Goal: Task Accomplishment & Management: Use online tool/utility

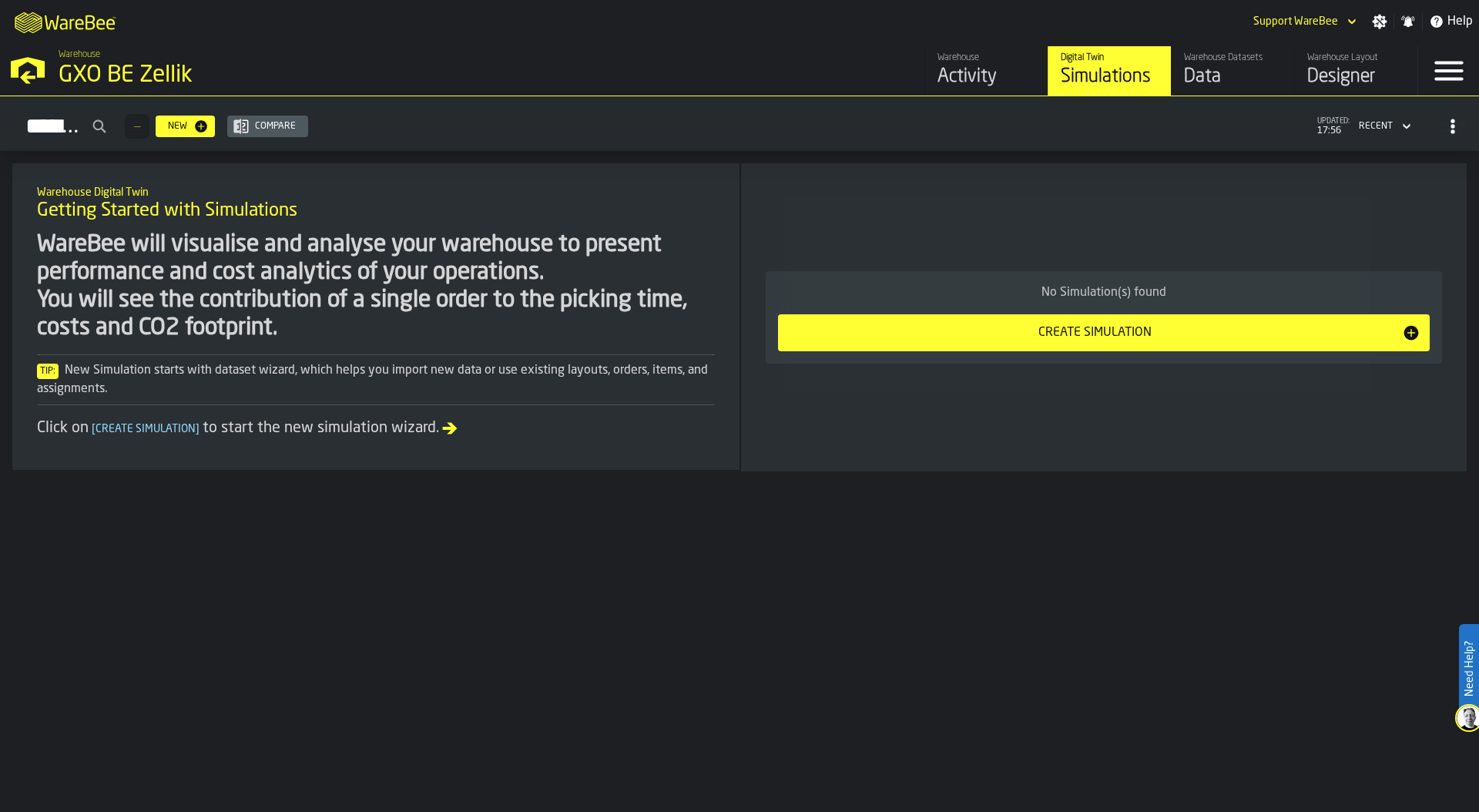
click at [226, 83] on div "GXO BE Zellik" at bounding box center [266, 75] width 416 height 28
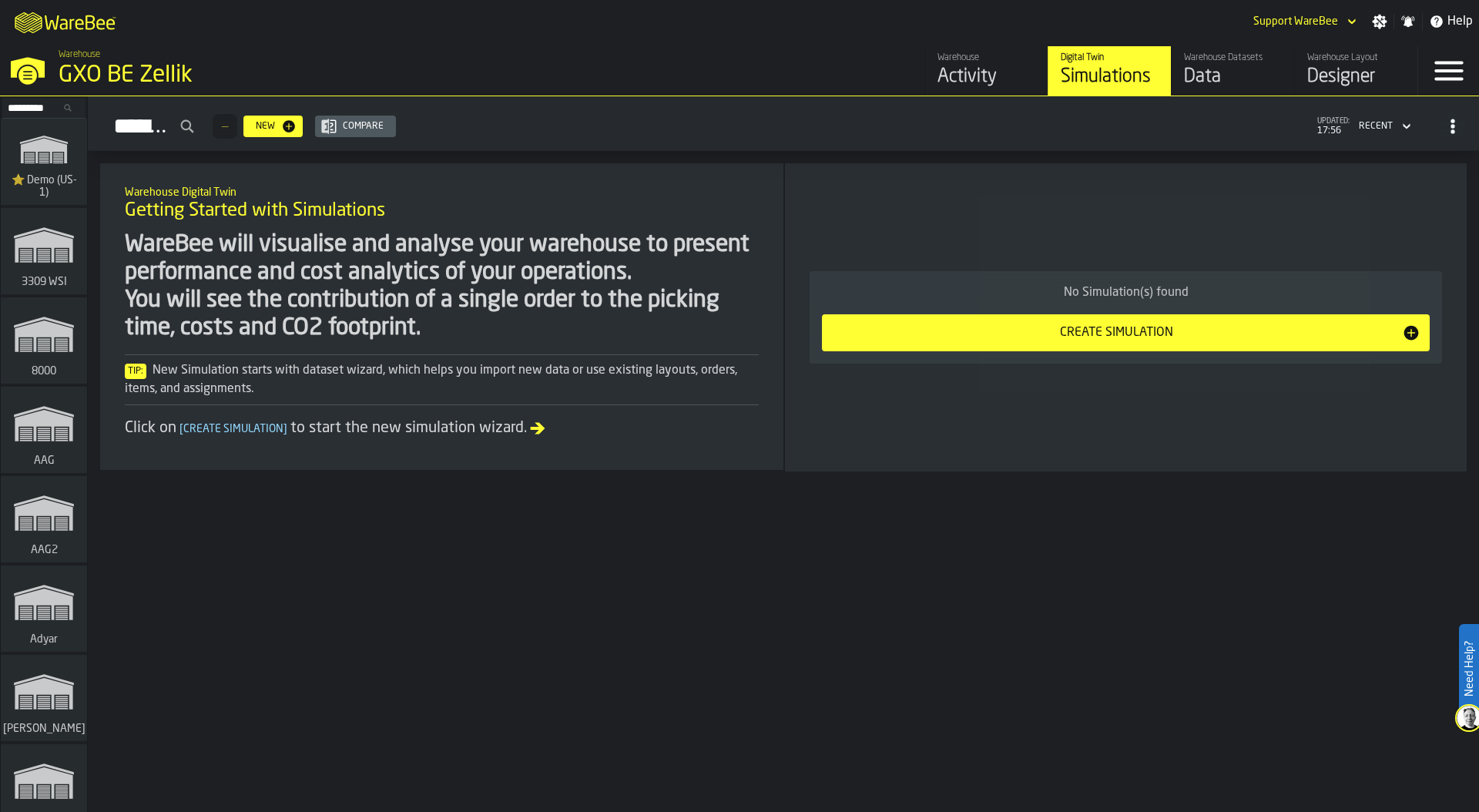
click at [22, 103] on input "Search..." at bounding box center [44, 108] width 80 height 17
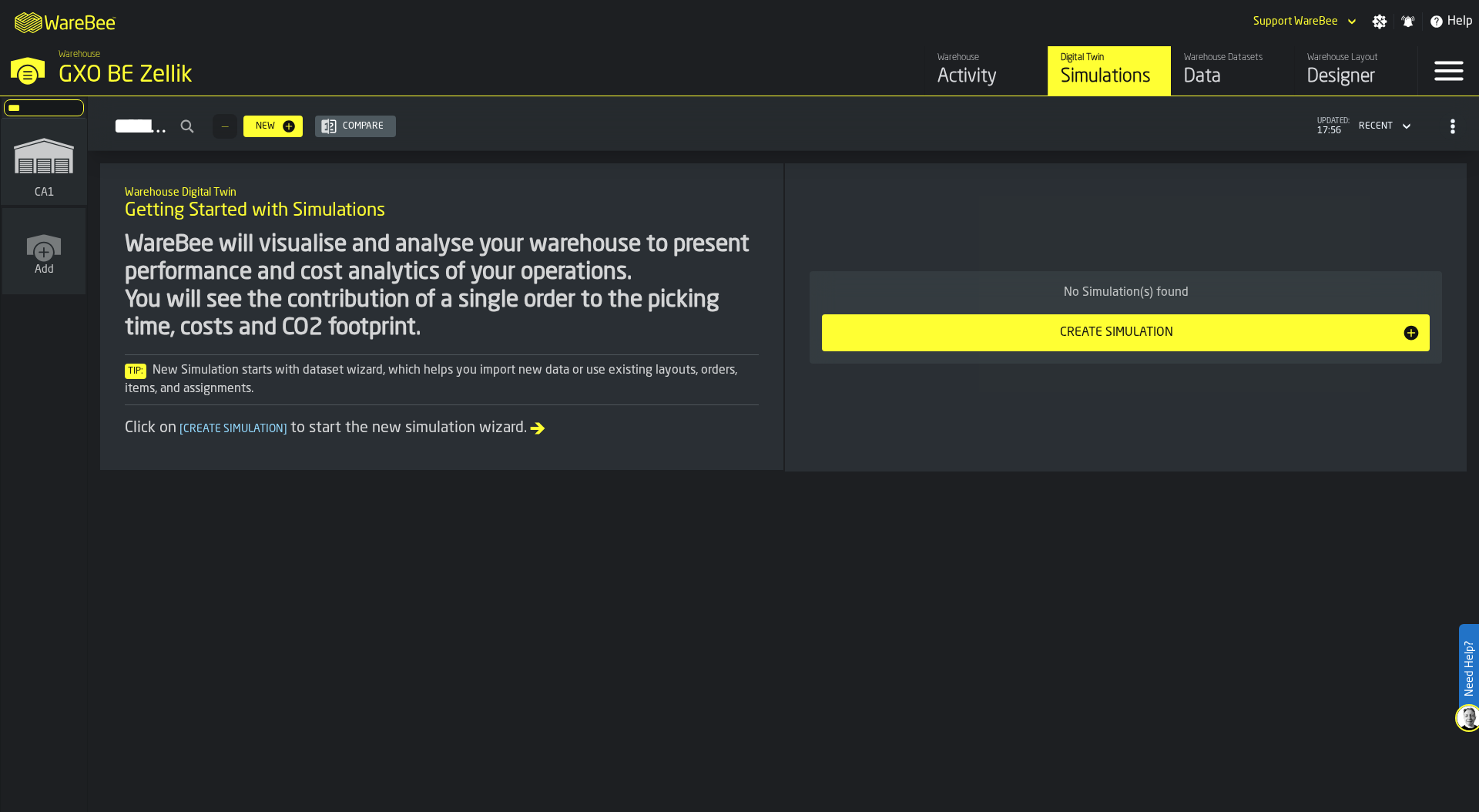
type input "***"
click at [43, 170] on rect "link-to-/wh/i/76e2a128-1b54-4d66-80d4-05ae4c277723/simulations" at bounding box center [43, 170] width 12 height 2
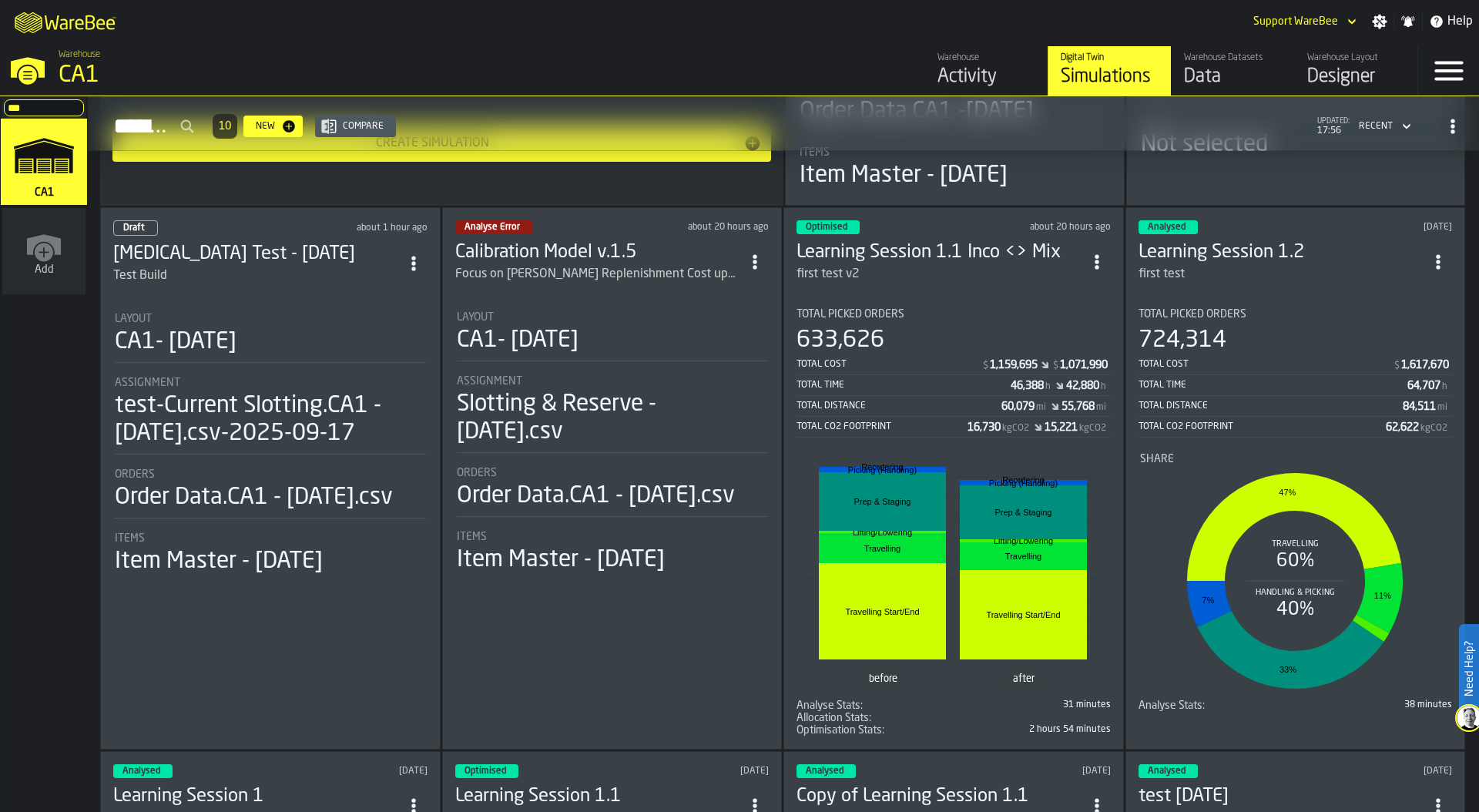
scroll to position [338, 0]
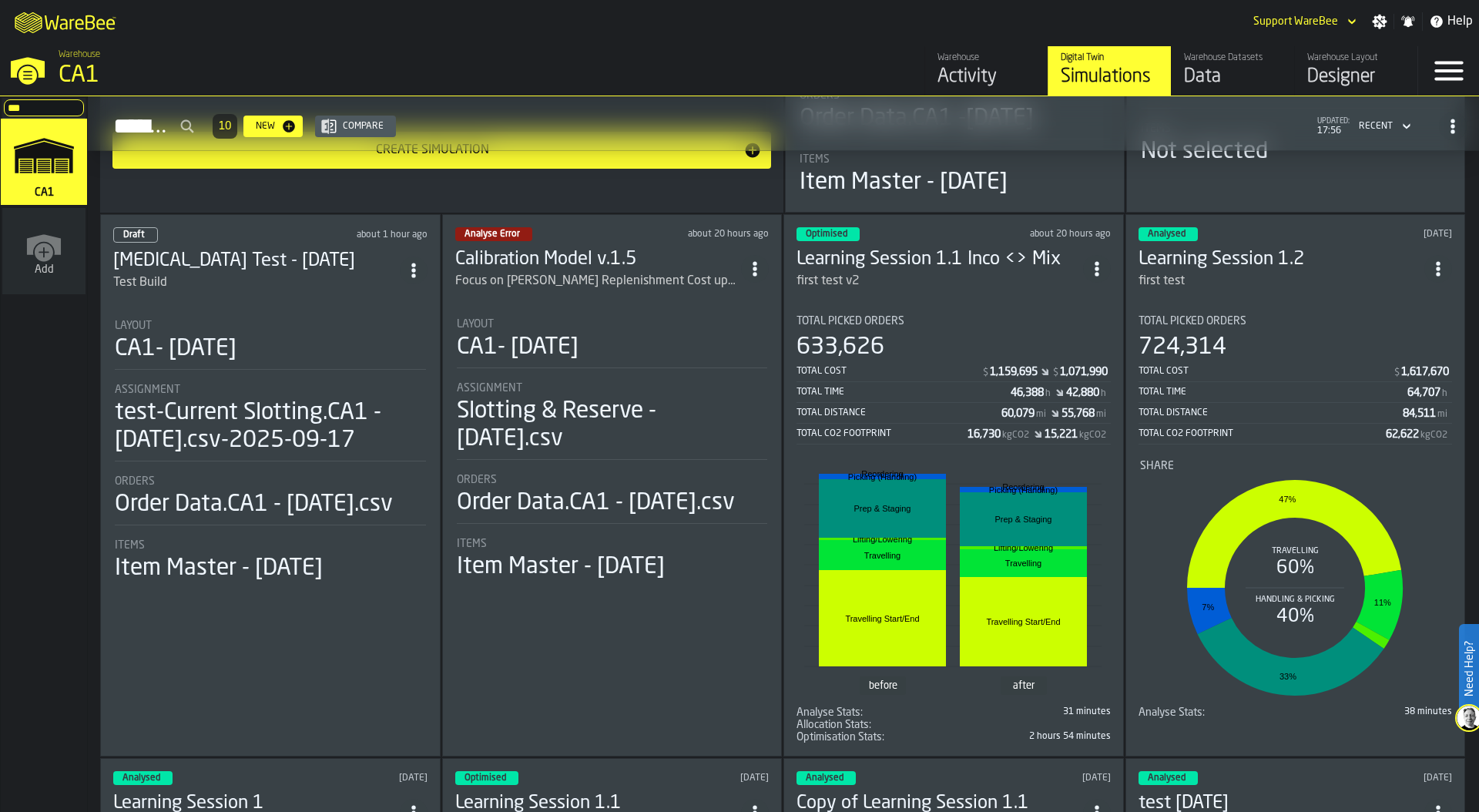
click at [964, 345] on div "633,626" at bounding box center [953, 347] width 315 height 28
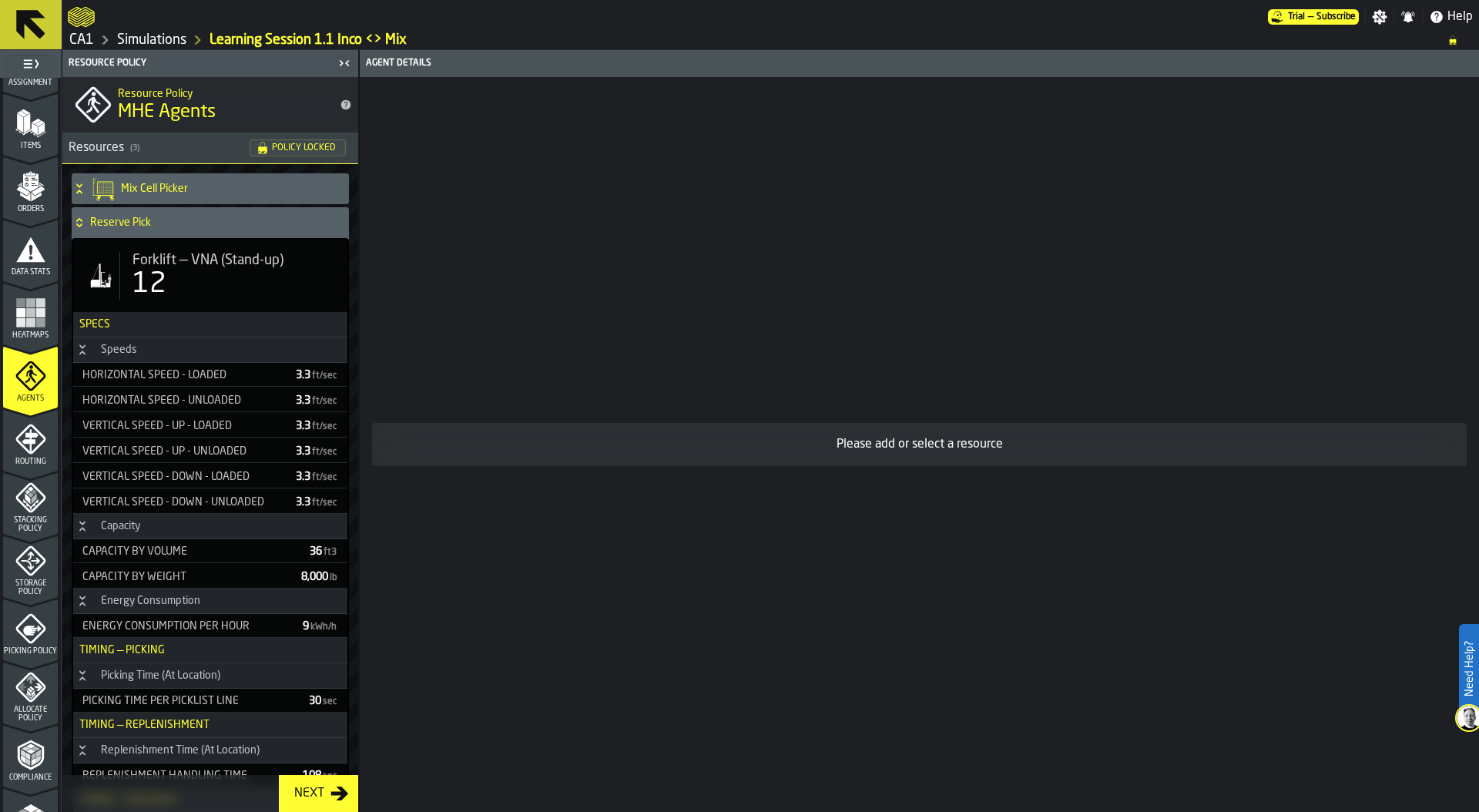
scroll to position [349, 0]
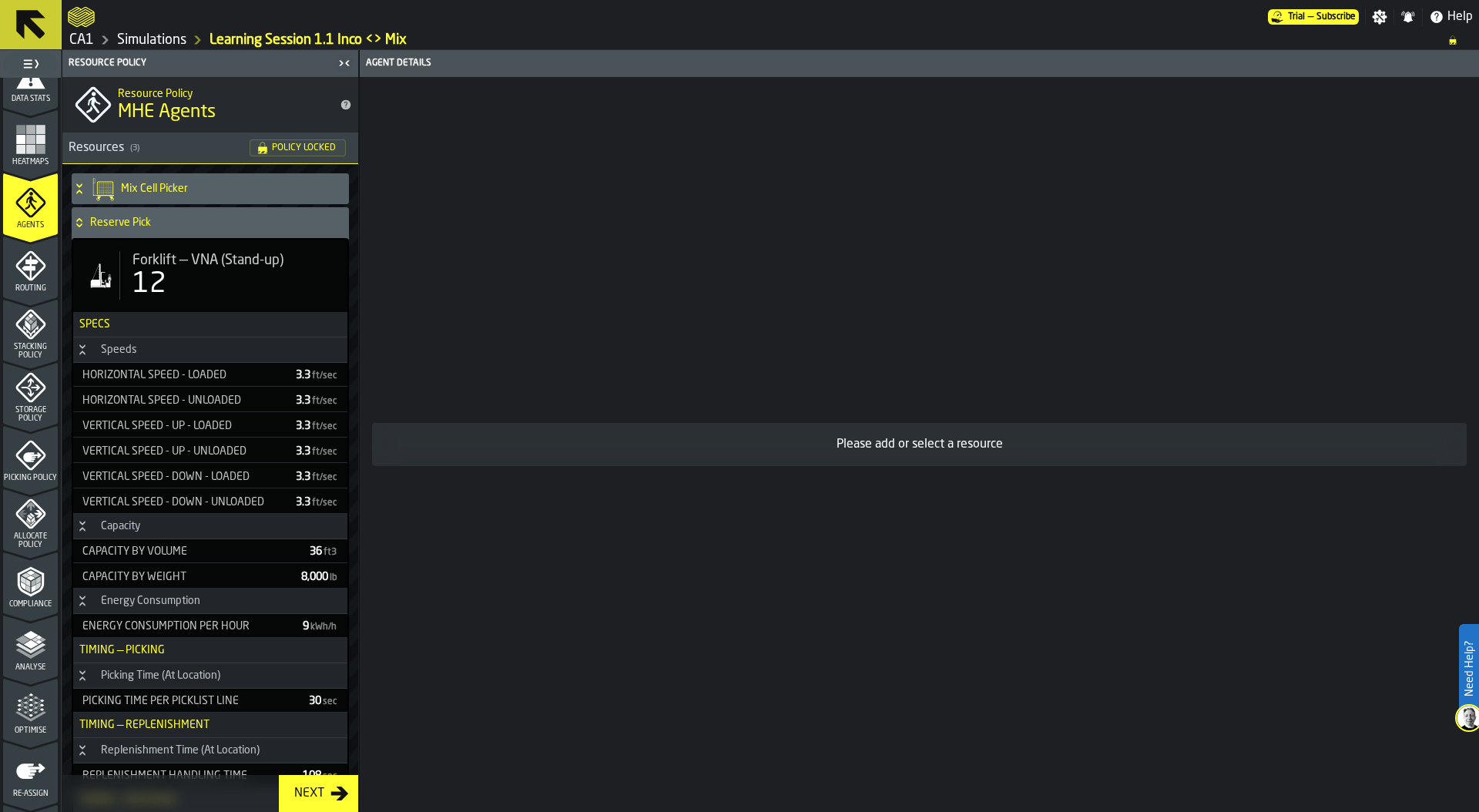
click at [20, 705] on icon "menu Optimise" at bounding box center [24, 707] width 11 height 17
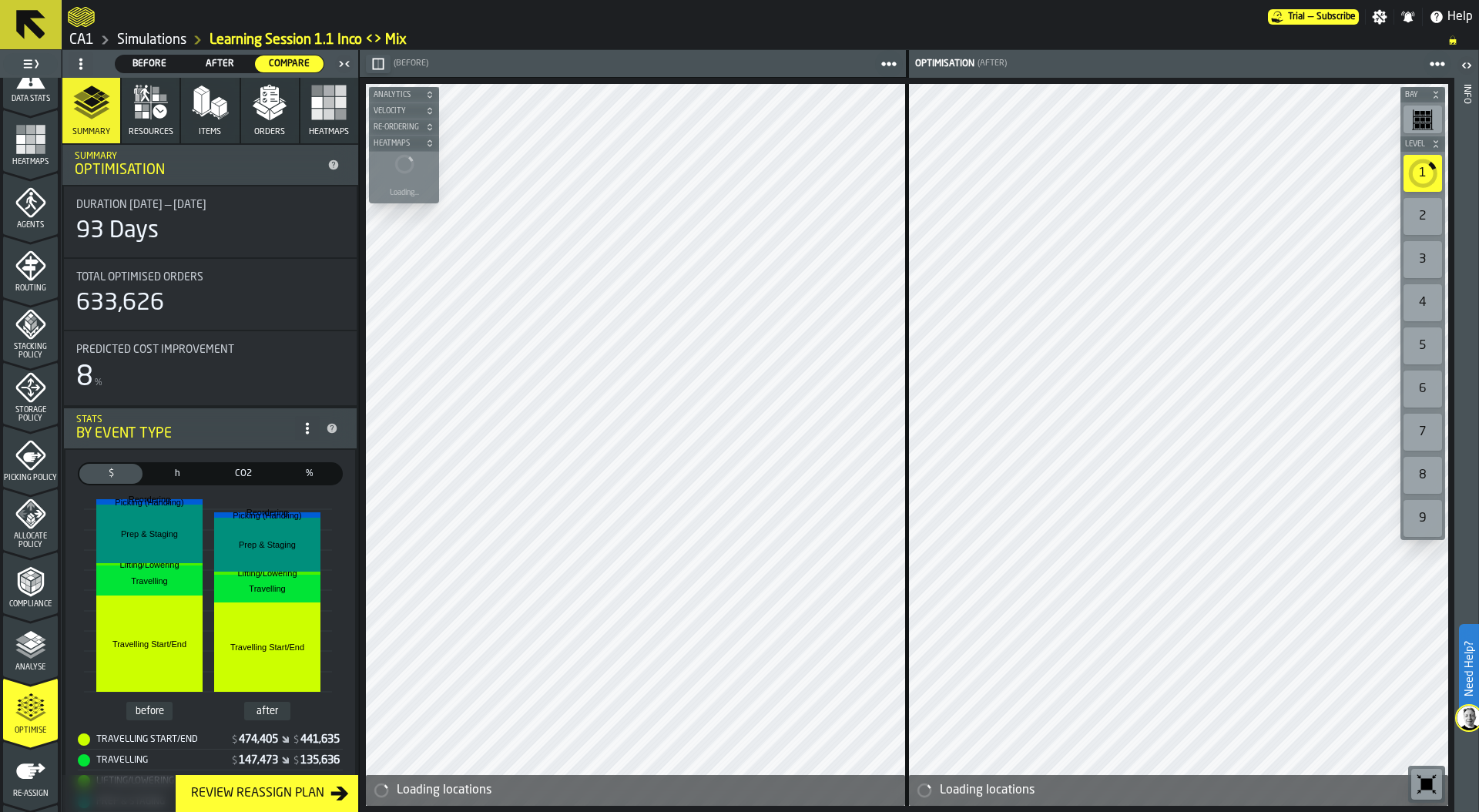
click at [29, 763] on icon "menu Re-assign" at bounding box center [30, 770] width 29 height 15
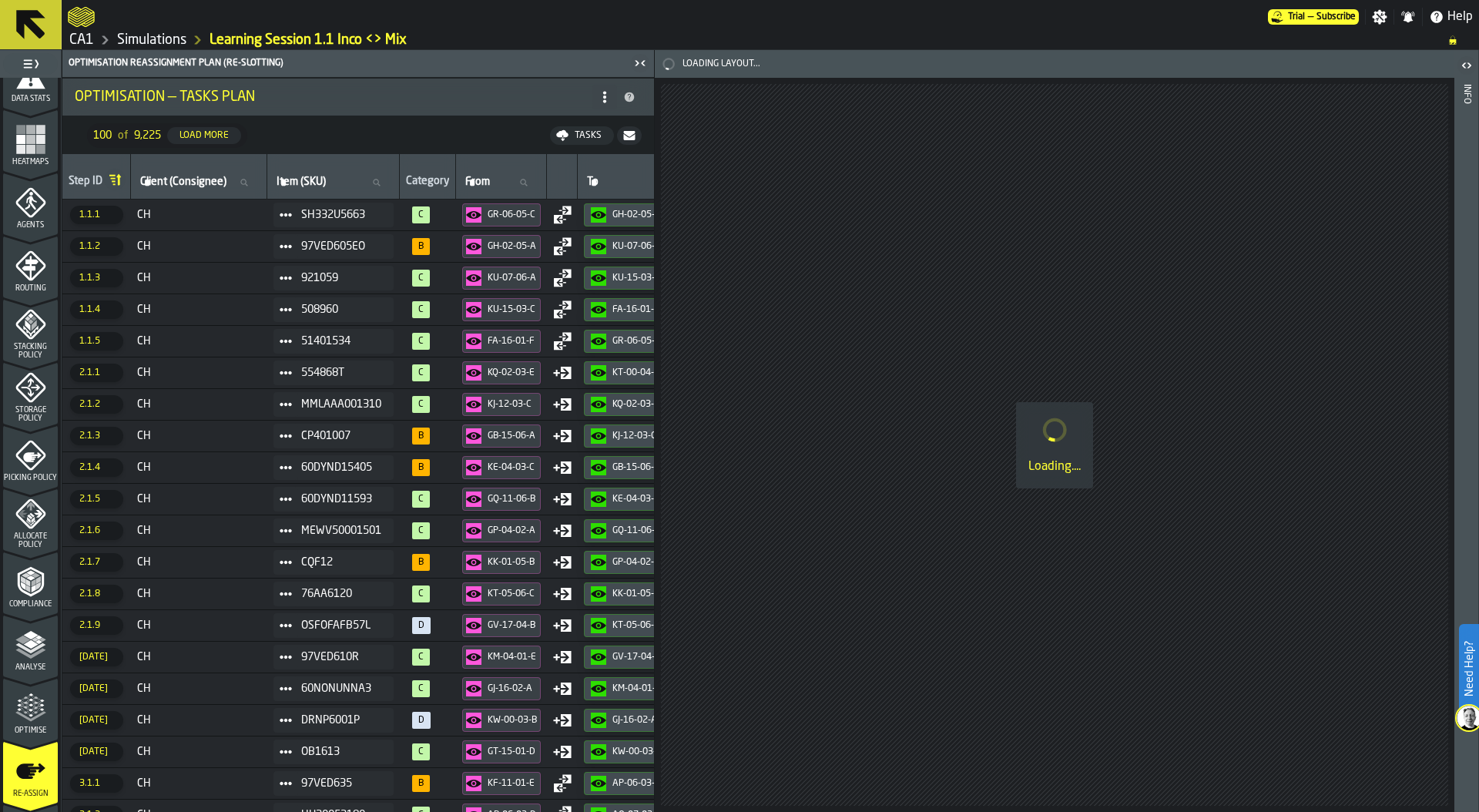
click at [305, 179] on span "Item (SKU)" at bounding box center [301, 181] width 49 height 12
click at [305, 179] on input "Item (SKU) Item (SKU)" at bounding box center [333, 182] width 120 height 20
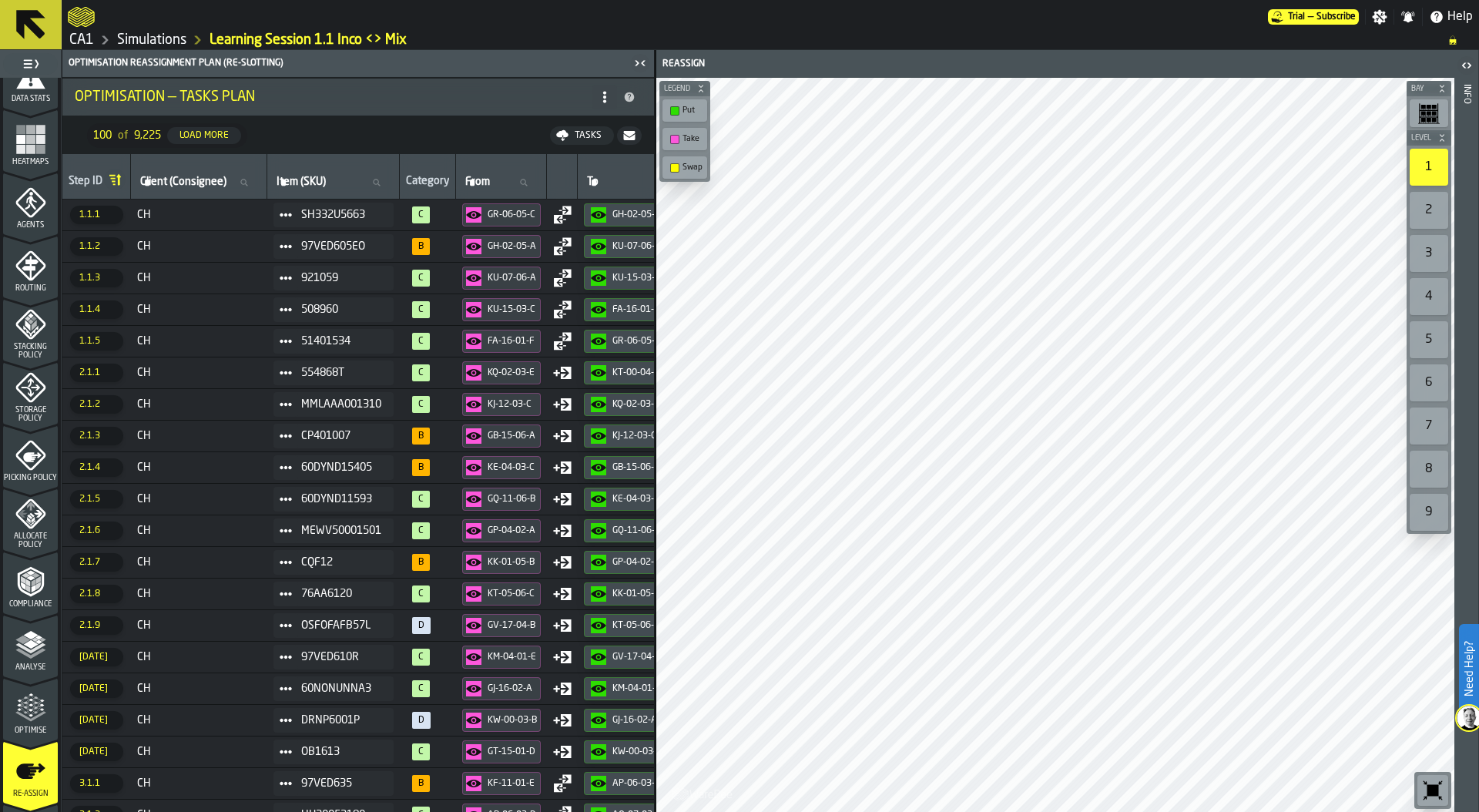
paste input "**********"
type input "**********"
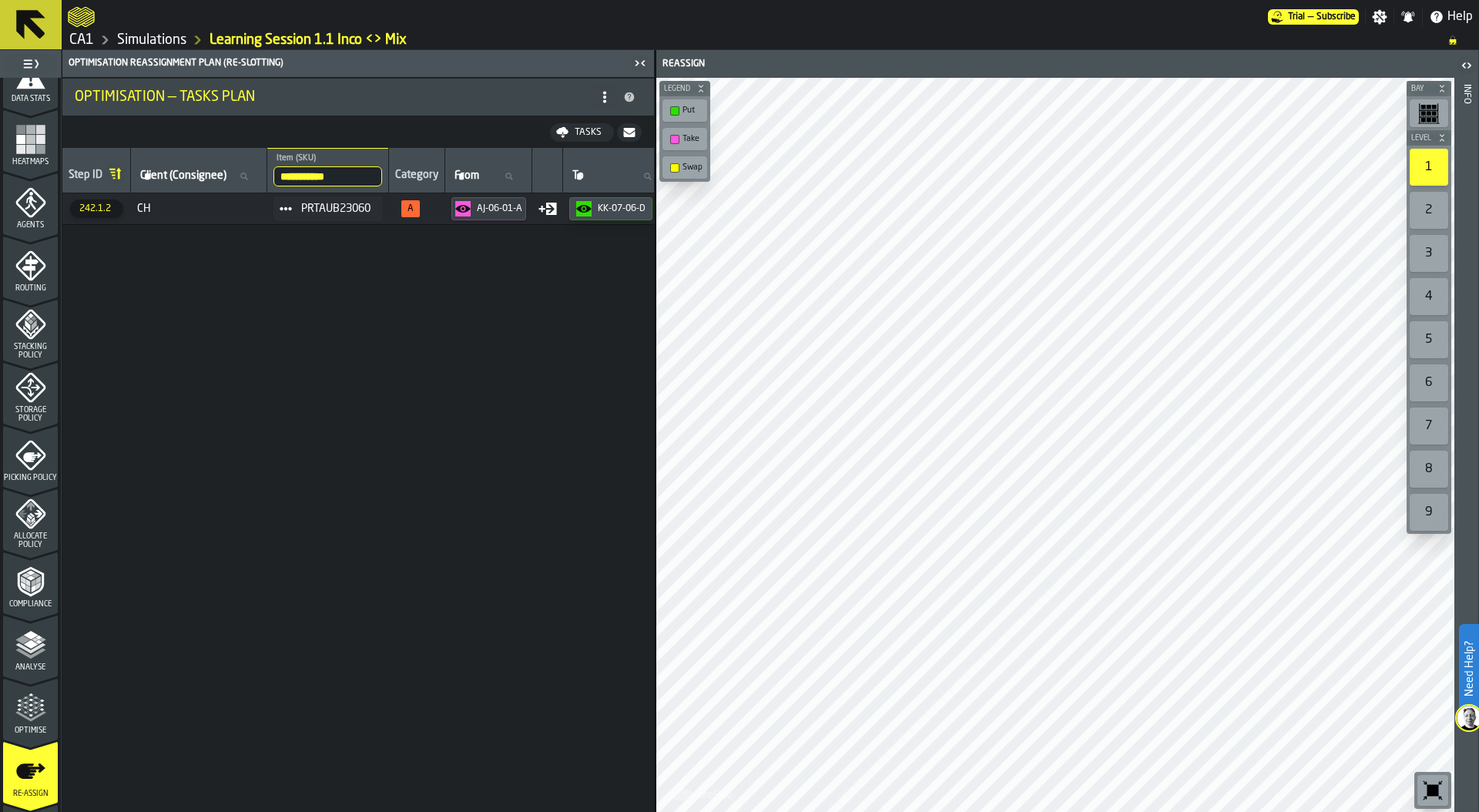
click at [614, 210] on div "KK-07-06-D" at bounding box center [622, 208] width 48 height 10
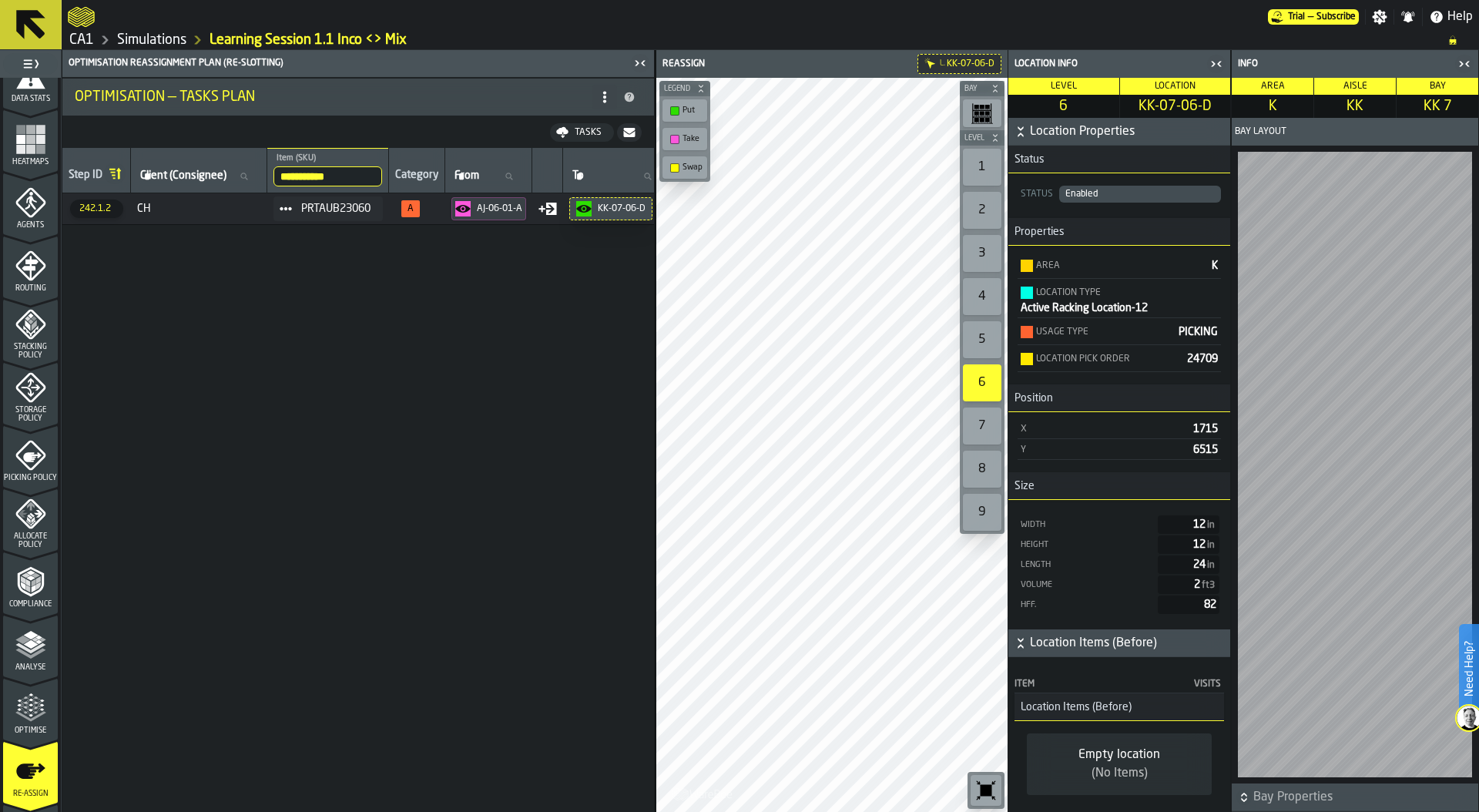
click at [1217, 61] on icon "button-toggle-Close me" at bounding box center [1216, 63] width 18 height 18
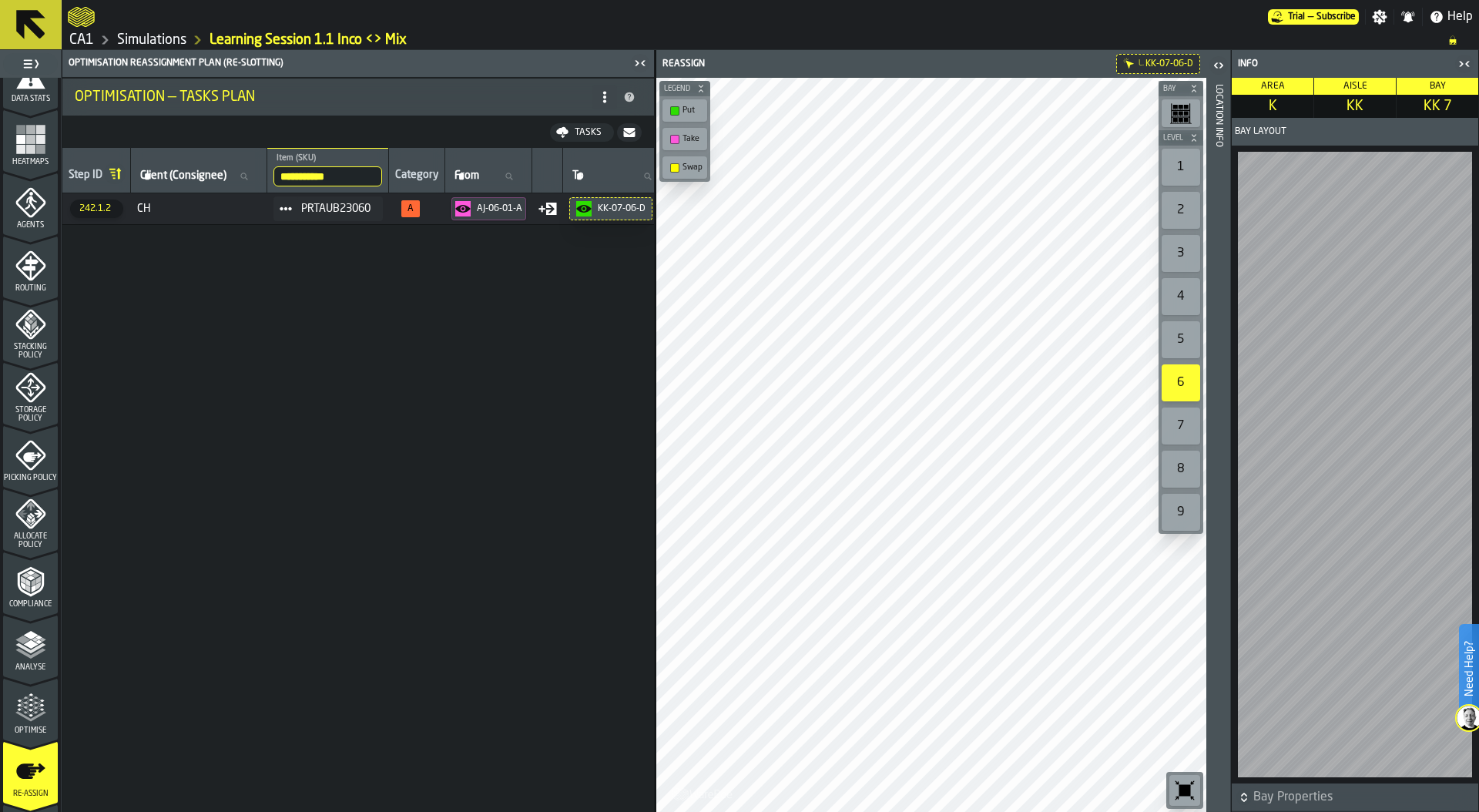
click at [292, 209] on circle at bounding box center [290, 209] width 5 height 5
click at [357, 291] on div "Show Items" at bounding box center [337, 292] width 95 height 10
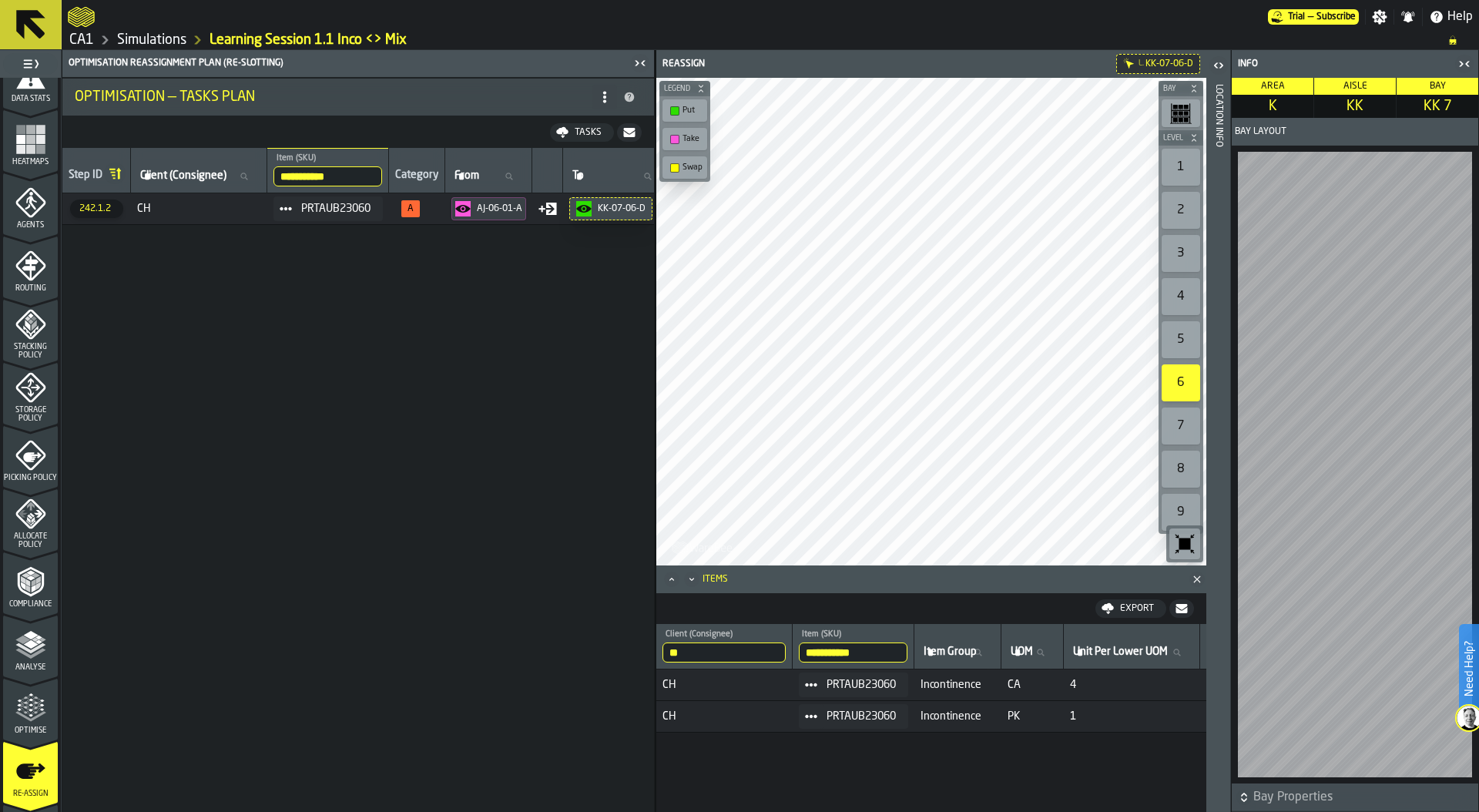
click at [9, 391] on div "Storage Policy" at bounding box center [30, 397] width 55 height 51
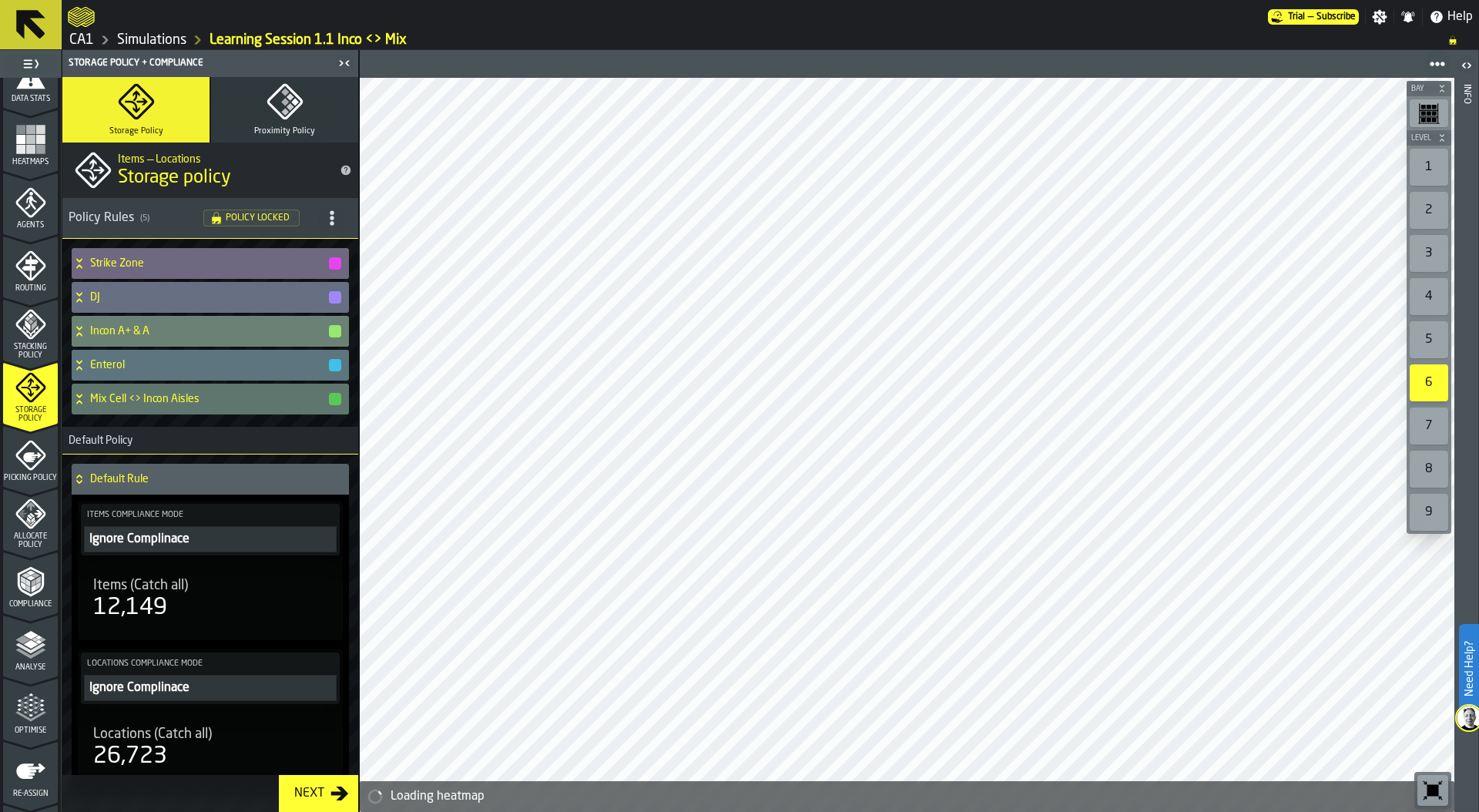
click at [83, 331] on icon at bounding box center [79, 331] width 15 height 12
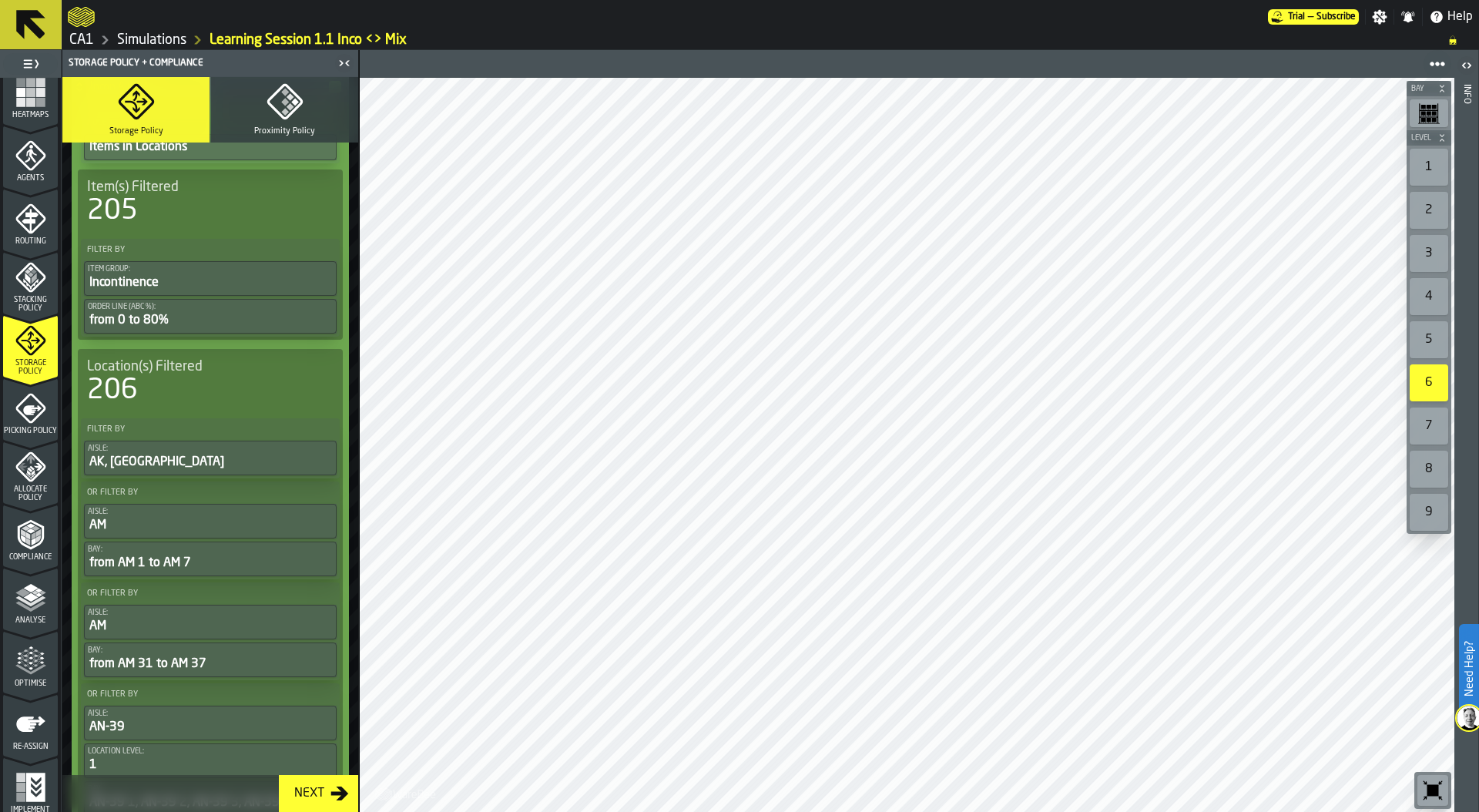
scroll to position [403, 0]
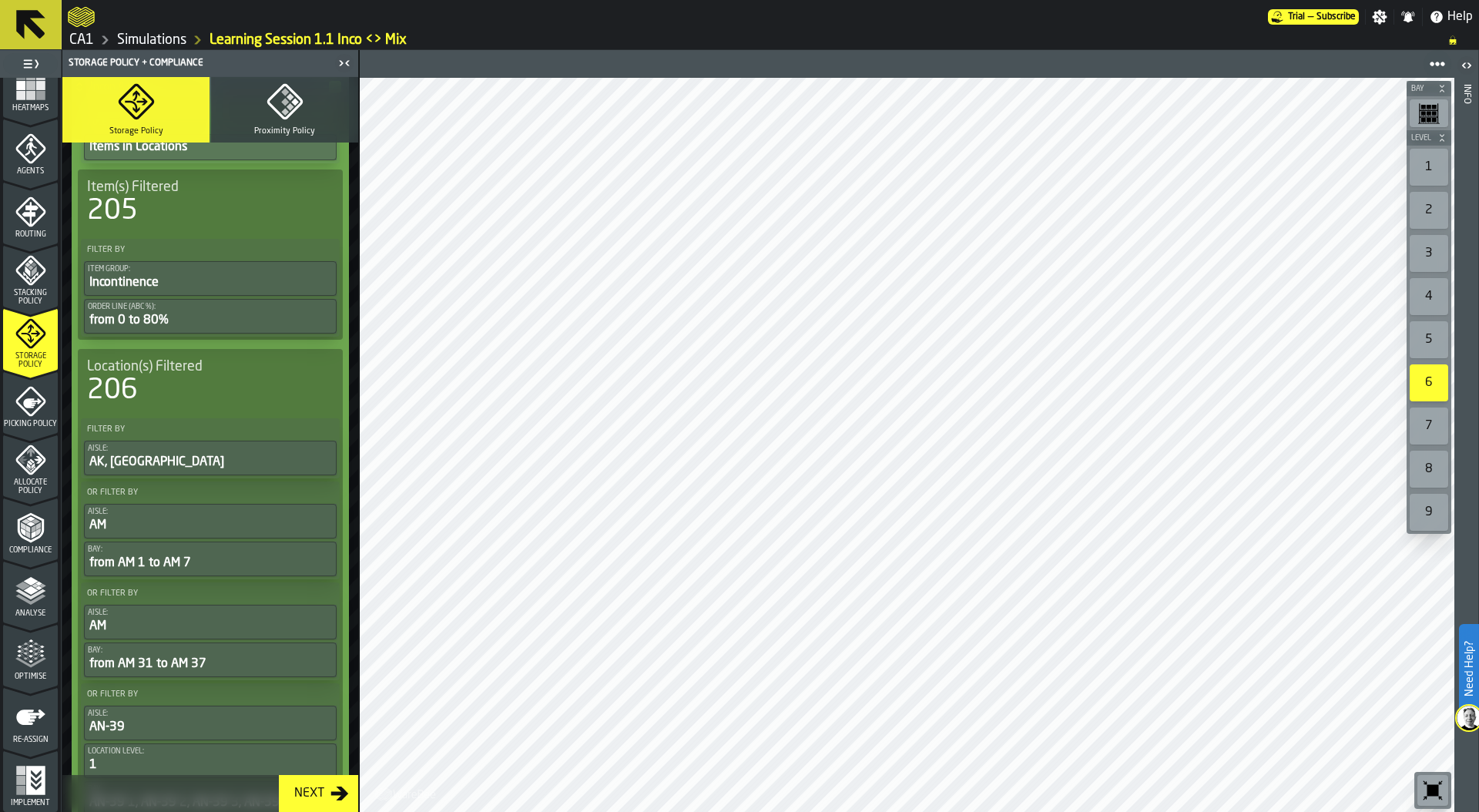
click at [23, 657] on polygon "menu Optimise" at bounding box center [25, 659] width 4 height 3
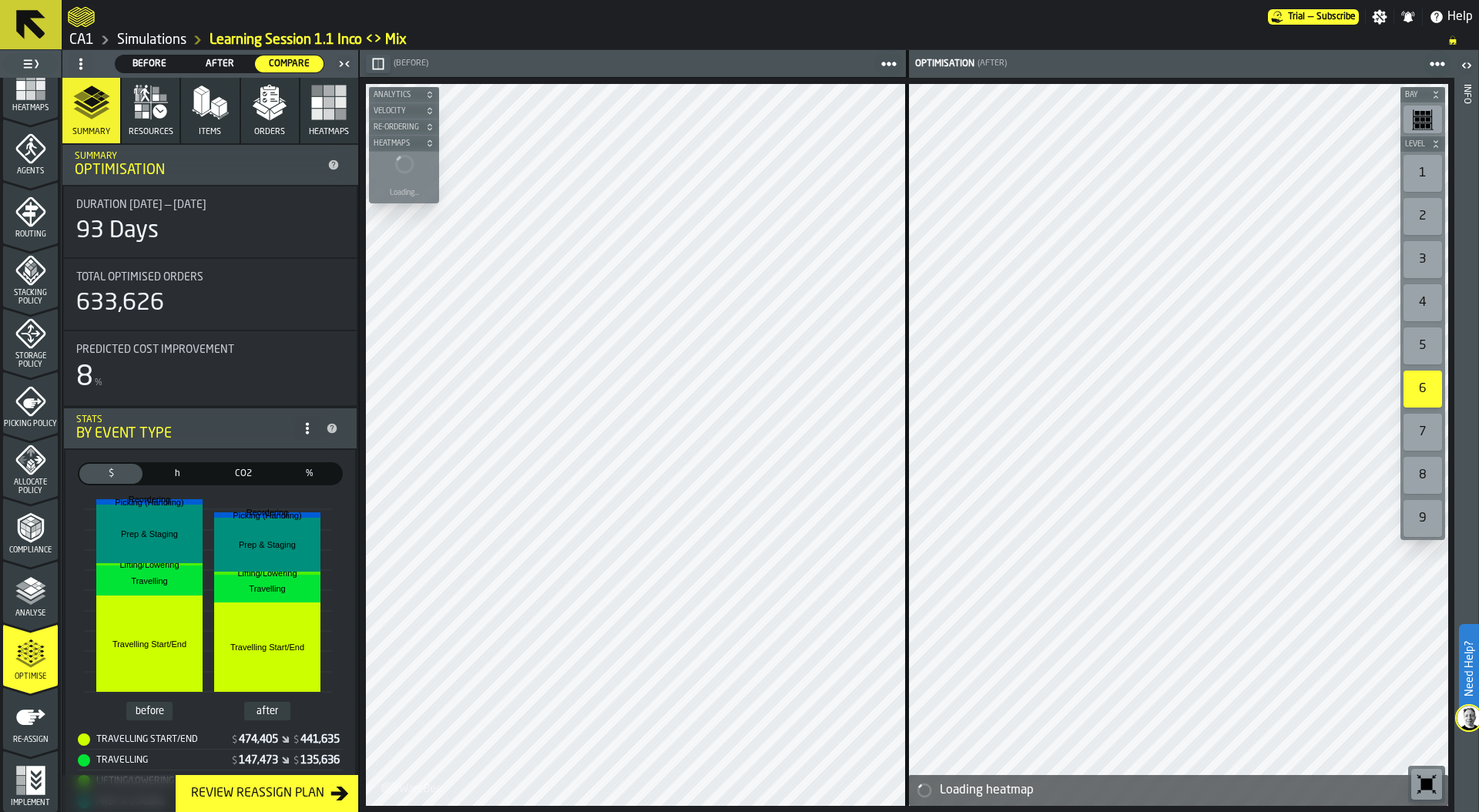
click at [45, 537] on div "Compliance" at bounding box center [30, 533] width 55 height 43
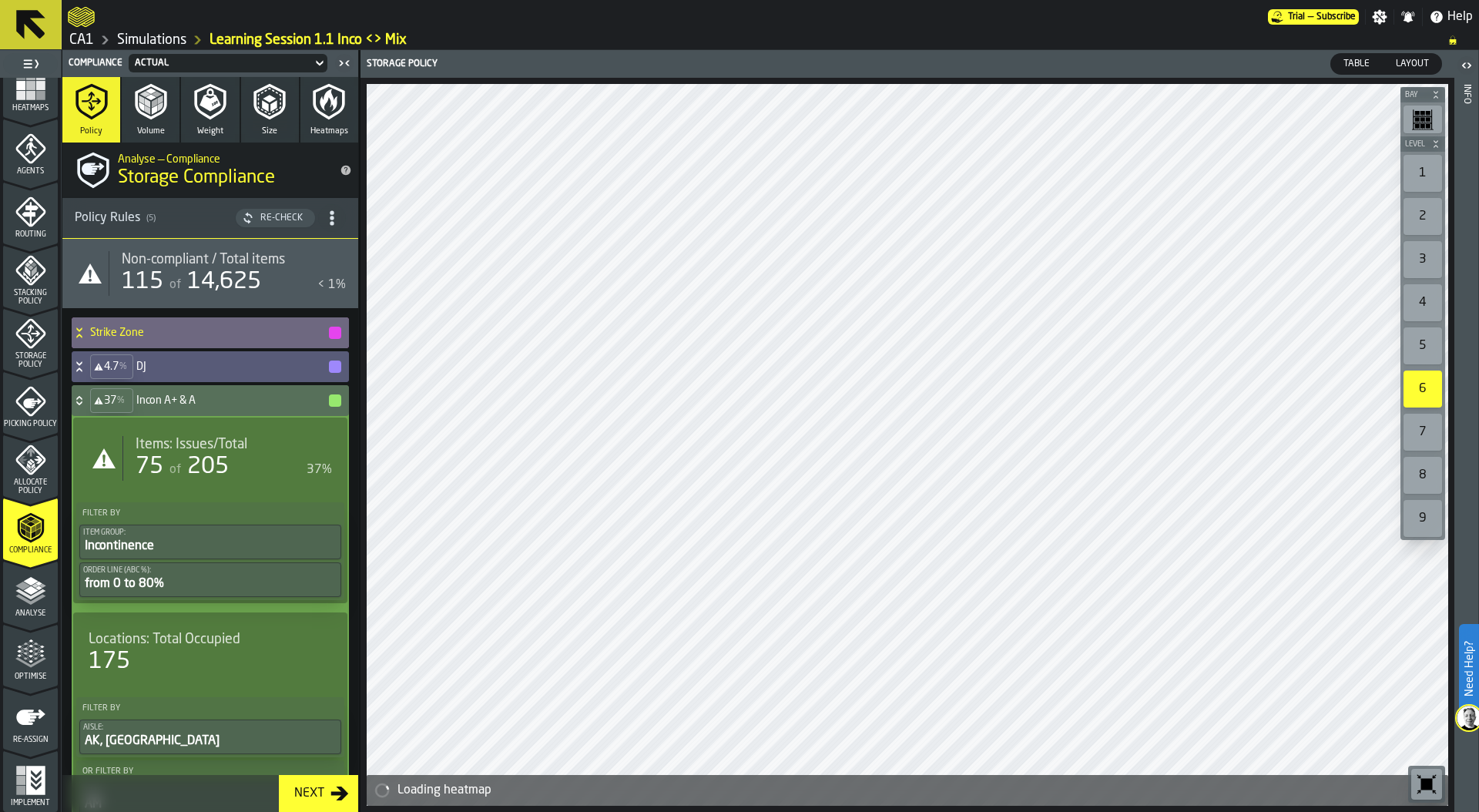
click at [200, 58] on div "Actual" at bounding box center [220, 63] width 171 height 10
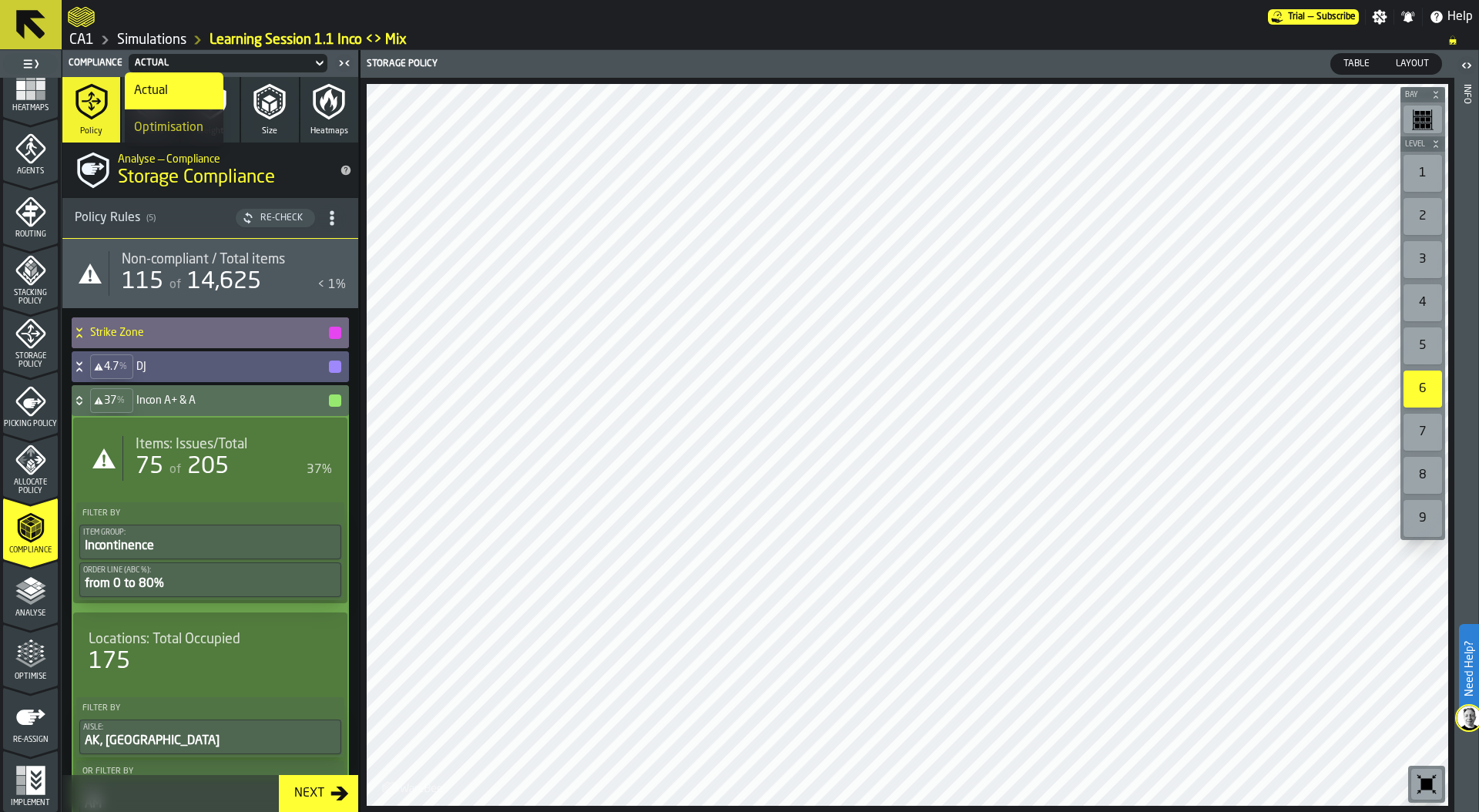
click at [173, 128] on div "Optimisation" at bounding box center [174, 128] width 80 height 18
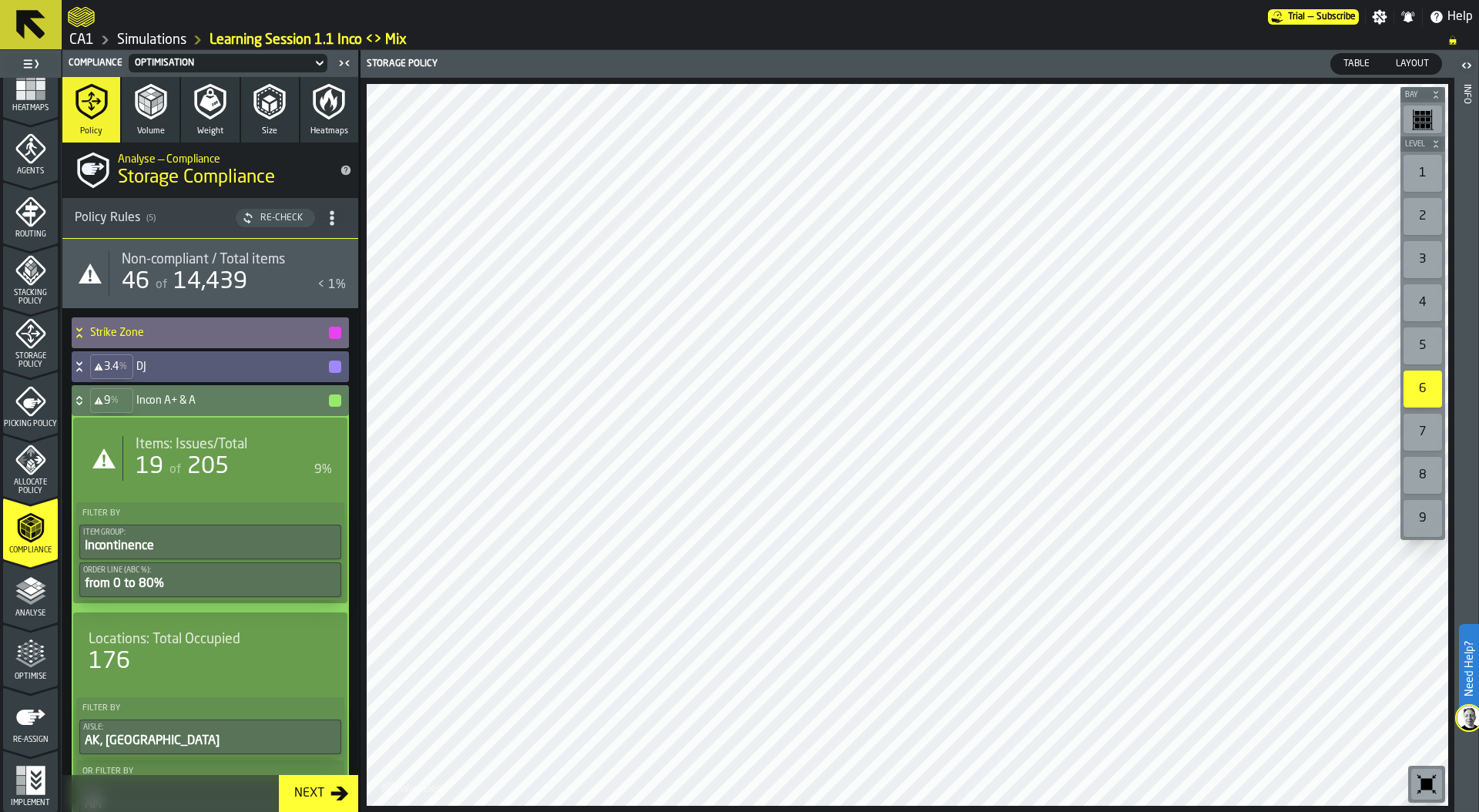
click at [221, 446] on span "Items: Issues/Total" at bounding box center [191, 444] width 112 height 17
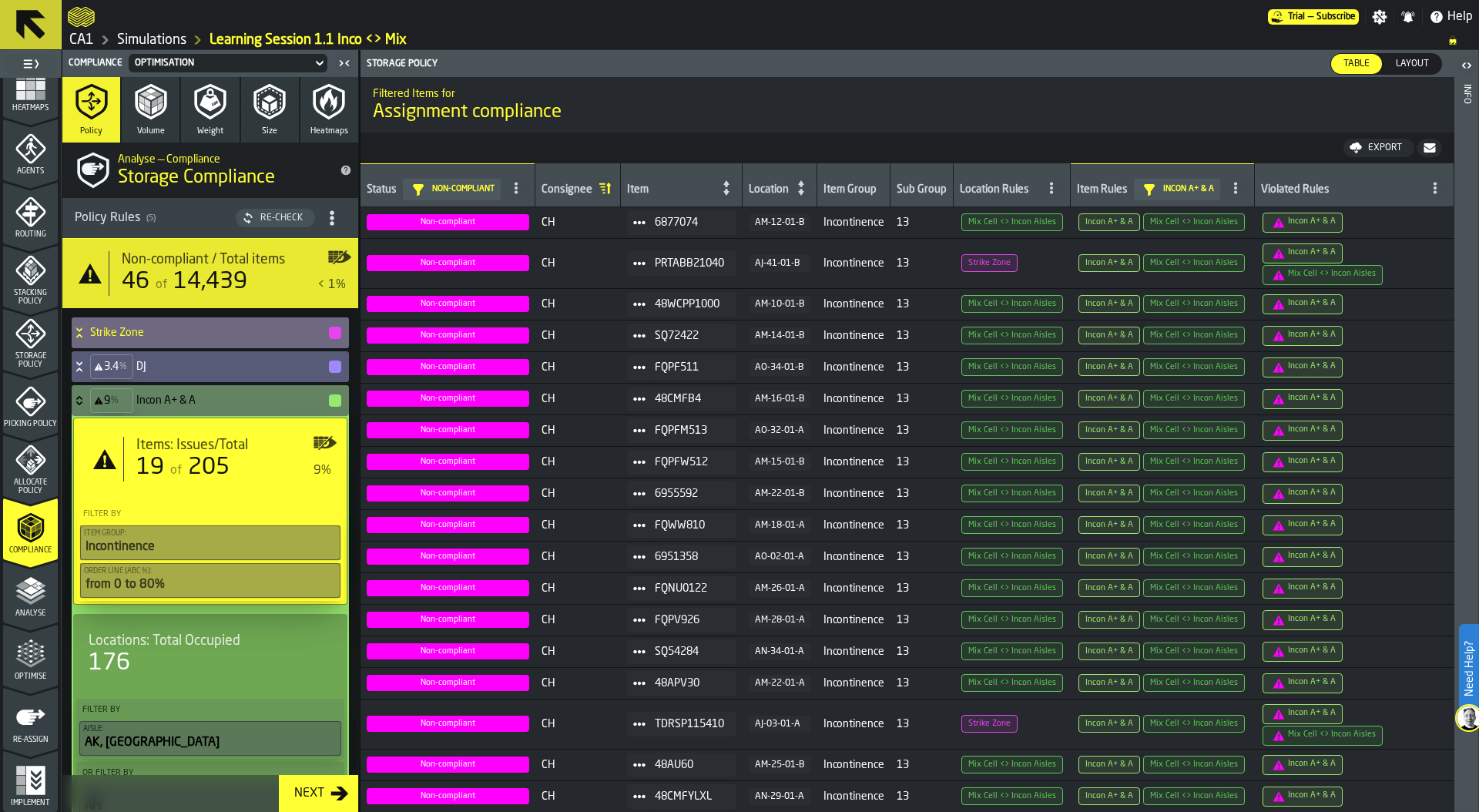
click at [648, 190] on div "Item" at bounding box center [670, 190] width 87 height 15
click at [678, 189] on div "Item" at bounding box center [670, 190] width 87 height 15
click at [0, 0] on icon at bounding box center [0, 0] width 0 height 0
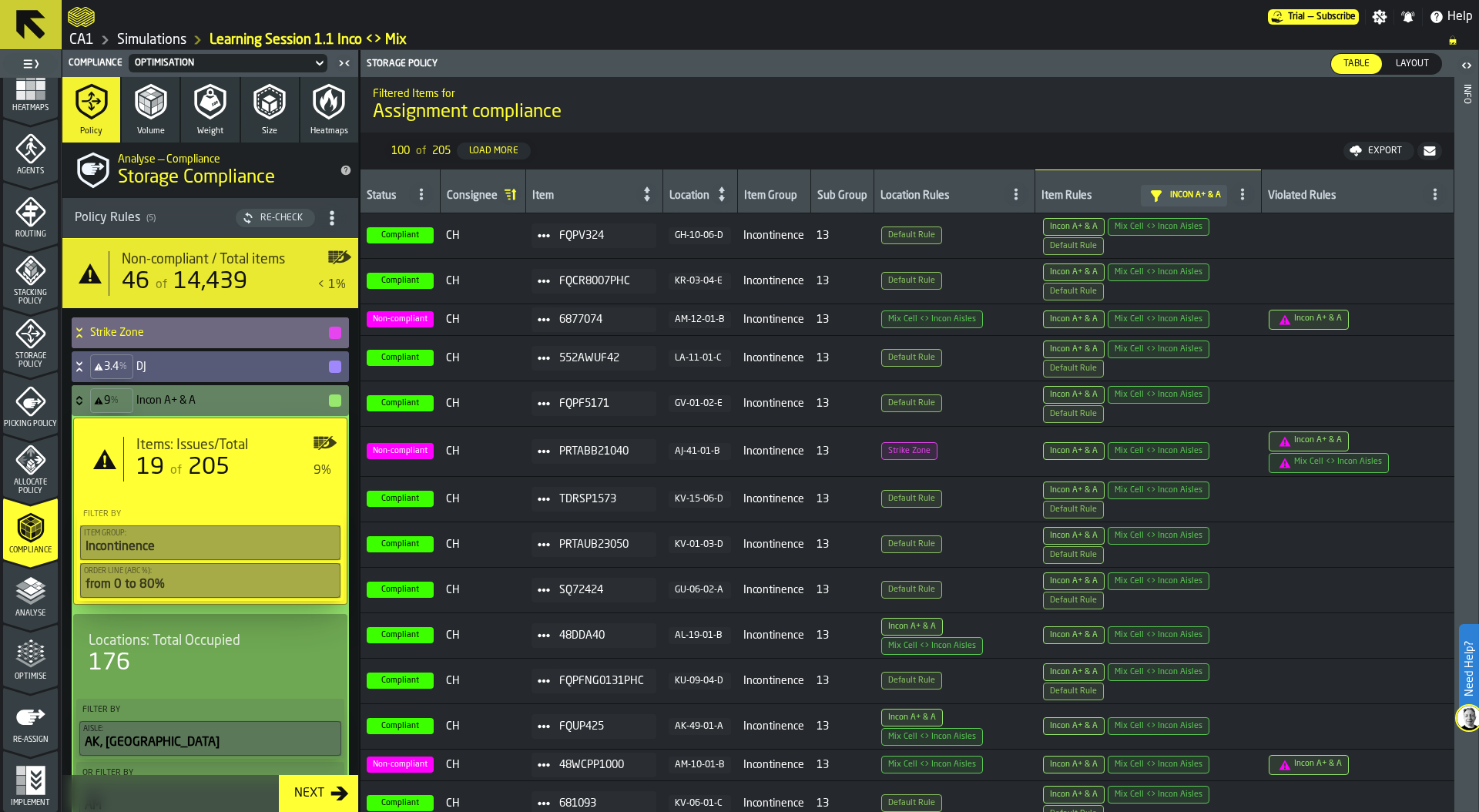
click at [565, 193] on div "Item" at bounding box center [583, 197] width 103 height 15
click at [504, 148] on div "Load More" at bounding box center [494, 150] width 62 height 10
click at [505, 145] on div "Load More" at bounding box center [494, 150] width 62 height 10
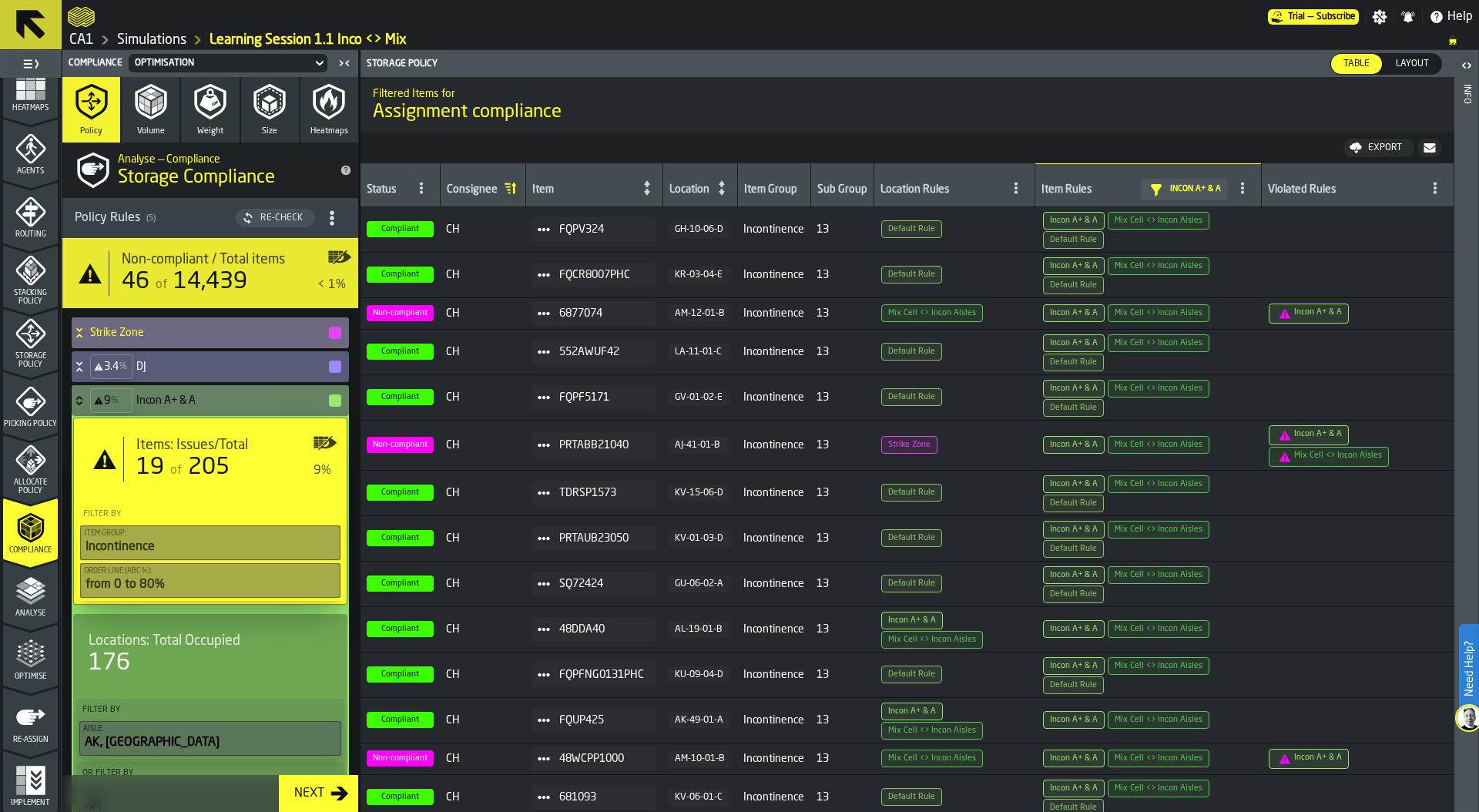
click at [0, 0] on icon at bounding box center [0, 0] width 0 height 0
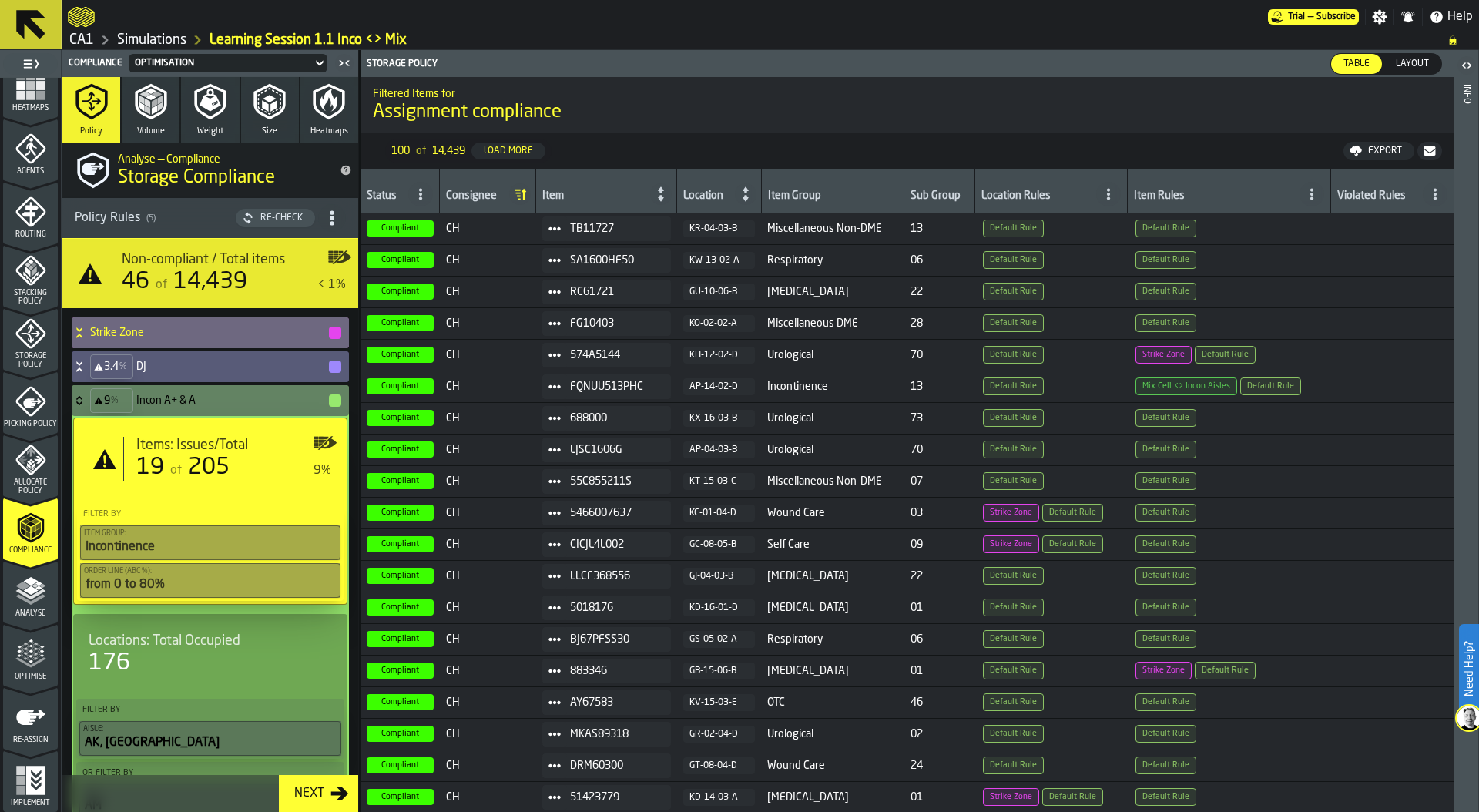
click at [554, 227] on circle at bounding box center [555, 229] width 5 height 5
click at [599, 311] on div "Show Items" at bounding box center [598, 312] width 95 height 10
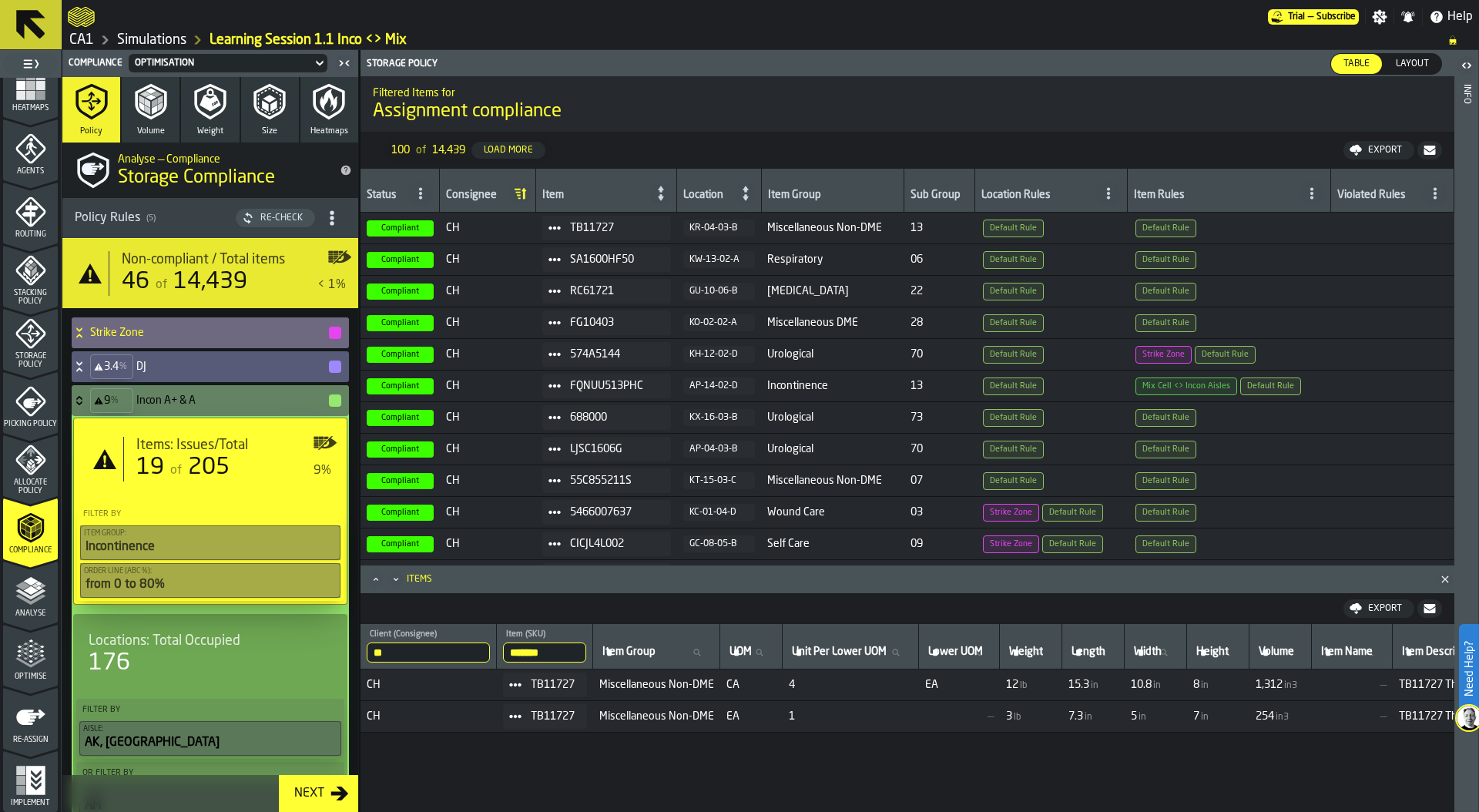
click at [550, 652] on input "*******" at bounding box center [545, 652] width 83 height 20
paste input "****"
type input "**********"
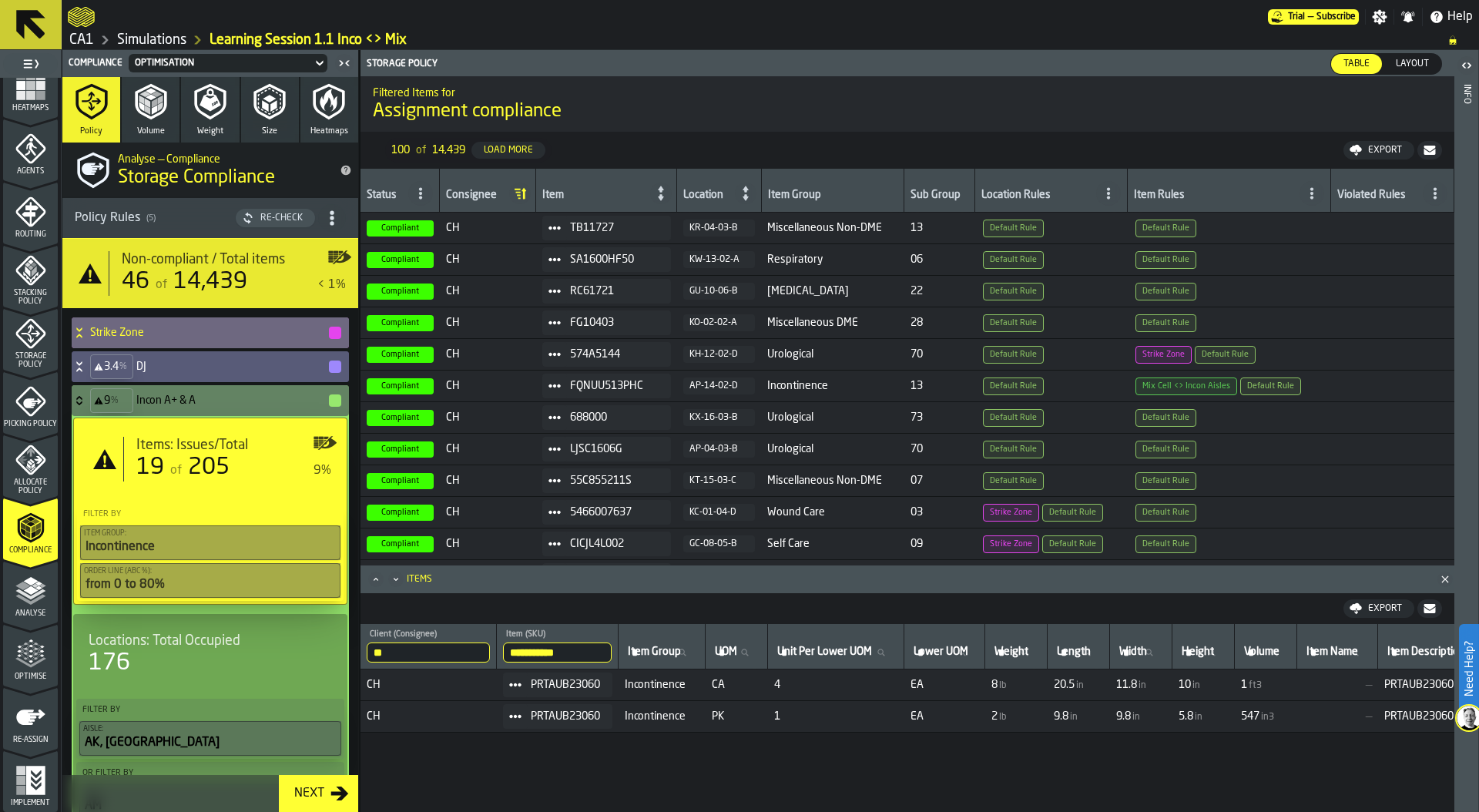
click at [553, 254] on icon at bounding box center [554, 259] width 12 height 12
click at [587, 339] on div "Show Hq" at bounding box center [598, 339] width 95 height 10
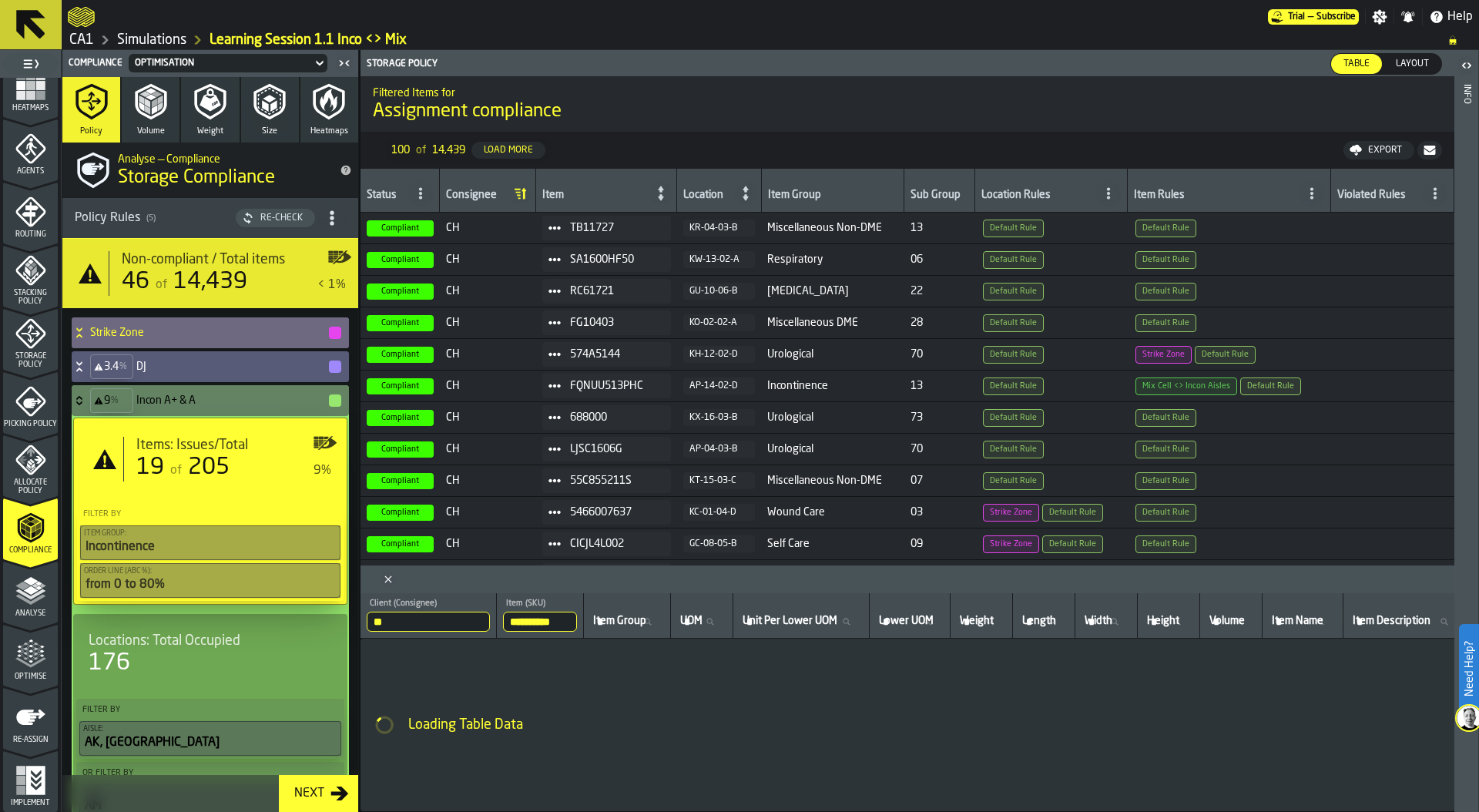
click at [525, 620] on input "**********" at bounding box center [540, 621] width 74 height 20
click at [573, 623] on input "**********" at bounding box center [540, 621] width 74 height 20
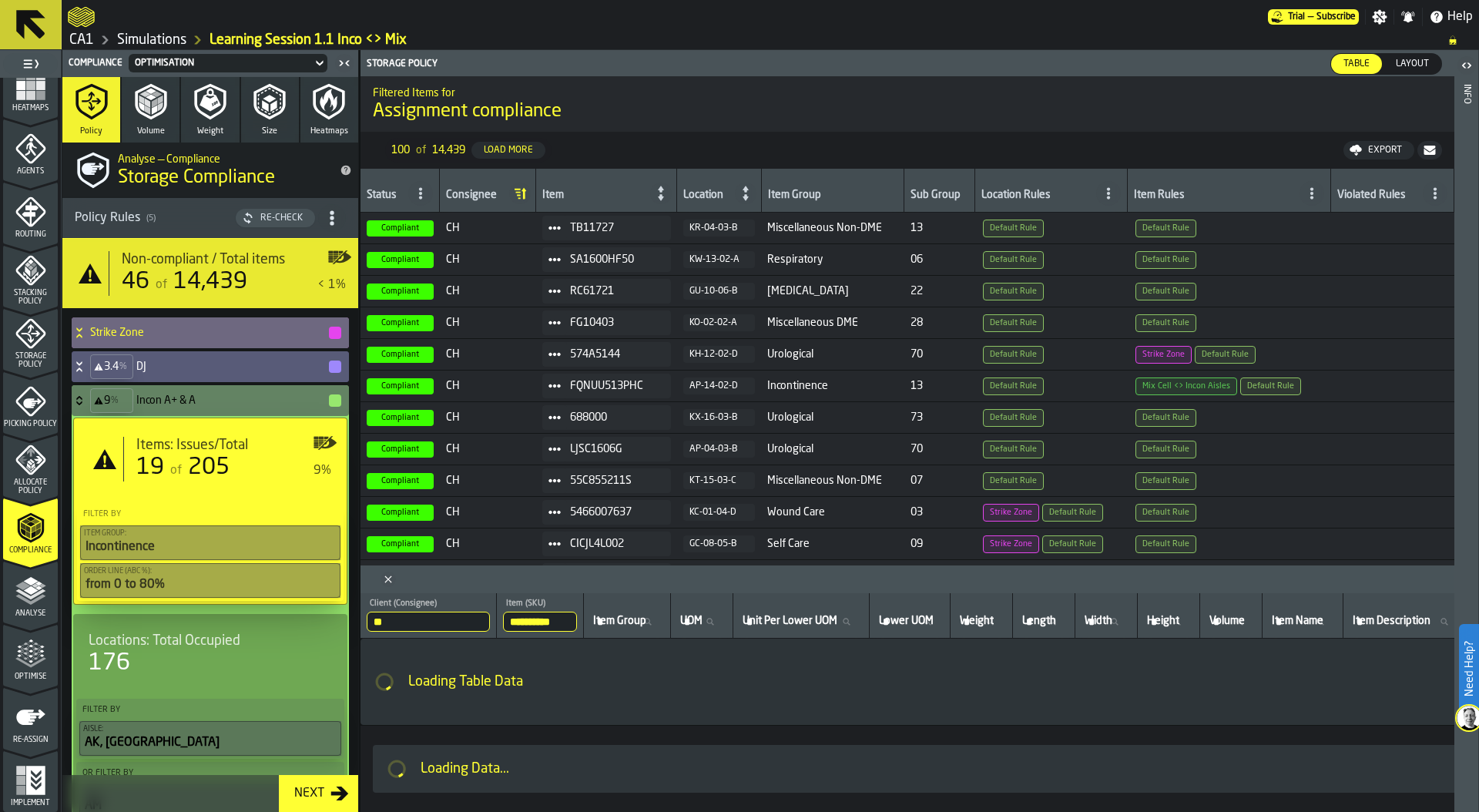
click at [539, 620] on input "**********" at bounding box center [540, 621] width 74 height 20
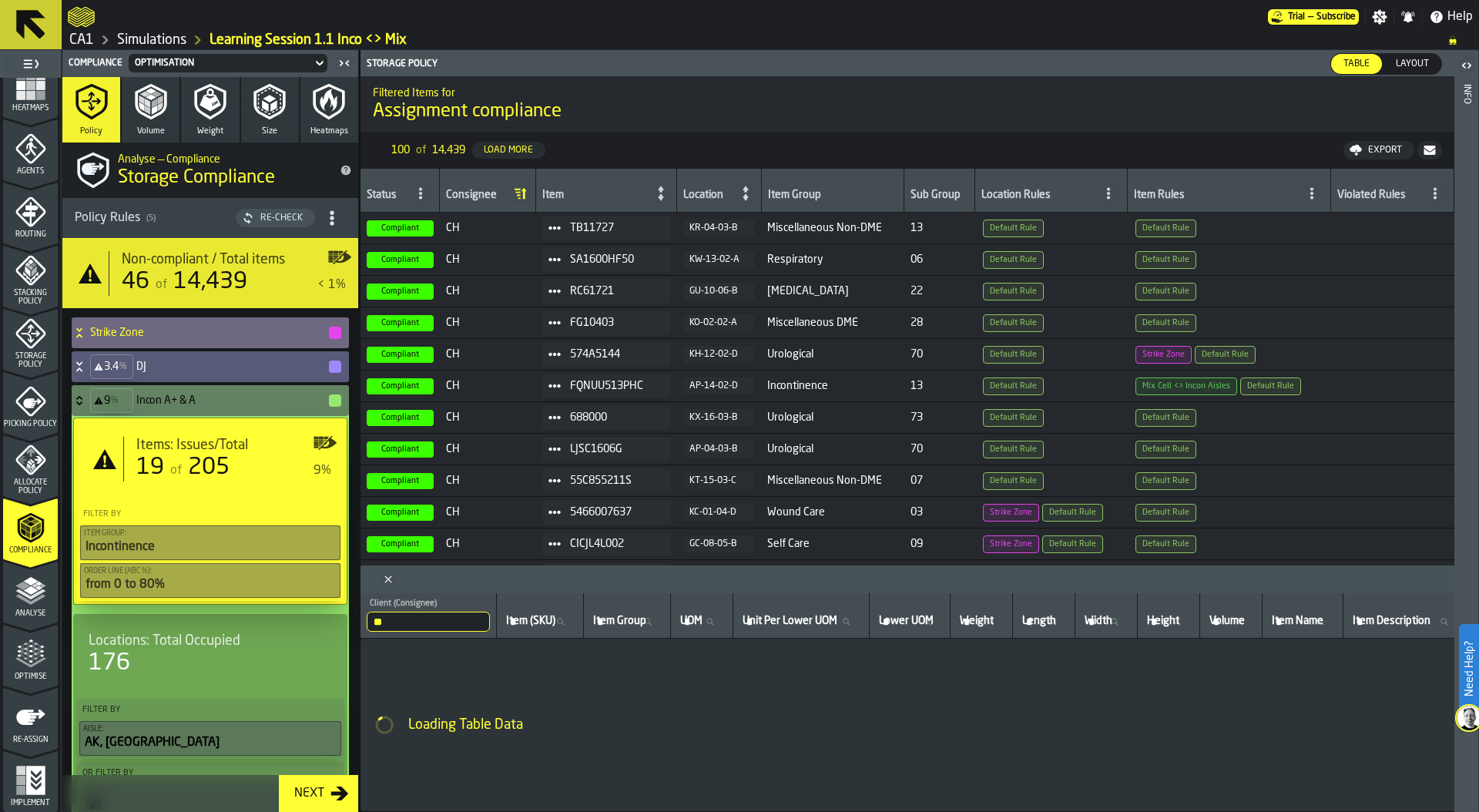
click at [564, 619] on icon at bounding box center [560, 621] width 7 height 7
click at [573, 619] on input "Item (SKU) Item (SKU)" at bounding box center [540, 621] width 74 height 20
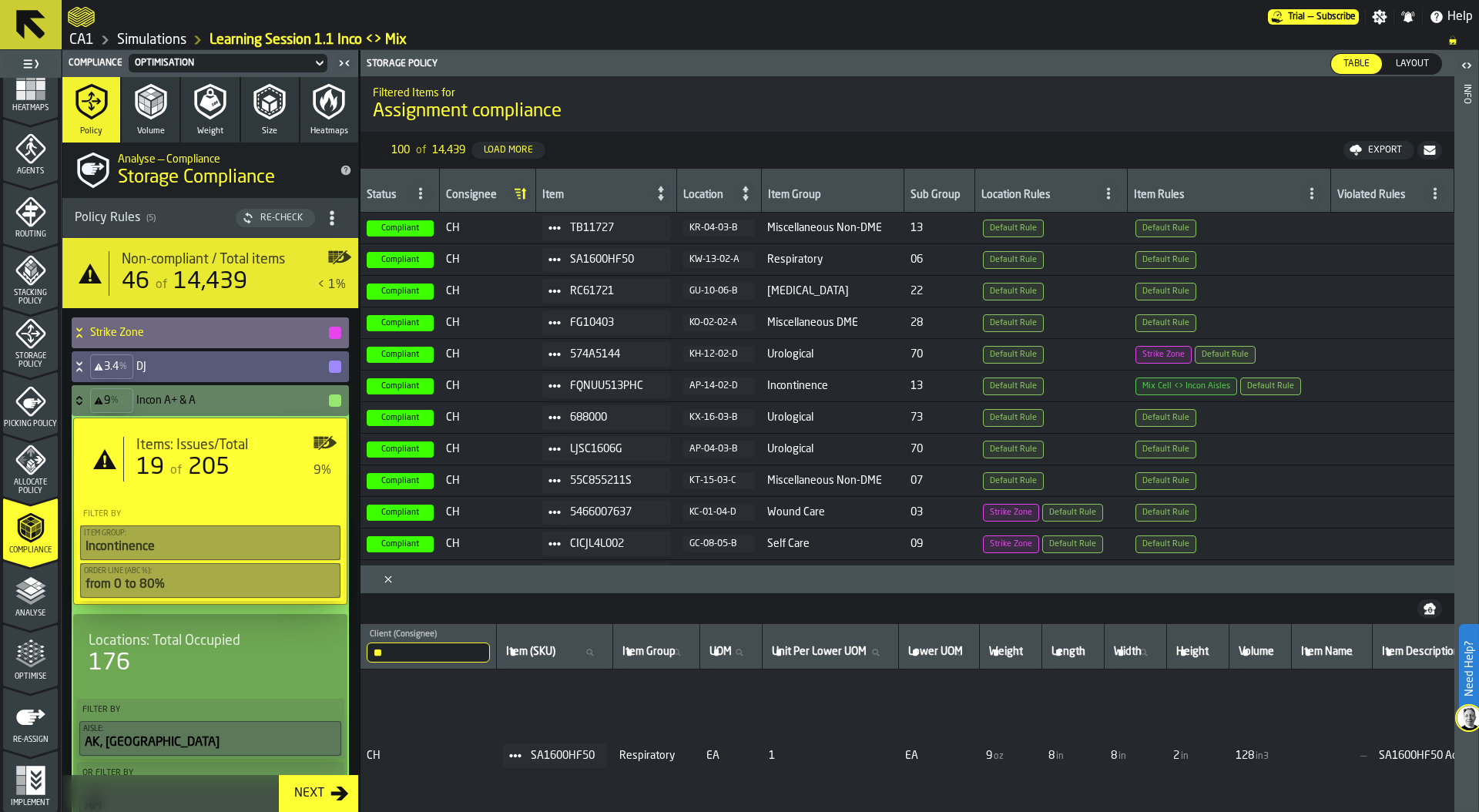
click at [534, 651] on span "Item (SKU)" at bounding box center [530, 651] width 49 height 12
click at [534, 651] on input "Item (SKU) Item (SKU)" at bounding box center [555, 652] width 104 height 20
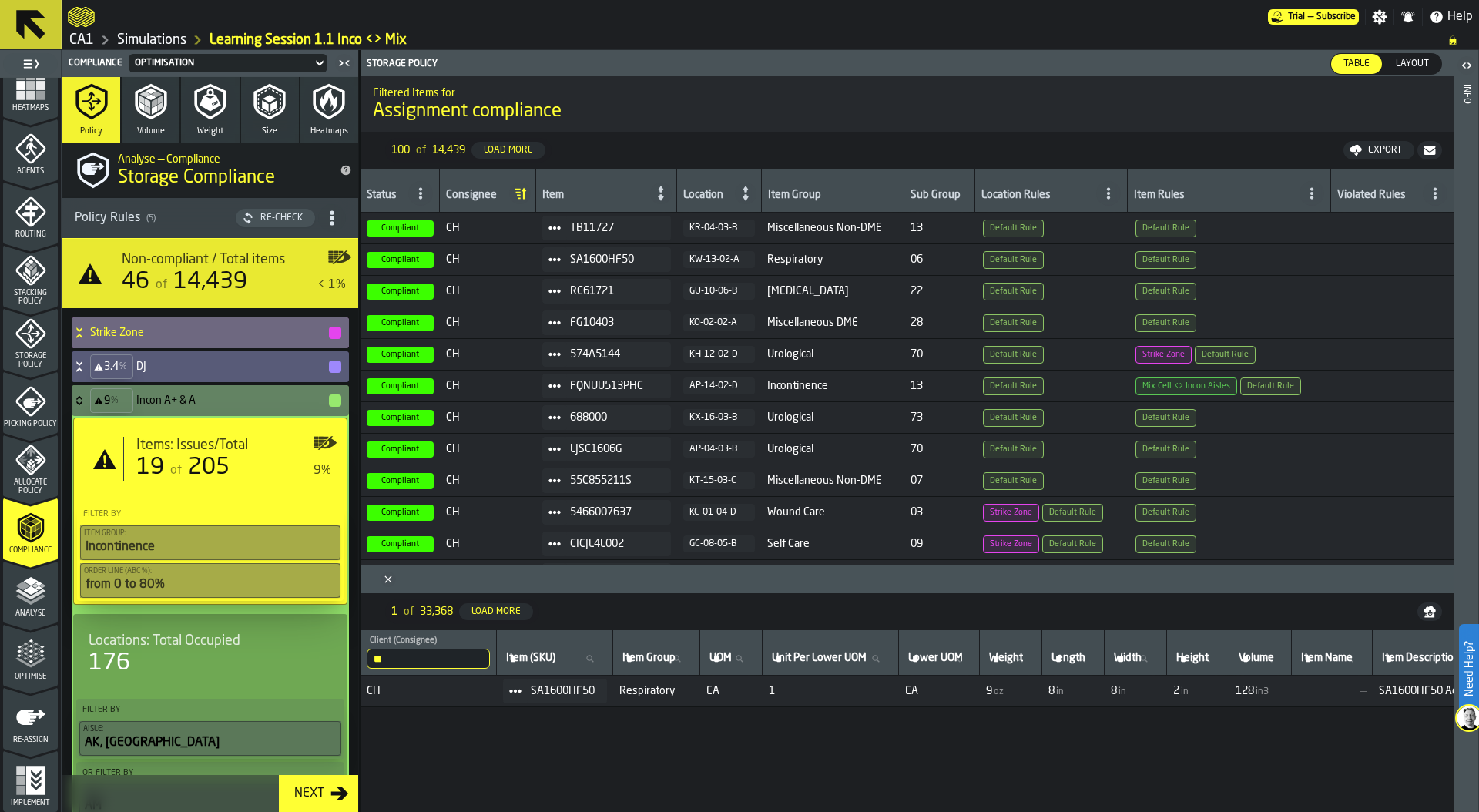
click at [546, 654] on span "Item (SKU)" at bounding box center [530, 657] width 49 height 12
click at [546, 654] on input "Item (SKU) Item (SKU)" at bounding box center [555, 658] width 104 height 20
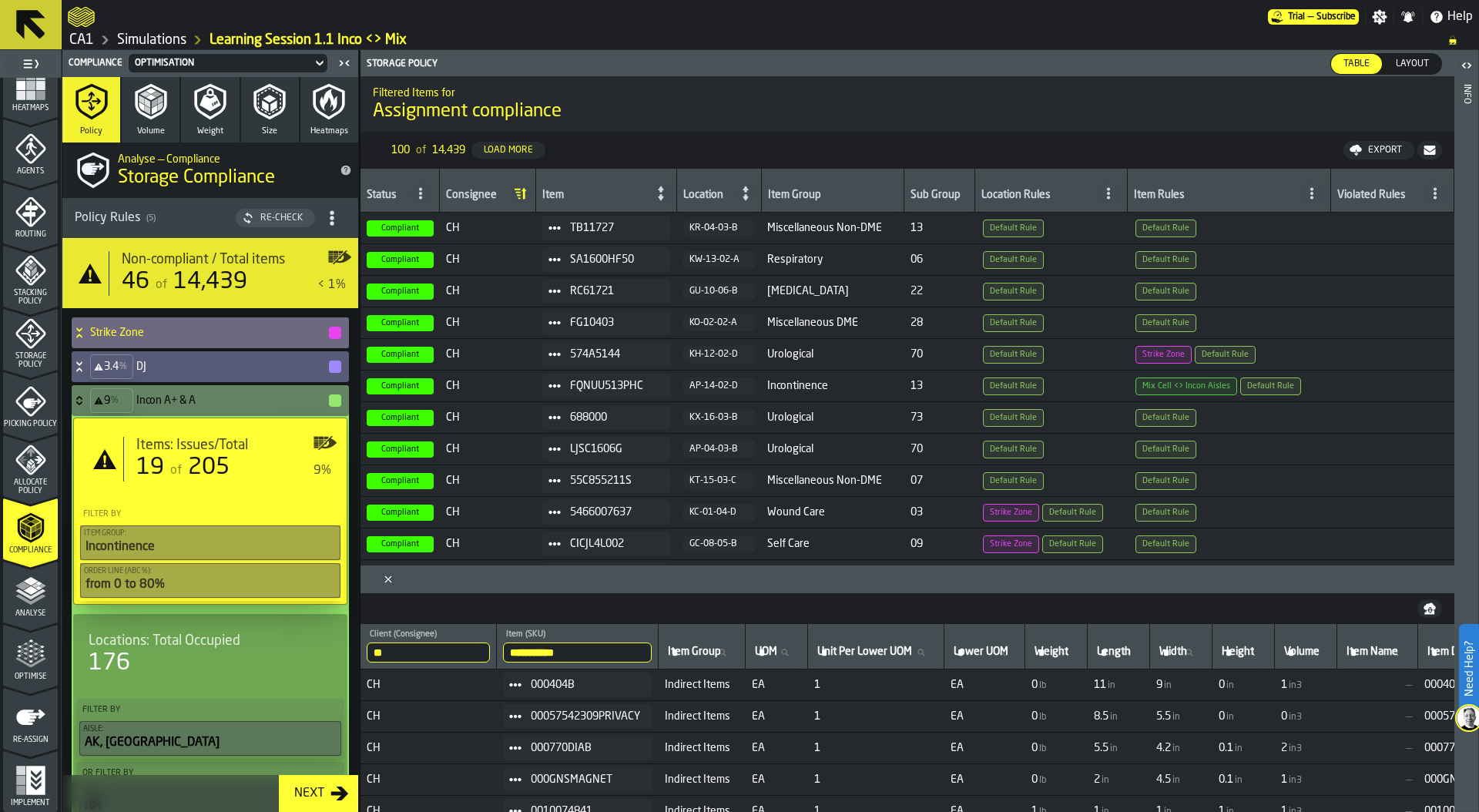
click at [604, 648] on input "**********" at bounding box center [577, 652] width 148 height 20
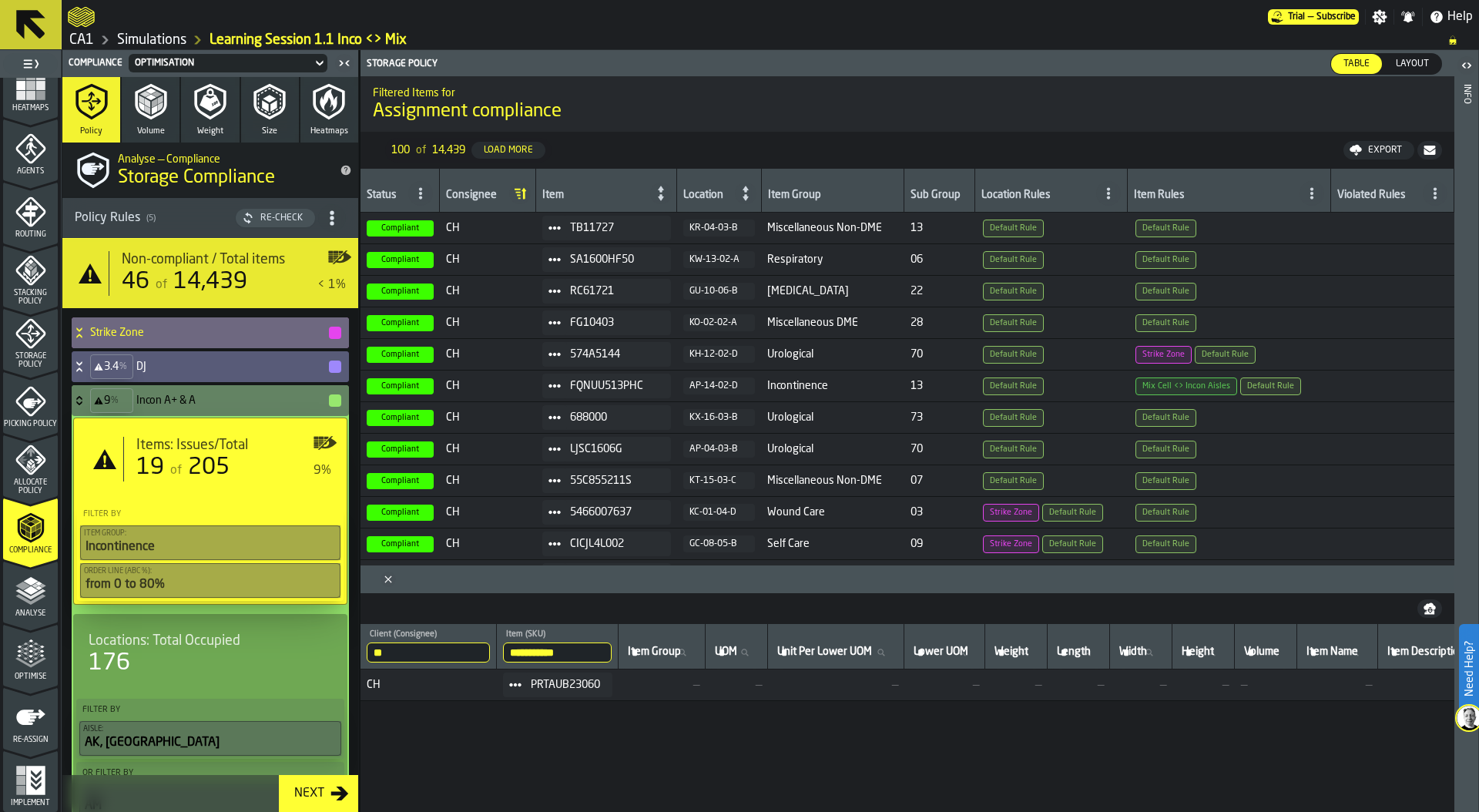
drag, startPoint x: 604, startPoint y: 648, endPoint x: 541, endPoint y: 647, distance: 63.0
click at [541, 648] on input "**********" at bounding box center [557, 652] width 108 height 20
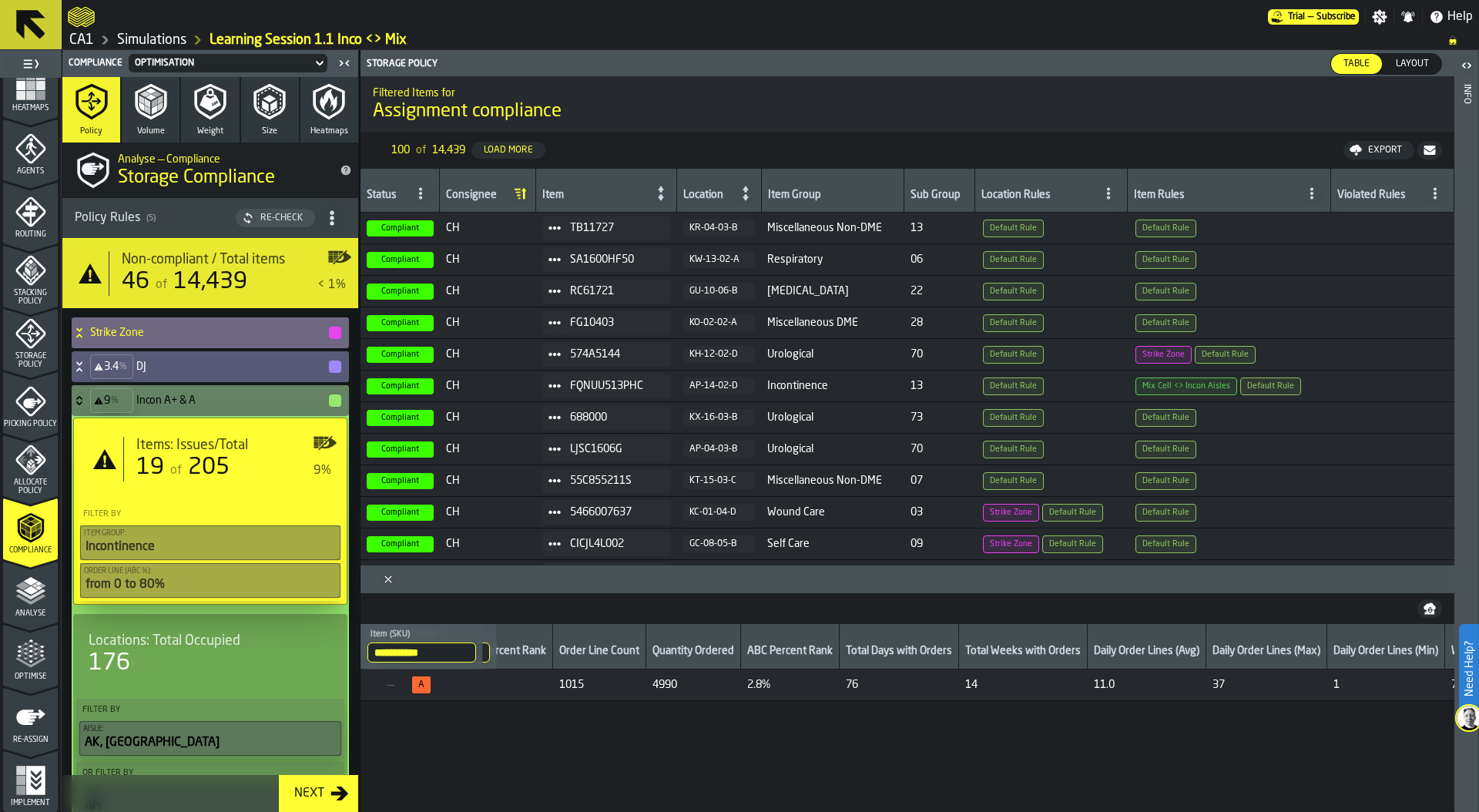
scroll to position [0, 2098]
click at [403, 687] on span "A" at bounding box center [393, 684] width 18 height 17
click at [219, 469] on span "205" at bounding box center [209, 467] width 42 height 23
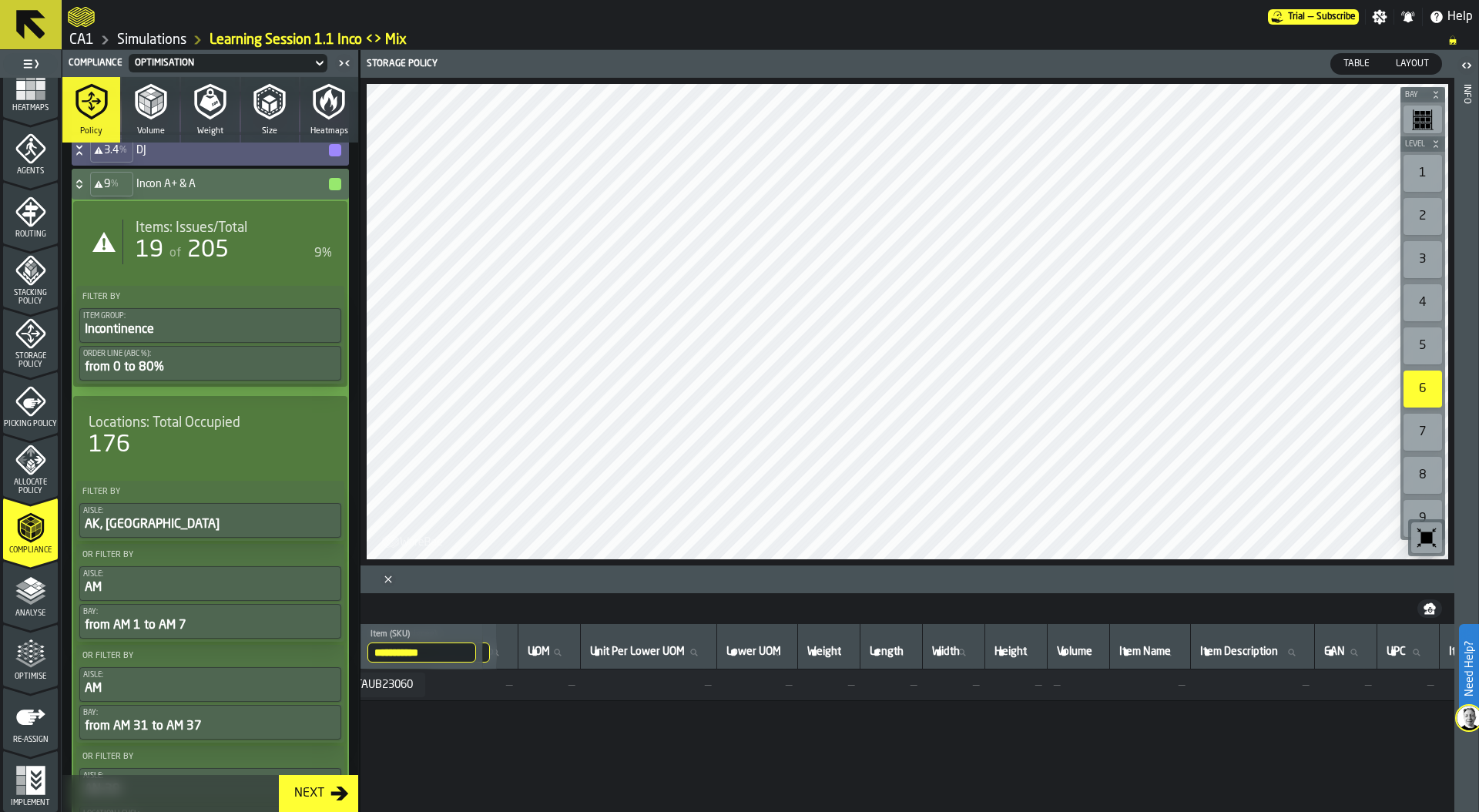
scroll to position [0, 0]
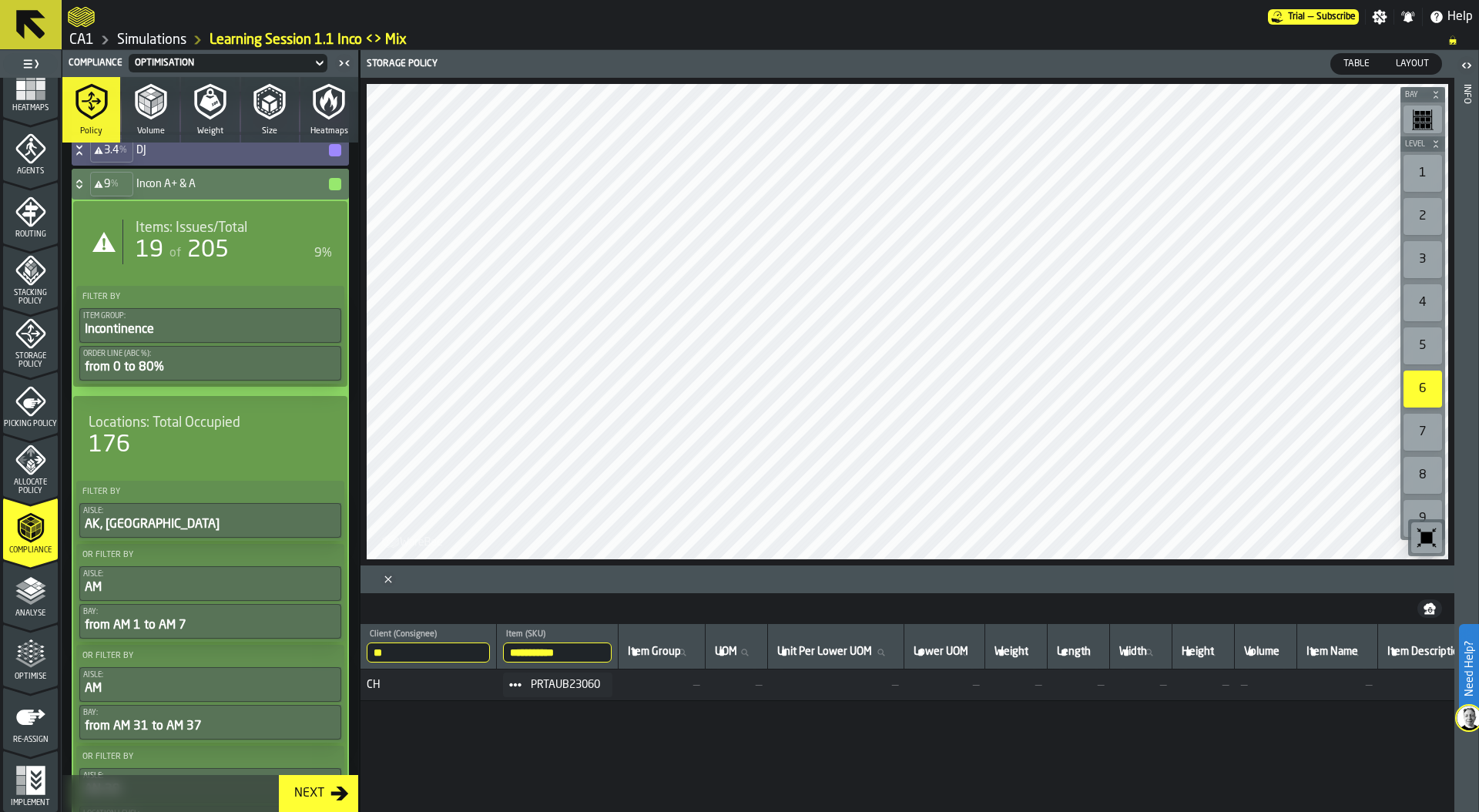
click at [118, 457] on div "176" at bounding box center [109, 445] width 42 height 28
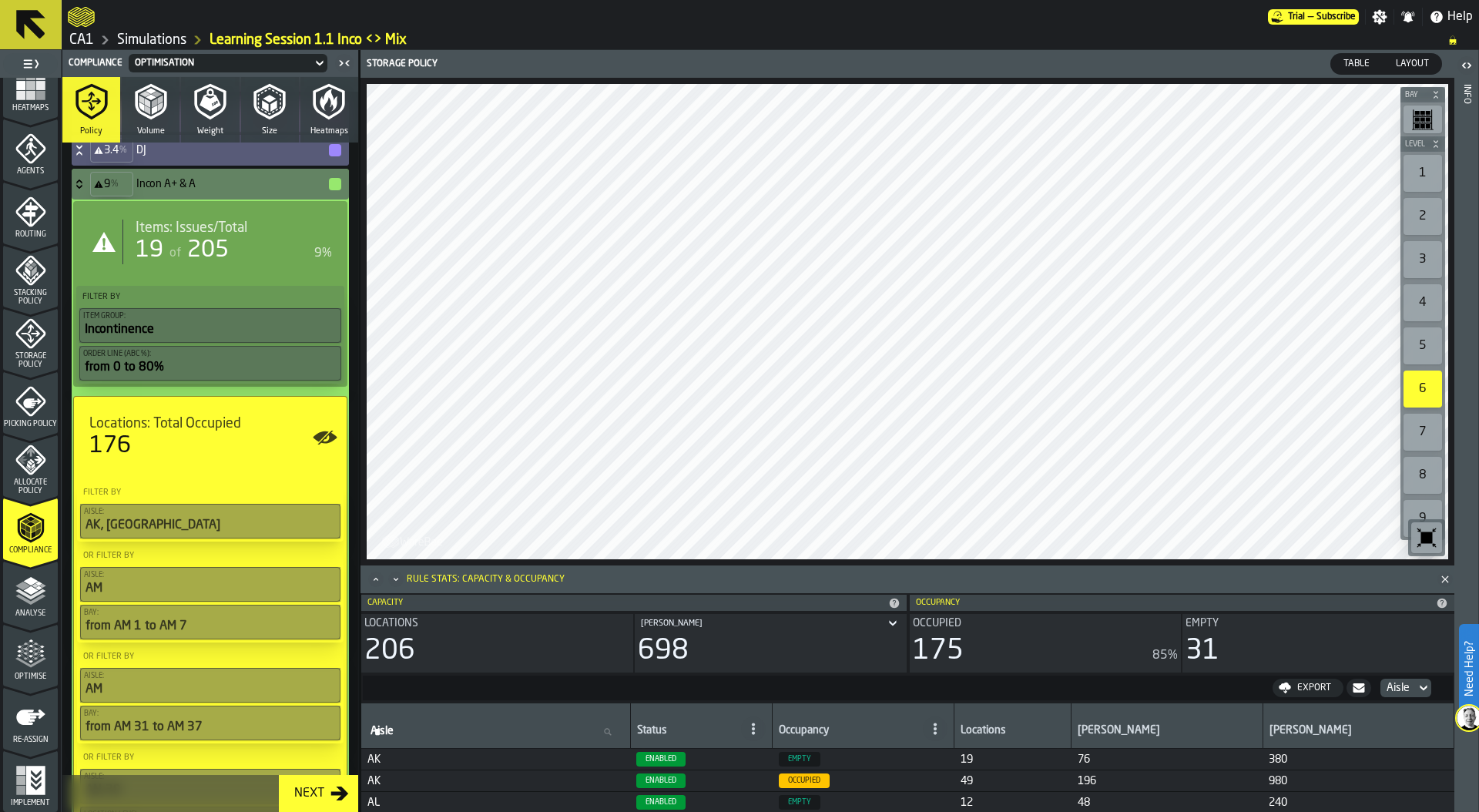
click at [183, 239] on div "of 205" at bounding box center [197, 250] width 63 height 28
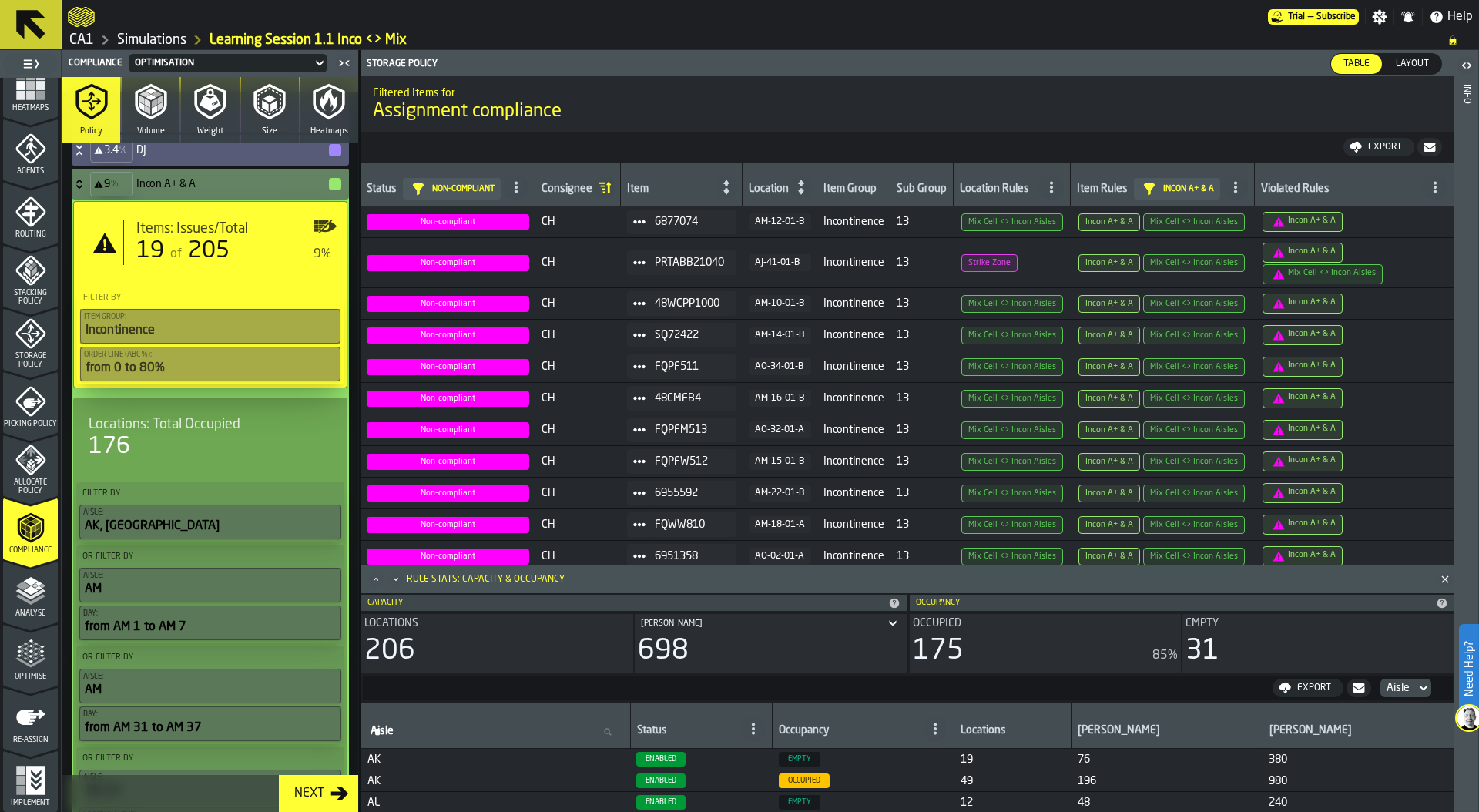
click at [641, 391] on span at bounding box center [639, 398] width 25 height 25
click at [681, 417] on li "Show Assignment" at bounding box center [681, 425] width 113 height 29
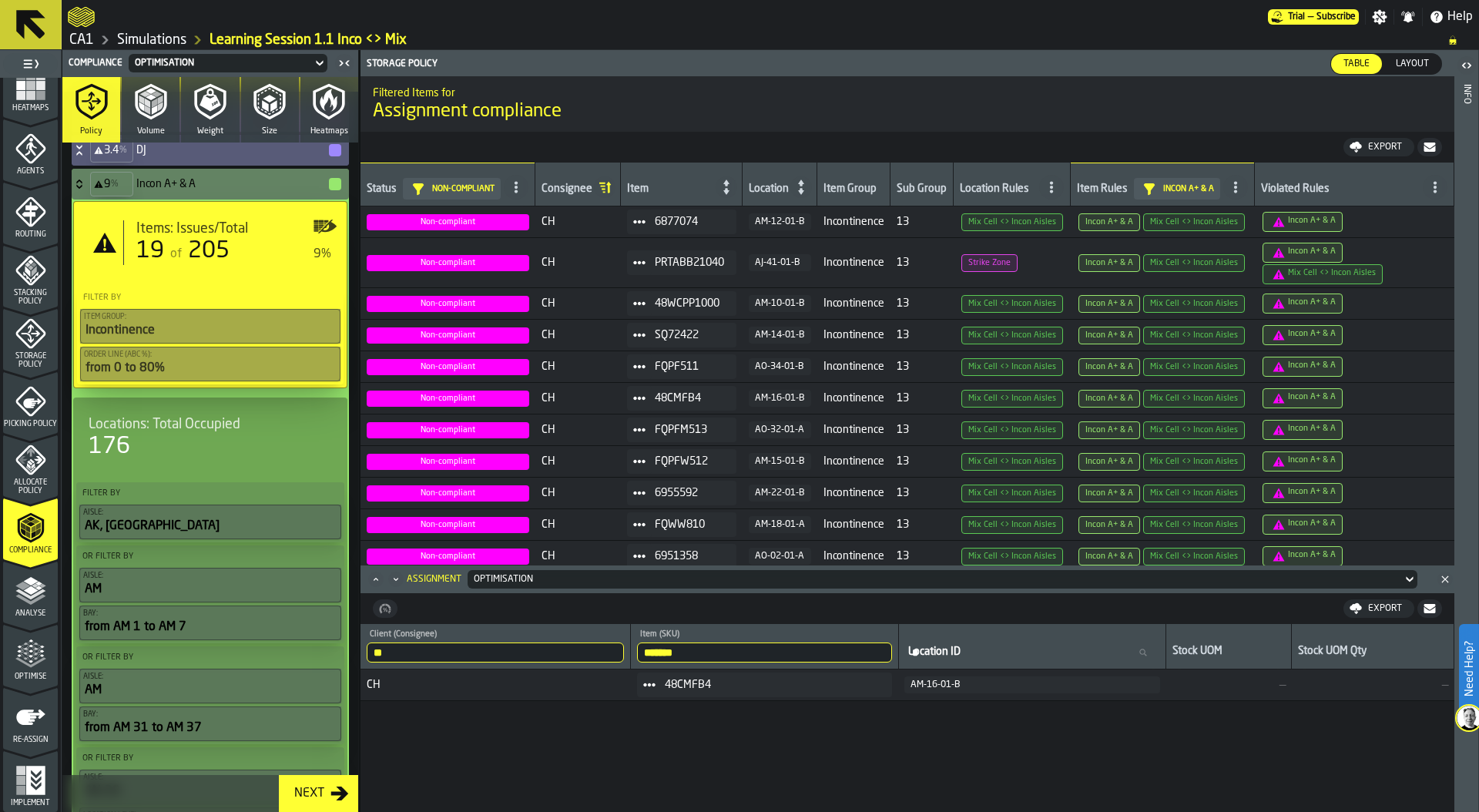
drag, startPoint x: 715, startPoint y: 646, endPoint x: 607, endPoint y: 639, distance: 108.2
click at [607, 639] on tr "** Client (Consignee) CH ******* Item (SKU) 48CMFB4 Location ID Location ID Sto…" at bounding box center [907, 646] width 1094 height 46
paste input "****"
type input "**********"
click at [82, 185] on icon at bounding box center [79, 186] width 6 height 4
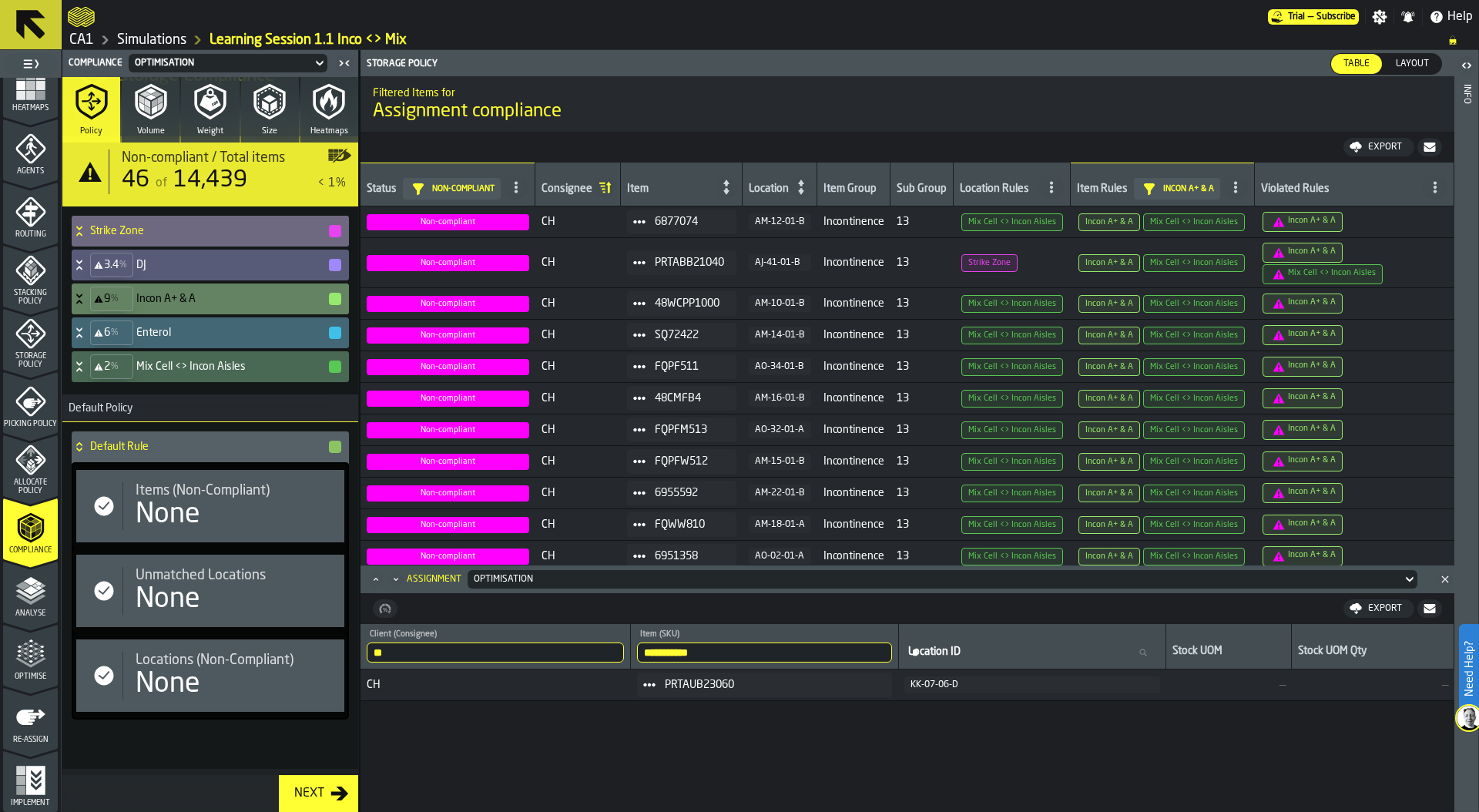
scroll to position [102, 0]
click at [81, 335] on icon at bounding box center [79, 332] width 15 height 12
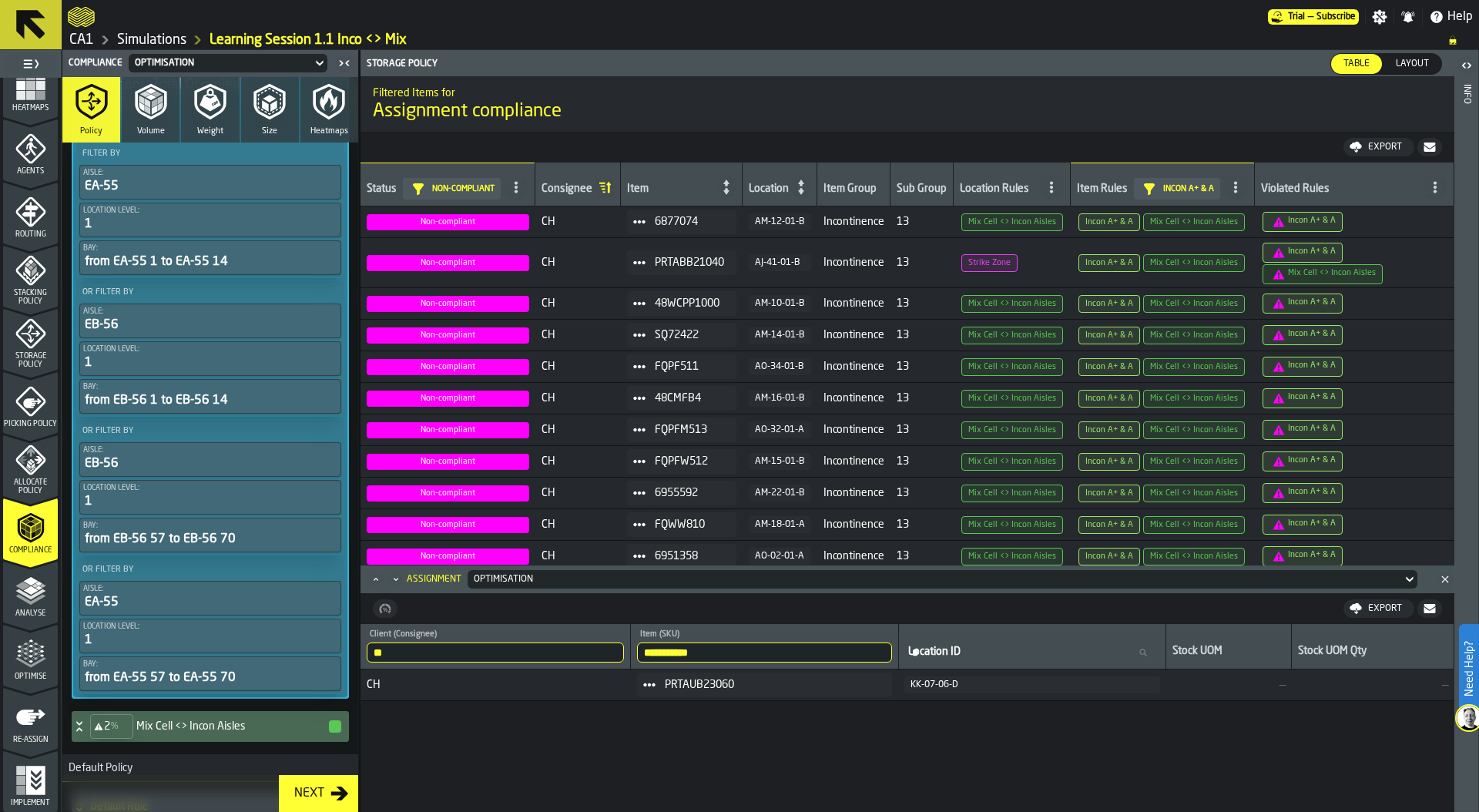
scroll to position [592, 0]
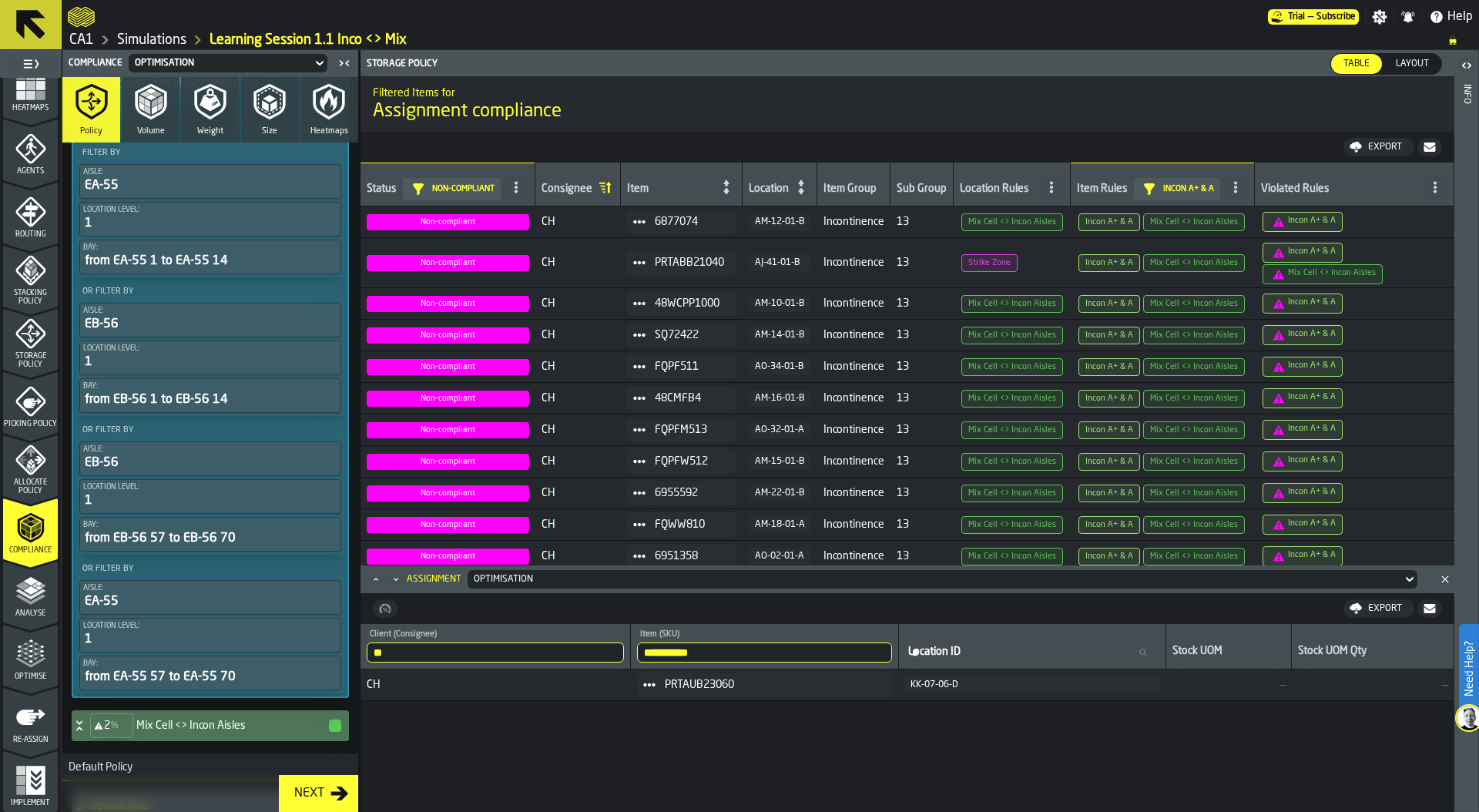
click at [87, 730] on div "2 % Mix Cell <> Incon Aisles" at bounding box center [207, 725] width 271 height 30
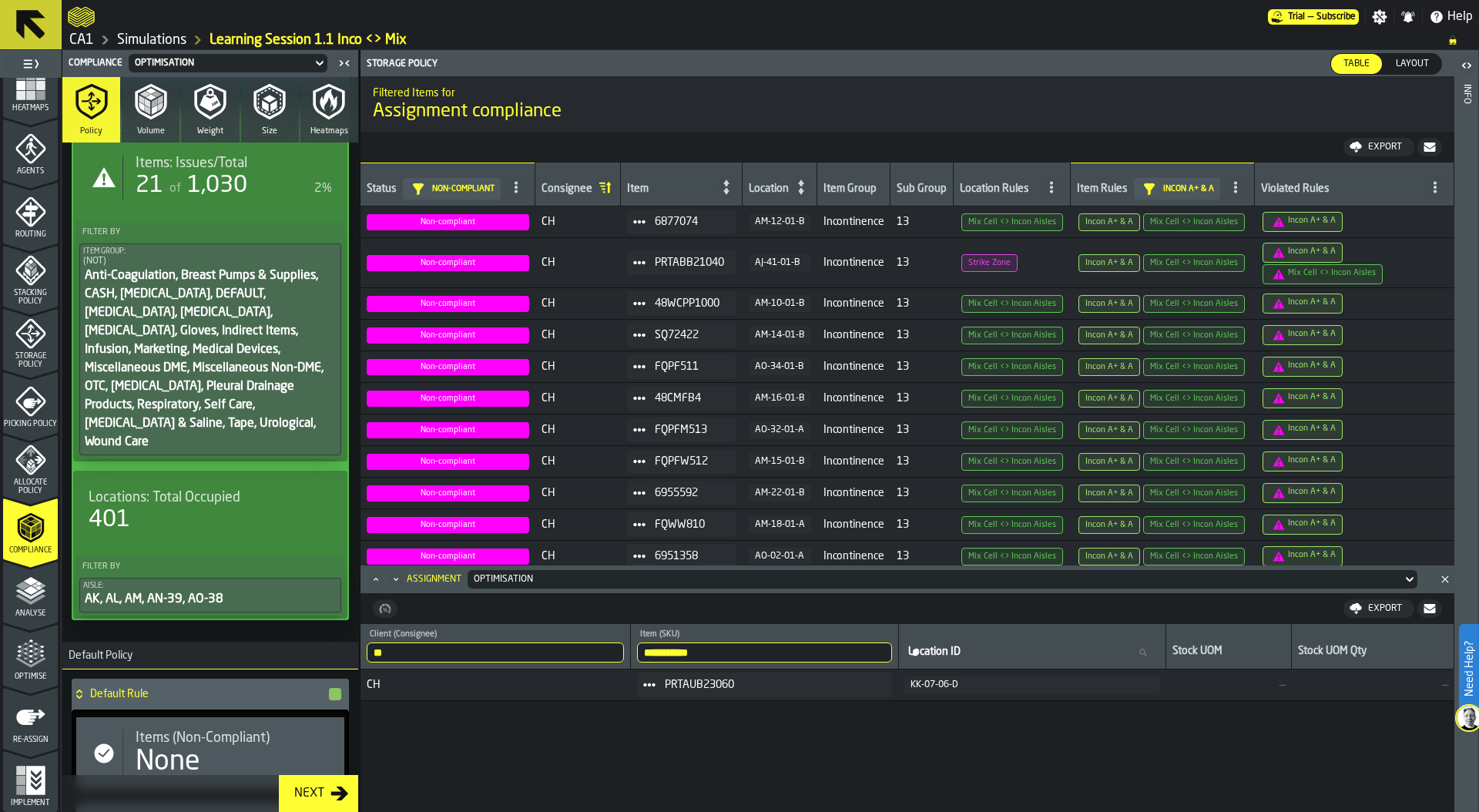
scroll to position [1408, 0]
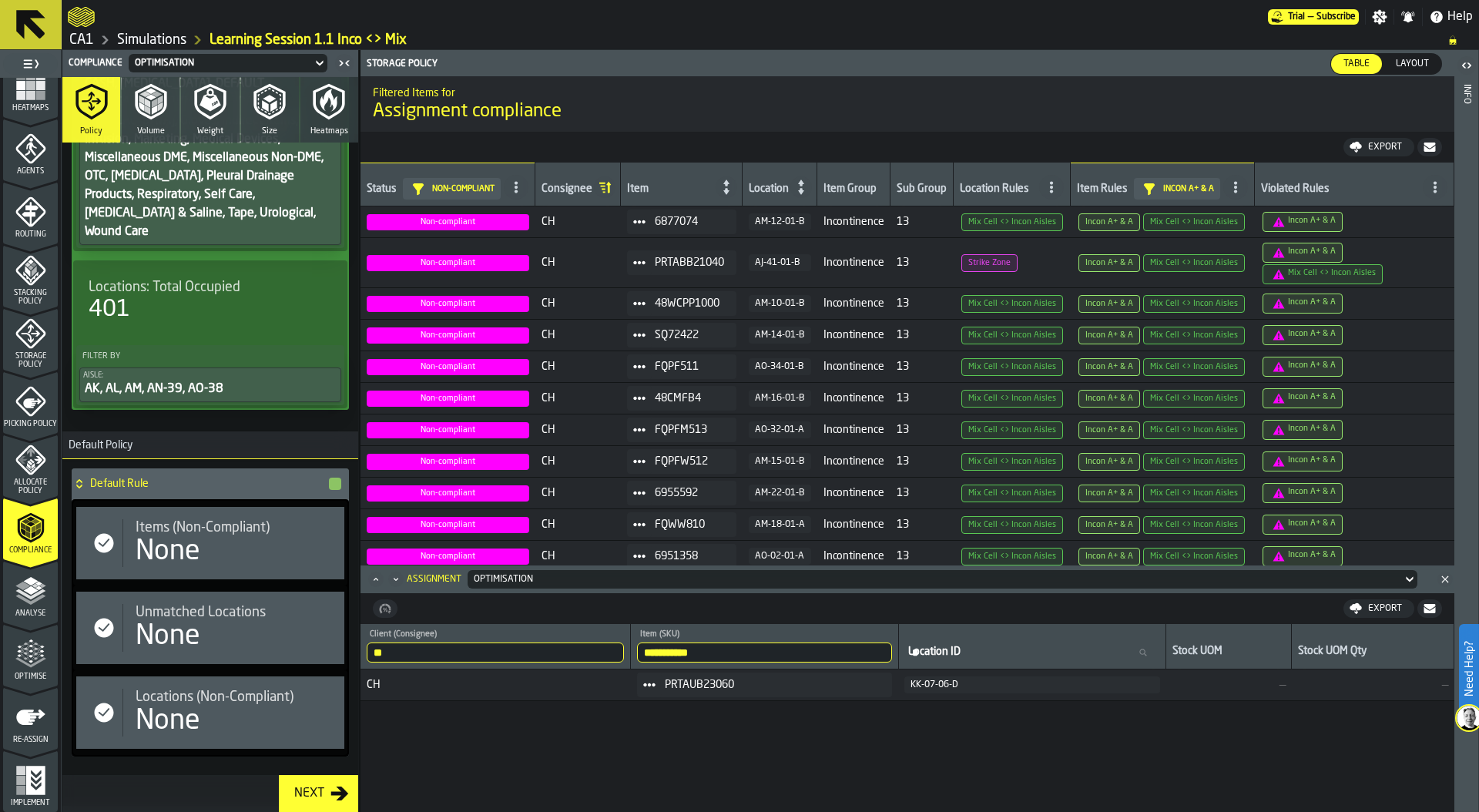
click at [29, 350] on div "Storage Policy" at bounding box center [30, 343] width 55 height 51
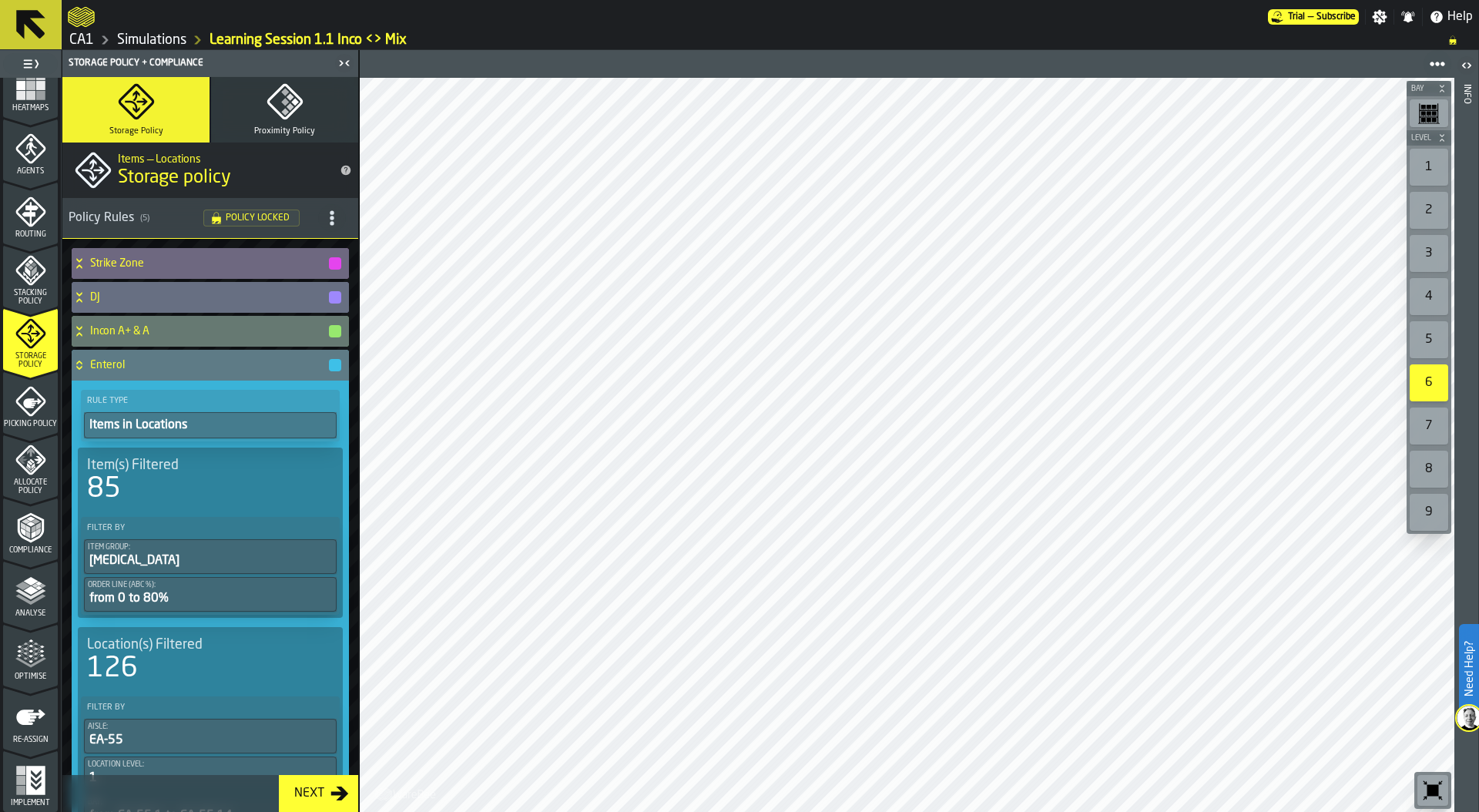
click at [76, 366] on icon at bounding box center [79, 367] width 6 height 4
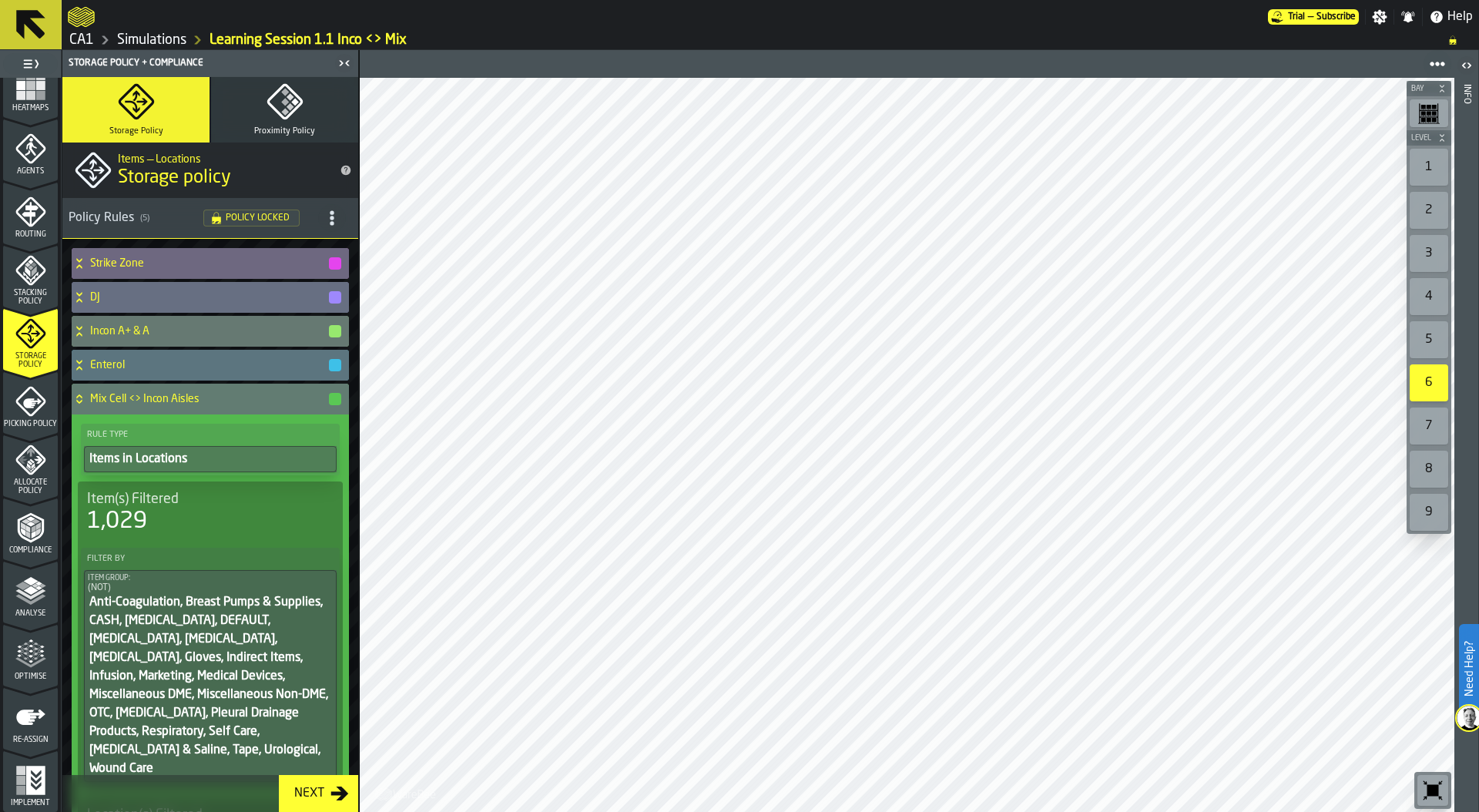
click at [78, 401] on icon at bounding box center [79, 401] width 6 height 4
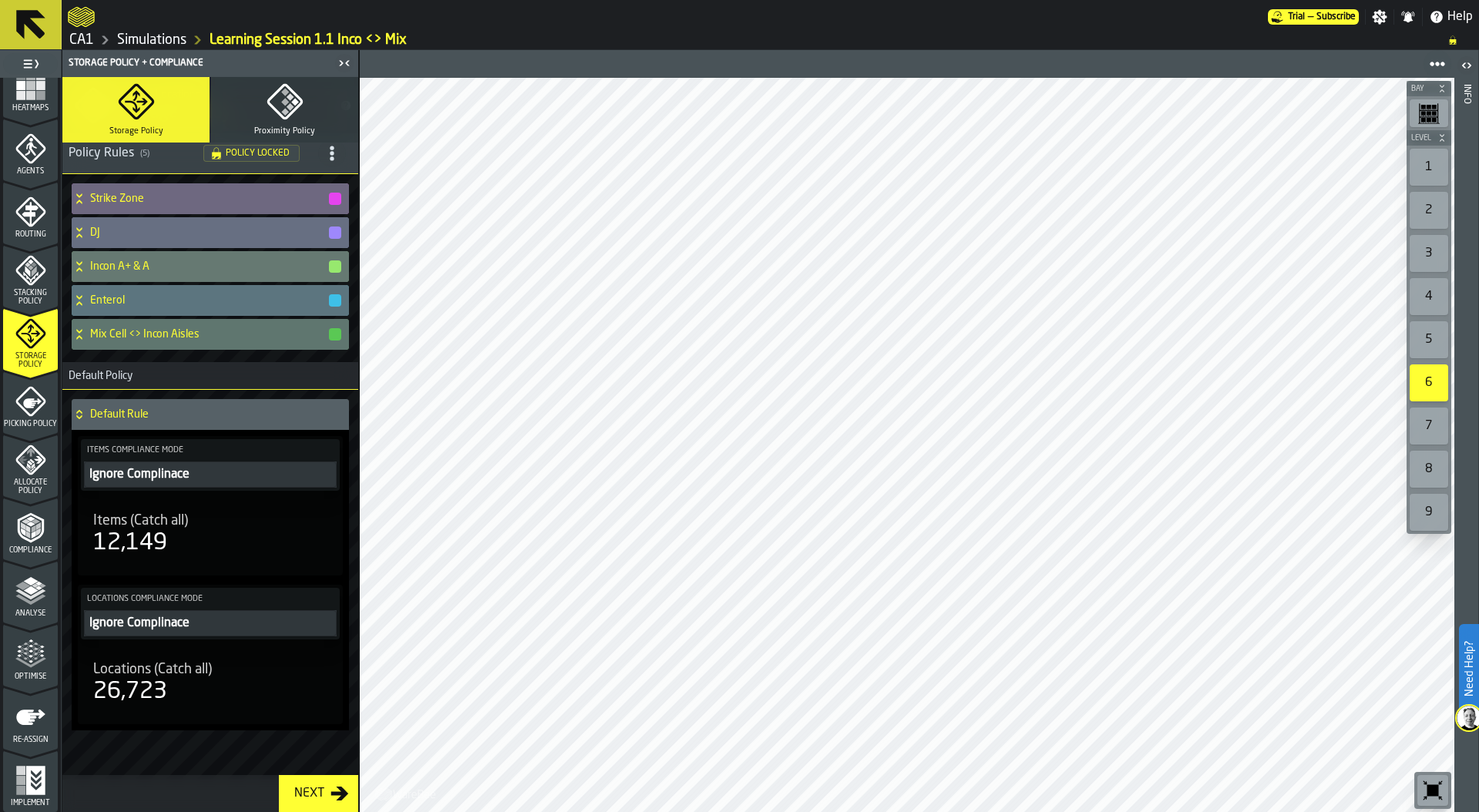
scroll to position [75, 0]
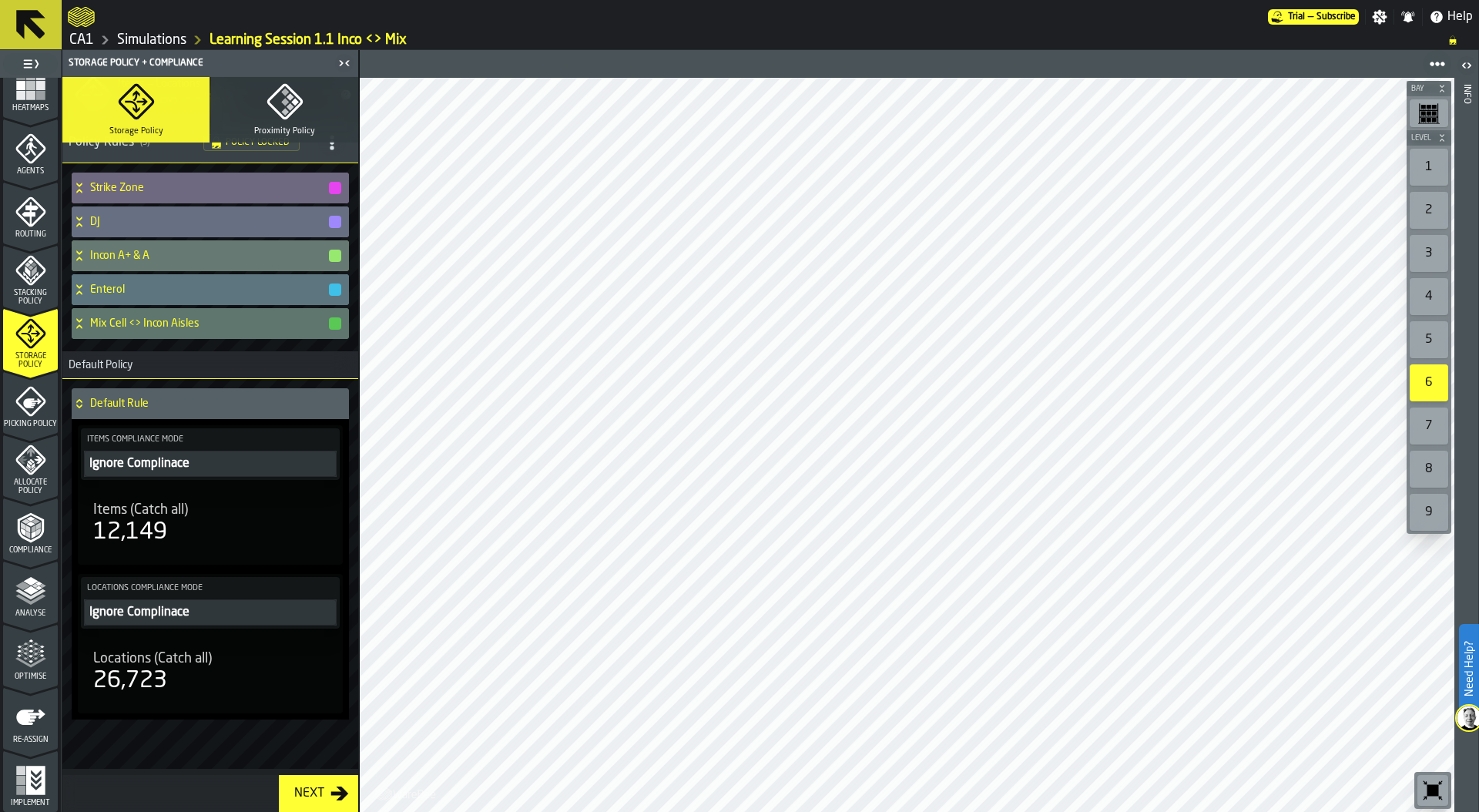
click at [150, 36] on link "Simulations" at bounding box center [152, 39] width 69 height 17
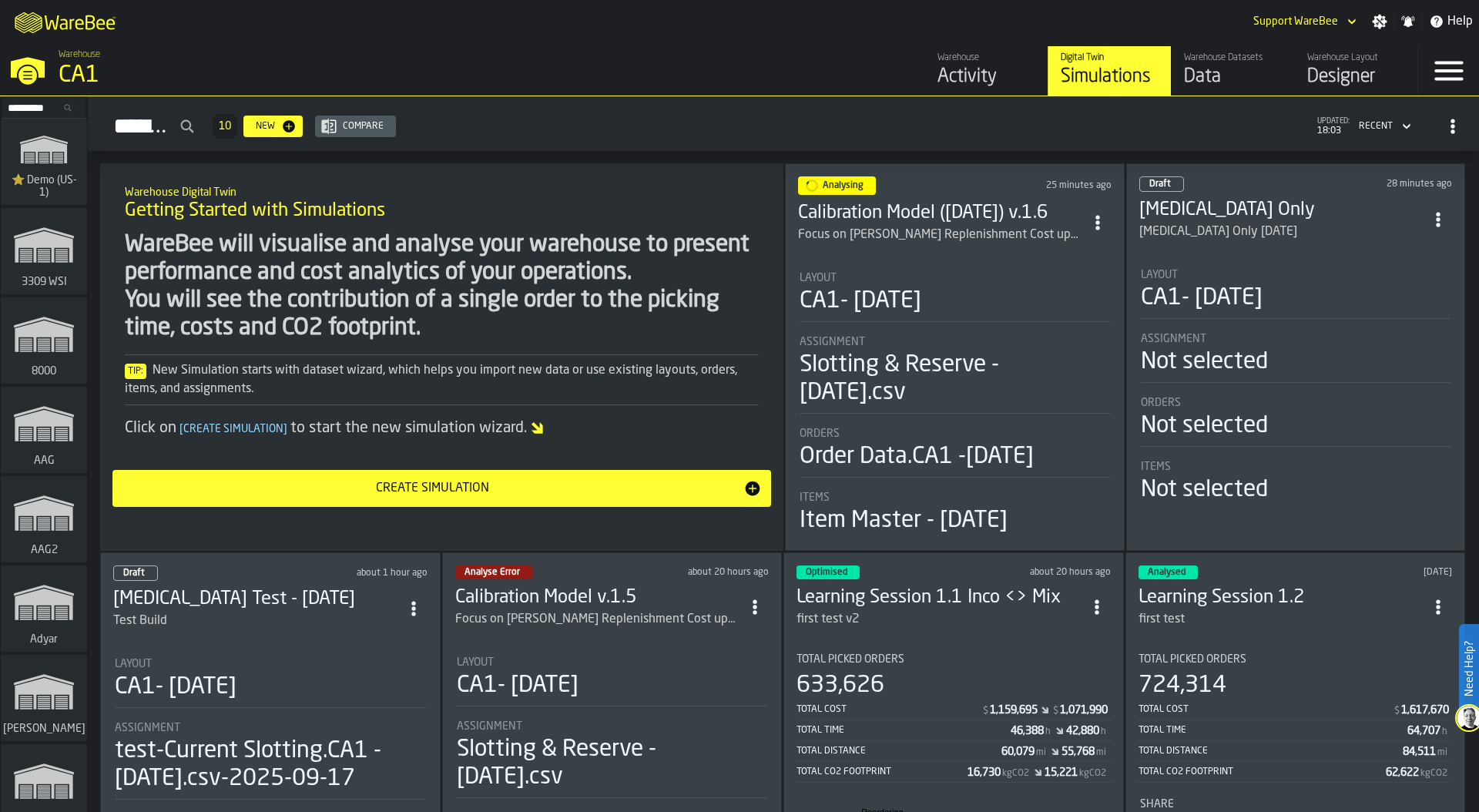
click at [79, 74] on div "CA1" at bounding box center [266, 75] width 416 height 28
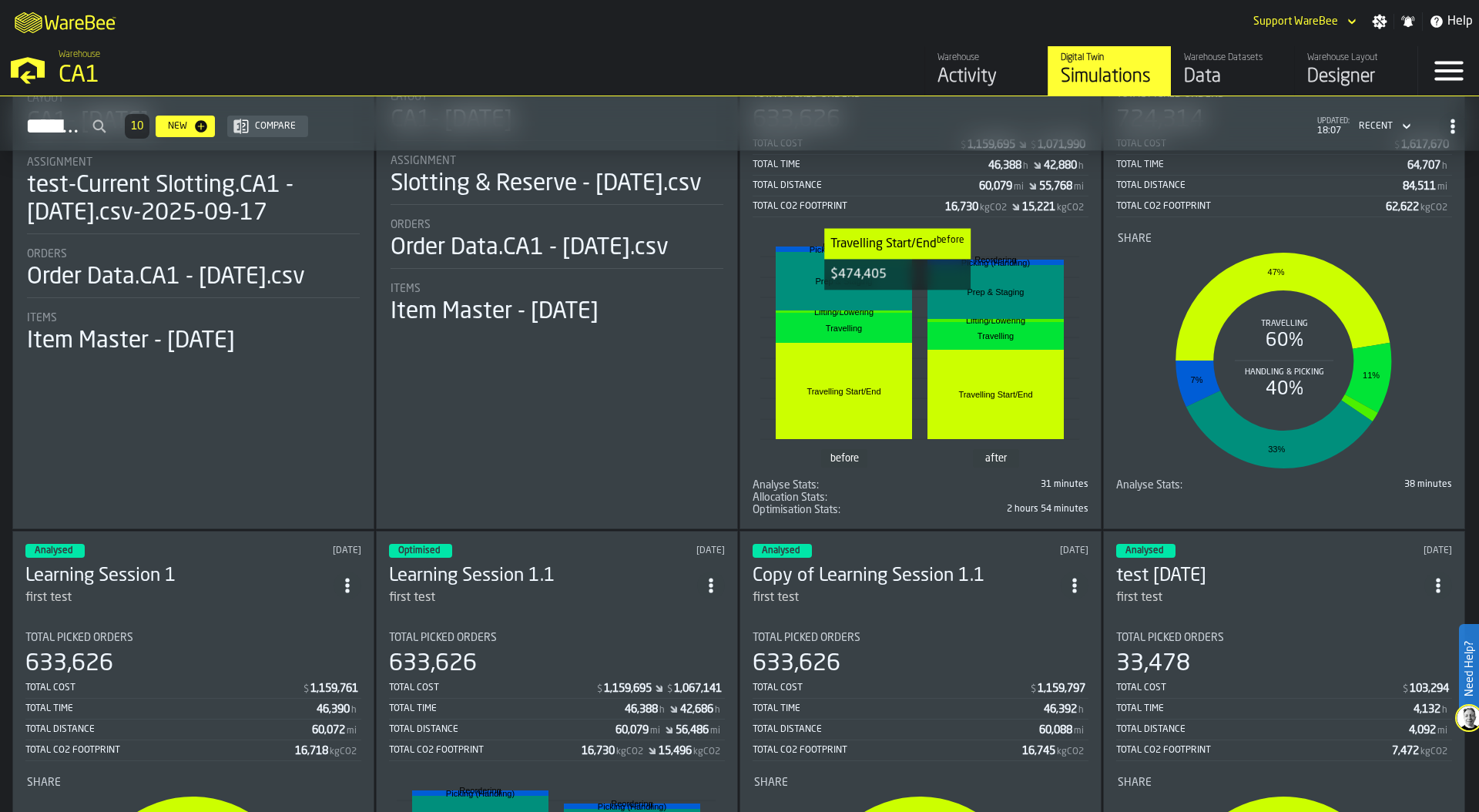
scroll to position [552, 0]
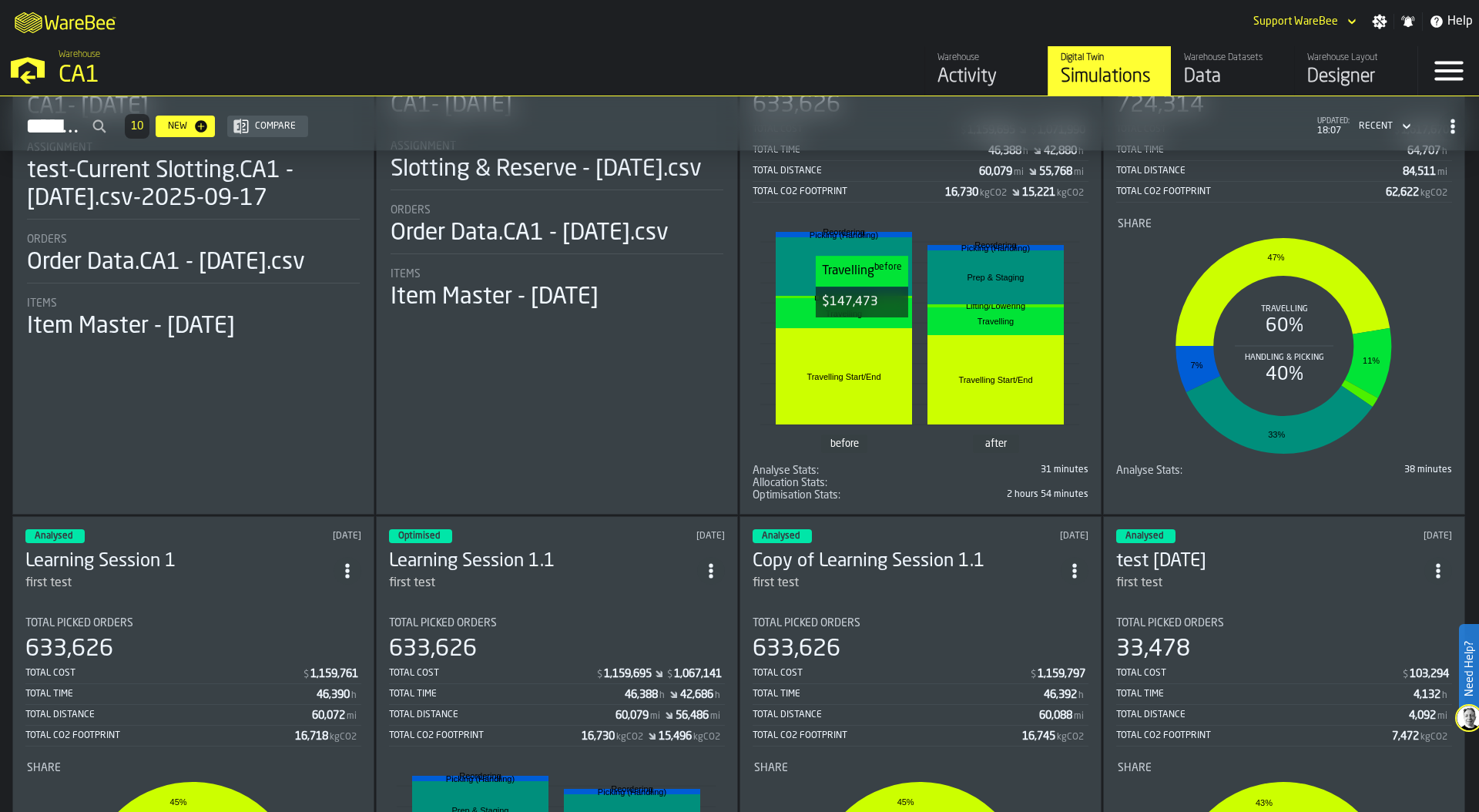
click at [880, 296] on rect "stat-" at bounding box center [844, 266] width 136 height 59
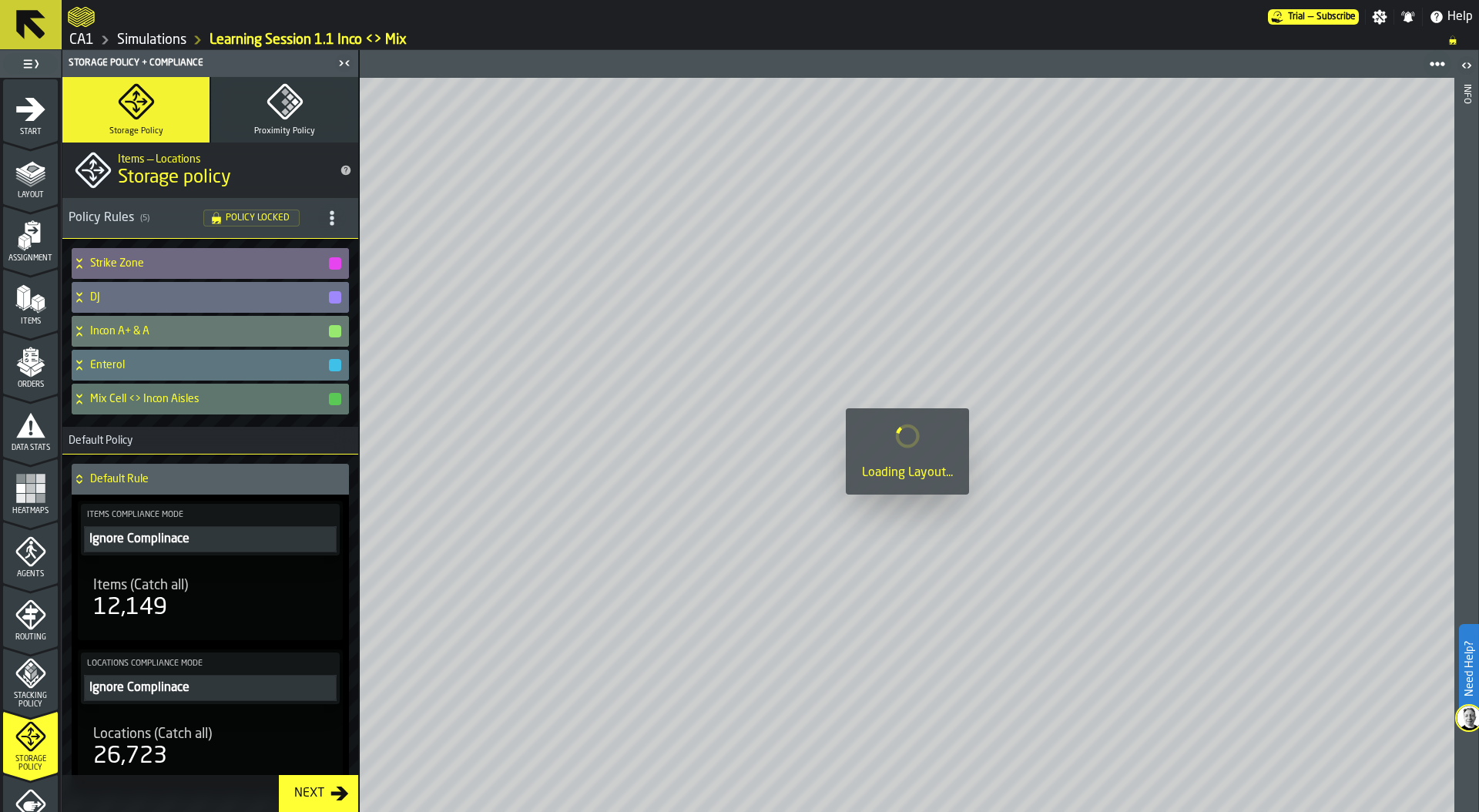
scroll to position [403, 0]
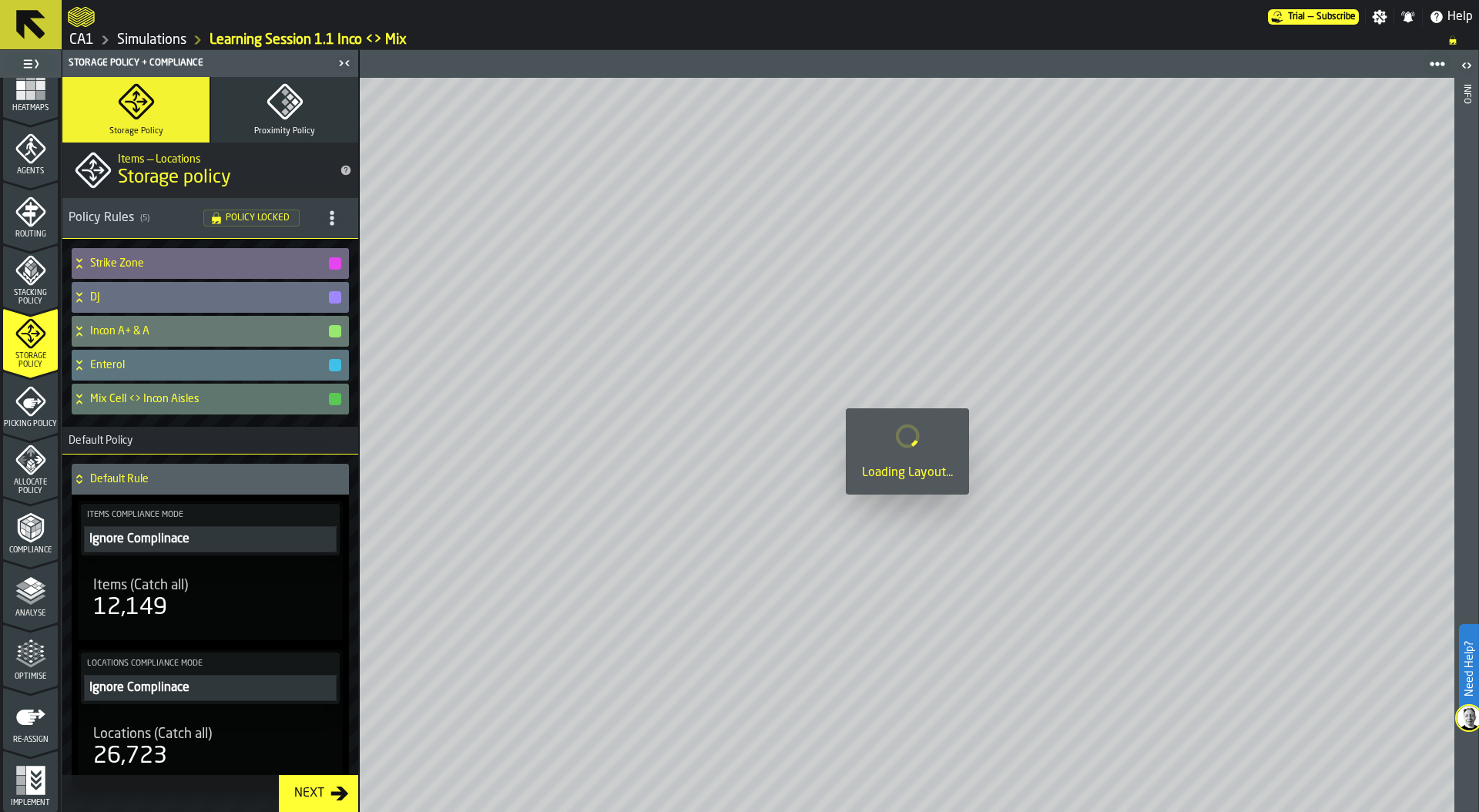
click at [30, 717] on icon "menu Re-assign" at bounding box center [30, 717] width 29 height 15
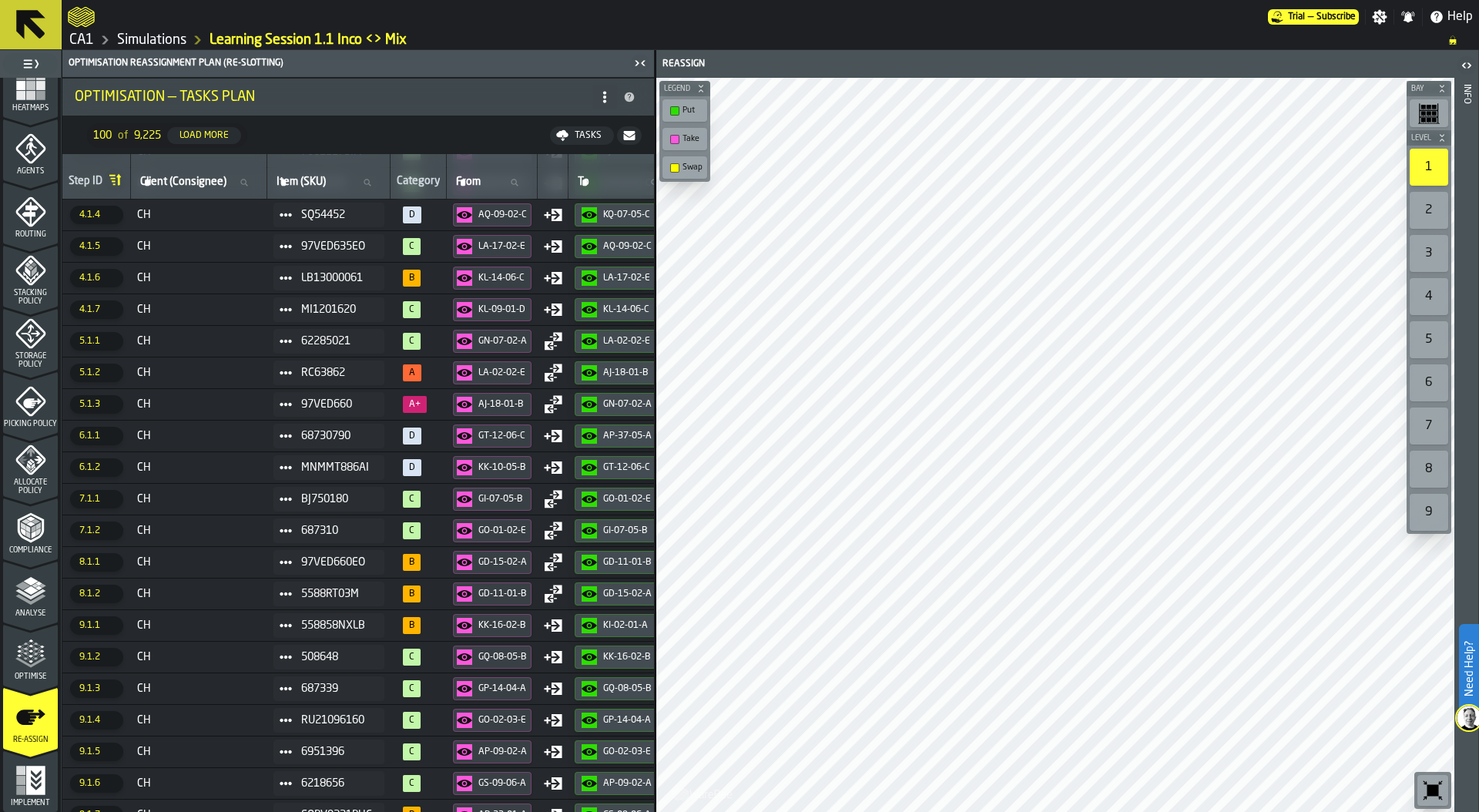
scroll to position [875, 0]
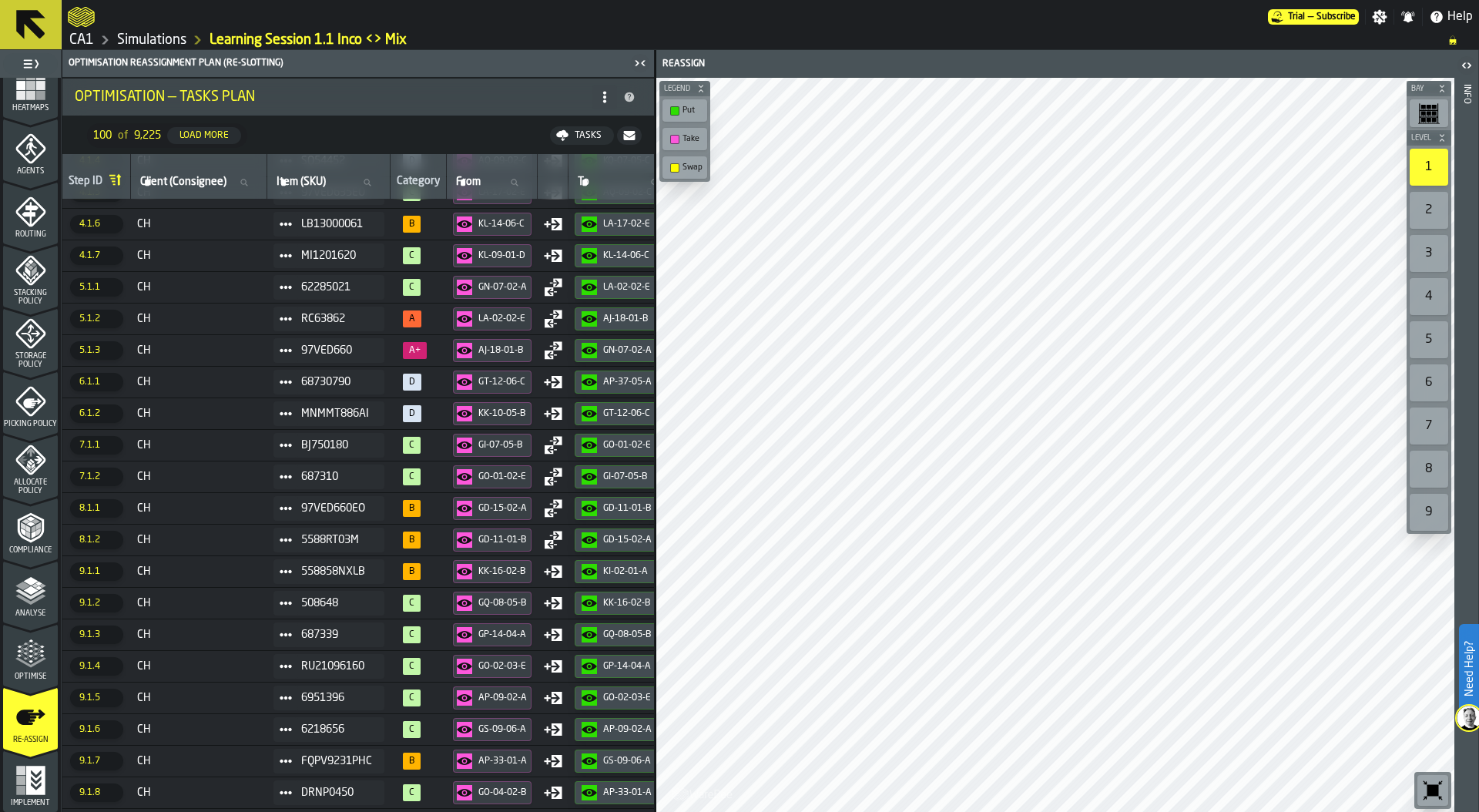
click at [148, 43] on link "Simulations" at bounding box center [152, 39] width 69 height 17
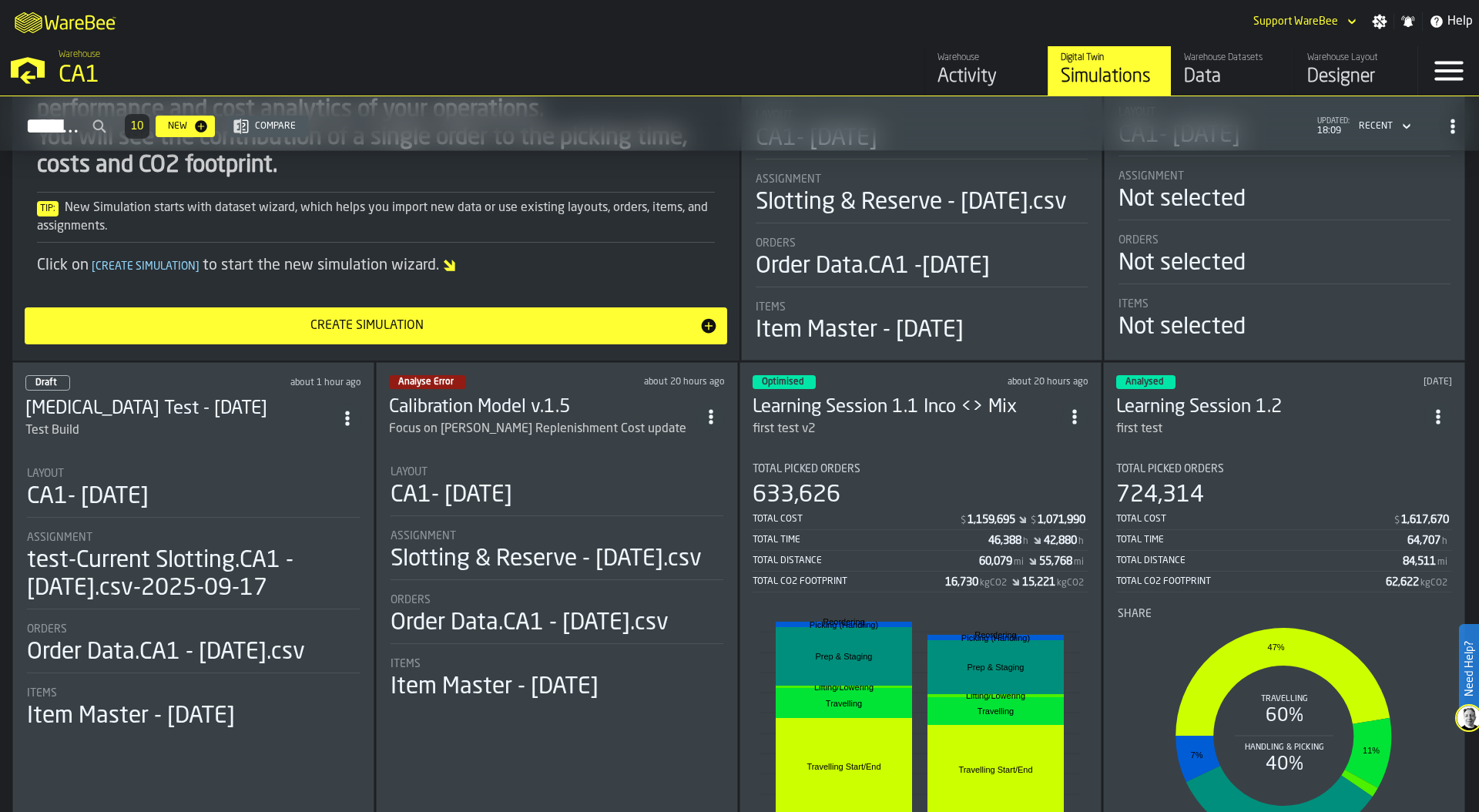
scroll to position [358, 0]
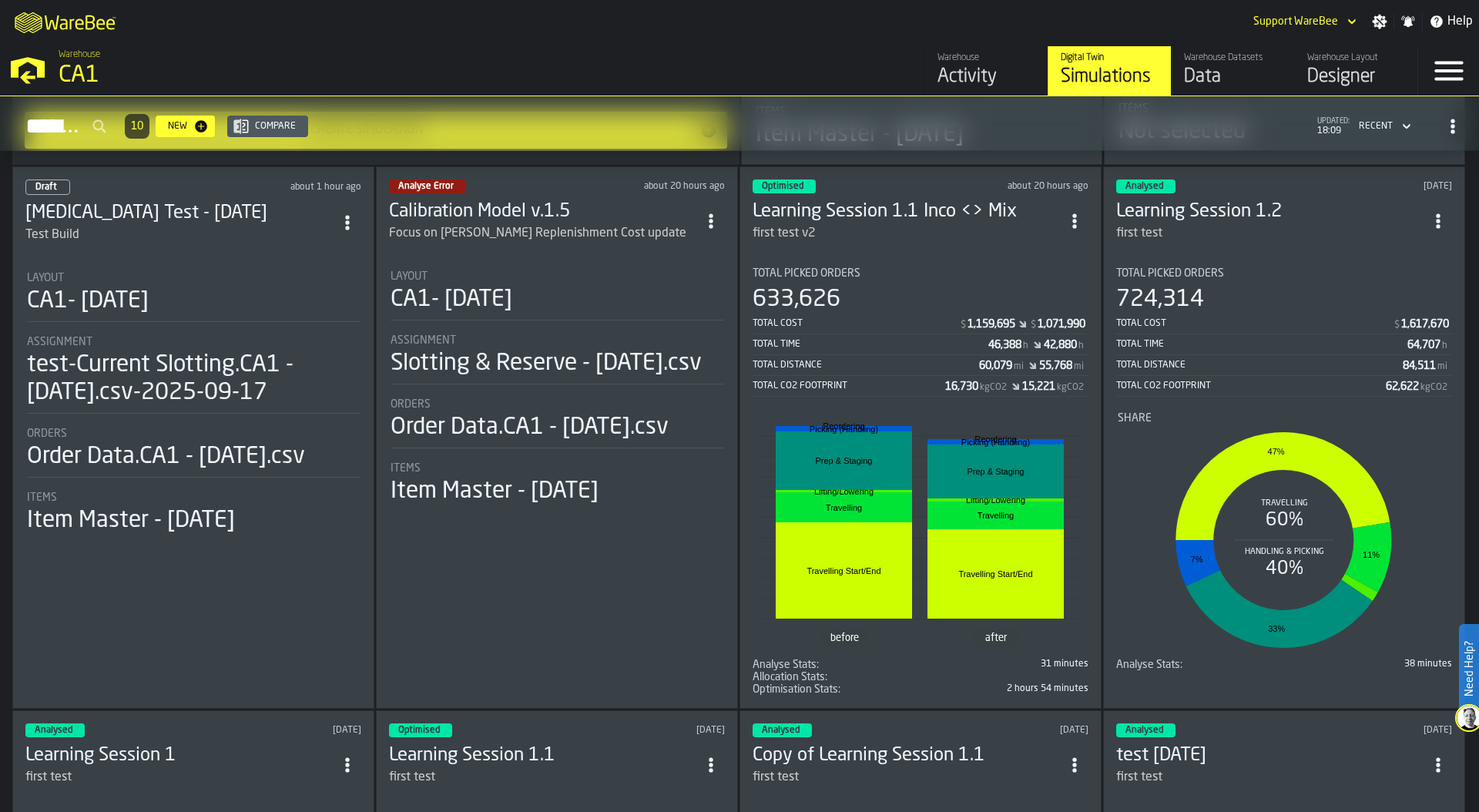
click at [1322, 350] on div "Total Time" at bounding box center [1262, 343] width 291 height 10
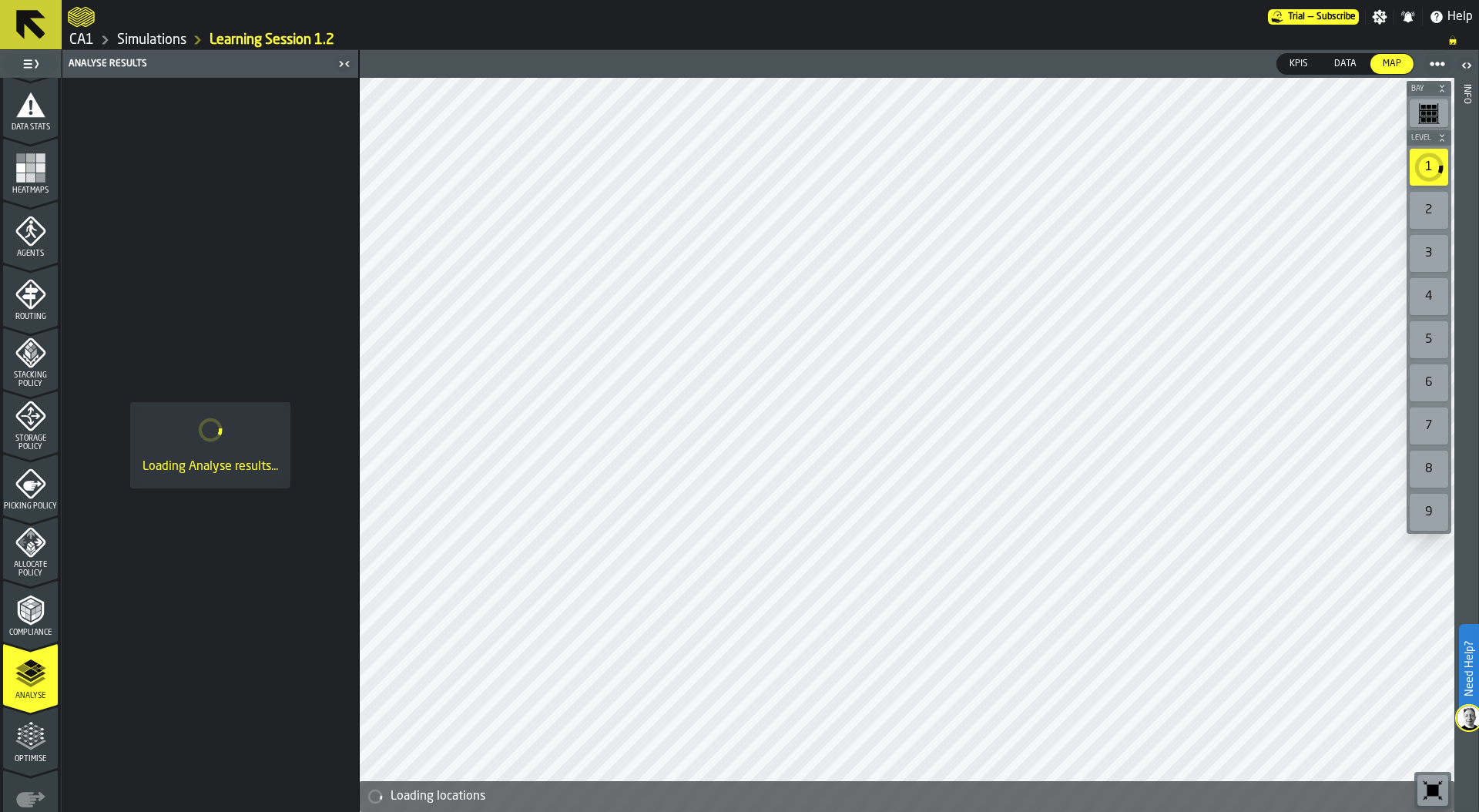
scroll to position [403, 0]
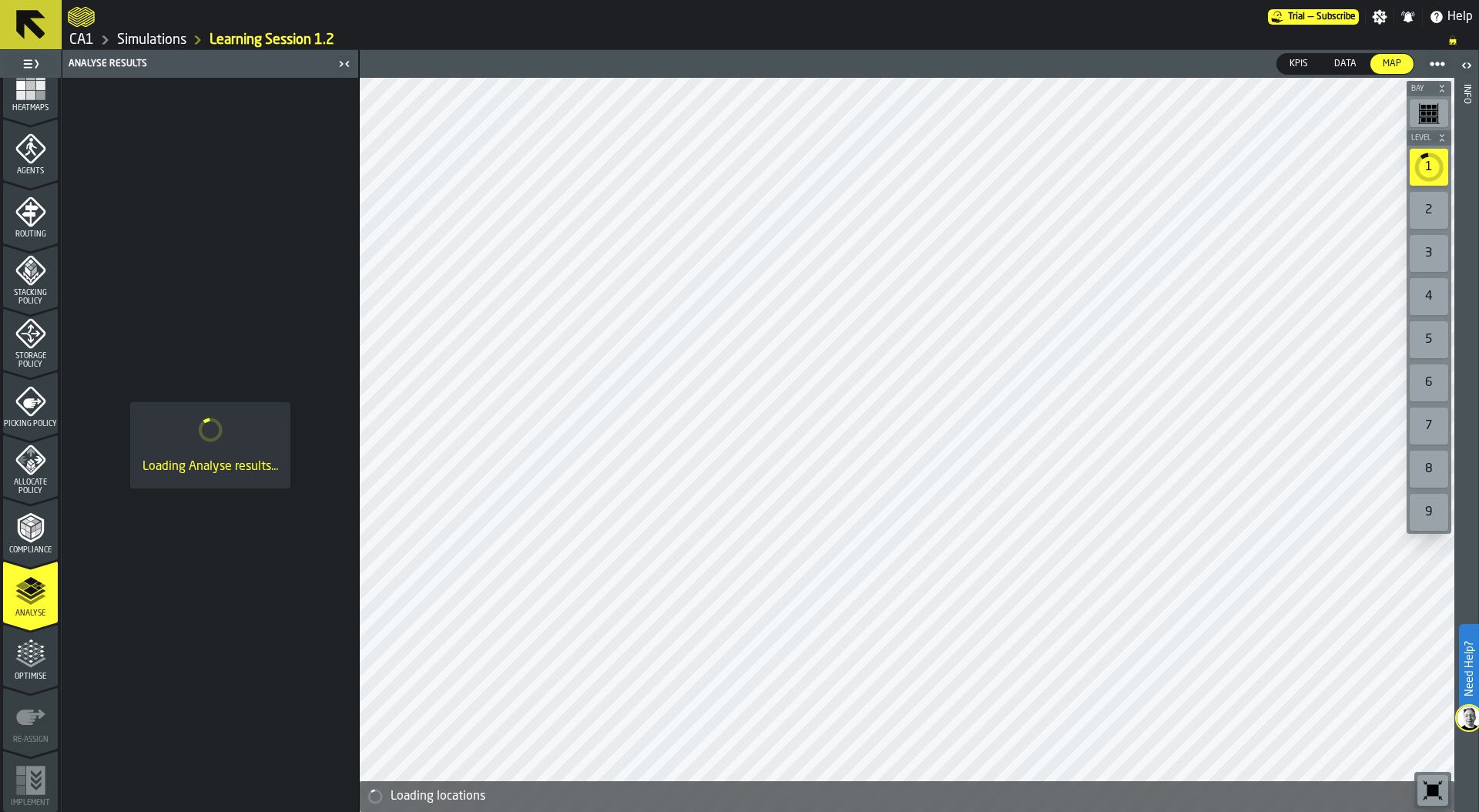
click at [35, 658] on icon "menu Optimise" at bounding box center [30, 654] width 30 height 30
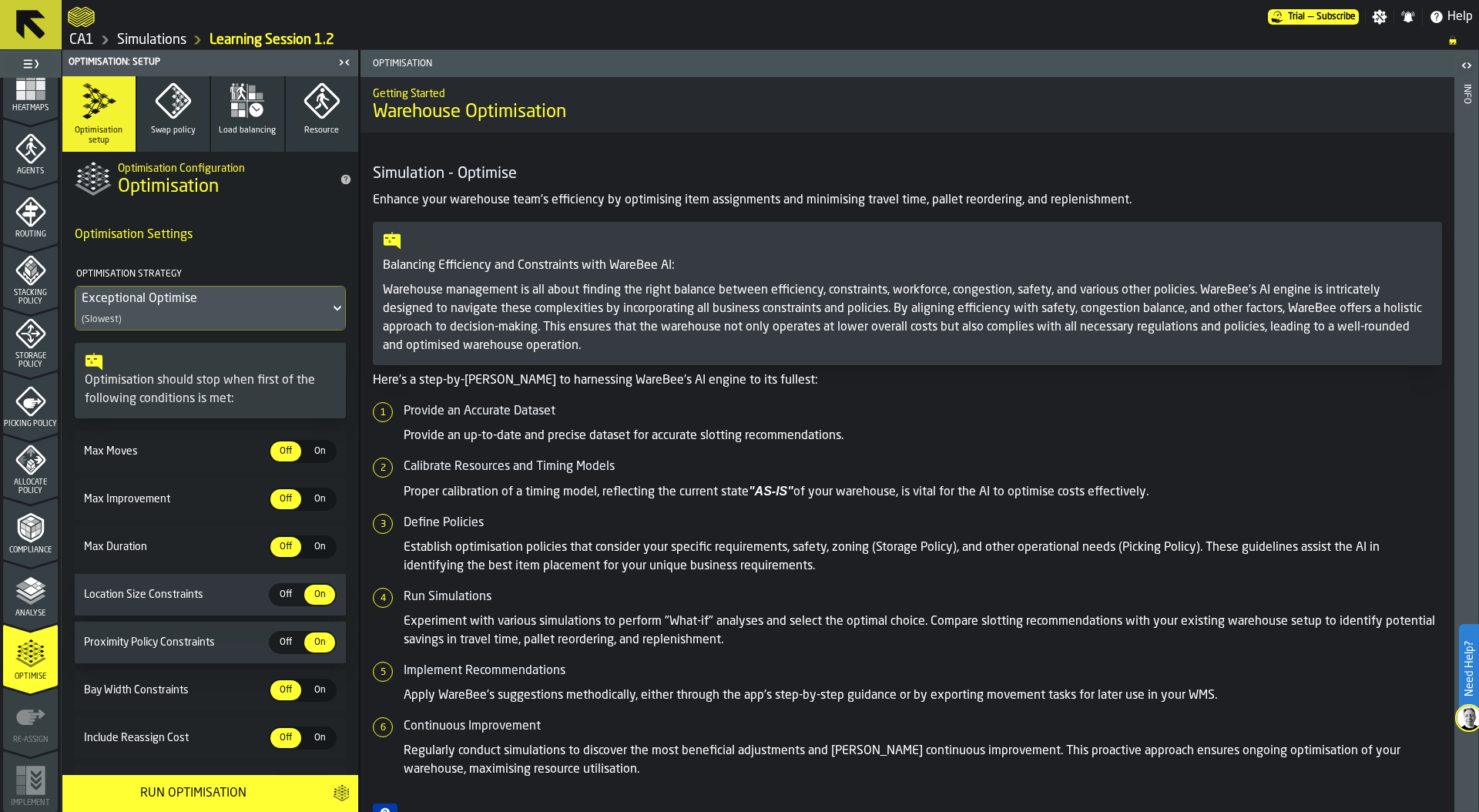
click at [317, 446] on span "On" at bounding box center [319, 451] width 25 height 14
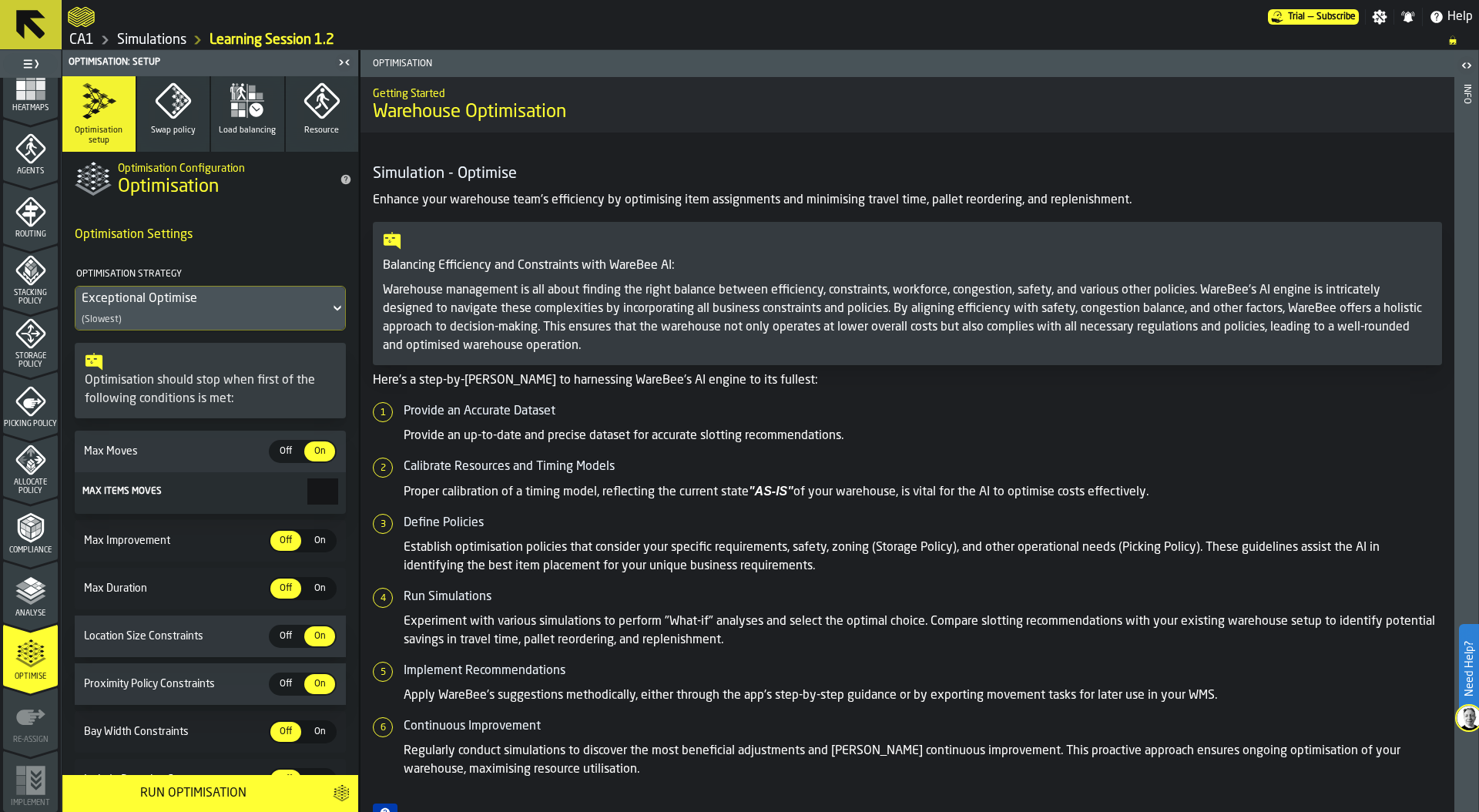
drag, startPoint x: 310, startPoint y: 495, endPoint x: 395, endPoint y: 498, distance: 85.1
click at [394, 498] on main "1 Start 1.1 Layout 1.2 Assignment 1.3 Items 1.4 Orders 1.5 Data Stats 1.6 Heatm…" at bounding box center [739, 430] width 1479 height 761
type input "***"
click at [307, 490] on input "***" at bounding box center [323, 491] width 30 height 26
click at [165, 101] on icon "button" at bounding box center [173, 101] width 37 height 37
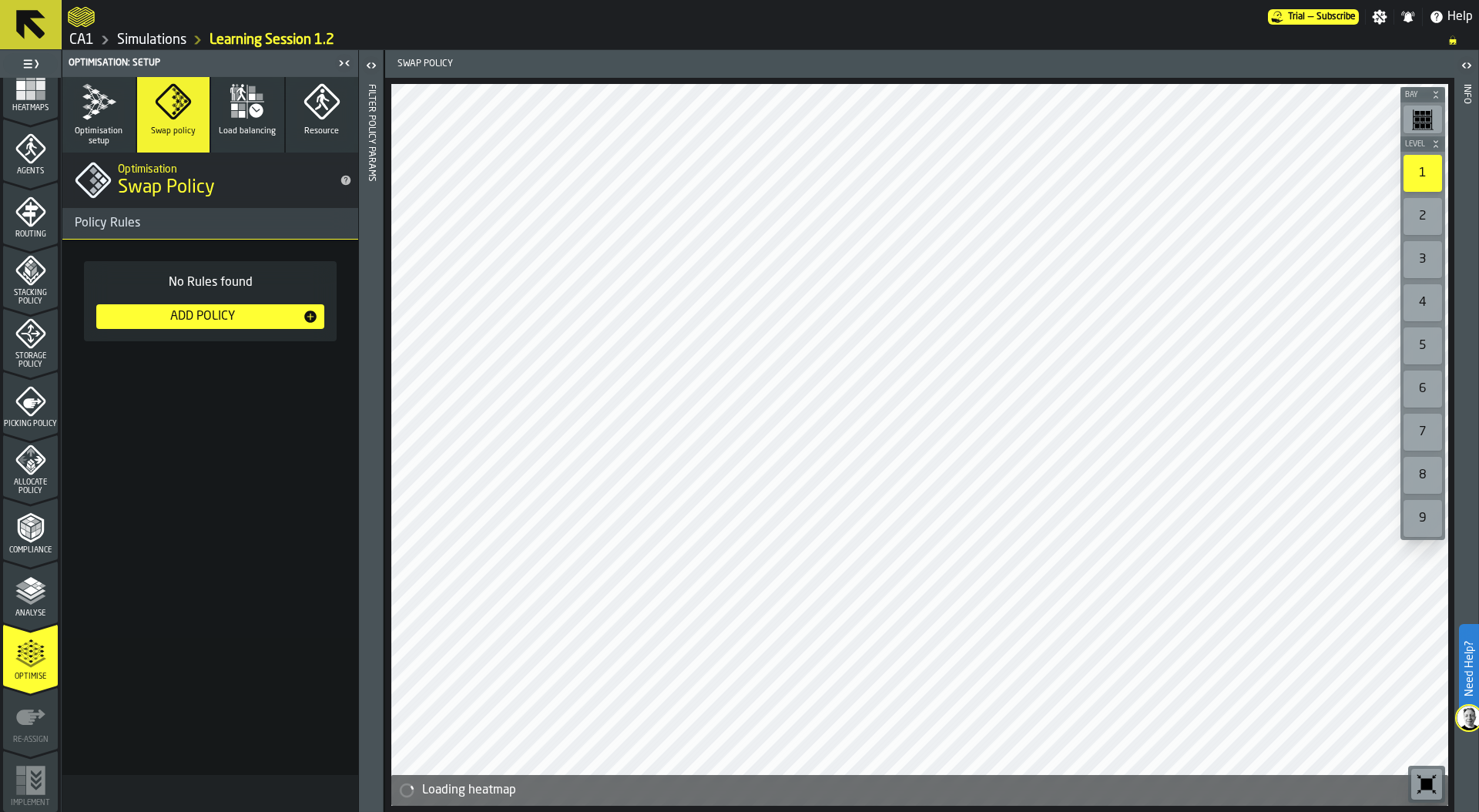
click at [217, 312] on div "Add Policy" at bounding box center [203, 316] width 201 height 18
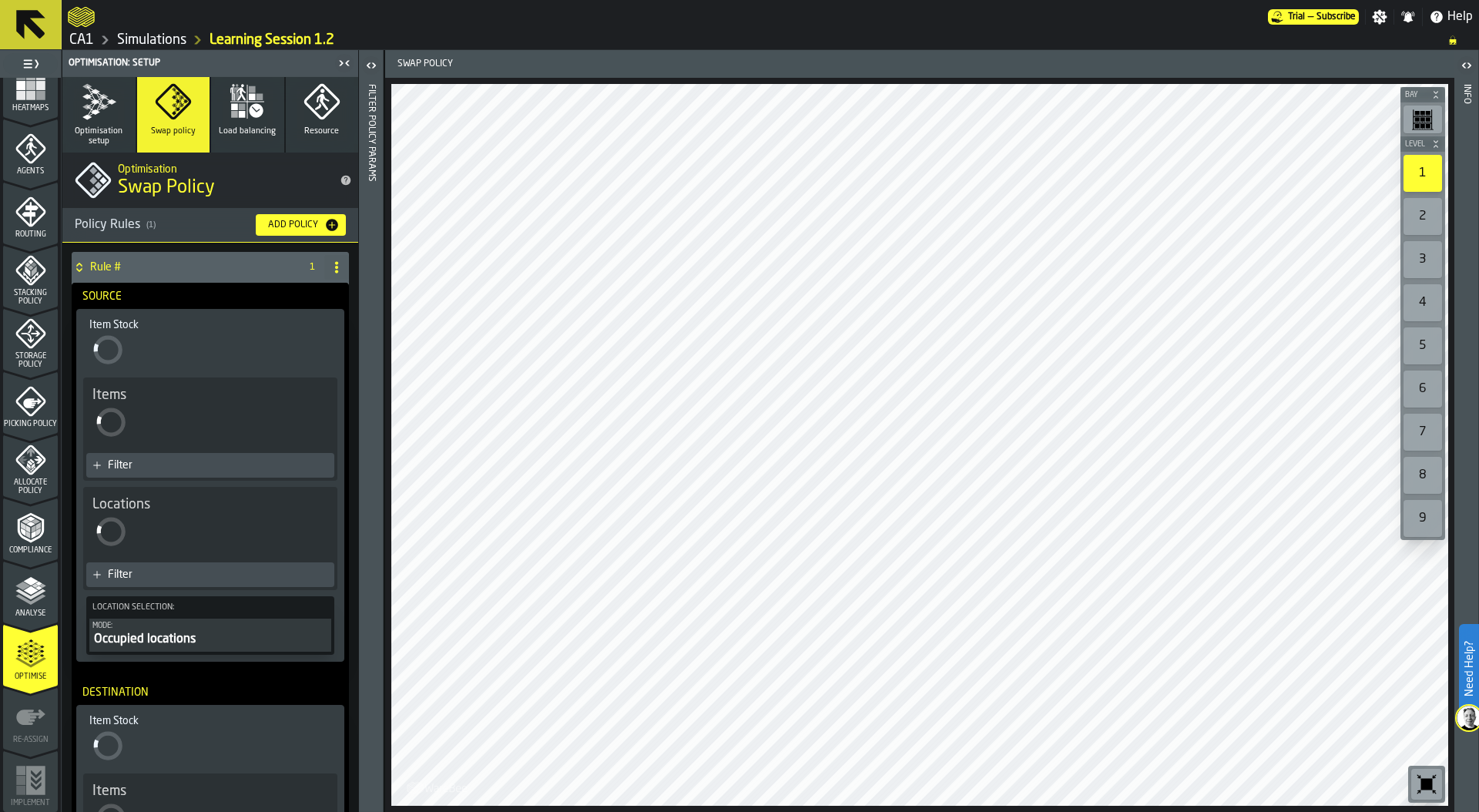
click at [157, 577] on div "Filter" at bounding box center [217, 574] width 221 height 12
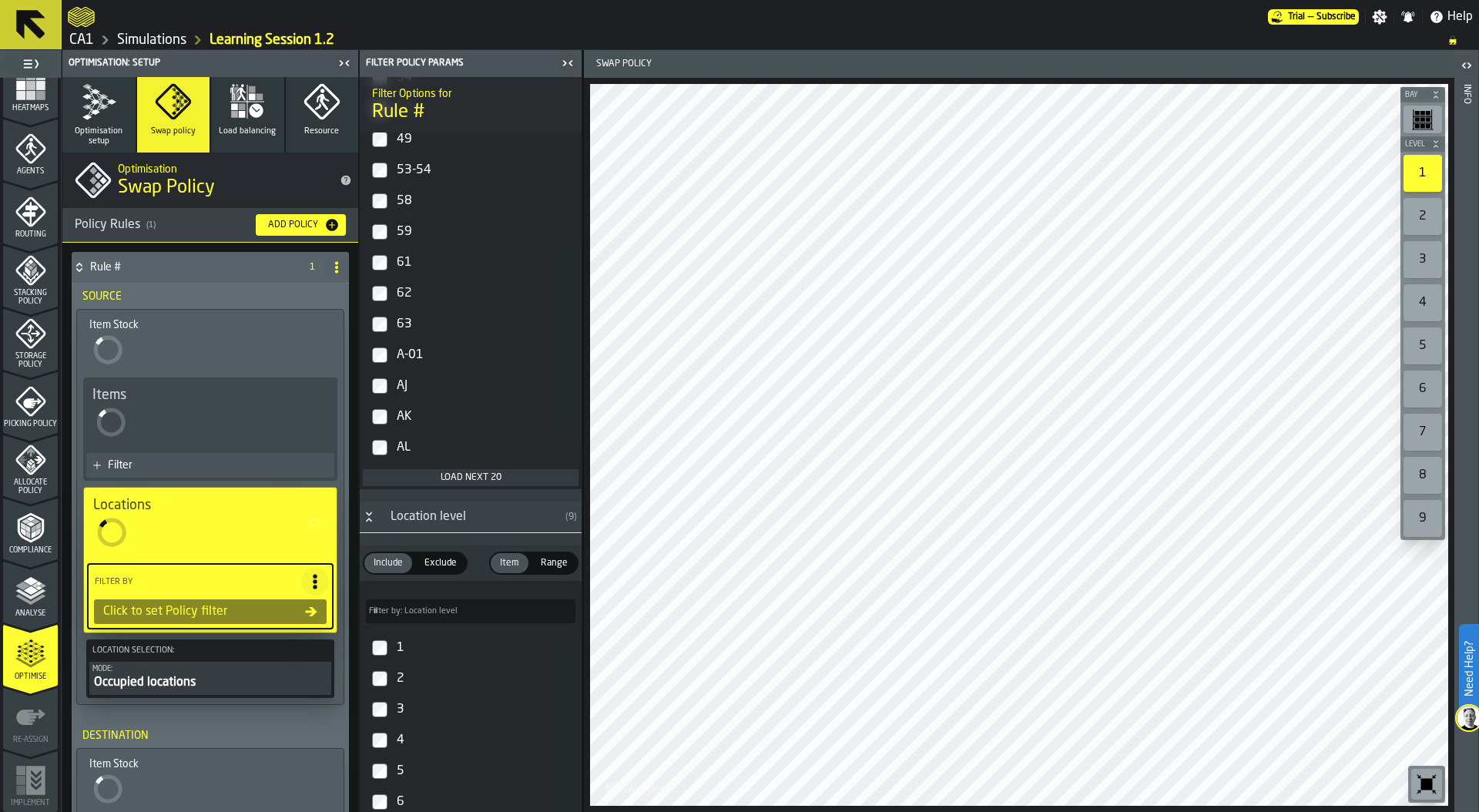
scroll to position [583, 0]
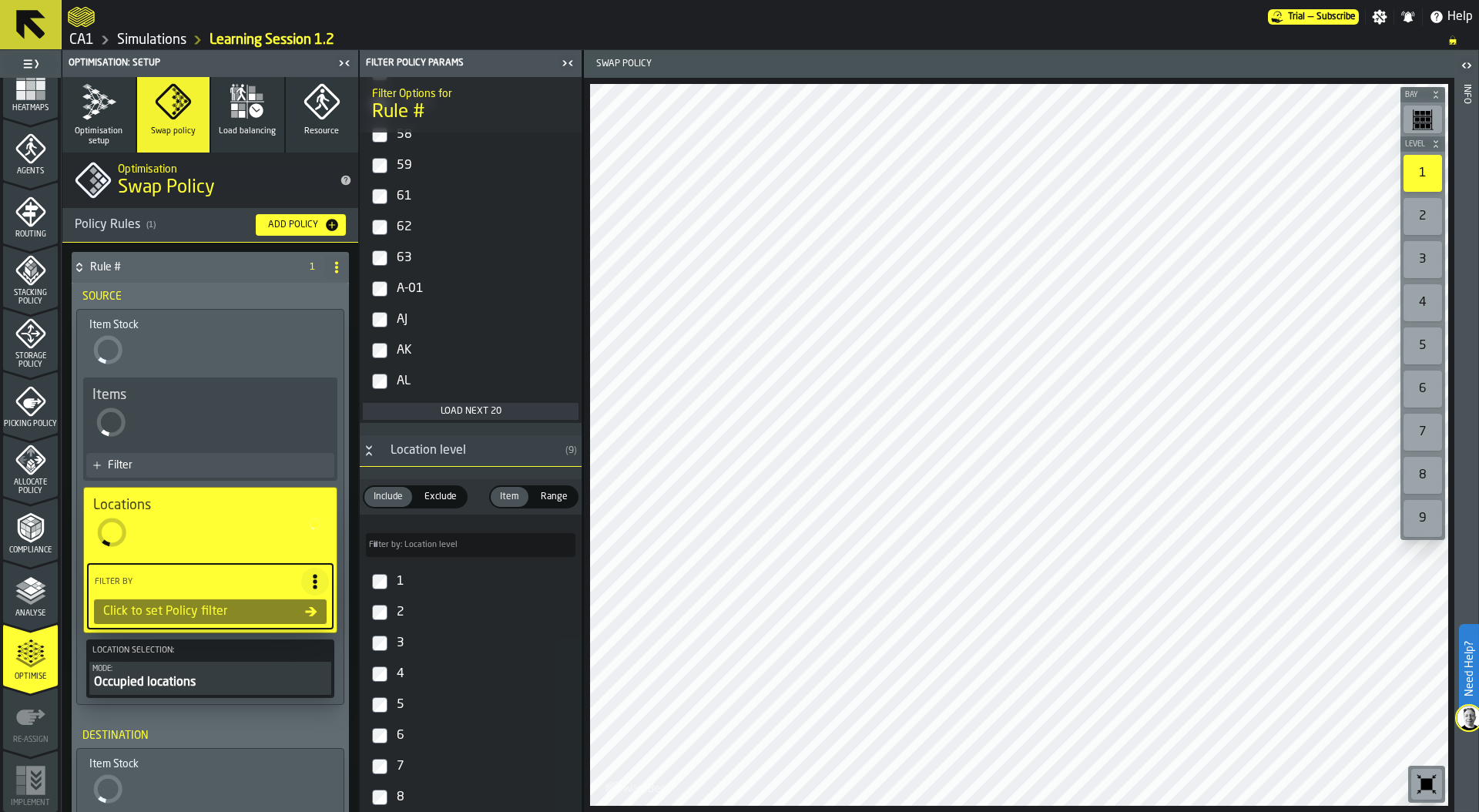
click at [451, 409] on div "Load next 20" at bounding box center [470, 411] width 203 height 10
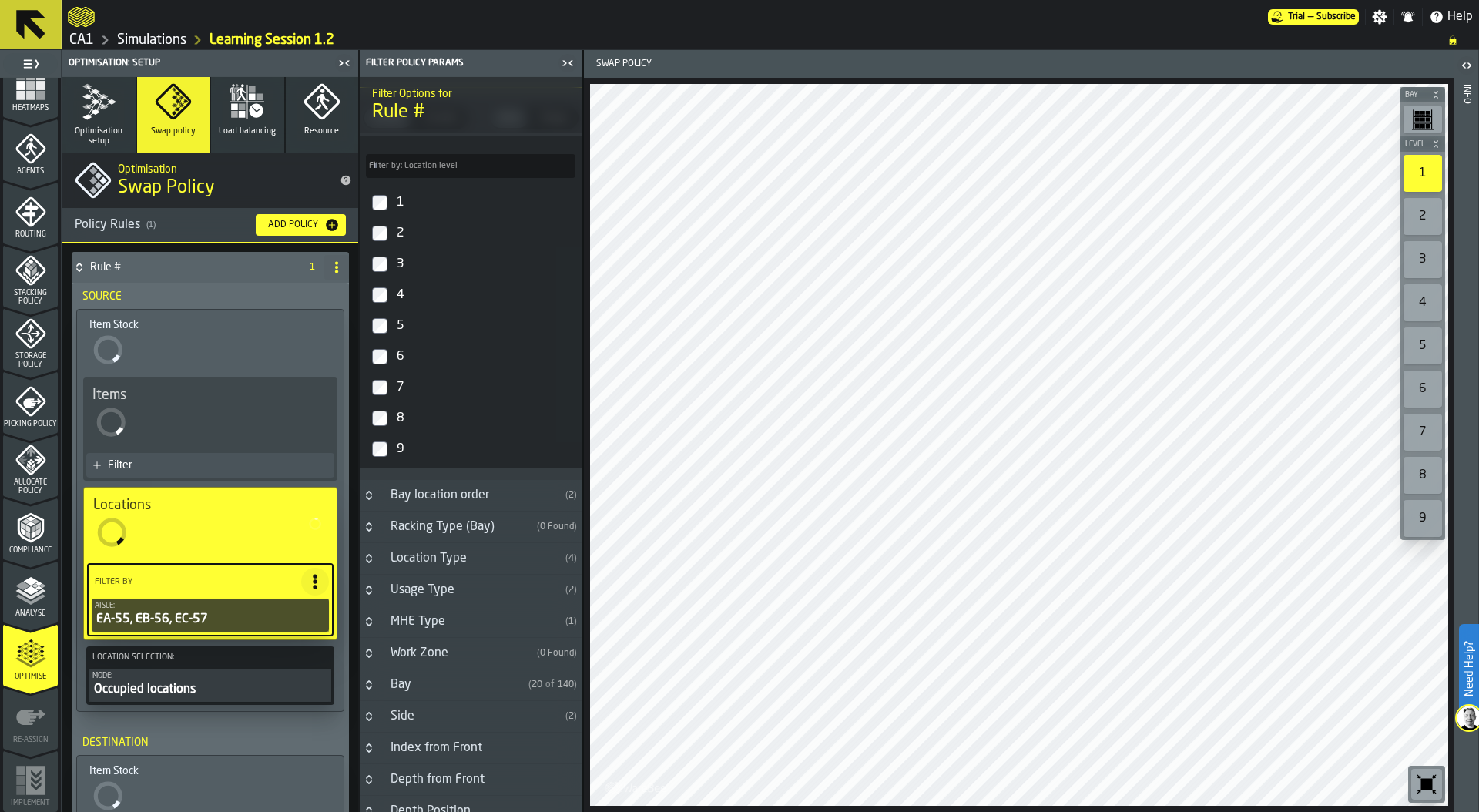
scroll to position [1663, 0]
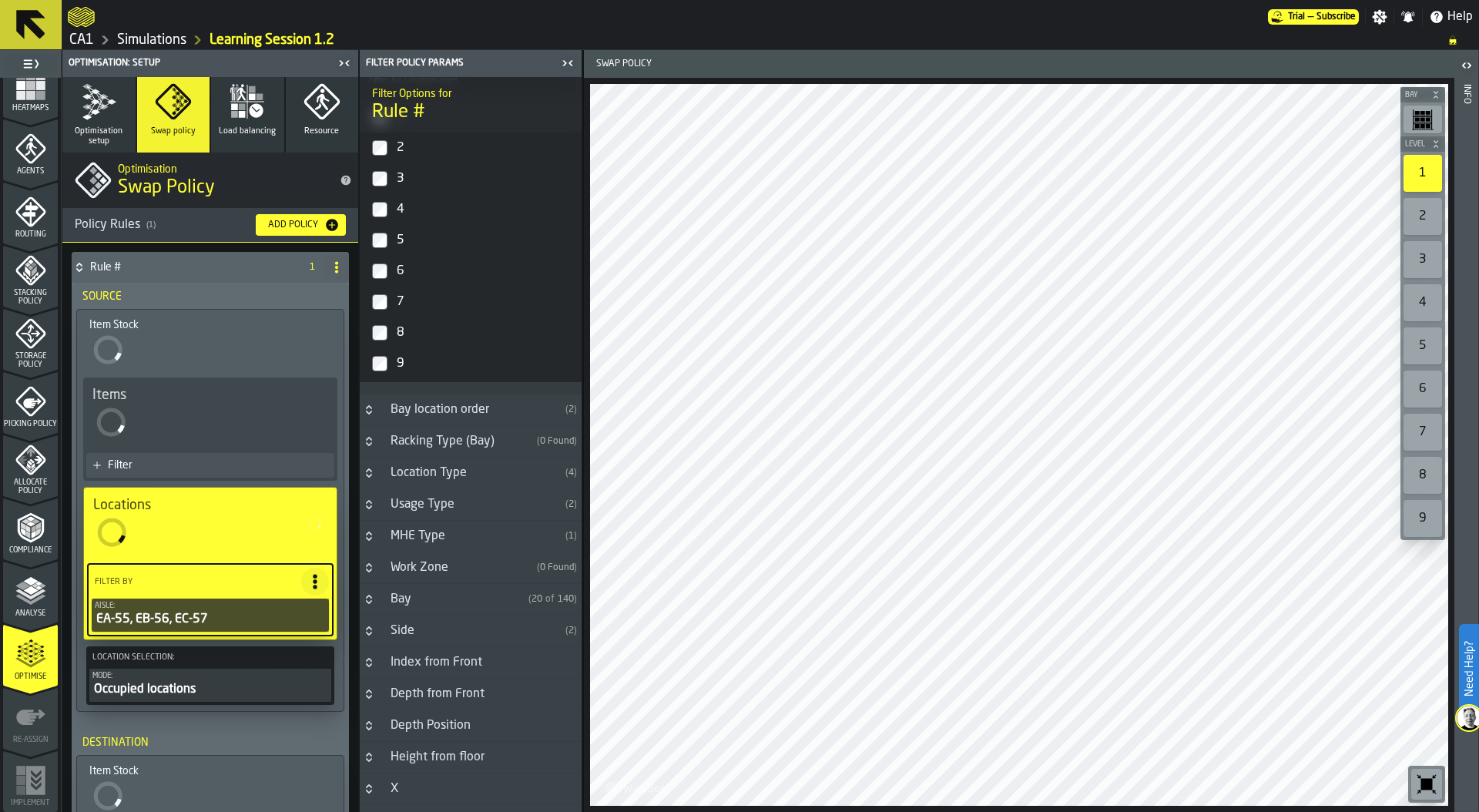
click at [368, 475] on icon "Button-Location Type-closed" at bounding box center [368, 473] width 12 height 12
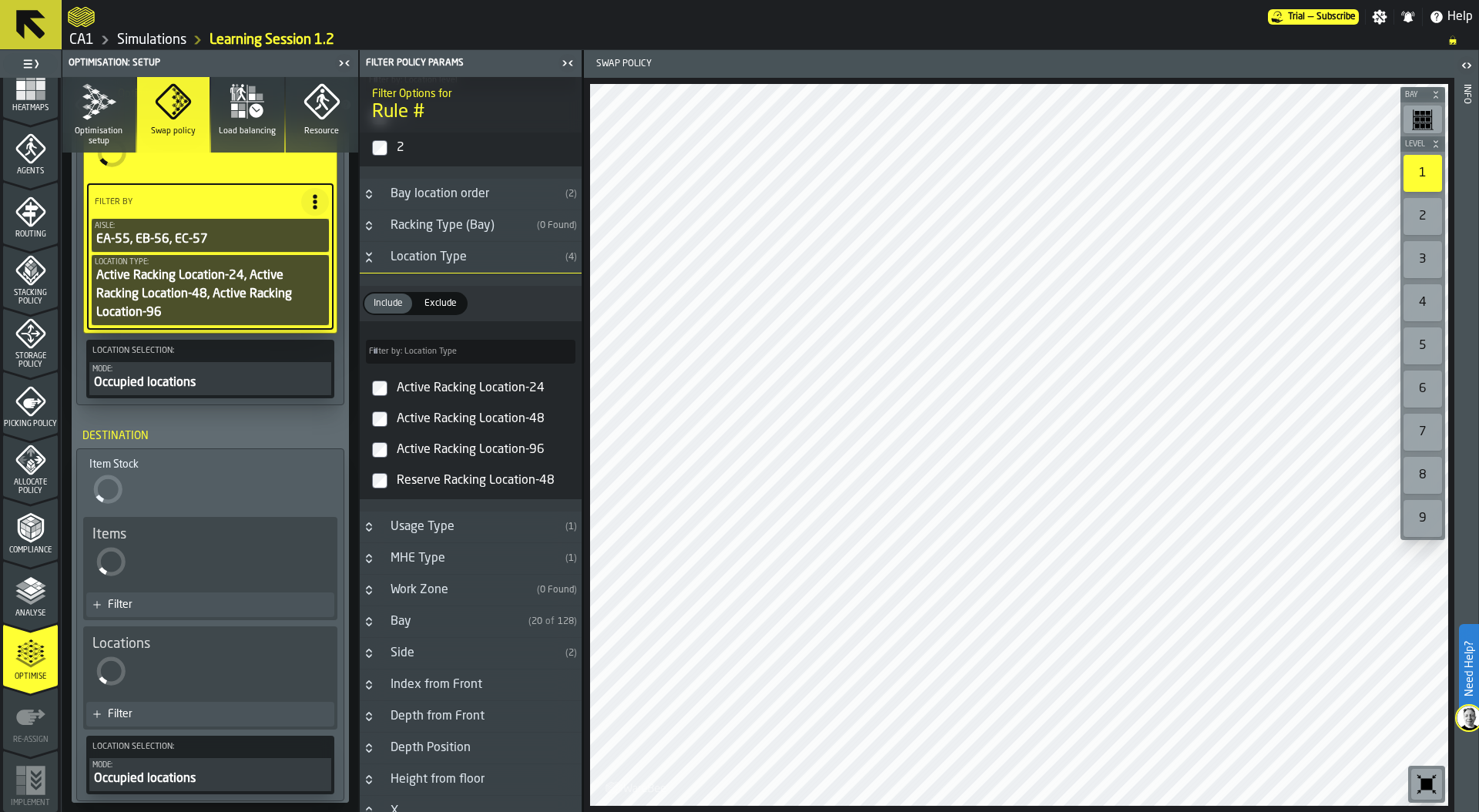
scroll to position [397, 0]
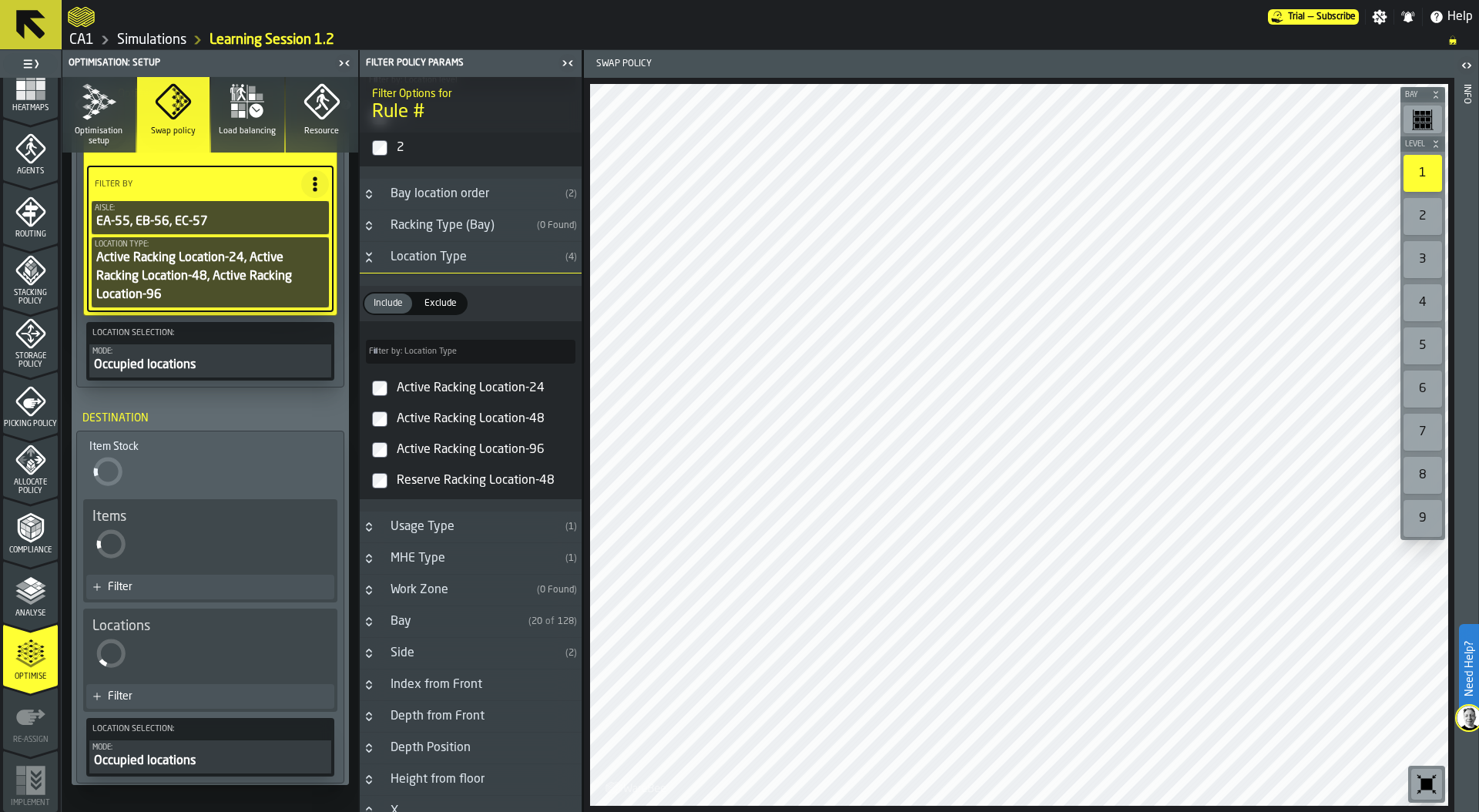
click at [203, 367] on div "Occupied locations" at bounding box center [210, 364] width 236 height 18
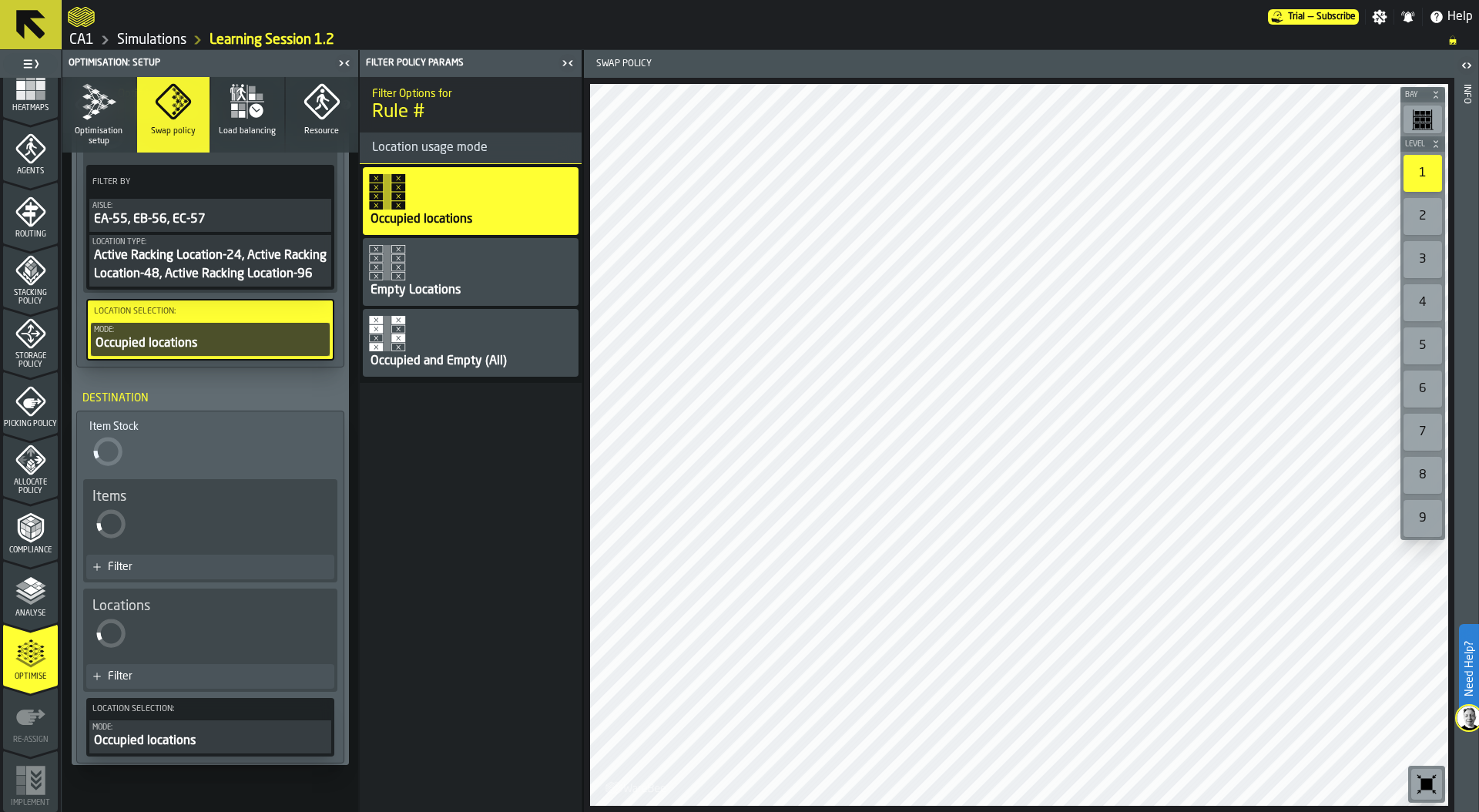
scroll to position [0, 0]
click at [456, 339] on div "Occupied and Empty (All)" at bounding box center [470, 343] width 216 height 67
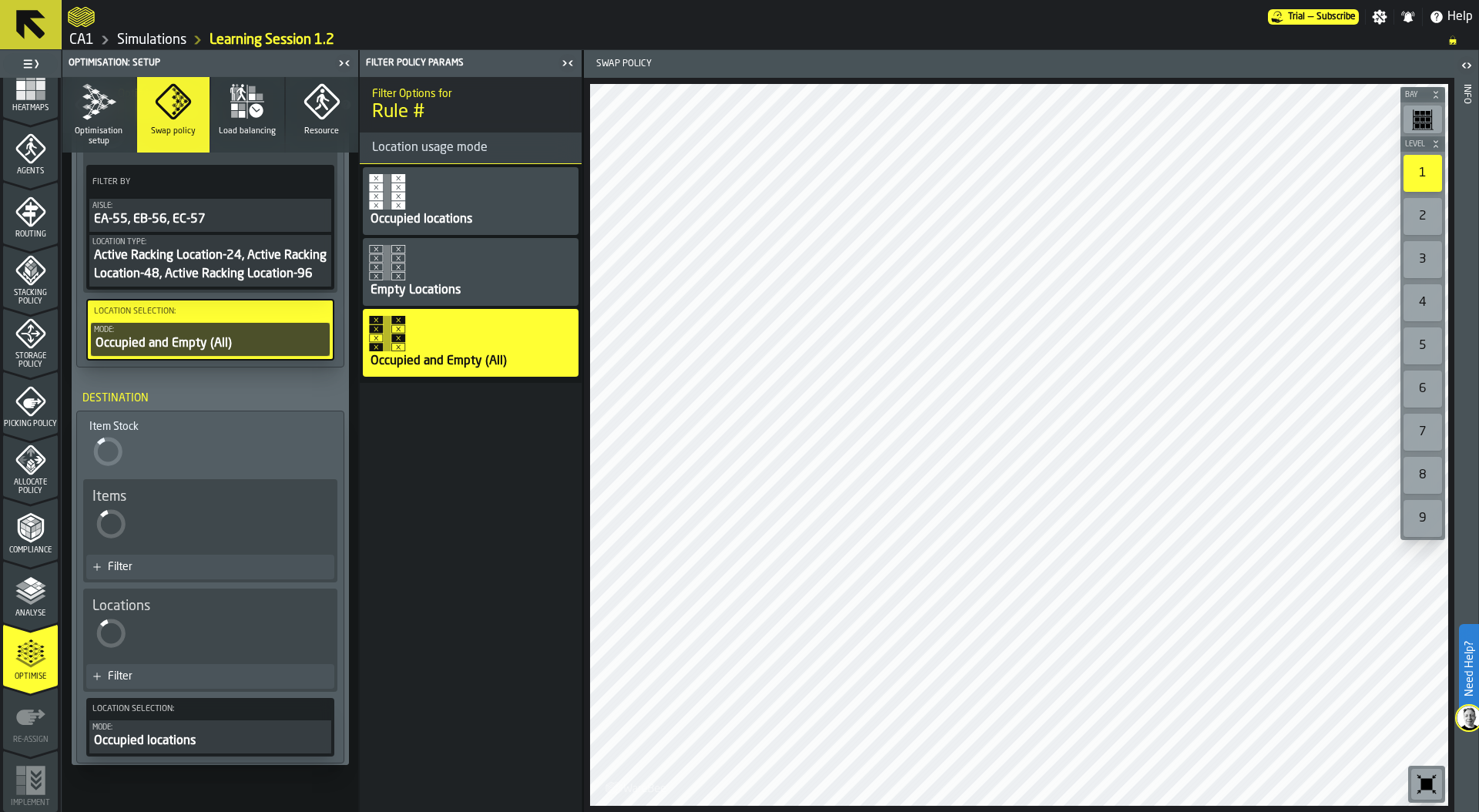
click at [155, 682] on div "Filter" at bounding box center [217, 676] width 221 height 12
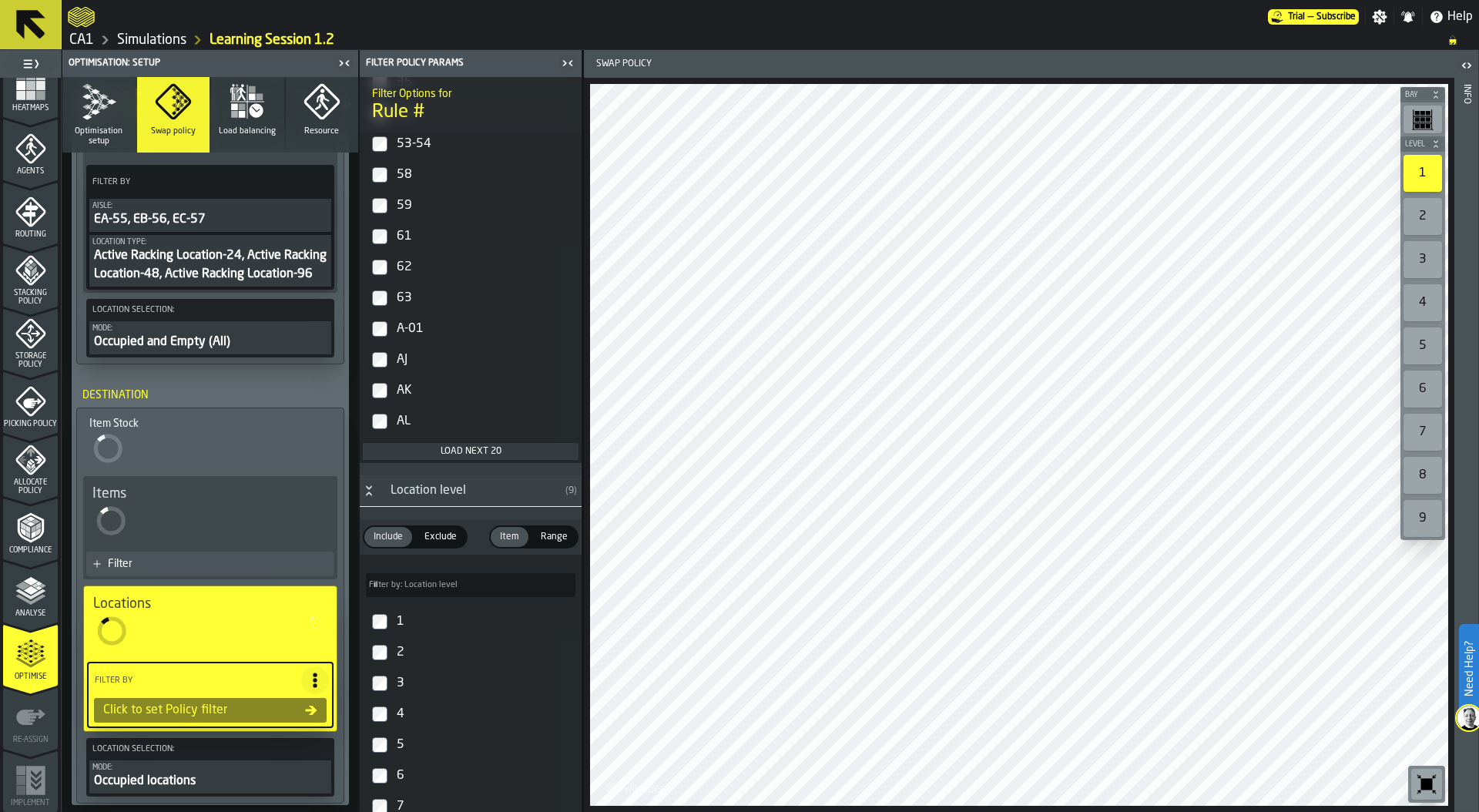
scroll to position [570, 0]
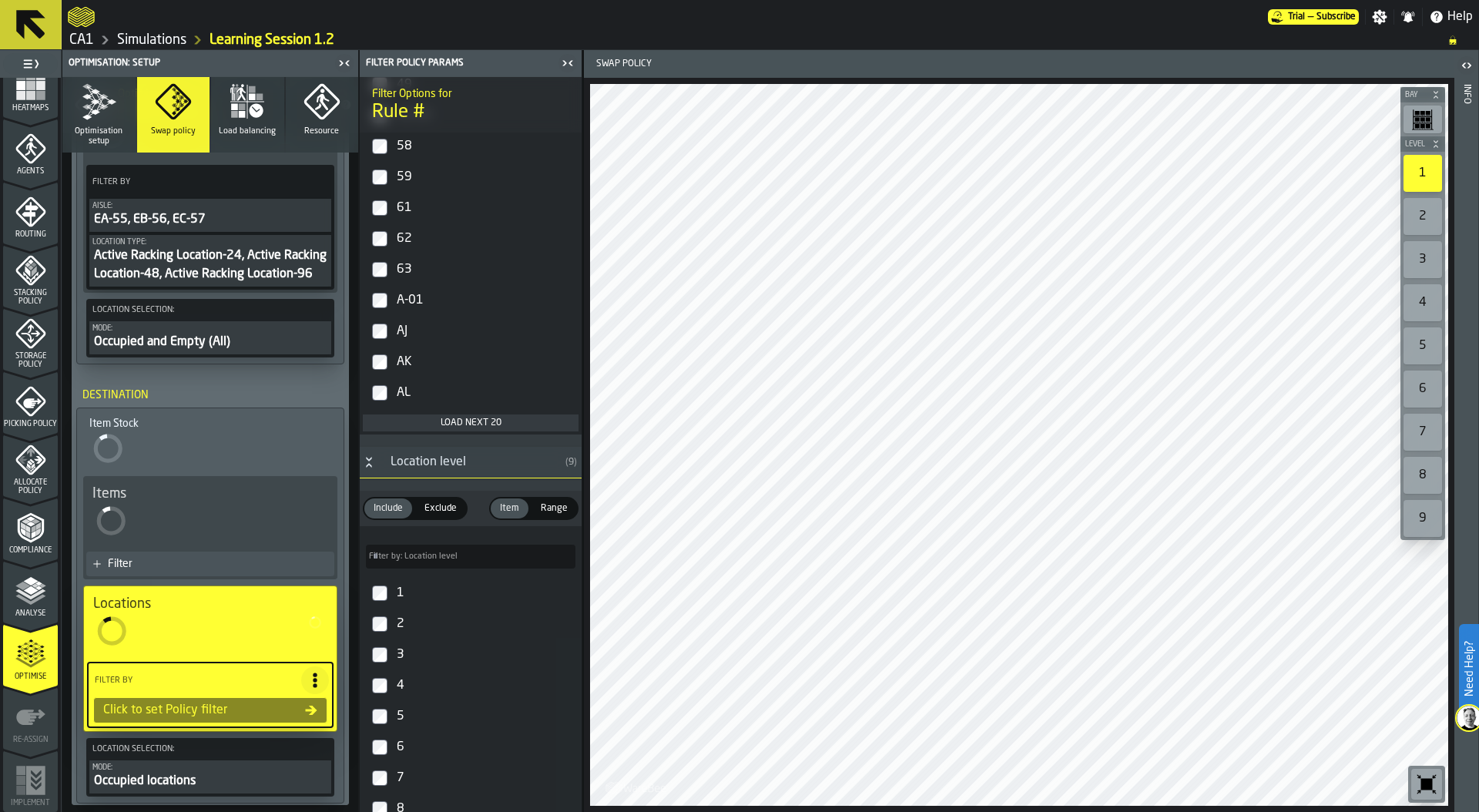
click at [460, 422] on div "Load next 20" at bounding box center [470, 422] width 203 height 10
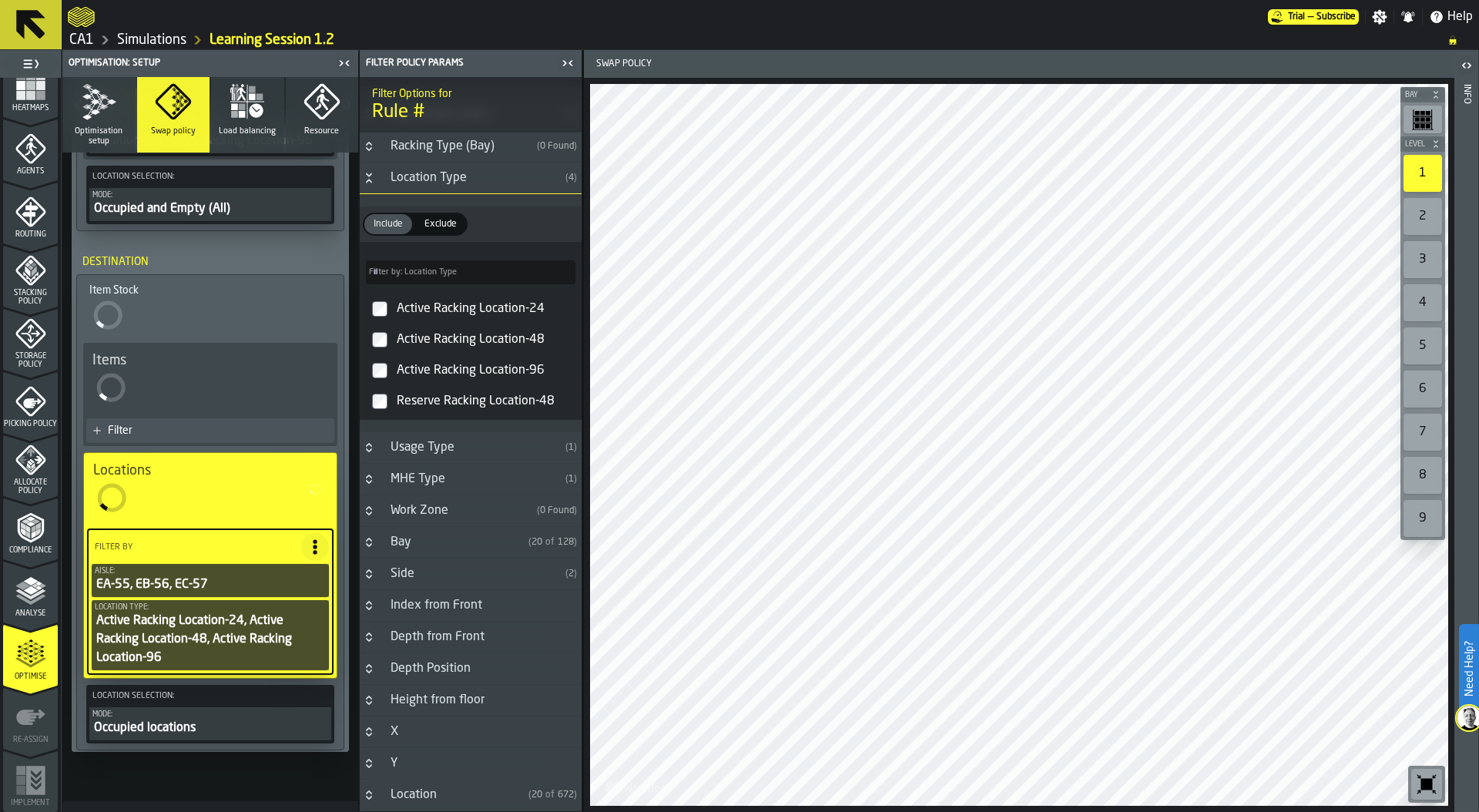
scroll to position [575, 0]
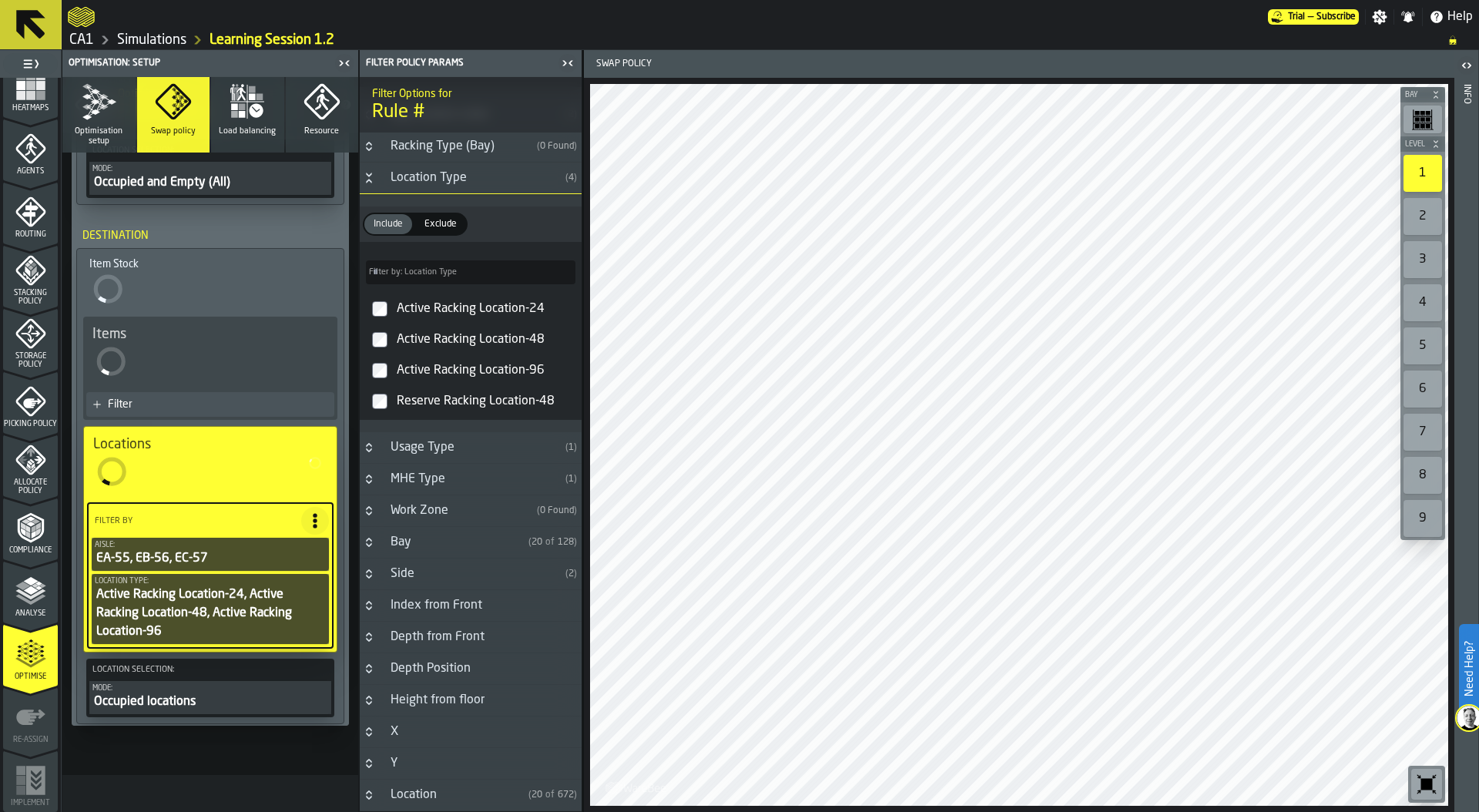
click at [195, 696] on div "Occupied locations" at bounding box center [210, 701] width 236 height 18
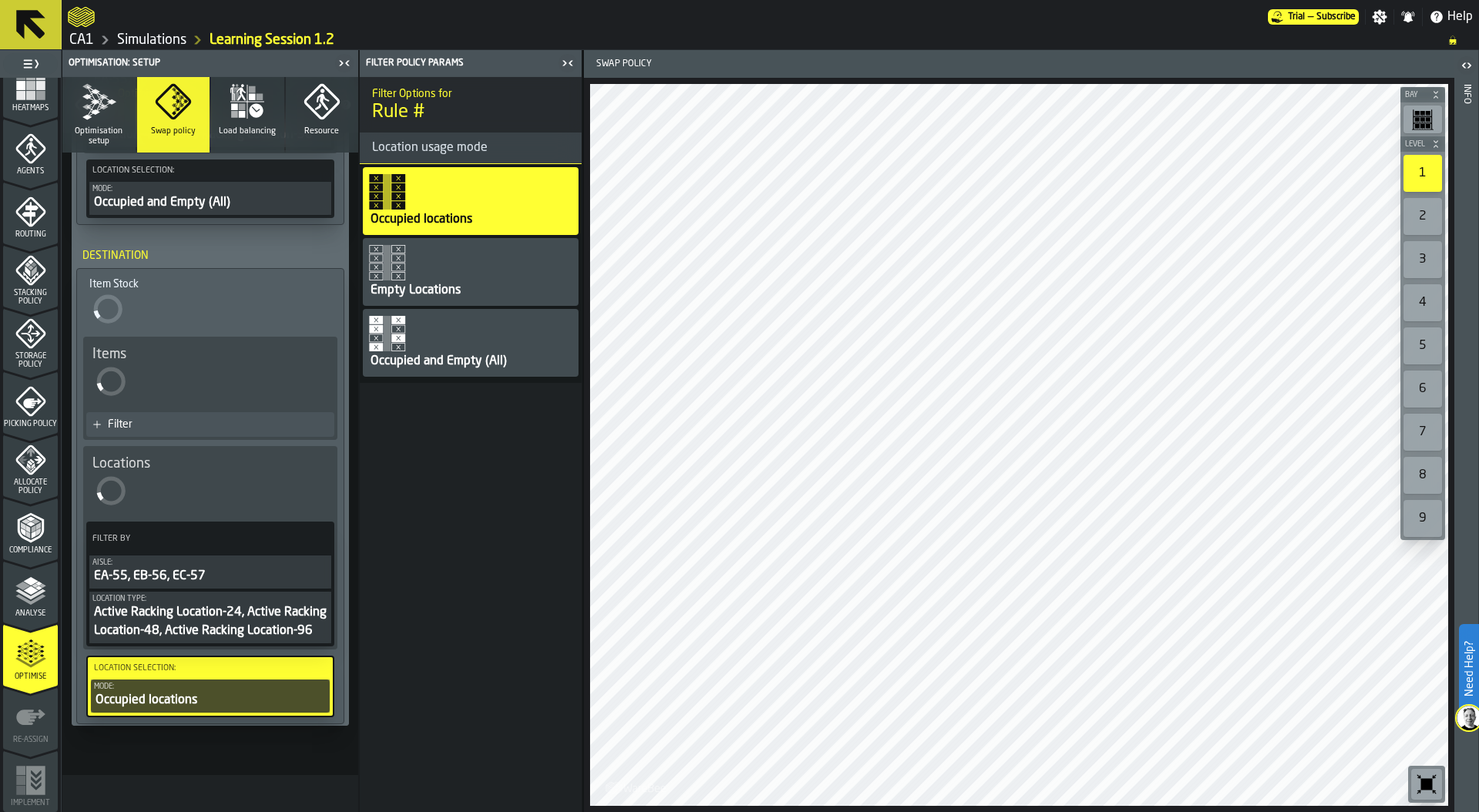
scroll to position [0, 0]
click at [451, 354] on div "Occupied and Empty (All)" at bounding box center [439, 361] width 140 height 18
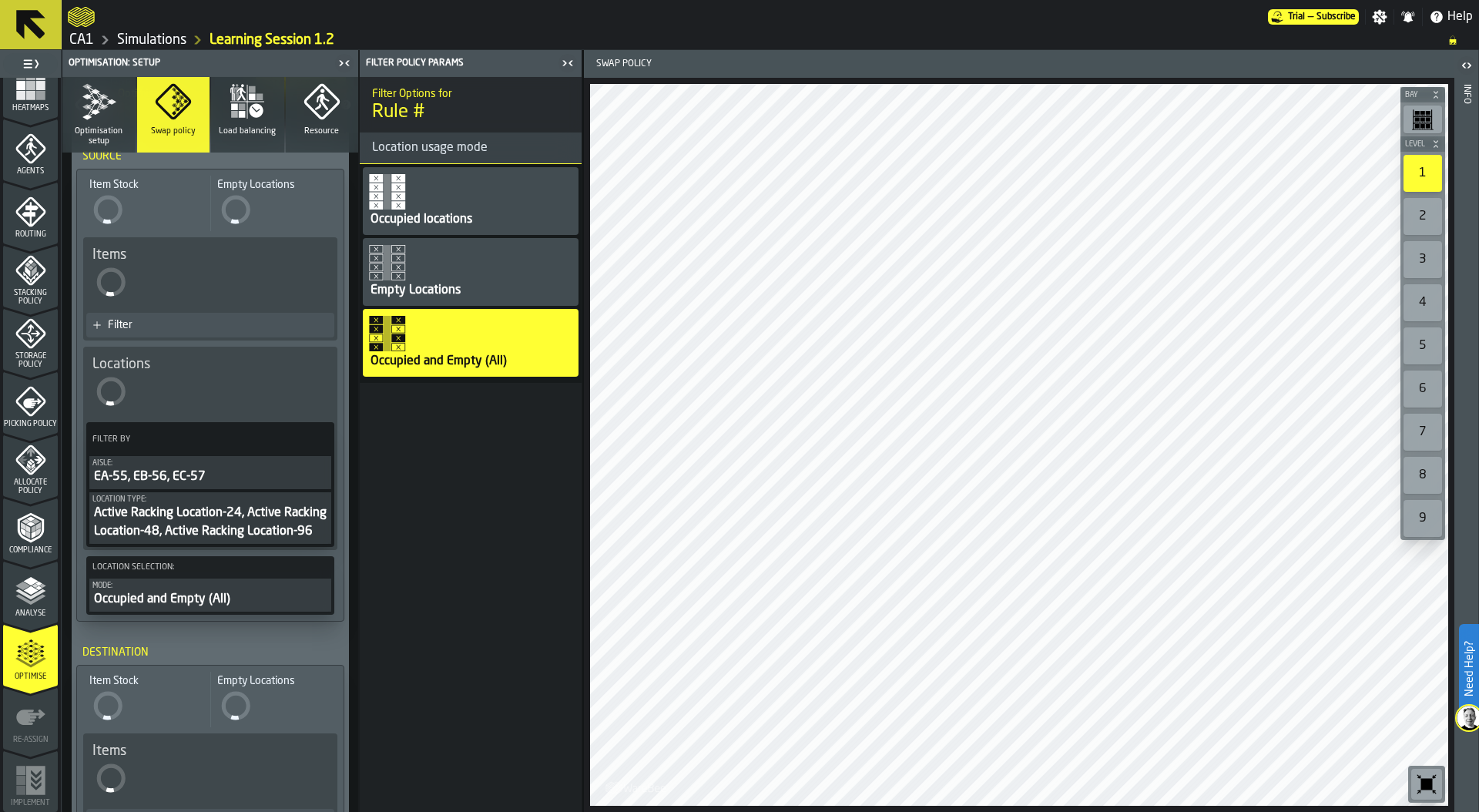
scroll to position [57, 0]
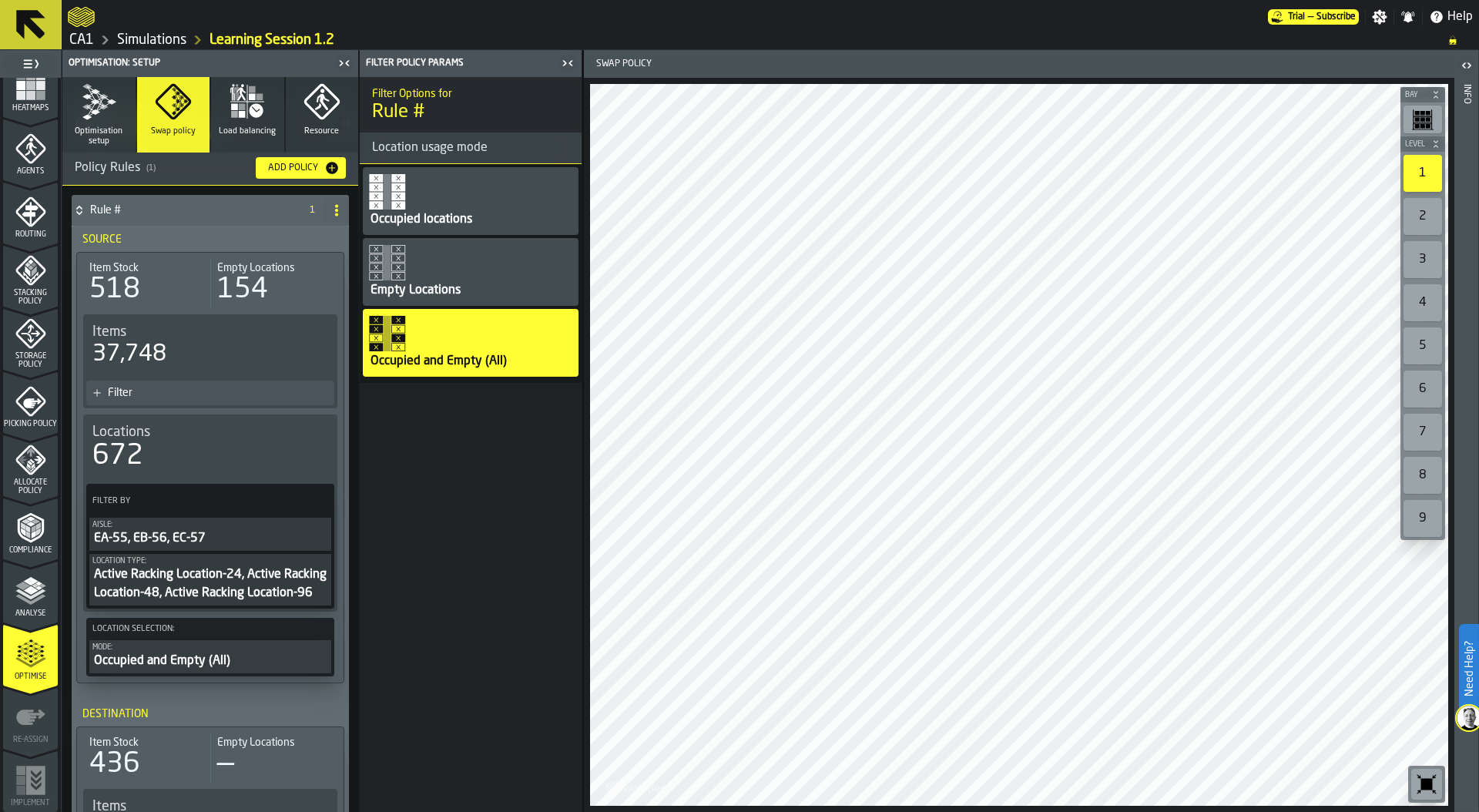
click at [185, 392] on div "Filter" at bounding box center [217, 392] width 221 height 12
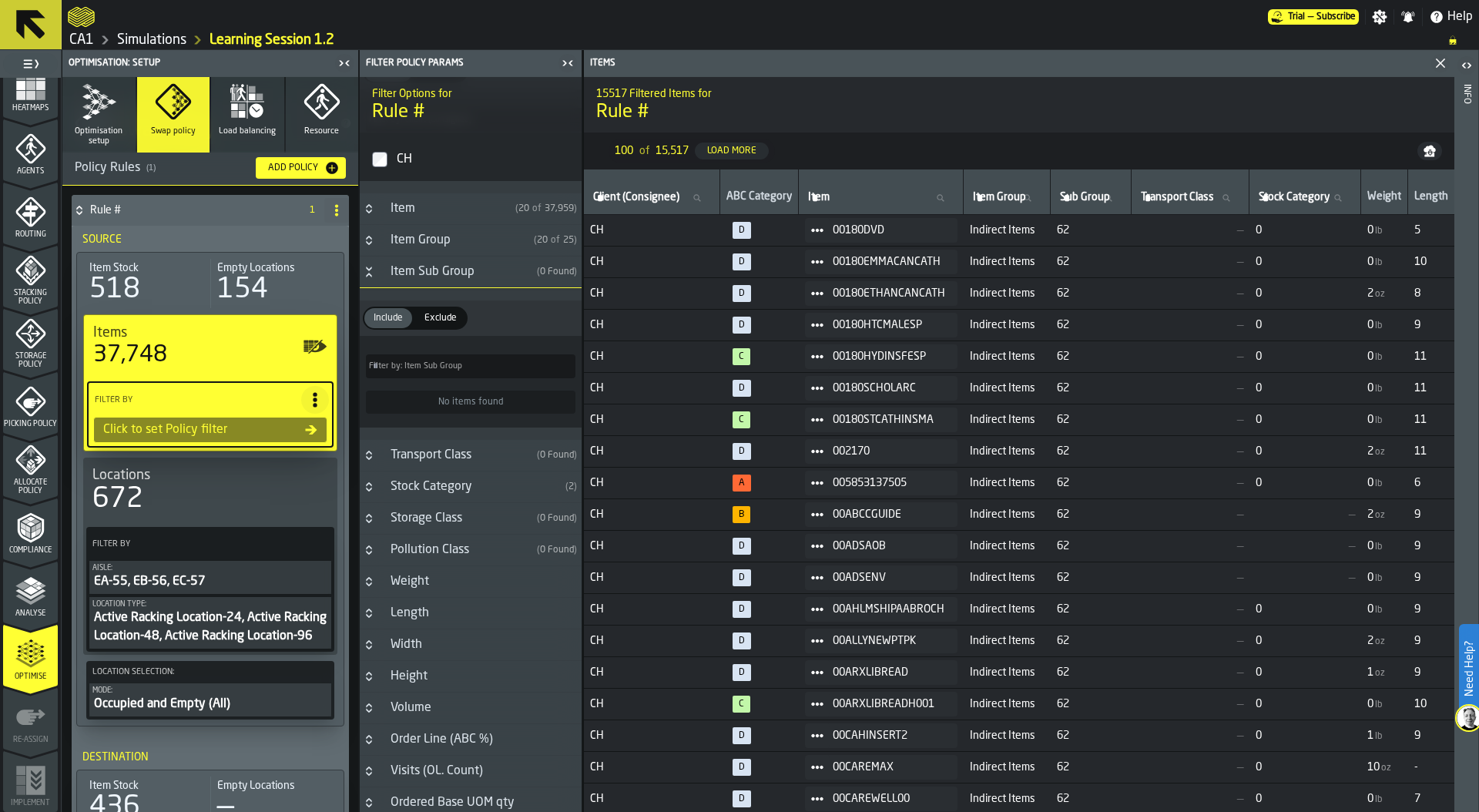
scroll to position [118, 0]
click at [367, 278] on icon "Button-Item Sub Group-open" at bounding box center [368, 276] width 12 height 12
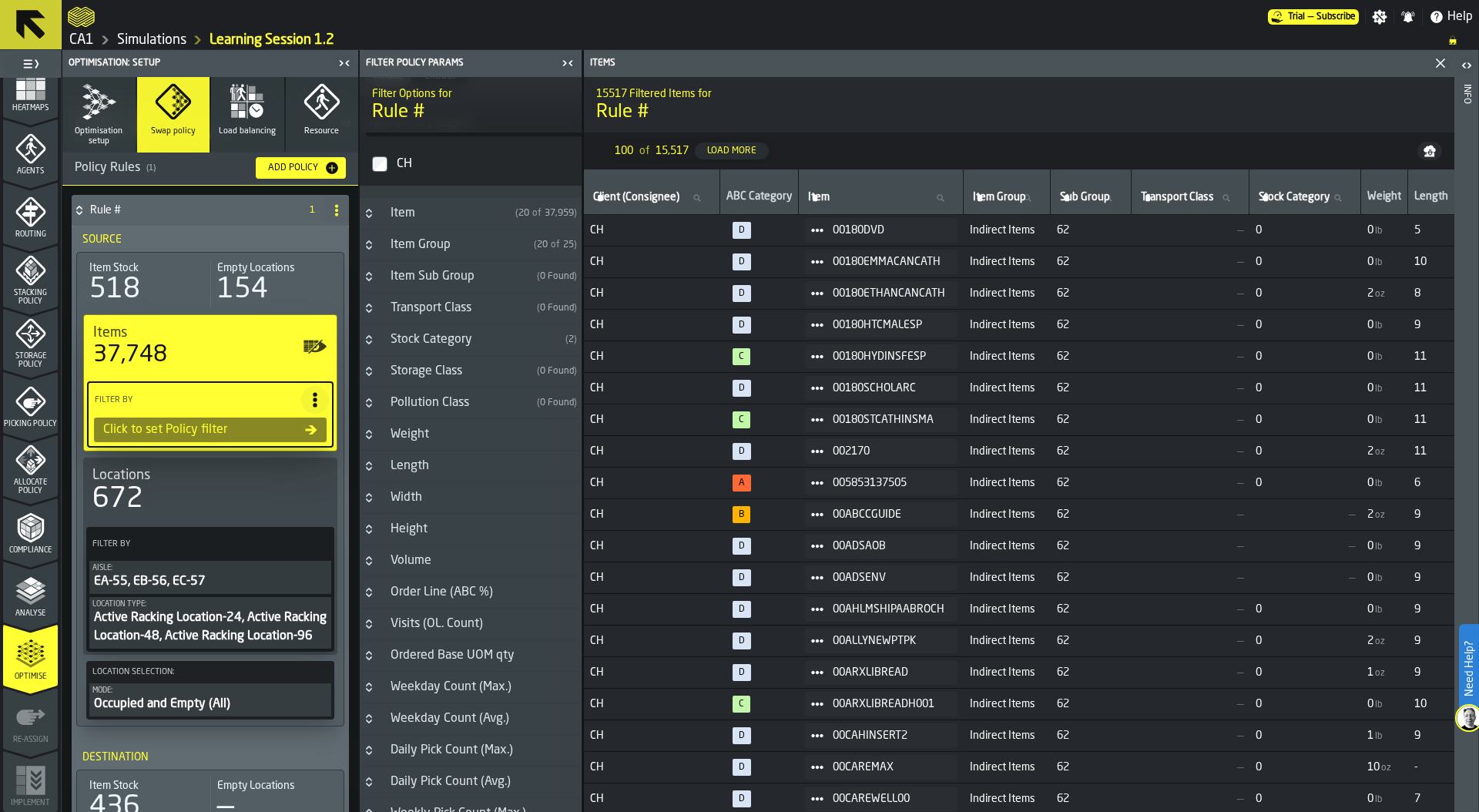
click at [368, 244] on icon "Button-Item Group-closed" at bounding box center [368, 245] width 12 height 12
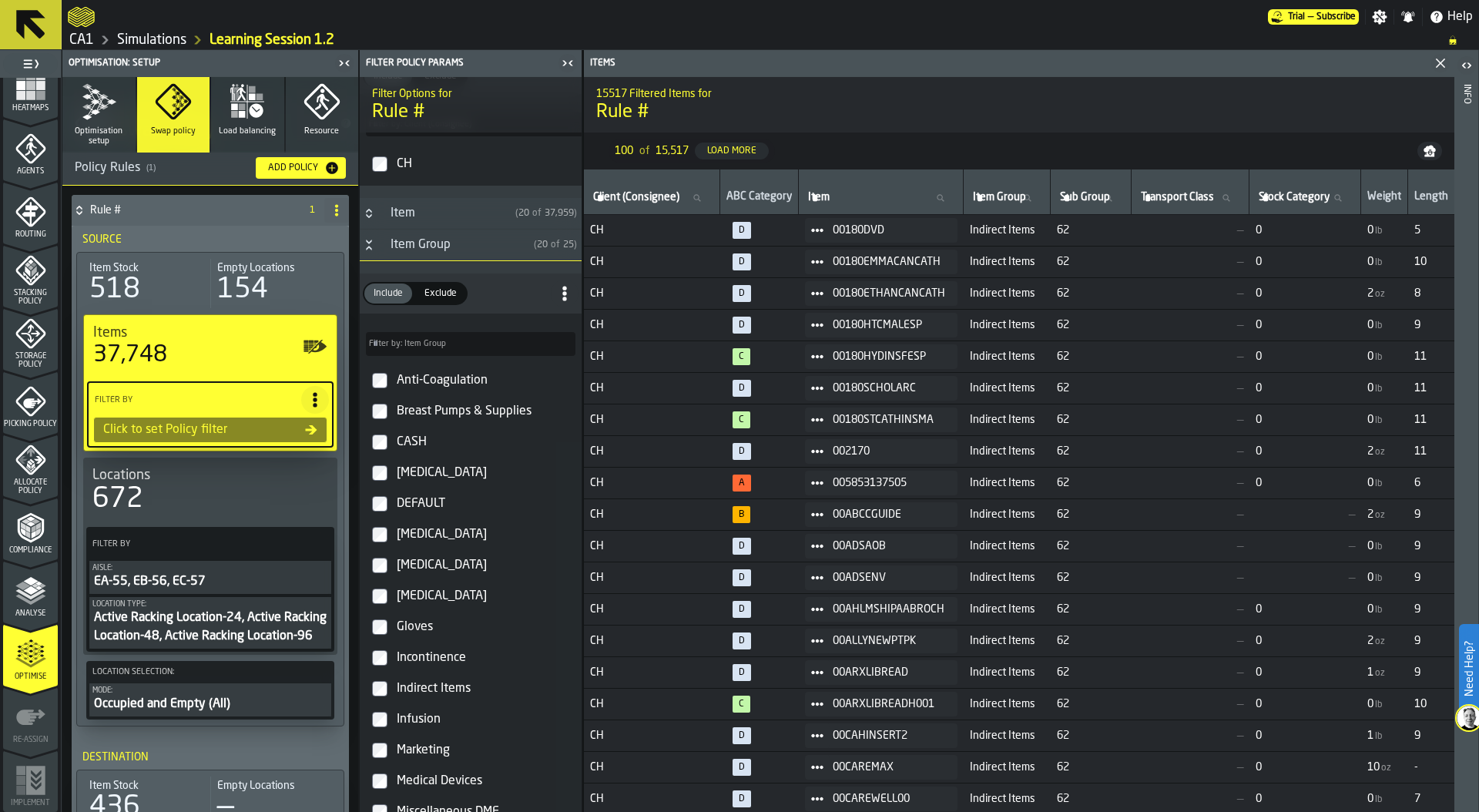
click at [367, 243] on icon "Button-Item Group-open" at bounding box center [368, 245] width 12 height 12
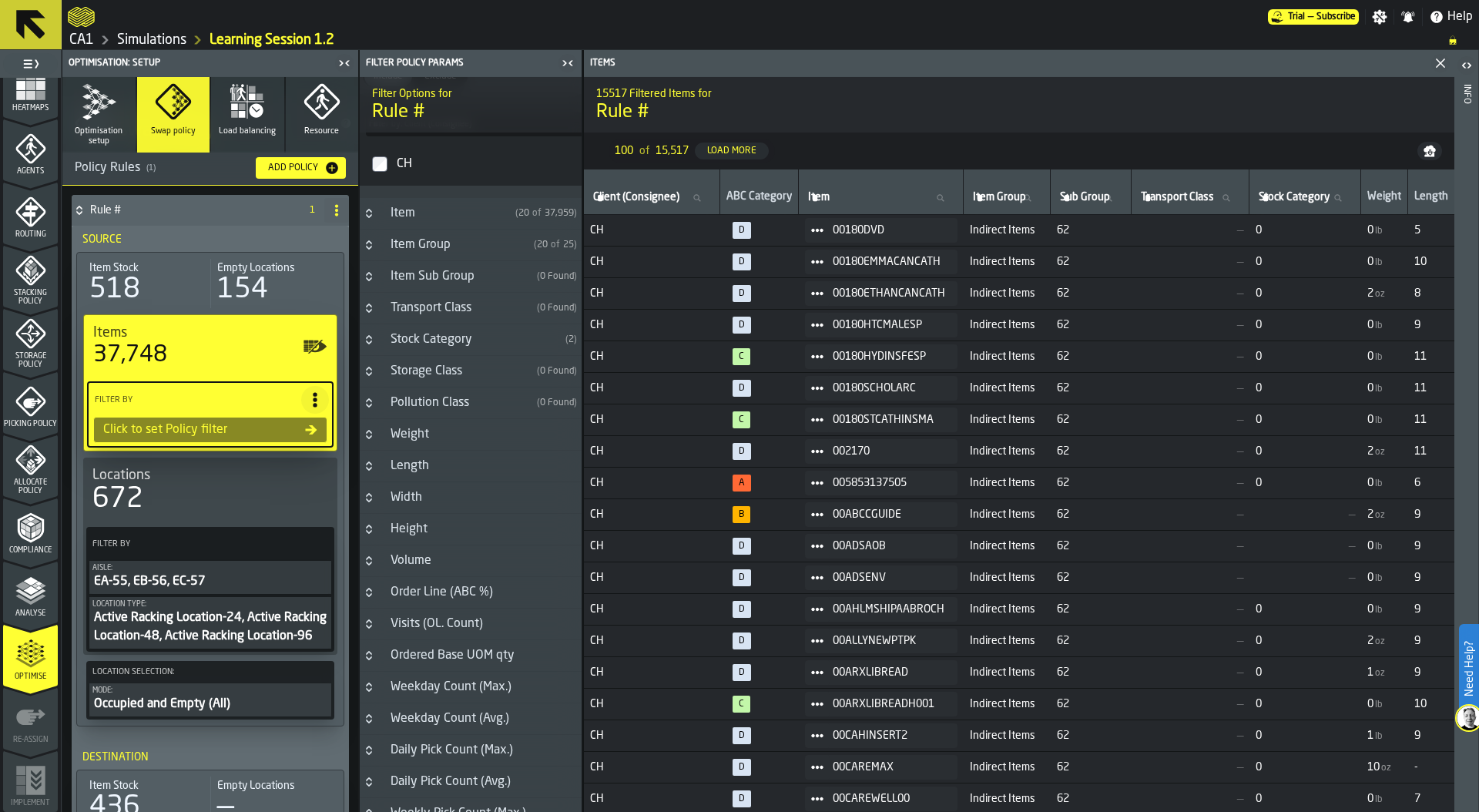
click at [367, 272] on icon "Button-Item Sub Group-closed" at bounding box center [368, 276] width 12 height 12
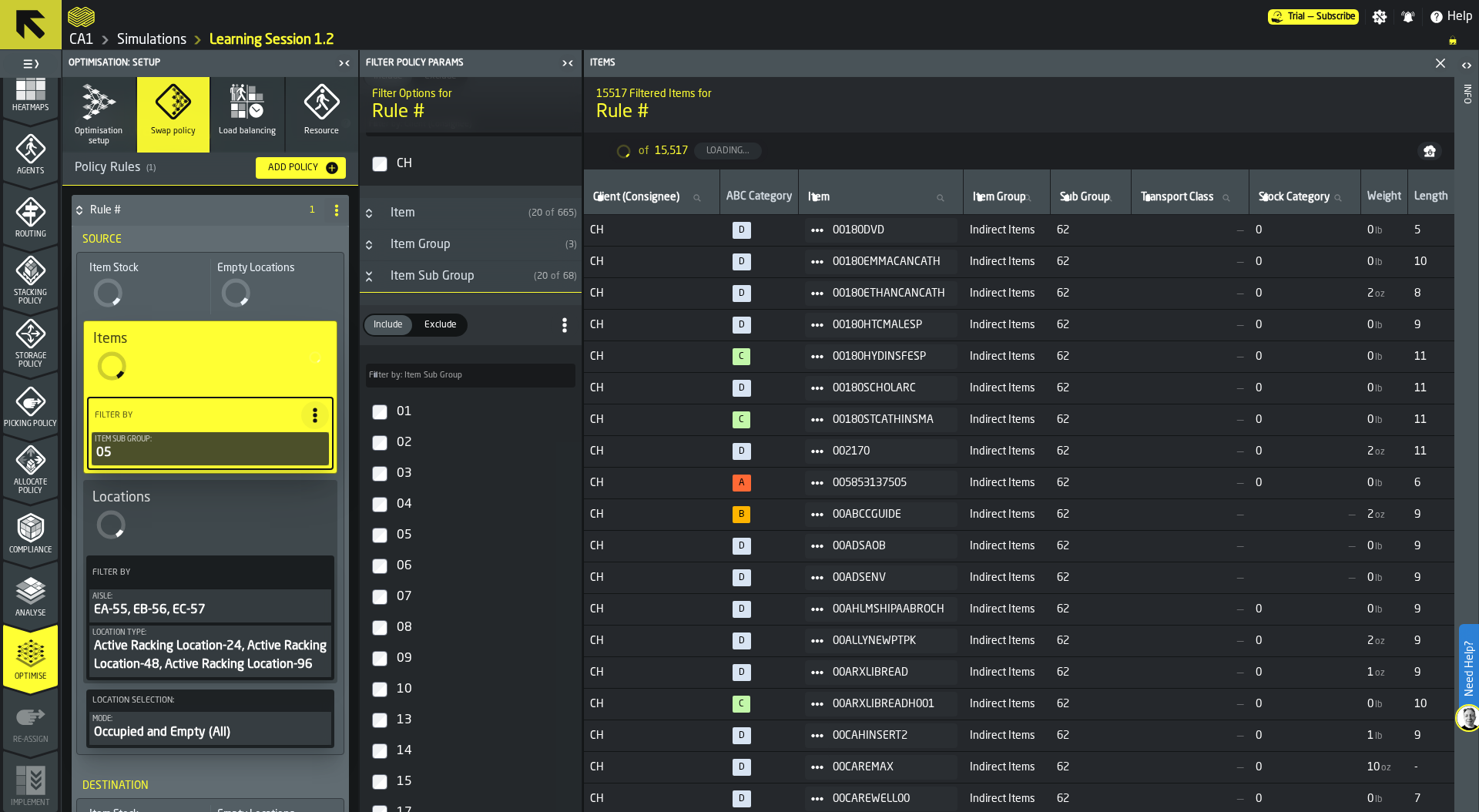
click at [437, 375] on label "Filter by: Item Sub Group Filter by: Item Sub Group" at bounding box center [470, 376] width 209 height 24
click at [437, 375] on input "Filter by: Item Sub Group Filter by: Item Sub Group" at bounding box center [470, 376] width 209 height 24
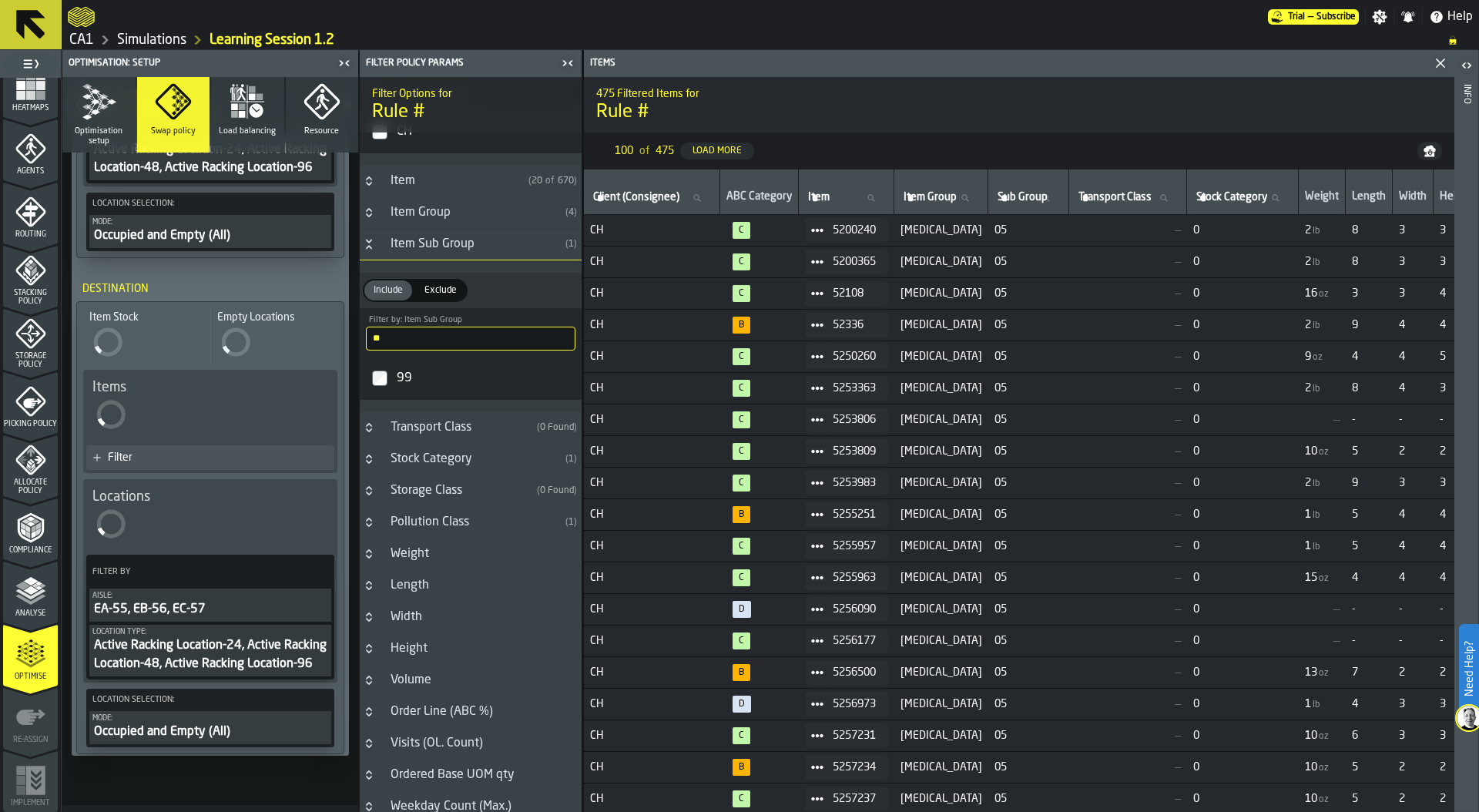
scroll to position [621, 0]
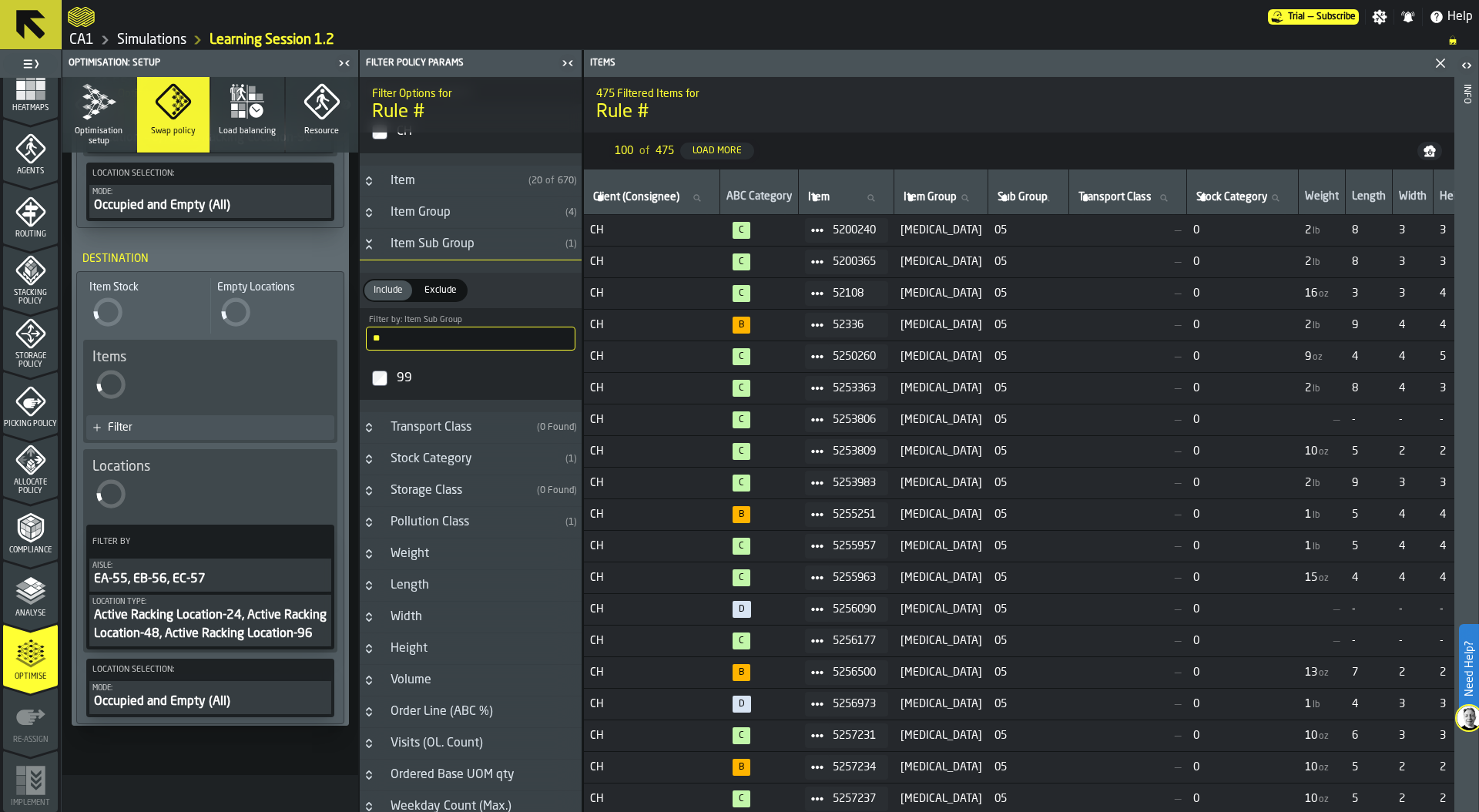
click at [142, 421] on div "Filter" at bounding box center [217, 427] width 221 height 12
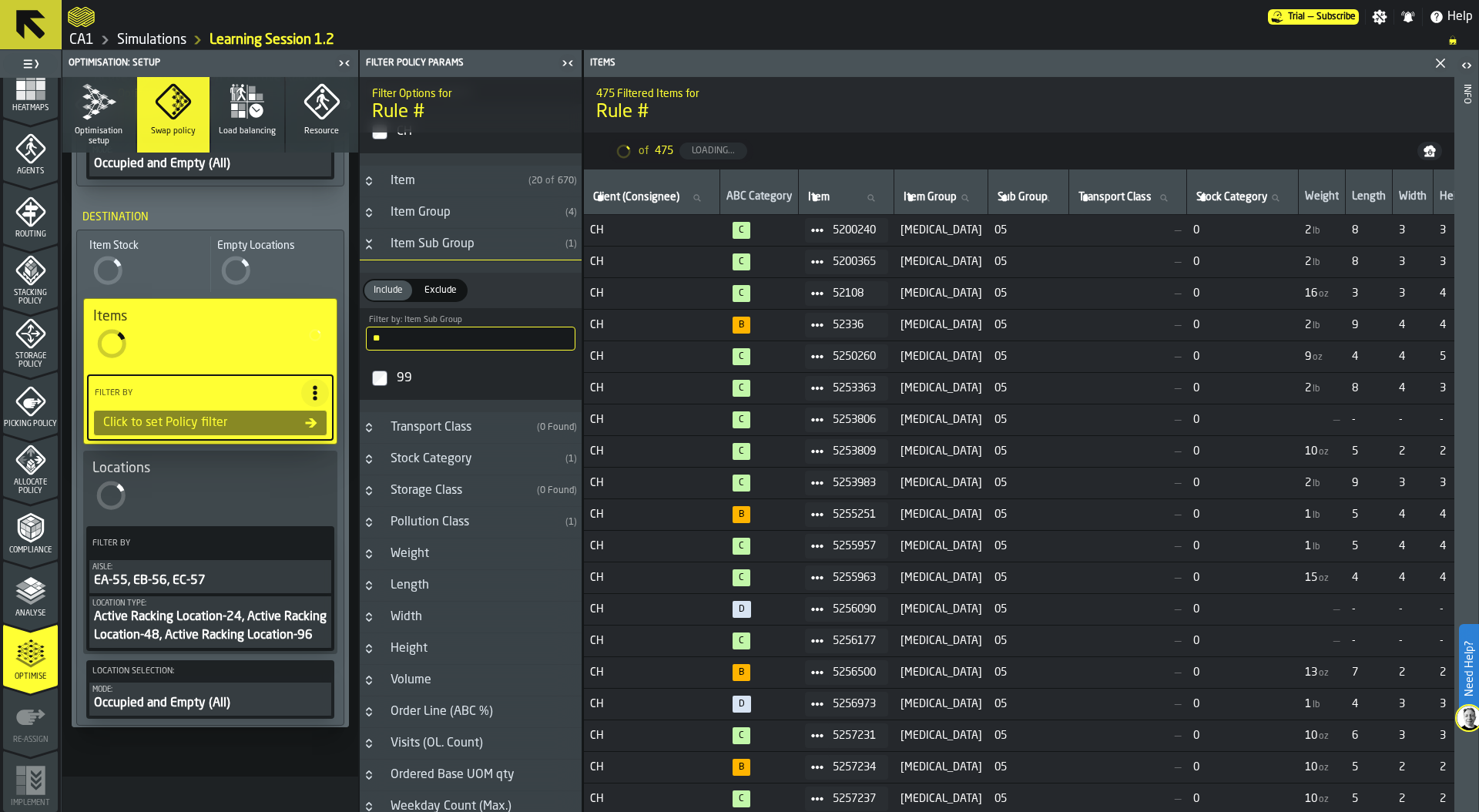
scroll to position [616, 0]
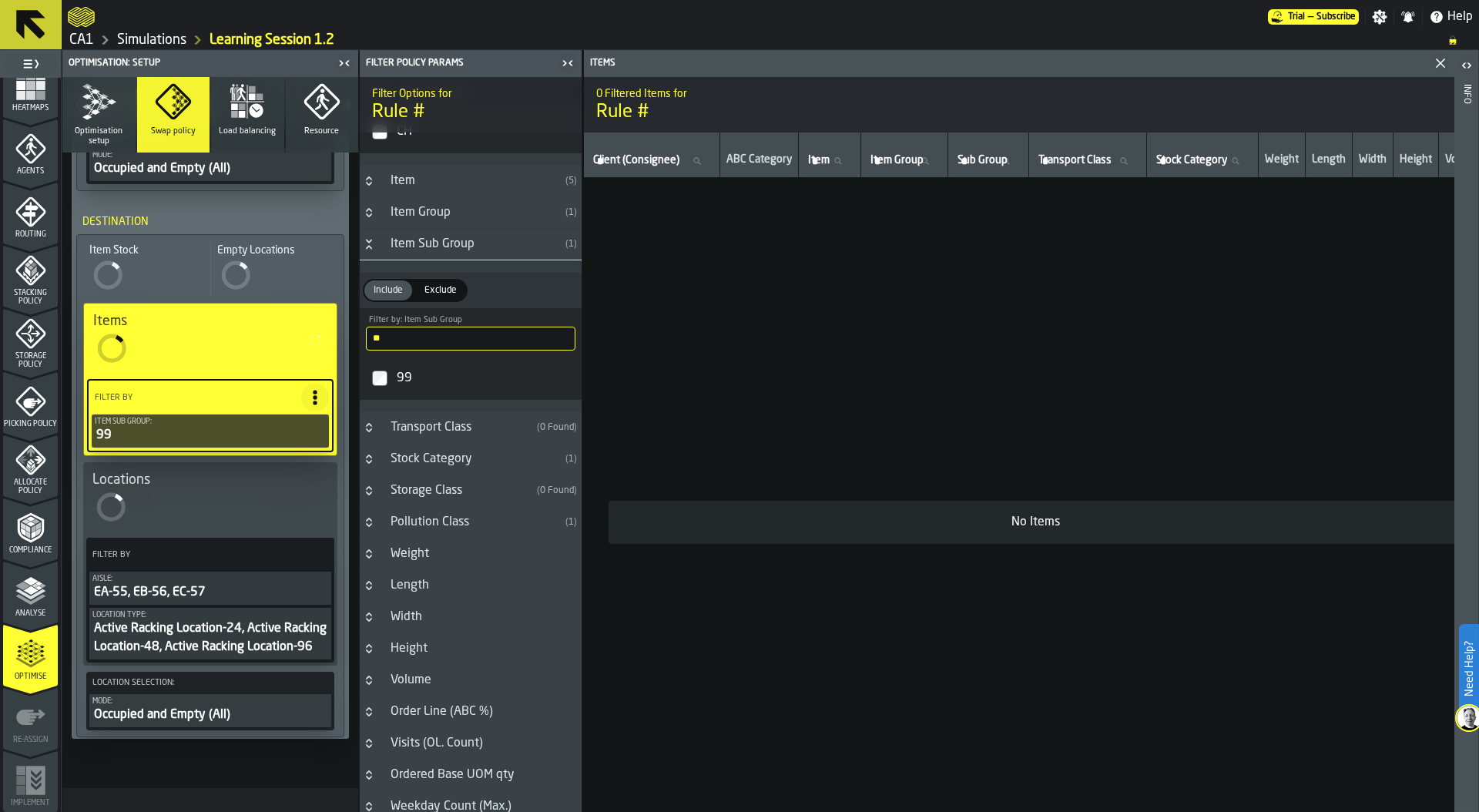
drag, startPoint x: 392, startPoint y: 339, endPoint x: 327, endPoint y: 339, distance: 65.0
click at [327, 339] on aside "1 Start 1.1 Layout 1.2 Assignment 1.3 Items 1.4 Orders 1.5 Data Stats 1.6 Heatm…" at bounding box center [291, 430] width 583 height 761
type input "**"
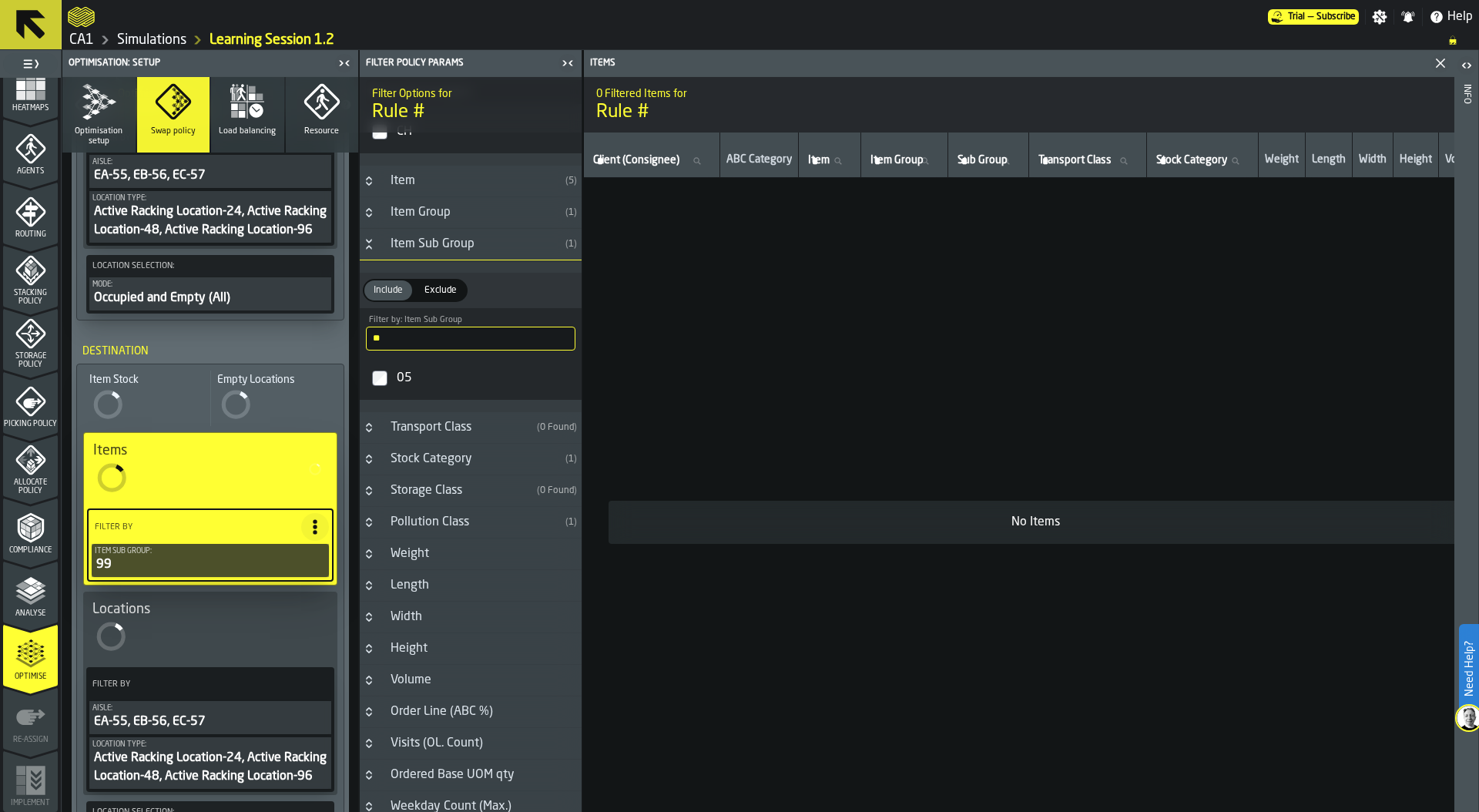
scroll to position [436, 0]
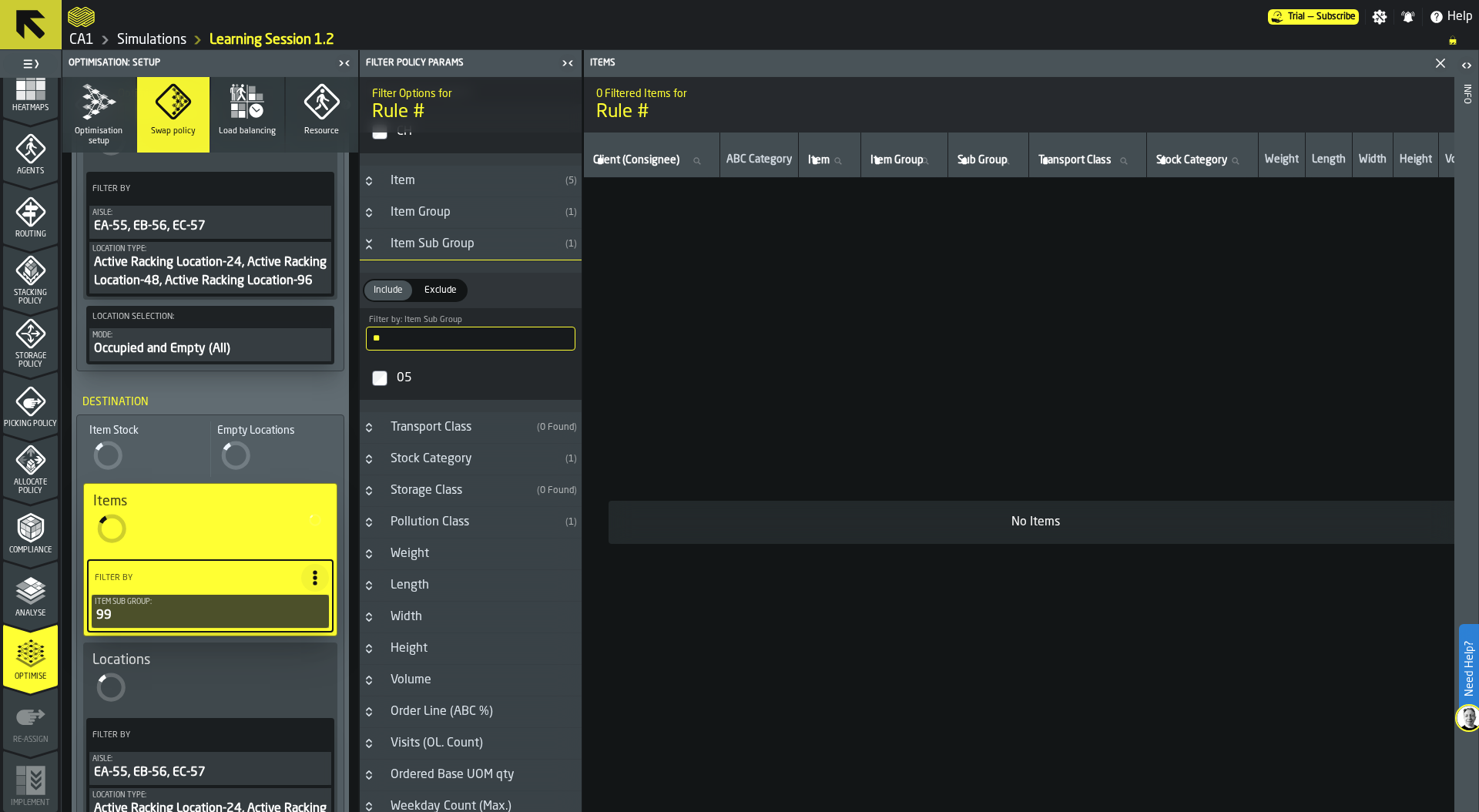
click at [245, 215] on div "Aisle:" at bounding box center [210, 213] width 236 height 9
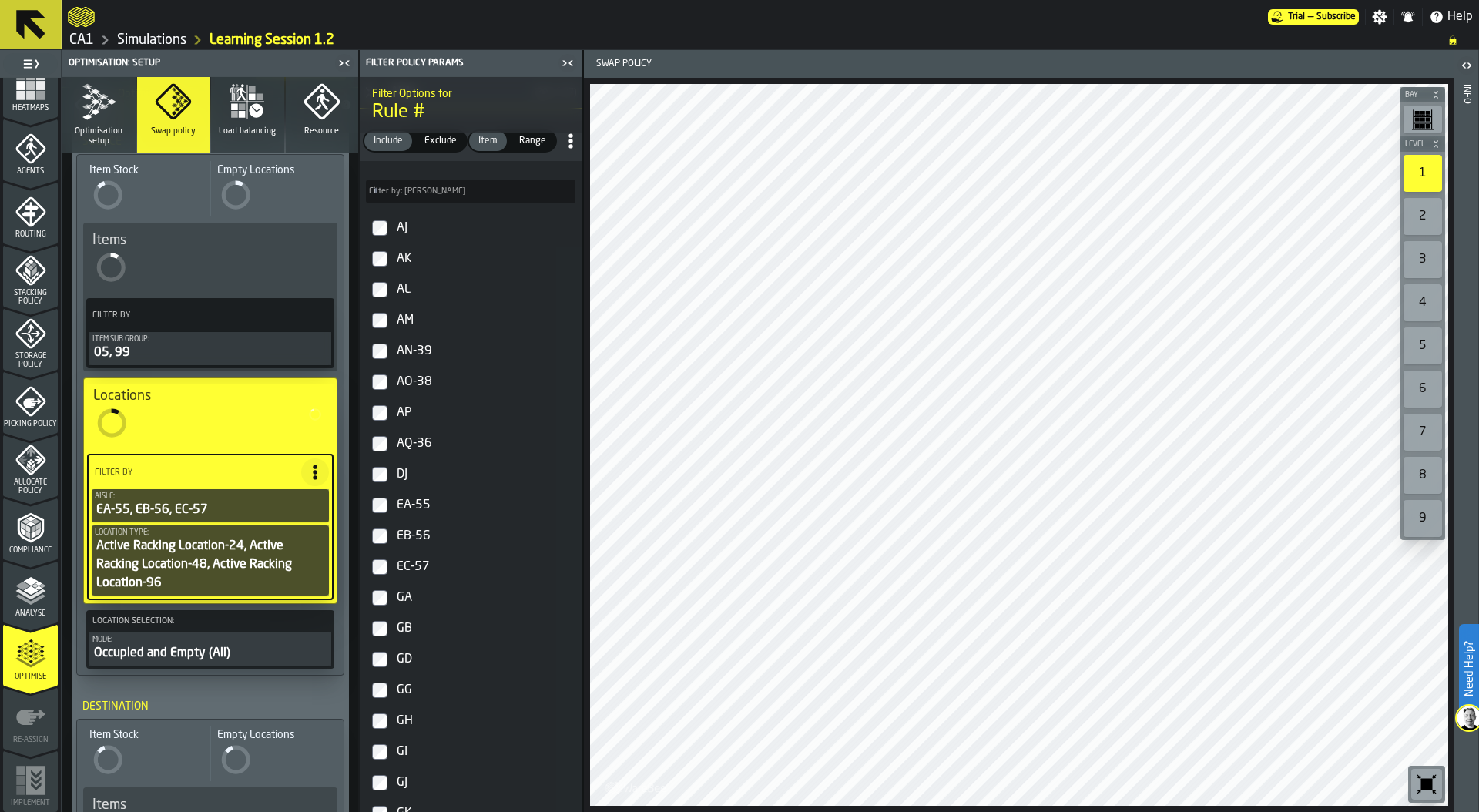
scroll to position [146, 0]
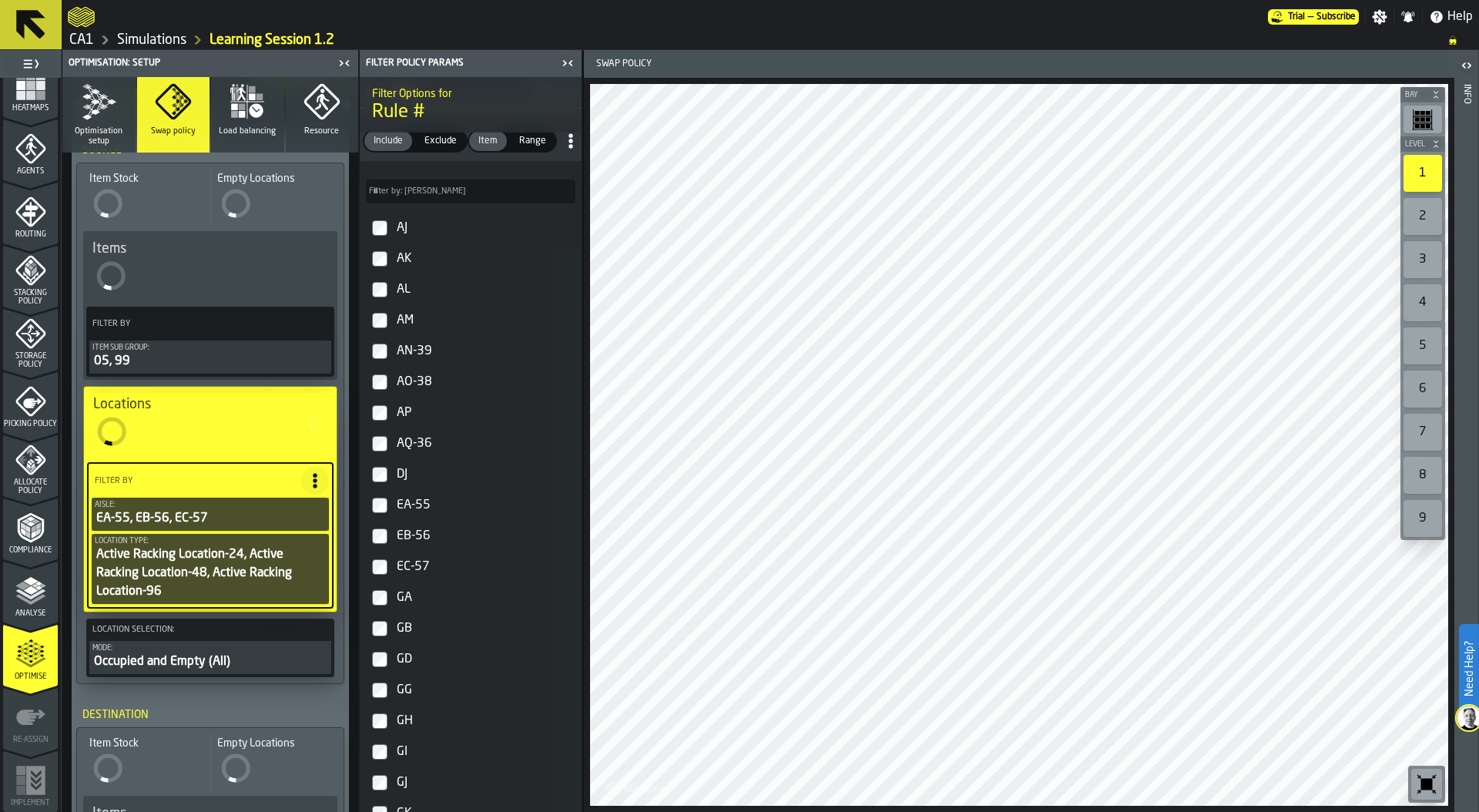
click at [194, 354] on div "05, 99" at bounding box center [210, 361] width 236 height 18
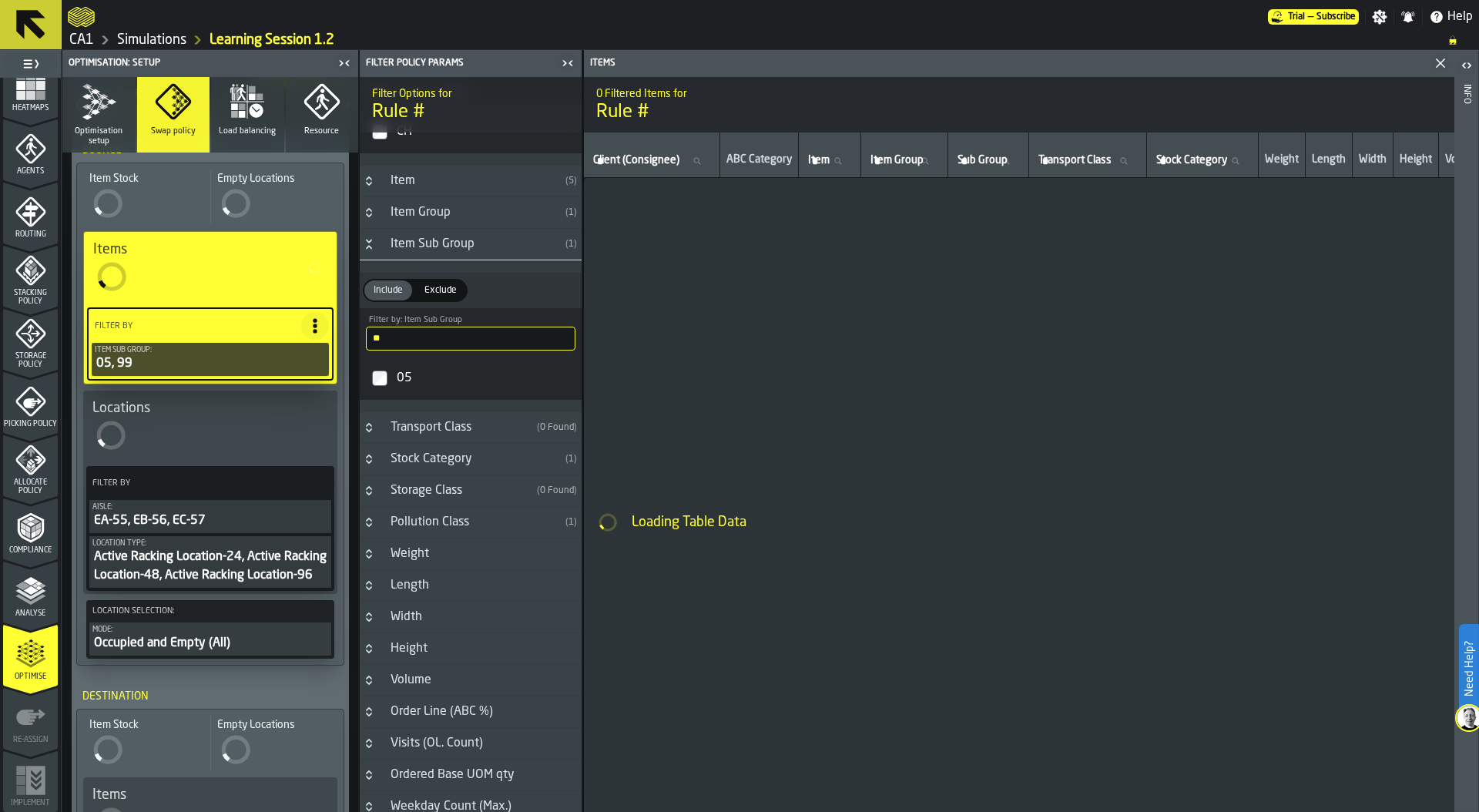
click at [194, 354] on div "Item Sub Group:" at bounding box center [210, 350] width 231 height 9
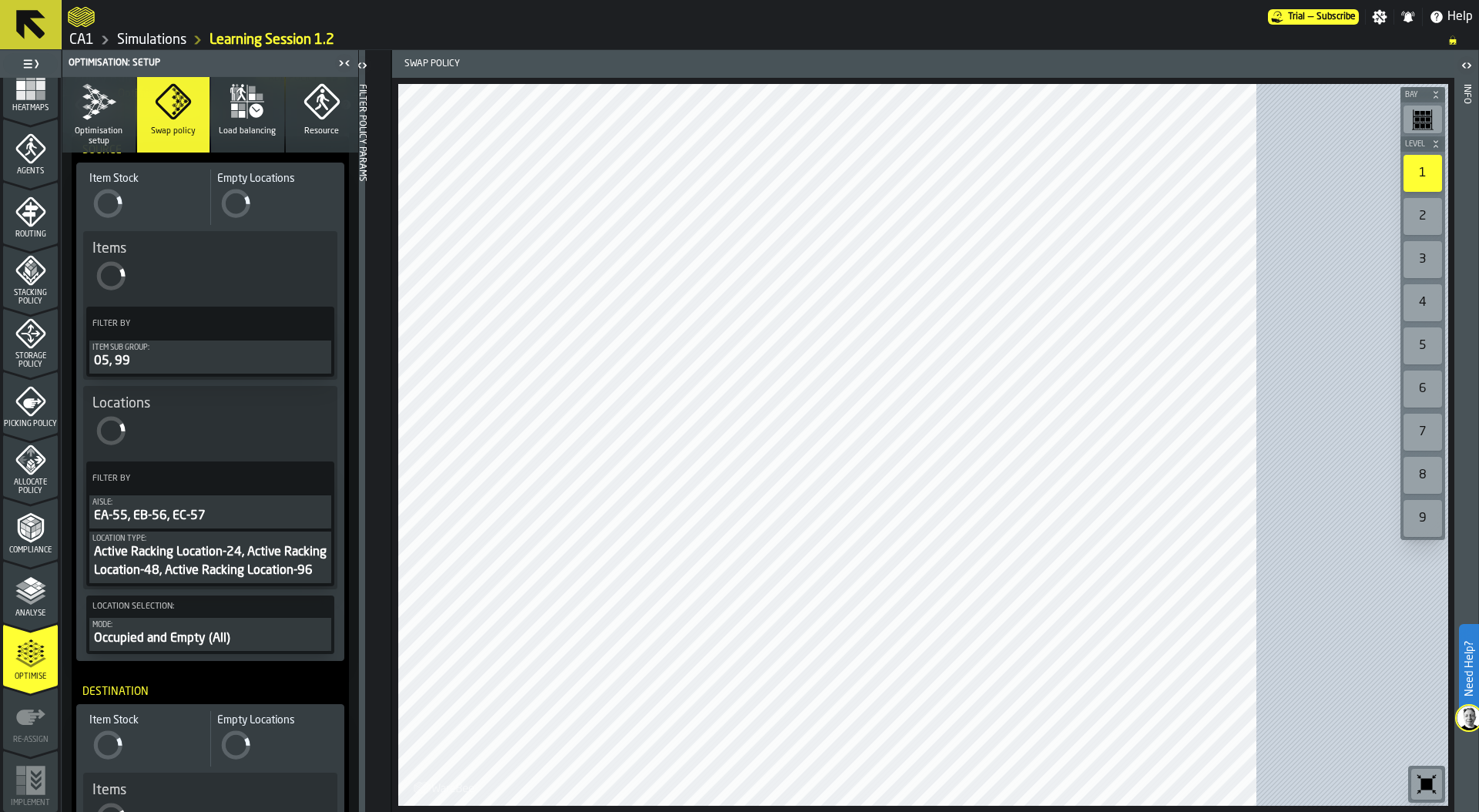
click at [209, 365] on div "05, 99" at bounding box center [210, 361] width 236 height 18
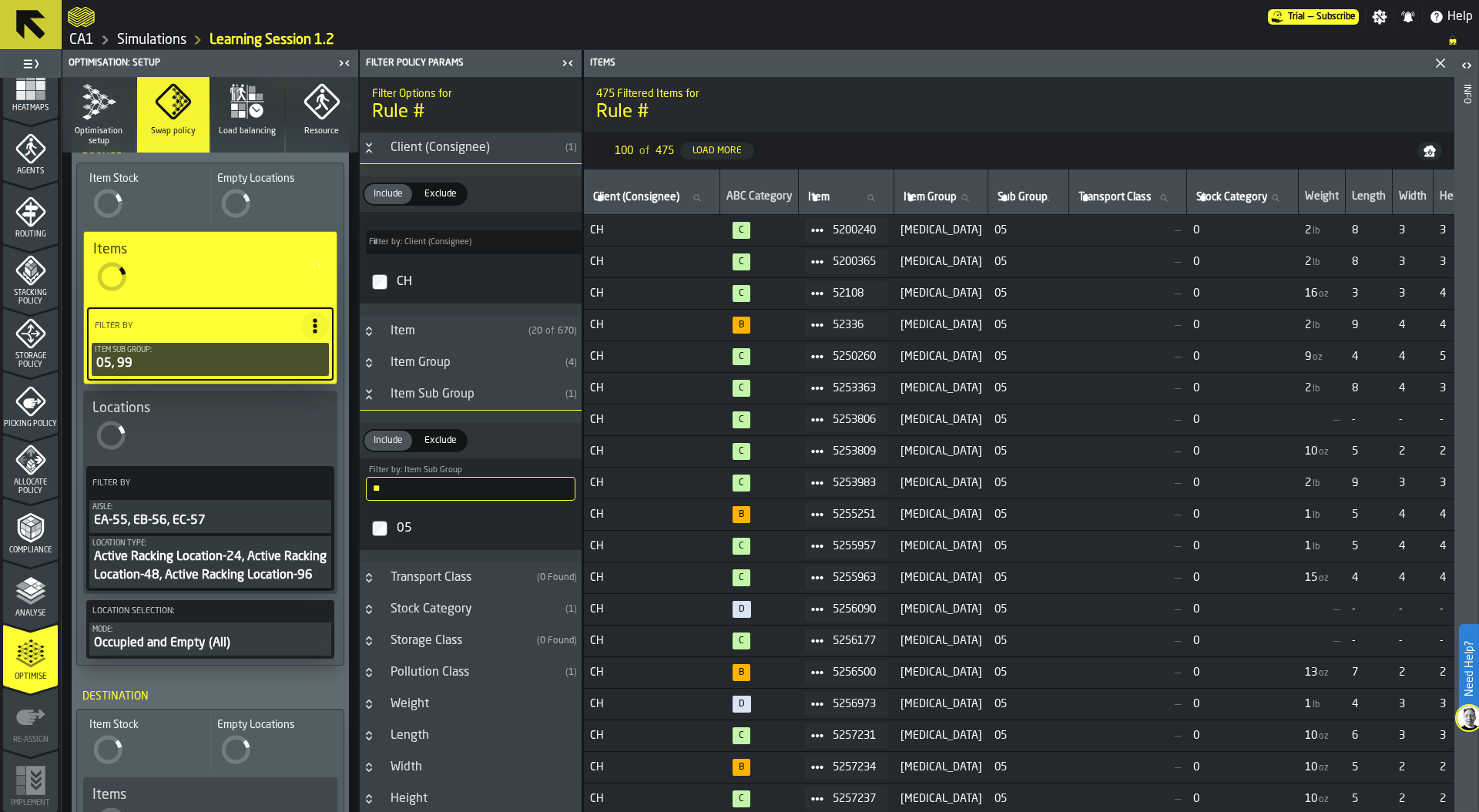
drag, startPoint x: 388, startPoint y: 487, endPoint x: 363, endPoint y: 487, distance: 25.0
click at [363, 487] on div "** Filter by: Item Sub Group 05" at bounding box center [470, 482] width 221 height 48
click at [399, 491] on input "**" at bounding box center [470, 489] width 209 height 24
type input "**"
click at [163, 37] on link "Simulations" at bounding box center [152, 39] width 69 height 17
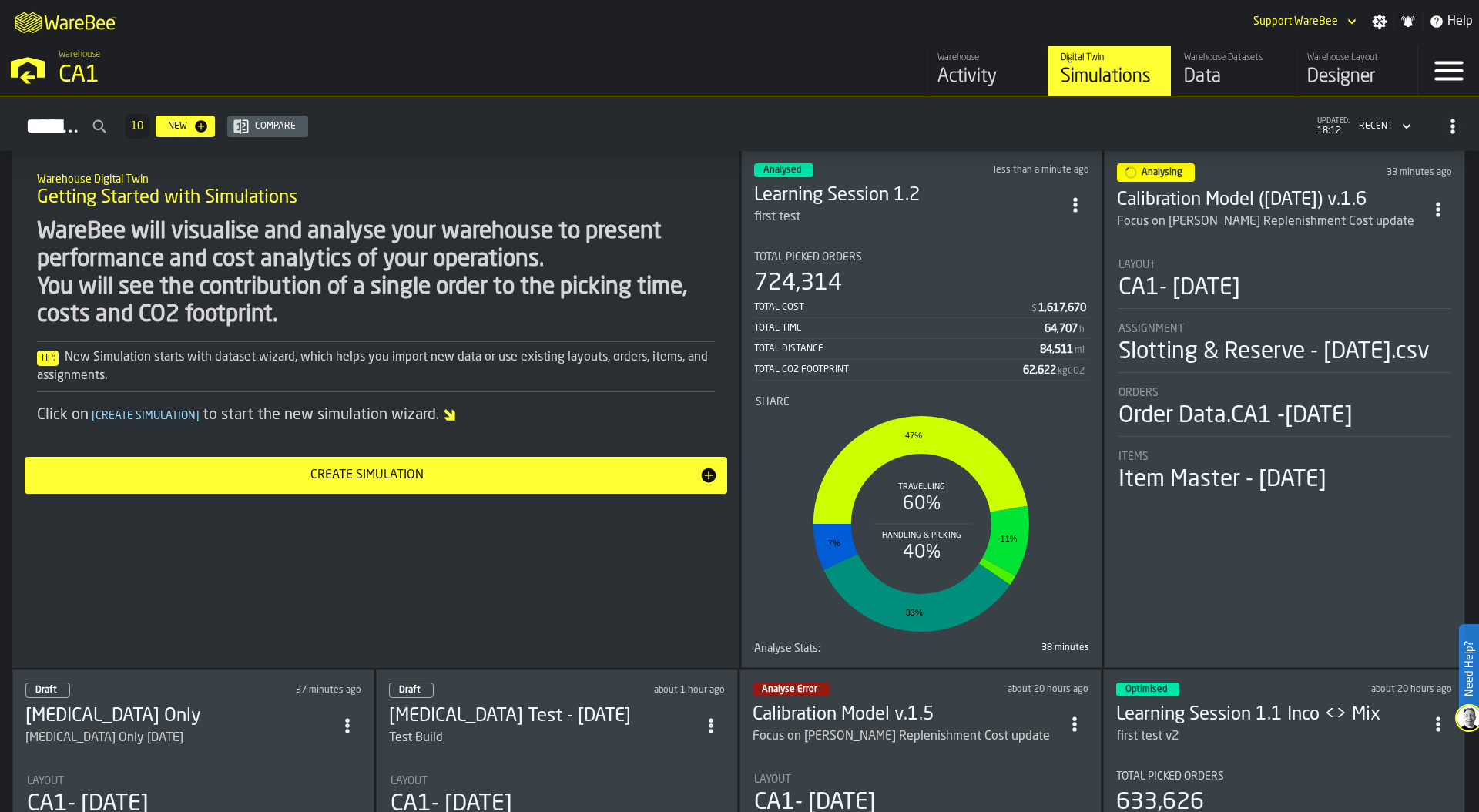
scroll to position [15, 0]
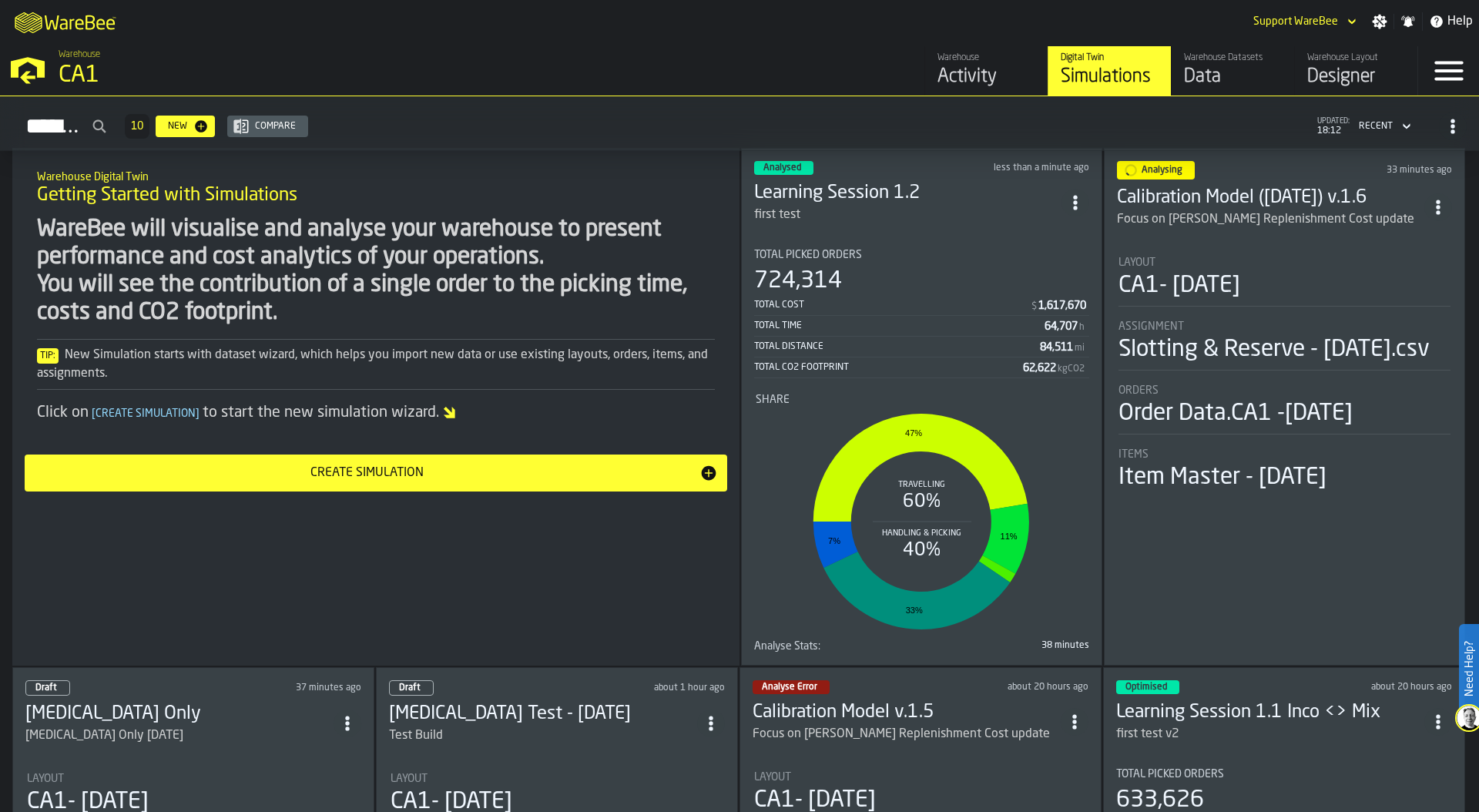
click at [1436, 200] on circle "ItemListCard-DashboardItemContainer" at bounding box center [1437, 201] width 4 height 4
click at [1229, 102] on h2 "Simulations 10 New Compare updated: 18:12 Recent" at bounding box center [739, 124] width 1479 height 55
click at [1442, 200] on icon "ItemListCard-DashboardItemContainer" at bounding box center [1437, 207] width 15 height 15
click at [1412, 305] on div "Duplicate" at bounding box center [1404, 307] width 80 height 18
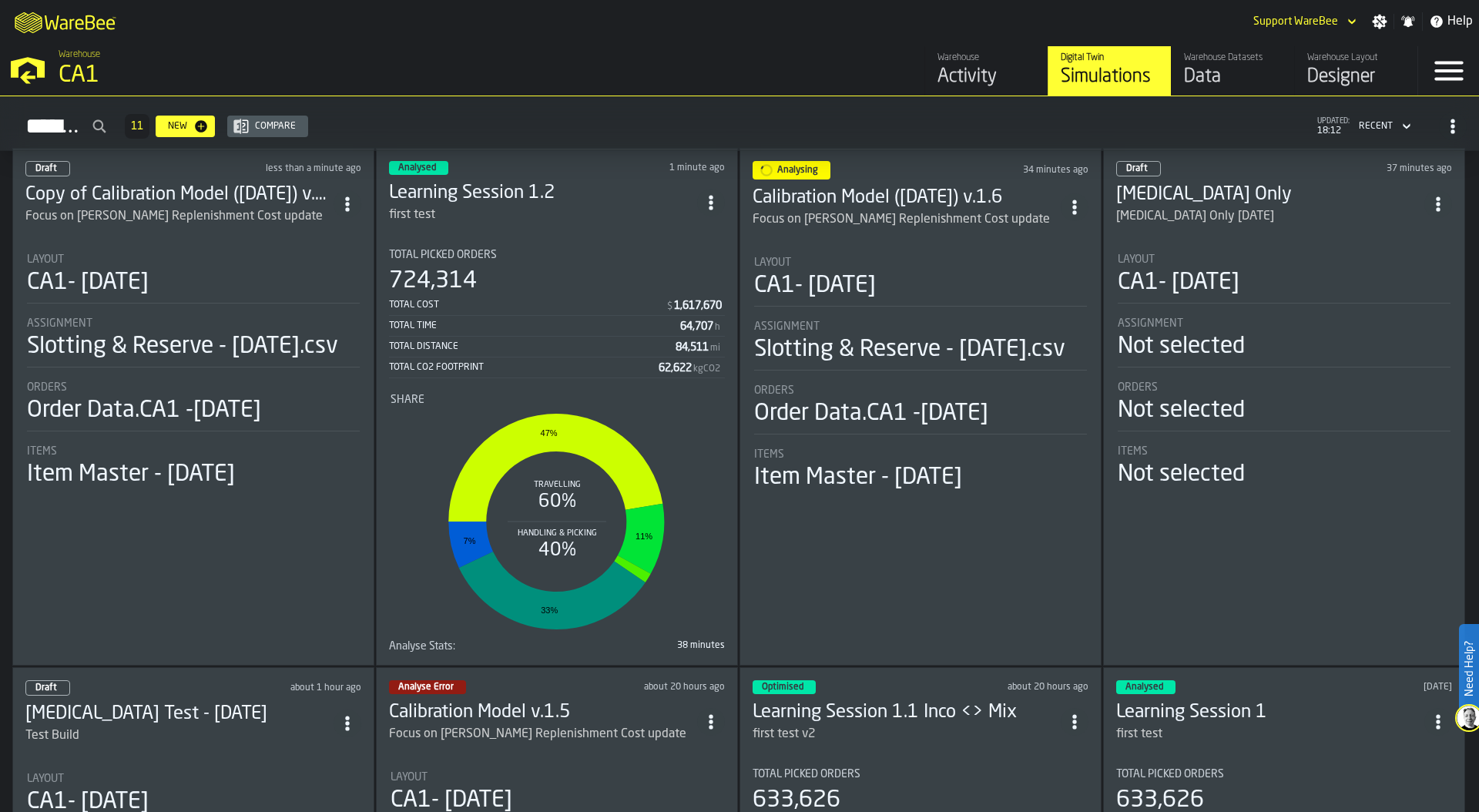
click at [204, 254] on div "Layout" at bounding box center [193, 259] width 333 height 12
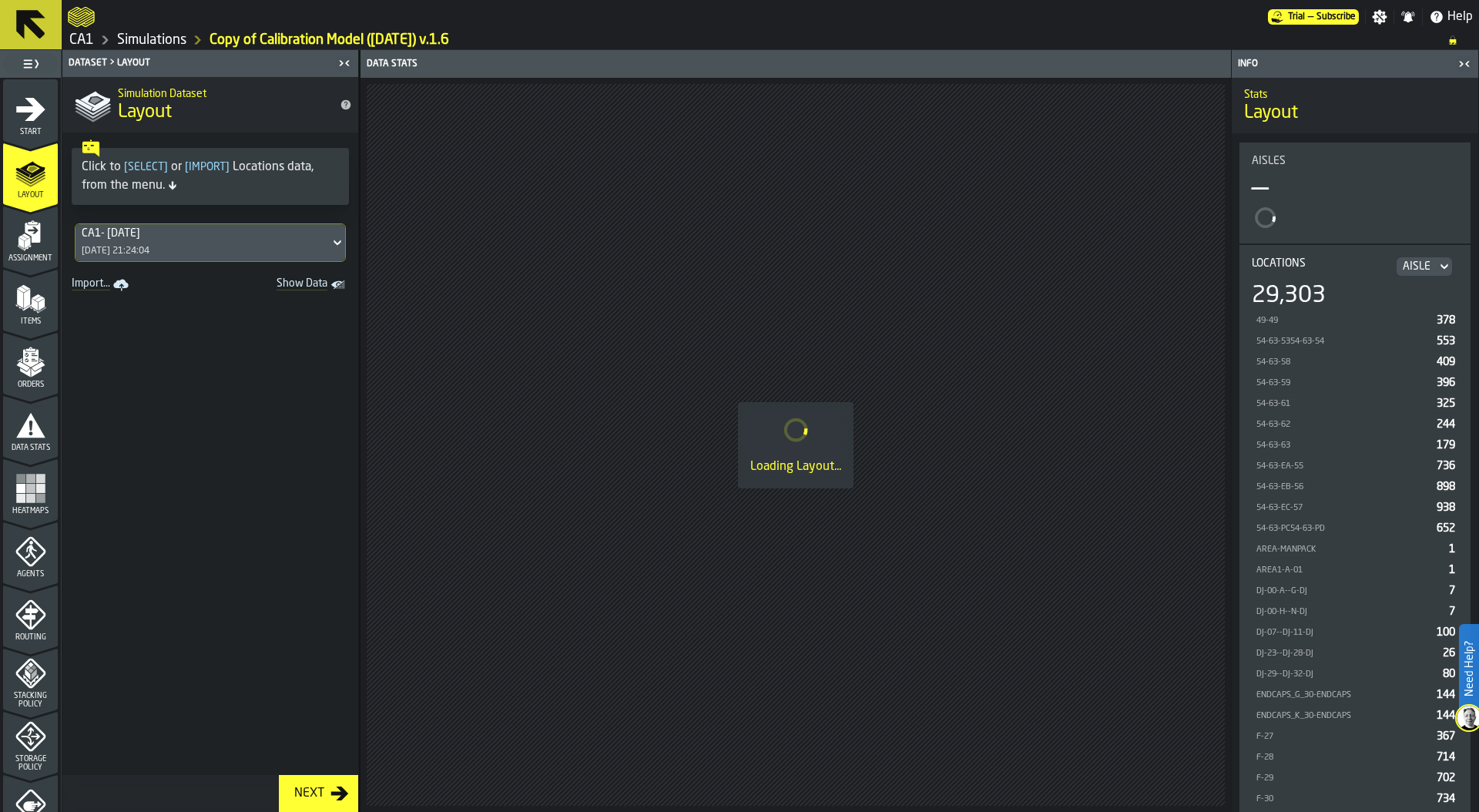
click at [25, 108] on icon "menu Start" at bounding box center [30, 108] width 29 height 23
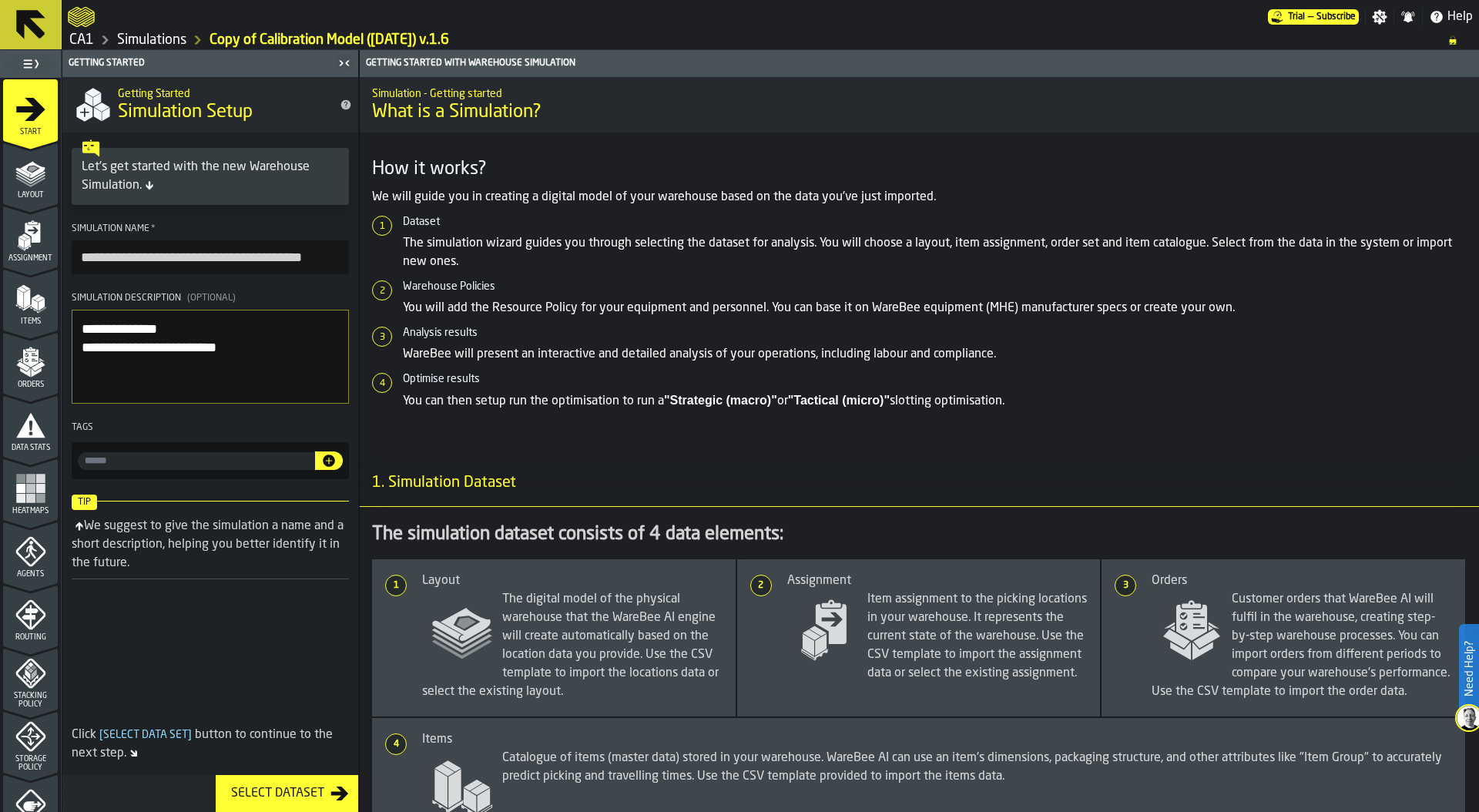
drag, startPoint x: 132, startPoint y: 258, endPoint x: 52, endPoint y: 235, distance: 83.2
click at [52, 235] on aside "**********" at bounding box center [179, 430] width 359 height 761
click at [280, 256] on input "**********" at bounding box center [210, 257] width 278 height 34
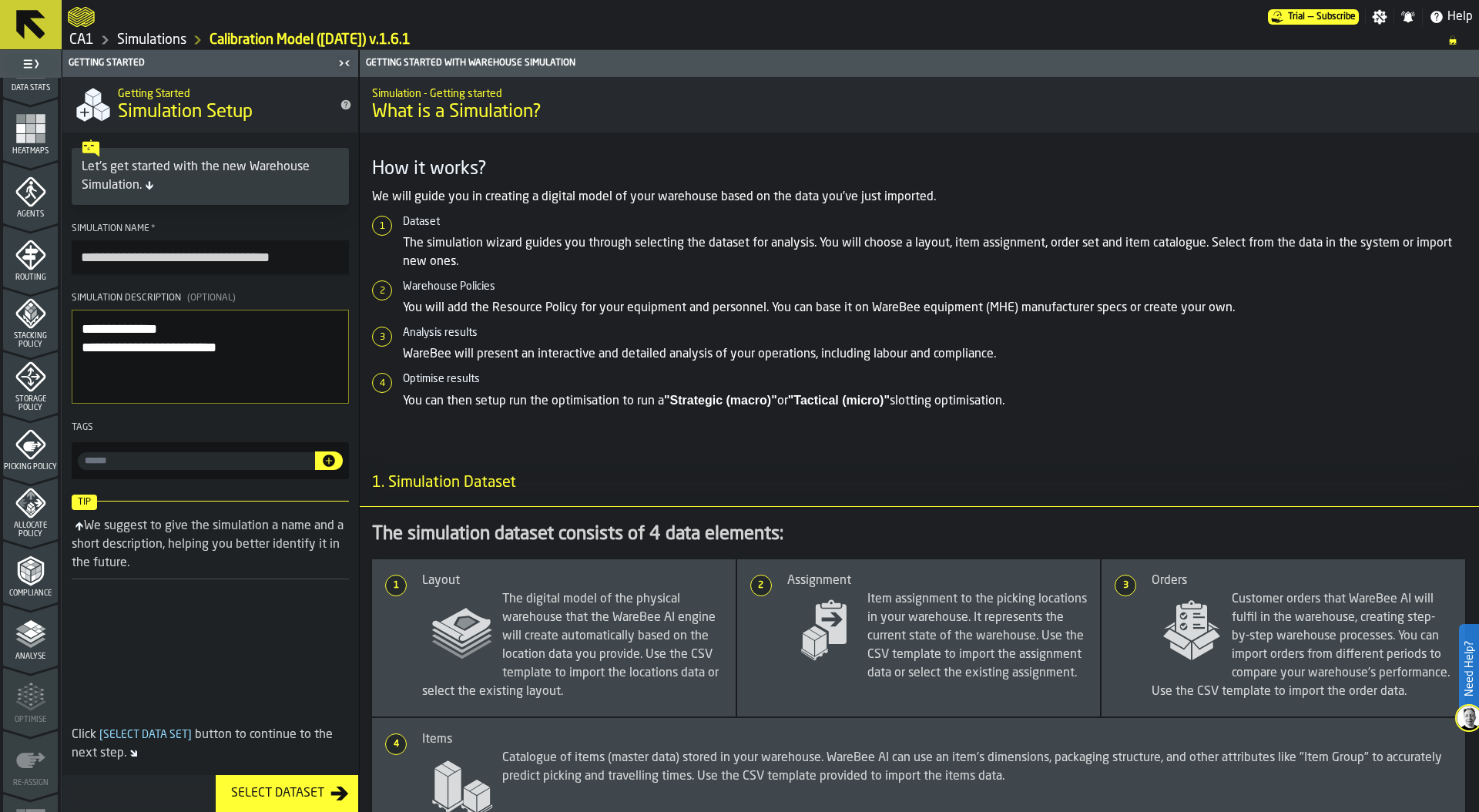
scroll to position [403, 0]
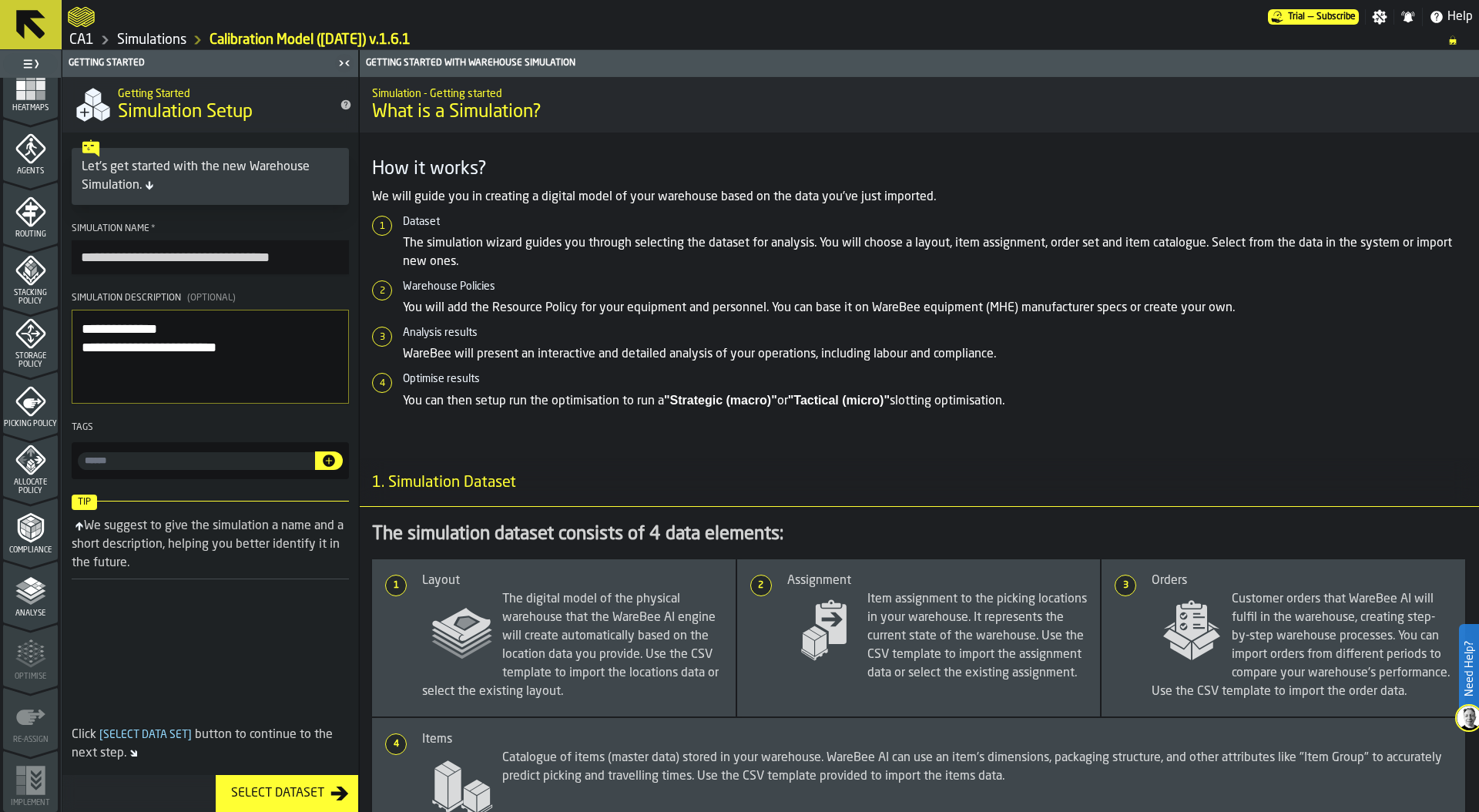
type input "**********"
click at [29, 599] on icon "menu Analyse" at bounding box center [30, 591] width 30 height 30
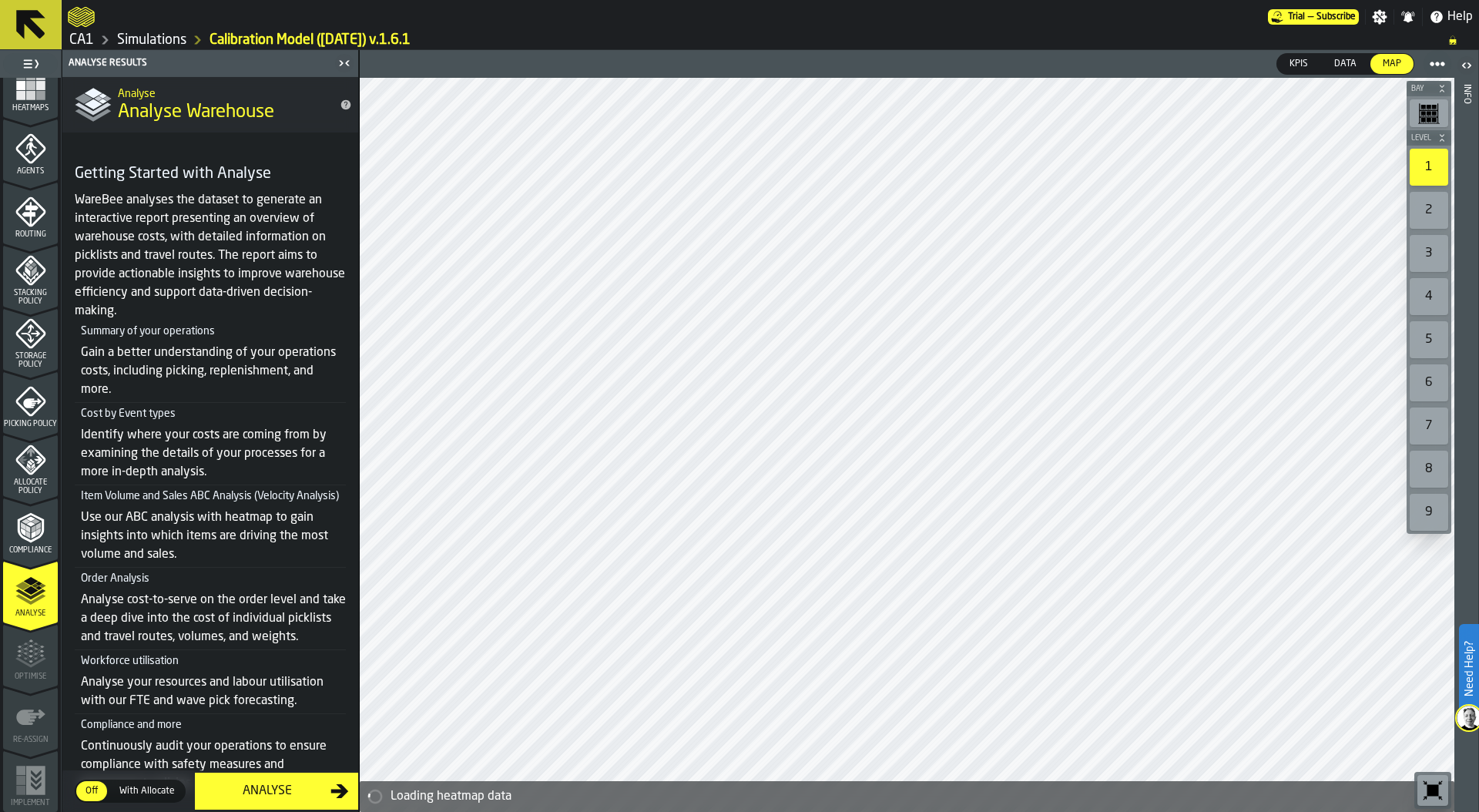
click at [278, 787] on div "Analyse" at bounding box center [266, 790] width 126 height 18
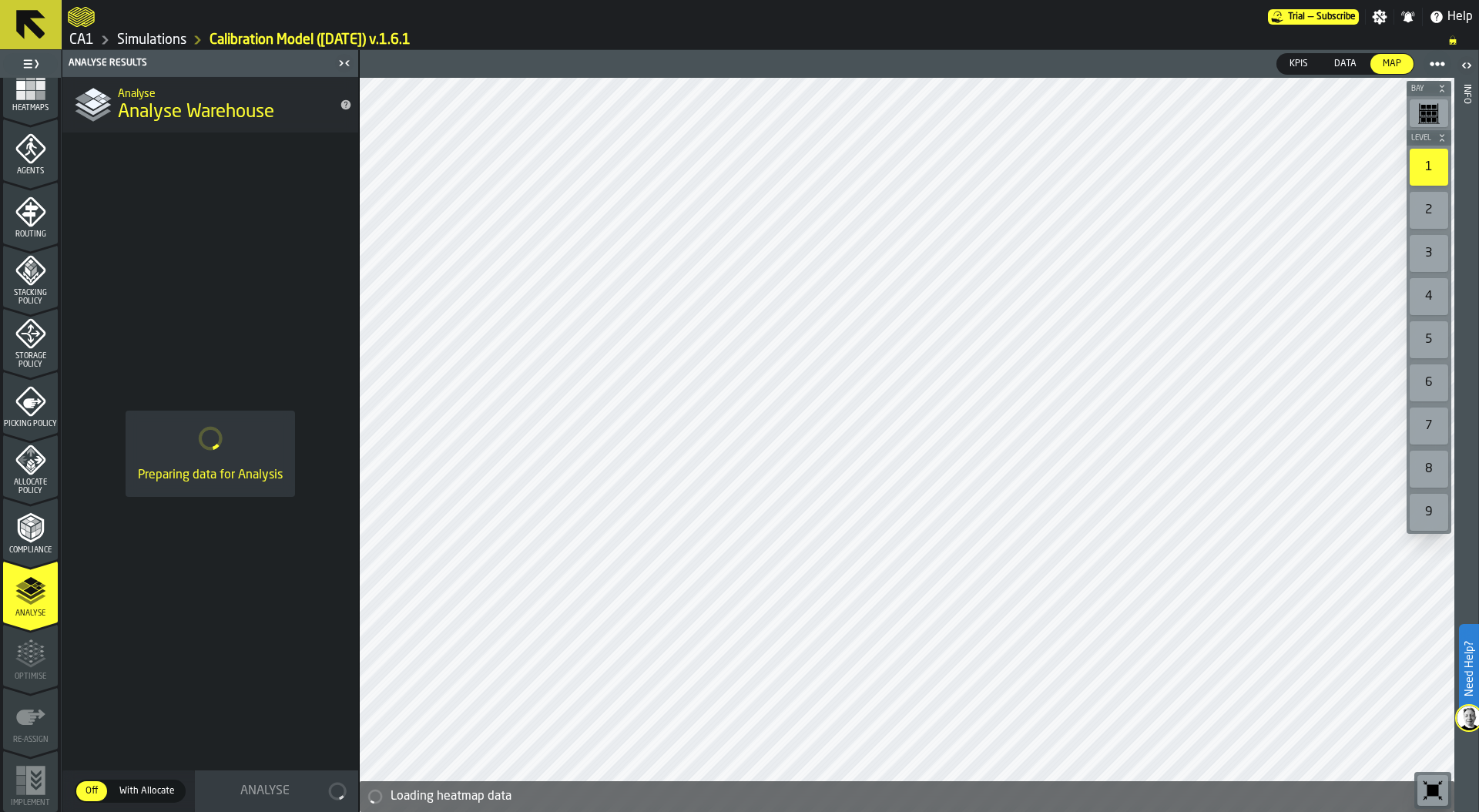
click at [163, 35] on link "Simulations" at bounding box center [152, 39] width 69 height 17
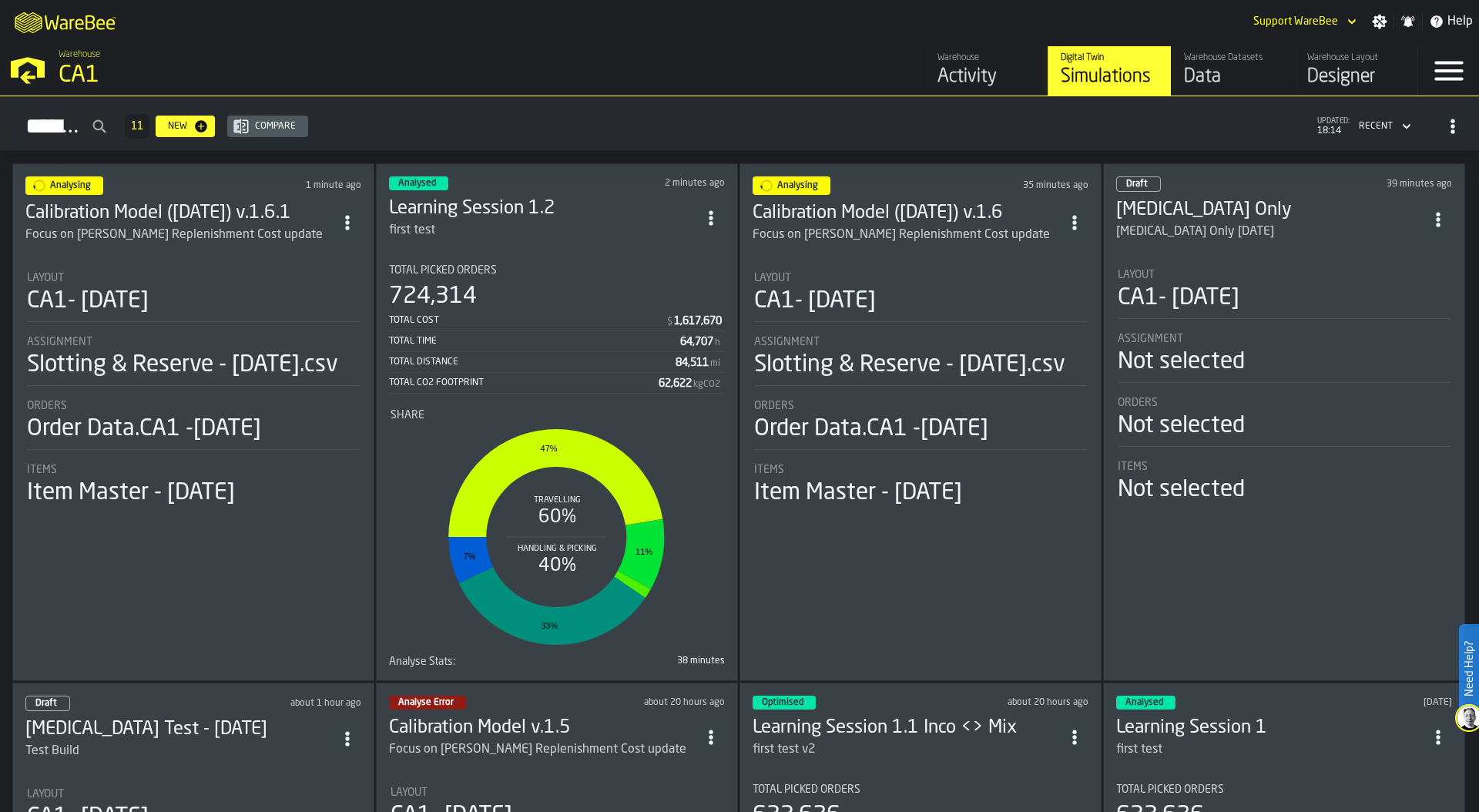
click at [343, 221] on icon "ItemListCard-DashboardItemContainer" at bounding box center [347, 222] width 15 height 15
click at [314, 324] on div "Duplicate" at bounding box center [316, 323] width 80 height 18
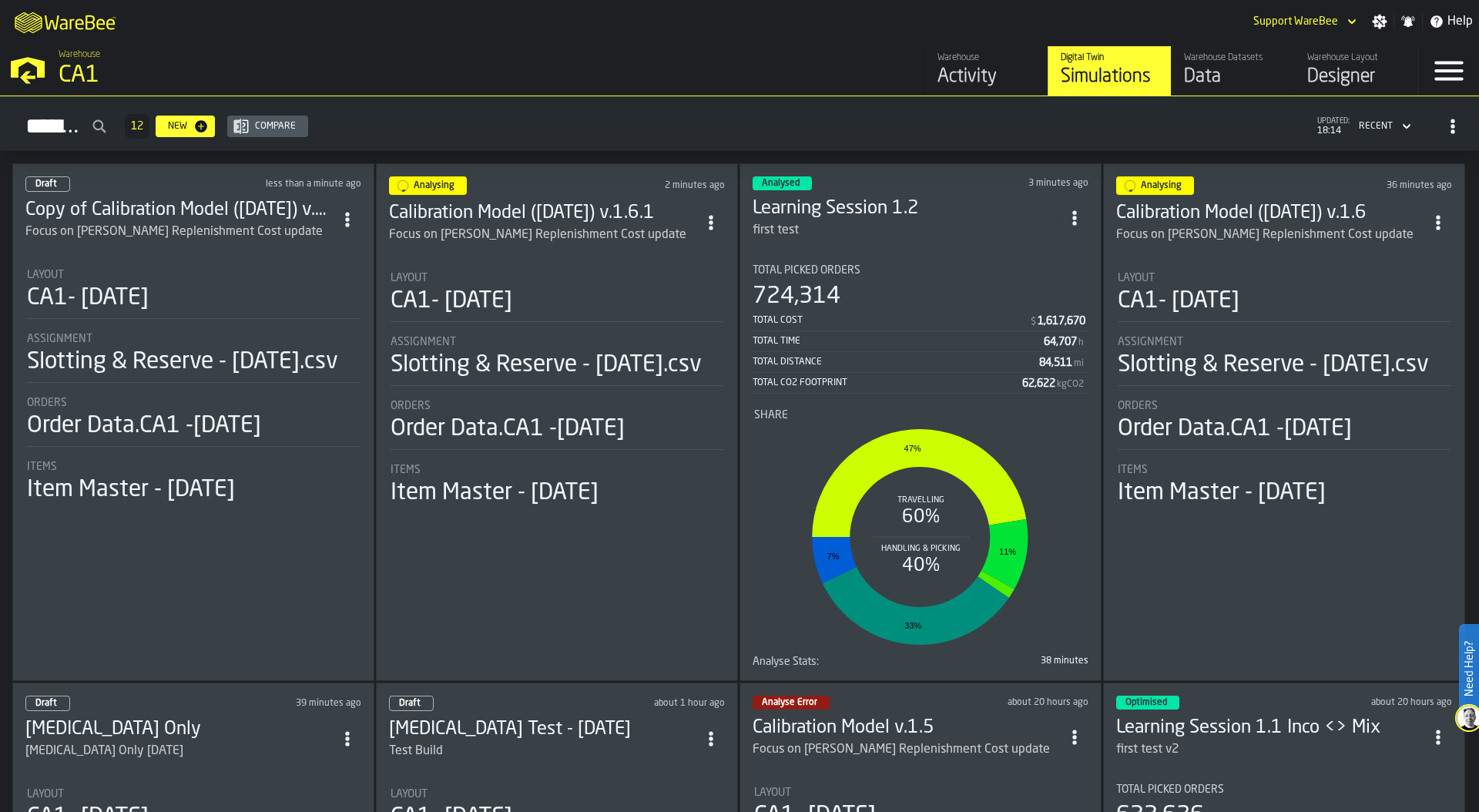
click at [270, 333] on div "Assignment" at bounding box center [193, 339] width 333 height 12
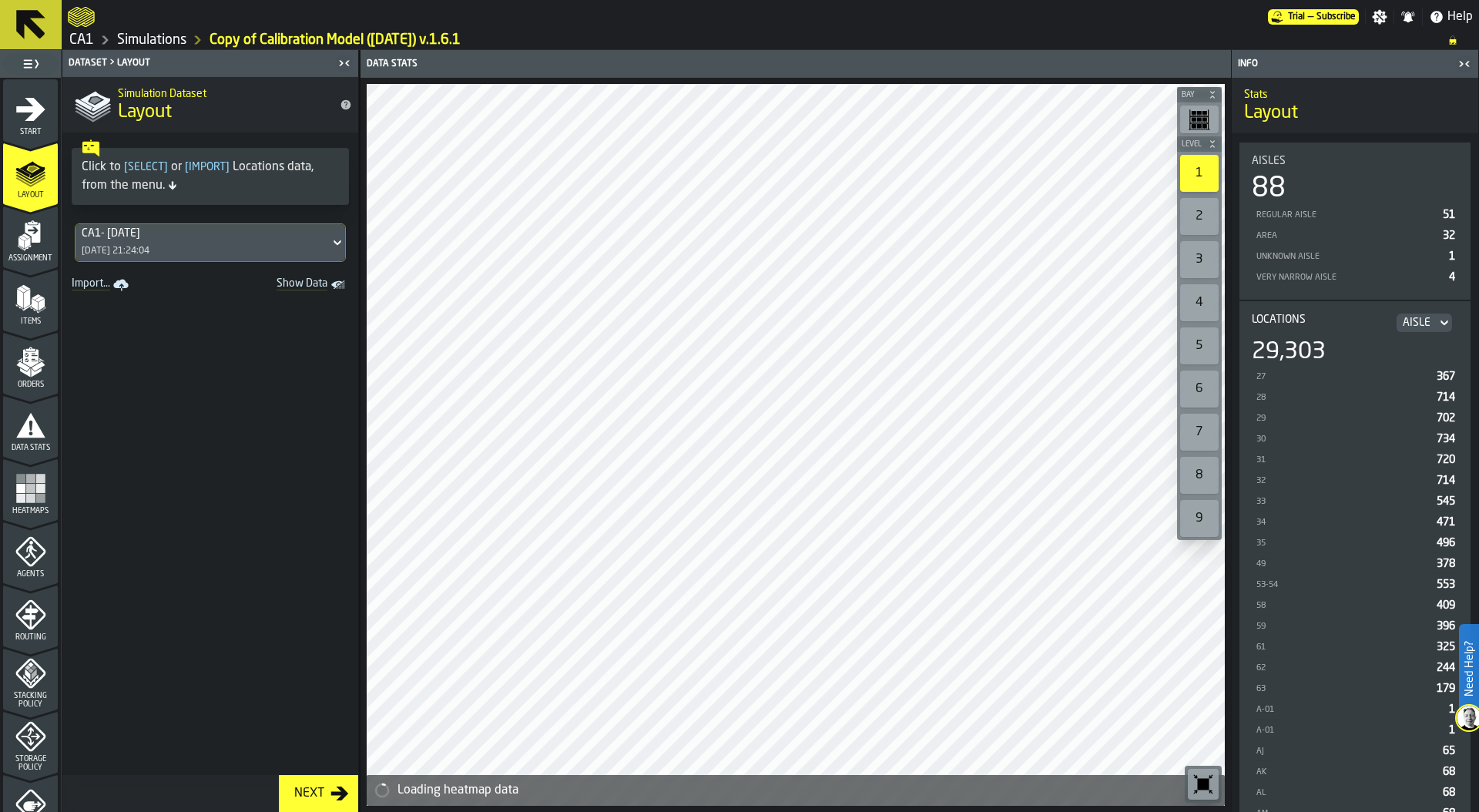
scroll to position [245, 0]
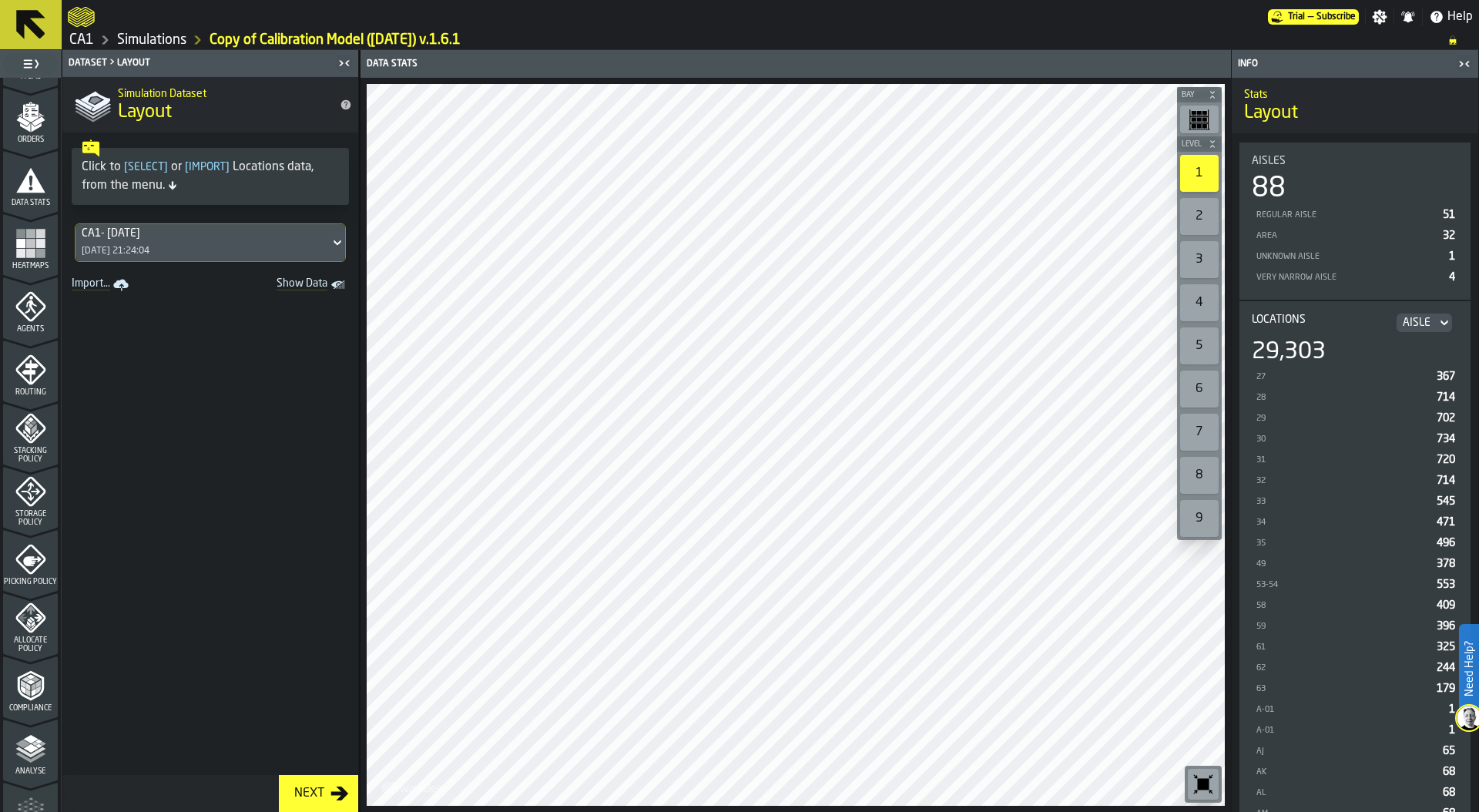
click at [23, 562] on icon "menu Picking Policy" at bounding box center [30, 559] width 30 height 30
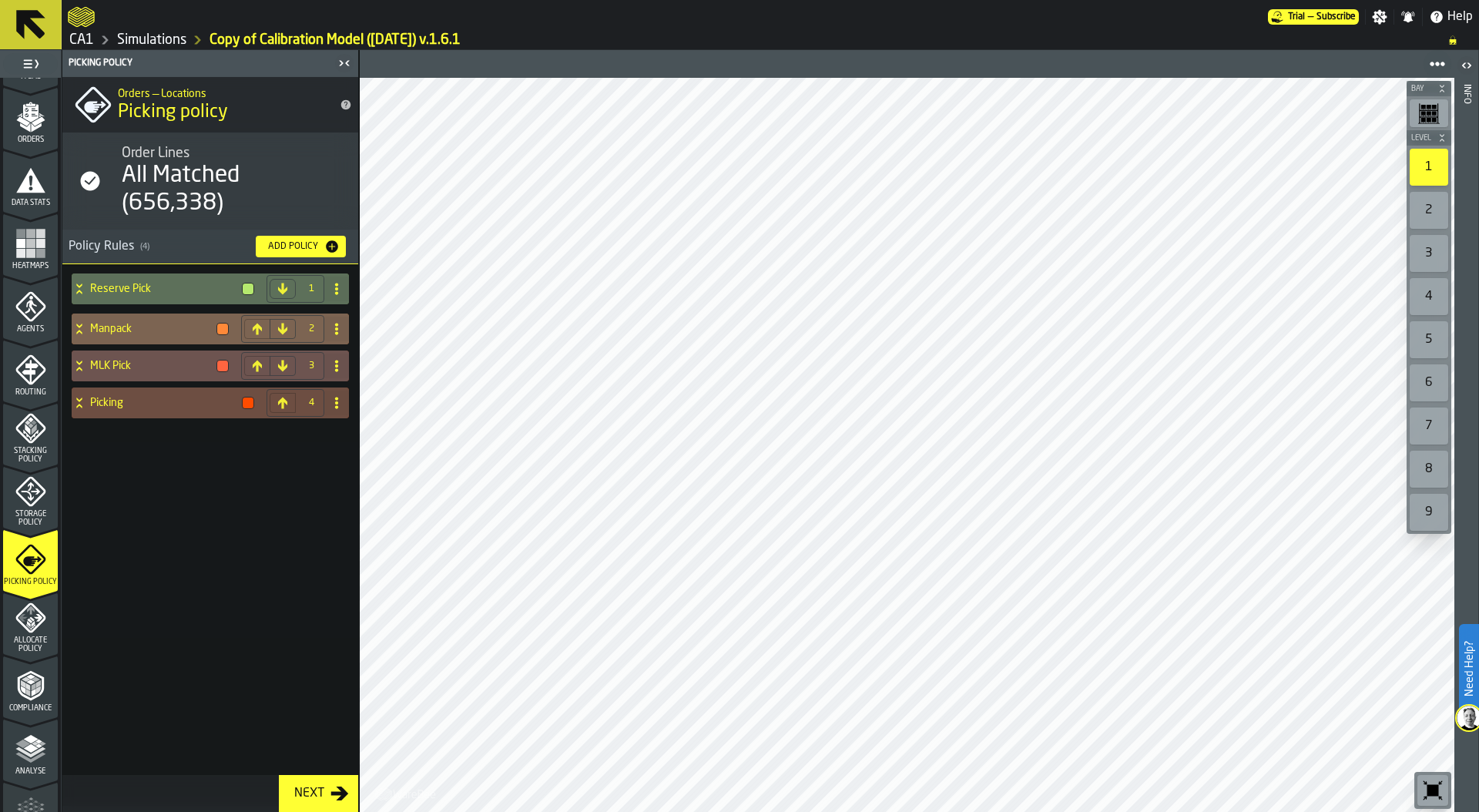
click at [77, 338] on div "Manpack" at bounding box center [152, 329] width 163 height 30
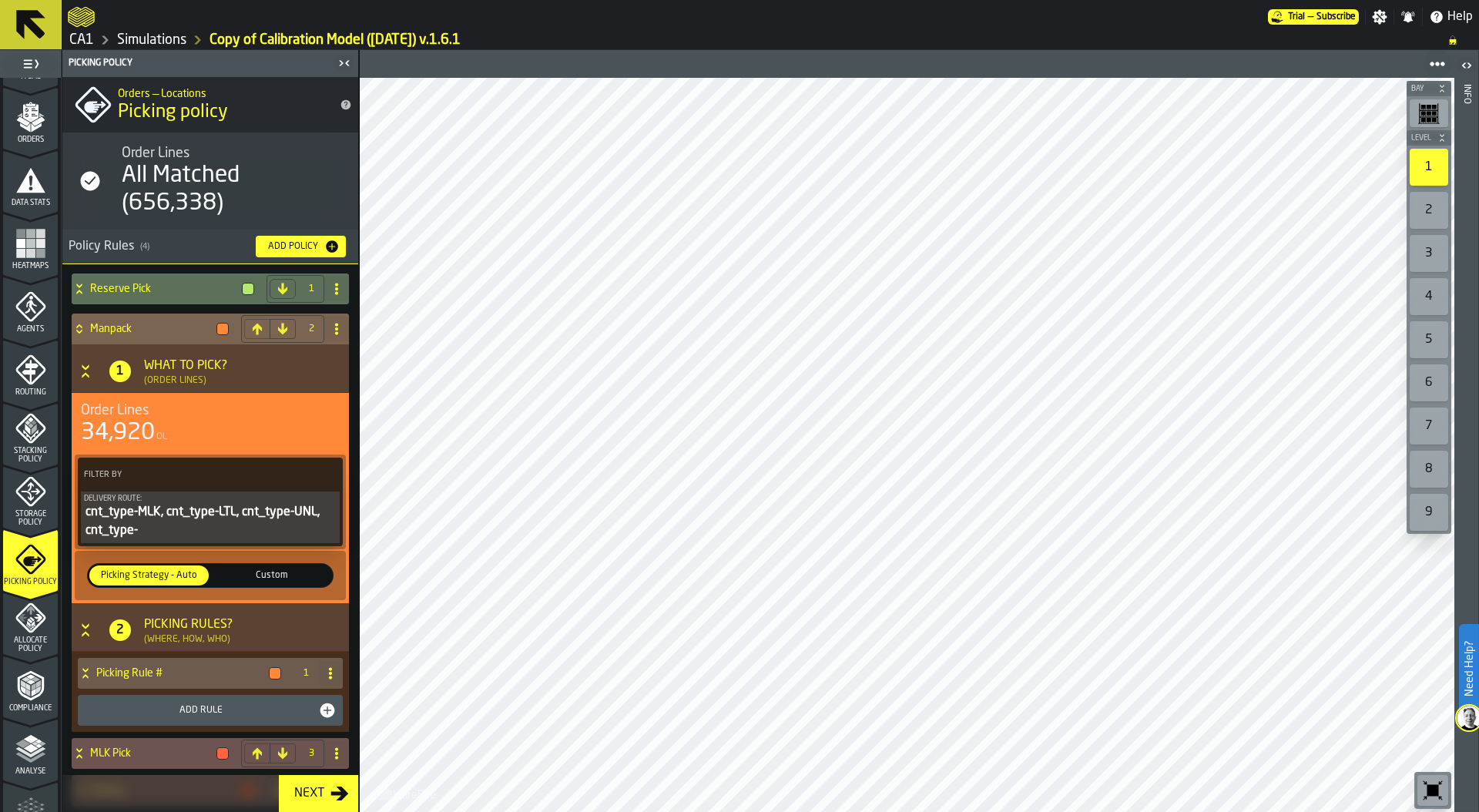
click at [80, 361] on h3 "1 What to Pick? (Order Lines)" at bounding box center [210, 368] width 278 height 48
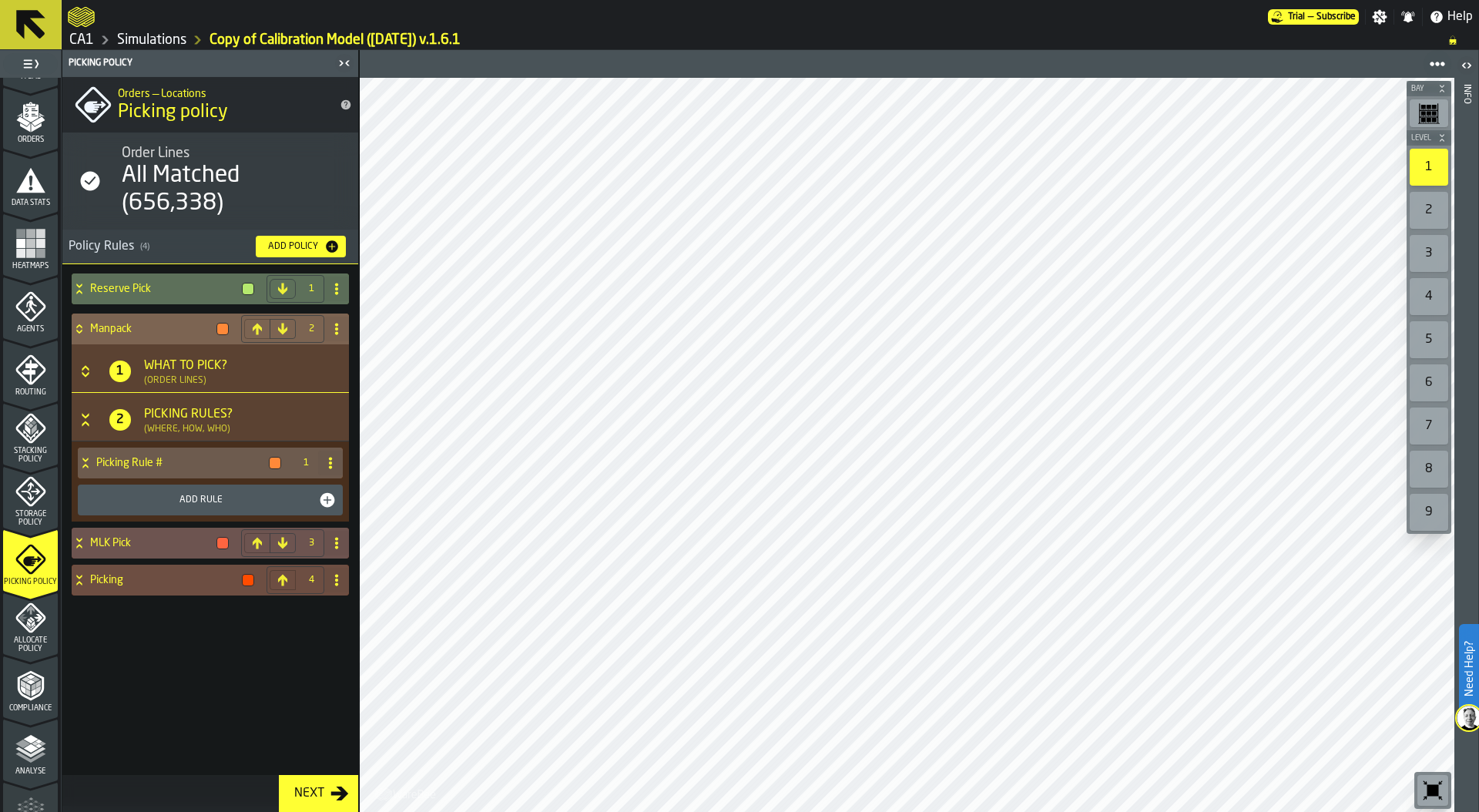
click at [85, 320] on div "Manpack" at bounding box center [152, 329] width 163 height 30
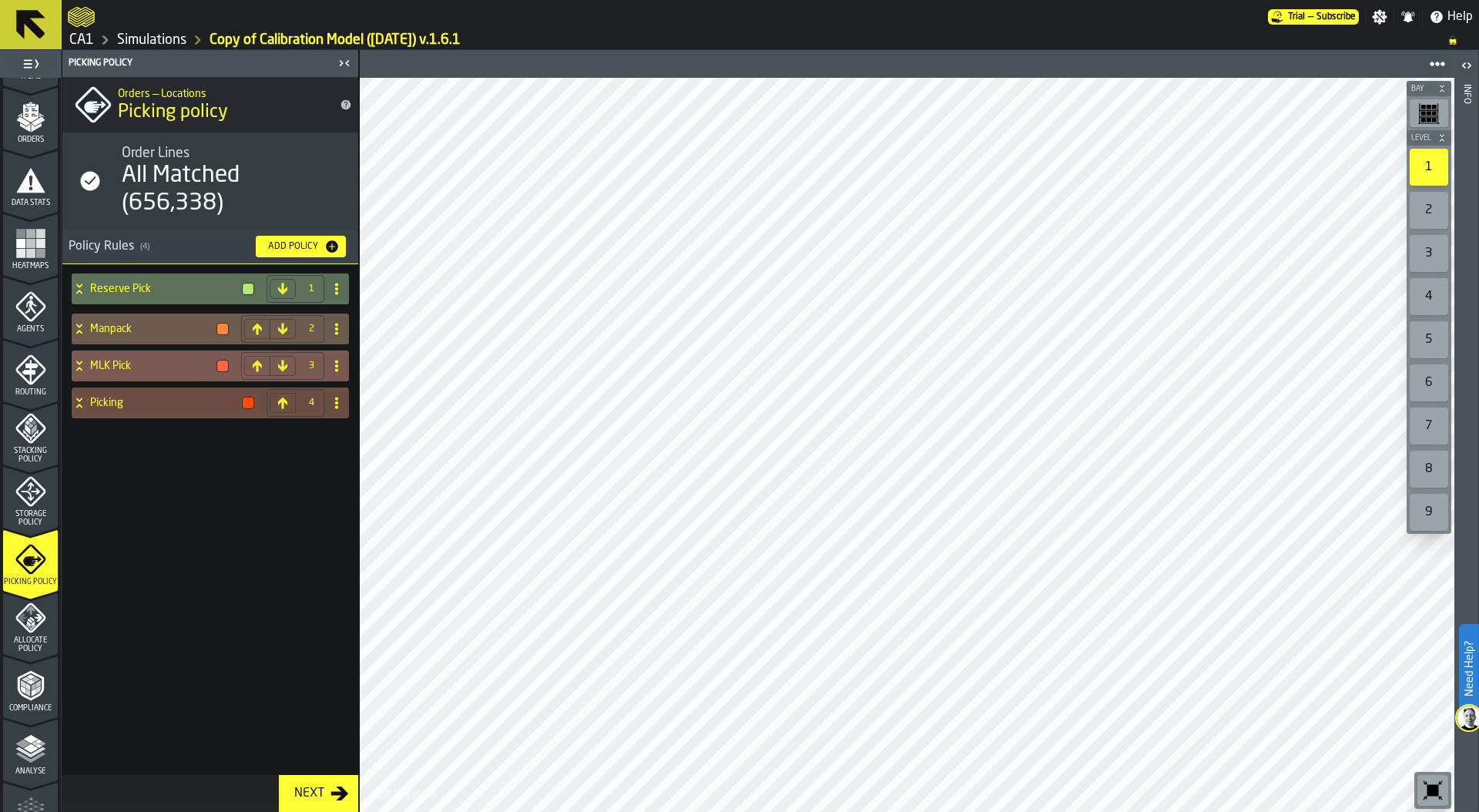
click at [77, 365] on icon at bounding box center [79, 365] width 15 height 12
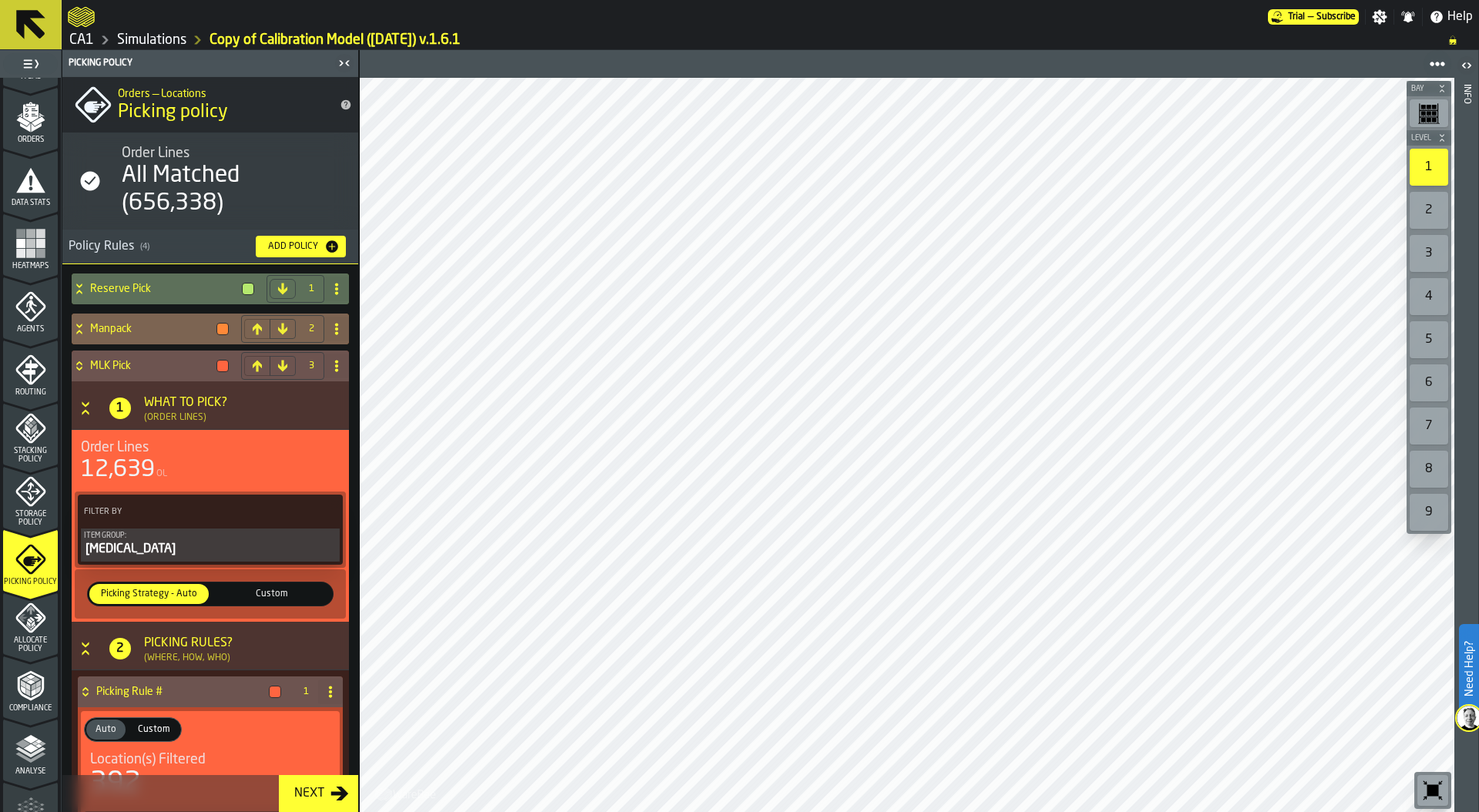
click at [331, 325] on icon at bounding box center [336, 328] width 12 height 12
click at [238, 396] on div "Delete" at bounding box center [270, 396] width 129 height 18
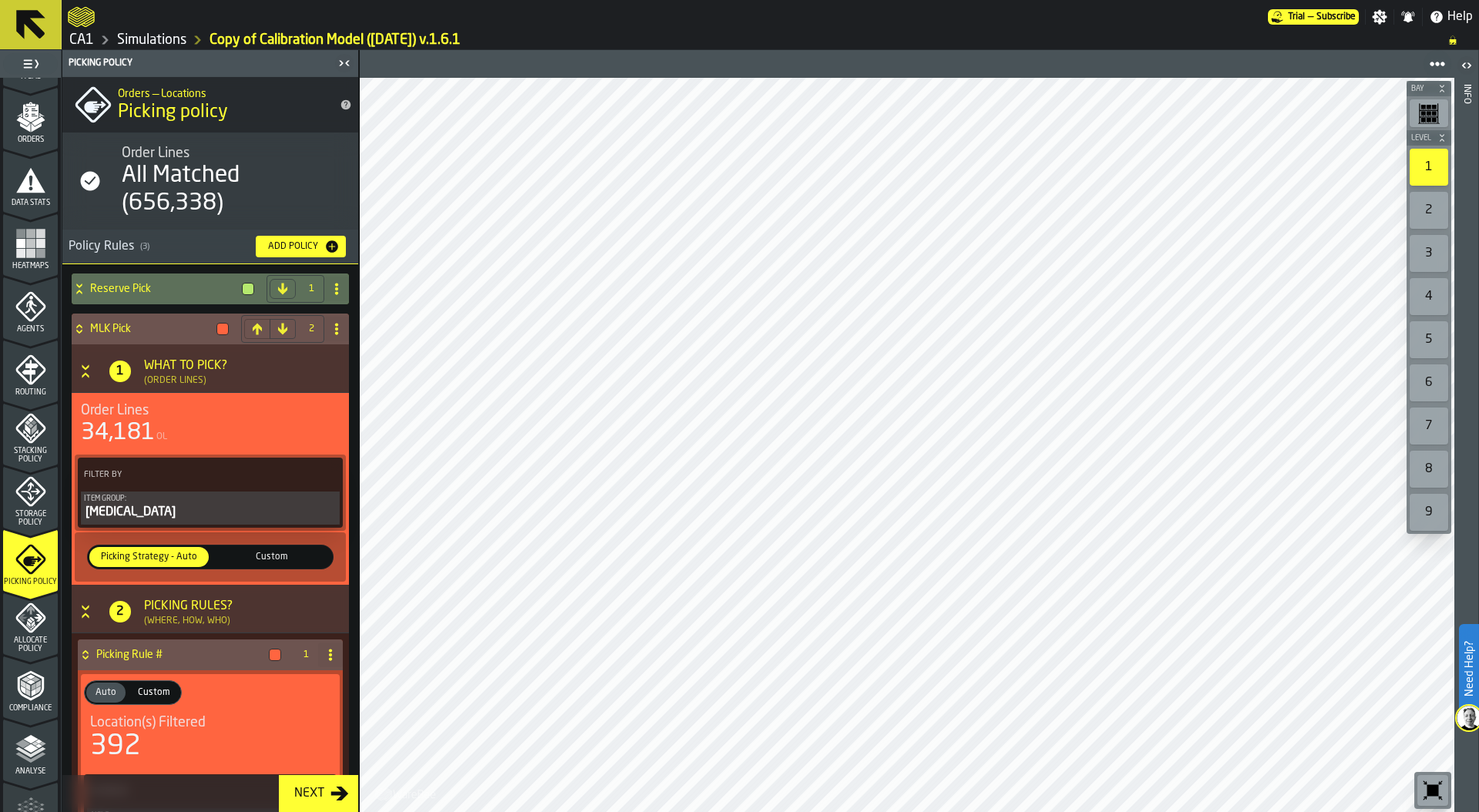
click at [332, 255] on button "Add Policy" at bounding box center [301, 246] width 90 height 22
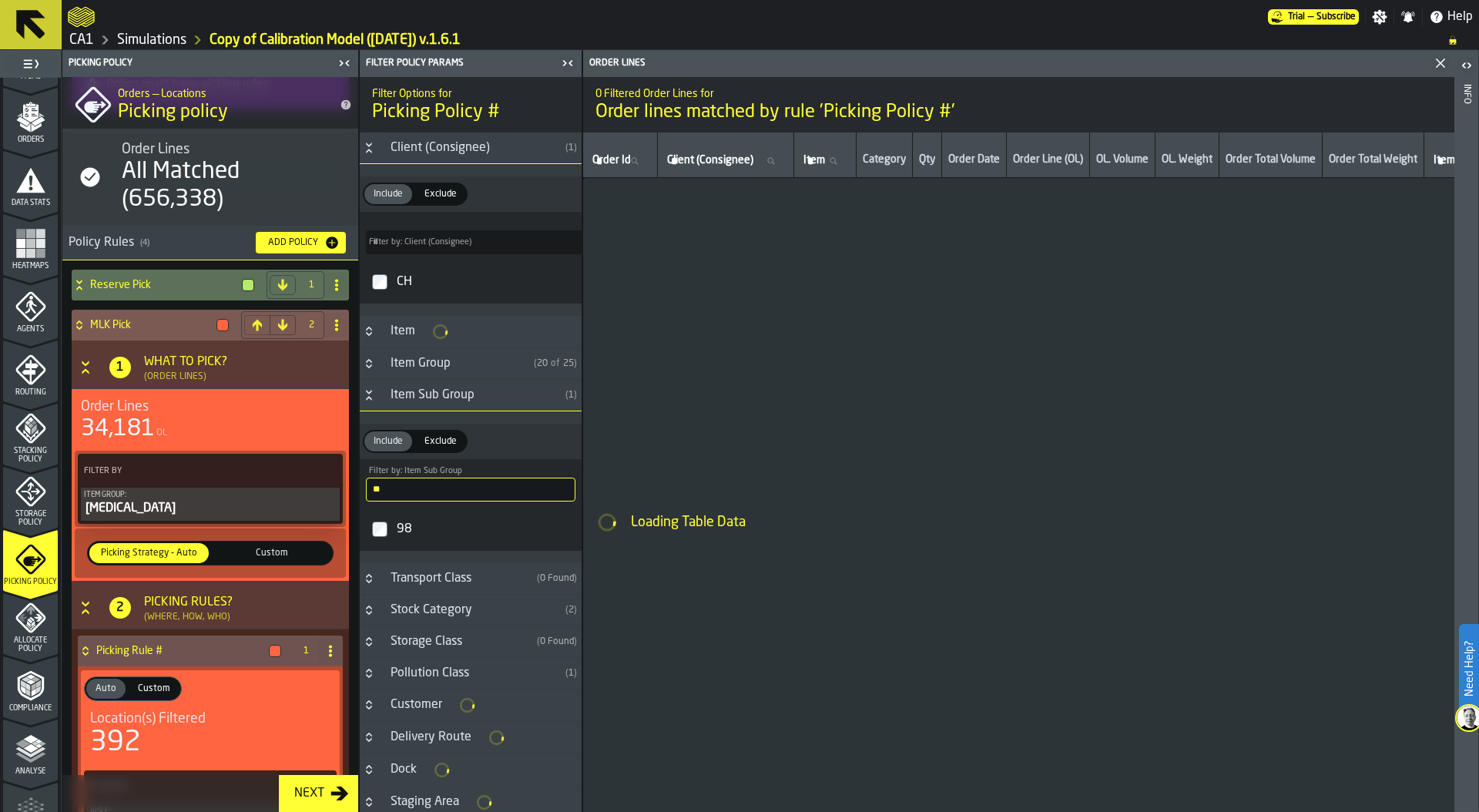
scroll to position [105, 0]
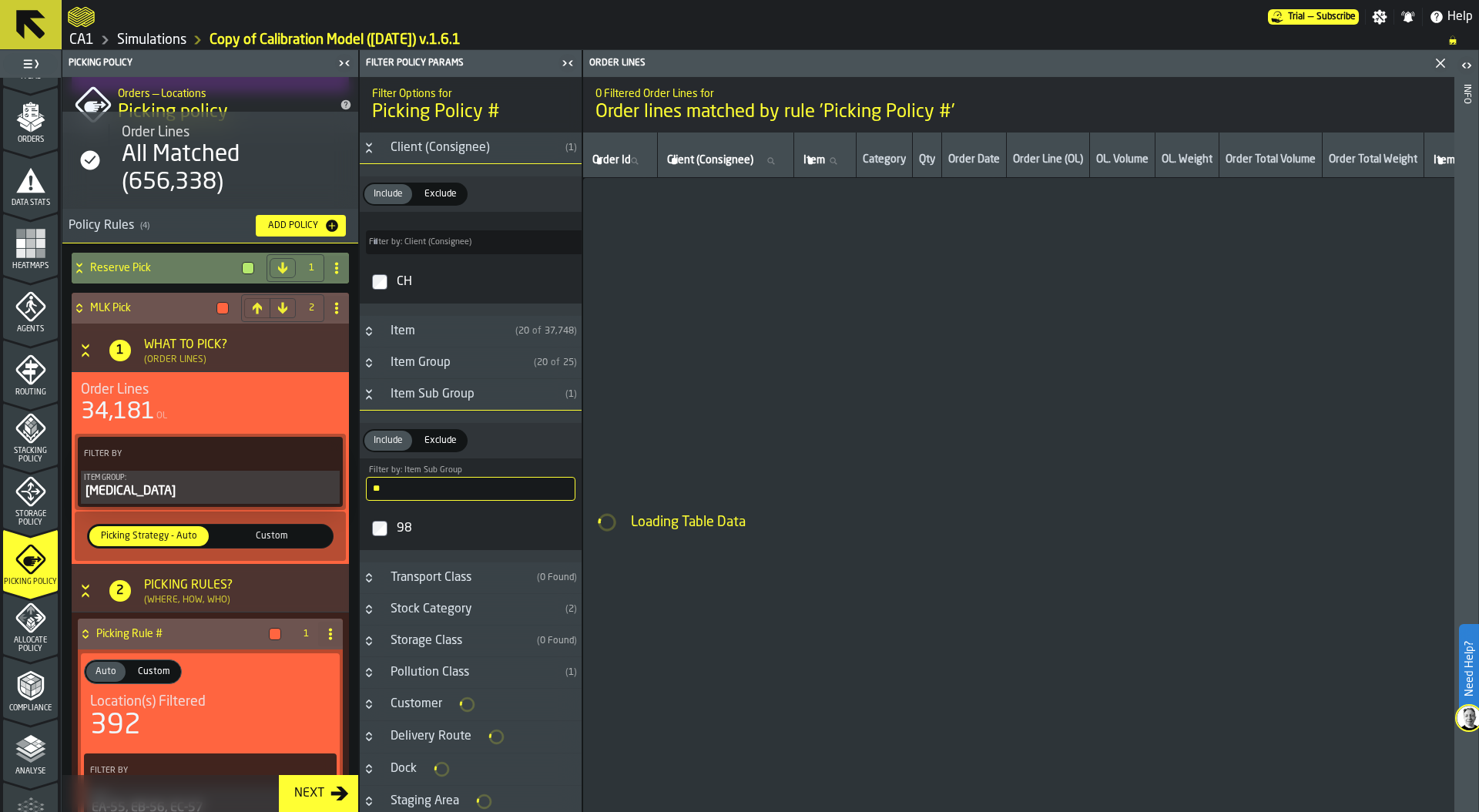
click at [331, 262] on icon at bounding box center [336, 267] width 12 height 12
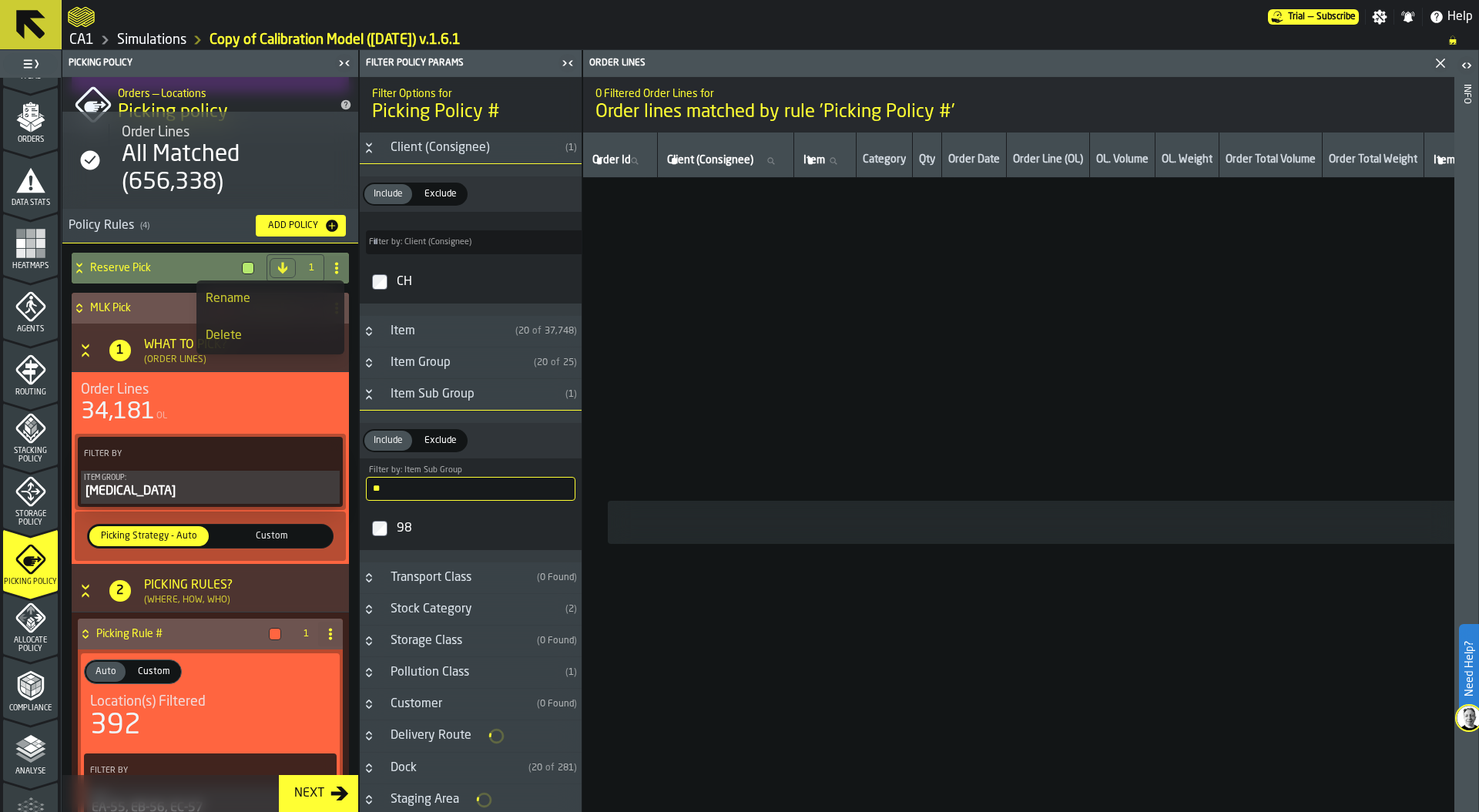
click at [255, 335] on div "Delete" at bounding box center [270, 335] width 129 height 18
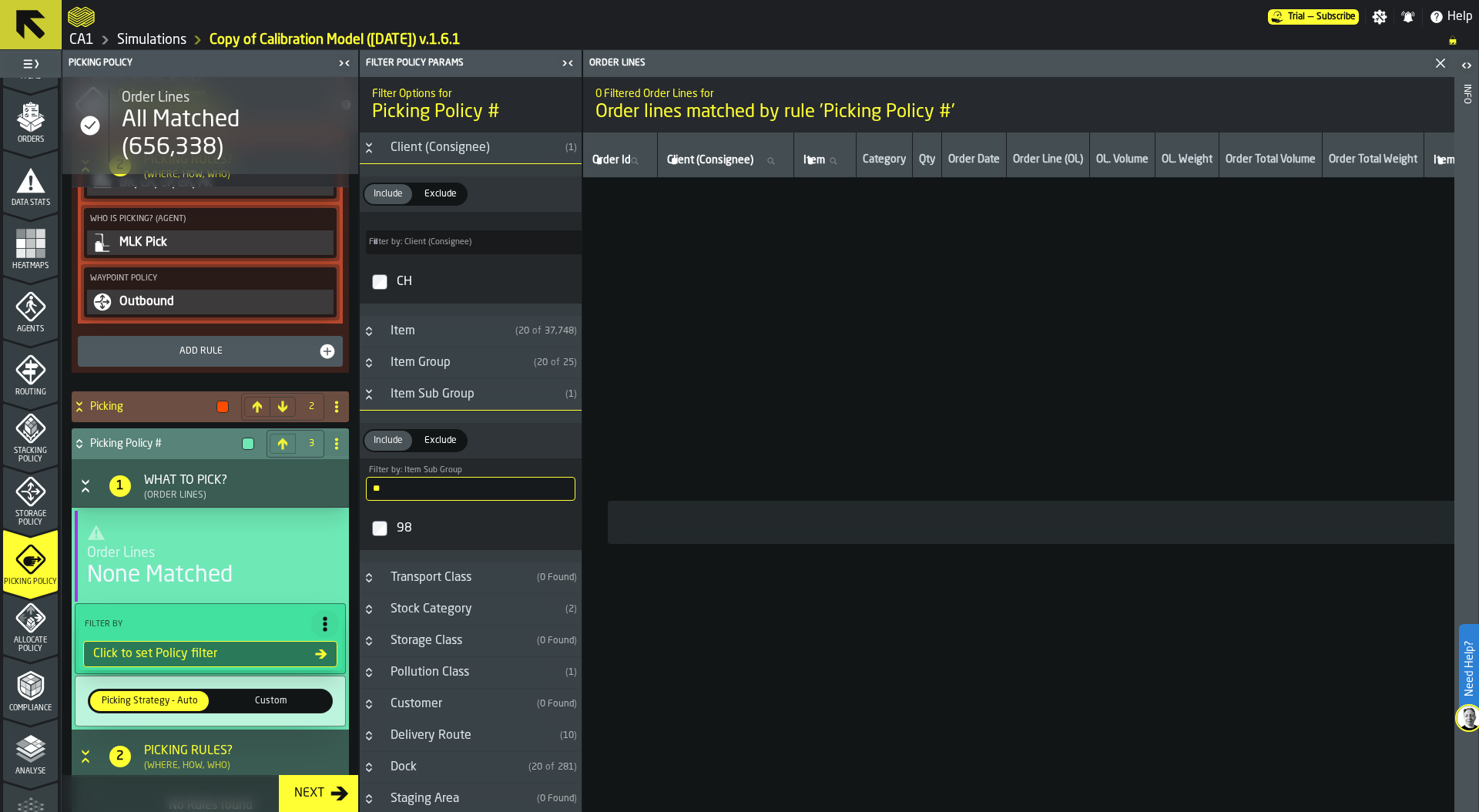
scroll to position [795, 0]
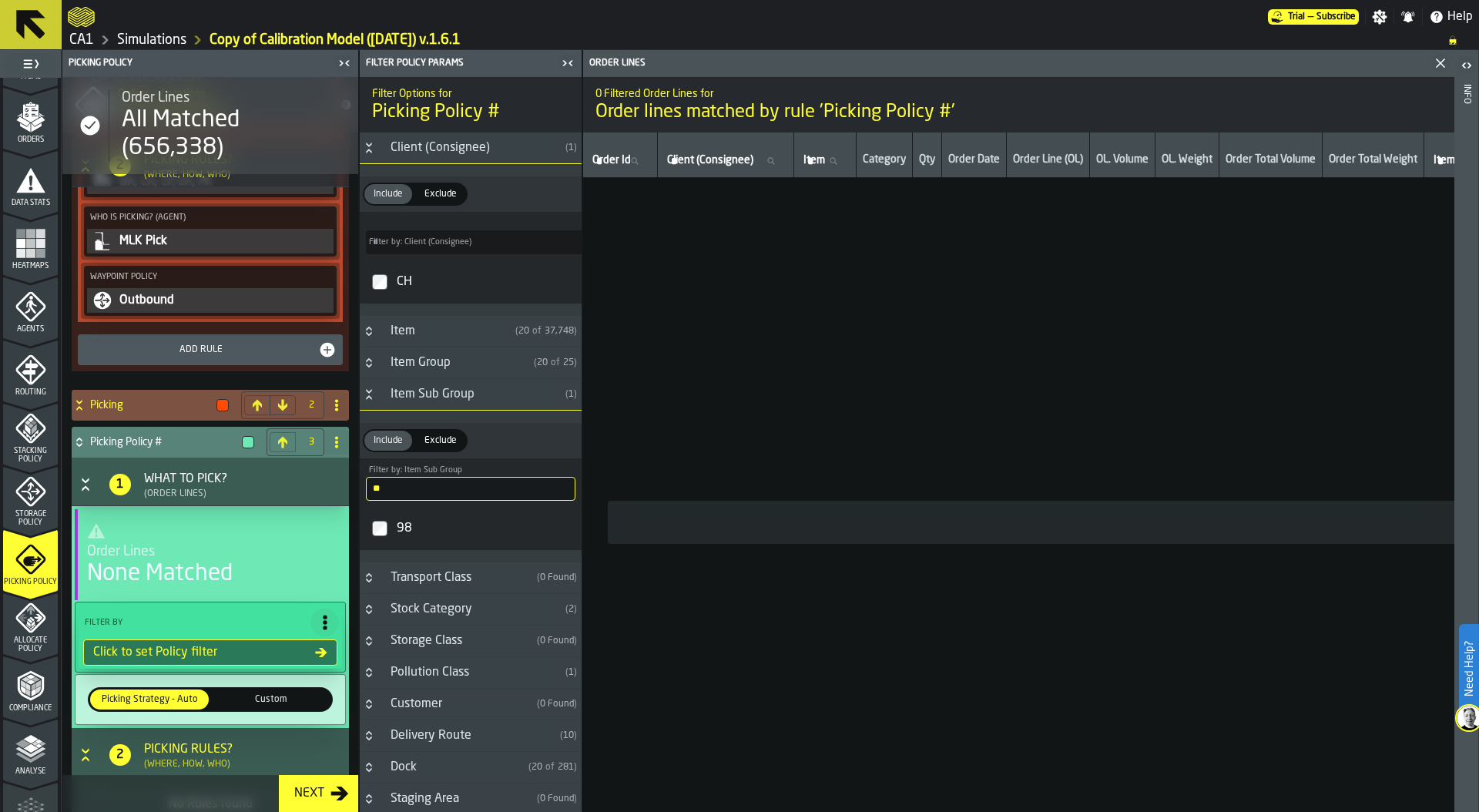
click at [329, 412] on span at bounding box center [336, 404] width 25 height 25
click at [256, 477] on div "Delete" at bounding box center [270, 473] width 129 height 18
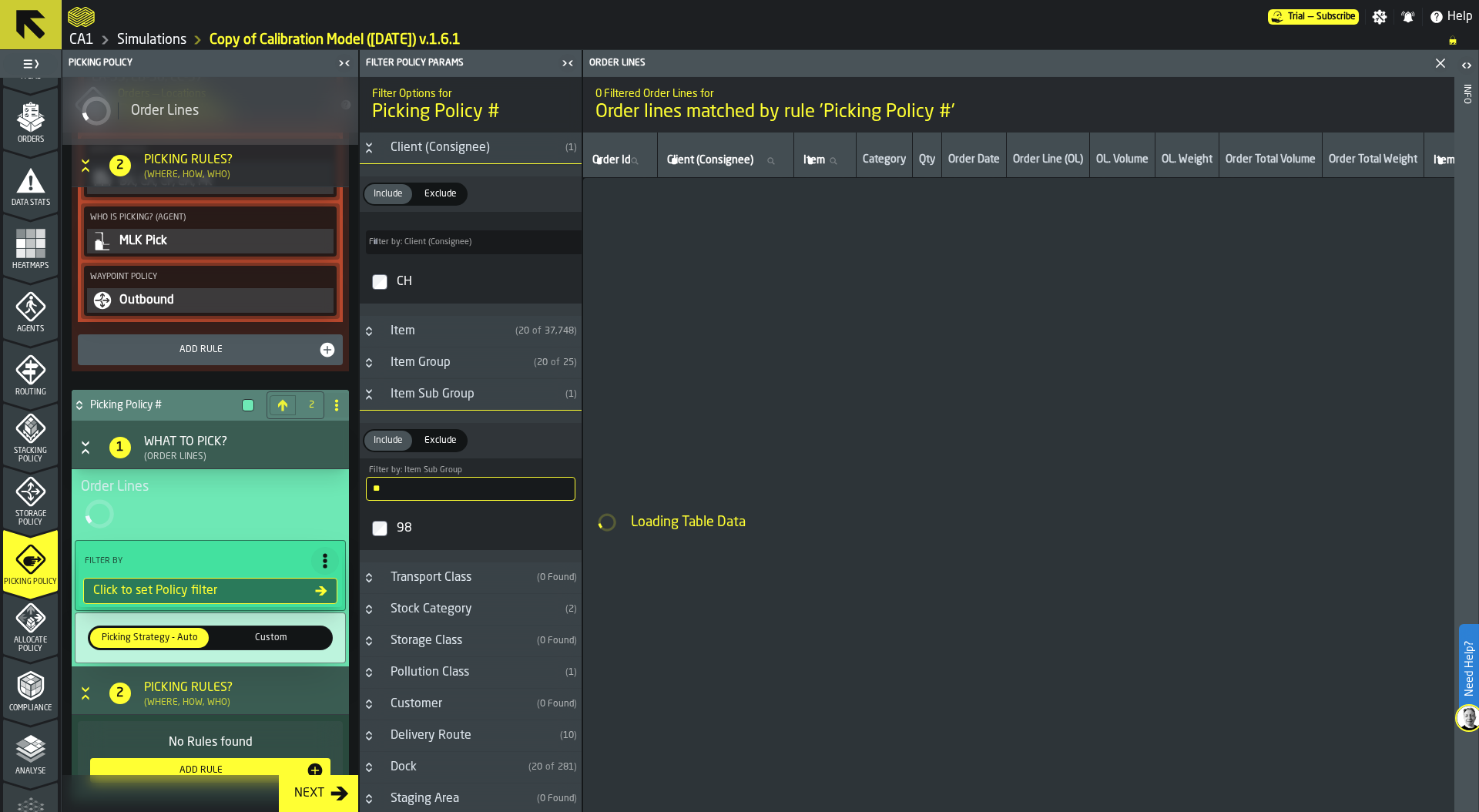
click at [331, 408] on icon at bounding box center [336, 404] width 12 height 12
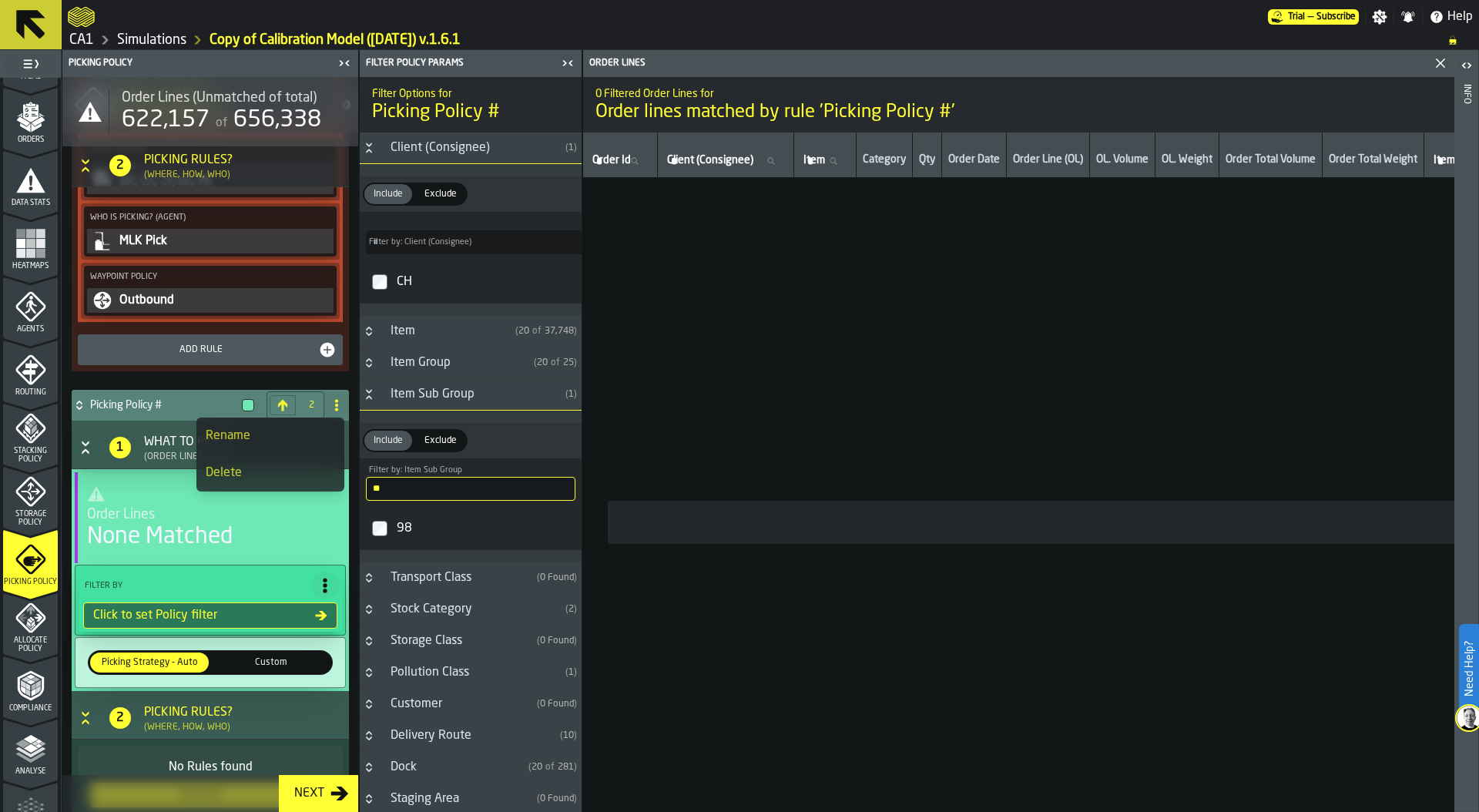
click at [271, 469] on div "Delete" at bounding box center [270, 473] width 129 height 18
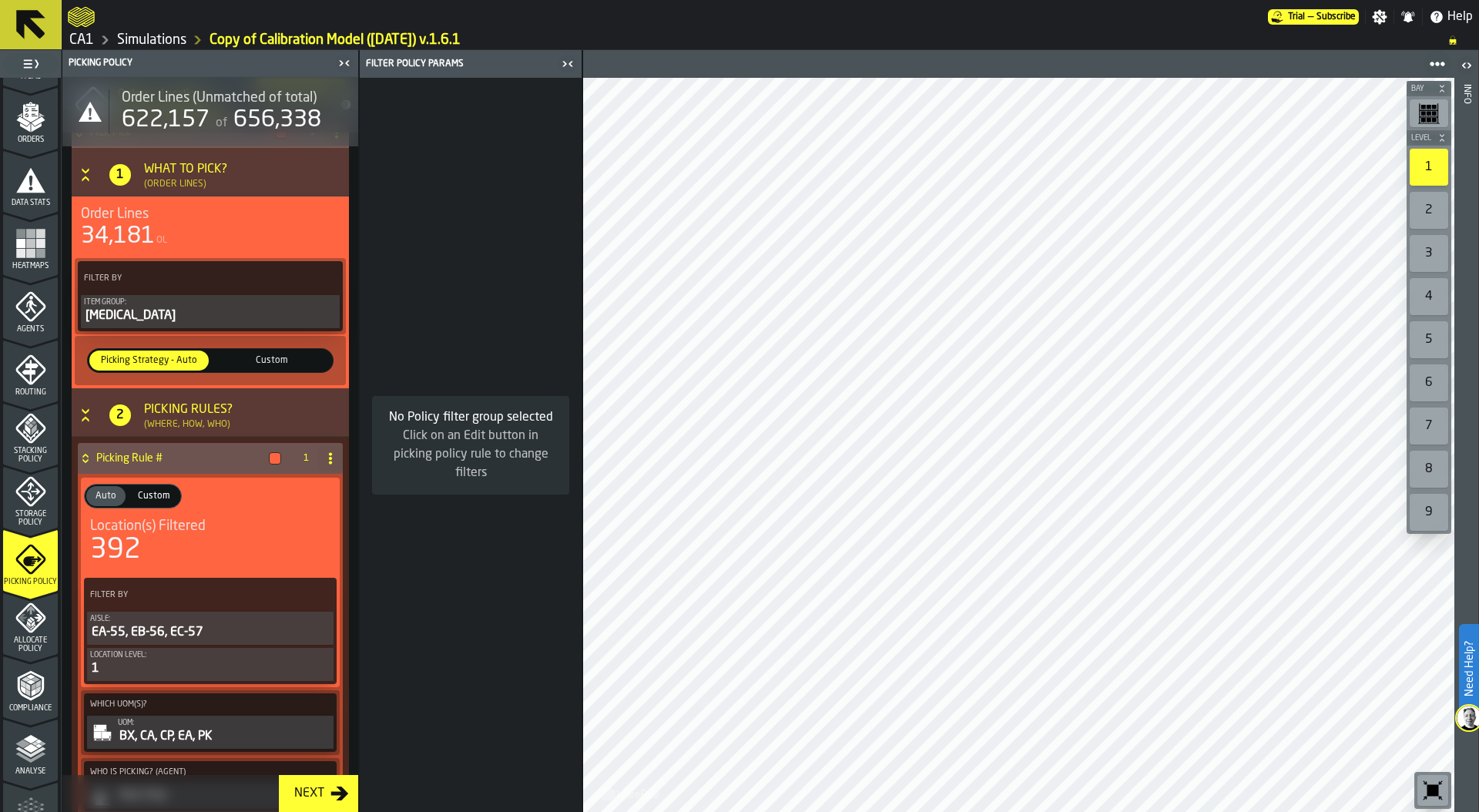
scroll to position [99, 0]
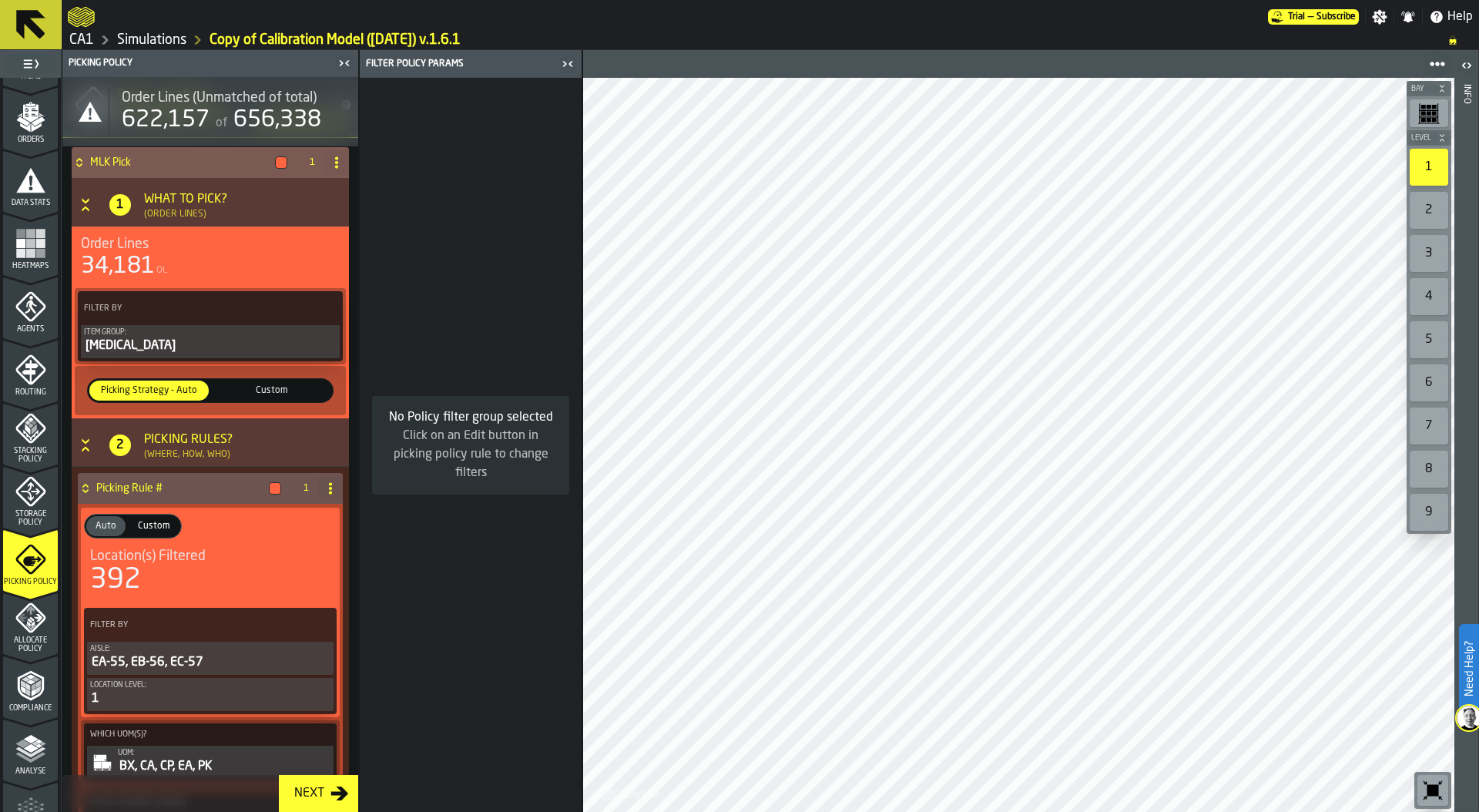
click at [254, 392] on span "Custom" at bounding box center [271, 390] width 113 height 14
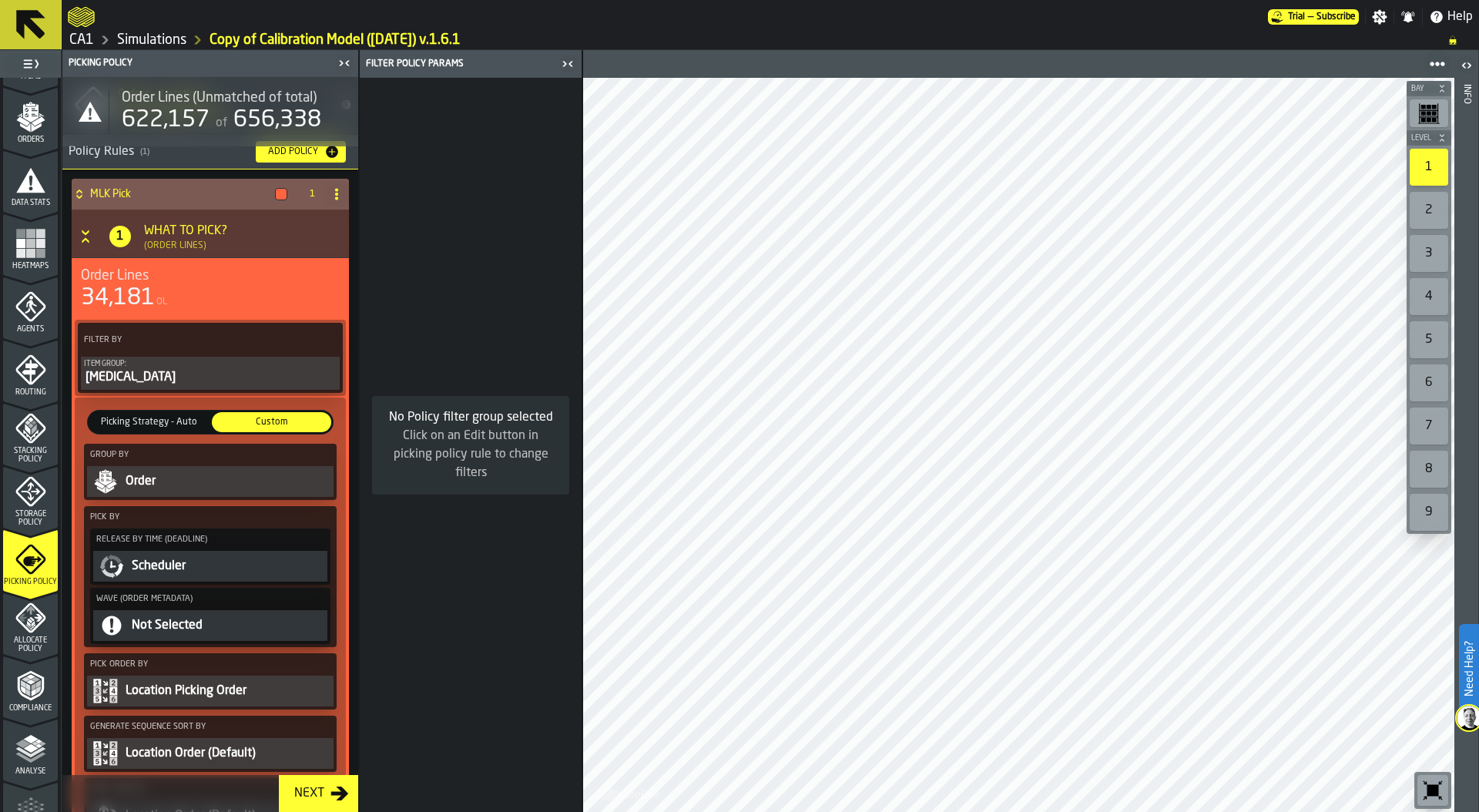
scroll to position [0, 0]
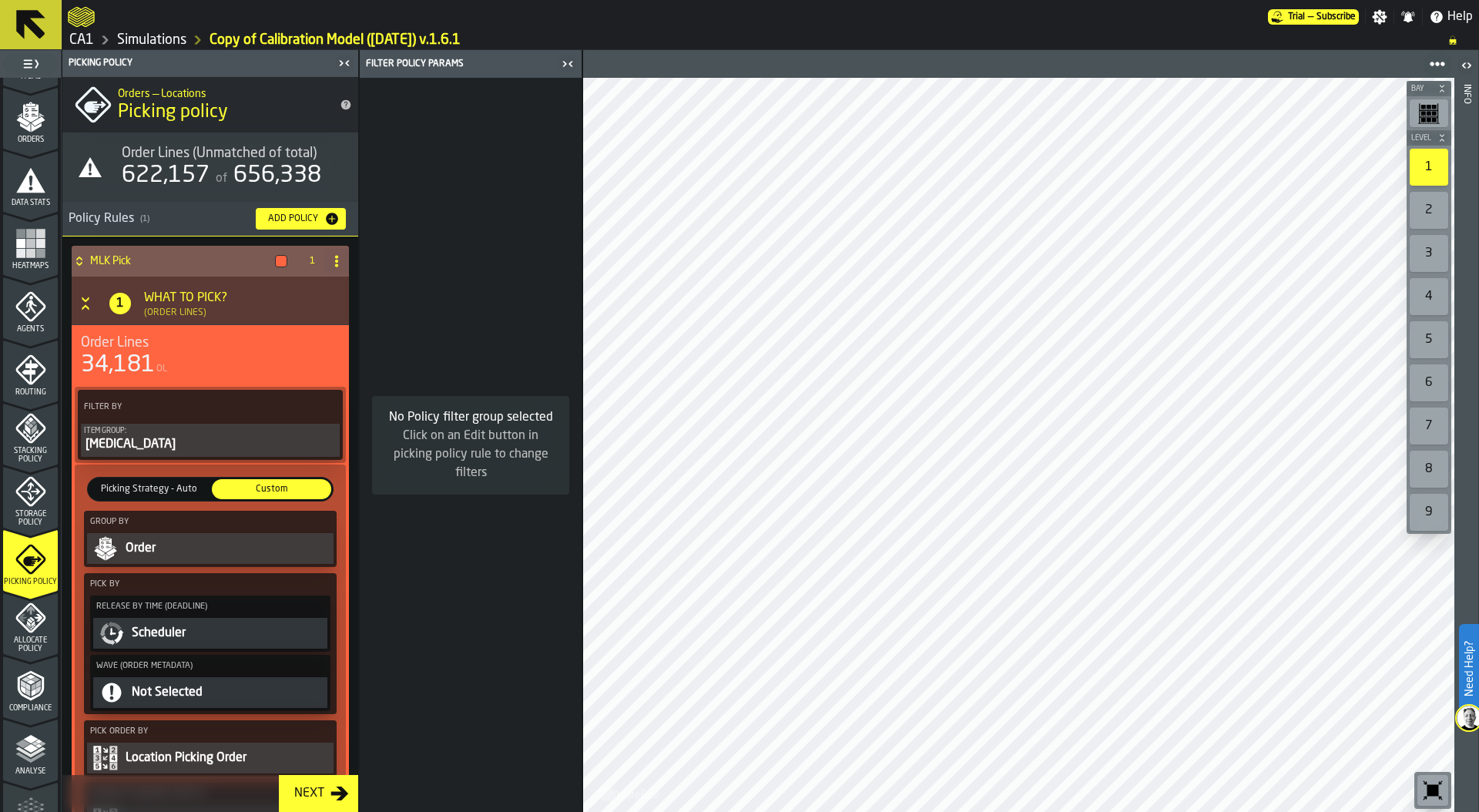
click at [201, 546] on div "Order" at bounding box center [227, 548] width 206 height 18
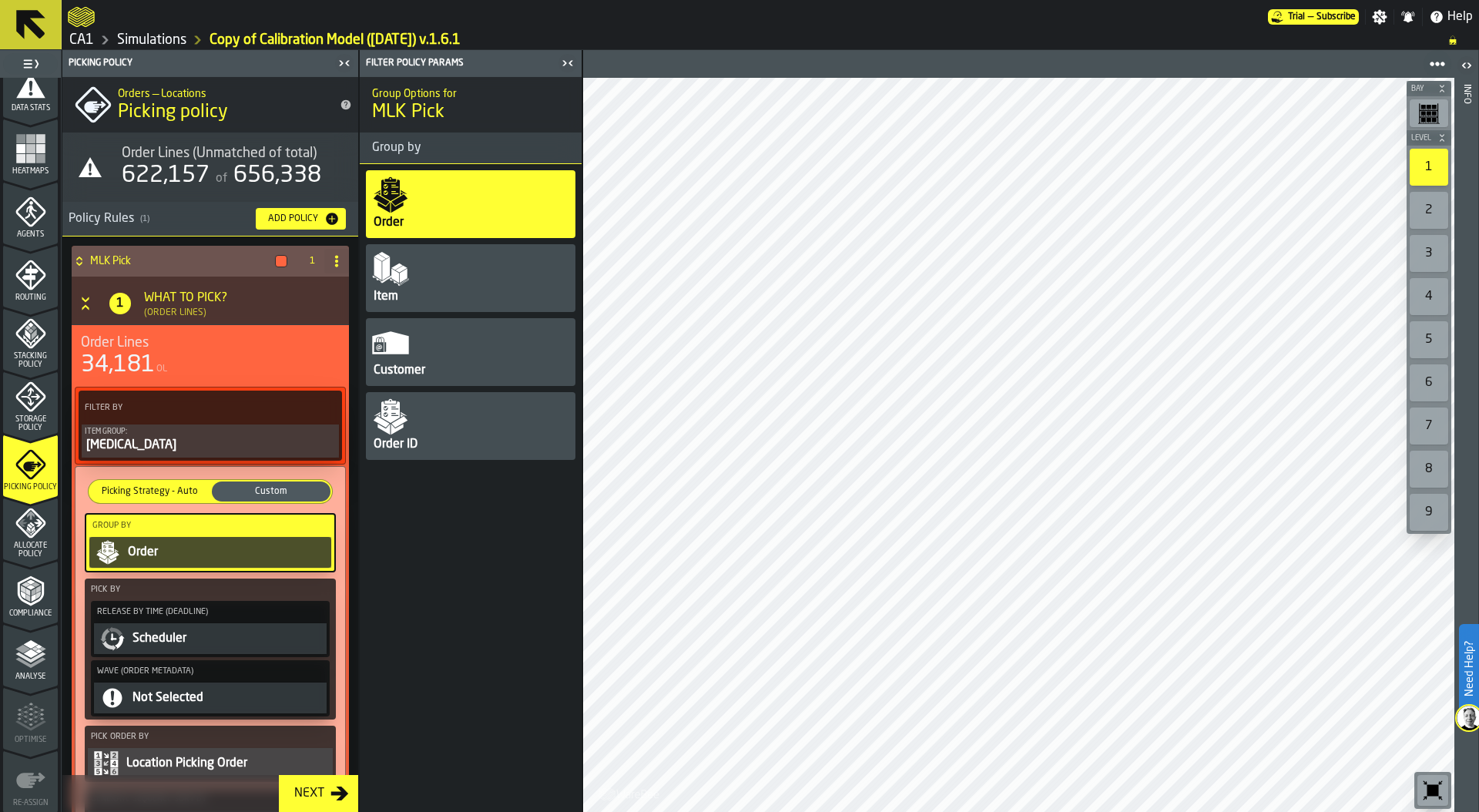
scroll to position [341, 0]
click at [29, 660] on icon "menu Analyse" at bounding box center [30, 652] width 30 height 30
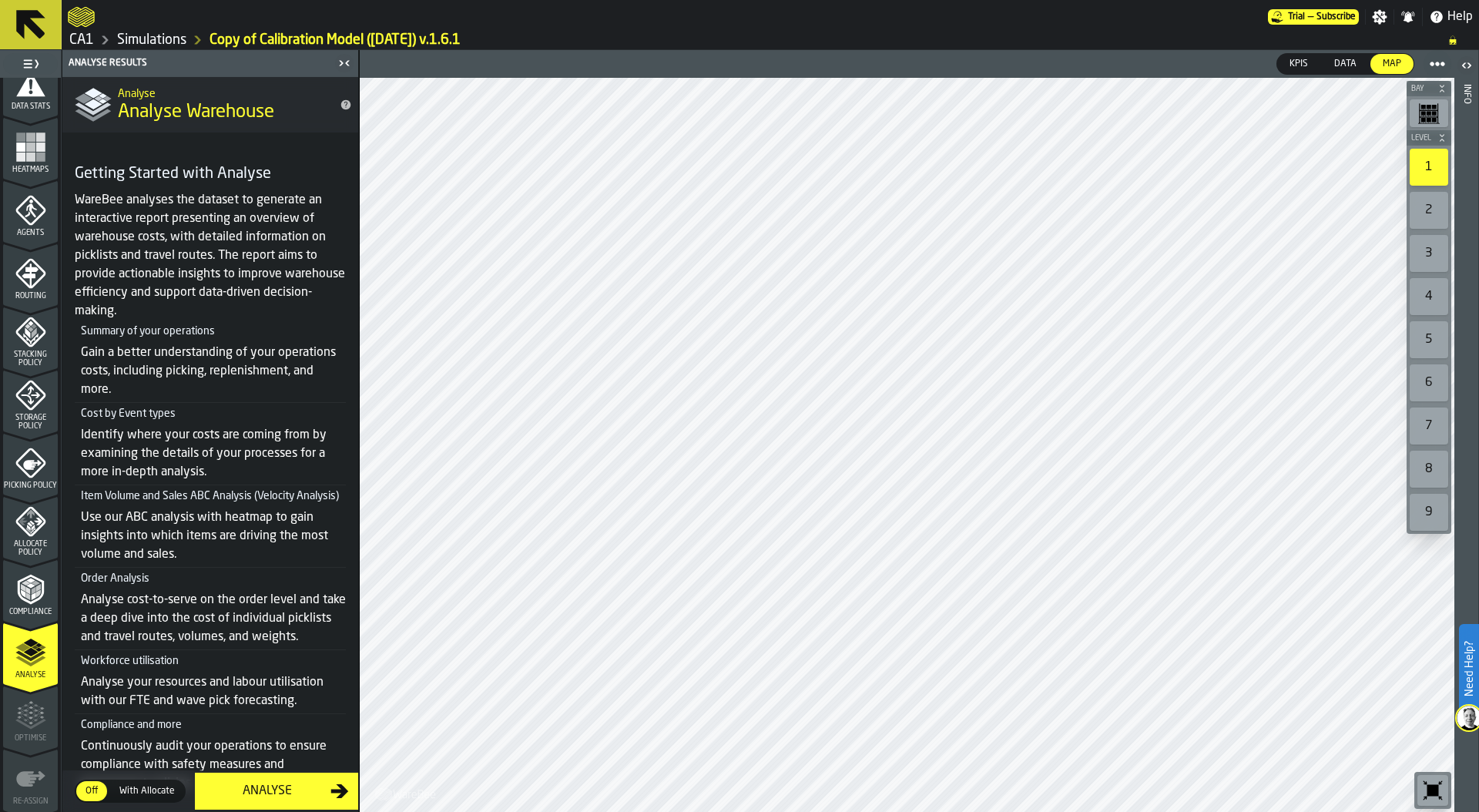
click at [36, 481] on span "Picking Policy" at bounding box center [30, 485] width 55 height 9
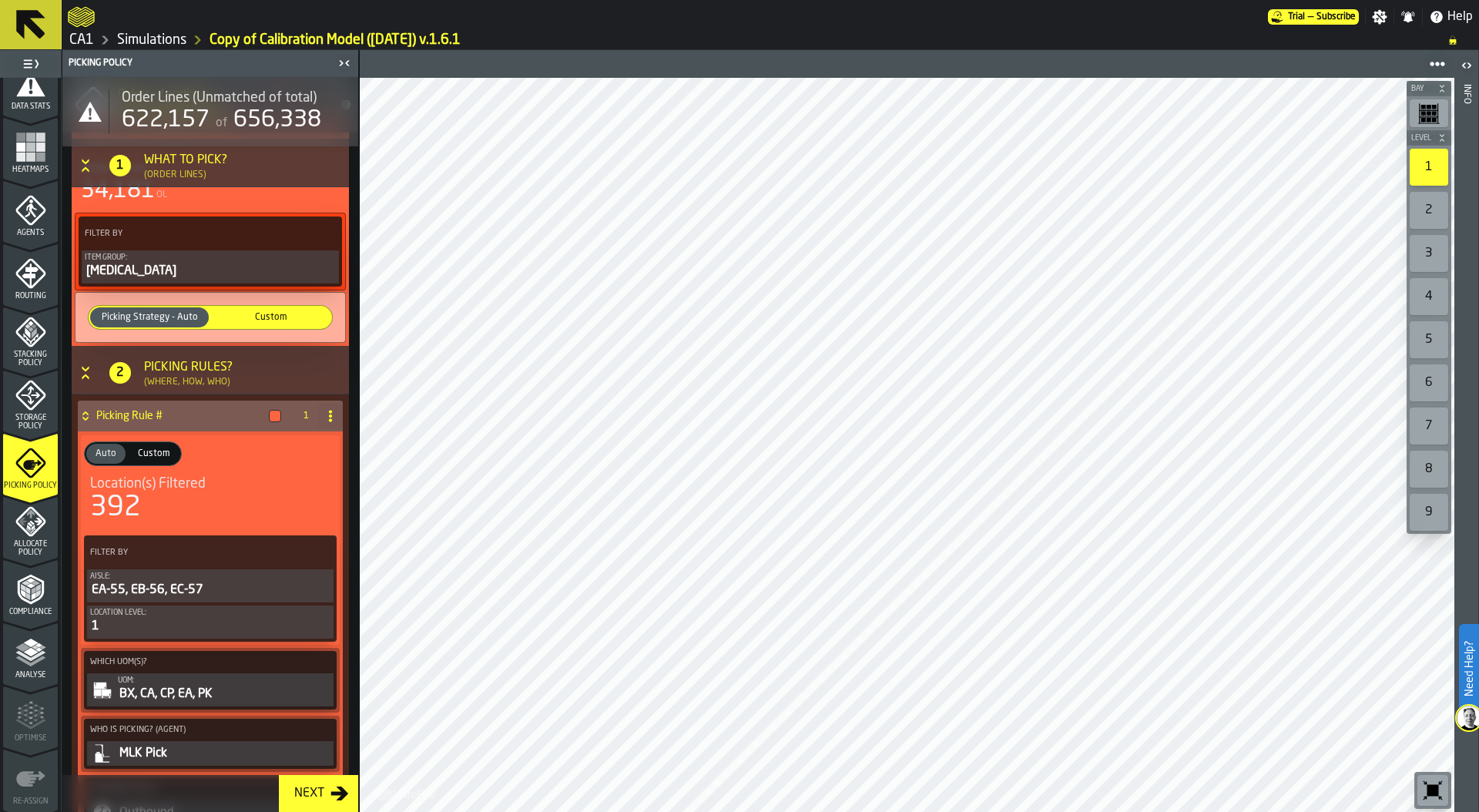
scroll to position [179, 0]
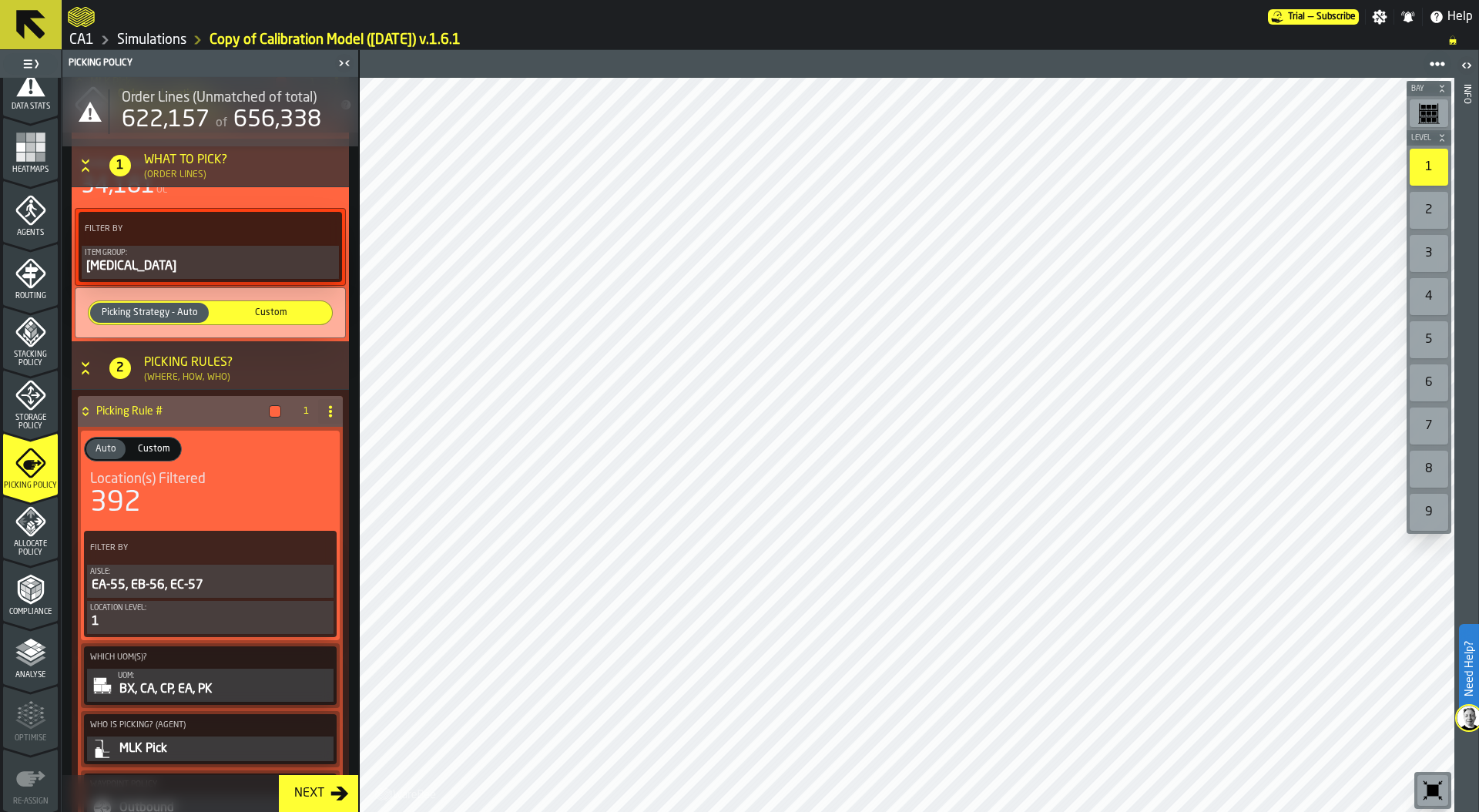
click at [16, 404] on icon "menu Storage Policy" at bounding box center [30, 395] width 30 height 30
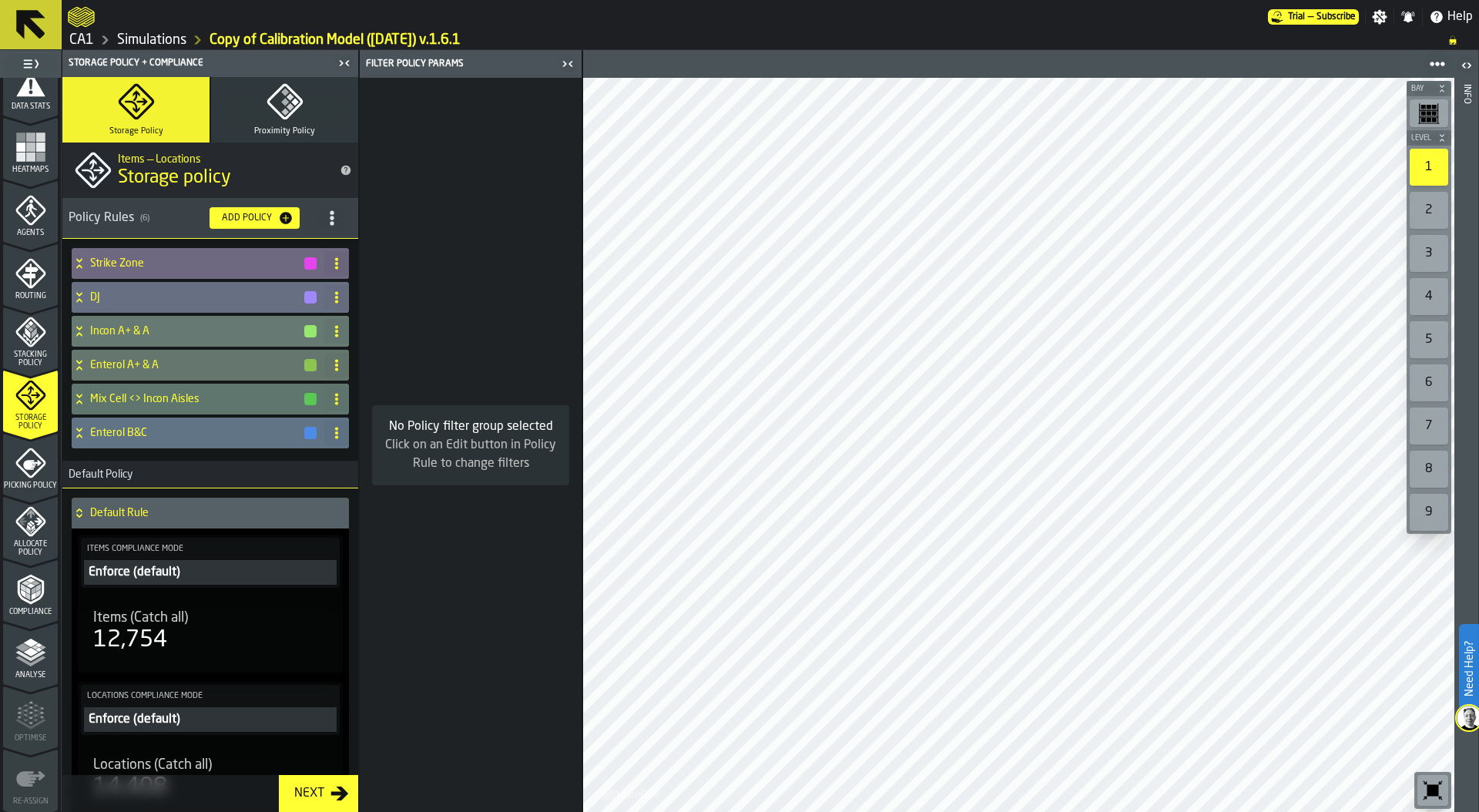
click at [83, 436] on icon at bounding box center [79, 432] width 15 height 12
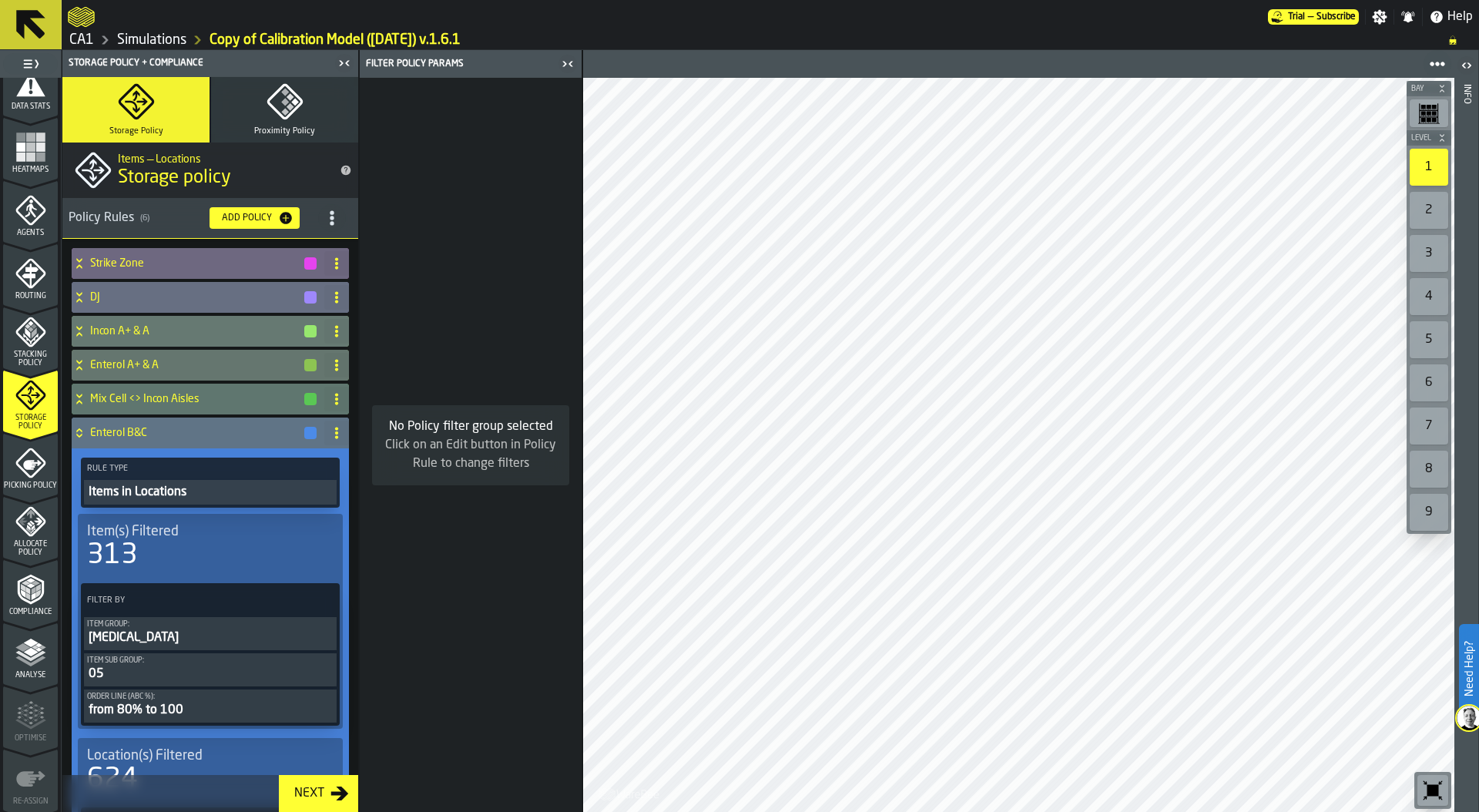
click at [83, 436] on icon at bounding box center [79, 432] width 15 height 12
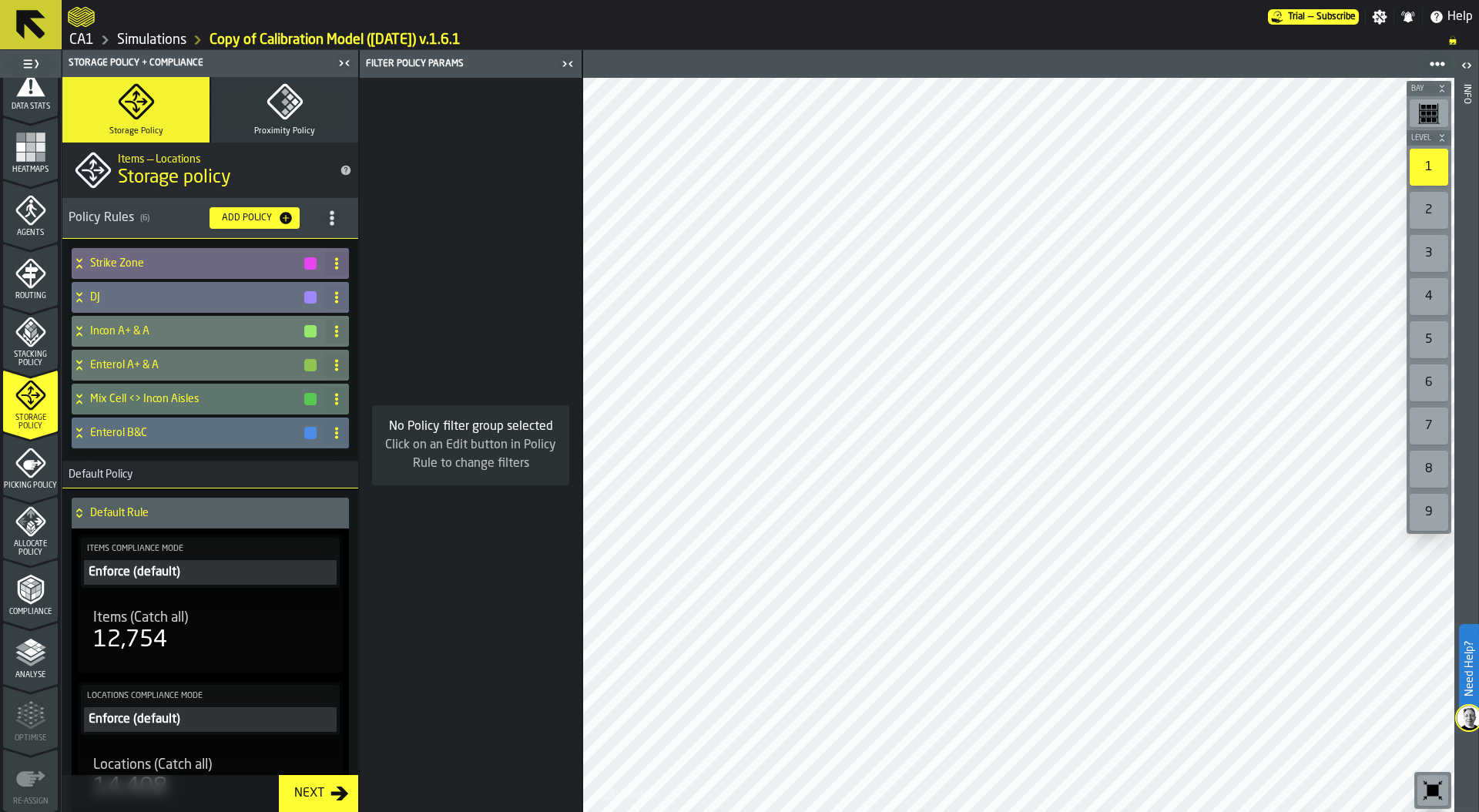
click at [34, 667] on div "Analyse" at bounding box center [30, 658] width 55 height 43
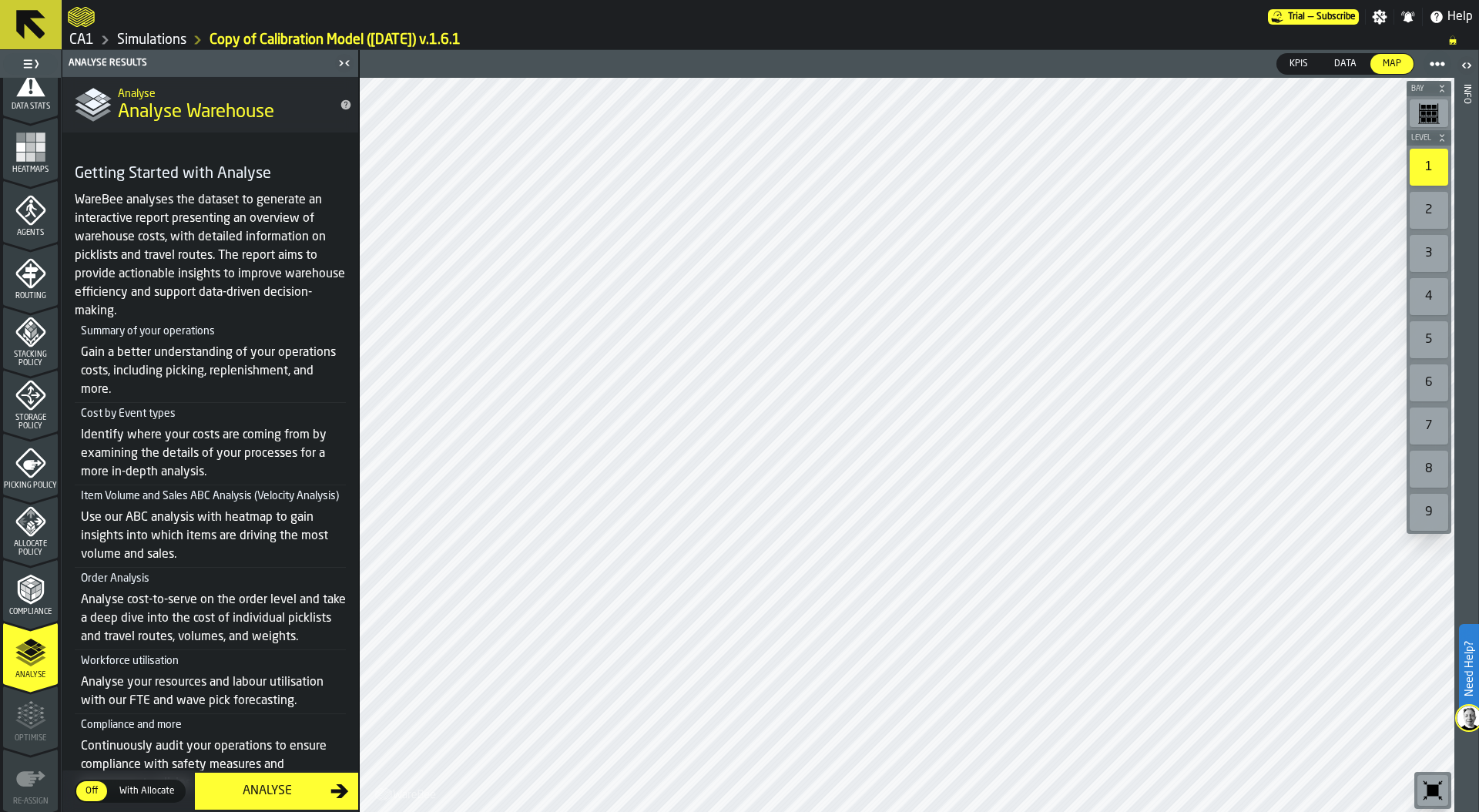
click at [270, 793] on div "Analyse" at bounding box center [266, 790] width 126 height 18
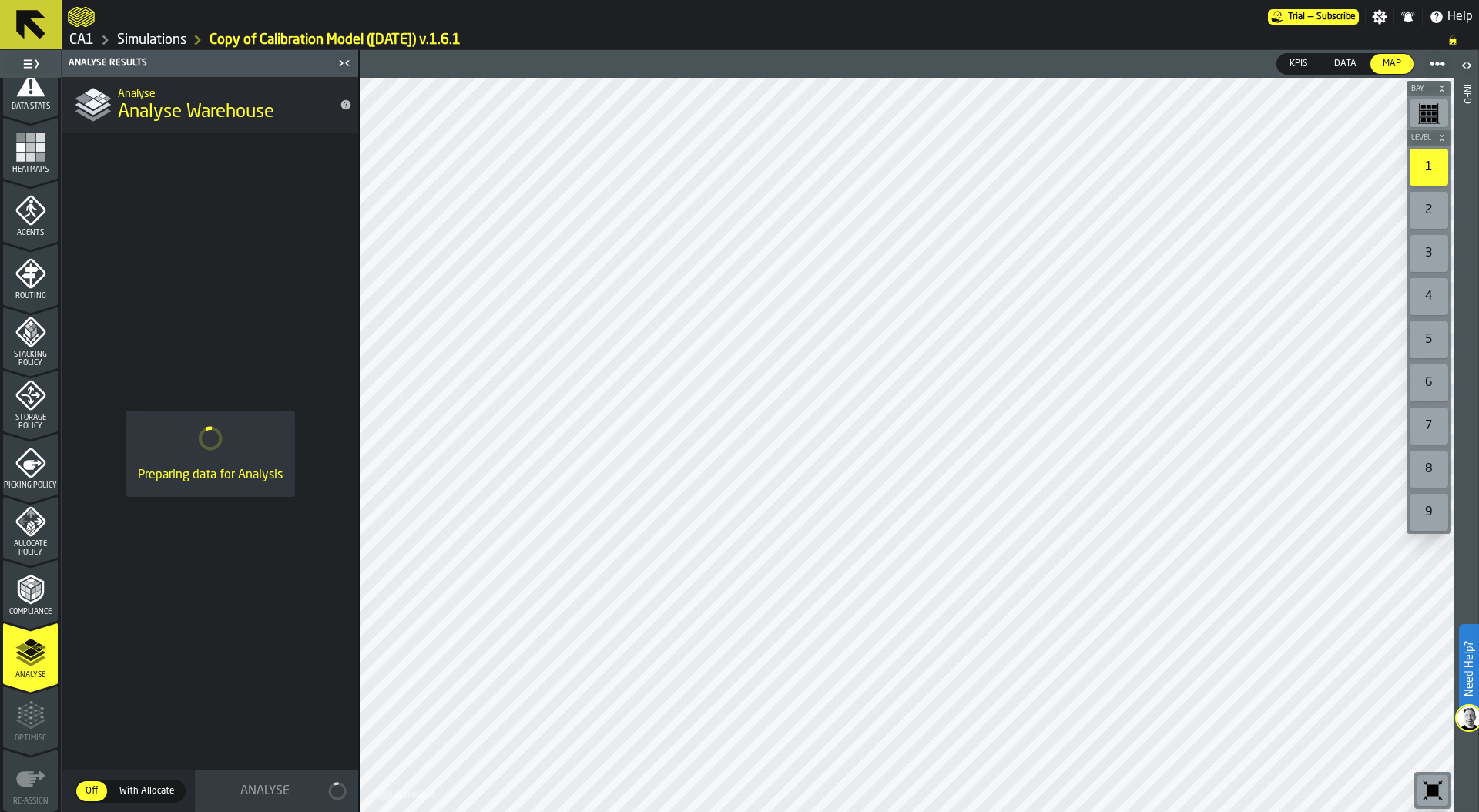
scroll to position [0, 0]
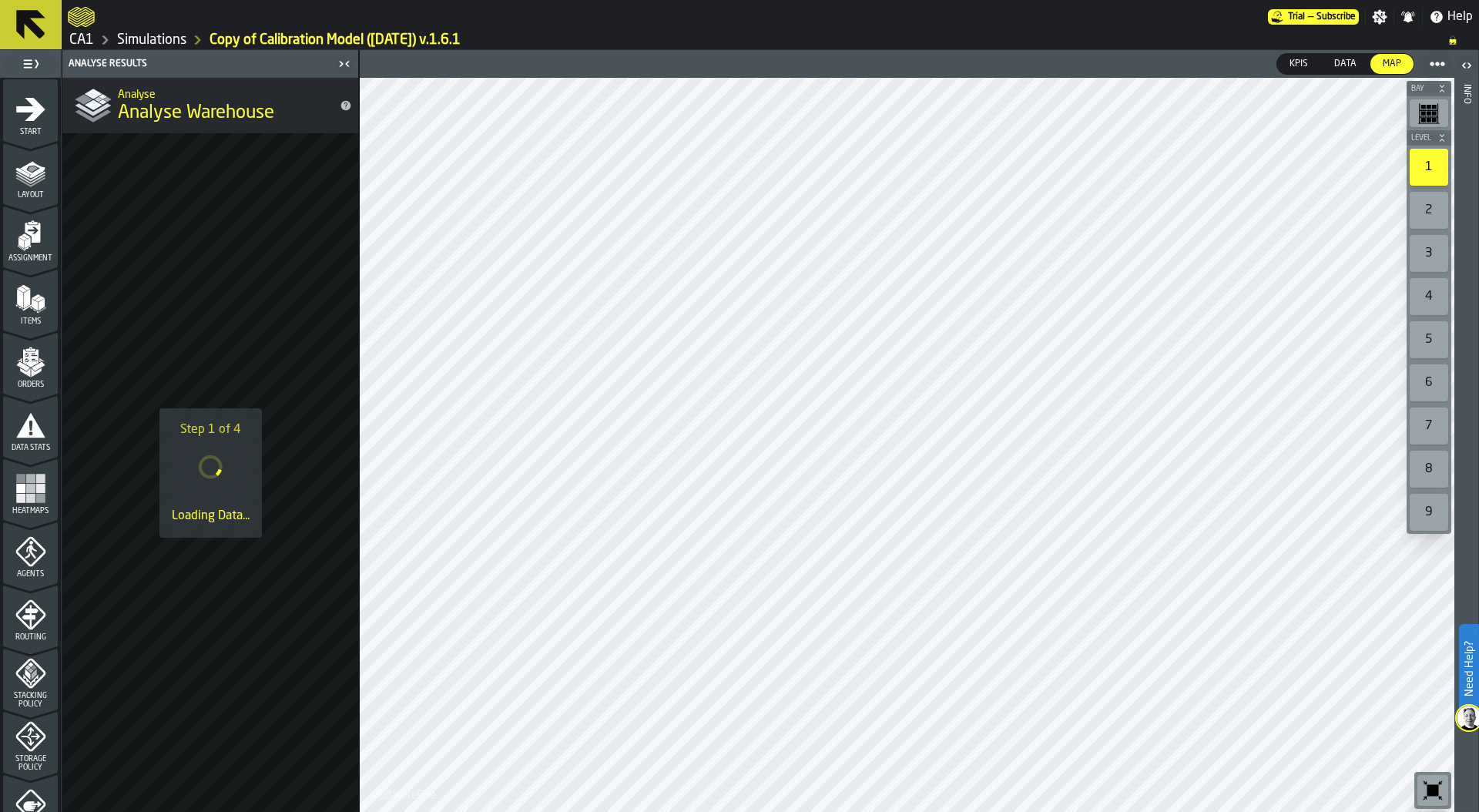
click at [22, 128] on span "Start" at bounding box center [30, 132] width 55 height 9
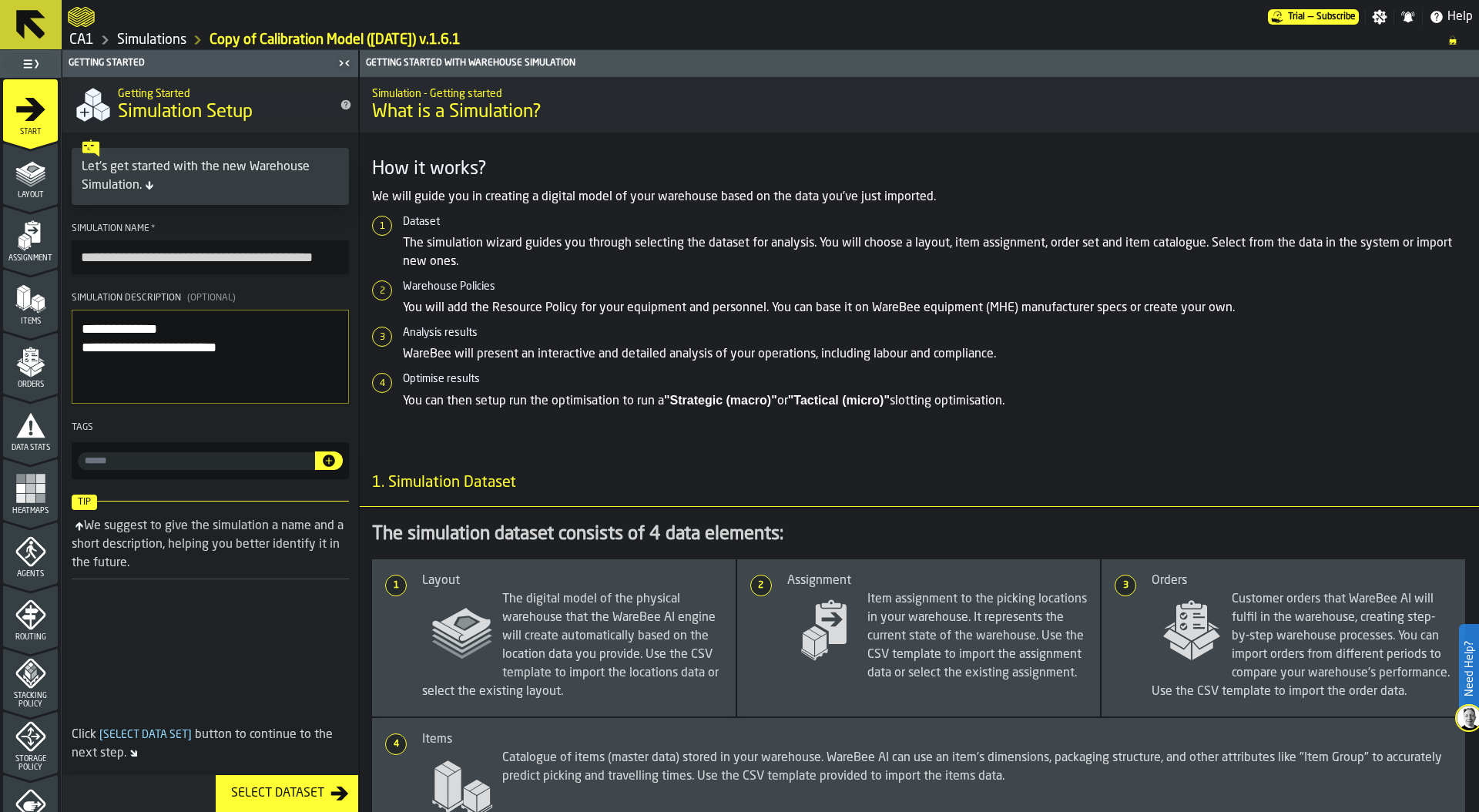
drag, startPoint x: 83, startPoint y: 257, endPoint x: 193, endPoint y: 258, distance: 110.0
click at [193, 258] on input "**********" at bounding box center [210, 257] width 278 height 34
click at [305, 253] on input "**********" at bounding box center [210, 257] width 278 height 34
drag, startPoint x: 259, startPoint y: 257, endPoint x: 358, endPoint y: 259, distance: 99.0
click at [358, 259] on div "**********" at bounding box center [210, 430] width 297 height 761
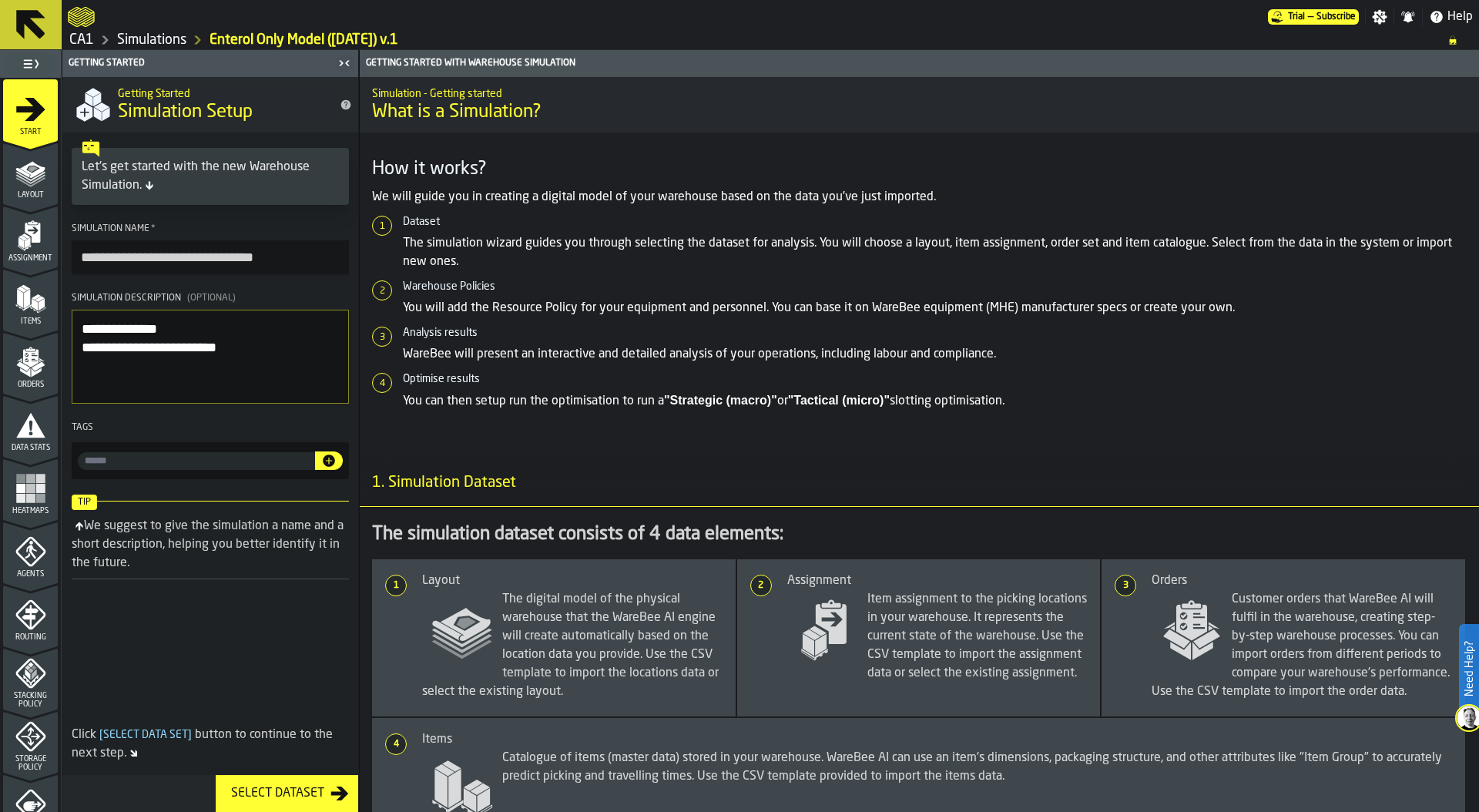
type input "**********"
click at [237, 367] on textarea "**********" at bounding box center [210, 356] width 278 height 94
drag, startPoint x: 263, startPoint y: 351, endPoint x: 280, endPoint y: 355, distance: 17.5
click at [271, 351] on textarea "**********" at bounding box center [210, 356] width 278 height 94
click at [120, 380] on textarea "**********" at bounding box center [210, 356] width 278 height 94
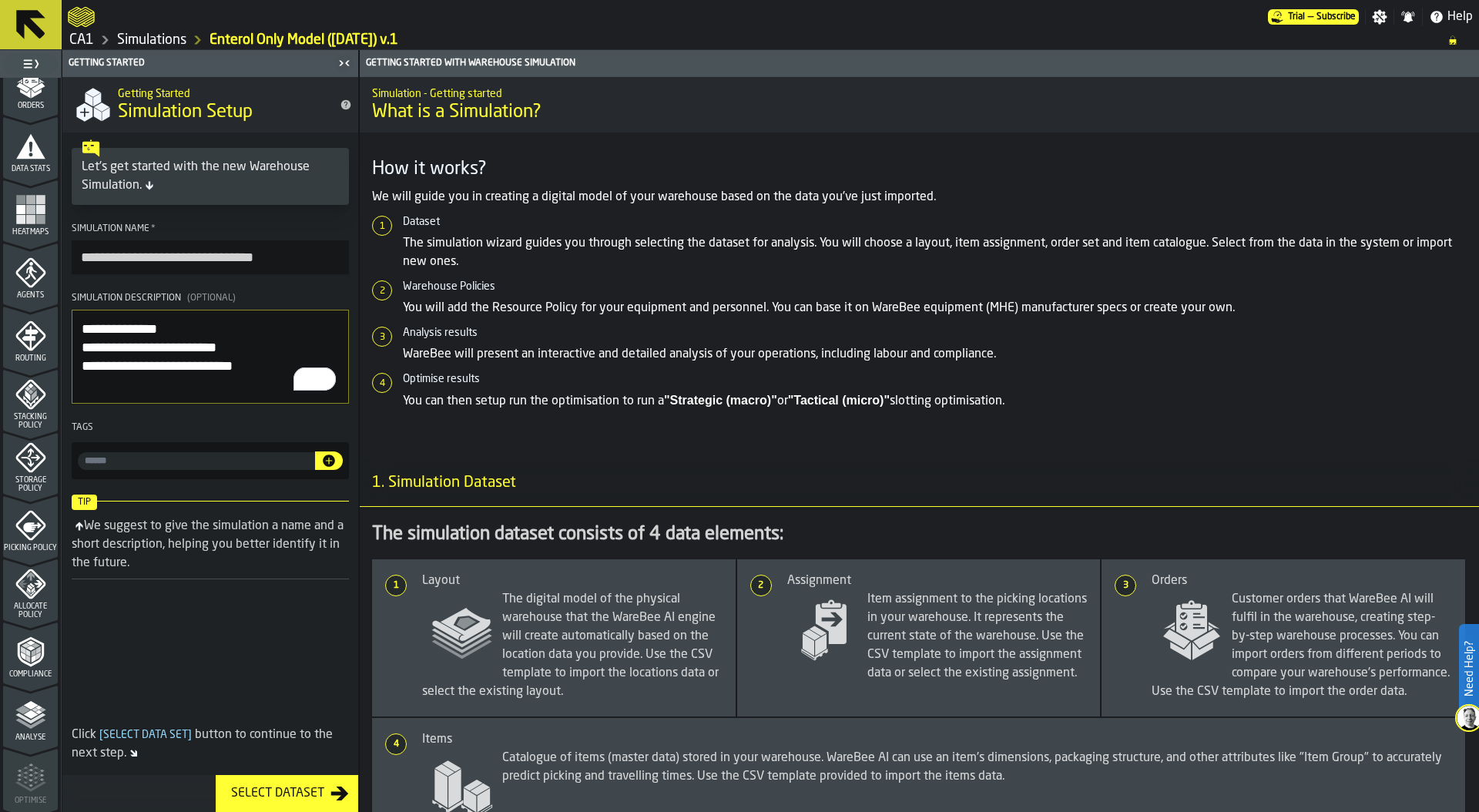
scroll to position [403, 0]
type textarea "**********"
click at [22, 595] on polyline "menu Analyse" at bounding box center [30, 593] width 30 height 10
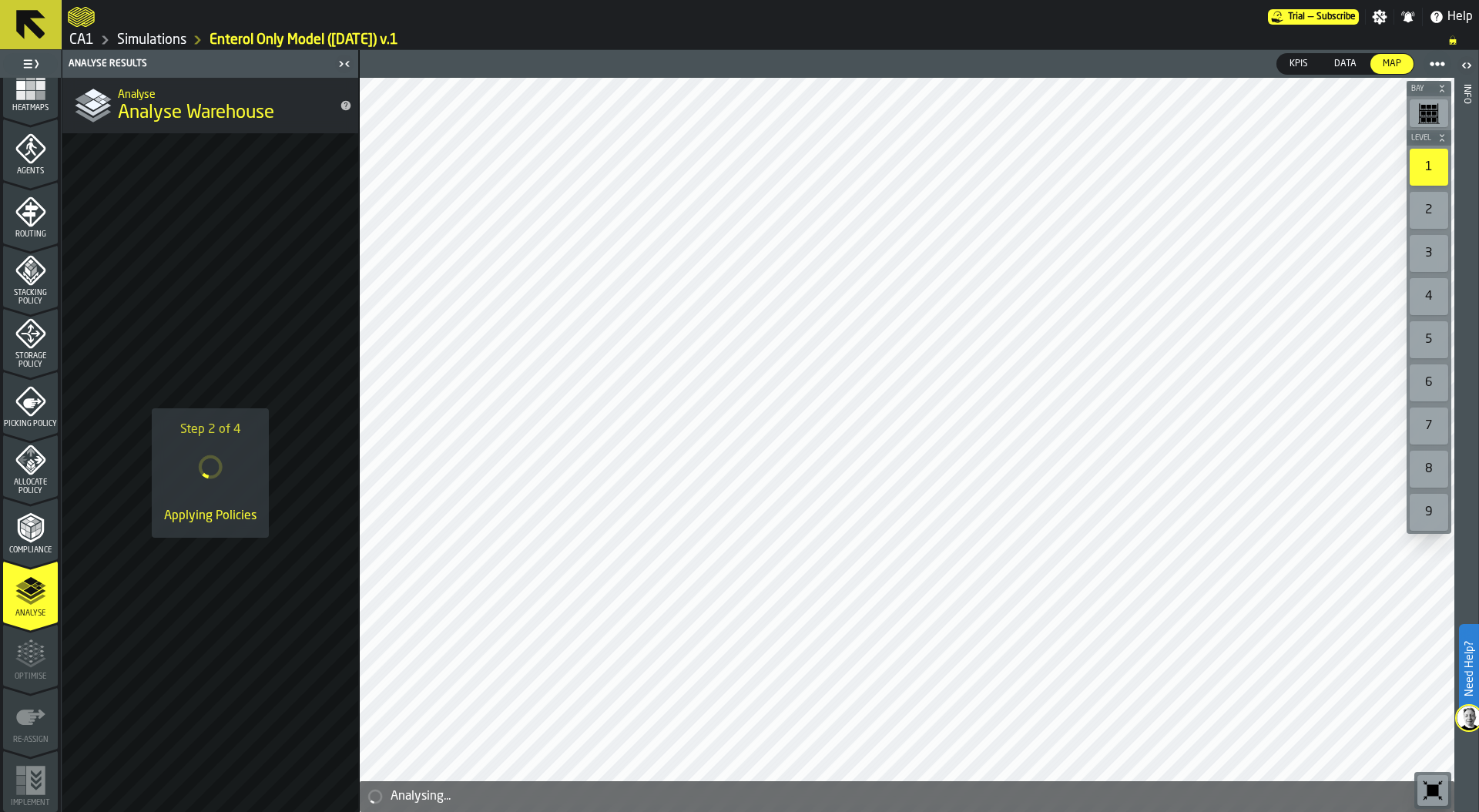
click at [153, 37] on link "Simulations" at bounding box center [152, 39] width 69 height 17
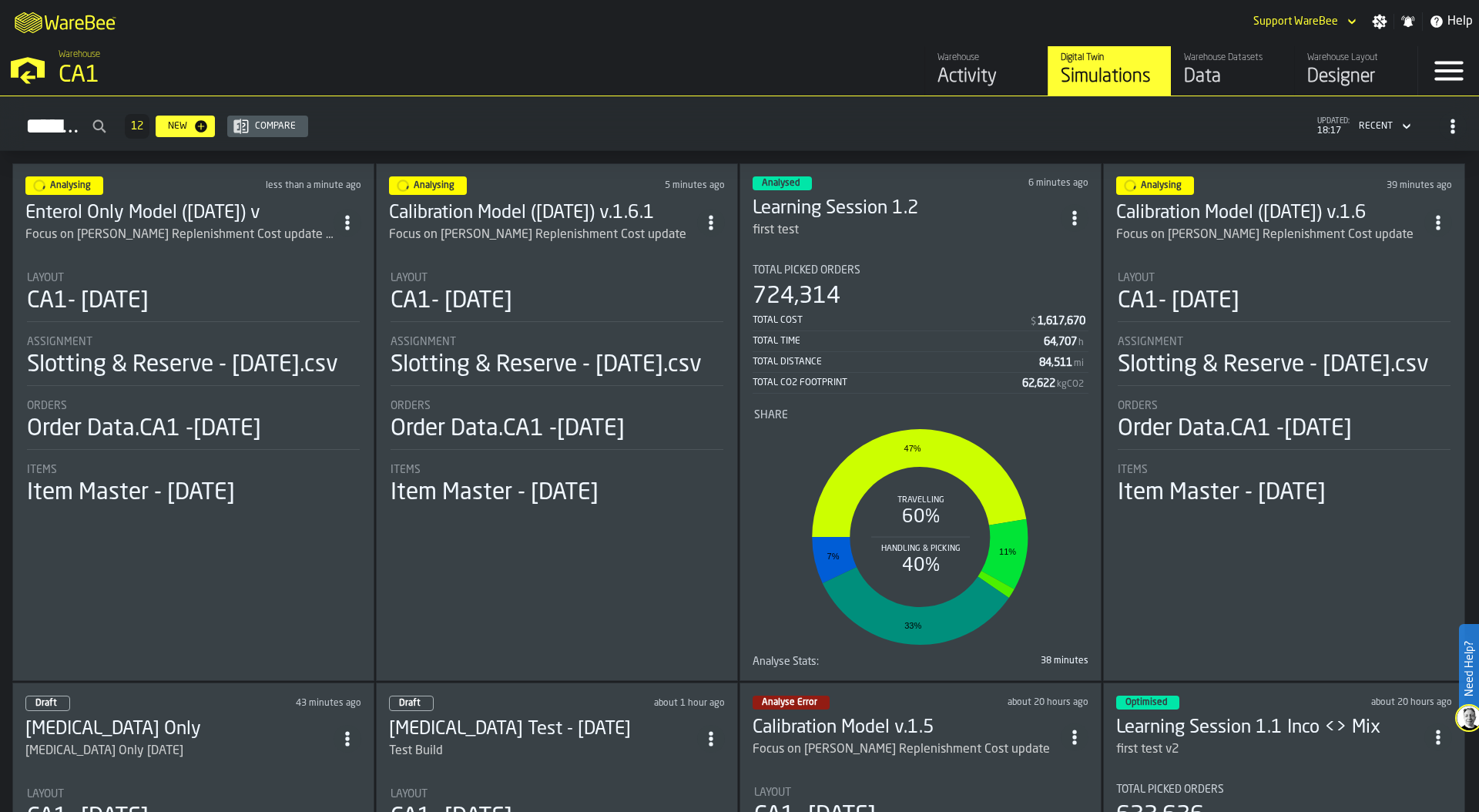
click at [230, 299] on div "CA1- [DATE]" at bounding box center [193, 301] width 333 height 28
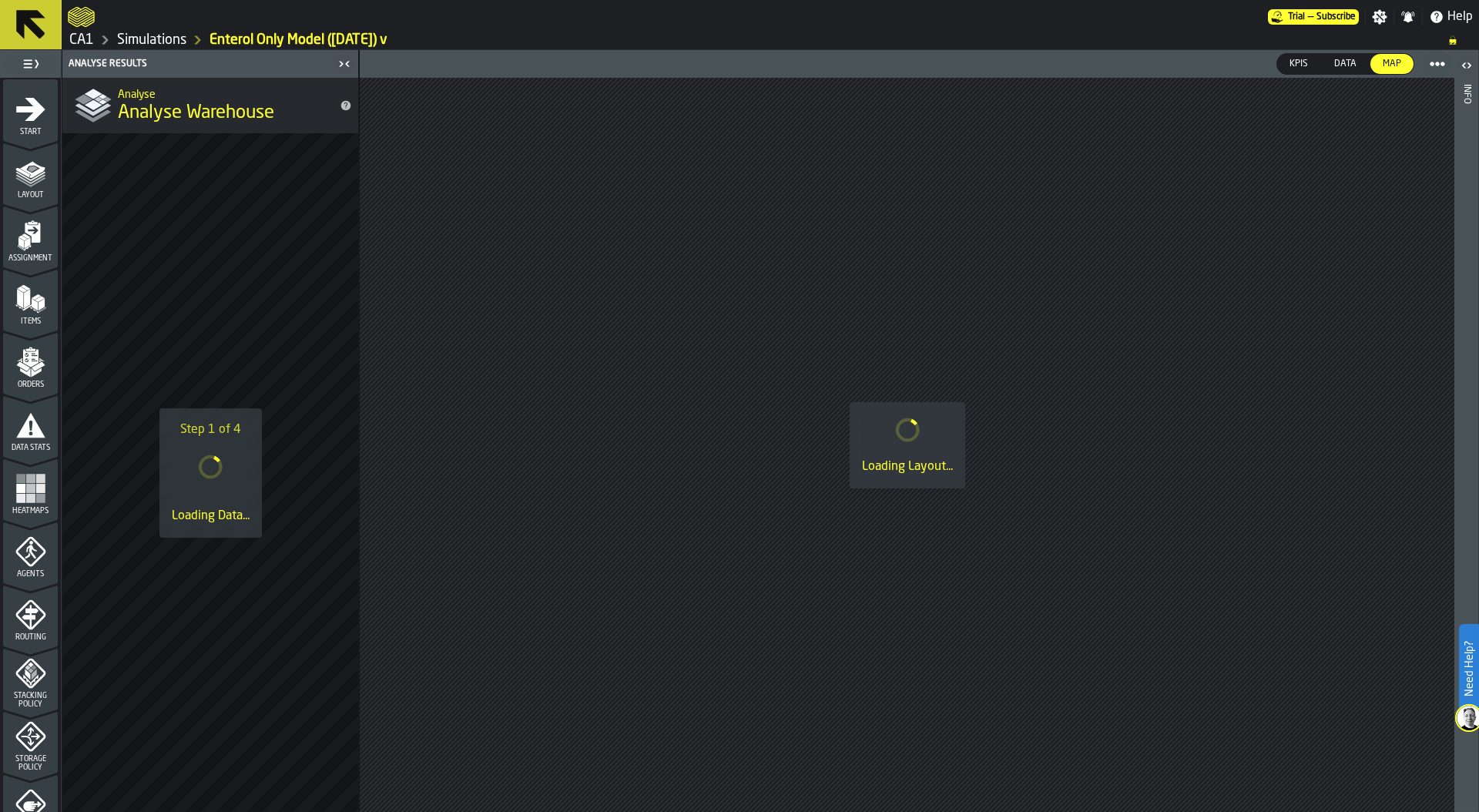
click at [27, 112] on icon "menu Start" at bounding box center [30, 109] width 30 height 30
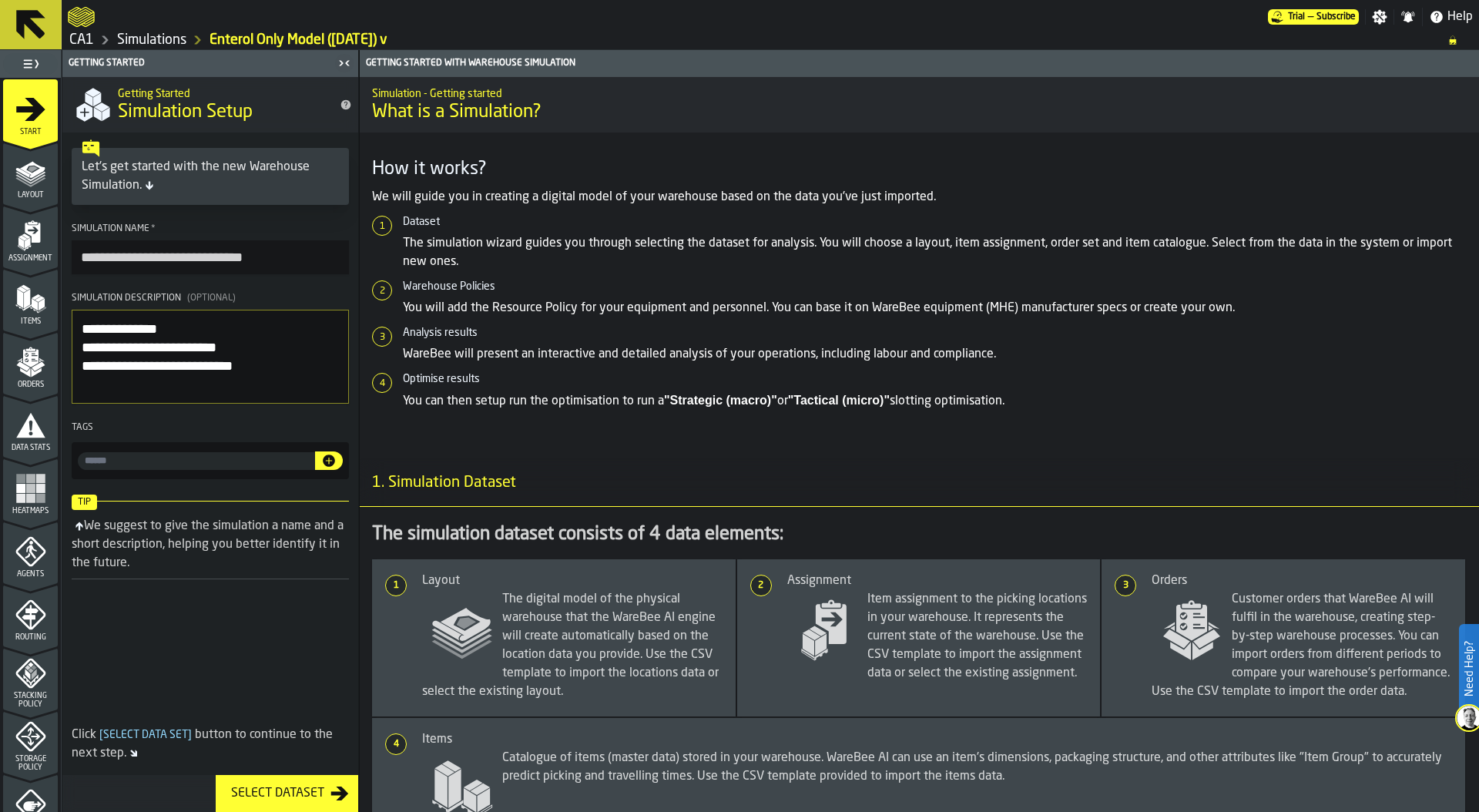
click at [282, 258] on input "**********" at bounding box center [210, 257] width 278 height 34
type input "**********"
click at [283, 355] on textarea "**********" at bounding box center [210, 356] width 278 height 94
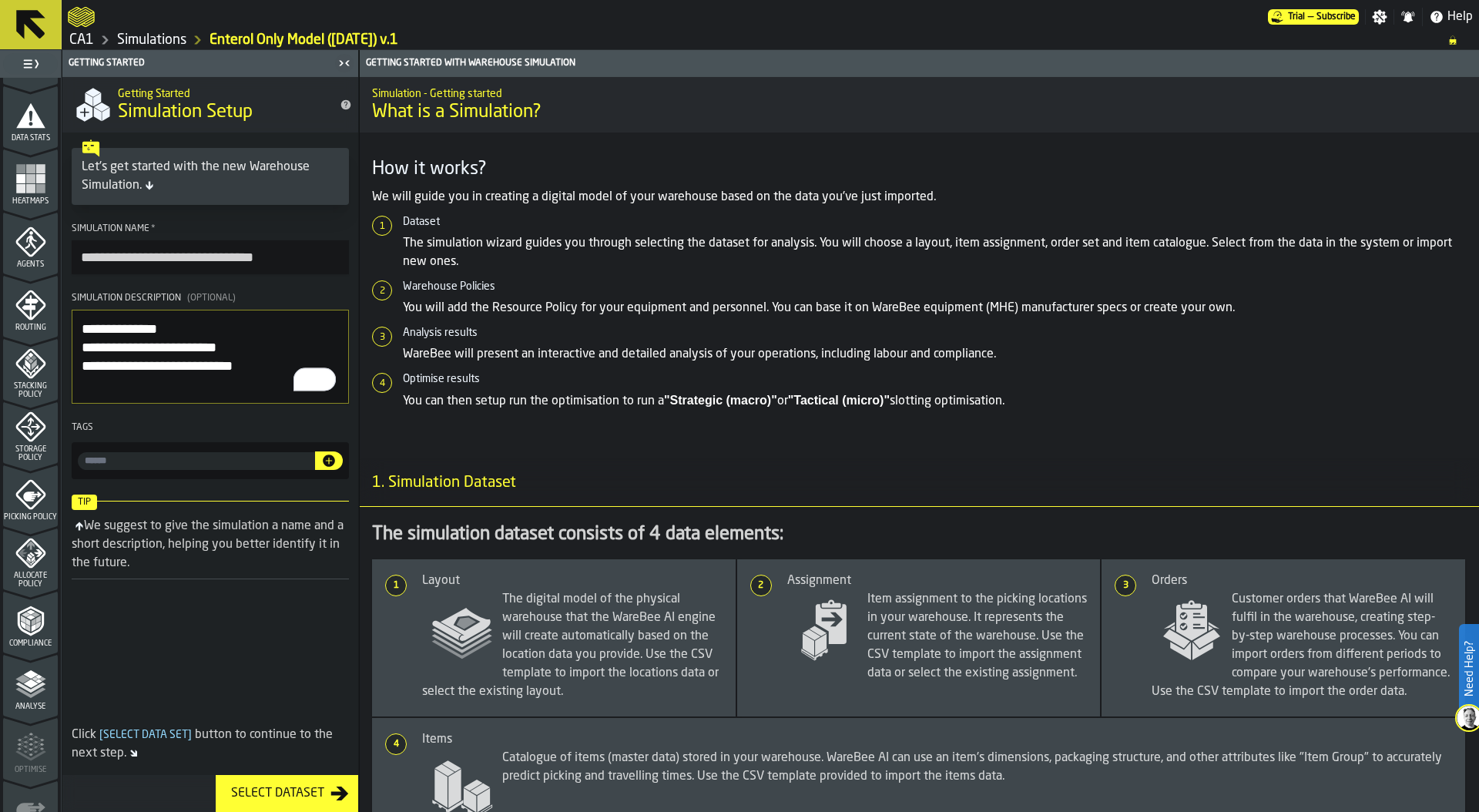
scroll to position [356, 0]
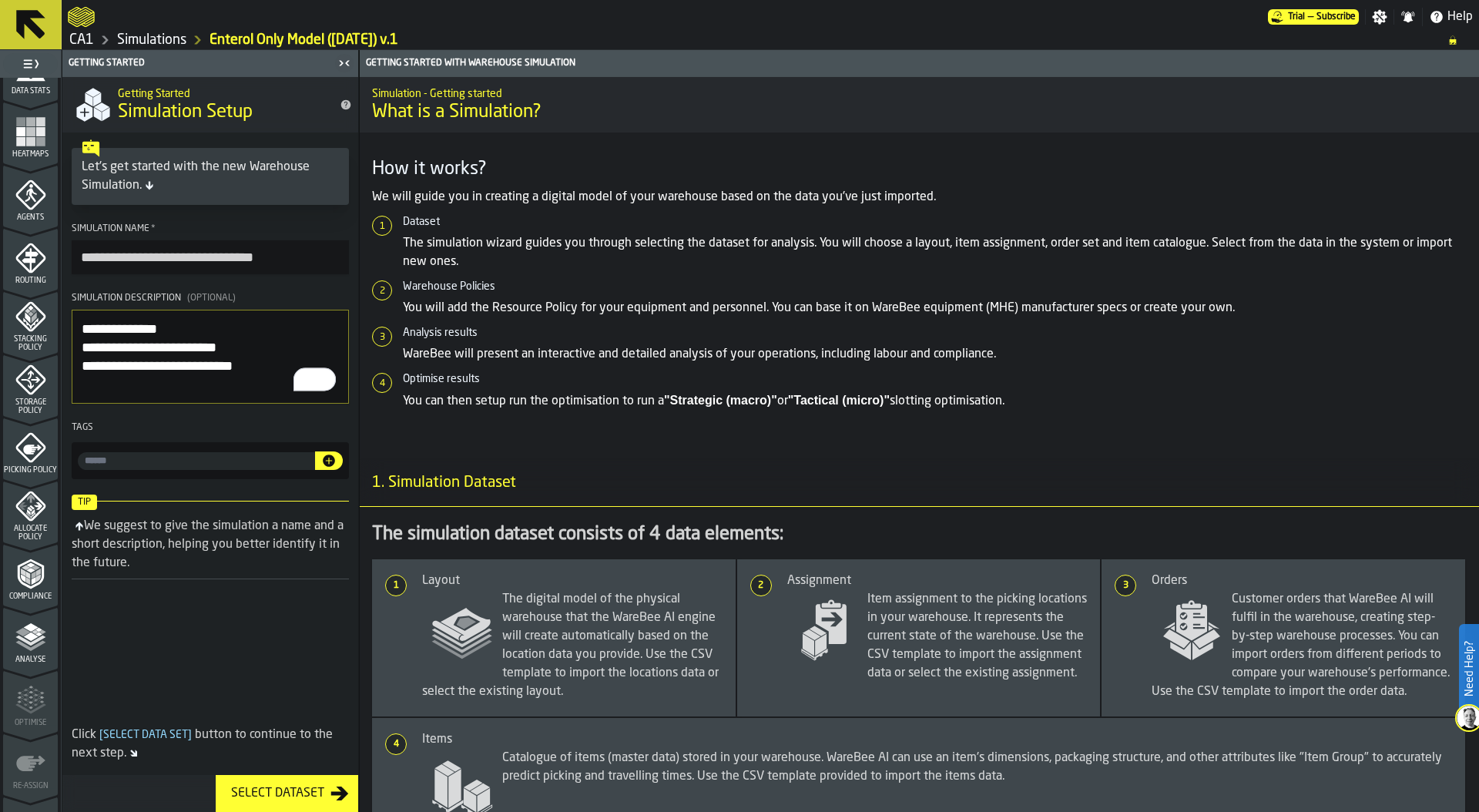
click at [30, 660] on span "Analyse" at bounding box center [30, 660] width 55 height 9
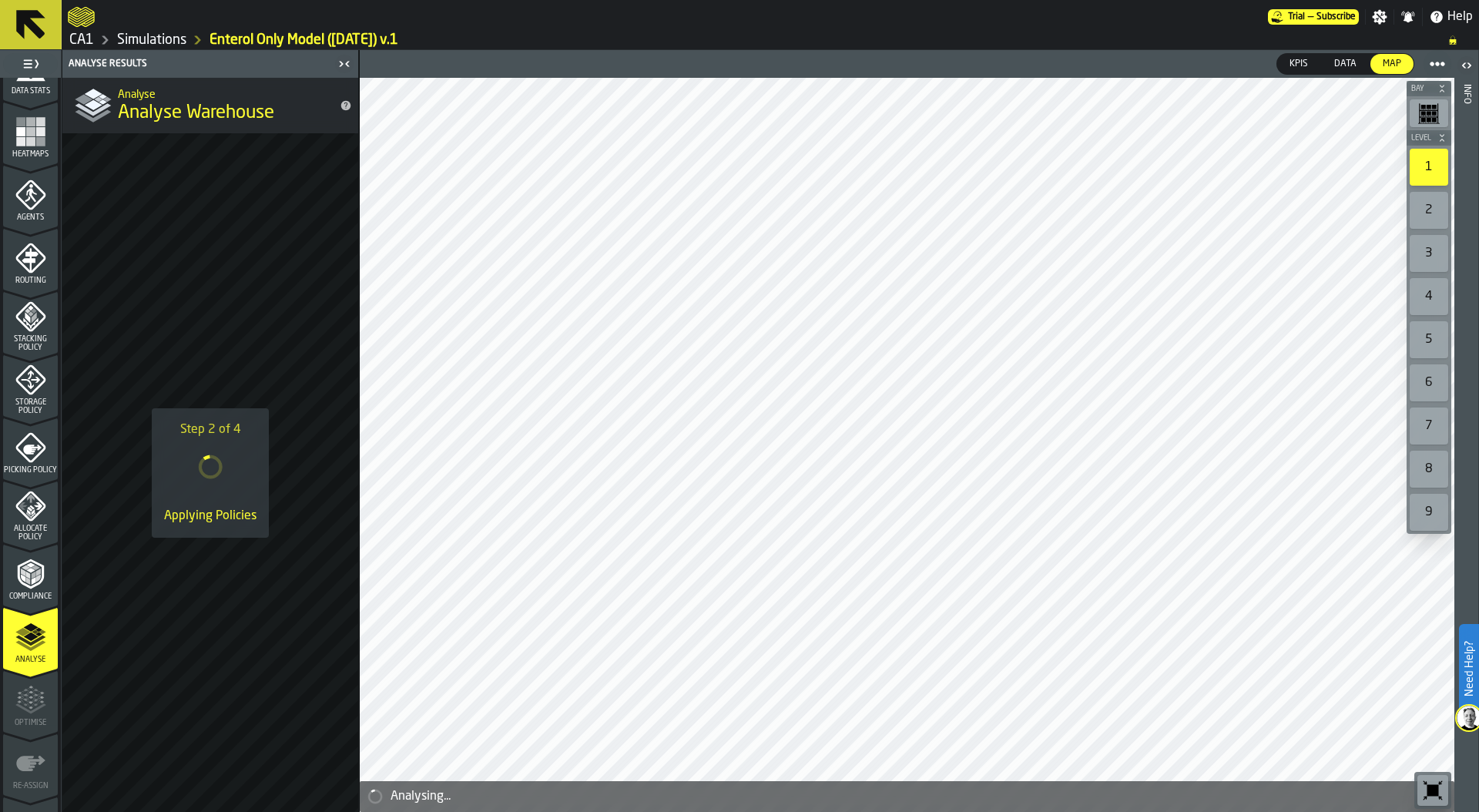
click at [177, 39] on link "Simulations" at bounding box center [152, 39] width 69 height 17
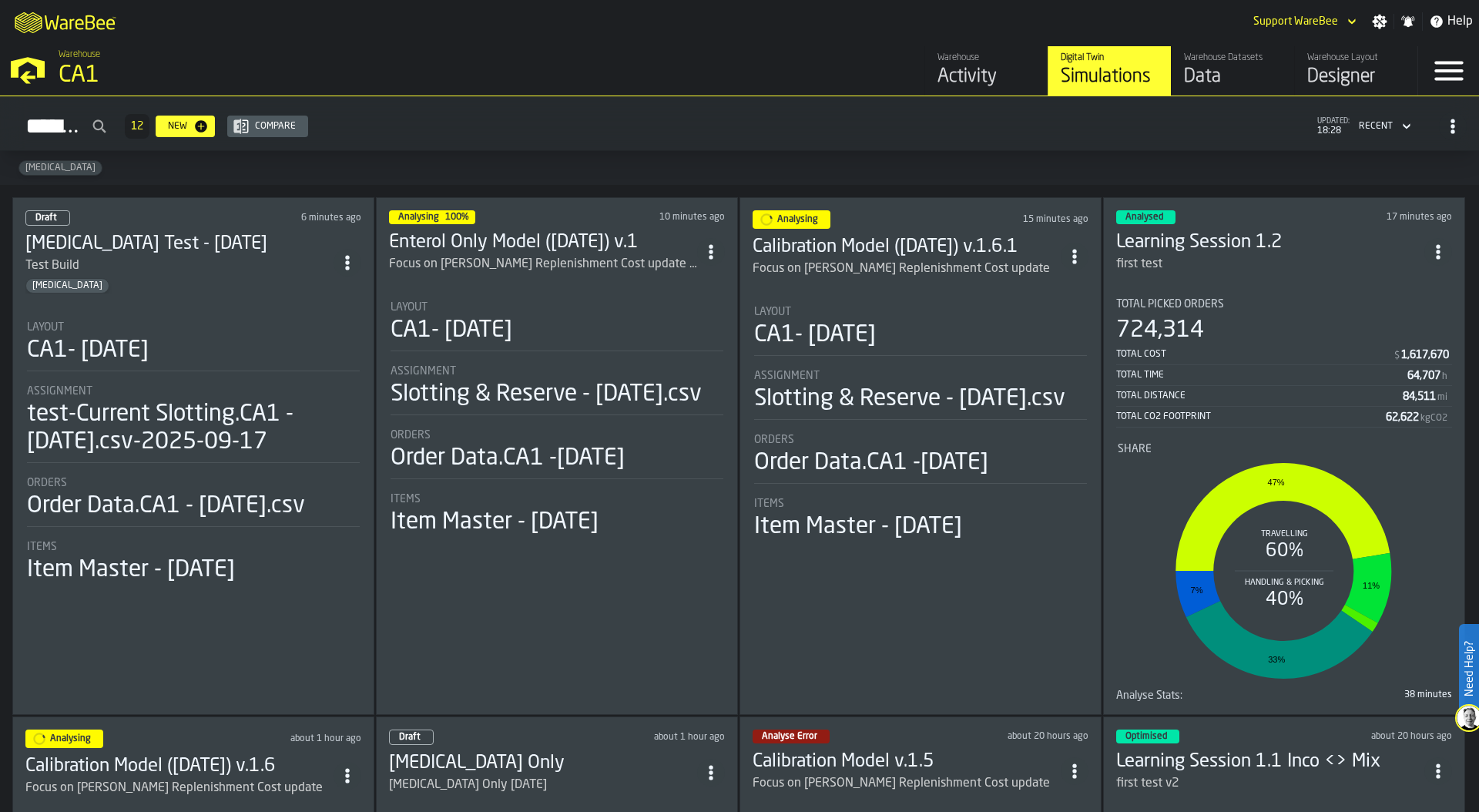
click at [1213, 73] on div "Data" at bounding box center [1233, 77] width 98 height 25
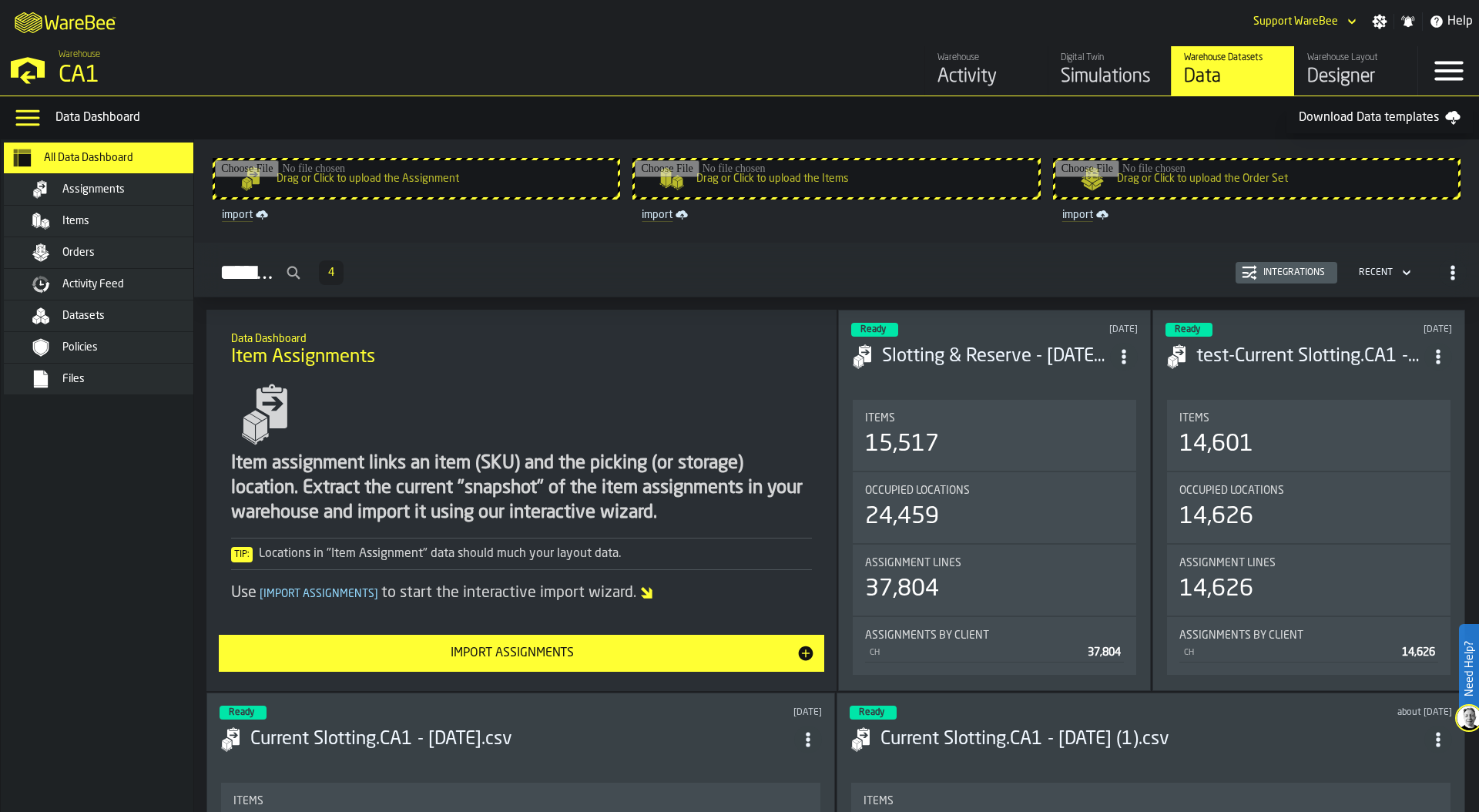
click at [491, 270] on div "Assignments 4 Integrations Recent" at bounding box center [836, 273] width 1260 height 35
click at [425, 87] on div "CA1" at bounding box center [266, 75] width 416 height 28
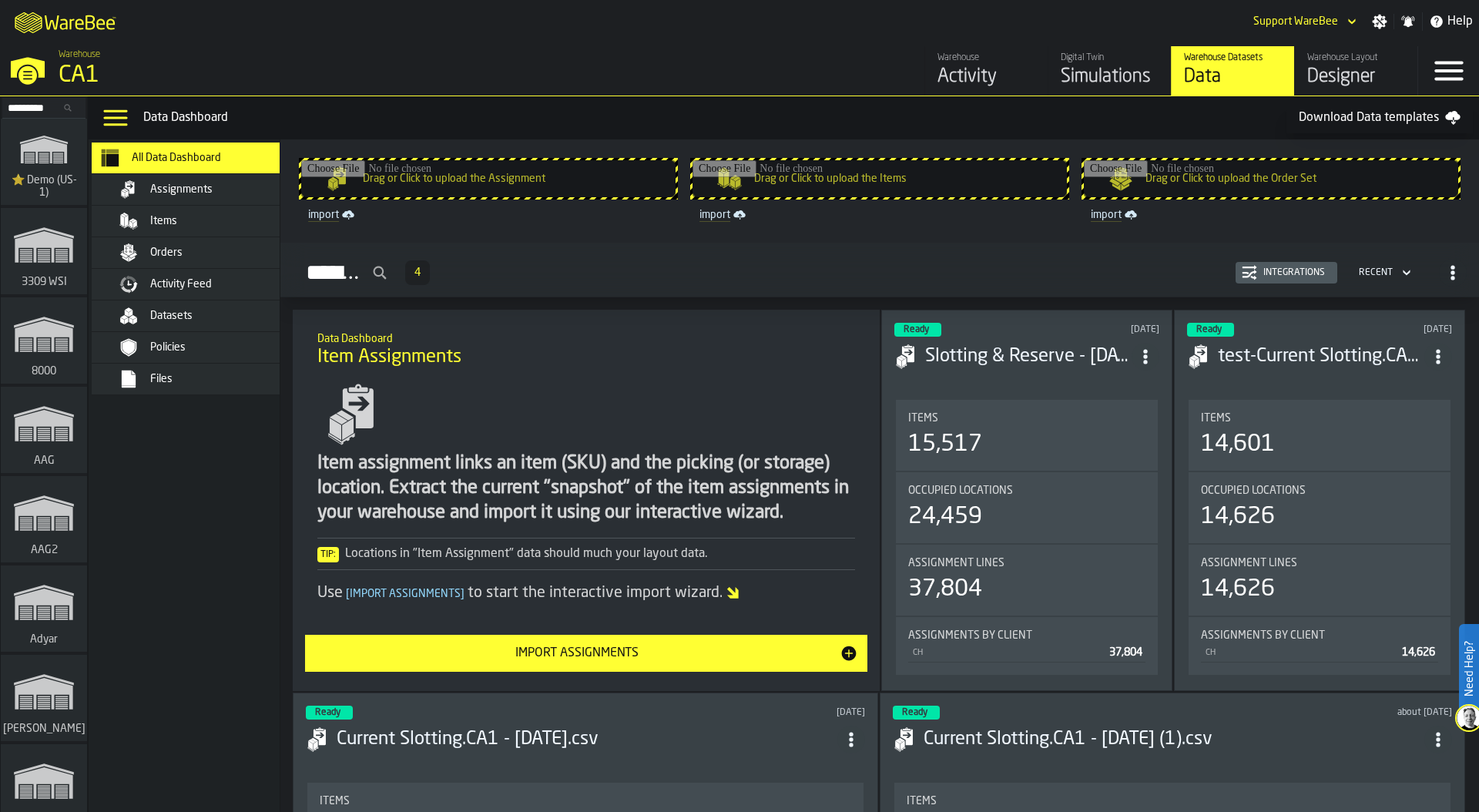
click at [1102, 77] on div "Simulations" at bounding box center [1110, 77] width 98 height 25
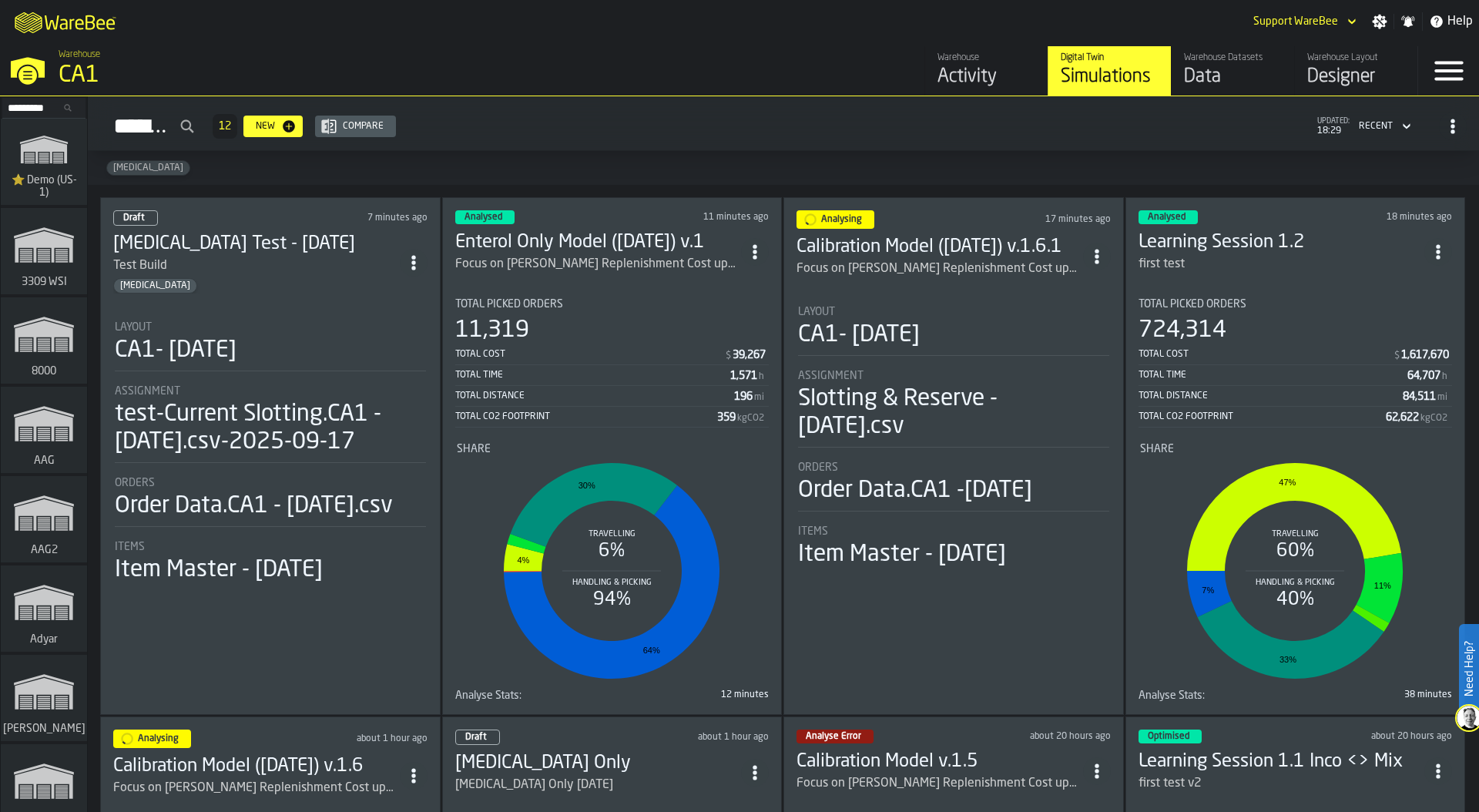
click at [566, 344] on div "Total Cost $ 39,267 Total Time 1,571 h Total Distance 196 mi Total CO2 Footprin…" at bounding box center [612, 386] width 315 height 83
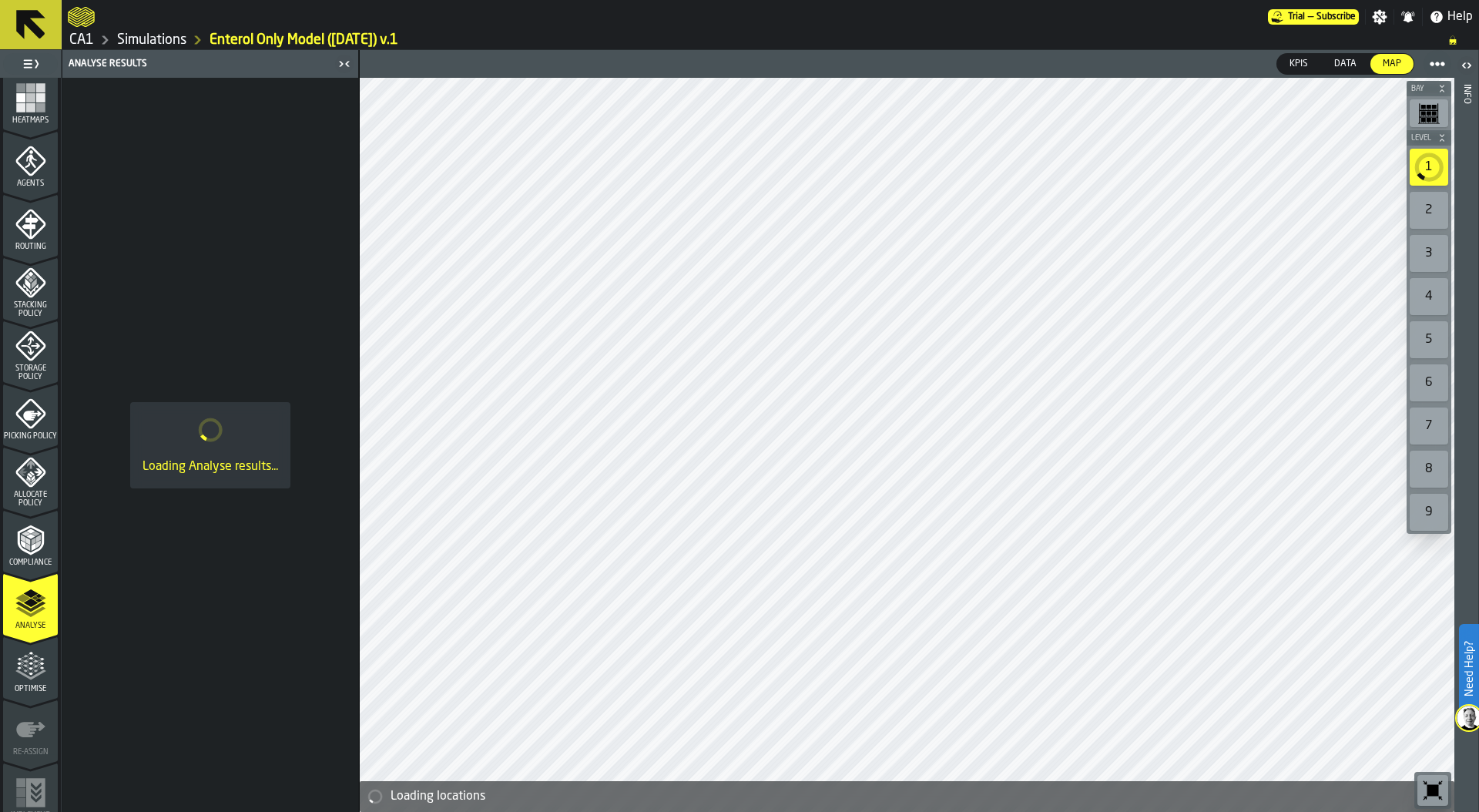
scroll to position [403, 0]
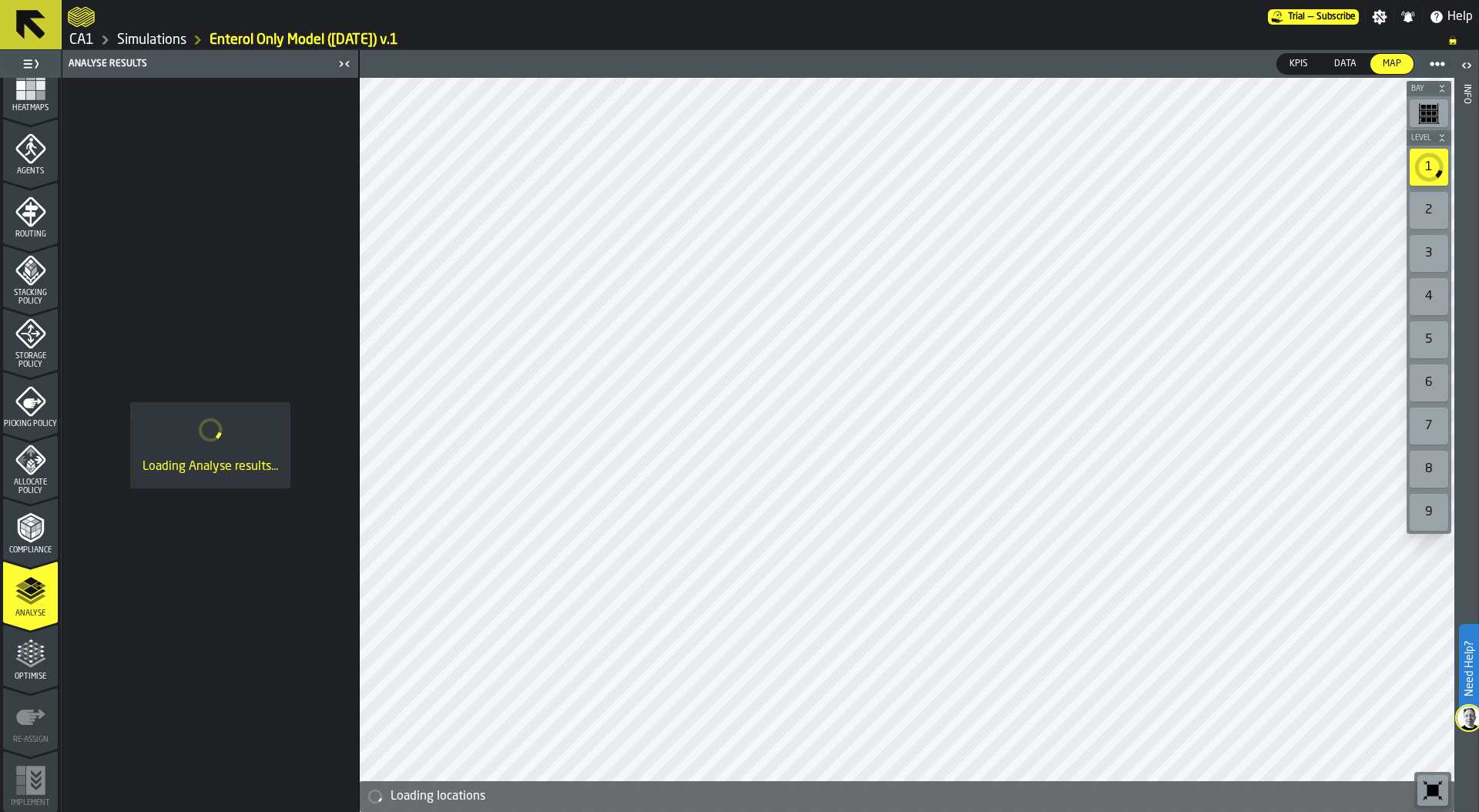
click at [23, 656] on icon "menu Optimise" at bounding box center [30, 654] width 30 height 30
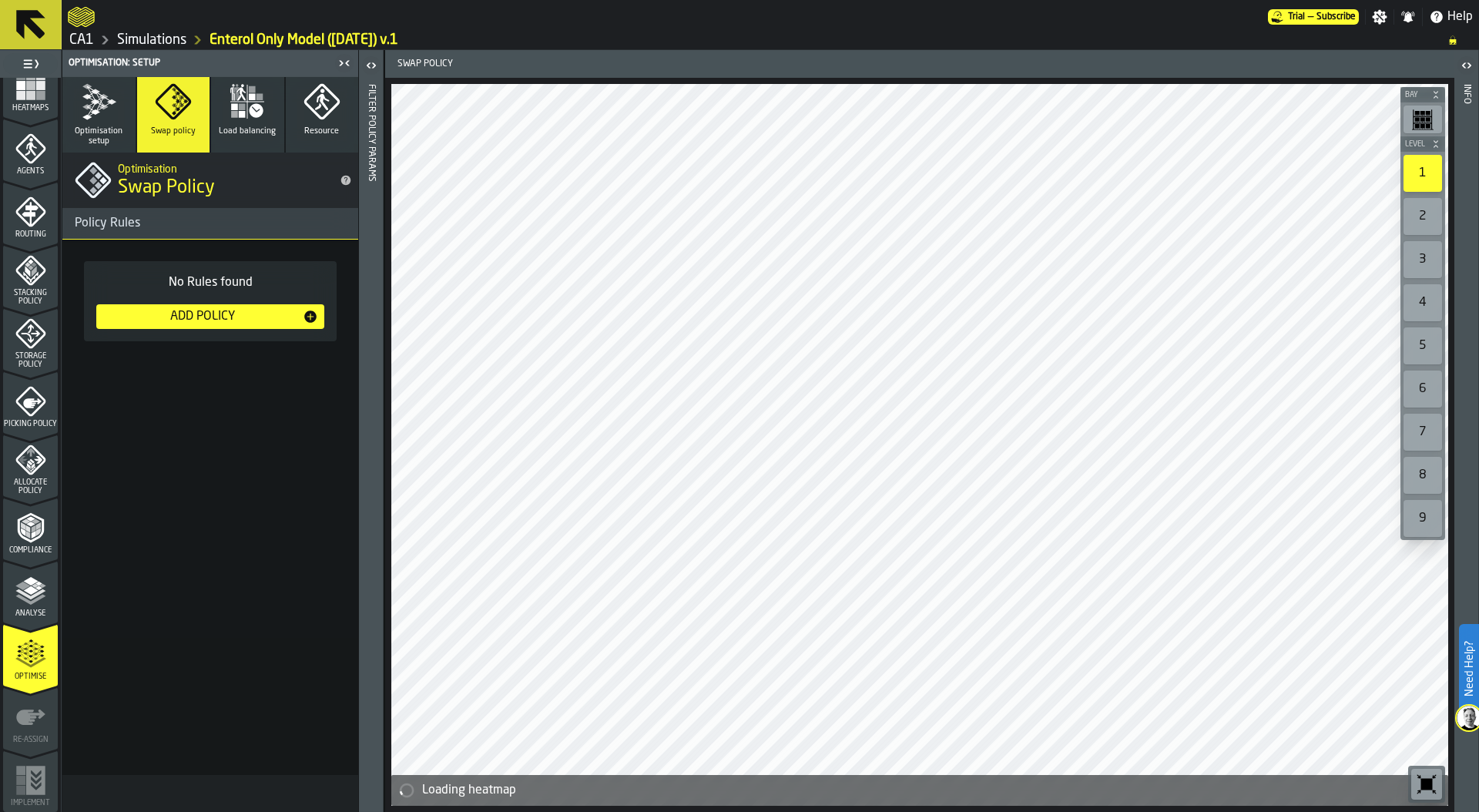
click at [29, 609] on span "Analyse" at bounding box center [30, 613] width 55 height 9
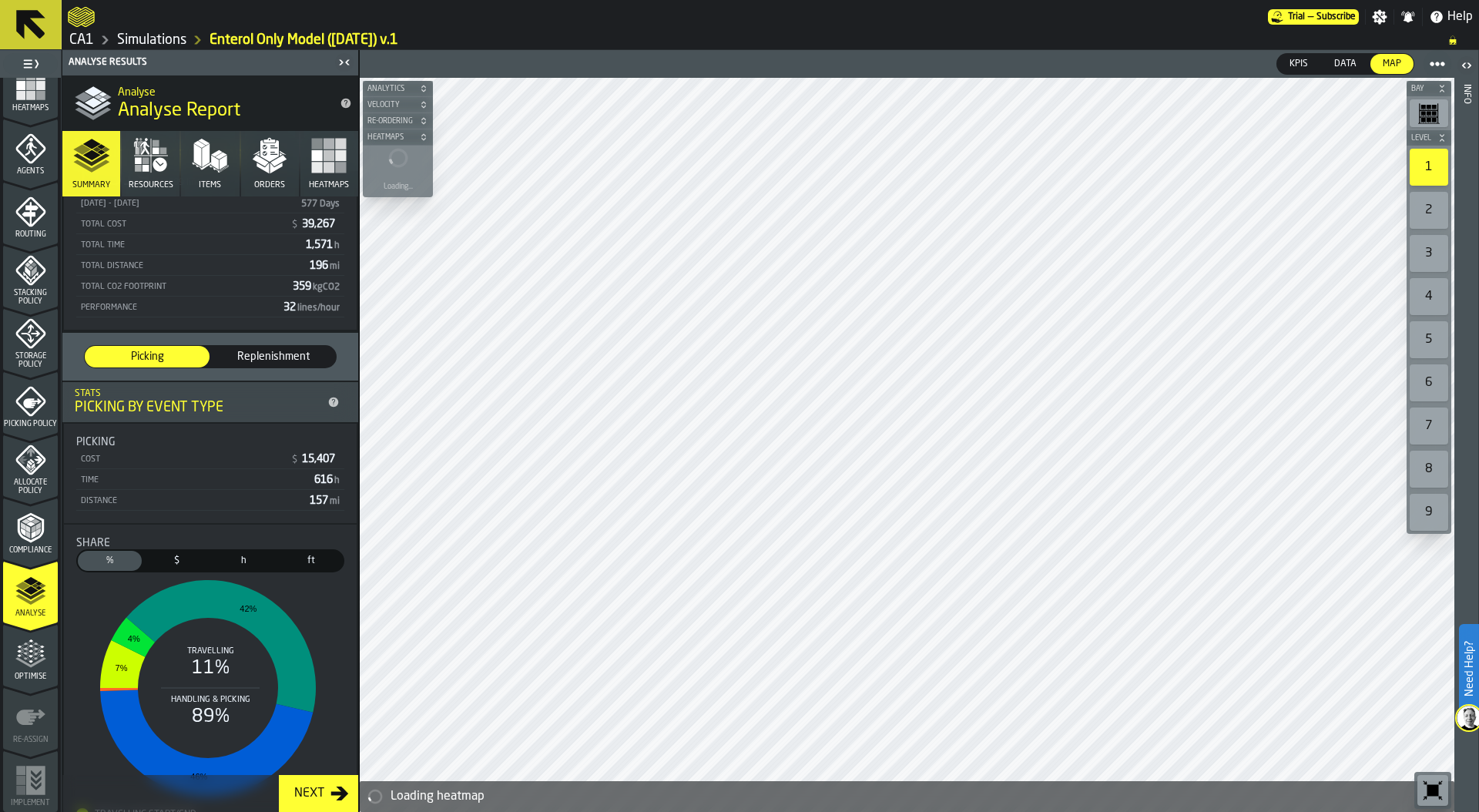
scroll to position [171, 0]
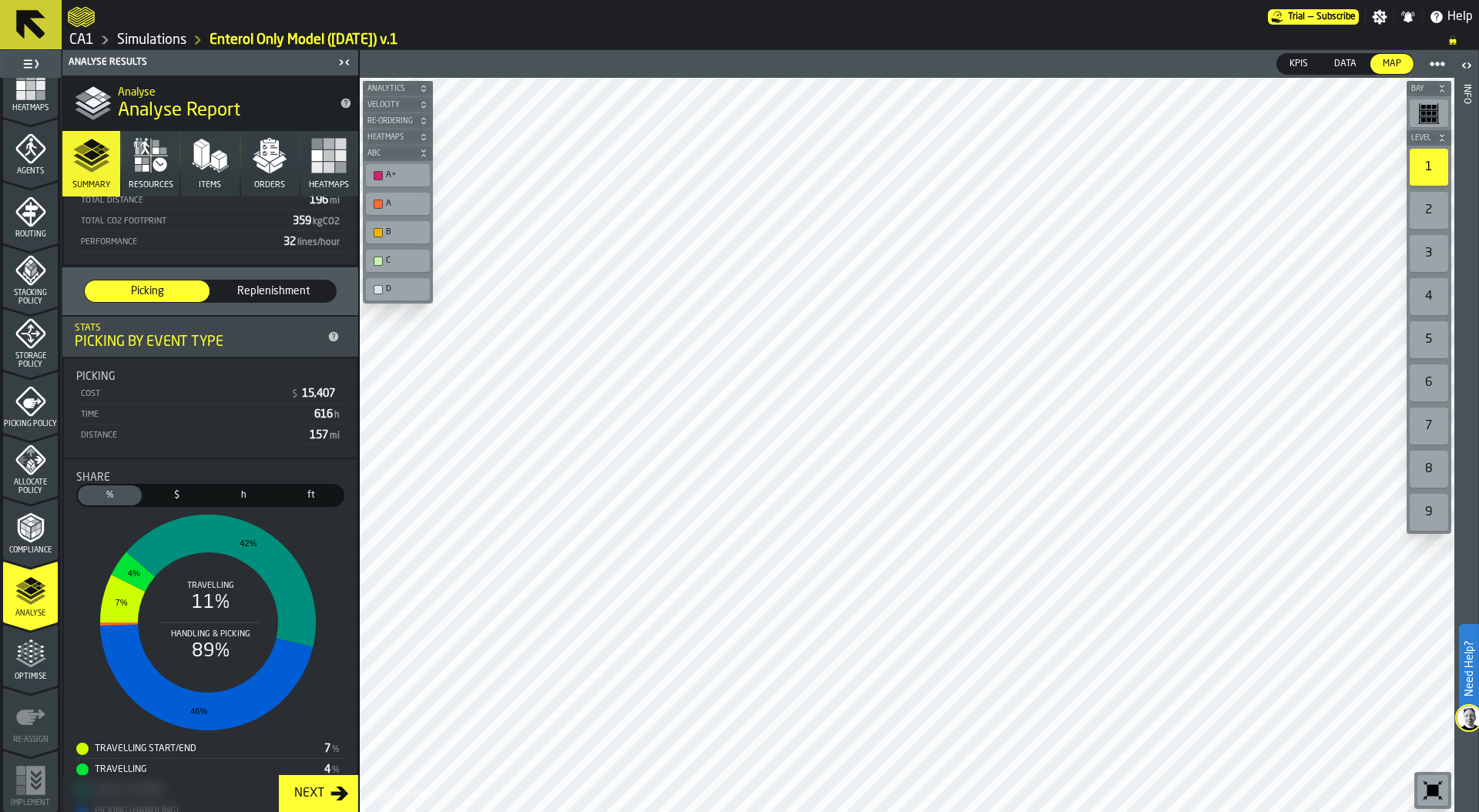
click at [286, 293] on span "Replenishment" at bounding box center [274, 290] width 112 height 15
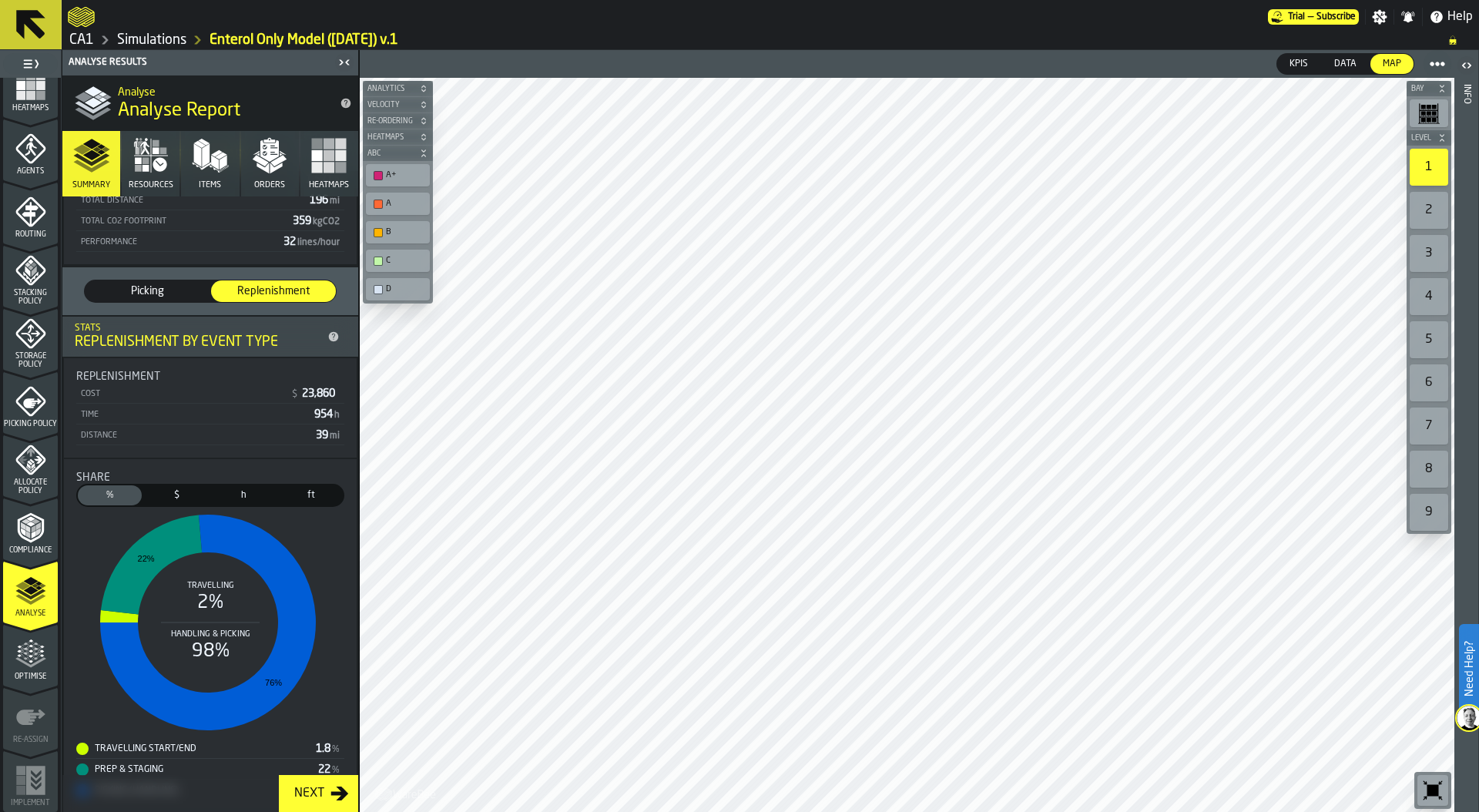
click at [150, 292] on span "Picking" at bounding box center [147, 290] width 112 height 15
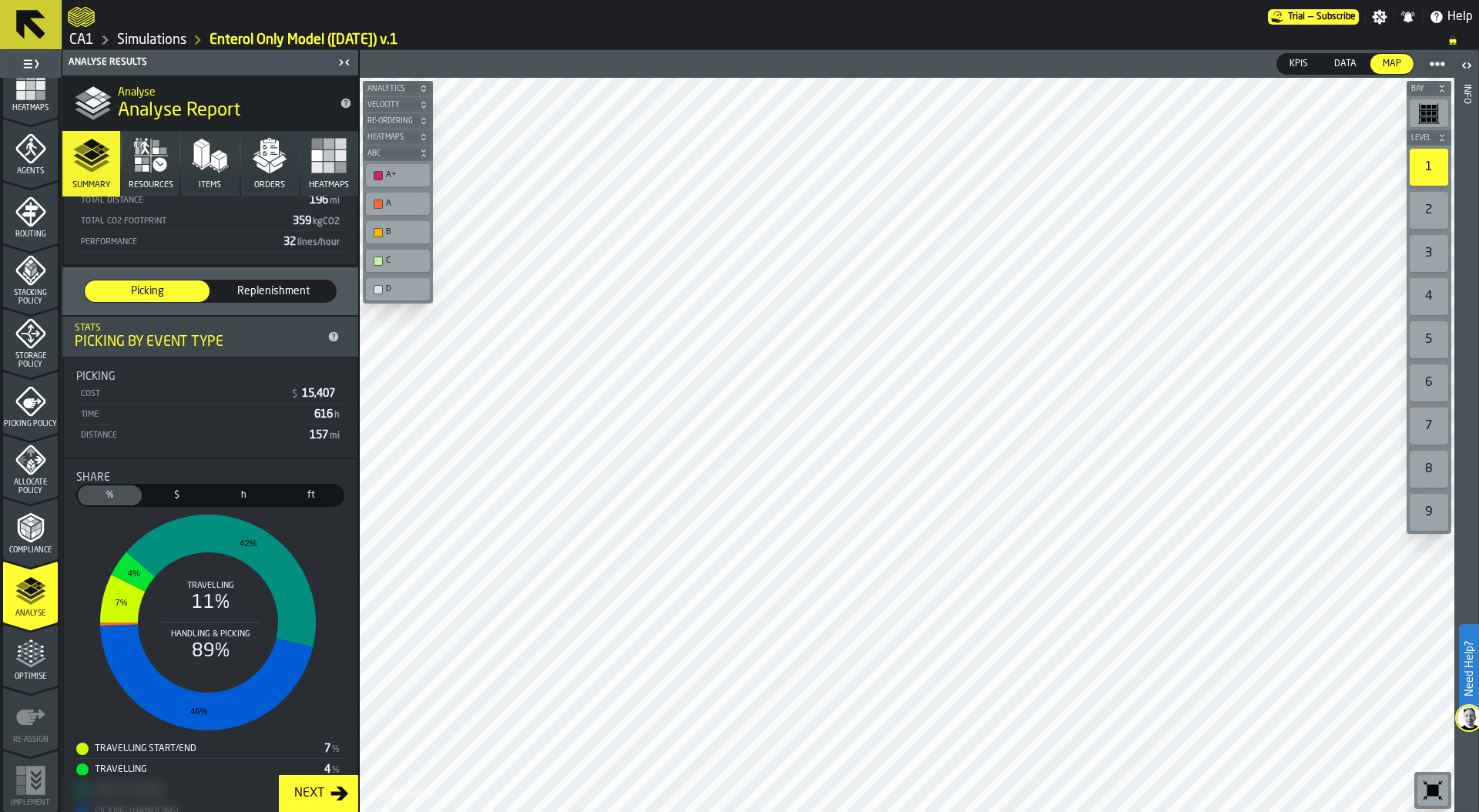
click at [272, 185] on span "Orders" at bounding box center [270, 185] width 30 height 10
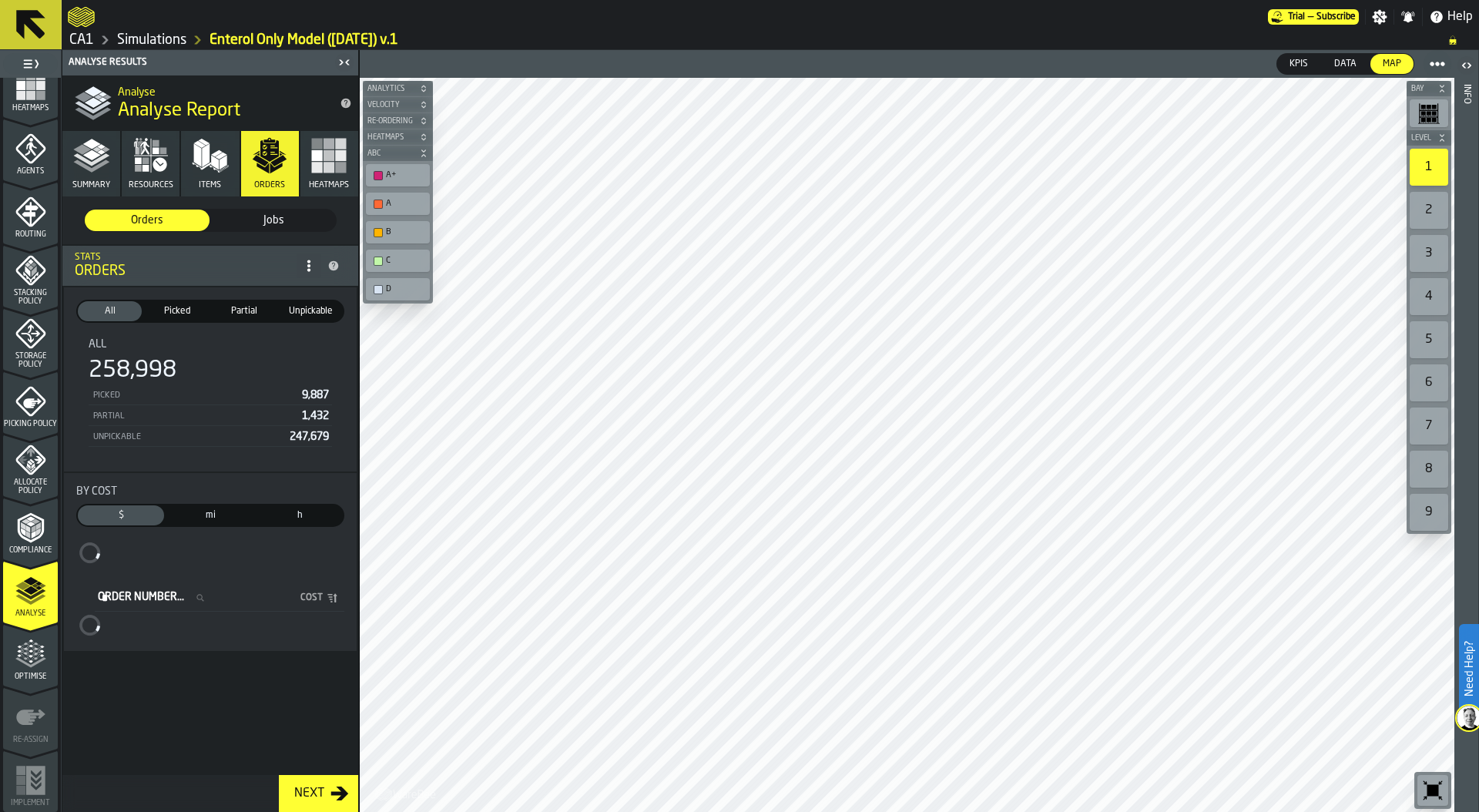
scroll to position [0, 0]
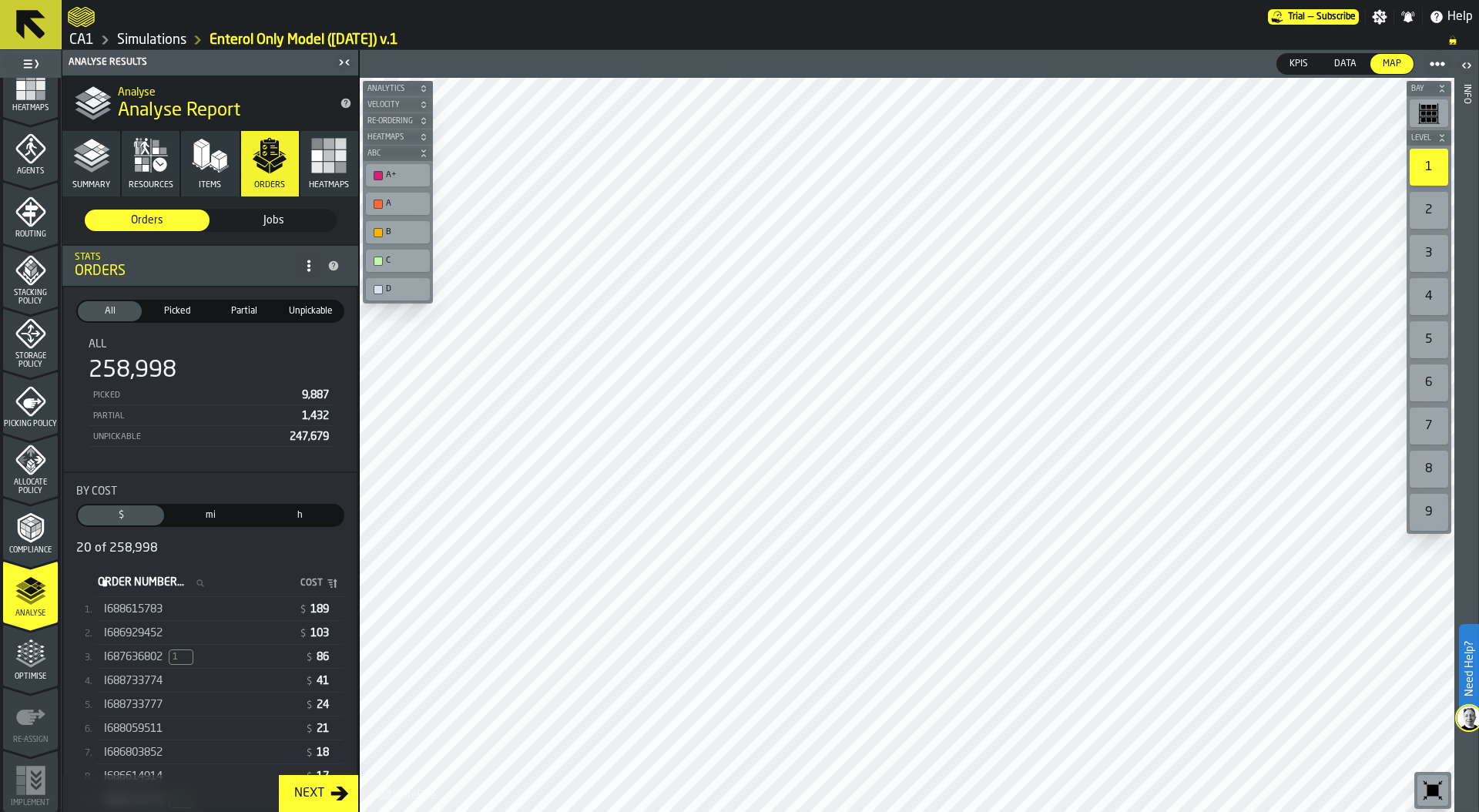
click at [177, 606] on div "I688615783" at bounding box center [198, 609] width 189 height 12
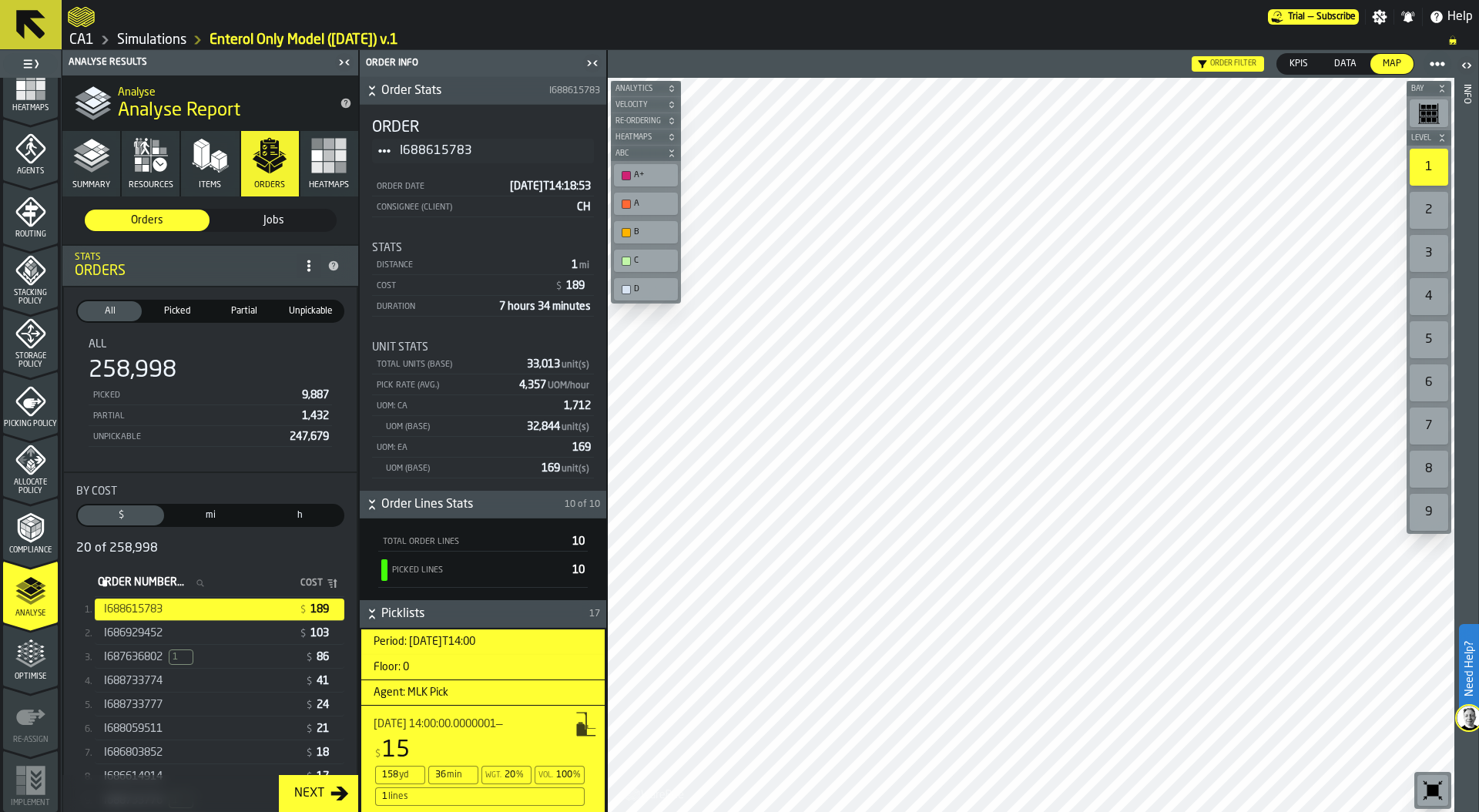
click at [150, 43] on link "Simulations" at bounding box center [152, 39] width 69 height 17
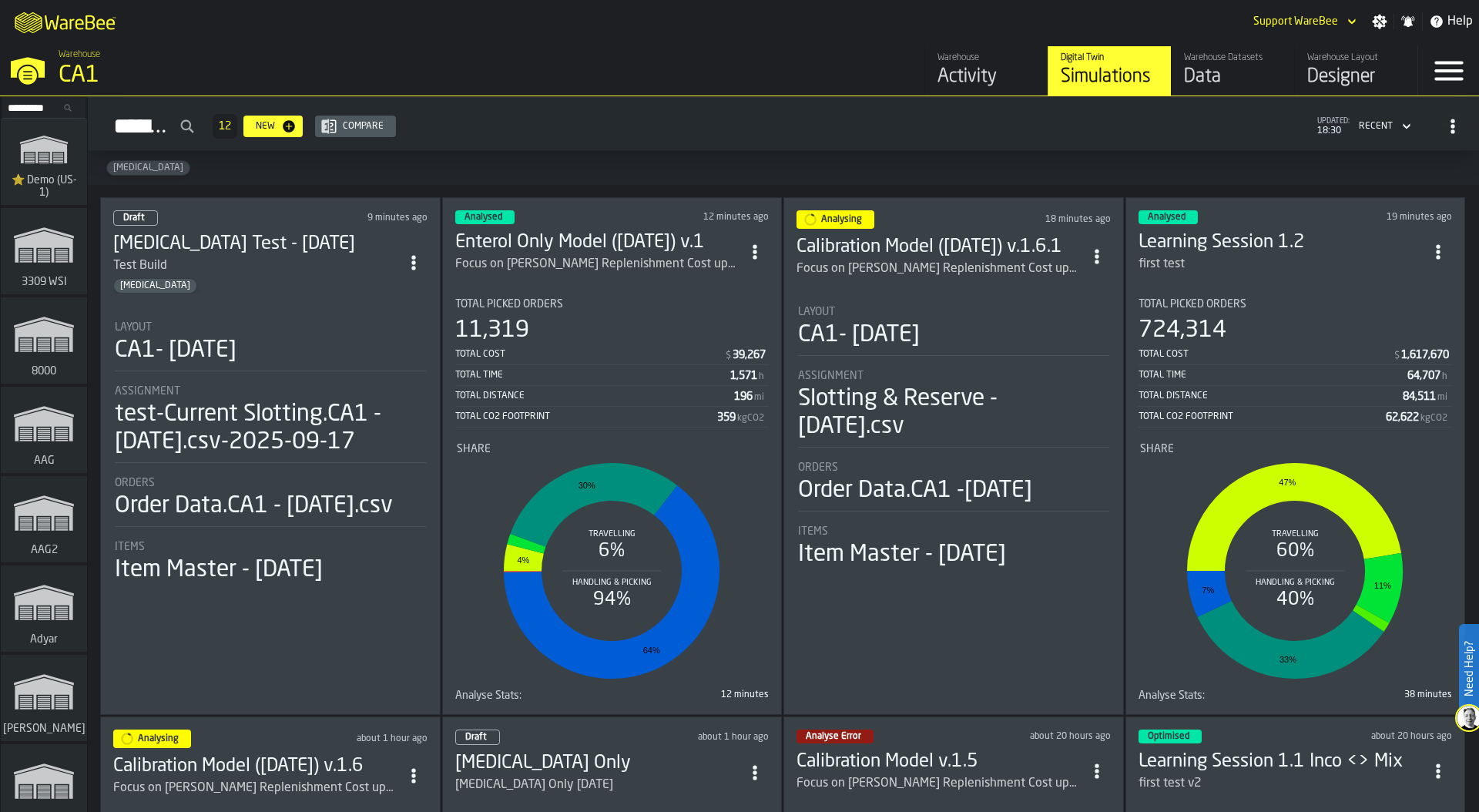
click at [1229, 67] on div "Data" at bounding box center [1233, 77] width 98 height 25
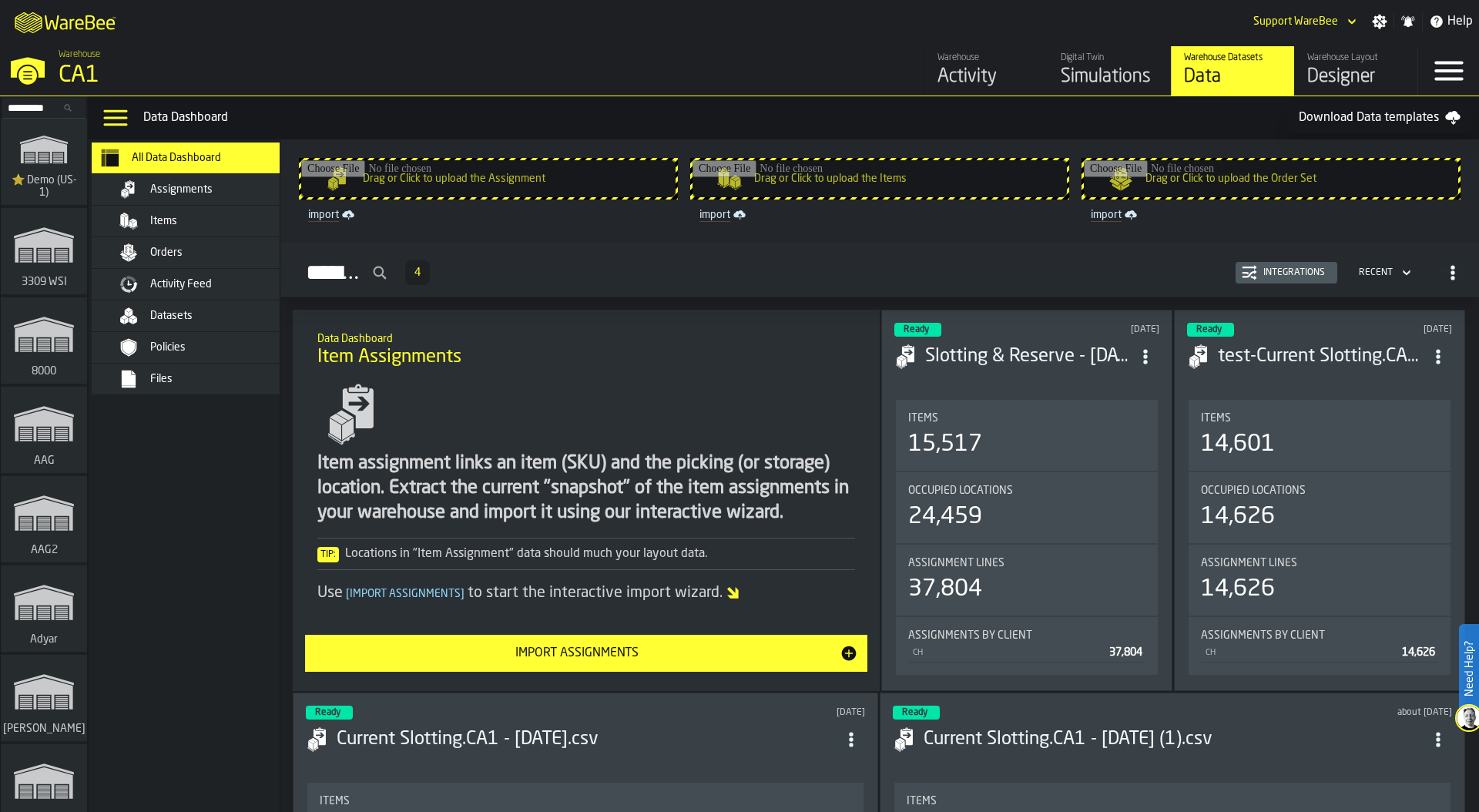
click at [1295, 269] on div "Integrations" at bounding box center [1294, 272] width 74 height 10
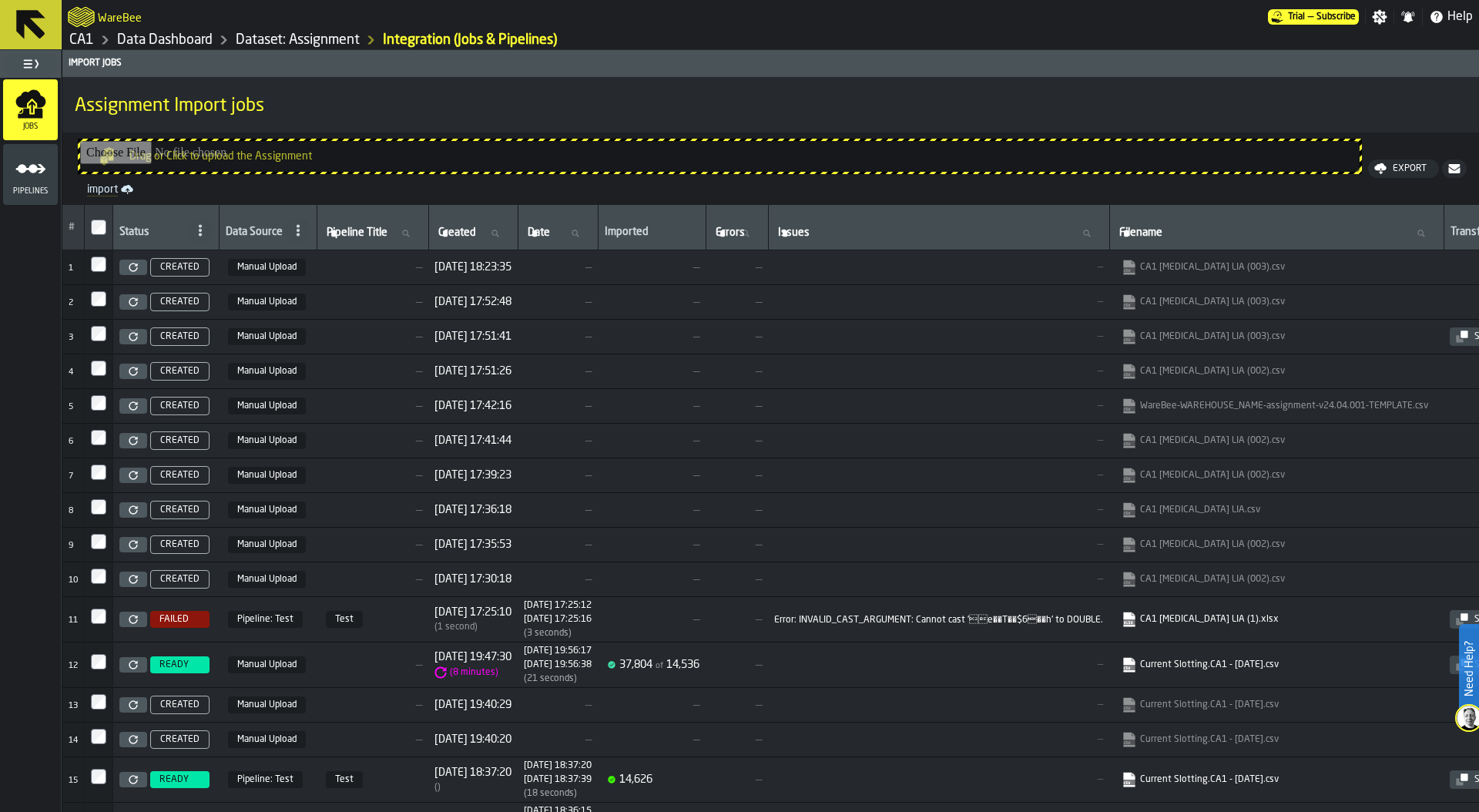
click at [31, 176] on icon "menu Pipelines" at bounding box center [30, 168] width 30 height 30
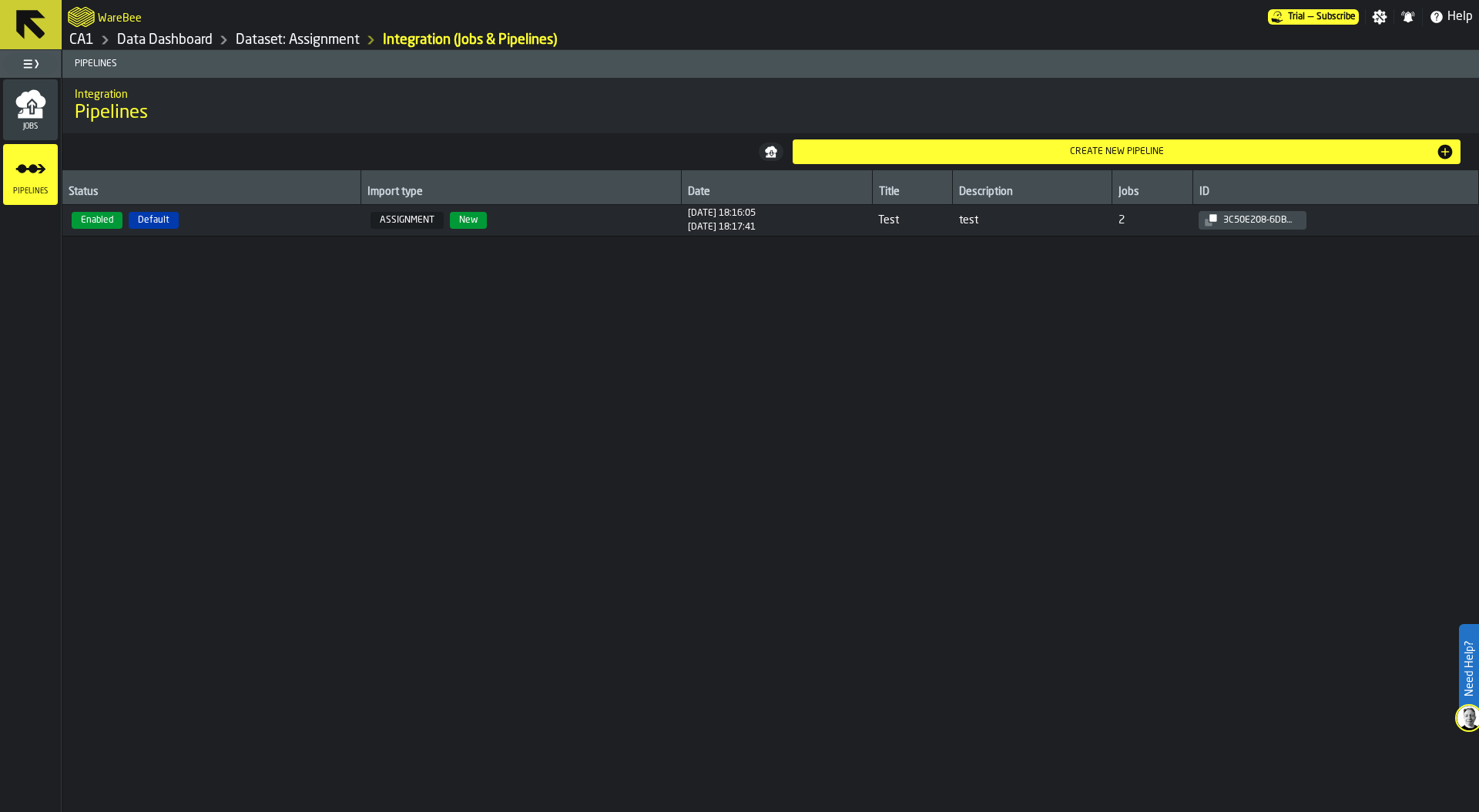
click at [310, 221] on span "Enabled Default" at bounding box center [211, 220] width 286 height 17
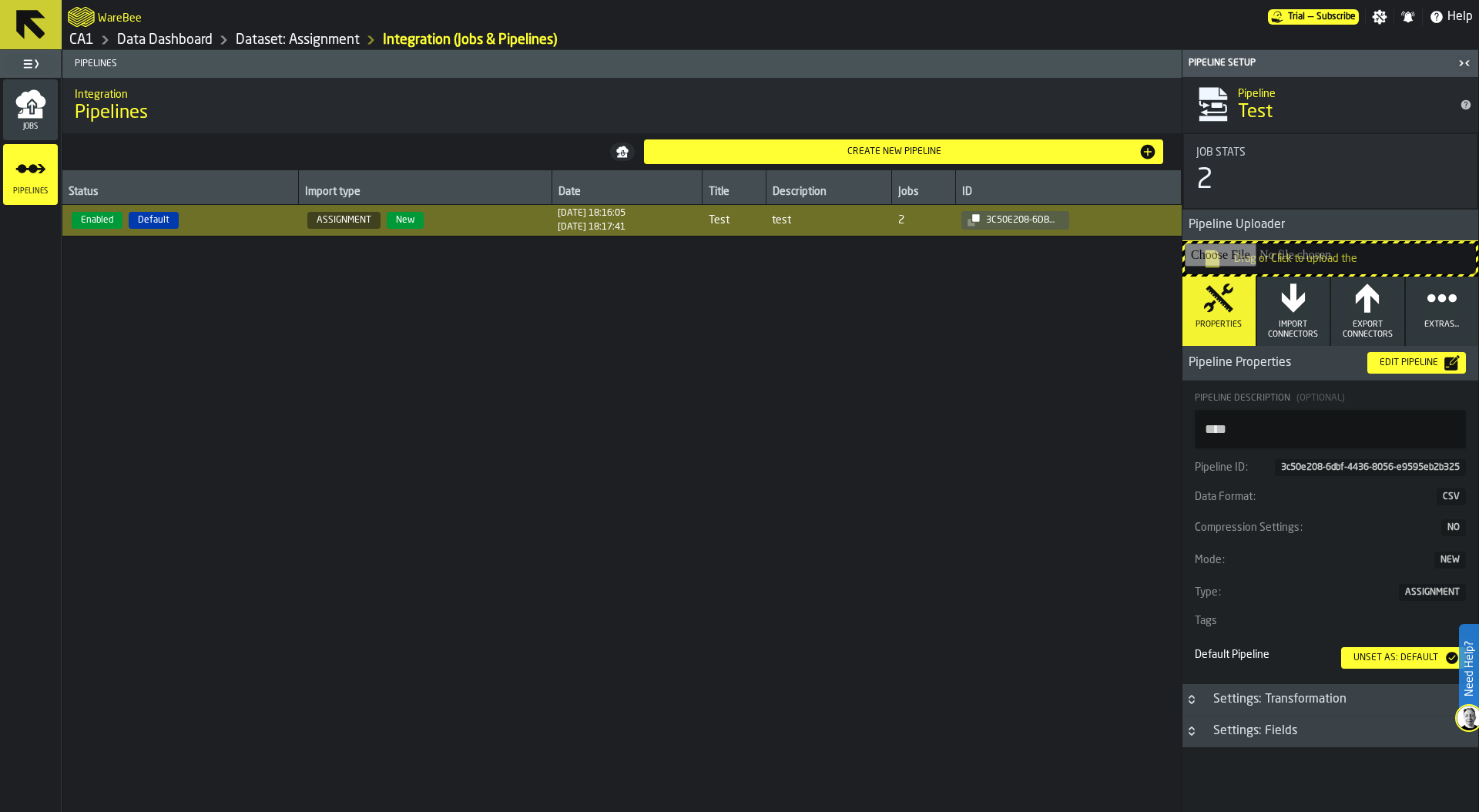
click at [1306, 315] on button "Import Connectors" at bounding box center [1293, 311] width 73 height 69
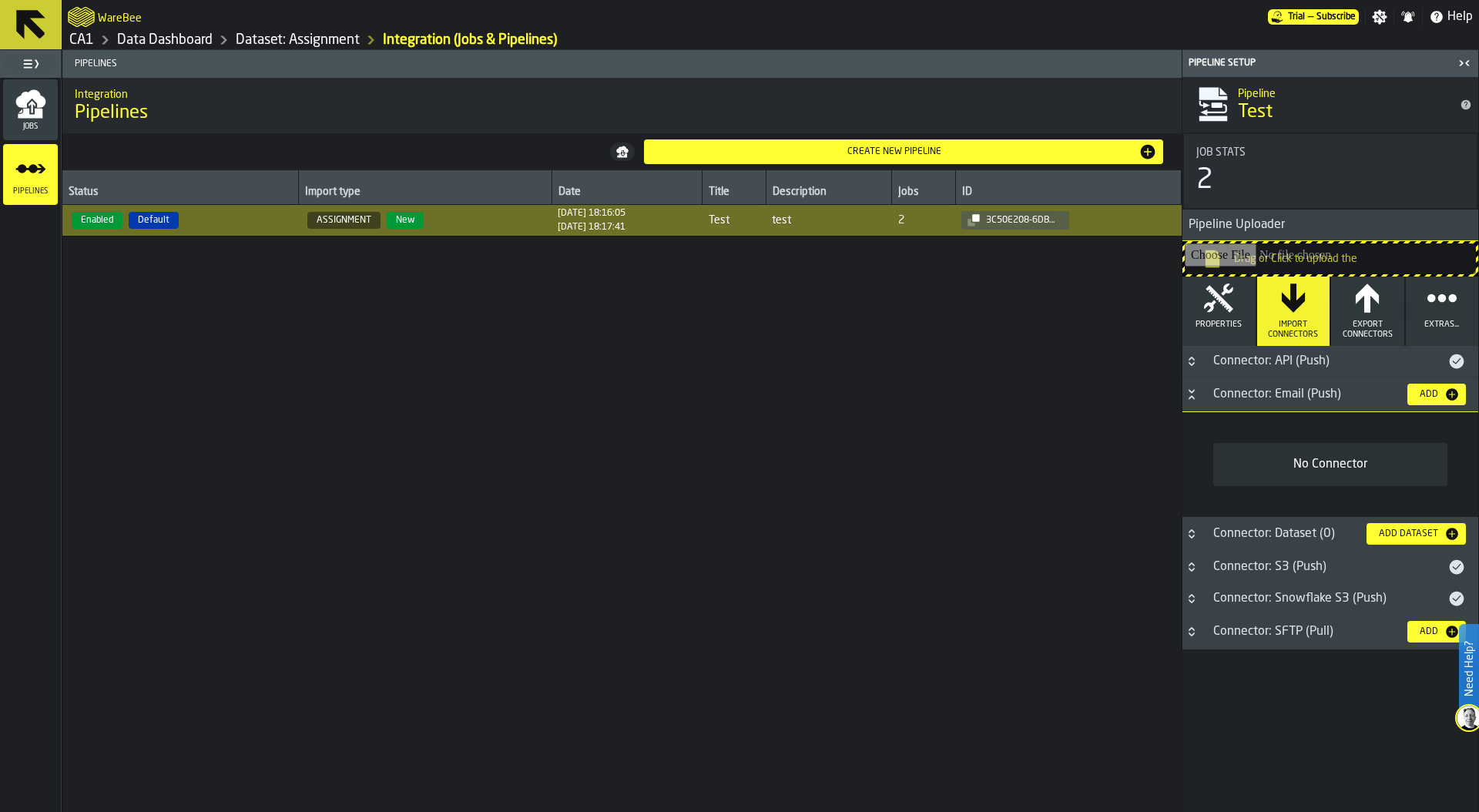
click at [1430, 392] on div "Add" at bounding box center [1428, 394] width 30 height 10
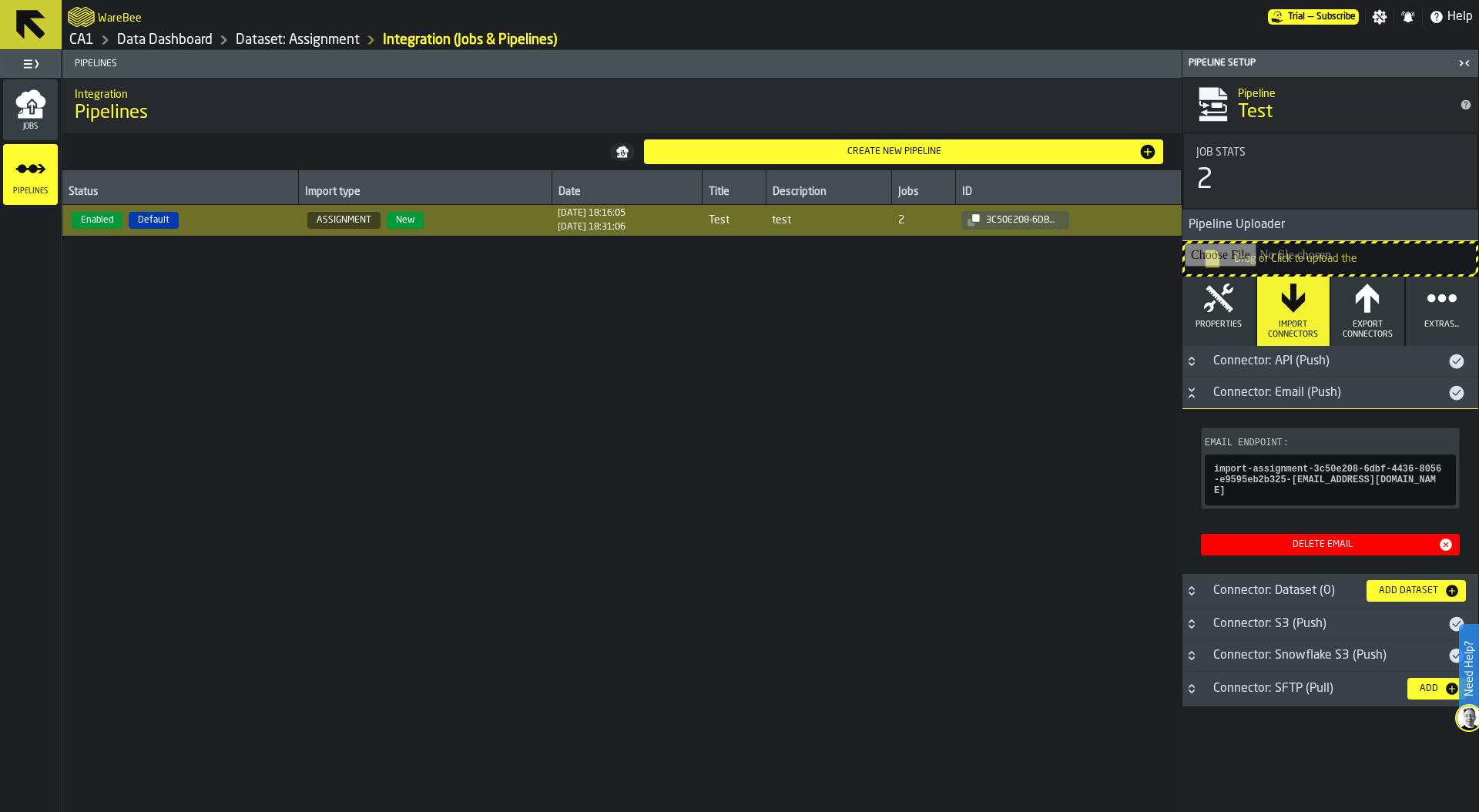
click at [40, 99] on icon "menu Jobs" at bounding box center [30, 98] width 30 height 18
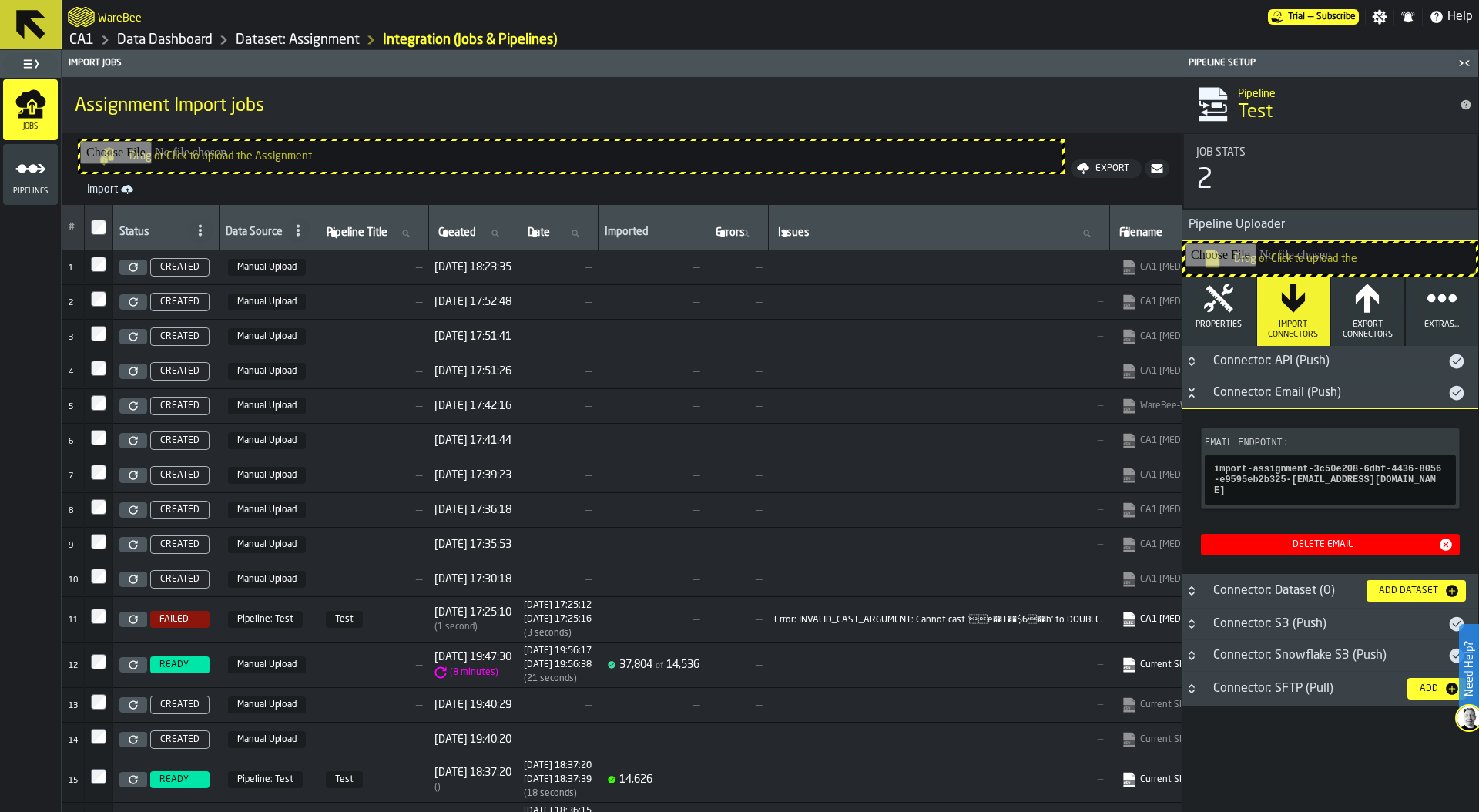
click at [136, 267] on icon at bounding box center [133, 267] width 10 height 10
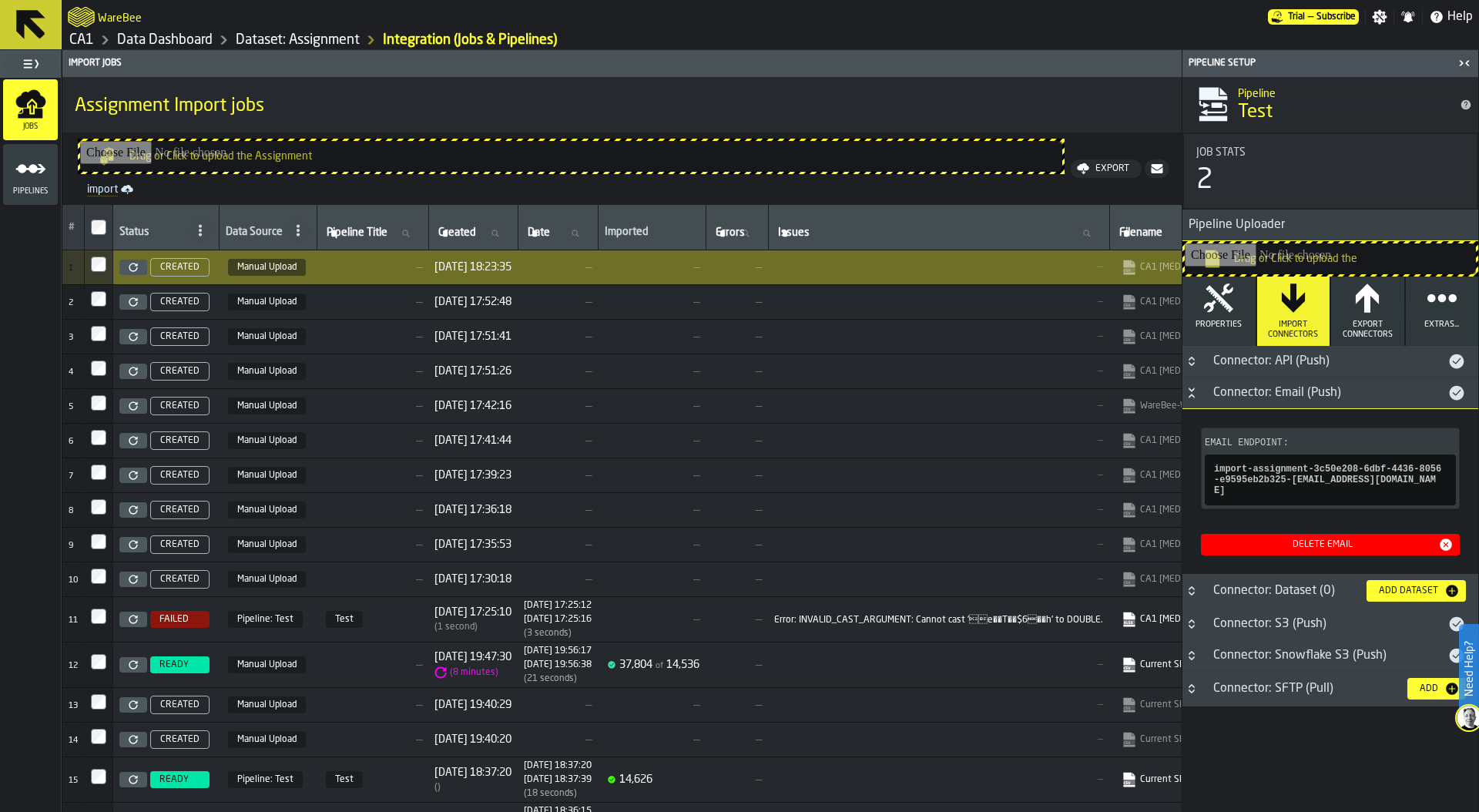
click at [179, 38] on link "Data Dashboard" at bounding box center [165, 39] width 95 height 17
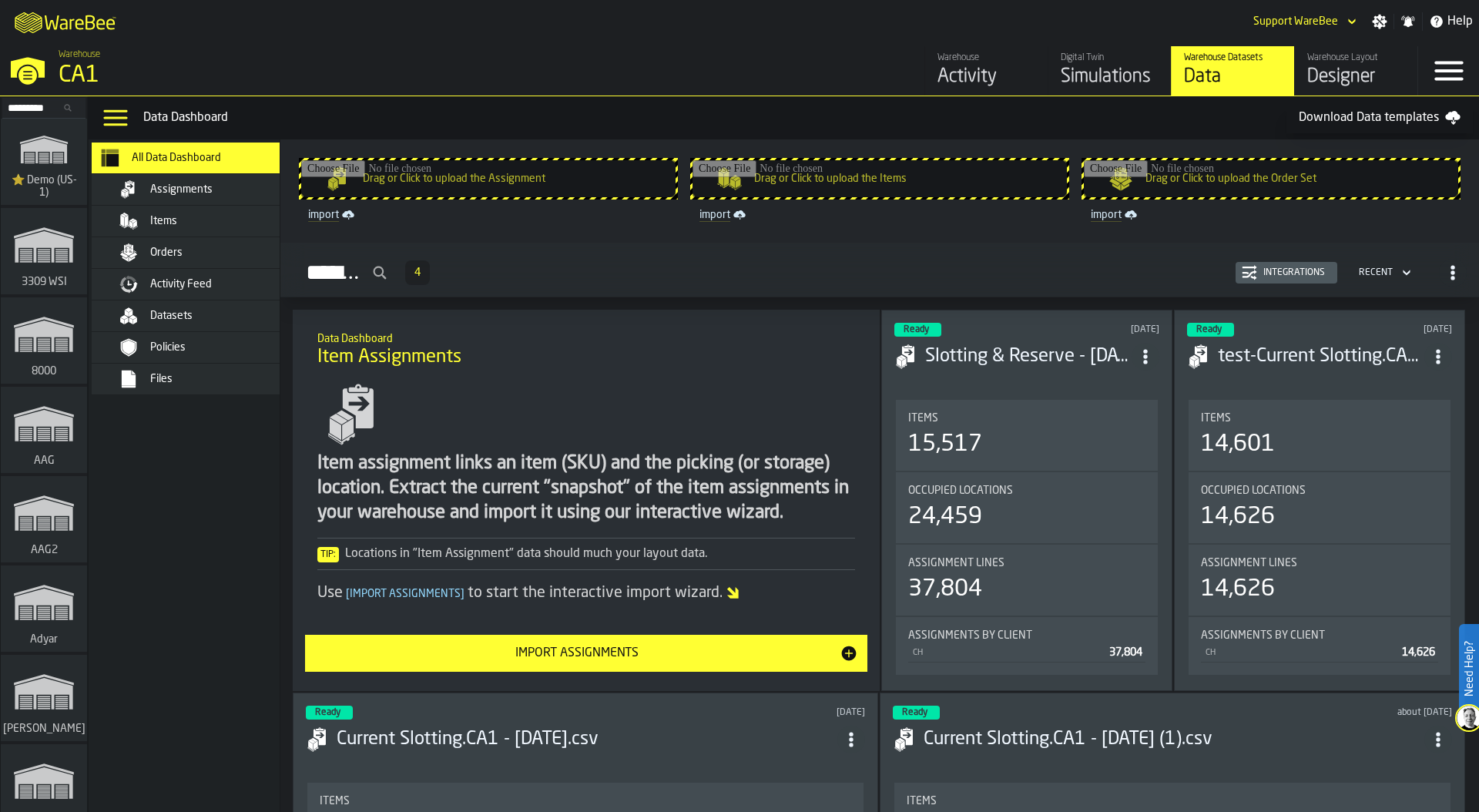
click at [83, 69] on div "CA1" at bounding box center [266, 75] width 416 height 28
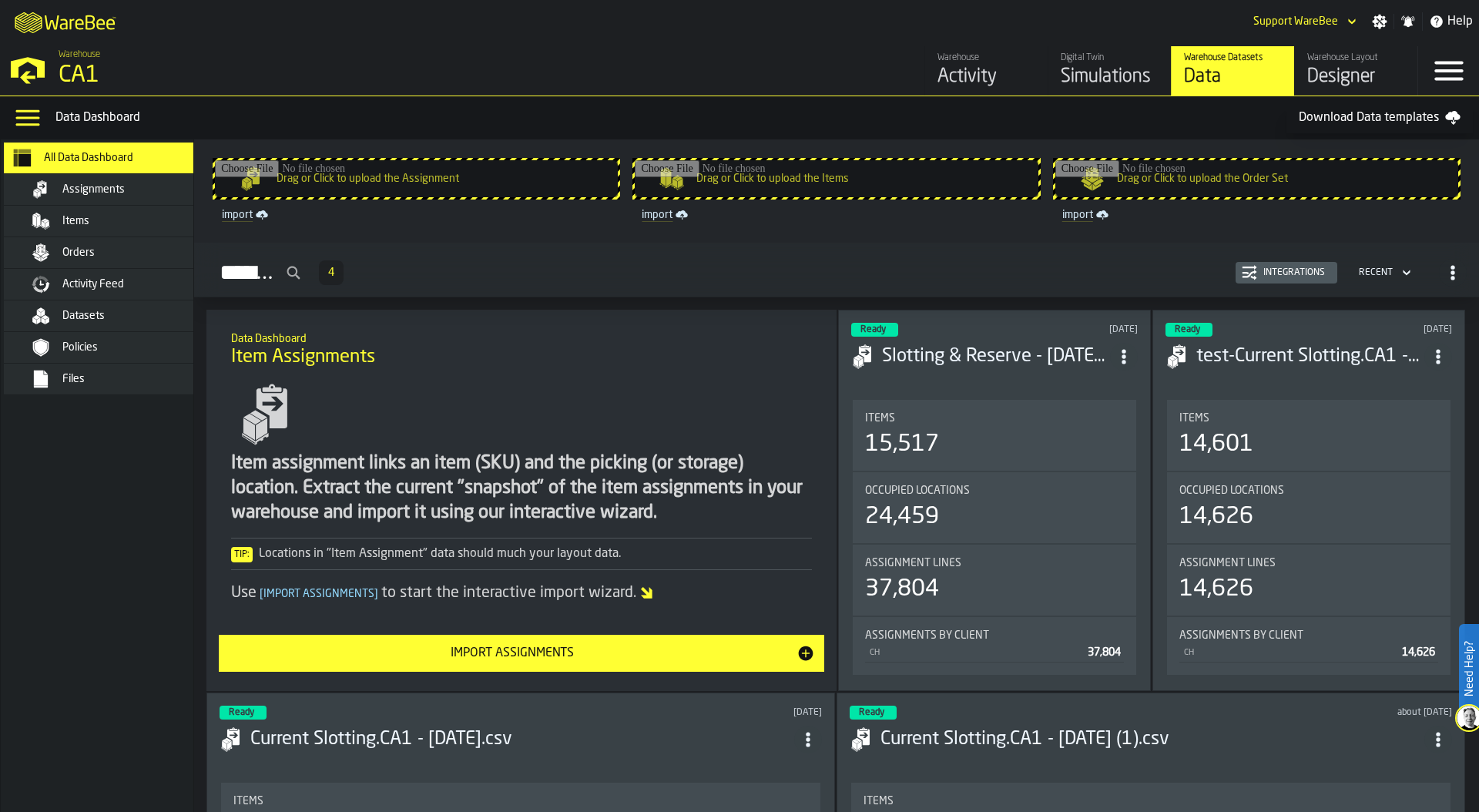
click at [72, 379] on span "Files" at bounding box center [74, 379] width 22 height 12
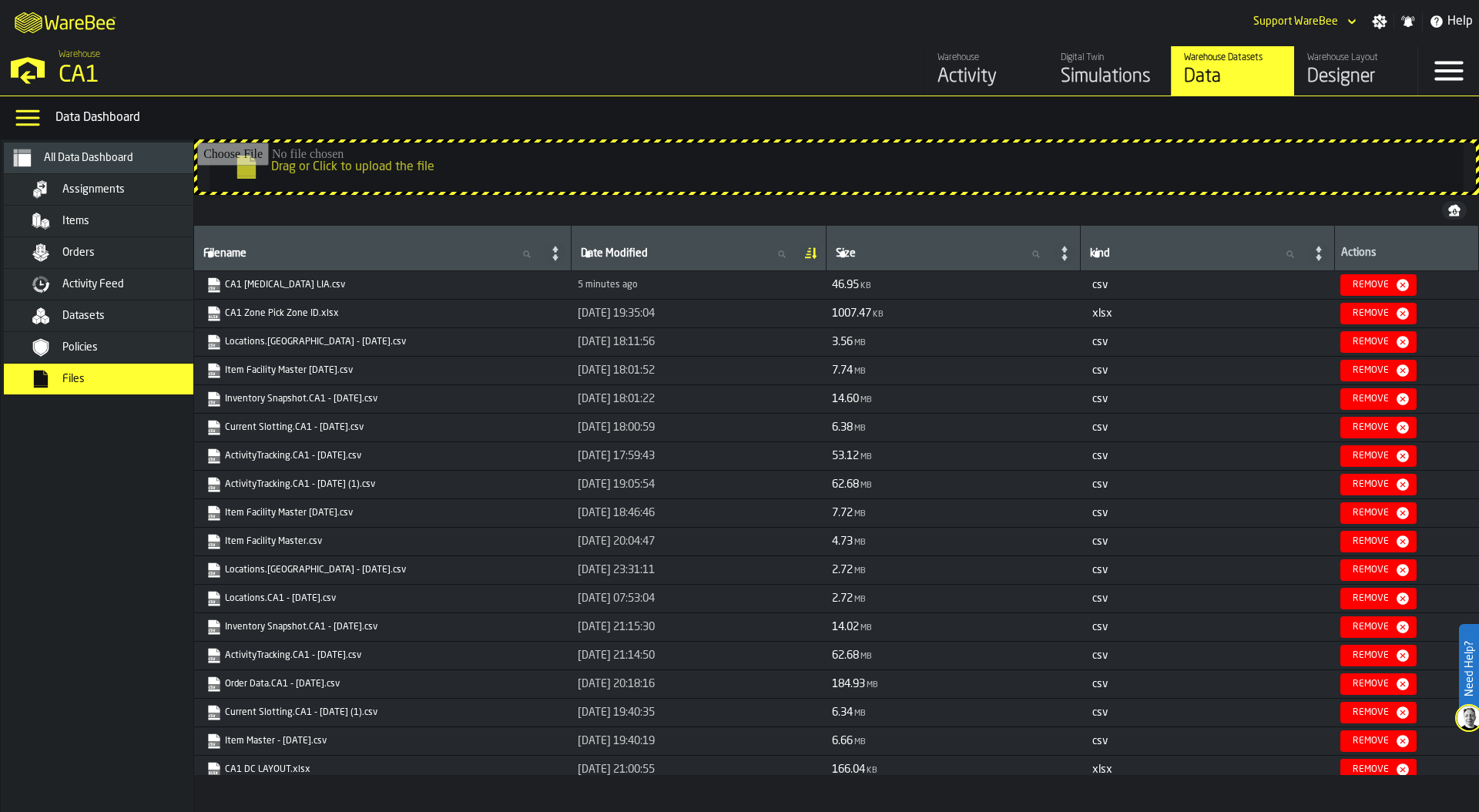
click at [266, 284] on link "CA1 Enteral LIA.csv" at bounding box center [381, 285] width 350 height 15
click at [117, 183] on span "Assignments" at bounding box center [94, 189] width 63 height 12
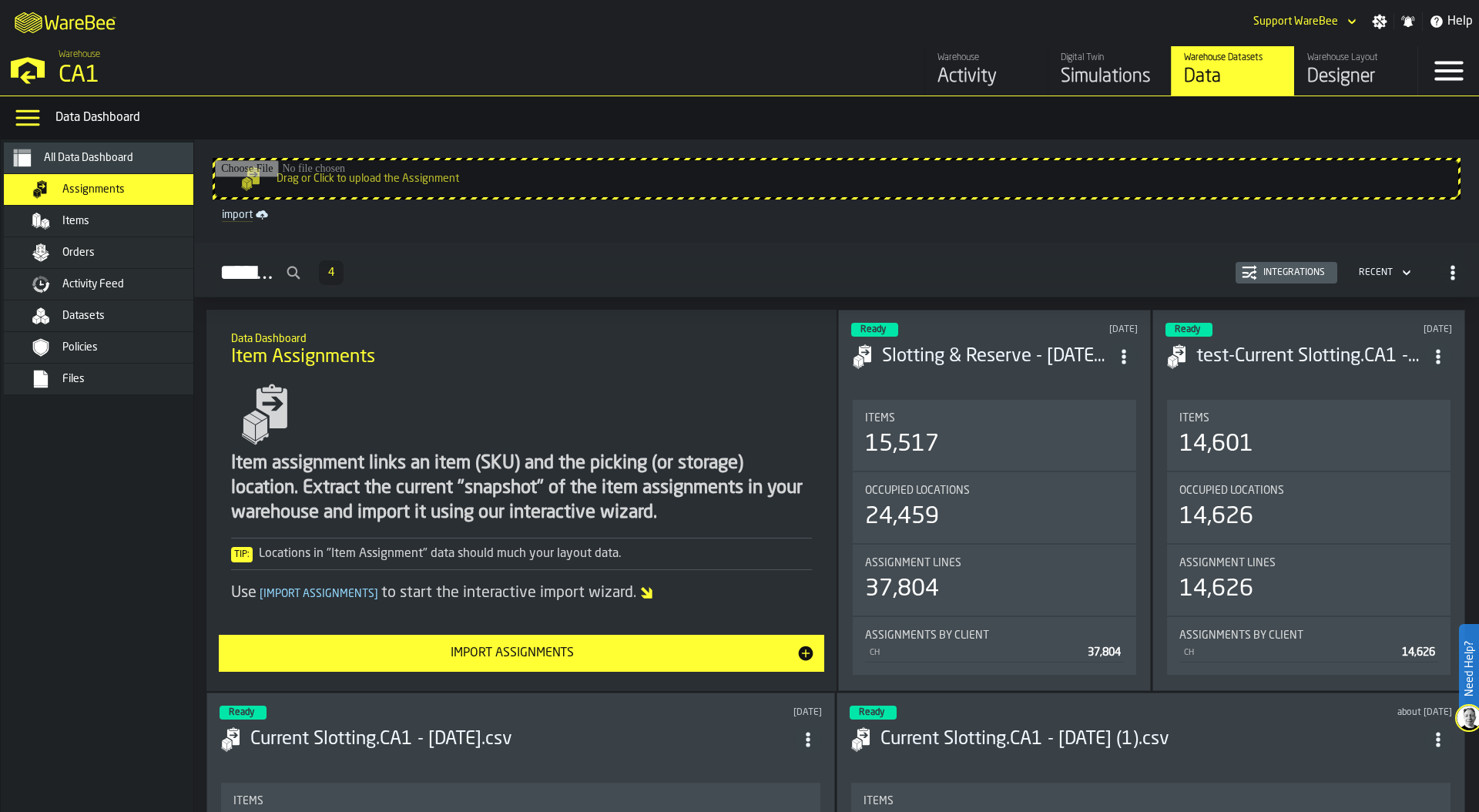
click at [1296, 272] on div "Integrations" at bounding box center [1294, 272] width 74 height 10
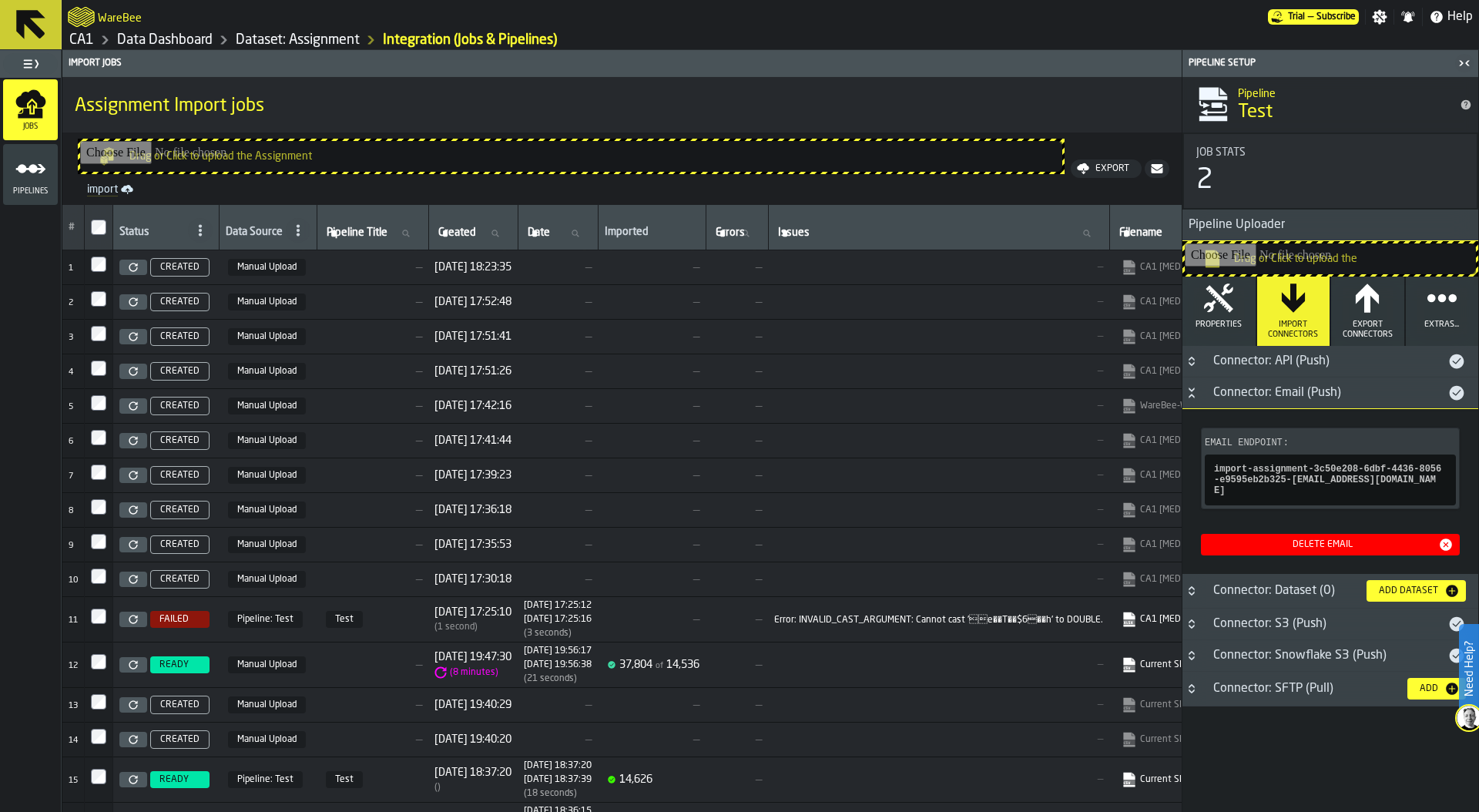
click at [319, 33] on link "Dataset: Assignment" at bounding box center [298, 39] width 124 height 17
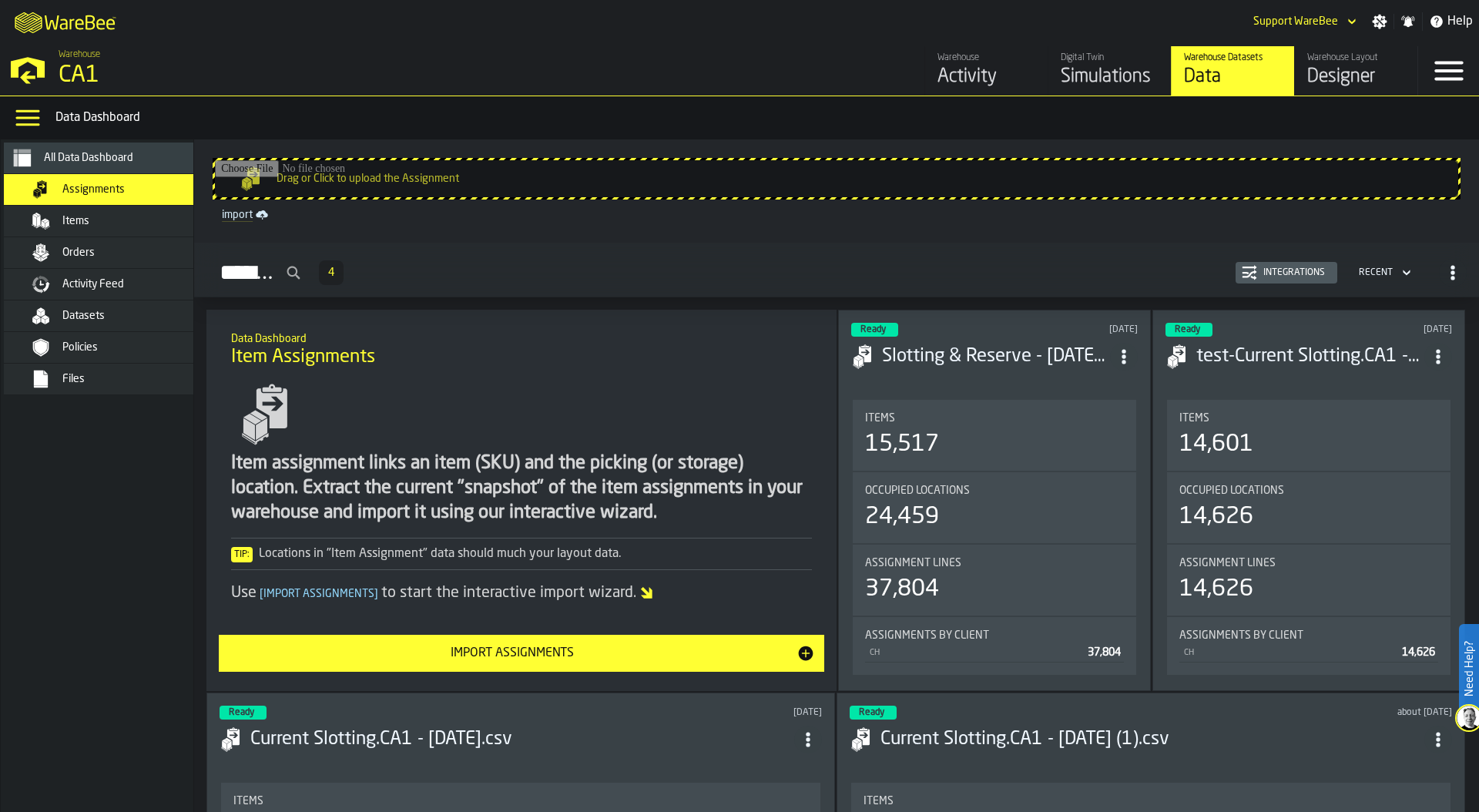
click at [534, 656] on div "Import Assignments" at bounding box center [512, 652] width 568 height 18
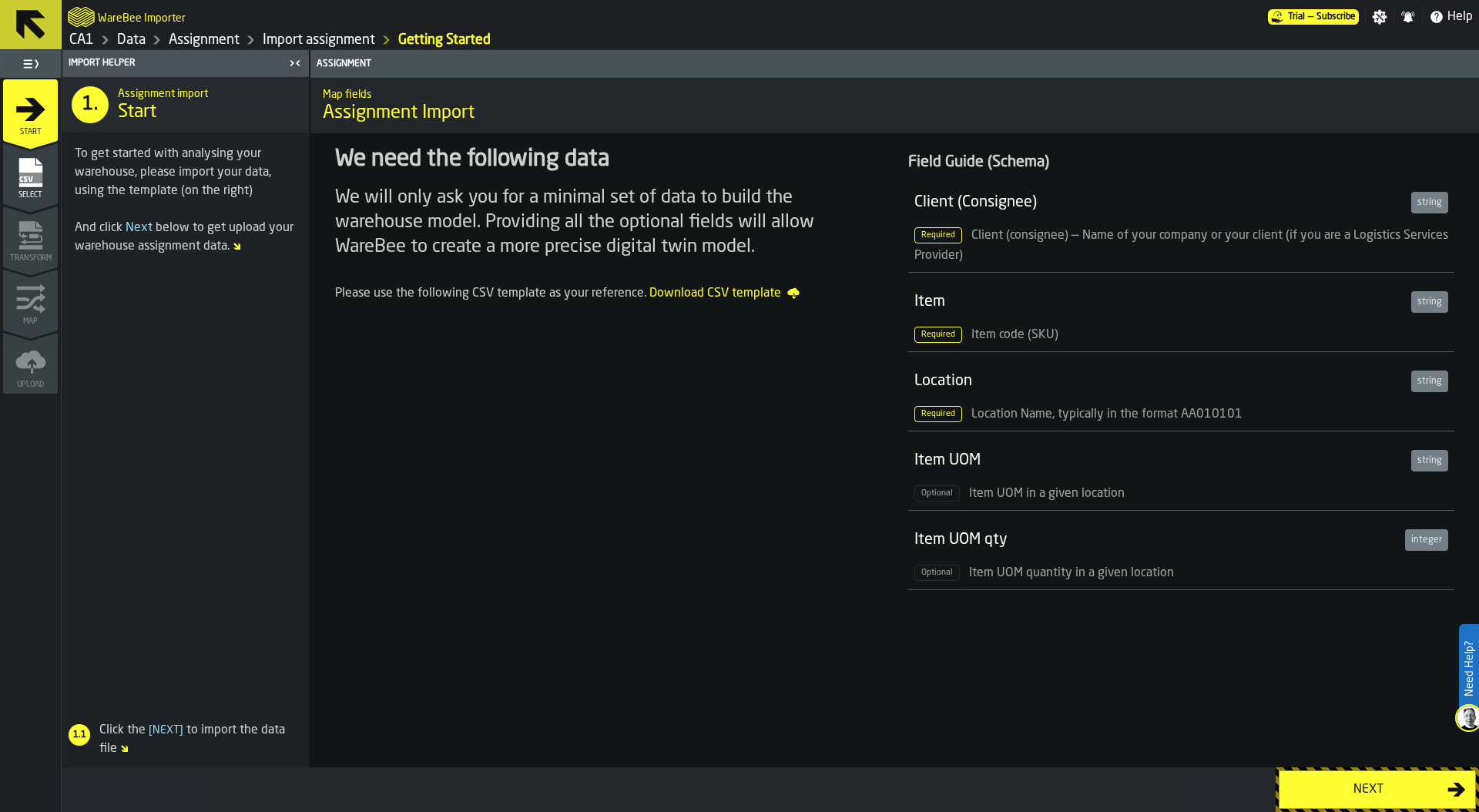
click at [1366, 787] on div "Next" at bounding box center [1368, 789] width 159 height 18
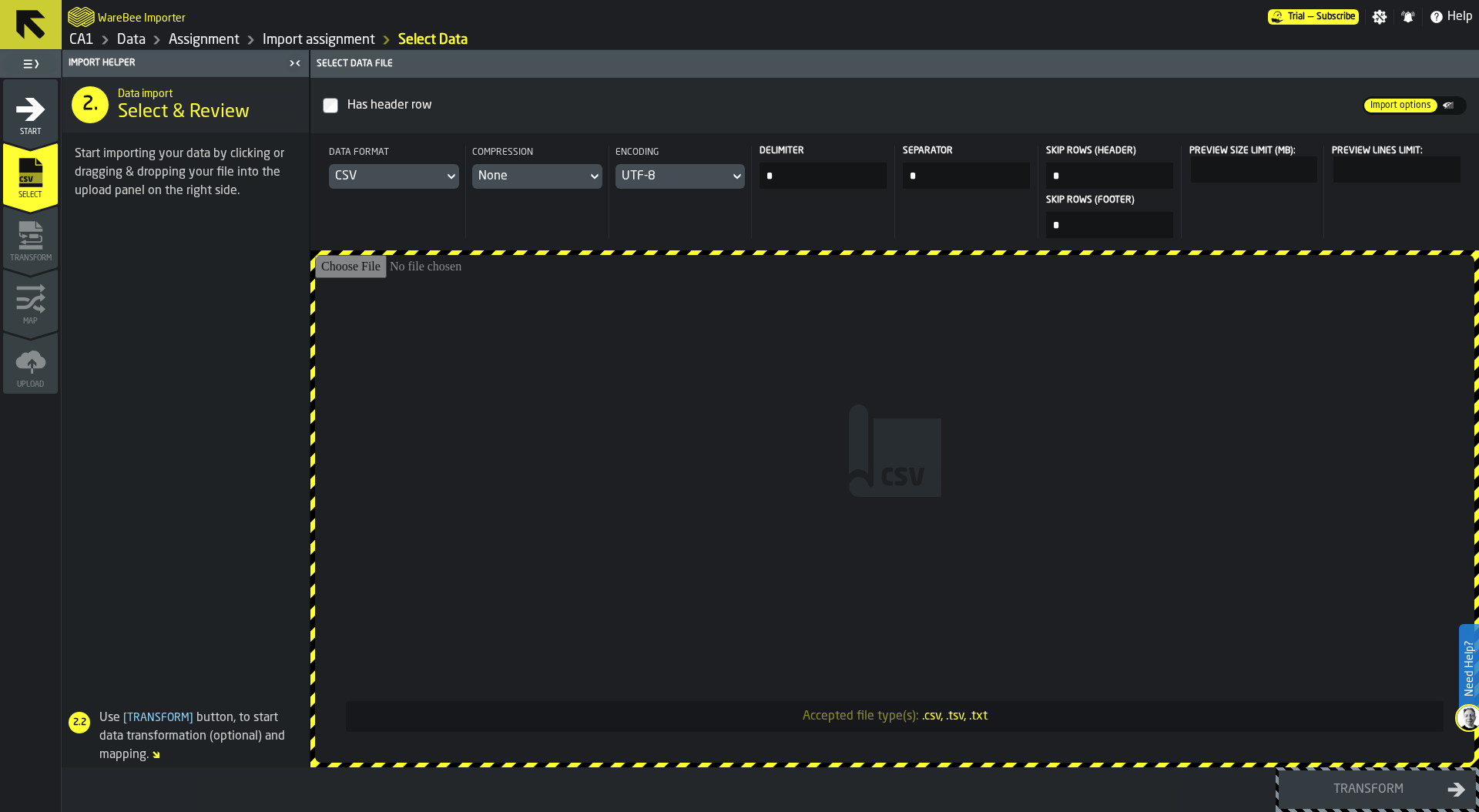
click at [831, 366] on input "Accepted file type(s): .csv, .tsv, .txt" at bounding box center [895, 509] width 1160 height 508
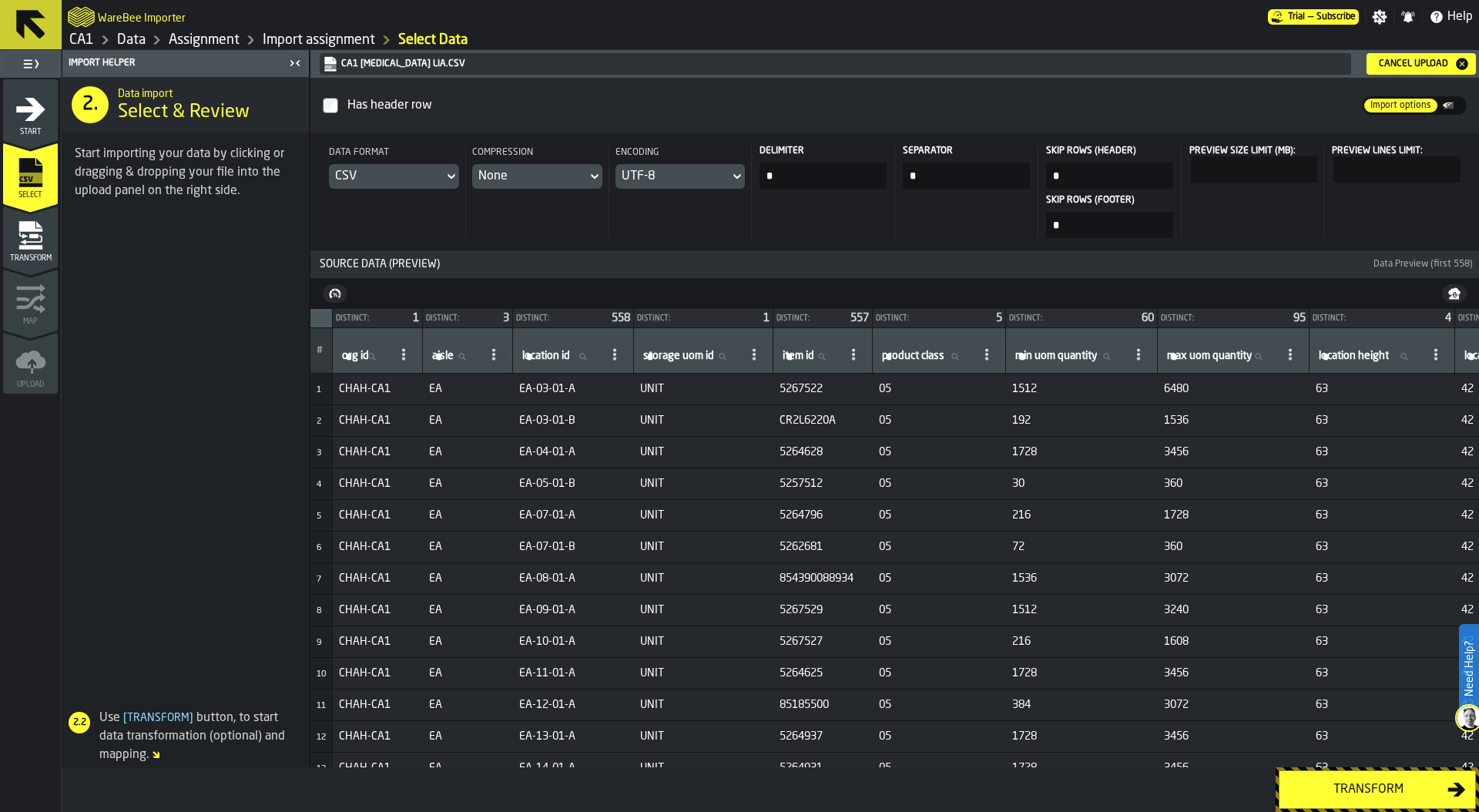
click at [1386, 790] on div "Transform" at bounding box center [1368, 789] width 159 height 18
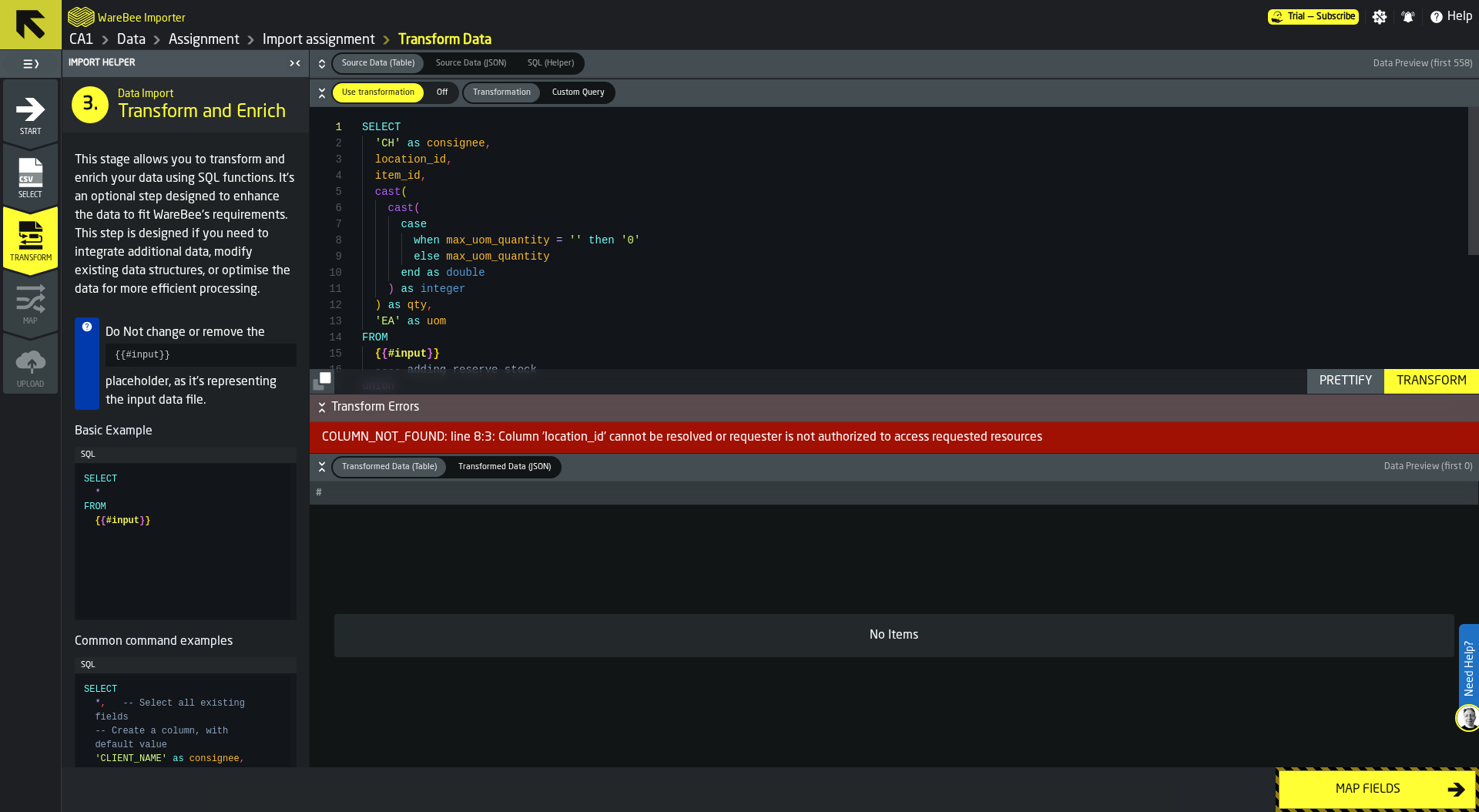
click at [563, 438] on div "COLUMN_NOT_FOUND: line 8:3: Column 'location_id' cannot be resolved or requeste…" at bounding box center [894, 437] width 1169 height 30
click at [317, 63] on icon "button-" at bounding box center [322, 63] width 15 height 15
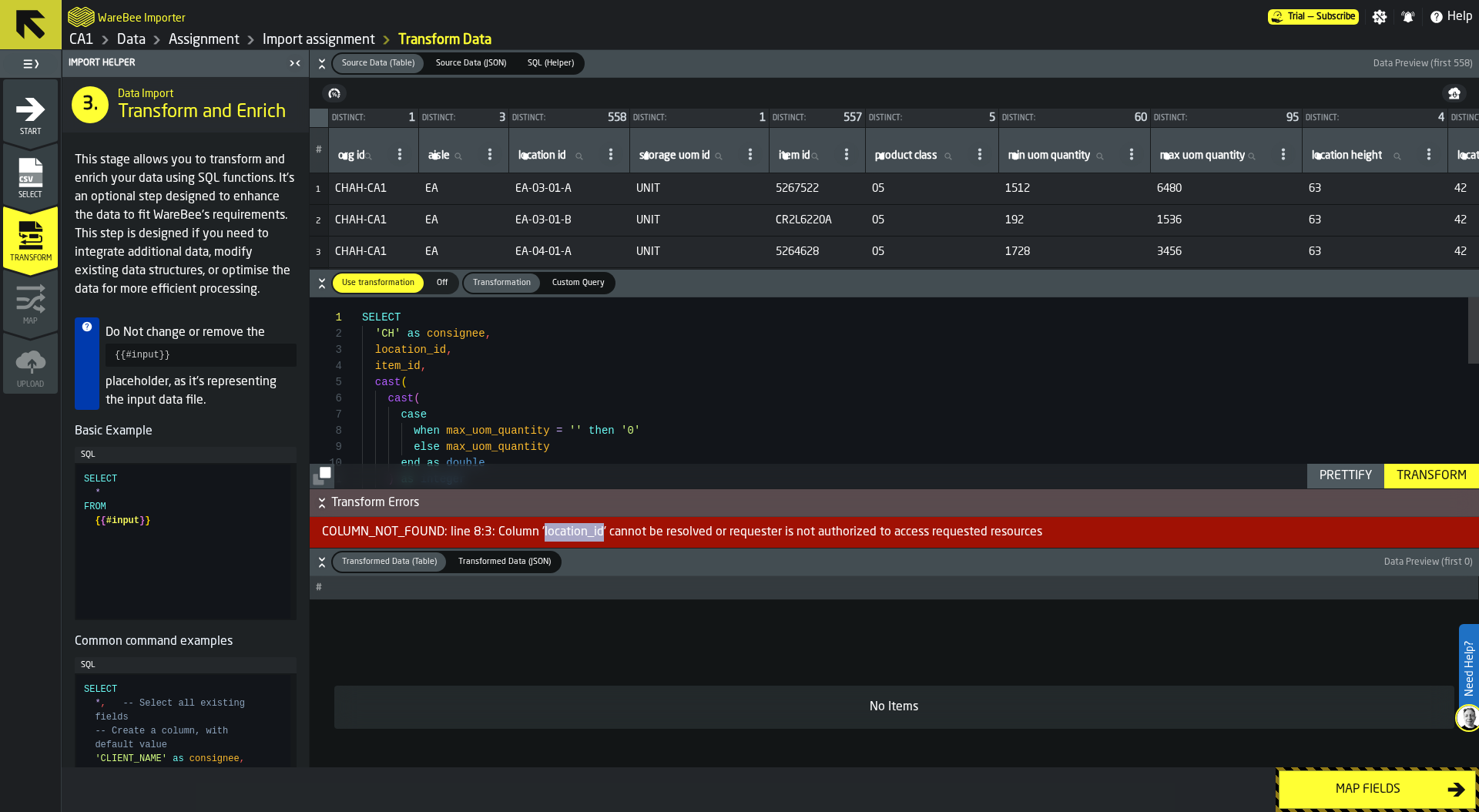
type textarea "**********"
click at [374, 350] on div "SELECT 'CH' as consignee , location_id , item_id , cast ( cast ( case when max_…" at bounding box center [920, 572] width 1117 height 550
click at [444, 237] on td "EA" at bounding box center [464, 252] width 90 height 31
click at [426, 332] on div "SELECT 'CH' as consignee , location_id , item_id , cast ( cast ( case when max_…" at bounding box center [920, 572] width 1117 height 550
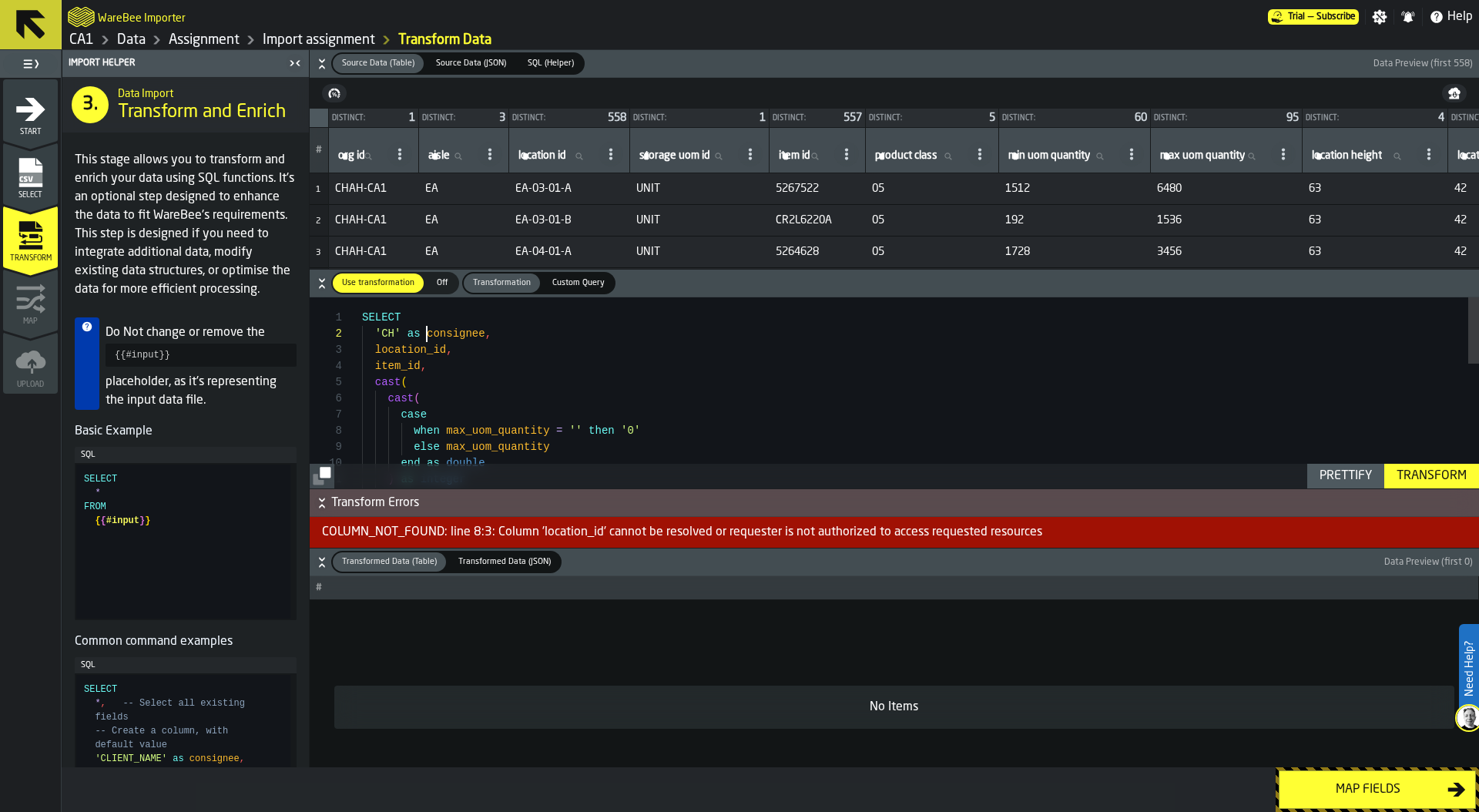
scroll to position [16, 0]
click at [542, 59] on span "SQL (Helper)" at bounding box center [551, 63] width 59 height 13
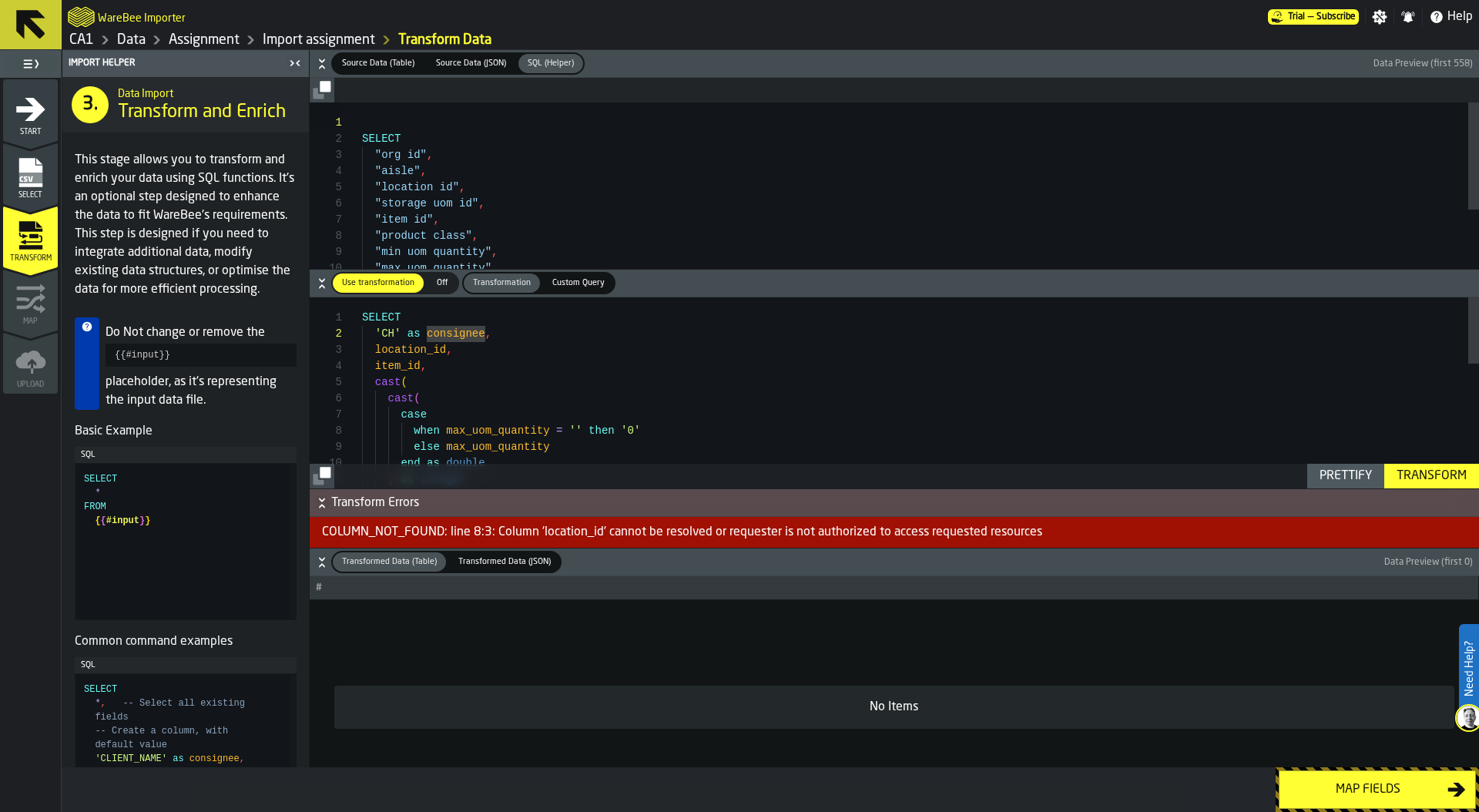
type textarea "**********"
drag, startPoint x: 373, startPoint y: 183, endPoint x: 457, endPoint y: 184, distance: 84.0
click at [457, 184] on div "SELECT "org id" , "aisle" , "location id" , "storage uom id" , "item id" , "pro…" at bounding box center [920, 273] width 1117 height 340
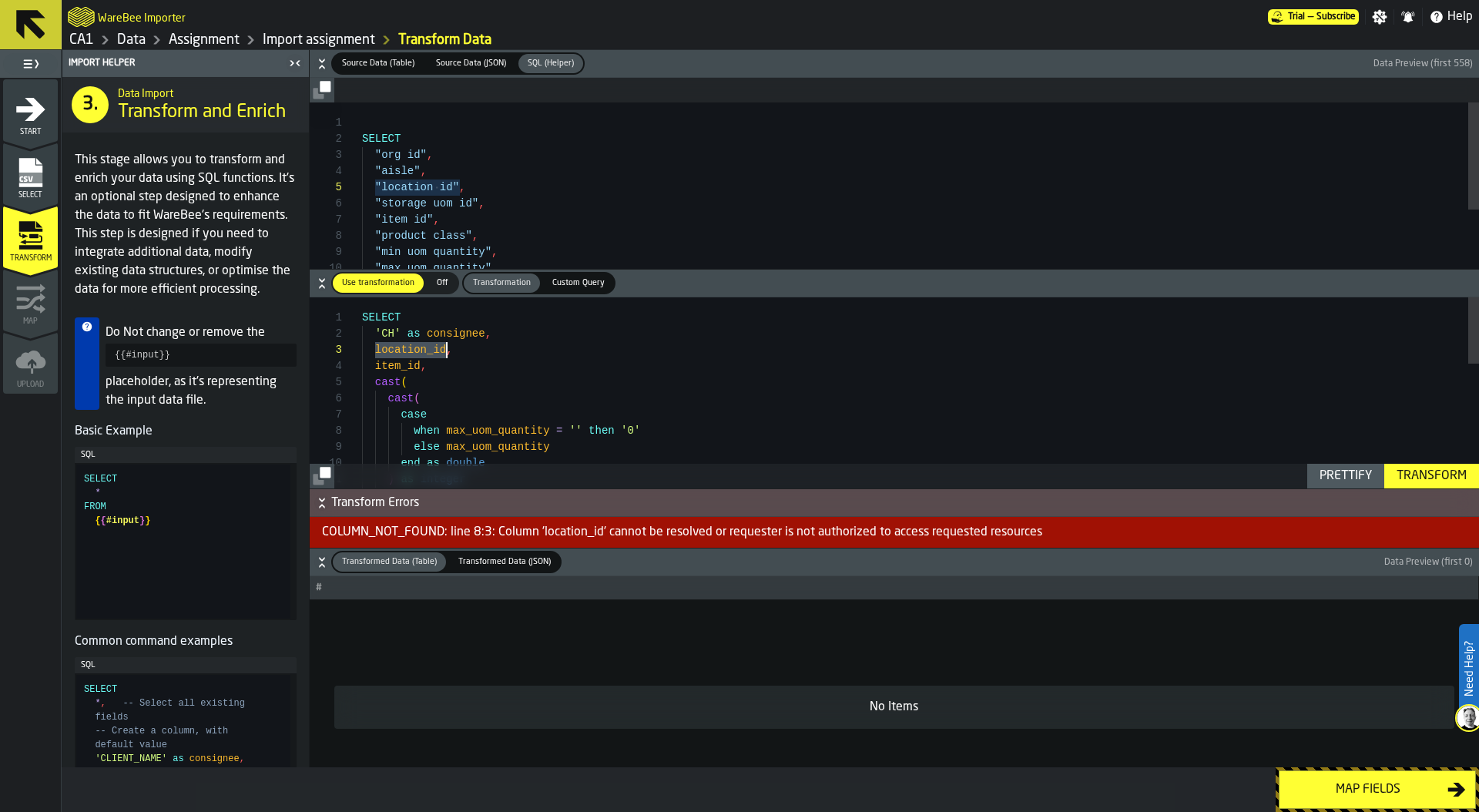
drag, startPoint x: 372, startPoint y: 349, endPoint x: 445, endPoint y: 344, distance: 73.2
click at [445, 344] on div "SELECT 'CH' as consignee , location_id , item_id , cast ( cast ( case when max_…" at bounding box center [920, 572] width 1117 height 550
drag, startPoint x: 373, startPoint y: 220, endPoint x: 431, endPoint y: 220, distance: 58.0
click at [431, 220] on div "SELECT "org id" , "aisle" , "location id" , "storage uom id" , "item id" , "pro…" at bounding box center [920, 273] width 1117 height 340
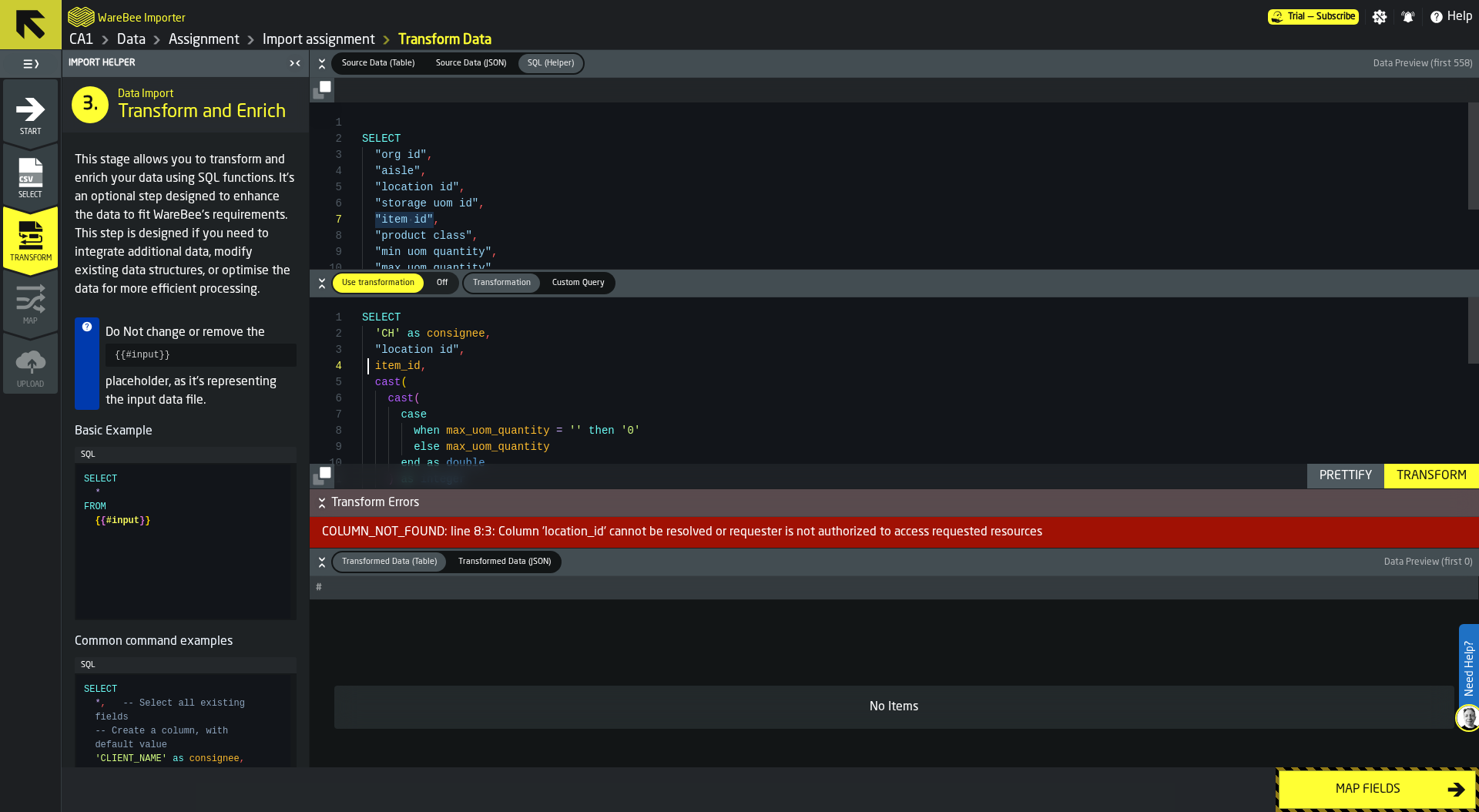
scroll to position [48, 0]
drag, startPoint x: 372, startPoint y: 367, endPoint x: 417, endPoint y: 367, distance: 45.0
click at [417, 367] on div "SELECT 'CH' as consignee , "location id" , item_id , cast ( cast ( case when ma…" at bounding box center [920, 572] width 1117 height 550
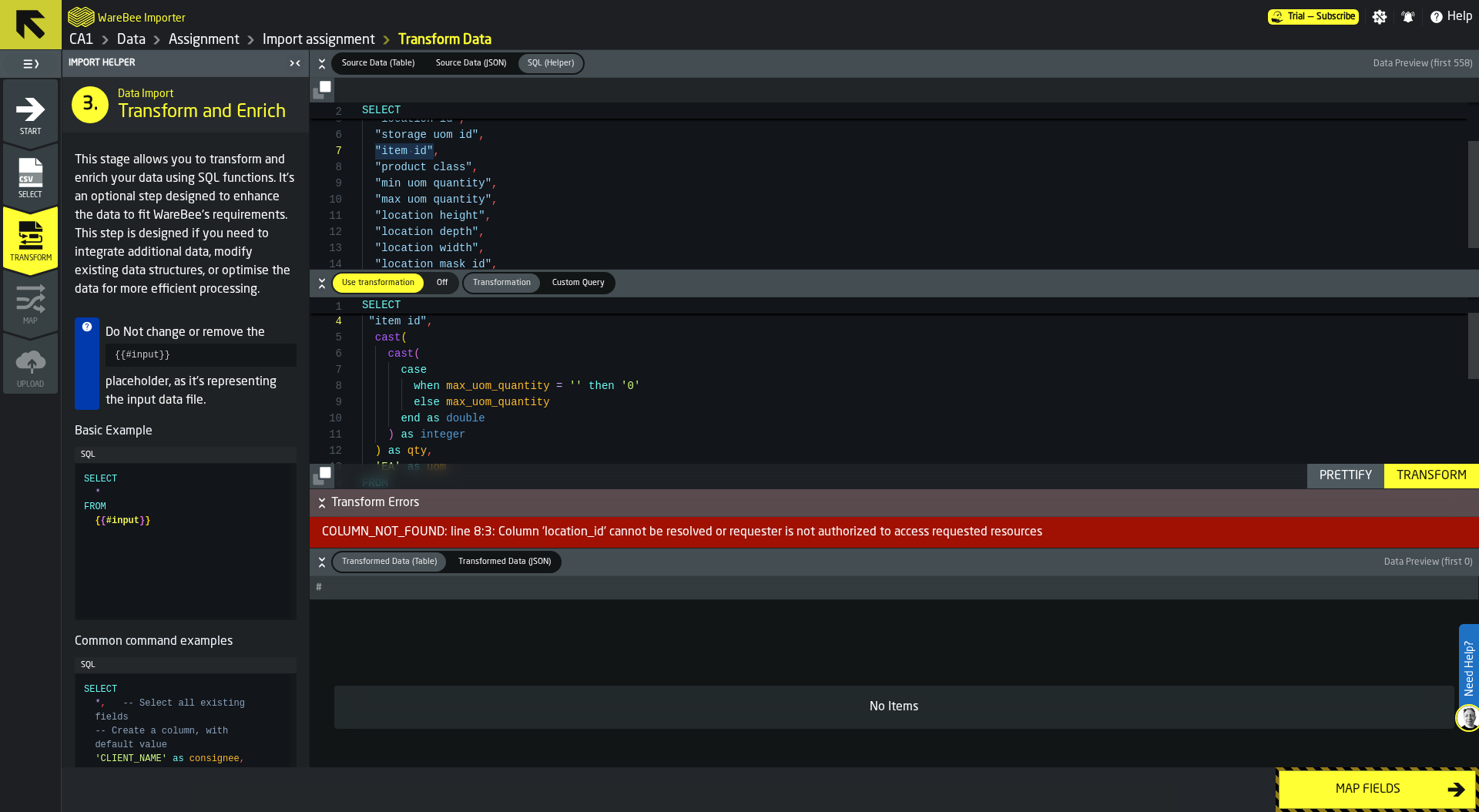
click at [447, 386] on div ""location id" , "item id" , cast ( cast ( case when max_uom_quantity = '' then …" at bounding box center [920, 528] width 1117 height 550
drag, startPoint x: 445, startPoint y: 376, endPoint x: 563, endPoint y: 378, distance: 118.0
click at [563, 378] on div ""location id" , "item id" , cast ( cast ( case when "max uom quantity" = '' the…" at bounding box center [920, 517] width 1117 height 550
click at [508, 385] on div ""location id" , "item id" , cast ( cast ( case when "max uom quantity" = '' the…" at bounding box center [920, 517] width 1117 height 550
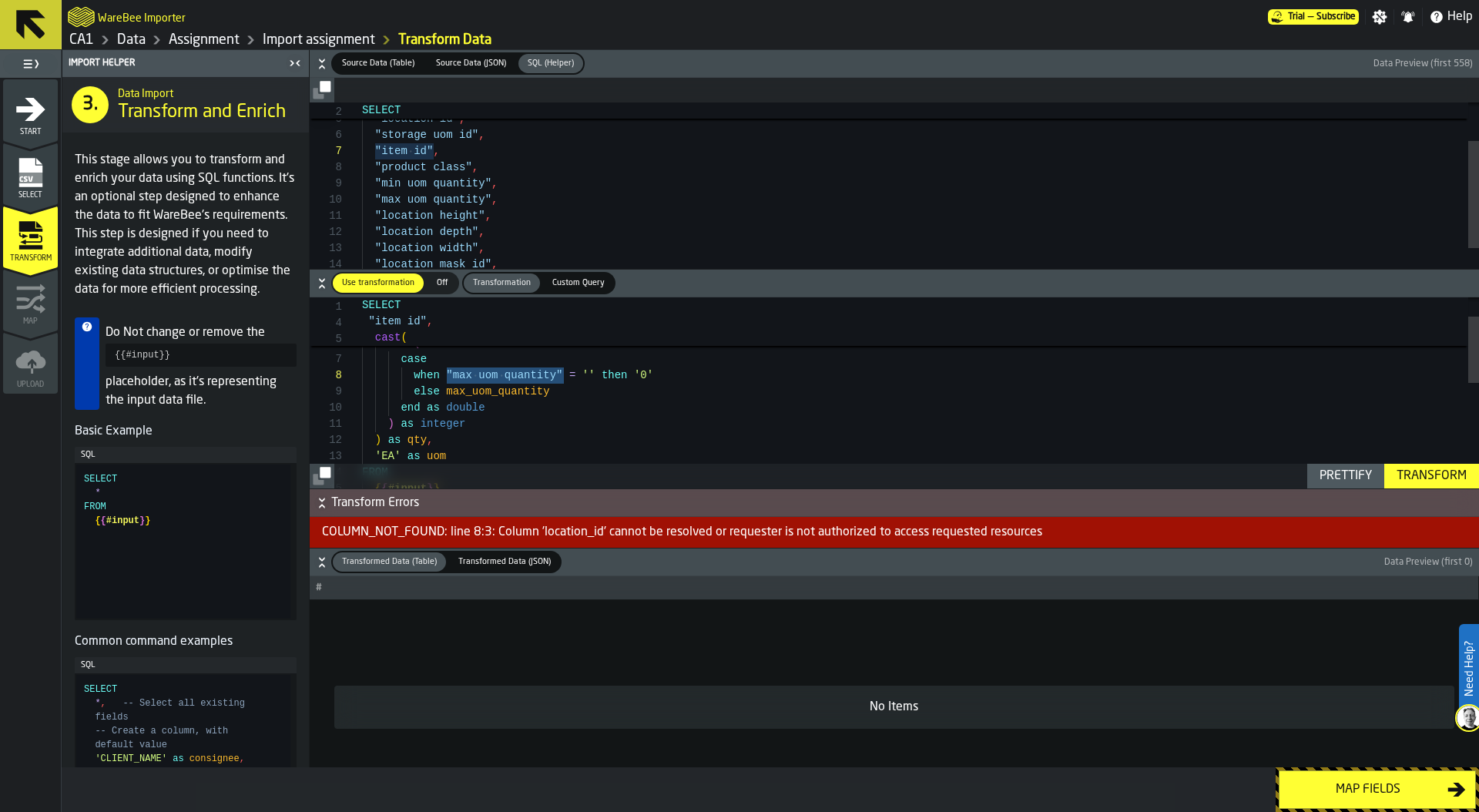
click at [508, 385] on div ""location id" , "item id" , cast ( cast ( case when "max uom quantity" = '' the…" at bounding box center [920, 517] width 1117 height 550
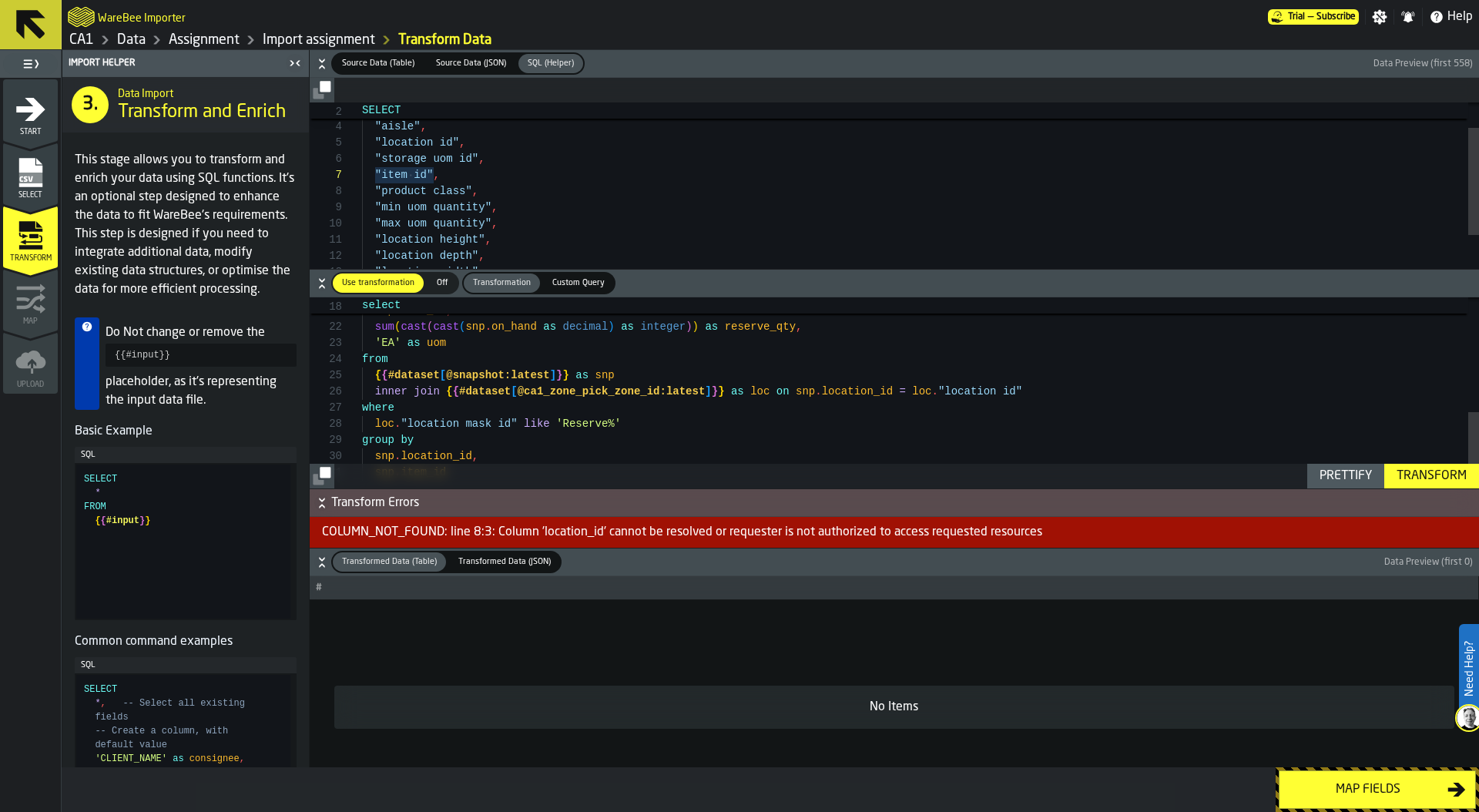
type textarea "**********"
click at [372, 63] on span "Source Data (Table)" at bounding box center [378, 63] width 85 height 13
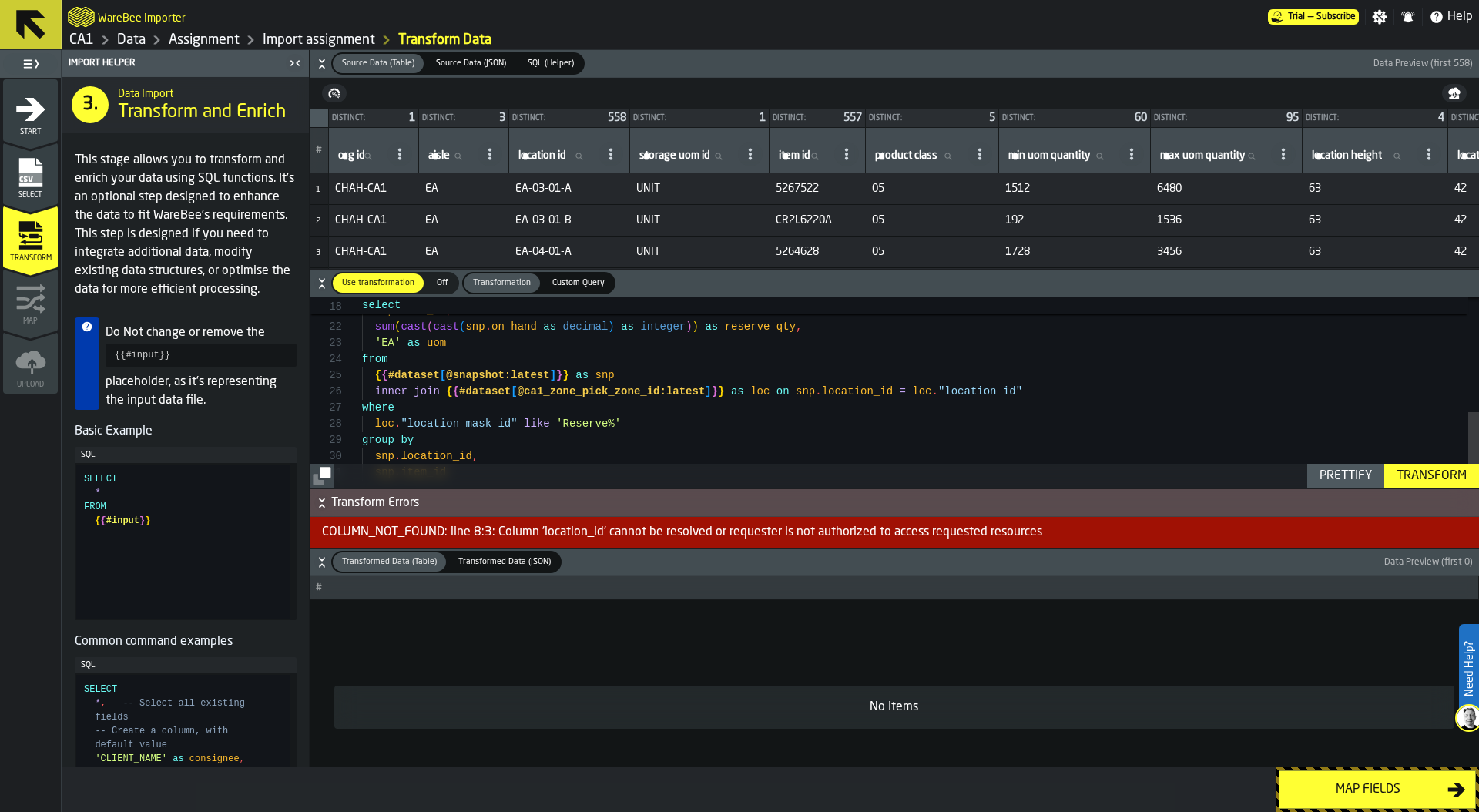
click at [1442, 472] on div "Transform" at bounding box center [1431, 476] width 83 height 18
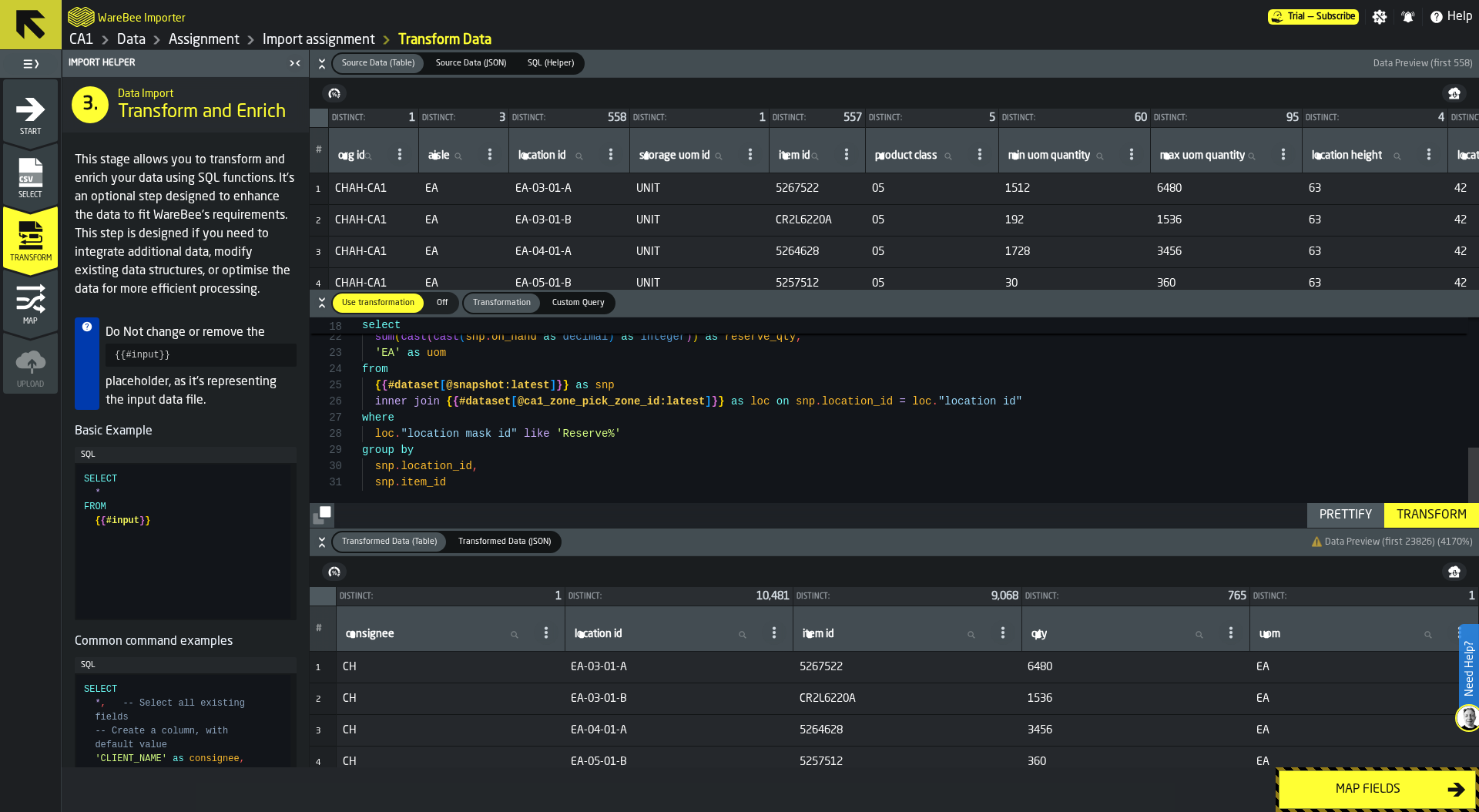
click at [1377, 787] on div "Map fields" at bounding box center [1368, 789] width 159 height 18
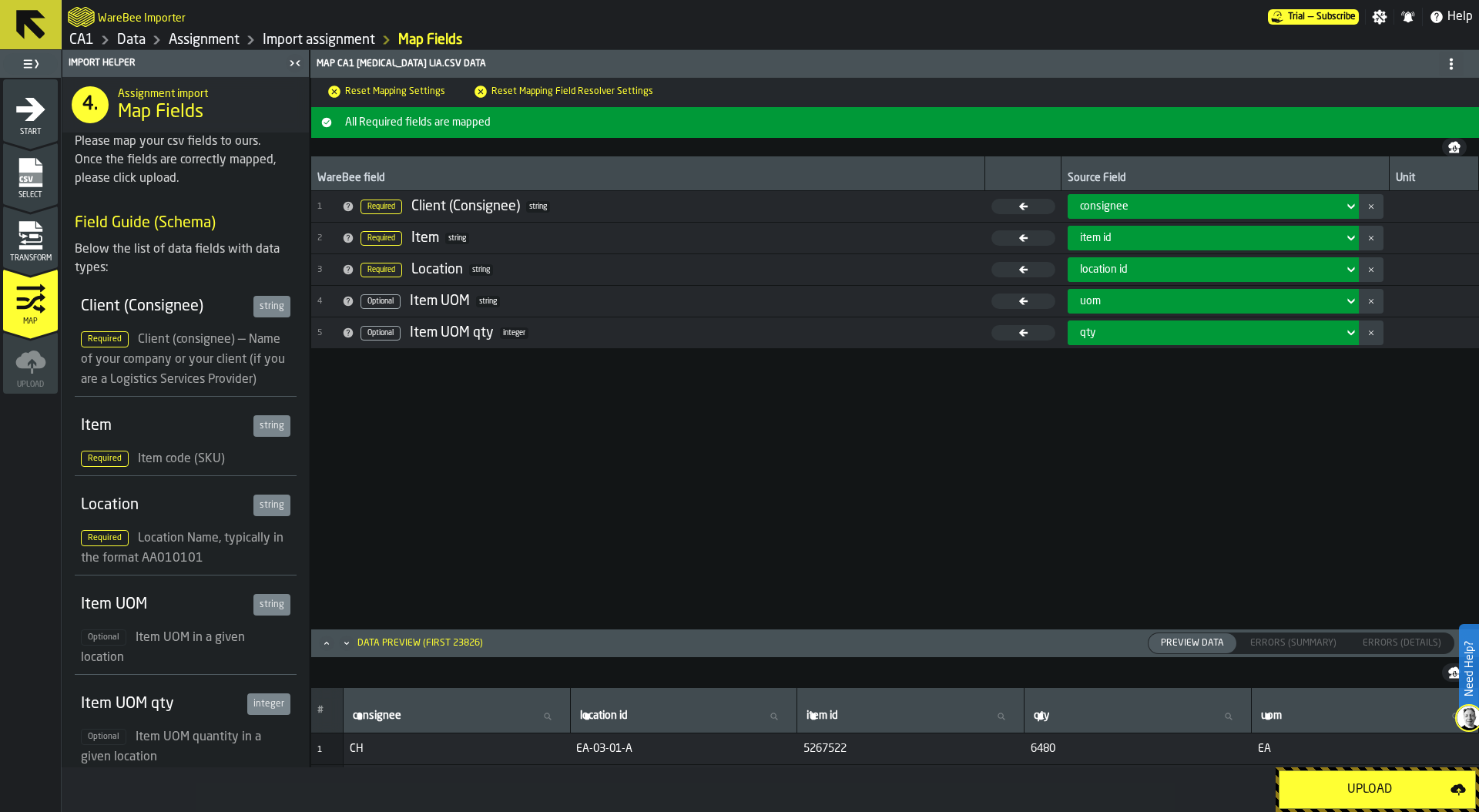
click at [1379, 782] on div "Upload" at bounding box center [1370, 789] width 162 height 18
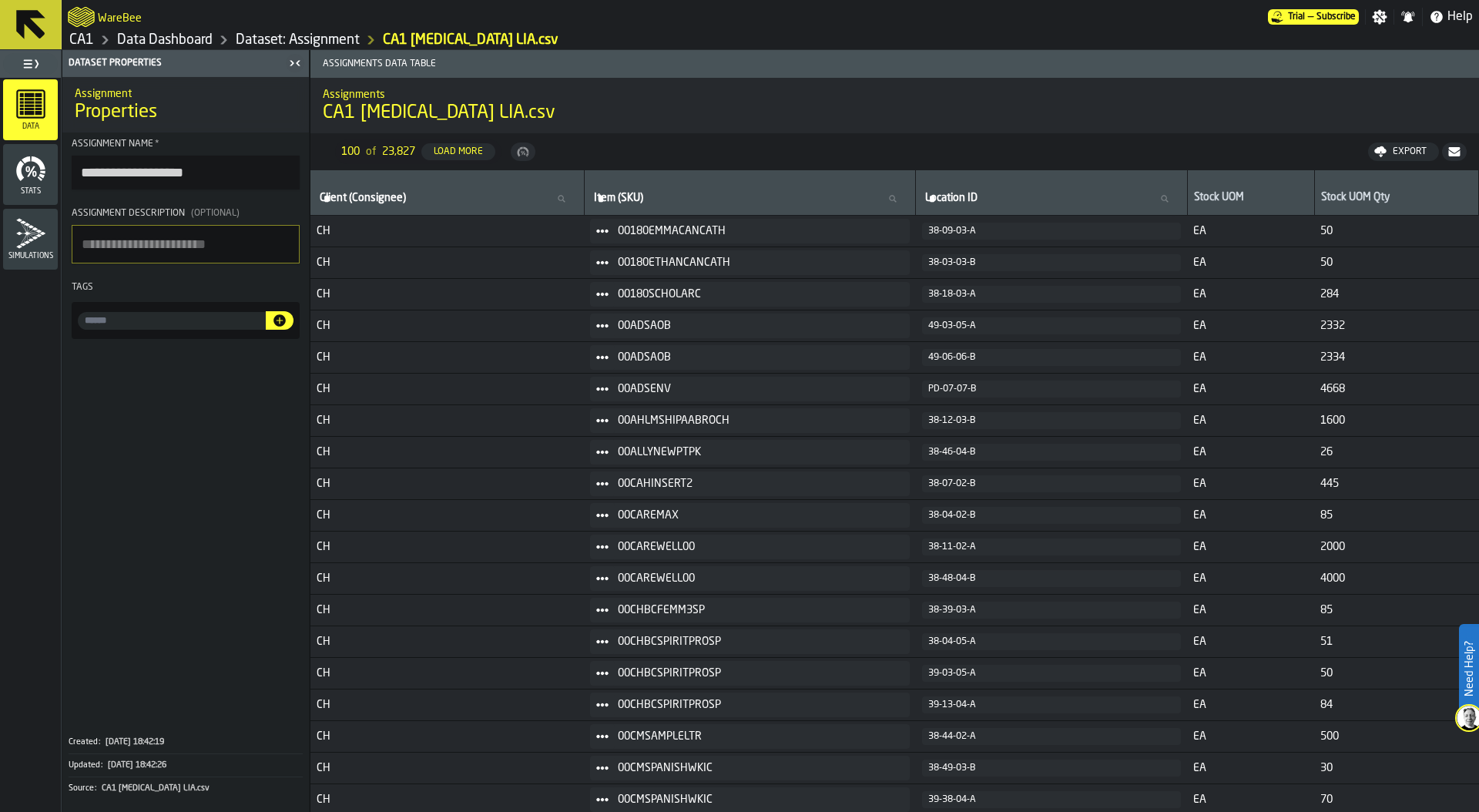
click at [123, 242] on textarea "Assignment Description (Optional)" at bounding box center [185, 244] width 228 height 39
click at [186, 39] on link "Data Dashboard" at bounding box center [165, 39] width 95 height 17
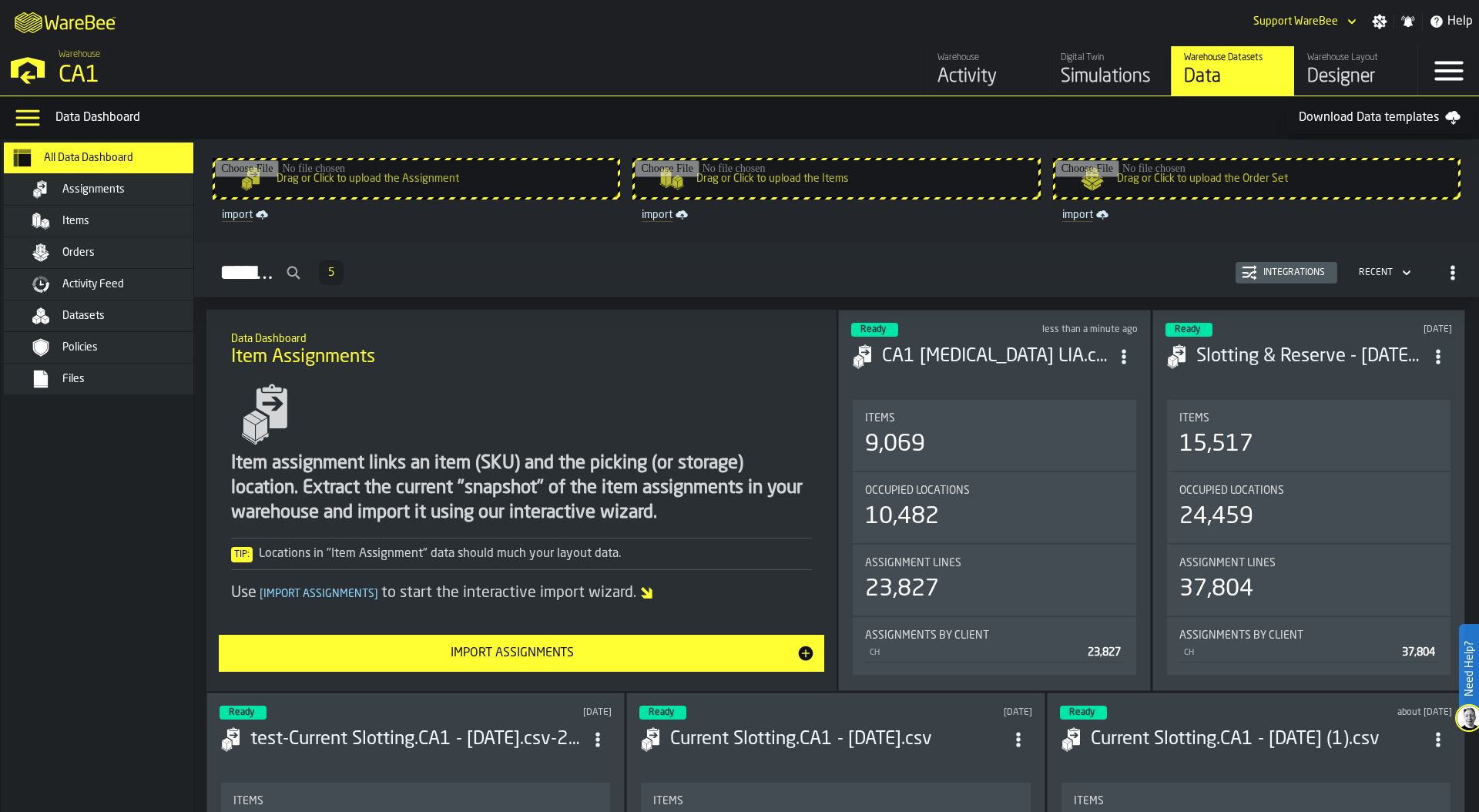
click at [1290, 274] on div "Integrations" at bounding box center [1294, 272] width 74 height 10
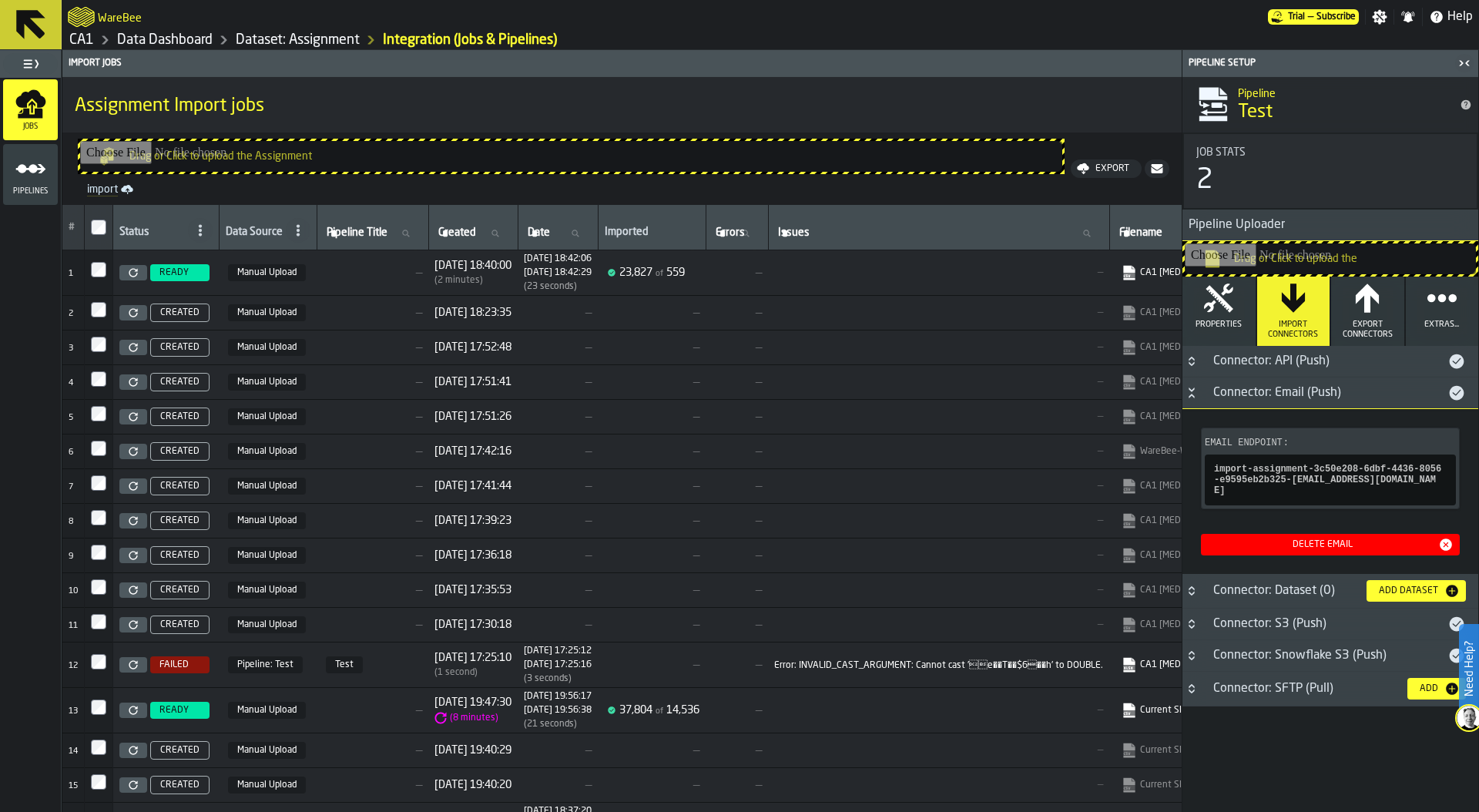
click at [30, 173] on icon "menu Pipelines" at bounding box center [30, 168] width 30 height 30
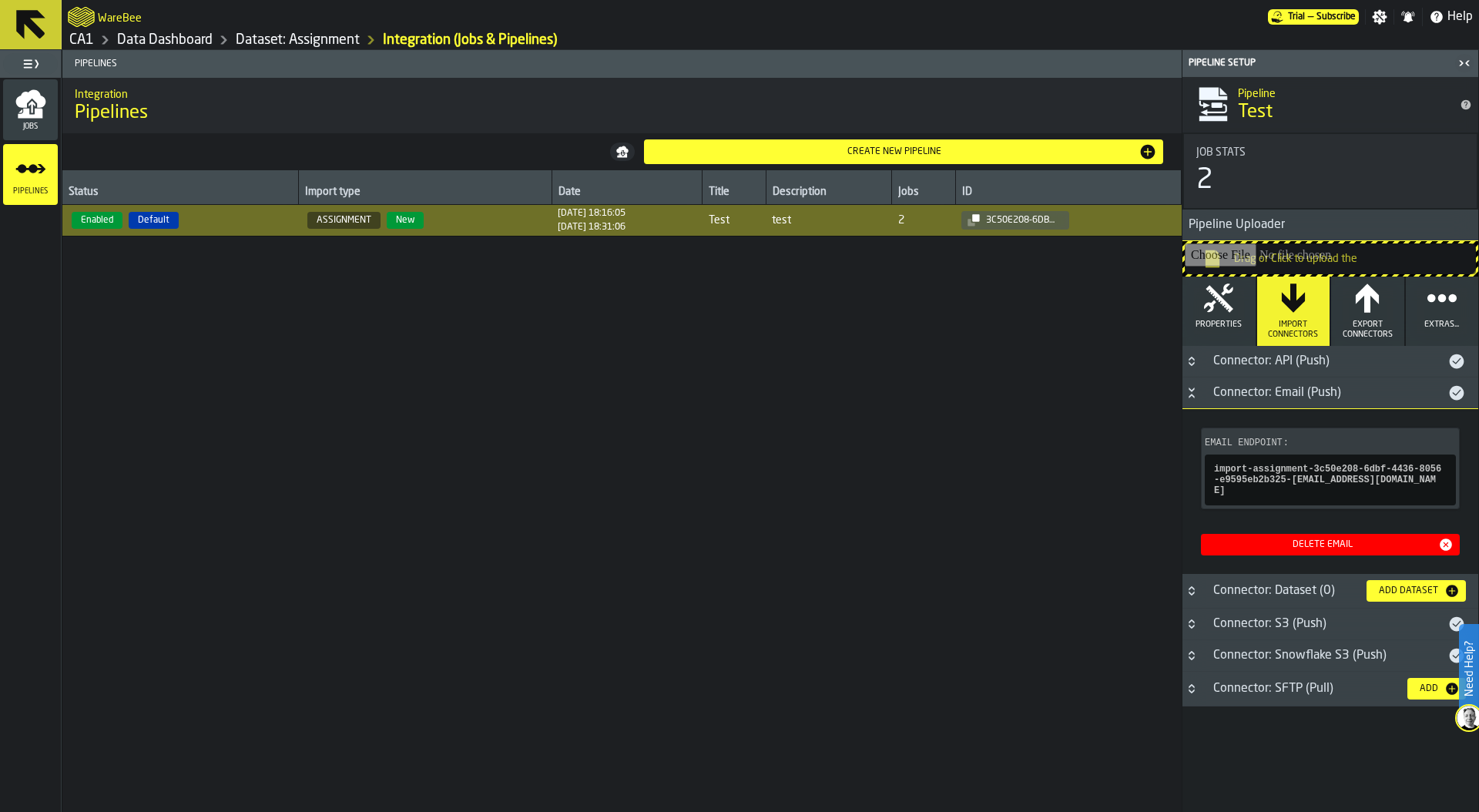
click at [908, 151] on div "Create new pipeline" at bounding box center [894, 151] width 489 height 10
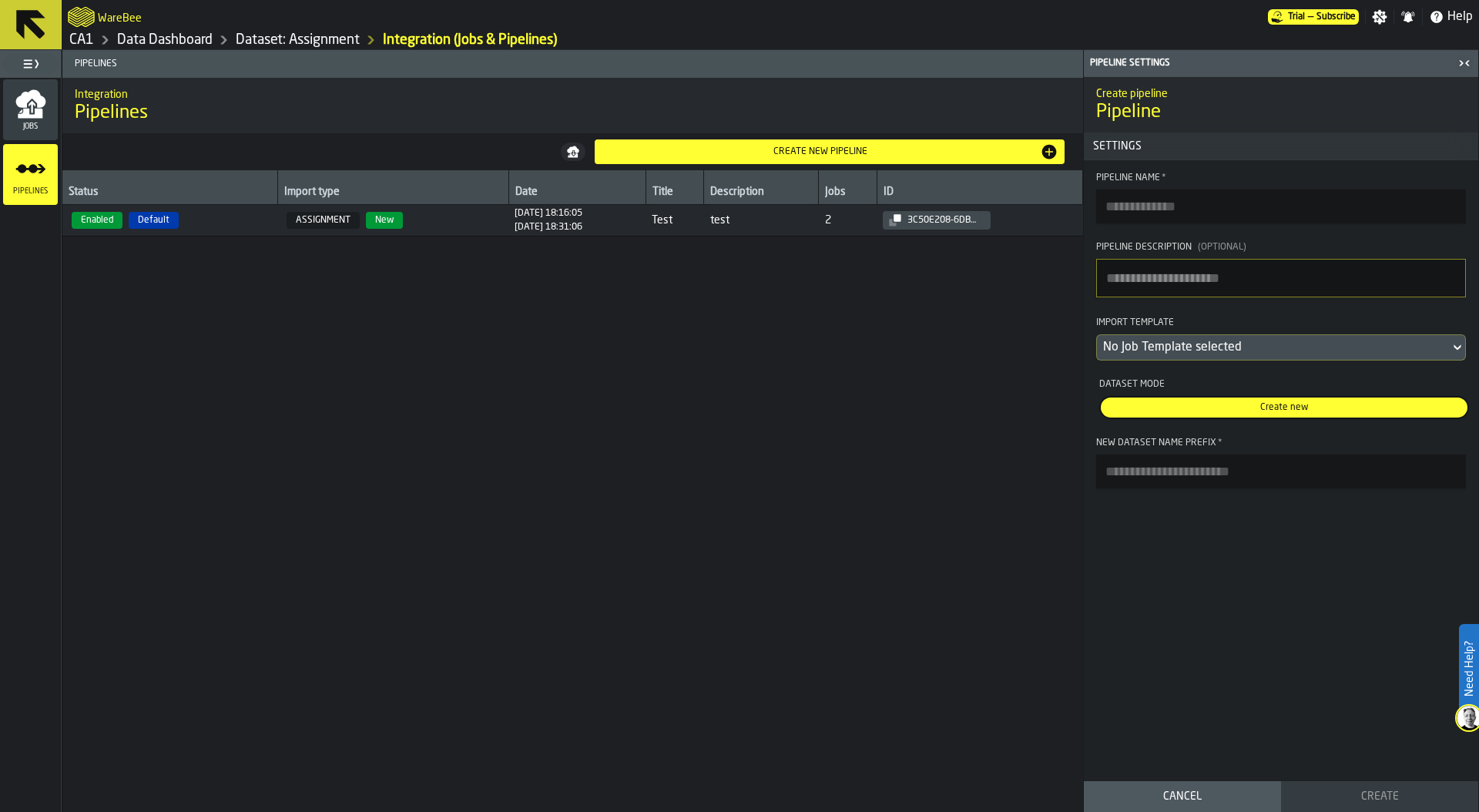
click at [1176, 211] on input "Pipeline Name *" at bounding box center [1281, 206] width 370 height 34
click at [1294, 220] on input "**********" at bounding box center [1281, 206] width 370 height 34
click at [1269, 207] on input "**********" at bounding box center [1281, 206] width 370 height 34
drag, startPoint x: 1104, startPoint y: 207, endPoint x: 1143, endPoint y: 210, distance: 39.1
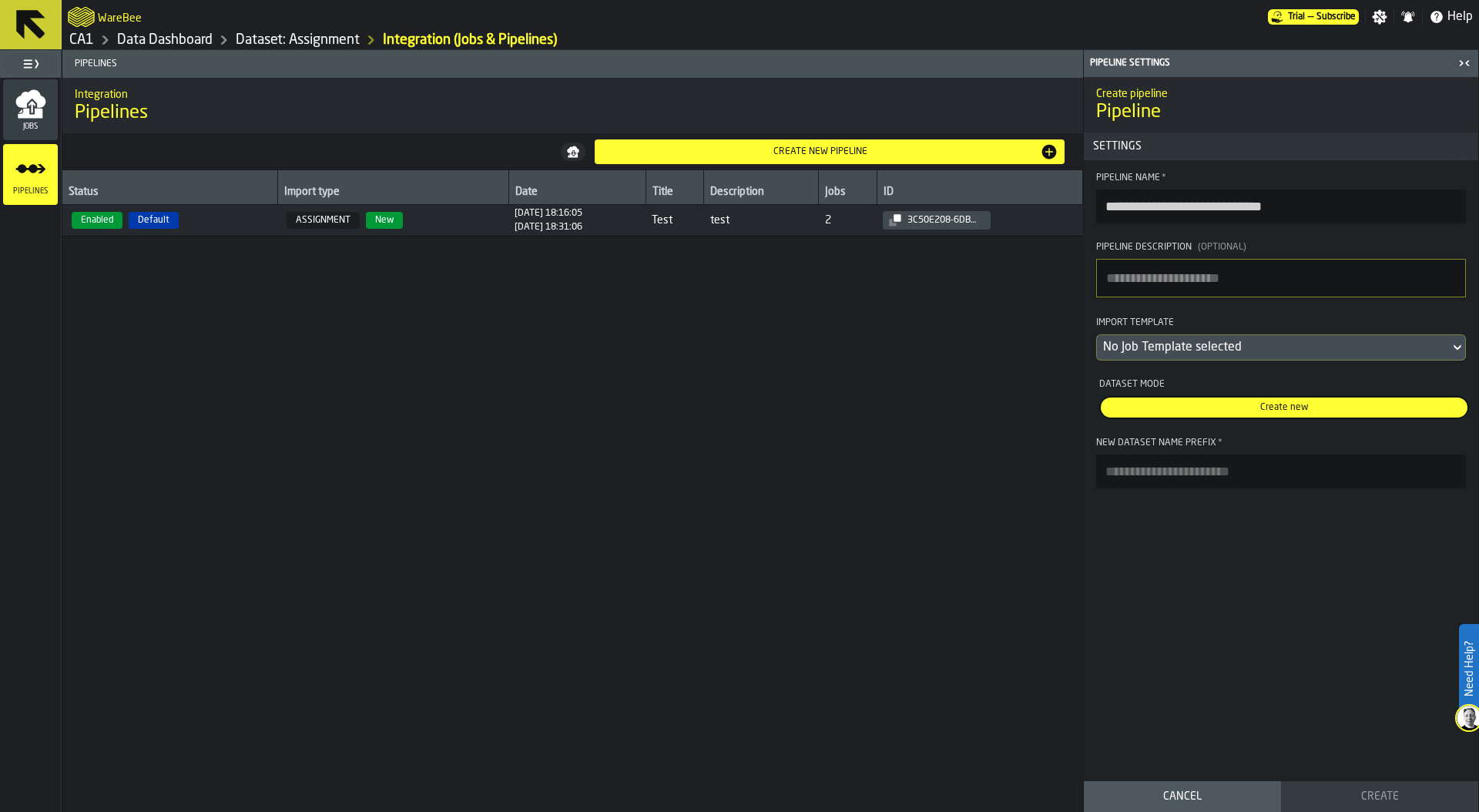
click at [1143, 210] on input "**********" at bounding box center [1281, 206] width 370 height 34
click at [1235, 205] on input "**********" at bounding box center [1281, 206] width 370 height 34
click at [1236, 209] on input "**********" at bounding box center [1281, 206] width 370 height 34
click at [1232, 208] on input "**********" at bounding box center [1281, 206] width 370 height 34
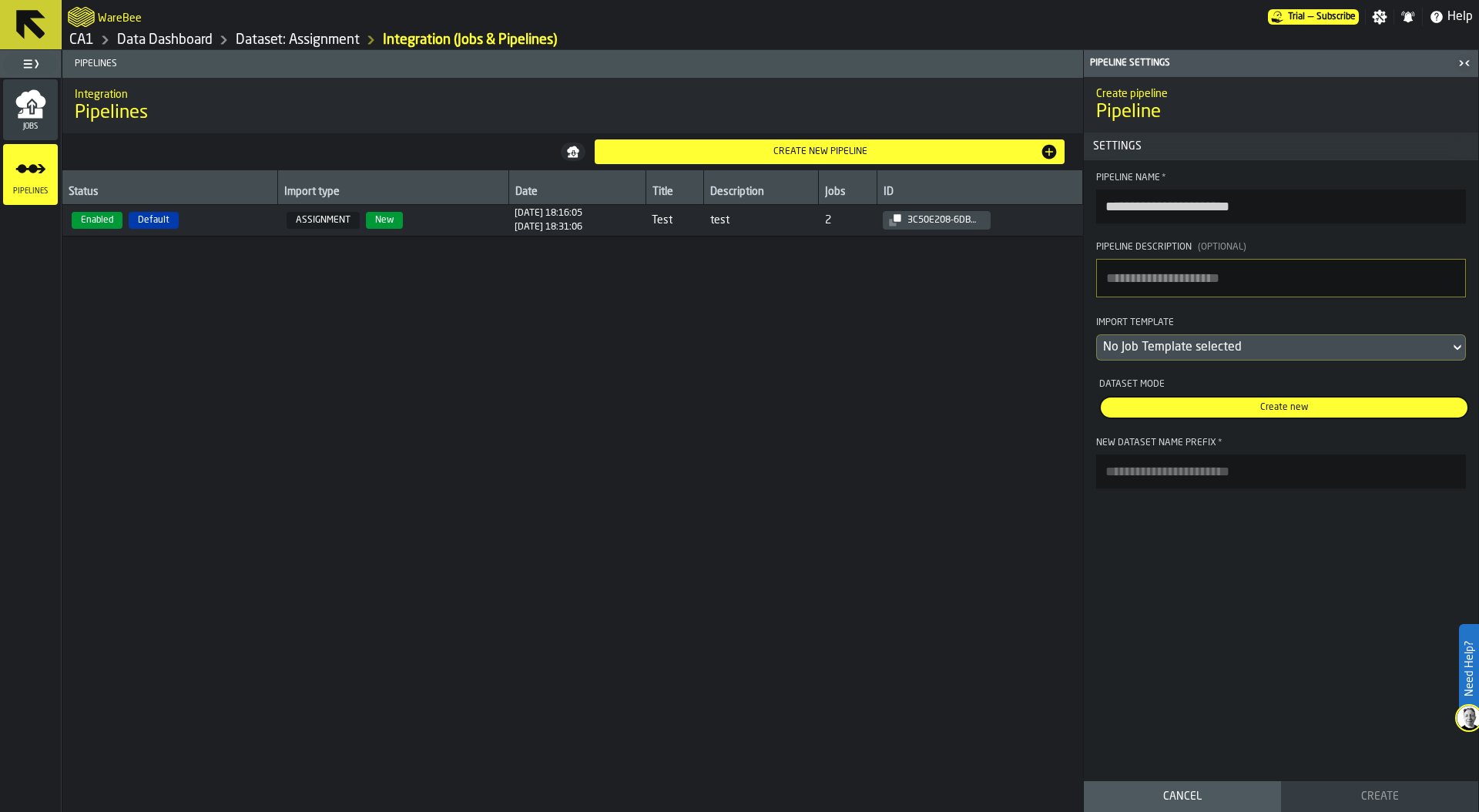
click at [1236, 209] on input "**********" at bounding box center [1281, 206] width 370 height 34
click at [1235, 204] on input "**********" at bounding box center [1281, 206] width 370 height 34
click at [1176, 212] on input "**********" at bounding box center [1281, 206] width 370 height 34
type input "**********"
click at [1168, 278] on textarea "Pipeline Description (Optional)" at bounding box center [1281, 278] width 370 height 39
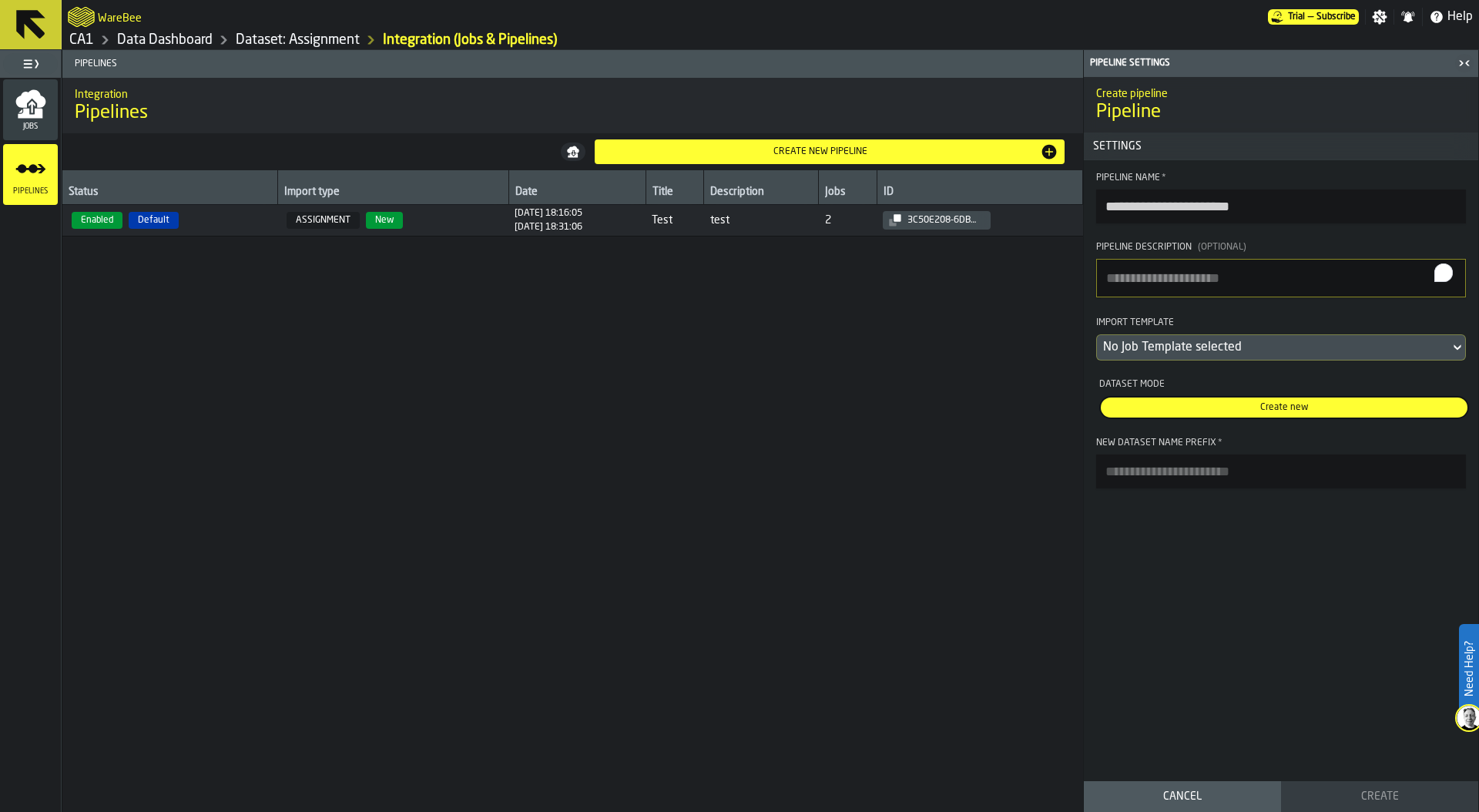
click at [1197, 352] on div "No Job Template selected" at bounding box center [1273, 347] width 340 height 18
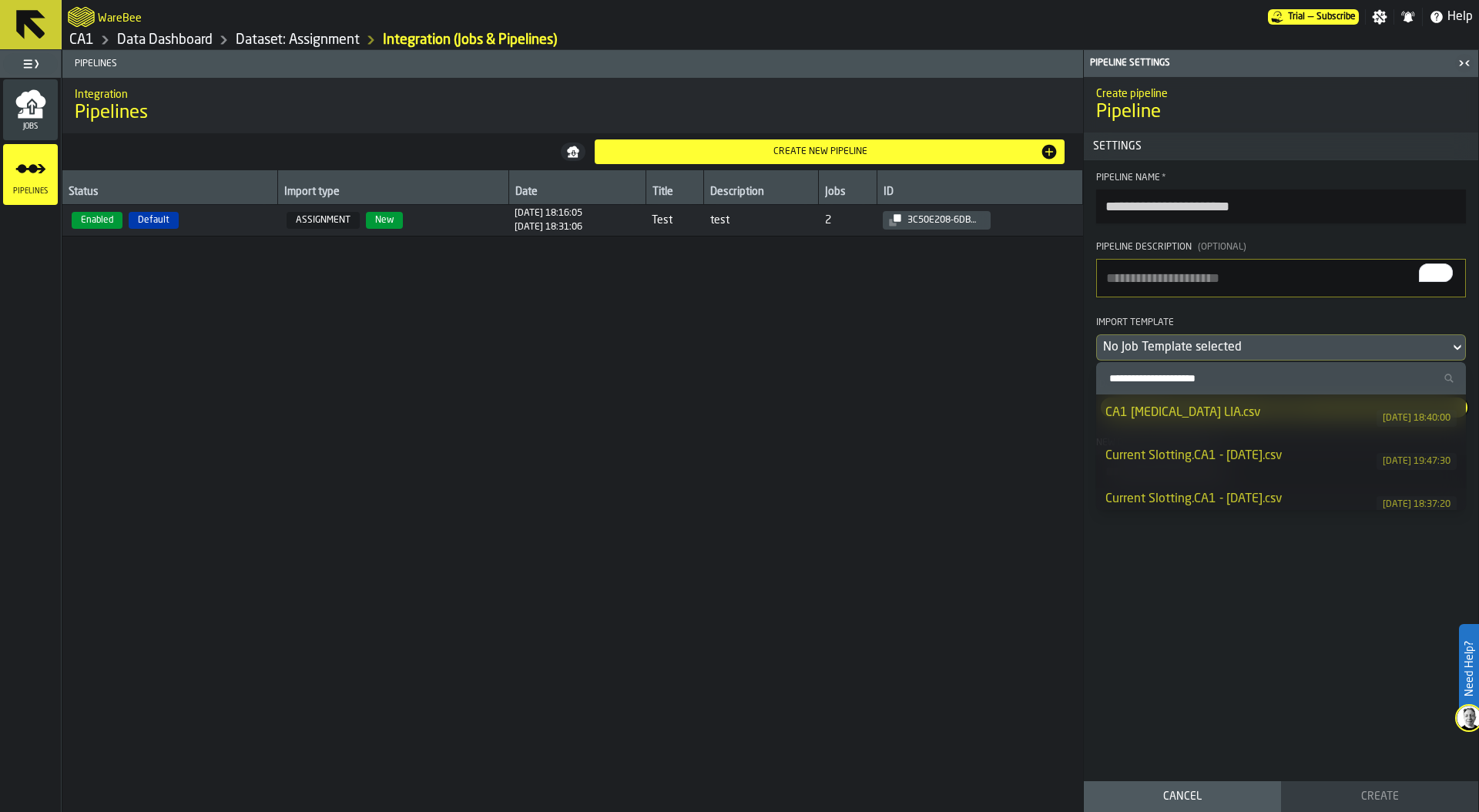
click at [1196, 413] on div "CA1 [MEDICAL_DATA] LIA.csv" at bounding box center [1241, 412] width 271 height 18
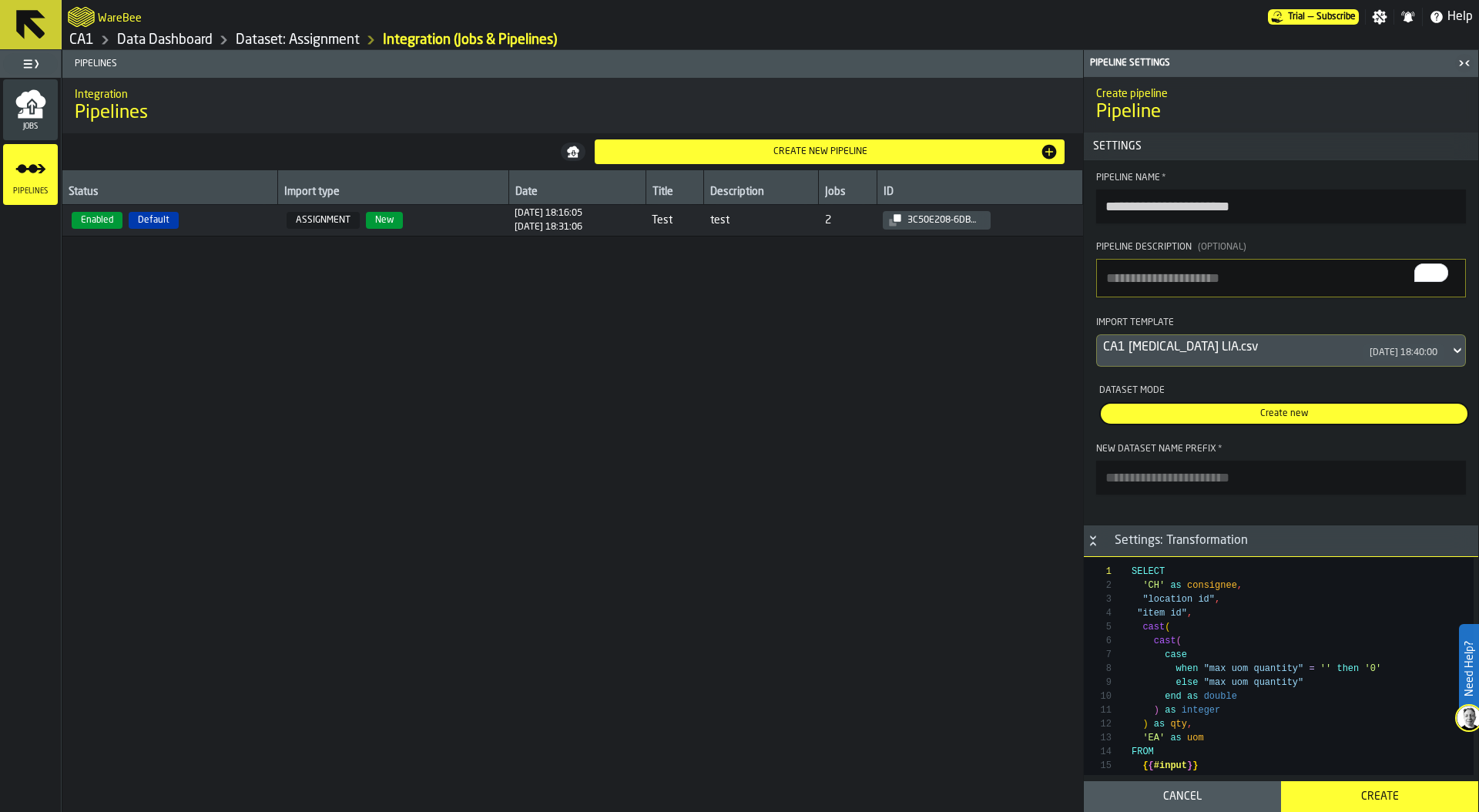
click at [1167, 484] on input "New Dataset Name Prefix *" at bounding box center [1281, 477] width 370 height 34
type input "****"
click at [1367, 795] on div "Create" at bounding box center [1379, 796] width 179 height 12
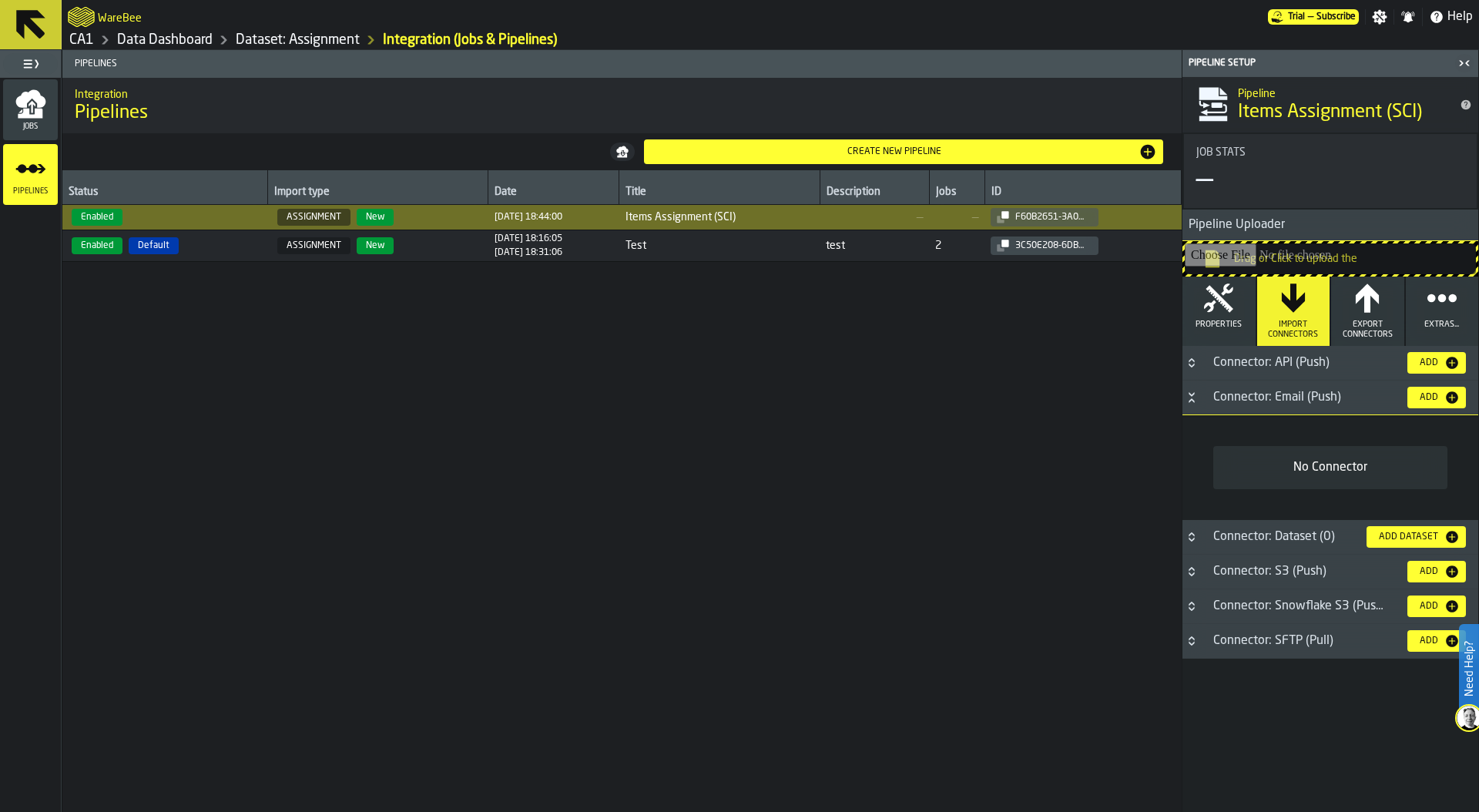
click at [230, 246] on span "Enabled Default" at bounding box center [165, 246] width 193 height 17
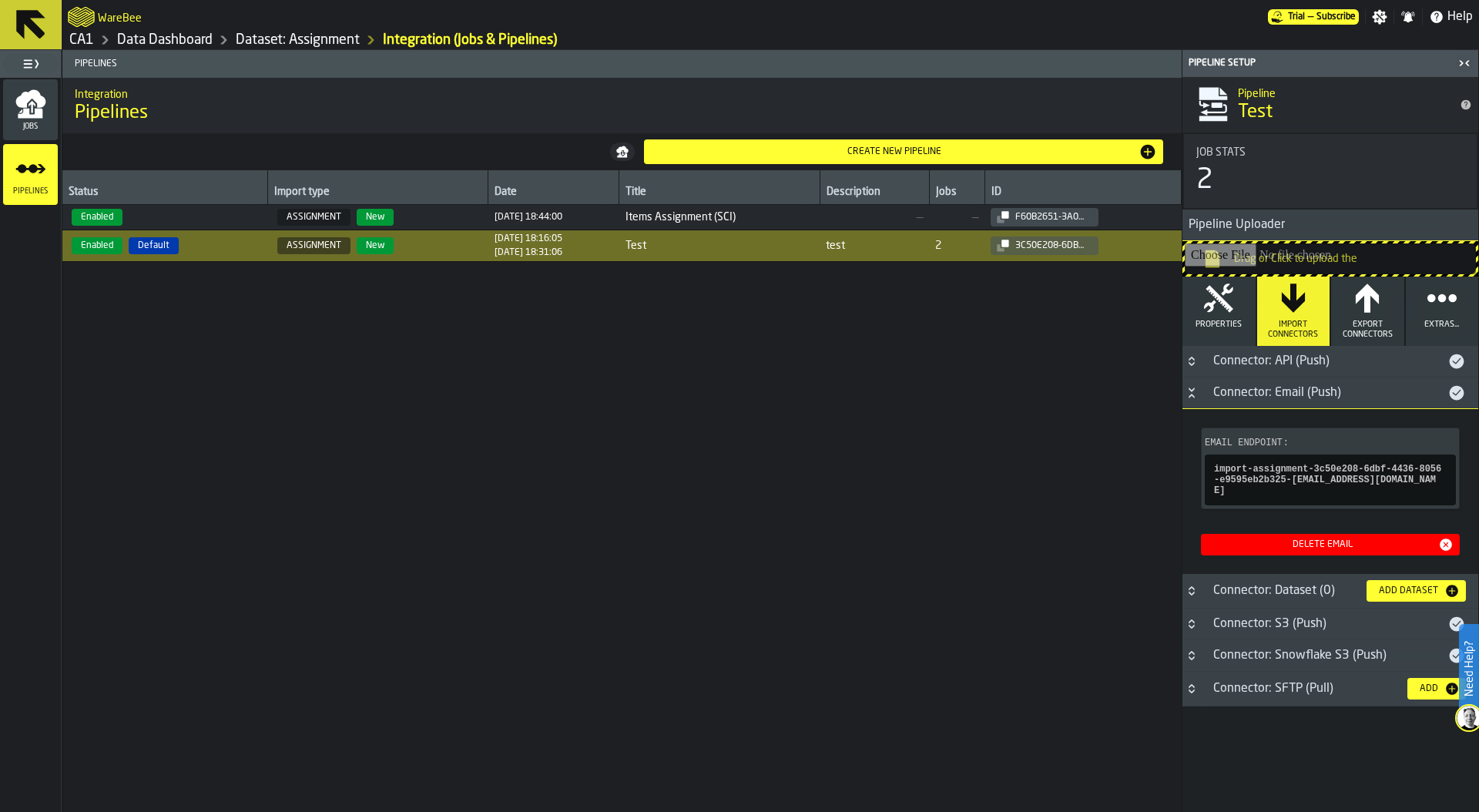
click at [1220, 299] on icon "button" at bounding box center [1218, 298] width 29 height 29
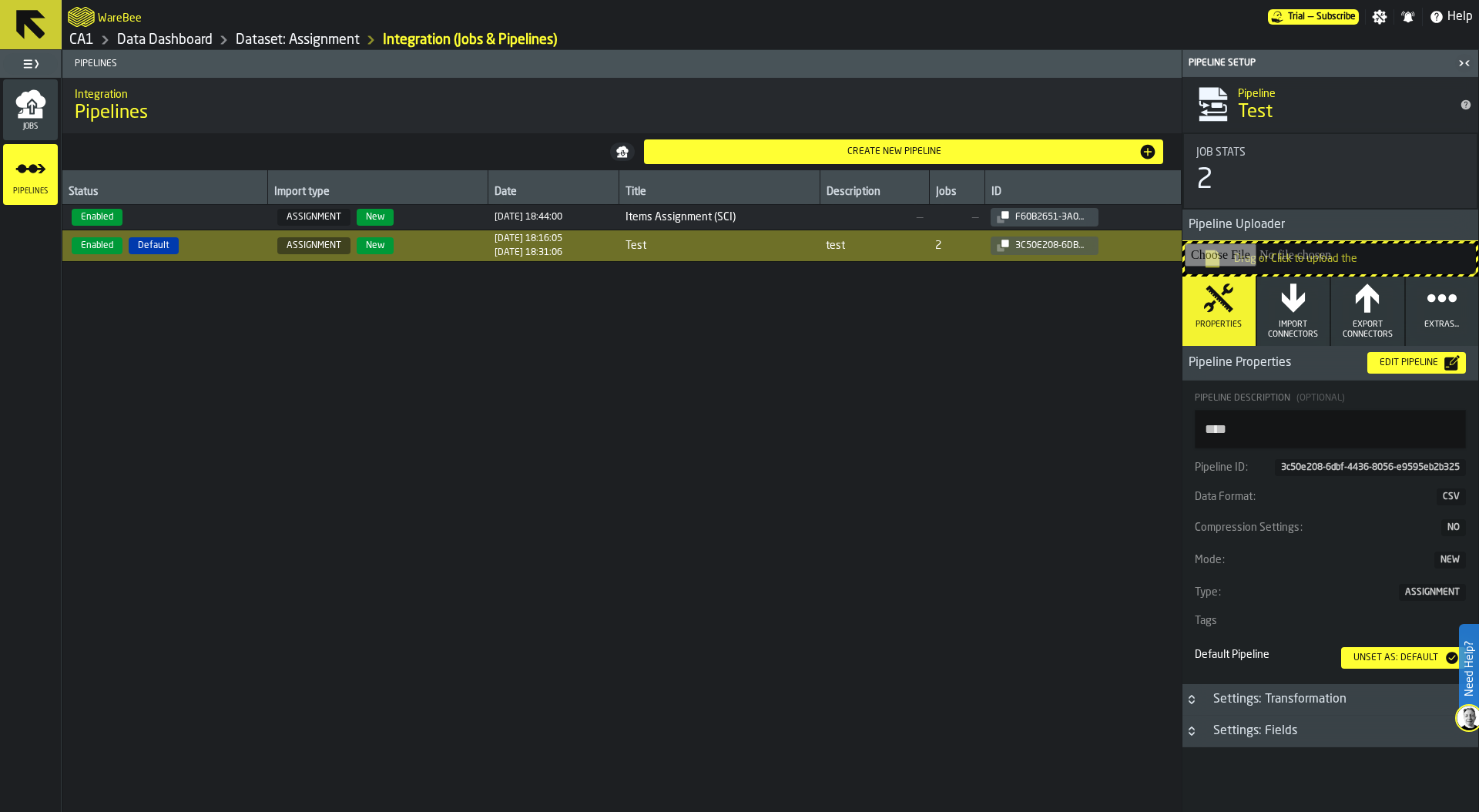
click at [1380, 659] on div "Unset as: Default" at bounding box center [1396, 657] width 97 height 10
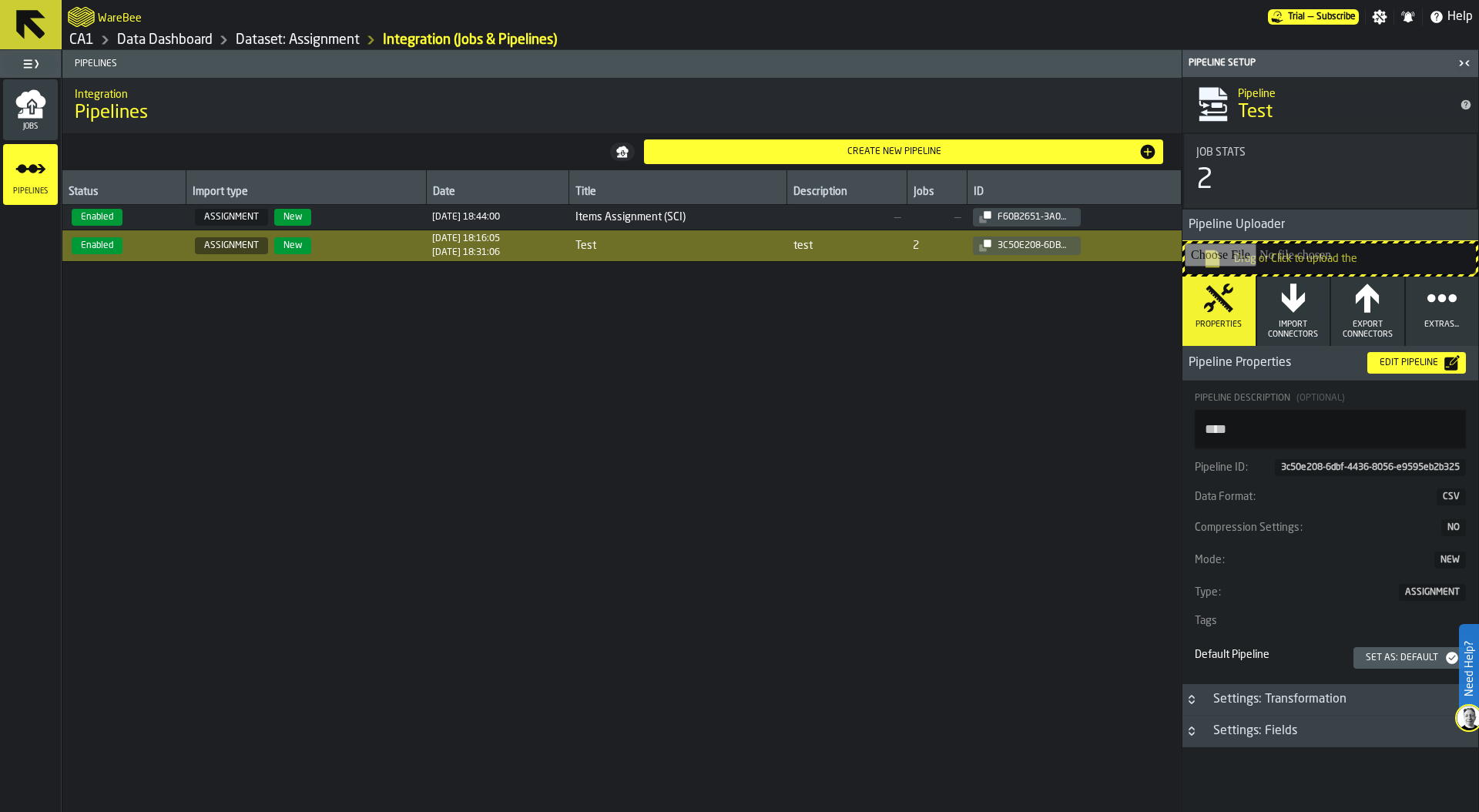
click at [1407, 364] on div "Edit Pipeline" at bounding box center [1408, 362] width 71 height 10
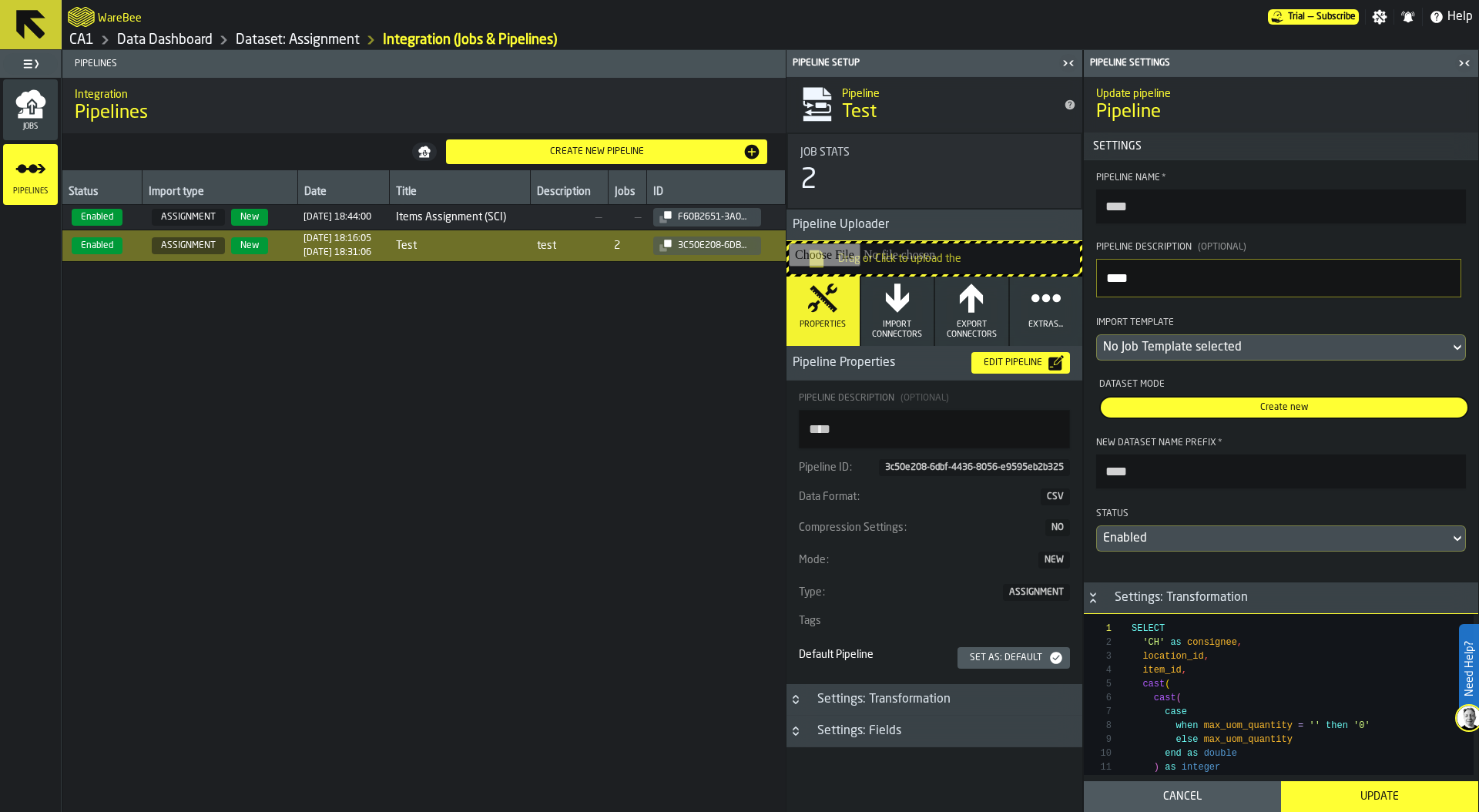
drag, startPoint x: 1160, startPoint y: 207, endPoint x: 1064, endPoint y: 207, distance: 96.0
click at [1064, 207] on aside "Pipeline Setup Pipeline Test Job Stats 2 Pipeline Uploader Drag or Click to upl…" at bounding box center [1132, 430] width 693 height 761
type input "**********"
click at [1128, 274] on textarea "****" at bounding box center [1278, 278] width 365 height 39
click at [1128, 278] on textarea "****" at bounding box center [1278, 278] width 365 height 39
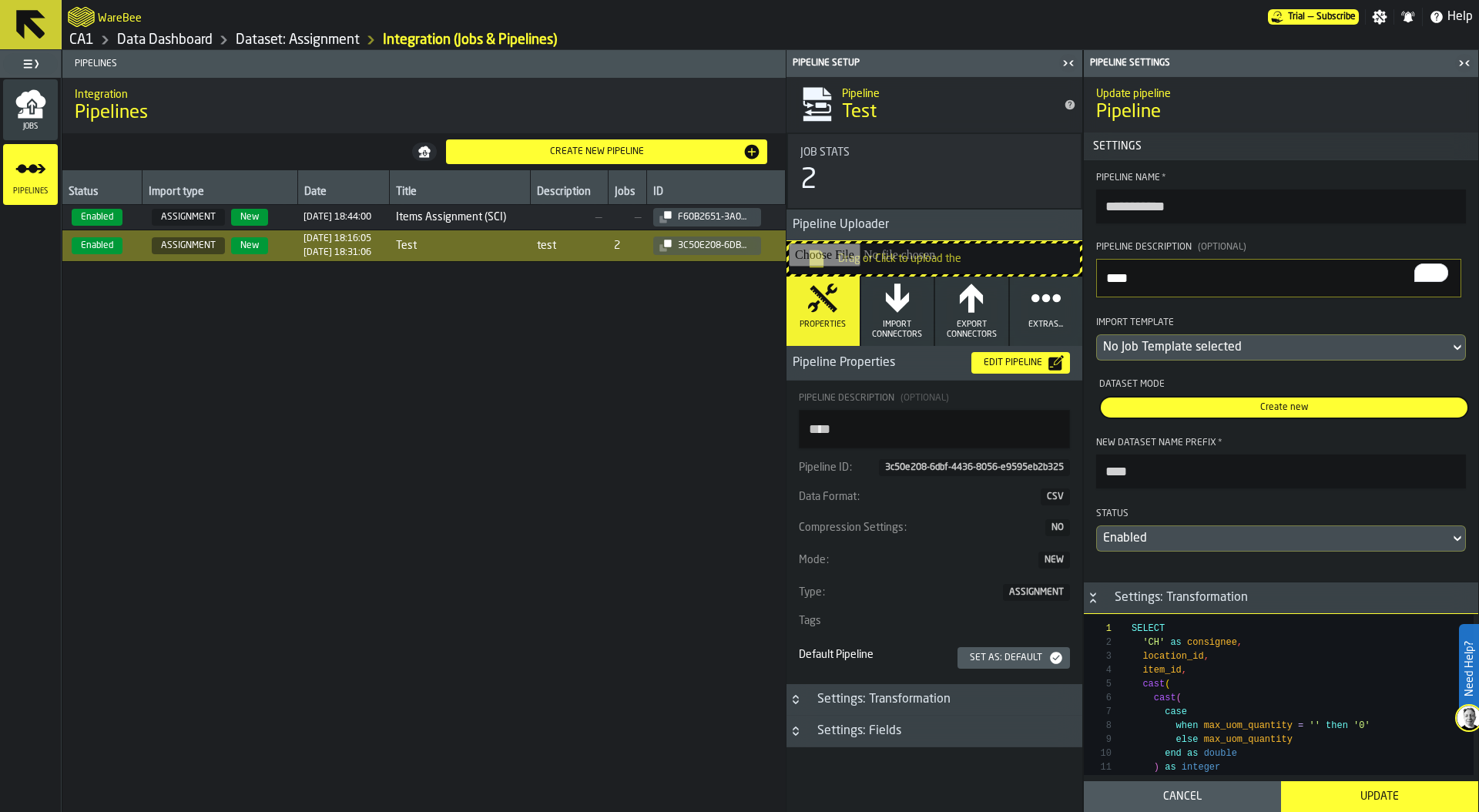
drag, startPoint x: 1184, startPoint y: 272, endPoint x: 1079, endPoint y: 273, distance: 105.0
click at [1079, 273] on aside "**********" at bounding box center [1132, 430] width 693 height 761
click at [1362, 798] on div "Update" at bounding box center [1379, 796] width 179 height 12
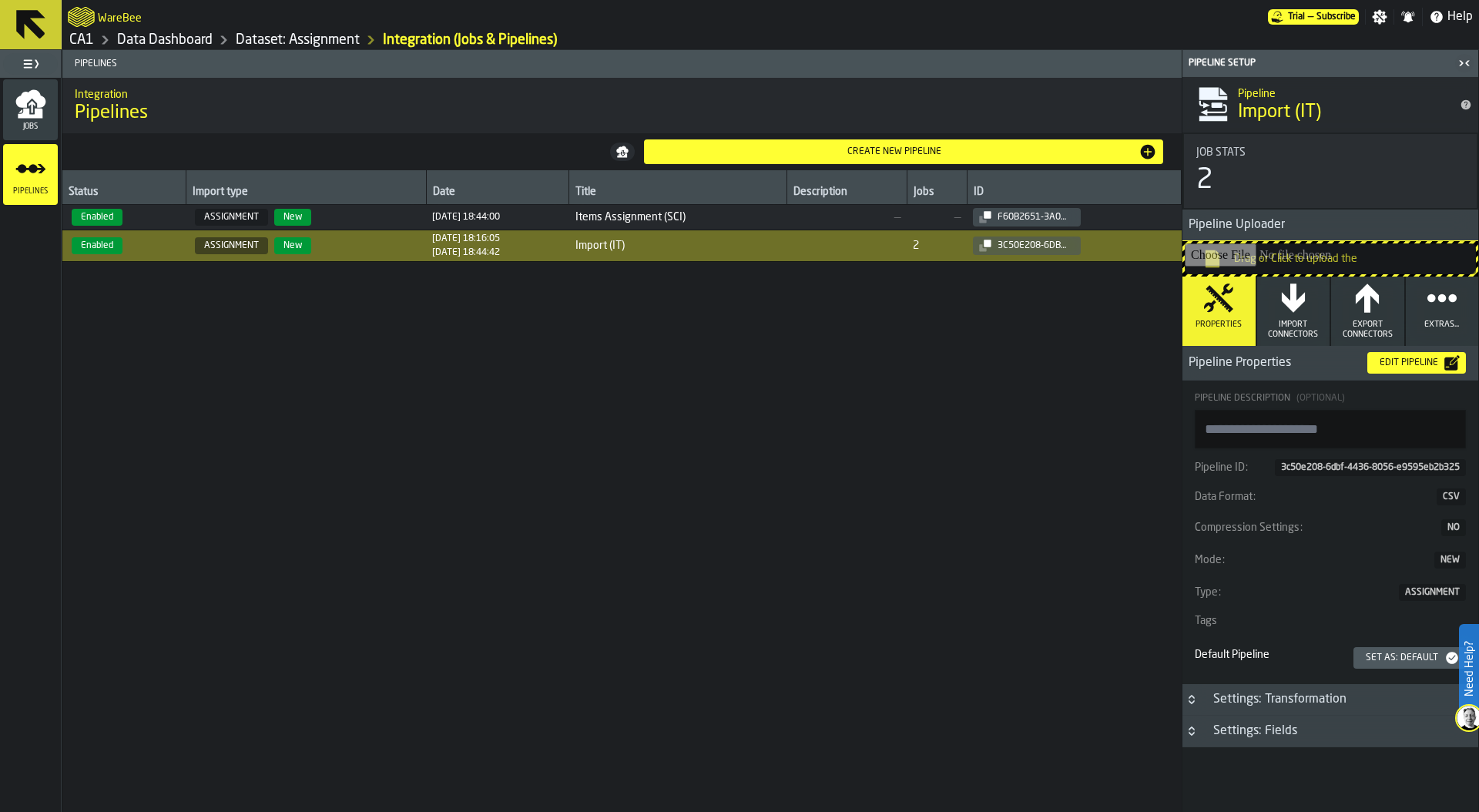
click at [1462, 65] on icon "button-toggle-Close me" at bounding box center [1464, 63] width 18 height 18
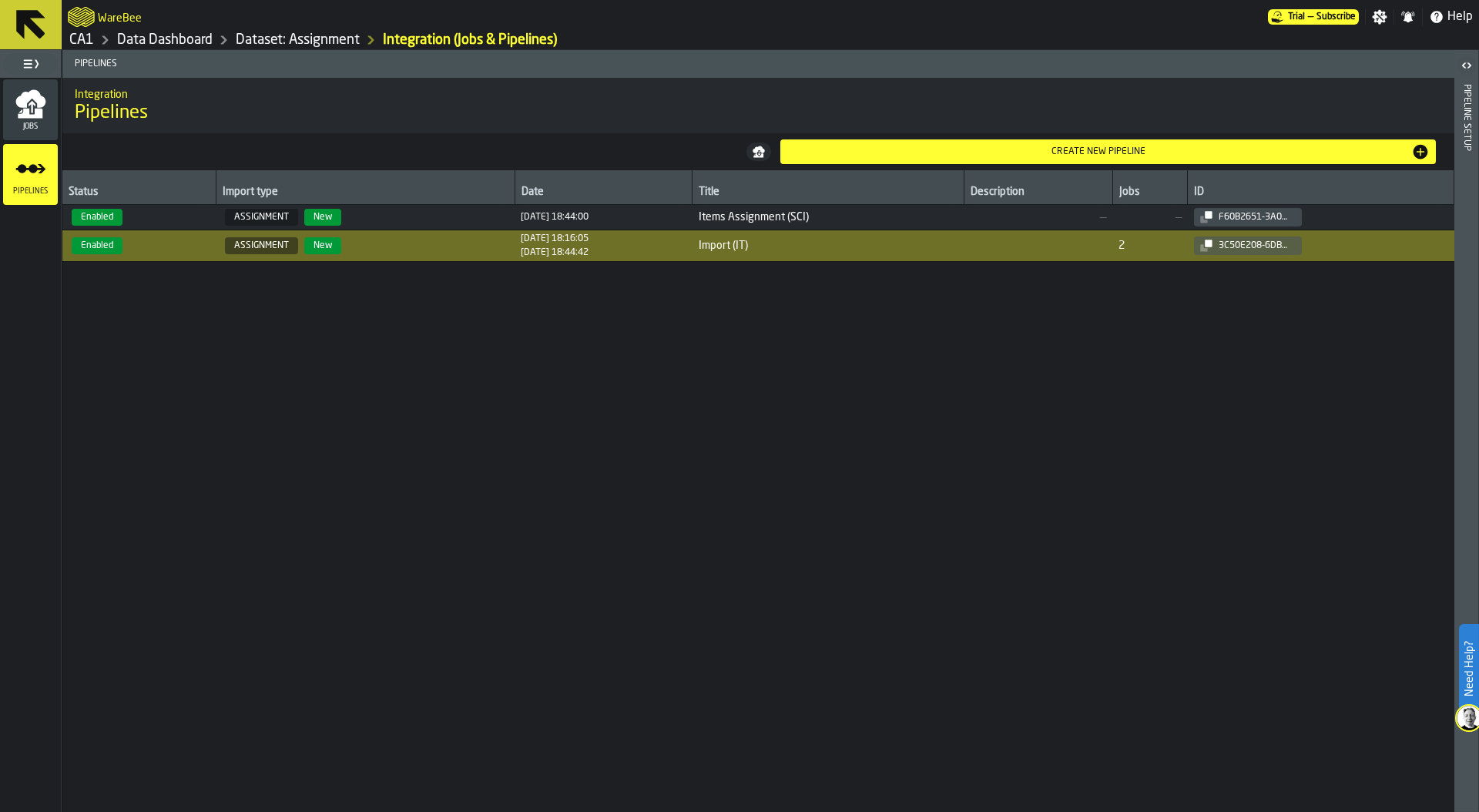
click at [185, 40] on link "Data Dashboard" at bounding box center [165, 39] width 95 height 17
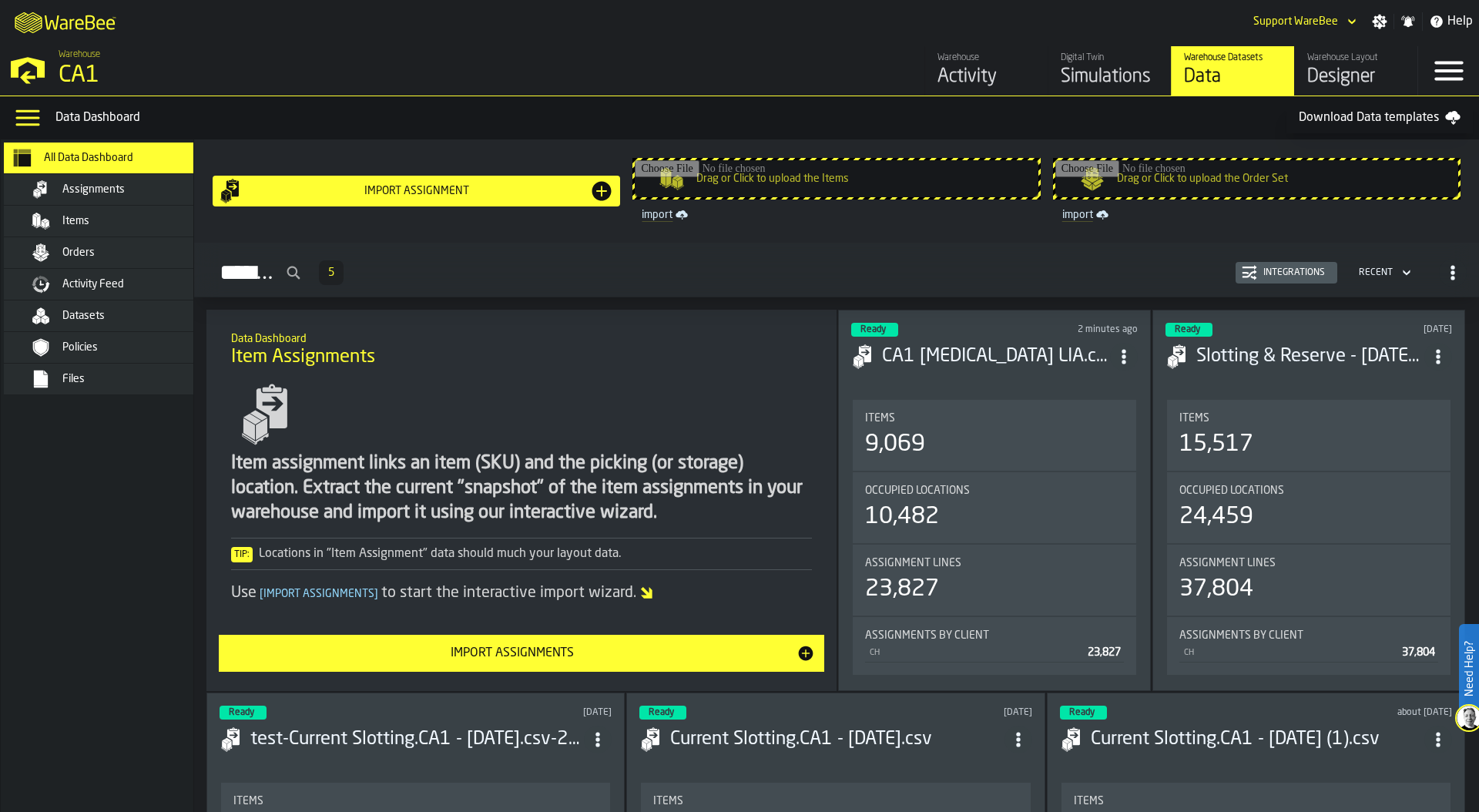
click at [425, 190] on div "Import assignment" at bounding box center [416, 190] width 346 height 12
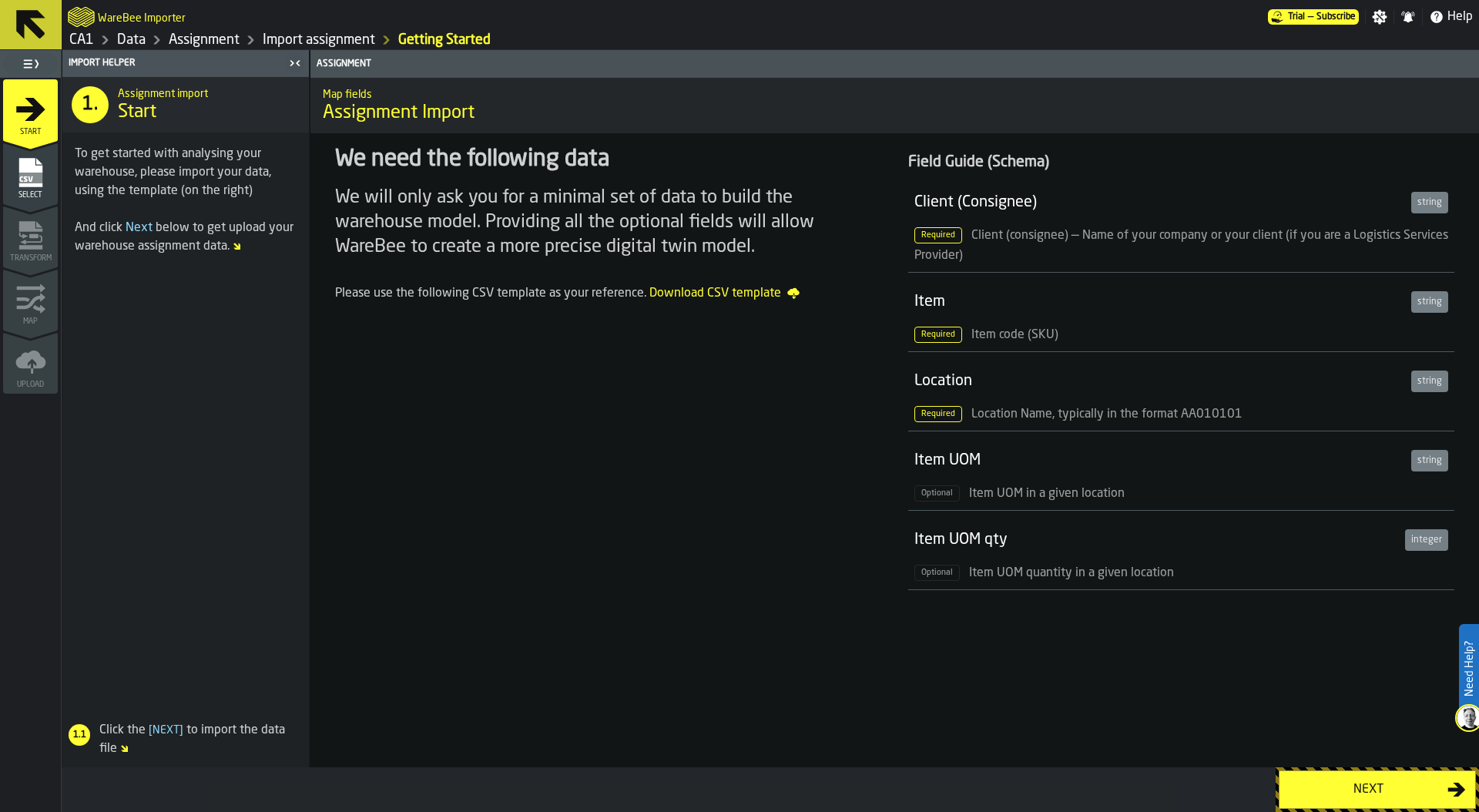
click at [1331, 784] on div "Next" at bounding box center [1368, 789] width 159 height 18
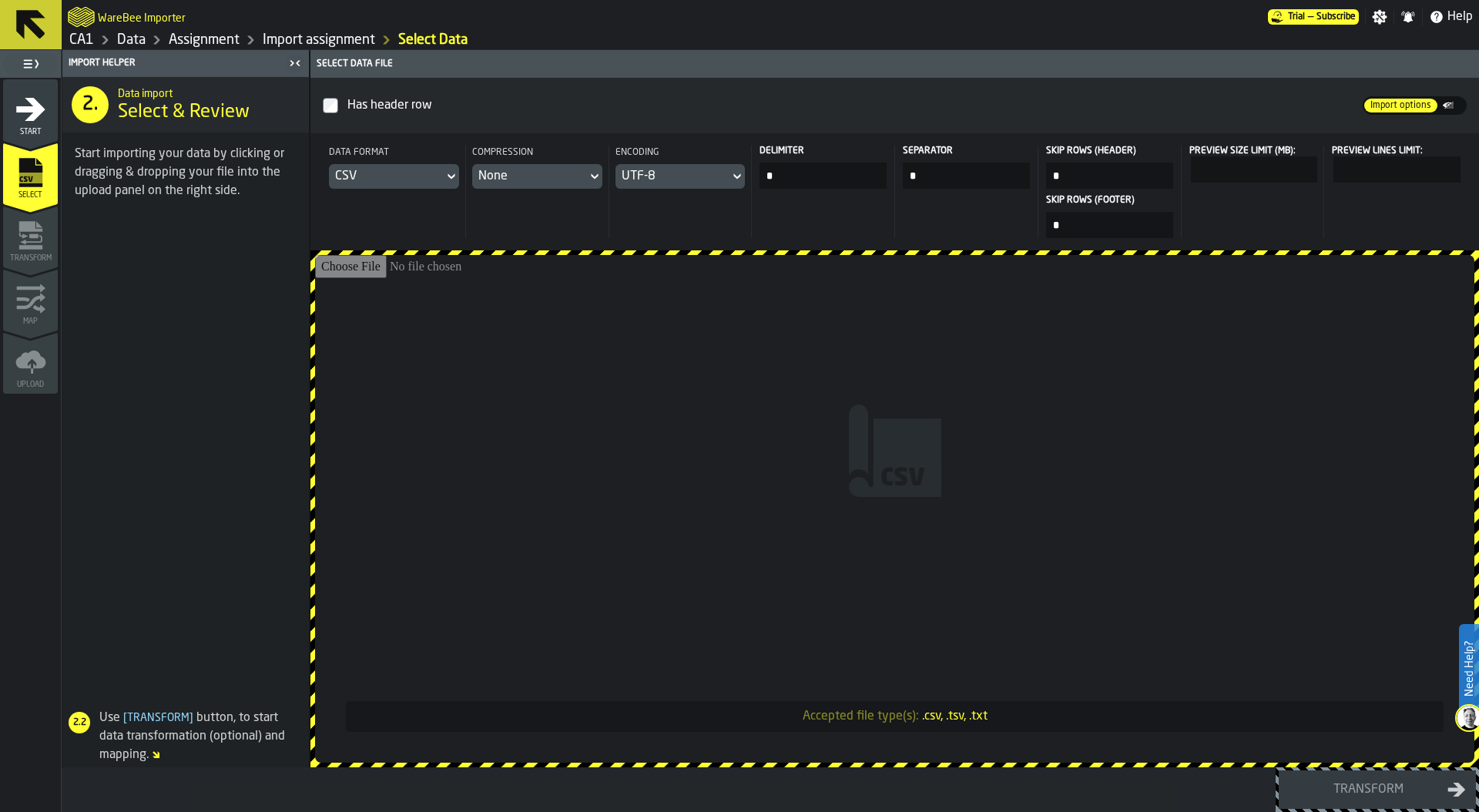
click at [134, 42] on link "Data" at bounding box center [132, 39] width 29 height 17
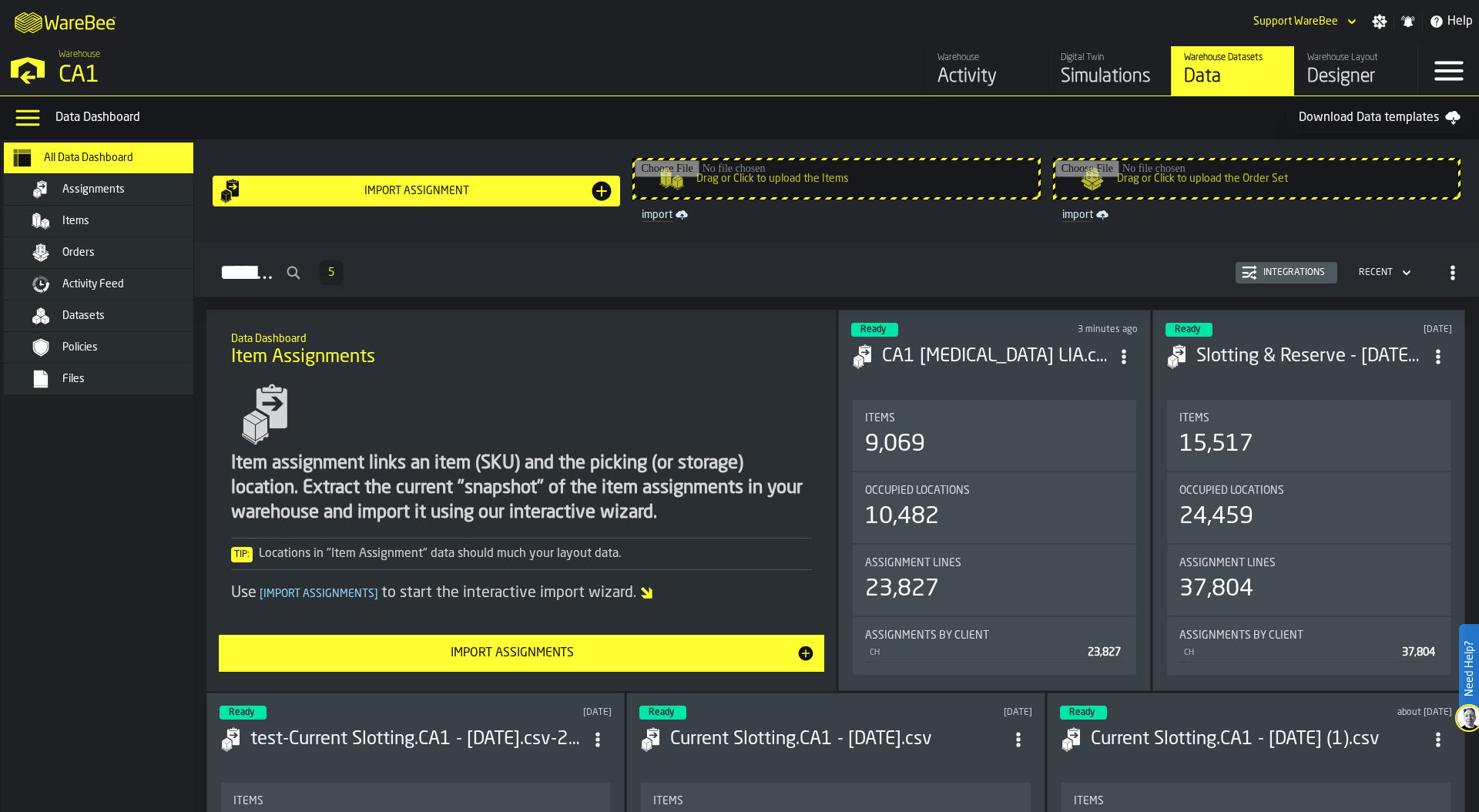
click at [1271, 275] on div "Integrations" at bounding box center [1294, 272] width 74 height 10
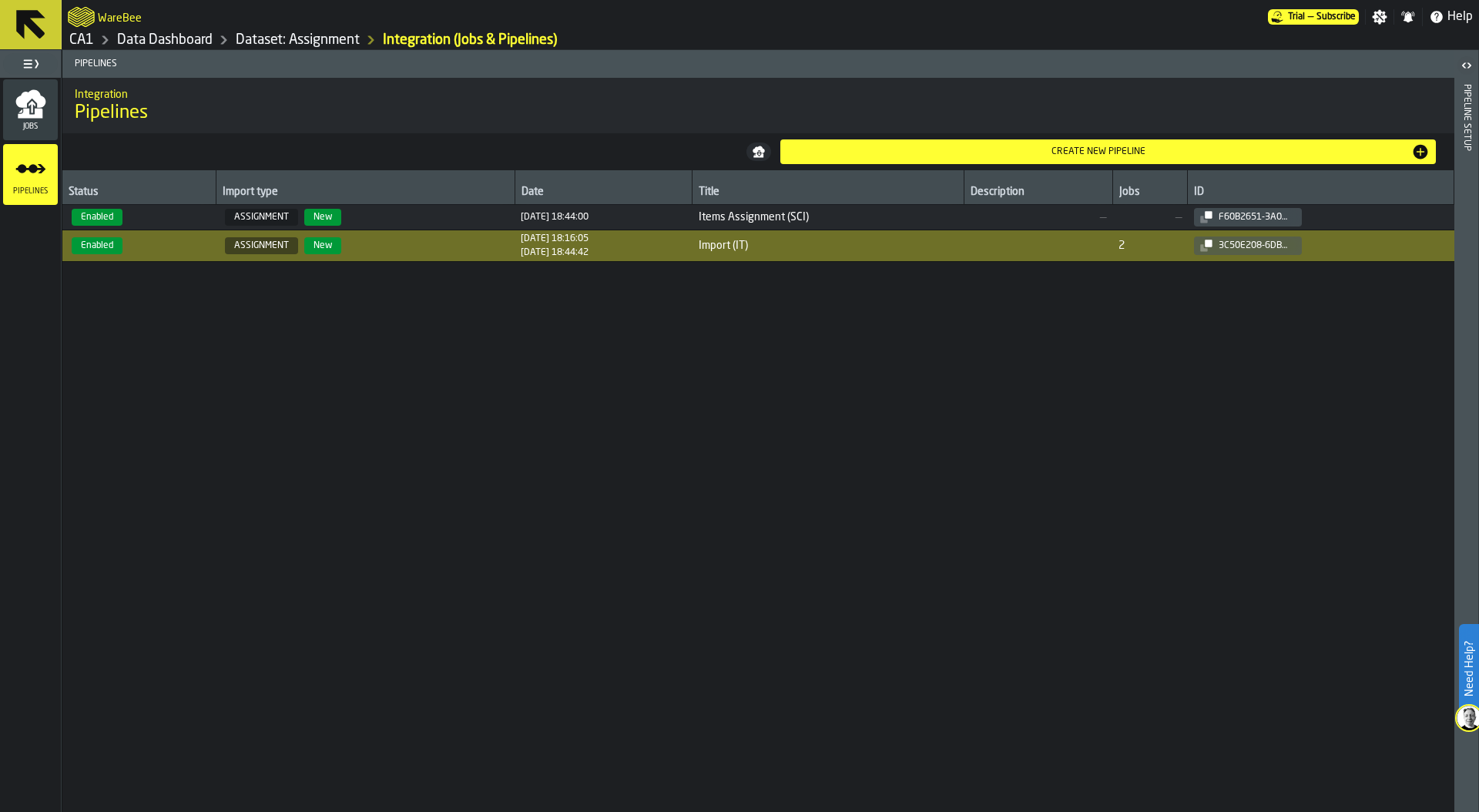
click at [179, 217] on span "Enabled" at bounding box center [139, 217] width 141 height 17
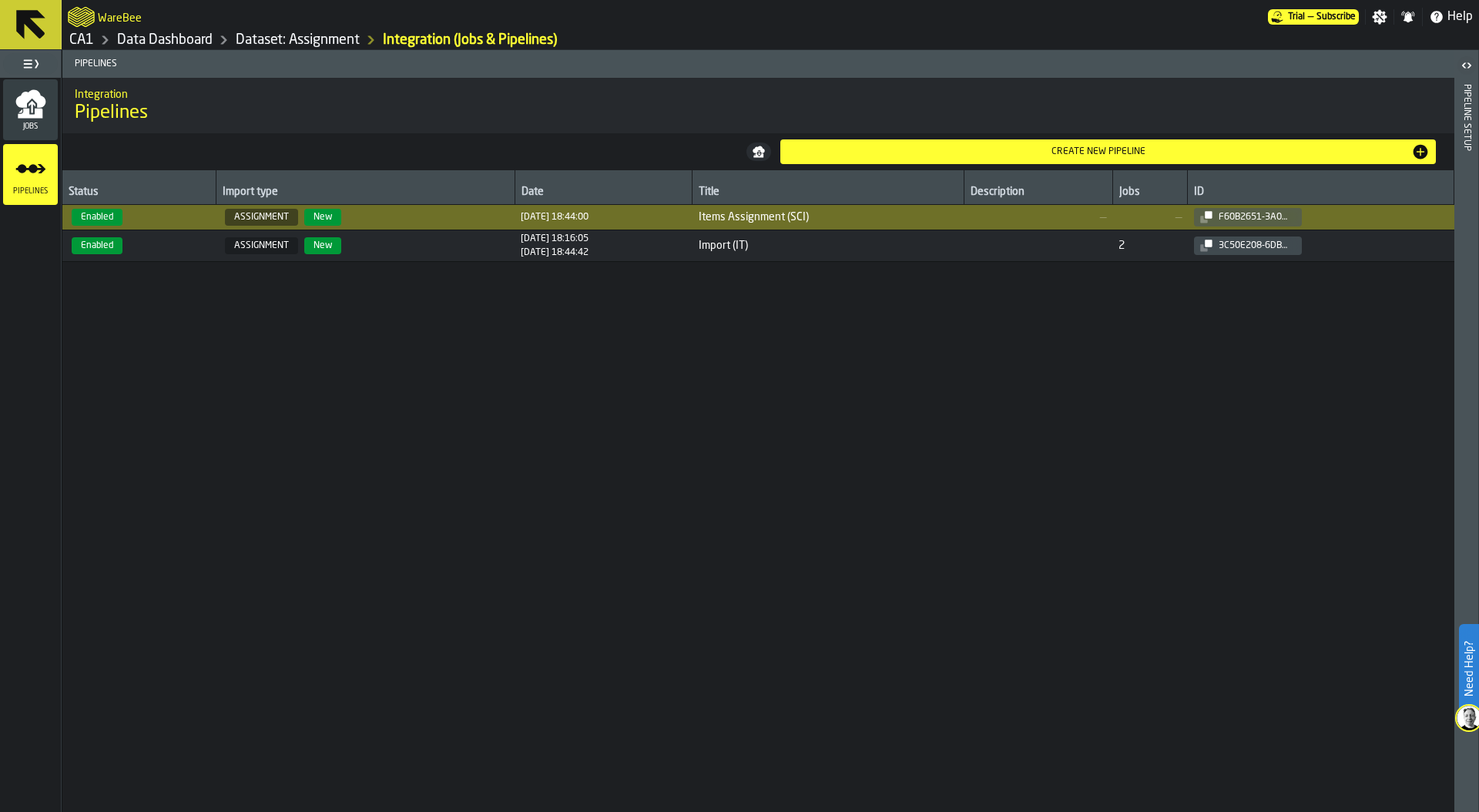
click at [1466, 64] on icon "button-toggle-Open" at bounding box center [1466, 65] width 18 height 18
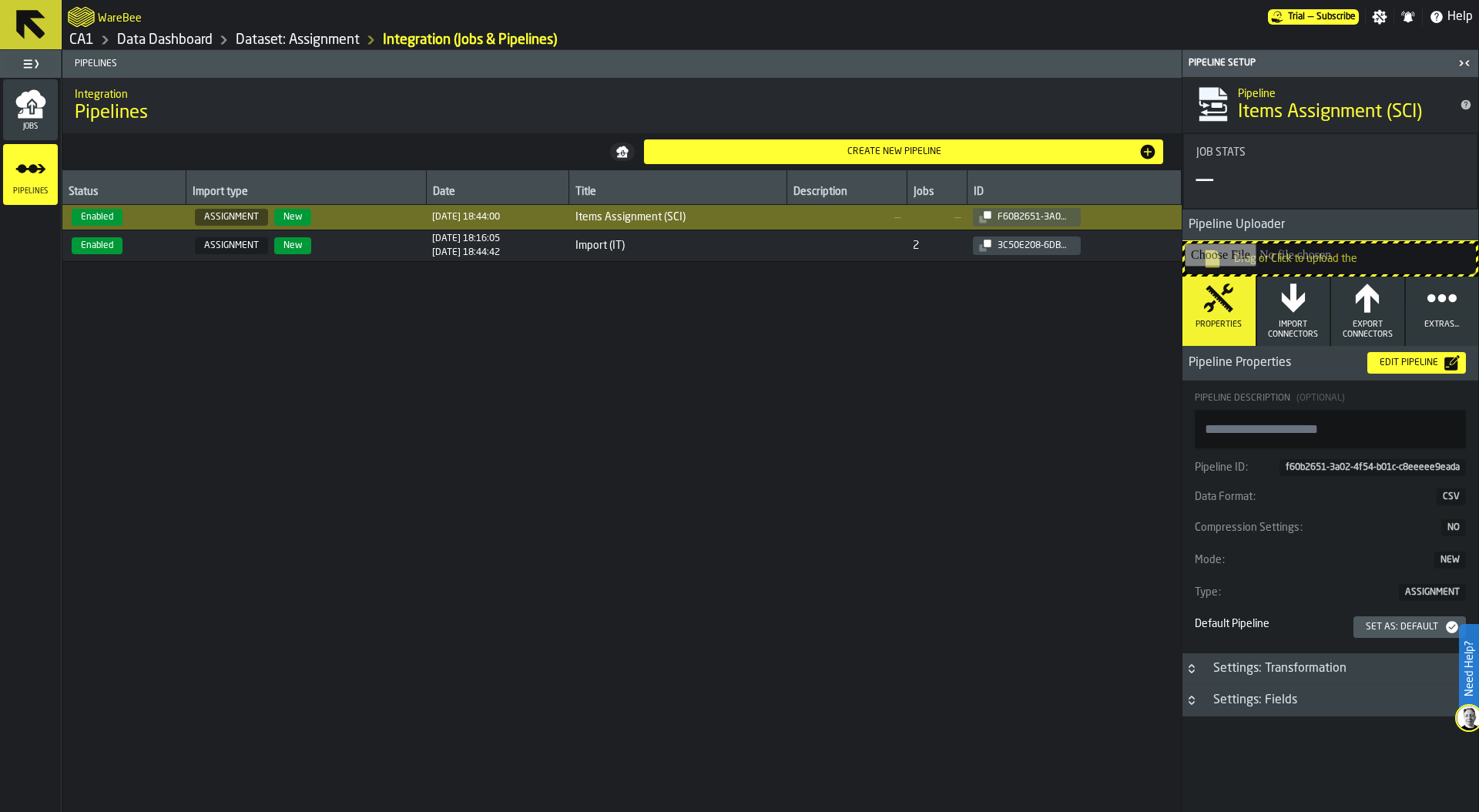
click at [700, 247] on span "Import (IT)" at bounding box center [678, 245] width 205 height 12
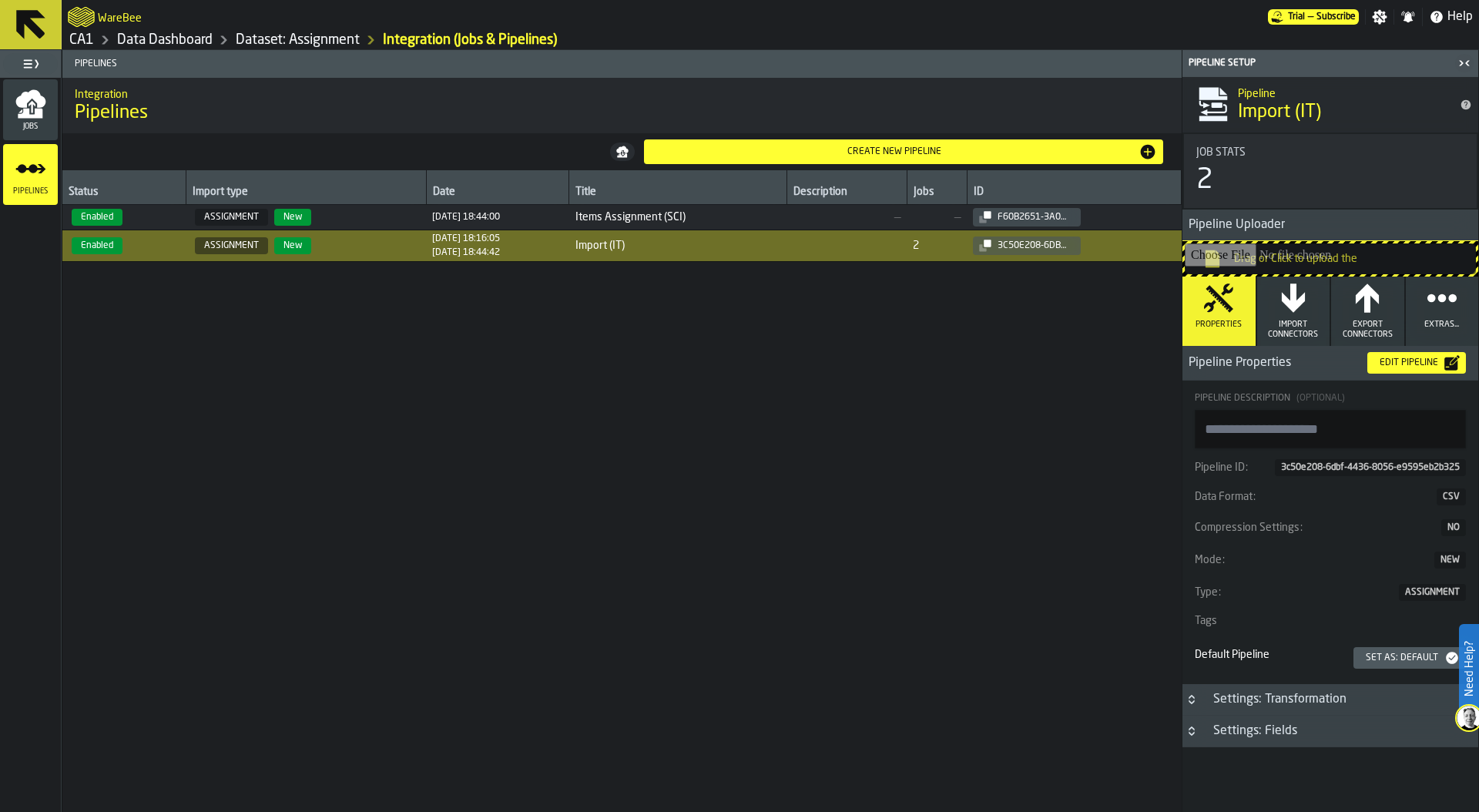
click at [1293, 307] on icon "button" at bounding box center [1293, 298] width 23 height 29
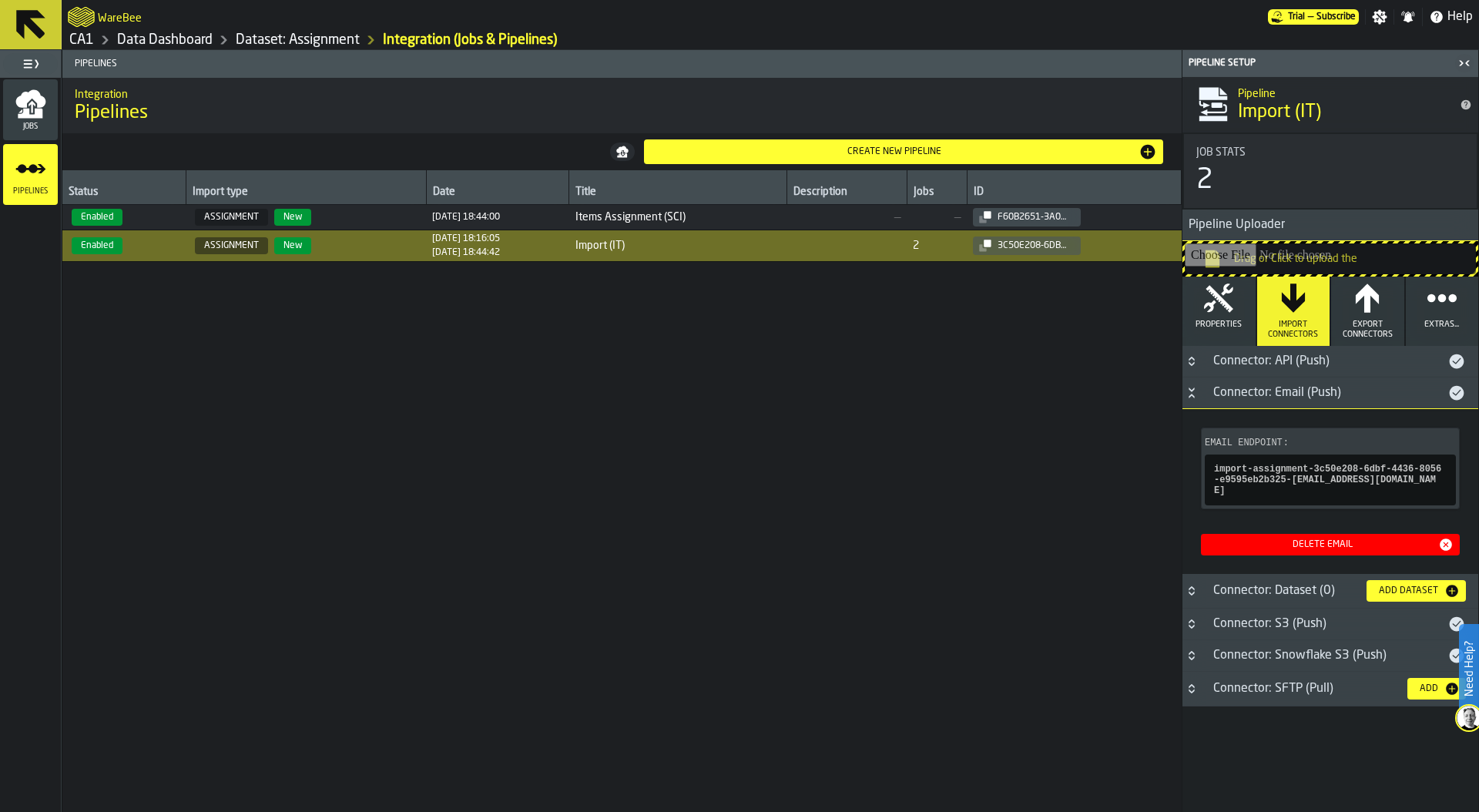
click at [553, 216] on span "30/09/2025, 18:44:00" at bounding box center [497, 217] width 130 height 10
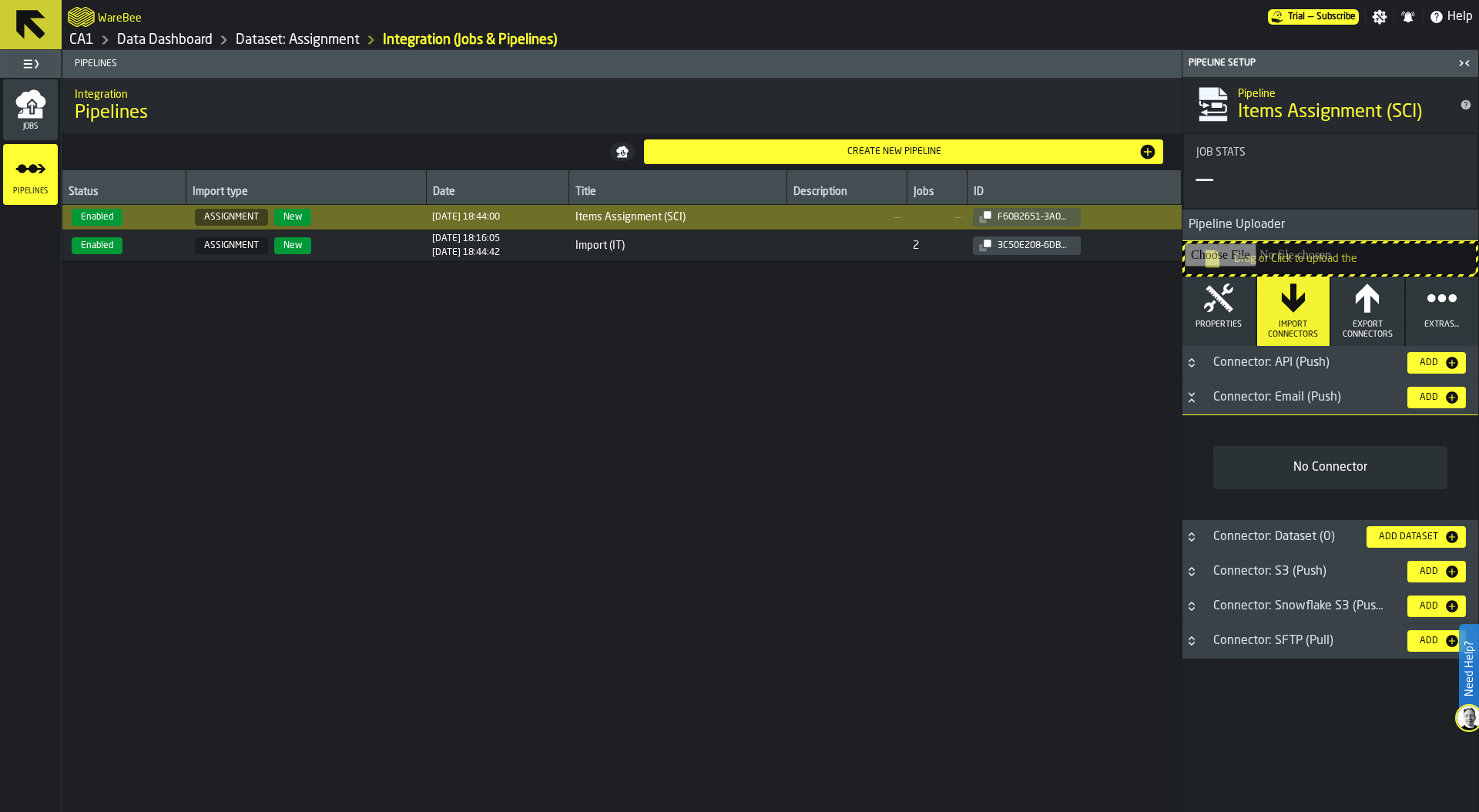
click at [1431, 395] on div "Add" at bounding box center [1428, 397] width 30 height 10
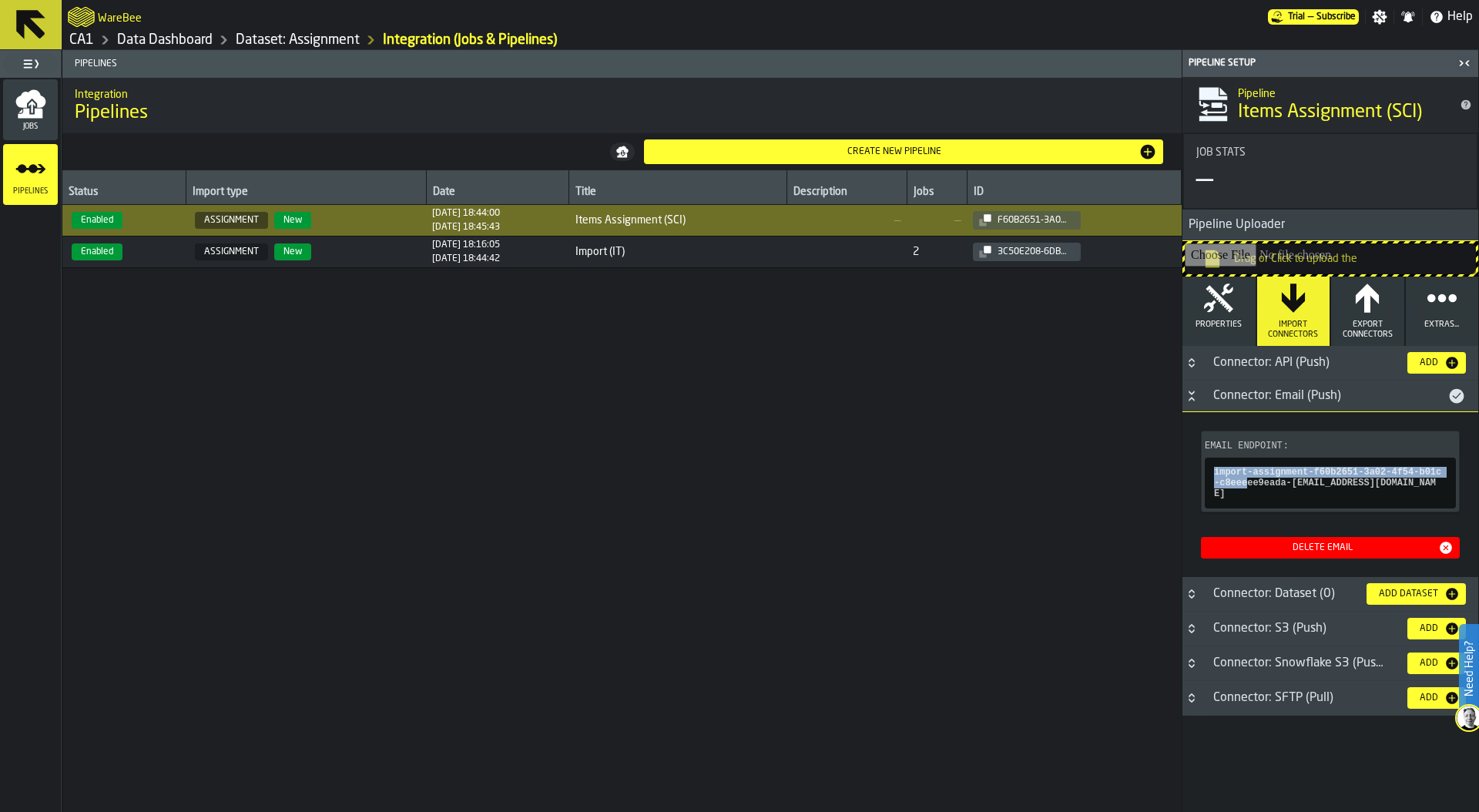
click at [91, 40] on link "CA1" at bounding box center [81, 39] width 25 height 17
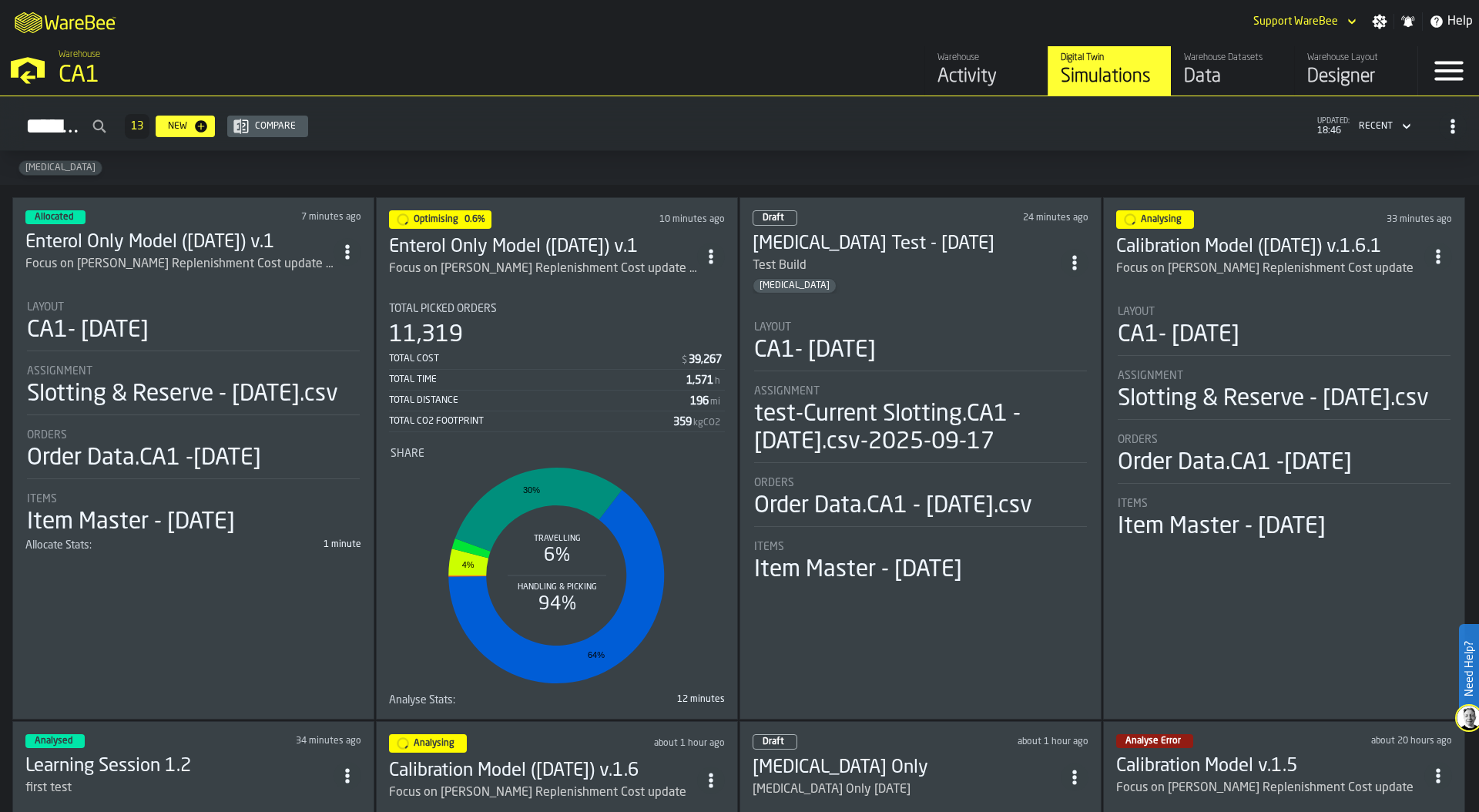
click at [540, 354] on div "Total Cost" at bounding box center [534, 359] width 291 height 10
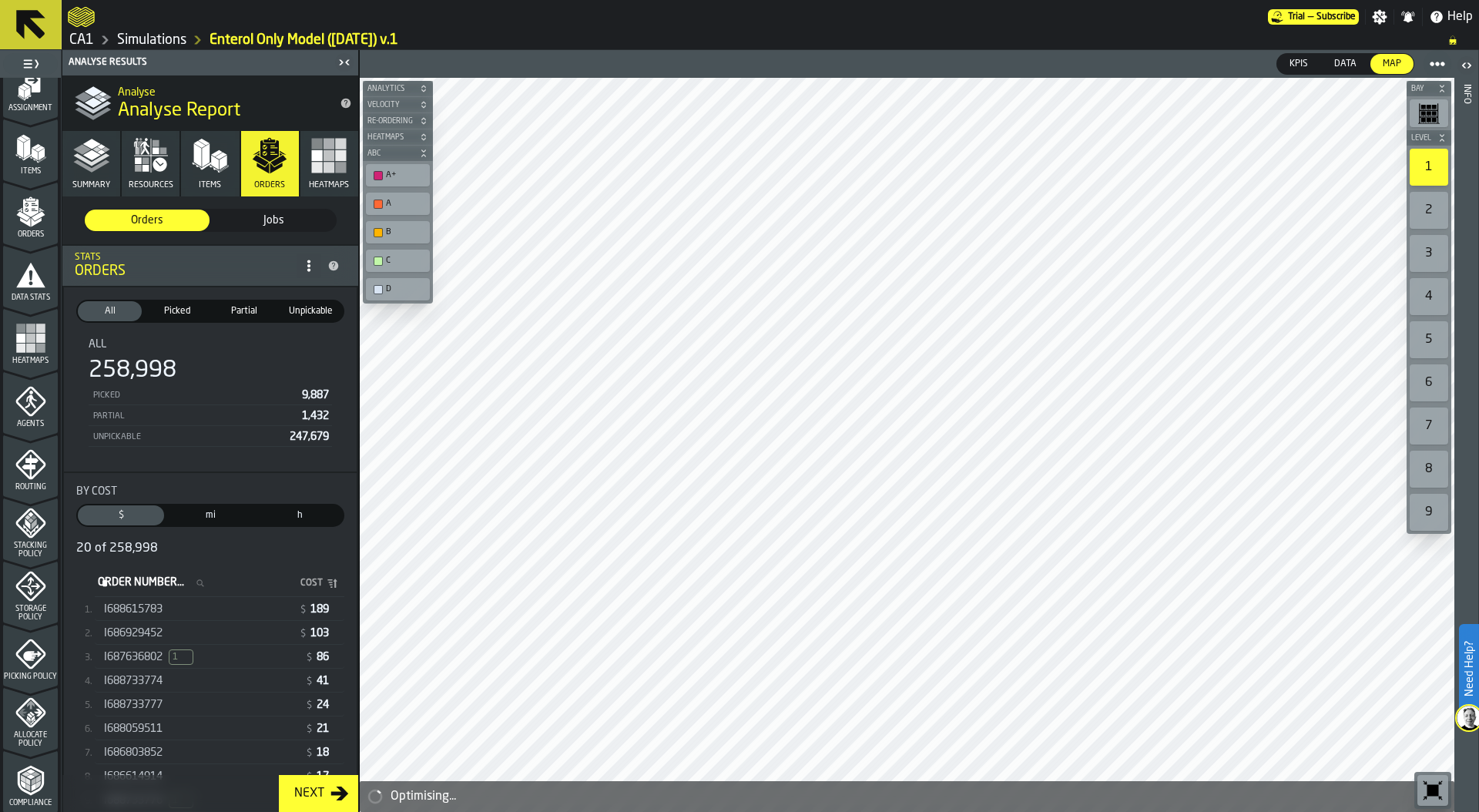
scroll to position [403, 0]
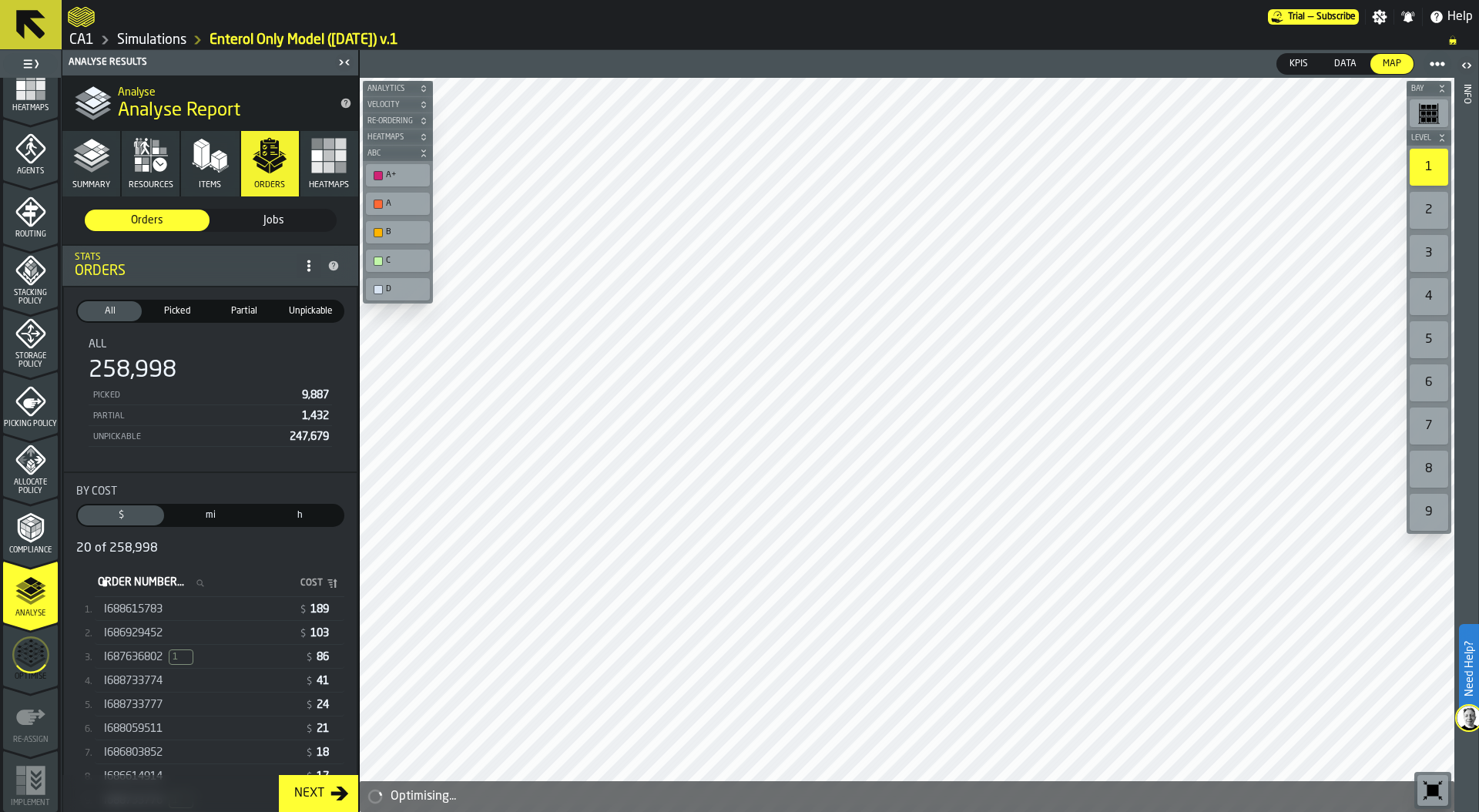
click at [28, 652] on icon "menu Optimise" at bounding box center [30, 654] width 37 height 62
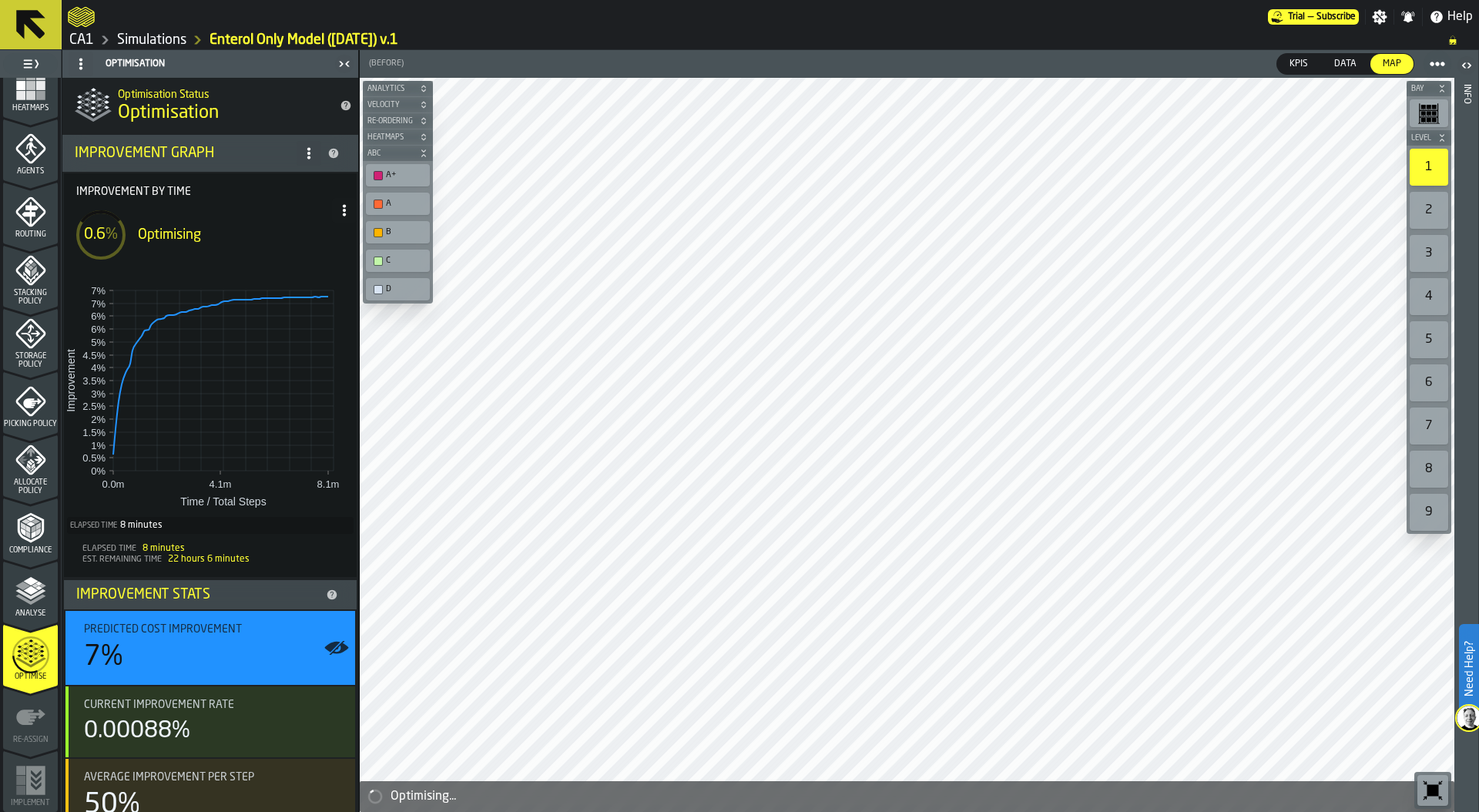
click at [343, 205] on circle at bounding box center [344, 205] width 3 height 3
click at [307, 234] on div "Show Run Options" at bounding box center [292, 241] width 101 height 18
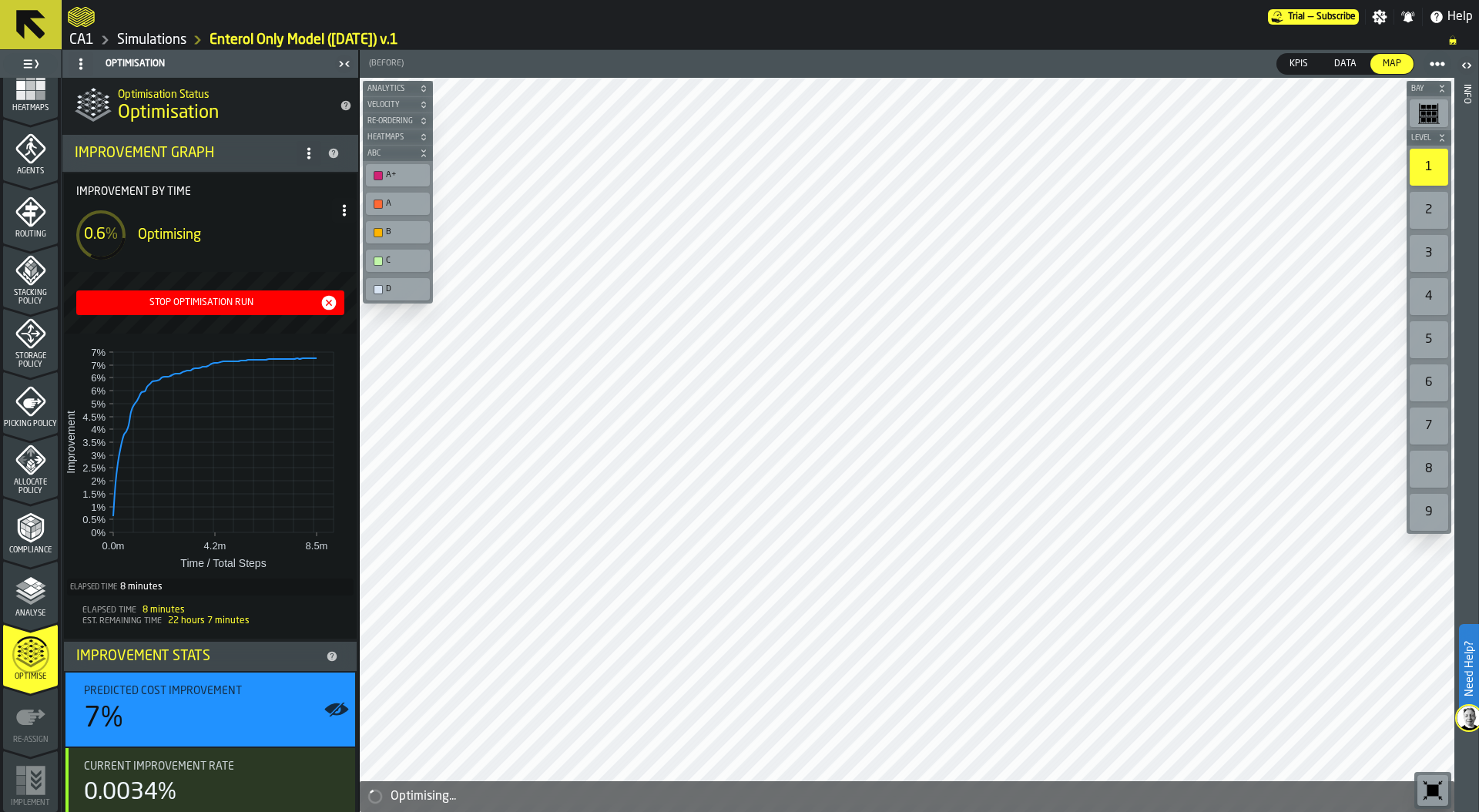
click at [145, 35] on link "Simulations" at bounding box center [152, 39] width 69 height 17
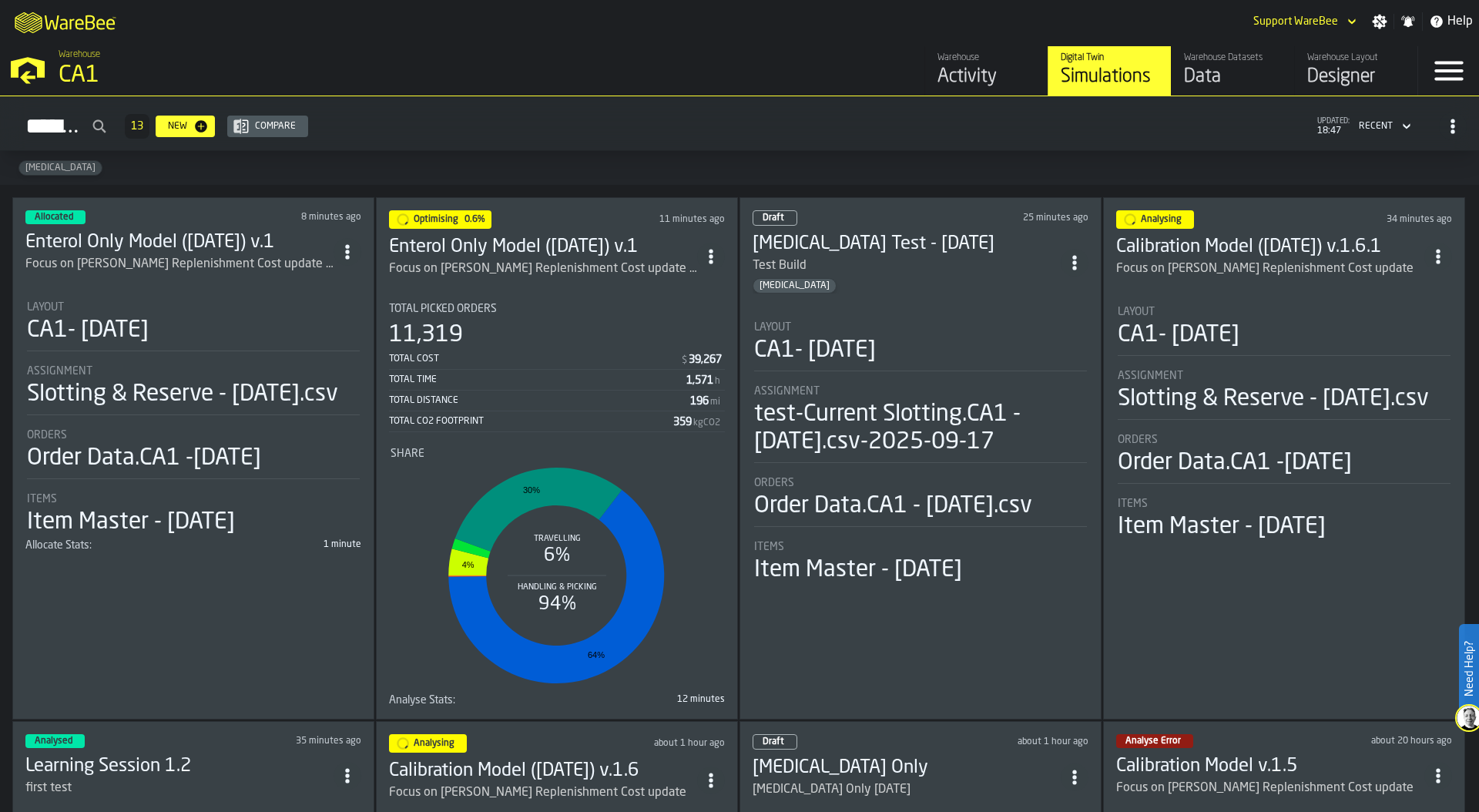
click at [1432, 775] on icon "ItemListCard-DashboardItemContainer" at bounding box center [1437, 775] width 15 height 15
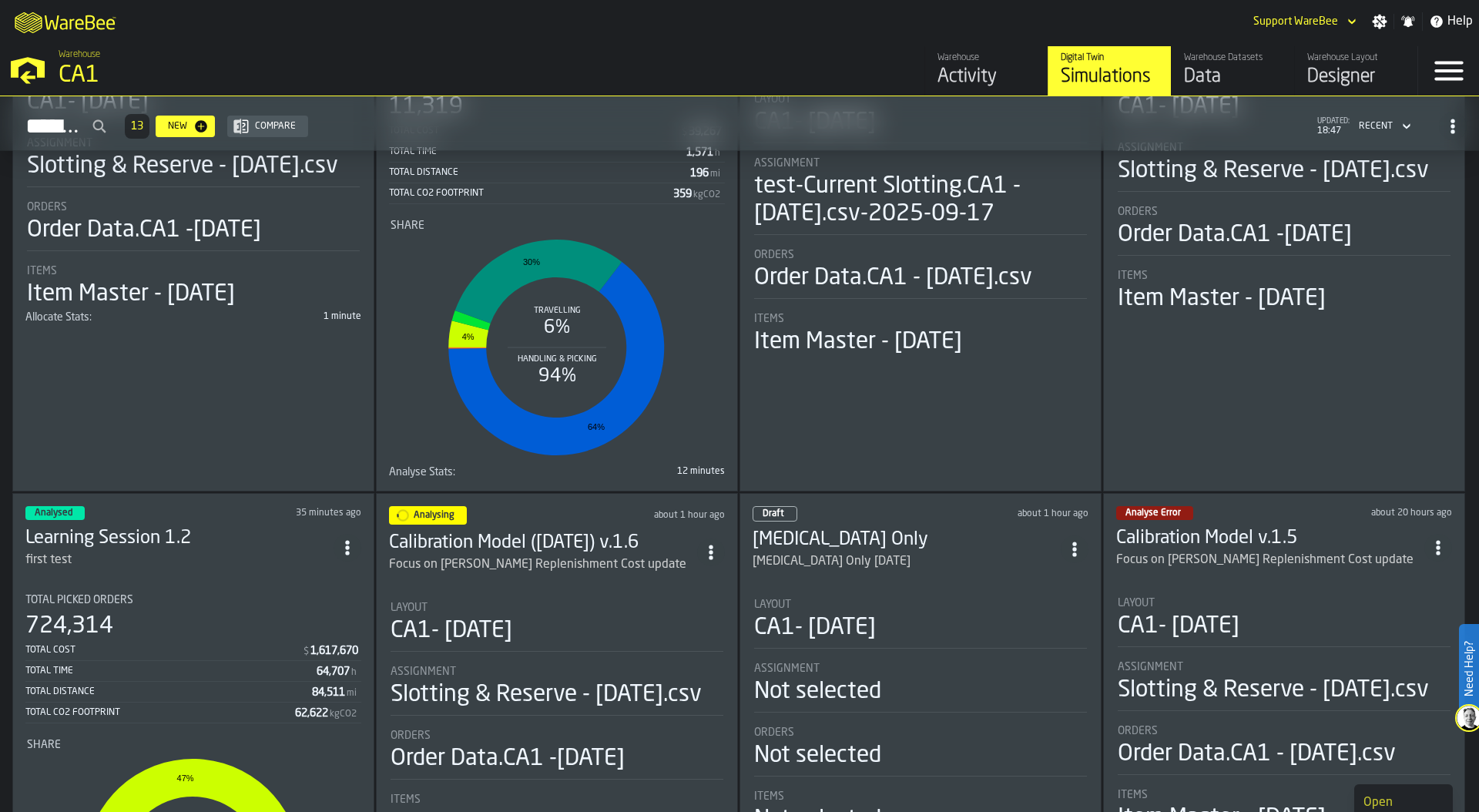
scroll to position [278, 0]
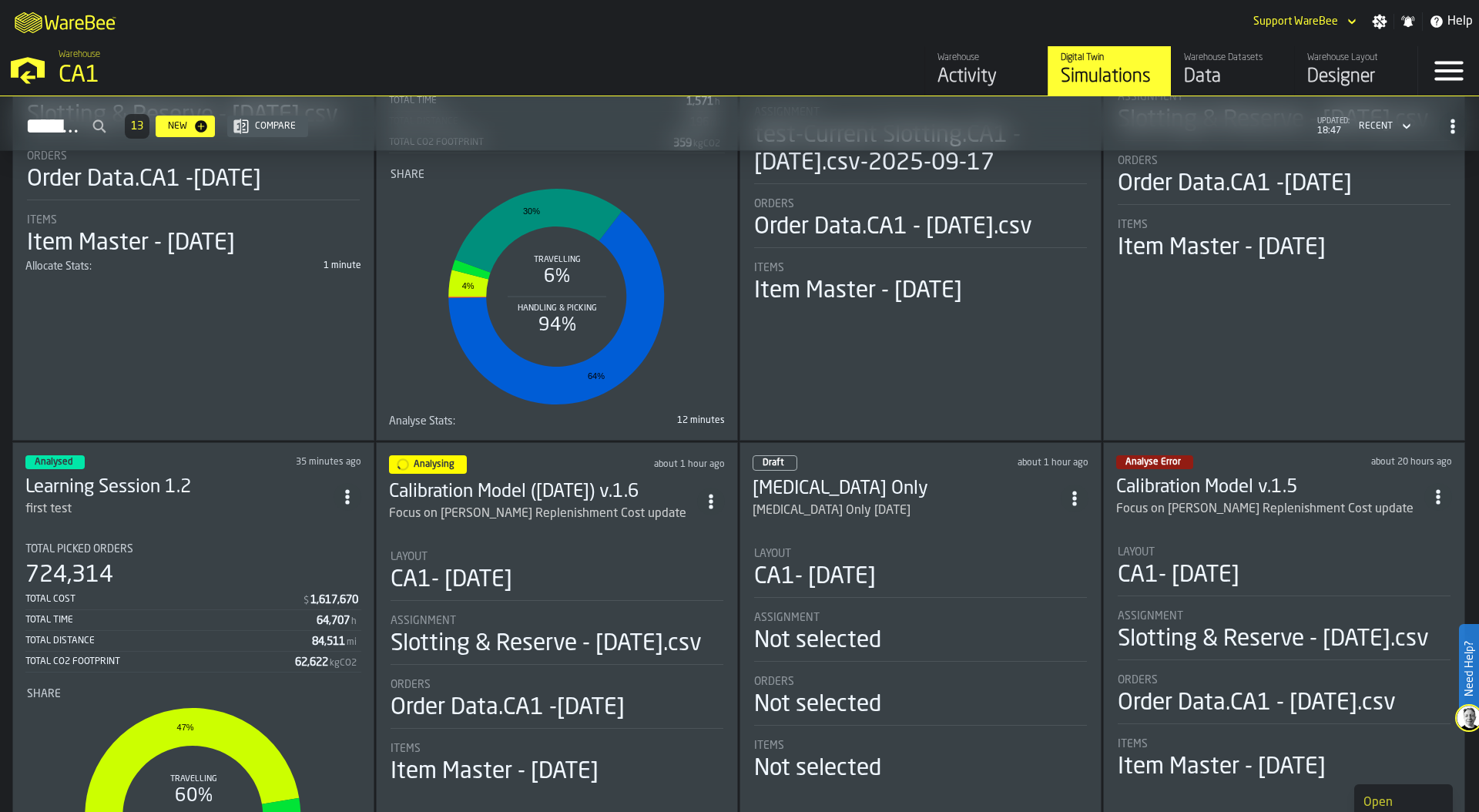
click at [1430, 489] on icon "ItemListCard-DashboardItemContainer" at bounding box center [1437, 496] width 15 height 15
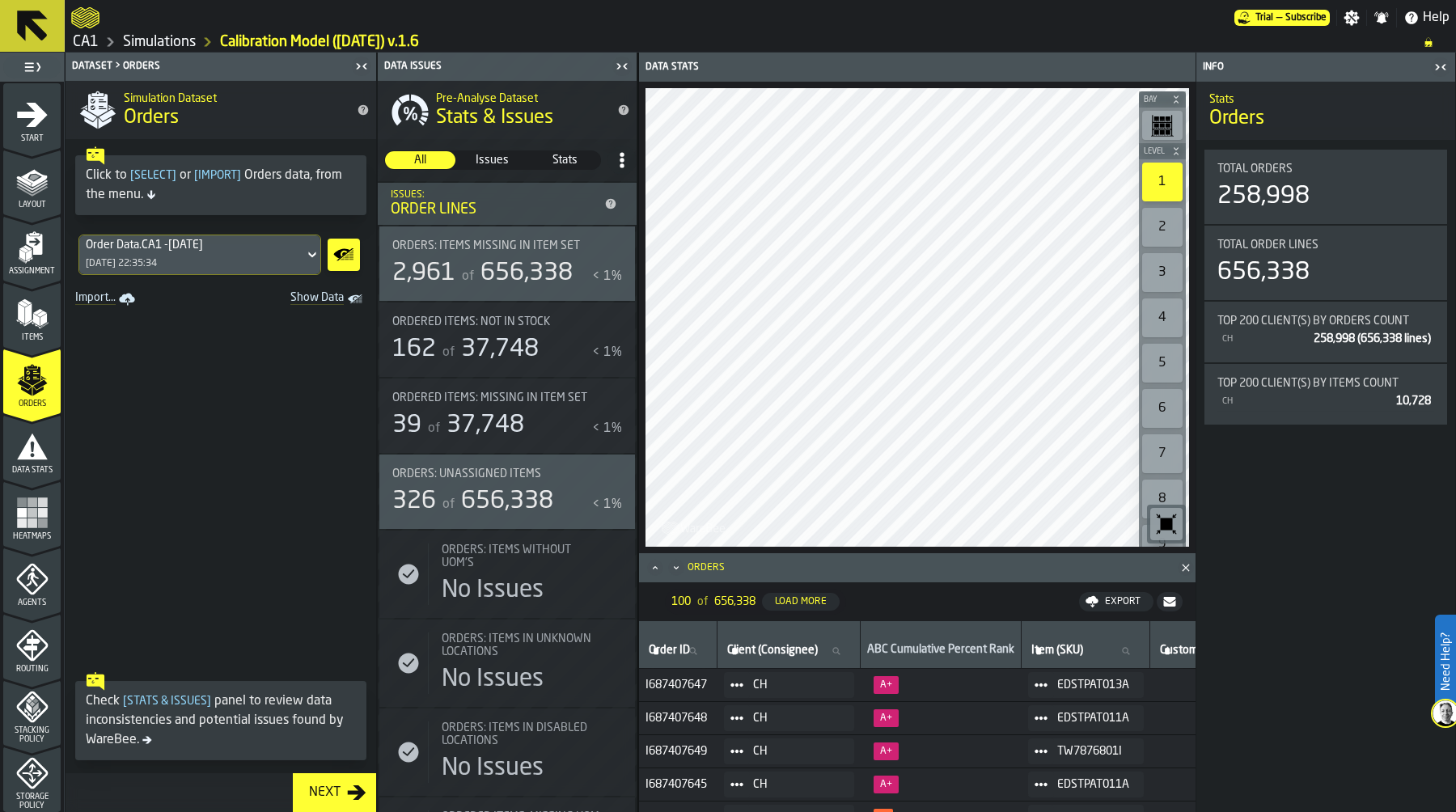
click at [168, 42] on link "Simulations" at bounding box center [159, 41] width 72 height 18
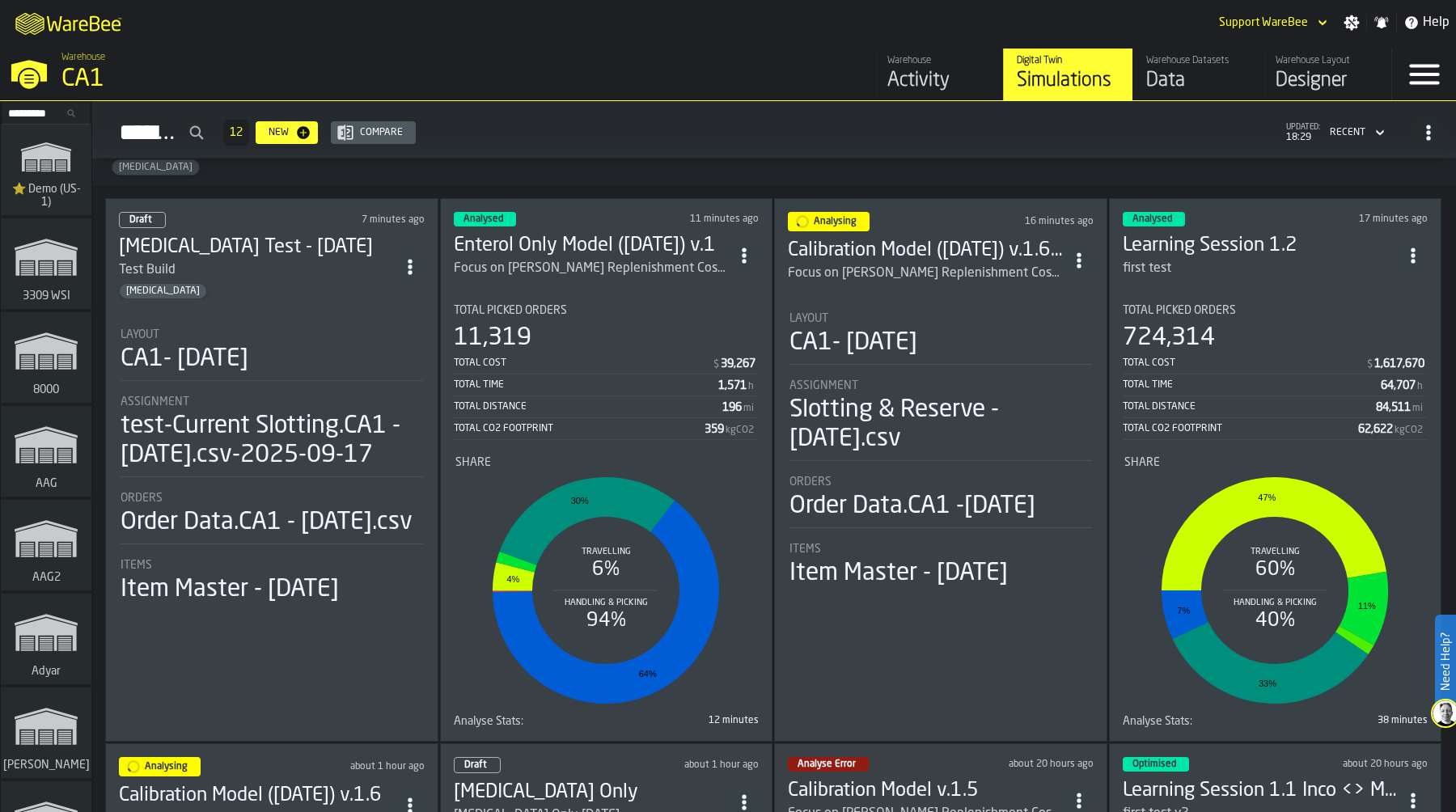
scroll to position [8, 0]
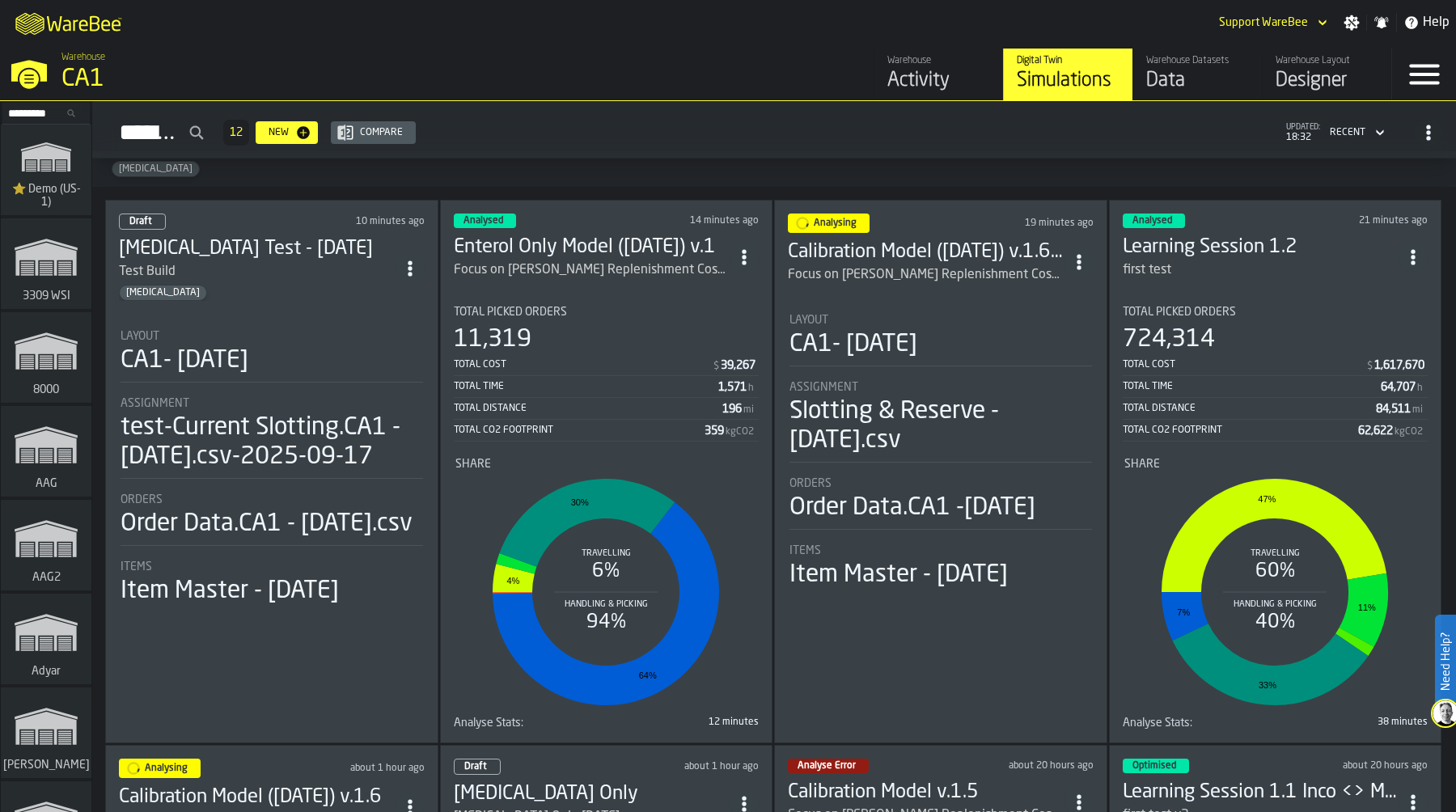
click at [602, 308] on div "Total Picked Orders" at bounding box center [606, 312] width 306 height 13
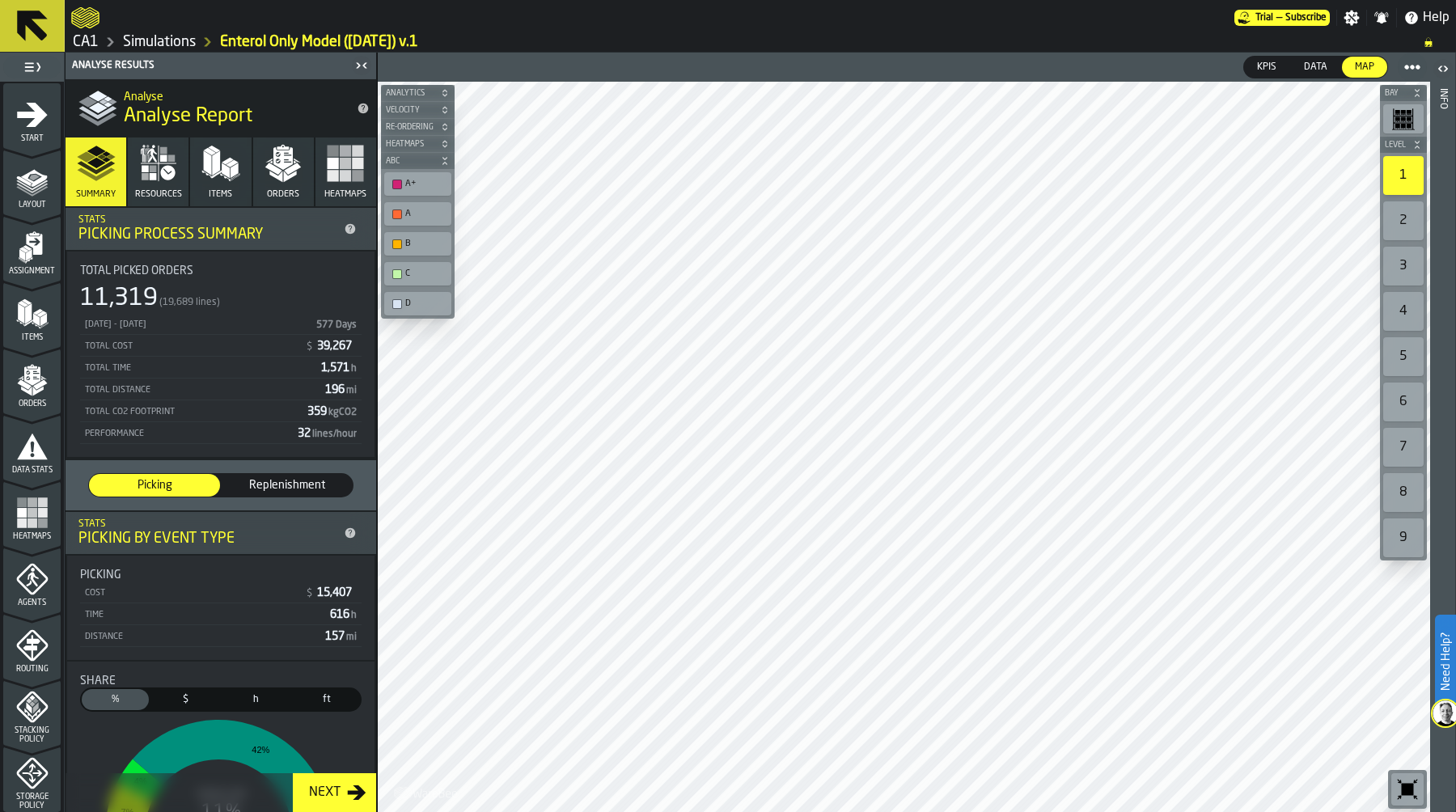
click at [279, 183] on button "Orders" at bounding box center [283, 172] width 61 height 69
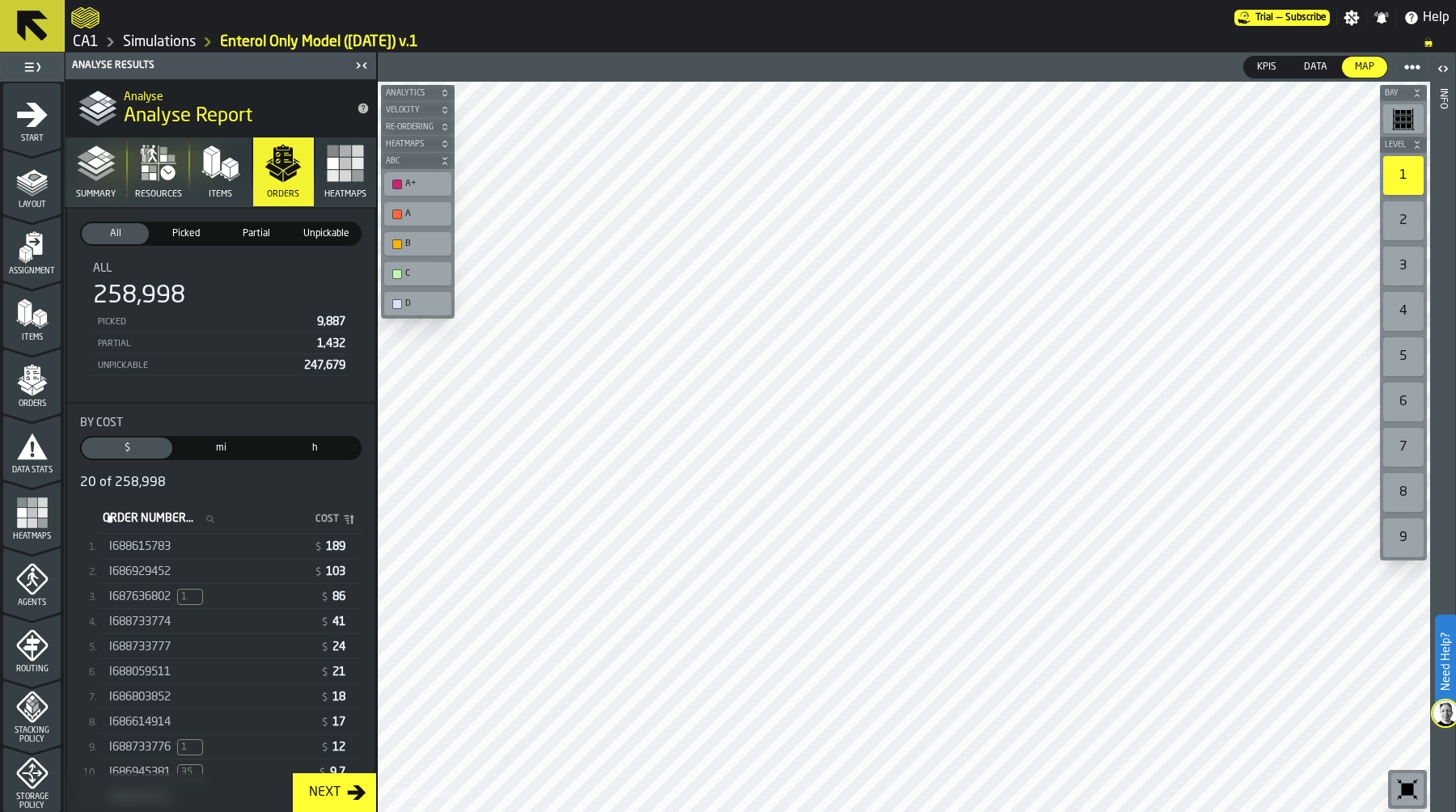
scroll to position [273, 0]
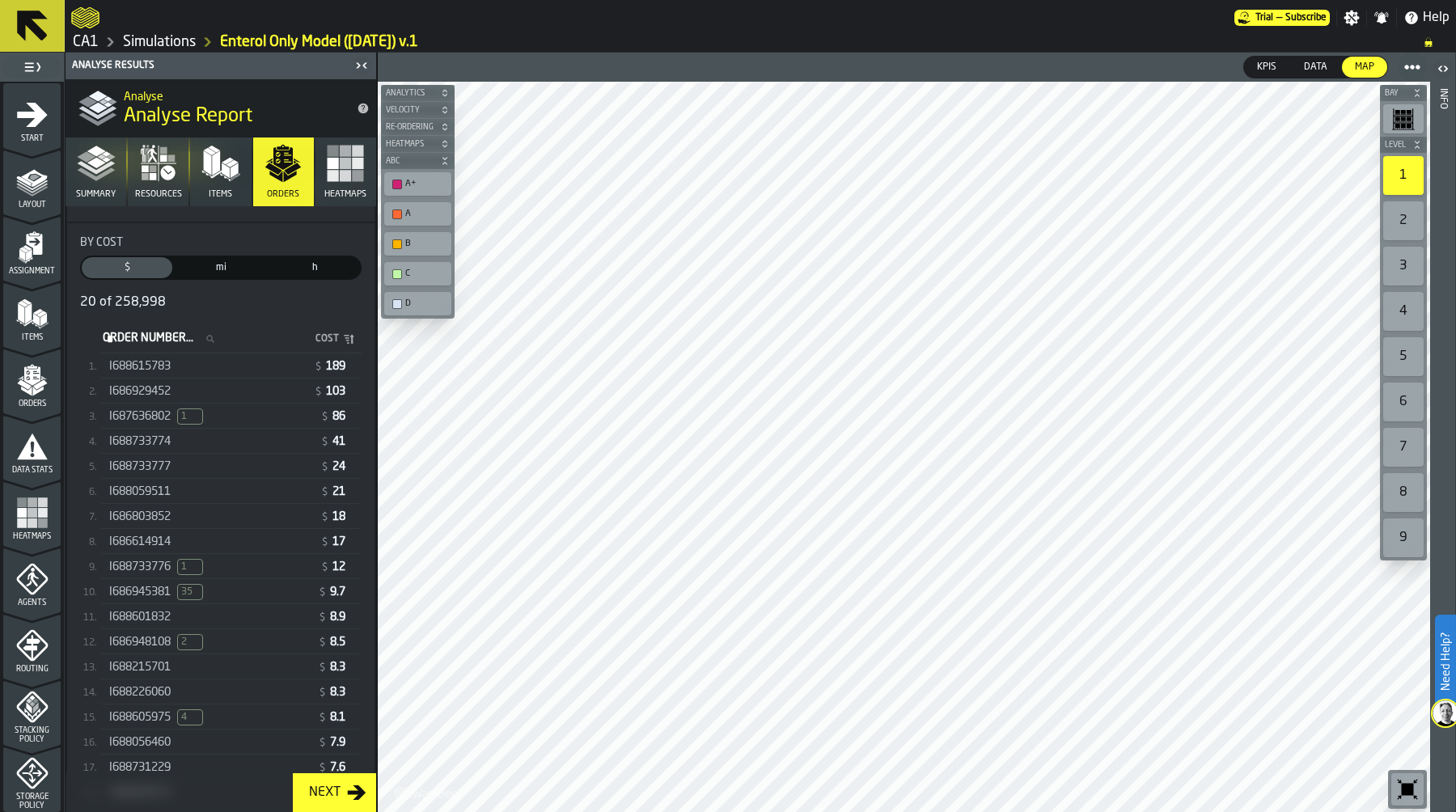
click at [211, 372] on div "I688615783" at bounding box center [208, 366] width 198 height 13
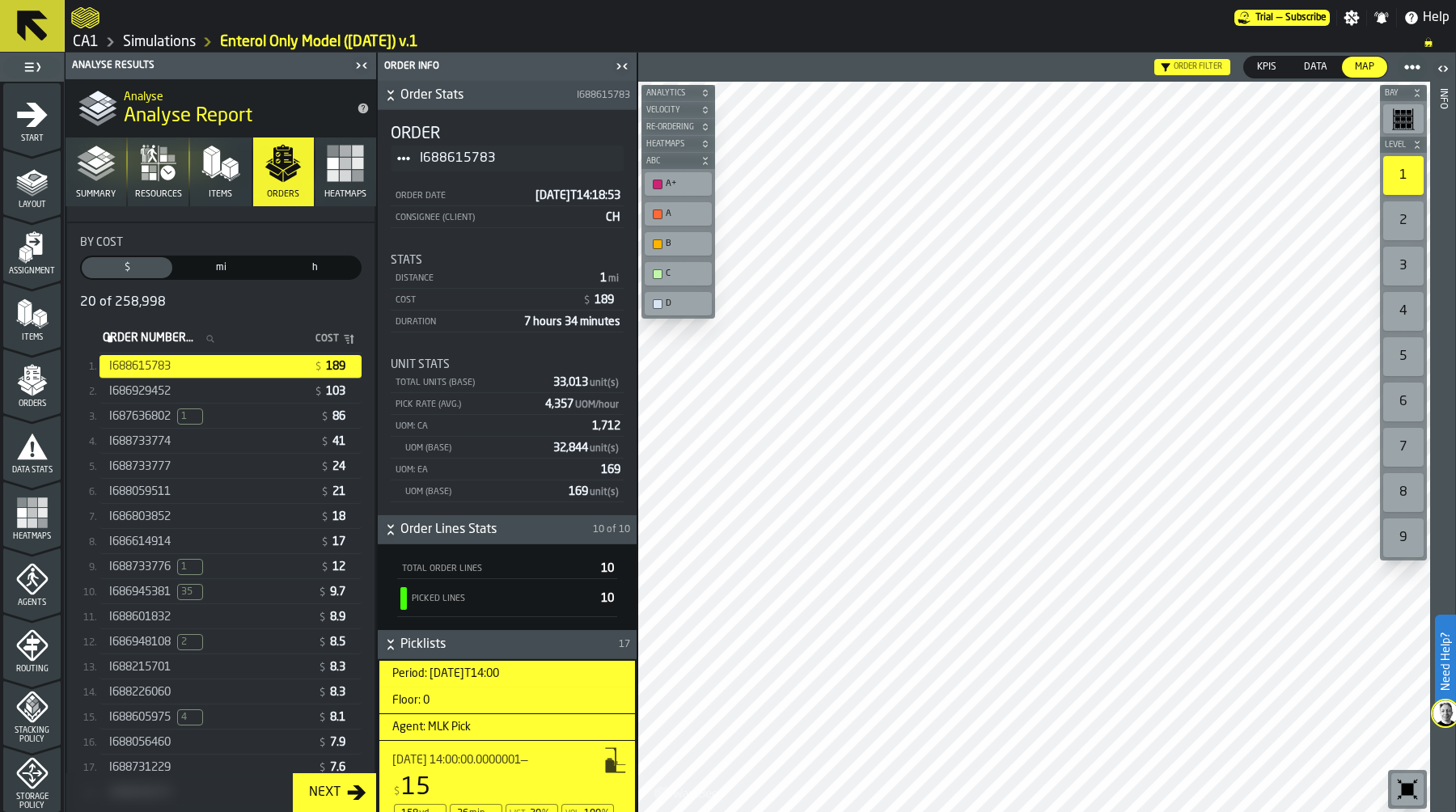
click at [170, 179] on icon "button" at bounding box center [158, 163] width 39 height 39
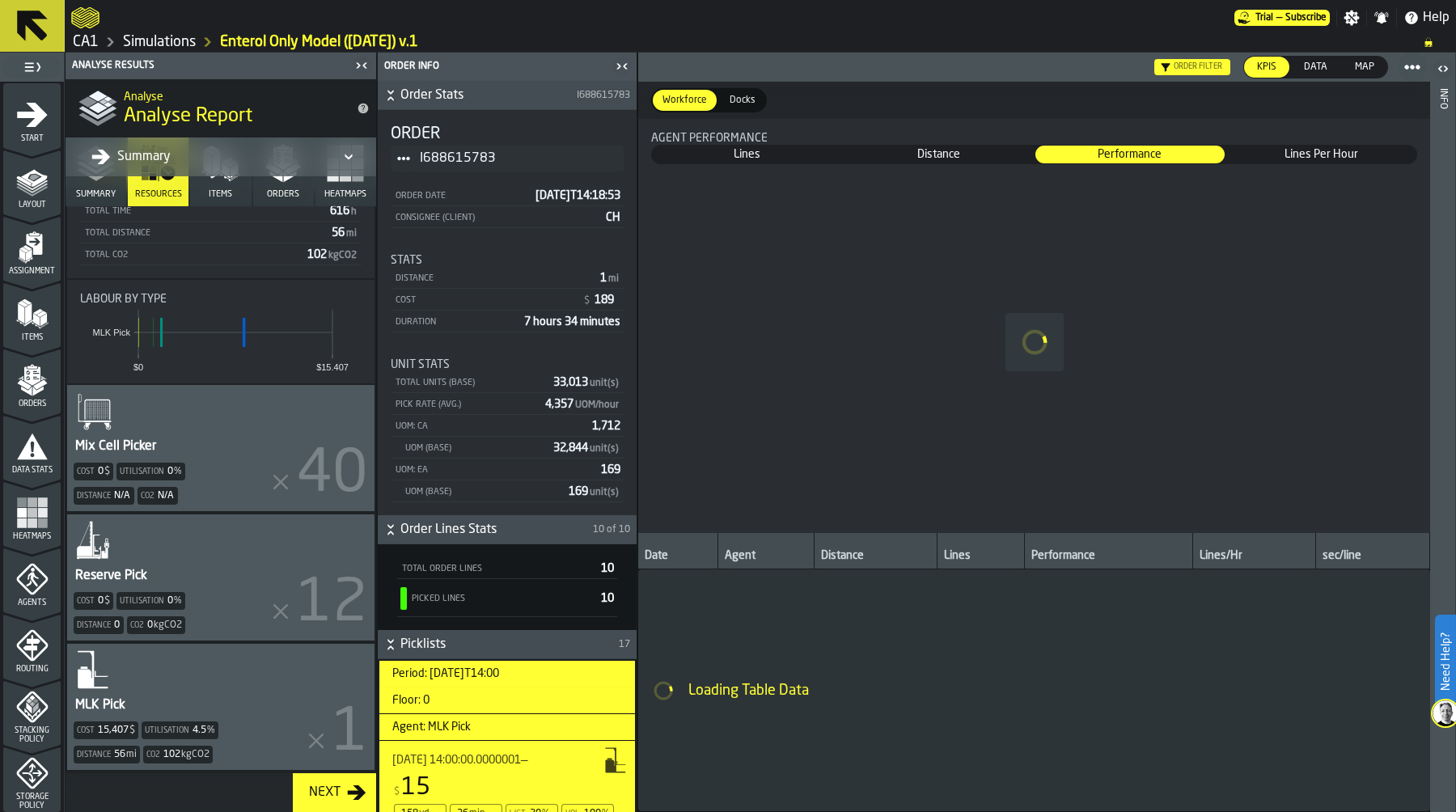
scroll to position [211, 0]
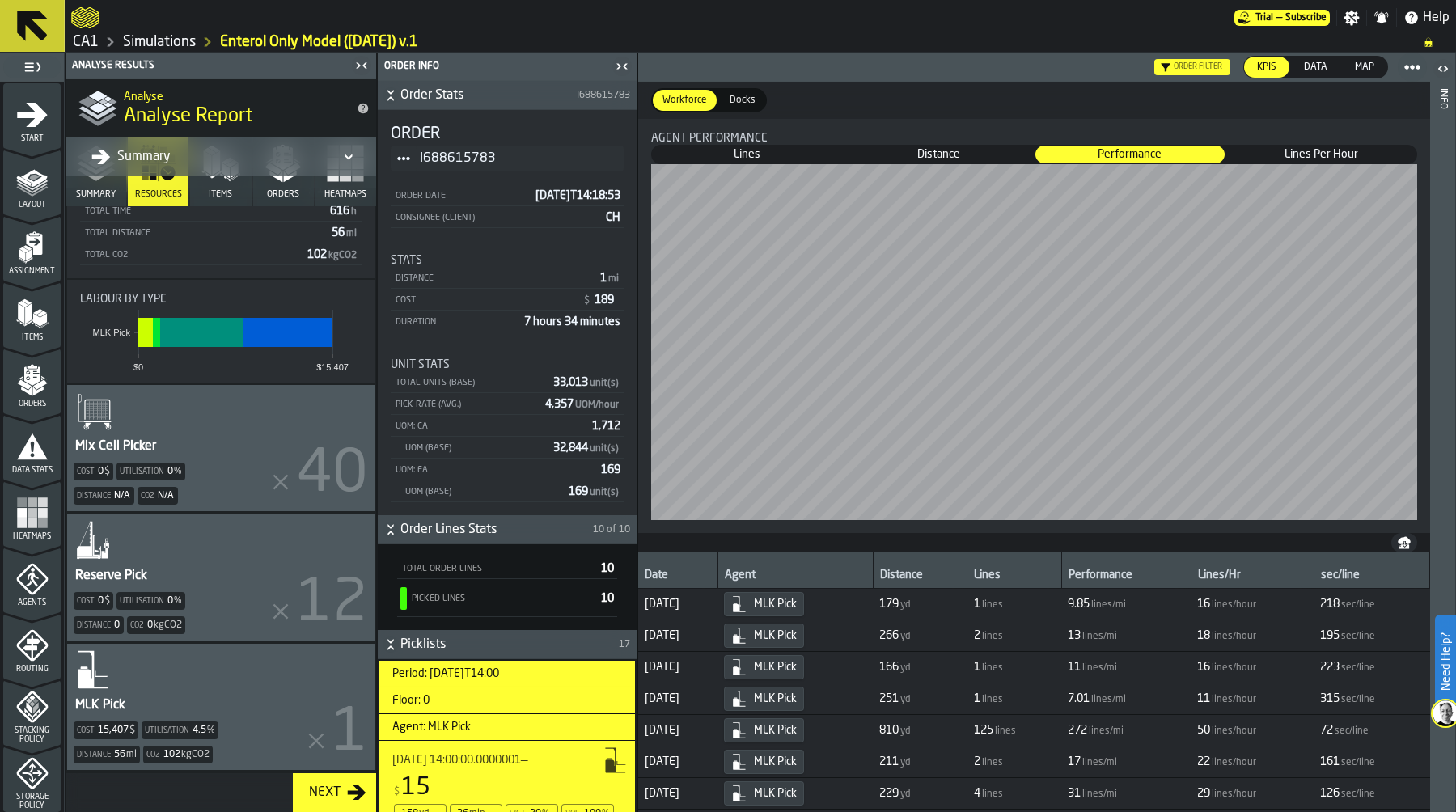
click at [86, 195] on span "Summary" at bounding box center [95, 195] width 40 height 10
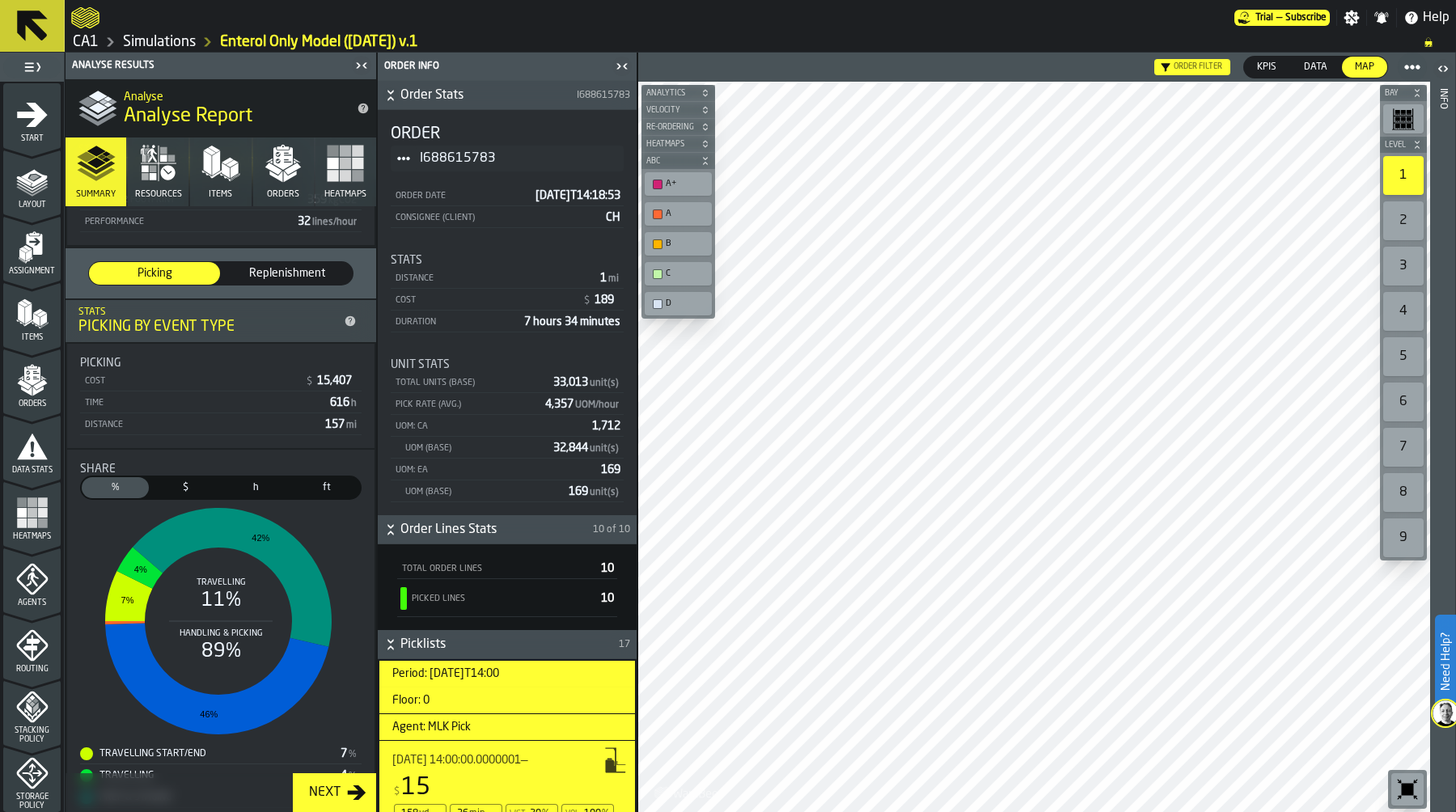
click at [163, 41] on link "Simulations" at bounding box center [159, 41] width 72 height 18
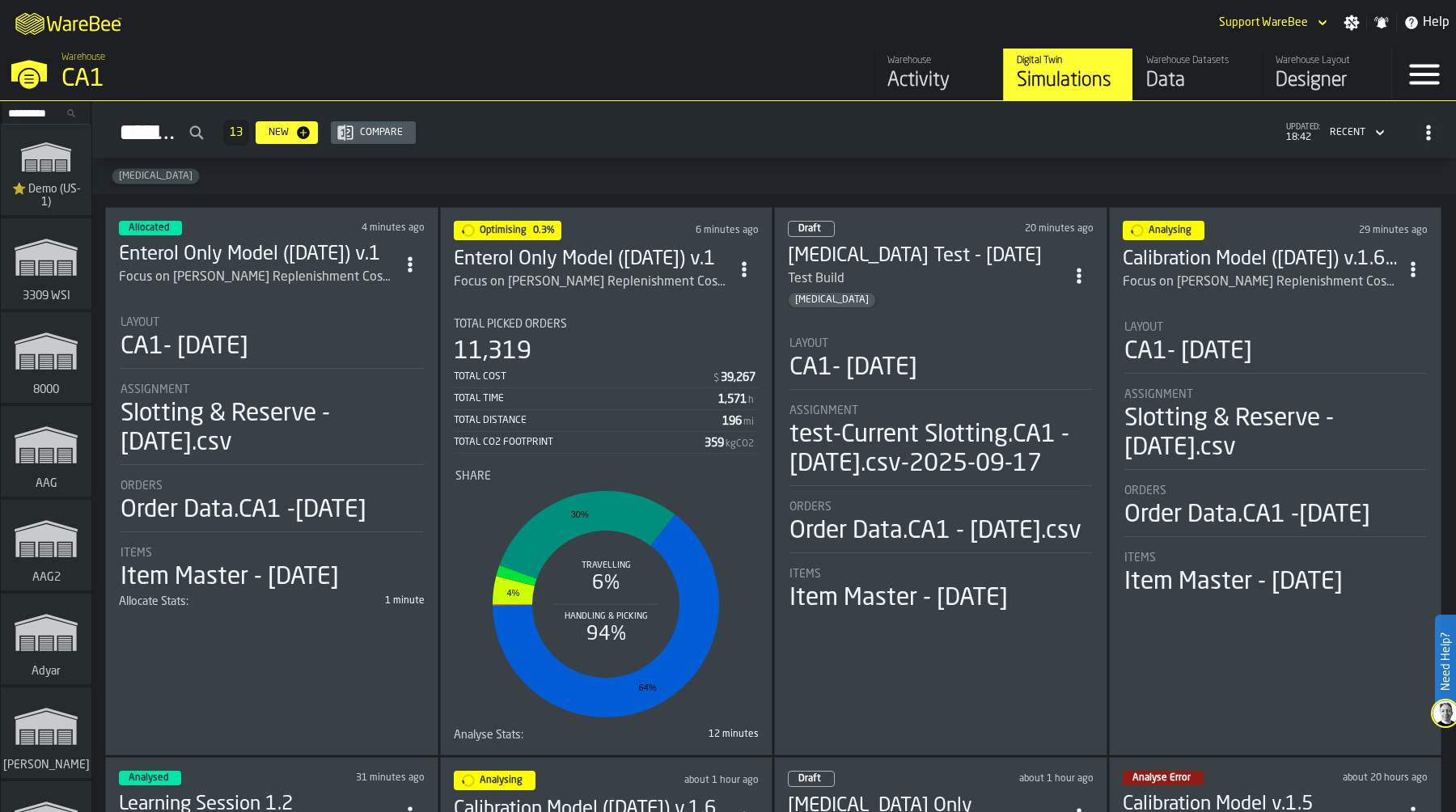
click at [594, 327] on div "Total Picked Orders 11,319 Total Cost $ 39,267 Total Time 1,571 h Total Distanc…" at bounding box center [606, 385] width 306 height 136
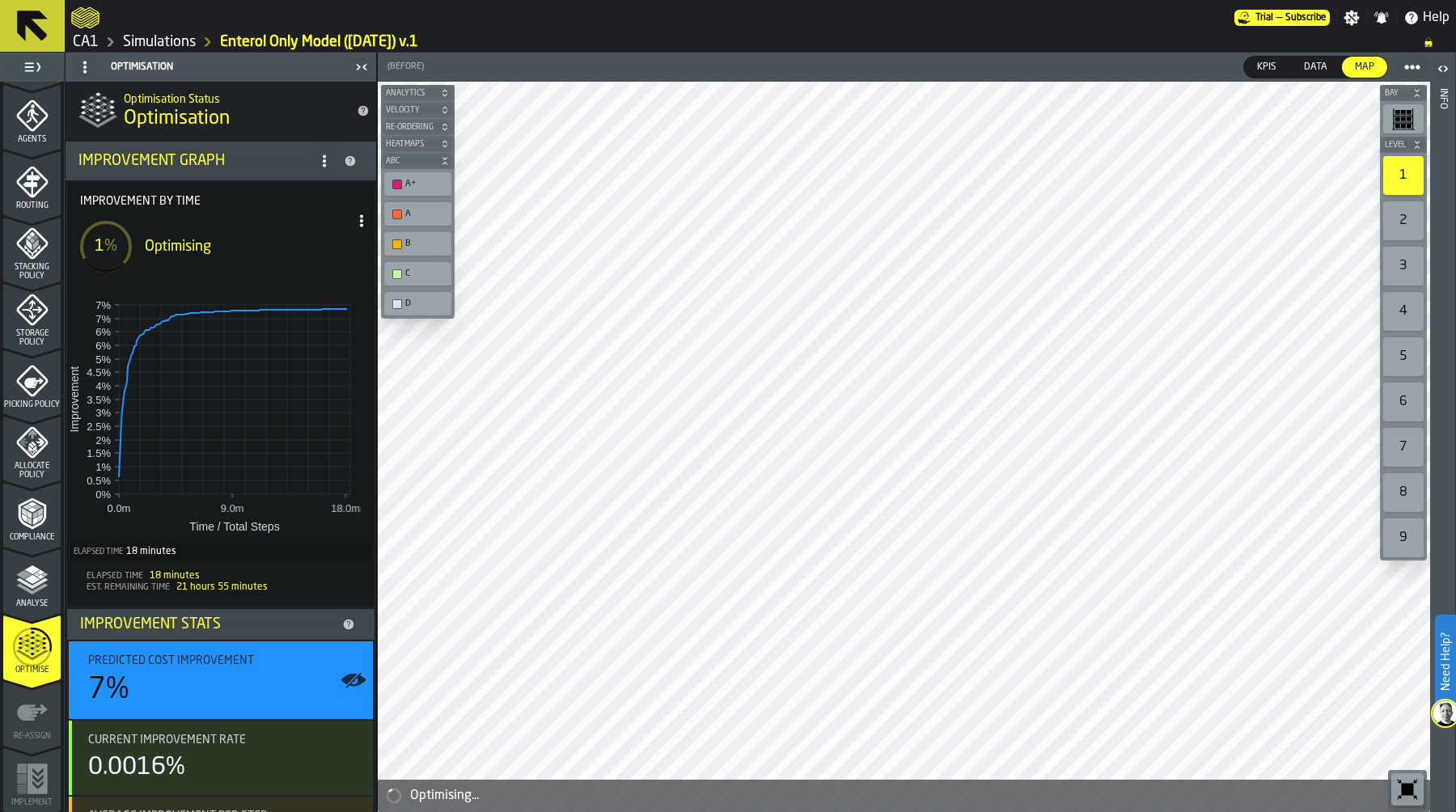
click at [163, 40] on link "Simulations" at bounding box center [159, 41] width 72 height 18
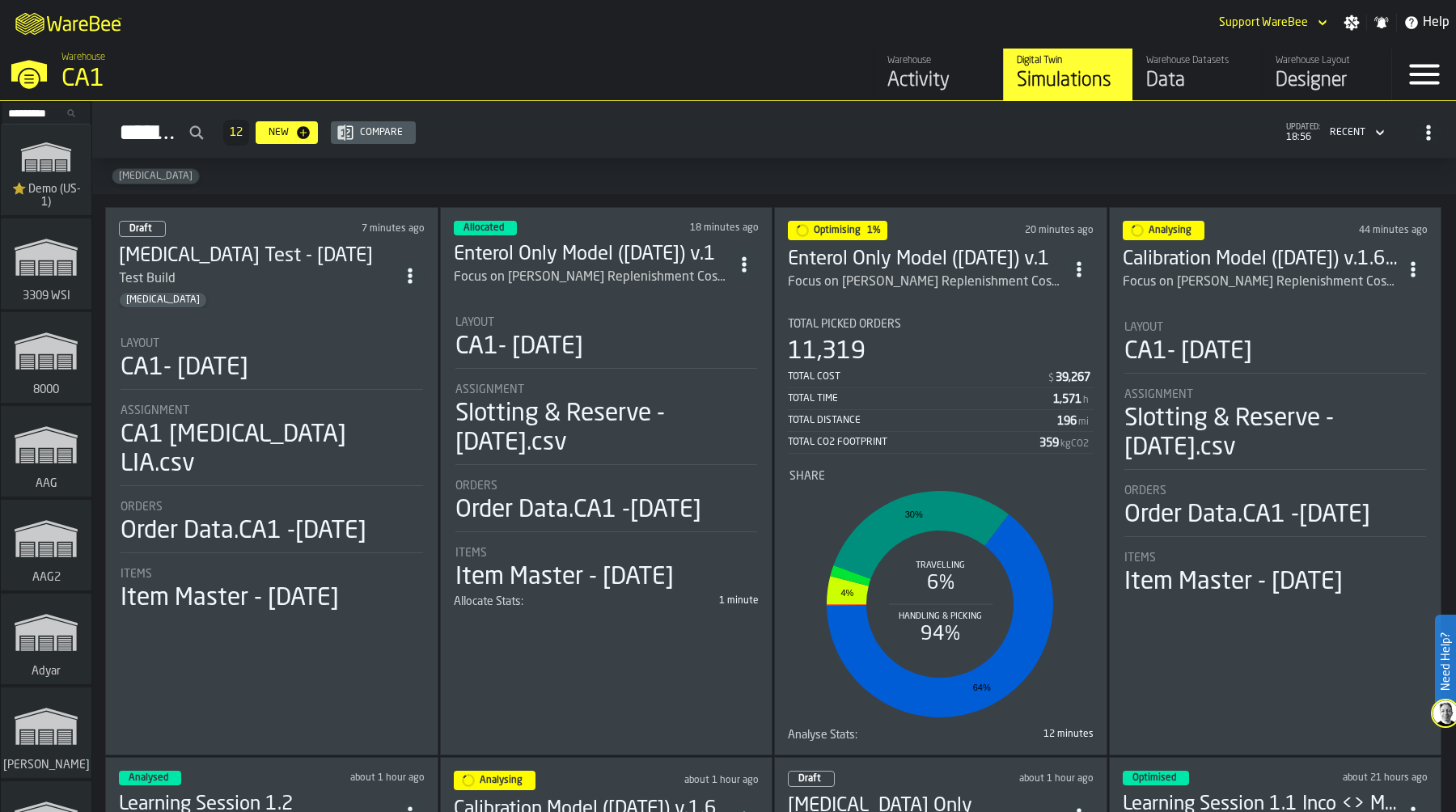
click at [1191, 73] on div "Data" at bounding box center [1197, 81] width 103 height 26
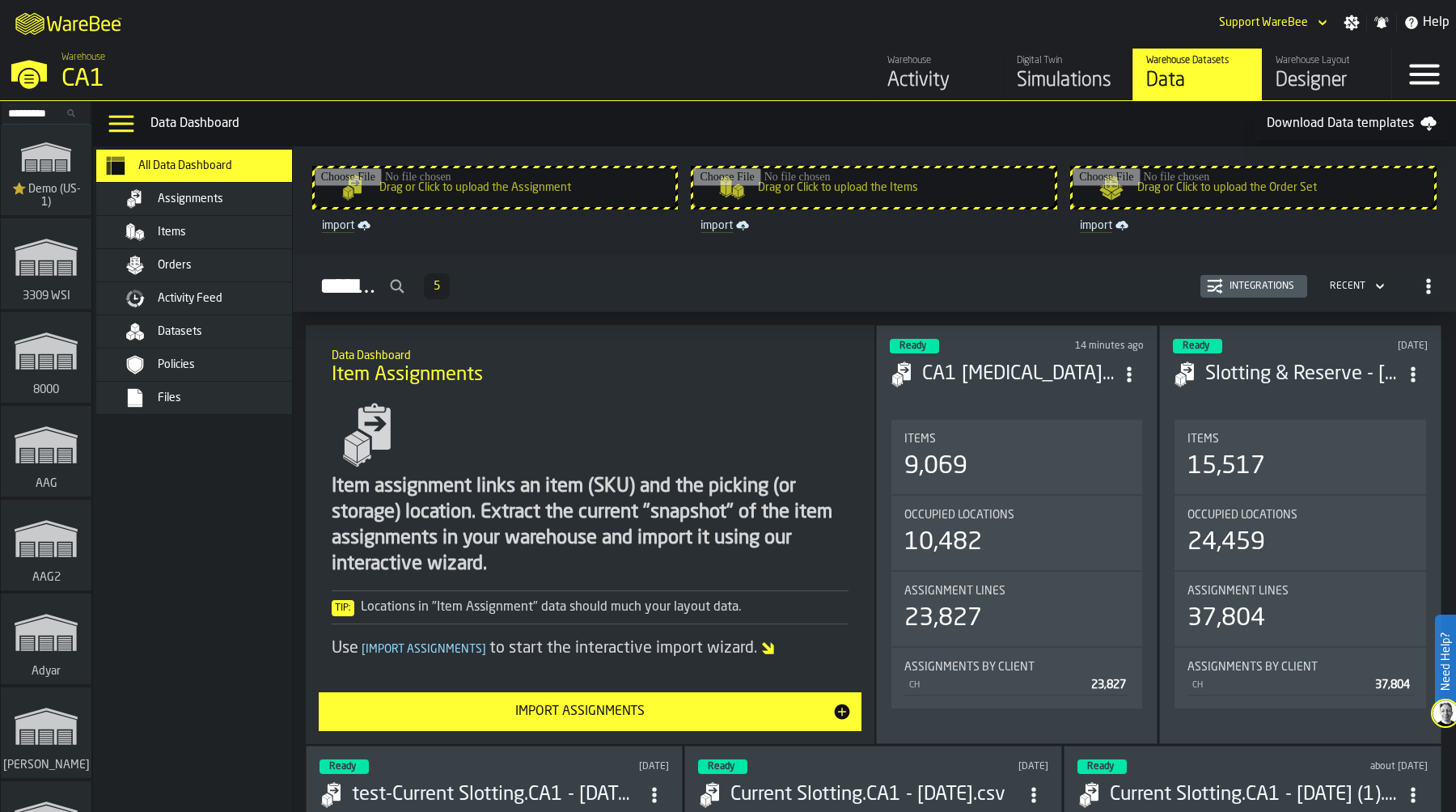
click at [229, 192] on div "Assignments" at bounding box center [237, 198] width 158 height 13
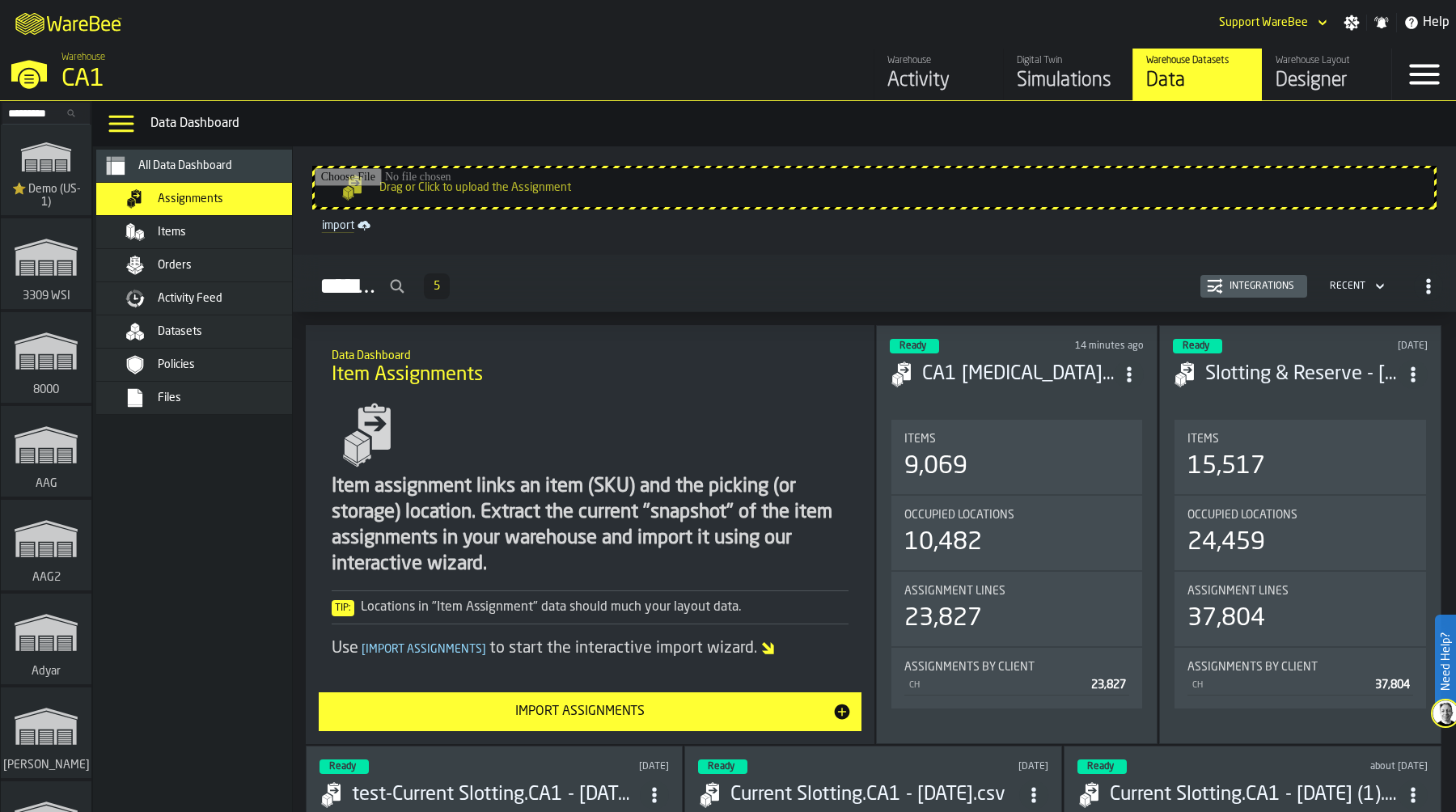
click at [1241, 293] on div "Integrations" at bounding box center [1253, 286] width 94 height 16
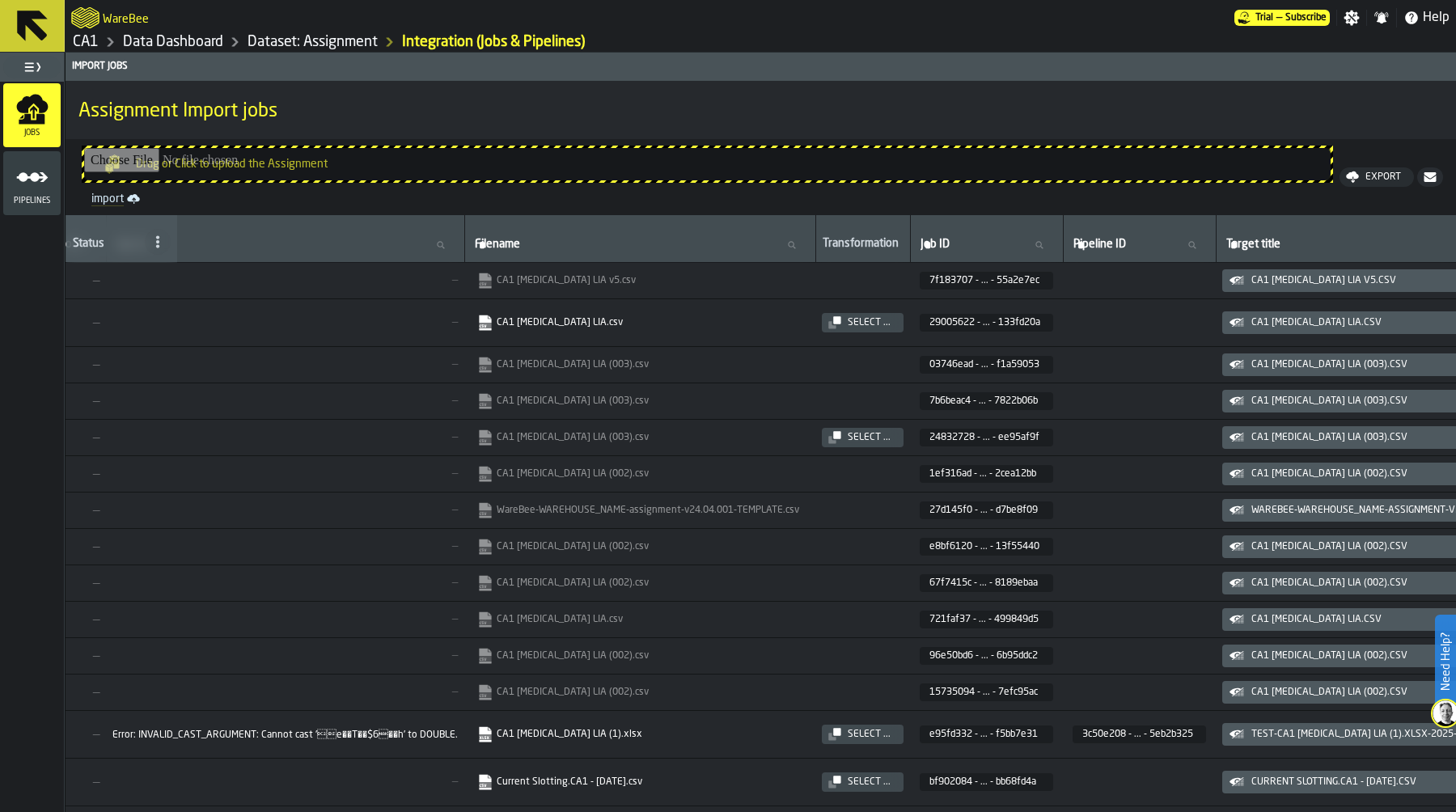
scroll to position [0, 745]
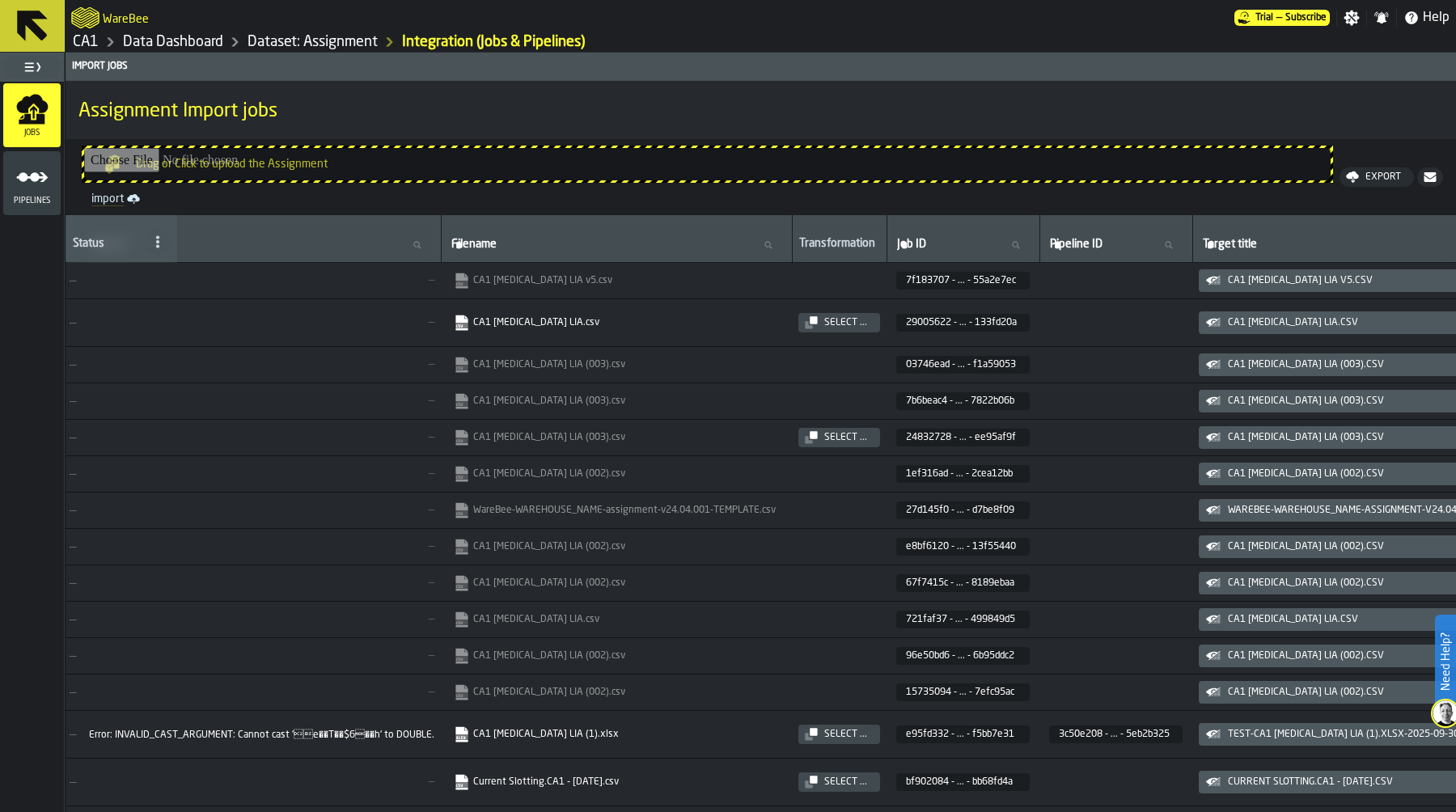
click at [874, 318] on div "Select ..." at bounding box center [845, 322] width 56 height 11
click at [163, 34] on link "Data Dashboard" at bounding box center [173, 41] width 100 height 18
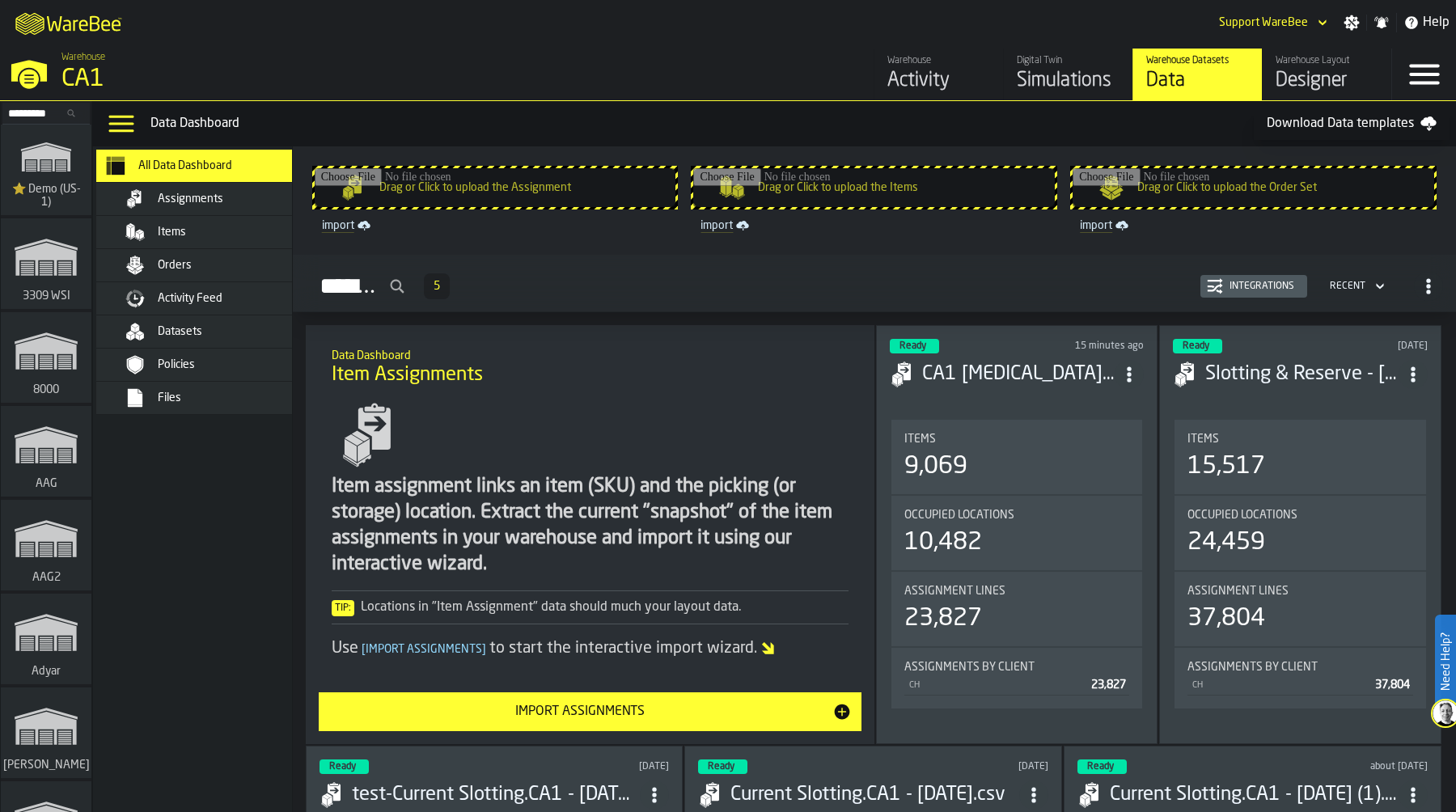
click at [1068, 72] on div "Simulations" at bounding box center [1068, 81] width 103 height 26
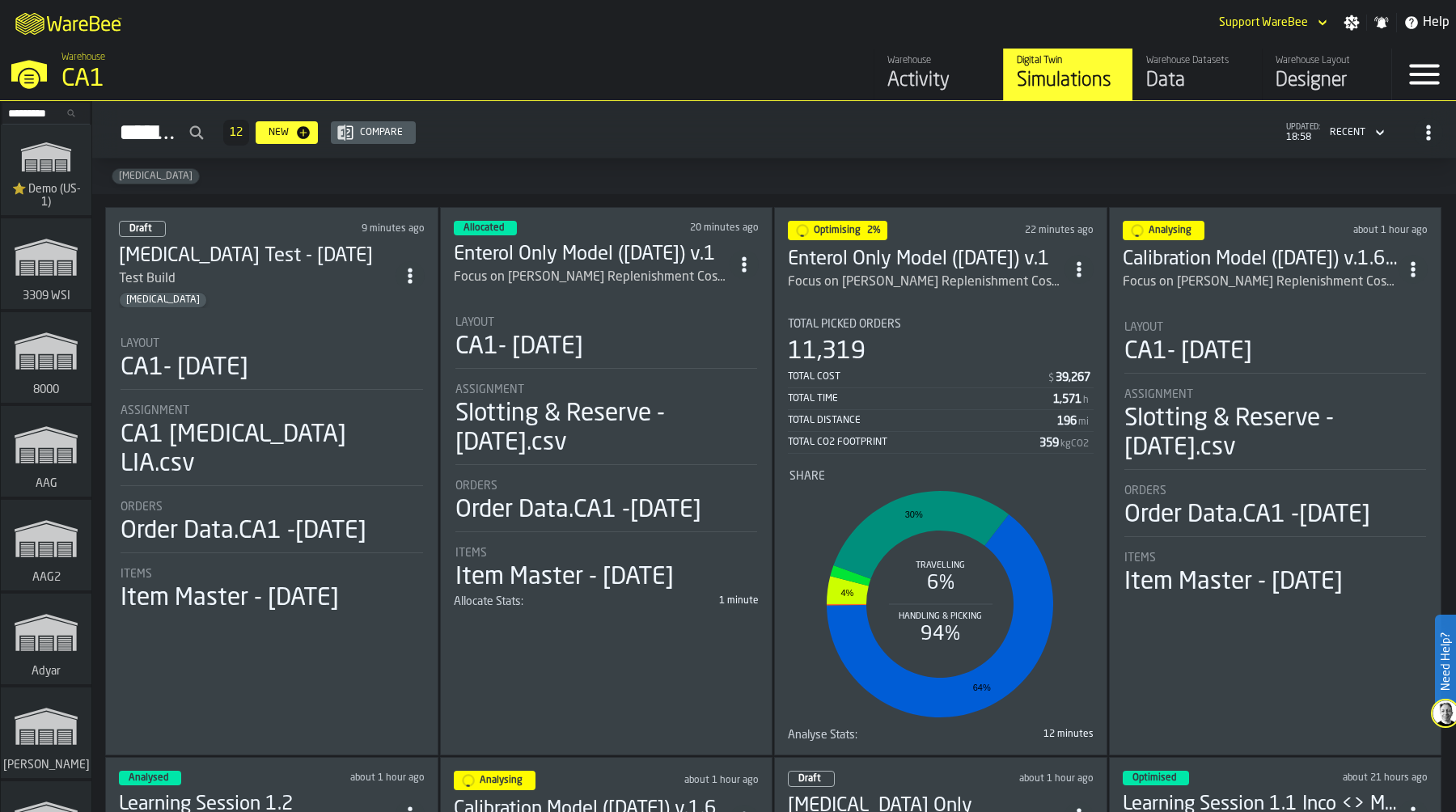
click at [971, 332] on div "Total Picked Orders 11,319 Total Cost $ 39,267 Total Time 1,571 h Total Distanc…" at bounding box center [940, 385] width 306 height 136
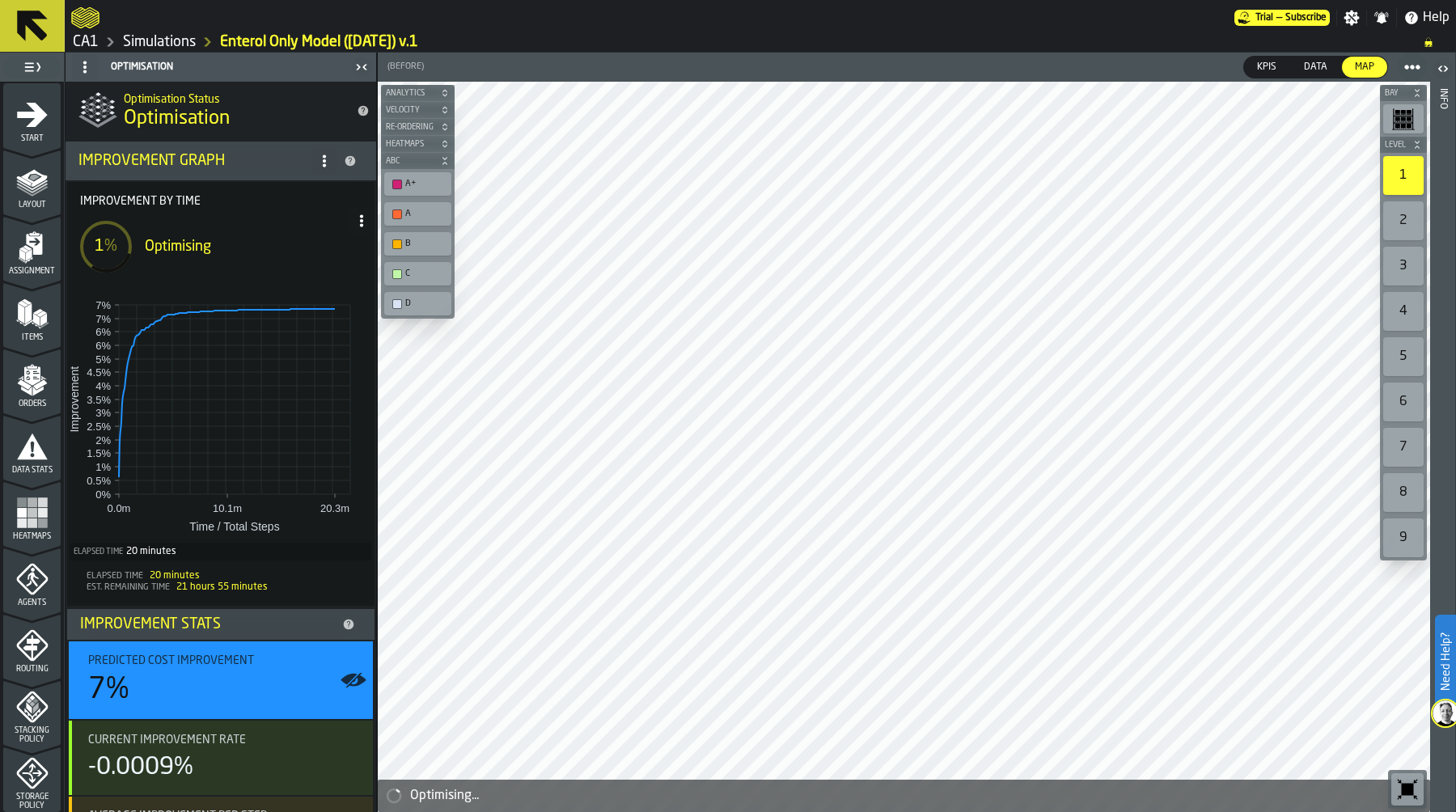
click at [358, 223] on icon at bounding box center [361, 220] width 13 height 13
click at [347, 244] on div "Show Run Options" at bounding box center [307, 253] width 106 height 19
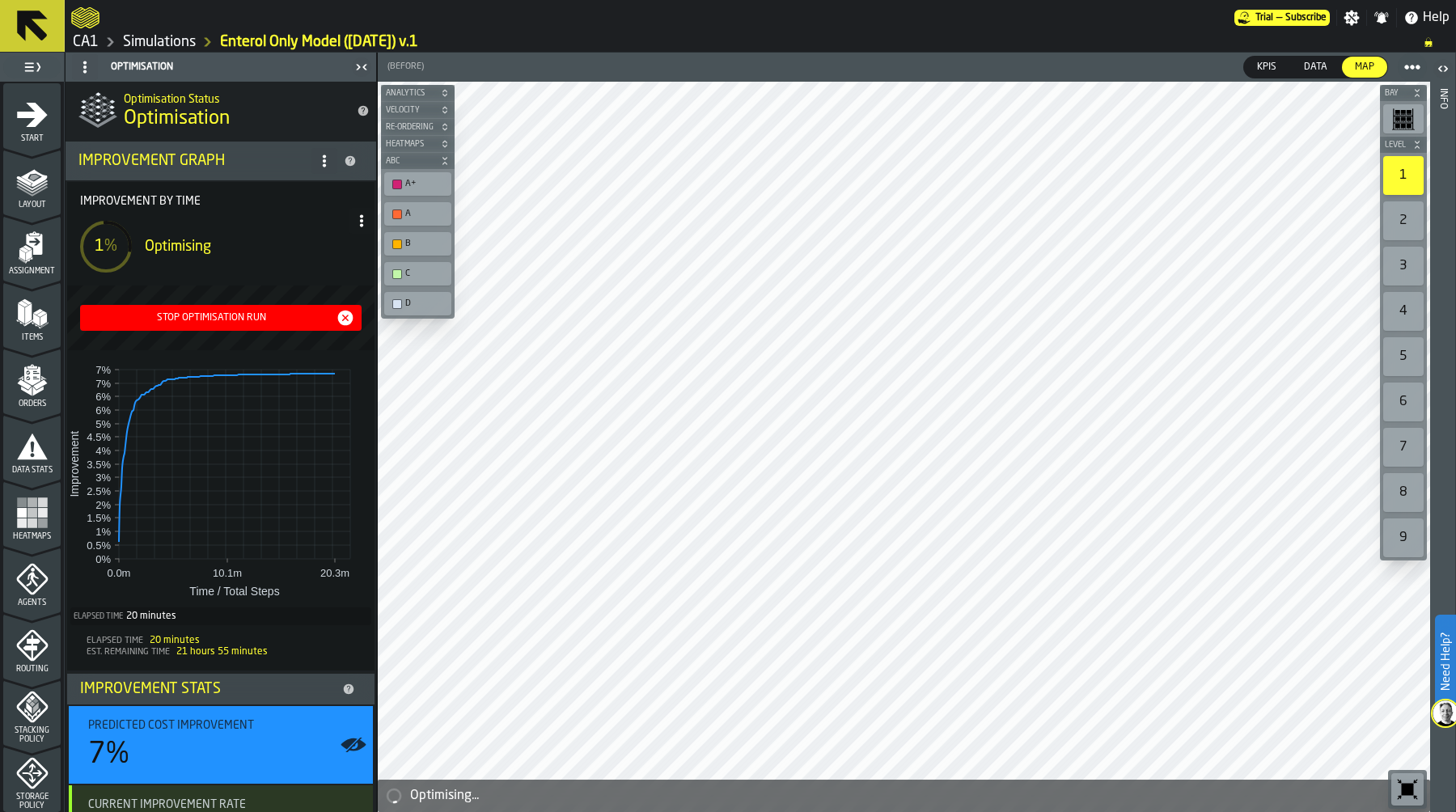
click at [223, 317] on div "Stop Optimisation Run" at bounding box center [211, 317] width 249 height 11
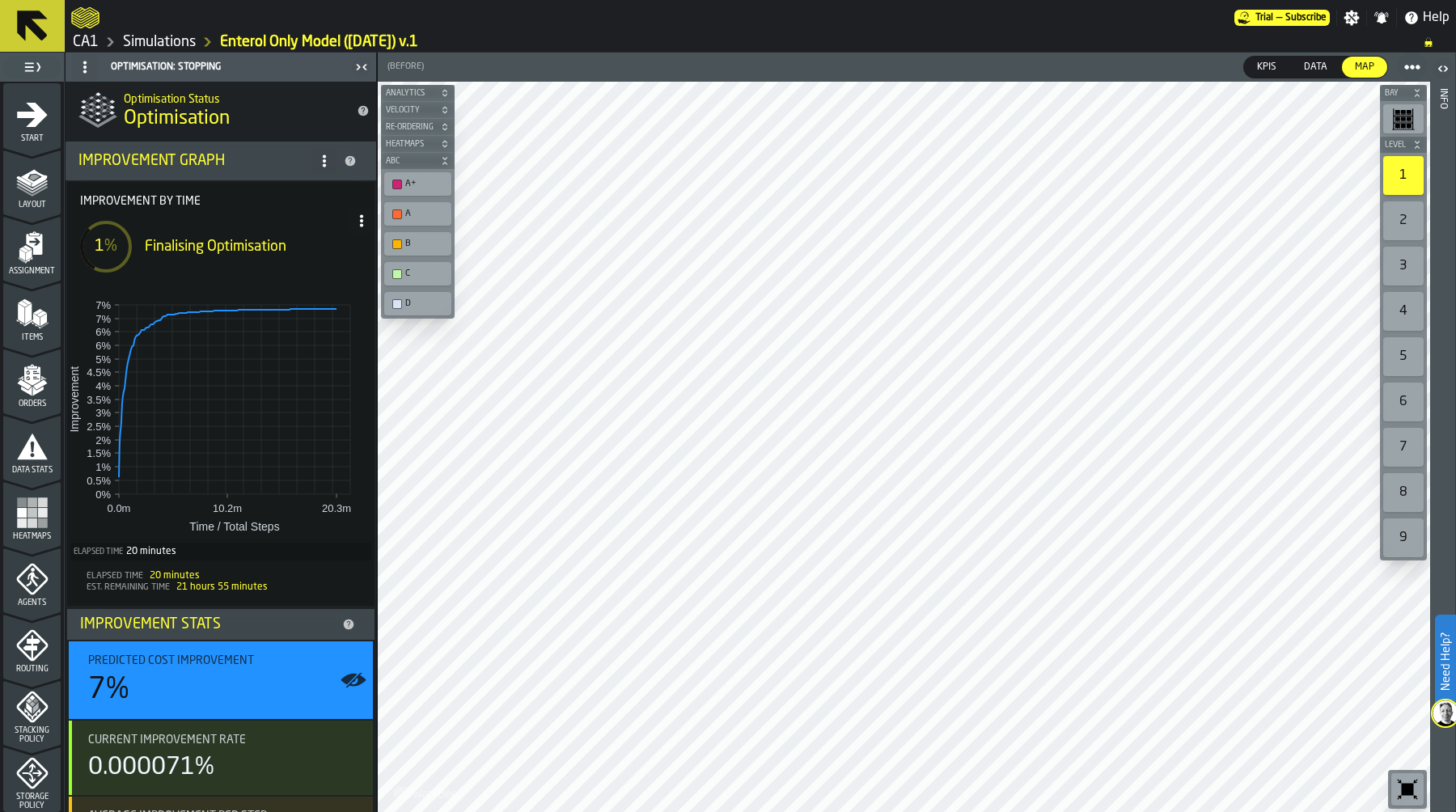
click at [158, 40] on link "Simulations" at bounding box center [159, 41] width 72 height 18
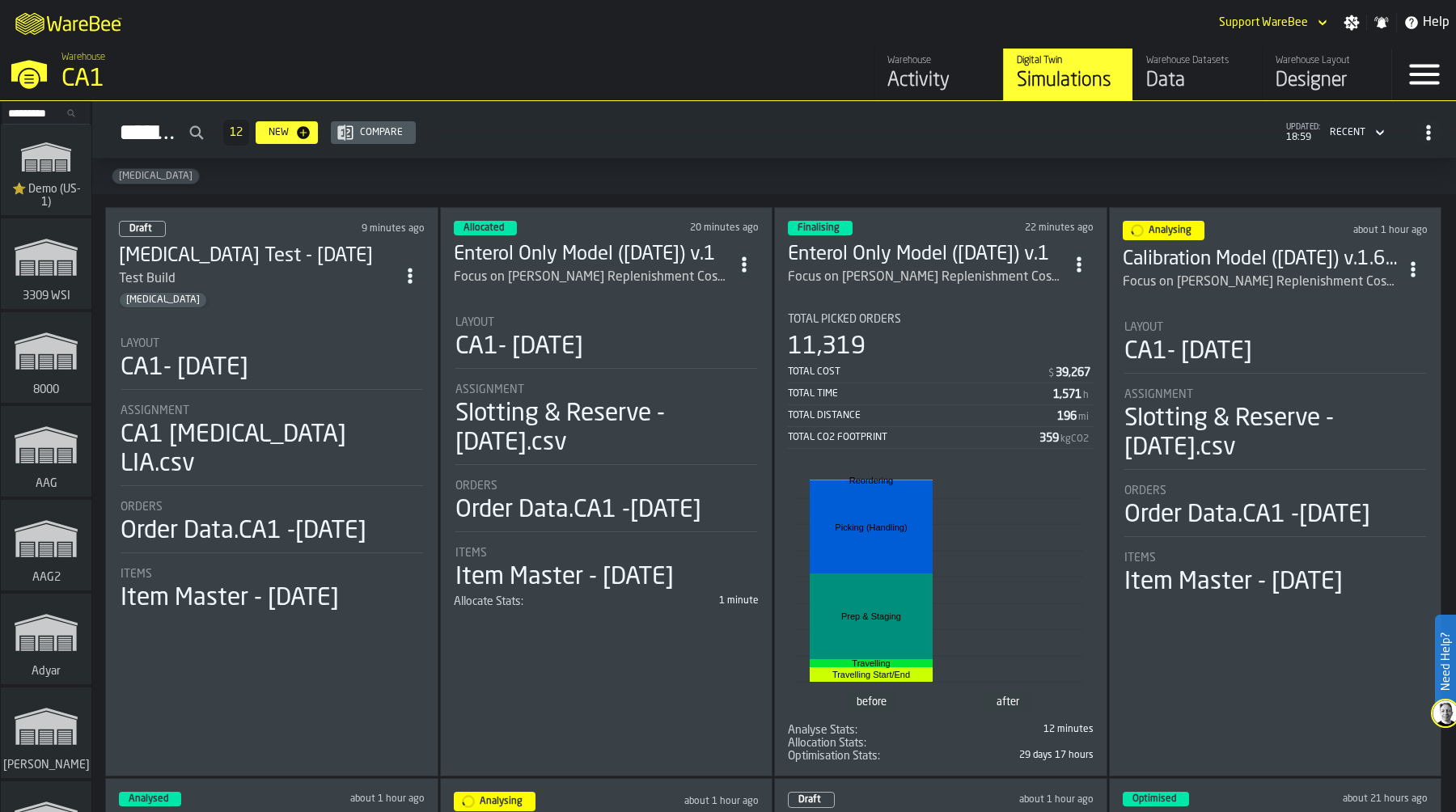
click at [595, 326] on div "Layout CA1- 09-25-25" at bounding box center [606, 339] width 302 height 45
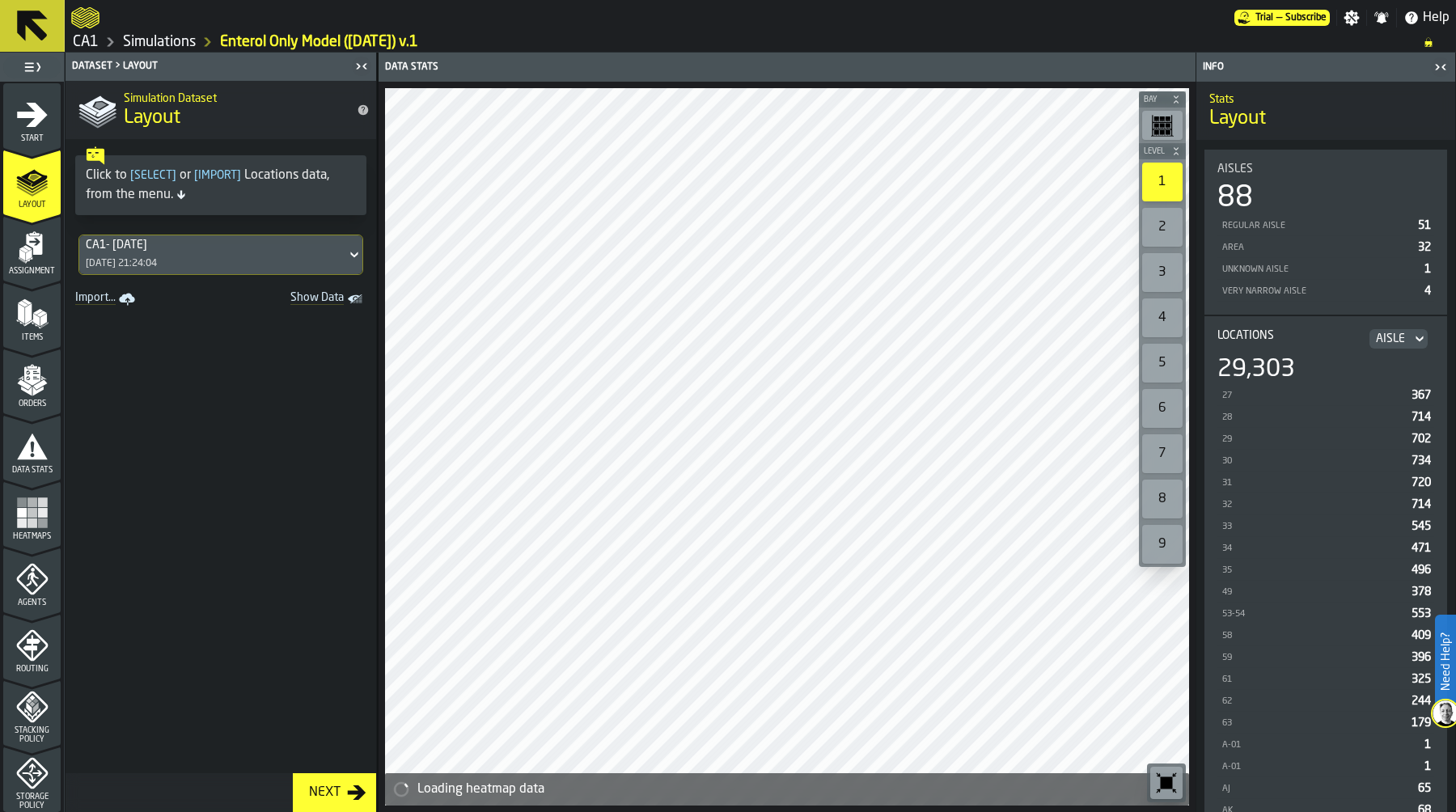
scroll to position [386, 0]
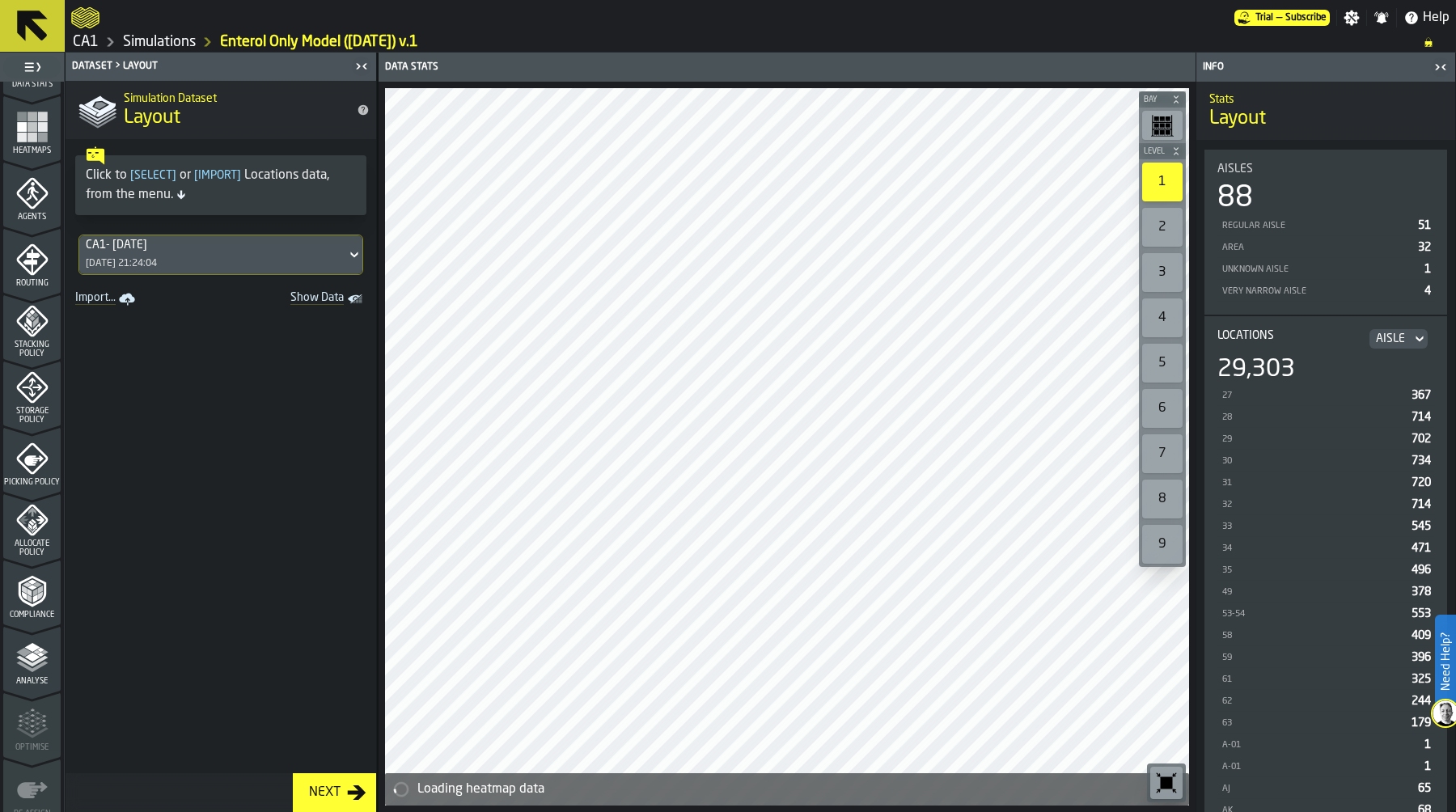
click at [32, 532] on icon "menu Allocate Policy" at bounding box center [31, 520] width 31 height 31
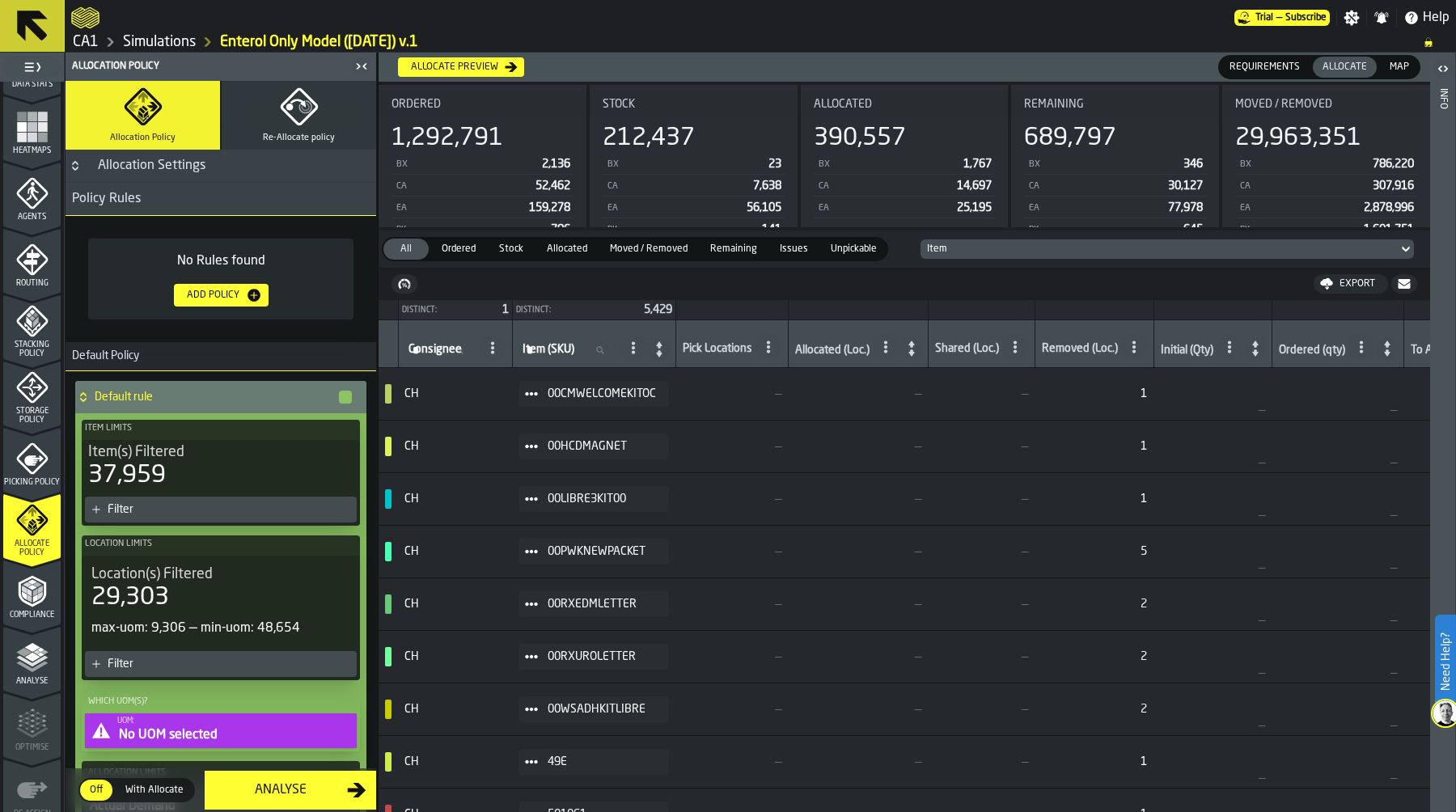
click at [158, 505] on div "Filter" at bounding box center [229, 509] width 243 height 13
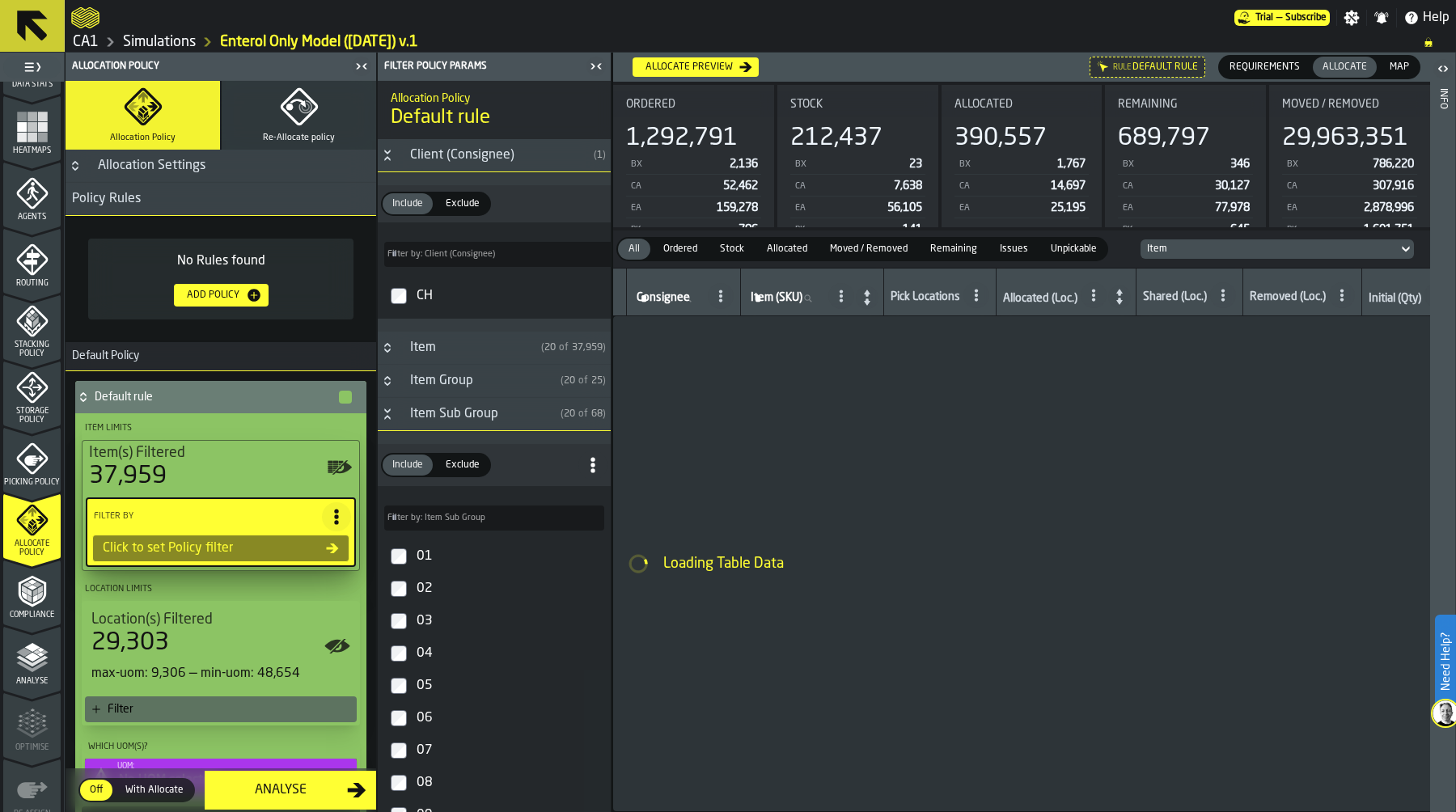
click at [199, 544] on div "Click to set Policy filter" at bounding box center [211, 548] width 230 height 19
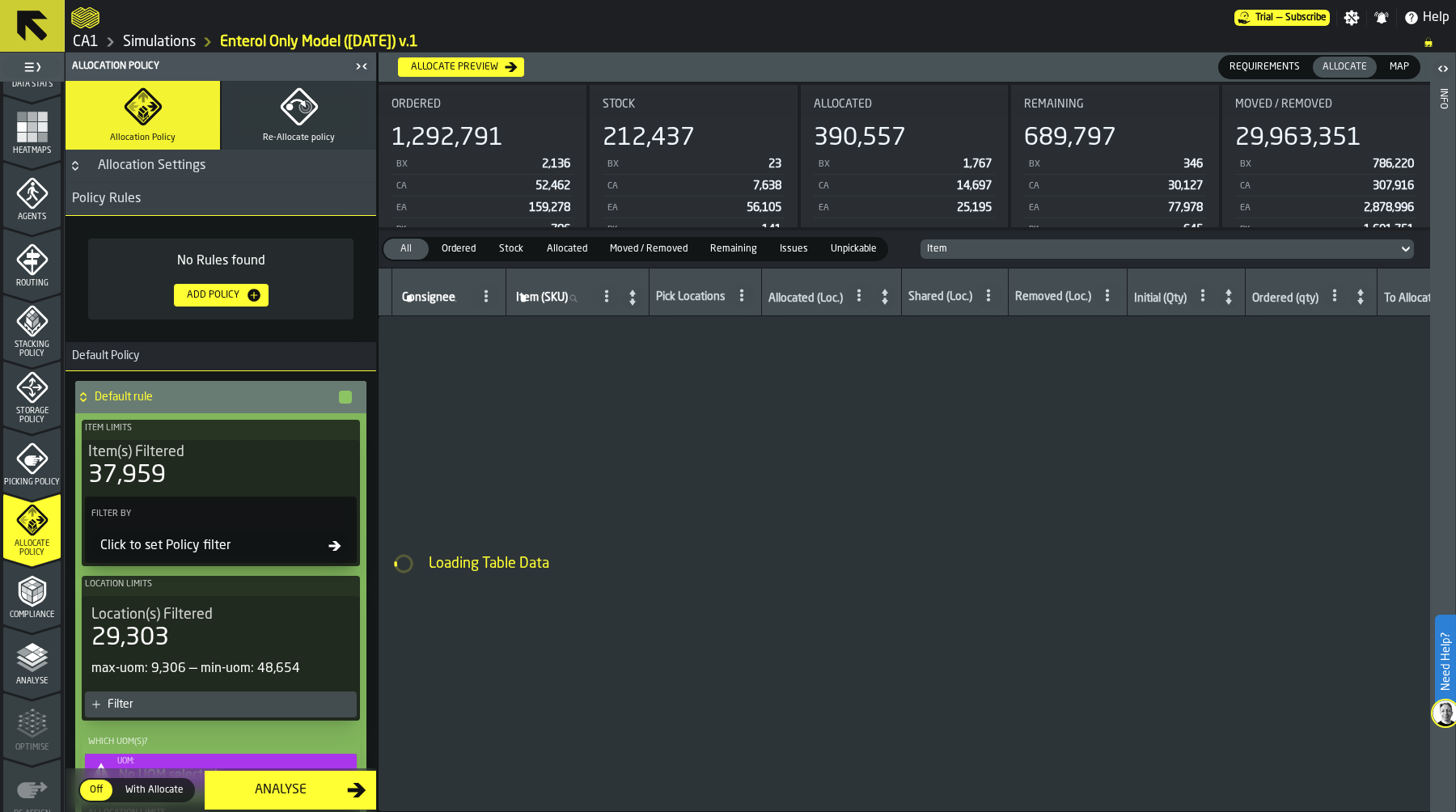
click at [199, 544] on div "Click to set Policy filter" at bounding box center [211, 545] width 234 height 19
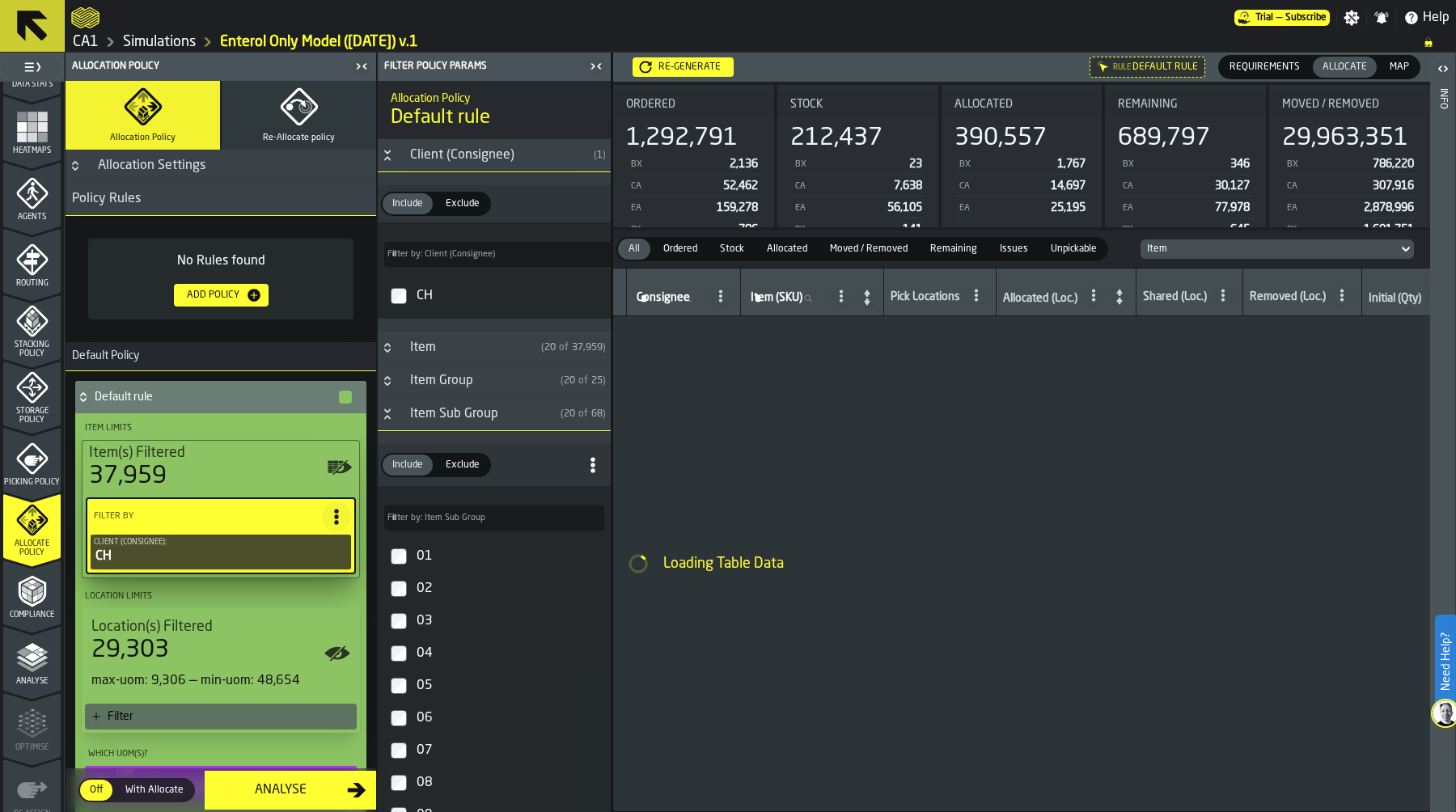
click at [465, 199] on span "Exclude" at bounding box center [463, 203] width 47 height 14
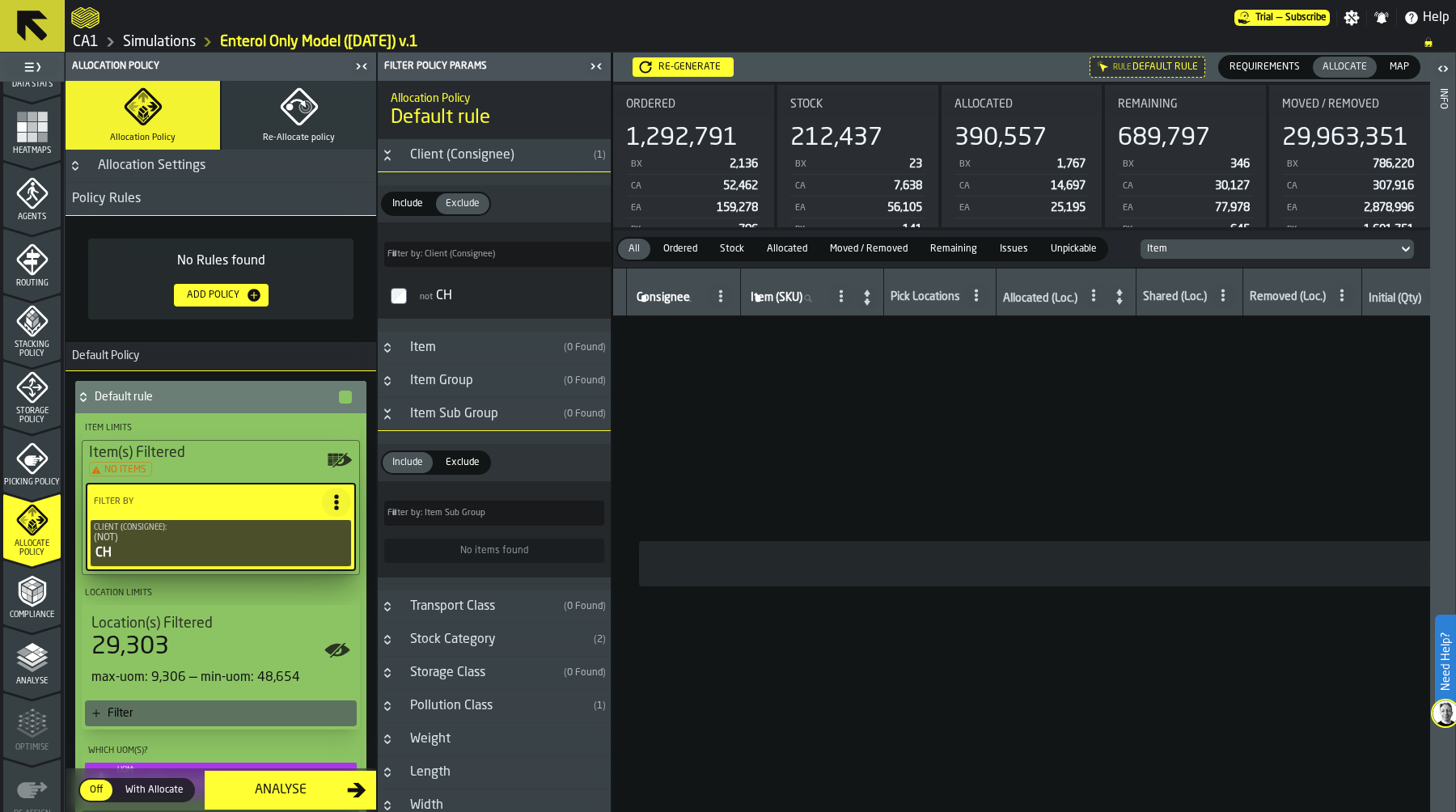
click at [314, 124] on button "Re-Allocate policy" at bounding box center [298, 115] width 154 height 69
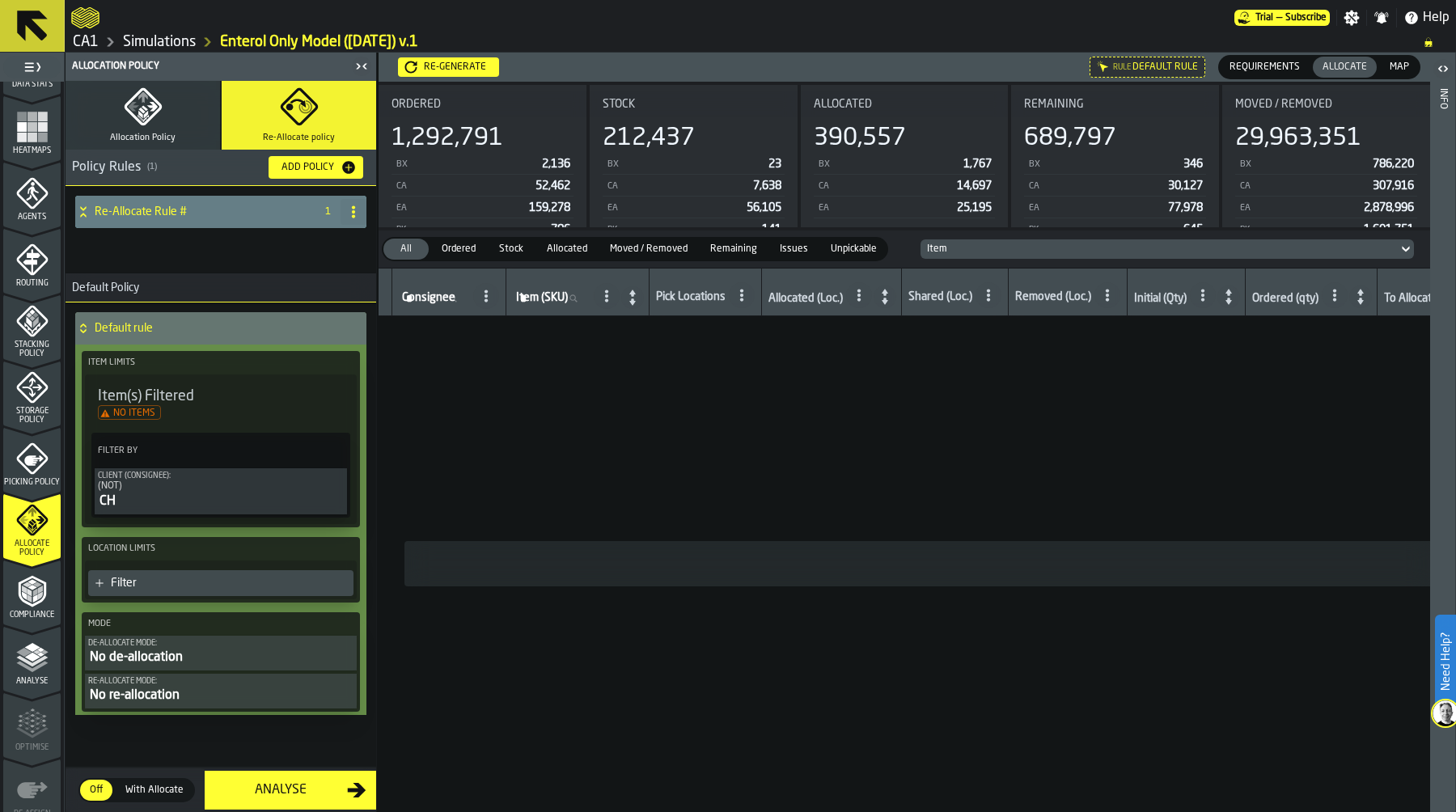
click at [182, 224] on div "Re-Allocate Rule #" at bounding box center [191, 211] width 233 height 32
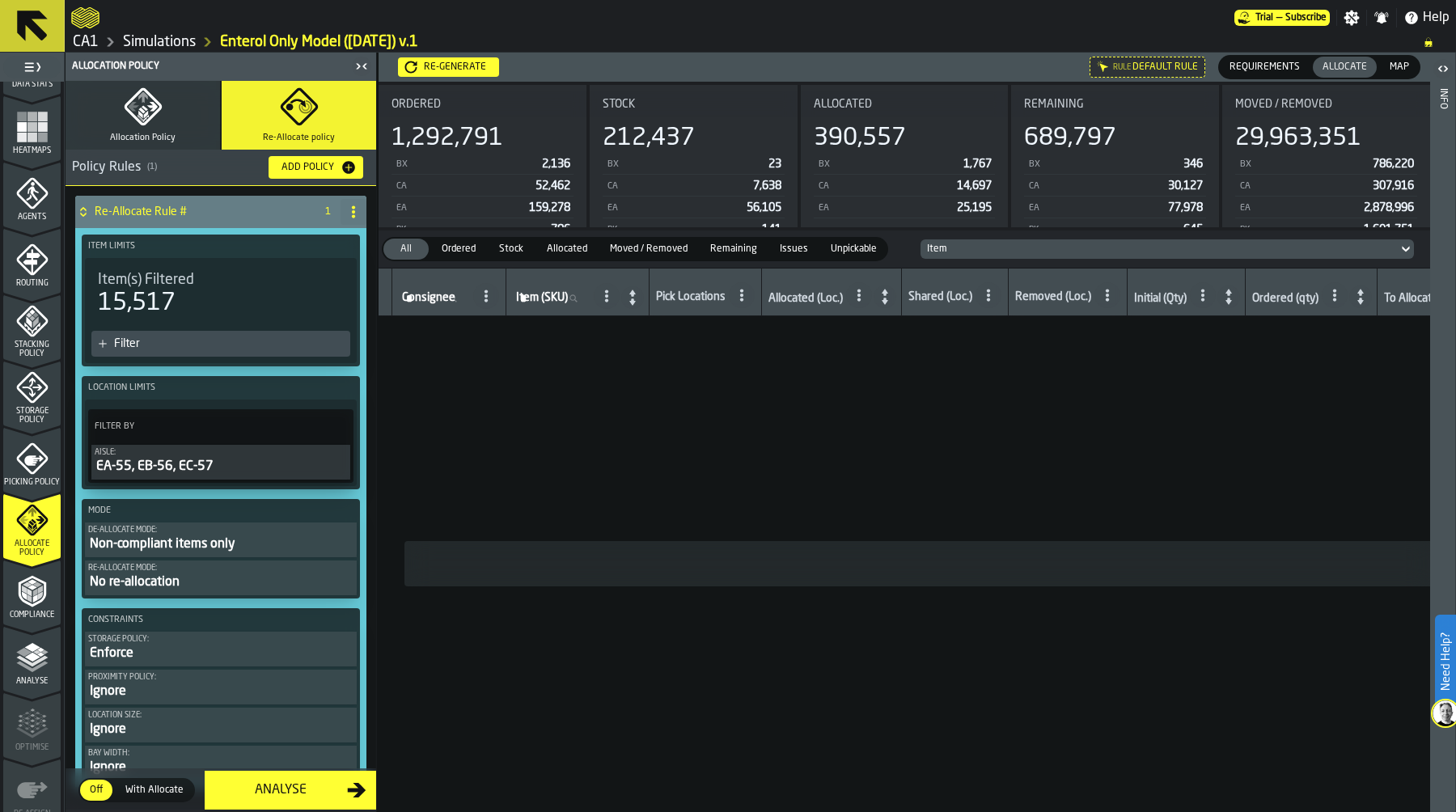
click at [192, 293] on div "15,517" at bounding box center [221, 303] width 246 height 29
click at [174, 445] on button "Aisle: EA-55, EB-56, EC-57" at bounding box center [220, 462] width 259 height 35
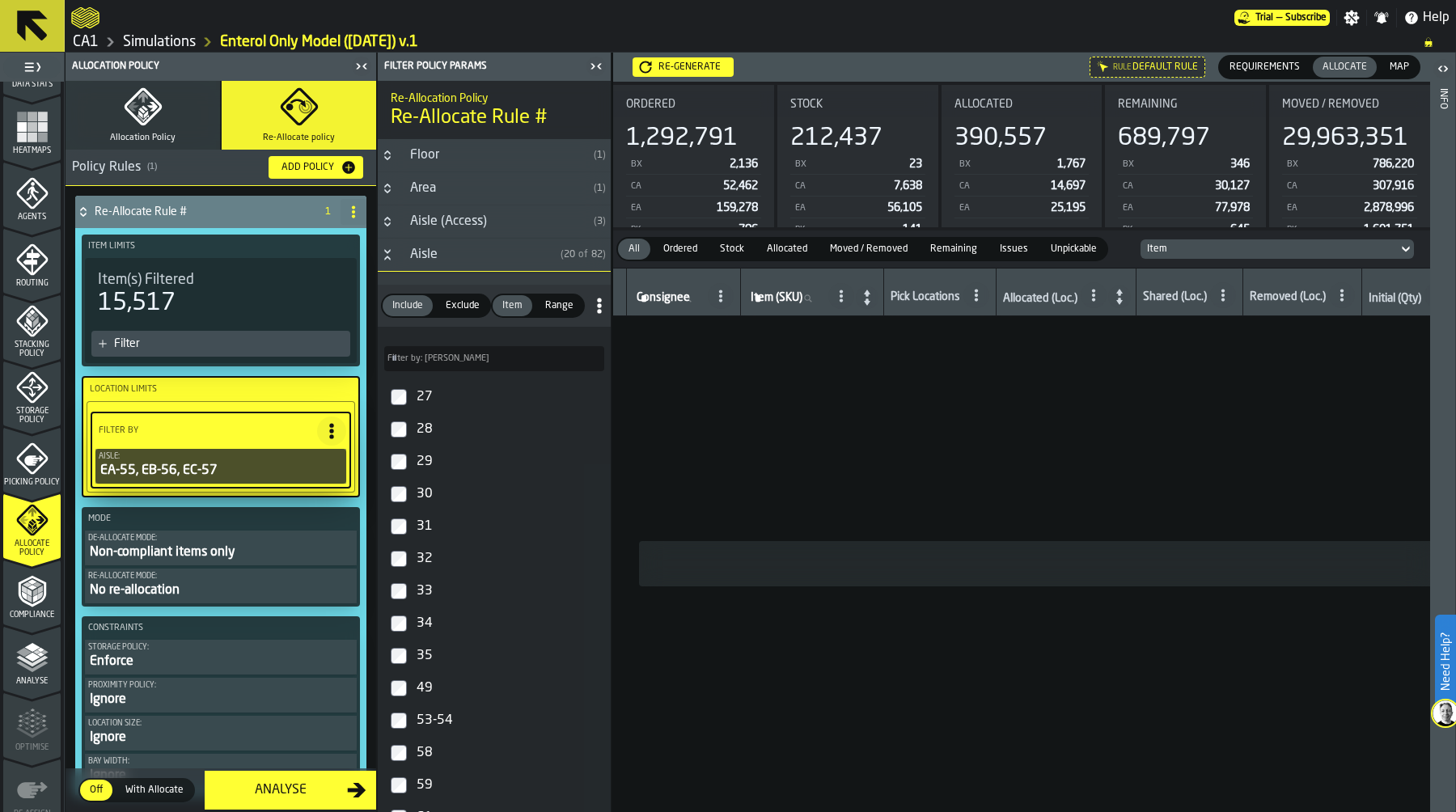
click at [0, 0] on icon at bounding box center [0, 0] width 0 height 0
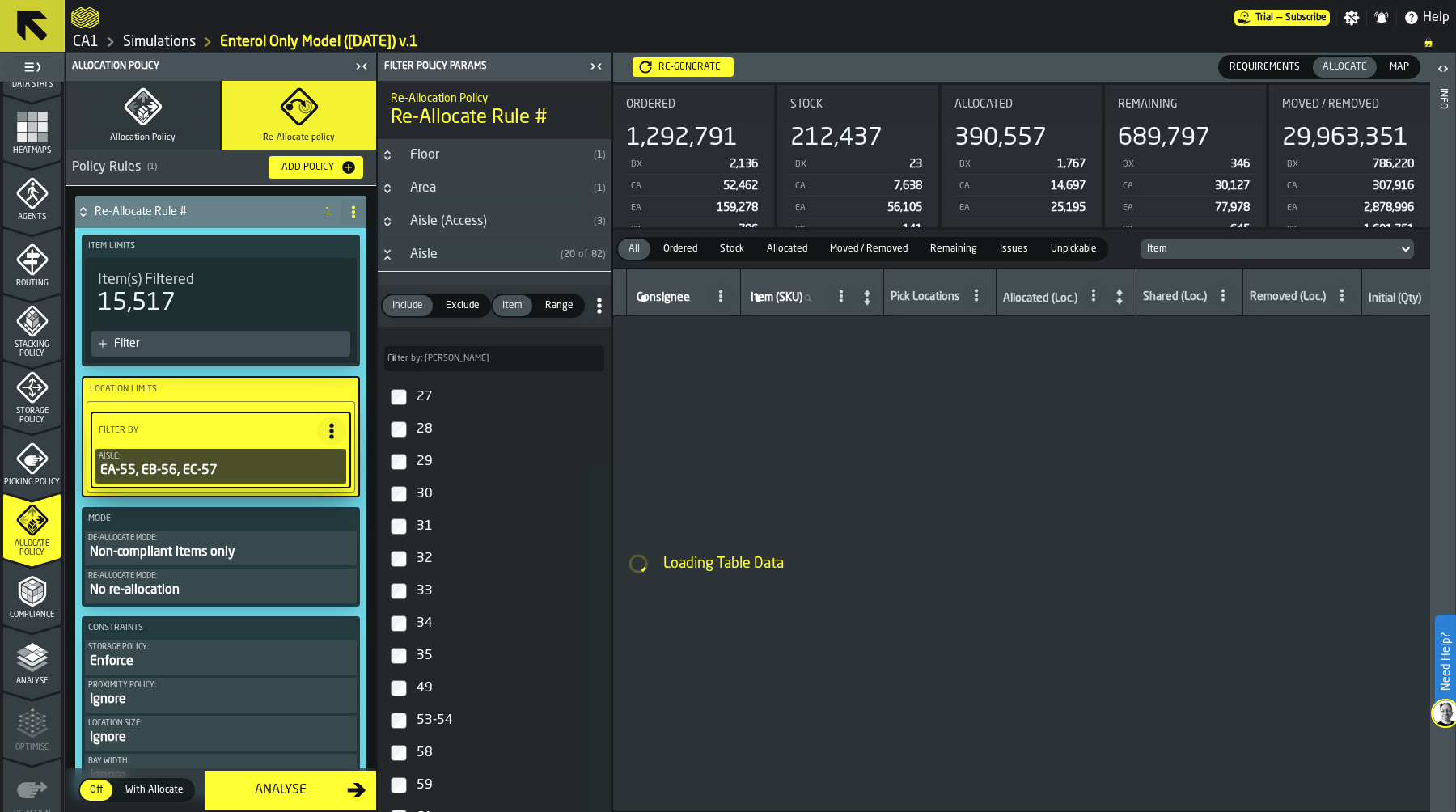
click at [680, 64] on div "Re-generate" at bounding box center [689, 67] width 75 height 11
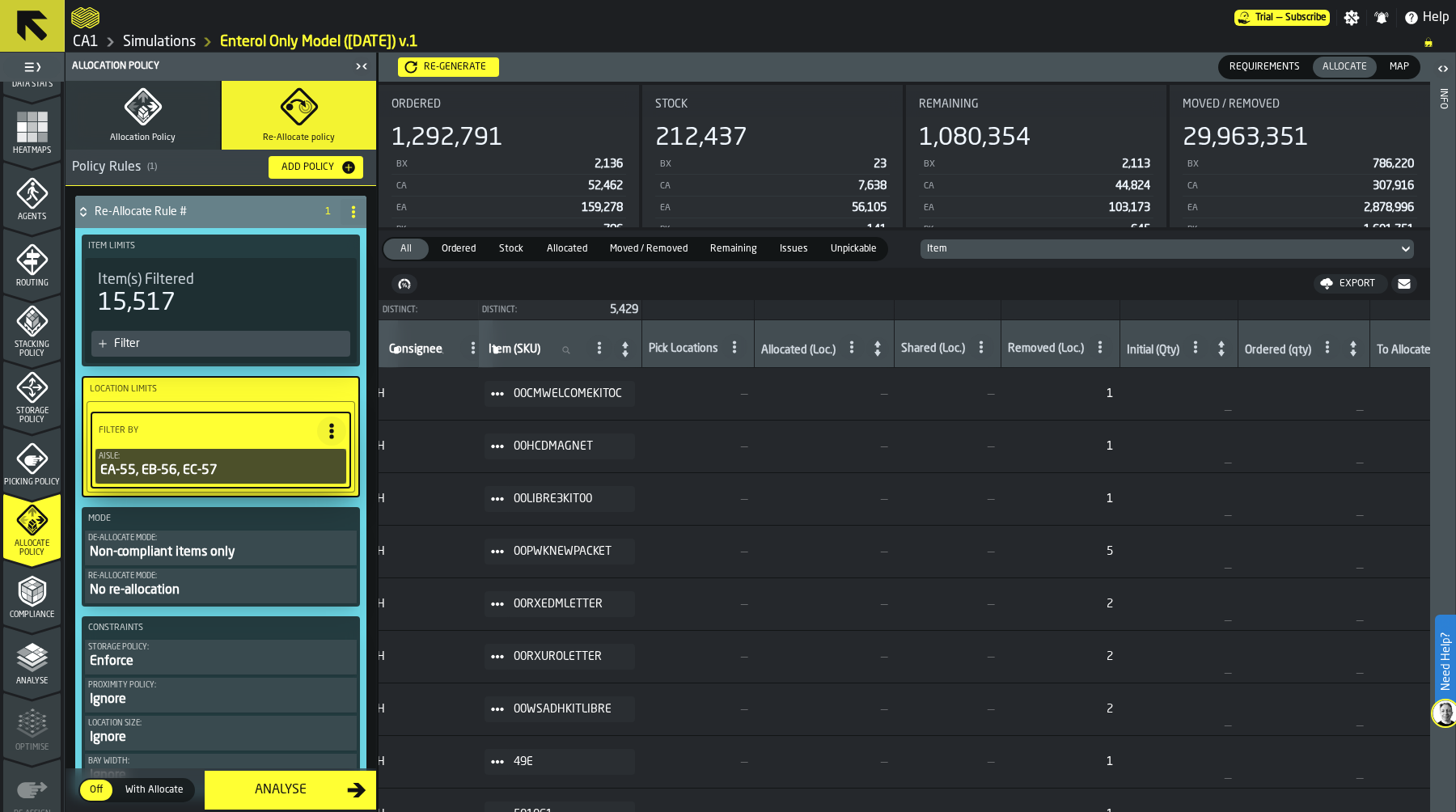
scroll to position [0, 0]
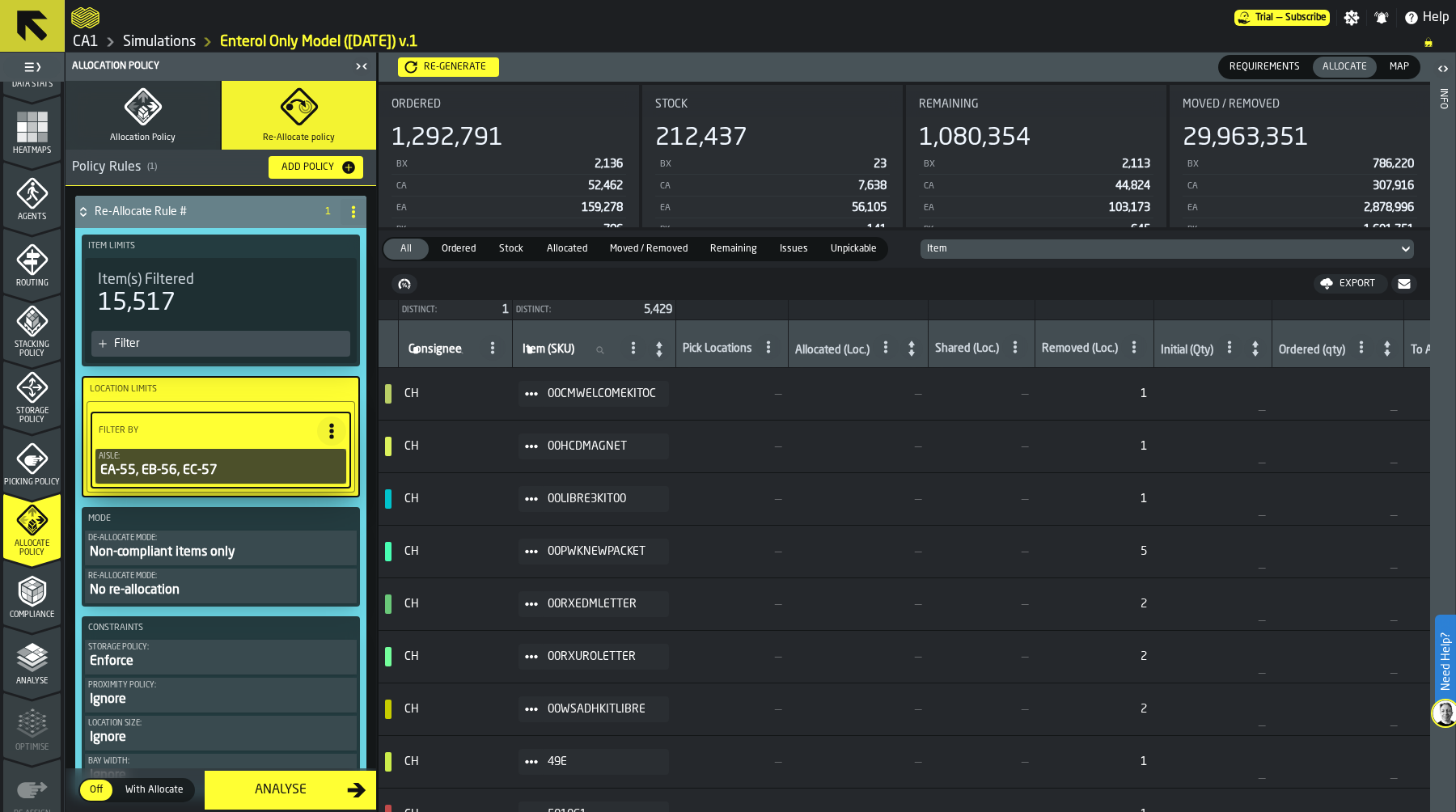
click at [915, 345] on icon at bounding box center [912, 348] width 7 height 15
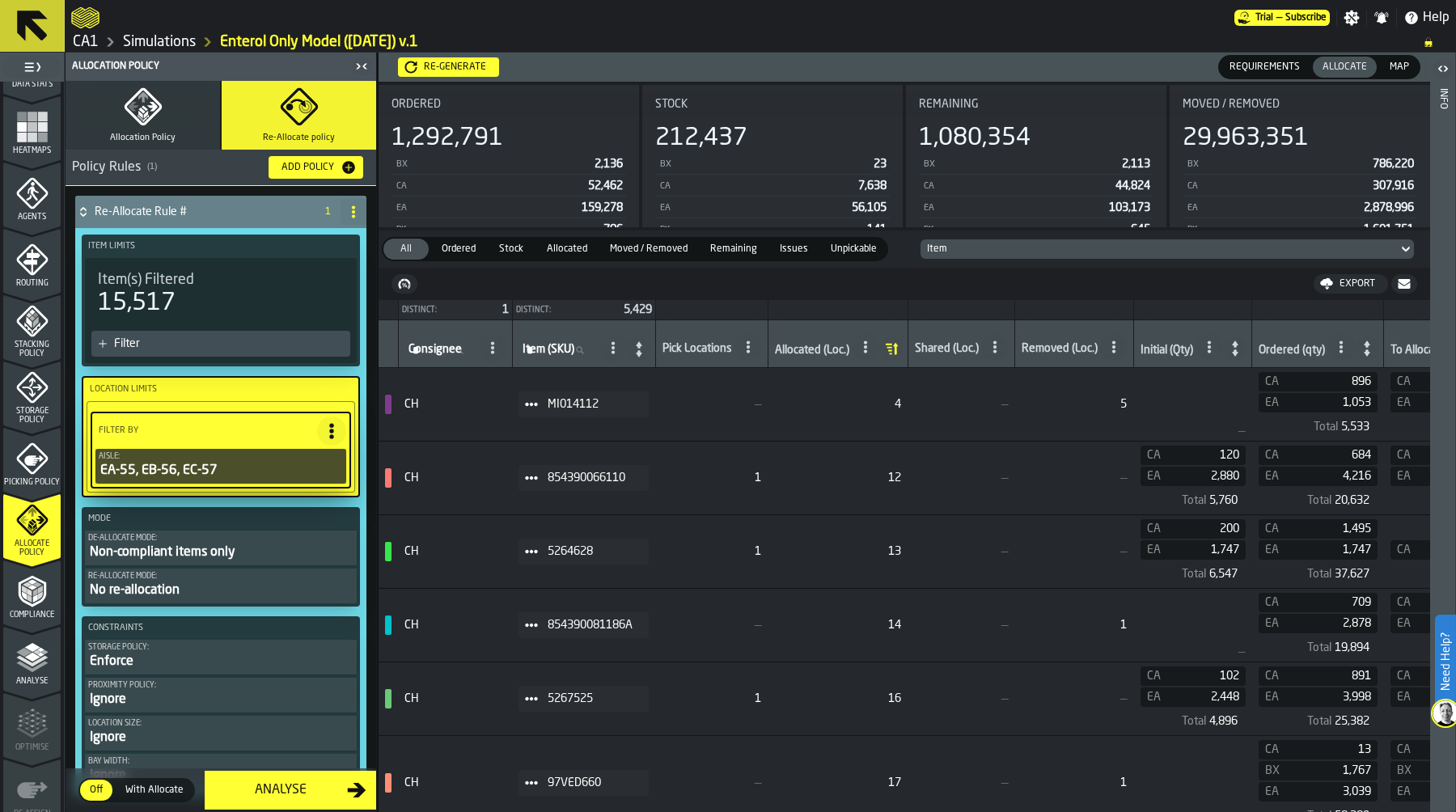
click at [902, 350] on icon at bounding box center [891, 348] width 23 height 23
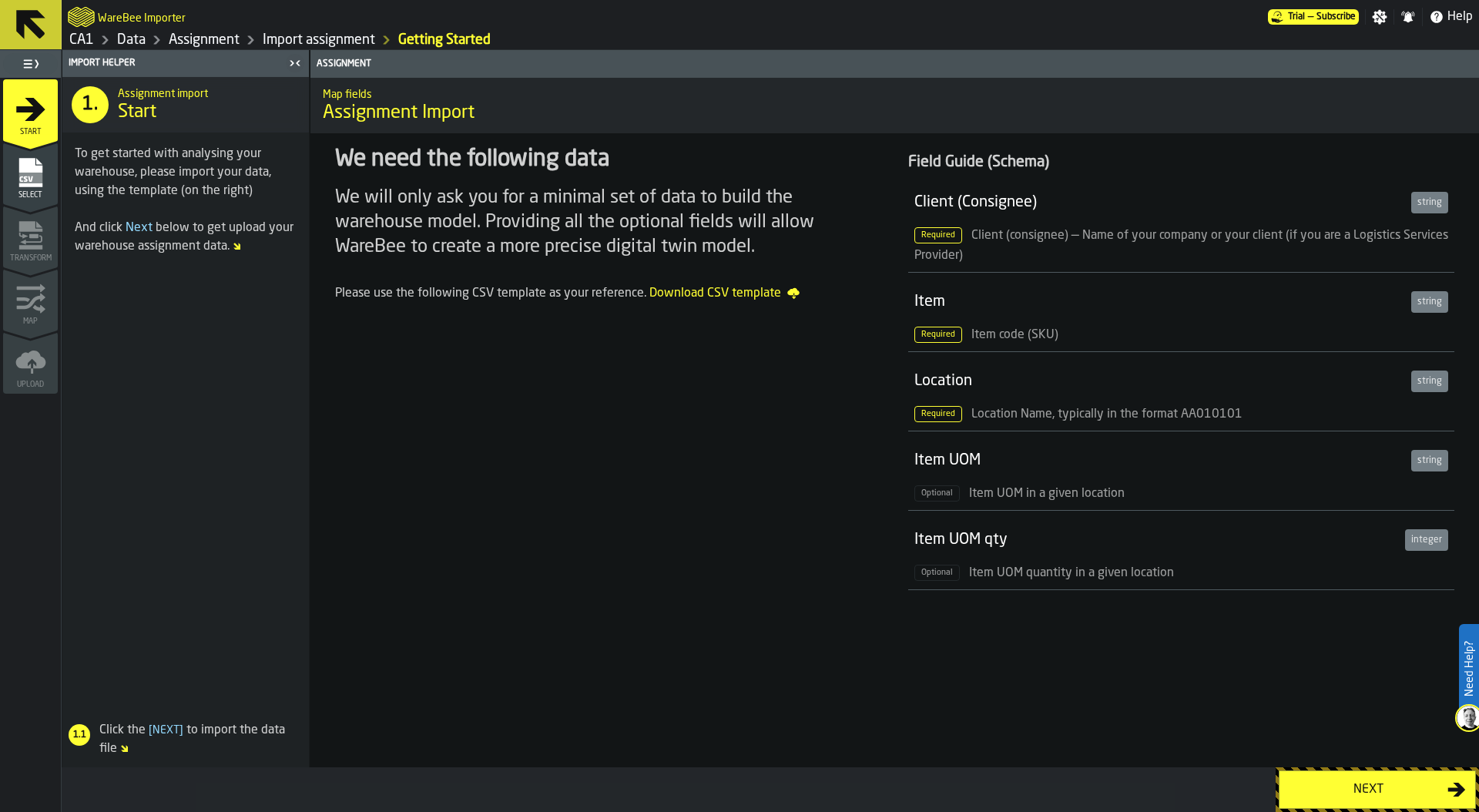
click at [1348, 787] on div "Next" at bounding box center [1368, 789] width 159 height 18
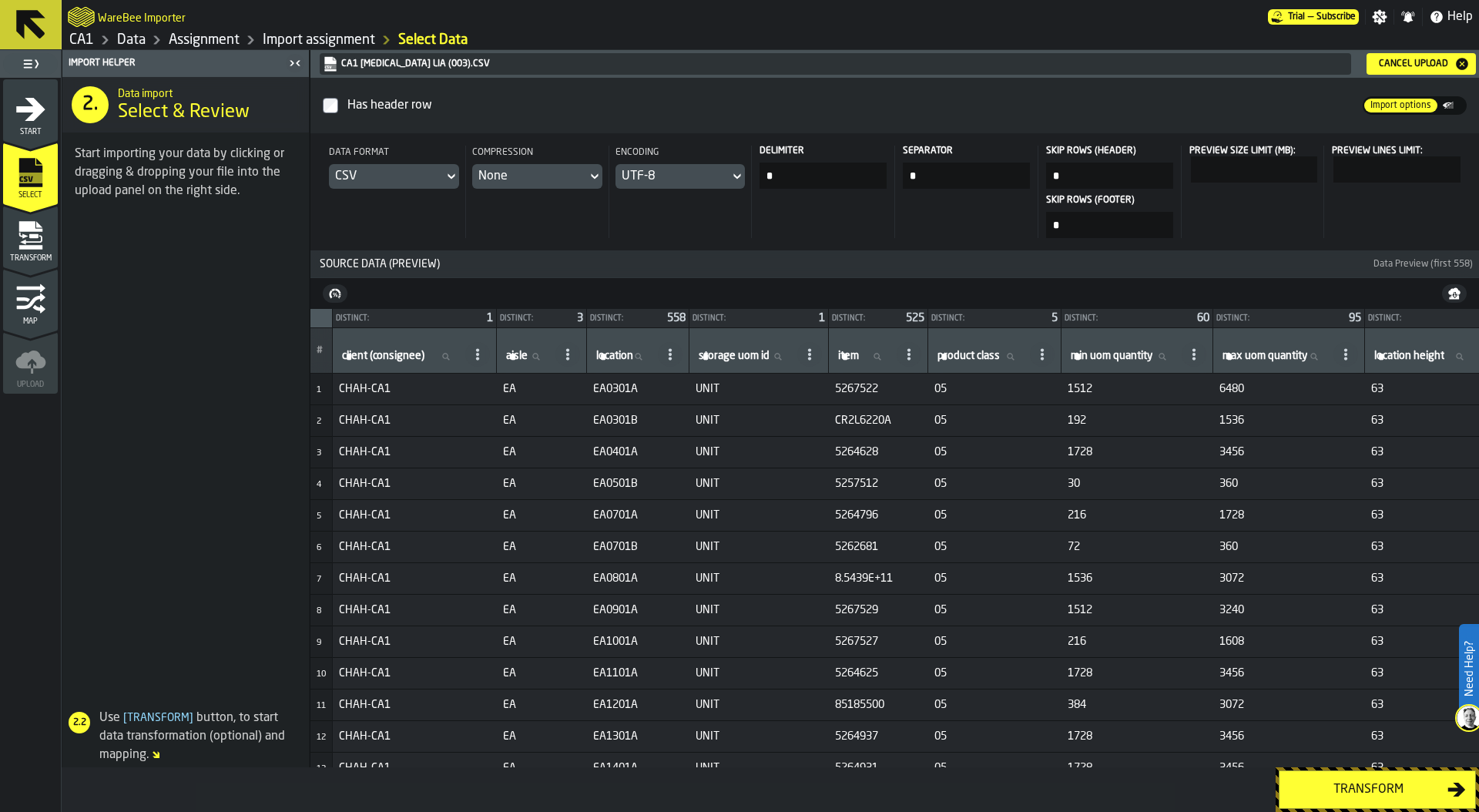
click at [121, 37] on link "Data" at bounding box center [132, 39] width 29 height 17
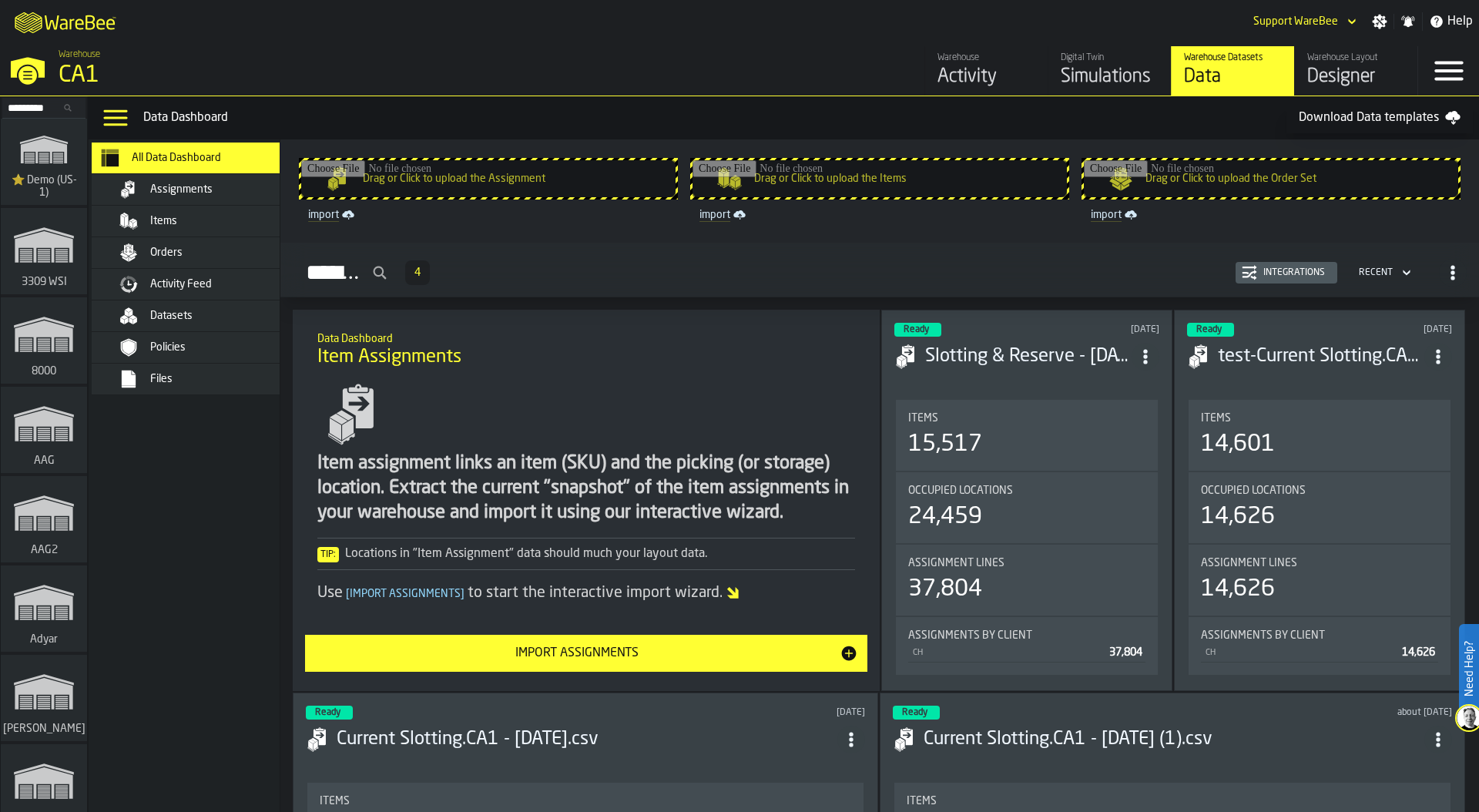
click at [70, 69] on div "CA1" at bounding box center [266, 75] width 416 height 28
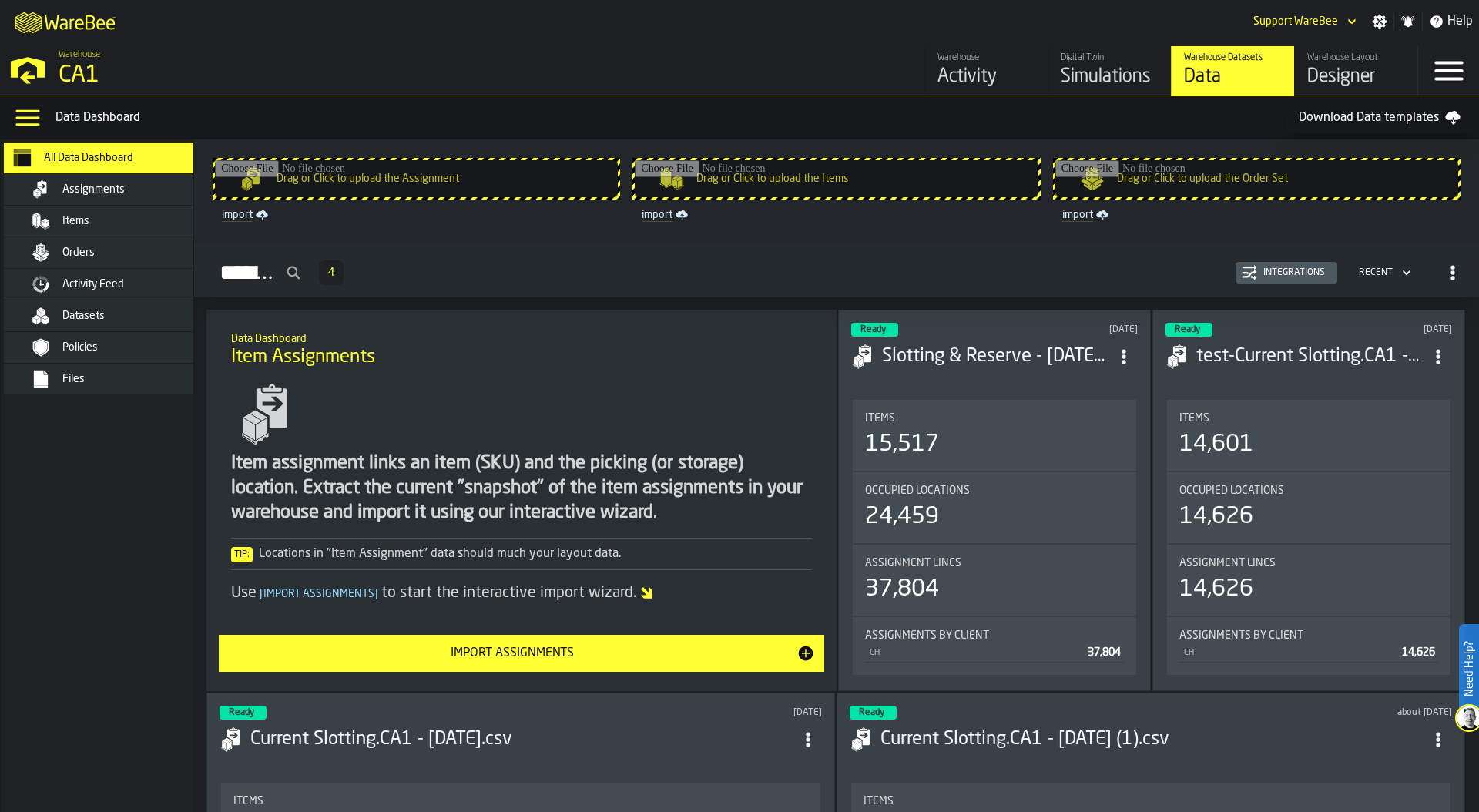
click at [1085, 71] on div "Simulations" at bounding box center [1110, 77] width 98 height 25
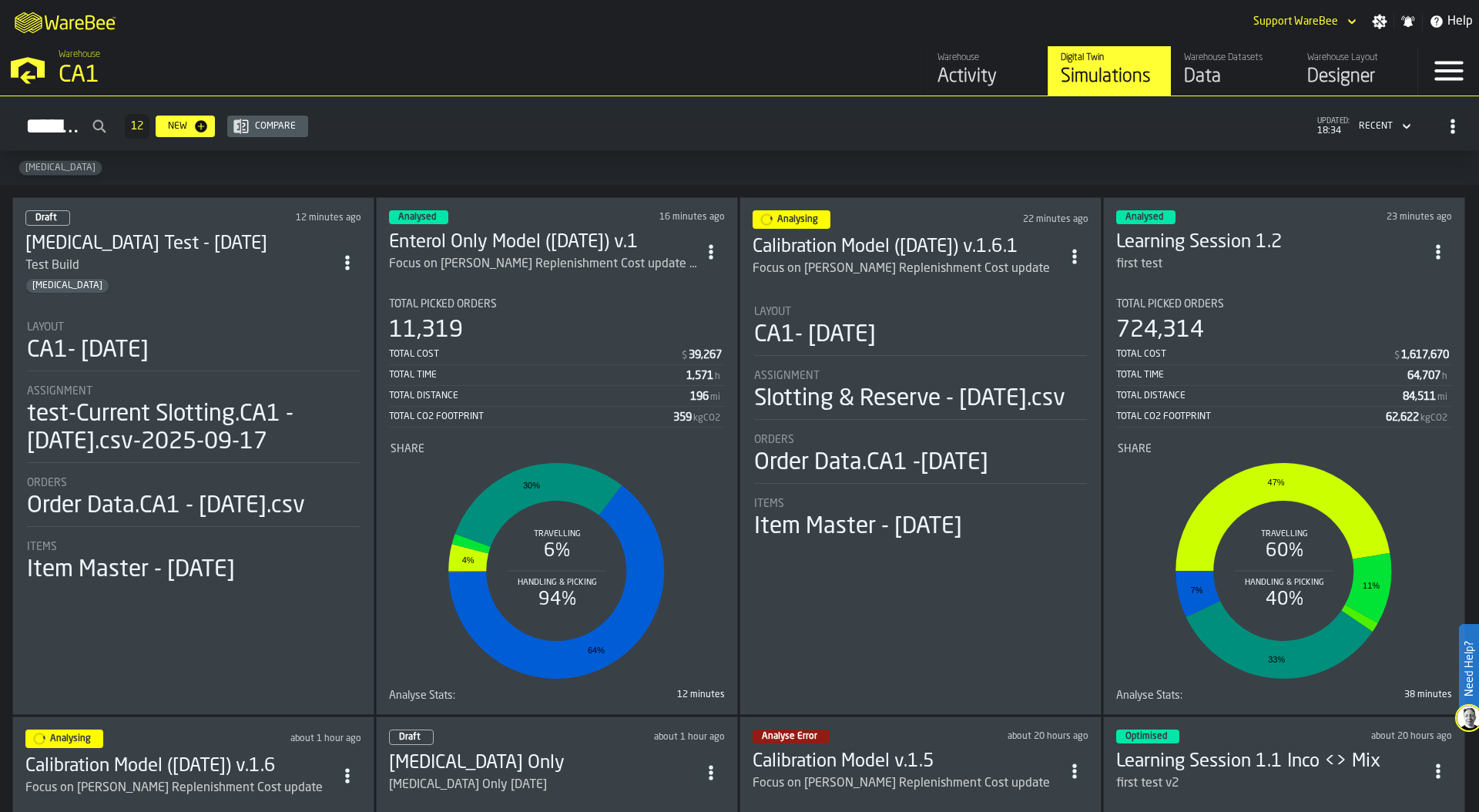
click at [515, 267] on div "Focus on [PERSON_NAME] Replenishment Cost update Only Enterol Aisles and SKUs" at bounding box center [543, 264] width 308 height 18
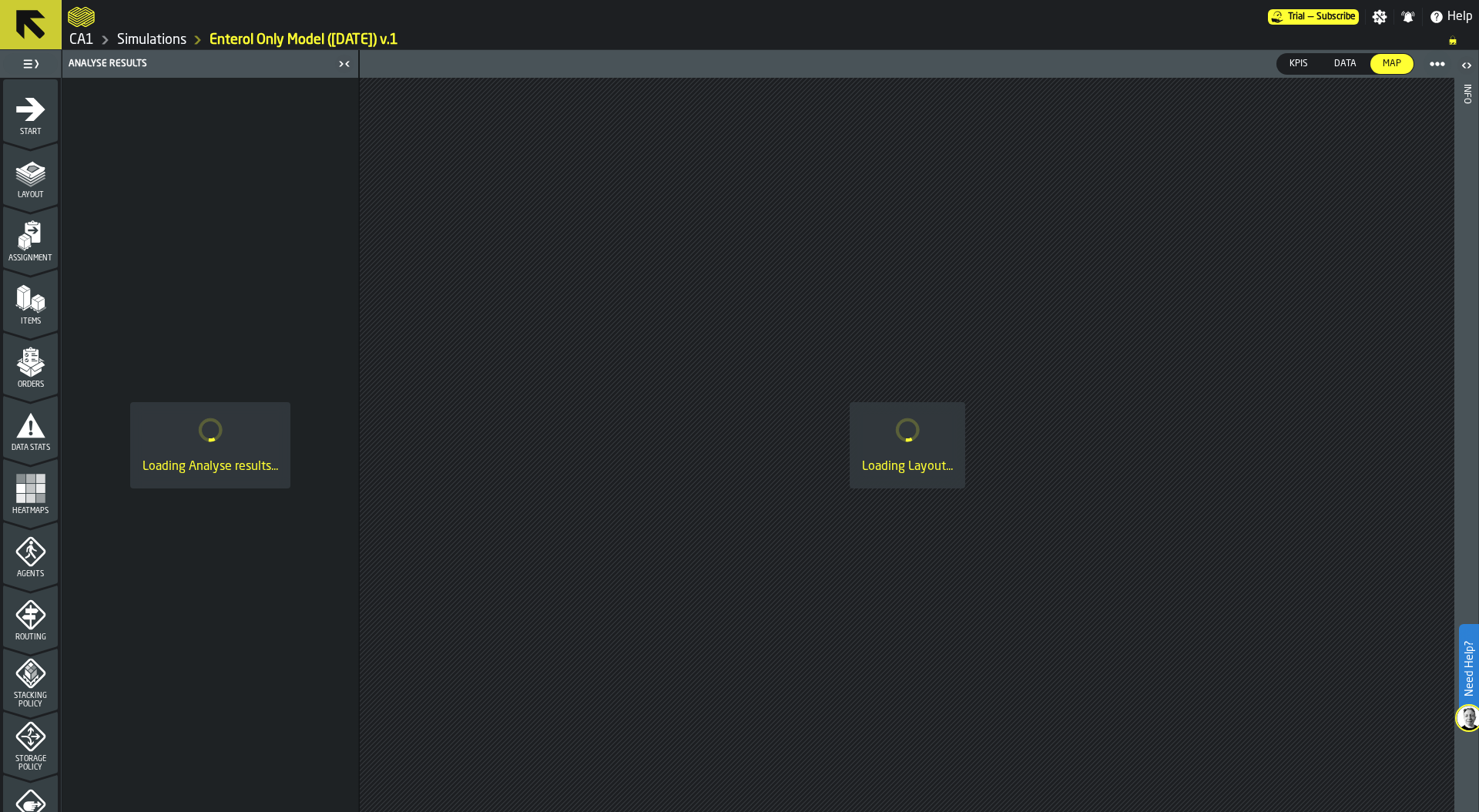
scroll to position [403, 0]
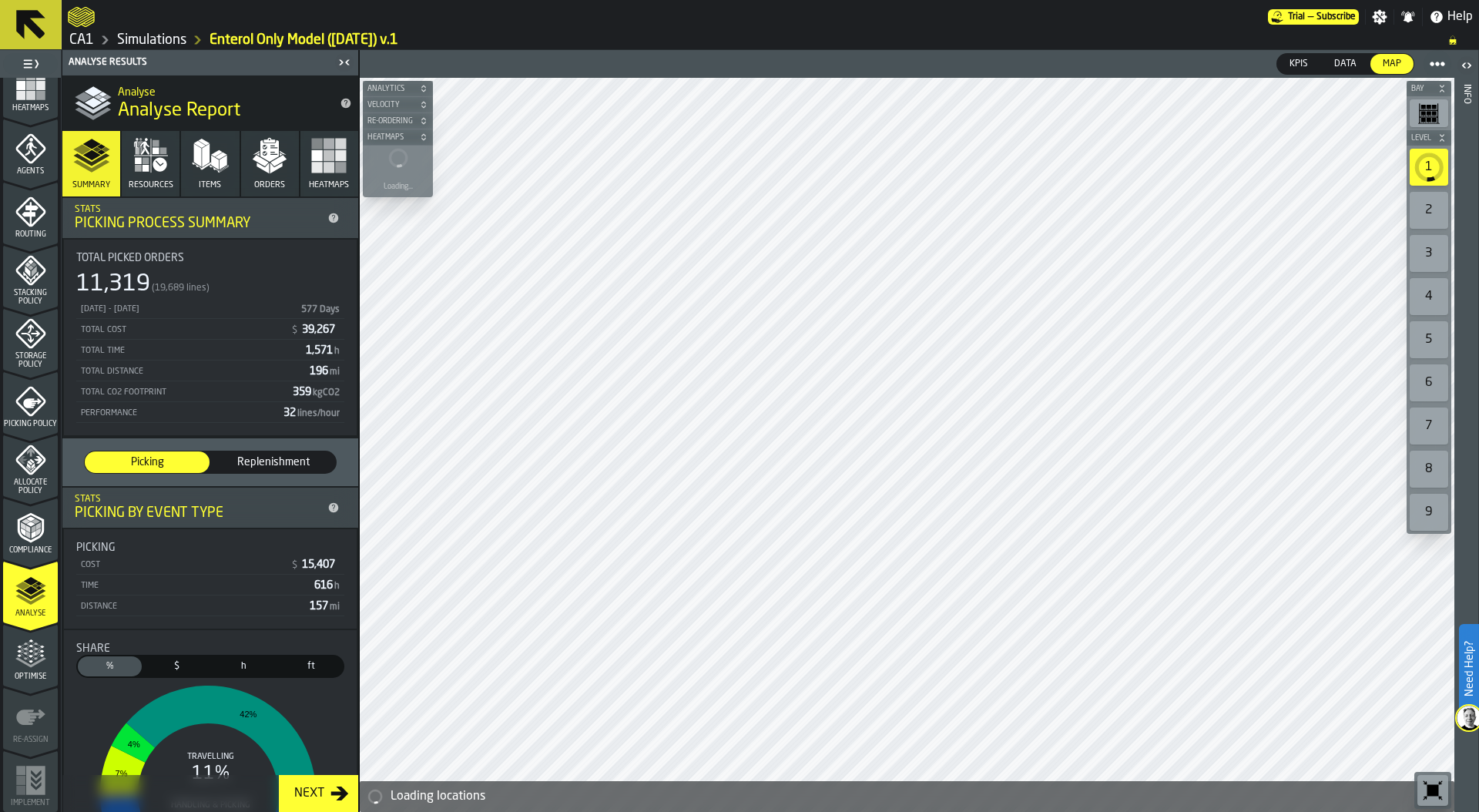
click at [28, 668] on icon "menu Optimise" at bounding box center [30, 654] width 30 height 30
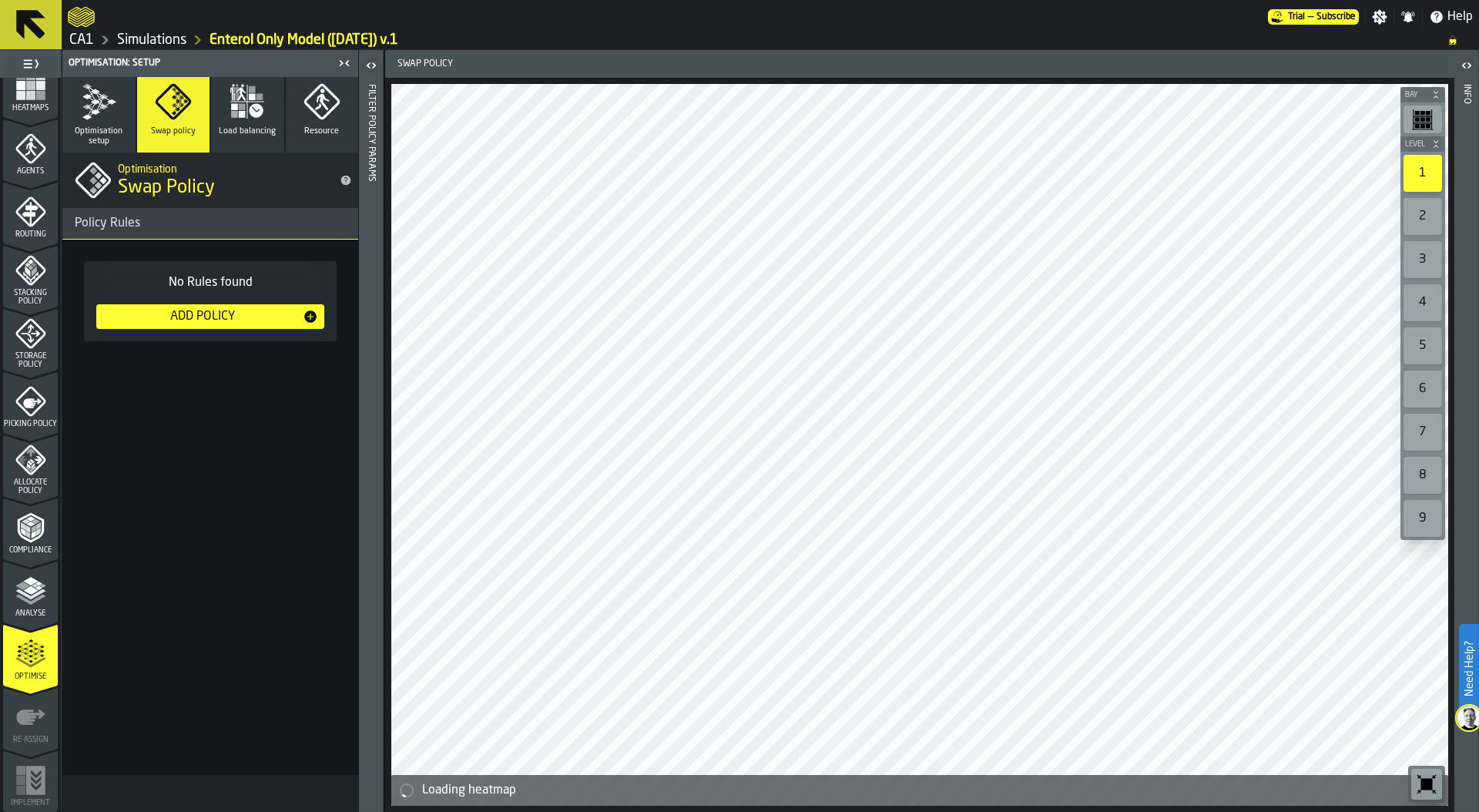
click at [91, 95] on icon "button" at bounding box center [100, 101] width 26 height 31
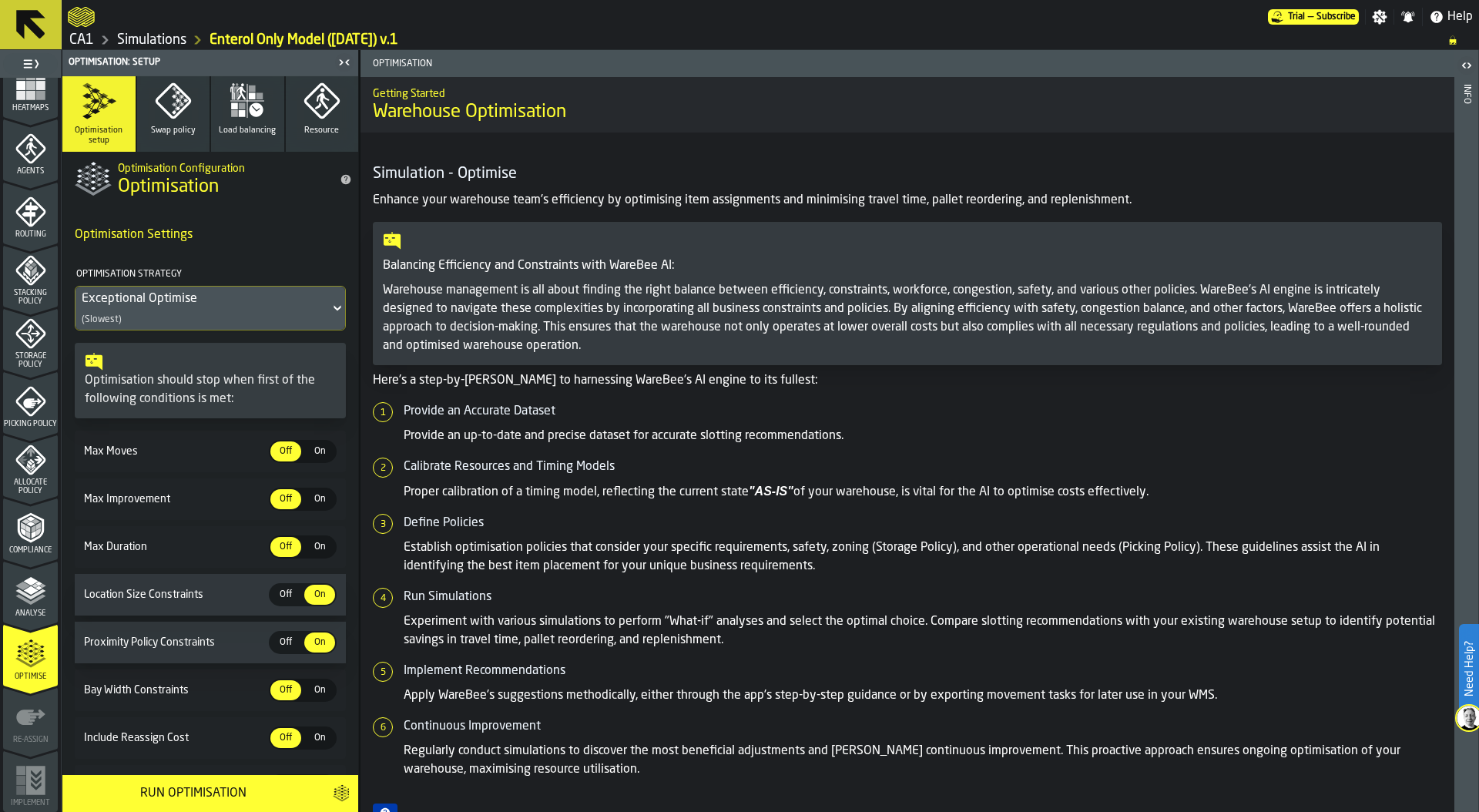
click at [281, 640] on span "Off" at bounding box center [286, 642] width 25 height 14
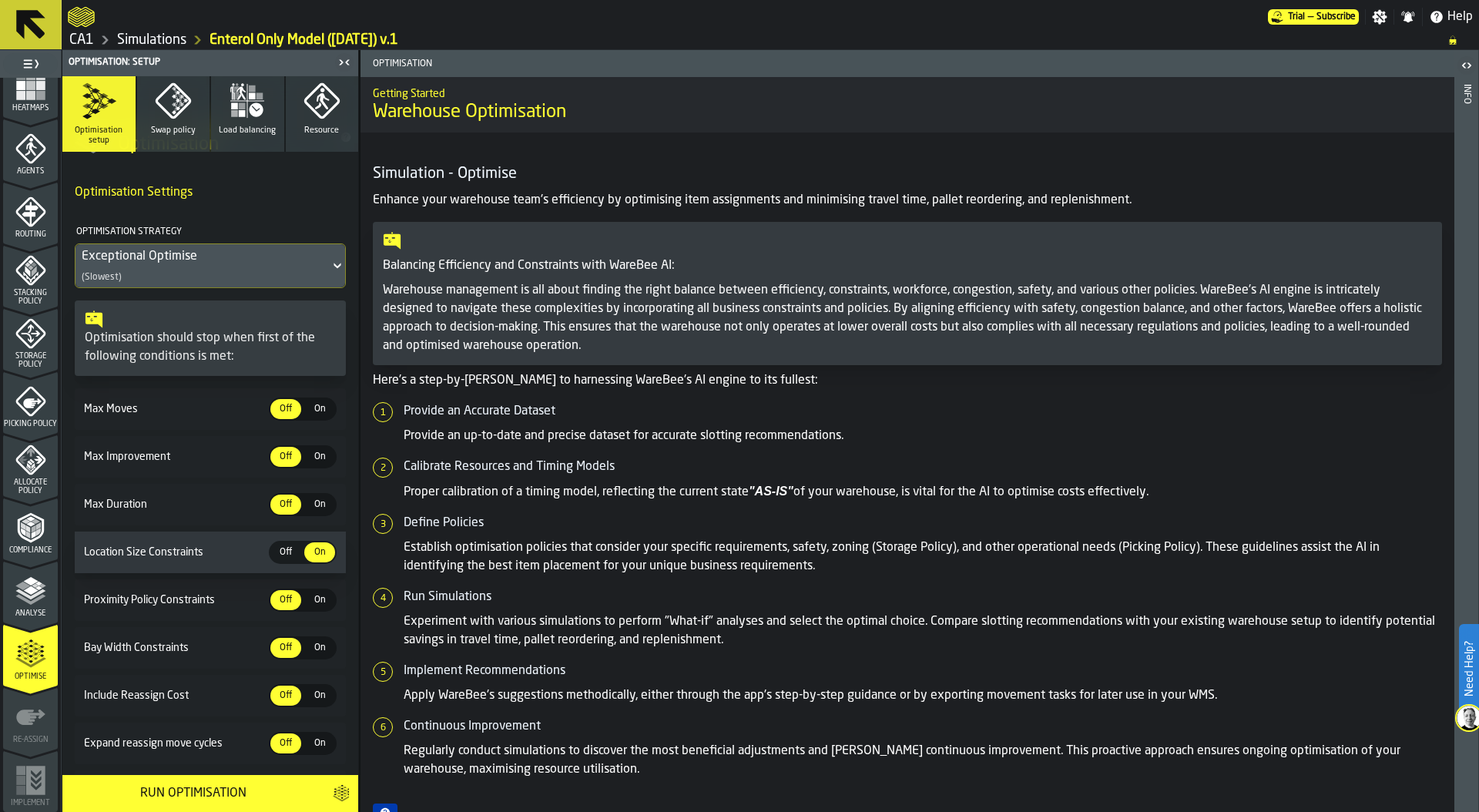
scroll to position [0, 0]
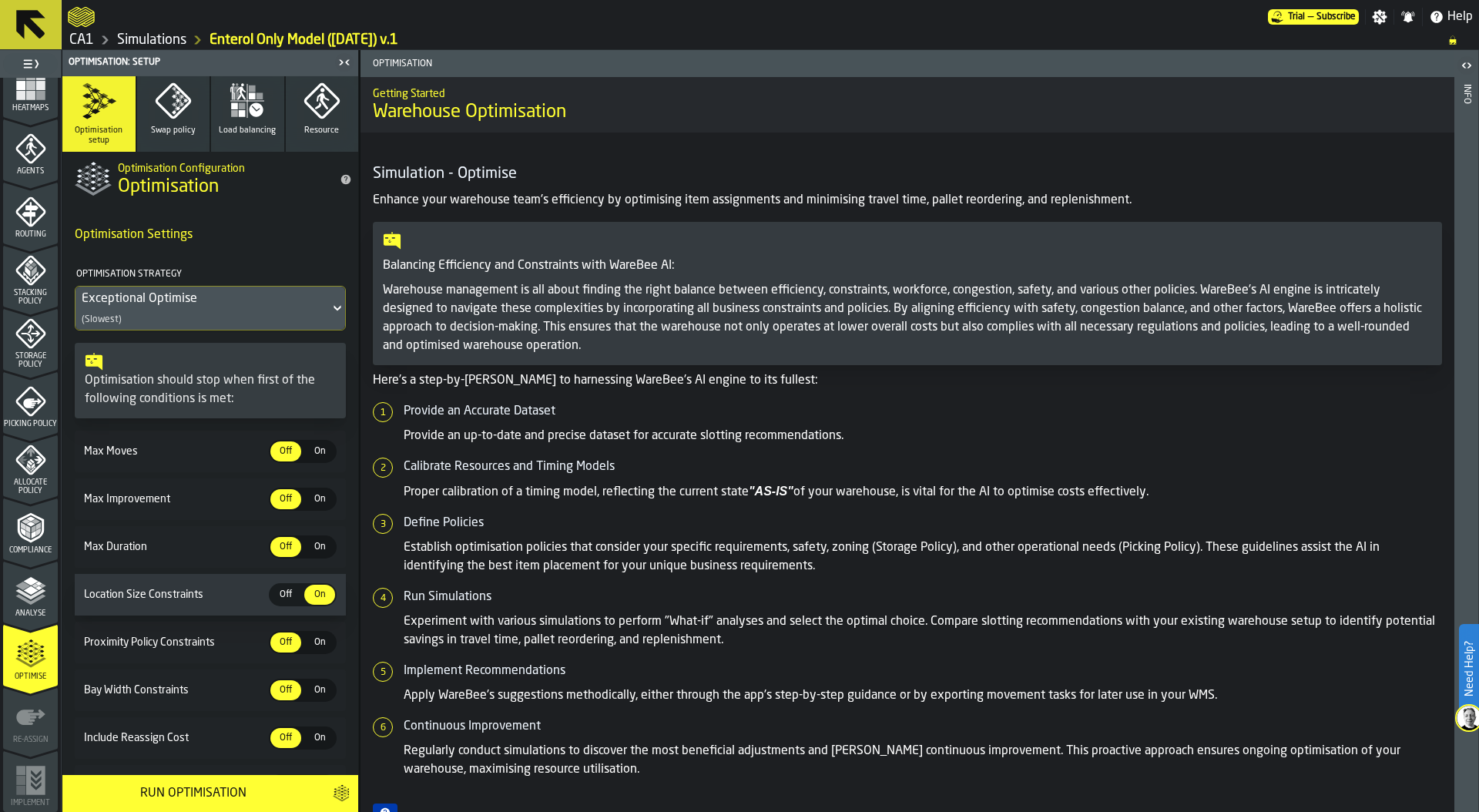
click at [23, 343] on icon "menu Storage Policy" at bounding box center [30, 333] width 30 height 30
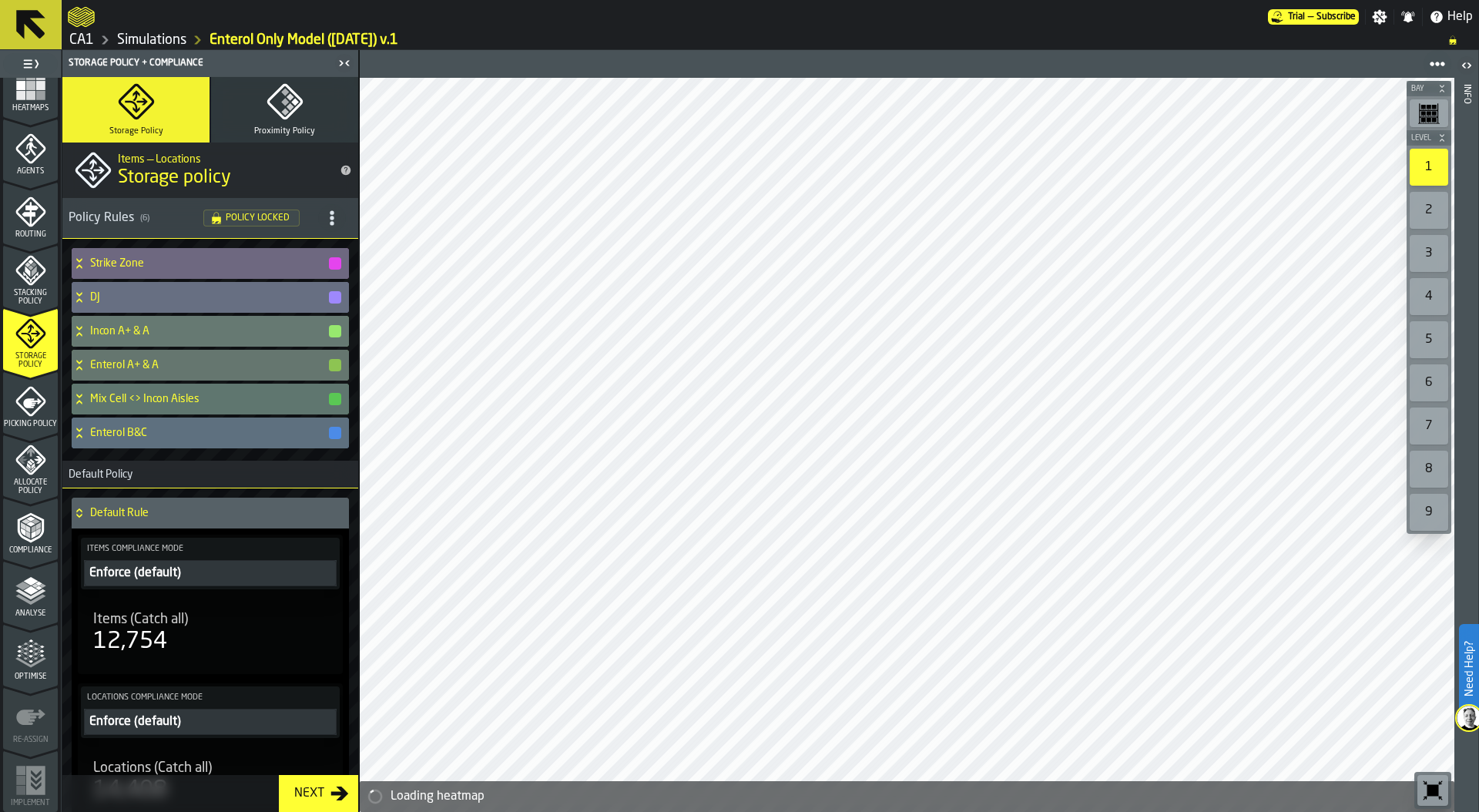
scroll to position [51, 0]
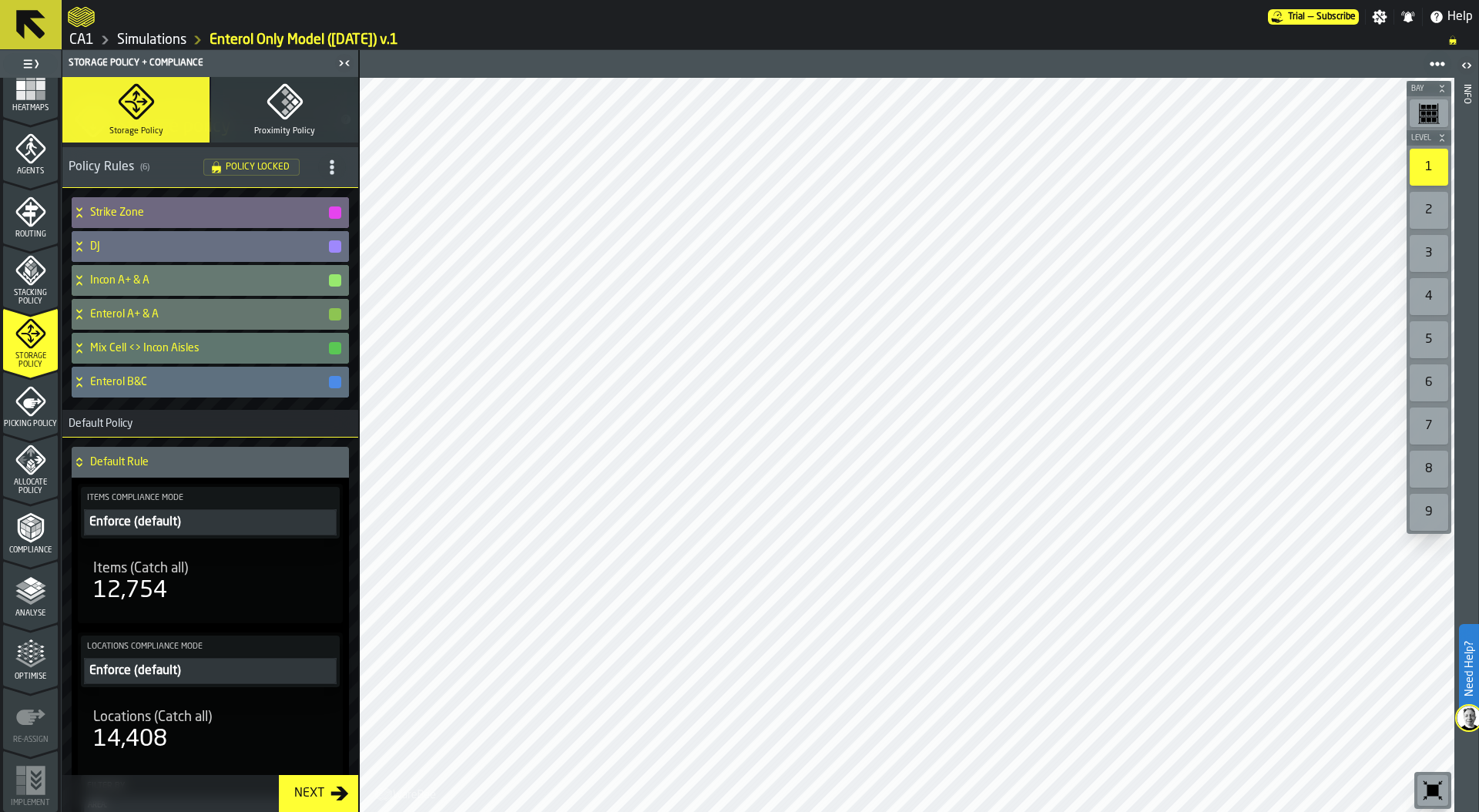
click at [31, 652] on icon "menu Optimise" at bounding box center [30, 654] width 30 height 30
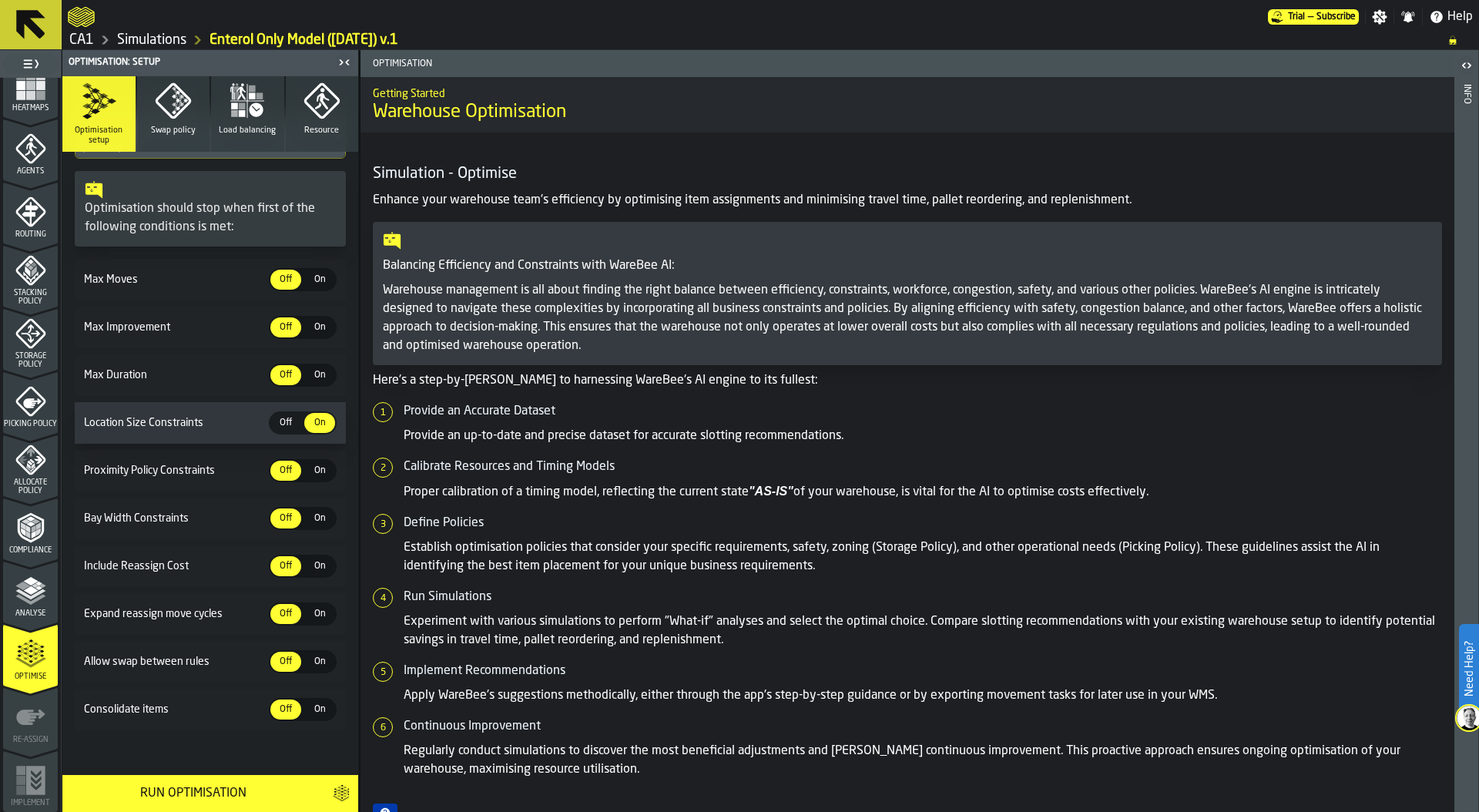
scroll to position [177, 0]
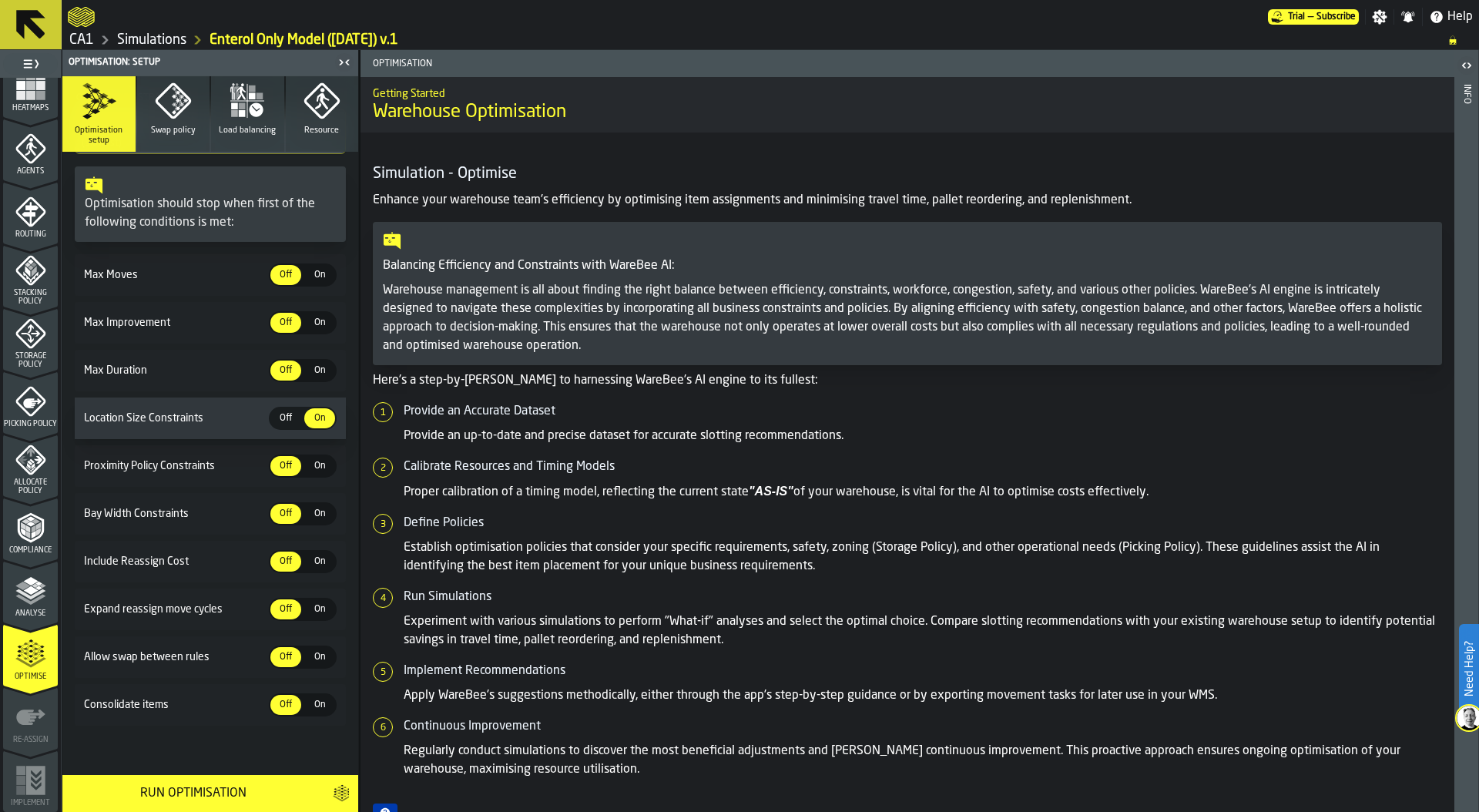
click at [169, 135] on span "Swap policy" at bounding box center [173, 130] width 45 height 10
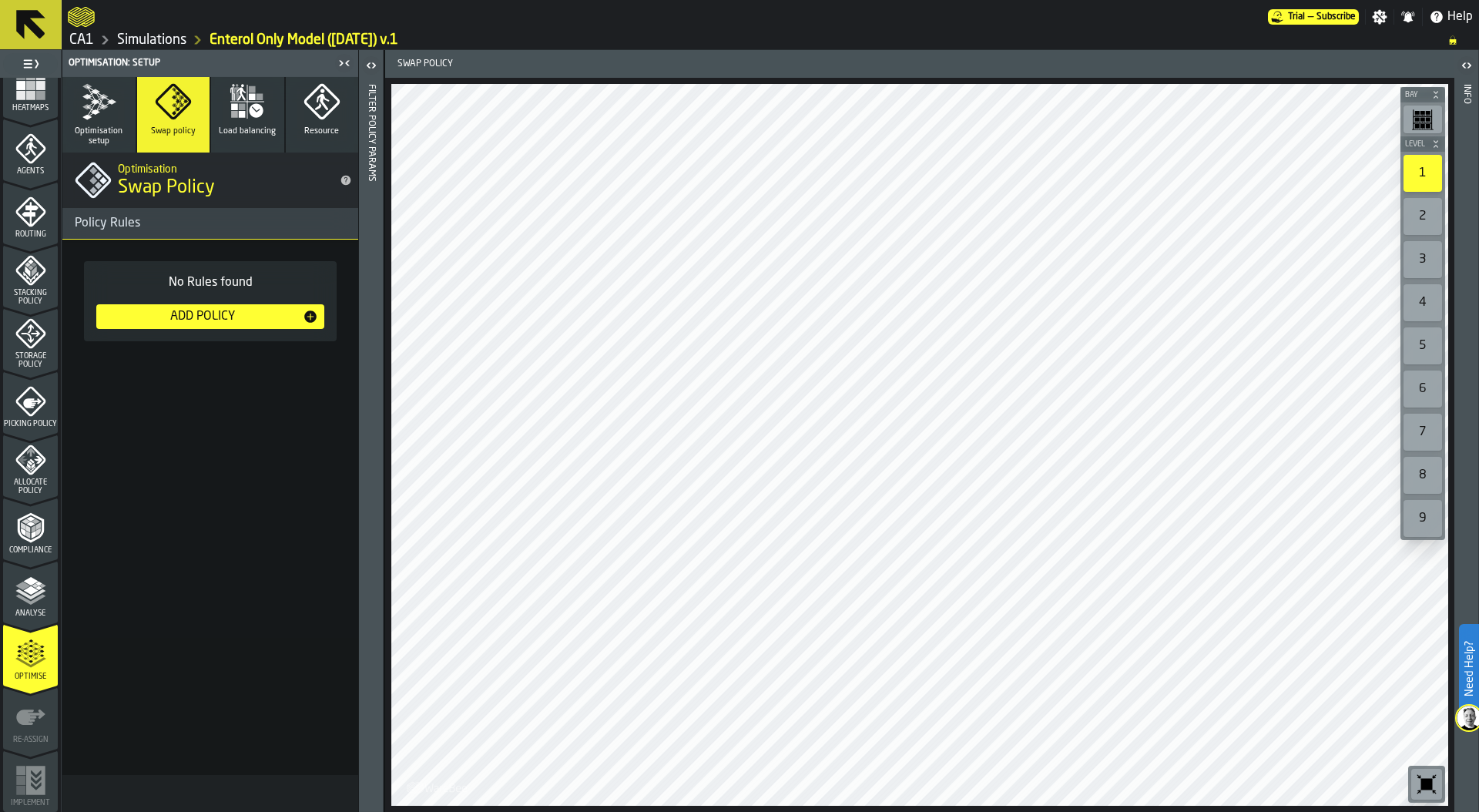
scroll to position [0, 0]
click at [225, 319] on div "Add Policy" at bounding box center [203, 316] width 201 height 18
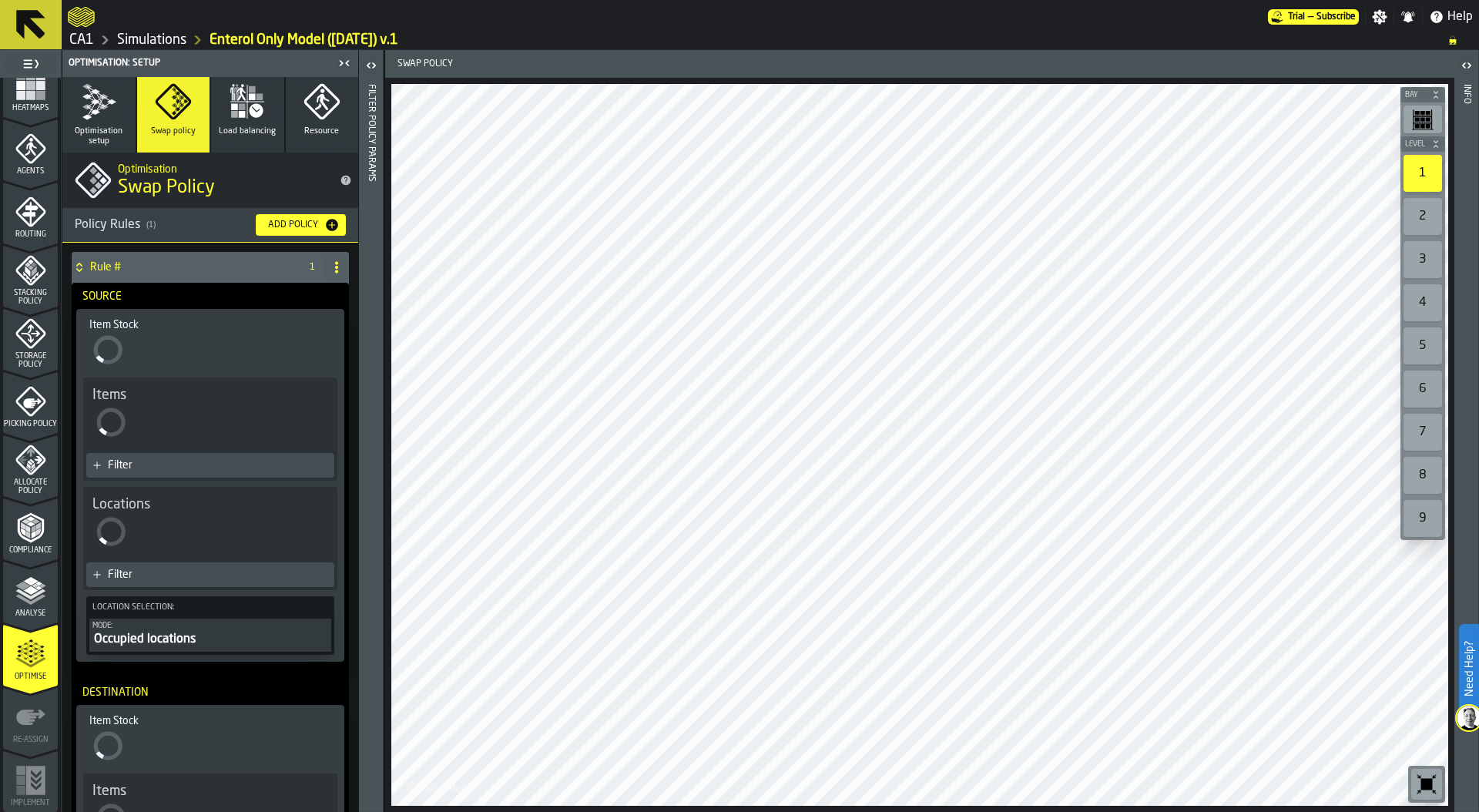
click at [164, 469] on div "Filter" at bounding box center [217, 465] width 221 height 12
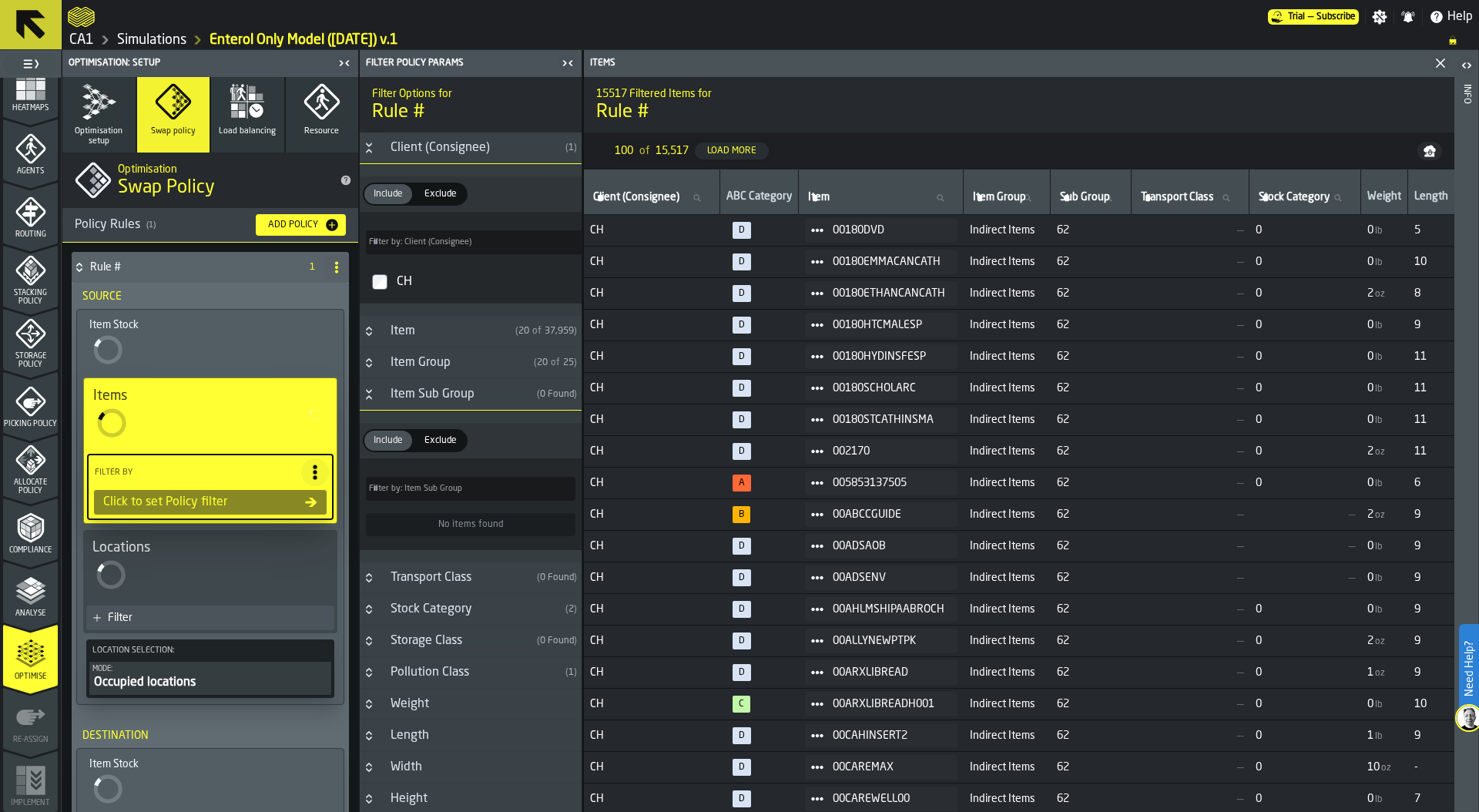
click at [367, 371] on h3 "Item Group ( 20 of 25 )" at bounding box center [470, 363] width 221 height 31
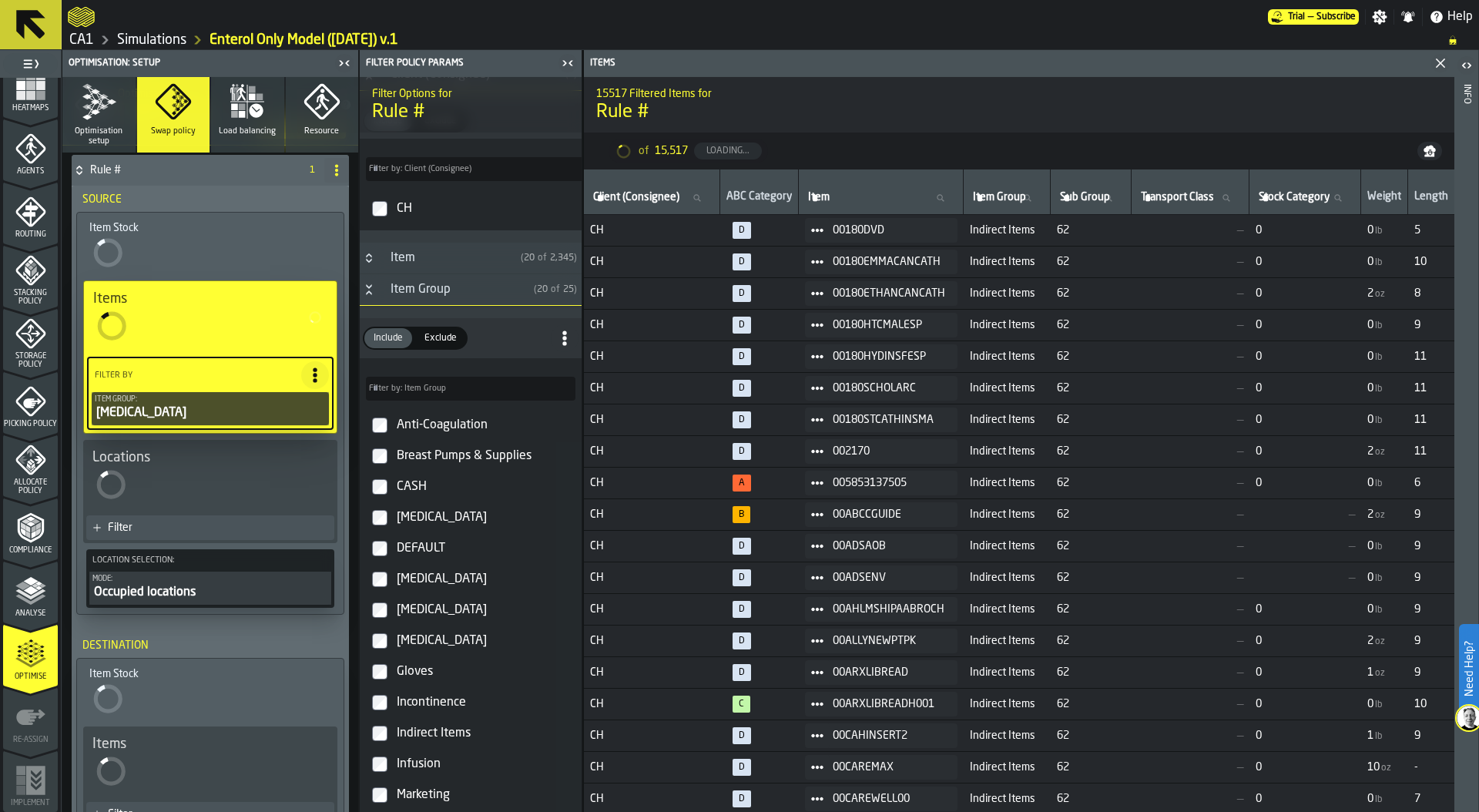
scroll to position [134, 0]
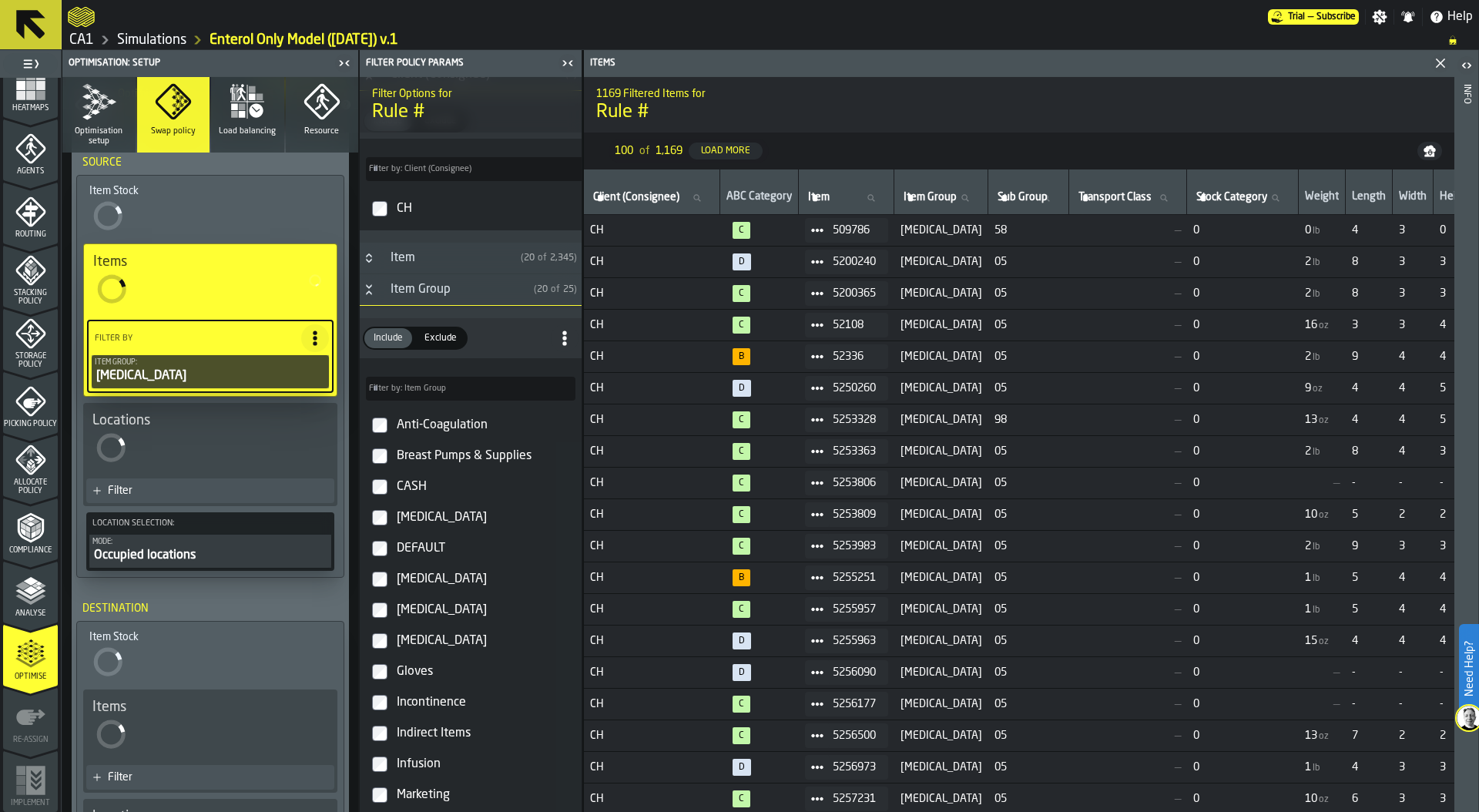
click at [373, 291] on icon "Button-Item Group-open" at bounding box center [368, 289] width 12 height 12
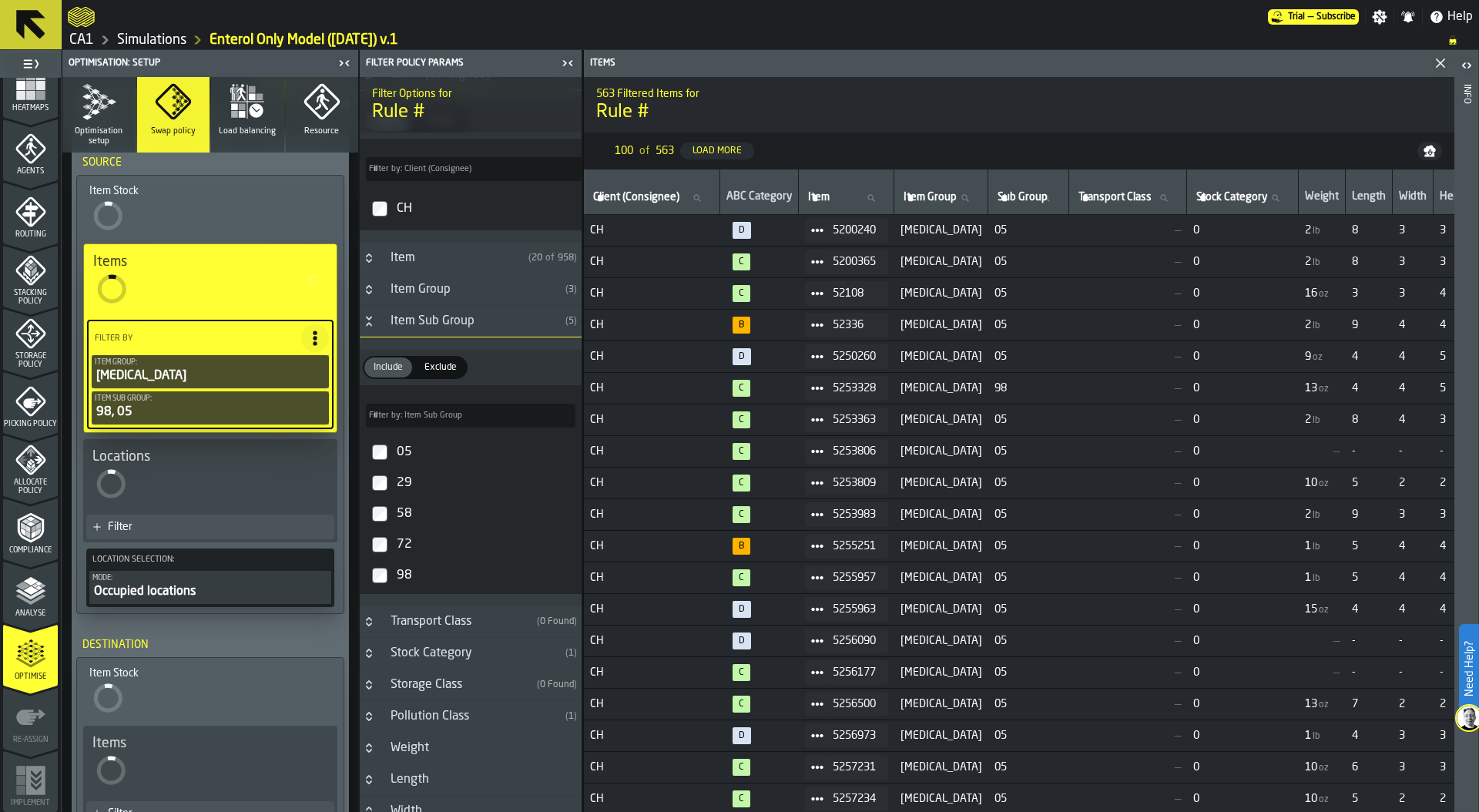
click at [0, 0] on icon "PolicyFilterItem-Item Group" at bounding box center [0, 0] width 0 height 0
click at [164, 524] on div "Filter" at bounding box center [217, 526] width 221 height 12
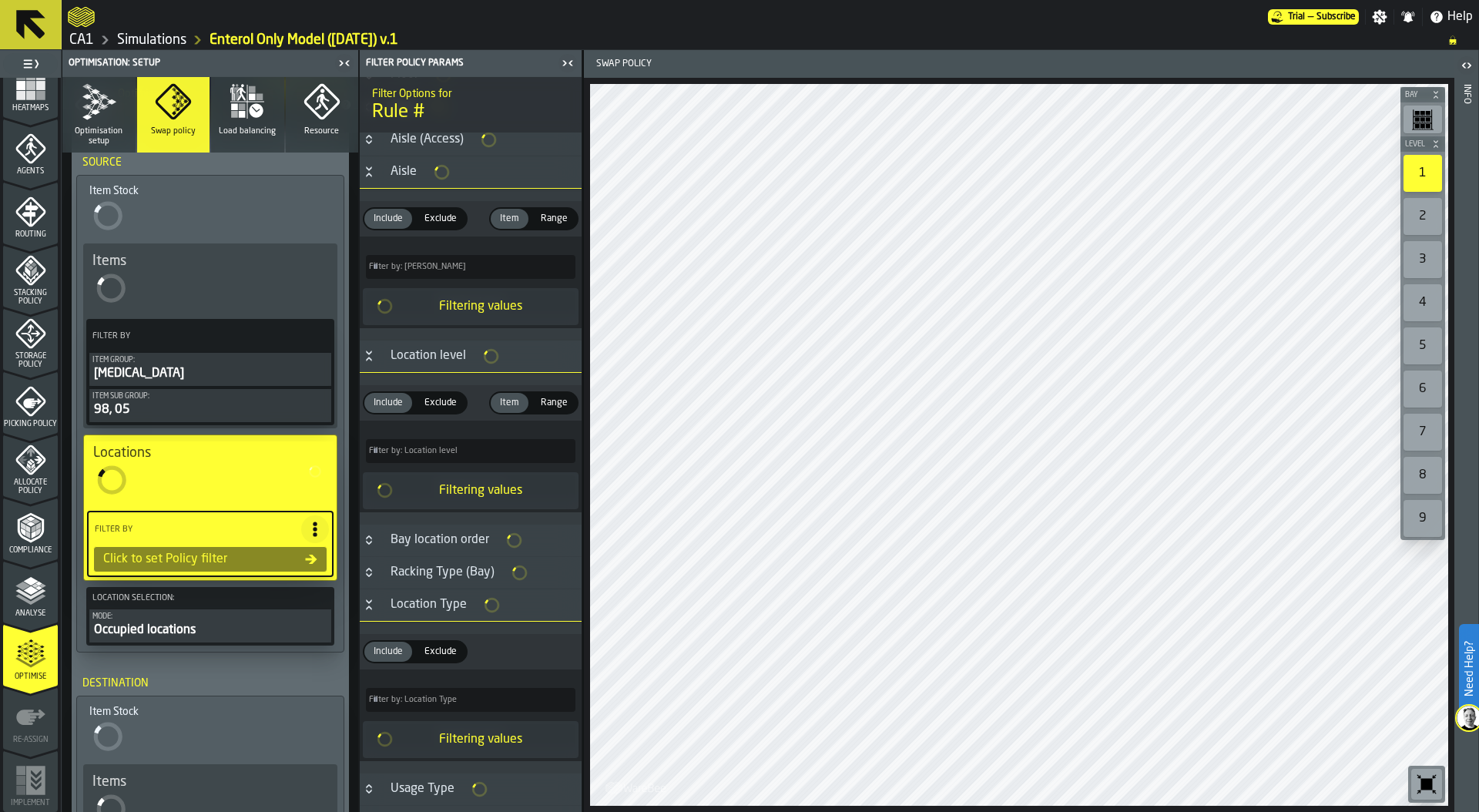
scroll to position [72, 0]
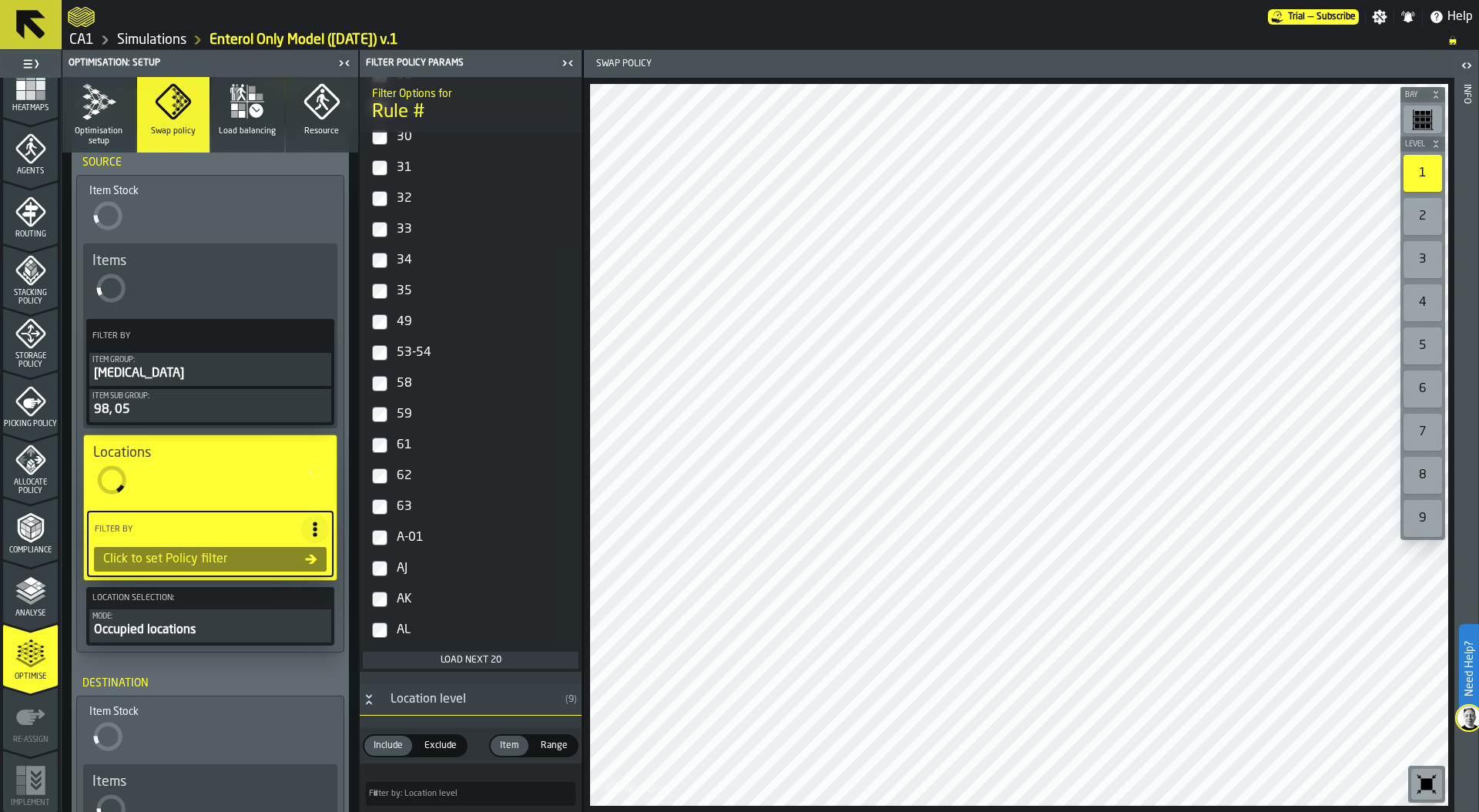
click at [436, 655] on div "Load next 20" at bounding box center [470, 660] width 203 height 10
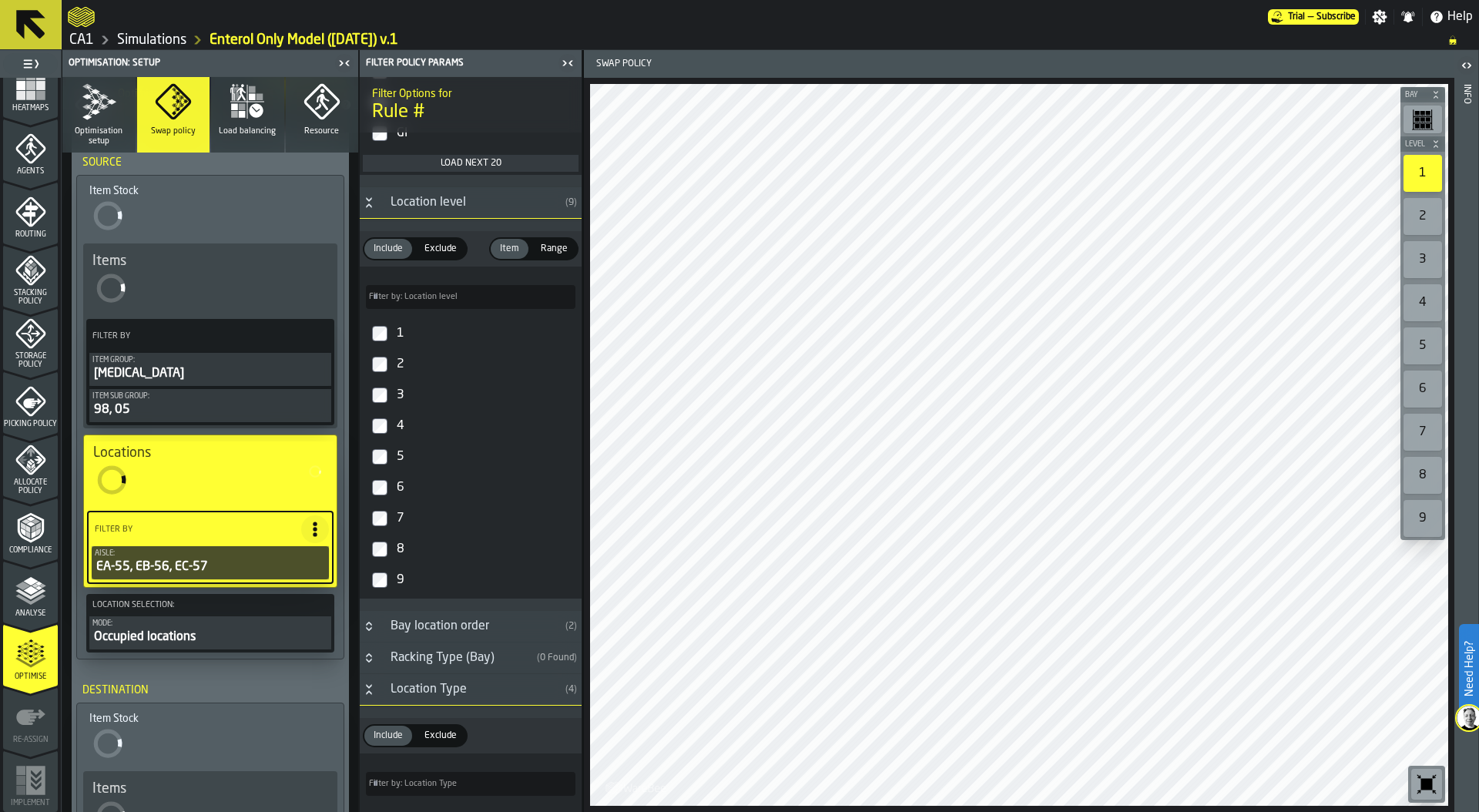
scroll to position [1367, 0]
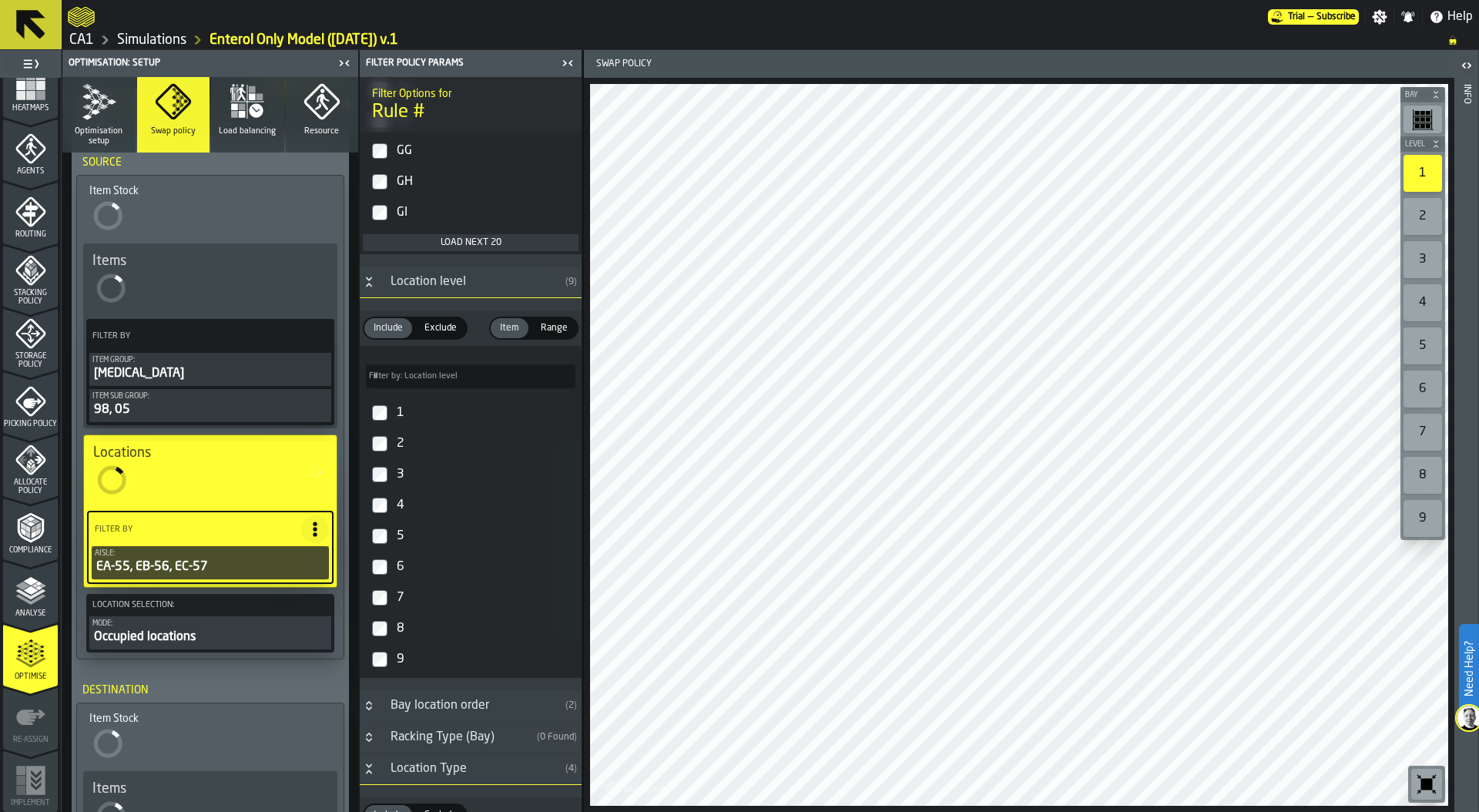
click at [431, 284] on div "Location level" at bounding box center [470, 282] width 178 height 18
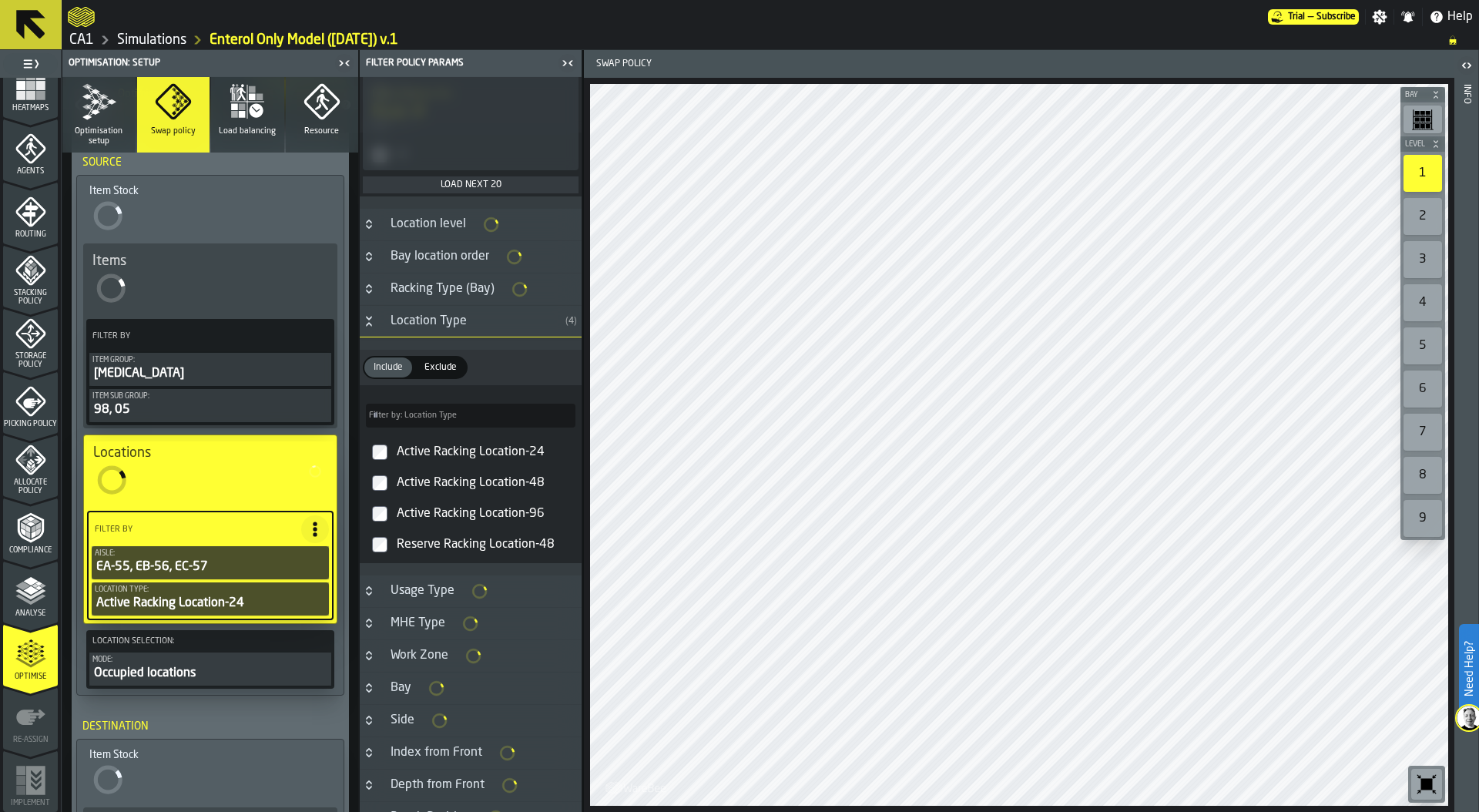
scroll to position [1431, 0]
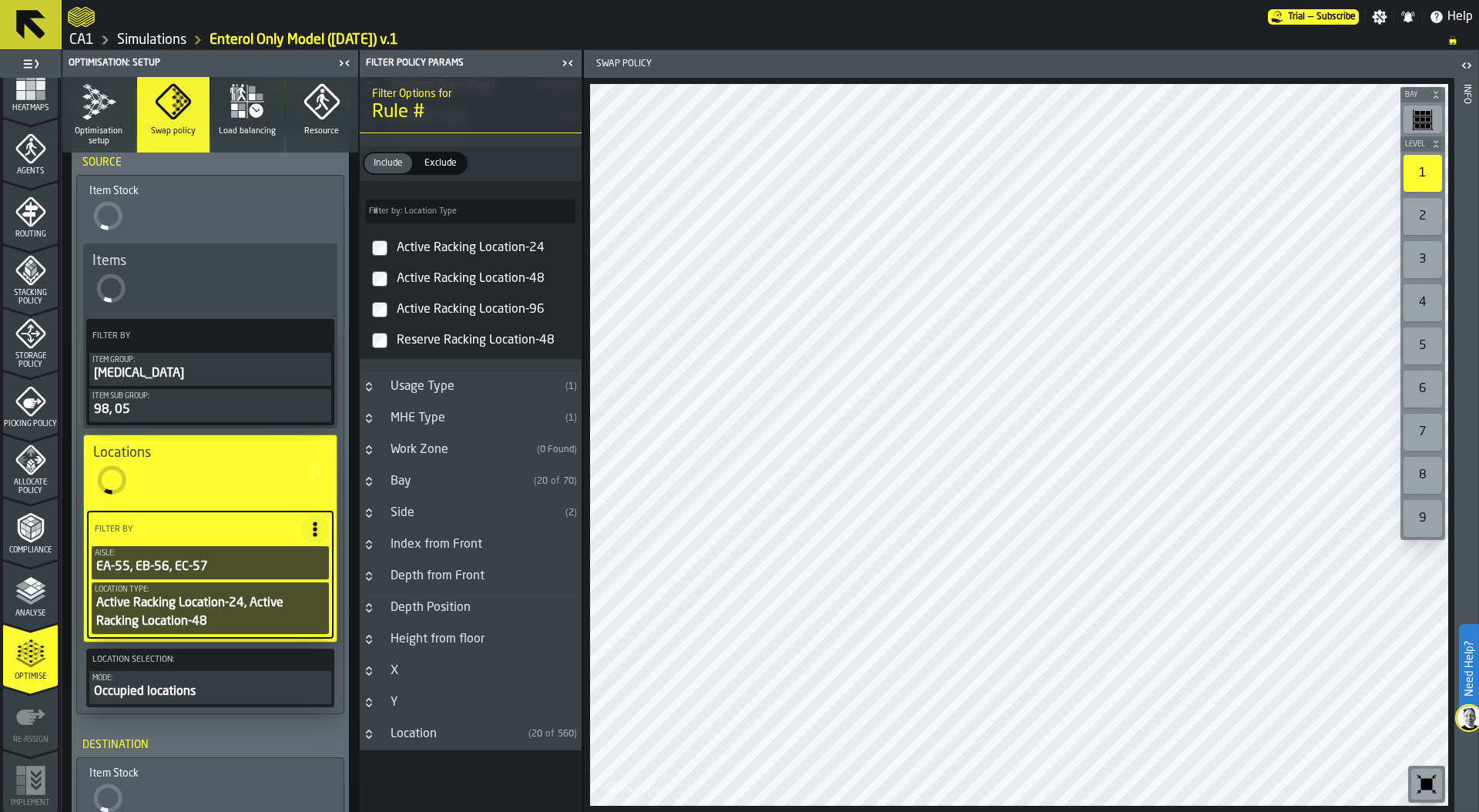
click at [381, 126] on div "Location Type" at bounding box center [470, 116] width 178 height 18
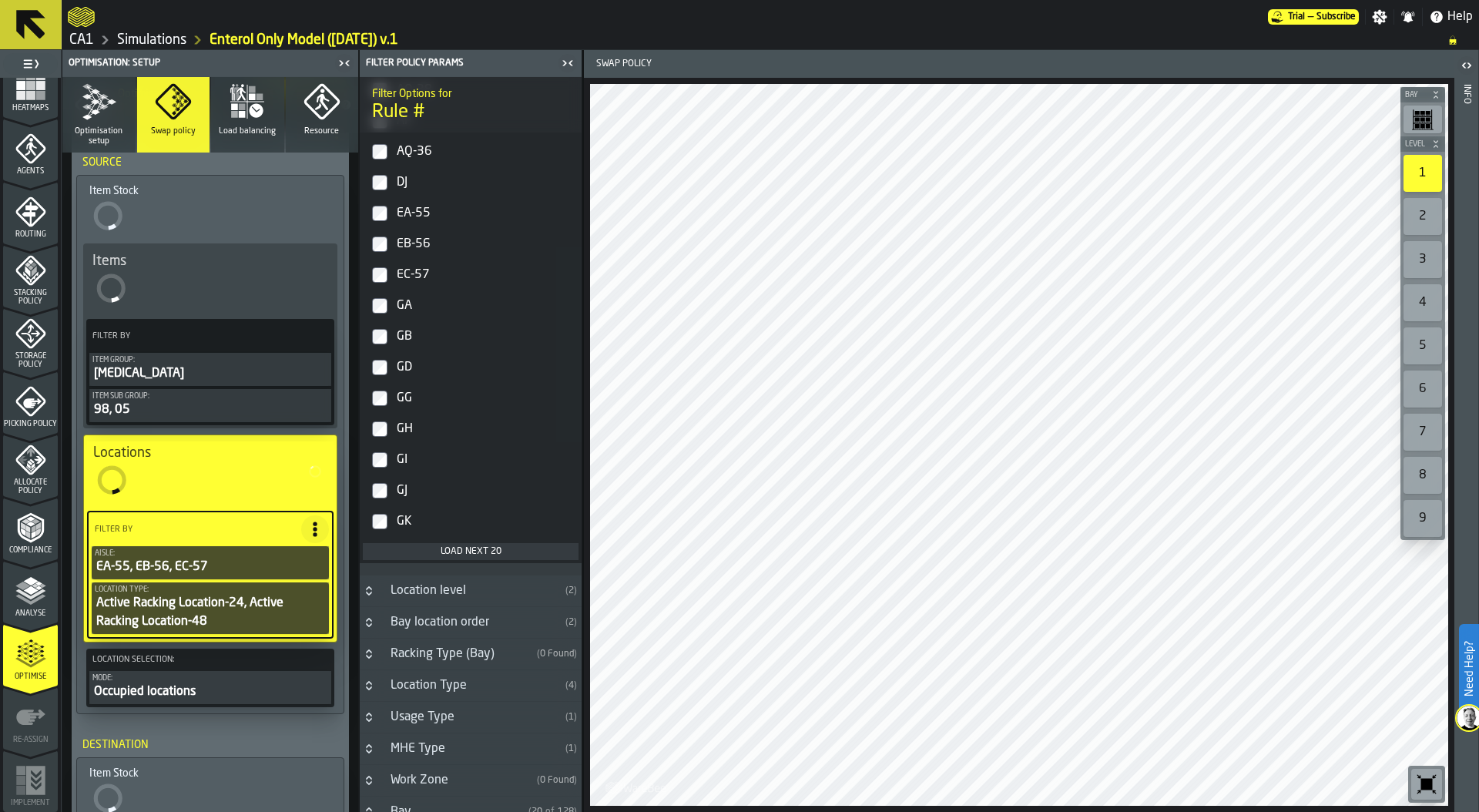
scroll to position [750, 0]
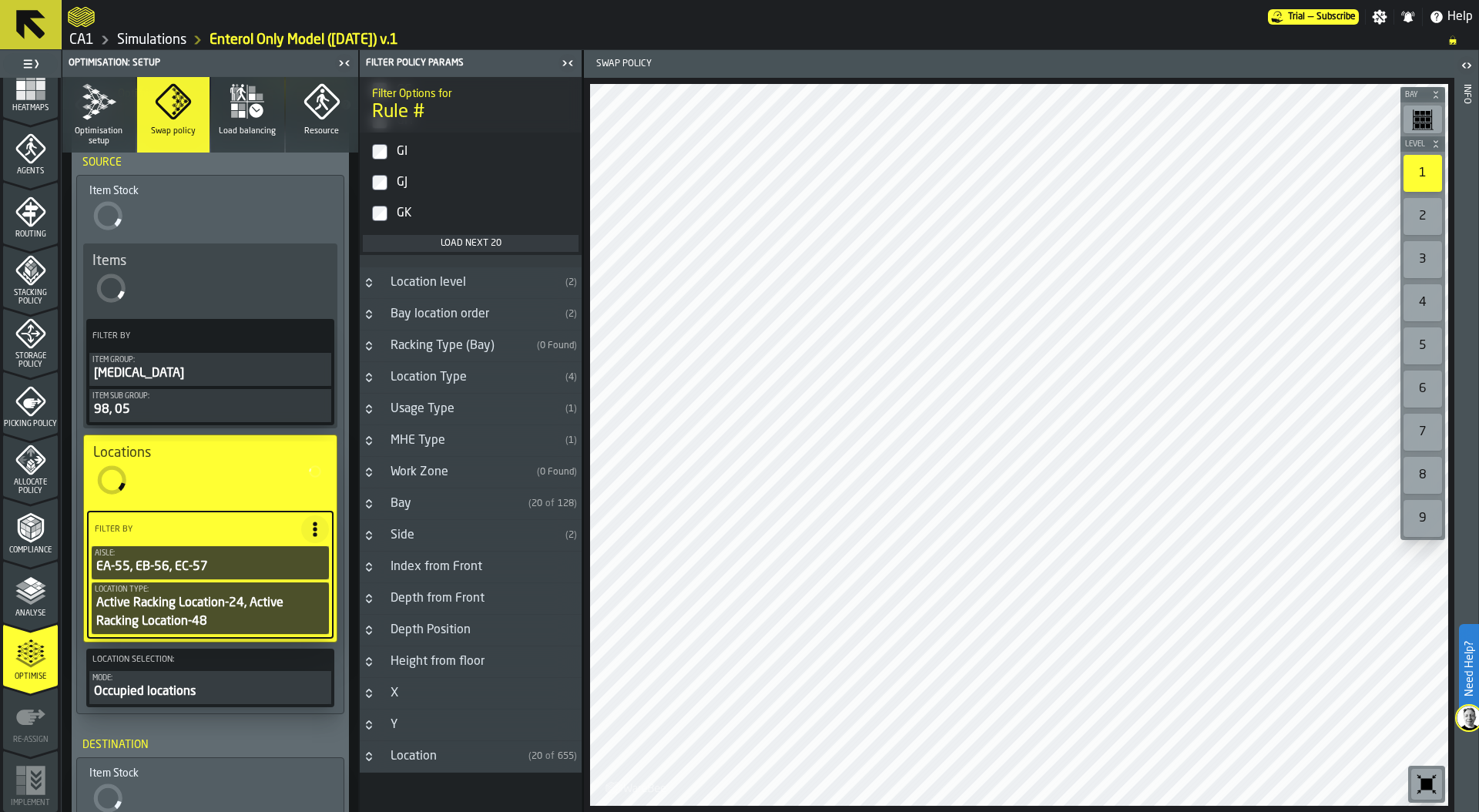
click at [184, 696] on div "Occupied locations" at bounding box center [210, 691] width 236 height 18
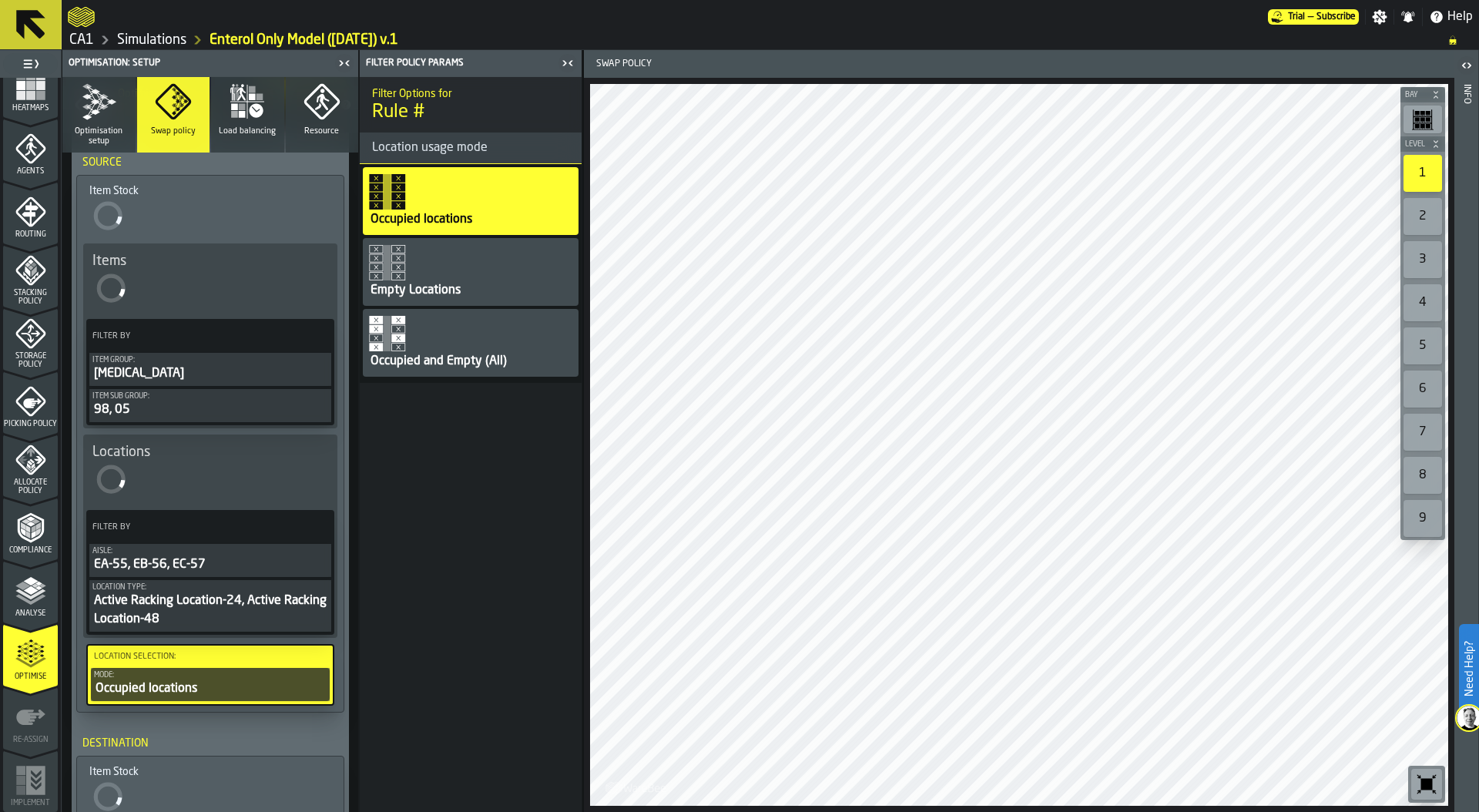
scroll to position [0, 0]
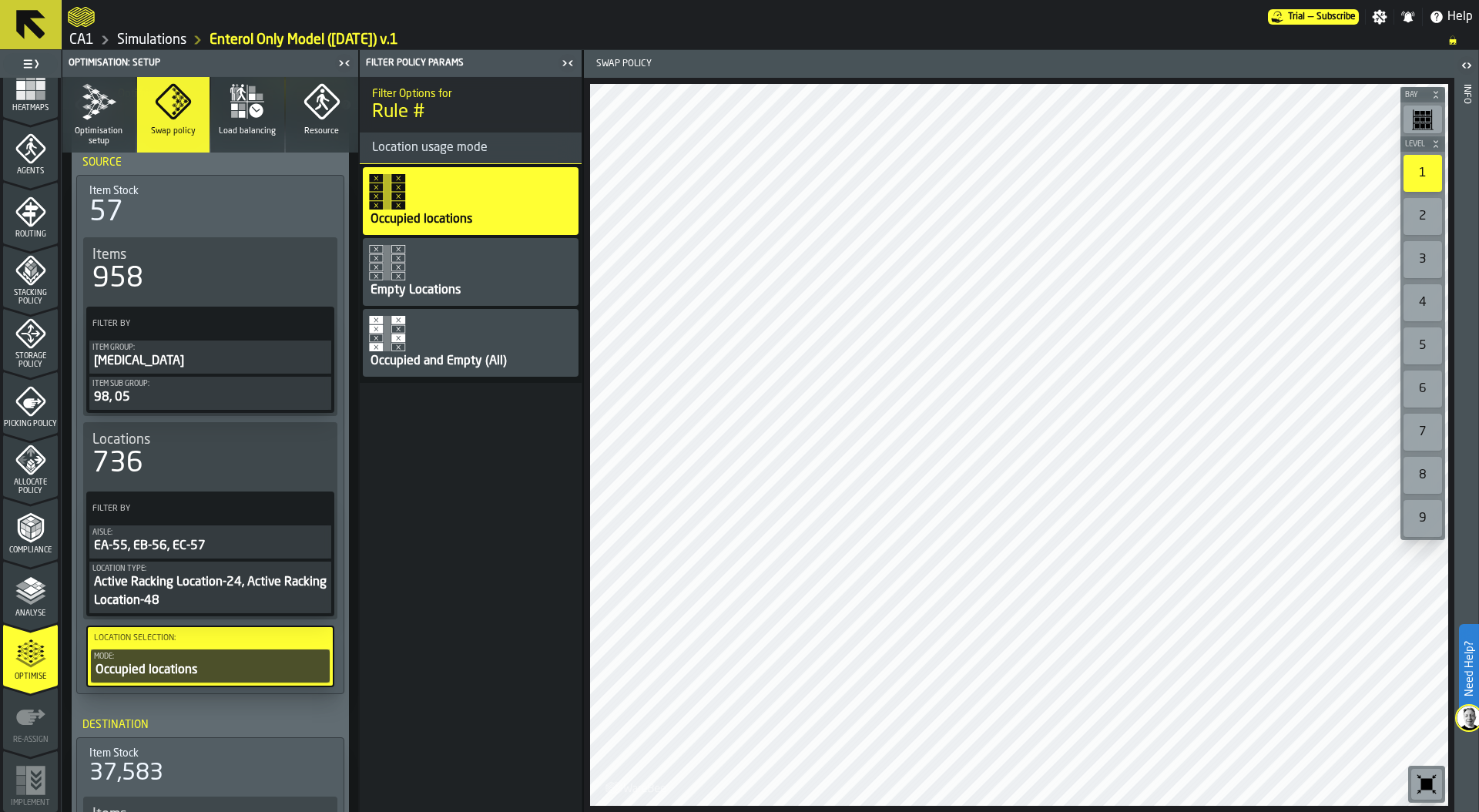
click at [418, 372] on div "Occupied and Empty (All)" at bounding box center [470, 343] width 216 height 67
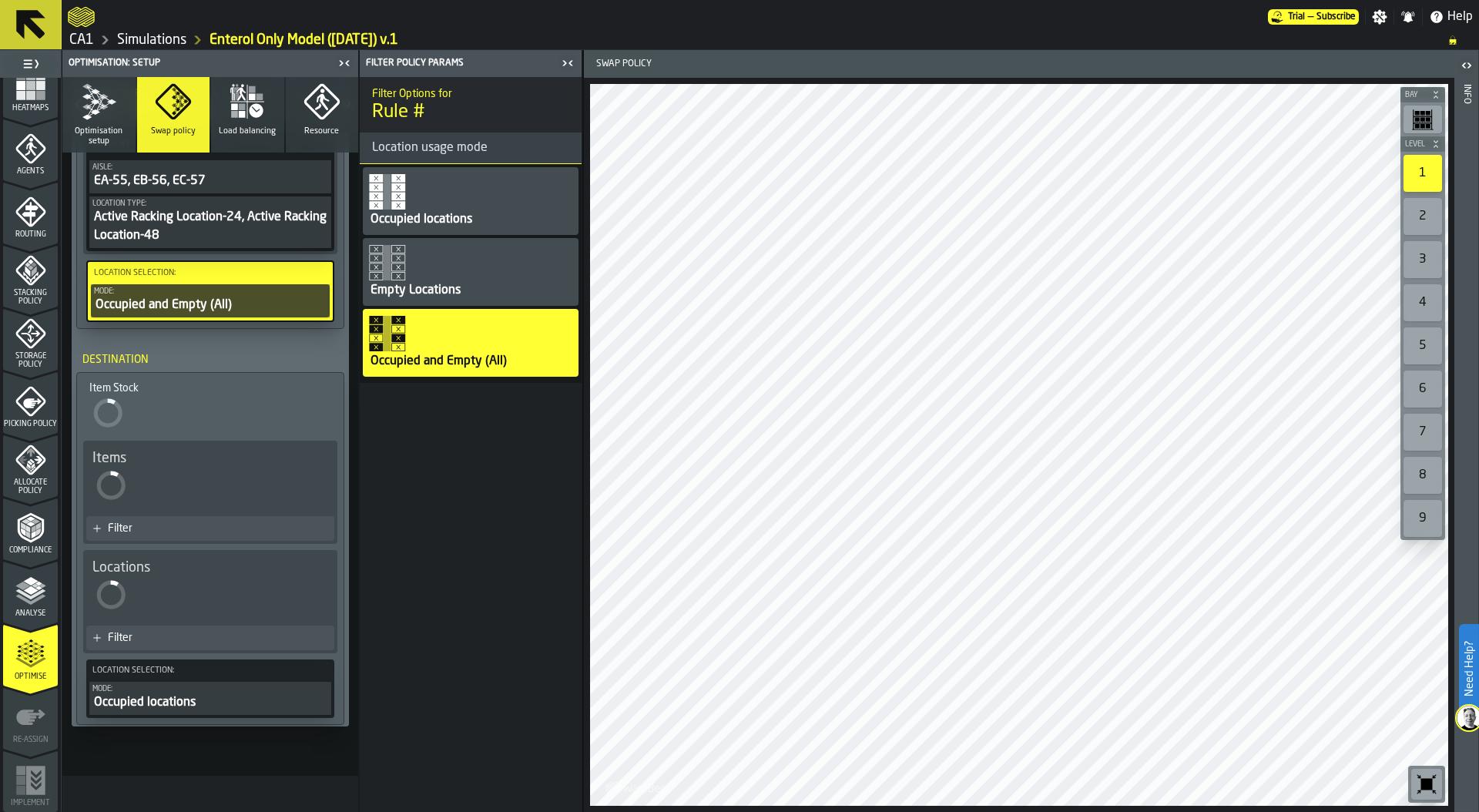
scroll to position [518, 0]
click at [197, 525] on div "Filter" at bounding box center [217, 527] width 221 height 12
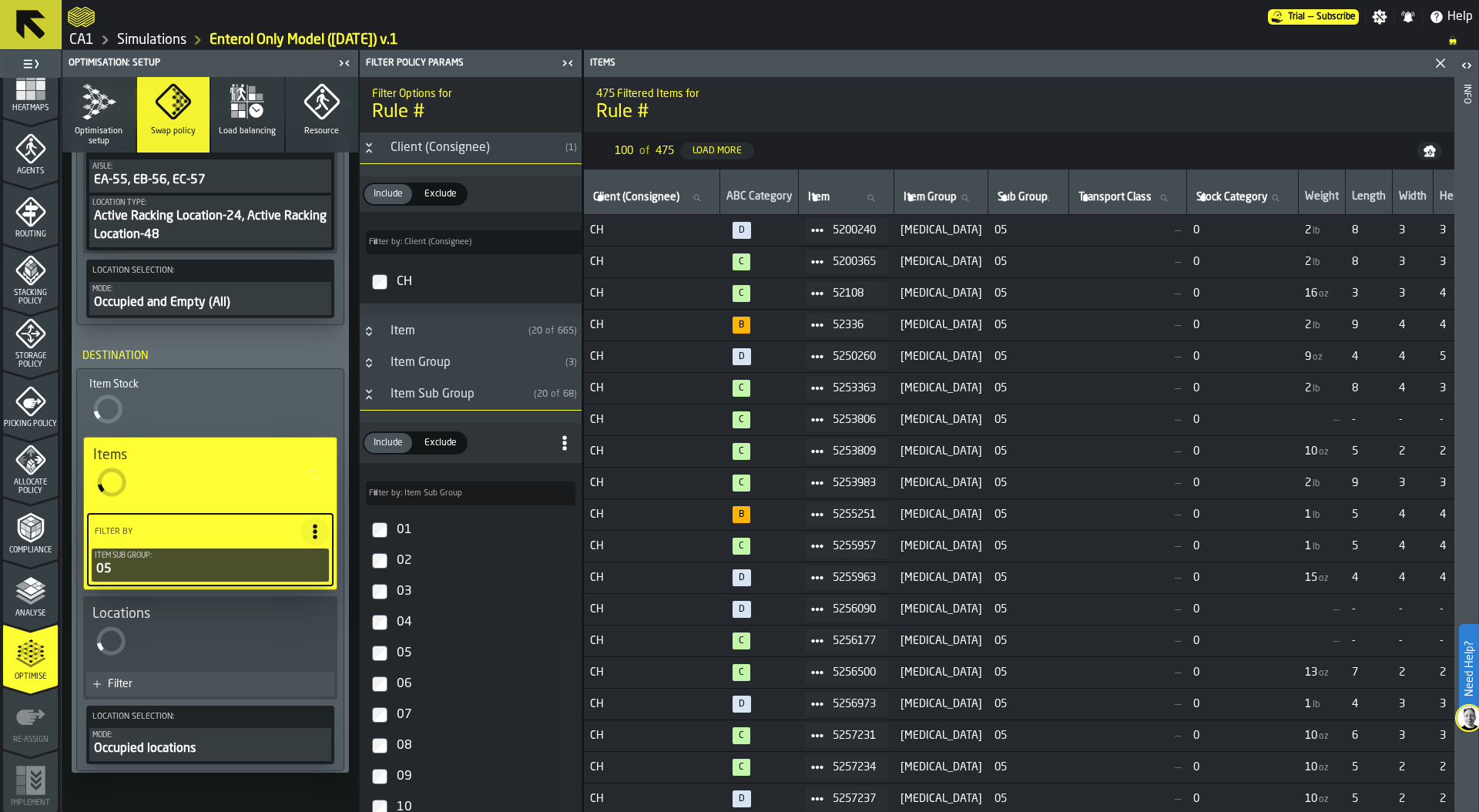
click at [426, 502] on input "Filter by: Item Sub Group Filter by: Item Sub Group" at bounding box center [470, 493] width 209 height 24
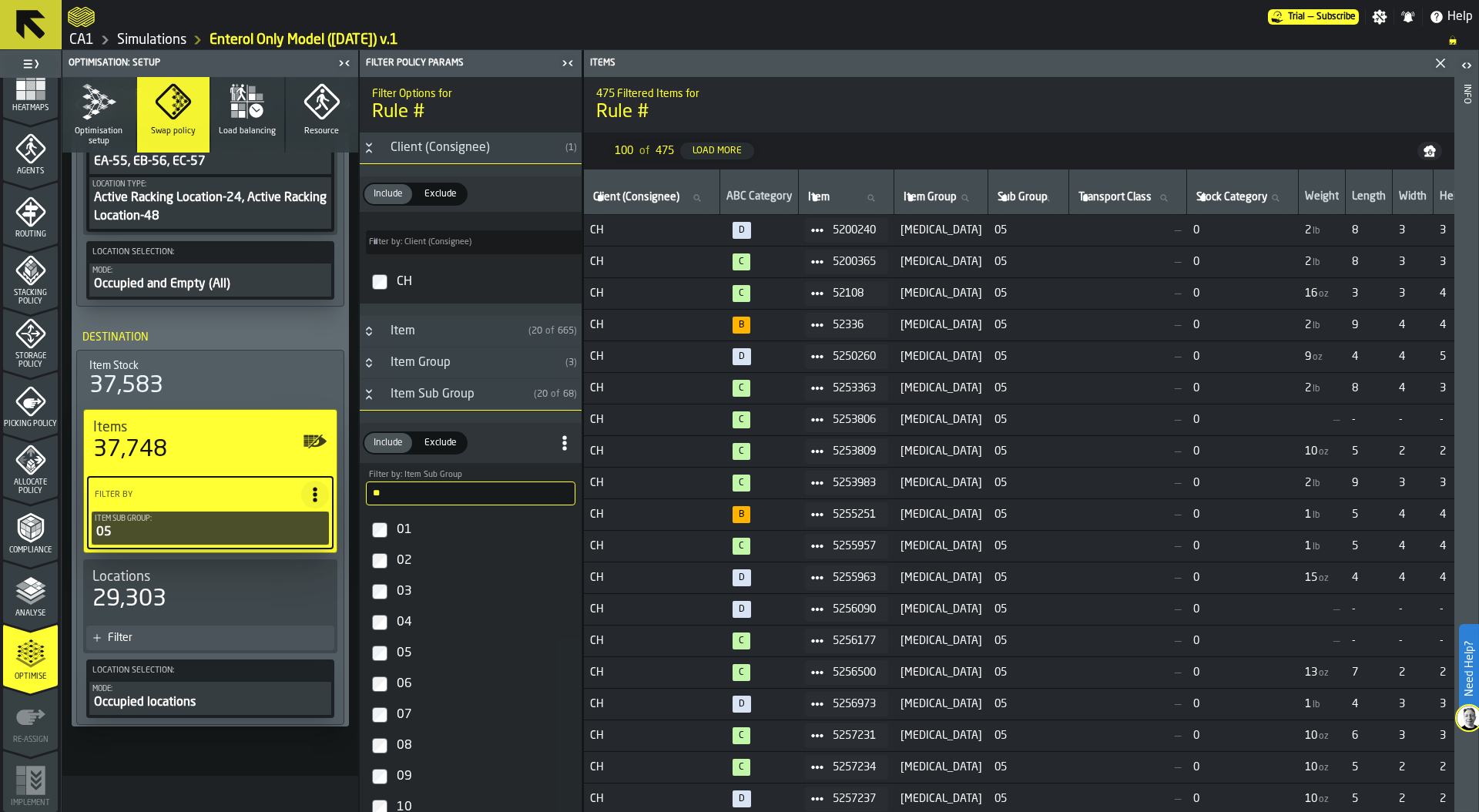
scroll to position [498, 0]
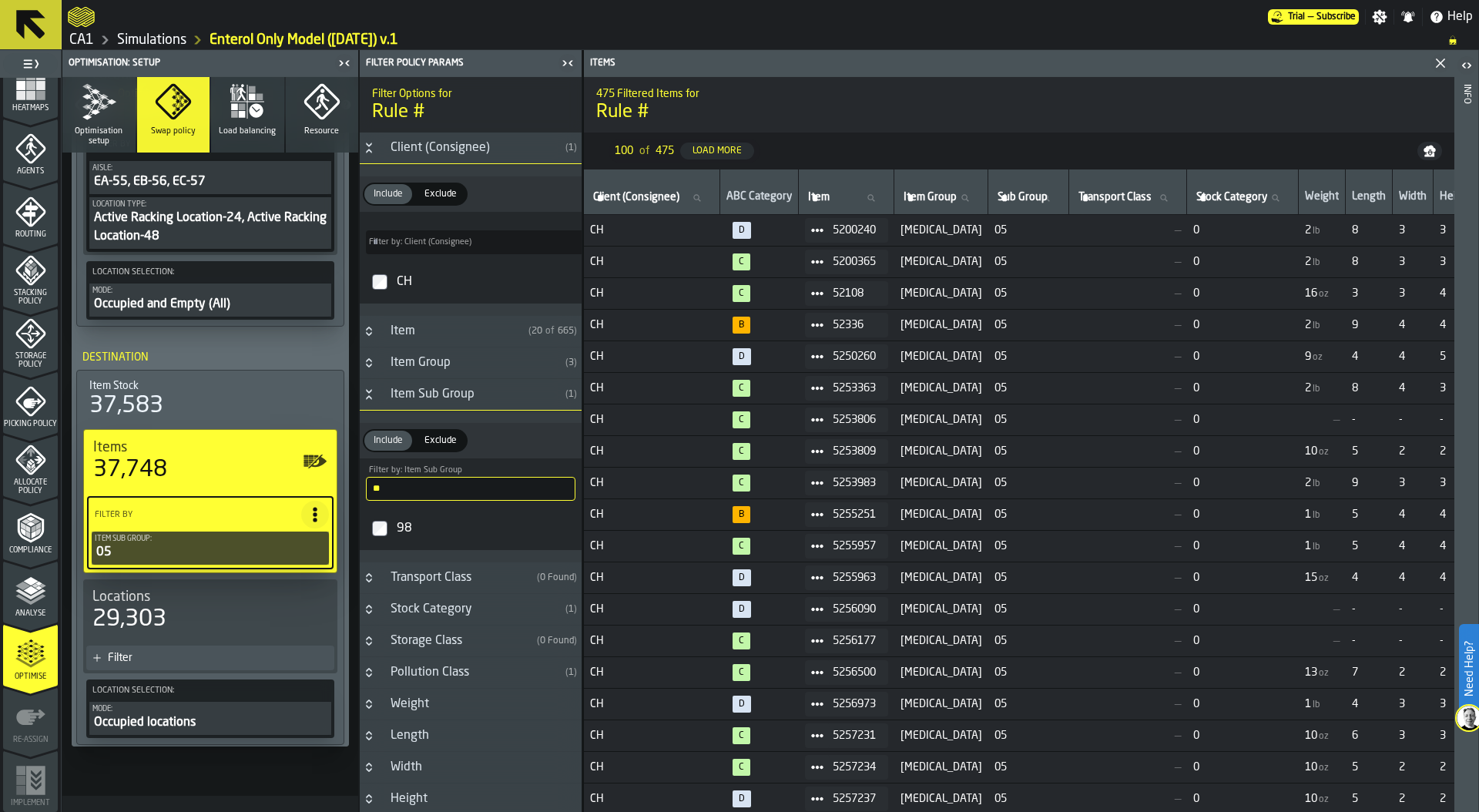
type input "**"
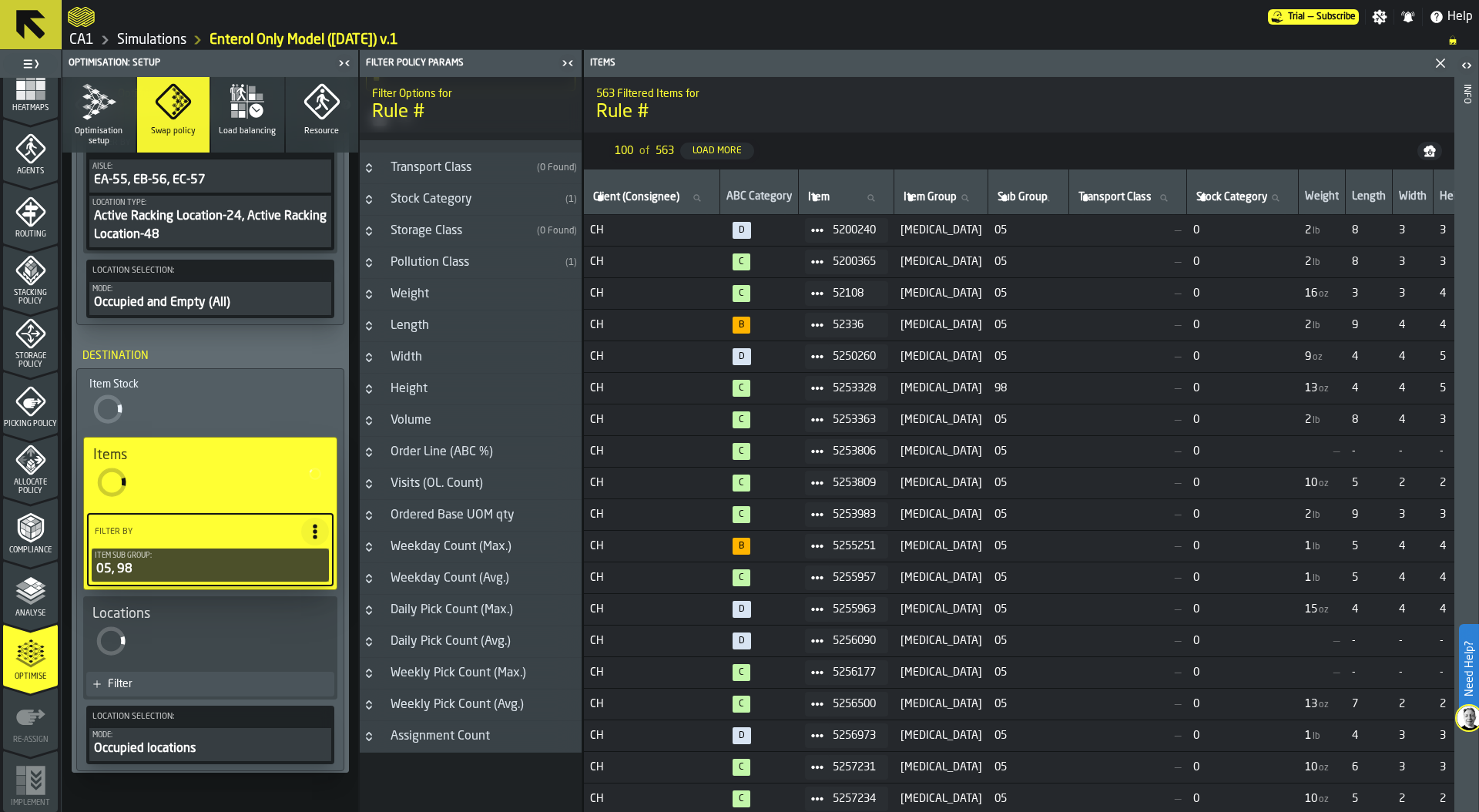
scroll to position [413, 0]
click at [162, 680] on div "Filter" at bounding box center [217, 684] width 221 height 12
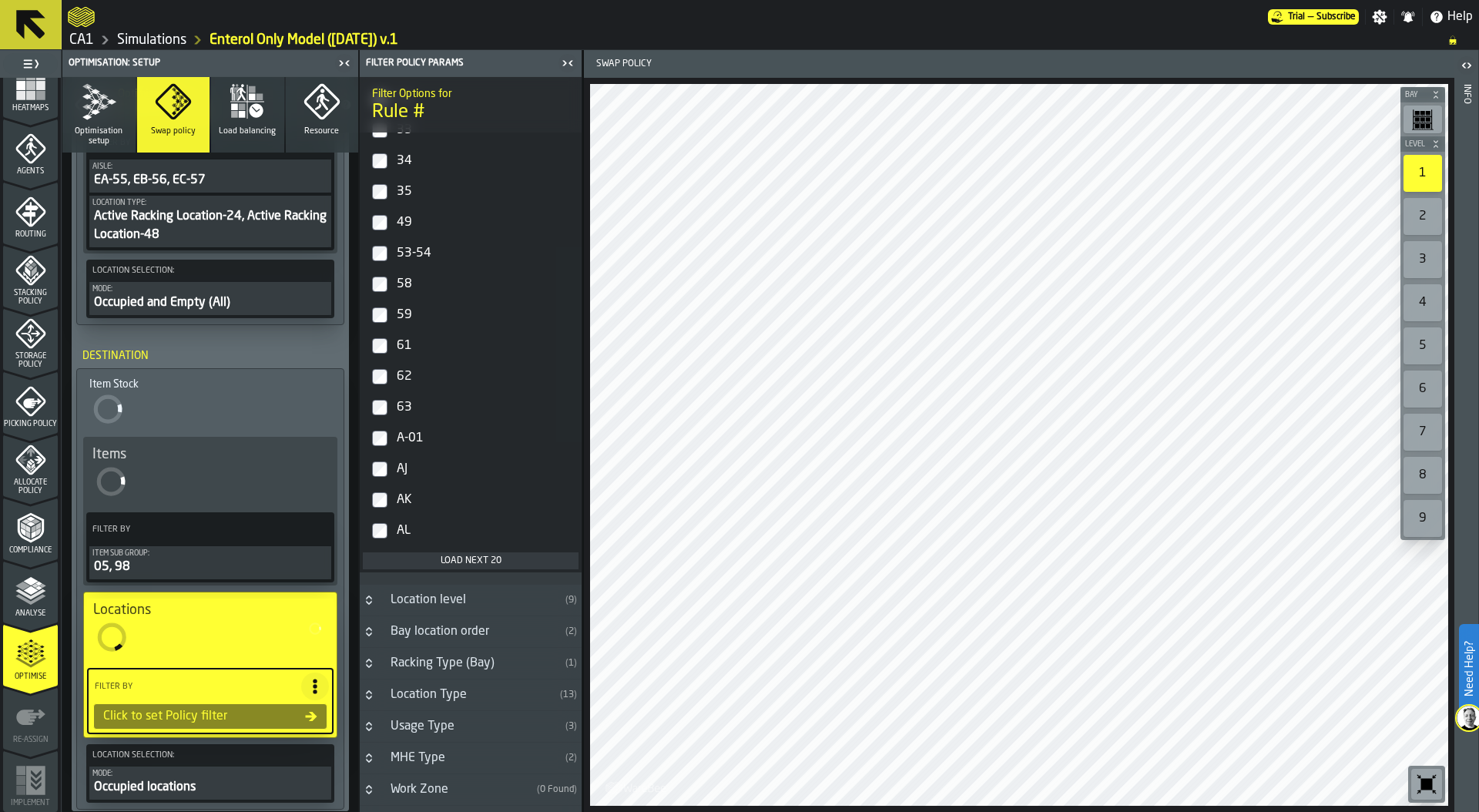
click at [450, 562] on div "Load next 20" at bounding box center [470, 560] width 203 height 10
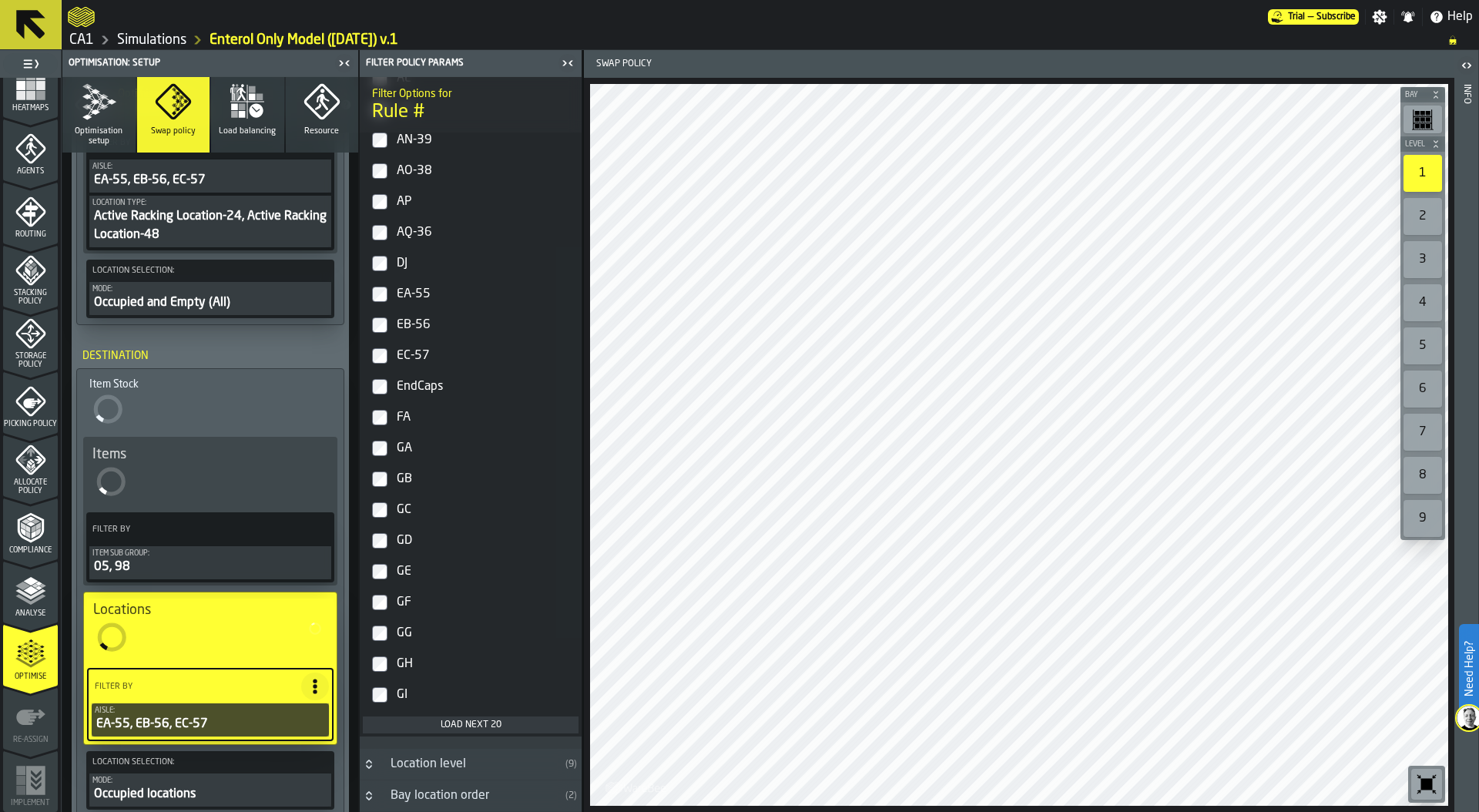
scroll to position [1389, 0]
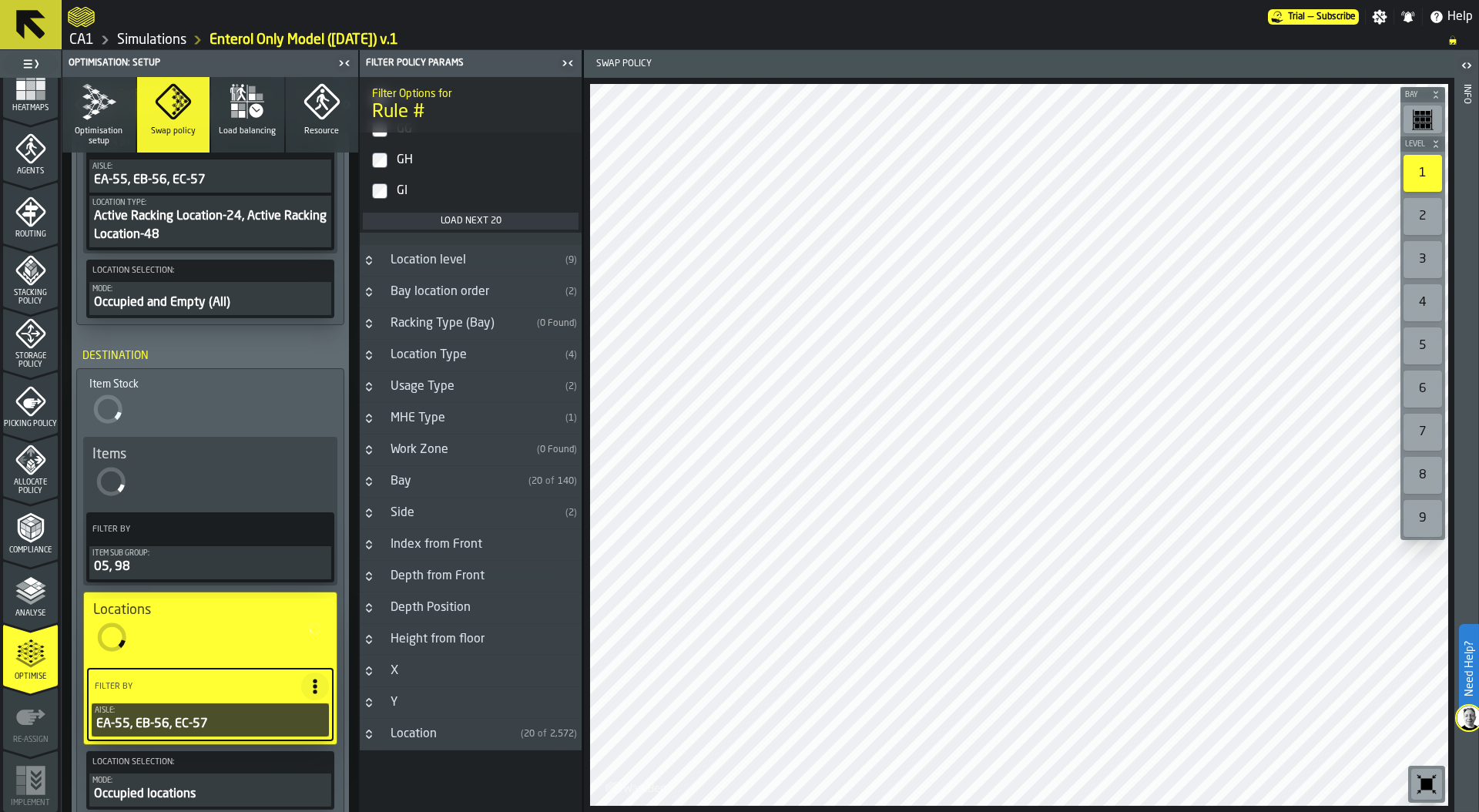
click at [368, 349] on icon "Button-Location Type-closed" at bounding box center [368, 355] width 12 height 12
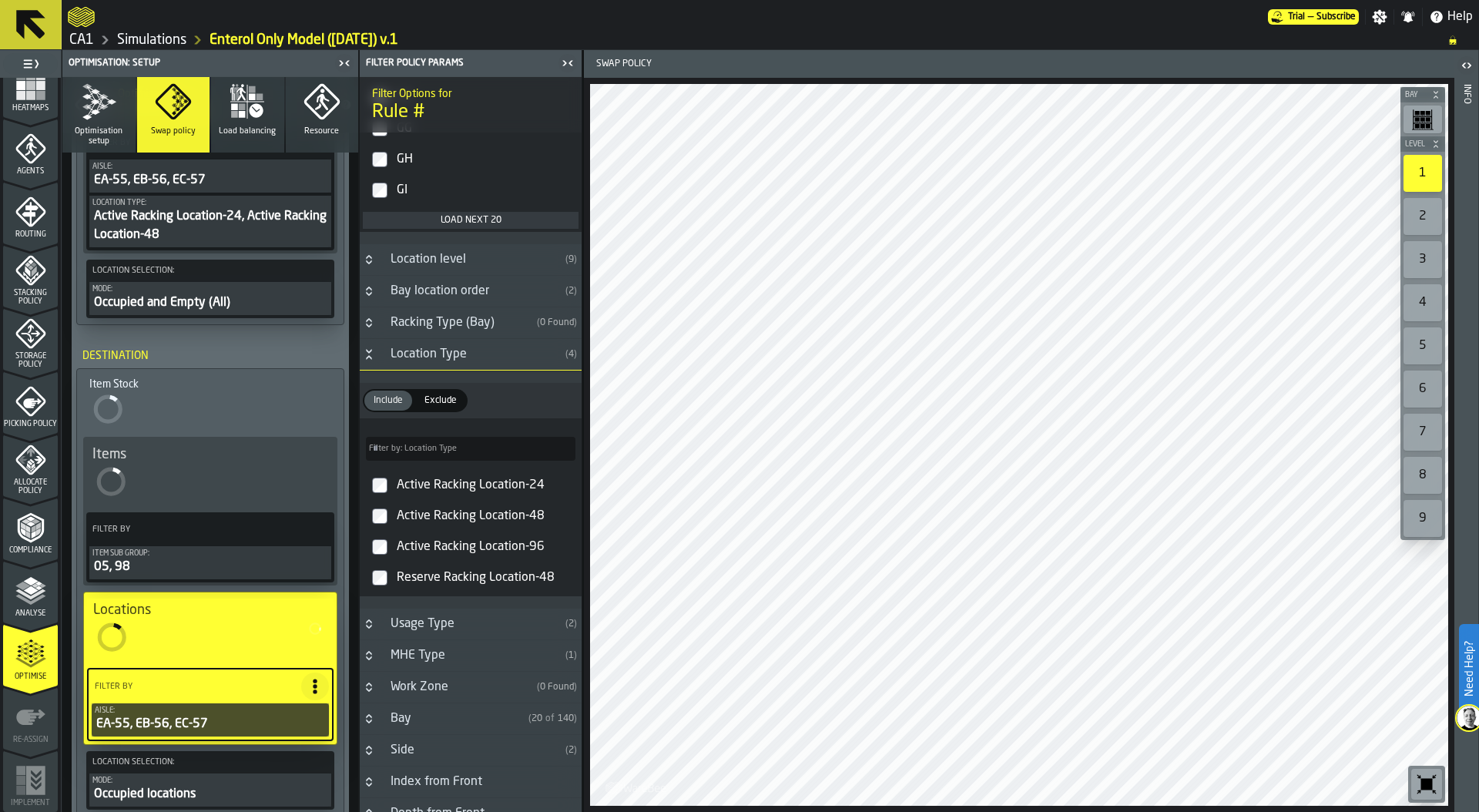
click at [371, 485] on label "Active Racking Location-24" at bounding box center [470, 485] width 216 height 30
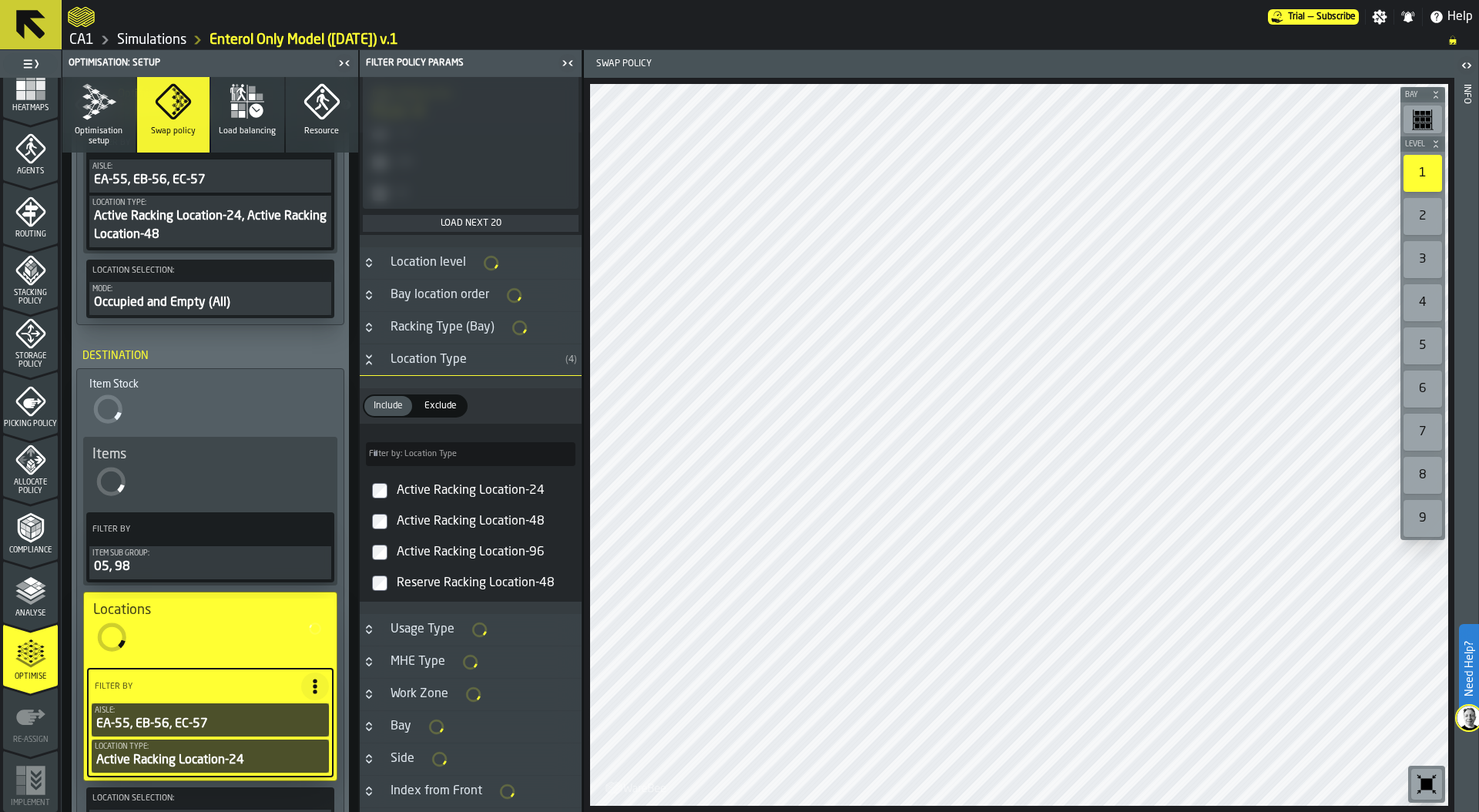
scroll to position [1392, 0]
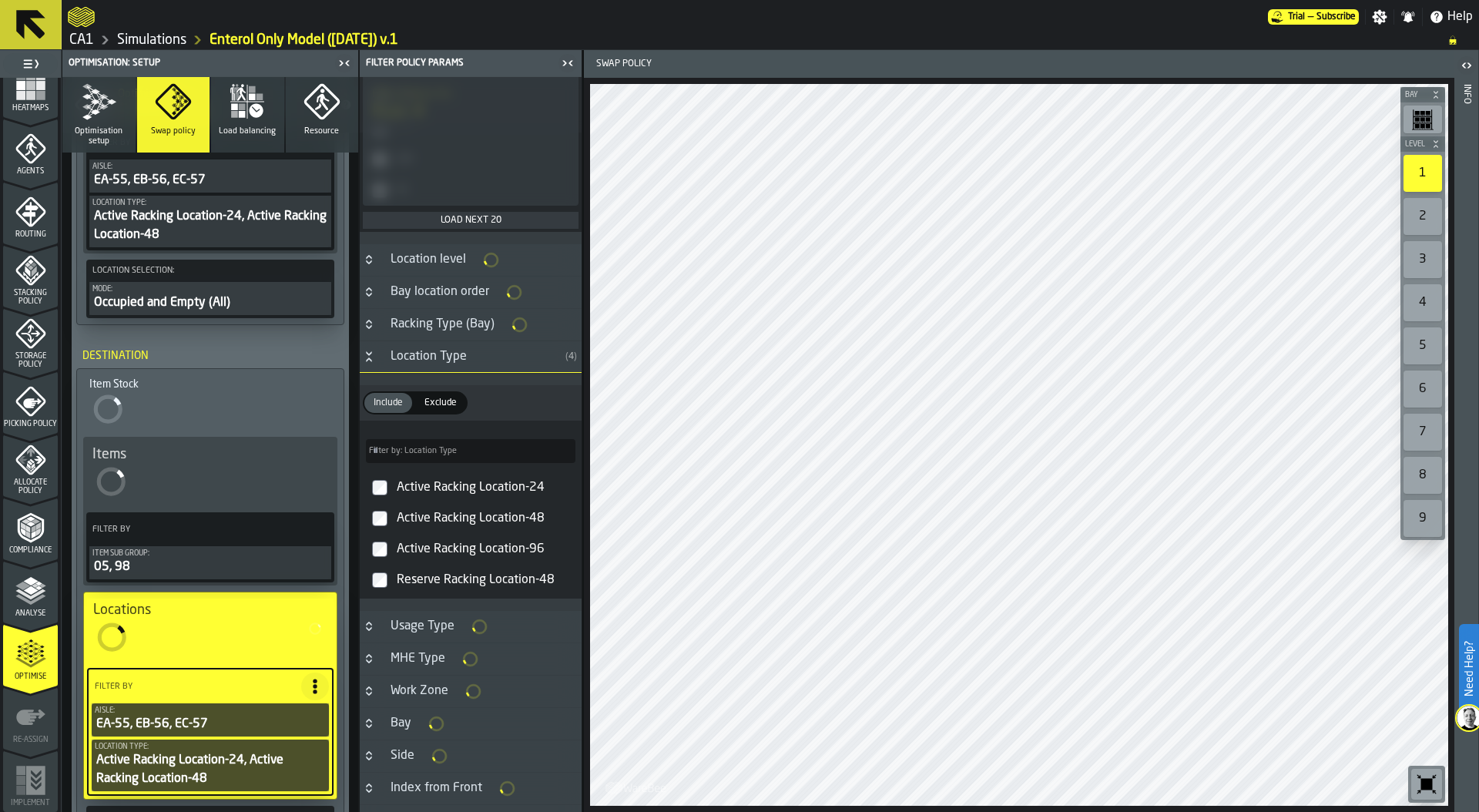
click at [380, 558] on label "Active Racking Location-96" at bounding box center [470, 549] width 216 height 30
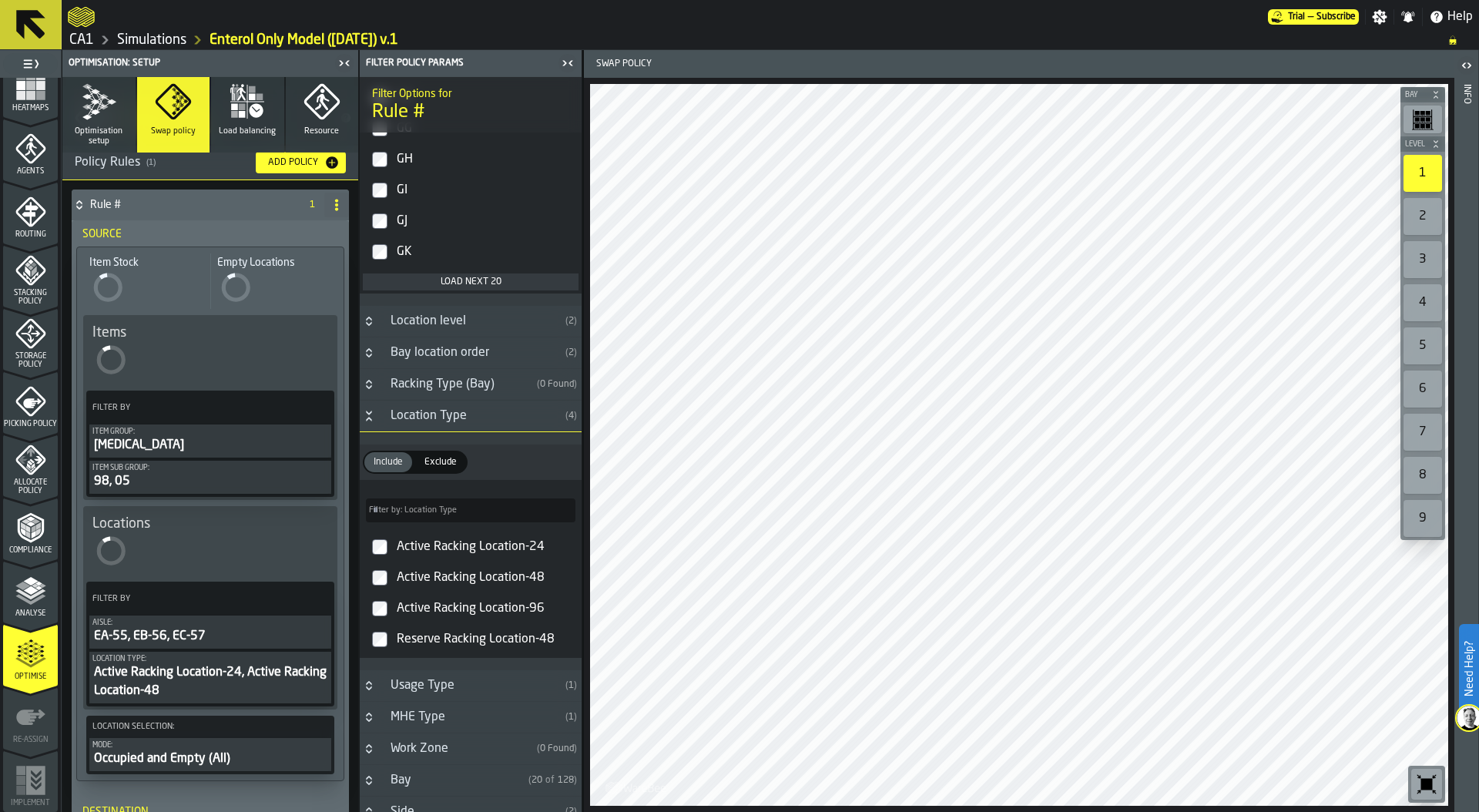
scroll to position [58, 0]
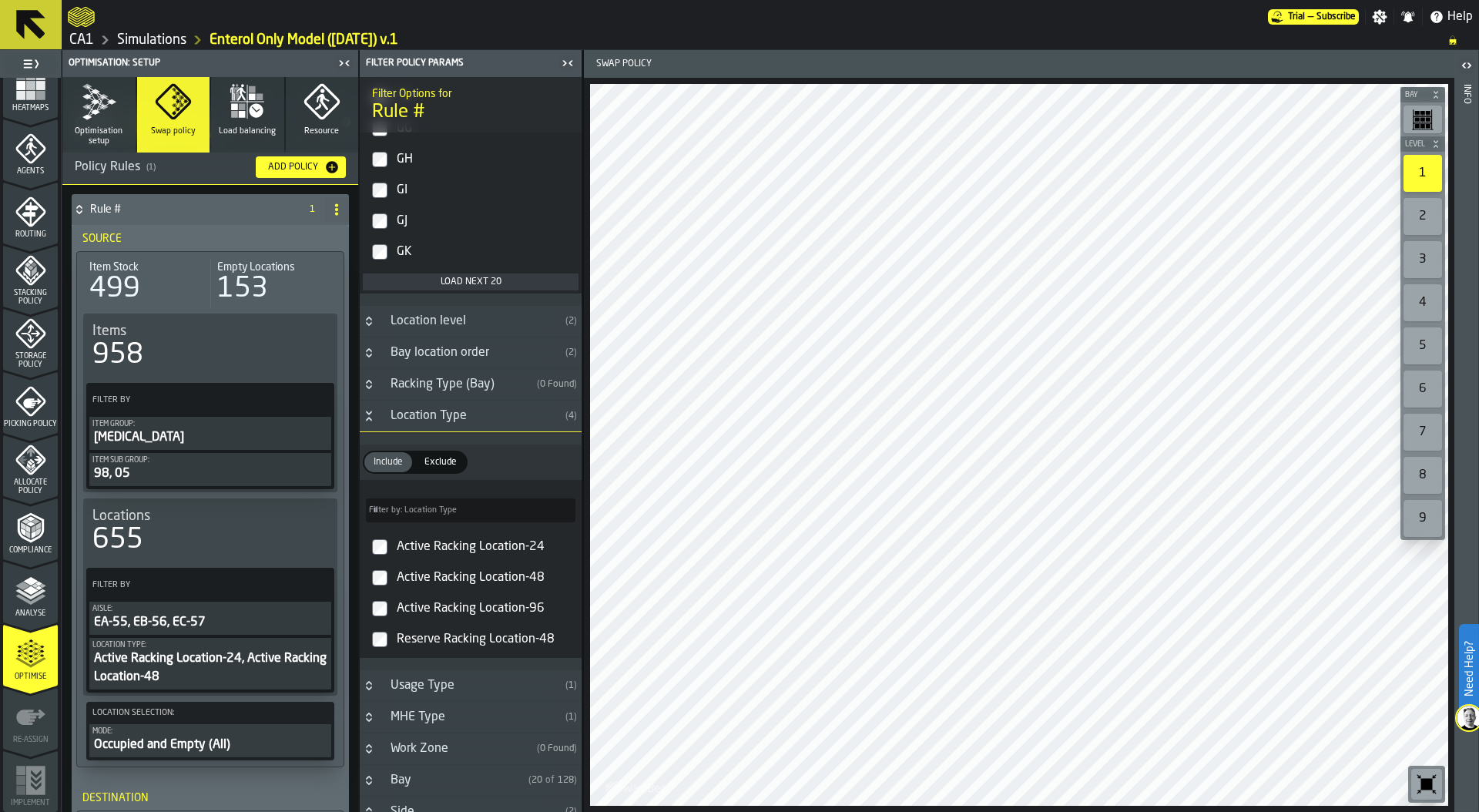
click at [113, 118] on icon "button" at bounding box center [99, 102] width 37 height 37
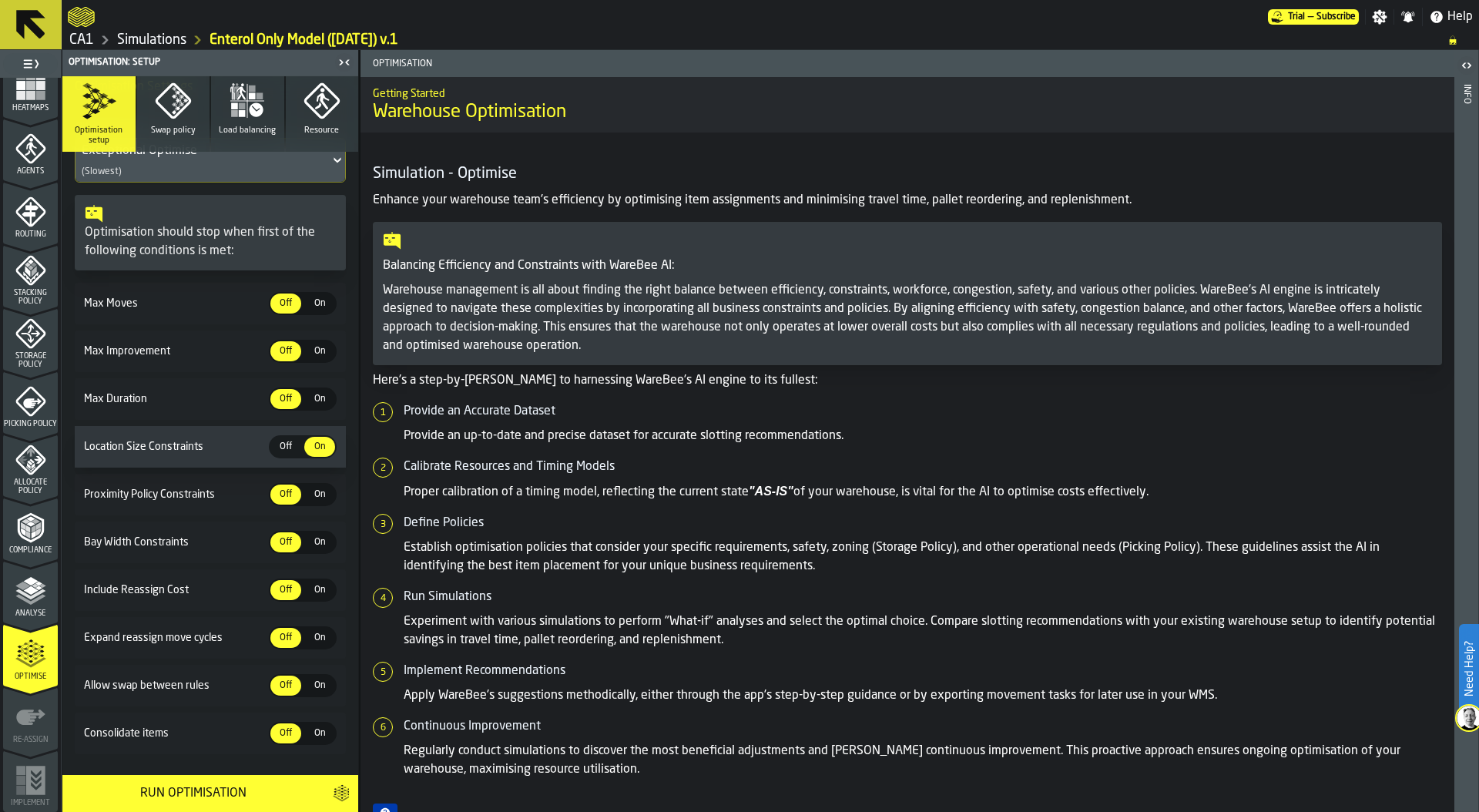
scroll to position [177, 0]
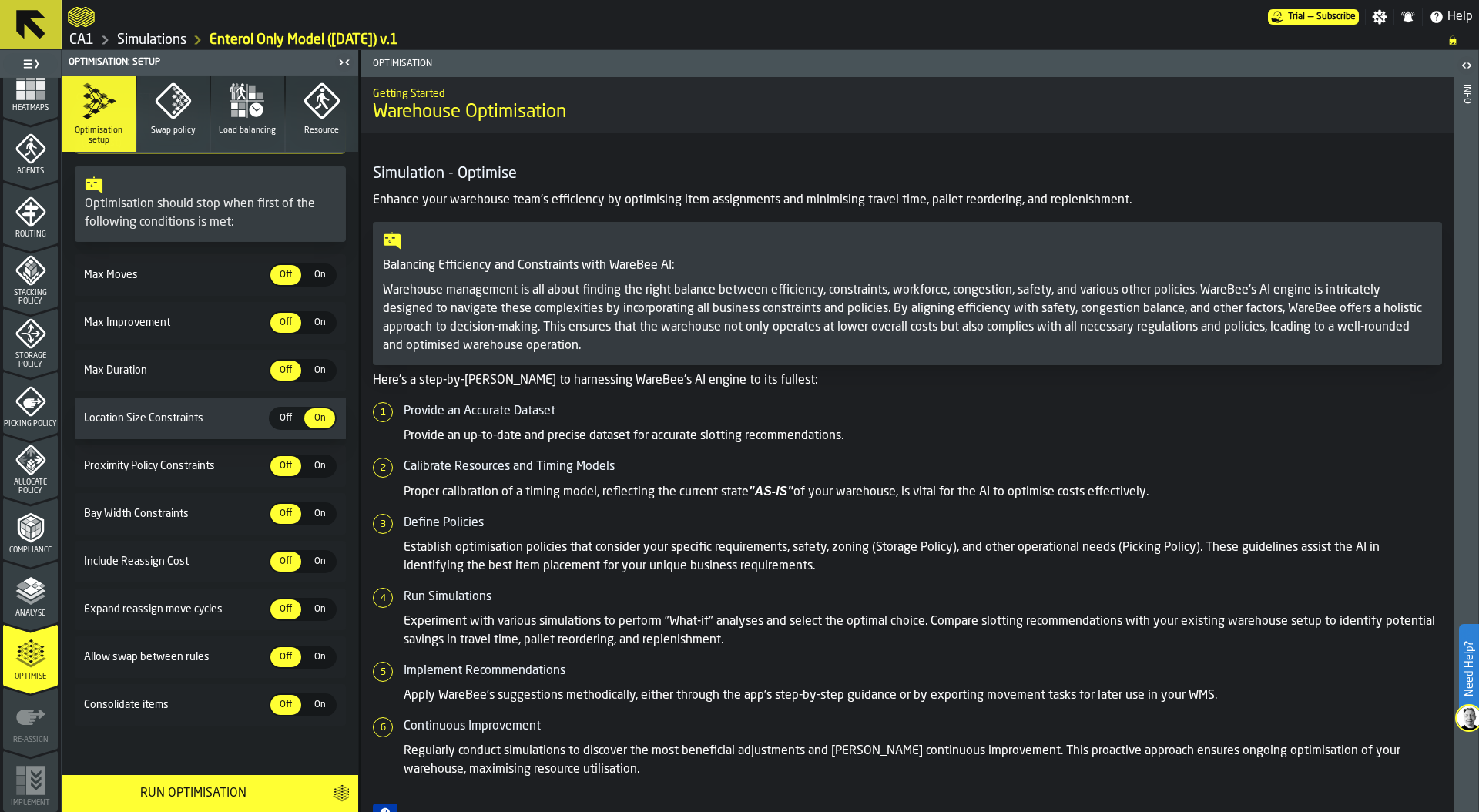
click at [172, 790] on div "Run Optimisation" at bounding box center [193, 793] width 242 height 18
click at [117, 539] on section "Optimisation Settings Optimisation Strategy Exceptional Optimise (Slowest) Opti…" at bounding box center [210, 384] width 296 height 707
click at [30, 532] on polyline "menu Compliance" at bounding box center [33, 534] width 5 height 8
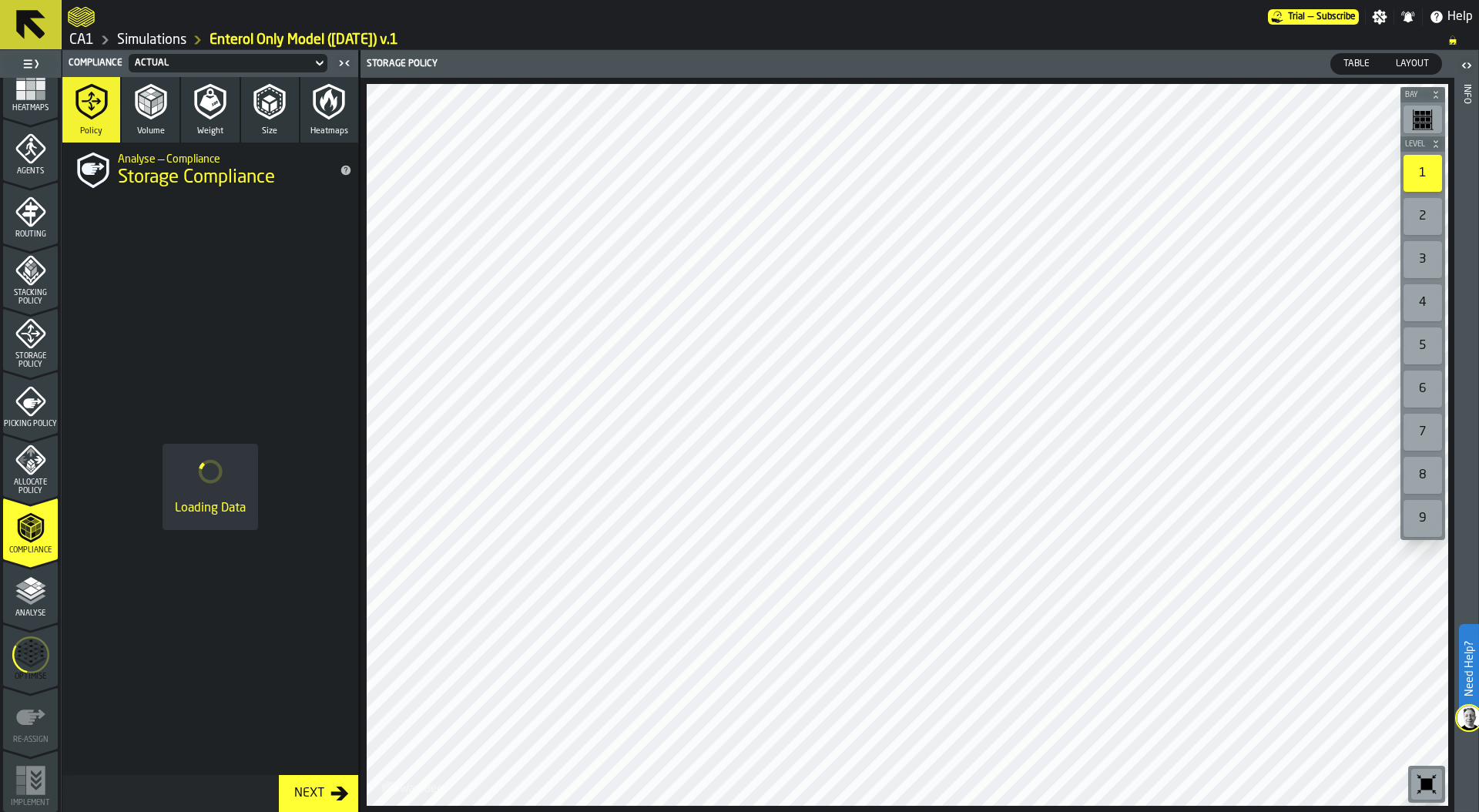
click at [156, 39] on link "Simulations" at bounding box center [152, 39] width 69 height 17
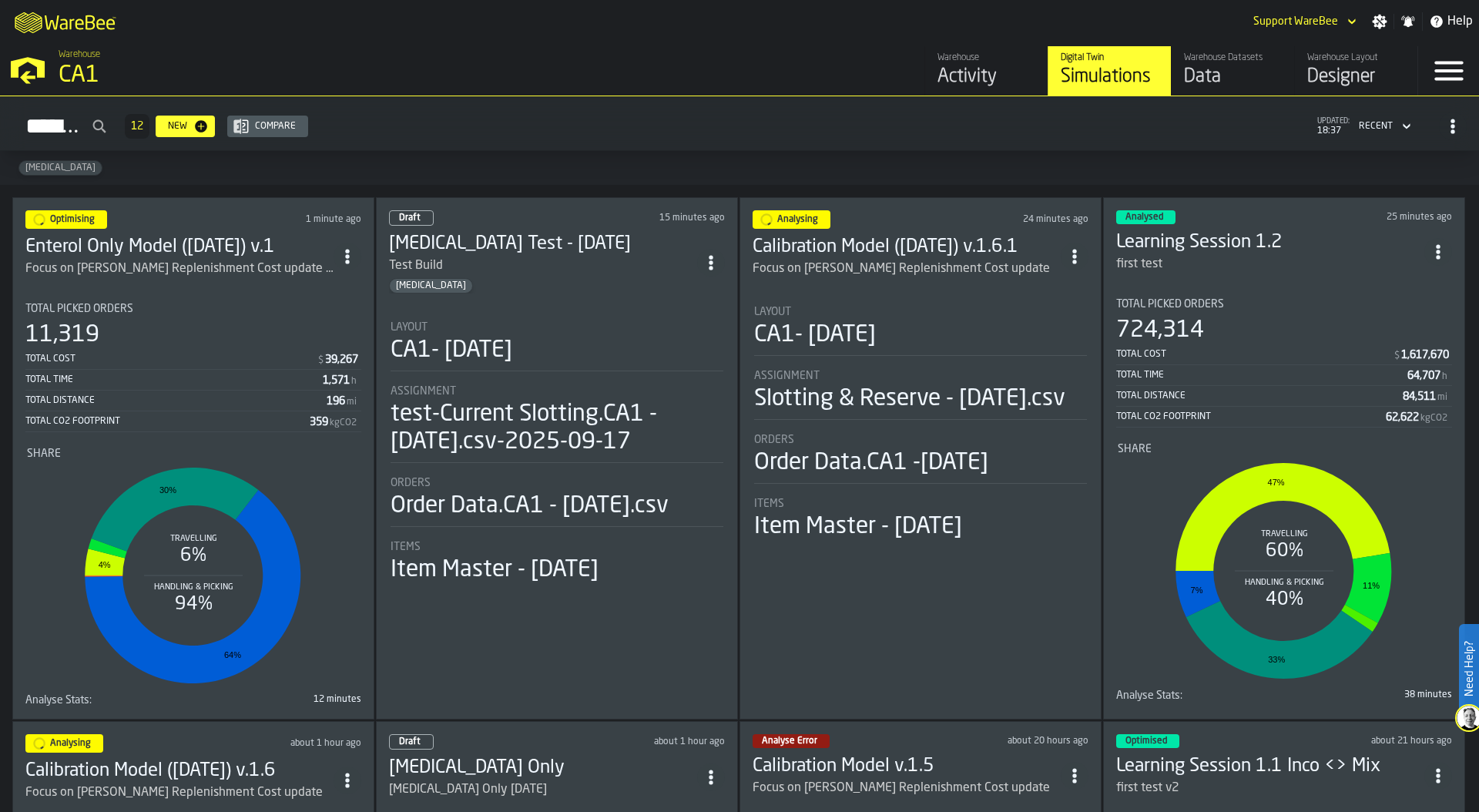
click at [349, 254] on circle "ItemListCard-DashboardItemContainer" at bounding box center [347, 256] width 4 height 4
click at [323, 355] on div "Duplicate" at bounding box center [316, 357] width 80 height 18
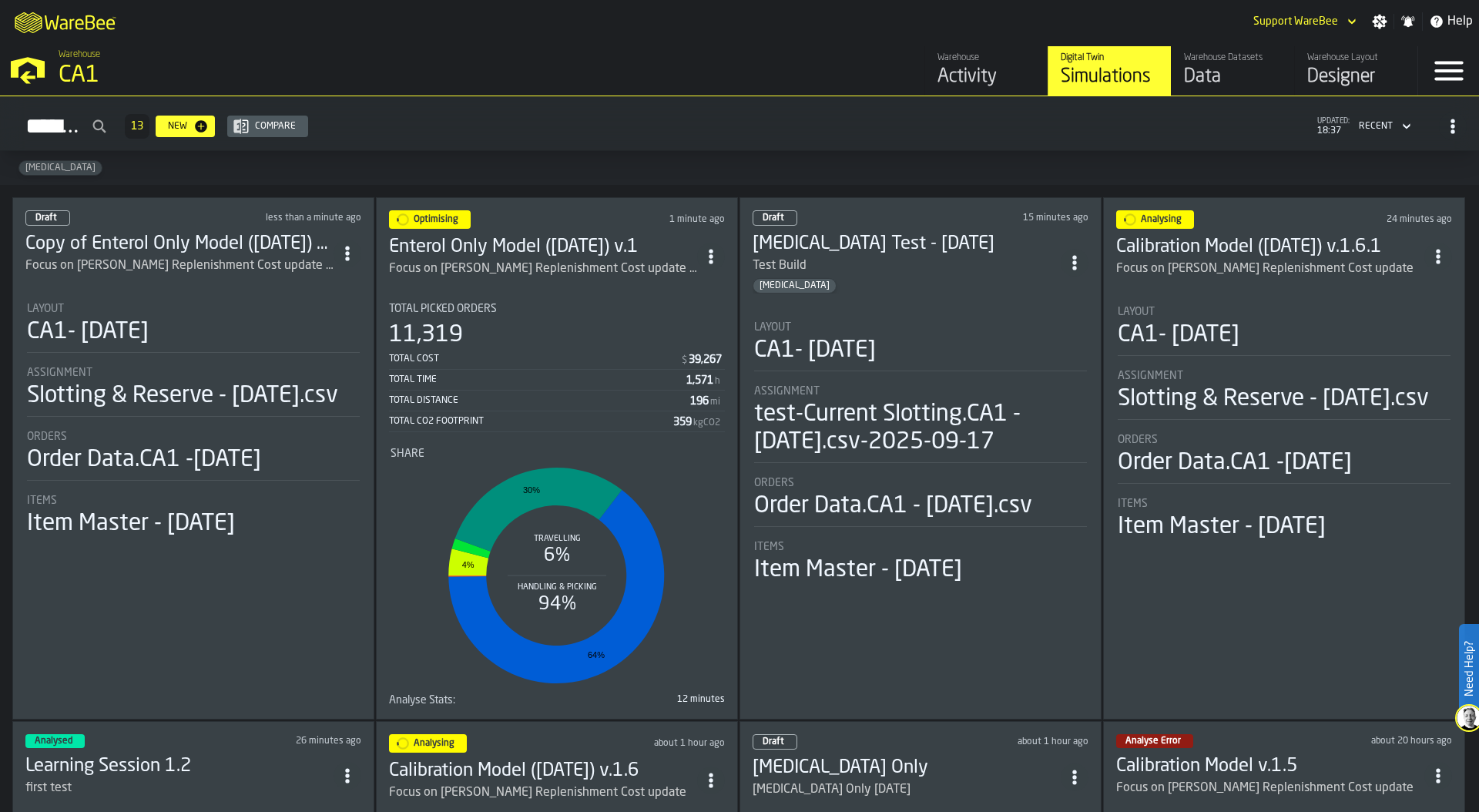
click at [225, 387] on div "Slotting & Reserve - [DATE].csv" at bounding box center [183, 396] width 311 height 28
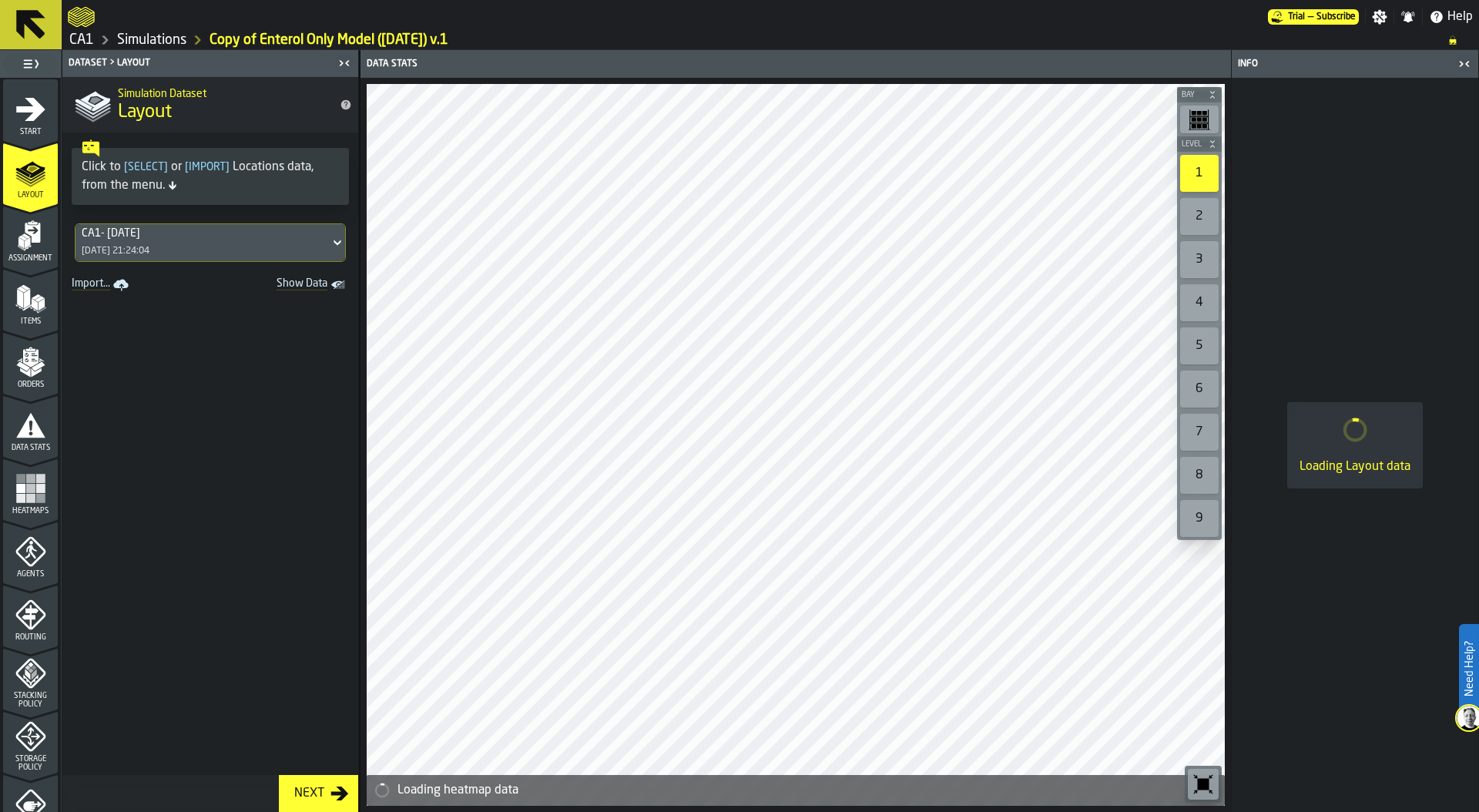
click at [30, 115] on icon "menu Start" at bounding box center [30, 108] width 29 height 23
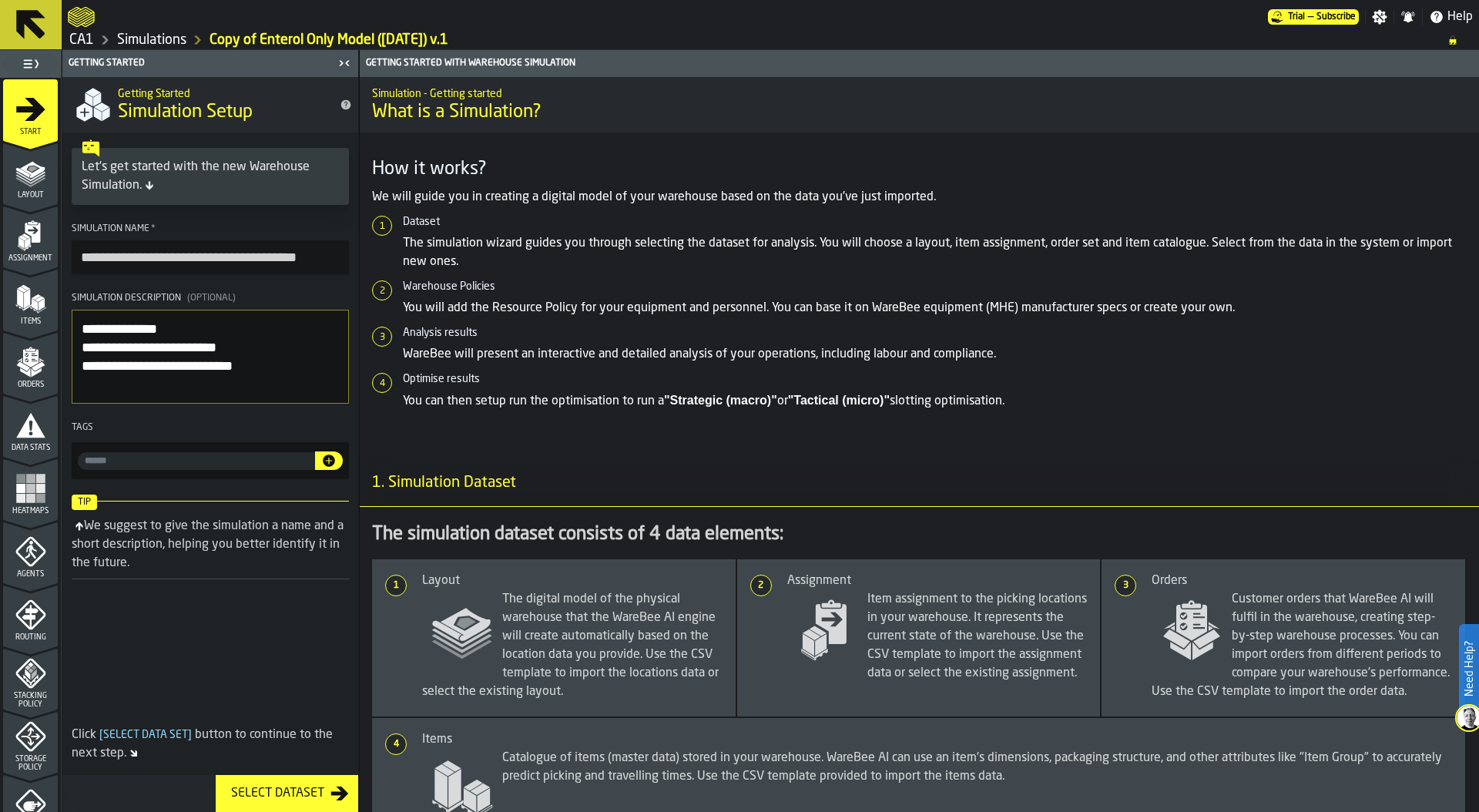
drag, startPoint x: 132, startPoint y: 259, endPoint x: 86, endPoint y: 258, distance: 46.0
click at [86, 258] on input "**********" at bounding box center [210, 257] width 278 height 34
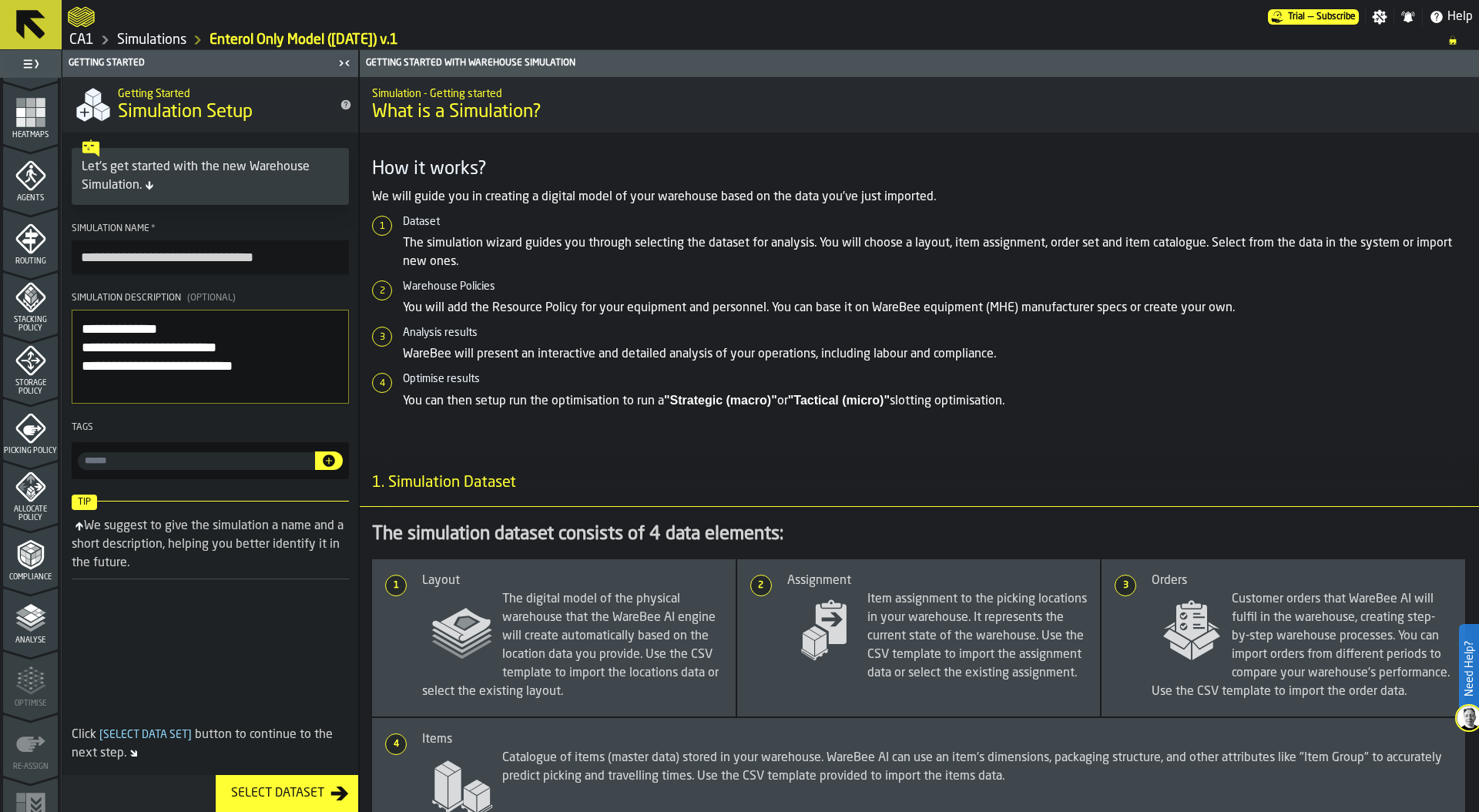
scroll to position [403, 0]
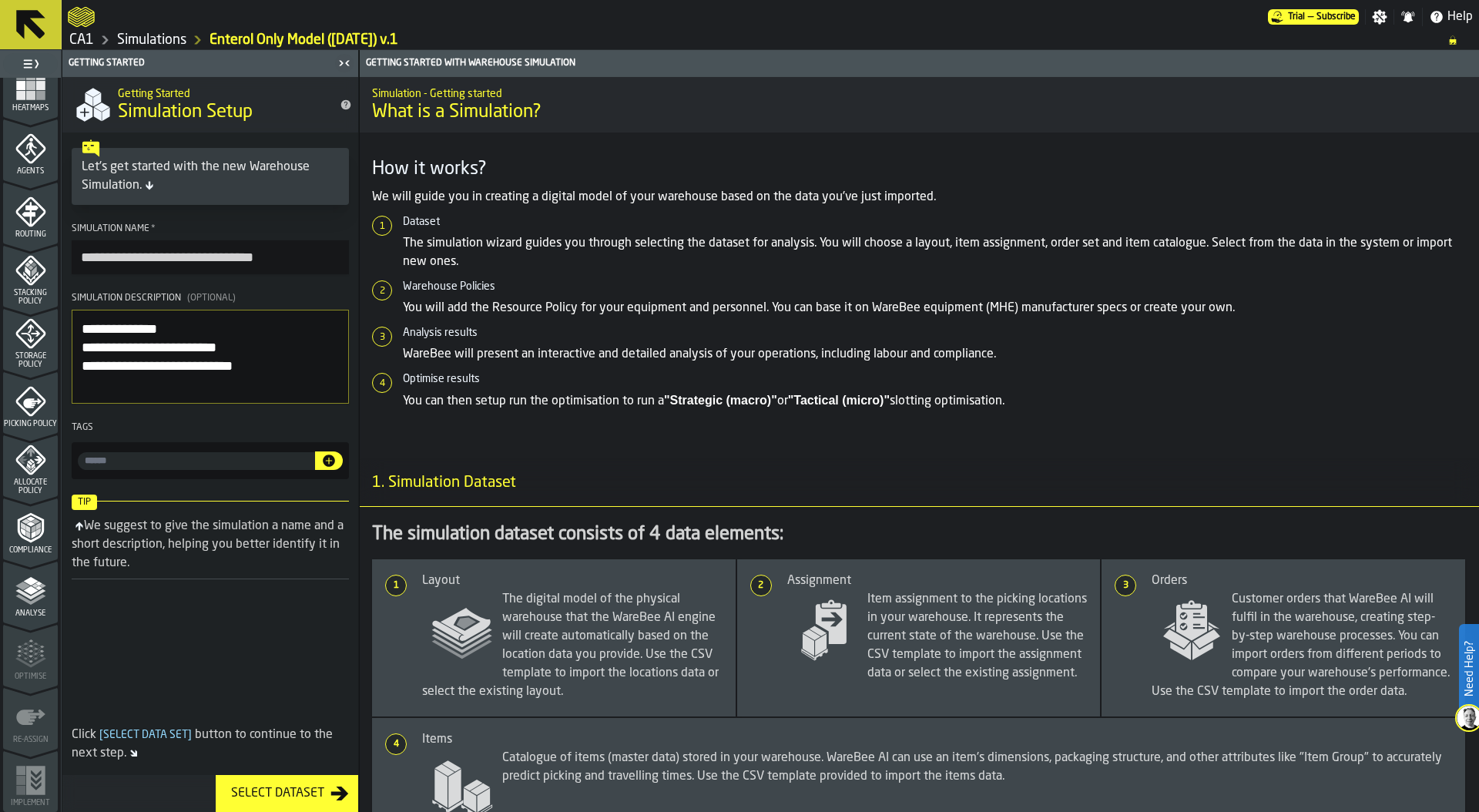
type input "**********"
click at [28, 469] on icon "menu Allocate Policy" at bounding box center [30, 460] width 30 height 30
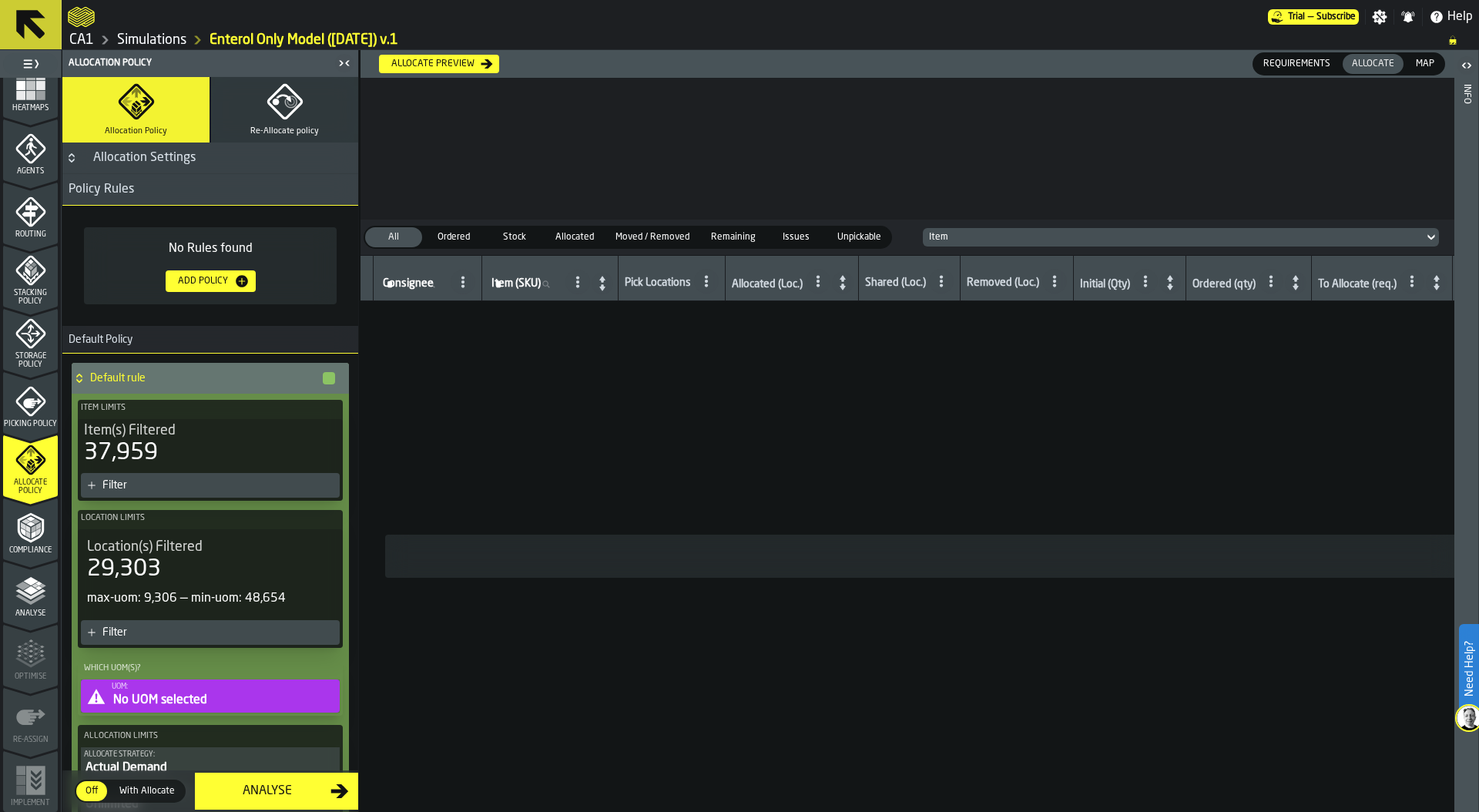
click at [277, 112] on icon "button" at bounding box center [285, 102] width 37 height 37
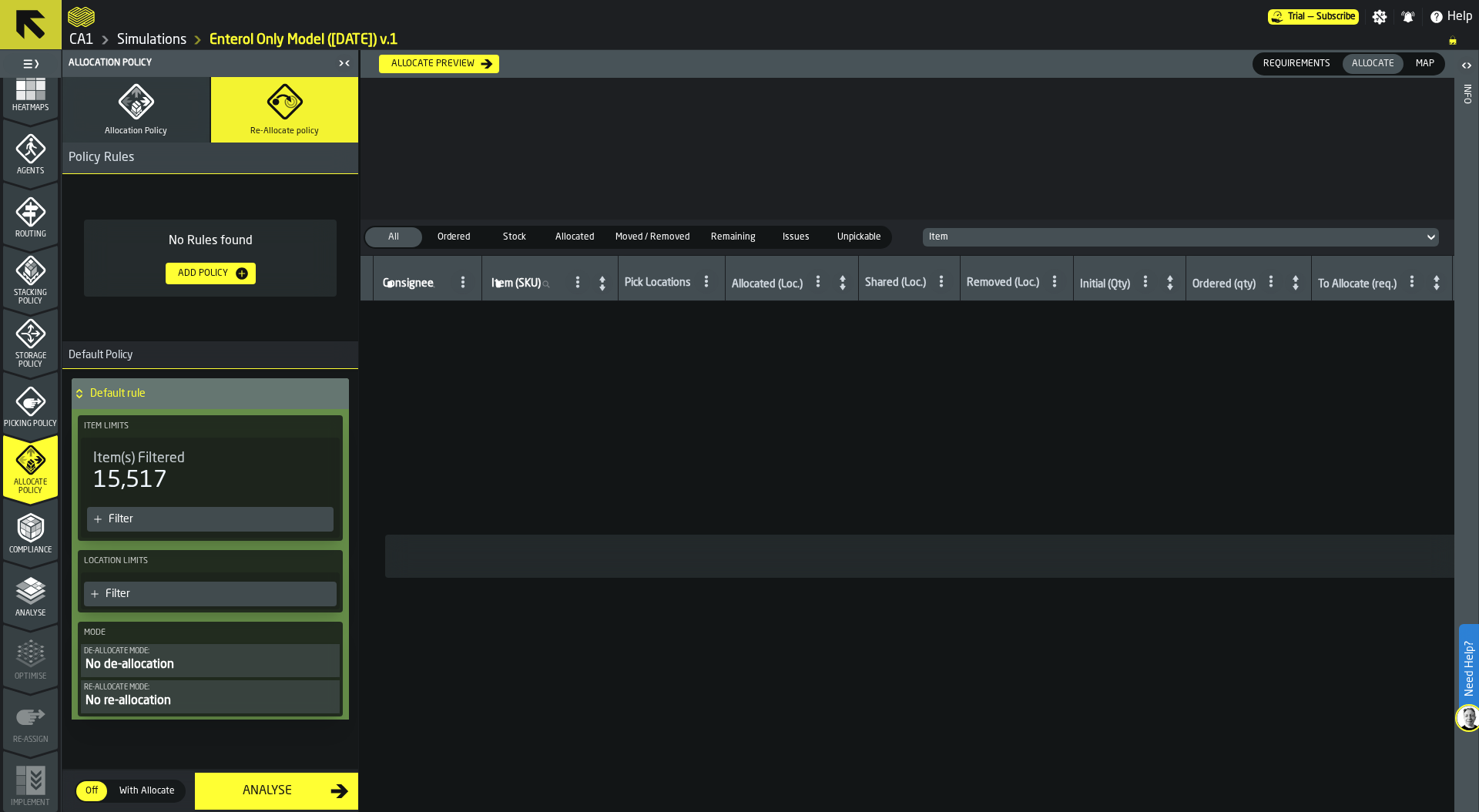
click at [212, 272] on div "Add Policy" at bounding box center [203, 273] width 63 height 10
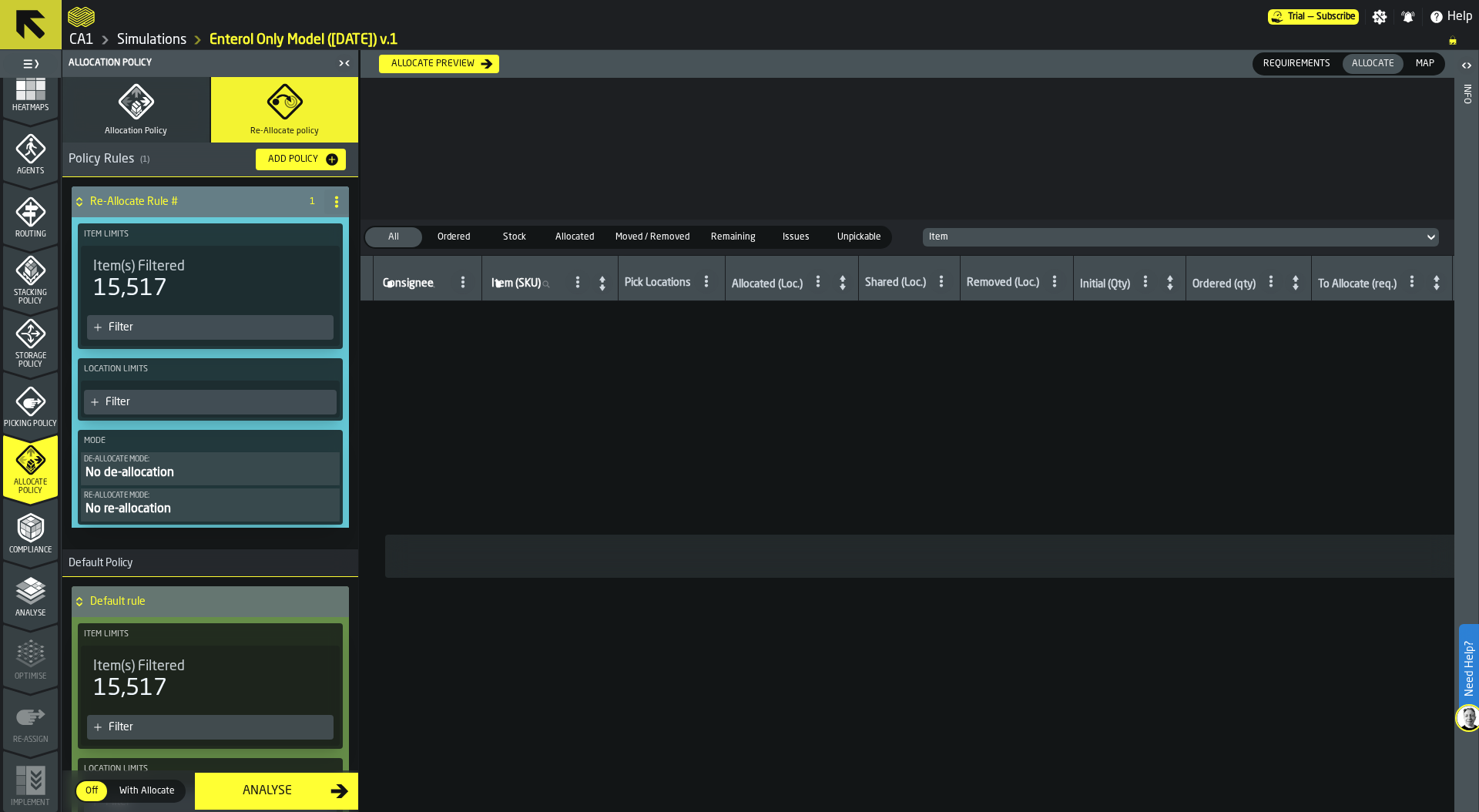
click at [196, 321] on div "Filter" at bounding box center [217, 327] width 219 height 12
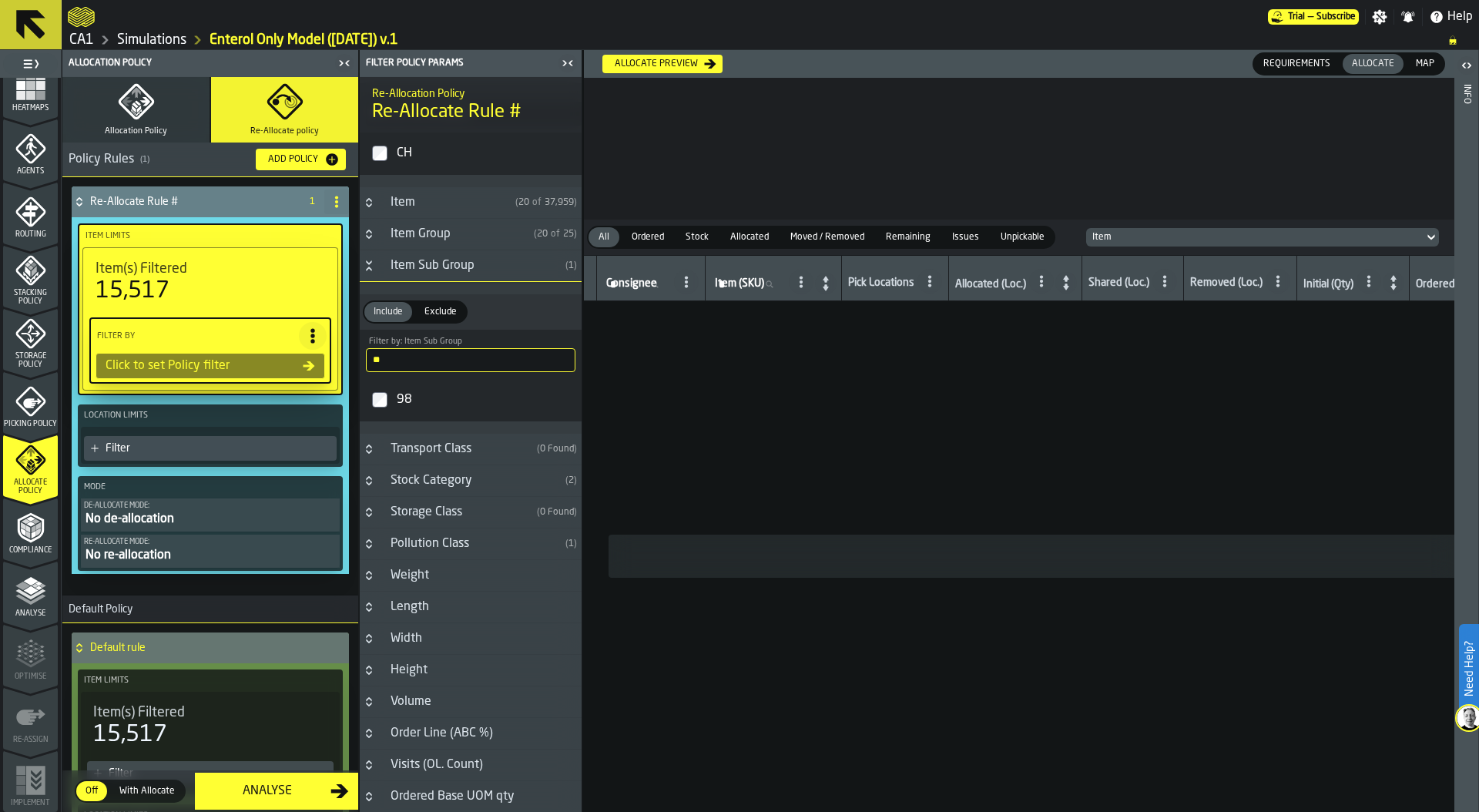
scroll to position [102, 0]
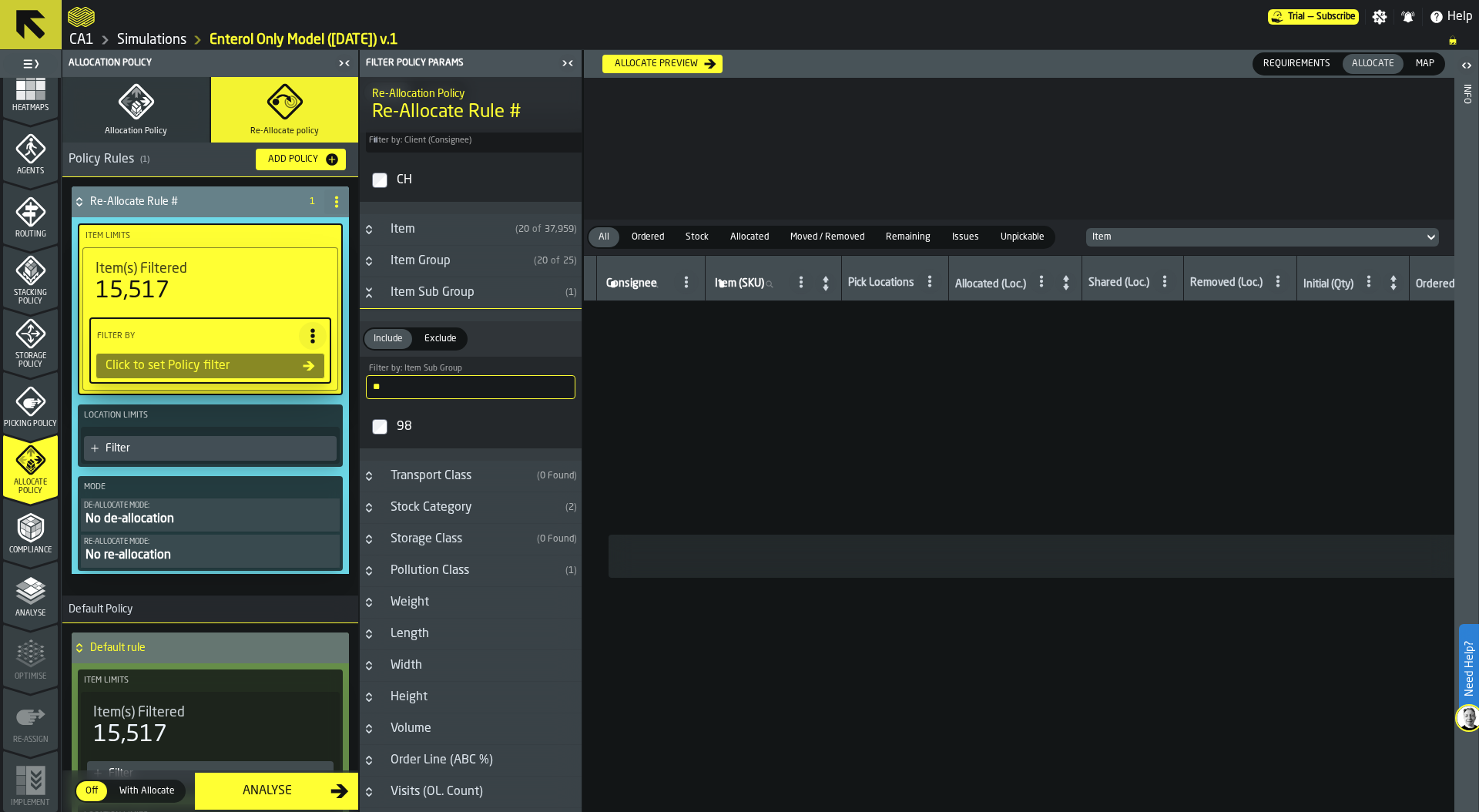
click at [408, 392] on input "**" at bounding box center [470, 387] width 209 height 24
click at [555, 391] on input "**" at bounding box center [470, 387] width 209 height 24
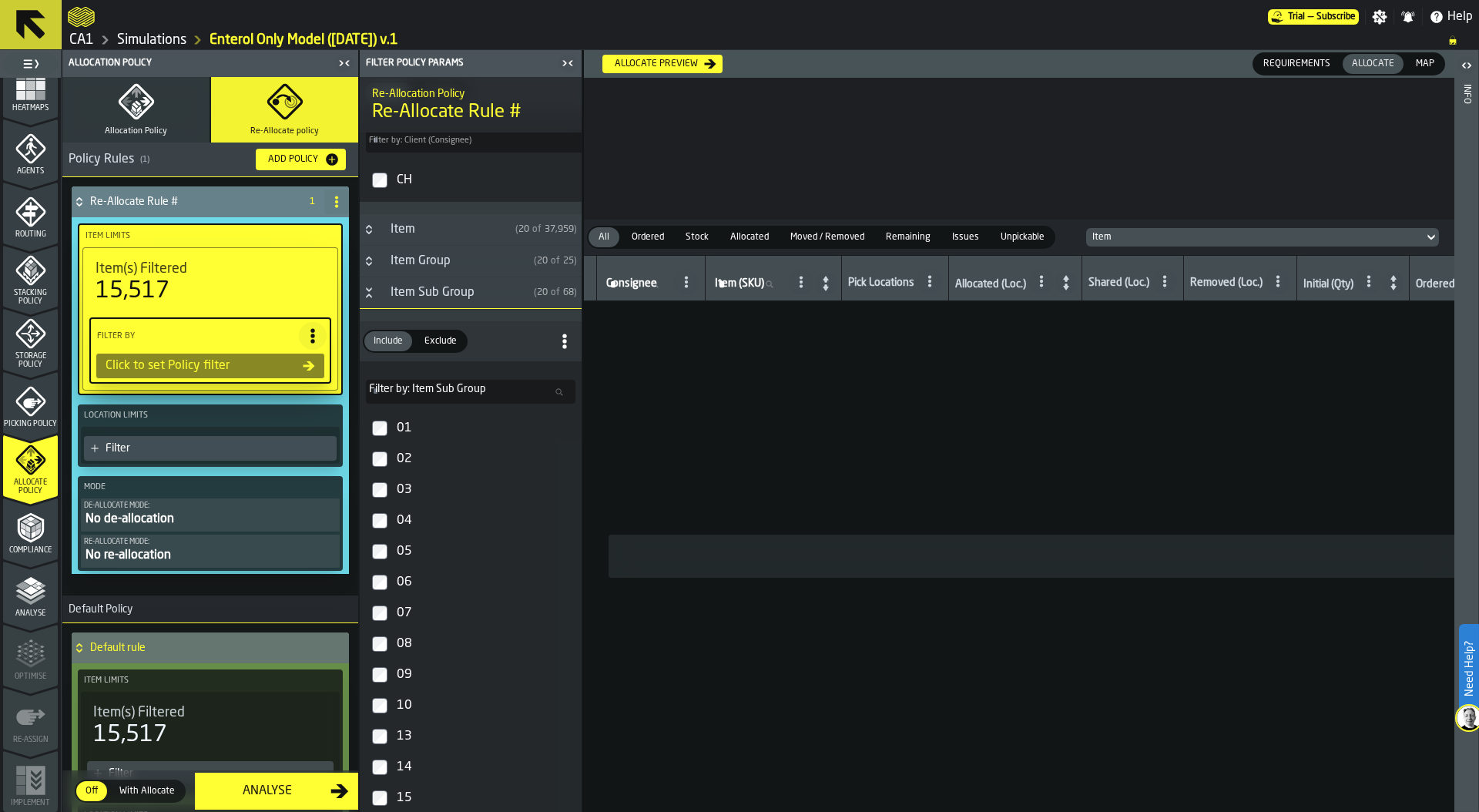
click at [169, 444] on div "Filter" at bounding box center [217, 448] width 225 height 12
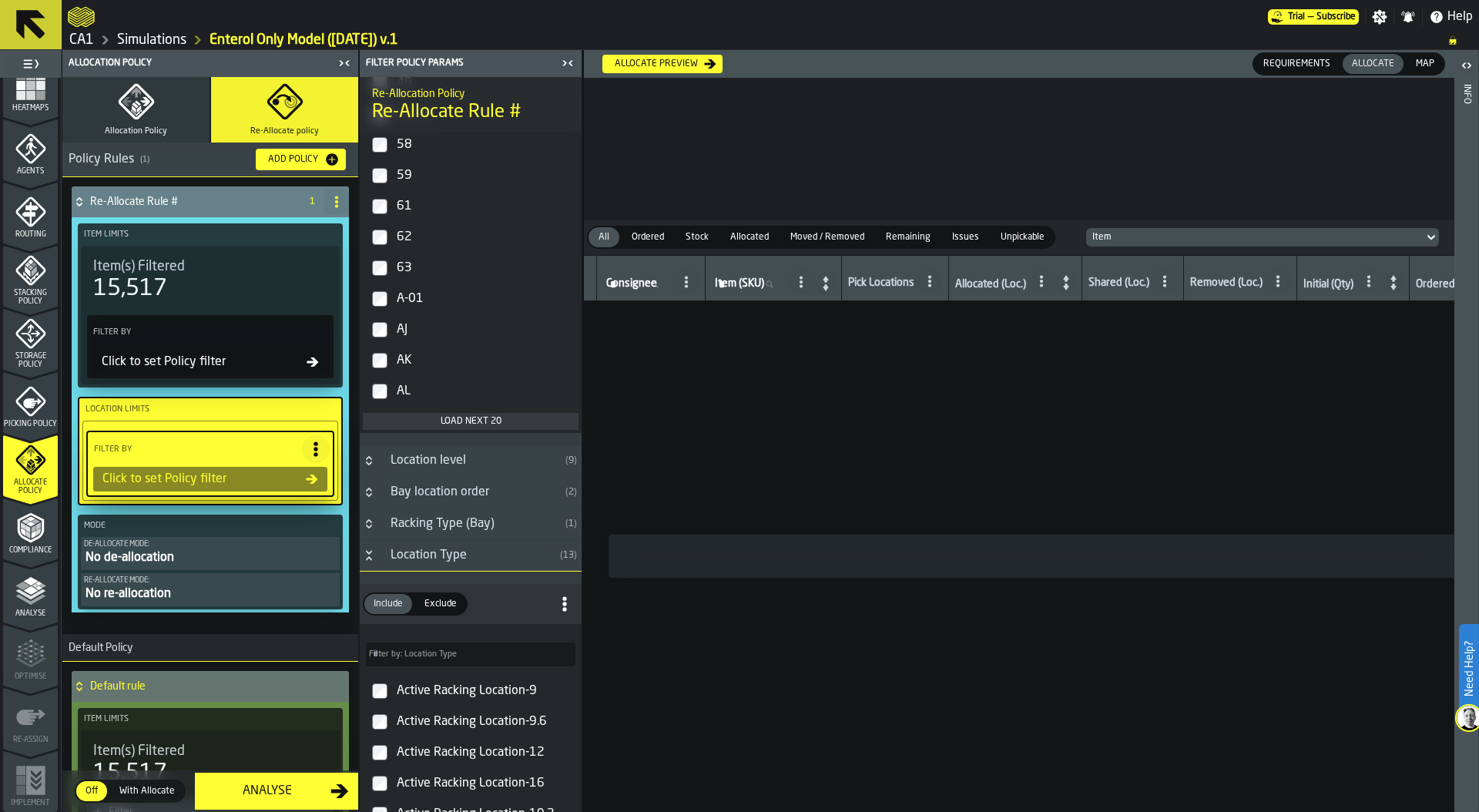
click at [444, 421] on div "Load next 20" at bounding box center [470, 420] width 203 height 10
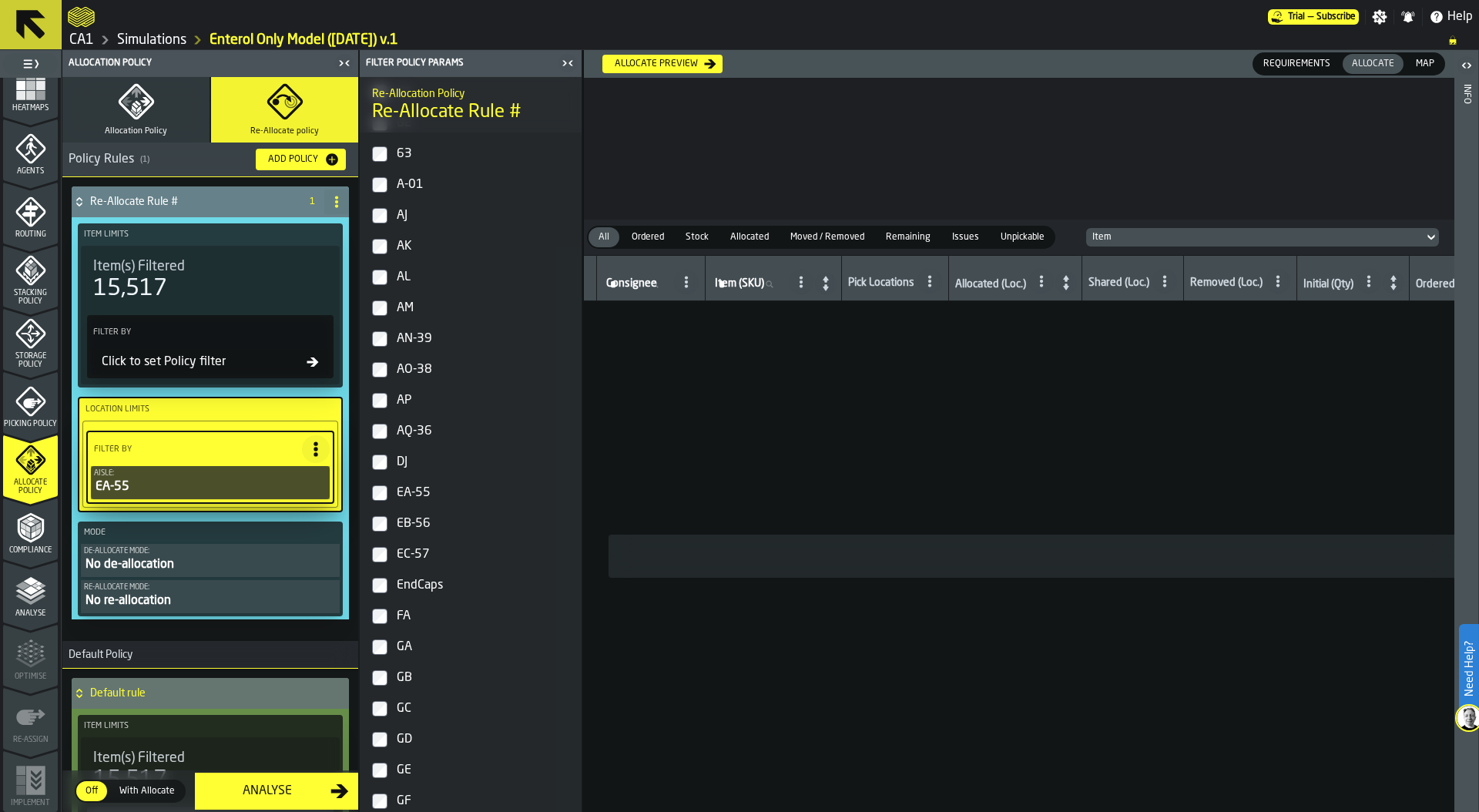
click at [379, 535] on label "EB-56" at bounding box center [470, 523] width 216 height 30
click at [378, 565] on label "EC-57" at bounding box center [470, 554] width 216 height 30
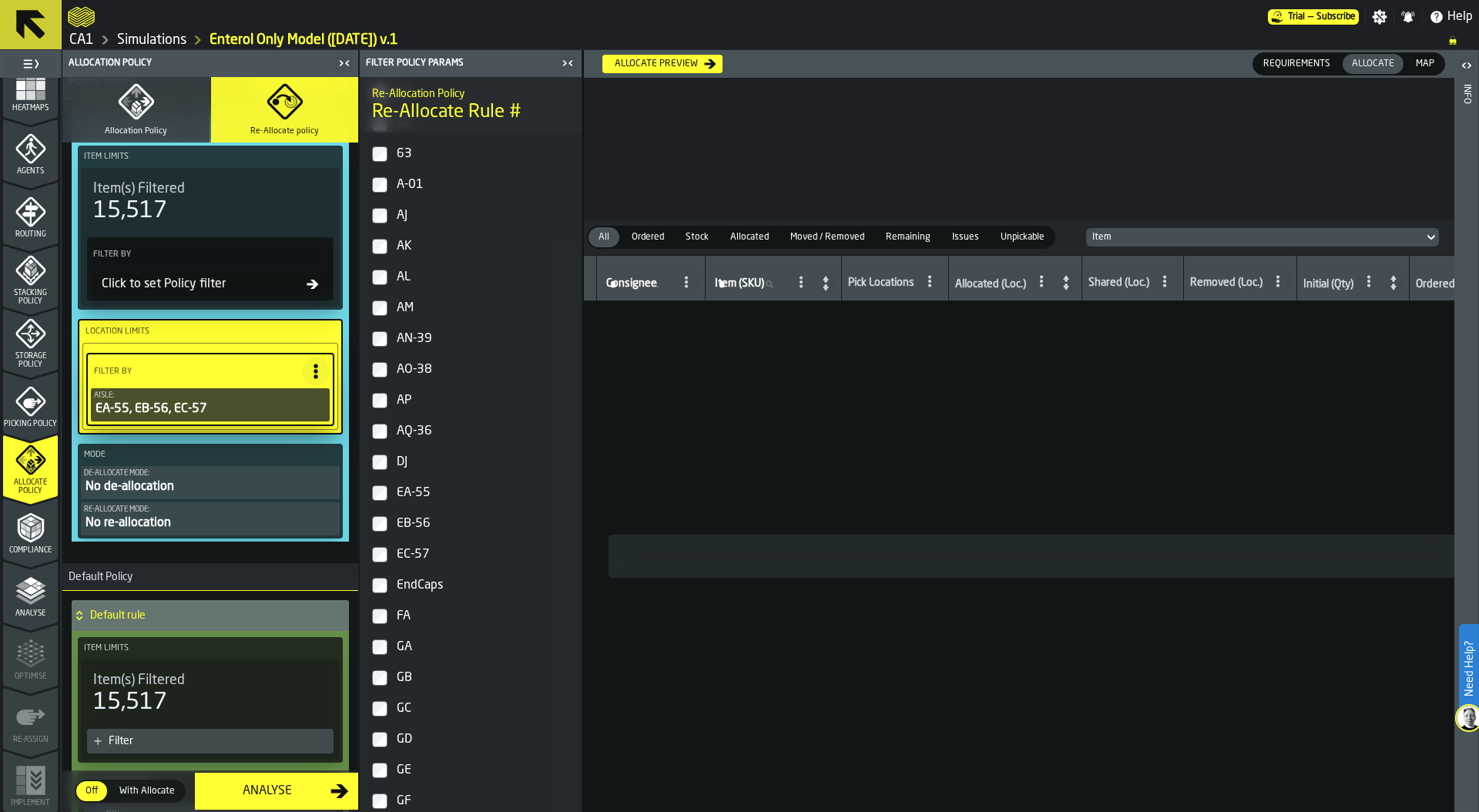
scroll to position [83, 0]
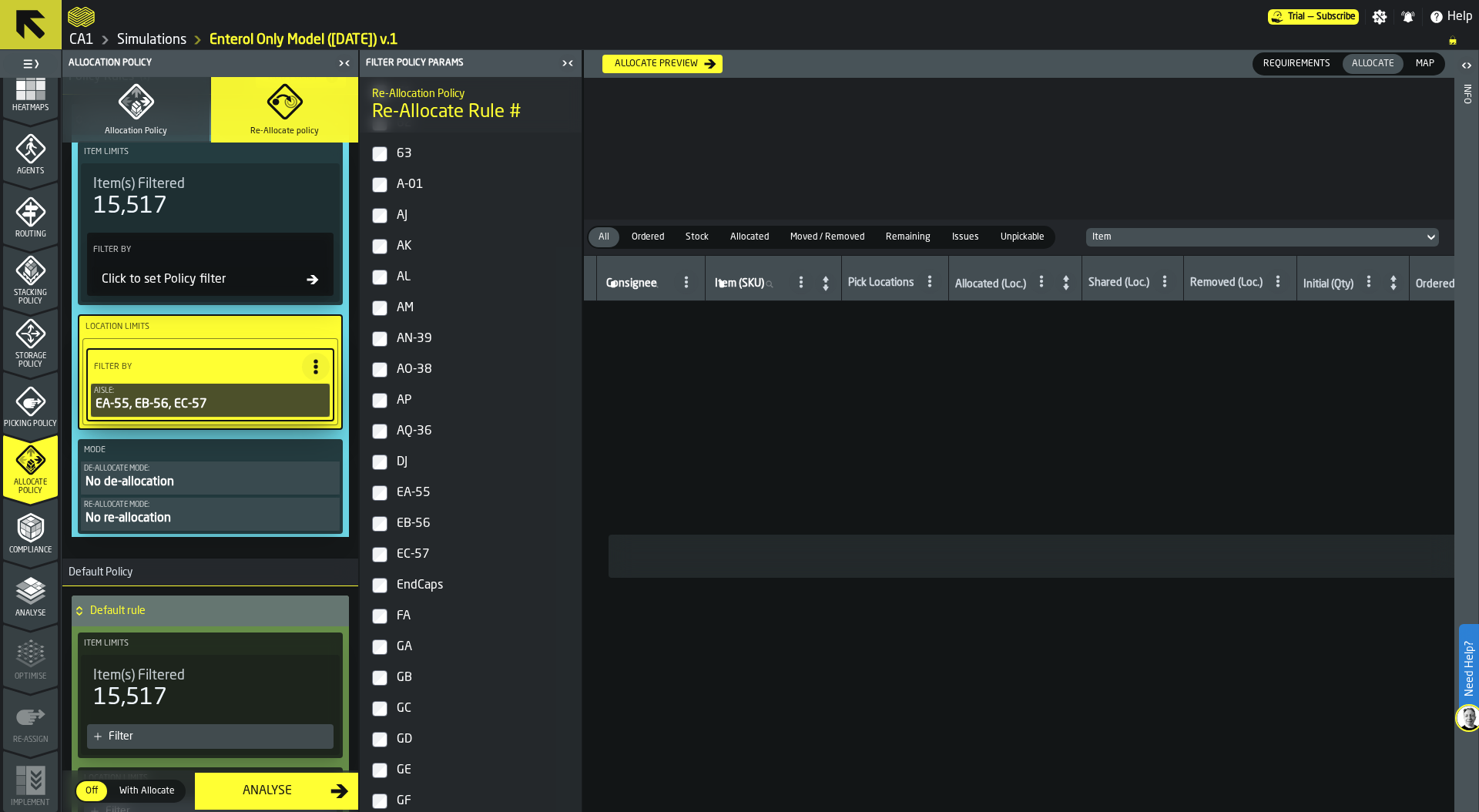
click at [189, 480] on div "No de-allocation" at bounding box center [210, 481] width 253 height 18
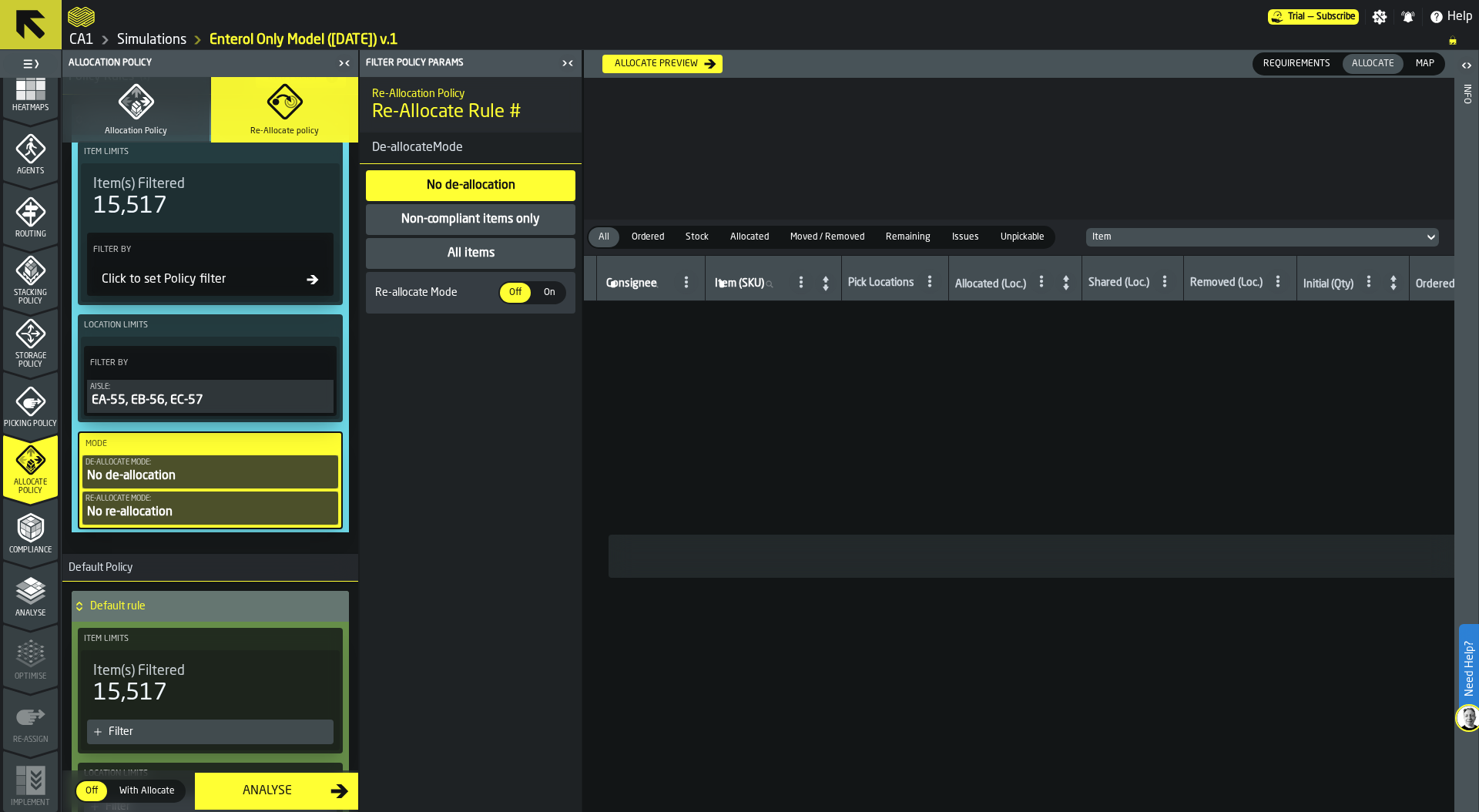
scroll to position [0, 0]
click at [462, 218] on div "Non-compliant items only" at bounding box center [470, 219] width 142 height 18
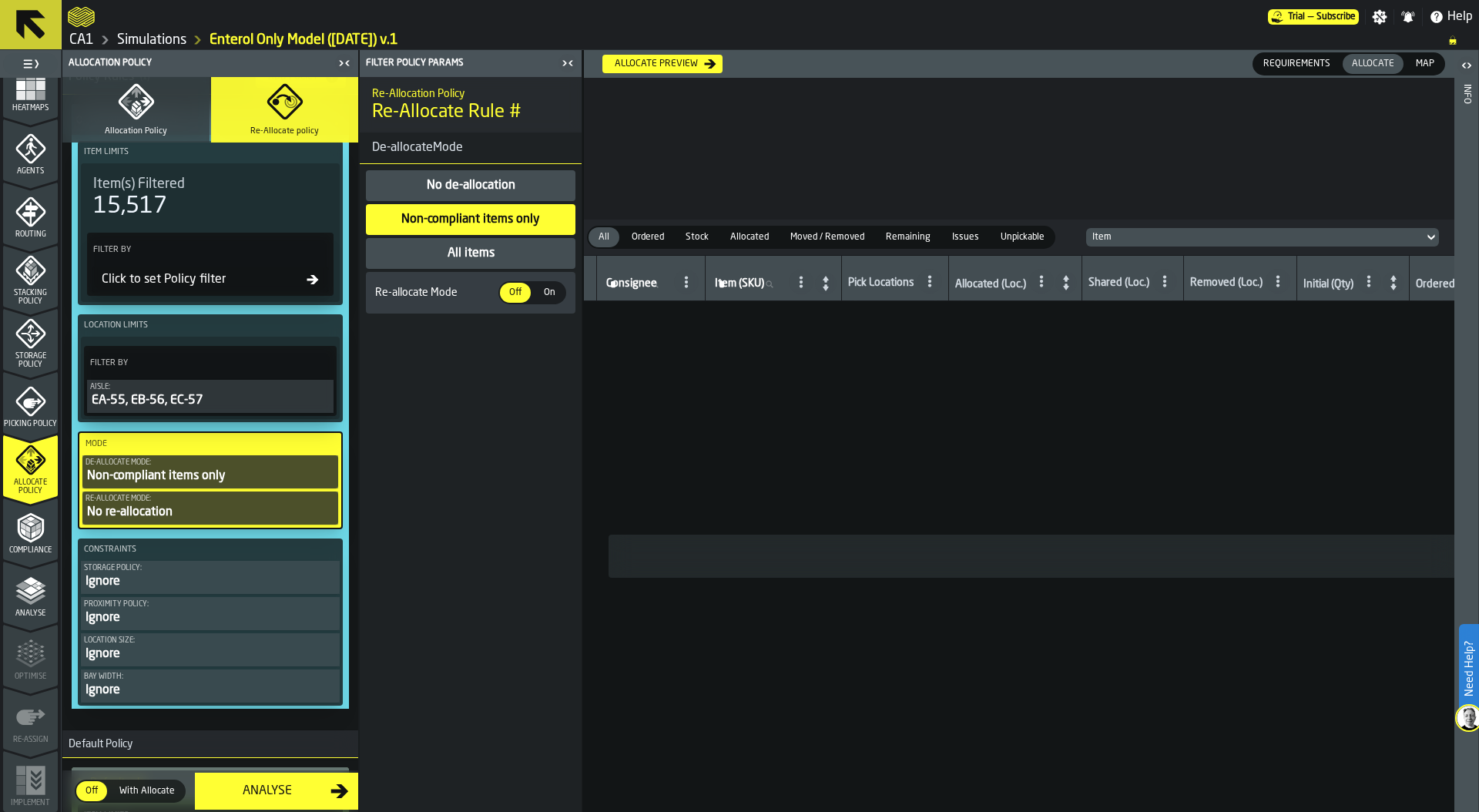
click at [177, 513] on div "No re-allocation" at bounding box center [210, 512] width 250 height 18
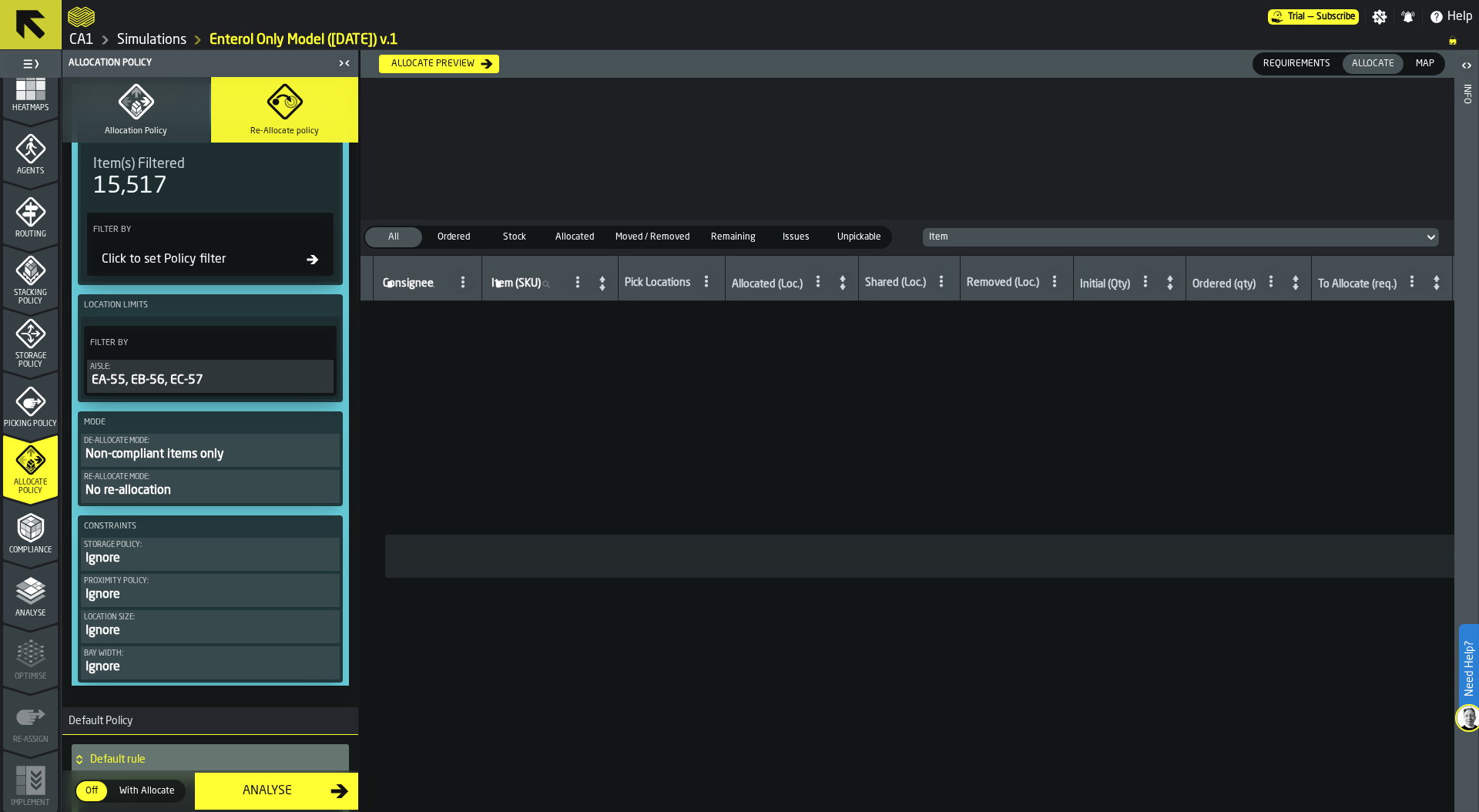
scroll to position [108, 0]
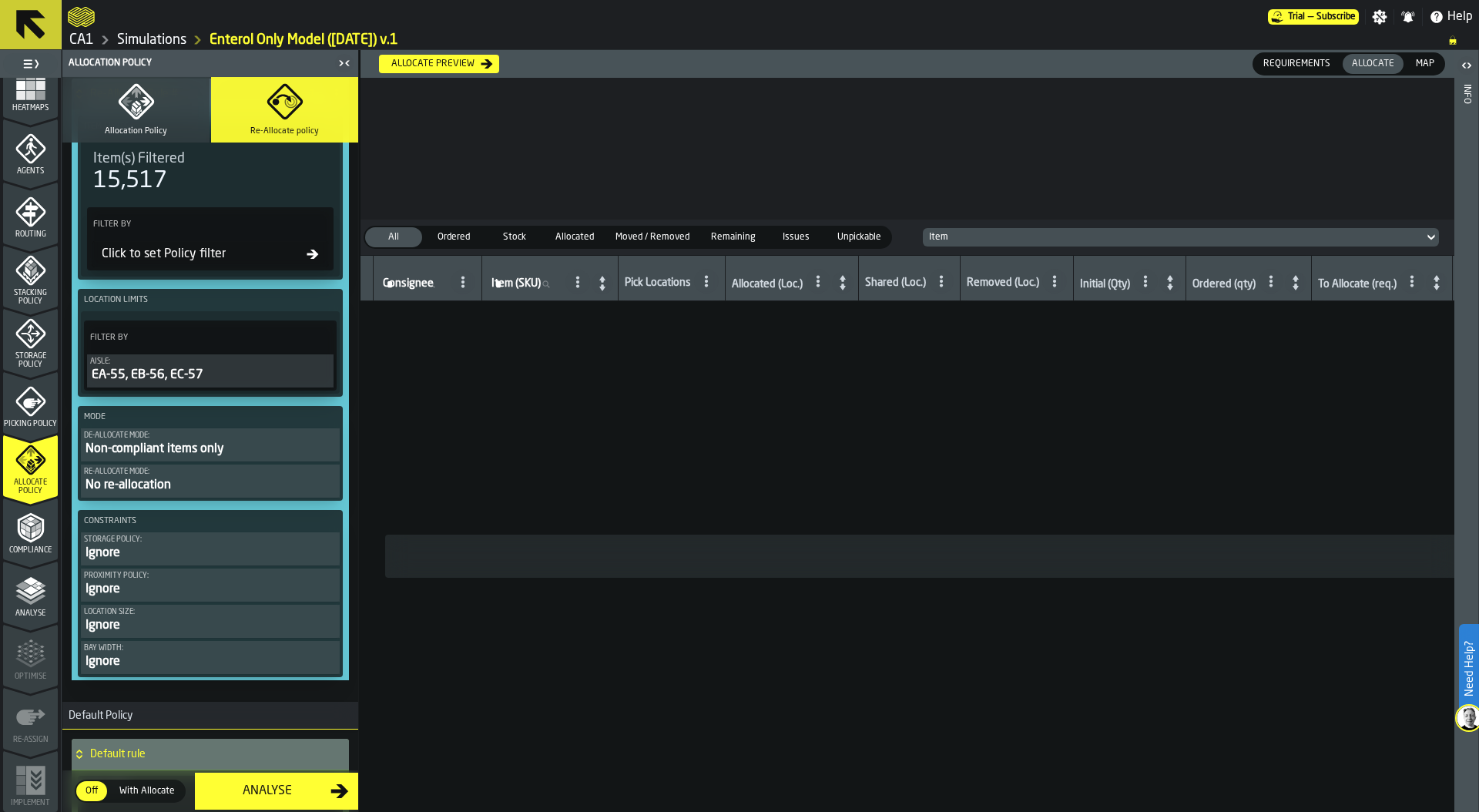
click at [169, 542] on div "Storage policy:" at bounding box center [210, 539] width 253 height 9
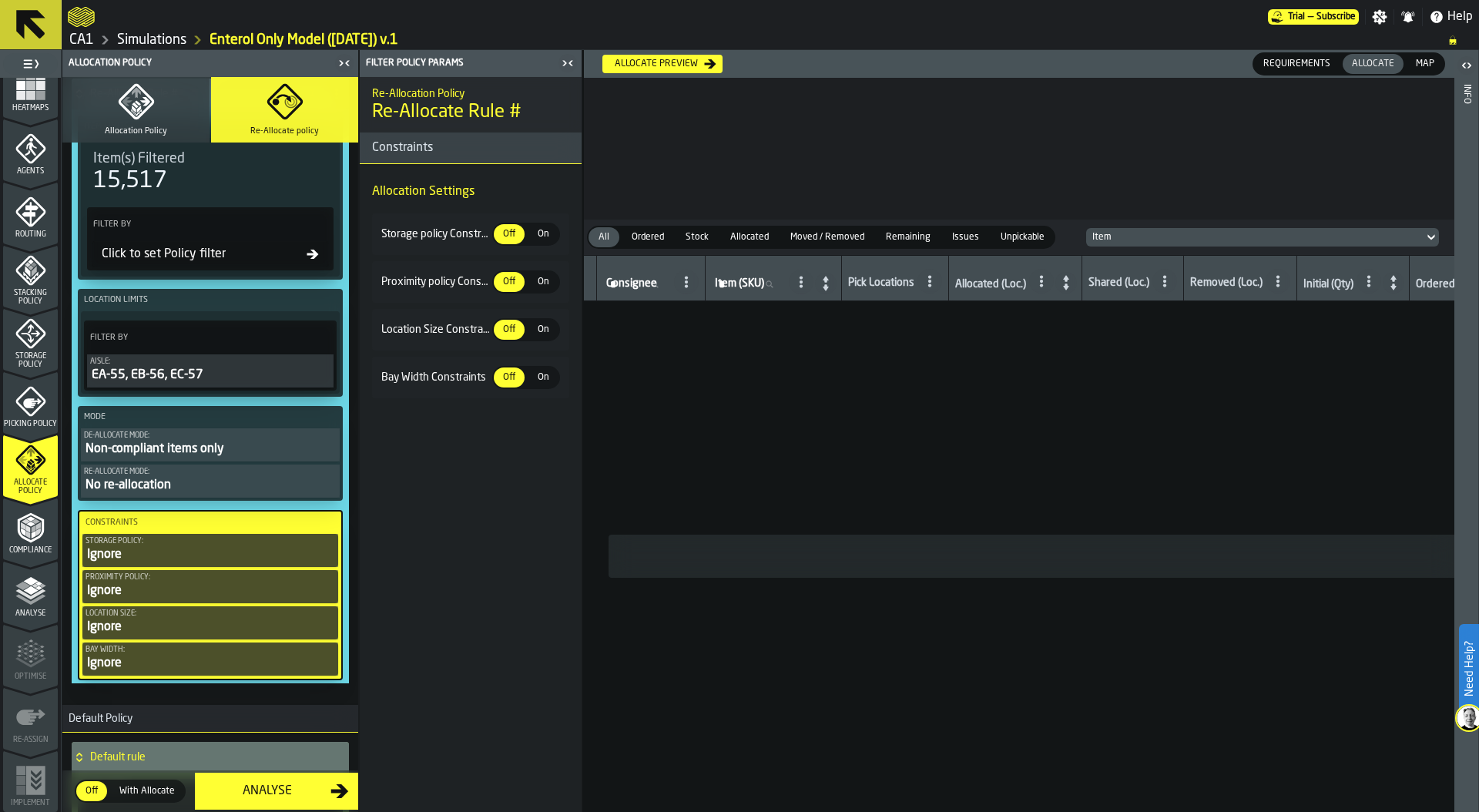
click at [544, 230] on span "On" at bounding box center [542, 233] width 25 height 14
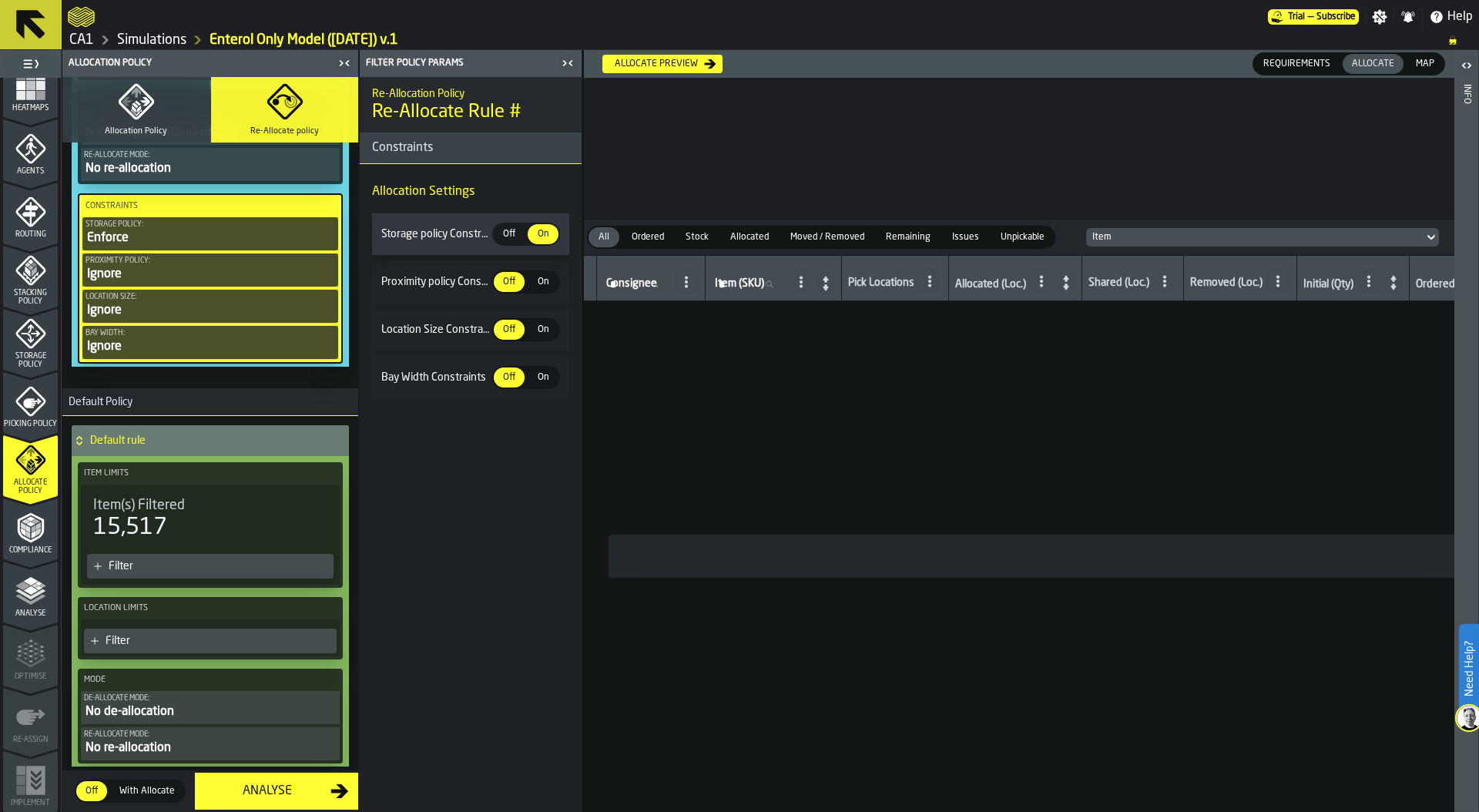
scroll to position [469, 0]
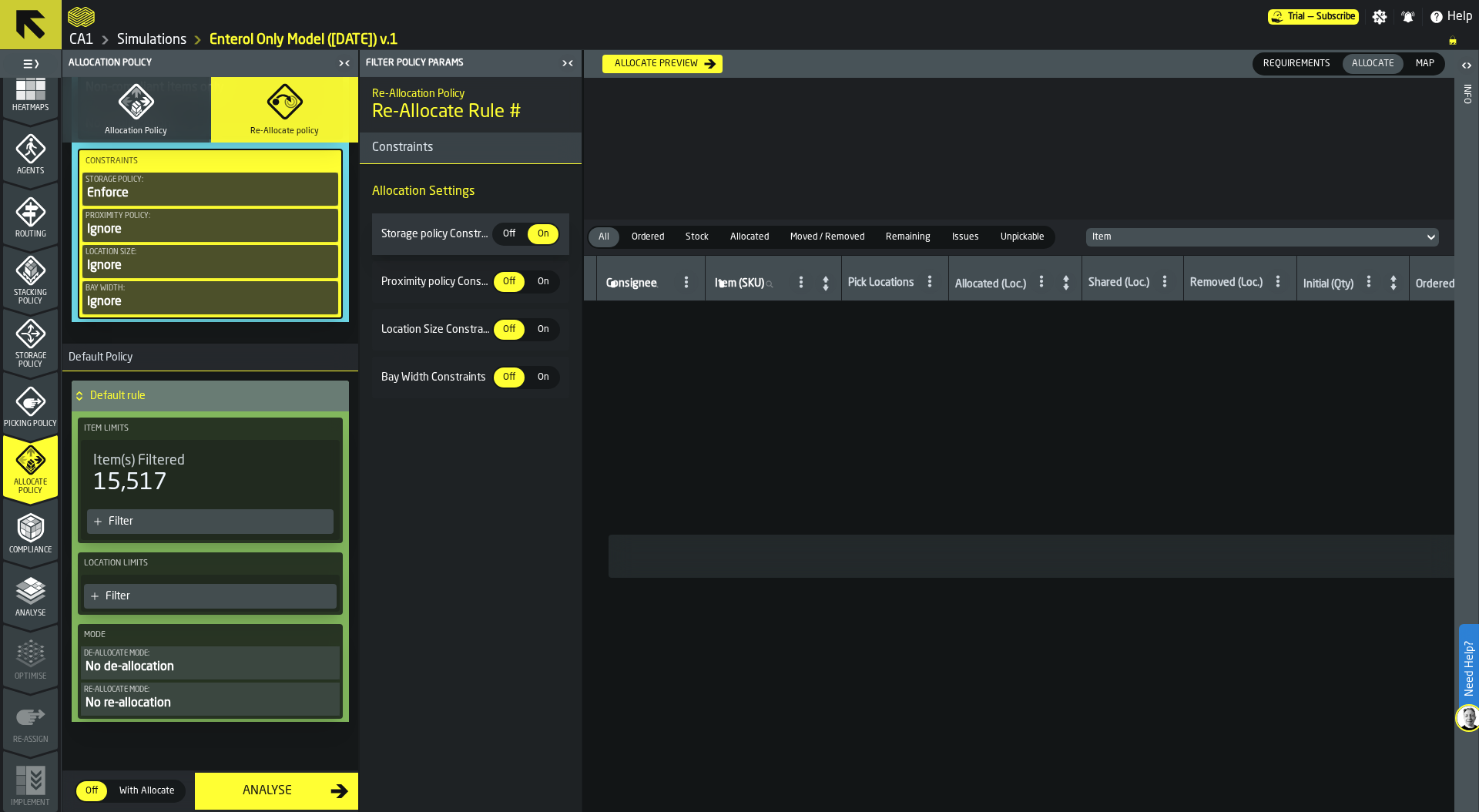
click at [207, 527] on div "Filter" at bounding box center [209, 521] width 246 height 25
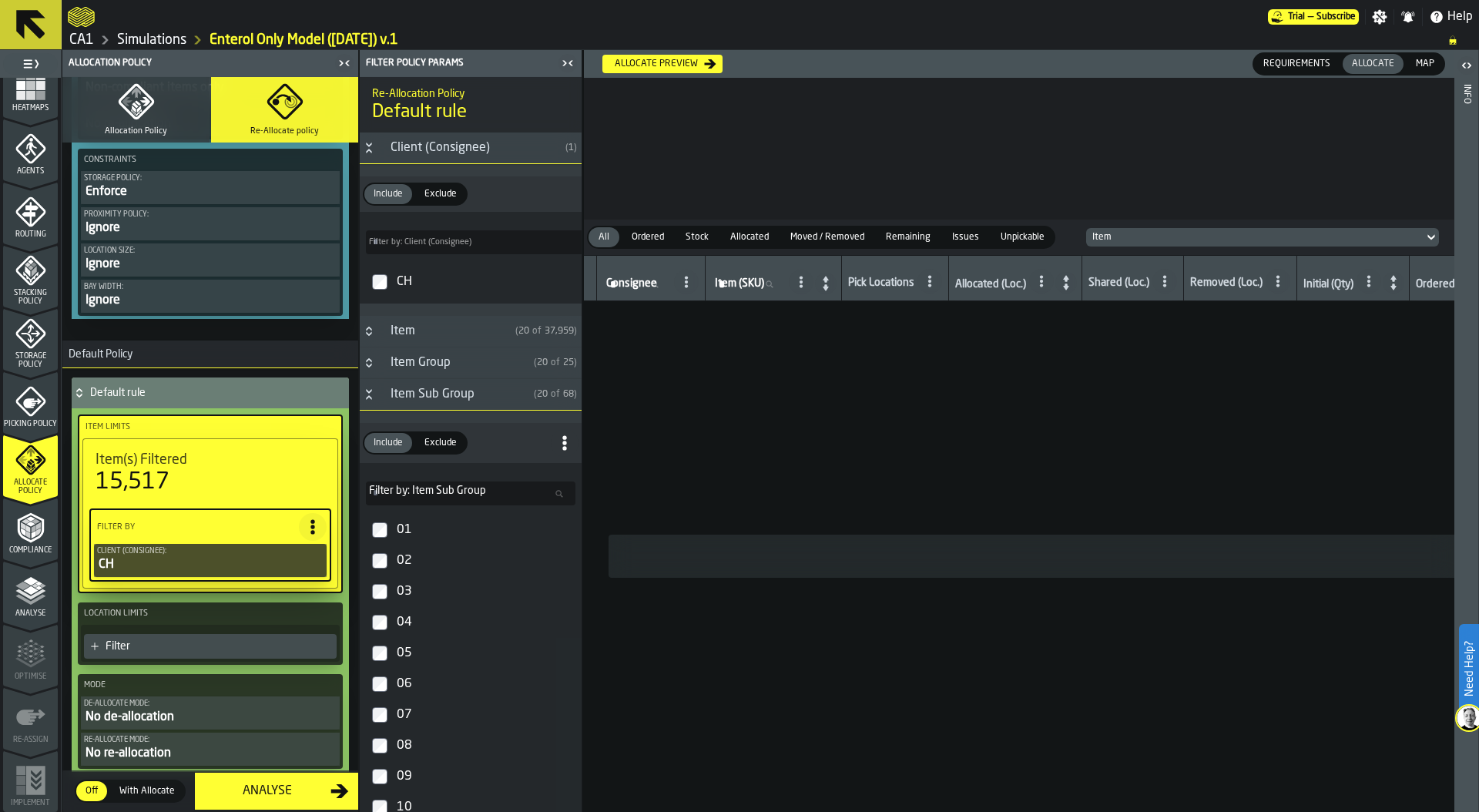
click at [436, 197] on span "Exclude" at bounding box center [441, 193] width 45 height 14
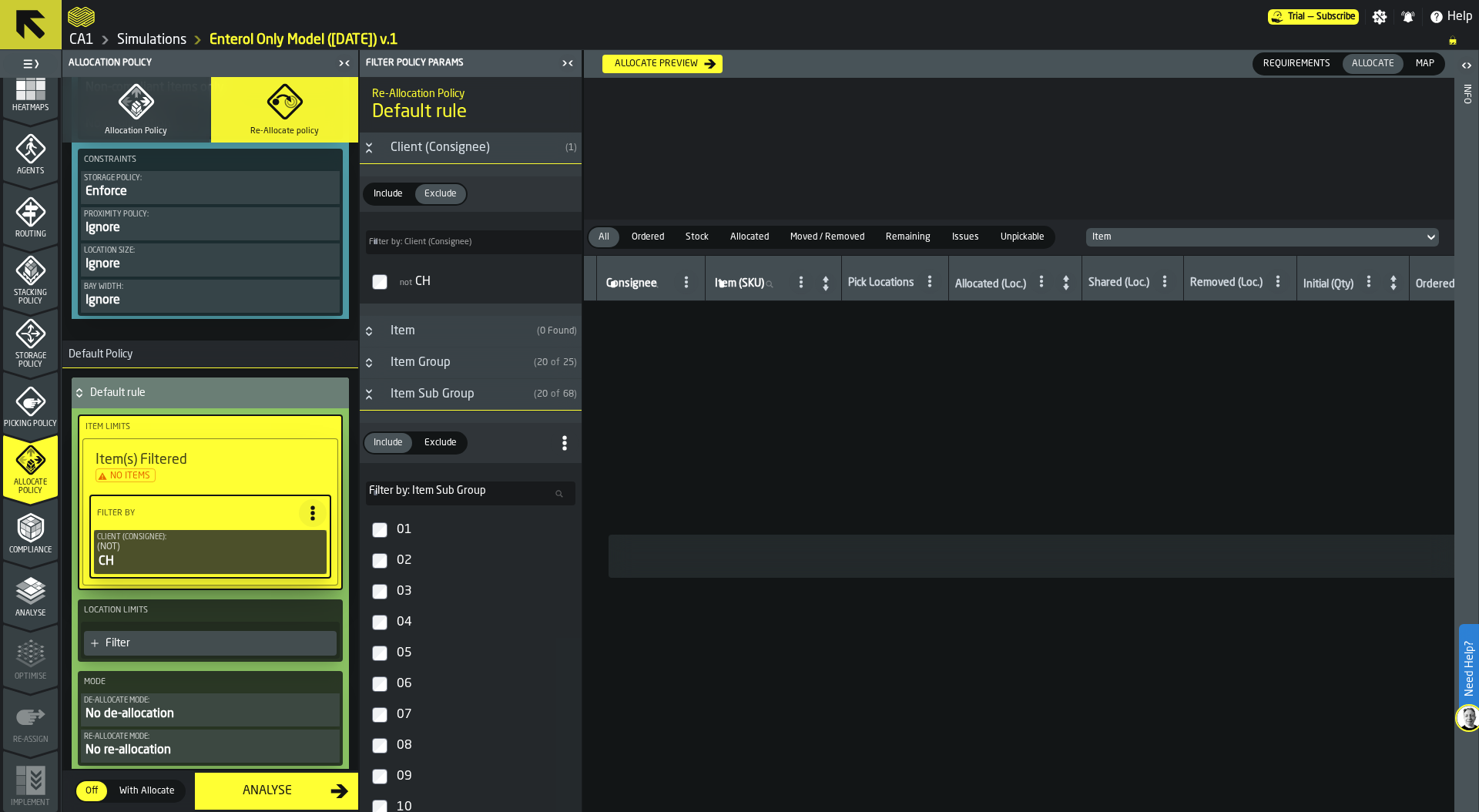
click at [76, 393] on icon at bounding box center [79, 395] width 6 height 4
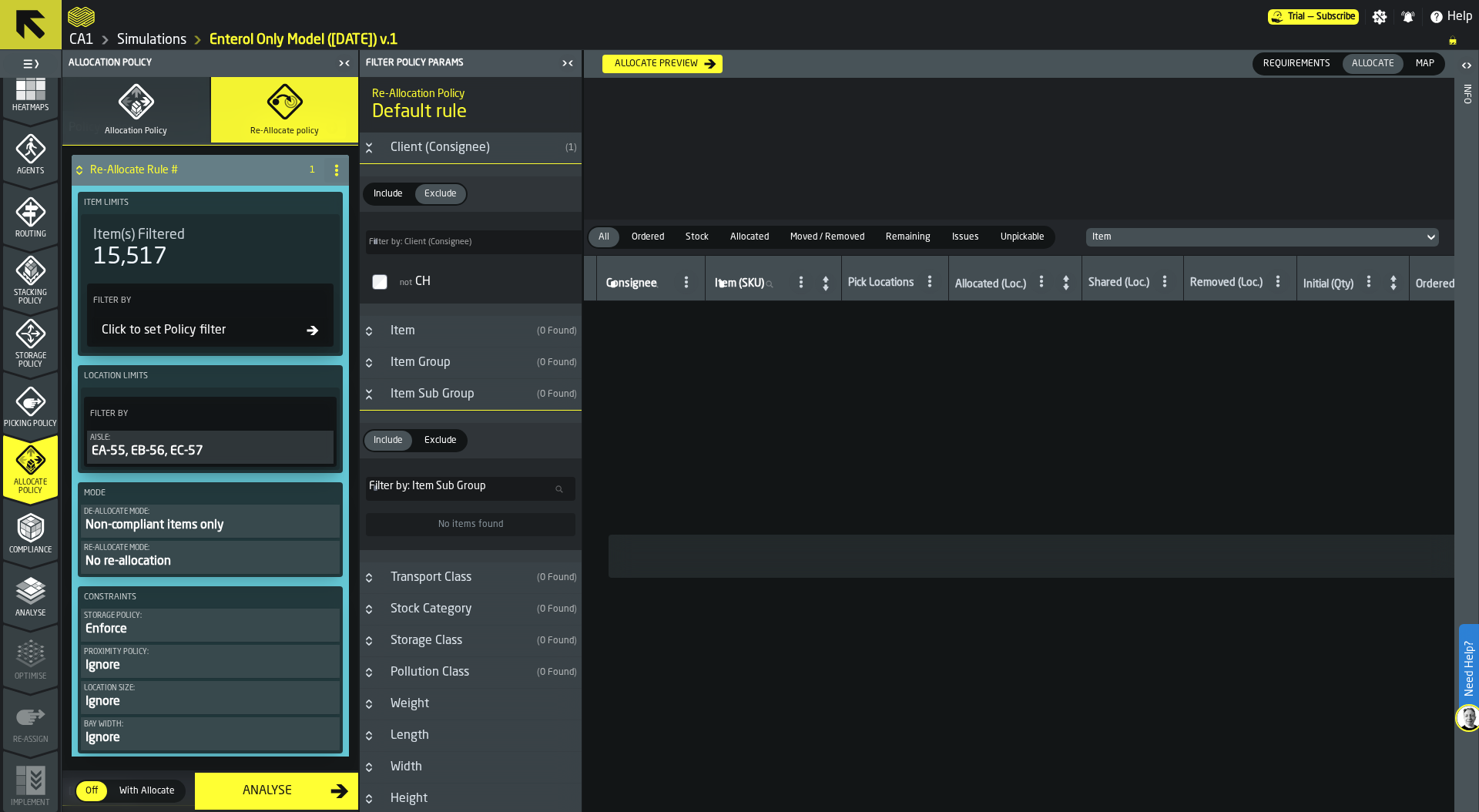
scroll to position [0, 0]
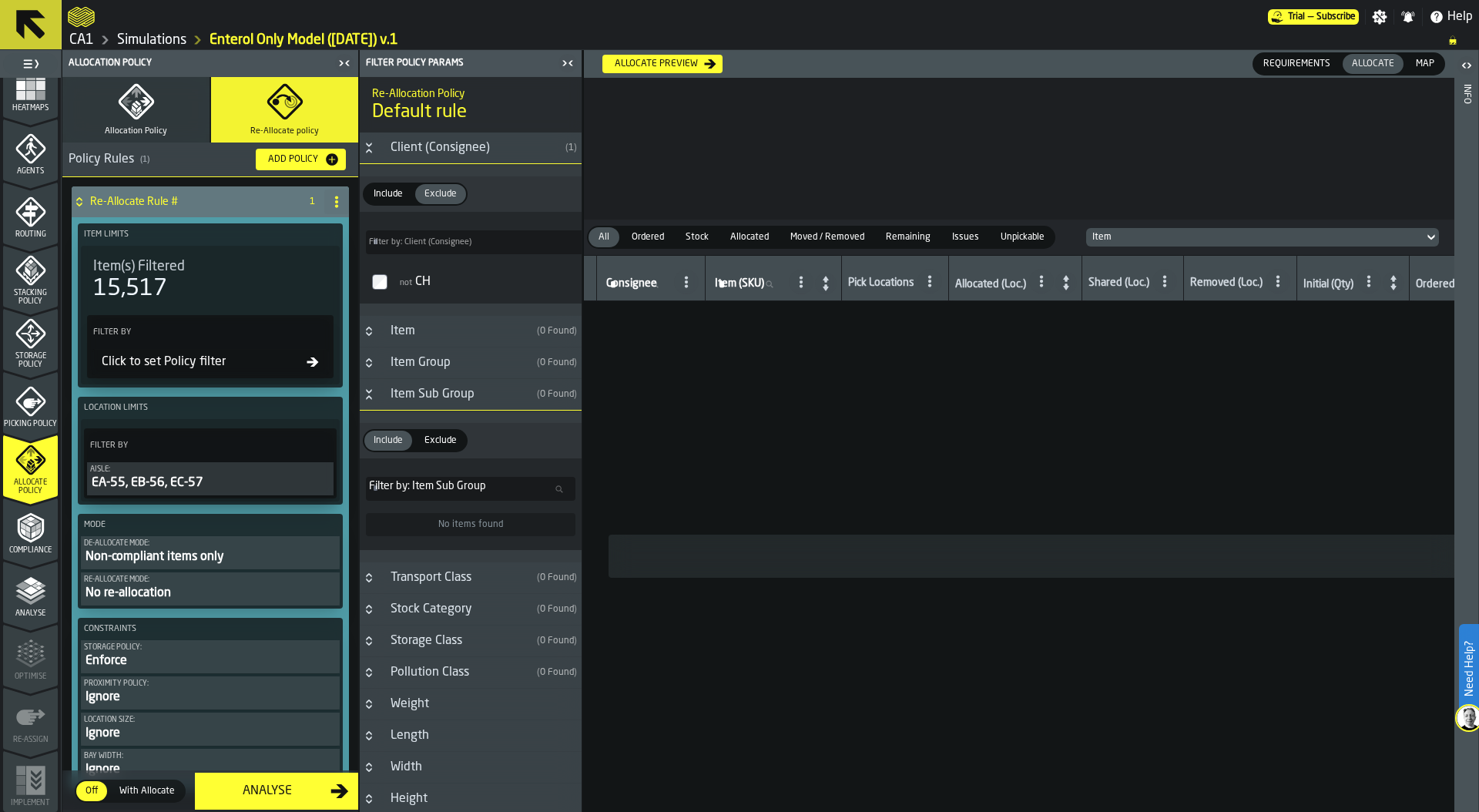
click at [680, 61] on div "Allocate preview" at bounding box center [656, 63] width 95 height 10
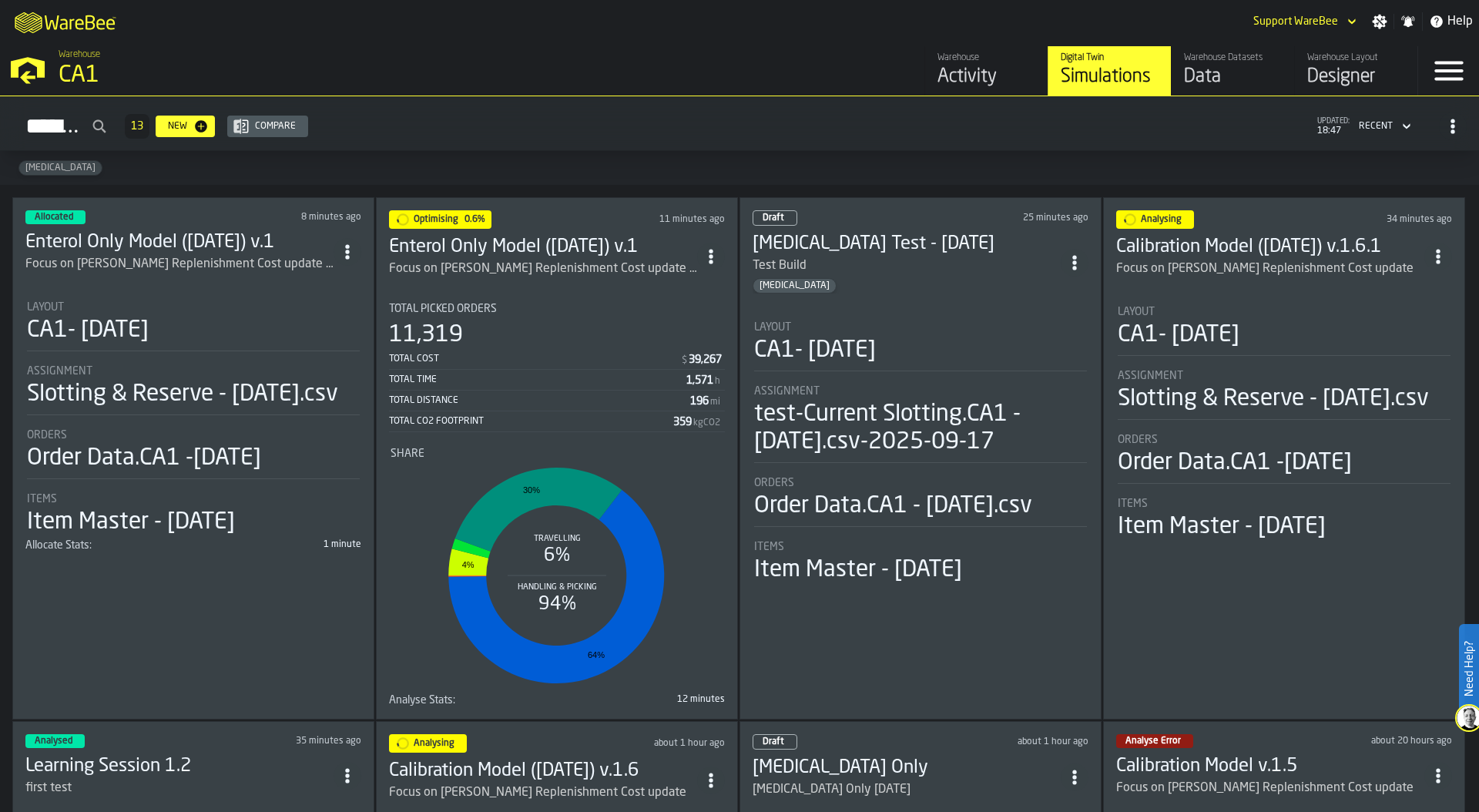
click at [1432, 768] on icon "ItemListCard-DashboardItemContainer" at bounding box center [1437, 775] width 15 height 15
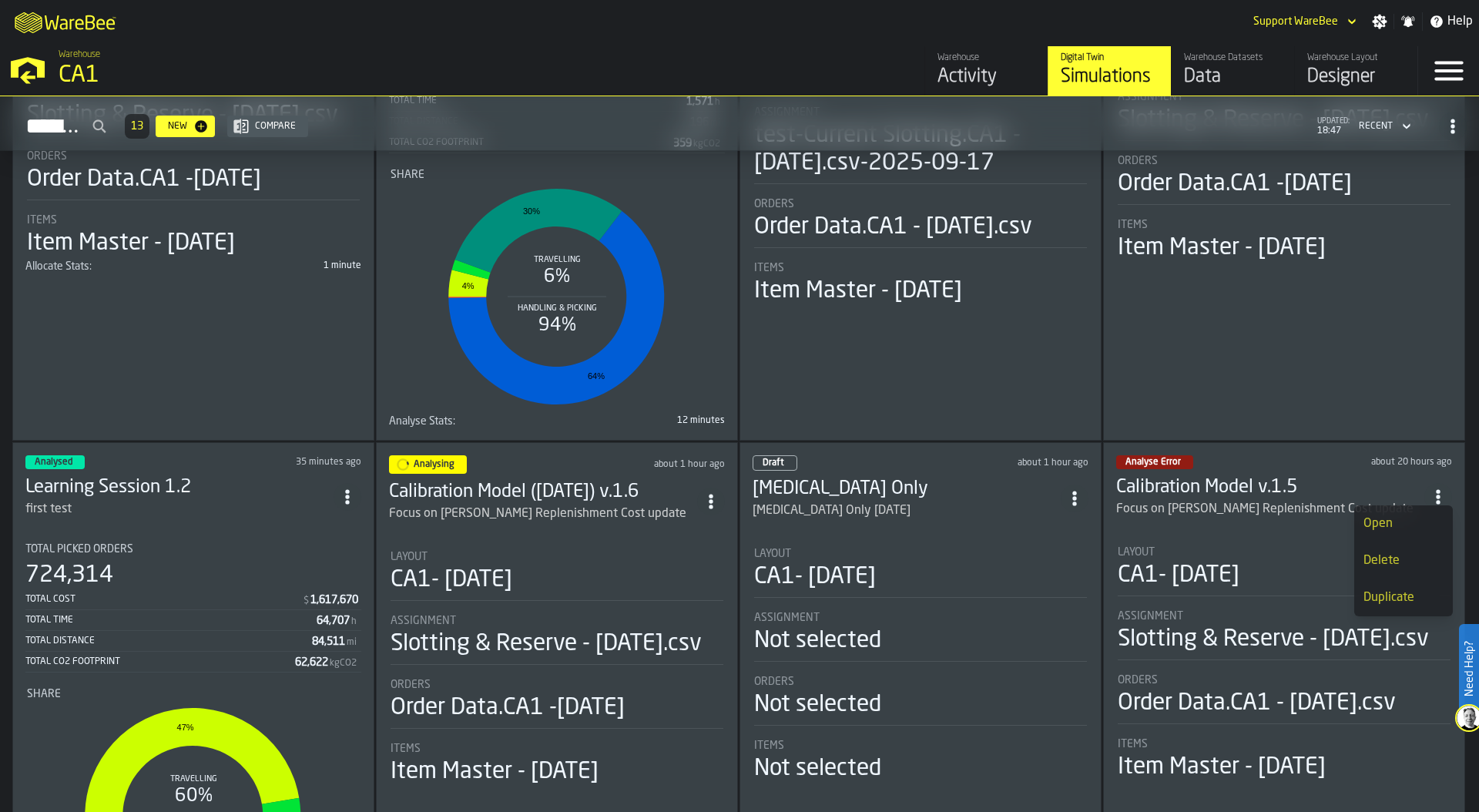
click at [1392, 556] on div "Delete" at bounding box center [1404, 560] width 80 height 18
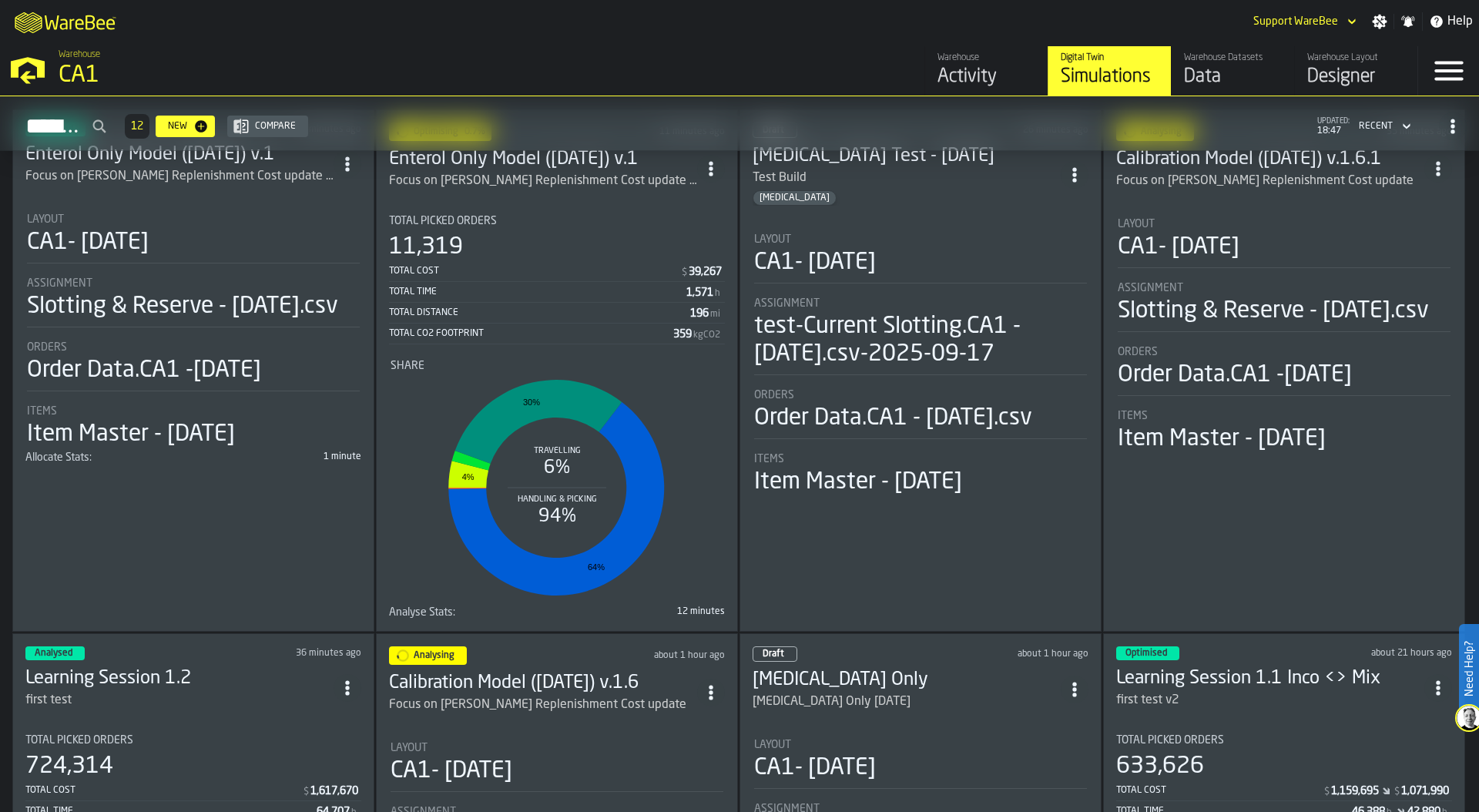
scroll to position [0, 0]
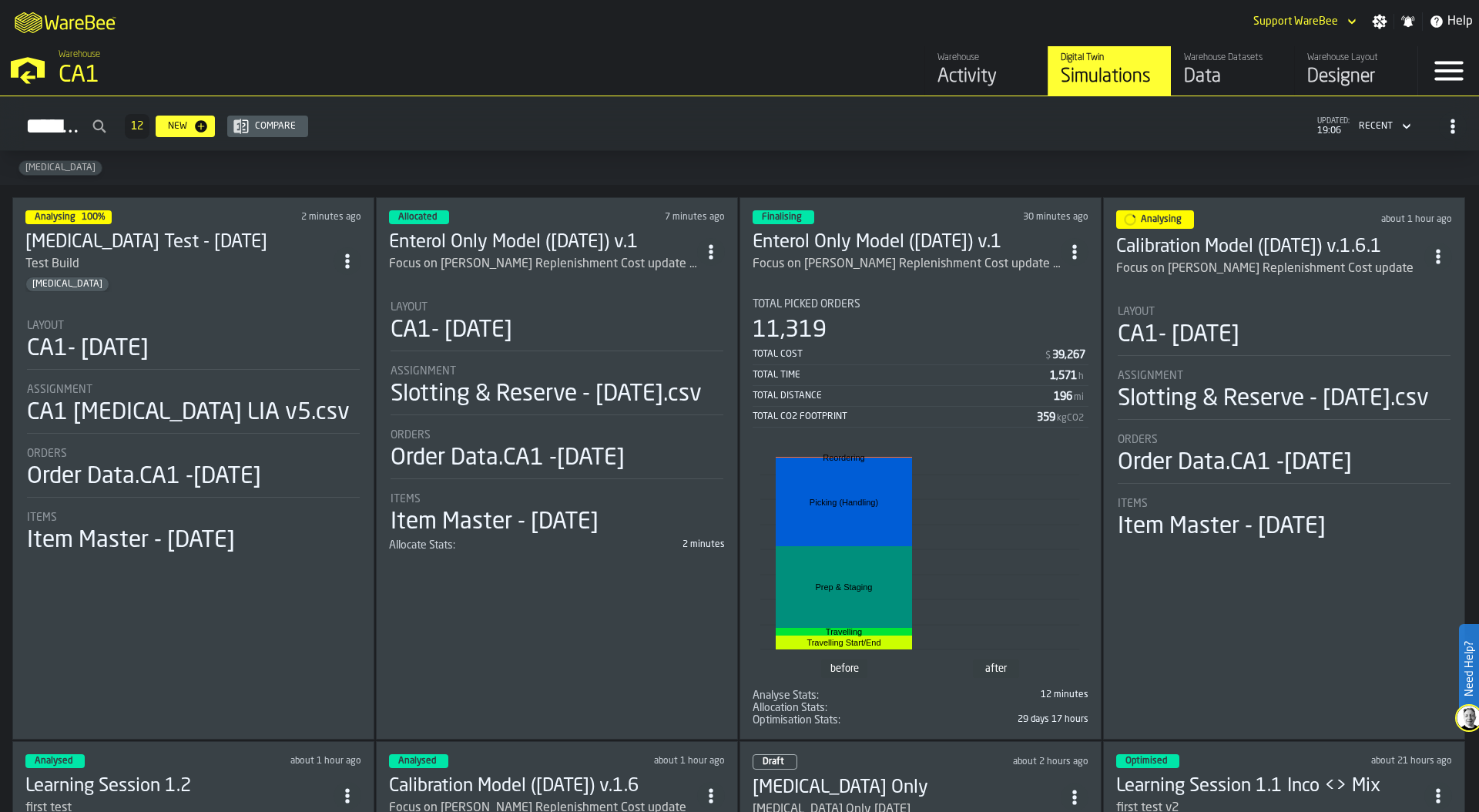
click at [937, 286] on section "Total Picked Orders 11,319 Total Cost $ 39,267 Total Time 1,571 h Total Distanc…" at bounding box center [920, 505] width 335 height 441
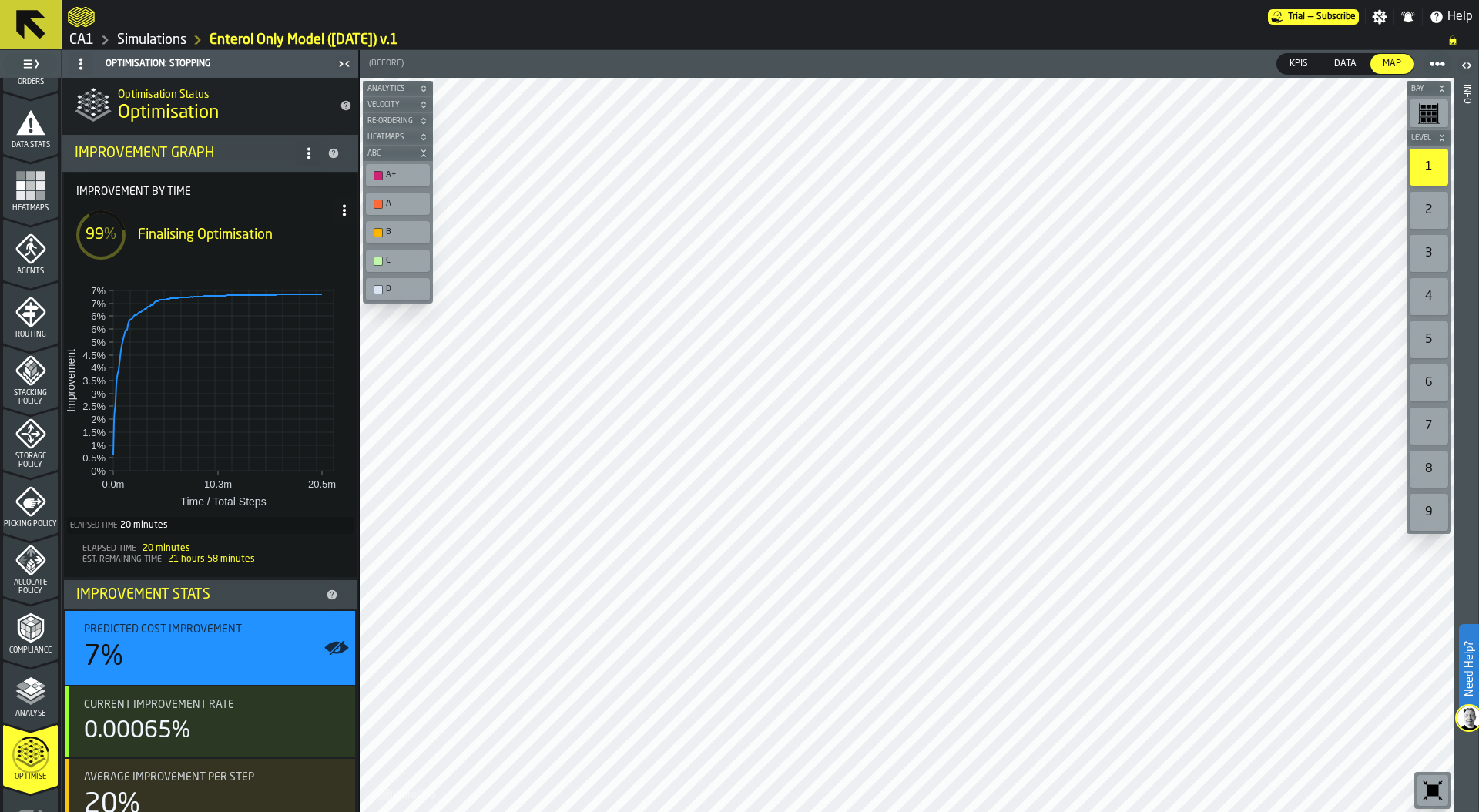
scroll to position [282, 0]
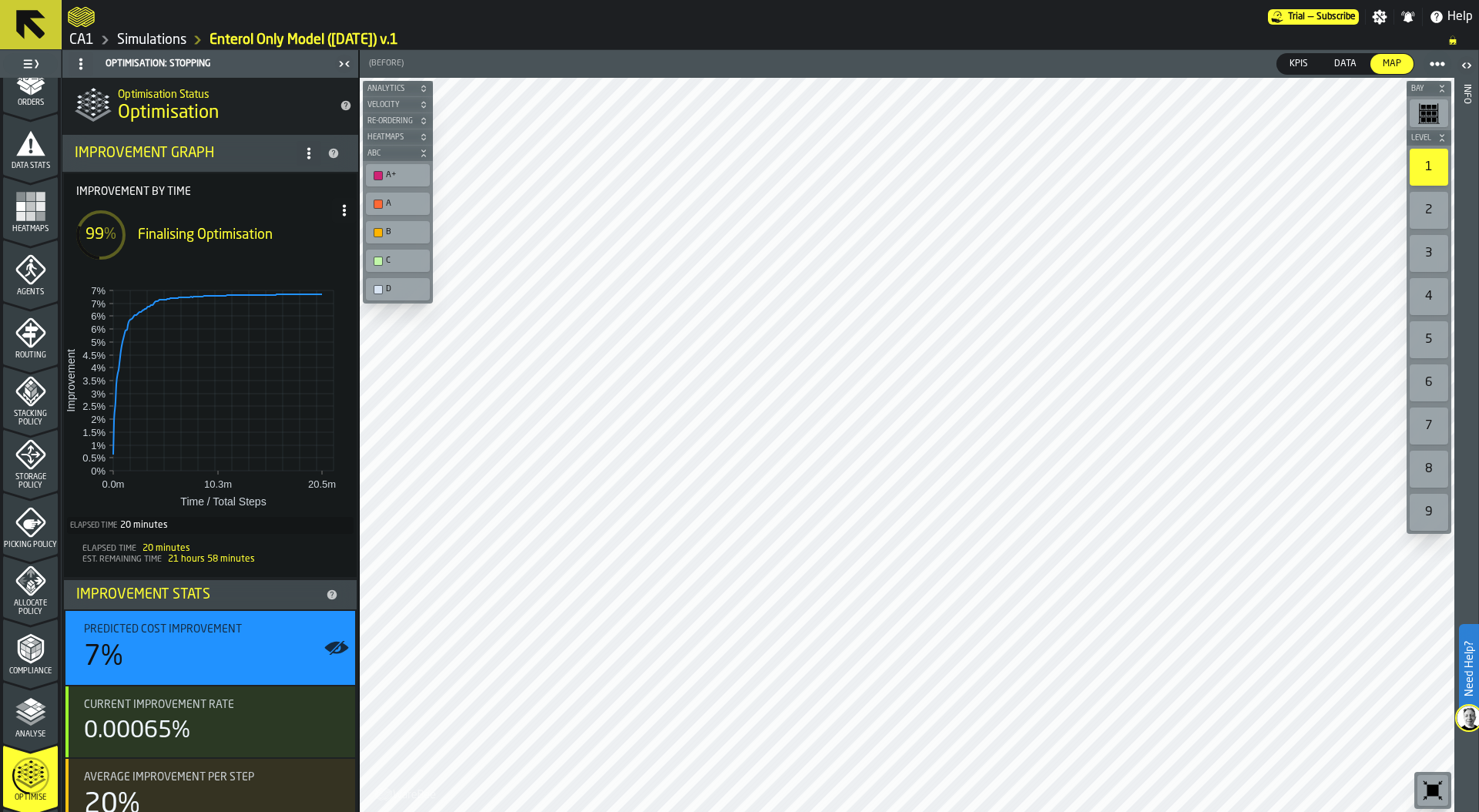
click at [18, 546] on span "Picking Policy" at bounding box center [30, 545] width 55 height 9
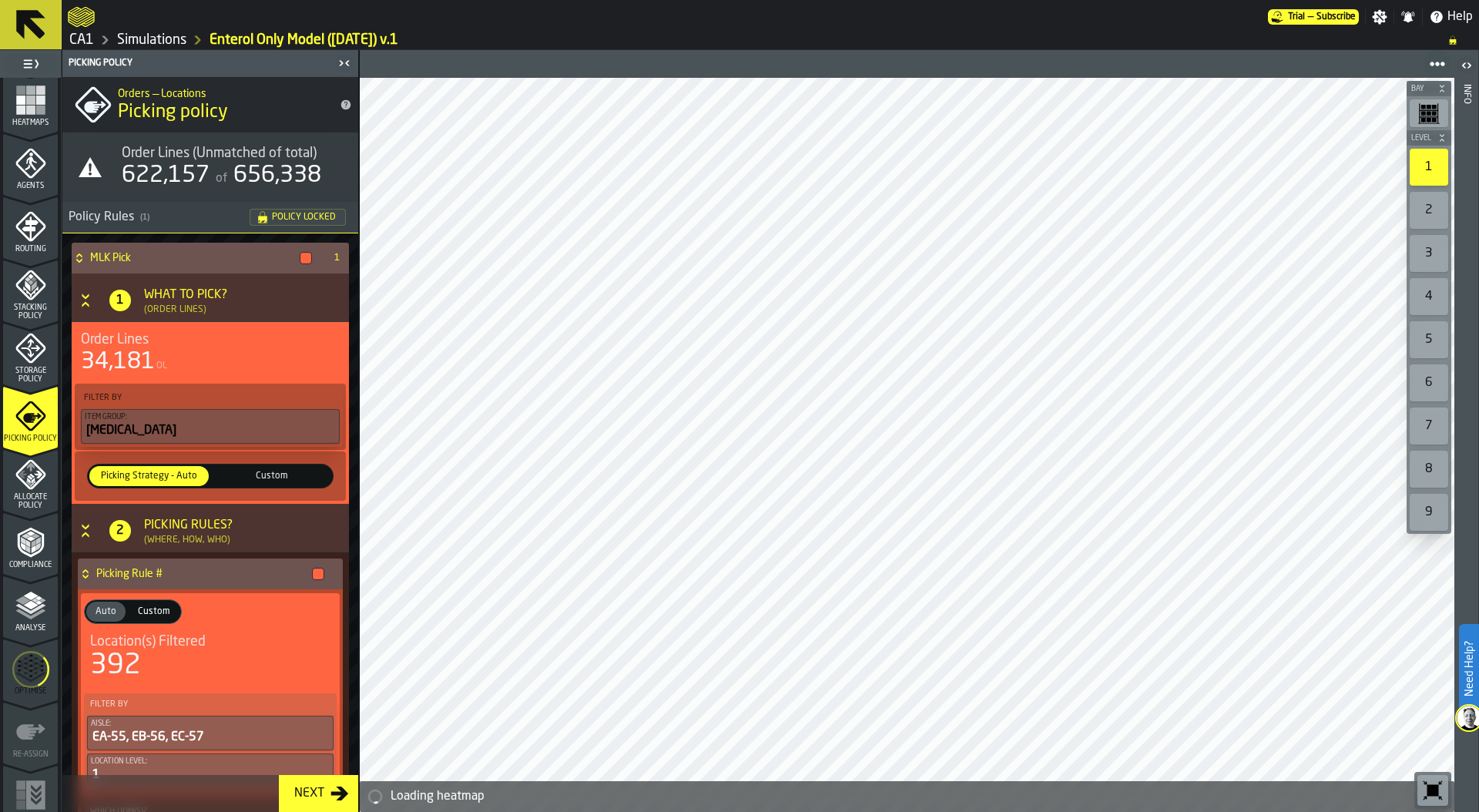
scroll to position [392, 0]
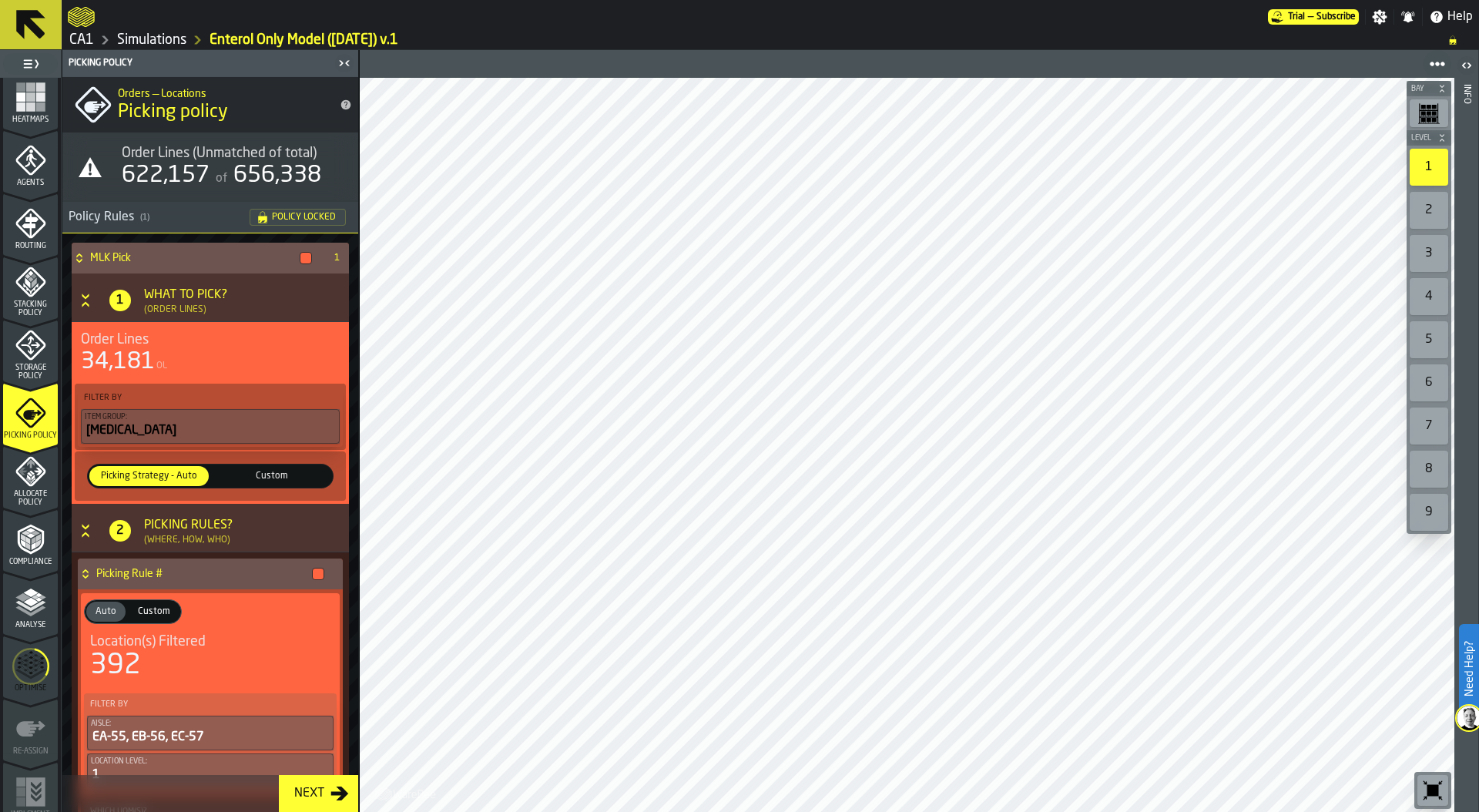
click at [156, 42] on link "Simulations" at bounding box center [152, 39] width 69 height 17
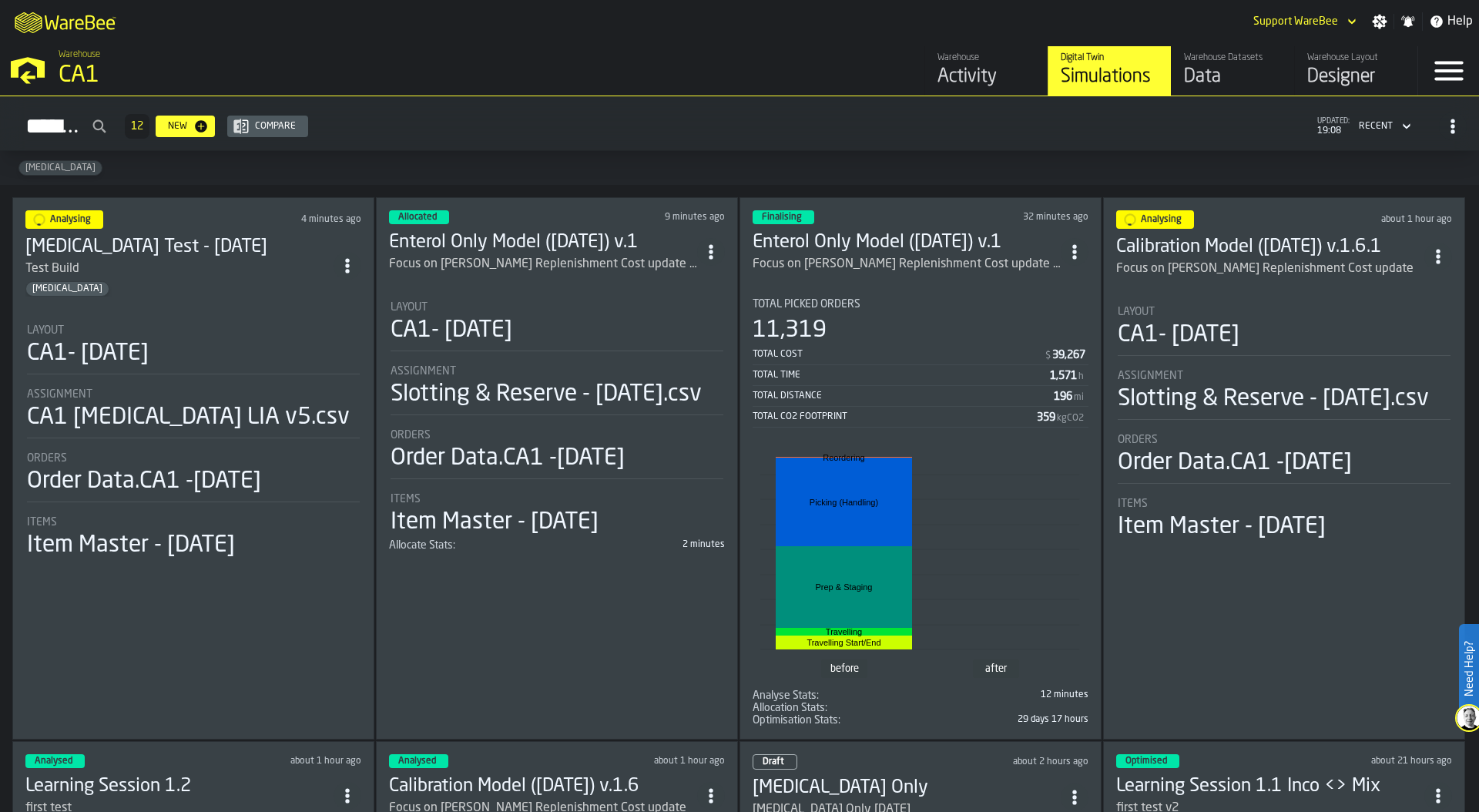
click at [587, 344] on div "Layout CA1- [DATE]" at bounding box center [557, 326] width 333 height 50
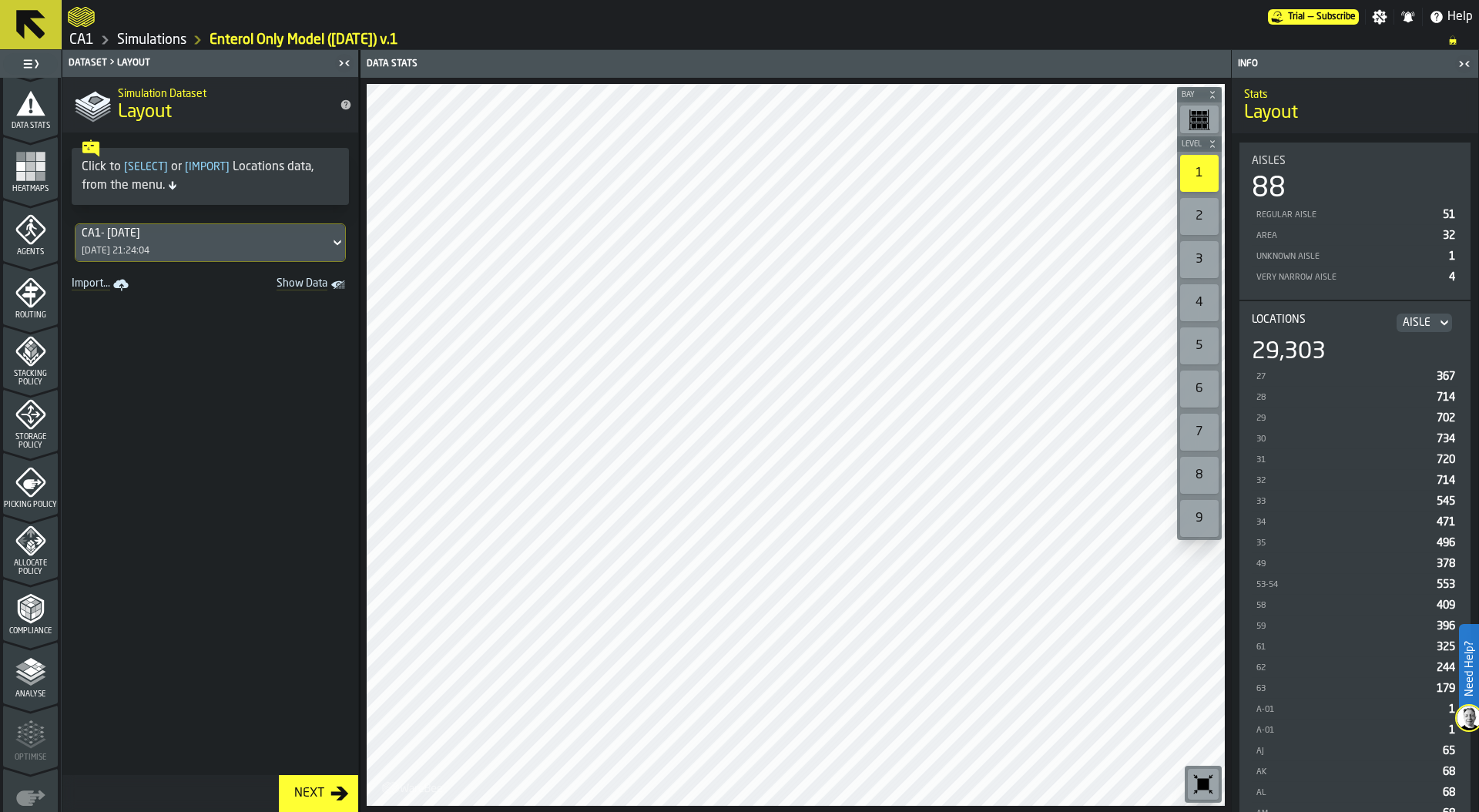
scroll to position [317, 0]
click at [18, 168] on rect "menu Heatmaps" at bounding box center [21, 171] width 10 height 10
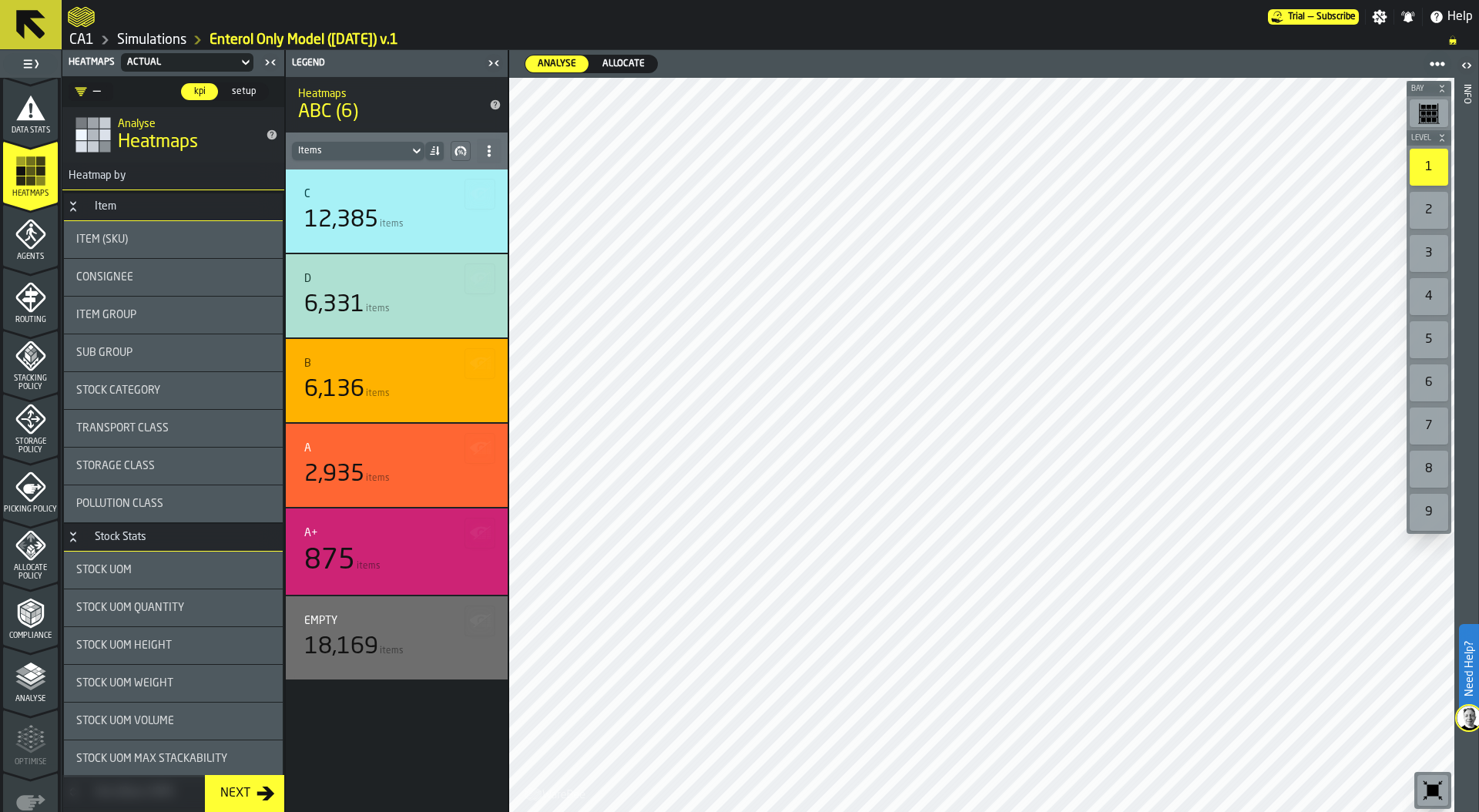
click at [624, 63] on span "Allocate" at bounding box center [624, 63] width 55 height 14
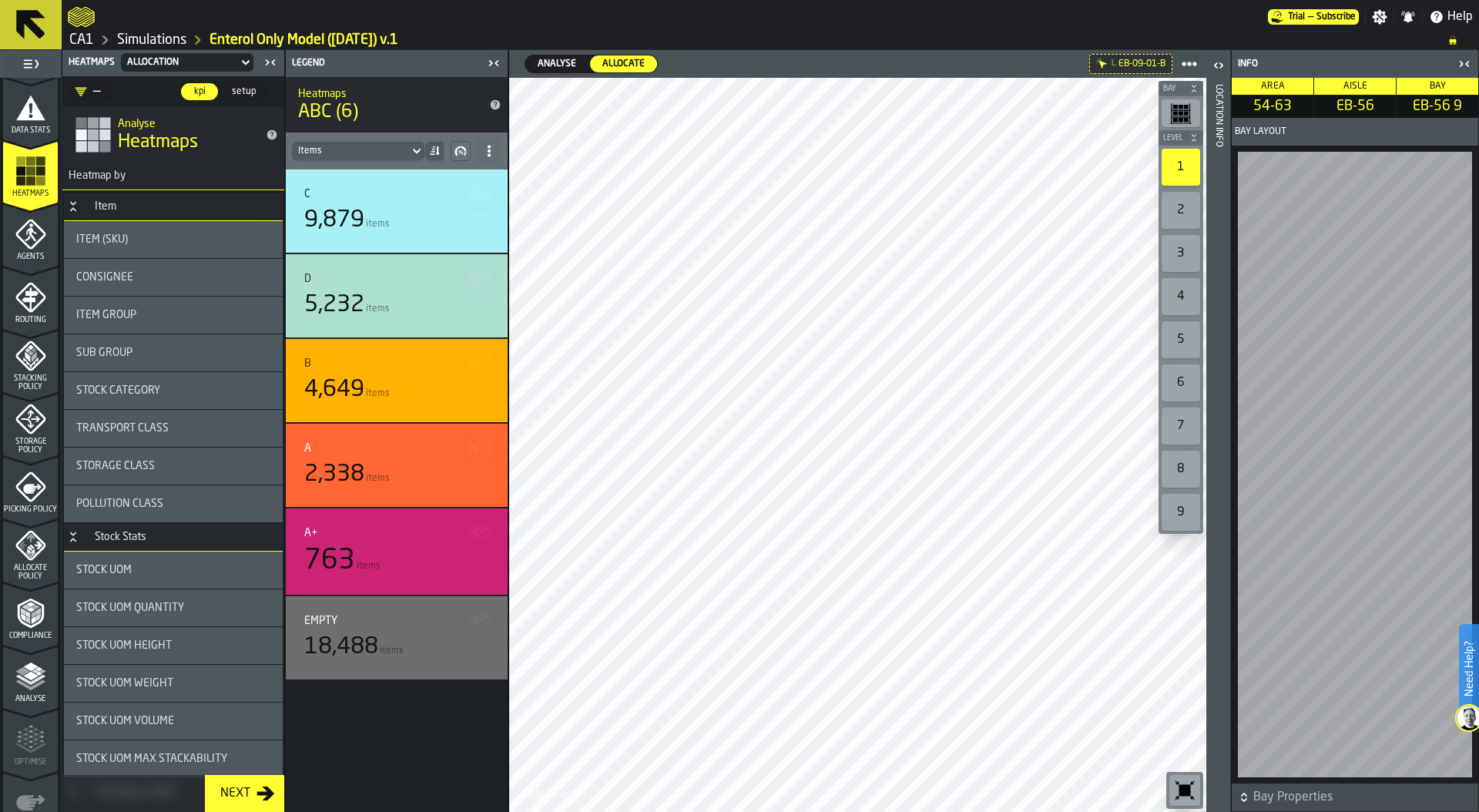
click at [96, 91] on div "—" at bounding box center [87, 91] width 26 height 18
click at [251, 89] on span "setup" at bounding box center [243, 91] width 36 height 14
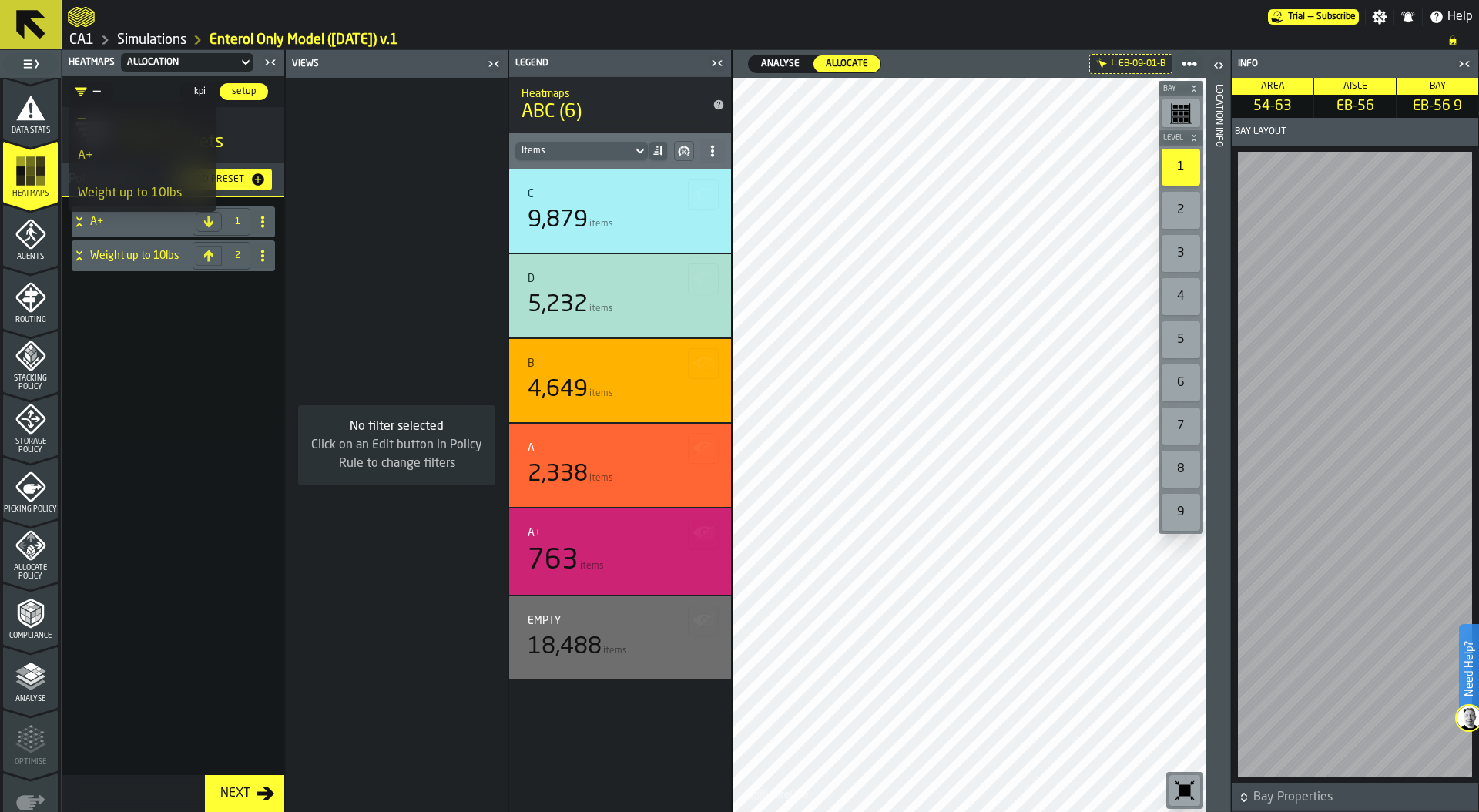
click at [174, 391] on div "A+ 1 Weight up to 10lbs 2" at bounding box center [173, 505] width 221 height 615
click at [222, 177] on div "Add Preset" at bounding box center [217, 179] width 67 height 10
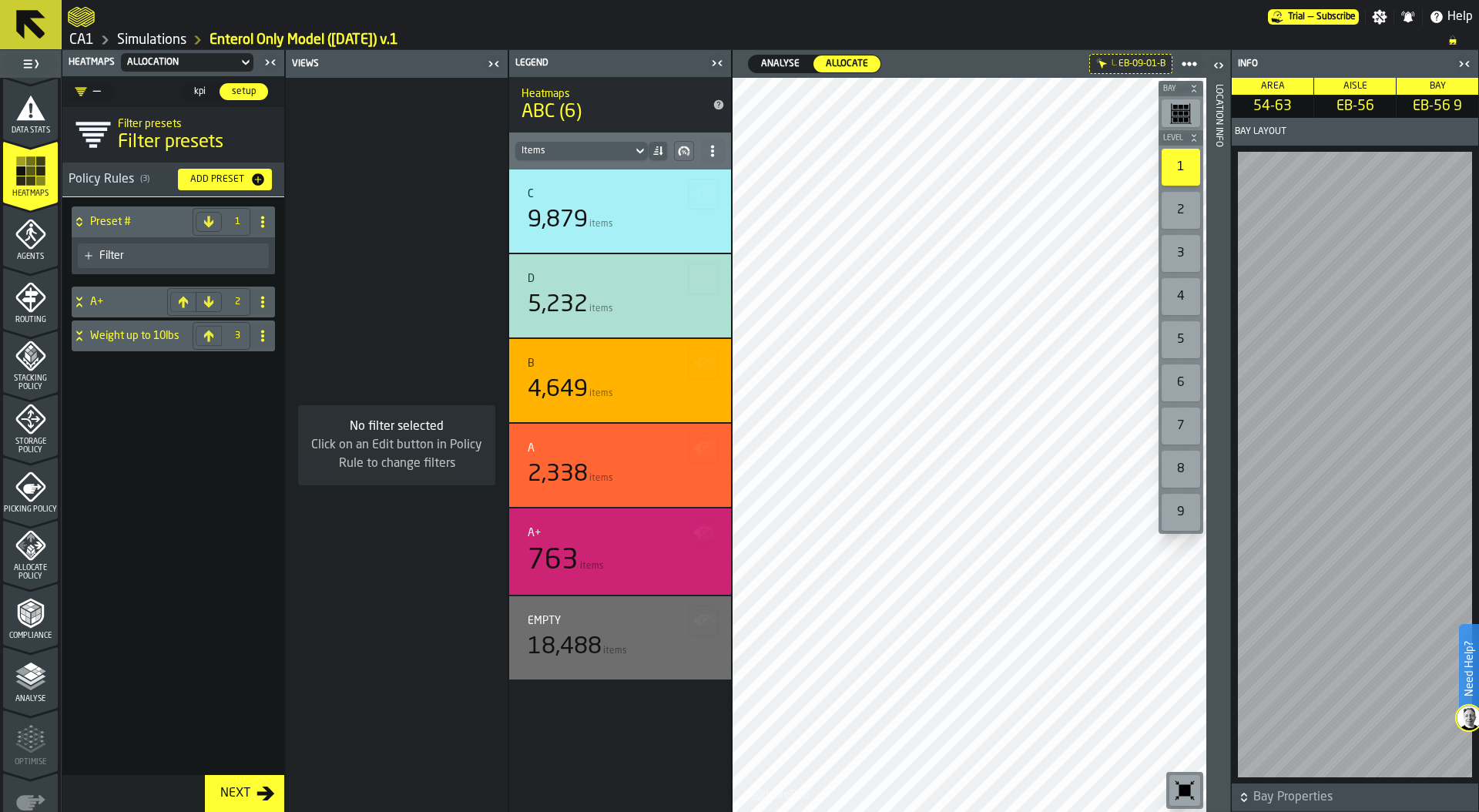
click at [148, 254] on div "Filter" at bounding box center [181, 255] width 163 height 12
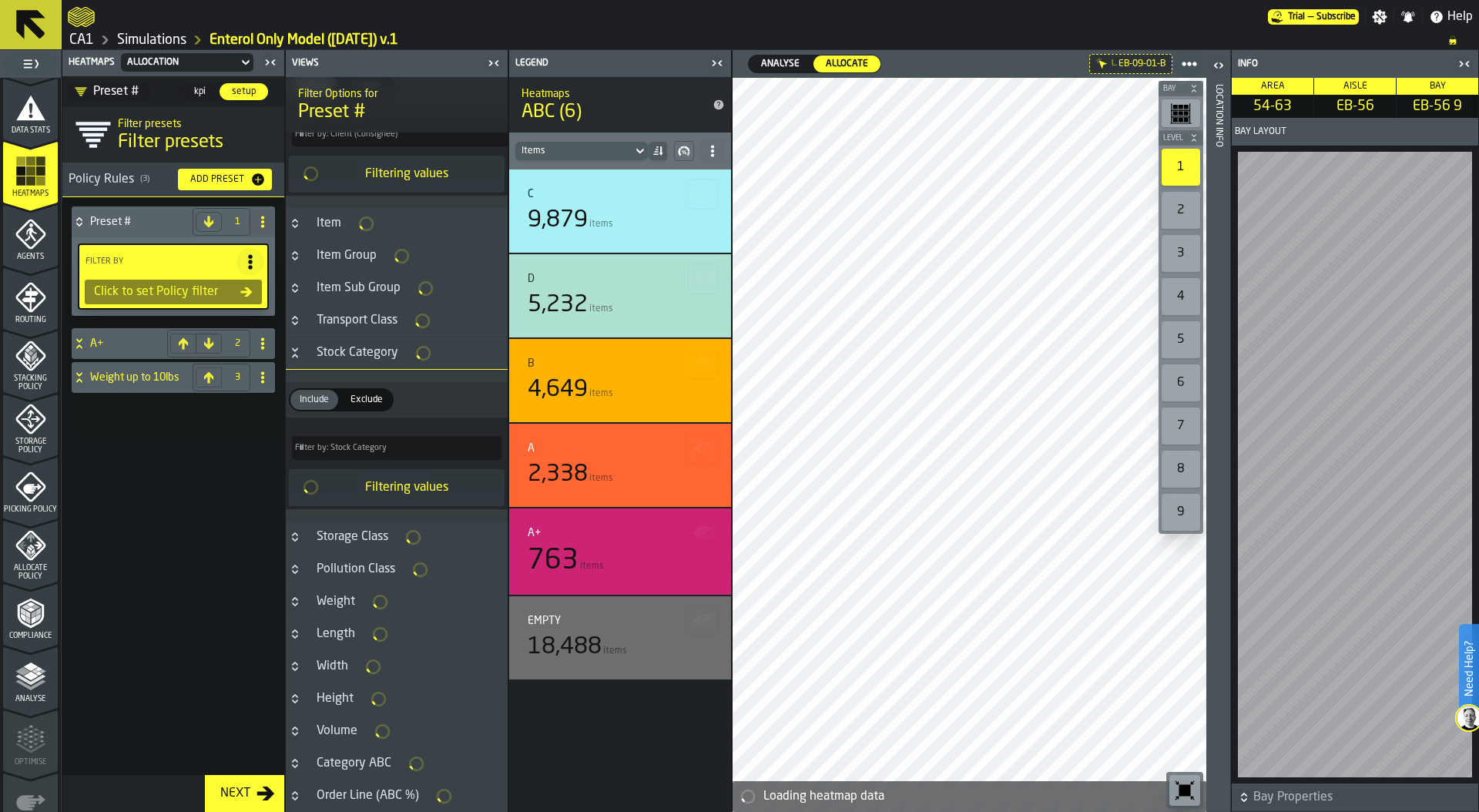
scroll to position [0, 0]
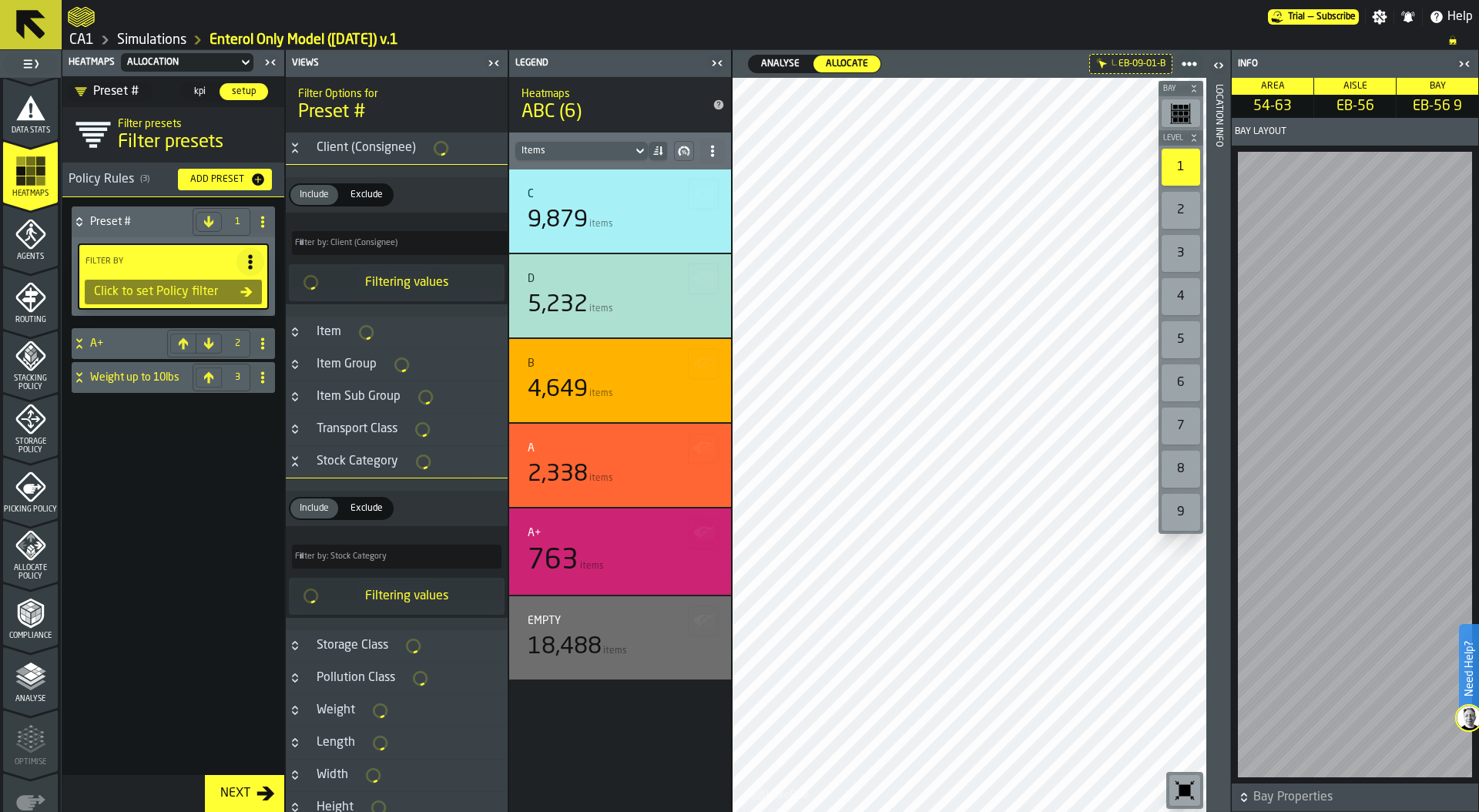
click at [295, 461] on icon "Button-Stock Category-open" at bounding box center [295, 458] width 6 height 4
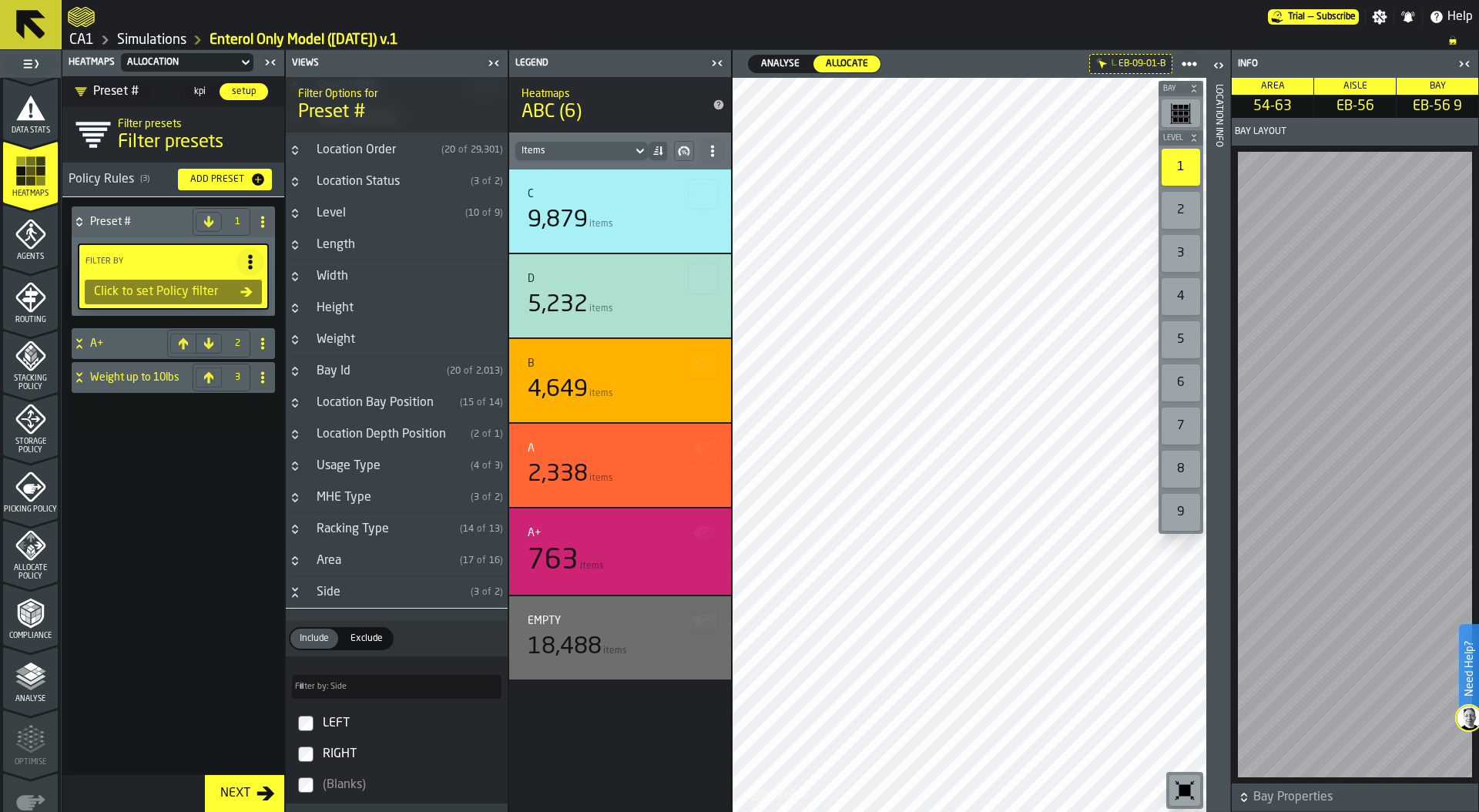
scroll to position [1085, 0]
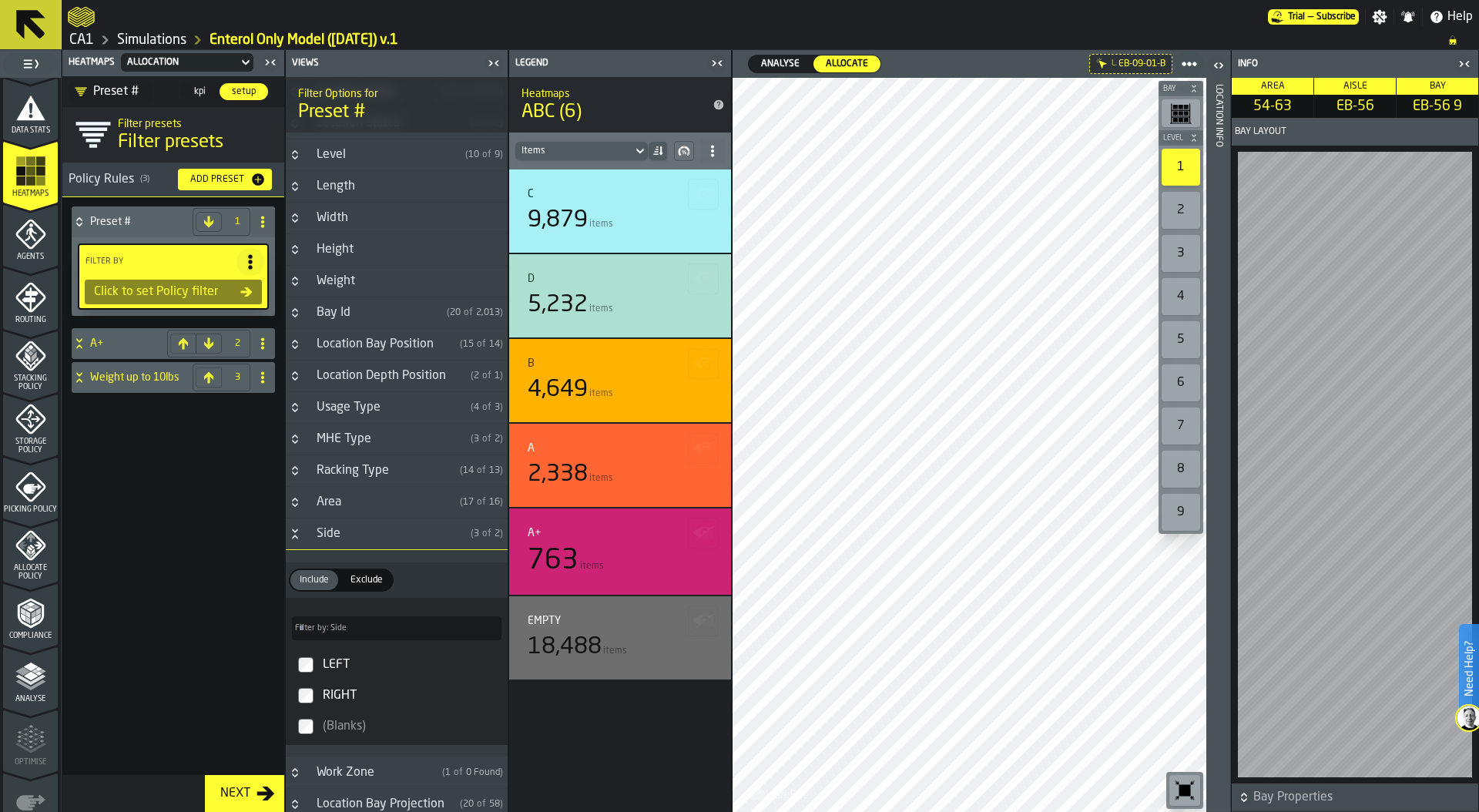
click at [294, 538] on icon "Button-Side-open" at bounding box center [295, 536] width 6 height 4
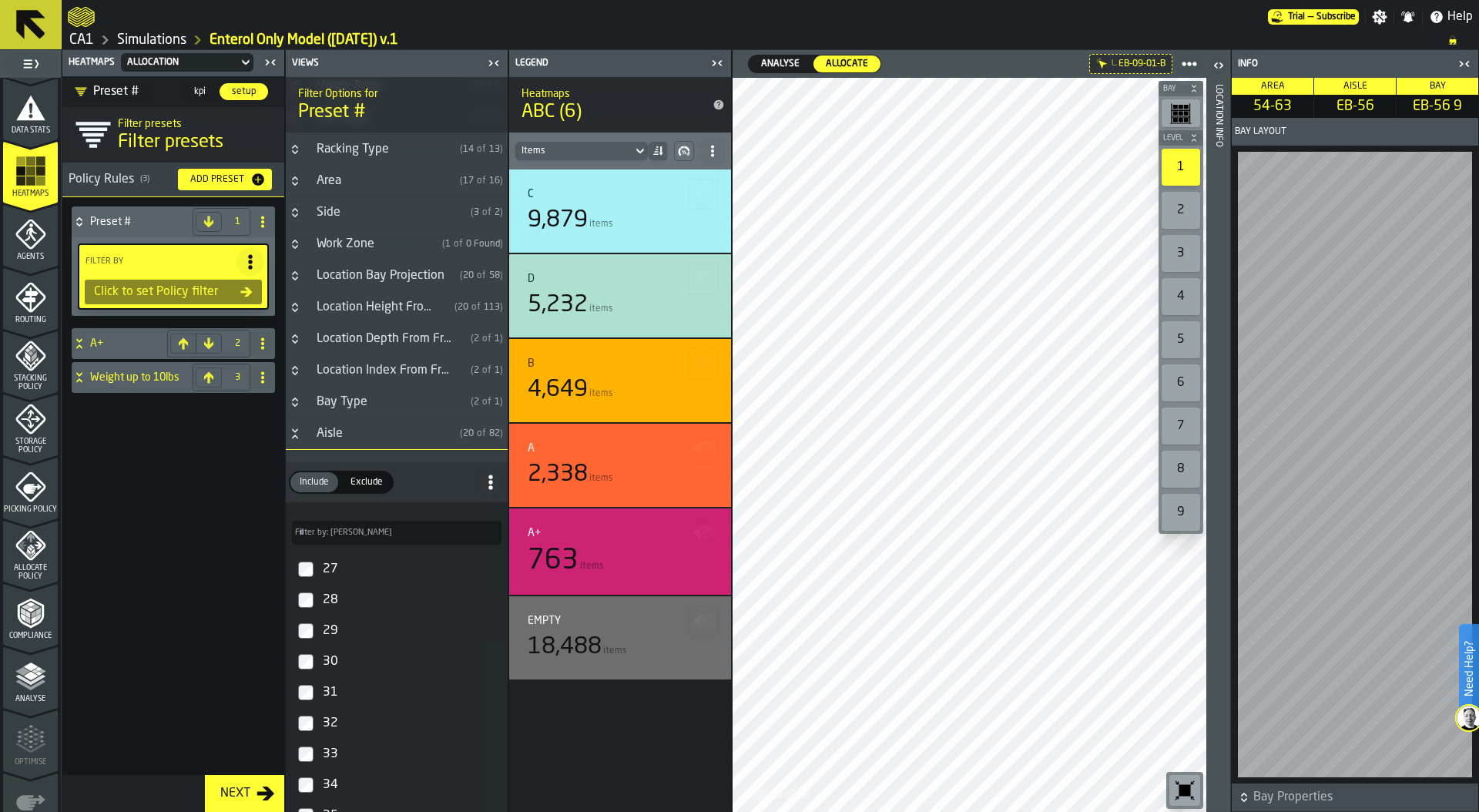
scroll to position [1501, 0]
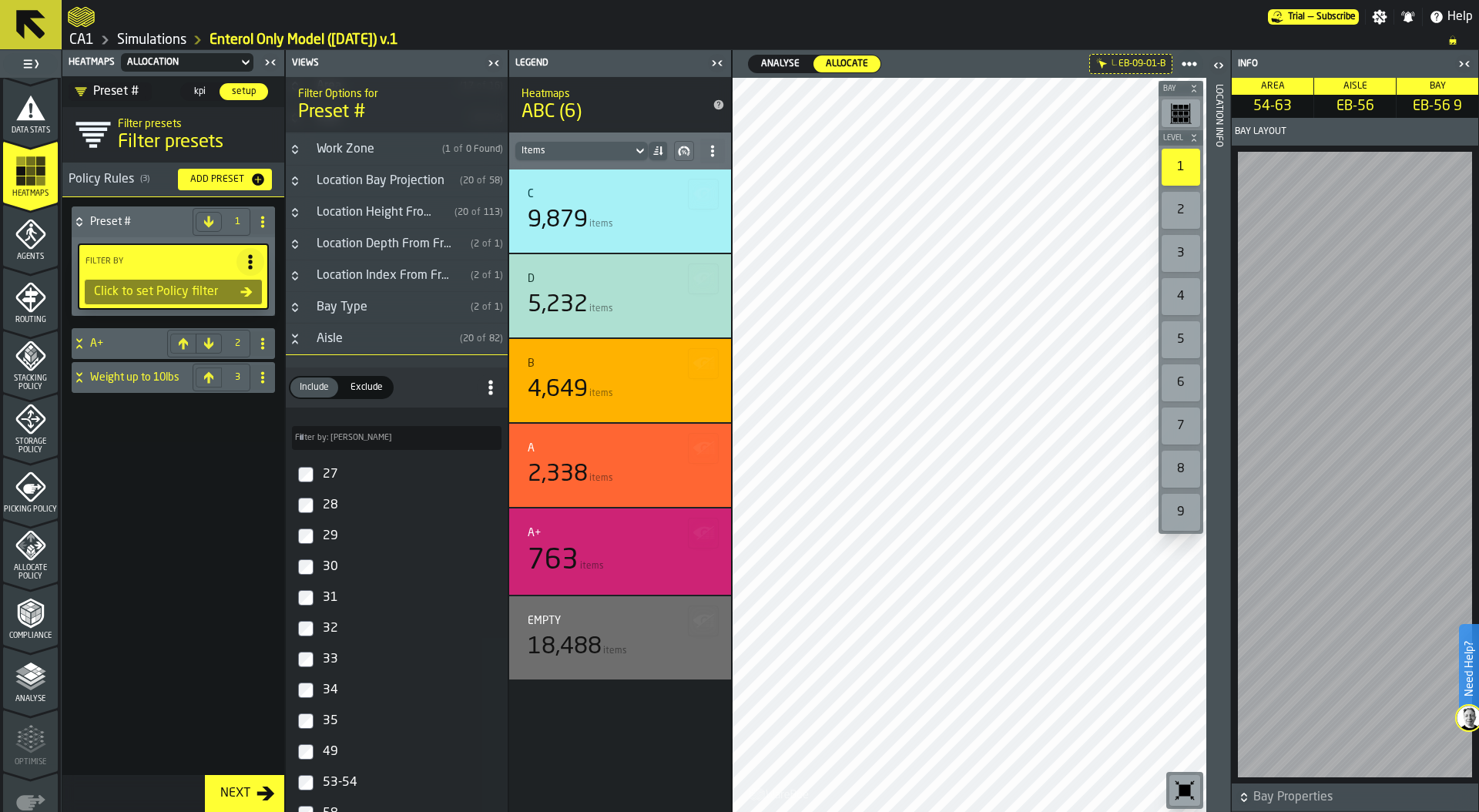
click at [366, 442] on input "Filter by: Aisle Filter by: [PERSON_NAME]" at bounding box center [396, 438] width 209 height 24
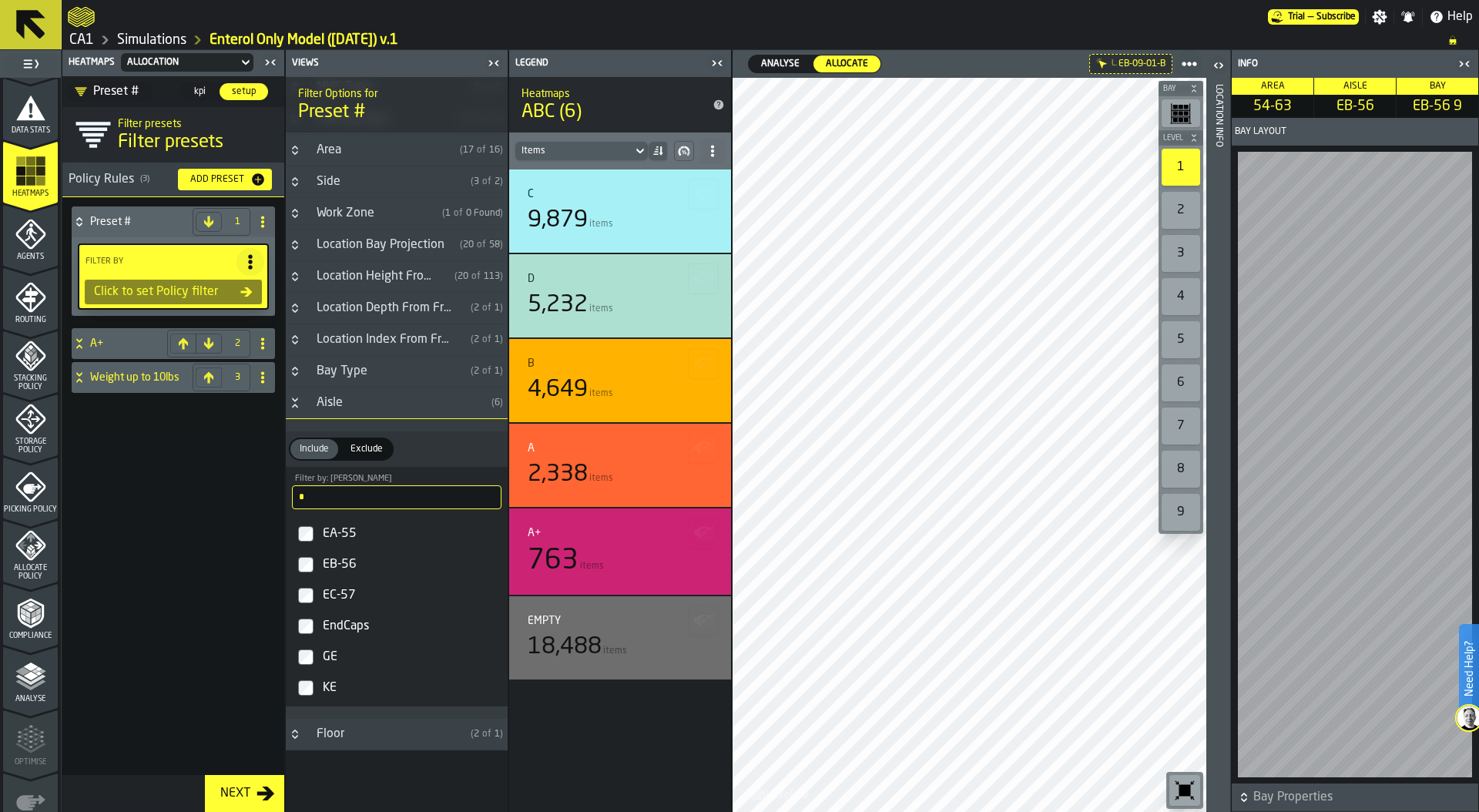
scroll to position [1439, 0]
type input "*"
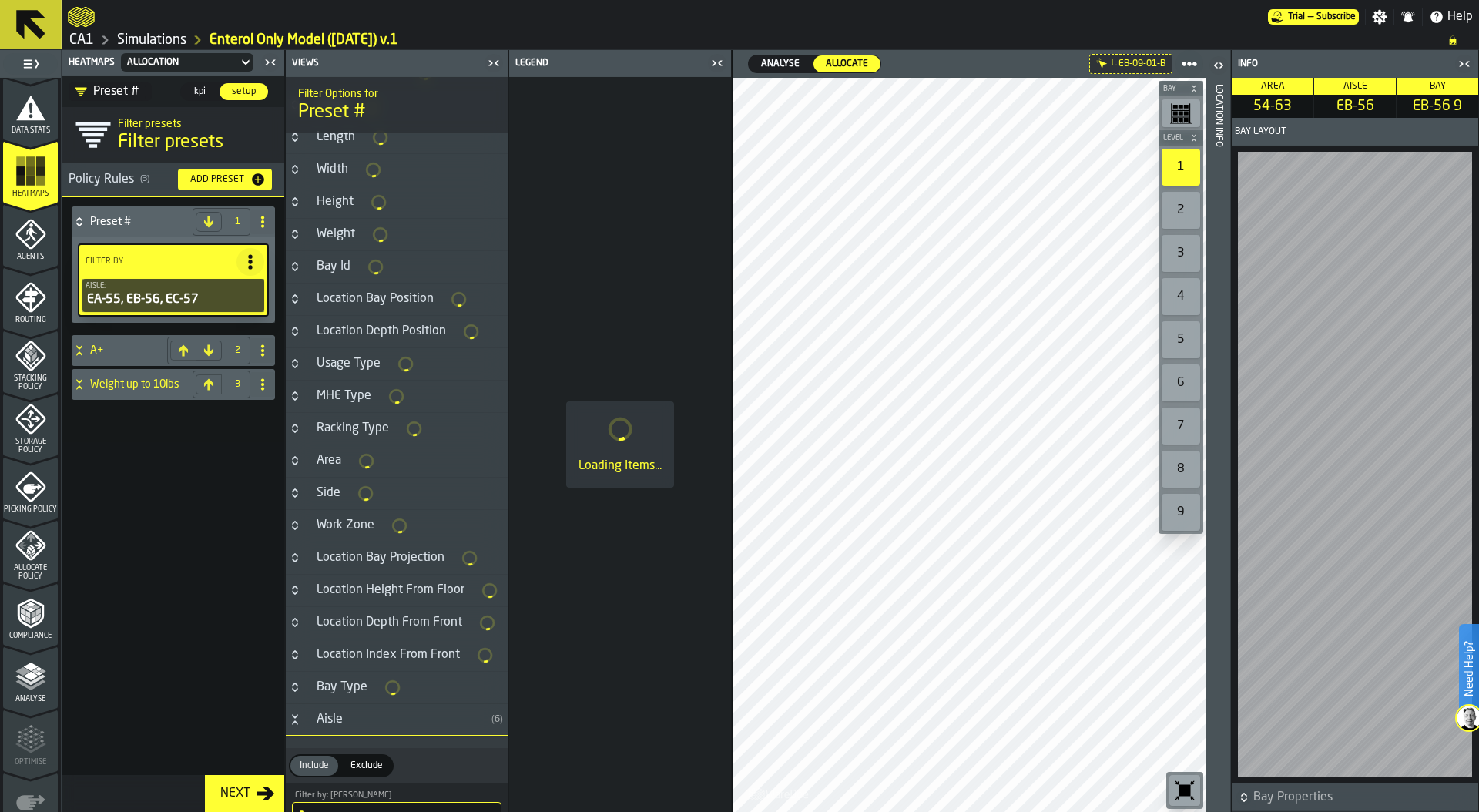
scroll to position [1166, 0]
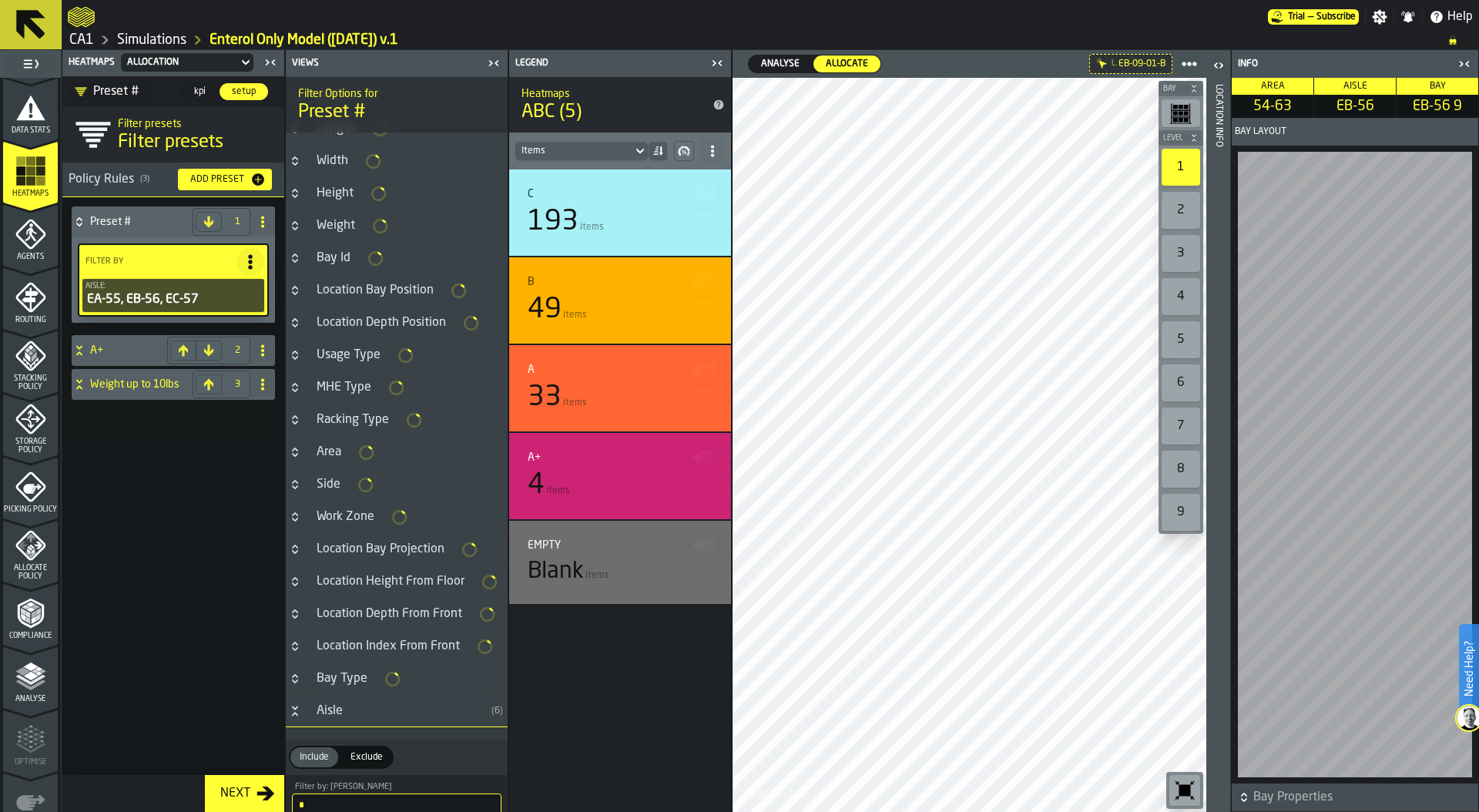
click at [293, 716] on icon "Button-Aisle-open" at bounding box center [295, 710] width 12 height 12
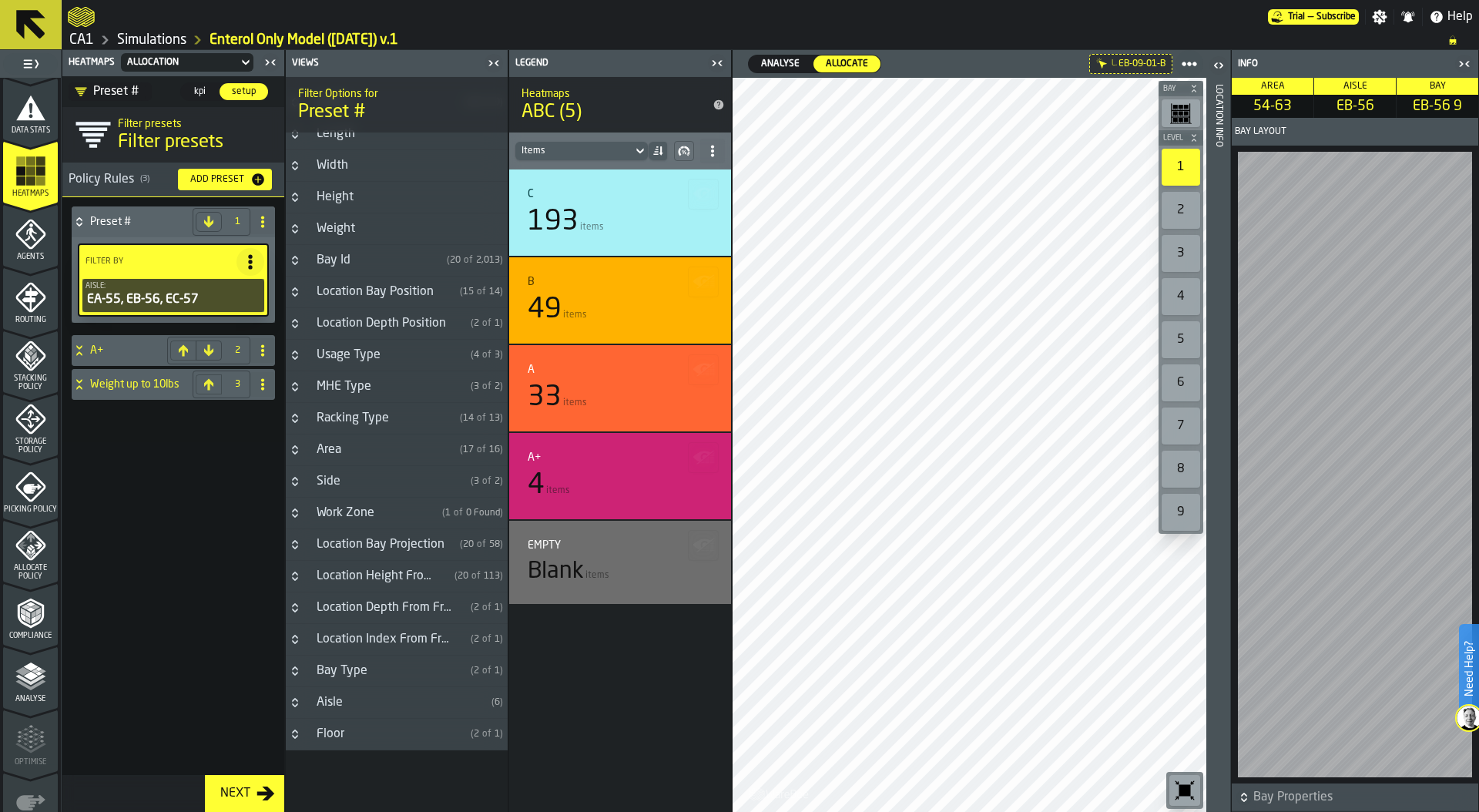
scroll to position [1139, 0]
click at [299, 419] on icon "Button-Racking Type-closed" at bounding box center [295, 417] width 12 height 12
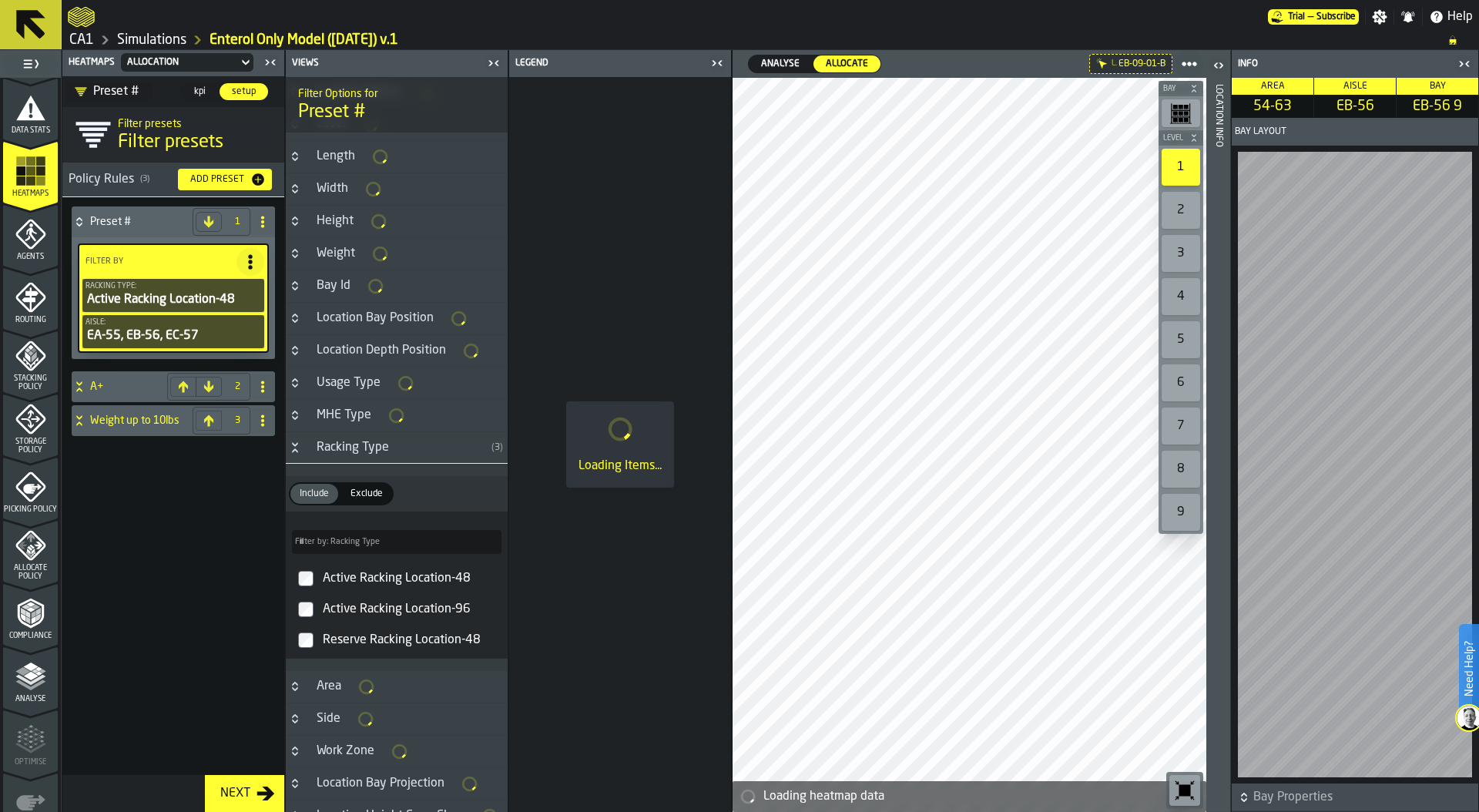
scroll to position [1160, 0]
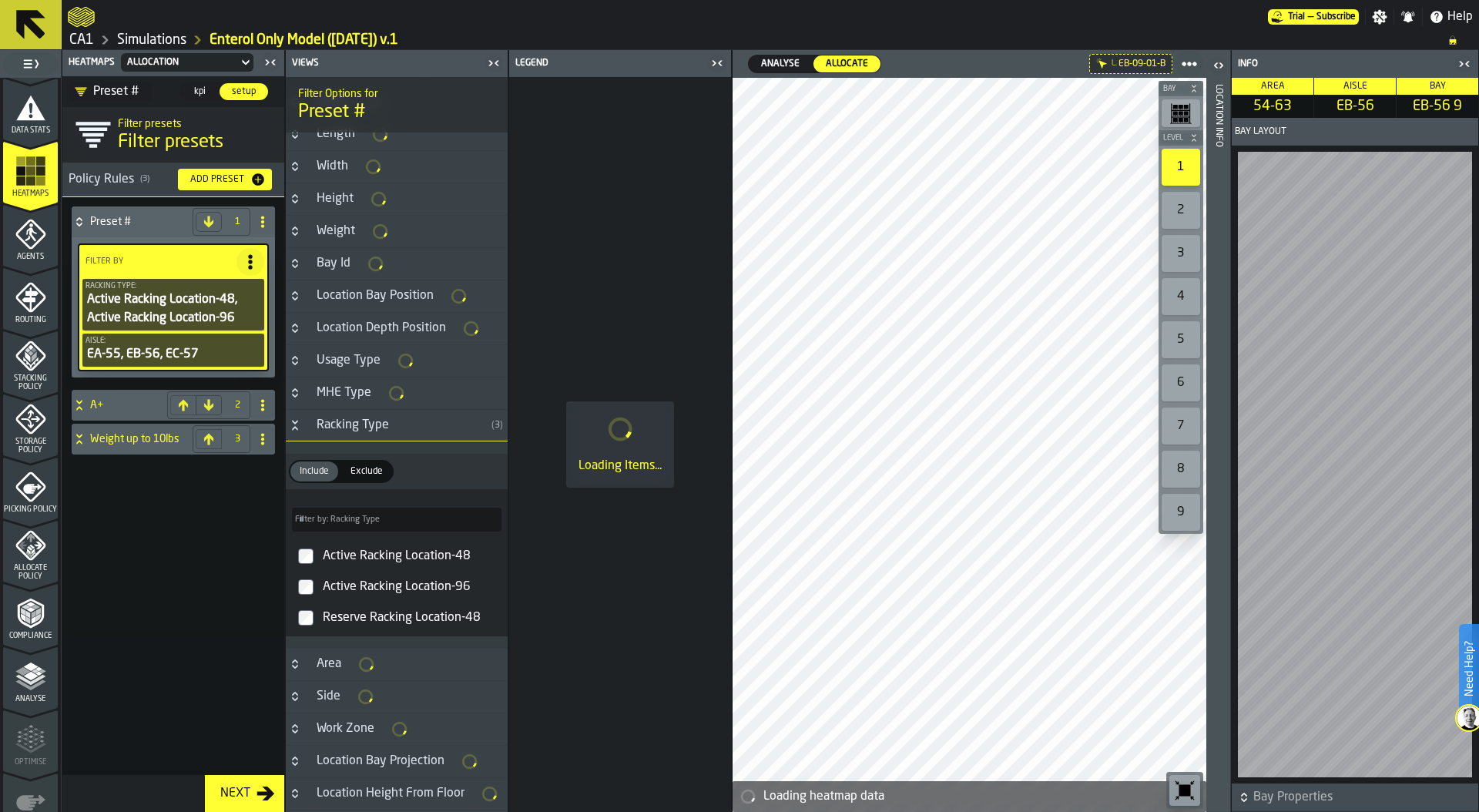
click at [265, 219] on icon at bounding box center [262, 221] width 12 height 12
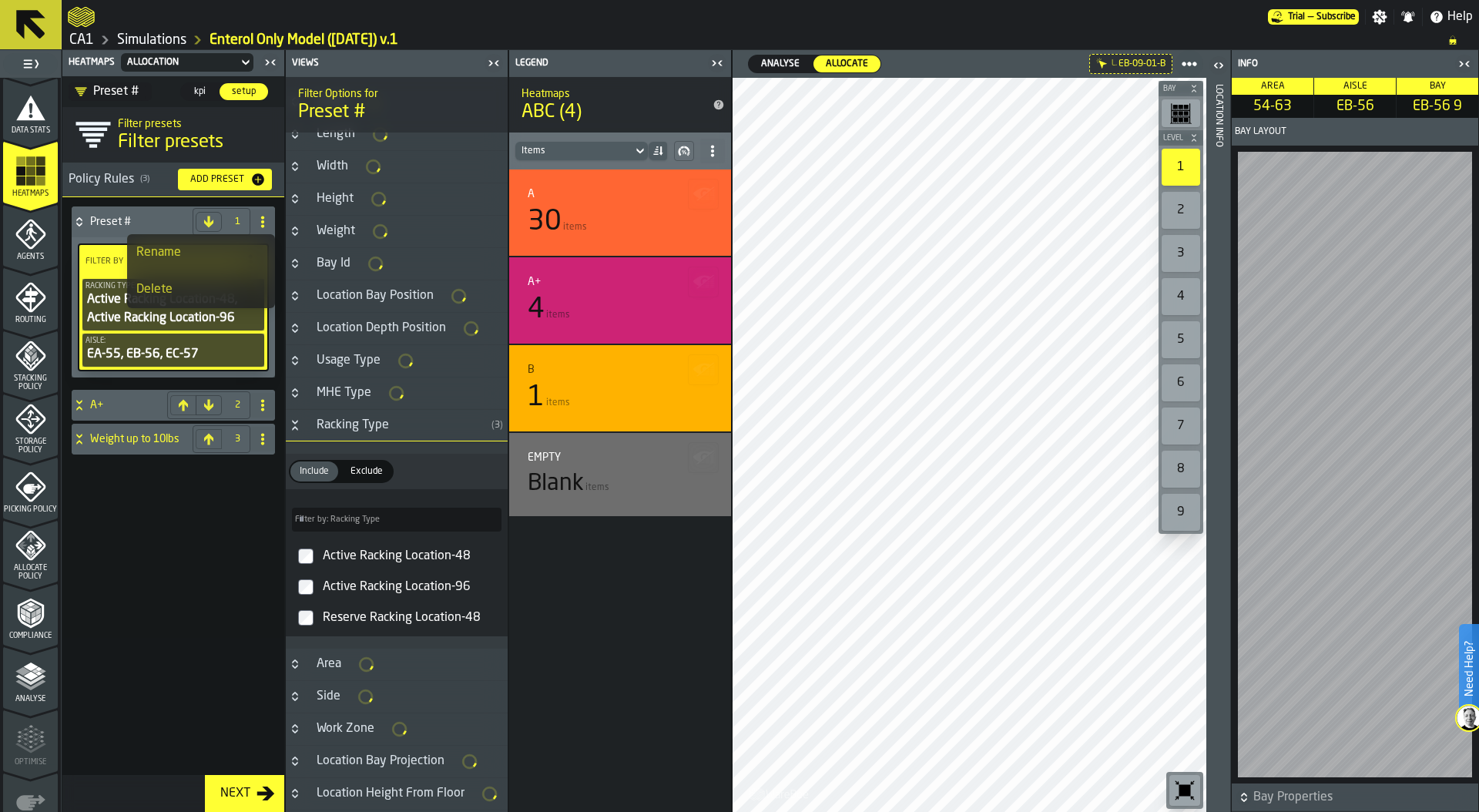
click at [209, 245] on div "Rename" at bounding box center [201, 252] width 129 height 18
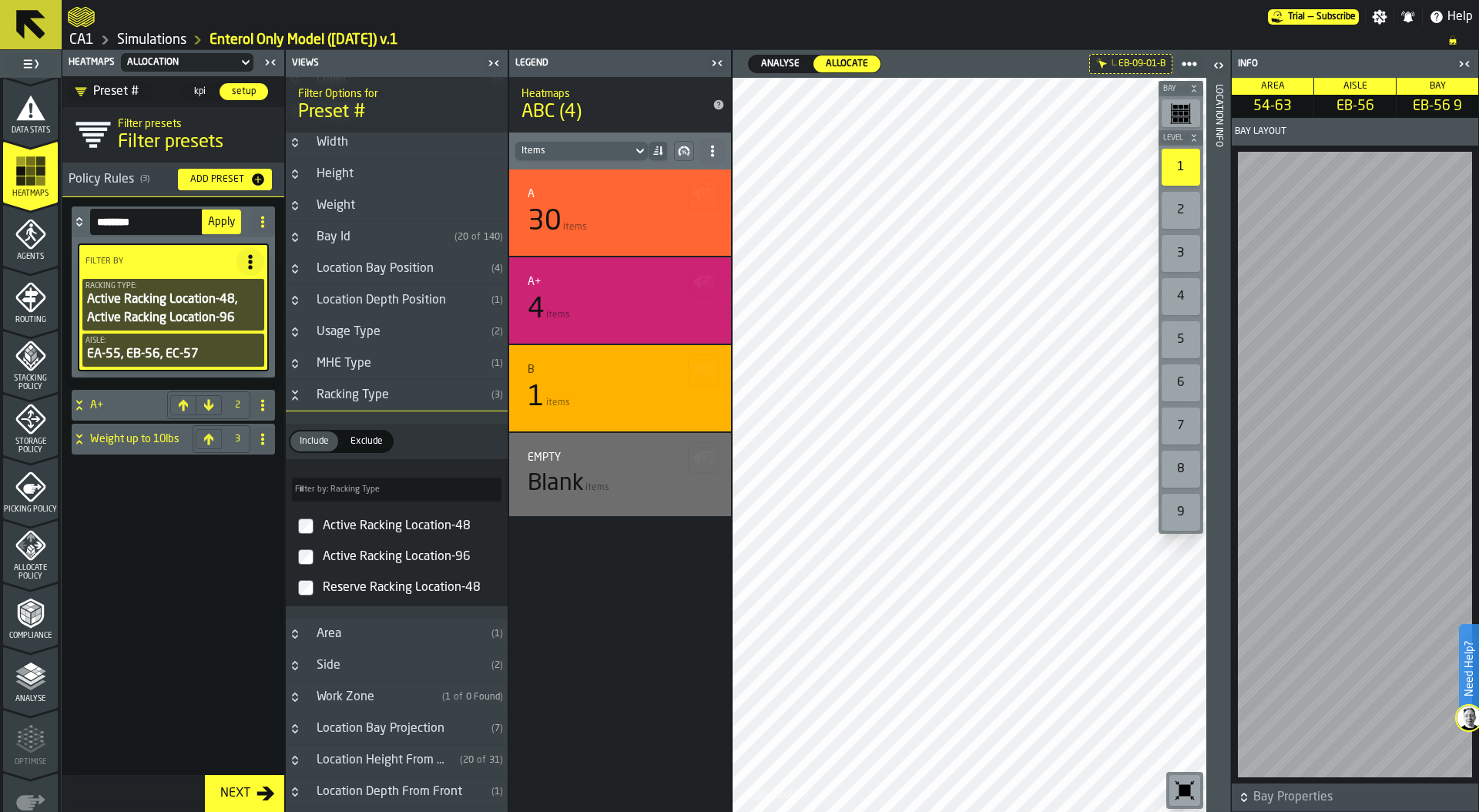
scroll to position [1139, 0]
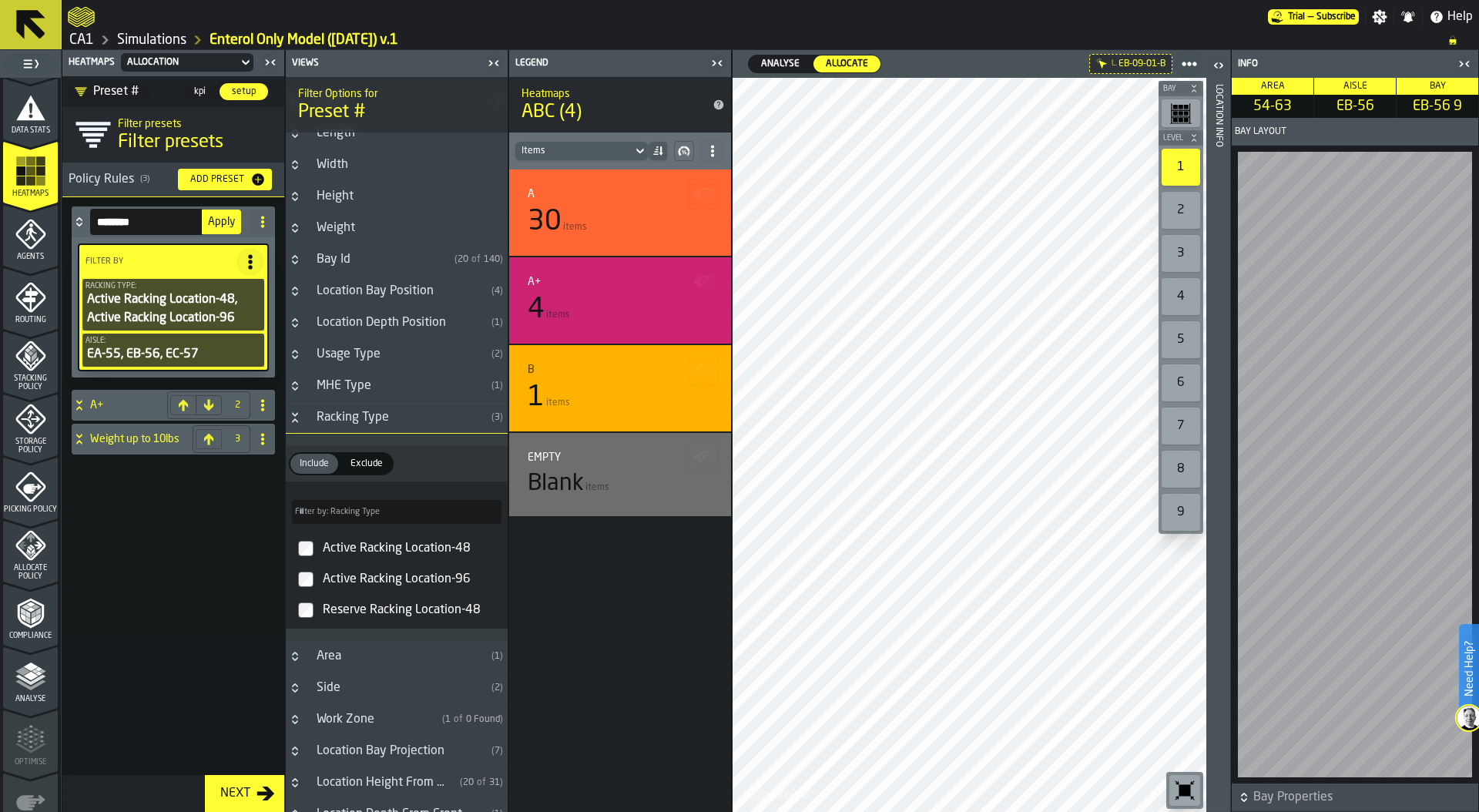
drag, startPoint x: 166, startPoint y: 222, endPoint x: 52, endPoint y: 220, distance: 114.0
click at [52, 220] on aside "1 Start 1.1 Layout 1.2 Assignment 1.3 Items 1.4 Orders 1.5 Data Stats 1.6 Heatm…" at bounding box center [366, 430] width 732 height 761
type input "**********"
click at [226, 225] on span "Apply" at bounding box center [221, 221] width 27 height 10
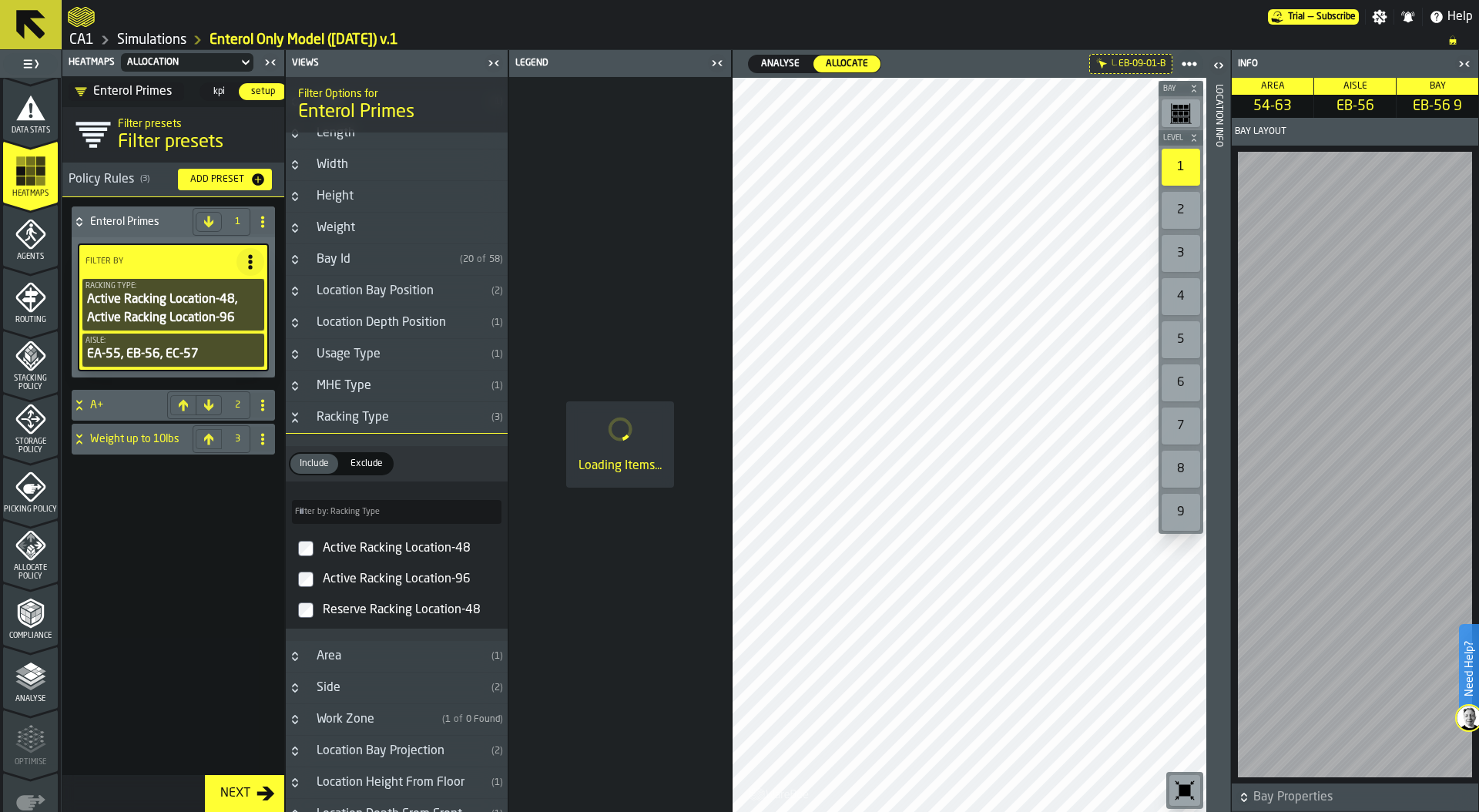
click at [217, 89] on span "kpi" at bounding box center [218, 91] width 25 height 14
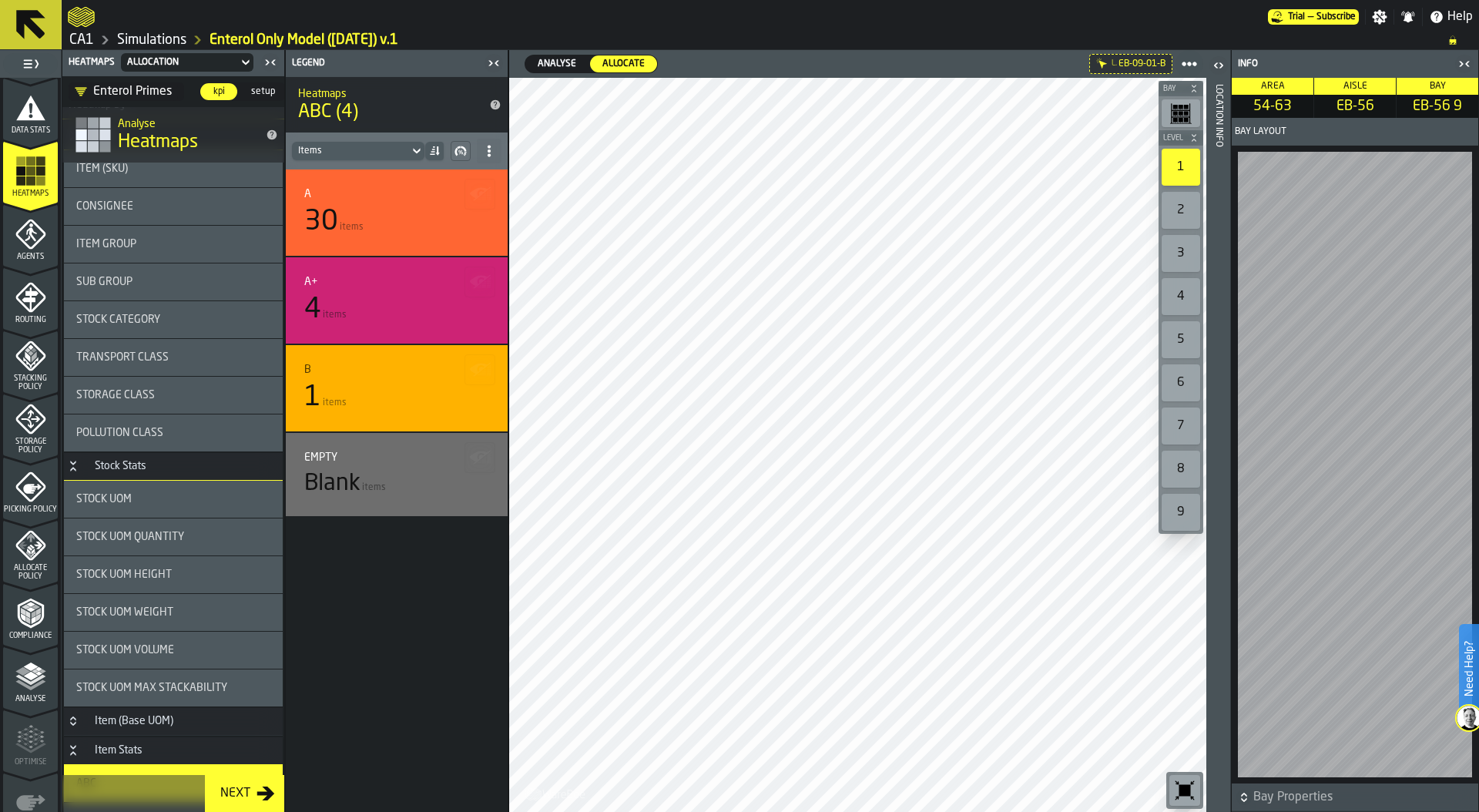
scroll to position [0, 0]
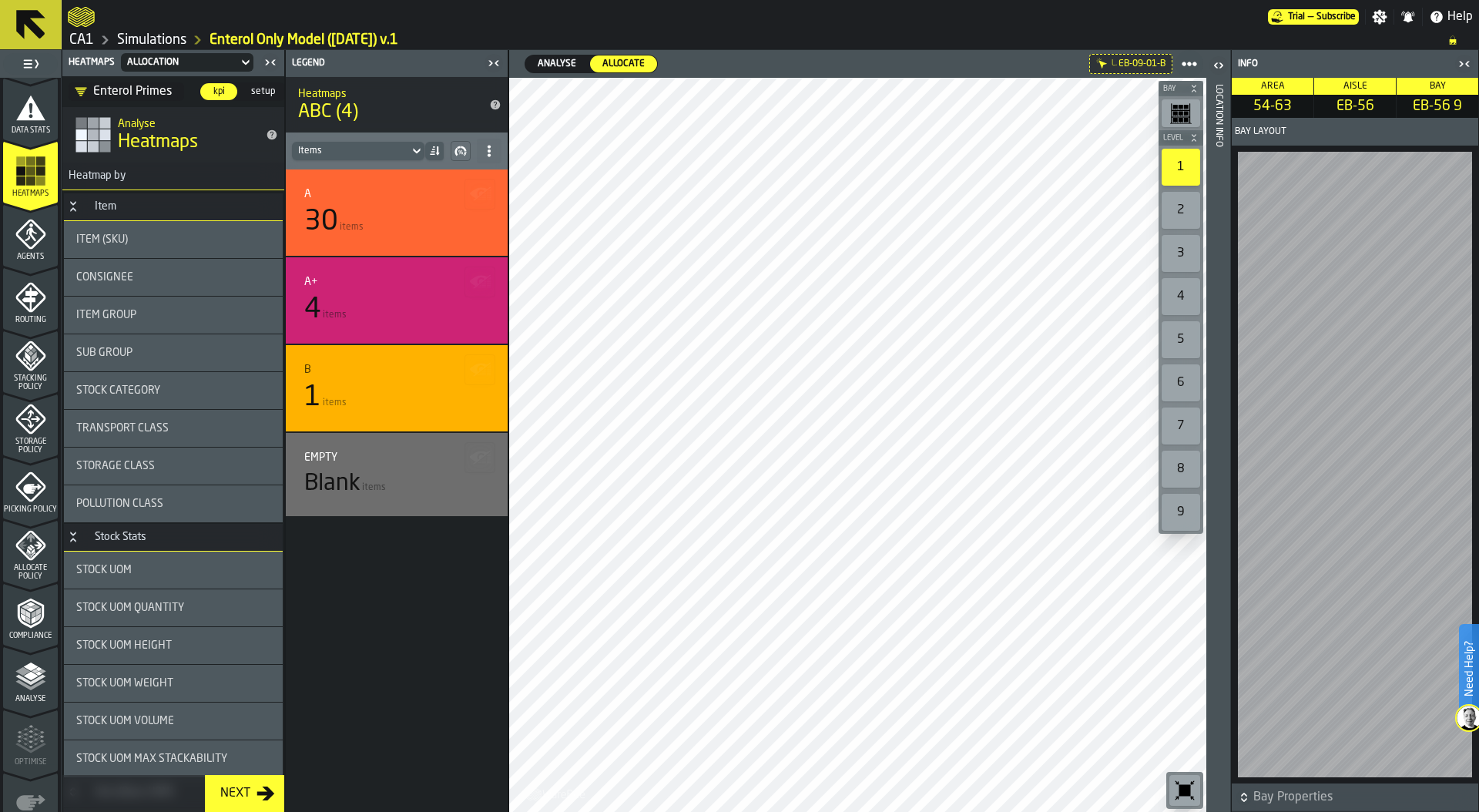
click at [1178, 210] on div "2" at bounding box center [1180, 210] width 39 height 37
click at [1221, 416] on div "Location Info" at bounding box center [1218, 445] width 10 height 727
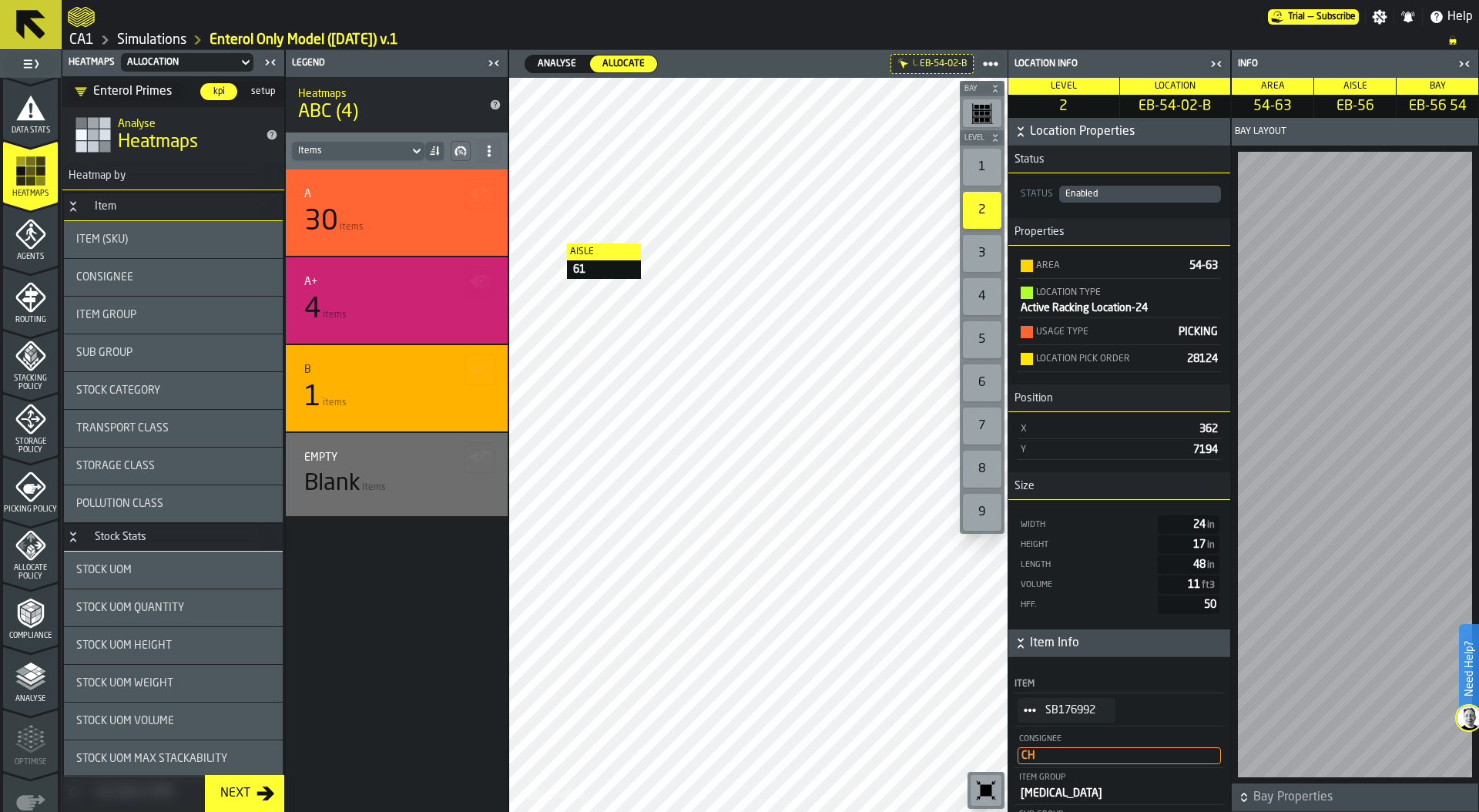
click at [100, 89] on div "Enterol Primes" at bounding box center [123, 91] width 97 height 18
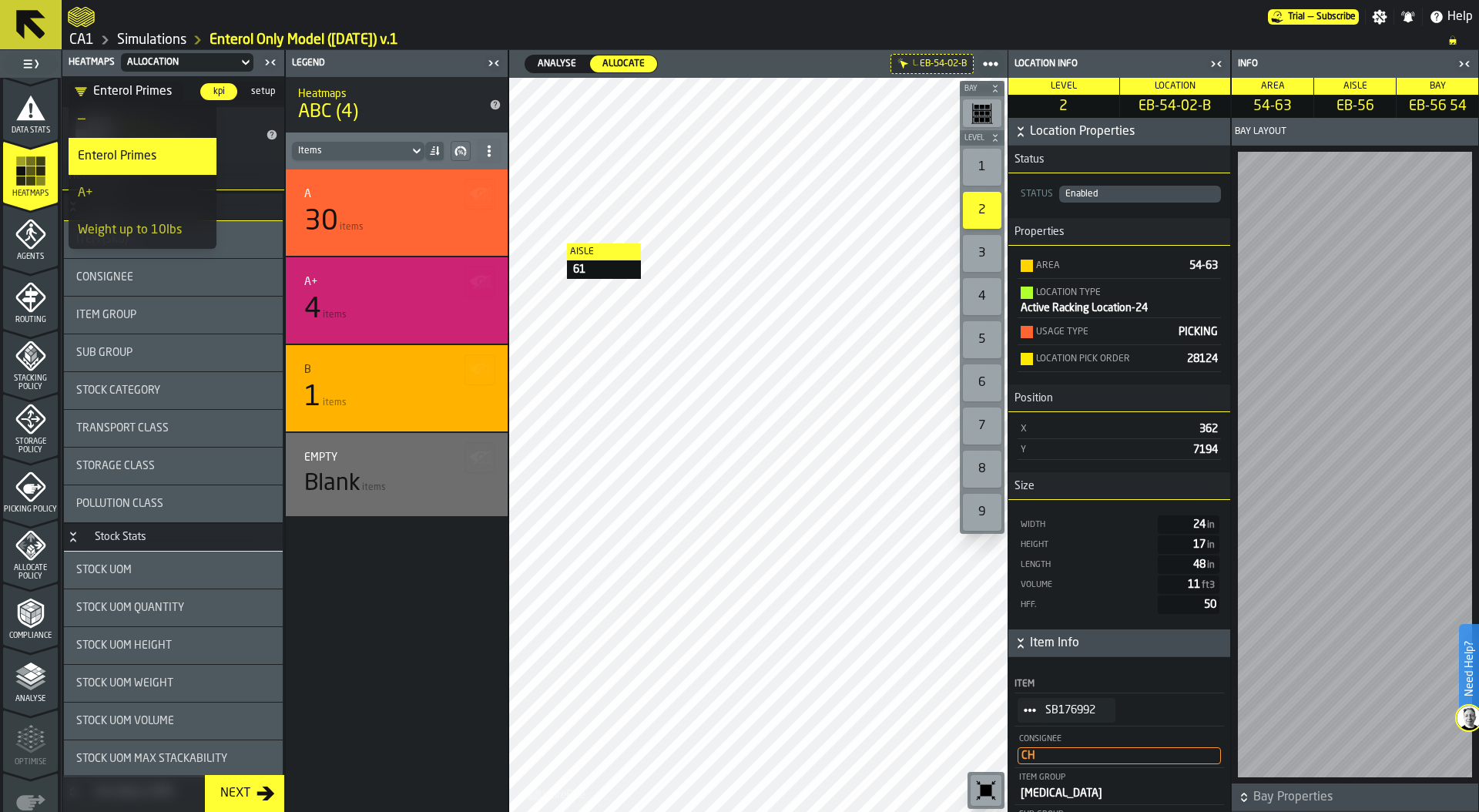
click at [274, 95] on span "setup" at bounding box center [262, 91] width 36 height 14
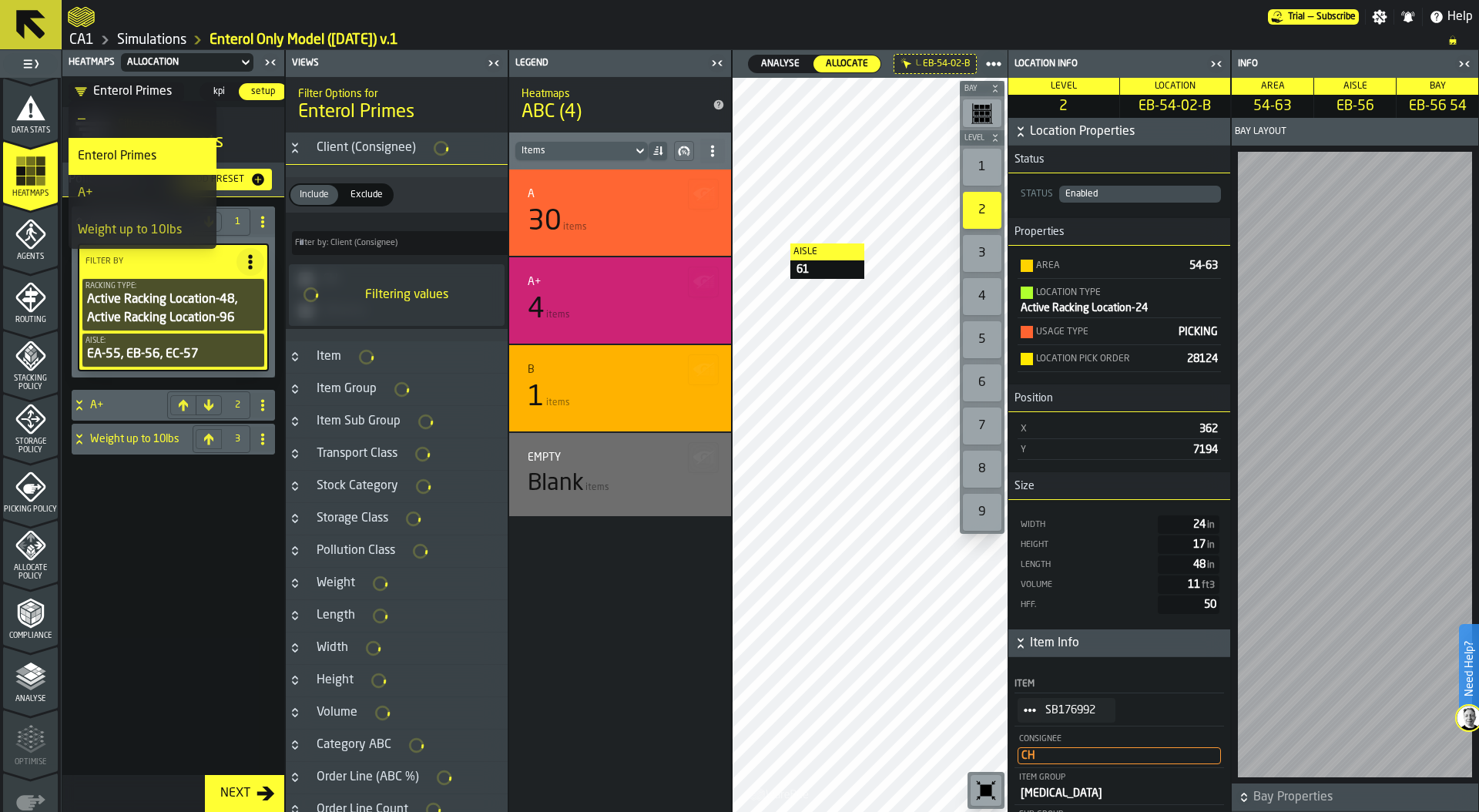
click at [153, 309] on div "Active Racking Location-48, Active Racking Location-96" at bounding box center [173, 309] width 176 height 37
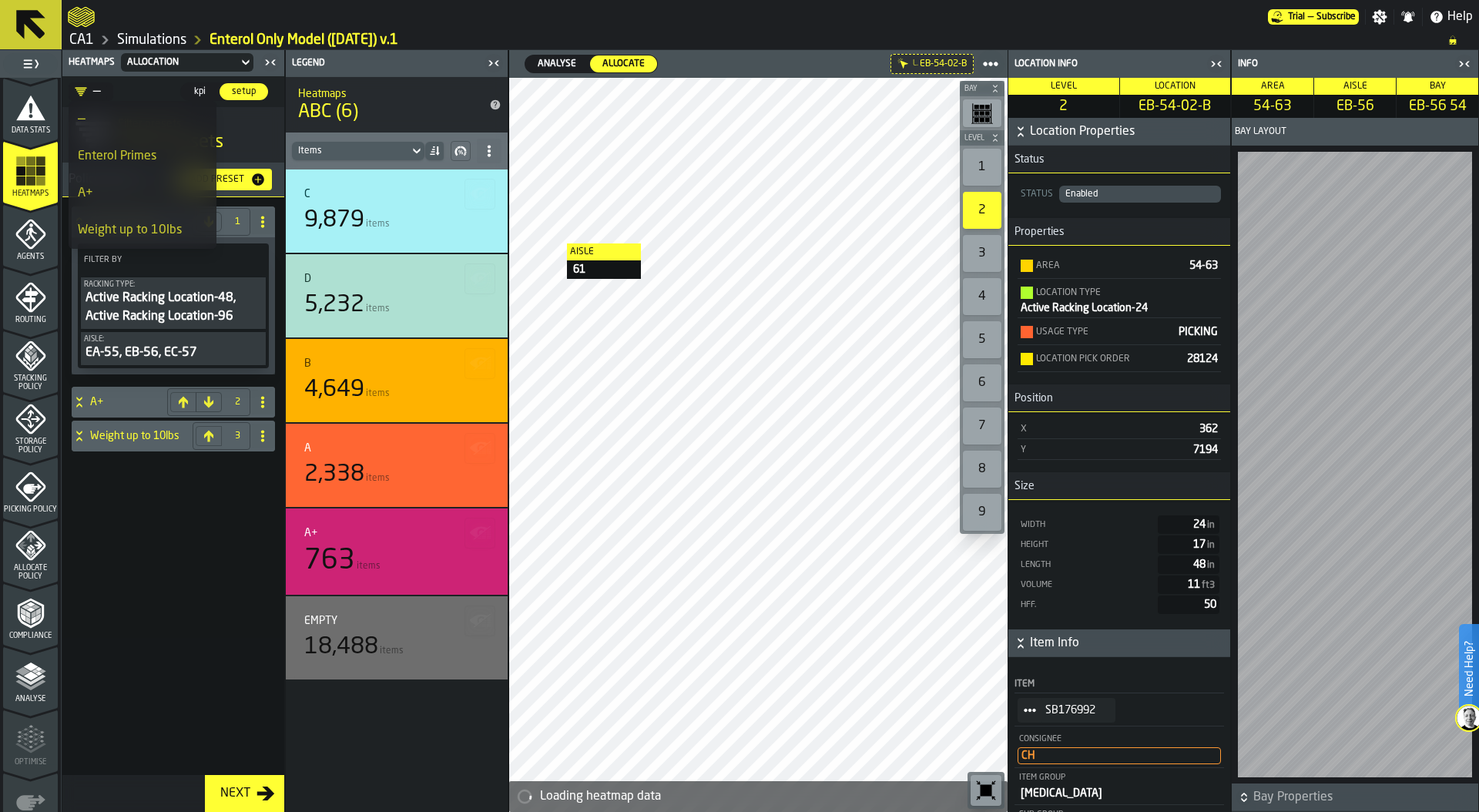
click at [131, 304] on div "Active Racking Location-48, Active Racking Location-96" at bounding box center [173, 307] width 179 height 37
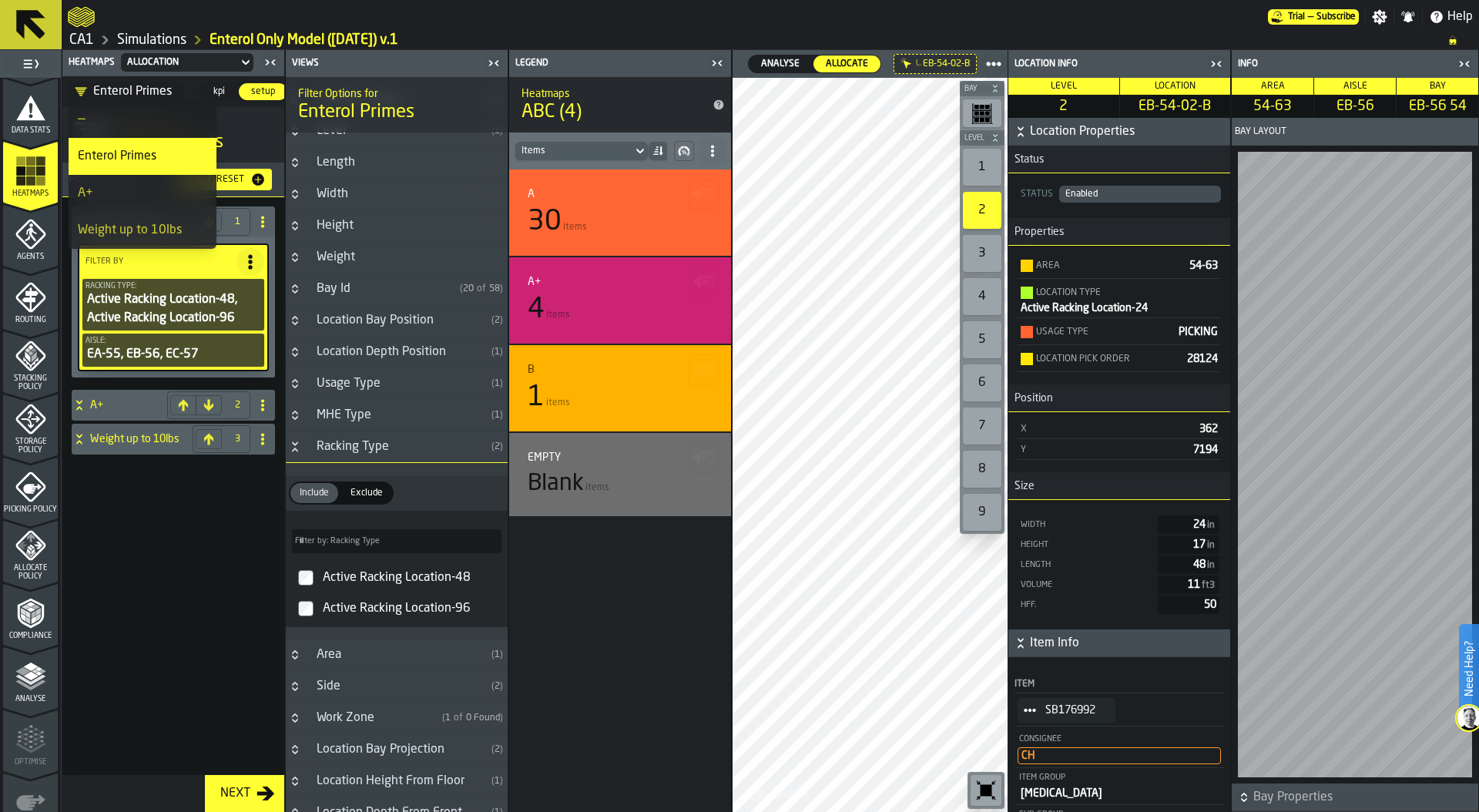
scroll to position [1086, 0]
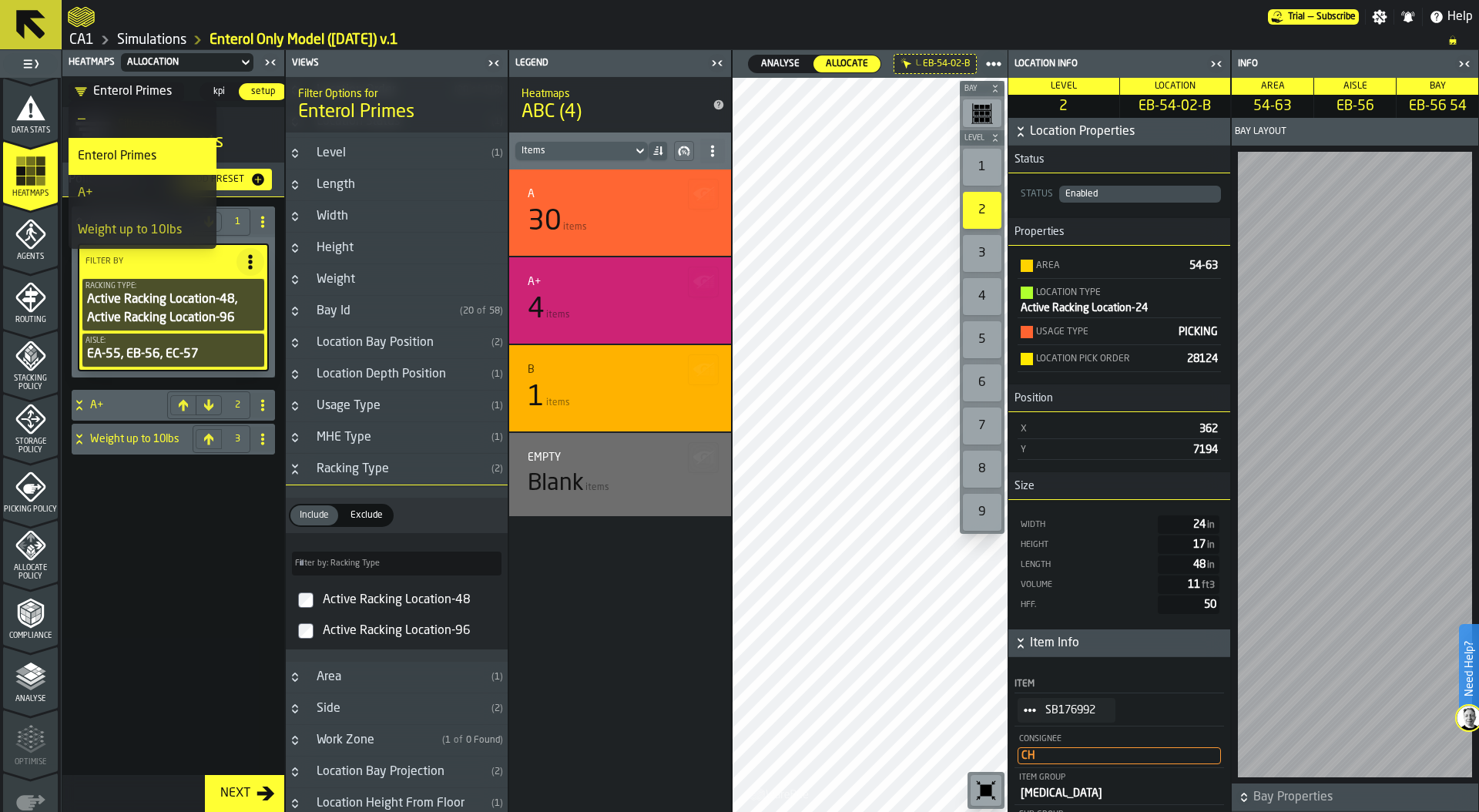
click at [0, 0] on icon "PolicyFilterItem-Racking Type" at bounding box center [0, 0] width 0 height 0
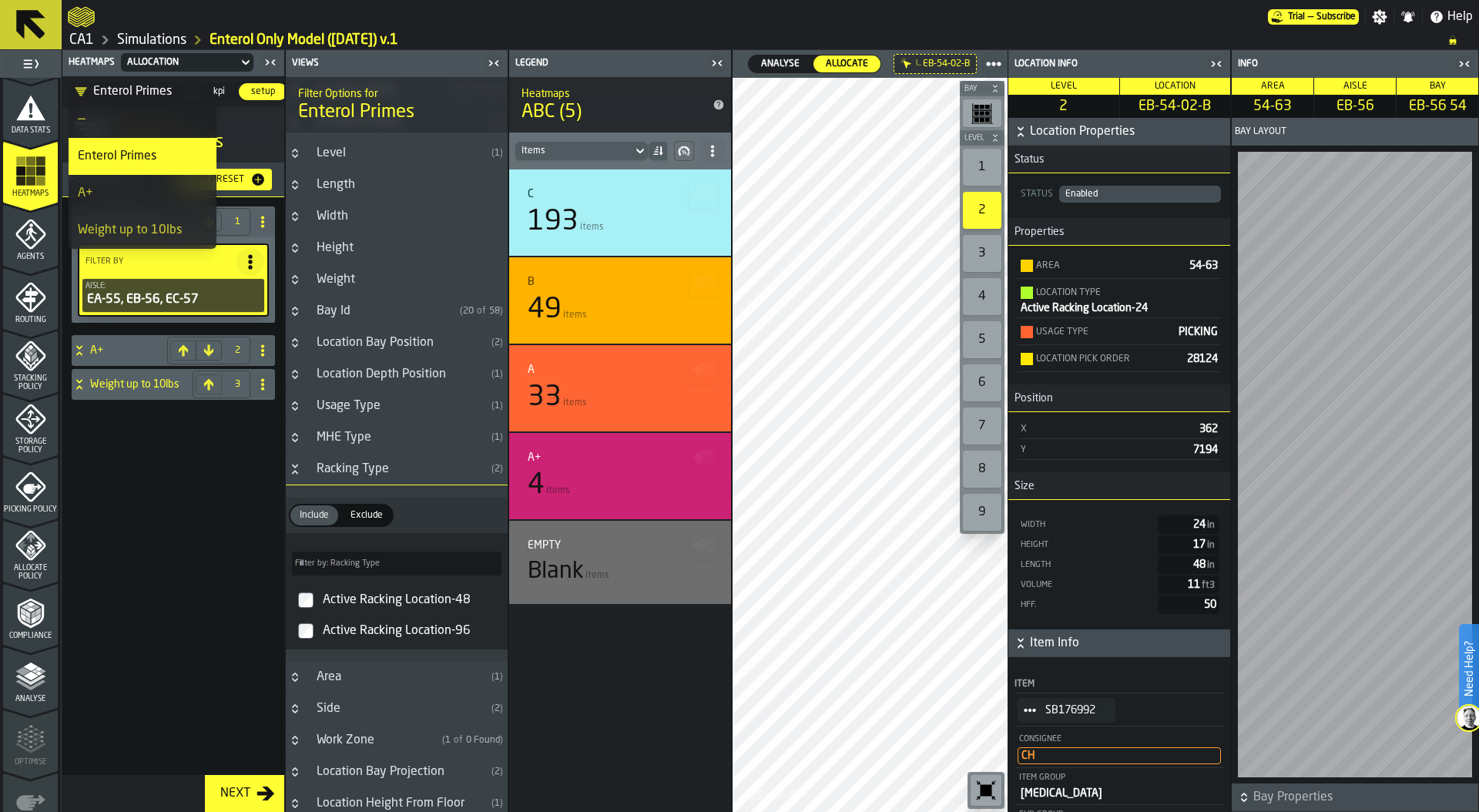
click at [506, 30] on ol "CA1 Simulations Enterol Only Model ([DATE]) v.1" at bounding box center [750, 39] width 1365 height 18
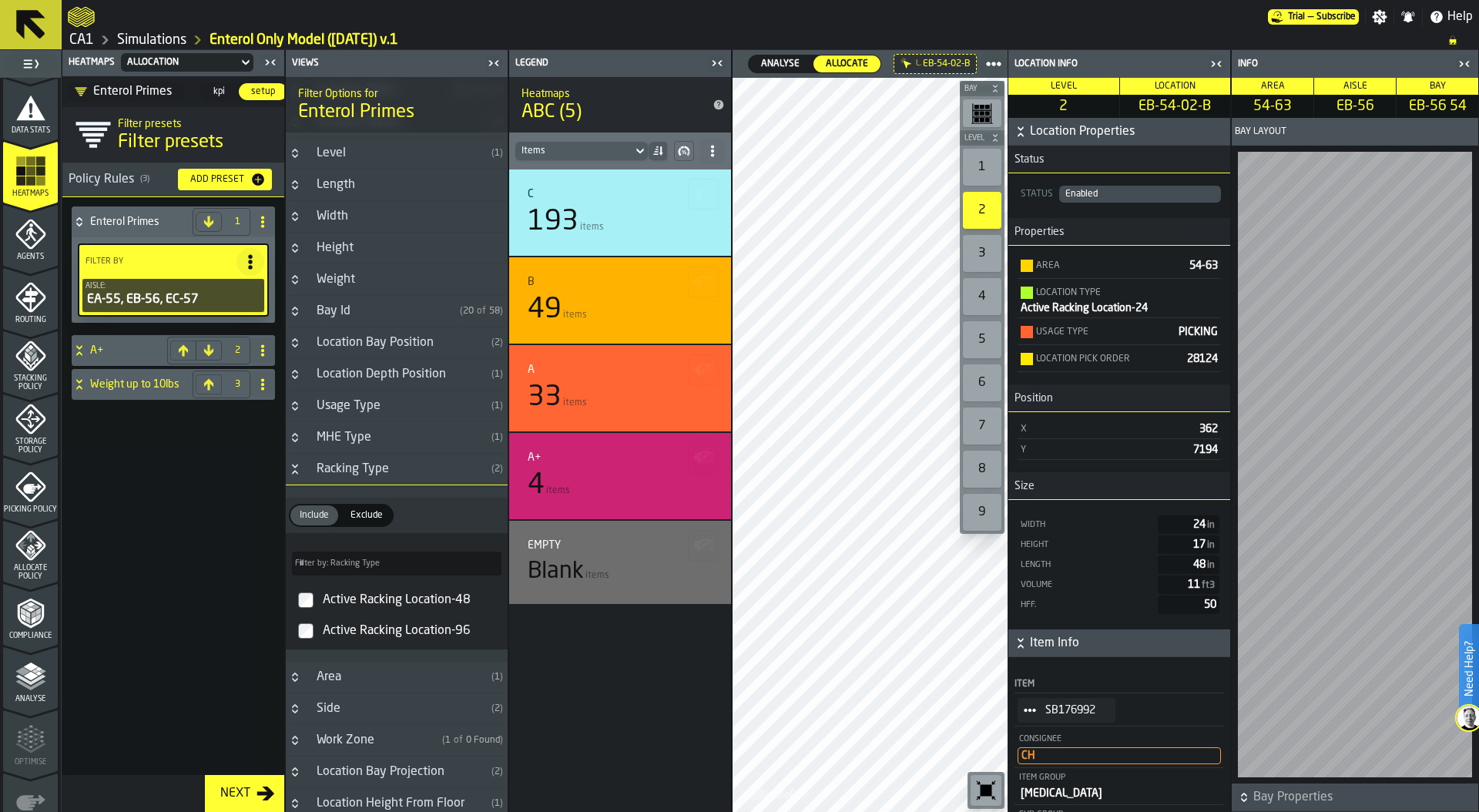
click at [978, 168] on div "1" at bounding box center [982, 167] width 39 height 37
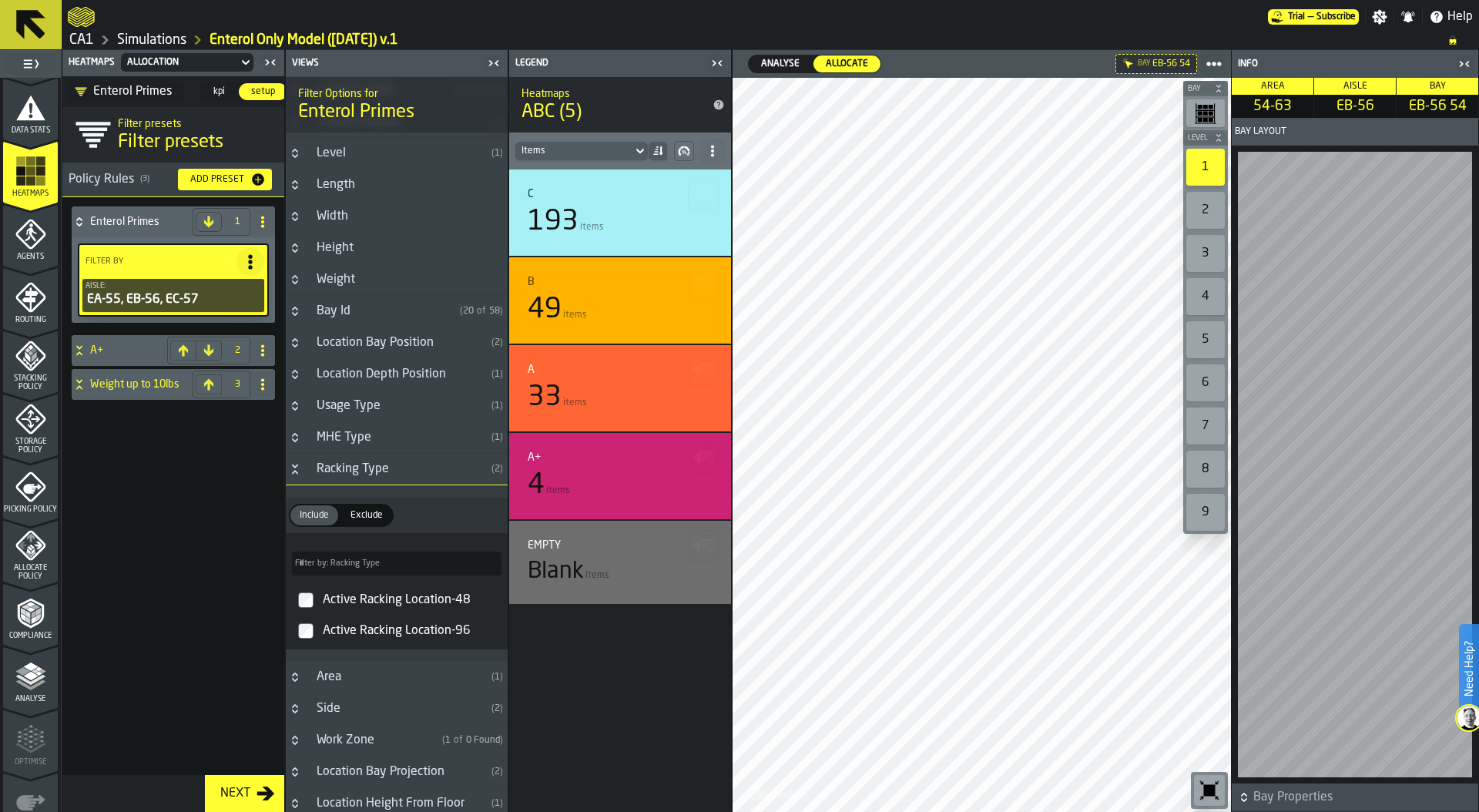
click at [29, 430] on icon "menu Storage Policy" at bounding box center [30, 419] width 30 height 30
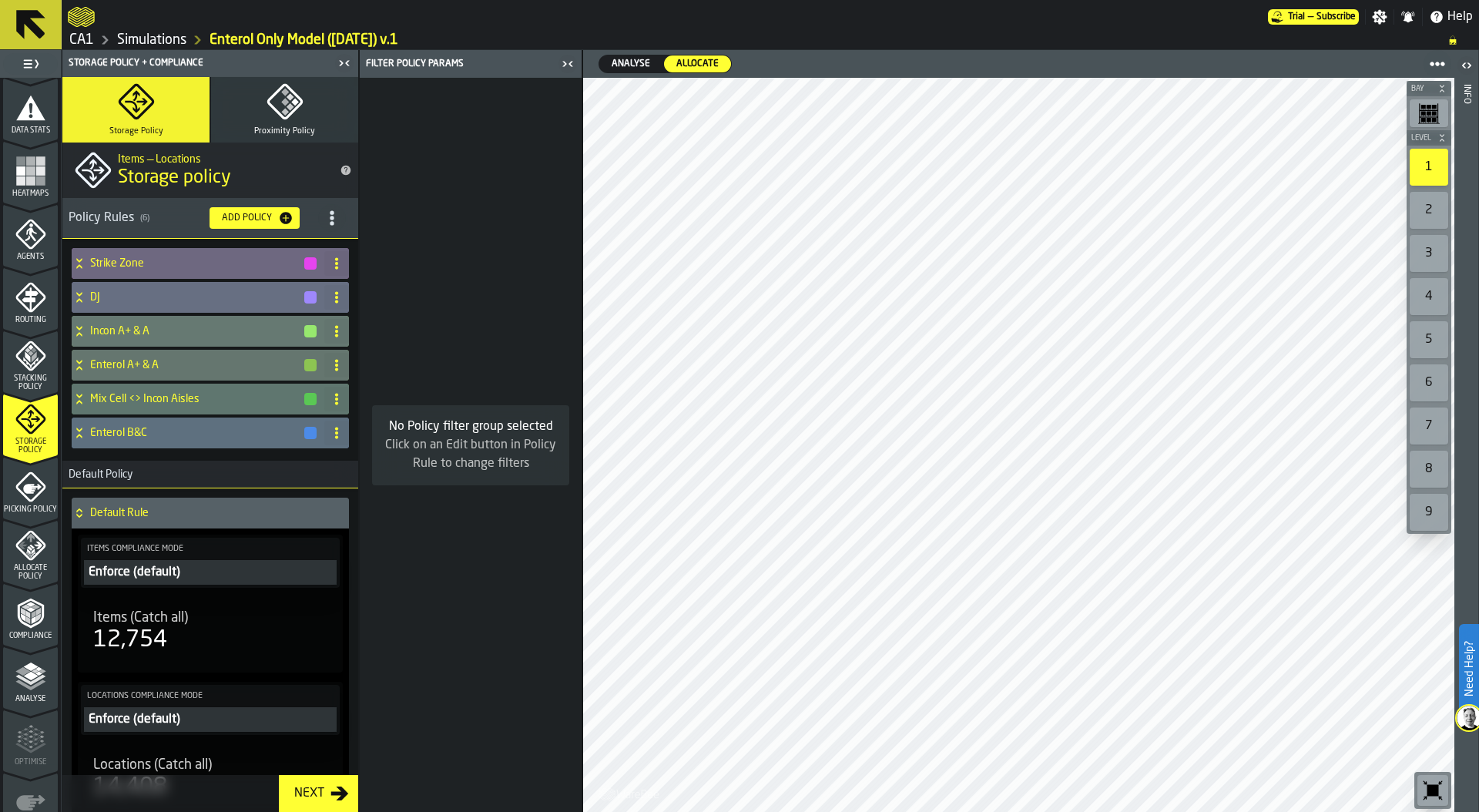
click at [331, 210] on icon "title-section-[object Object]" at bounding box center [331, 217] width 15 height 15
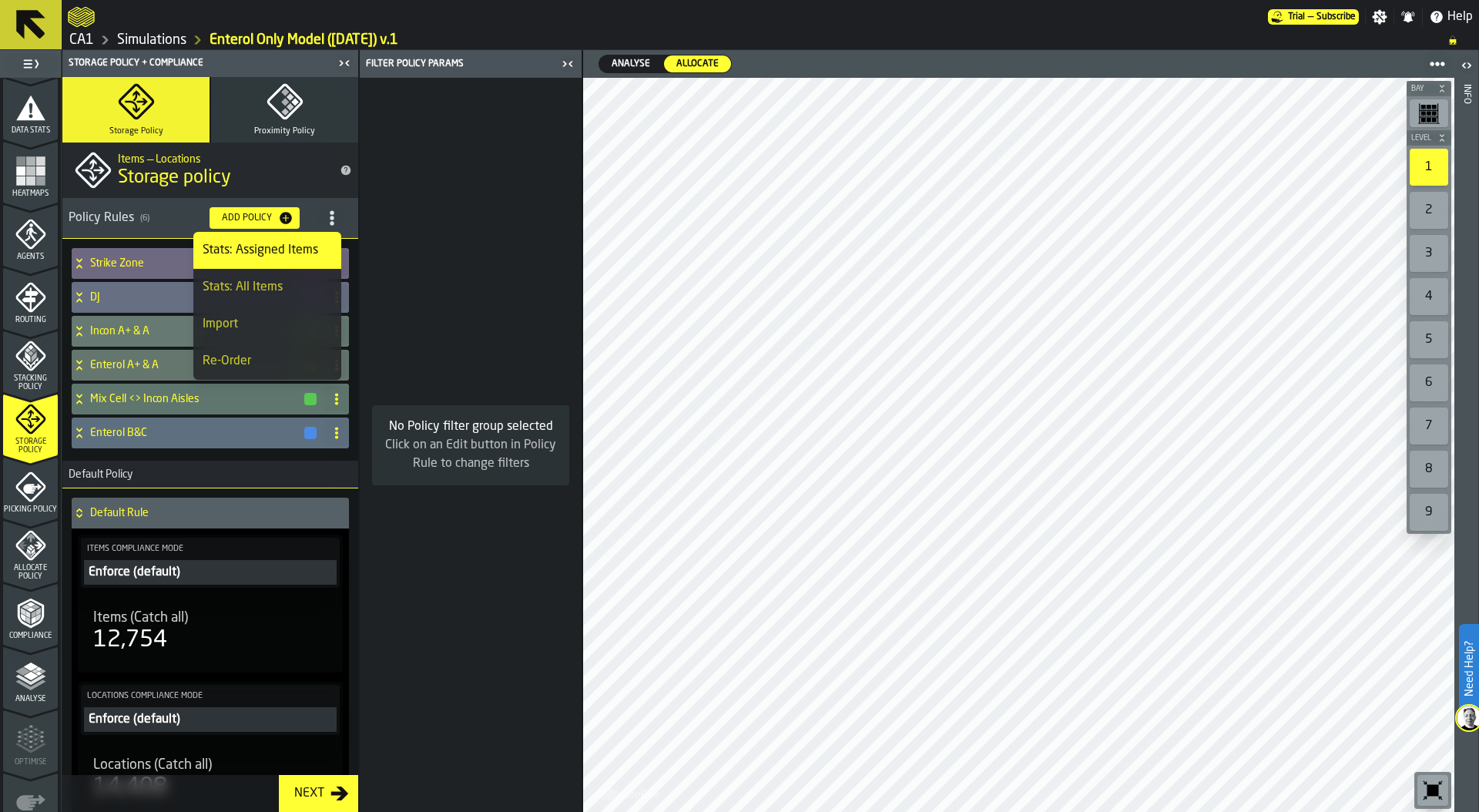
click at [331, 210] on icon "title-section-[object Object]" at bounding box center [331, 217] width 15 height 15
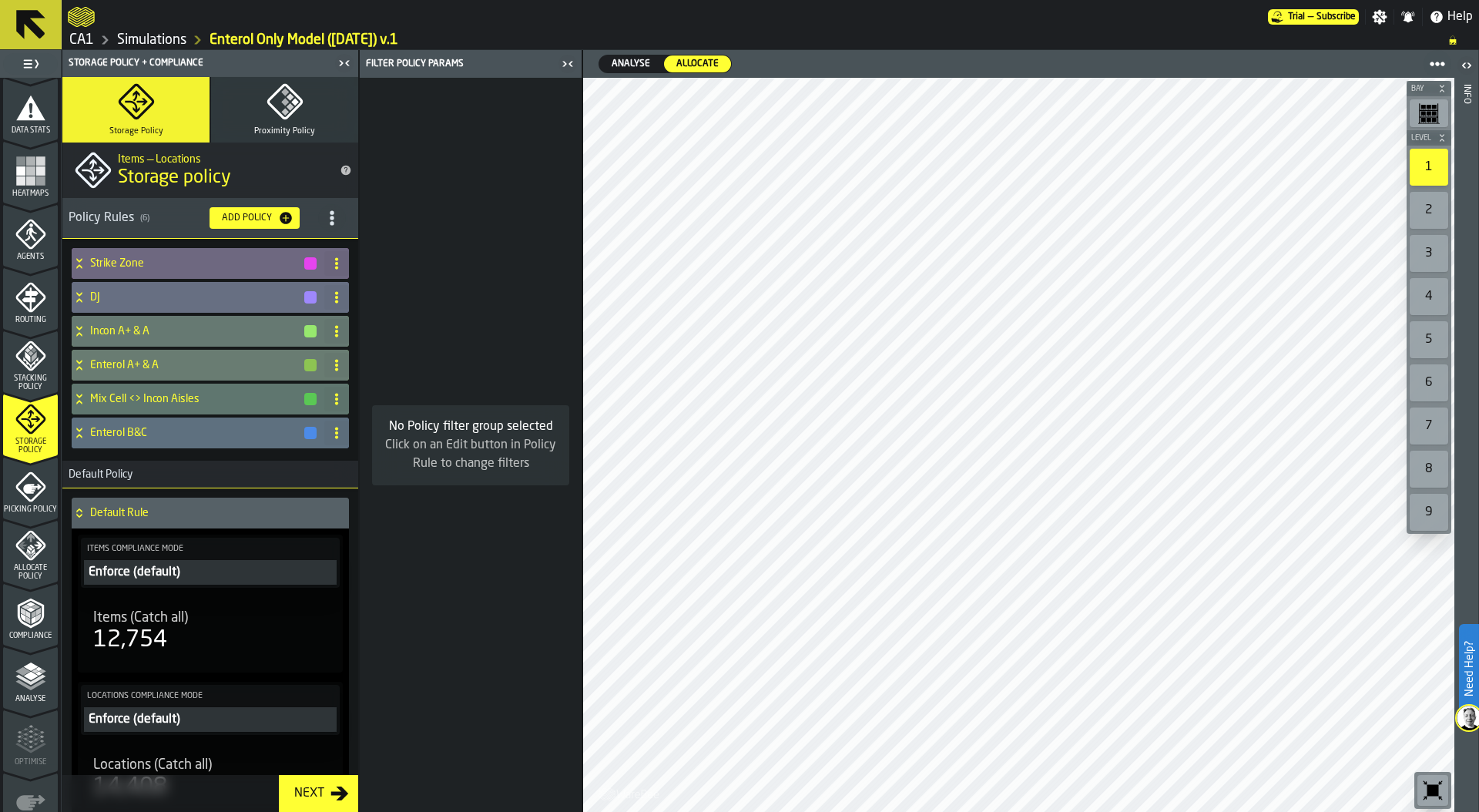
click at [79, 367] on icon at bounding box center [79, 367] width 6 height 4
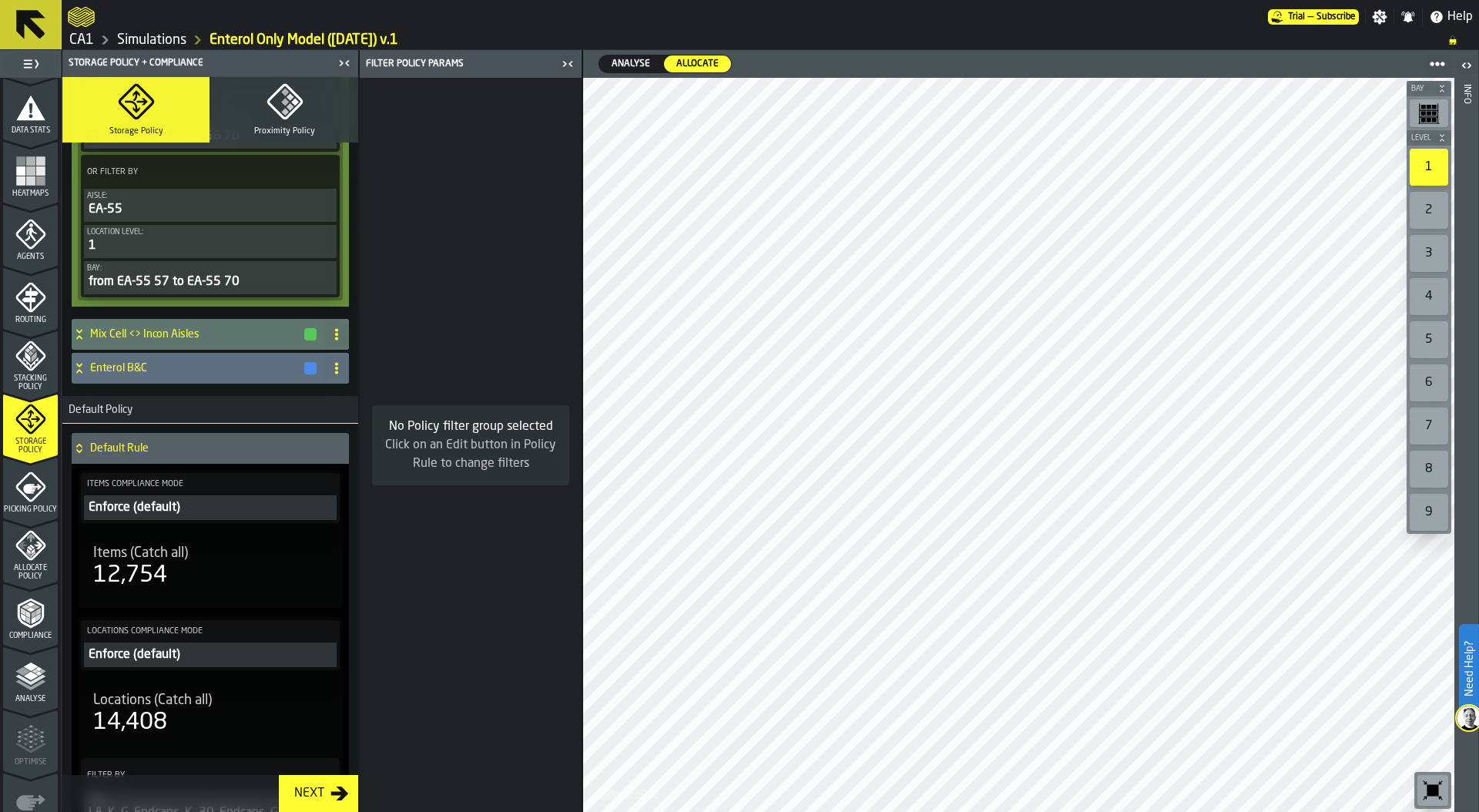
scroll to position [980, 0]
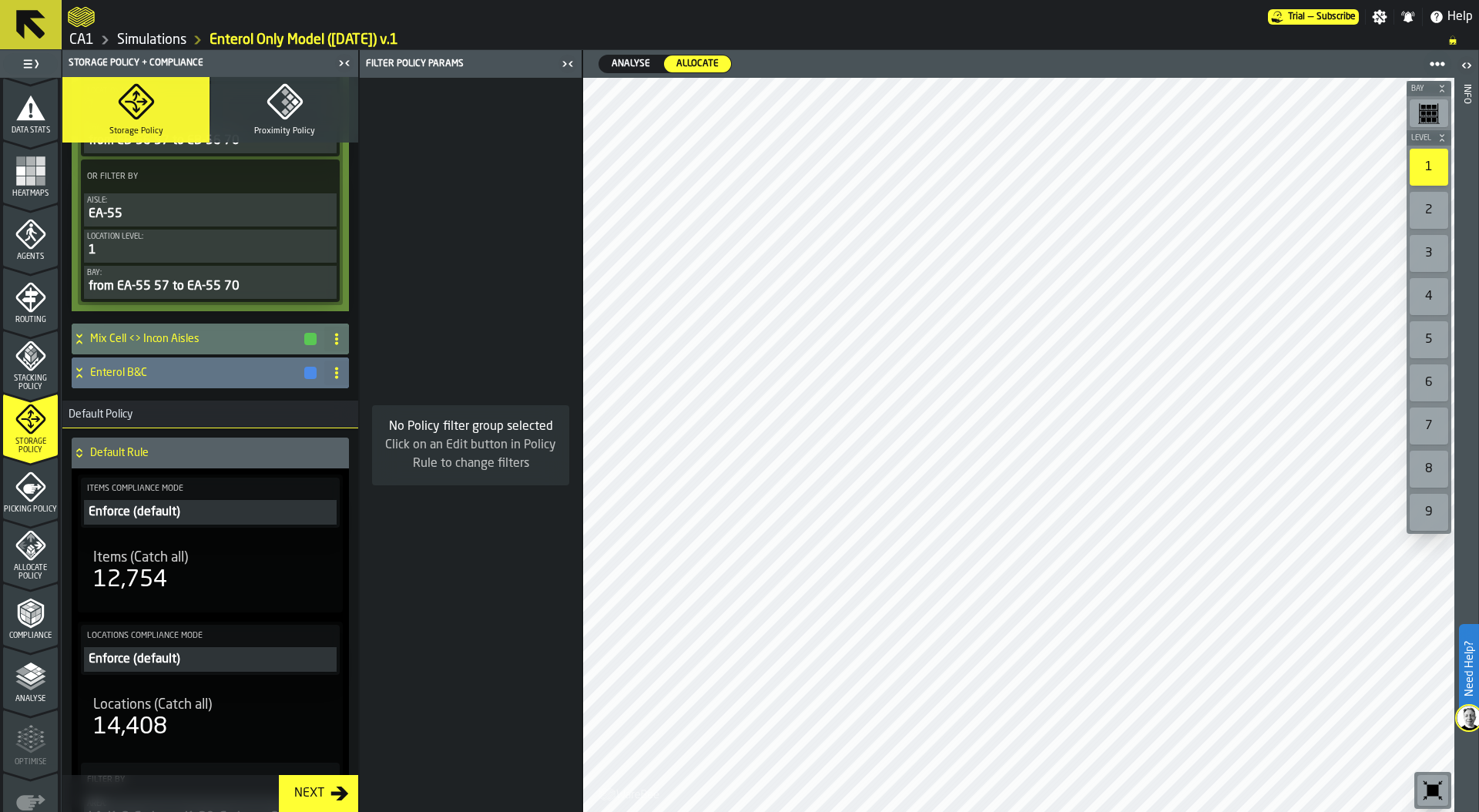
click at [83, 376] on icon at bounding box center [79, 372] width 15 height 12
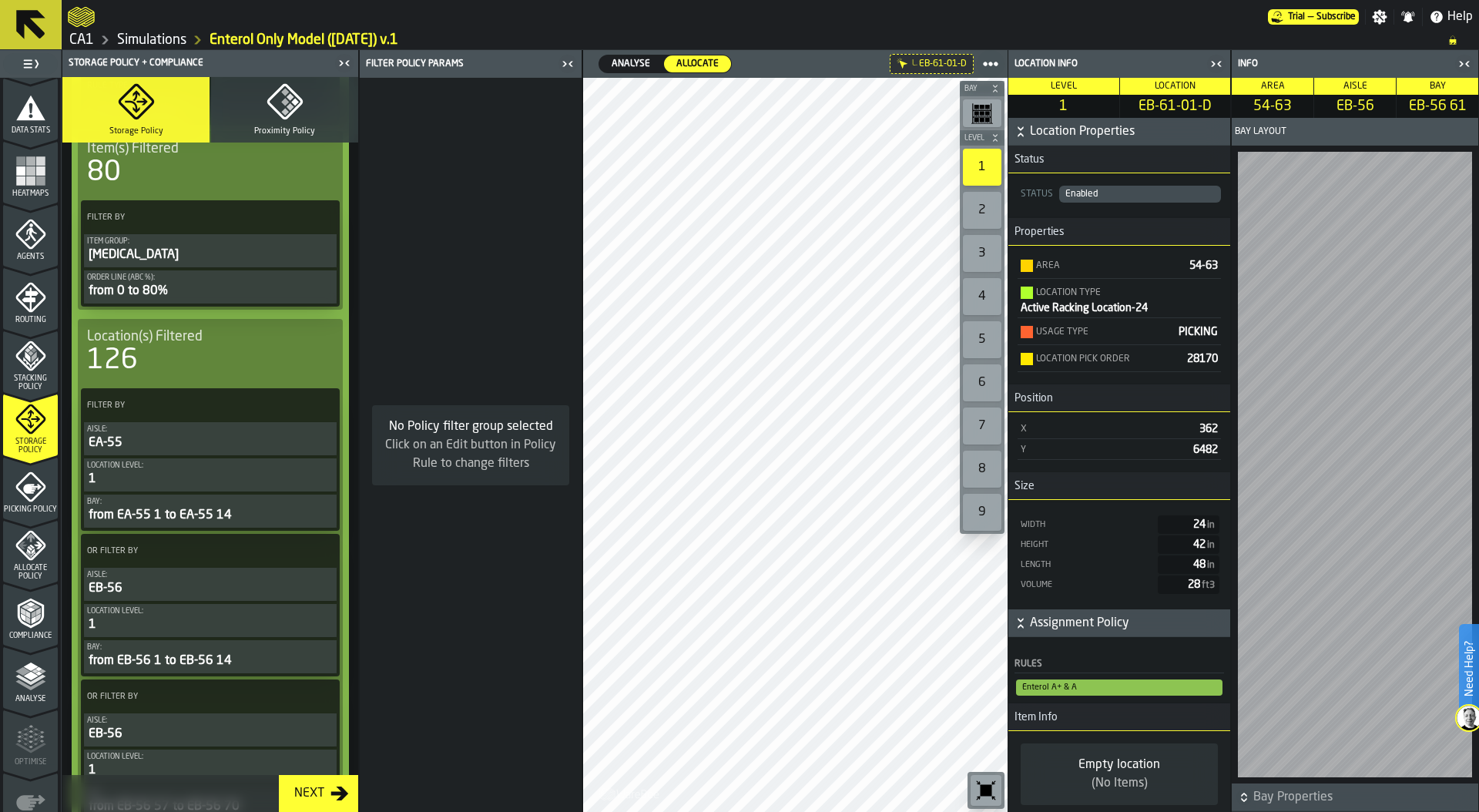
scroll to position [327, 0]
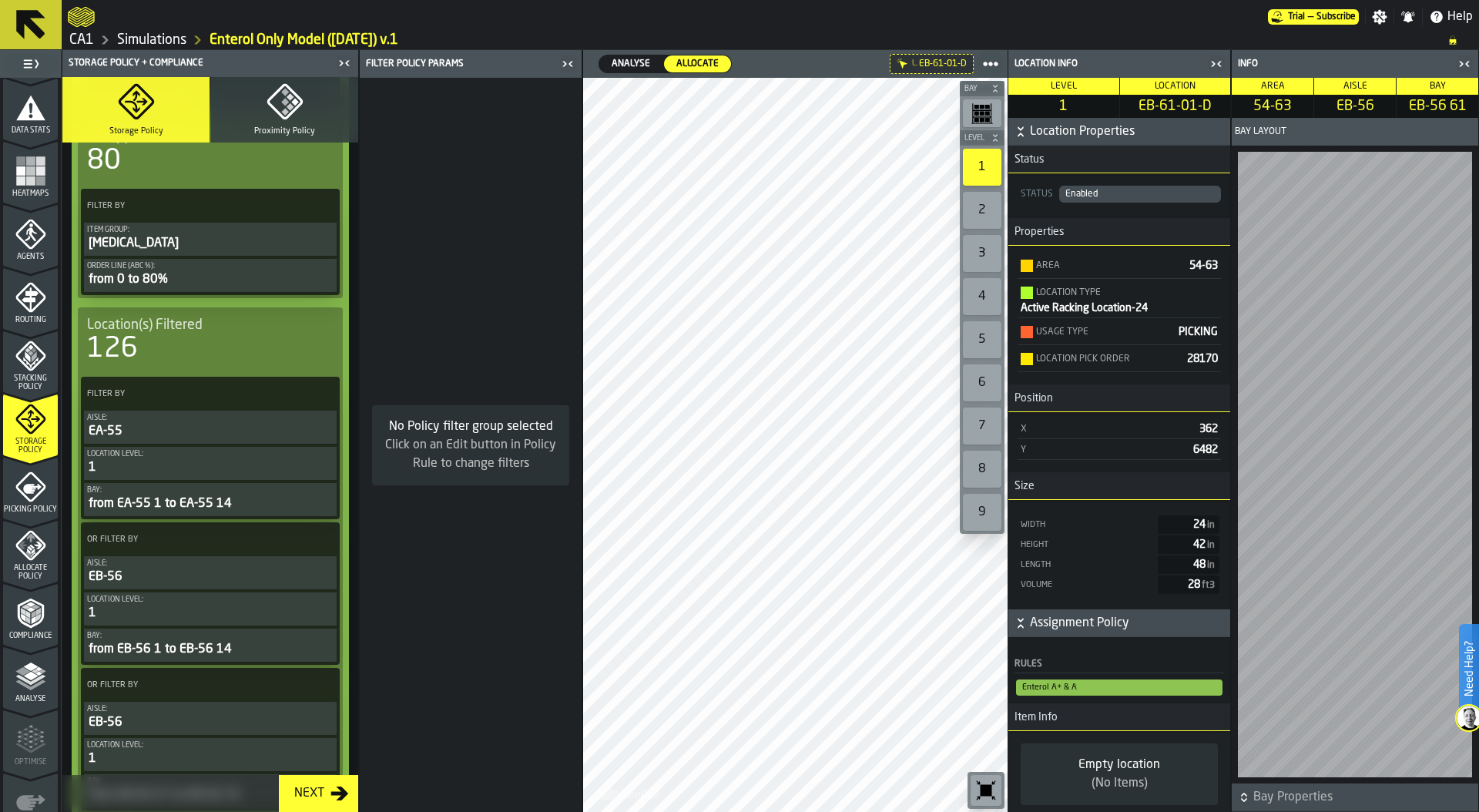
click at [0, 0] on icon "PolicyFilterItem-Location level" at bounding box center [0, 0] width 0 height 0
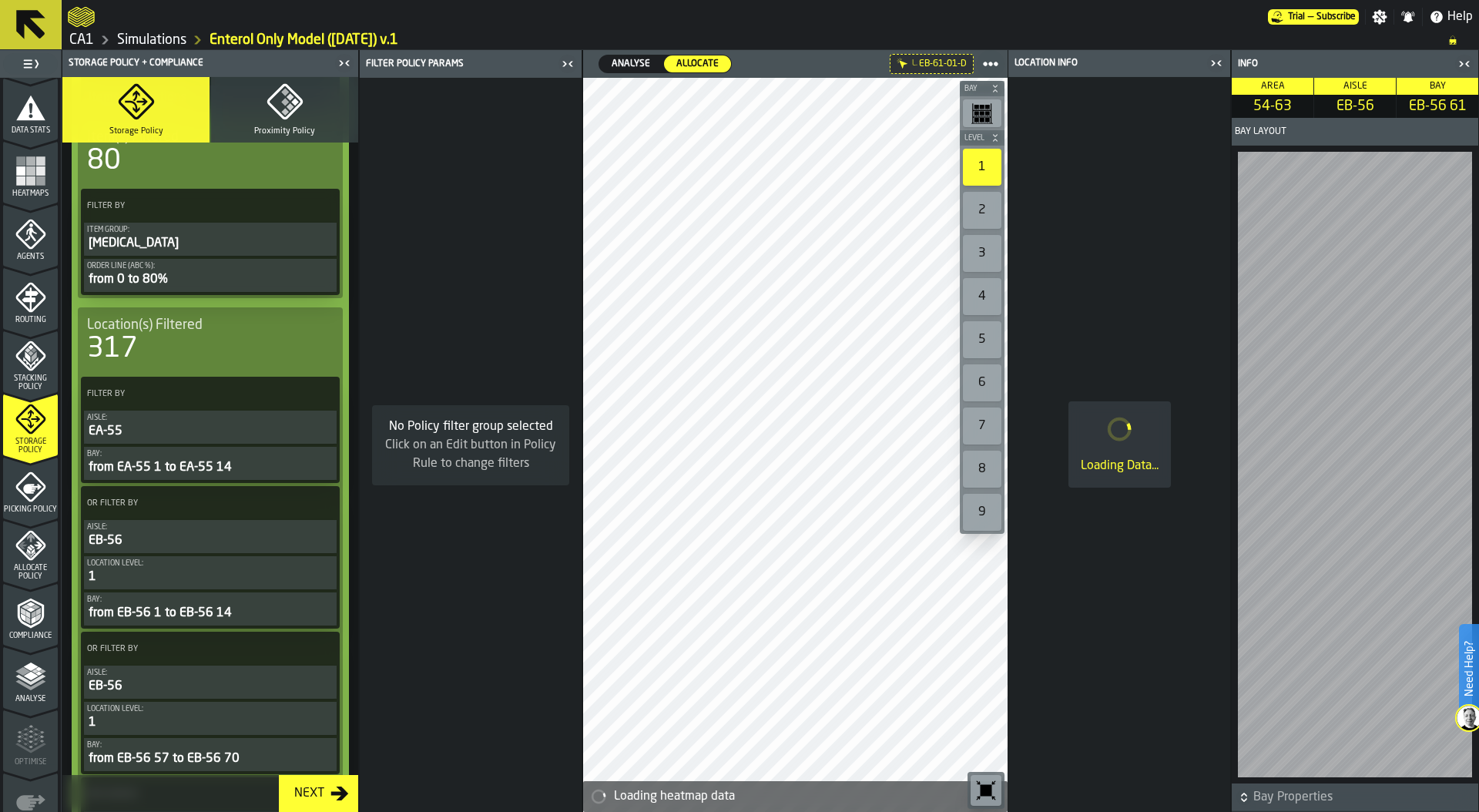
click at [0, 0] on icon "PolicyFilterItem-Location level" at bounding box center [0, 0] width 0 height 0
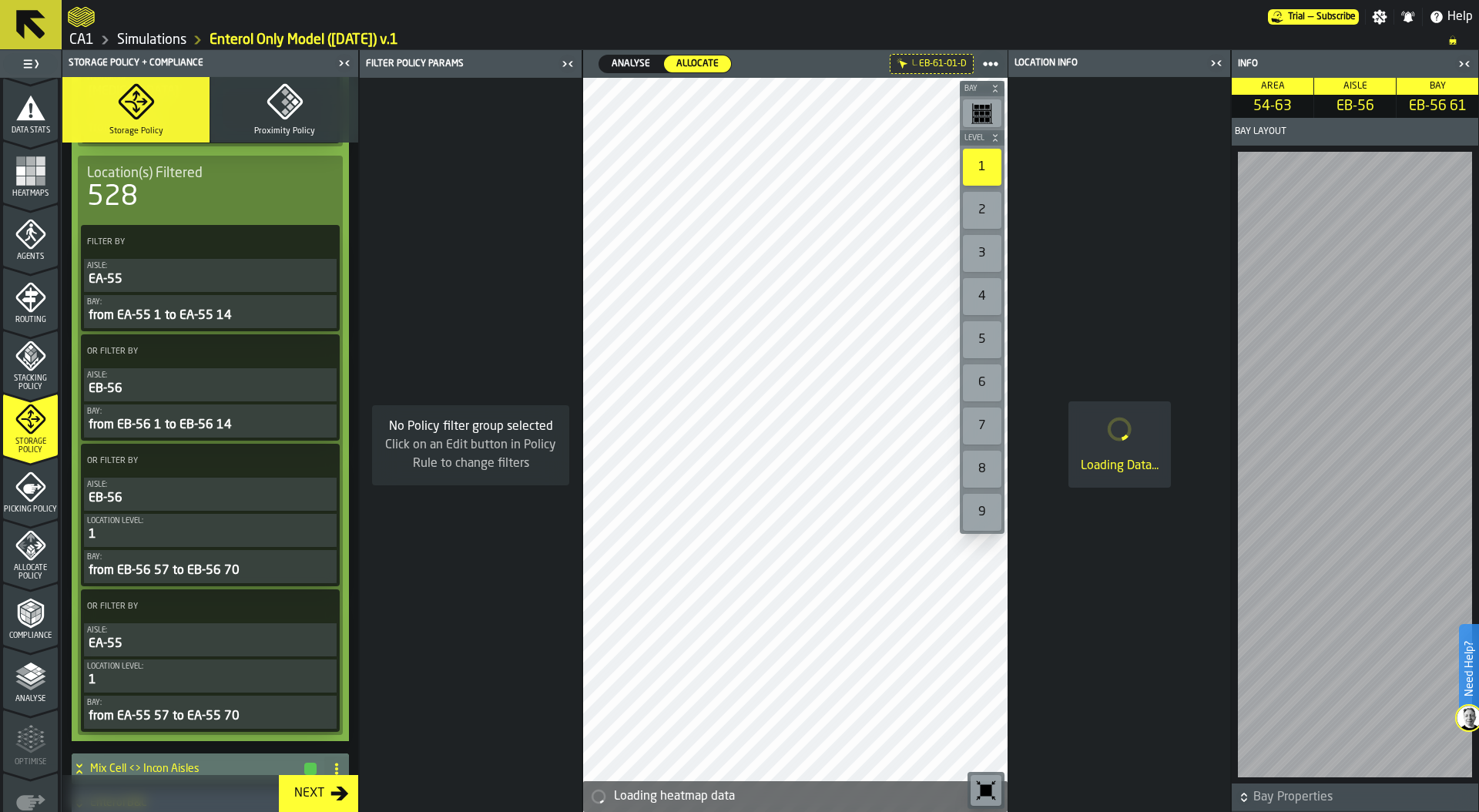
click at [0, 0] on icon "PolicyFilterItem-Location level" at bounding box center [0, 0] width 0 height 0
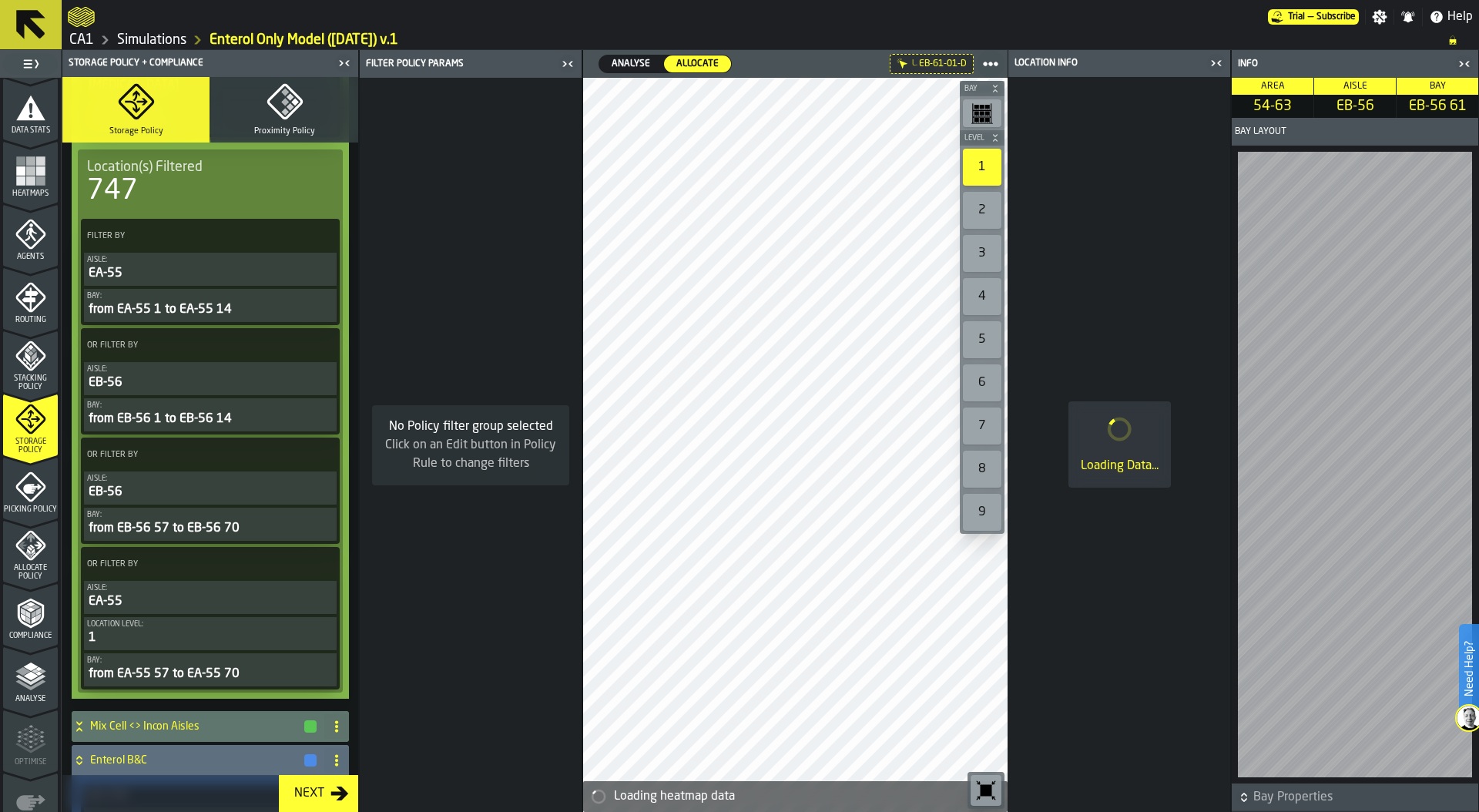
scroll to position [478, 0]
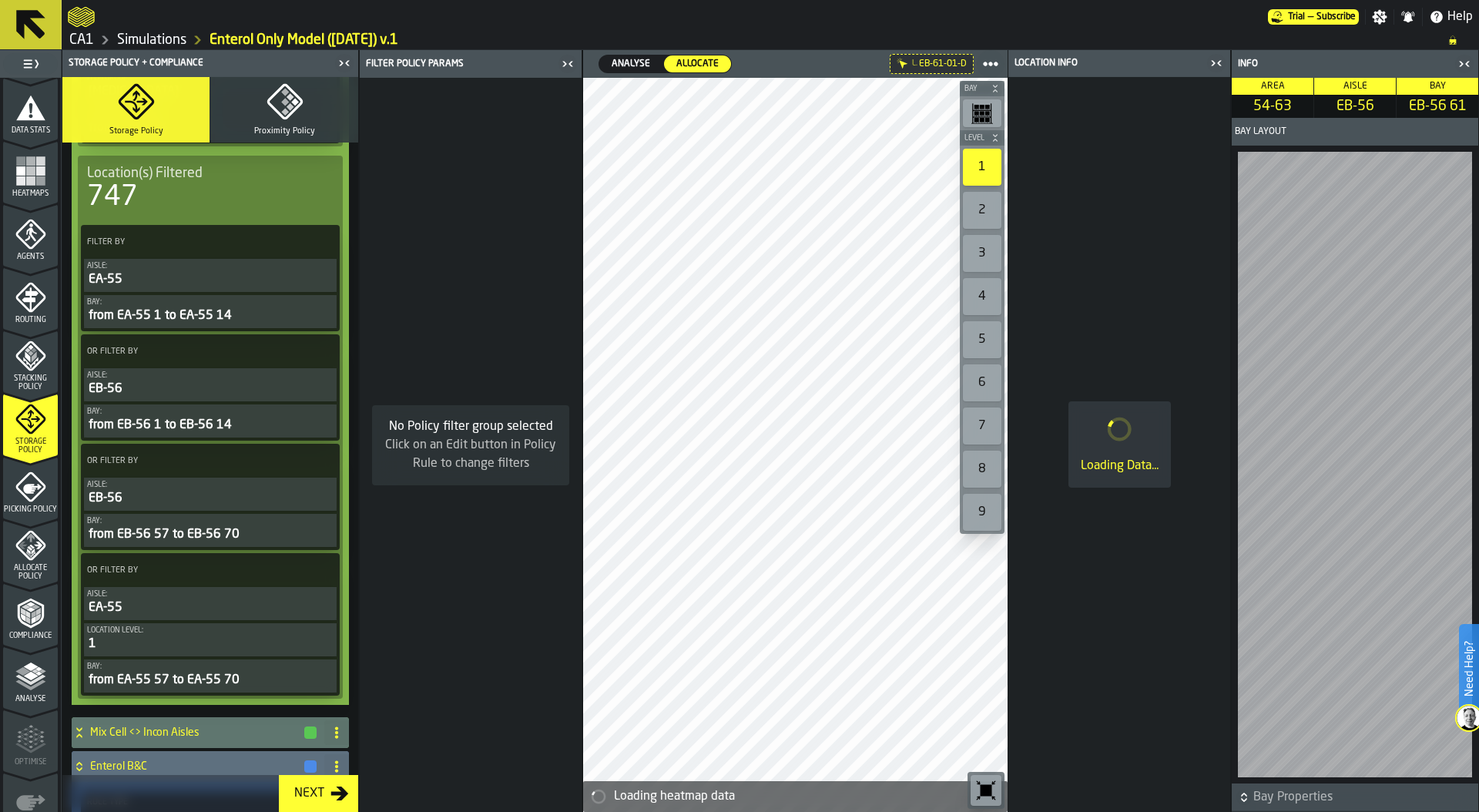
click at [0, 0] on icon "PolicyFilterItem-Location level" at bounding box center [0, 0] width 0 height 0
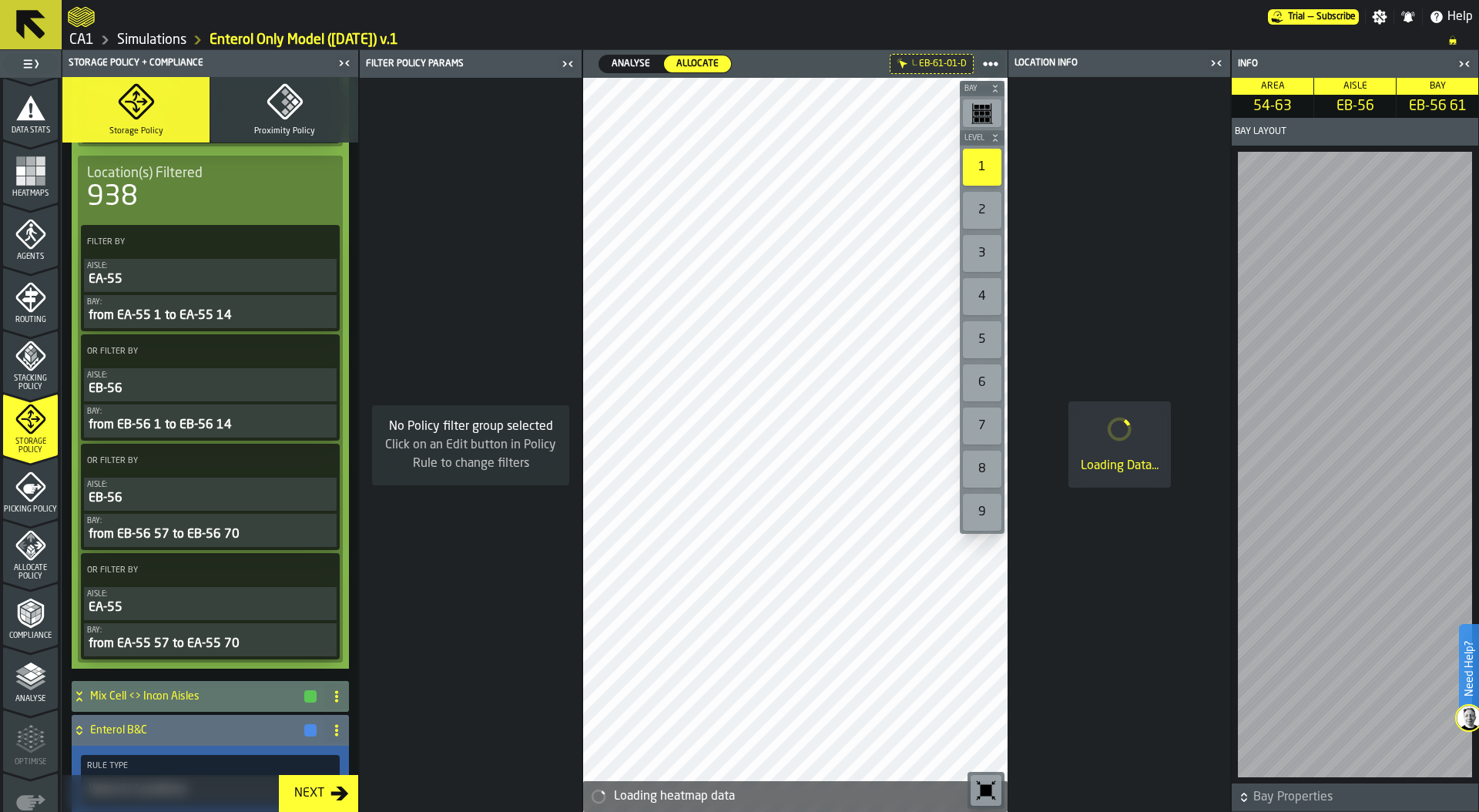
click at [184, 289] on div "EA-55" at bounding box center [209, 279] width 246 height 18
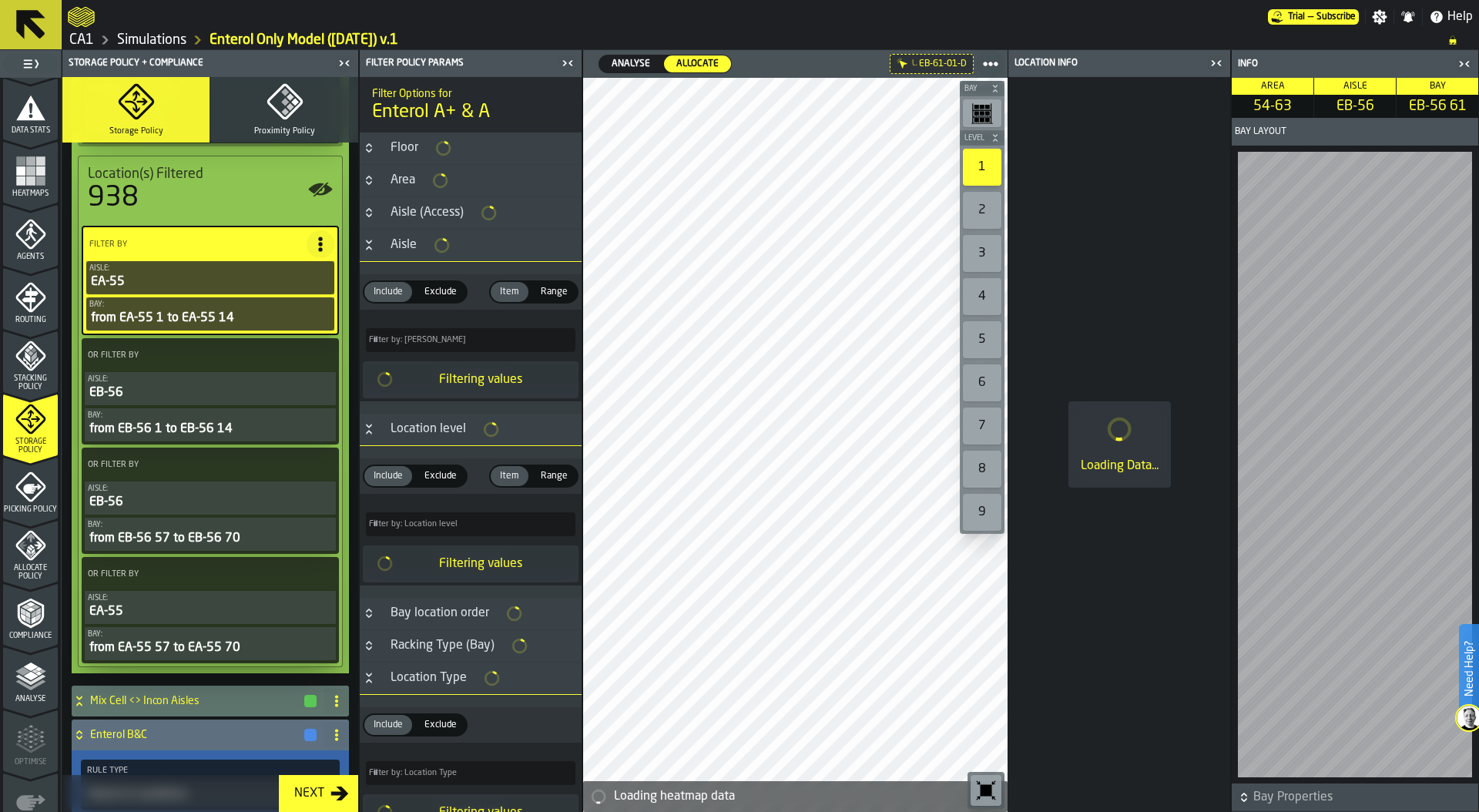
scroll to position [347, 0]
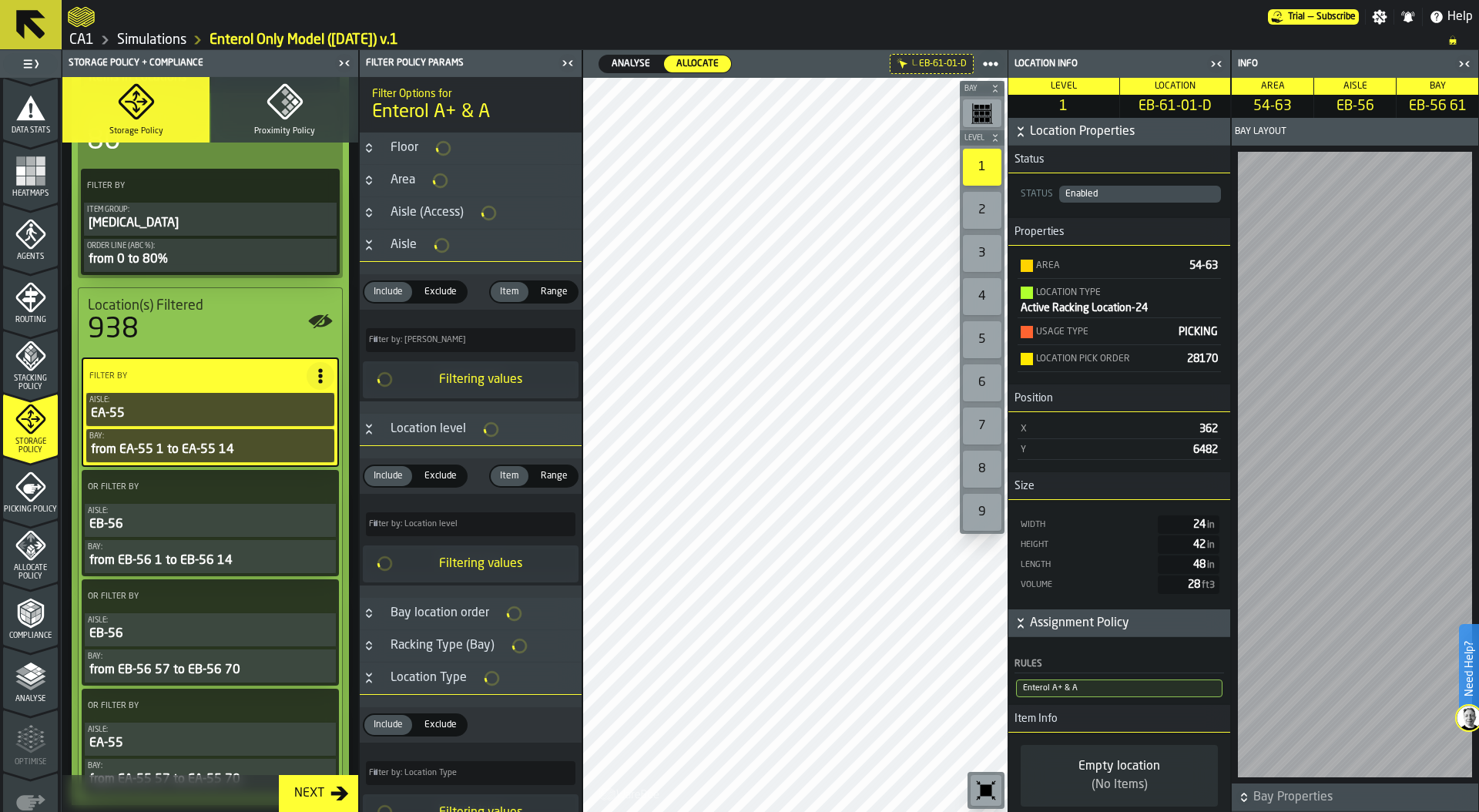
click at [372, 424] on icon "Button-Location level-open" at bounding box center [368, 428] width 12 height 12
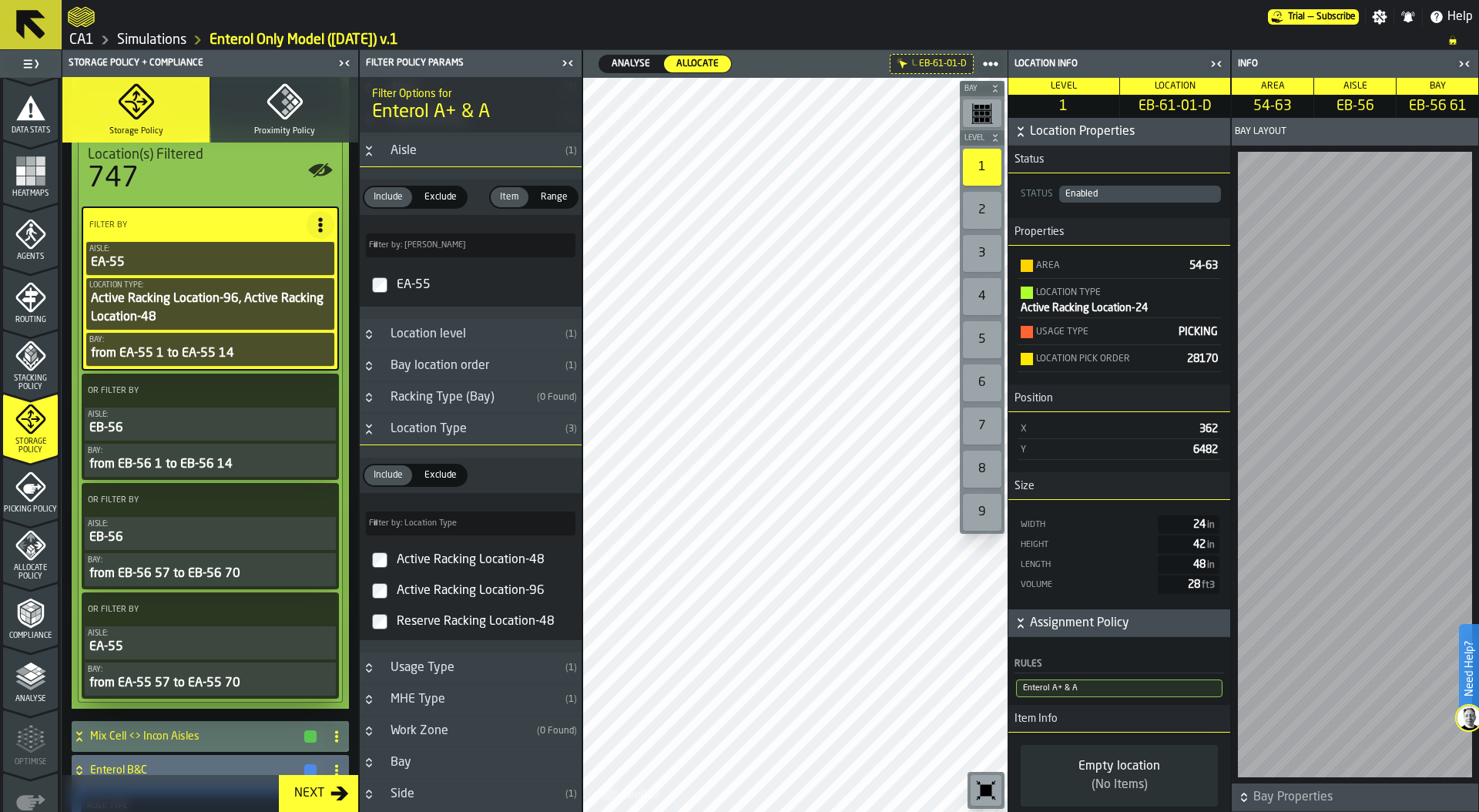
scroll to position [524, 0]
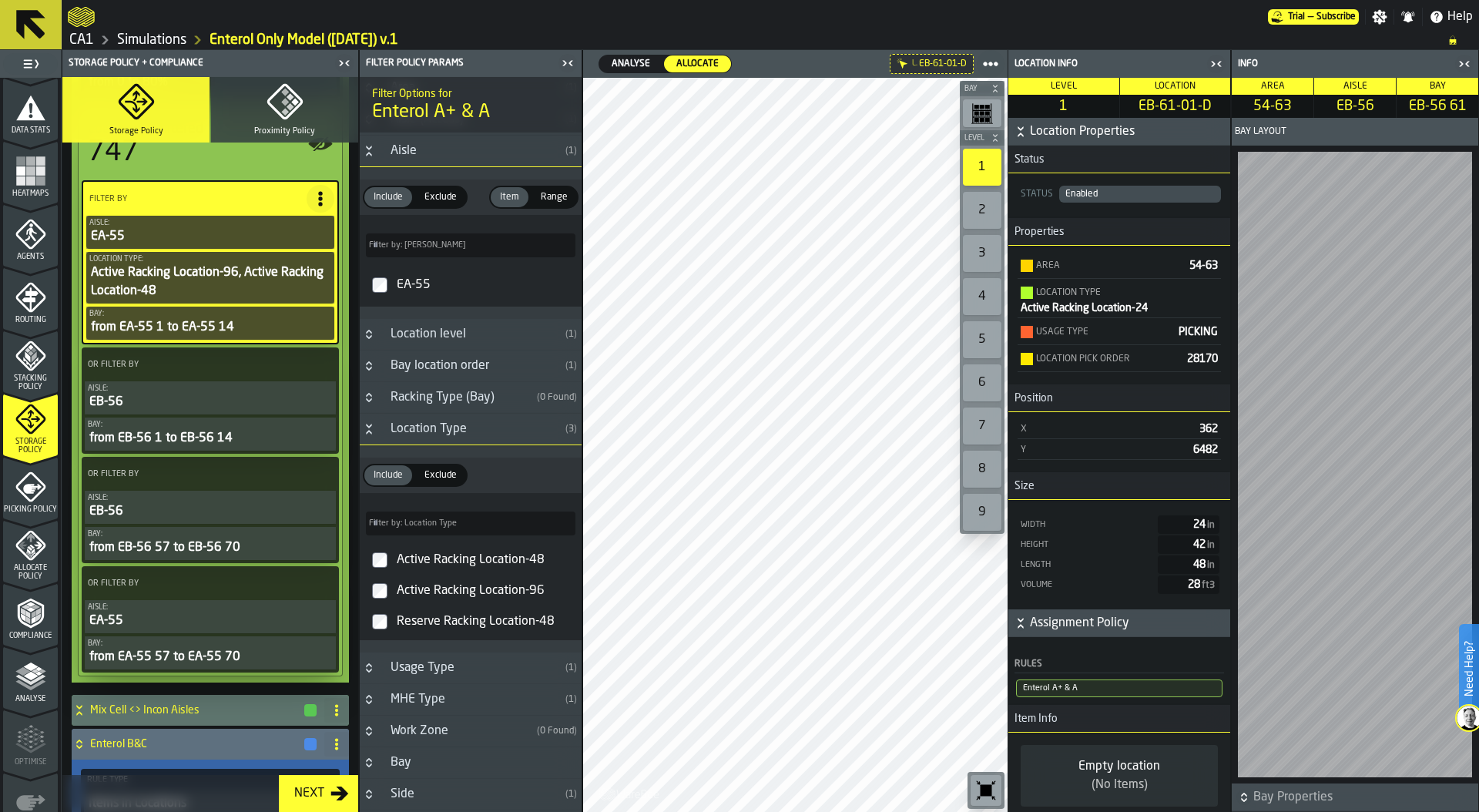
click at [209, 400] on div "EB-56" at bounding box center [209, 401] width 245 height 18
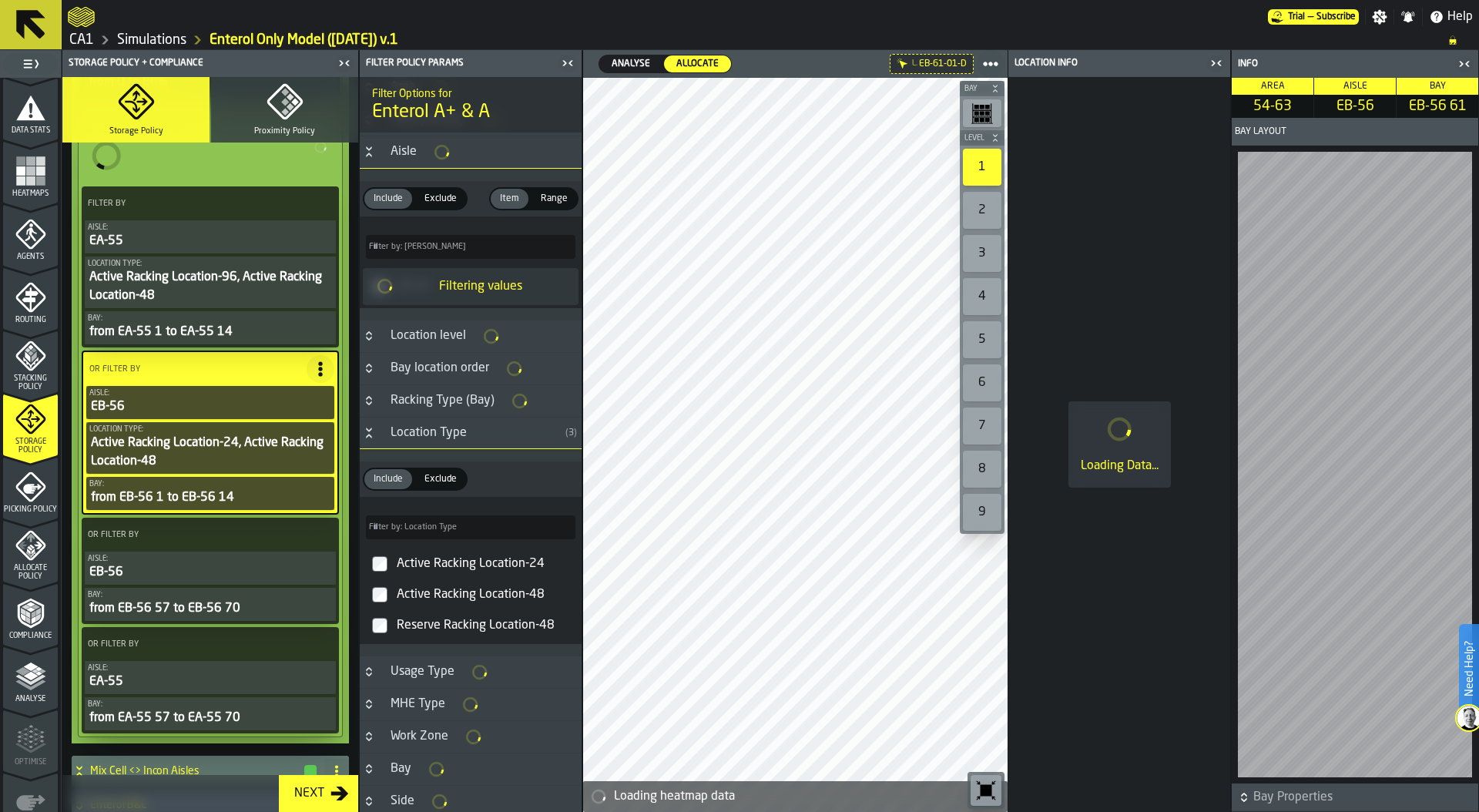
scroll to position [91, 0]
click at [181, 566] on div "EB-56" at bounding box center [209, 572] width 245 height 18
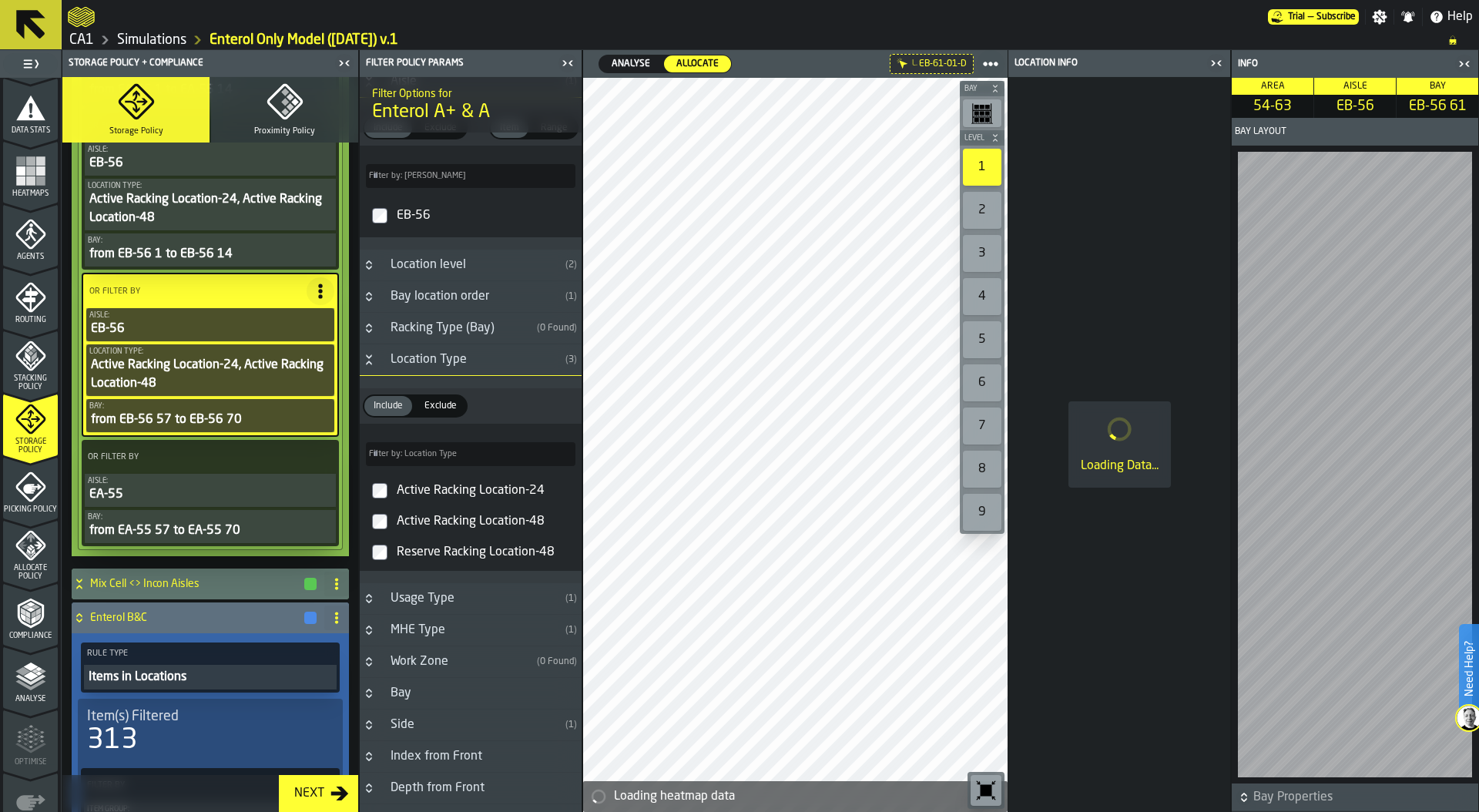
scroll to position [158, 0]
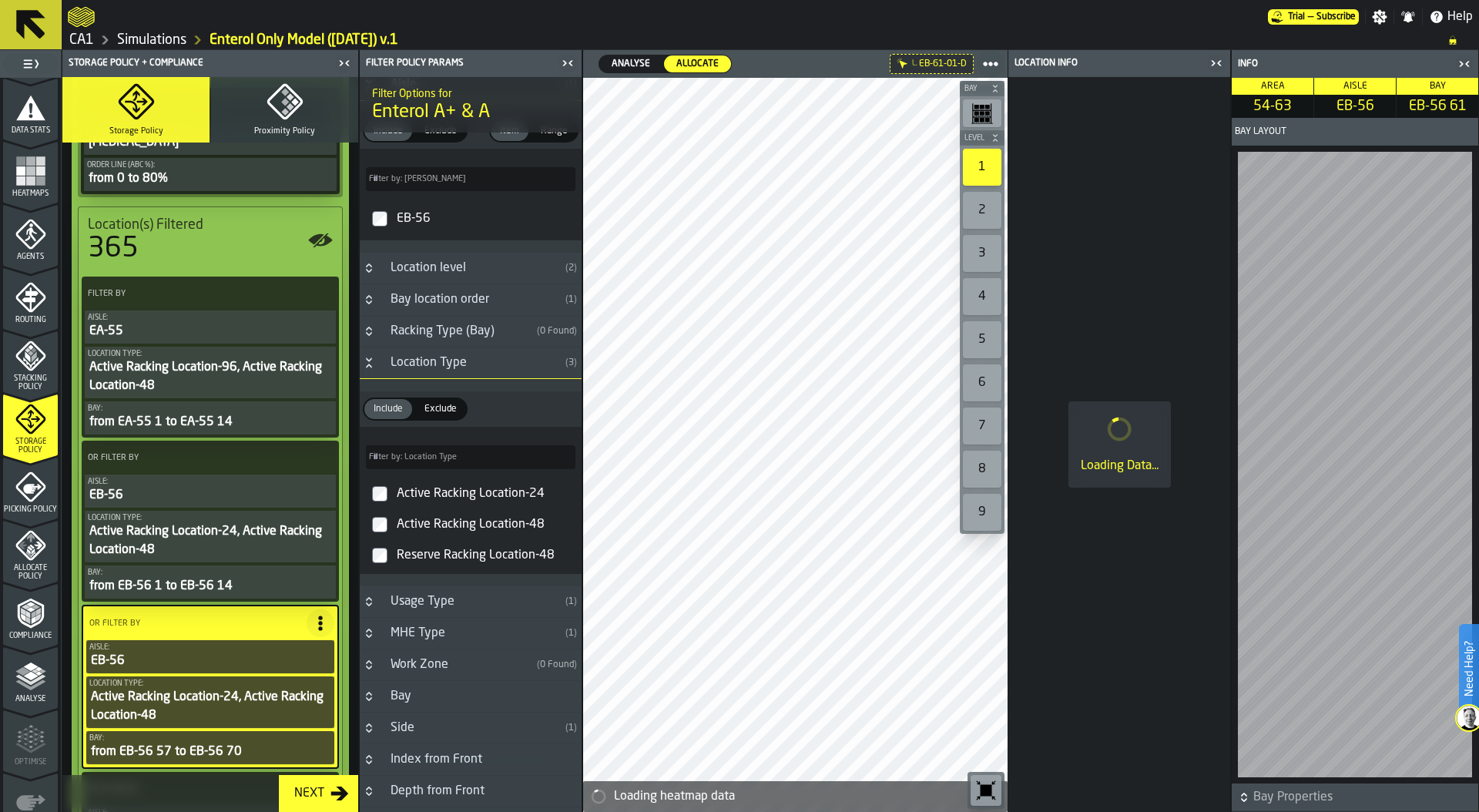
click at [169, 494] on div "EB-56" at bounding box center [209, 495] width 245 height 18
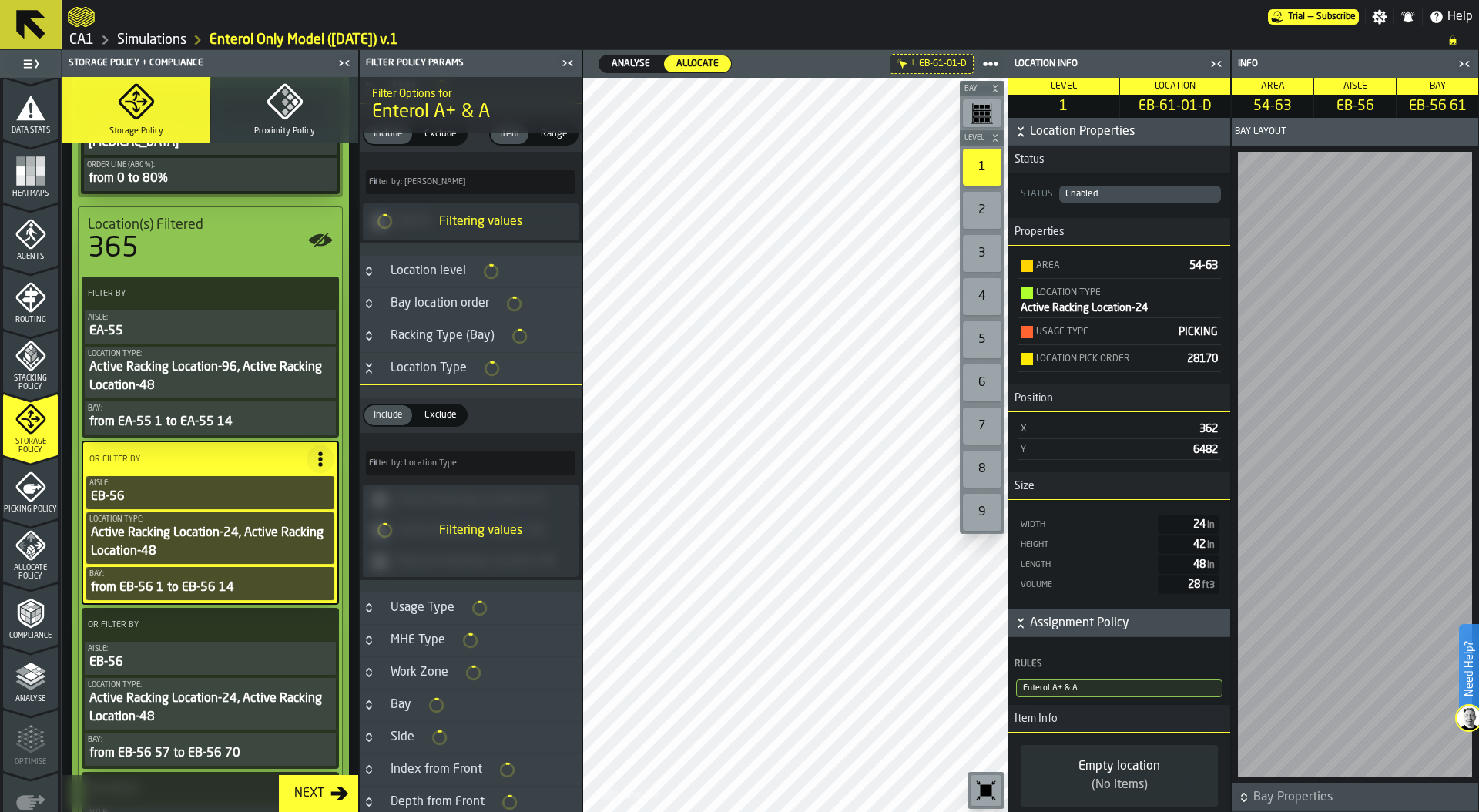
scroll to position [749, 0]
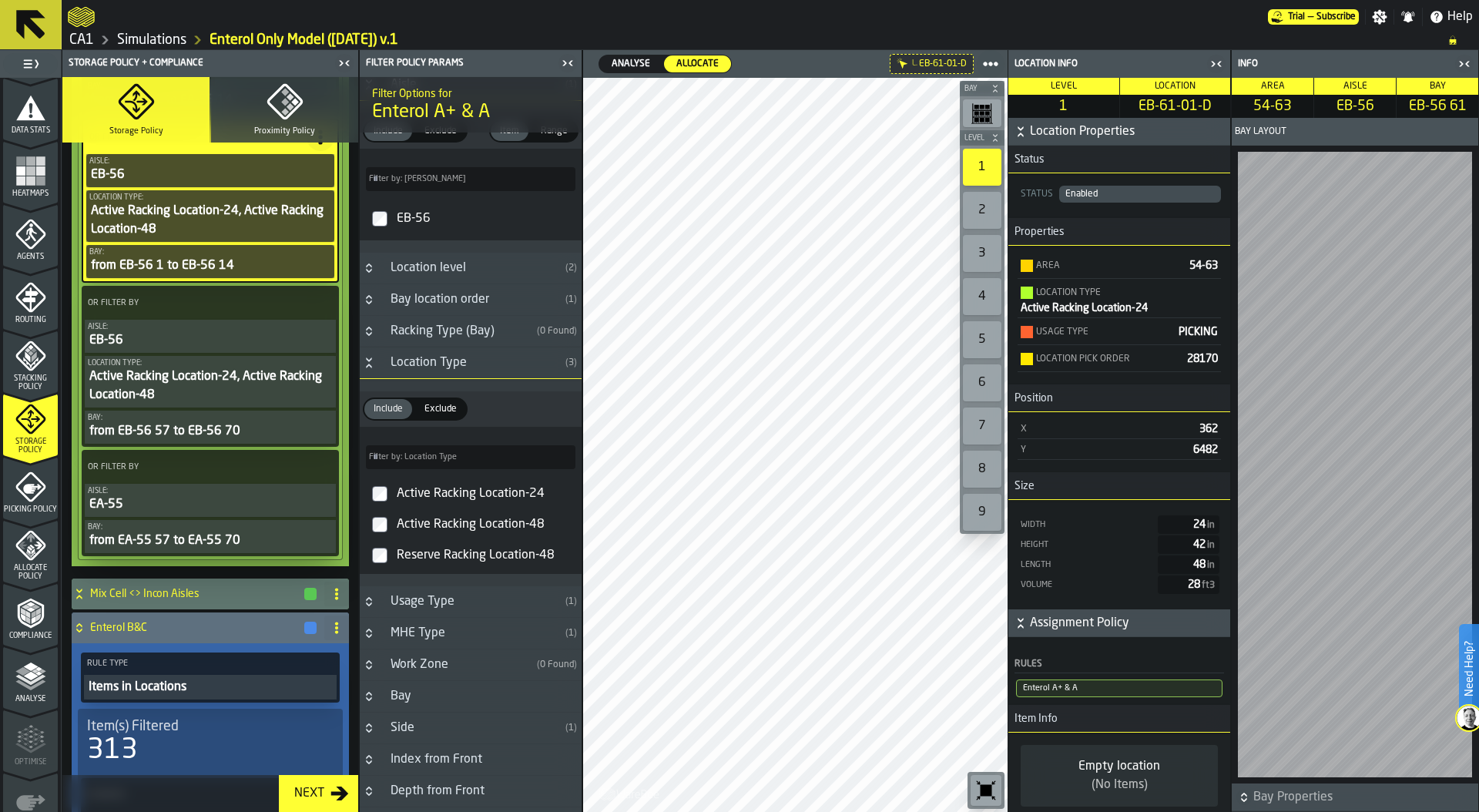
click at [205, 501] on div "EA-55" at bounding box center [209, 504] width 245 height 18
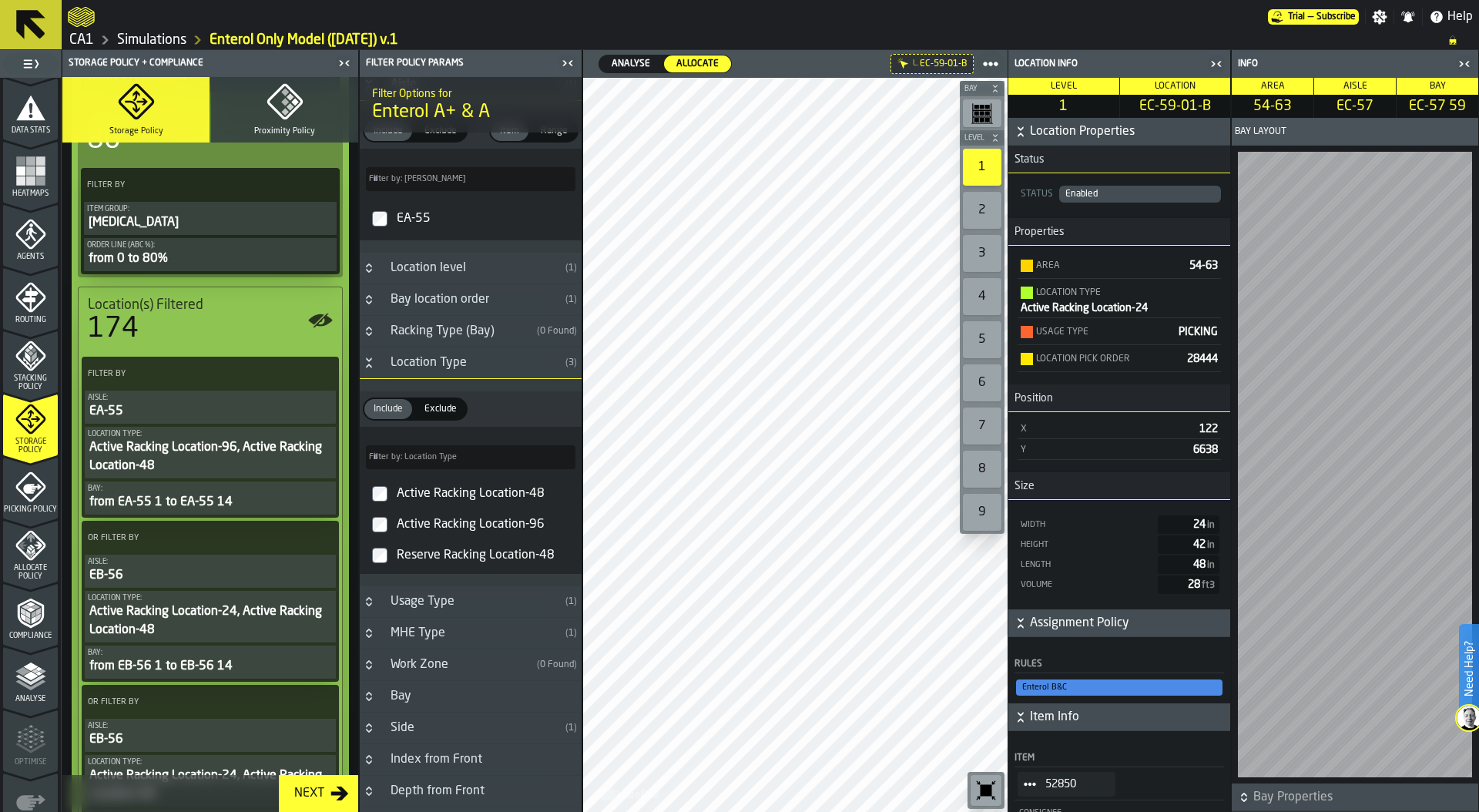
scroll to position [356, 0]
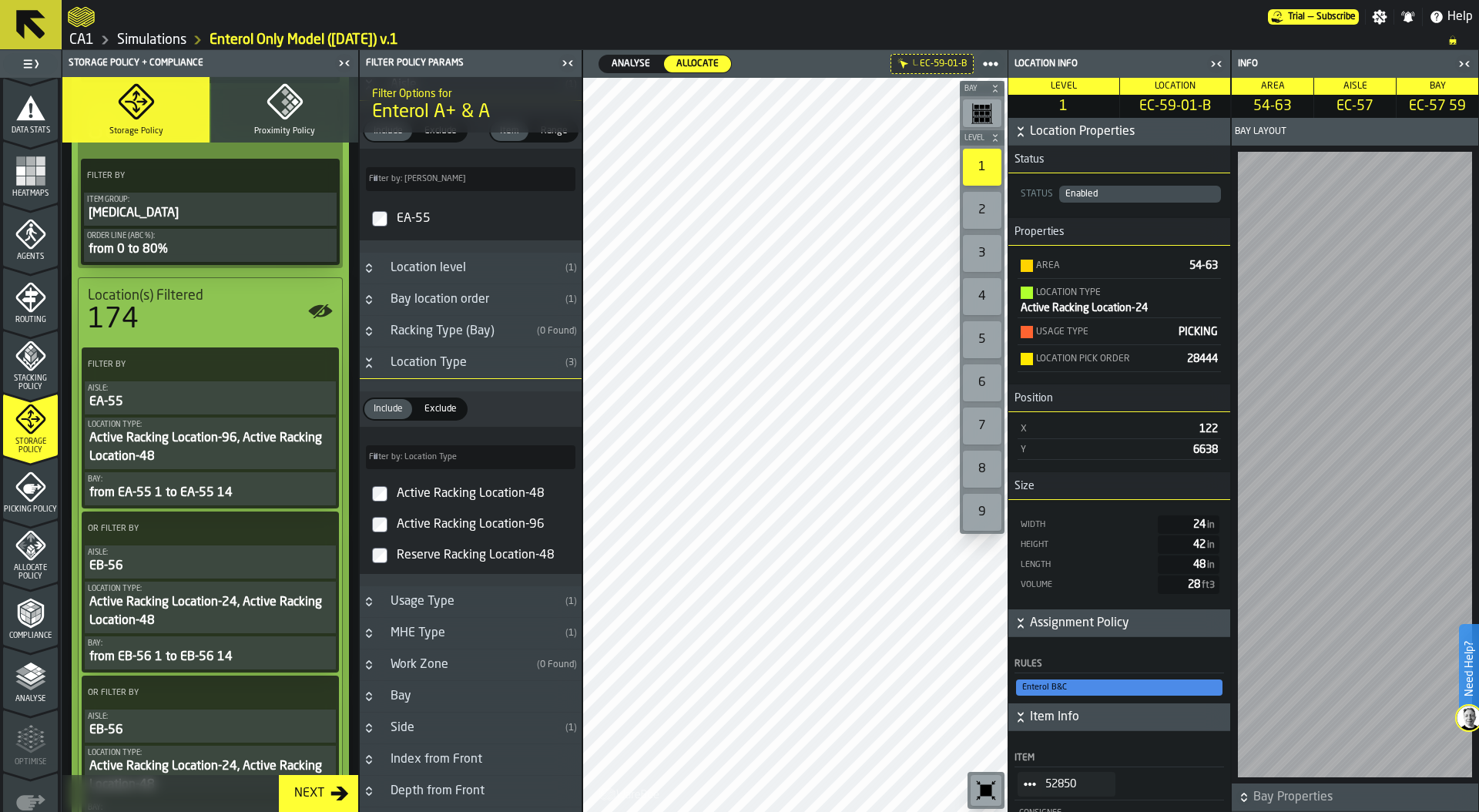
click at [153, 312] on div "174" at bounding box center [209, 319] width 245 height 30
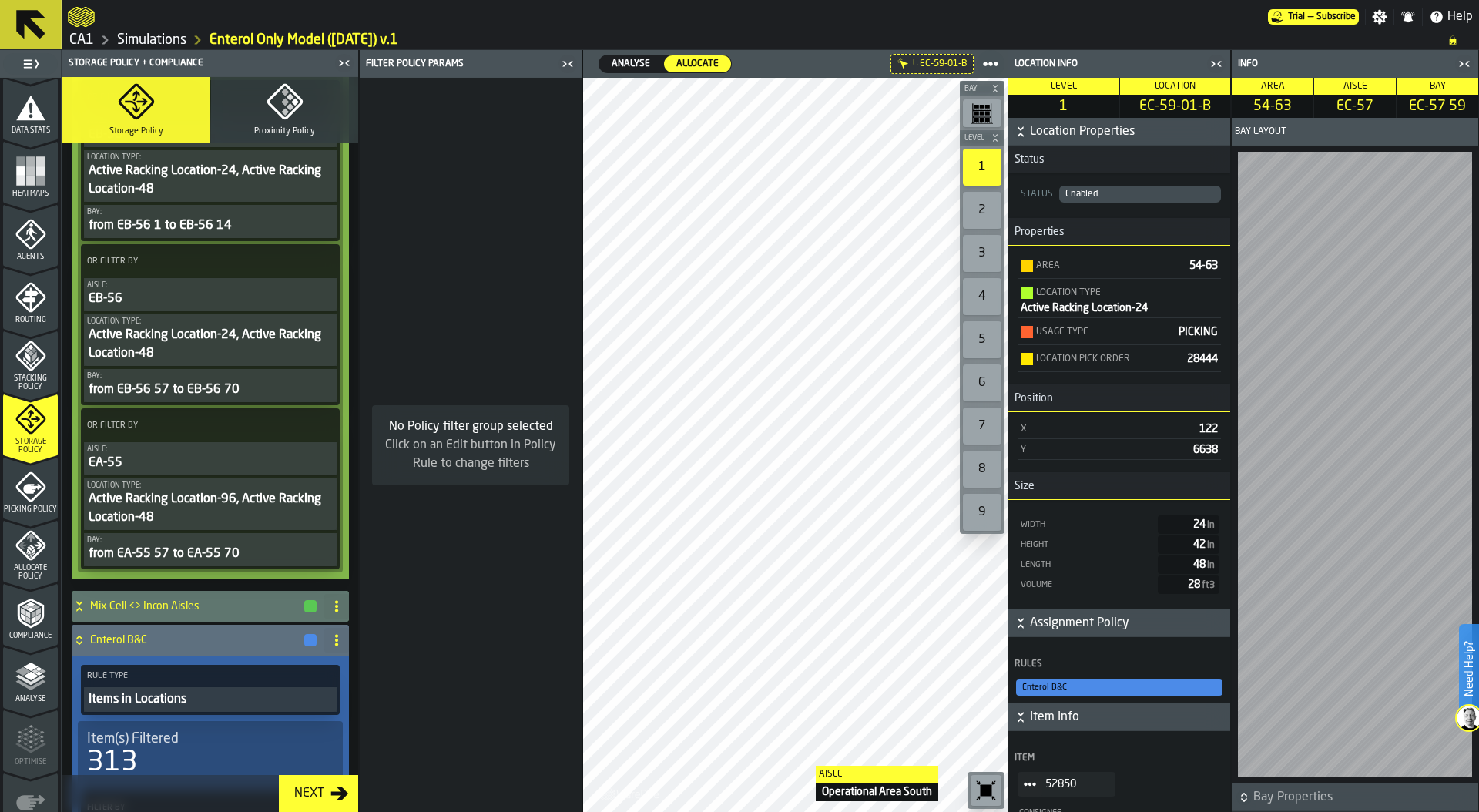
scroll to position [786, 0]
click at [320, 426] on circle at bounding box center [322, 425] width 4 height 4
click at [290, 501] on div "Add (OR) Filter" at bounding box center [282, 495] width 80 height 18
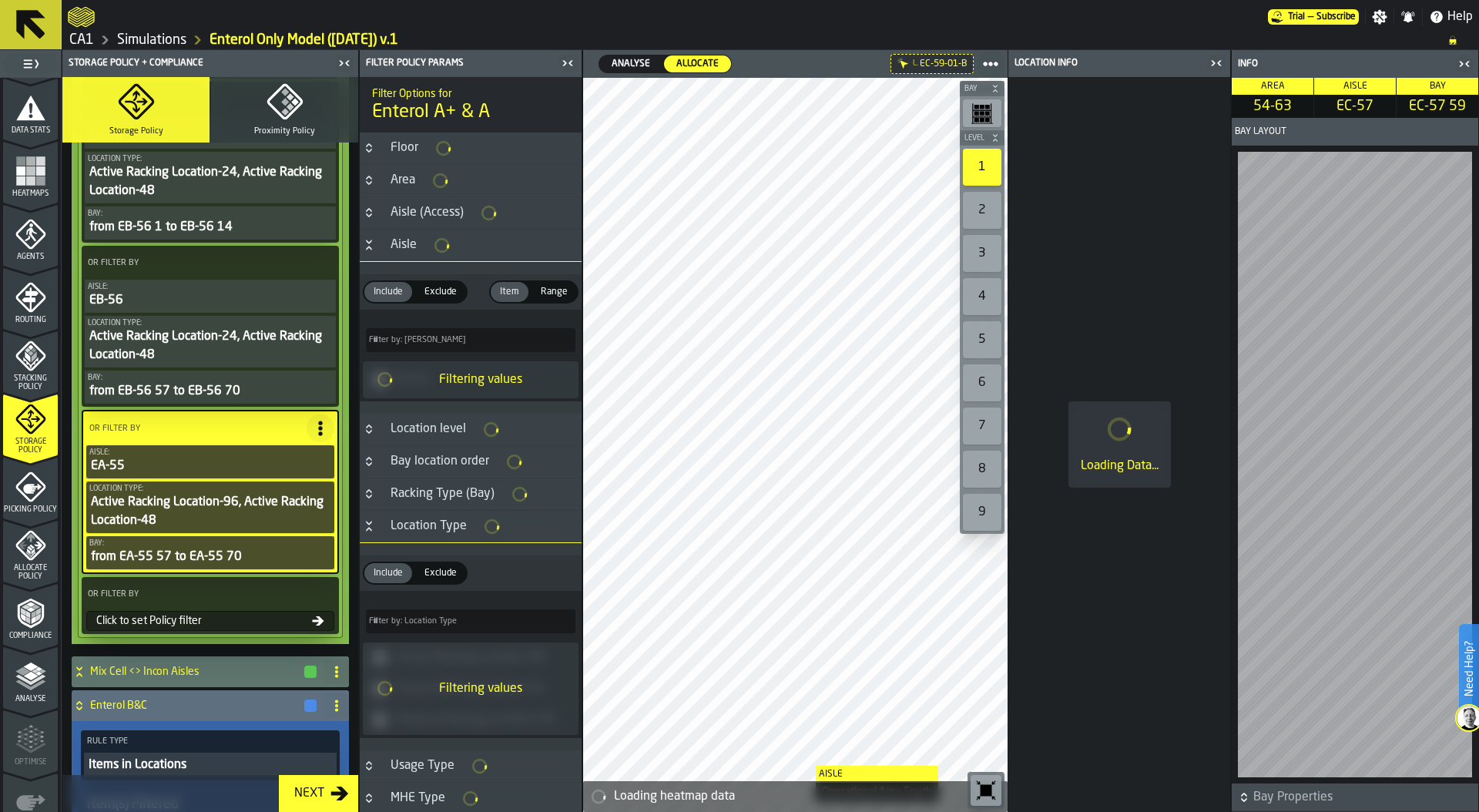
scroll to position [787, 0]
click at [183, 620] on div "Click to set Policy filter" at bounding box center [201, 619] width 221 height 12
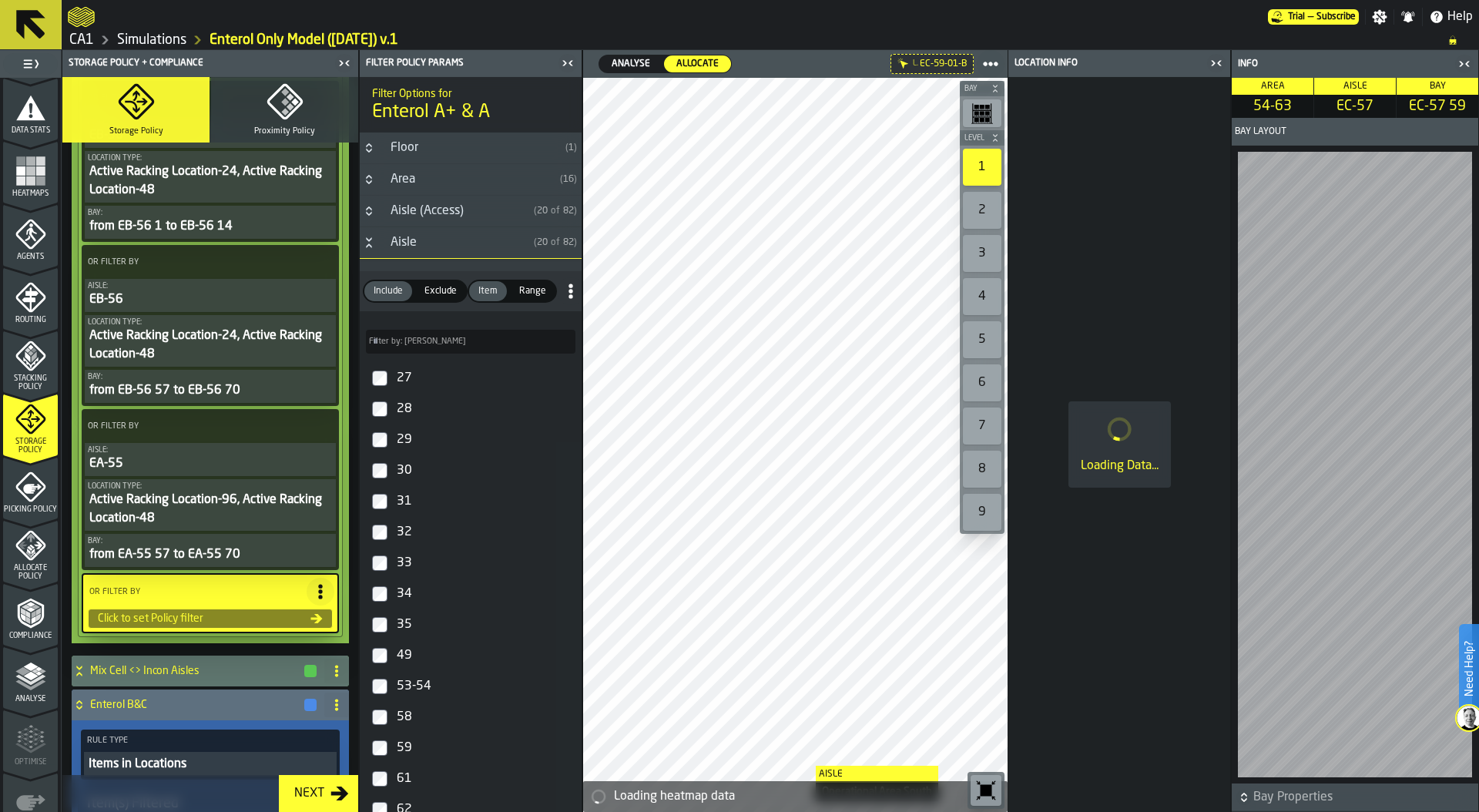
click at [408, 338] on span "Filter by: Aisle" at bounding box center [417, 341] width 97 height 10
click at [408, 338] on input "Filter by: Aisle Filter by: [PERSON_NAME]" at bounding box center [470, 342] width 209 height 24
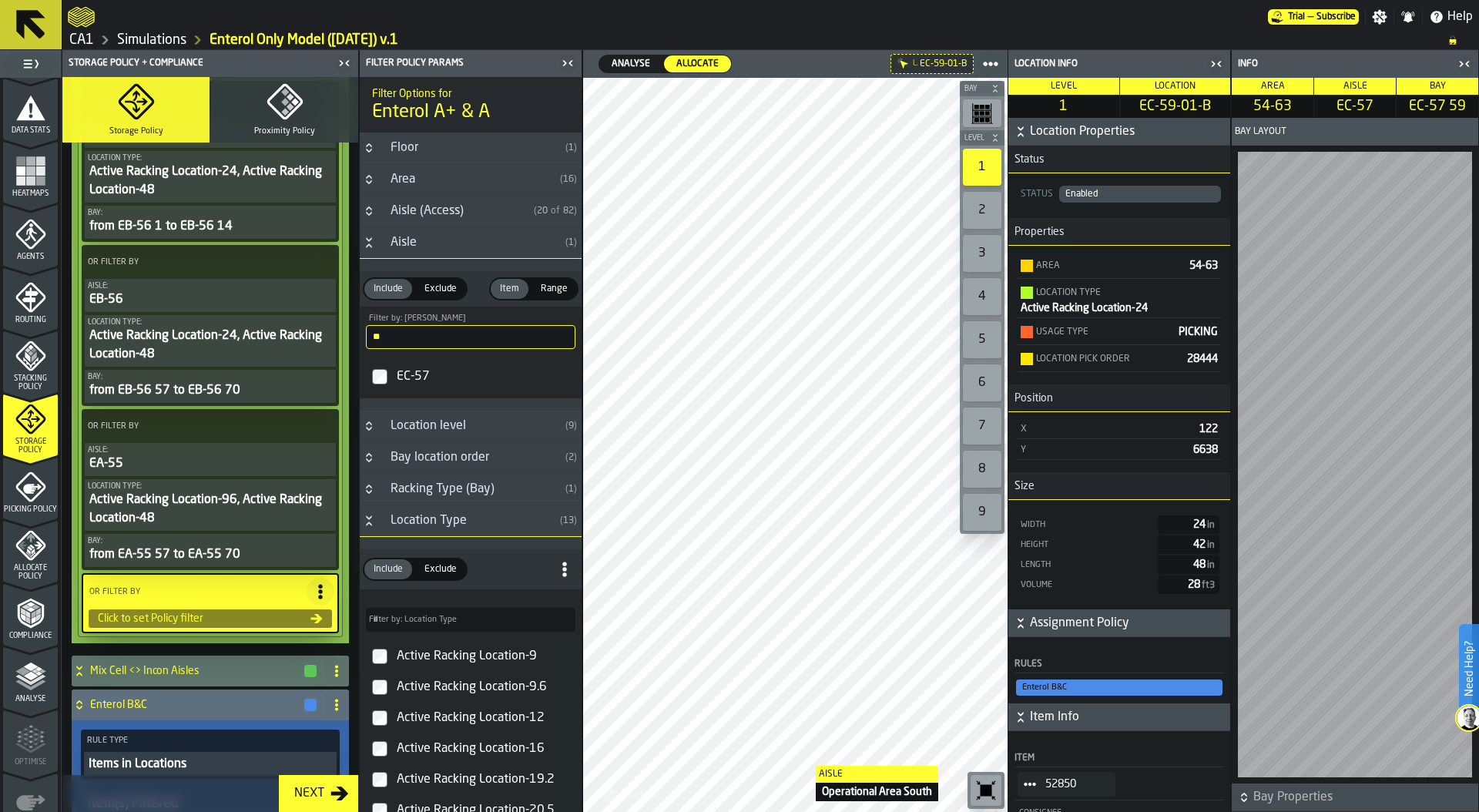
type input "**"
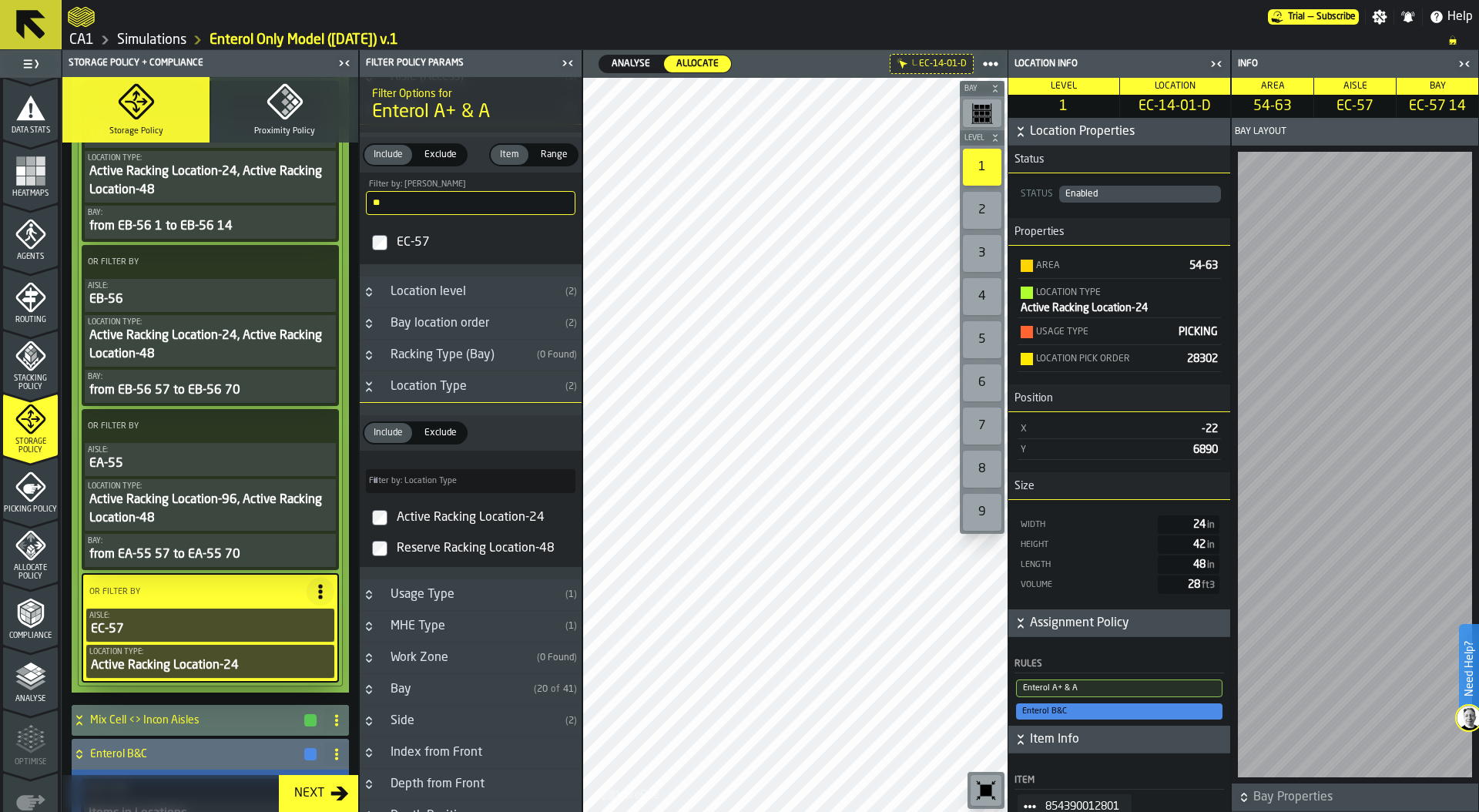
scroll to position [343, 0]
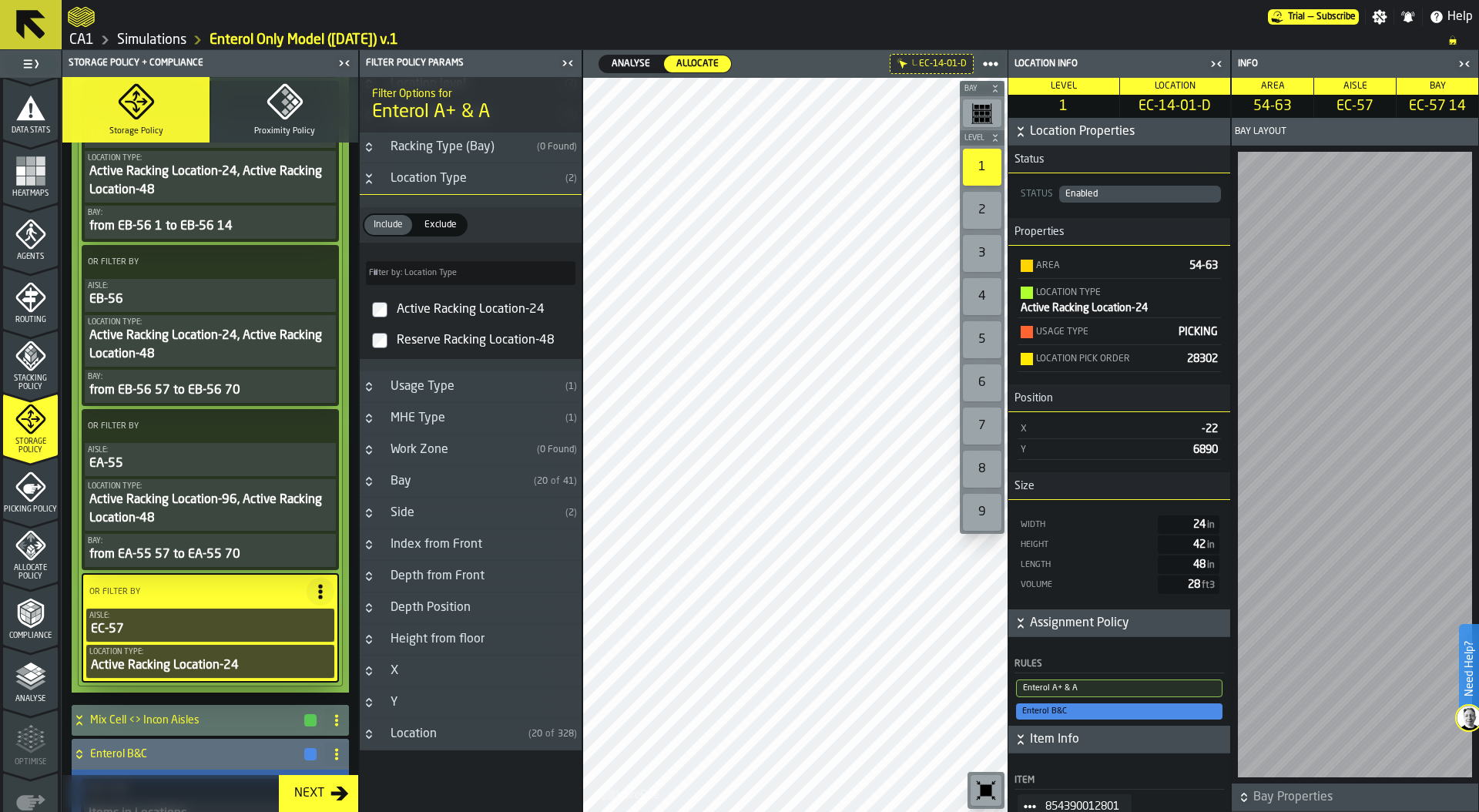
click at [368, 699] on icon "Button-Y-closed" at bounding box center [368, 700] width 6 height 4
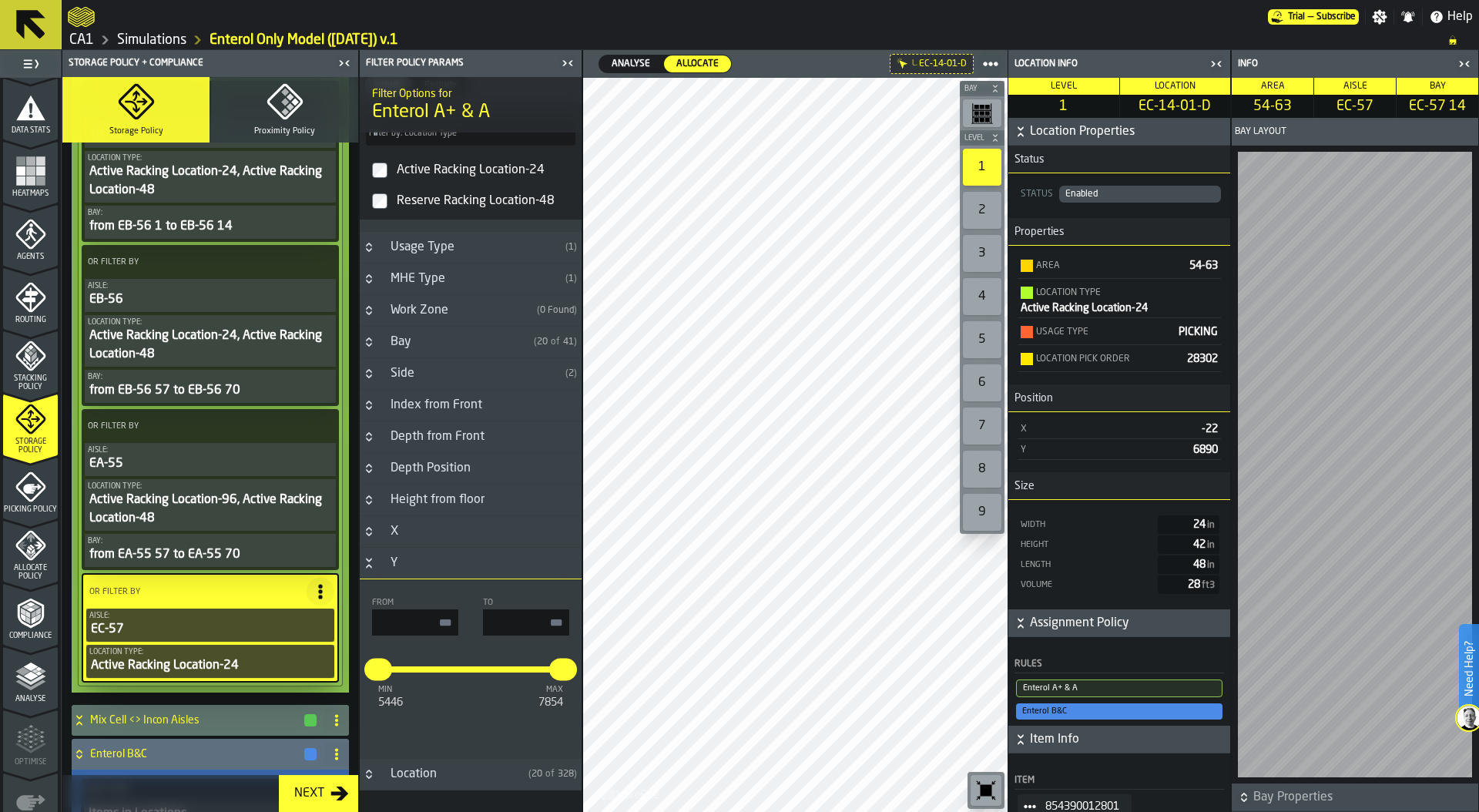
scroll to position [523, 0]
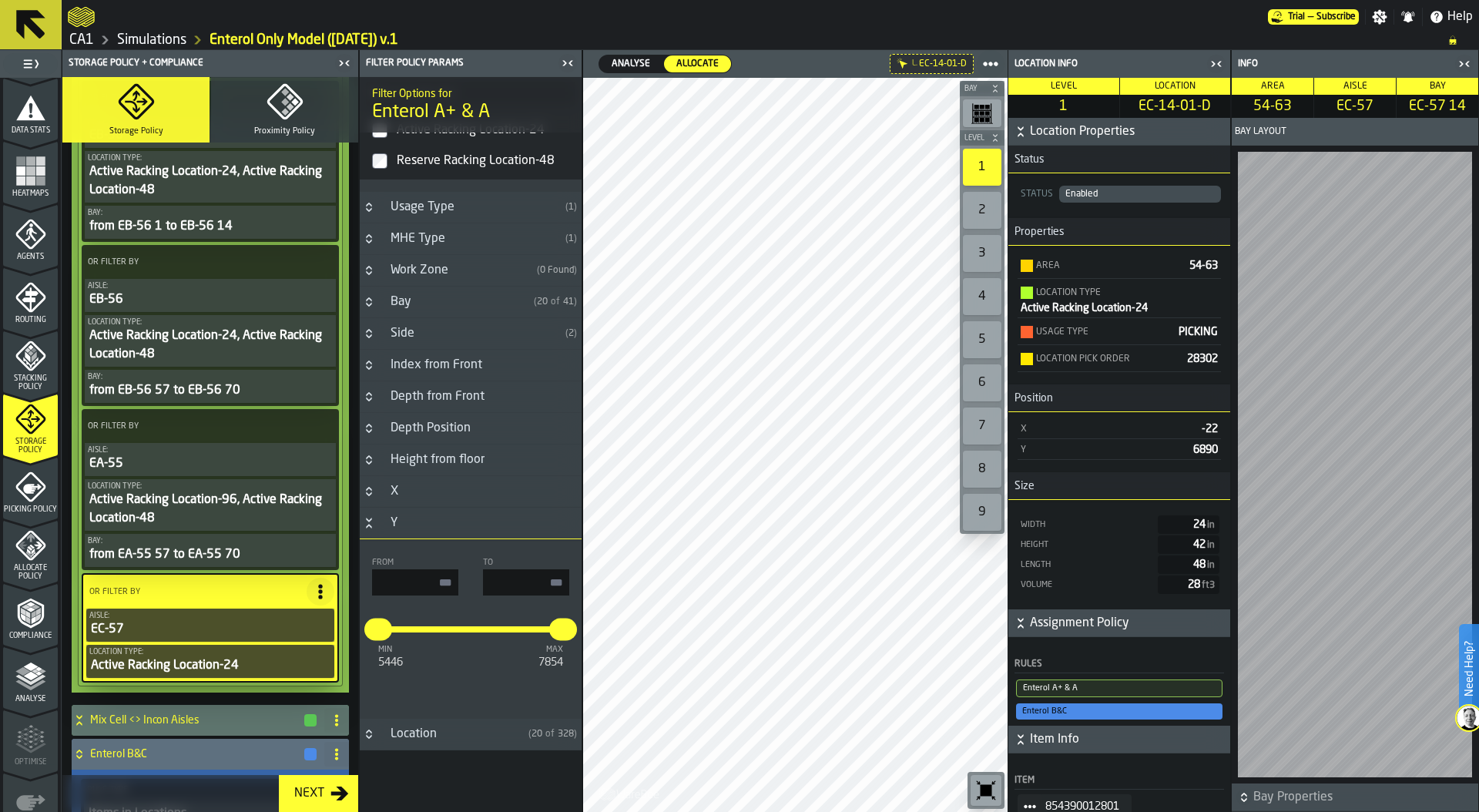
click at [525, 582] on input "input-value-" at bounding box center [526, 582] width 86 height 26
type input "****"
click at [428, 591] on input "input-value-" at bounding box center [415, 582] width 86 height 26
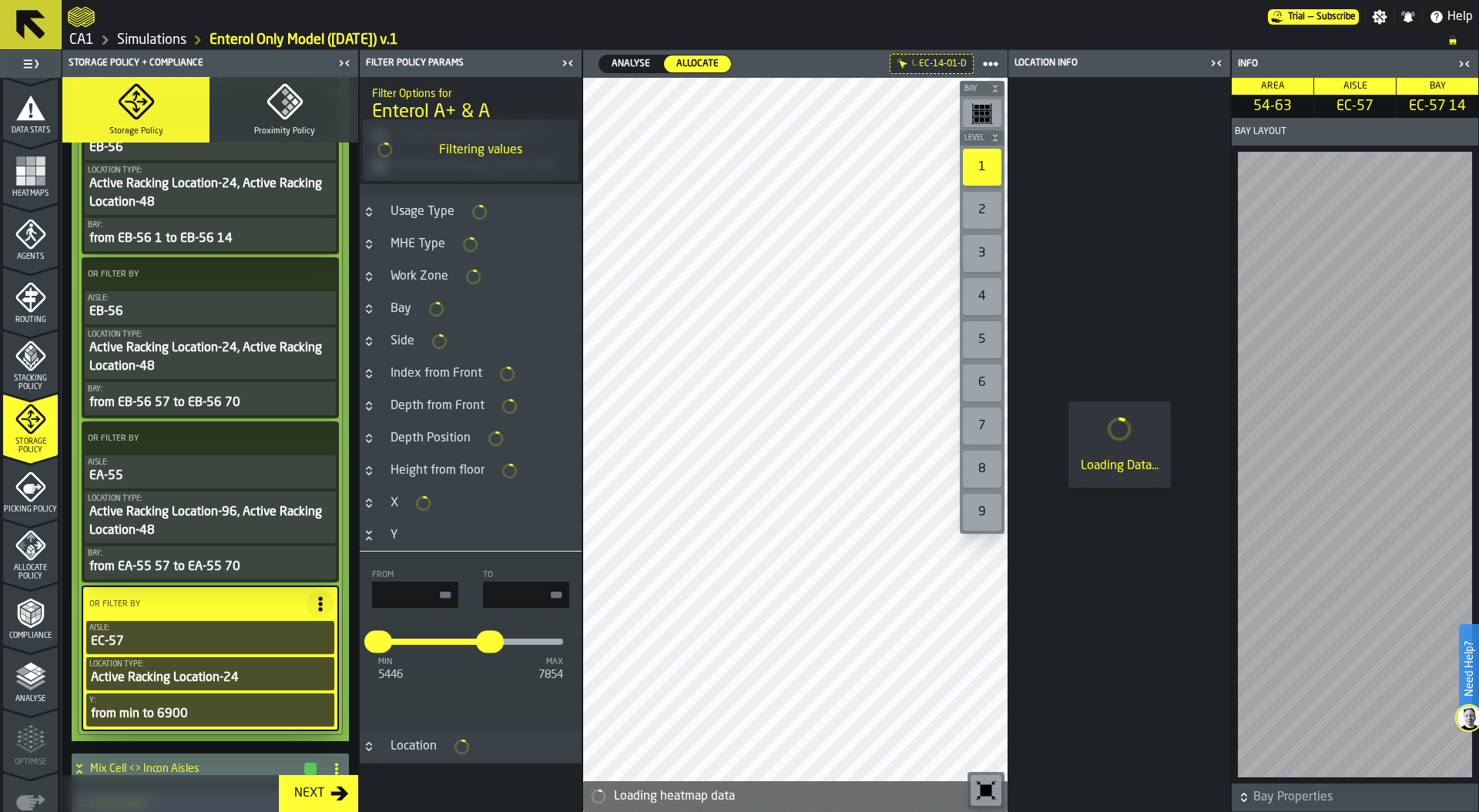
type input "****"
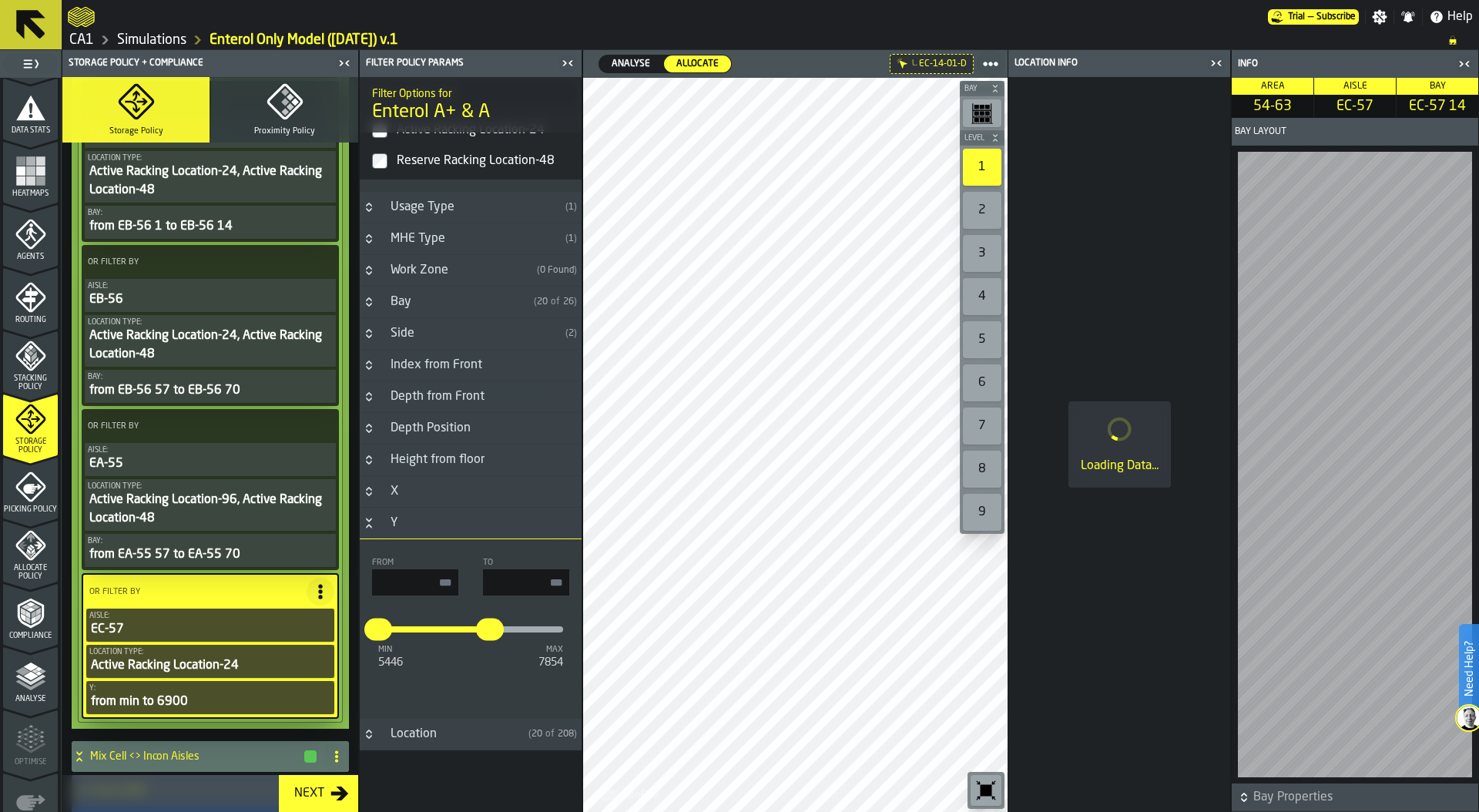
click at [986, 783] on icon "button-toolbar-undefined" at bounding box center [985, 790] width 25 height 25
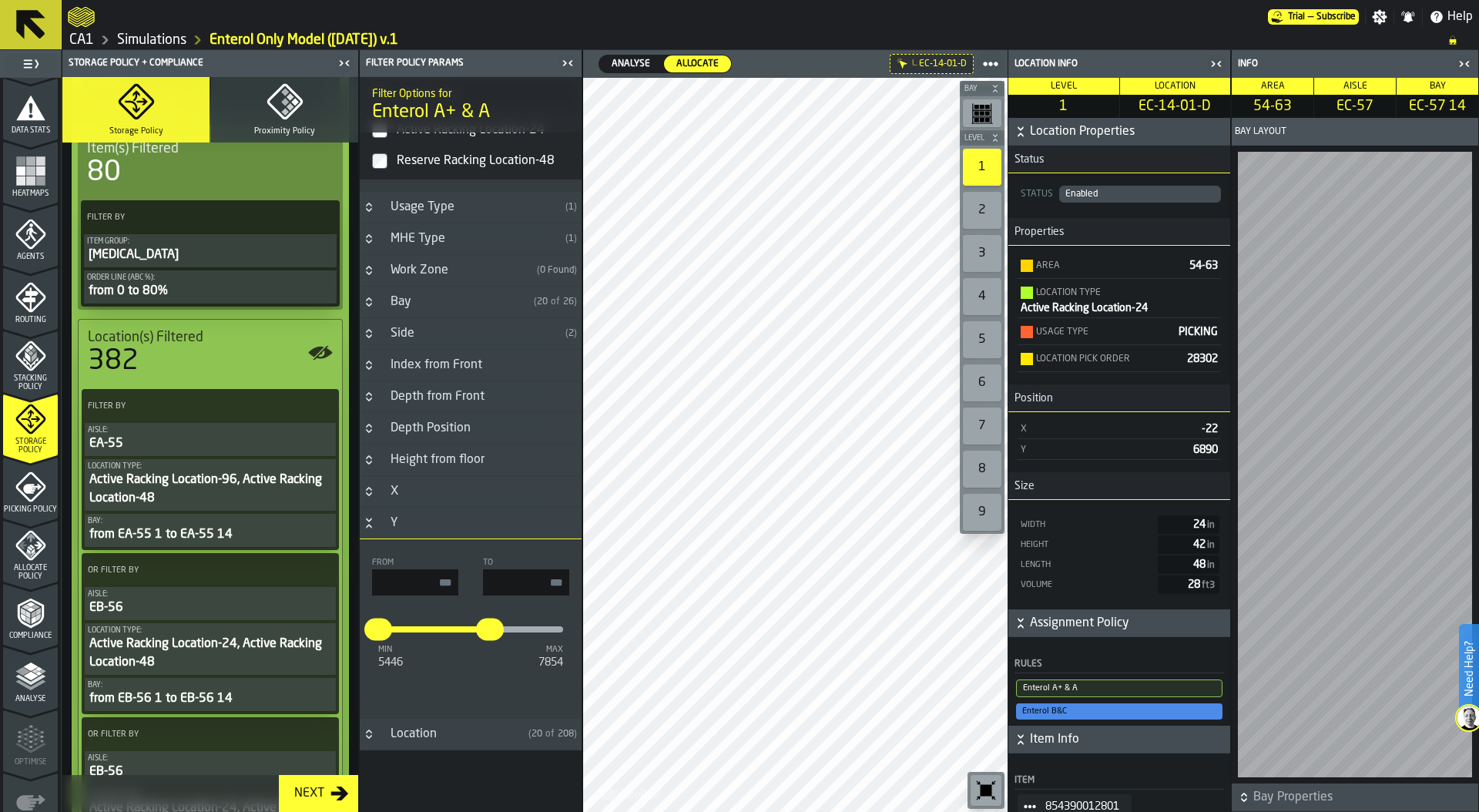
scroll to position [306, 0]
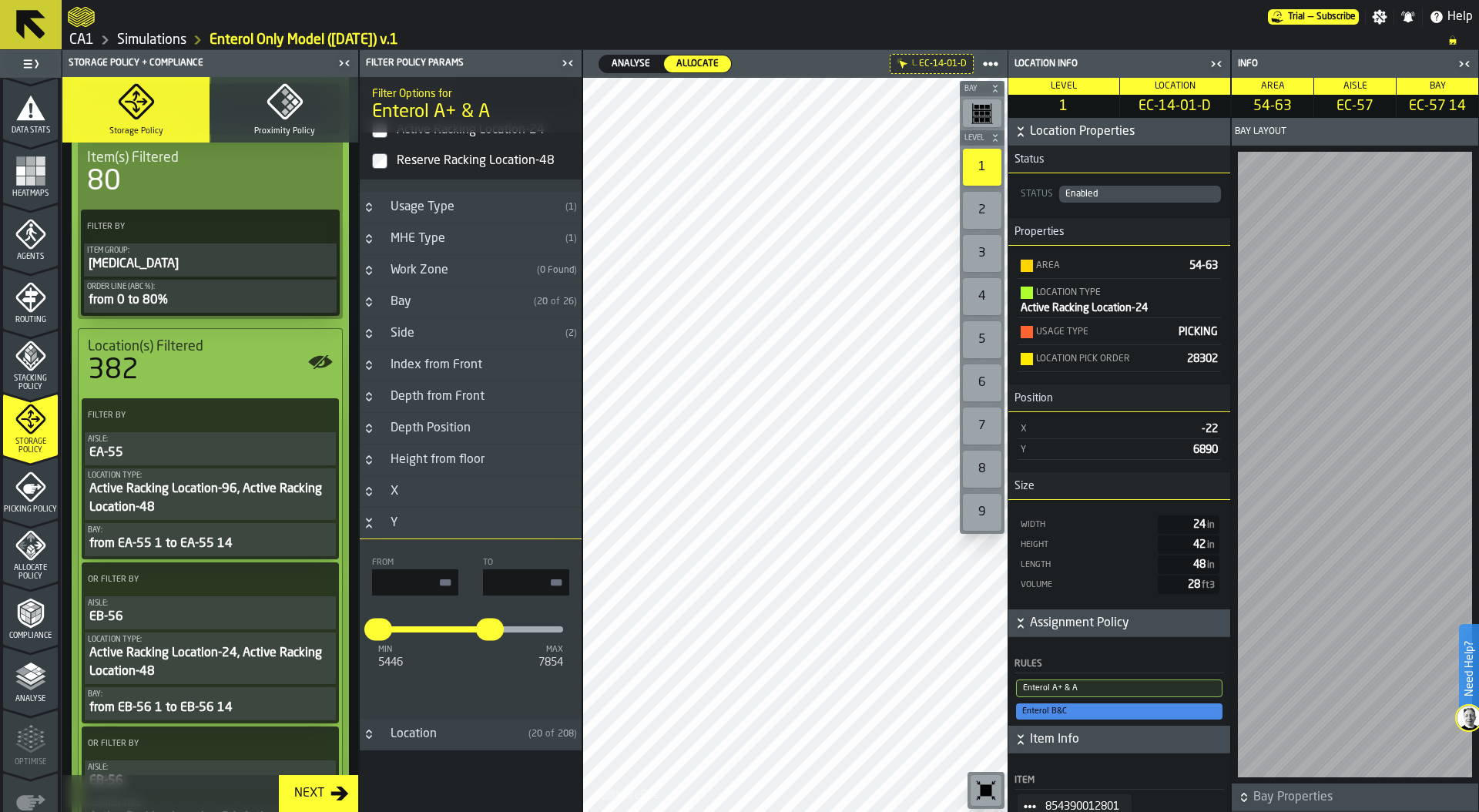
click at [153, 40] on link "Simulations" at bounding box center [152, 39] width 69 height 17
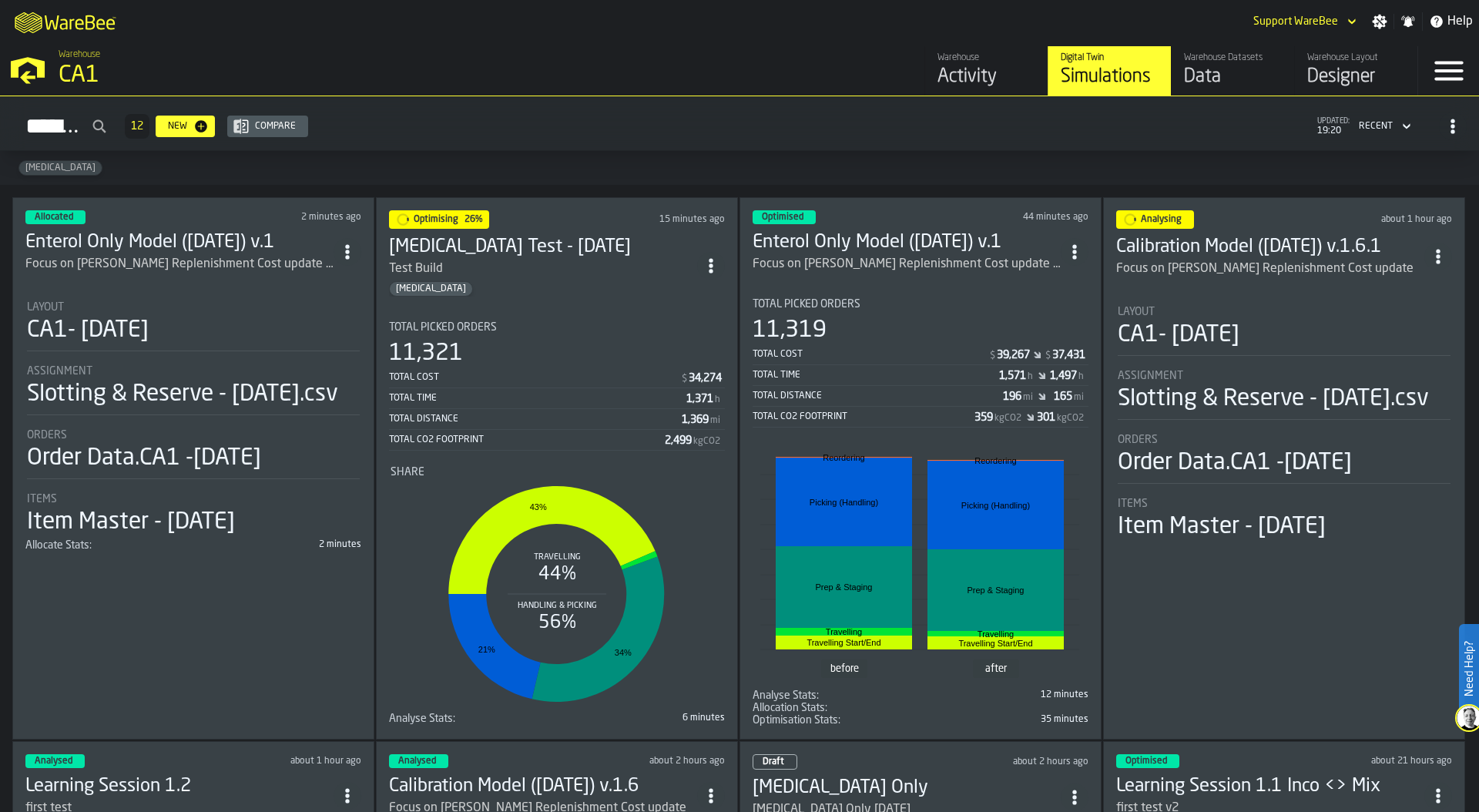
click at [603, 344] on div "11,321" at bounding box center [557, 353] width 335 height 28
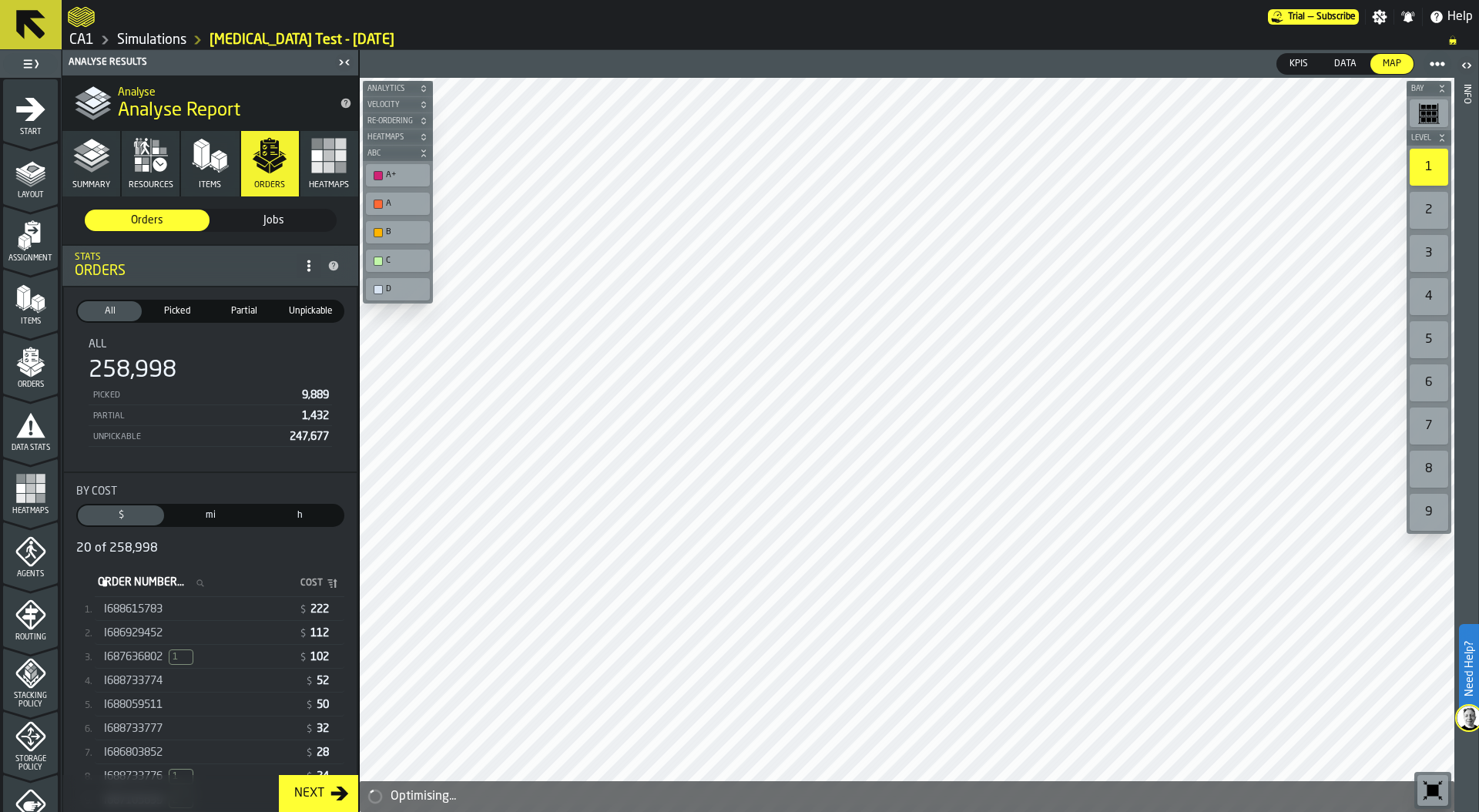
scroll to position [403, 0]
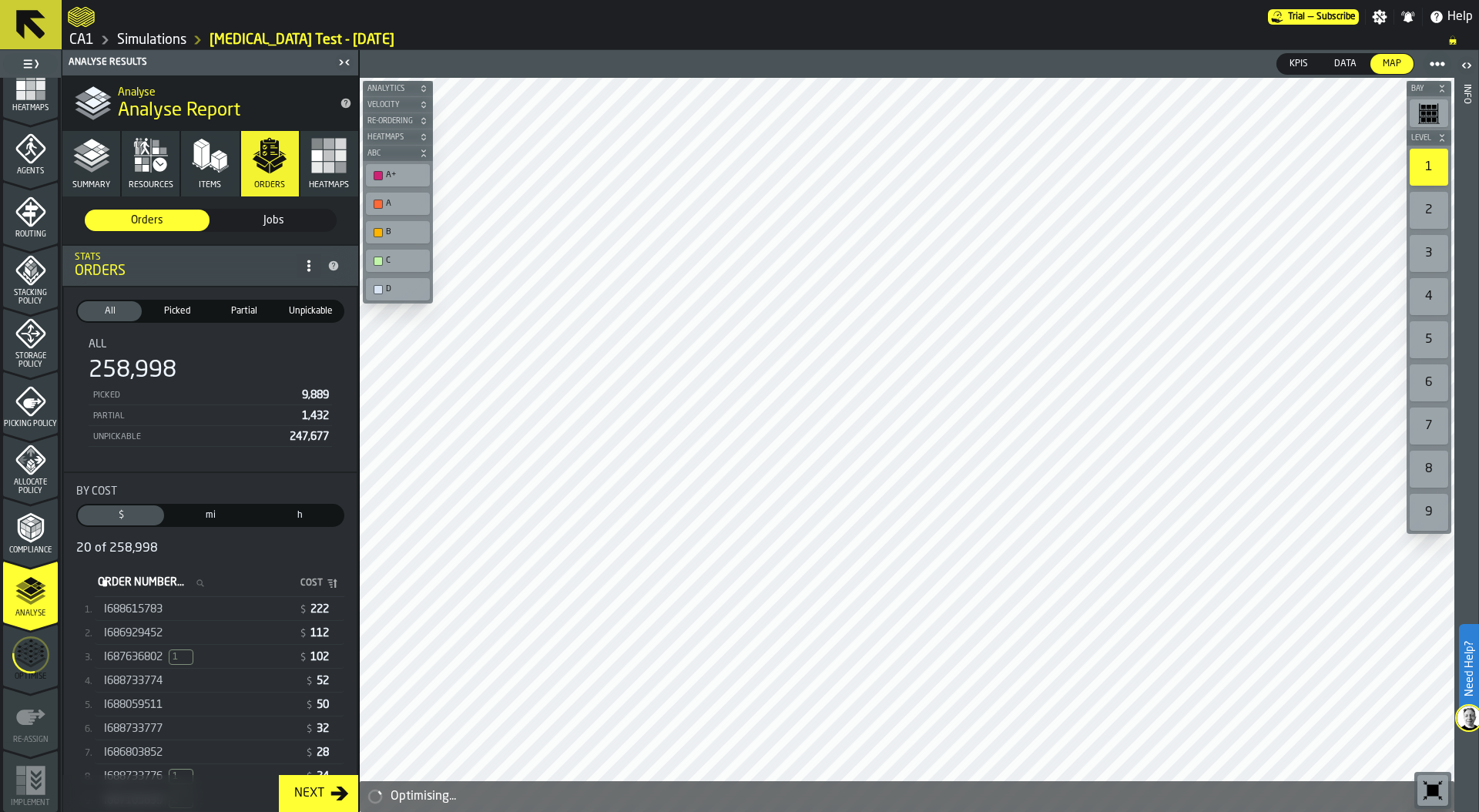
click at [23, 659] on icon "menu Optimise" at bounding box center [30, 654] width 37 height 62
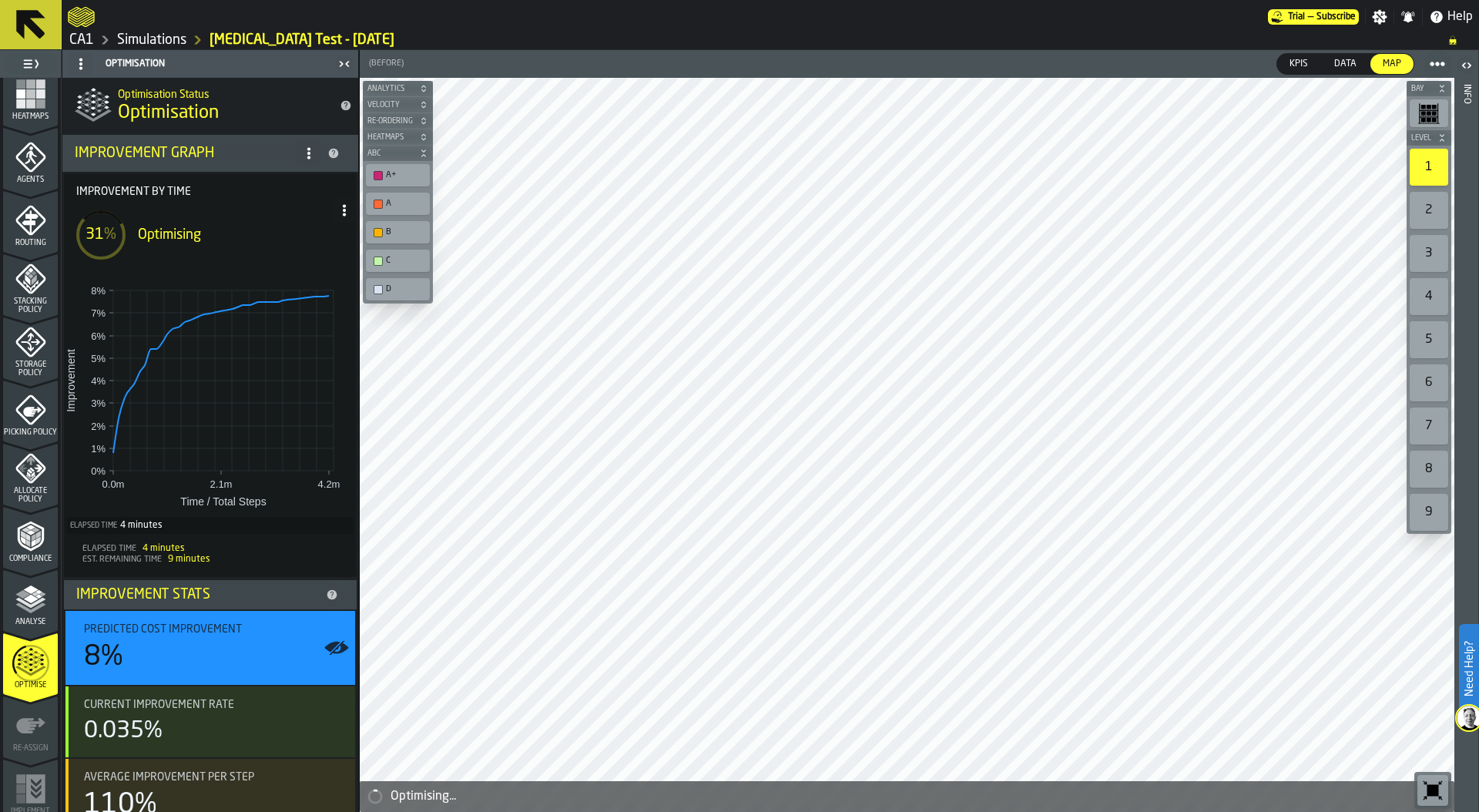
scroll to position [391, 0]
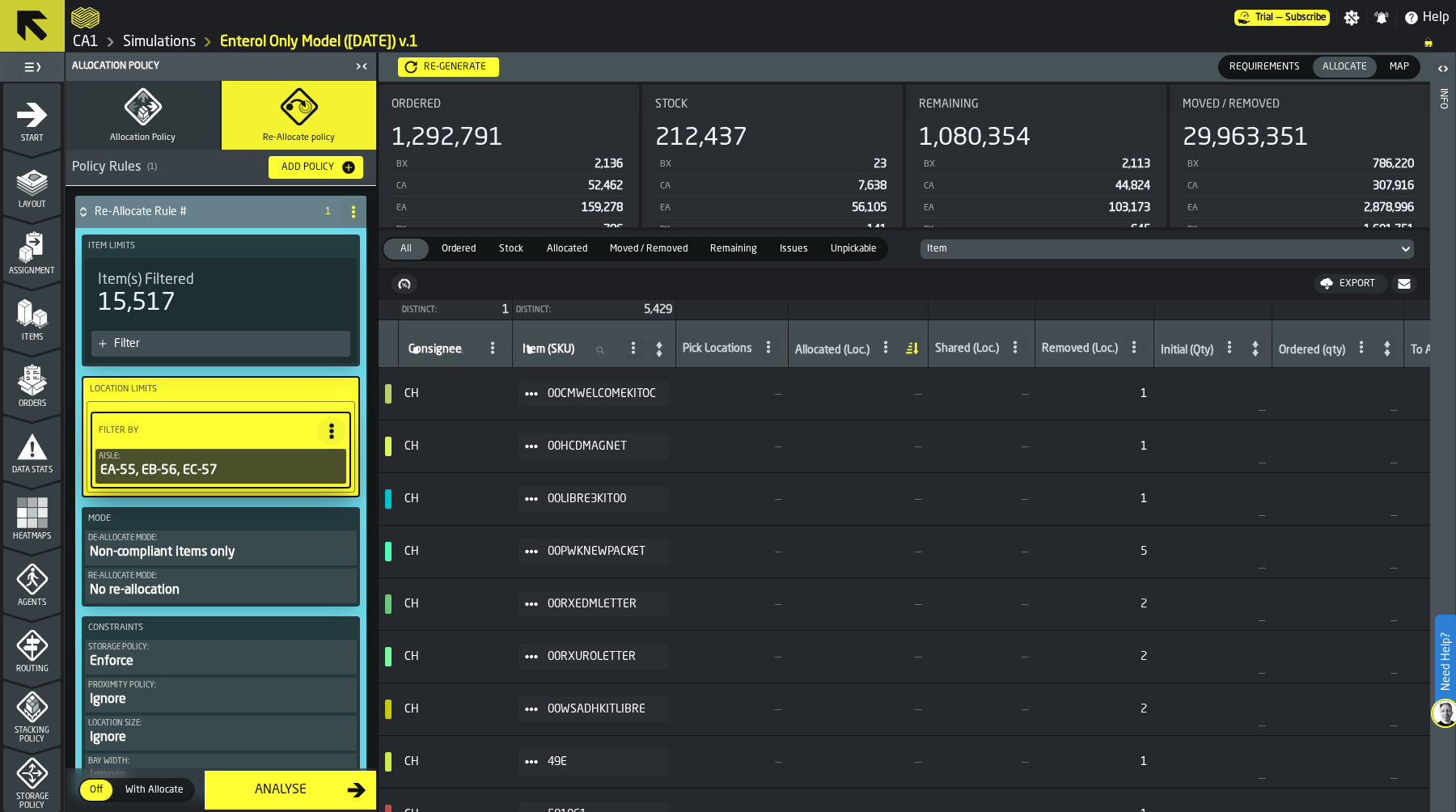
scroll to position [386, 0]
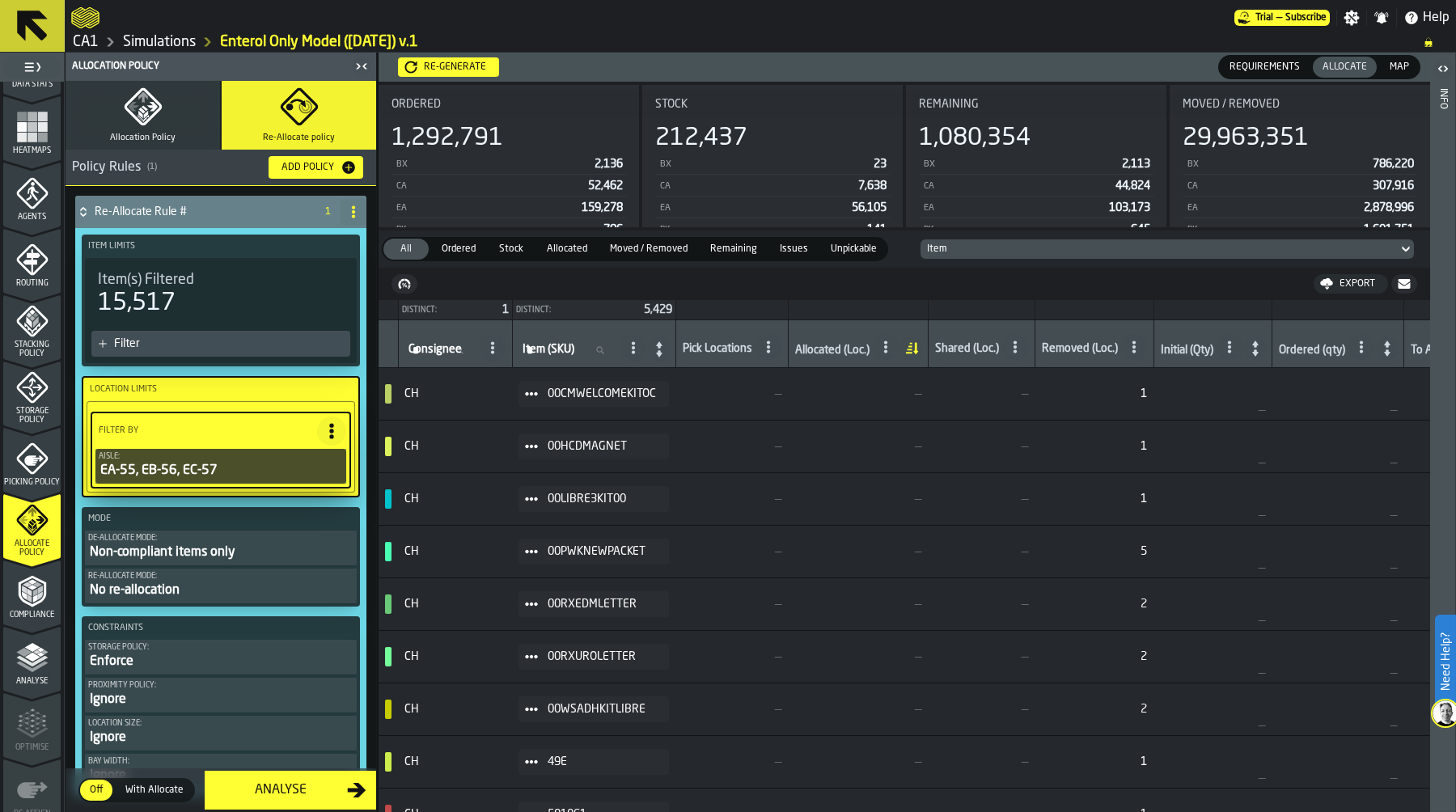
click at [533, 392] on icon at bounding box center [531, 393] width 13 height 13
click at [585, 478] on div "Show Items" at bounding box center [575, 482] width 84 height 10
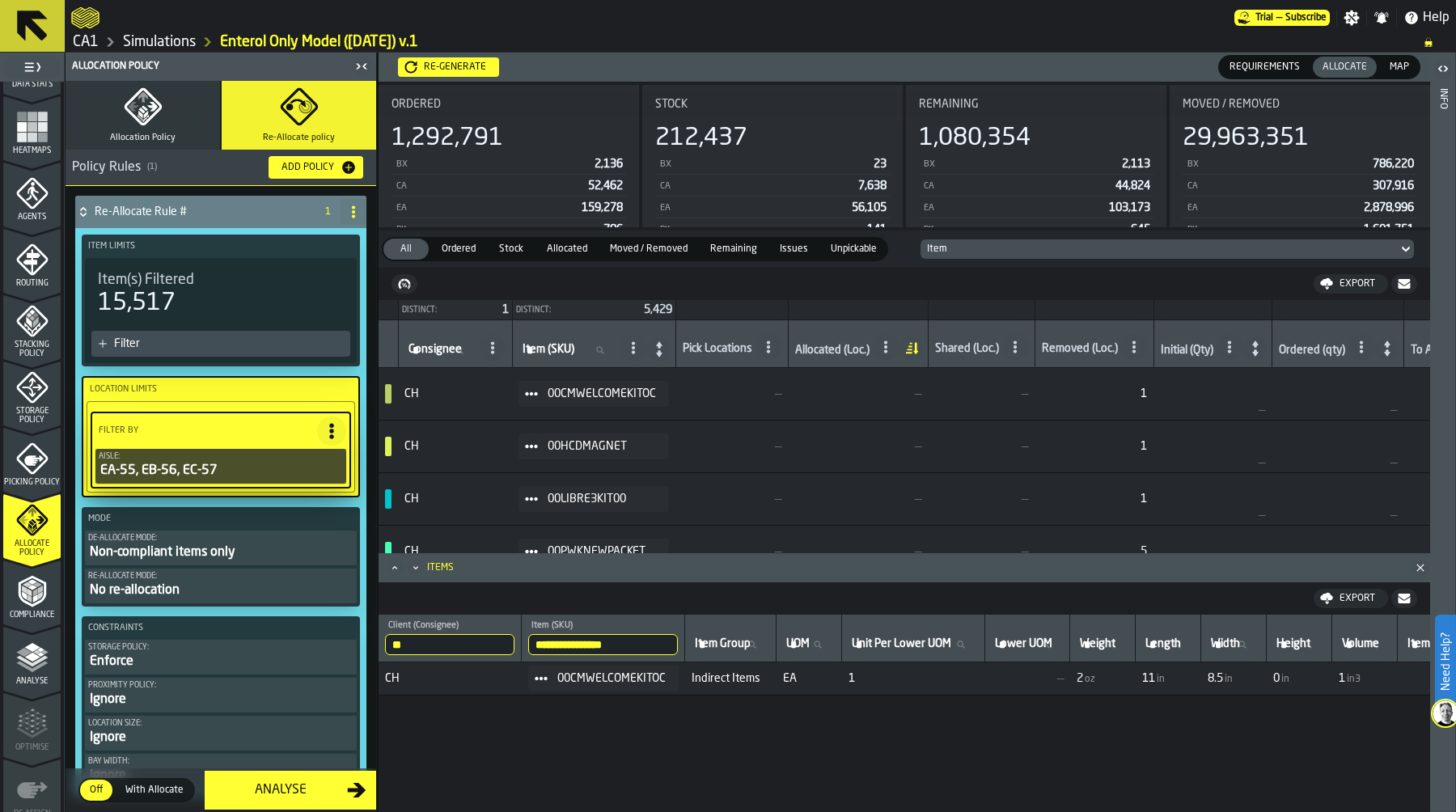
click at [529, 393] on circle at bounding box center [527, 394] width 5 height 5
click at [595, 414] on li "Show Assignment" at bounding box center [574, 423] width 104 height 30
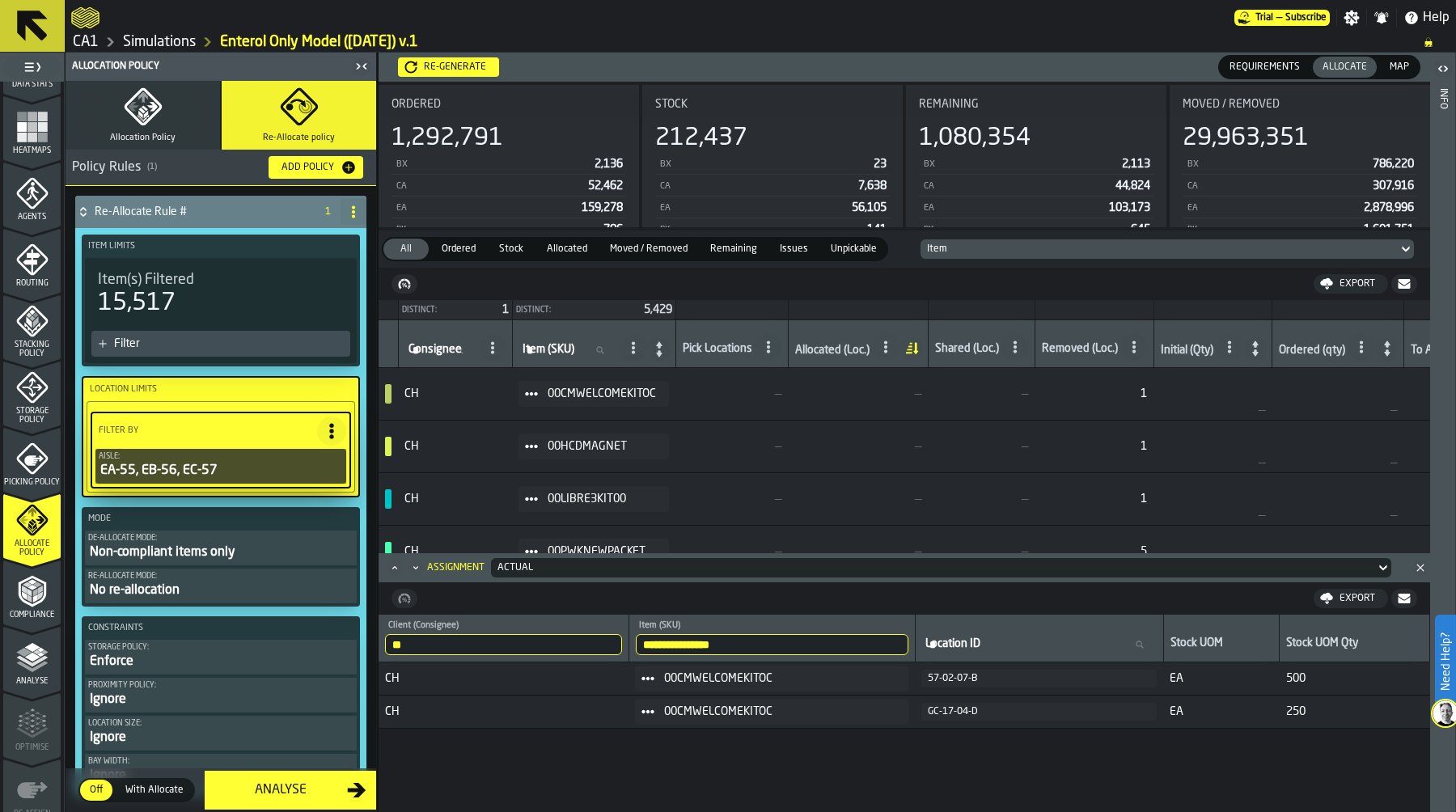
click at [39, 142] on div "Heatmaps" at bounding box center [32, 132] width 57 height 45
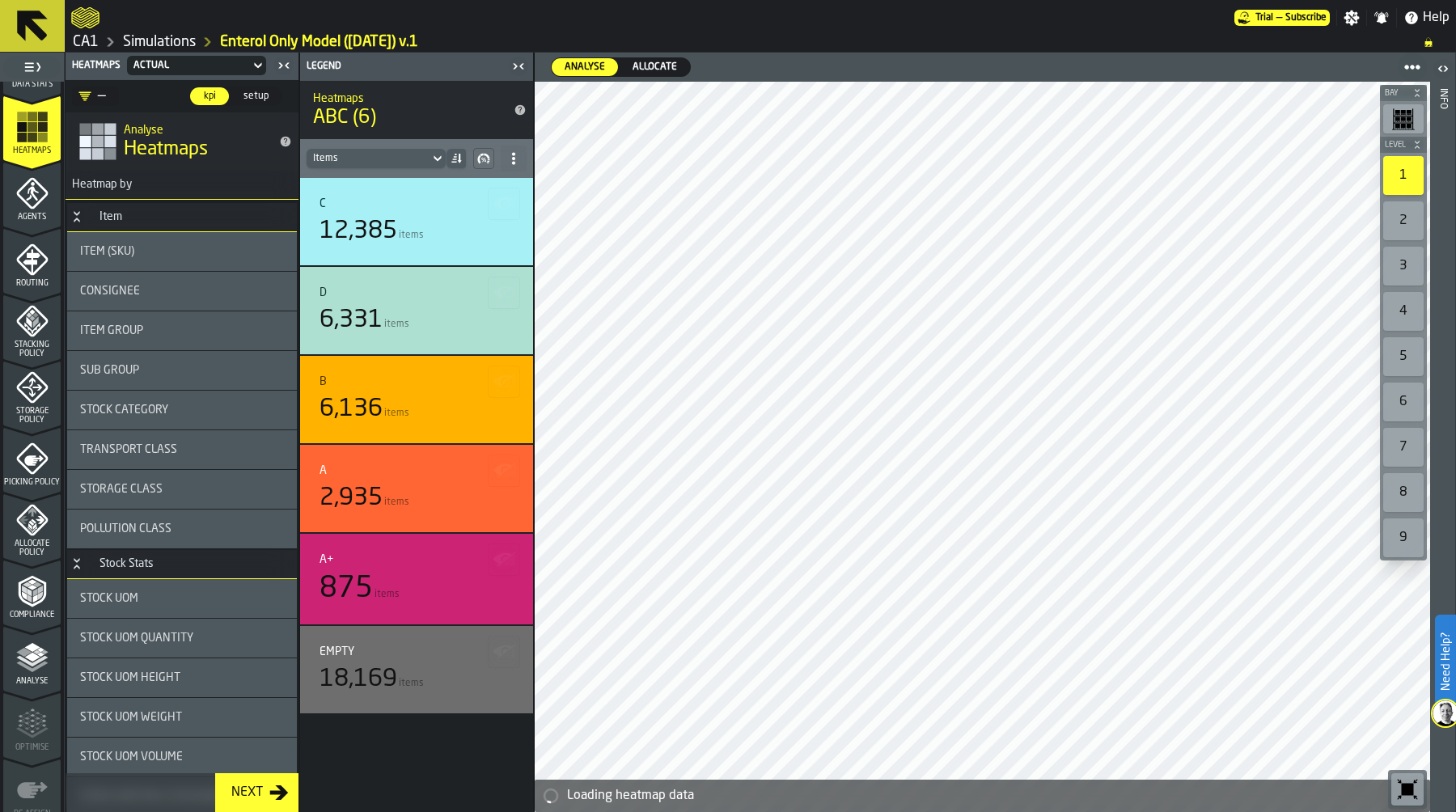
click at [660, 72] on span "Allocate" at bounding box center [655, 67] width 57 height 14
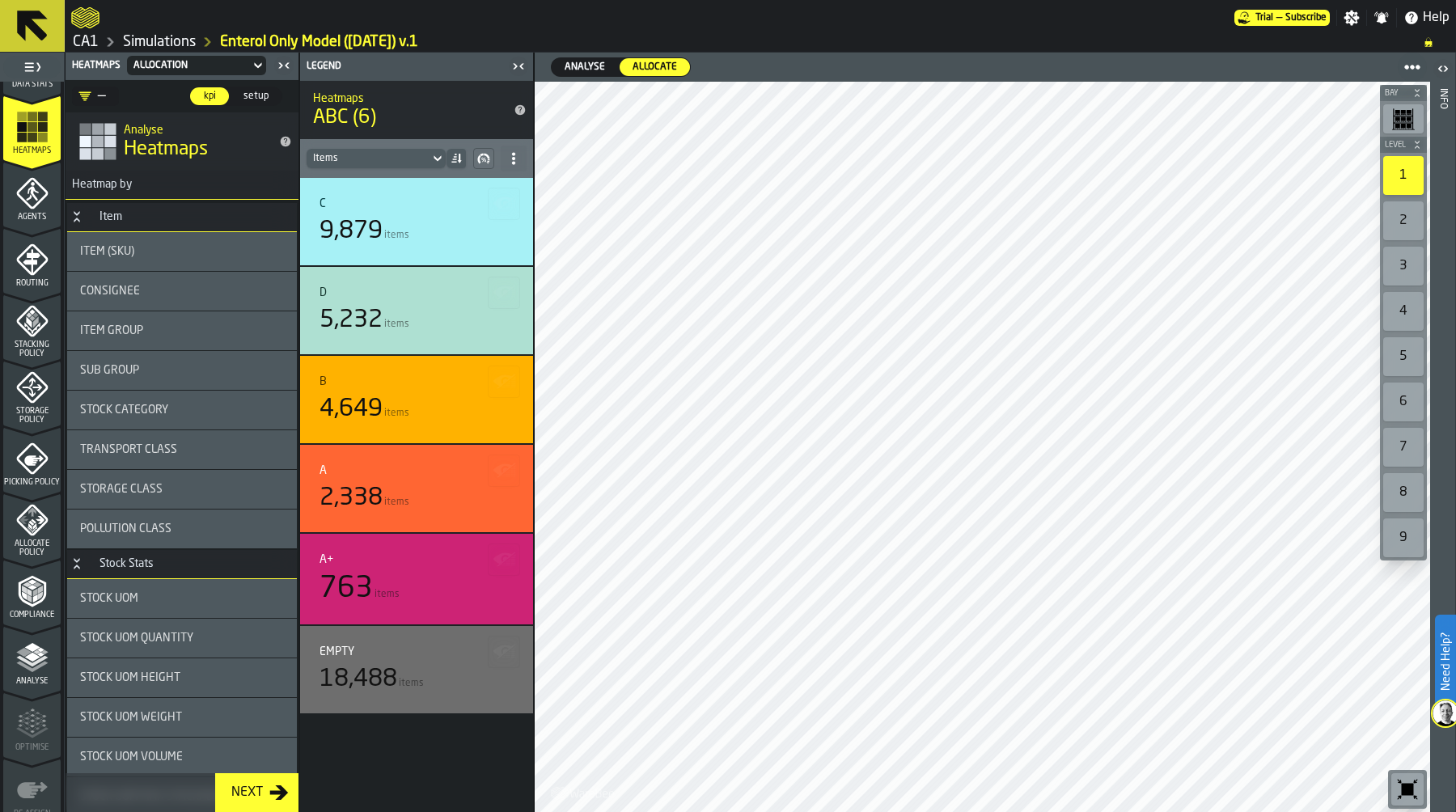
click at [161, 44] on link "Simulations" at bounding box center [159, 41] width 72 height 18
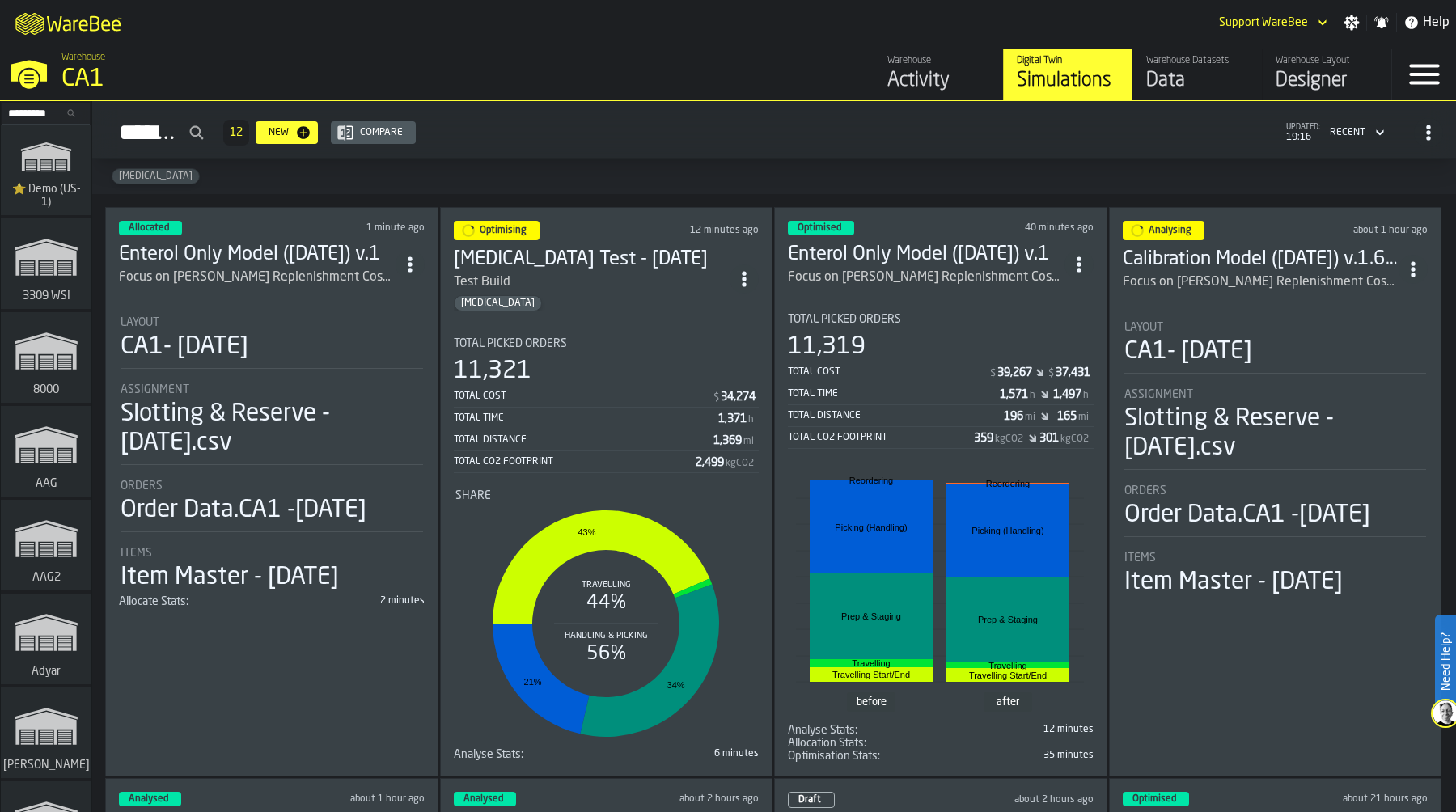
click at [956, 343] on div "11,319" at bounding box center [940, 346] width 306 height 29
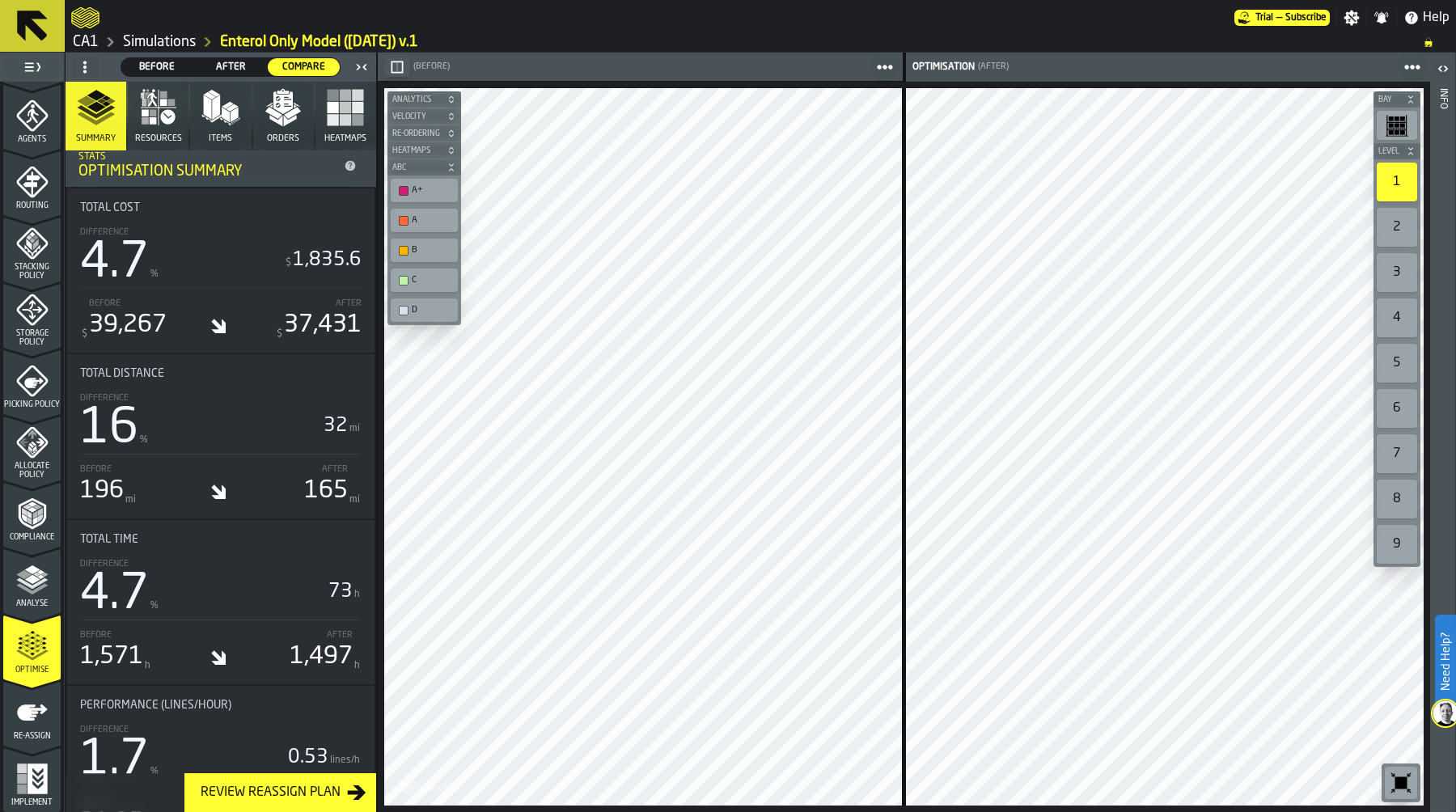
scroll to position [767, 0]
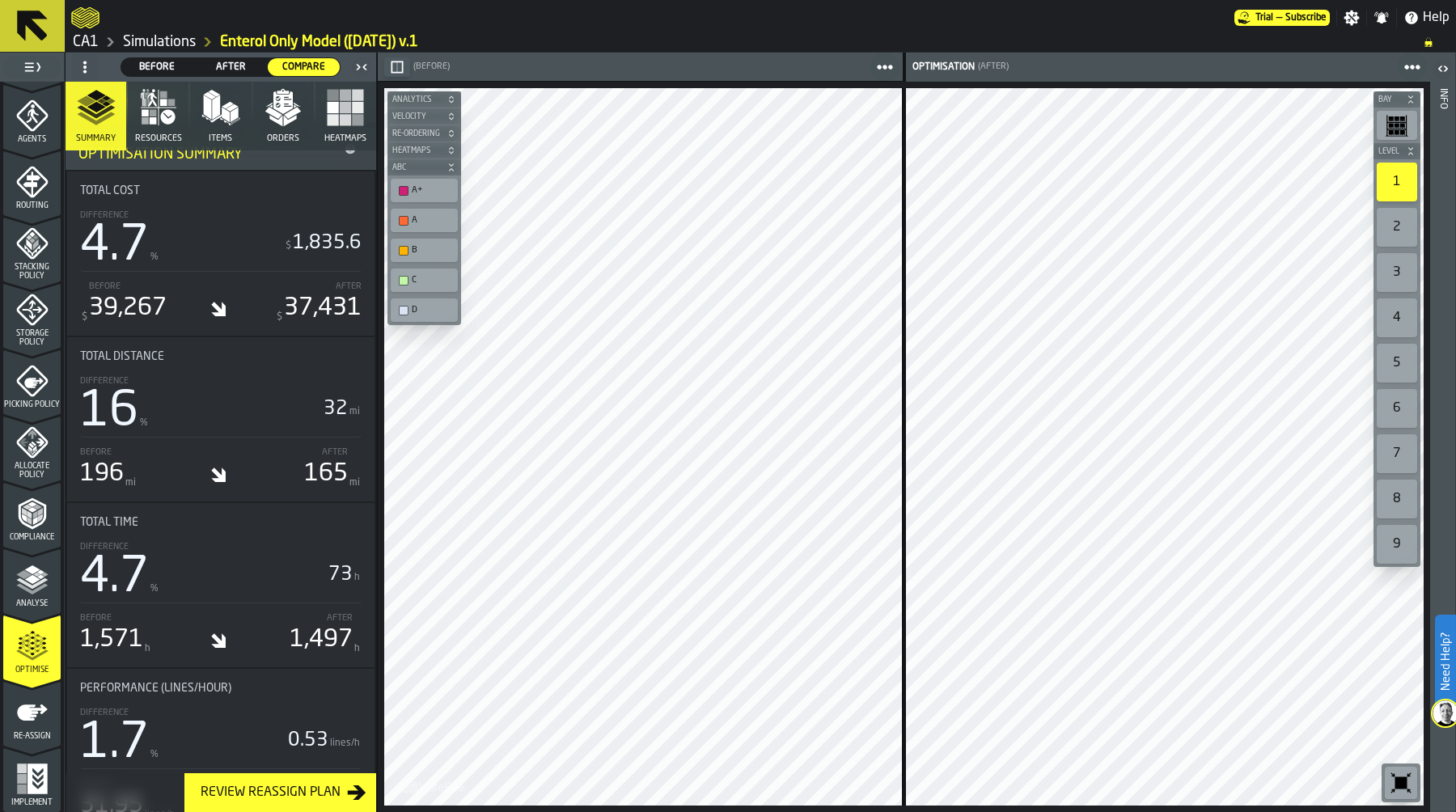
click at [26, 721] on icon "menu Re-assign" at bounding box center [32, 712] width 32 height 32
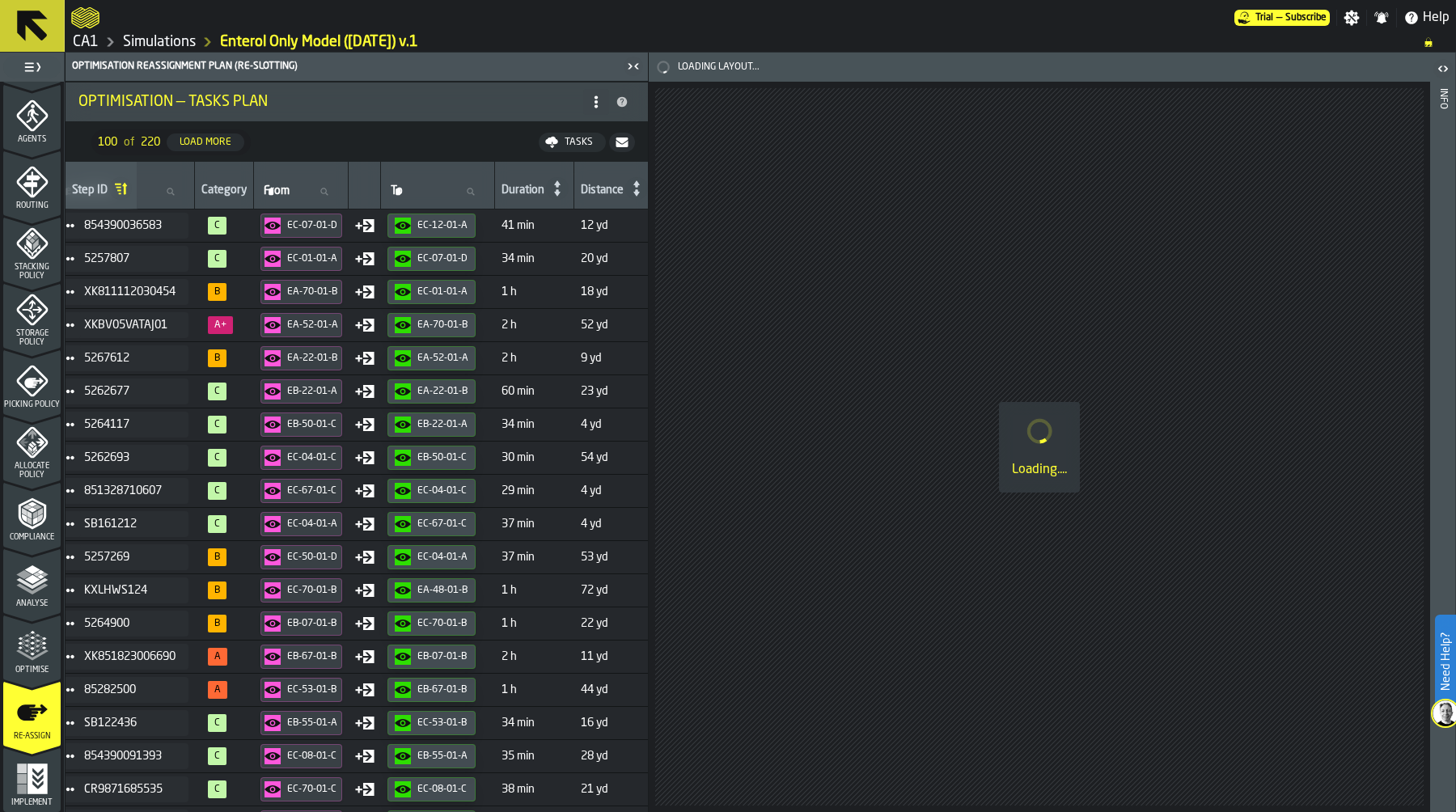
scroll to position [0, 233]
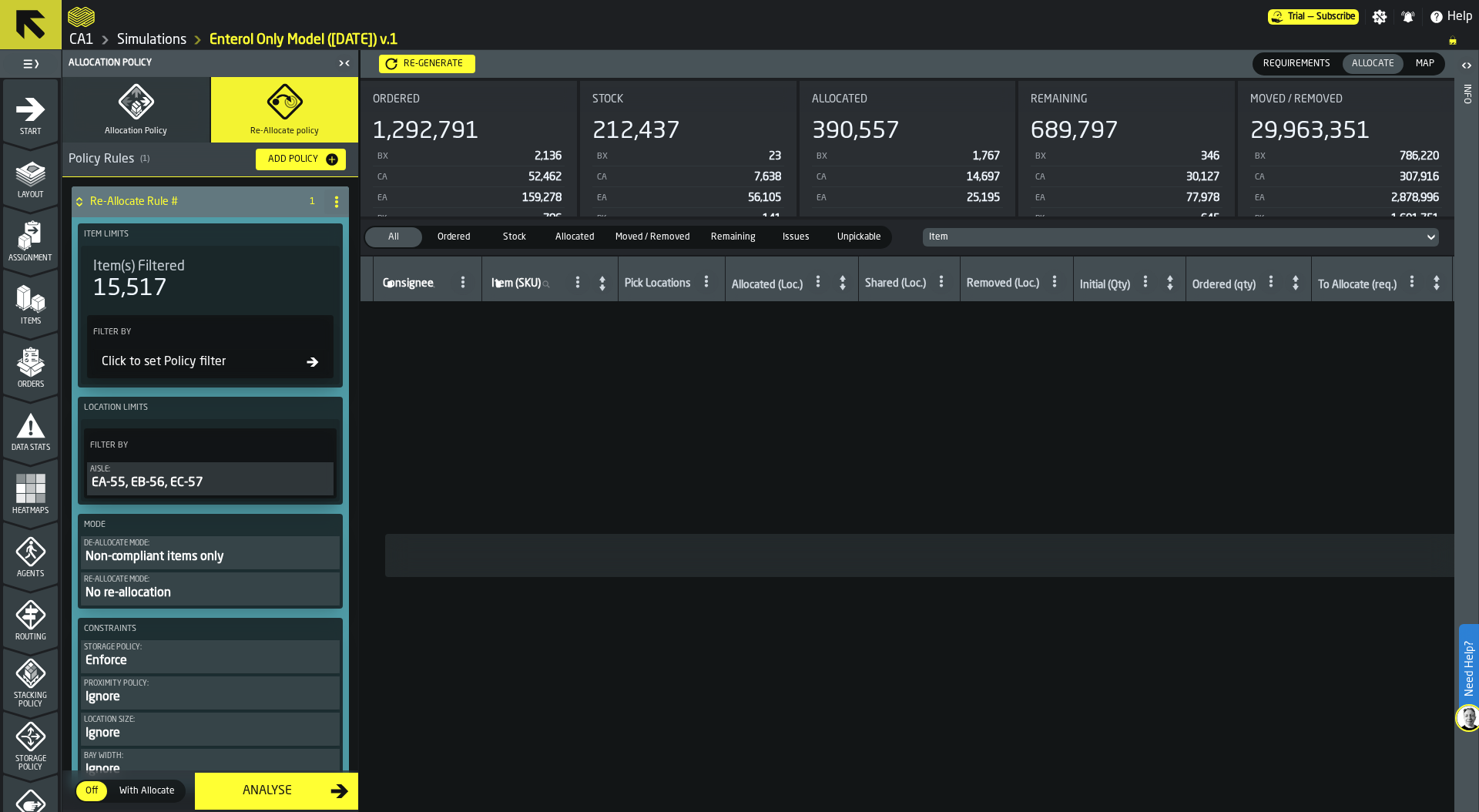
scroll to position [403, 0]
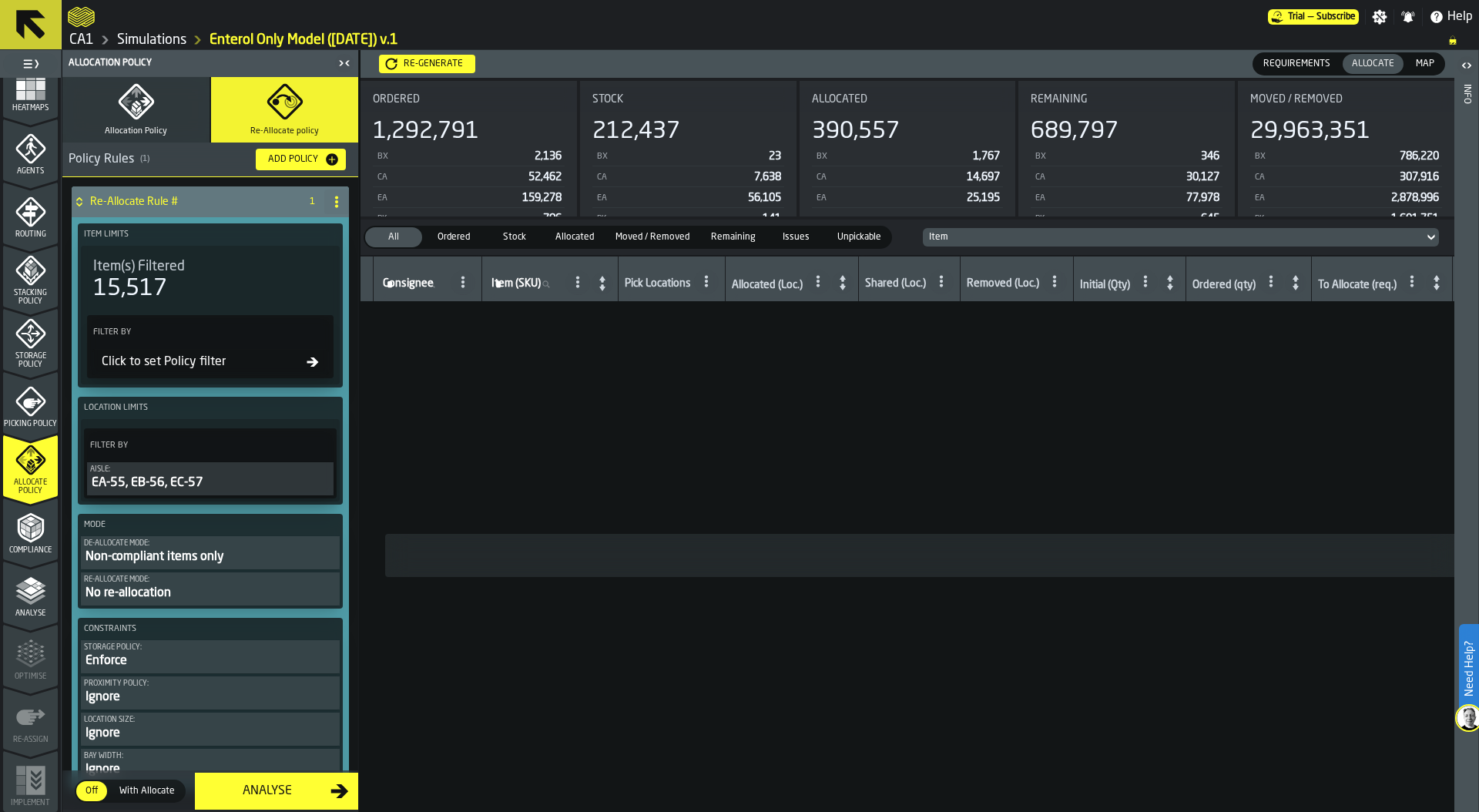
click at [155, 33] on link "Simulations" at bounding box center [152, 39] width 69 height 17
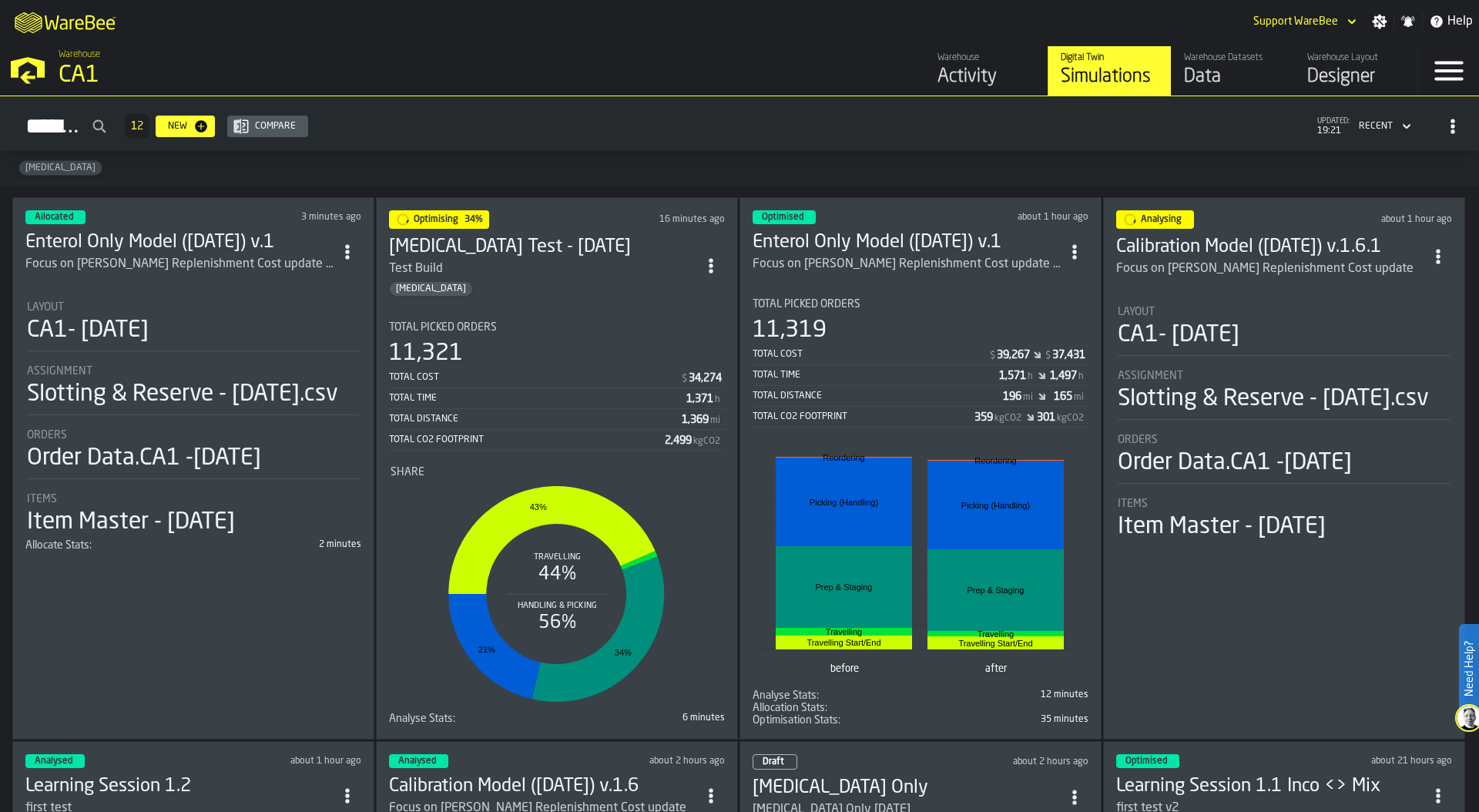
click at [949, 323] on div "11,319" at bounding box center [920, 330] width 335 height 28
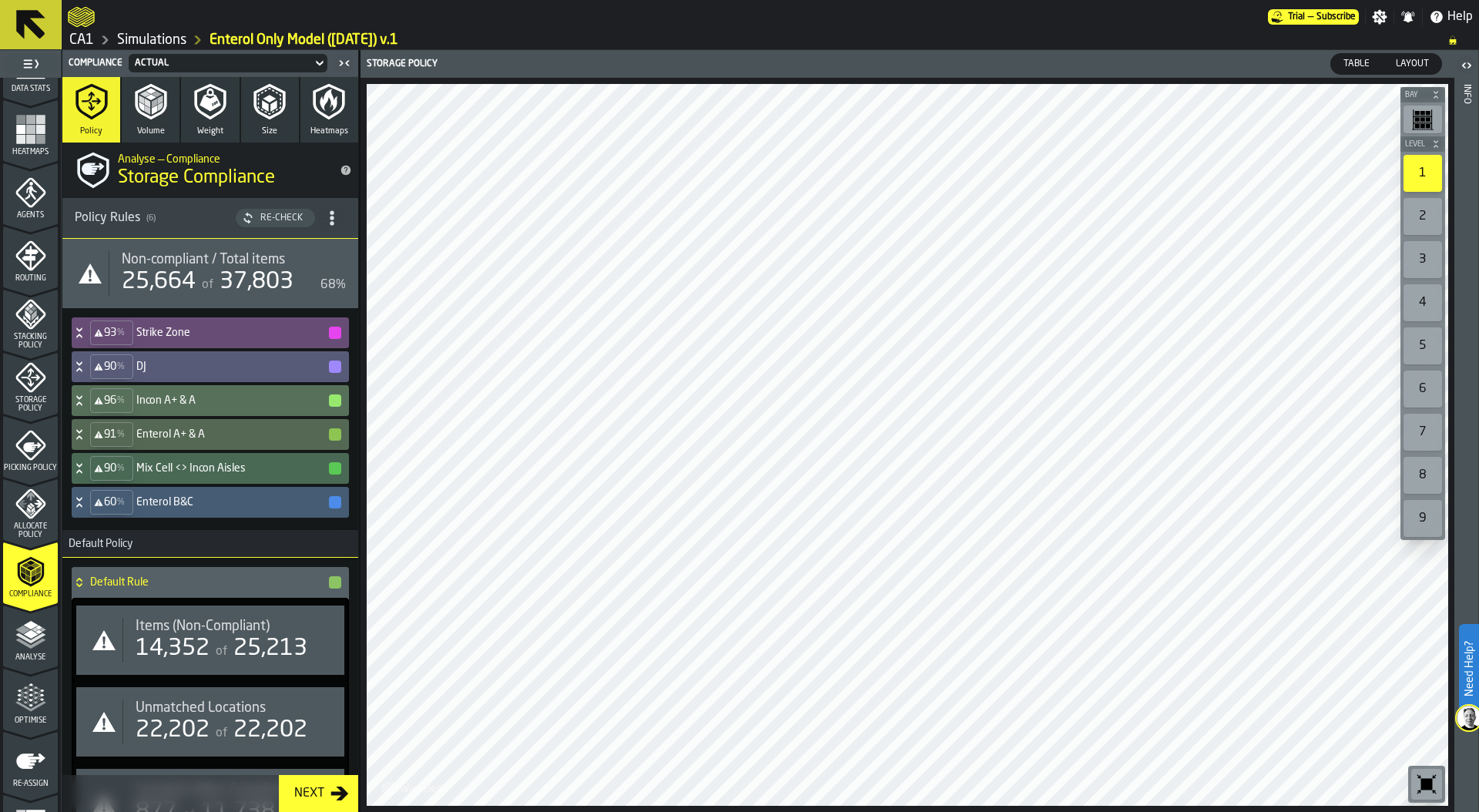
scroll to position [403, 0]
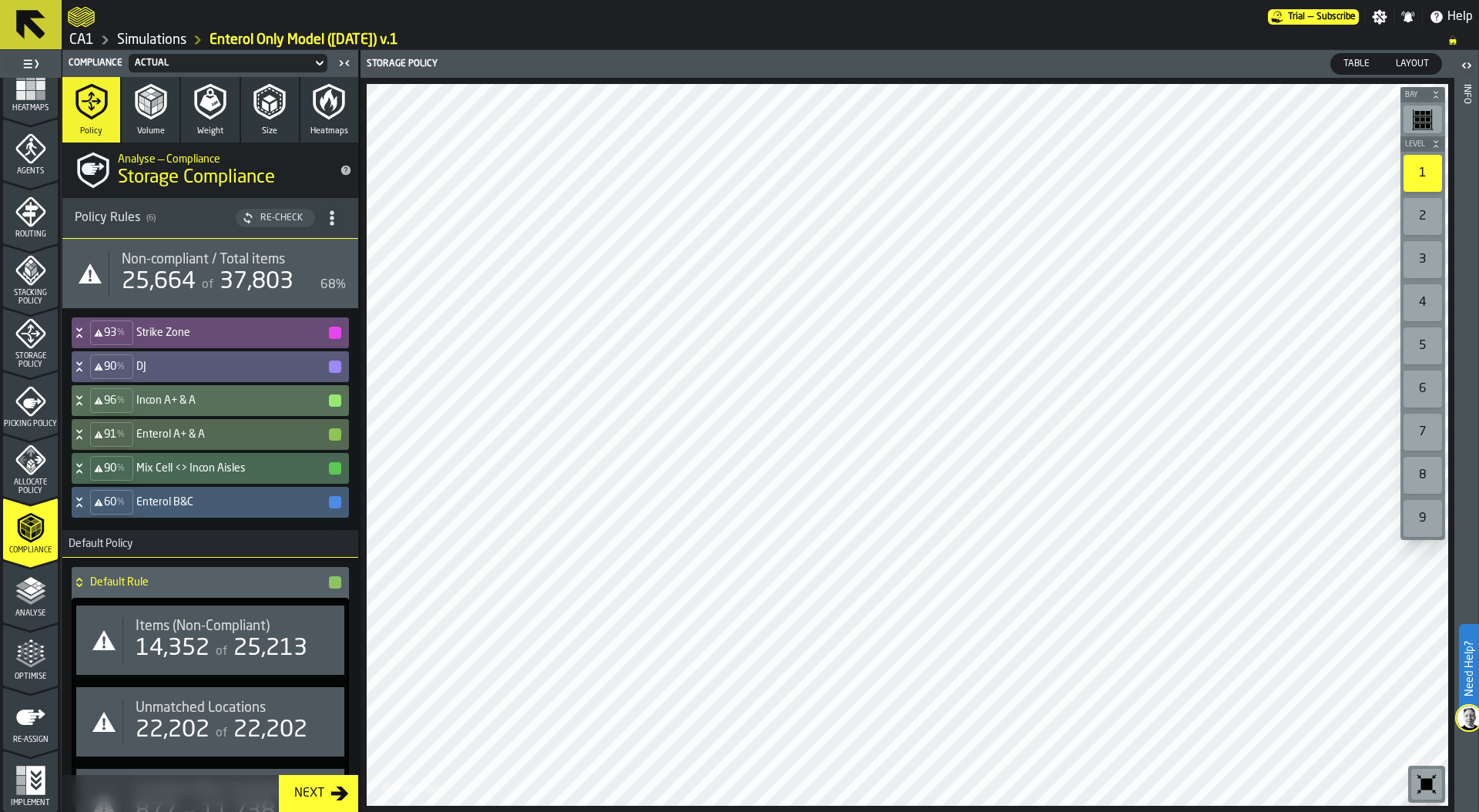
click at [204, 60] on div "Actual" at bounding box center [220, 63] width 171 height 10
click at [182, 124] on div "Optimisation" at bounding box center [174, 128] width 80 height 18
click at [26, 661] on icon "menu Optimise" at bounding box center [30, 654] width 30 height 30
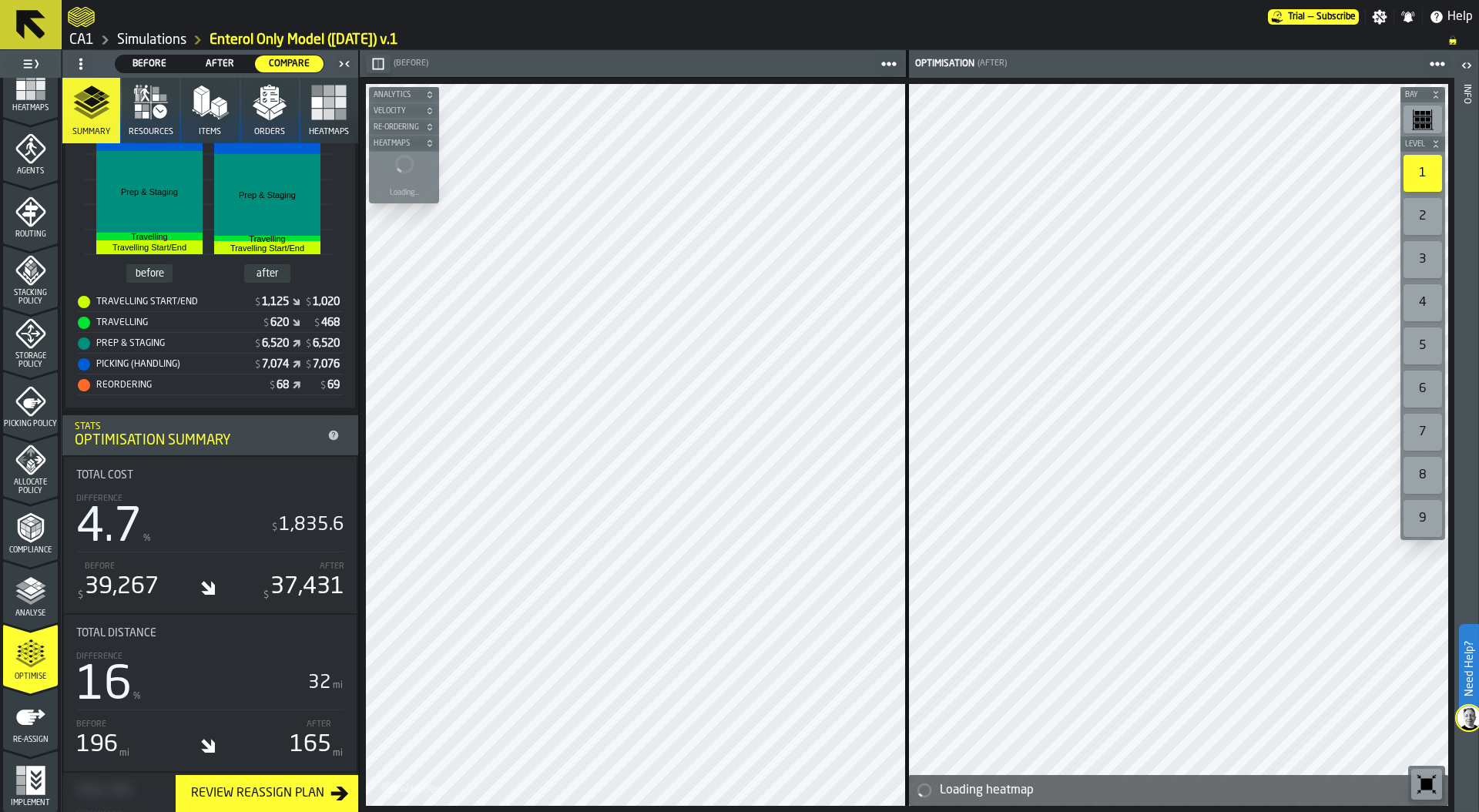
scroll to position [468, 0]
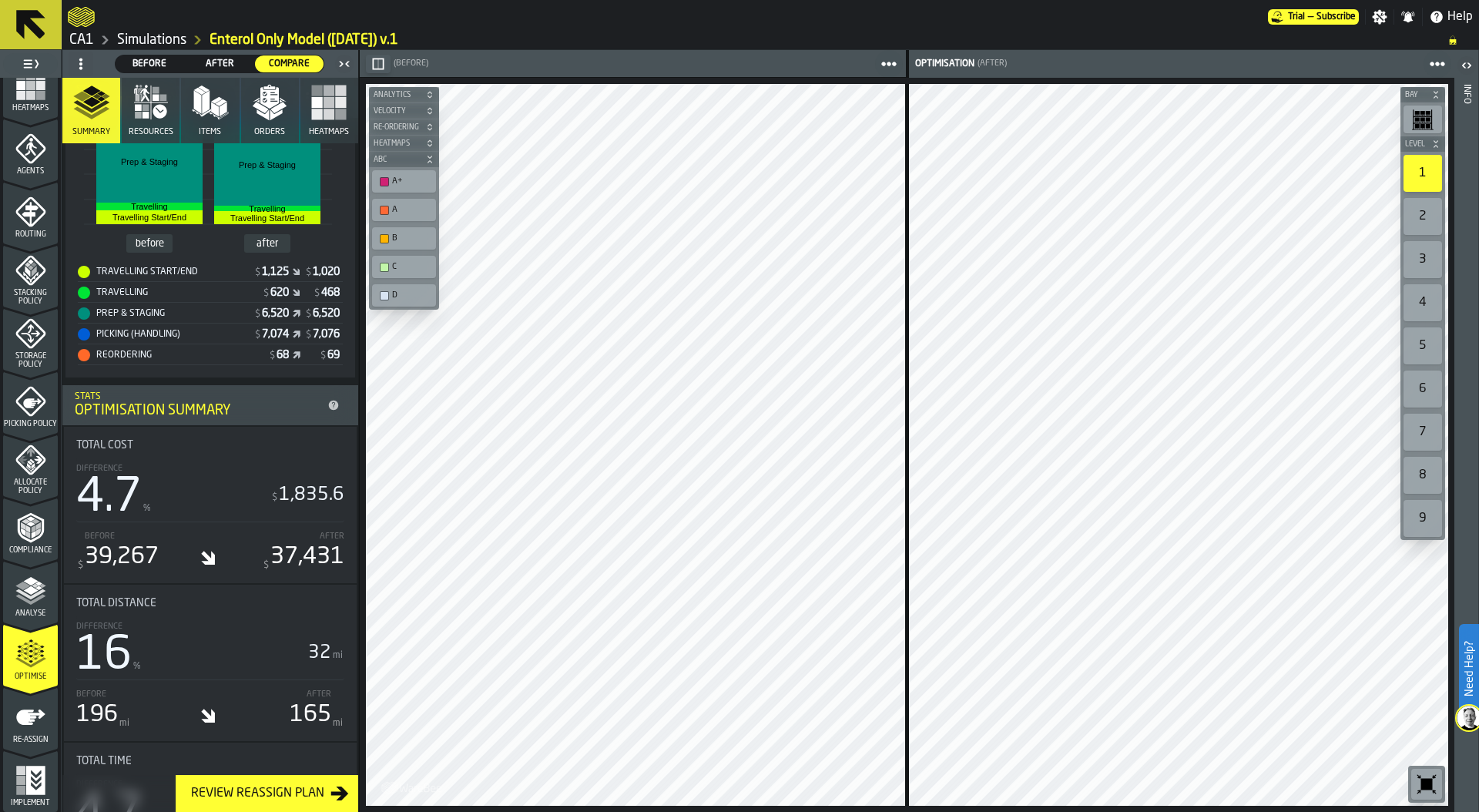
click at [22, 718] on icon "menu Re-assign" at bounding box center [30, 717] width 29 height 15
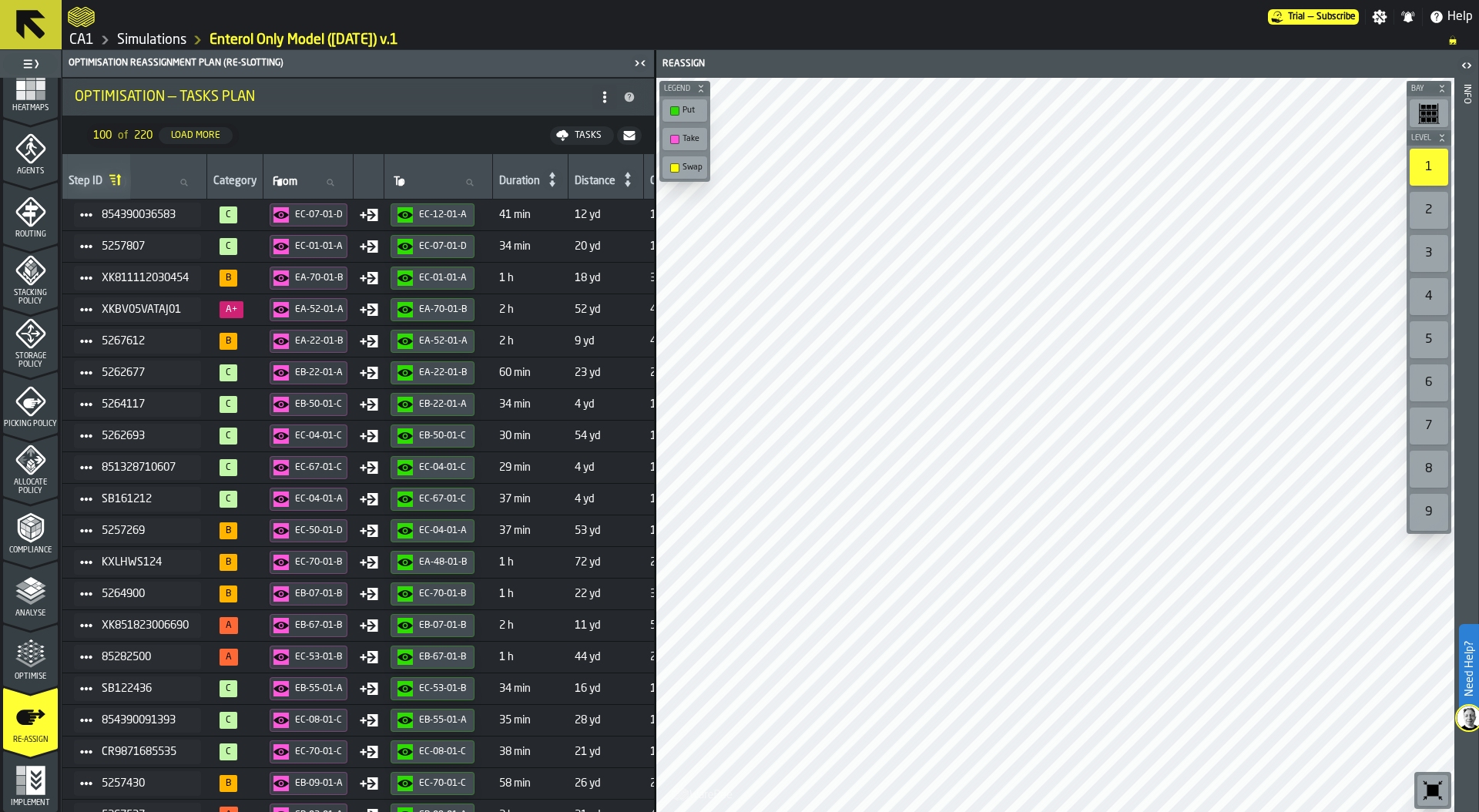
scroll to position [0, 0]
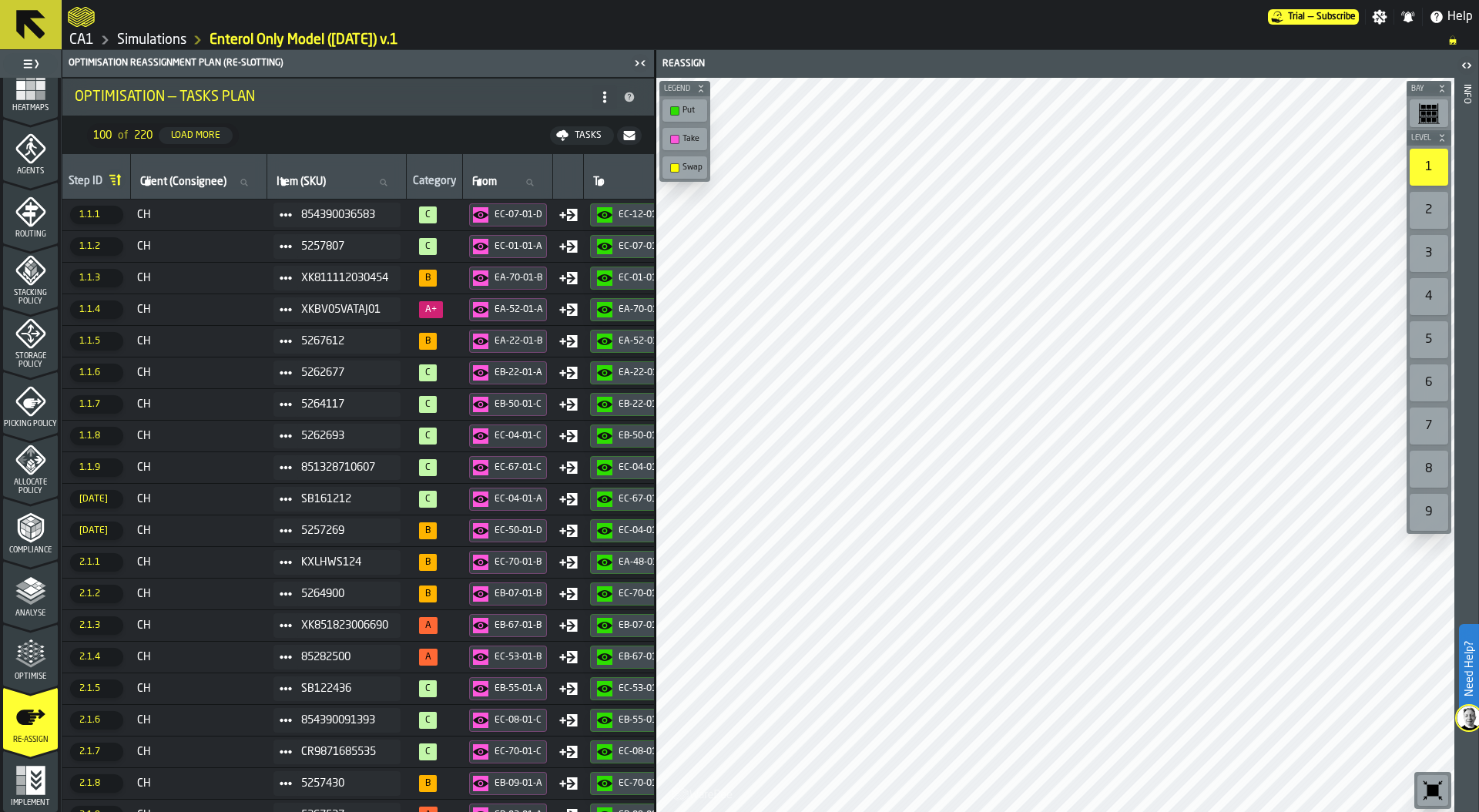
click at [28, 666] on icon "menu Optimise" at bounding box center [30, 662] width 30 height 10
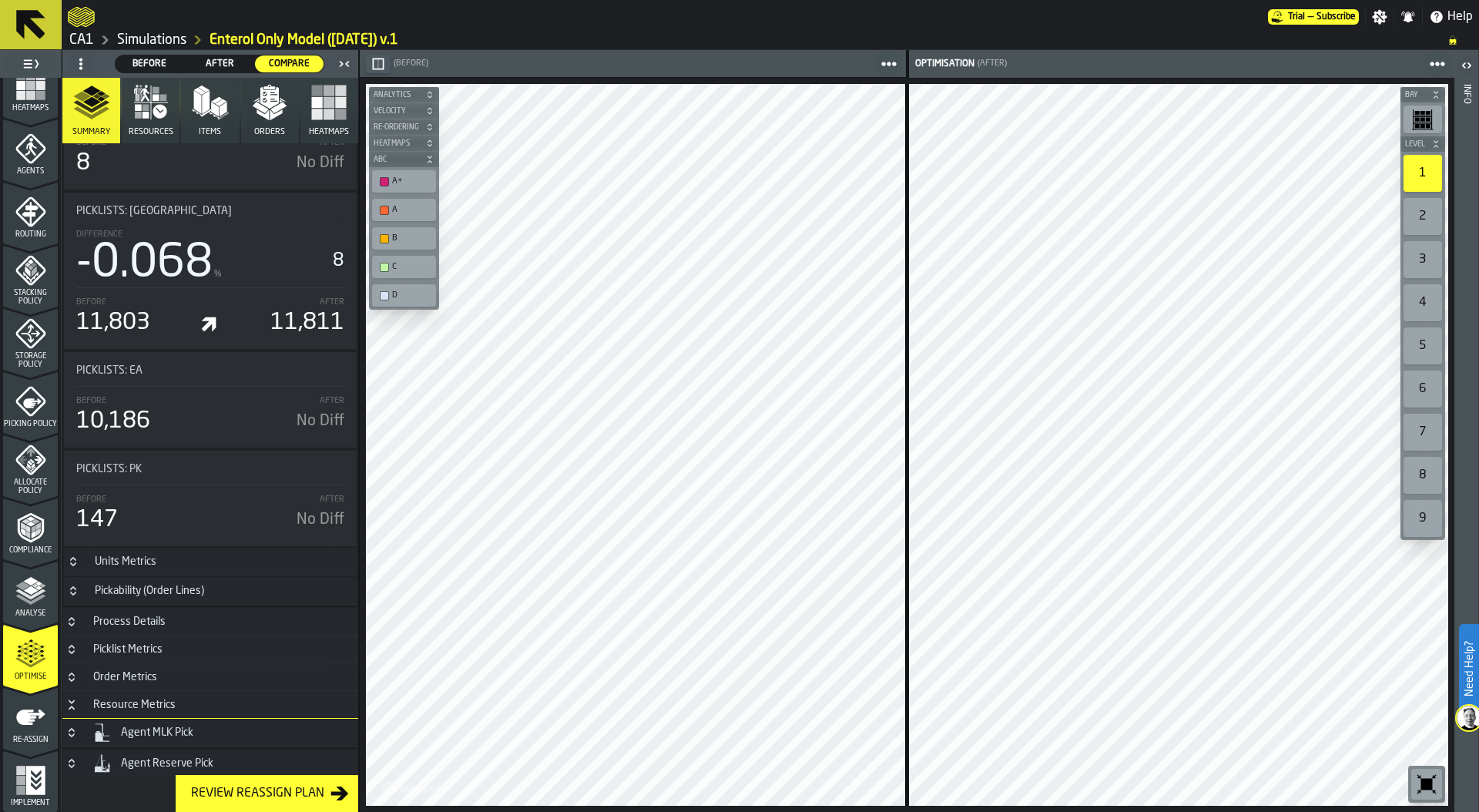
scroll to position [2125, 0]
click at [73, 728] on icon "Button-[object Object]-closed" at bounding box center [71, 726] width 6 height 4
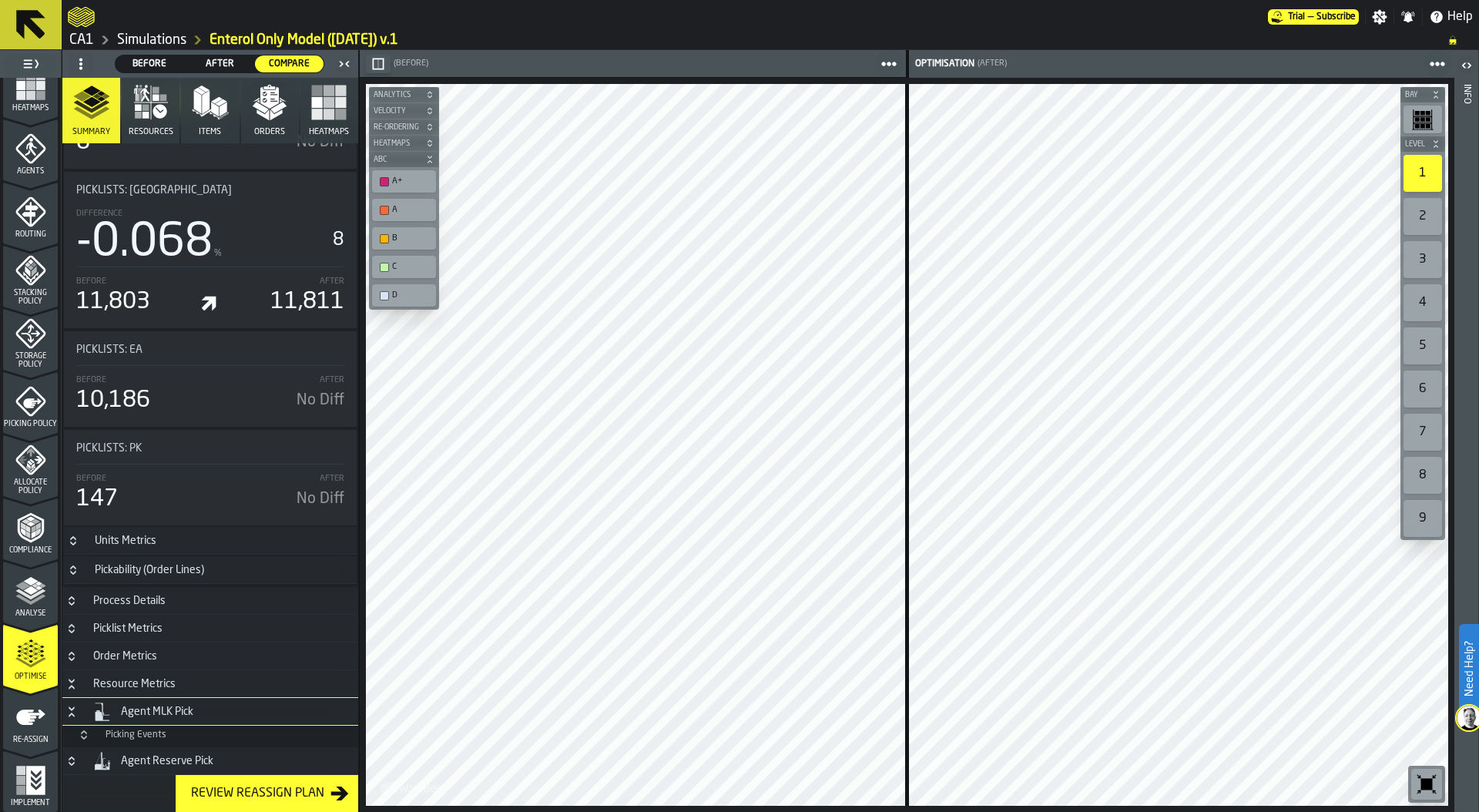
click at [122, 700] on h3 "Agent MLK Pick" at bounding box center [210, 712] width 296 height 28
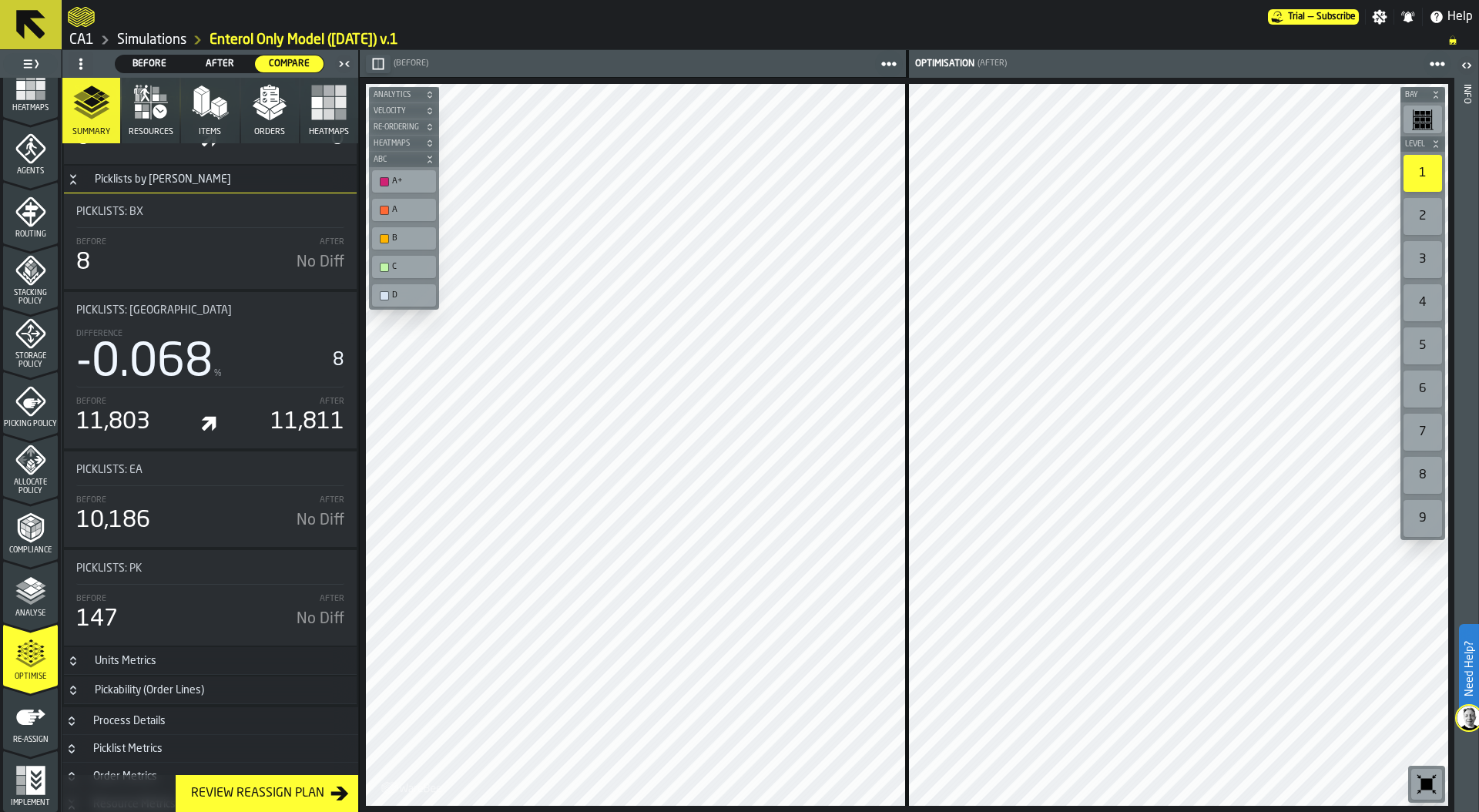
scroll to position [1999, 0]
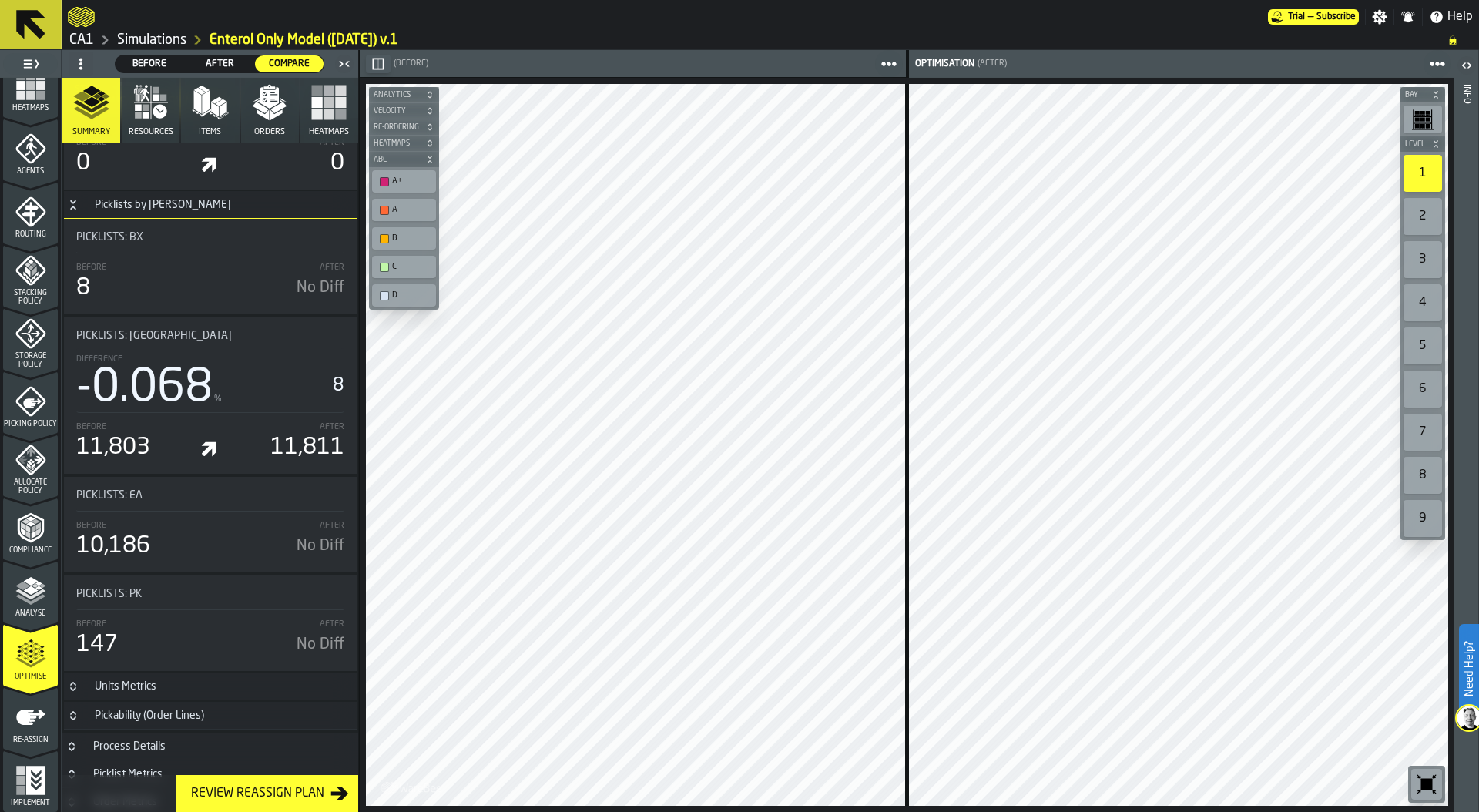
click at [26, 723] on icon "menu Re-assign" at bounding box center [30, 717] width 29 height 15
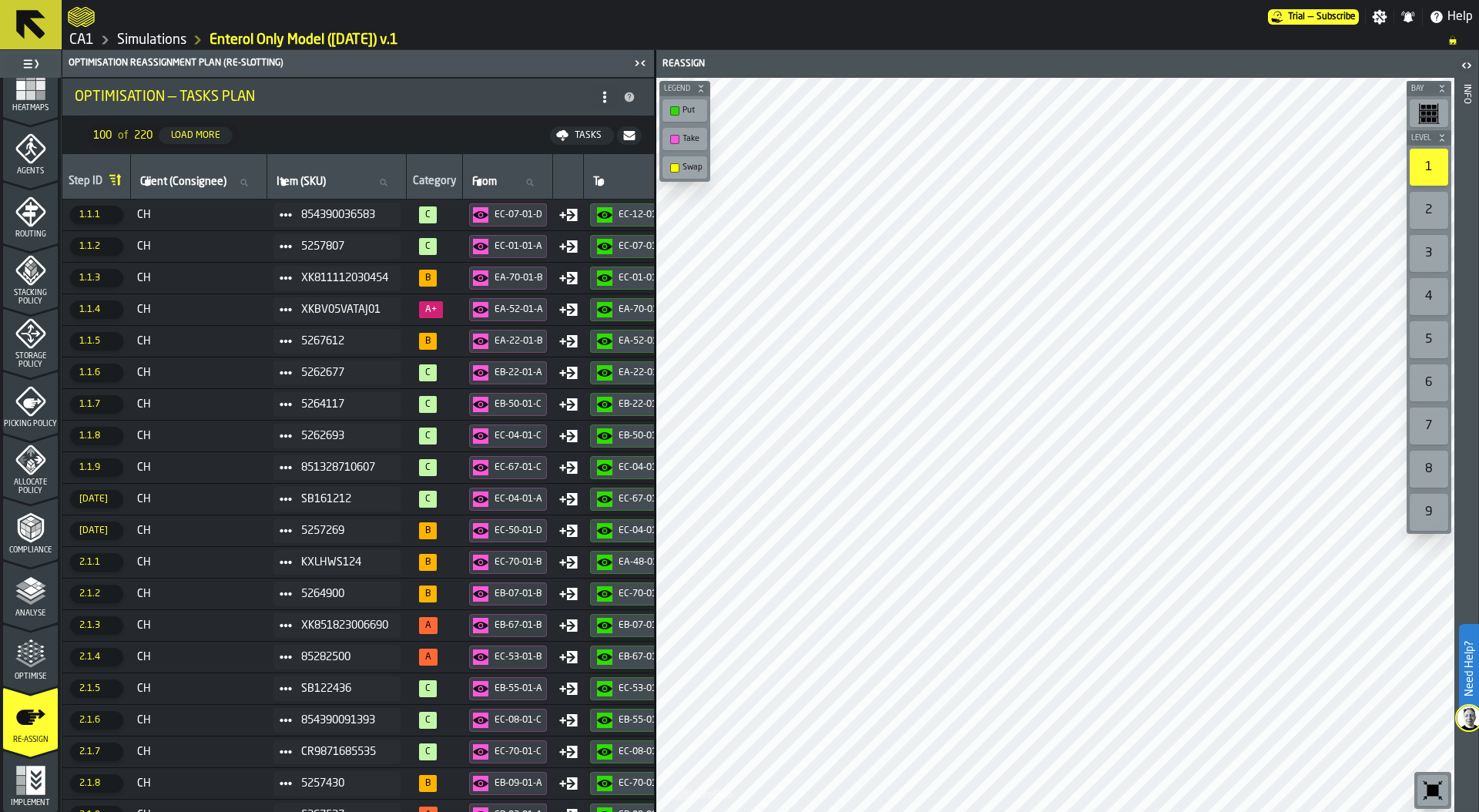
click at [22, 657] on icon "menu Optimise" at bounding box center [30, 654] width 30 height 30
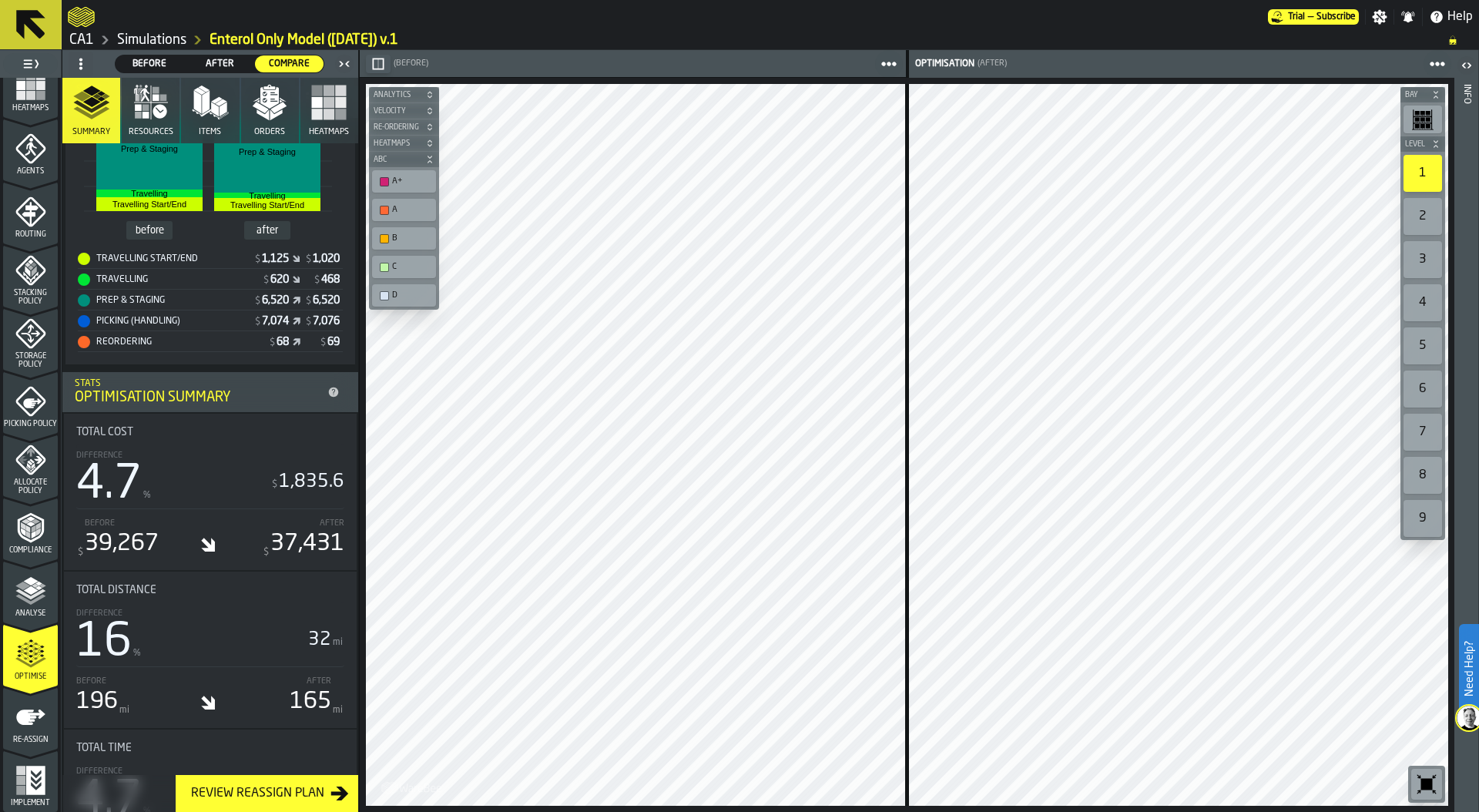
scroll to position [197, 0]
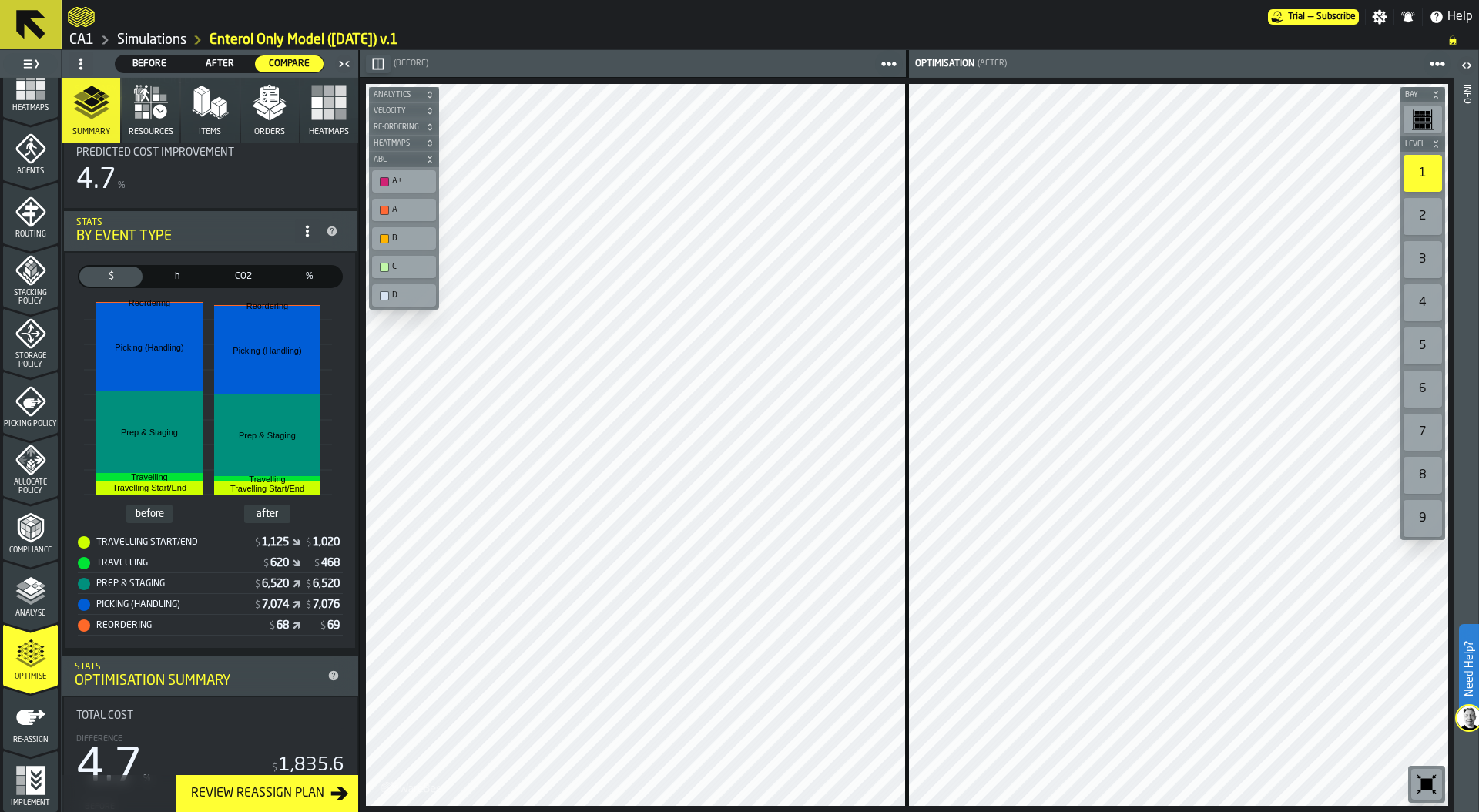
click at [160, 57] on span "Before" at bounding box center [150, 63] width 56 height 14
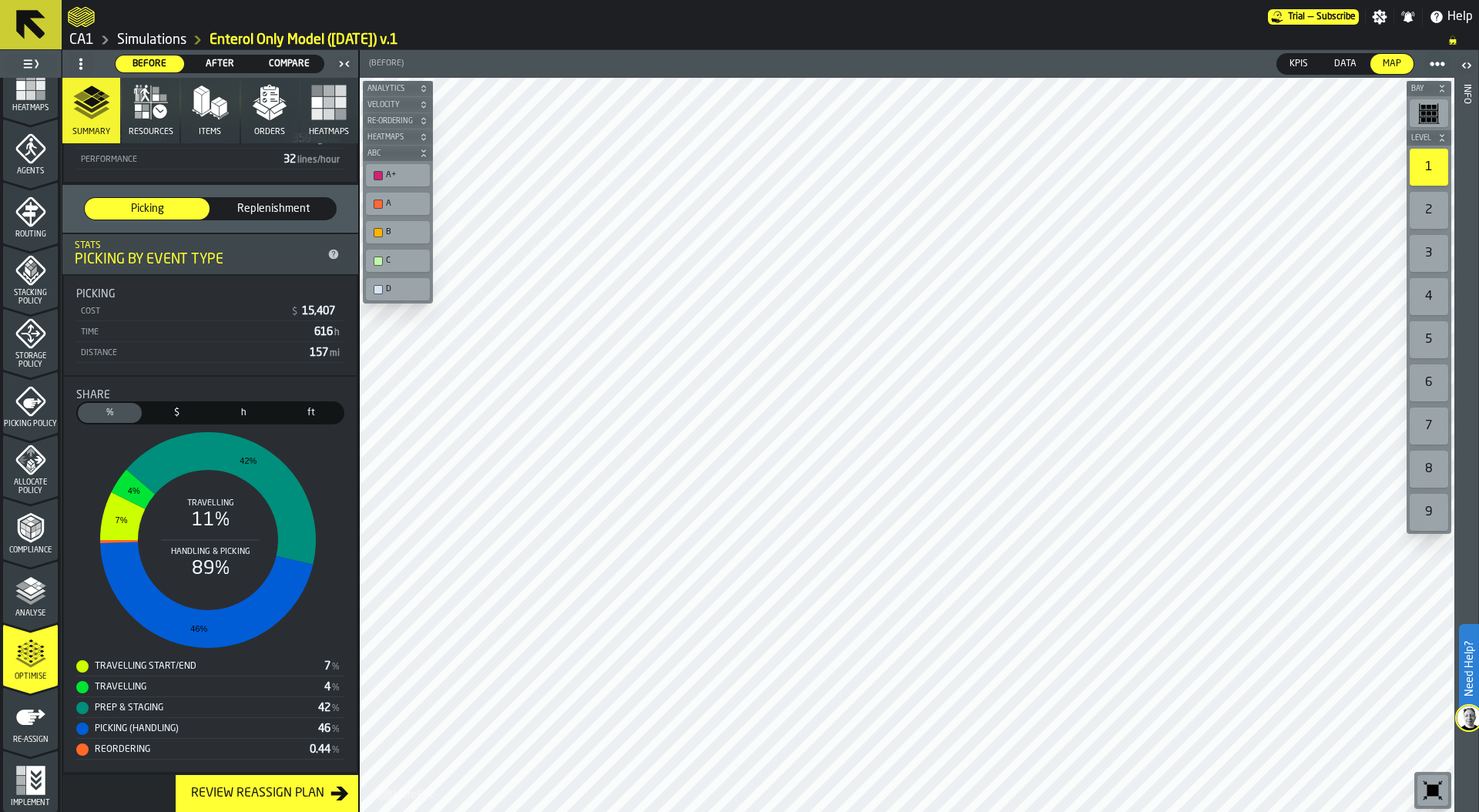
scroll to position [402, 0]
click at [24, 161] on icon "menu Agents" at bounding box center [30, 149] width 30 height 30
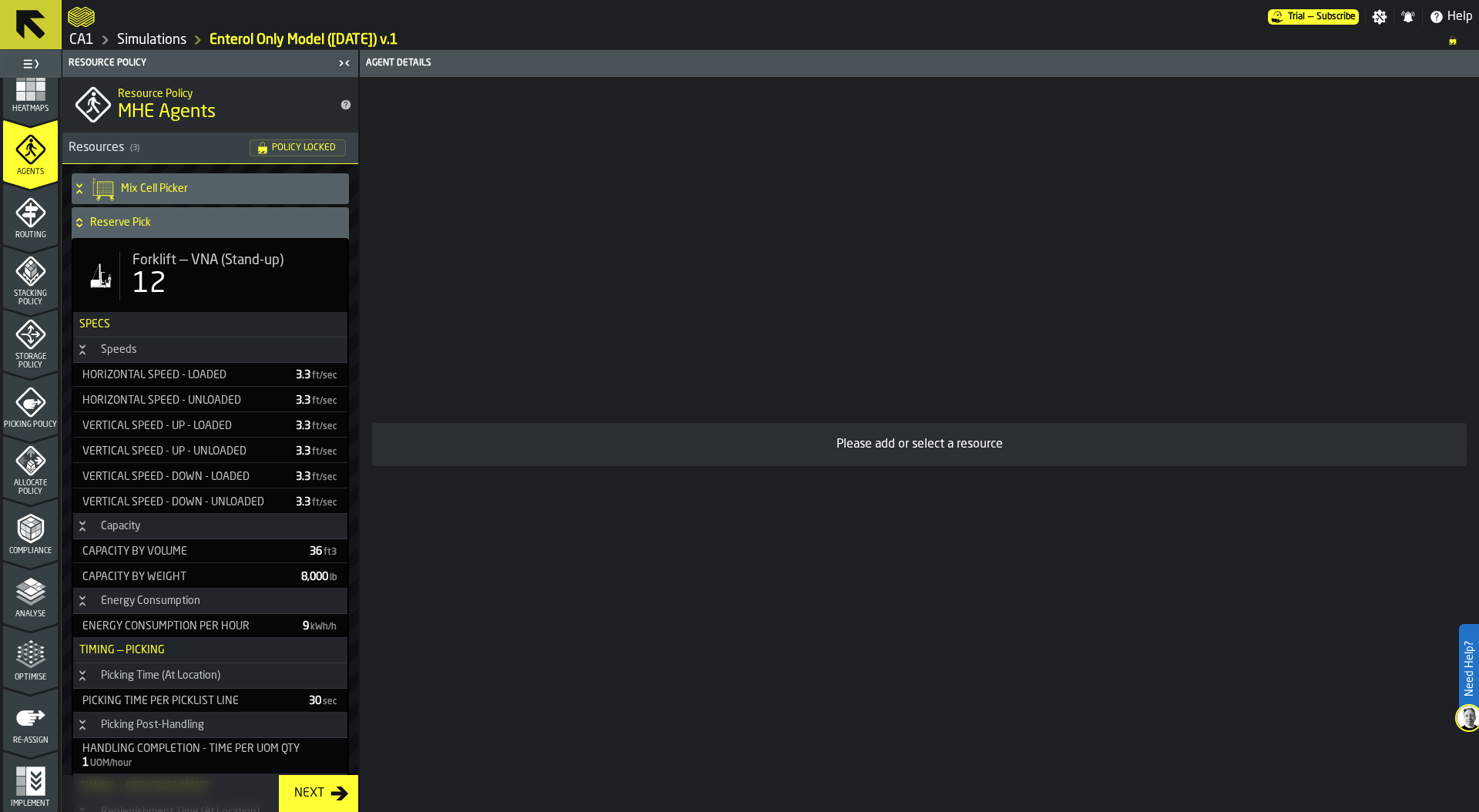
click at [78, 223] on icon at bounding box center [79, 222] width 15 height 12
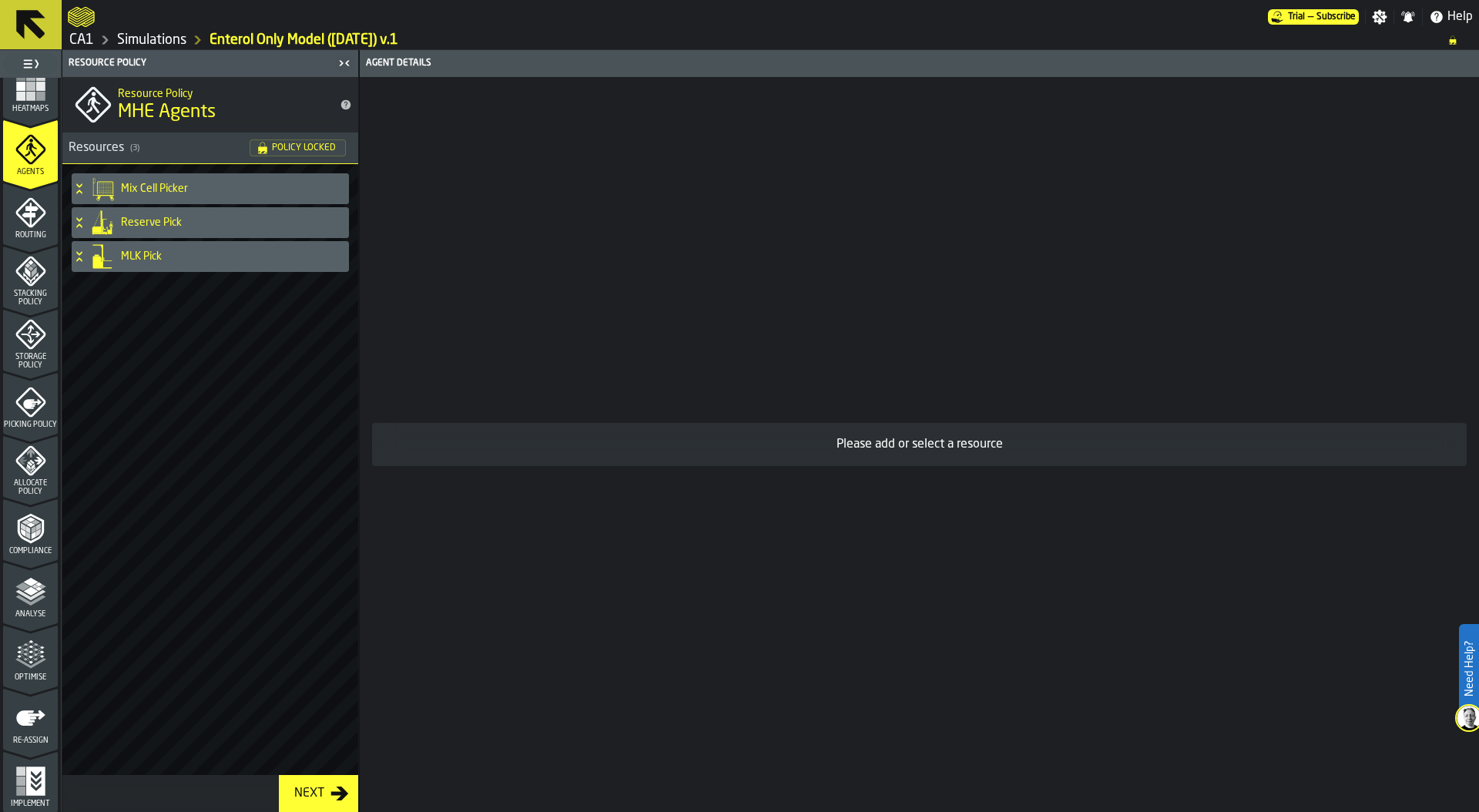
click at [100, 252] on icon at bounding box center [102, 256] width 25 height 25
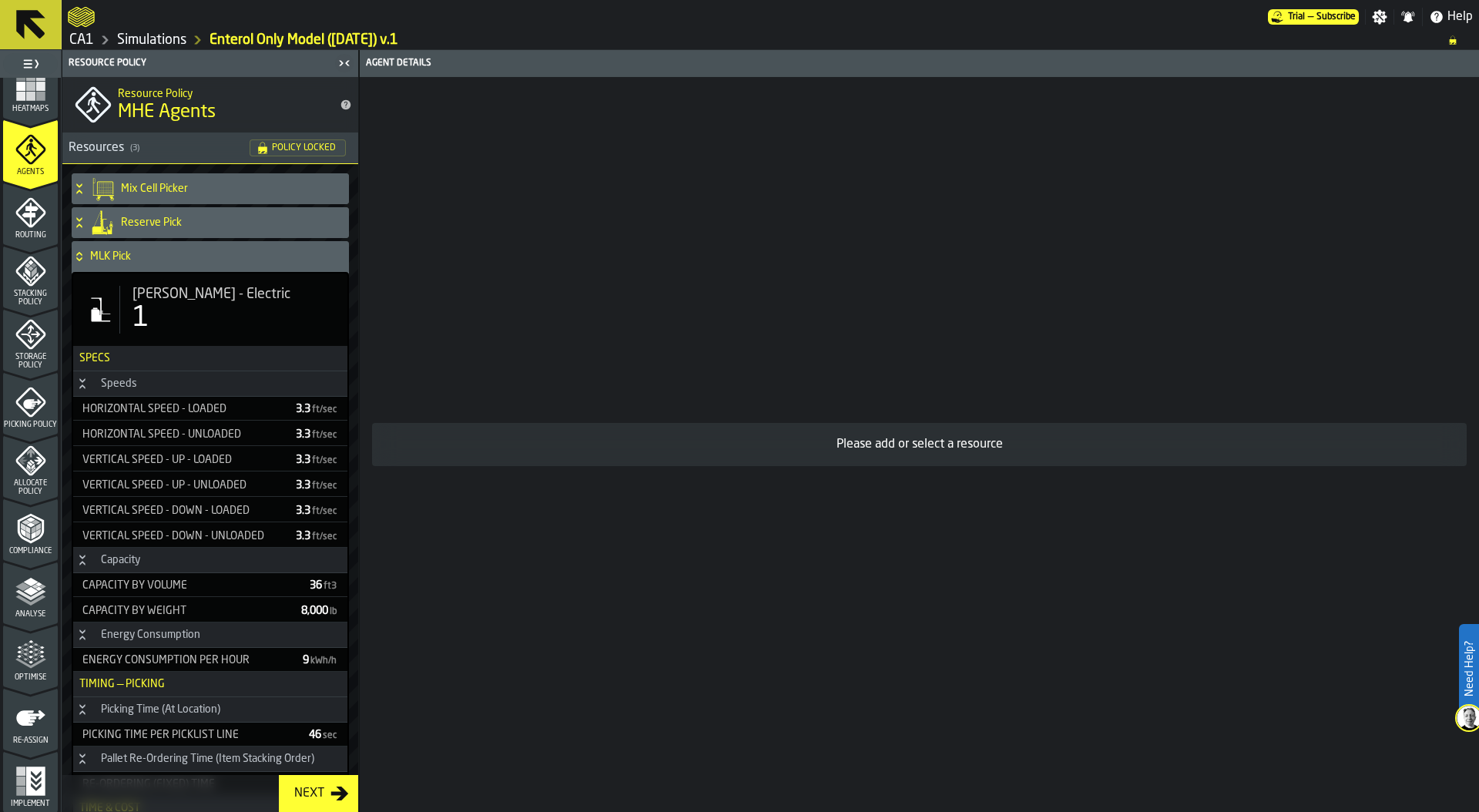
click at [188, 302] on div "1" at bounding box center [234, 318] width 202 height 30
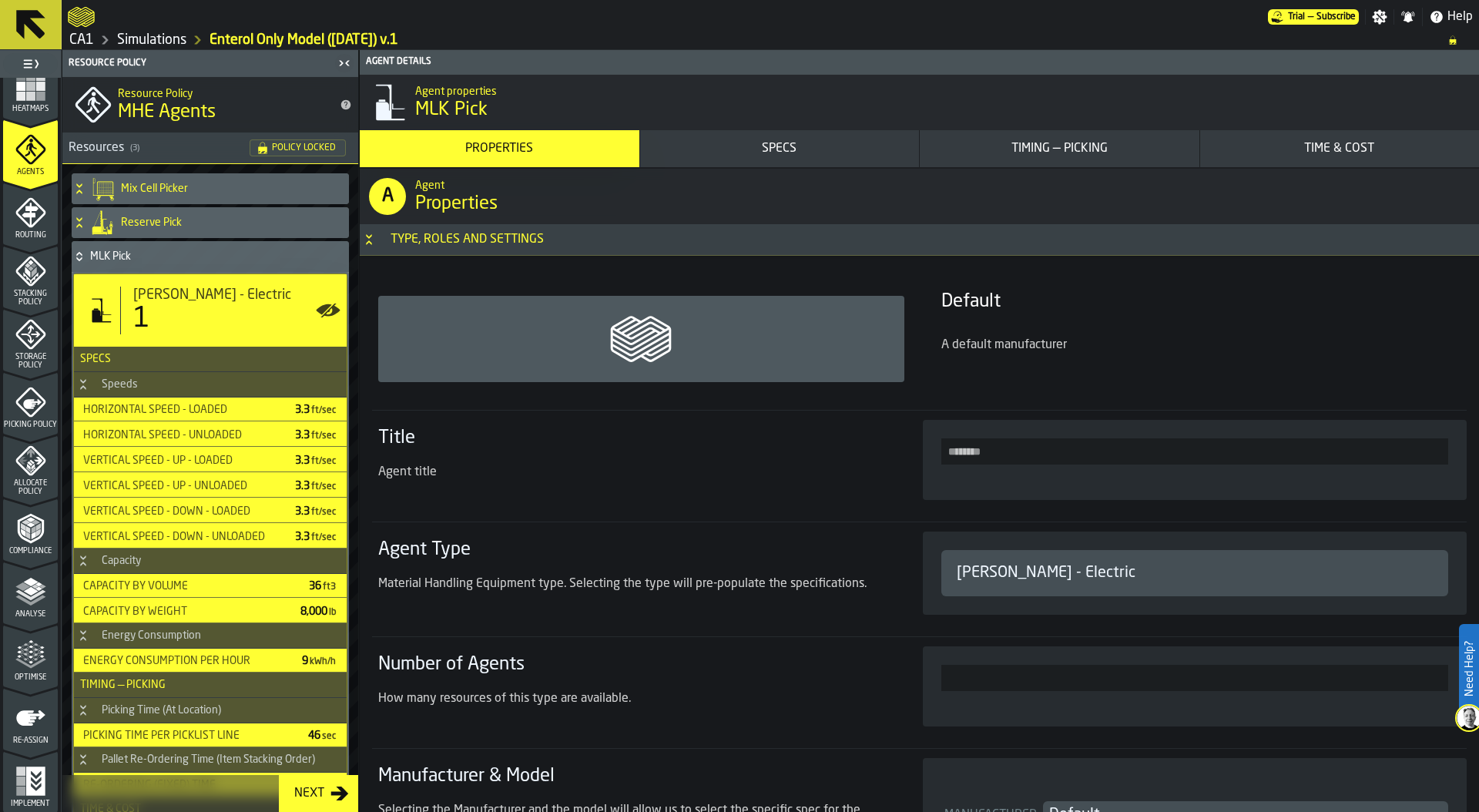
click at [1047, 156] on div "Timing — Picking" at bounding box center [1059, 148] width 267 height 18
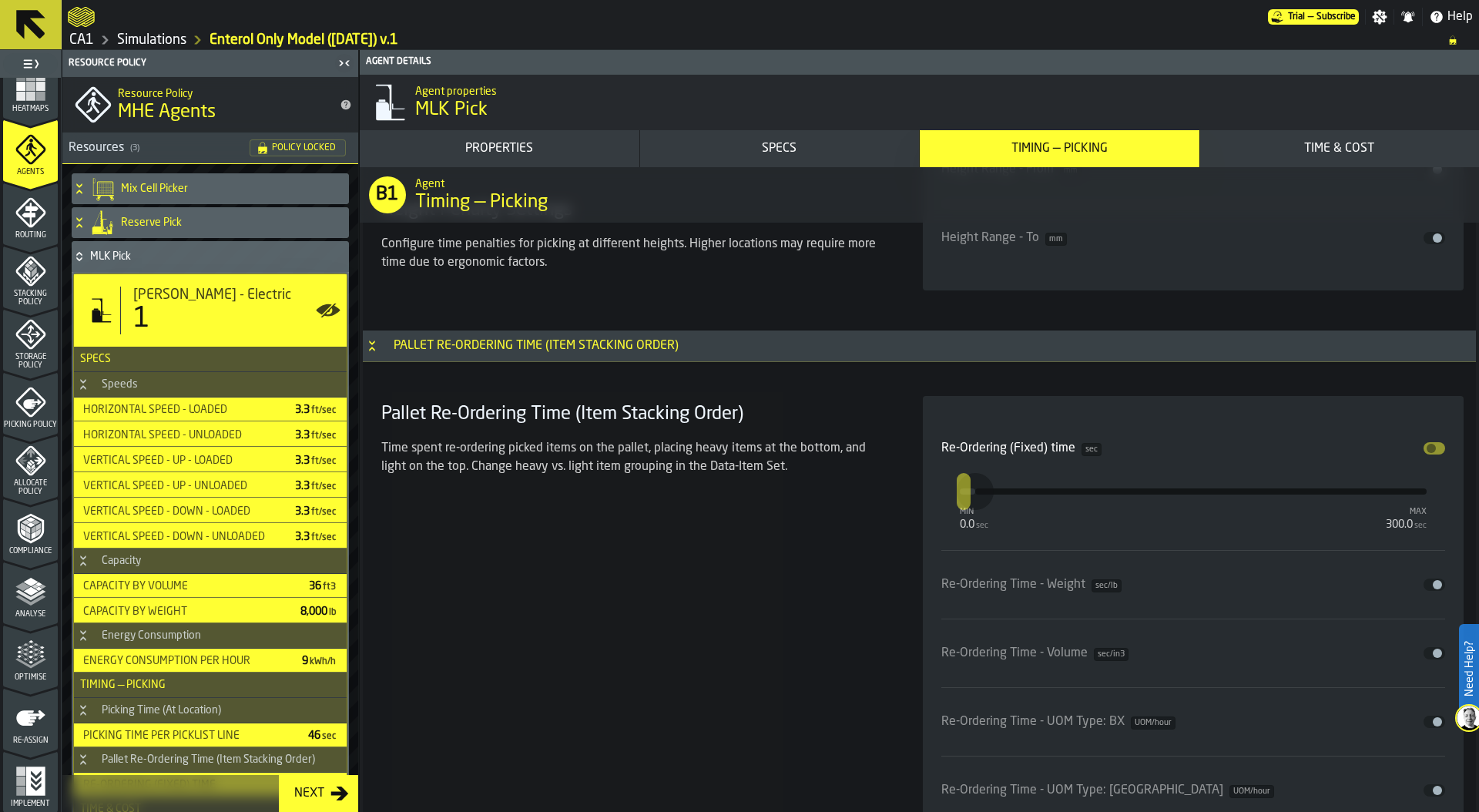
scroll to position [5575, 0]
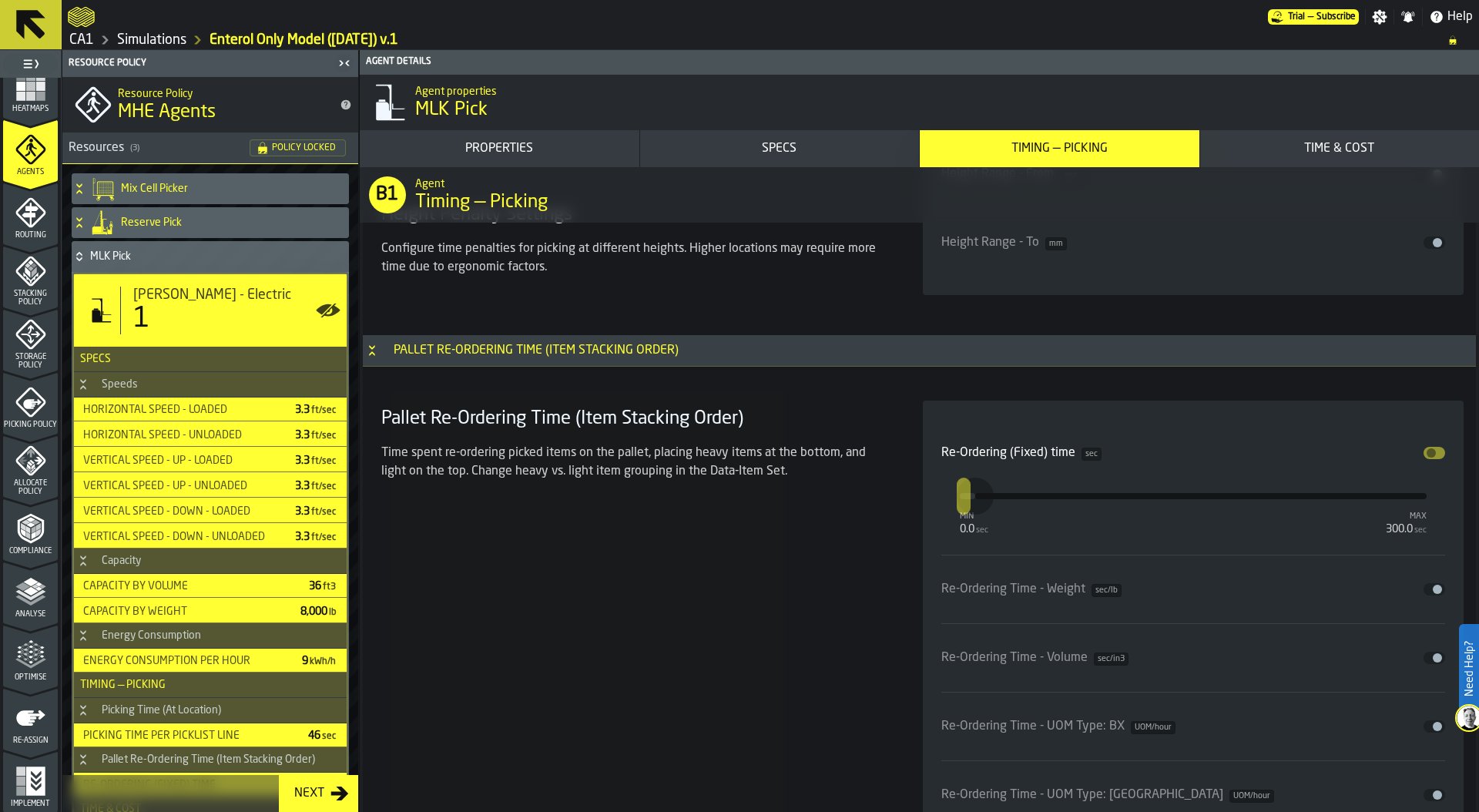
click at [1011, 477] on div "Re-Ordering (Fixed) time sec Disable min 0.0 sec max 300.0 sec ***" at bounding box center [1193, 486] width 505 height 111
click at [29, 656] on icon "menu Optimise" at bounding box center [30, 654] width 30 height 30
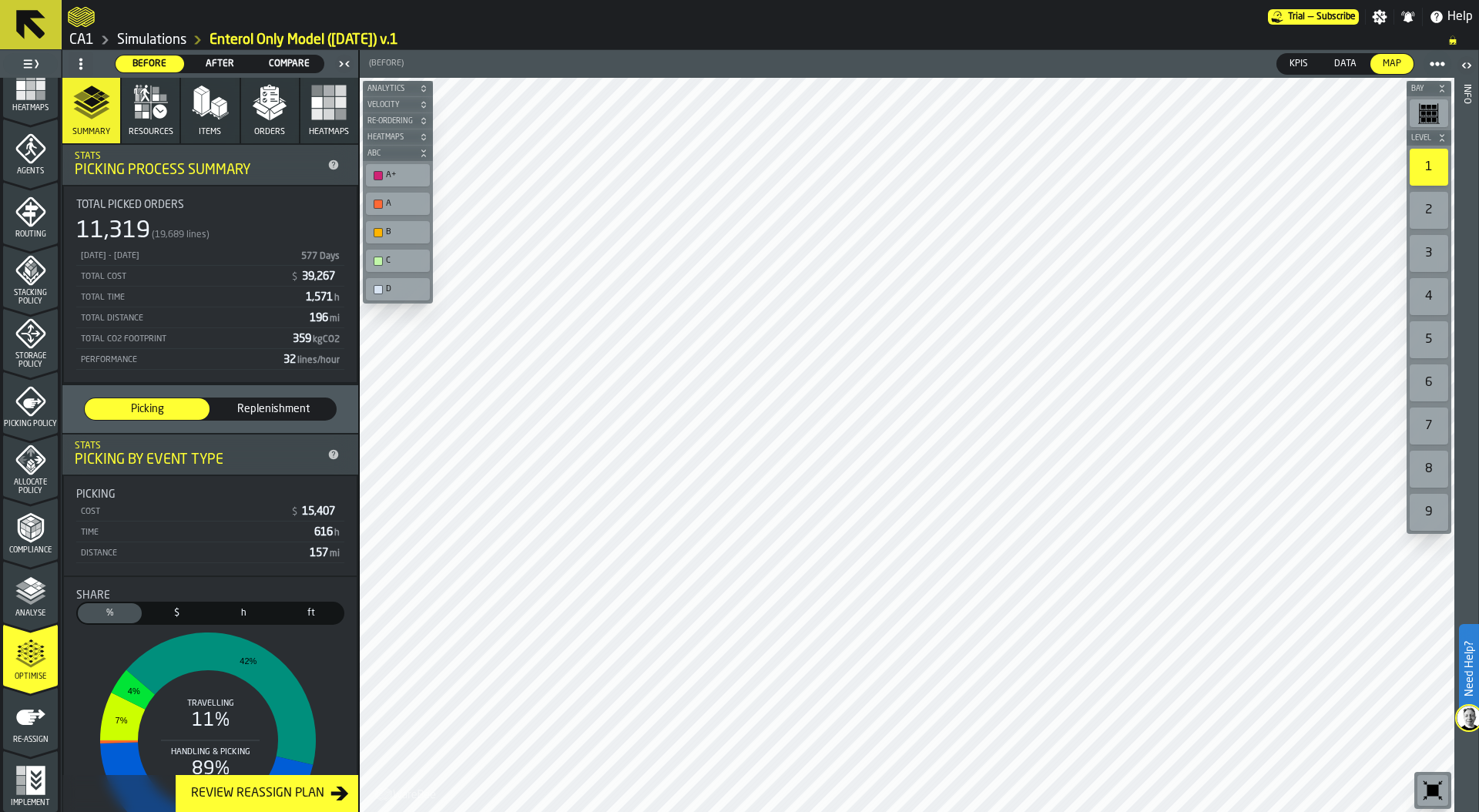
click at [266, 409] on span "Replenishment" at bounding box center [274, 408] width 112 height 15
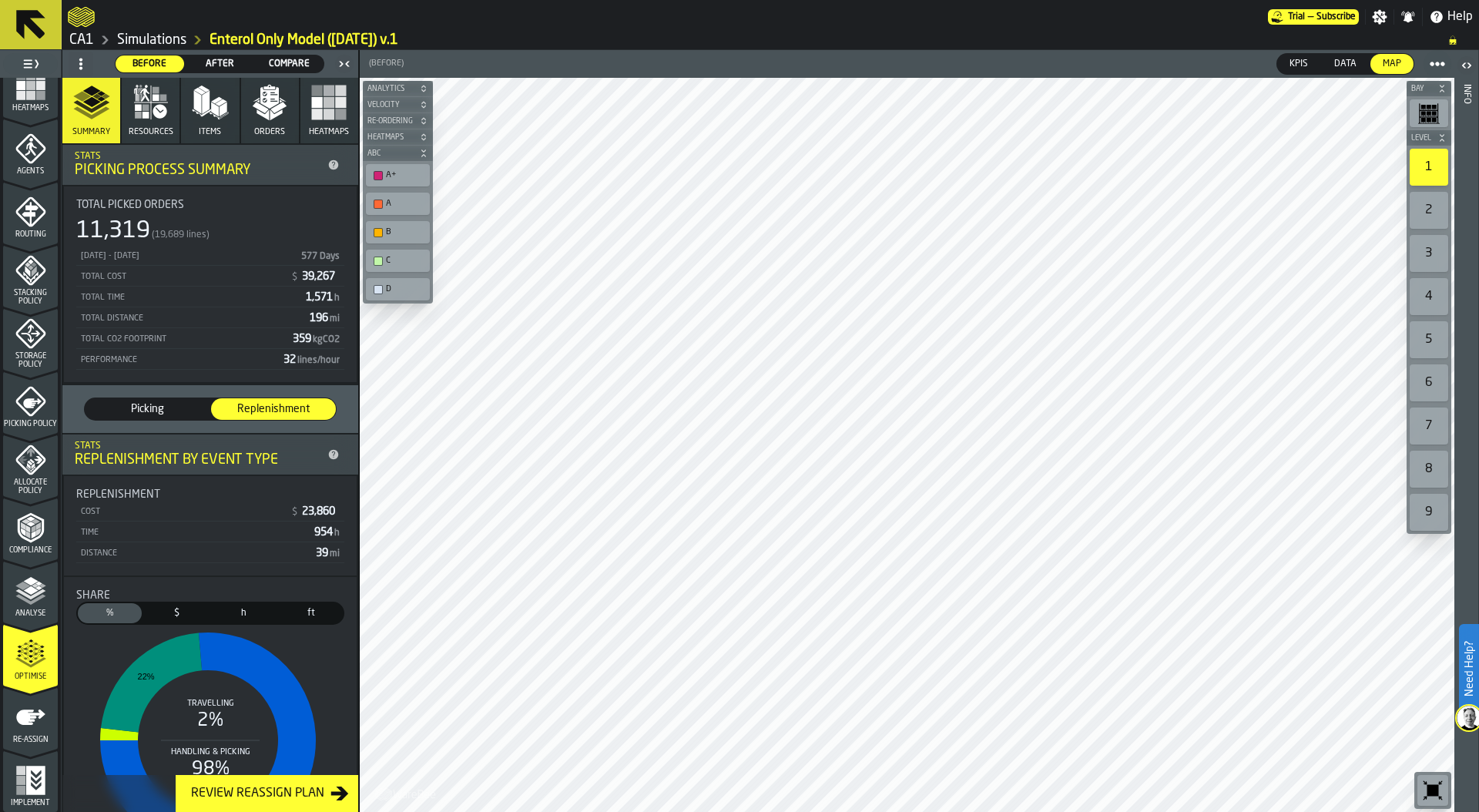
click at [153, 413] on span "Picking" at bounding box center [147, 408] width 112 height 15
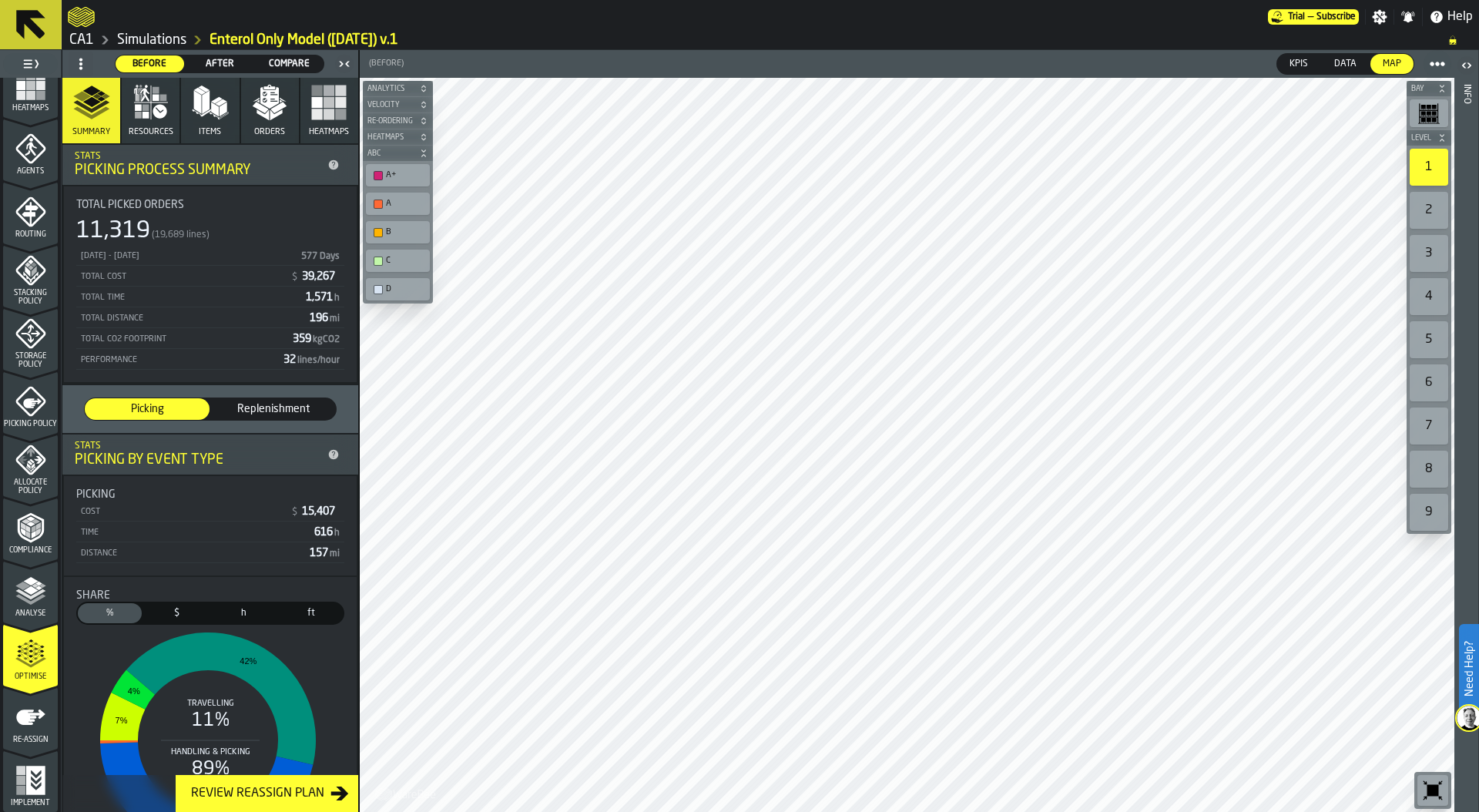
click at [273, 410] on span "Replenishment" at bounding box center [274, 408] width 112 height 15
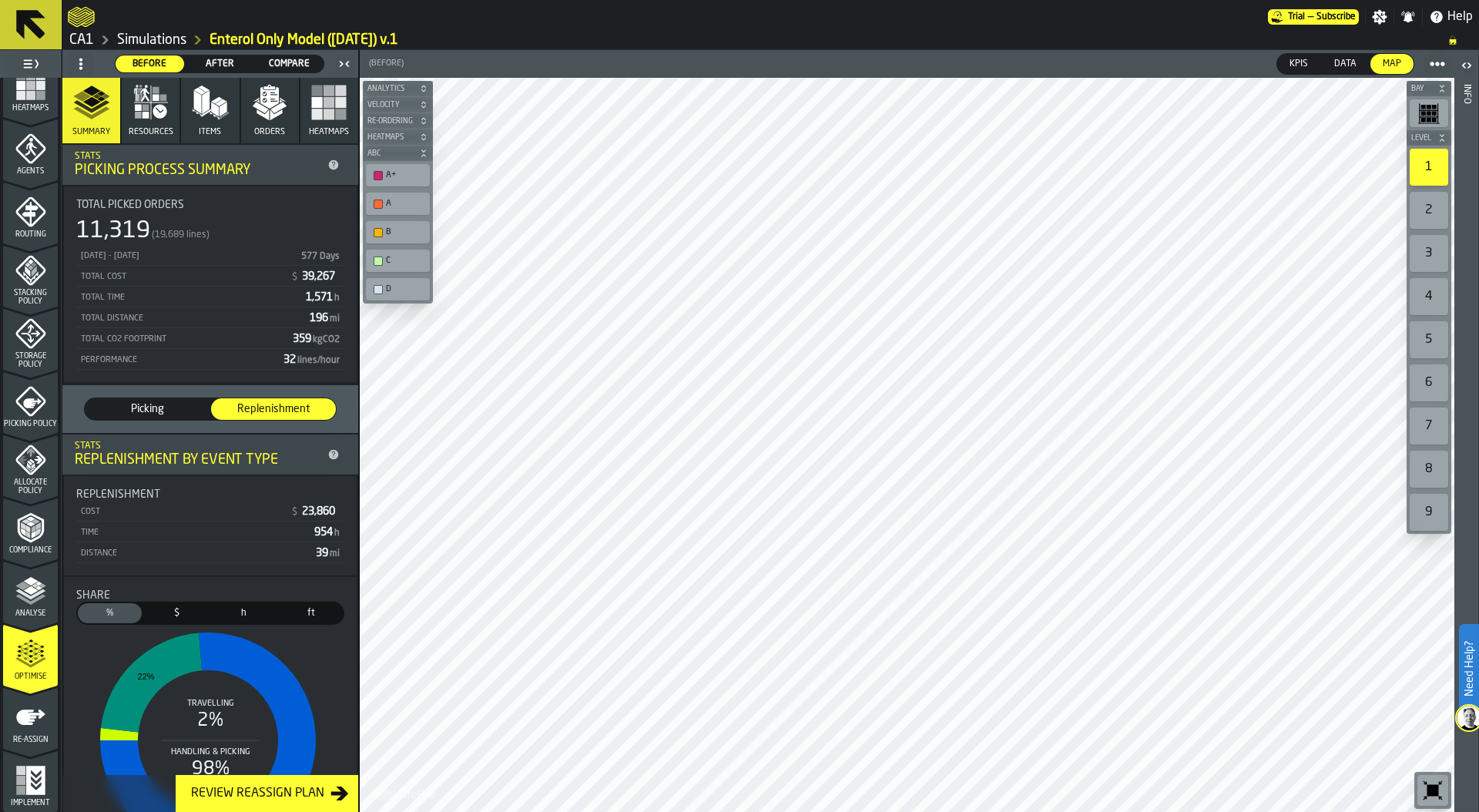
click at [128, 414] on span "Picking" at bounding box center [147, 408] width 112 height 15
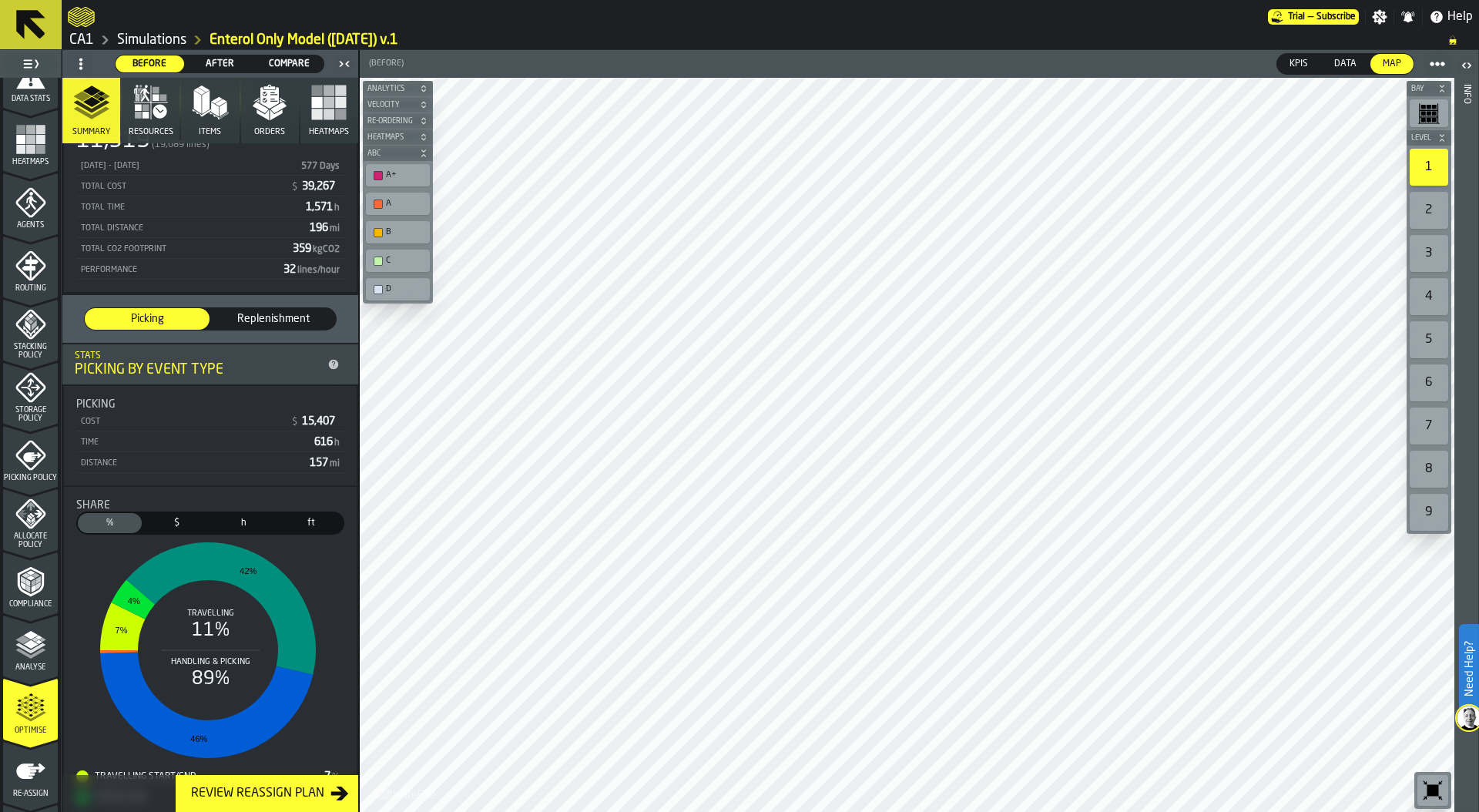
scroll to position [0, 0]
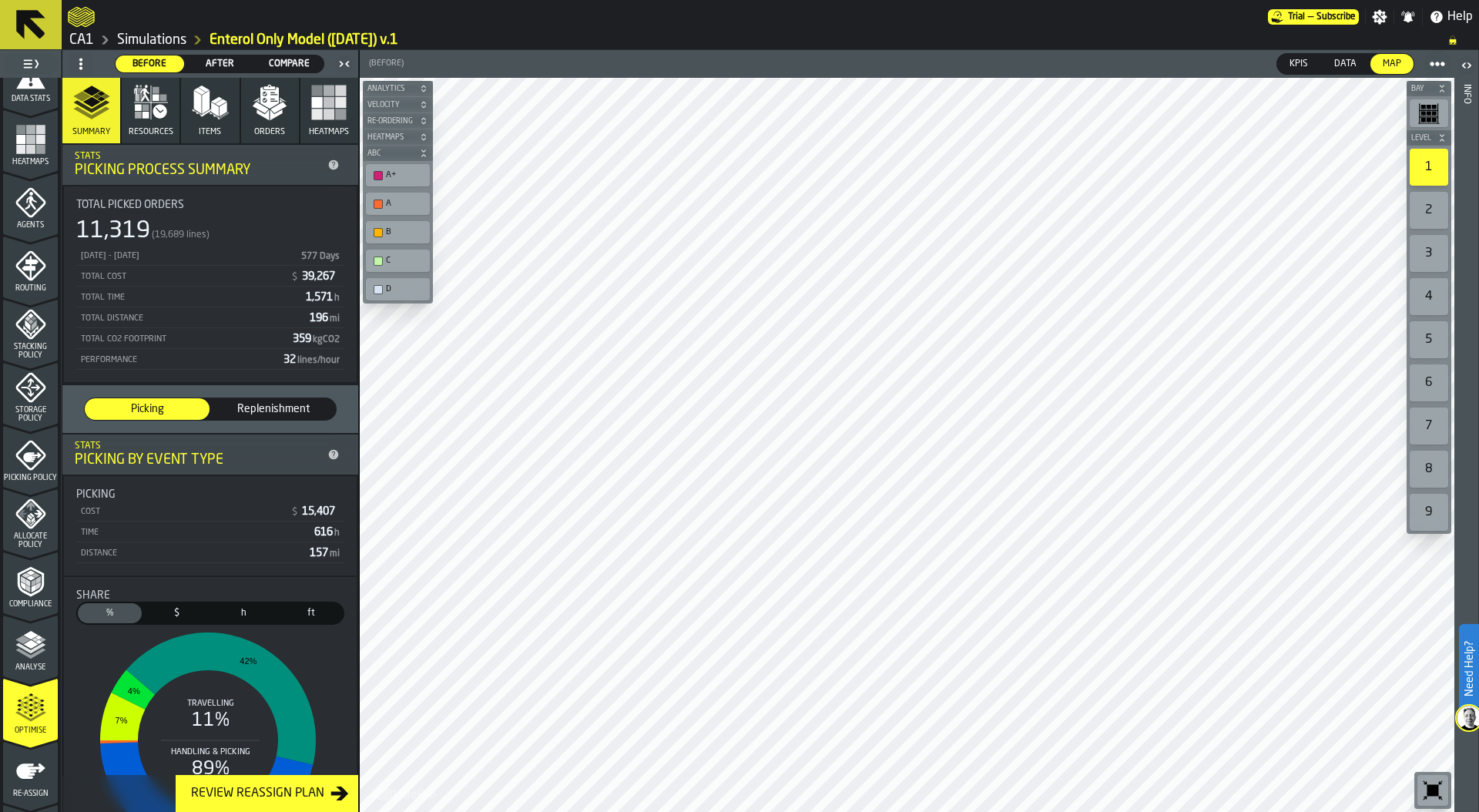
click at [151, 112] on icon "button" at bounding box center [151, 103] width 37 height 37
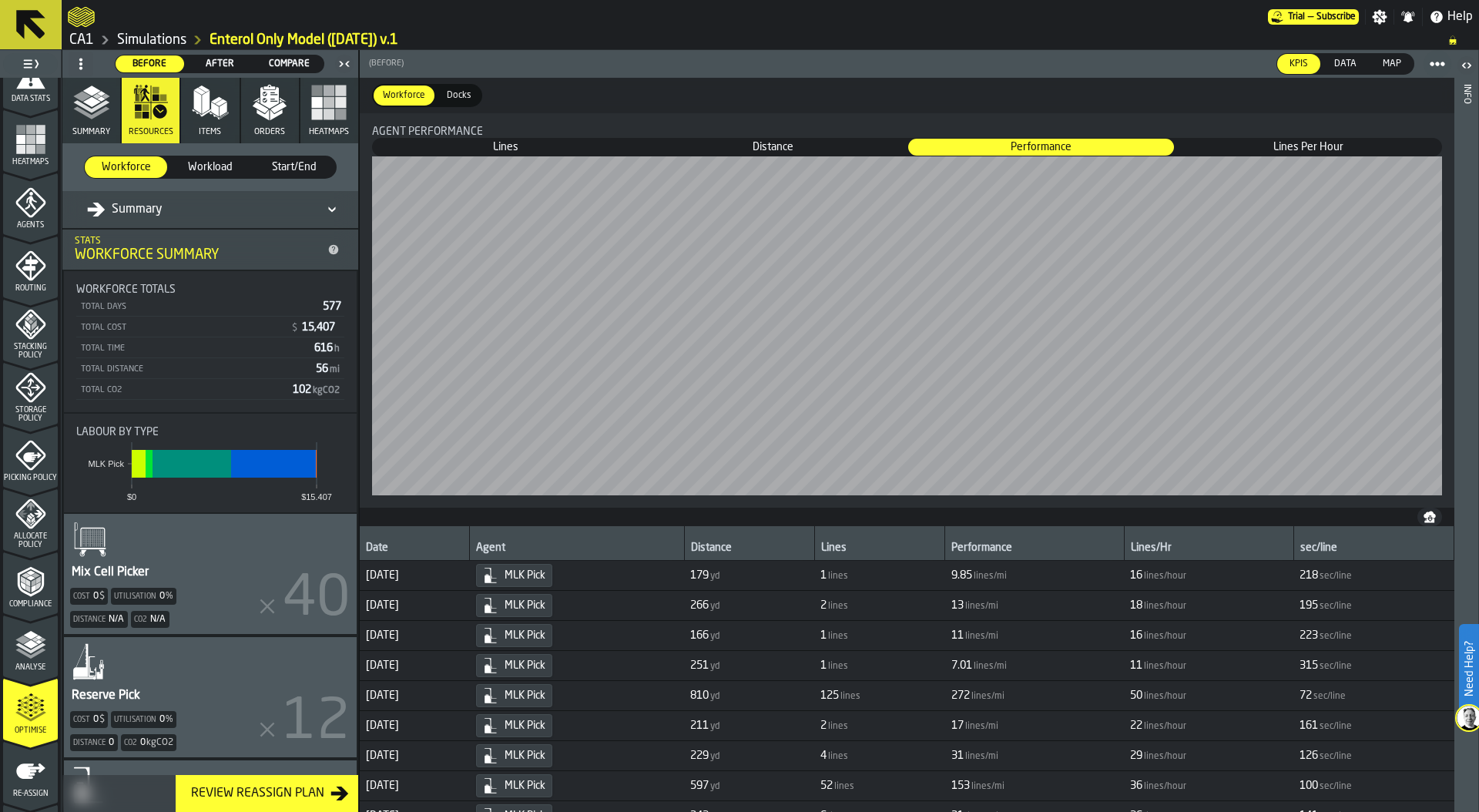
click at [128, 207] on div "Summary" at bounding box center [124, 209] width 75 height 18
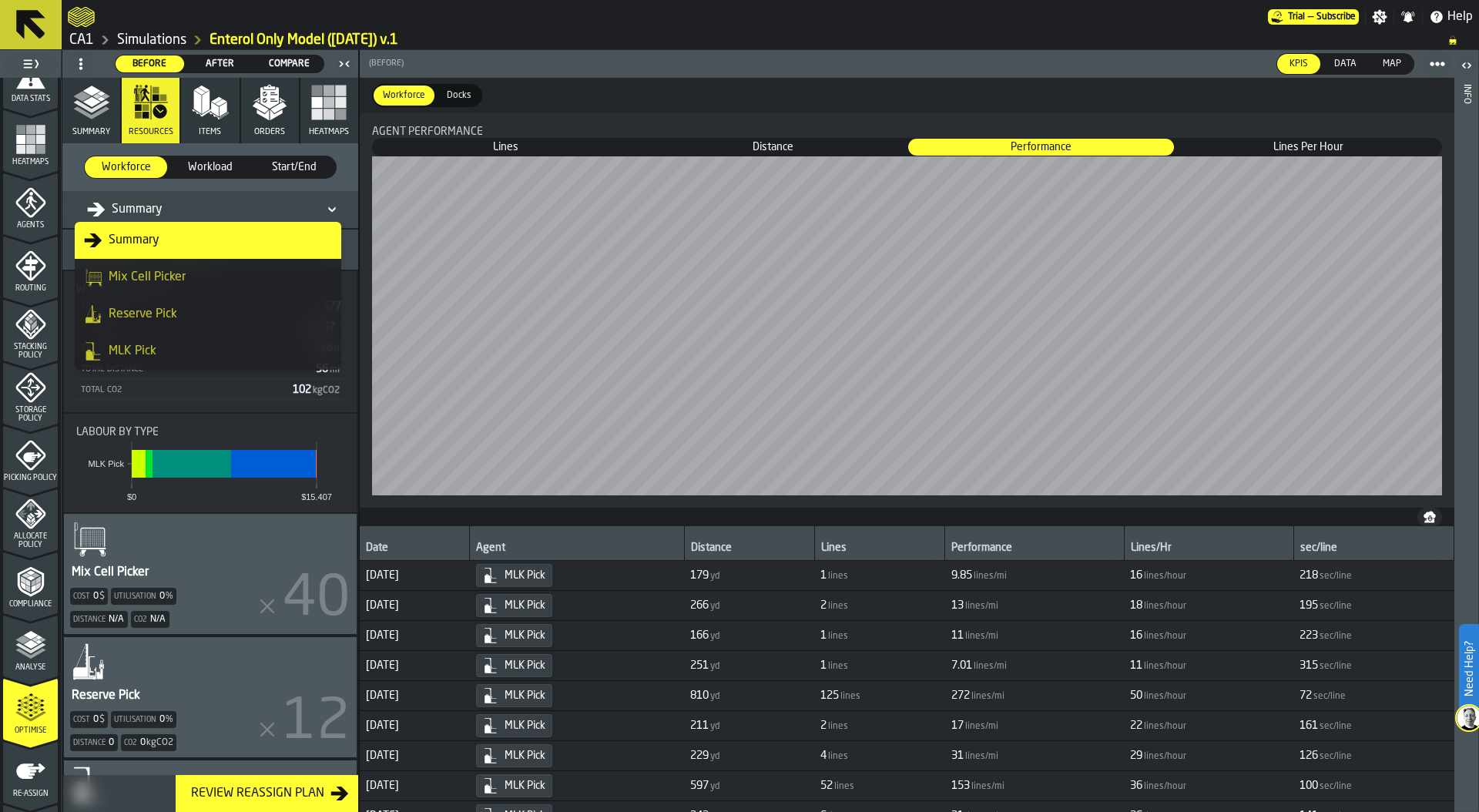
click at [157, 350] on div "MLK Pick" at bounding box center [208, 351] width 248 height 18
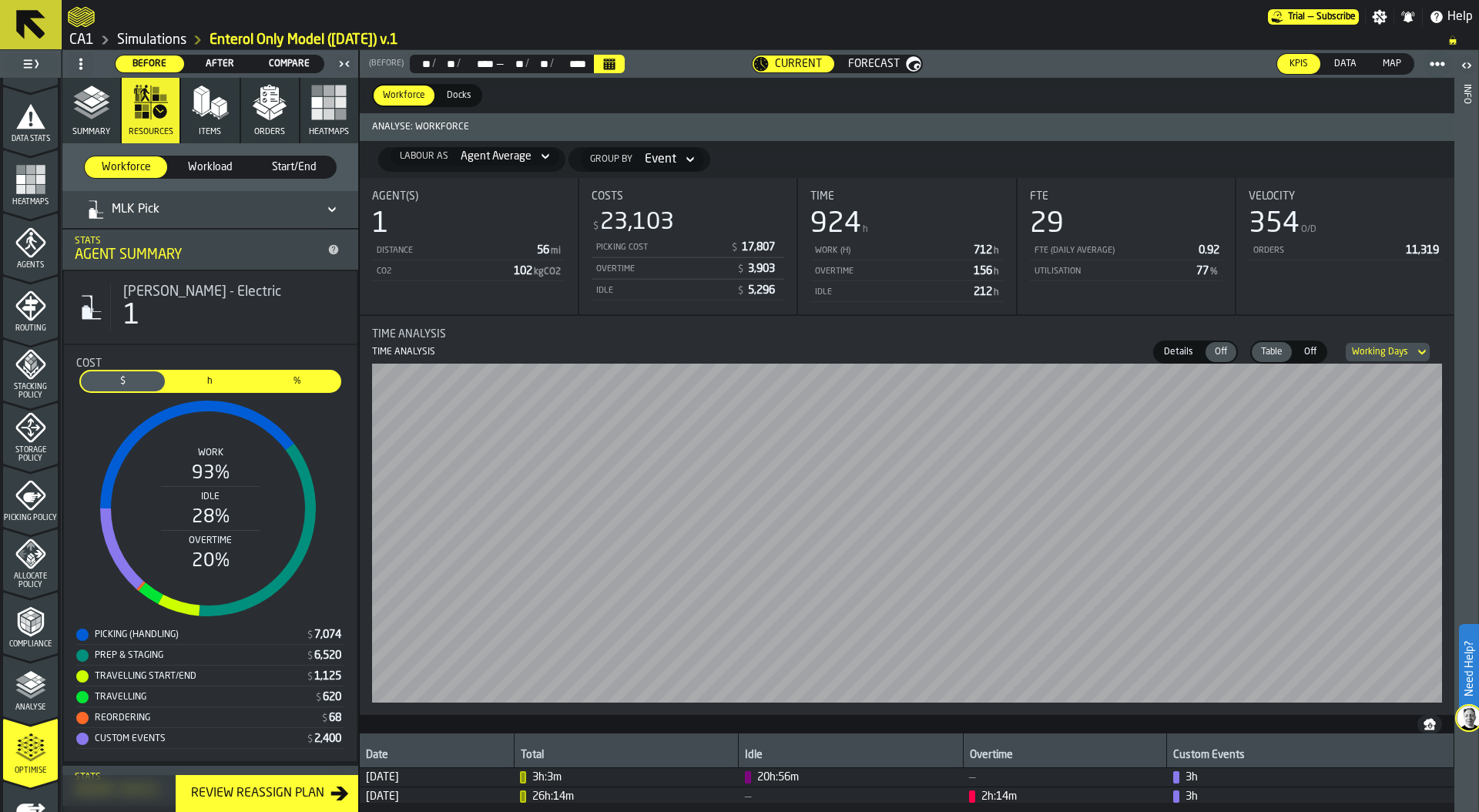
scroll to position [300, 0]
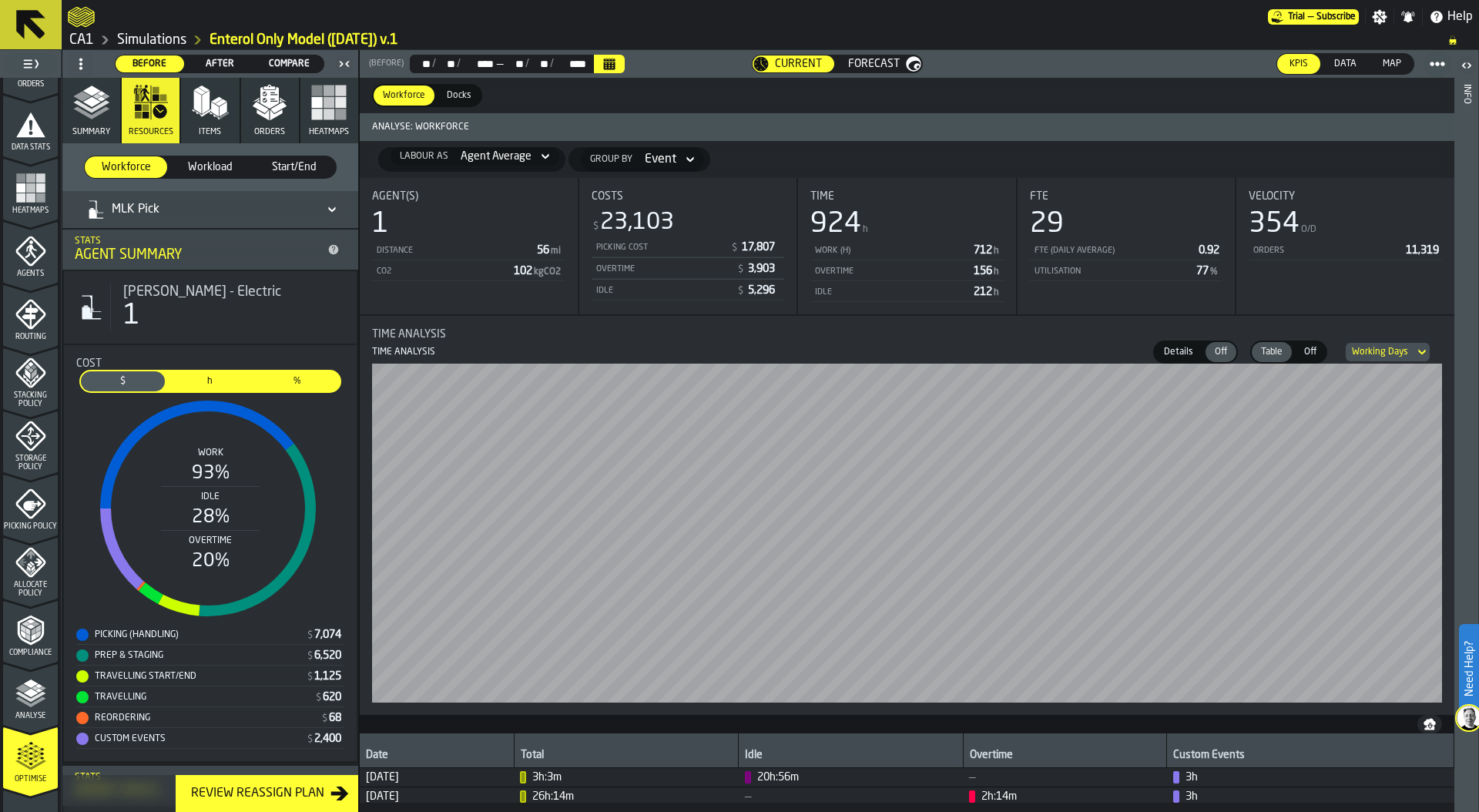
click at [30, 248] on icon "menu Agents" at bounding box center [31, 250] width 10 height 14
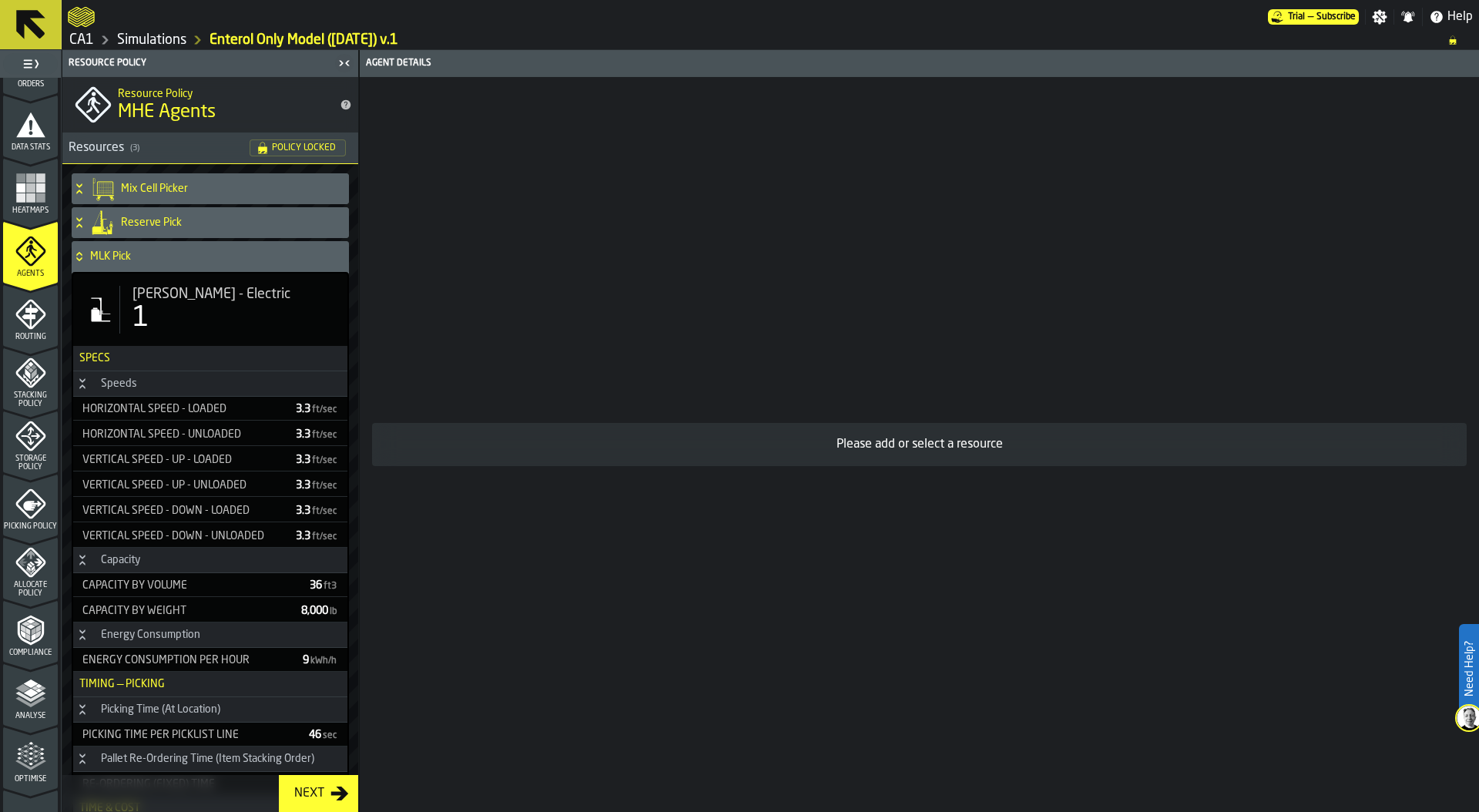
click at [183, 315] on div "1" at bounding box center [234, 318] width 202 height 30
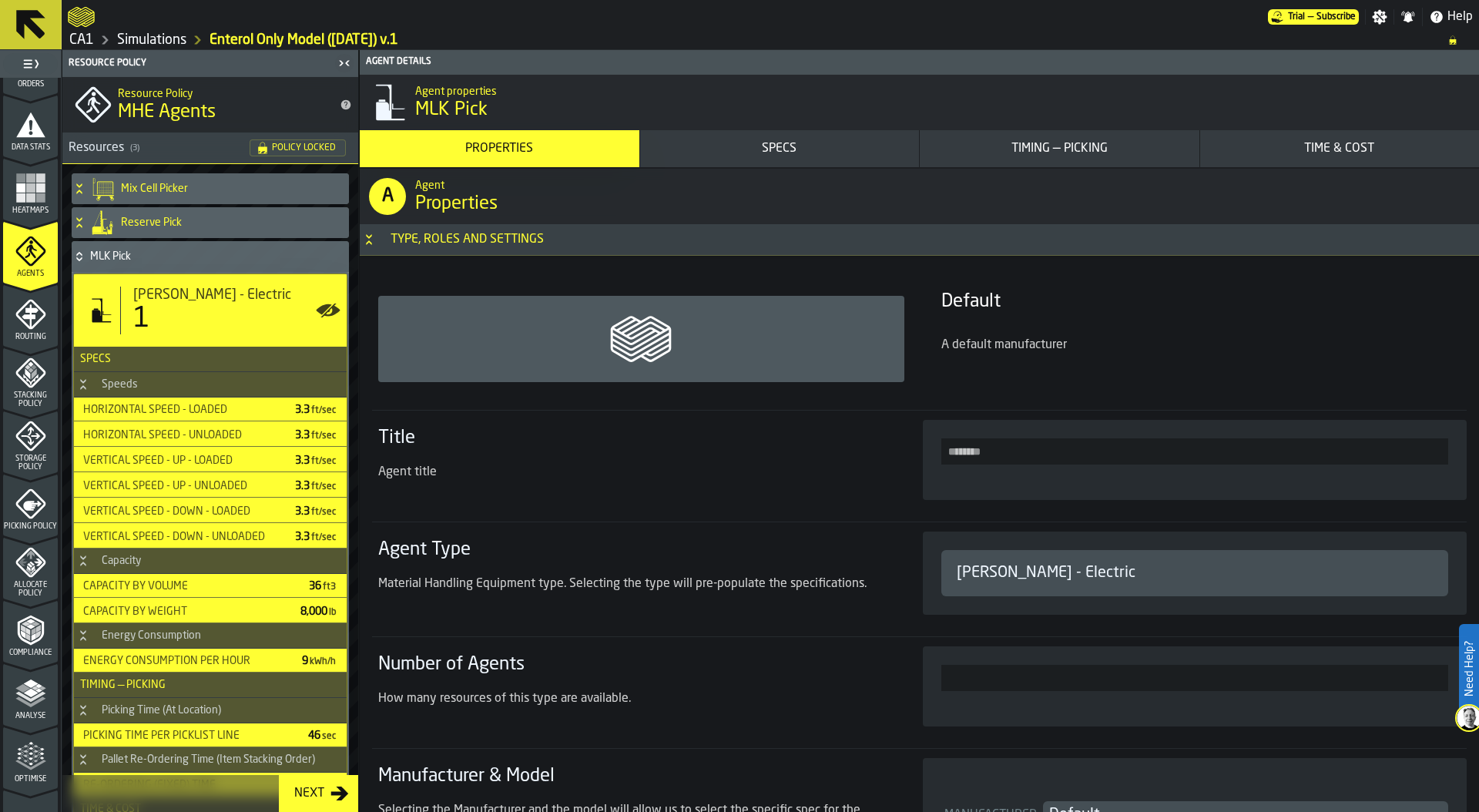
click at [989, 148] on div "Timing — Picking" at bounding box center [1059, 148] width 267 height 18
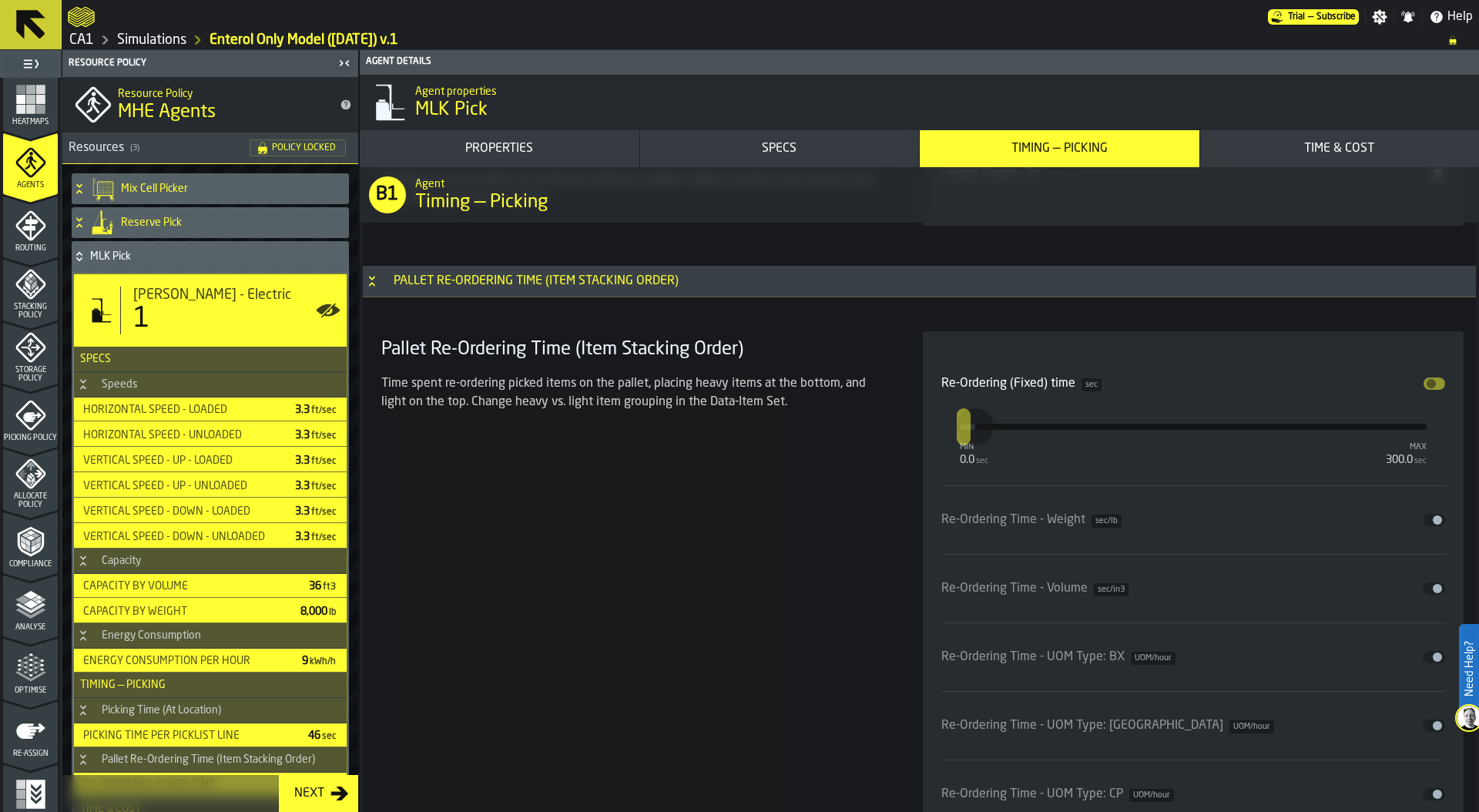
scroll to position [403, 0]
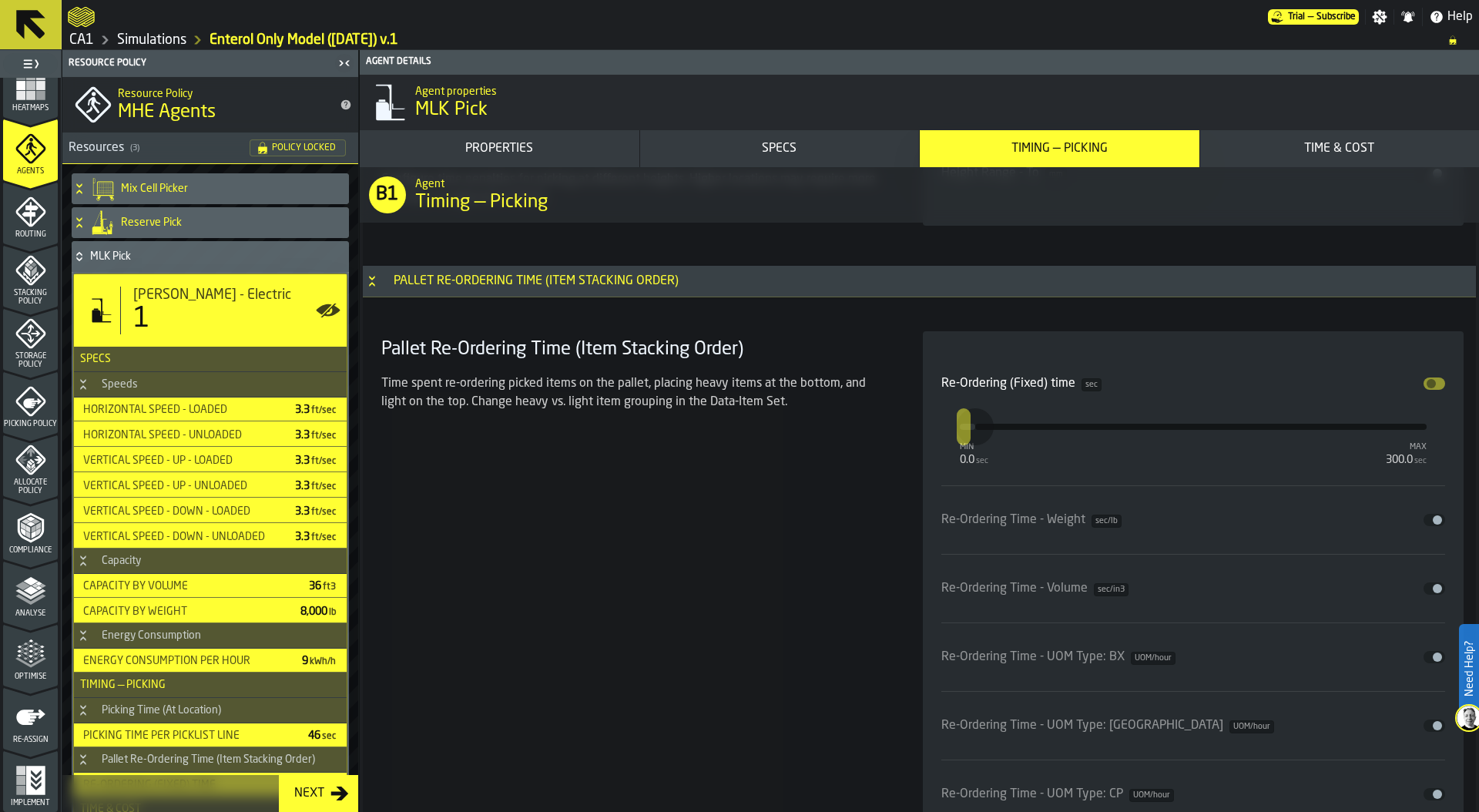
click at [34, 674] on span "Optimise" at bounding box center [30, 676] width 55 height 9
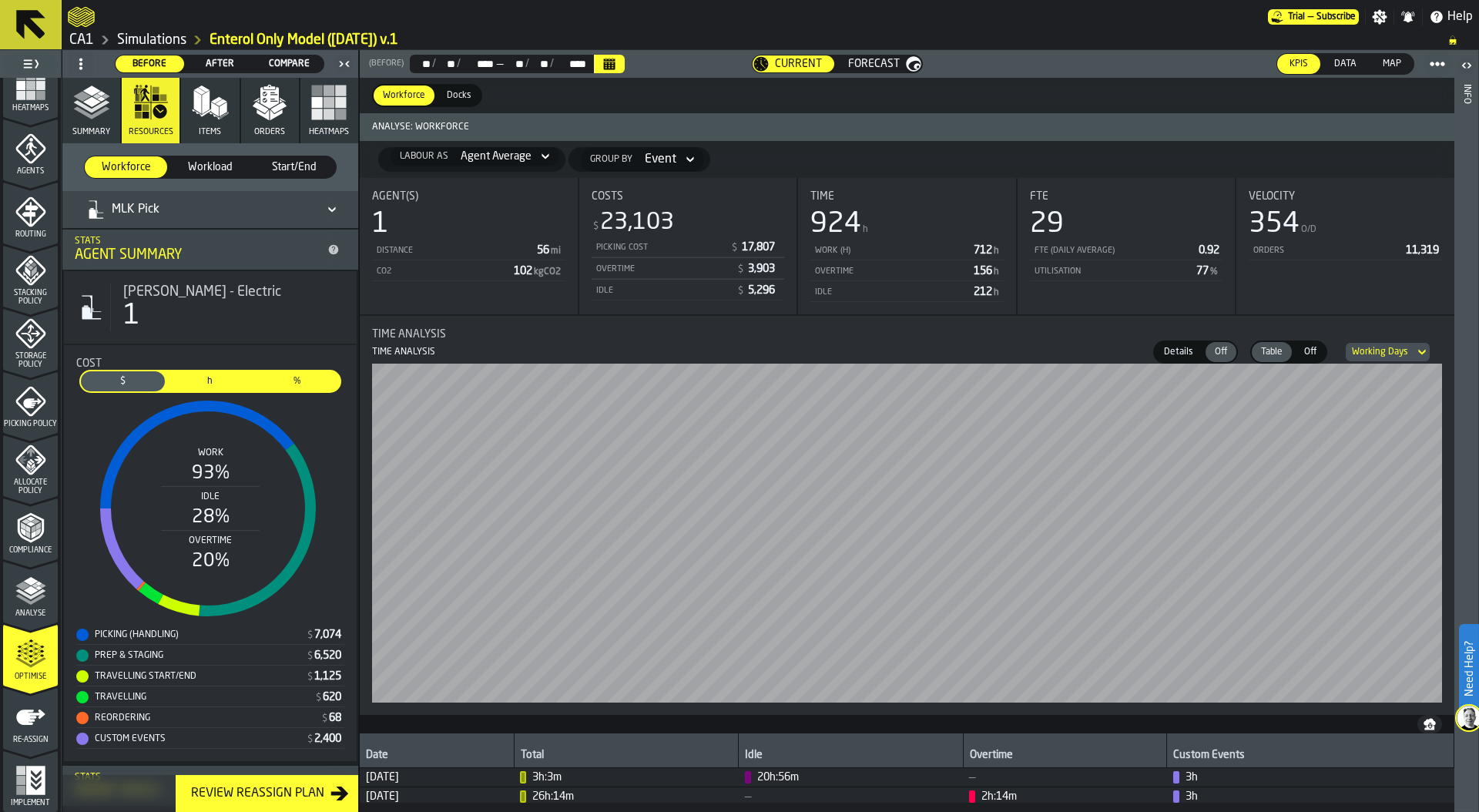
click at [270, 89] on icon "button" at bounding box center [270, 103] width 37 height 37
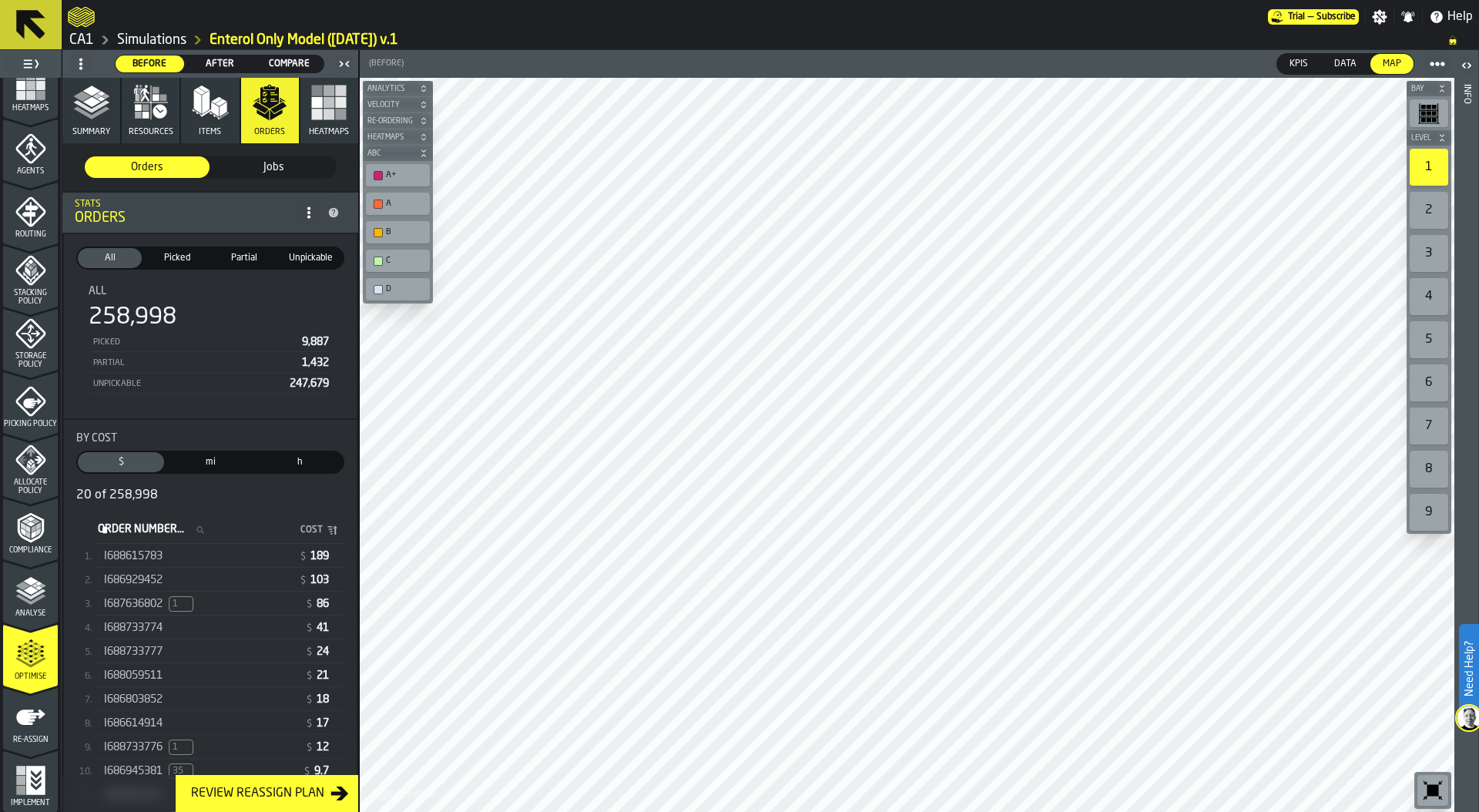
click at [216, 555] on div "I688615783" at bounding box center [198, 555] width 189 height 12
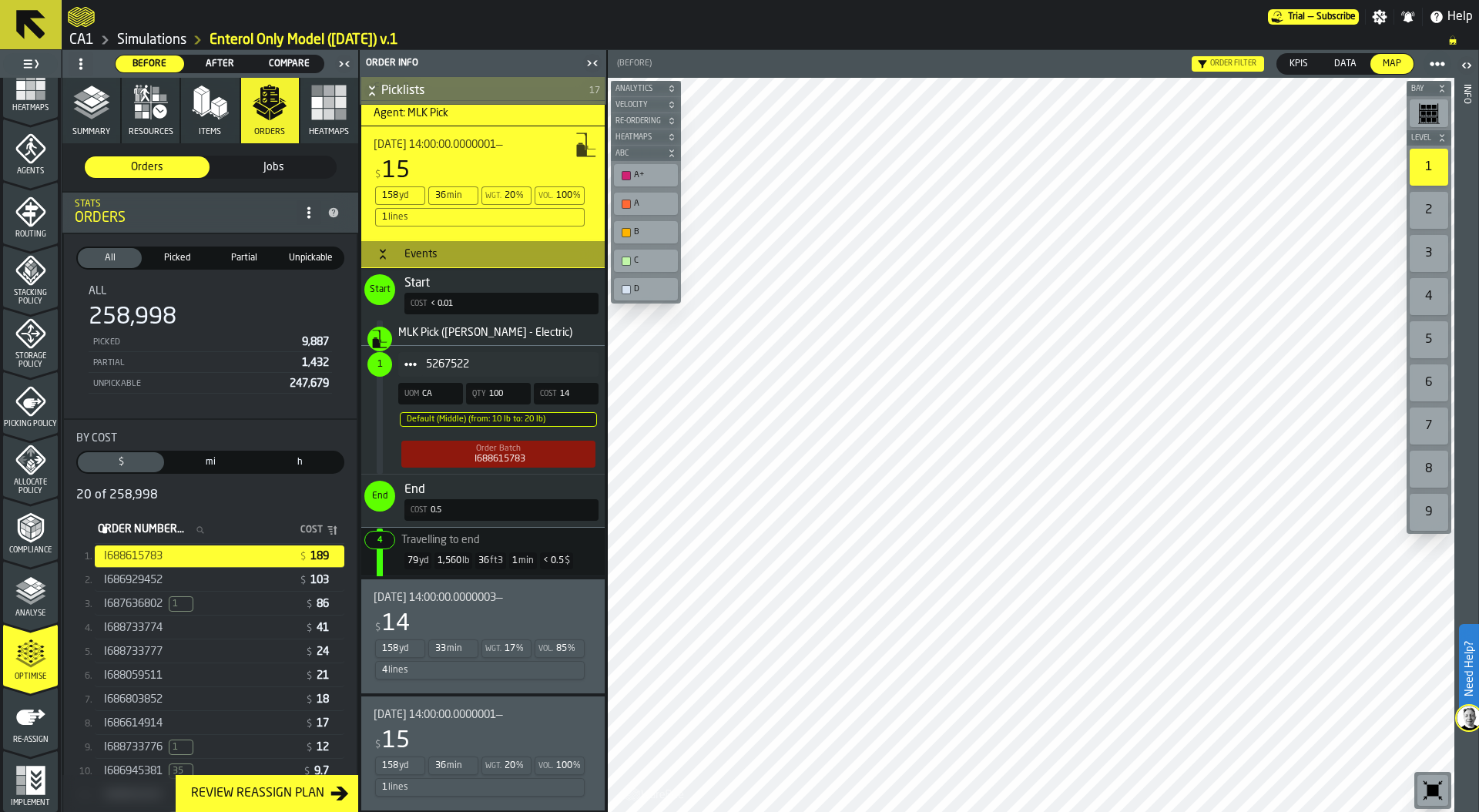
scroll to position [580, 0]
click at [555, 355] on div "5267522" at bounding box center [498, 363] width 201 height 25
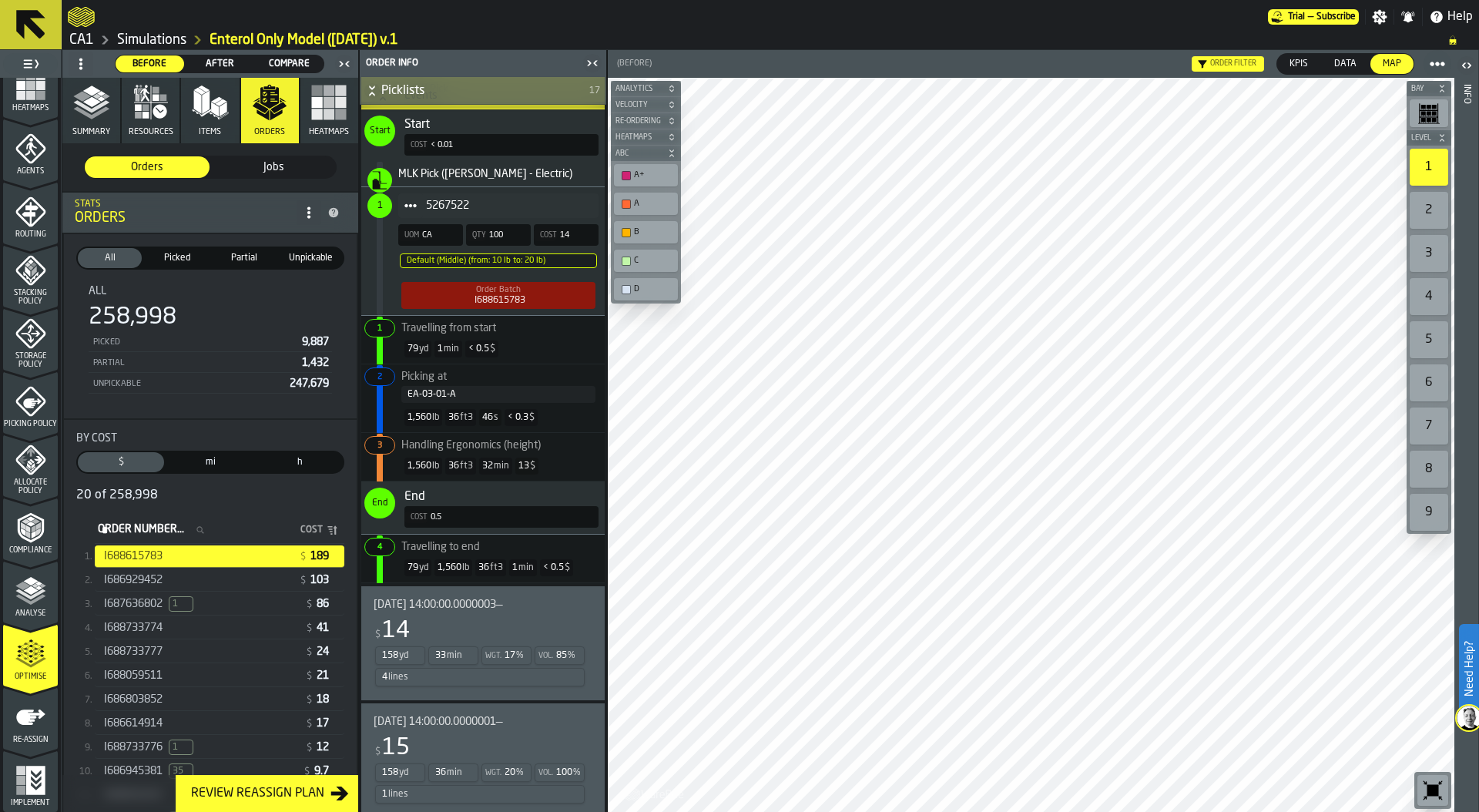
scroll to position [889, 0]
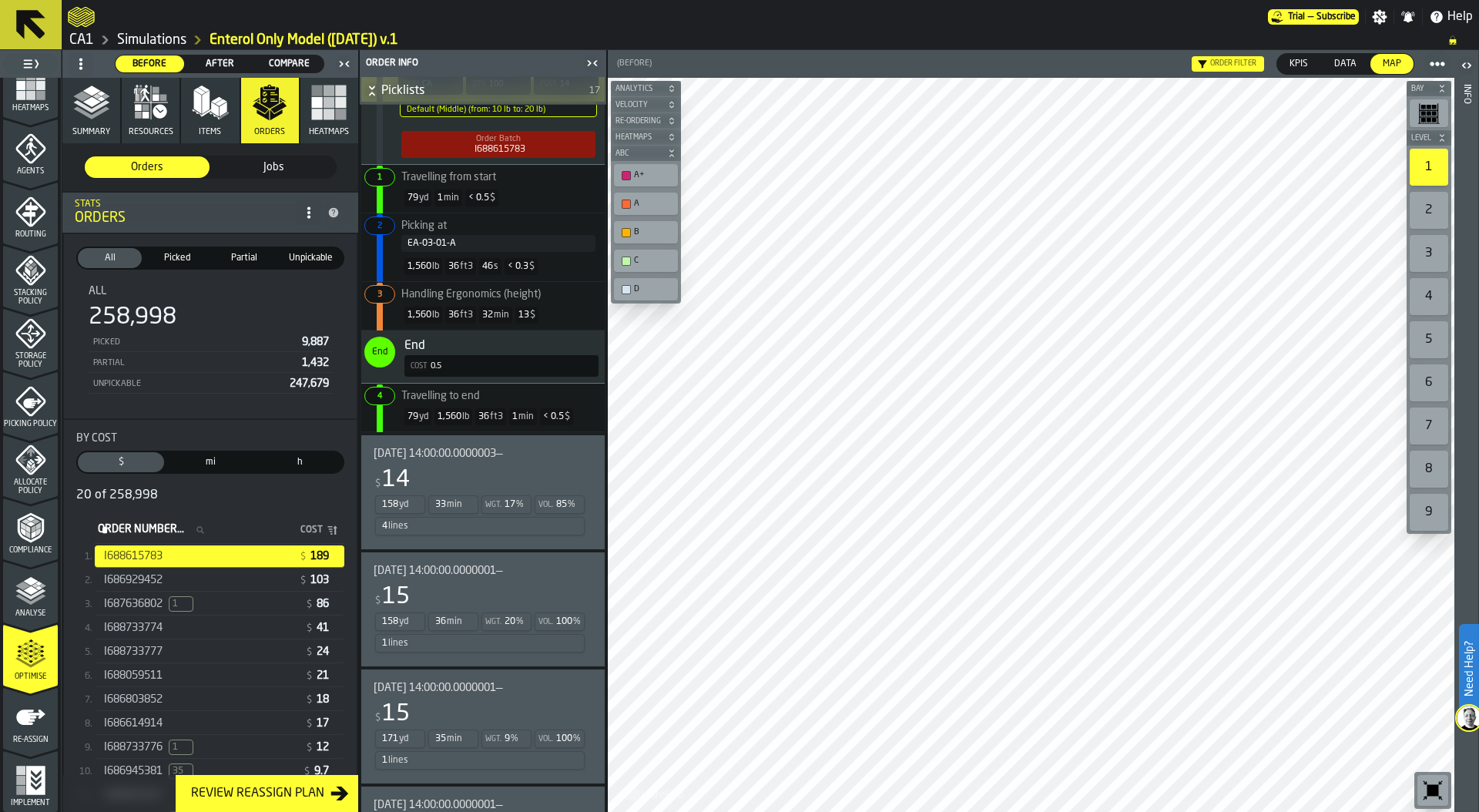
click at [550, 526] on div "4 lines" at bounding box center [479, 526] width 209 height 18
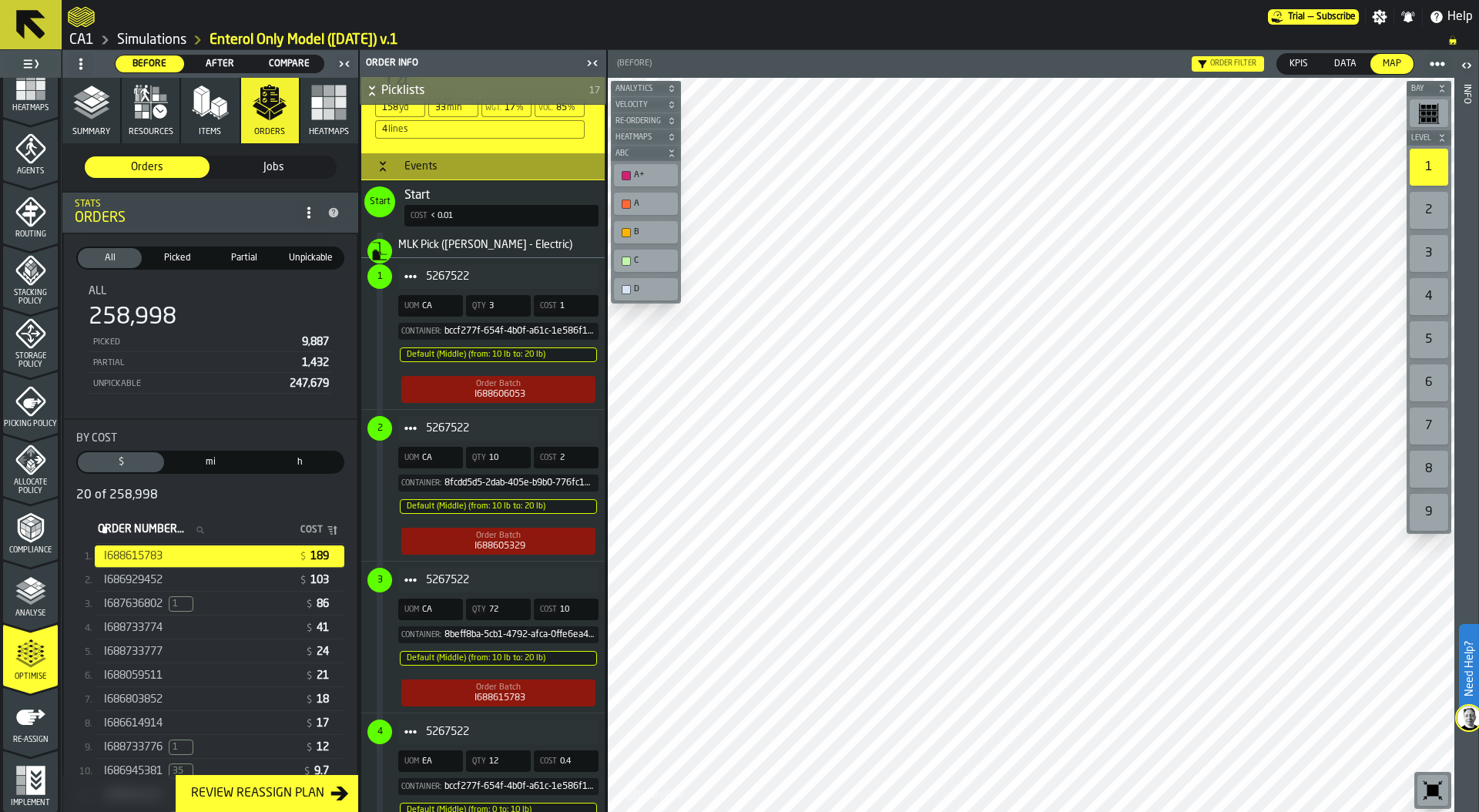
scroll to position [1297, 0]
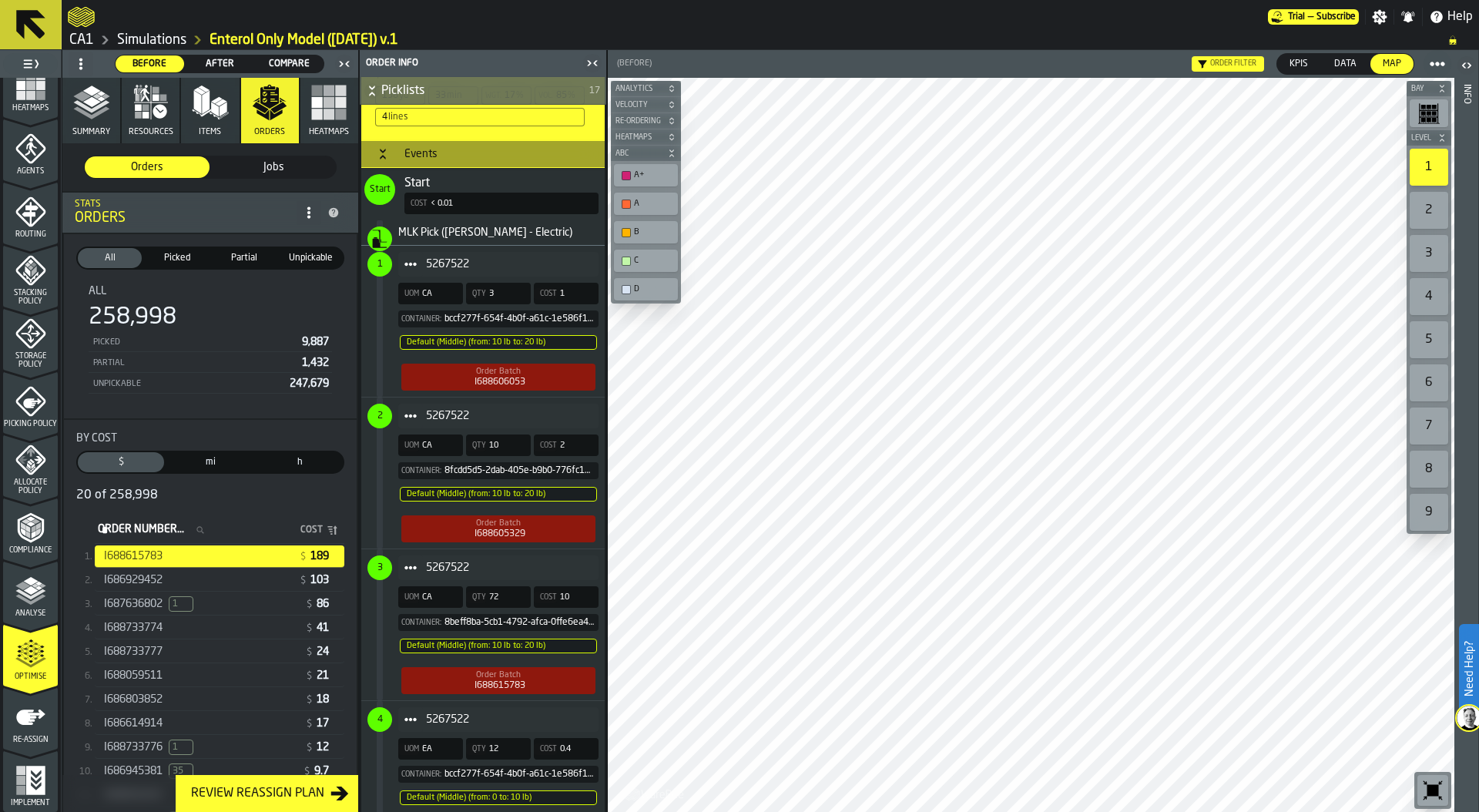
click at [575, 255] on div "5267522" at bounding box center [498, 264] width 201 height 25
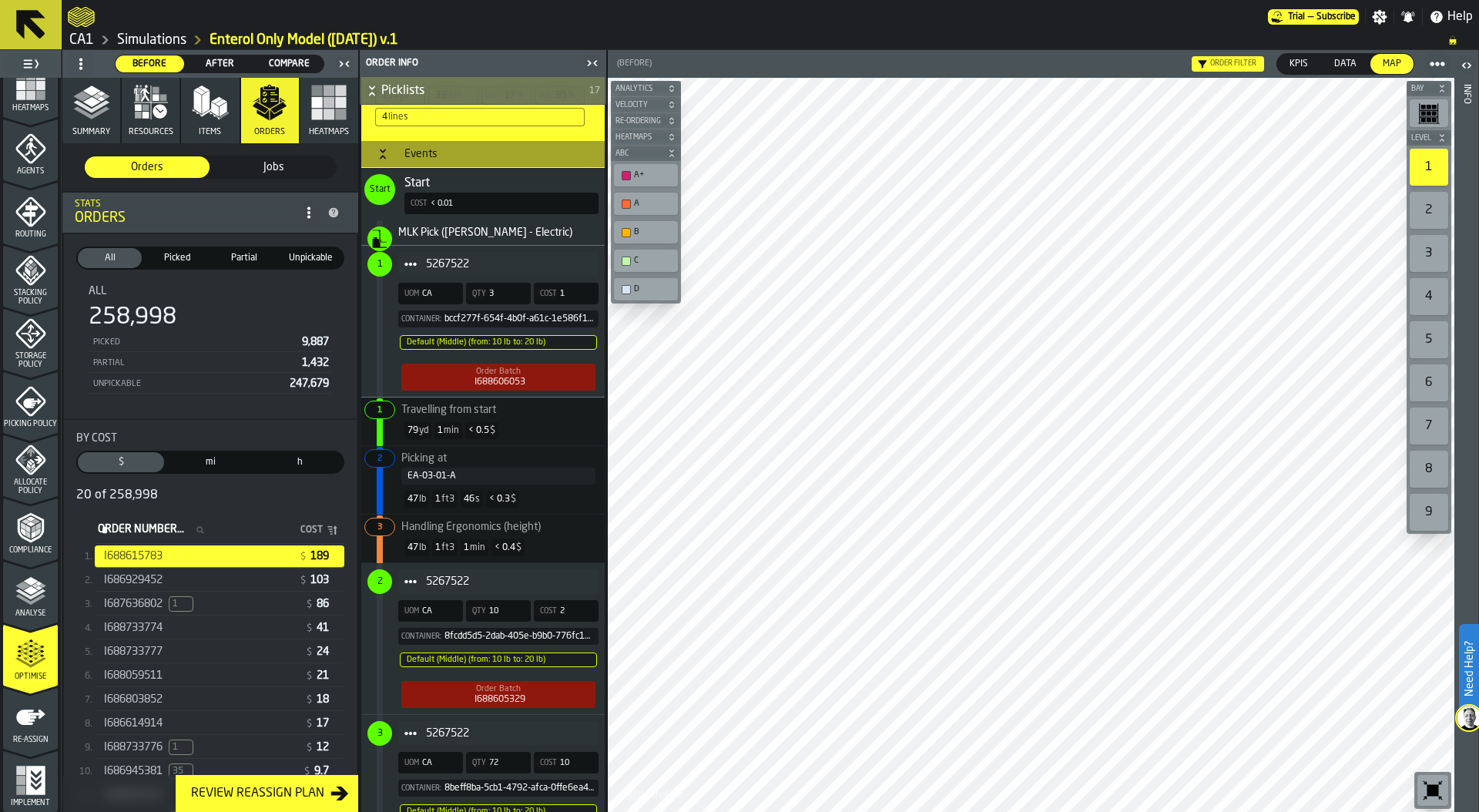
click at [559, 580] on span "5267522" at bounding box center [506, 581] width 160 height 12
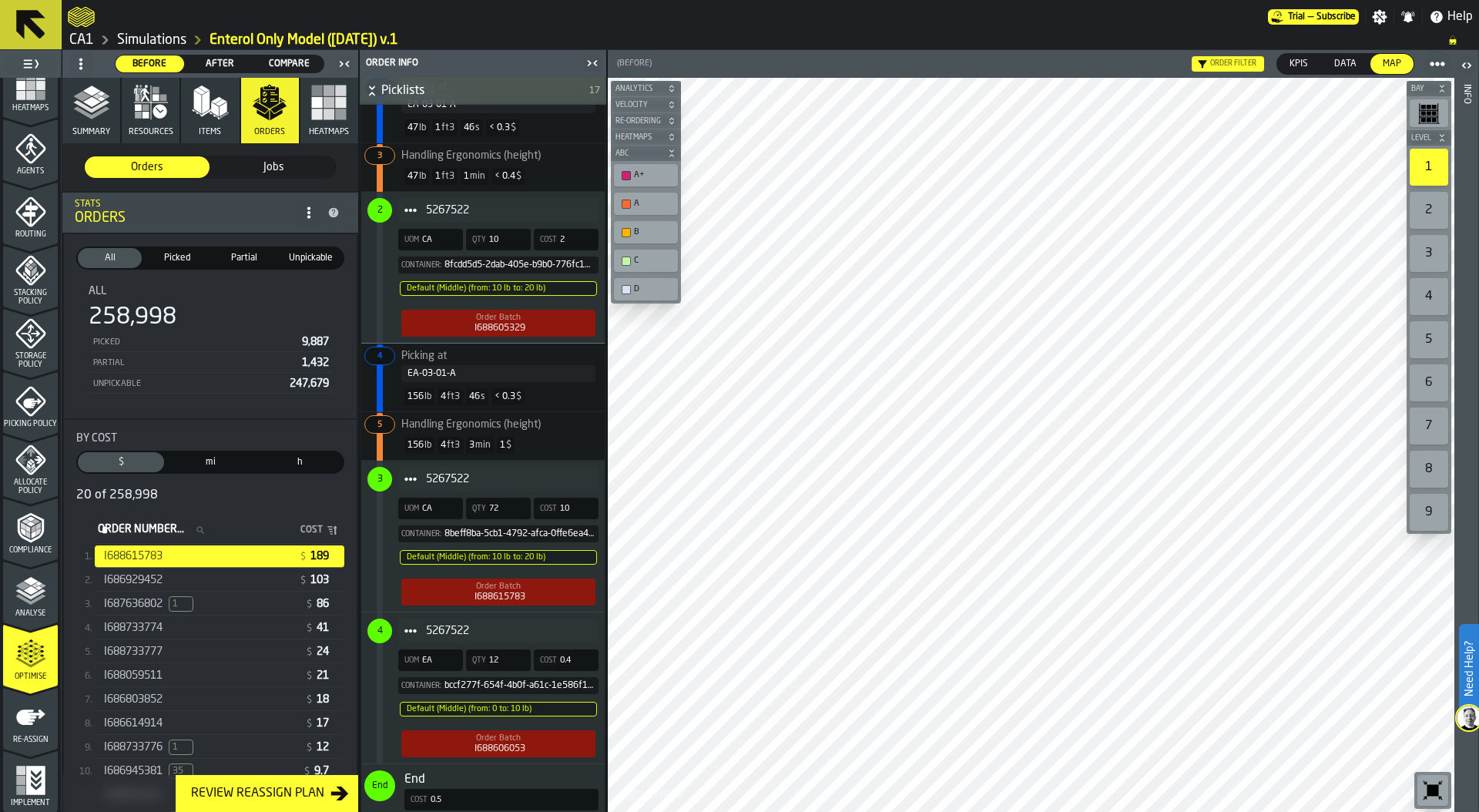
scroll to position [1676, 0]
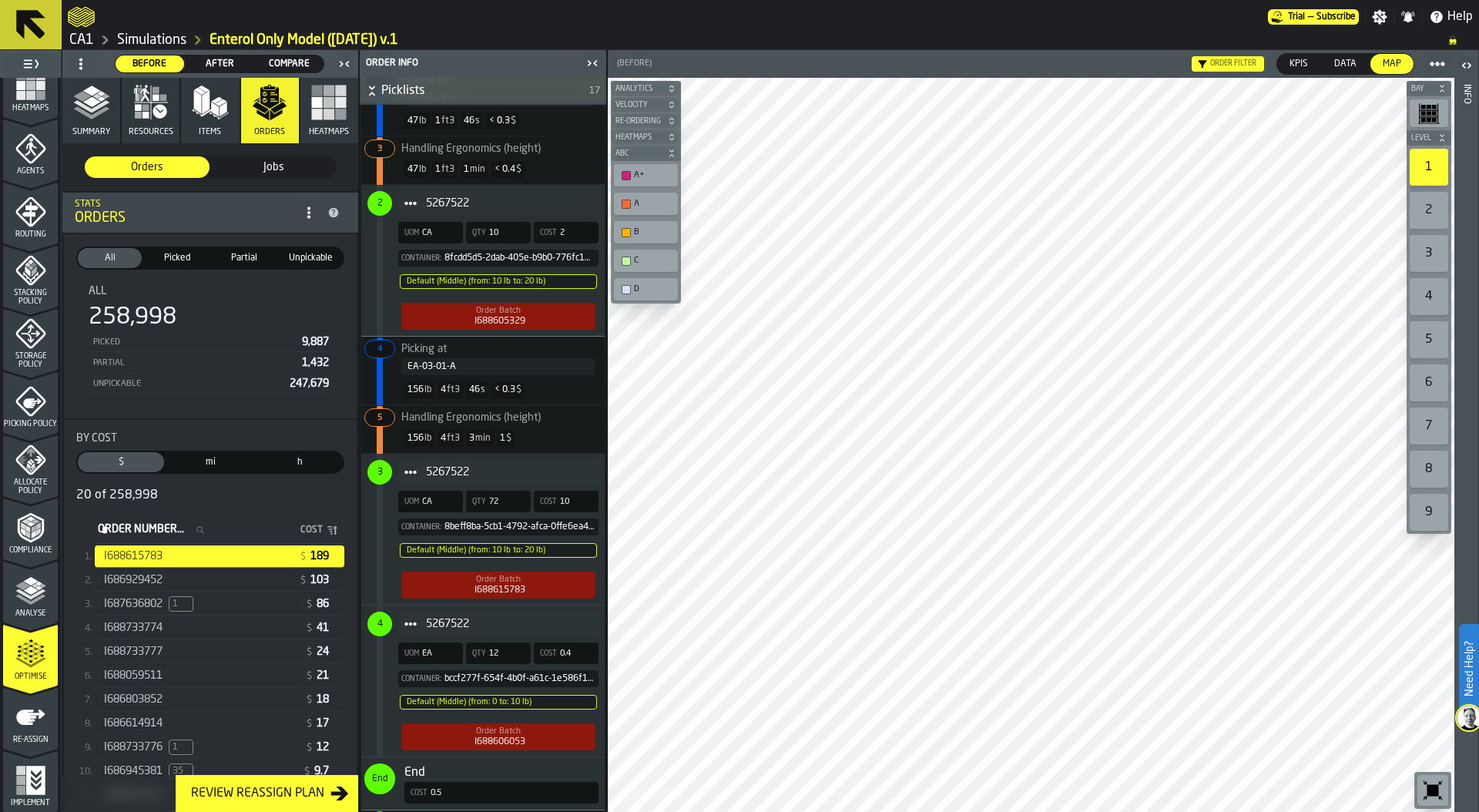
click at [567, 469] on span "5267522" at bounding box center [506, 472] width 160 height 12
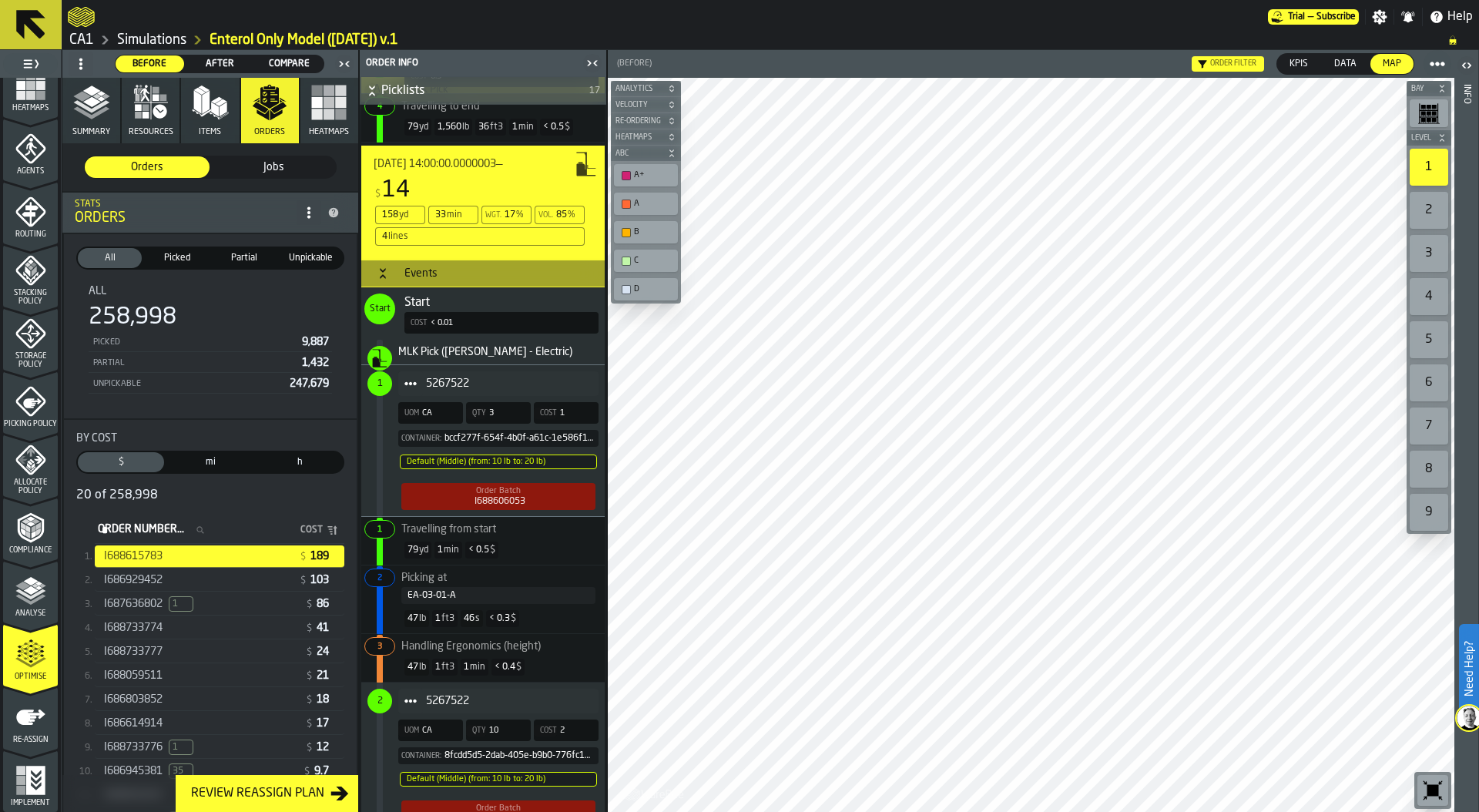
scroll to position [1144, 0]
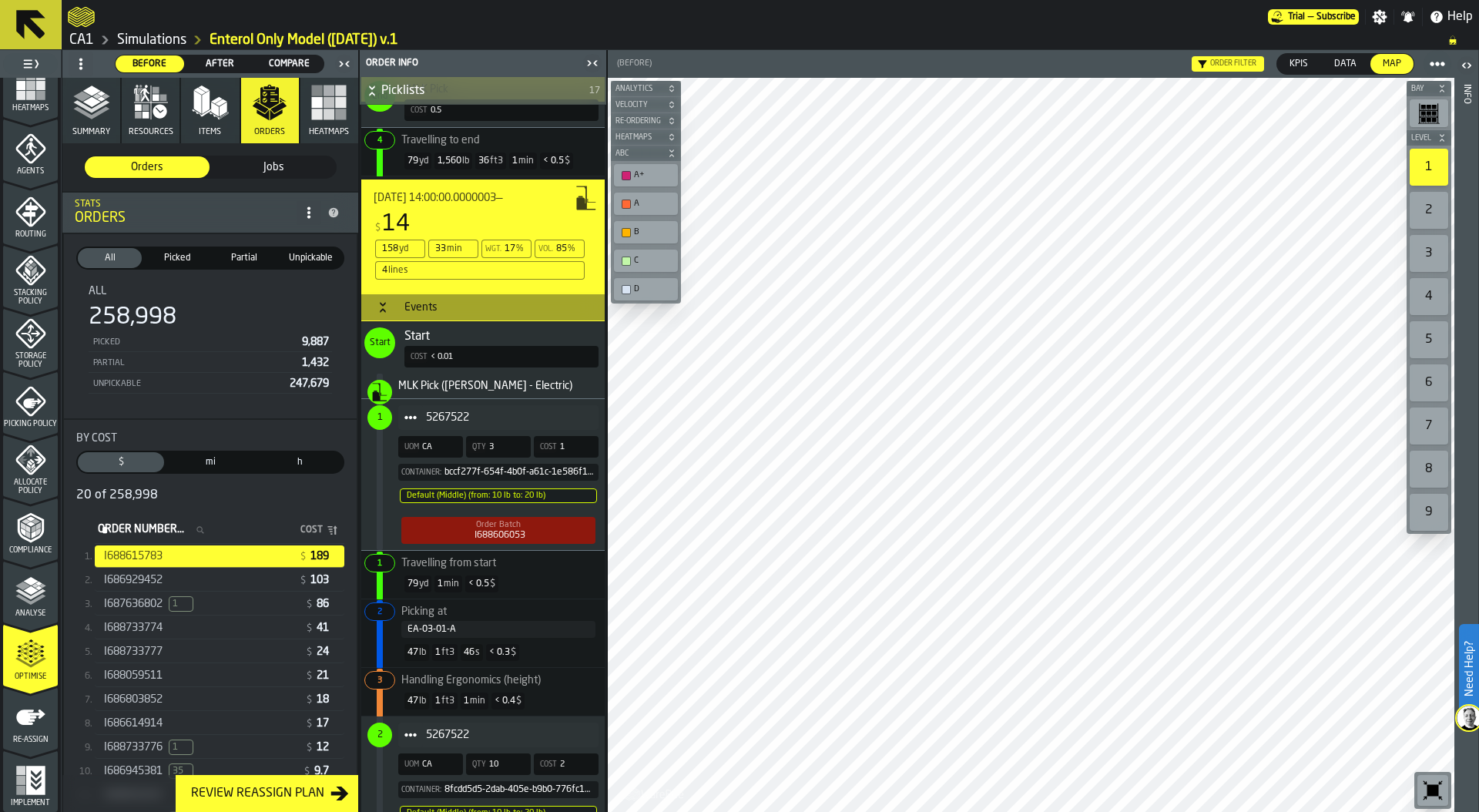
click at [508, 247] on div "17" at bounding box center [510, 248] width 10 height 10
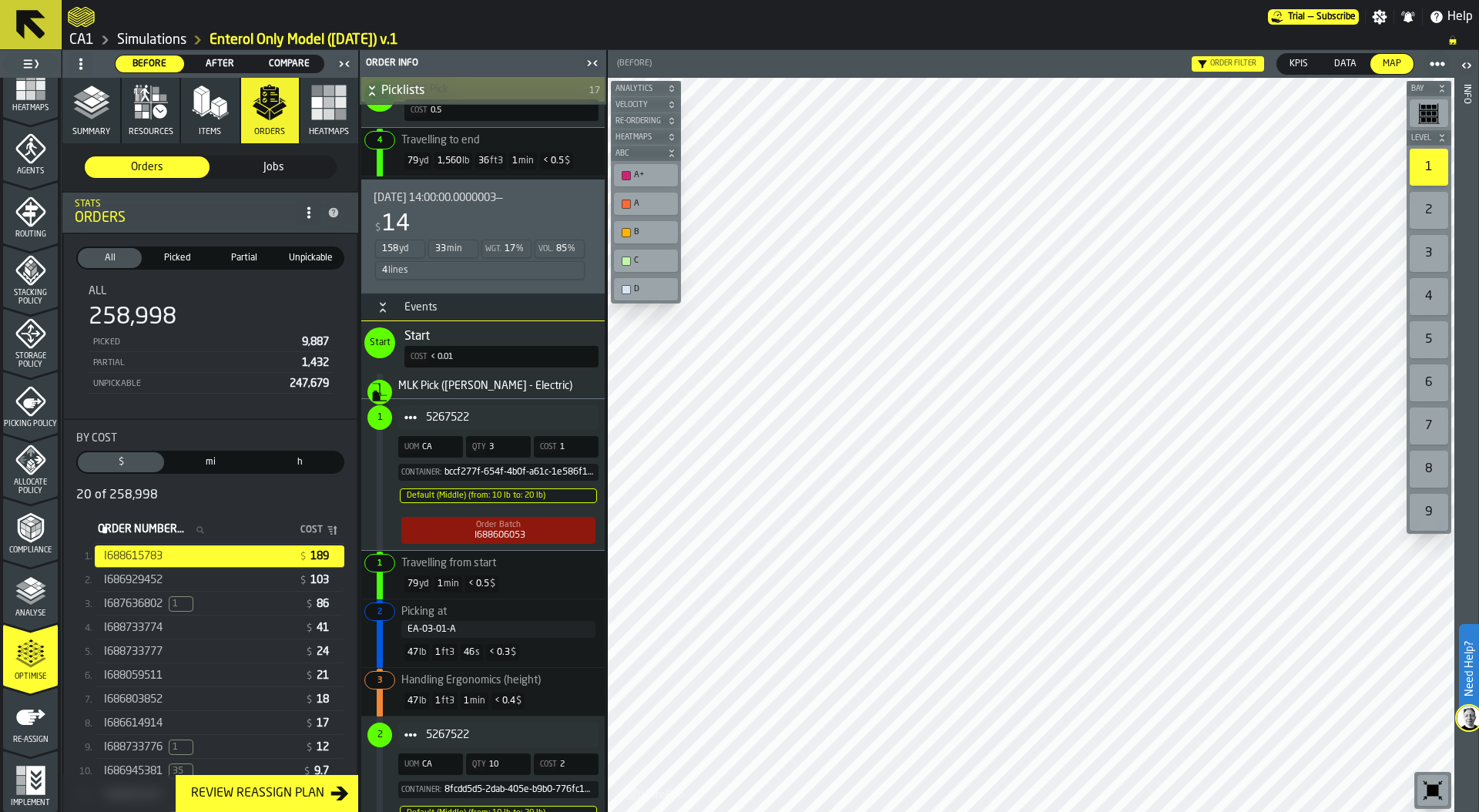
click at [508, 247] on div "17" at bounding box center [510, 248] width 10 height 10
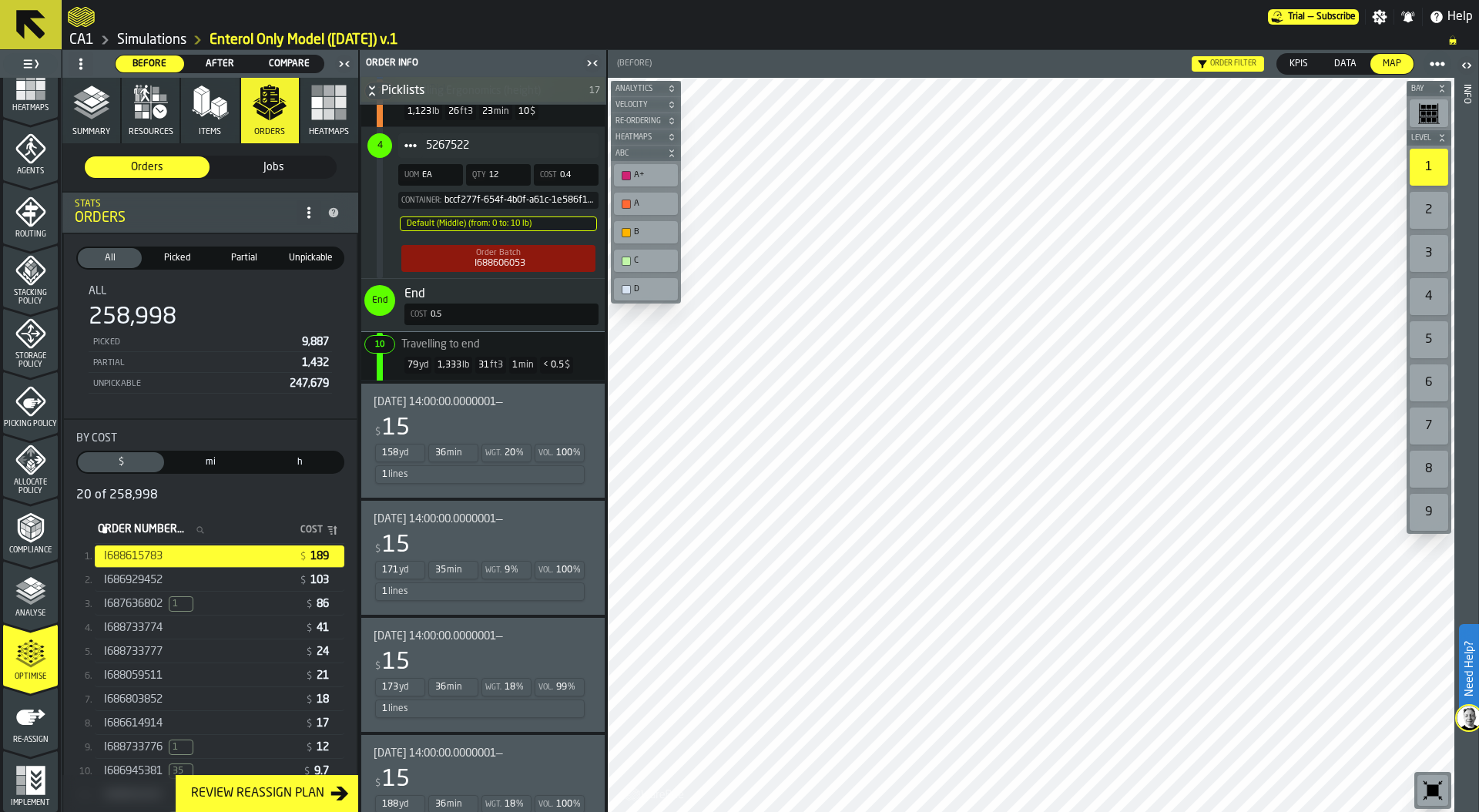
scroll to position [2281, 0]
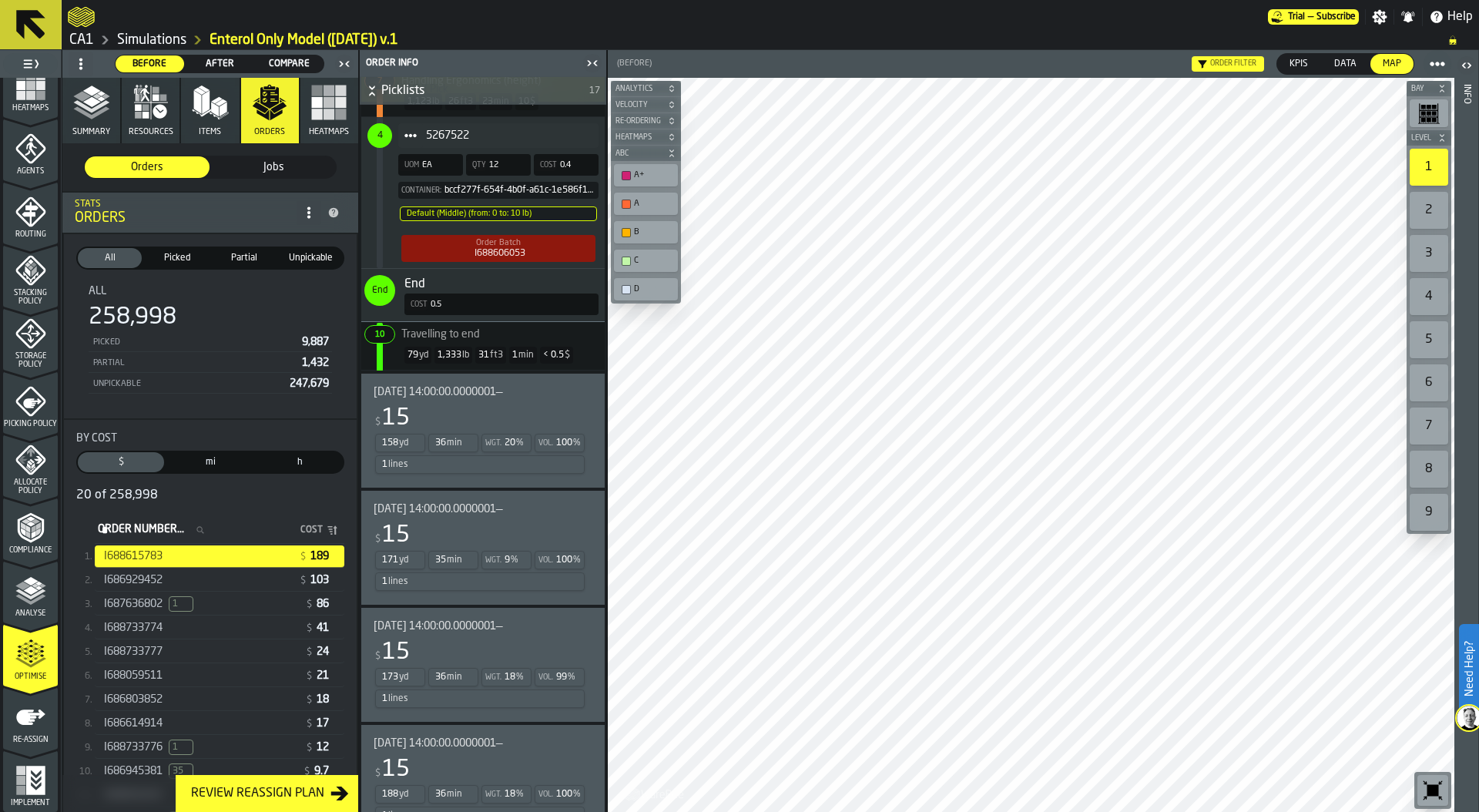
click at [565, 415] on div "$ 15" at bounding box center [480, 418] width 213 height 28
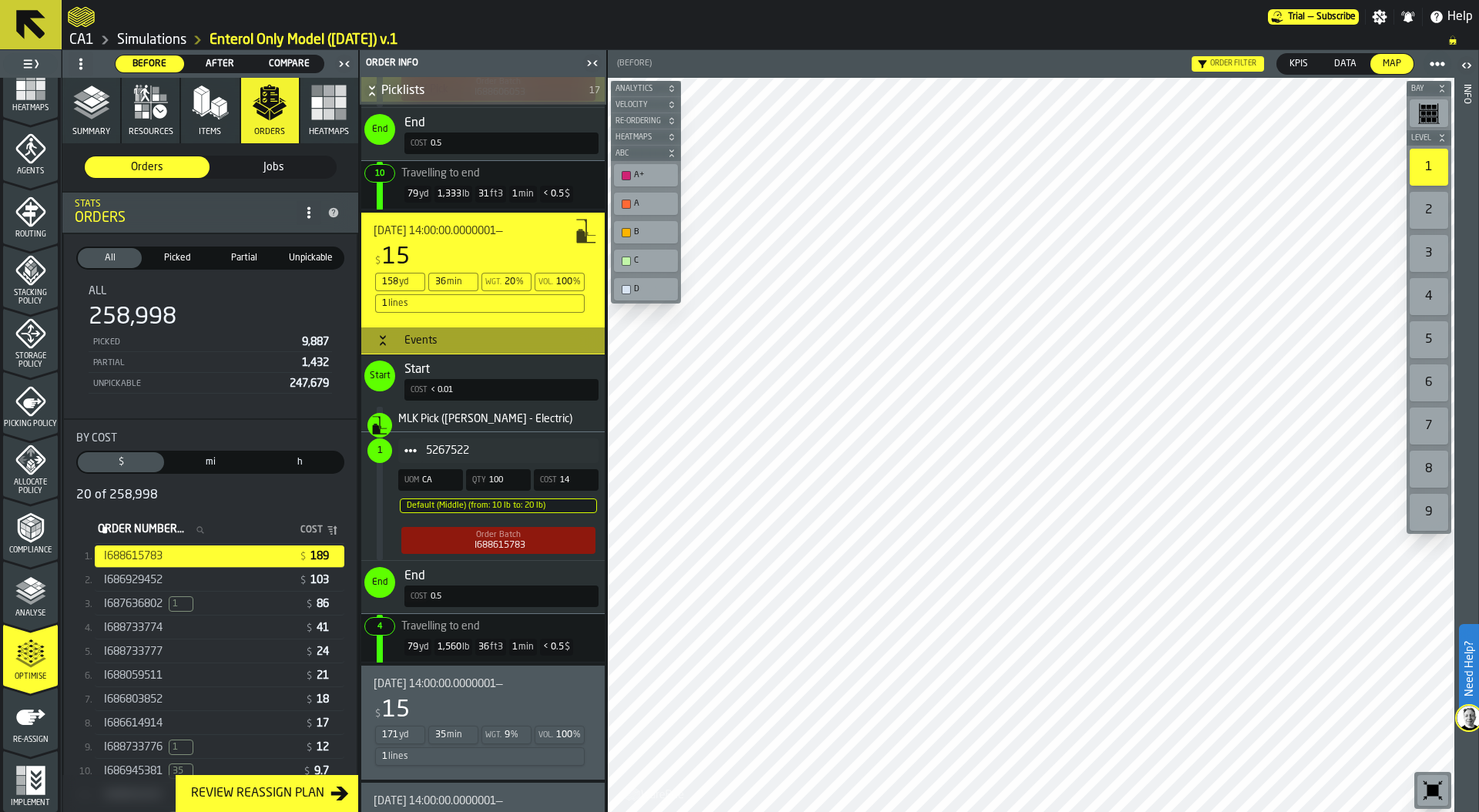
scroll to position [2381, 0]
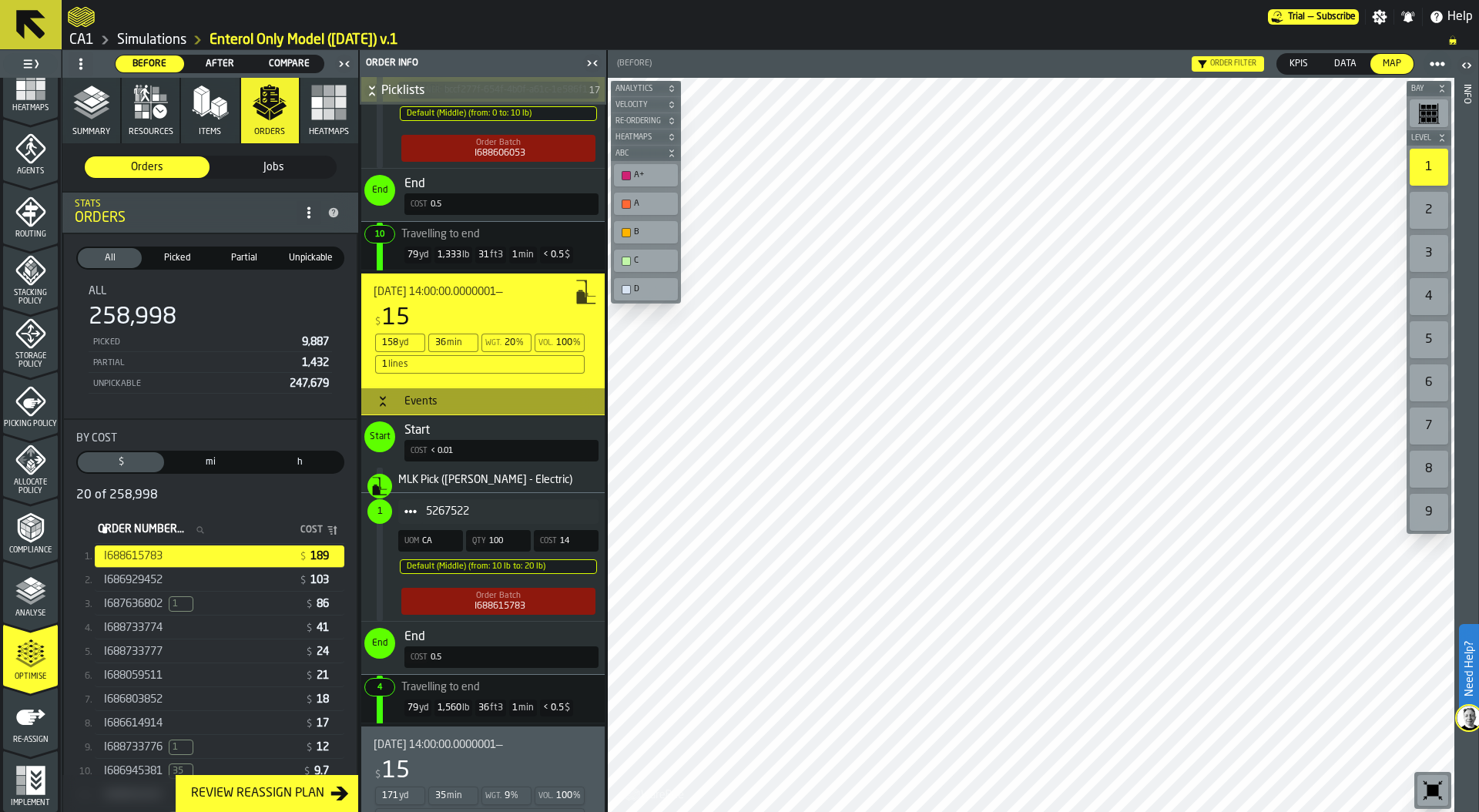
click at [569, 504] on div "5267522" at bounding box center [498, 511] width 201 height 25
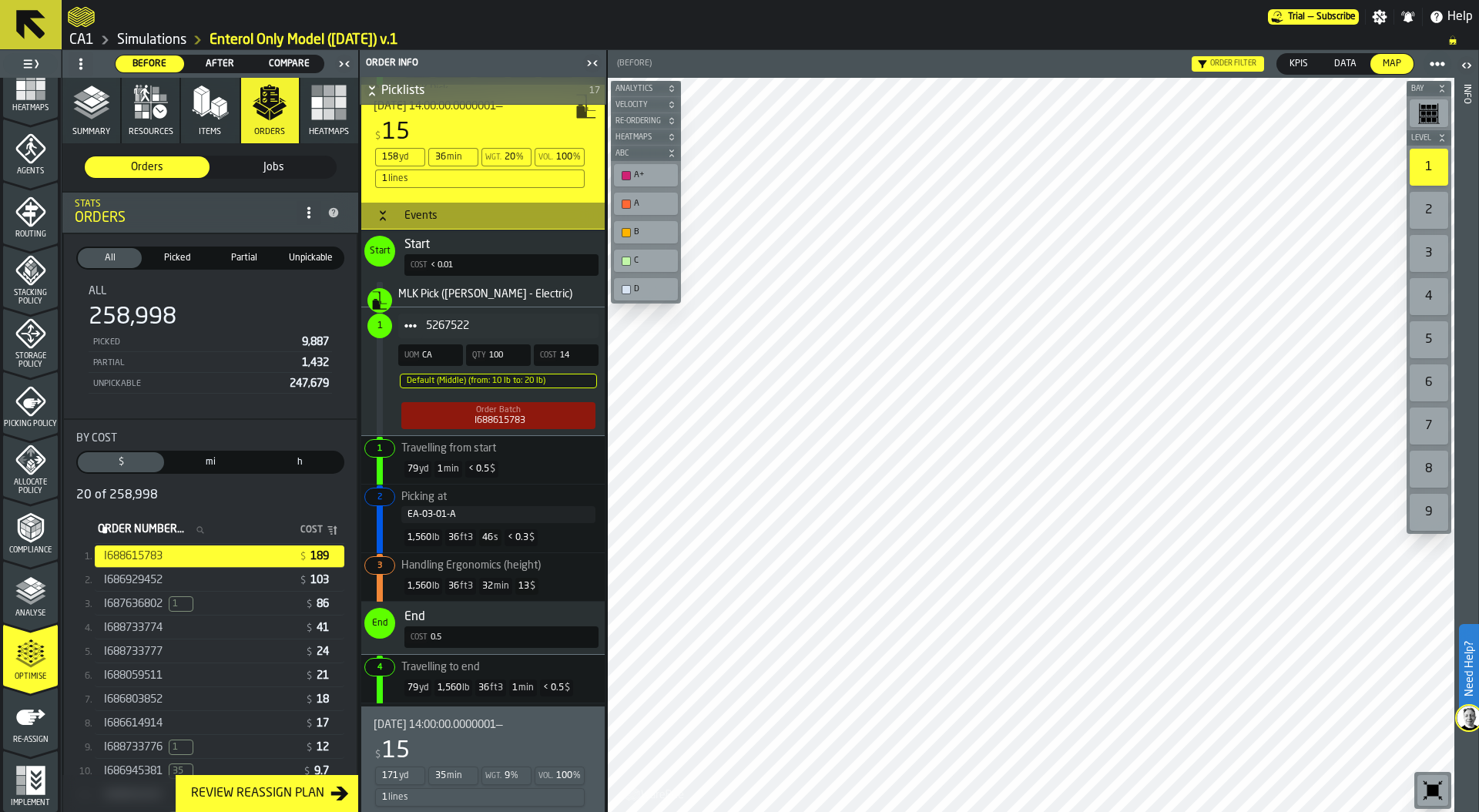
scroll to position [2576, 0]
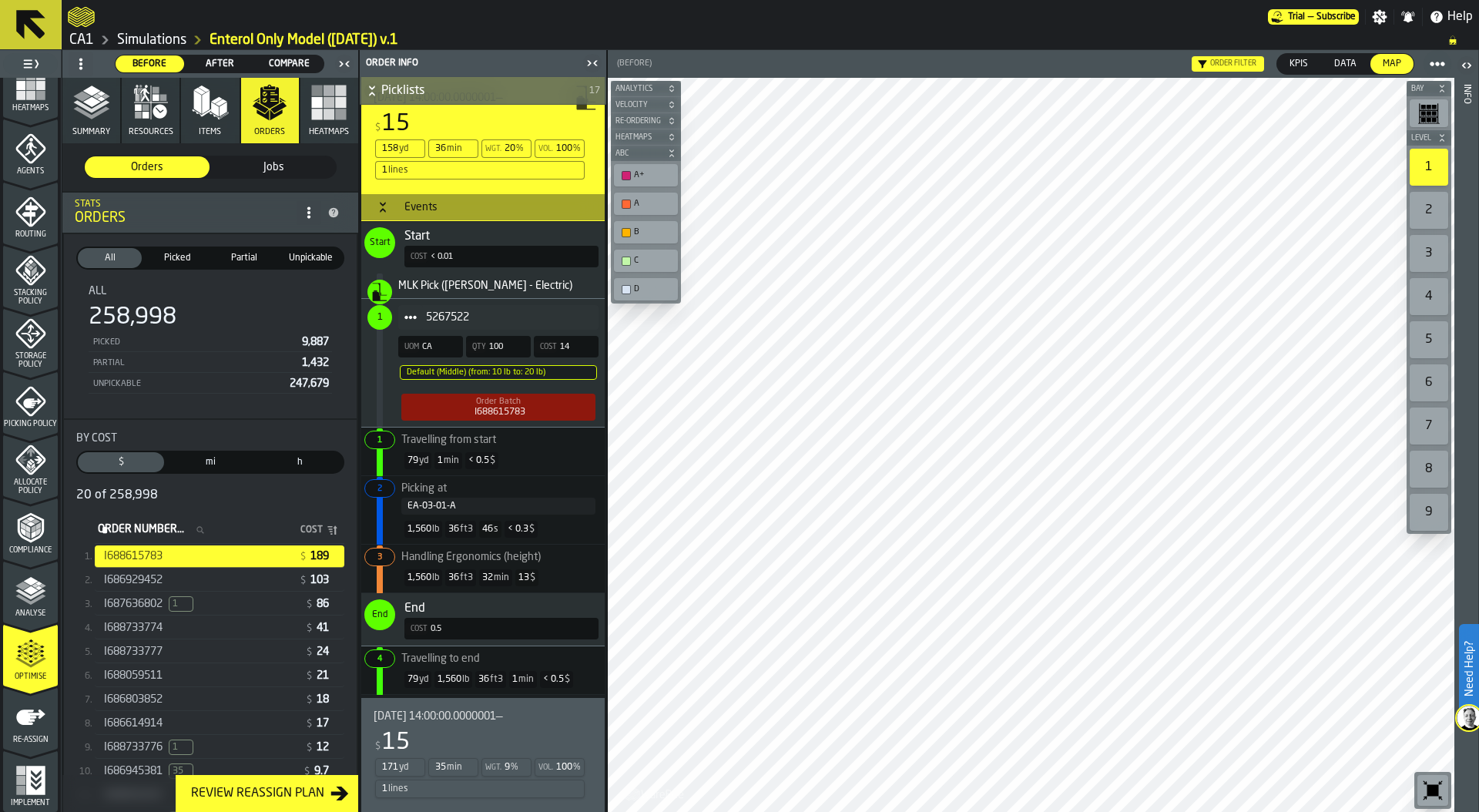
click at [156, 41] on link "Simulations" at bounding box center [152, 39] width 69 height 17
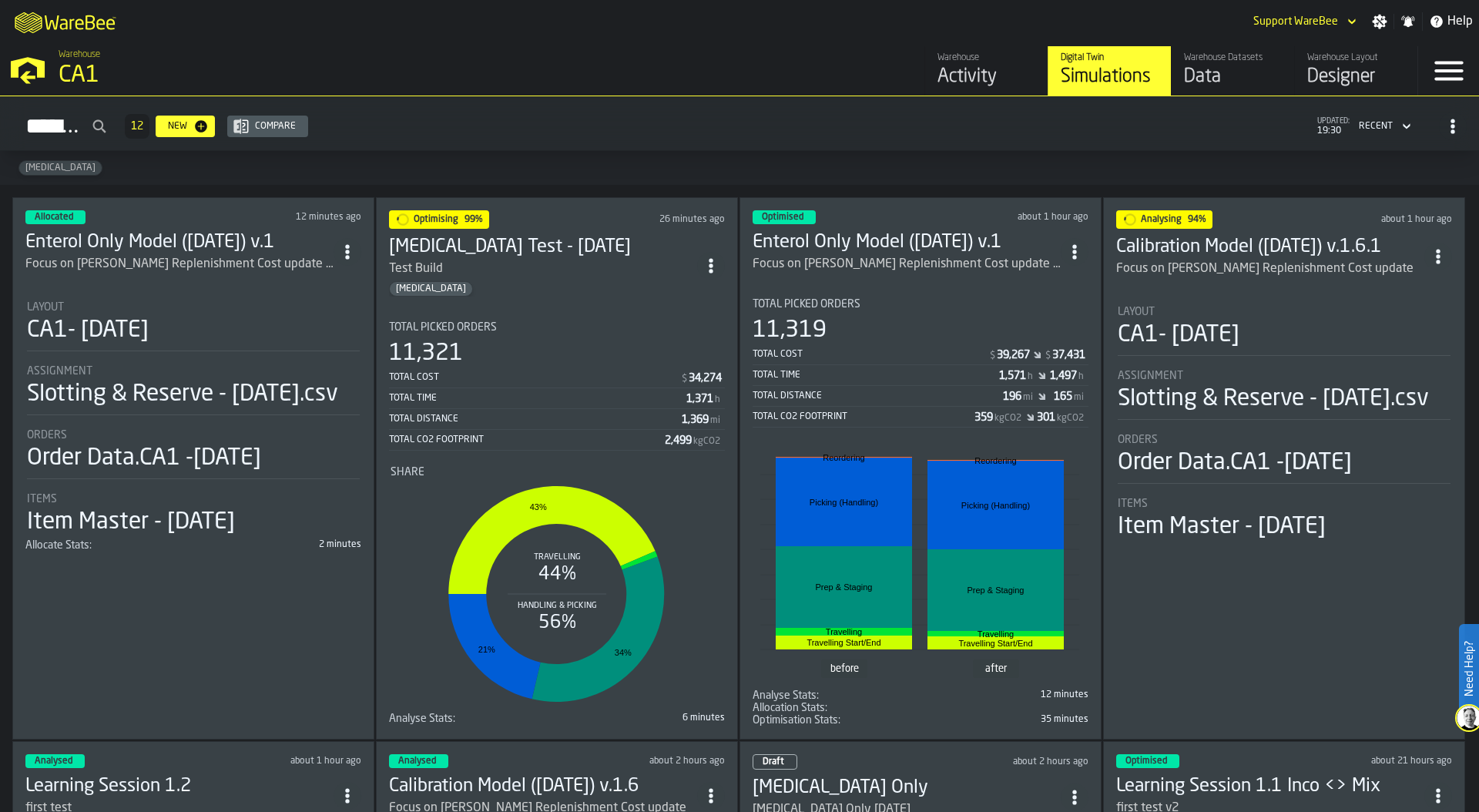
click at [1076, 250] on circle "ItemListCard-DashboardItemContainer" at bounding box center [1074, 251] width 4 height 4
click at [1047, 351] on div "Duplicate" at bounding box center [1041, 351] width 80 height 18
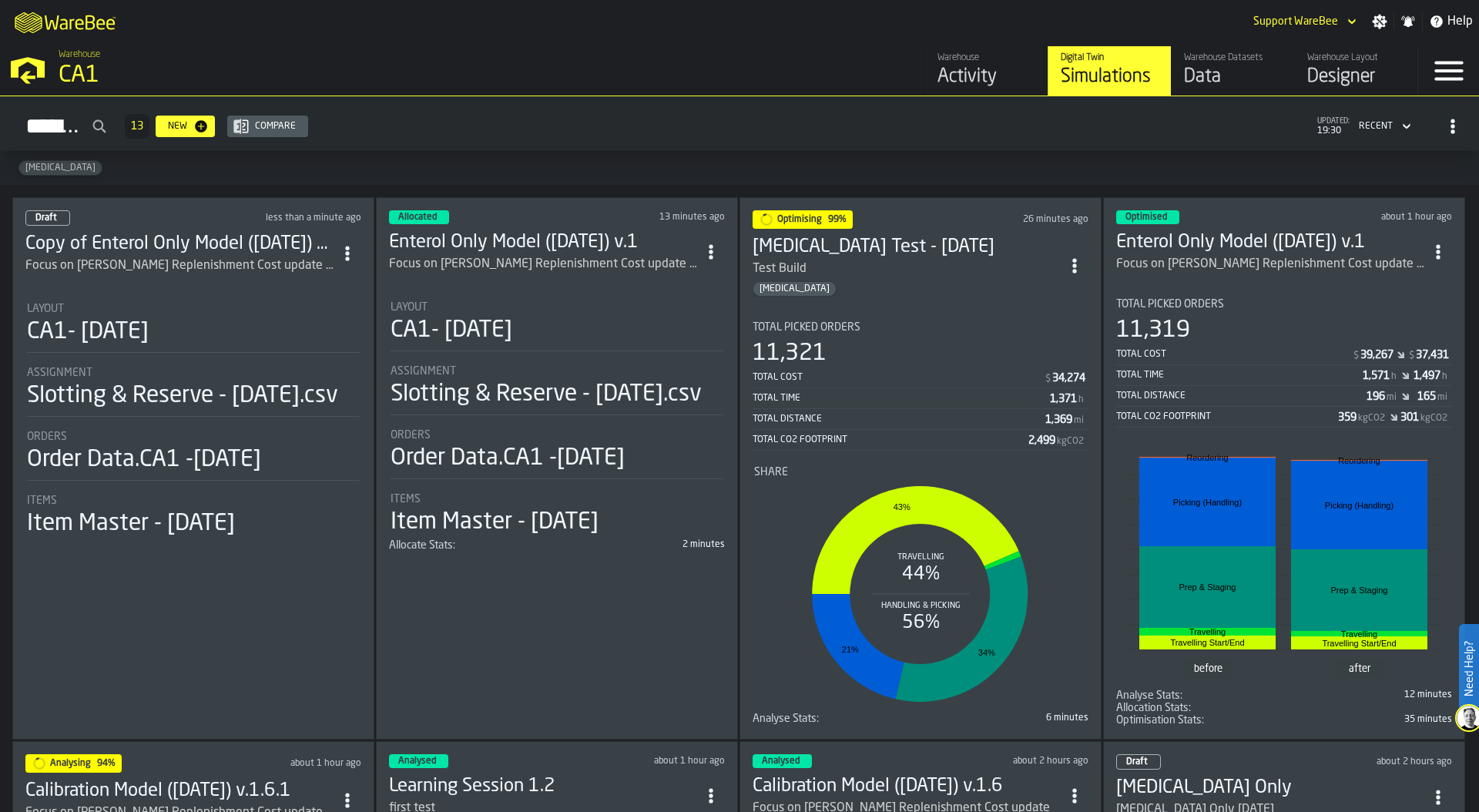
click at [104, 333] on div "CA1- 09-25-25" at bounding box center [88, 331] width 122 height 28
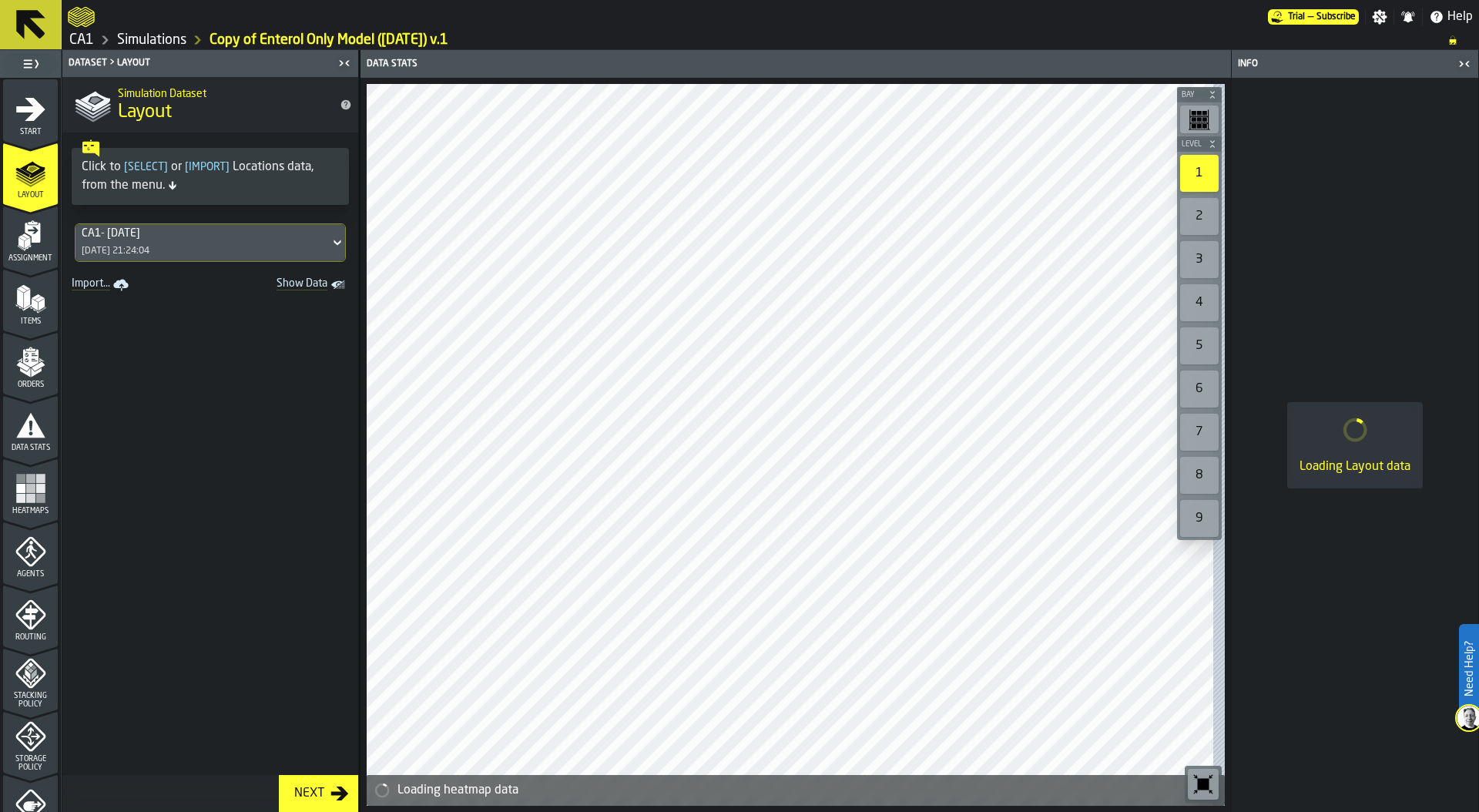
click at [23, 561] on icon "menu Agents" at bounding box center [30, 550] width 30 height 30
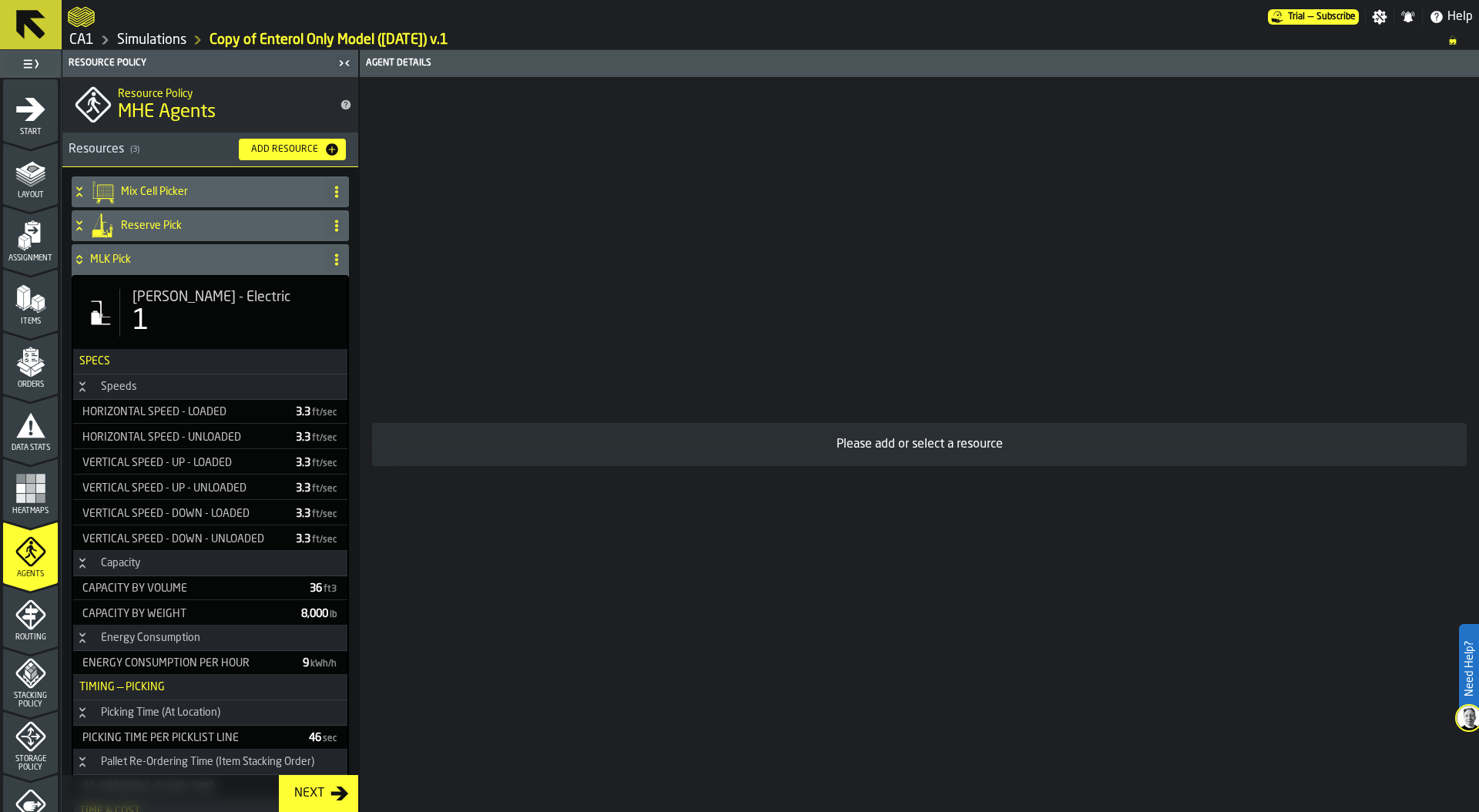
click at [156, 306] on div "1" at bounding box center [234, 321] width 202 height 30
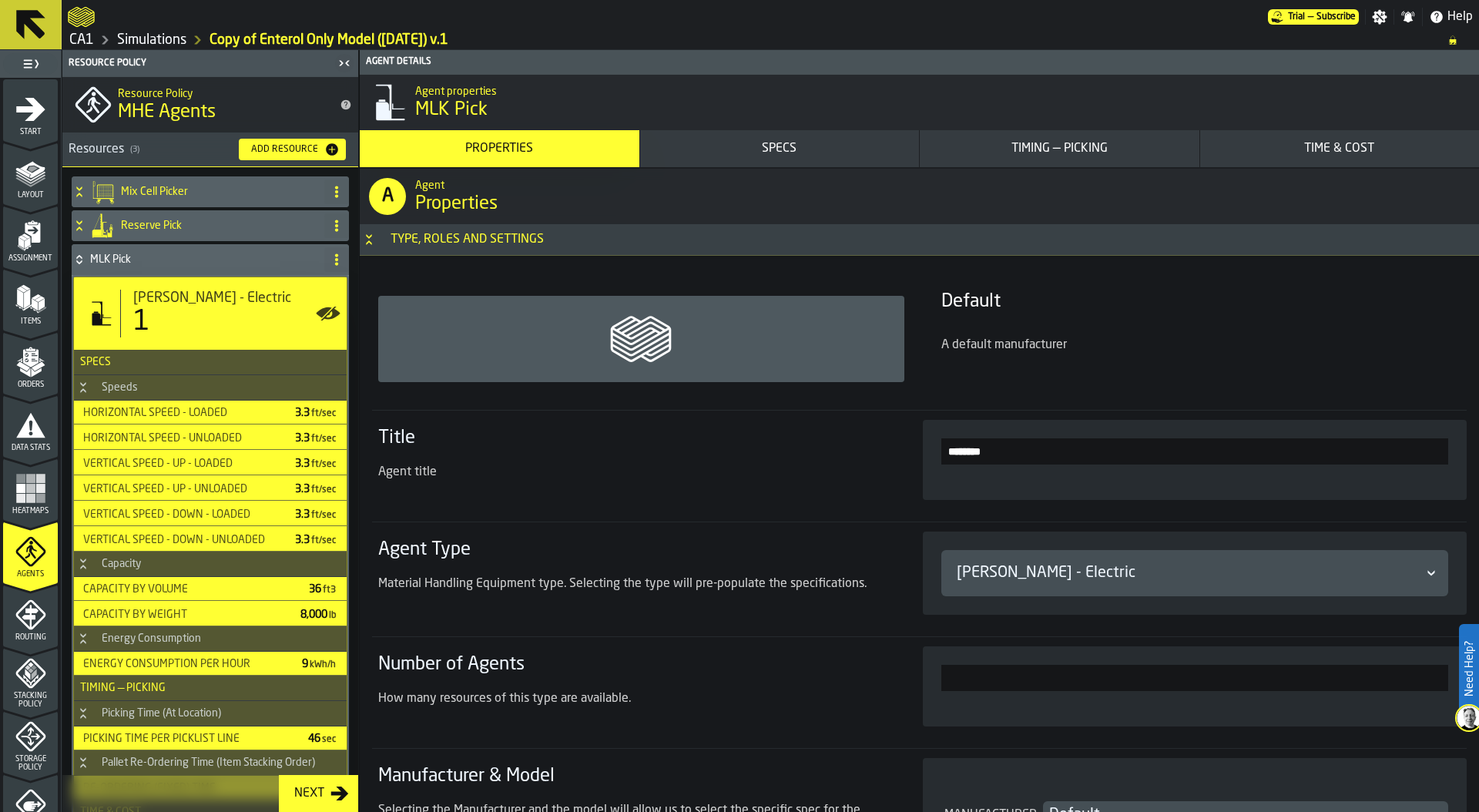
click at [786, 140] on div "Specs" at bounding box center [779, 148] width 267 height 18
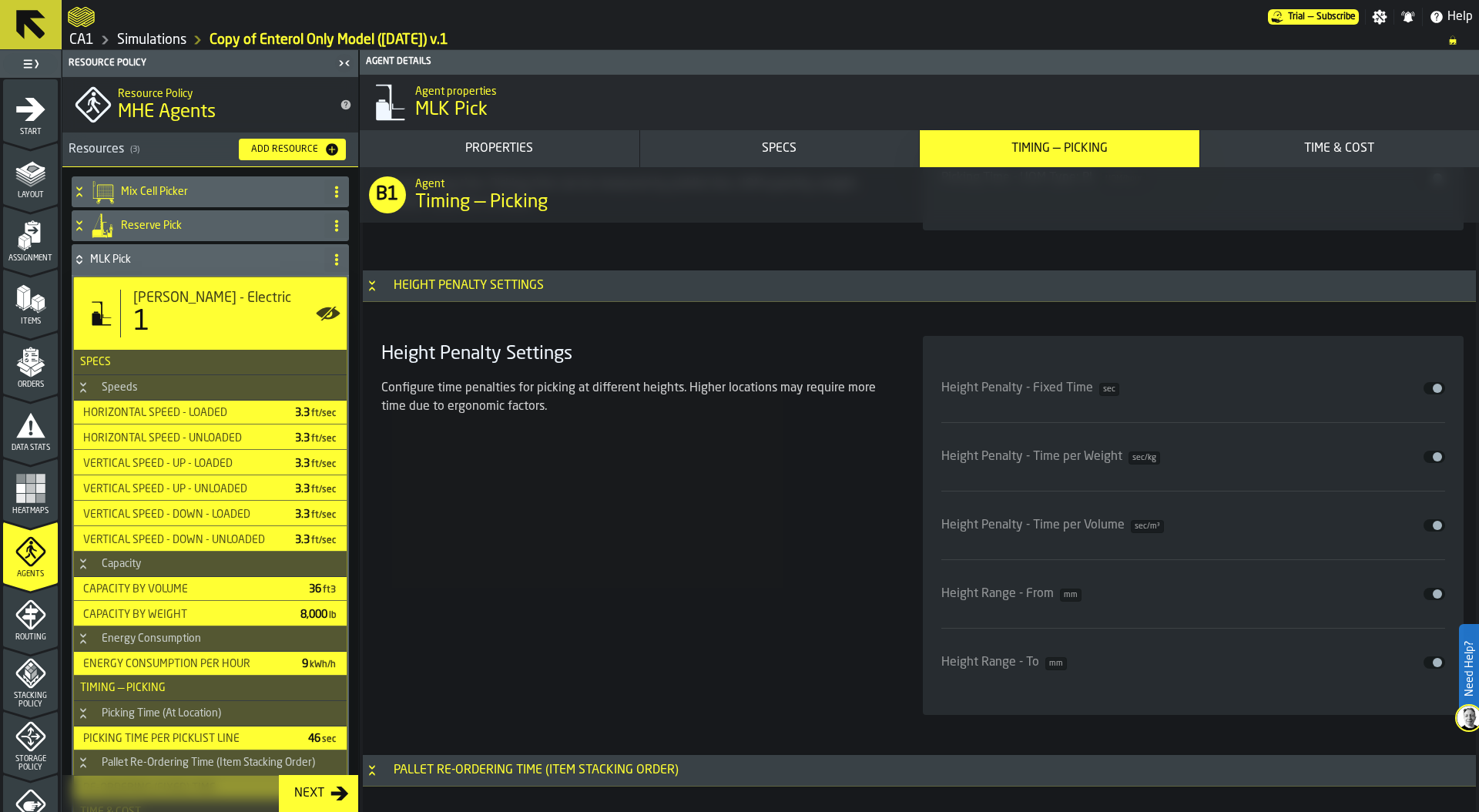
scroll to position [5460, 0]
click at [1427, 394] on button "Disable" at bounding box center [1434, 391] width 22 height 12
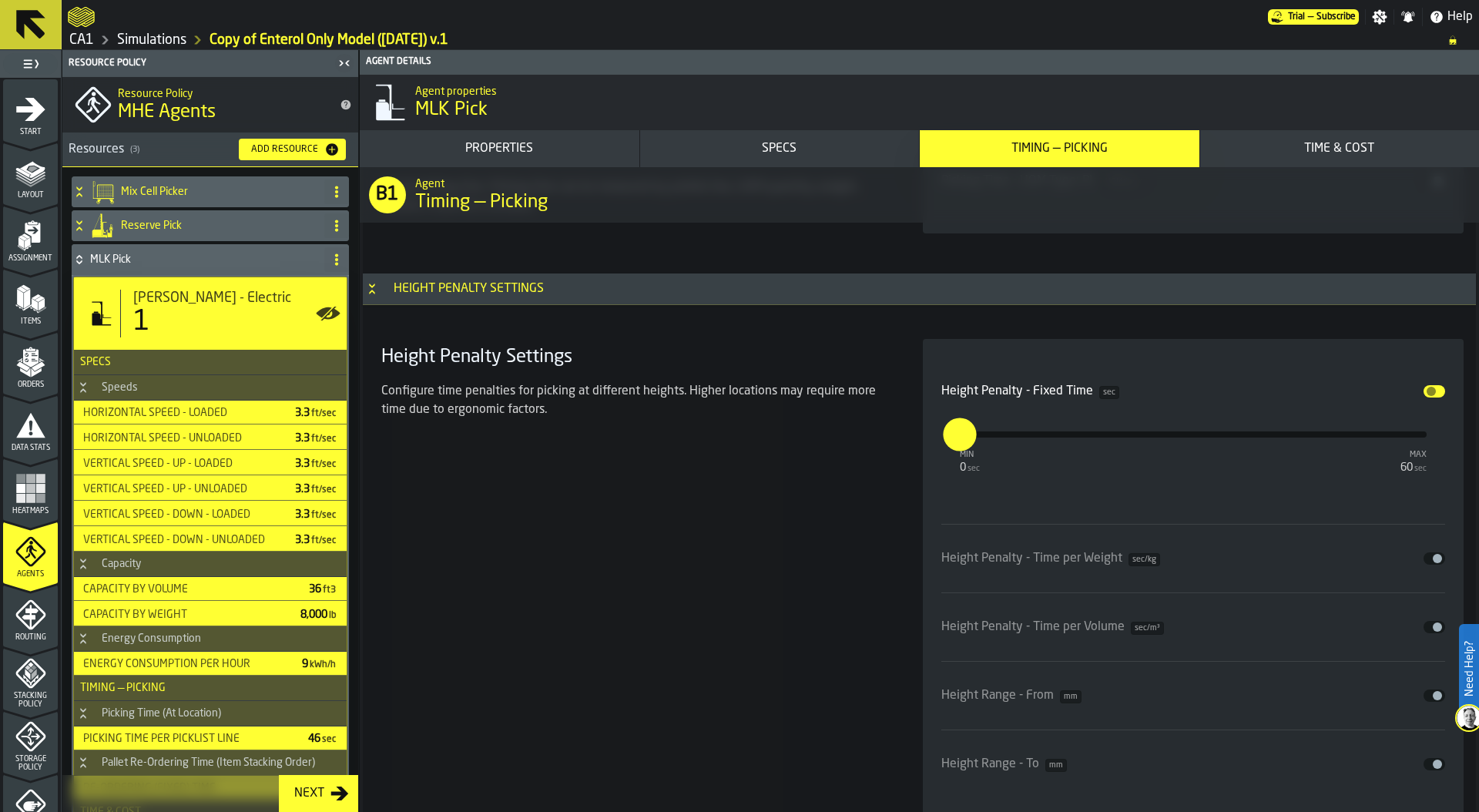
click at [1428, 392] on span "input-slider-Height Penalty - Fixed Time" at bounding box center [1432, 392] width 10 height 10
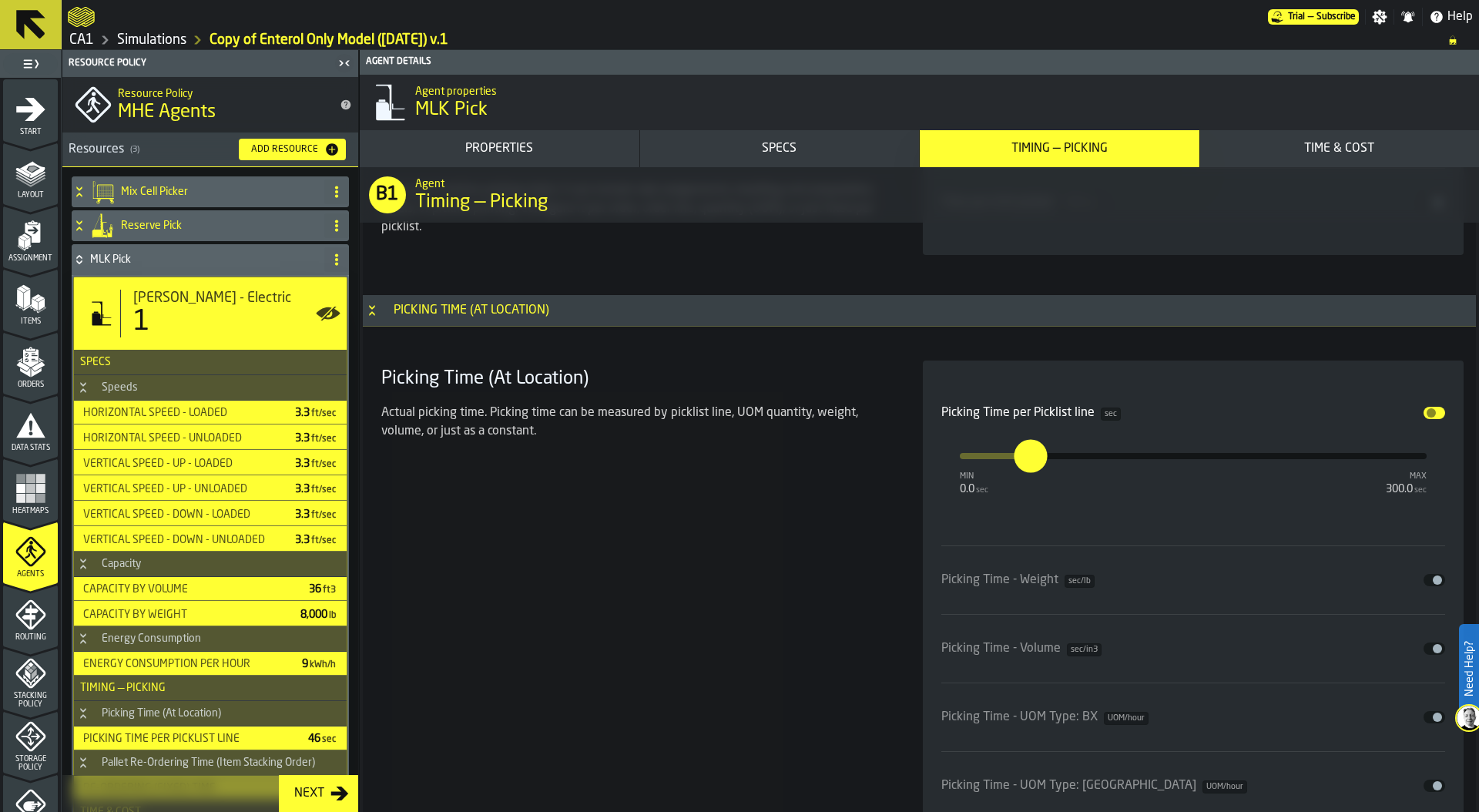
scroll to position [4581, 0]
click at [168, 39] on link "Simulations" at bounding box center [152, 39] width 69 height 17
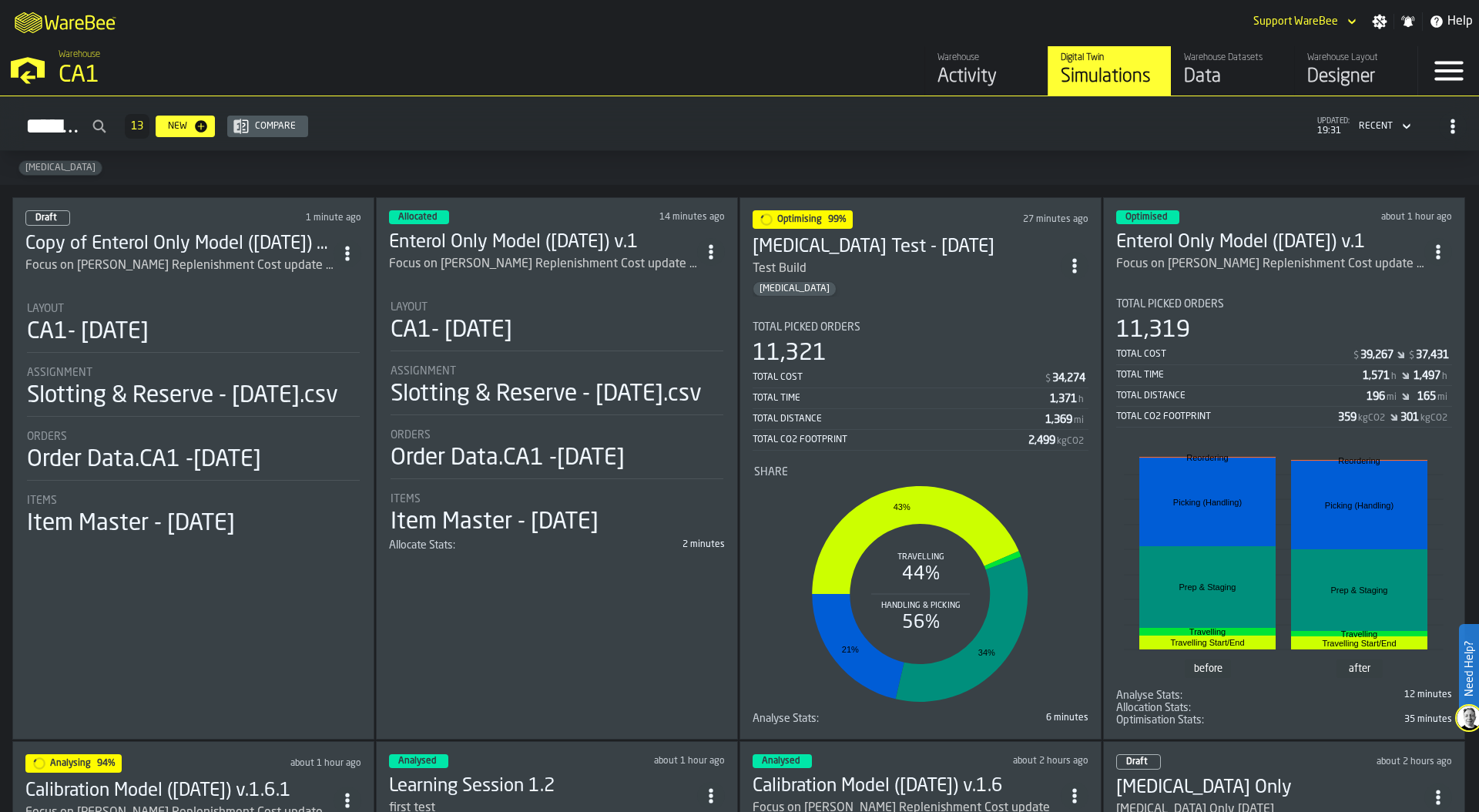
click at [1288, 334] on div "11,319" at bounding box center [1284, 330] width 335 height 28
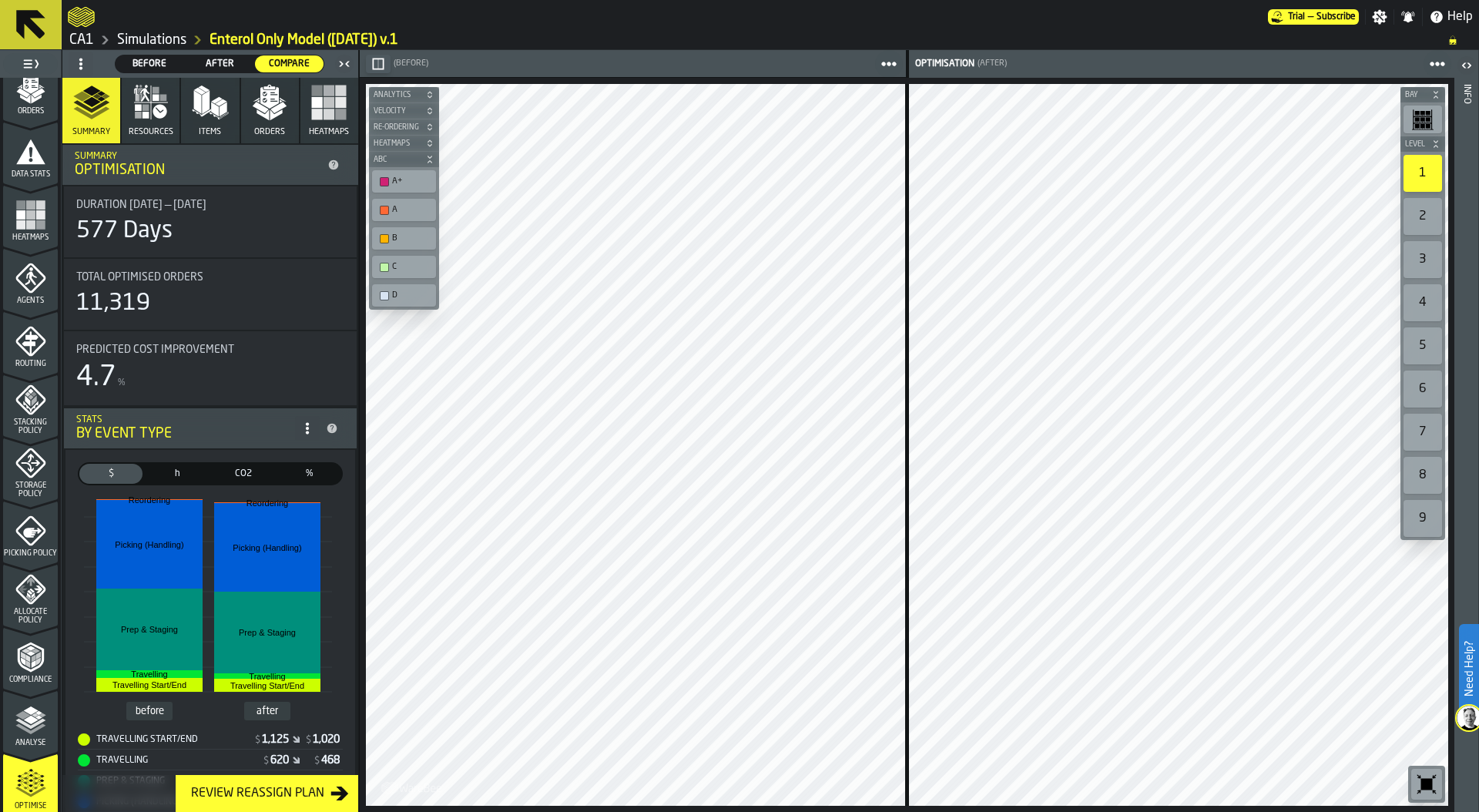
click at [265, 132] on span "Orders" at bounding box center [270, 132] width 30 height 10
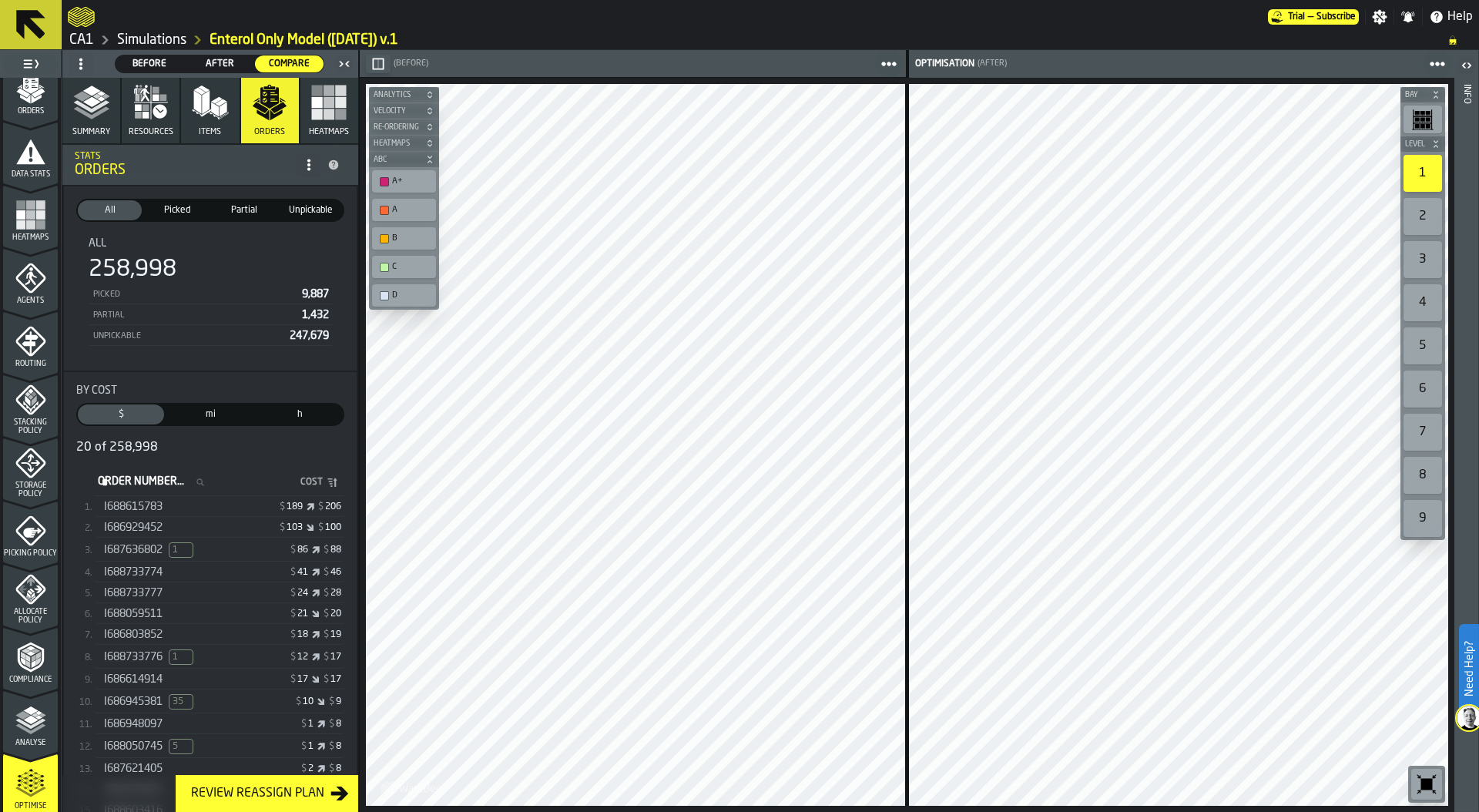
click at [189, 527] on div "I686929452" at bounding box center [164, 527] width 119 height 12
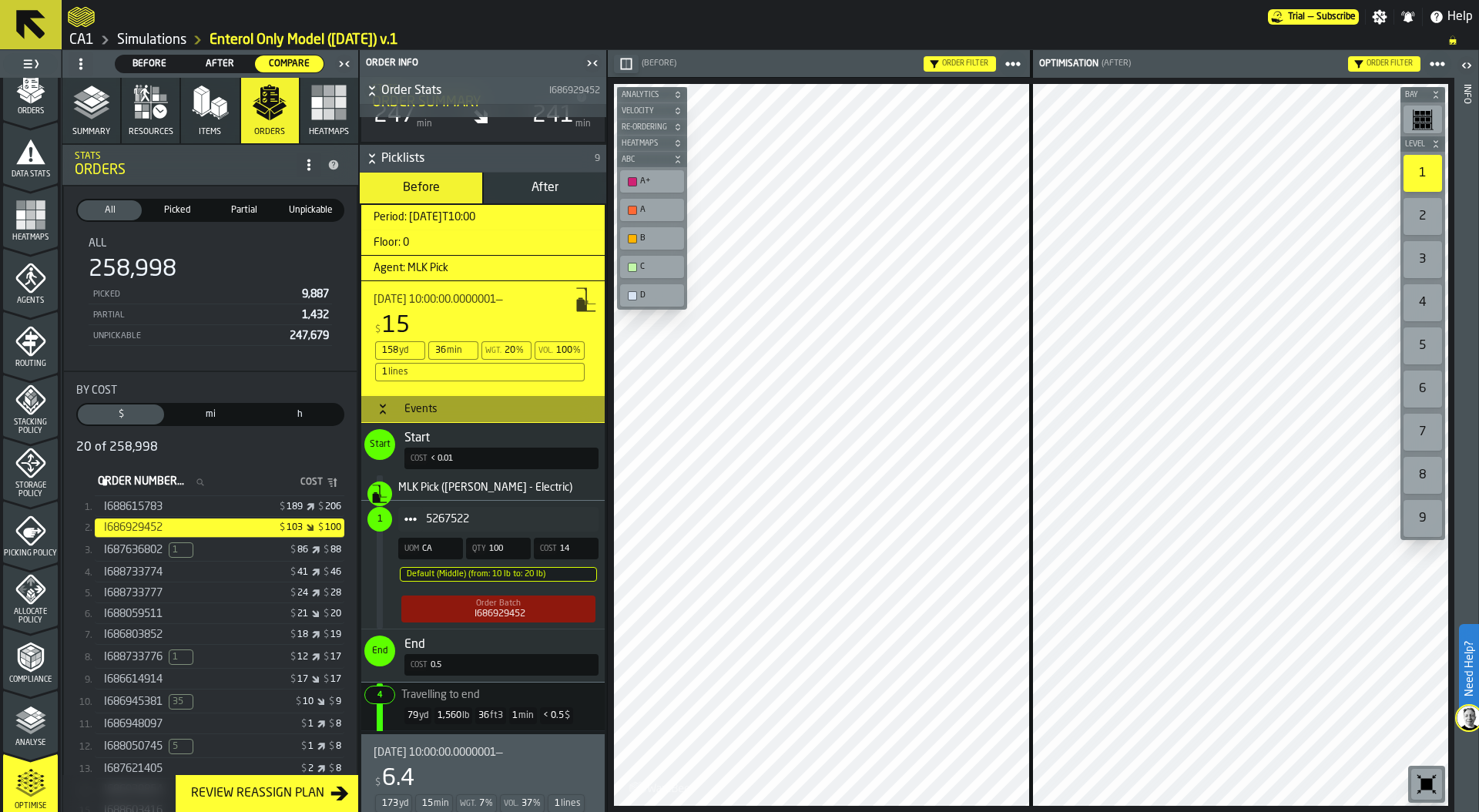
scroll to position [700, 0]
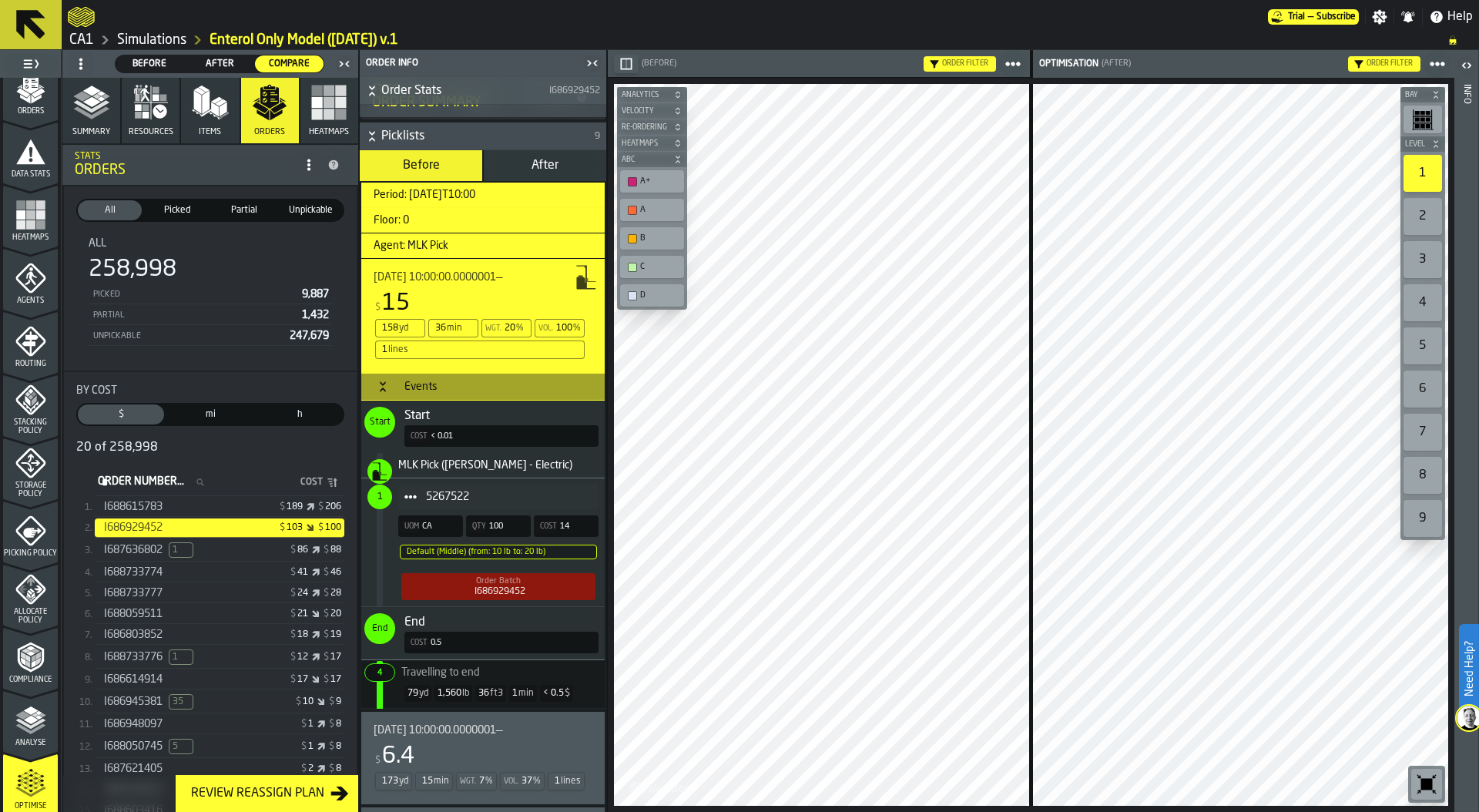
click at [554, 493] on span "5267522" at bounding box center [506, 496] width 160 height 12
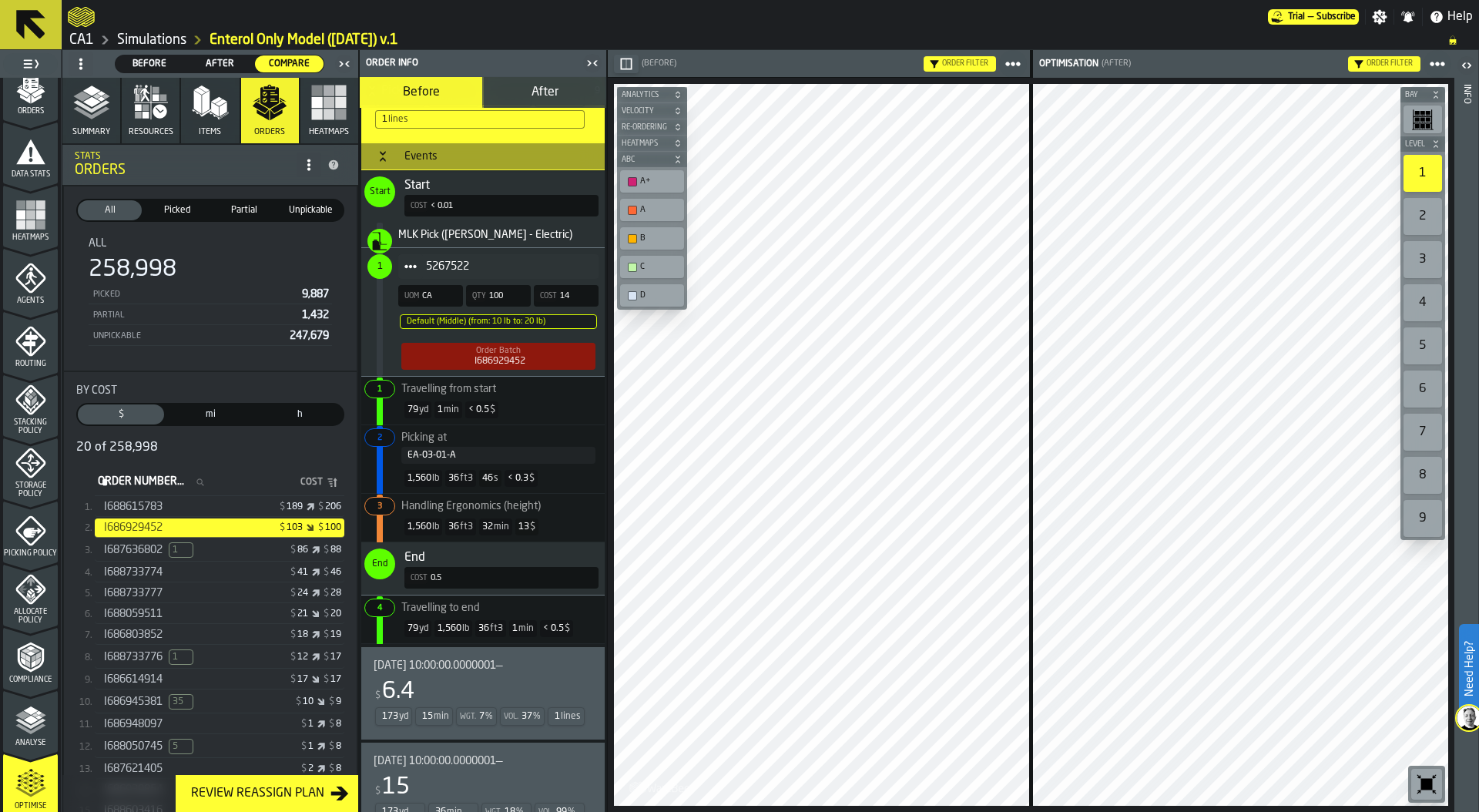
scroll to position [932, 0]
click at [494, 456] on div "EA-03-01-A" at bounding box center [498, 453] width 182 height 10
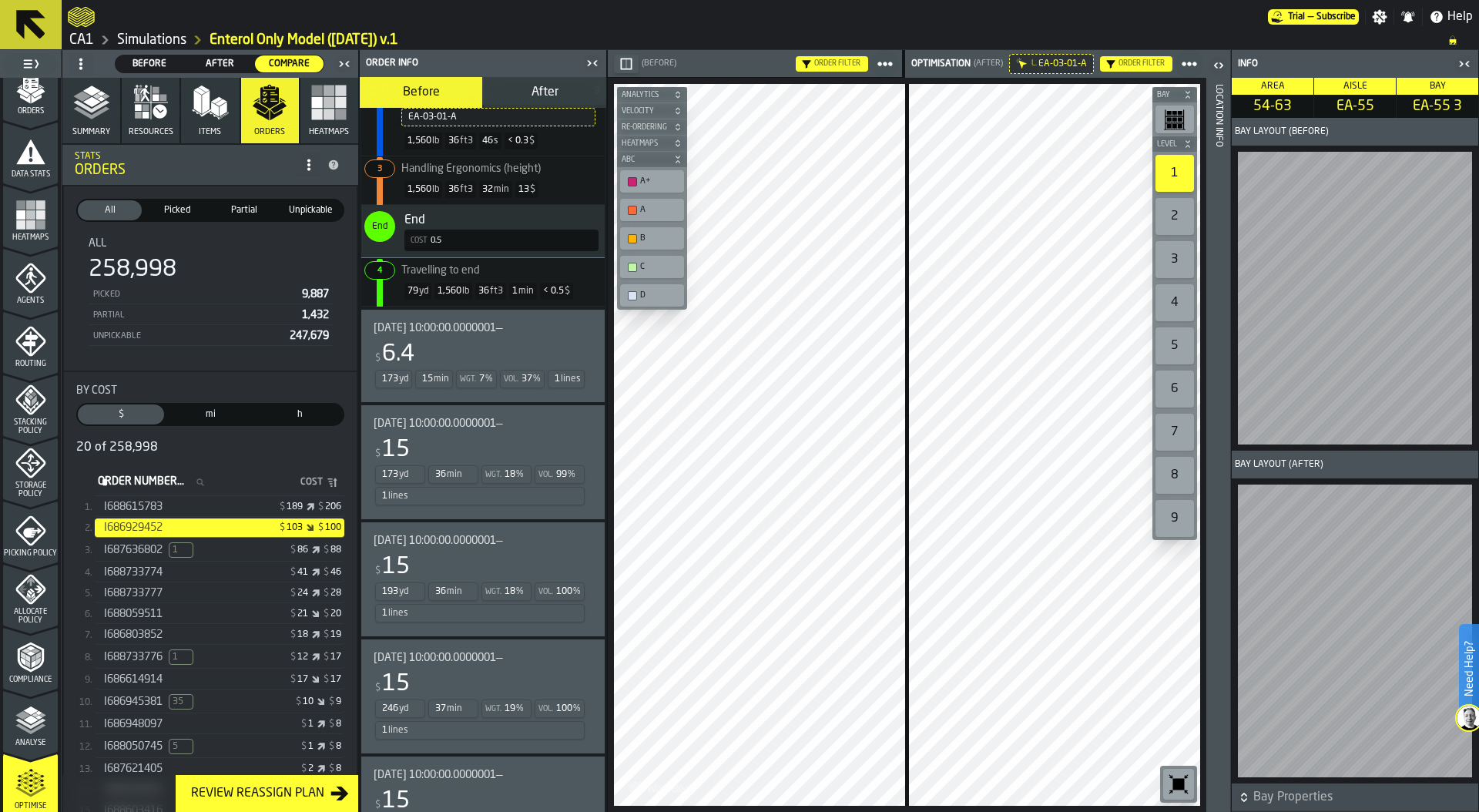
scroll to position [1273, 0]
click at [495, 461] on div "$ 15" at bounding box center [480, 447] width 213 height 28
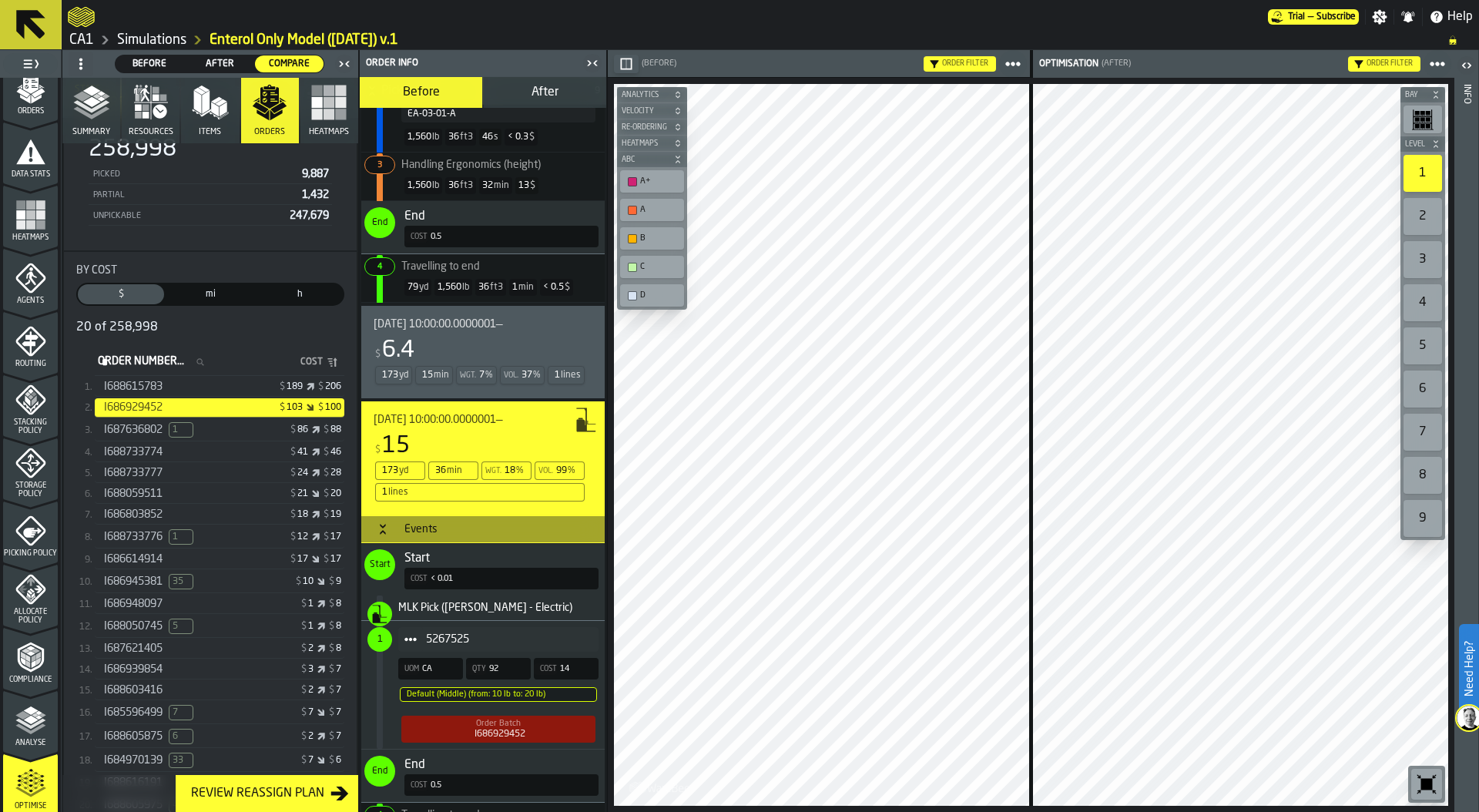
scroll to position [136, 0]
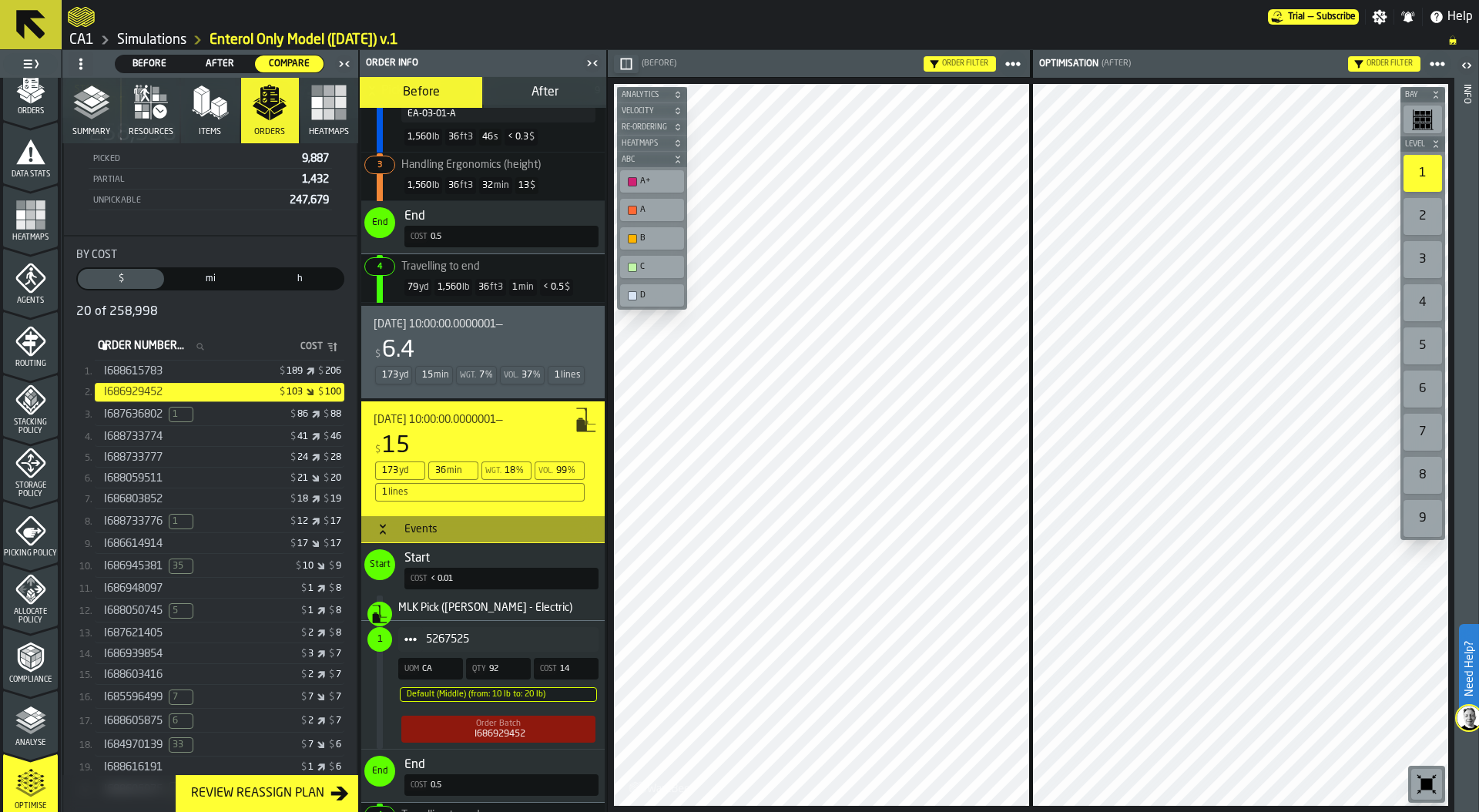
click at [92, 101] on polygon "button" at bounding box center [91, 102] width 18 height 10
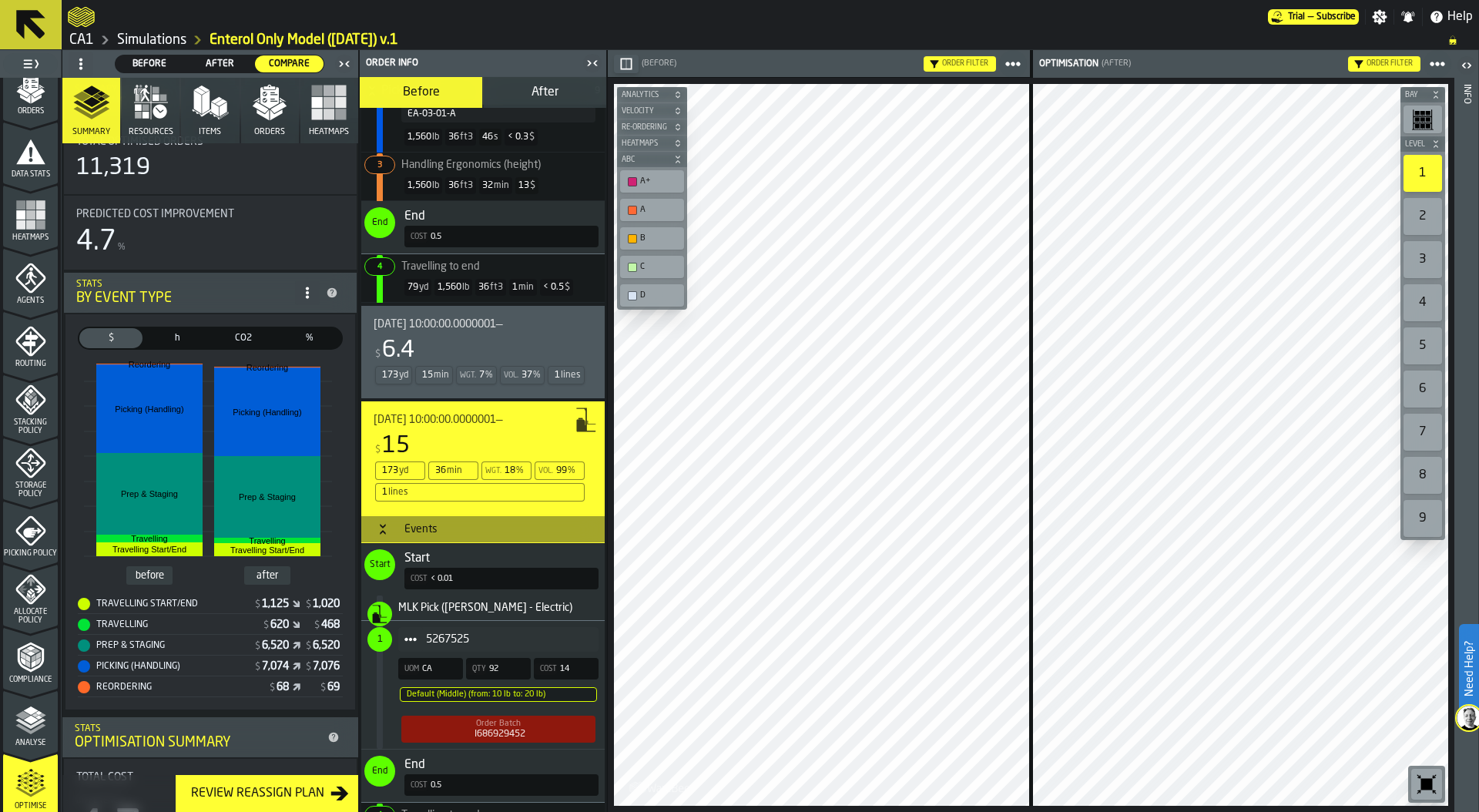
click at [0, 0] on icon at bounding box center [0, 0] width 0 height 0
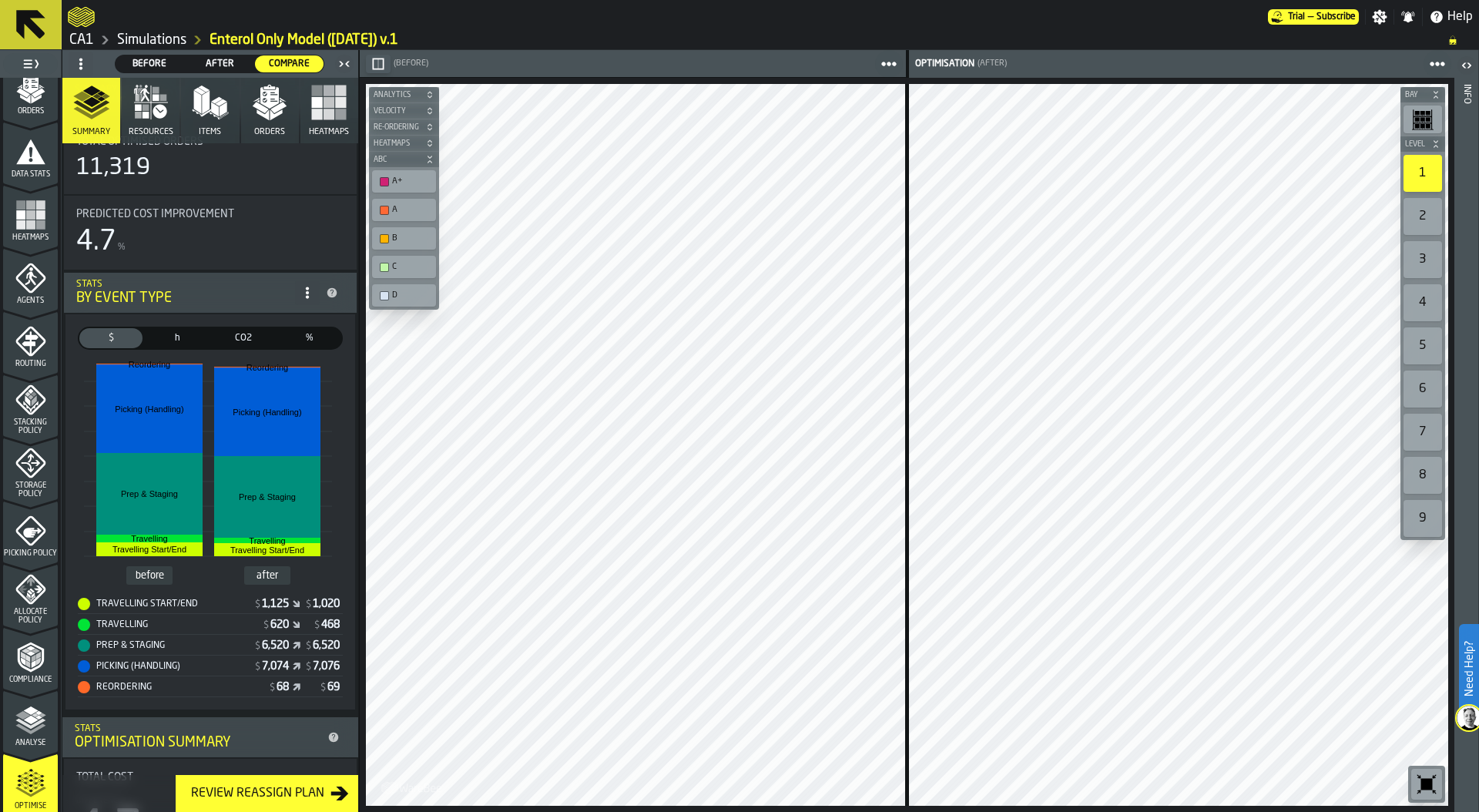
click at [1430, 783] on icon "button-toolbar-undefined" at bounding box center [1427, 784] width 11 height 11
click at [207, 109] on icon "button" at bounding box center [210, 103] width 37 height 37
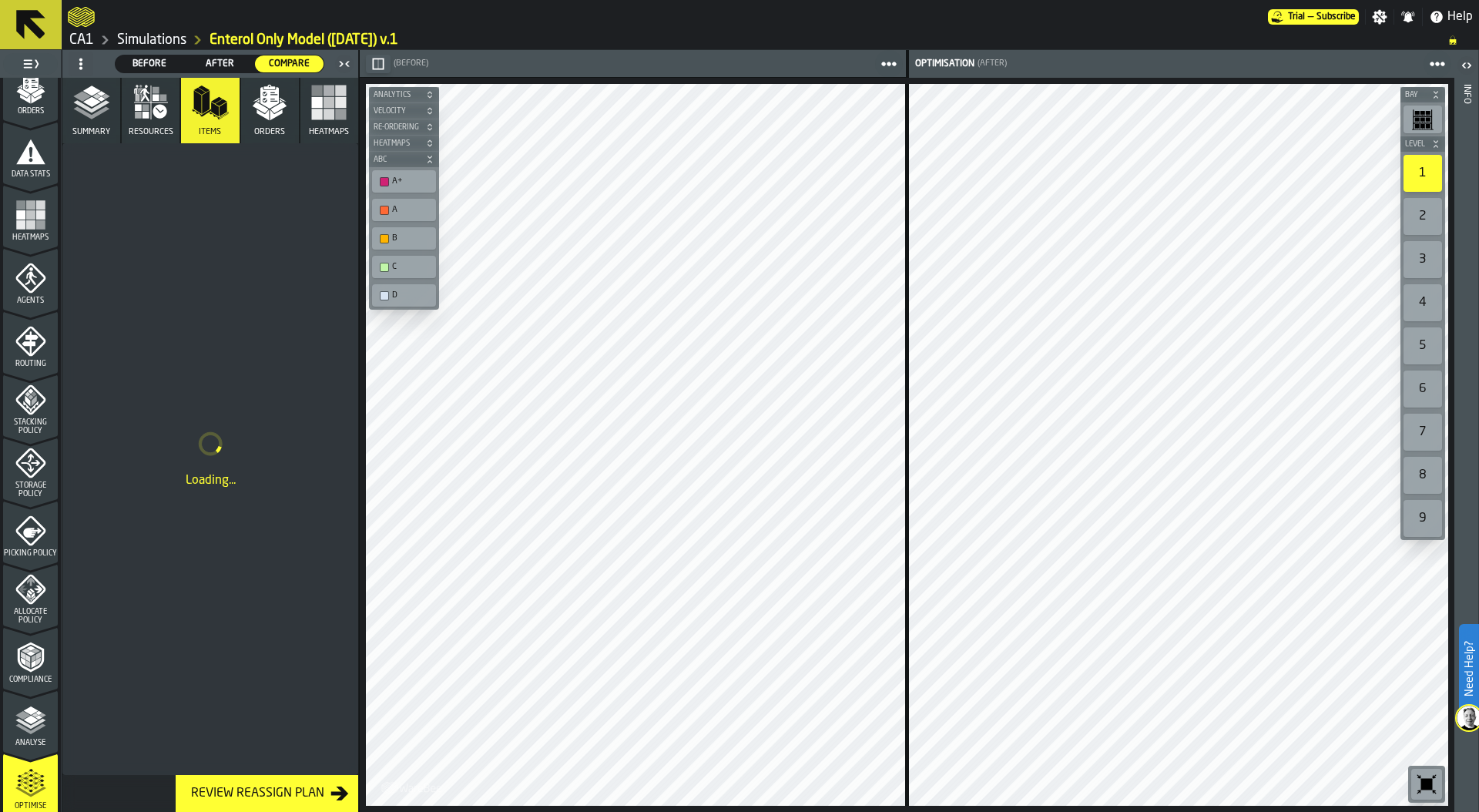
scroll to position [0, 0]
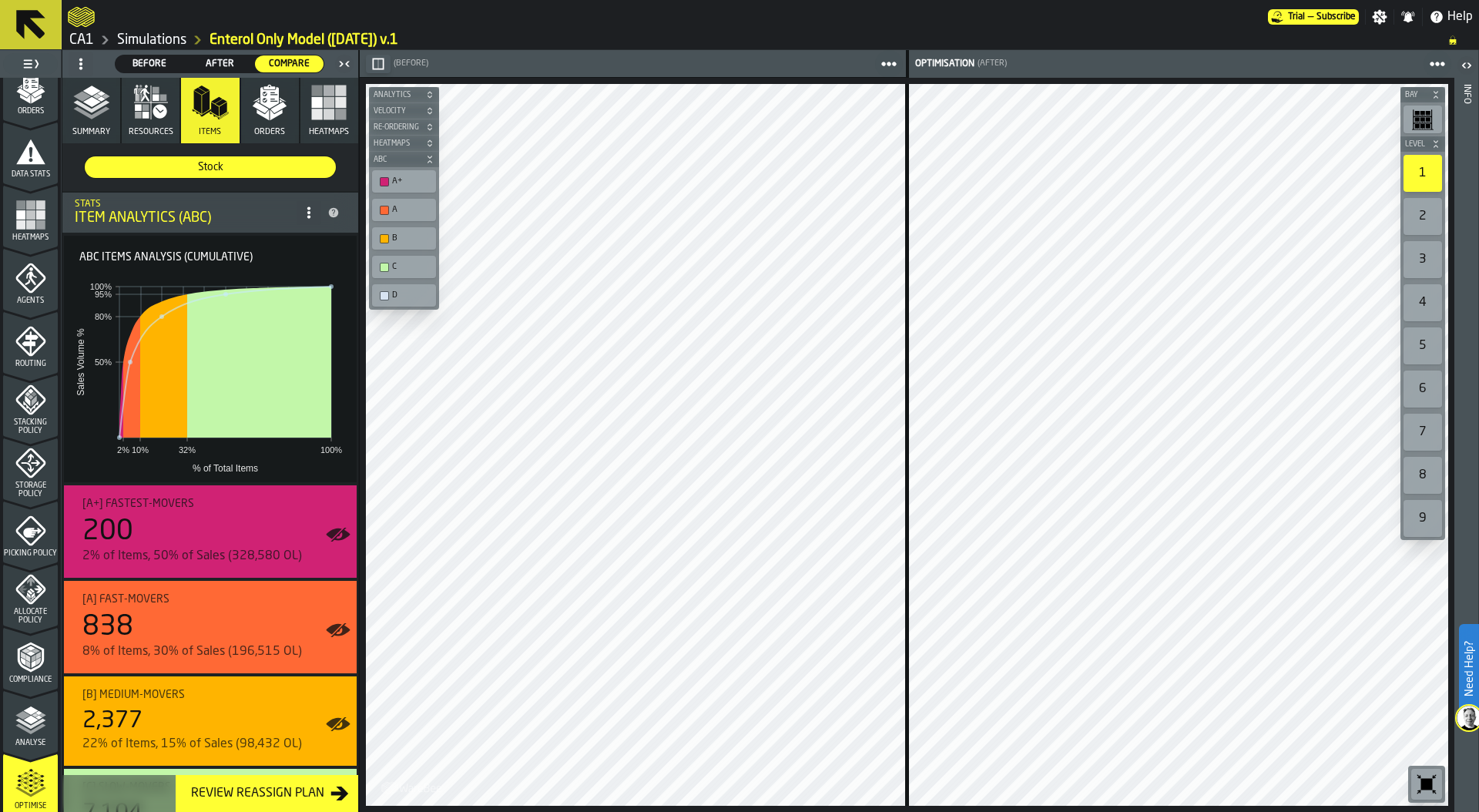
click at [226, 62] on span "After" at bounding box center [220, 63] width 56 height 14
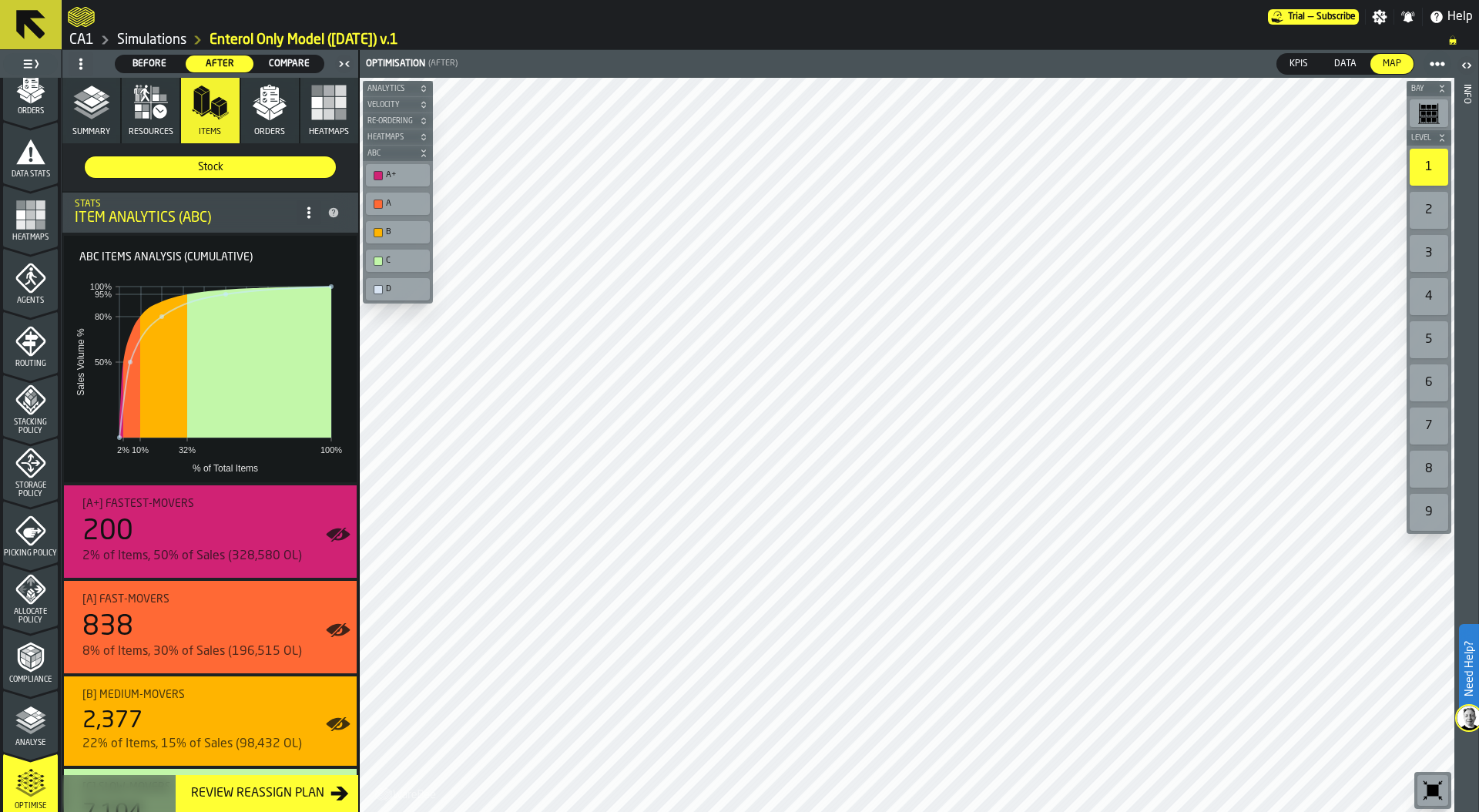
click at [322, 124] on button "Heatmaps" at bounding box center [329, 111] width 58 height 66
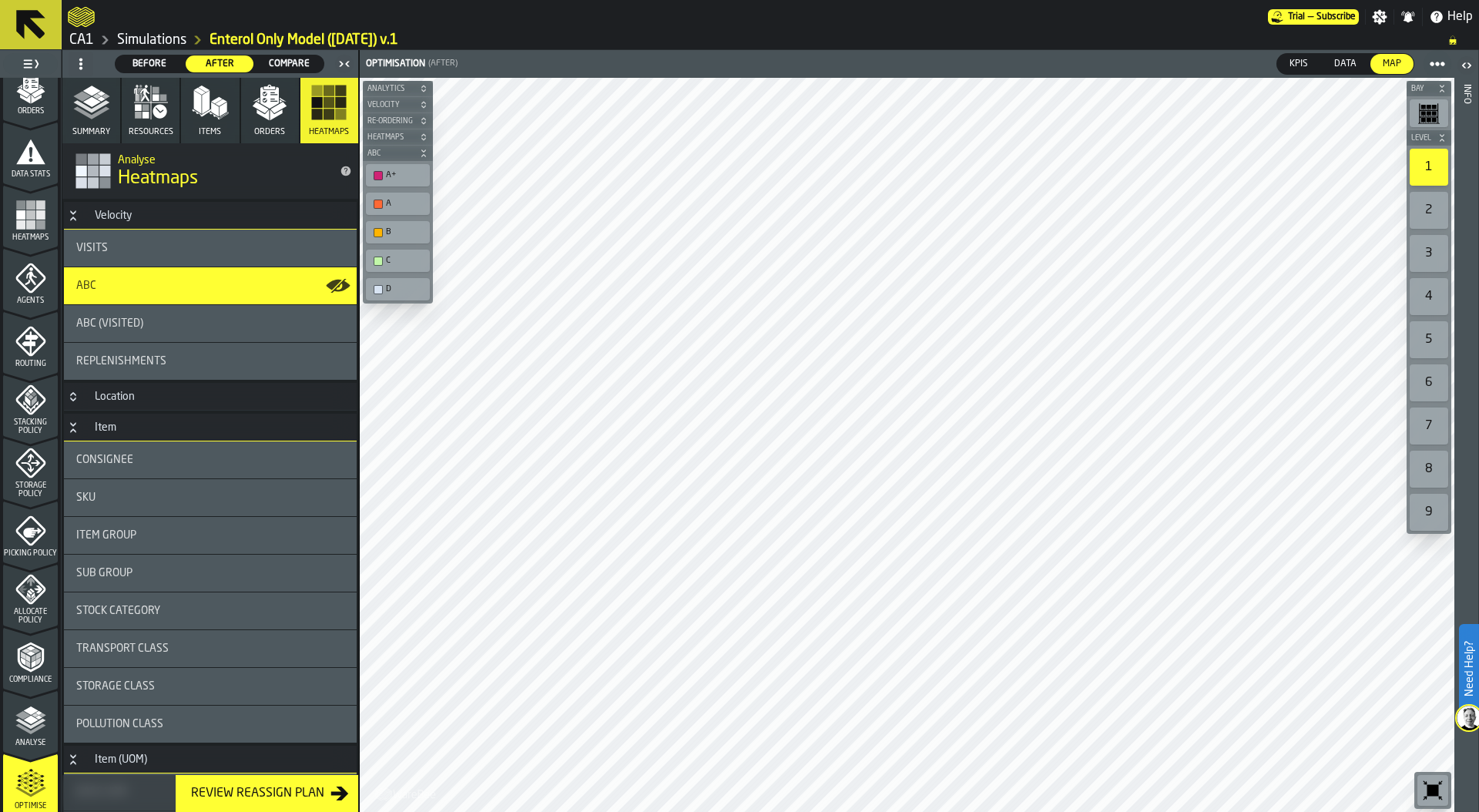
click at [144, 324] on div "ABC (Visited)" at bounding box center [210, 323] width 268 height 12
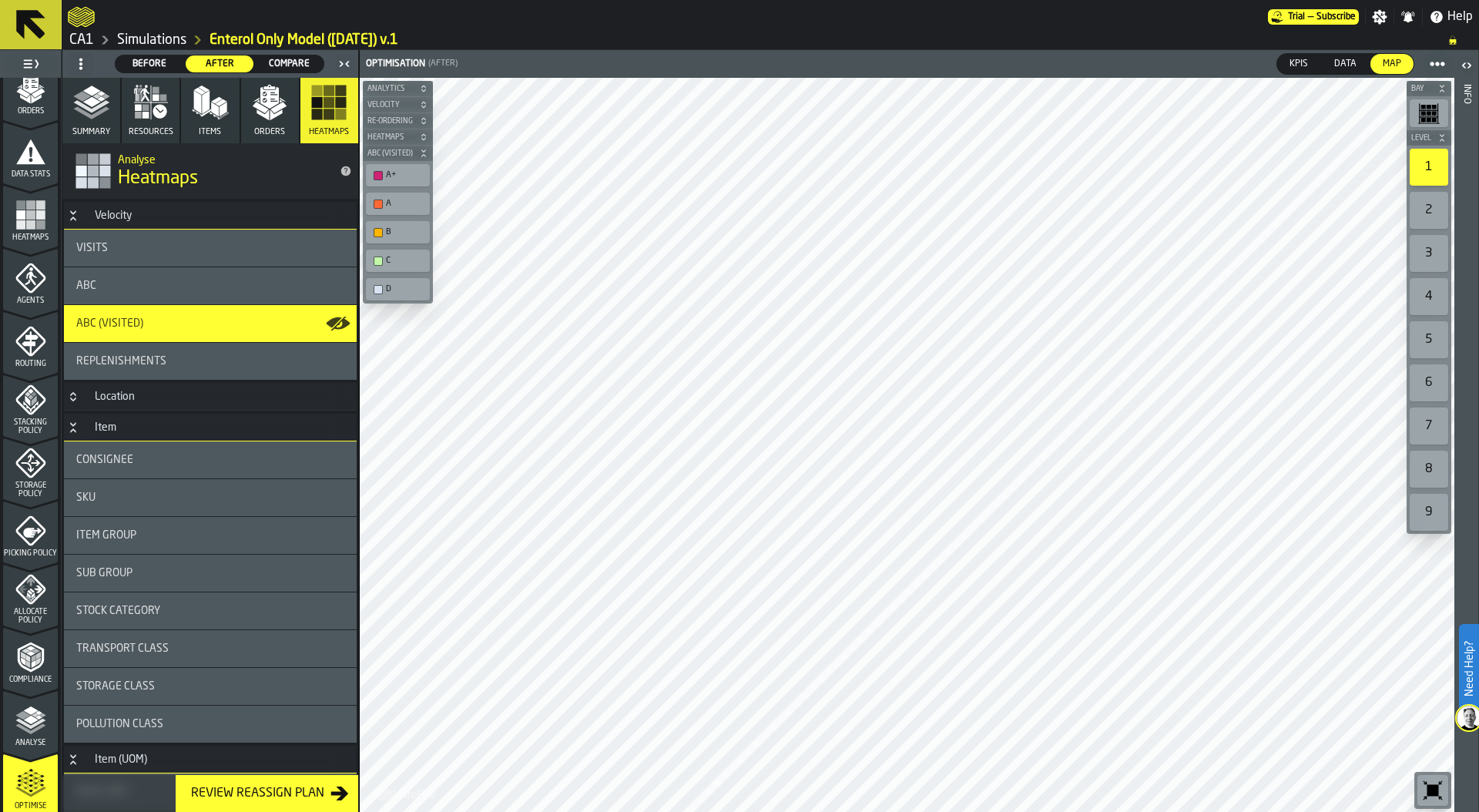
click at [204, 361] on div "Replenishments" at bounding box center [210, 360] width 268 height 12
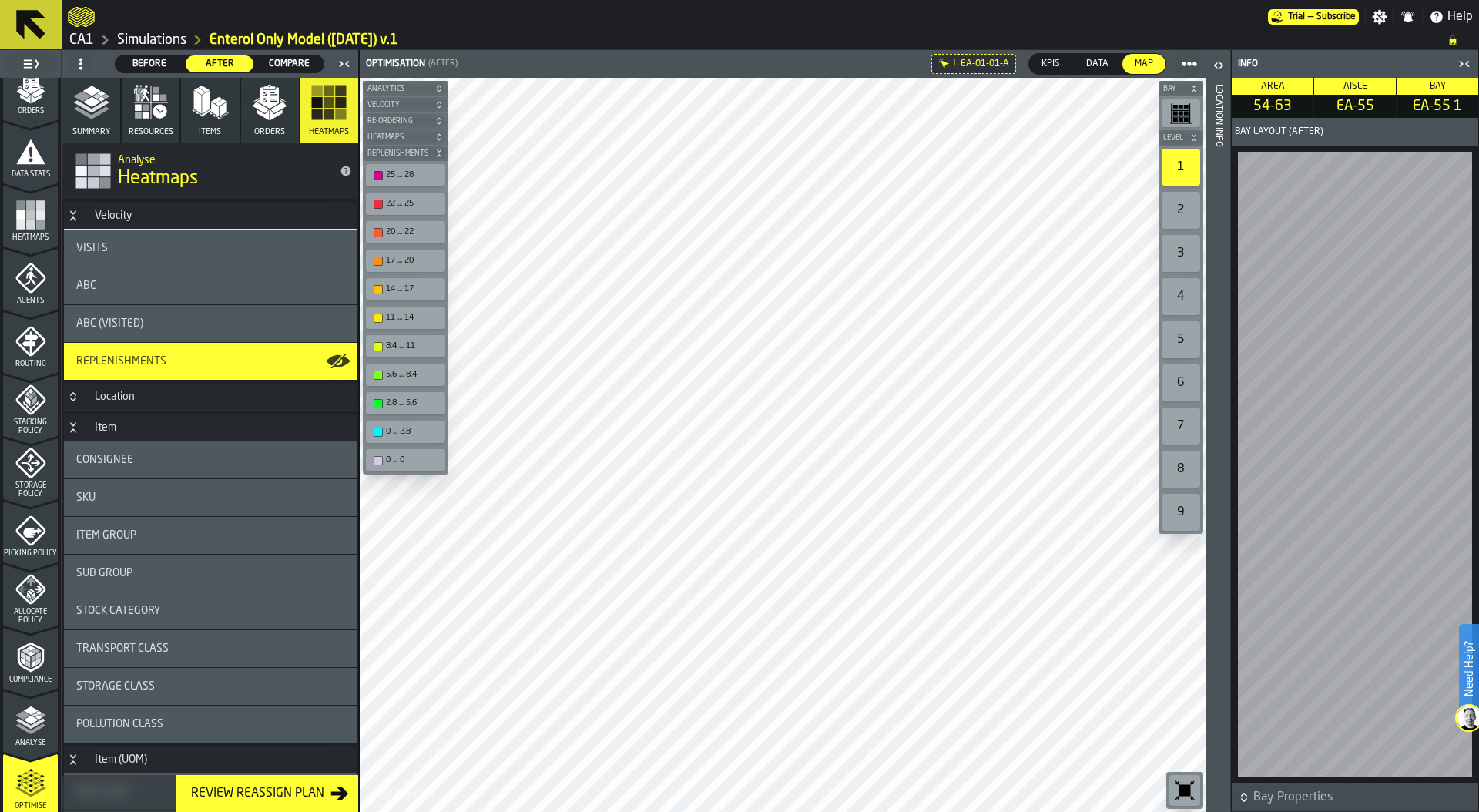
click at [1217, 496] on div "Location Info" at bounding box center [1218, 445] width 10 height 727
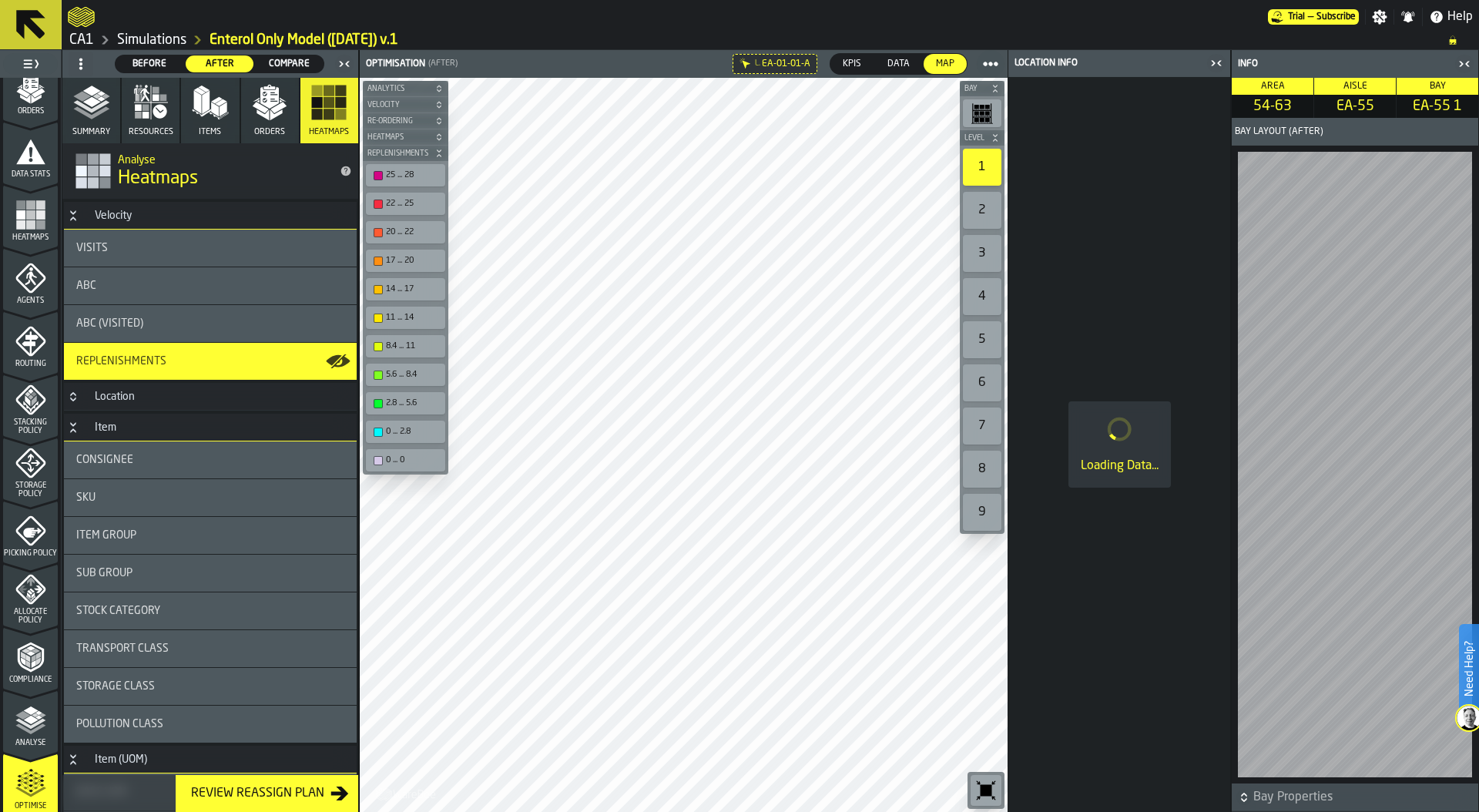
click at [1221, 62] on icon "button-toggle-Close me" at bounding box center [1216, 63] width 18 height 18
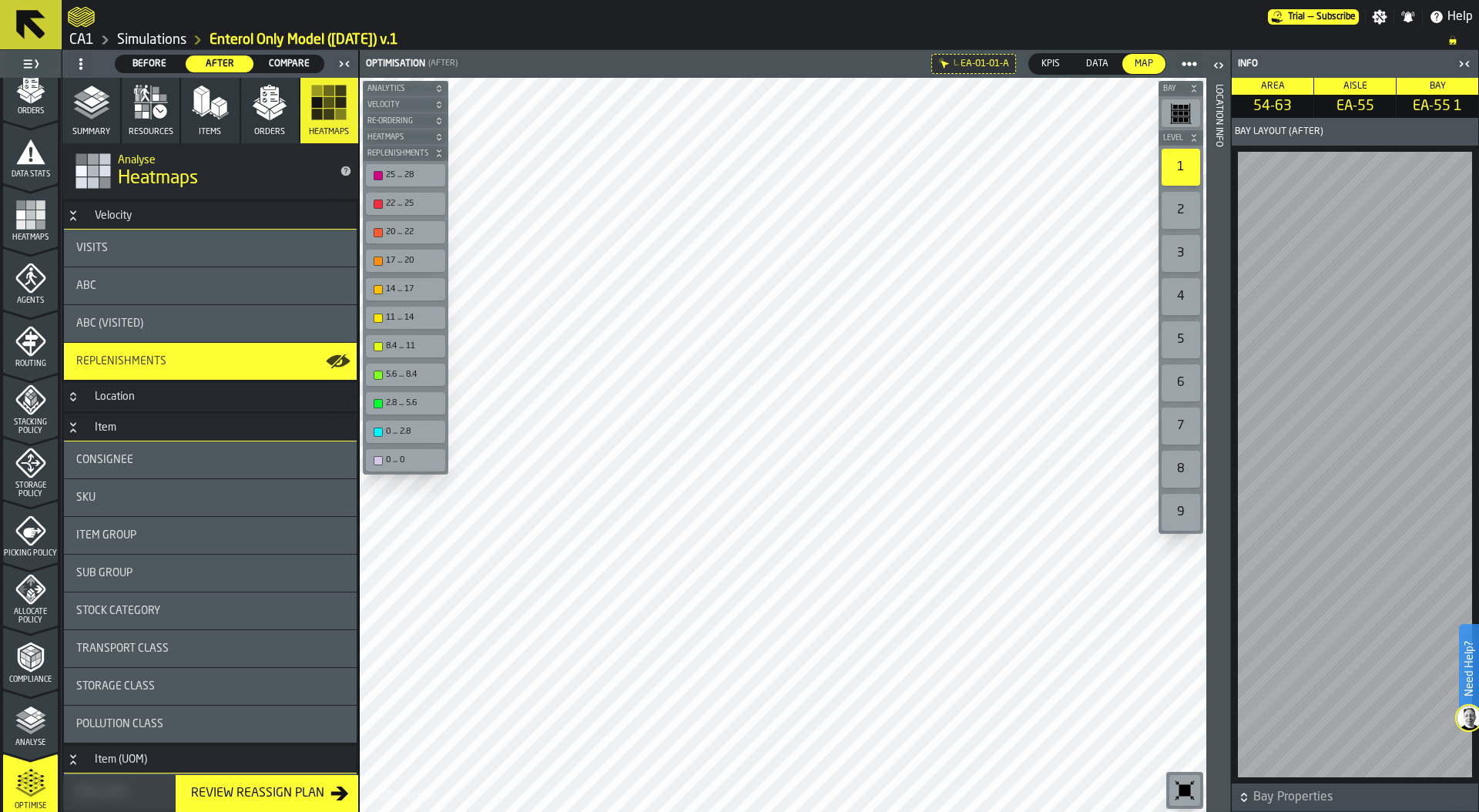
click at [35, 602] on icon "menu Allocate Policy" at bounding box center [30, 589] width 30 height 30
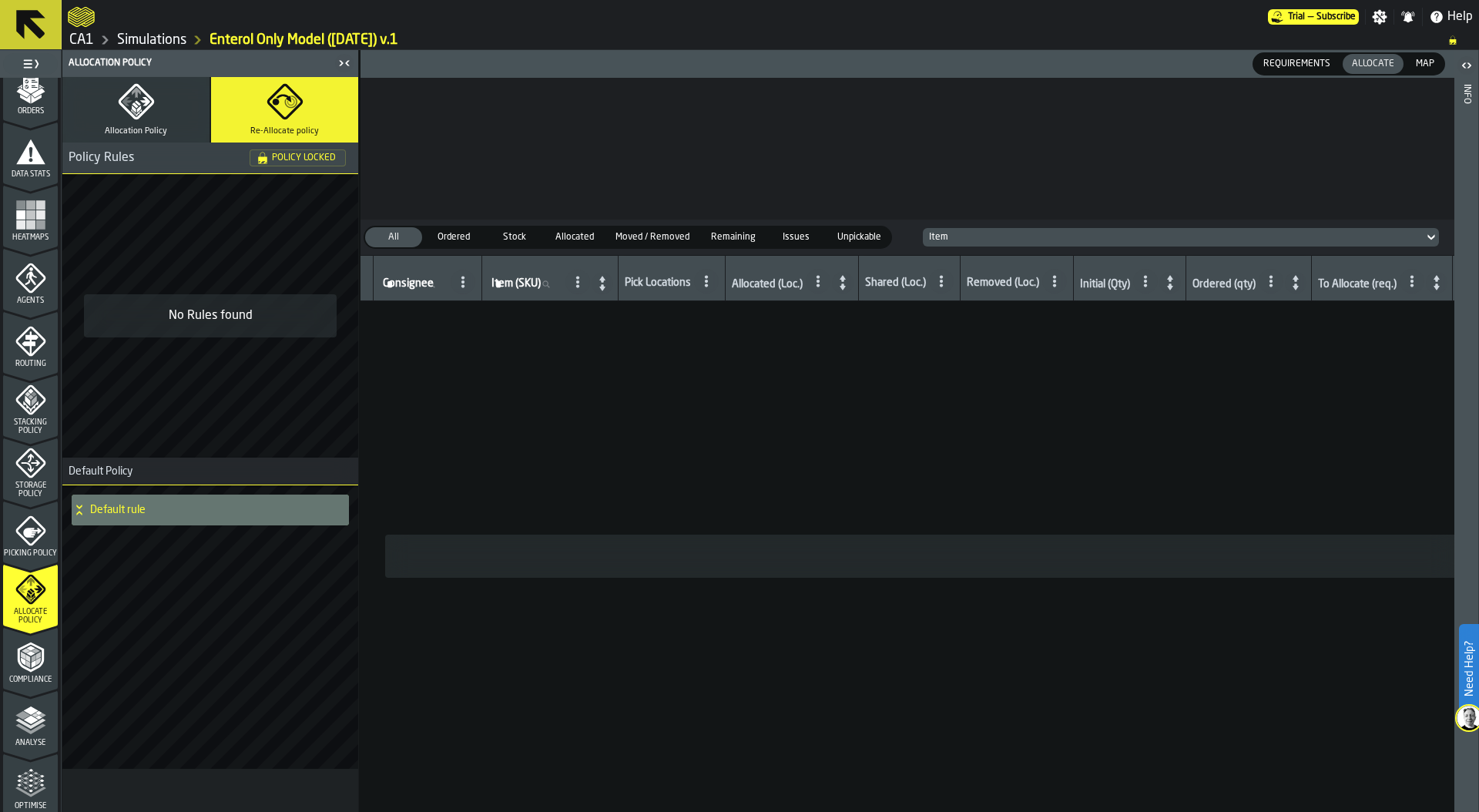
click at [179, 44] on link "Simulations" at bounding box center [152, 39] width 69 height 17
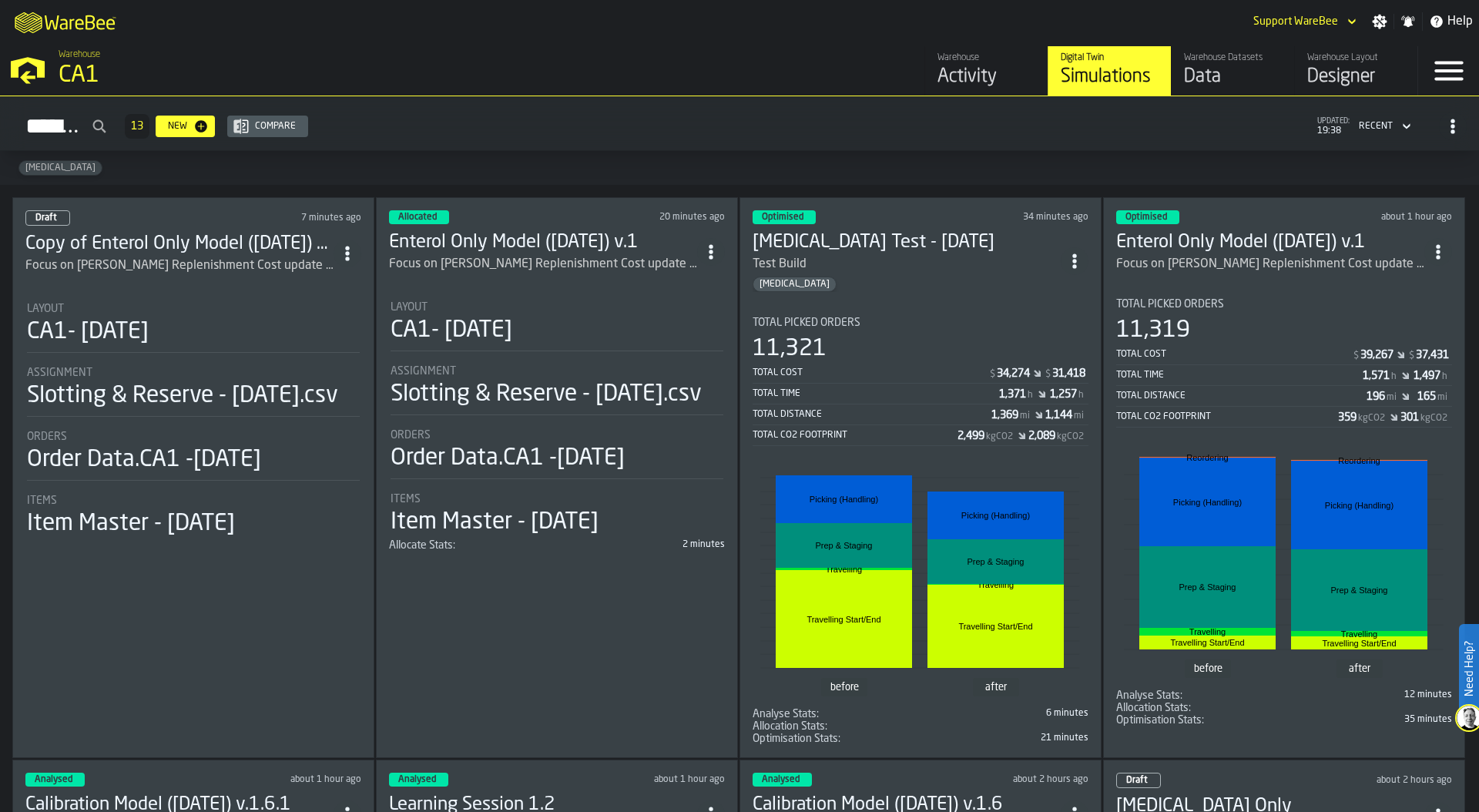
click at [553, 316] on div "CA1- [DATE]" at bounding box center [557, 330] width 333 height 28
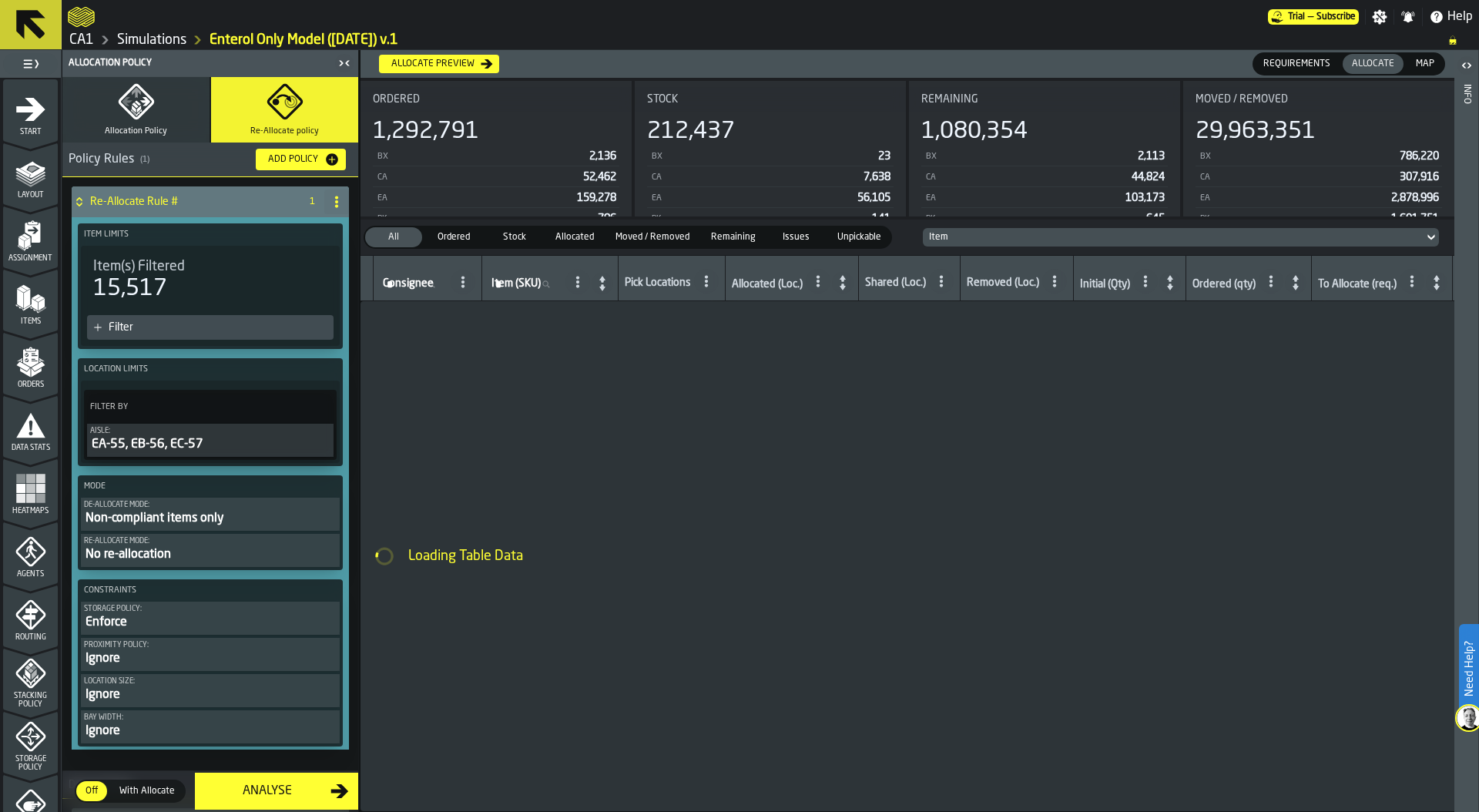
click at [1307, 61] on span "Requirements" at bounding box center [1296, 63] width 79 height 14
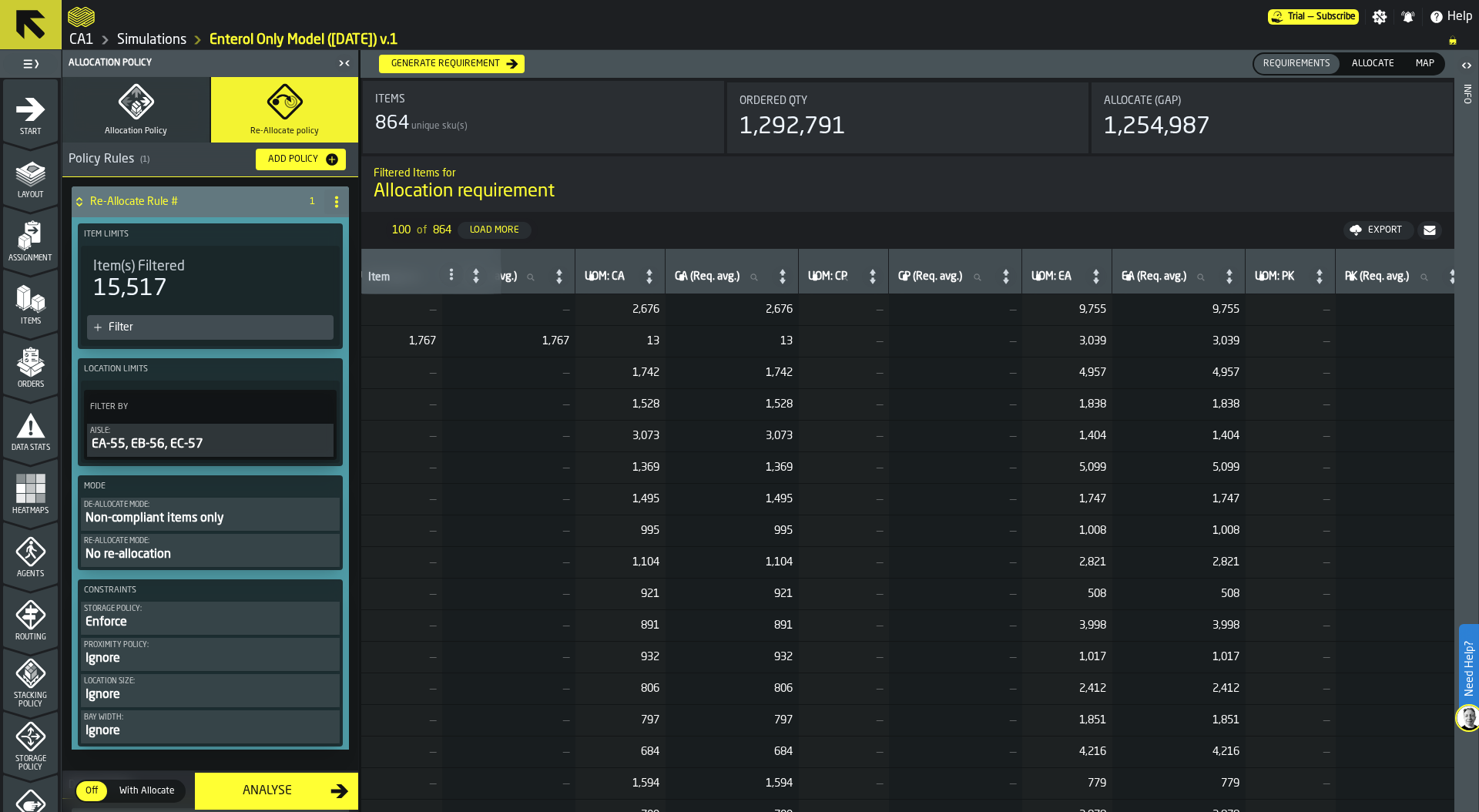
scroll to position [0, 820]
click at [1381, 59] on span "Allocate" at bounding box center [1373, 63] width 55 height 14
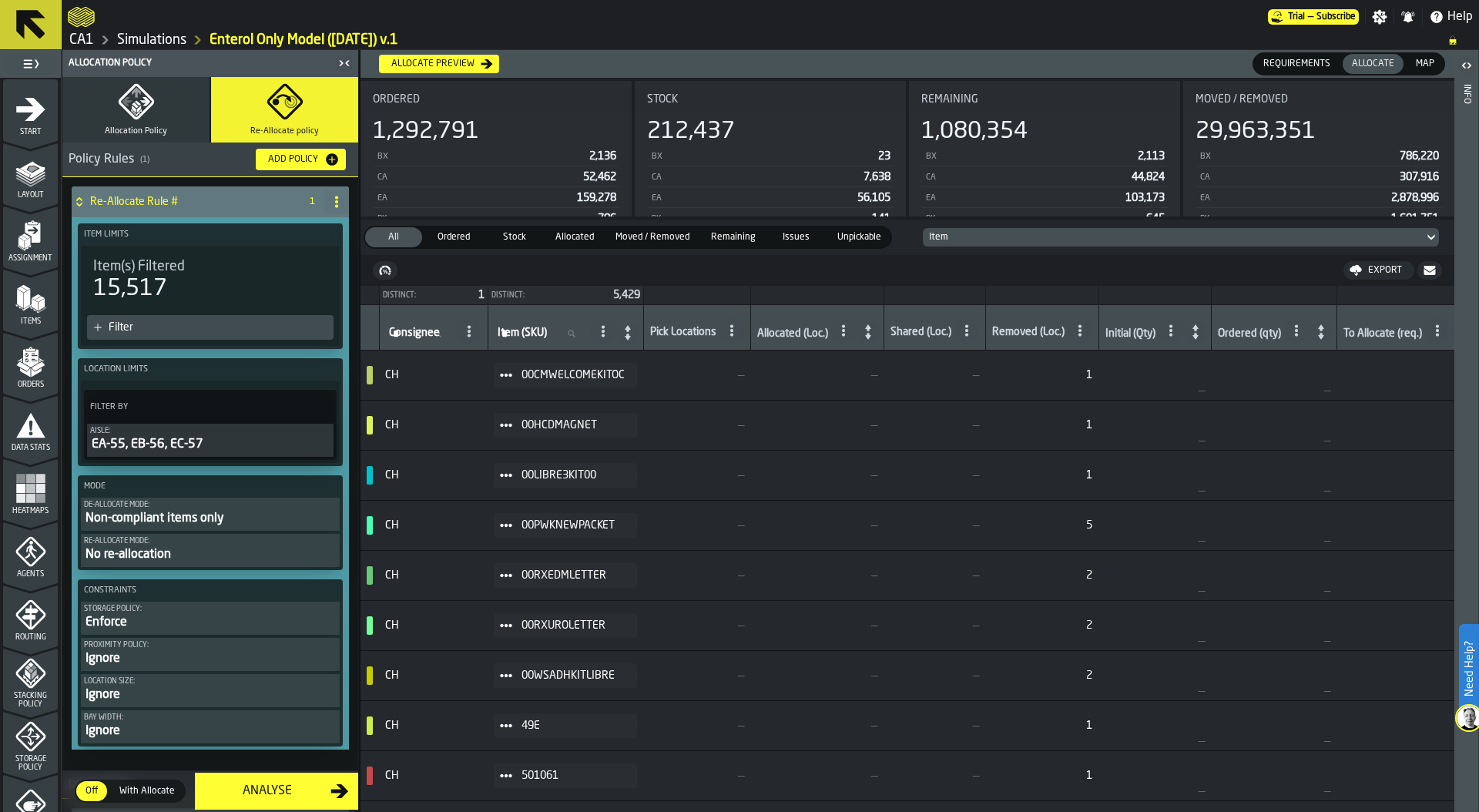
click at [140, 112] on icon "button" at bounding box center [136, 102] width 35 height 35
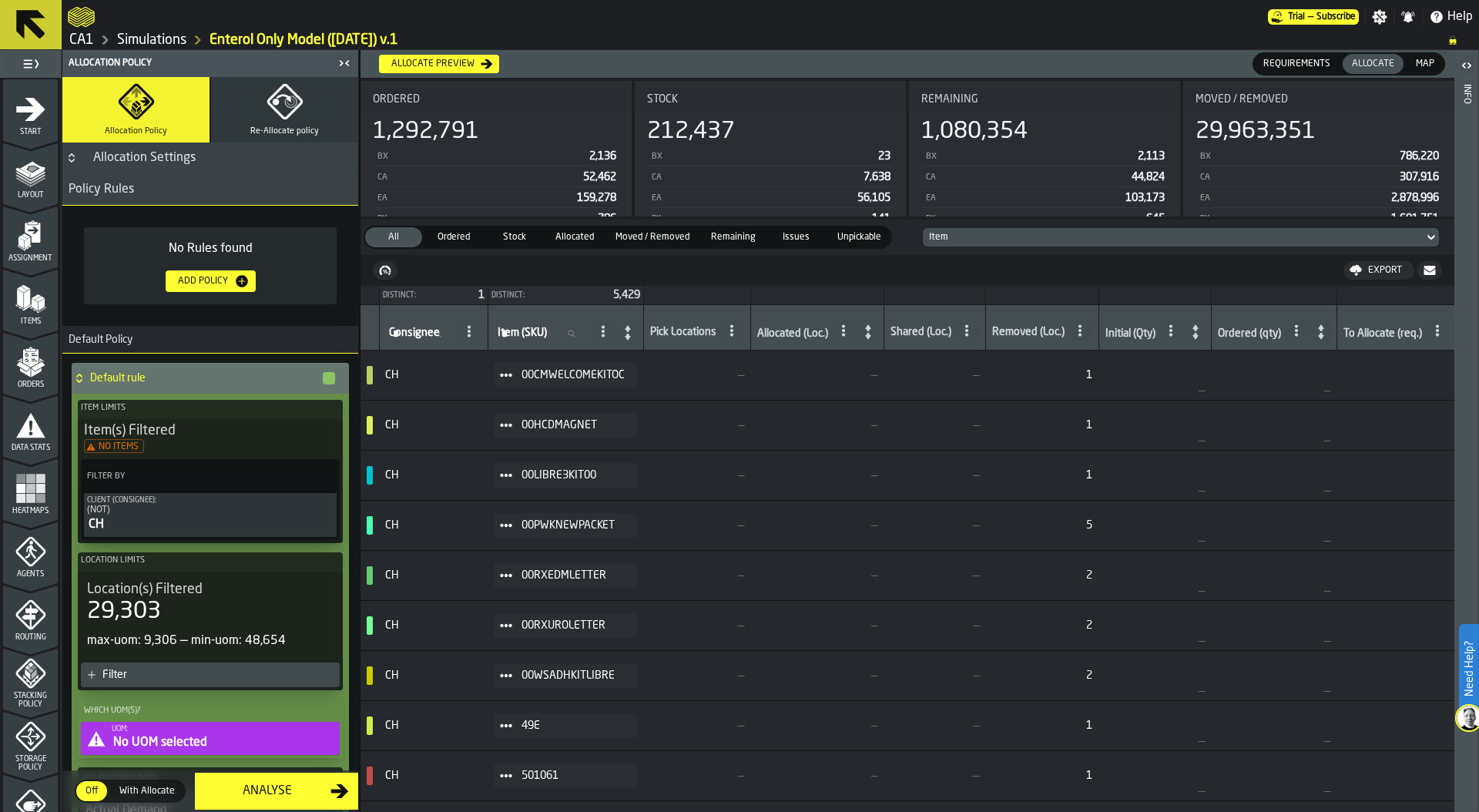
click at [213, 278] on div "Add Policy" at bounding box center [203, 281] width 63 height 10
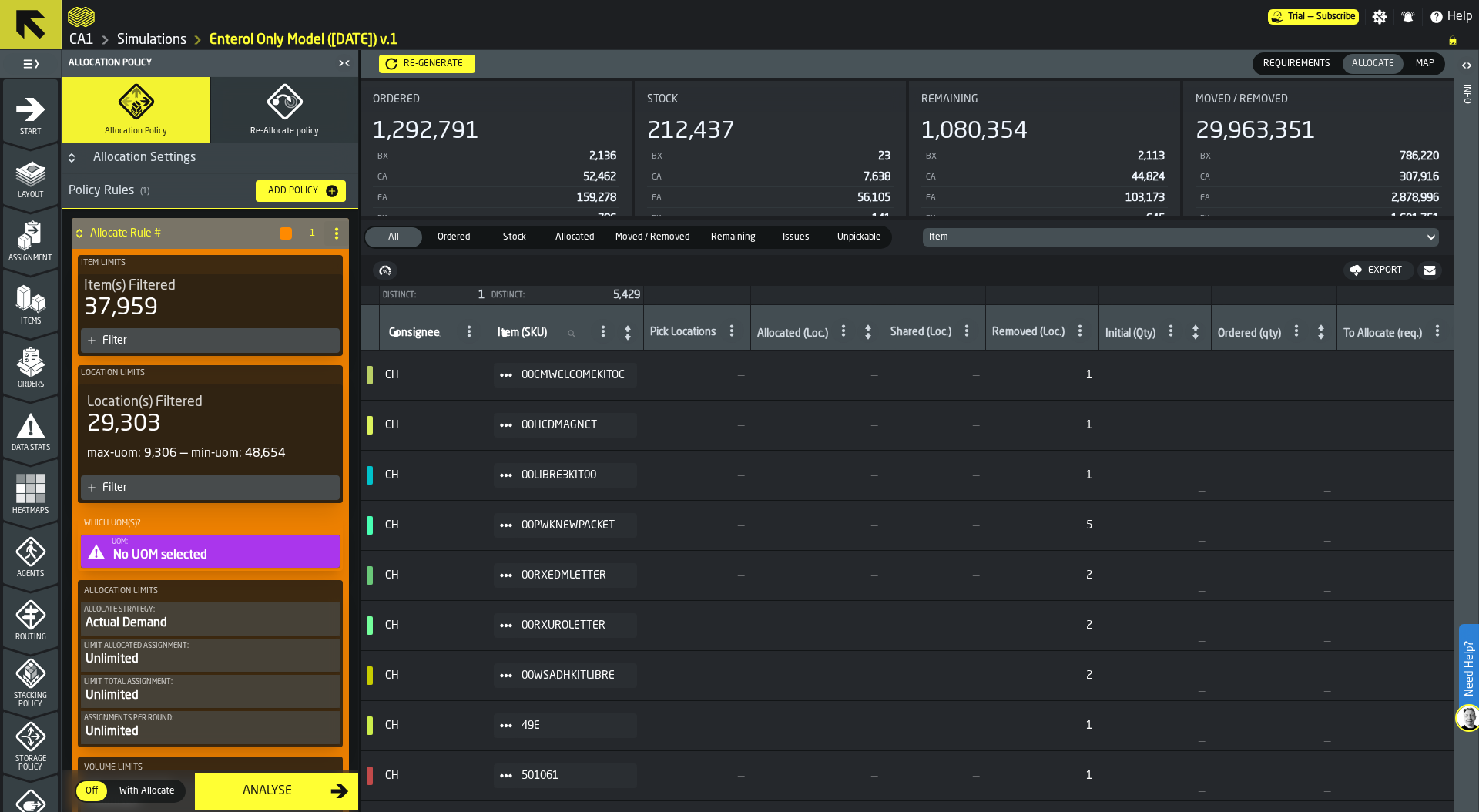
click at [169, 624] on div "Actual Demand" at bounding box center [210, 623] width 253 height 18
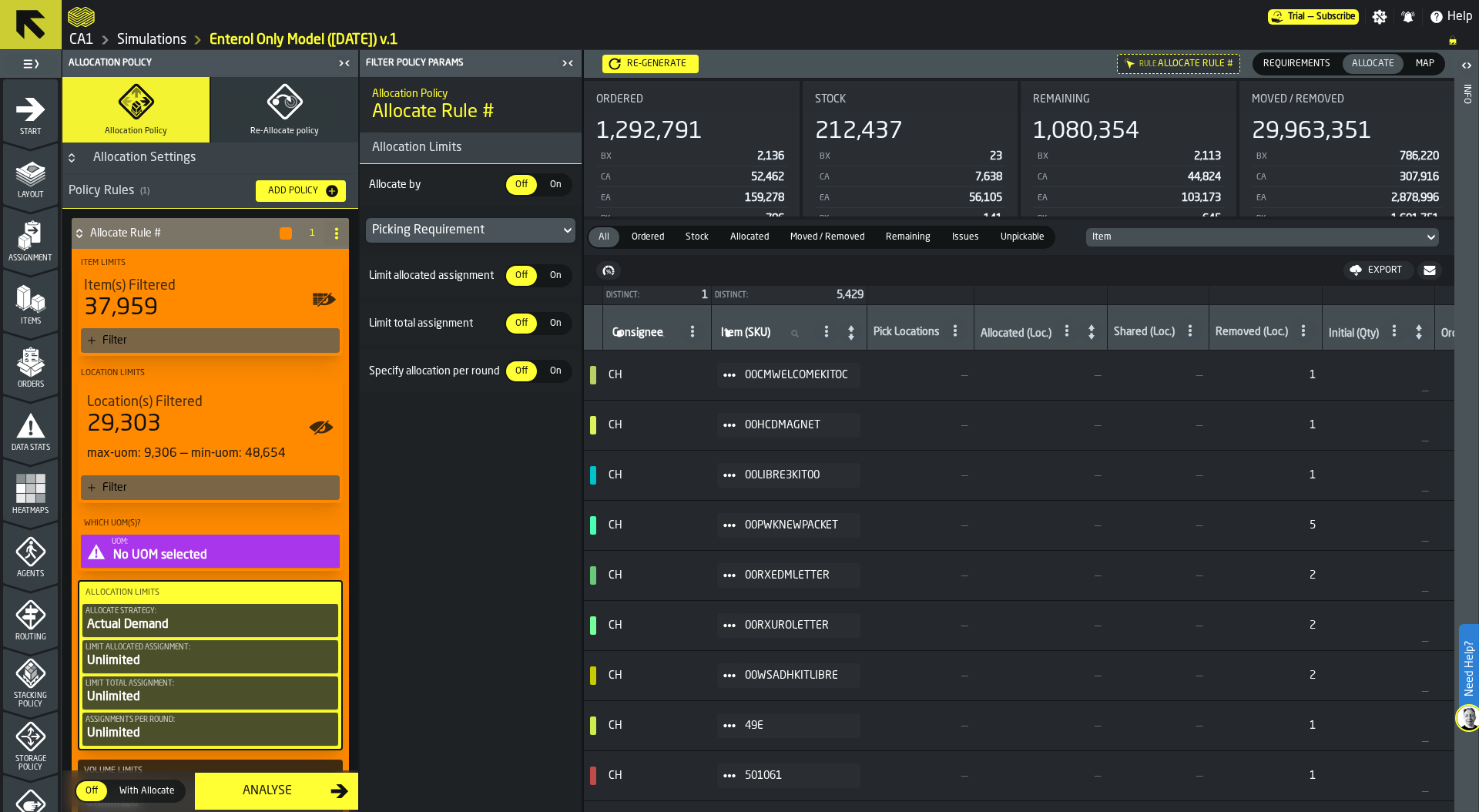
click at [552, 178] on span "On" at bounding box center [555, 185] width 25 height 14
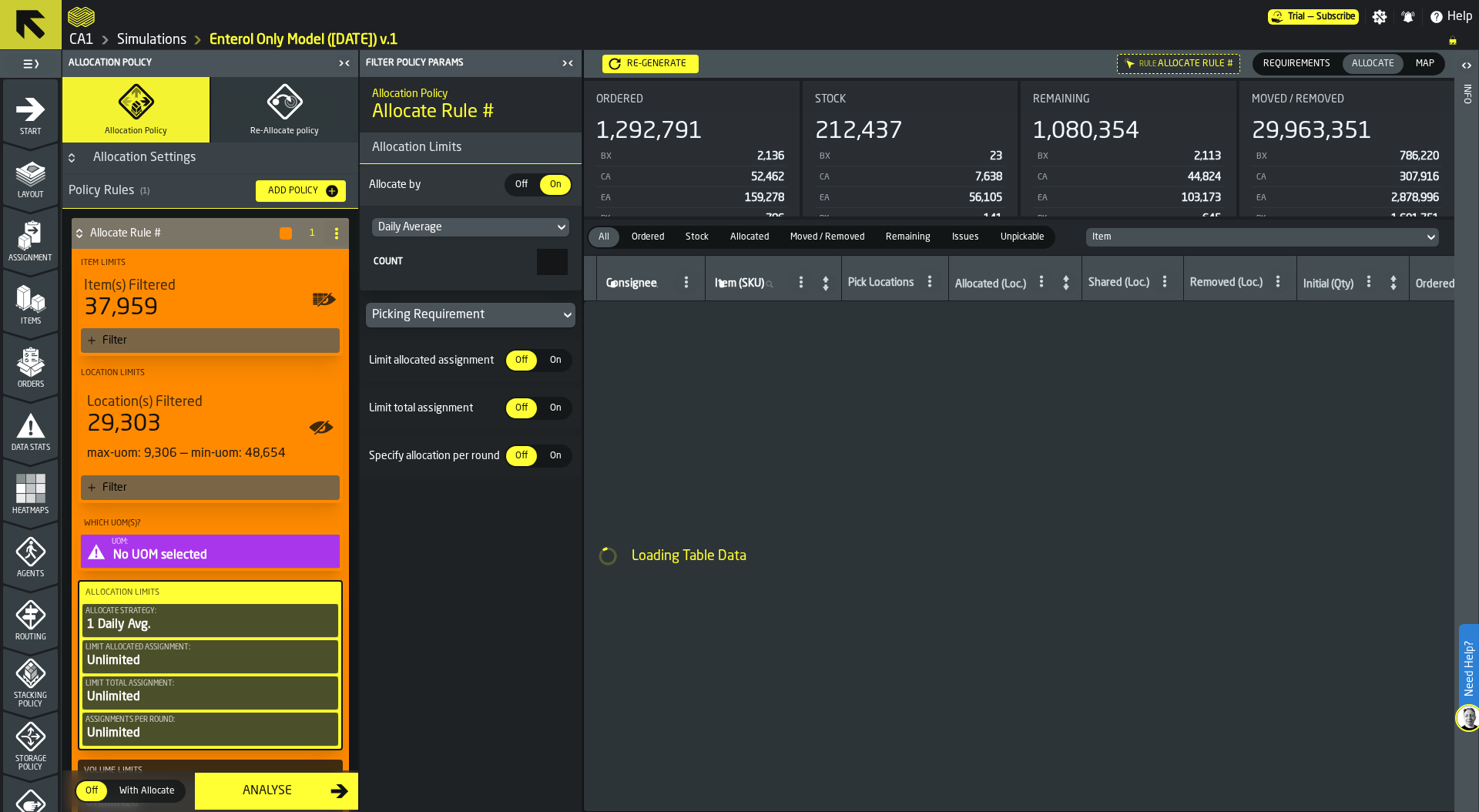
click at [495, 223] on div "Daily Average" at bounding box center [462, 226] width 169 height 12
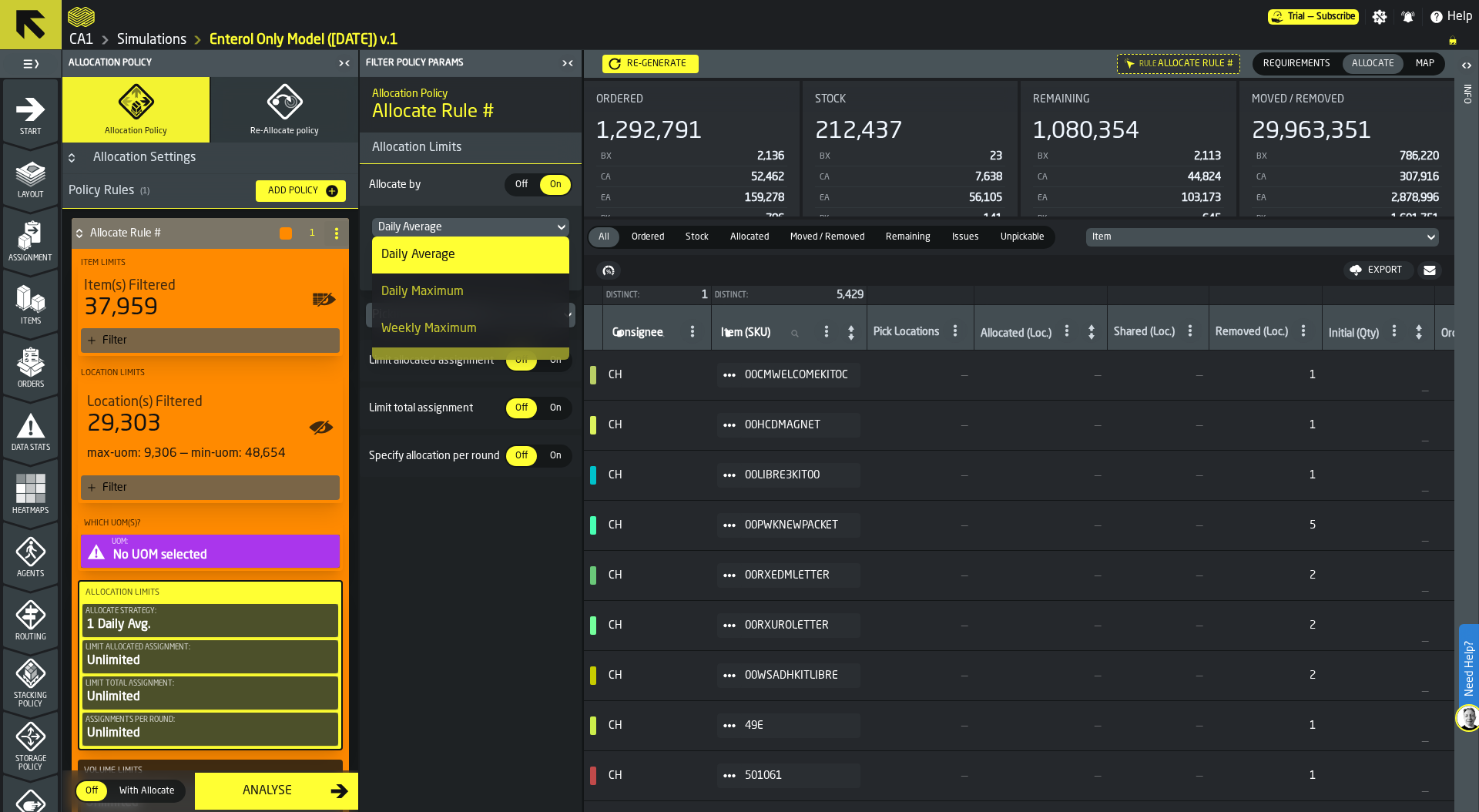
click at [442, 254] on div "Daily Average" at bounding box center [418, 254] width 74 height 18
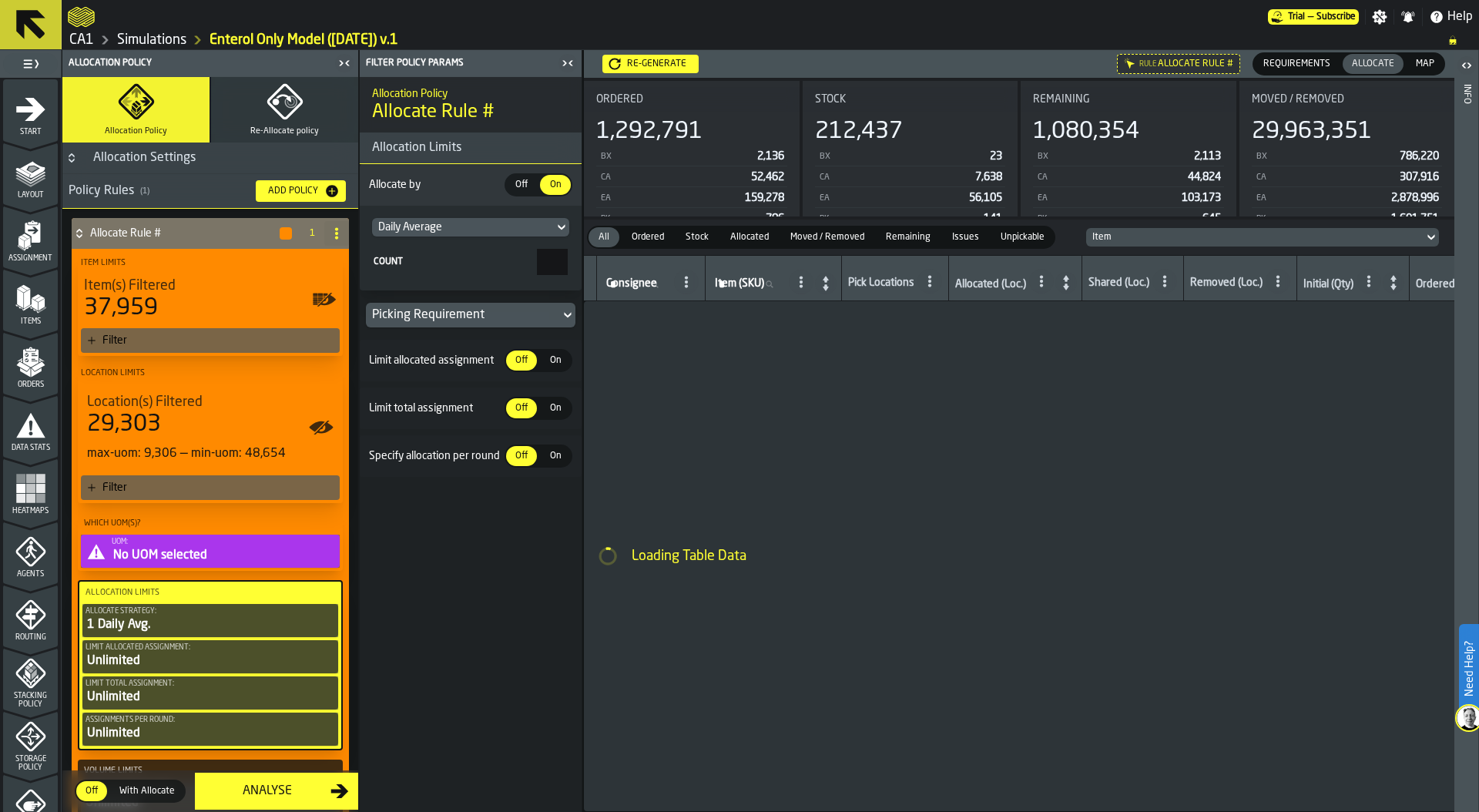
drag, startPoint x: 540, startPoint y: 263, endPoint x: 592, endPoint y: 262, distance: 52.0
click at [591, 263] on main "1 Start 1.1 Layout 1.2 Assignment 1.3 Items 1.4 Orders 1.5 Data Stats 1.6 Heatm…" at bounding box center [739, 430] width 1479 height 761
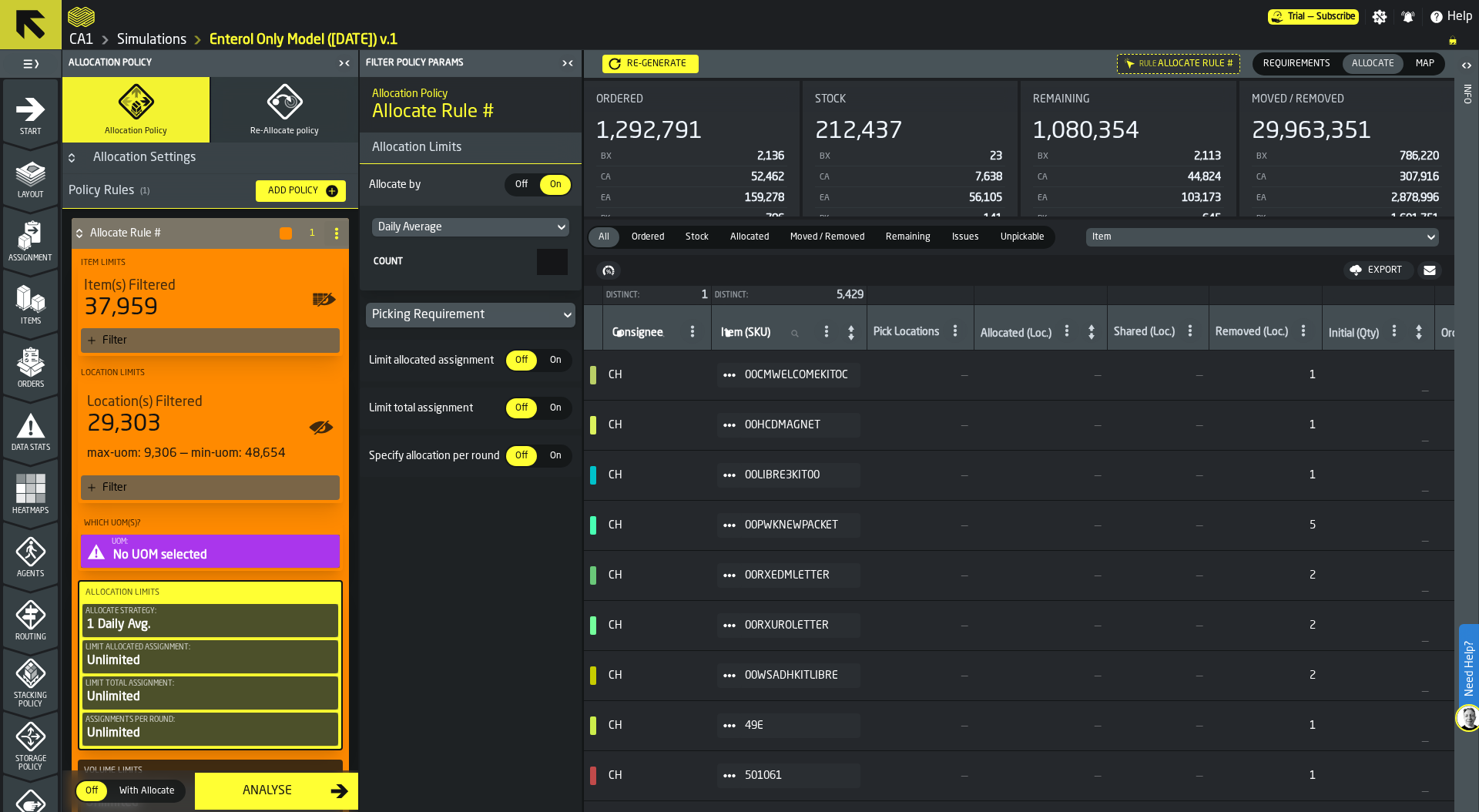
click at [449, 225] on div "Daily Average" at bounding box center [462, 226] width 169 height 12
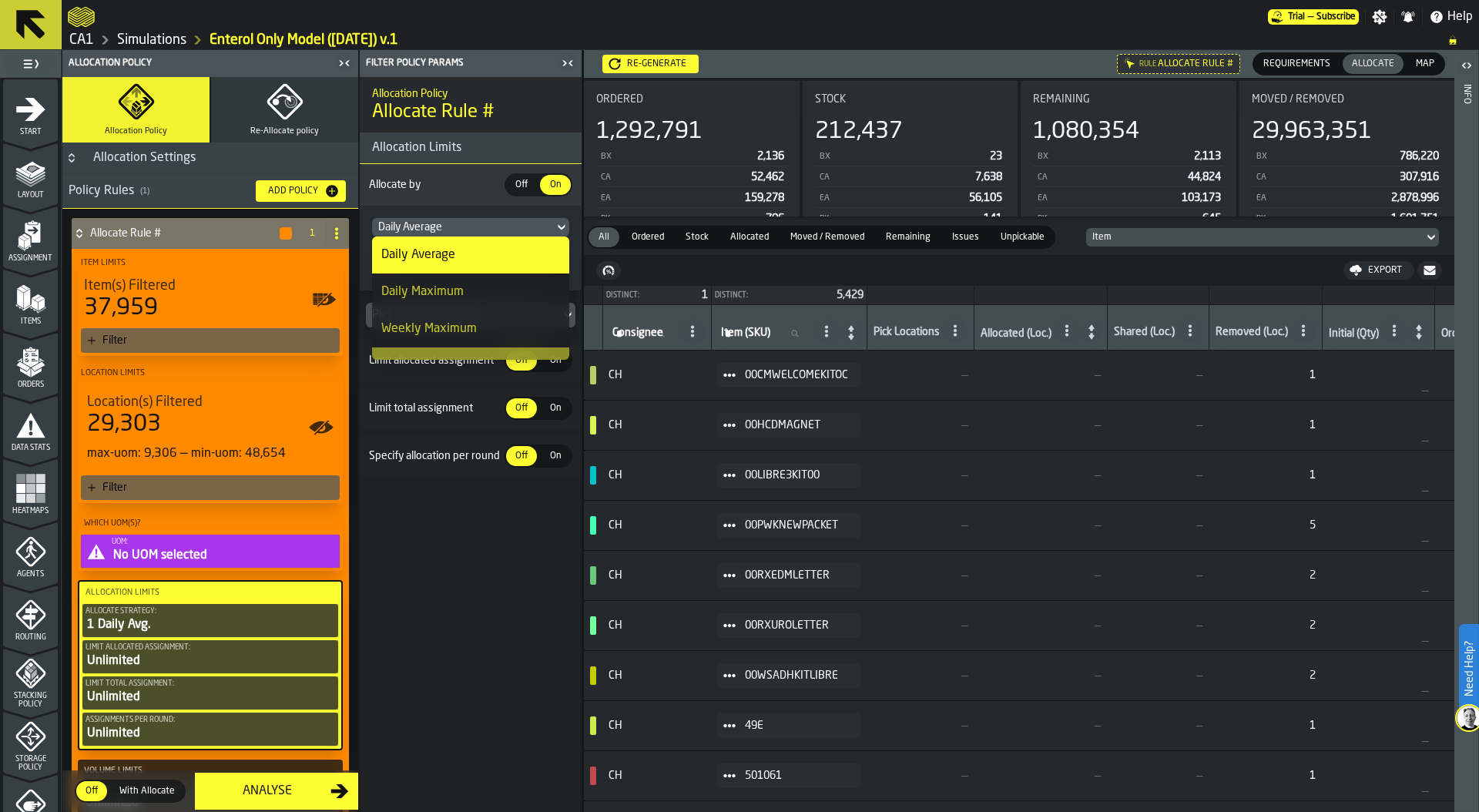
click at [435, 177] on h6 "Allocate by Off Off On On" at bounding box center [470, 185] width 209 height 23
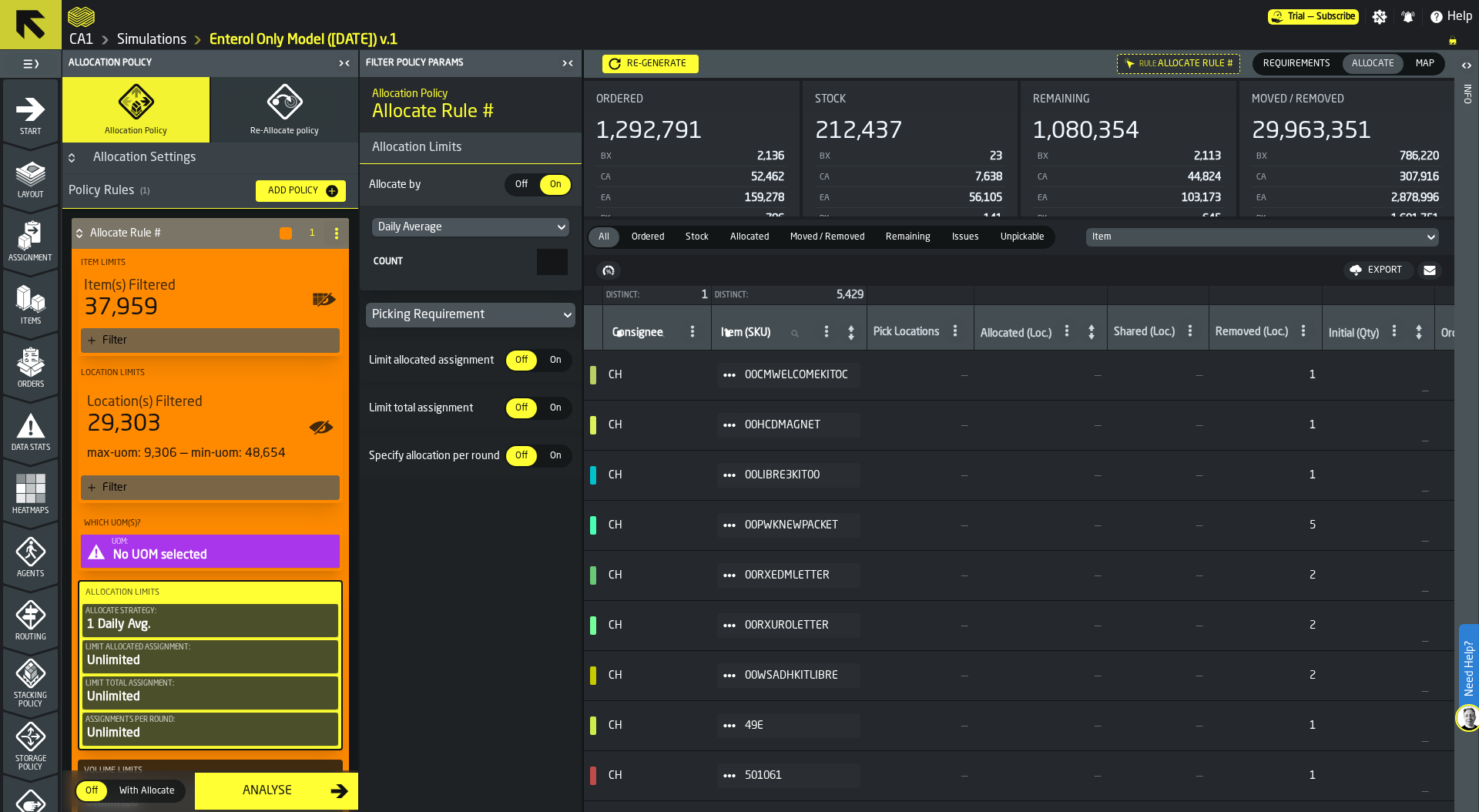
type input "*"
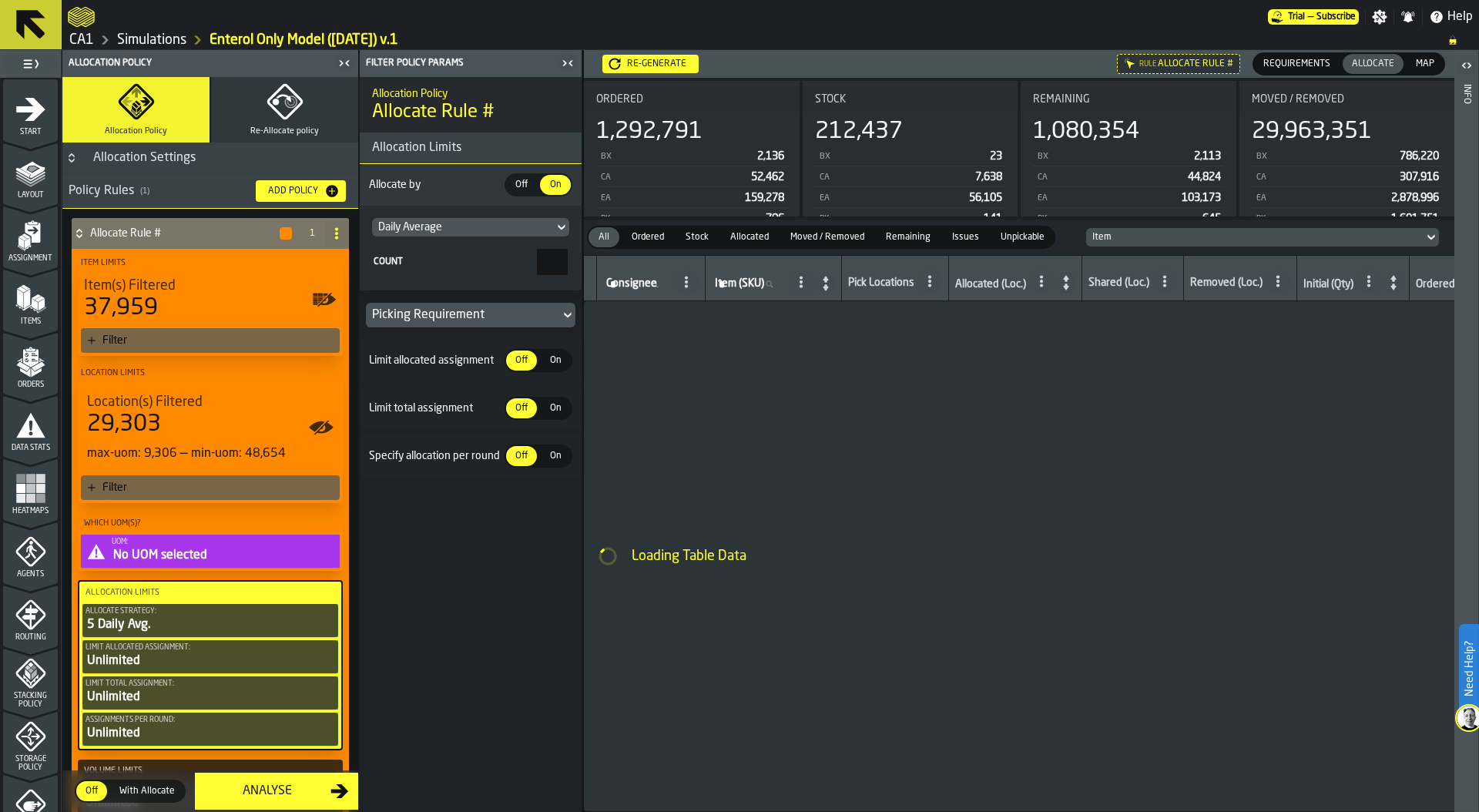
click at [278, 112] on icon "button" at bounding box center [285, 102] width 37 height 37
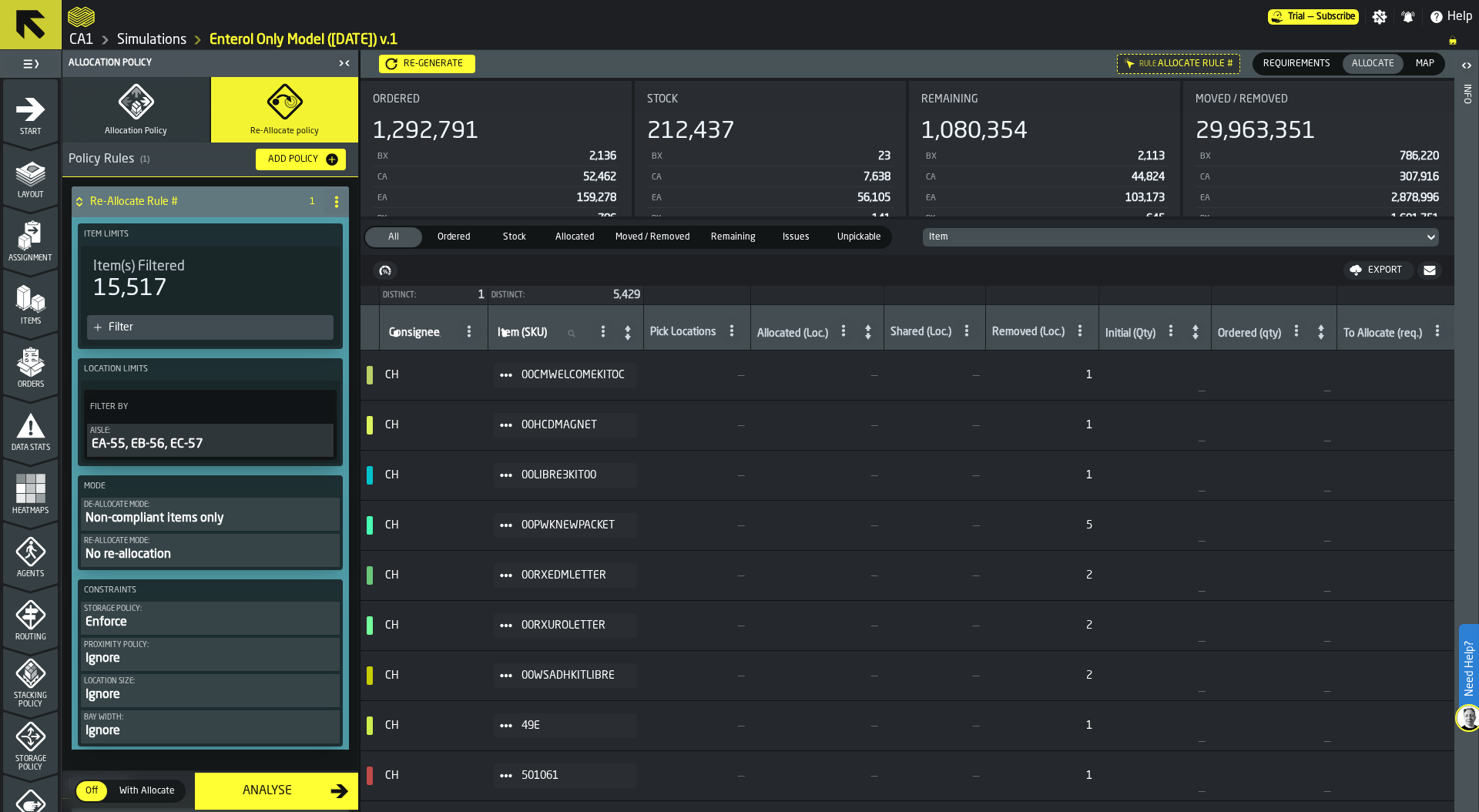
click at [144, 110] on icon "button" at bounding box center [136, 102] width 35 height 35
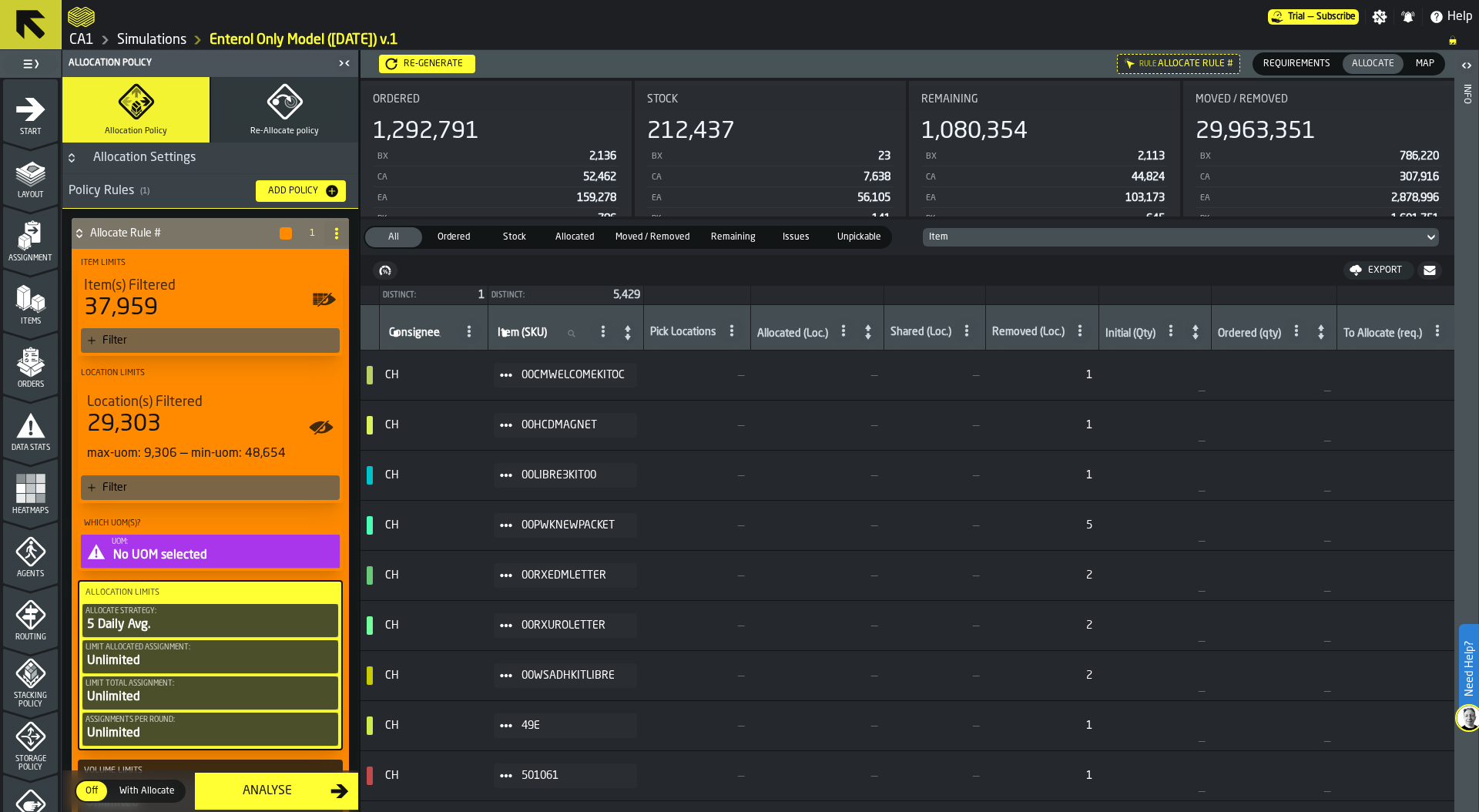
click at [167, 337] on div "Filter" at bounding box center [218, 340] width 231 height 12
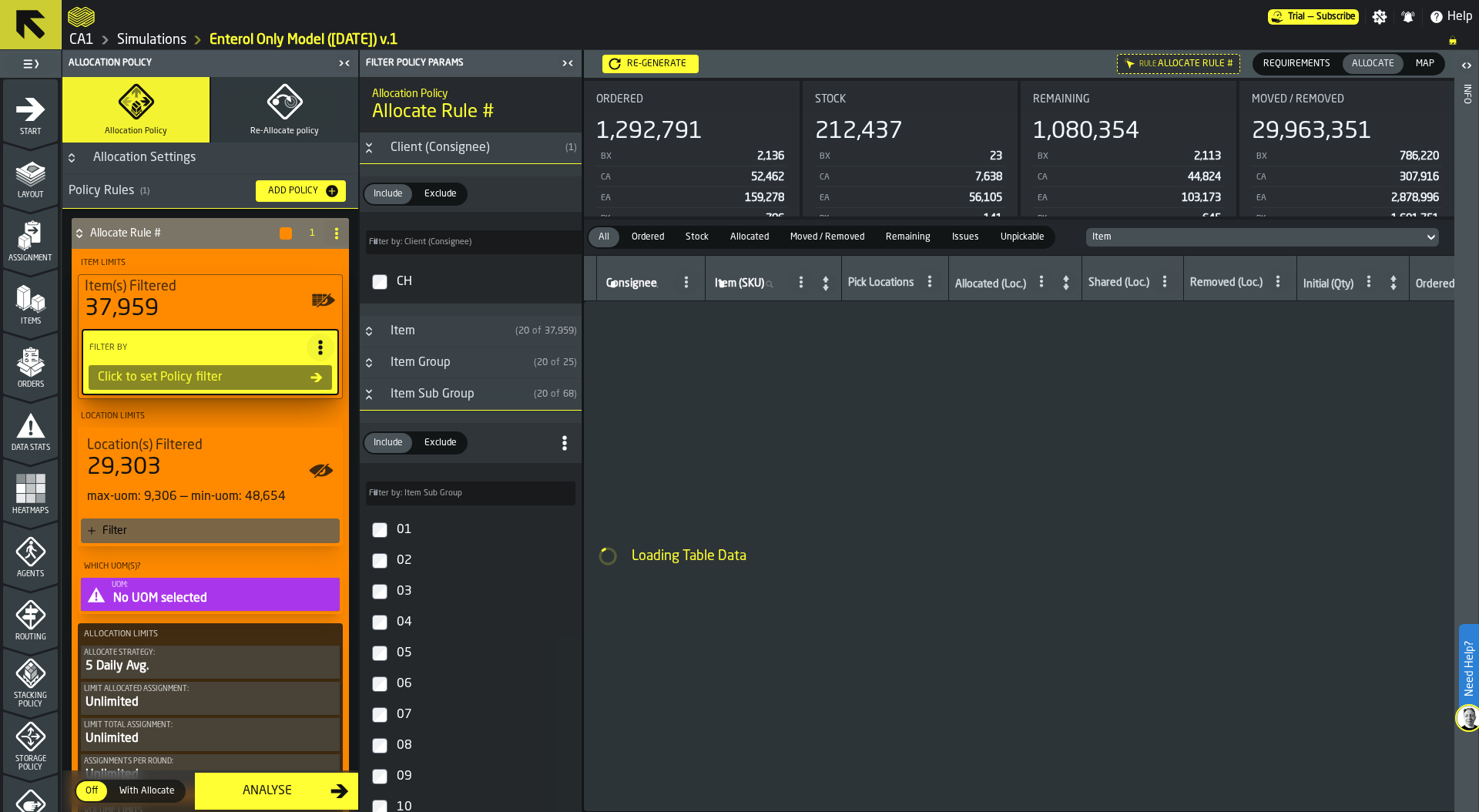
click at [426, 496] on label "Filter by: Item Sub Group Filter by: Item Sub Group" at bounding box center [470, 493] width 209 height 24
click at [426, 496] on input "Filter by: Item Sub Group Filter by: Item Sub Group" at bounding box center [470, 493] width 209 height 24
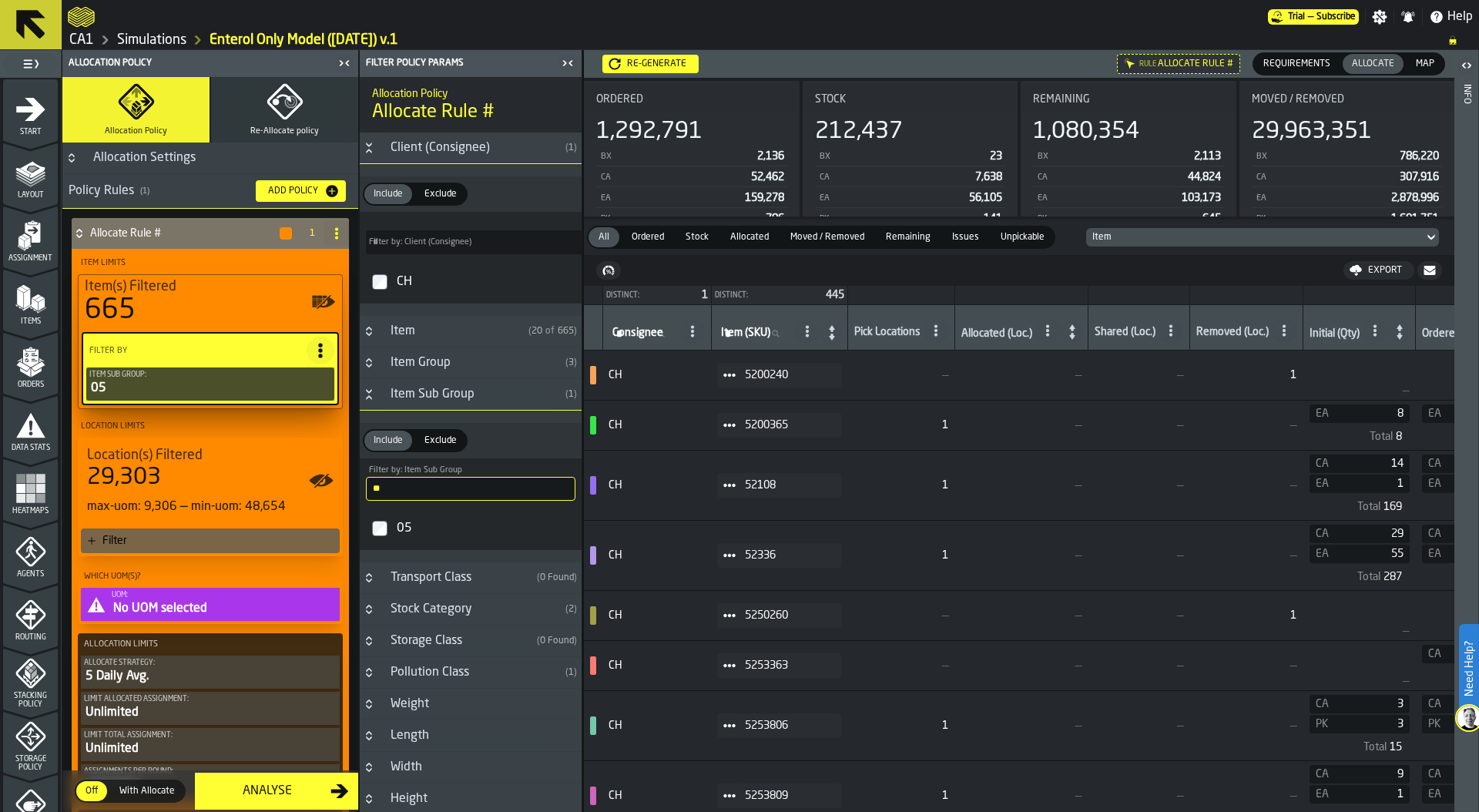
drag, startPoint x: 392, startPoint y: 490, endPoint x: 318, endPoint y: 490, distance: 74.0
click at [318, 489] on aside "1 Start 1.1 Layout 1.2 Assignment 1.3 Items 1.4 Orders 1.5 Data Stats 1.6 Heatm…" at bounding box center [291, 430] width 583 height 761
drag, startPoint x: 389, startPoint y: 489, endPoint x: 356, endPoint y: 489, distance: 33.0
click at [356, 489] on aside "1 Start 1.1 Layout 1.2 Assignment 1.3 Items 1.4 Orders 1.5 Data Stats 1.6 Heatm…" at bounding box center [291, 430] width 583 height 761
type input "**"
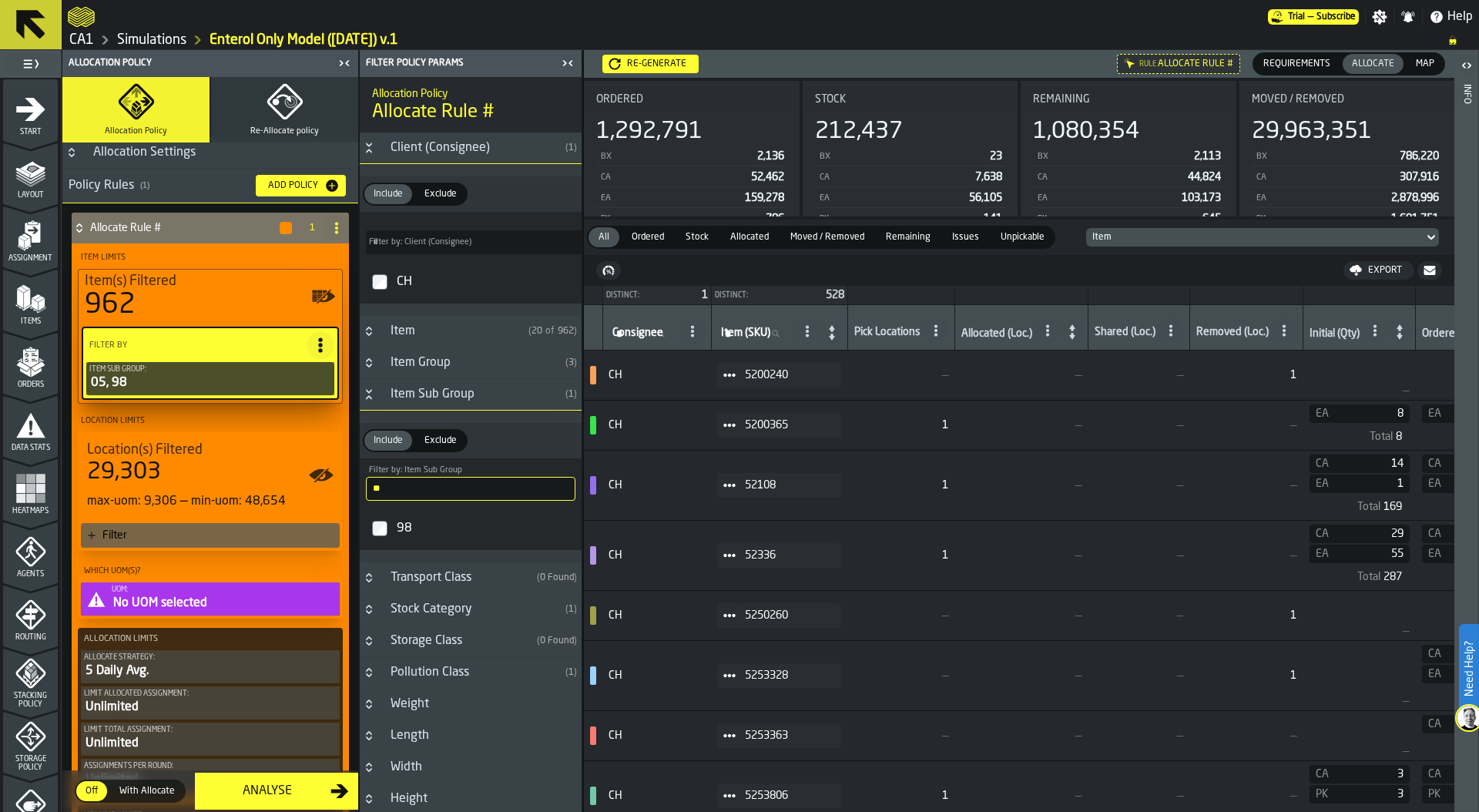
scroll to position [9, 0]
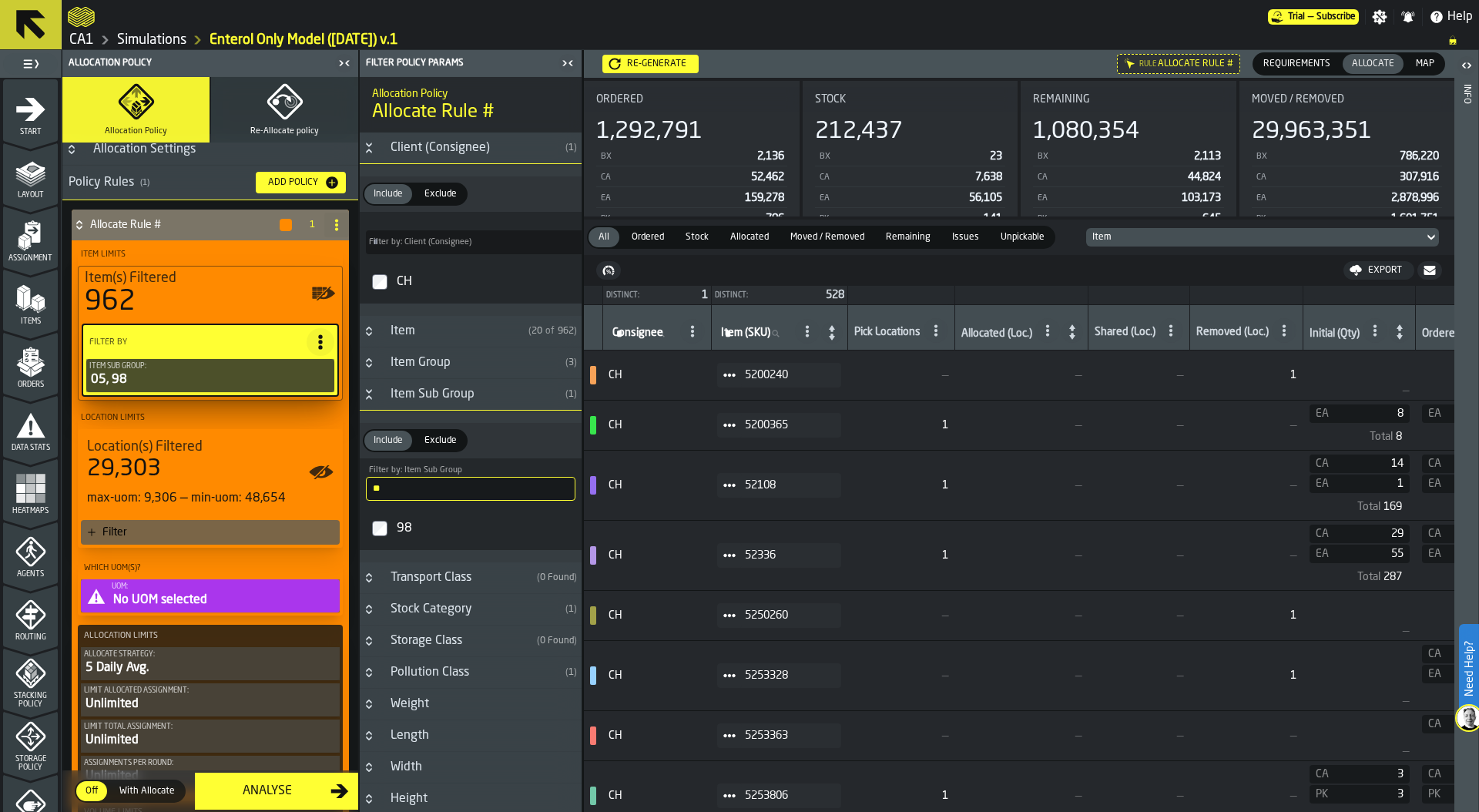
click at [183, 532] on div "Filter" at bounding box center [218, 532] width 231 height 12
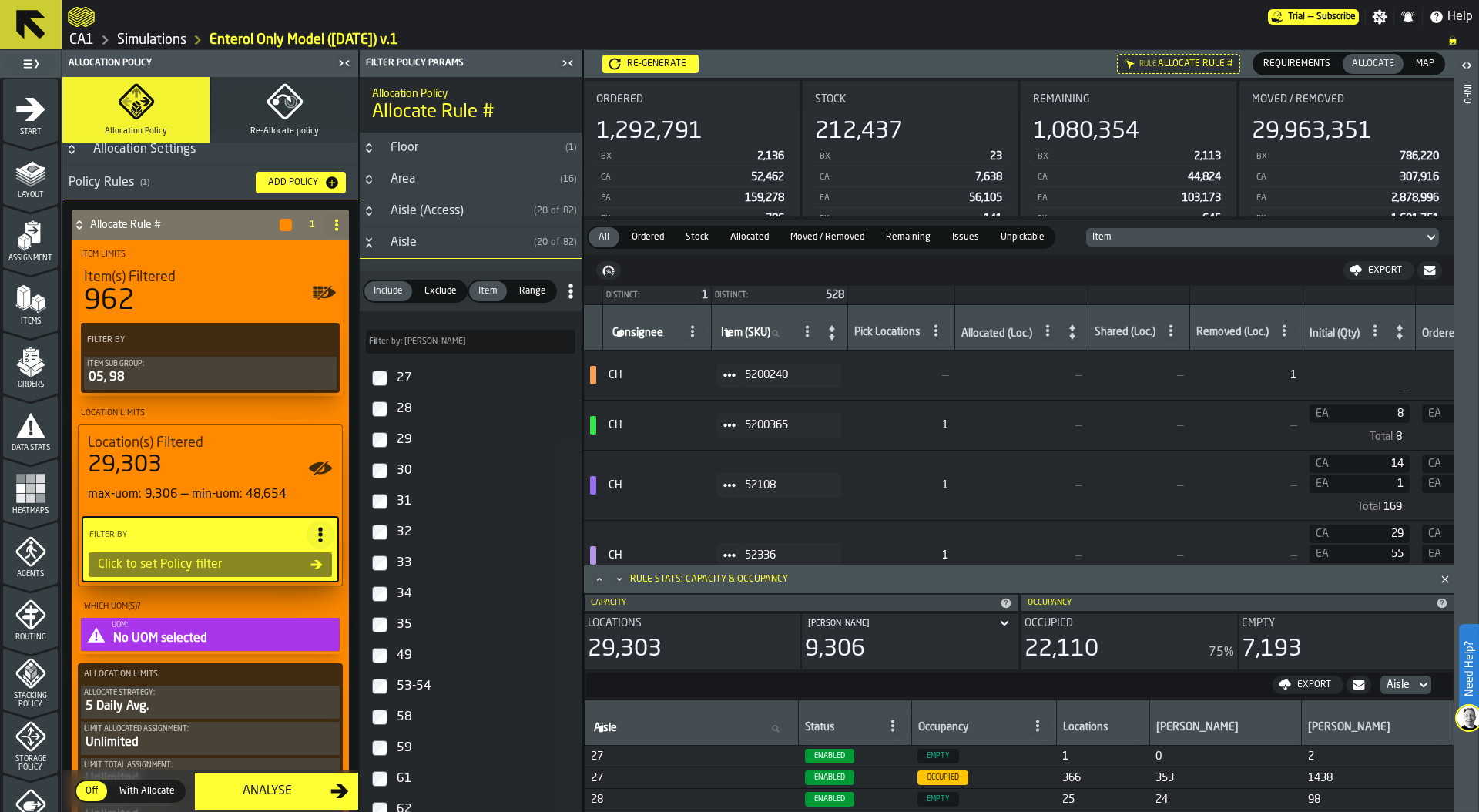
click at [428, 352] on input "Filter by: Aisle Filter by: Aisle" at bounding box center [470, 342] width 209 height 24
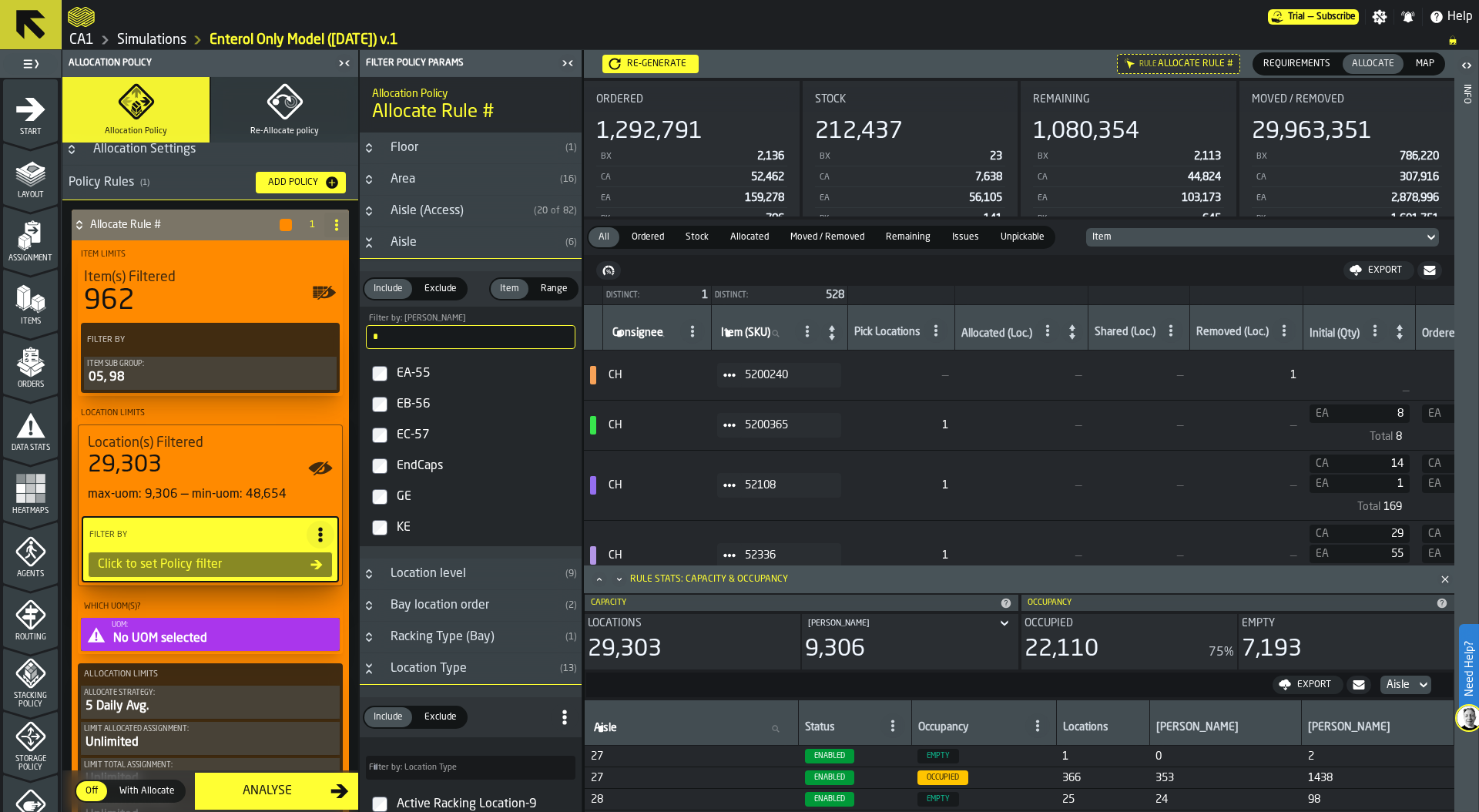
type input "*"
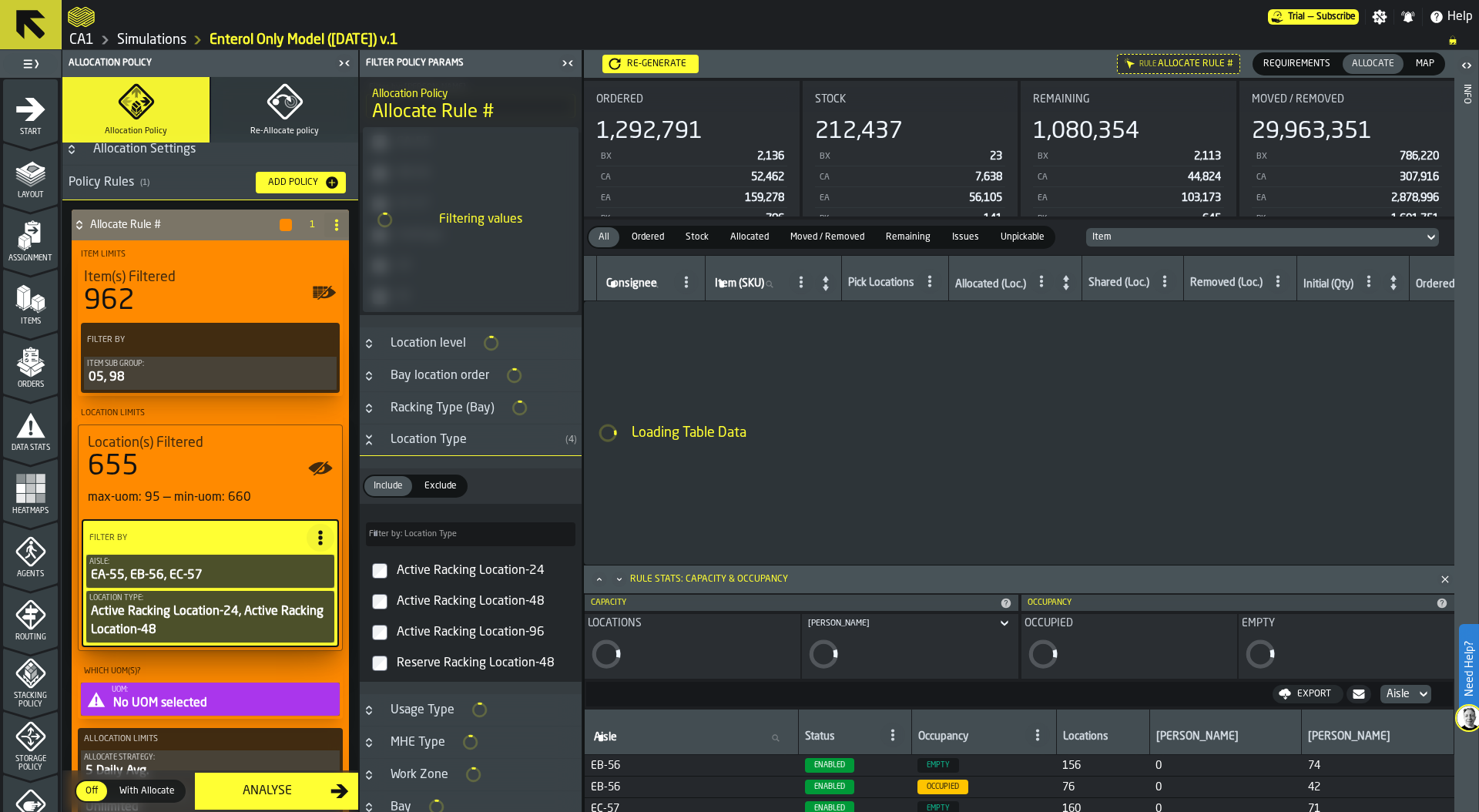
scroll to position [231, 0]
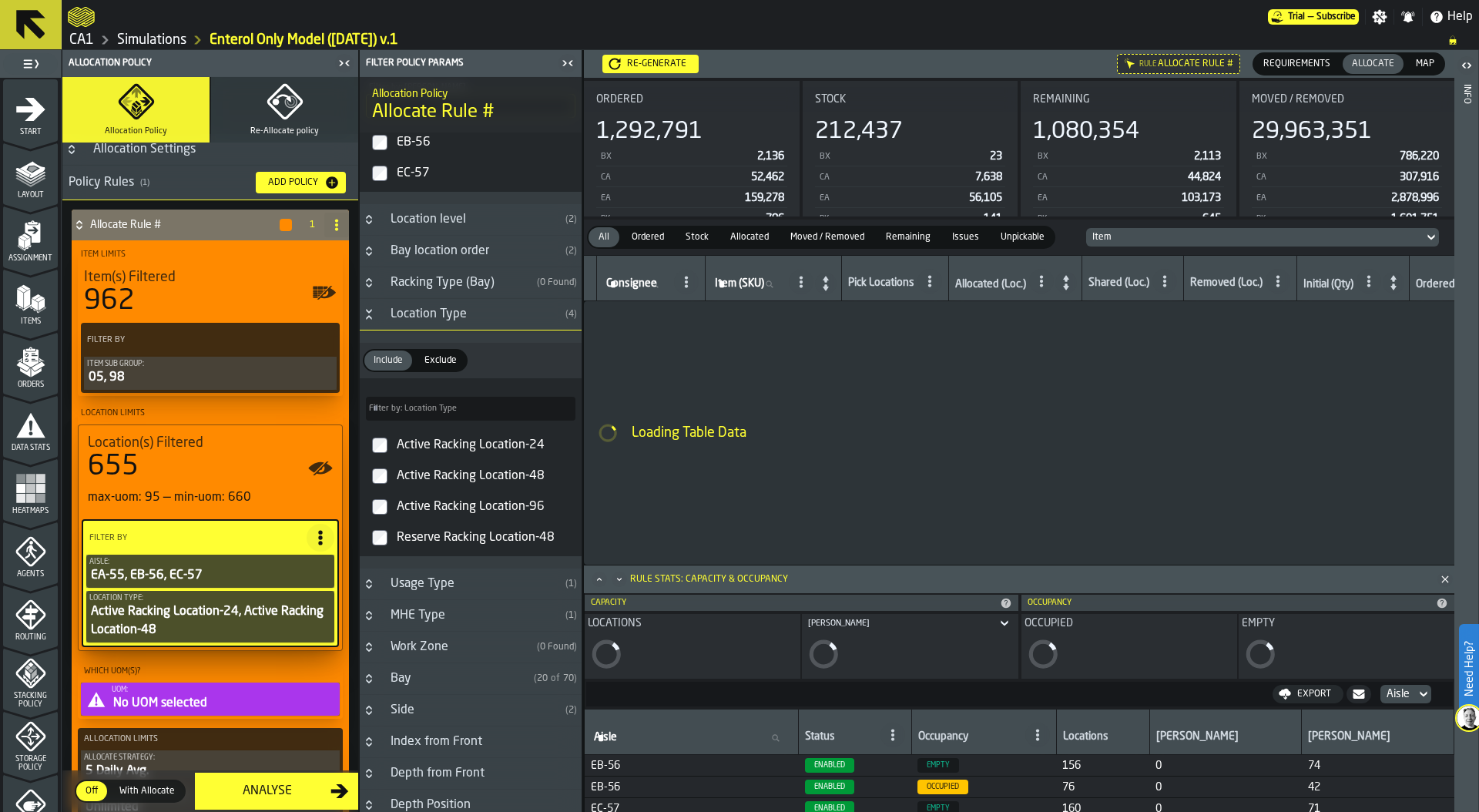
click at [382, 631] on h3 "MHE Type ( 1 )" at bounding box center [470, 615] width 221 height 31
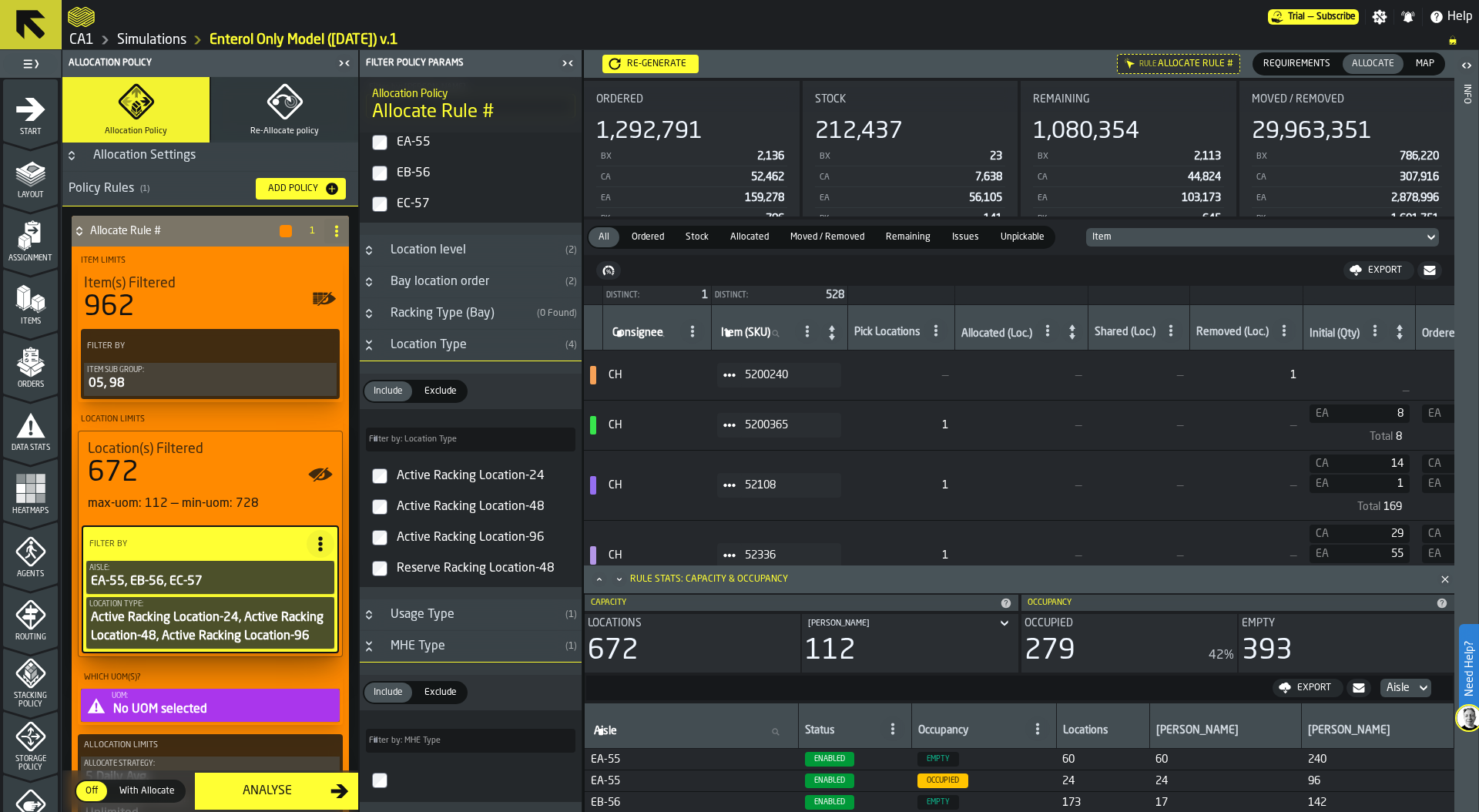
scroll to position [0, 0]
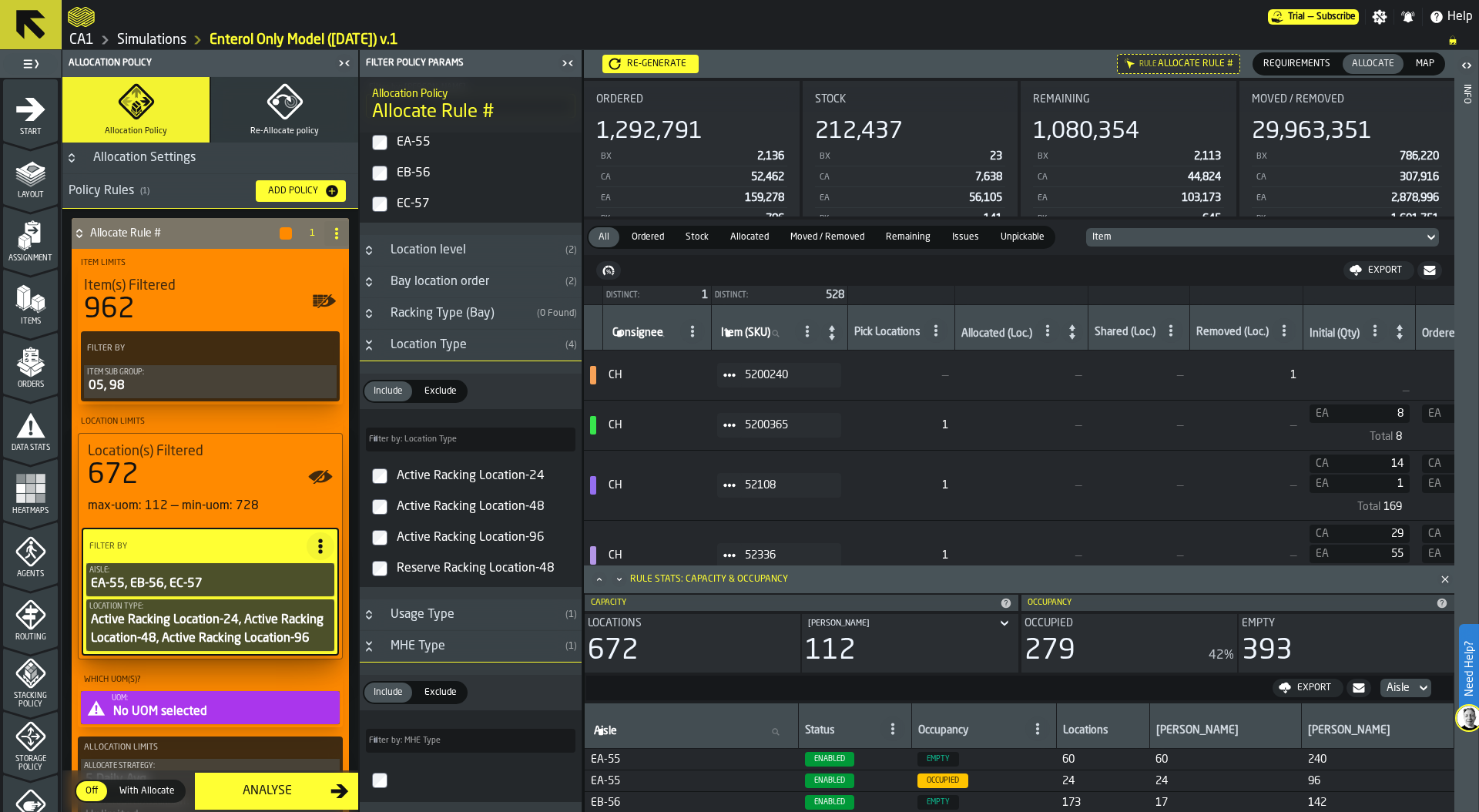
click at [331, 227] on icon at bounding box center [336, 233] width 12 height 12
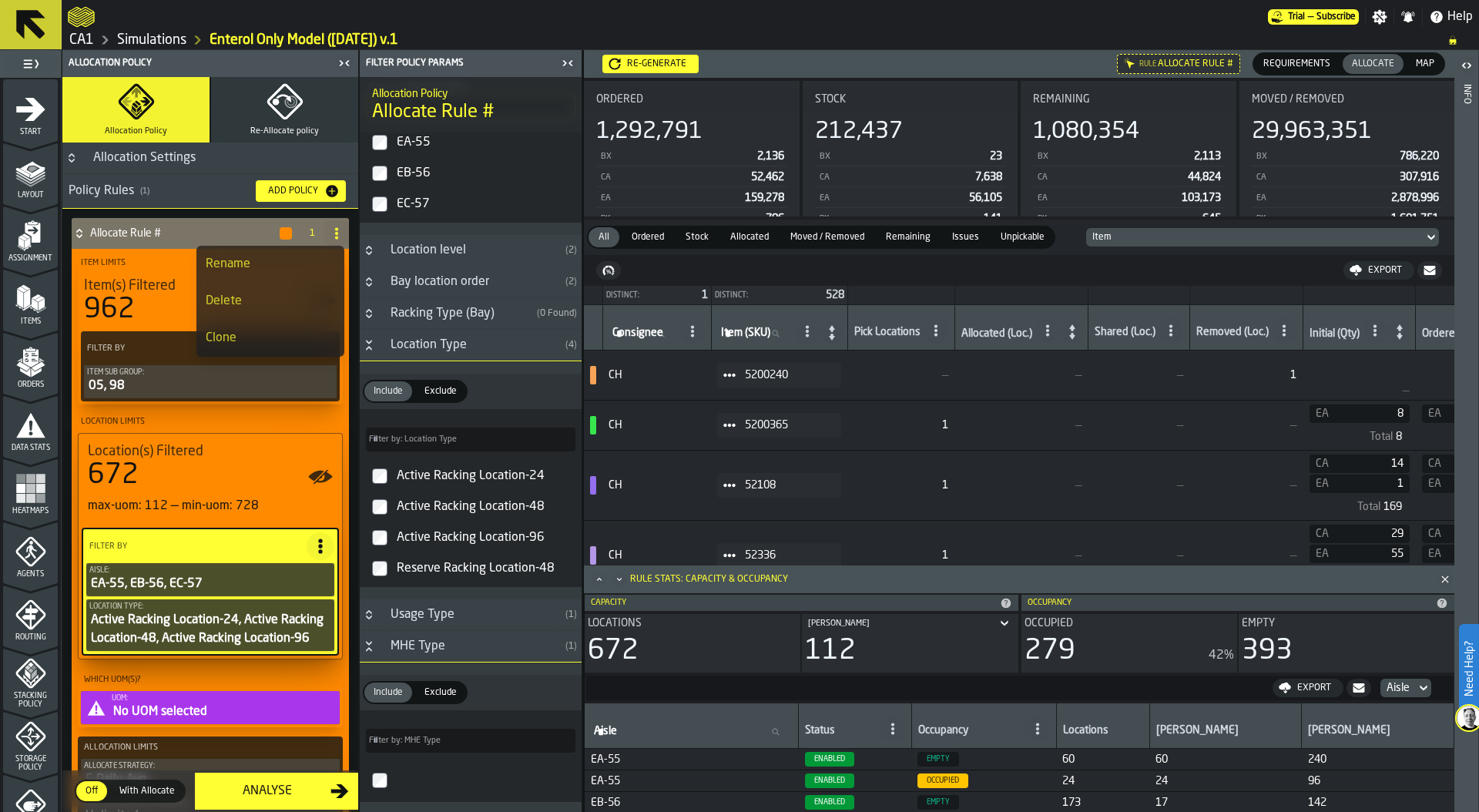
click at [331, 227] on icon at bounding box center [336, 233] width 12 height 12
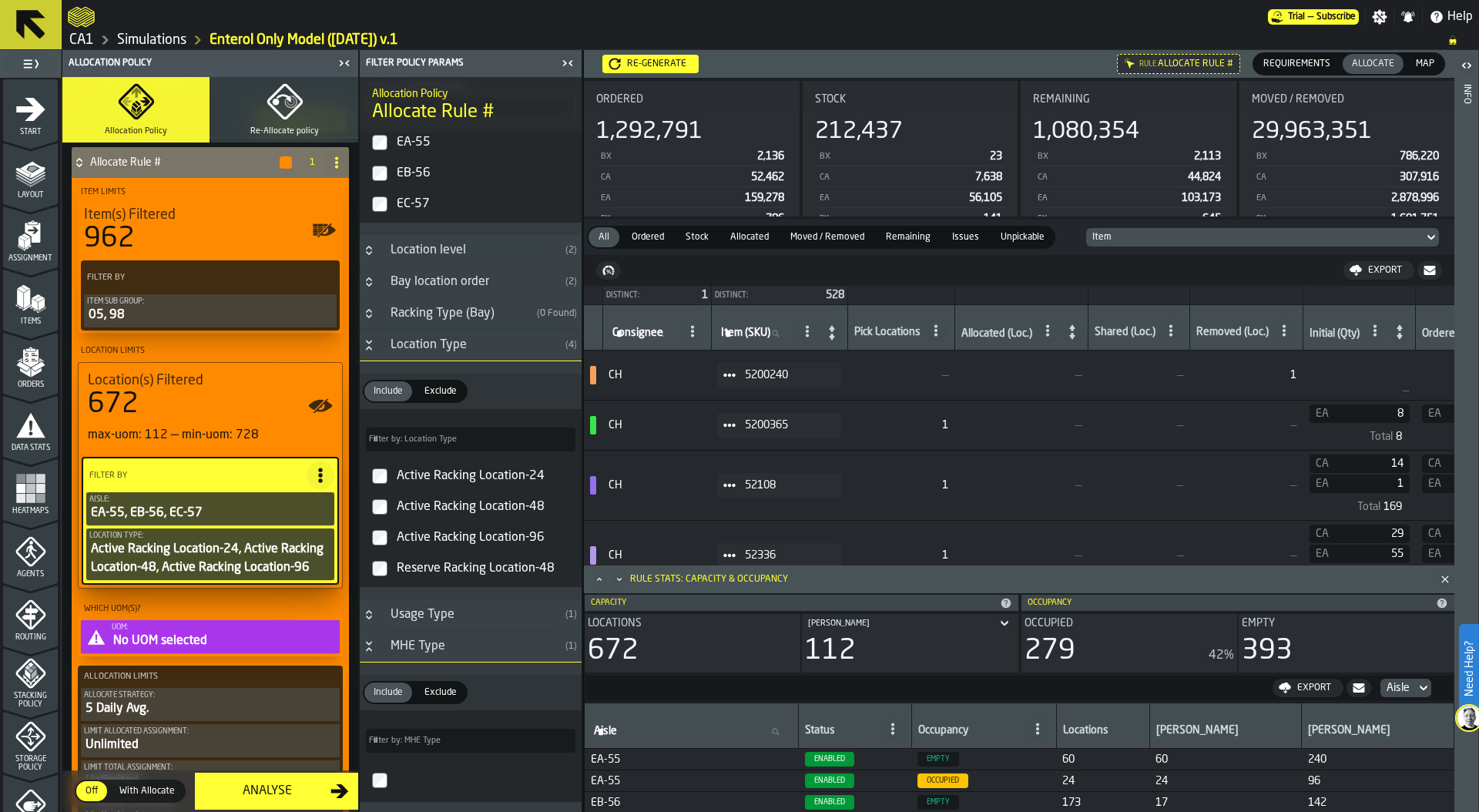
scroll to position [187, 0]
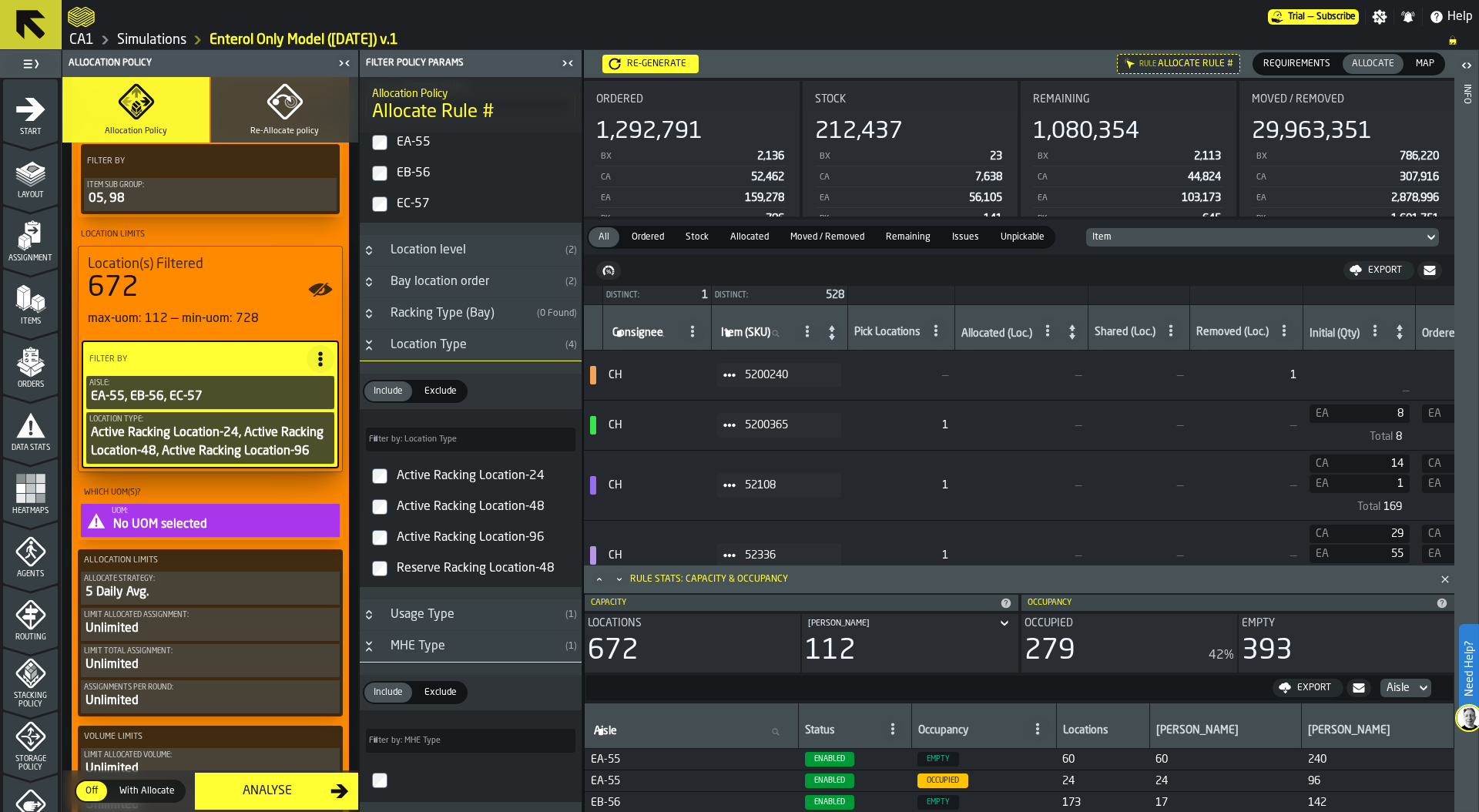
click at [217, 523] on div "No UOM selected" at bounding box center [224, 524] width 225 height 18
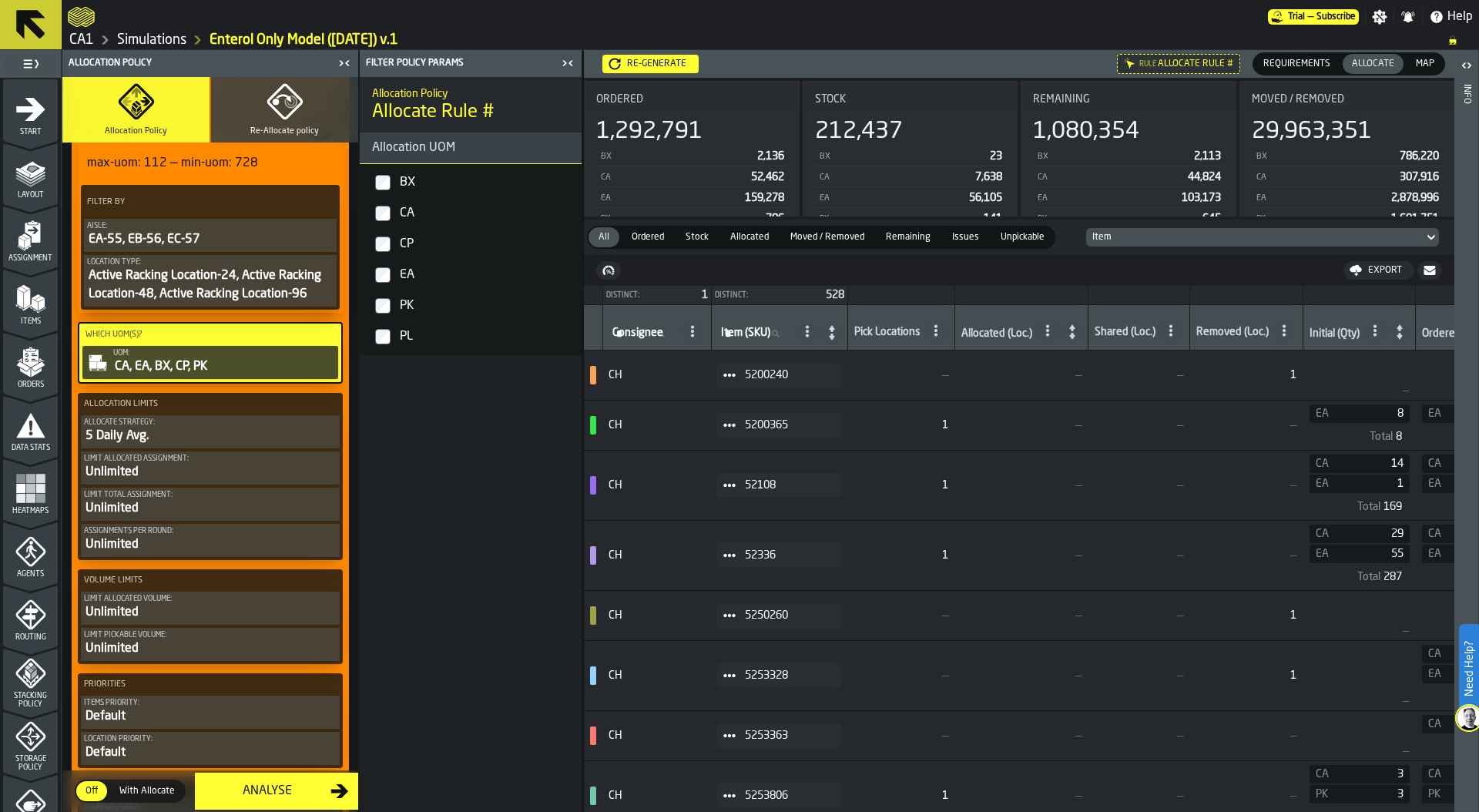
scroll to position [351, 0]
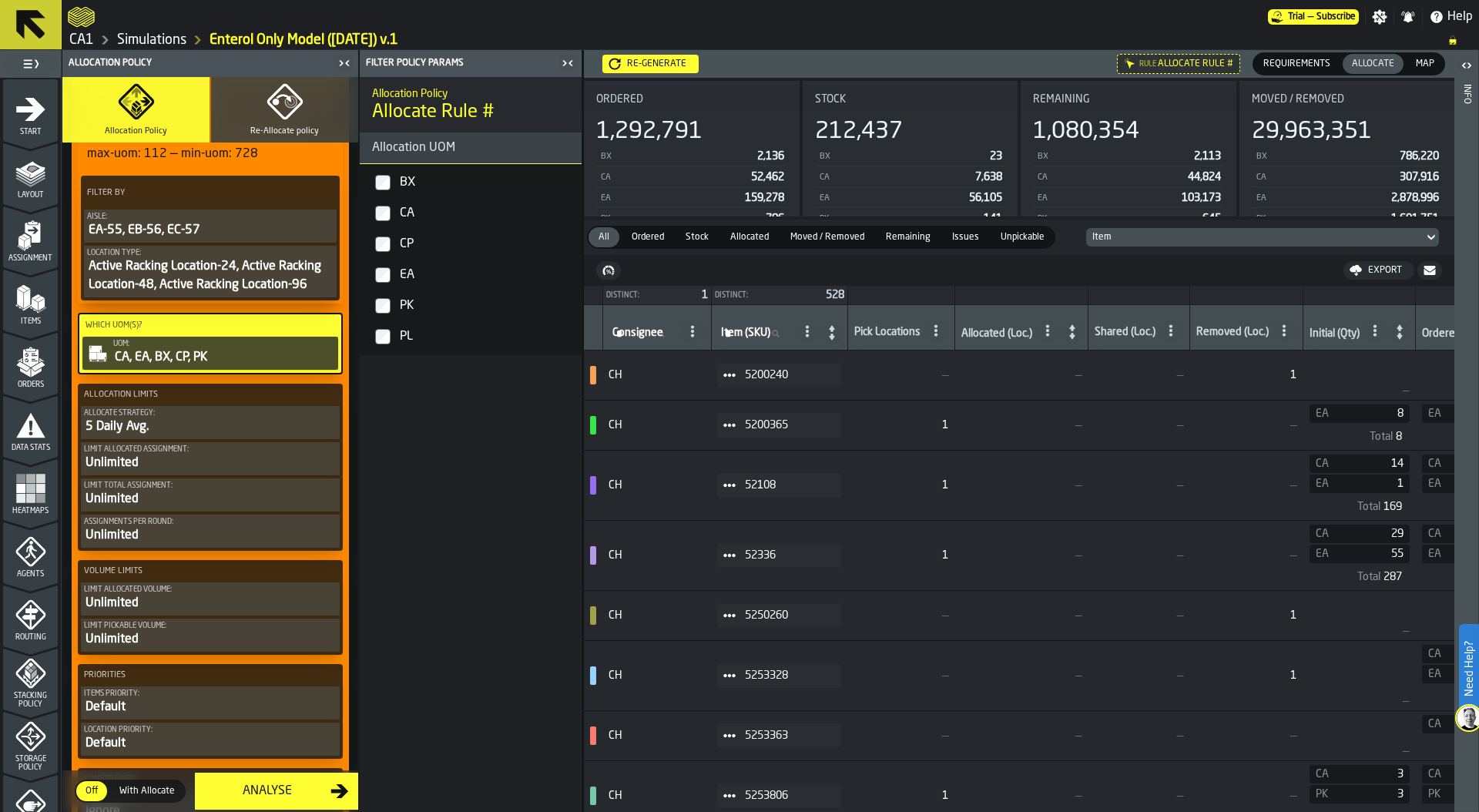
click at [197, 461] on div "Unlimited" at bounding box center [210, 462] width 253 height 18
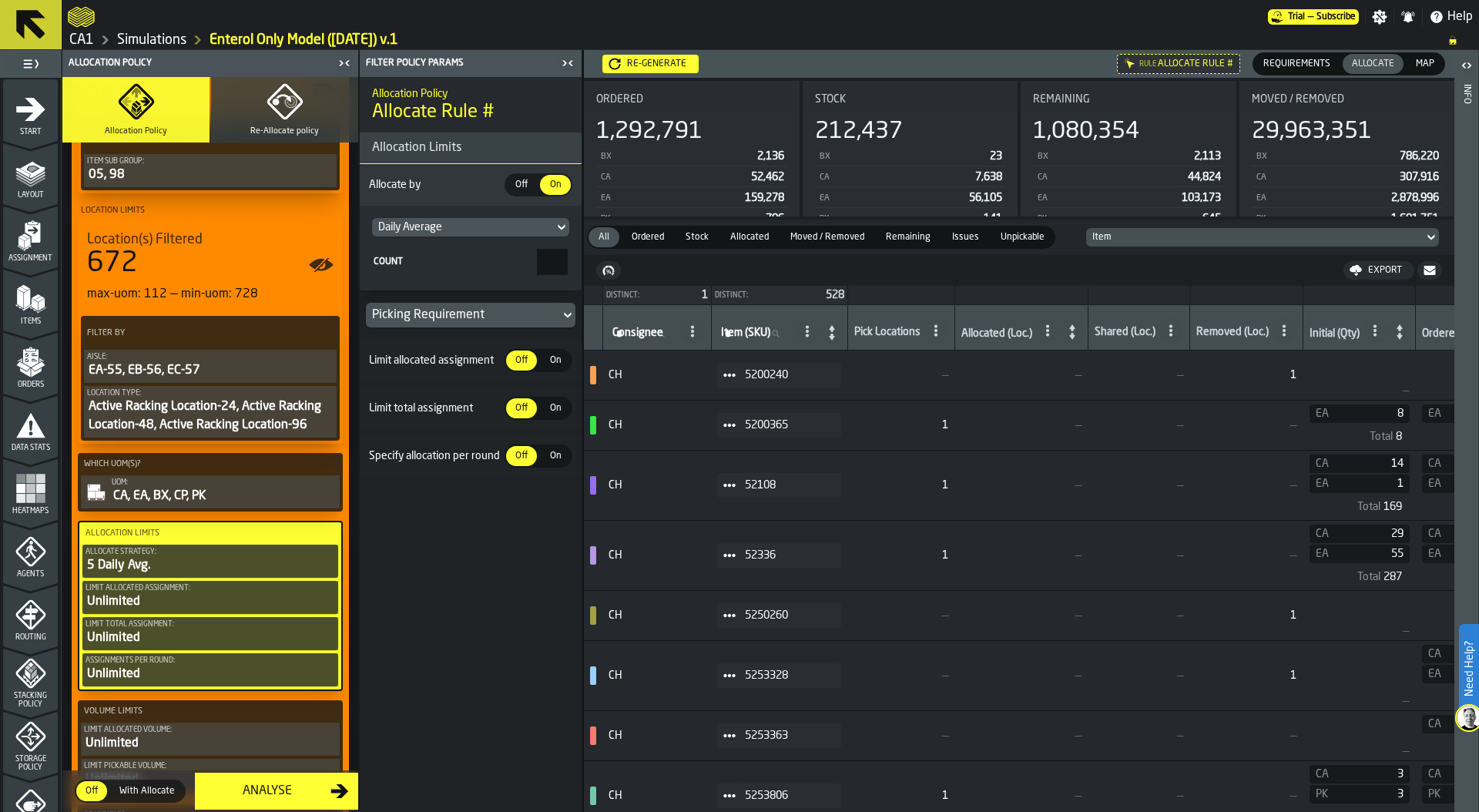
scroll to position [221, 0]
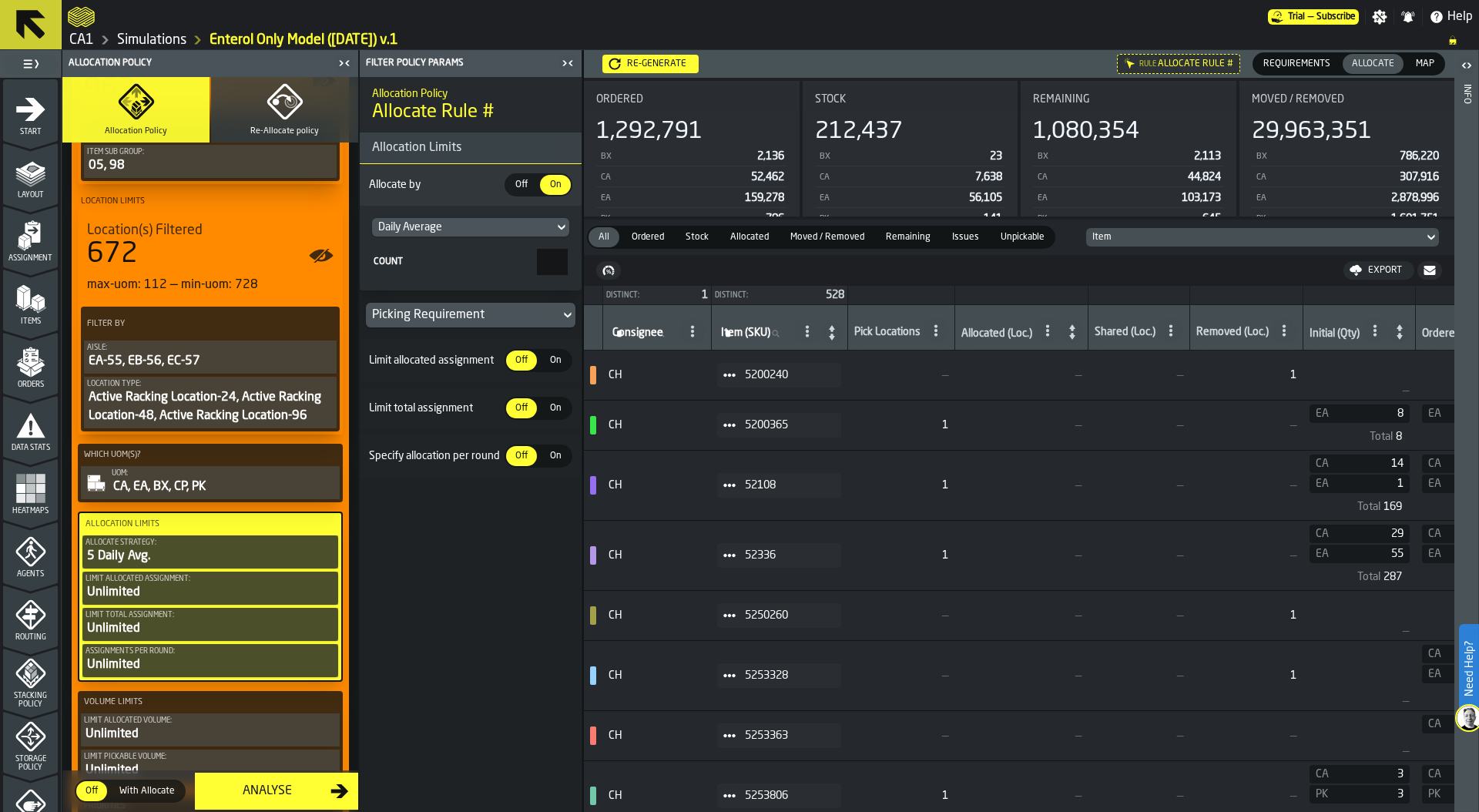
click at [556, 359] on span "On" at bounding box center [555, 360] width 25 height 14
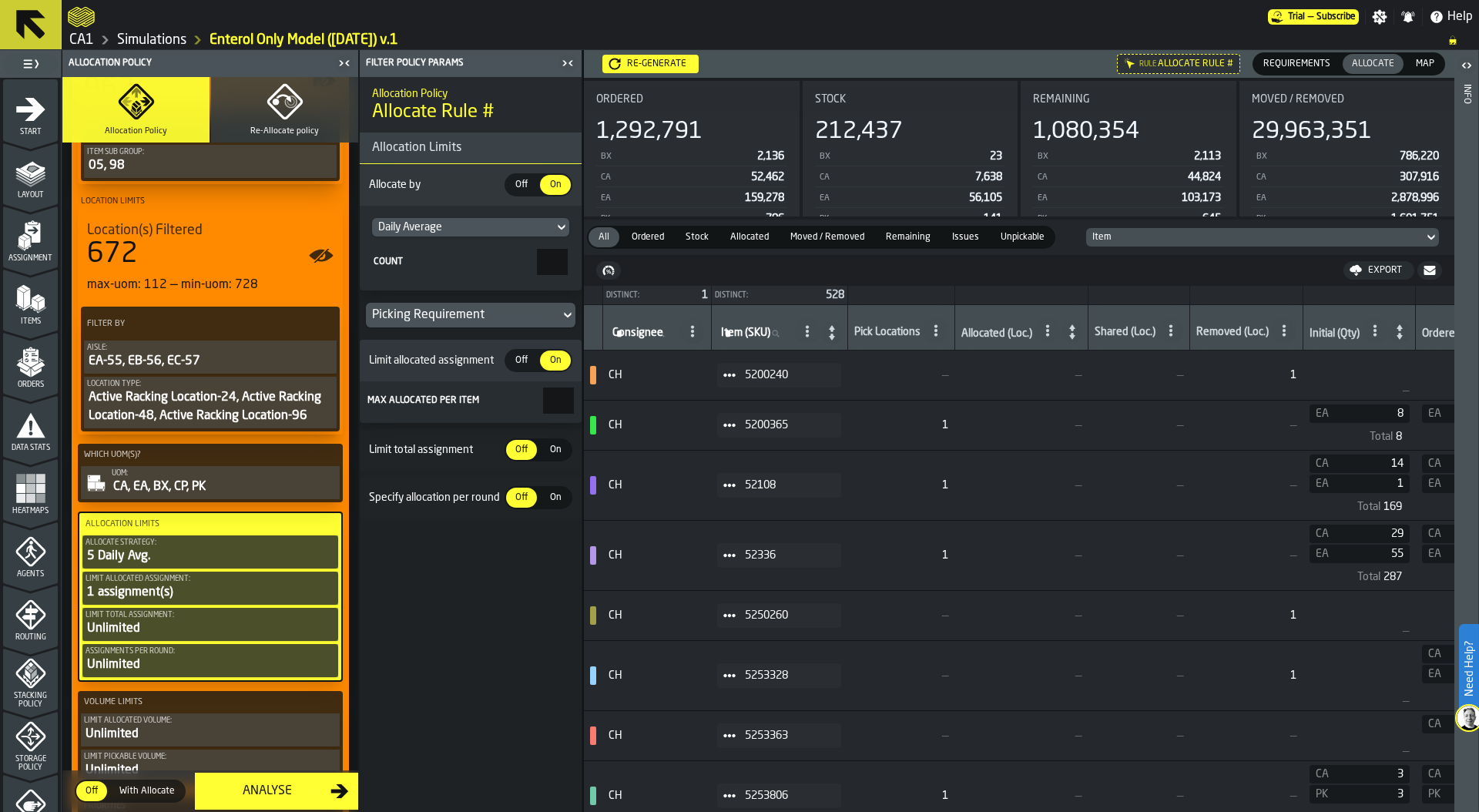
click at [558, 450] on span "On" at bounding box center [555, 449] width 25 height 14
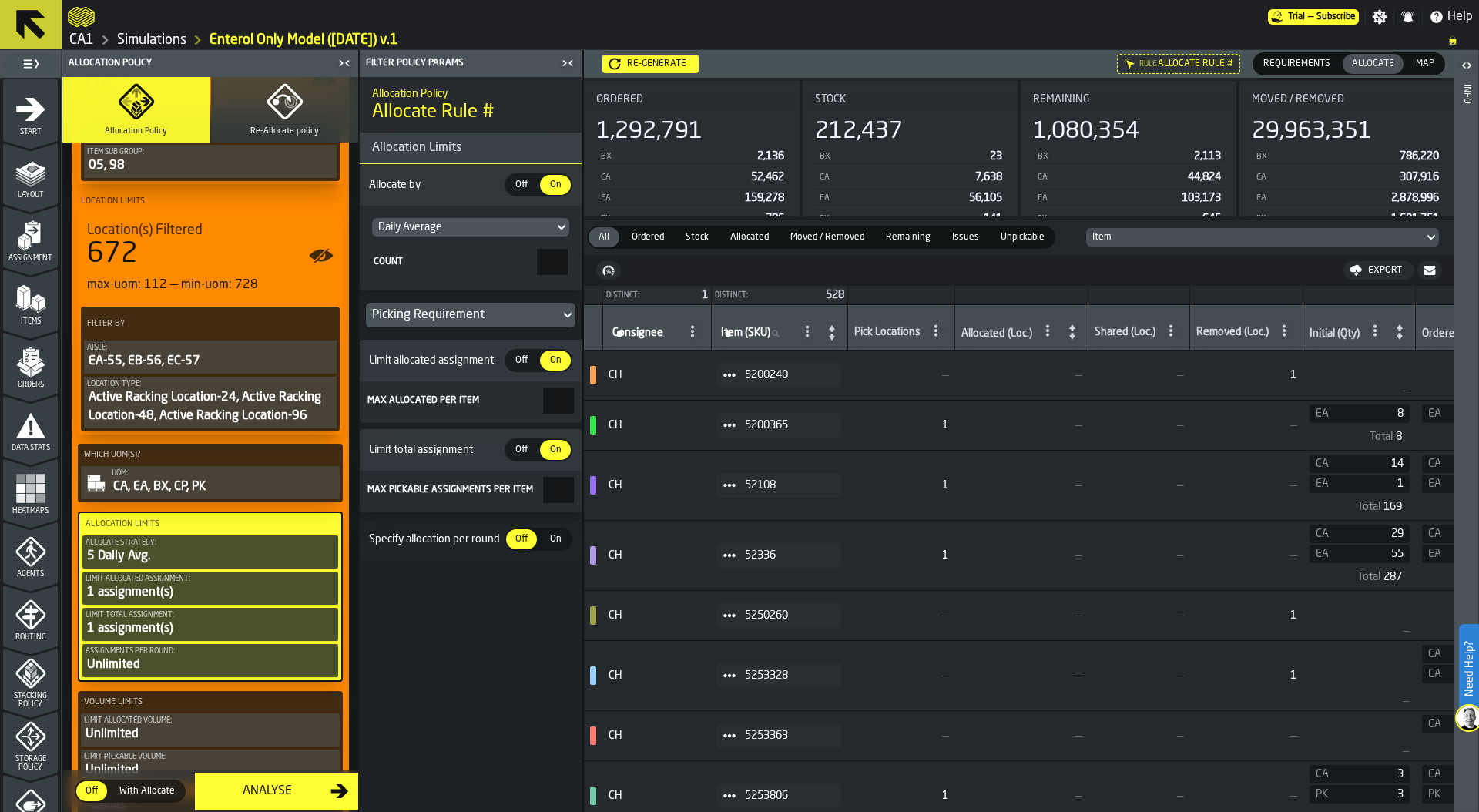
click at [555, 541] on span "On" at bounding box center [555, 538] width 25 height 14
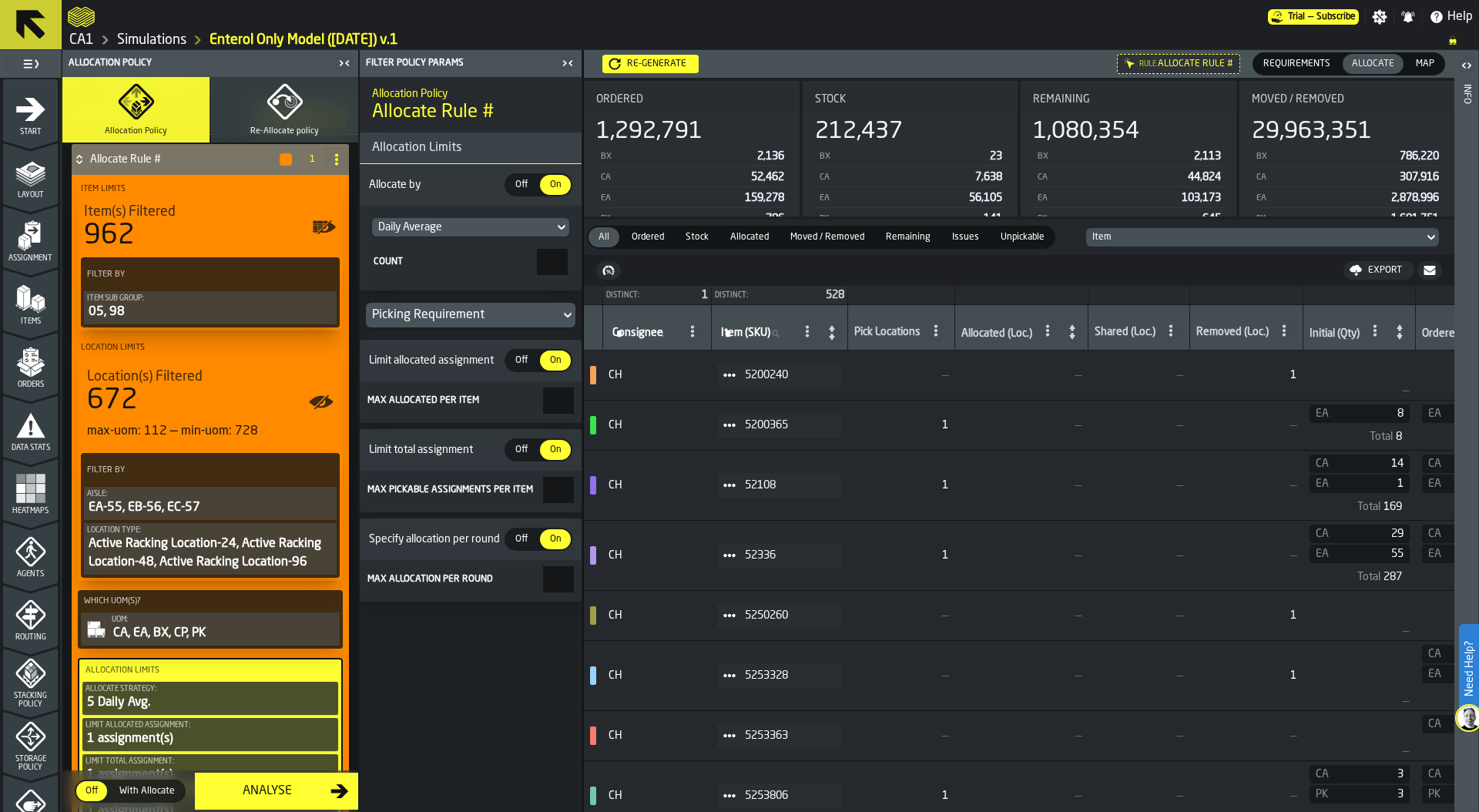
scroll to position [0, 0]
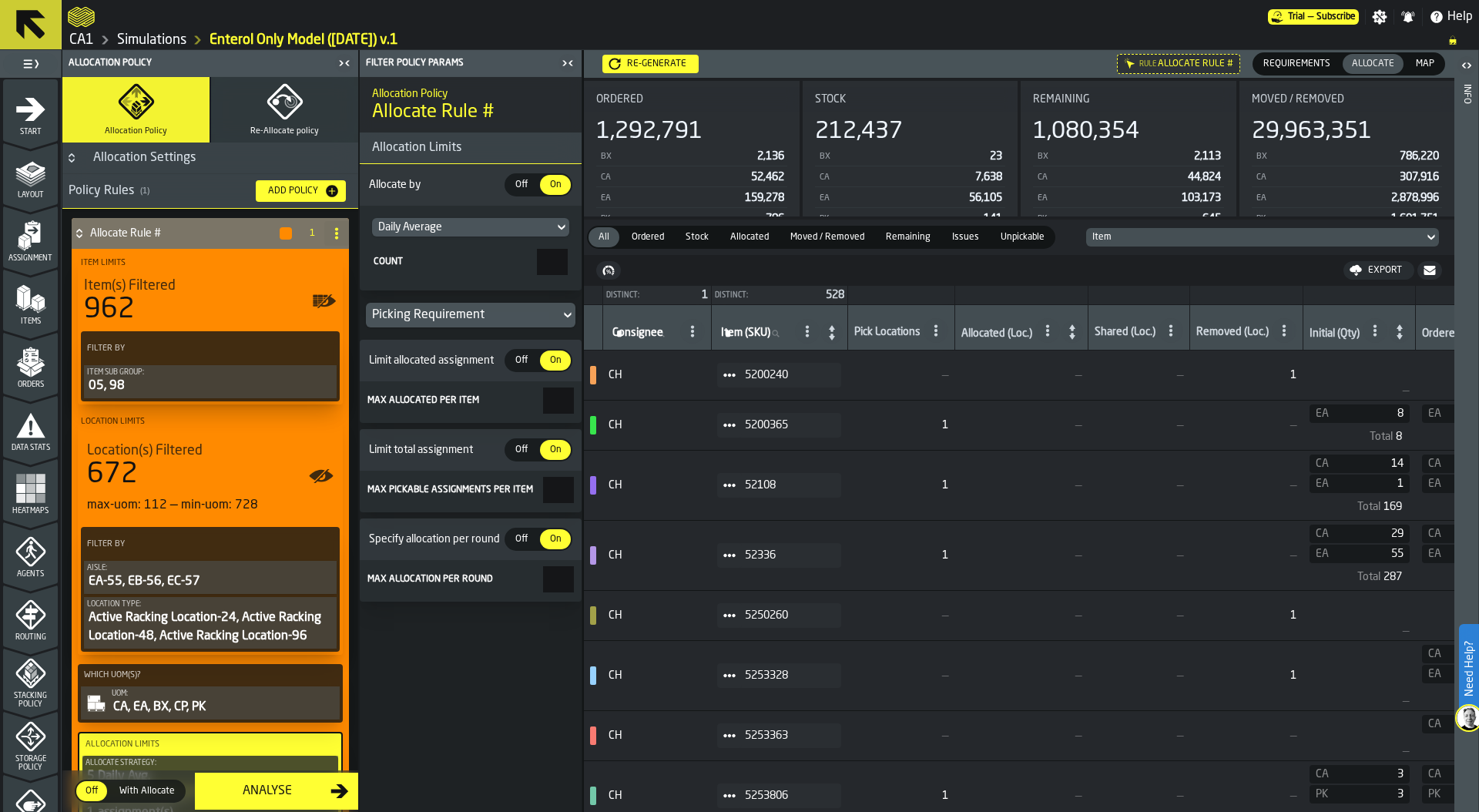
click at [78, 227] on icon at bounding box center [79, 233] width 15 height 12
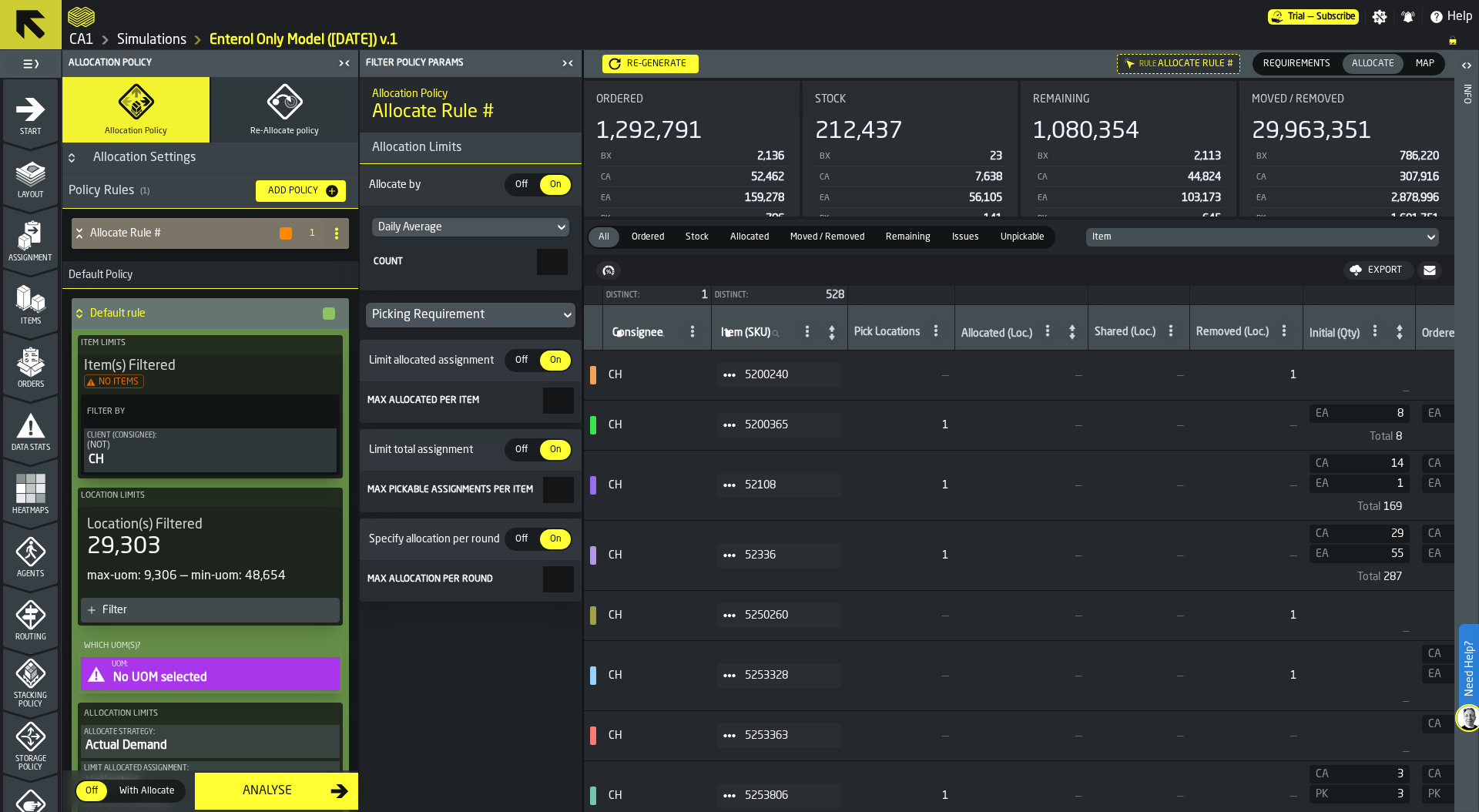
click at [78, 229] on icon at bounding box center [79, 233] width 15 height 12
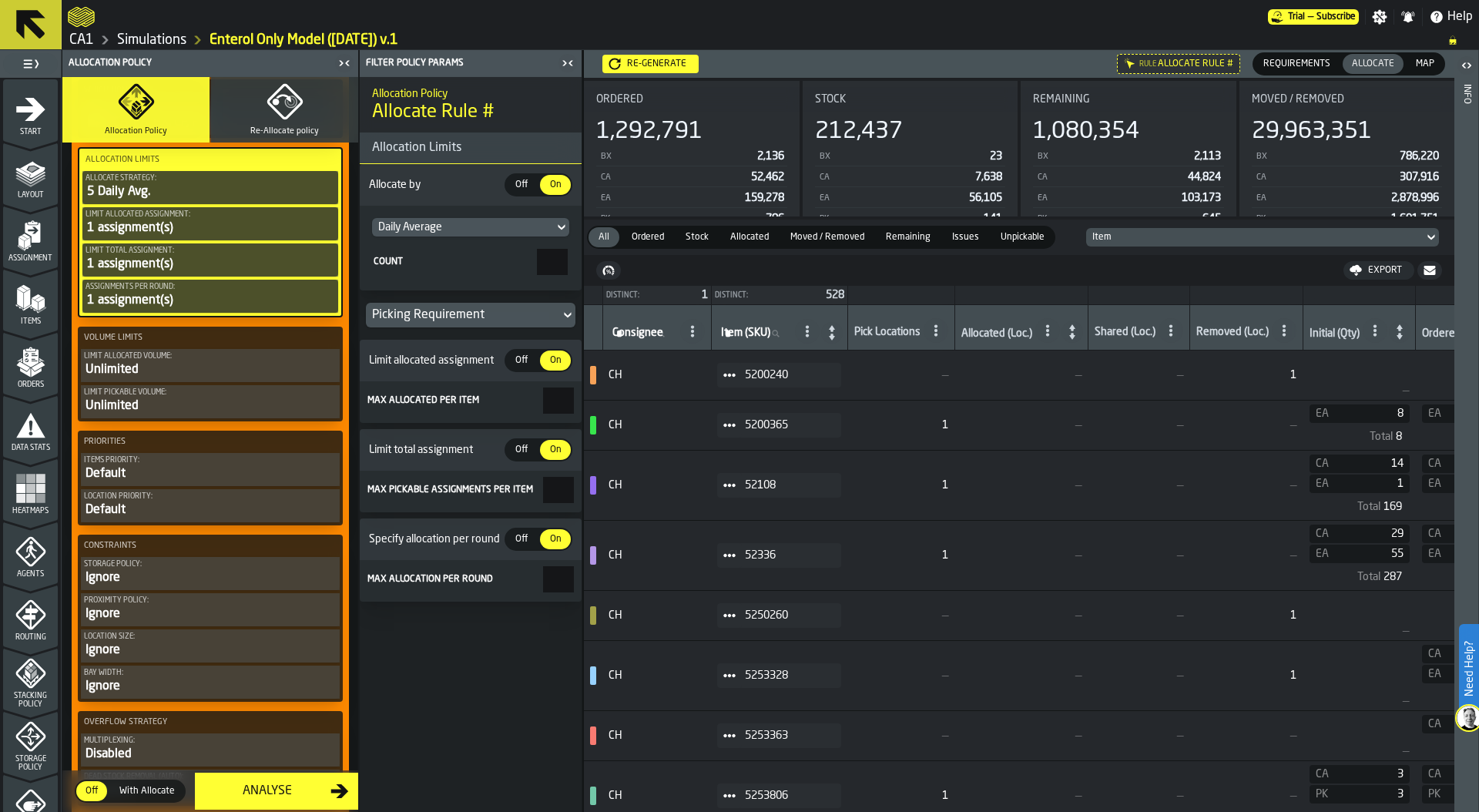
scroll to position [656, 0]
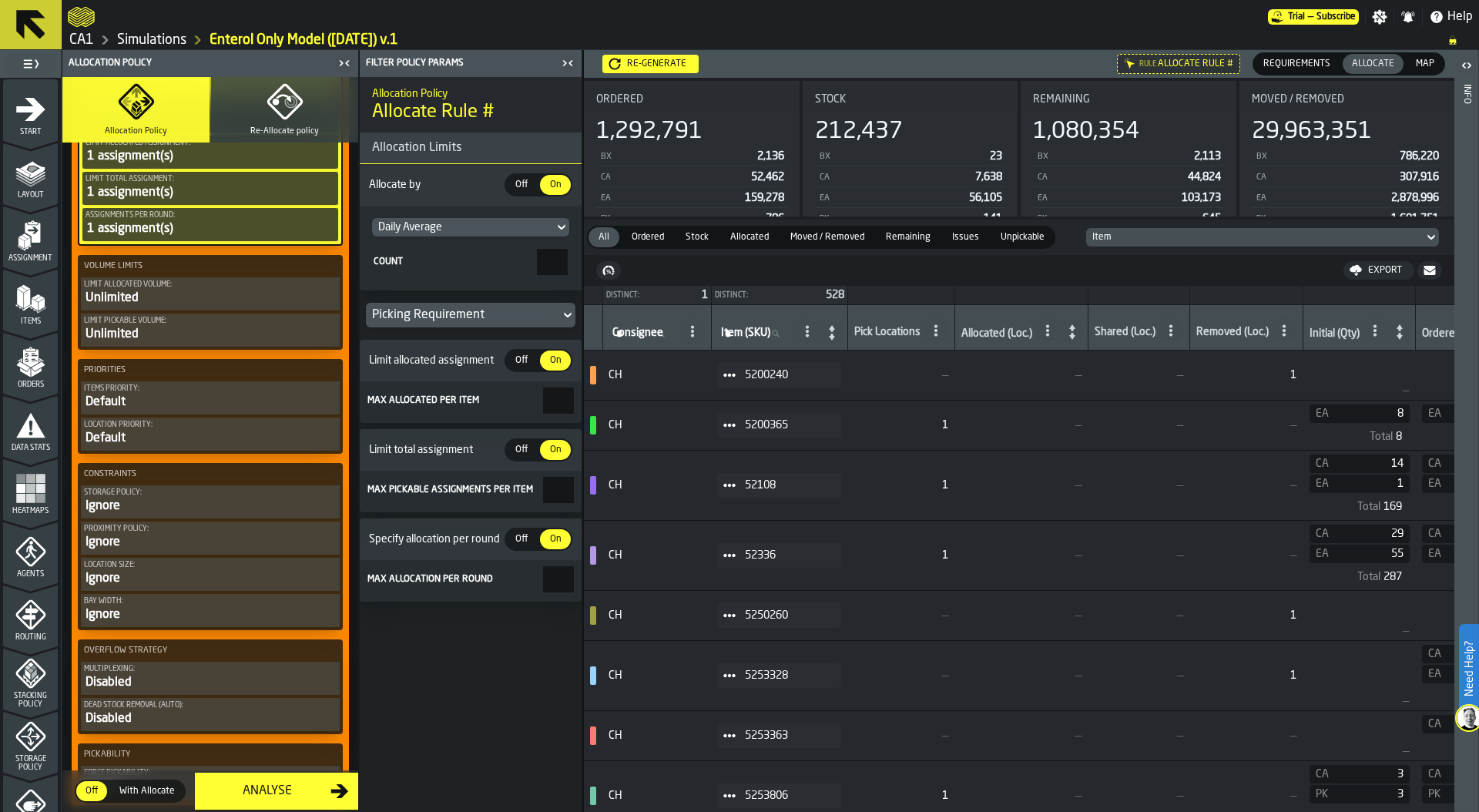
click at [152, 400] on div "Default" at bounding box center [210, 401] width 253 height 18
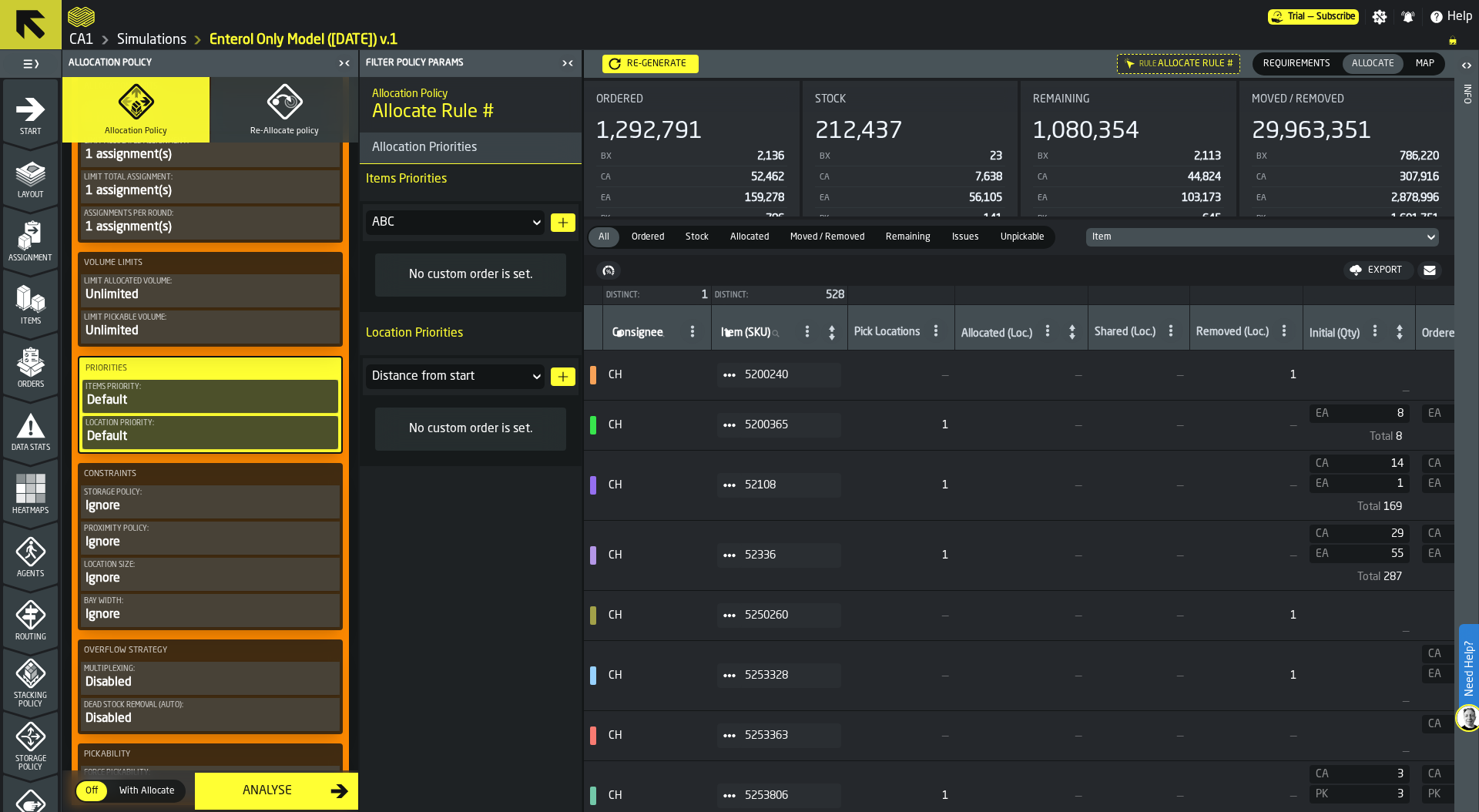
scroll to position [655, 0]
click at [563, 217] on icon "button-" at bounding box center [563, 222] width 12 height 12
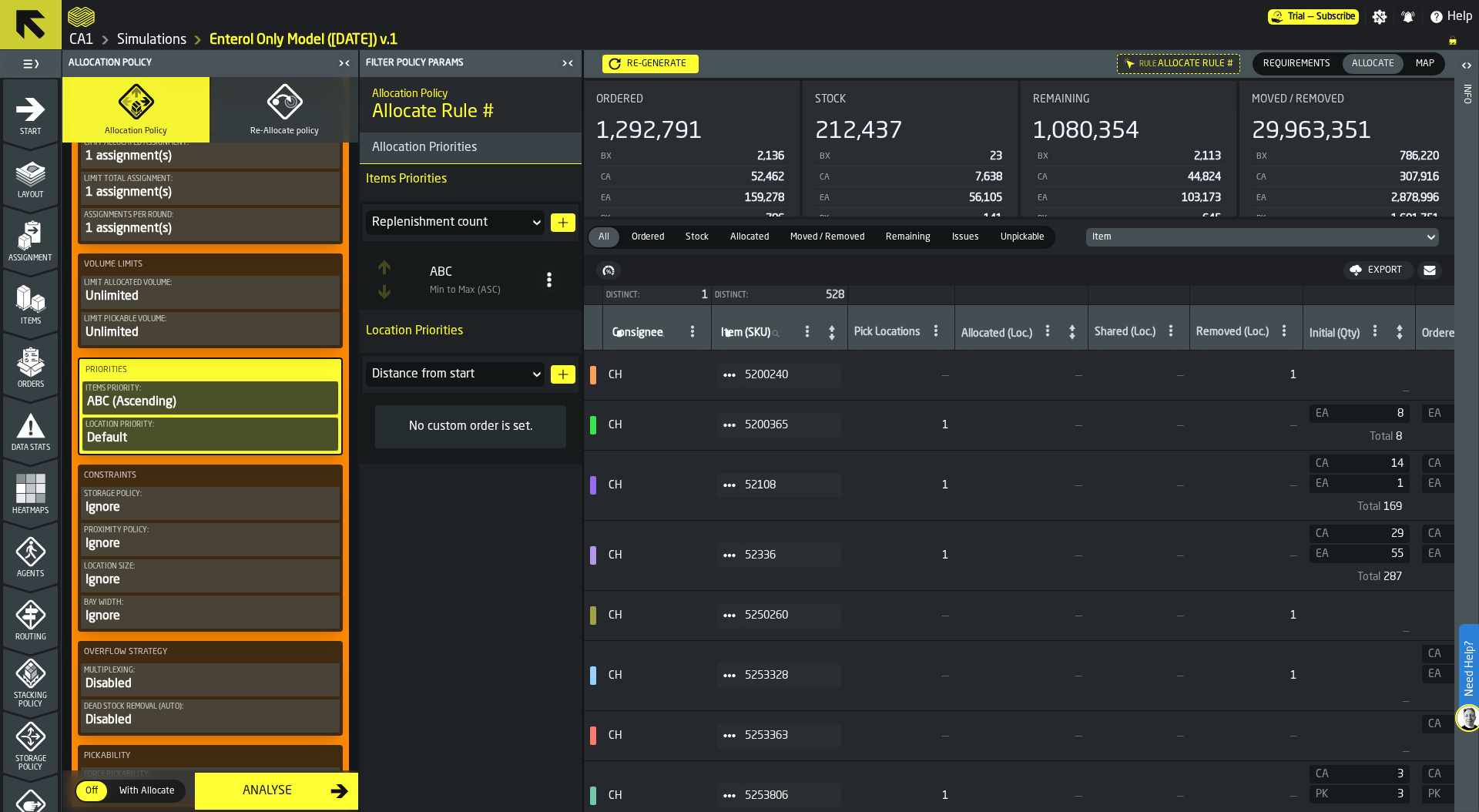
click at [551, 273] on icon at bounding box center [549, 279] width 15 height 15
click at [522, 347] on div "Sort (Max to Min) (DESC)" at bounding box center [488, 348] width 132 height 18
click at [562, 374] on polygon "button-" at bounding box center [563, 375] width 10 height 10
click at [196, 500] on div "Ignore" at bounding box center [210, 507] width 253 height 18
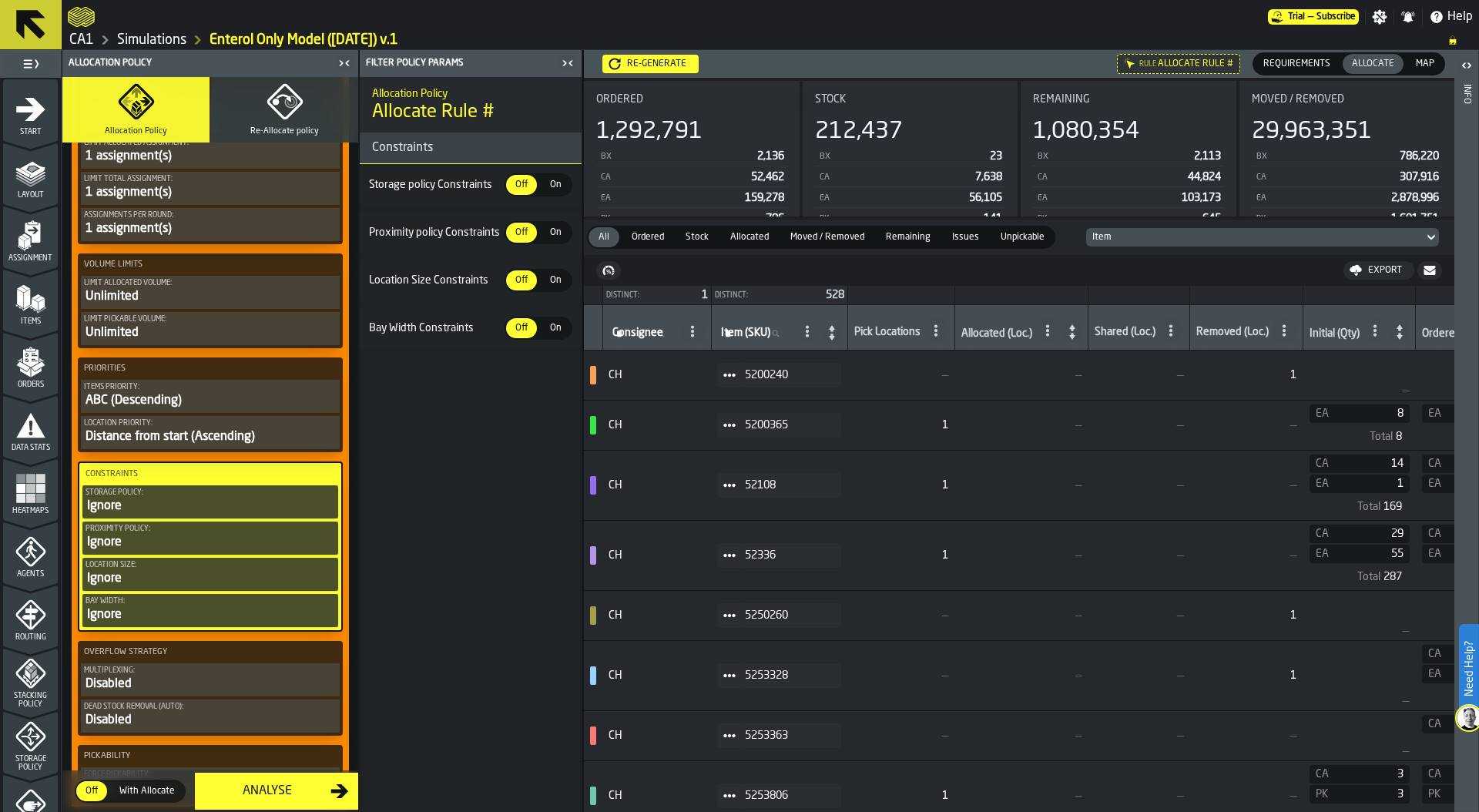
click at [559, 181] on span "On" at bounding box center [555, 185] width 25 height 14
click at [557, 276] on span "On" at bounding box center [555, 280] width 25 height 14
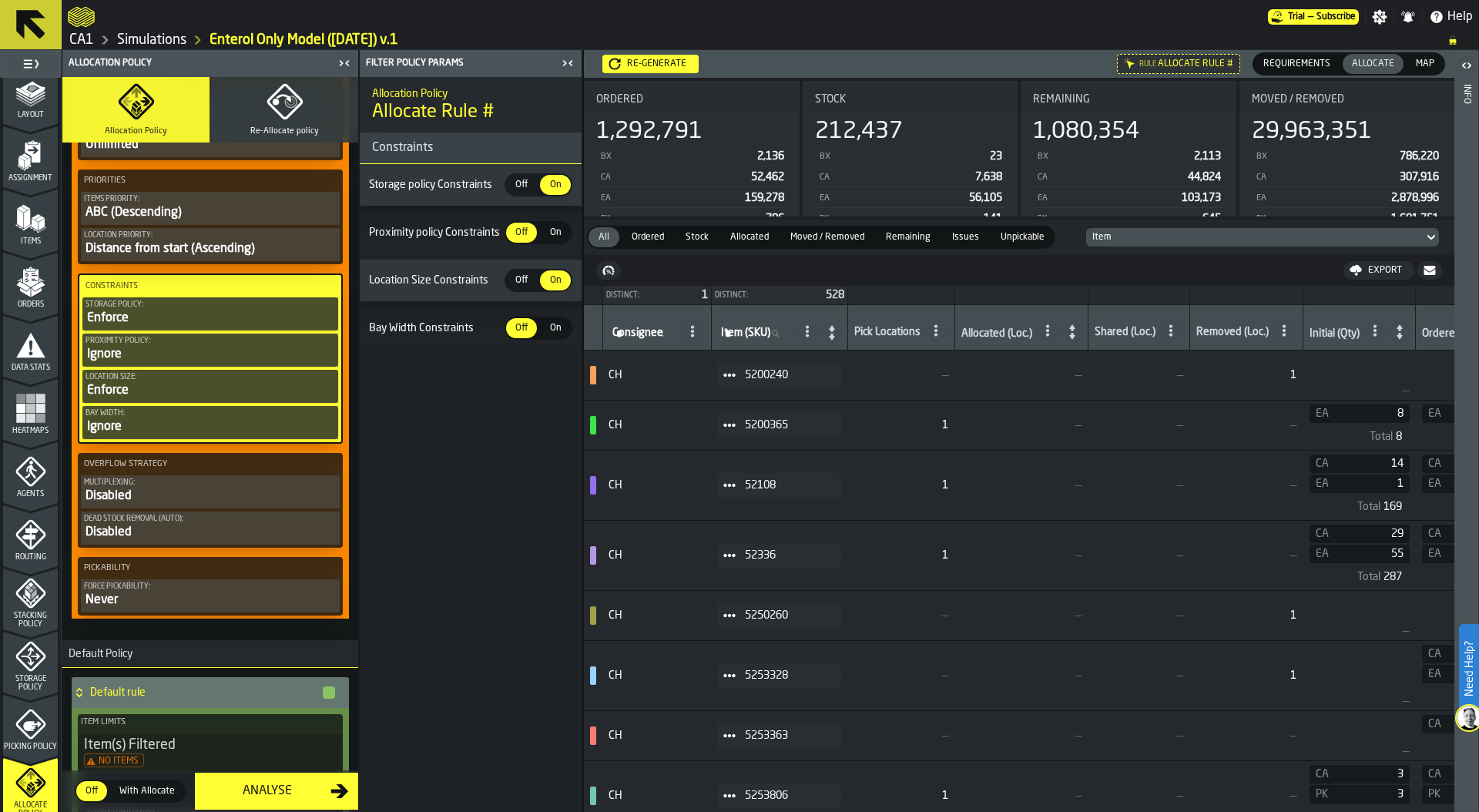
scroll to position [846, 0]
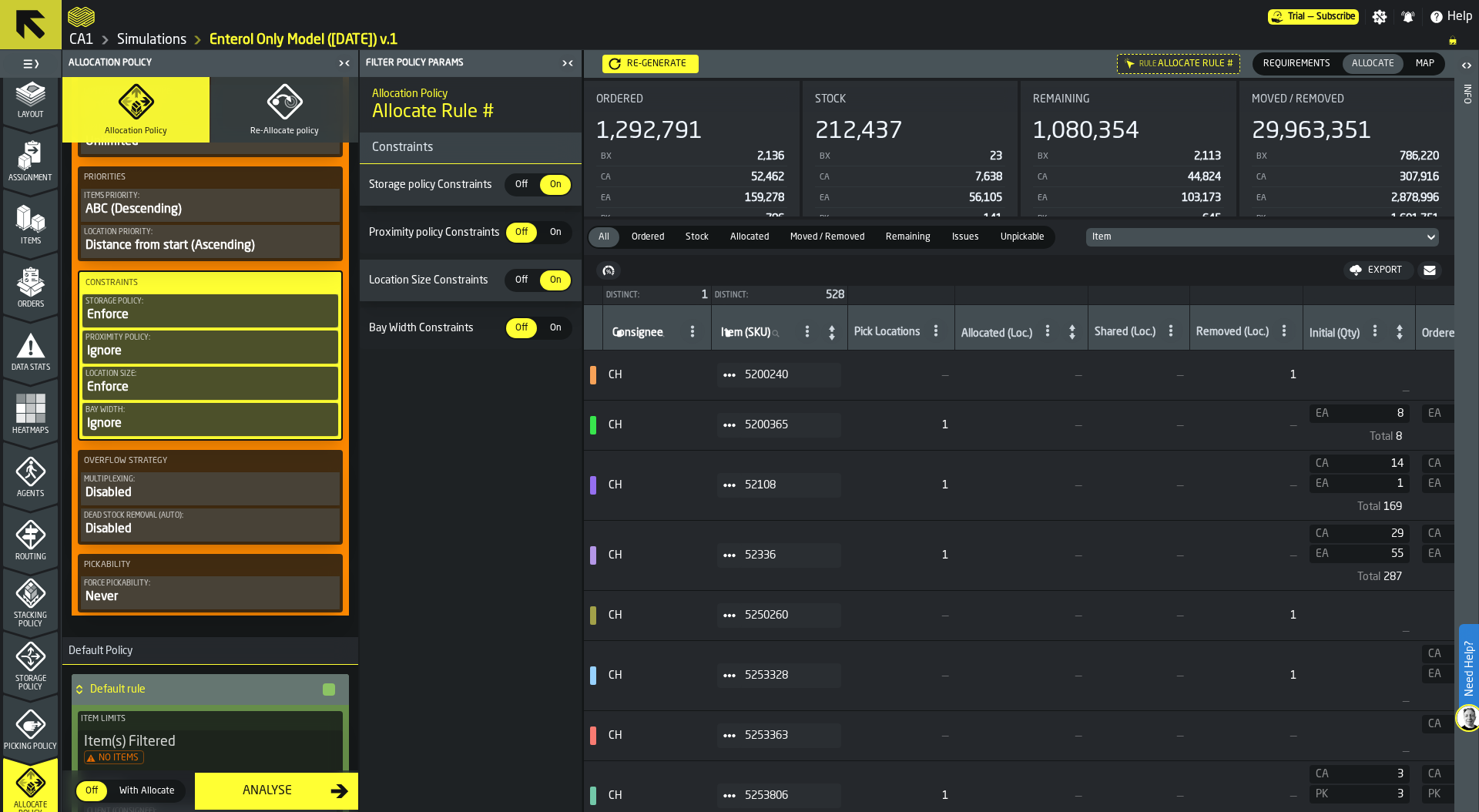
click at [31, 733] on icon "menu Picking Policy" at bounding box center [30, 724] width 30 height 30
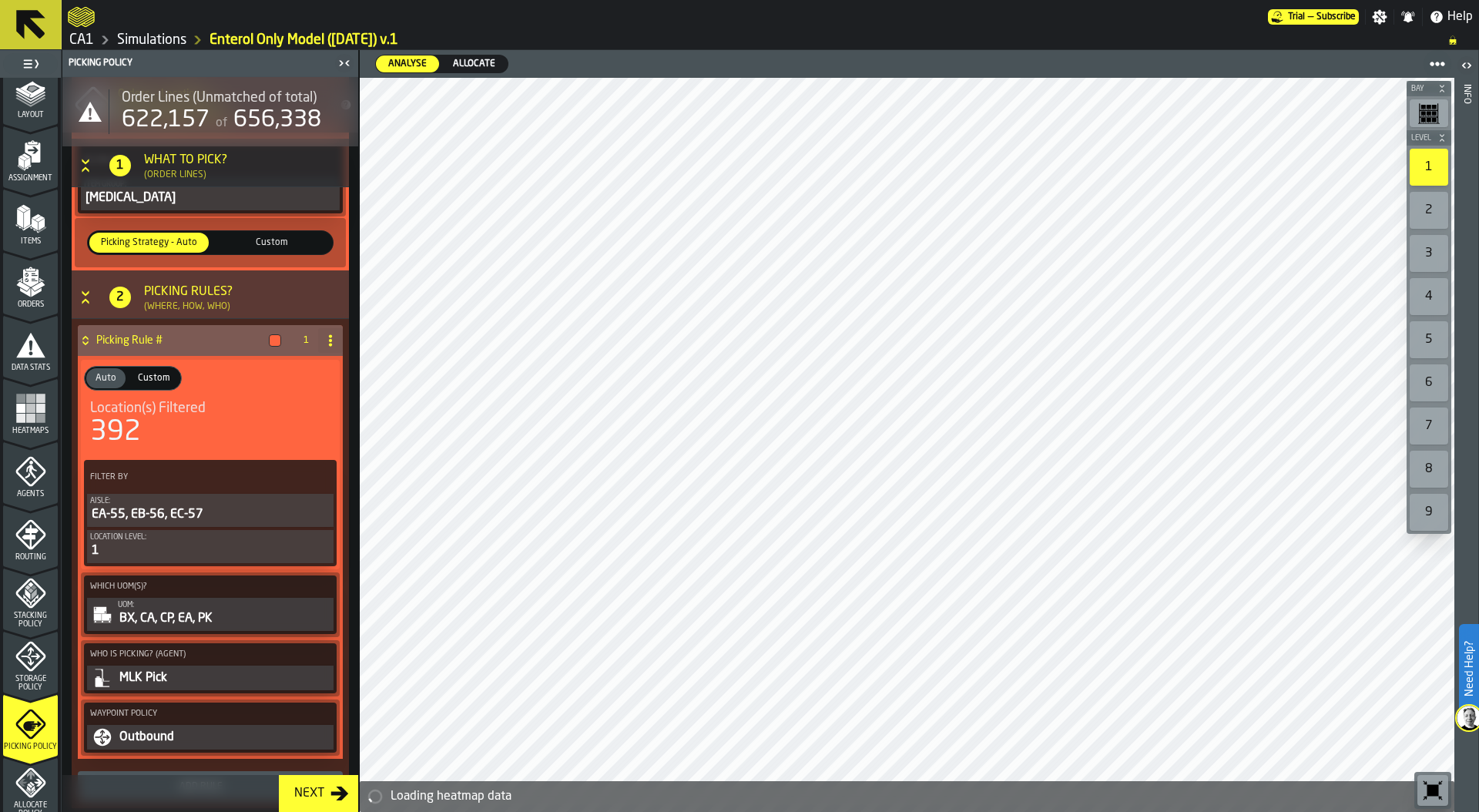
scroll to position [298, 0]
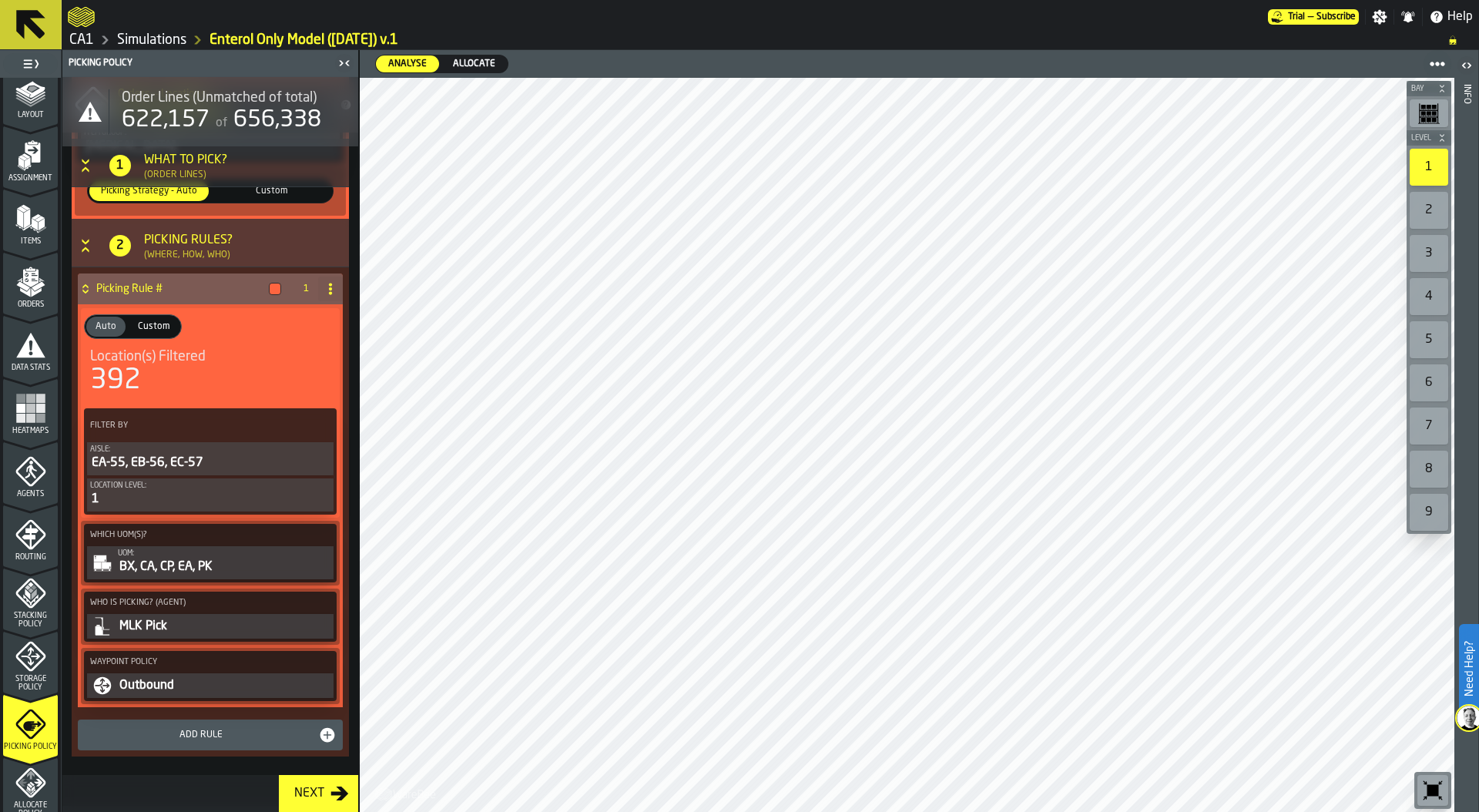
click at [181, 680] on div "Outbound" at bounding box center [224, 685] width 213 height 18
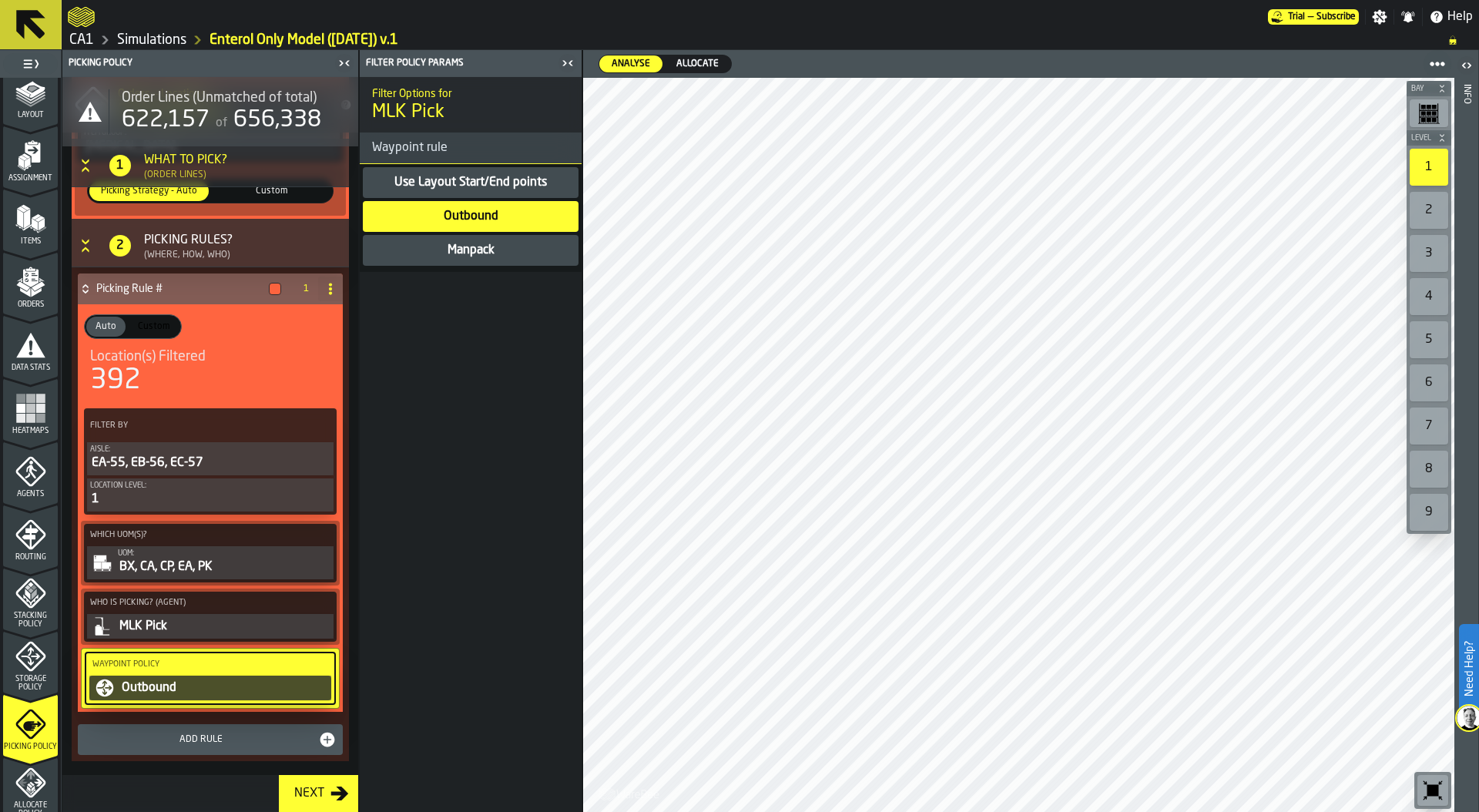
click at [490, 253] on div "Manpack" at bounding box center [471, 250] width 50 height 18
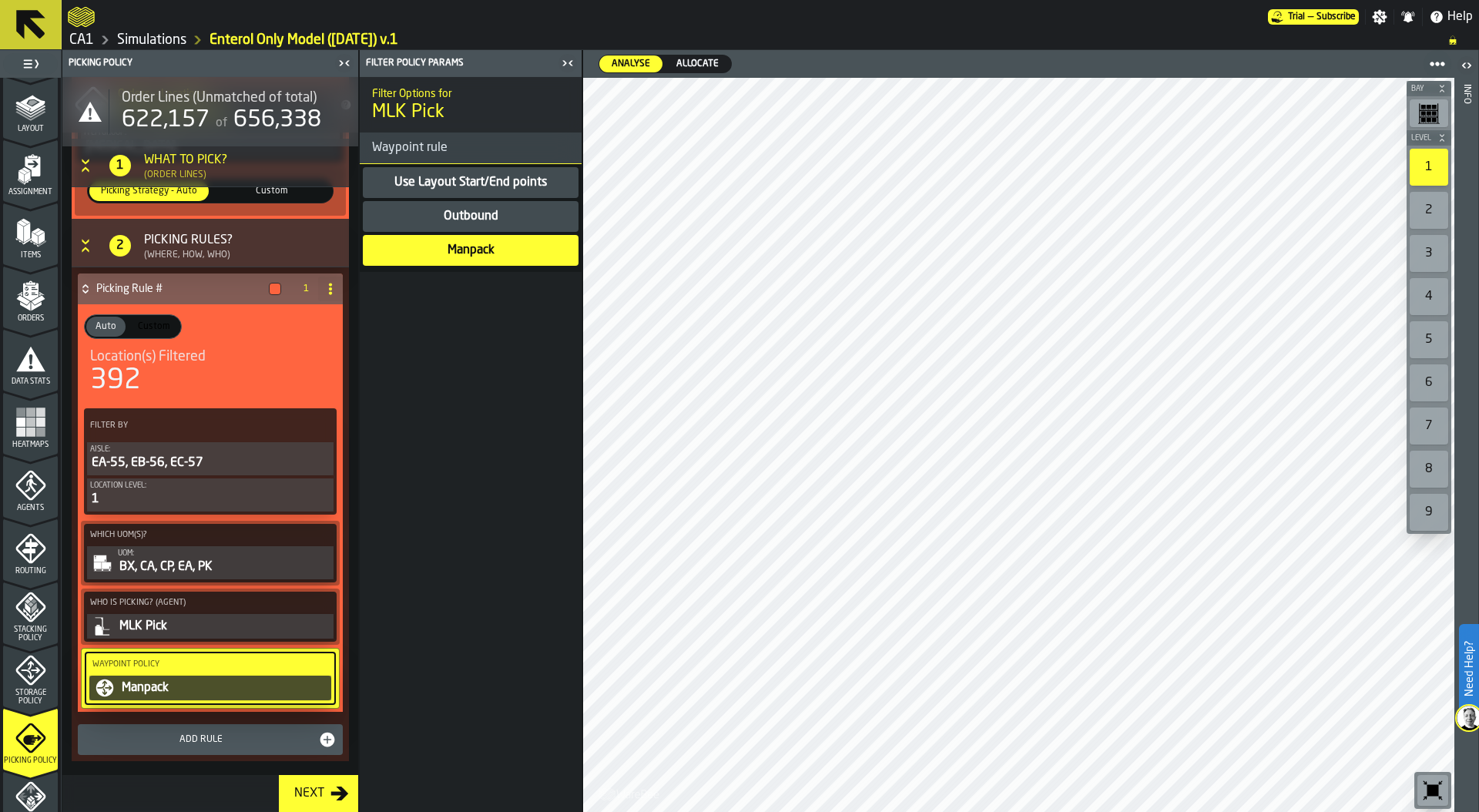
scroll to position [56, 0]
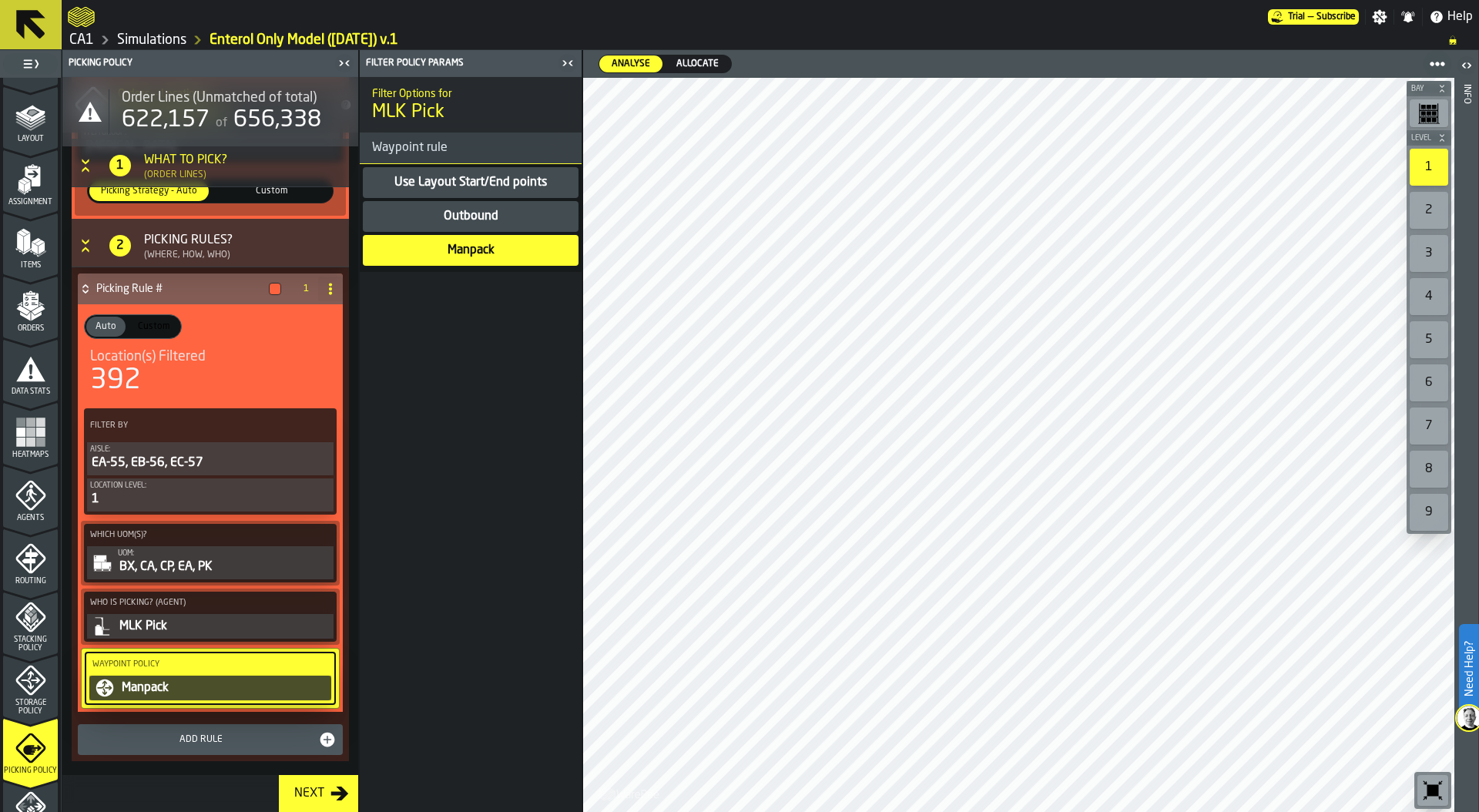
click at [34, 806] on icon "menu Allocate Policy" at bounding box center [37, 806] width 9 height 8
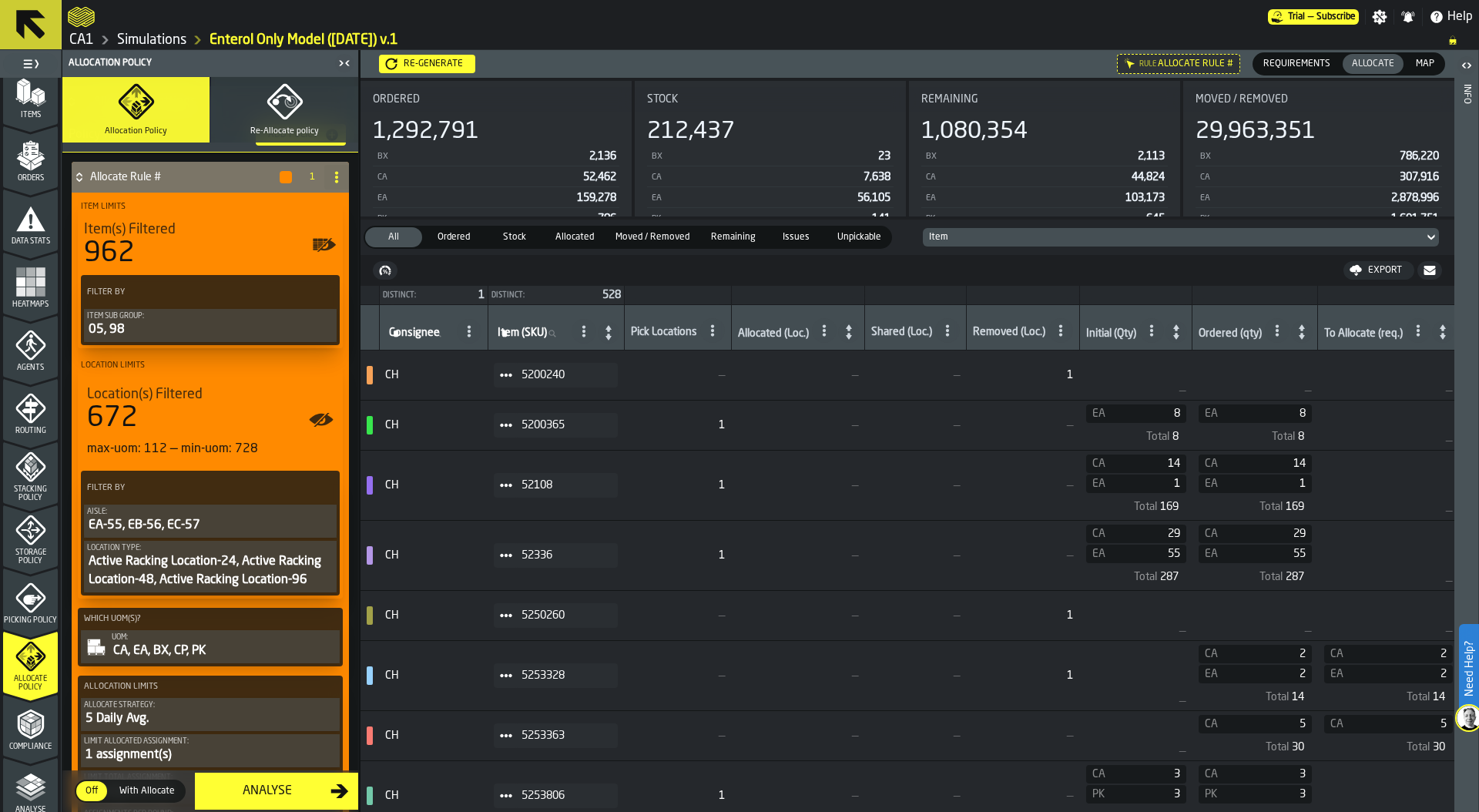
scroll to position [0, 0]
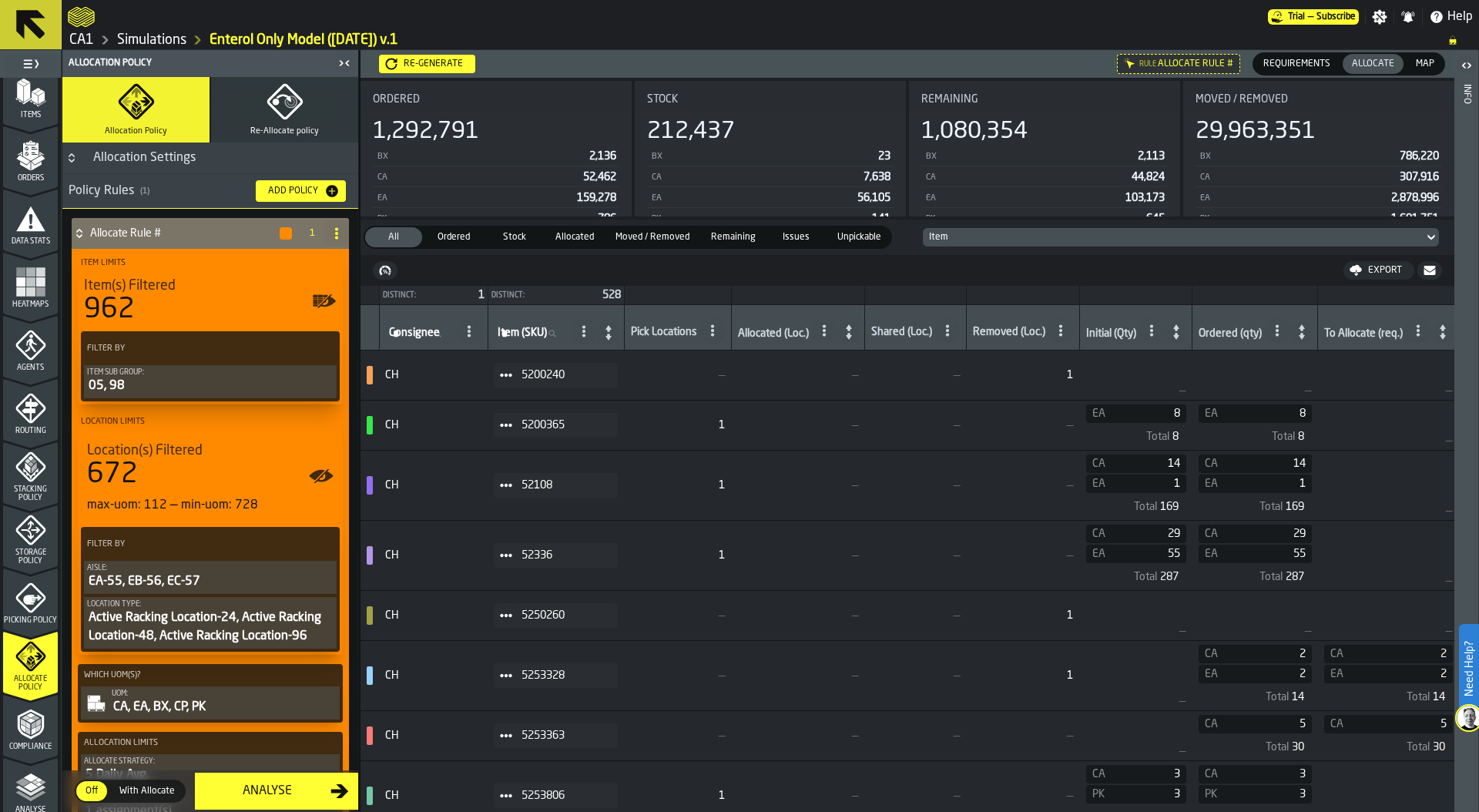
click at [461, 61] on div "Re-generate" at bounding box center [433, 63] width 71 height 10
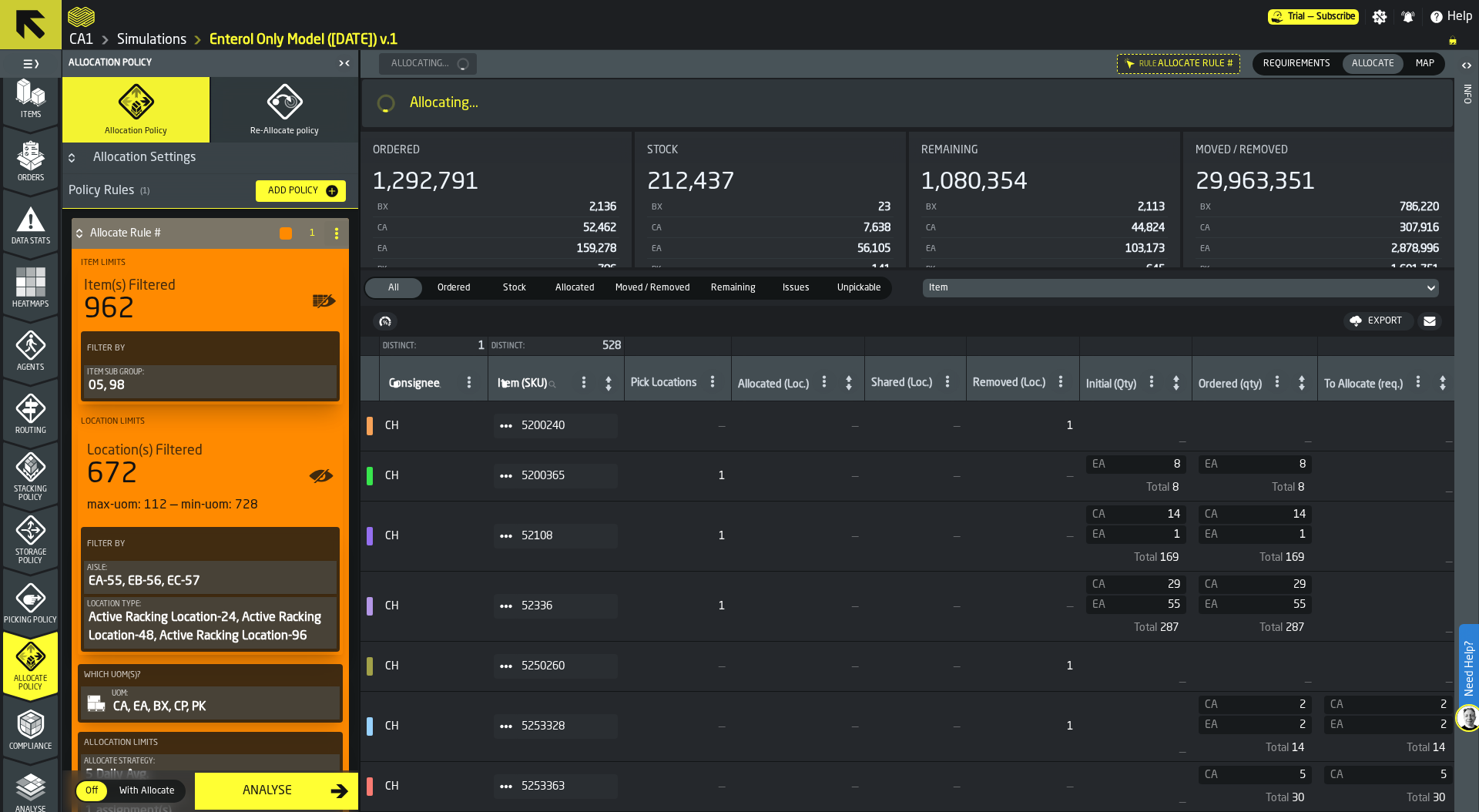
click at [304, 116] on button "Re-Allocate policy" at bounding box center [284, 110] width 147 height 66
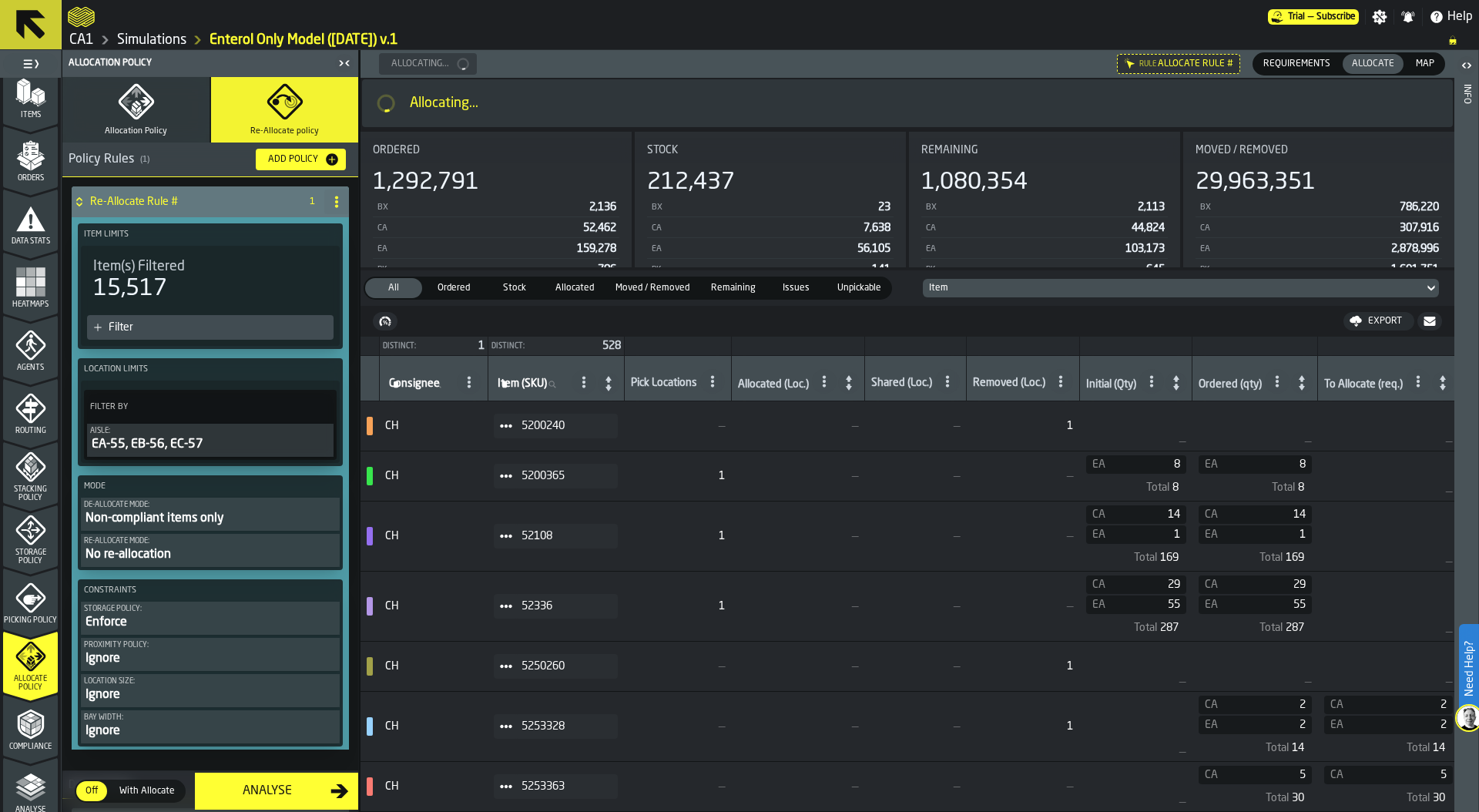
click at [127, 109] on icon "button" at bounding box center [136, 102] width 35 height 35
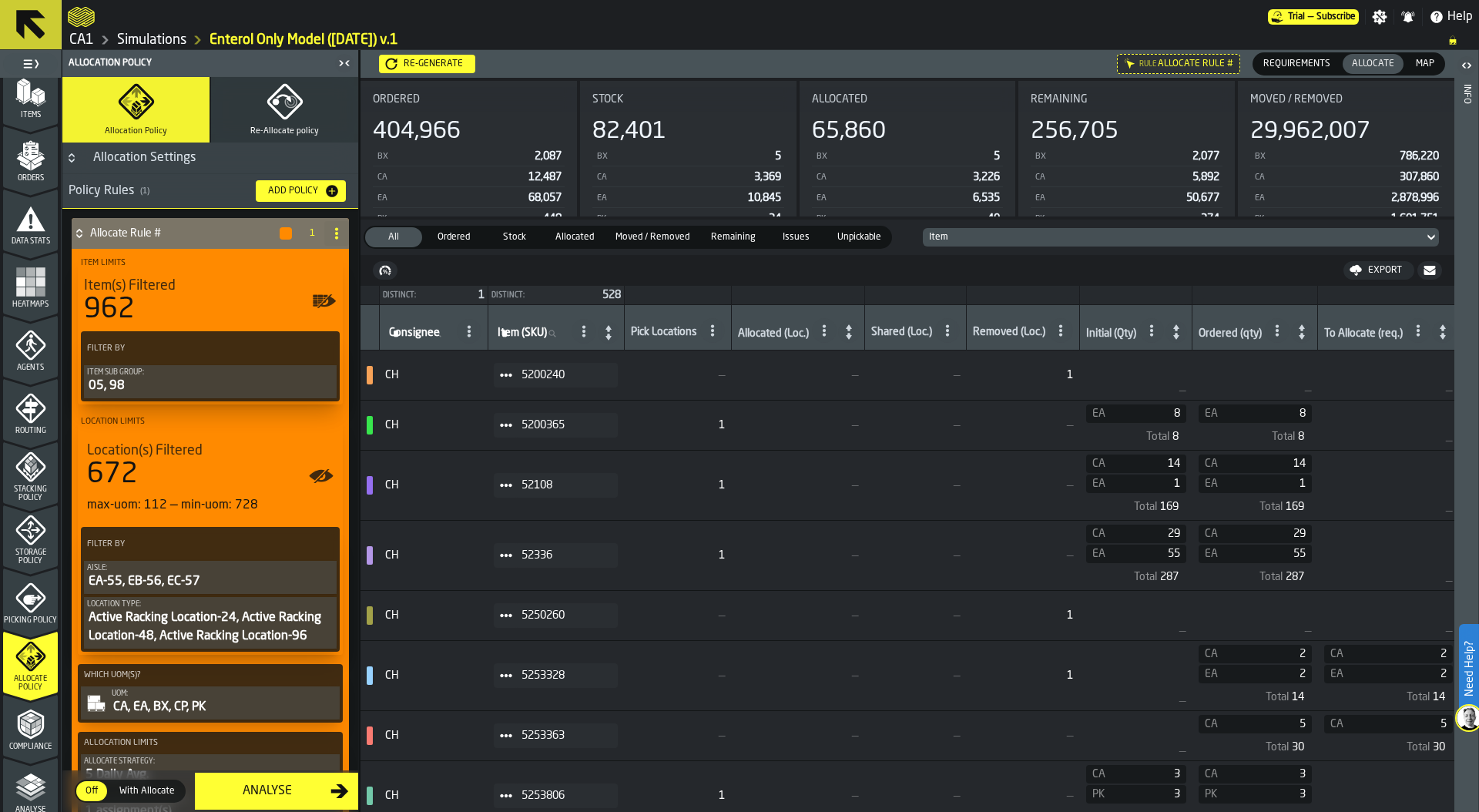
click at [281, 189] on div "Add Policy" at bounding box center [293, 190] width 63 height 10
click at [278, 233] on icon at bounding box center [282, 233] width 12 height 12
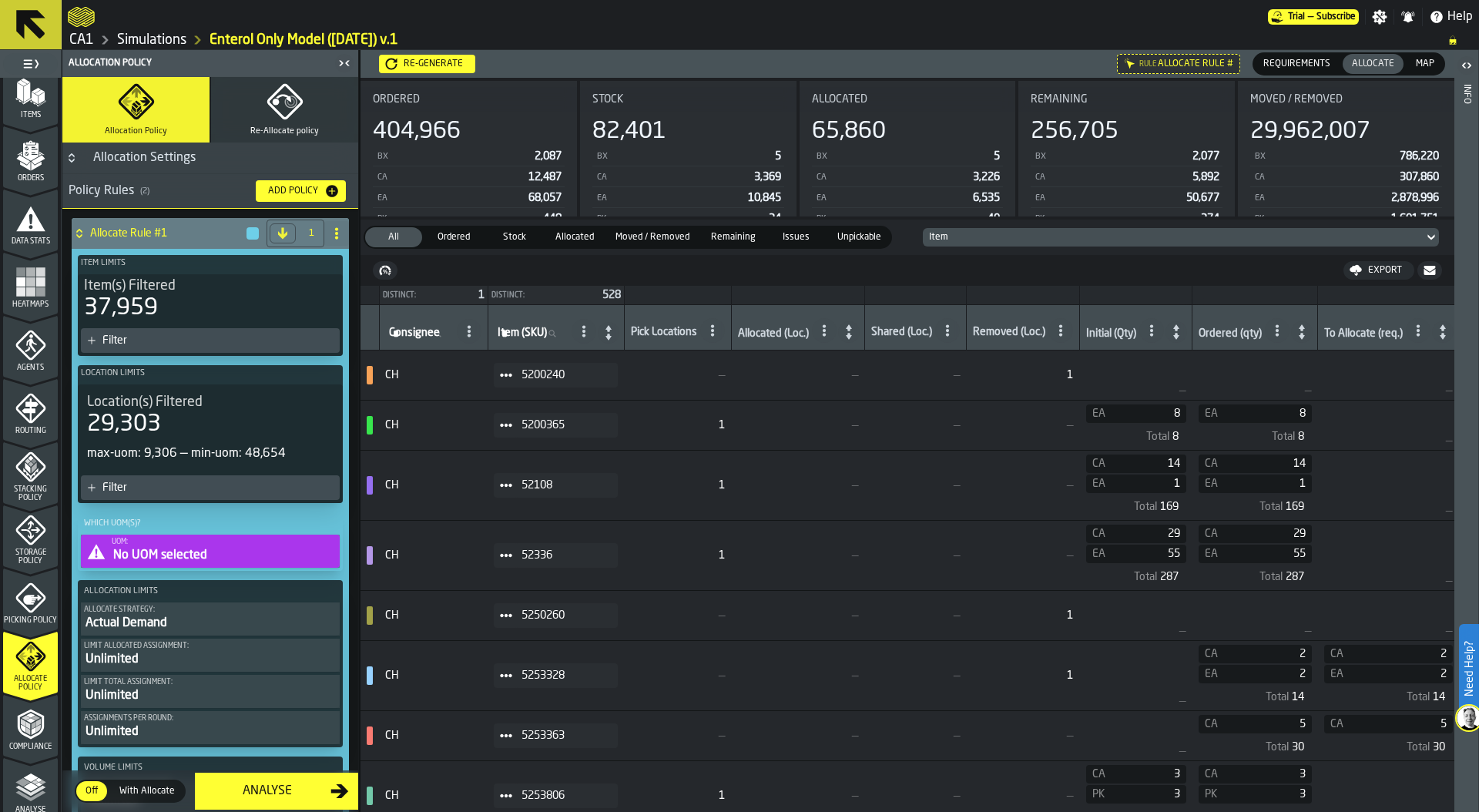
click at [331, 233] on icon at bounding box center [336, 233] width 12 height 12
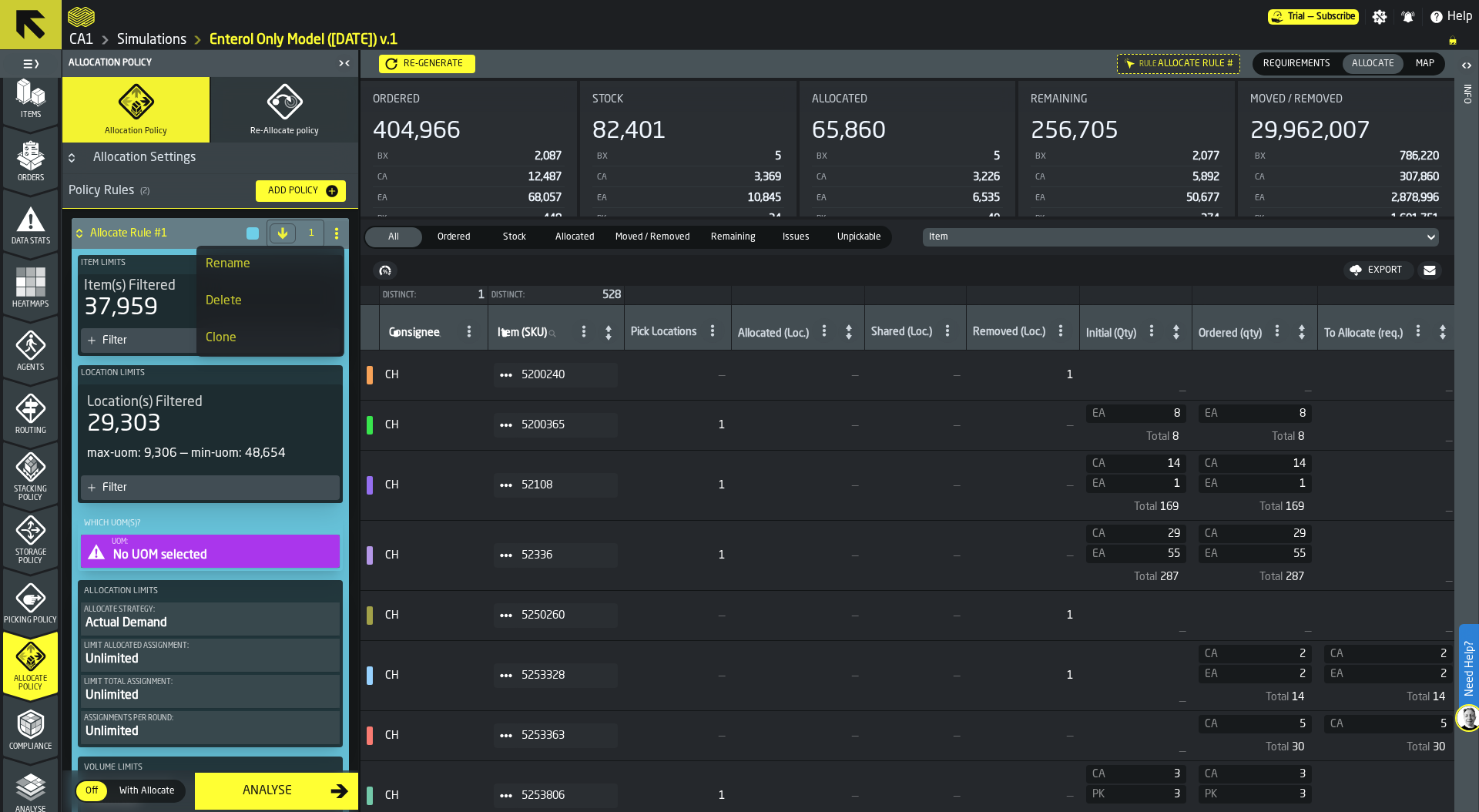
click at [254, 263] on div "Rename" at bounding box center [270, 264] width 129 height 18
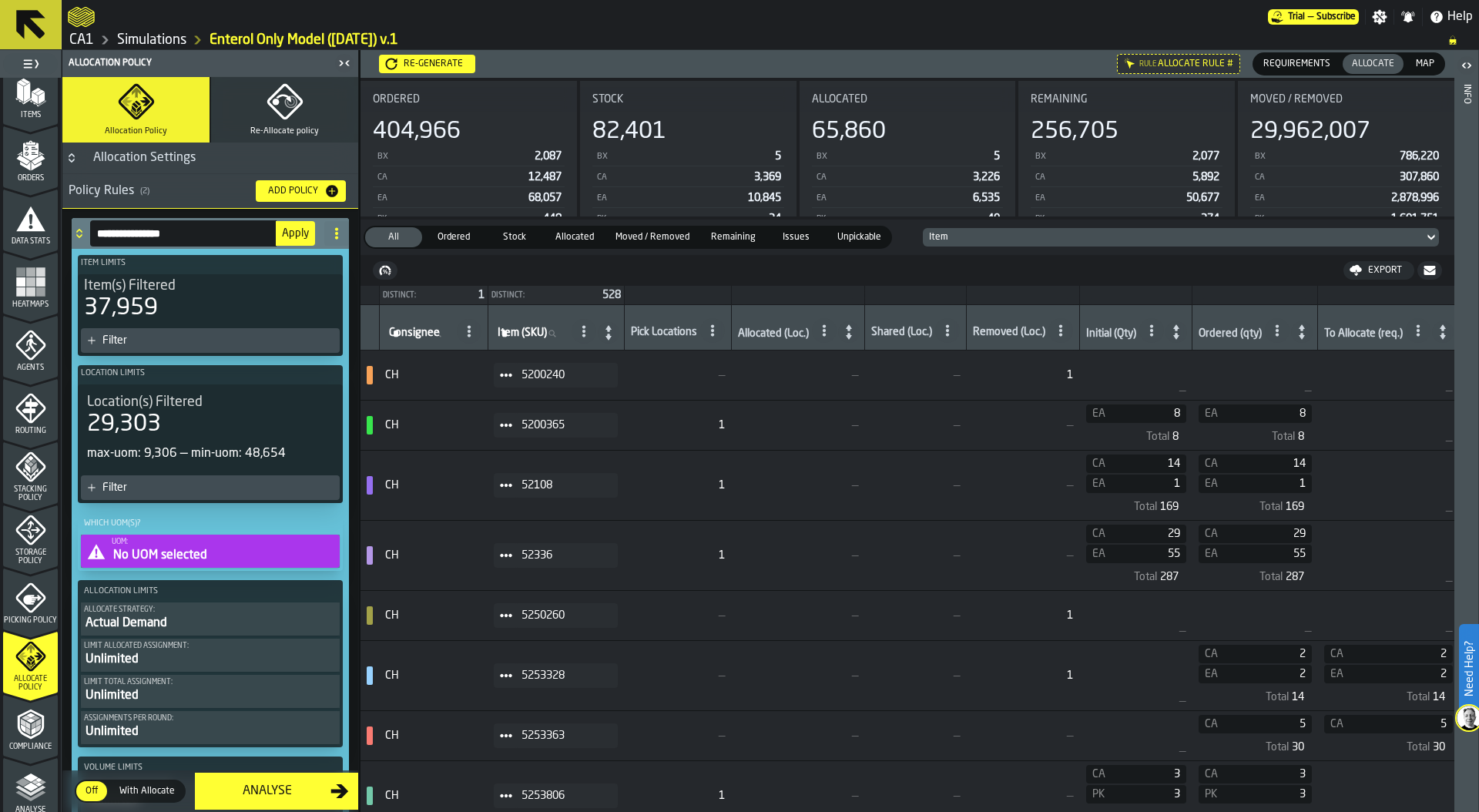
drag, startPoint x: 201, startPoint y: 234, endPoint x: 80, endPoint y: 227, distance: 121.2
click at [80, 227] on div "**********" at bounding box center [194, 233] width 246 height 30
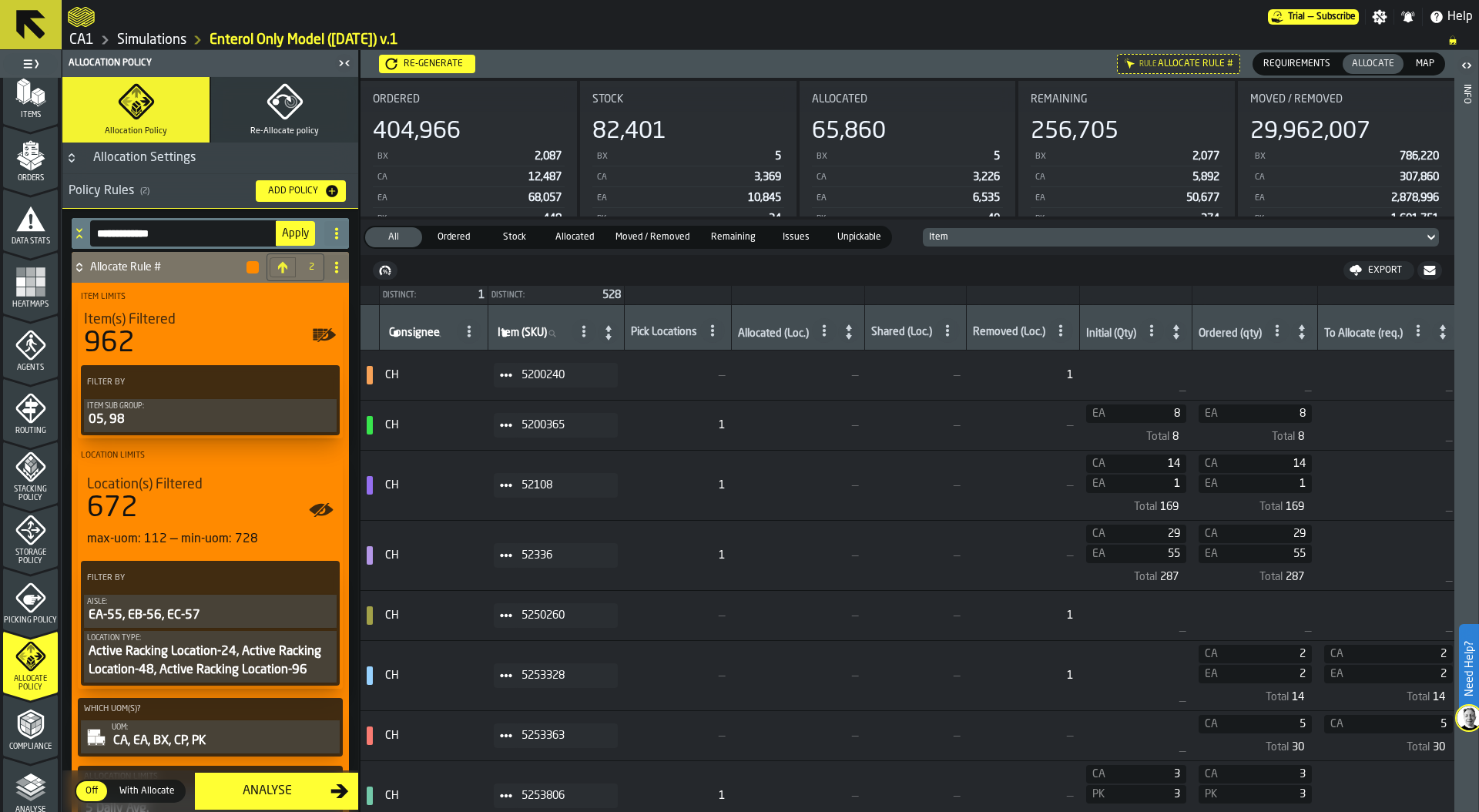
type input "**********"
click at [285, 236] on span "Apply" at bounding box center [295, 233] width 27 height 10
click at [78, 229] on icon at bounding box center [79, 229] width 6 height 4
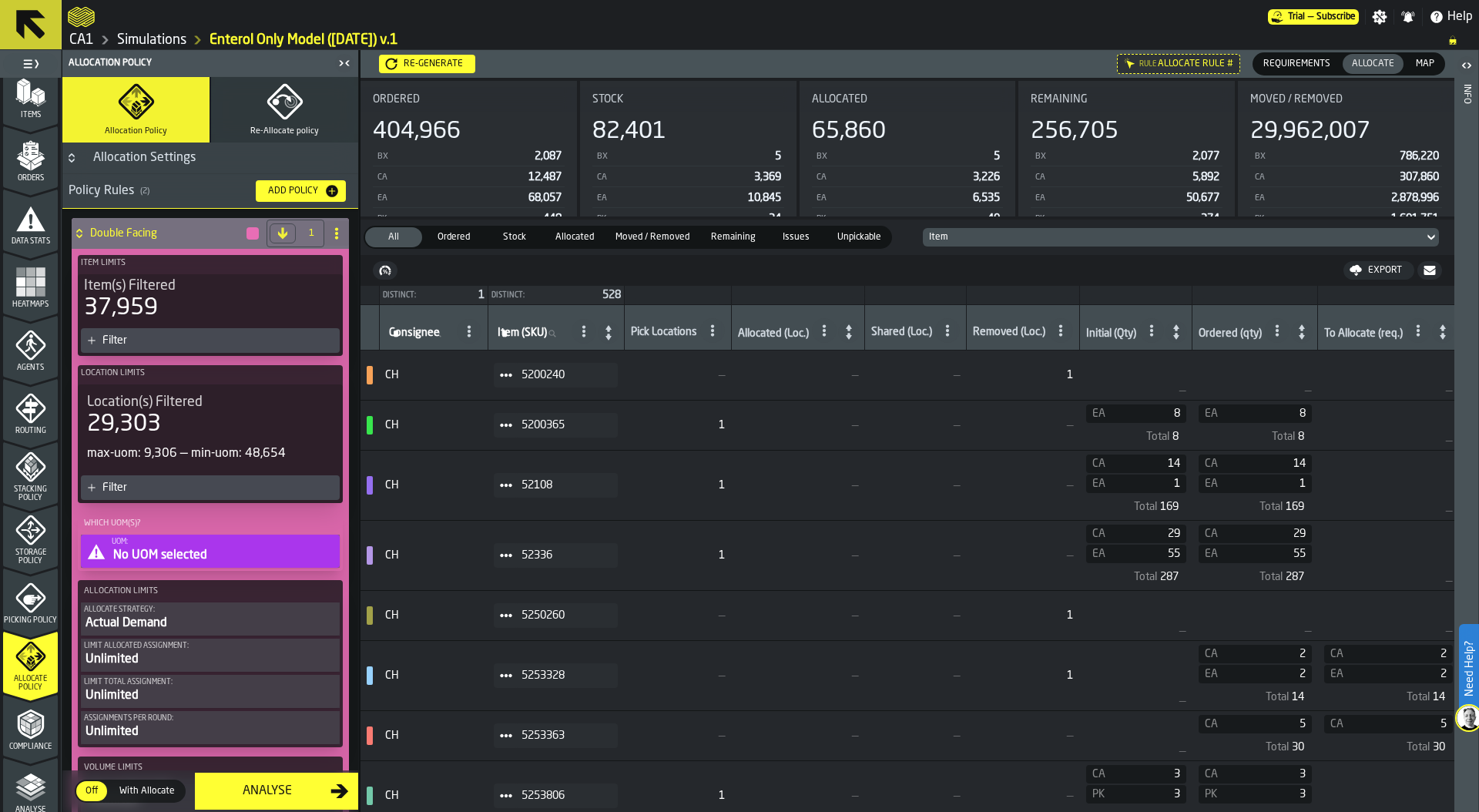
click at [177, 342] on div "Filter" at bounding box center [218, 340] width 231 height 12
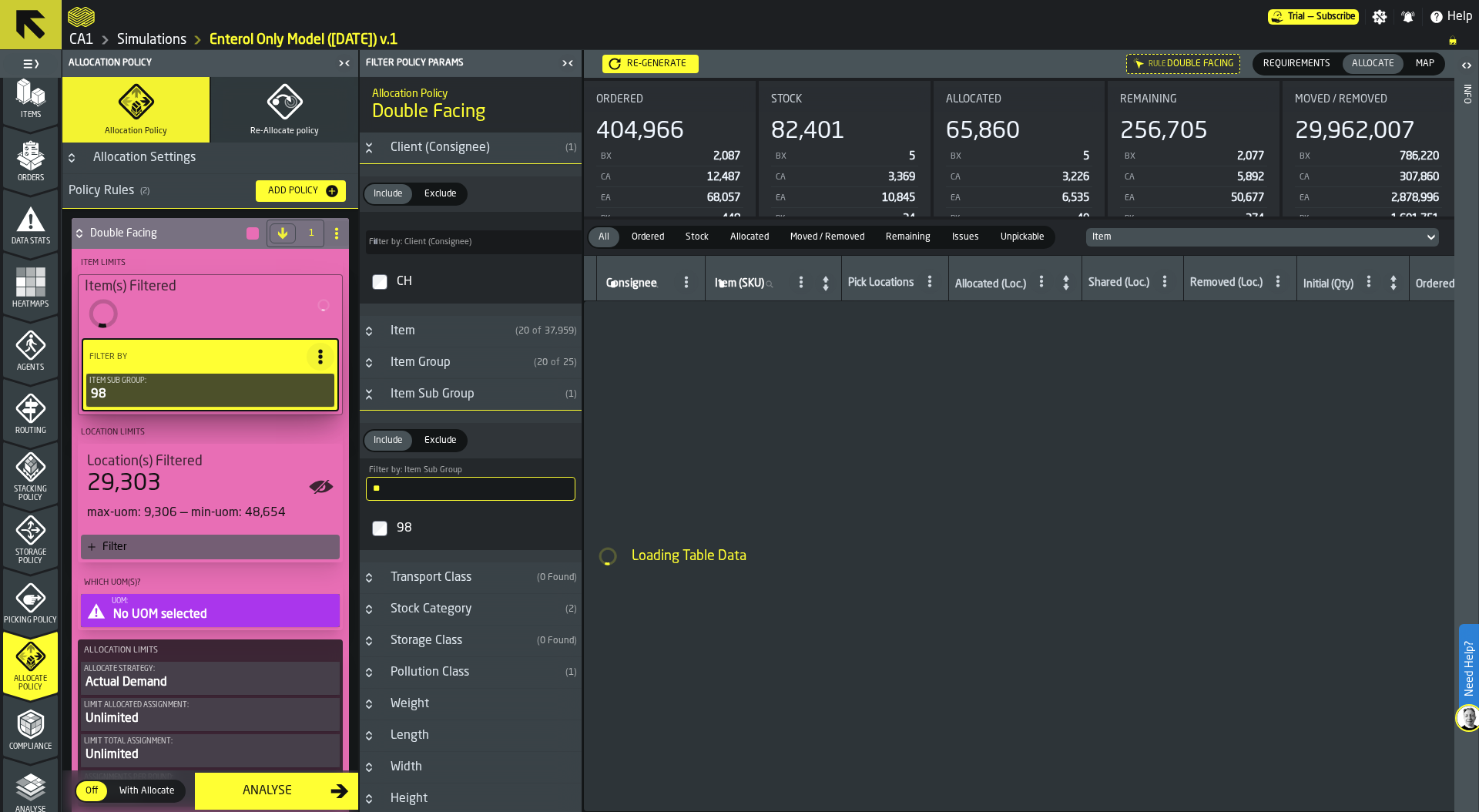
drag, startPoint x: 393, startPoint y: 486, endPoint x: 339, endPoint y: 486, distance: 54.0
click at [339, 486] on aside "1 Start 1.1 Layout 1.2 Assignment 1.3 Items 1.4 Orders 1.5 Data Stats 1.6 Heatm…" at bounding box center [291, 430] width 583 height 761
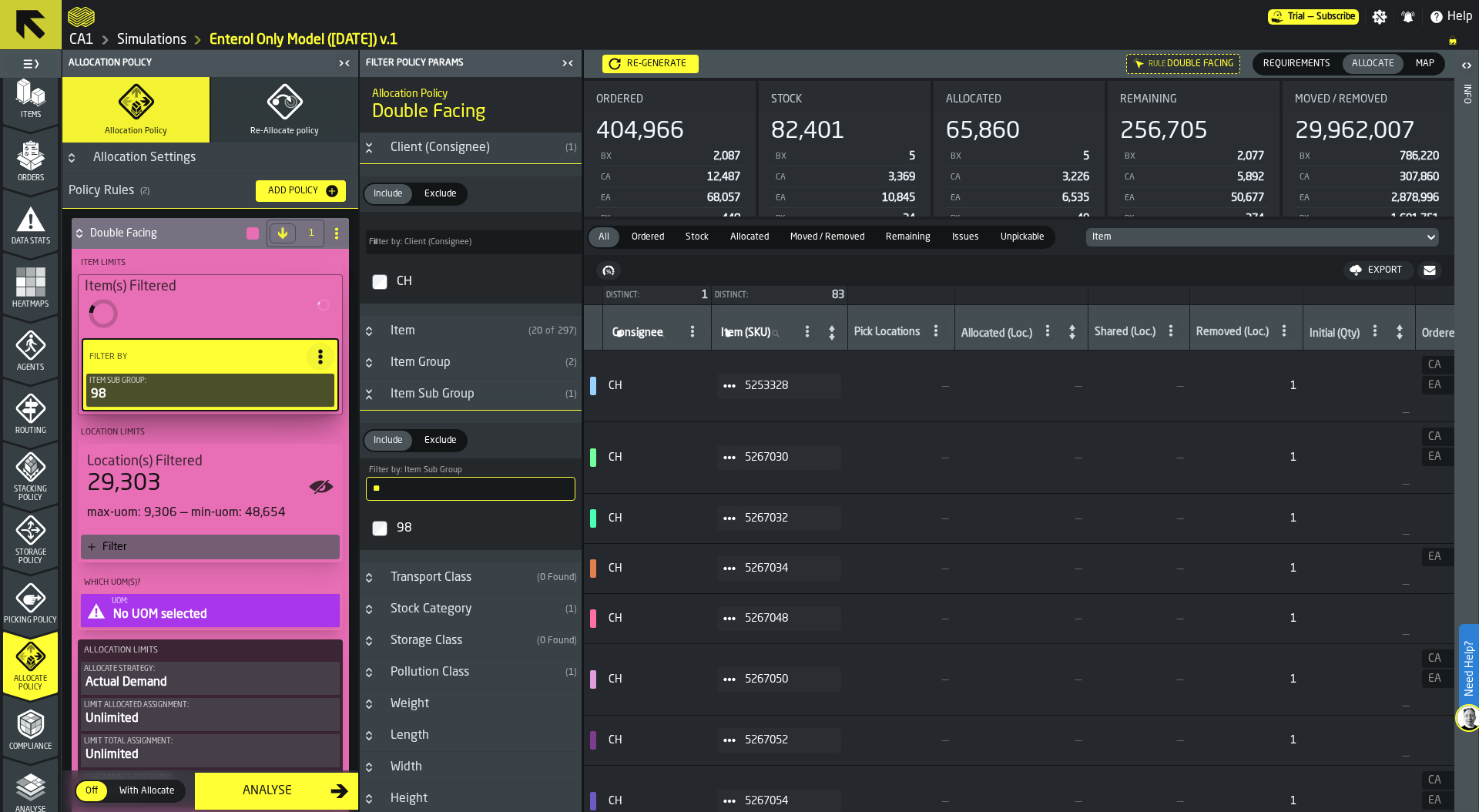
click at [416, 485] on input "**" at bounding box center [470, 489] width 209 height 24
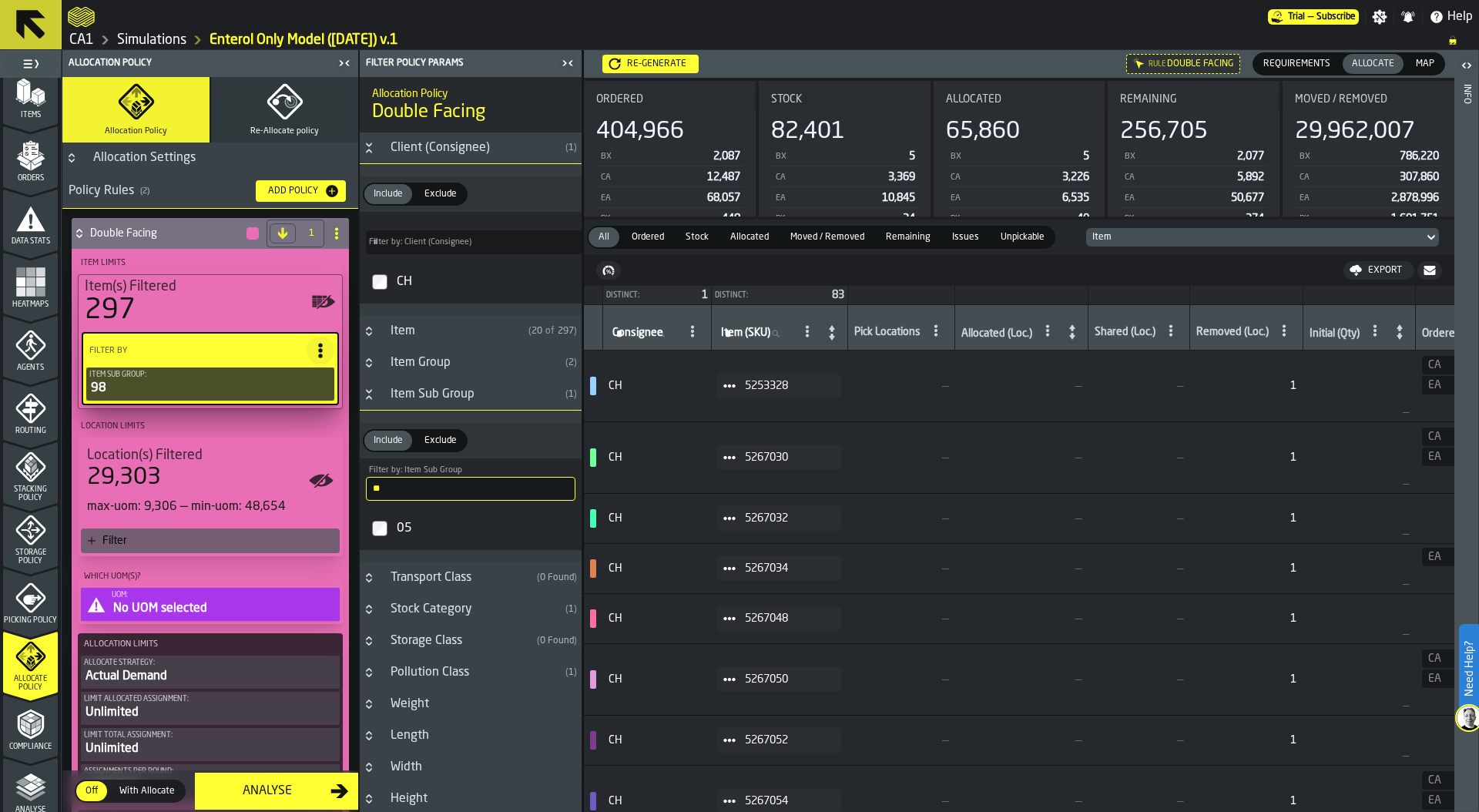
type input "**"
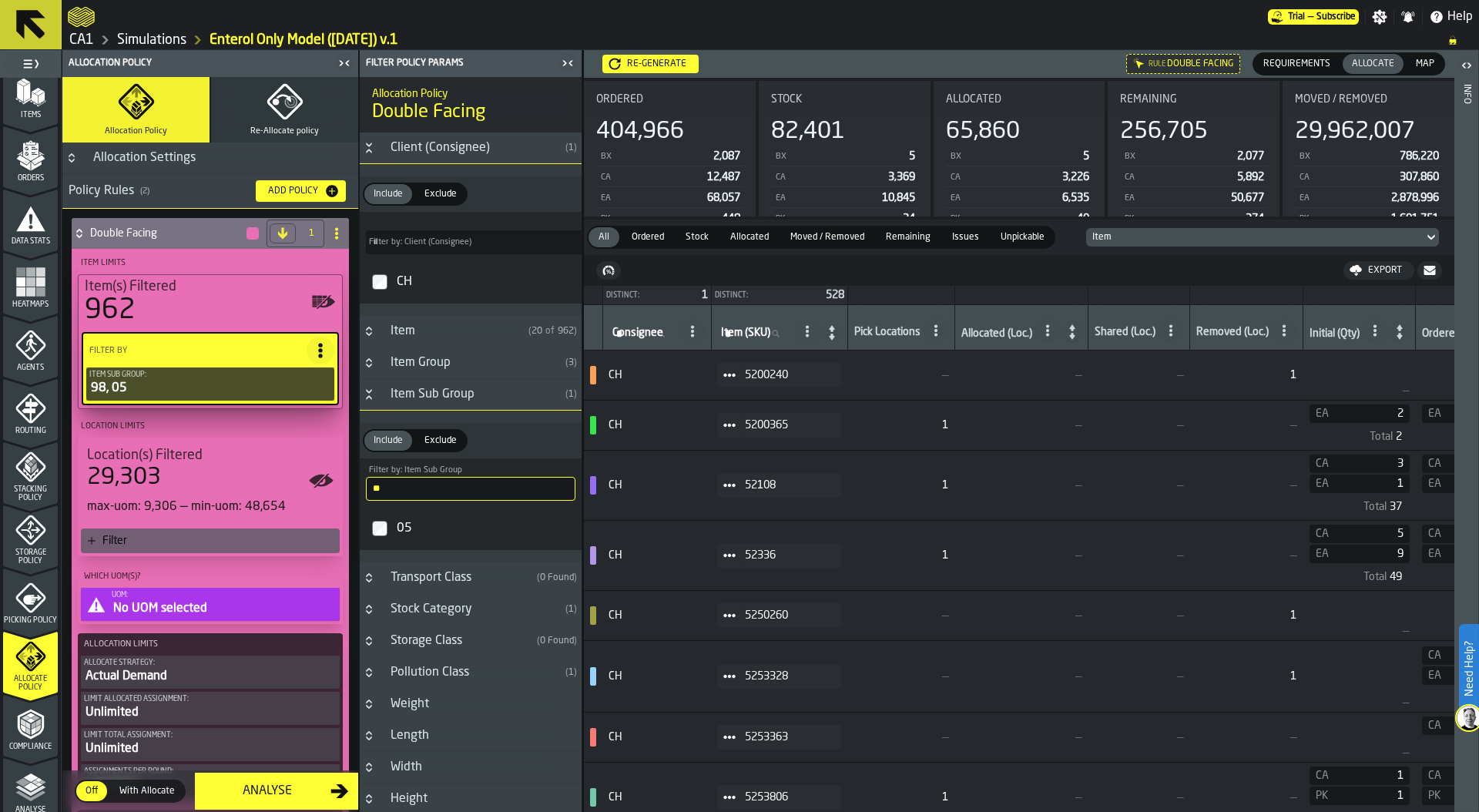
click at [203, 540] on div "Filter" at bounding box center [218, 540] width 231 height 12
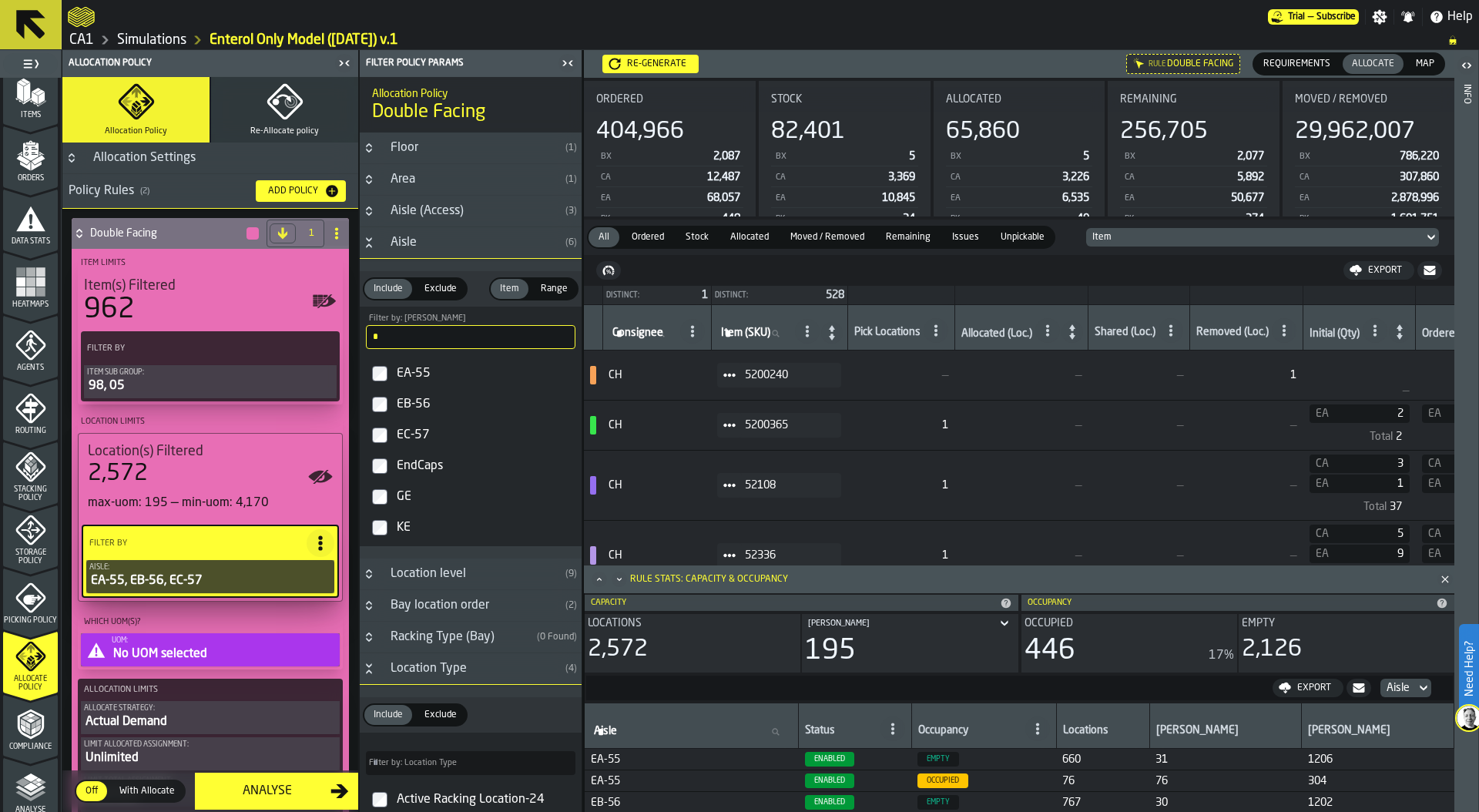
click at [216, 649] on div "No UOM selected" at bounding box center [224, 653] width 225 height 18
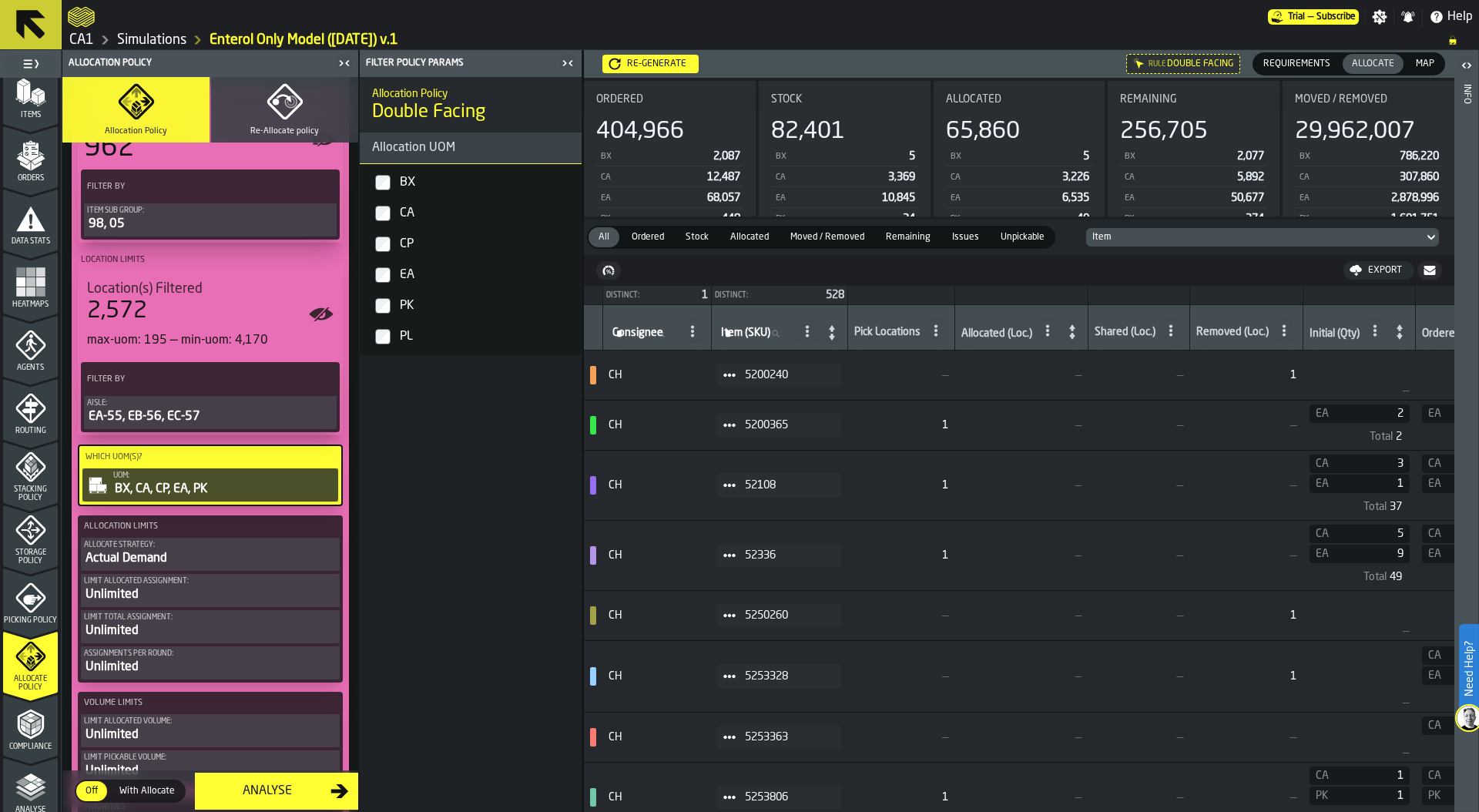
scroll to position [290, 0]
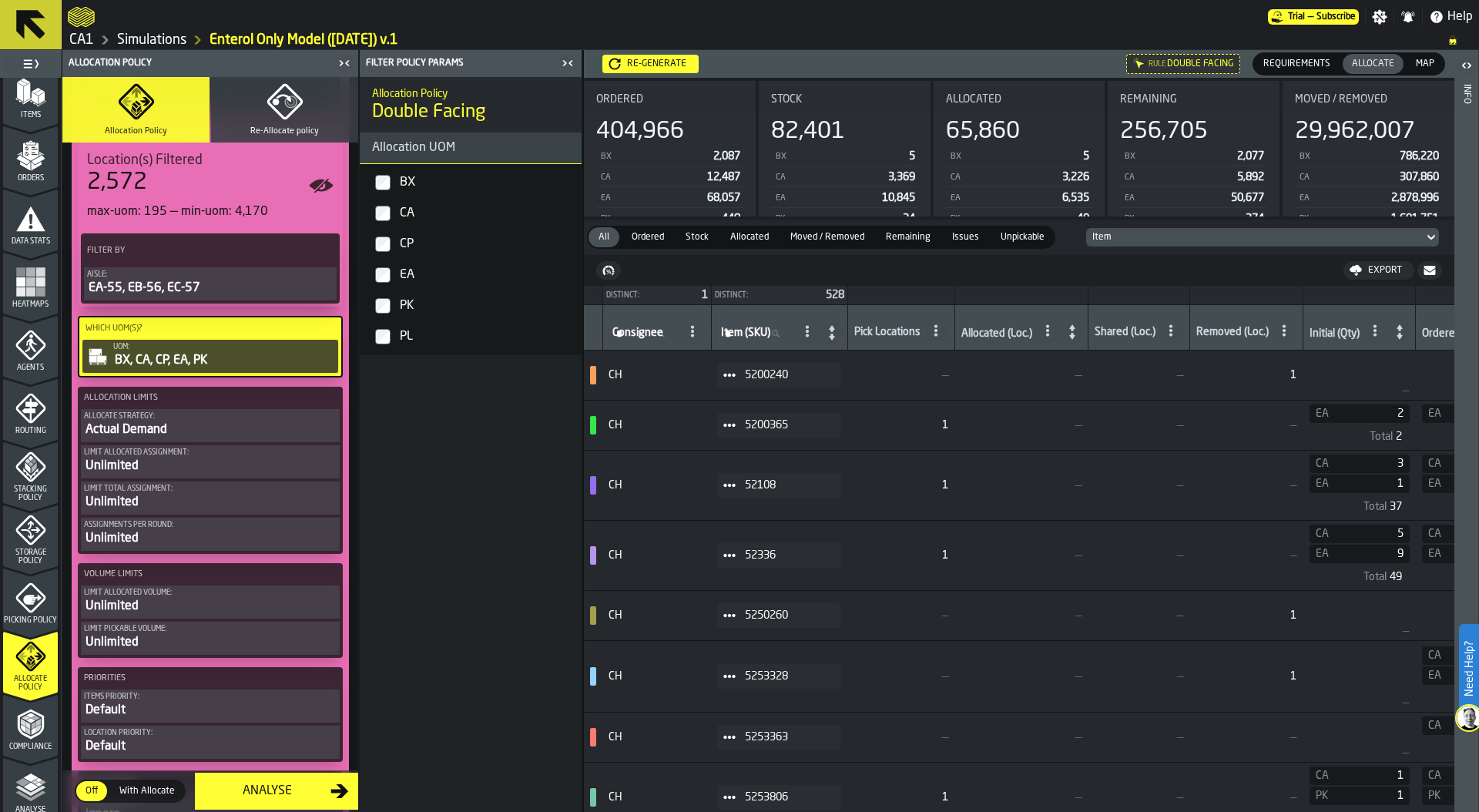
click at [195, 432] on div "Actual Demand" at bounding box center [210, 429] width 253 height 18
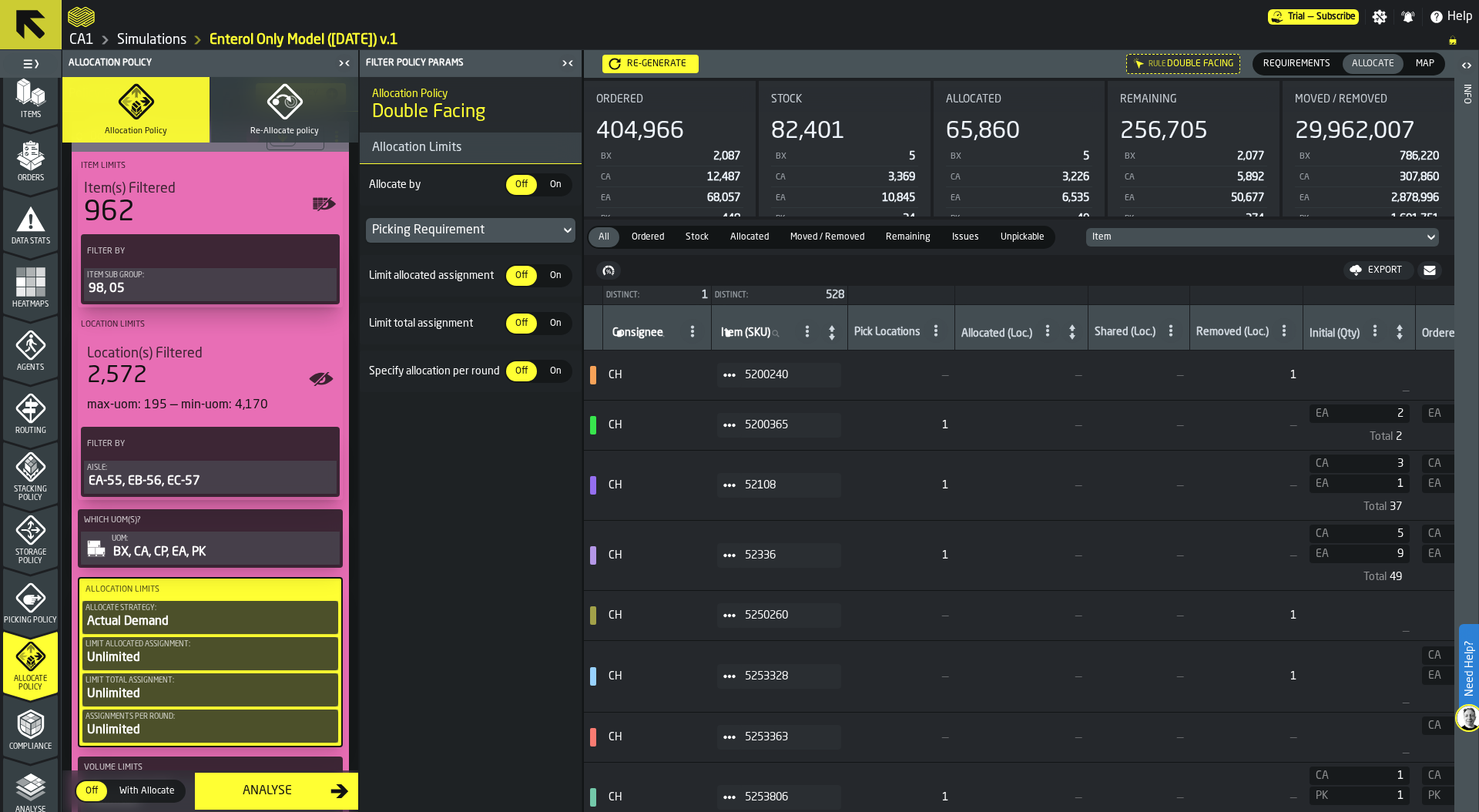
scroll to position [57, 0]
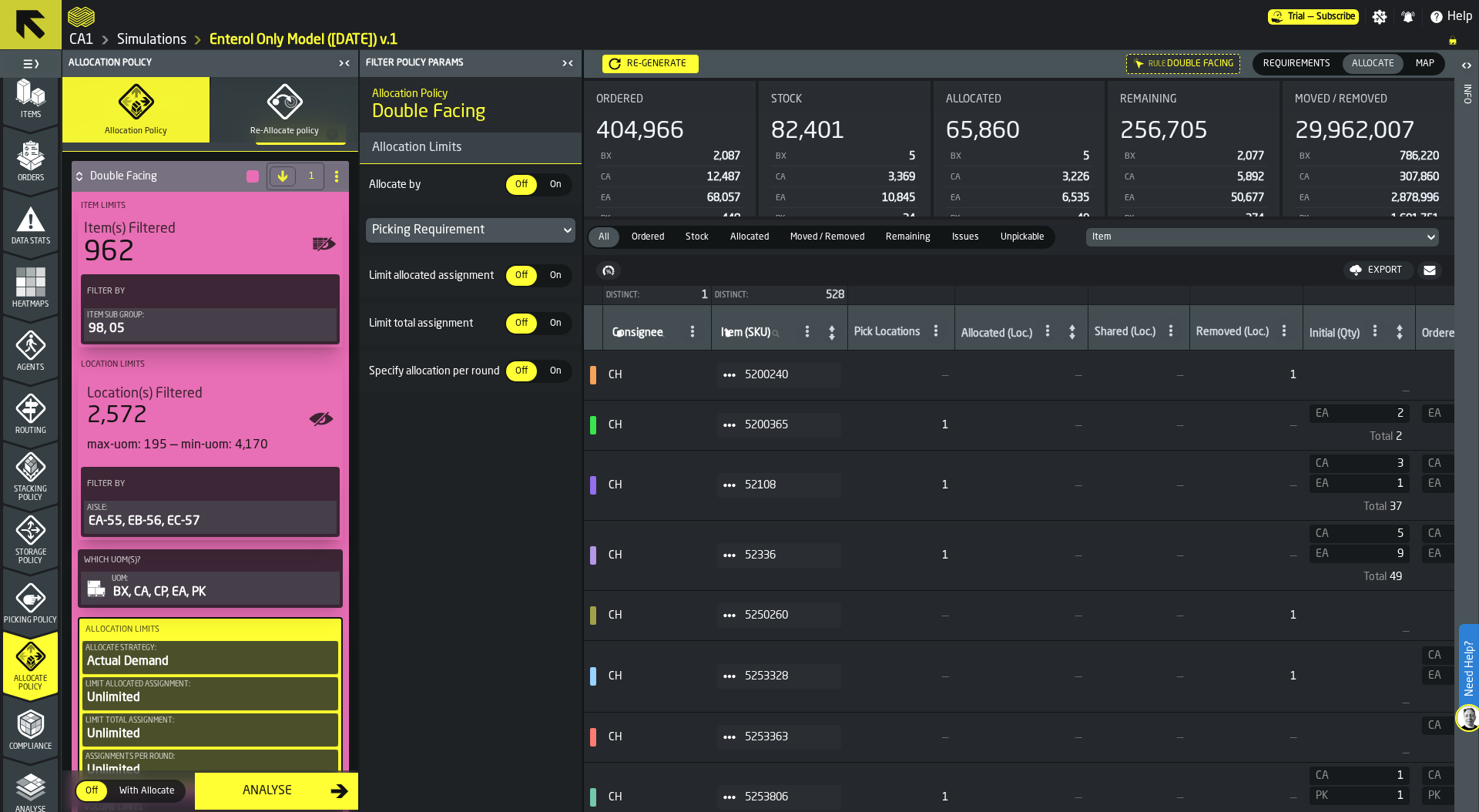
click at [177, 324] on div "98, 05" at bounding box center [209, 328] width 246 height 18
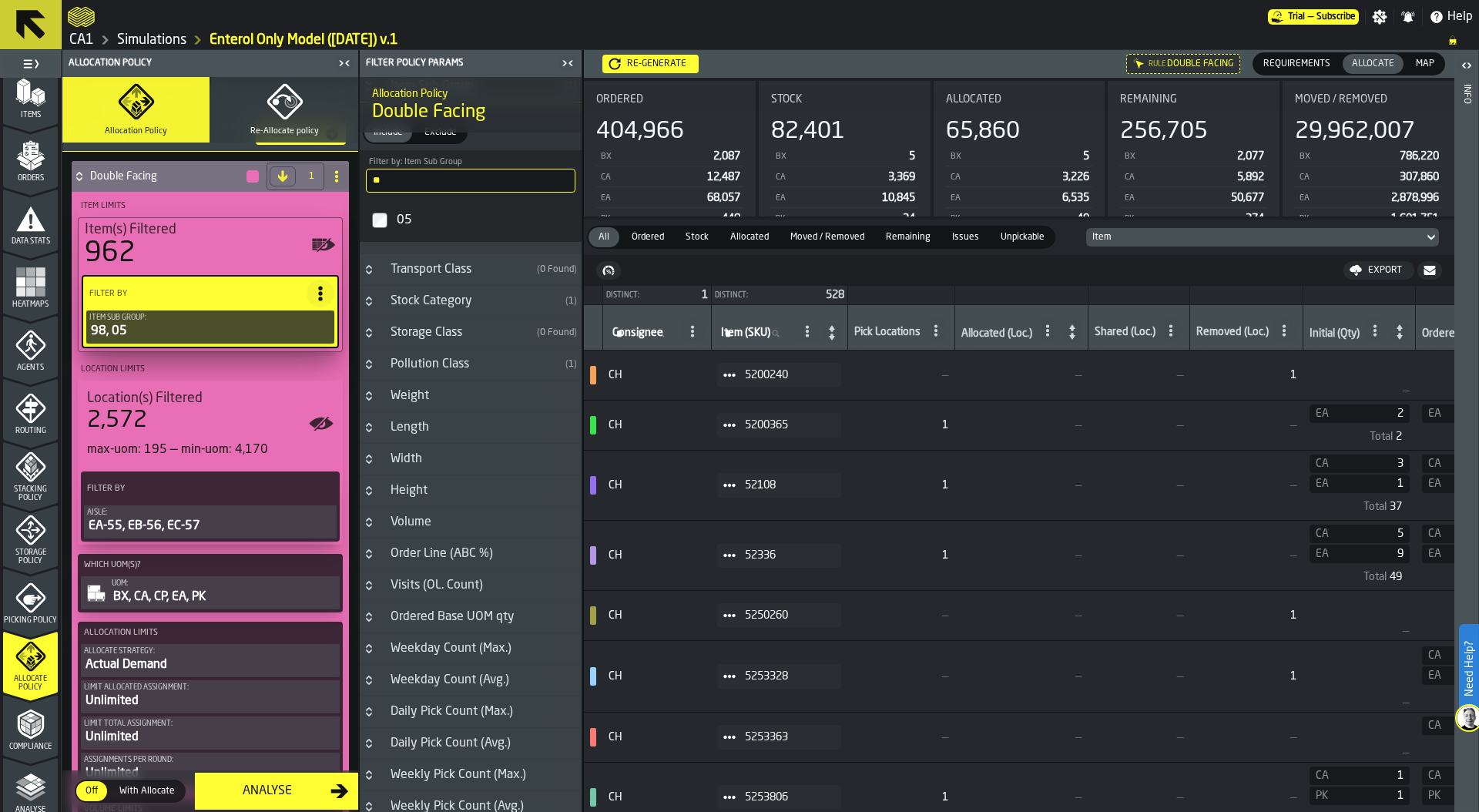
scroll to position [352, 0]
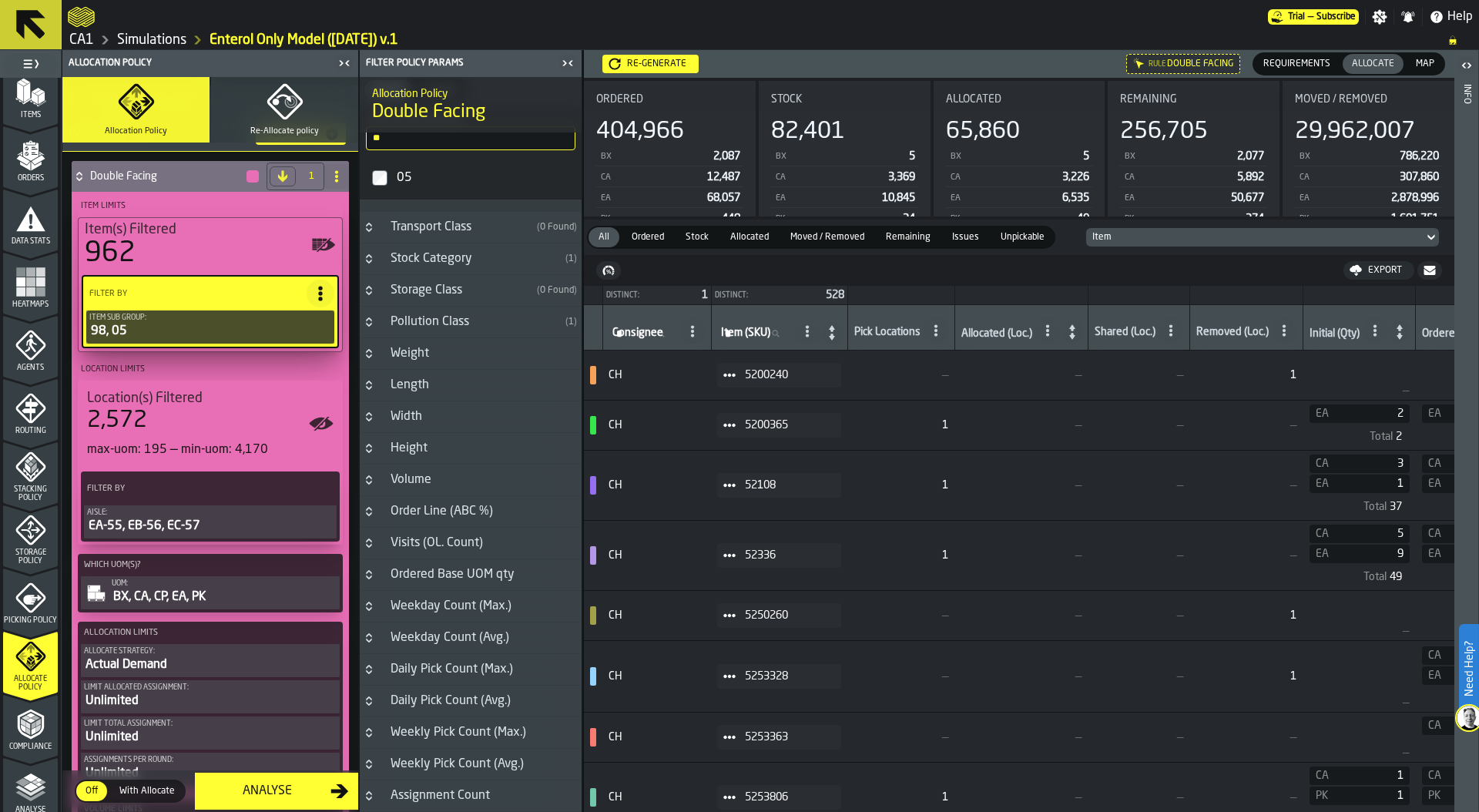
click at [368, 509] on icon "Button-Order Line (ABC %)-closed" at bounding box center [368, 511] width 12 height 12
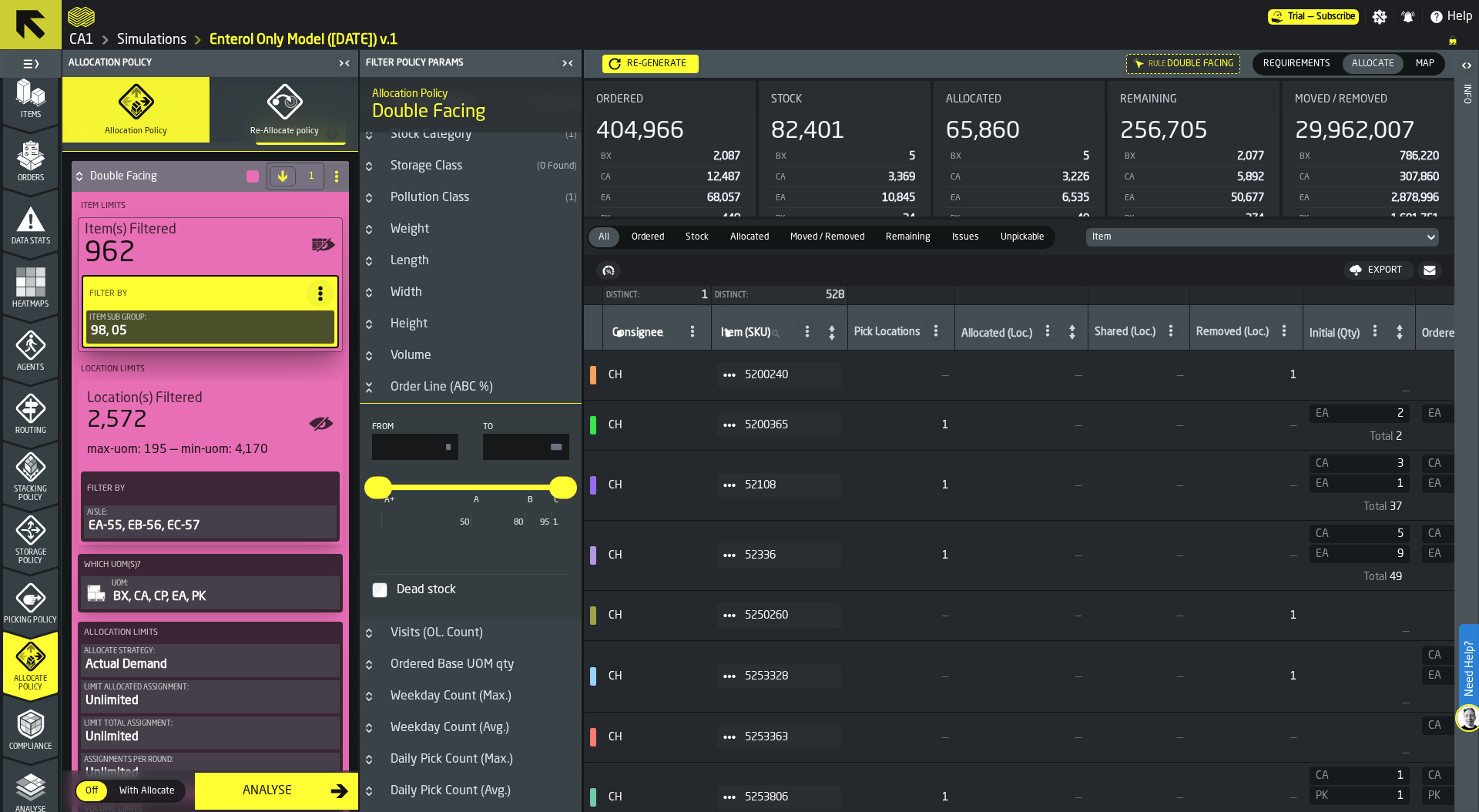
scroll to position [495, 0]
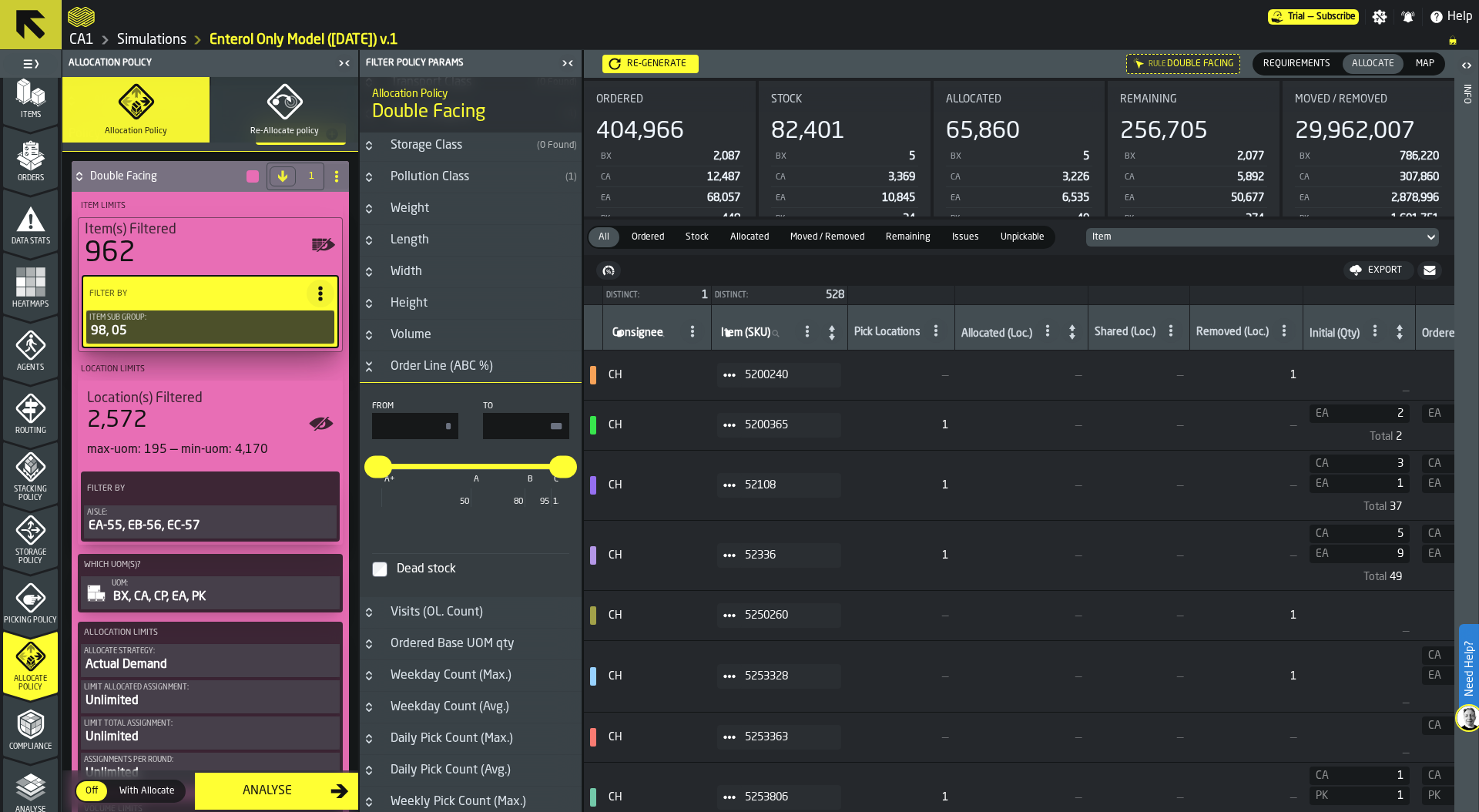
drag, startPoint x: 433, startPoint y: 423, endPoint x: 514, endPoint y: 423, distance: 81.0
click at [513, 423] on div "From * To ***" at bounding box center [471, 420] width 197 height 38
drag, startPoint x: 532, startPoint y: 424, endPoint x: 627, endPoint y: 424, distance: 95.0
click at [627, 424] on main "1 Start 1.1 Layout 1.2 Assignment 1.3 Items 1.4 Orders 1.5 Data Stats 1.6 Heatm…" at bounding box center [739, 430] width 1479 height 761
click at [438, 421] on input "*" at bounding box center [415, 425] width 86 height 26
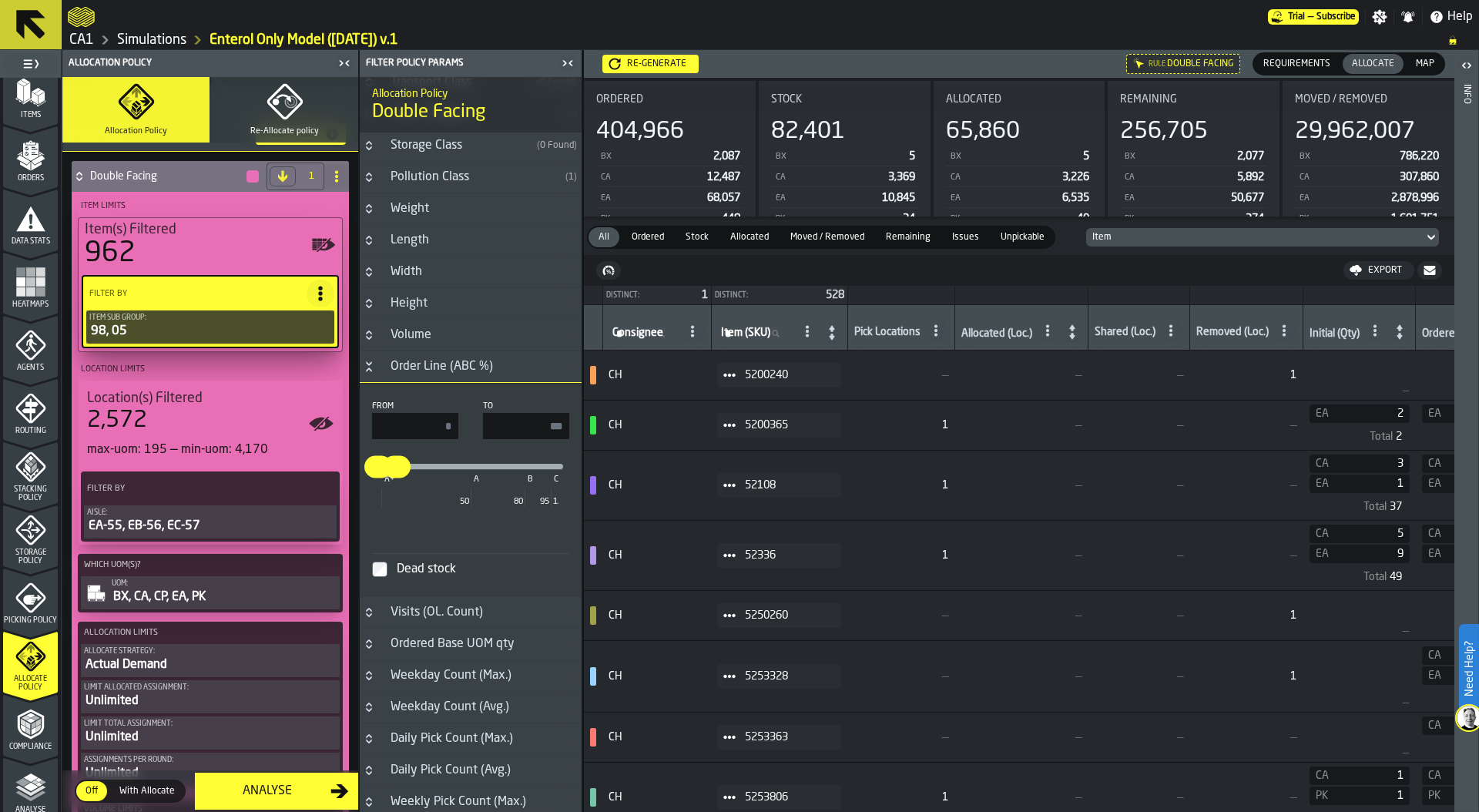
click at [419, 427] on input "*" at bounding box center [415, 425] width 86 height 26
click at [532, 429] on input "**" at bounding box center [526, 425] width 86 height 26
drag, startPoint x: 532, startPoint y: 429, endPoint x: 570, endPoint y: 431, distance: 38.1
click at [570, 430] on div "From * To ** * *** A+ A B C 50 80 95 100 Dead stock" at bounding box center [470, 489] width 221 height 189
type input "**"
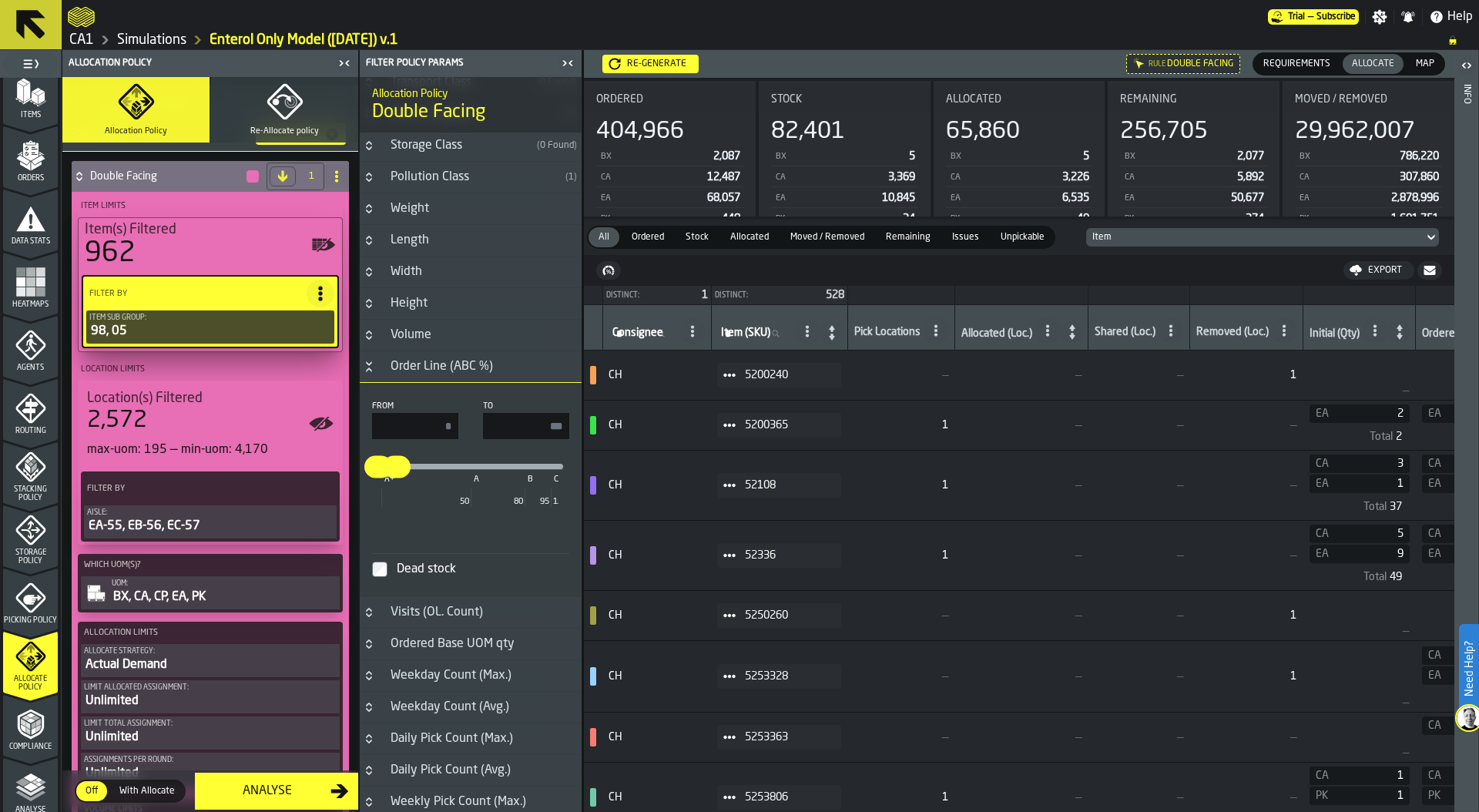
click at [417, 429] on input "*" at bounding box center [415, 425] width 86 height 26
click at [418, 543] on div "* *** A+ A B C 50 80 95 100" at bounding box center [471, 498] width 197 height 95
type input "**"
drag, startPoint x: 400, startPoint y: 465, endPoint x: 429, endPoint y: 466, distance: 29.0
click at [429, 466] on input "**" at bounding box center [422, 457] width 24 height 32
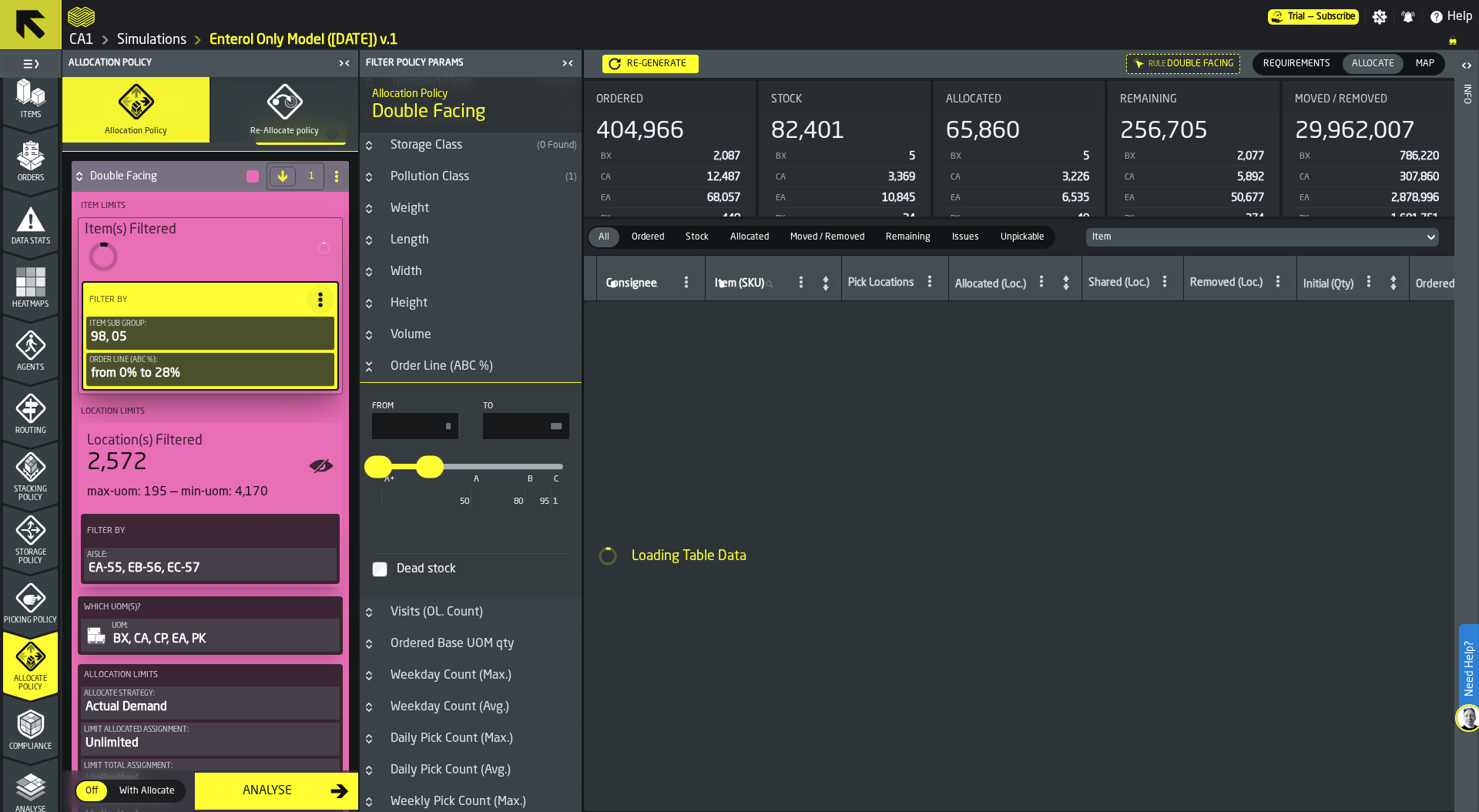
type input "**"
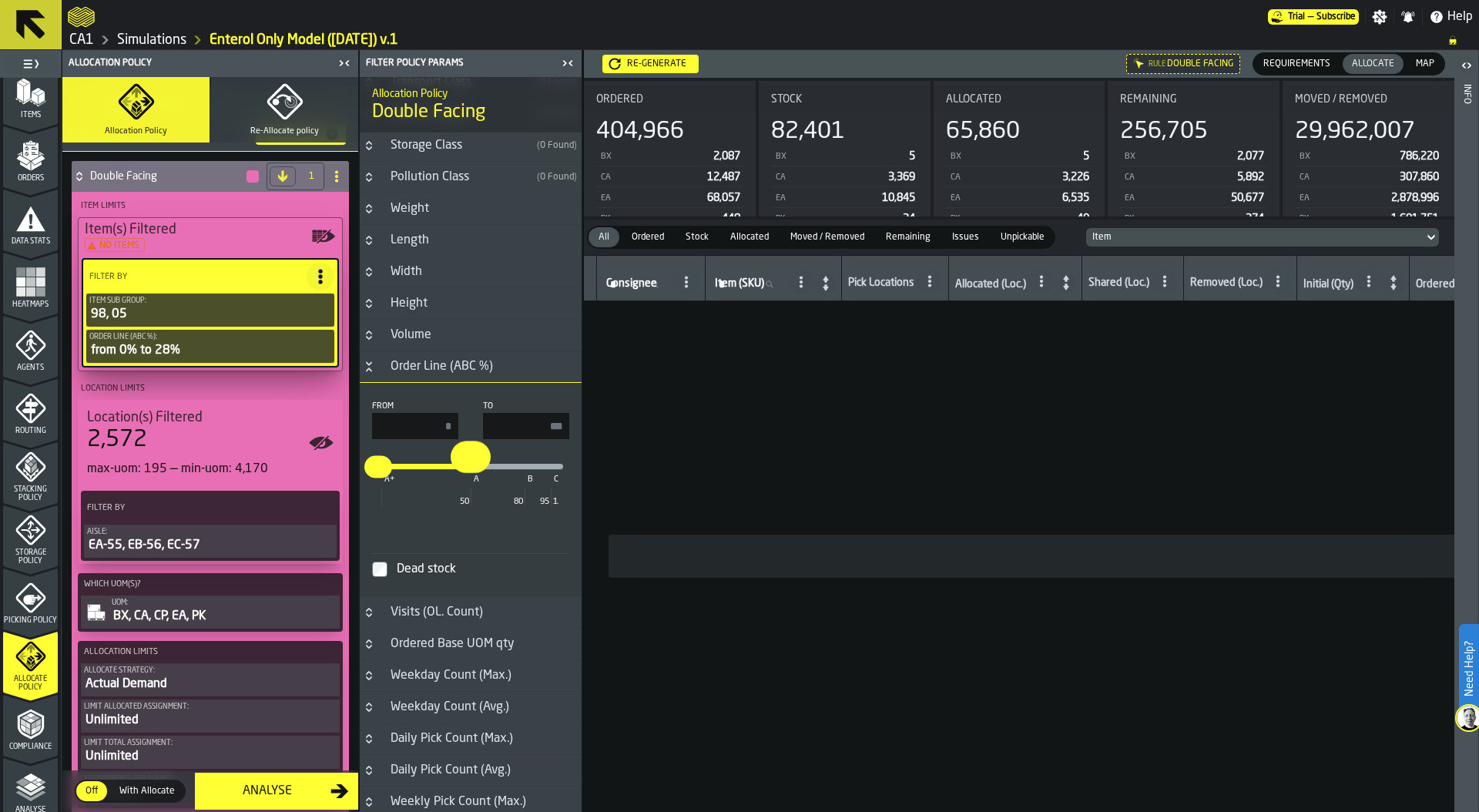
drag, startPoint x: 432, startPoint y: 467, endPoint x: 469, endPoint y: 469, distance: 37.1
click at [469, 469] on input "**" at bounding box center [462, 457] width 24 height 32
type input "**"
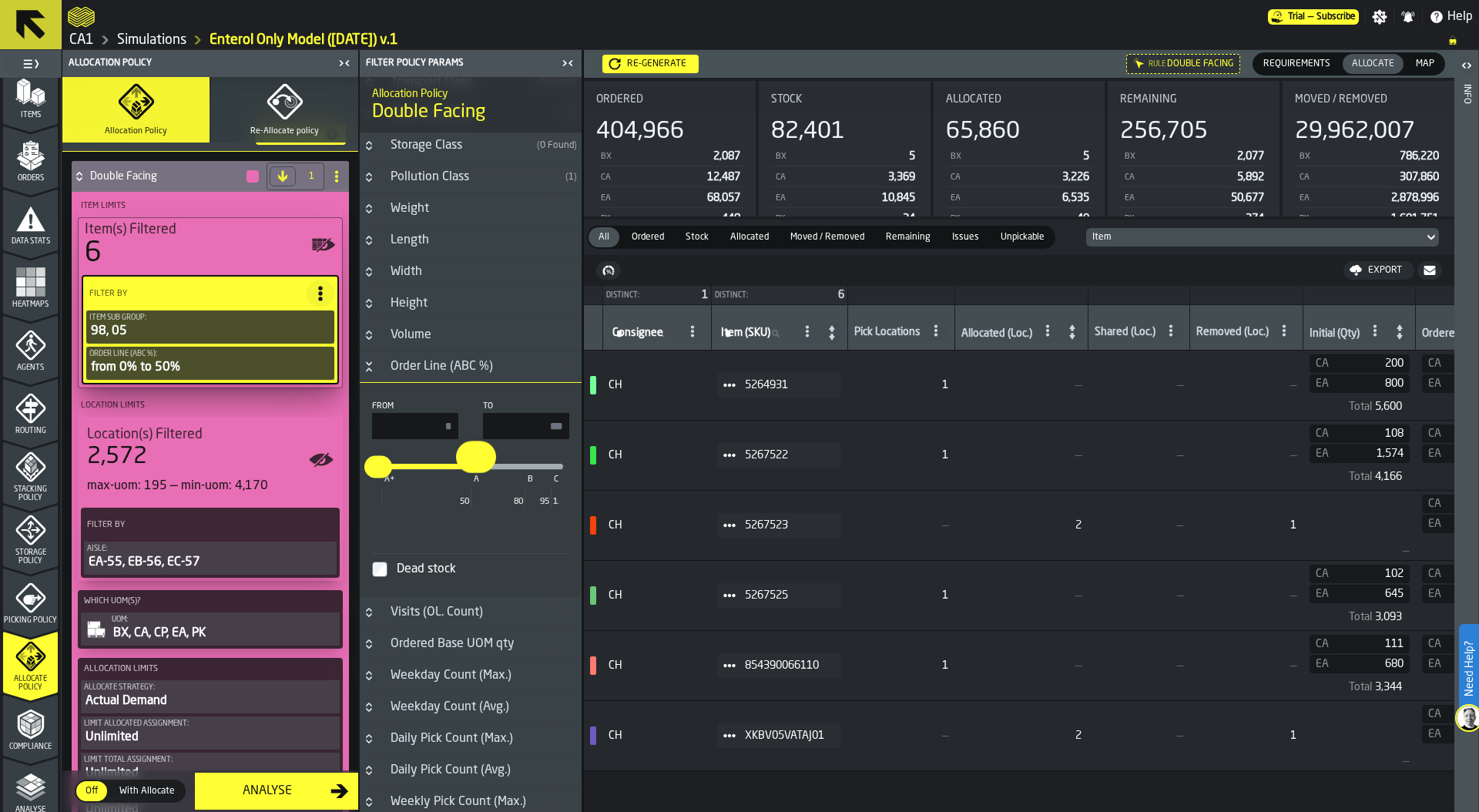
click at [472, 465] on input "**" at bounding box center [468, 457] width 24 height 32
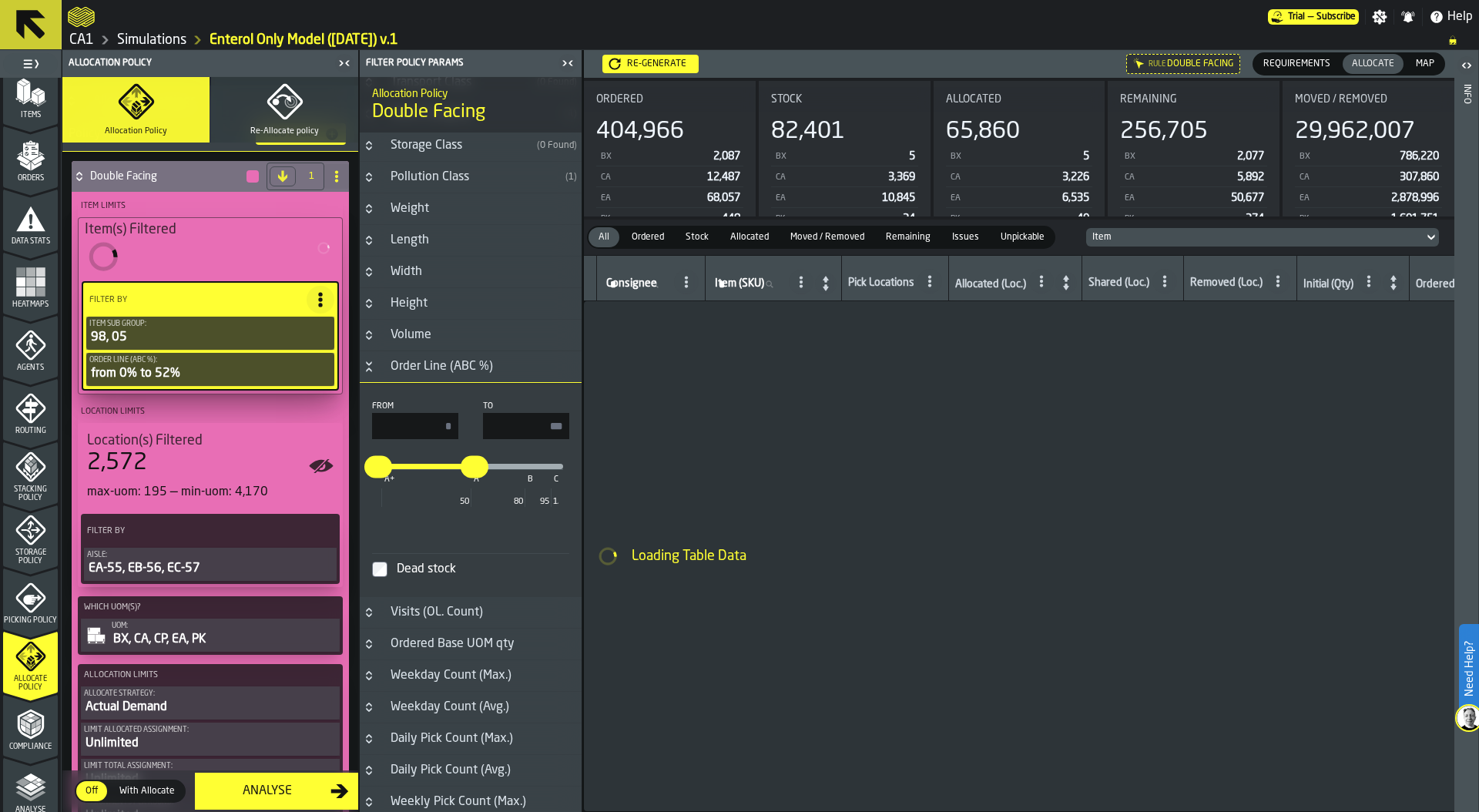
type input "**"
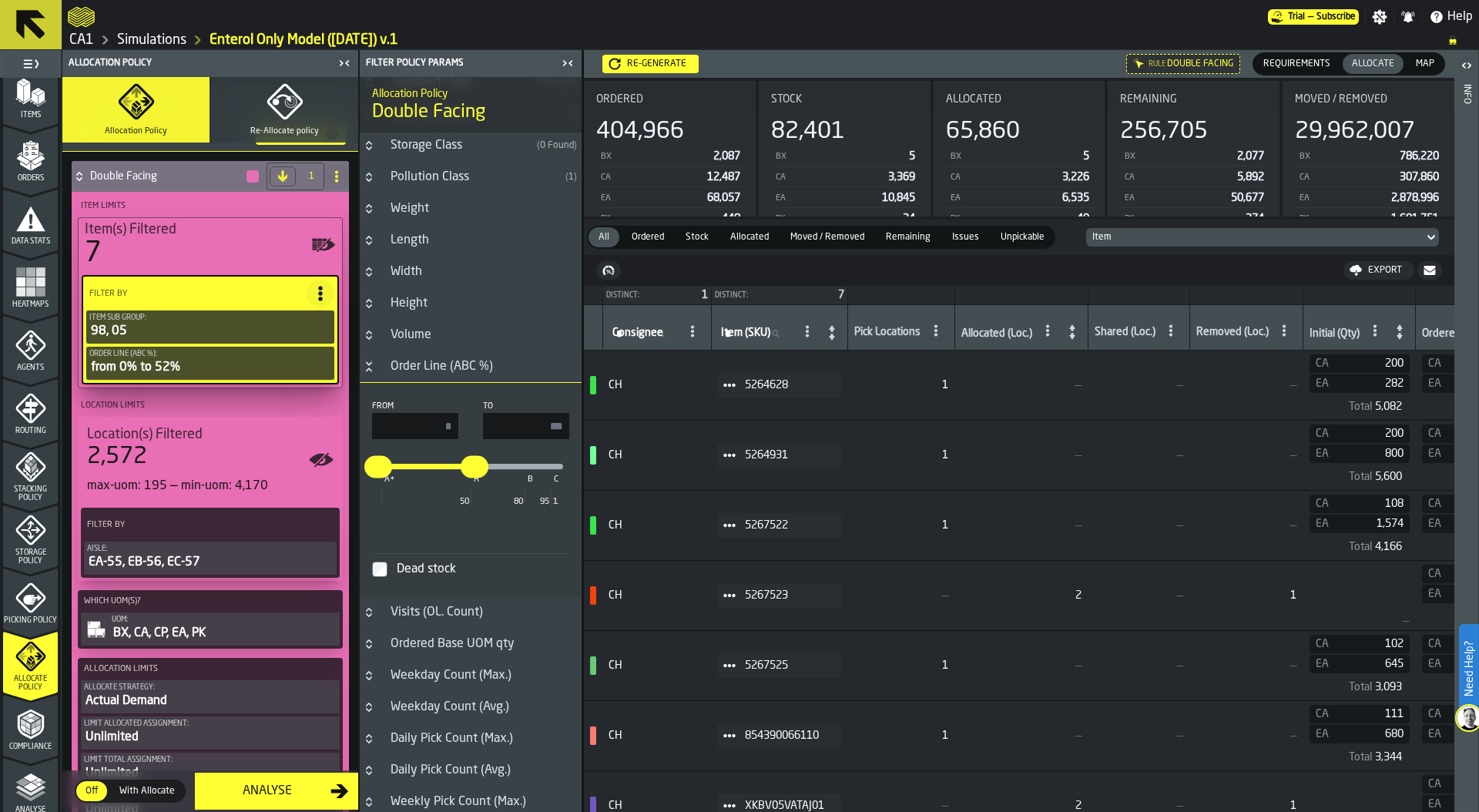
drag, startPoint x: 533, startPoint y: 428, endPoint x: 572, endPoint y: 427, distance: 39.0
click at [572, 427] on div "From * To ** * ** A+ A B C 50 80 95 100 Dead stock" at bounding box center [470, 489] width 221 height 189
type input "**"
click at [407, 428] on input "*" at bounding box center [415, 425] width 86 height 26
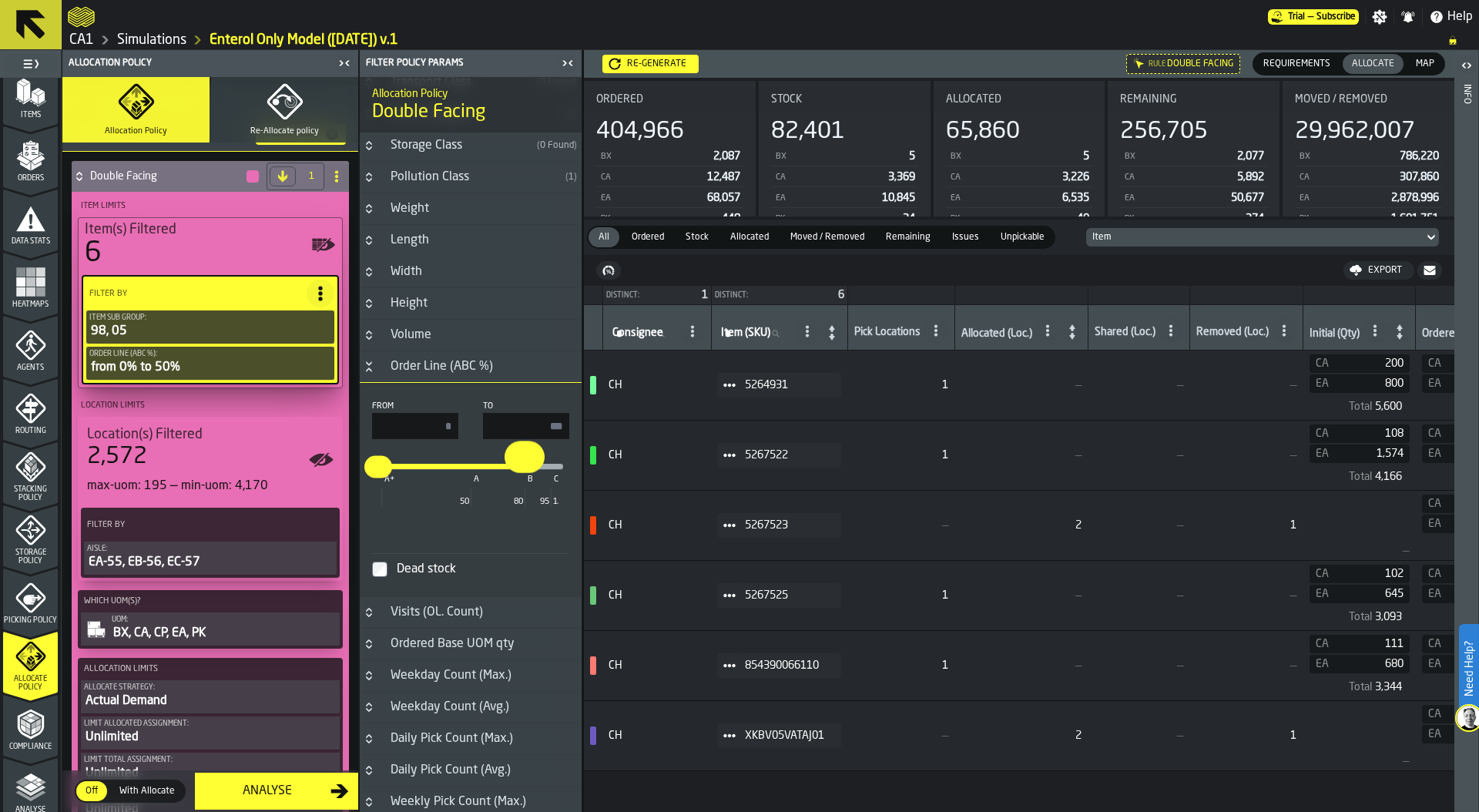
drag, startPoint x: 475, startPoint y: 465, endPoint x: 522, endPoint y: 465, distance: 47.0
click at [522, 465] on input "**" at bounding box center [517, 457] width 24 height 32
type input "**"
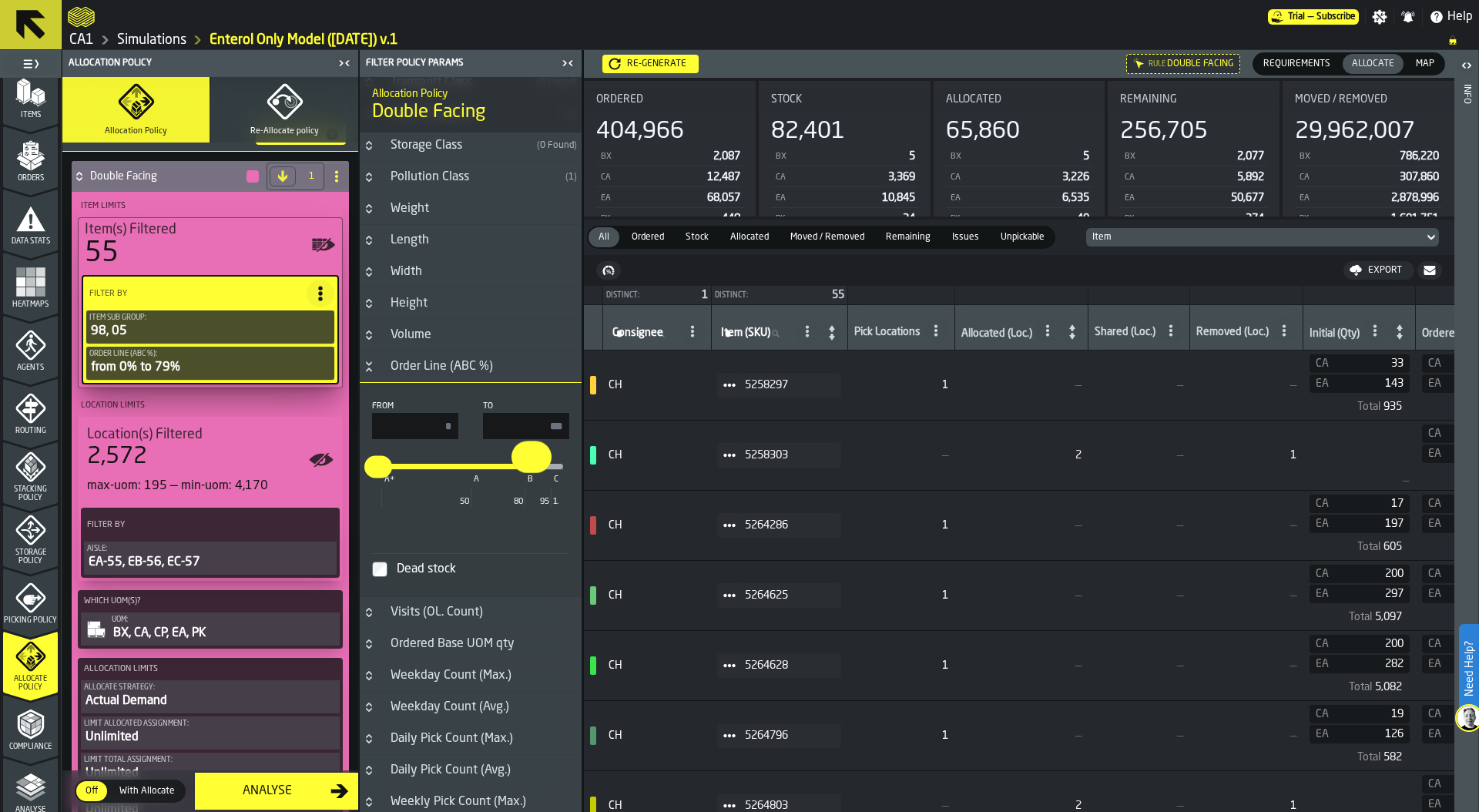
click at [528, 463] on input "**" at bounding box center [523, 457] width 24 height 32
type input "**"
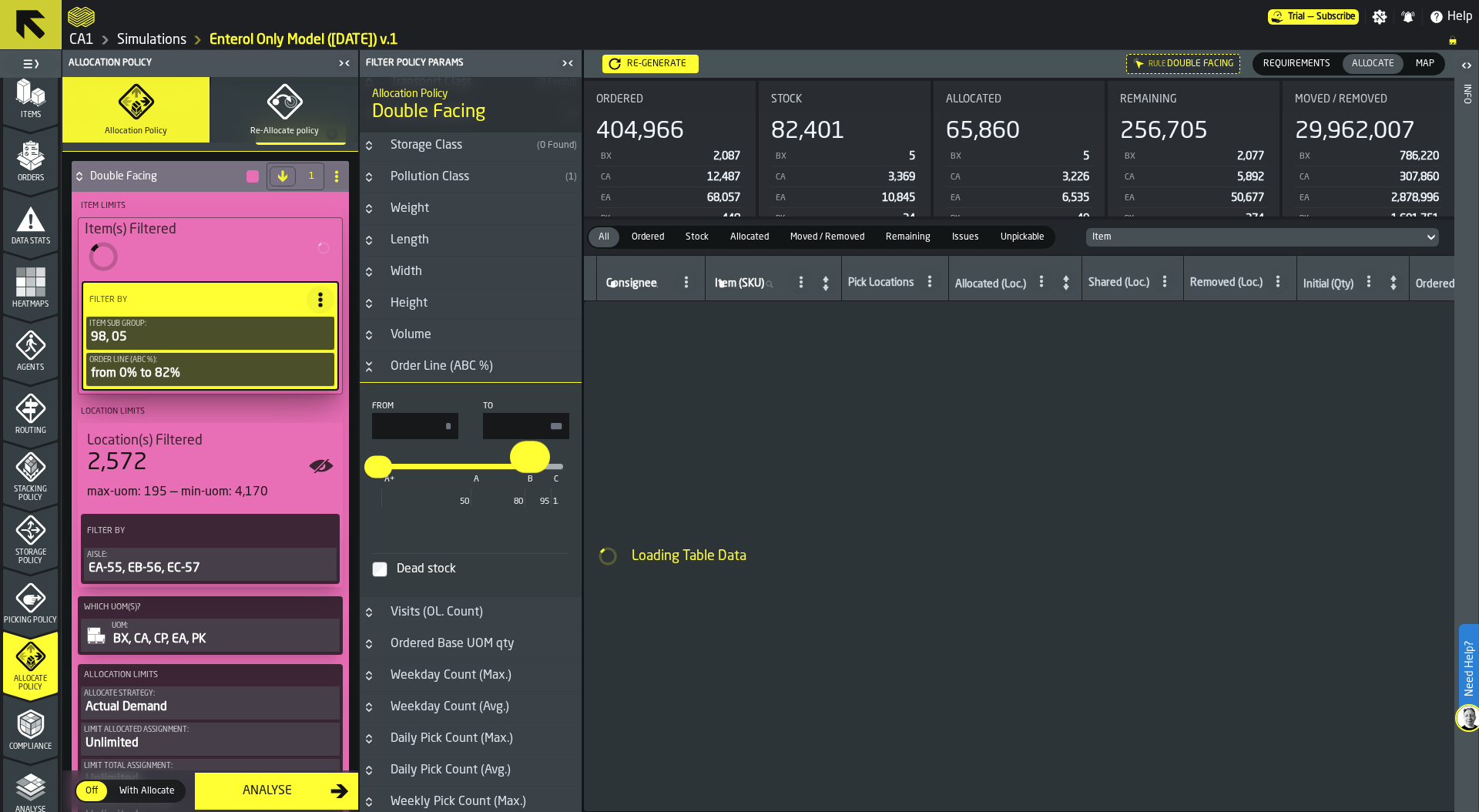
type input "**"
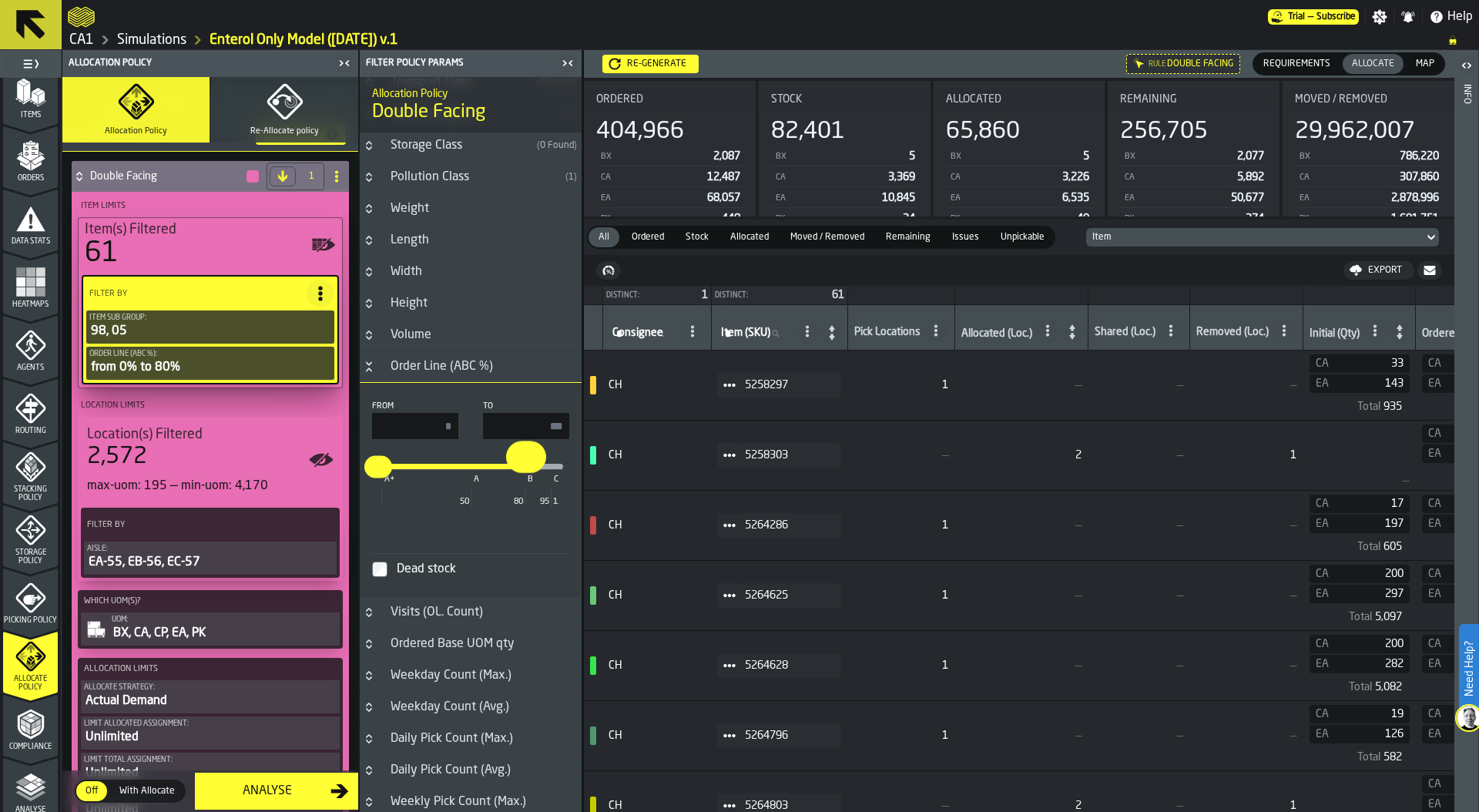
drag, startPoint x: 537, startPoint y: 424, endPoint x: 584, endPoint y: 424, distance: 47.0
click at [583, 424] on main "1 Start 1.1 Layout 1.2 Assignment 1.3 Items 1.4 Orders 1.5 Data Stats 1.6 Heatm…" at bounding box center [739, 430] width 1479 height 761
type input "**"
click at [412, 432] on input "*" at bounding box center [415, 425] width 86 height 26
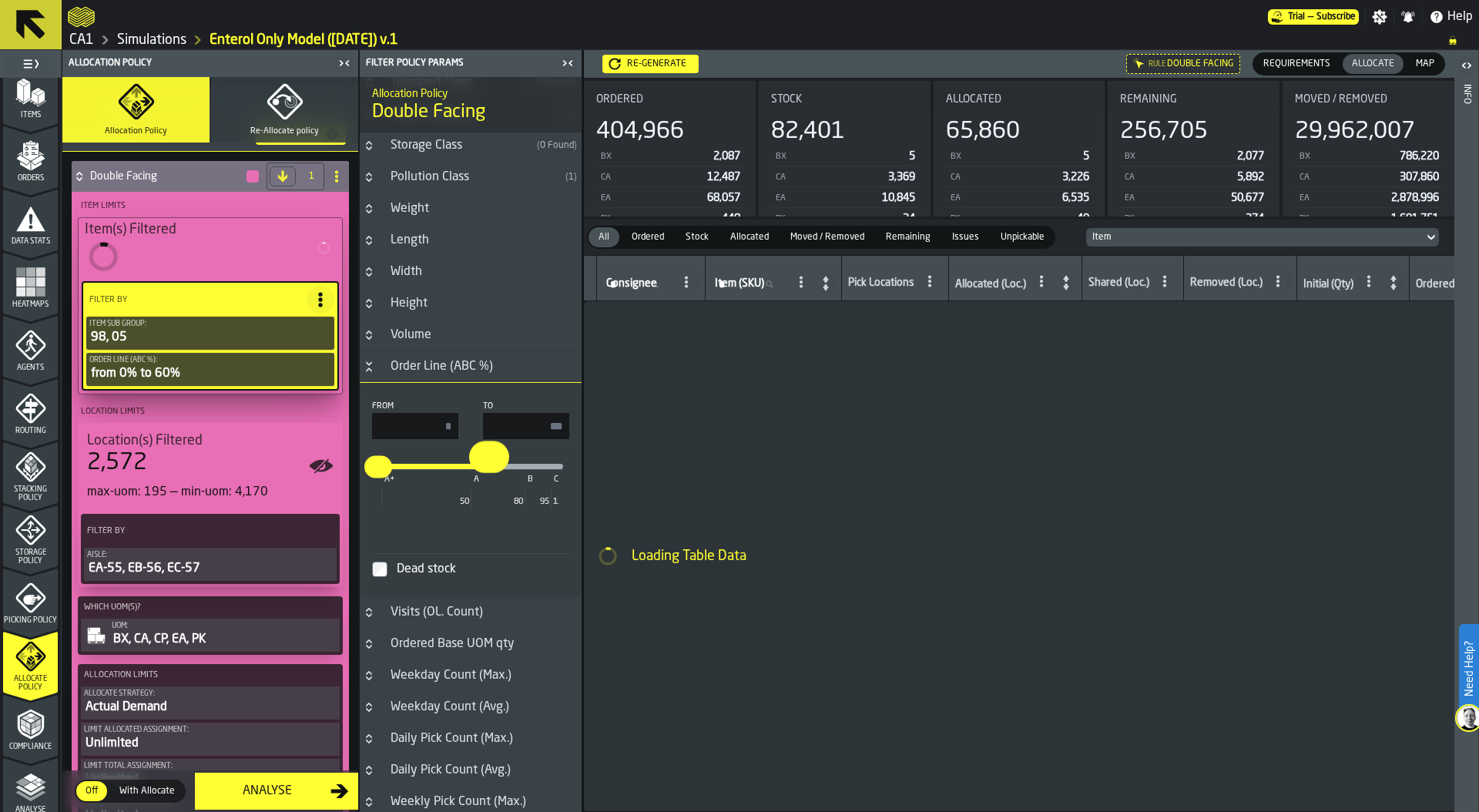
type input "**"
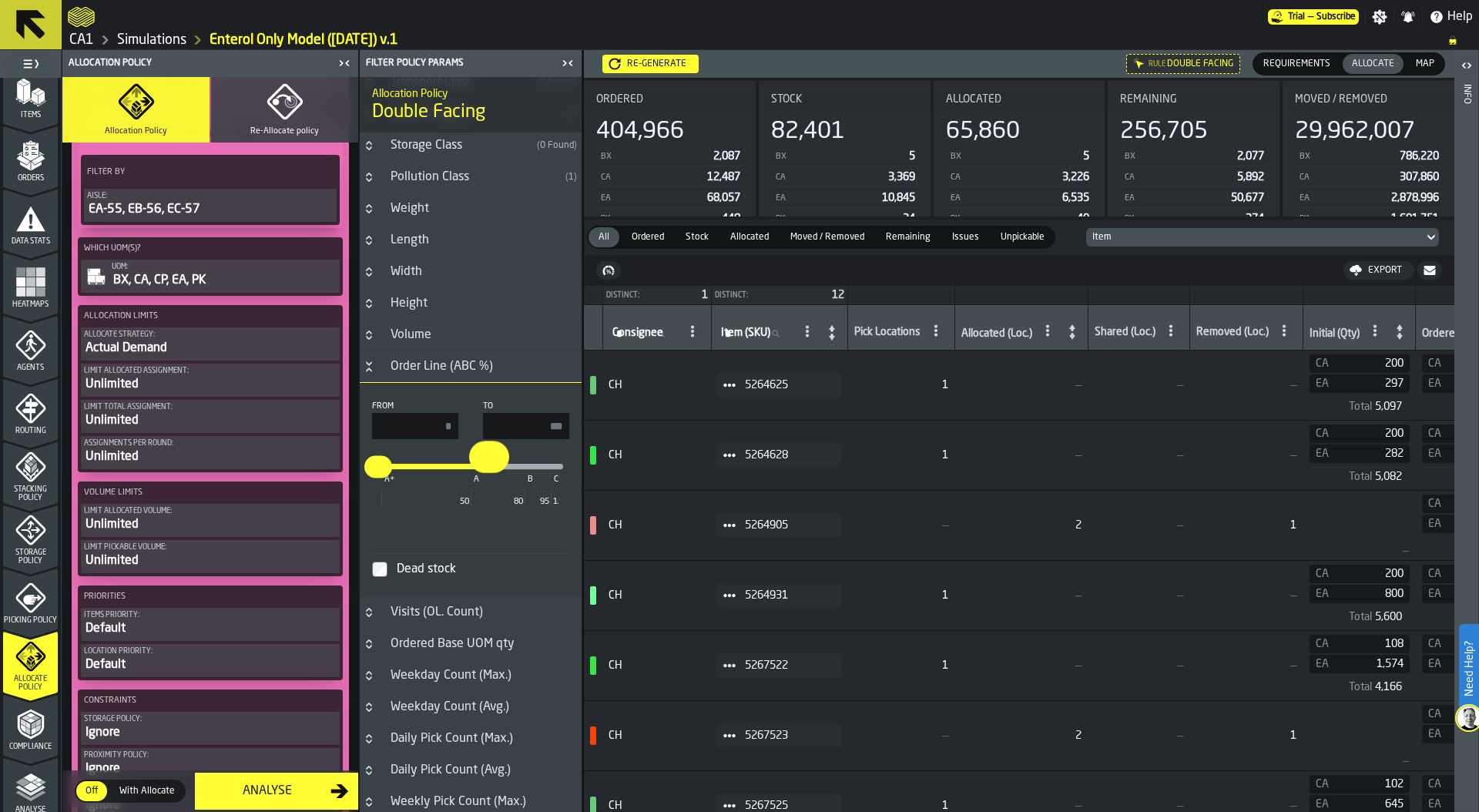
scroll to position [415, 0]
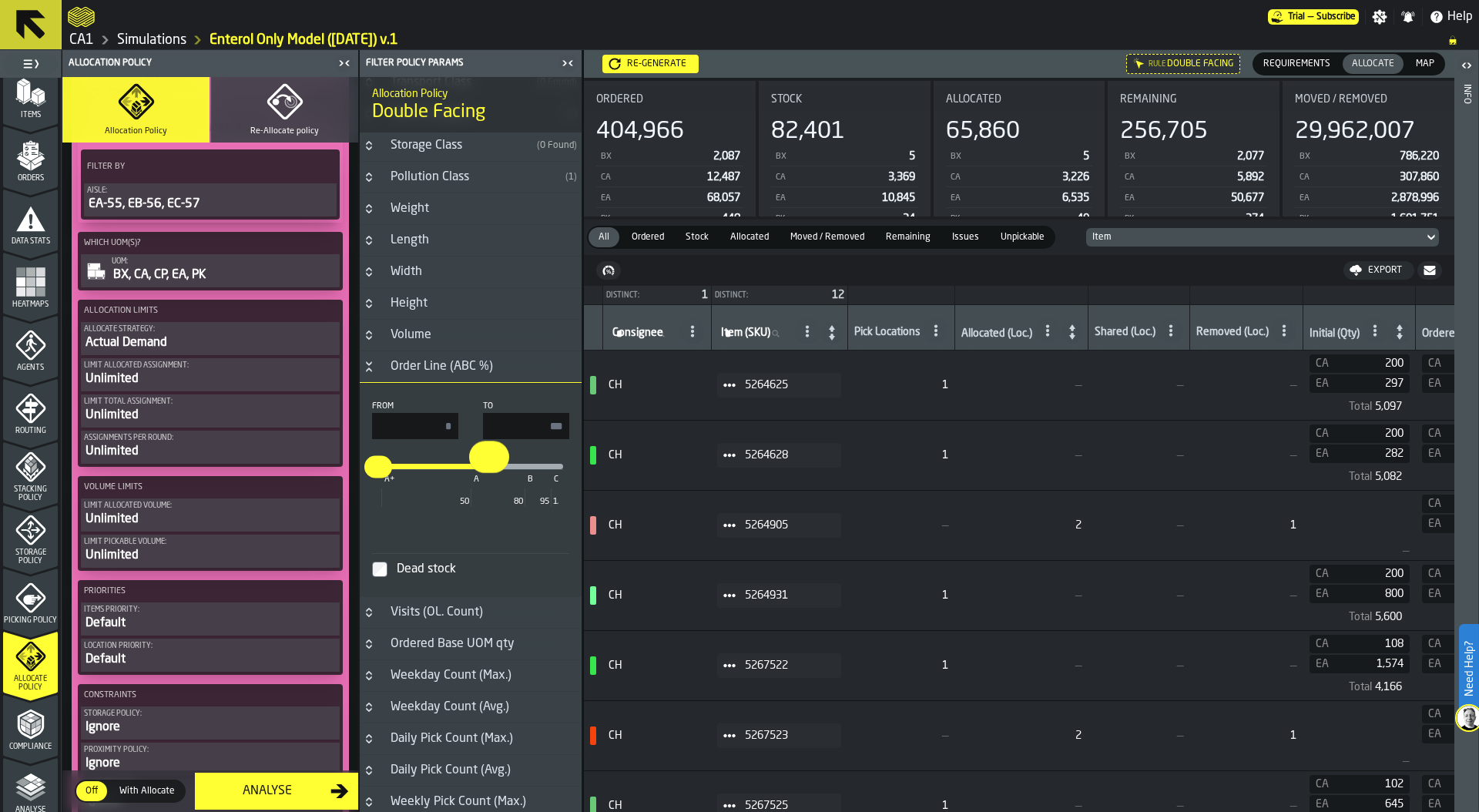
click at [192, 337] on div "Actual Demand" at bounding box center [210, 343] width 253 height 18
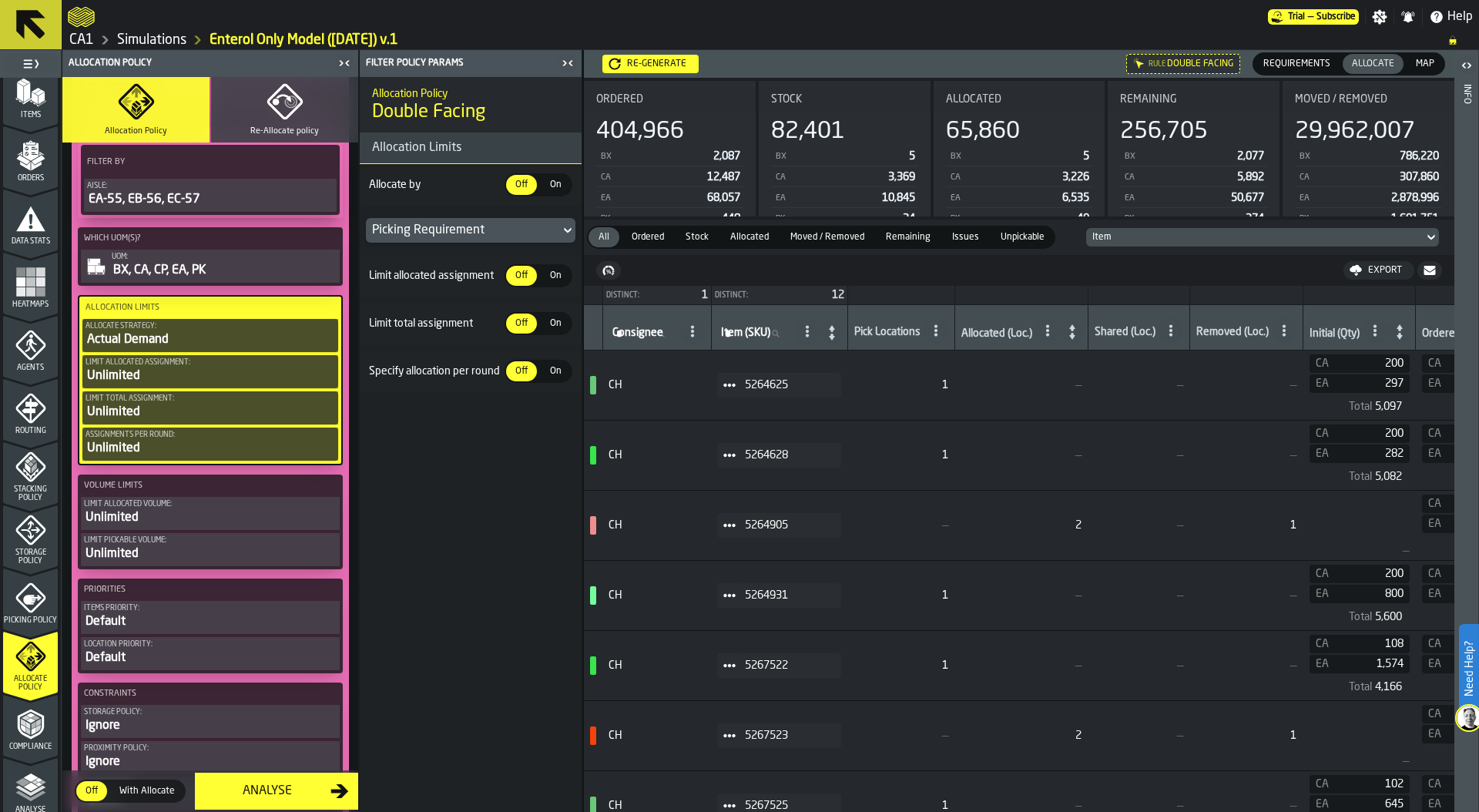
scroll to position [411, 0]
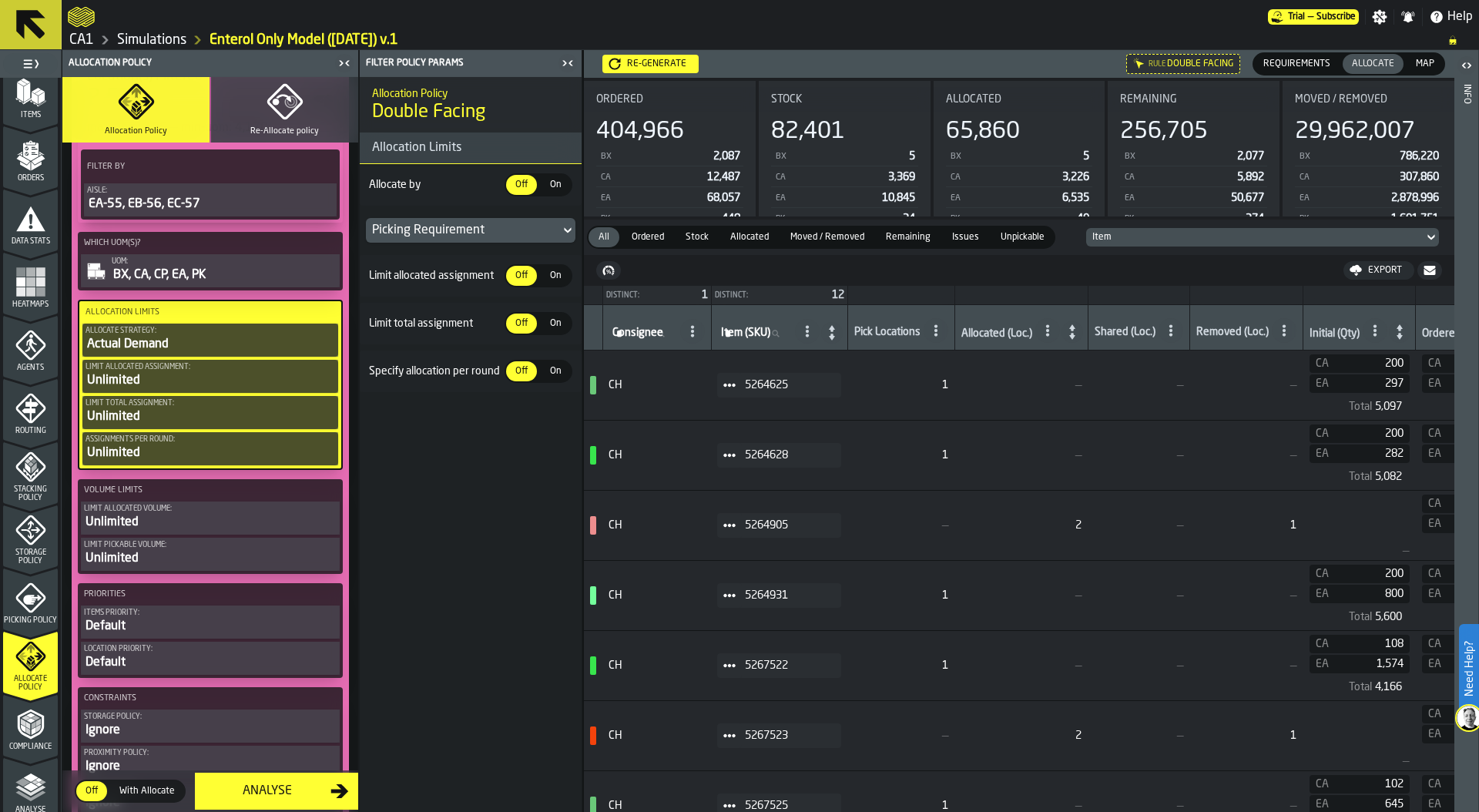
click at [551, 185] on span "On" at bounding box center [555, 185] width 25 height 14
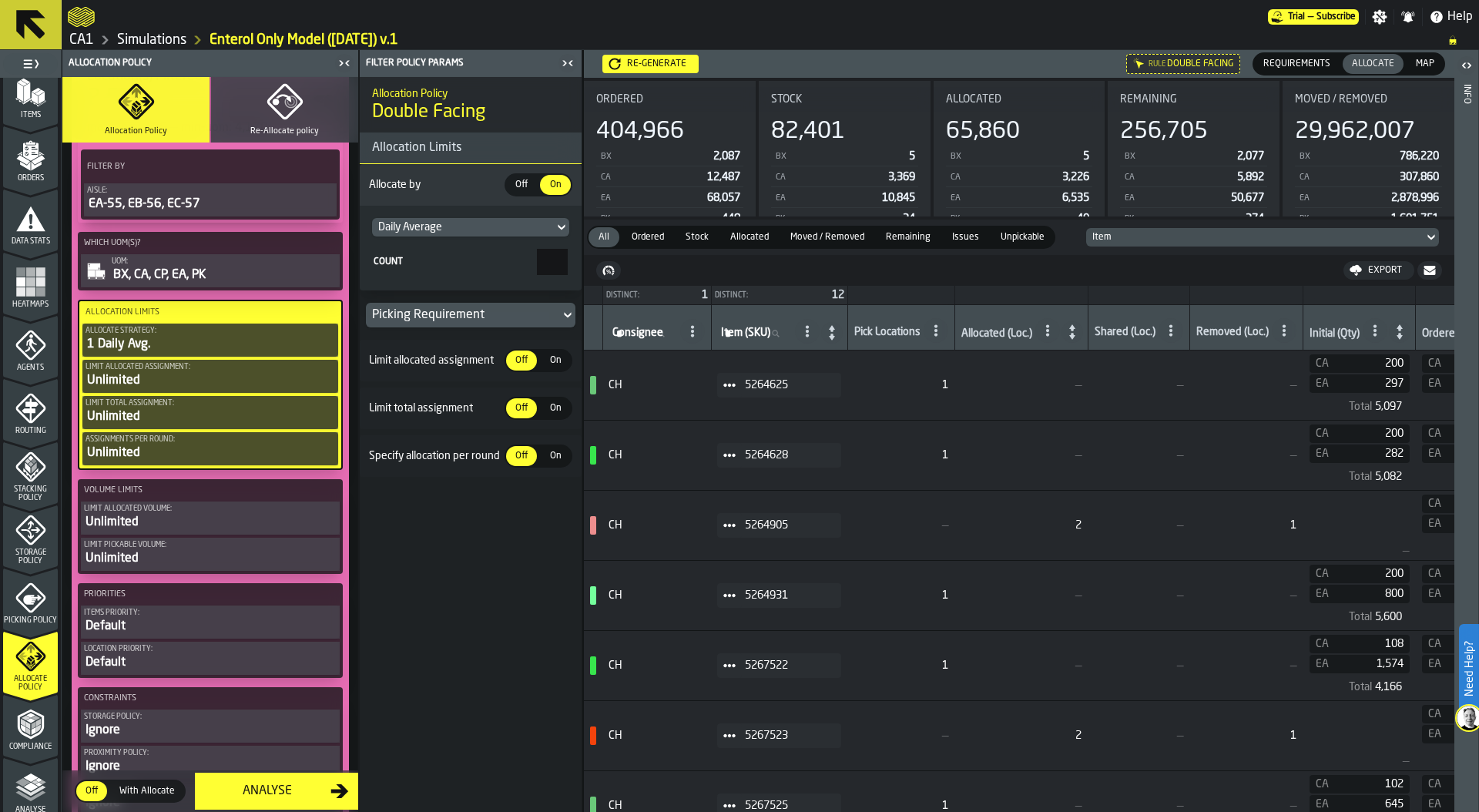
drag, startPoint x: 544, startPoint y: 266, endPoint x: 637, endPoint y: 265, distance: 93.0
click at [637, 265] on main "1 Start 1.1 Layout 1.2 Assignment 1.3 Items 1.4 Orders 1.5 Data Stats 1.6 Heatm…" at bounding box center [739, 430] width 1479 height 761
type input "*"
click at [551, 351] on div "On" at bounding box center [555, 360] width 30 height 20
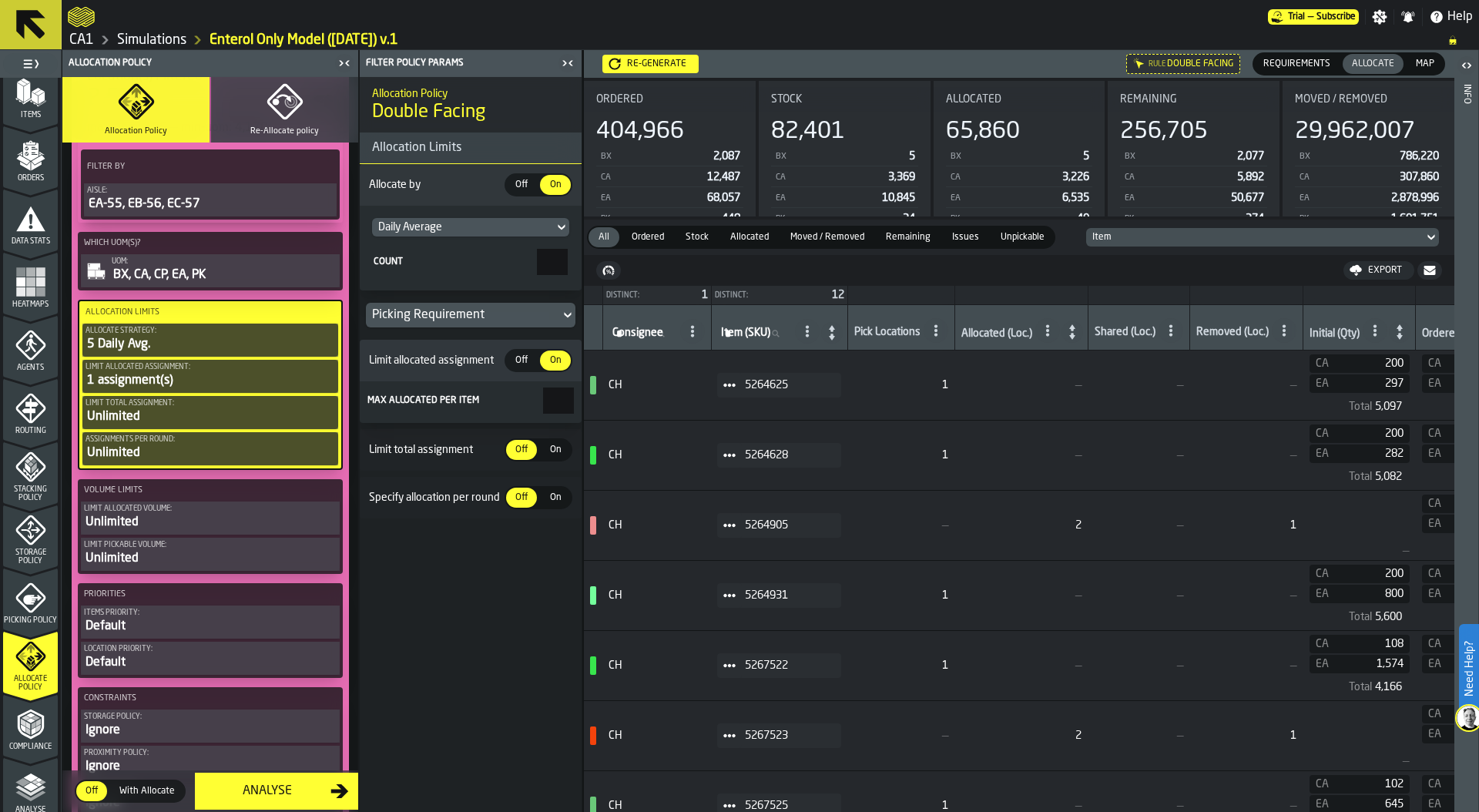
drag, startPoint x: 550, startPoint y: 400, endPoint x: 599, endPoint y: 400, distance: 49.0
click at [599, 400] on main "1 Start 1.1 Layout 1.2 Assignment 1.3 Items 1.4 Orders 1.5 Data Stats 1.6 Heatm…" at bounding box center [739, 430] width 1479 height 761
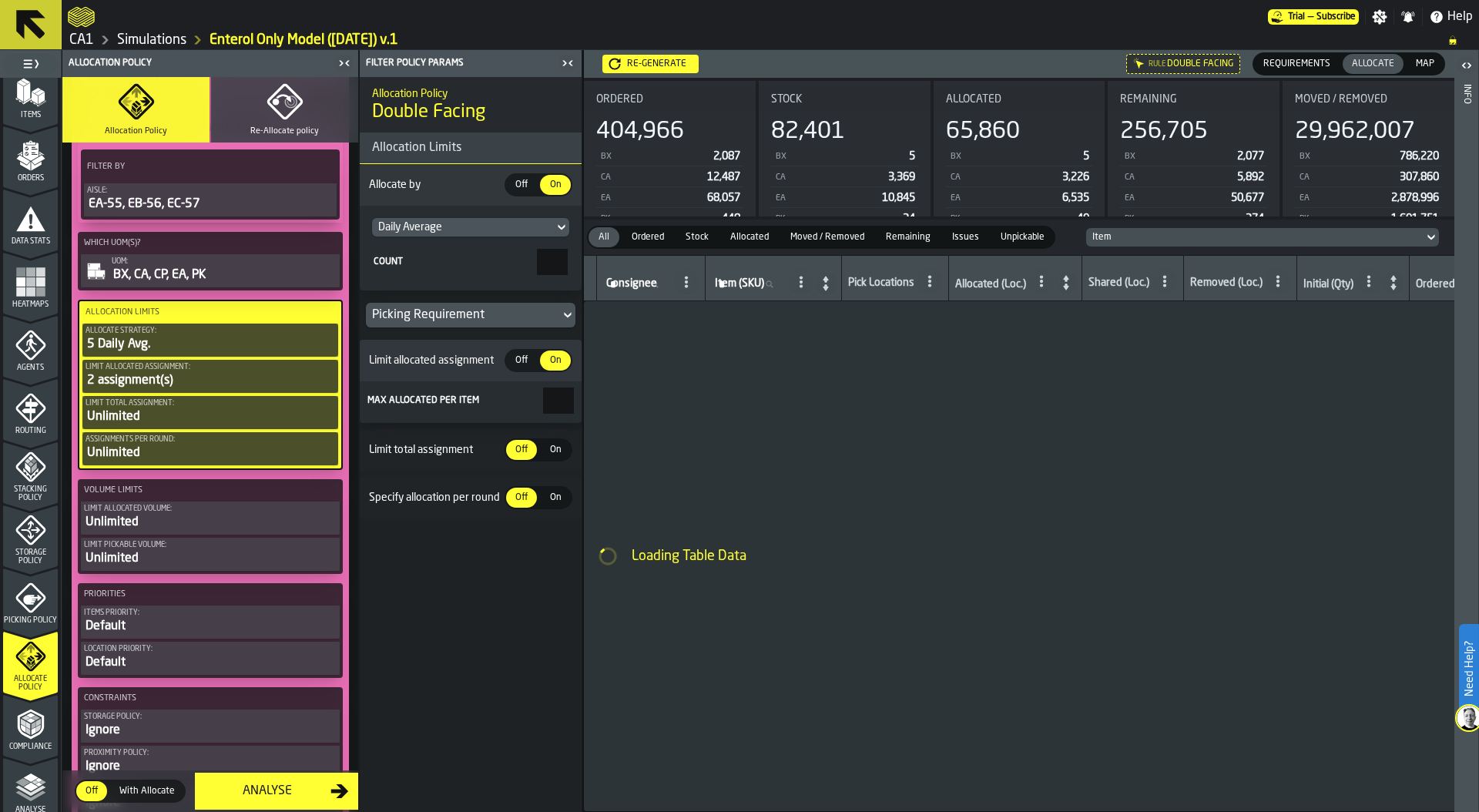
type input "*"
click at [553, 449] on span "On" at bounding box center [555, 449] width 25 height 14
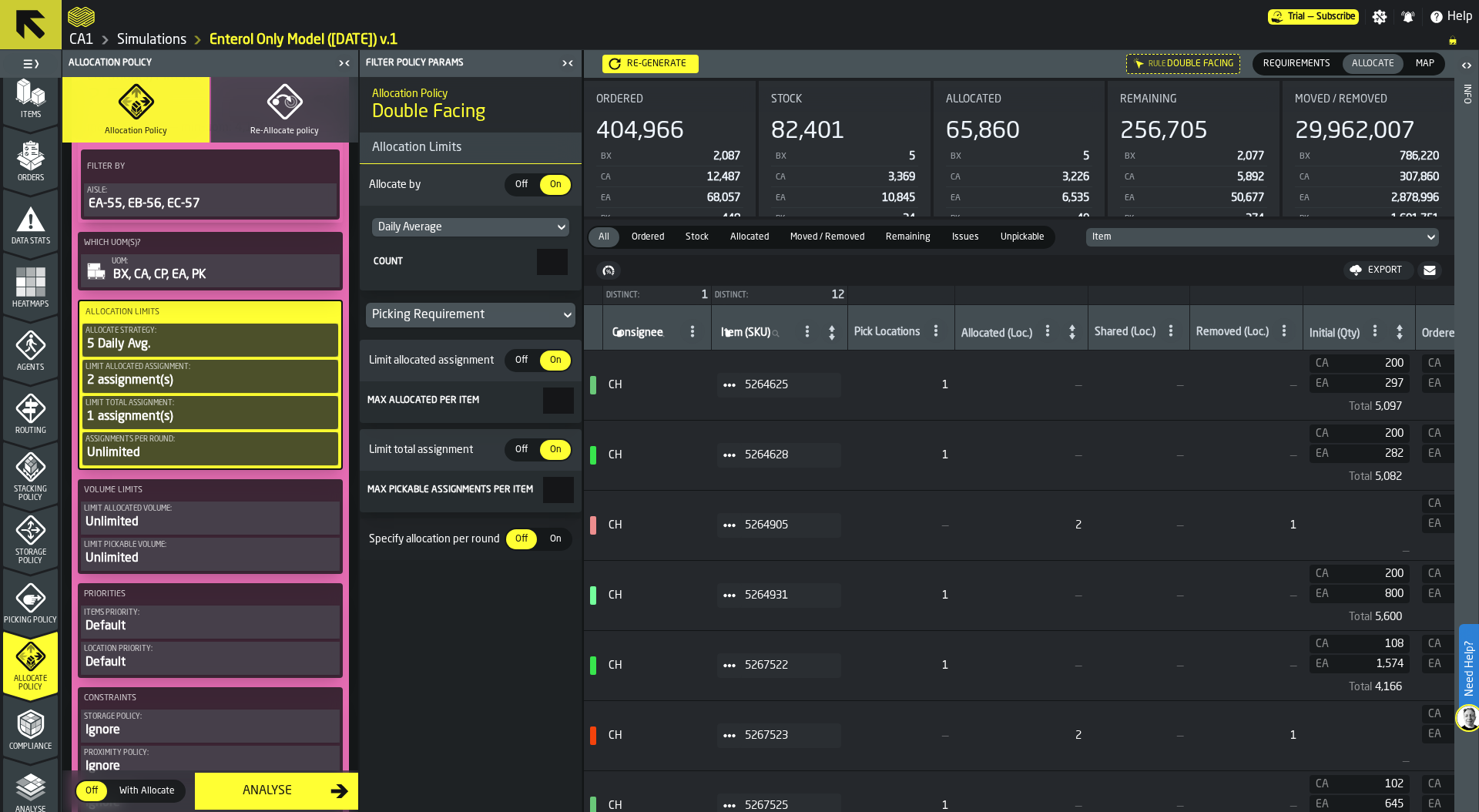
drag, startPoint x: 538, startPoint y: 489, endPoint x: 612, endPoint y: 489, distance: 74.0
click at [612, 489] on main "1 Start 1.1 Layout 1.2 Assignment 1.3 Items 1.4 Orders 1.5 Data Stats 1.6 Heatm…" at bounding box center [739, 430] width 1479 height 761
type input "*"
click at [555, 527] on label "On On" at bounding box center [555, 538] width 34 height 23
drag, startPoint x: 547, startPoint y: 580, endPoint x: 578, endPoint y: 580, distance: 31.0
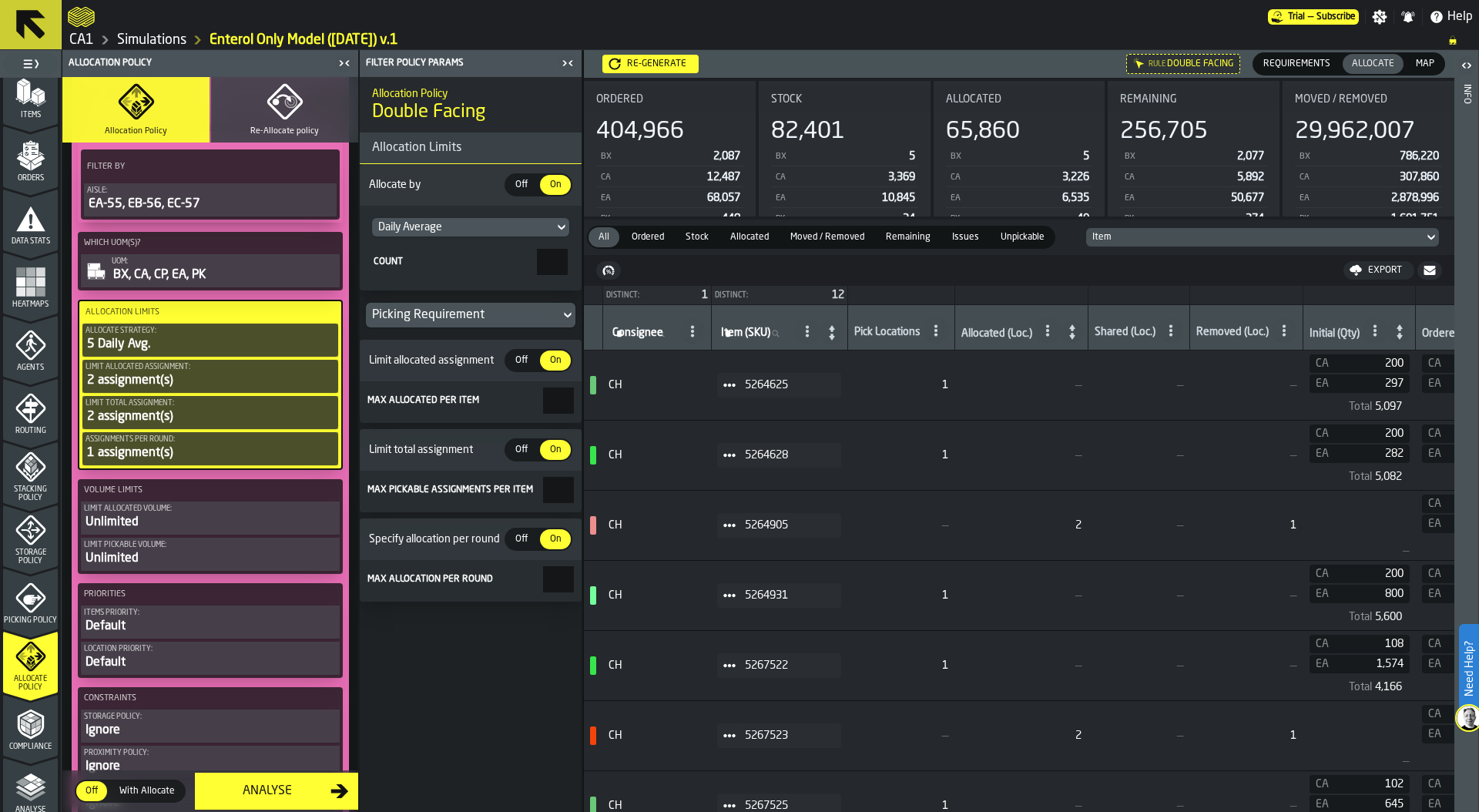
click at [589, 580] on main "1 Start 1.1 Layout 1.2 Assignment 1.3 Items 1.4 Orders 1.5 Data Stats 1.6 Heatm…" at bounding box center [739, 430] width 1479 height 761
click at [543, 586] on input "*" at bounding box center [559, 579] width 30 height 26
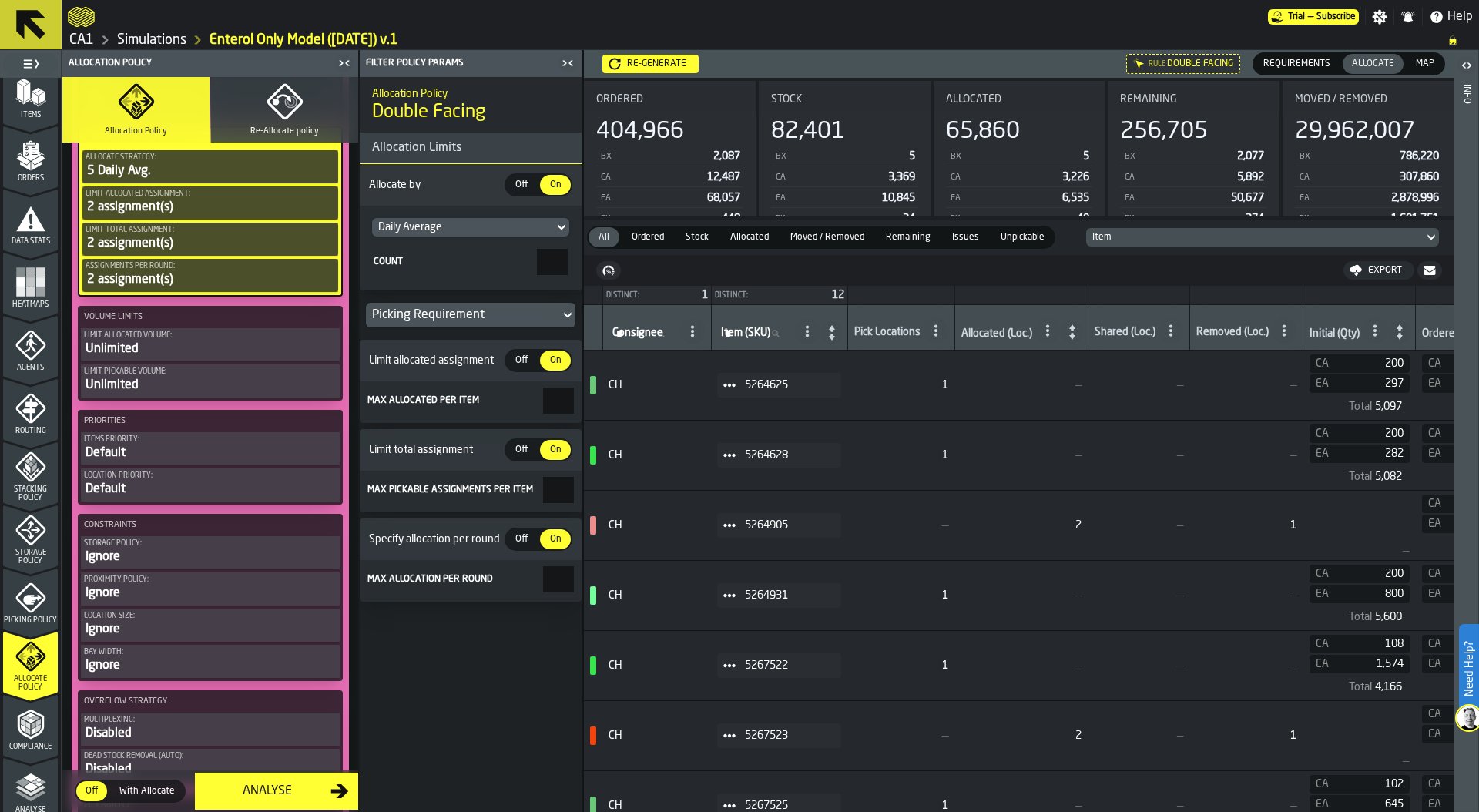
scroll to position [587, 0]
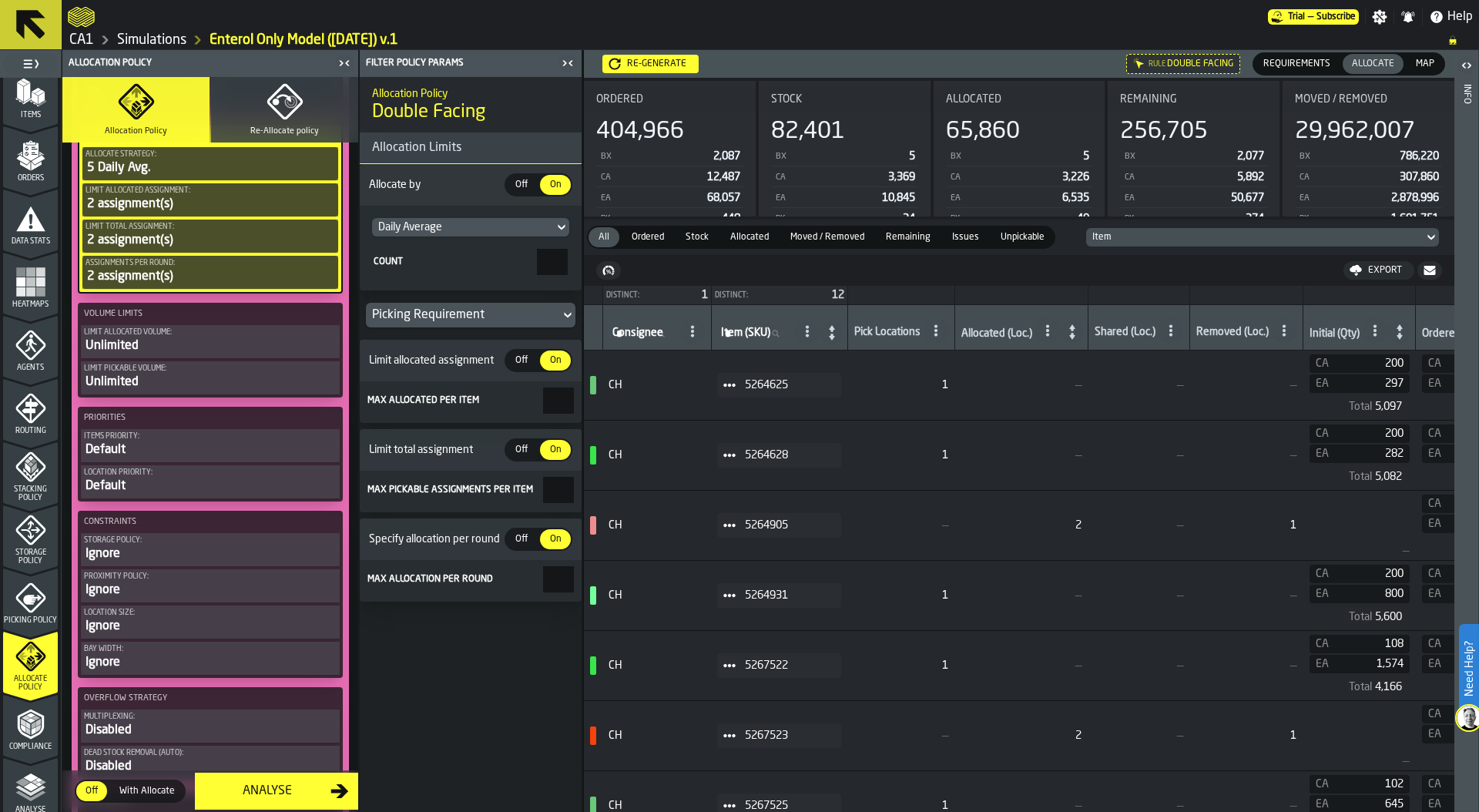
type input "*"
click at [190, 441] on div "Default" at bounding box center [210, 449] width 253 height 18
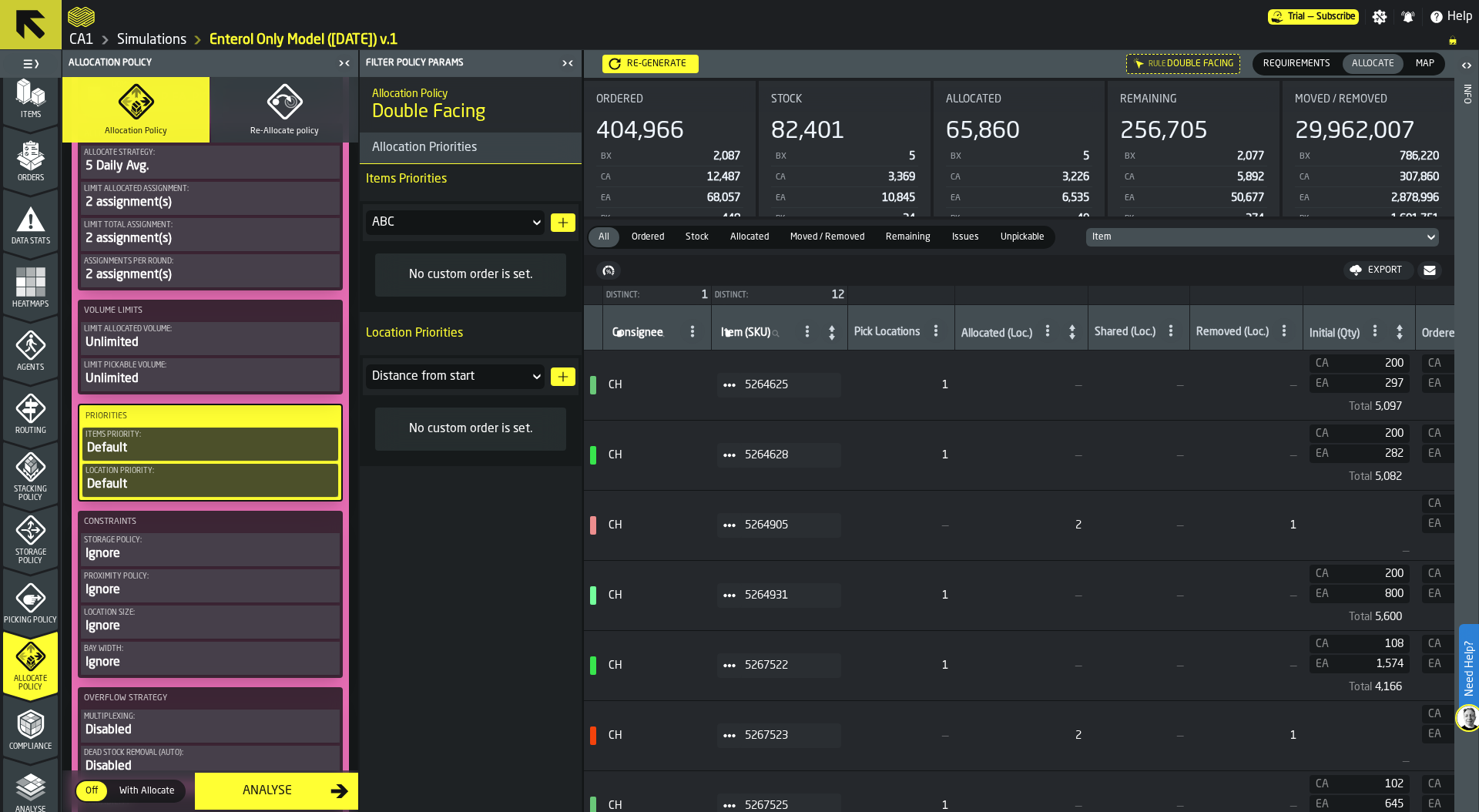
click at [560, 221] on icon "button-" at bounding box center [563, 222] width 12 height 12
click at [562, 374] on icon "button-" at bounding box center [563, 374] width 12 height 12
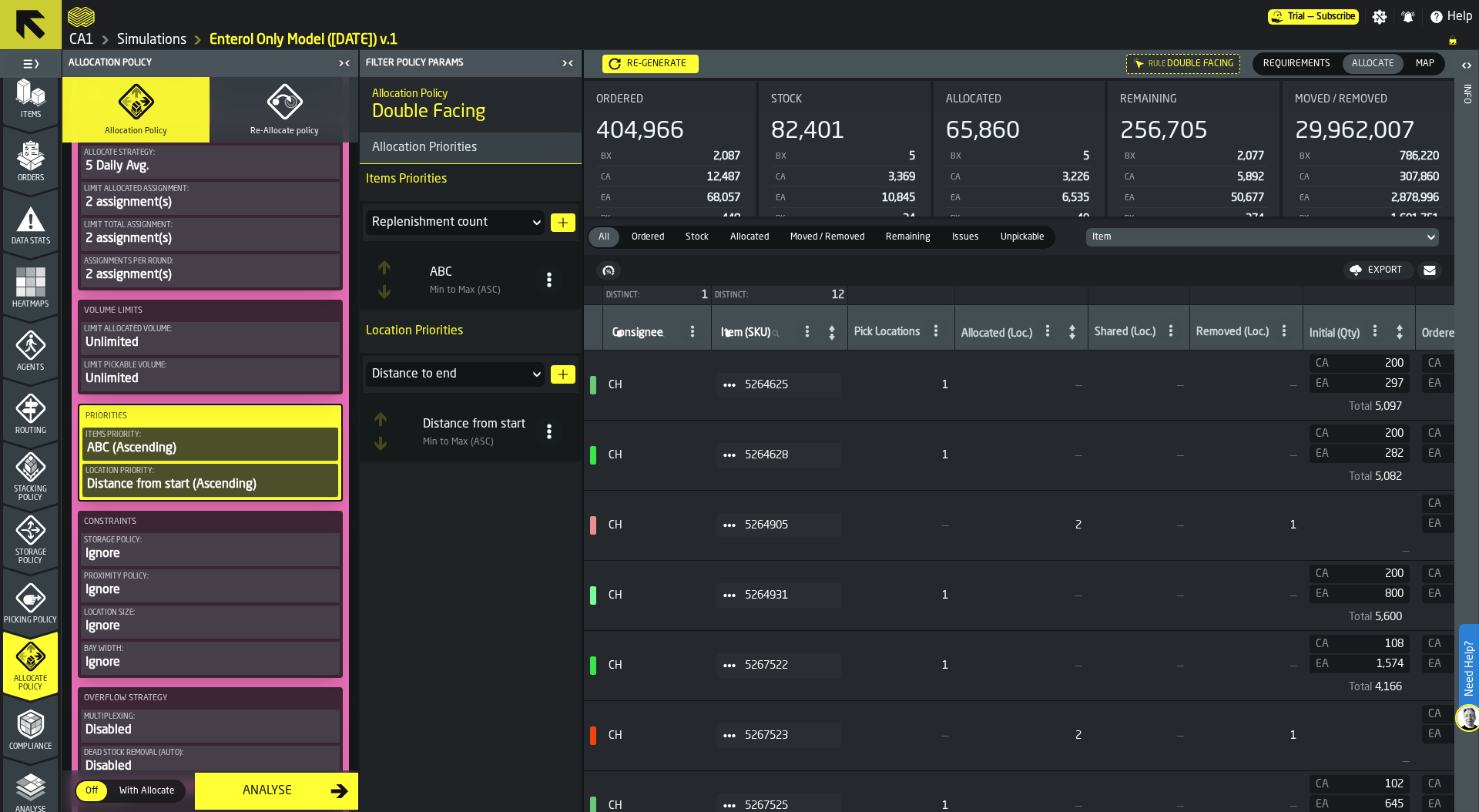
click at [543, 284] on icon at bounding box center [549, 279] width 15 height 15
click at [517, 347] on div "Sort (Max to Min) (DESC)" at bounding box center [488, 348] width 132 height 18
click at [144, 550] on div "Ignore" at bounding box center [210, 554] width 253 height 18
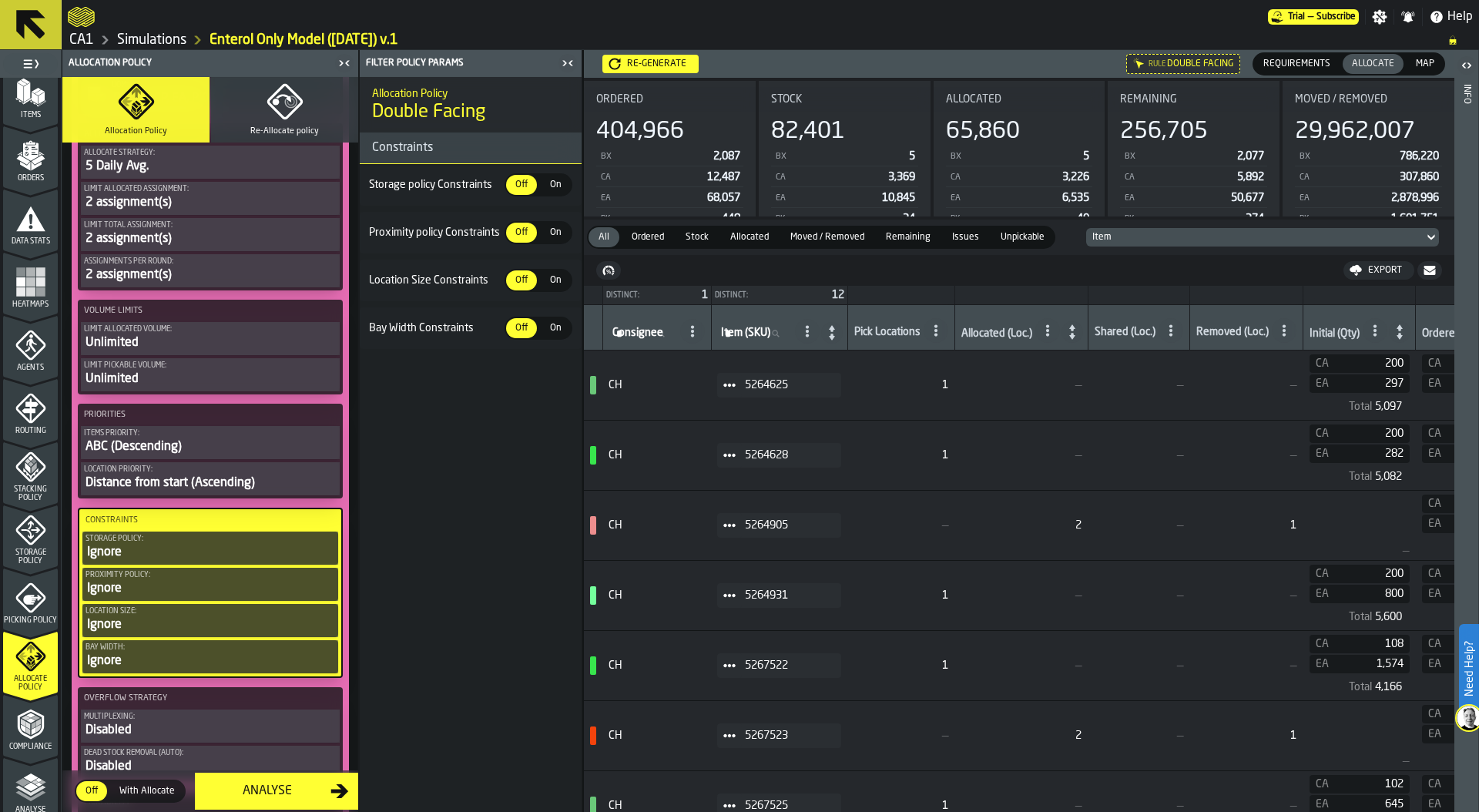
click at [561, 188] on span "On" at bounding box center [555, 185] width 25 height 14
click at [555, 280] on span "On" at bounding box center [555, 280] width 25 height 14
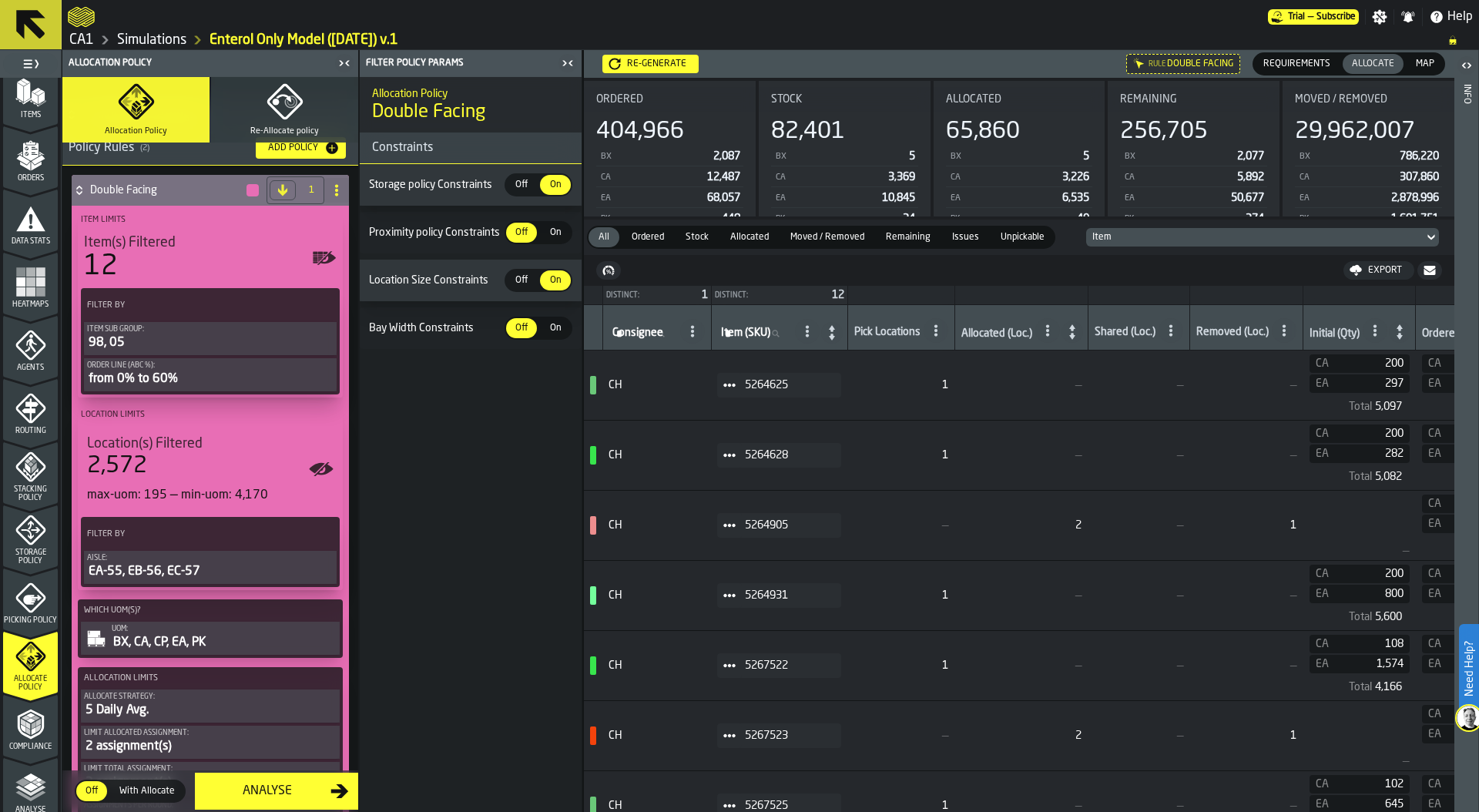
scroll to position [0, 0]
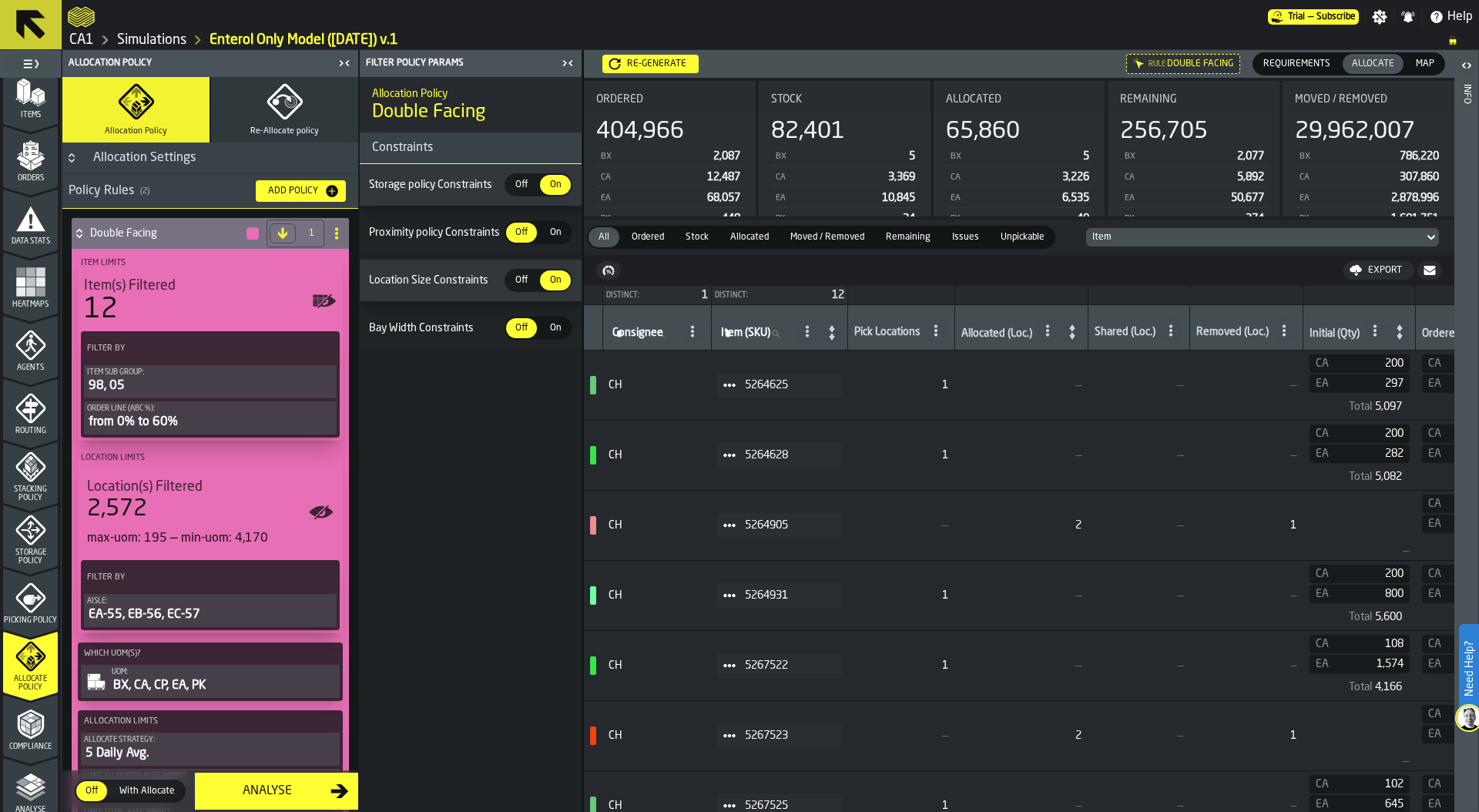
click at [669, 59] on div "Re-generate" at bounding box center [656, 63] width 71 height 10
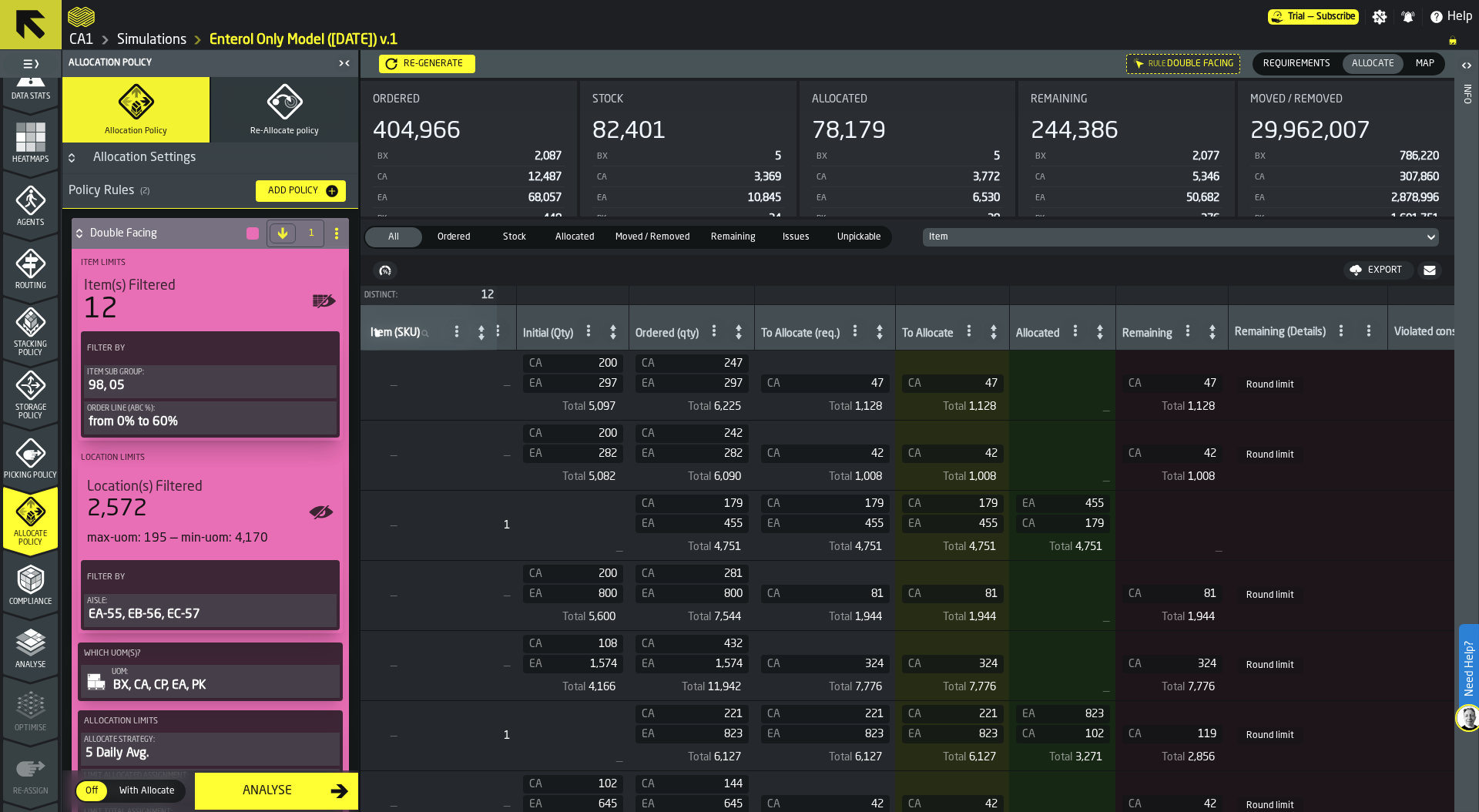
scroll to position [367, 0]
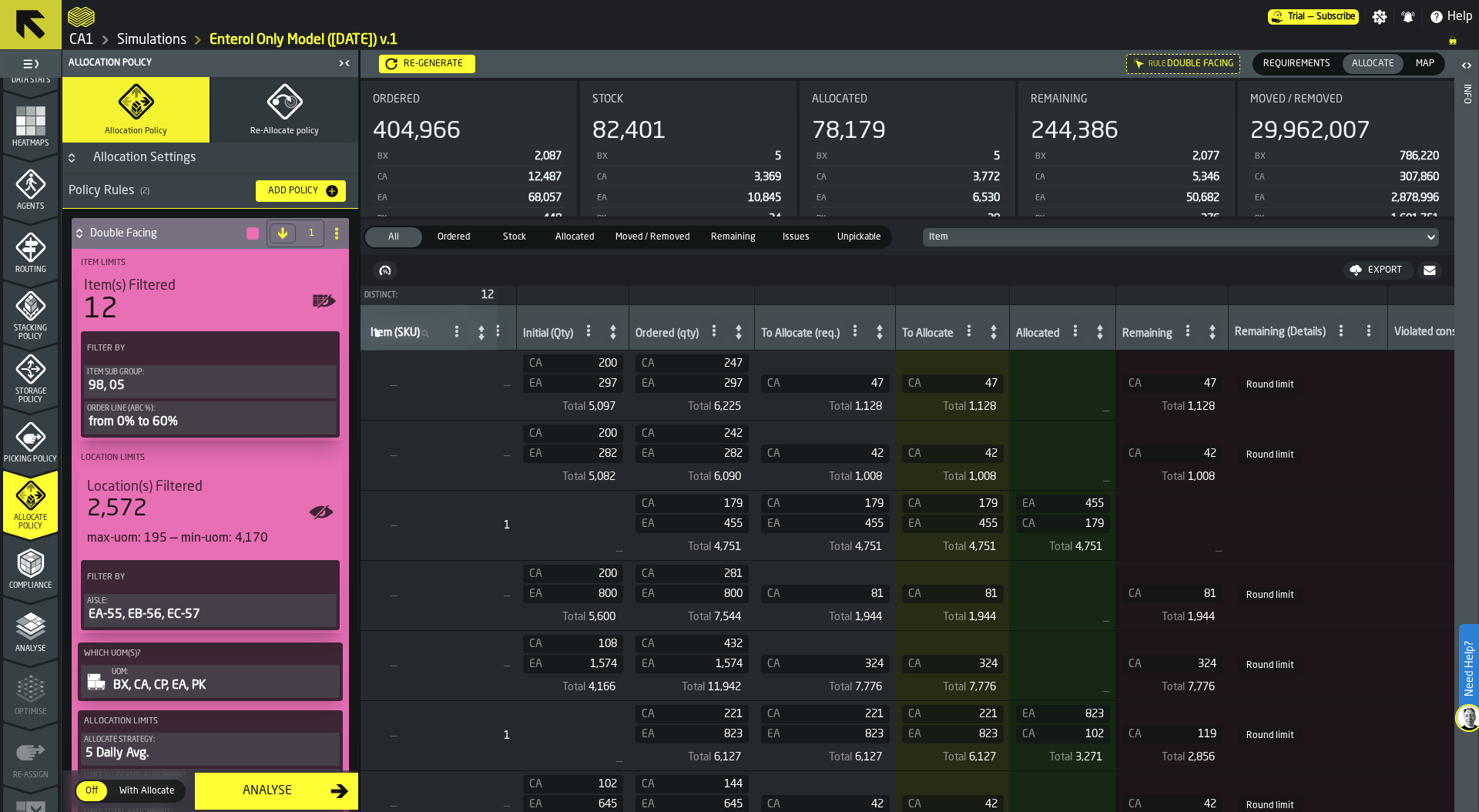
click at [1428, 58] on span "Map" at bounding box center [1424, 63] width 30 height 14
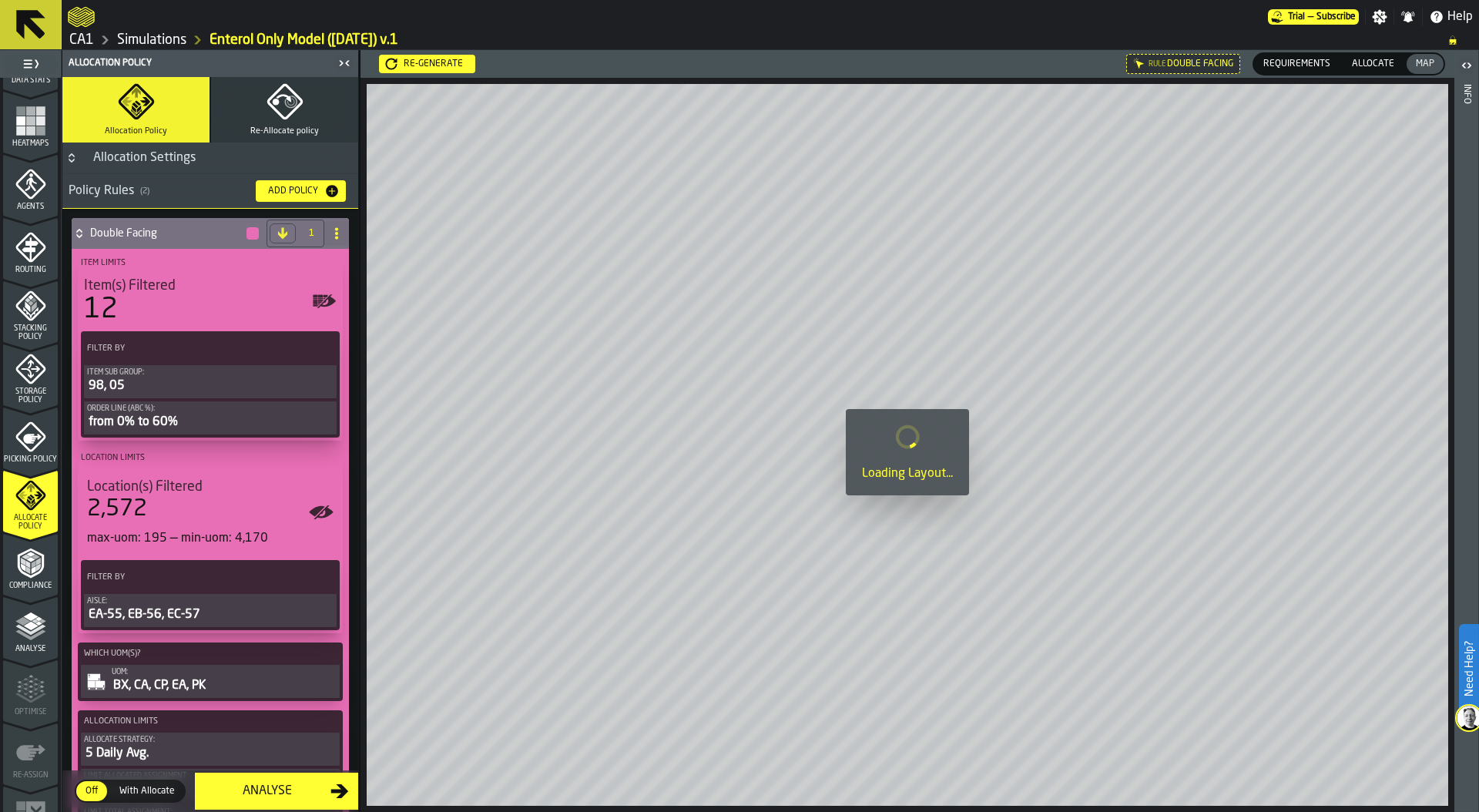
click at [1386, 59] on span "Allocate" at bounding box center [1373, 63] width 55 height 14
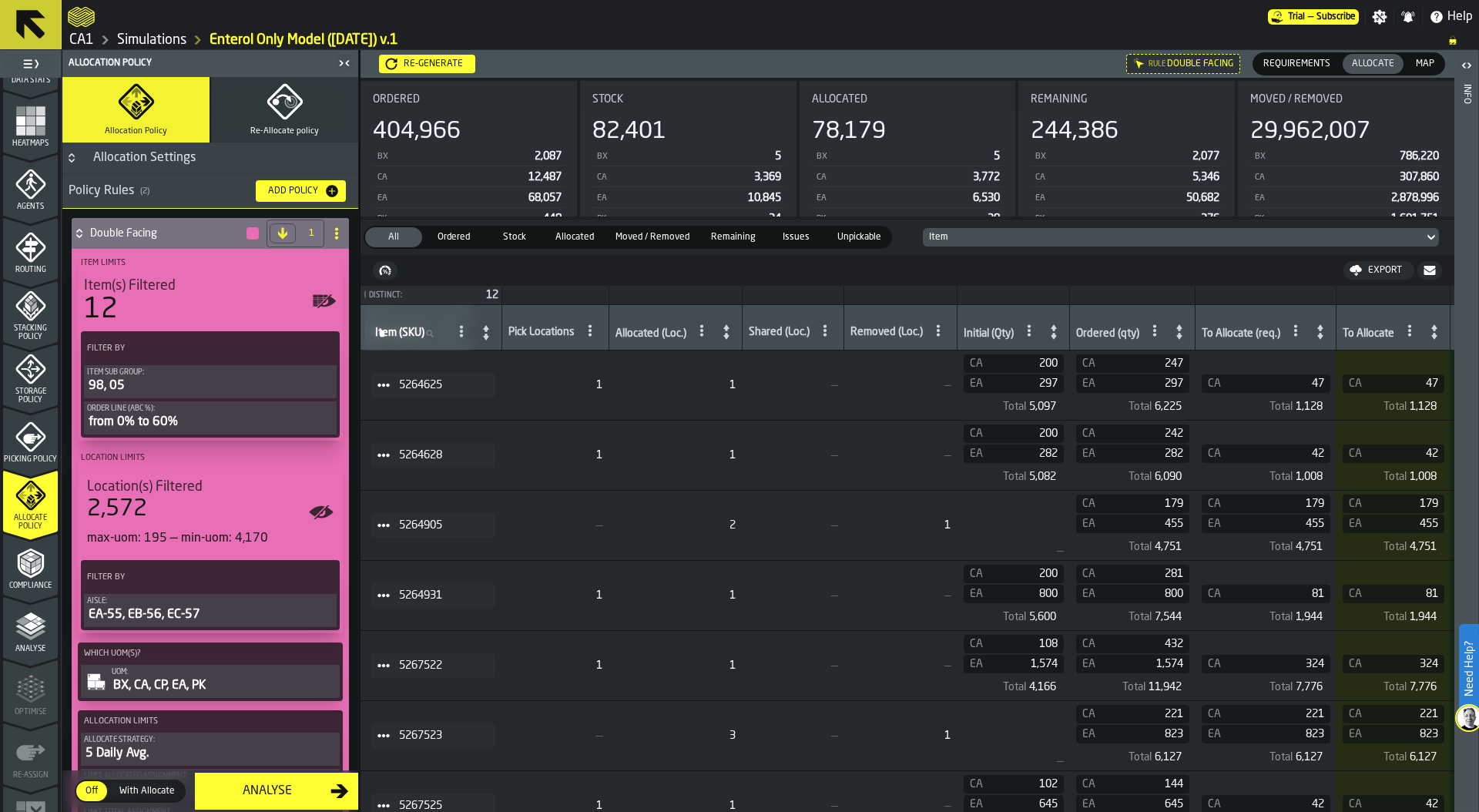
scroll to position [0, 0]
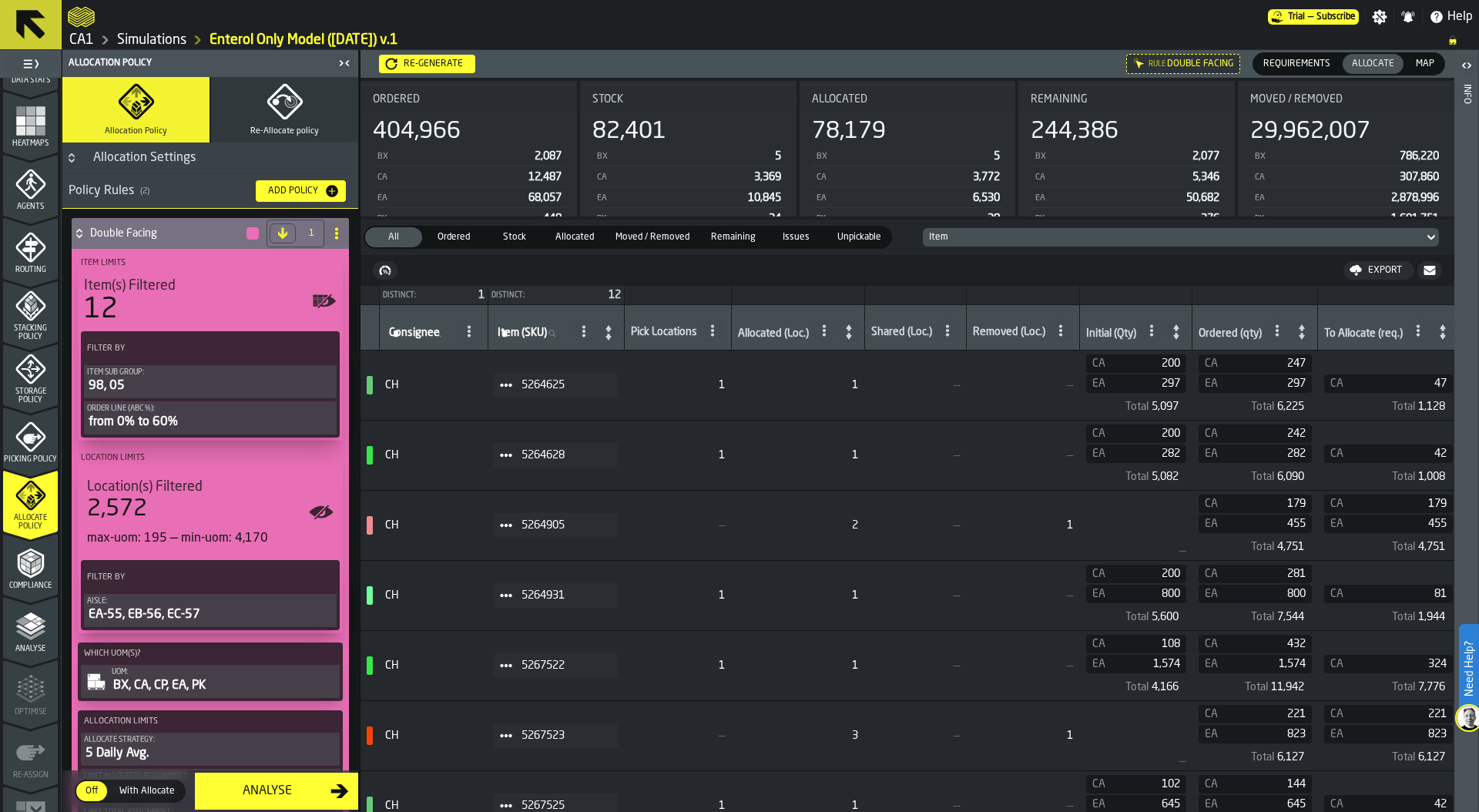
click at [504, 373] on span at bounding box center [506, 385] width 25 height 25
click at [568, 403] on li "Show Assignment" at bounding box center [546, 412] width 99 height 29
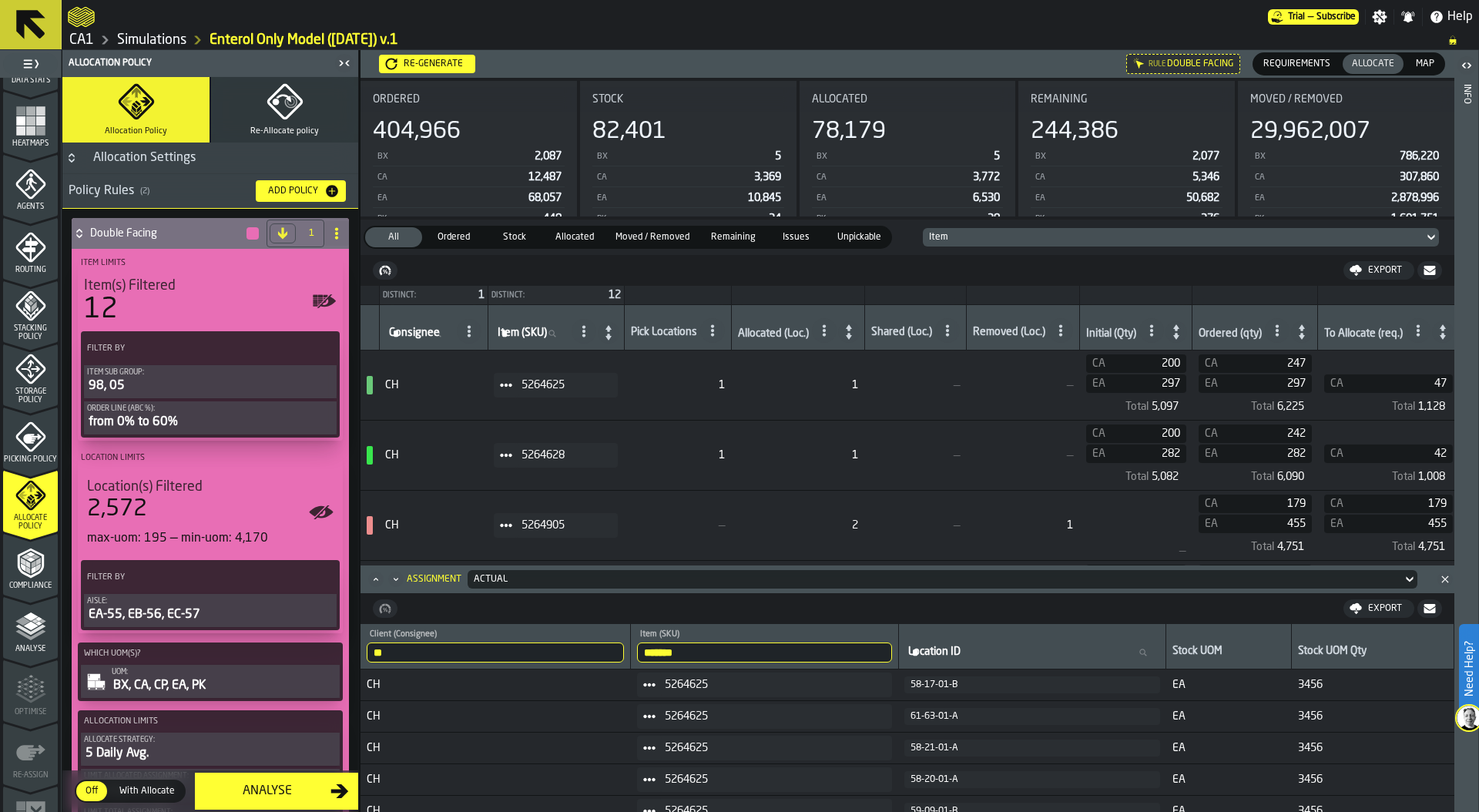
click at [584, 587] on div "Actual" at bounding box center [935, 579] width 934 height 17
click at [515, 640] on div "Allocation" at bounding box center [513, 644] width 80 height 18
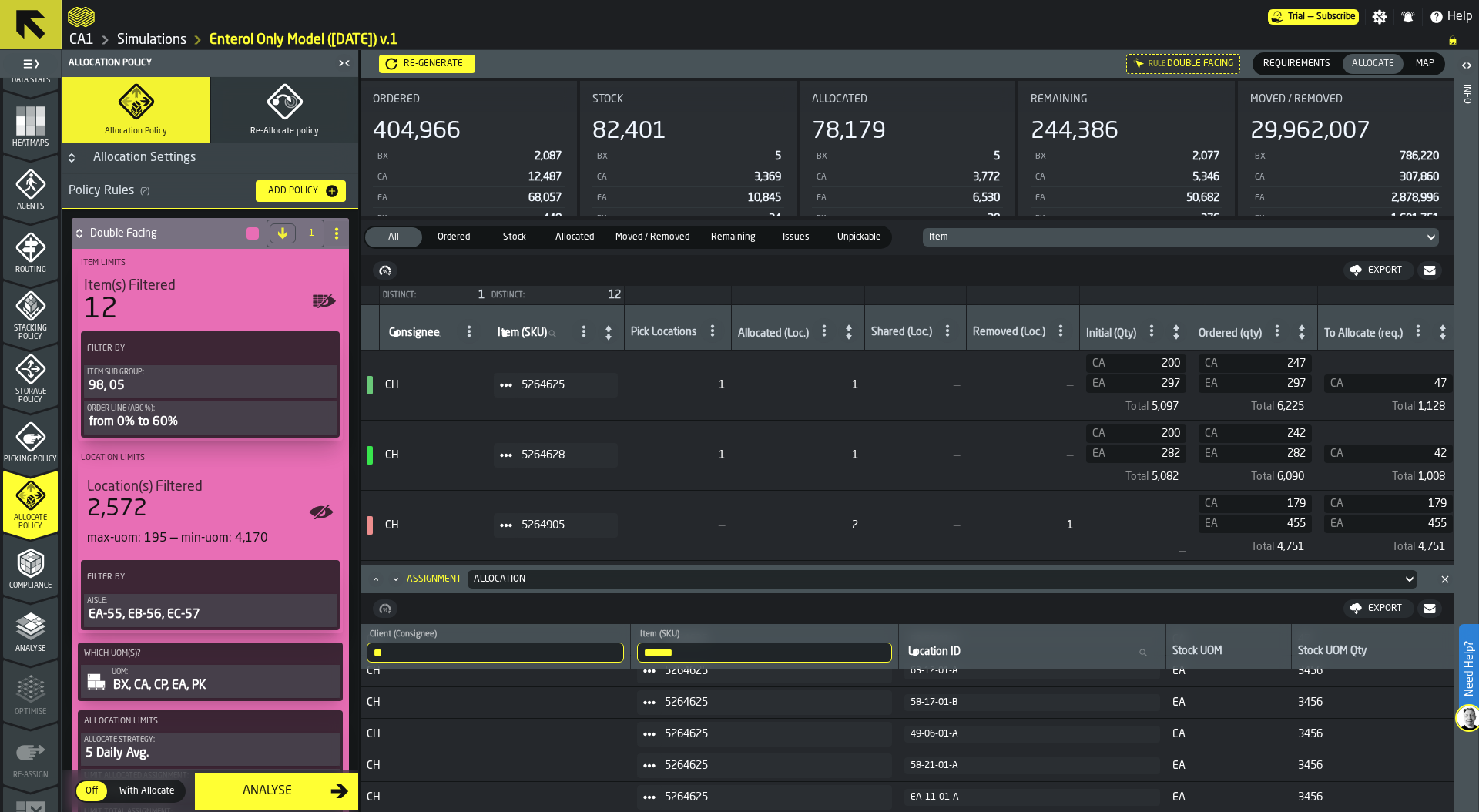
scroll to position [205, 0]
click at [272, 107] on icon "button" at bounding box center [285, 102] width 37 height 37
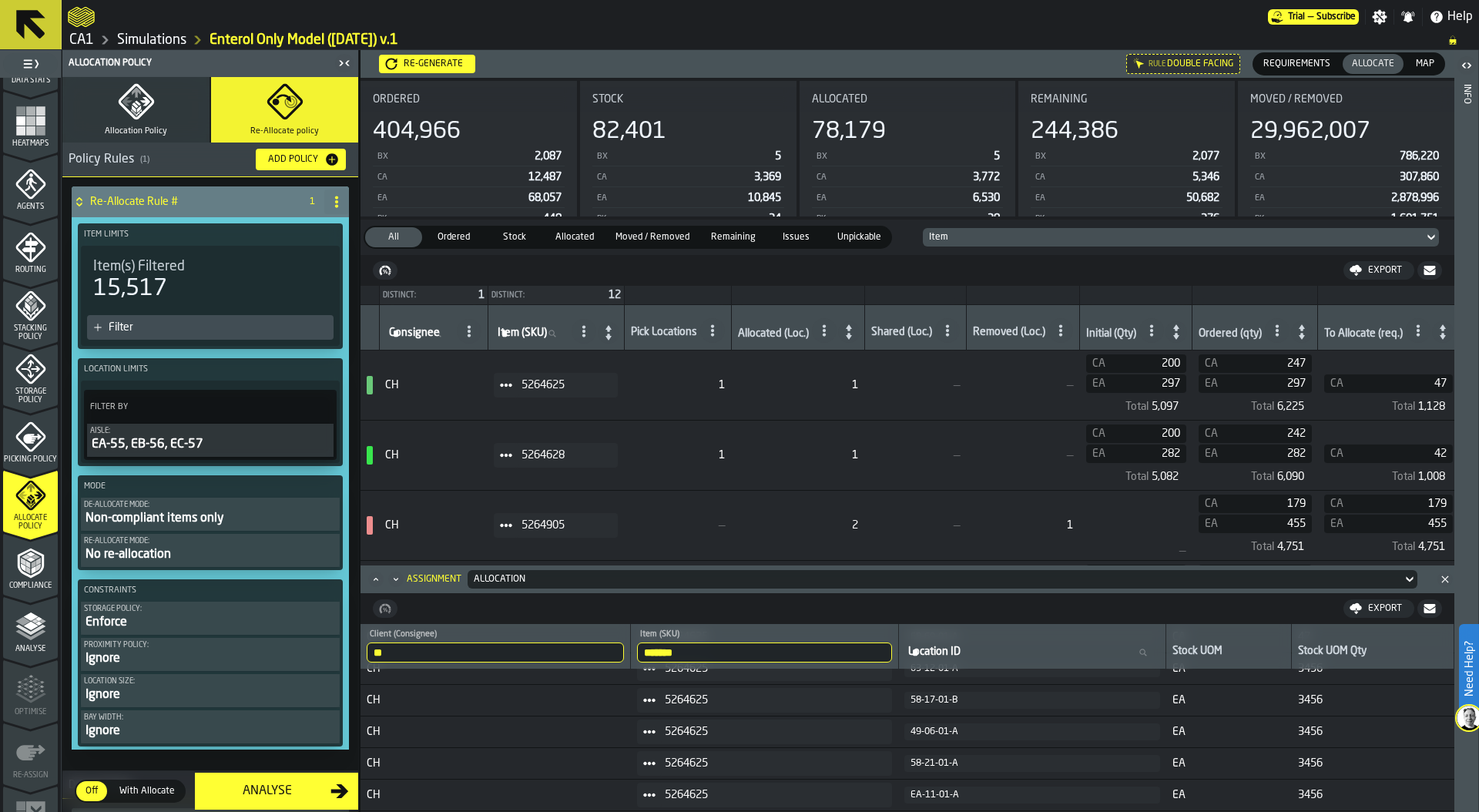
click at [178, 521] on div "Non-compliant items only" at bounding box center [210, 518] width 253 height 18
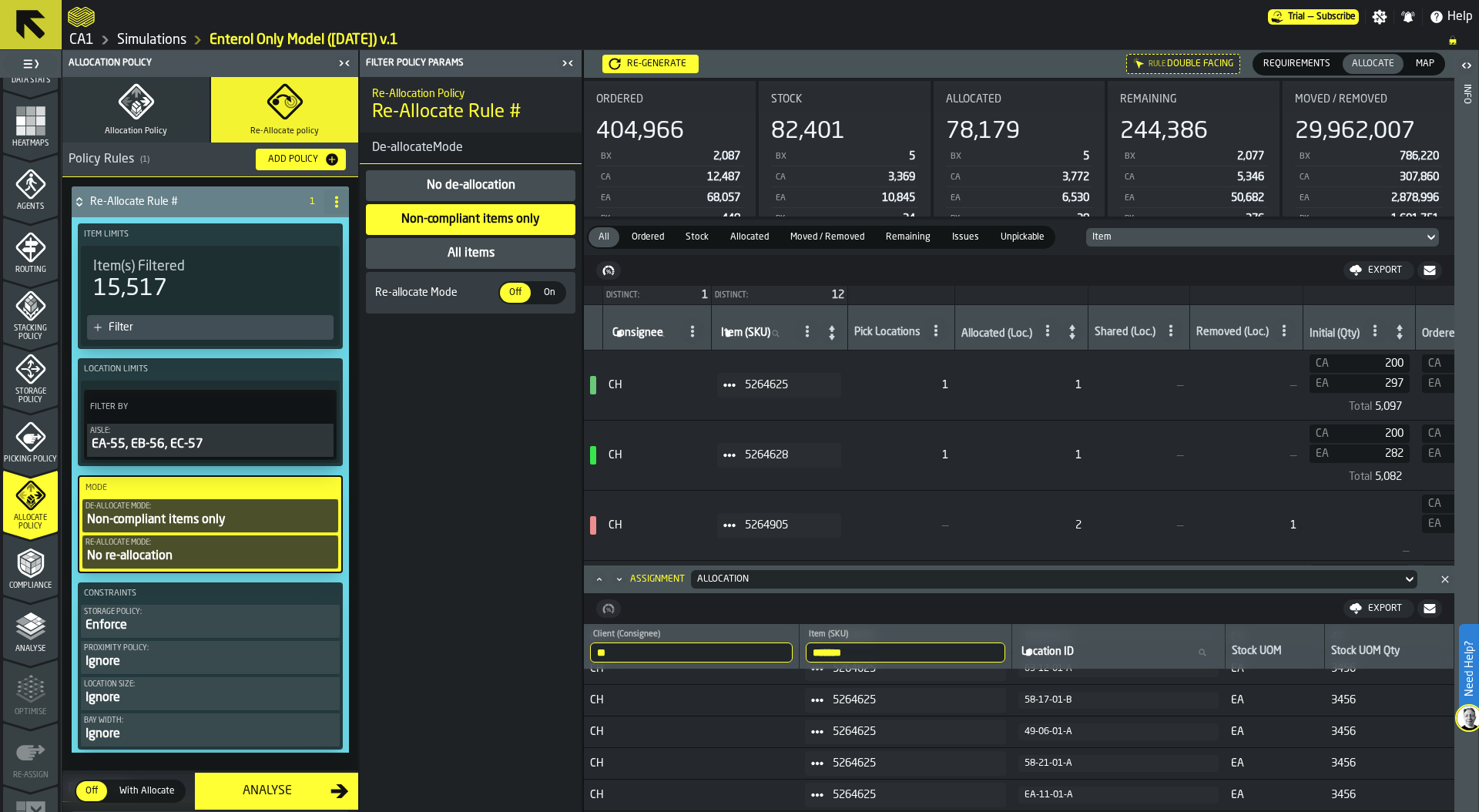
click at [554, 294] on span "On" at bounding box center [549, 292] width 25 height 14
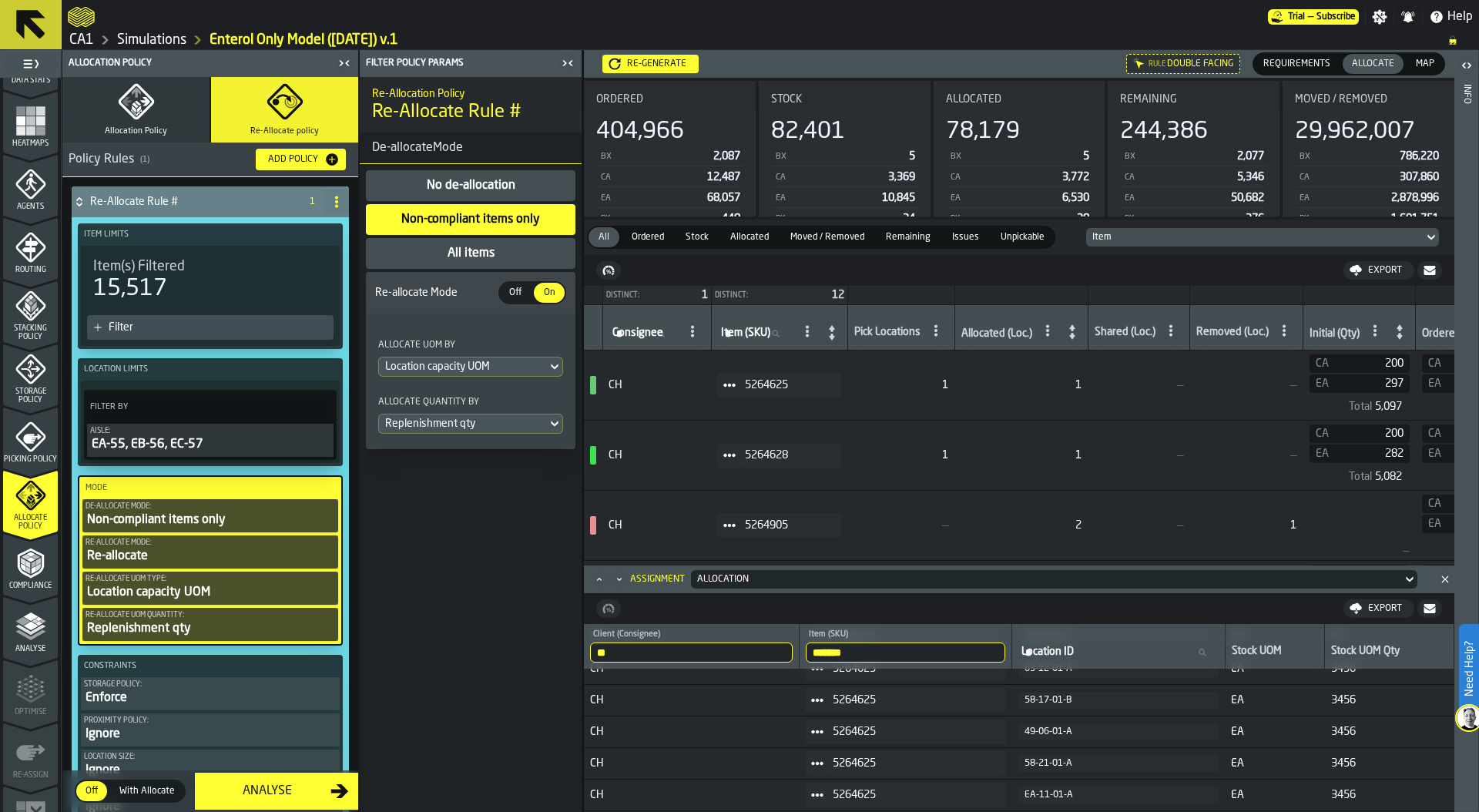
click at [486, 257] on div "All items" at bounding box center [471, 253] width 50 height 18
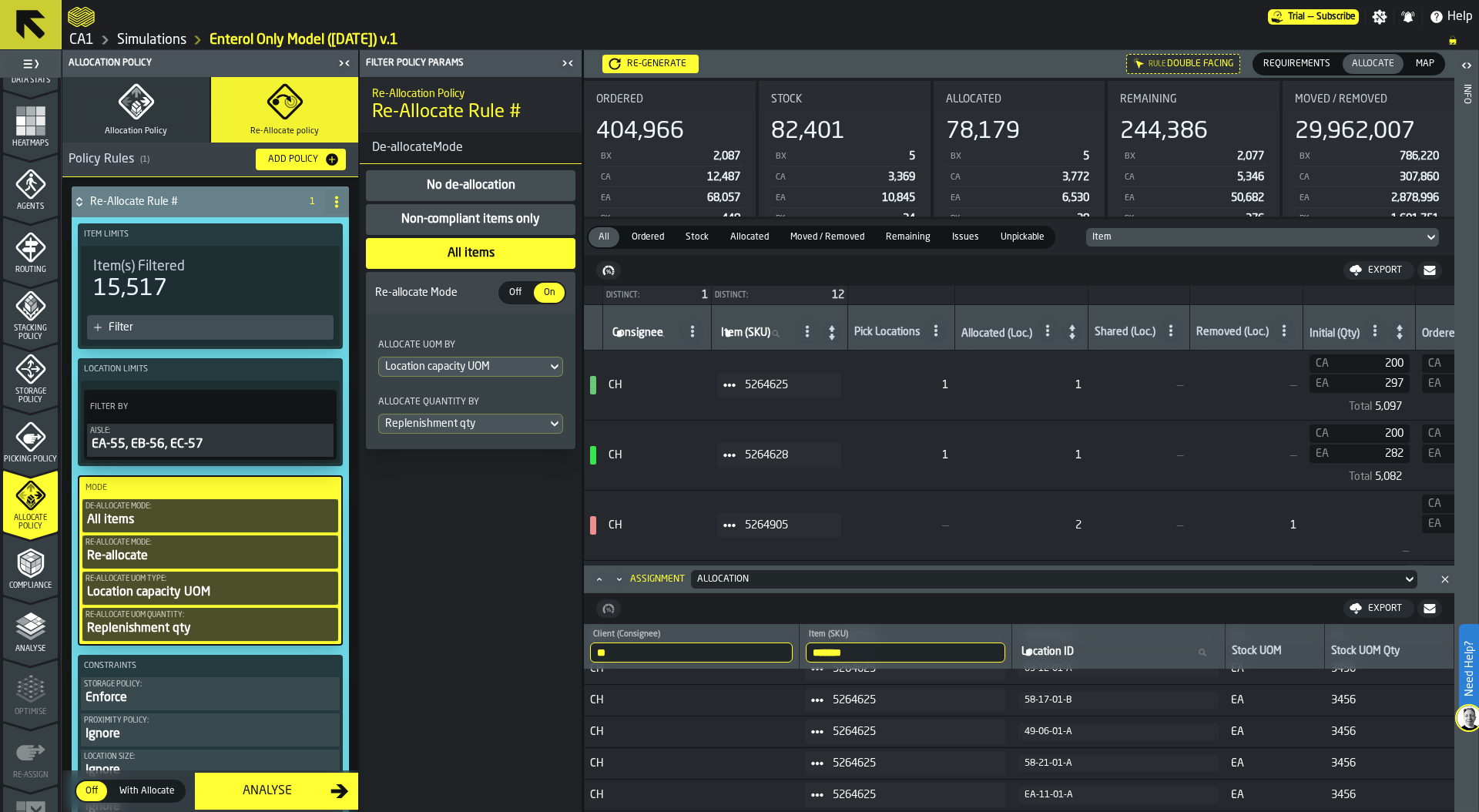
click at [486, 363] on div "Location capacity UOM" at bounding box center [463, 366] width 156 height 12
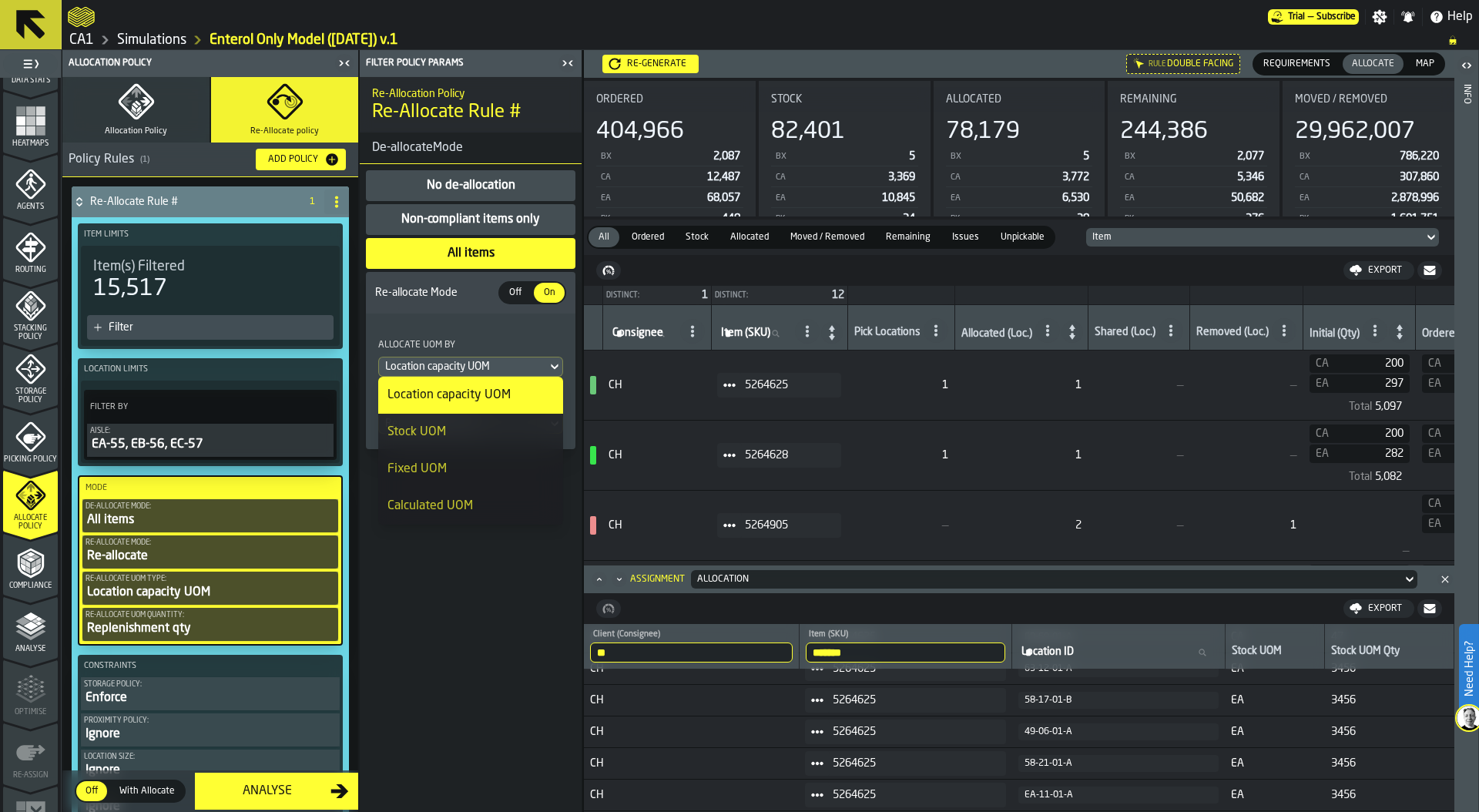
click at [429, 304] on div "Re-allocate Mode Off Off On On" at bounding box center [470, 293] width 209 height 42
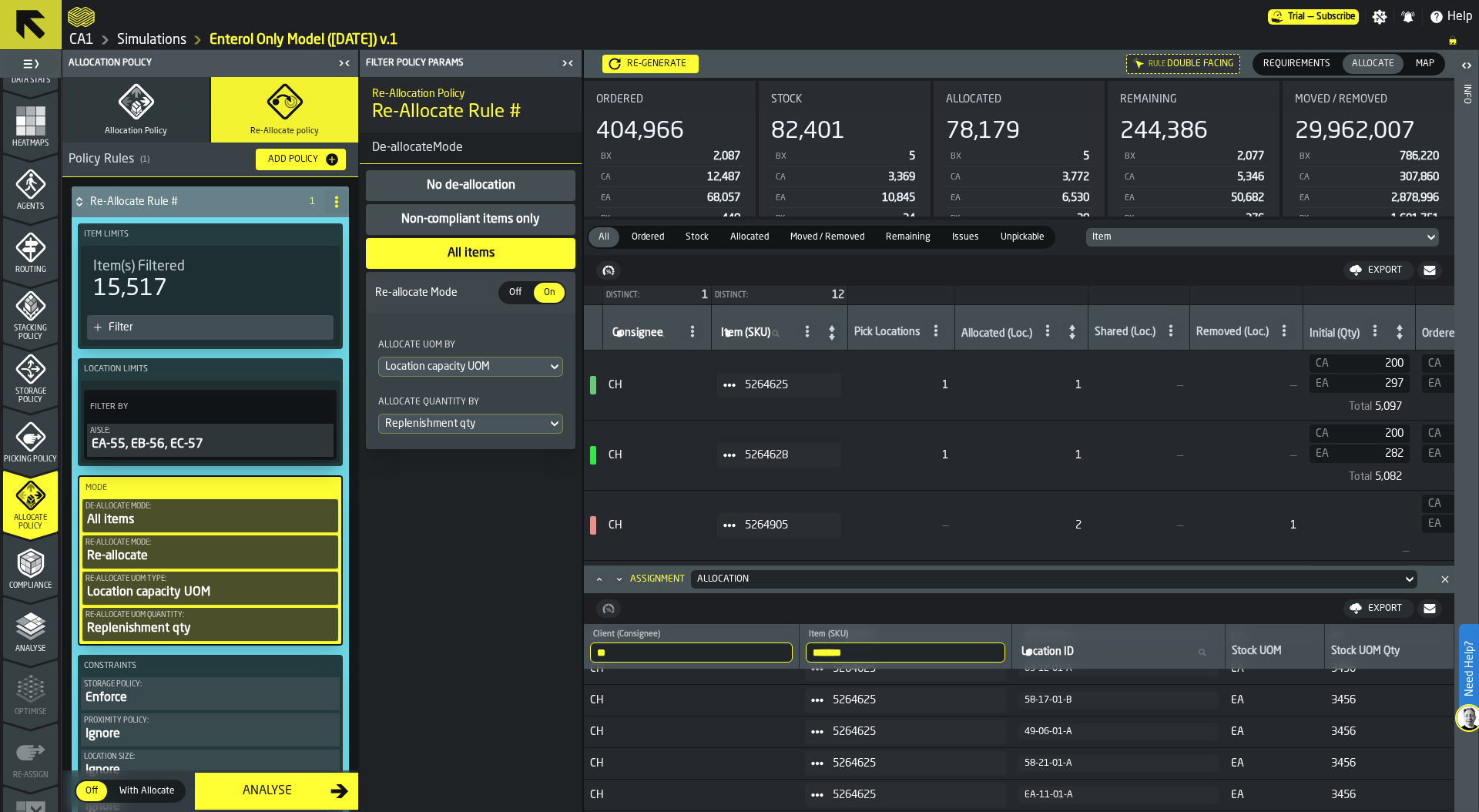
click at [155, 112] on button "Allocation Policy" at bounding box center [136, 110] width 147 height 66
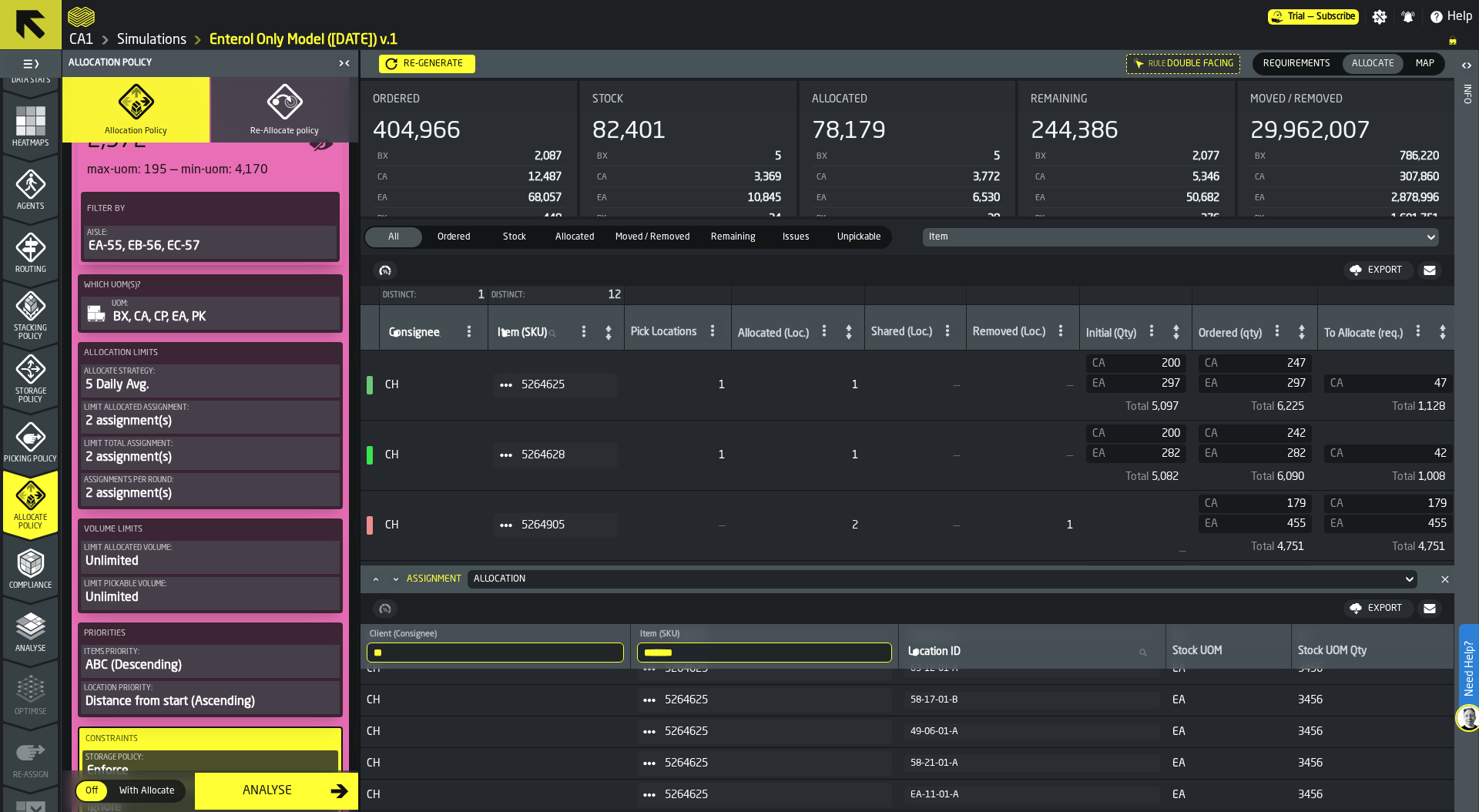
scroll to position [374, 0]
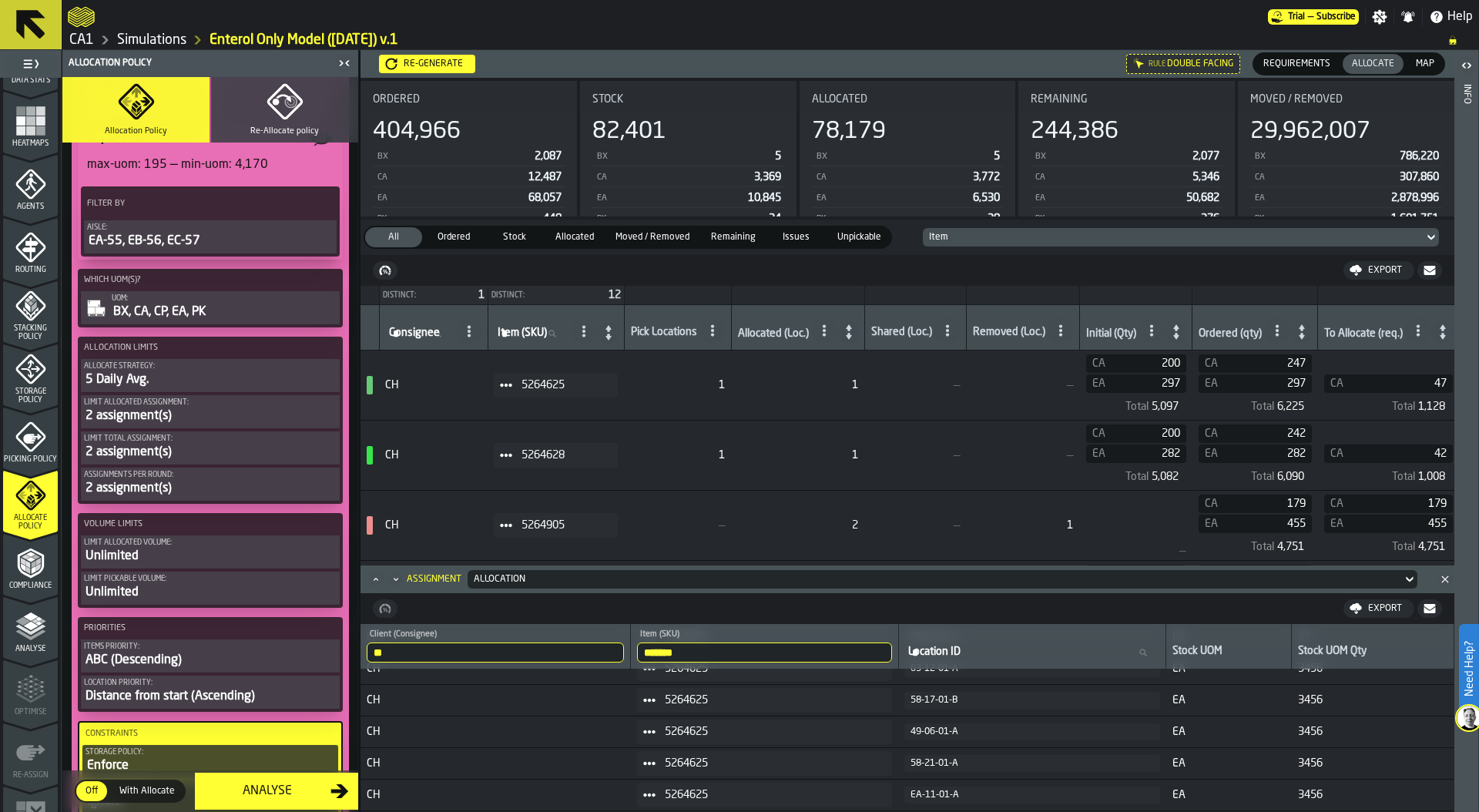
click at [169, 376] on div "5 Daily Avg." at bounding box center [210, 380] width 253 height 18
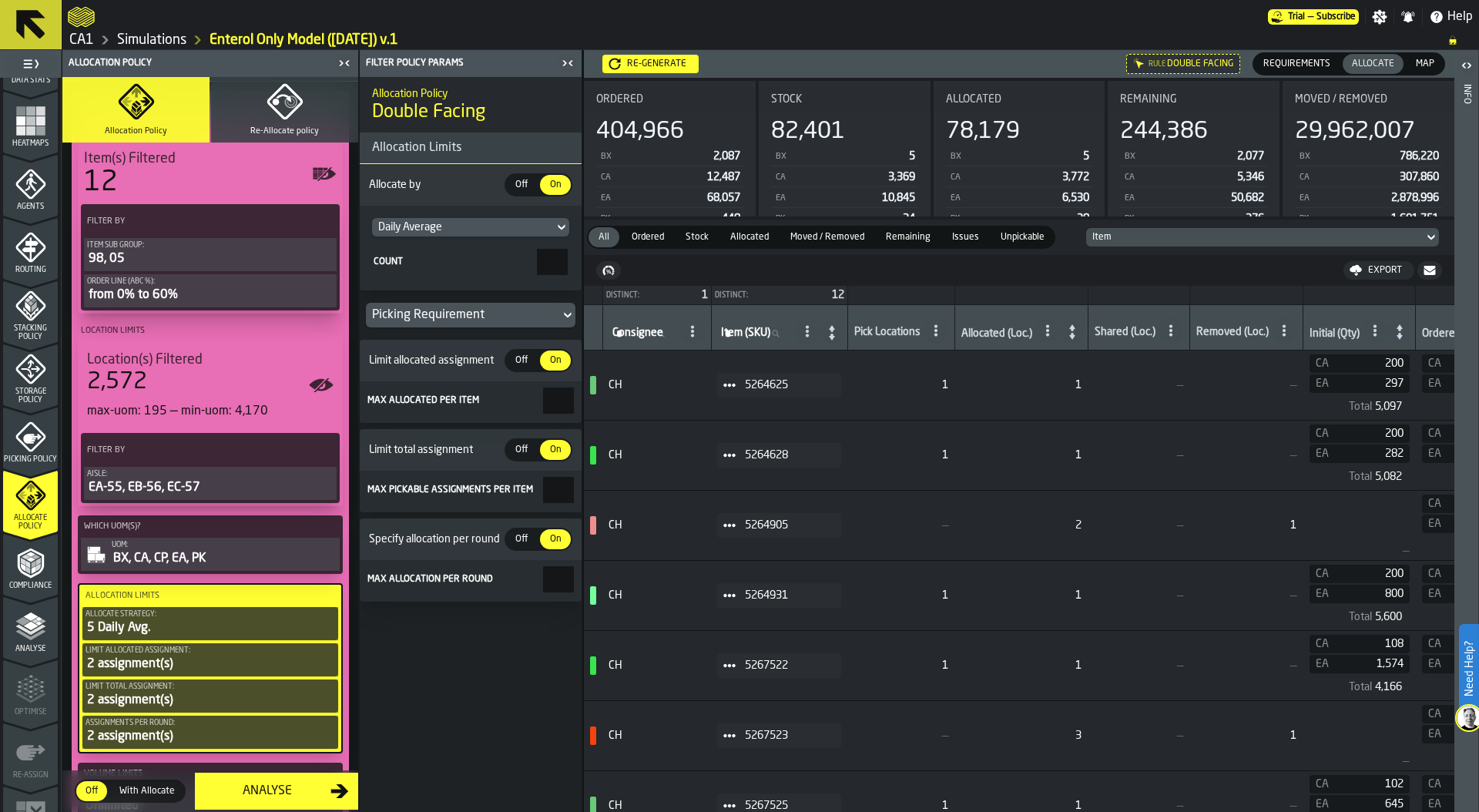
scroll to position [0, 0]
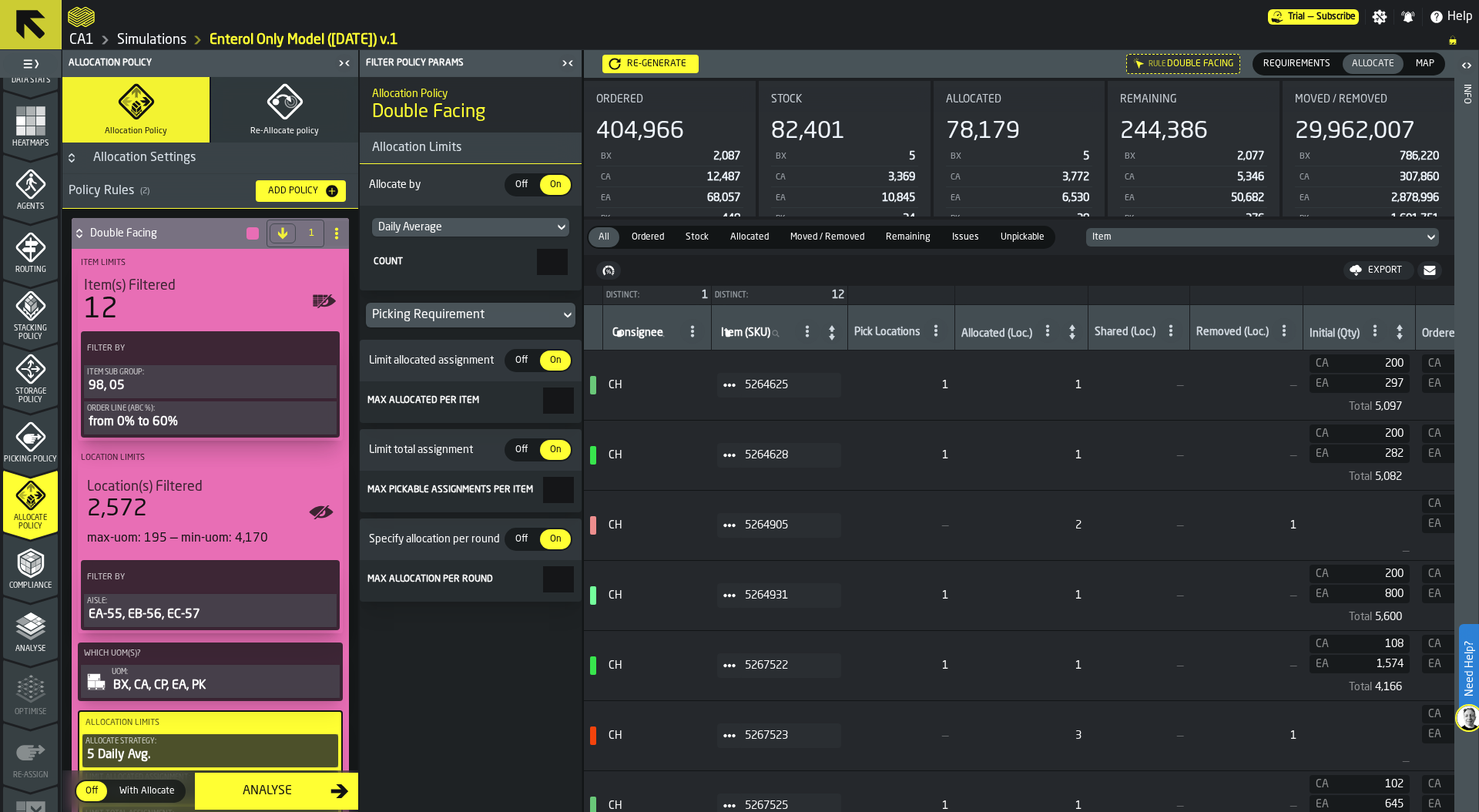
click at [80, 153] on button "Button-Allocation Settings-closed" at bounding box center [71, 157] width 18 height 12
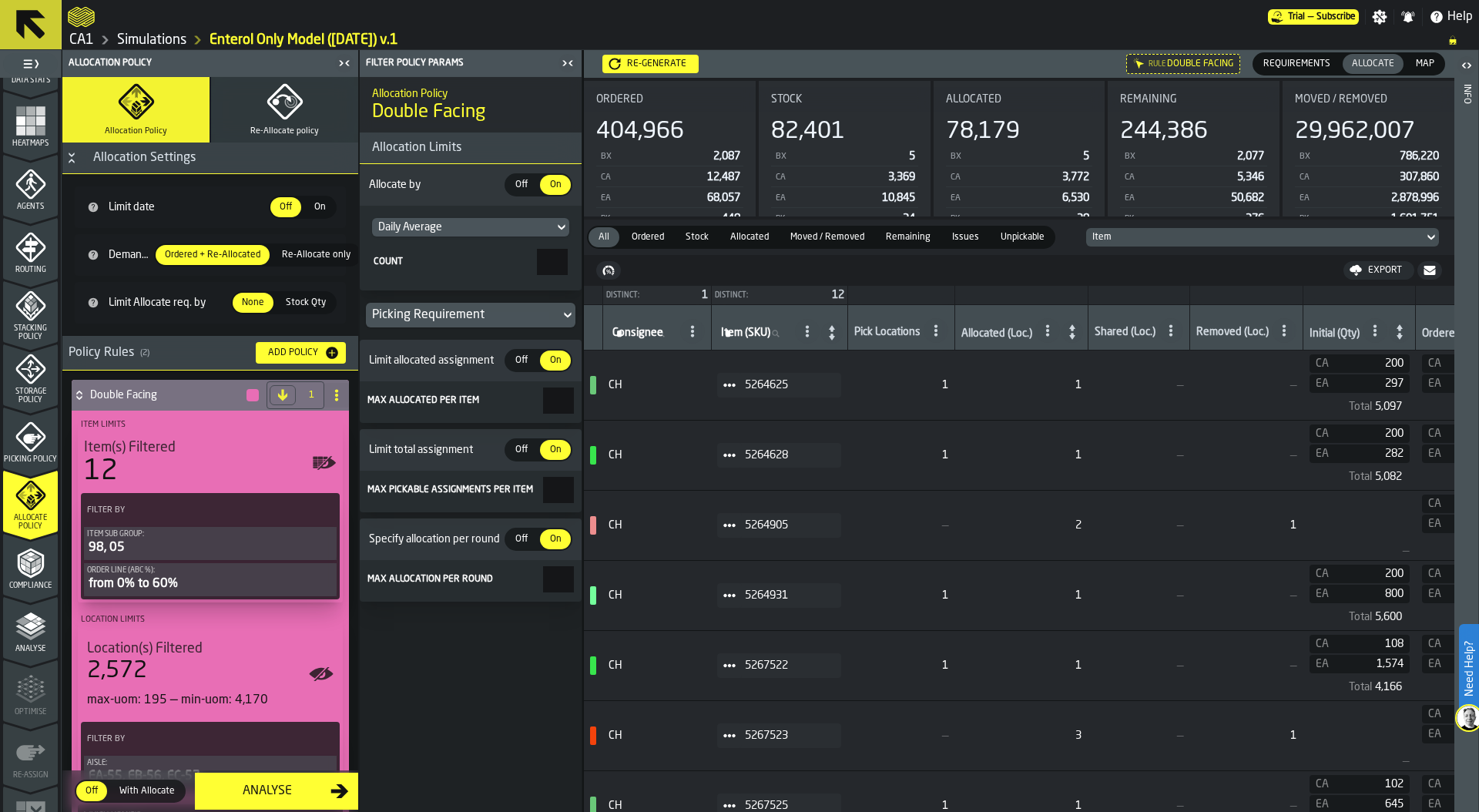
click at [66, 155] on icon "Button-Allocation Settings-open" at bounding box center [71, 157] width 12 height 12
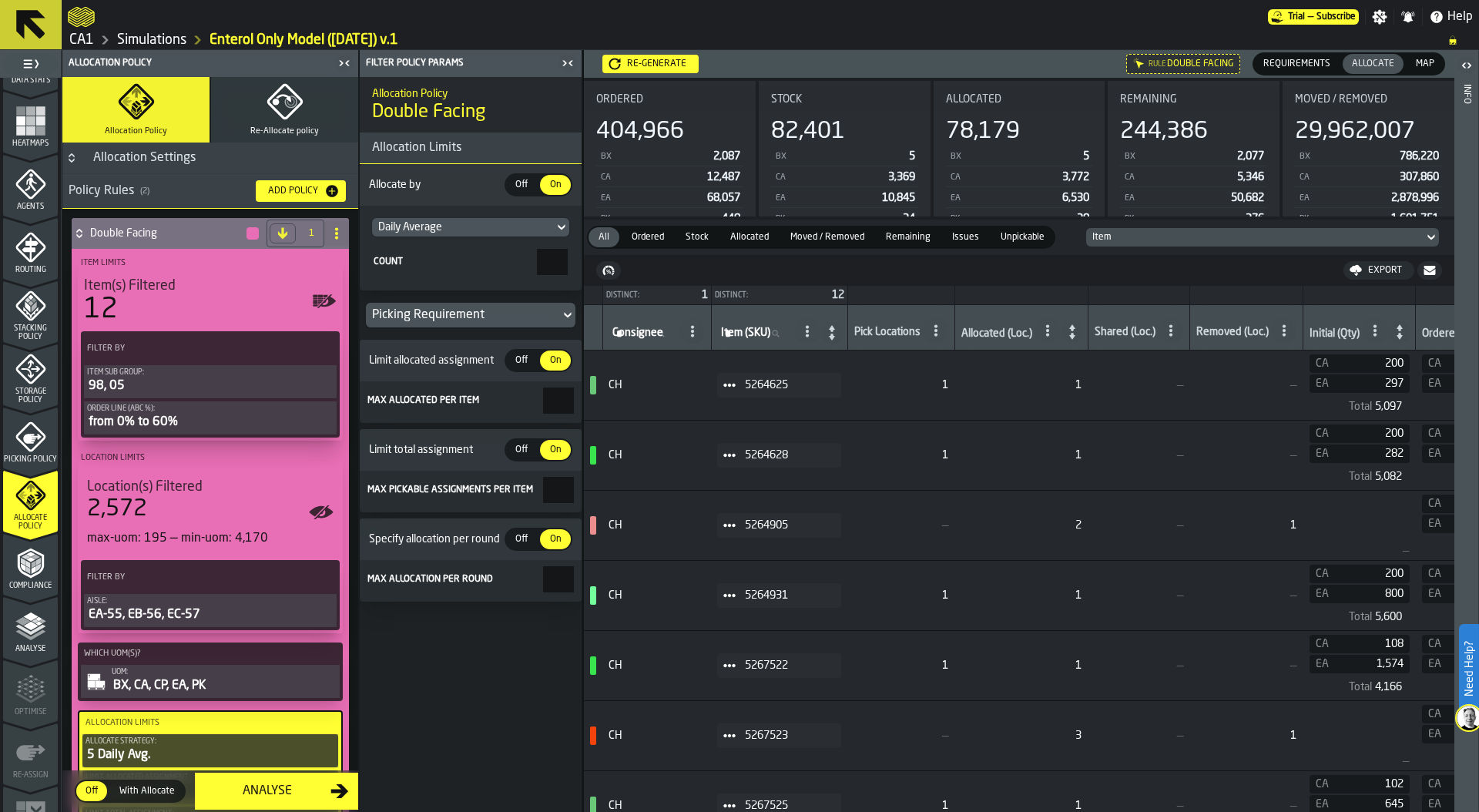
click at [678, 61] on div "Re-generate" at bounding box center [656, 63] width 71 height 10
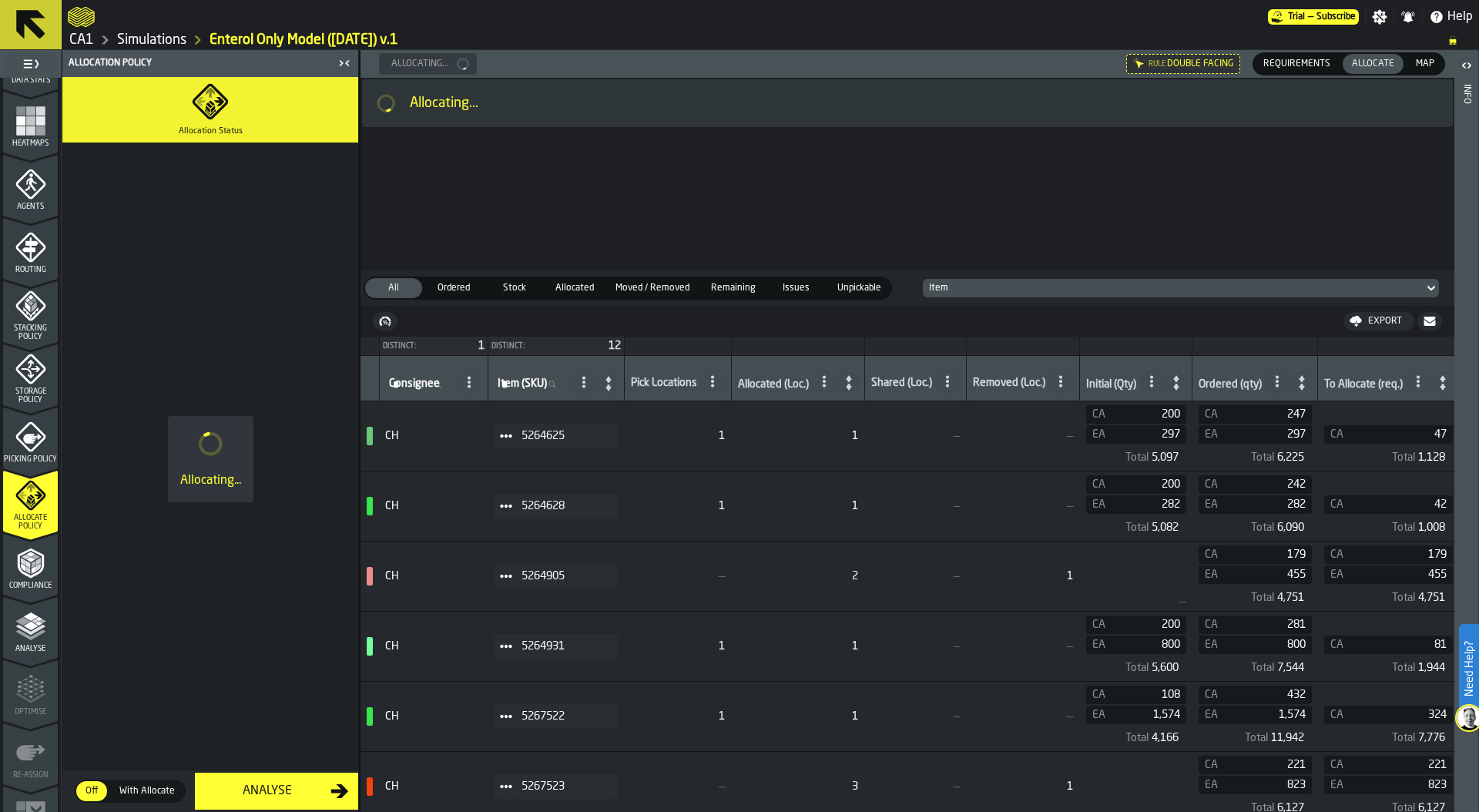
click at [28, 374] on icon "menu Storage Policy" at bounding box center [30, 369] width 19 height 19
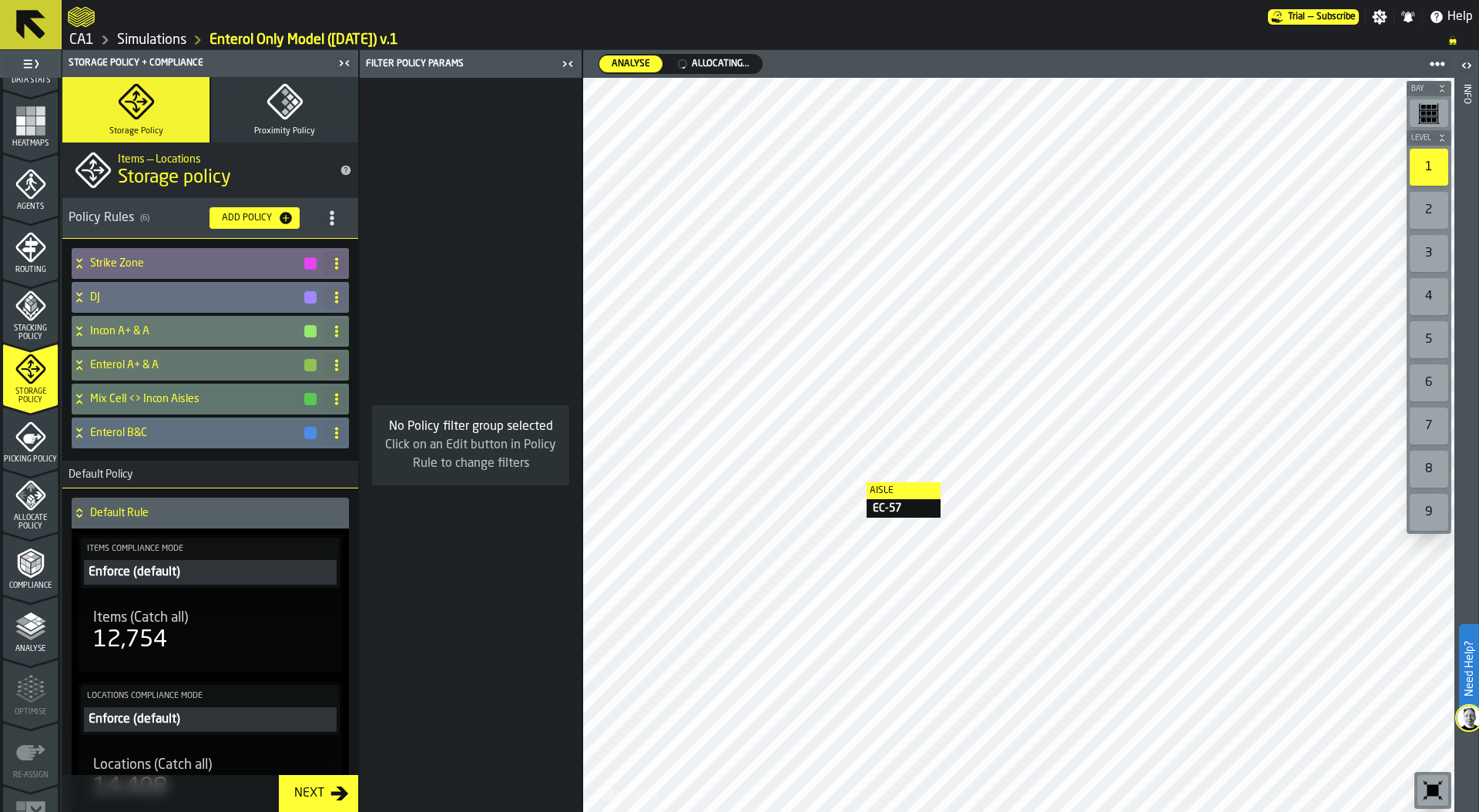
click at [851, 482] on div at bounding box center [1019, 445] width 872 height 734
click at [124, 365] on h4 "Enterol A+ & A" at bounding box center [196, 364] width 213 height 12
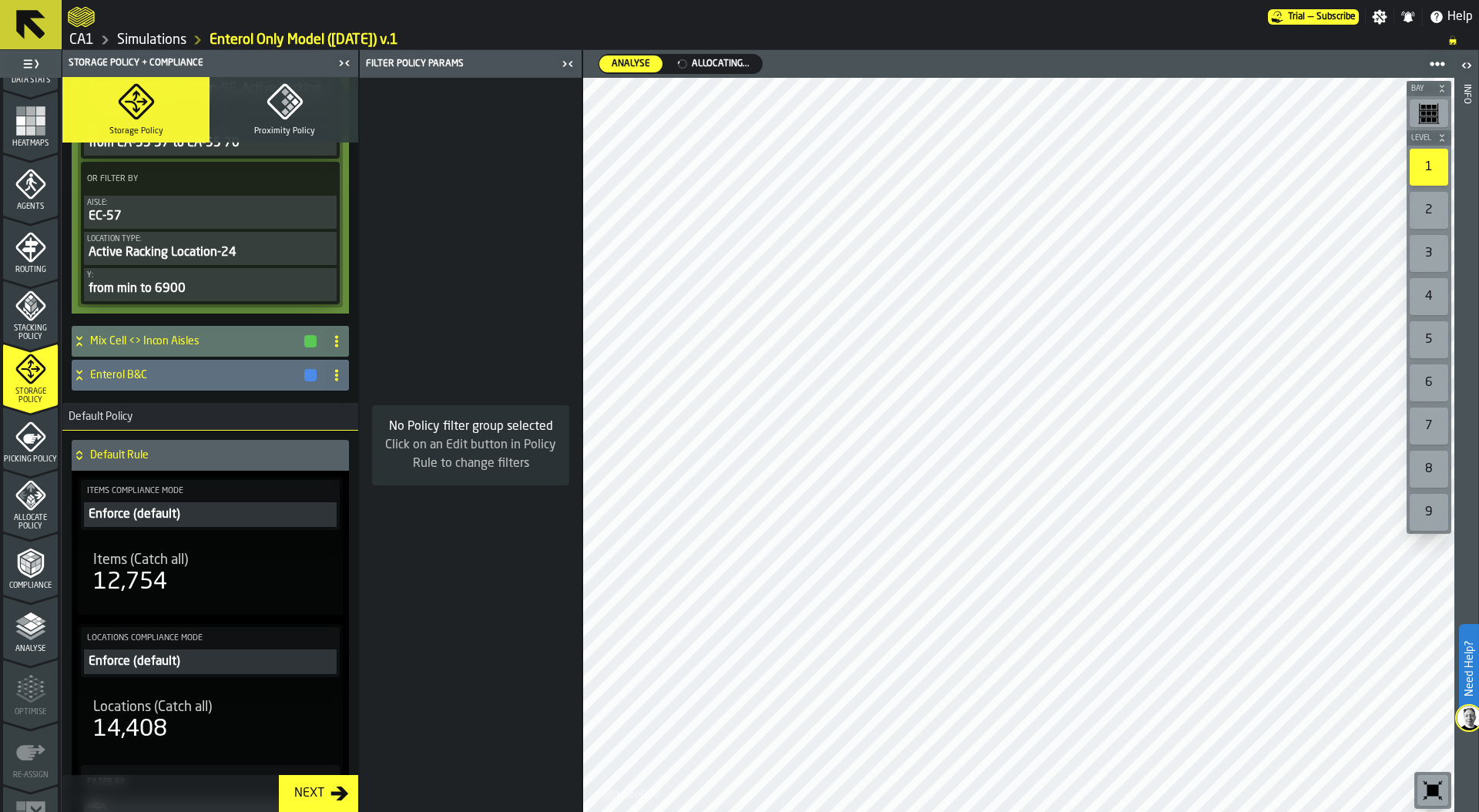
scroll to position [1062, 0]
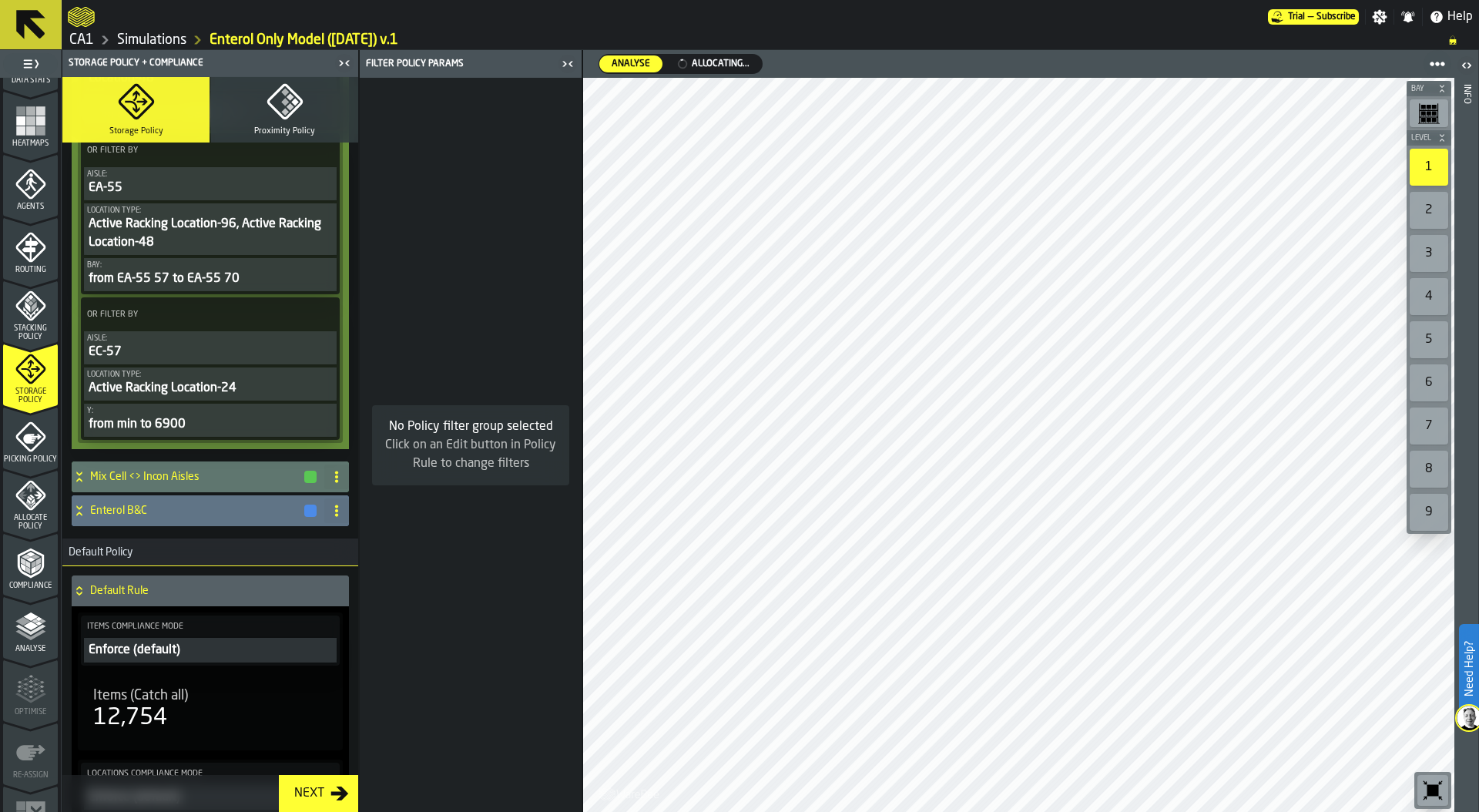
click at [79, 509] on icon at bounding box center [79, 507] width 6 height 4
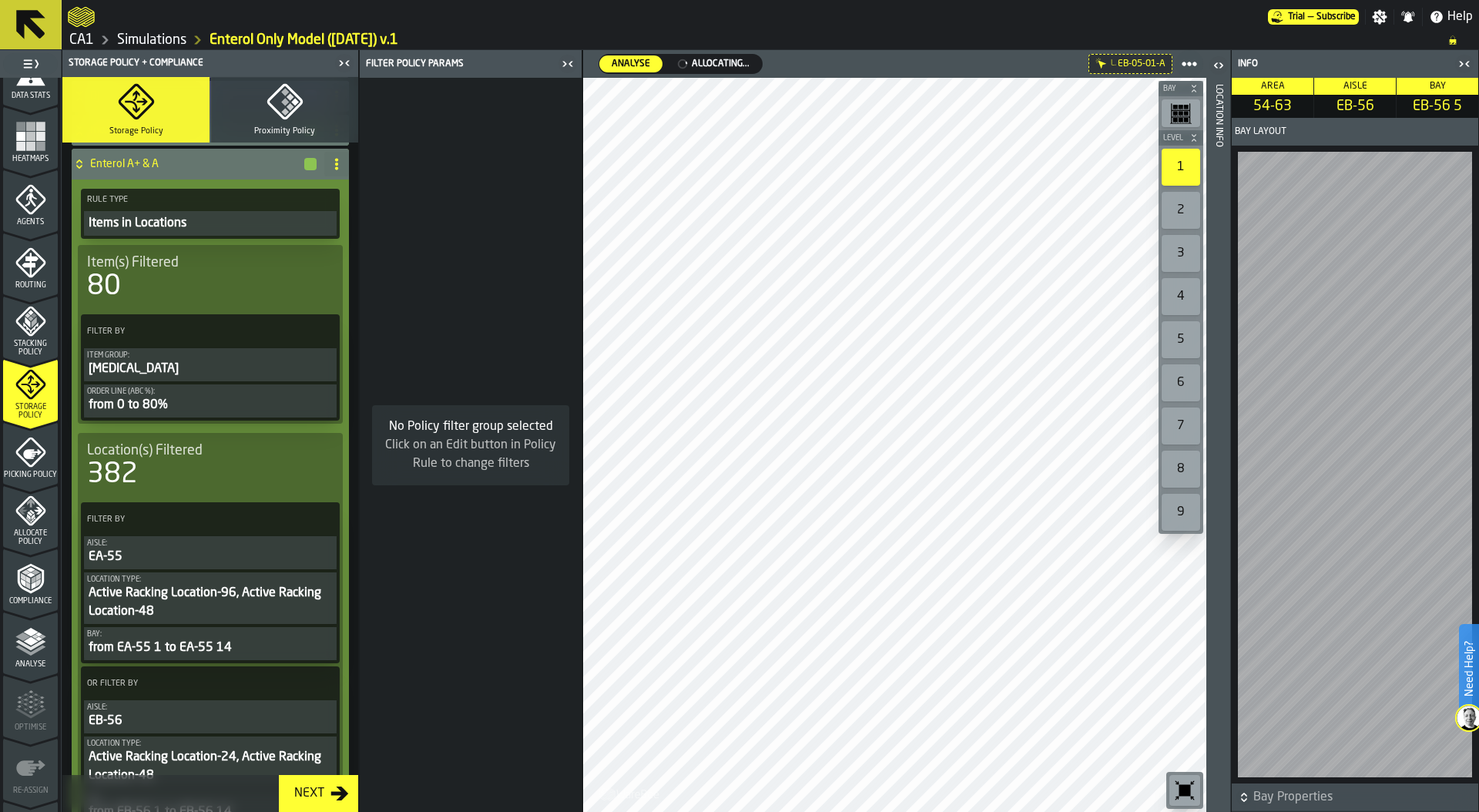
scroll to position [340, 0]
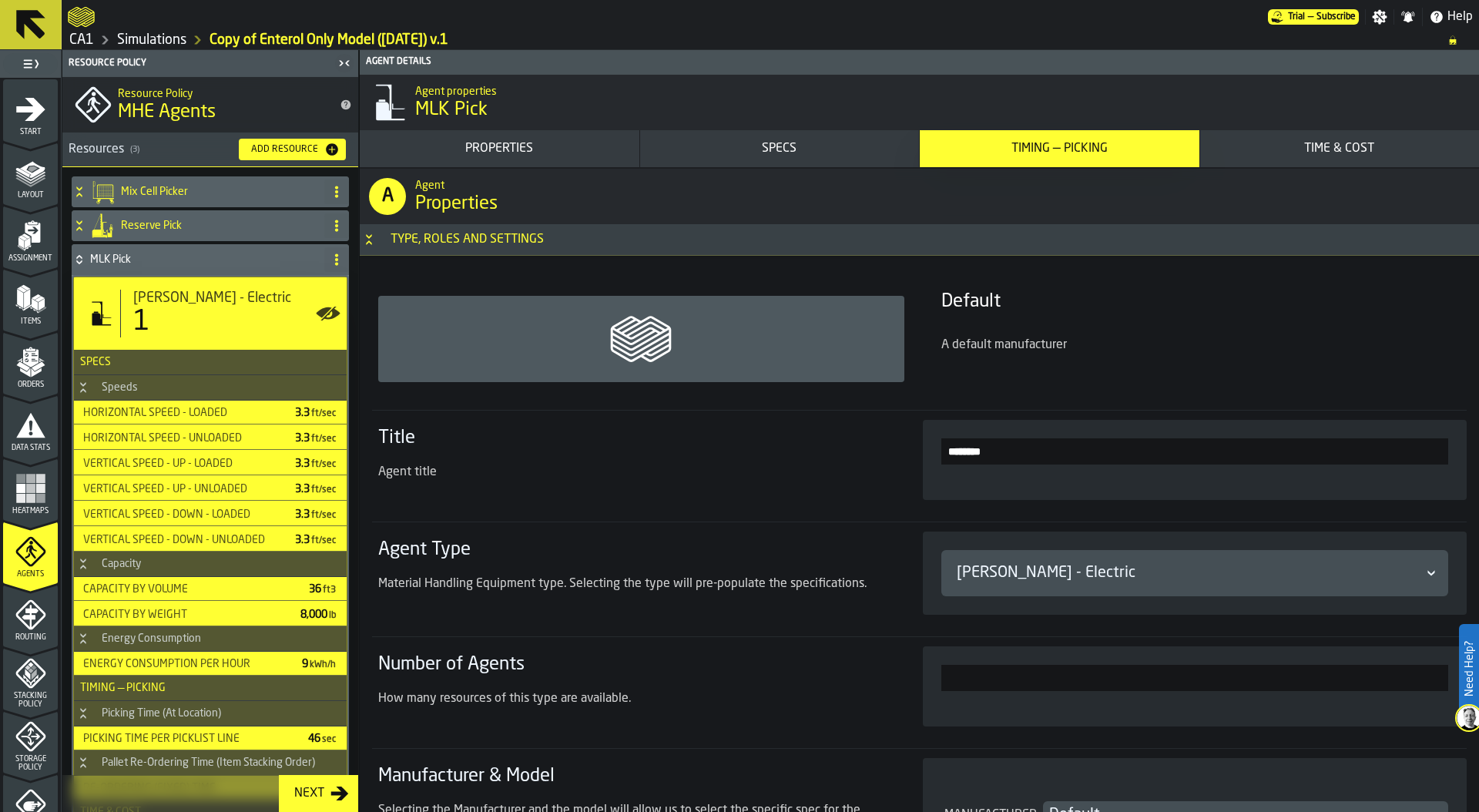
click at [169, 30] on div "Simulations" at bounding box center [140, 39] width 92 height 18
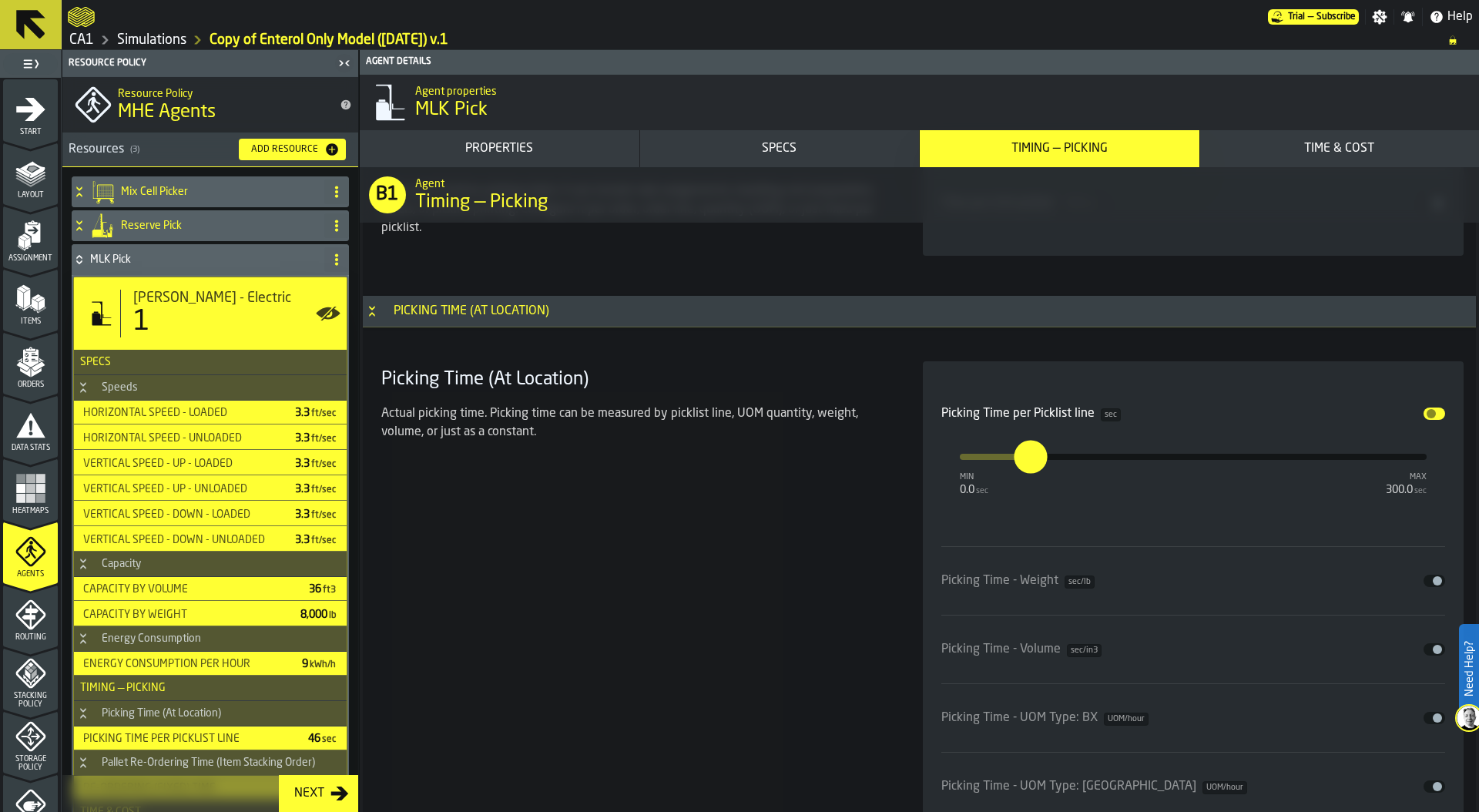
click at [169, 45] on link "Simulations" at bounding box center [152, 39] width 69 height 17
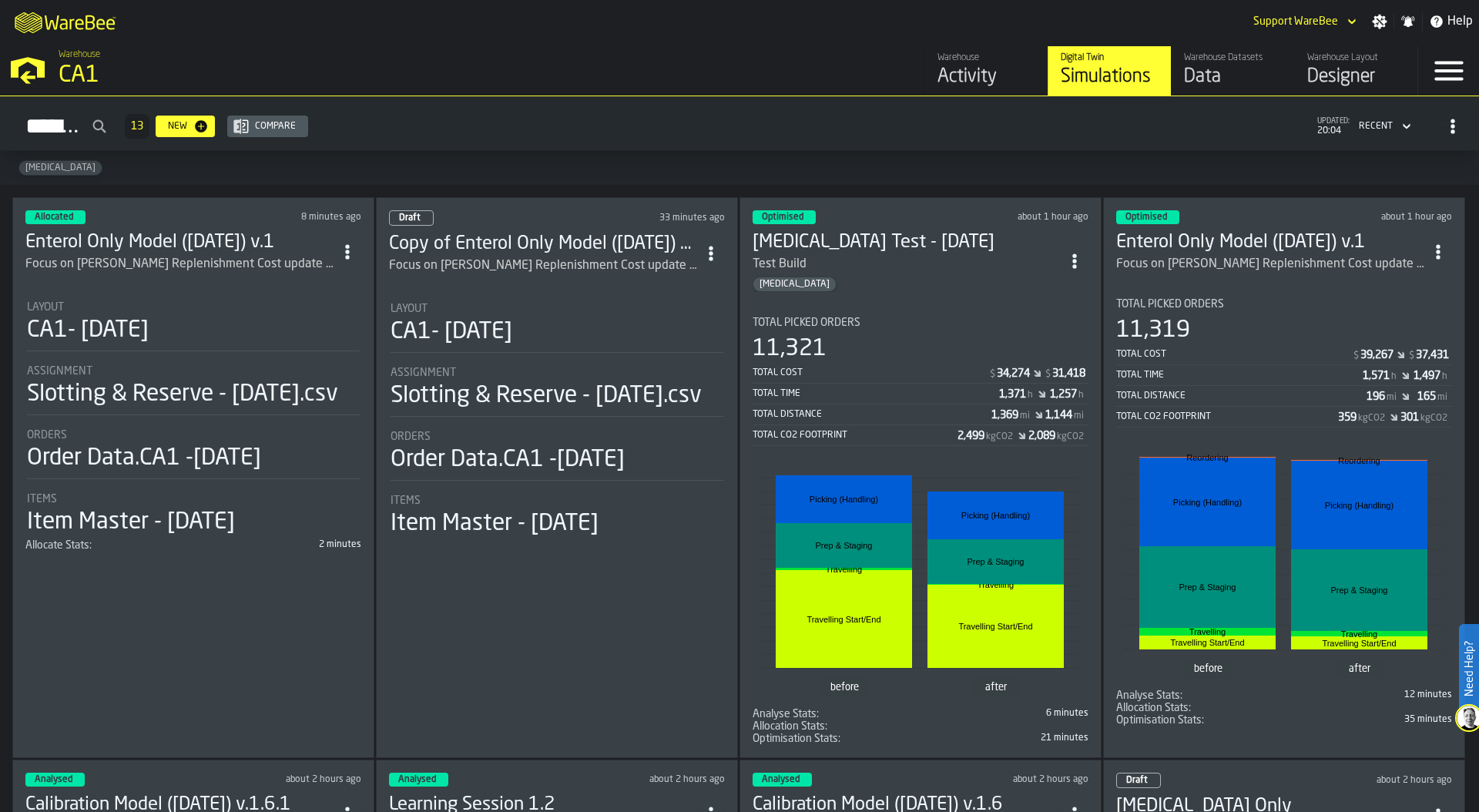
click at [1229, 327] on div "11,319" at bounding box center [1284, 330] width 335 height 28
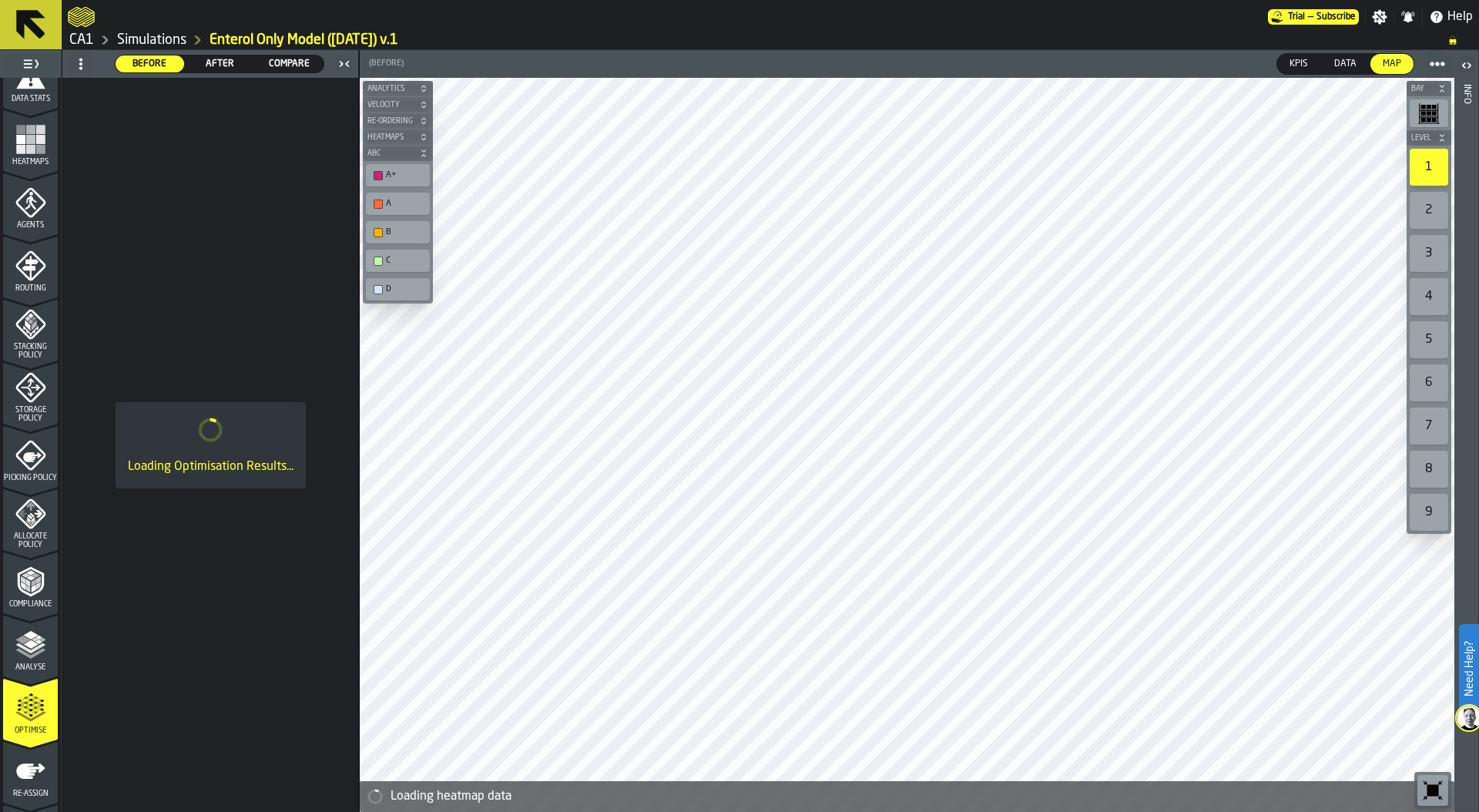
scroll to position [403, 0]
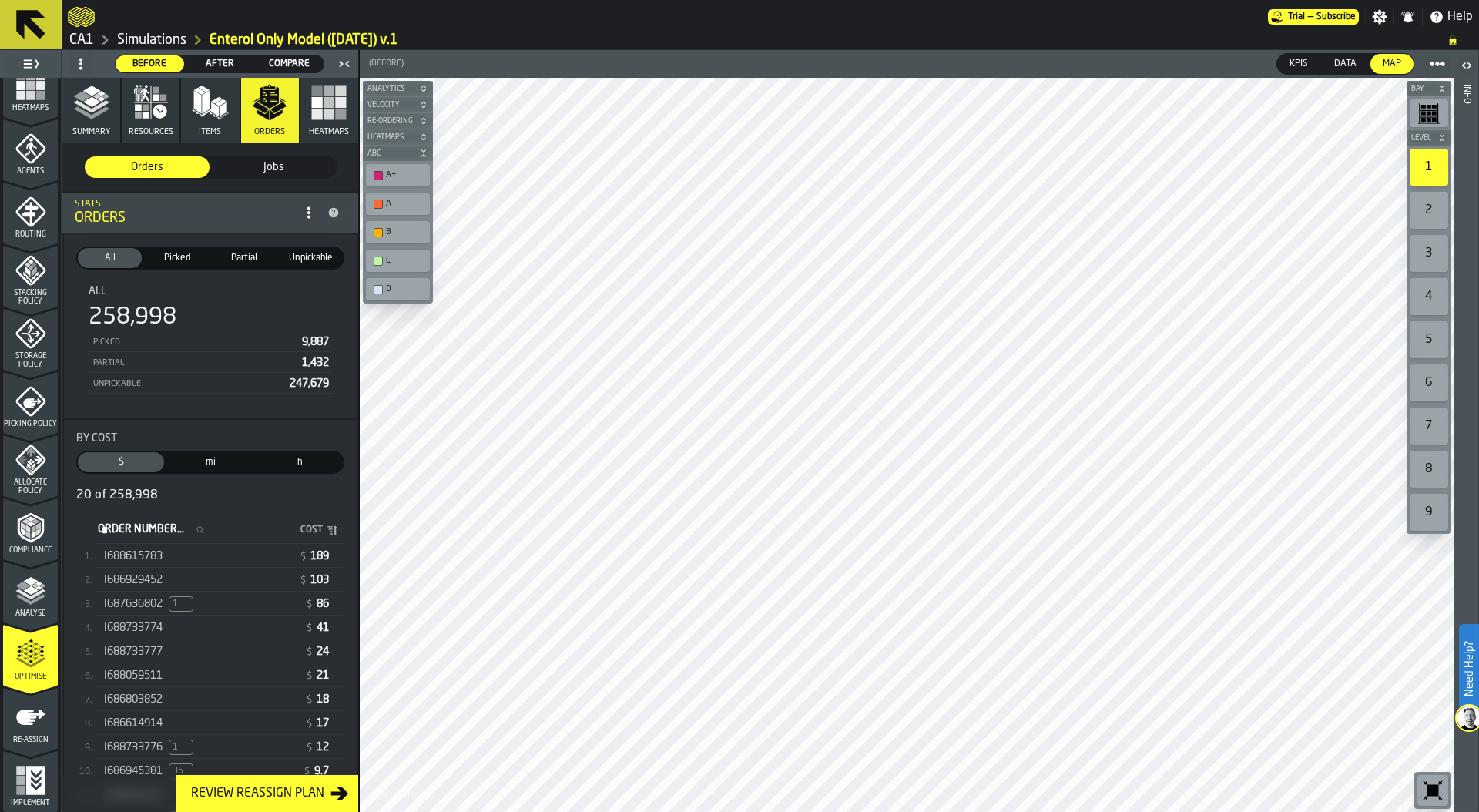
click at [285, 59] on span "Compare" at bounding box center [289, 63] width 56 height 14
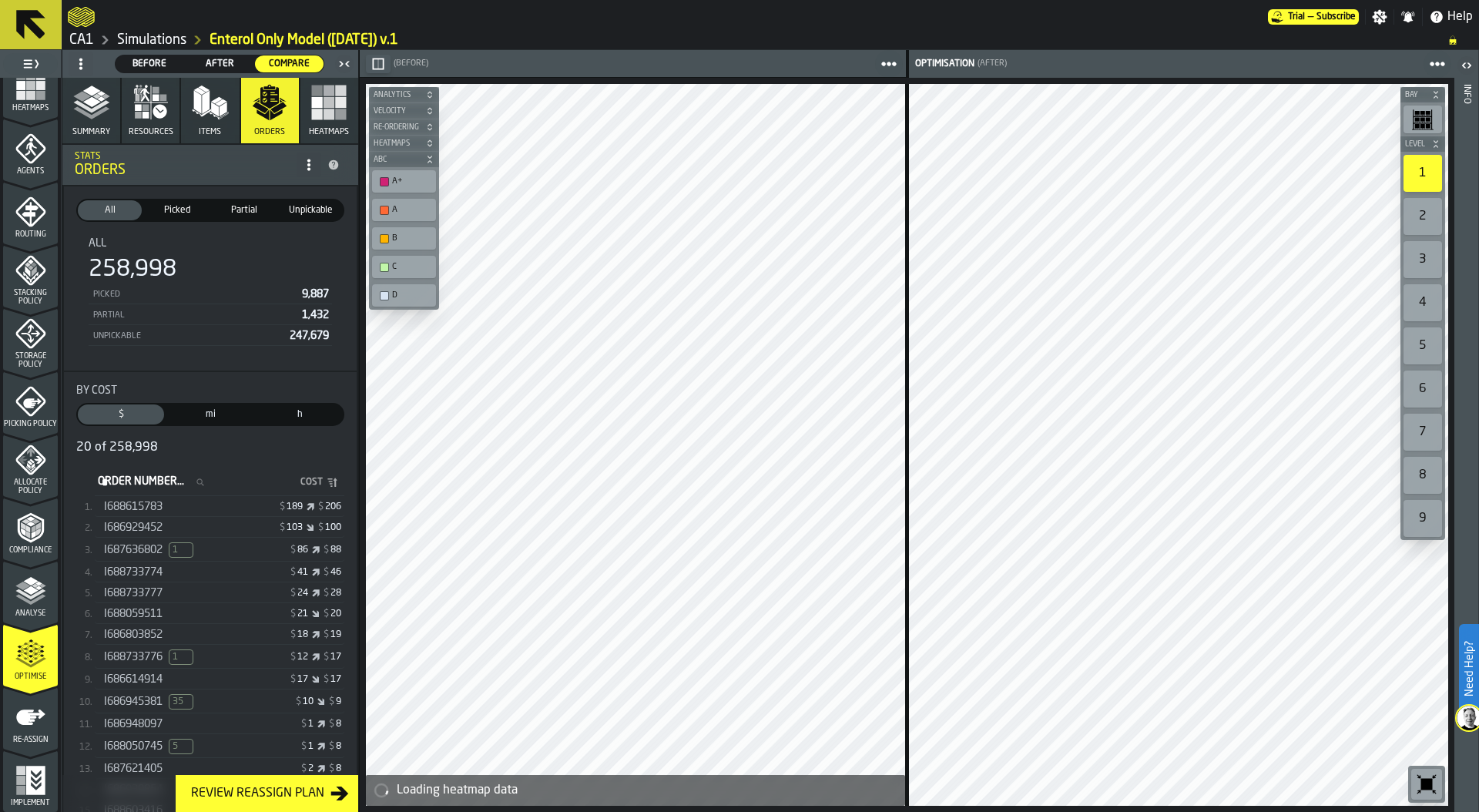
click at [87, 117] on icon "button" at bounding box center [91, 103] width 37 height 37
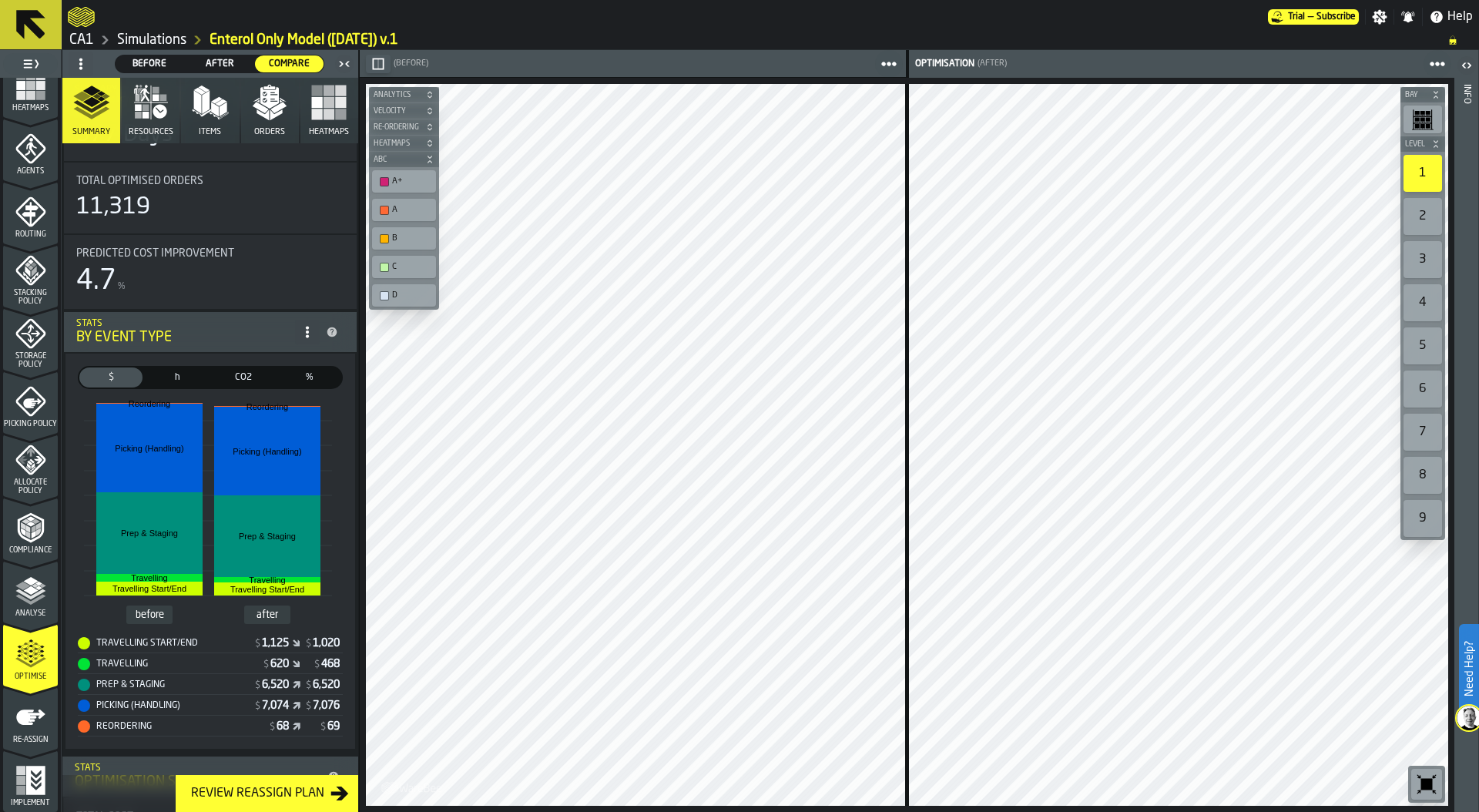
scroll to position [0, 0]
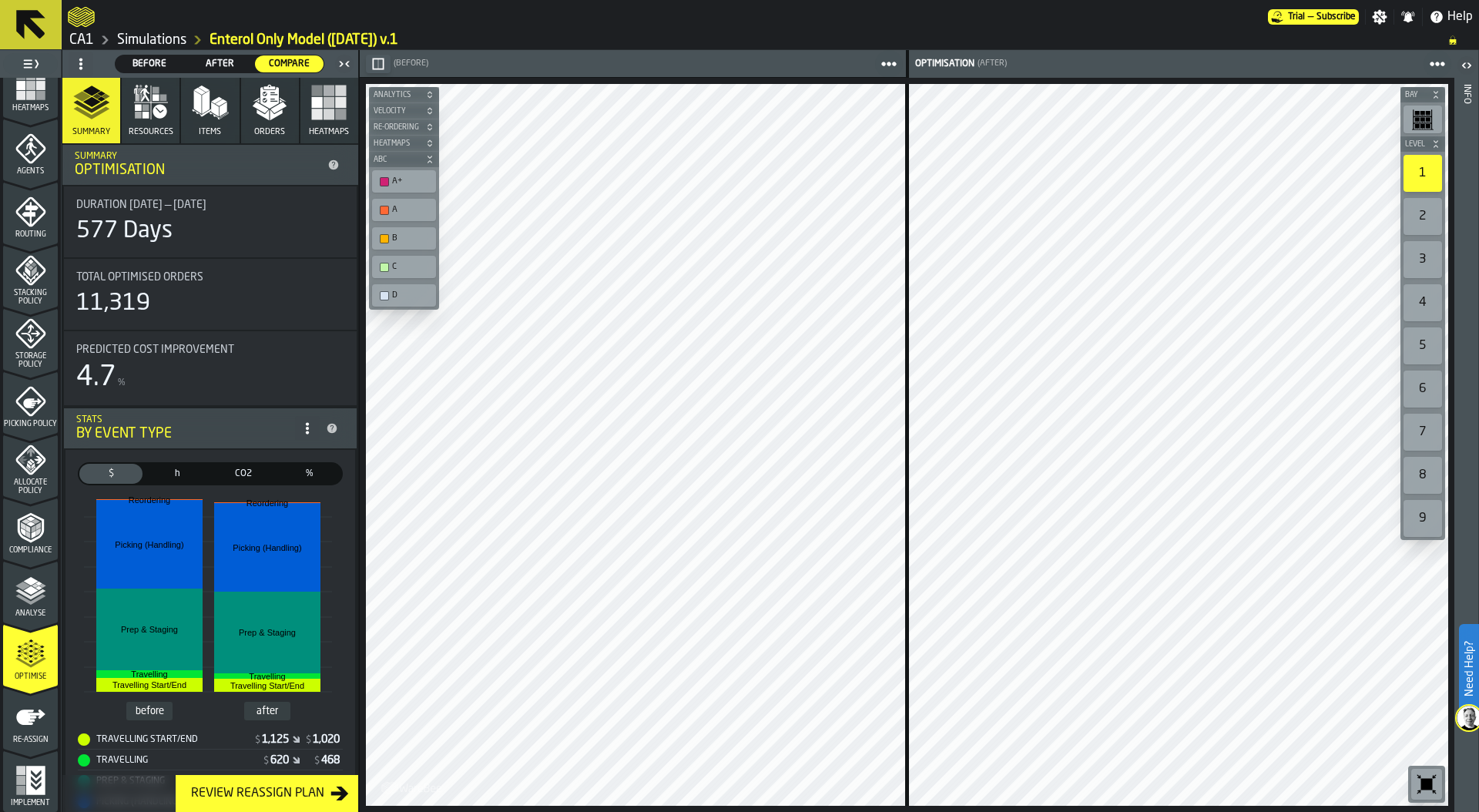
click at [156, 62] on span "Before" at bounding box center [150, 63] width 56 height 14
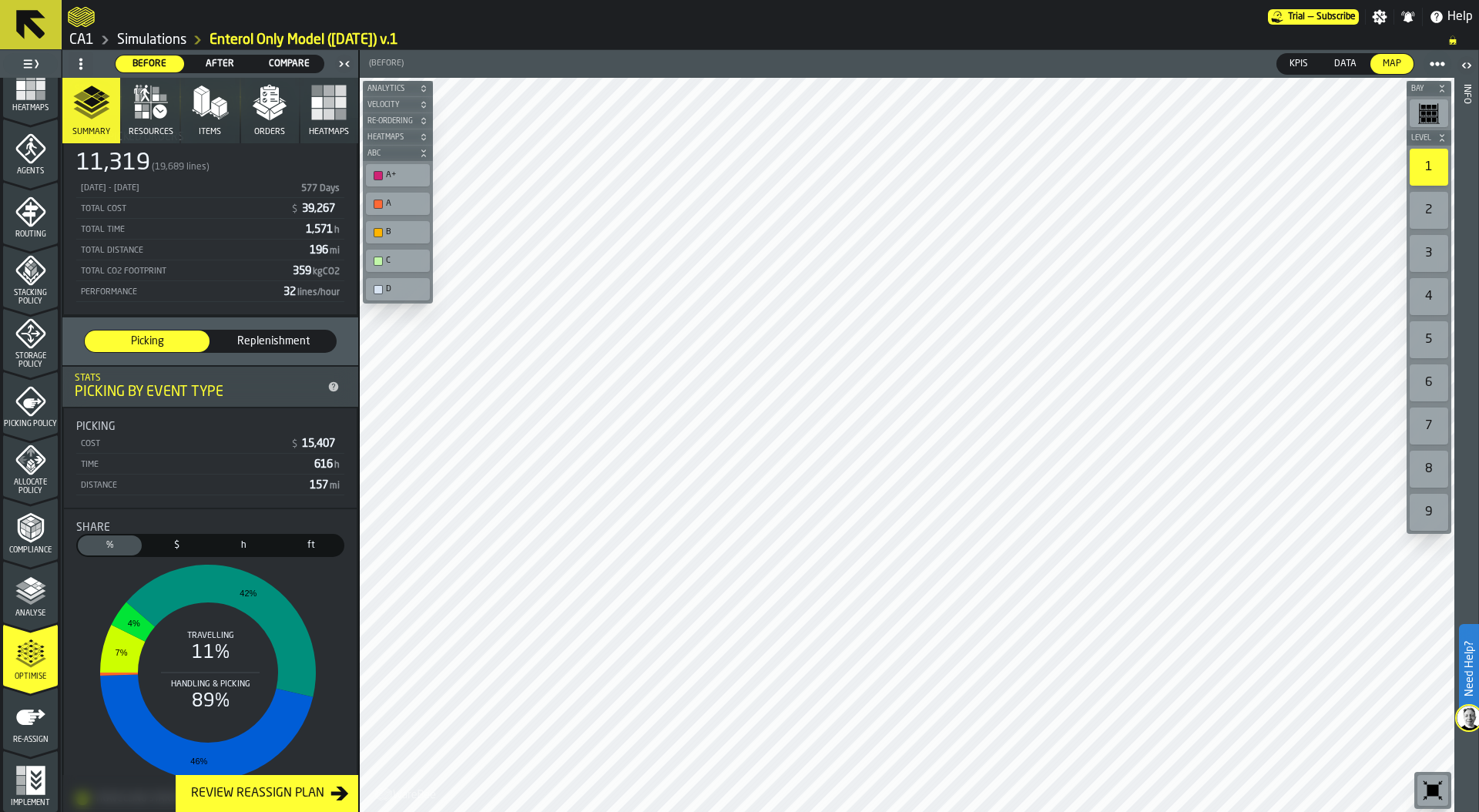
scroll to position [75, 0]
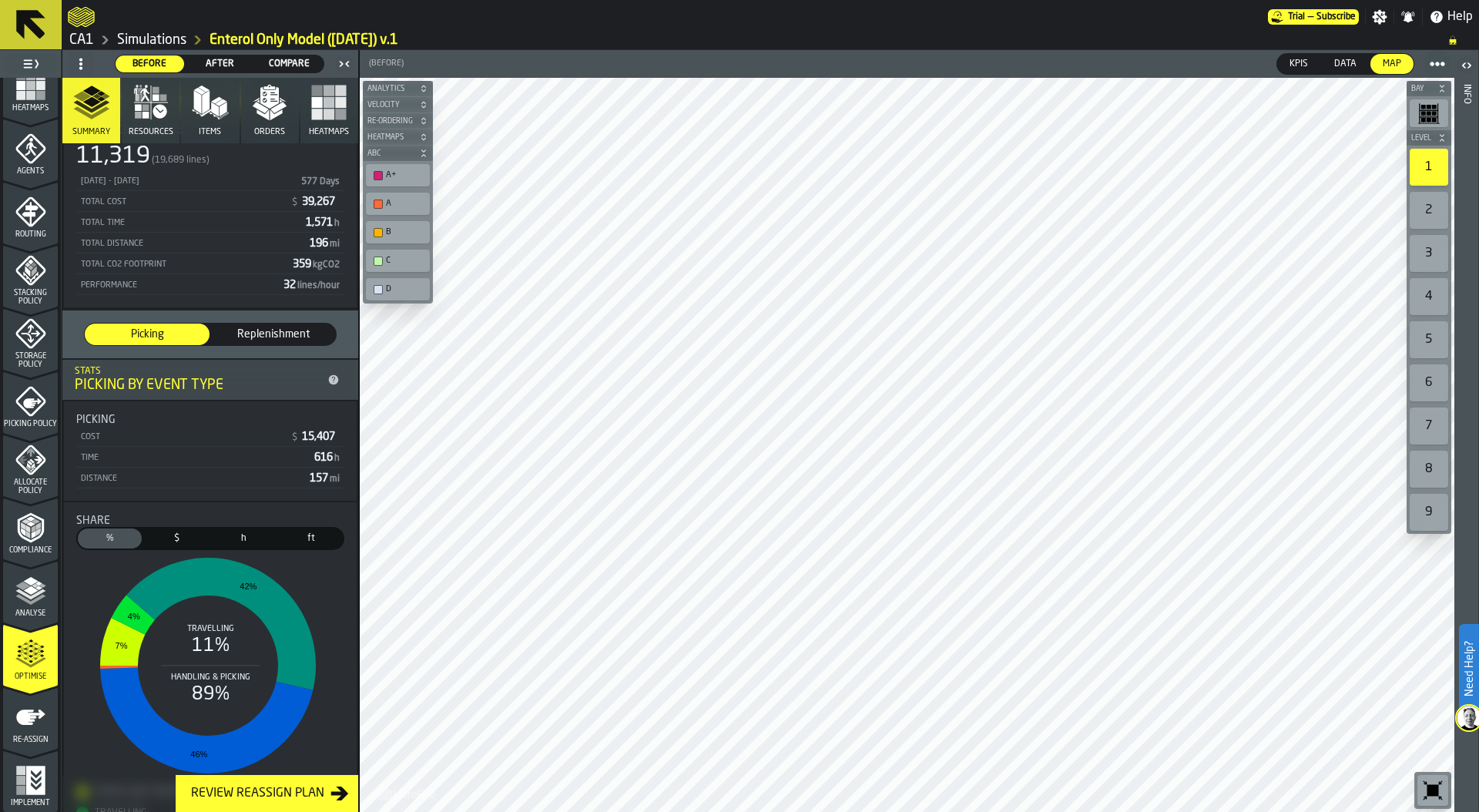
click at [278, 332] on span "Replenishment" at bounding box center [274, 334] width 112 height 15
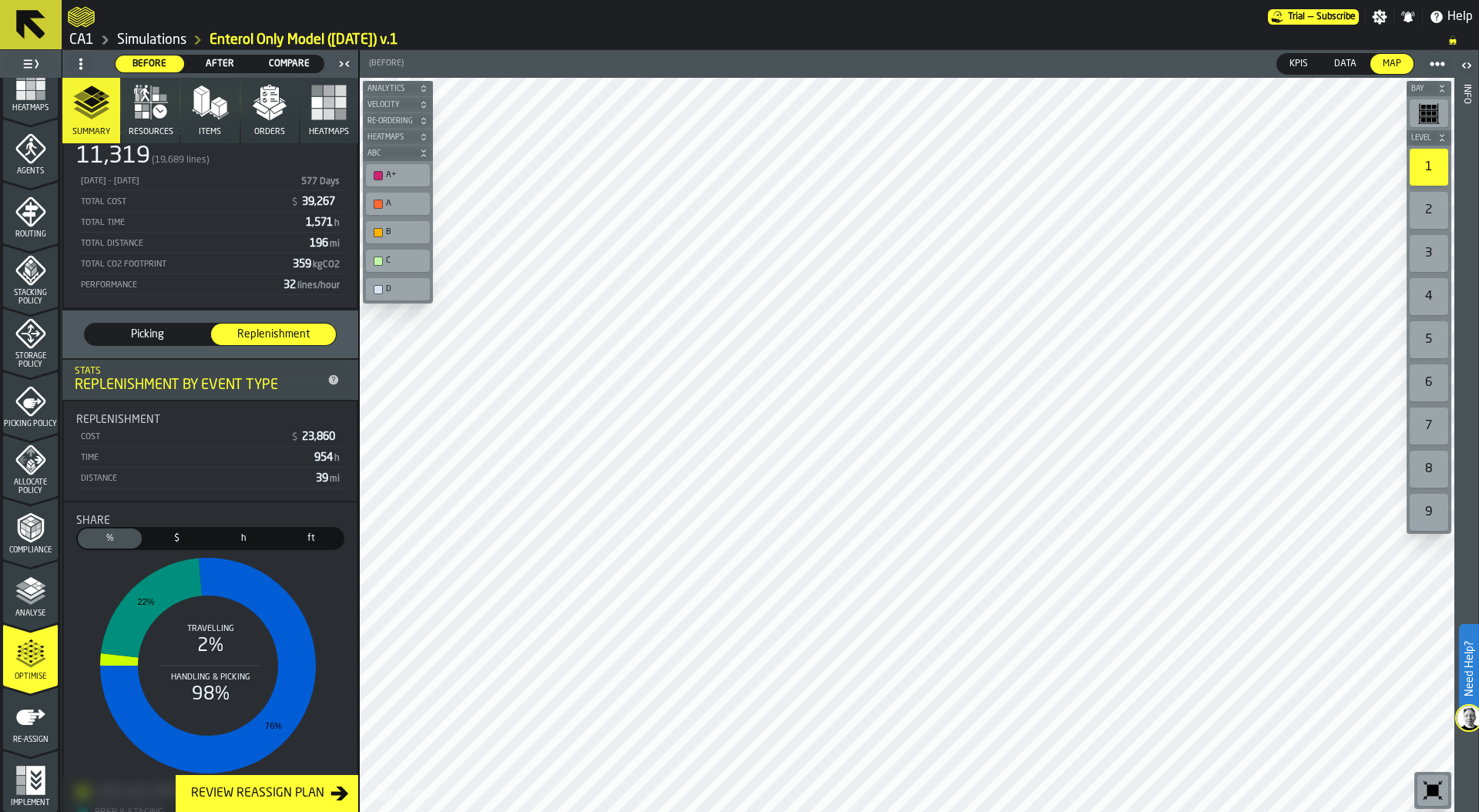
click at [173, 329] on span "Picking" at bounding box center [147, 334] width 112 height 15
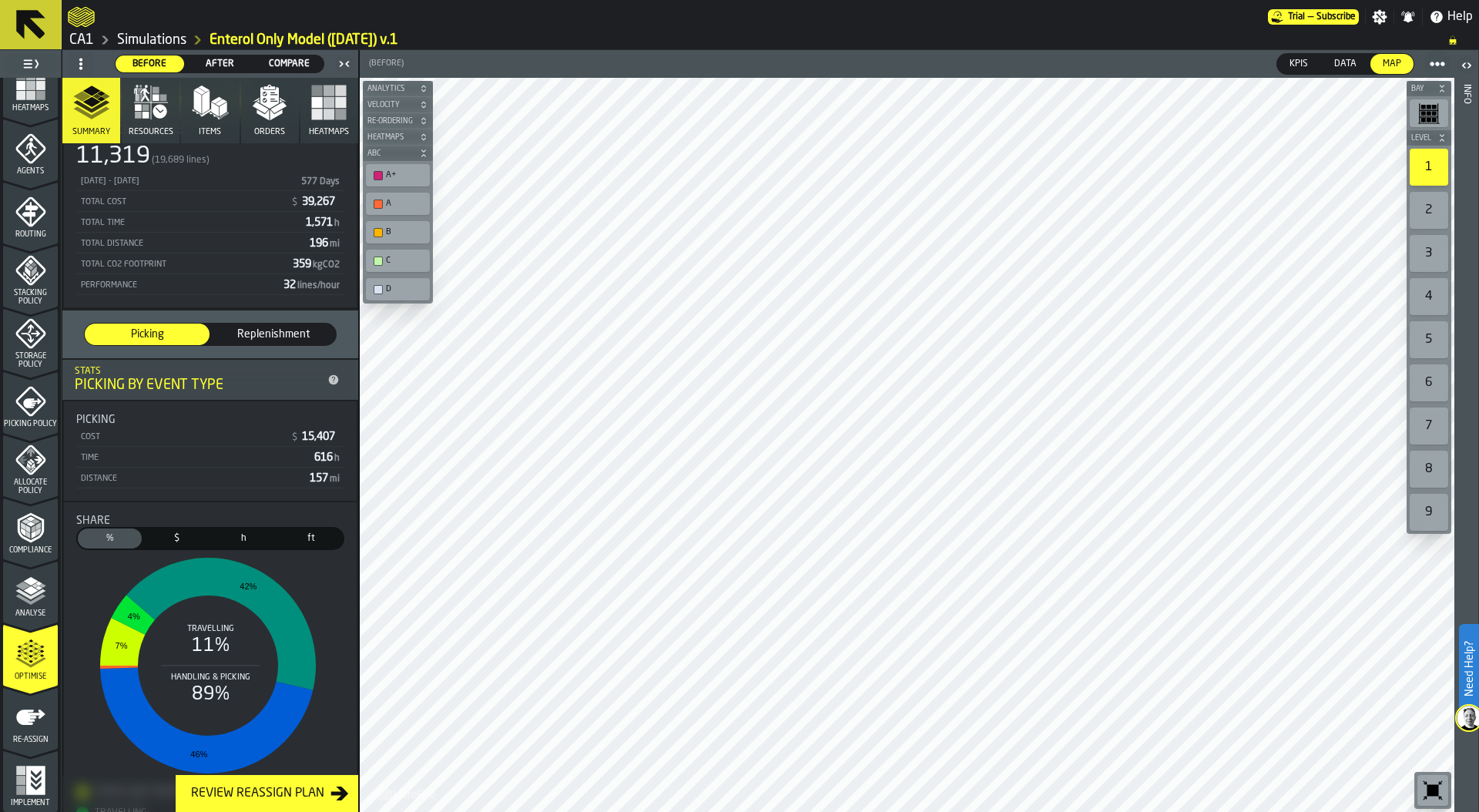
click at [263, 338] on span "Replenishment" at bounding box center [274, 334] width 112 height 15
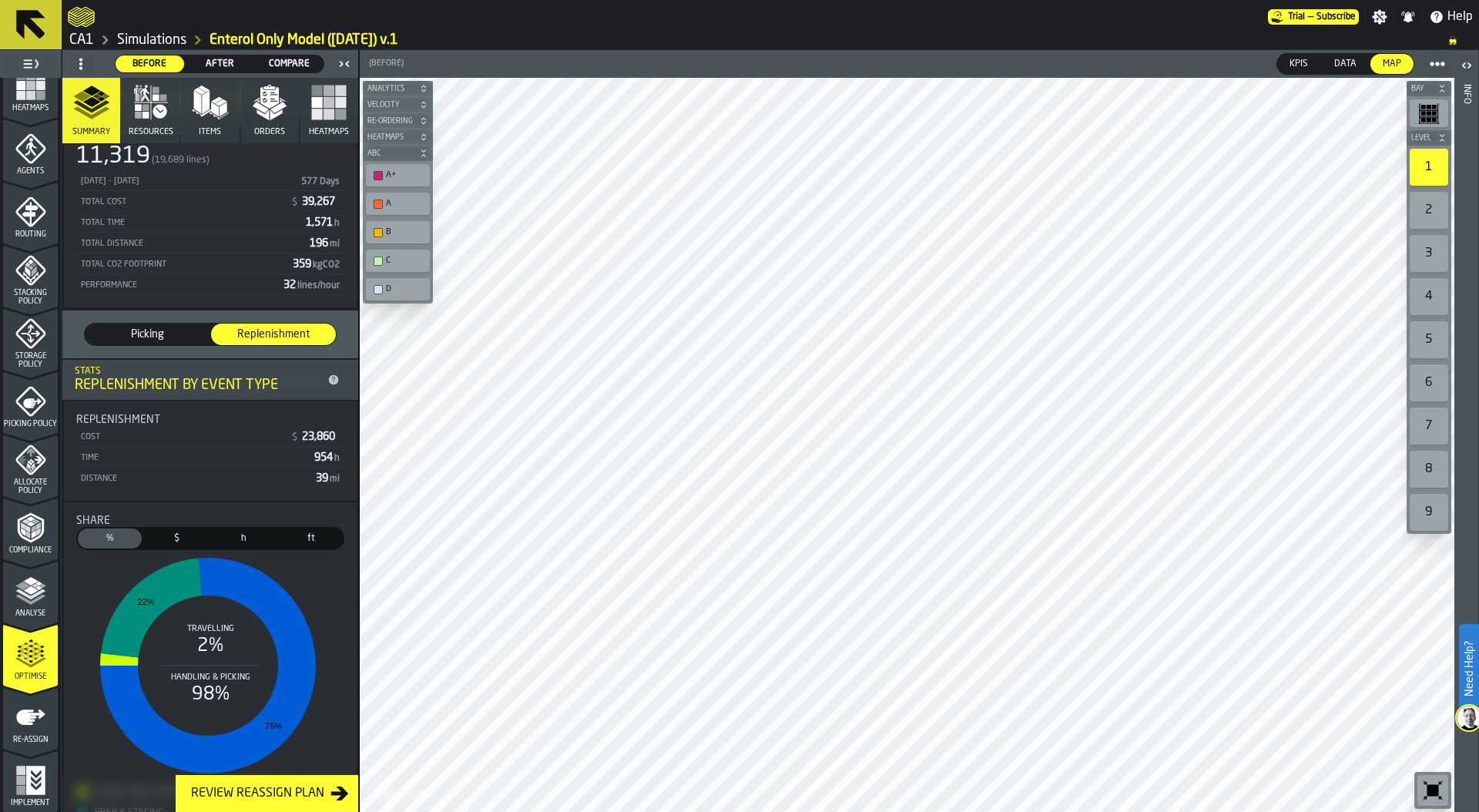
click at [153, 335] on span "Picking" at bounding box center [147, 334] width 112 height 15
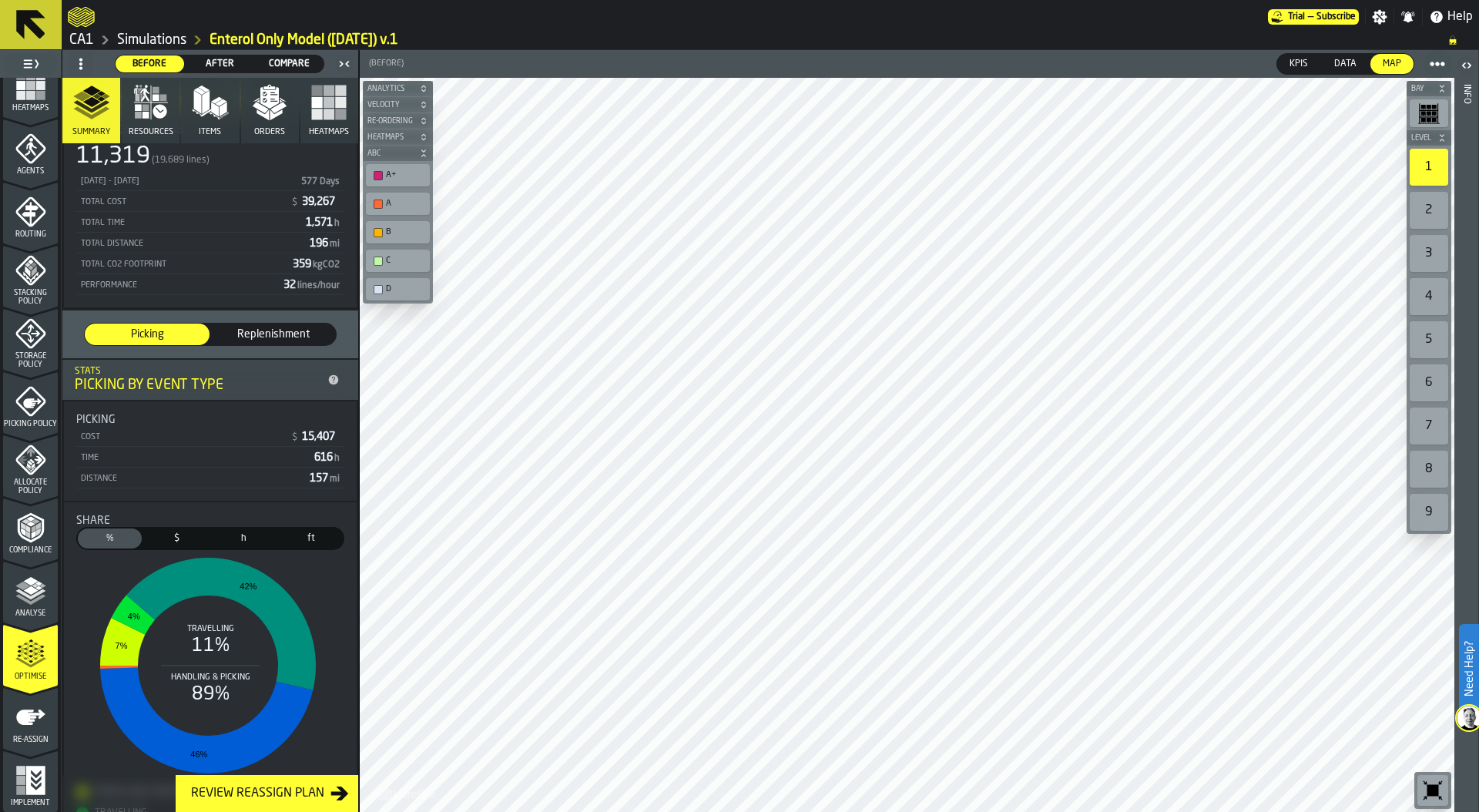
click at [242, 337] on span "Replenishment" at bounding box center [274, 334] width 112 height 15
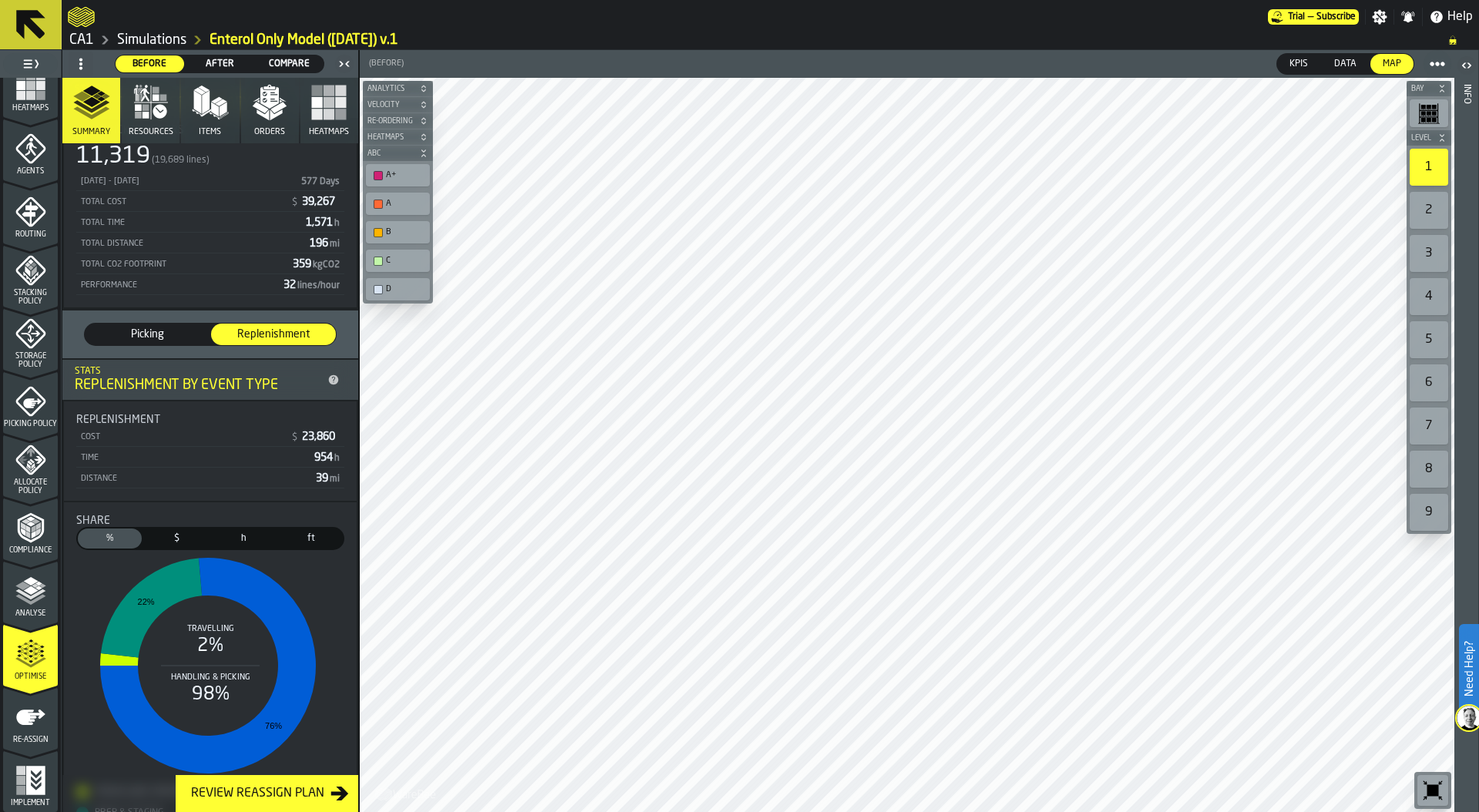
scroll to position [0, 0]
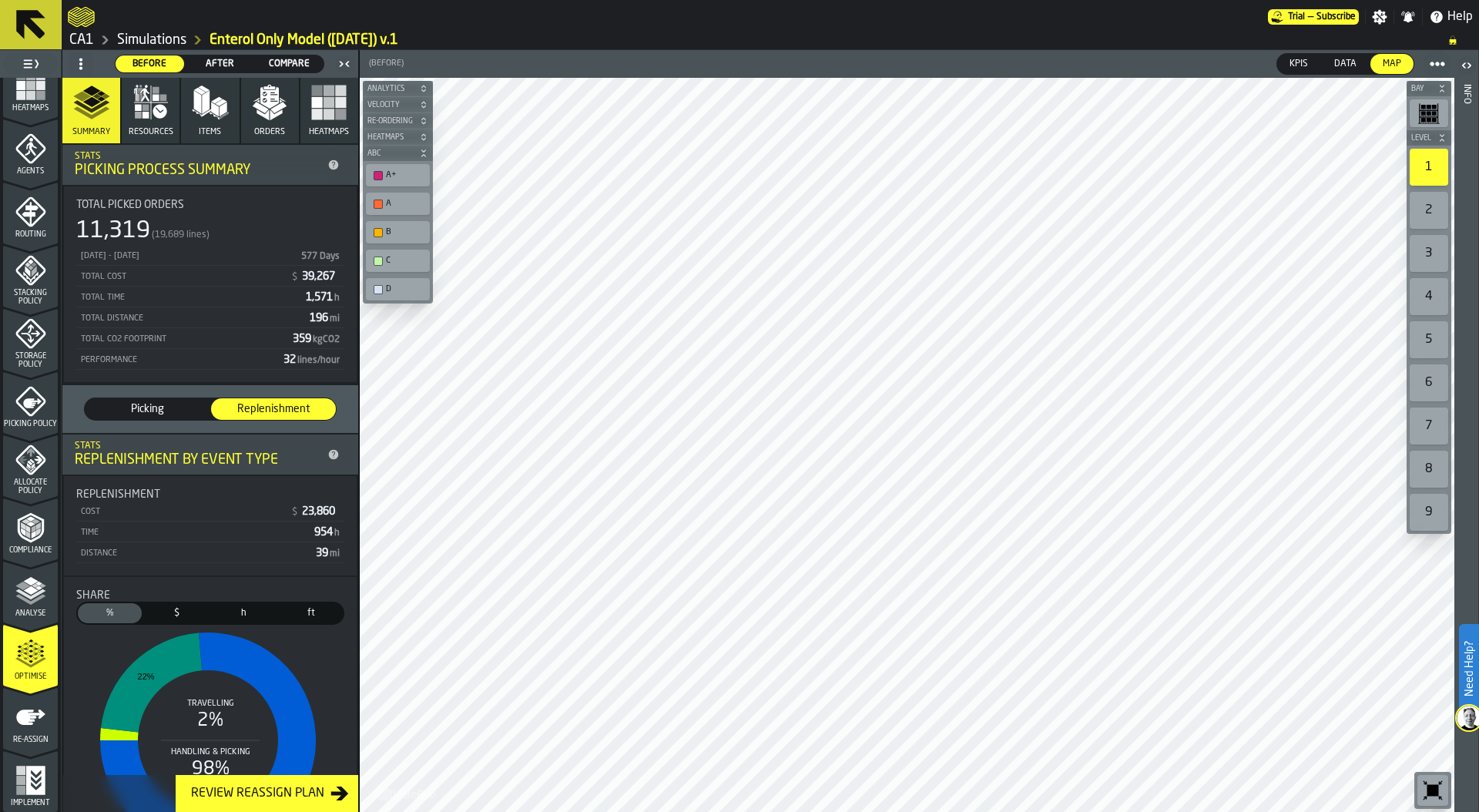
click at [128, 423] on div "Picking Picking Replenishment Replenishment" at bounding box center [210, 409] width 296 height 48
click at [134, 408] on span "Picking" at bounding box center [147, 408] width 112 height 15
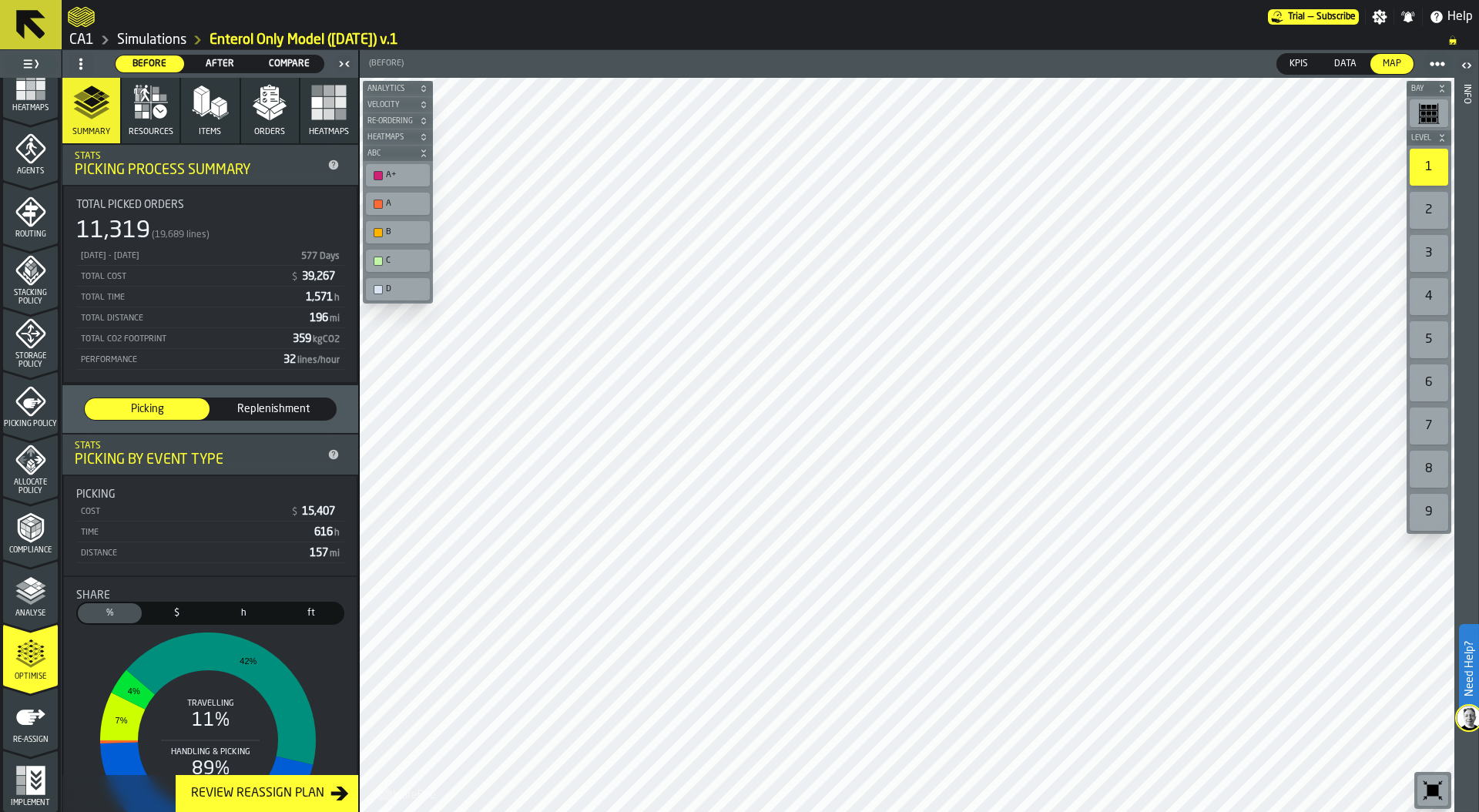
click at [38, 160] on icon "menu Agents" at bounding box center [30, 148] width 30 height 30
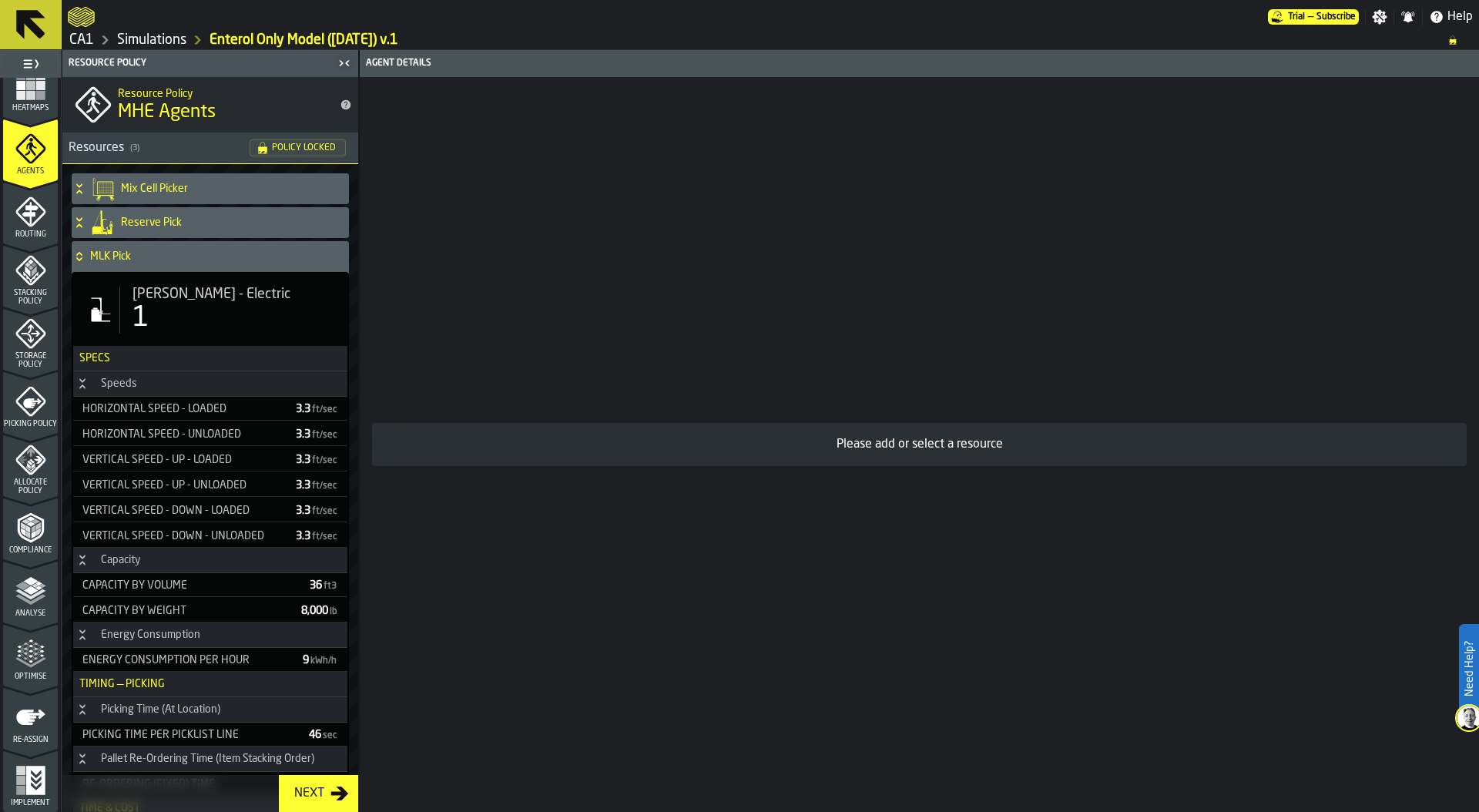
click at [83, 258] on icon at bounding box center [79, 256] width 15 height 12
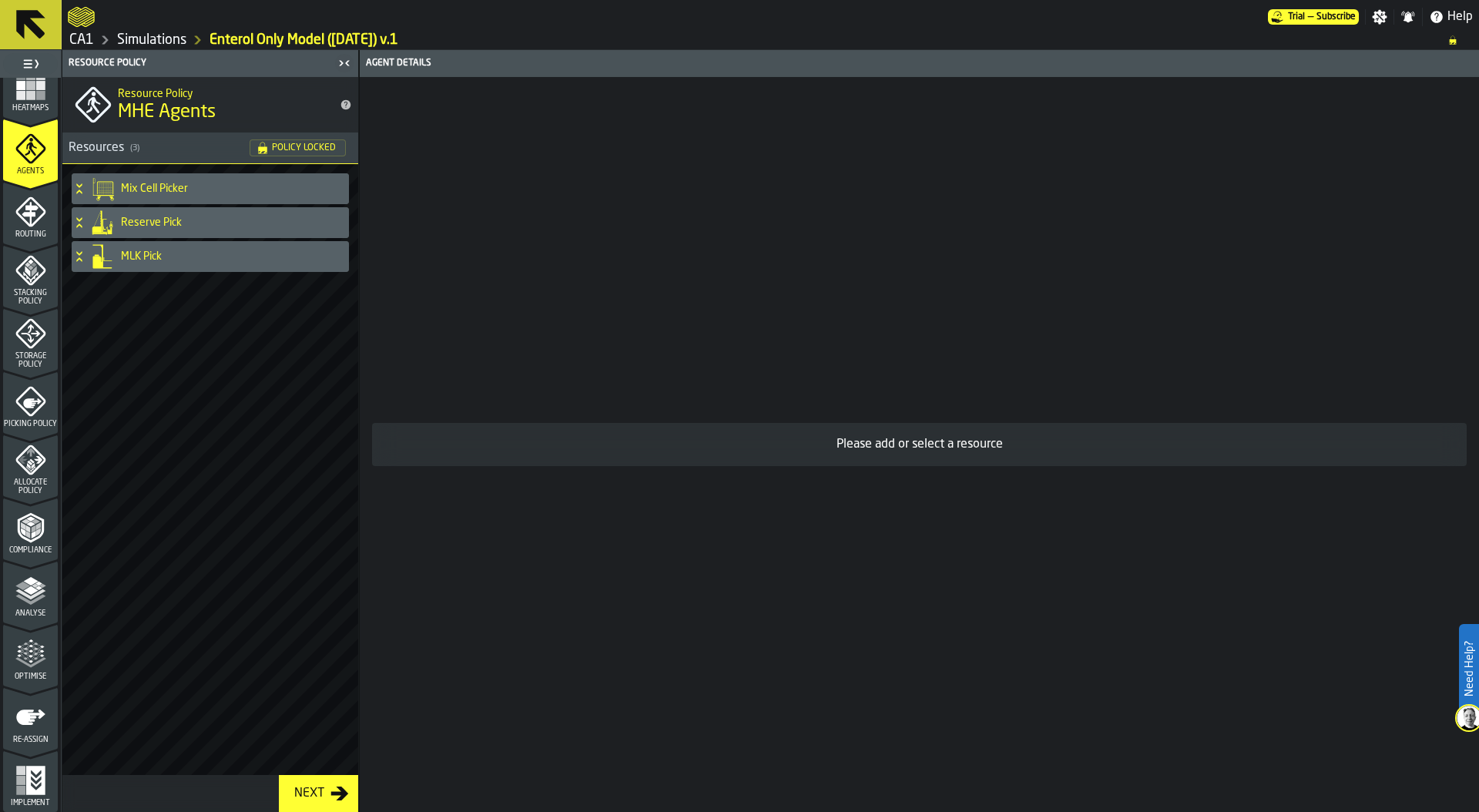
click at [100, 221] on icon at bounding box center [102, 222] width 25 height 25
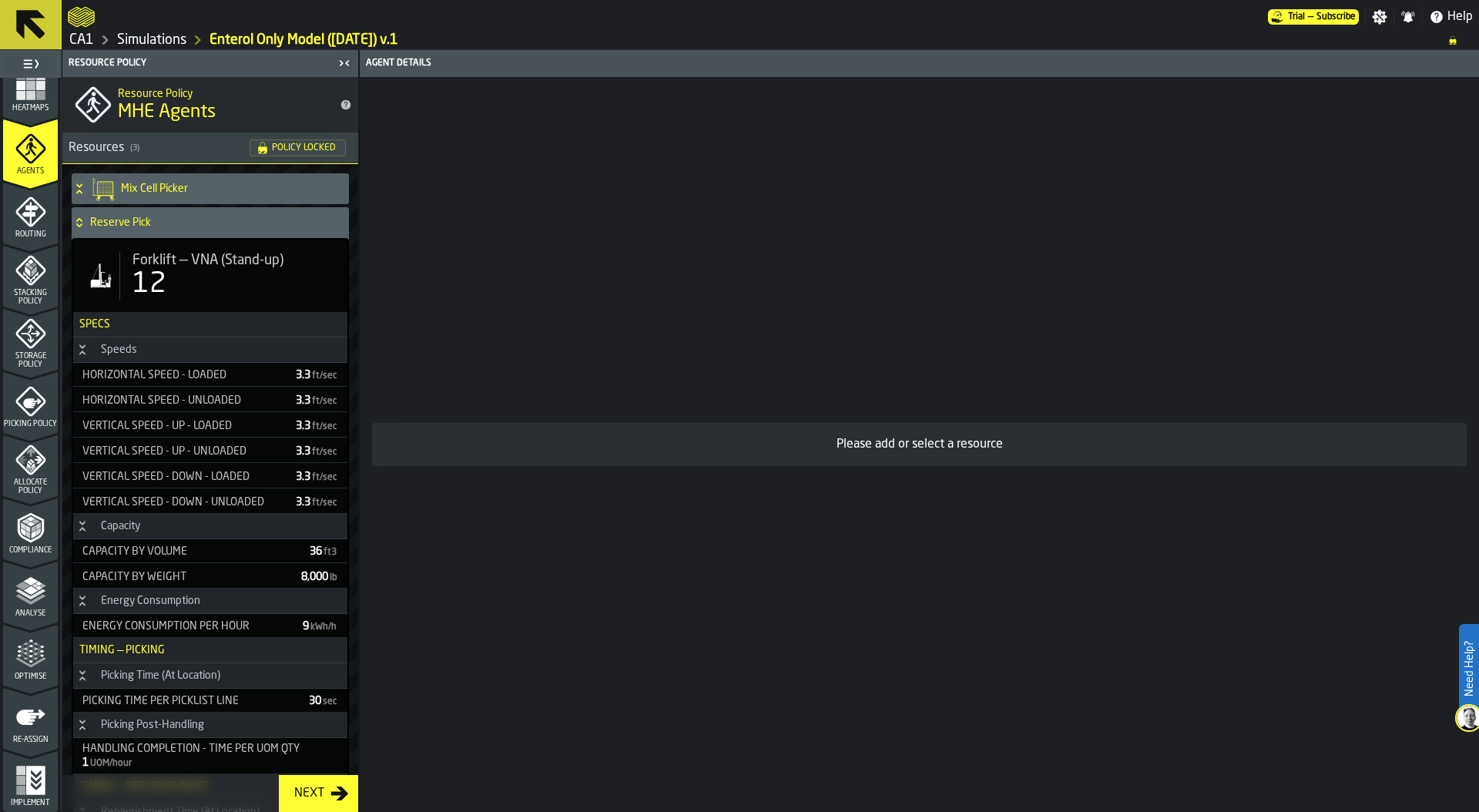
click at [226, 299] on div "Forklift — VNA (Stand-up) 12" at bounding box center [210, 275] width 274 height 72
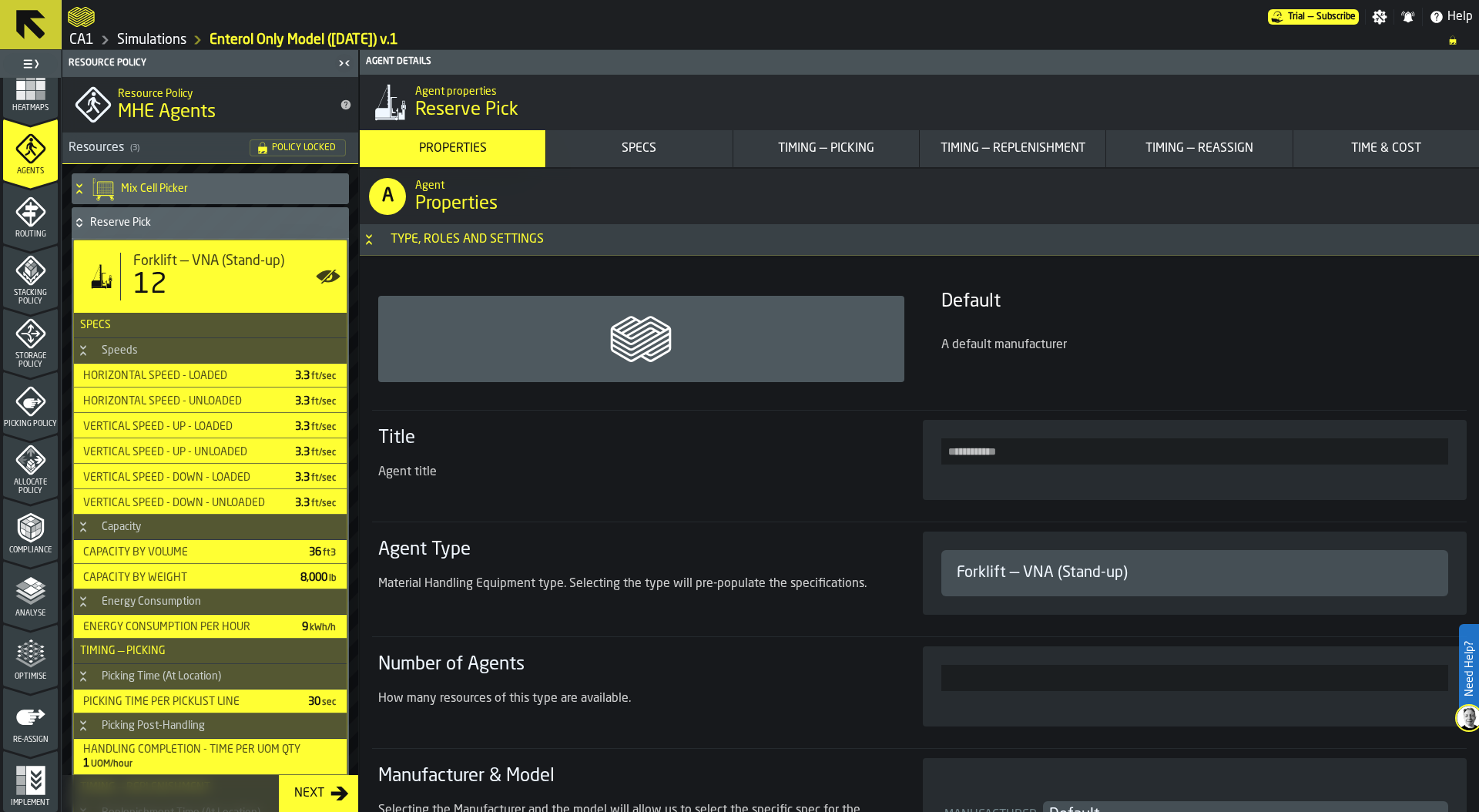
click at [1013, 148] on div "Timing — Replenishment" at bounding box center [1013, 148] width 173 height 18
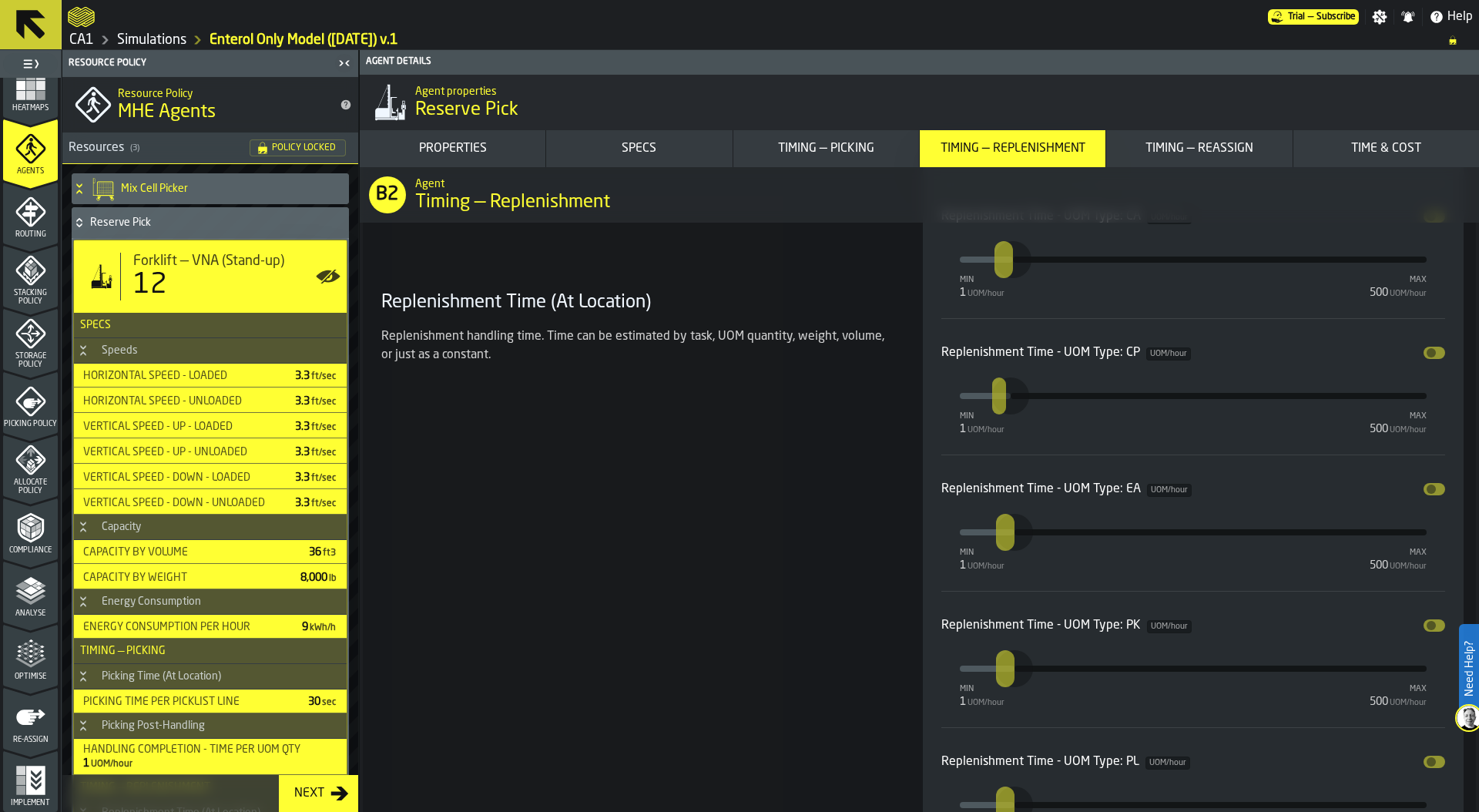
scroll to position [8084, 0]
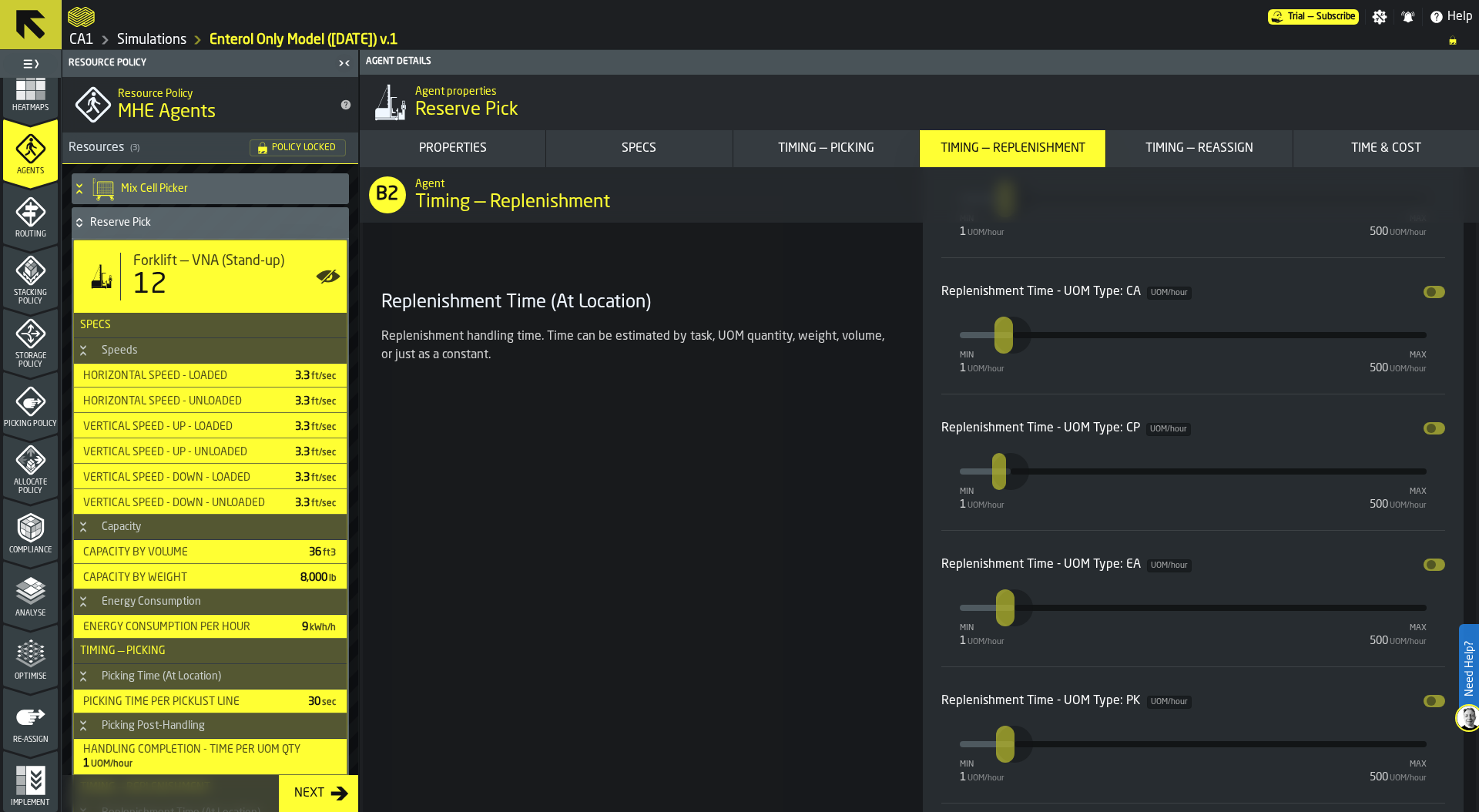
click at [25, 659] on icon "menu Optimise" at bounding box center [30, 654] width 30 height 30
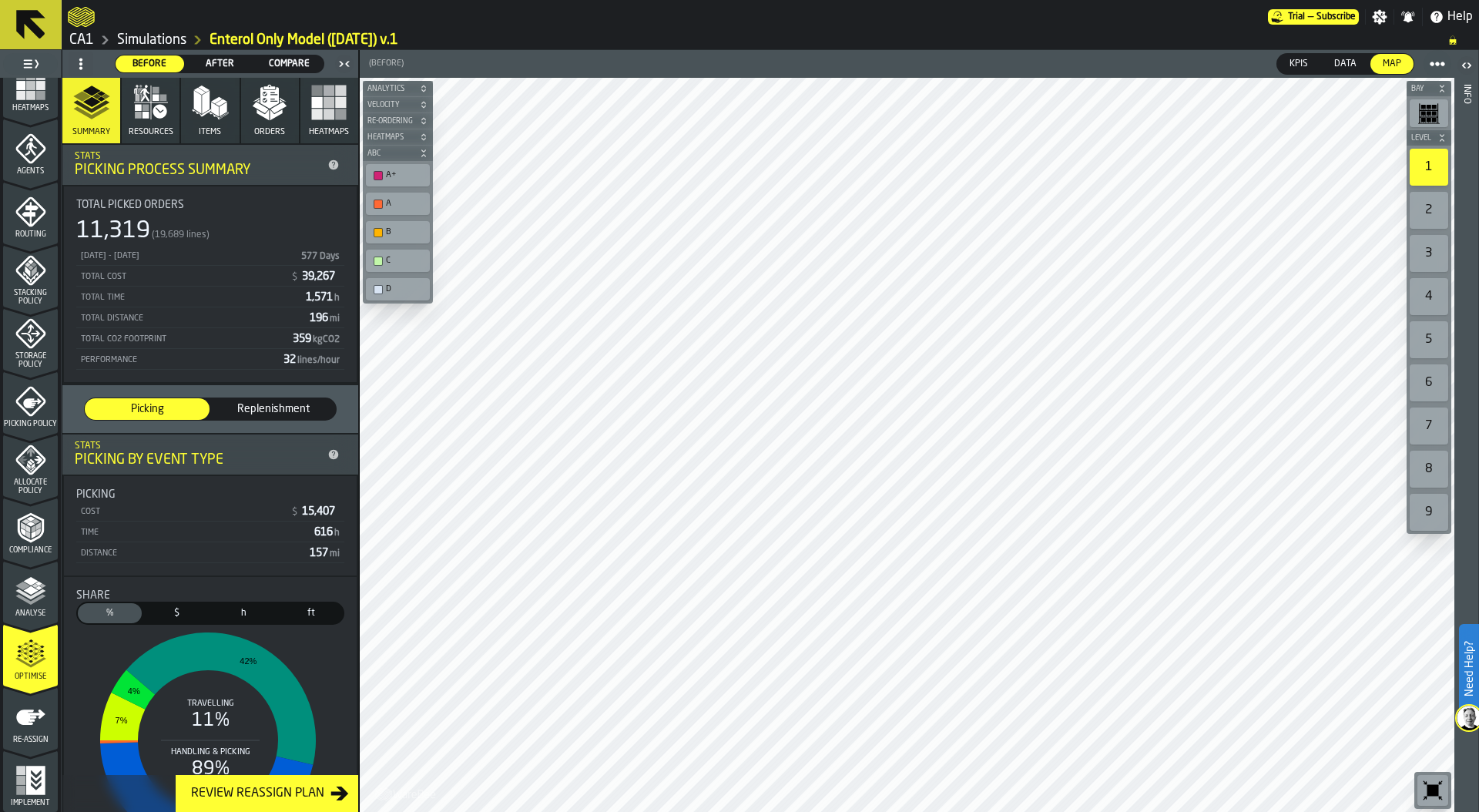
click at [278, 408] on span "Replenishment" at bounding box center [274, 408] width 112 height 15
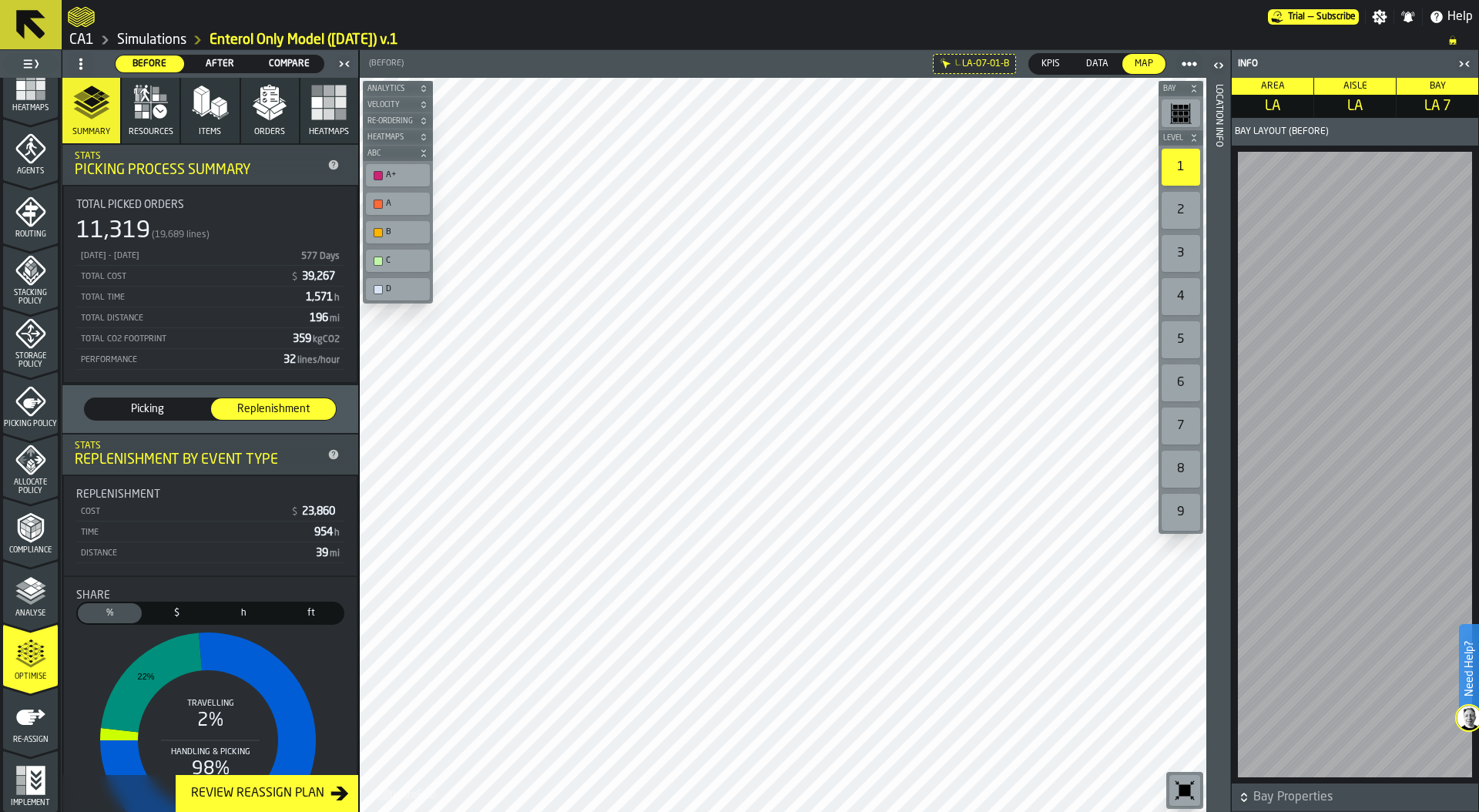
click at [173, 45] on link "Simulations" at bounding box center [152, 39] width 69 height 17
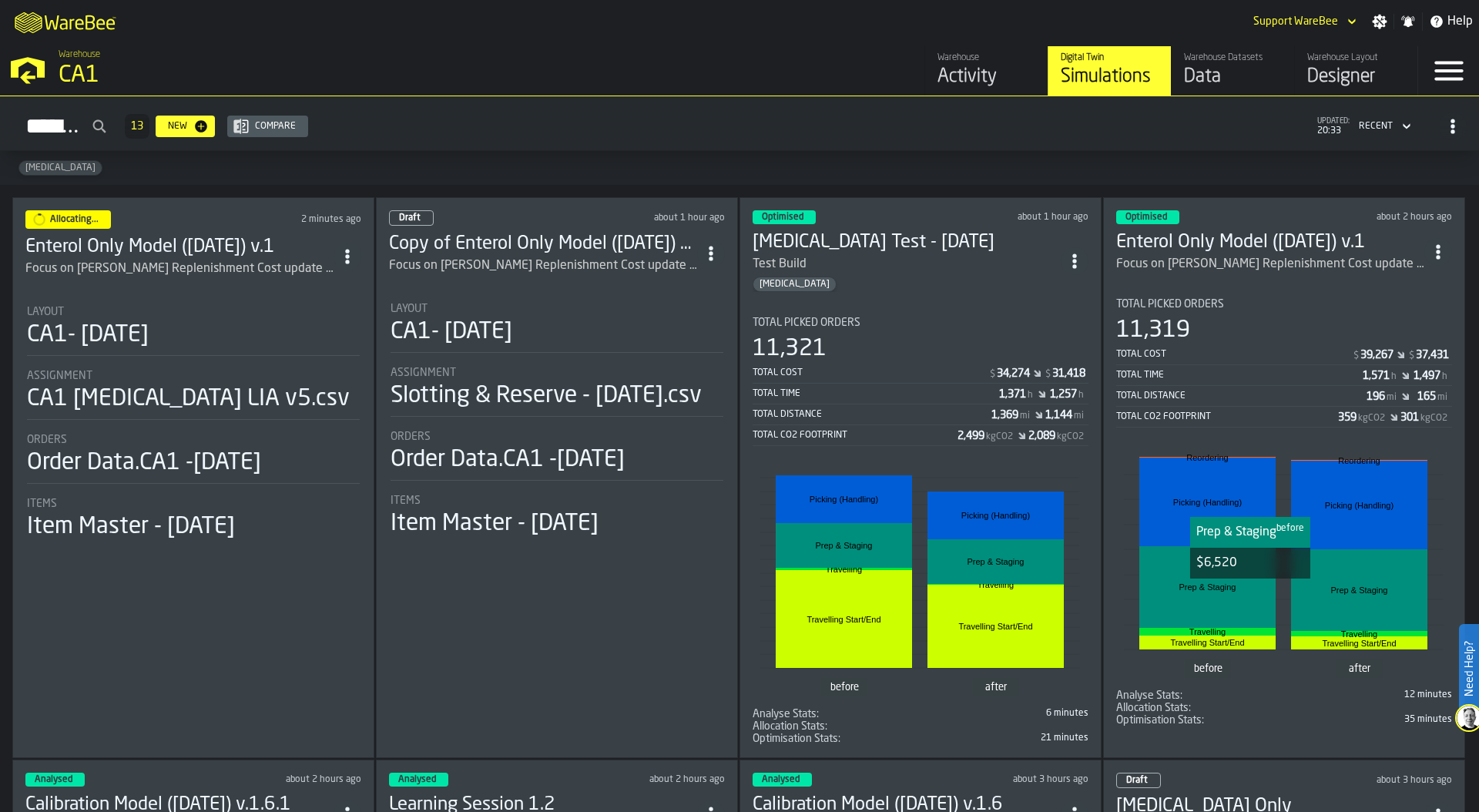
click at [1245, 592] on rect "stat-" at bounding box center [1208, 587] width 136 height 82
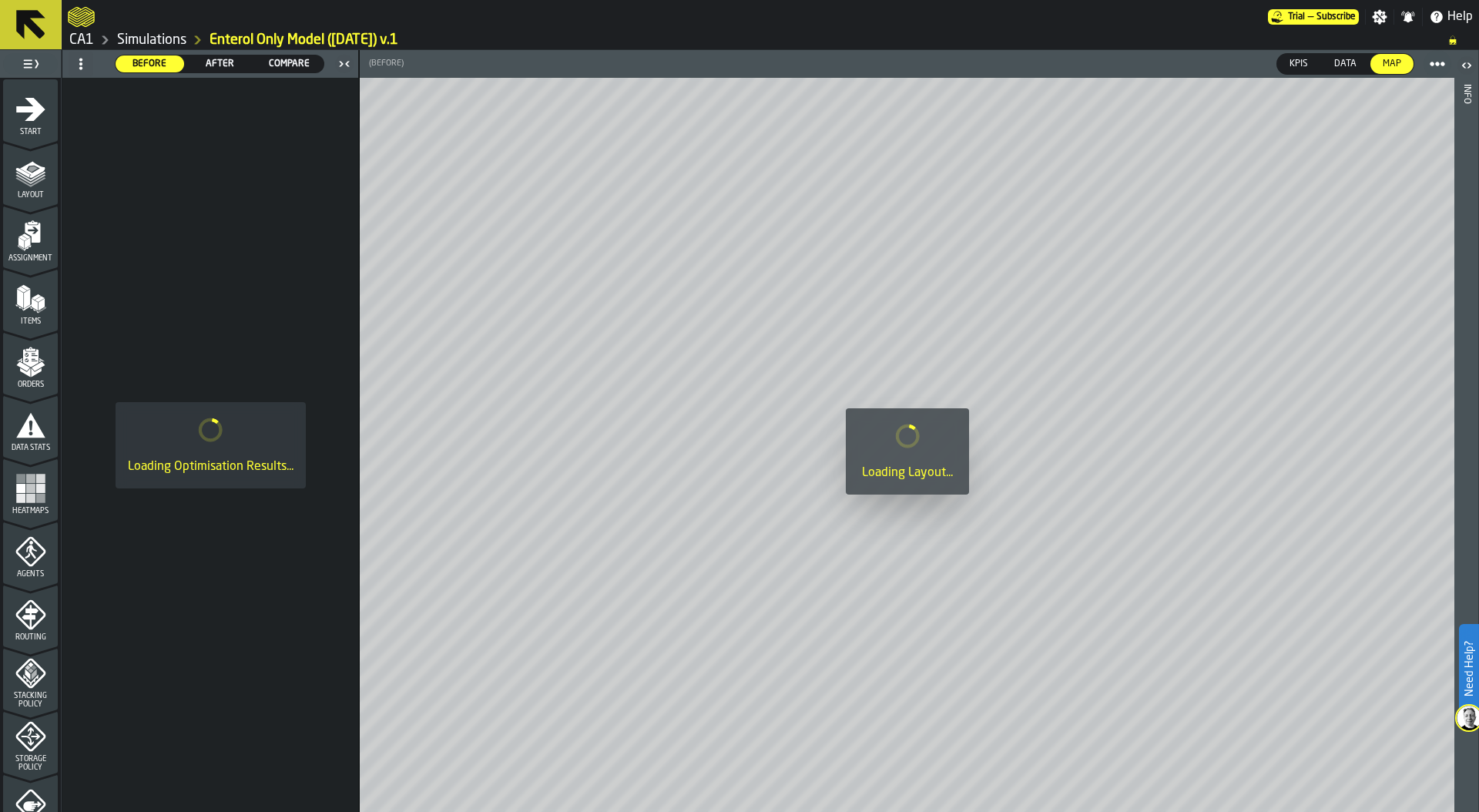
click at [25, 563] on icon "menu Agents" at bounding box center [30, 550] width 30 height 30
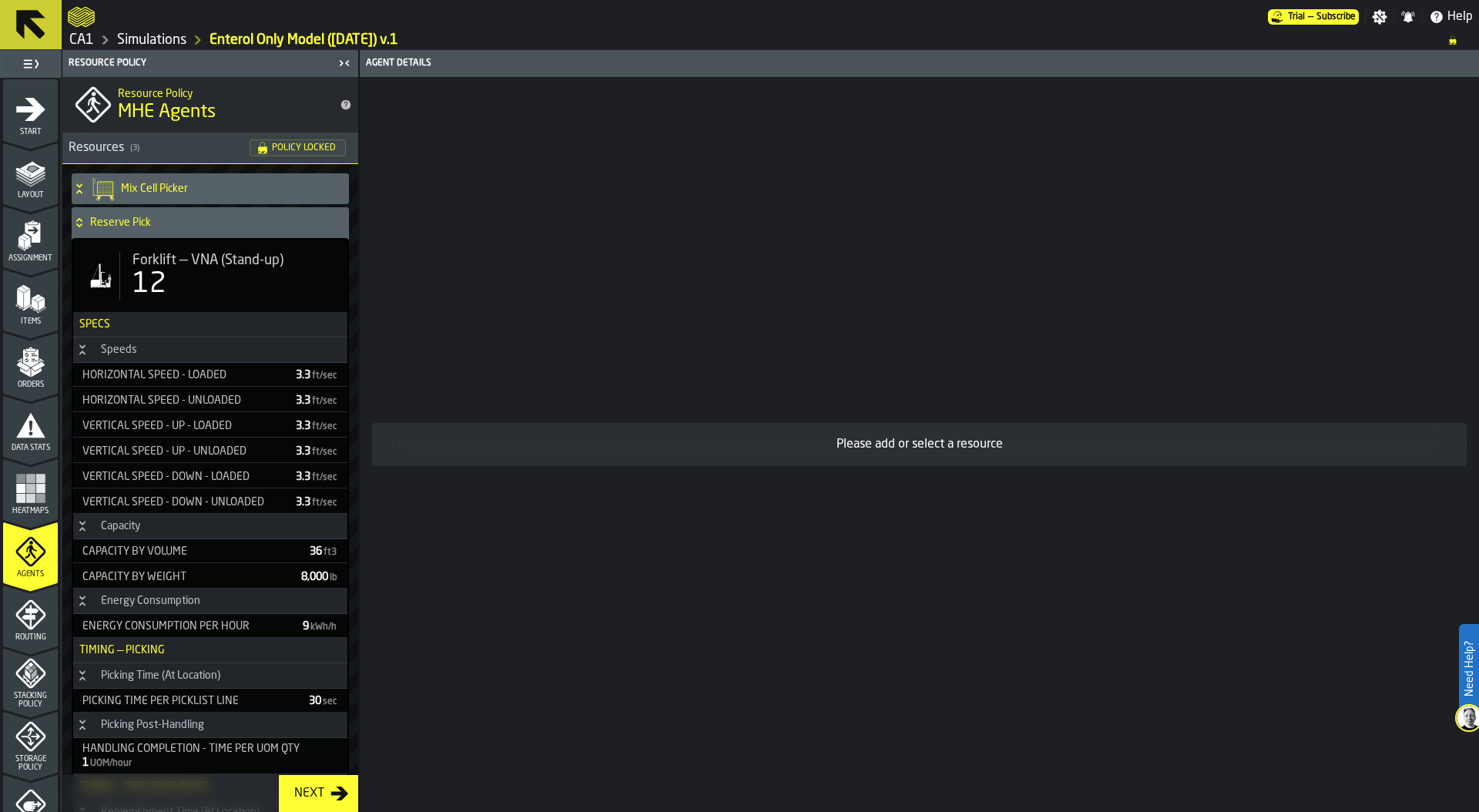
click at [76, 222] on icon at bounding box center [79, 222] width 15 height 12
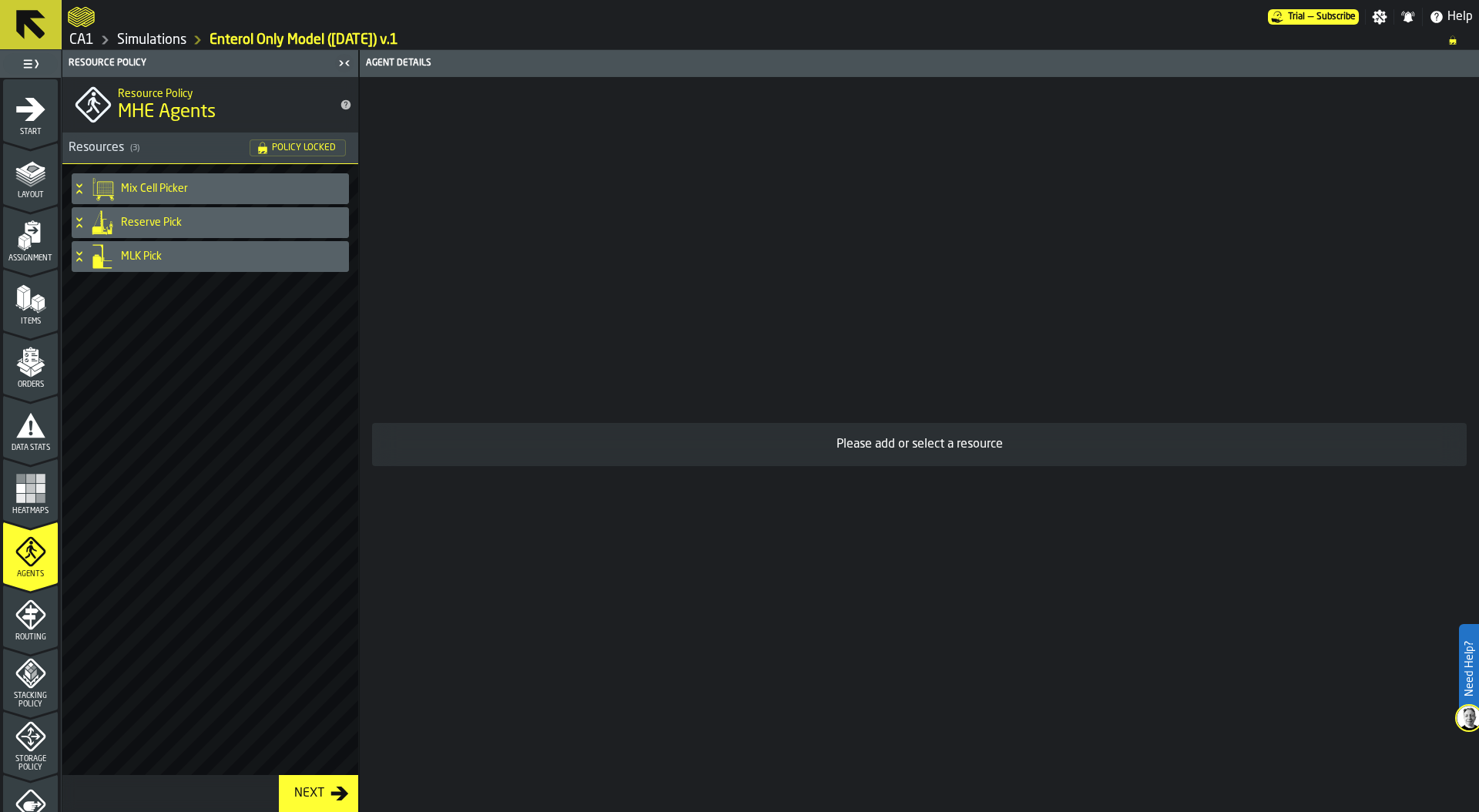
click at [79, 255] on icon at bounding box center [79, 256] width 15 height 12
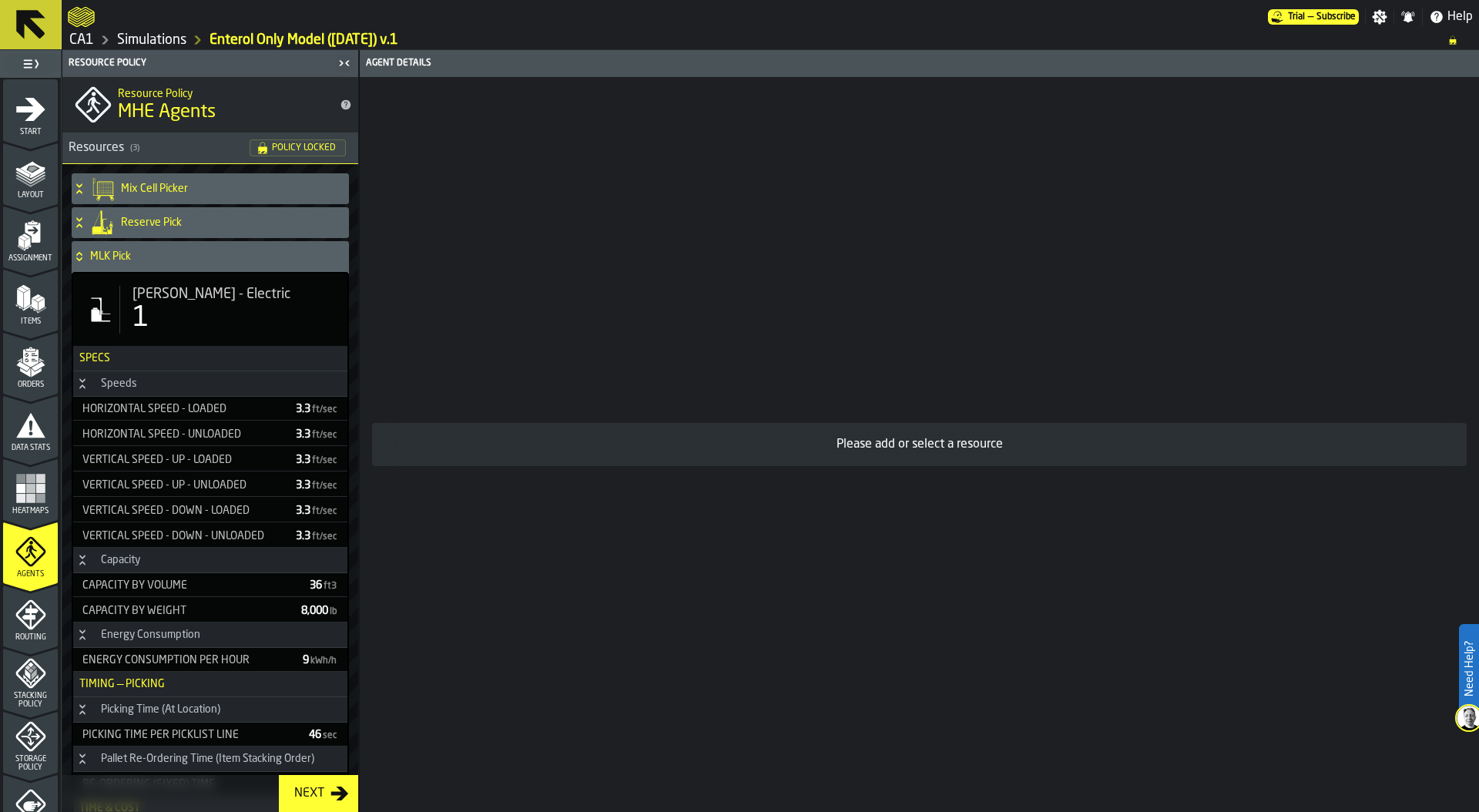
click at [184, 313] on div "1" at bounding box center [234, 318] width 202 height 30
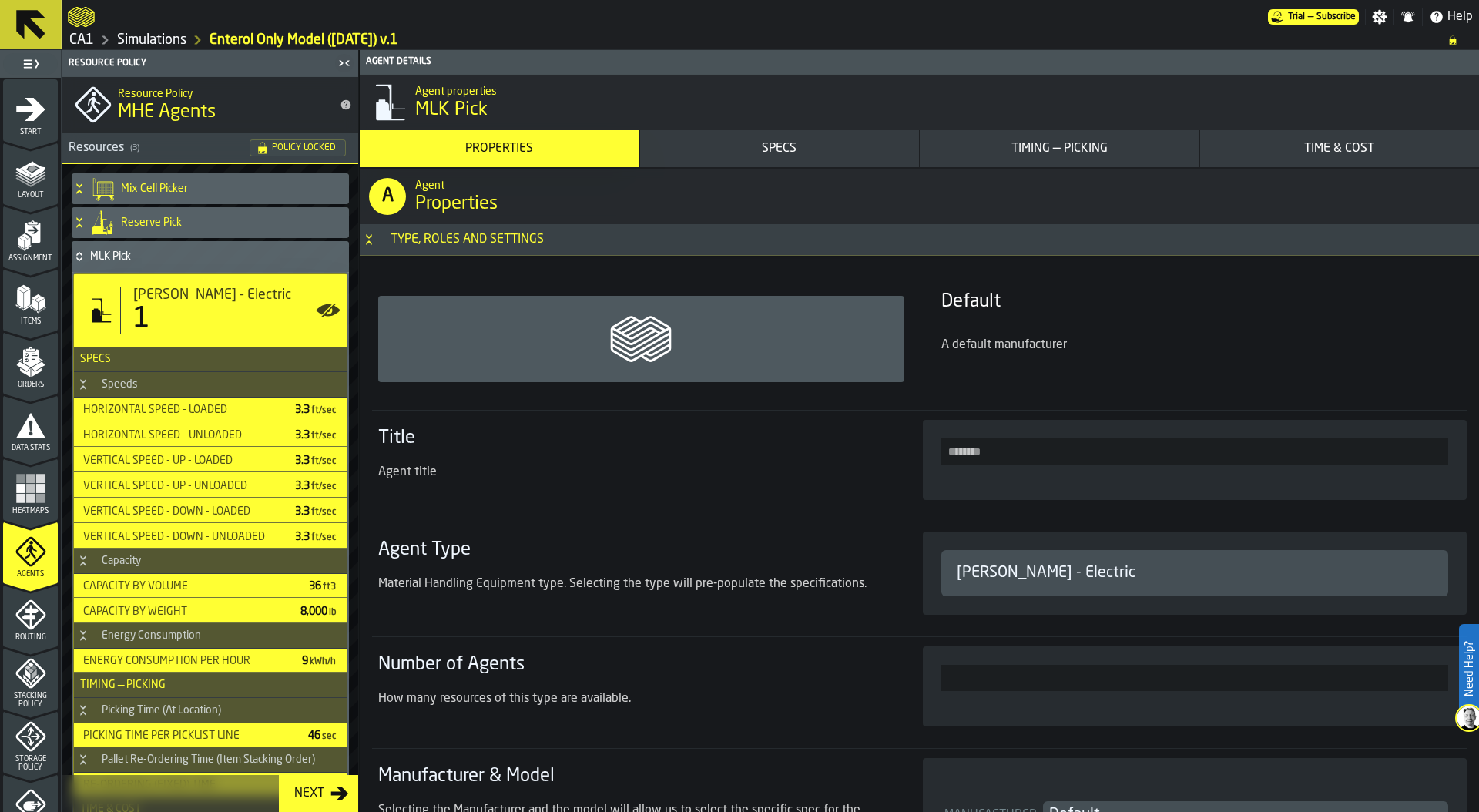
click at [1083, 147] on div "Timing — Picking" at bounding box center [1059, 148] width 267 height 18
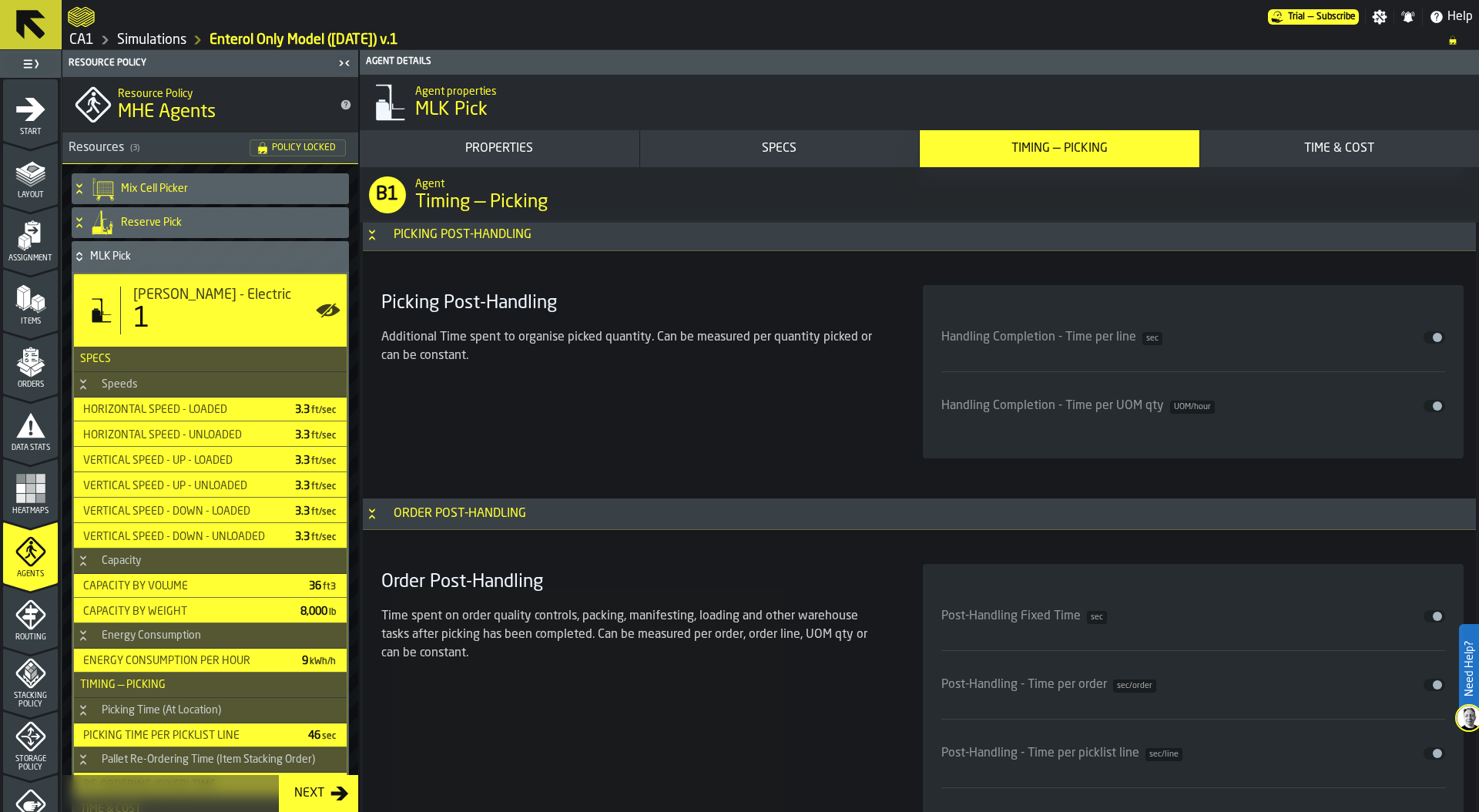
scroll to position [6523, 0]
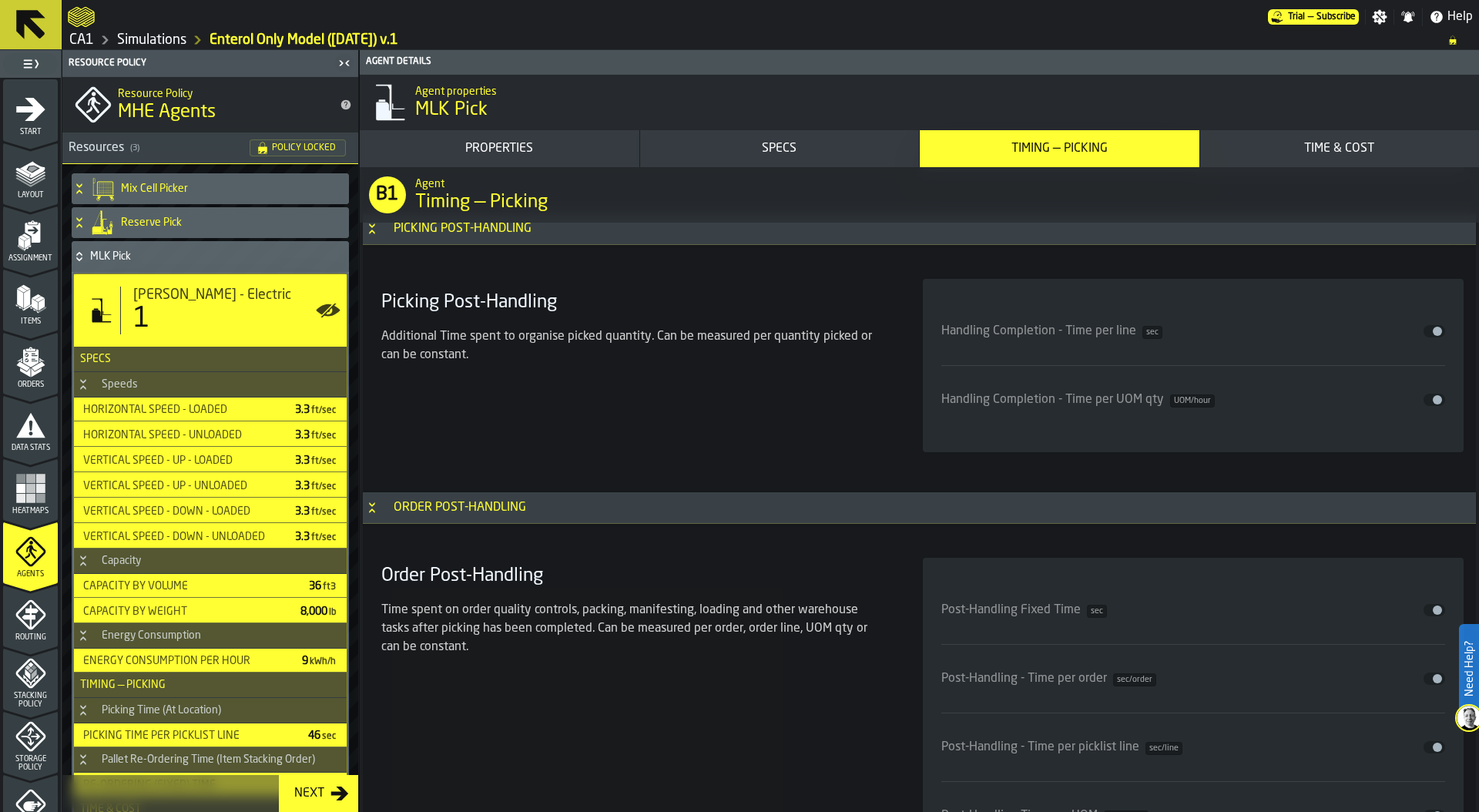
click at [144, 41] on link "Simulations" at bounding box center [152, 39] width 69 height 17
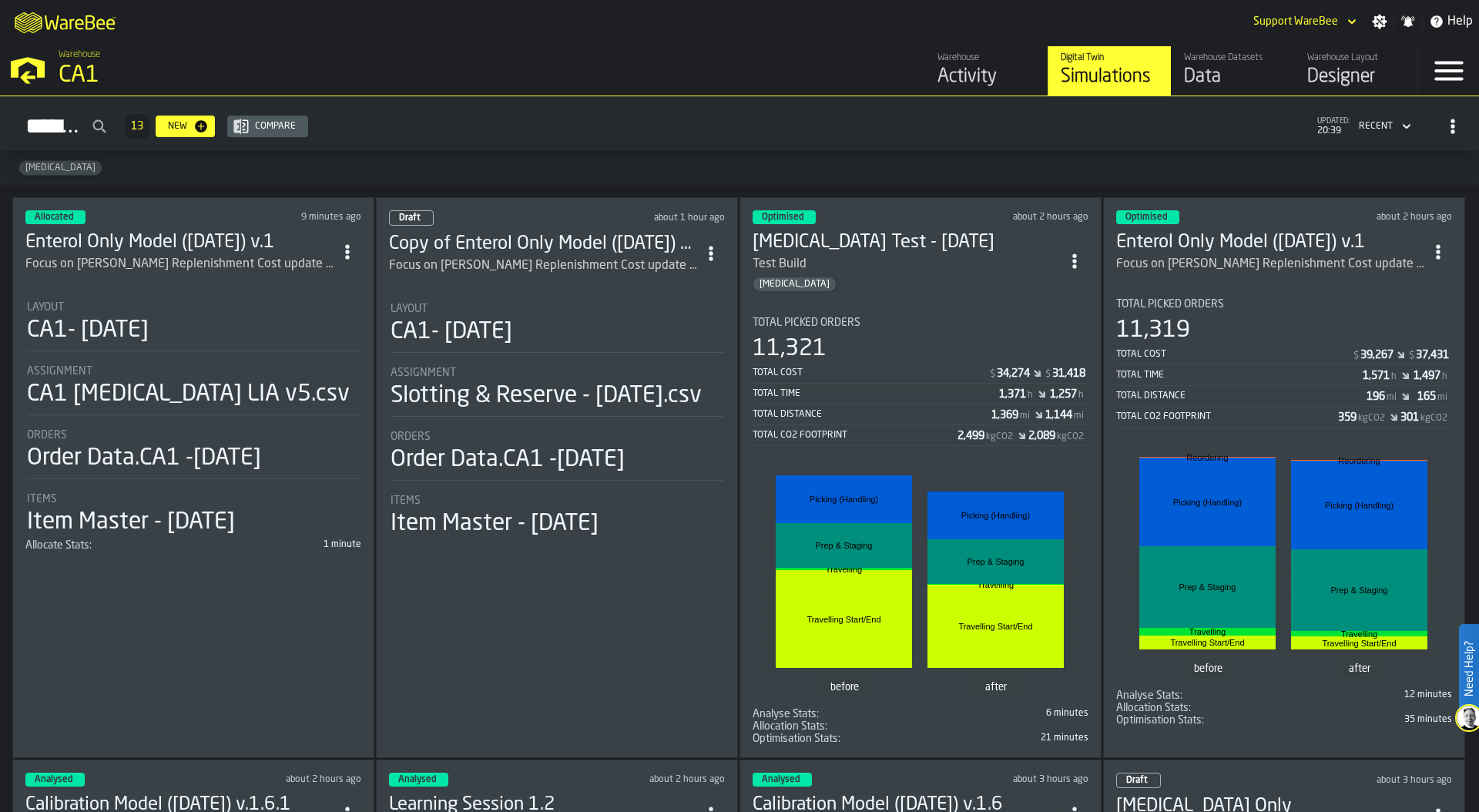
click at [1312, 391] on div "Total Distance" at bounding box center [1241, 396] width 250 height 10
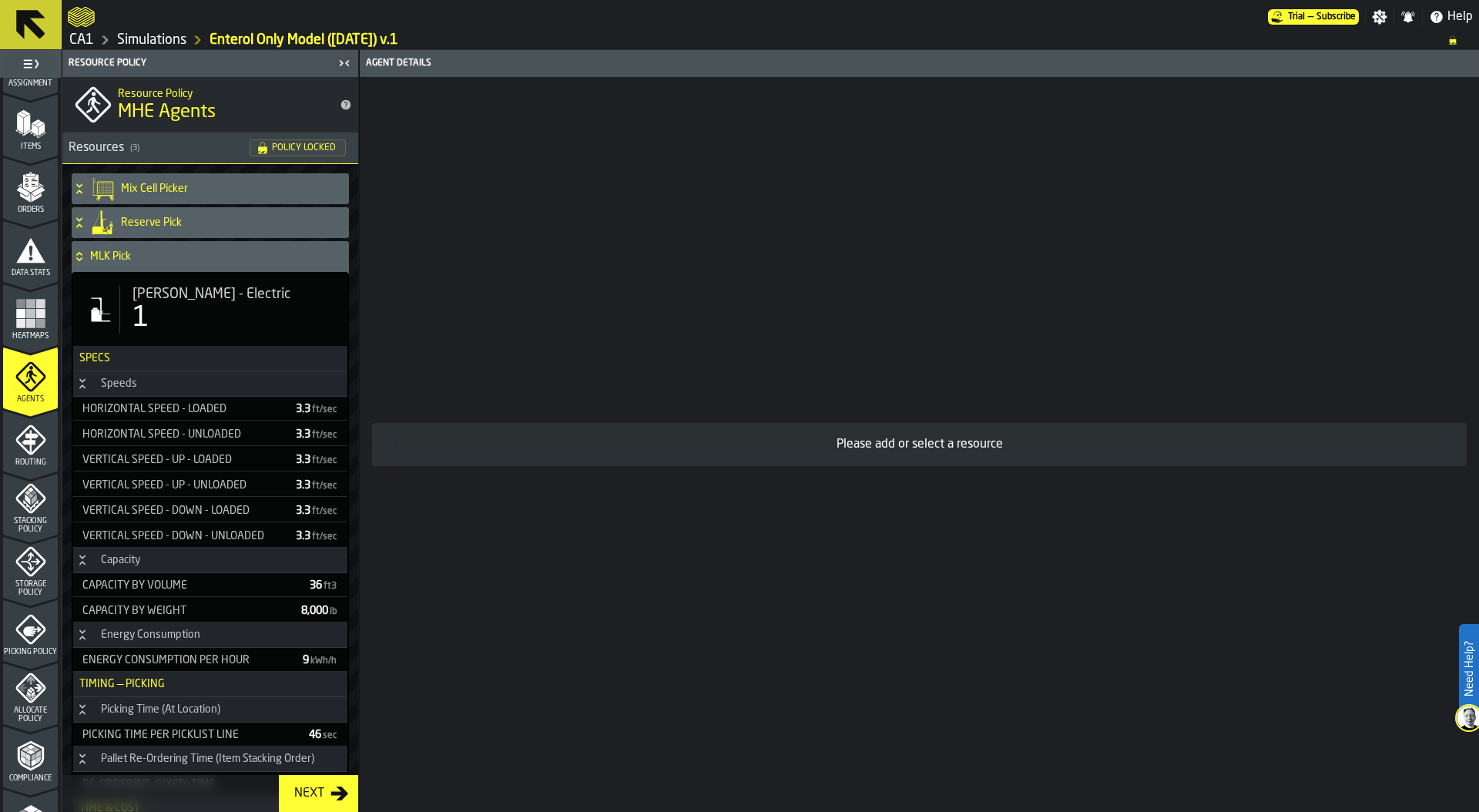
scroll to position [382, 0]
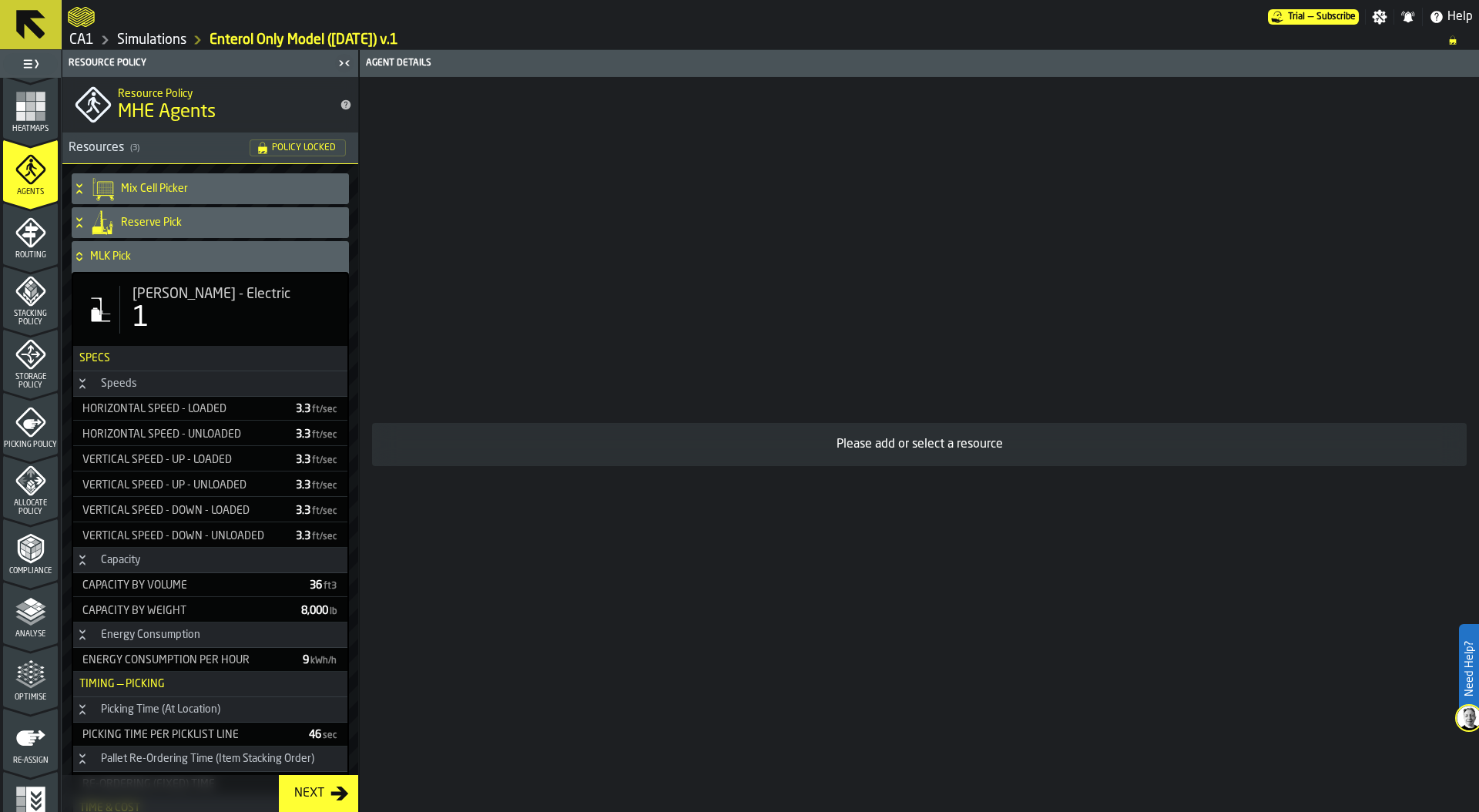
click at [29, 616] on polyline "menu Analyse" at bounding box center [30, 614] width 30 height 10
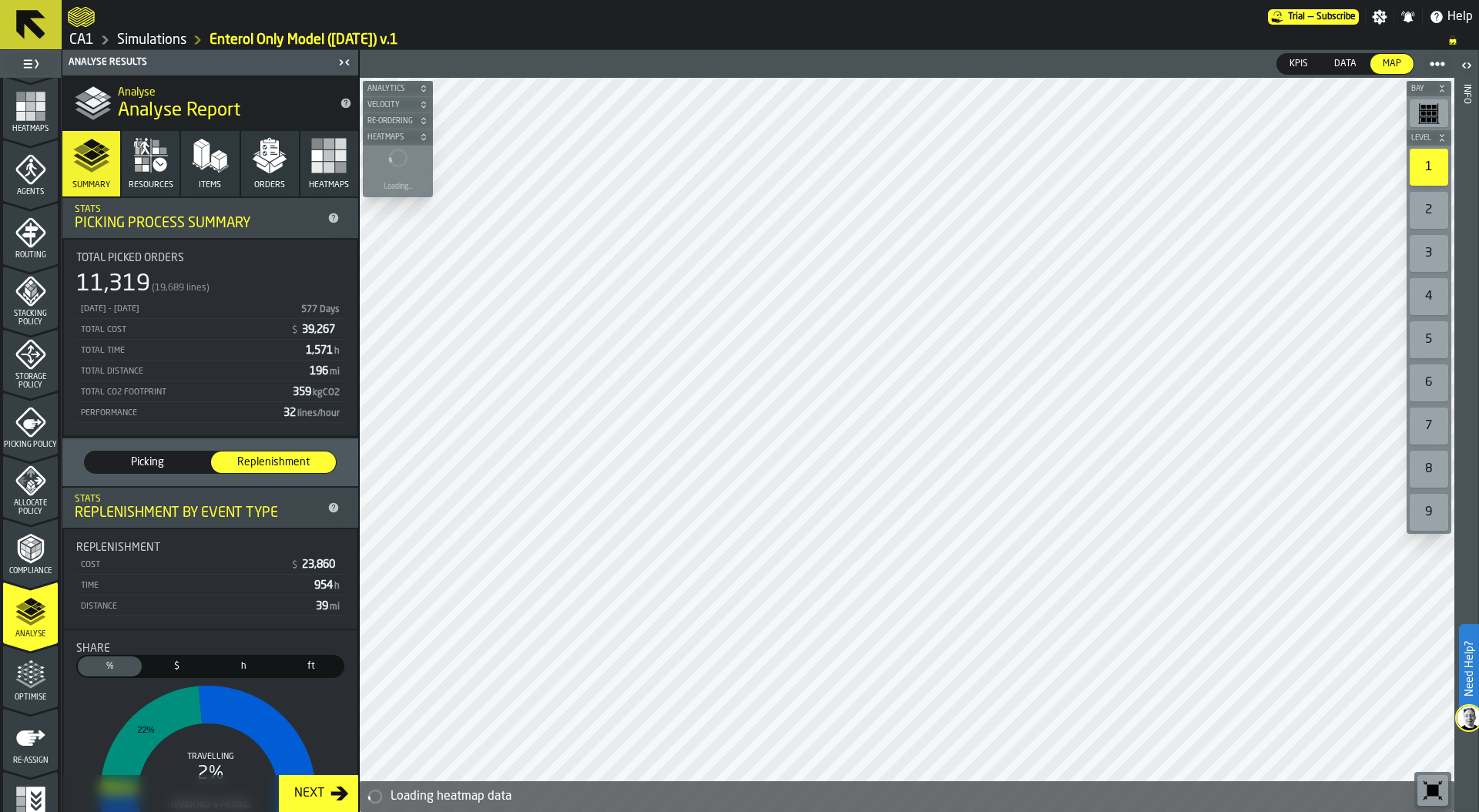
click at [152, 141] on icon "button" at bounding box center [156, 144] width 7 height 7
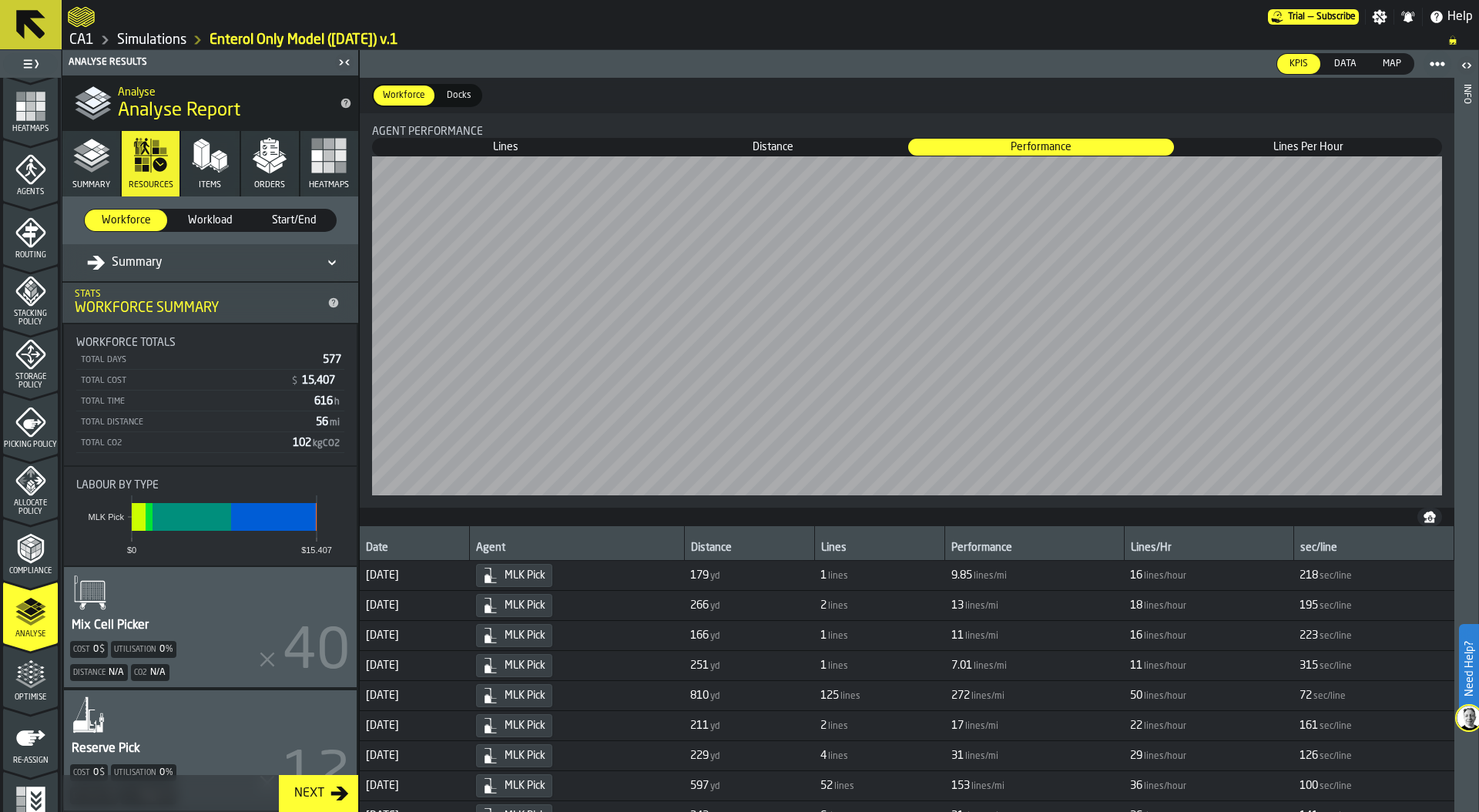
click at [152, 266] on div "Summary" at bounding box center [124, 262] width 75 height 18
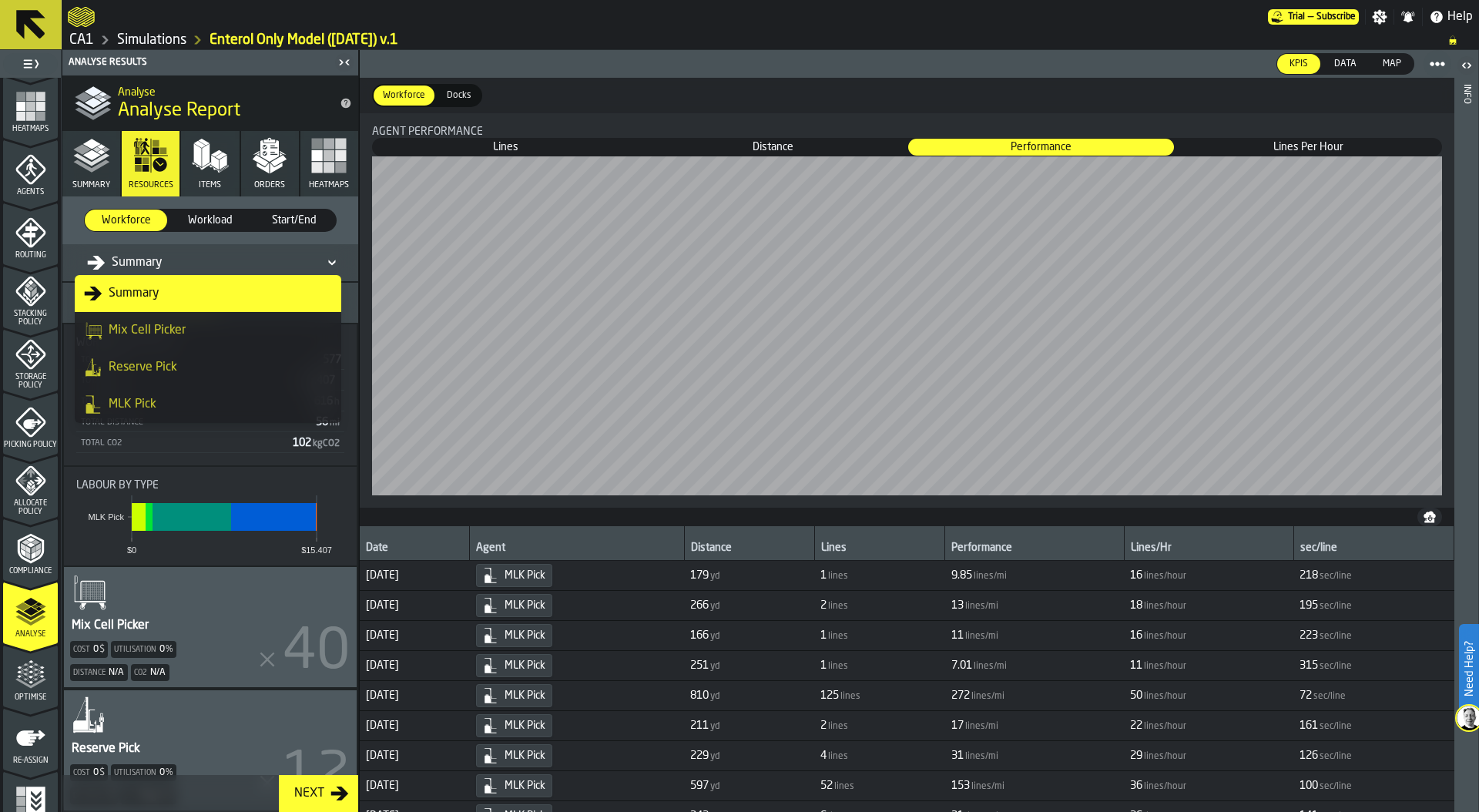
click at [159, 403] on div "MLK Pick" at bounding box center [208, 404] width 248 height 18
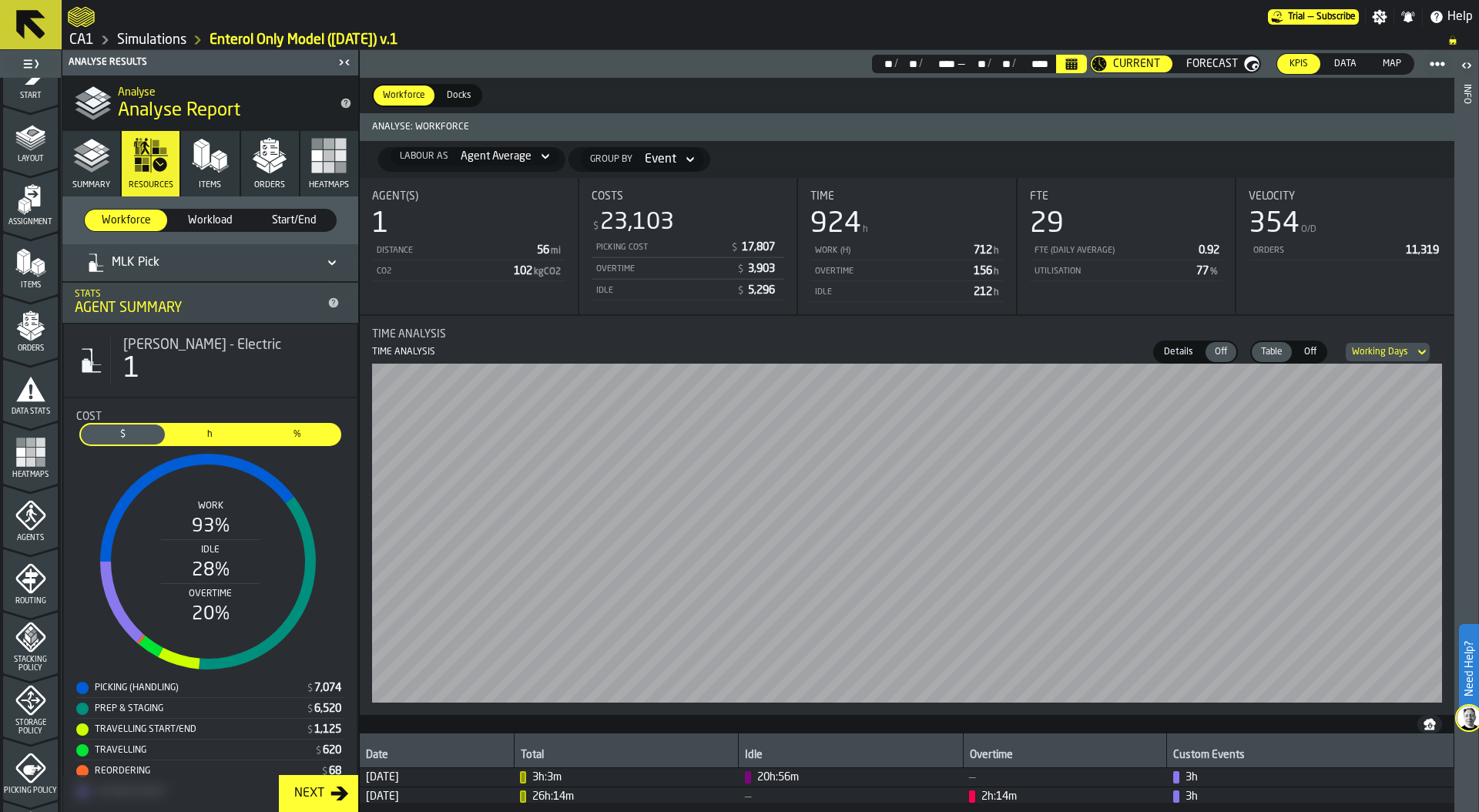
scroll to position [0, 0]
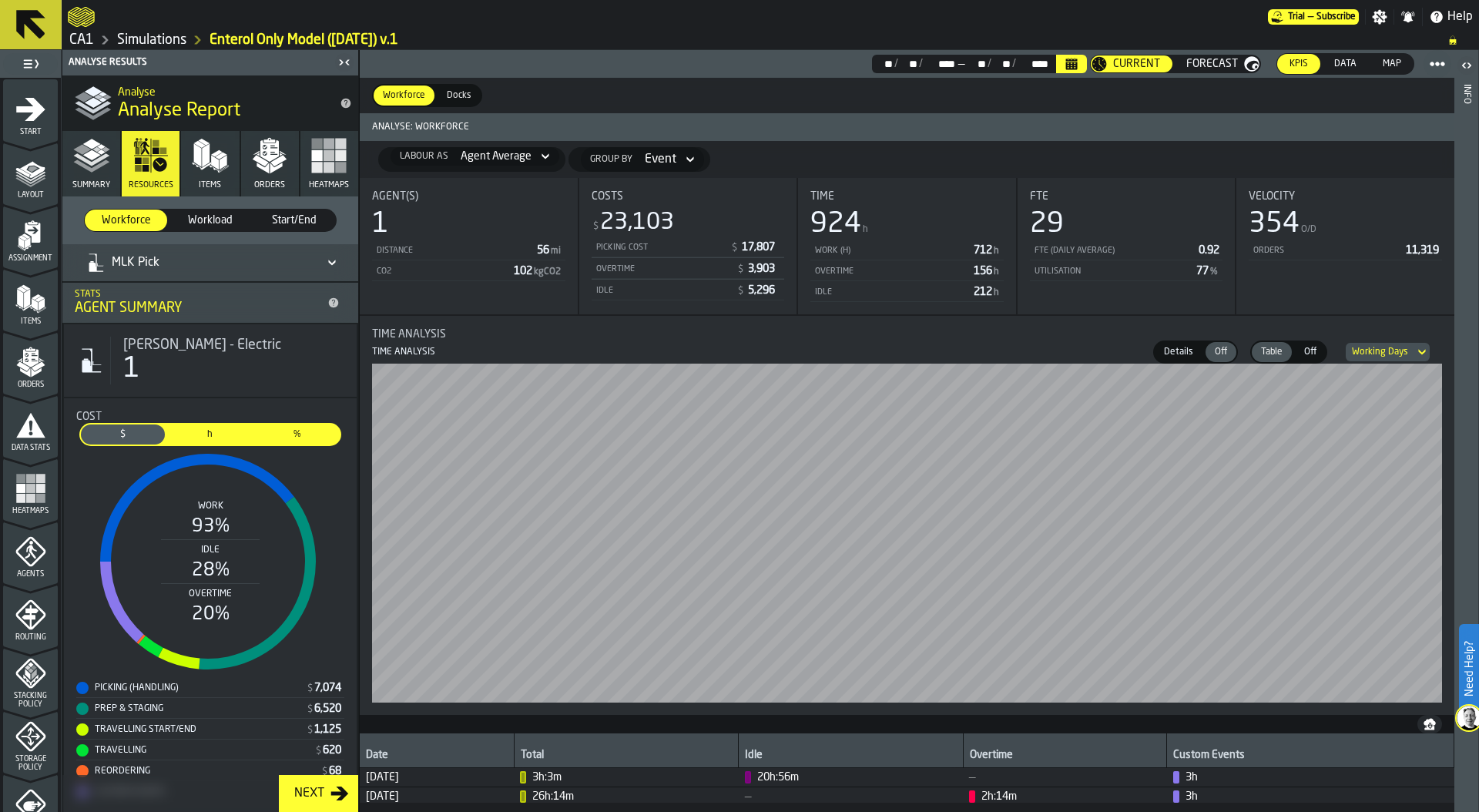
click at [160, 39] on link "Simulations" at bounding box center [152, 39] width 69 height 17
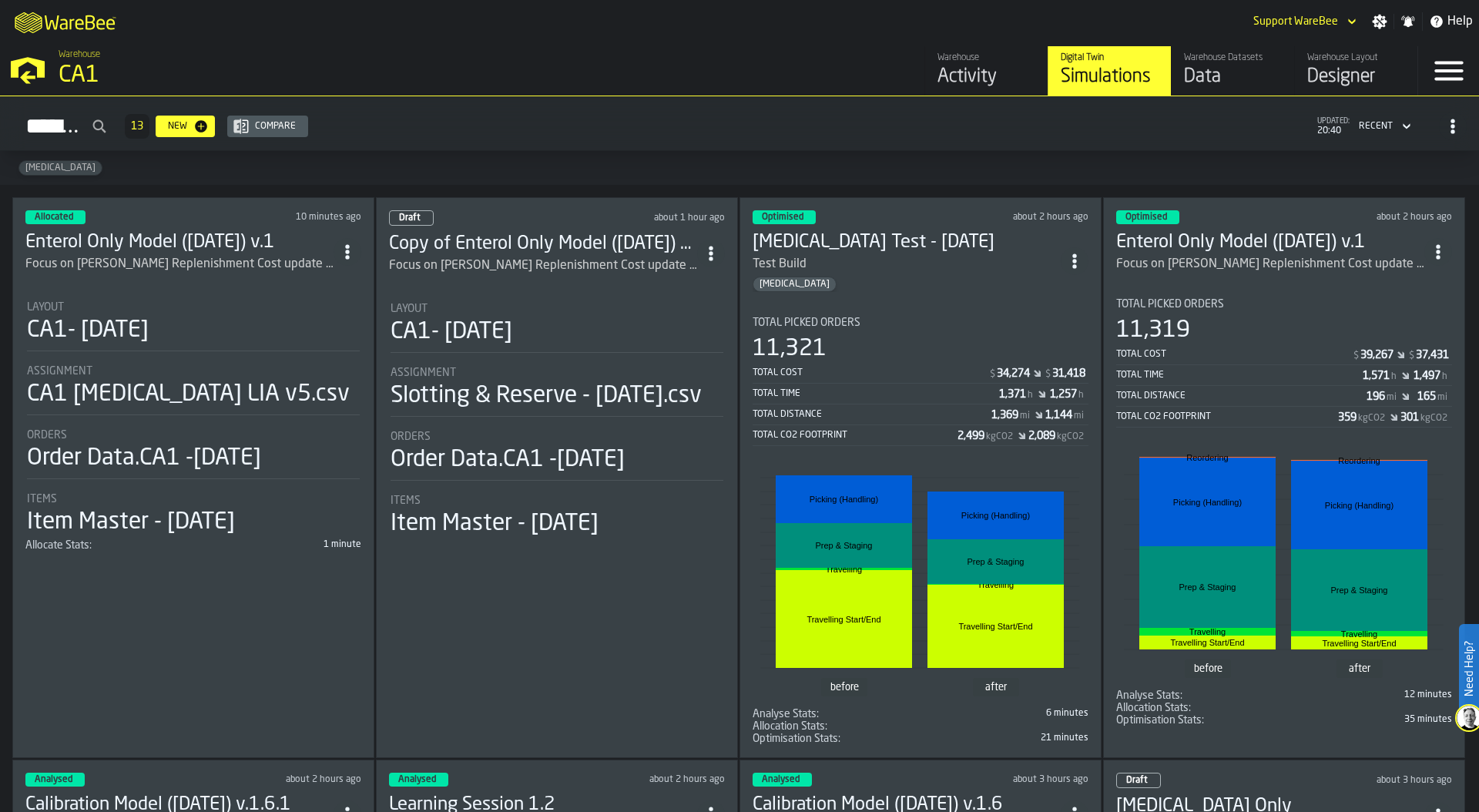
click at [230, 321] on div "CA1- [DATE]" at bounding box center [193, 330] width 333 height 28
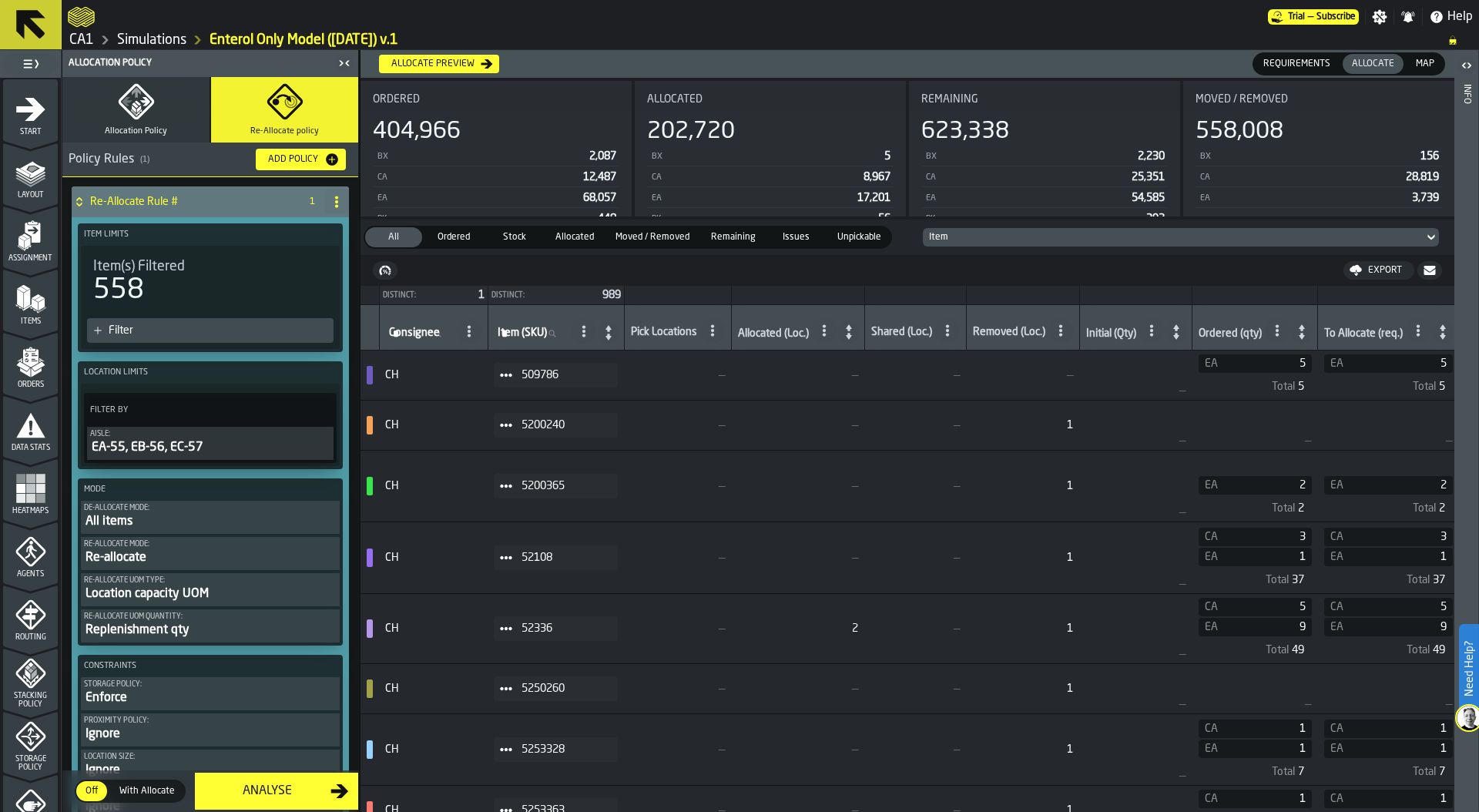
click at [26, 114] on icon "menu Start" at bounding box center [30, 109] width 30 height 30
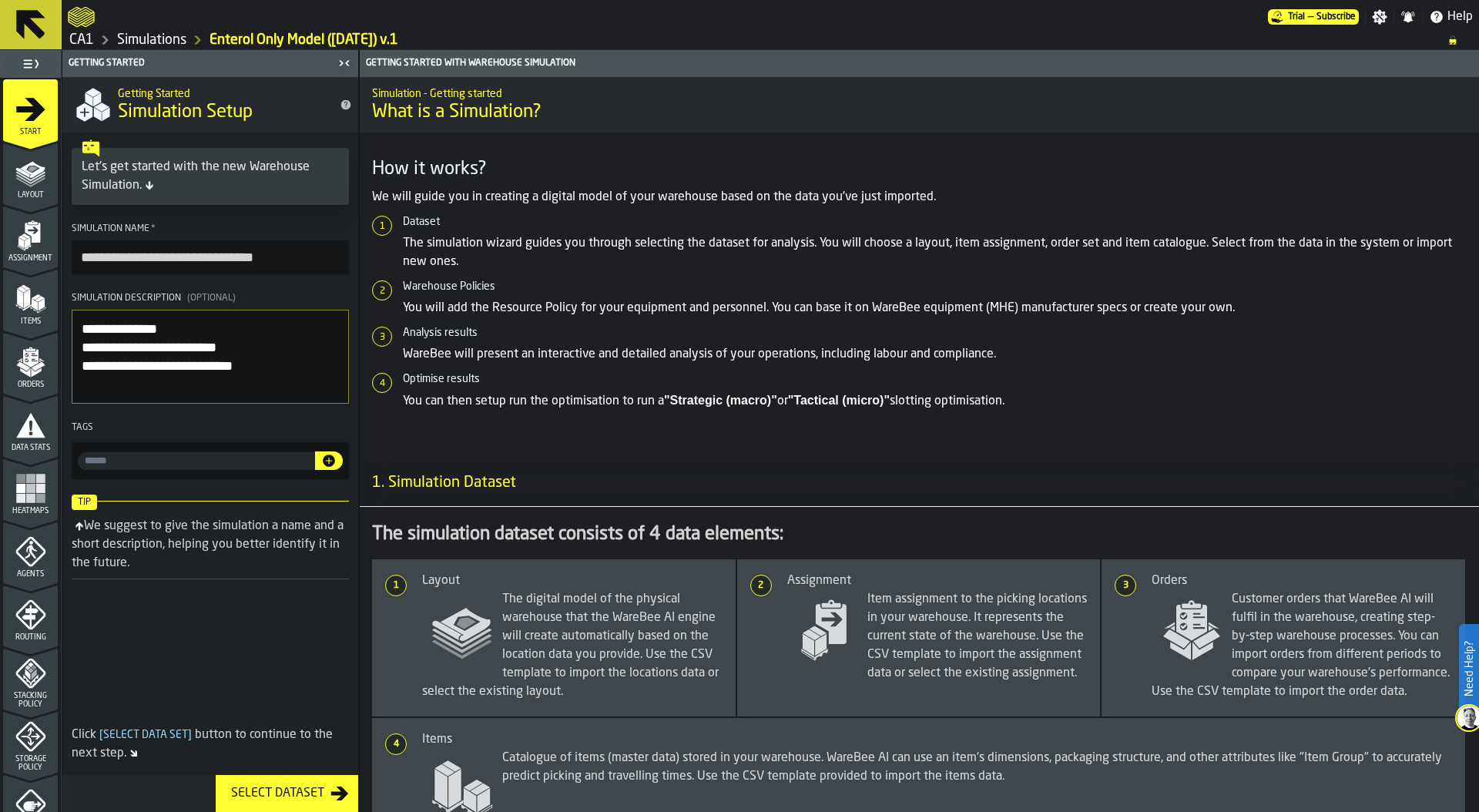
click at [103, 461] on input "input-value-" at bounding box center [197, 461] width 238 height 18
type input "**"
click at [332, 462] on icon "button-" at bounding box center [328, 460] width 12 height 12
click at [21, 188] on div "Layout" at bounding box center [30, 178] width 55 height 43
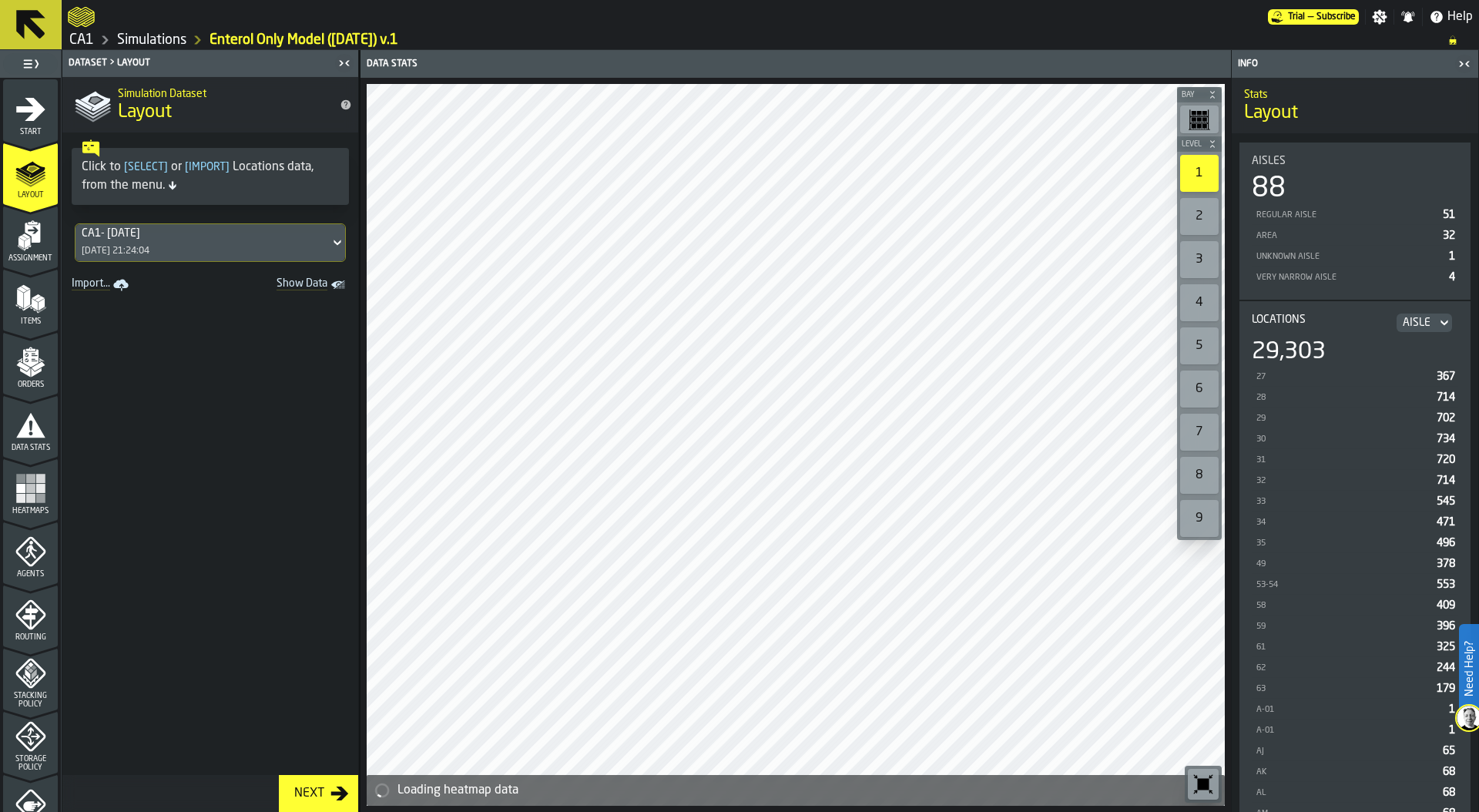
click at [185, 257] on div "CA1- 09-25-25 25/09/2025, 21:24:04" at bounding box center [202, 242] width 254 height 37
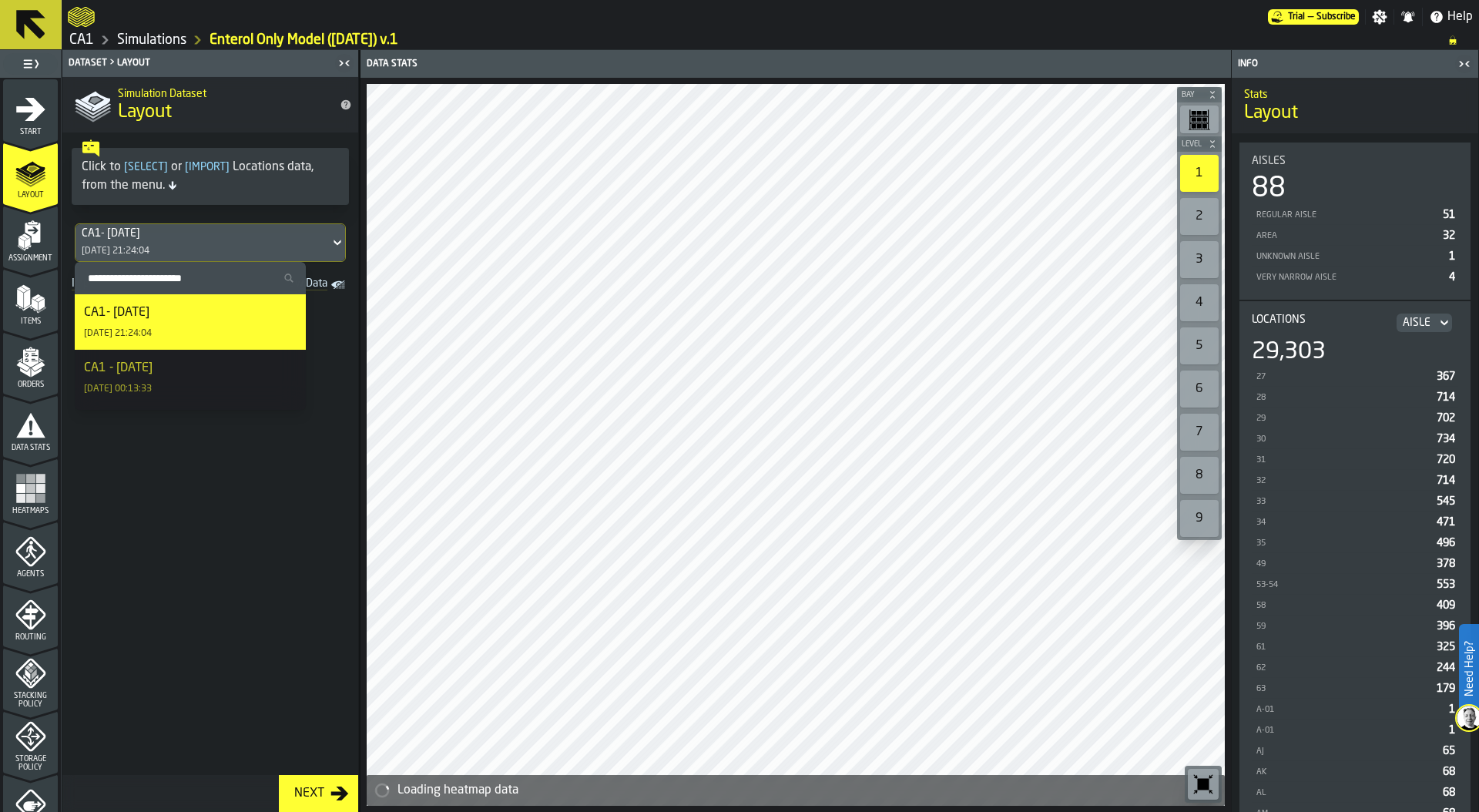
click at [185, 236] on div "CA1- [DATE]" at bounding box center [202, 233] width 242 height 12
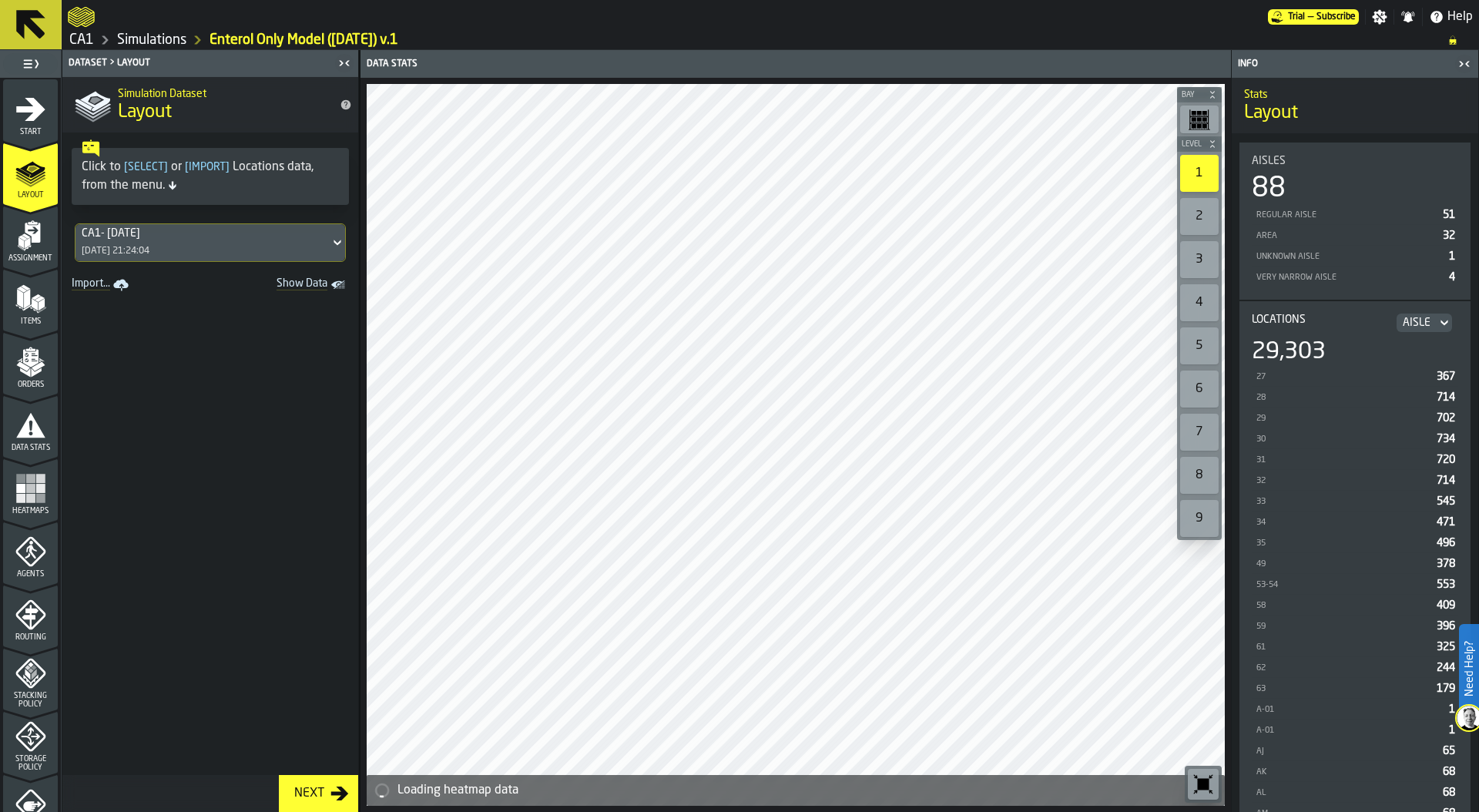
click at [41, 250] on icon "menu Assignment" at bounding box center [30, 236] width 30 height 30
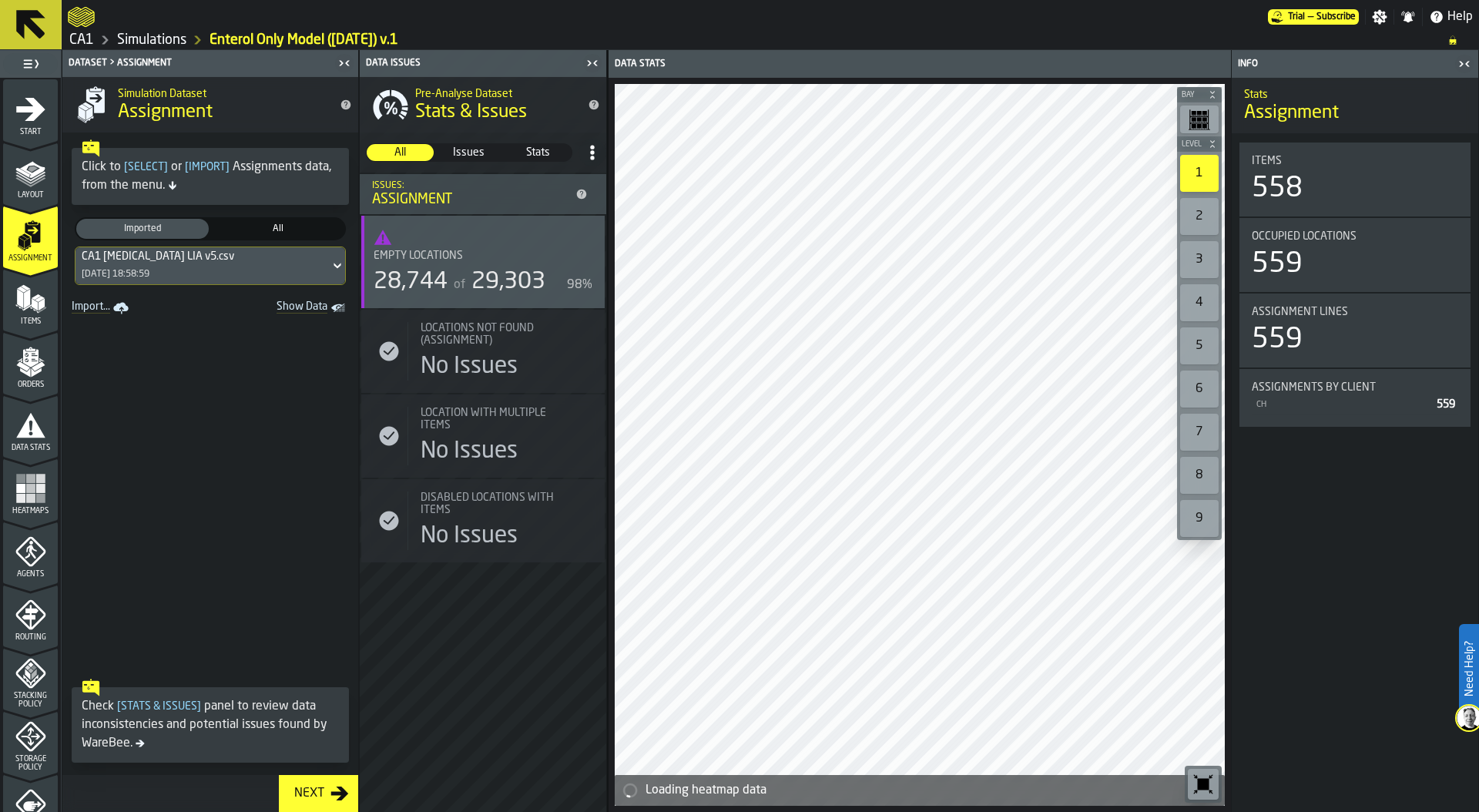
click at [199, 267] on div "CA1 [MEDICAL_DATA] LIA v5.csv [DATE] 18:58:59" at bounding box center [202, 266] width 254 height 37
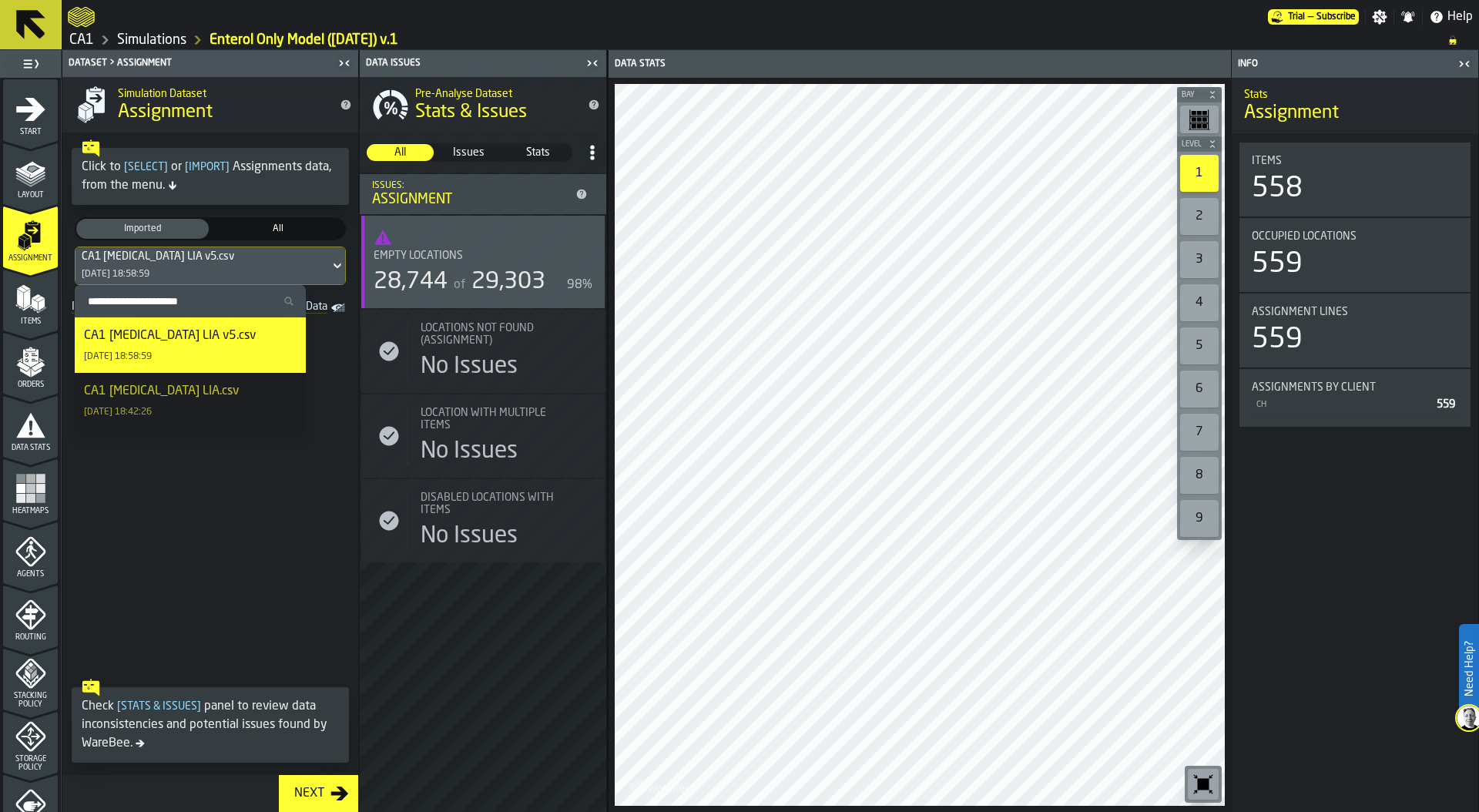
click at [10, 297] on div "Items" at bounding box center [30, 304] width 55 height 43
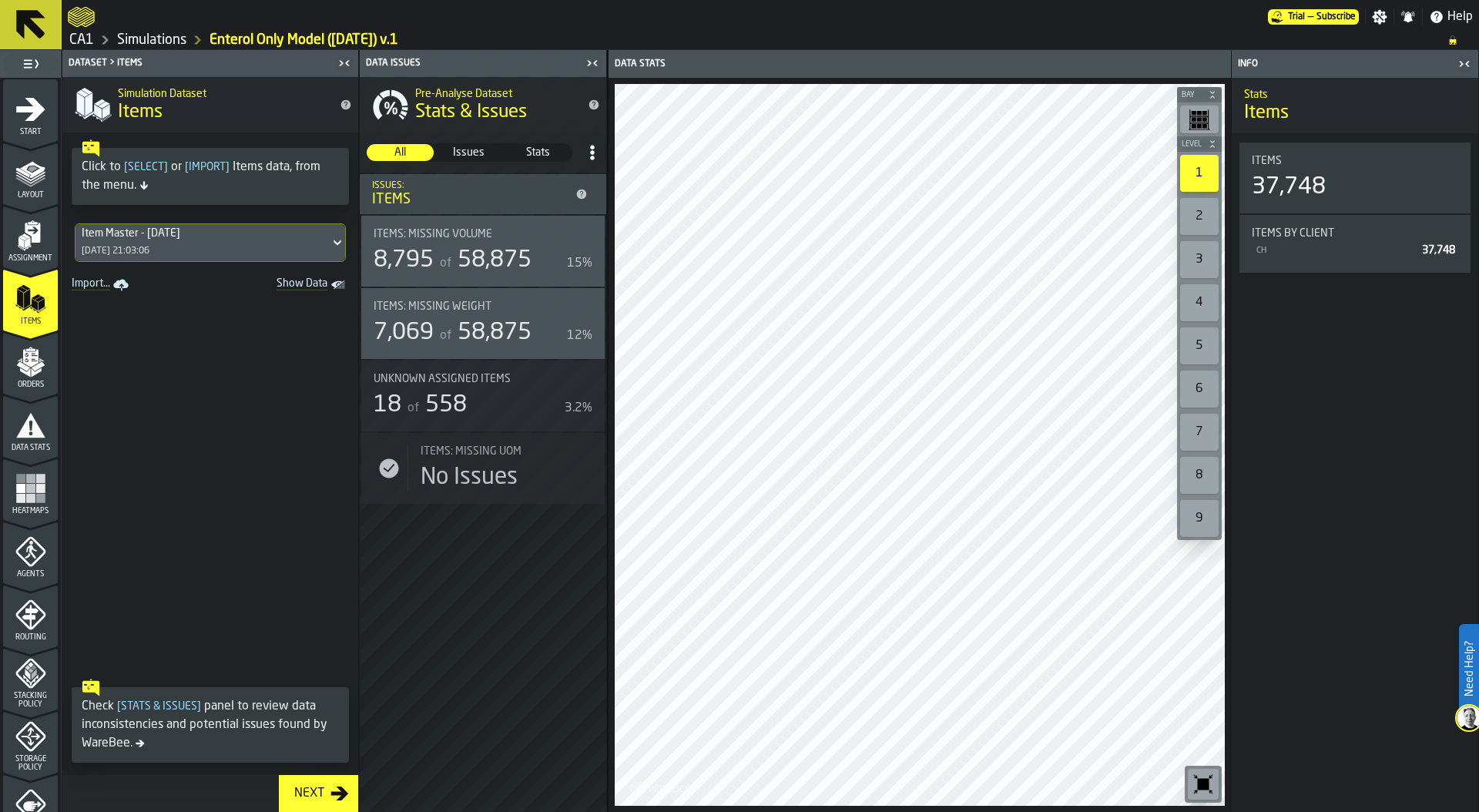
click at [22, 357] on icon "menu Orders" at bounding box center [30, 358] width 15 height 18
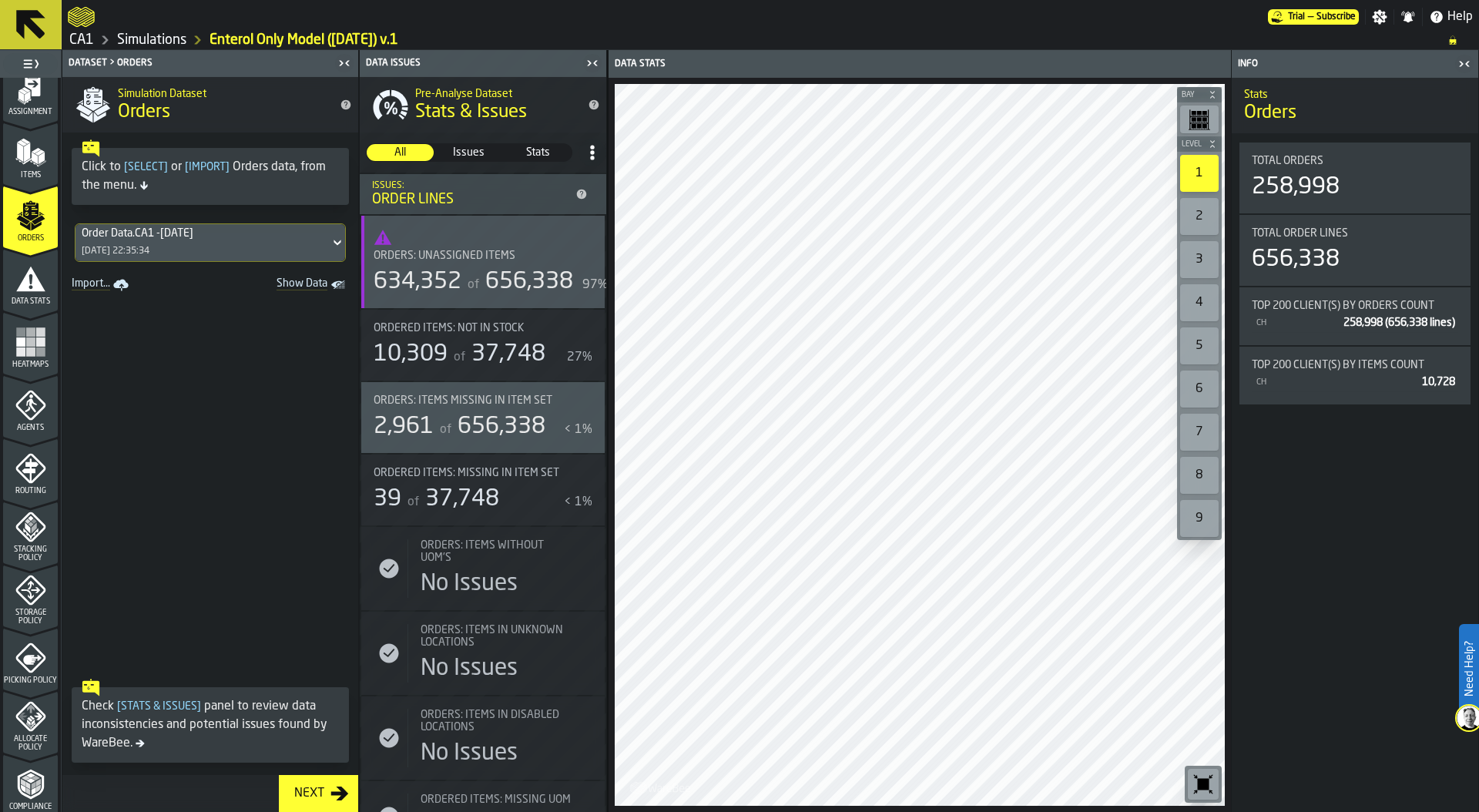
scroll to position [173, 0]
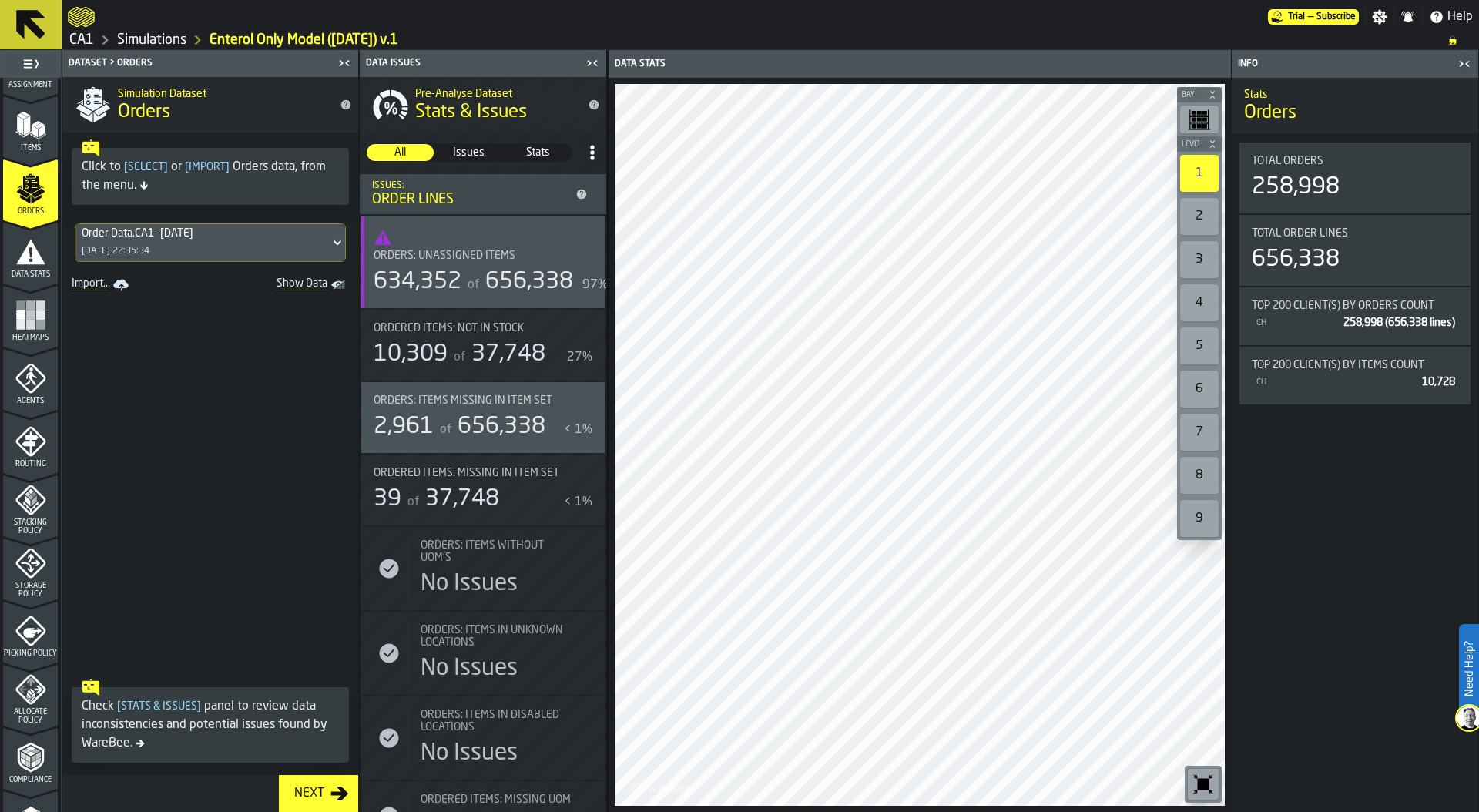
click at [23, 396] on span "Agents" at bounding box center [30, 400] width 55 height 9
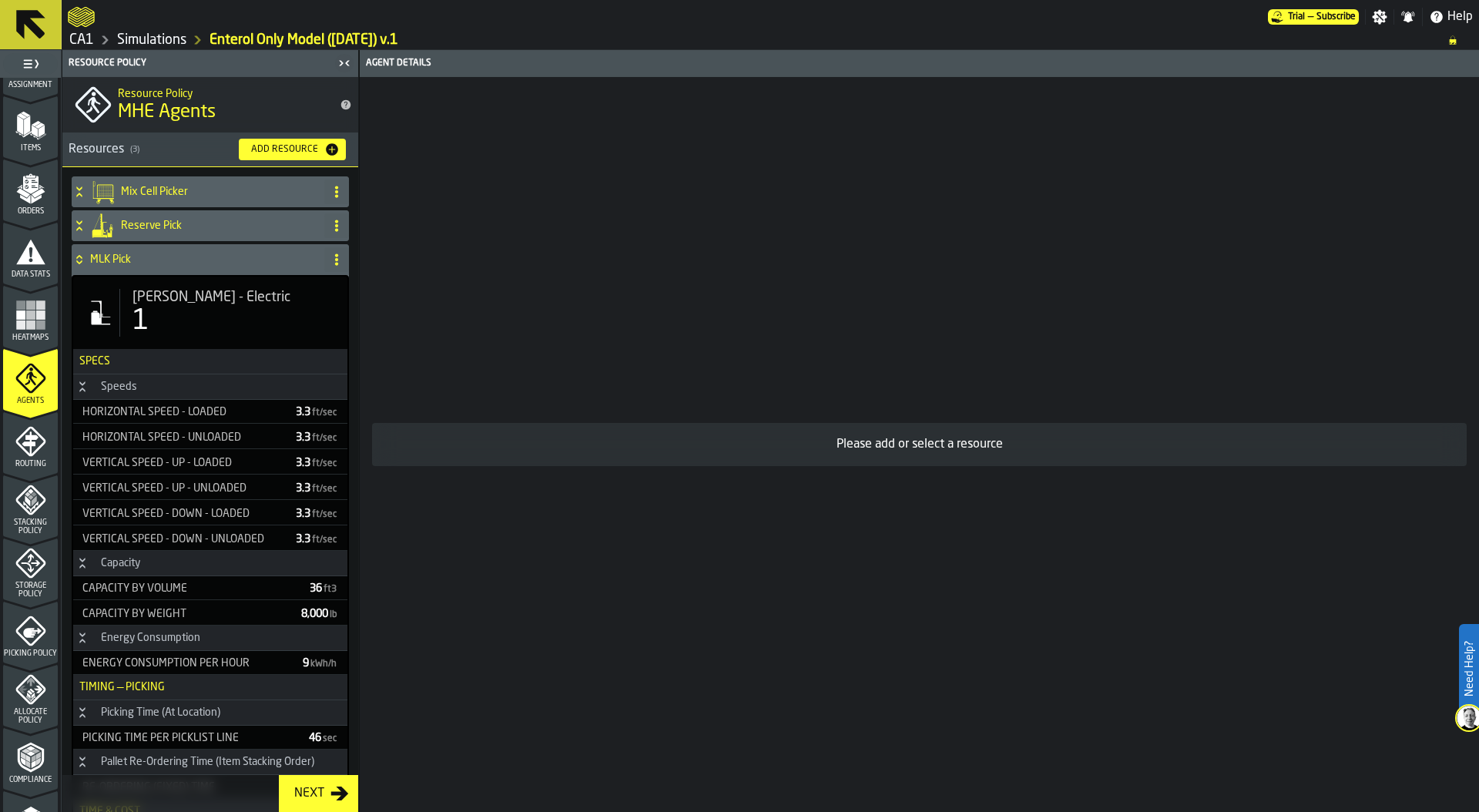
click at [136, 305] on span "Rider jack - Electric" at bounding box center [211, 297] width 158 height 17
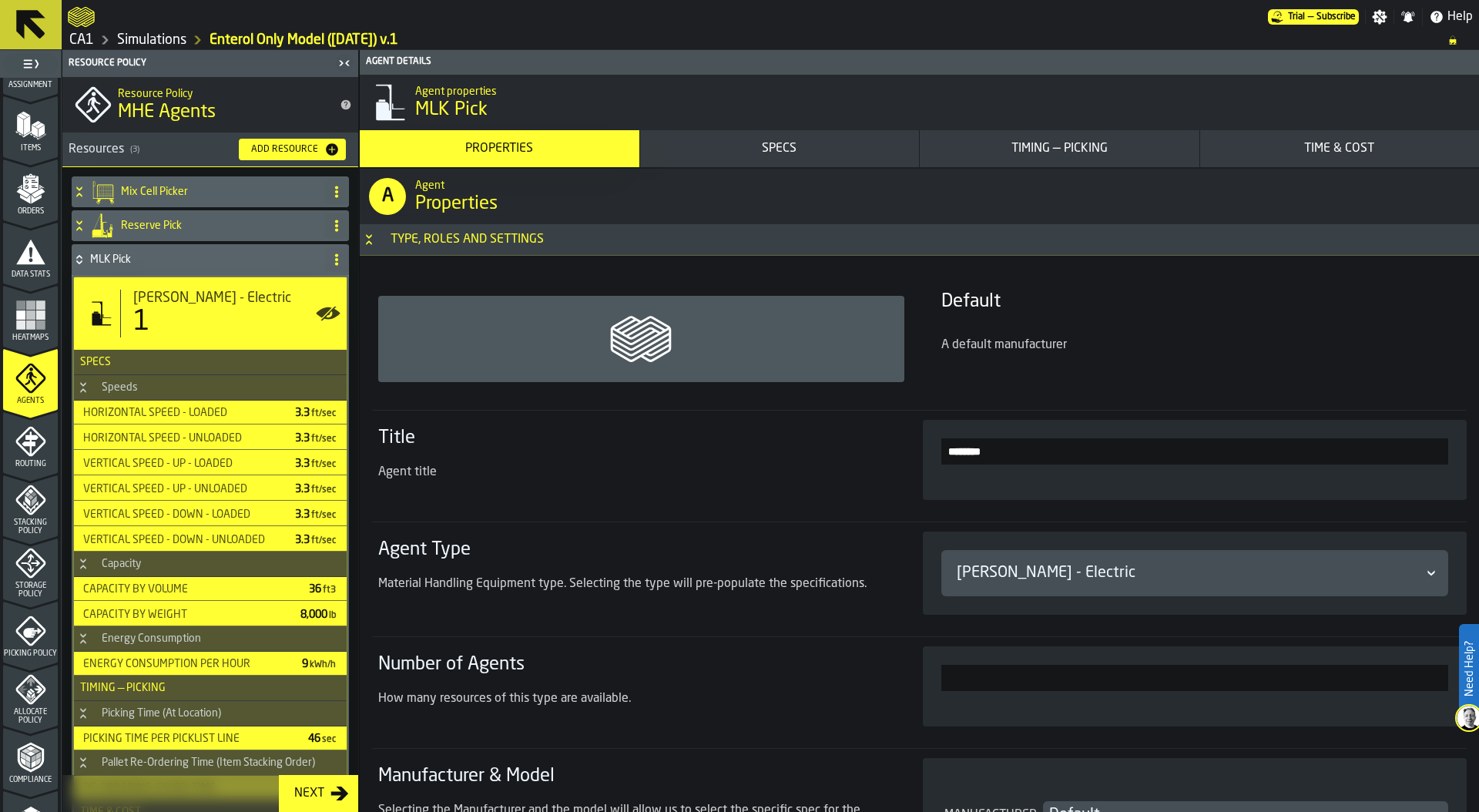
click at [1046, 149] on div "Timing — Picking" at bounding box center [1059, 148] width 267 height 18
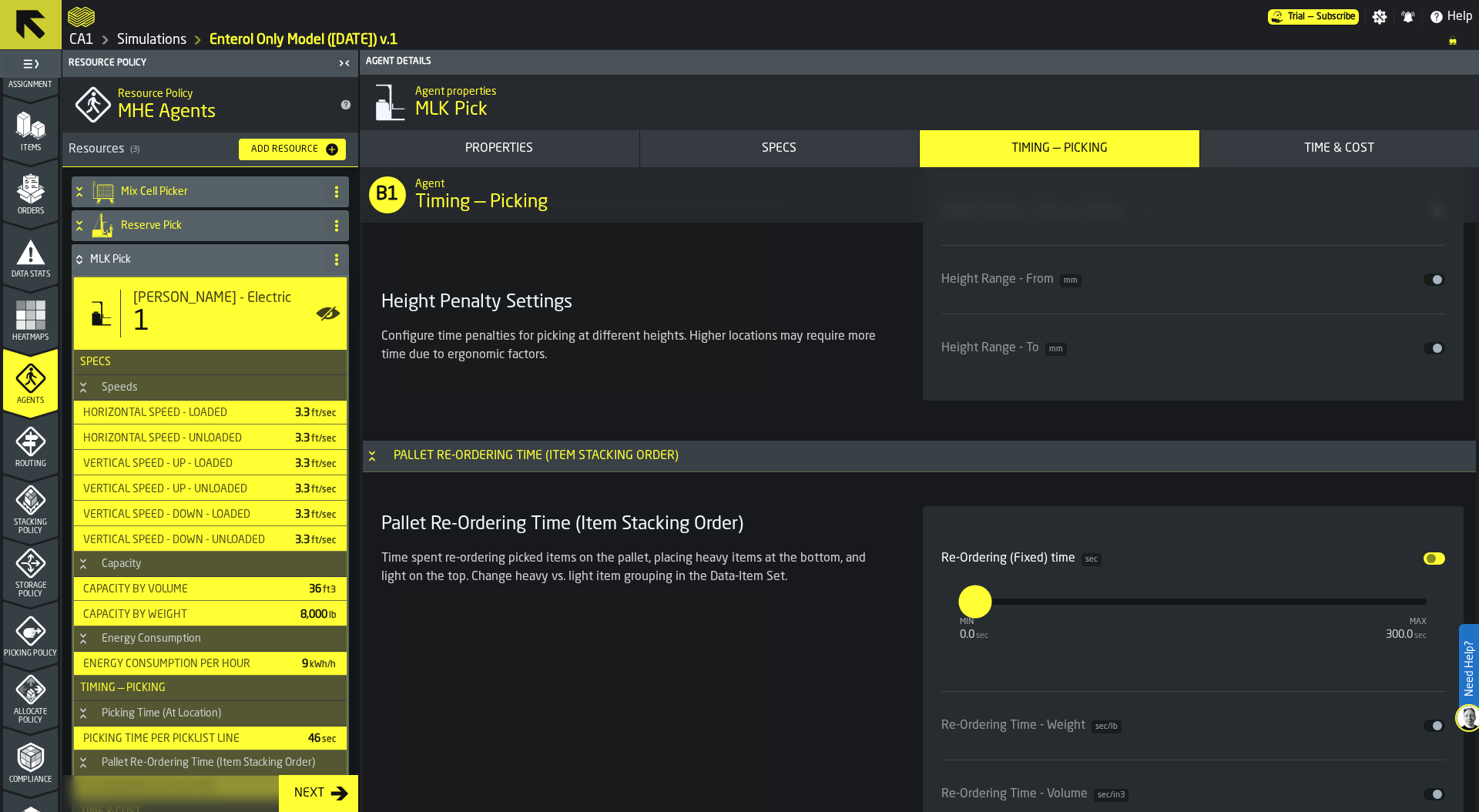
scroll to position [5822, 0]
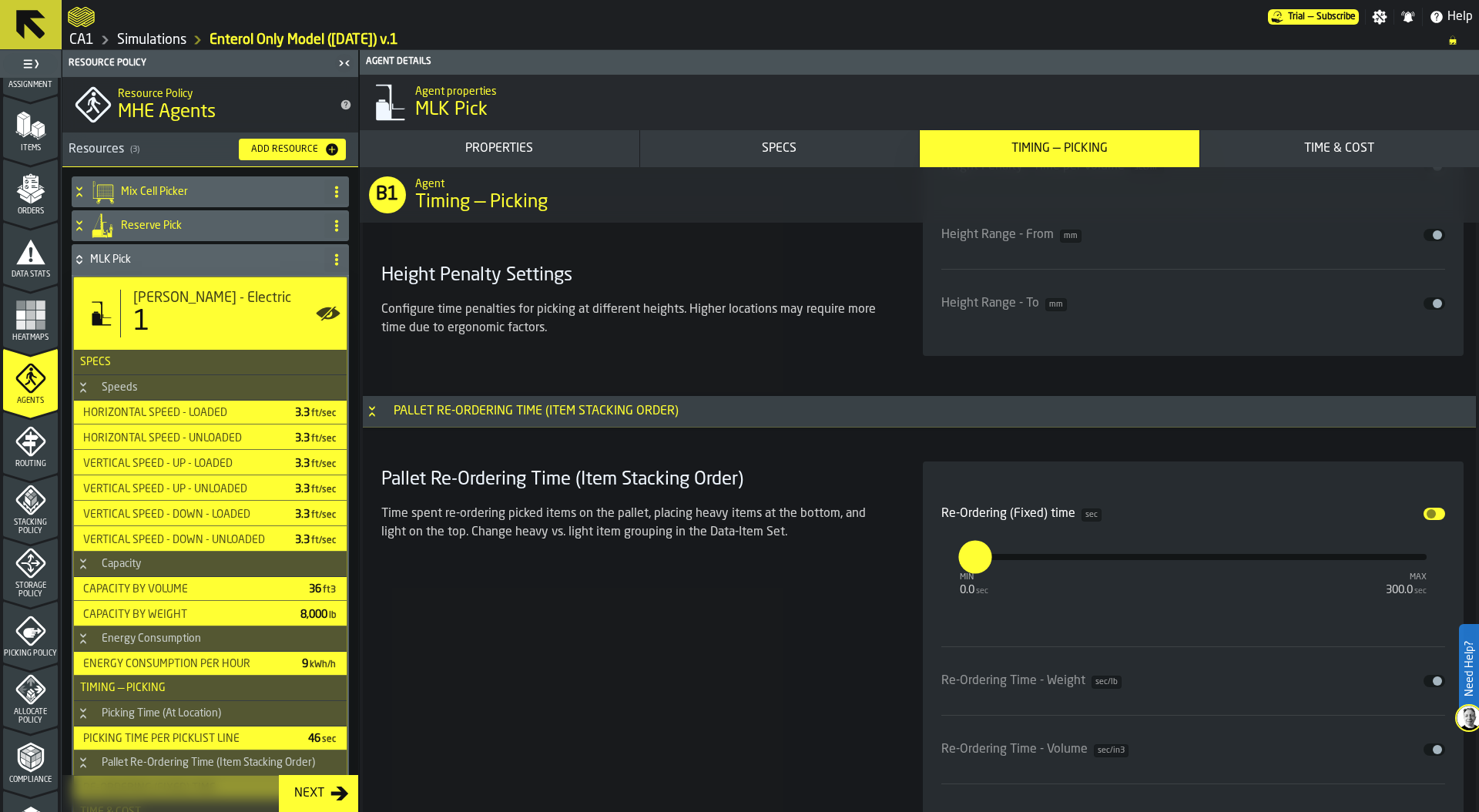
click at [1429, 512] on span "input-slider-Re-Ordering (Fixed) time" at bounding box center [1432, 514] width 10 height 10
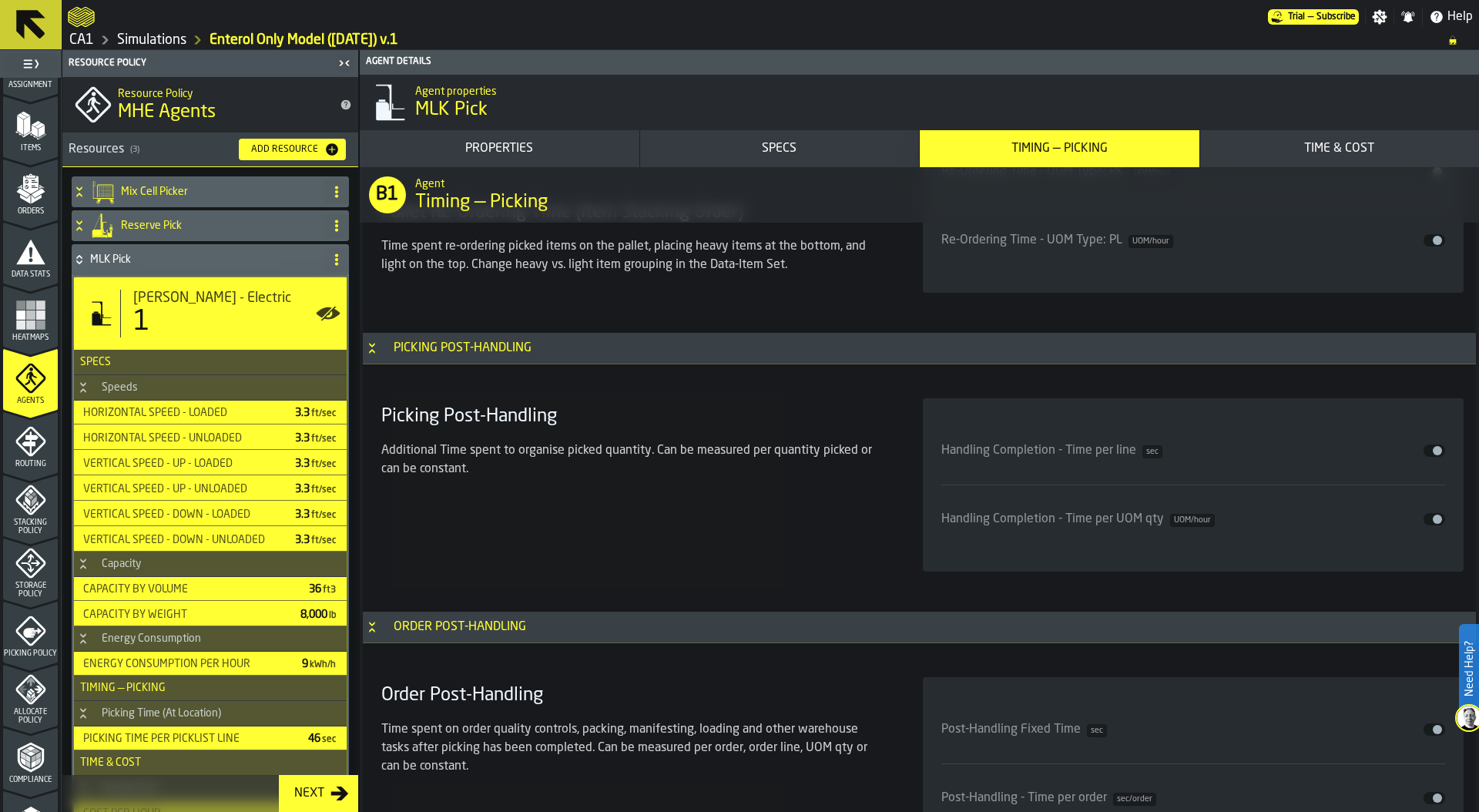
scroll to position [6685, 0]
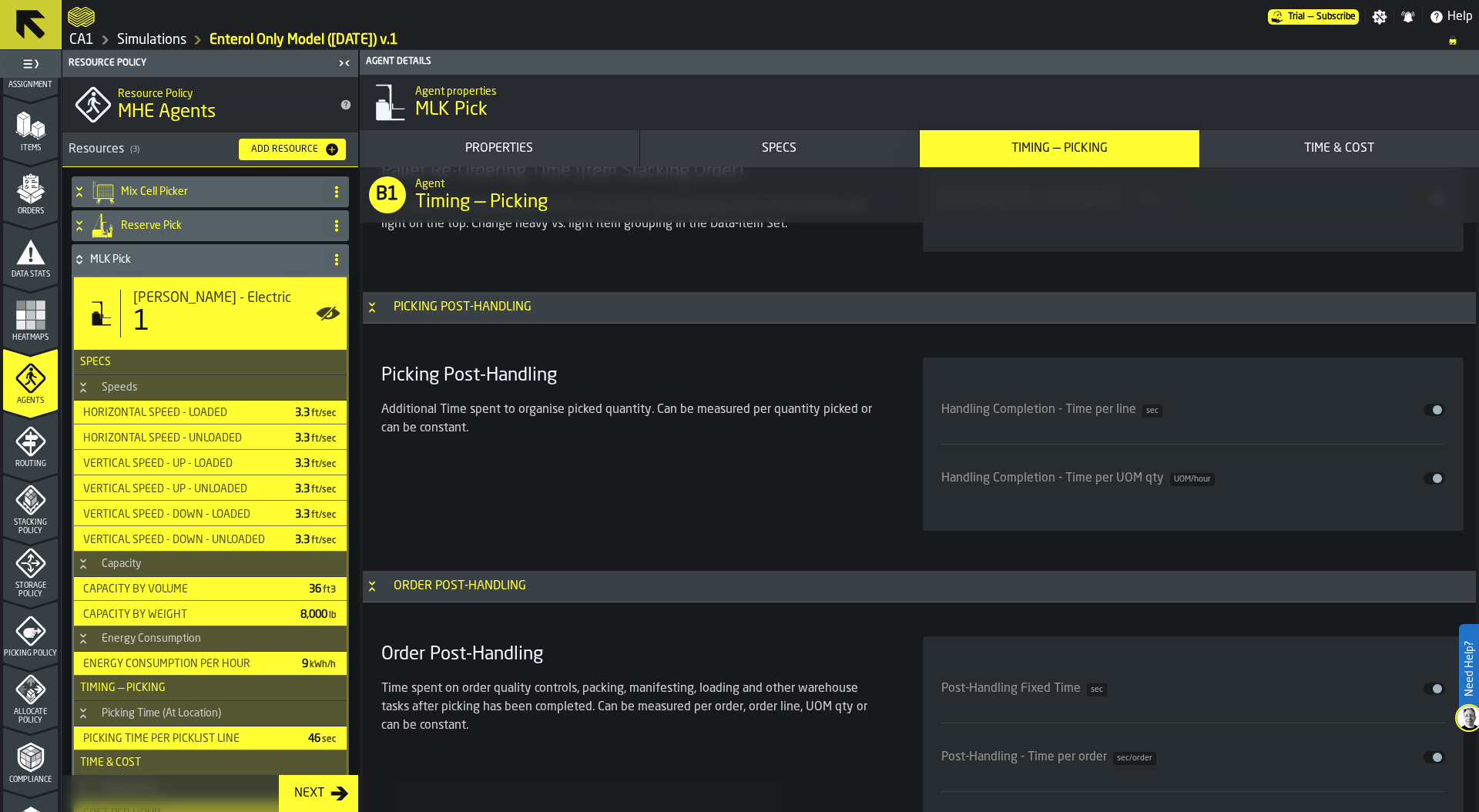
click at [1138, 449] on div "Handling Completion - Time per UOM qty UOM/hour Disable" at bounding box center [1193, 477] width 505 height 68
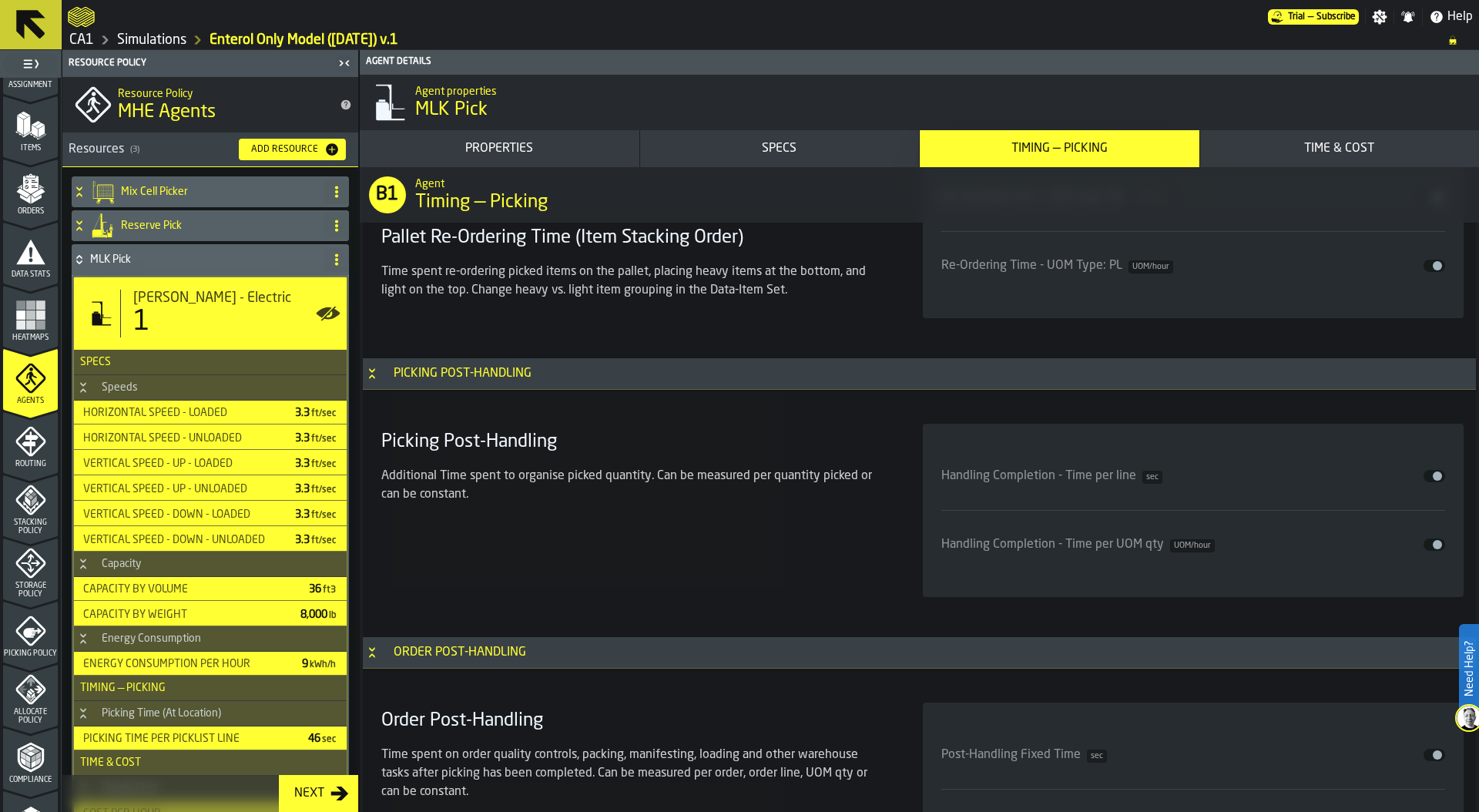
scroll to position [6543, 0]
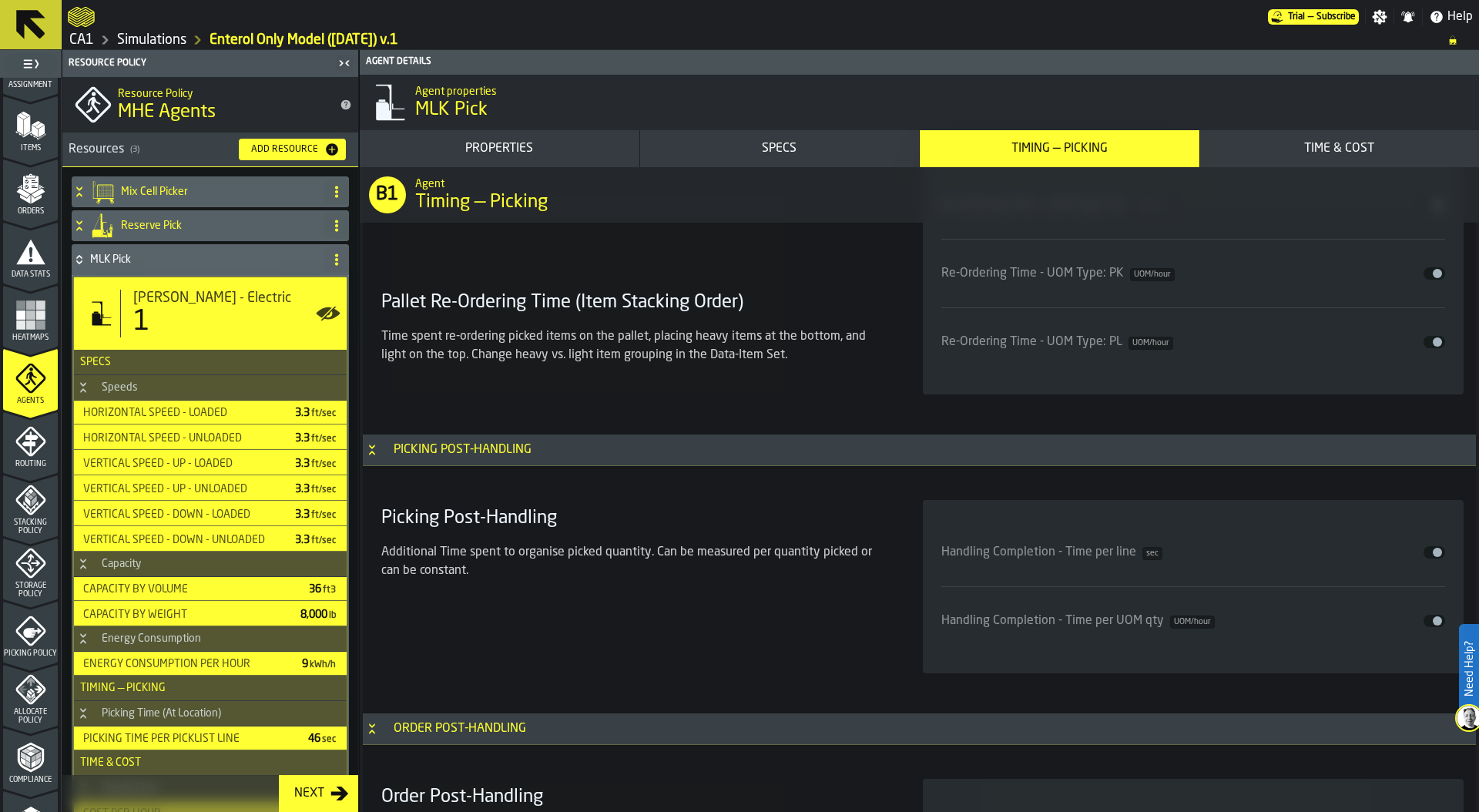
click at [79, 225] on icon at bounding box center [79, 225] width 15 height 12
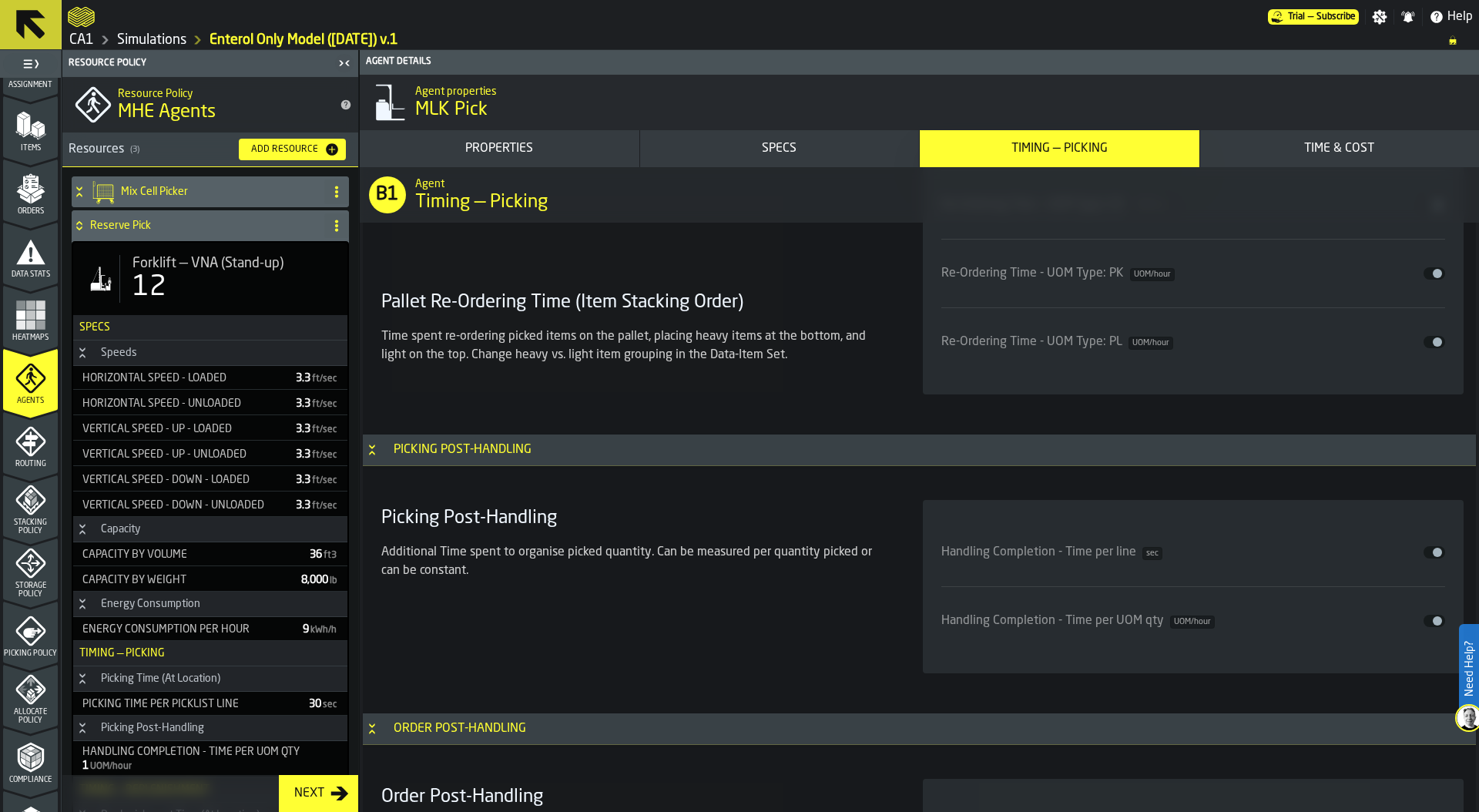
click at [193, 282] on div "12" at bounding box center [234, 287] width 202 height 30
type input "**"
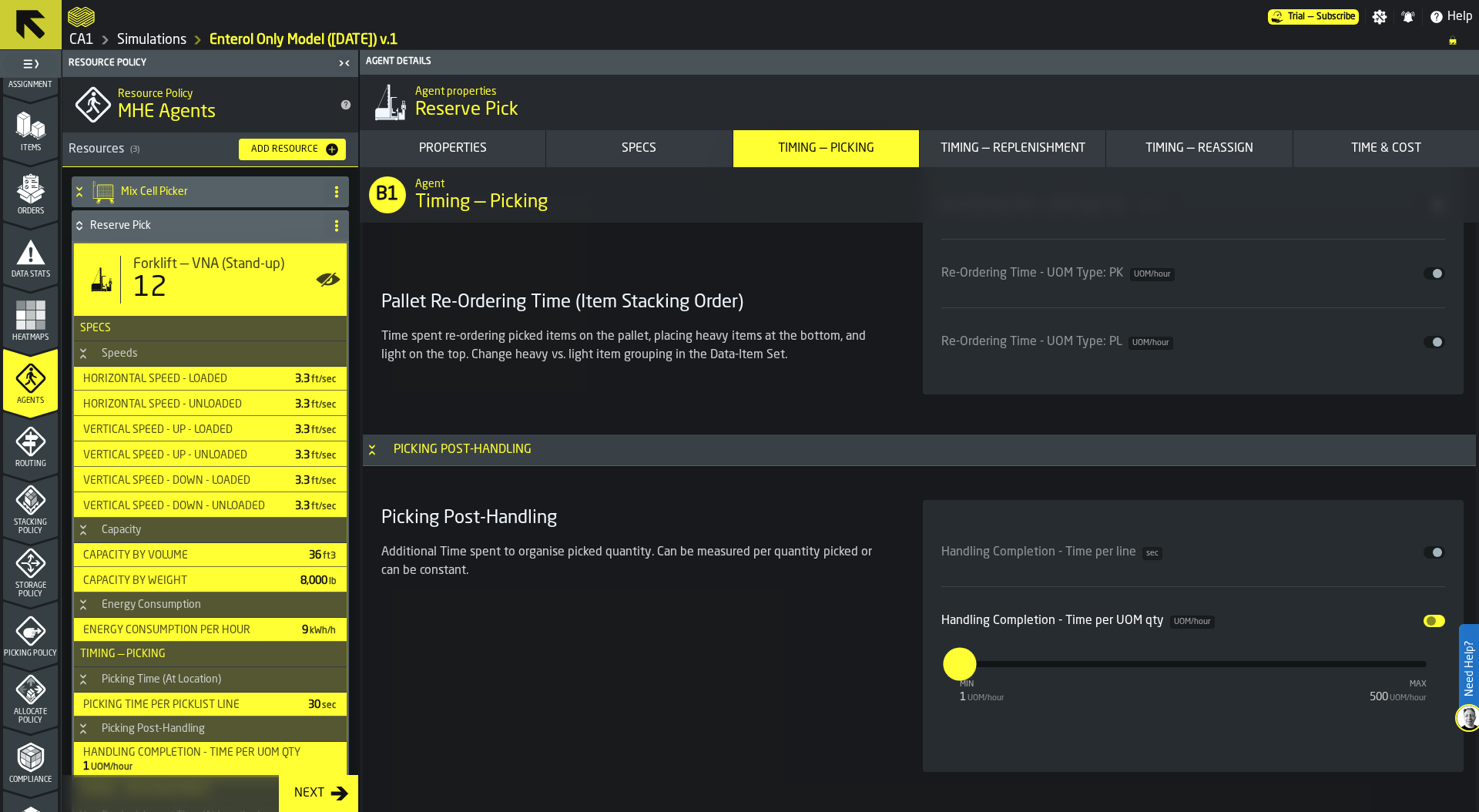
click at [1434, 619] on button "Disable" at bounding box center [1434, 620] width 22 height 12
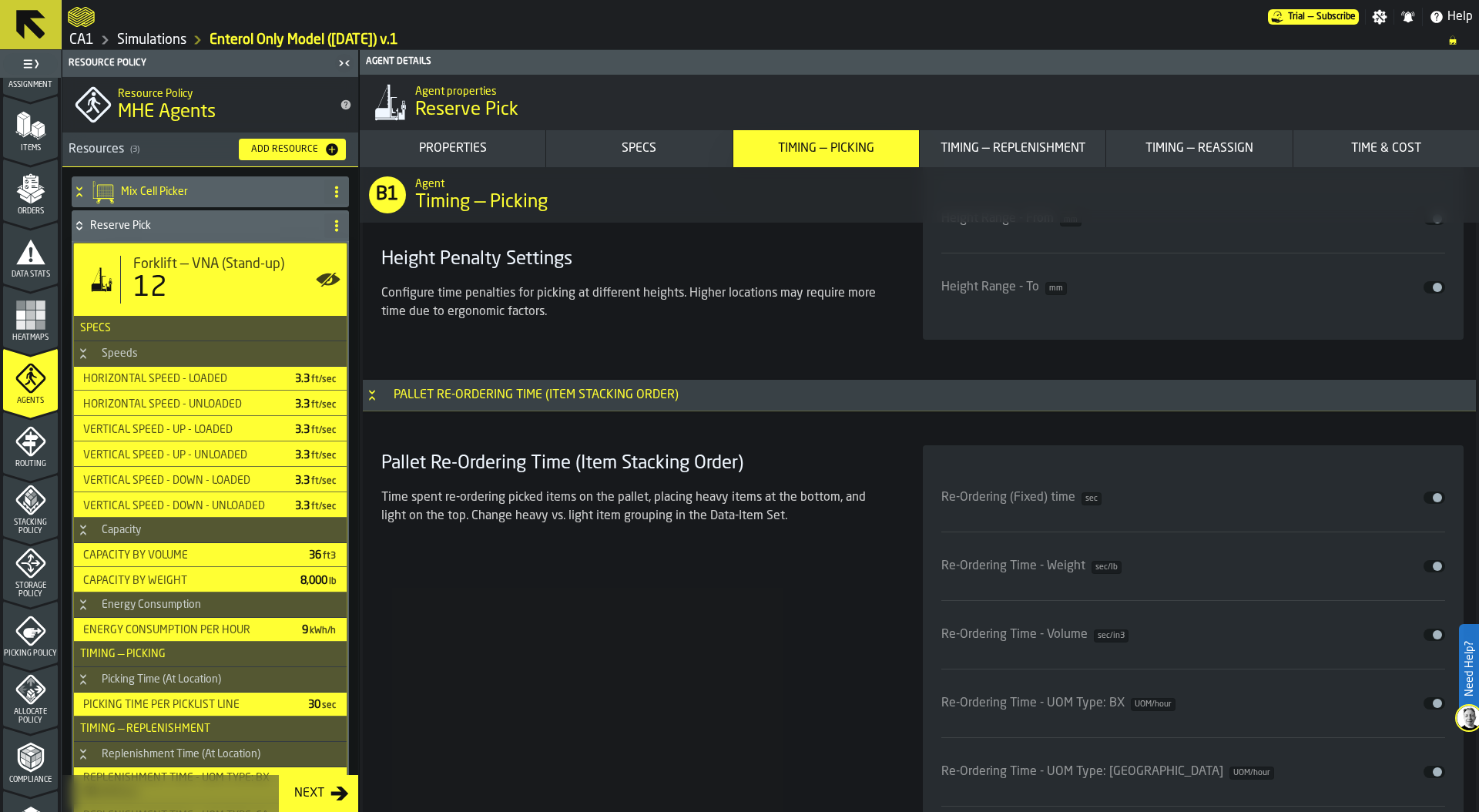
scroll to position [5872, 0]
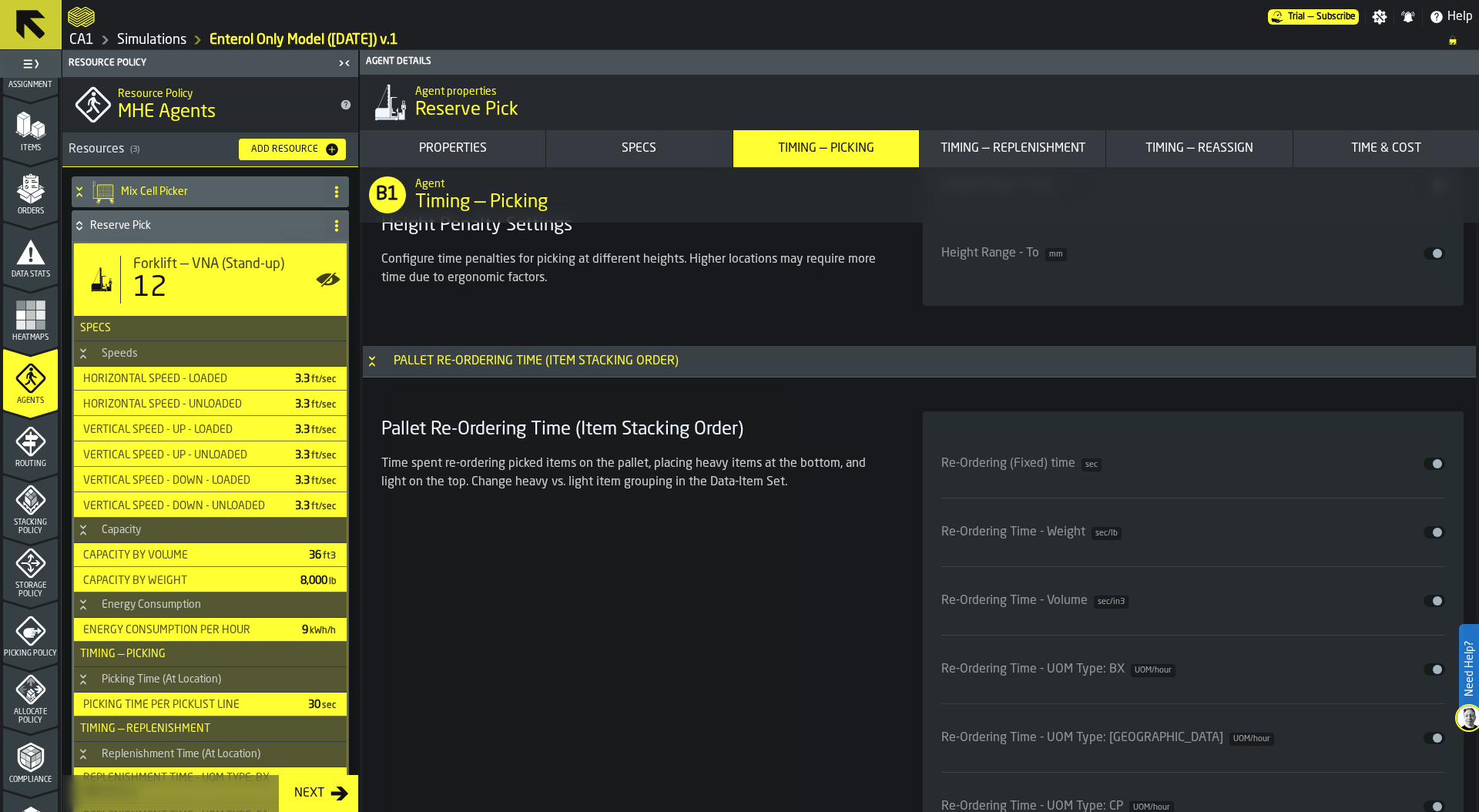
click at [1016, 144] on div "Timing — Replenishment" at bounding box center [1013, 148] width 173 height 18
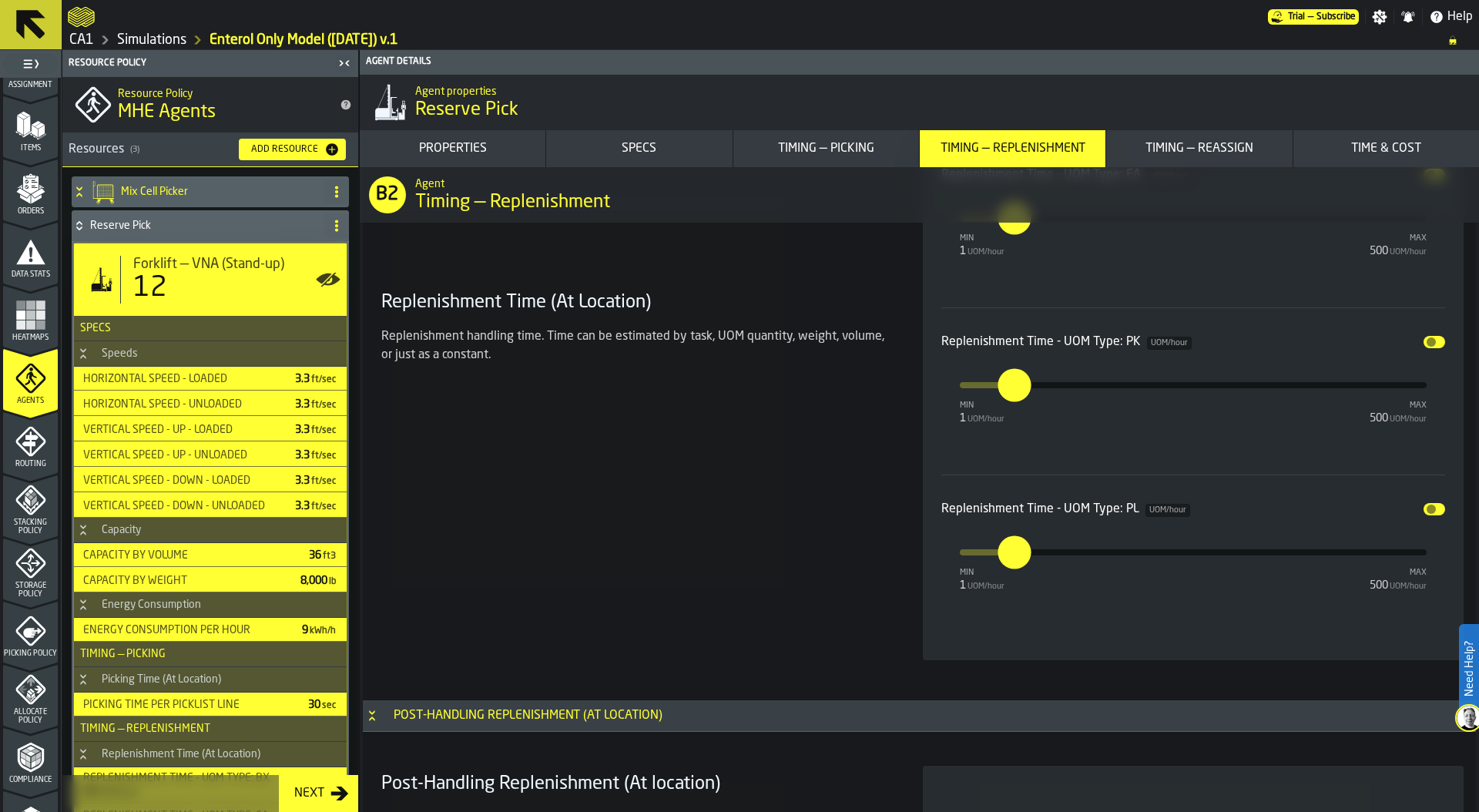
scroll to position [8625, 0]
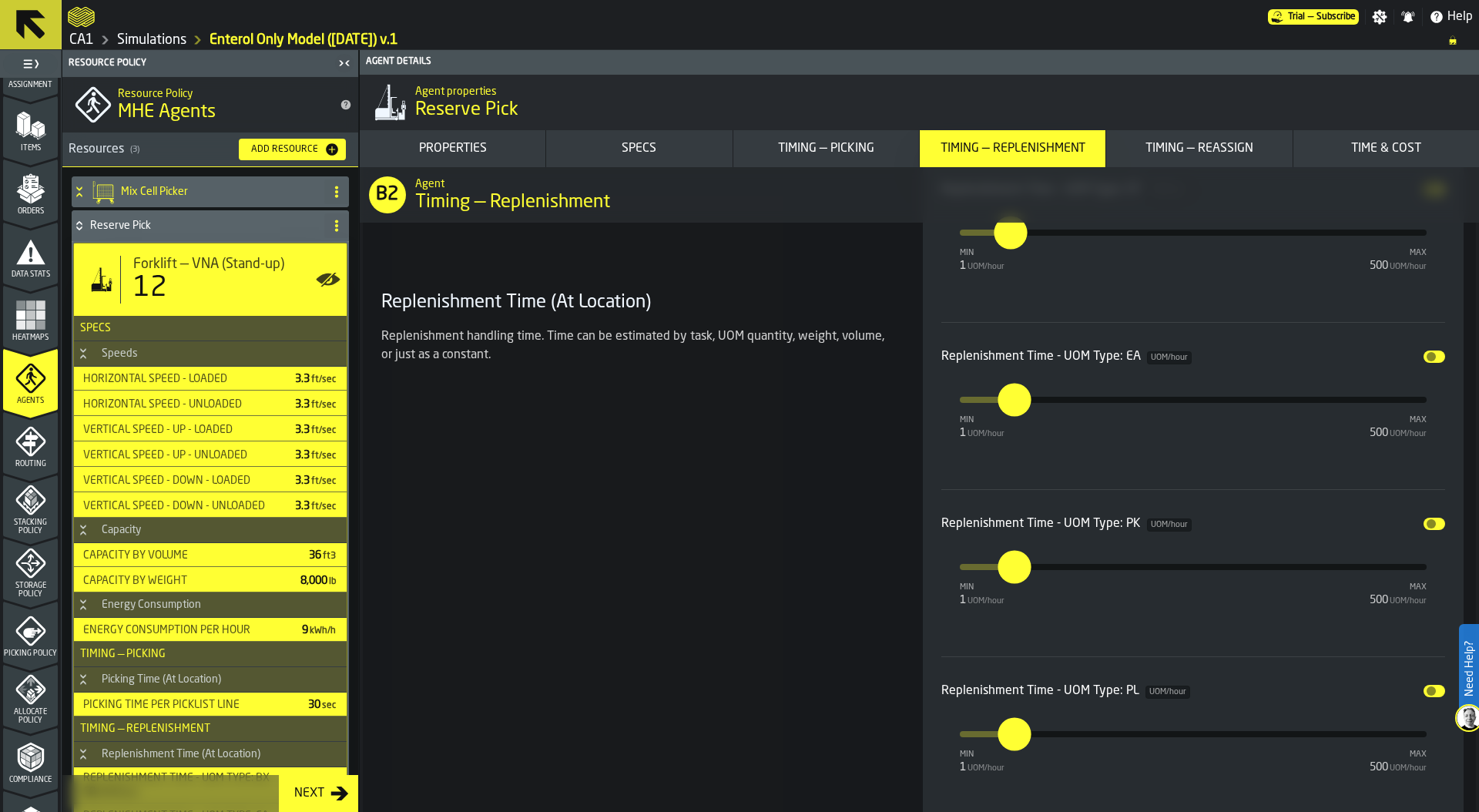
click at [23, 449] on icon "menu Routing" at bounding box center [30, 441] width 30 height 30
click at [29, 527] on span "Stacking Policy" at bounding box center [30, 526] width 55 height 17
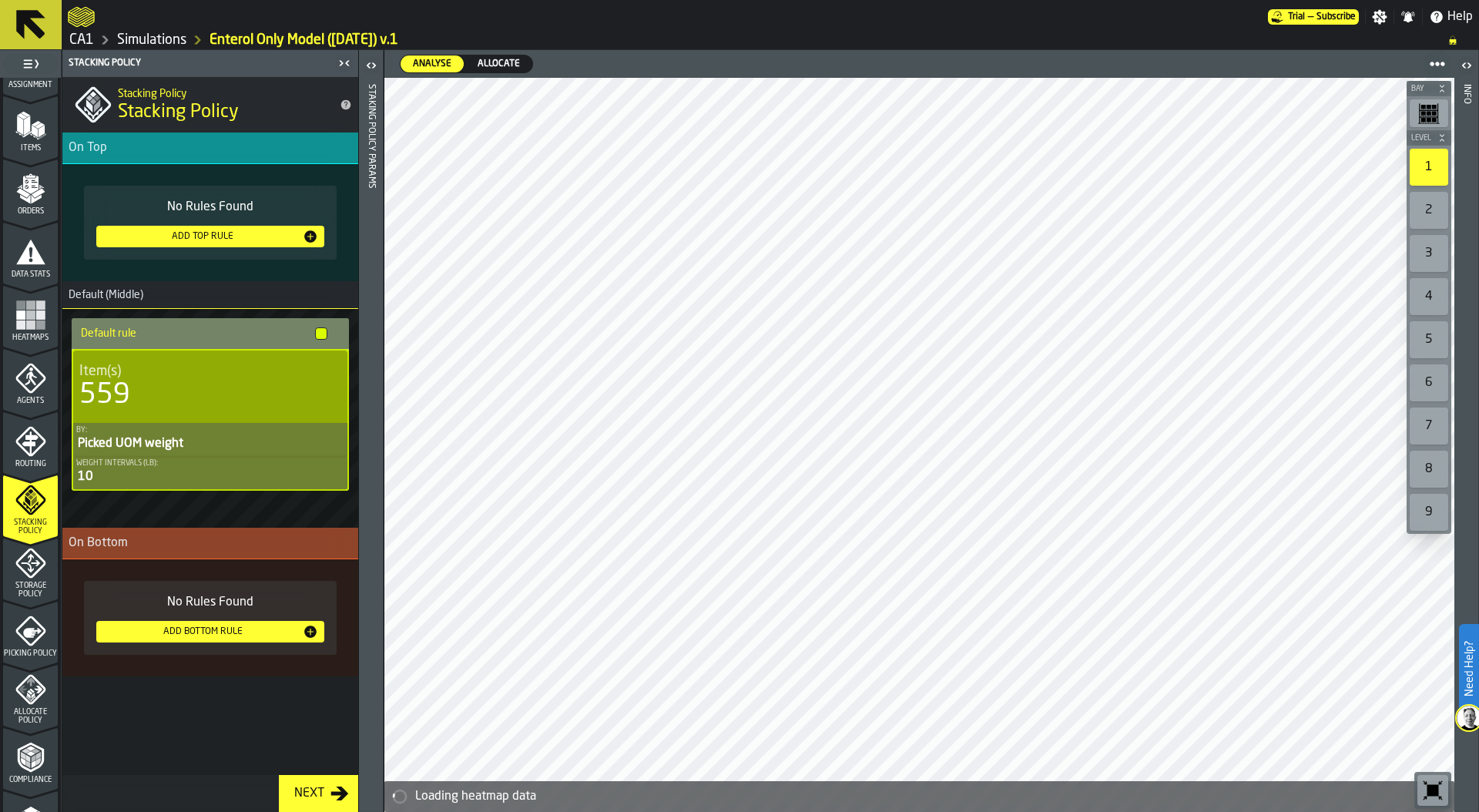
click at [118, 475] on div "10" at bounding box center [210, 477] width 268 height 18
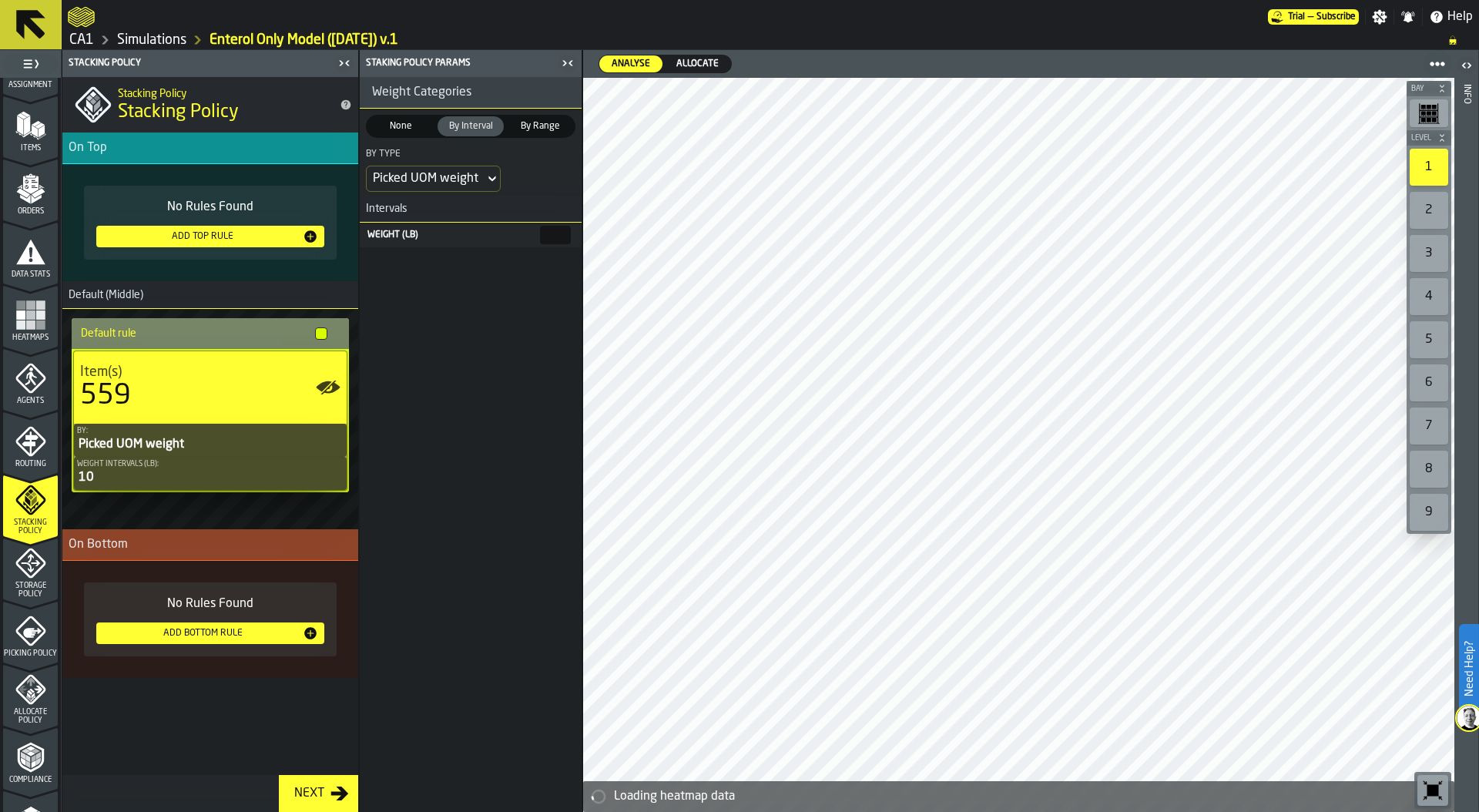
click at [408, 127] on span "None" at bounding box center [401, 126] width 61 height 14
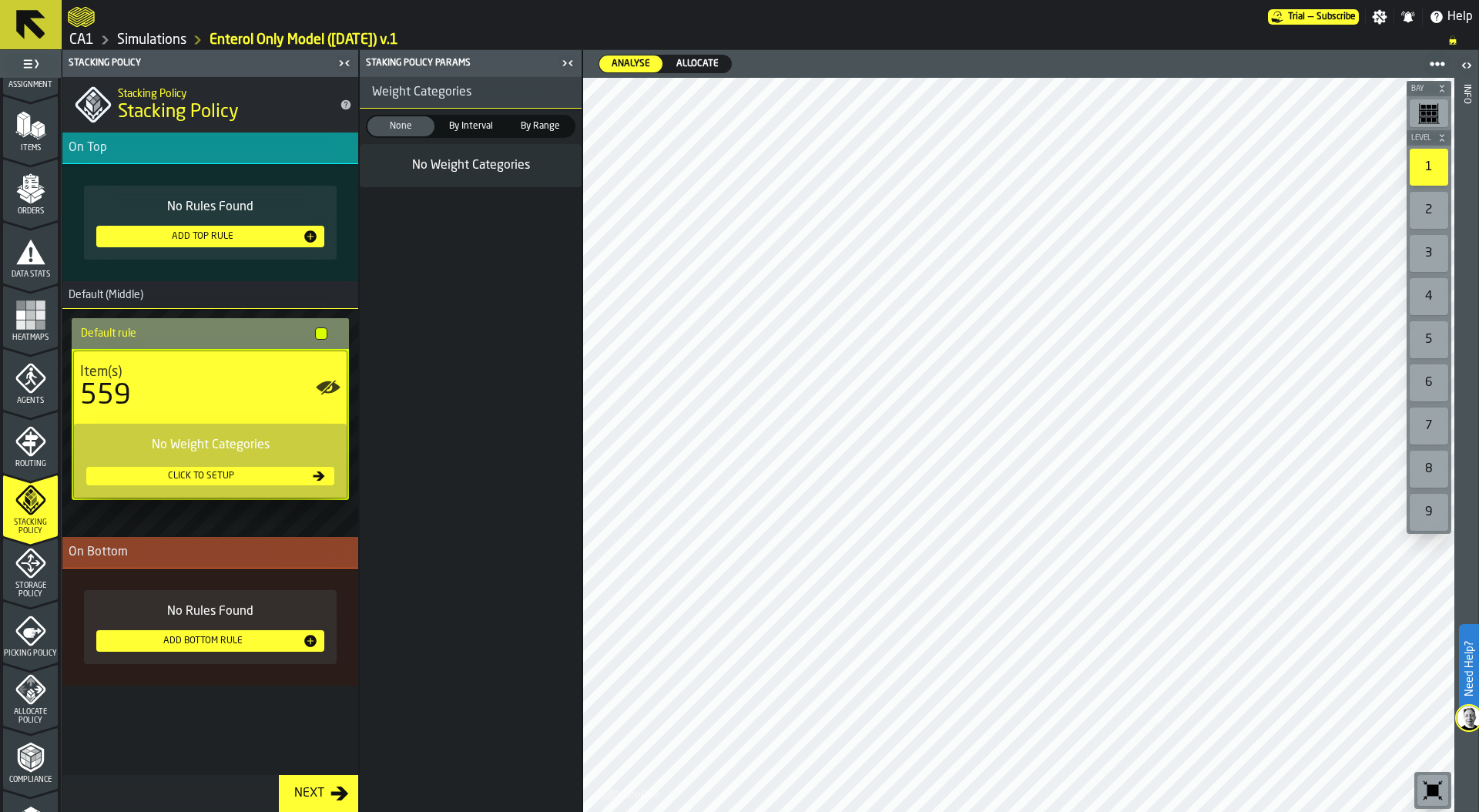
click at [27, 583] on span "Storage Policy" at bounding box center [30, 590] width 55 height 17
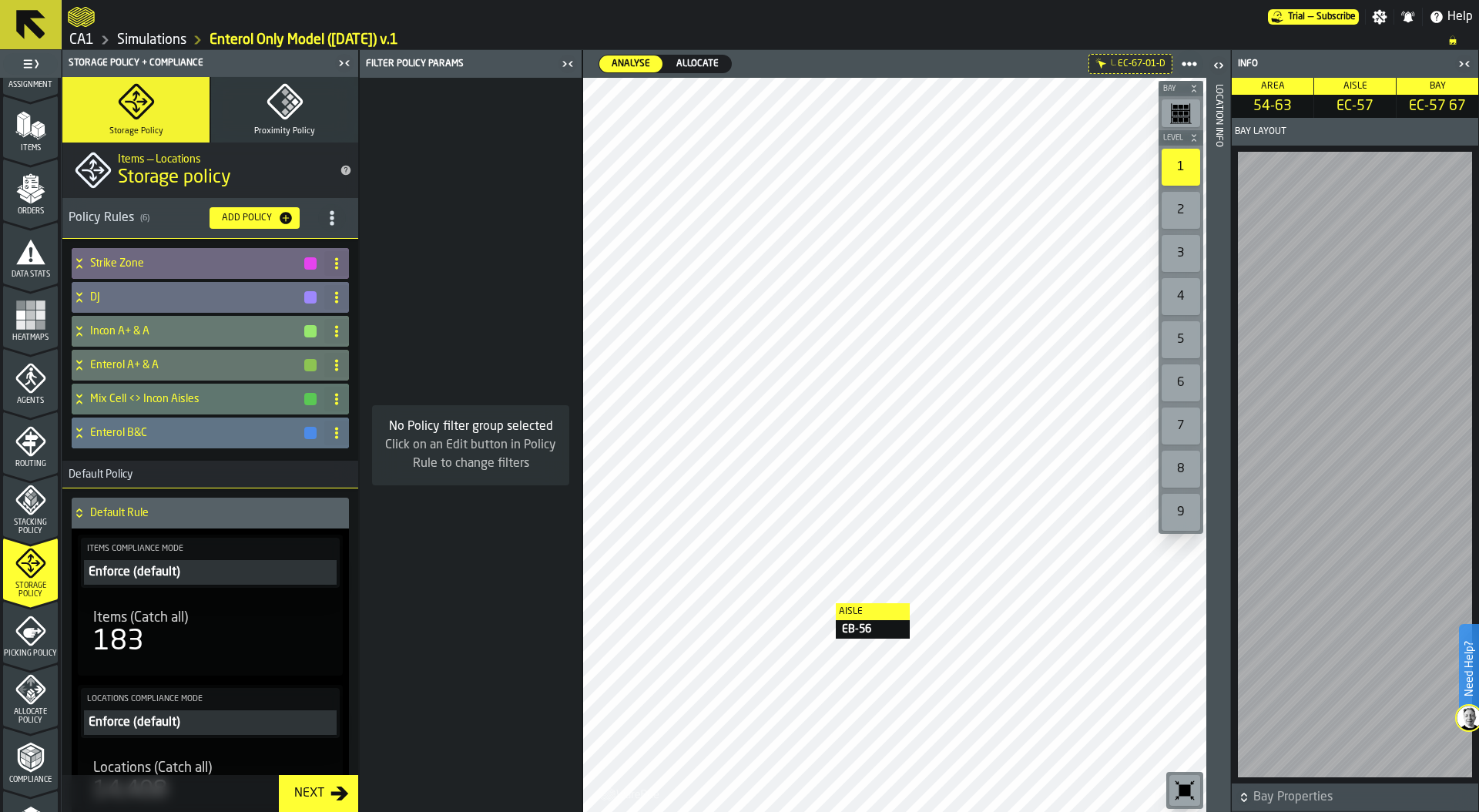
click at [334, 434] on icon at bounding box center [336, 432] width 12 height 12
click at [248, 501] on div "Delete" at bounding box center [270, 500] width 129 height 18
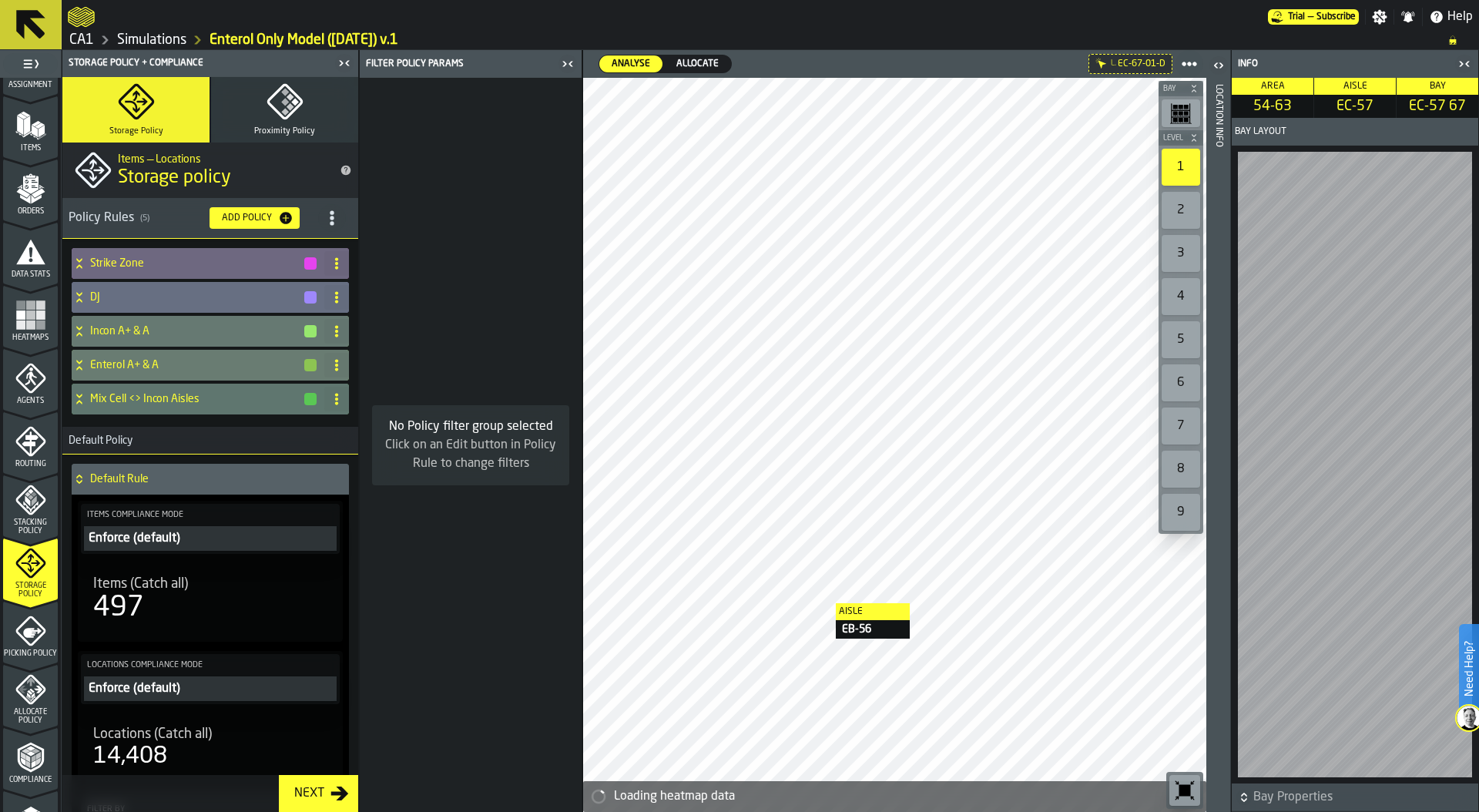
click at [87, 364] on div "Enterol A+ & A" at bounding box center [194, 365] width 246 height 30
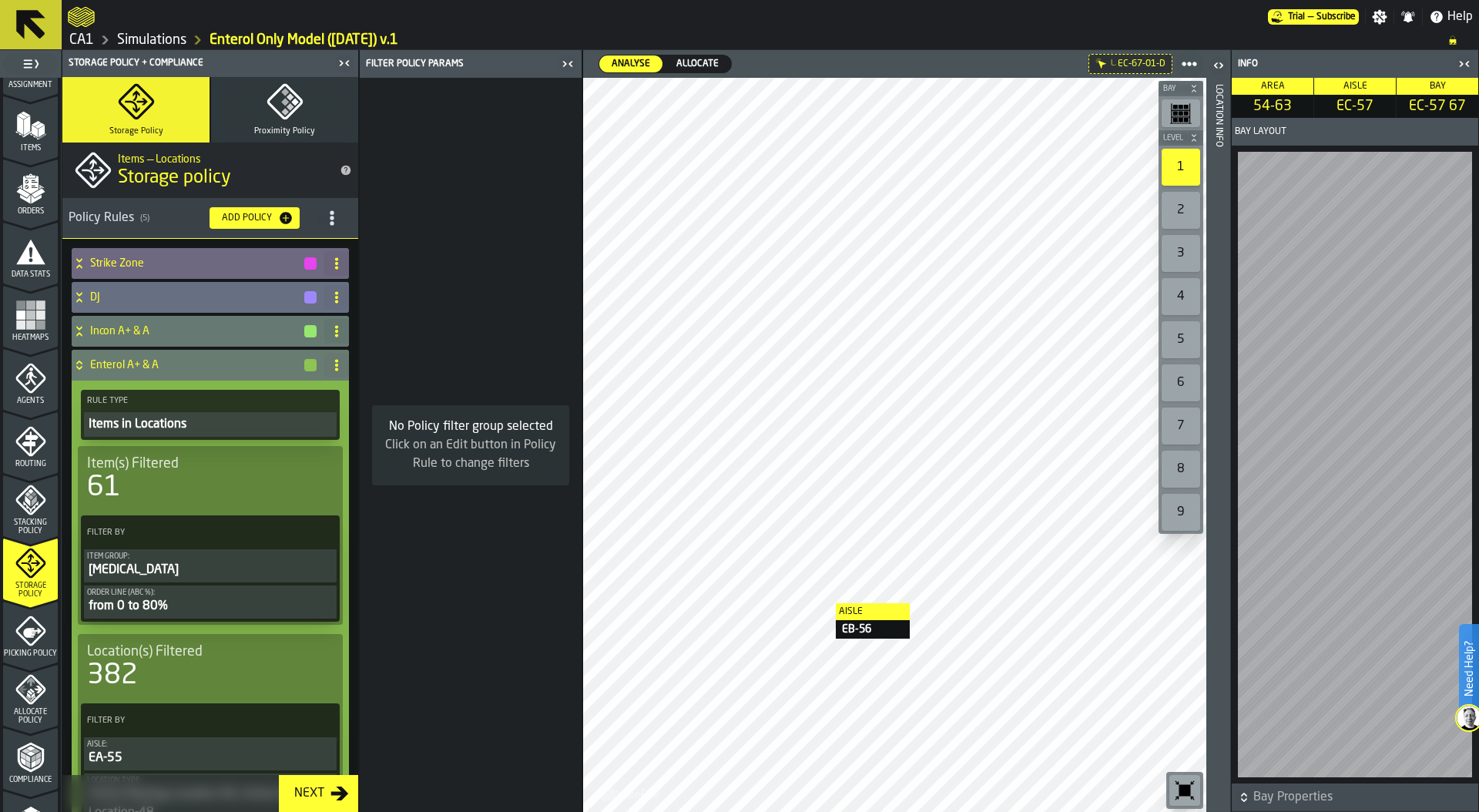
click at [0, 0] on icon "PolicyFilterItem-Order Line (ABC %)" at bounding box center [0, 0] width 0 height 0
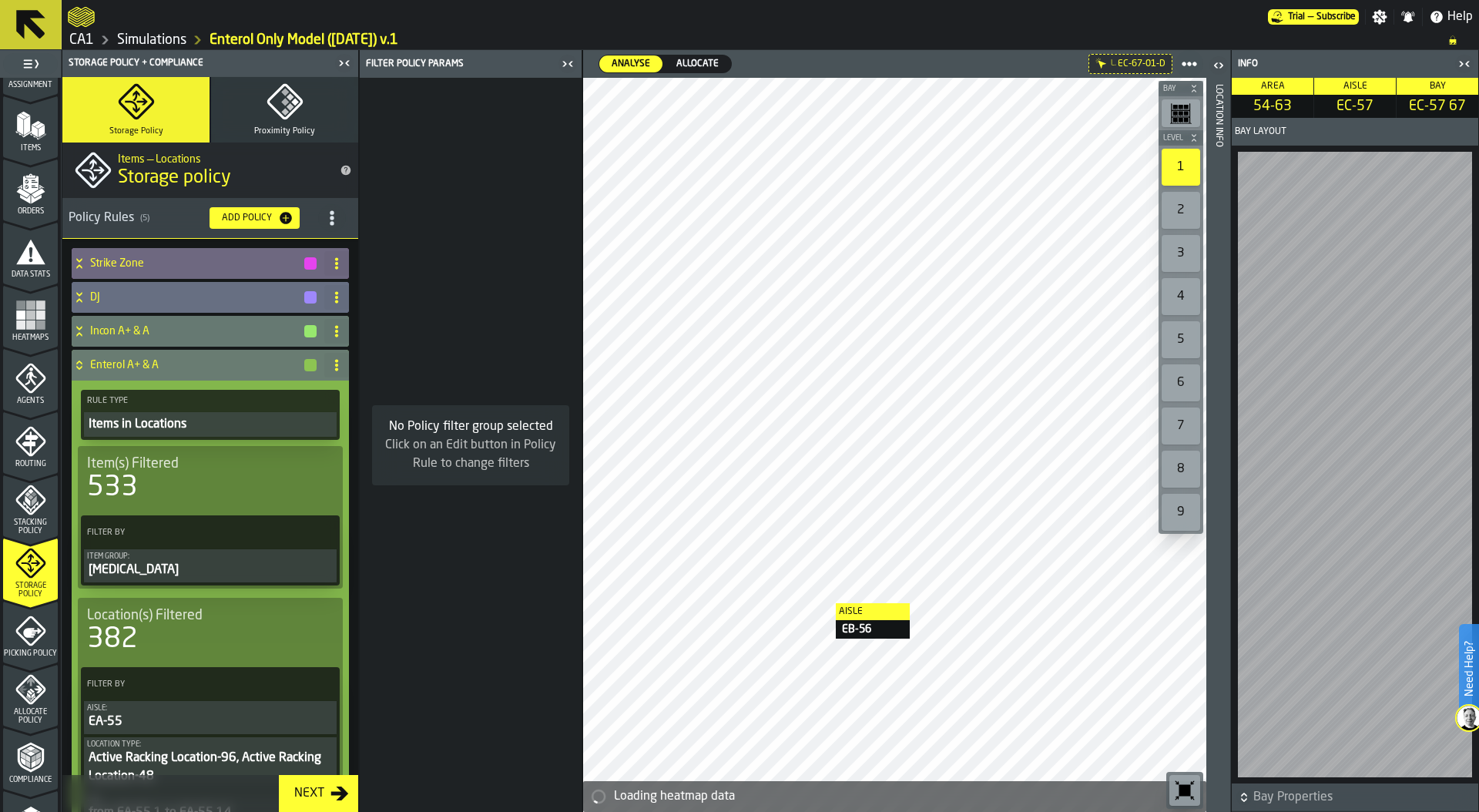
click at [335, 366] on icon at bounding box center [336, 364] width 12 height 12
click at [234, 397] on div "Rename" at bounding box center [270, 396] width 129 height 18
drag, startPoint x: 179, startPoint y: 362, endPoint x: 134, endPoint y: 362, distance: 45.0
click at [132, 360] on input "**********" at bounding box center [183, 365] width 186 height 26
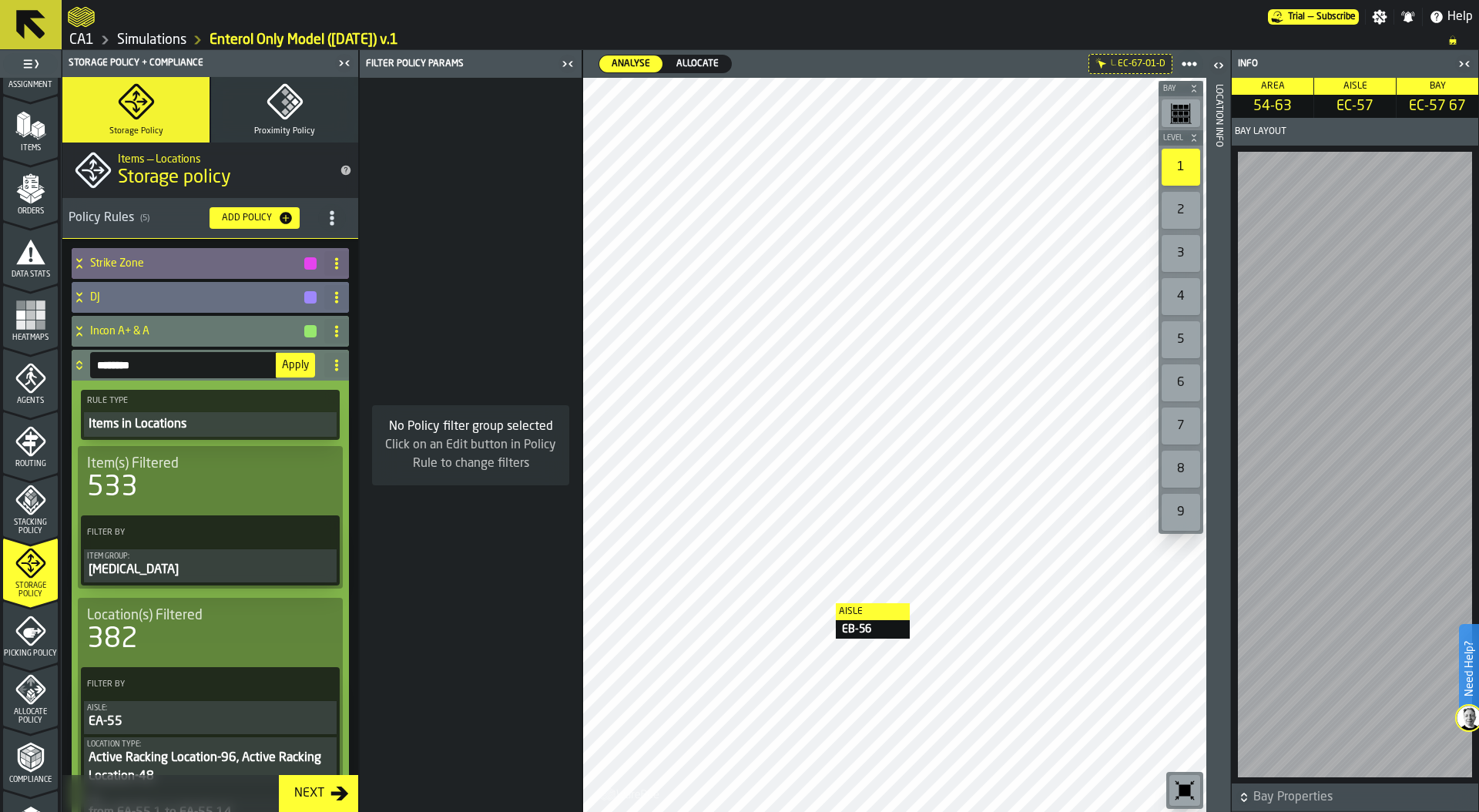
type input "*******"
click at [296, 359] on span "Apply" at bounding box center [295, 364] width 27 height 10
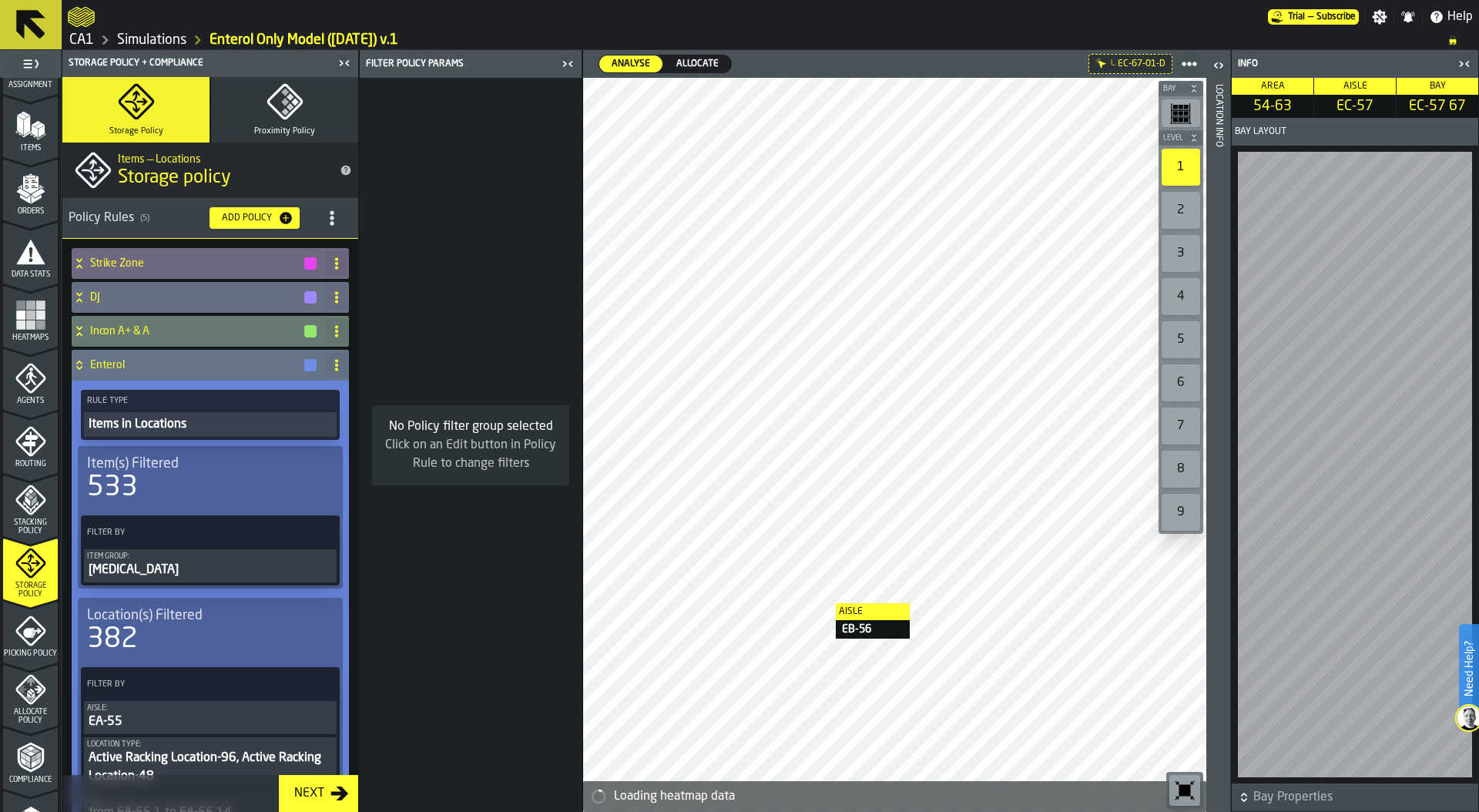
click at [304, 365] on div "button-" at bounding box center [310, 364] width 12 height 12
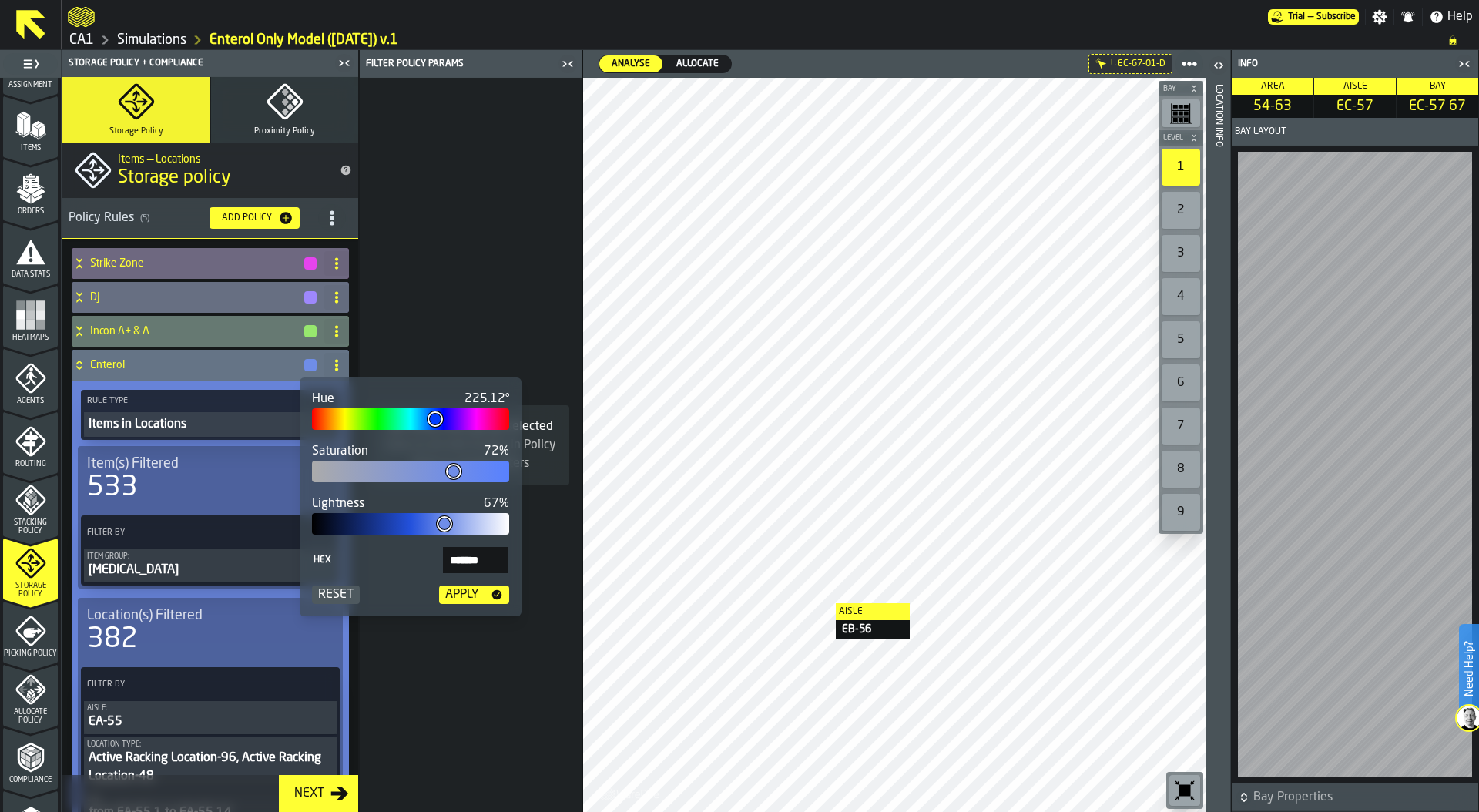
type input "***"
type input "*******"
click at [380, 417] on div at bounding box center [411, 419] width 197 height 22
click at [469, 594] on div "Apply" at bounding box center [461, 594] width 46 height 18
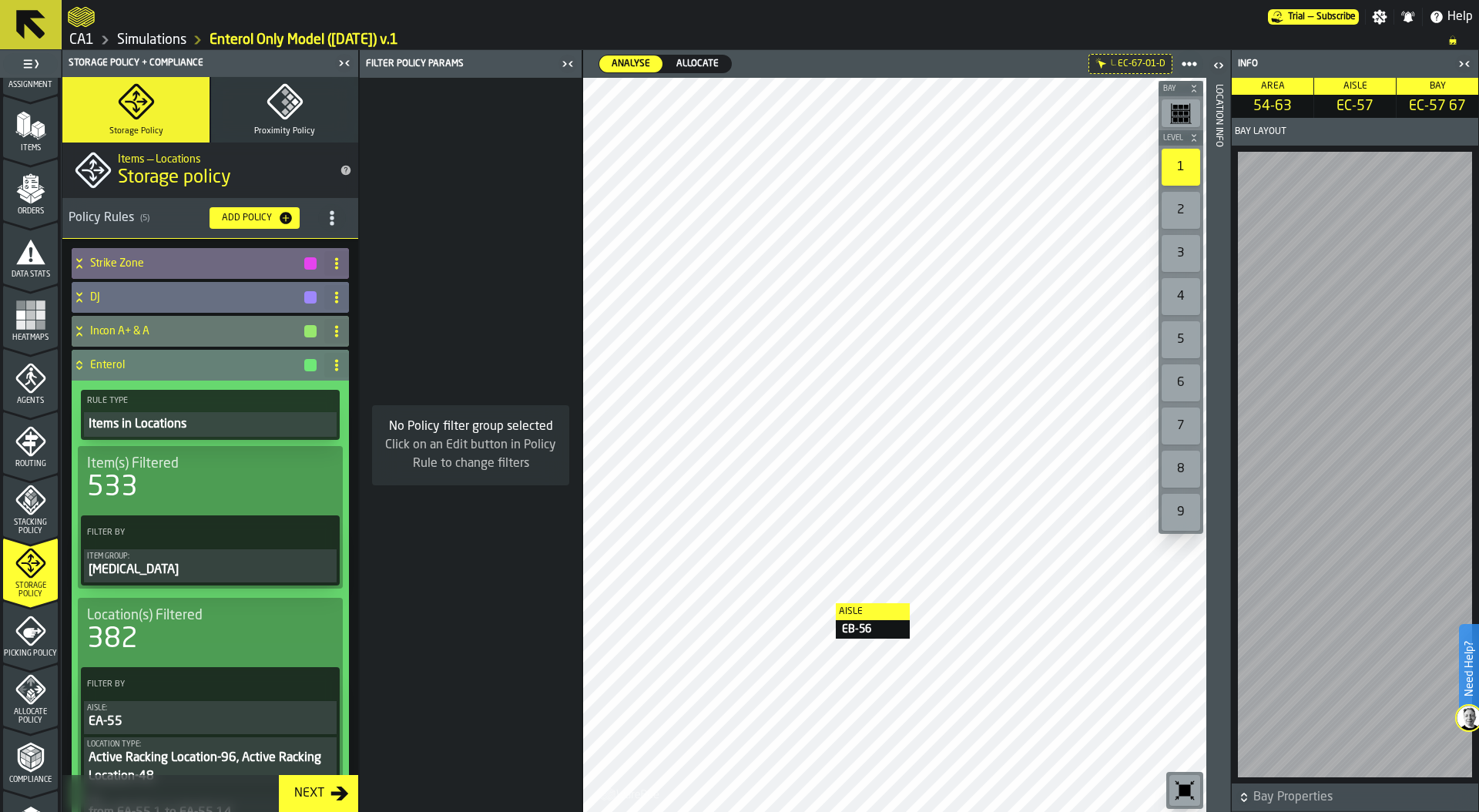
click at [196, 565] on div "[MEDICAL_DATA]" at bounding box center [209, 570] width 246 height 18
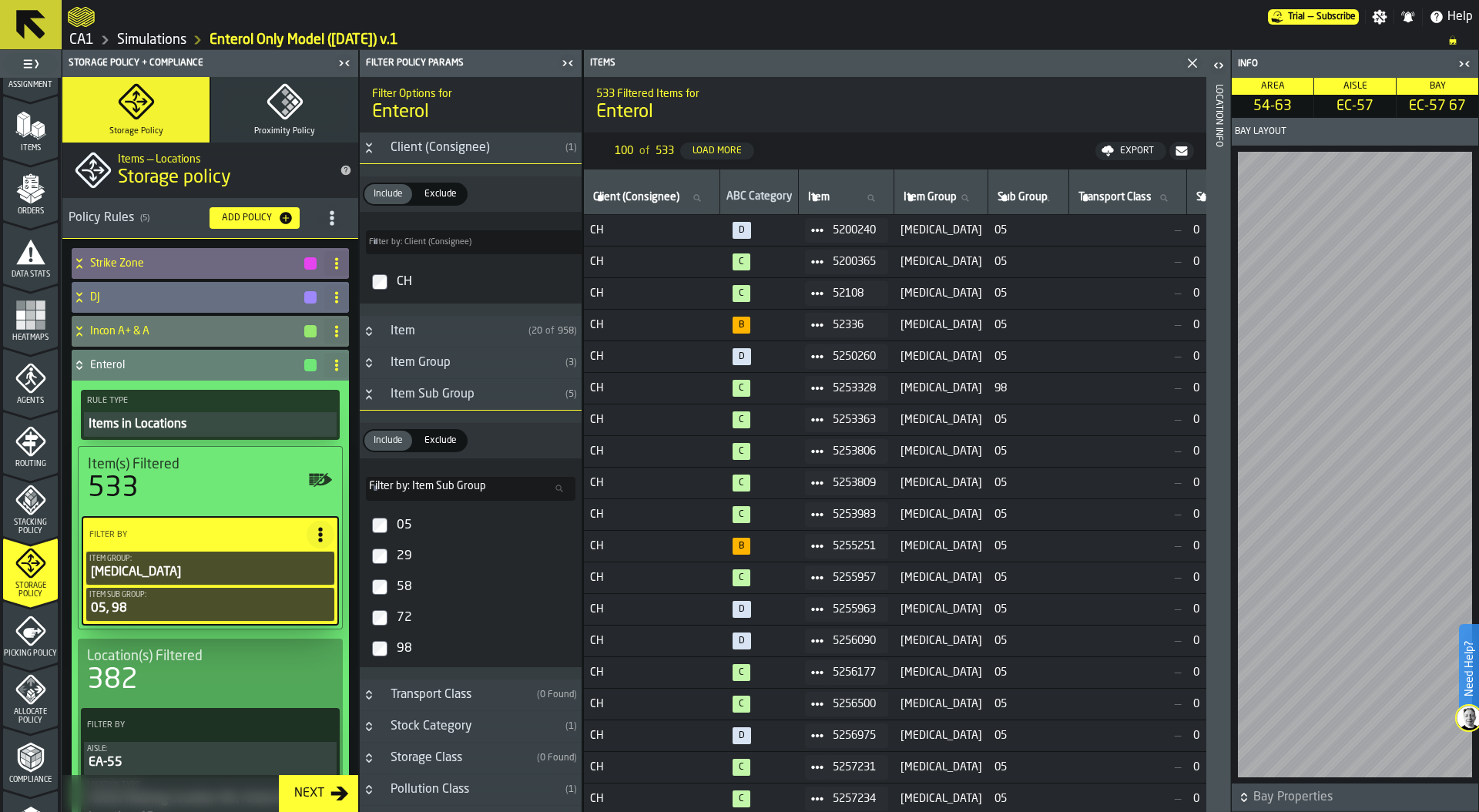
click at [333, 206] on span "title-section-[object Object]" at bounding box center [331, 217] width 28 height 28
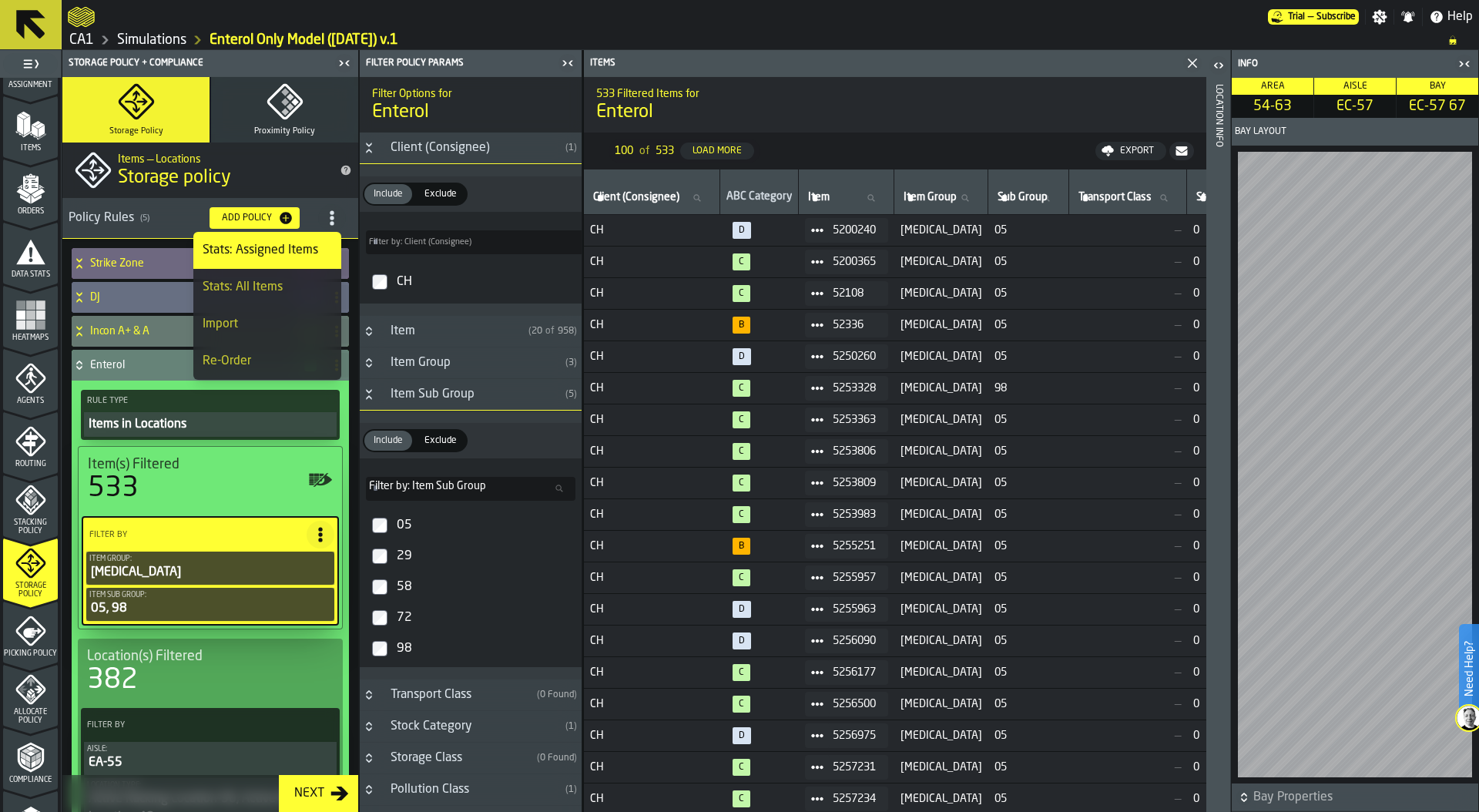
click at [293, 250] on div "Stats: Assigned Items" at bounding box center [266, 250] width 129 height 18
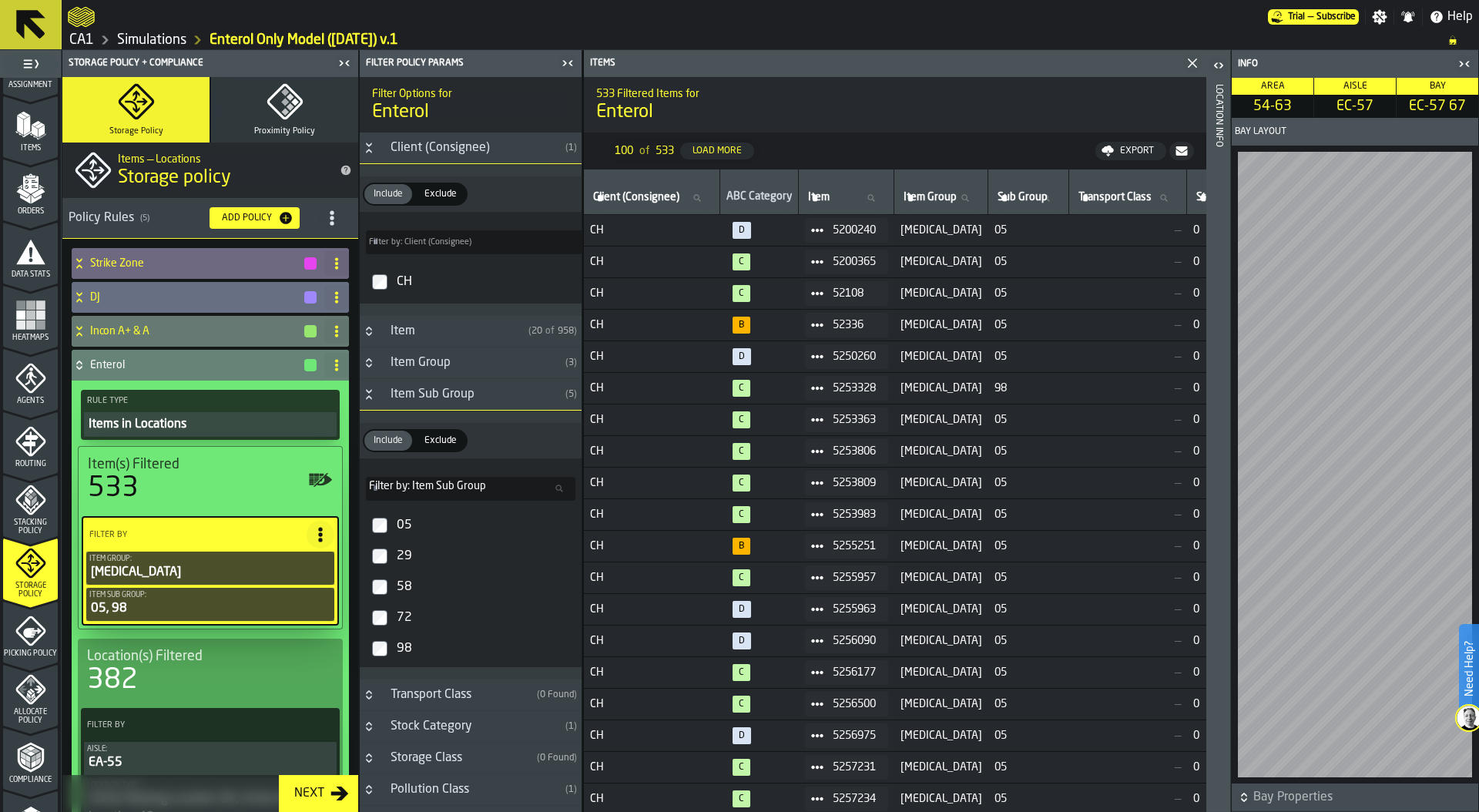
click at [0, 0] on icon "PolicyFilterItem-Item Group" at bounding box center [0, 0] width 0 height 0
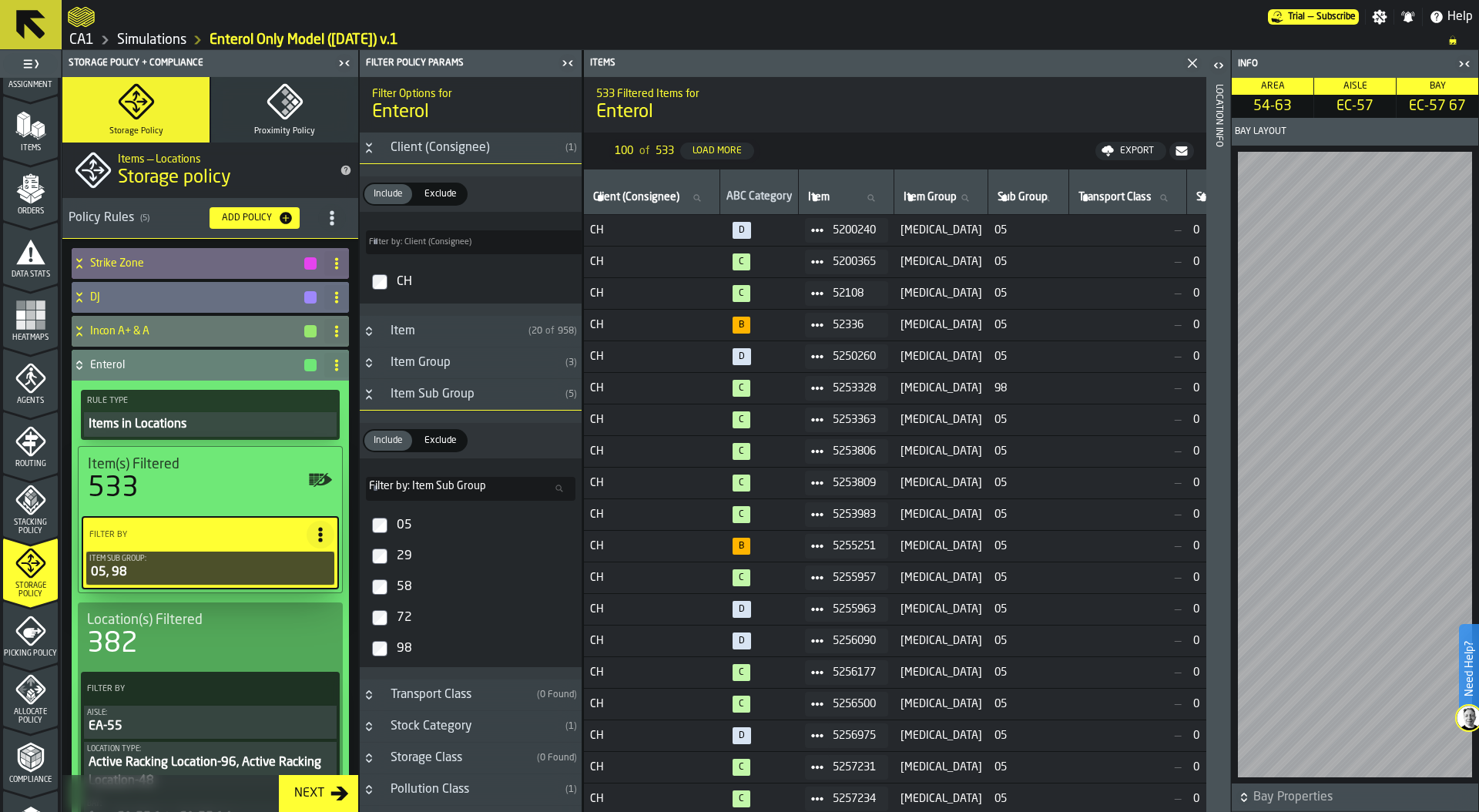
click at [749, 229] on span "D" at bounding box center [742, 229] width 18 height 17
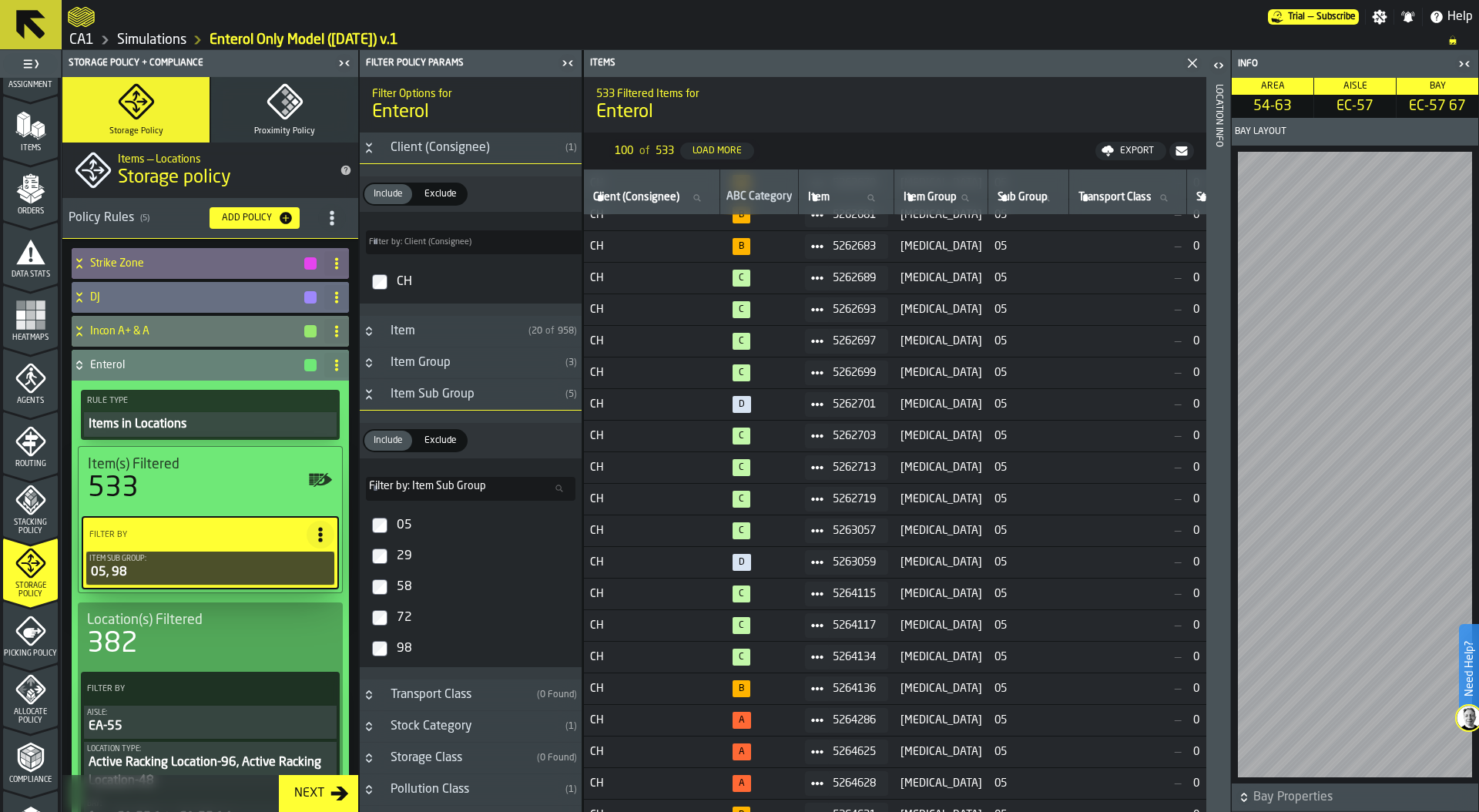
scroll to position [1830, 0]
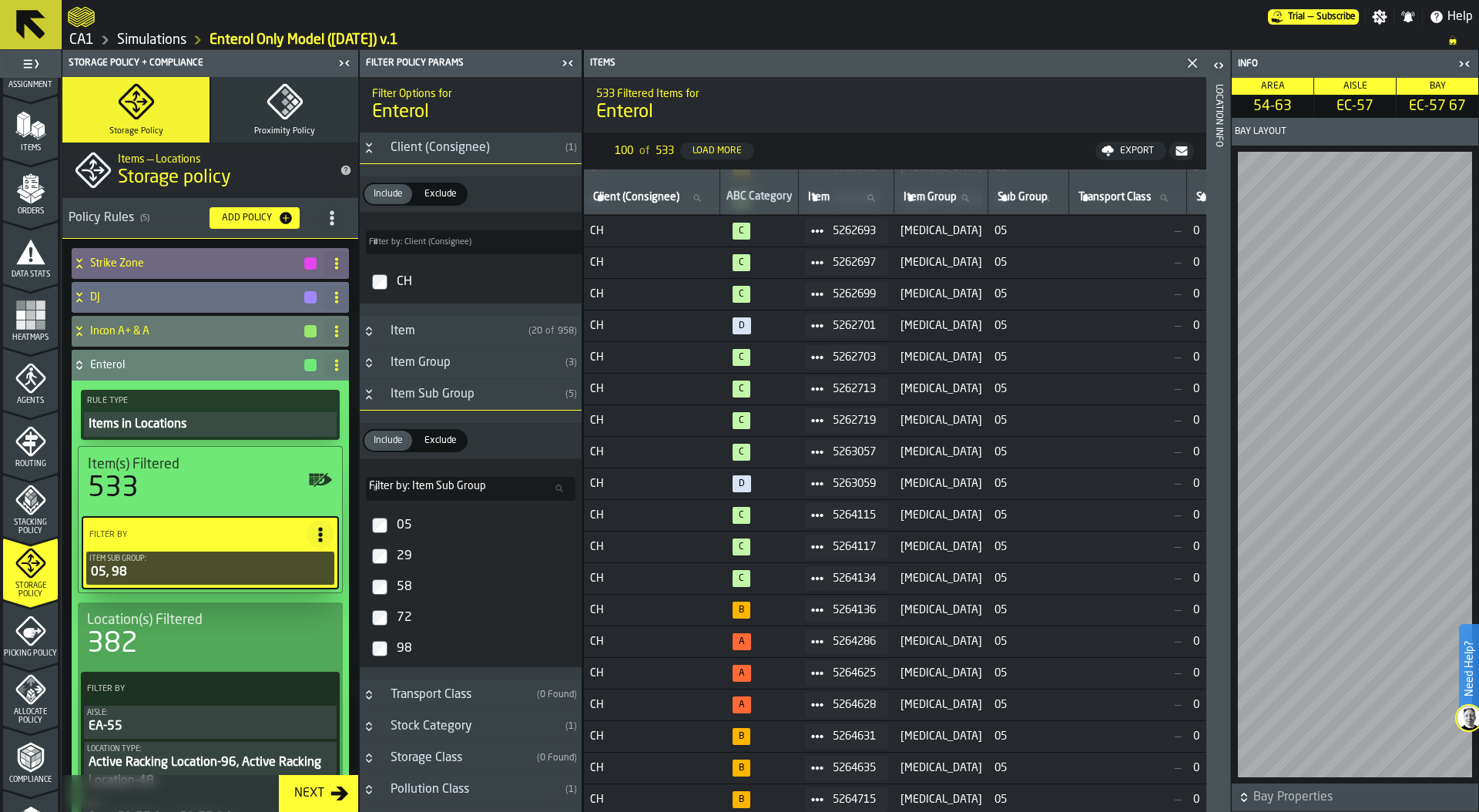
click at [192, 470] on div "Item(s) Filtered" at bounding box center [209, 464] width 245 height 17
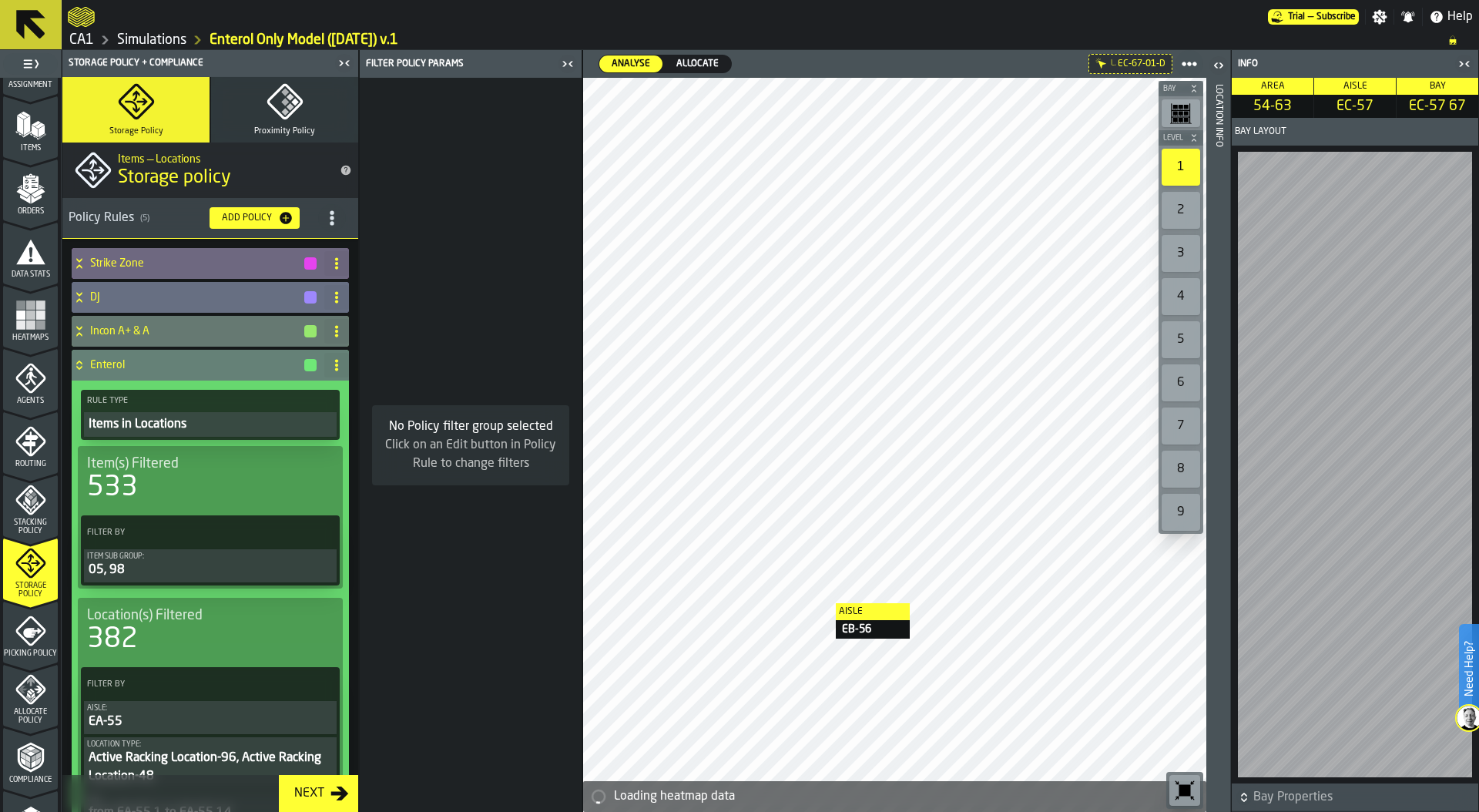
click at [181, 623] on span "Location(s) Filtered" at bounding box center [144, 615] width 116 height 17
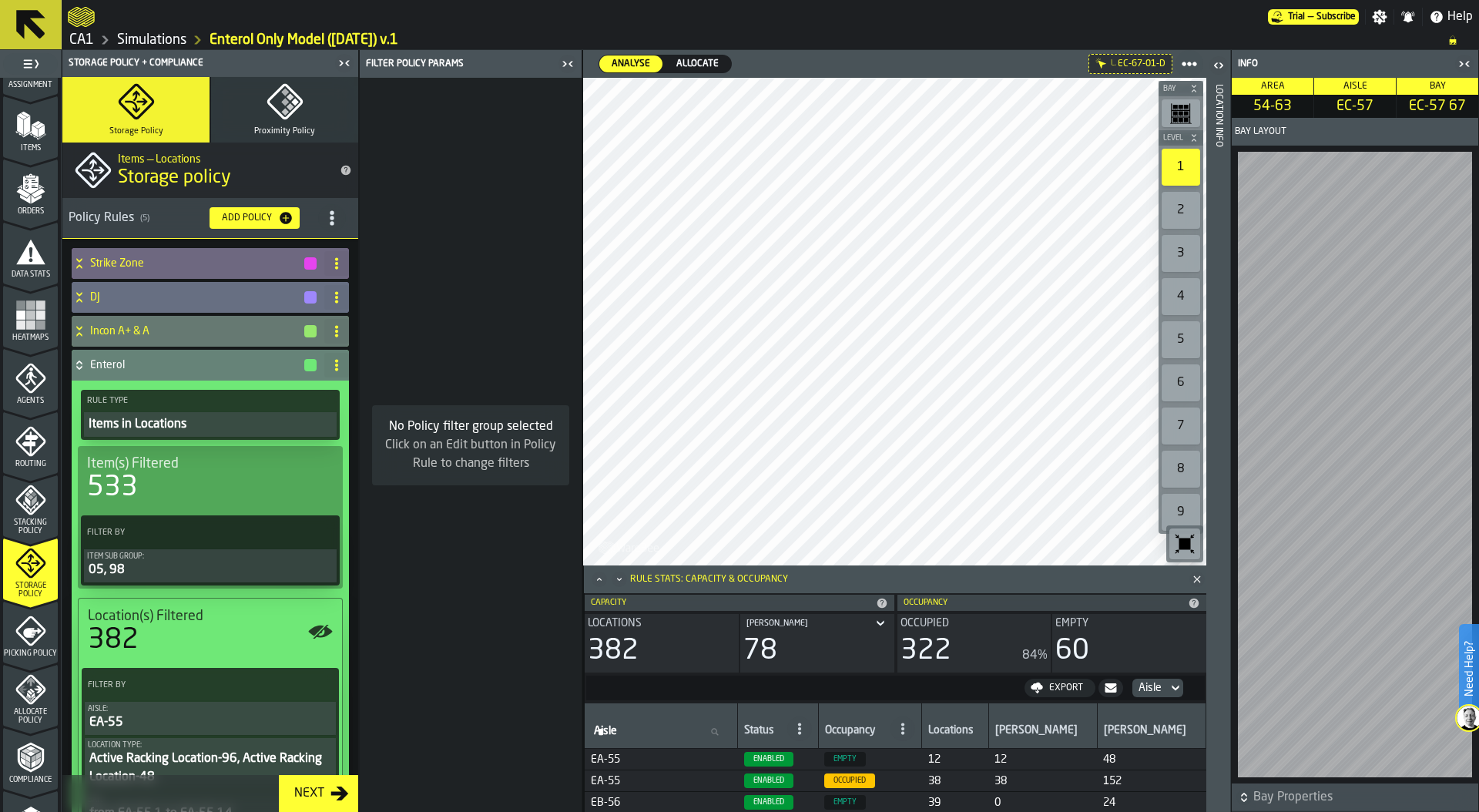
click at [1197, 576] on icon "Close" at bounding box center [1197, 579] width 15 height 15
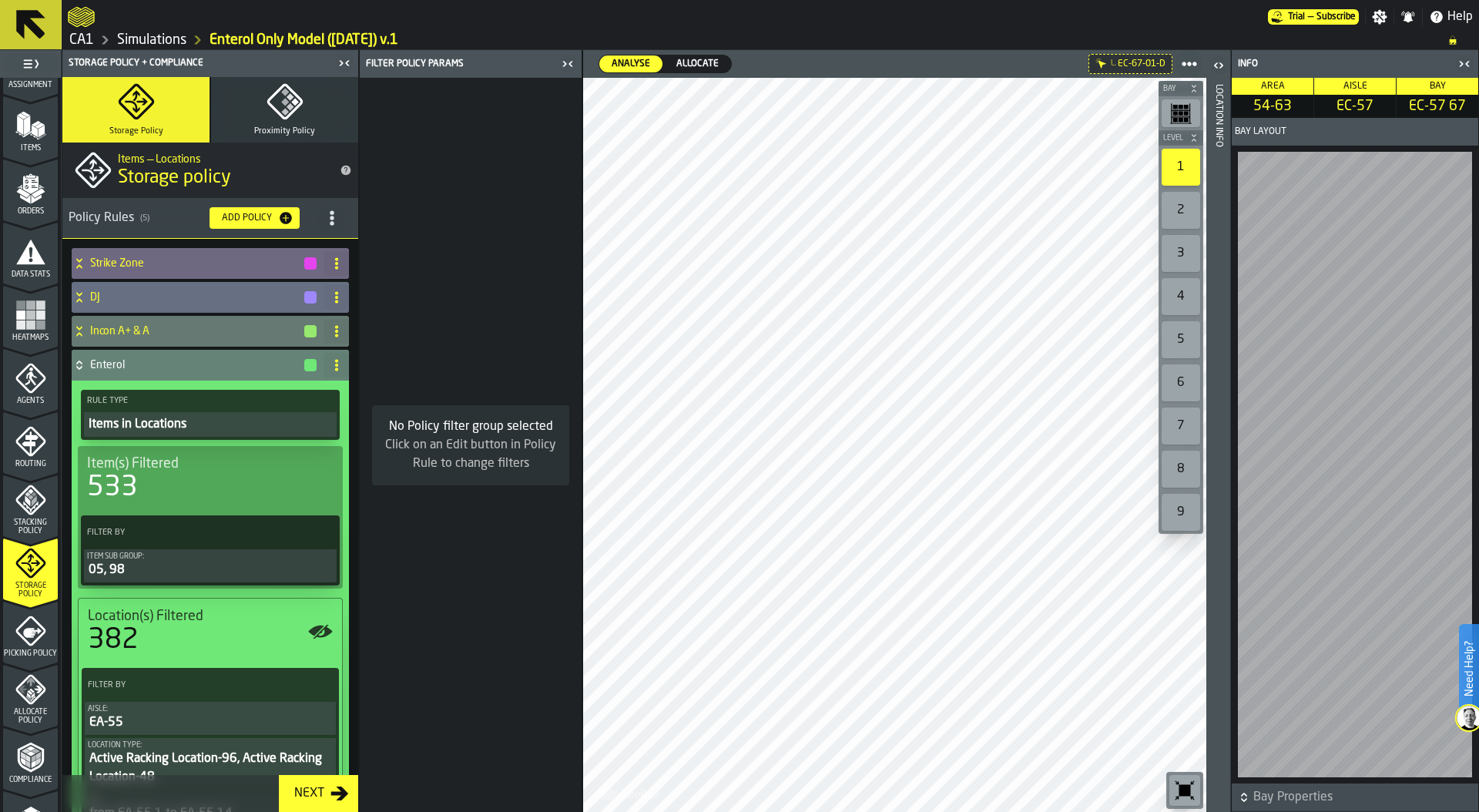
click at [38, 306] on rect "menu Heatmaps" at bounding box center [40, 305] width 10 height 10
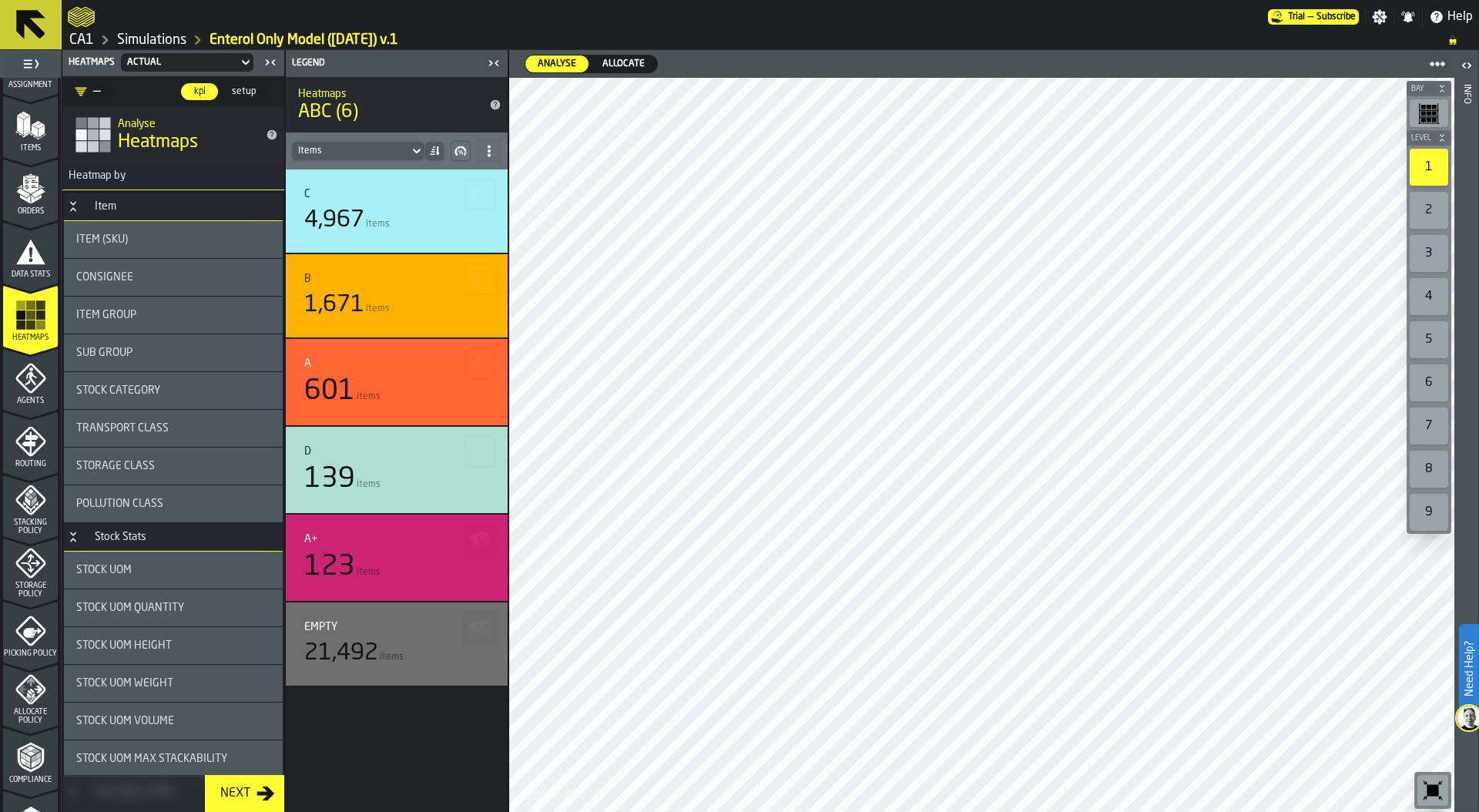
click at [97, 90] on div "—" at bounding box center [87, 91] width 26 height 18
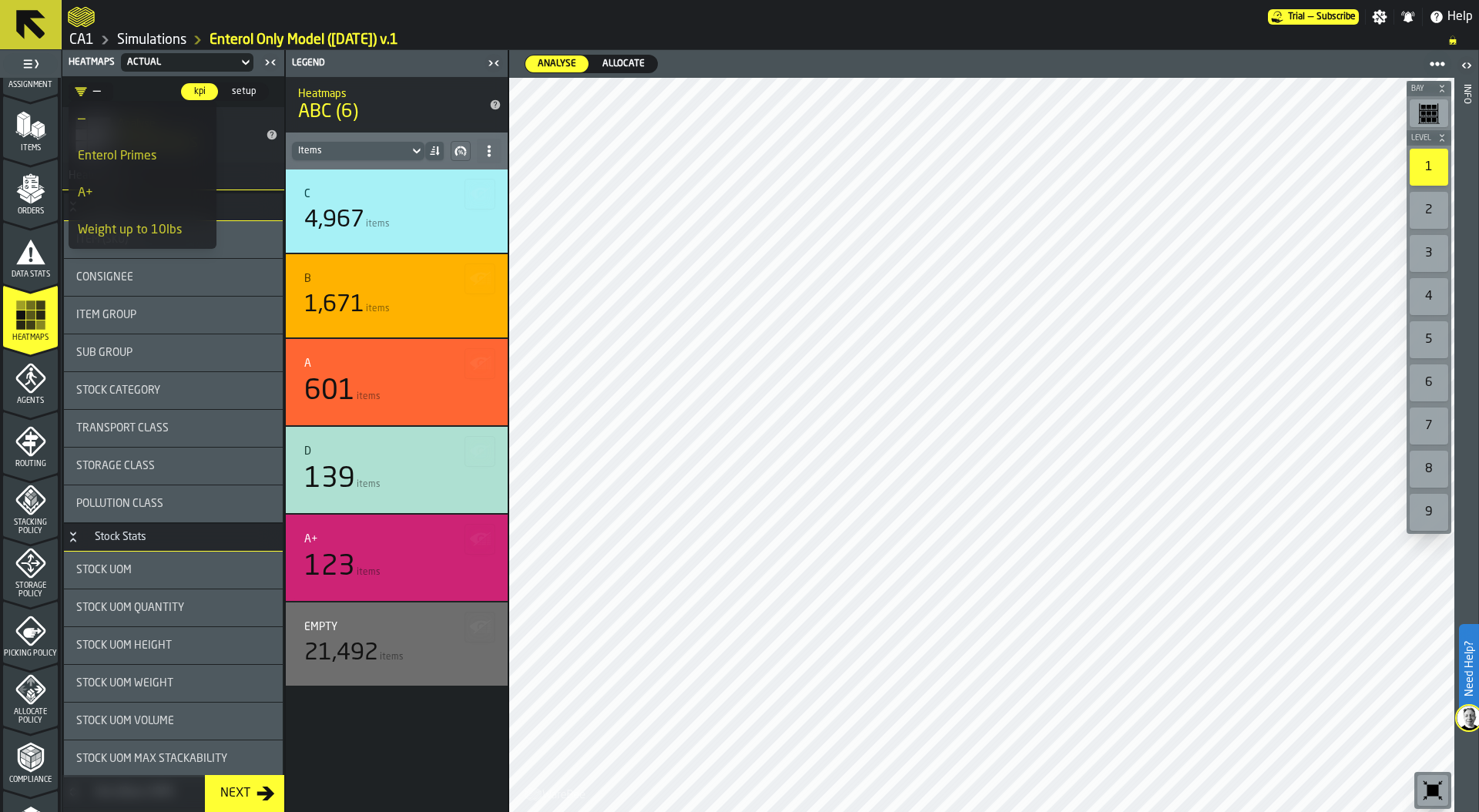
click at [120, 152] on div "Enterol Primes" at bounding box center [142, 156] width 129 height 18
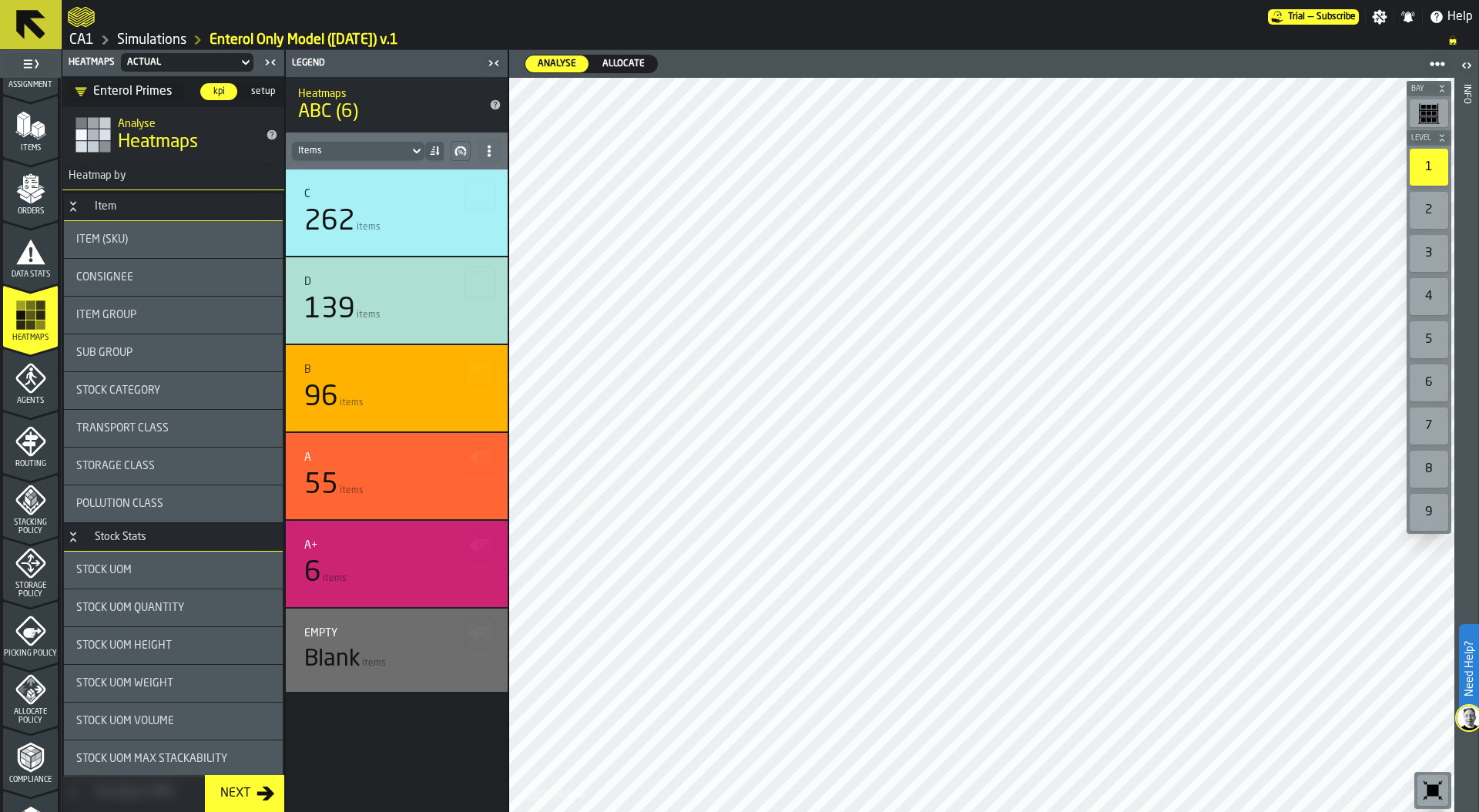
click at [344, 311] on div "139" at bounding box center [329, 310] width 51 height 30
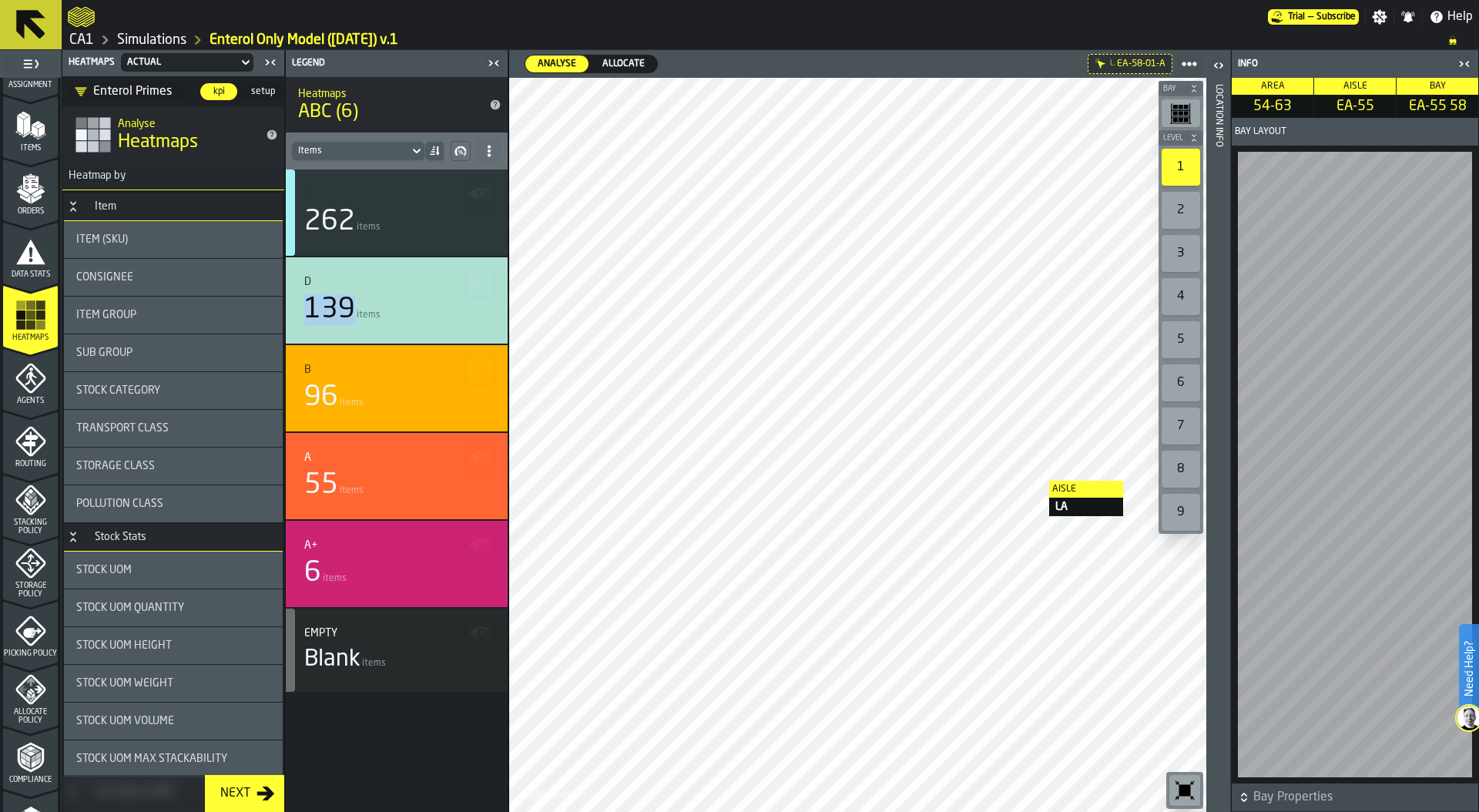
click at [1221, 390] on div "Location Info" at bounding box center [1218, 445] width 10 height 727
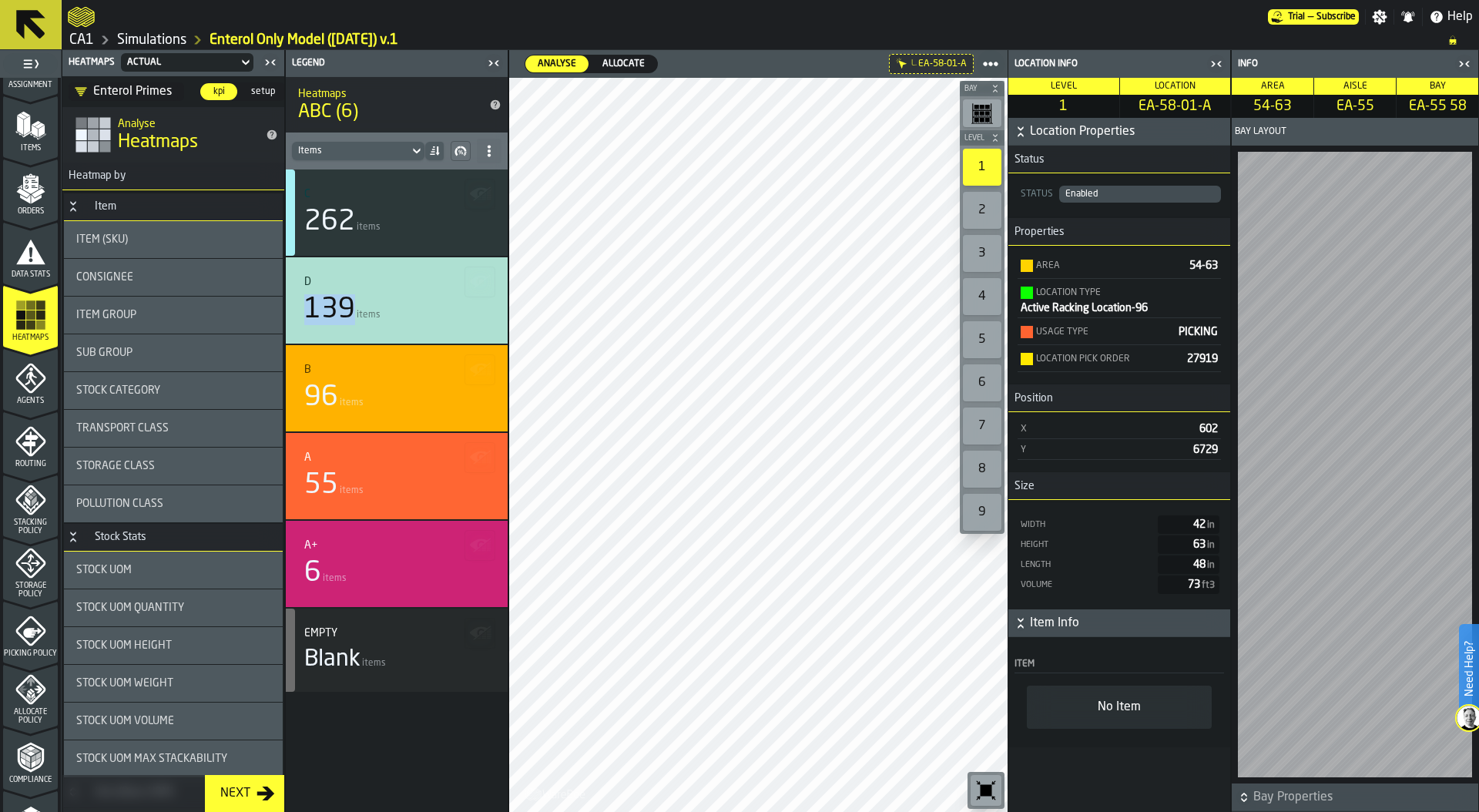
click at [378, 293] on div "D 139 items" at bounding box center [396, 300] width 185 height 49
click at [1032, 683] on span "StatList-item-75171901" at bounding box center [1030, 690] width 25 height 25
click at [1071, 772] on div "Show Items" at bounding box center [1067, 773] width 80 height 10
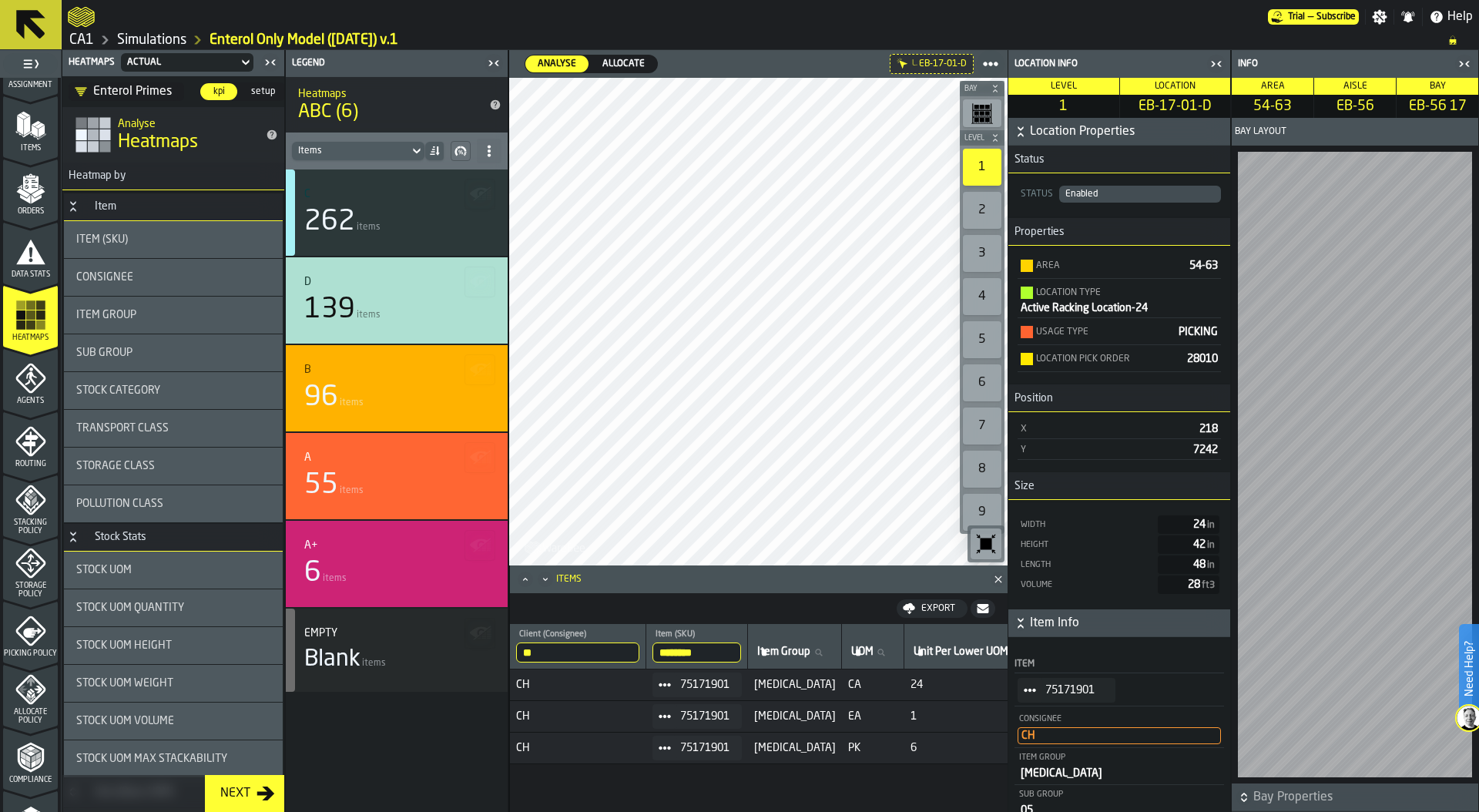
drag, startPoint x: 722, startPoint y: 654, endPoint x: 644, endPoint y: 654, distance: 78.0
drag, startPoint x: 1138, startPoint y: 106, endPoint x: 1225, endPoint y: 103, distance: 87.1
click at [1226, 104] on span "EB-17-01-A" at bounding box center [1175, 106] width 105 height 17
copy span "EB-17-01-A"
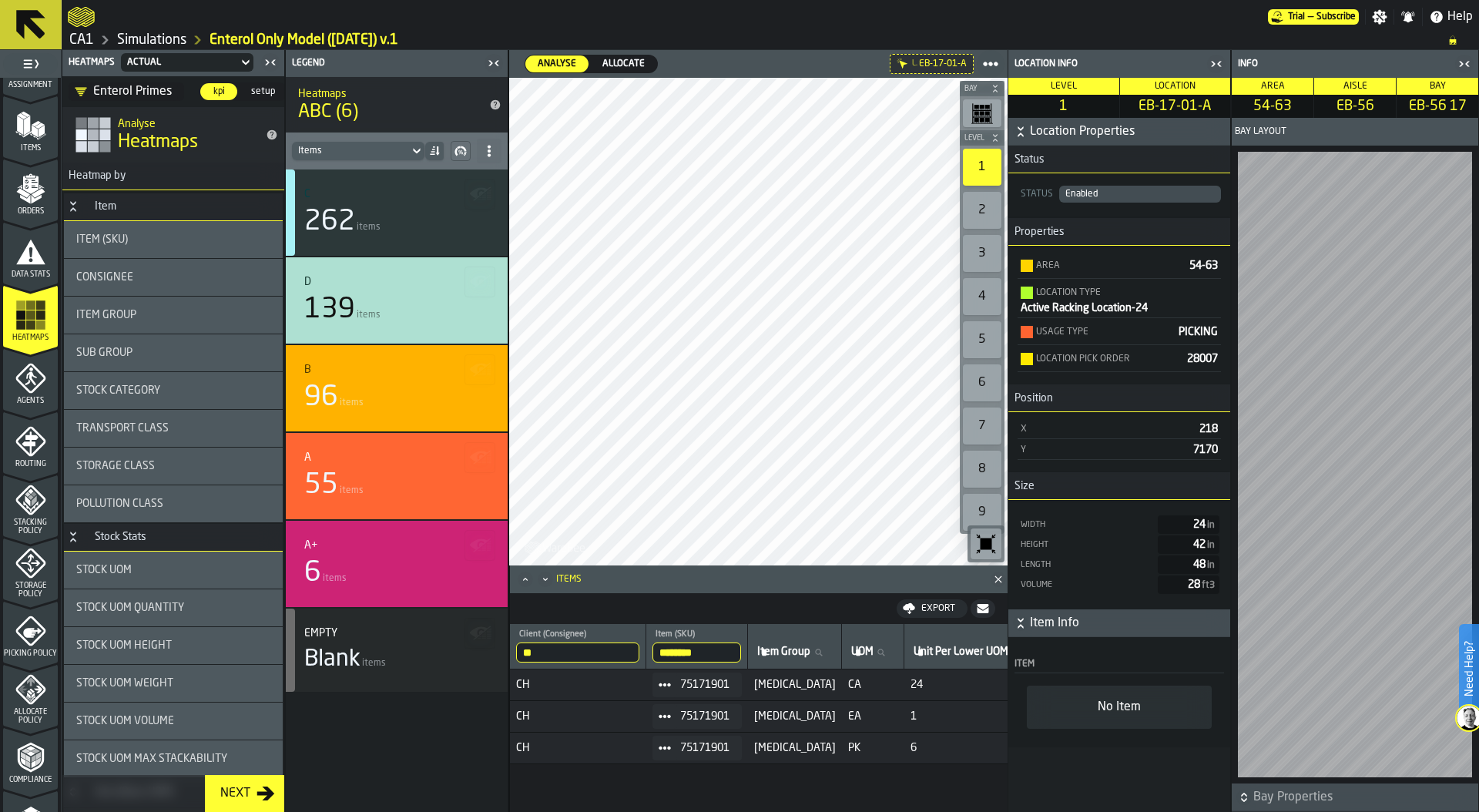
click at [640, 644] on input "**" at bounding box center [578, 652] width 124 height 20
click at [667, 680] on icon at bounding box center [664, 684] width 12 height 12
click at [707, 732] on li "Show Orders" at bounding box center [709, 740] width 99 height 29
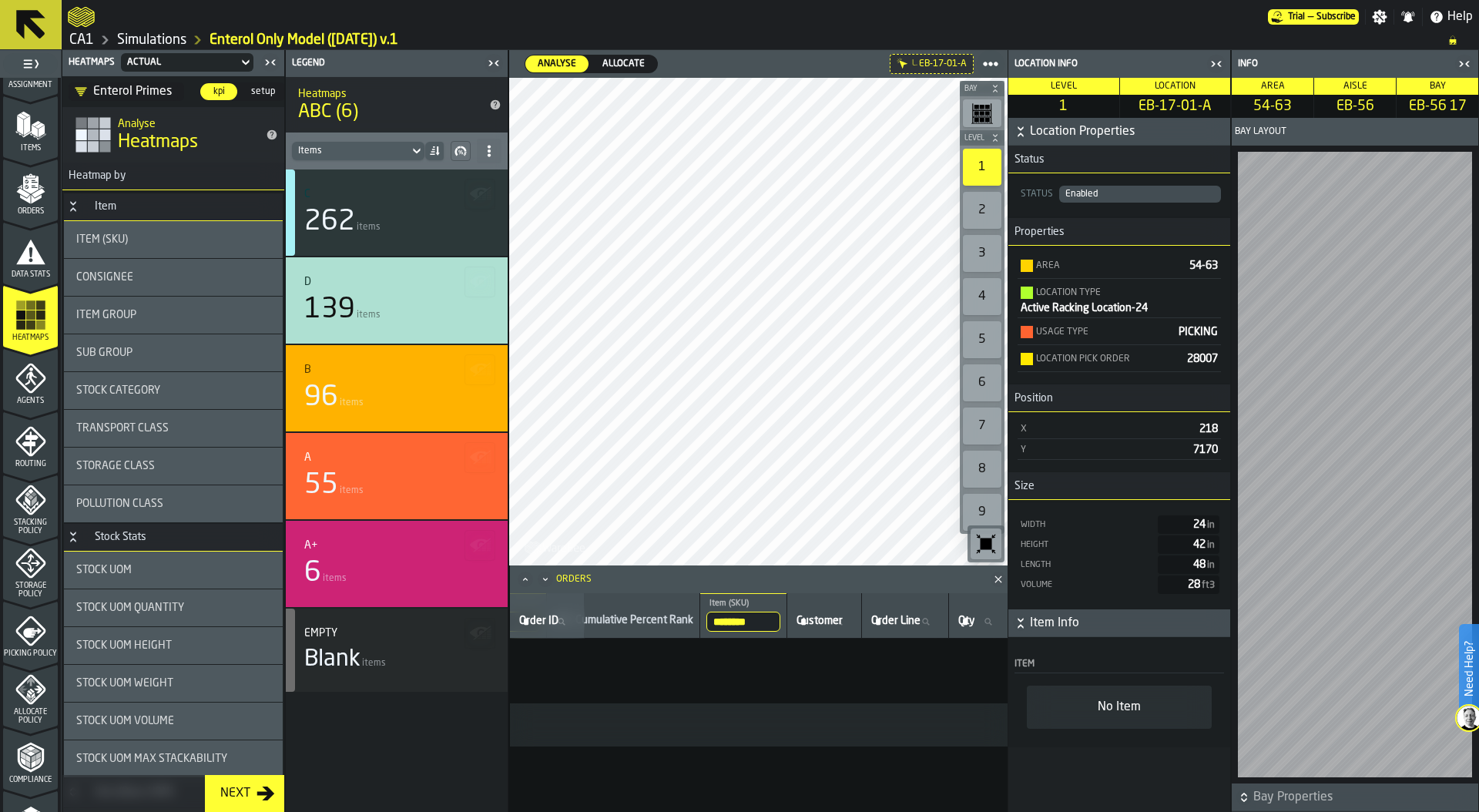
scroll to position [0, 0]
click at [1219, 63] on icon "button-toggle-Close me" at bounding box center [1216, 63] width 18 height 18
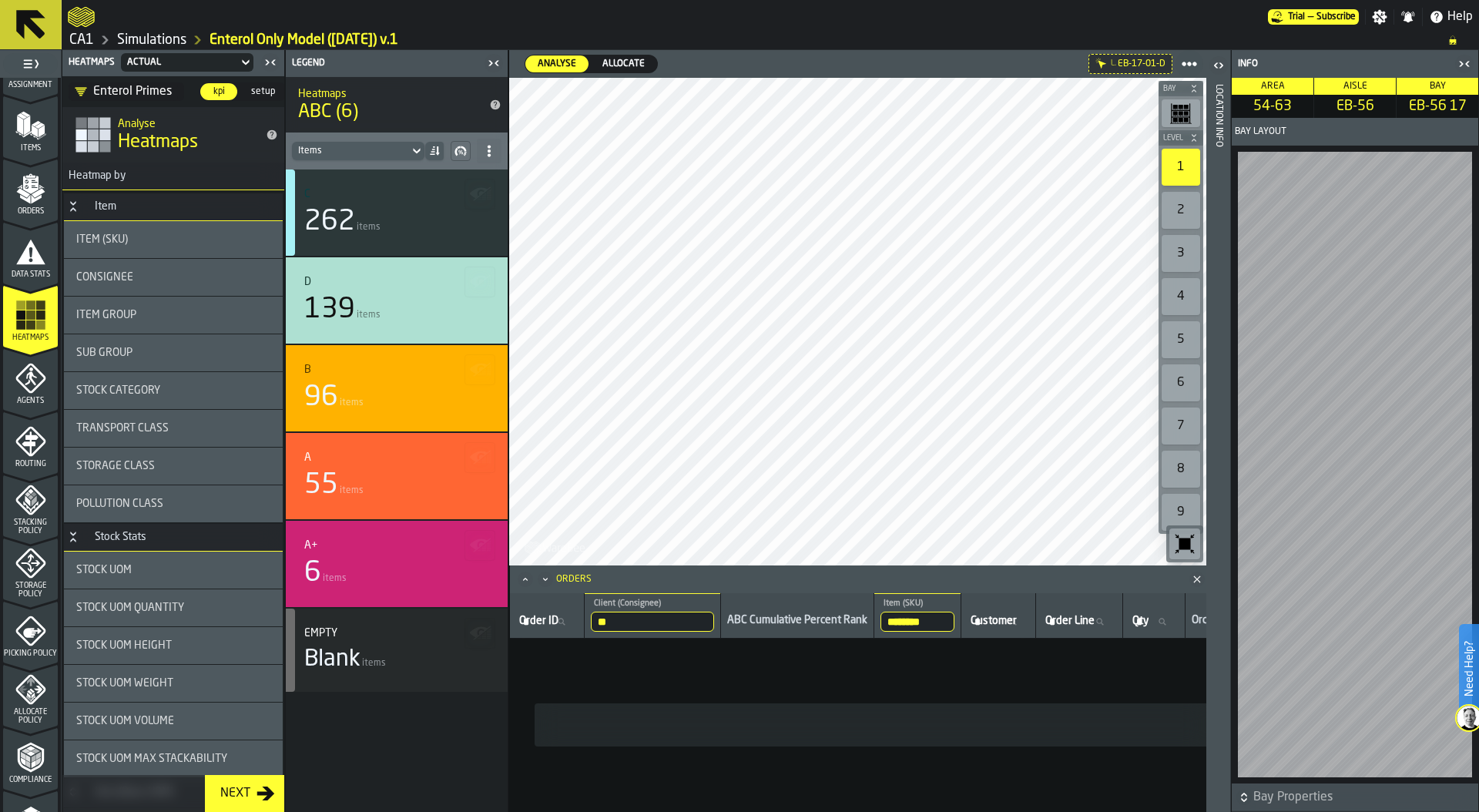
click at [1220, 538] on div "Location Info" at bounding box center [1218, 445] width 10 height 727
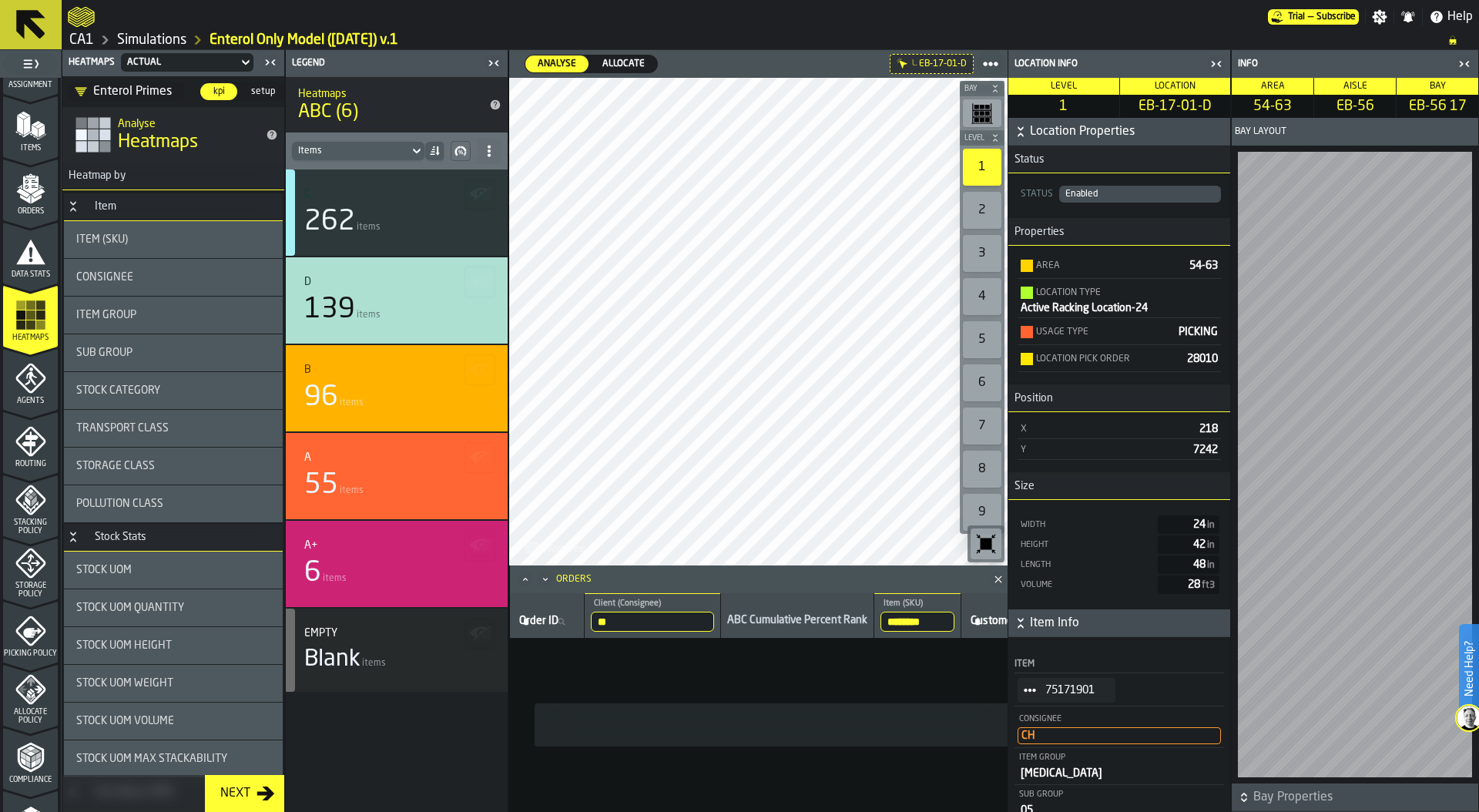
click at [1465, 64] on icon "button-toggle-Close me" at bounding box center [1464, 63] width 18 height 18
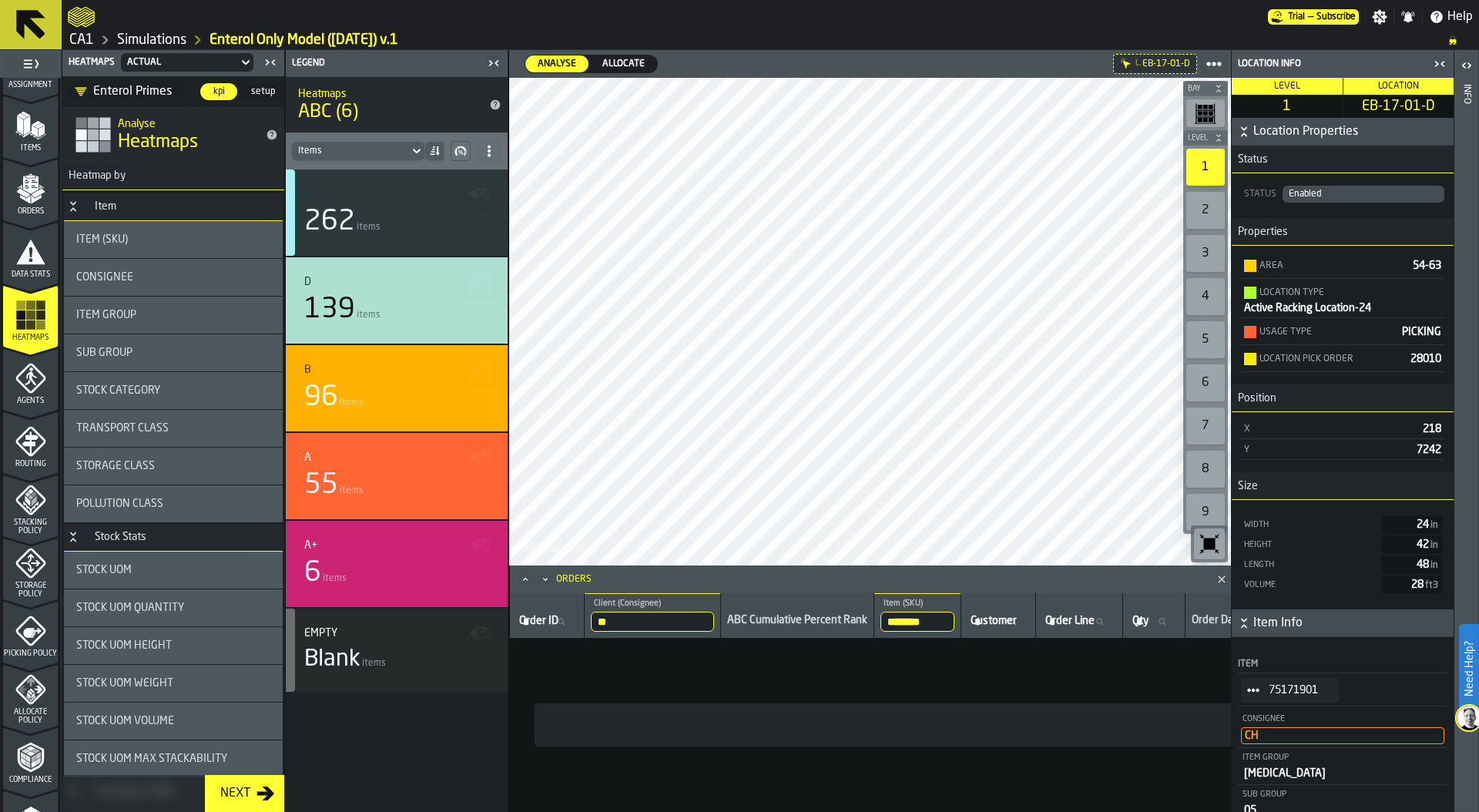
click at [1436, 63] on icon "button-toggle-Close me" at bounding box center [1439, 63] width 18 height 18
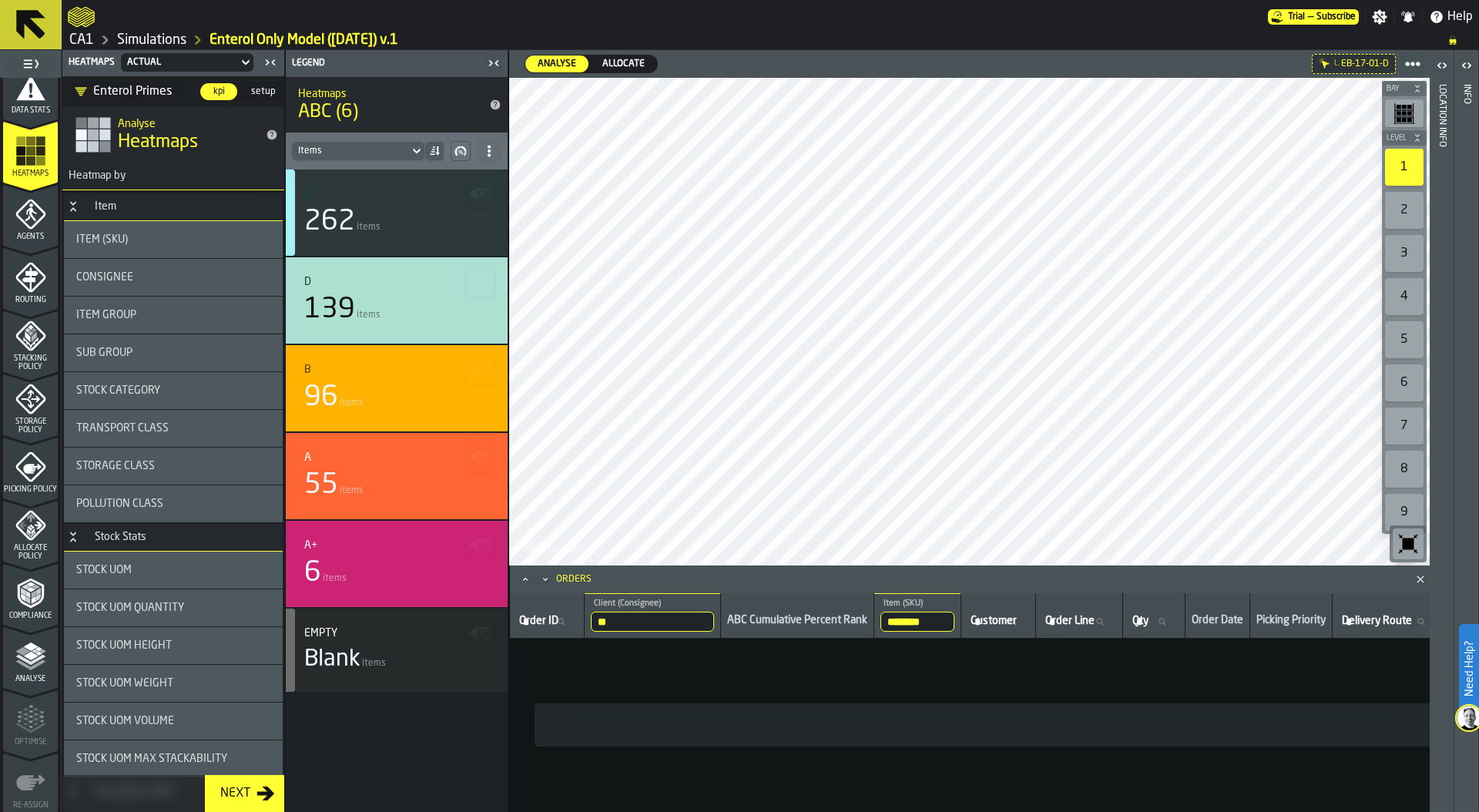
scroll to position [325, 0]
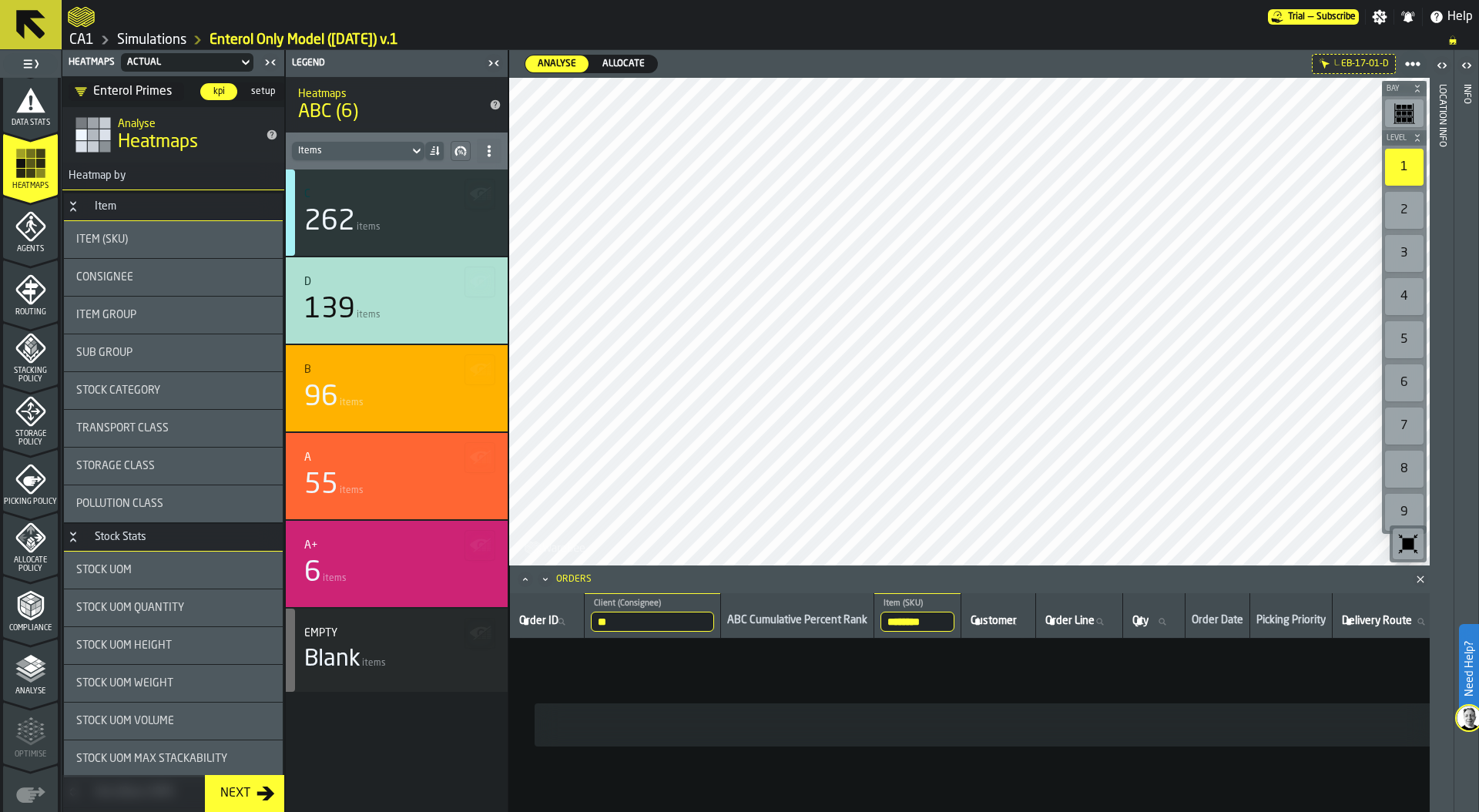
click at [15, 414] on icon "menu Storage Policy" at bounding box center [30, 411] width 30 height 30
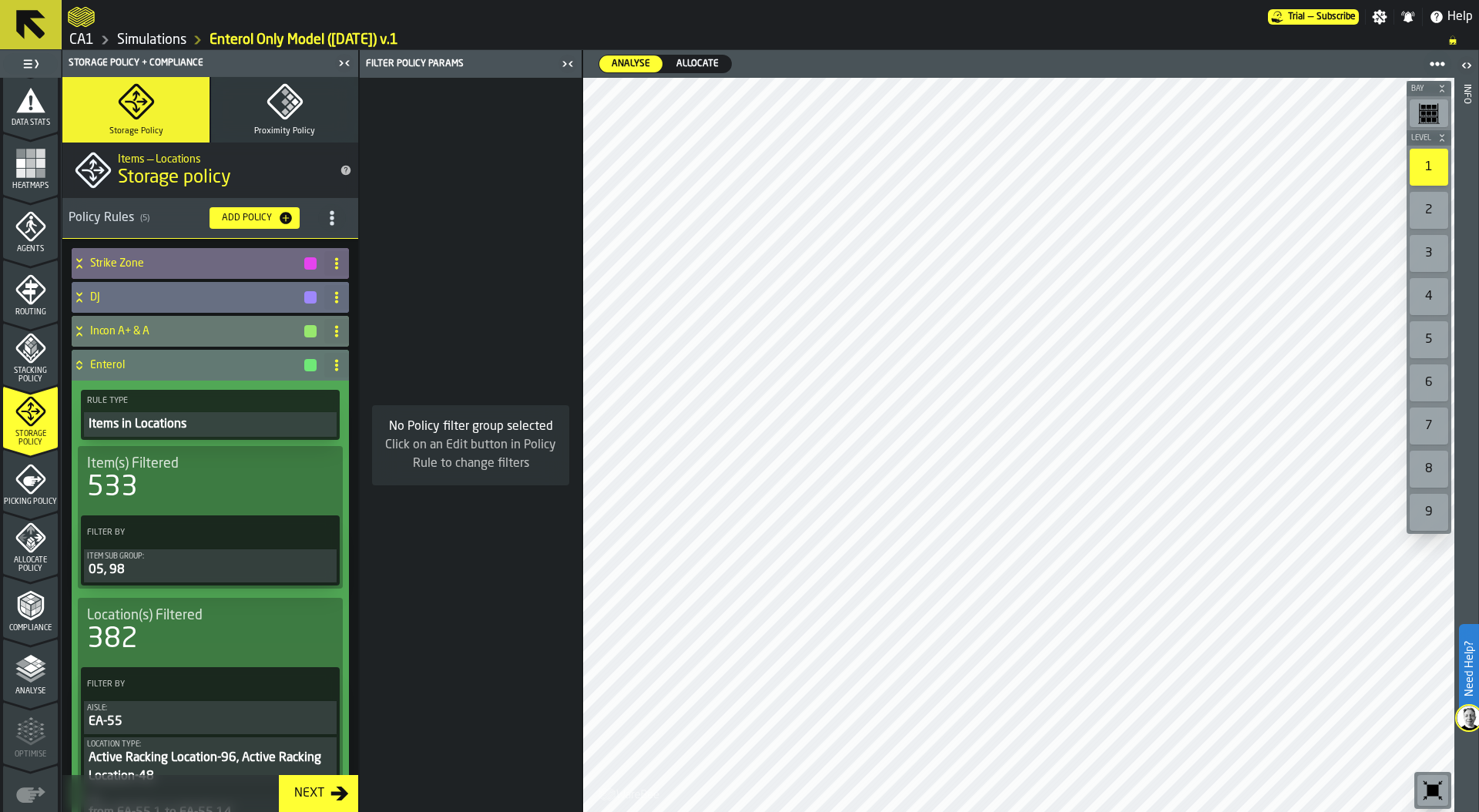
click at [36, 173] on rect "menu Heatmaps" at bounding box center [40, 173] width 10 height 10
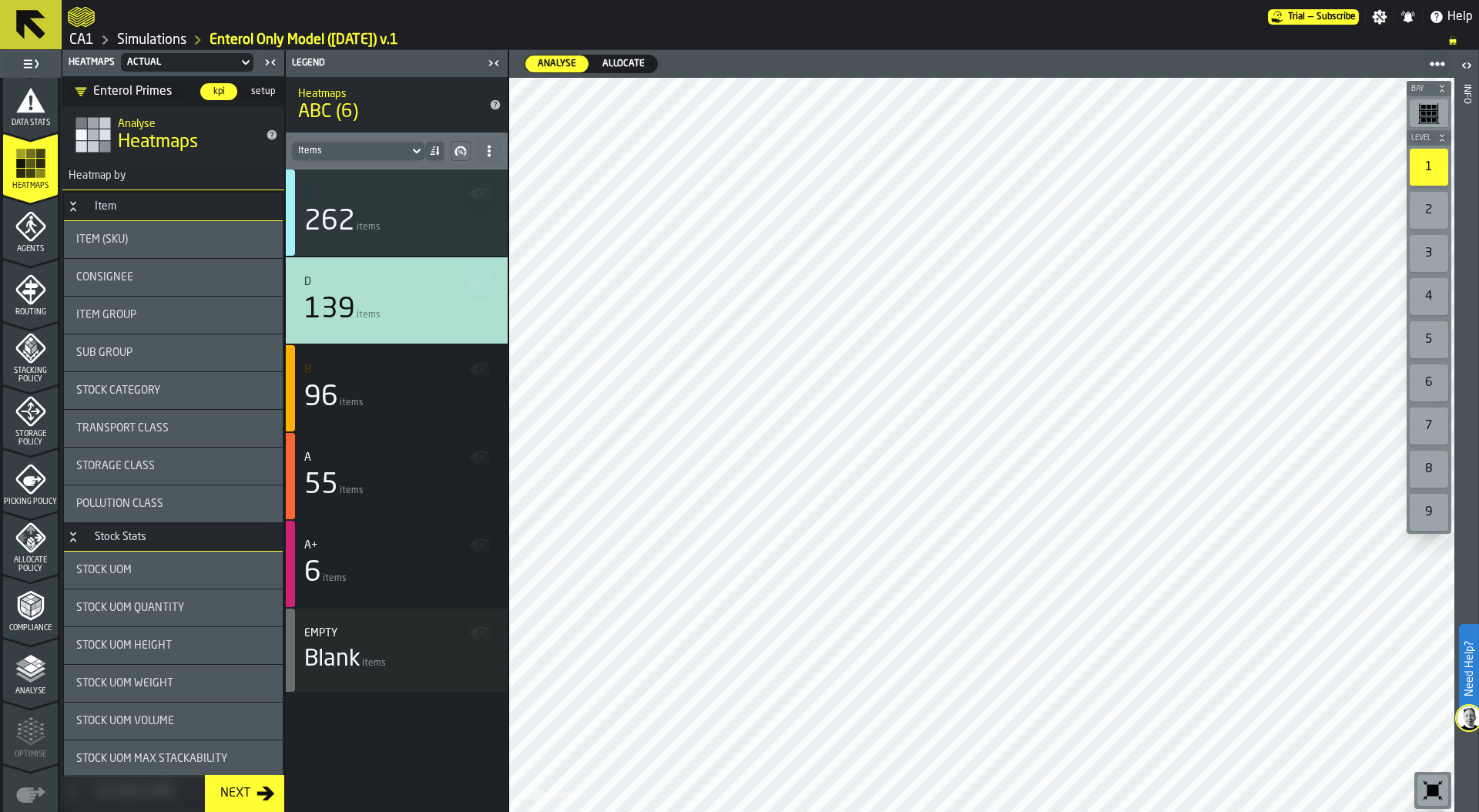
click at [22, 428] on div "Storage Policy" at bounding box center [30, 420] width 55 height 51
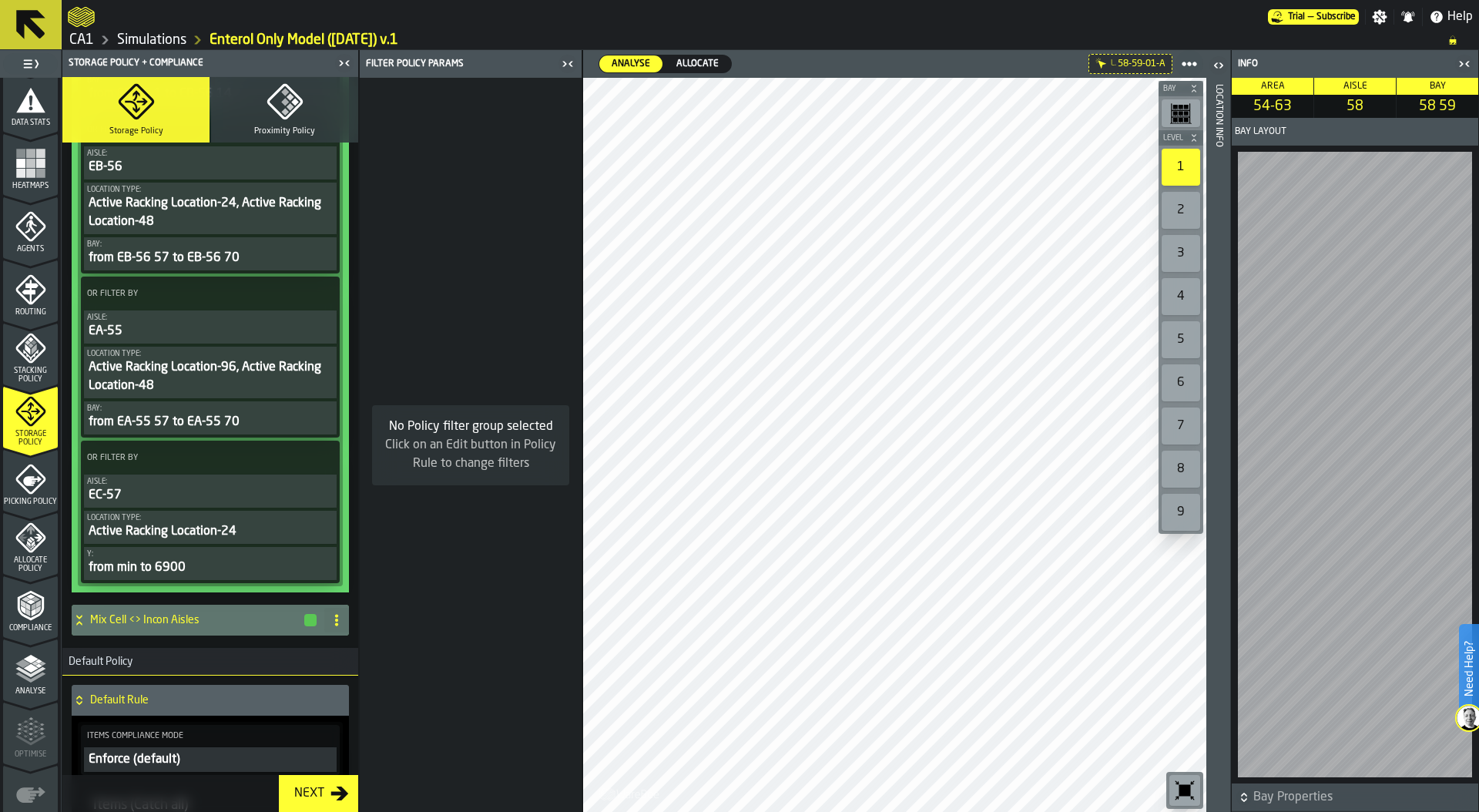
scroll to position [887, 0]
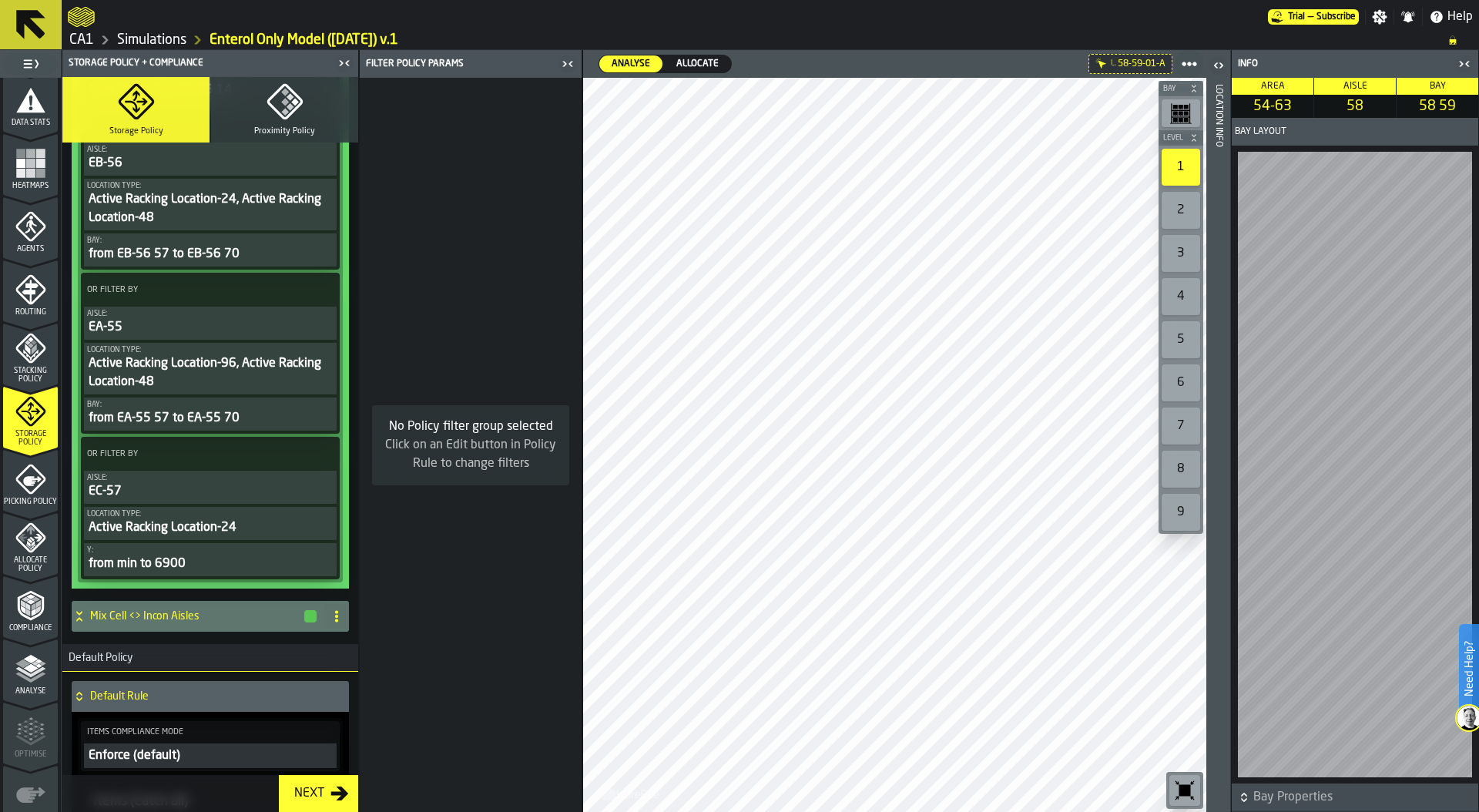
click at [315, 457] on icon at bounding box center [323, 453] width 15 height 15
click at [278, 527] on div "Add (OR) Filter" at bounding box center [282, 522] width 80 height 18
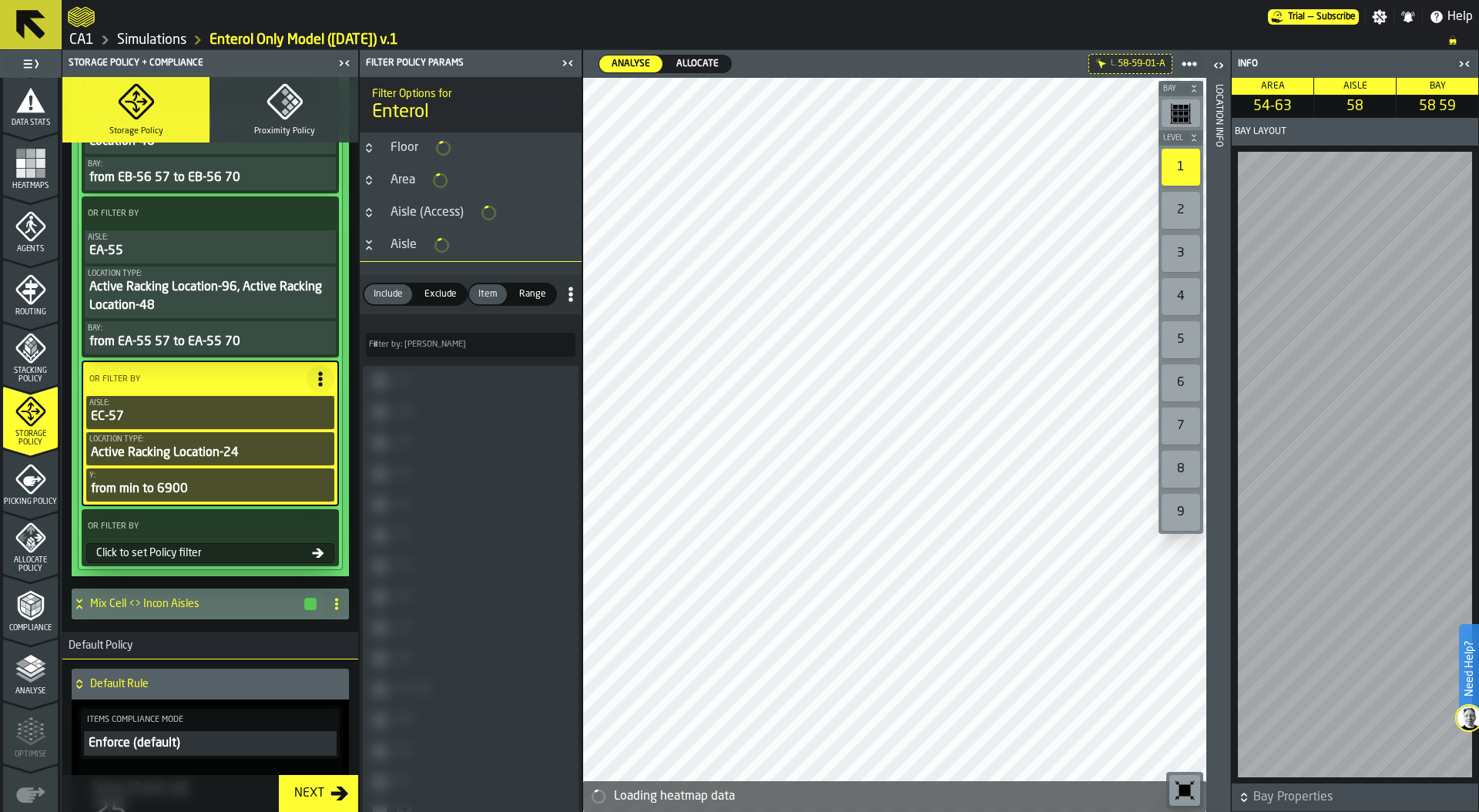
scroll to position [1001, 0]
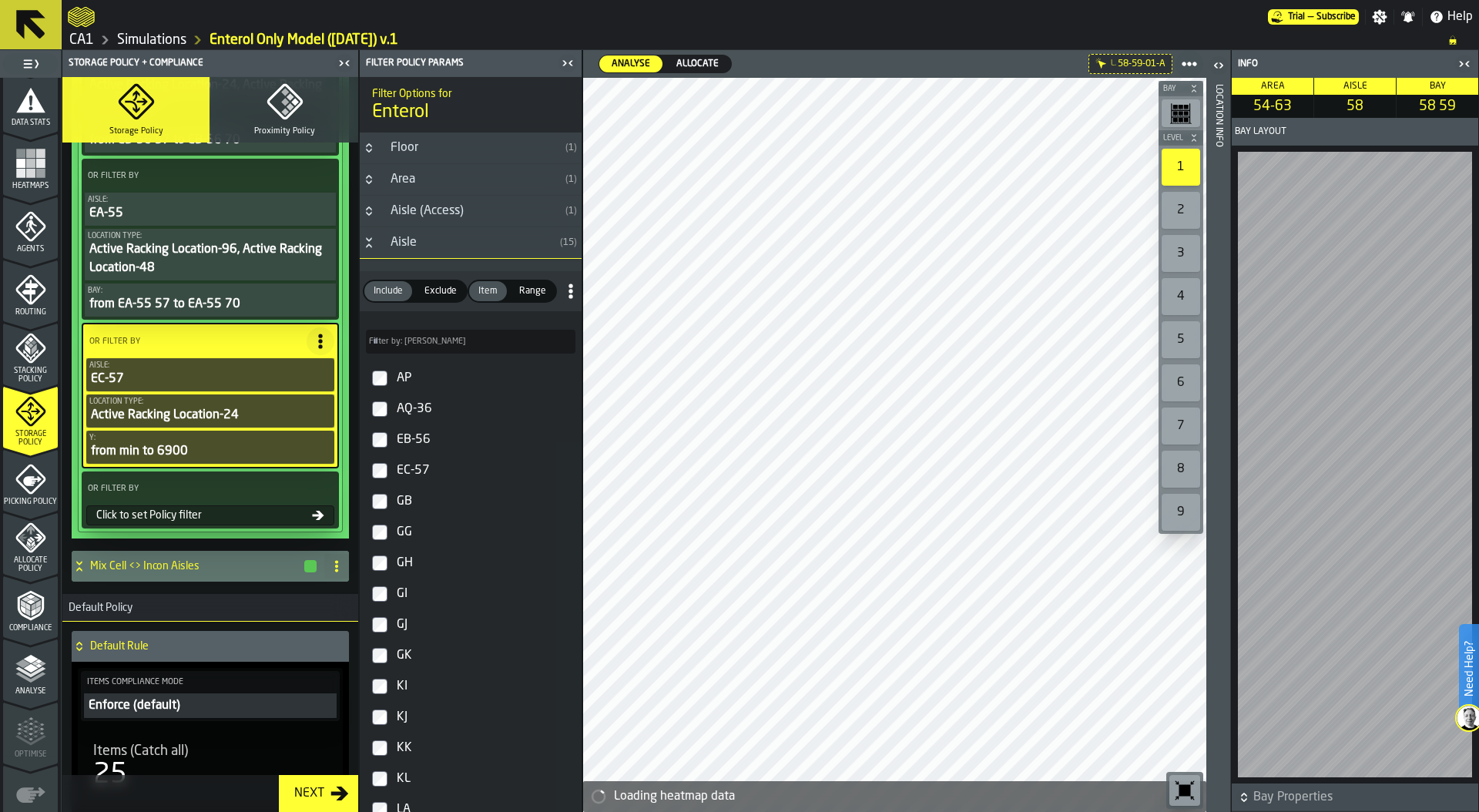
click at [180, 517] on div "Click to set Policy filter" at bounding box center [201, 514] width 221 height 12
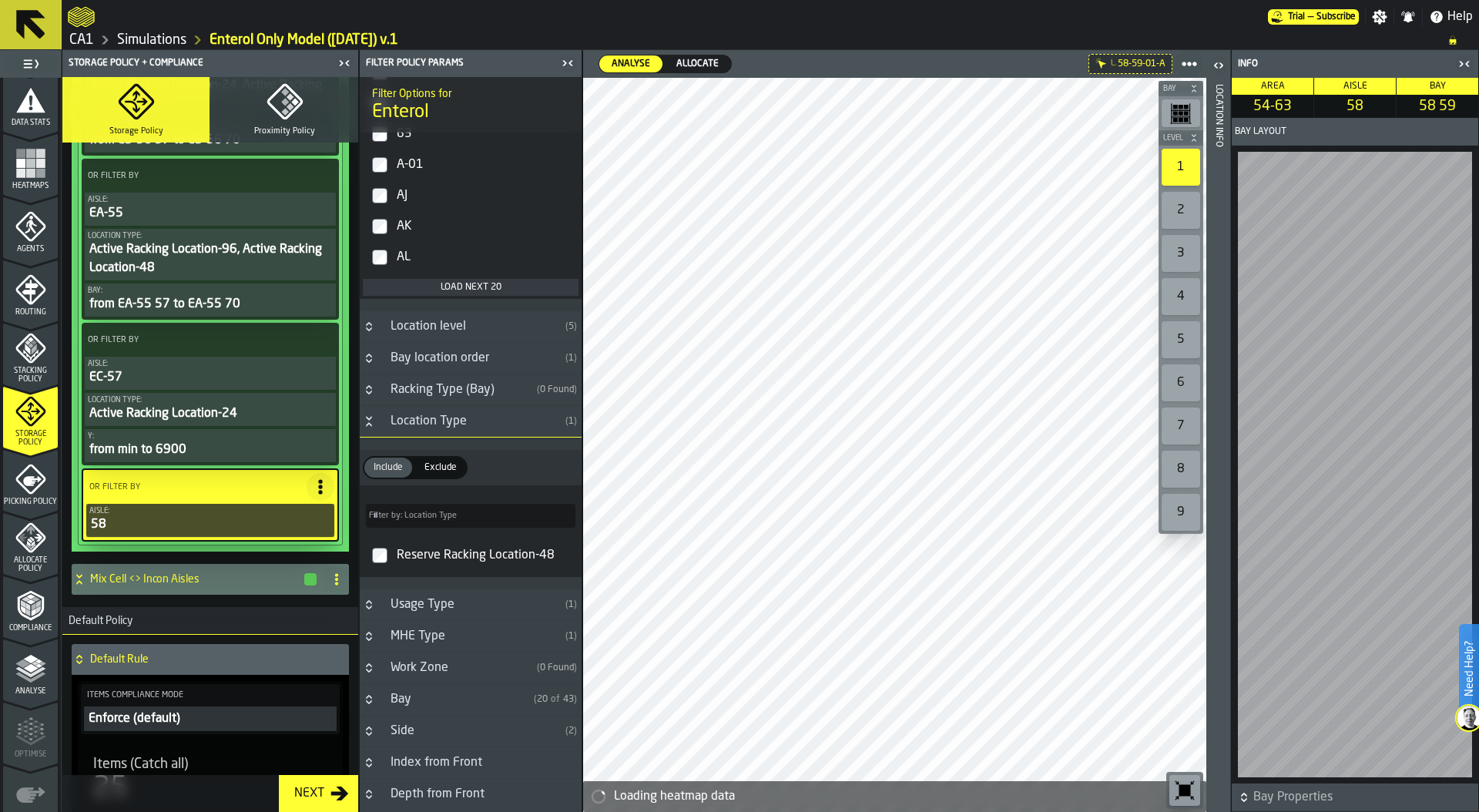
scroll to position [707, 0]
click at [392, 319] on div "Location level" at bounding box center [470, 325] width 178 height 18
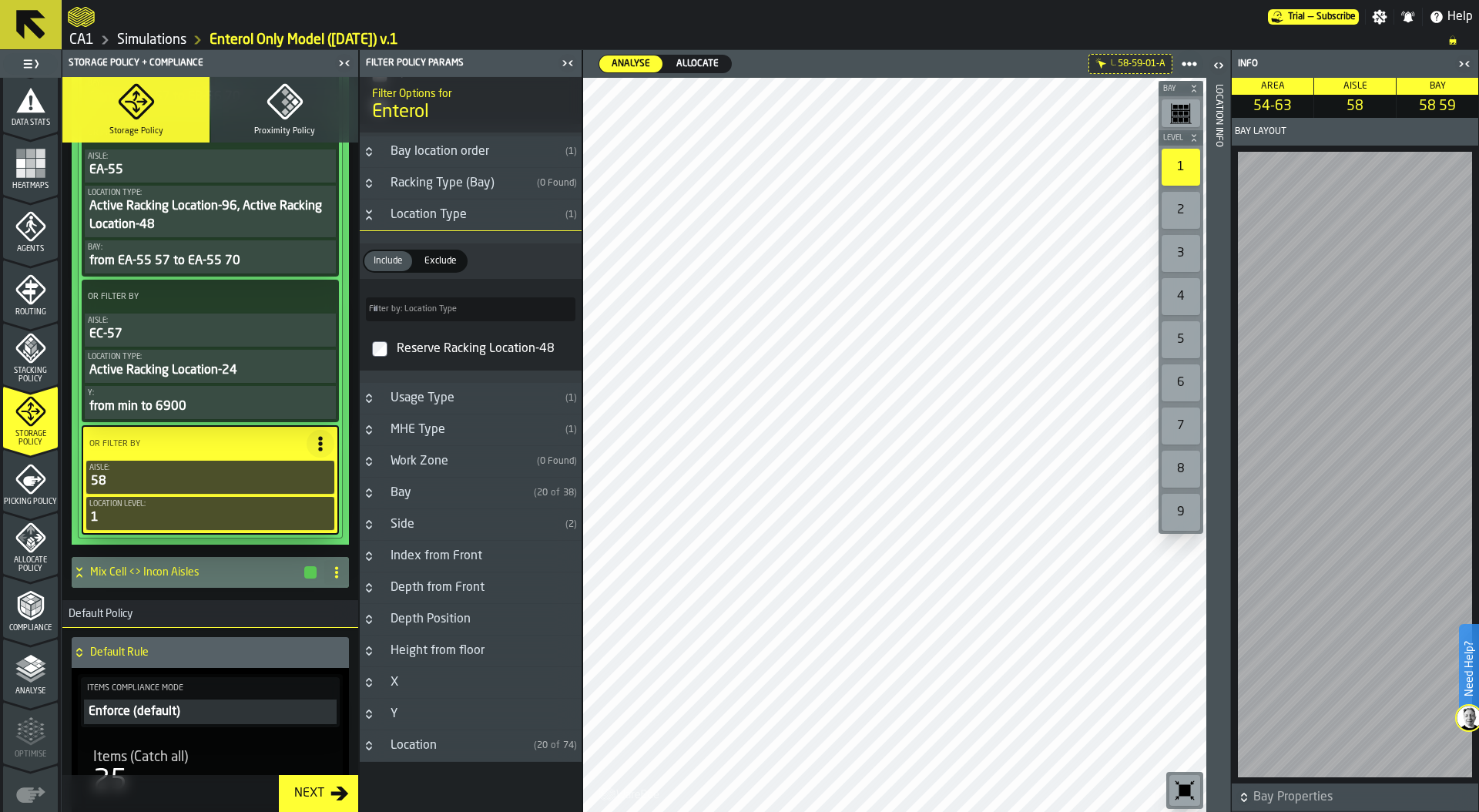
scroll to position [1196, 0]
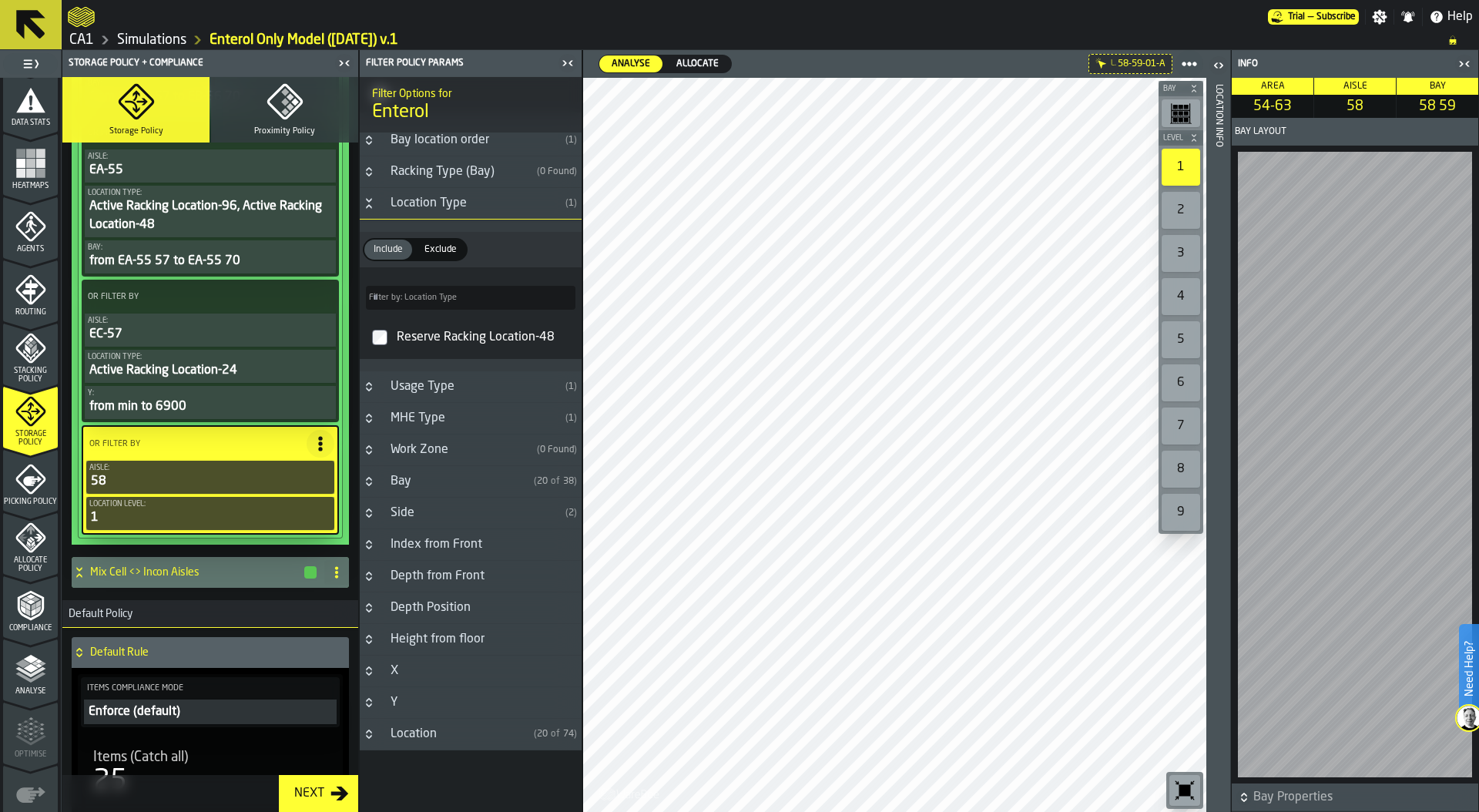
click at [376, 706] on button "Button-Y-closed" at bounding box center [368, 702] width 18 height 12
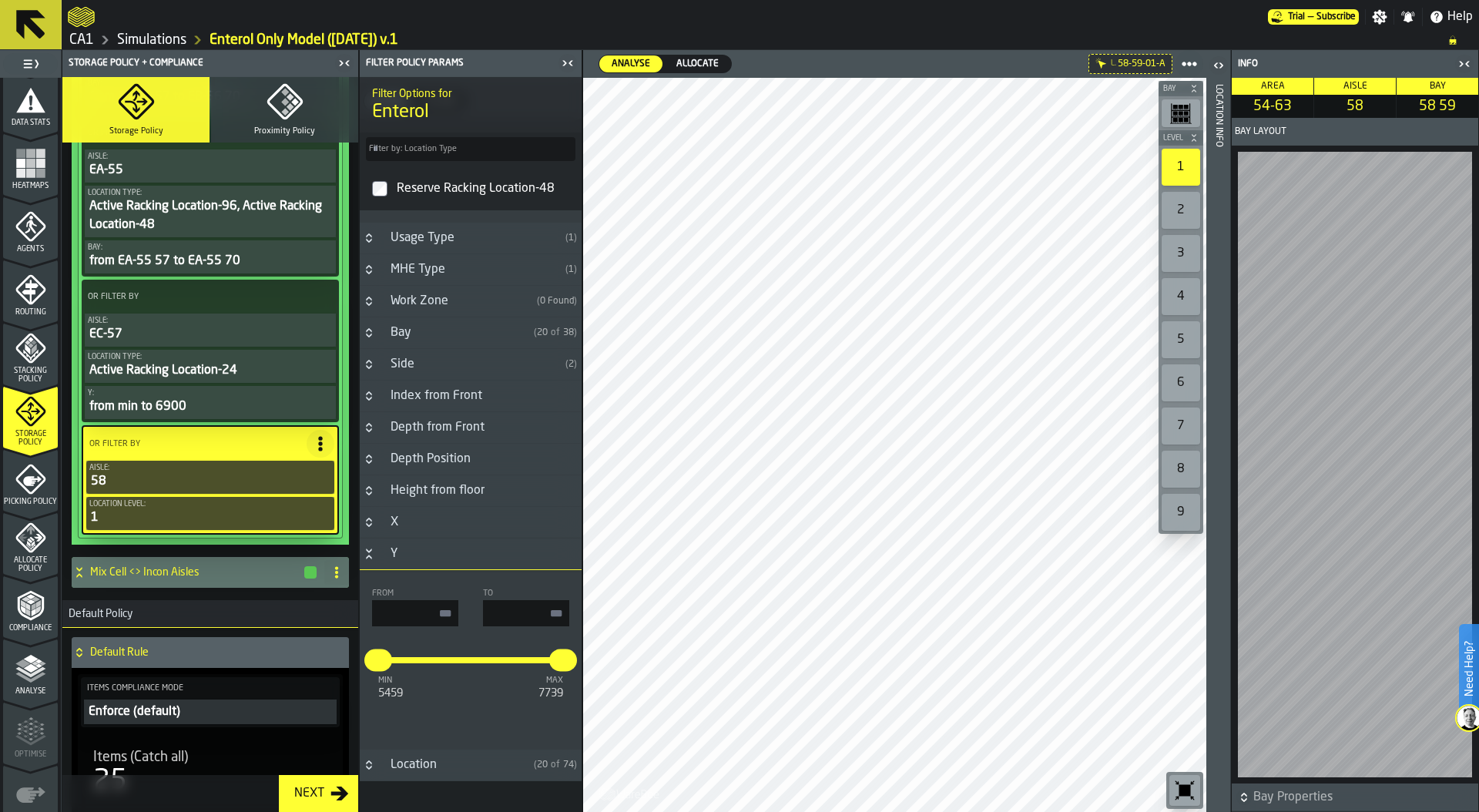
scroll to position [1354, 0]
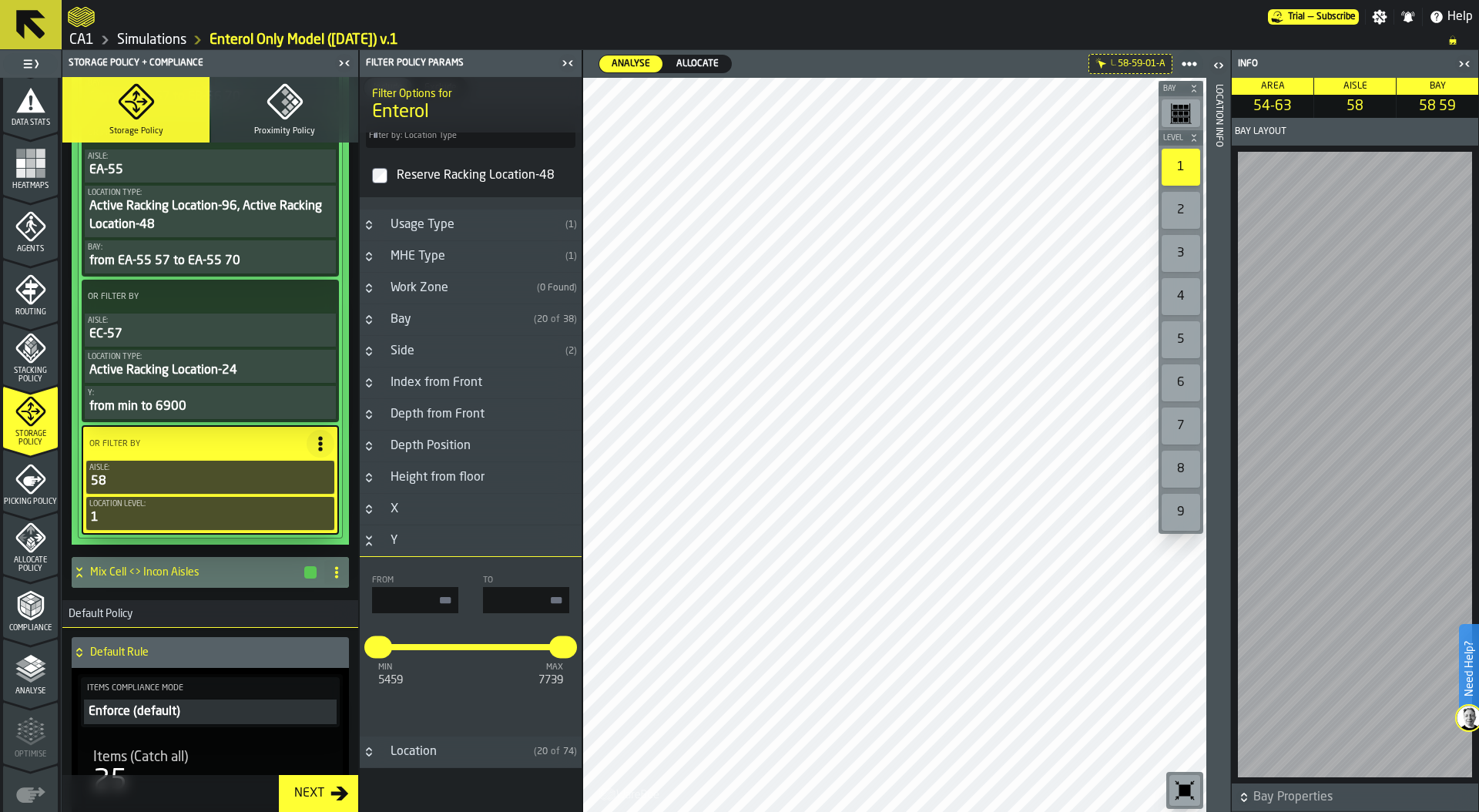
click at [528, 593] on input "input-value-" at bounding box center [526, 599] width 86 height 26
type input "****"
click at [435, 591] on div "From" at bounding box center [415, 594] width 86 height 38
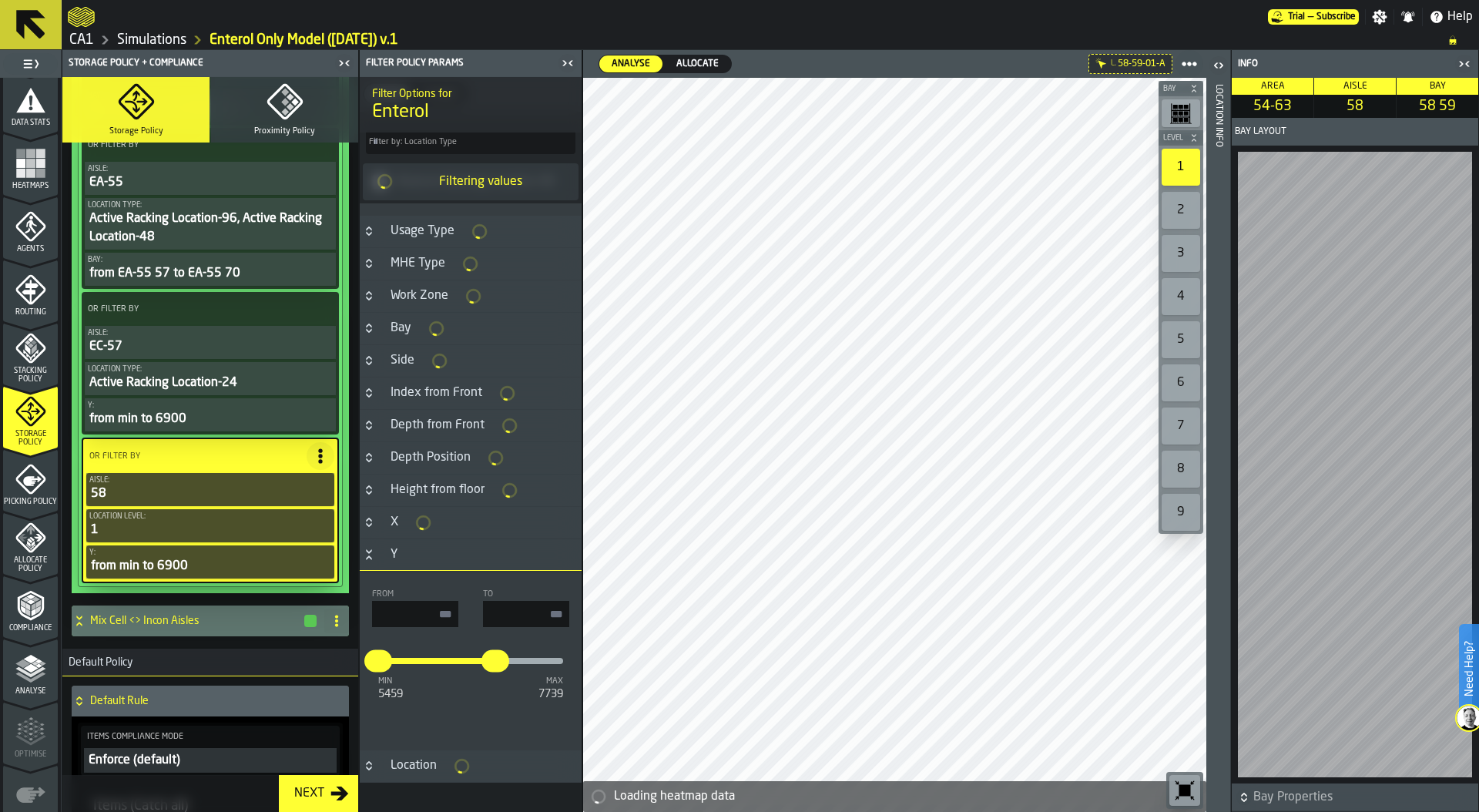
type input "****"
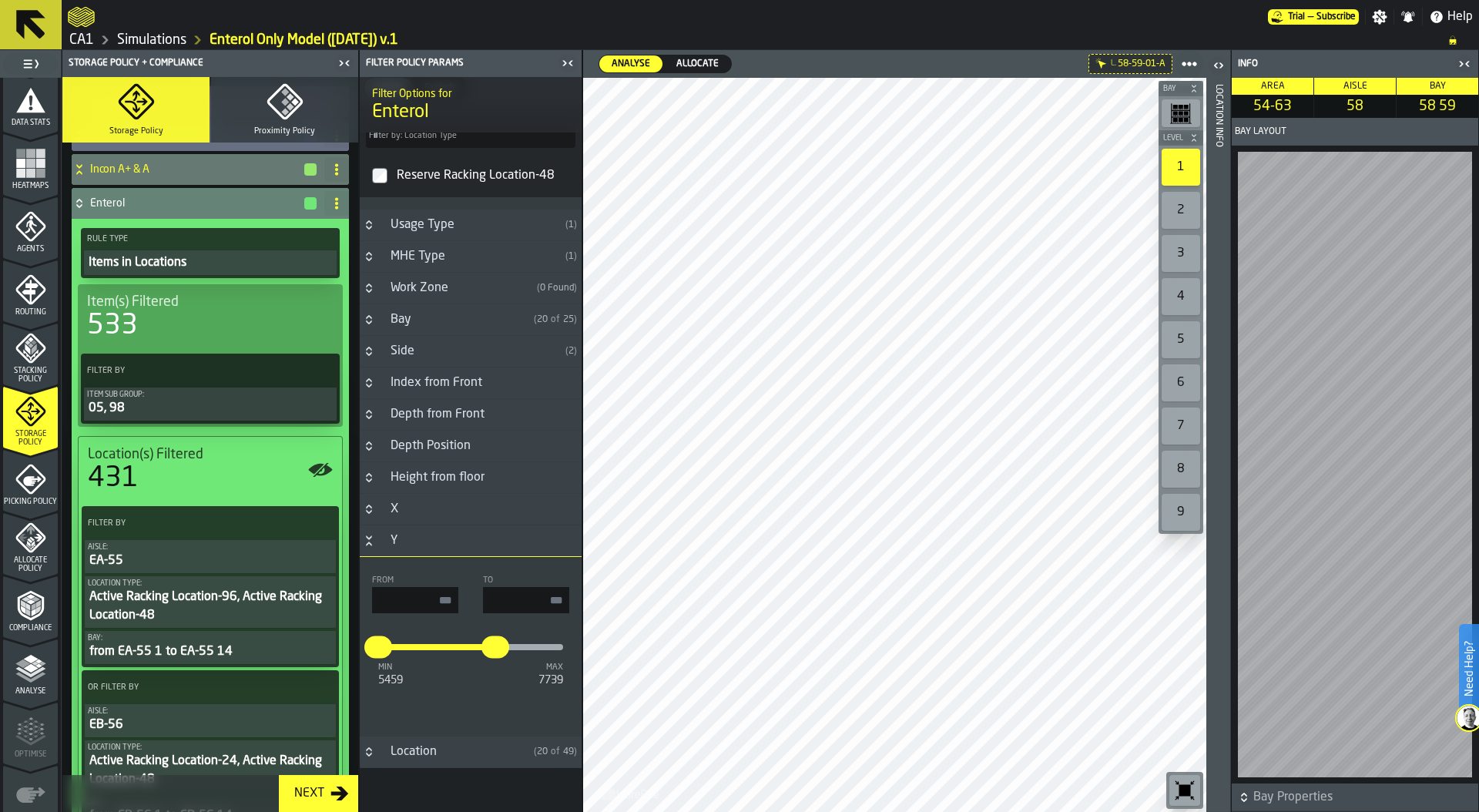
scroll to position [144, 0]
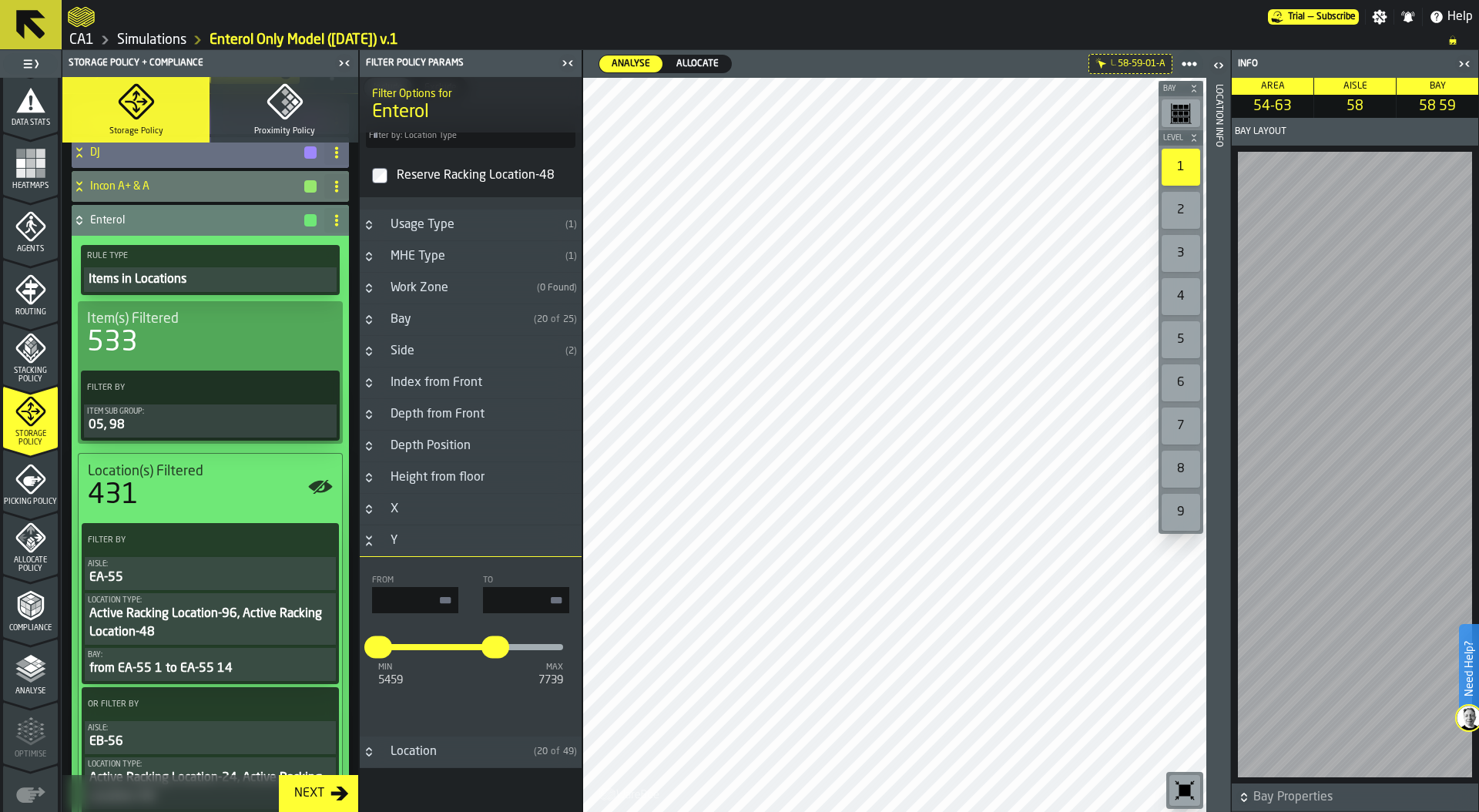
click at [158, 281] on div "Items in Locations" at bounding box center [209, 279] width 246 height 18
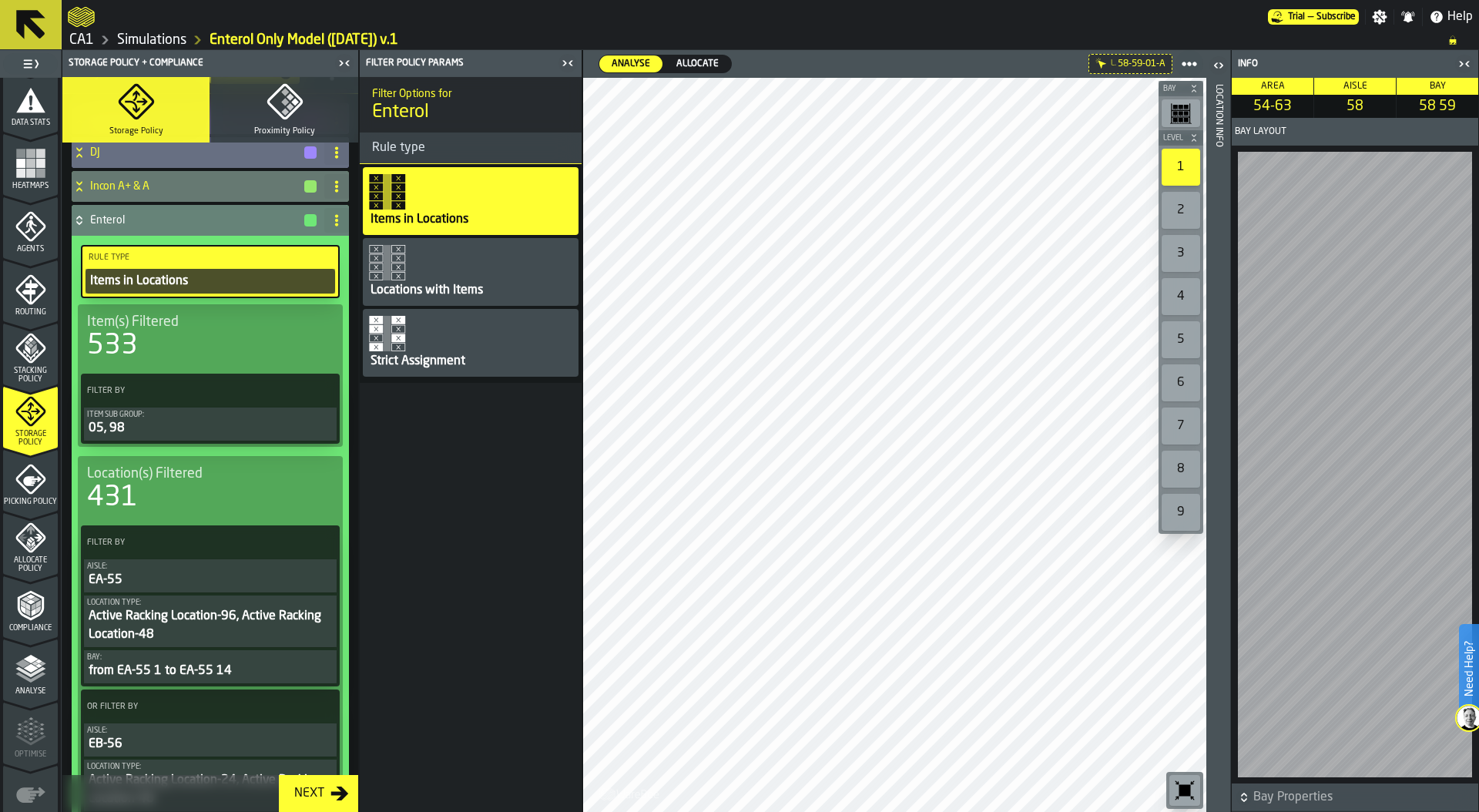
scroll to position [0, 0]
click at [331, 218] on icon at bounding box center [336, 220] width 12 height 12
click at [78, 221] on icon at bounding box center [79, 220] width 15 height 12
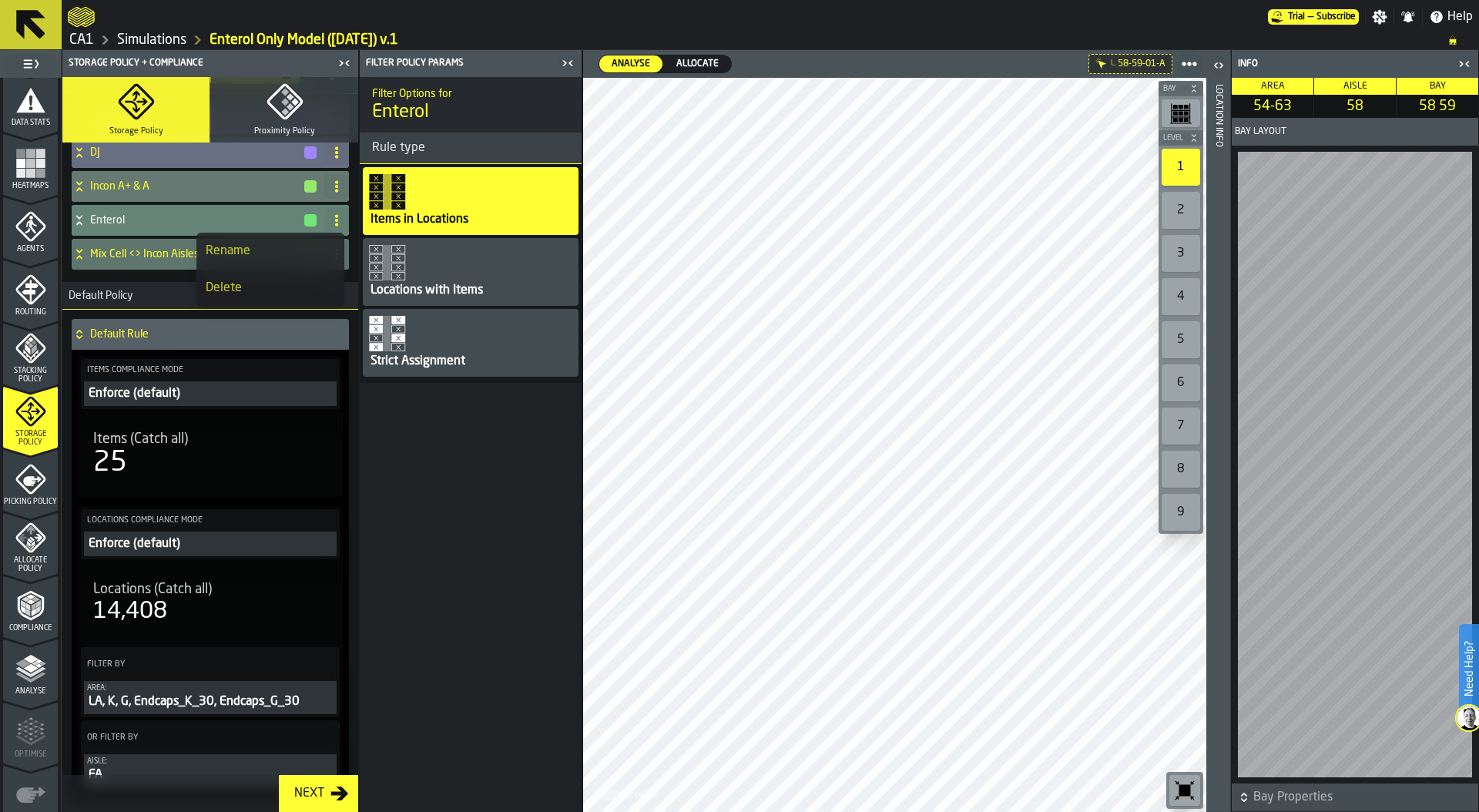
click at [150, 289] on h3 "Default Policy" at bounding box center [210, 295] width 296 height 28
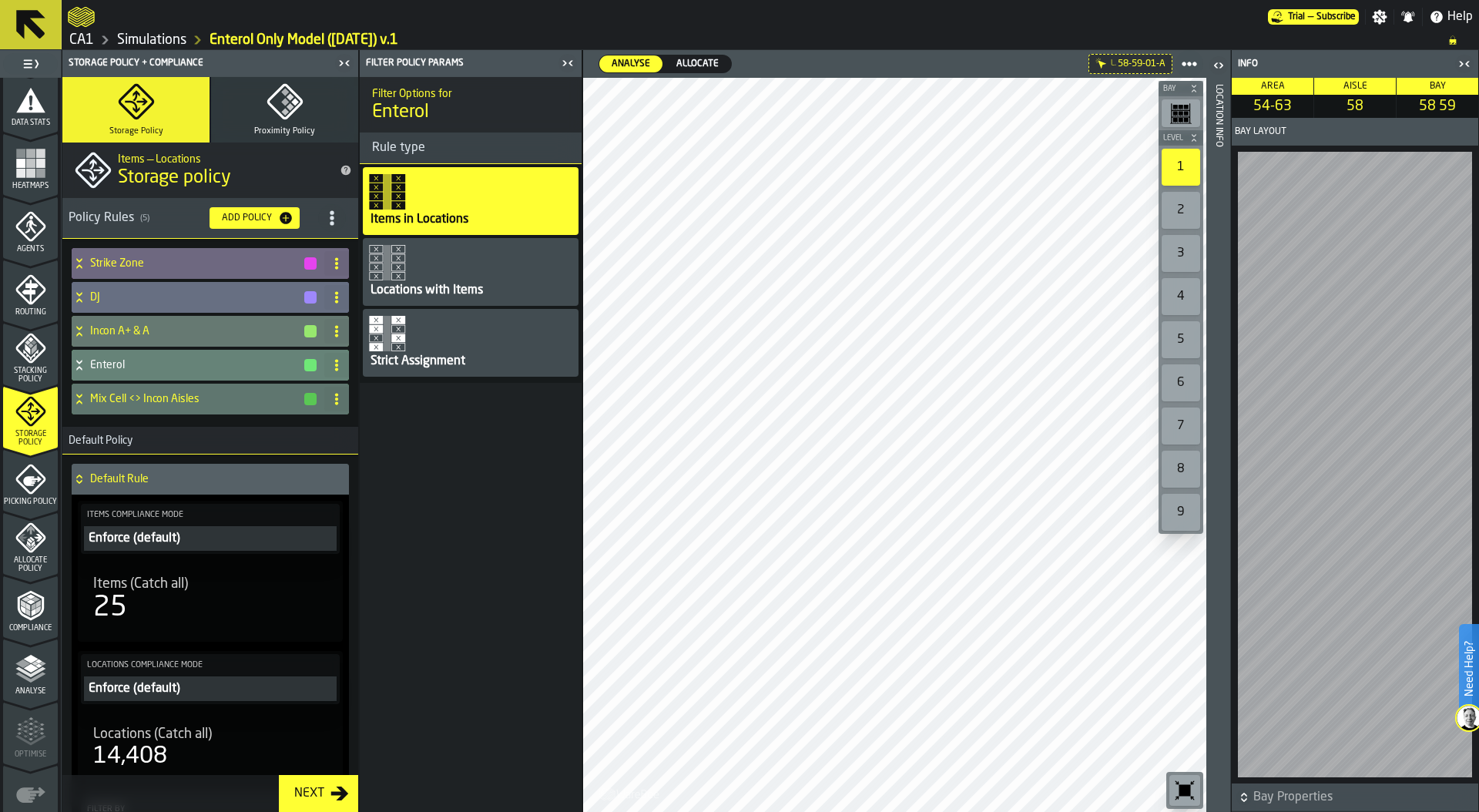
click at [250, 221] on div "Add Policy" at bounding box center [247, 217] width 63 height 10
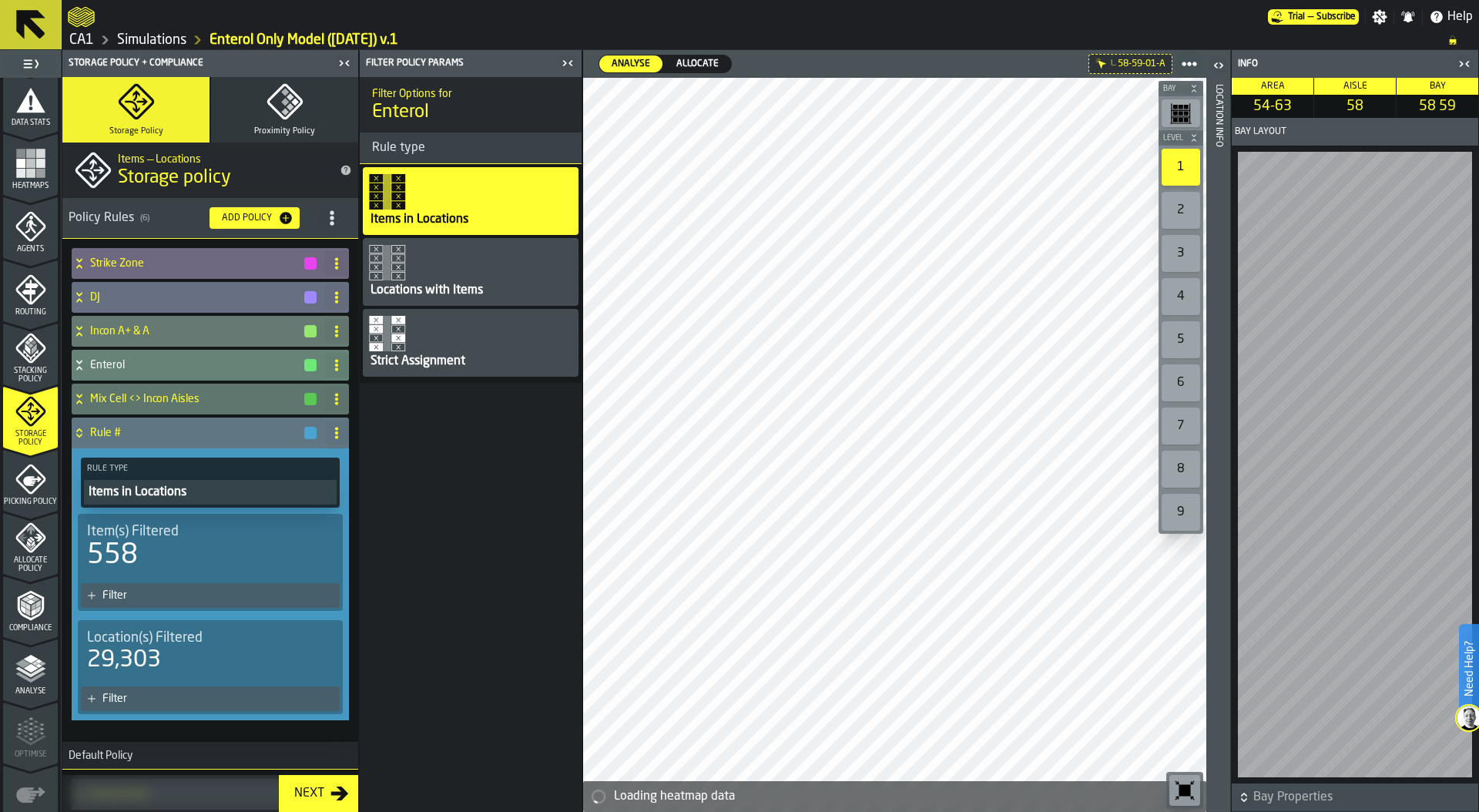
click at [333, 434] on icon at bounding box center [336, 432] width 12 height 12
click at [238, 467] on div "Rename" at bounding box center [270, 463] width 129 height 18
drag, startPoint x: 151, startPoint y: 431, endPoint x: 85, endPoint y: 432, distance: 66.0
click at [85, 432] on div "****** Apply" at bounding box center [194, 432] width 246 height 30
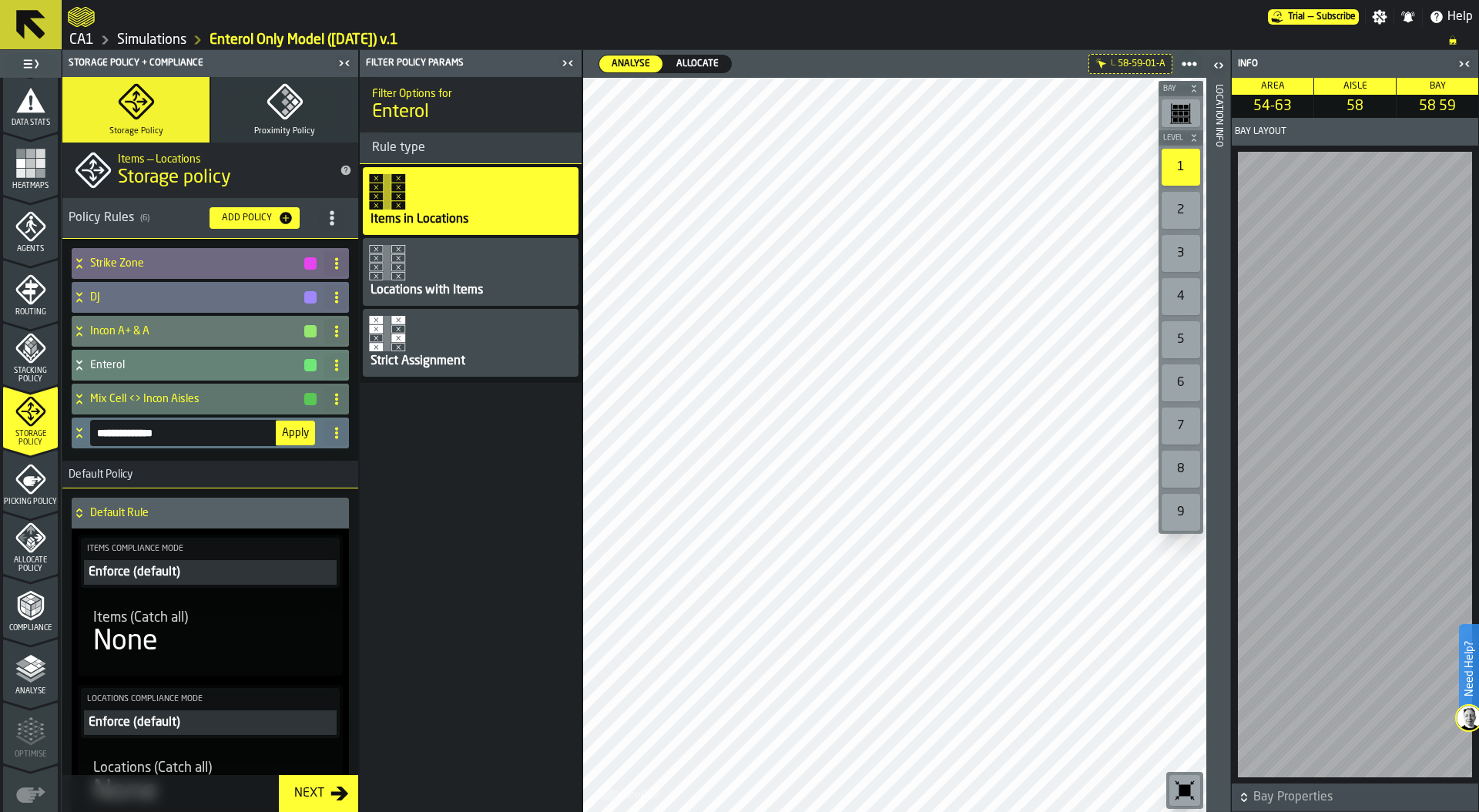
type input "**********"
click at [285, 431] on span "Apply" at bounding box center [295, 432] width 27 height 10
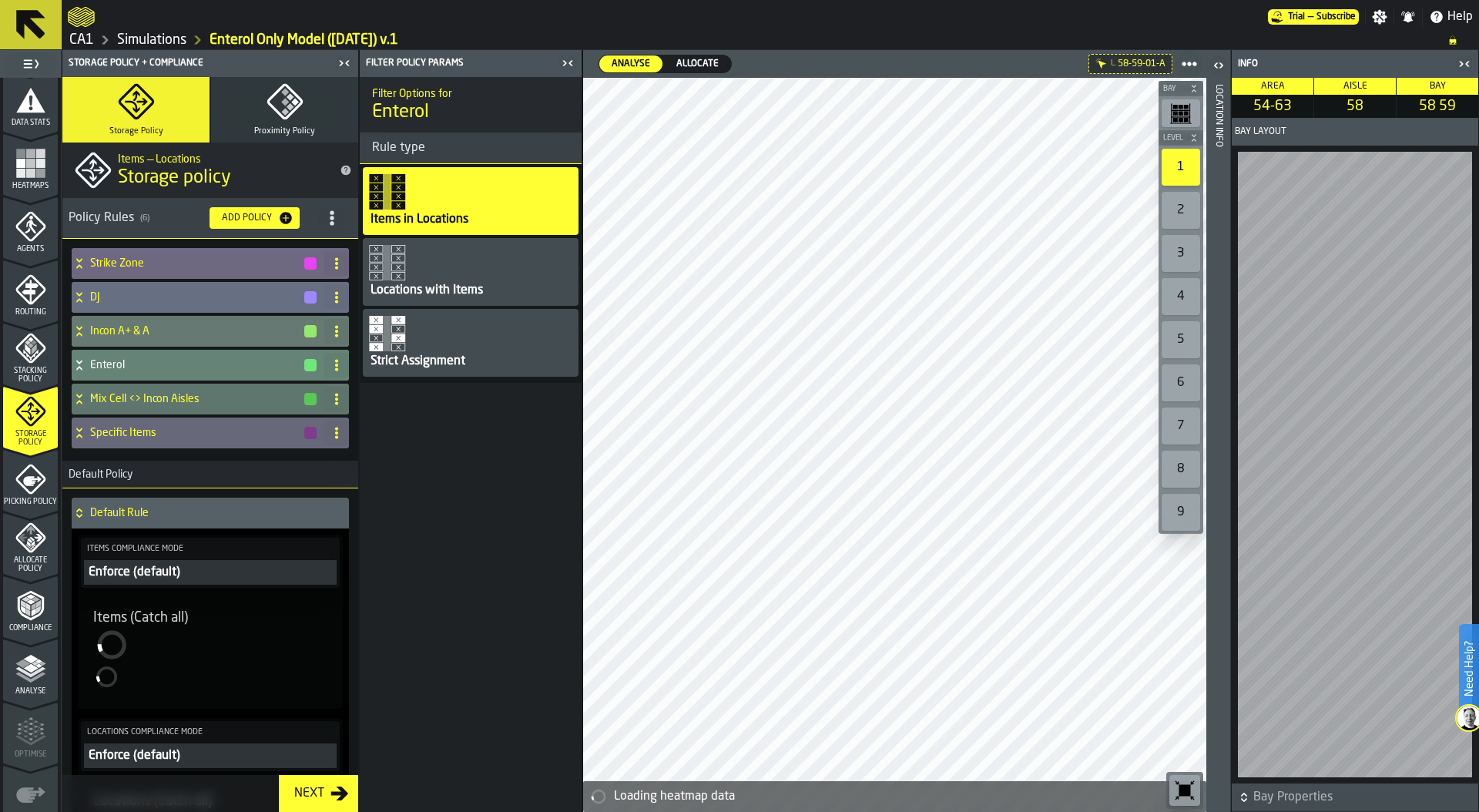
click at [81, 428] on icon at bounding box center [79, 429] width 6 height 4
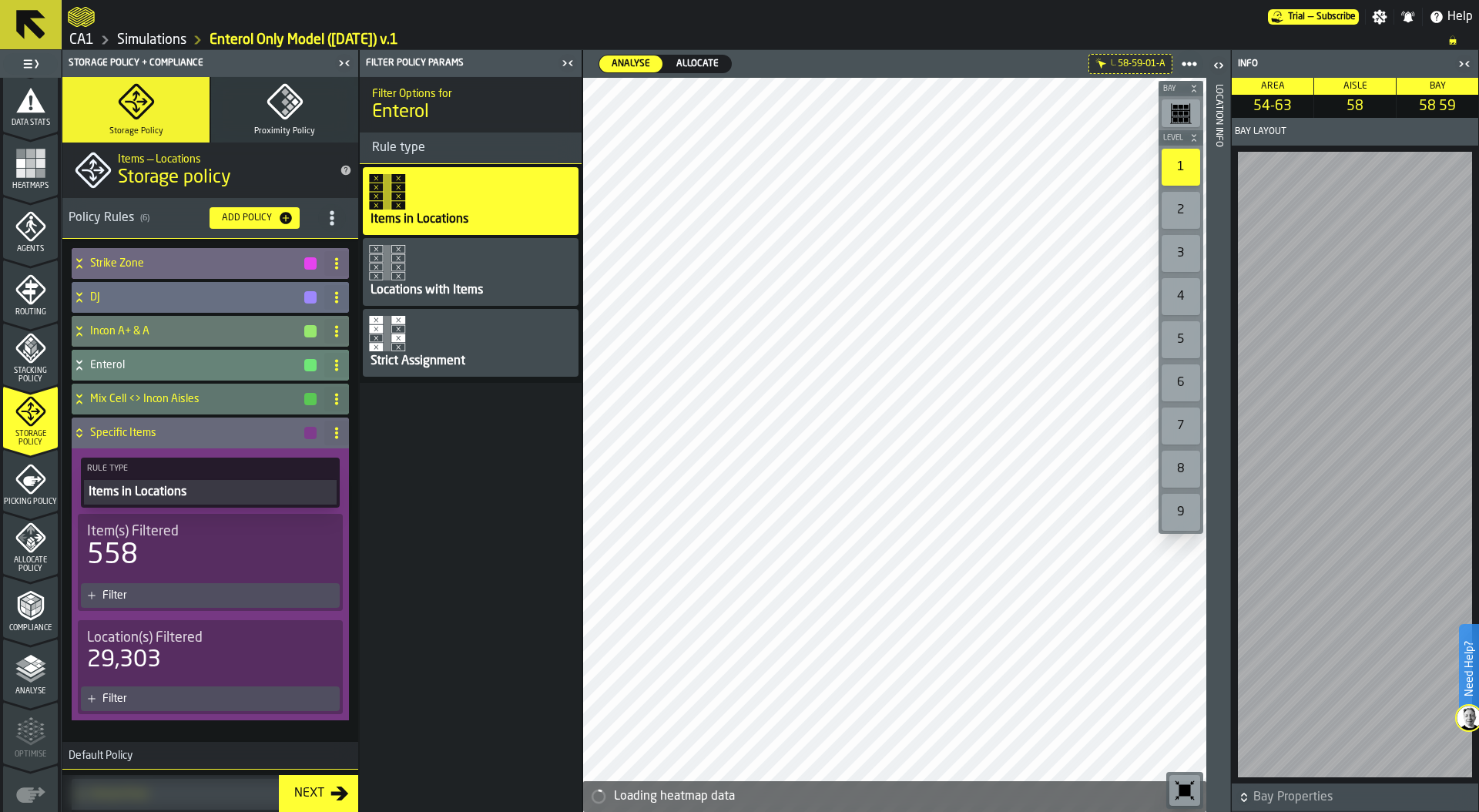
click at [163, 491] on div "Items in Locations" at bounding box center [209, 492] width 246 height 18
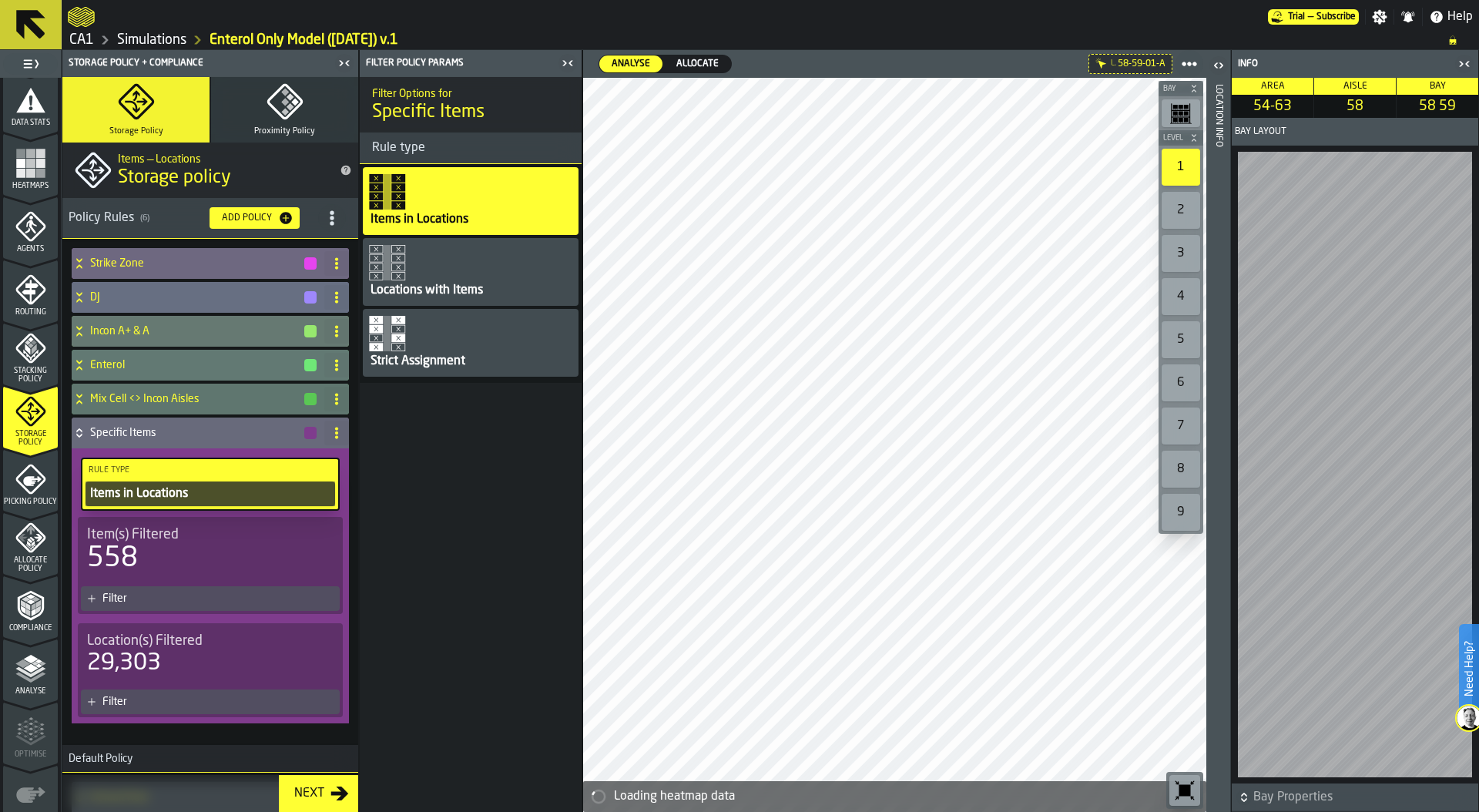
click at [456, 343] on div "Strict Assignment" at bounding box center [470, 343] width 216 height 67
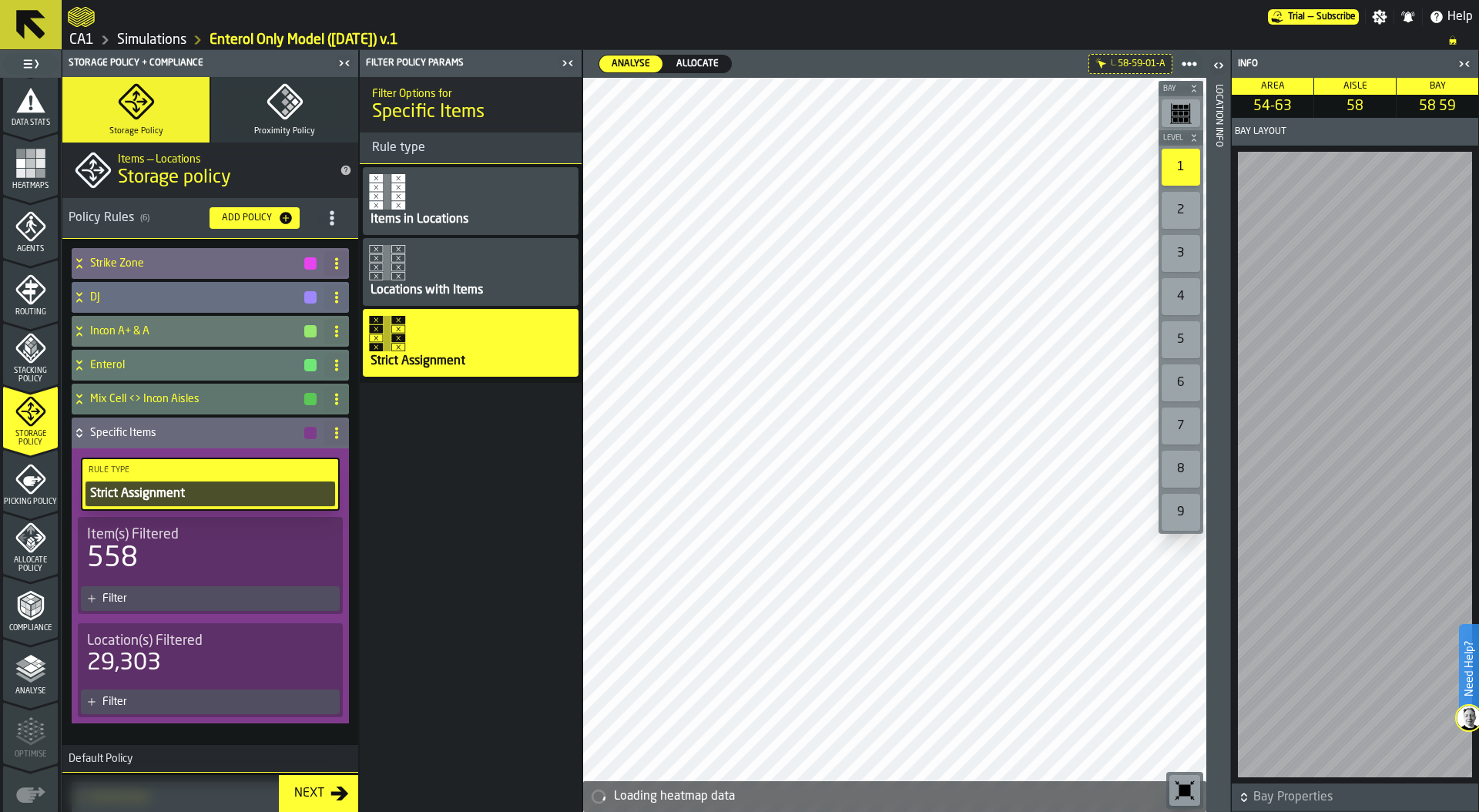
click at [201, 592] on div "Filter" at bounding box center [218, 598] width 231 height 12
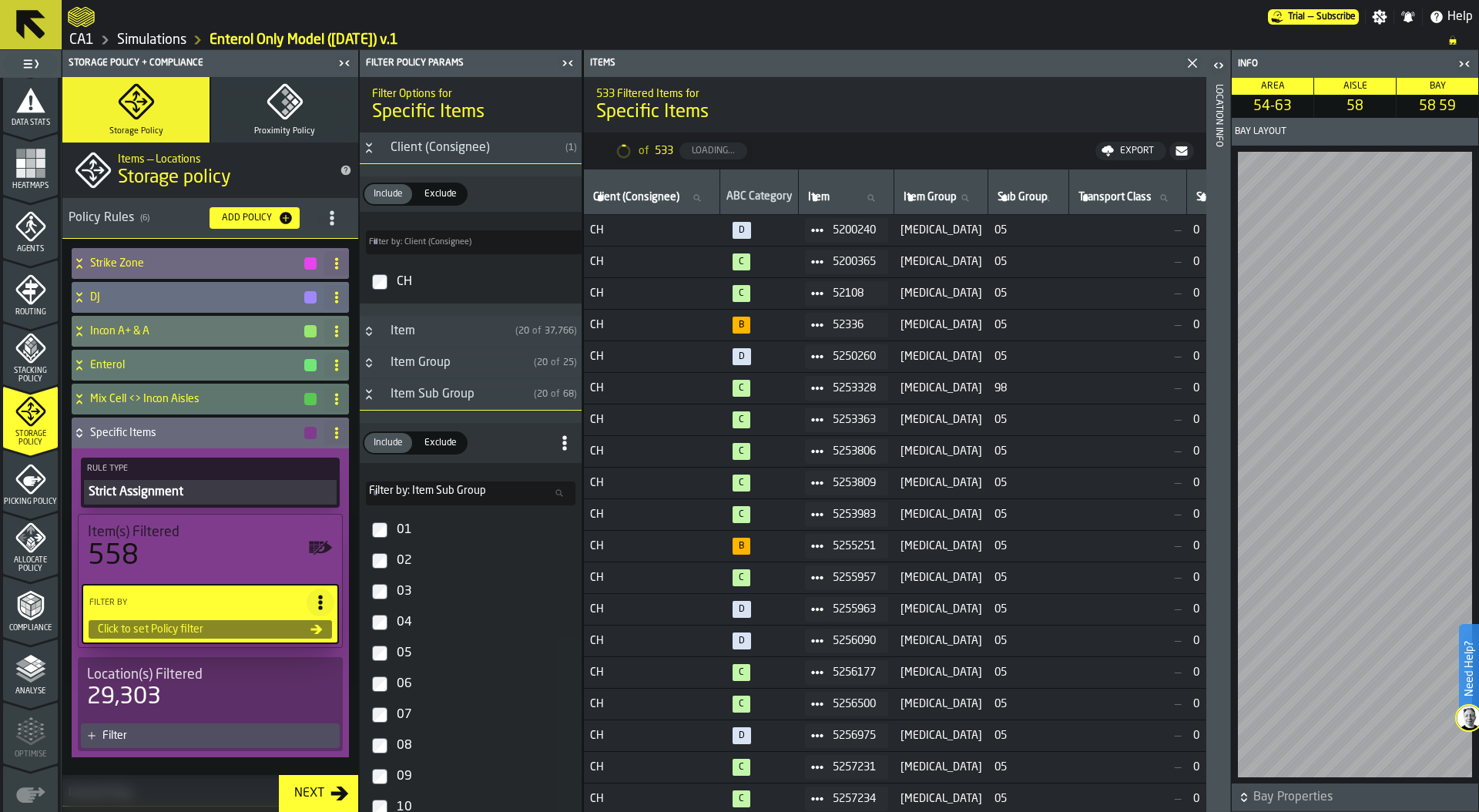
click at [364, 394] on icon "Button-Item Sub Group-open" at bounding box center [368, 394] width 12 height 12
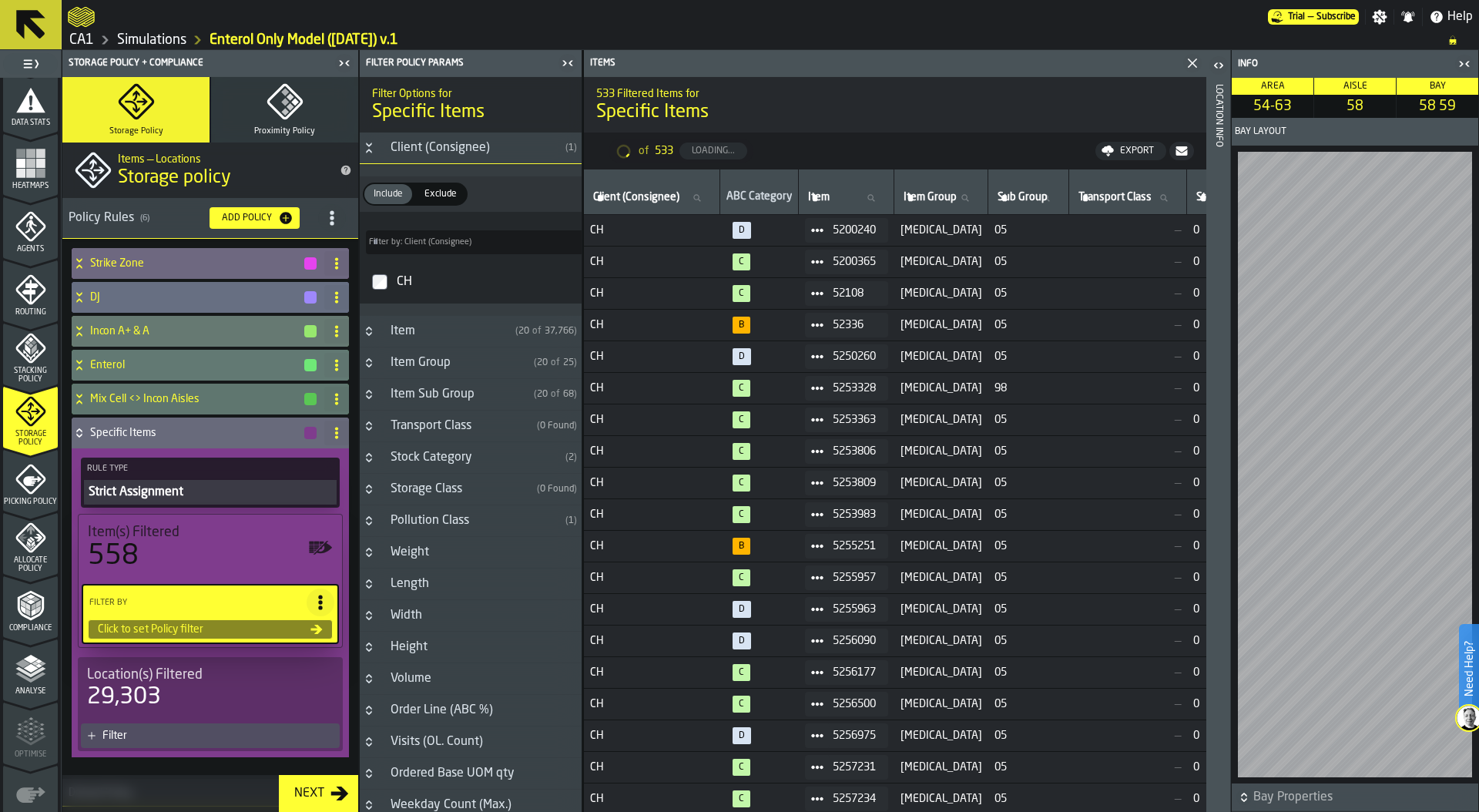
click at [370, 327] on icon "Button-Item-closed" at bounding box center [368, 331] width 12 height 12
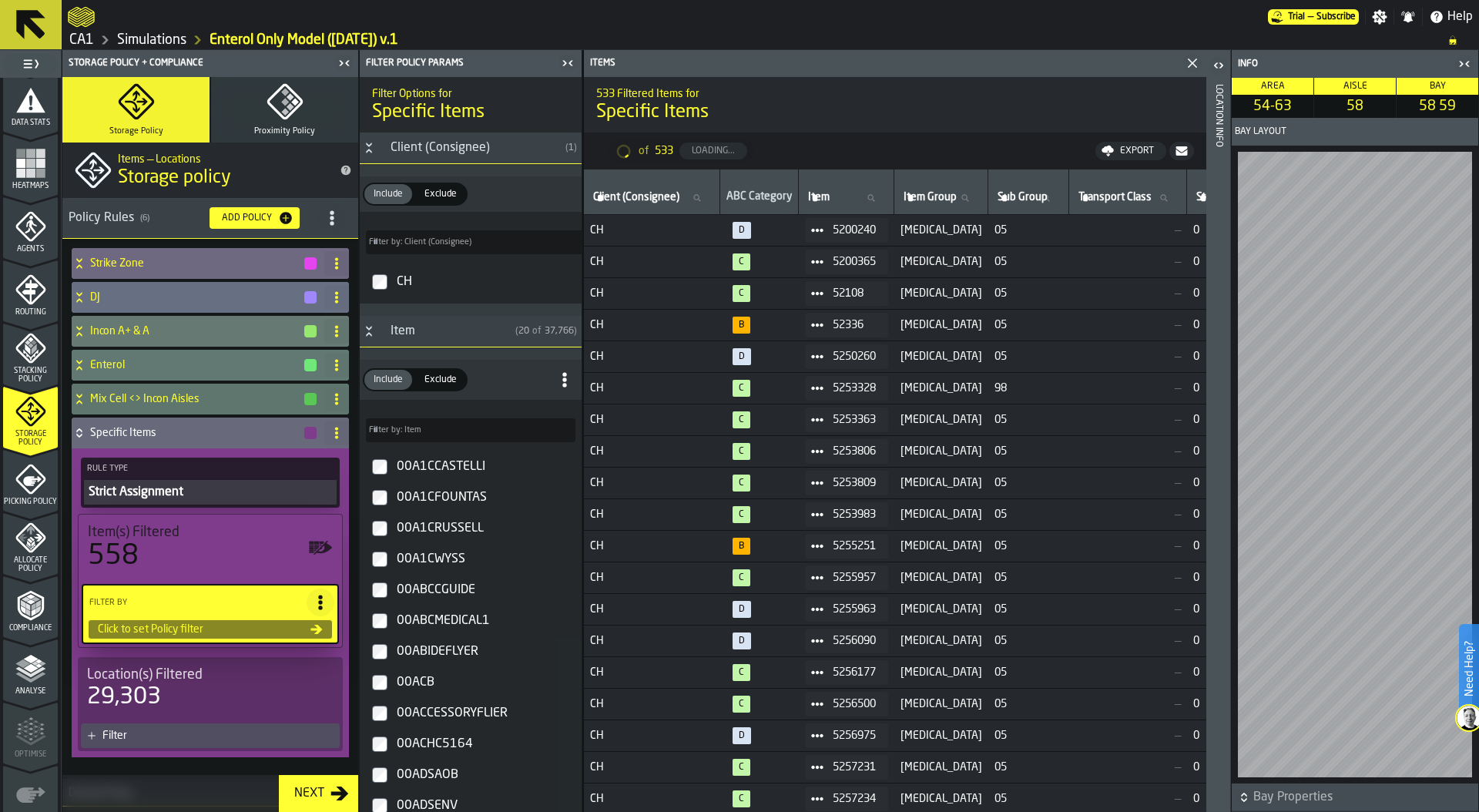
click at [404, 425] on span "Filter by: Item" at bounding box center [395, 430] width 52 height 10
click at [404, 425] on input "Filter by: Item Filter by: Item" at bounding box center [470, 430] width 209 height 24
paste input "*******"
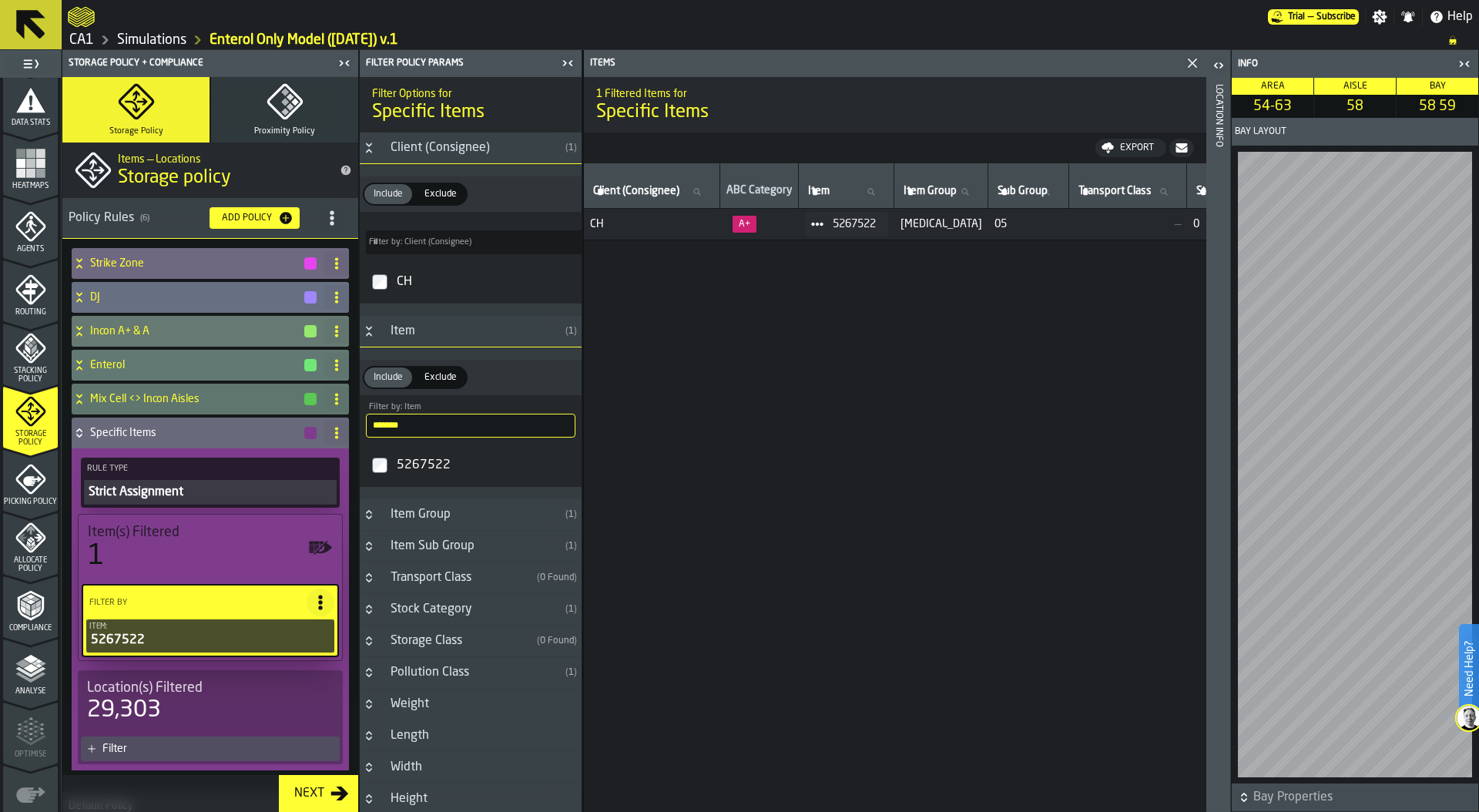
drag, startPoint x: 438, startPoint y: 426, endPoint x: 306, endPoint y: 419, distance: 132.2
click at [306, 419] on aside "1 Start 1.1 Layout 1.2 Assignment 1.3 Items 1.4 Orders 1.5 Data Stats 1.6 Heatm…" at bounding box center [291, 430] width 583 height 761
paste input "search"
type input "*******"
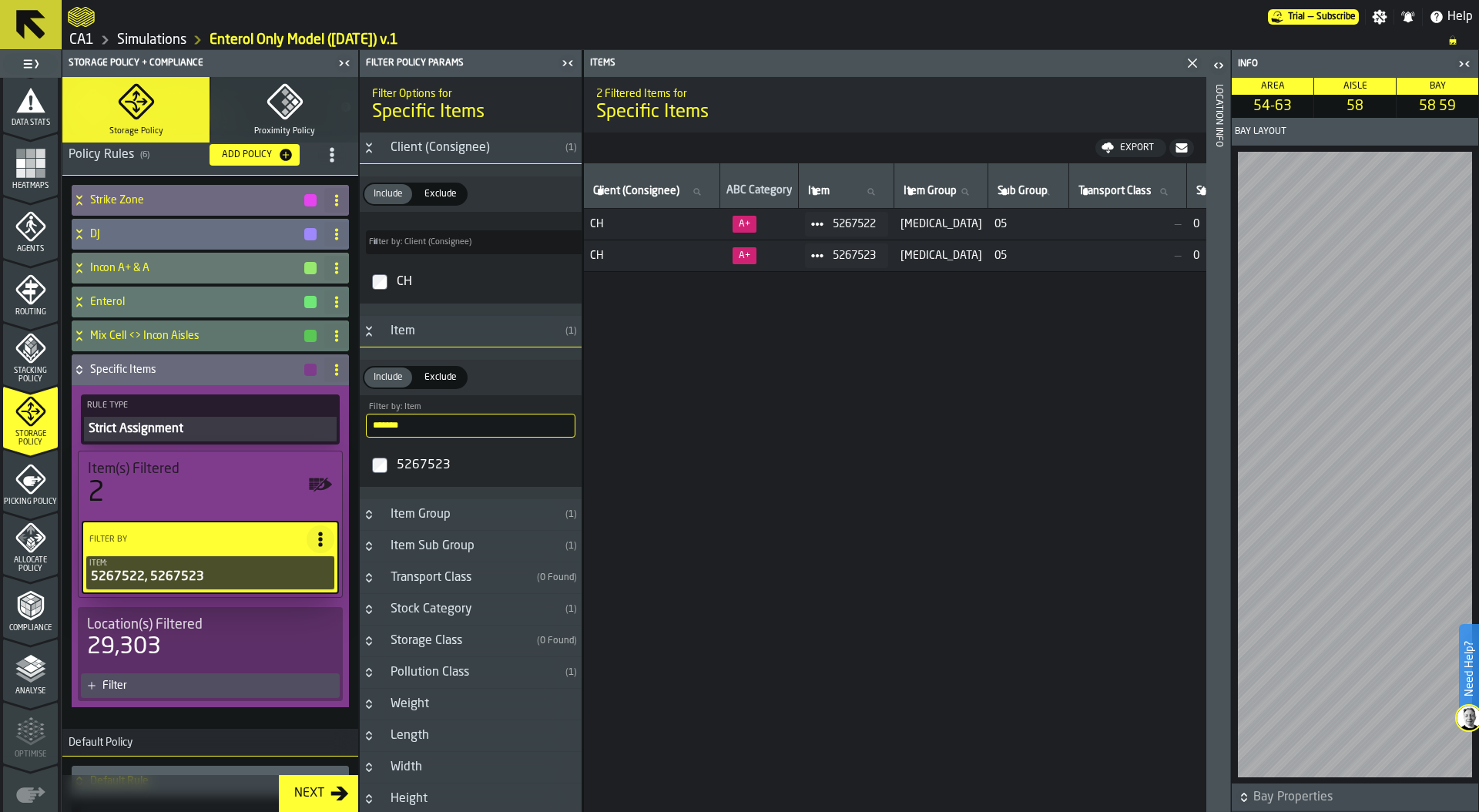
scroll to position [136, 0]
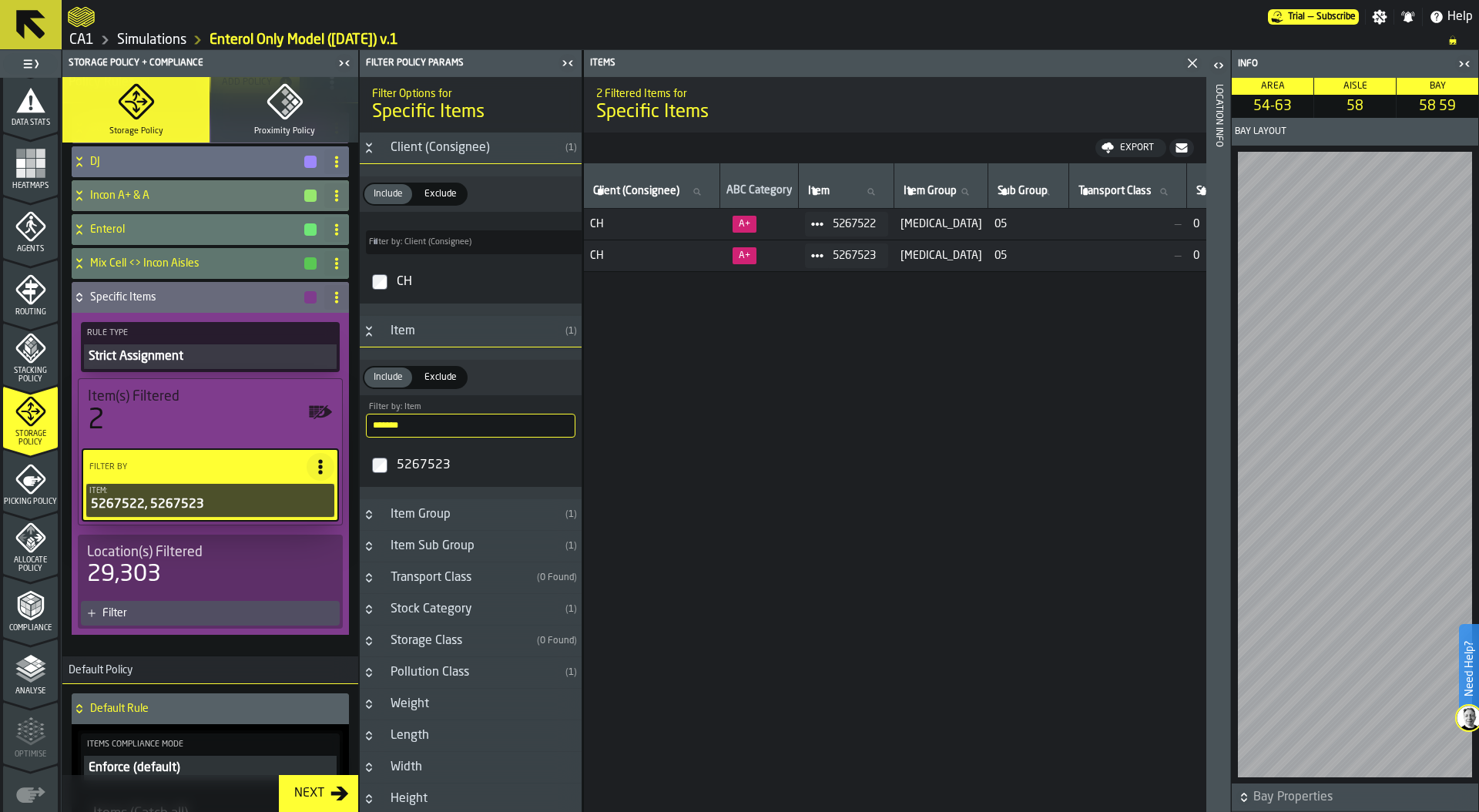
click at [188, 605] on div "Filter" at bounding box center [210, 613] width 258 height 25
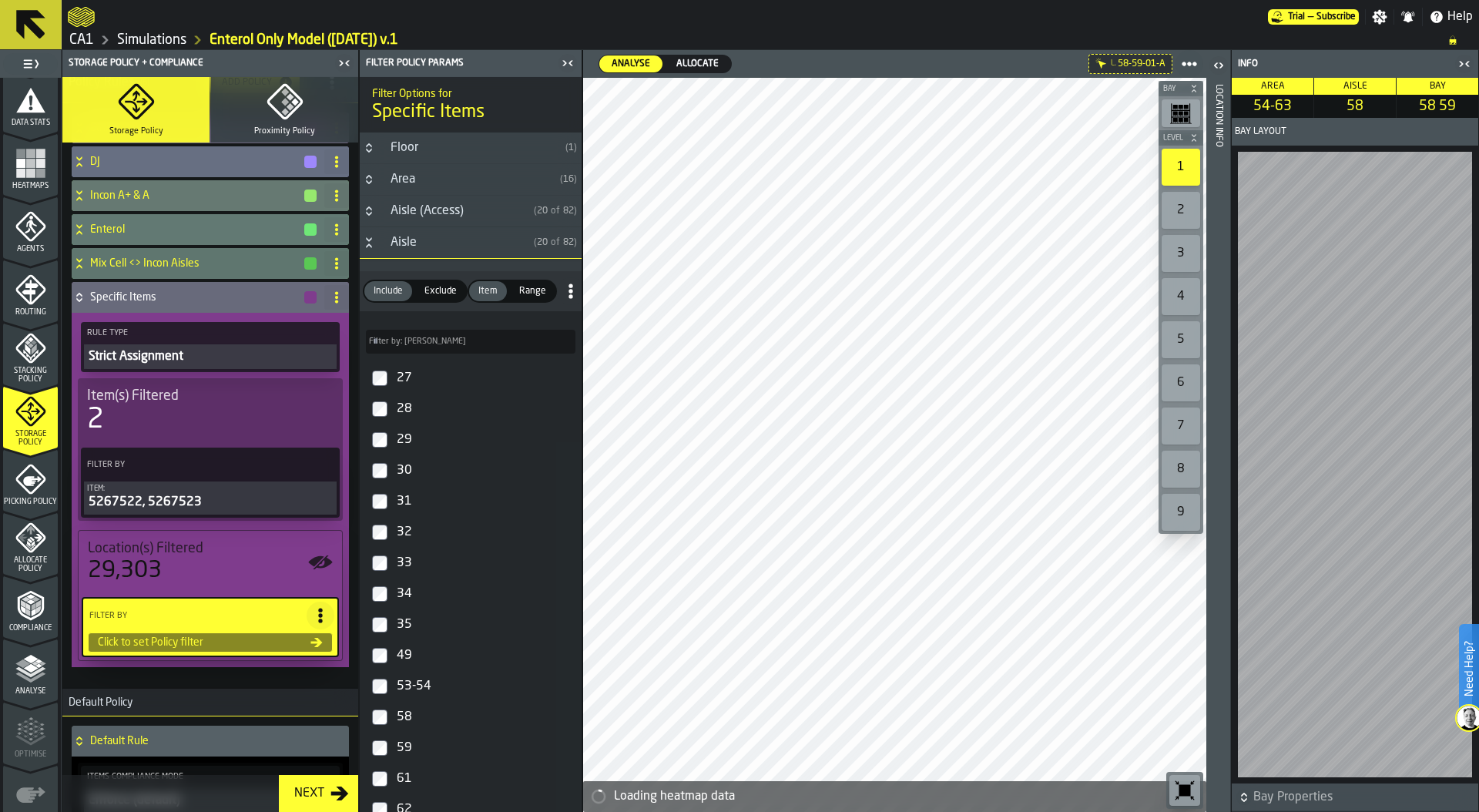
type input "****"
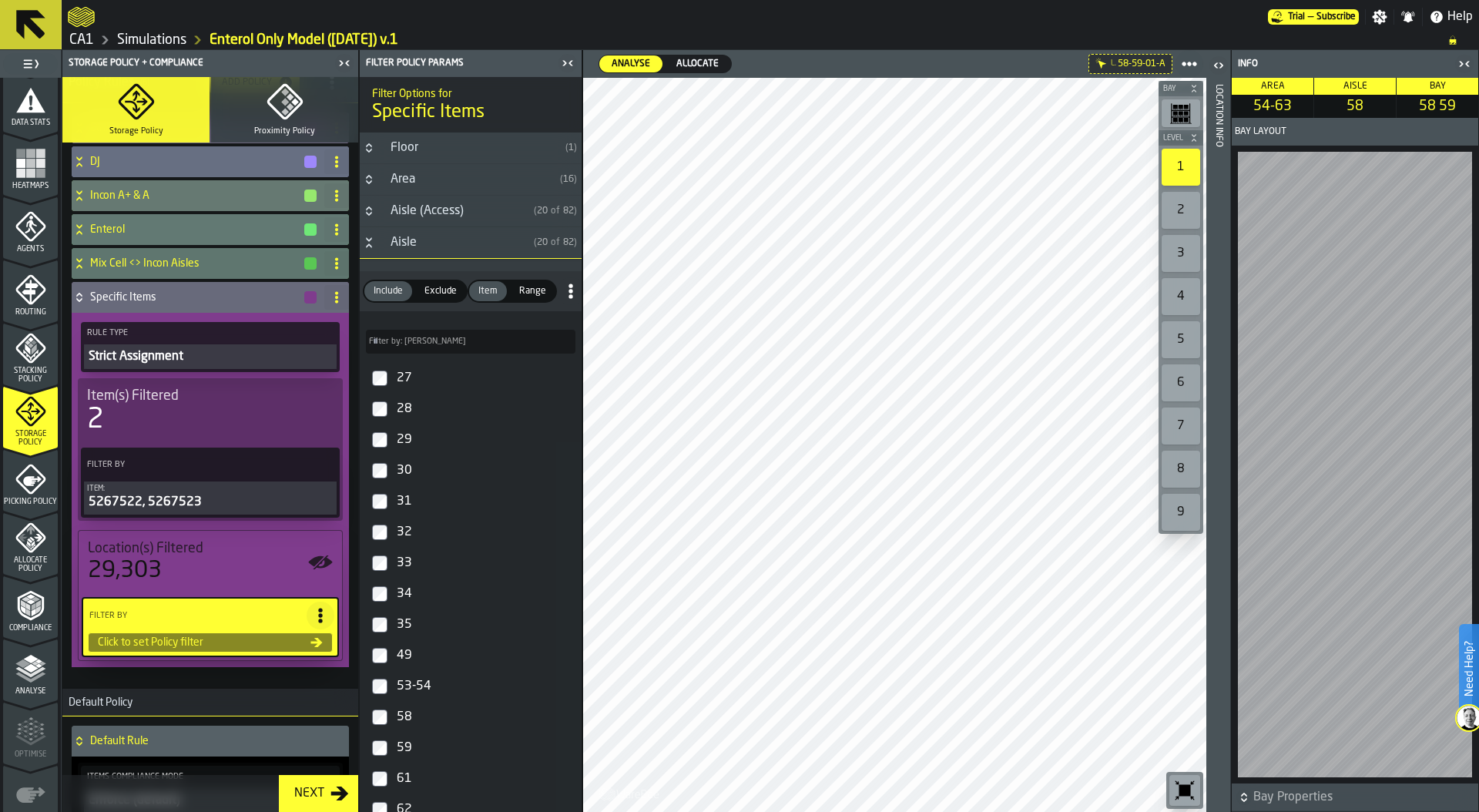
click at [368, 246] on icon "Button-Aisle-open" at bounding box center [368, 245] width 6 height 4
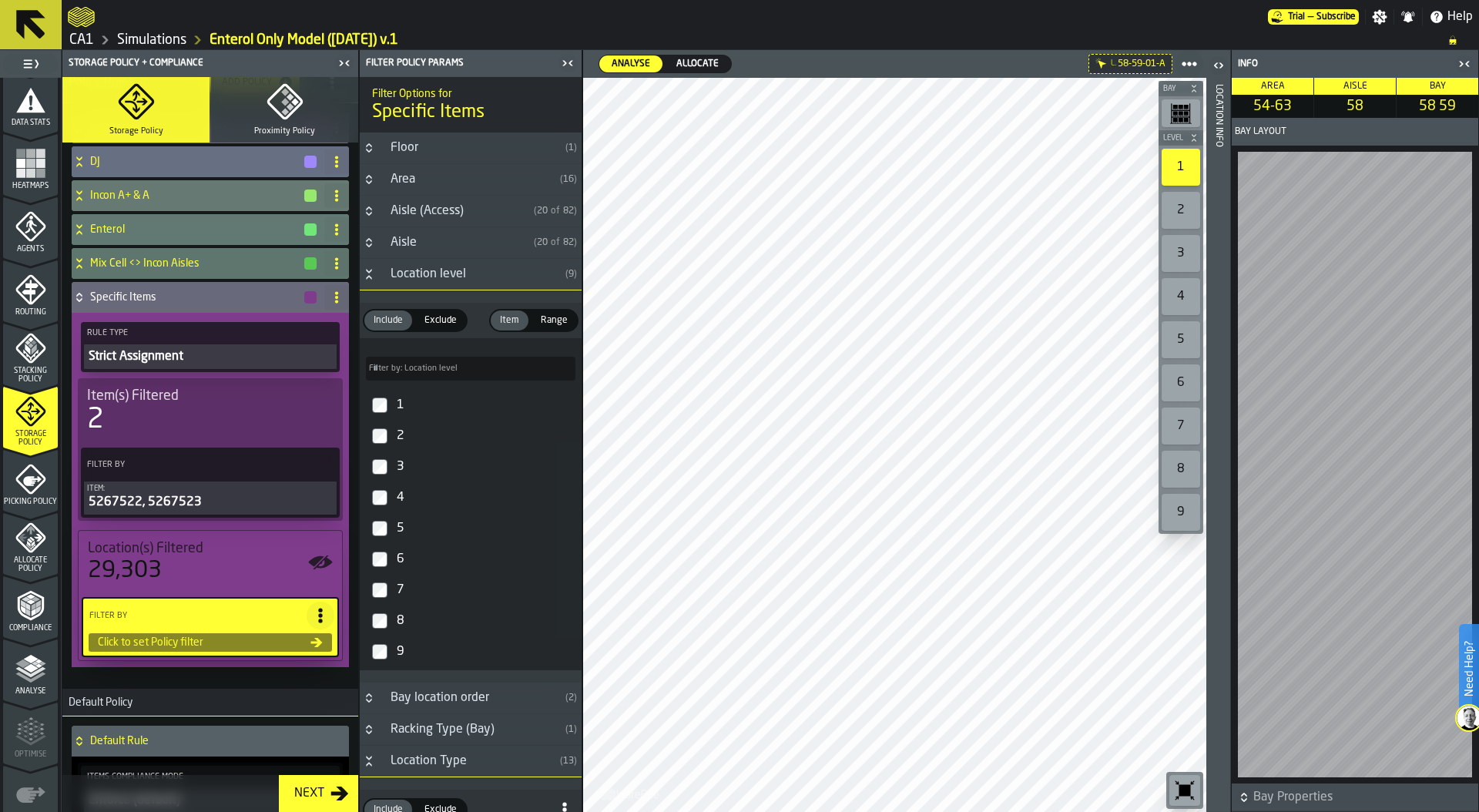
click at [368, 286] on h3 "Location level ( 9 )" at bounding box center [470, 274] width 221 height 31
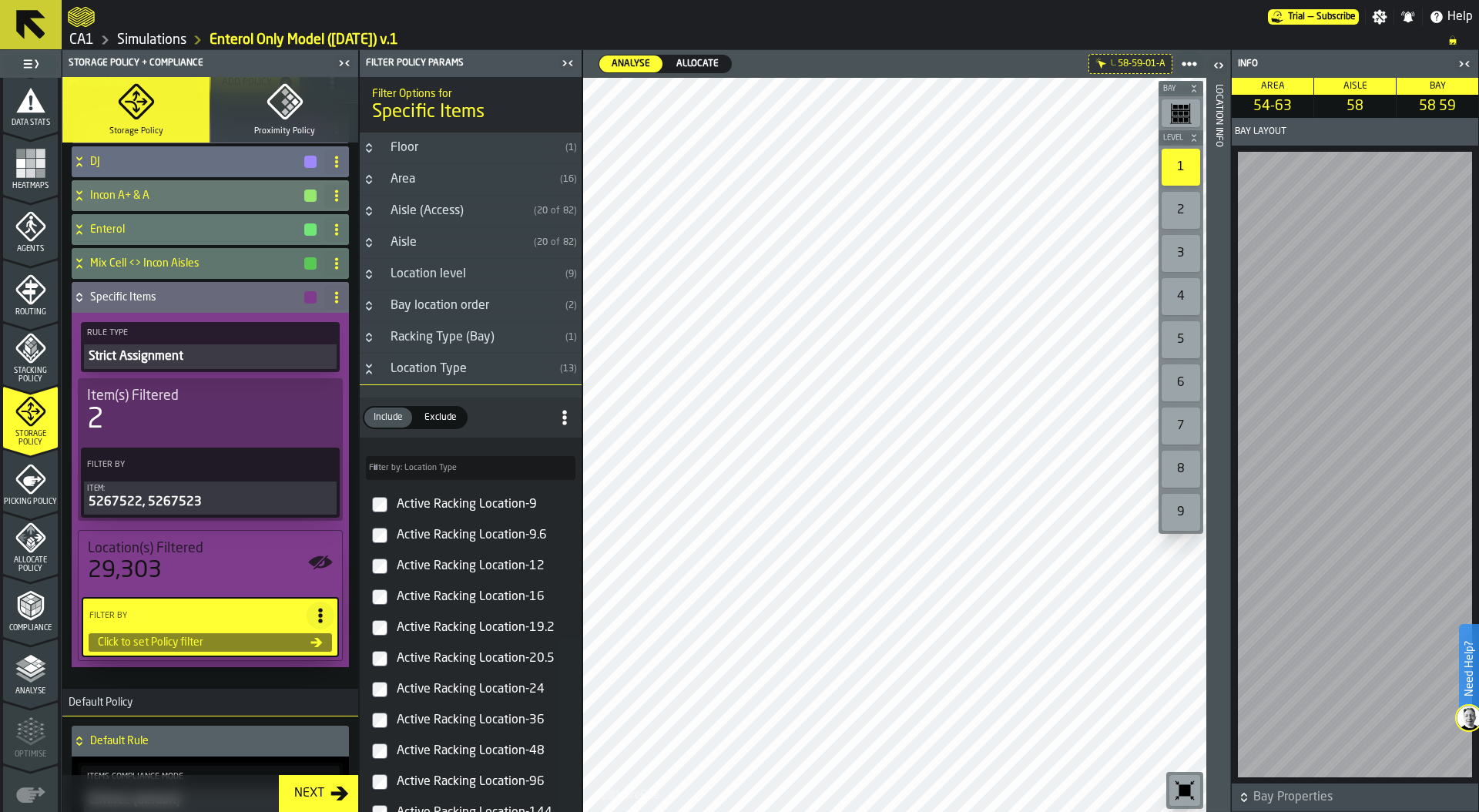
click at [372, 365] on icon "Button-Location Type-open" at bounding box center [368, 365] width 6 height 4
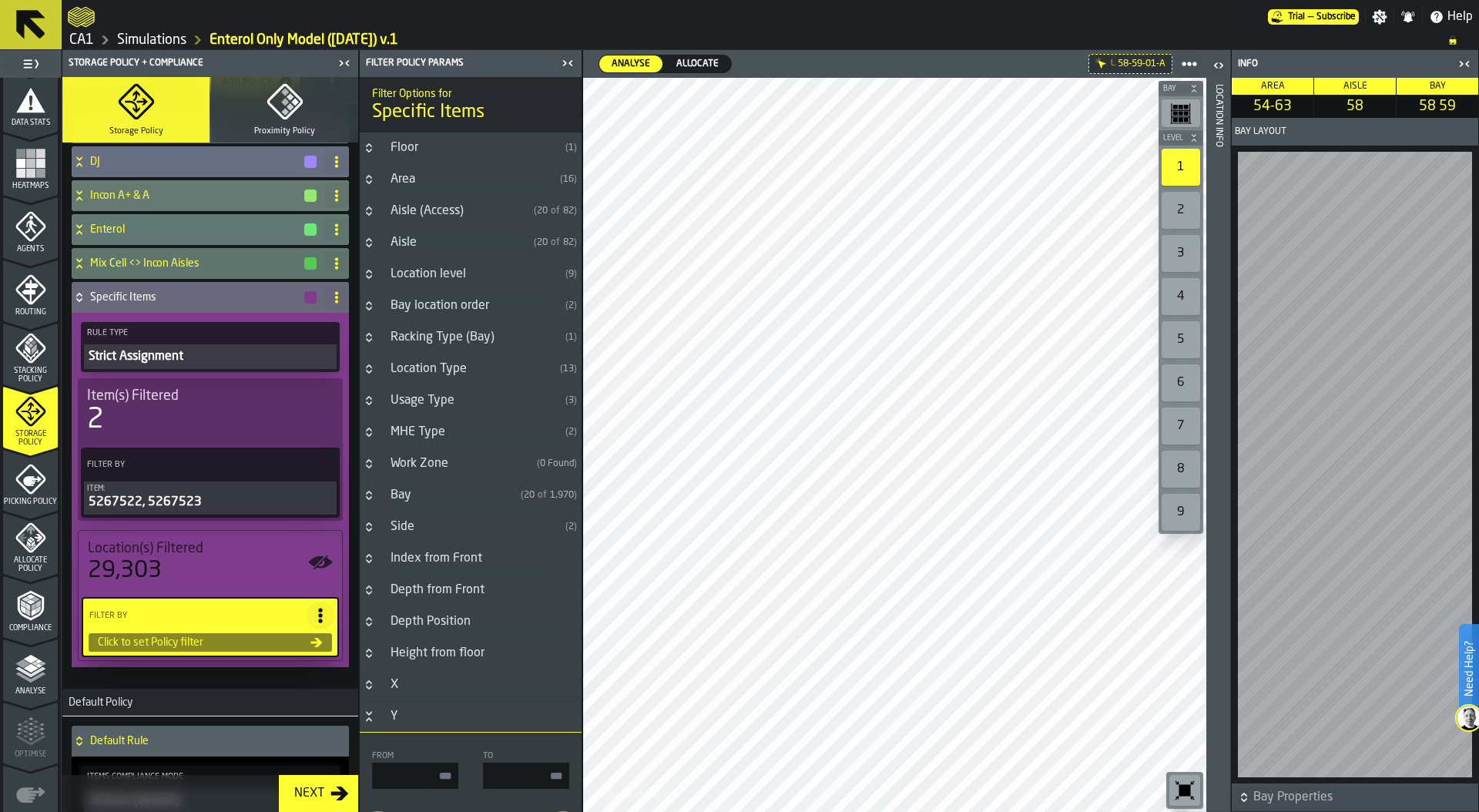
click at [368, 717] on icon "Button-Y-open" at bounding box center [368, 716] width 12 height 12
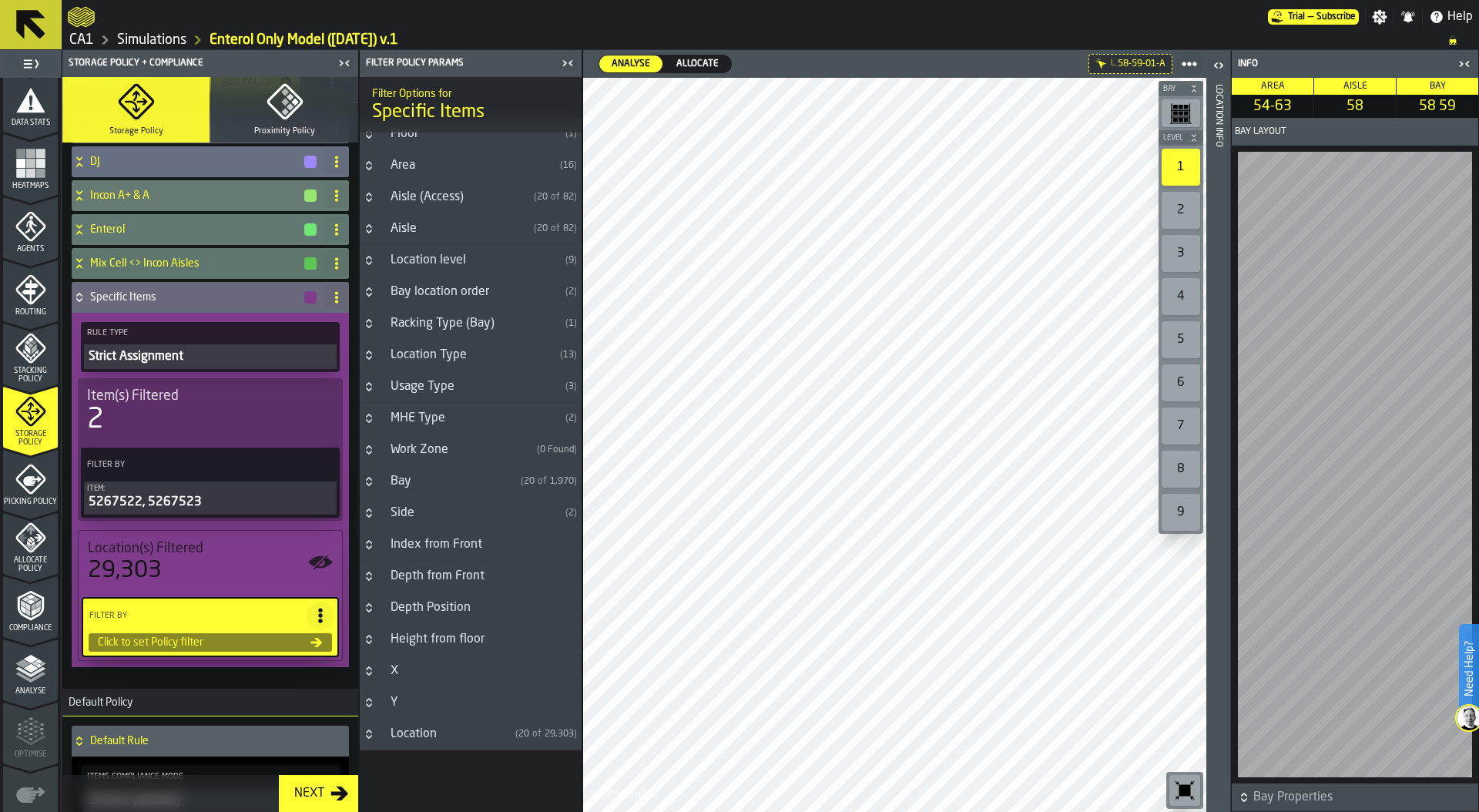
click at [370, 736] on icon "Button-Location-closed" at bounding box center [368, 737] width 6 height 4
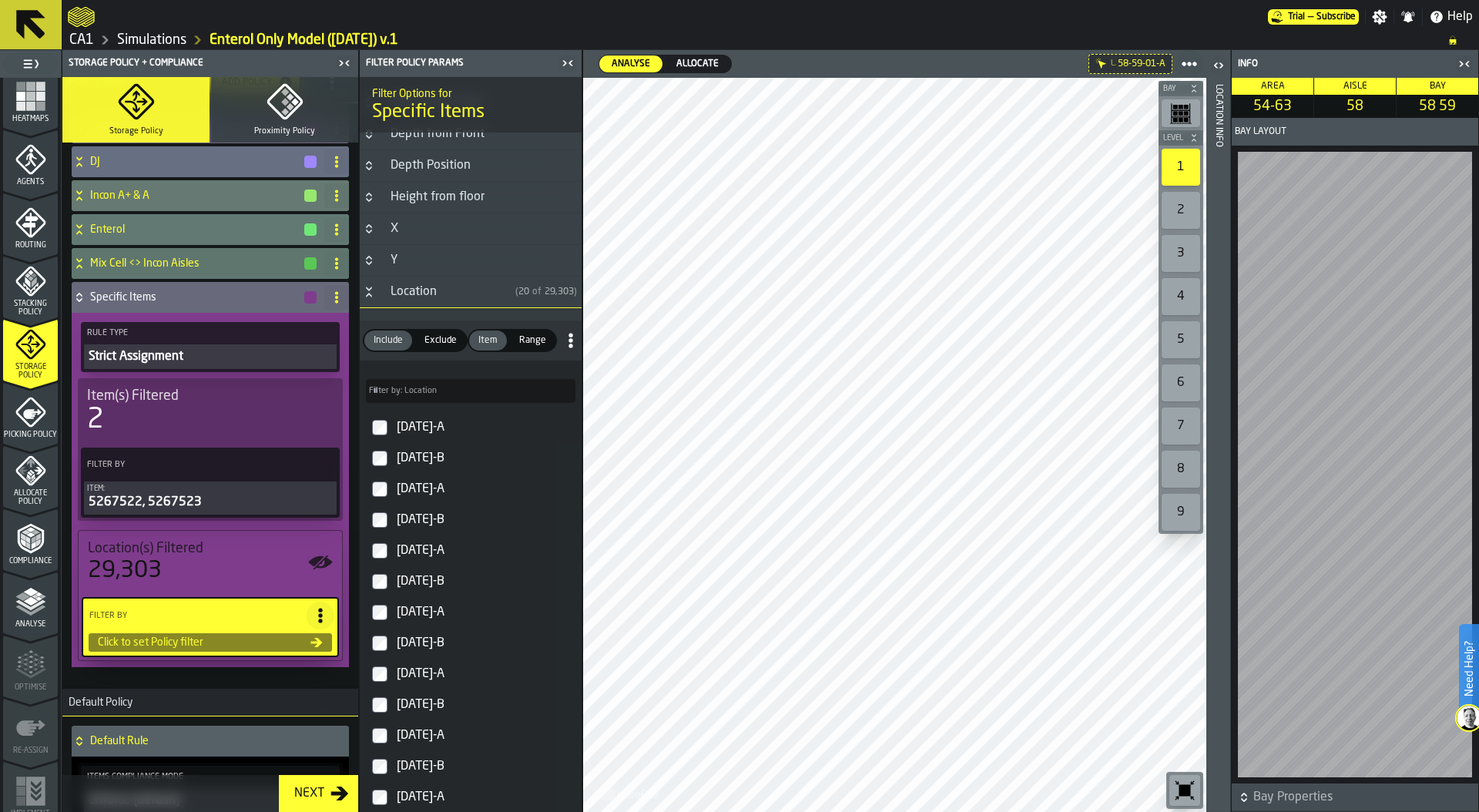
scroll to position [403, 0]
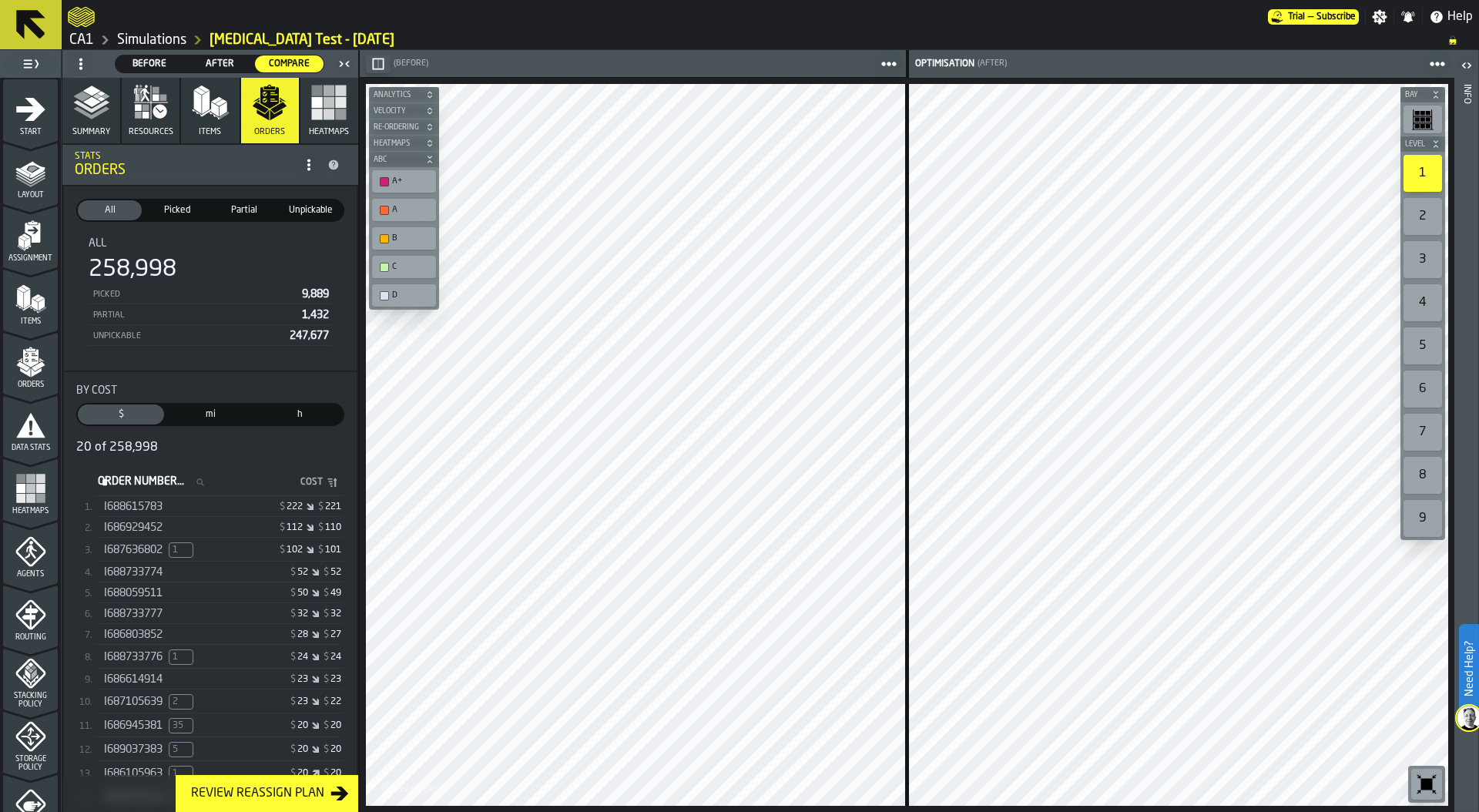
scroll to position [391, 0]
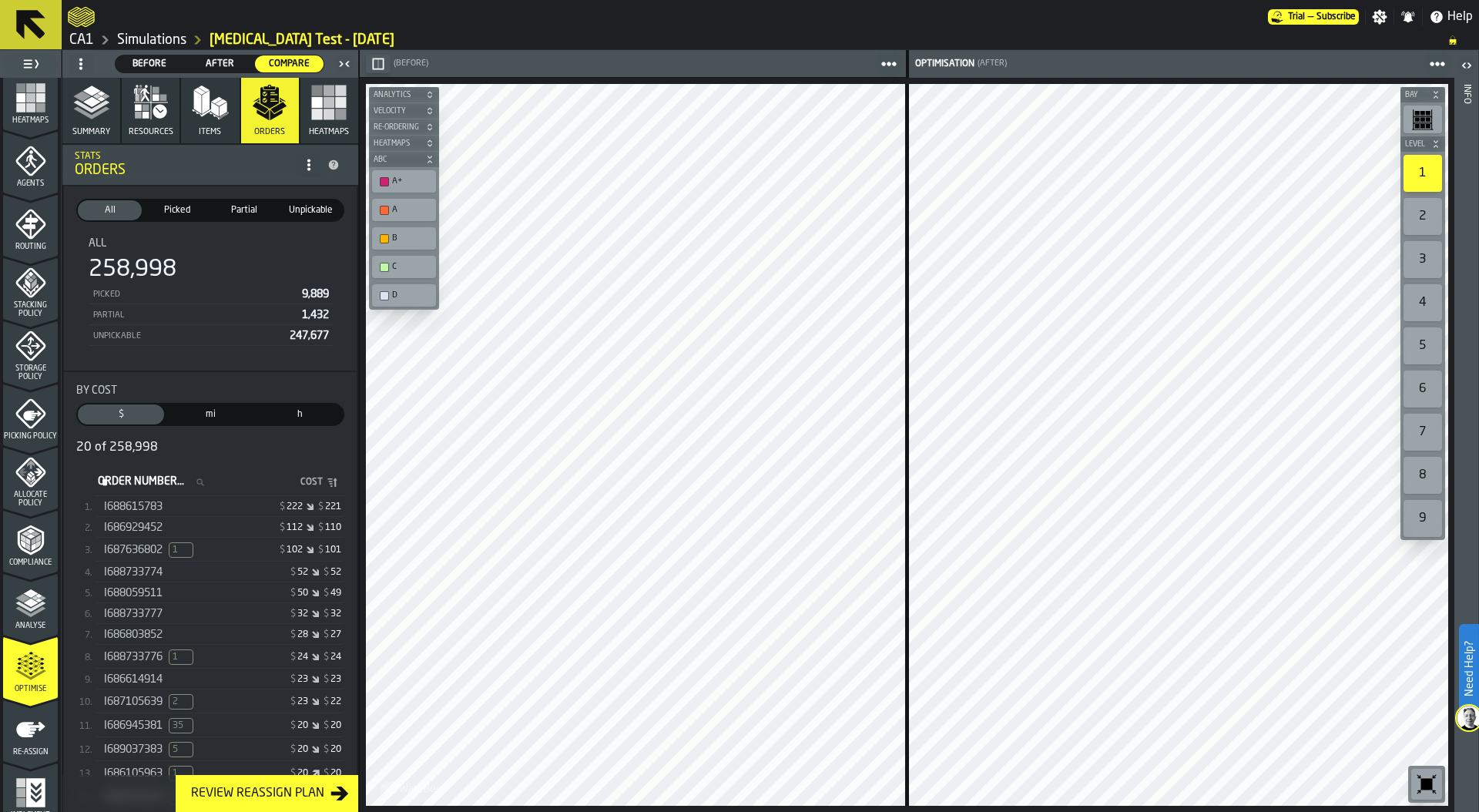
click at [156, 31] on link "Simulations" at bounding box center [152, 39] width 69 height 17
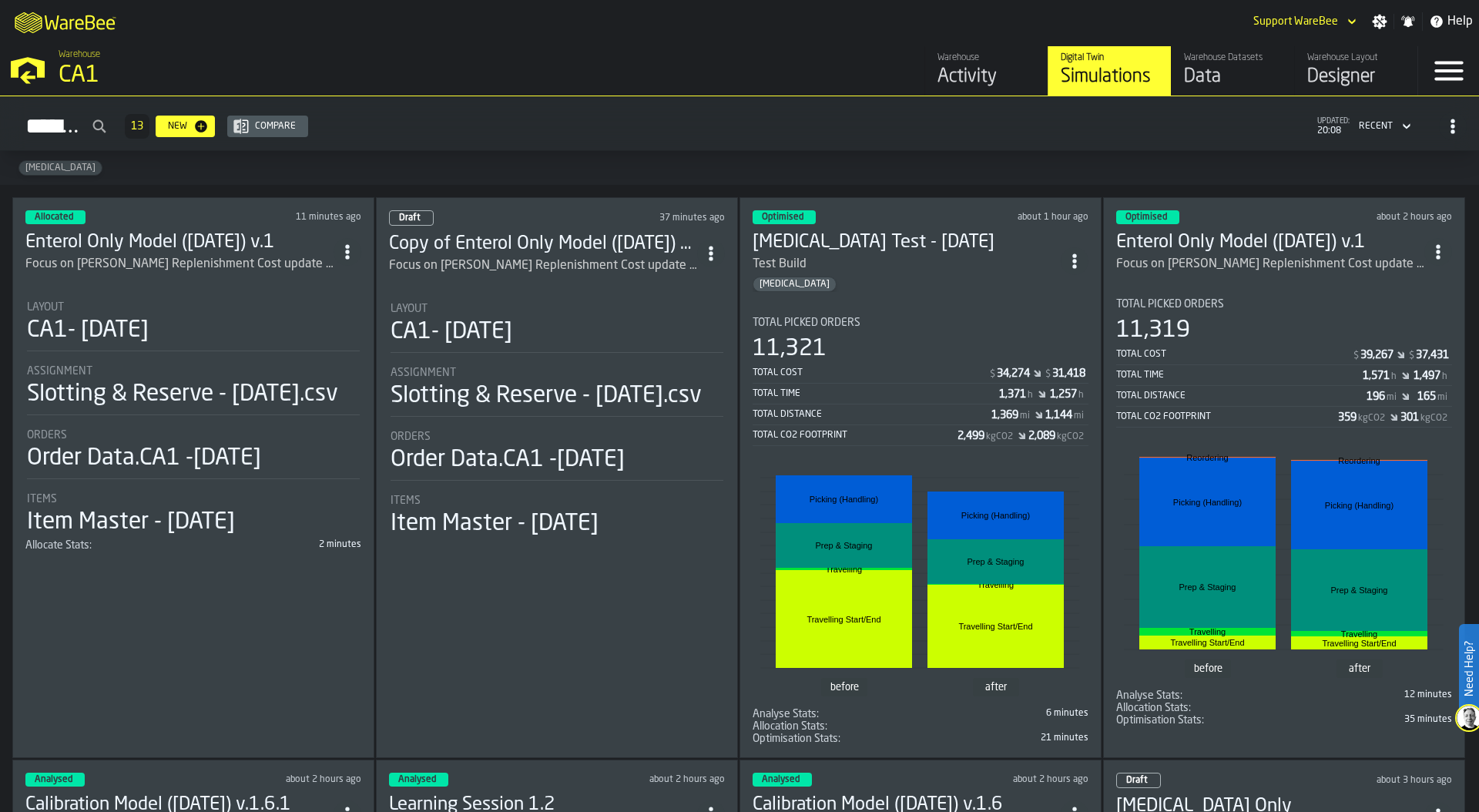
click at [977, 75] on div "Activity" at bounding box center [986, 77] width 98 height 25
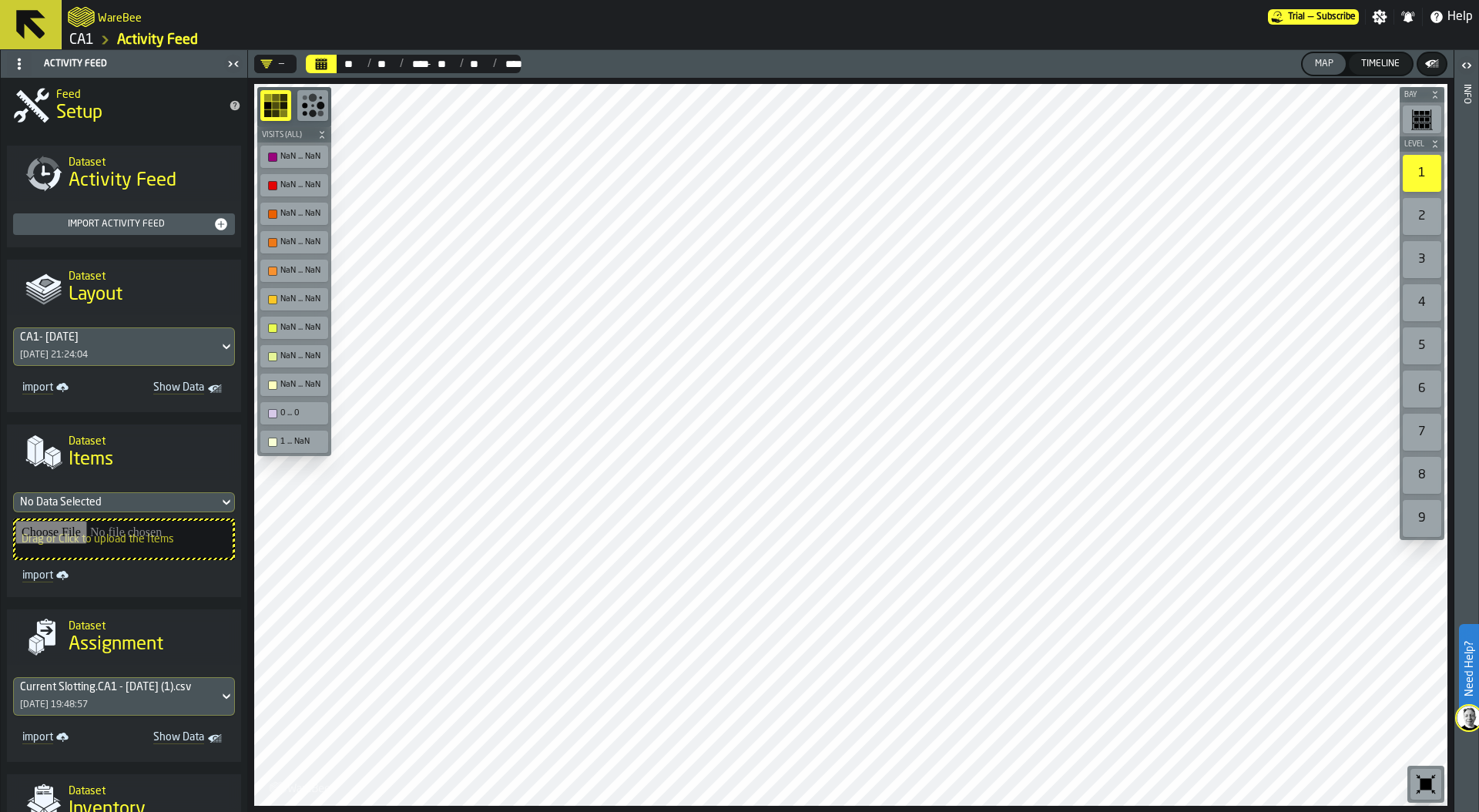
click at [87, 40] on link "CA1" at bounding box center [81, 39] width 25 height 17
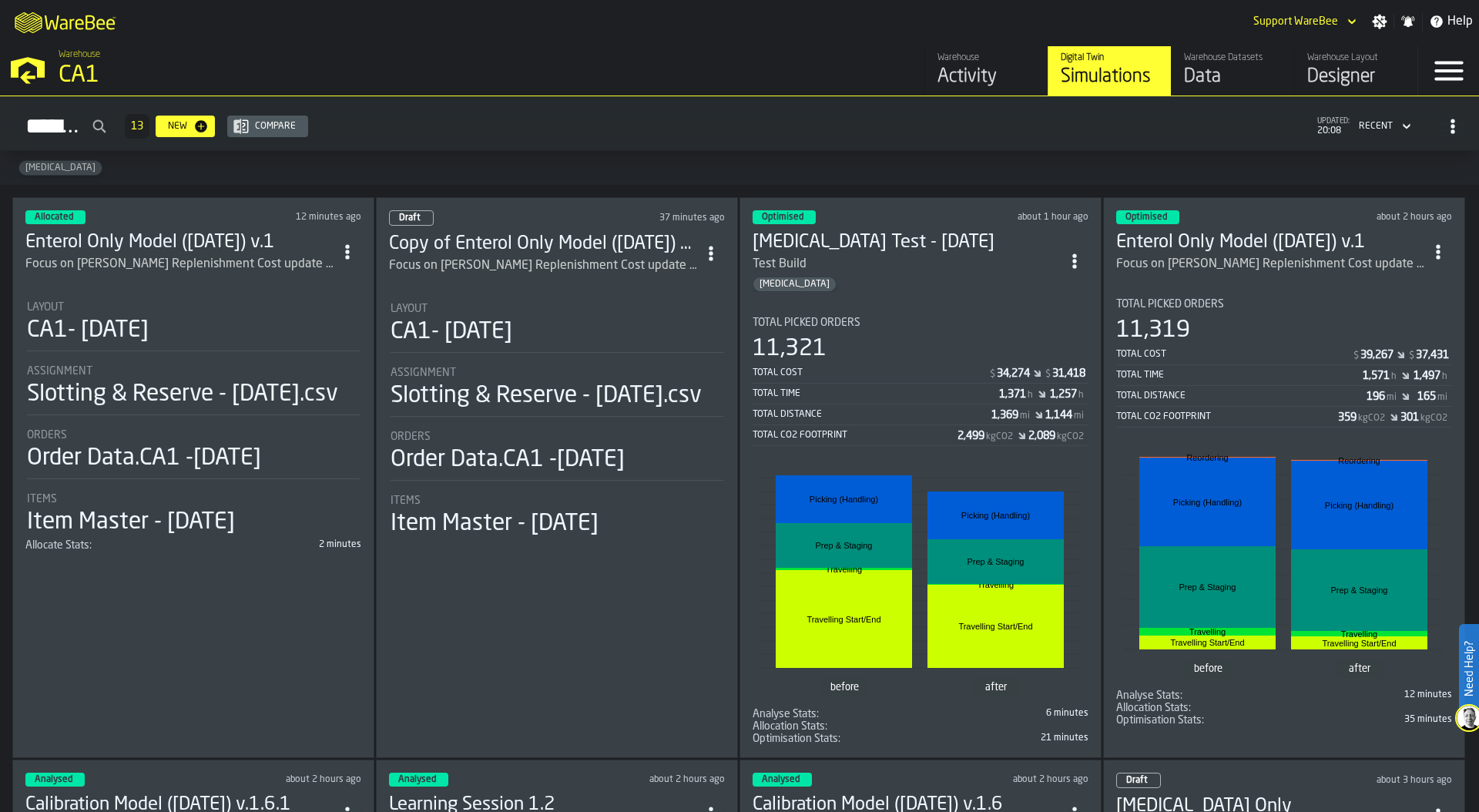
click at [1221, 72] on div "Data" at bounding box center [1233, 77] width 98 height 25
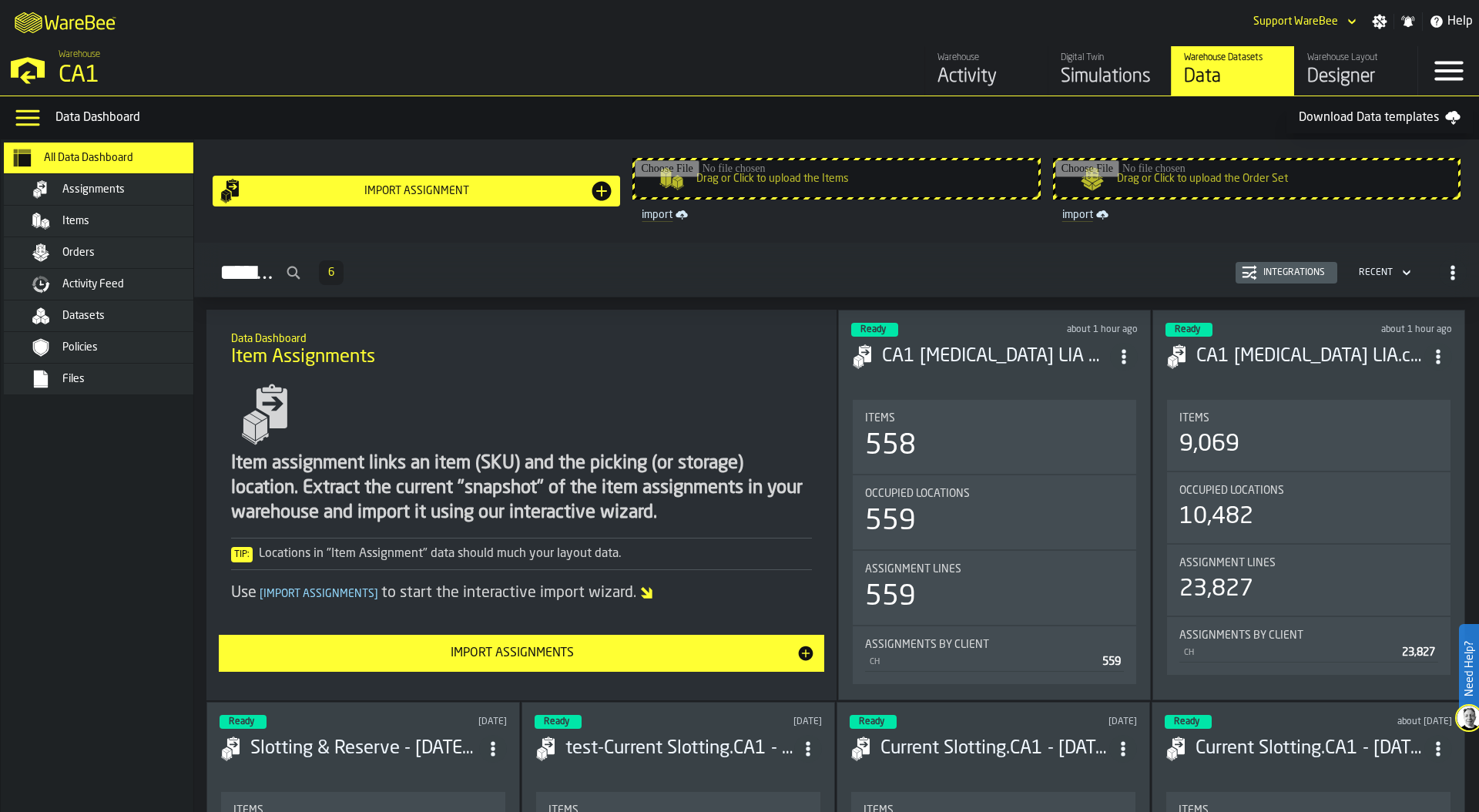
click at [131, 381] on div "Files" at bounding box center [138, 379] width 151 height 12
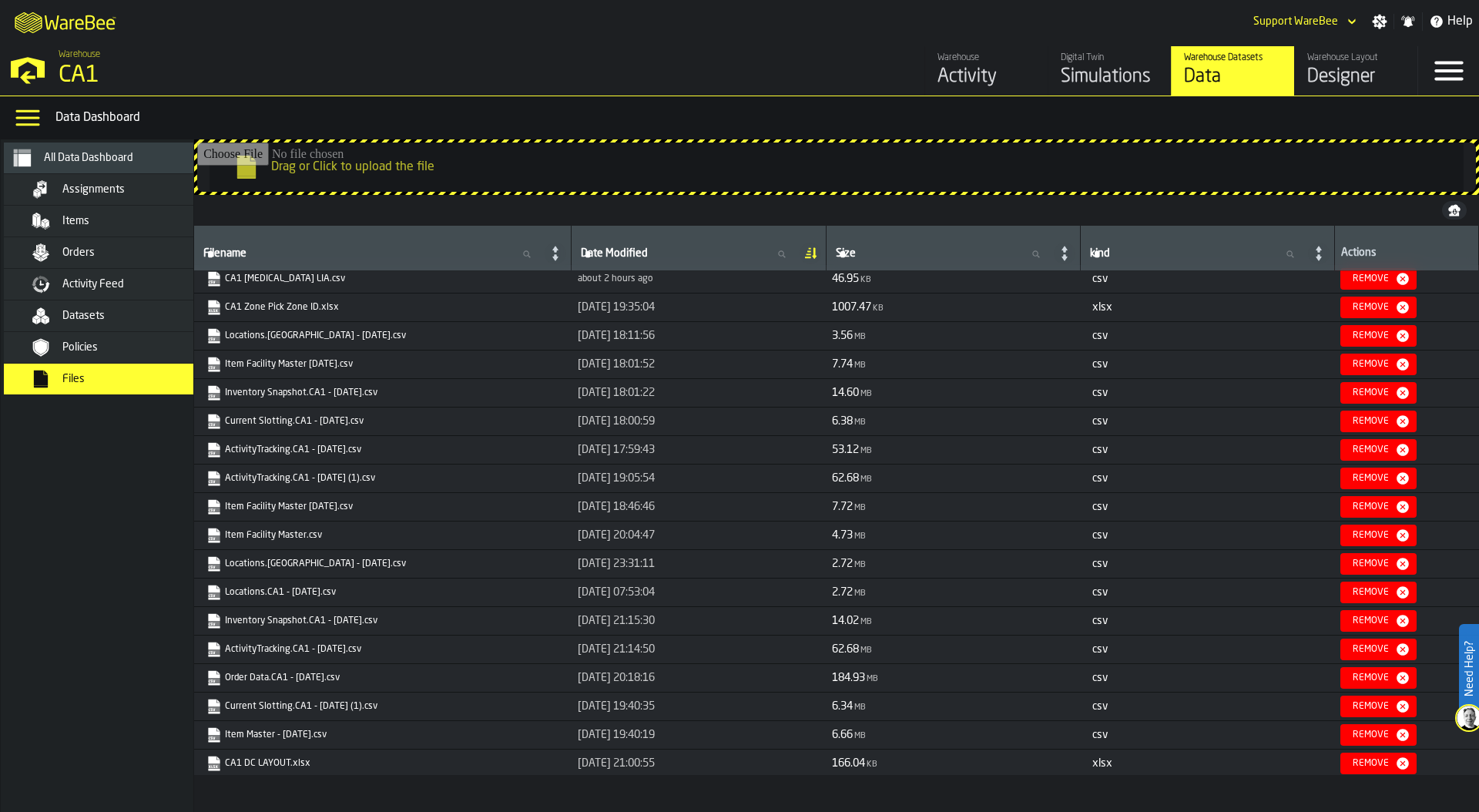
scroll to position [7, 0]
click at [270, 446] on link "ActivityTracking.CA1 - [DATE].csv" at bounding box center [381, 449] width 350 height 15
click at [1107, 65] on div "Simulations" at bounding box center [1110, 77] width 98 height 25
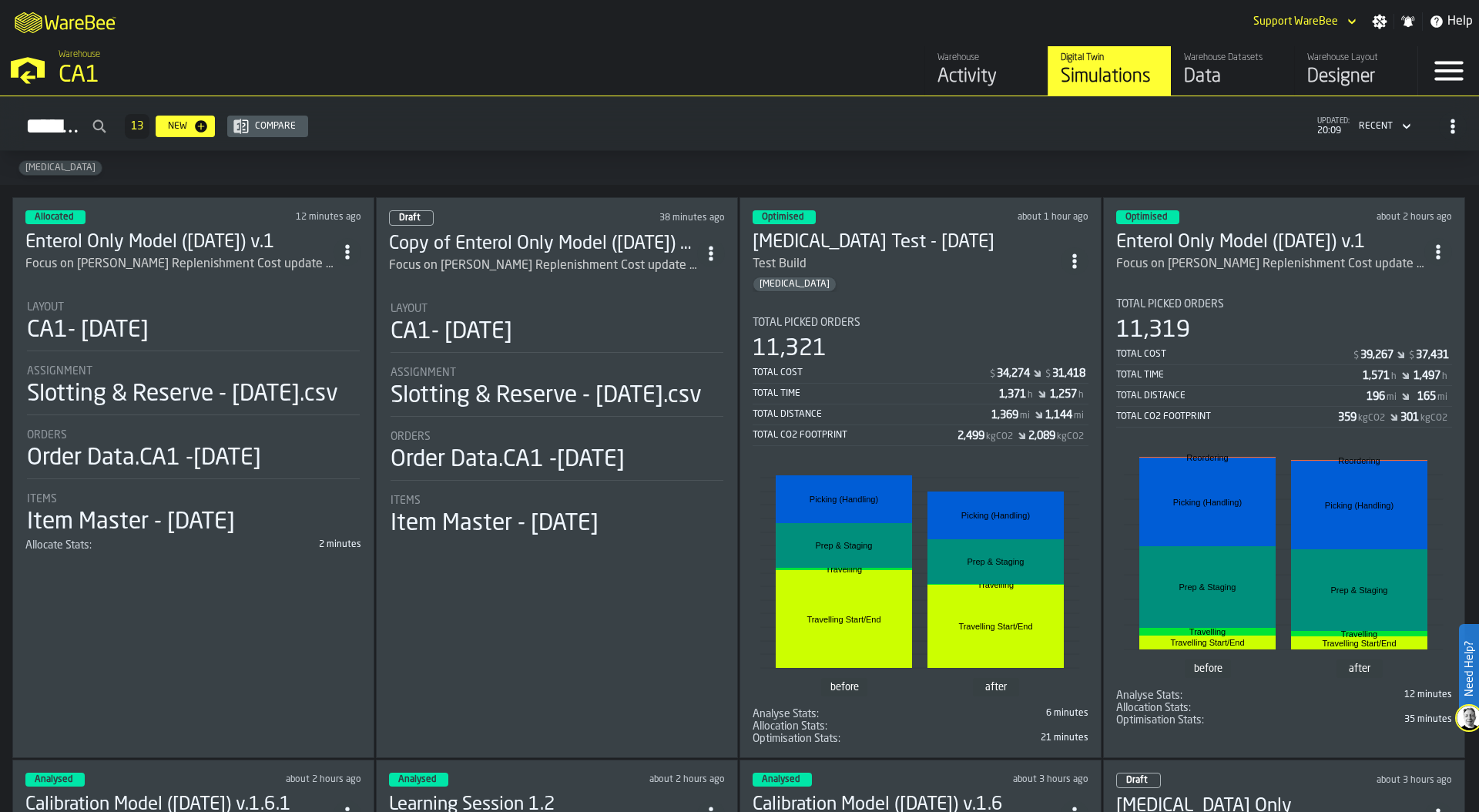
click at [177, 351] on li "Layout CA1- [DATE] Assignment Slotting & Reserve - [DATE].csv Orders Order Data…" at bounding box center [193, 412] width 335 height 250
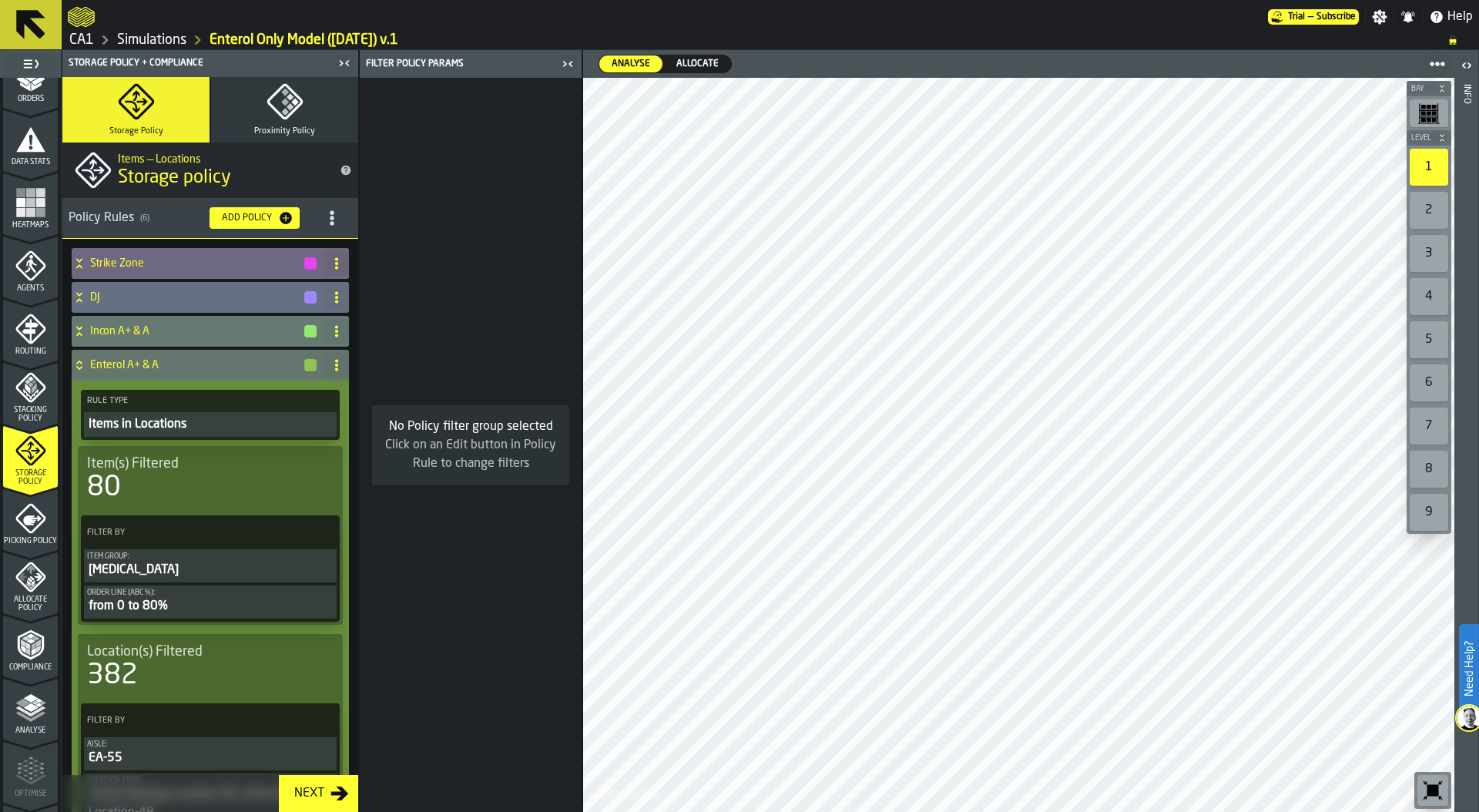
scroll to position [286, 0]
click at [31, 210] on rect "menu Heatmaps" at bounding box center [31, 211] width 10 height 10
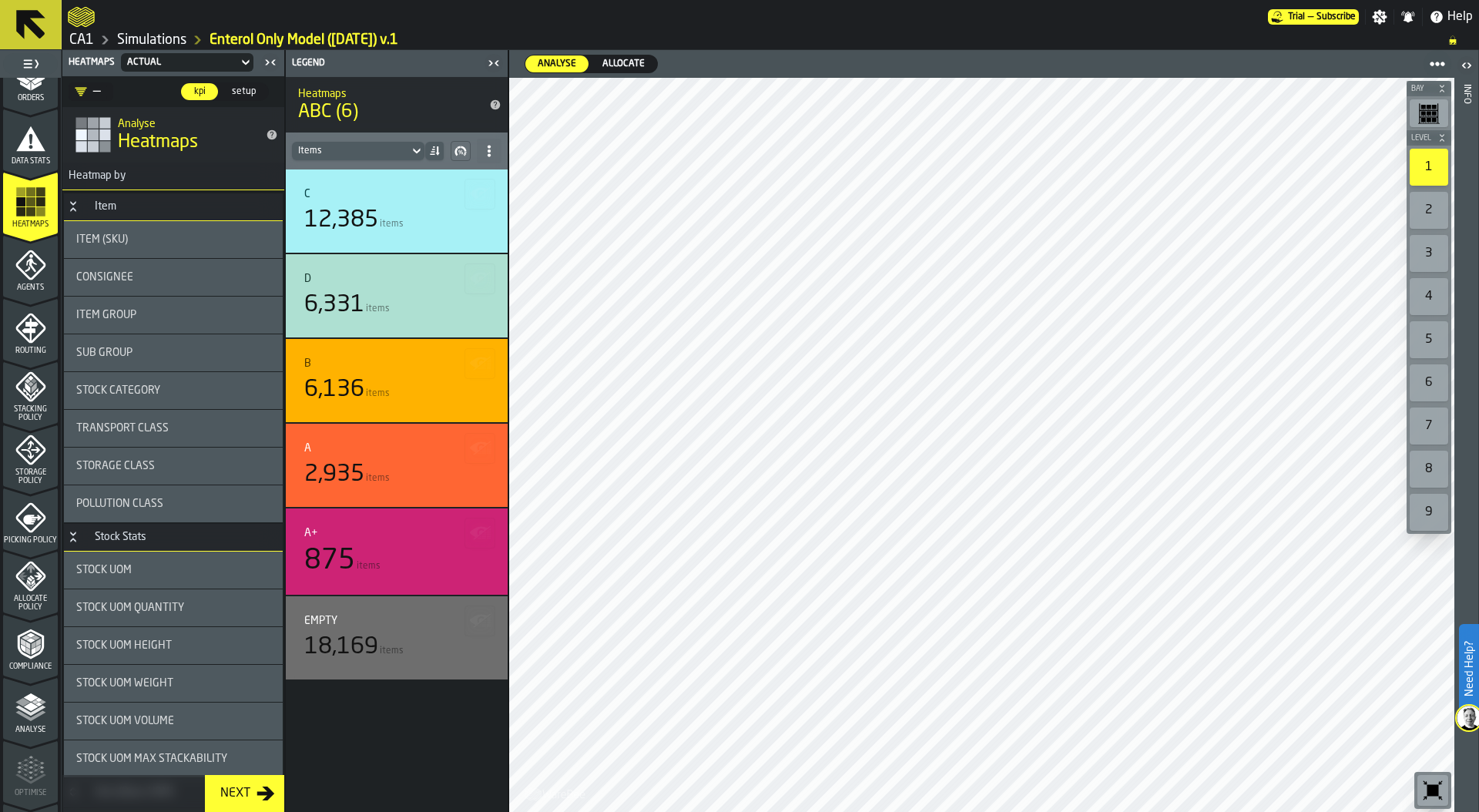
click at [209, 351] on div "Sub Group" at bounding box center [173, 352] width 194 height 12
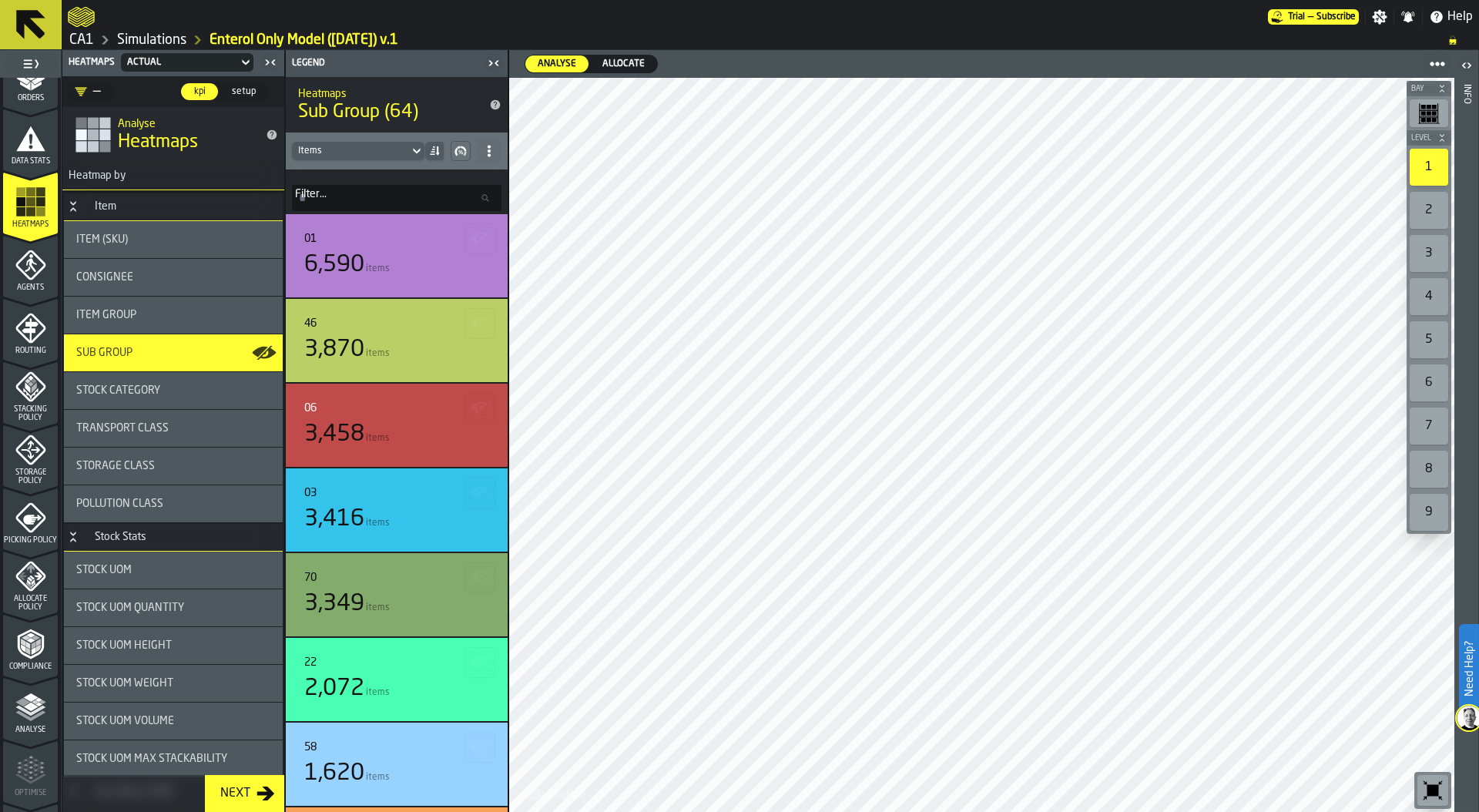
click at [1436, 789] on icon "button-toolbar-undefined" at bounding box center [1433, 790] width 11 height 11
click at [720, 546] on div at bounding box center [981, 445] width 945 height 734
click at [1435, 209] on div "2" at bounding box center [1428, 210] width 39 height 37
click at [251, 88] on span "setup" at bounding box center [243, 91] width 36 height 14
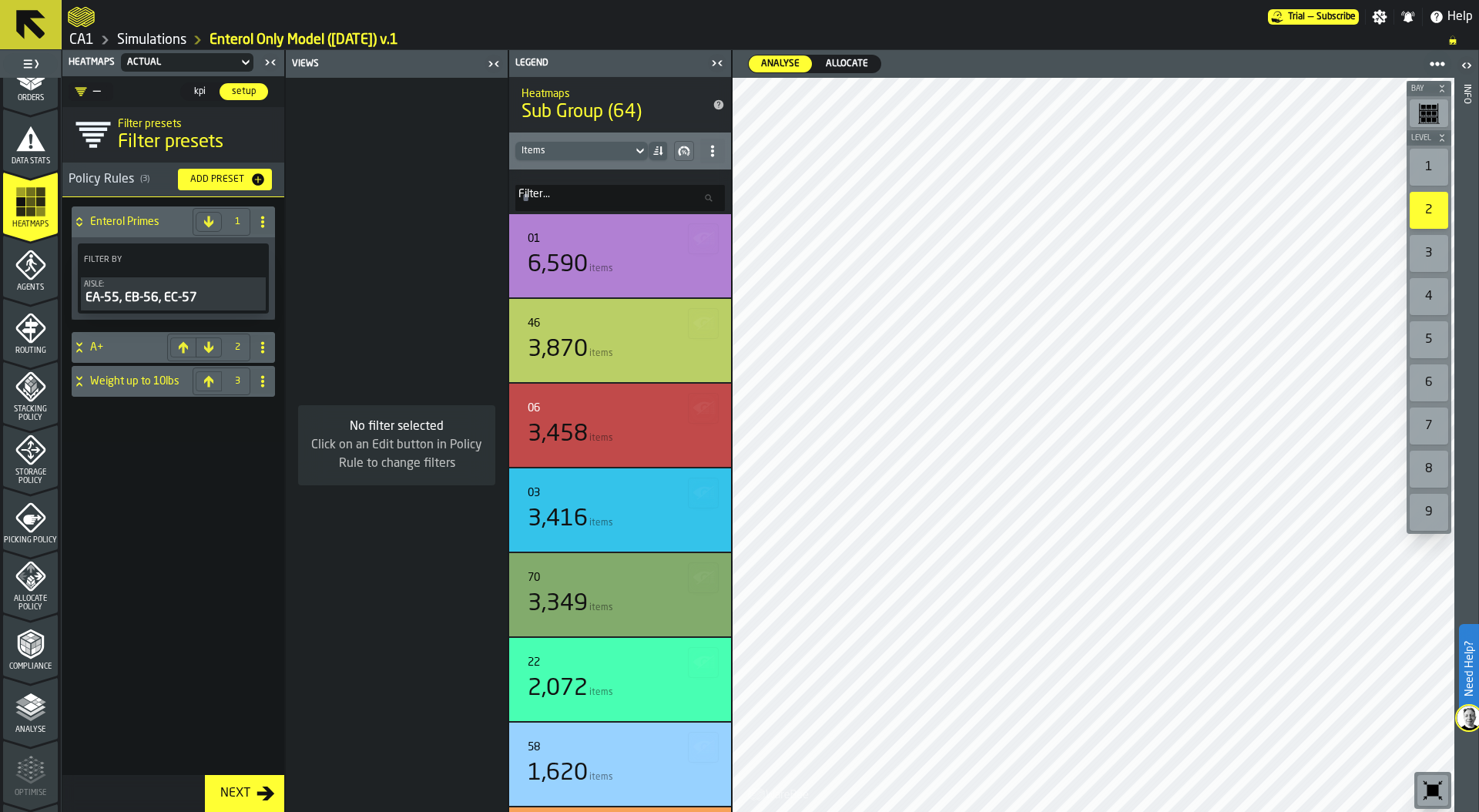
click at [187, 286] on div "Aisle:" at bounding box center [173, 284] width 179 height 9
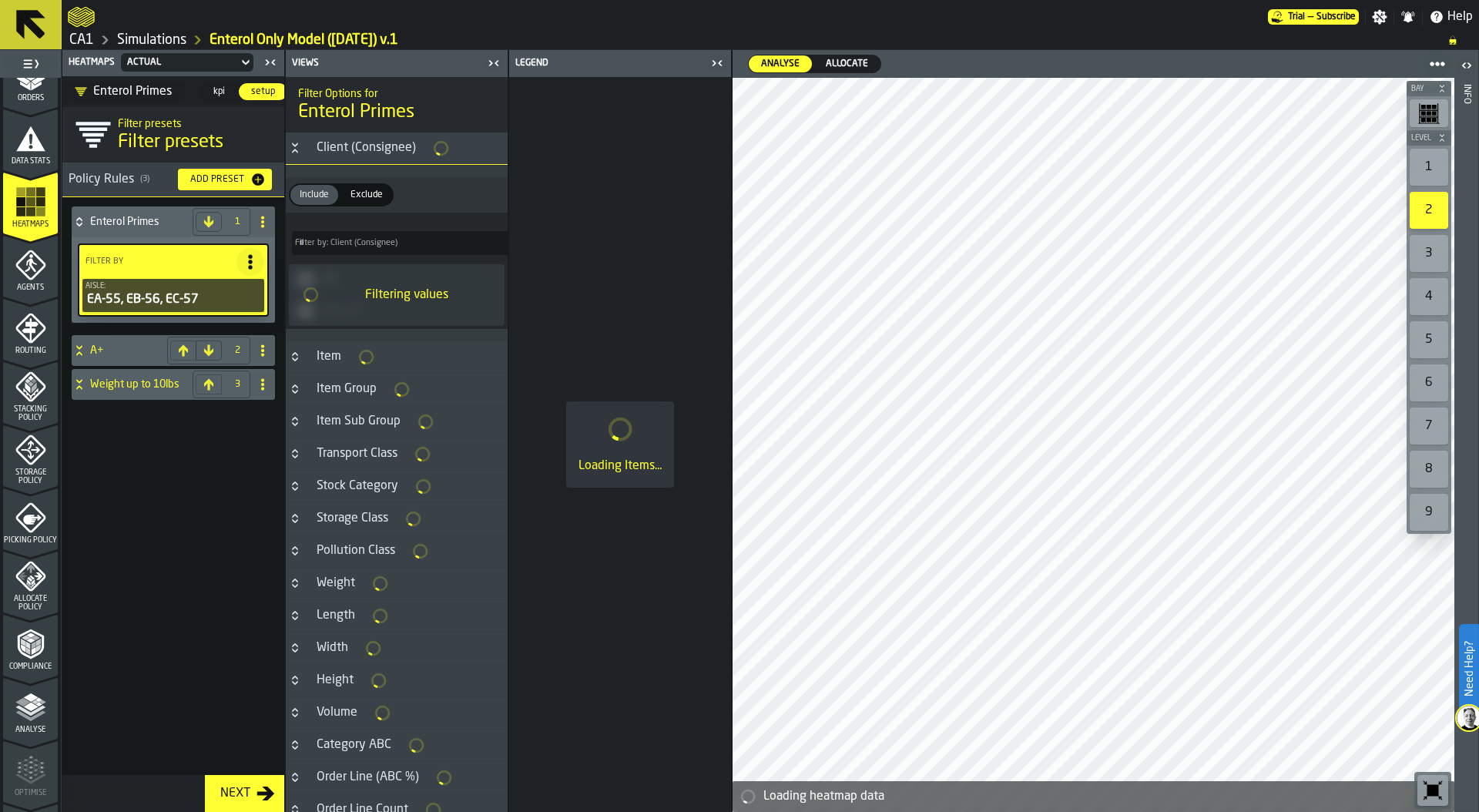
click at [295, 389] on icon "Button-Item Group-closed" at bounding box center [295, 388] width 12 height 12
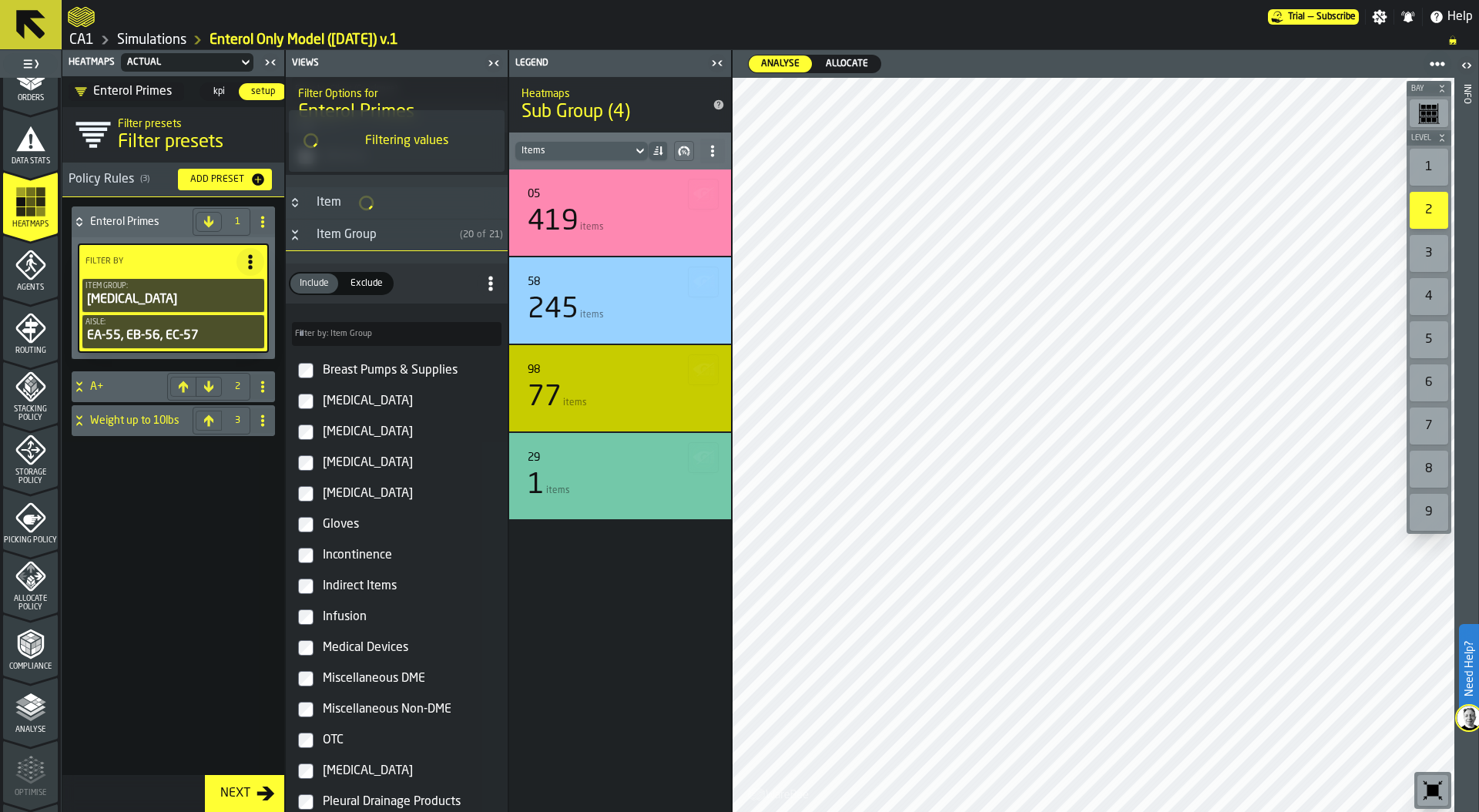
scroll to position [153, 0]
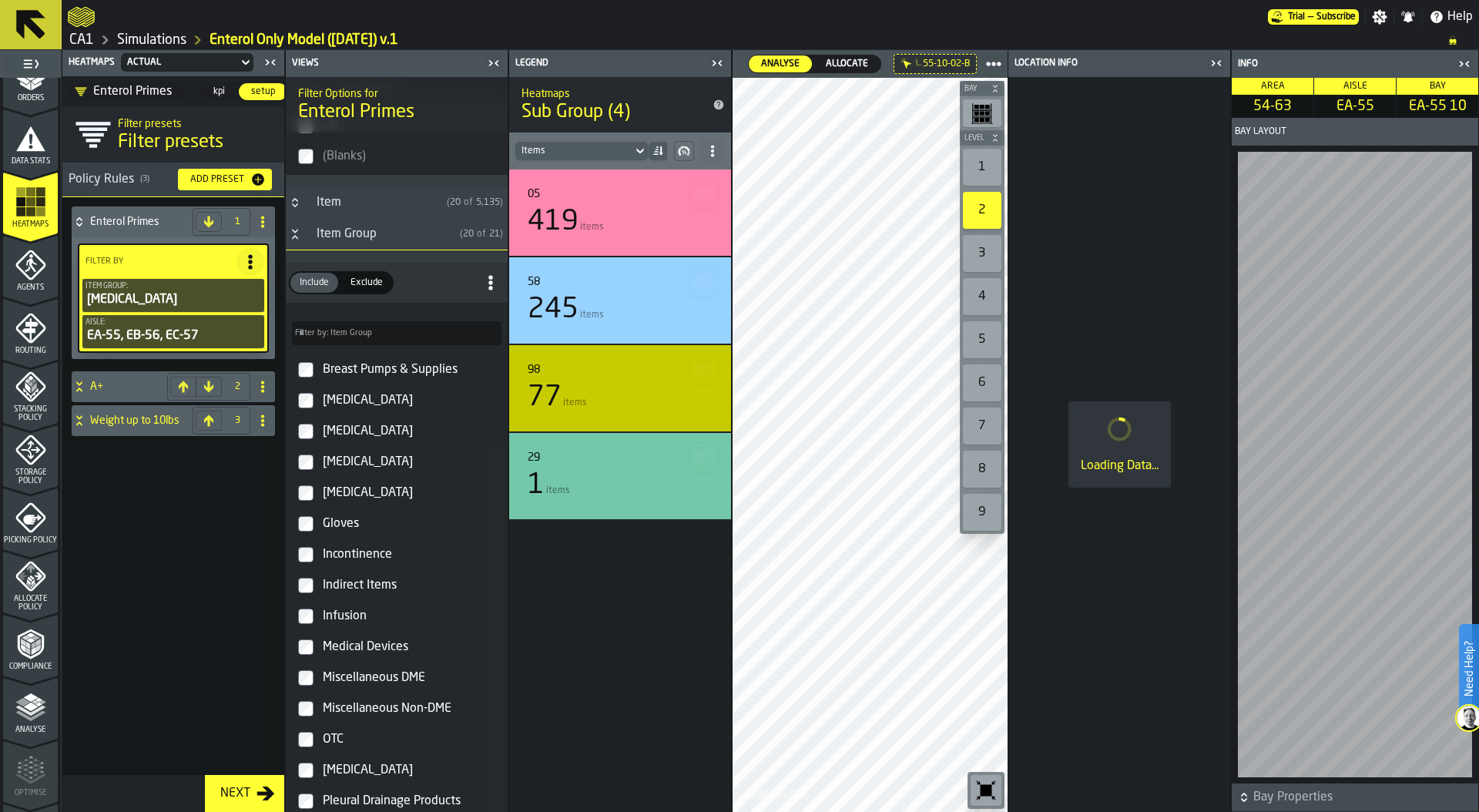
click at [1218, 62] on icon "button-toggle-Close me" at bounding box center [1218, 63] width 4 height 6
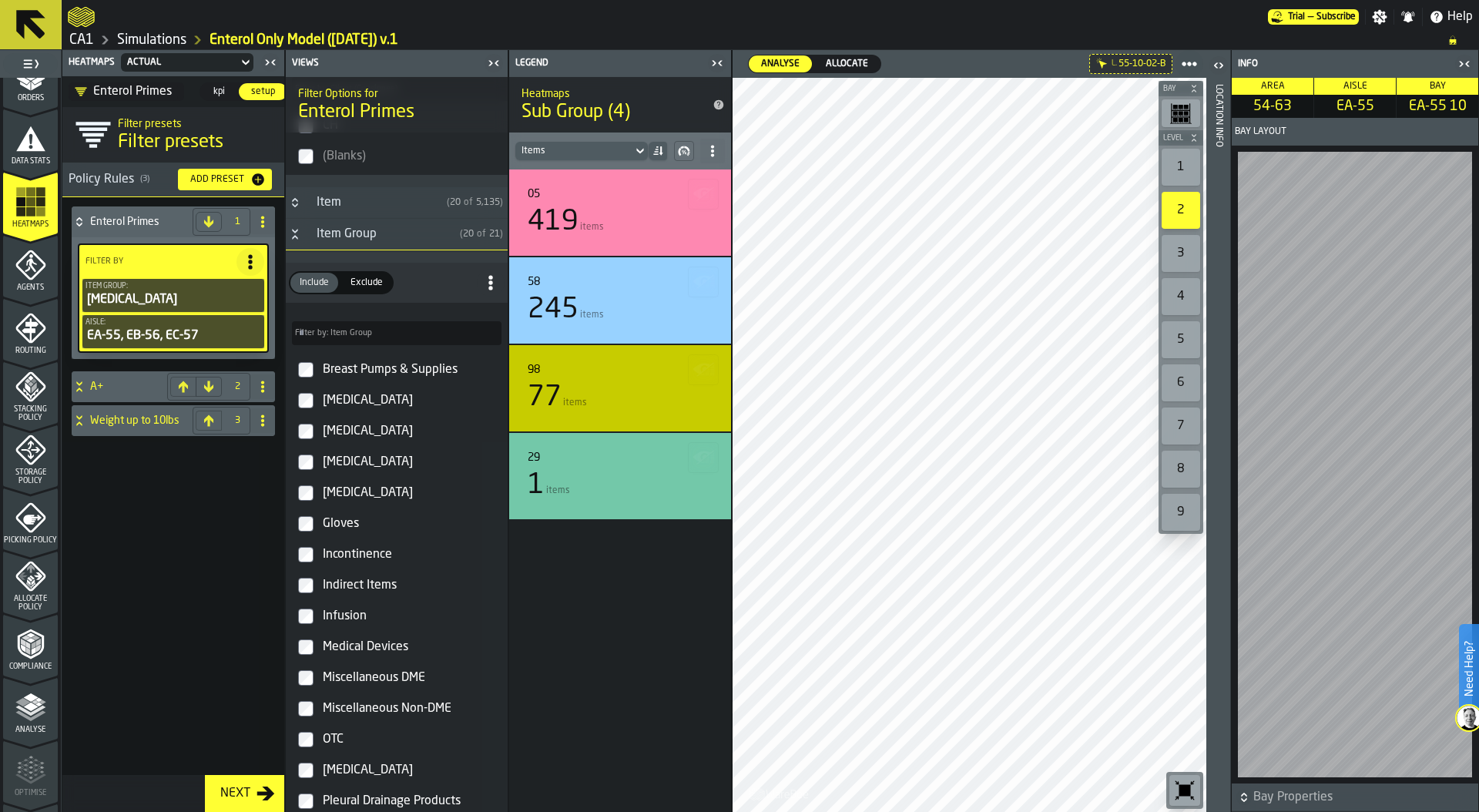
click at [0, 0] on icon "PolicyFilterItem-Item Group" at bounding box center [0, 0] width 0 height 0
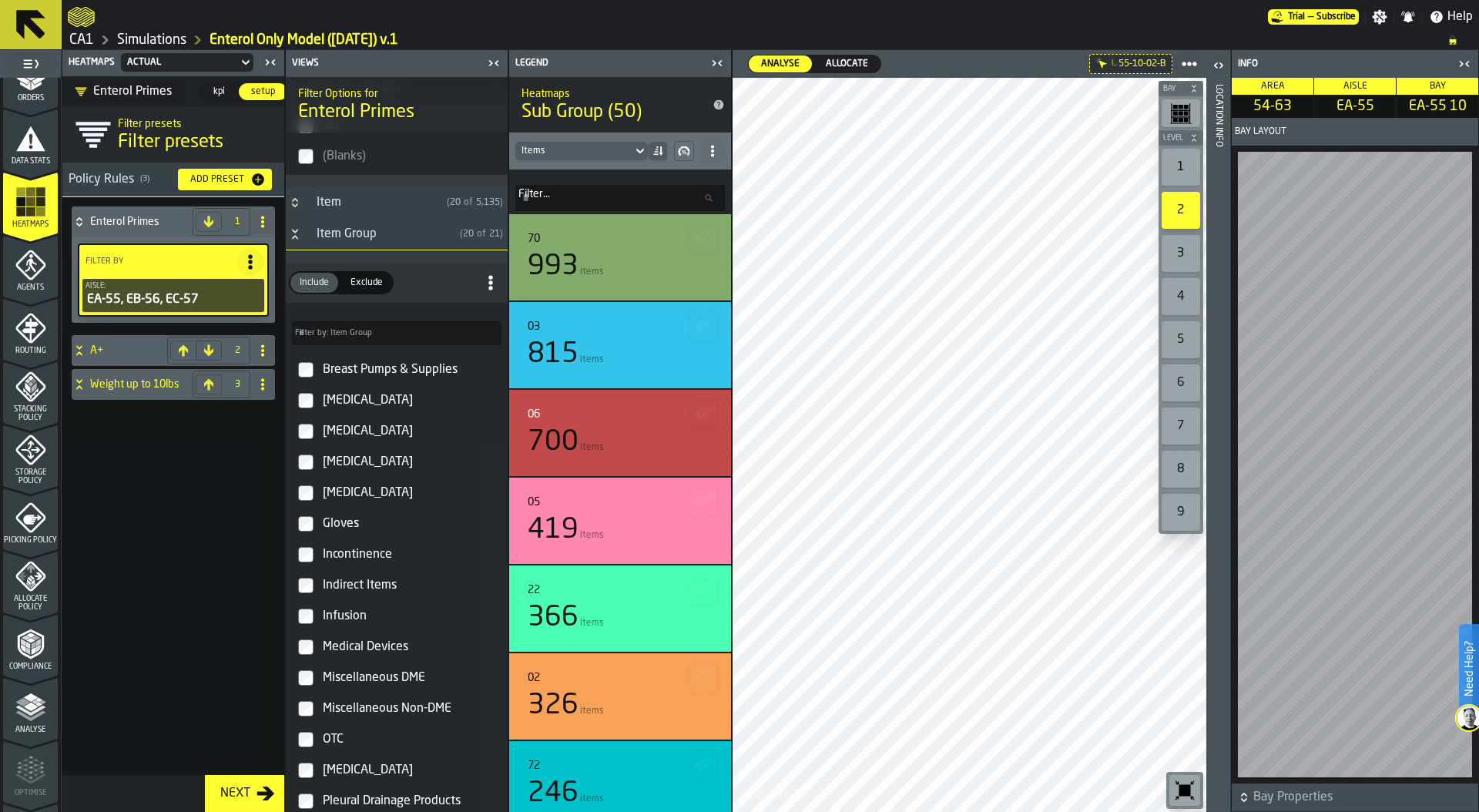
click at [1184, 168] on div "1" at bounding box center [1180, 167] width 39 height 37
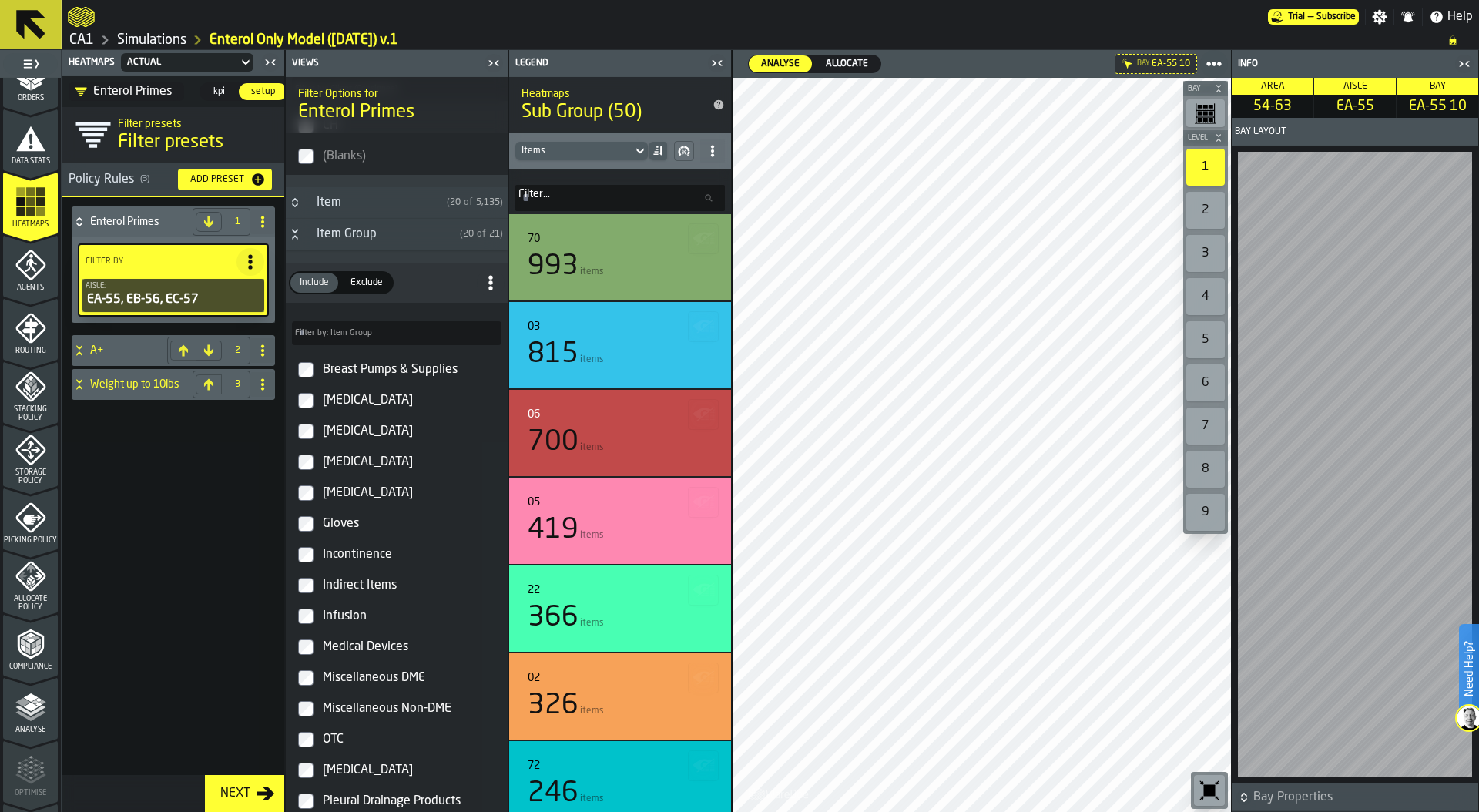
click at [1201, 206] on div "2" at bounding box center [1205, 210] width 39 height 37
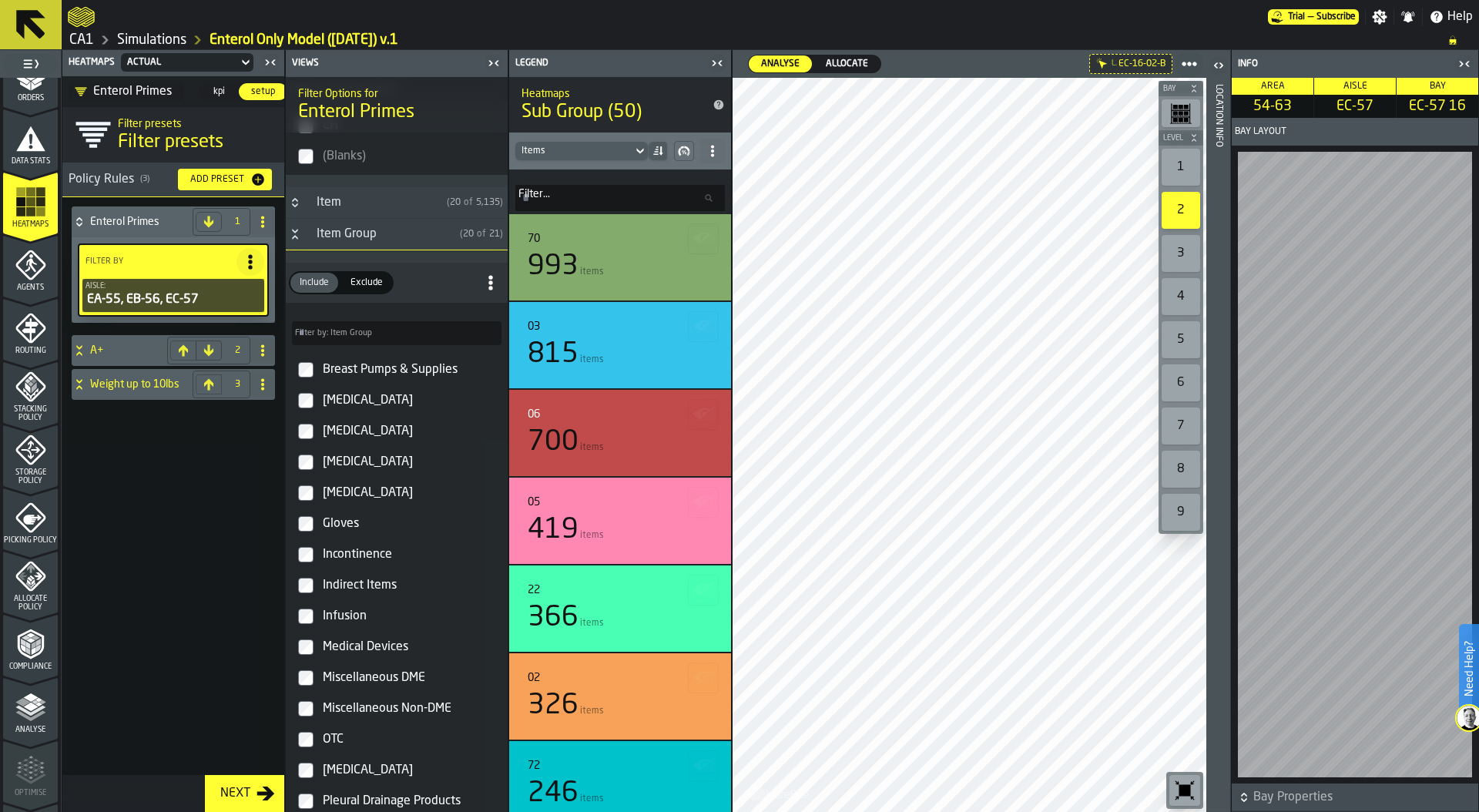
click at [1217, 572] on div "Location Info" at bounding box center [1218, 445] width 10 height 727
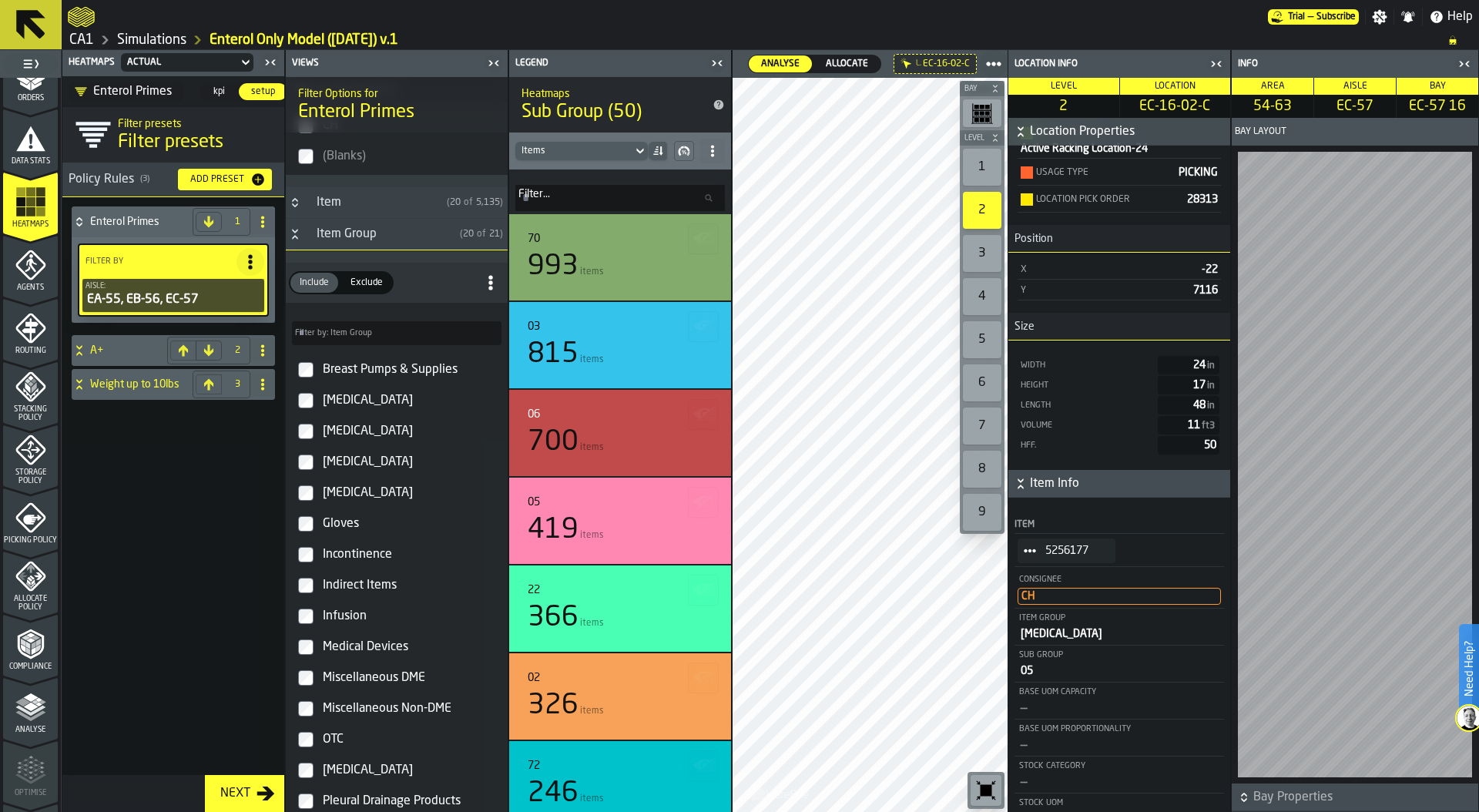
scroll to position [181, 0]
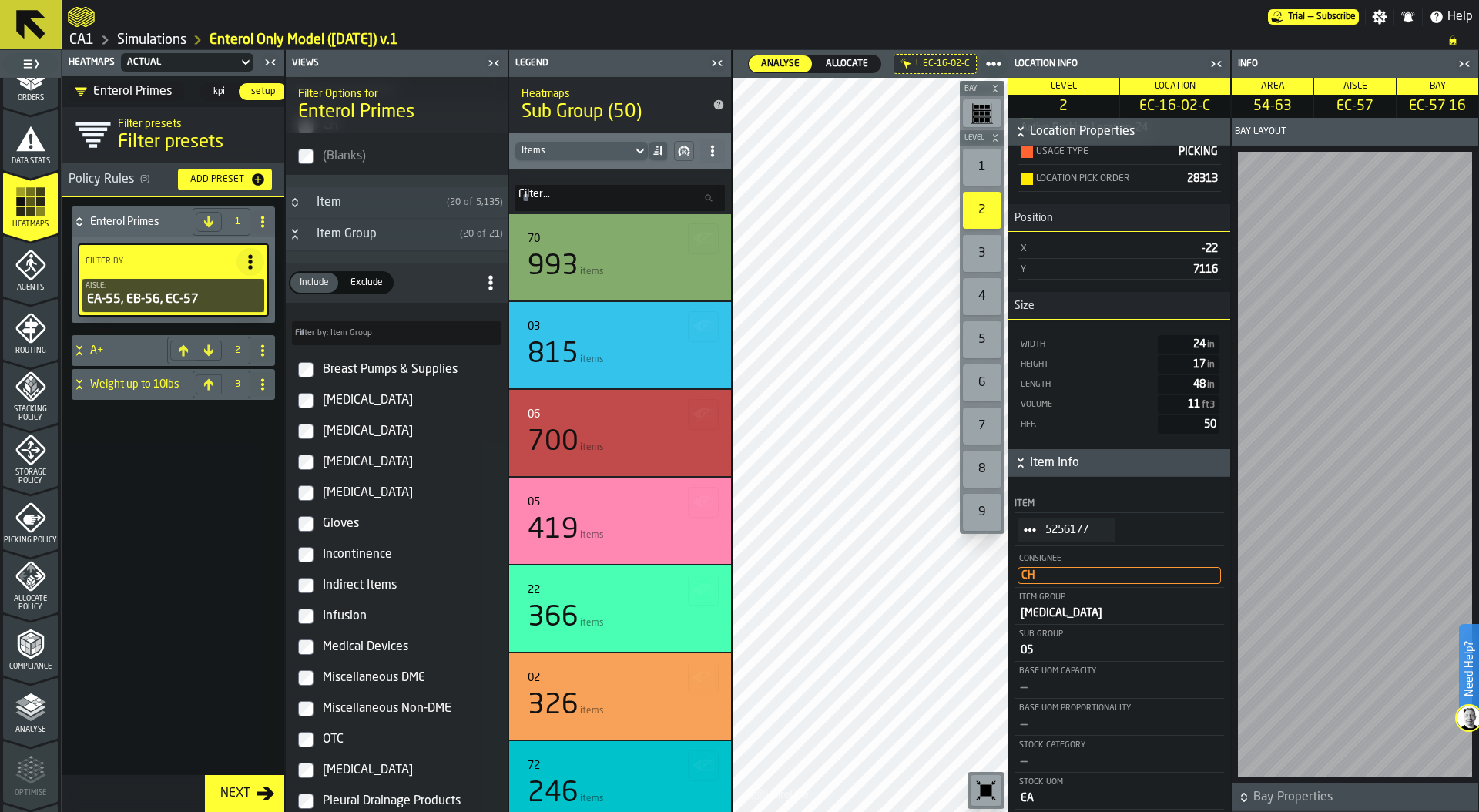
click at [1033, 529] on circle "StatList-item-5256177" at bounding box center [1034, 530] width 5 height 5
click at [1160, 526] on div "5256177" at bounding box center [1119, 530] width 209 height 31
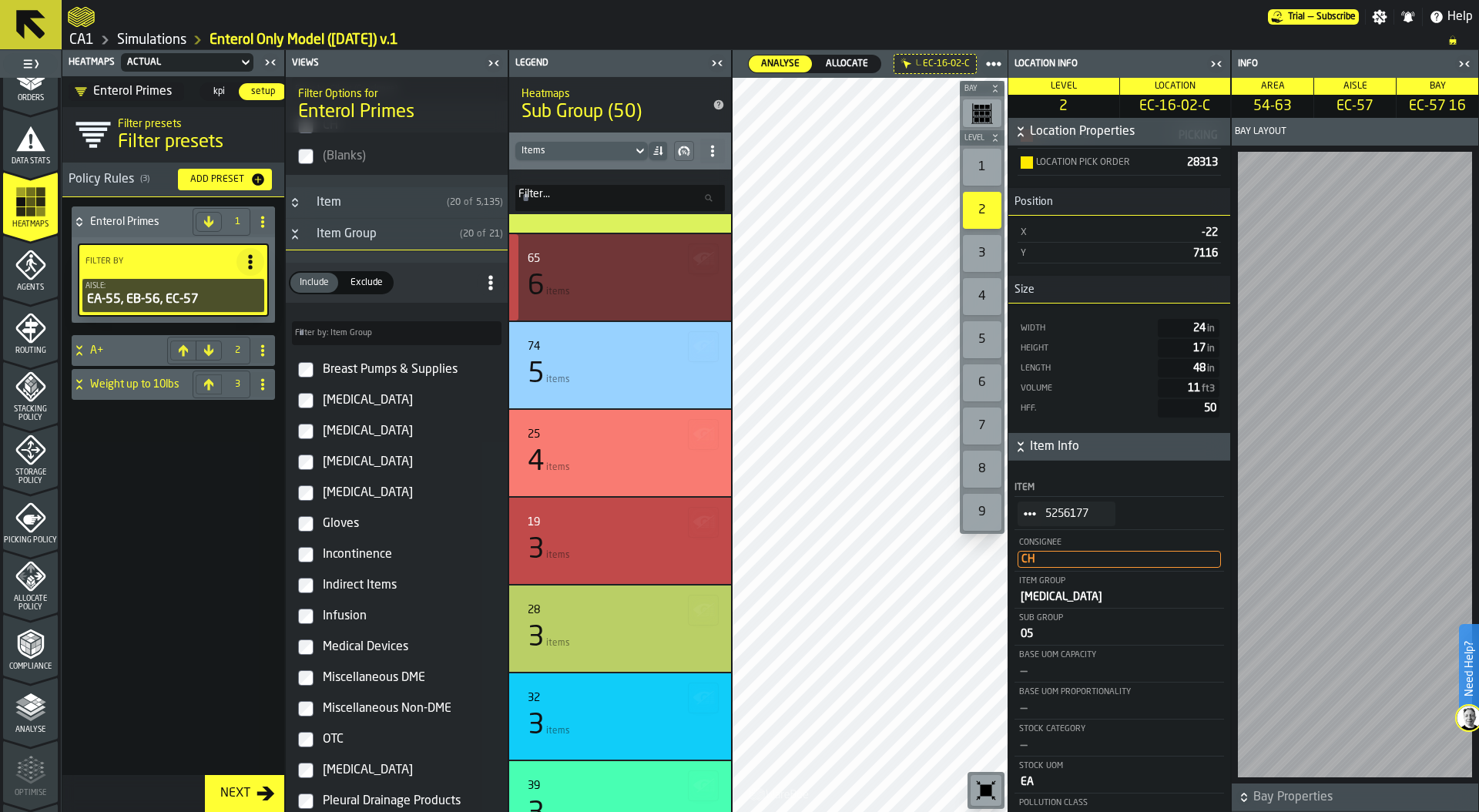
scroll to position [2788, 0]
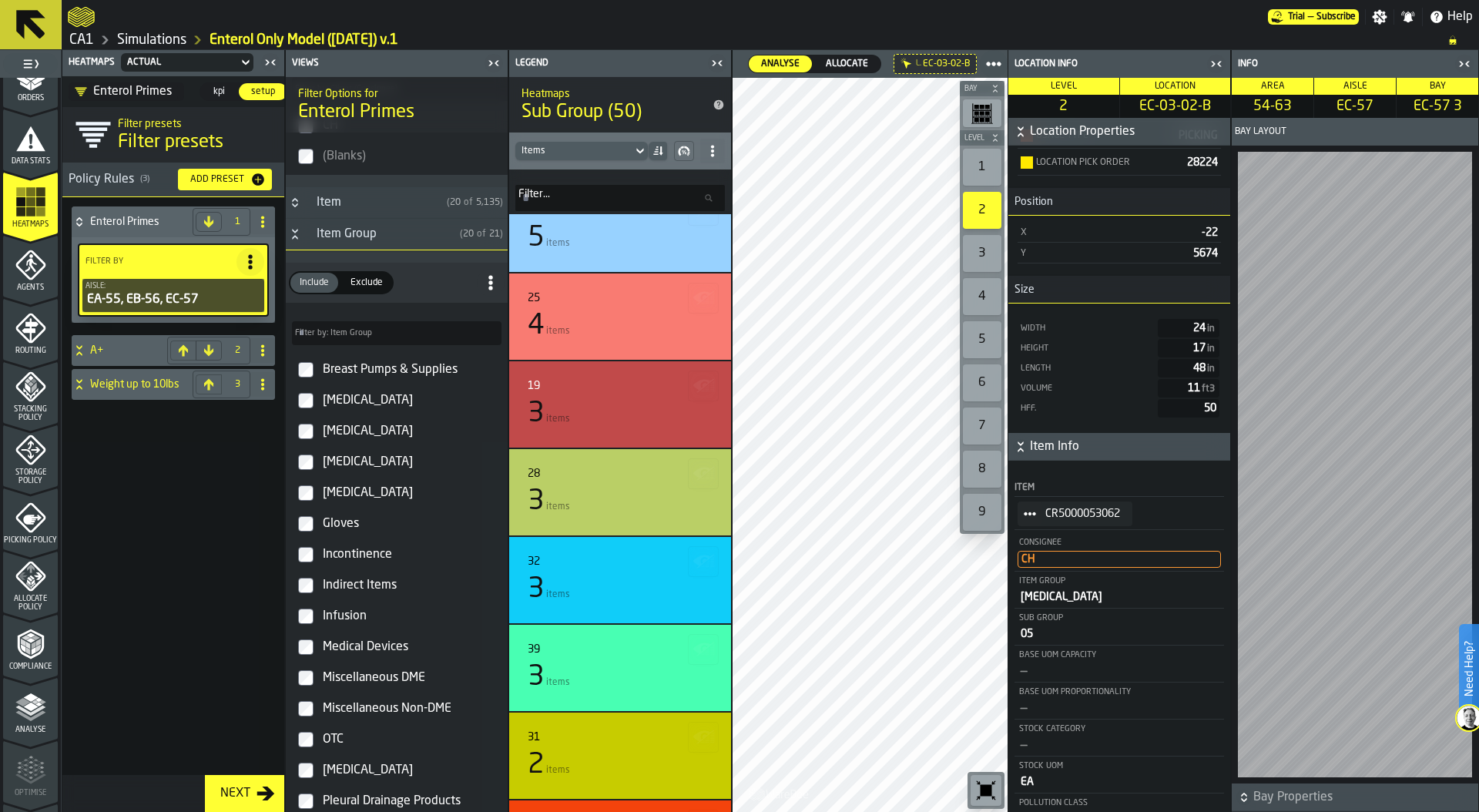
click at [1026, 512] on icon "StatList-item-CR5000053062" at bounding box center [1030, 514] width 12 height 12
click at [1082, 538] on div "Show Assignment" at bounding box center [1067, 540] width 80 height 10
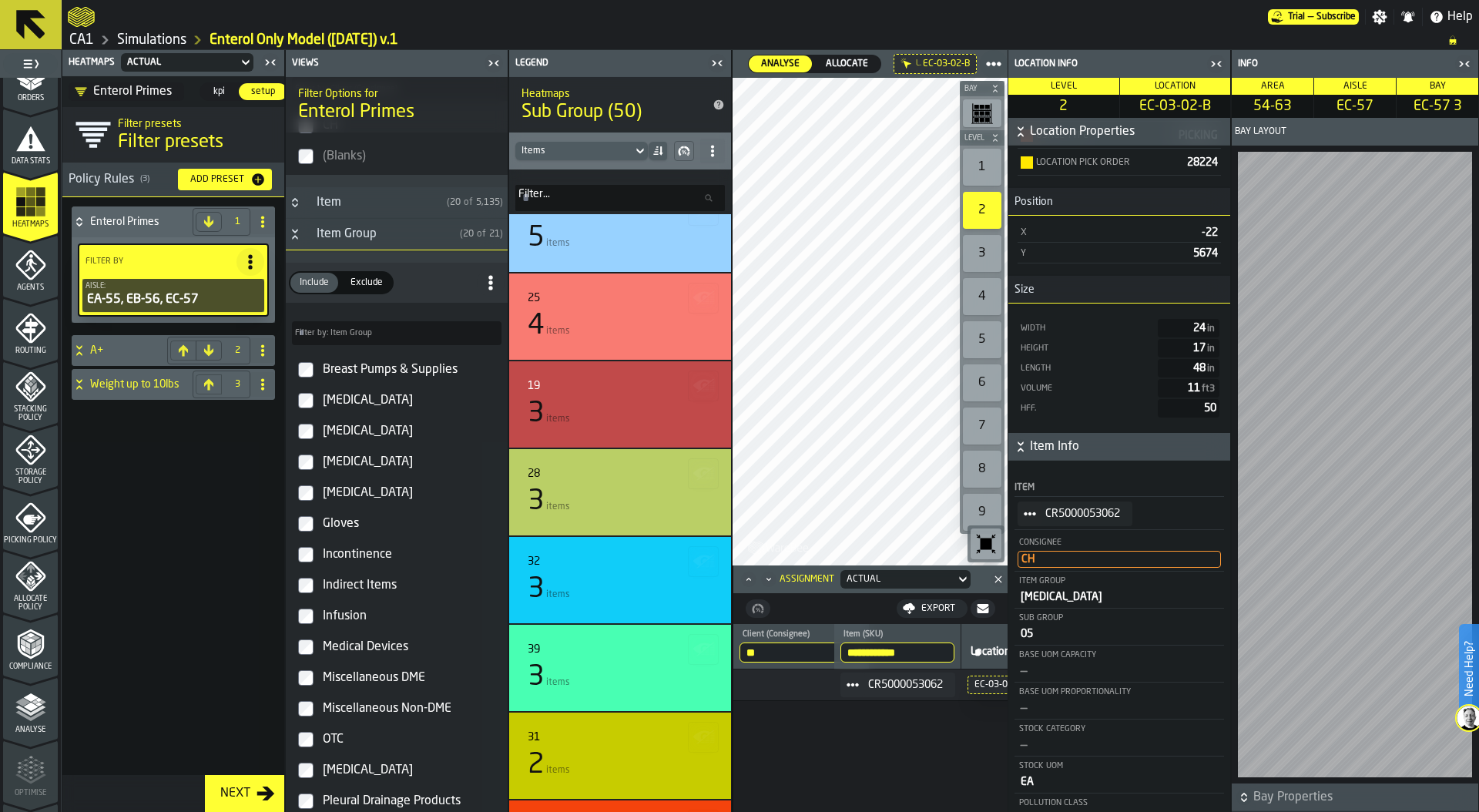
scroll to position [0, 0]
click at [1032, 514] on icon "StatList-item-CR5000053062" at bounding box center [1030, 514] width 12 height 12
click at [217, 91] on span "kpi" at bounding box center [218, 91] width 25 height 14
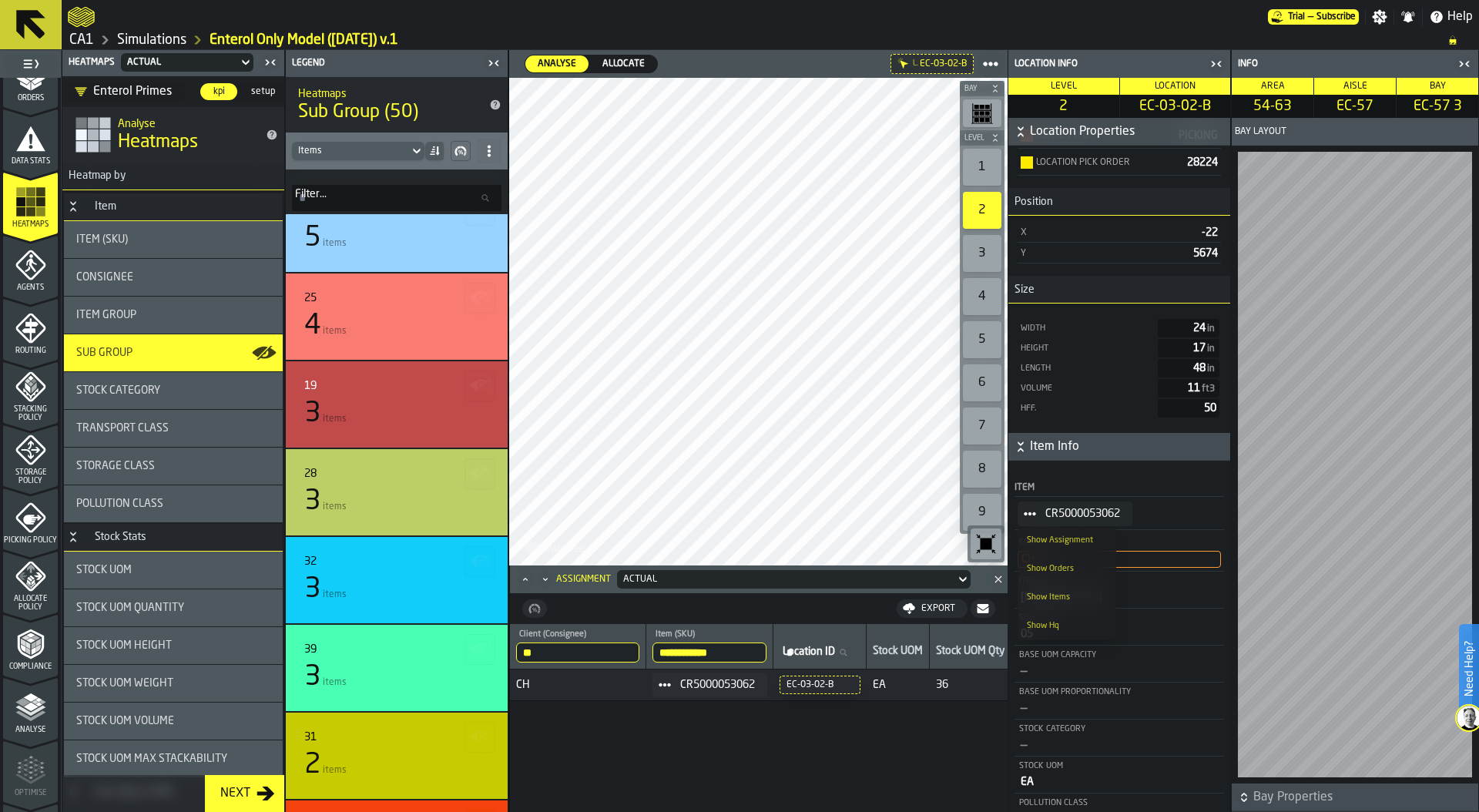
click at [86, 88] on icon "DropdownMenuValue-TPX_pZKRkU25ltG1flGAR" at bounding box center [80, 91] width 12 height 12
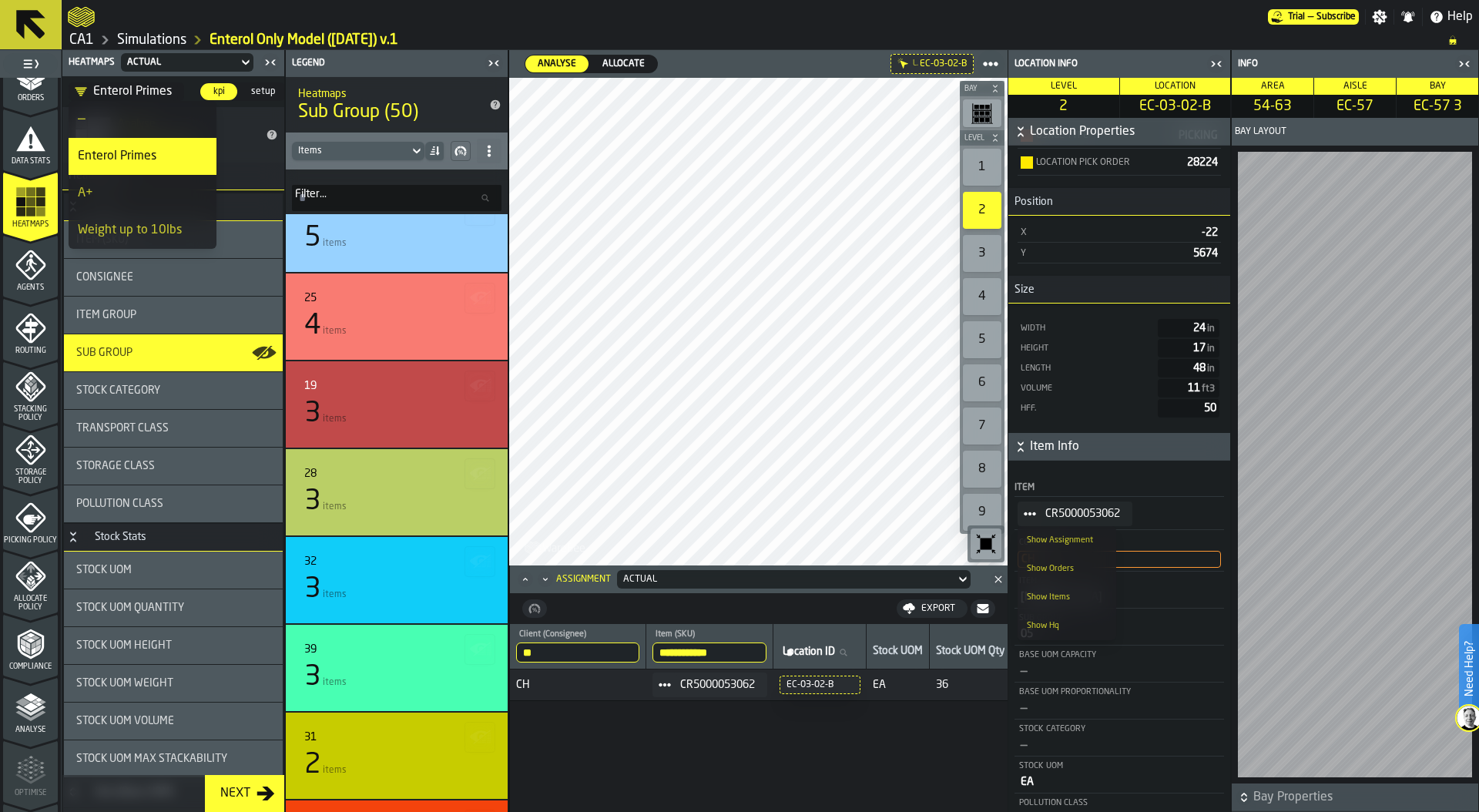
click at [103, 117] on div "—" at bounding box center [142, 119] width 129 height 18
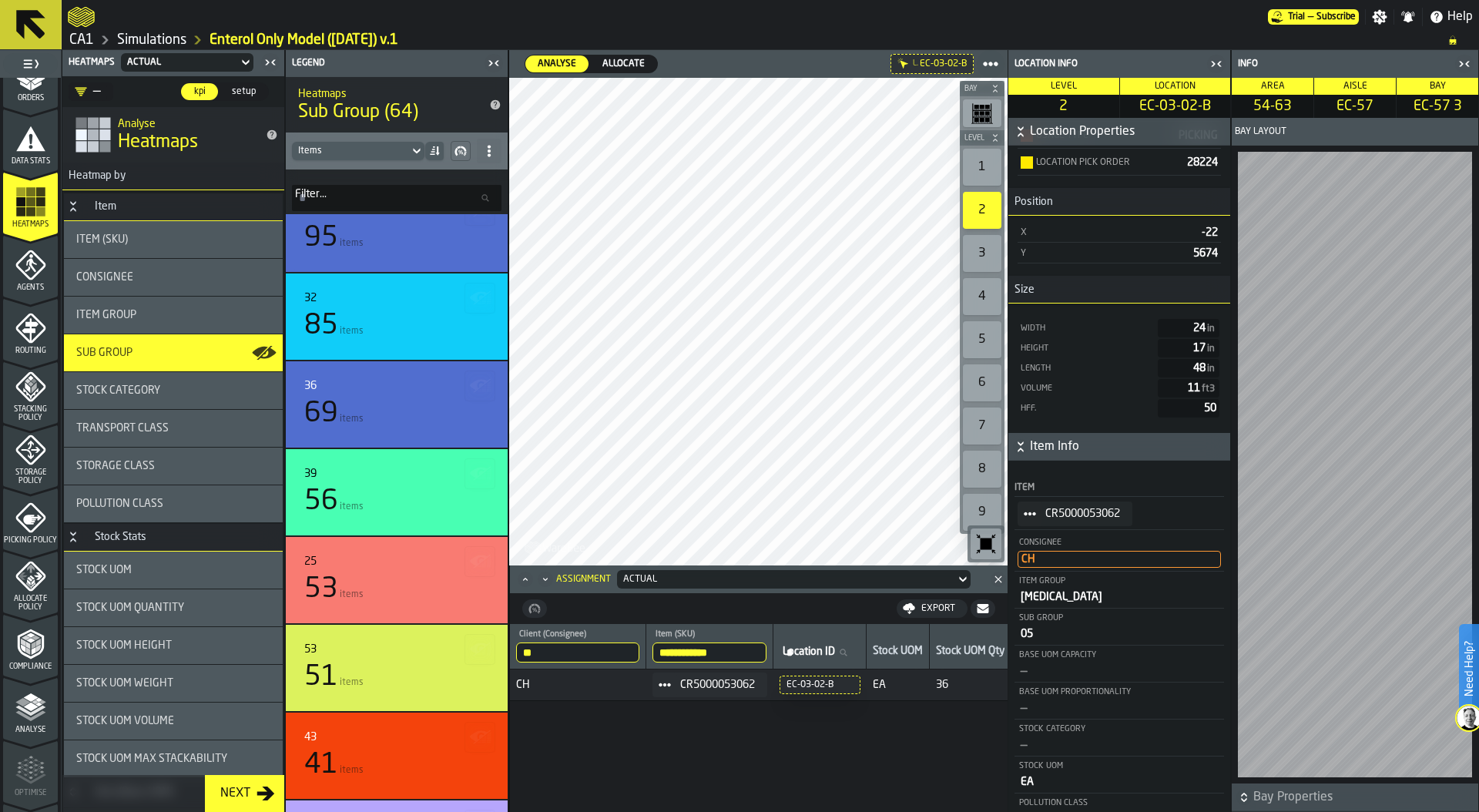
click at [1002, 578] on icon "Close" at bounding box center [998, 579] width 15 height 15
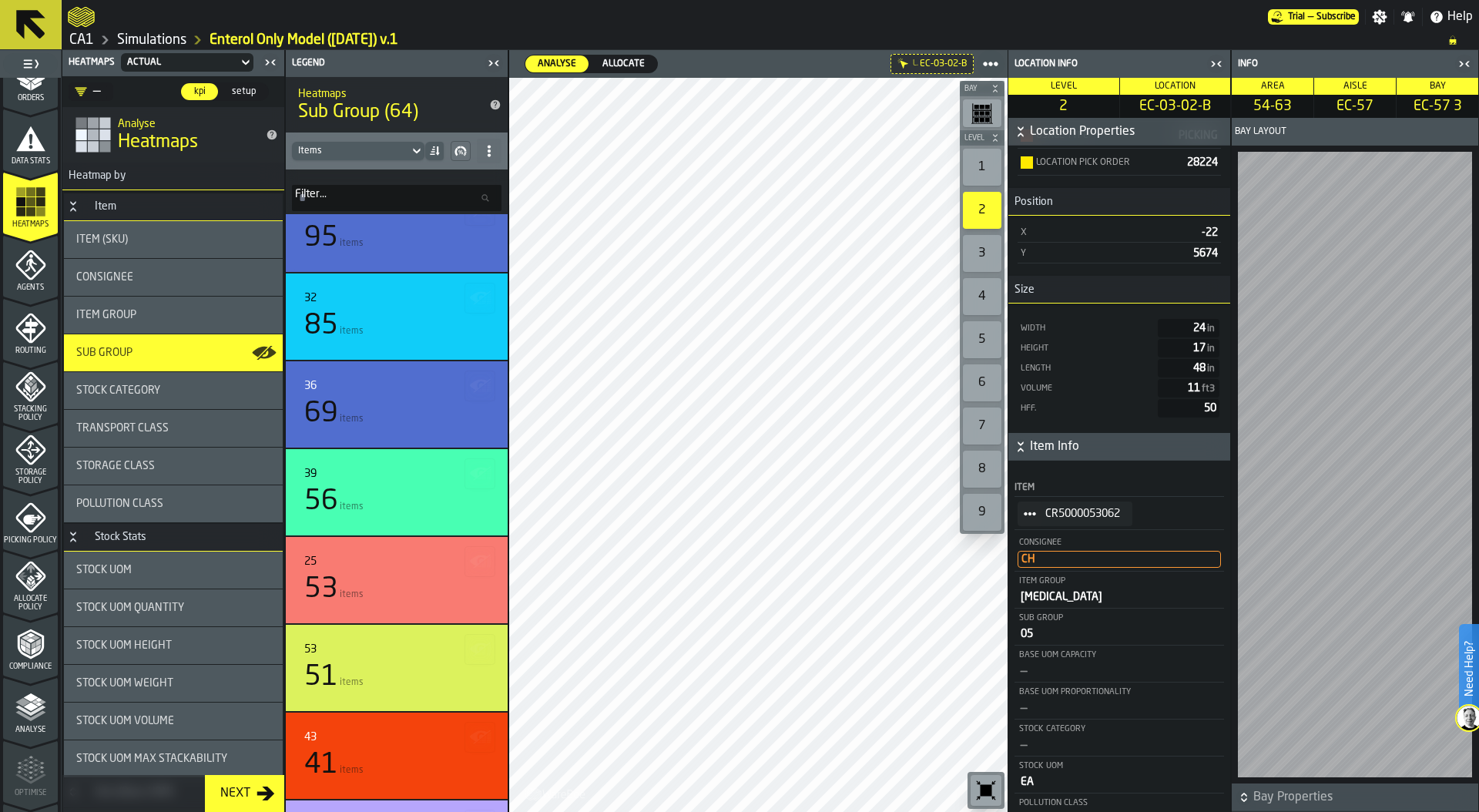
click at [1217, 65] on icon "button-toggle-Close me" at bounding box center [1216, 63] width 18 height 18
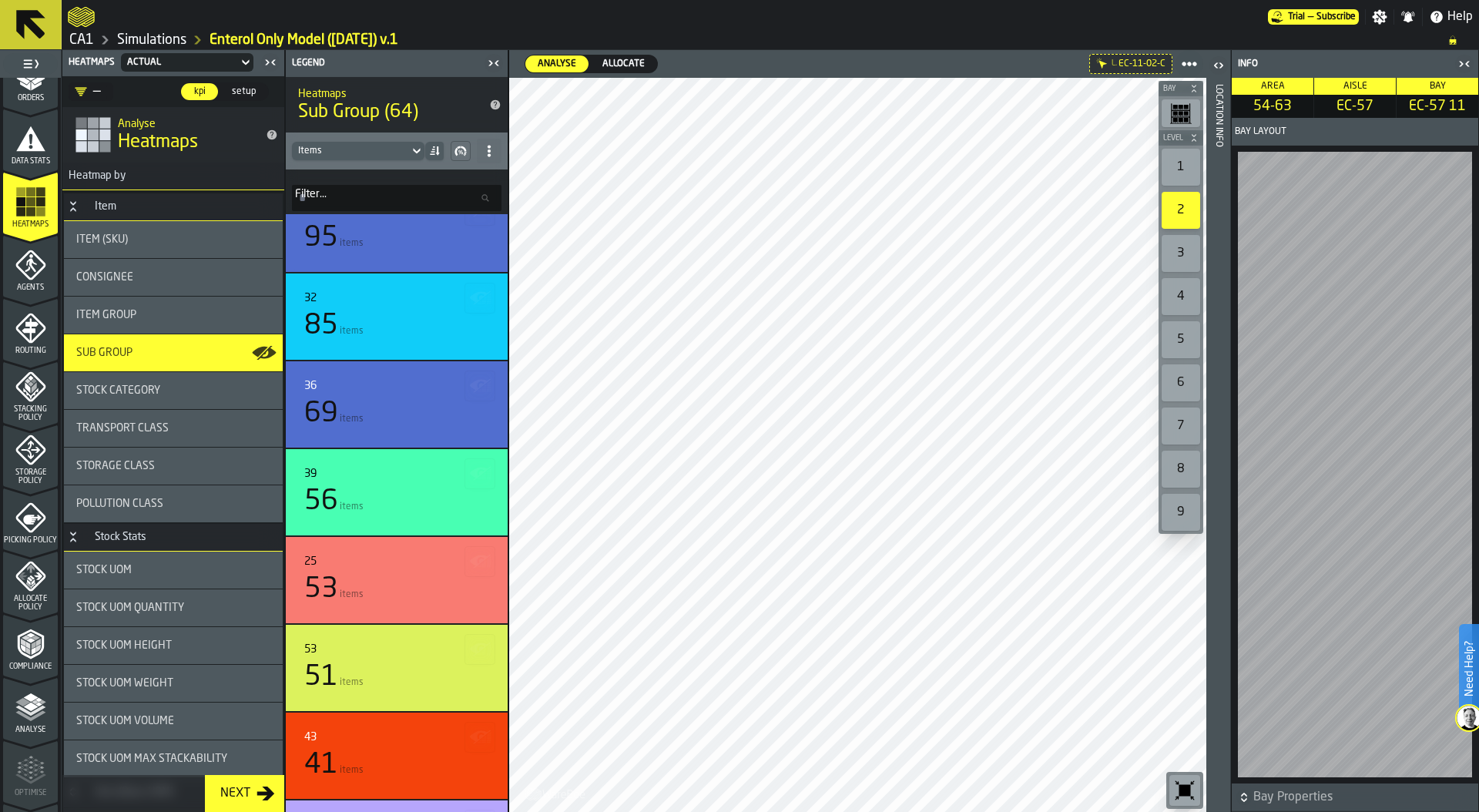
click at [1214, 469] on div "Location Info" at bounding box center [1218, 445] width 10 height 727
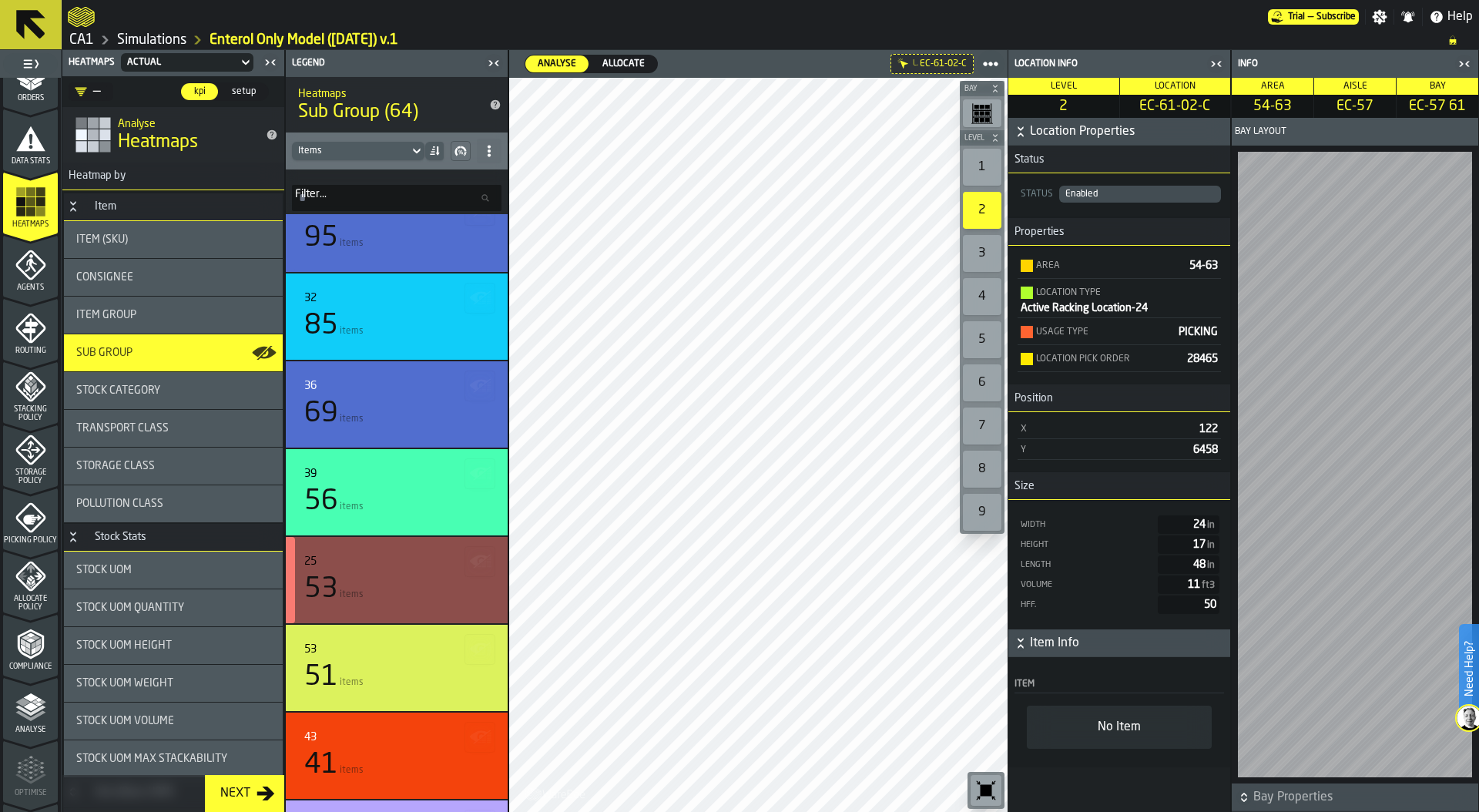
click at [370, 545] on div "25 53 items" at bounding box center [396, 579] width 221 height 86
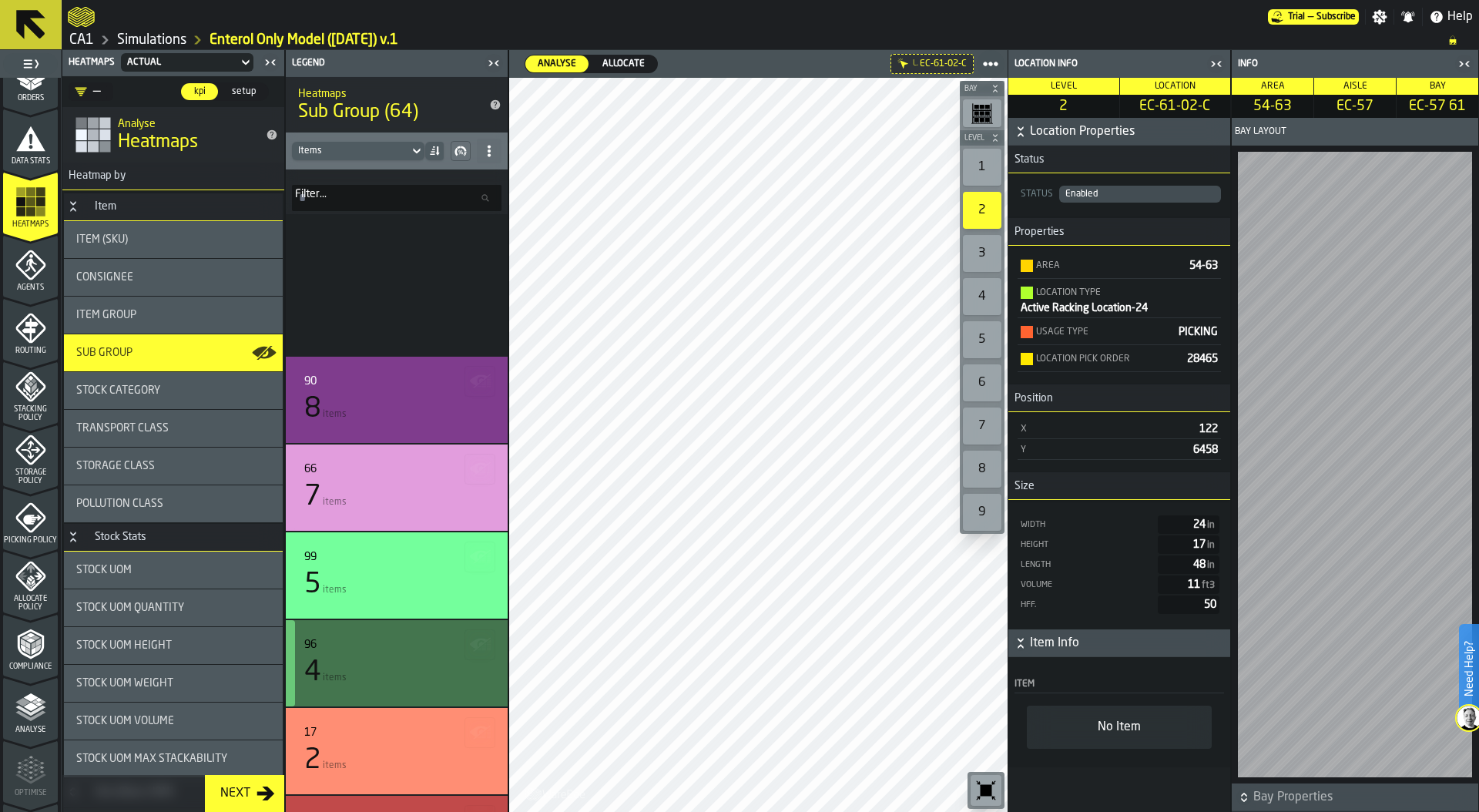
scroll to position [4926, 0]
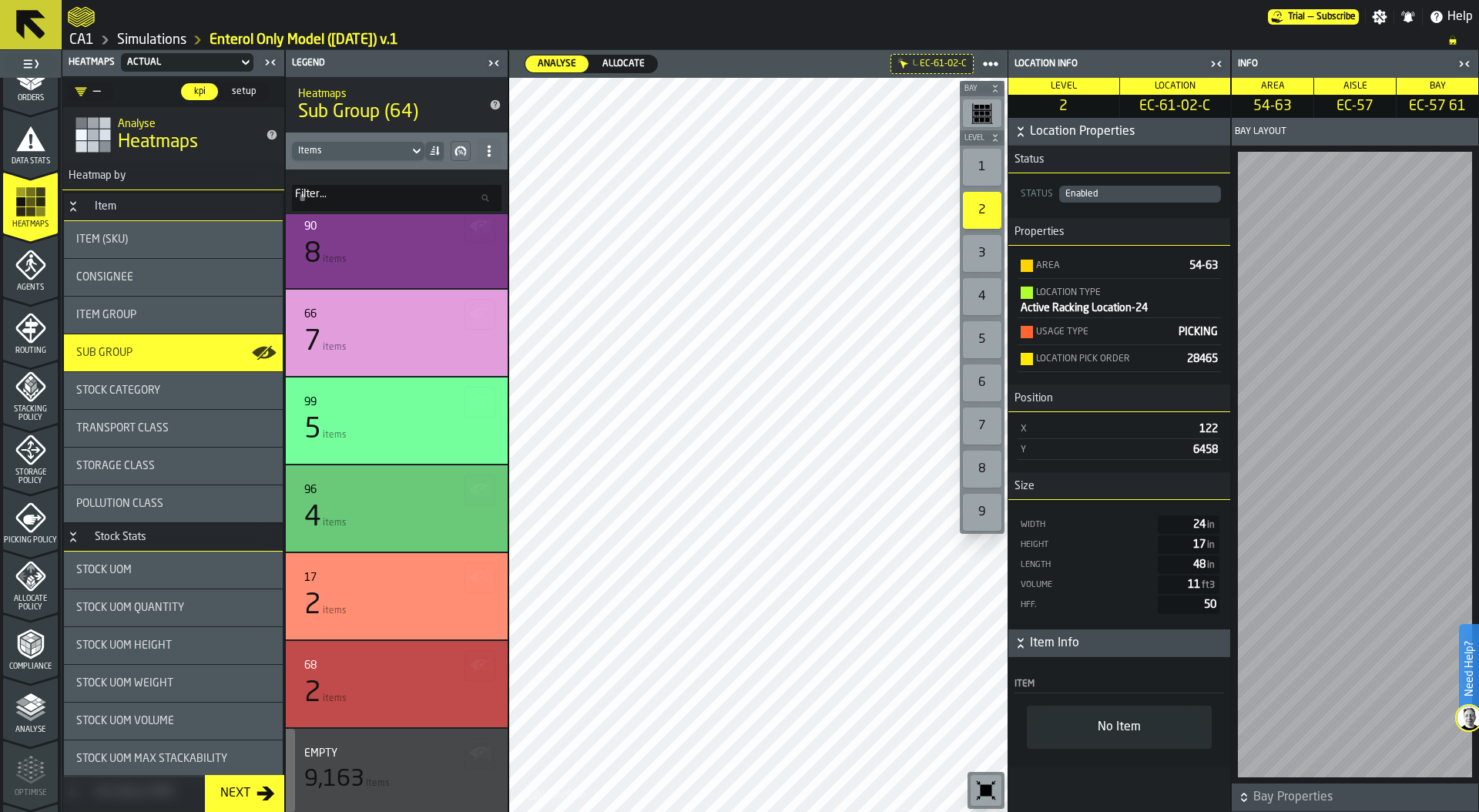
click at [363, 779] on div "9,163" at bounding box center [334, 779] width 60 height 28
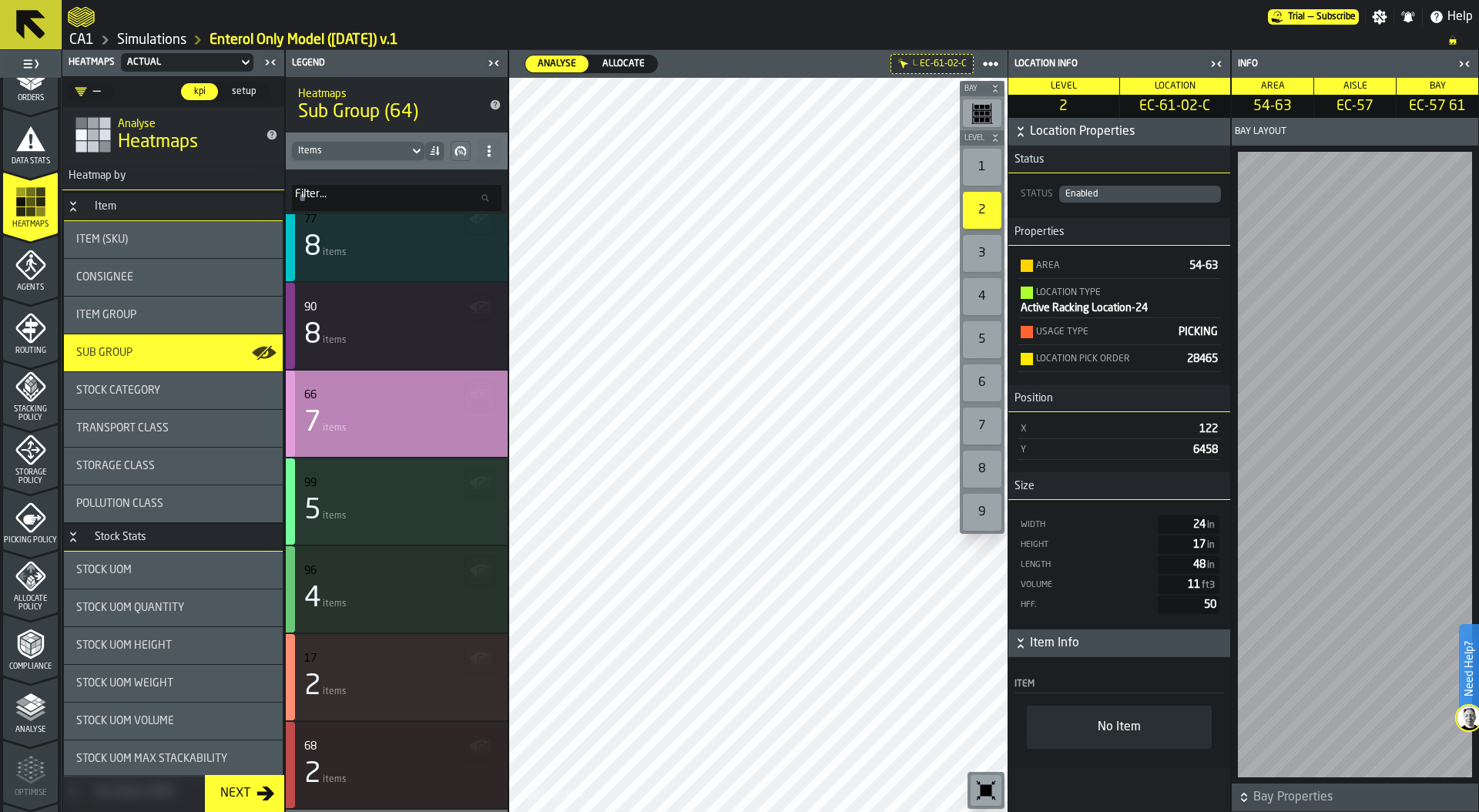
scroll to position [4824, 0]
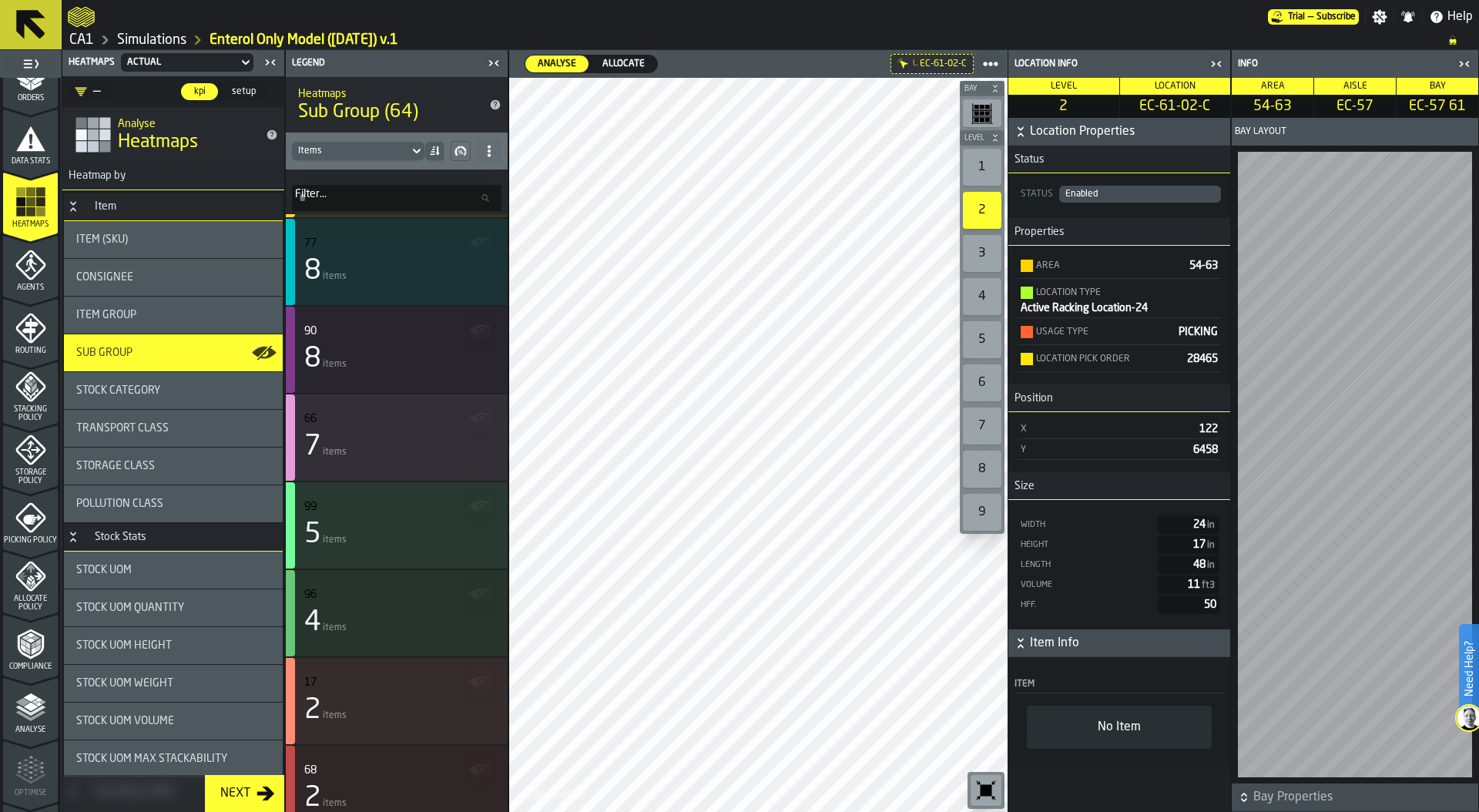
click at [488, 149] on icon at bounding box center [489, 150] width 12 height 12
click at [429, 180] on div "Show All Stats" at bounding box center [434, 181] width 116 height 18
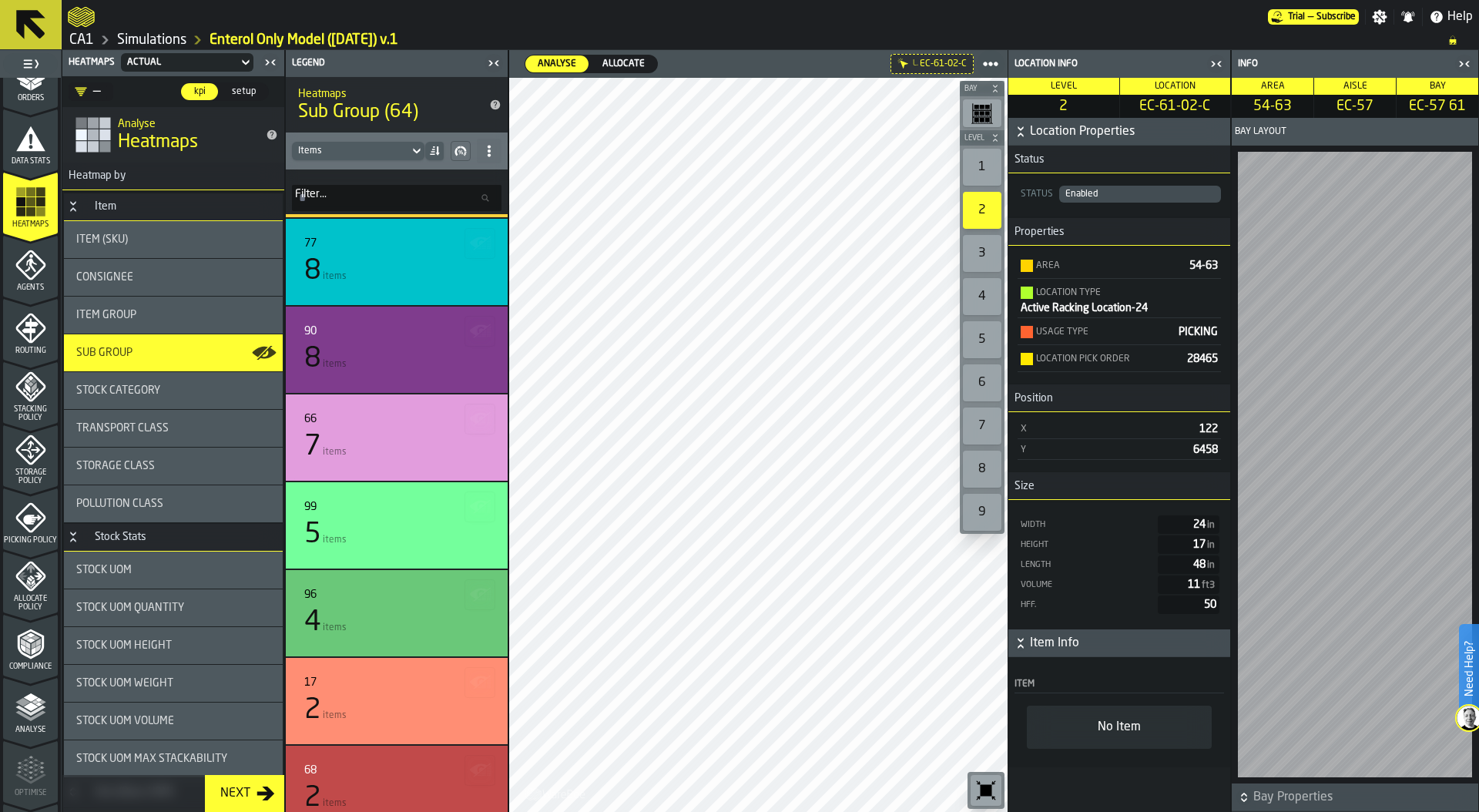
click at [331, 195] on input "Filter... Filter..." at bounding box center [396, 197] width 209 height 26
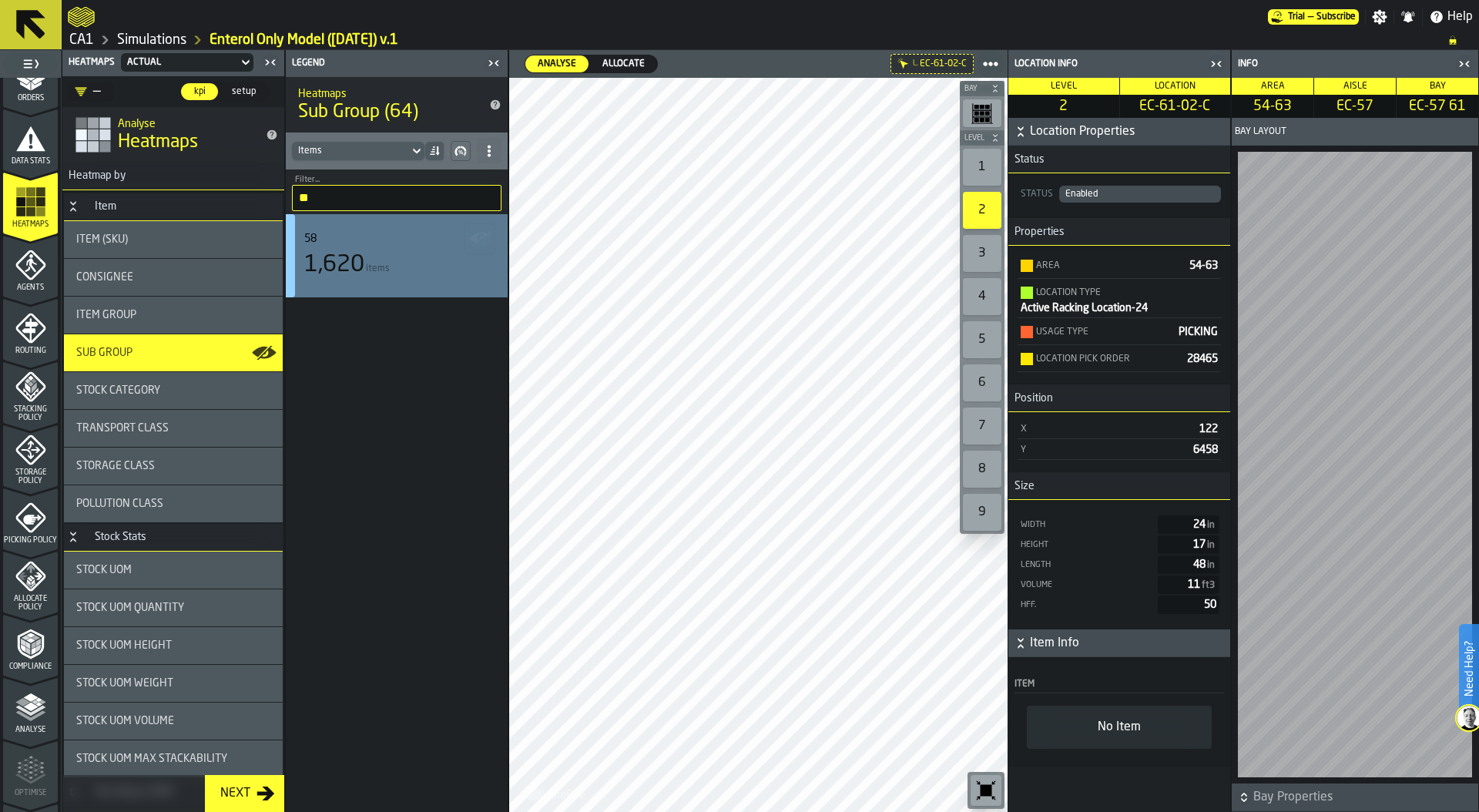
type input "**"
click at [370, 249] on div "58 1,620 items" at bounding box center [396, 256] width 185 height 47
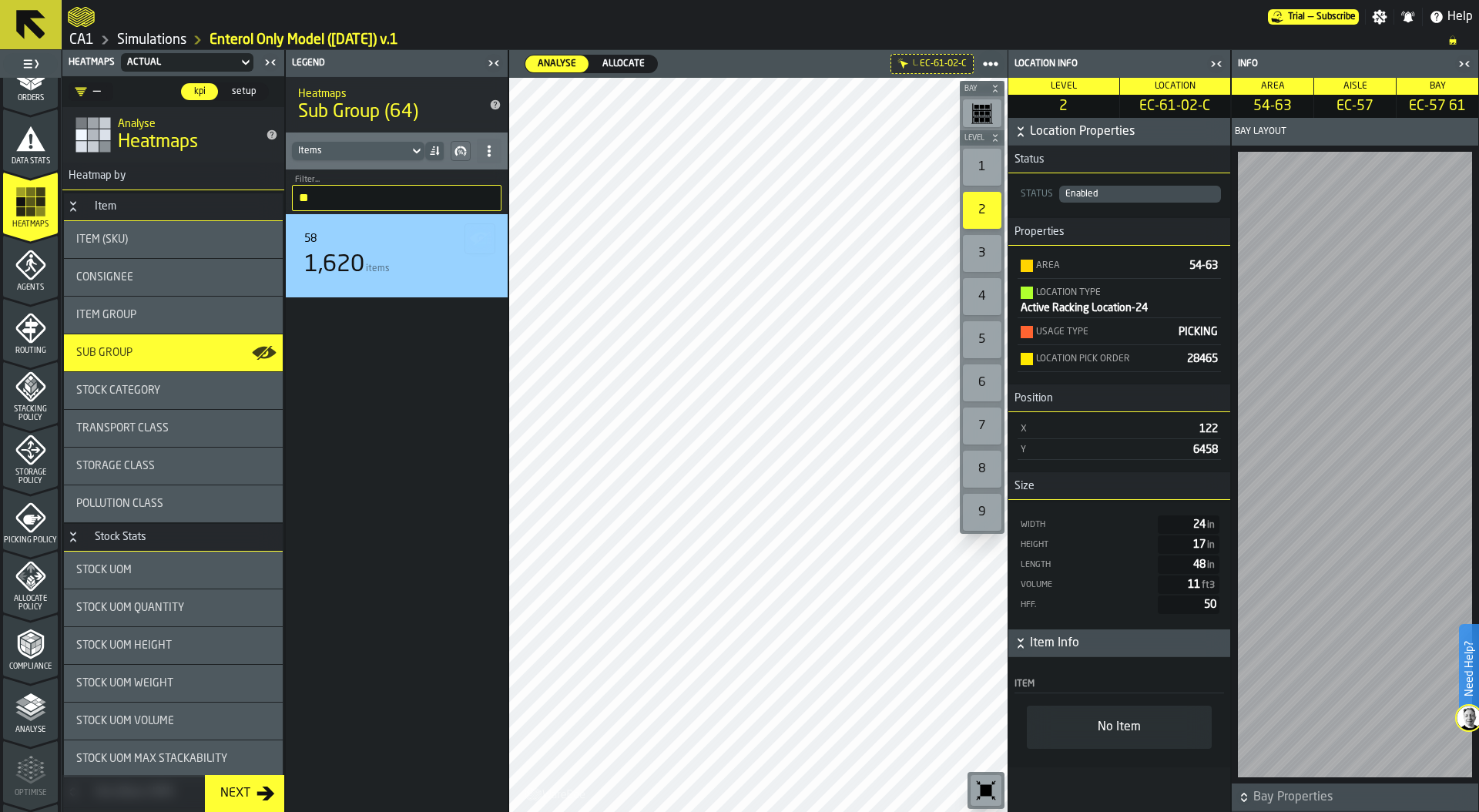
drag, startPoint x: 331, startPoint y: 200, endPoint x: 270, endPoint y: 205, distance: 61.2
click at [270, 204] on aside "1 Start 1.1 Layout 1.2 Assignment 1.3 Items 1.4 Orders 1.5 Data Stats 1.6 Heatm…" at bounding box center [254, 430] width 508 height 761
click at [487, 194] on input "**" at bounding box center [396, 197] width 209 height 26
click at [177, 315] on div "Item Group" at bounding box center [173, 315] width 194 height 12
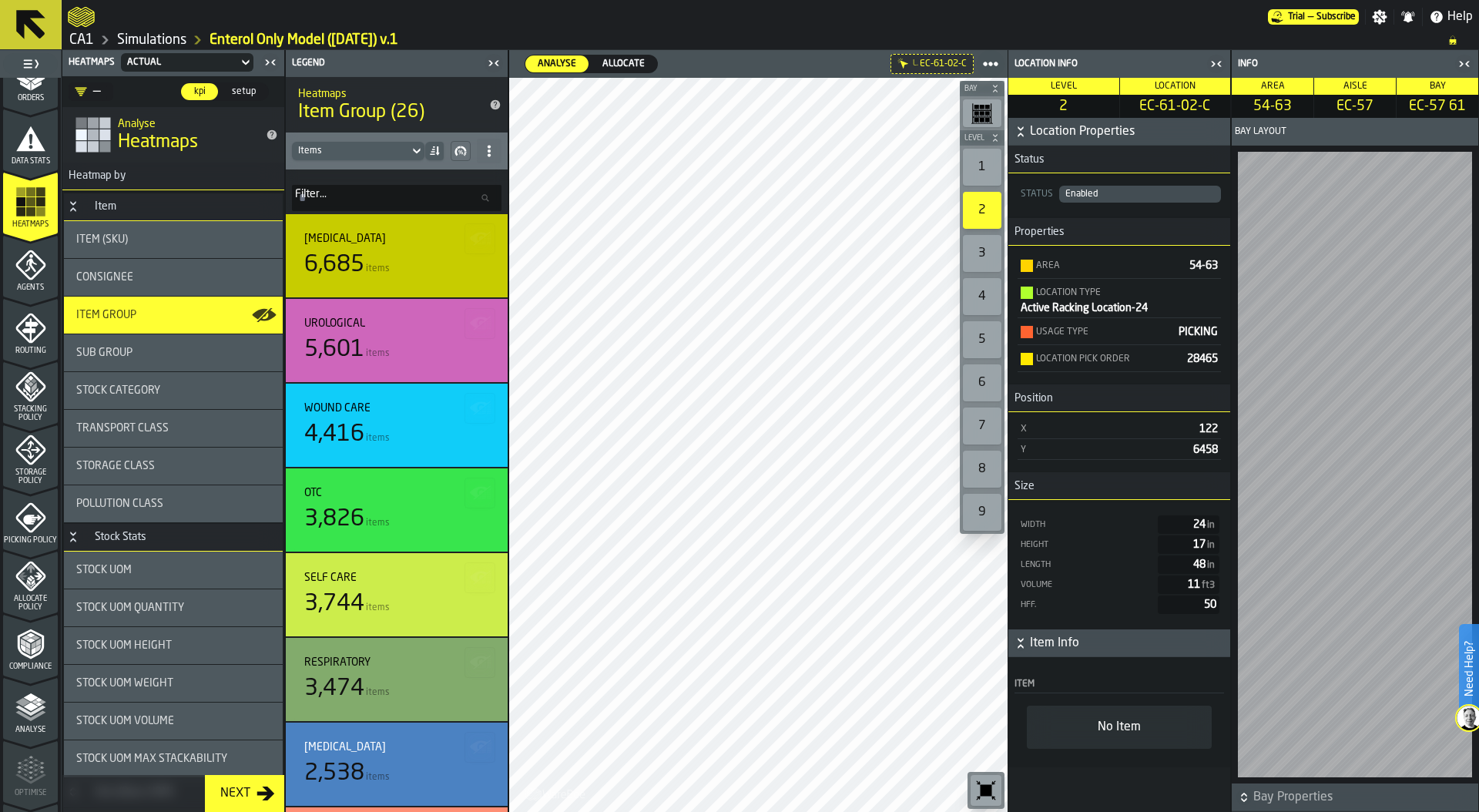
click at [325, 201] on input "Filter... Filter..." at bounding box center [396, 197] width 209 height 26
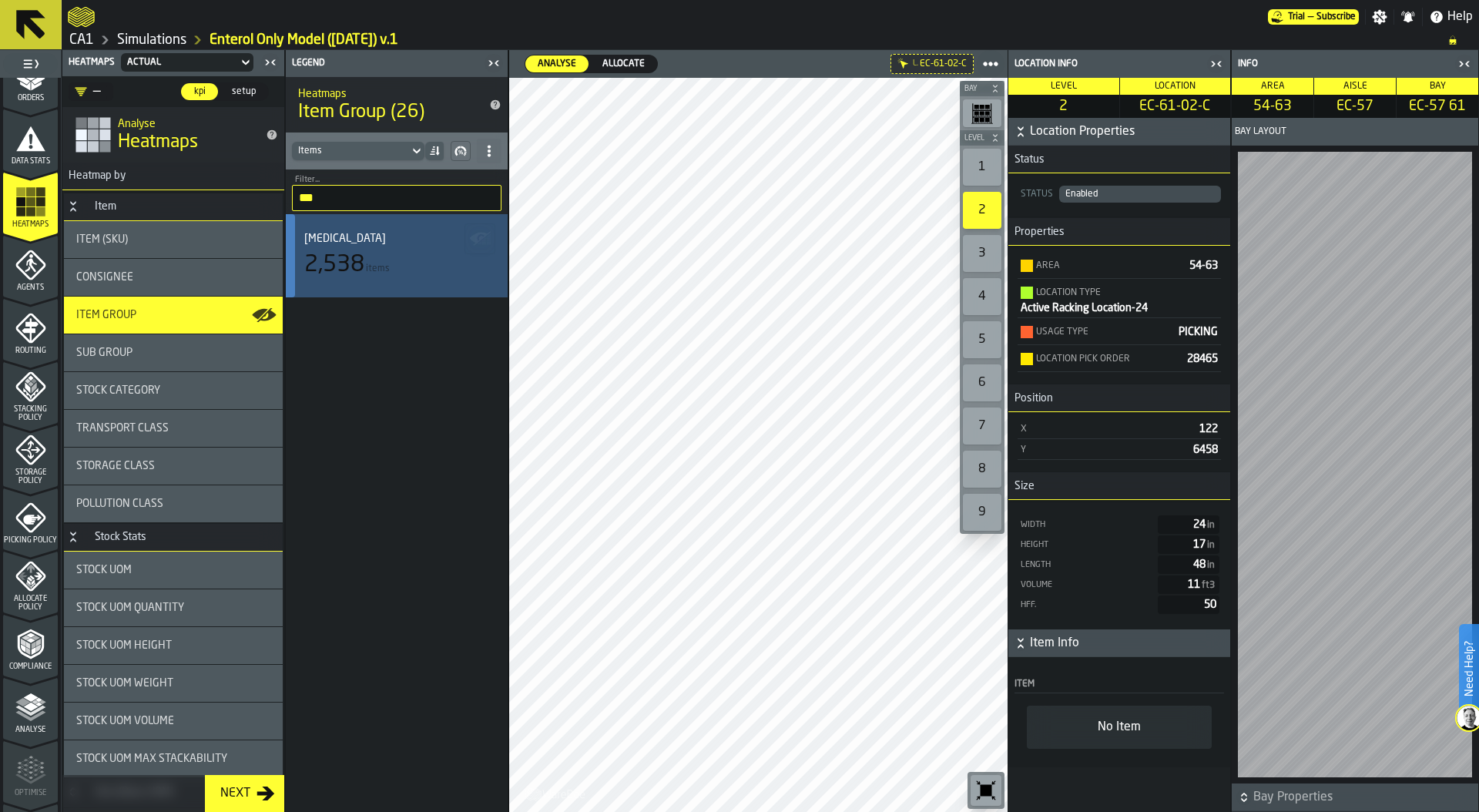
type input "***"
click at [346, 254] on div "2,538" at bounding box center [334, 265] width 60 height 28
click at [480, 238] on icon "button-" at bounding box center [481, 238] width 5 height 4
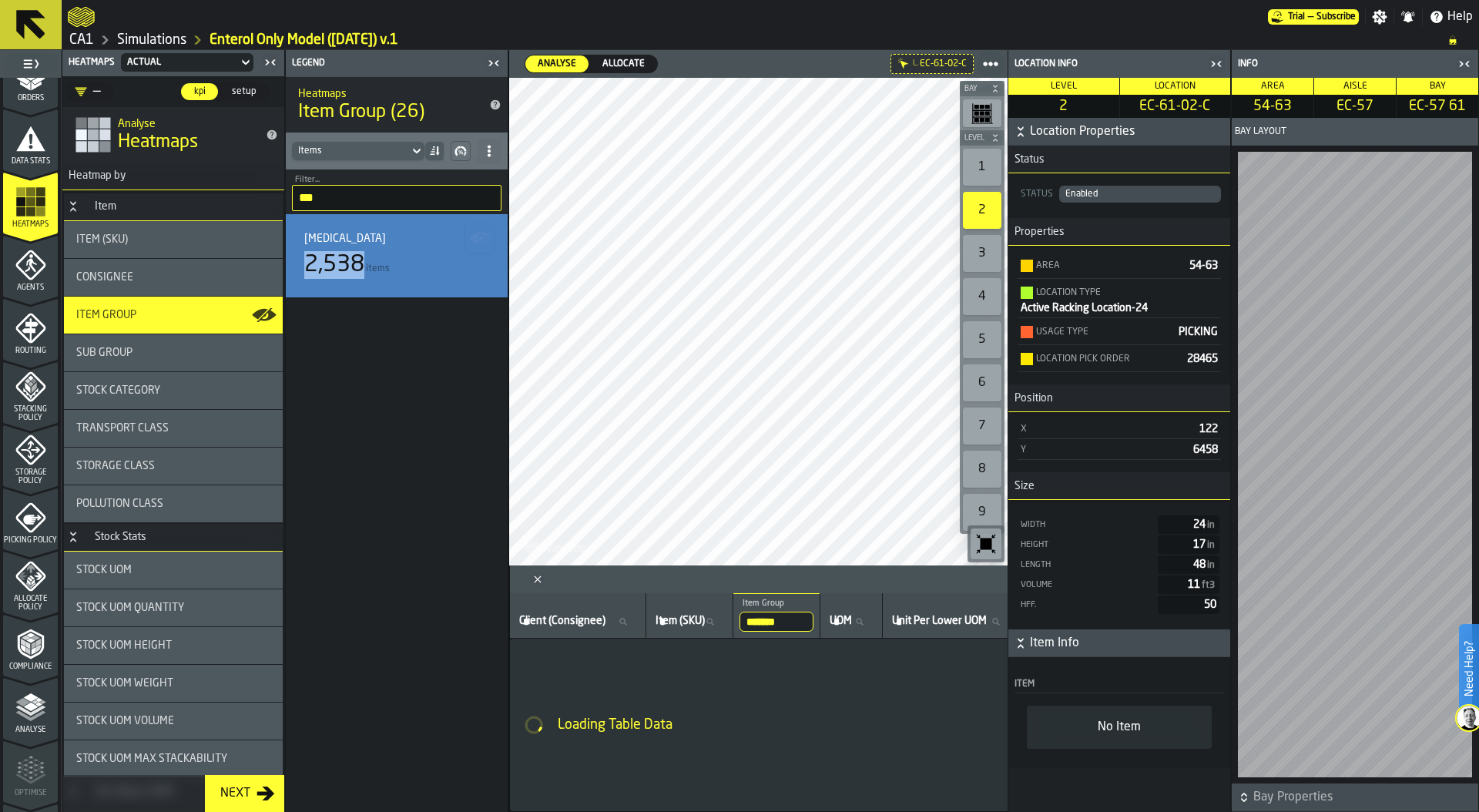
click at [1466, 58] on icon "button-toggle-Close me" at bounding box center [1464, 63] width 18 height 18
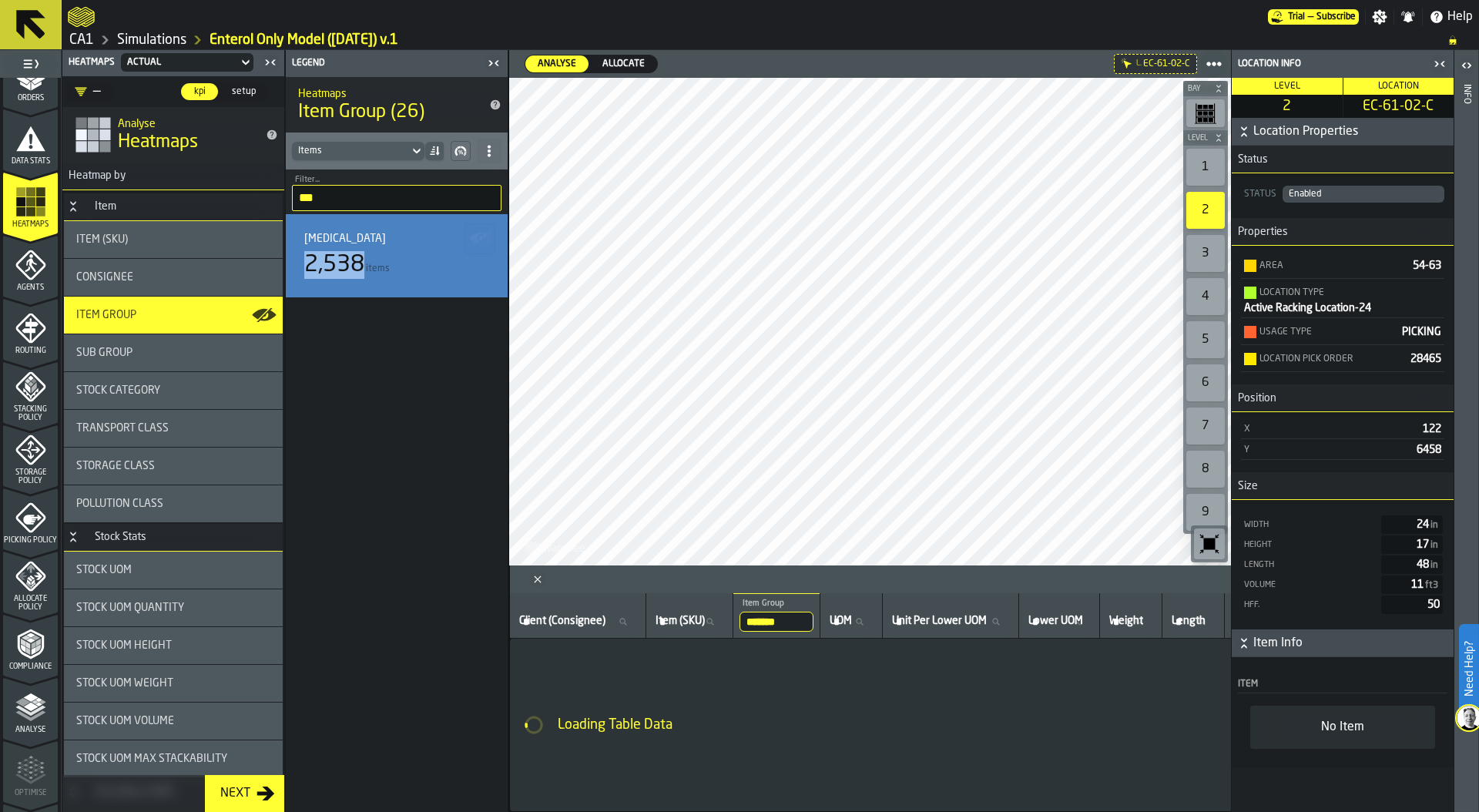
click at [1439, 61] on icon "button-toggle-Close me" at bounding box center [1439, 63] width 18 height 18
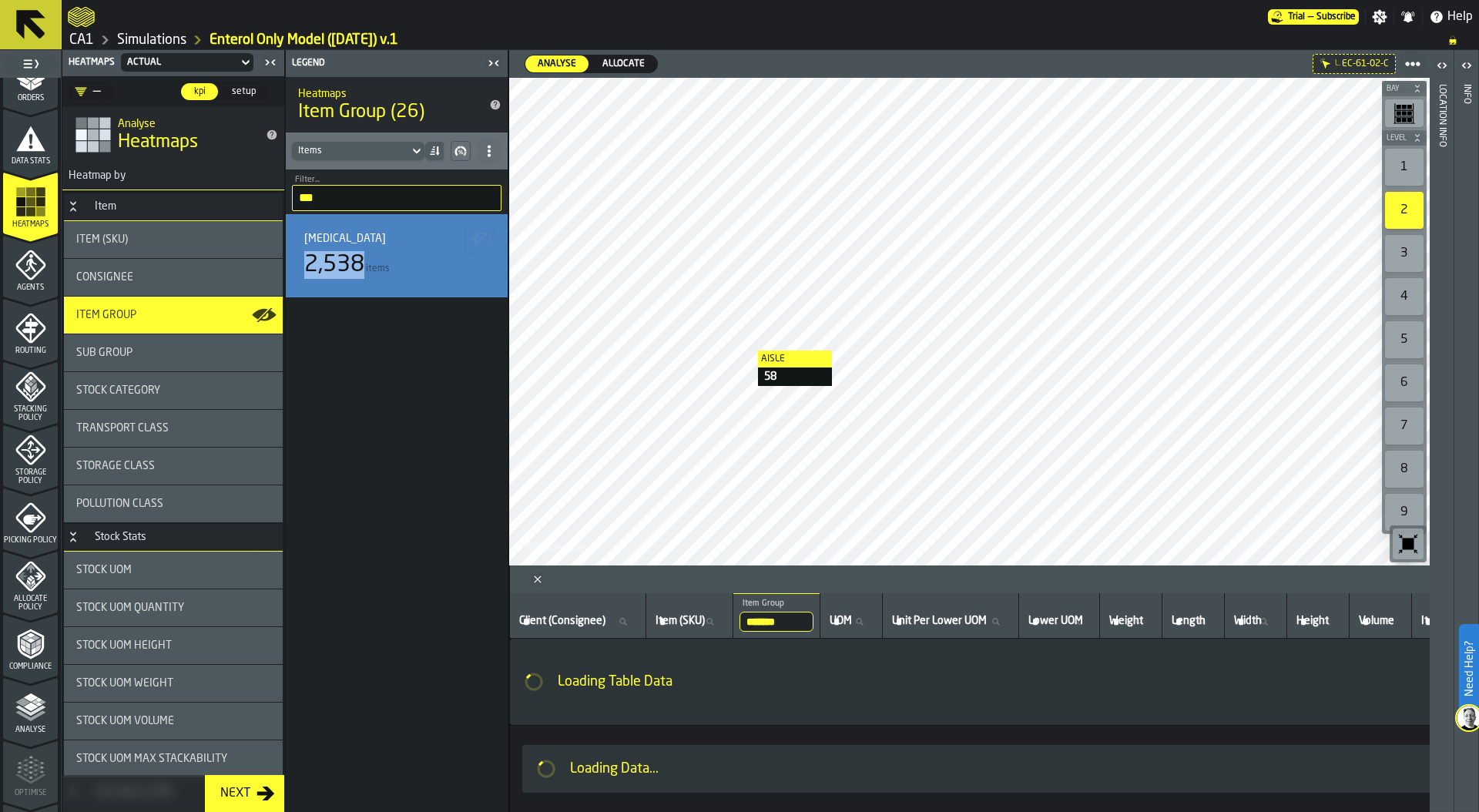
click at [733, 356] on div at bounding box center [969, 322] width 920 height 488
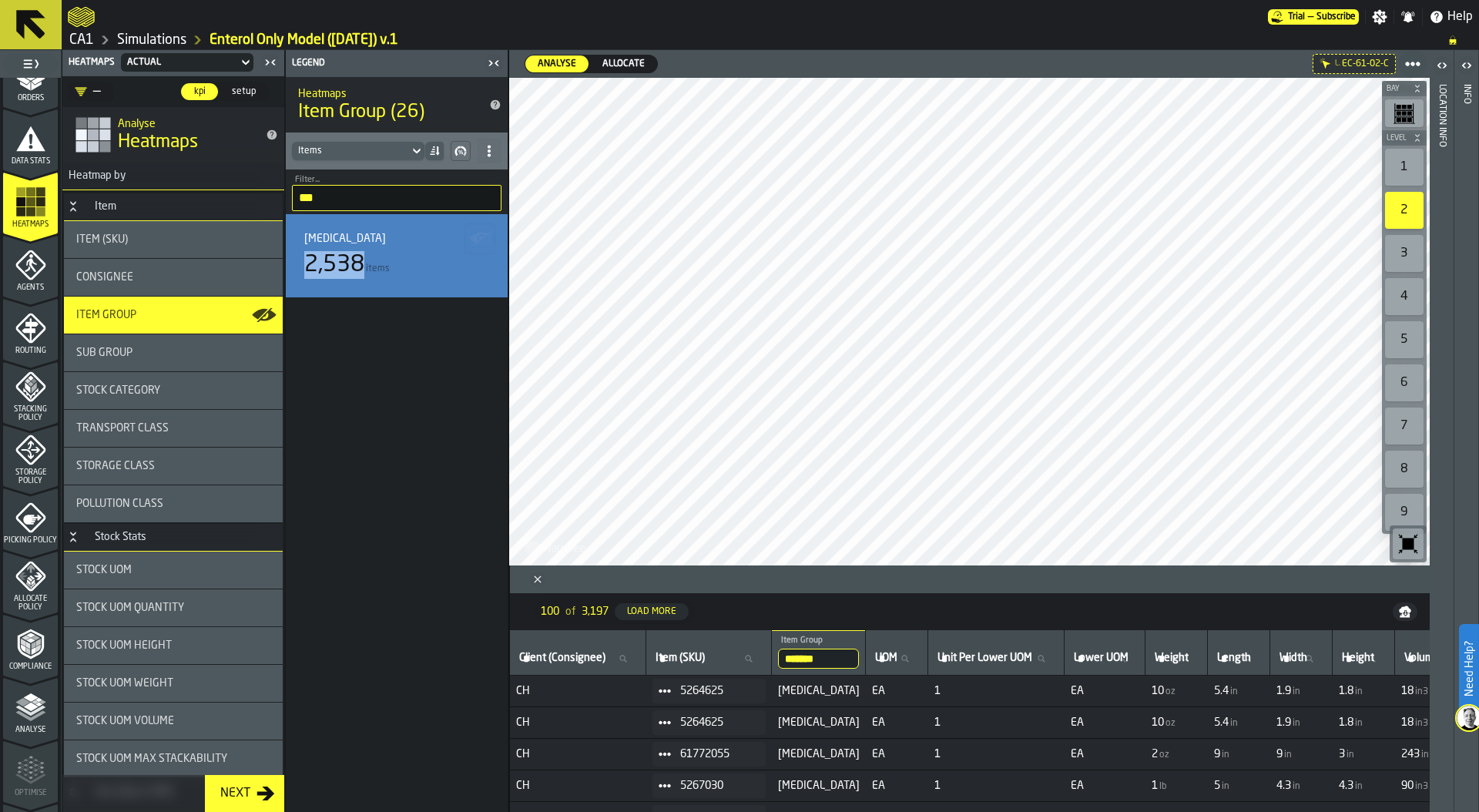
click at [1404, 164] on div "1" at bounding box center [1404, 167] width 39 height 37
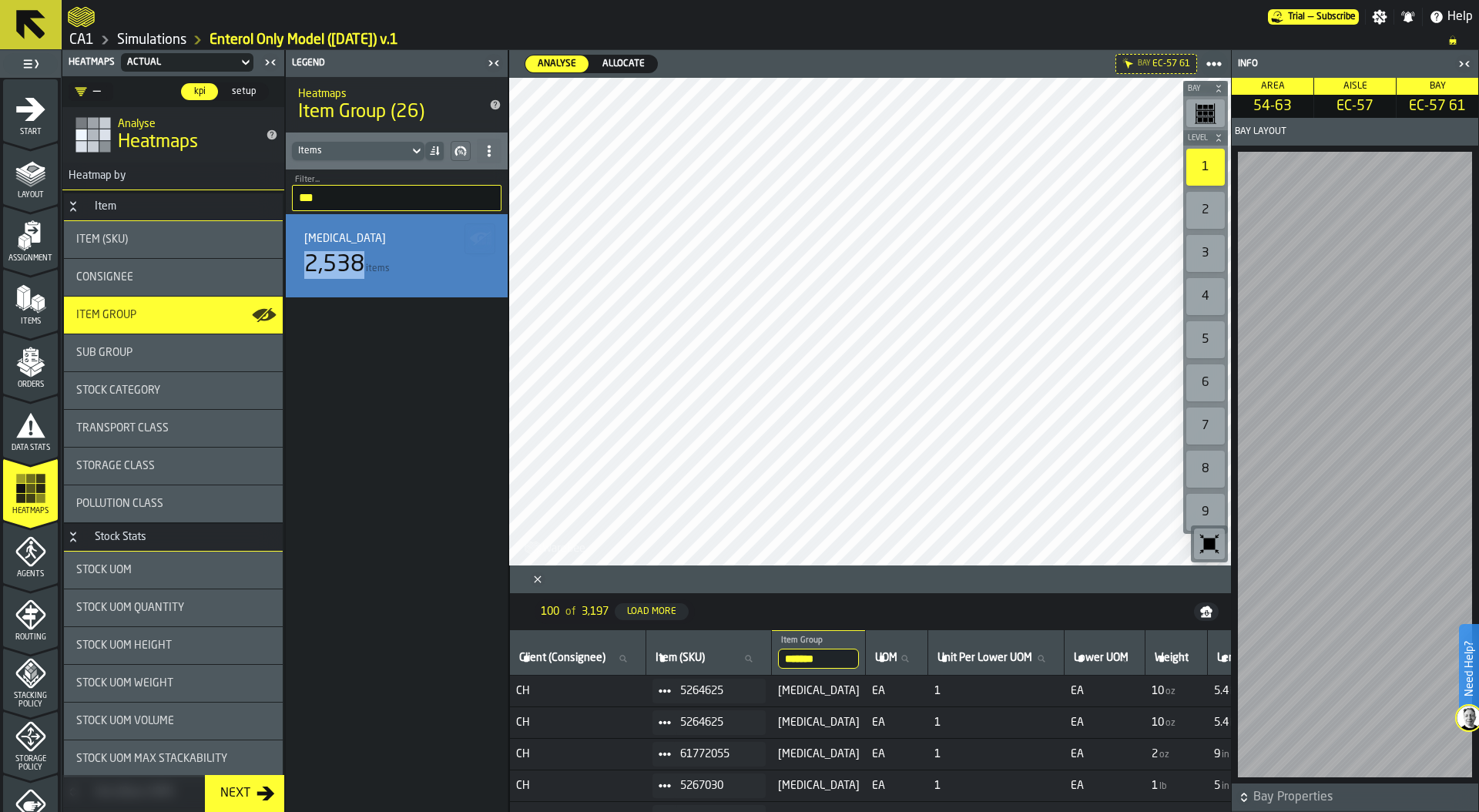
click at [18, 232] on icon "menu Assignment" at bounding box center [30, 236] width 30 height 30
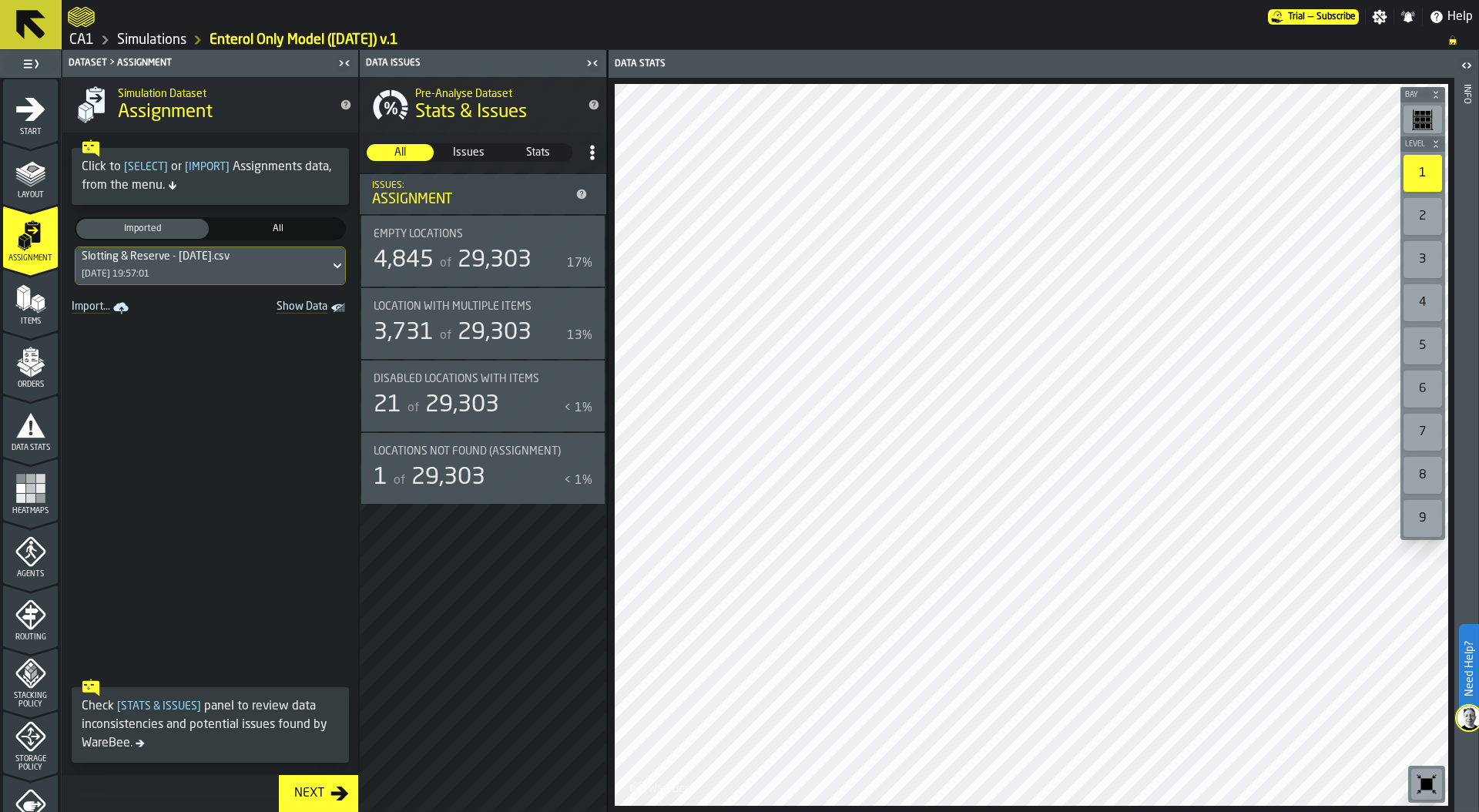
click at [244, 267] on div "Slotting & Reserve - 08.05.25.csv 26/09/2025, 19:57:01" at bounding box center [202, 266] width 254 height 37
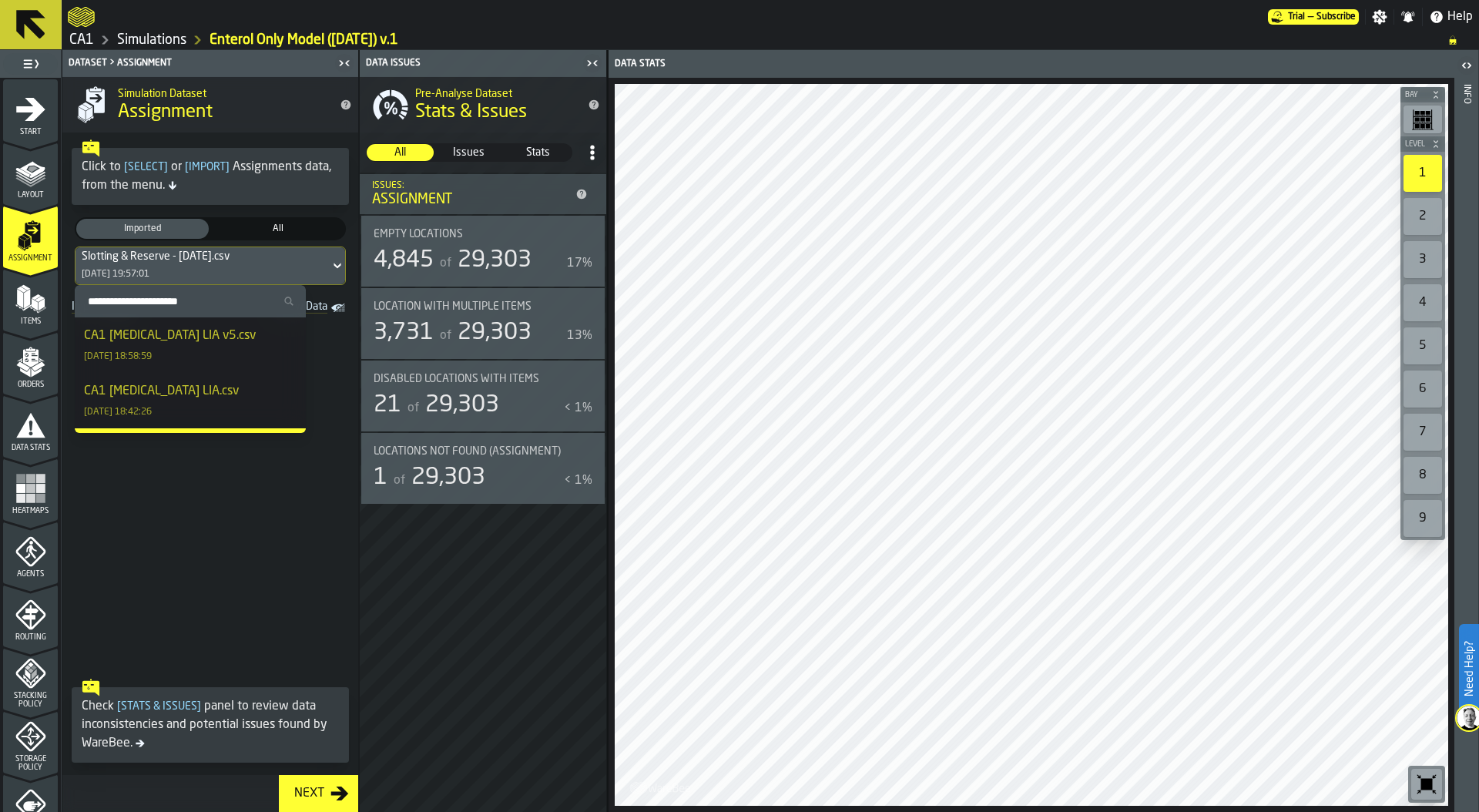
click at [202, 331] on div "CA1 [MEDICAL_DATA] LIA v5.csv" at bounding box center [170, 335] width 172 height 18
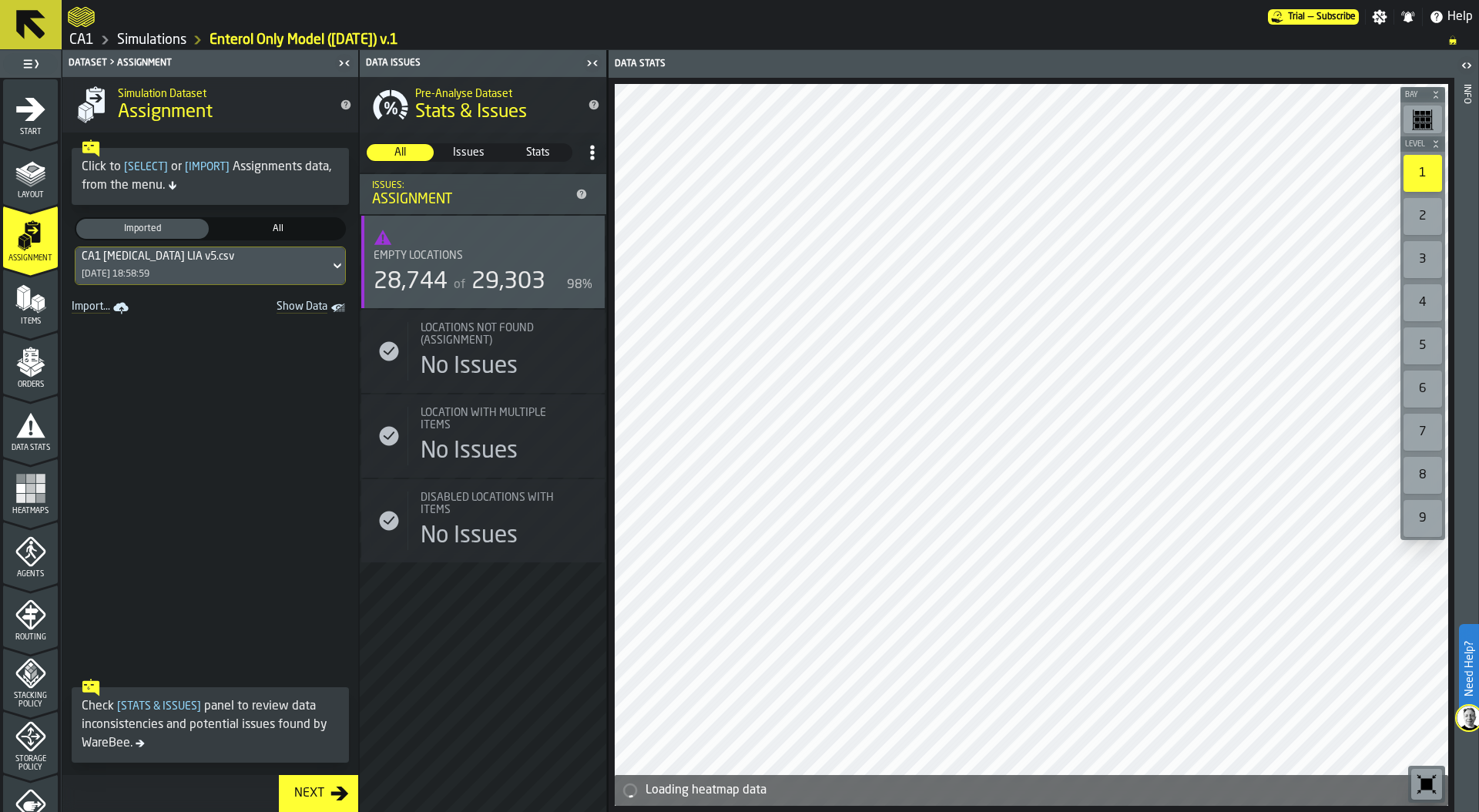
click at [178, 266] on div "CA1 Enteral LIA v5.csv 30/09/2025, 18:58:59" at bounding box center [202, 266] width 254 height 37
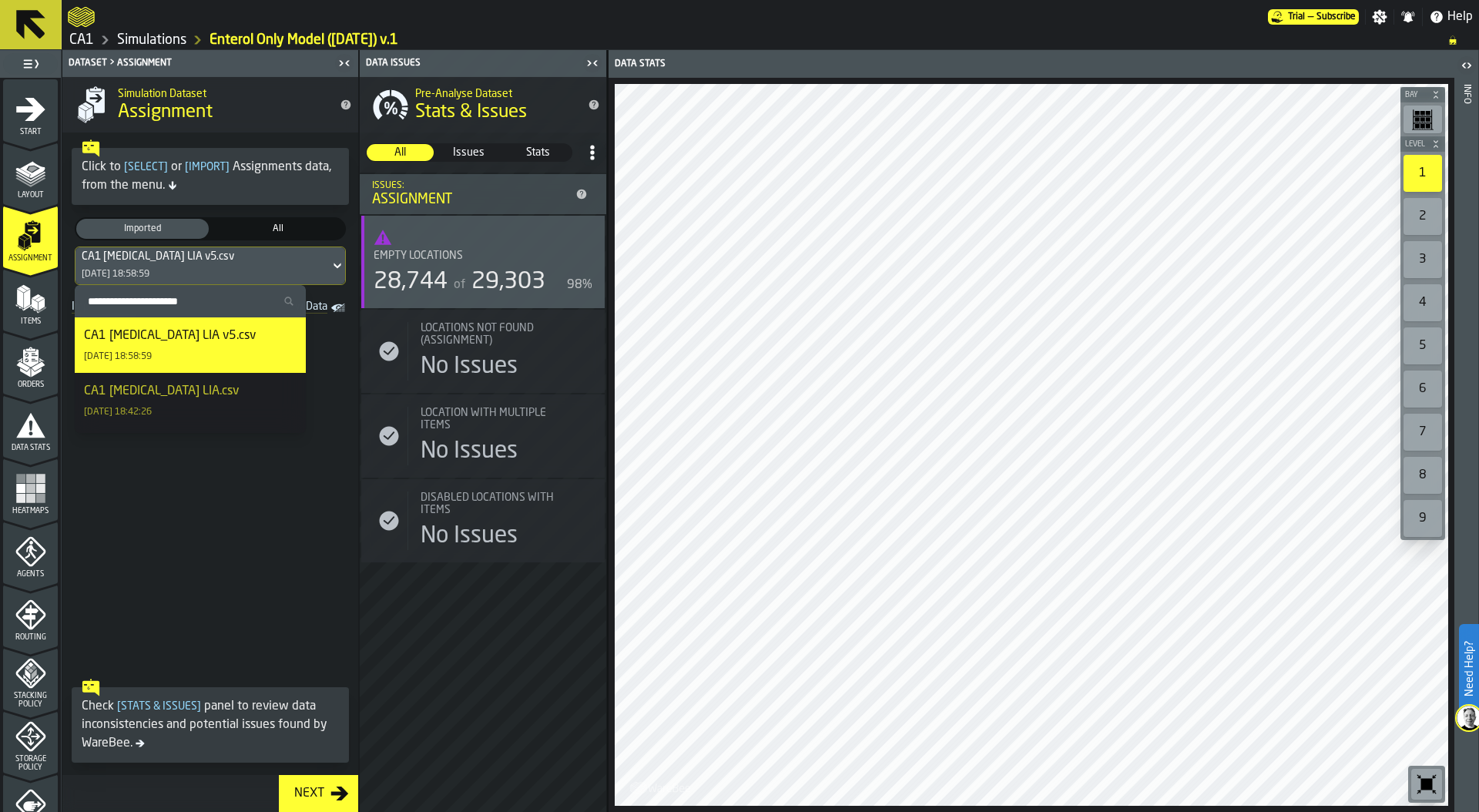
click at [39, 246] on icon "menu Assignment" at bounding box center [30, 236] width 30 height 30
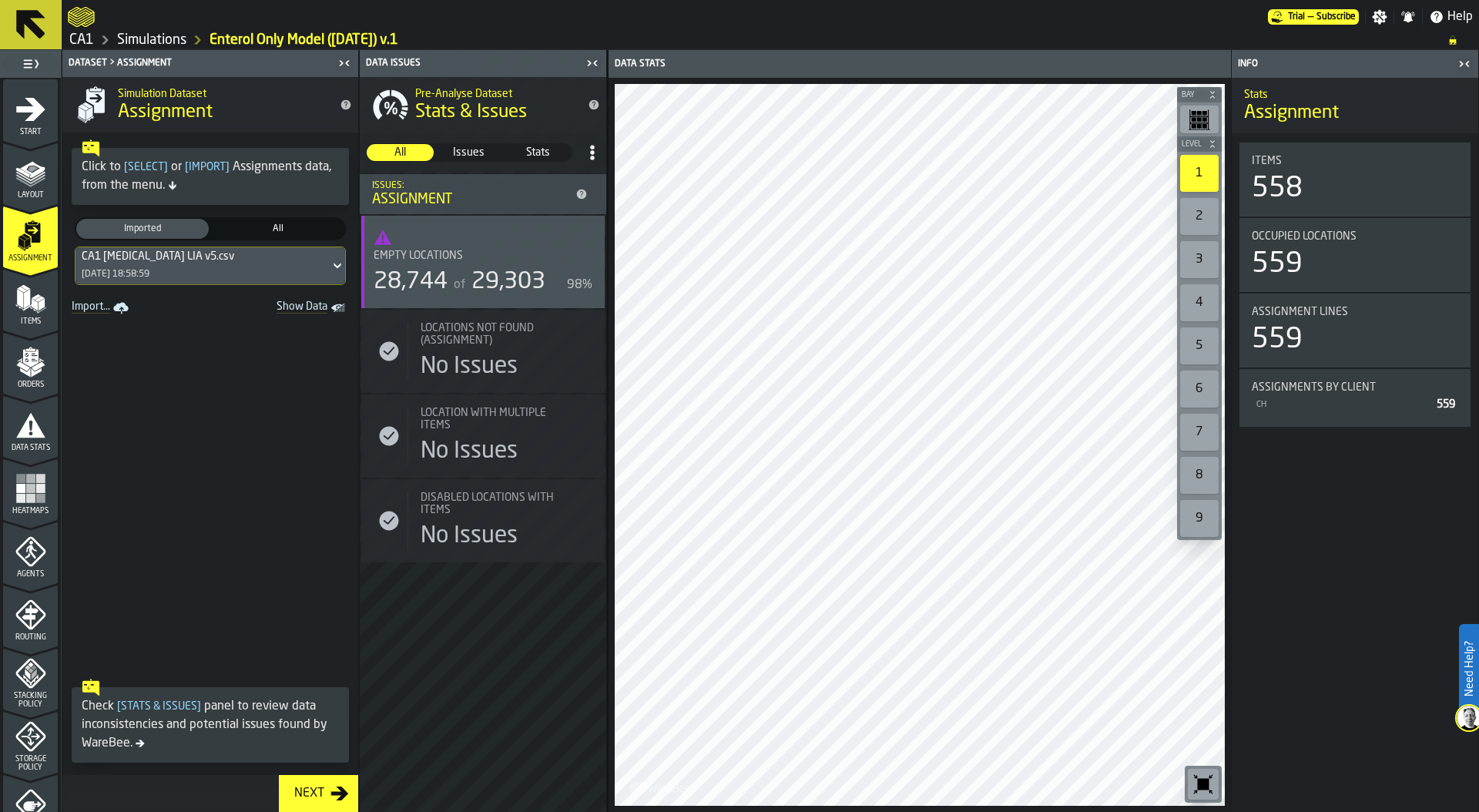
click at [33, 306] on polygon "menu Items" at bounding box center [34, 303] width 6 height 12
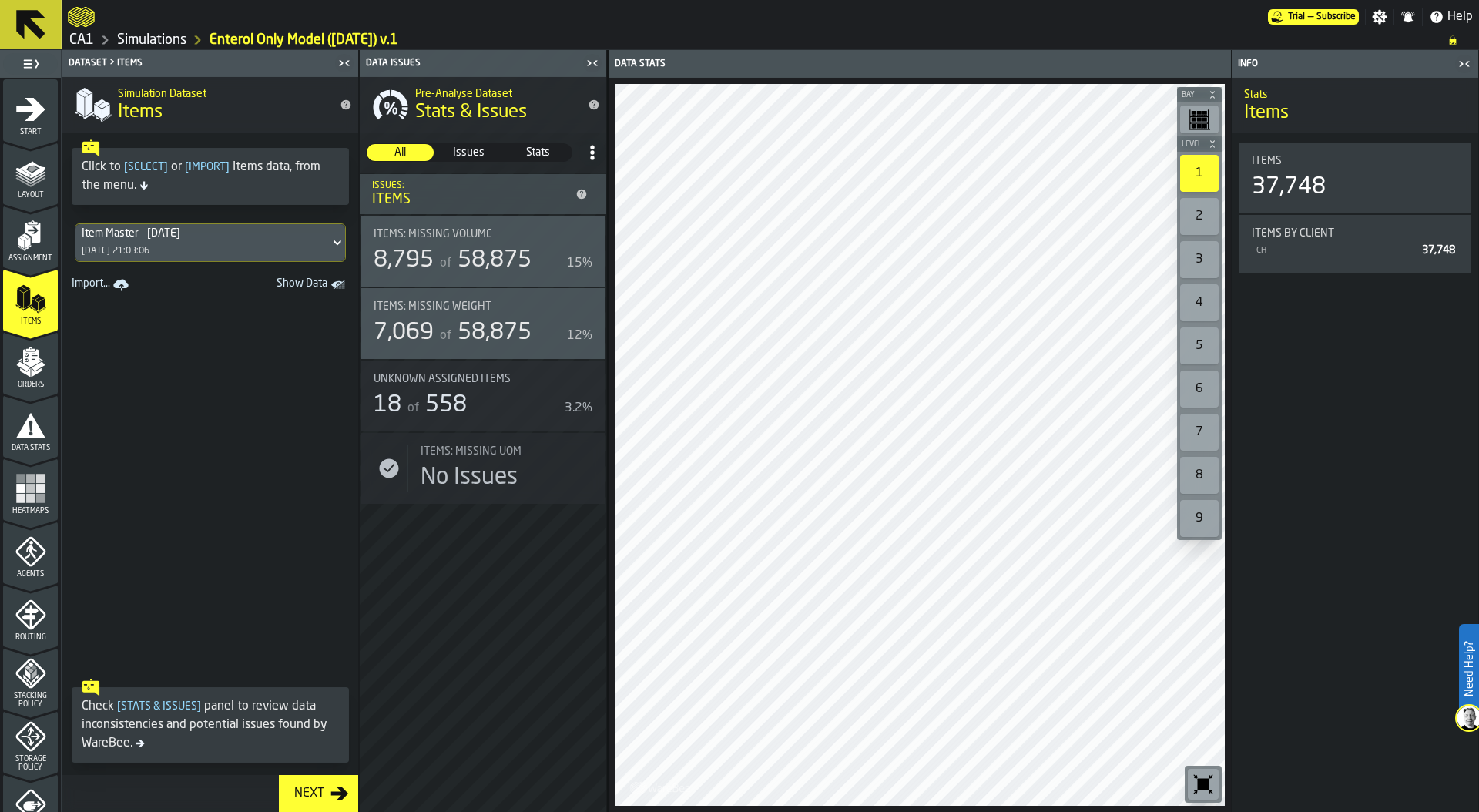
click at [27, 363] on icon "menu Orders" at bounding box center [30, 358] width 15 height 18
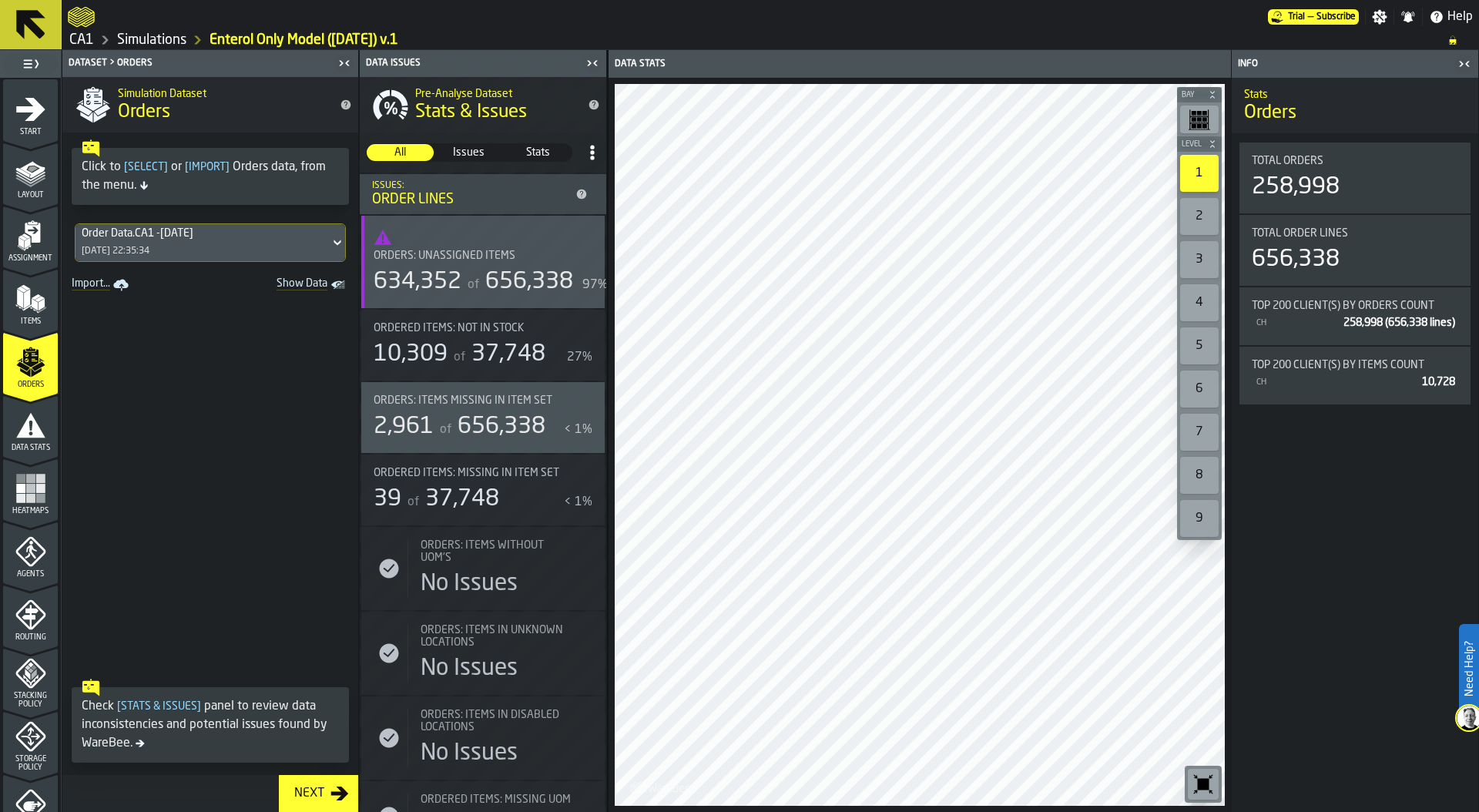
click at [199, 247] on div "Order Data.CA1 -Aug/25 29/09/2025, 22:35:34" at bounding box center [202, 242] width 254 height 37
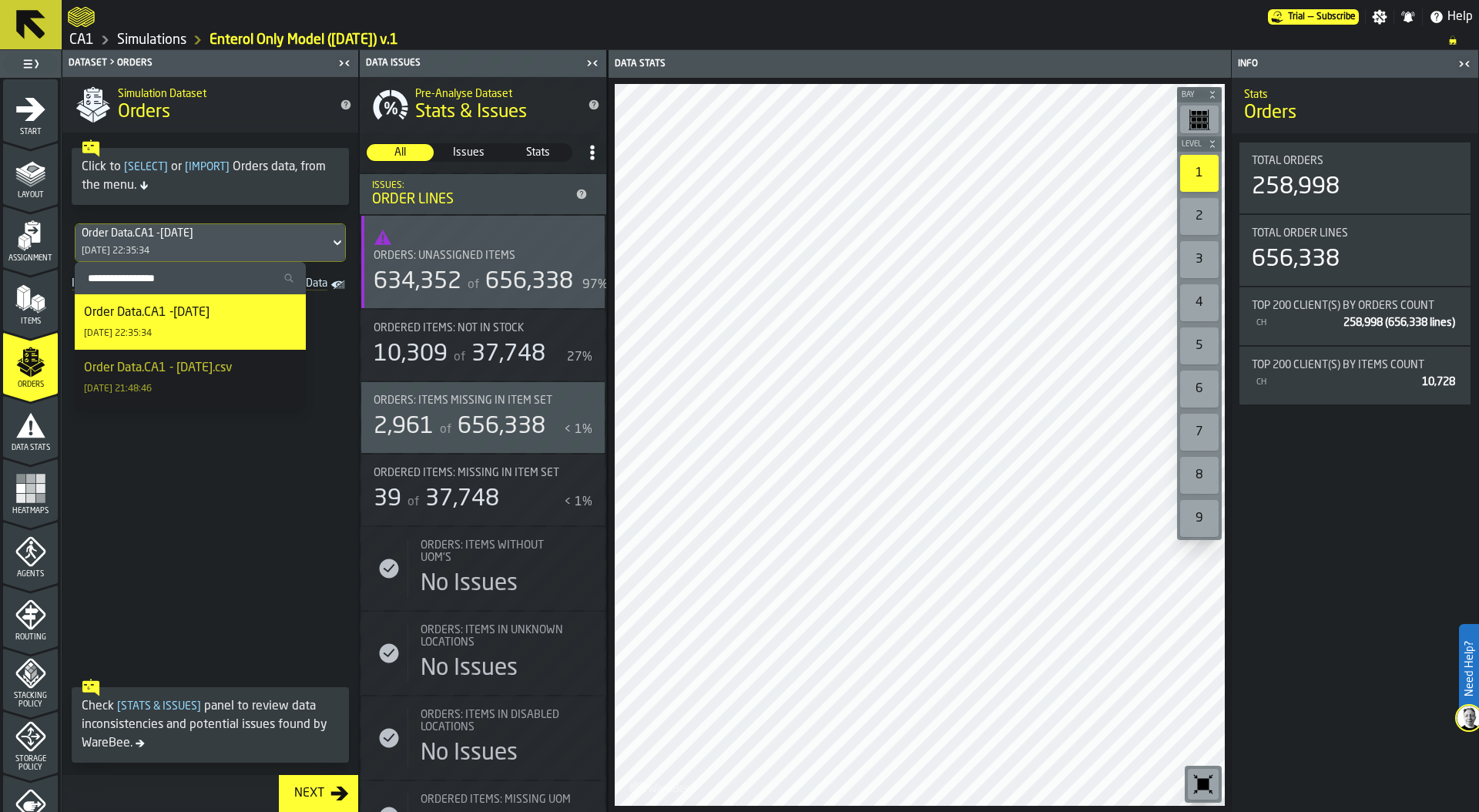
click at [199, 247] on div "Order Data.CA1 -Aug/25 29/09/2025, 22:35:34" at bounding box center [202, 242] width 254 height 37
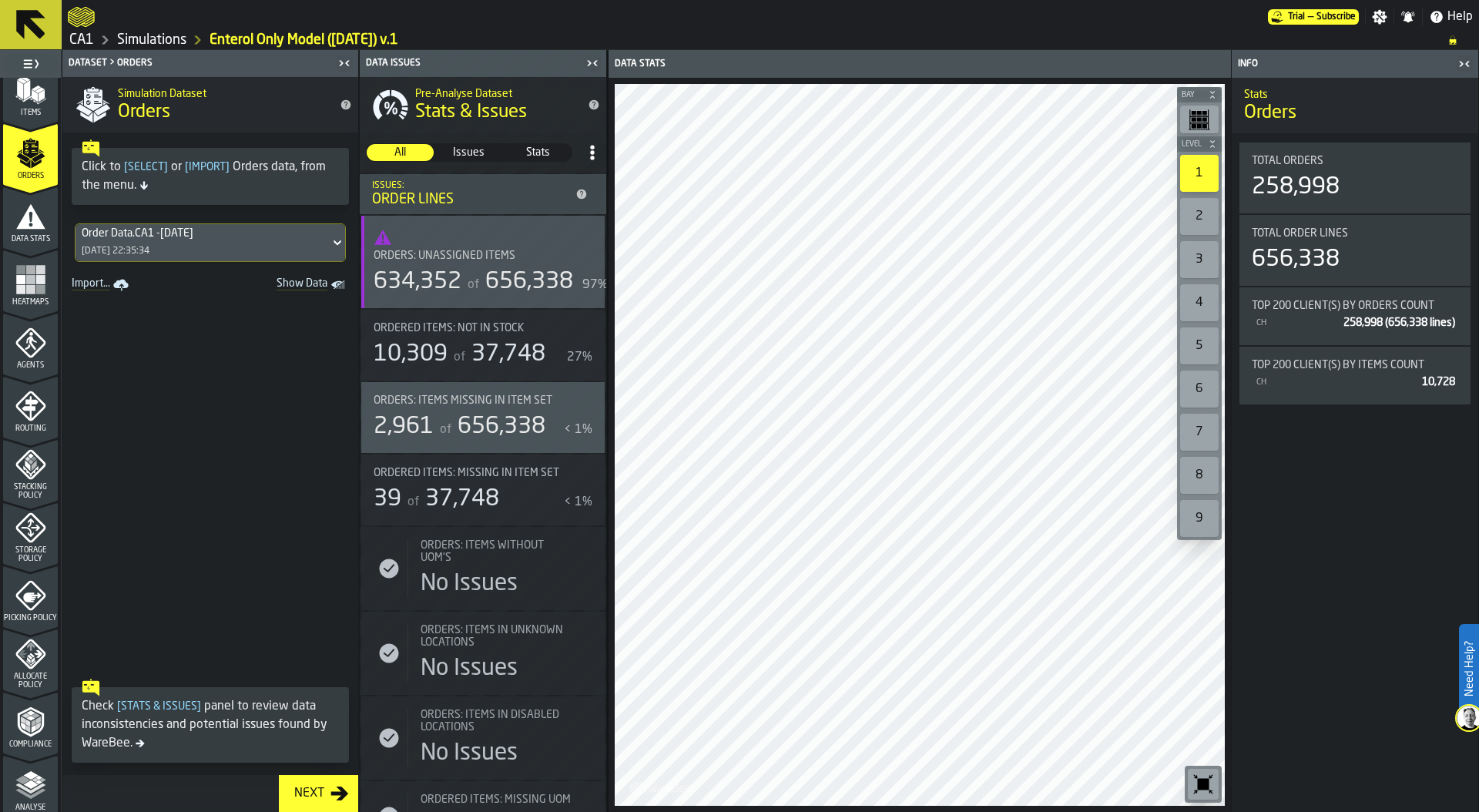
scroll to position [156, 0]
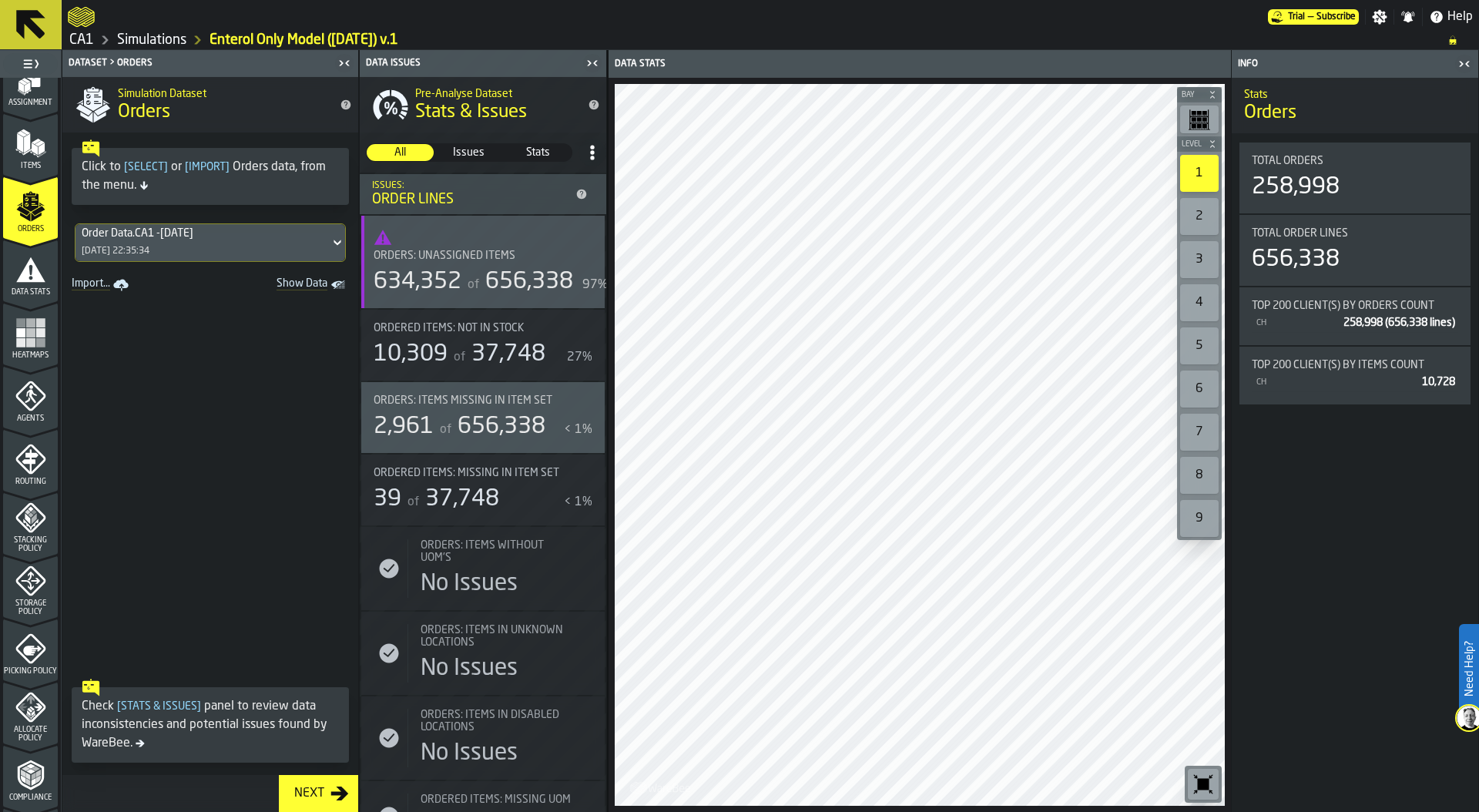
click at [30, 335] on rect "menu Heatmaps" at bounding box center [31, 333] width 10 height 10
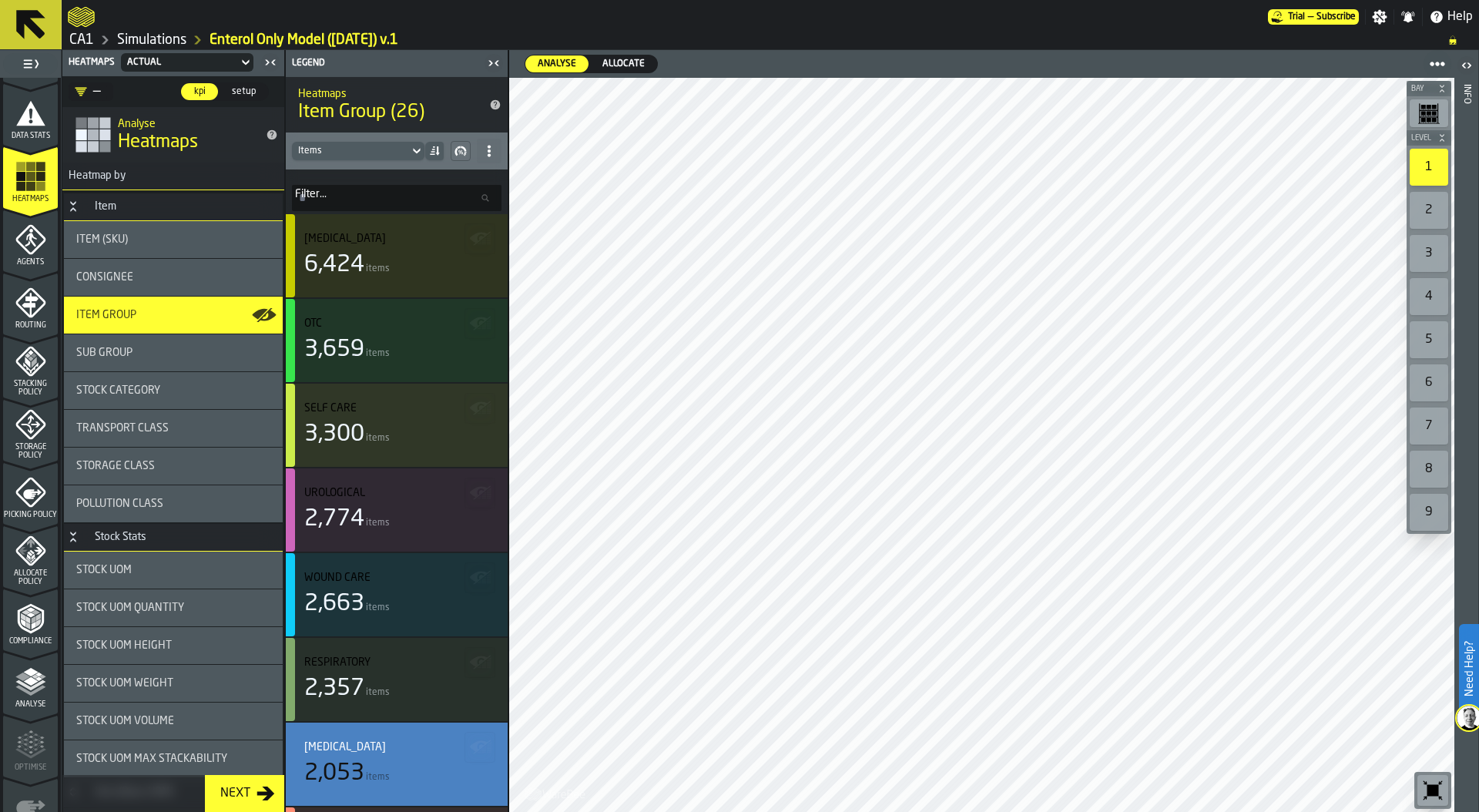
scroll to position [318, 0]
click at [30, 505] on span "Picking Policy" at bounding box center [30, 509] width 55 height 9
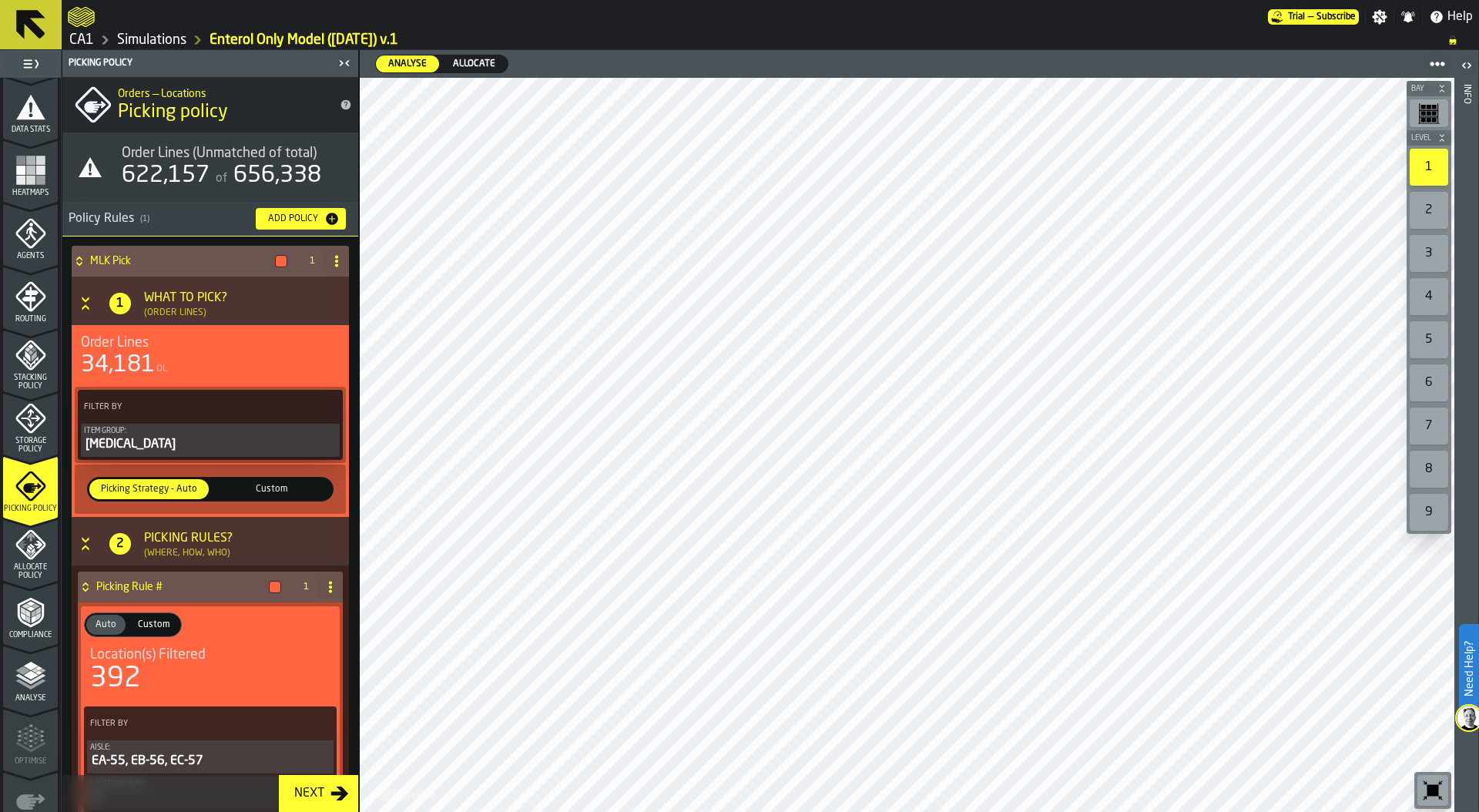
click at [37, 417] on icon "menu Storage Policy" at bounding box center [30, 419] width 19 height 19
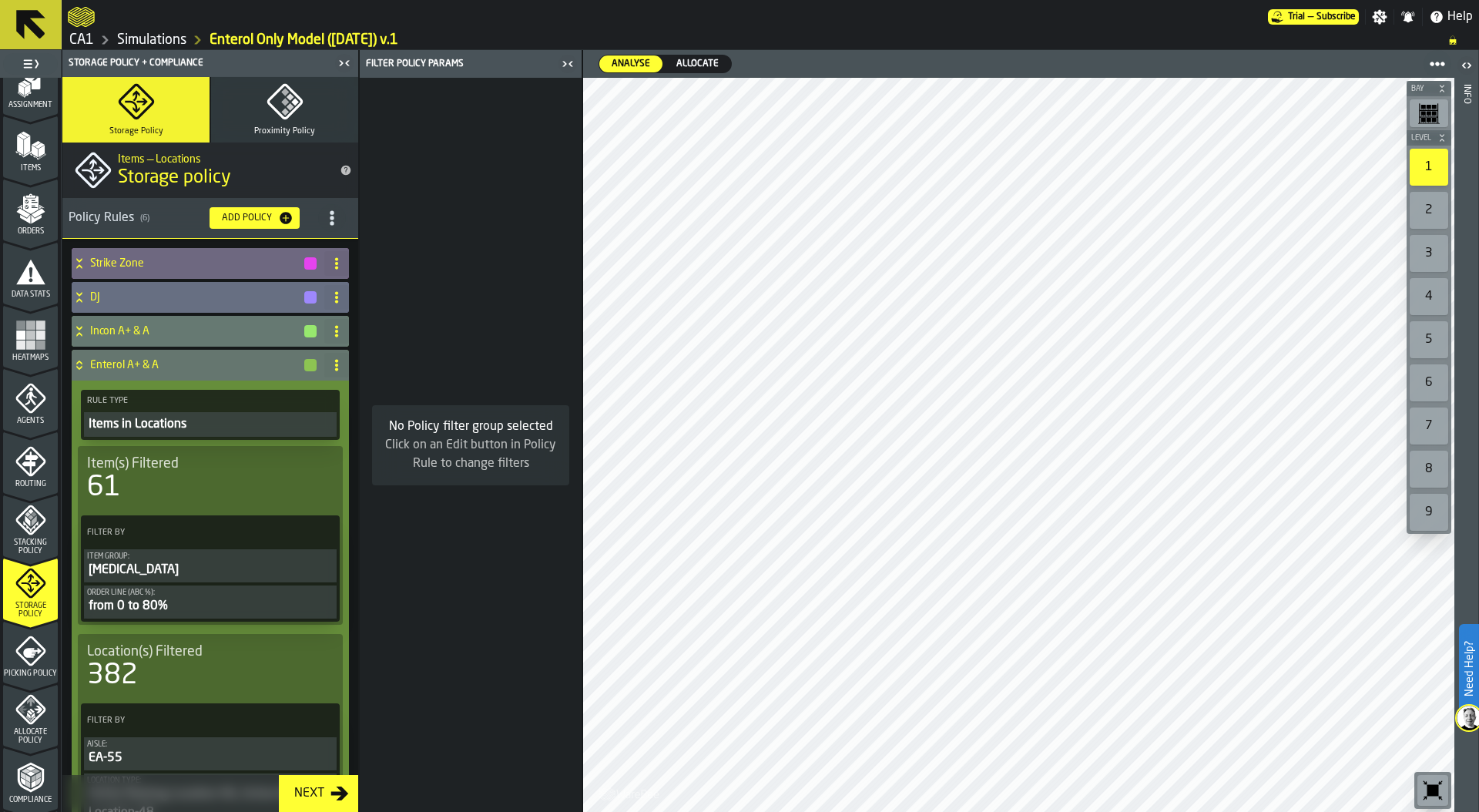
scroll to position [143, 0]
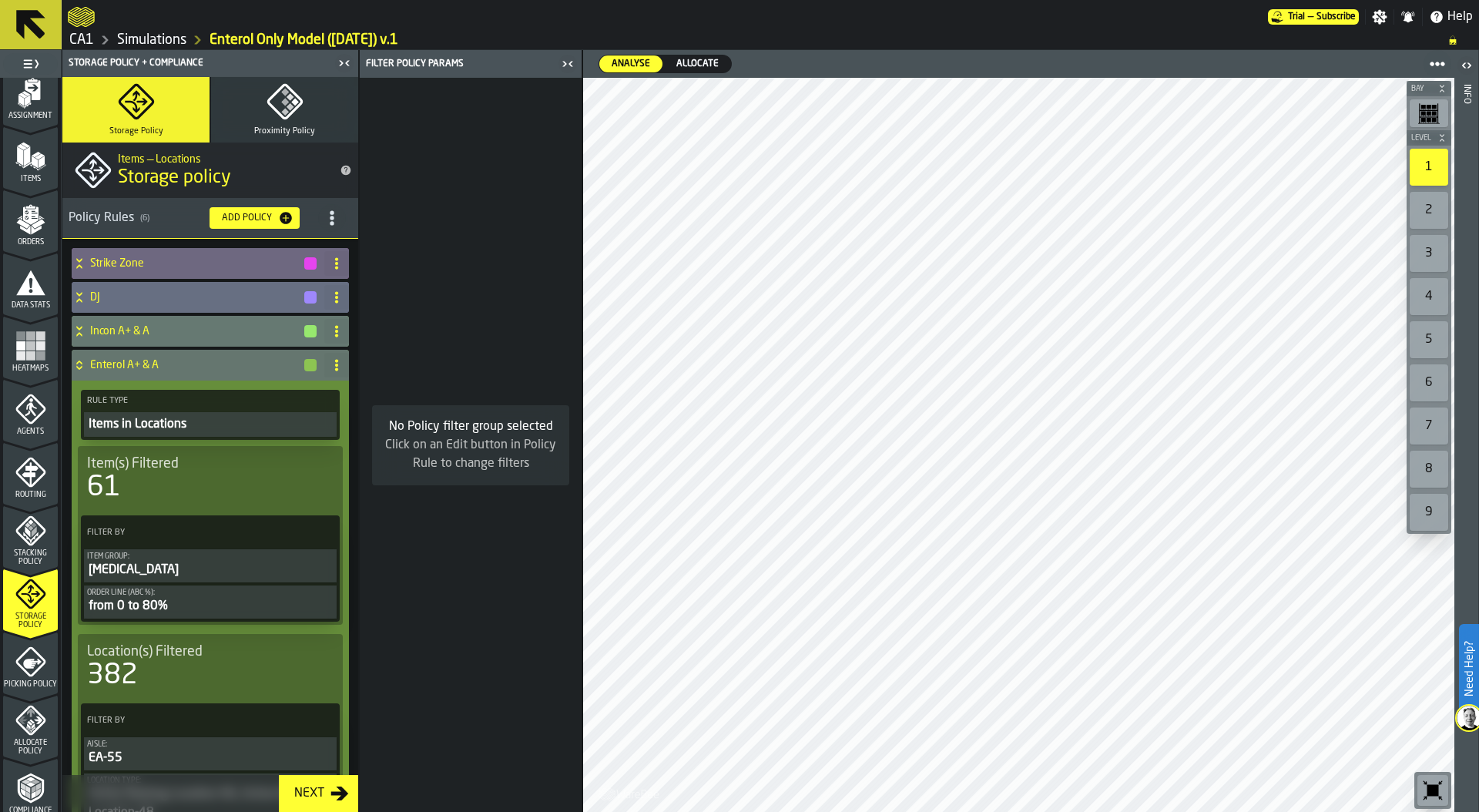
click at [30, 350] on rect "menu Heatmaps" at bounding box center [31, 346] width 10 height 10
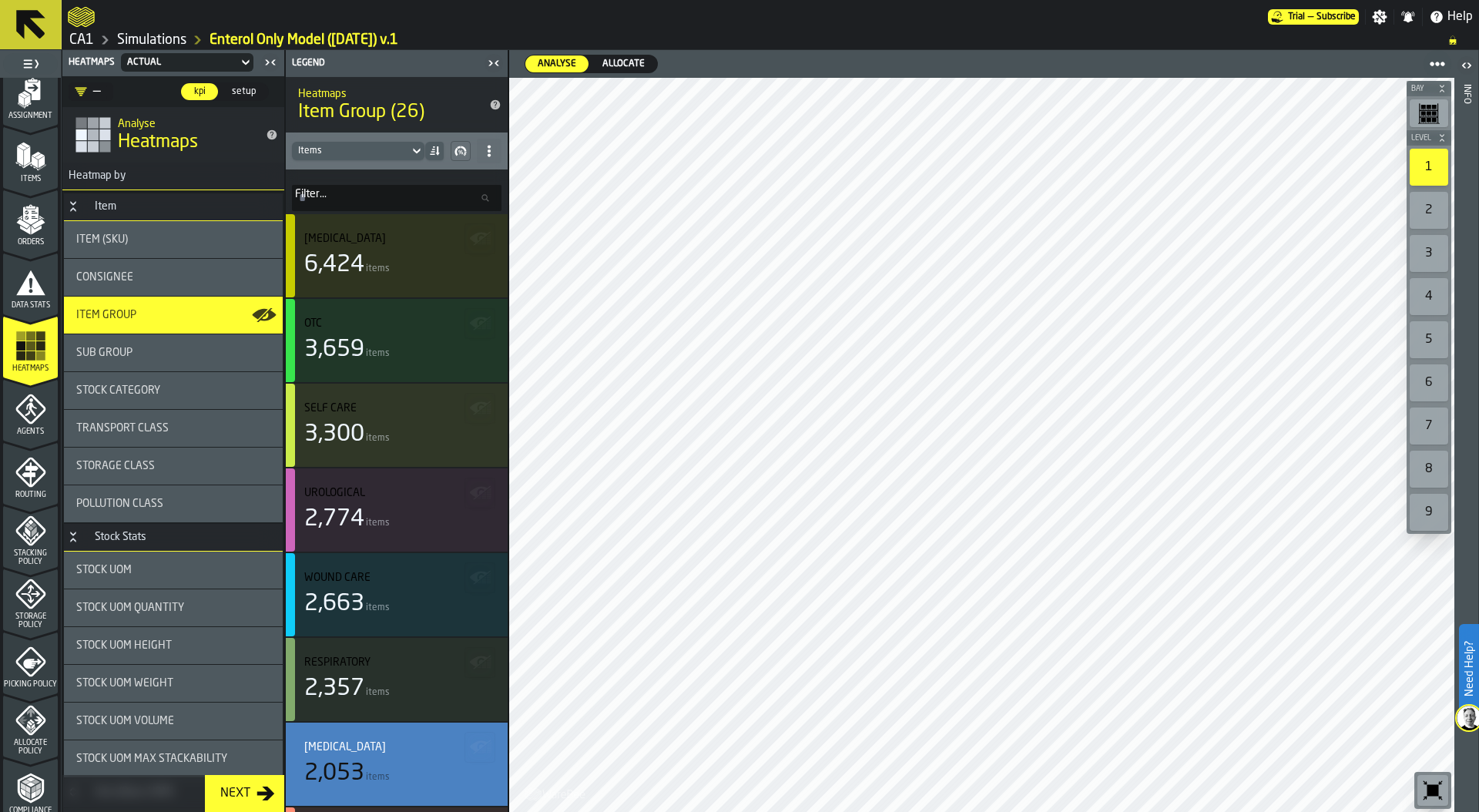
click at [139, 343] on div "Sub Group" at bounding box center [173, 353] width 219 height 37
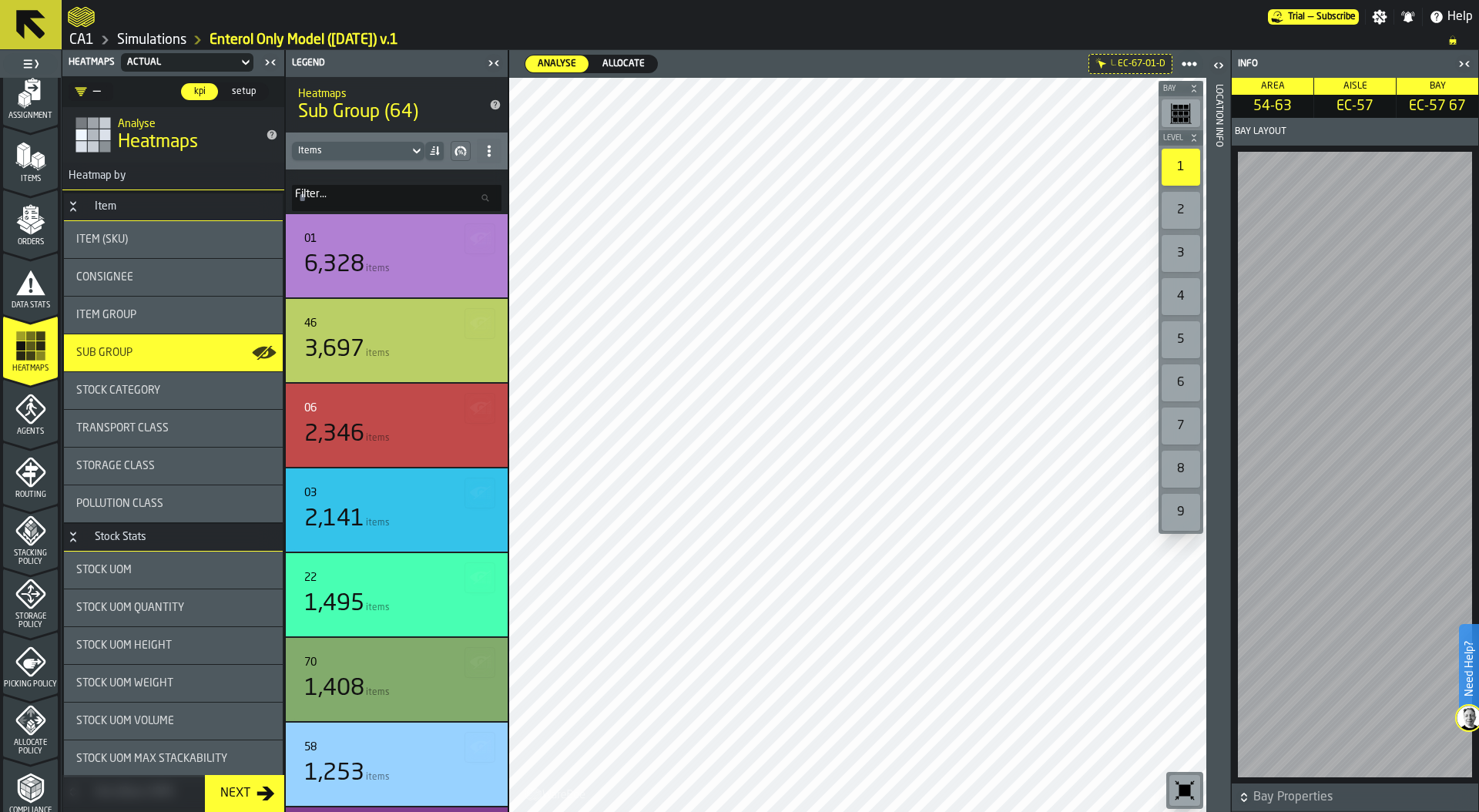
click at [1224, 133] on header "Location Info" at bounding box center [1218, 430] width 24 height 761
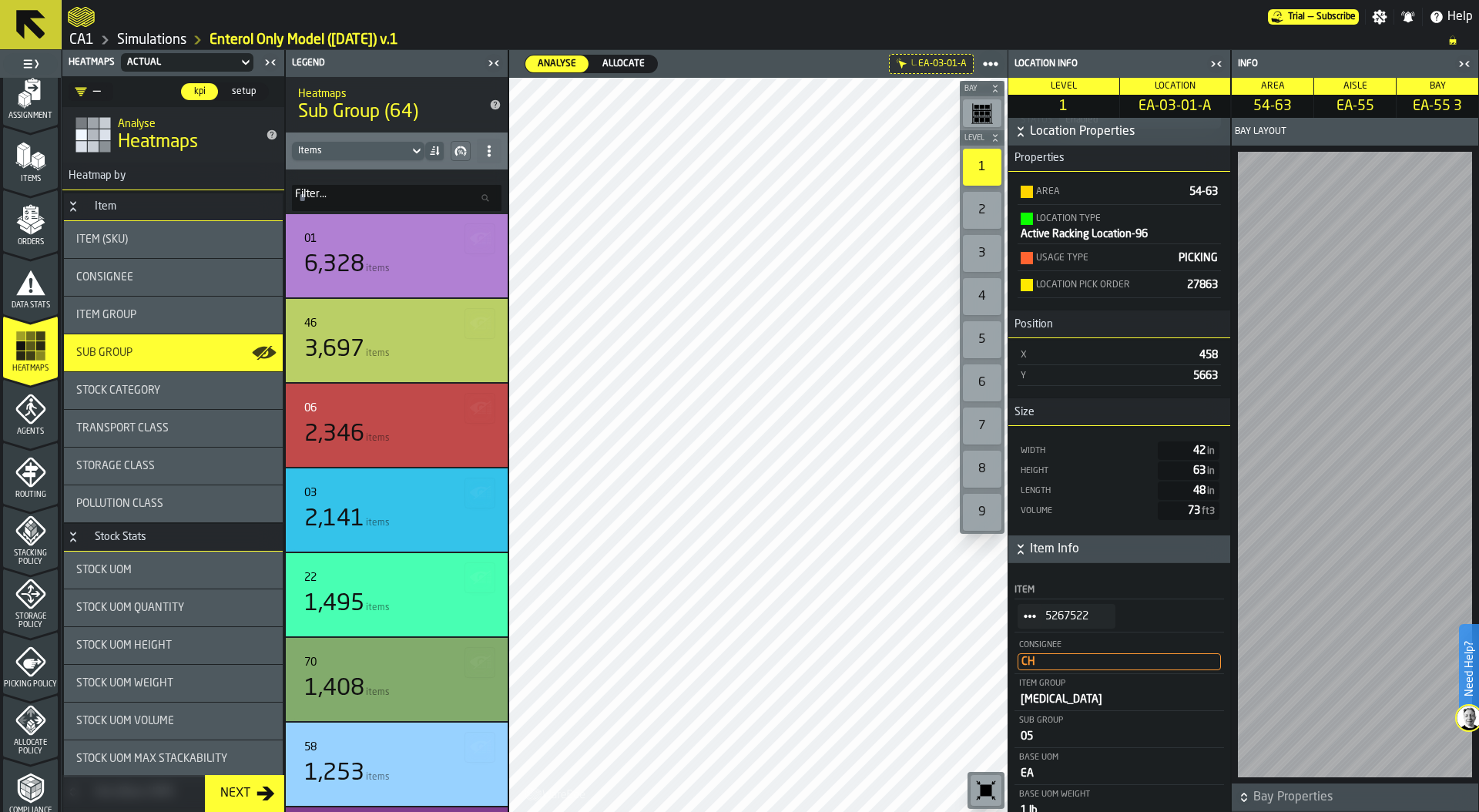
scroll to position [0, 0]
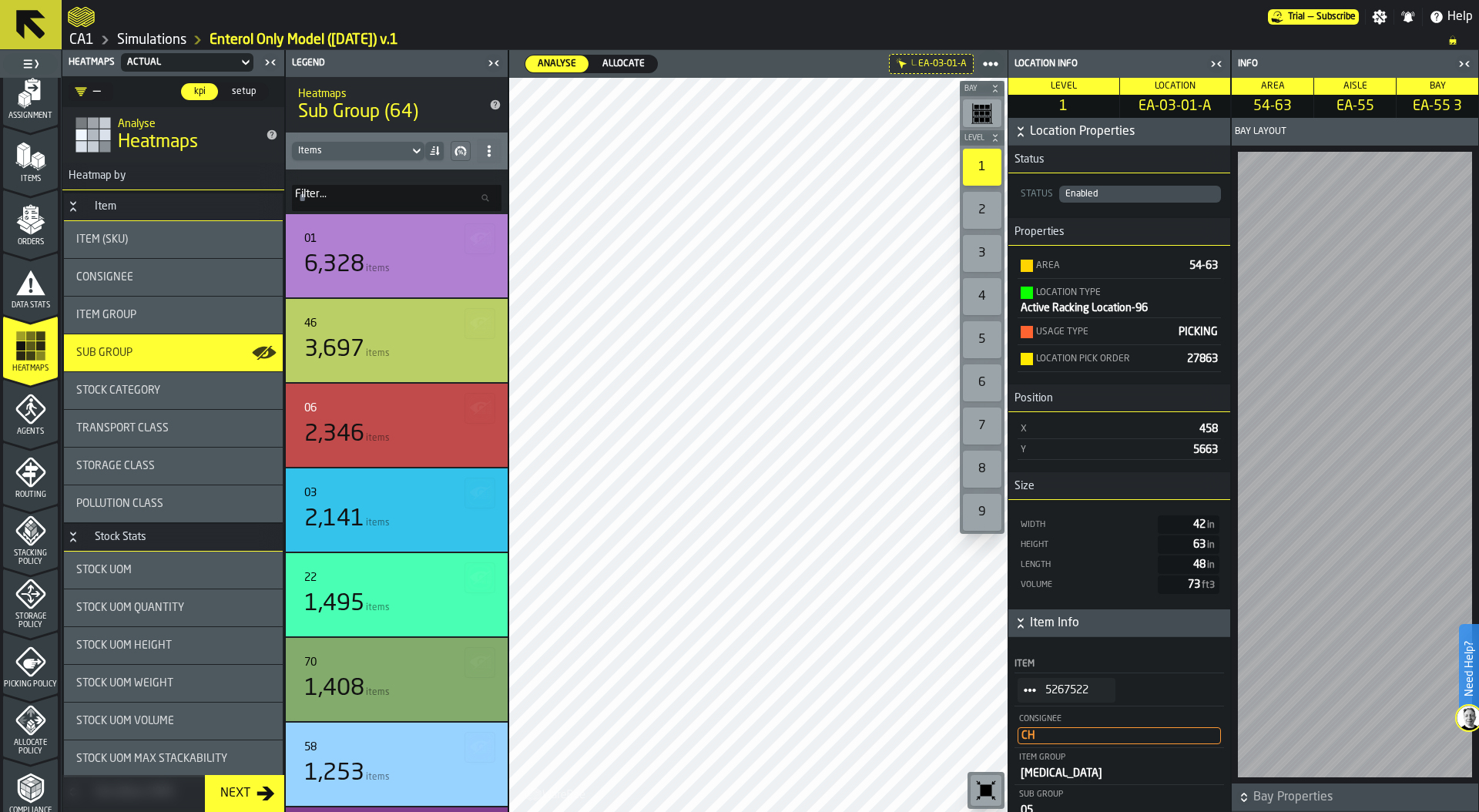
click at [1025, 695] on icon "StatList-item-5267522" at bounding box center [1030, 689] width 12 height 12
click at [1063, 778] on li "Show Items" at bounding box center [1067, 773] width 99 height 29
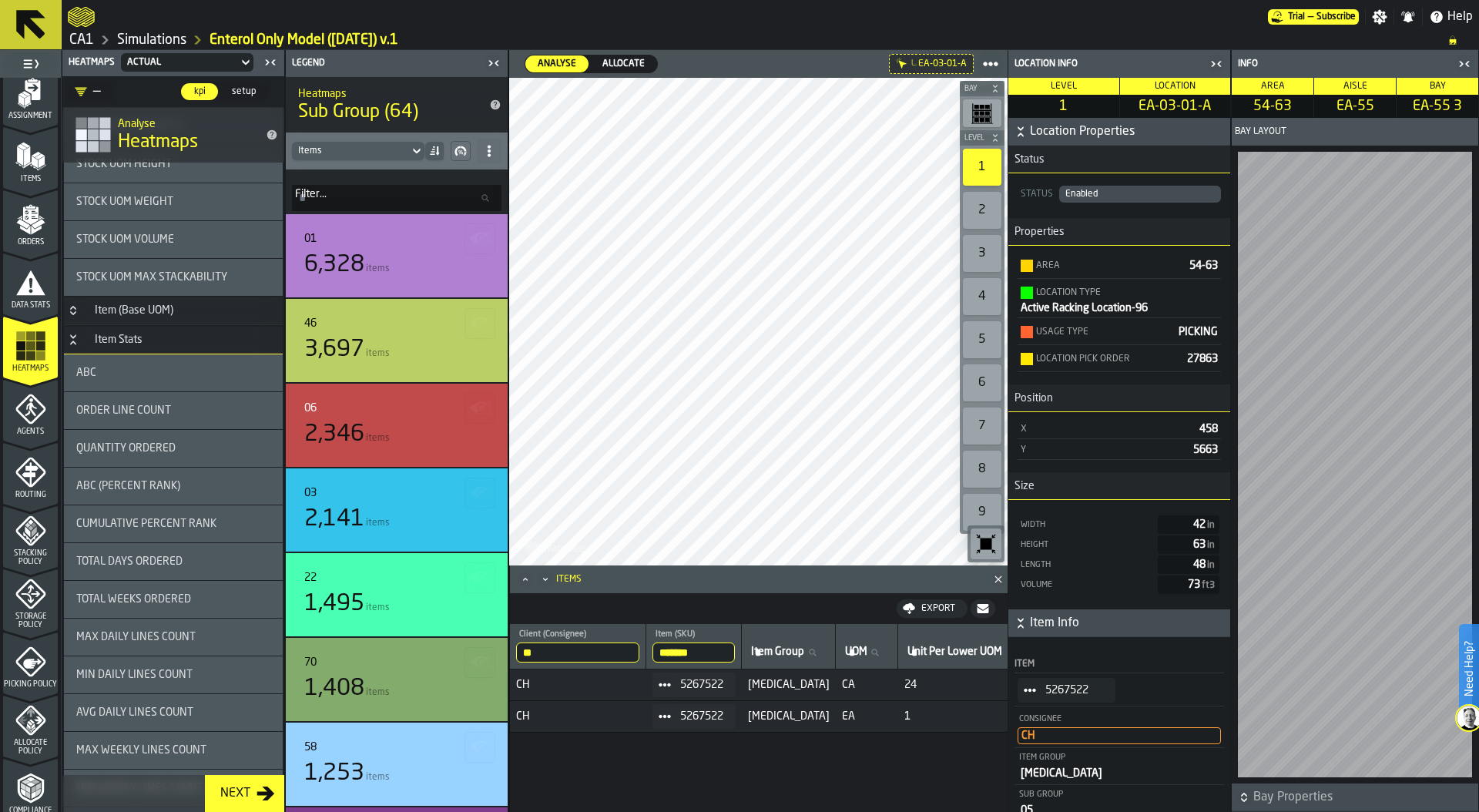
scroll to position [485, 0]
click at [163, 481] on span "ABC (Percent Rank)" at bounding box center [128, 481] width 104 height 12
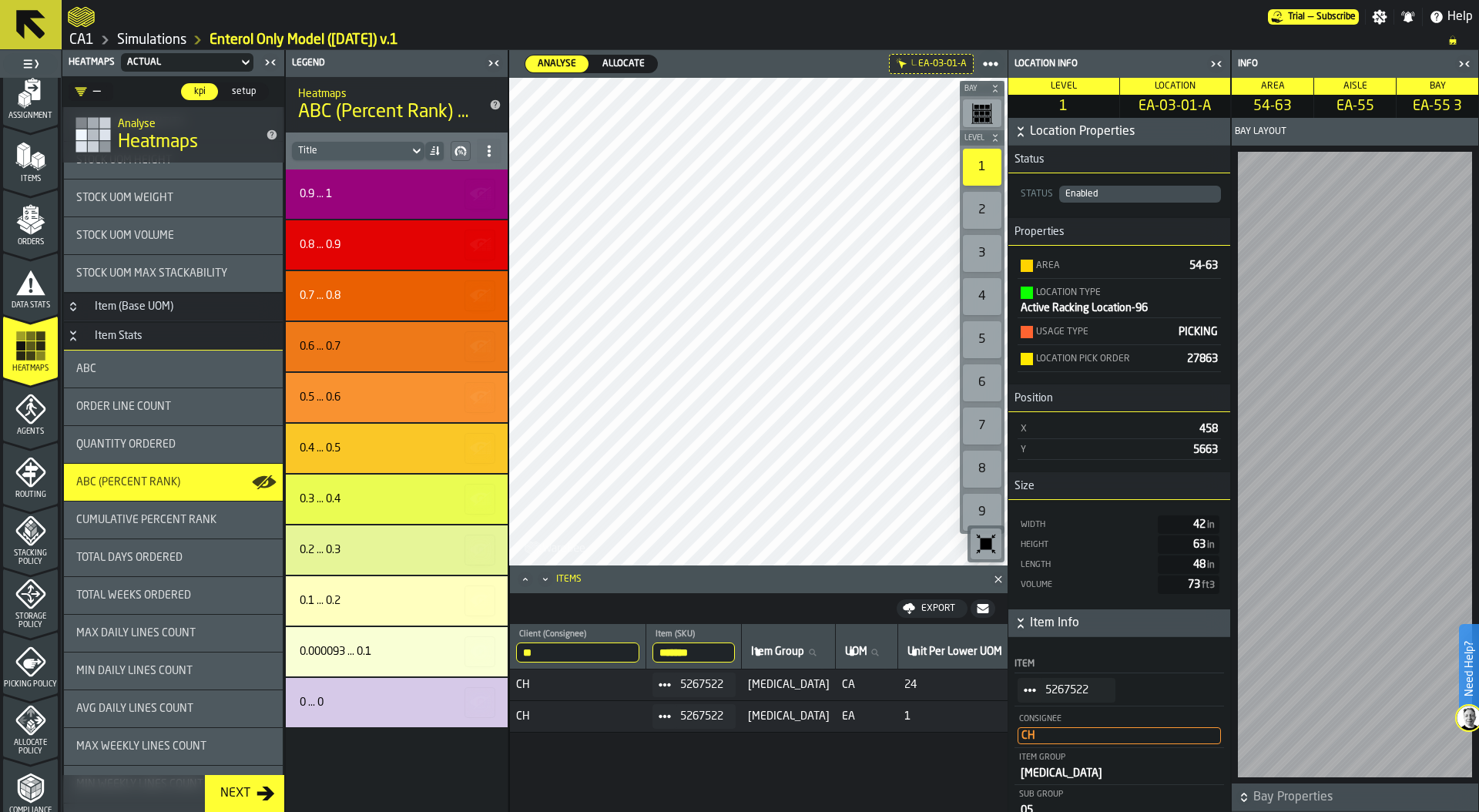
click at [104, 358] on div "ABC" at bounding box center [173, 369] width 219 height 37
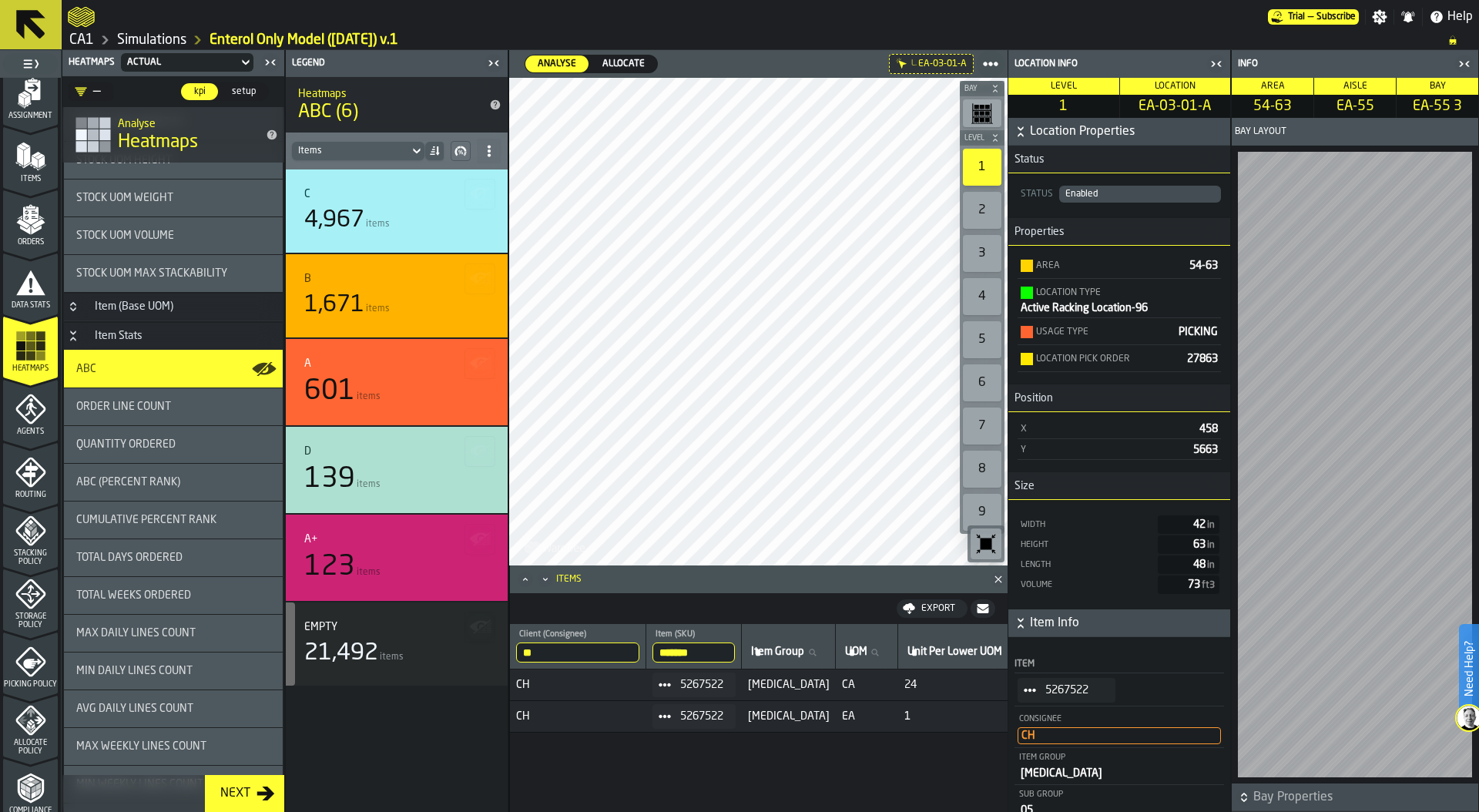
click at [671, 680] on icon at bounding box center [664, 684] width 12 height 12
click at [693, 792] on div "Show Hq" at bounding box center [709, 797] width 80 height 10
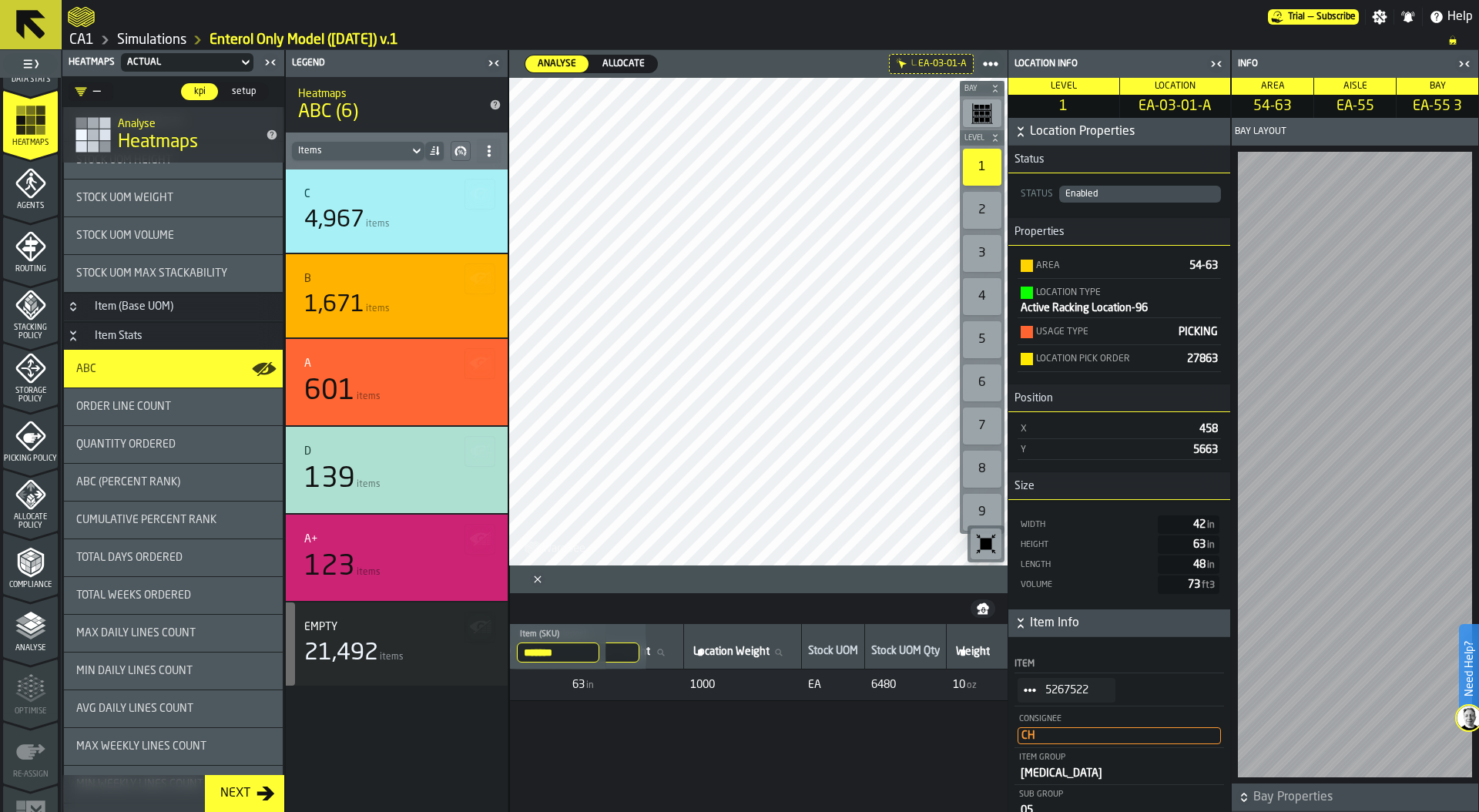
scroll to position [403, 0]
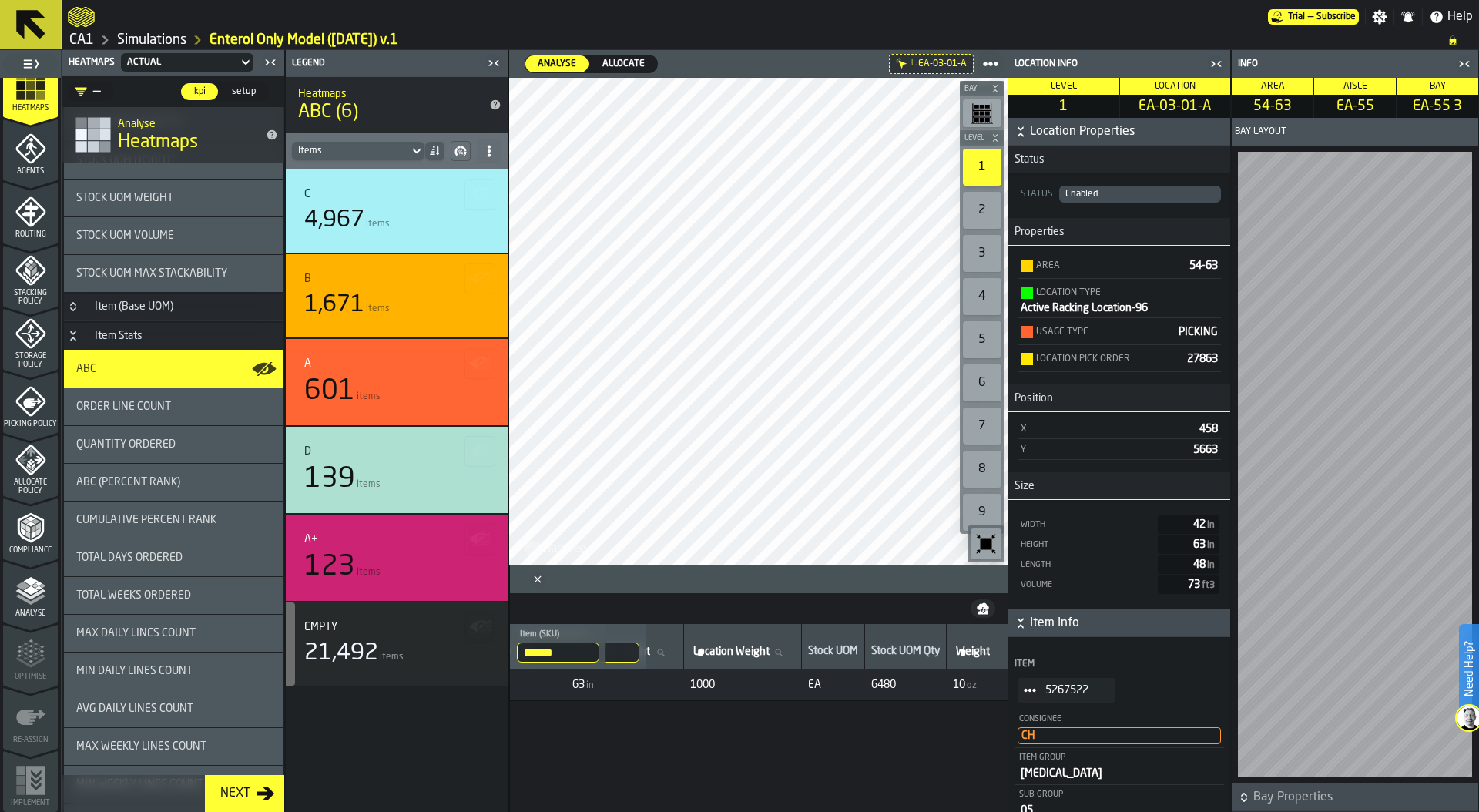
click at [24, 465] on icon "menu Allocate Policy" at bounding box center [30, 460] width 30 height 30
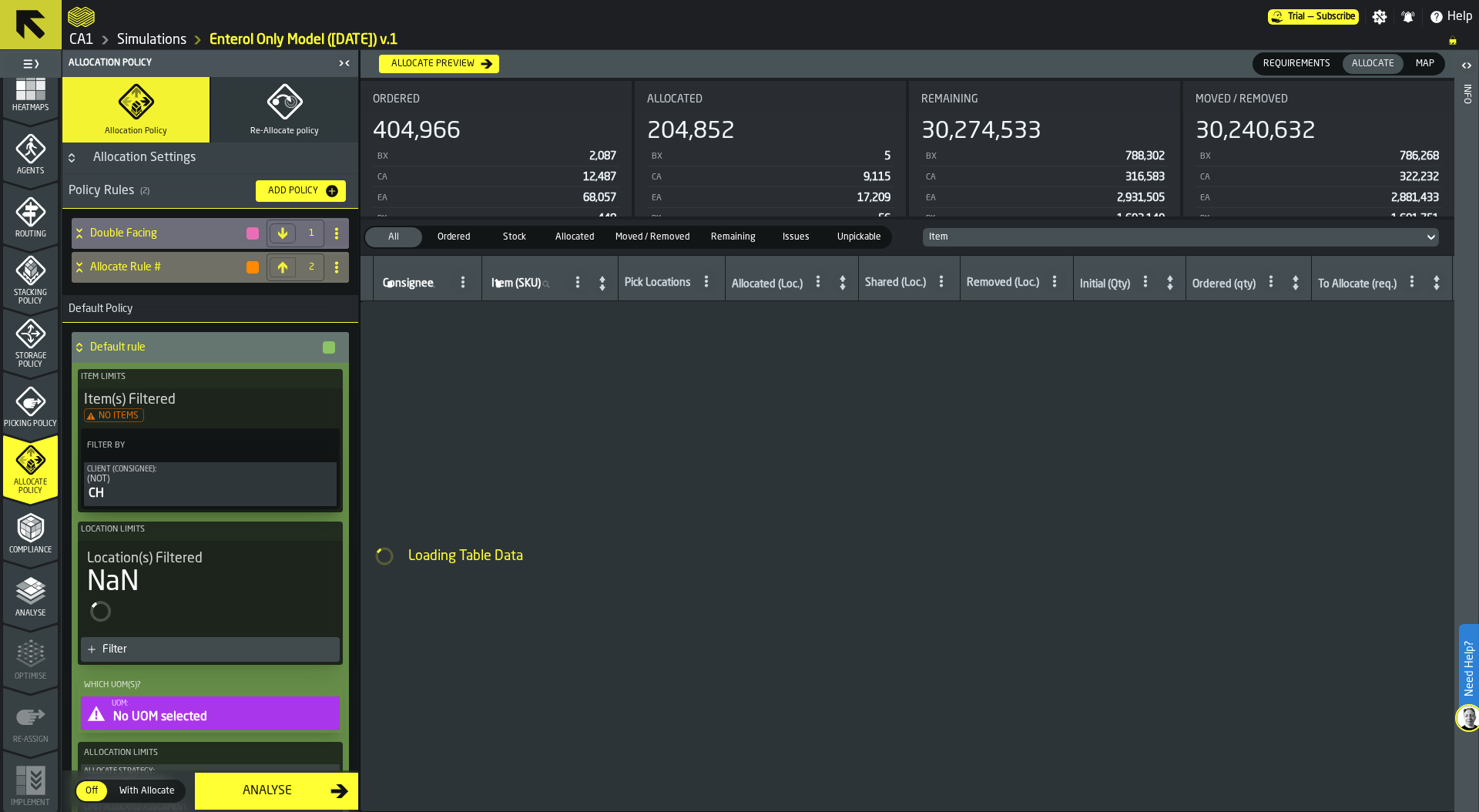
click at [79, 233] on icon at bounding box center [79, 233] width 15 height 12
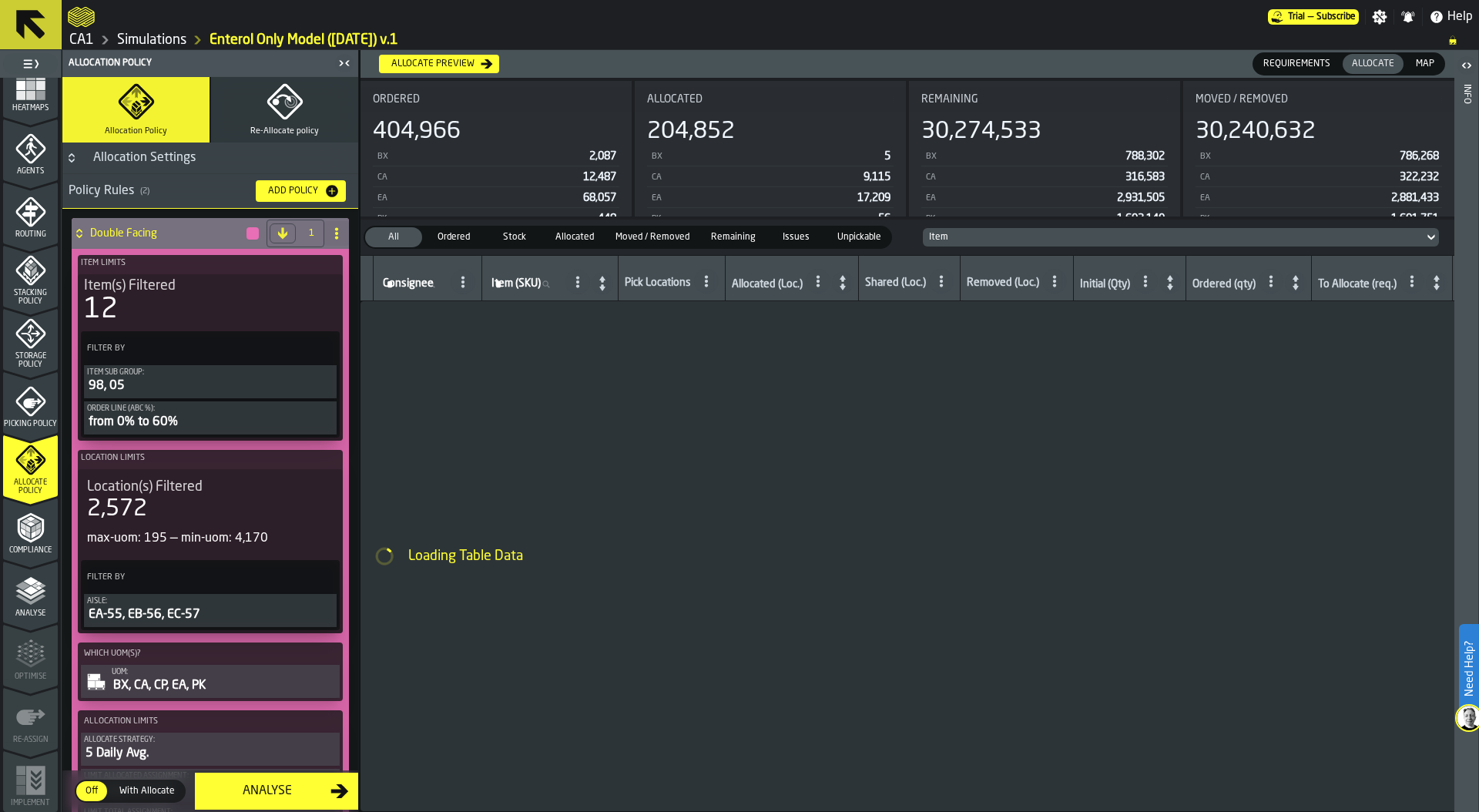
click at [182, 302] on div "12" at bounding box center [210, 310] width 253 height 30
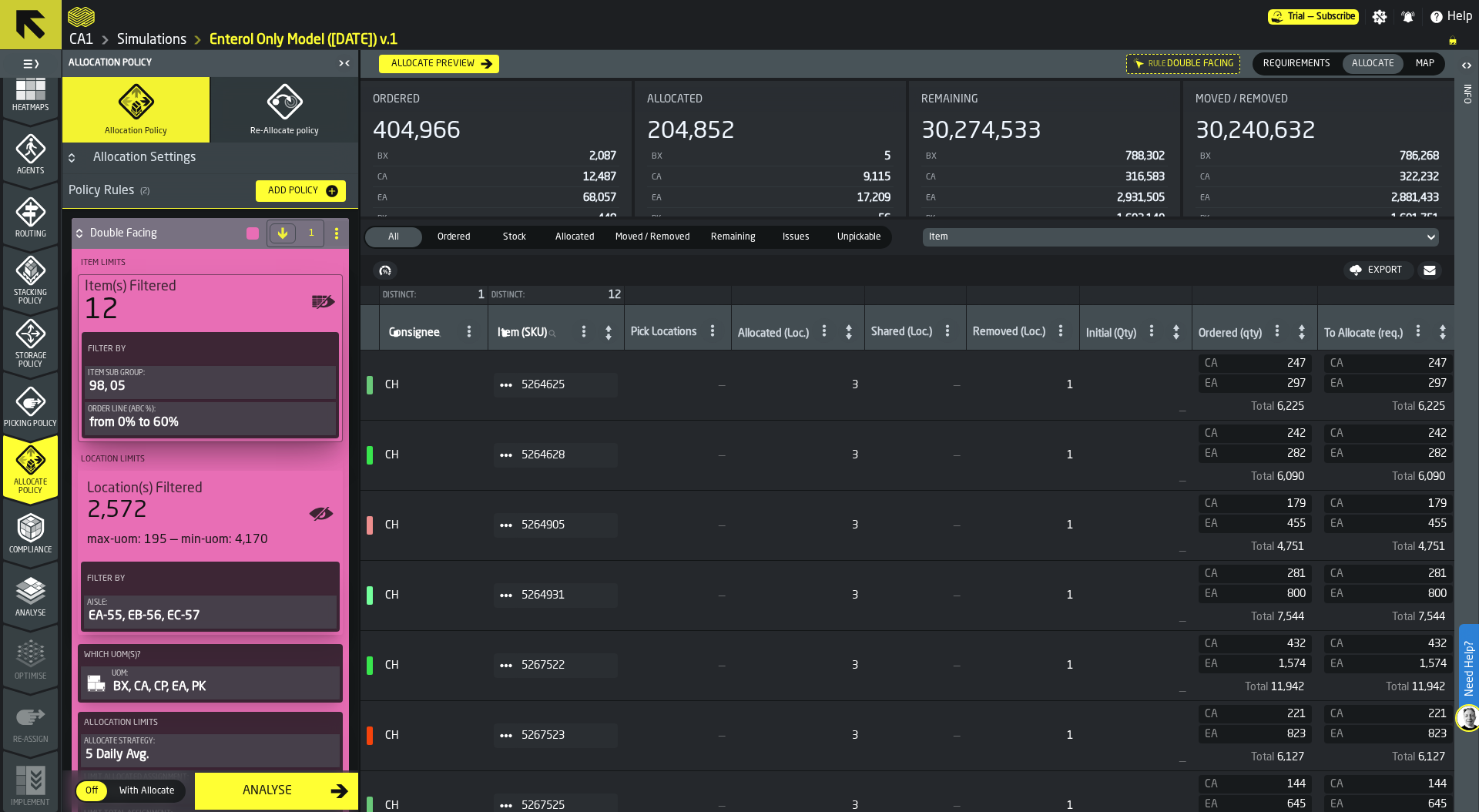
click at [19, 108] on span "Heatmaps" at bounding box center [30, 108] width 55 height 9
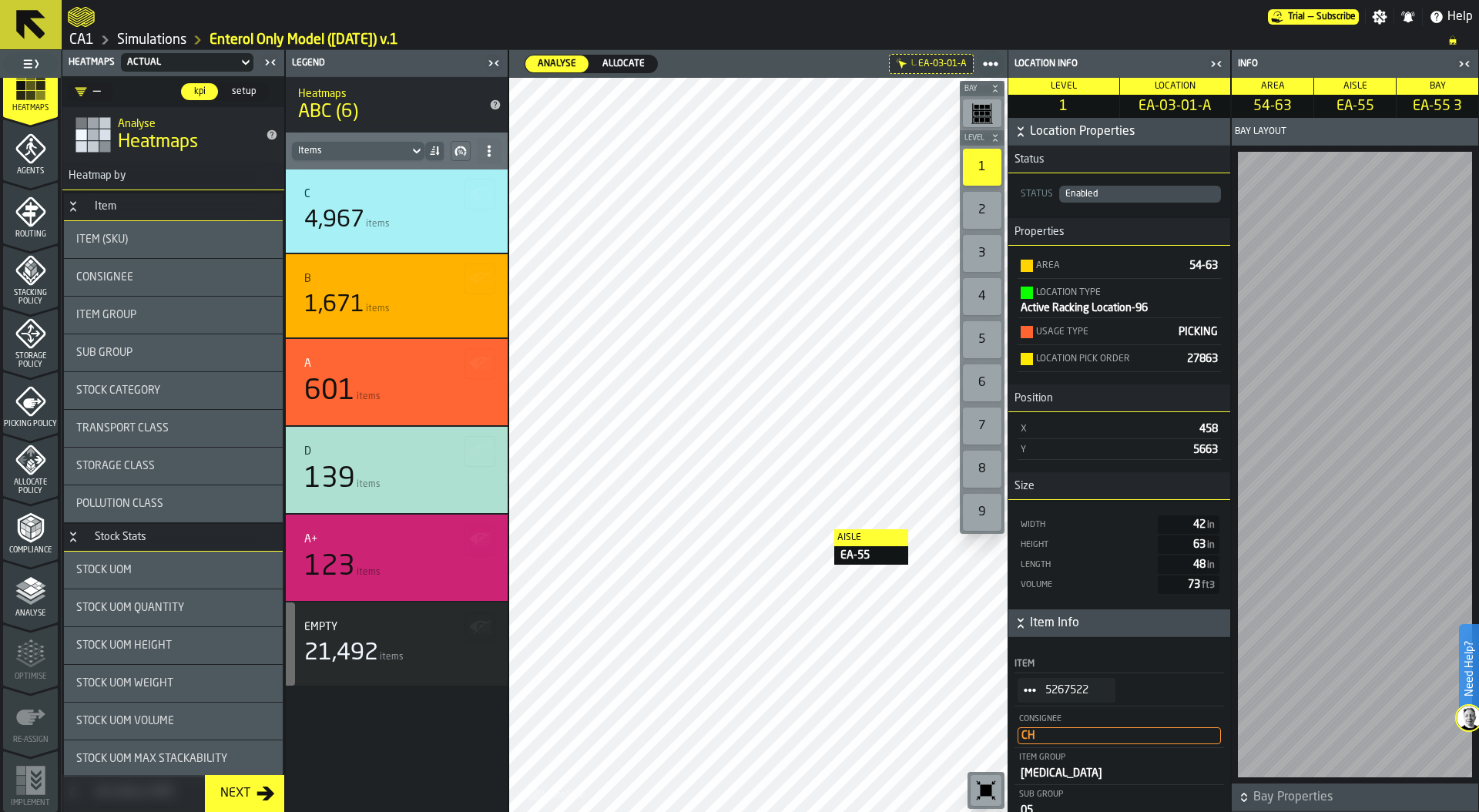
click at [1048, 688] on span "5267522" at bounding box center [1074, 689] width 58 height 12
click at [1026, 688] on circle "StatList-item-5267522" at bounding box center [1026, 690] width 5 height 5
click at [1067, 765] on li "Show Items" at bounding box center [1067, 773] width 99 height 29
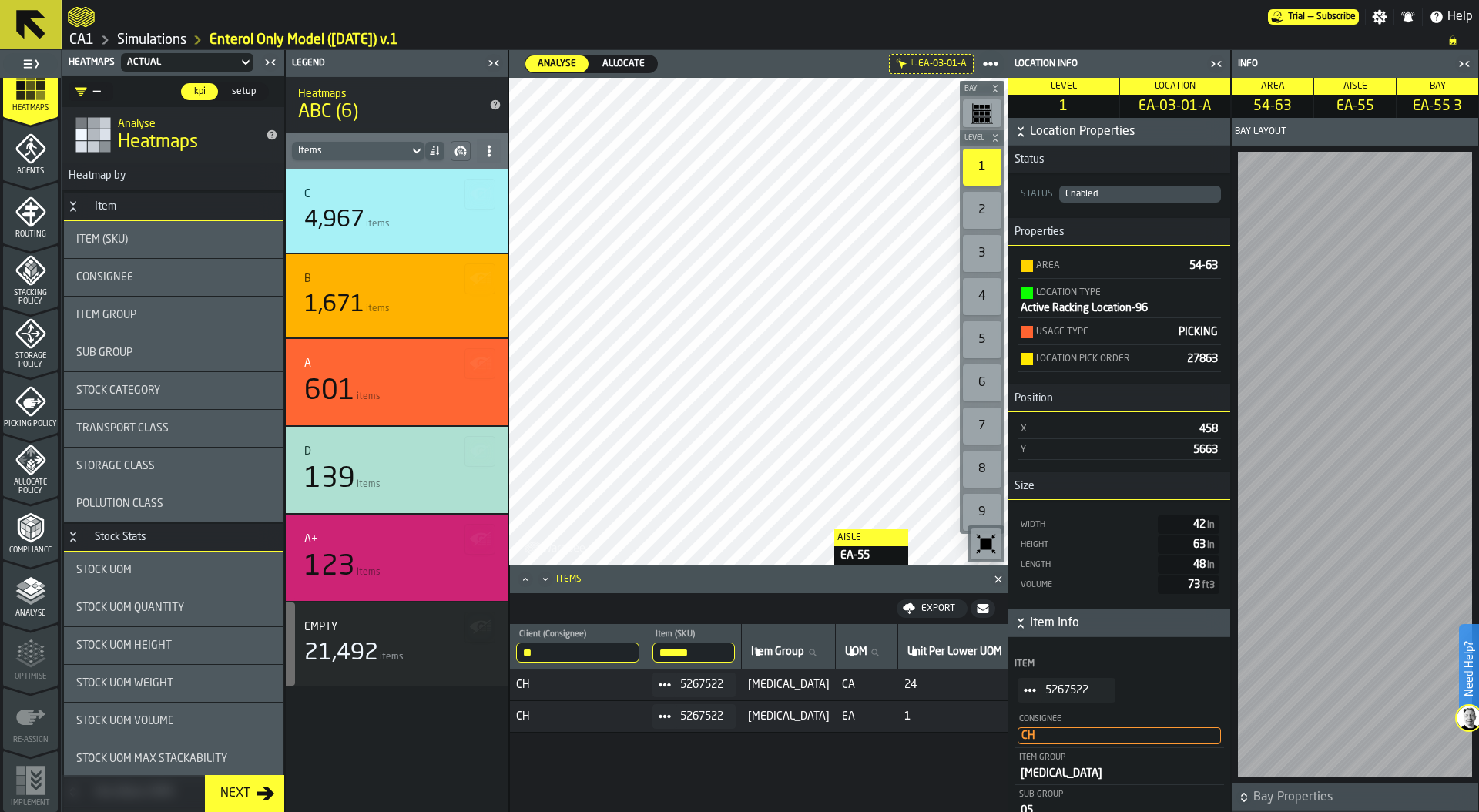
click at [688, 648] on input "*******" at bounding box center [693, 652] width 83 height 20
click at [16, 481] on span "Allocate Policy" at bounding box center [30, 486] width 55 height 17
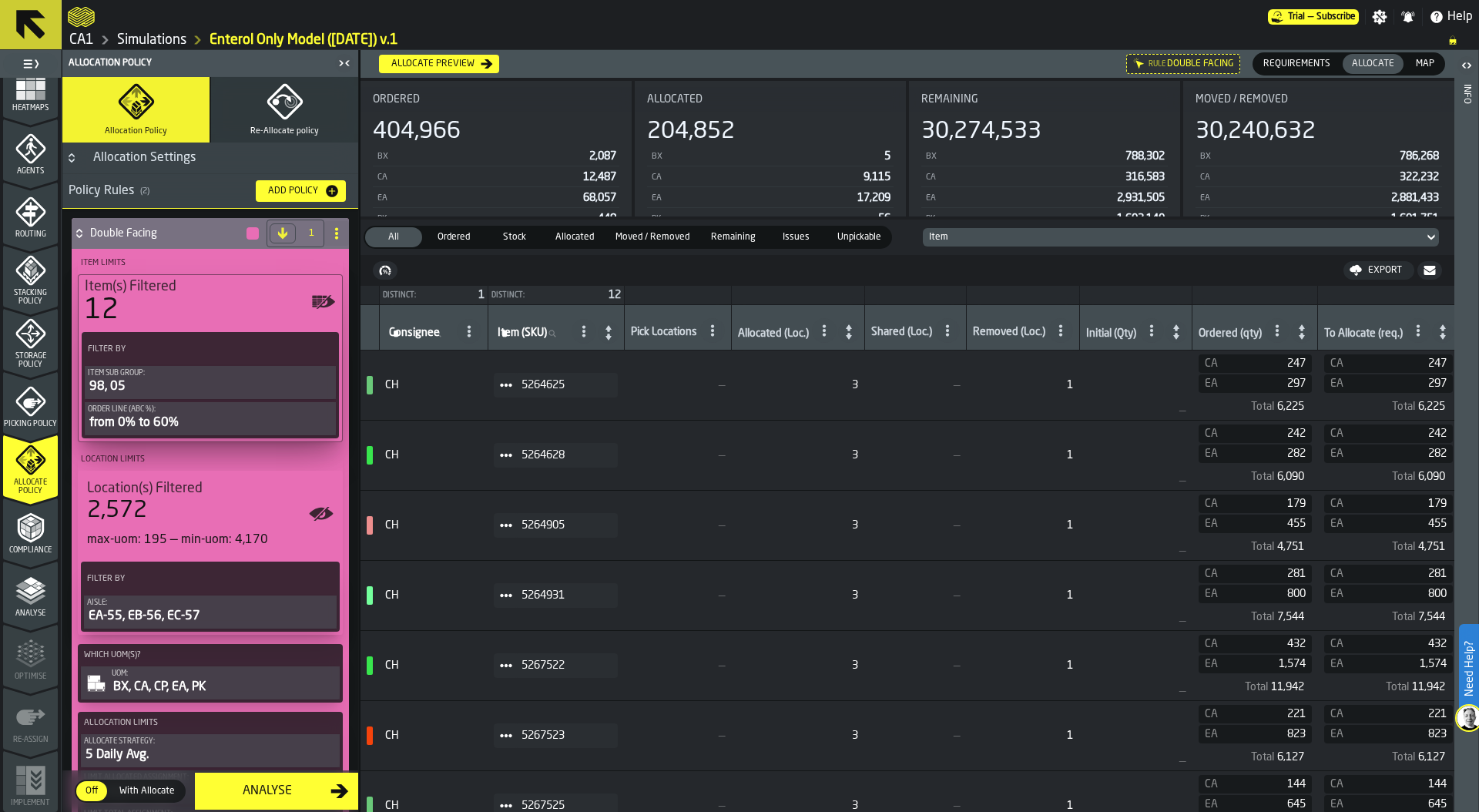
click at [530, 333] on label "Item (SKU) Item (SKU)" at bounding box center [531, 333] width 74 height 20
click at [530, 333] on input "Item (SKU) Item (SKU)" at bounding box center [531, 333] width 74 height 20
paste input "*******"
type input "*******"
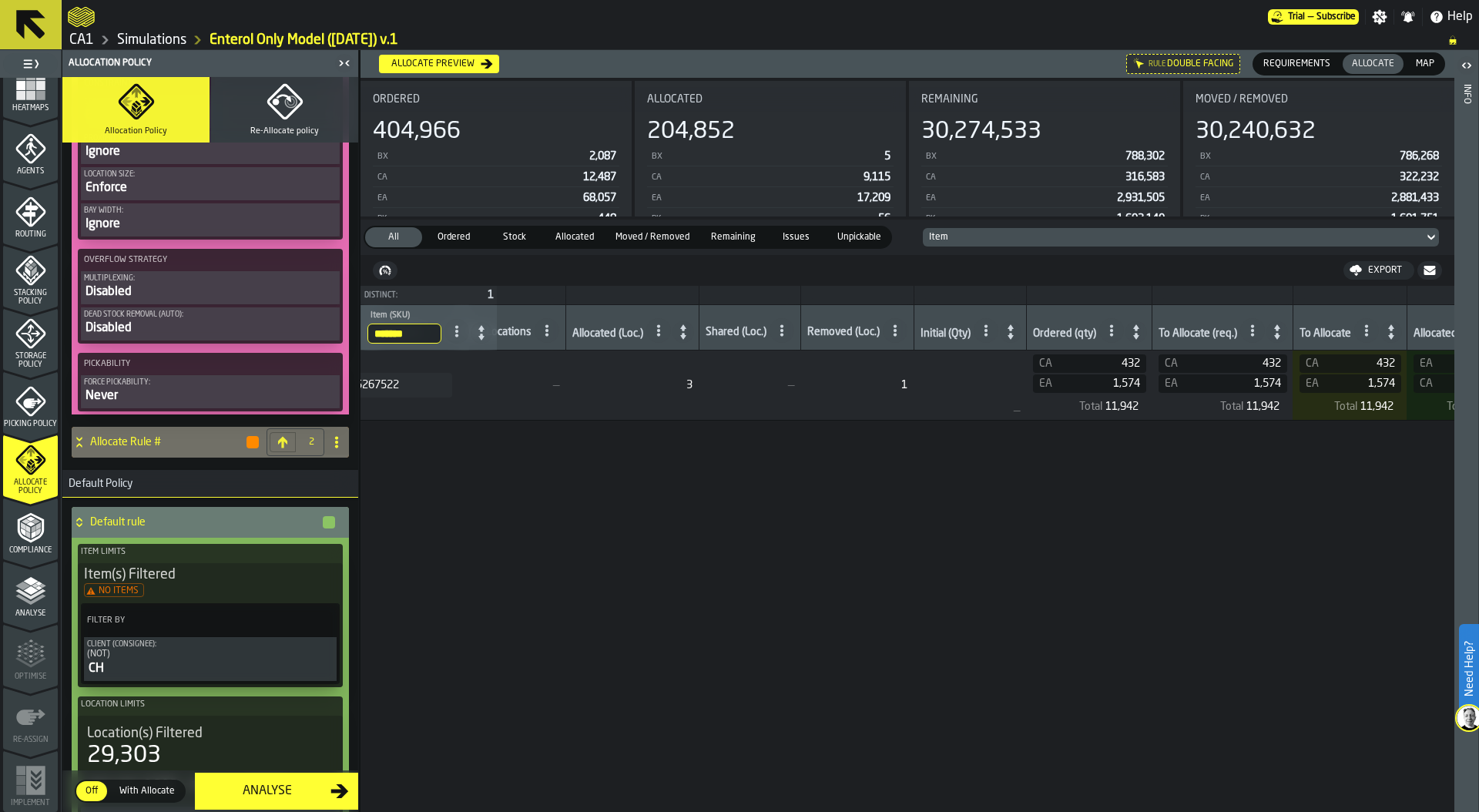
scroll to position [1102, 0]
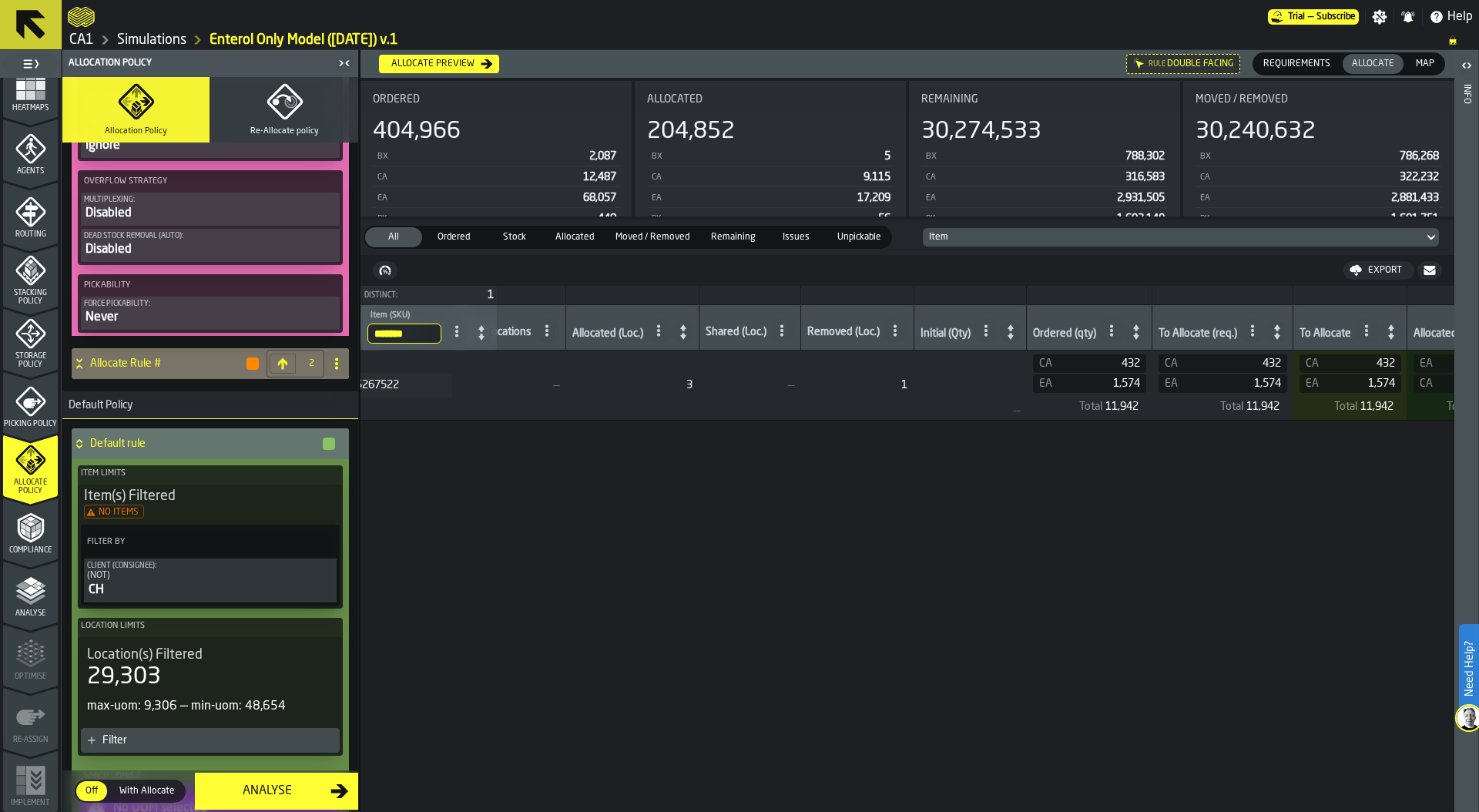
click at [76, 369] on icon at bounding box center [79, 363] width 15 height 12
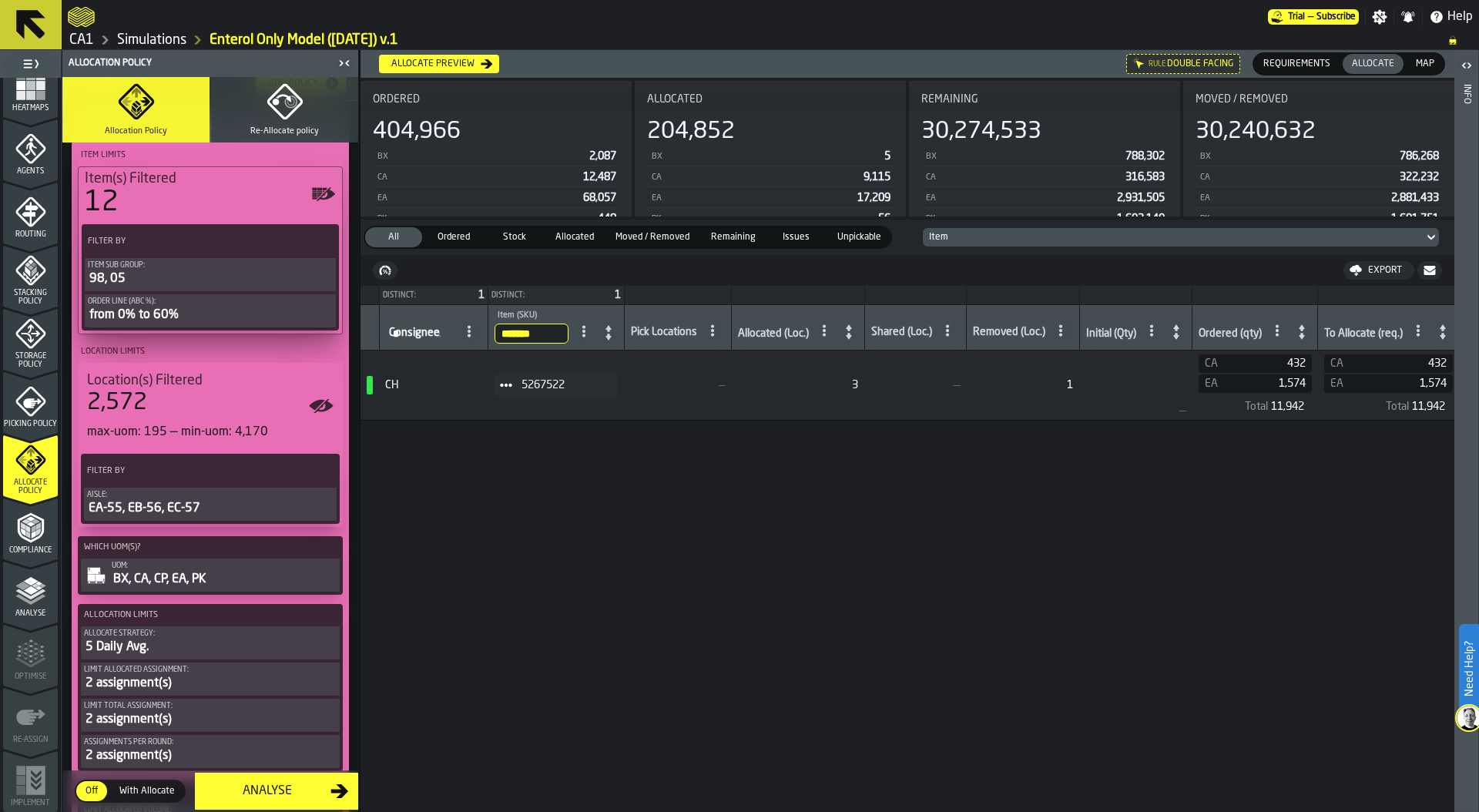
scroll to position [47, 0]
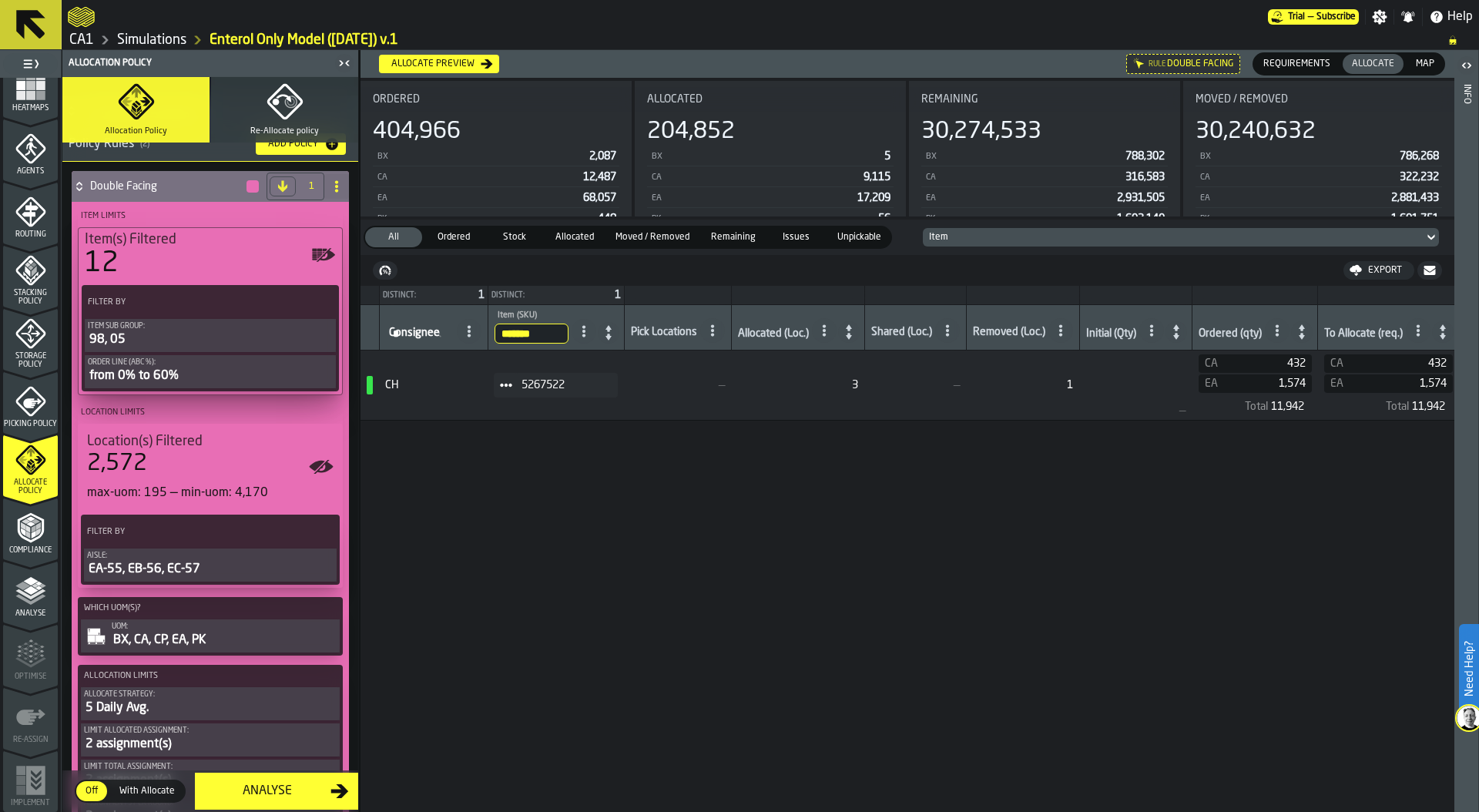
click at [183, 250] on div "12" at bounding box center [210, 263] width 251 height 30
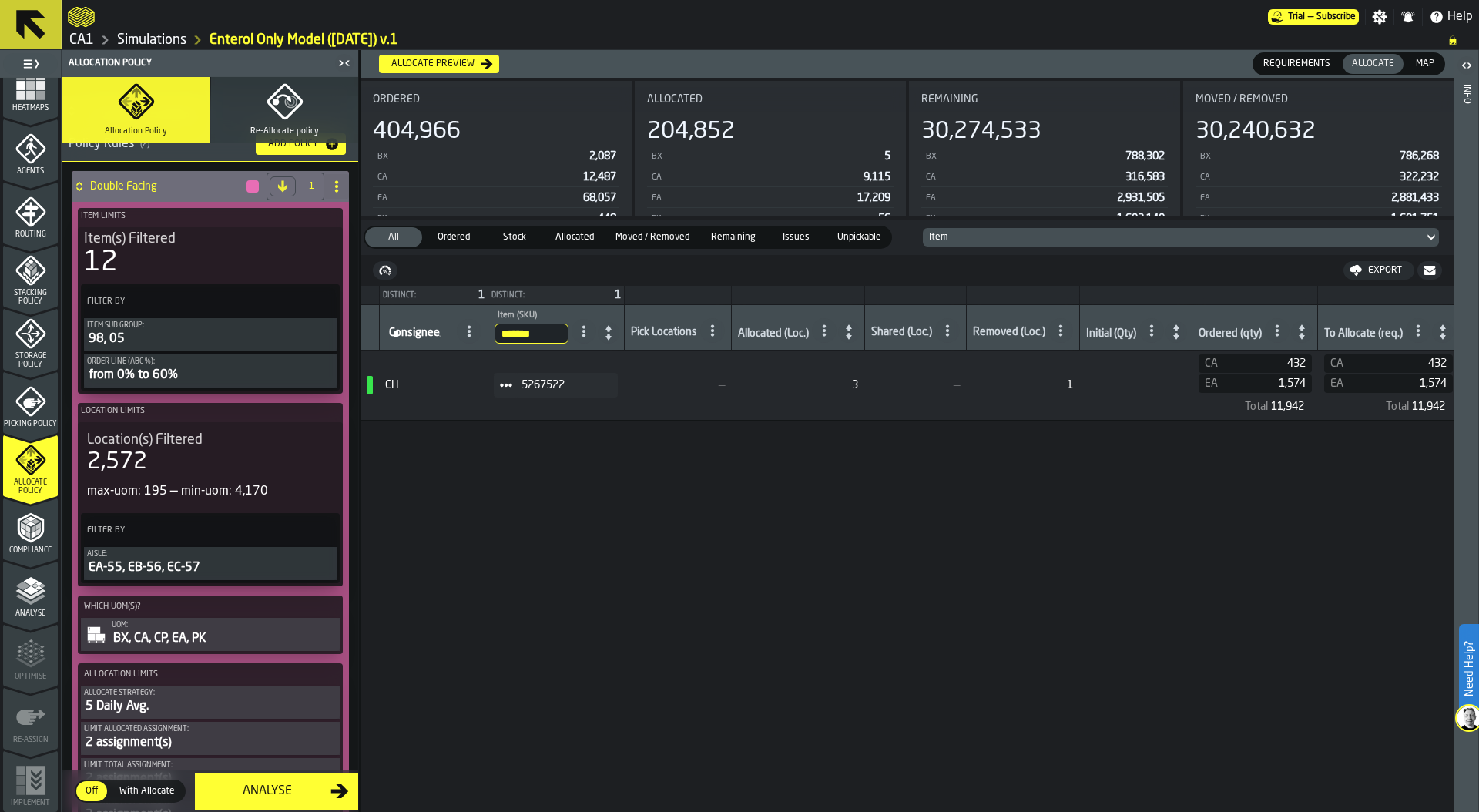
click at [558, 336] on input "*******" at bounding box center [531, 333] width 74 height 20
click at [564, 335] on input "*******" at bounding box center [531, 333] width 74 height 20
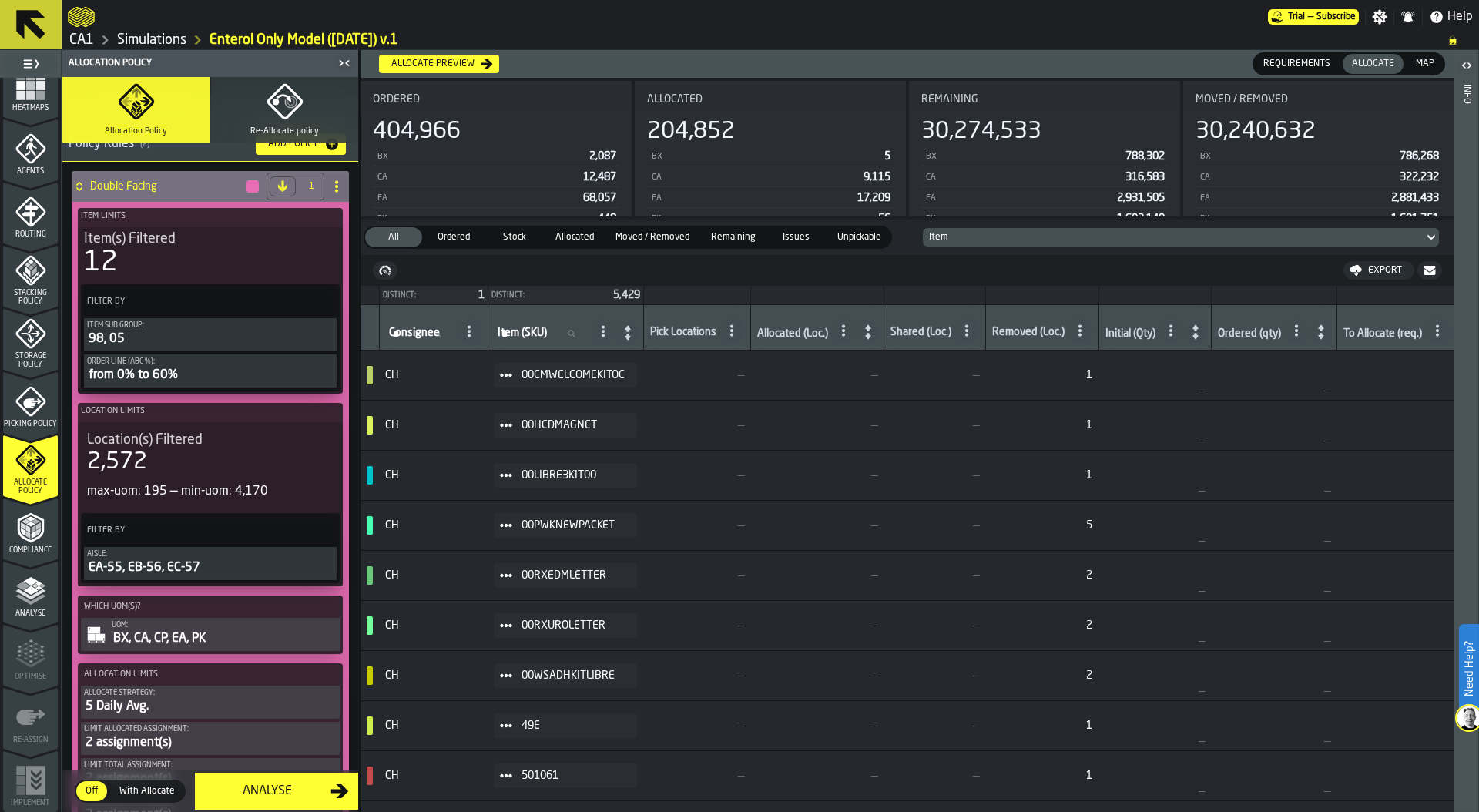
click at [200, 254] on div "12" at bounding box center [210, 262] width 253 height 30
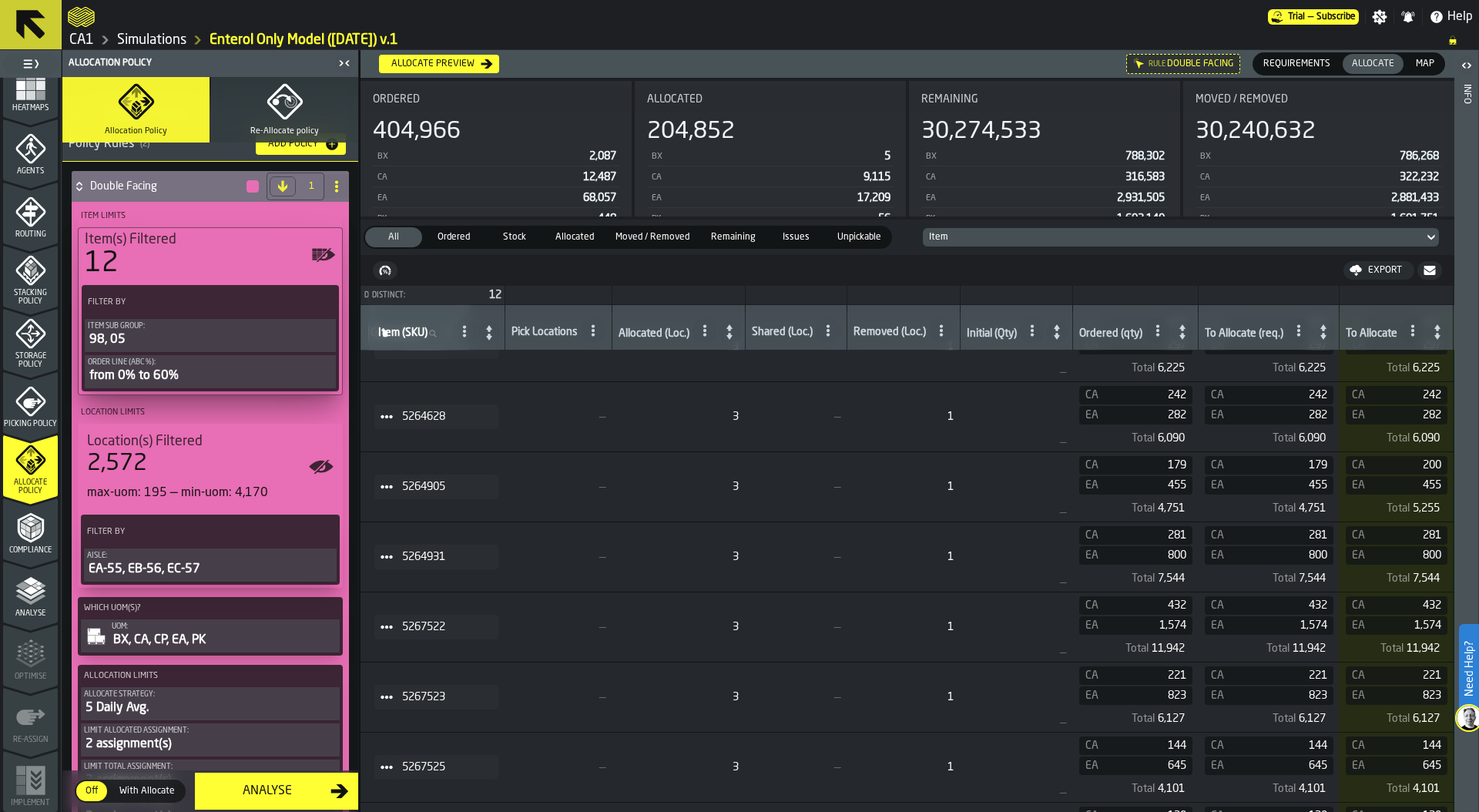
scroll to position [39, 0]
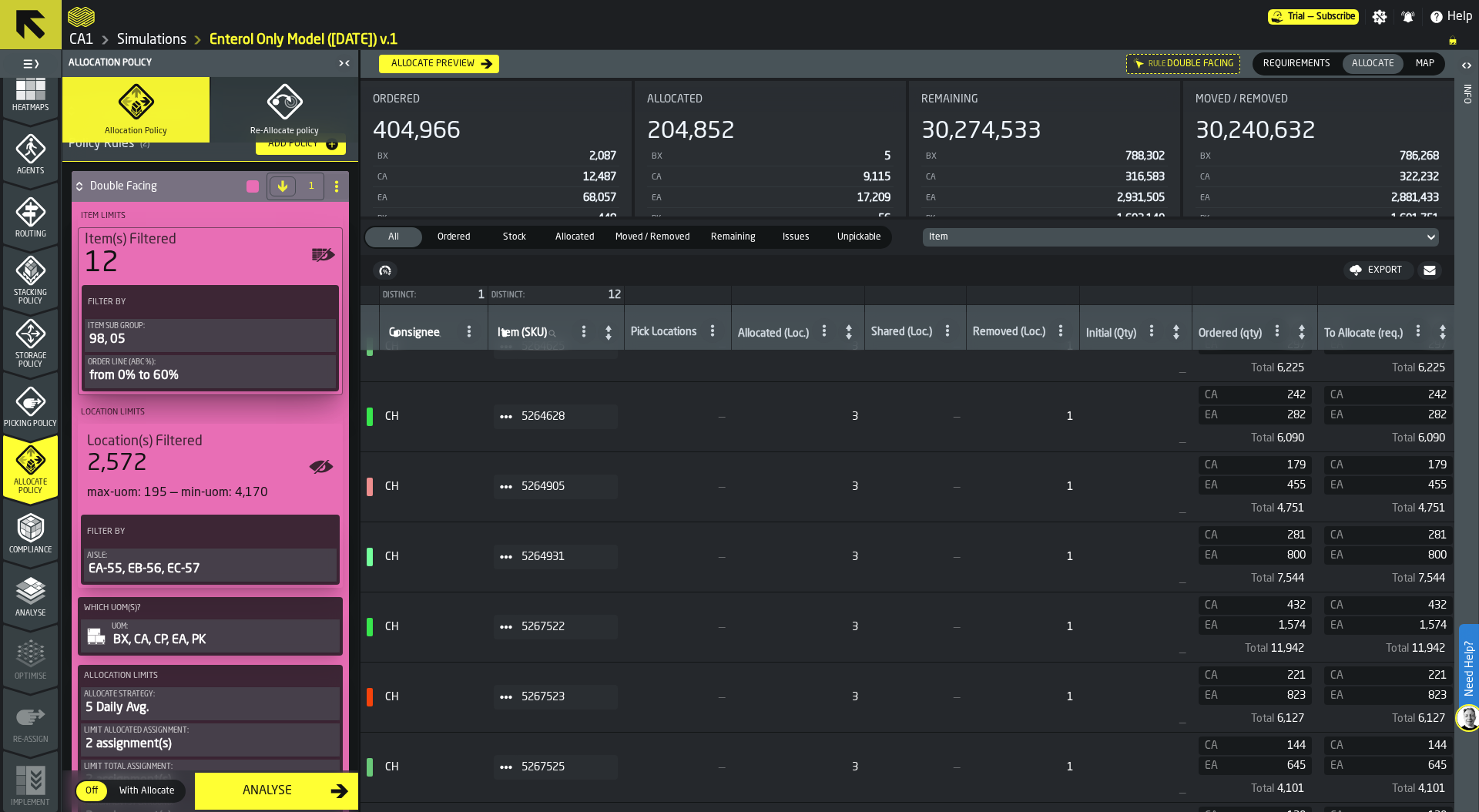
click at [508, 698] on circle at bounding box center [506, 697] width 5 height 5
click at [542, 781] on div "Show Items" at bounding box center [547, 781] width 80 height 10
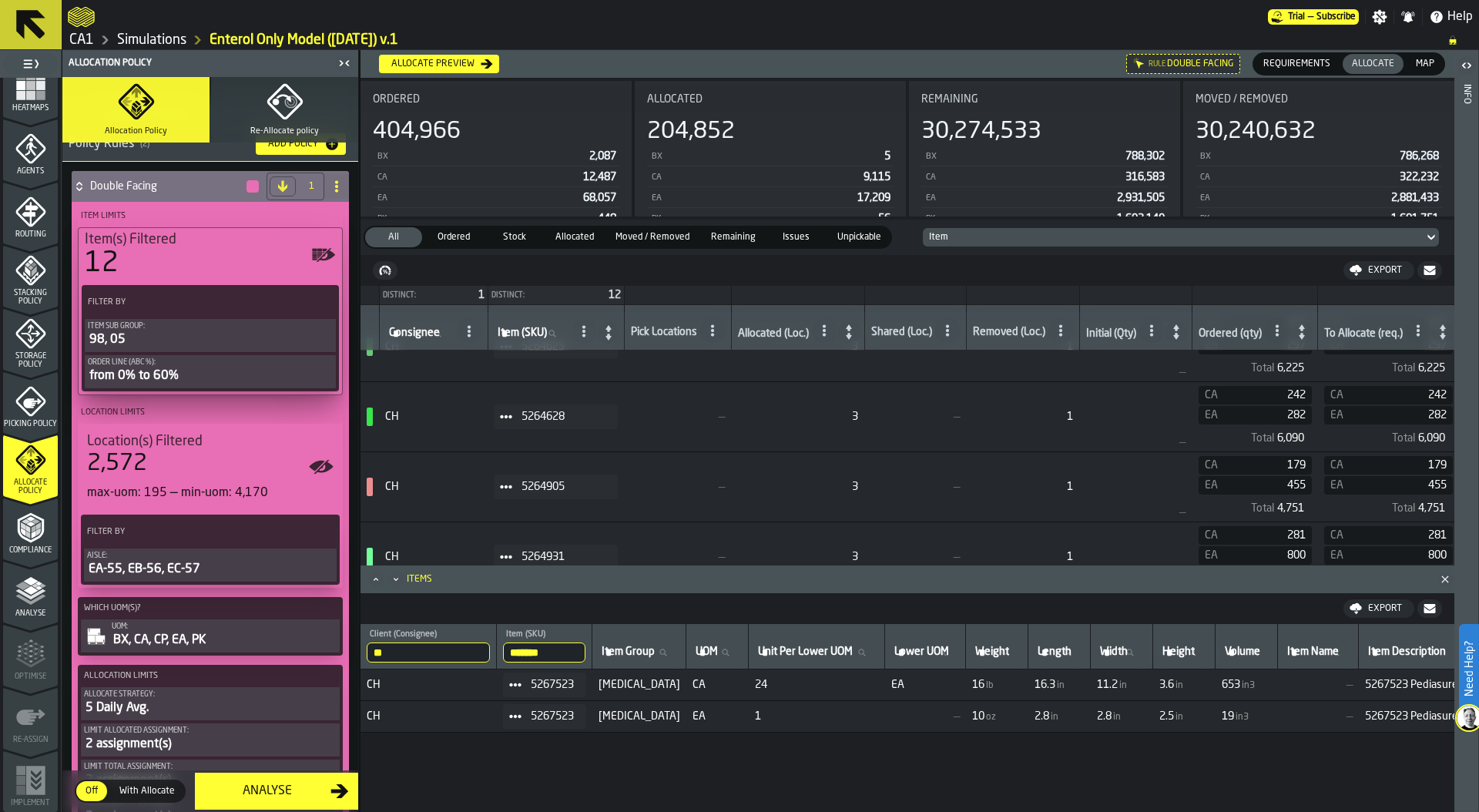
click at [535, 650] on input "*******" at bounding box center [544, 652] width 83 height 20
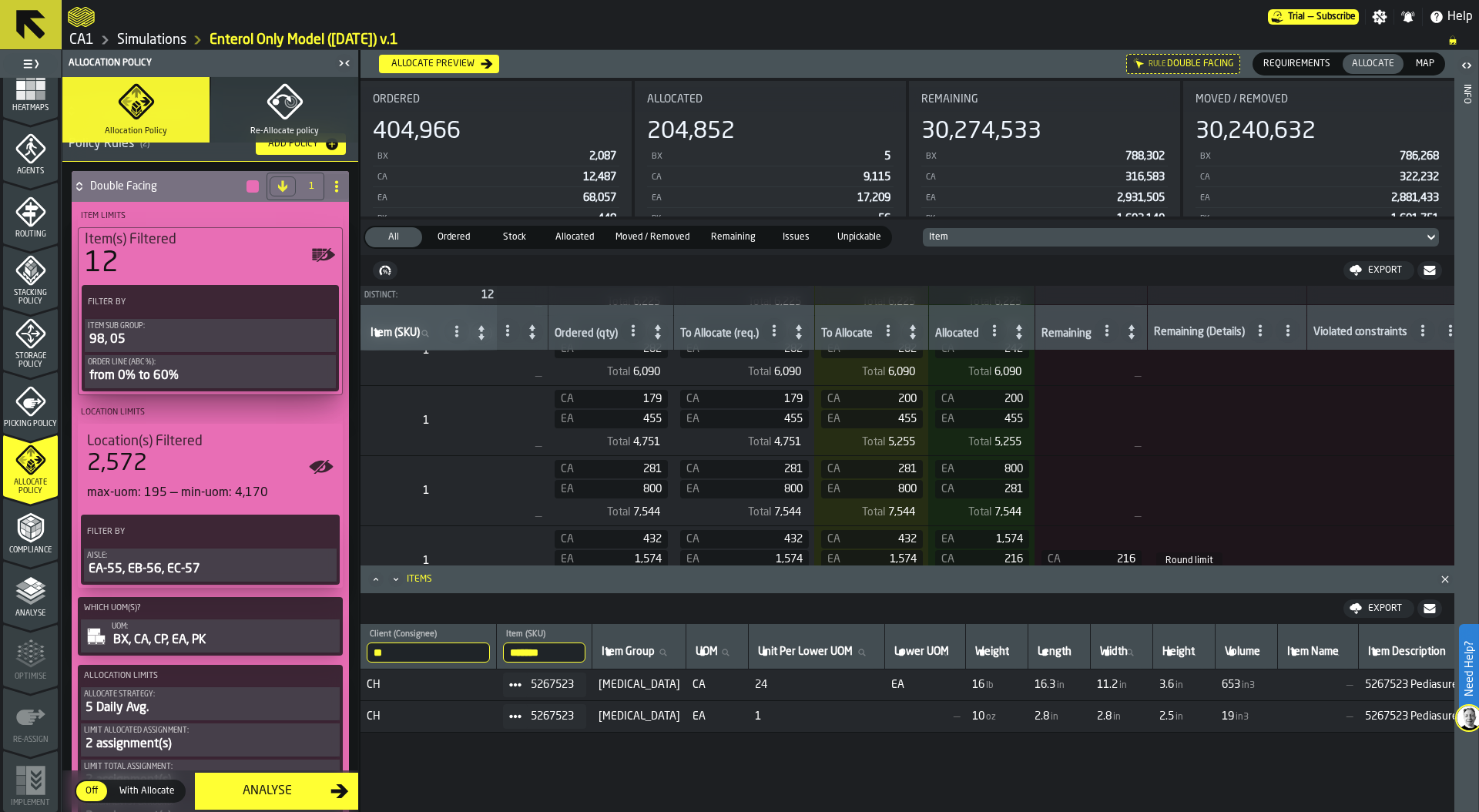
scroll to position [106, 644]
click at [1441, 578] on icon "Close" at bounding box center [1444, 579] width 15 height 15
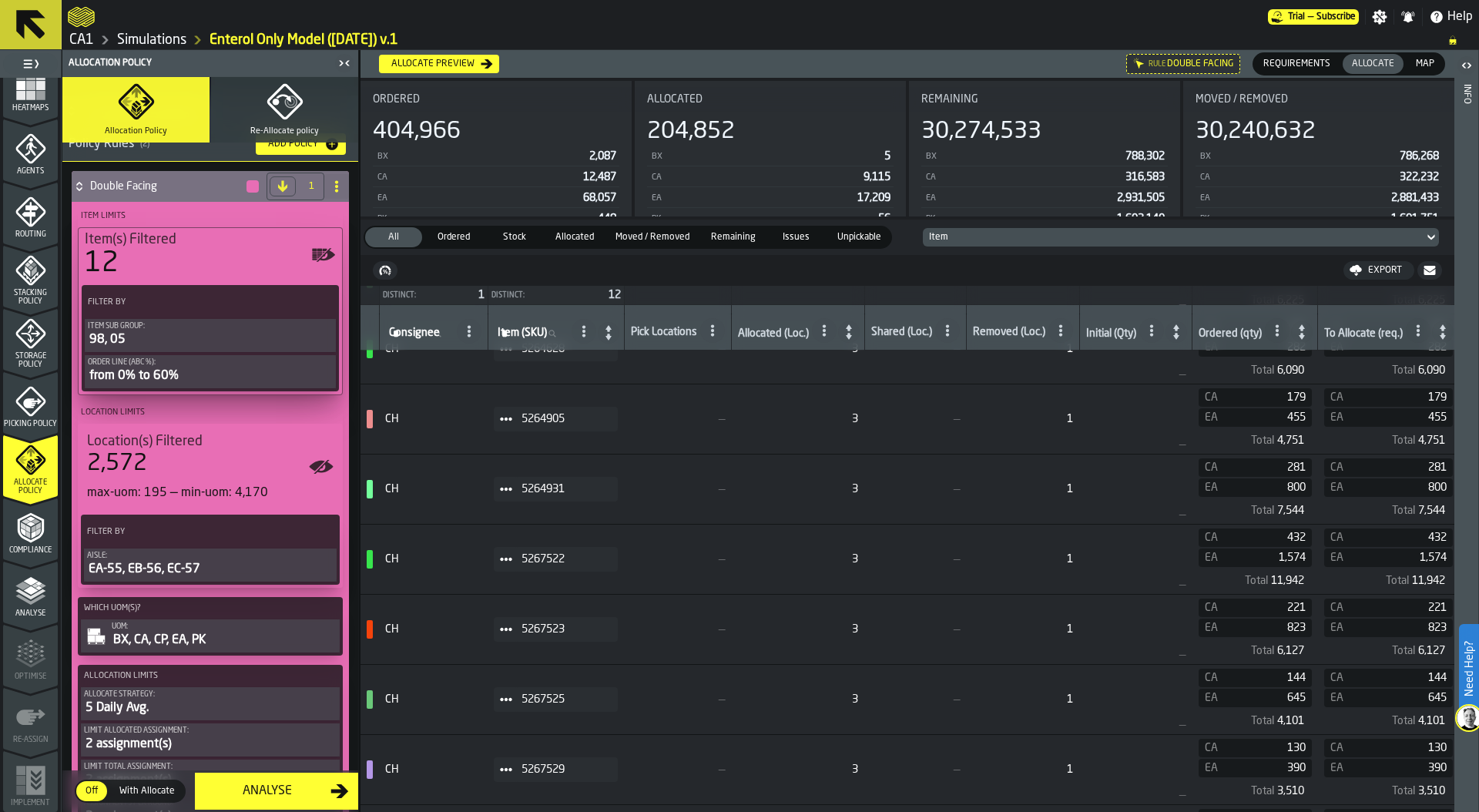
scroll to position [0, 0]
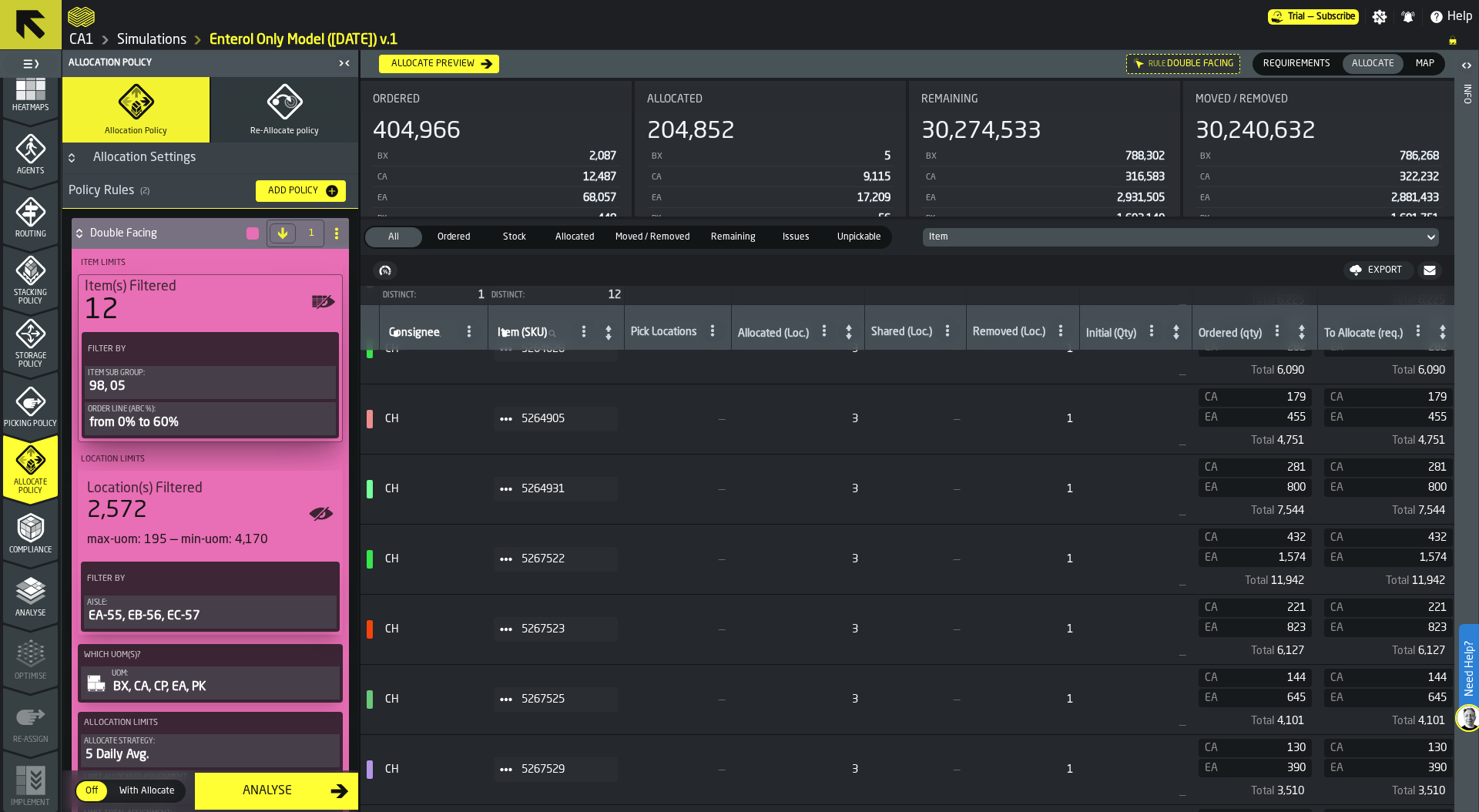
click at [79, 233] on icon at bounding box center [79, 233] width 15 height 12
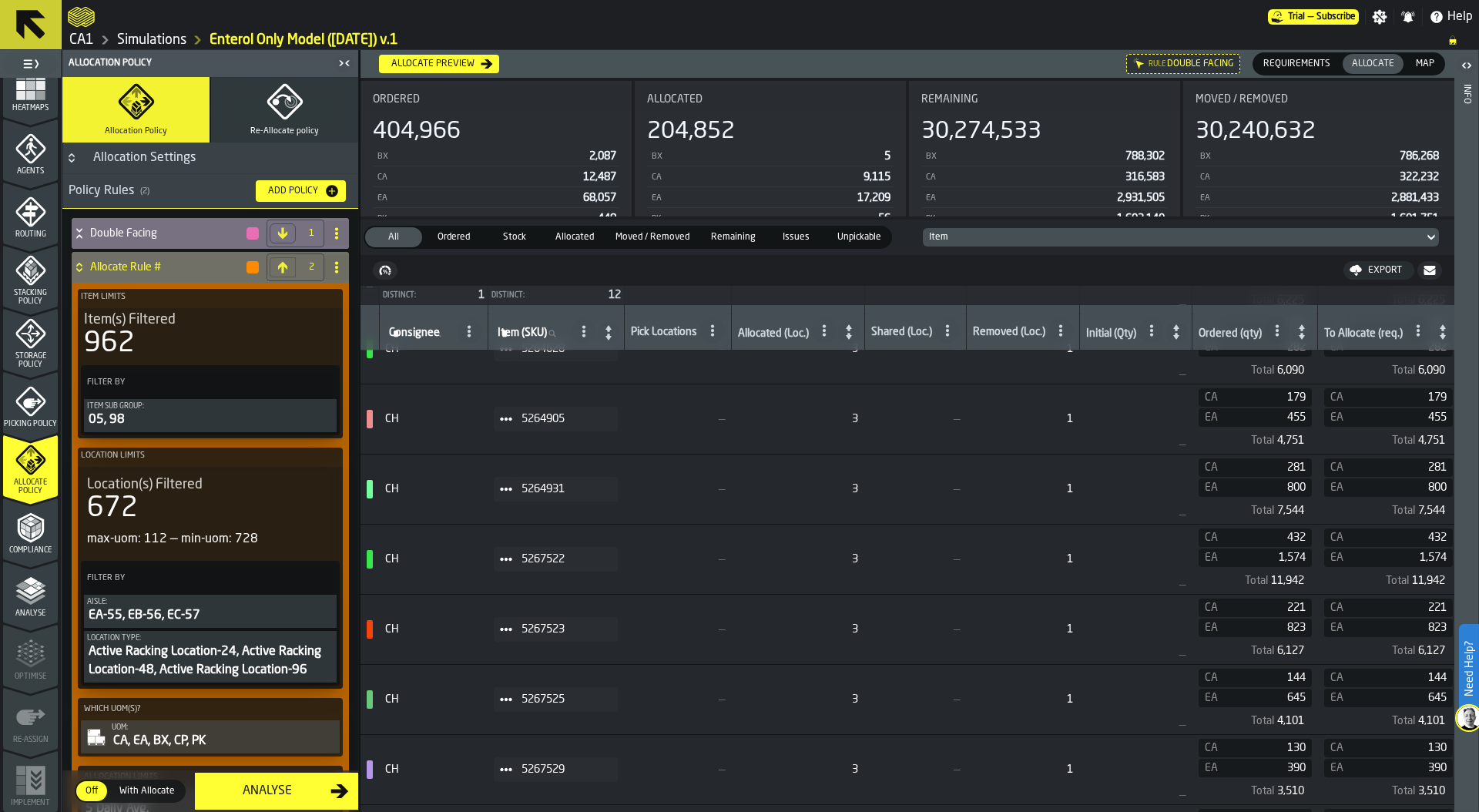
click at [77, 225] on div "Double Facing" at bounding box center [165, 233] width 189 height 30
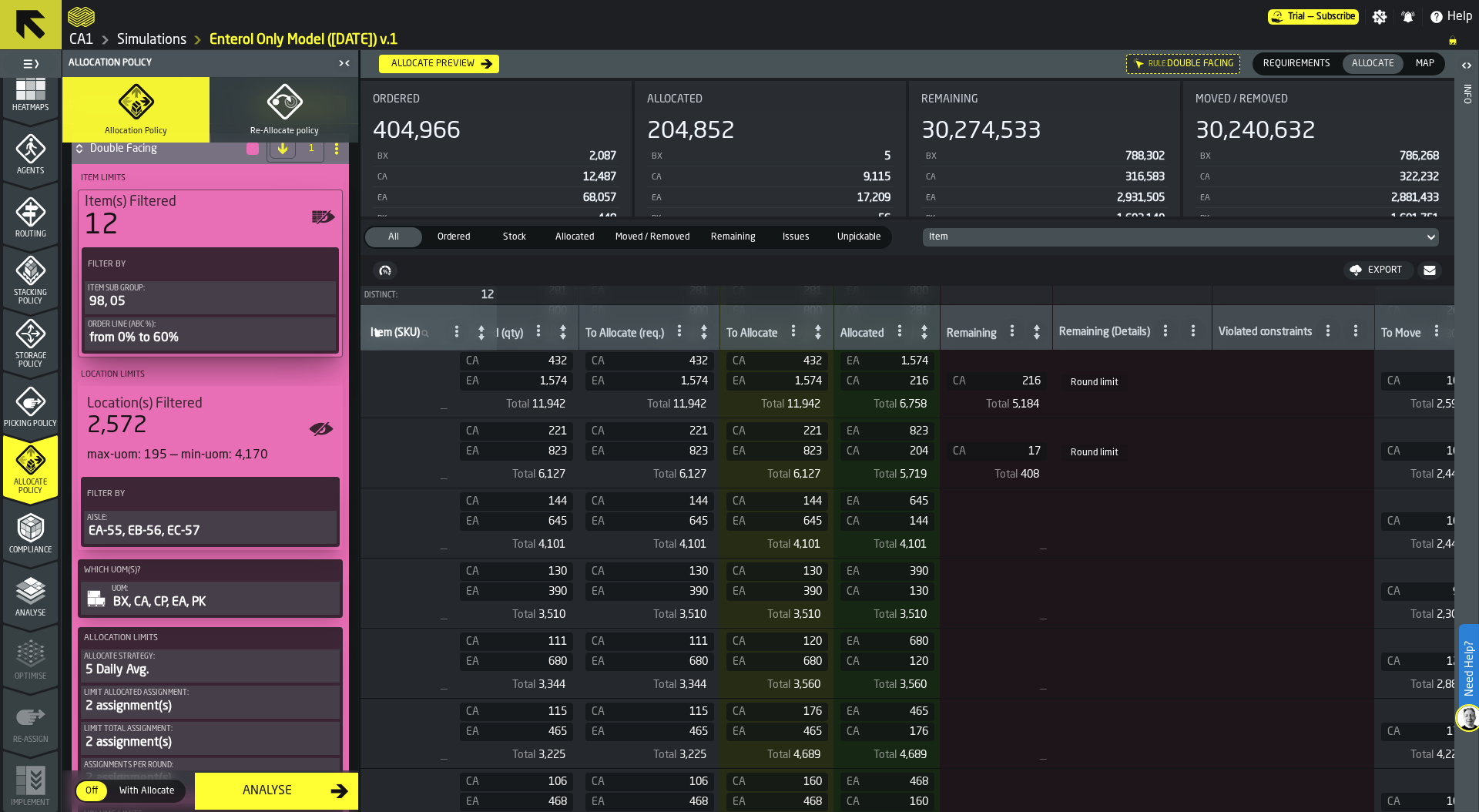
scroll to position [87, 0]
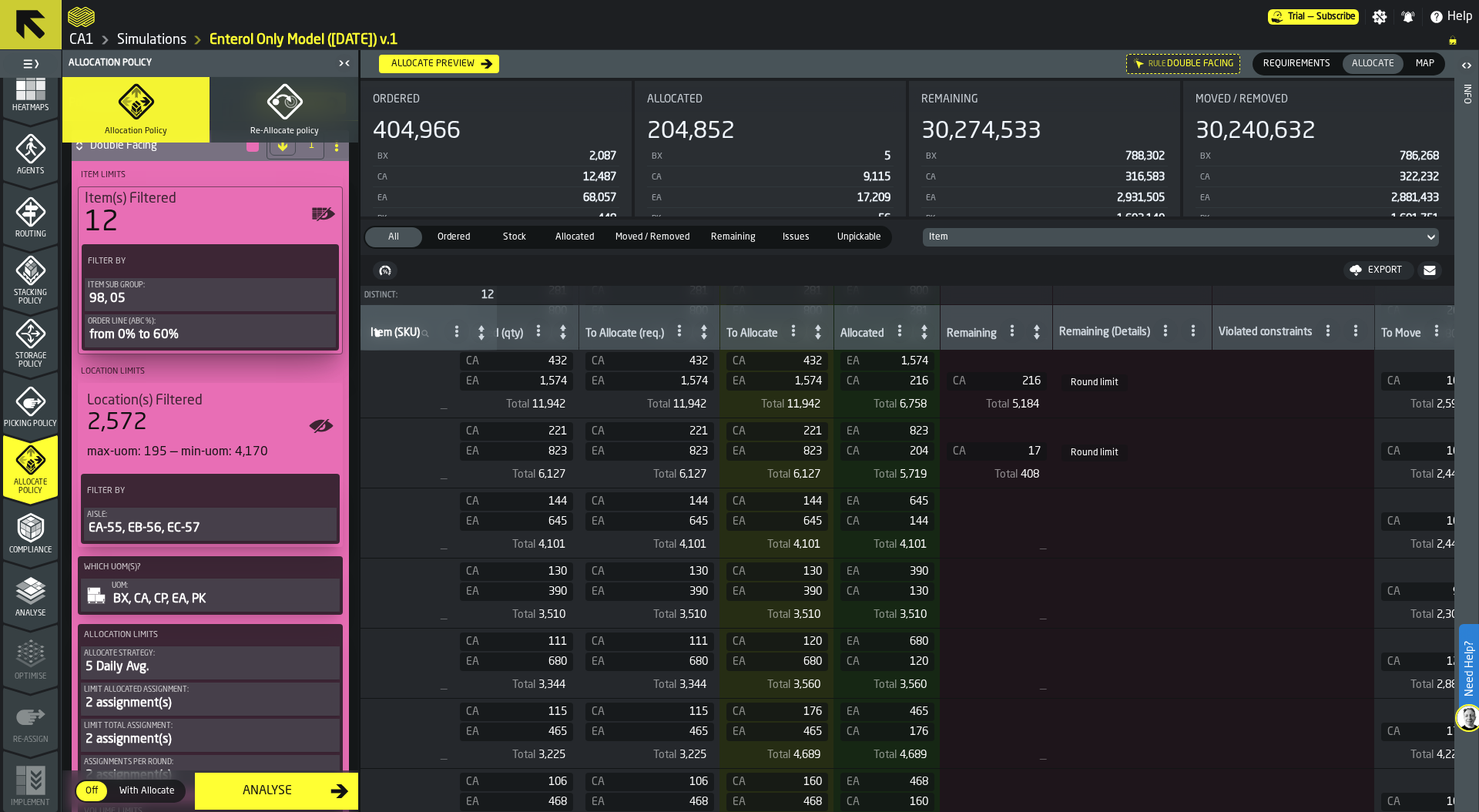
click at [170, 213] on div "12" at bounding box center [210, 222] width 251 height 30
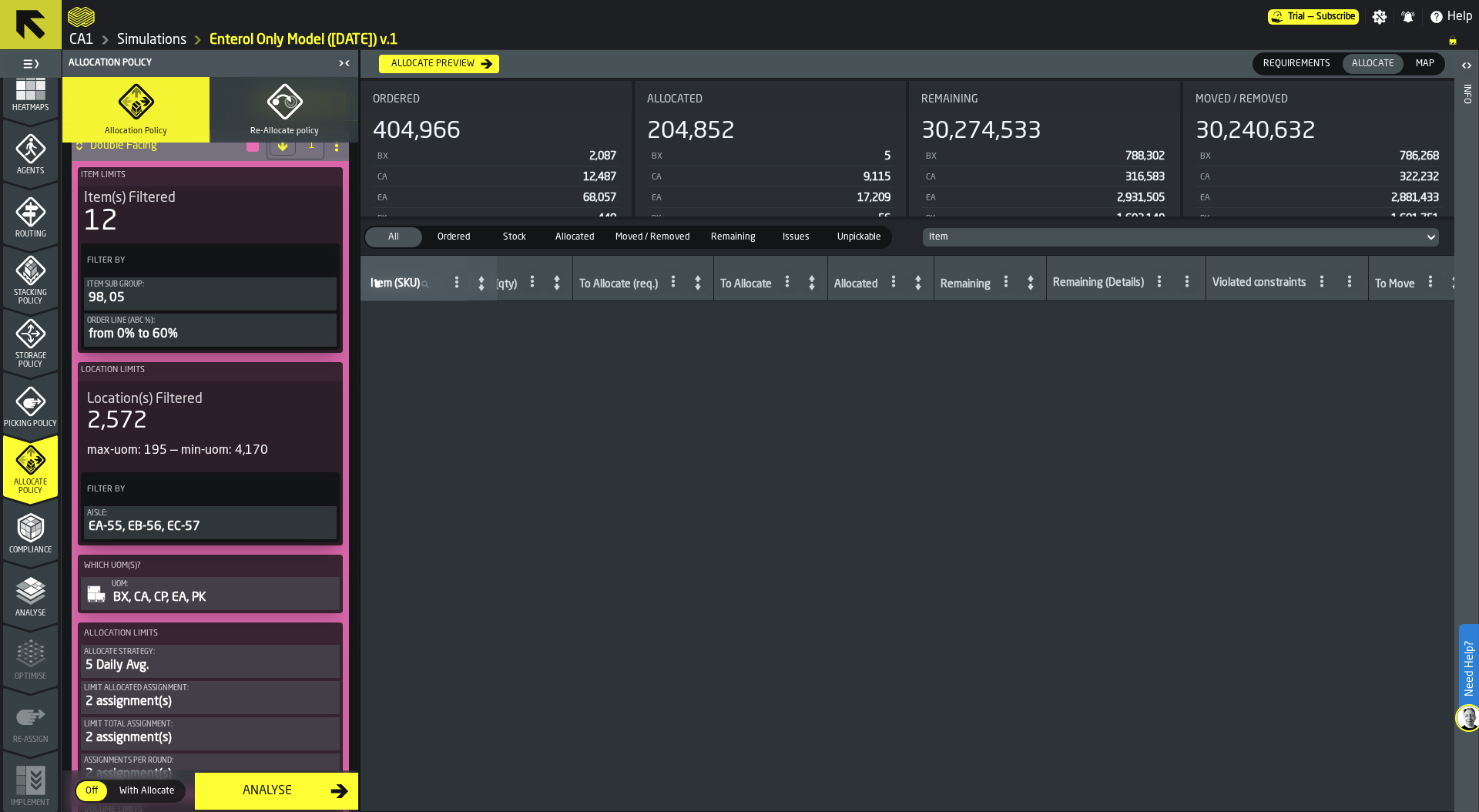
scroll to position [0, 738]
click at [170, 213] on div "12" at bounding box center [210, 221] width 253 height 30
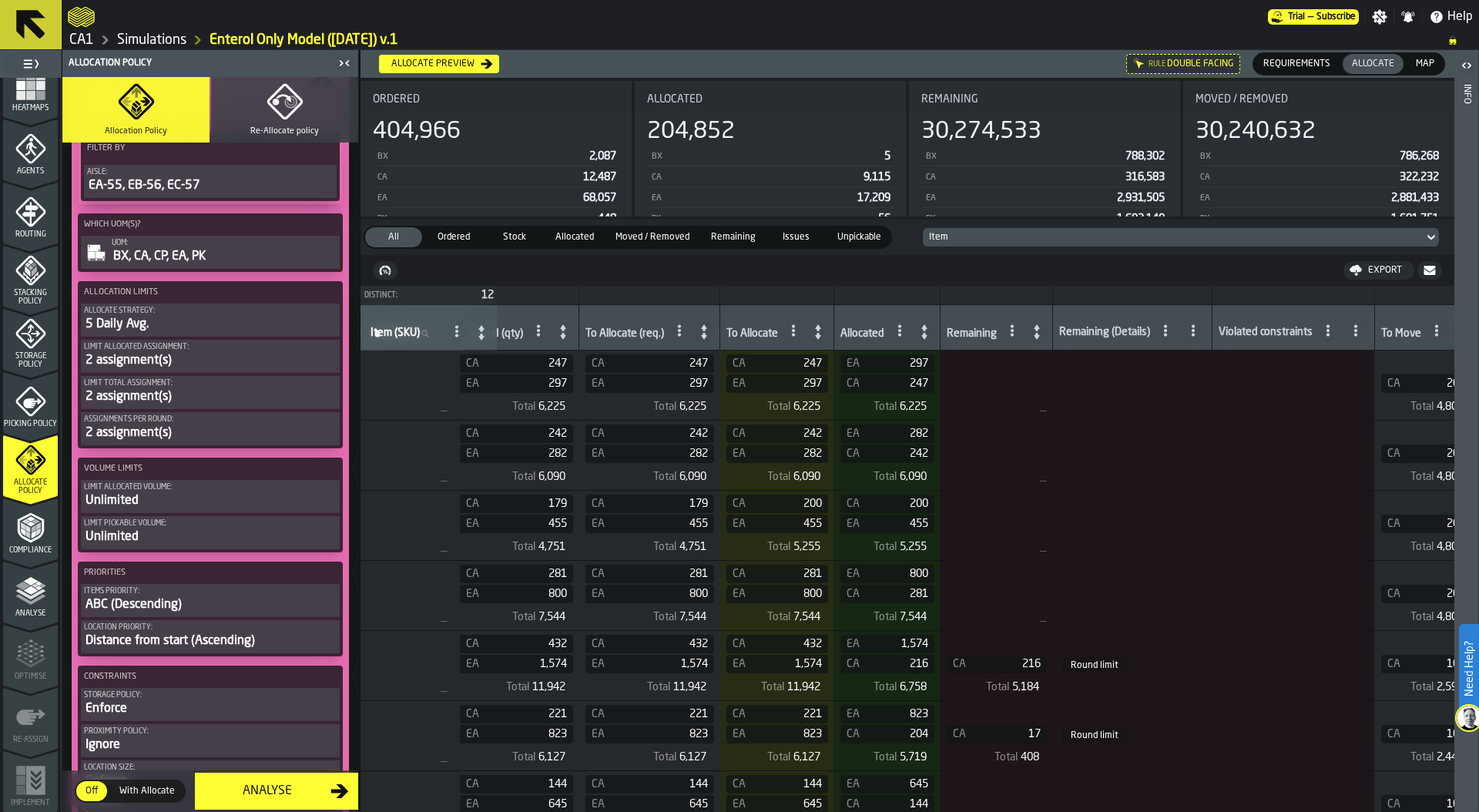
click at [187, 417] on div "Assignments per round:" at bounding box center [210, 419] width 253 height 9
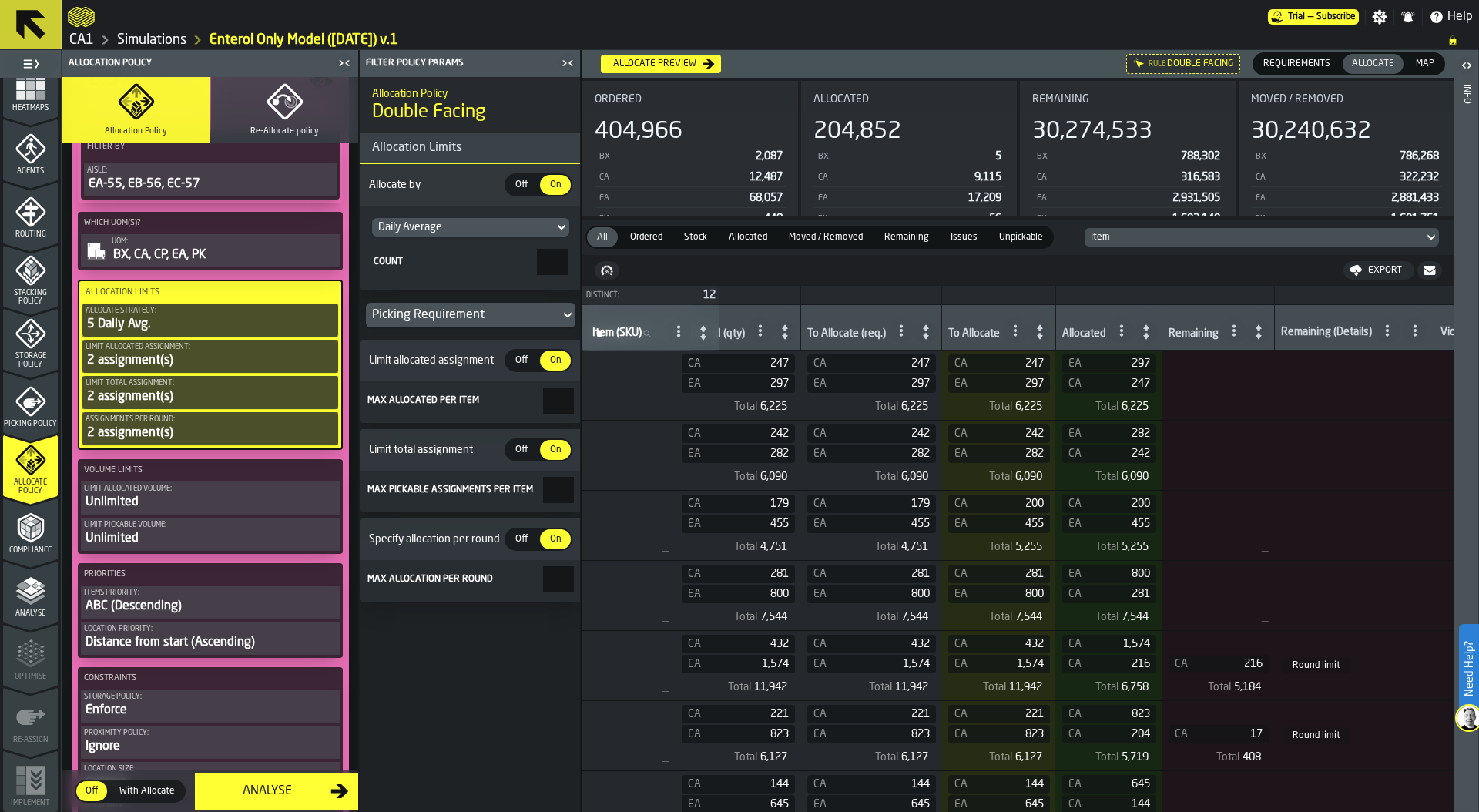
scroll to position [429, 0]
drag, startPoint x: 559, startPoint y: 399, endPoint x: 698, endPoint y: 399, distance: 139.0
click at [686, 399] on main "1 Start 1.1 Layout 1.2 Assignment 1.3 Items 1.4 Orders 1.5 Data Stats 1.6 Heatm…" at bounding box center [739, 430] width 1479 height 761
type input "*"
drag, startPoint x: 552, startPoint y: 490, endPoint x: 617, endPoint y: 490, distance: 65.0
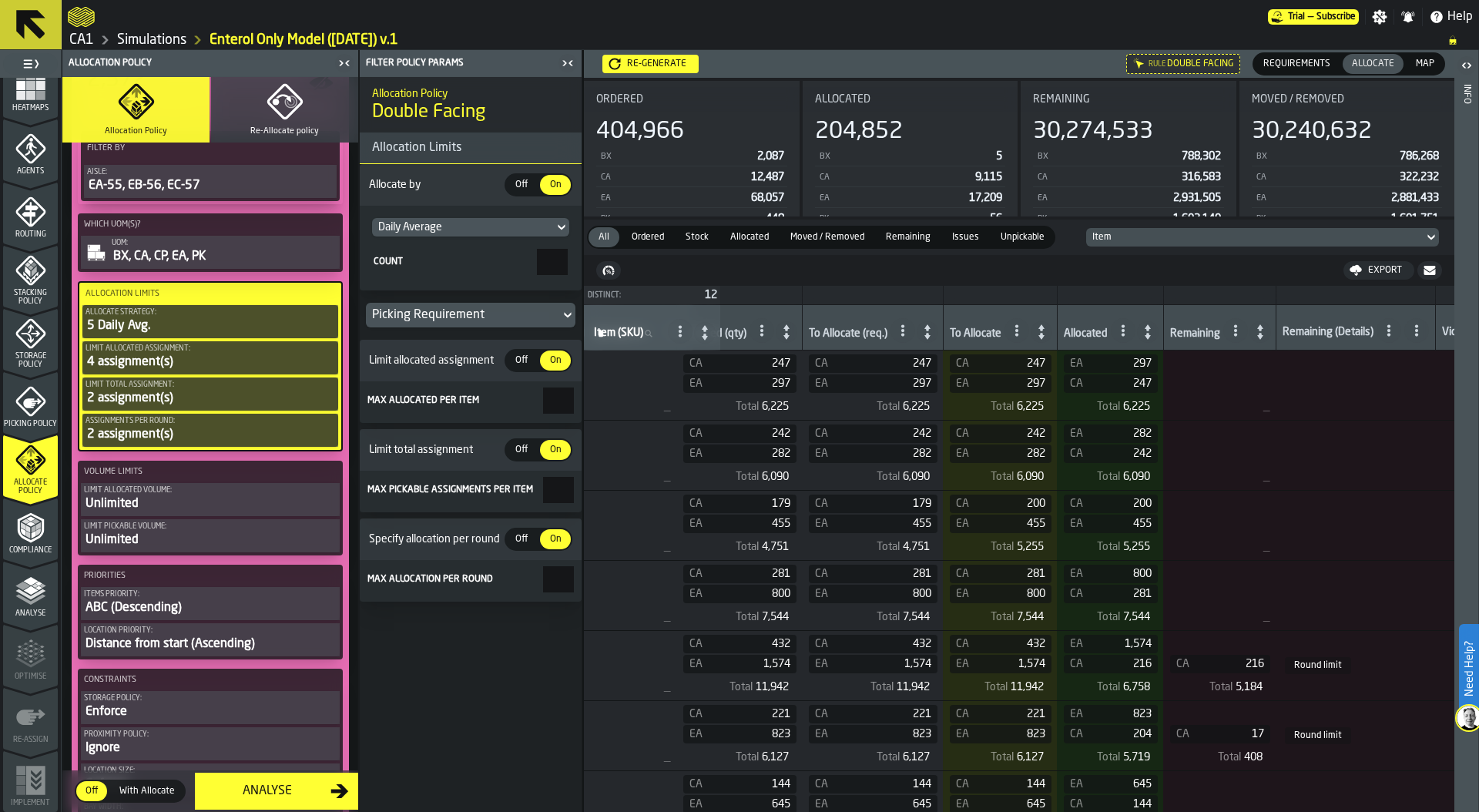
click at [617, 490] on main "1 Start 1.1 Layout 1.2 Assignment 1.3 Items 1.4 Orders 1.5 Data Stats 1.6 Heatm…" at bounding box center [739, 430] width 1479 height 761
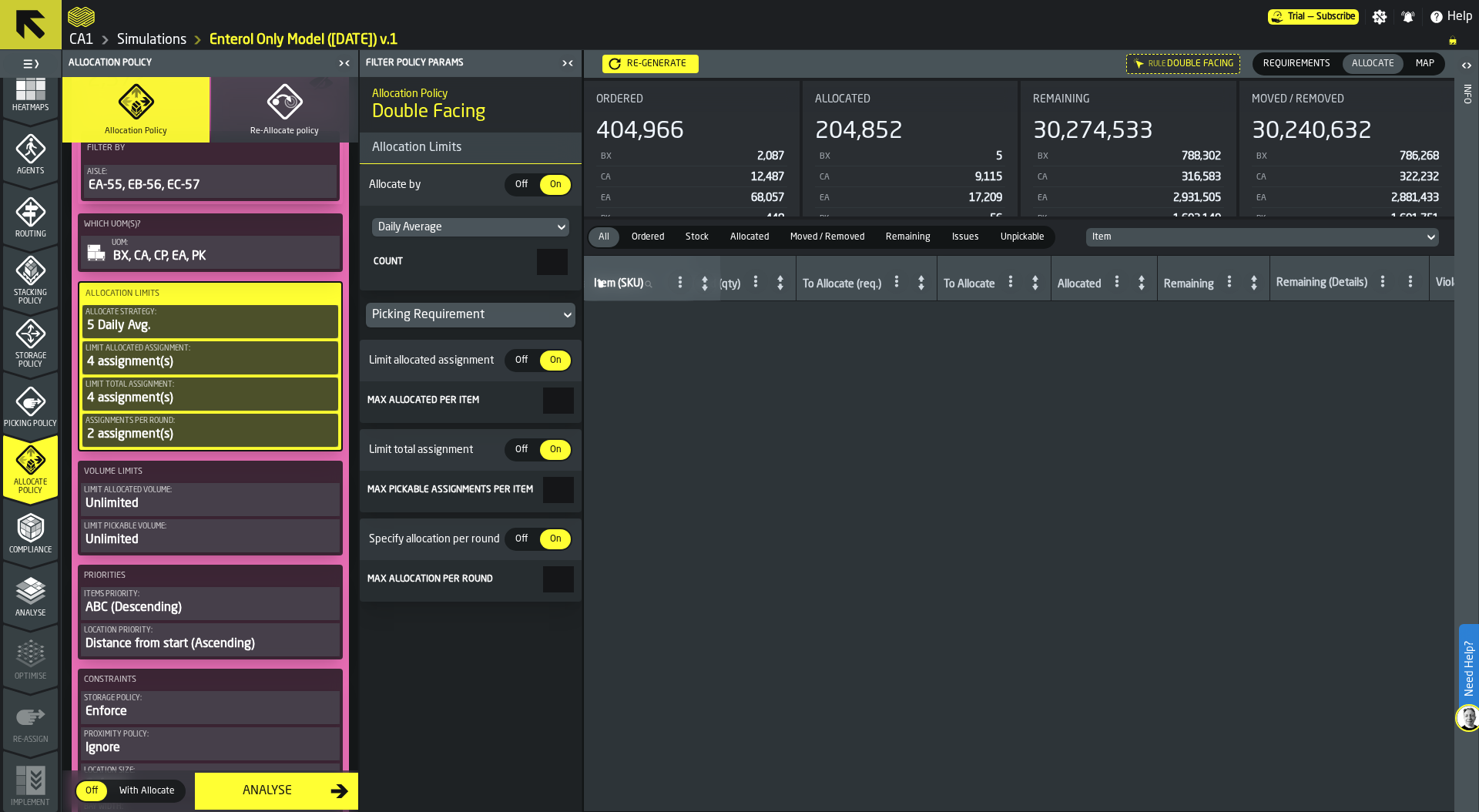
type input "*"
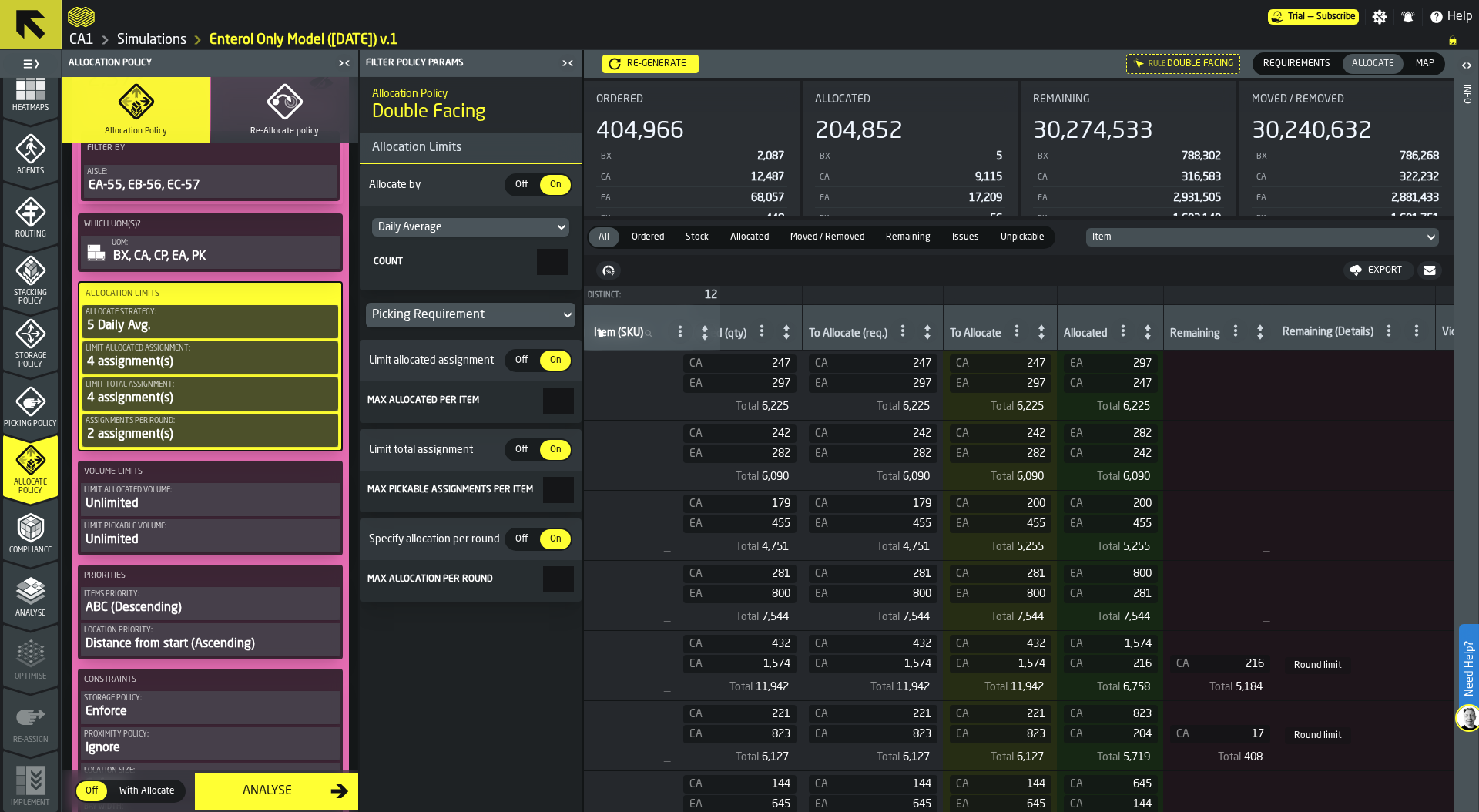
drag, startPoint x: 562, startPoint y: 578, endPoint x: 621, endPoint y: 577, distance: 59.0
click at [620, 578] on main "1 Start 1.1 Layout 1.2 Assignment 1.3 Items 1.4 Orders 1.5 Data Stats 1.6 Heatm…" at bounding box center [739, 430] width 1479 height 761
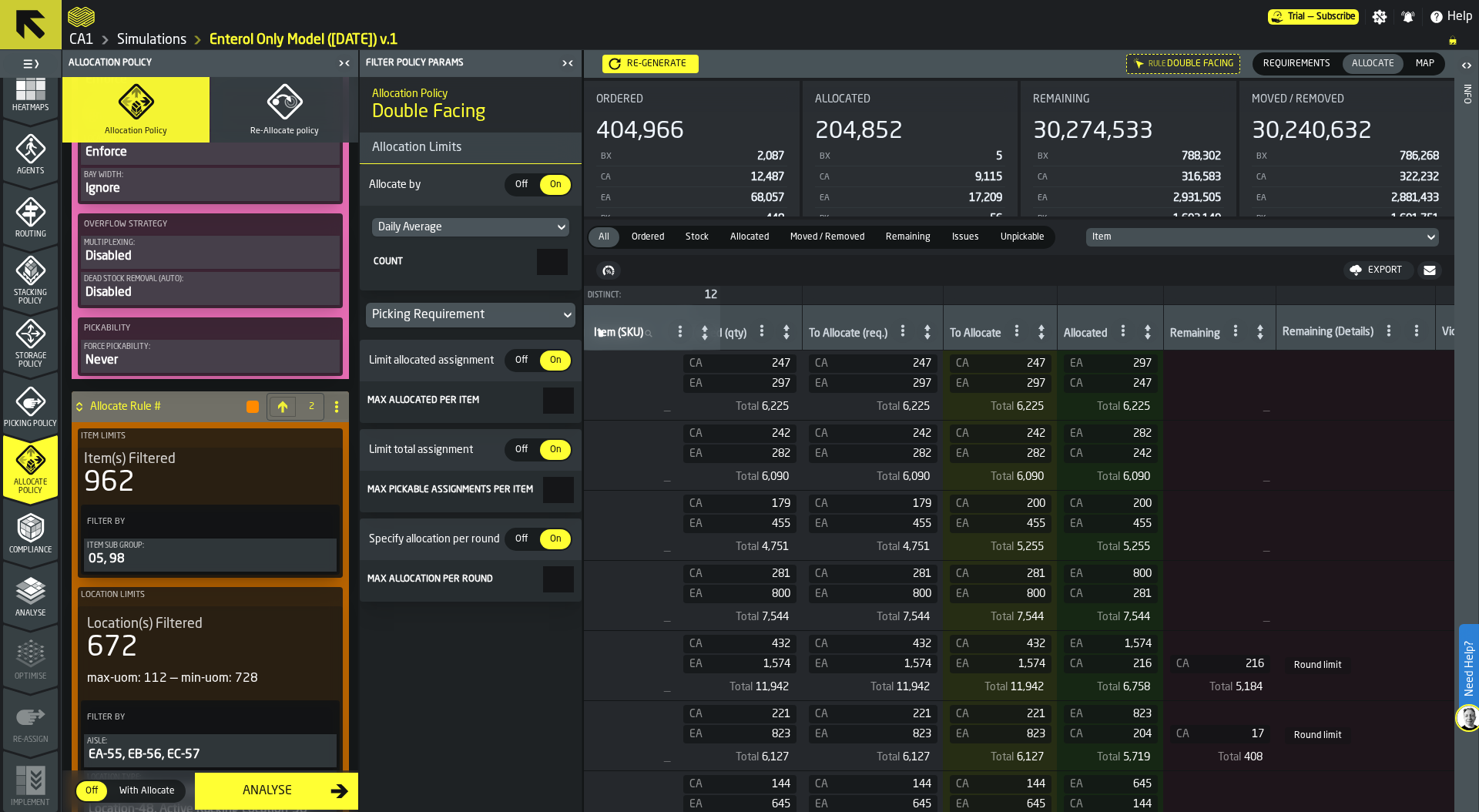
scroll to position [1070, 0]
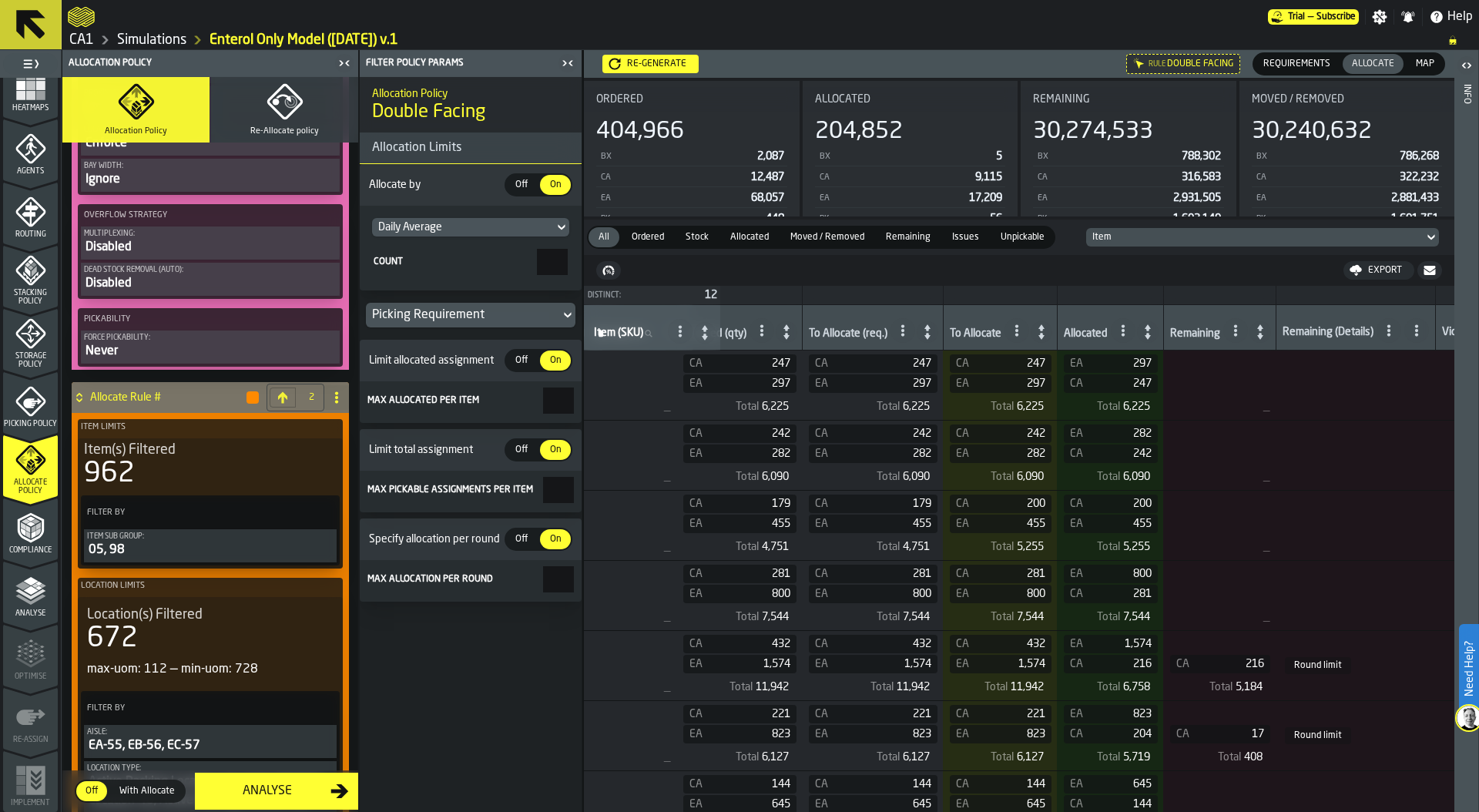
type input "*"
click at [181, 538] on div "Item Sub Group:" at bounding box center [209, 536] width 246 height 9
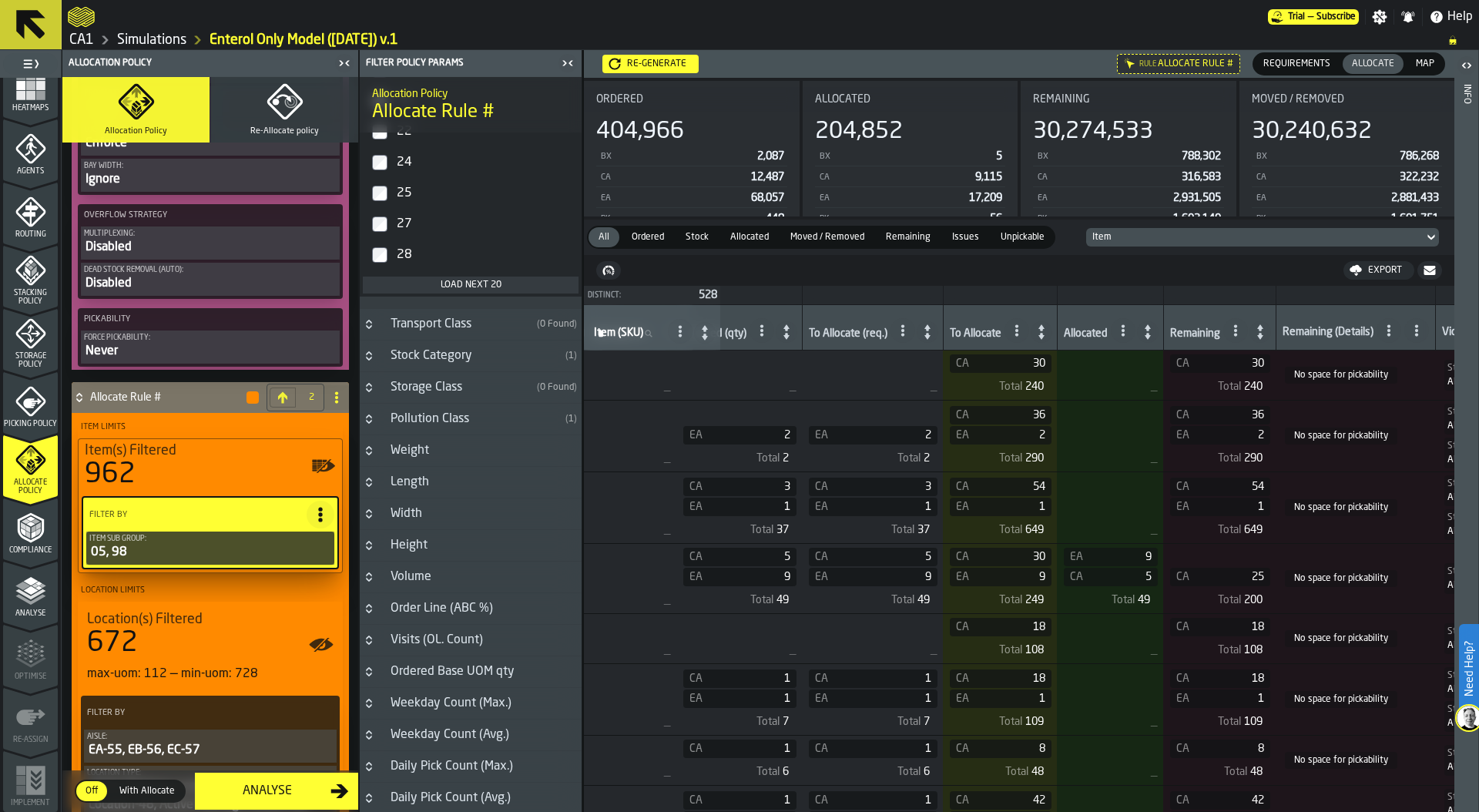
scroll to position [959, 0]
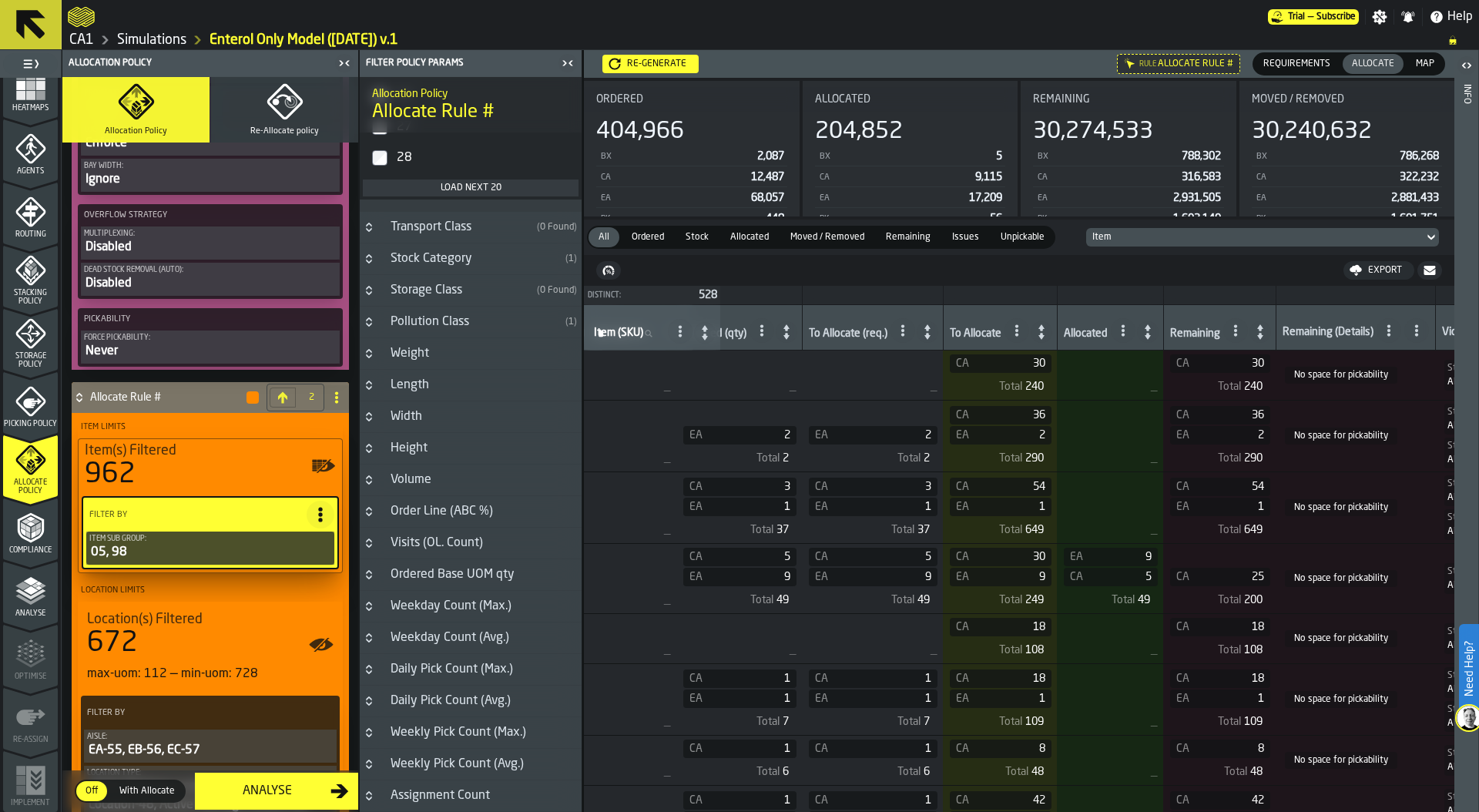
click at [374, 520] on h3 "Order Line (ABC %)" at bounding box center [470, 511] width 221 height 31
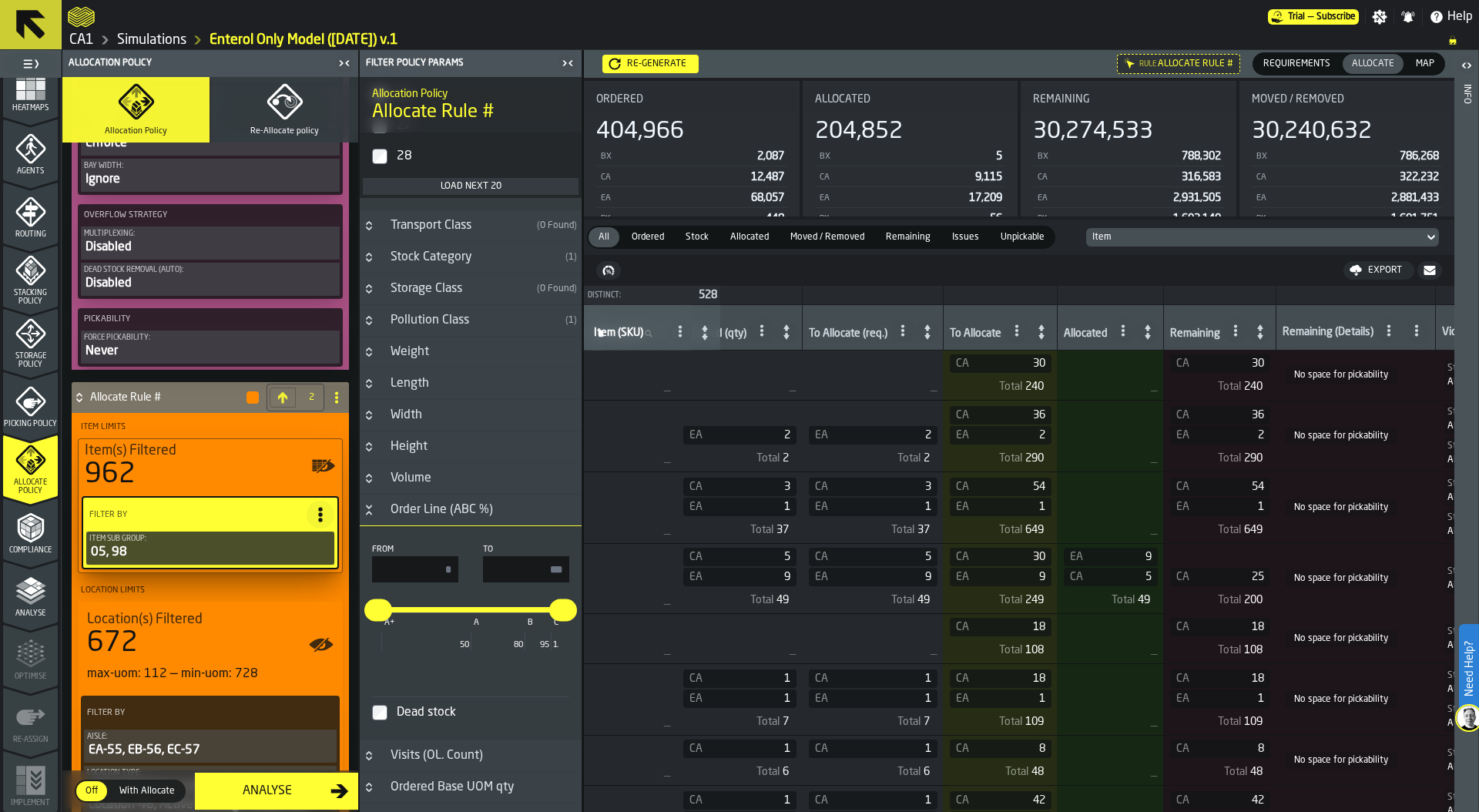
drag, startPoint x: 436, startPoint y: 572, endPoint x: 530, endPoint y: 572, distance: 94.0
click at [526, 572] on div "From * To ***" at bounding box center [471, 563] width 197 height 38
type input "**"
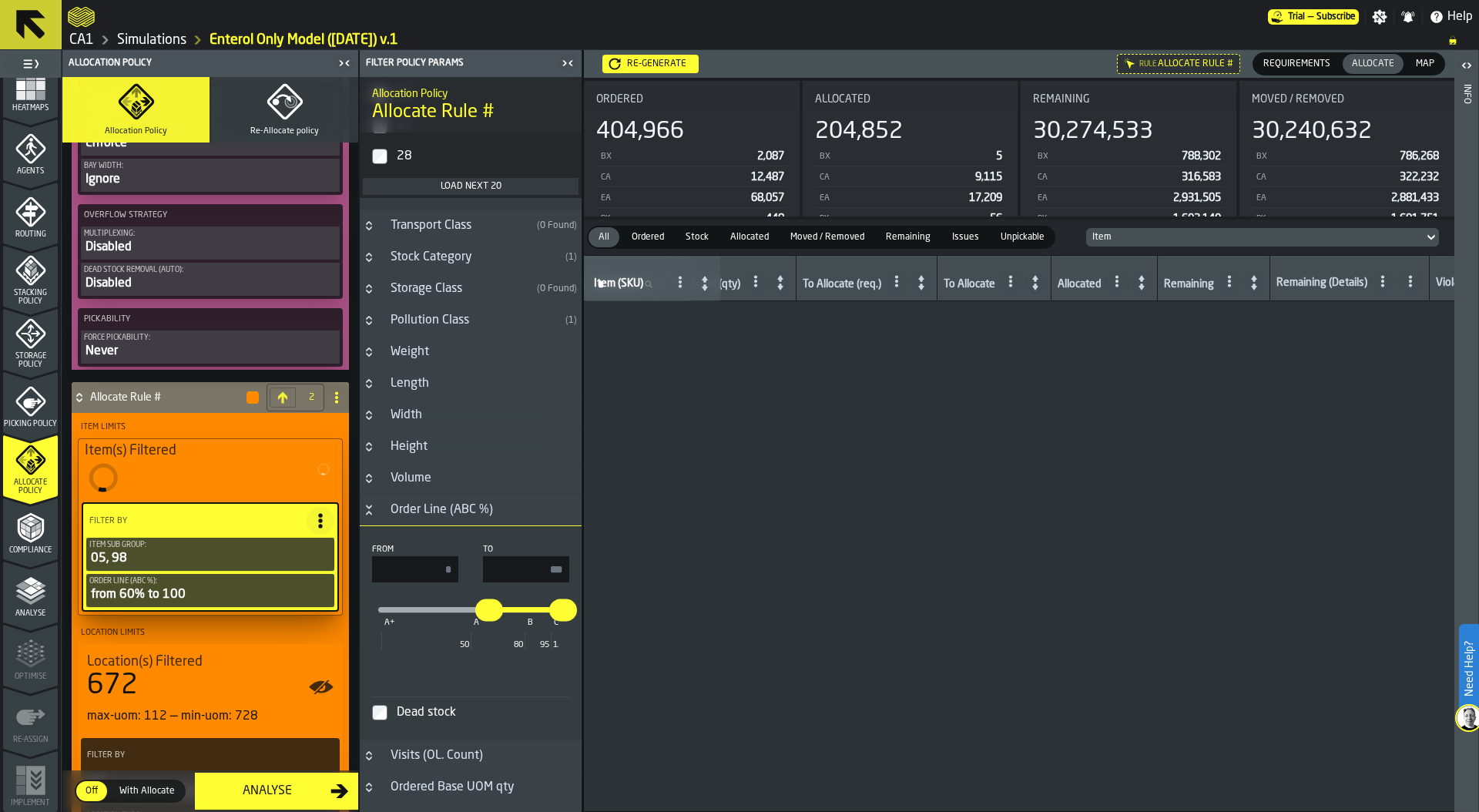
type input "**"
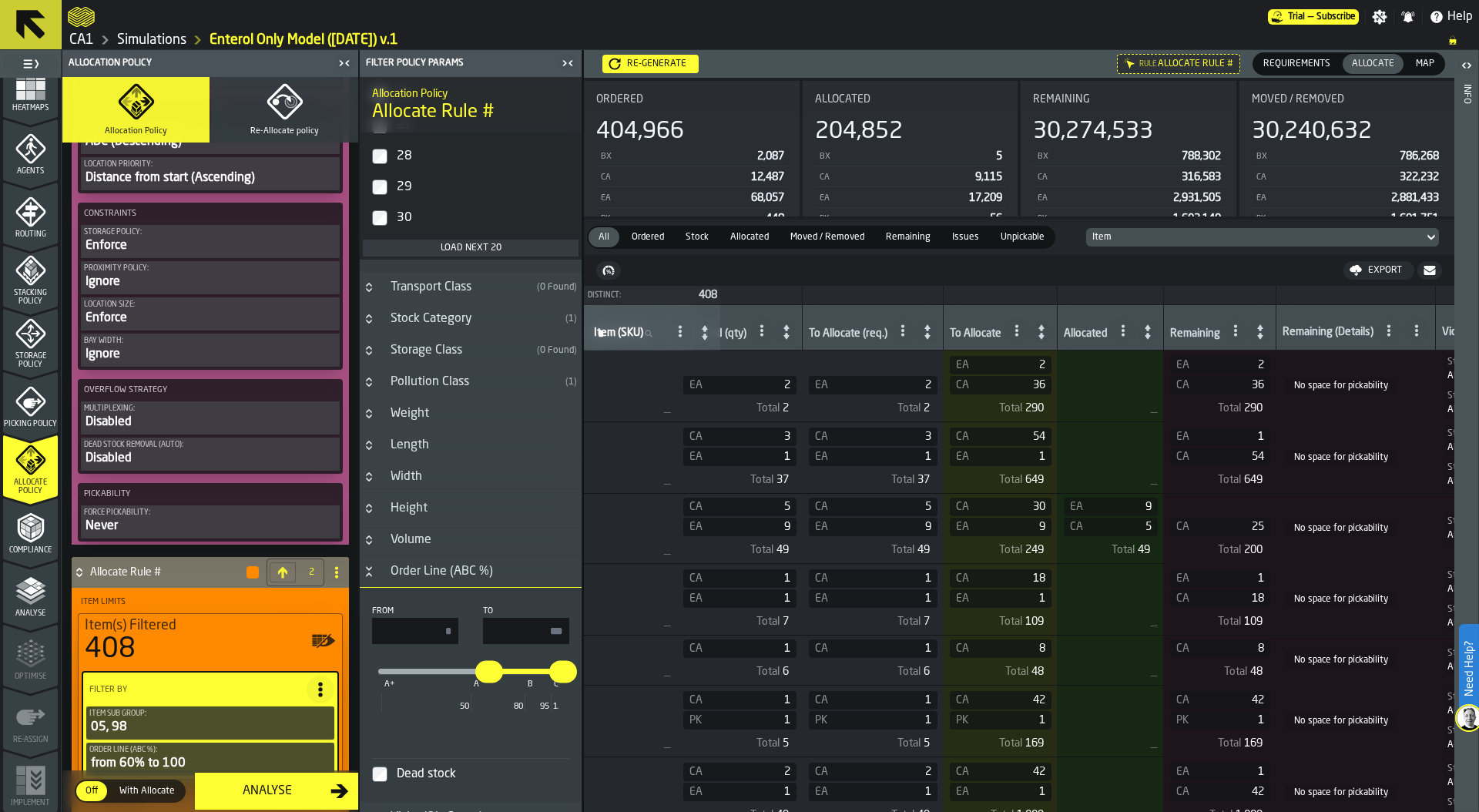
scroll to position [741, 0]
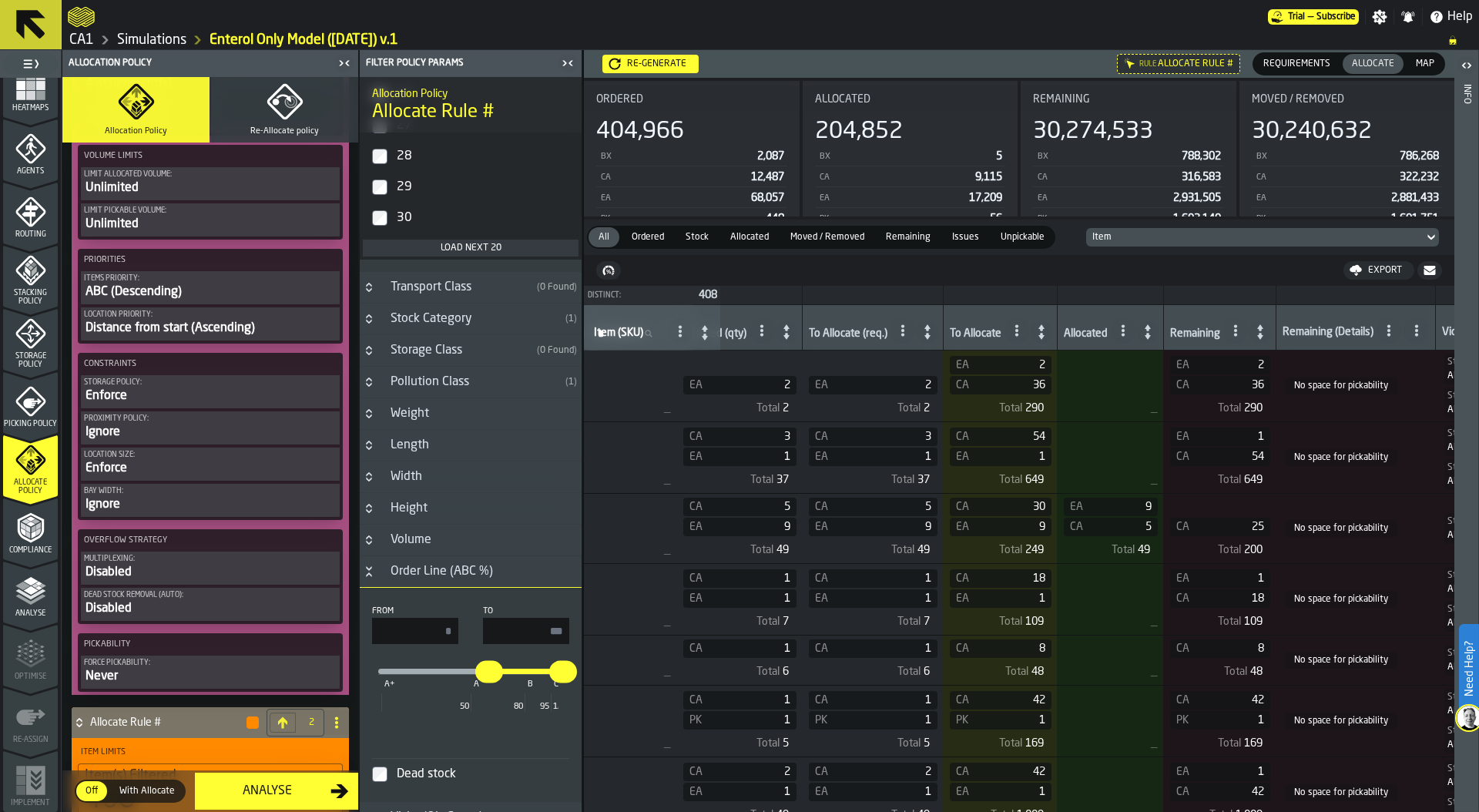
click at [673, 63] on div "Re-generate" at bounding box center [656, 63] width 71 height 10
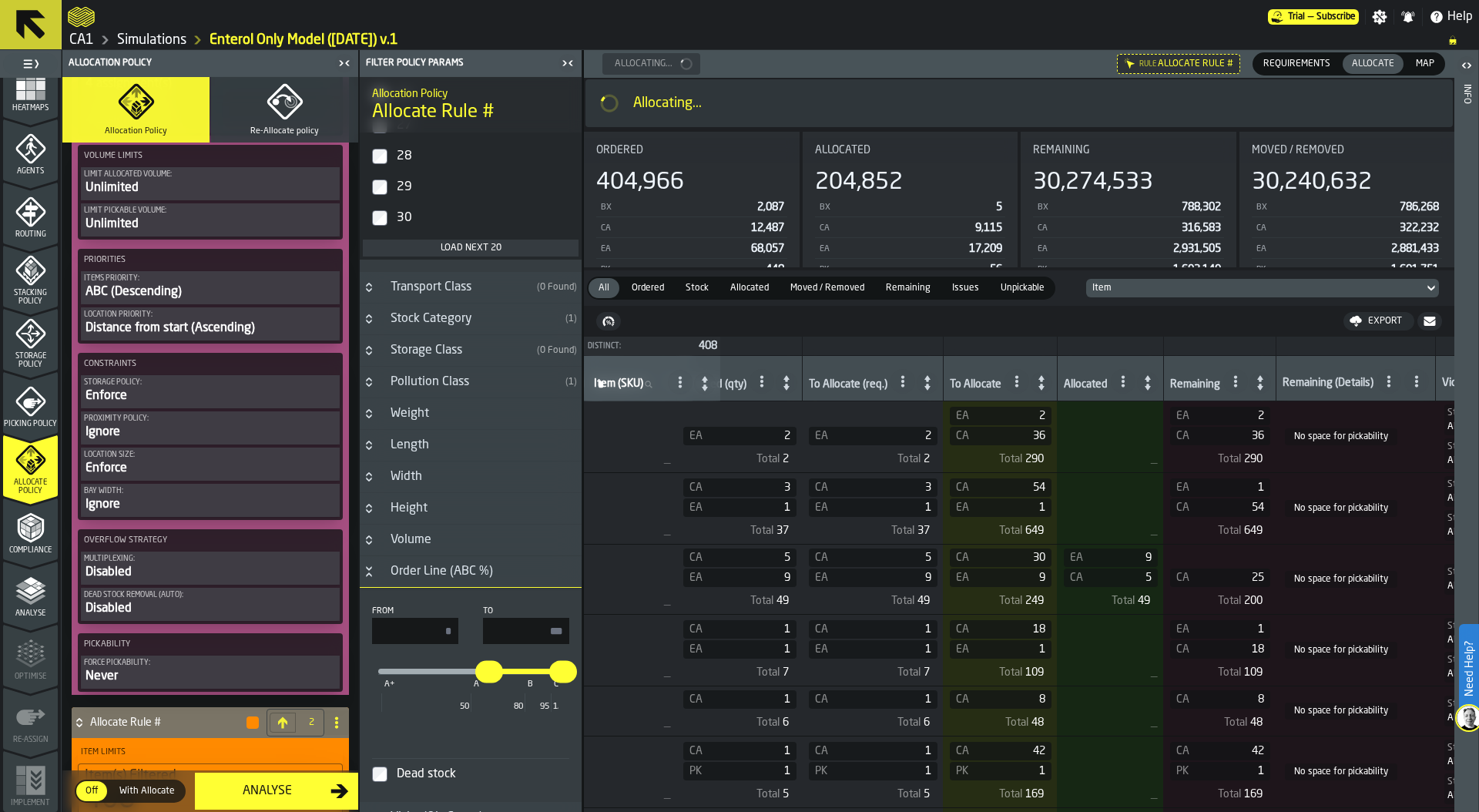
click at [567, 67] on icon "button-toggle-Close me" at bounding box center [567, 63] width 18 height 18
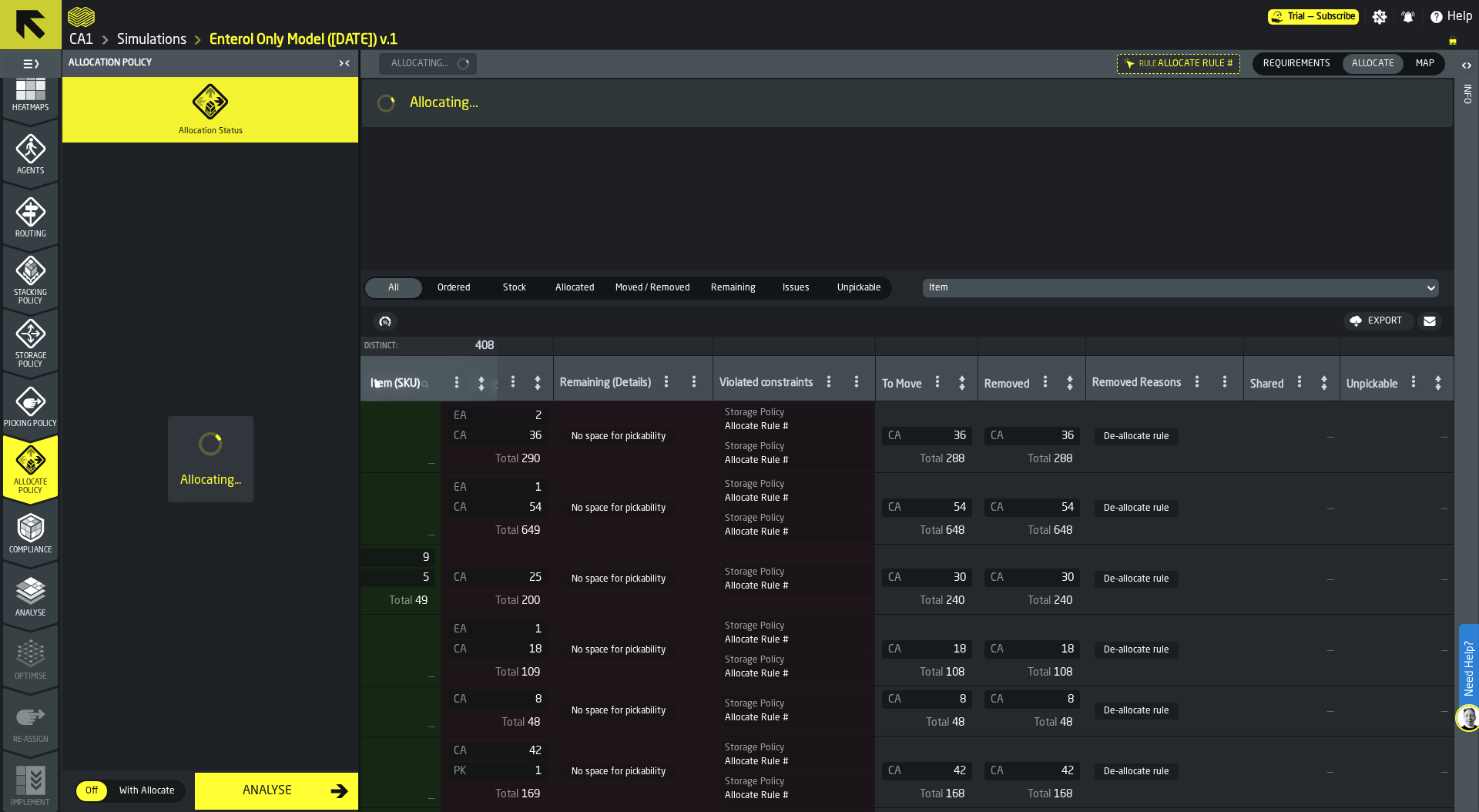
scroll to position [0, 1247]
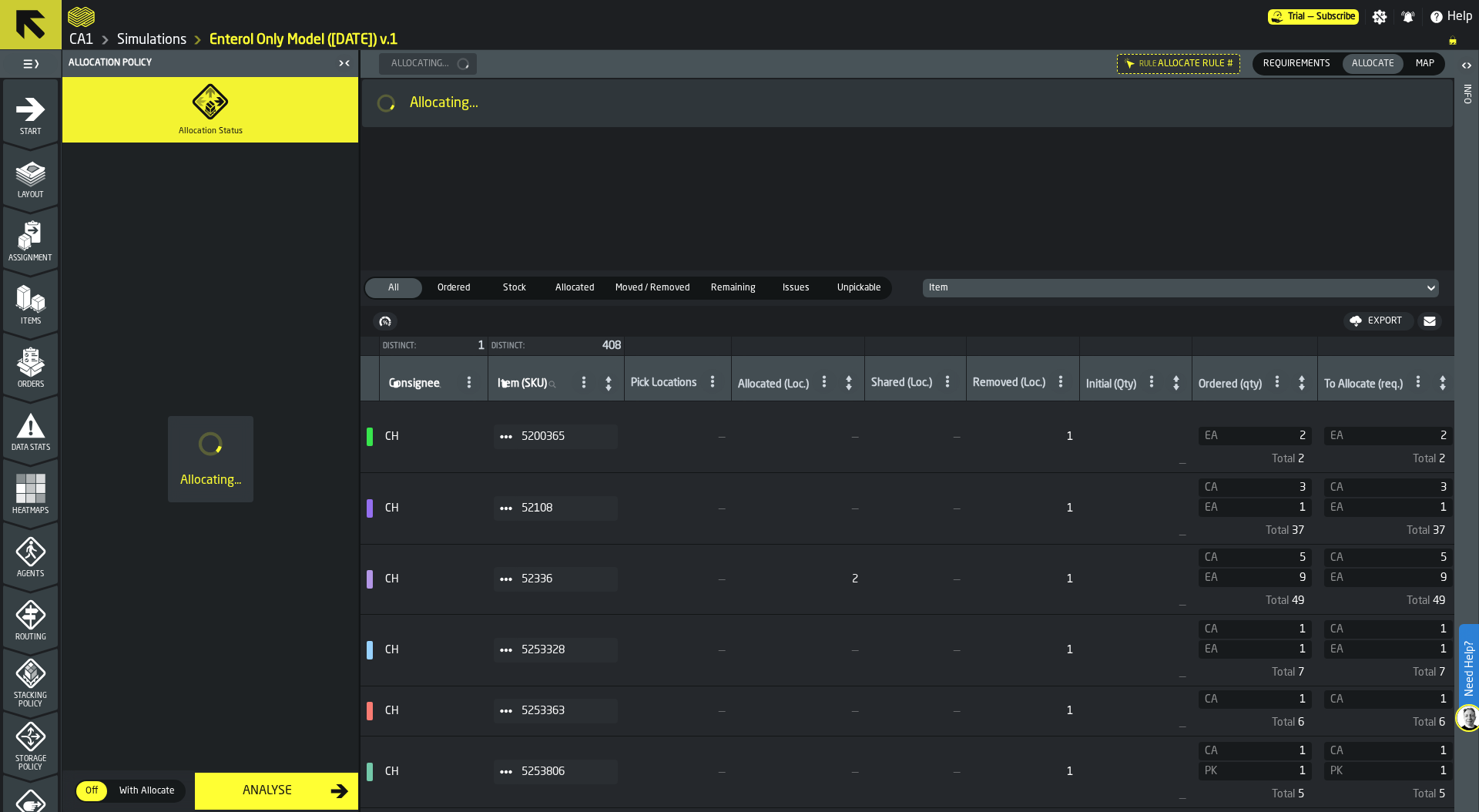
scroll to position [0, 1247]
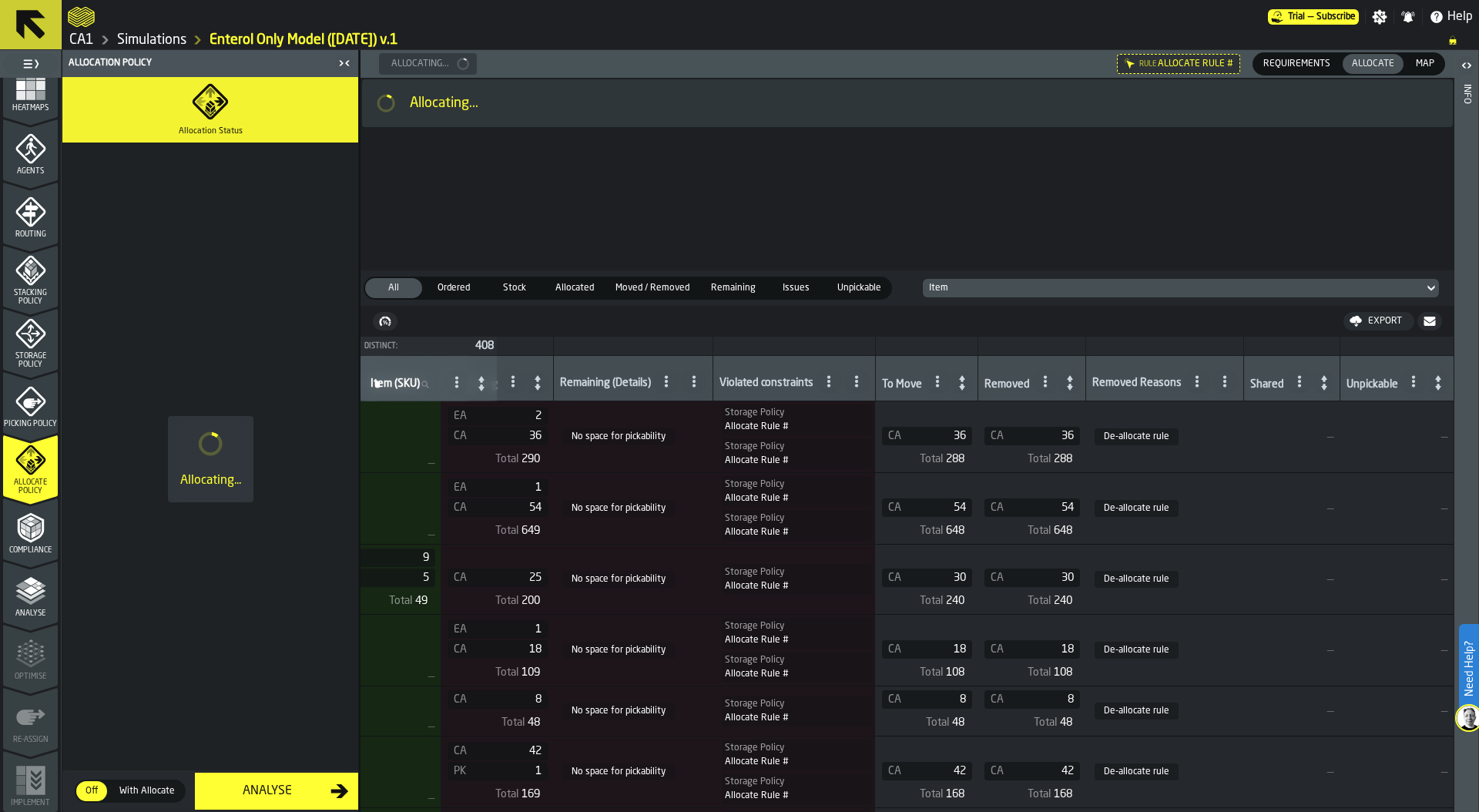
click at [29, 156] on icon "menu Agents" at bounding box center [30, 148] width 30 height 30
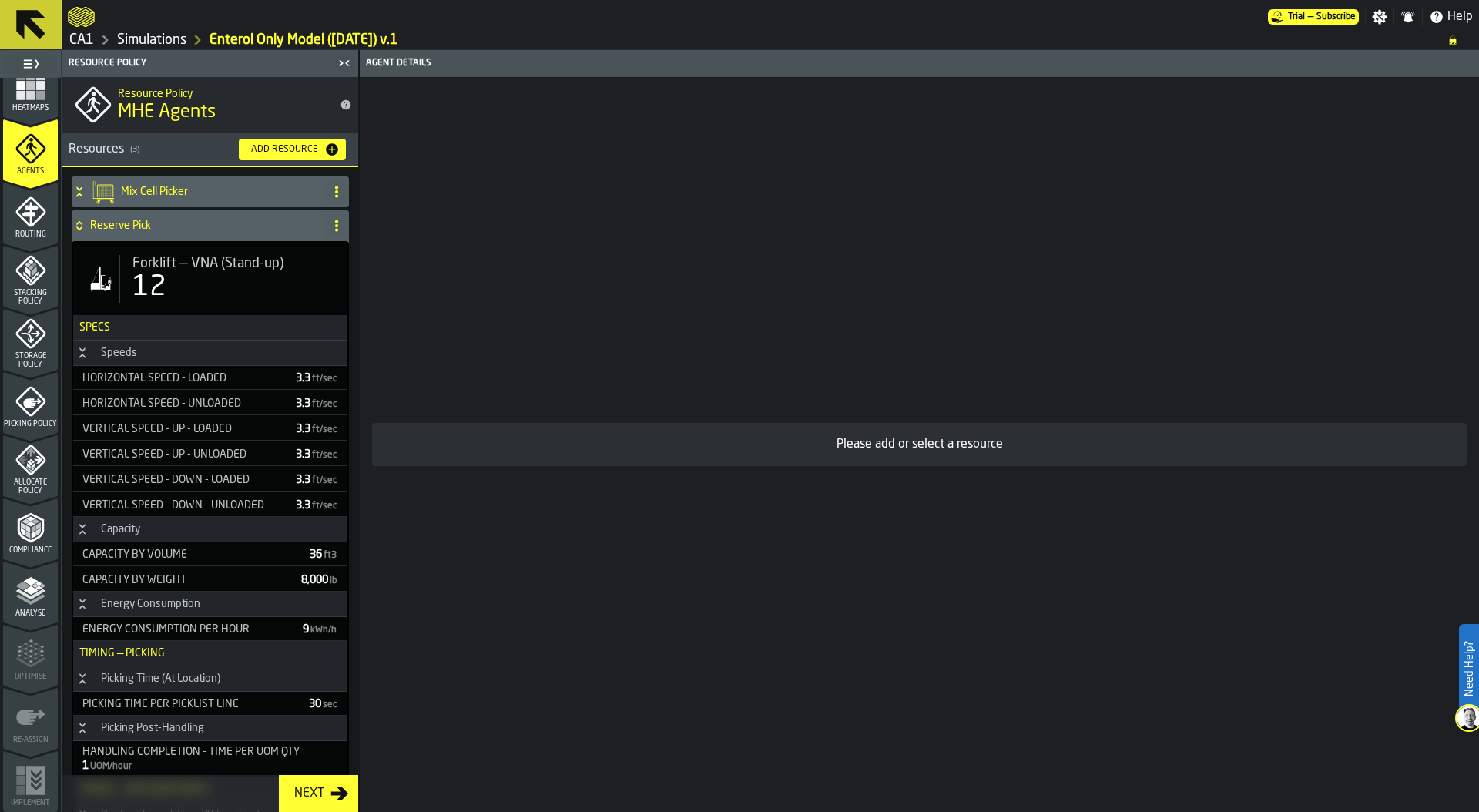
click at [84, 224] on icon at bounding box center [79, 225] width 15 height 12
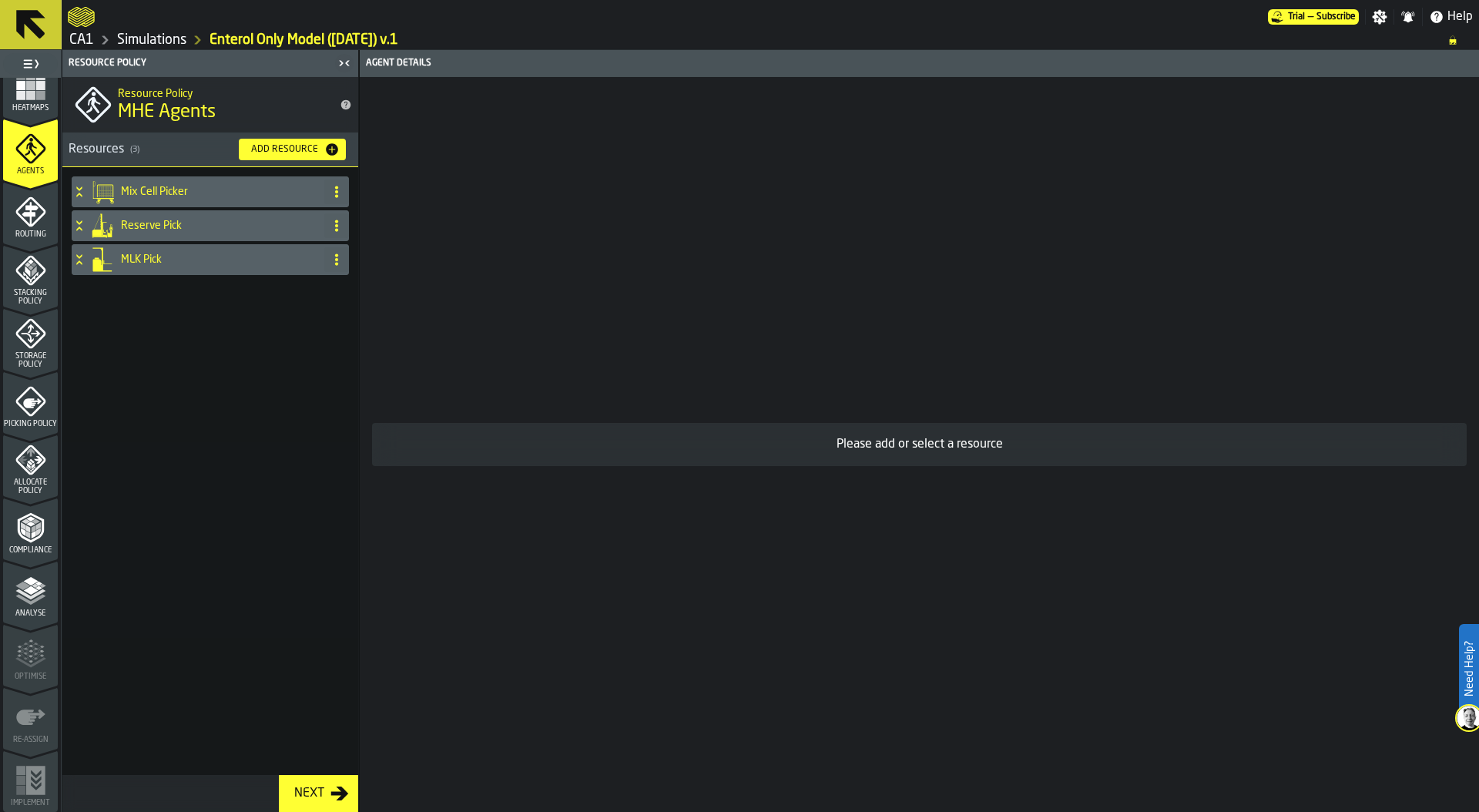
click at [86, 266] on div "MLK Pick" at bounding box center [194, 259] width 246 height 30
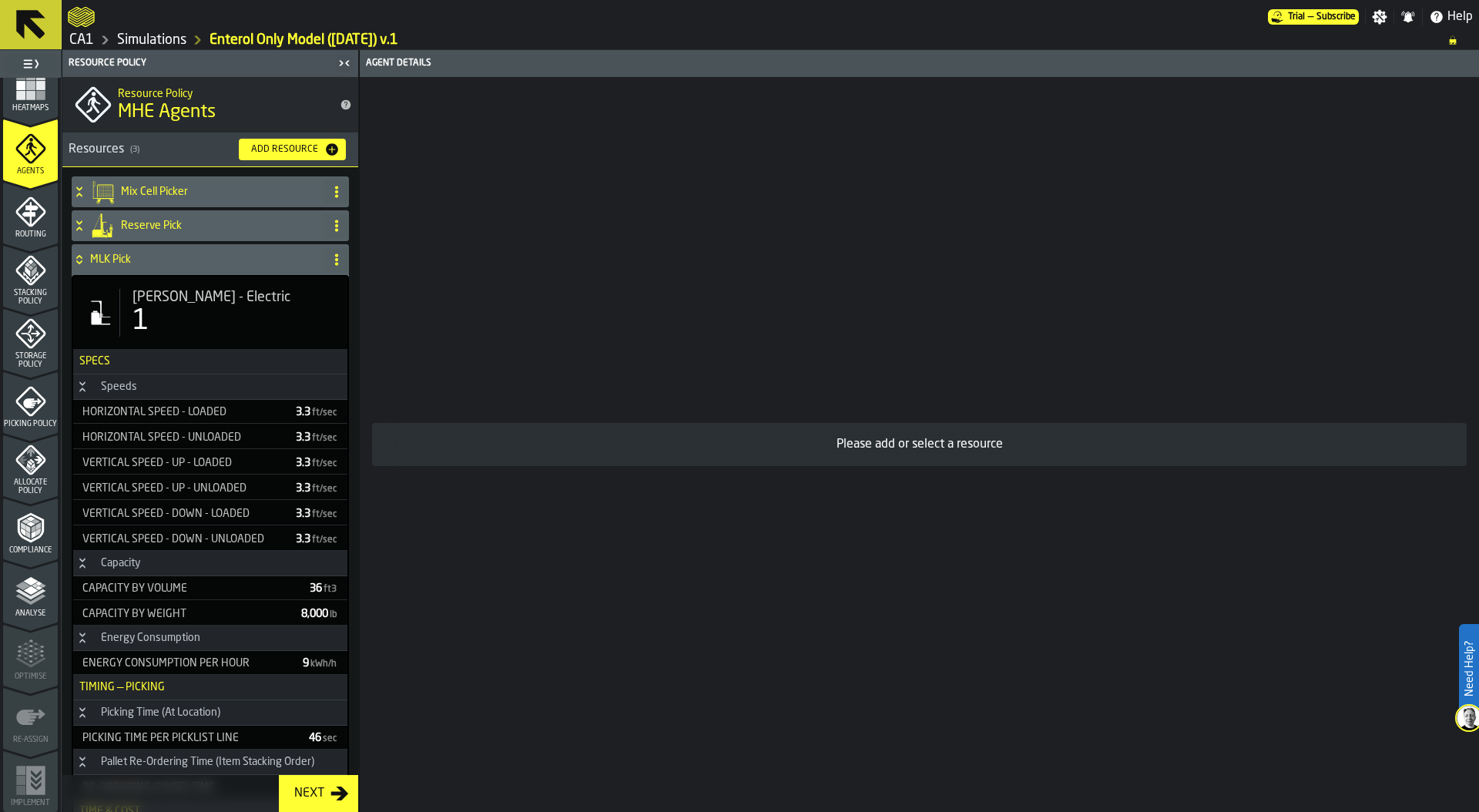
click at [174, 328] on div "1" at bounding box center [234, 321] width 202 height 30
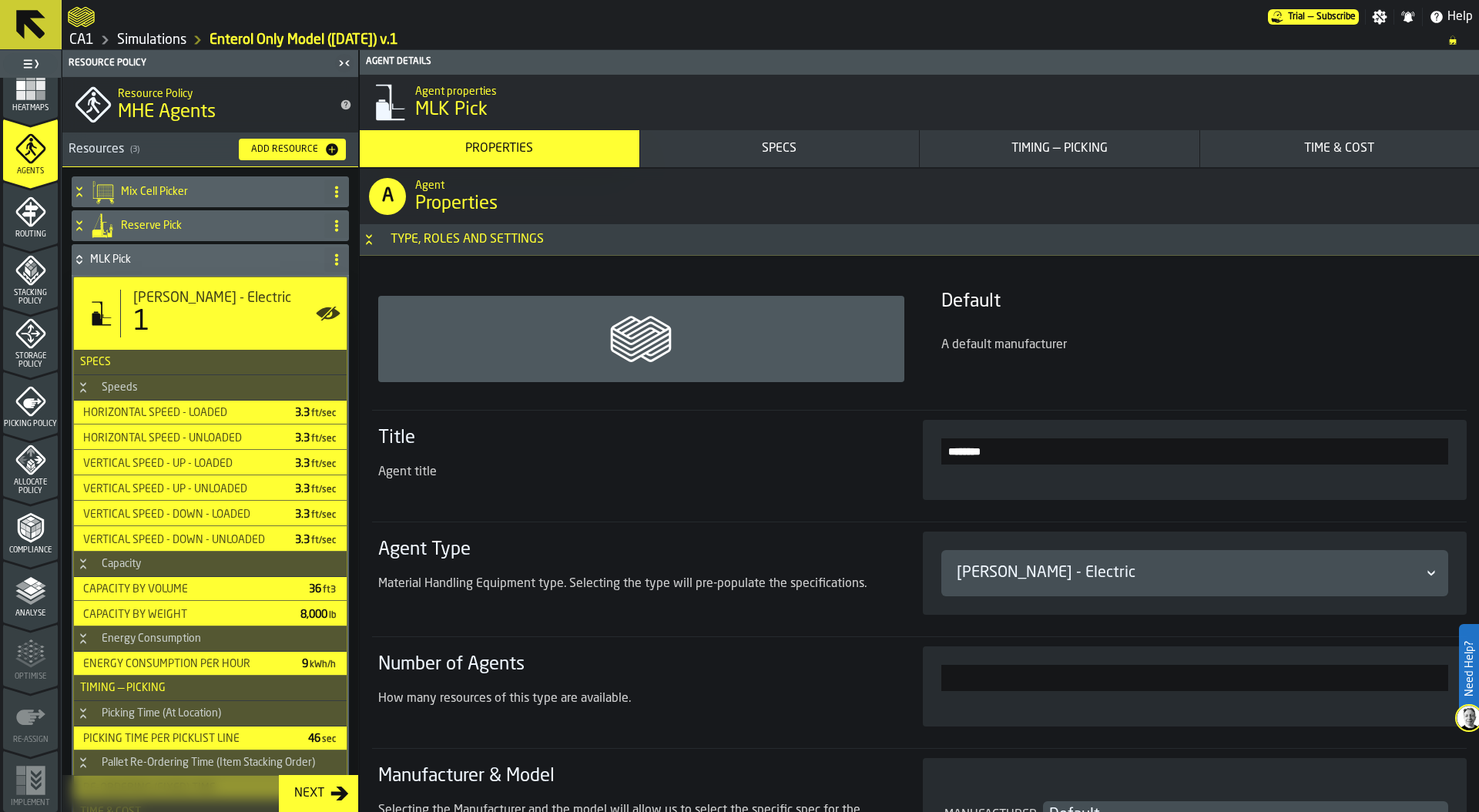
click at [1097, 152] on div "Timing — Picking" at bounding box center [1059, 148] width 267 height 18
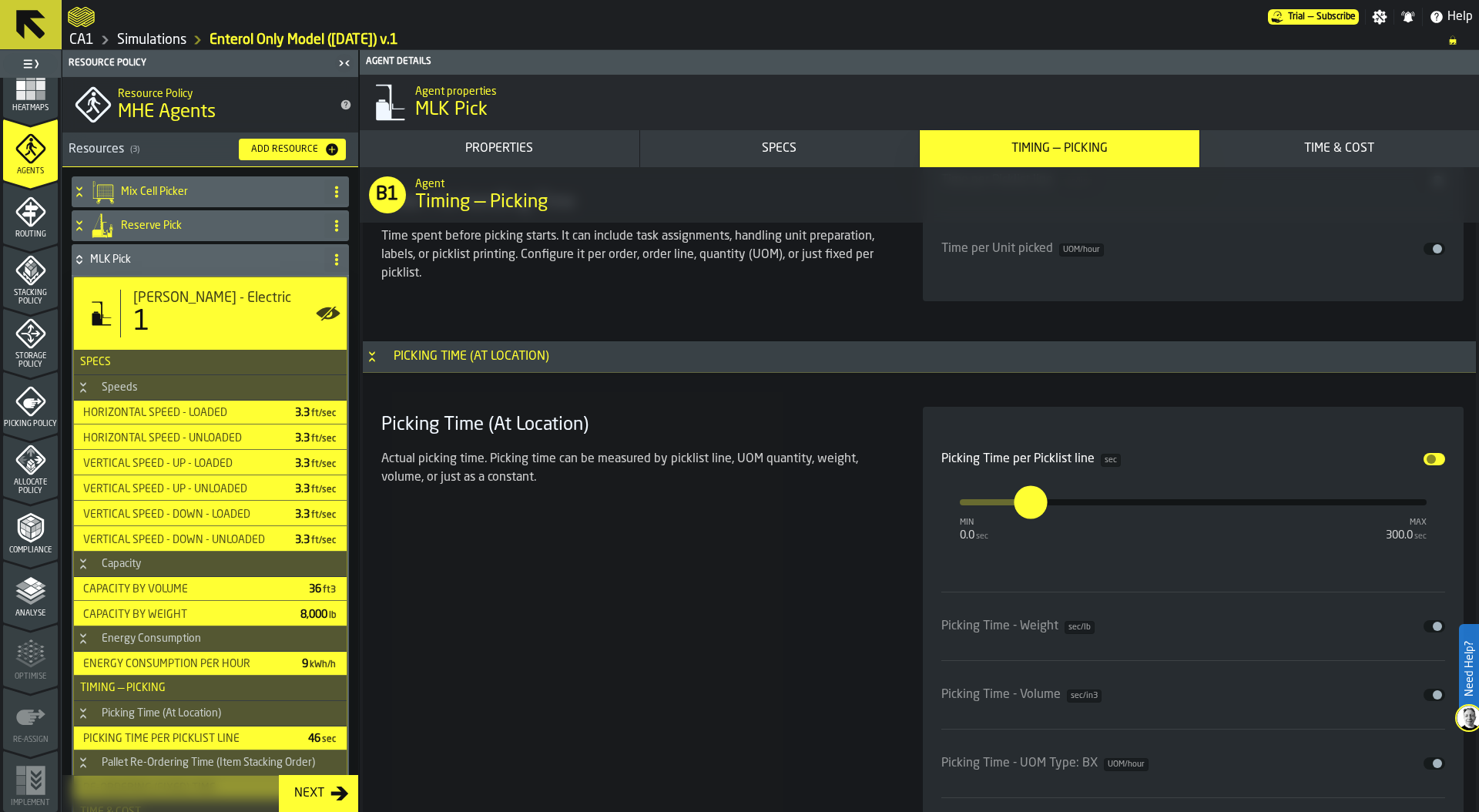
scroll to position [4476, 0]
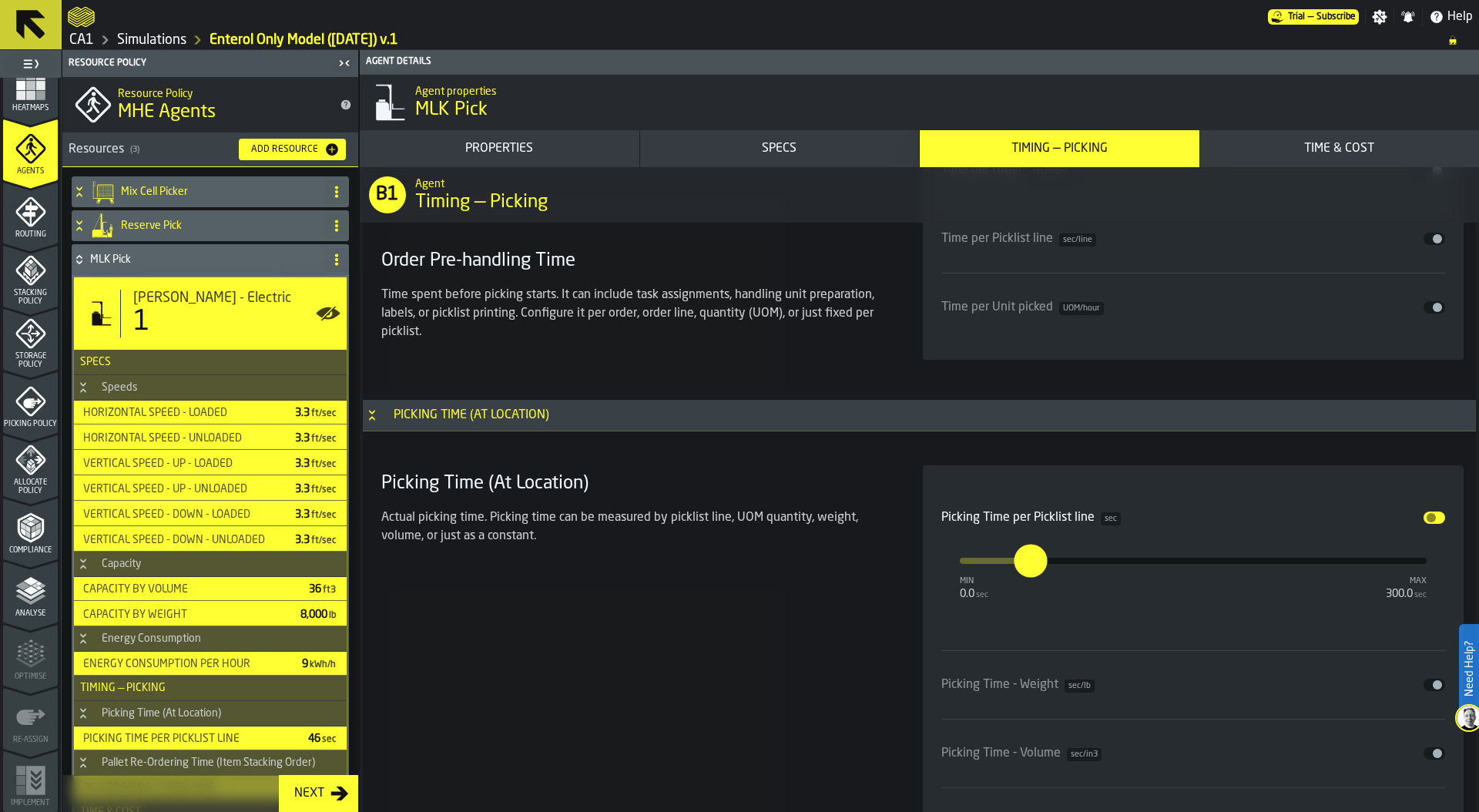
click at [26, 481] on span "Allocate Policy" at bounding box center [30, 486] width 55 height 17
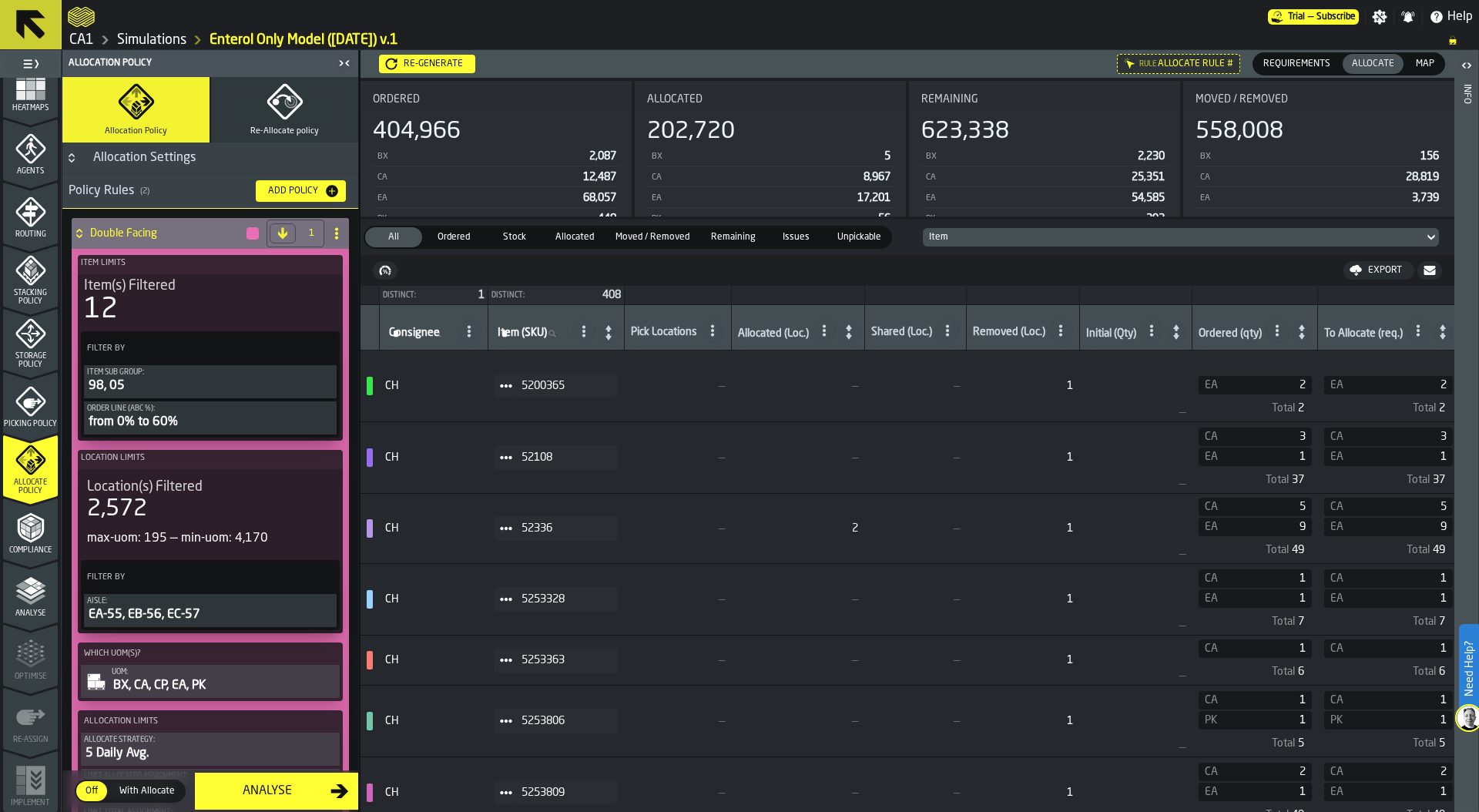
click at [205, 288] on div "Item(s) Filtered" at bounding box center [210, 286] width 253 height 17
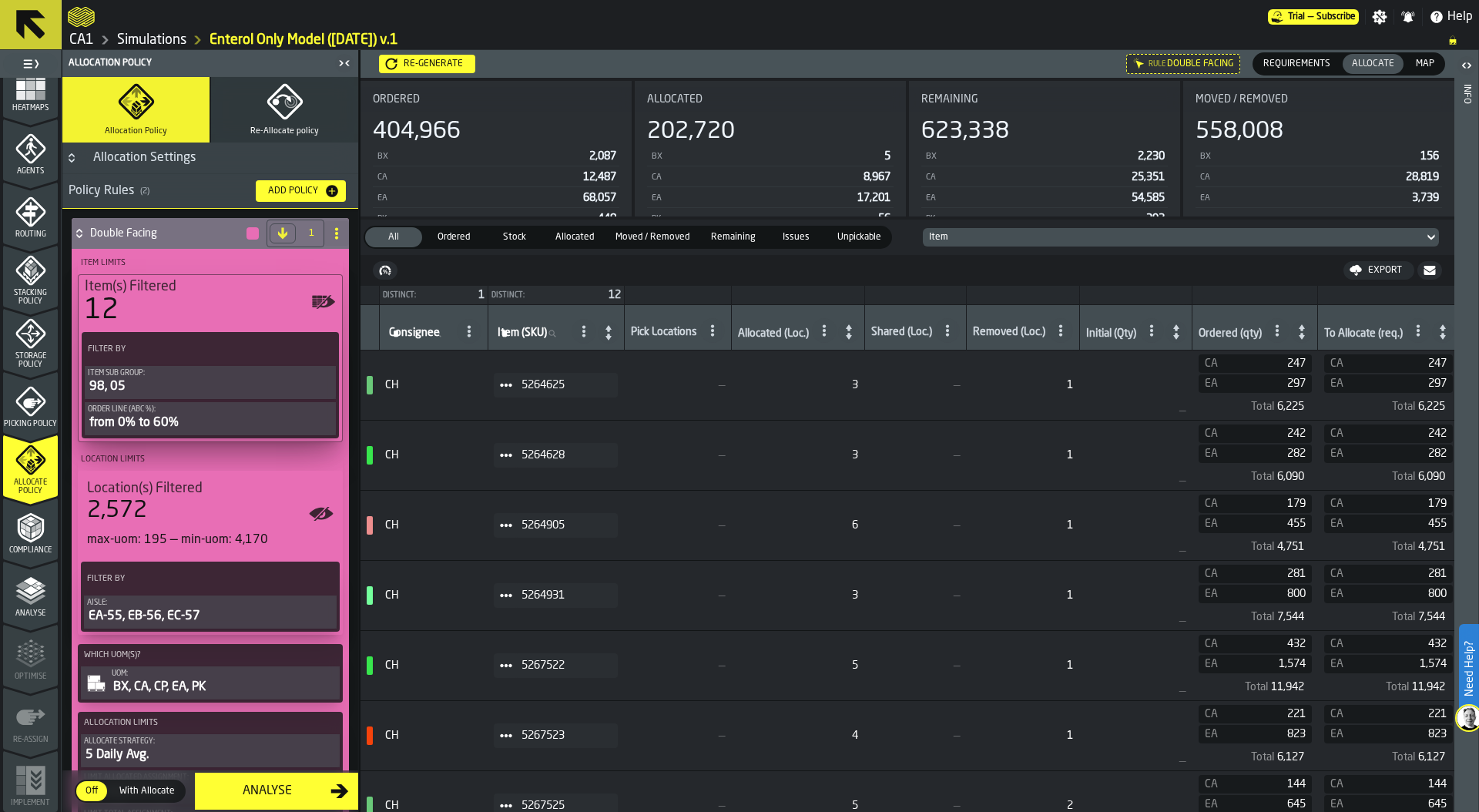
click at [1427, 61] on span "Map" at bounding box center [1424, 63] width 30 height 14
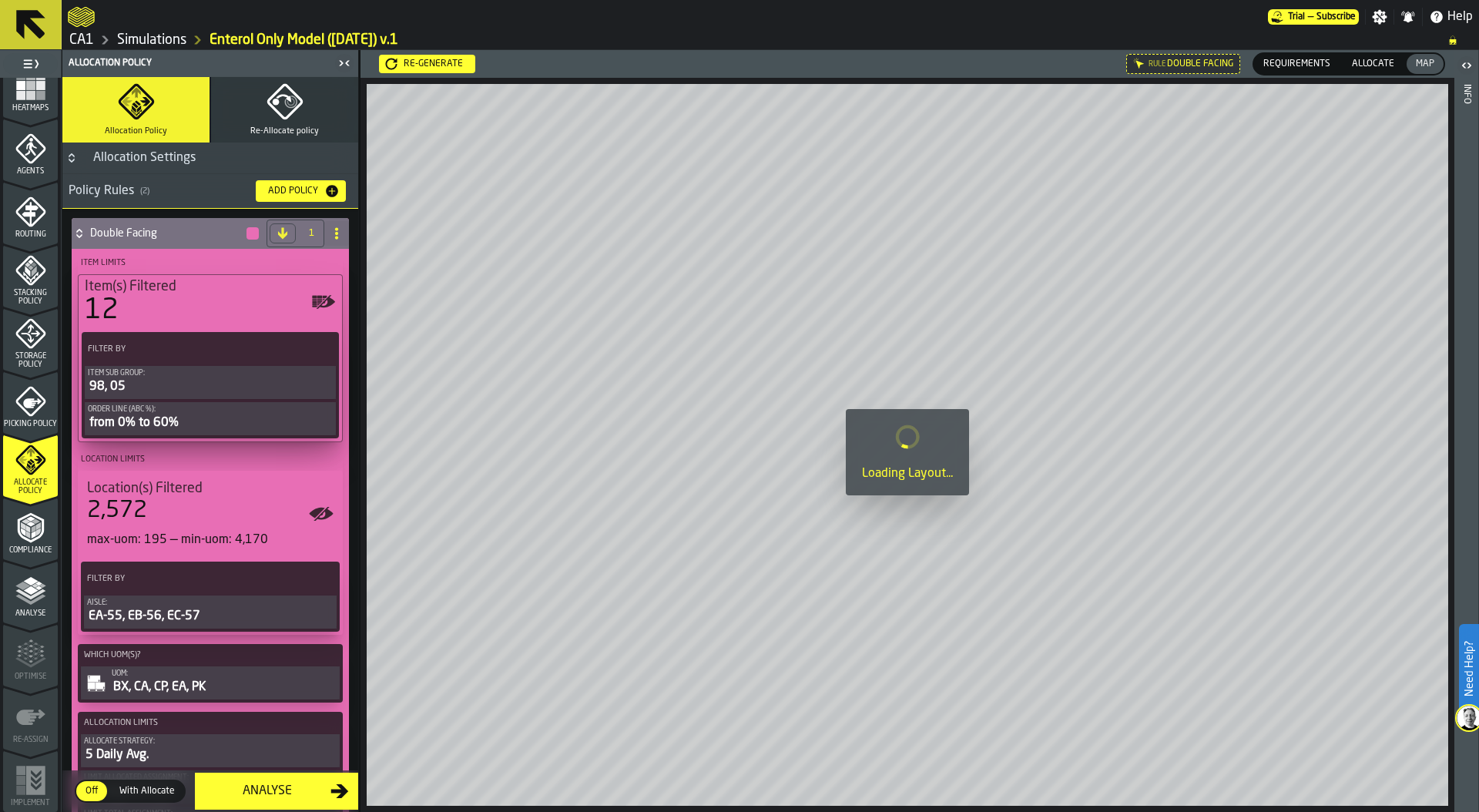
click at [1374, 66] on span "Allocate" at bounding box center [1373, 63] width 55 height 14
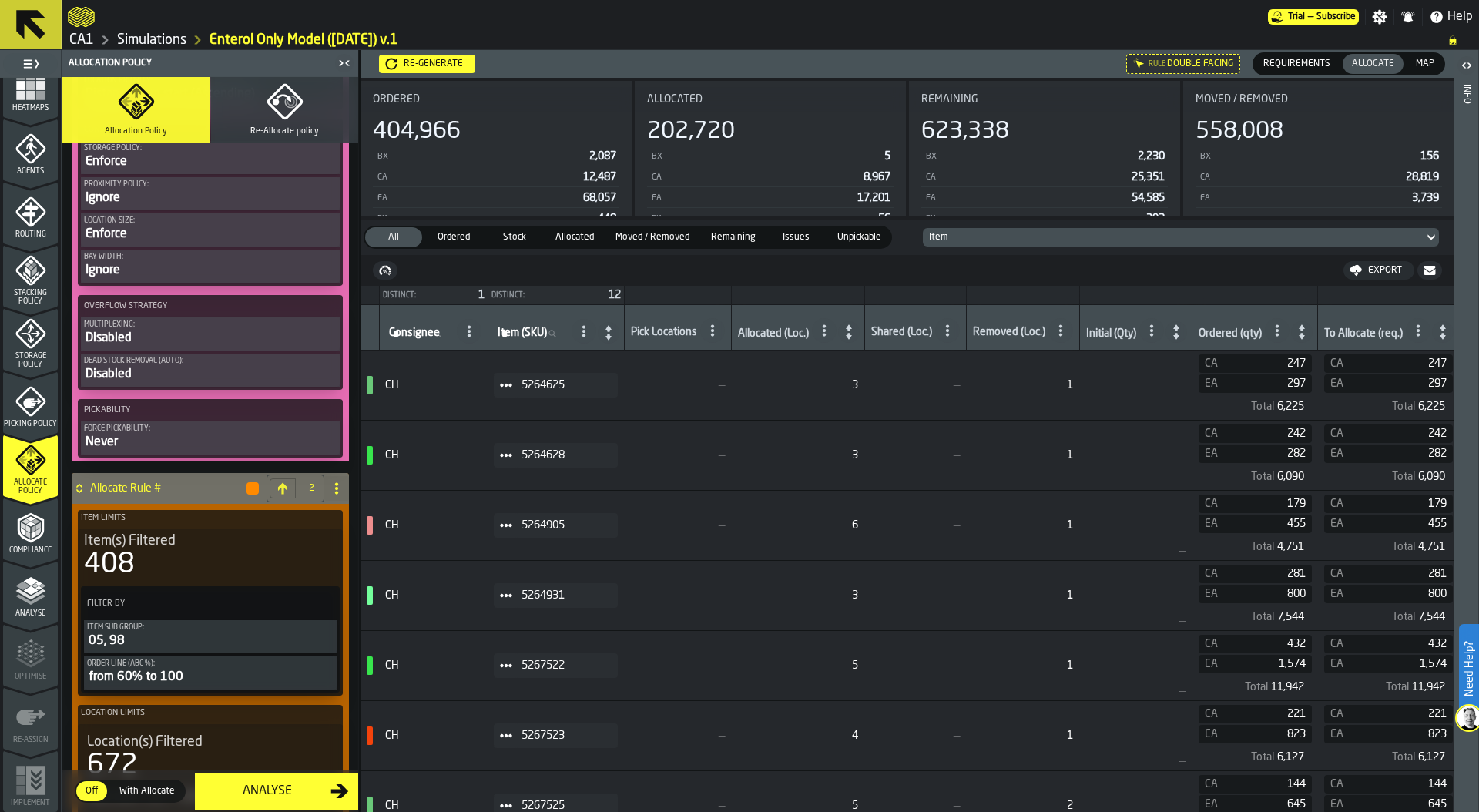
scroll to position [1070, 0]
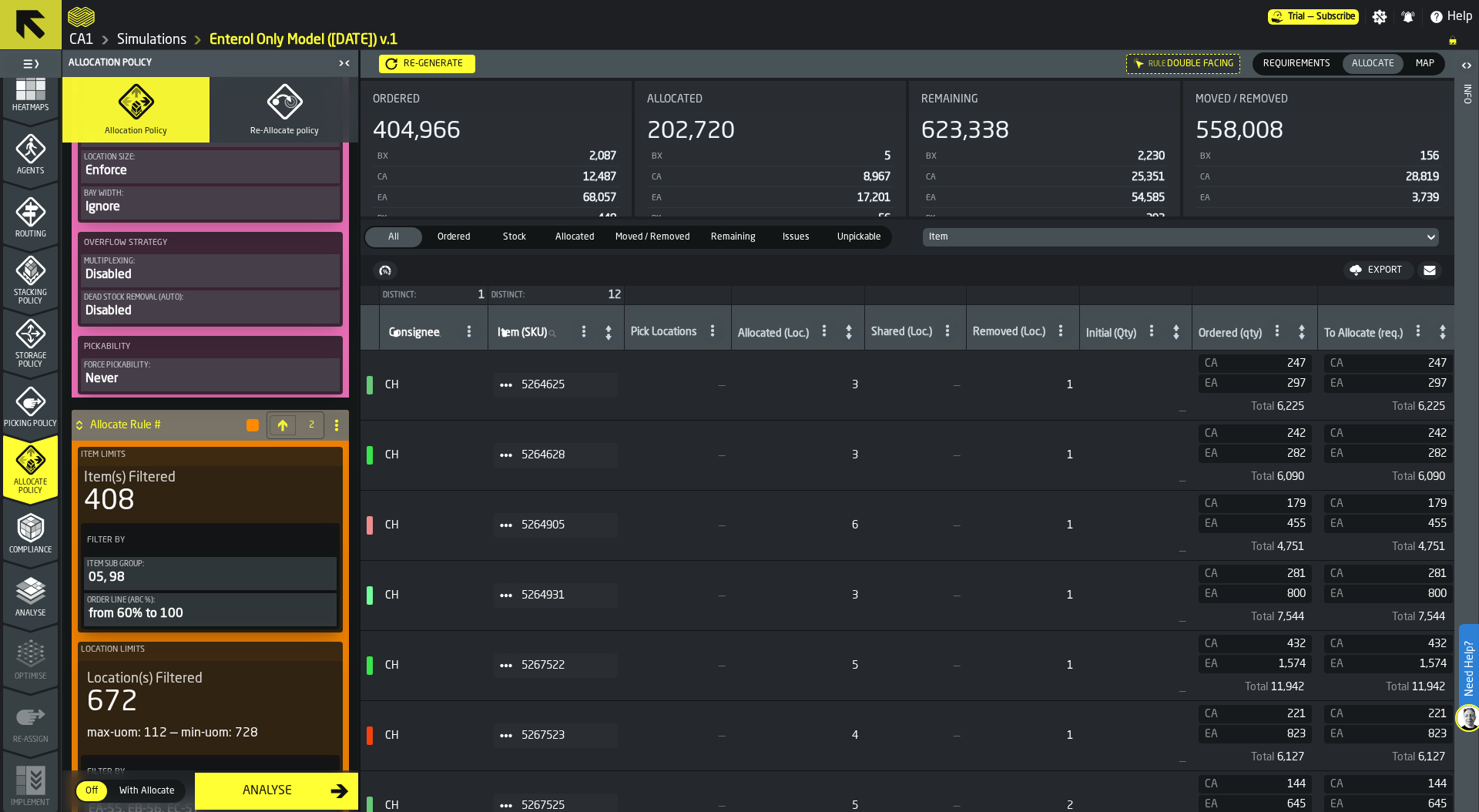
click at [189, 496] on div "408" at bounding box center [210, 501] width 253 height 30
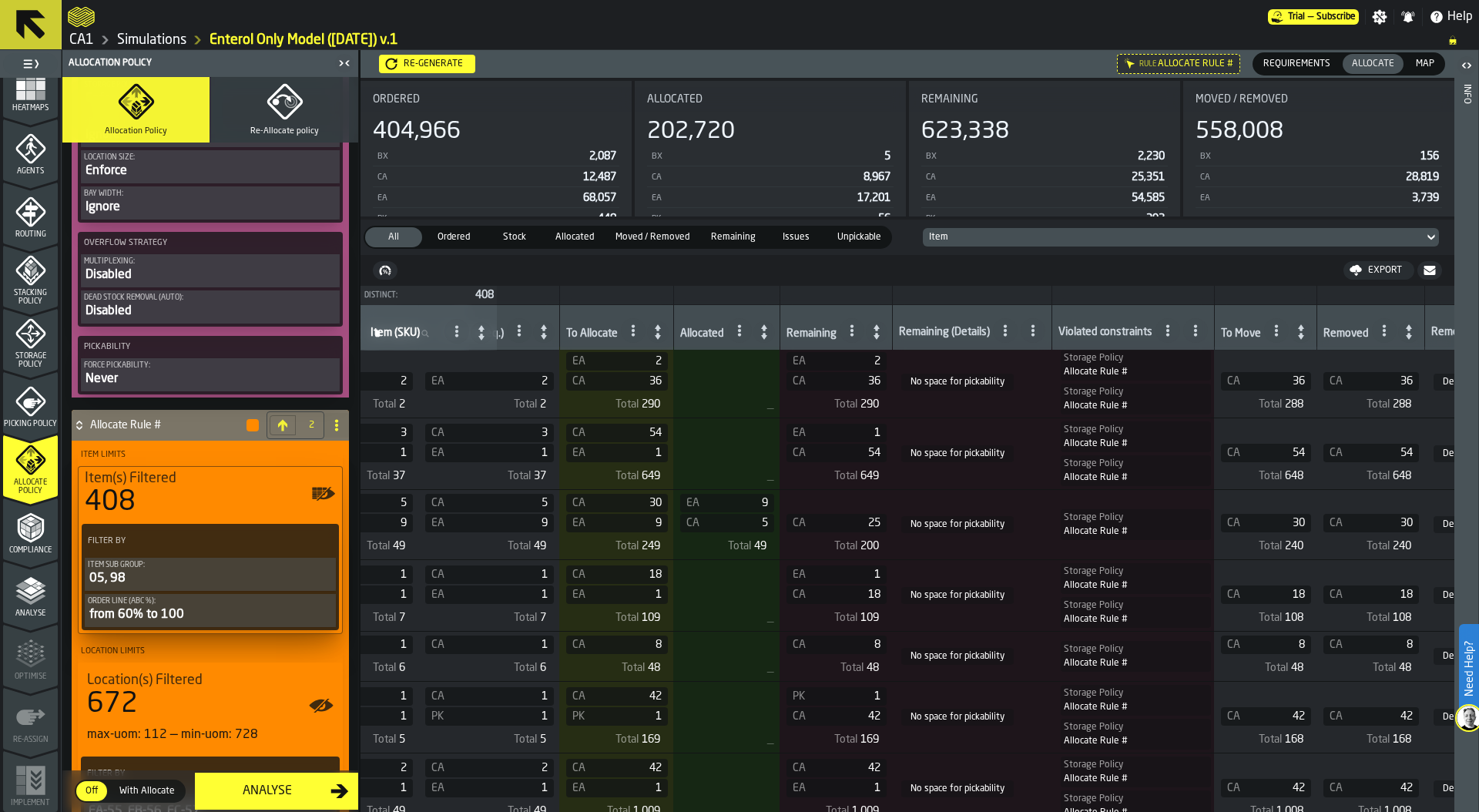
scroll to position [3, 897]
click at [772, 335] on icon at bounding box center [766, 331] width 22 height 22
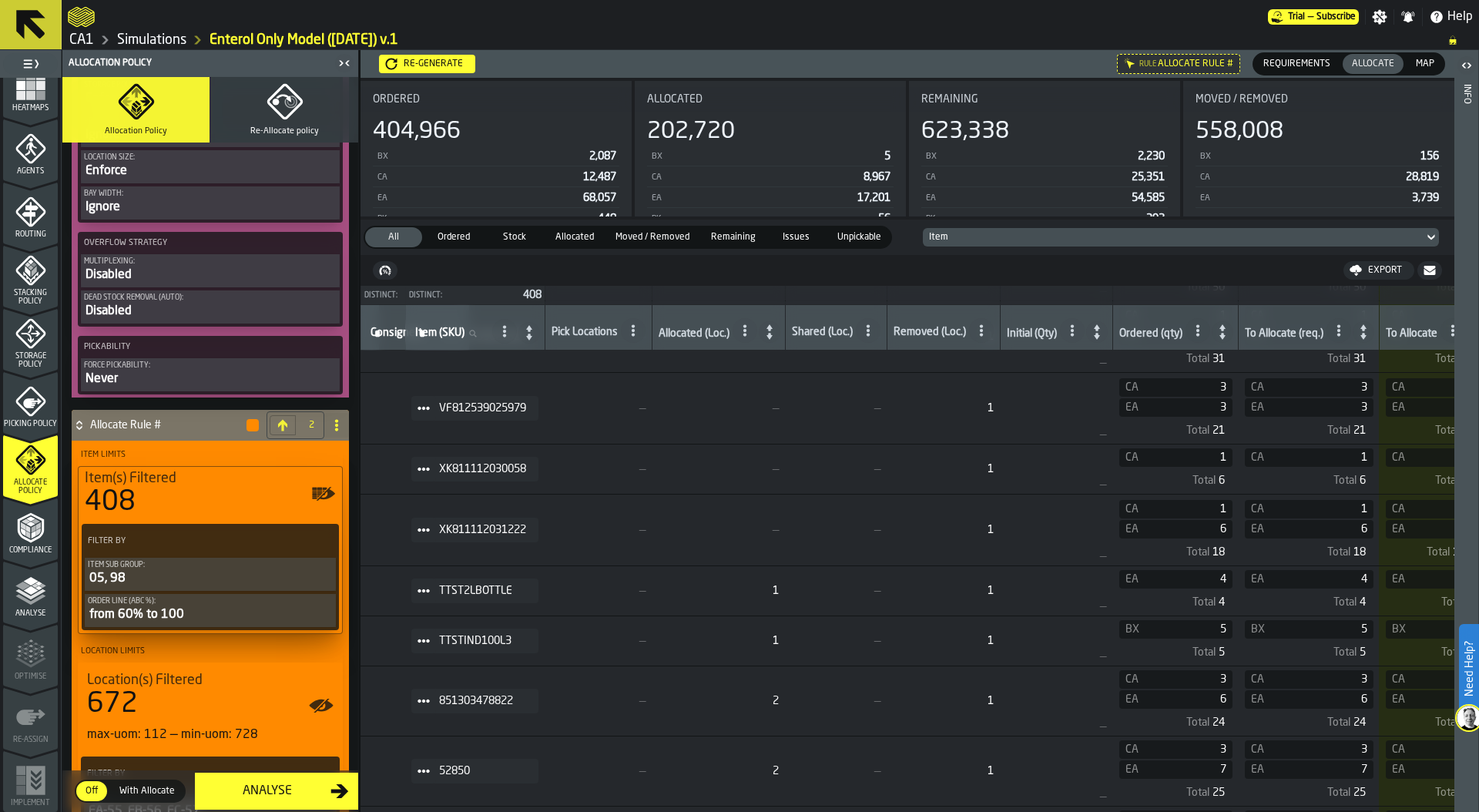
scroll to position [9782, 0]
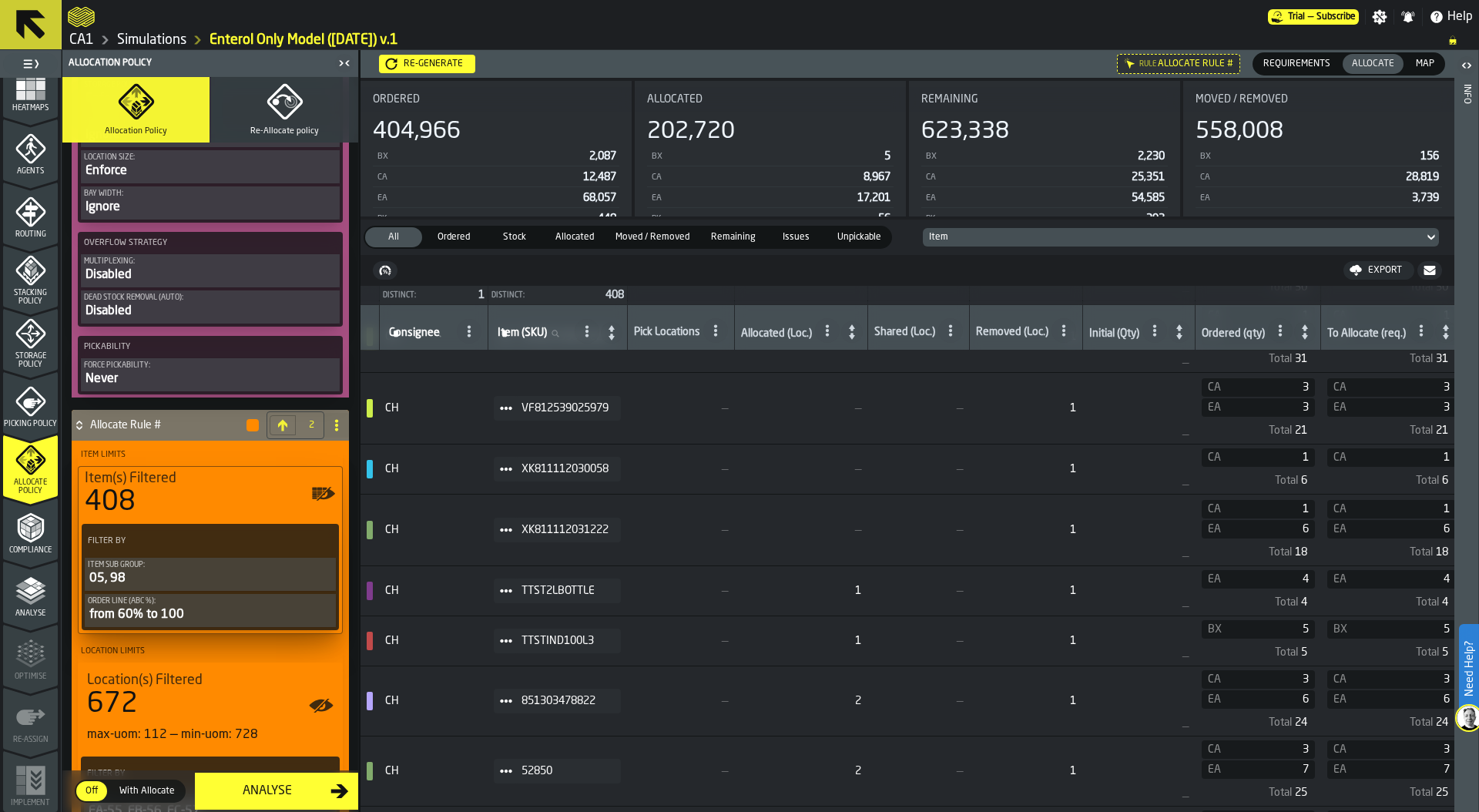
click at [507, 470] on icon at bounding box center [506, 469] width 12 height 12
click at [581, 548] on div "Show Items" at bounding box center [547, 552] width 80 height 10
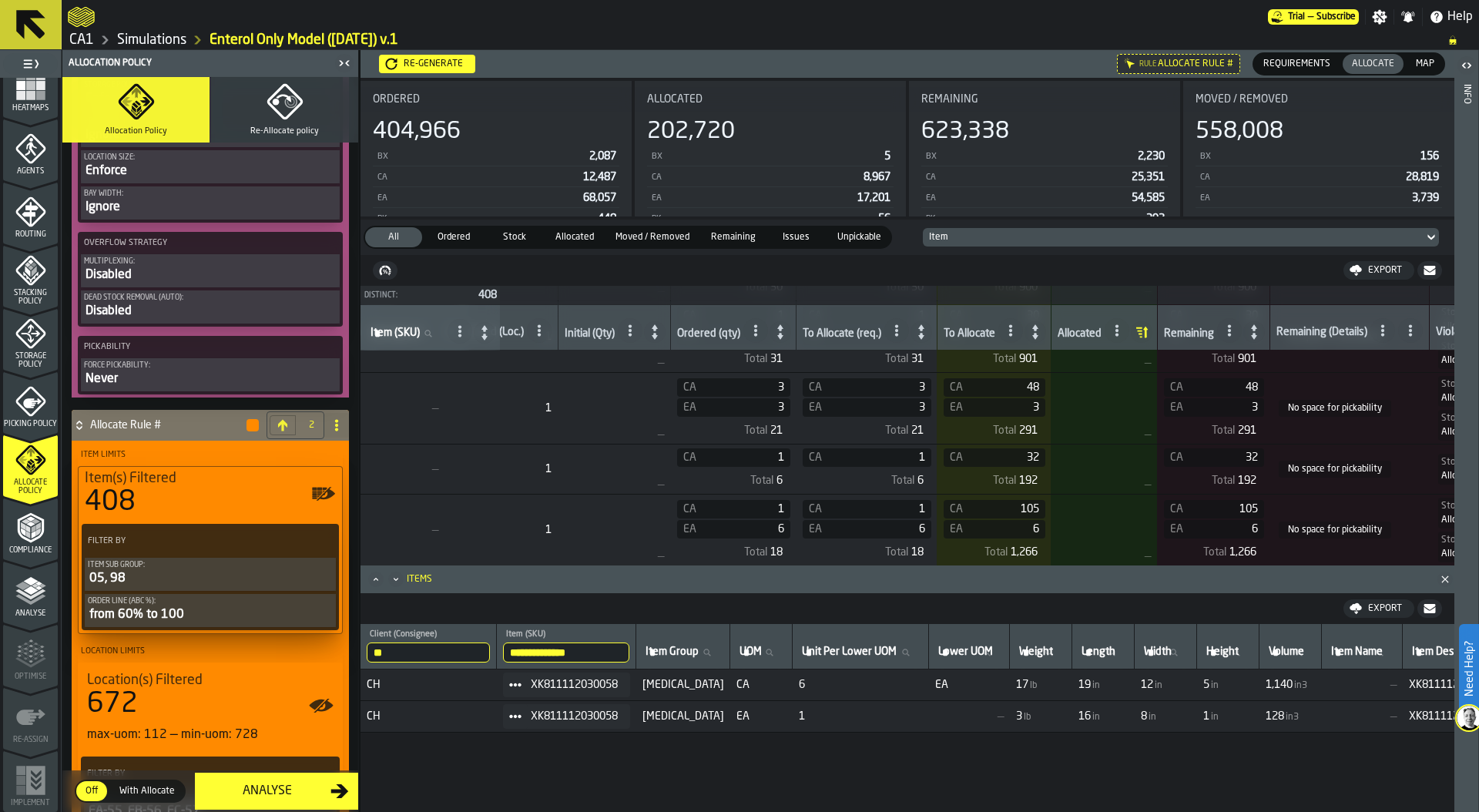
scroll to position [9782, 514]
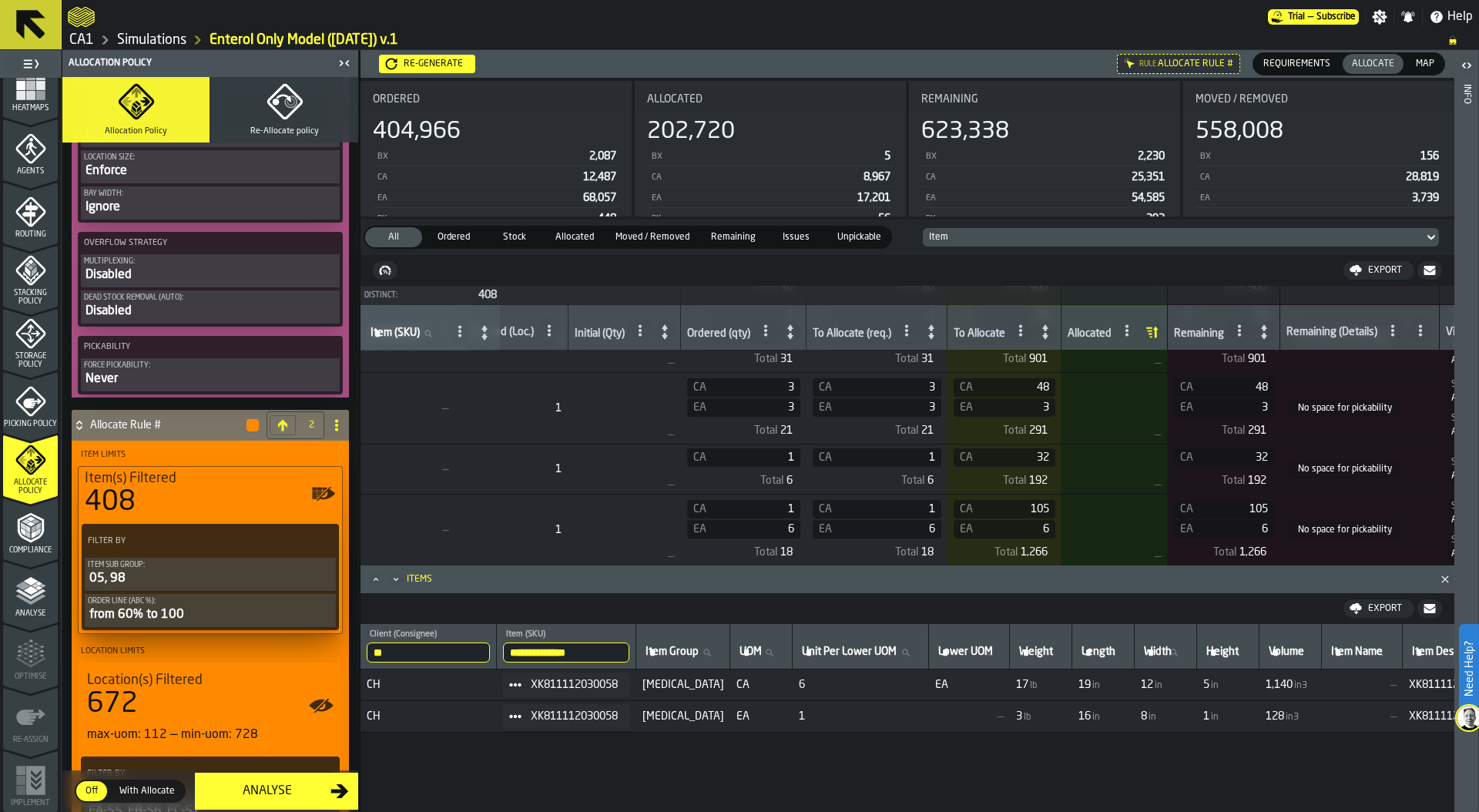
click at [22, 104] on span "Heatmaps" at bounding box center [30, 108] width 55 height 9
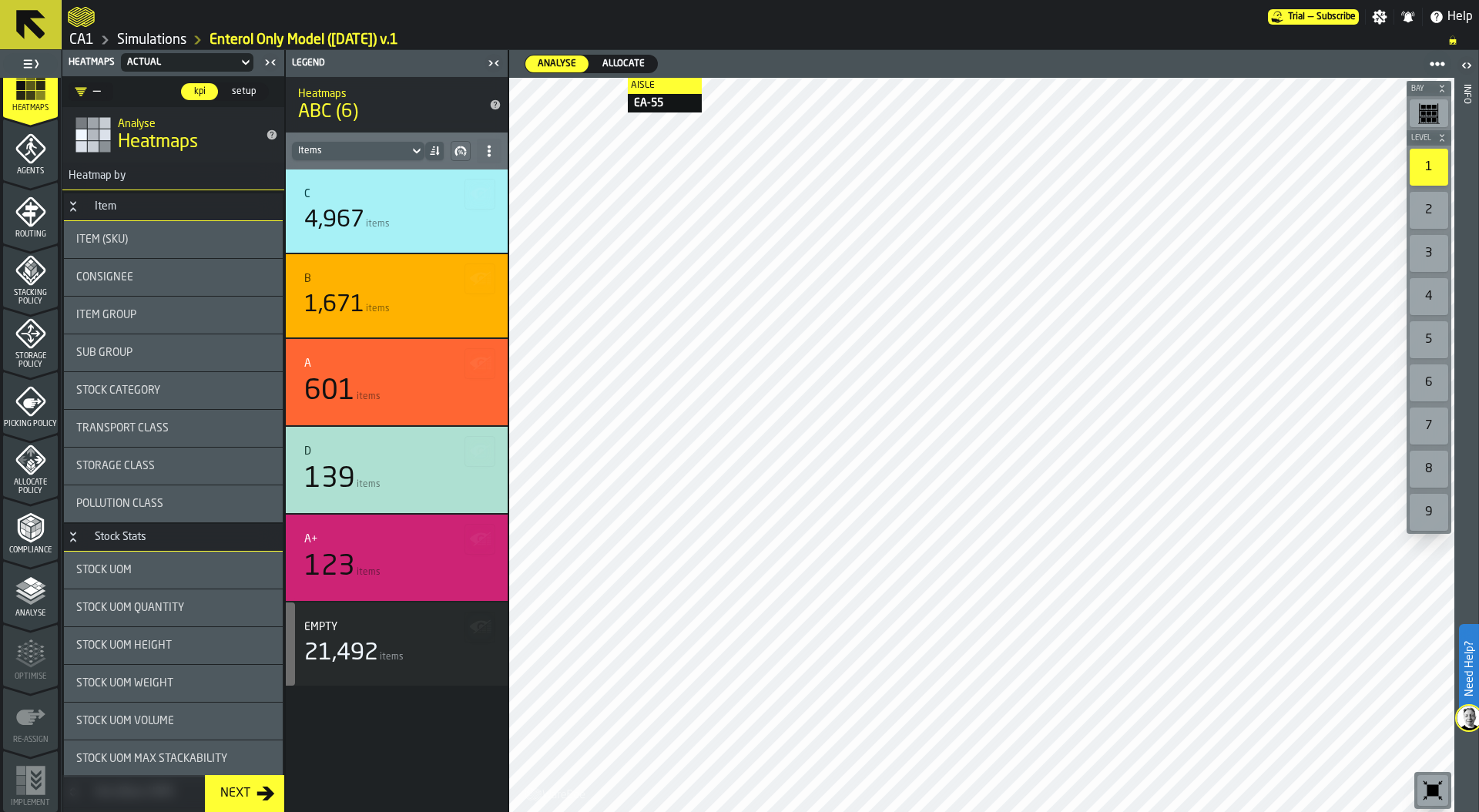
click at [616, 59] on span "Allocate" at bounding box center [624, 63] width 55 height 14
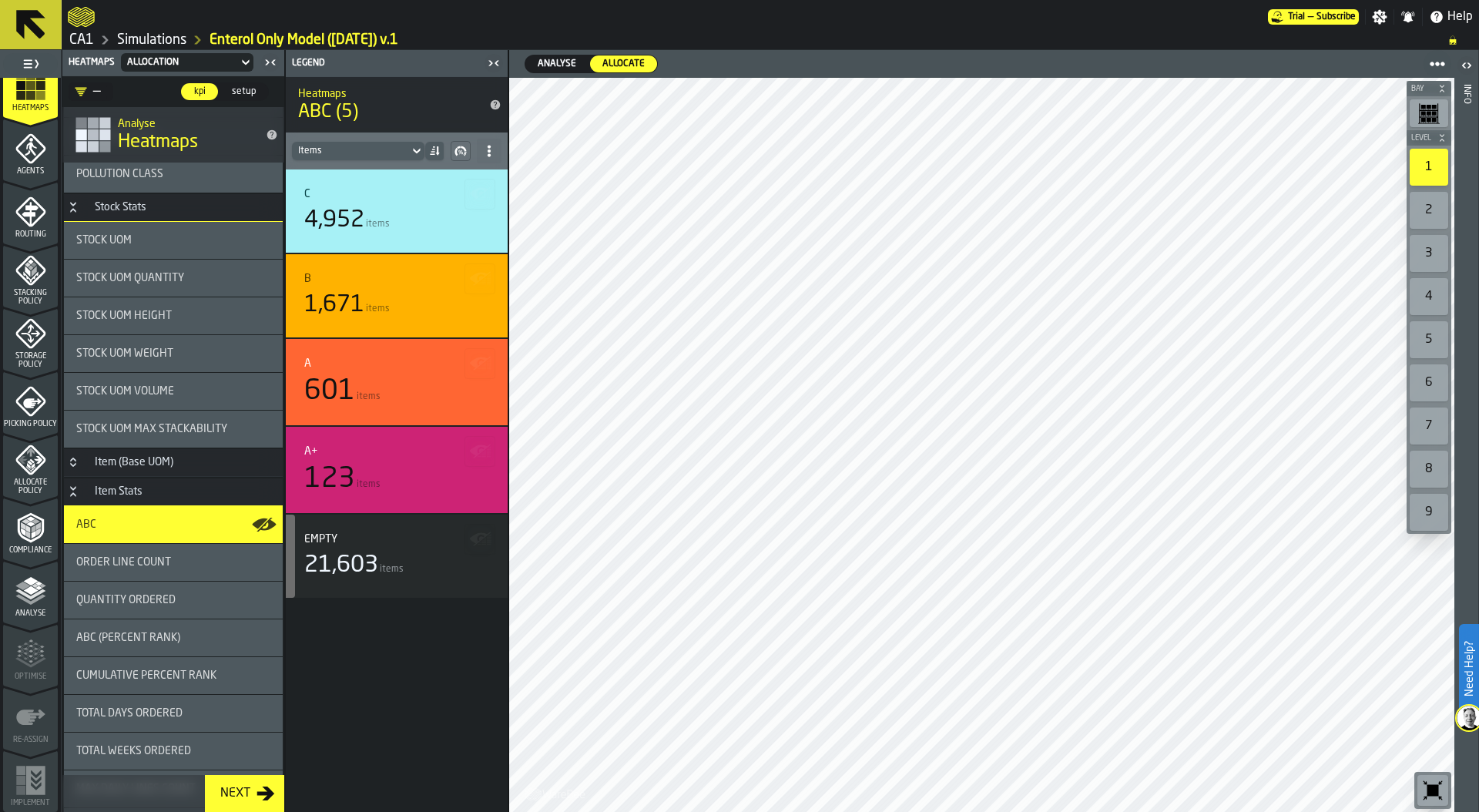
scroll to position [357, 0]
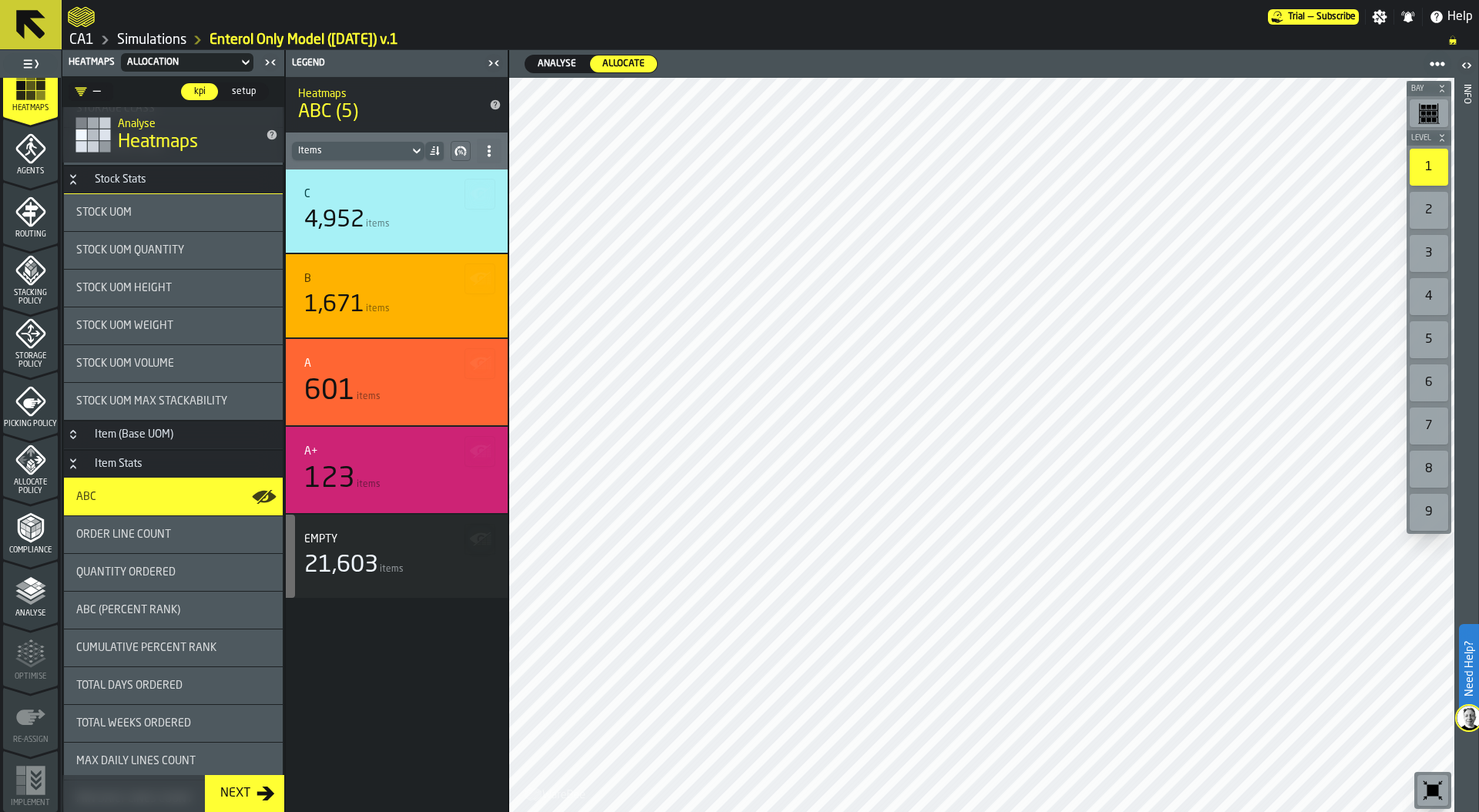
click at [31, 465] on polygon "menu Allocate Policy" at bounding box center [32, 466] width 4 height 6
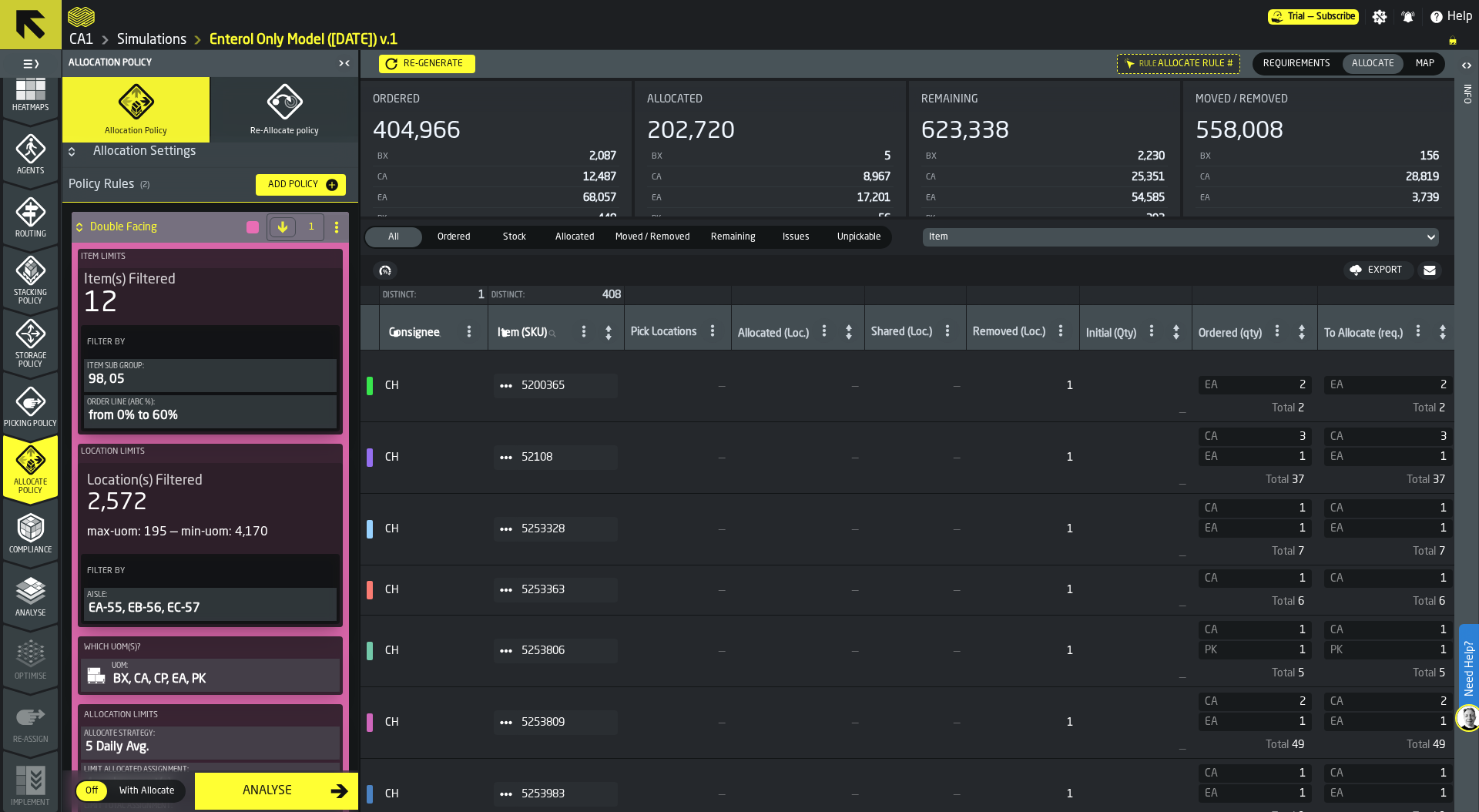
scroll to position [7, 0]
click at [180, 676] on div "BX, CA, CP, EA, PK" at bounding box center [224, 678] width 225 height 18
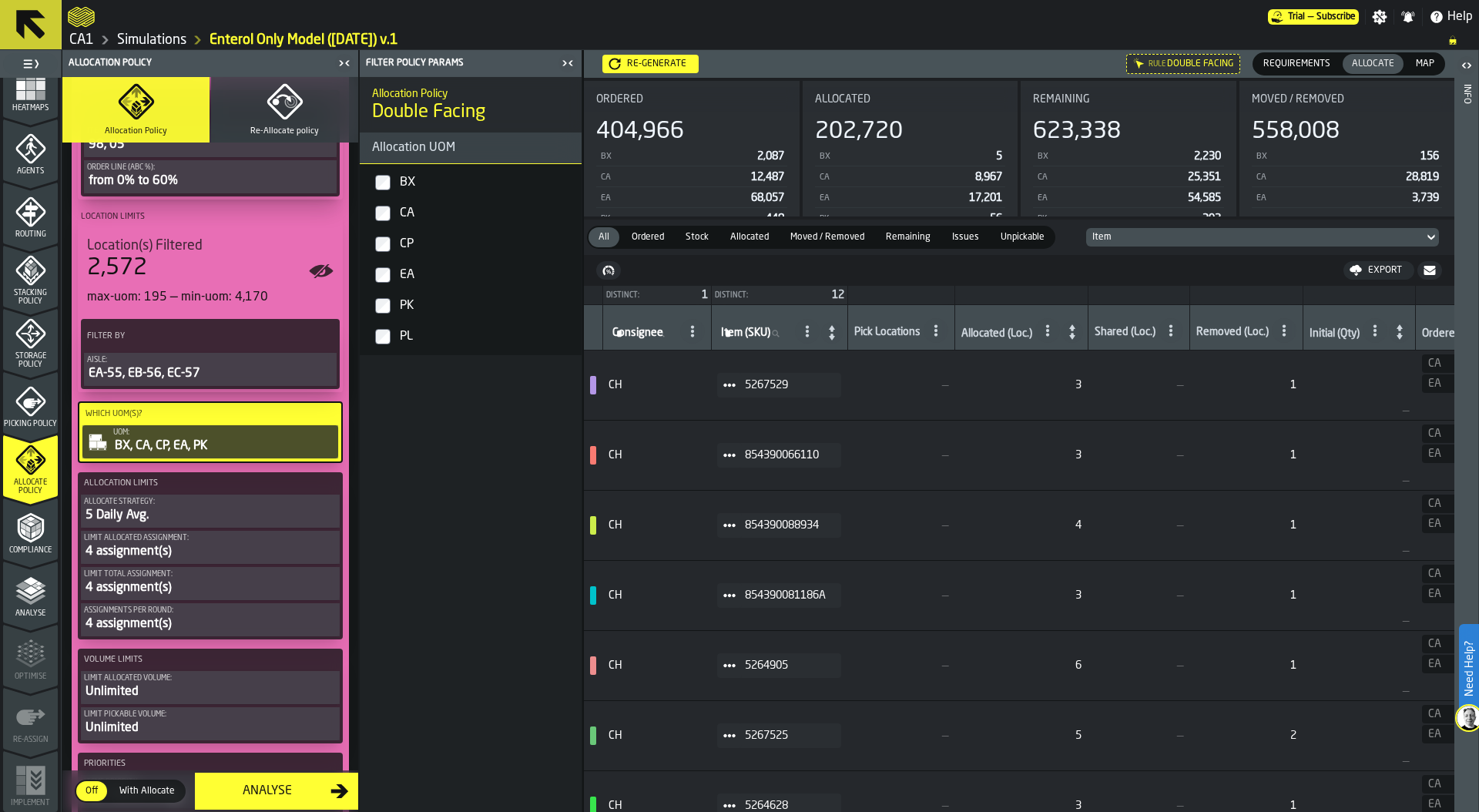
scroll to position [265, 0]
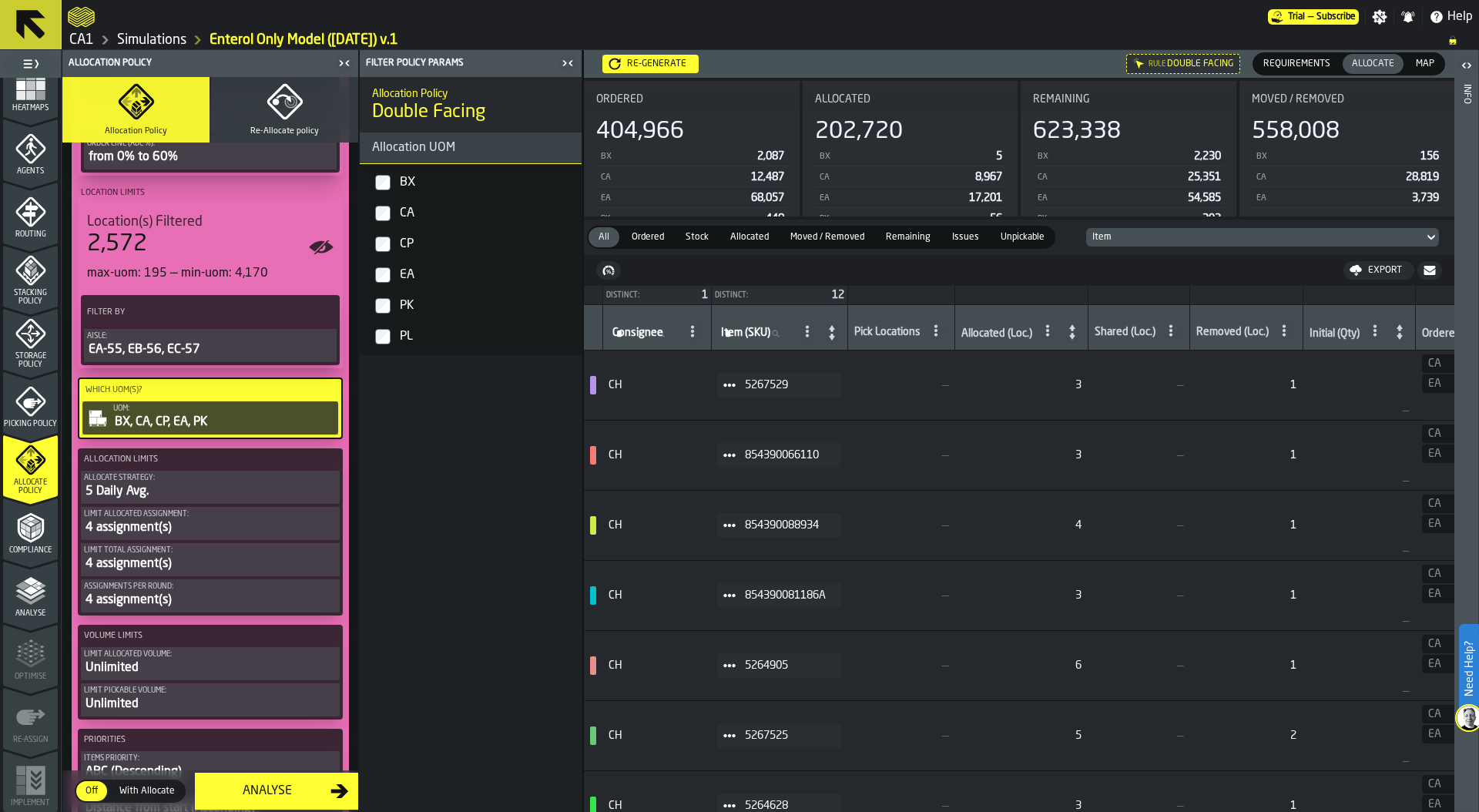
click at [185, 485] on div "5 Daily Avg." at bounding box center [210, 491] width 253 height 18
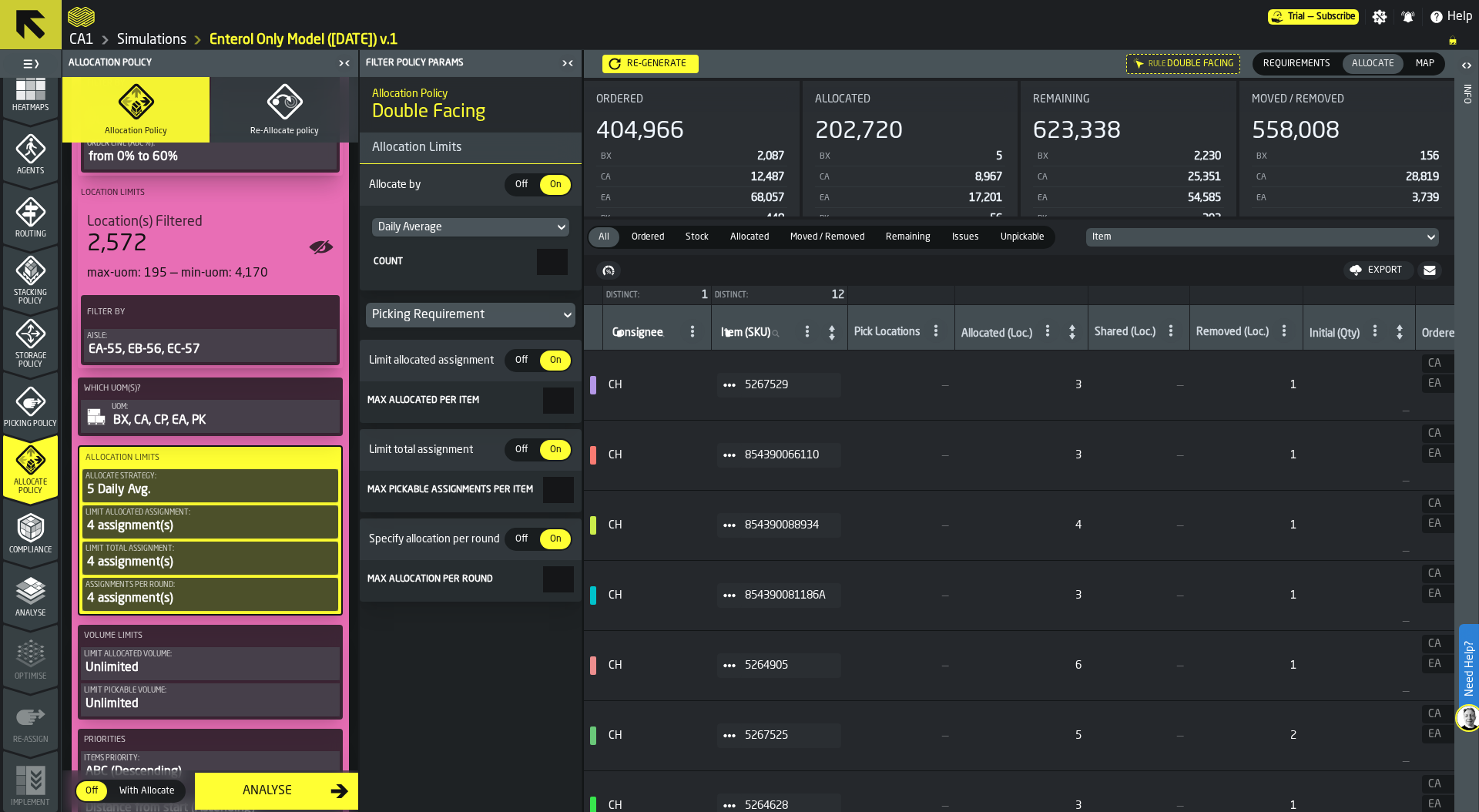
scroll to position [23, 0]
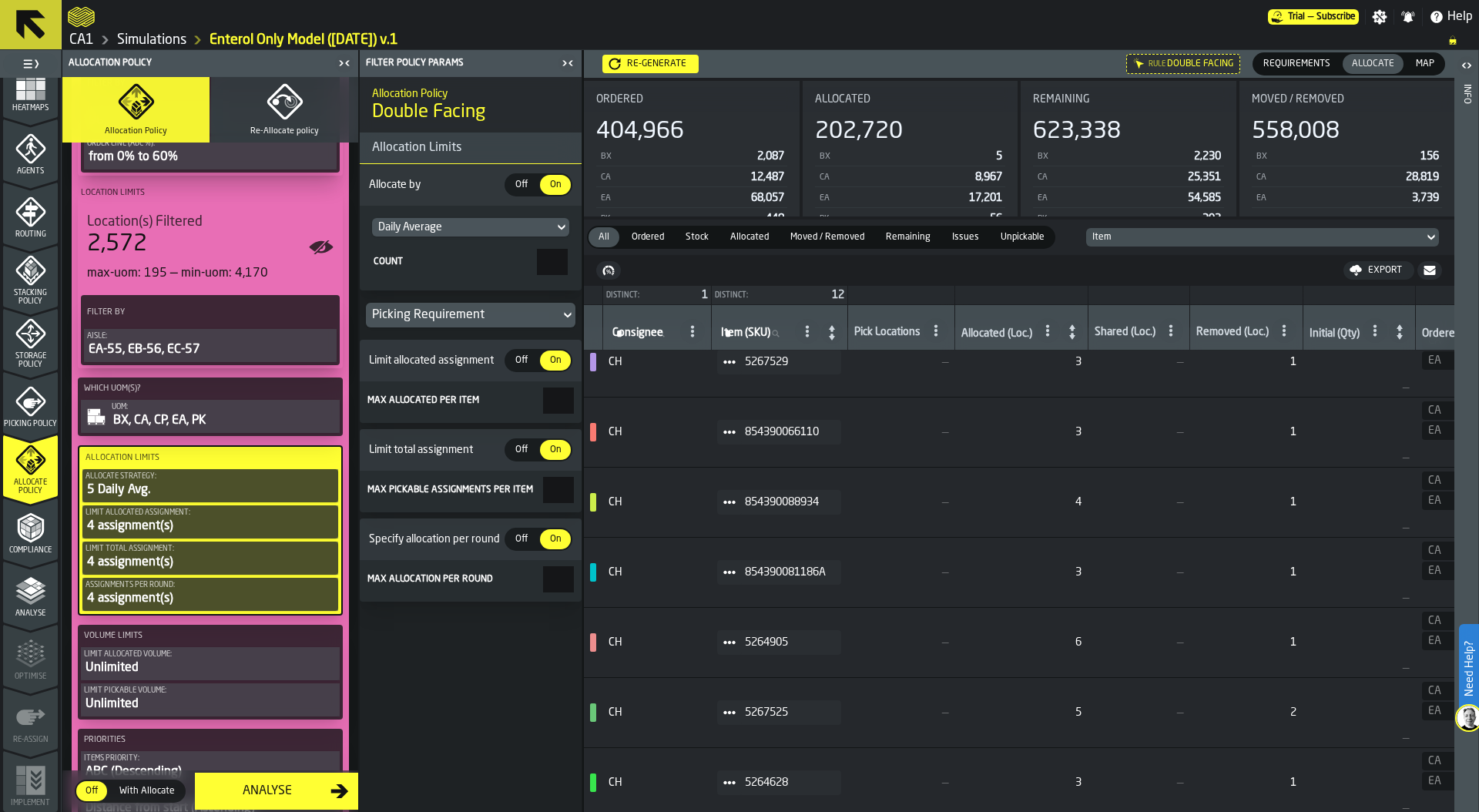
click at [26, 346] on icon "menu Storage Policy" at bounding box center [30, 333] width 30 height 30
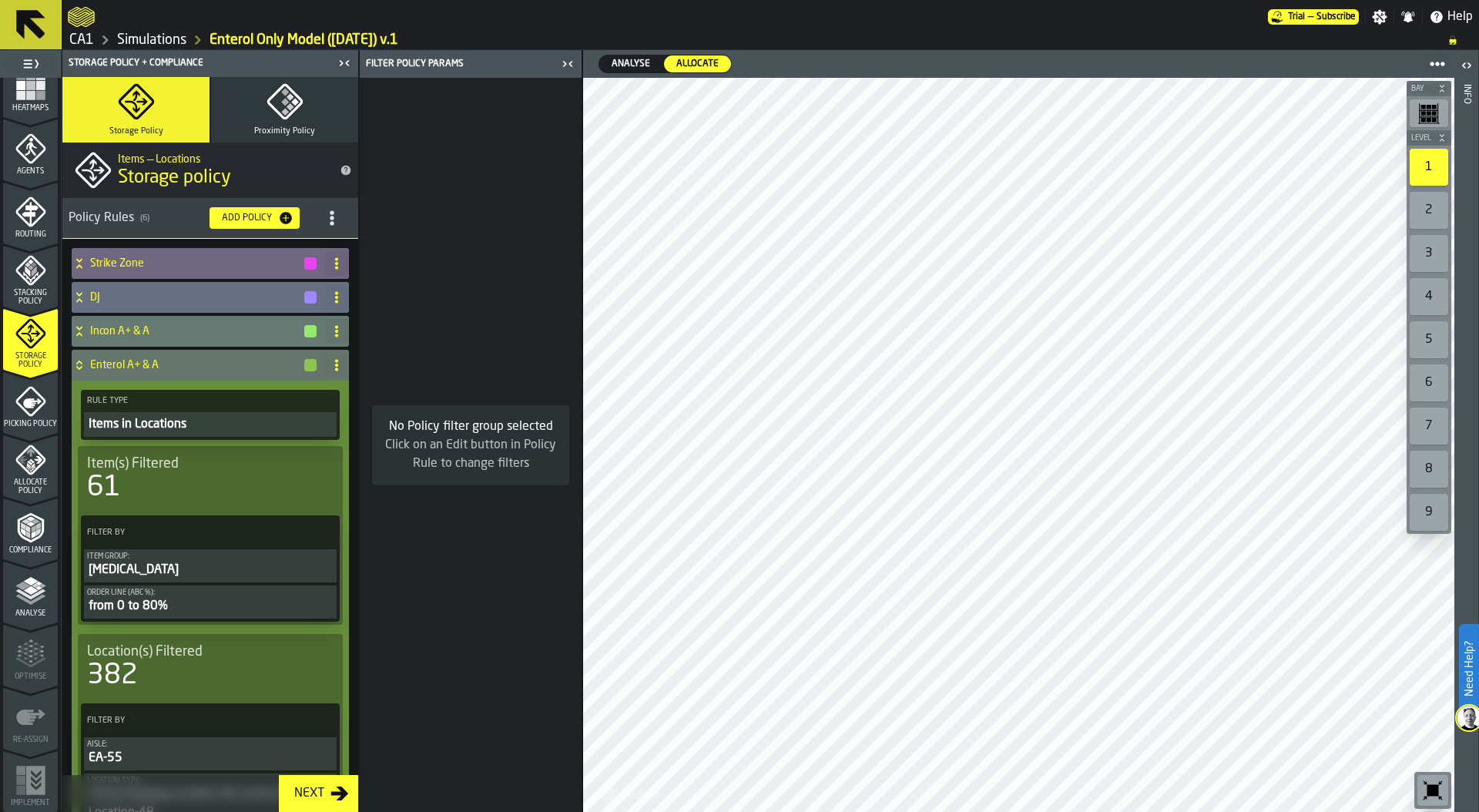
click at [39, 154] on icon "menu Agents" at bounding box center [30, 148] width 30 height 30
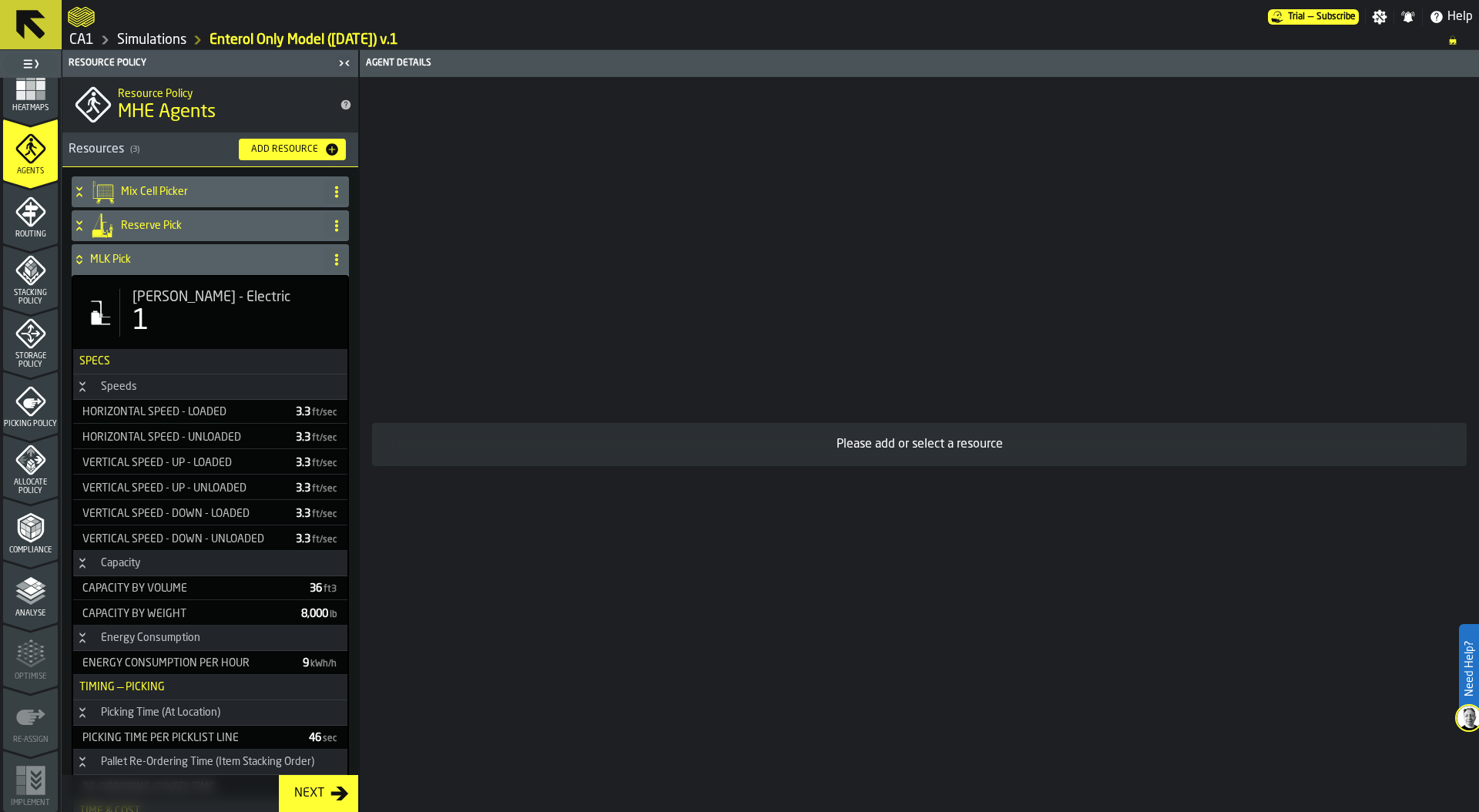
click at [197, 318] on div "1" at bounding box center [234, 321] width 202 height 30
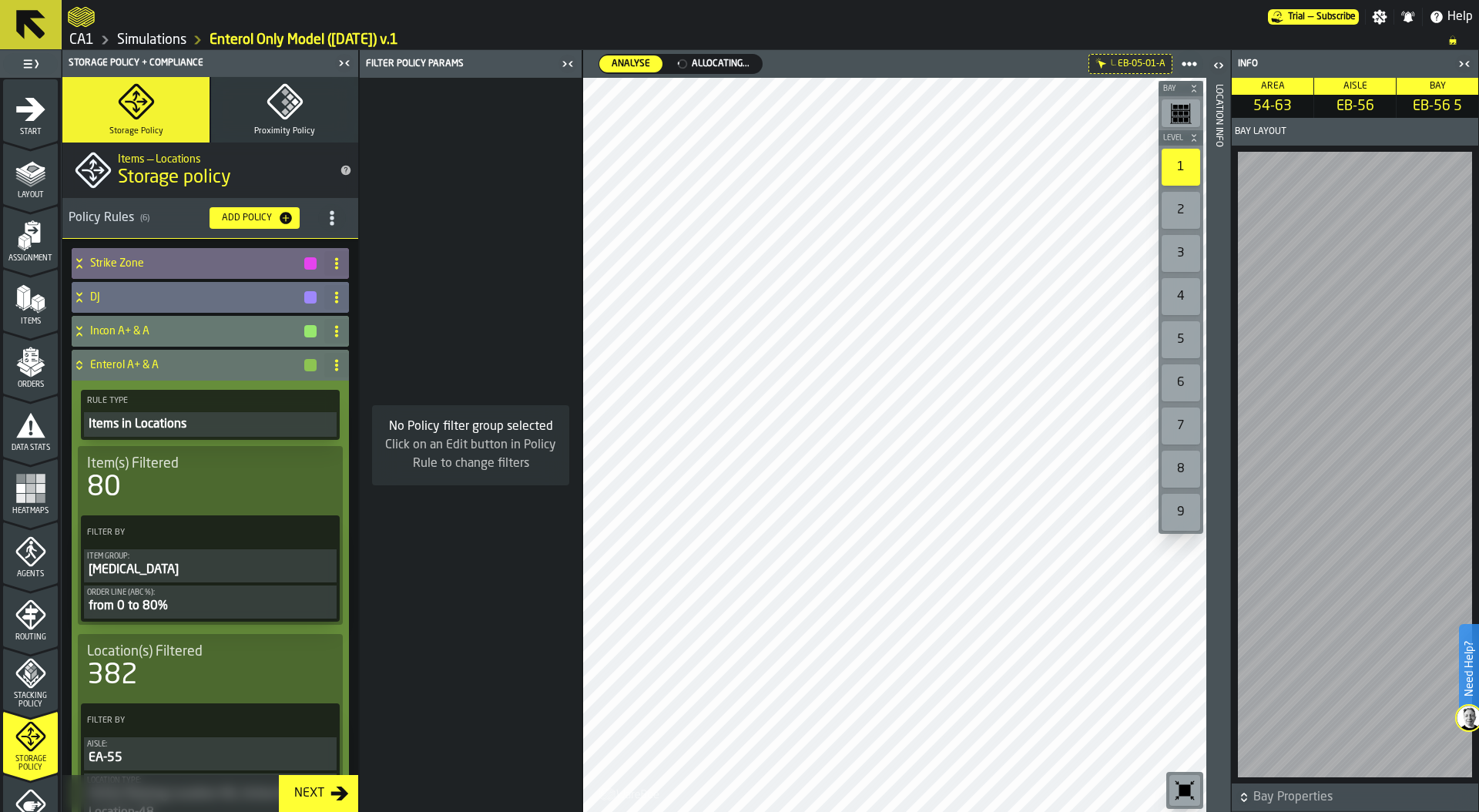
scroll to position [201, 0]
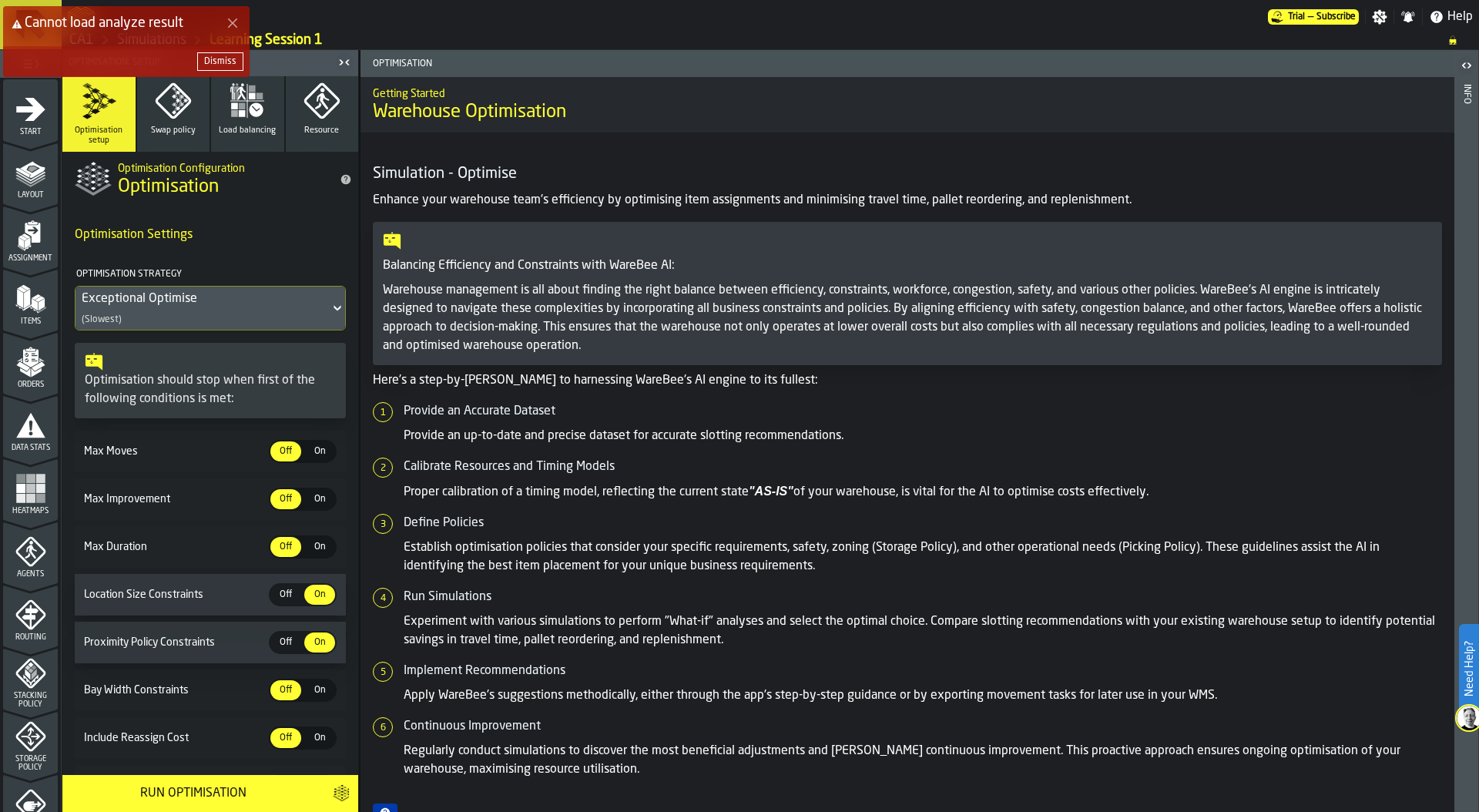
click at [211, 58] on div "Dismiss" at bounding box center [220, 61] width 32 height 10
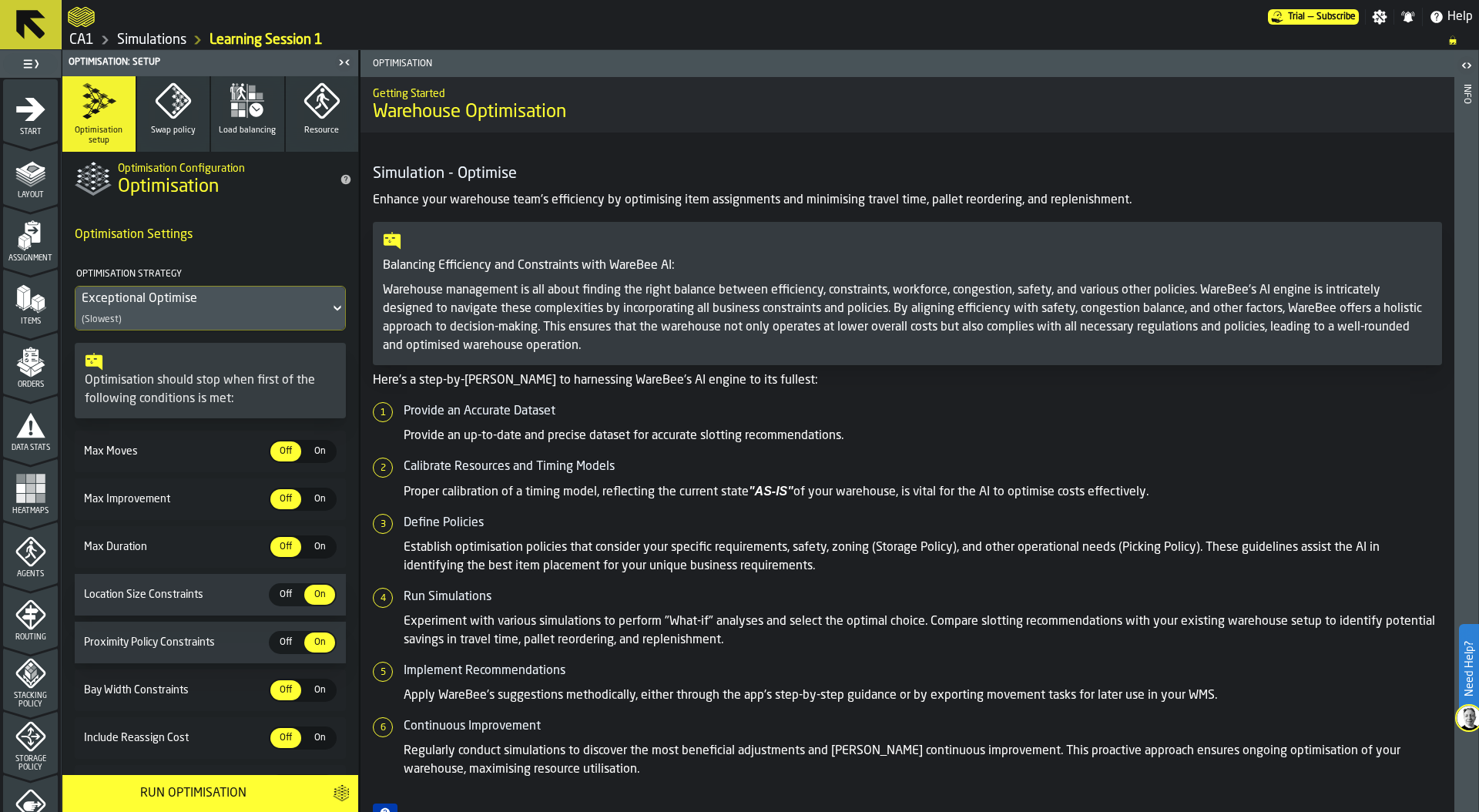
click at [148, 33] on link "Simulations" at bounding box center [152, 39] width 69 height 17
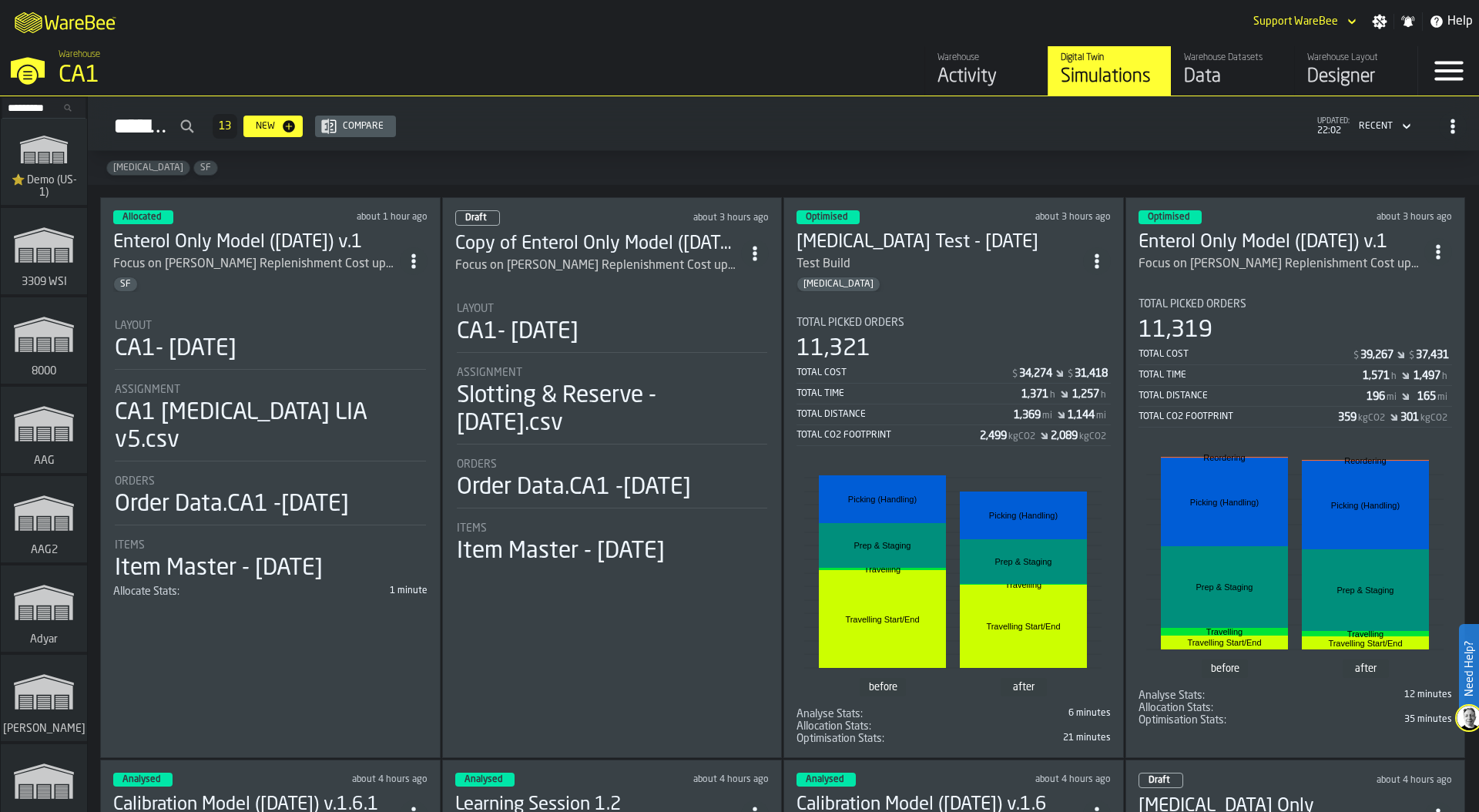
click at [82, 68] on div "CA1" at bounding box center [266, 75] width 416 height 28
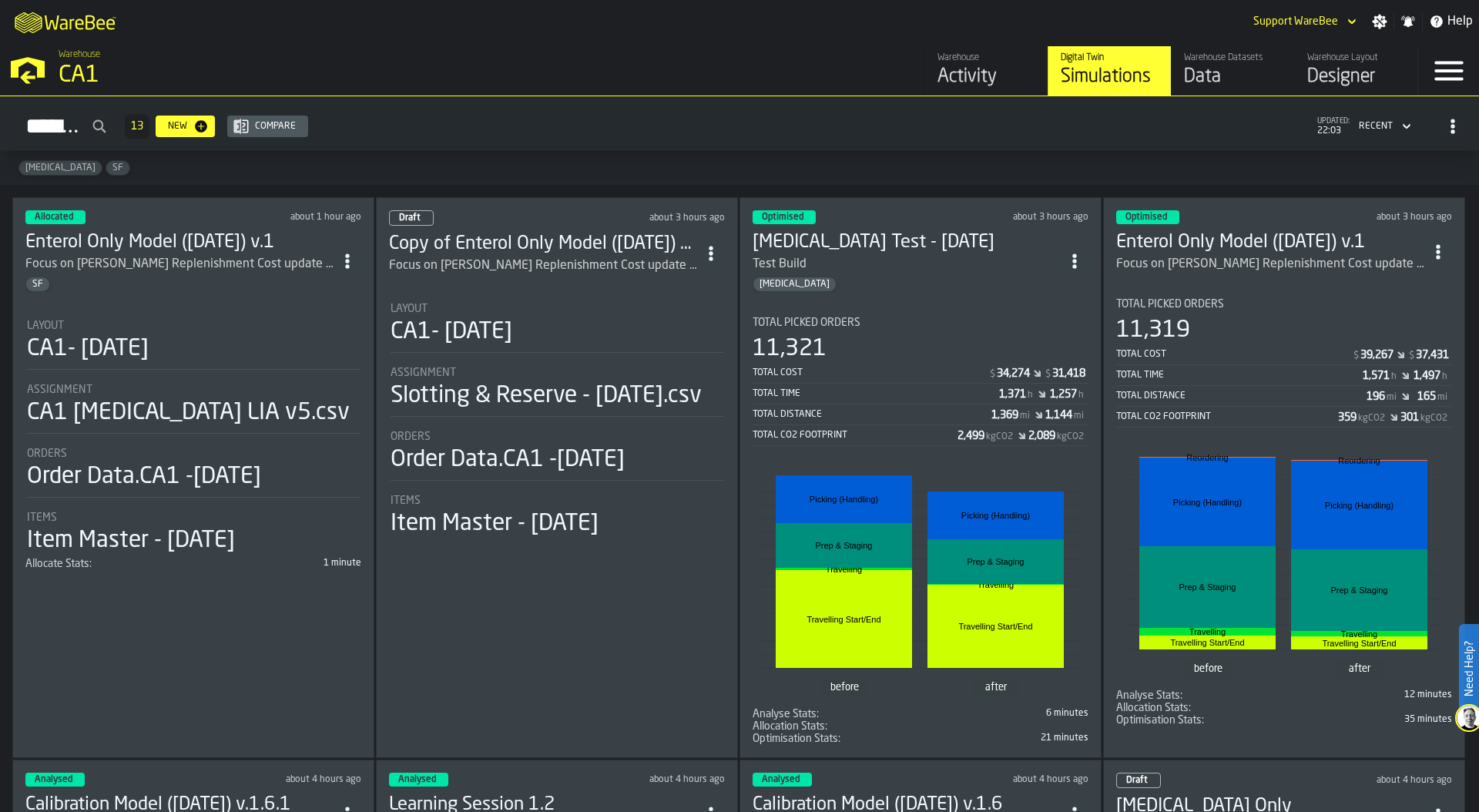
click at [160, 314] on li "Layout CA1- [DATE] Assignment CA1 [MEDICAL_DATA] LIA v5.csv Orders Order Data.C…" at bounding box center [193, 431] width 335 height 250
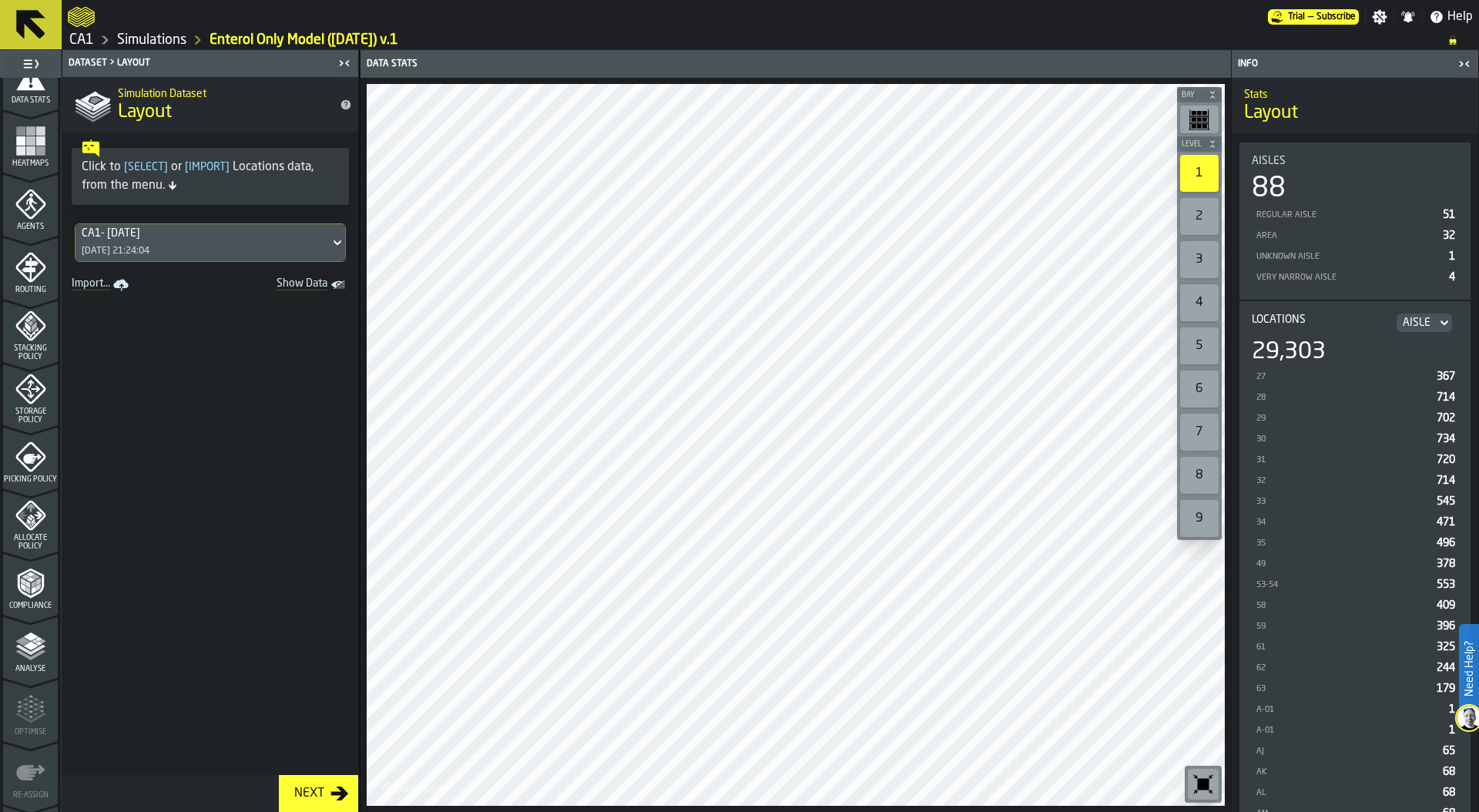
scroll to position [403, 0]
click at [21, 351] on div "Storage Policy" at bounding box center [30, 343] width 55 height 51
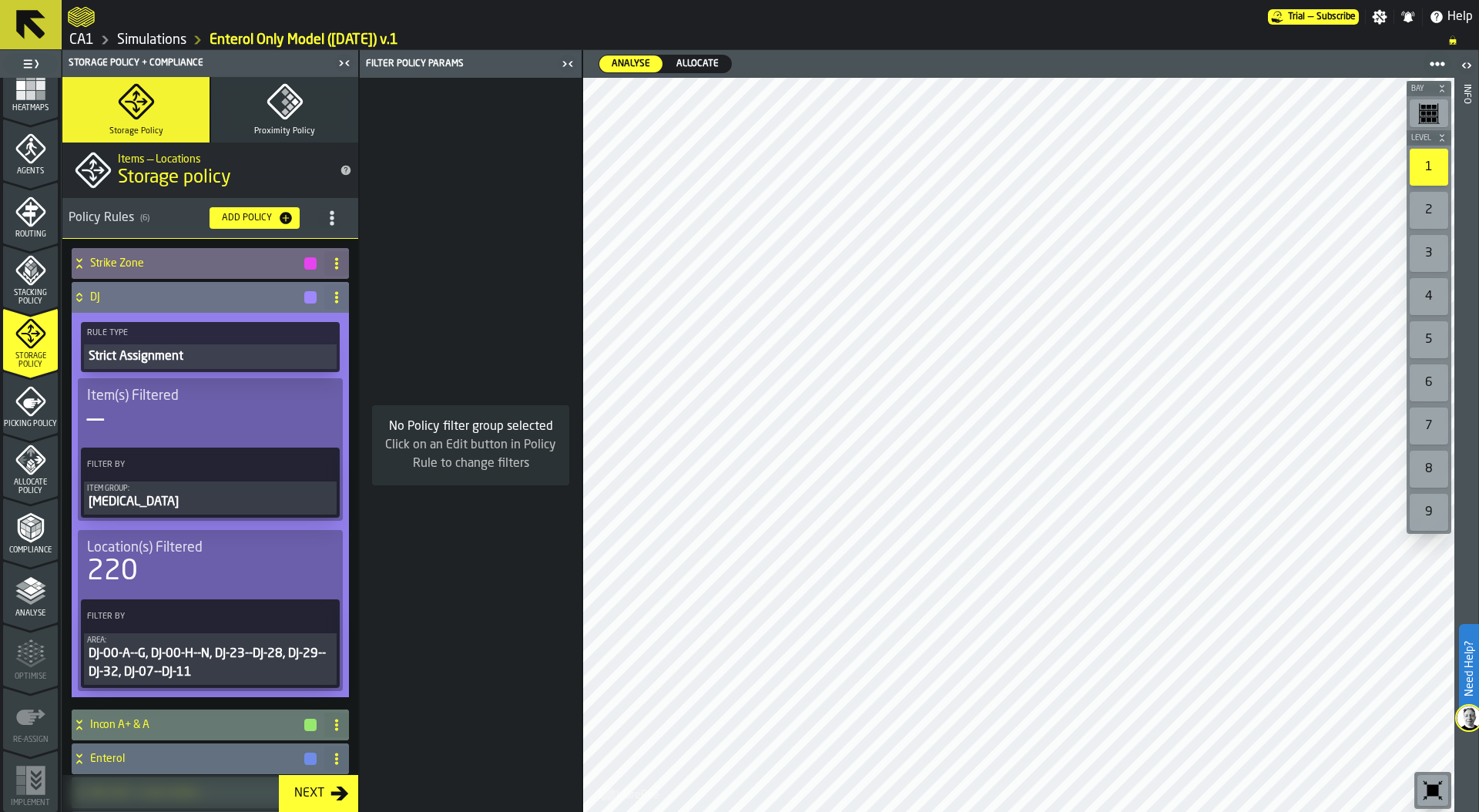
click at [83, 291] on icon at bounding box center [79, 297] width 15 height 12
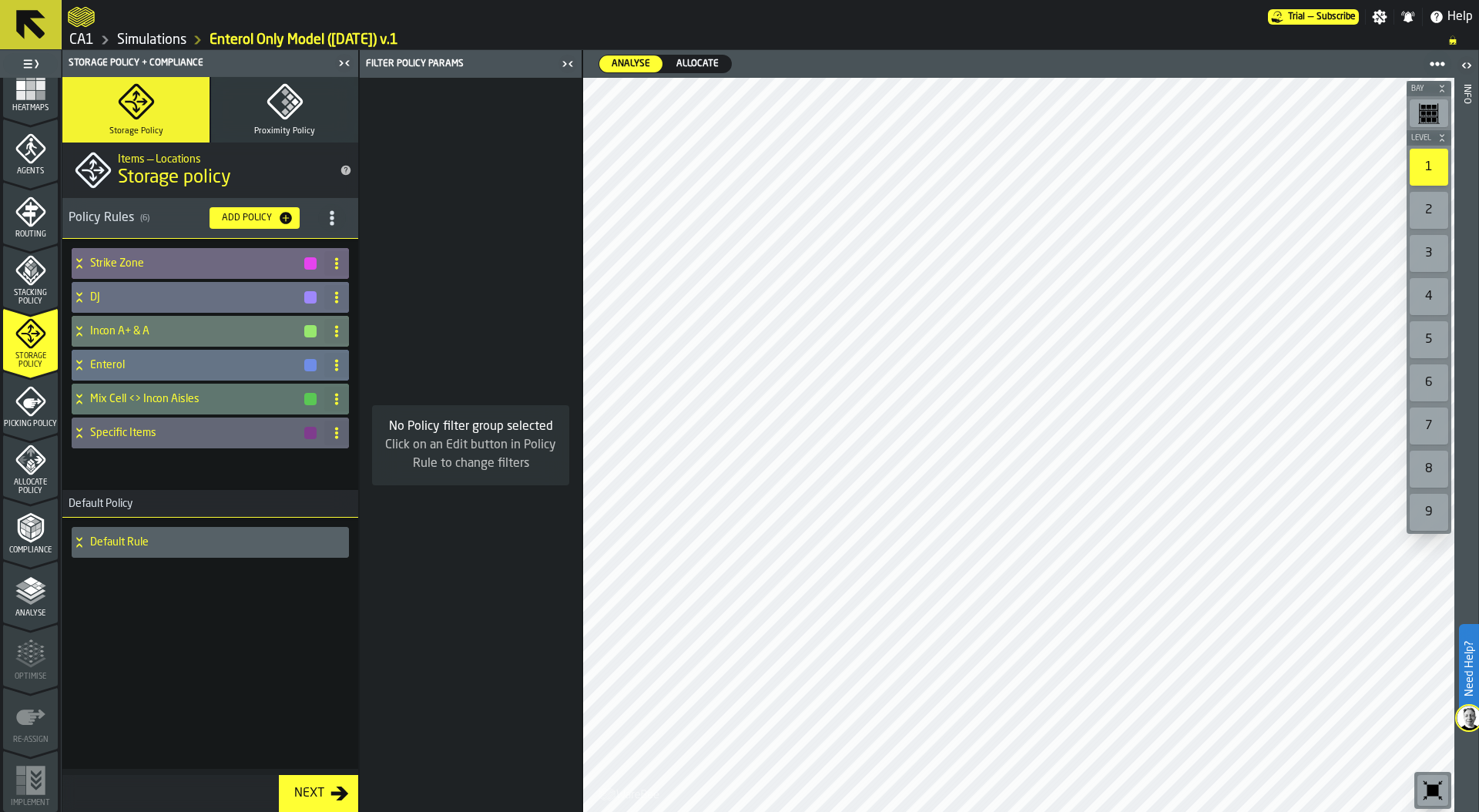
click at [79, 363] on icon at bounding box center [79, 361] width 6 height 4
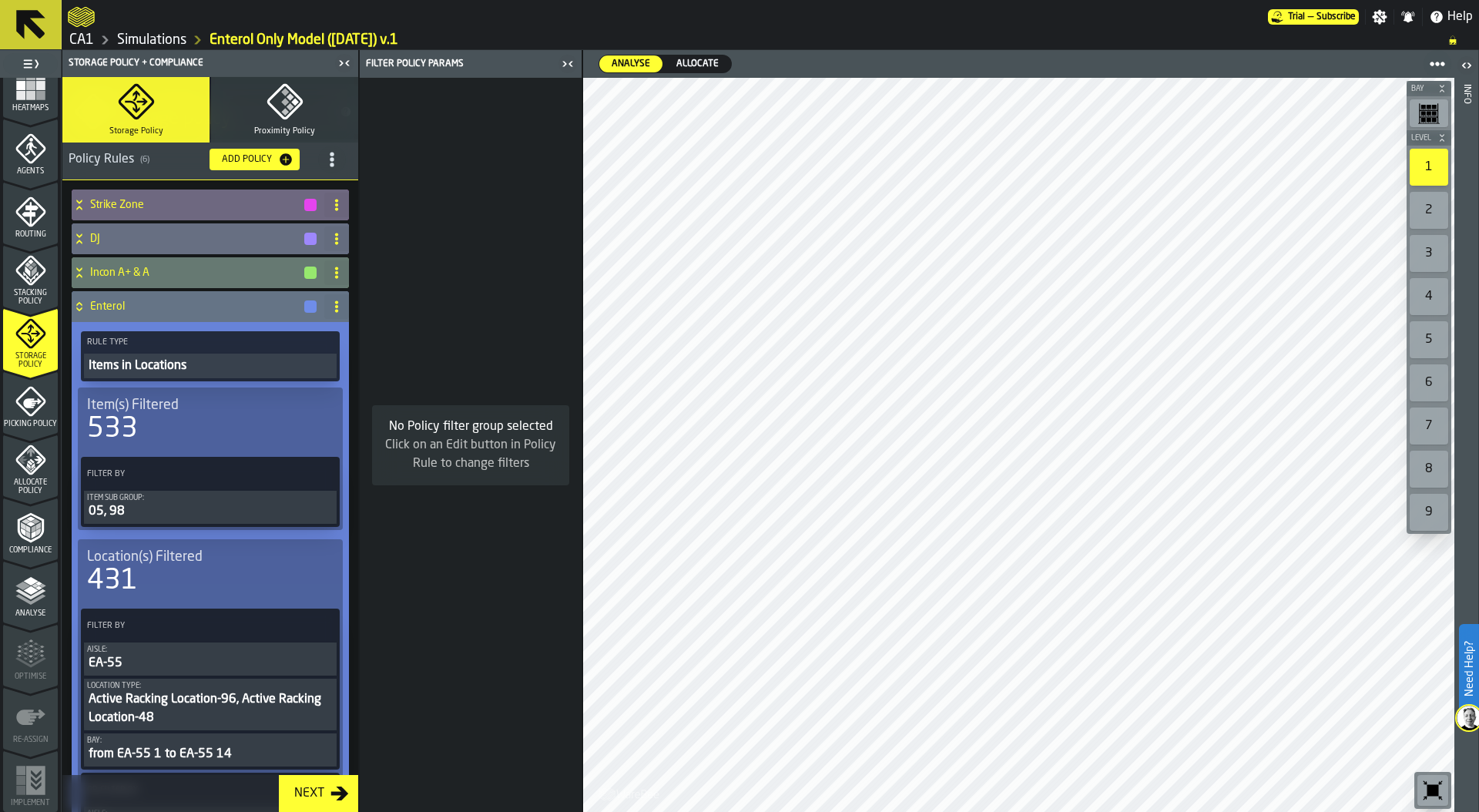
scroll to position [61, 0]
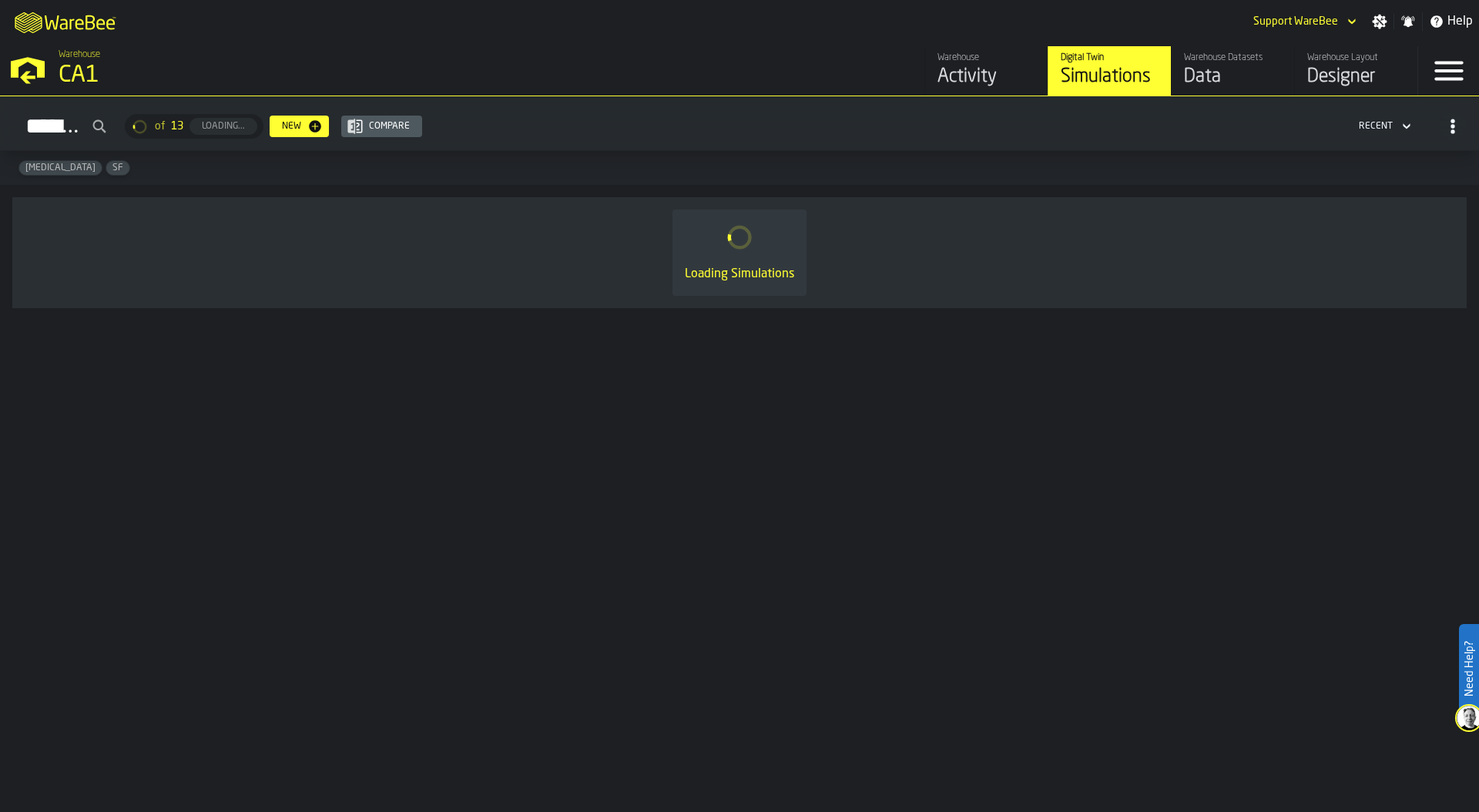
click at [76, 75] on div "CA1" at bounding box center [266, 75] width 416 height 28
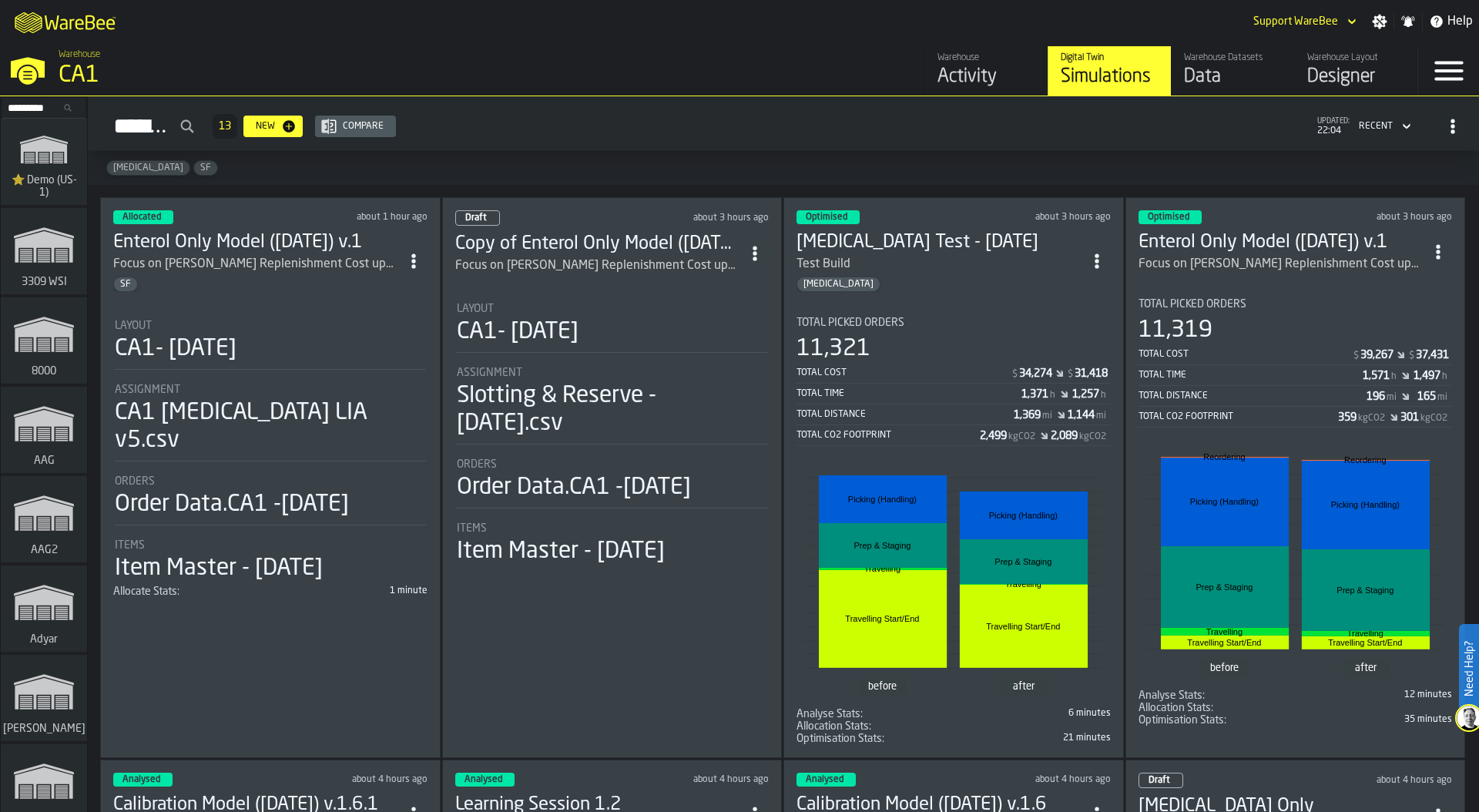
click at [28, 103] on input "Search..." at bounding box center [44, 108] width 80 height 17
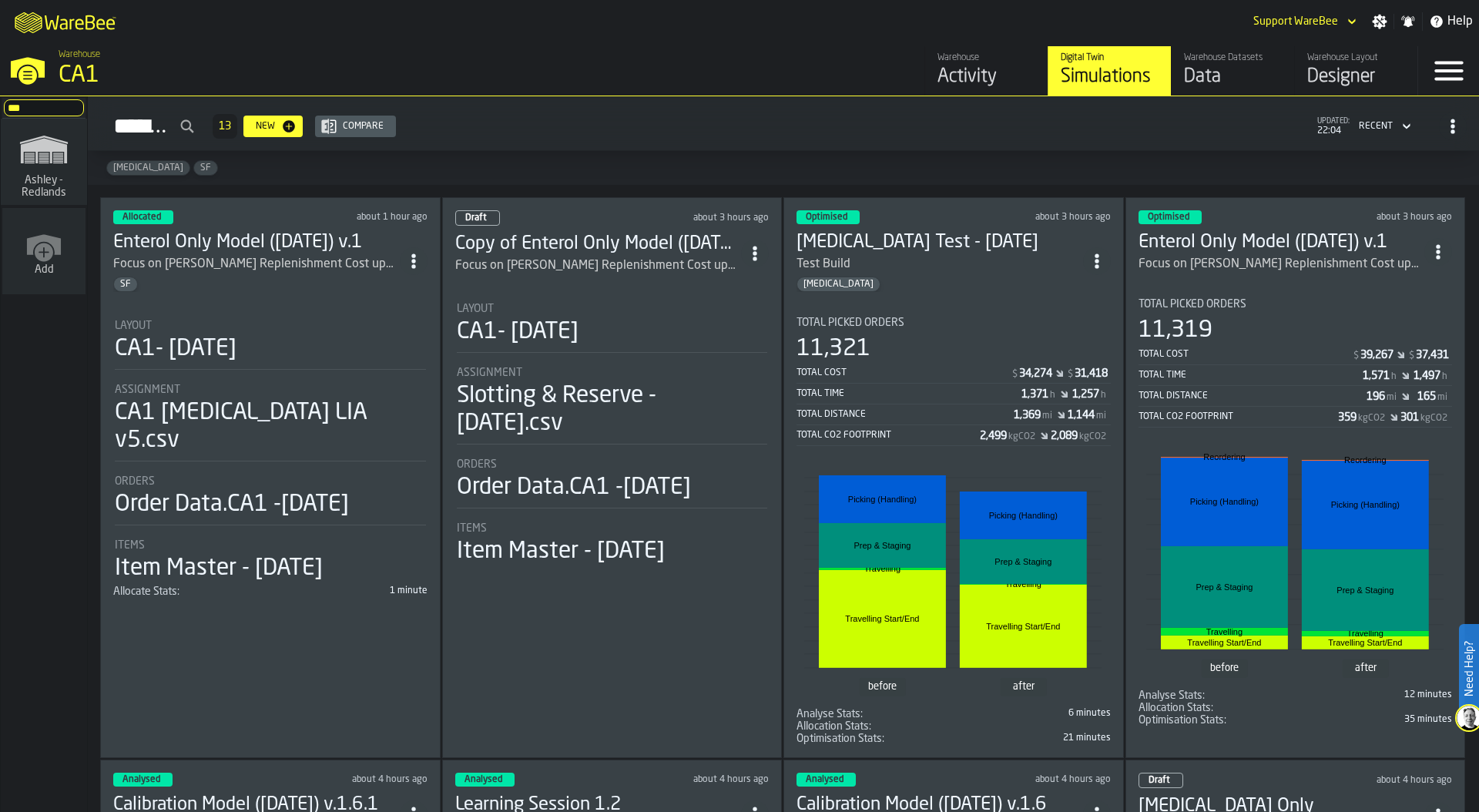
type input "***"
click at [37, 177] on span "Ashley - Redlands" at bounding box center [44, 186] width 74 height 25
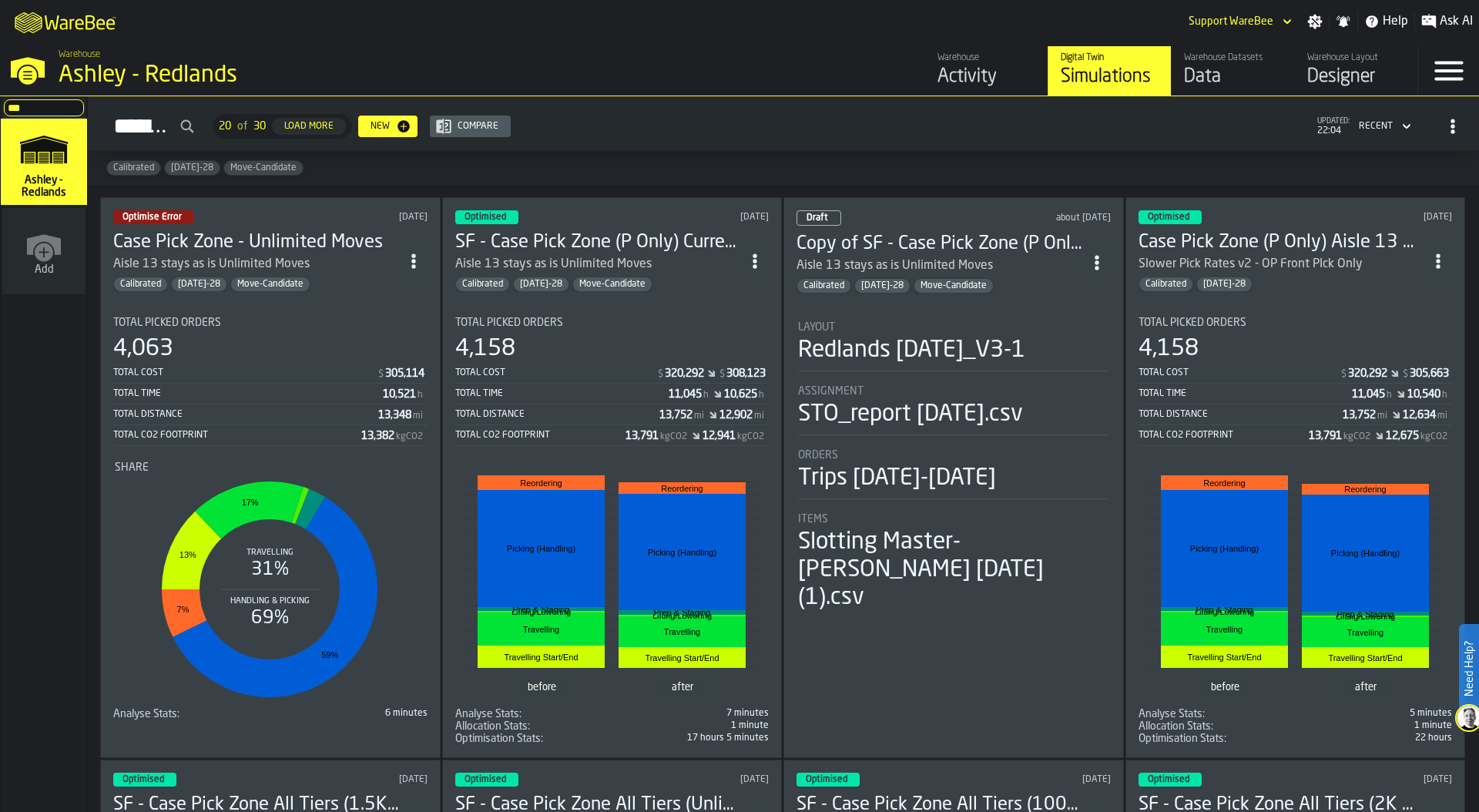
click at [286, 355] on div "4,063" at bounding box center [270, 349] width 315 height 28
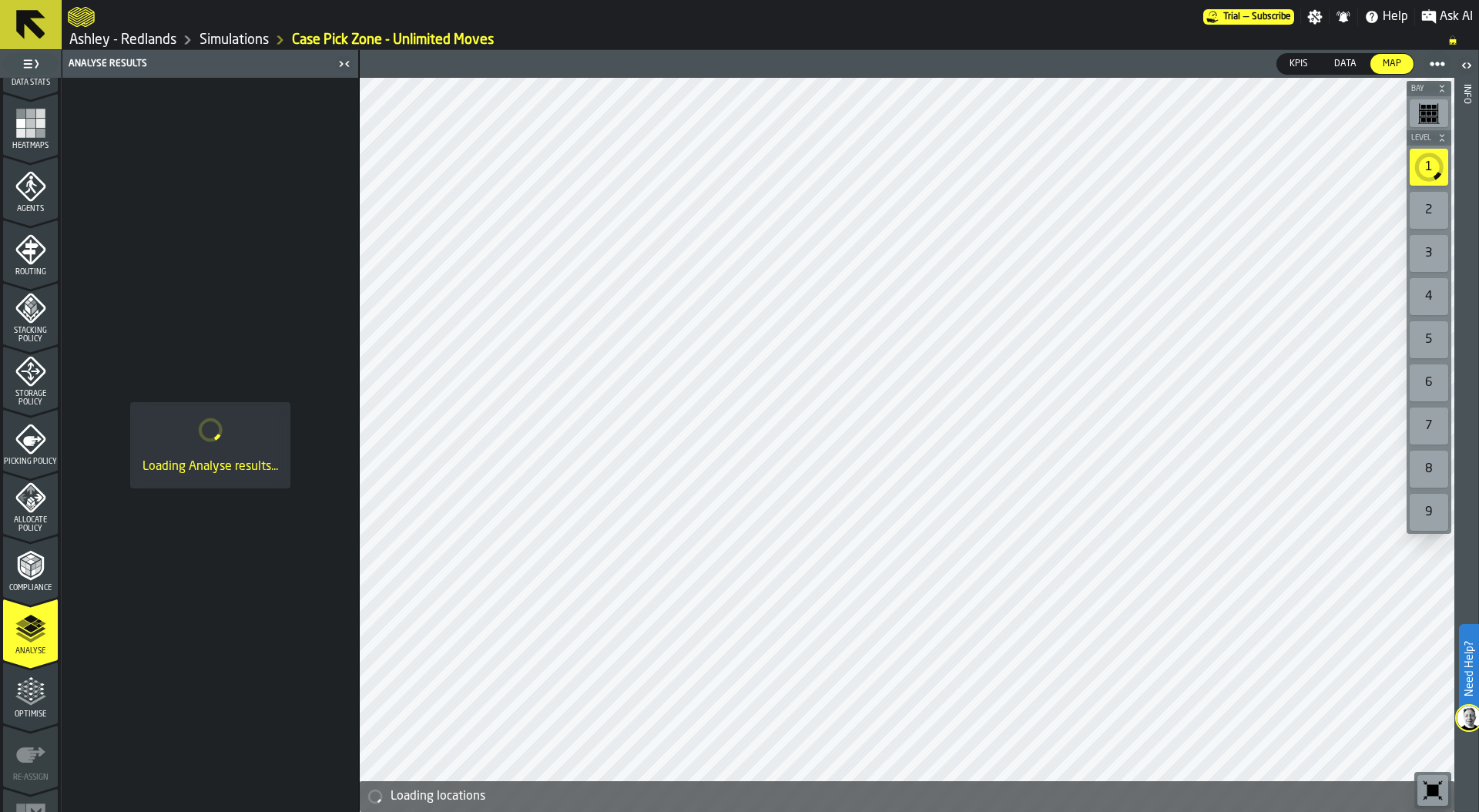
scroll to position [403, 0]
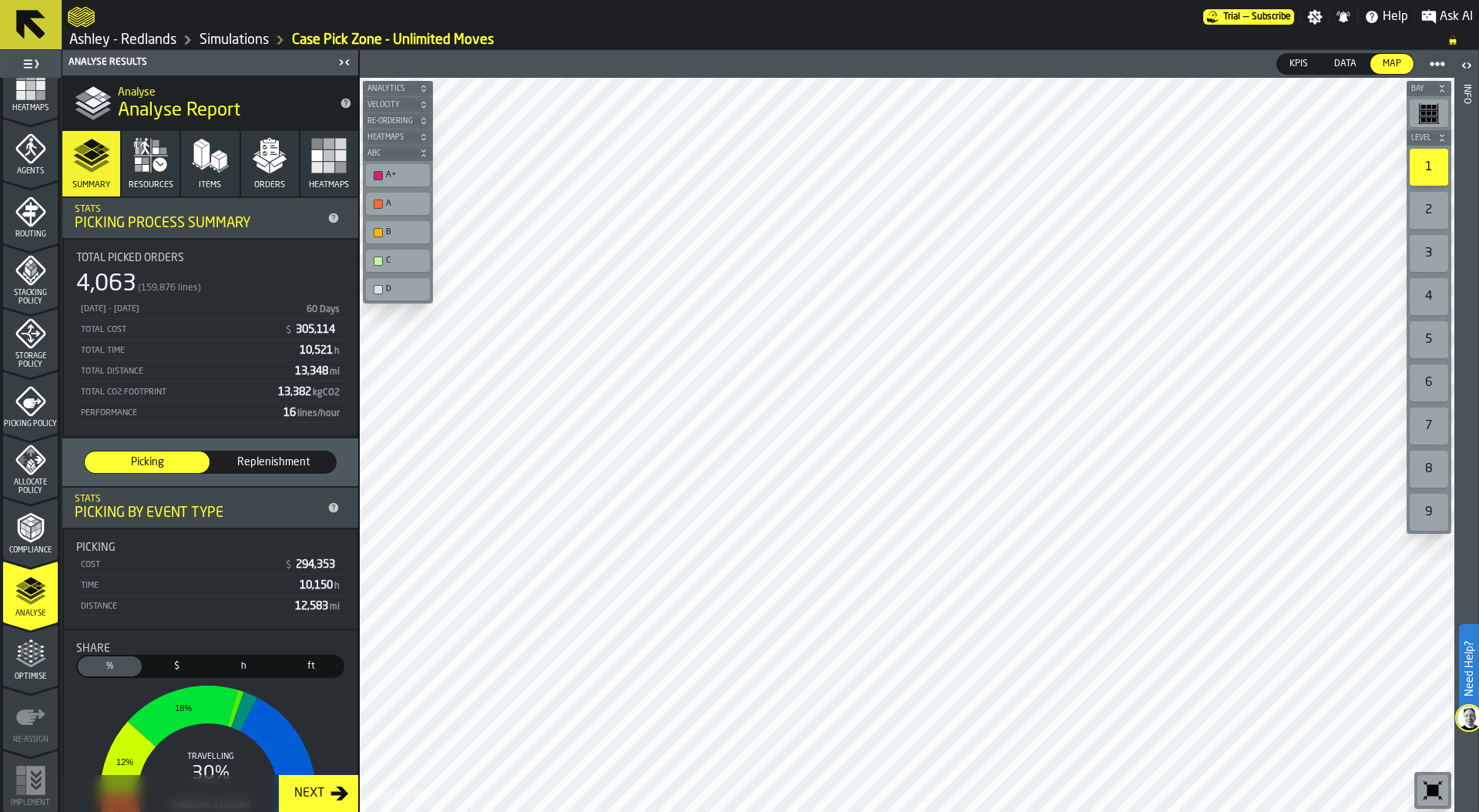
click at [30, 663] on icon "menu Optimise" at bounding box center [30, 662] width 30 height 10
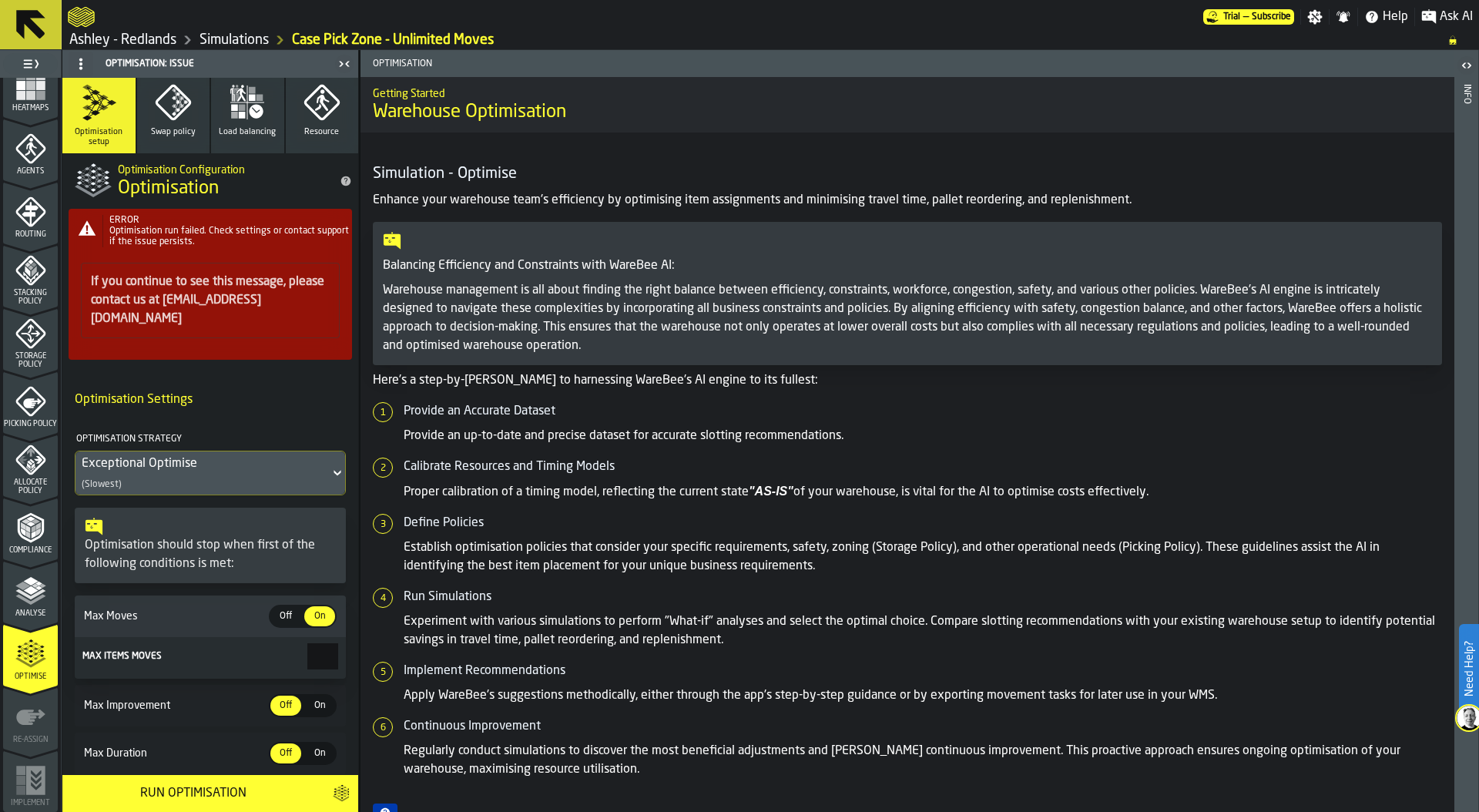
click at [26, 602] on polyline "menu Analyse" at bounding box center [30, 599] width 30 height 10
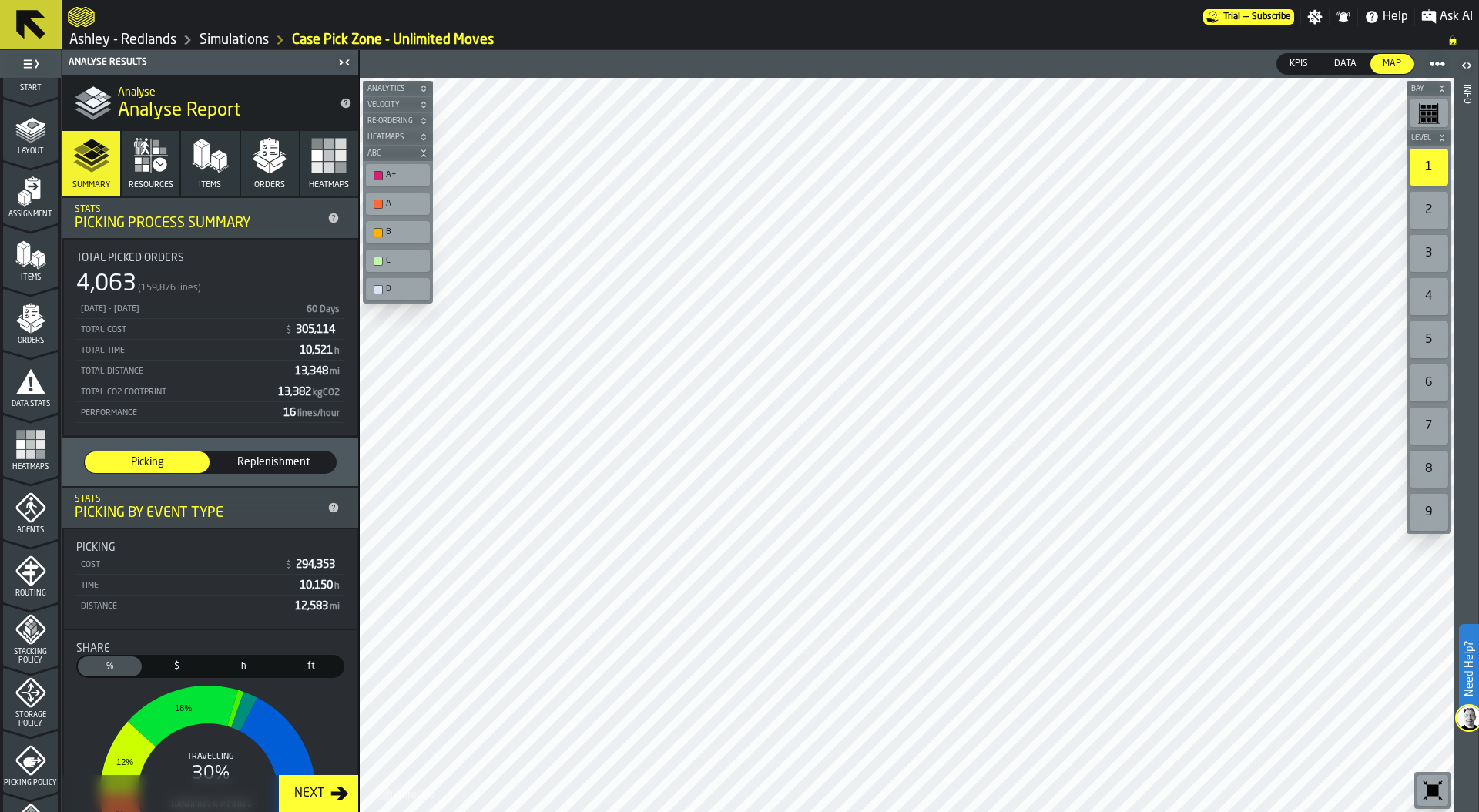
scroll to position [0, 0]
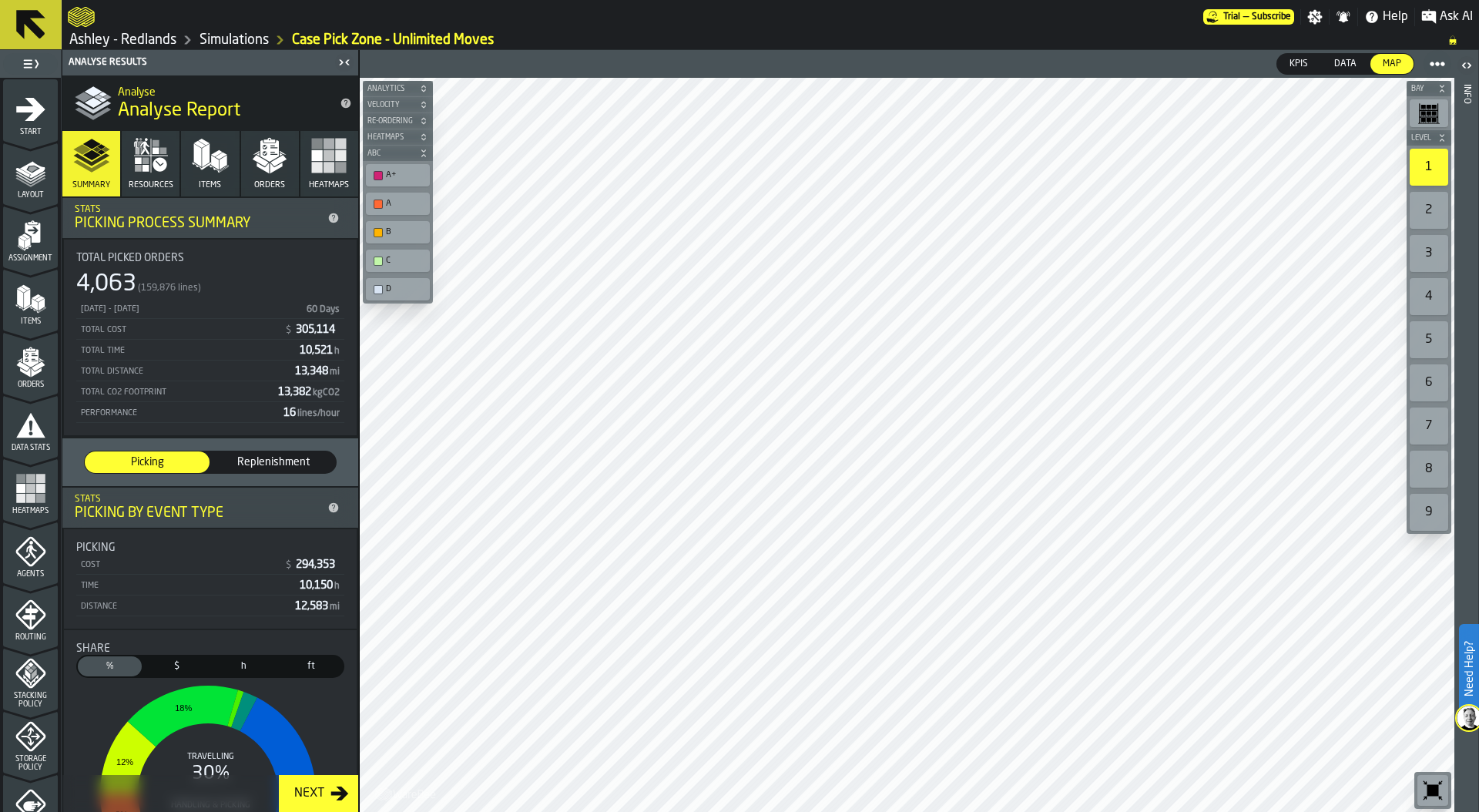
click at [31, 240] on icon "menu Assignment" at bounding box center [32, 232] width 15 height 20
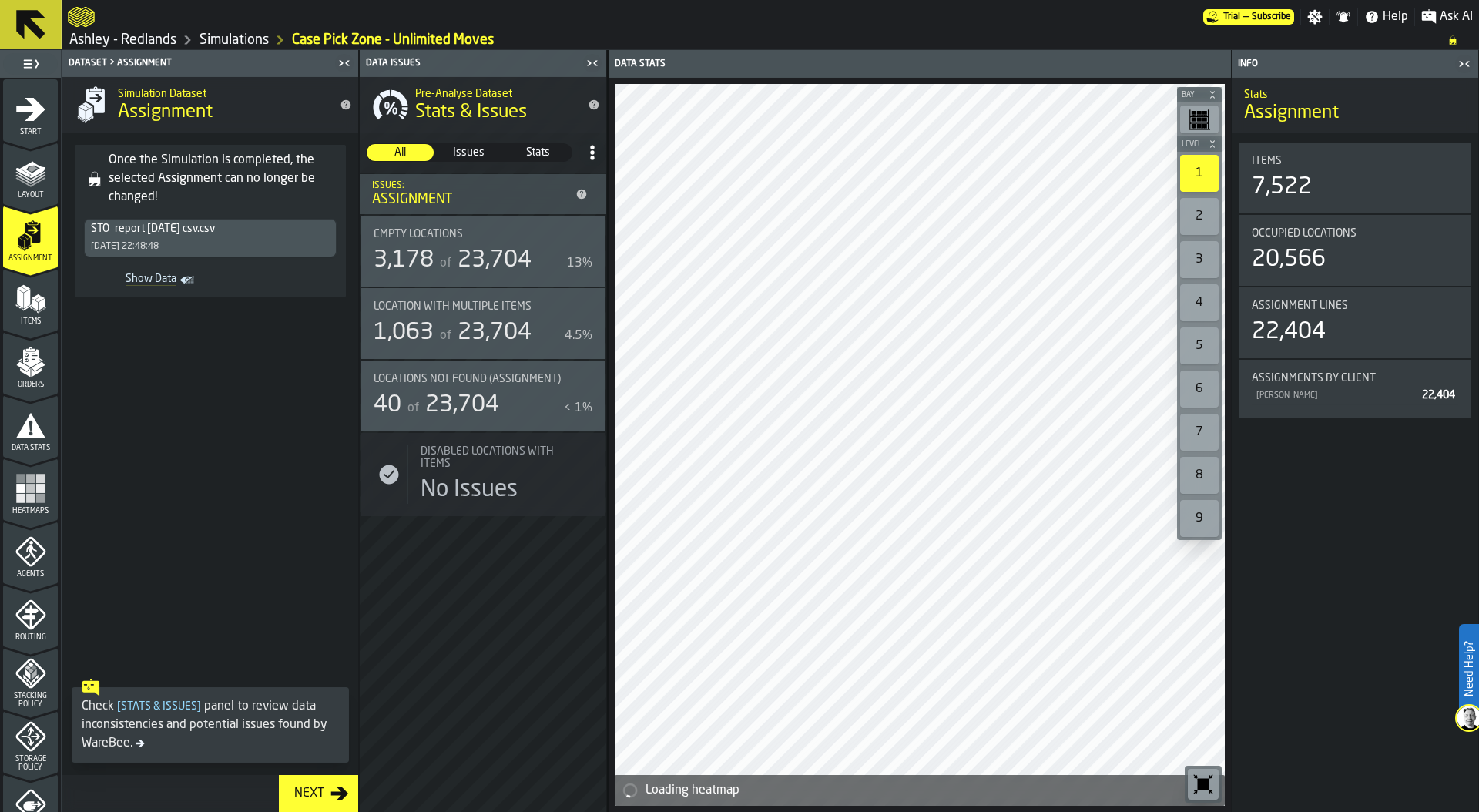
click at [31, 308] on polygon "menu Items" at bounding box center [34, 310] width 8 height 6
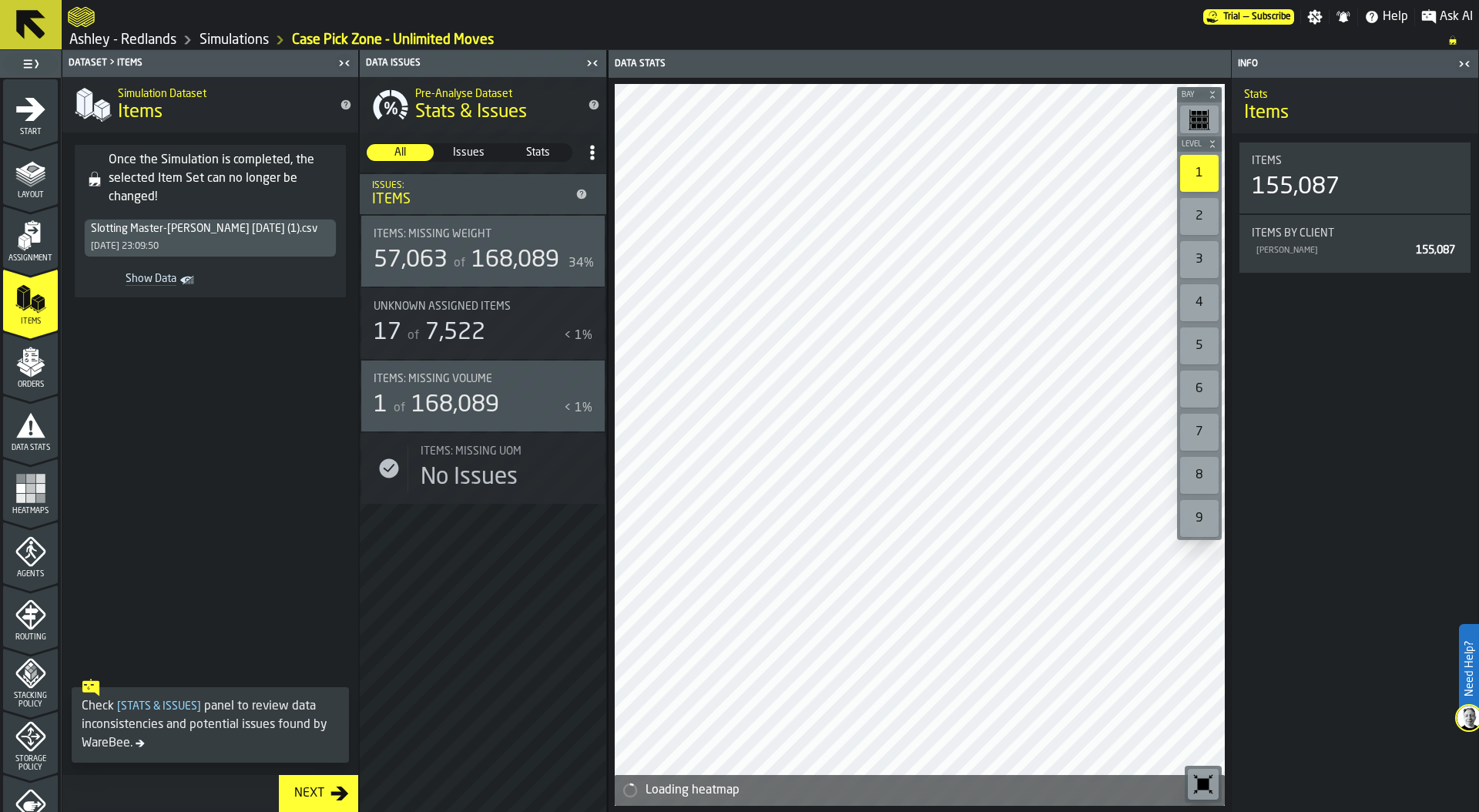
click at [20, 373] on icon "menu Orders" at bounding box center [30, 362] width 30 height 30
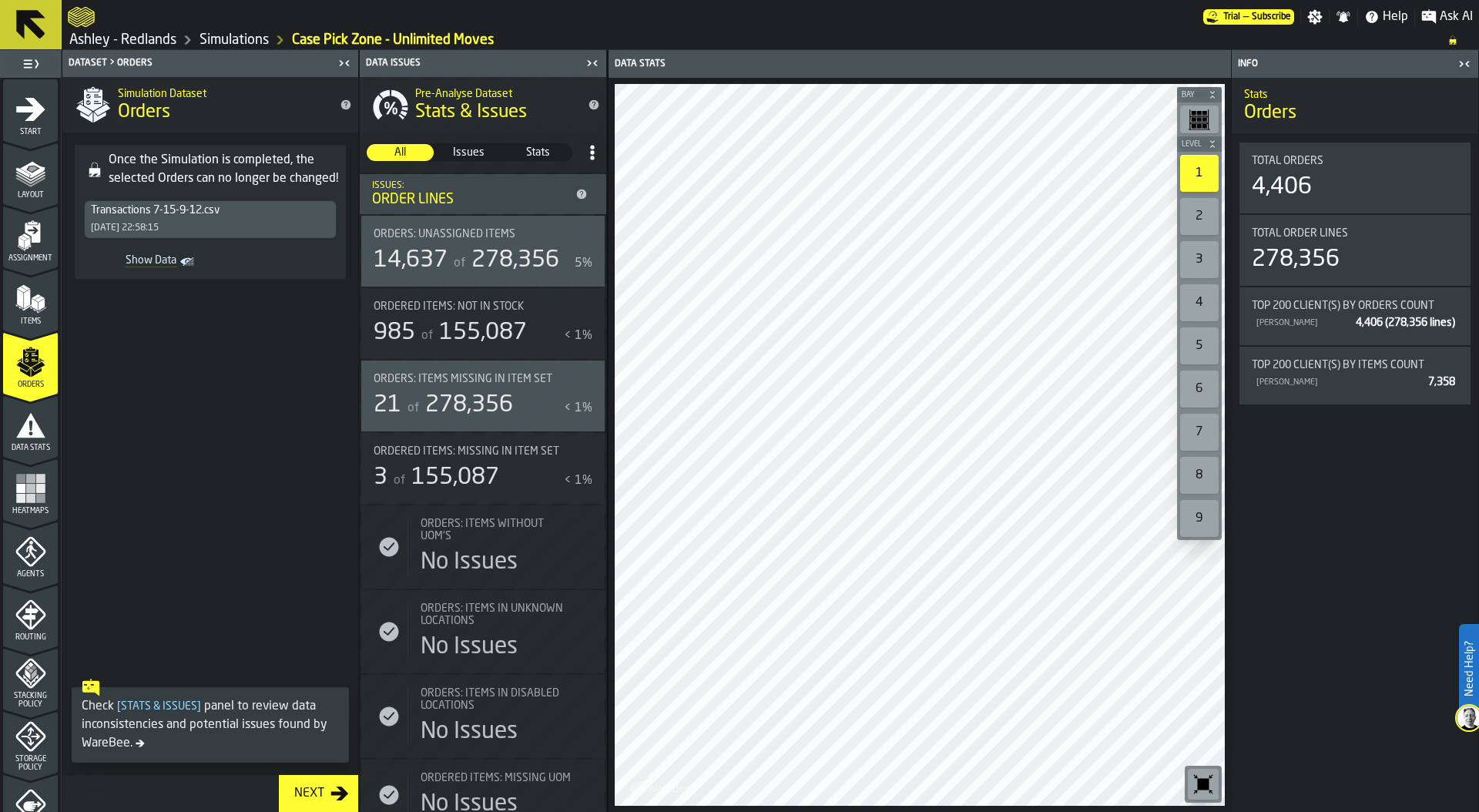
click at [220, 47] on link "Simulations" at bounding box center [234, 39] width 69 height 17
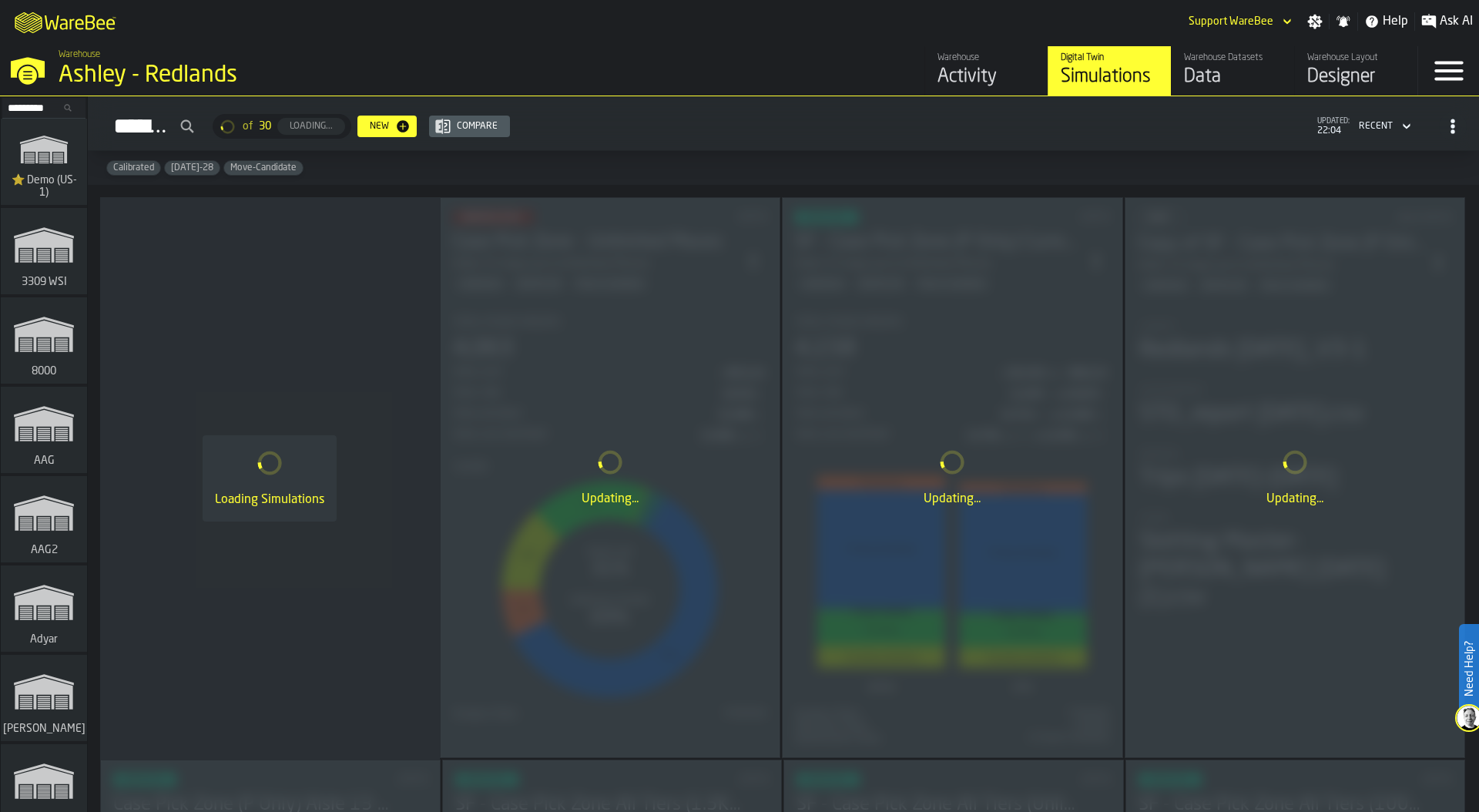
click at [1236, 67] on div "Data" at bounding box center [1233, 77] width 98 height 25
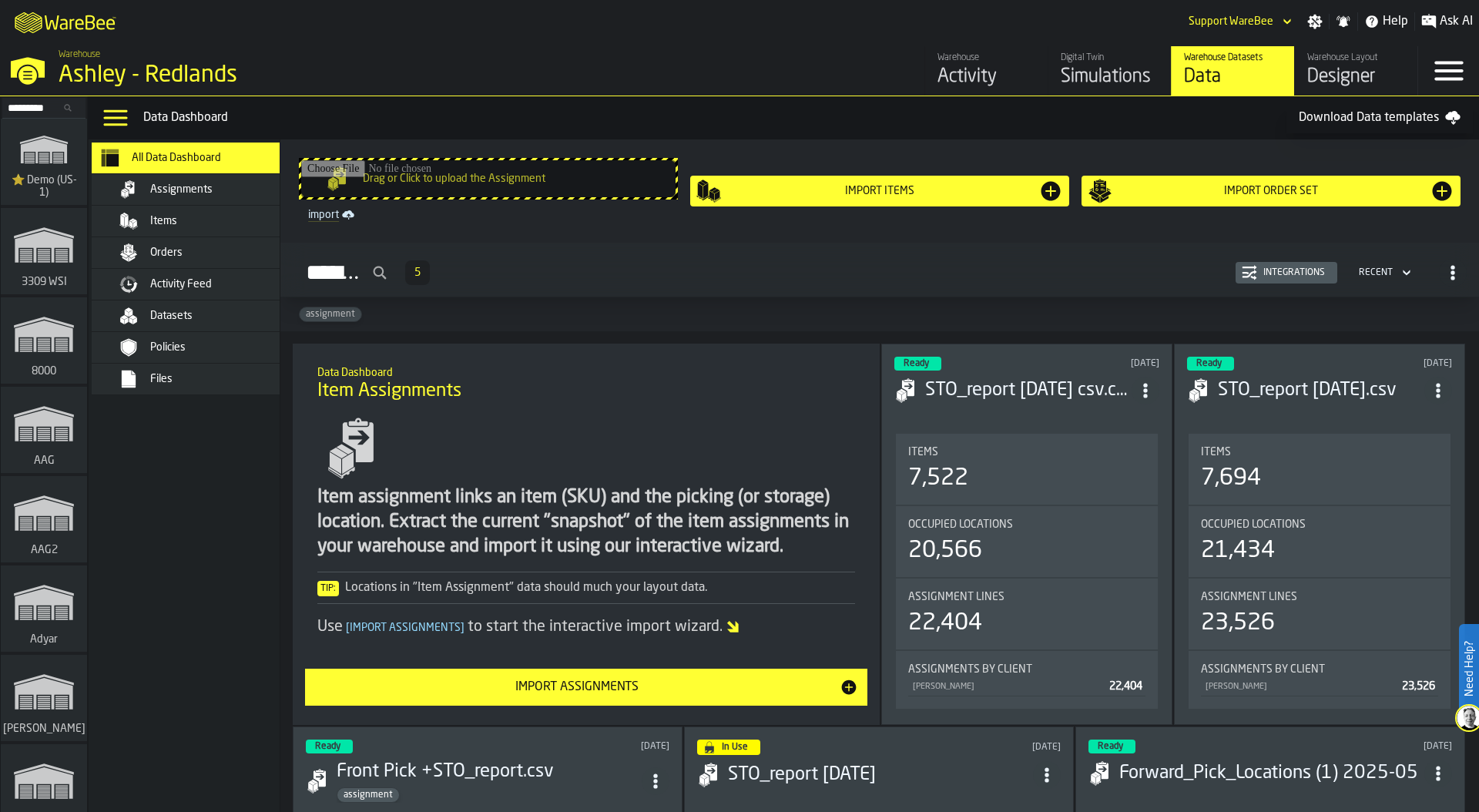
click at [189, 221] on div "Items" at bounding box center [226, 221] width 151 height 12
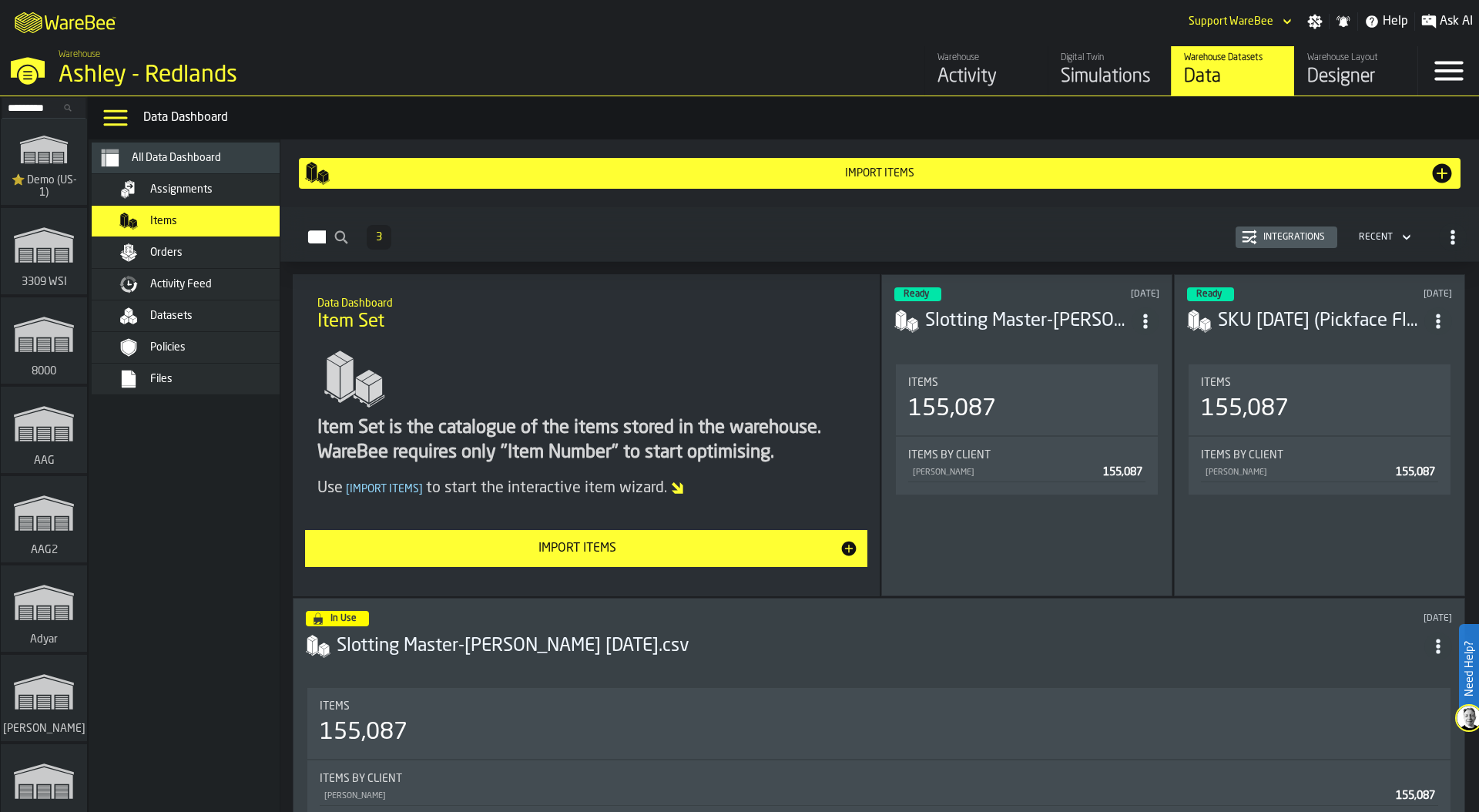
click at [1273, 235] on div "Integrations" at bounding box center [1294, 237] width 74 height 10
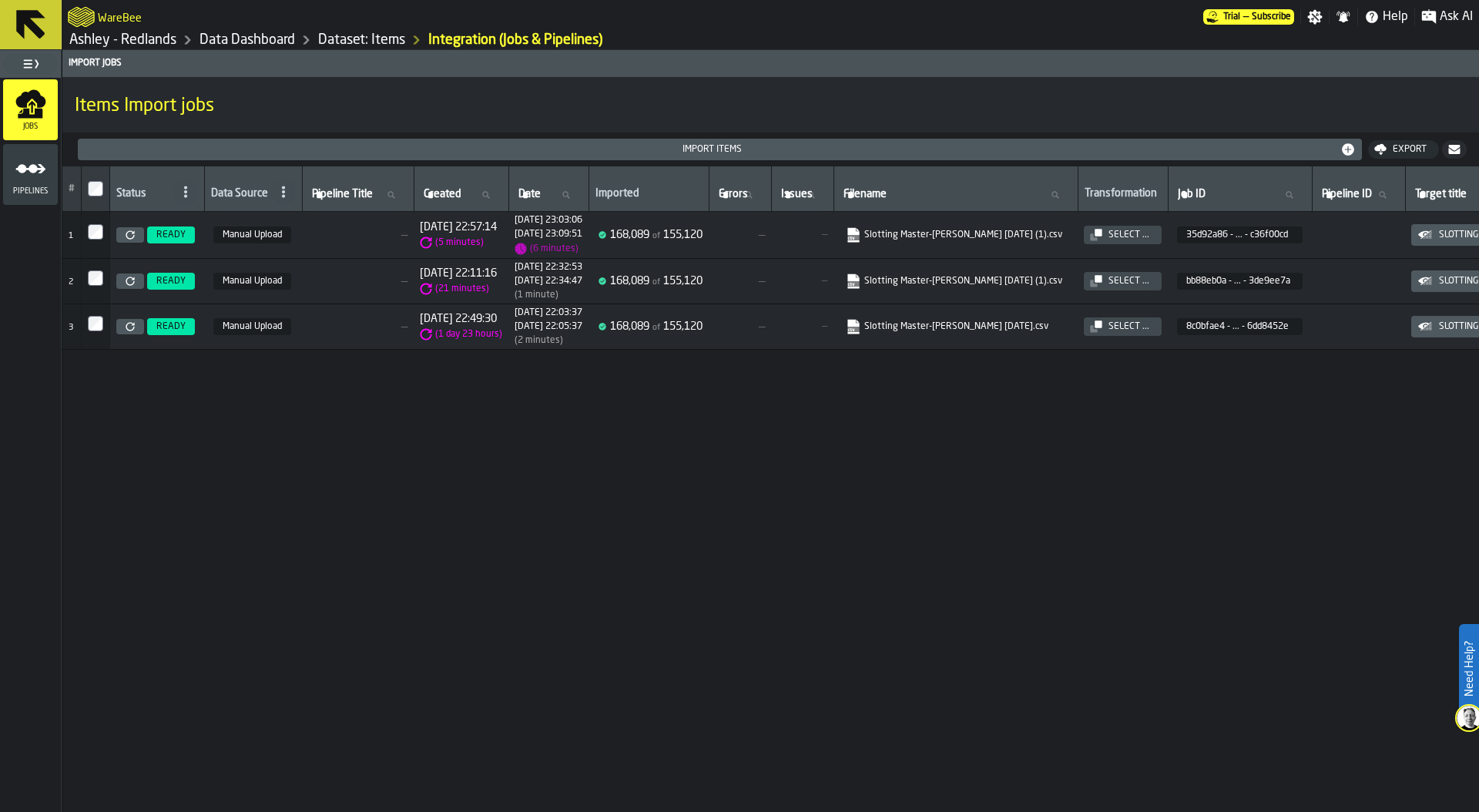
click at [280, 44] on link "Data Dashboard" at bounding box center [247, 39] width 95 height 17
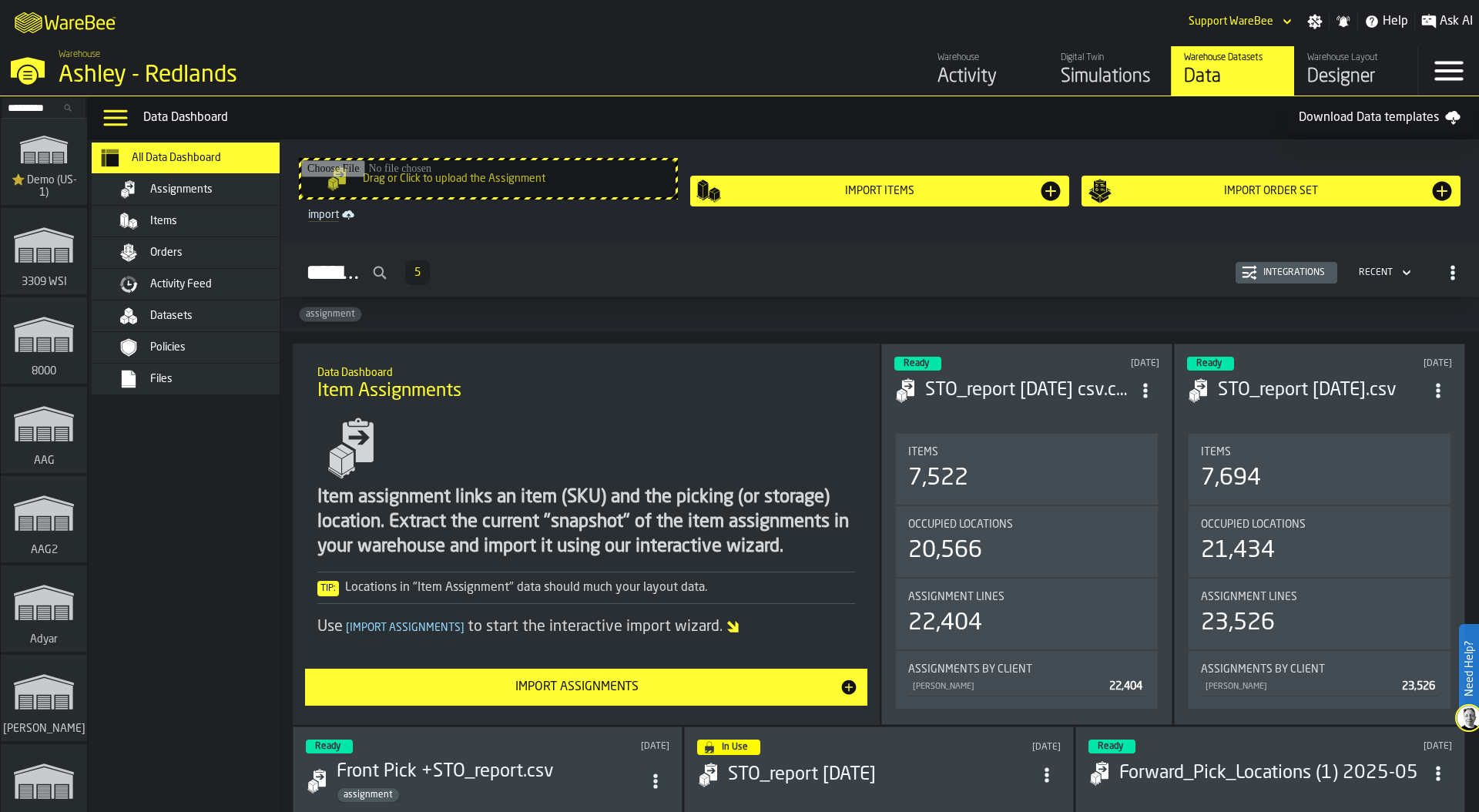
click at [108, 73] on div "Ashley - Redlands" at bounding box center [266, 75] width 416 height 28
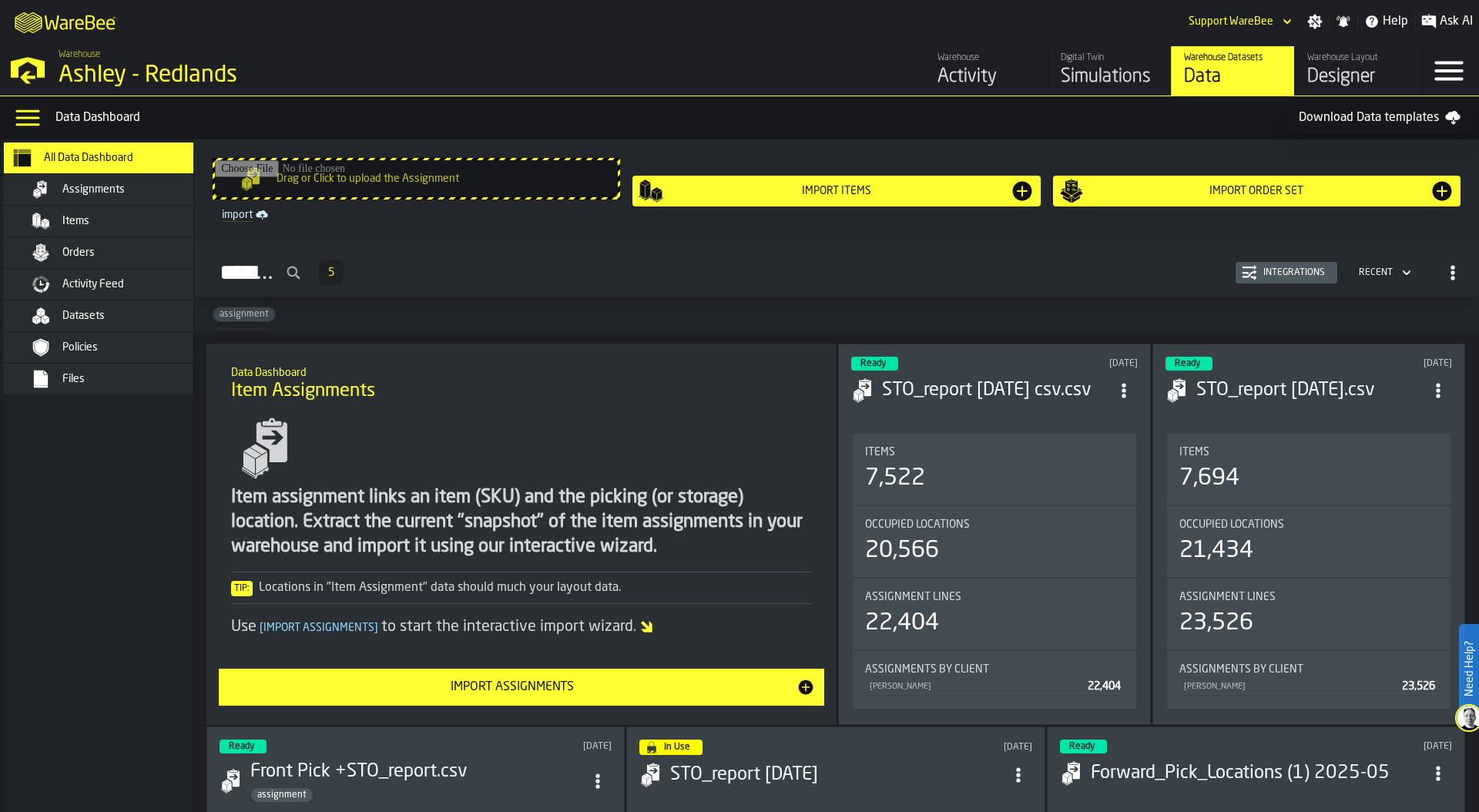
click at [447, 179] on input "Drag or Click to upload the Assignment" at bounding box center [416, 179] width 403 height 37
click at [87, 222] on span "Items" at bounding box center [76, 221] width 27 height 12
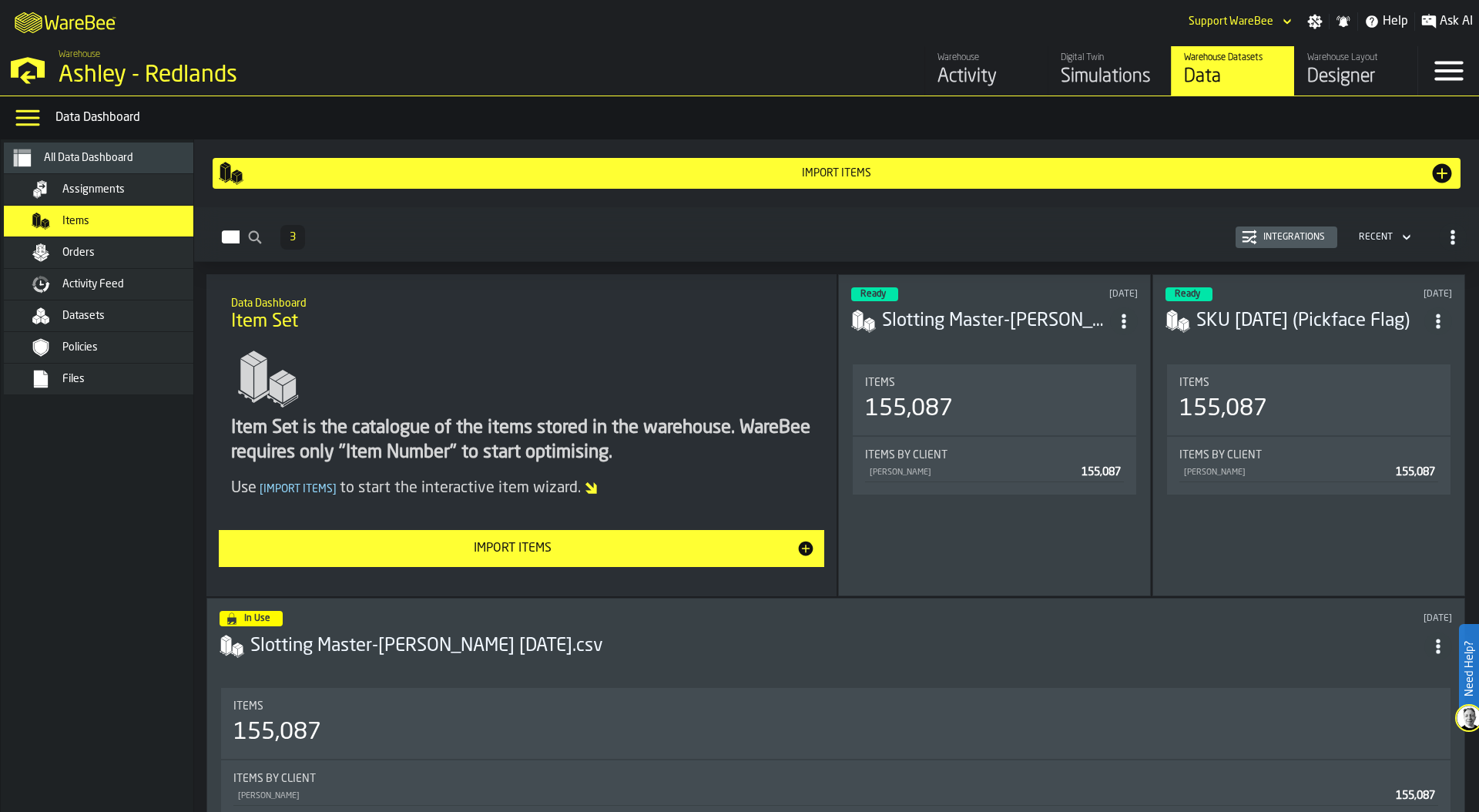
click at [1286, 237] on div "Integrations" at bounding box center [1294, 237] width 74 height 10
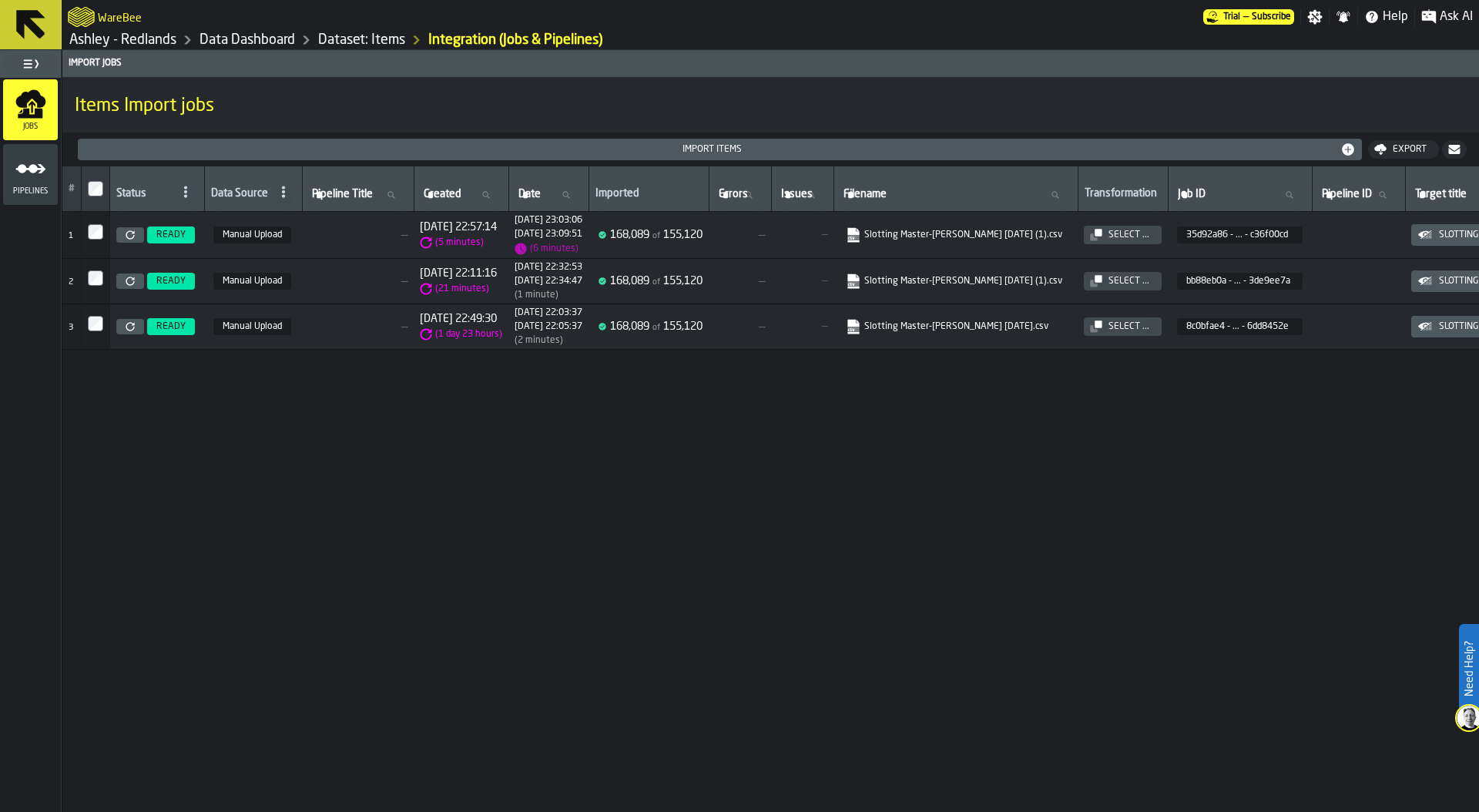
click at [271, 39] on link "Data Dashboard" at bounding box center [247, 39] width 95 height 17
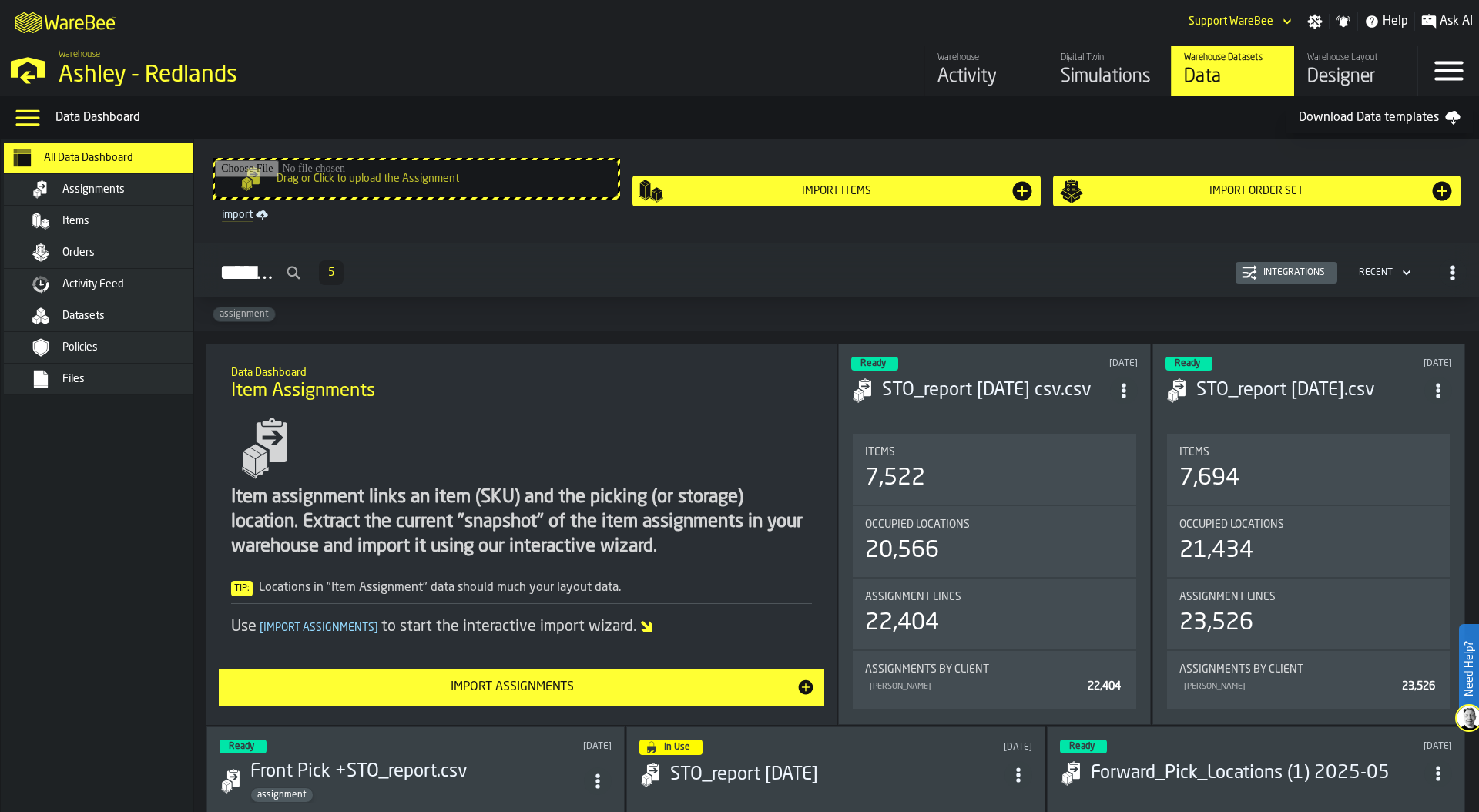
click at [109, 221] on div "Items" at bounding box center [138, 221] width 151 height 12
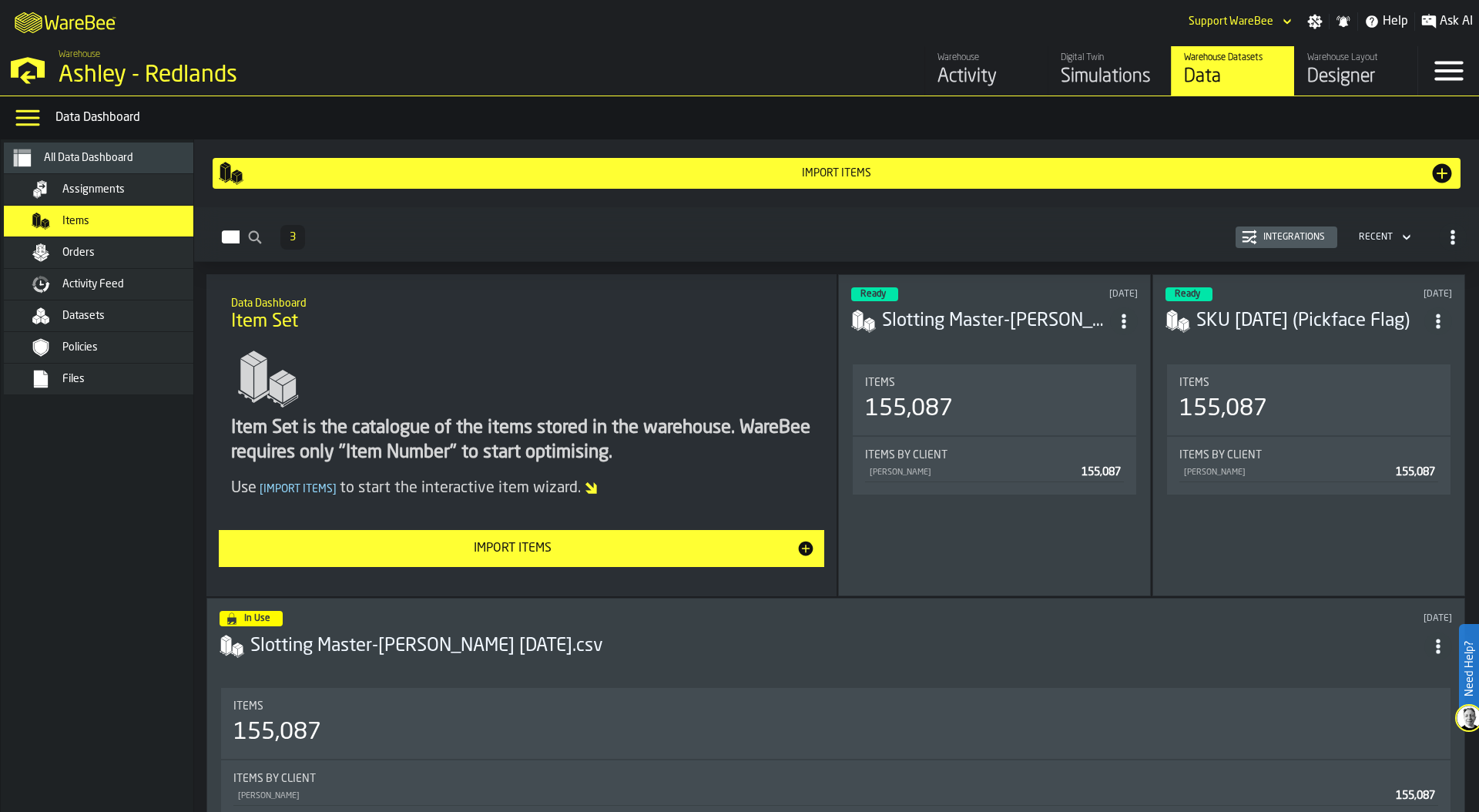
click at [1294, 236] on div "Integrations" at bounding box center [1294, 237] width 74 height 10
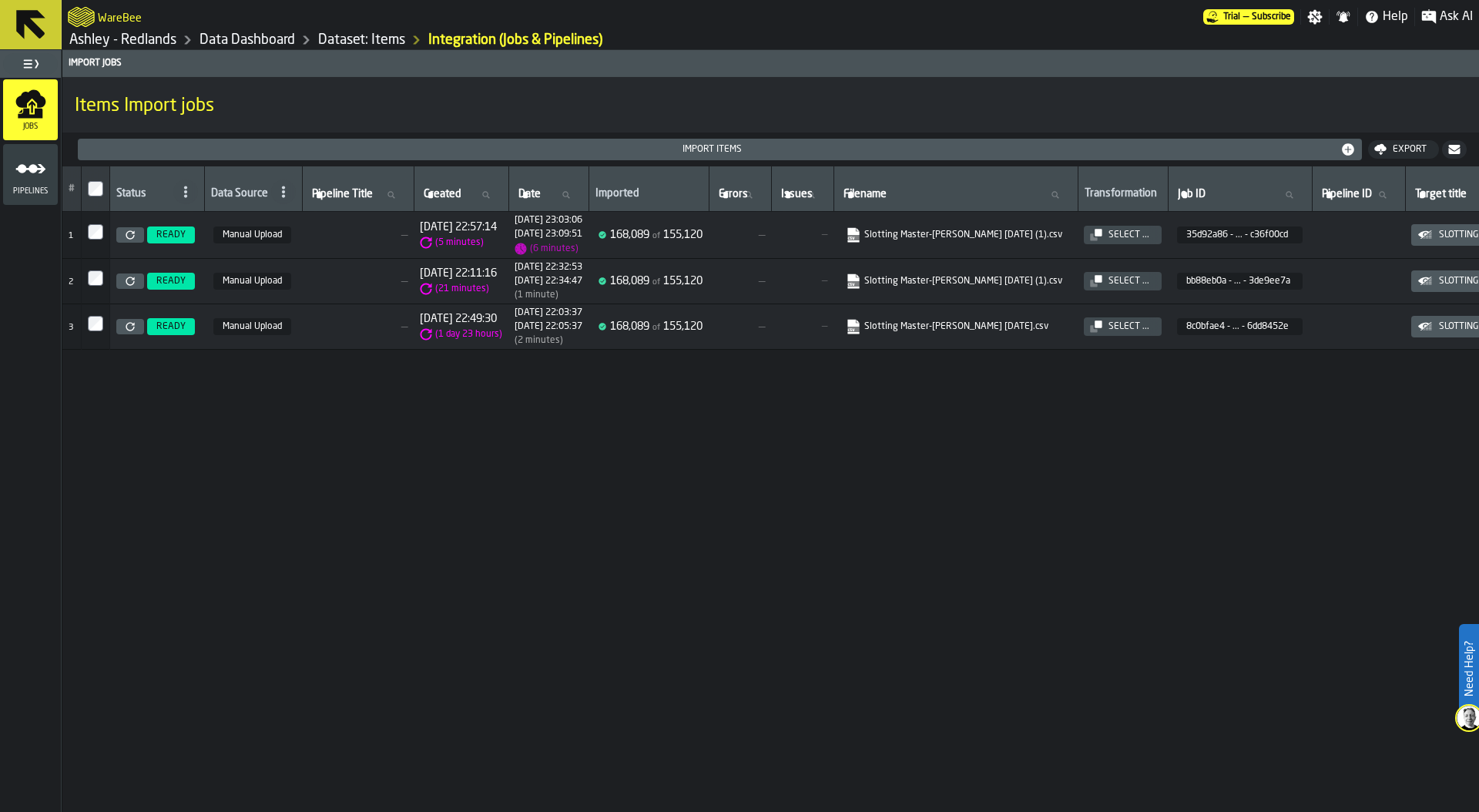
click at [29, 181] on icon "menu Pipelines" at bounding box center [30, 168] width 30 height 30
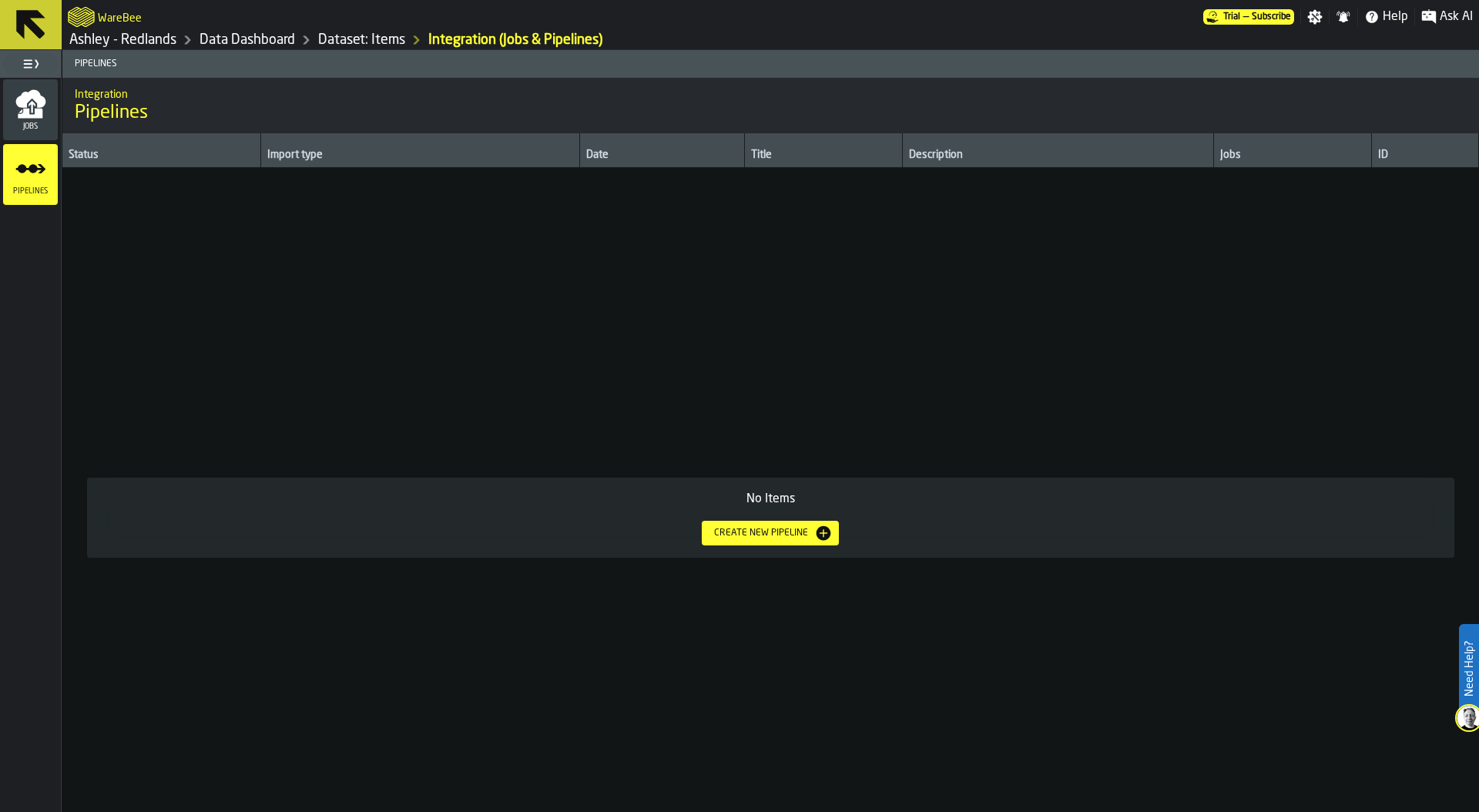
click at [783, 533] on div "Create new pipeline" at bounding box center [761, 532] width 106 height 10
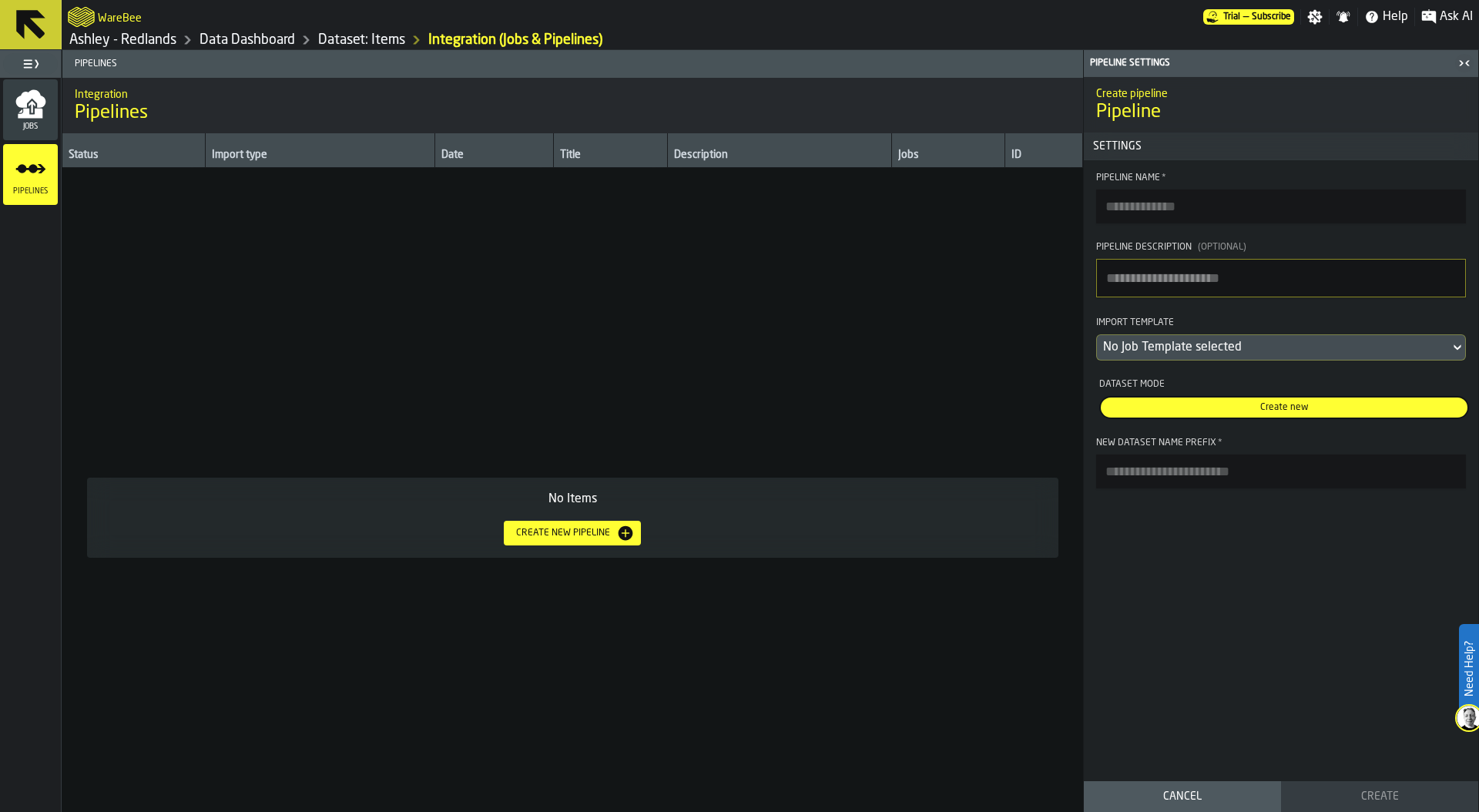
click at [1155, 212] on input "Pipeline Name *" at bounding box center [1281, 206] width 370 height 34
type input "**********"
click at [1236, 346] on div "No Job Template selected" at bounding box center [1273, 347] width 340 height 18
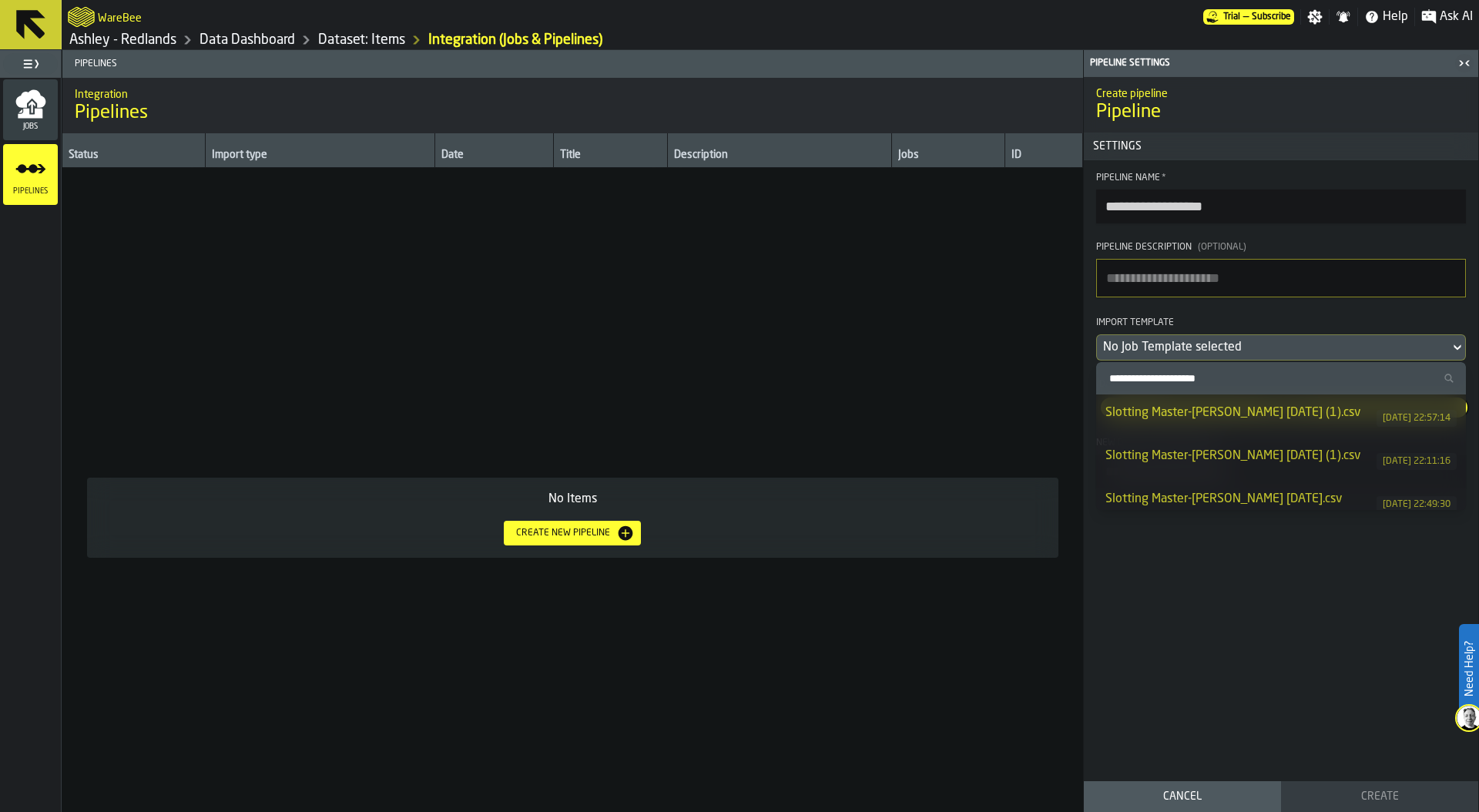
click at [1258, 412] on div "Slotting Master-[PERSON_NAME] [DATE] (1).csv" at bounding box center [1241, 412] width 271 height 18
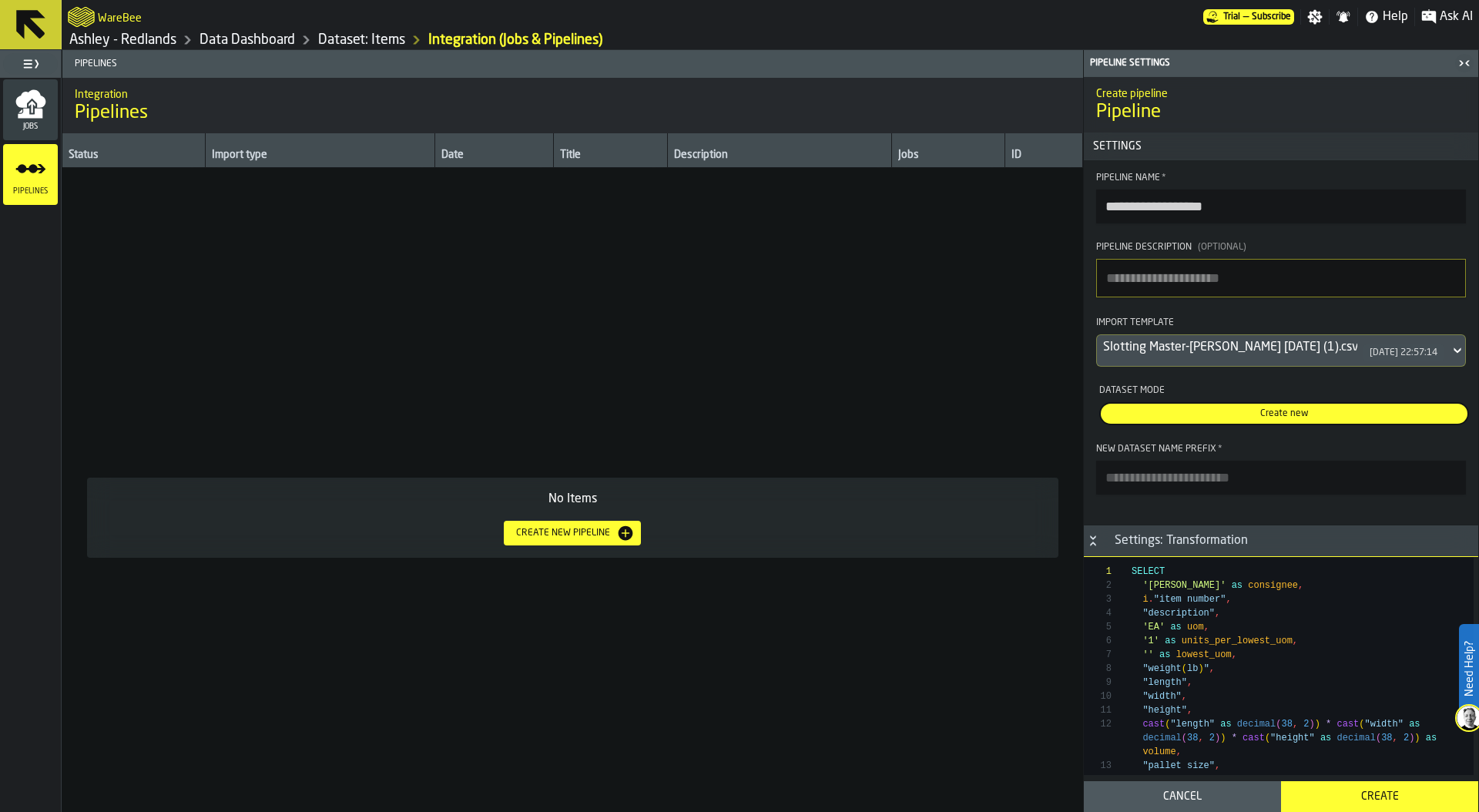
click at [1160, 481] on input "New Dataset Name Prefix *" at bounding box center [1281, 477] width 370 height 34
type input "******"
click at [1372, 794] on div "Create" at bounding box center [1379, 796] width 179 height 12
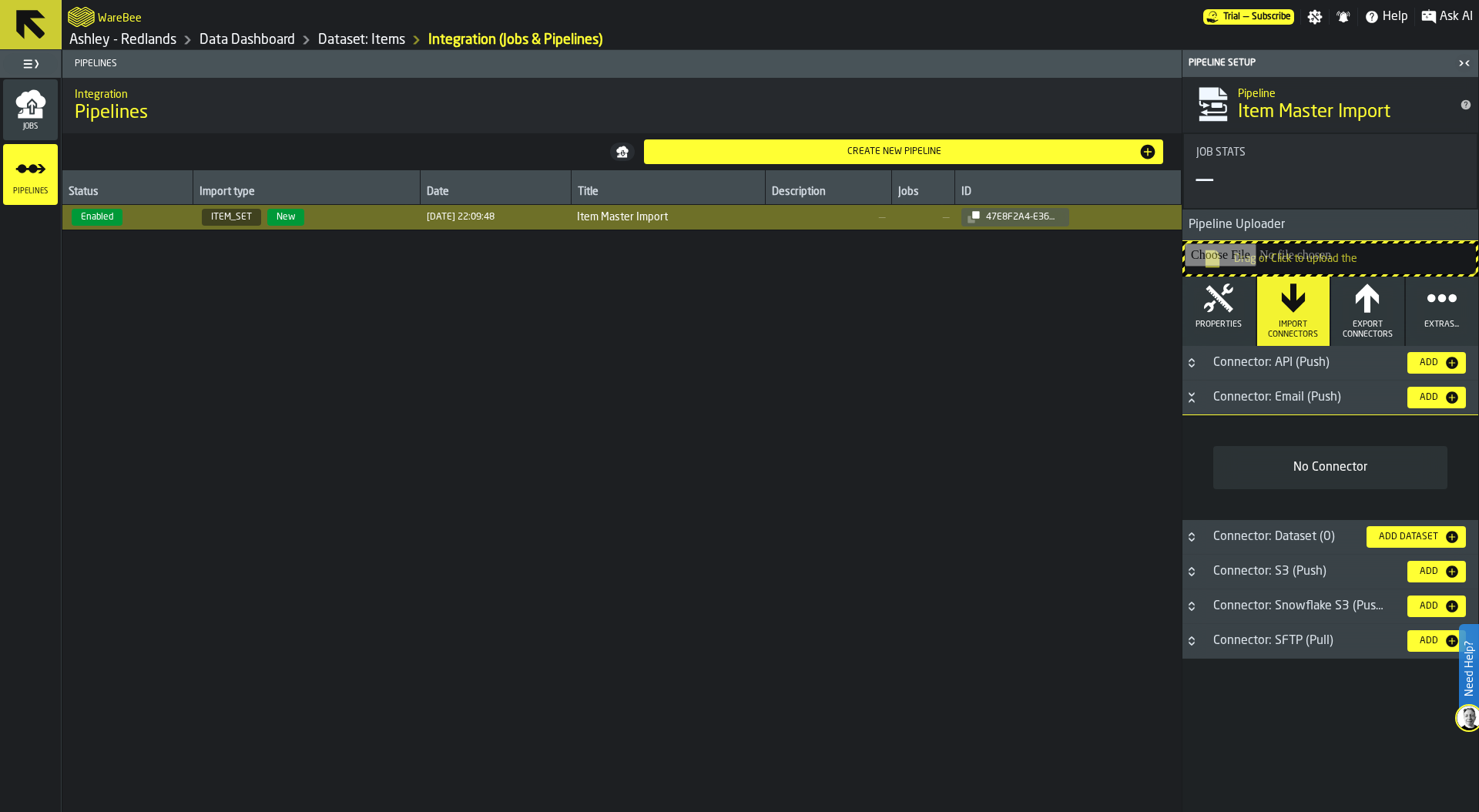
click at [1212, 315] on button "Properties" at bounding box center [1218, 311] width 73 height 69
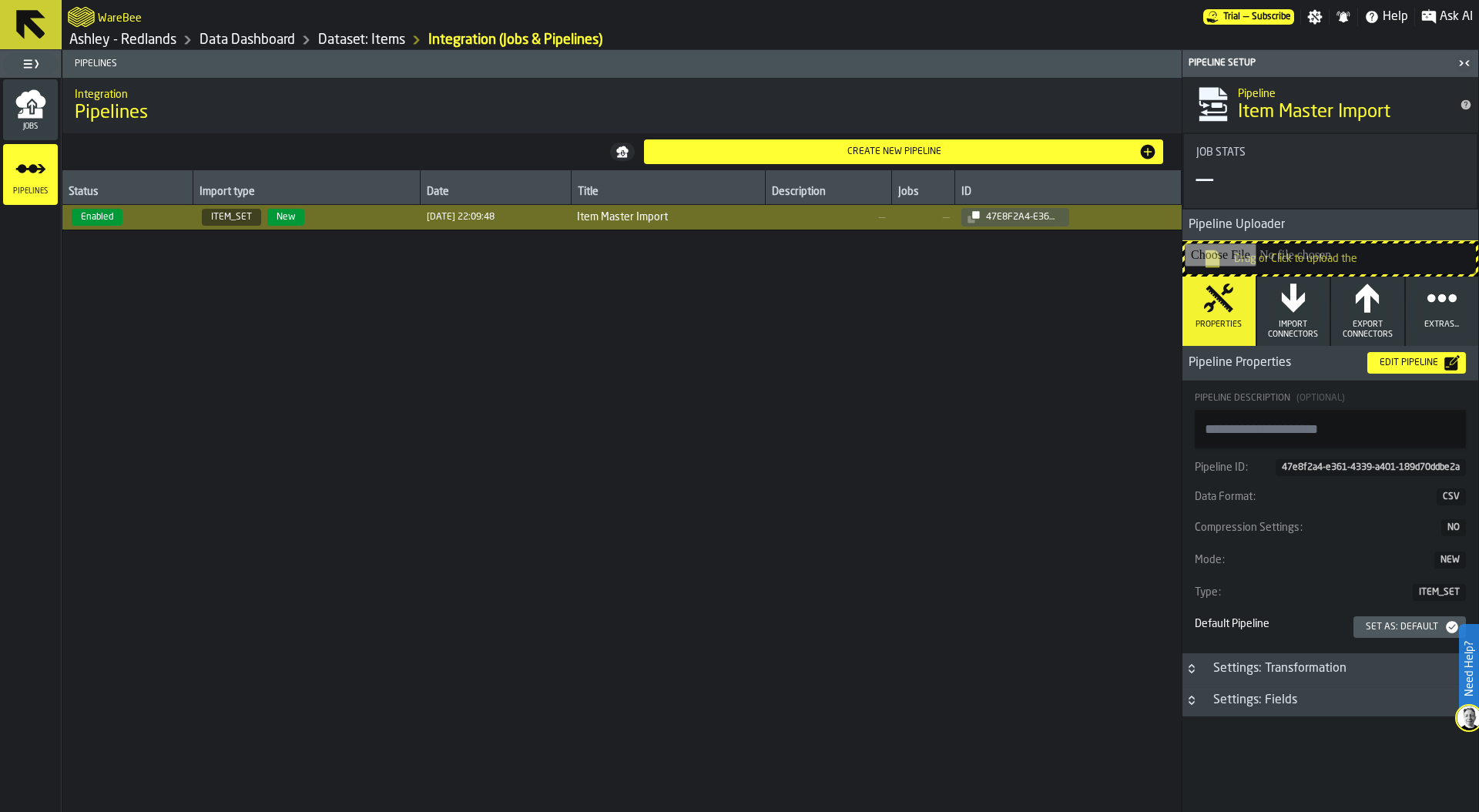
click at [1404, 626] on div "Set as: Default" at bounding box center [1402, 627] width 85 height 10
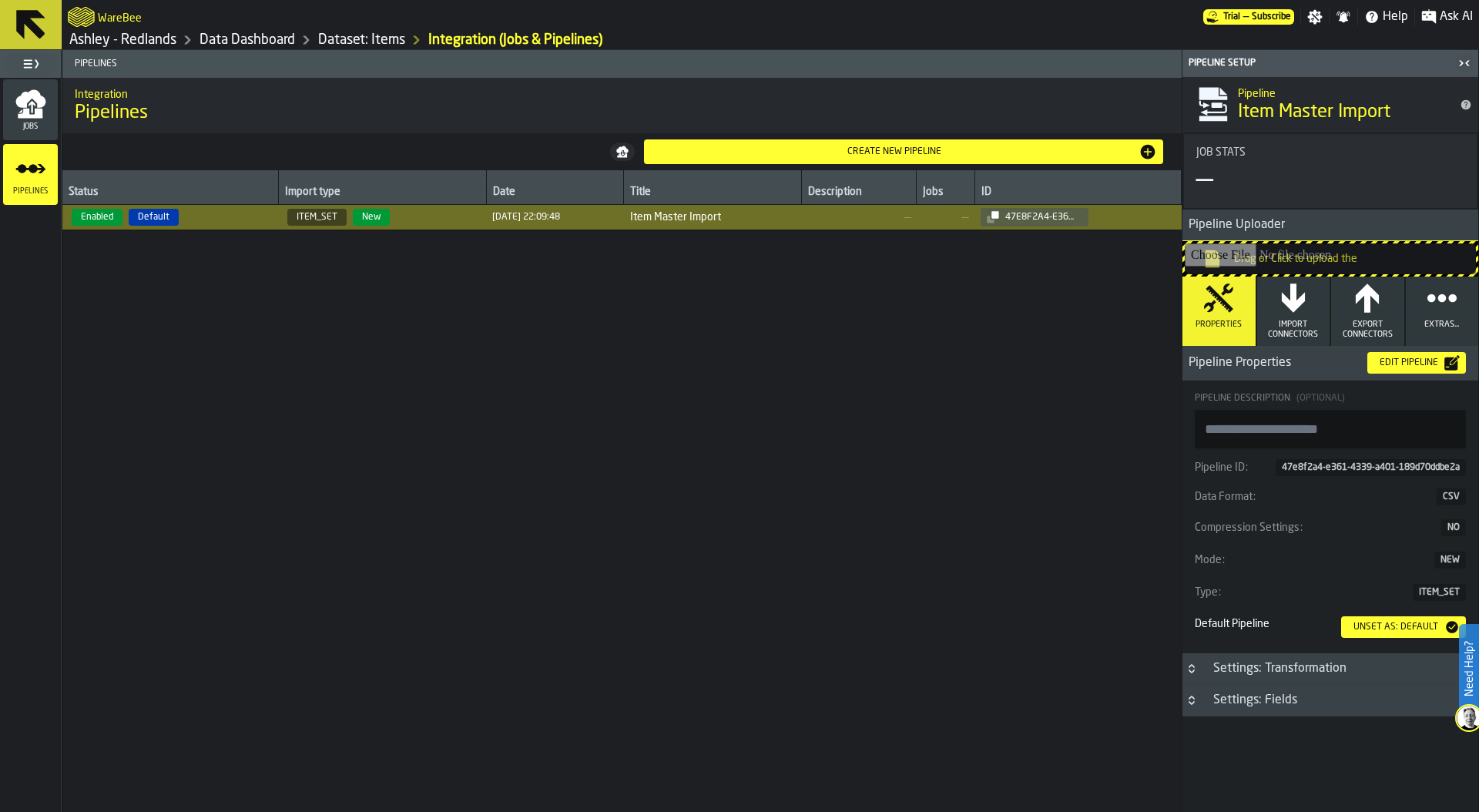
click at [369, 37] on link "Dataset: Items" at bounding box center [361, 39] width 87 height 17
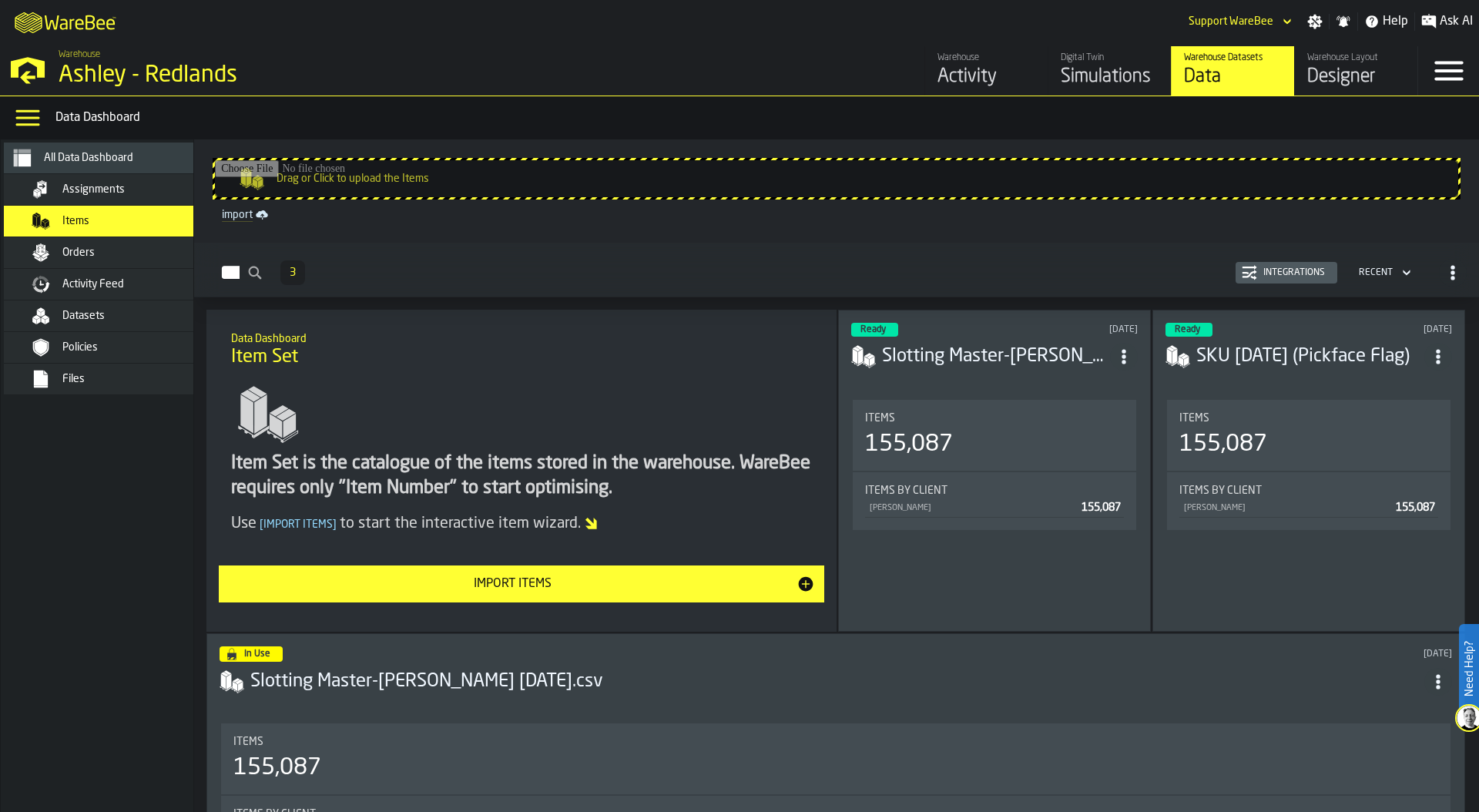
click at [111, 160] on span "All Data Dashboard" at bounding box center [88, 157] width 89 height 12
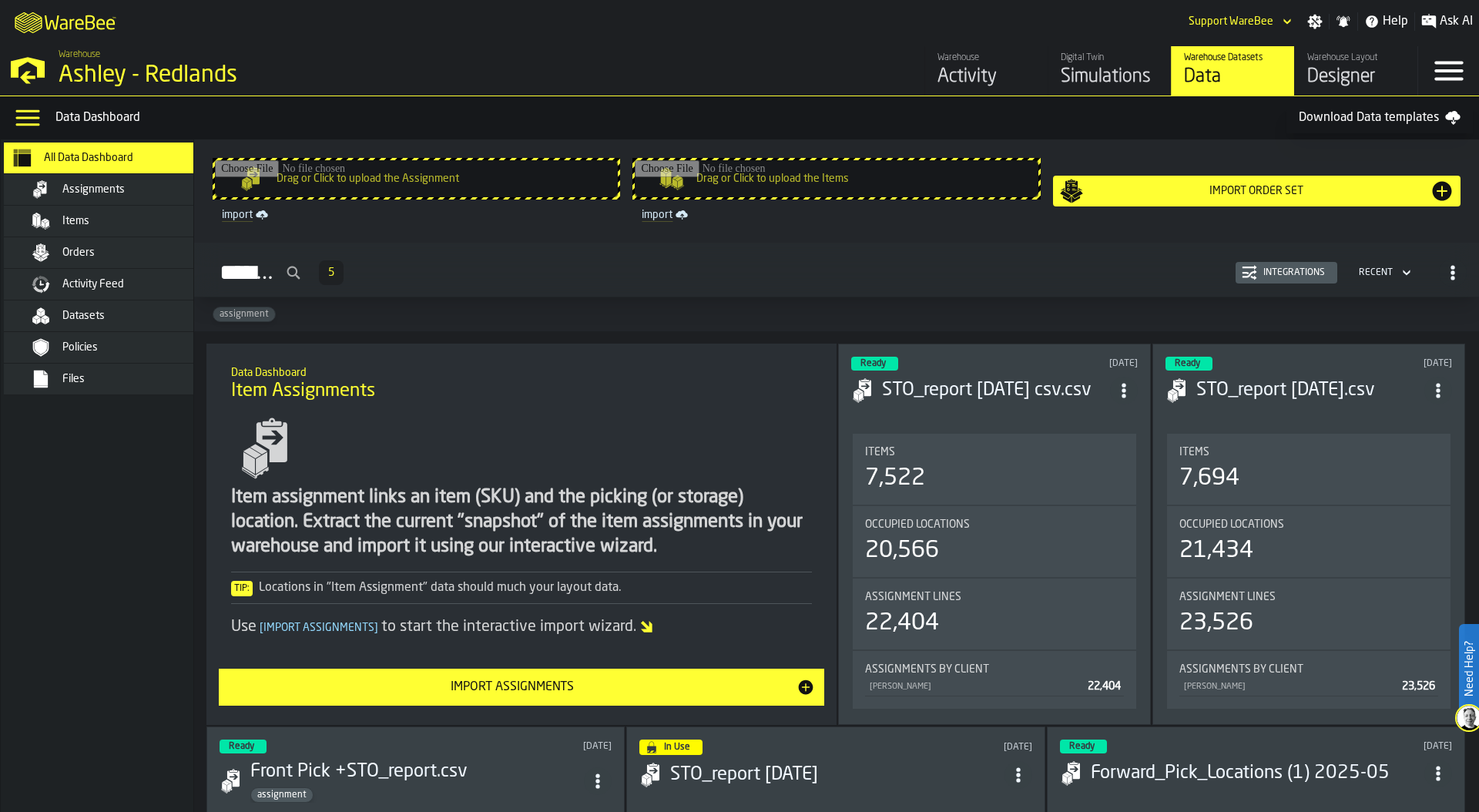
click at [103, 221] on div "Items" at bounding box center [138, 221] width 151 height 12
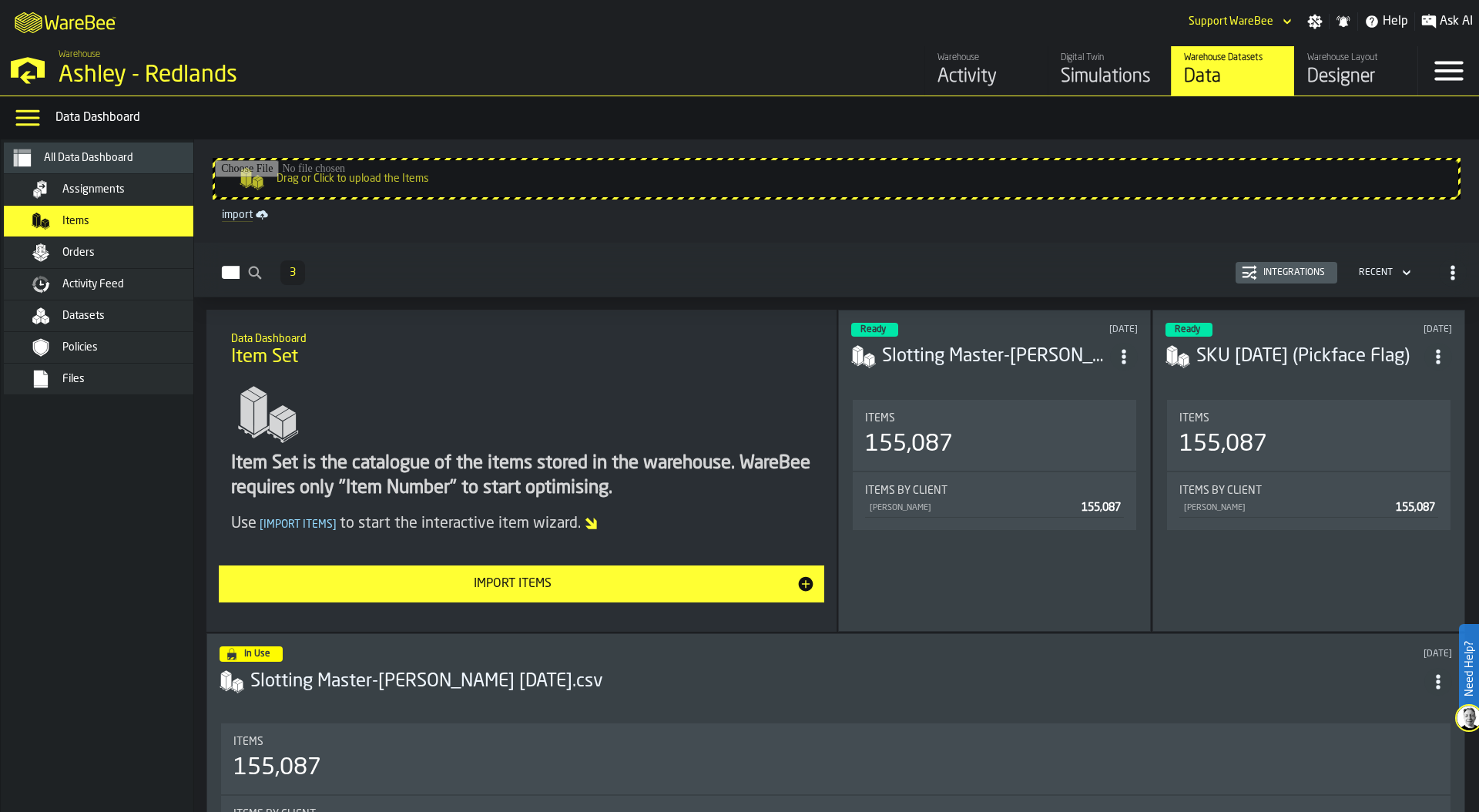
click at [1294, 272] on div "Integrations" at bounding box center [1294, 272] width 74 height 10
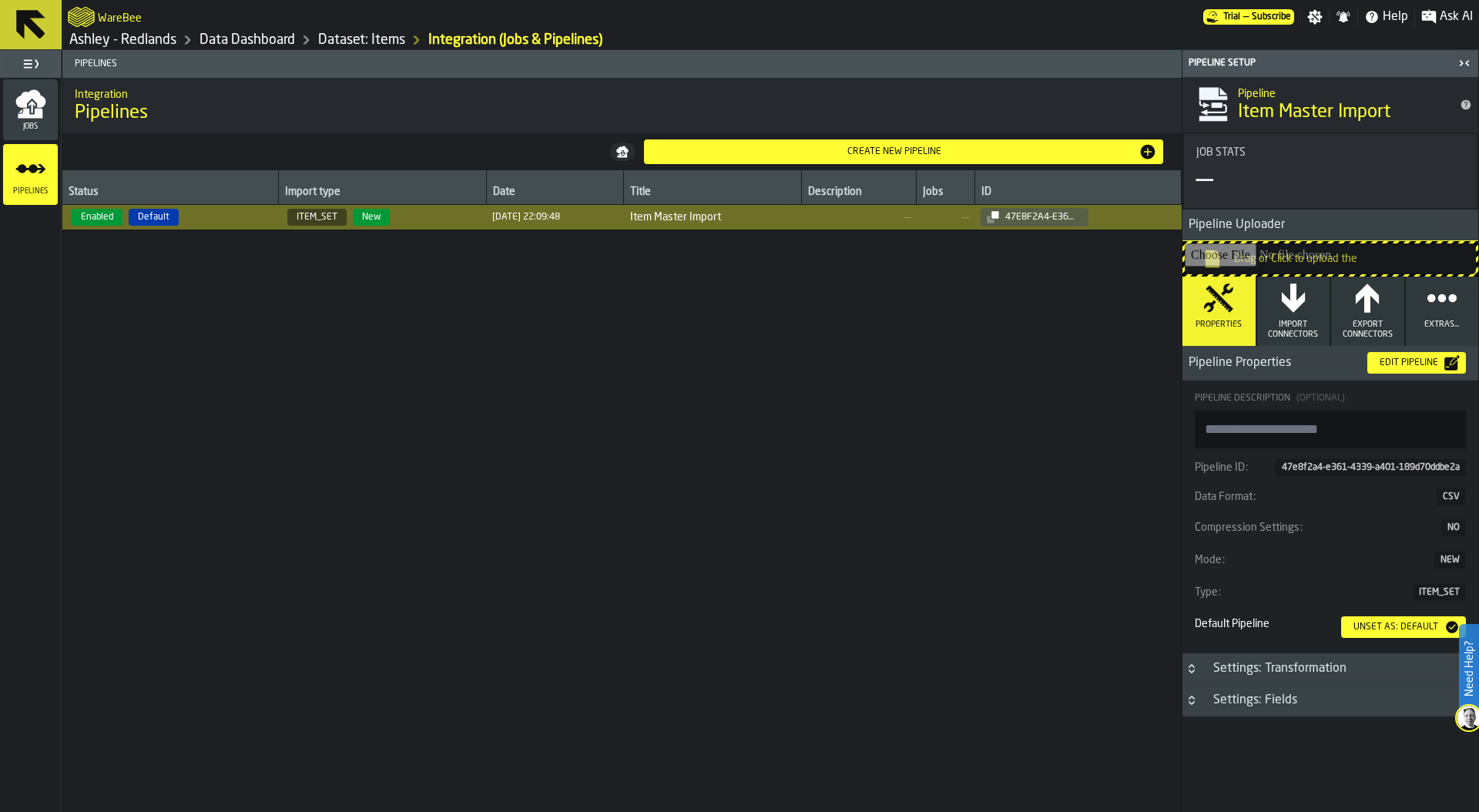
click at [1461, 63] on icon "button-toggle-Close me" at bounding box center [1461, 63] width 4 height 6
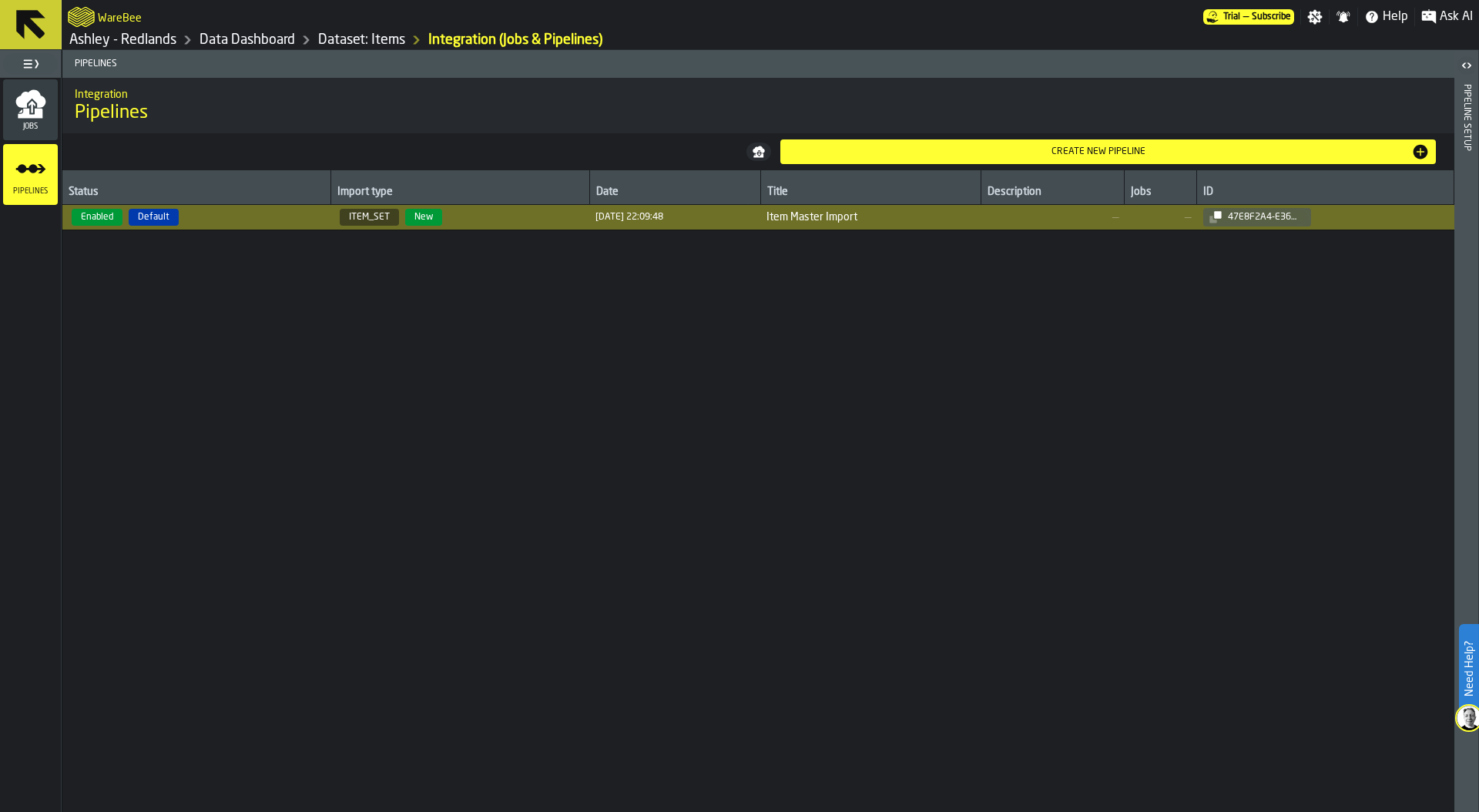
click at [1464, 64] on icon "button-toggle-Open" at bounding box center [1463, 65] width 4 height 6
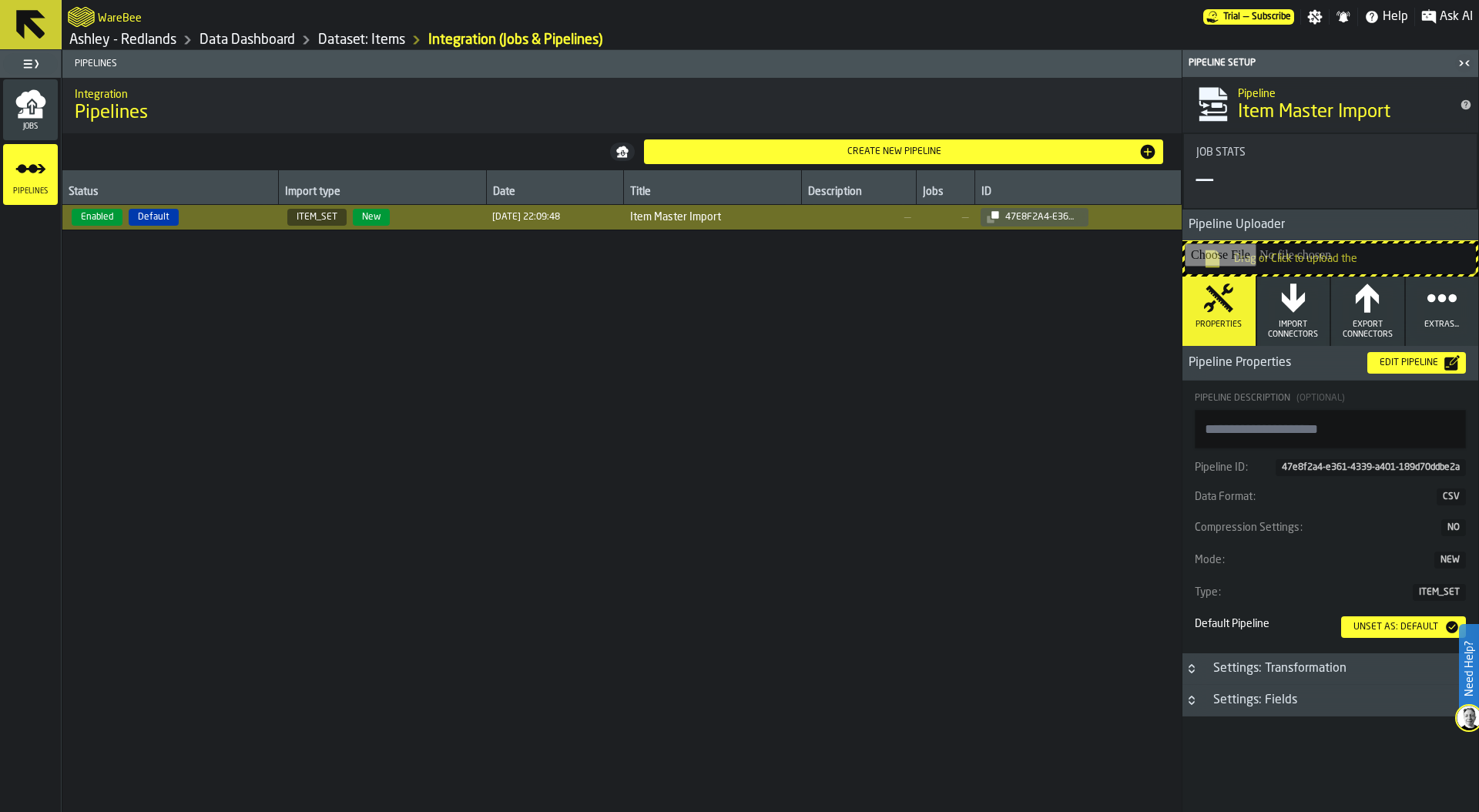
click at [1299, 316] on button "Import Connectors" at bounding box center [1293, 311] width 73 height 69
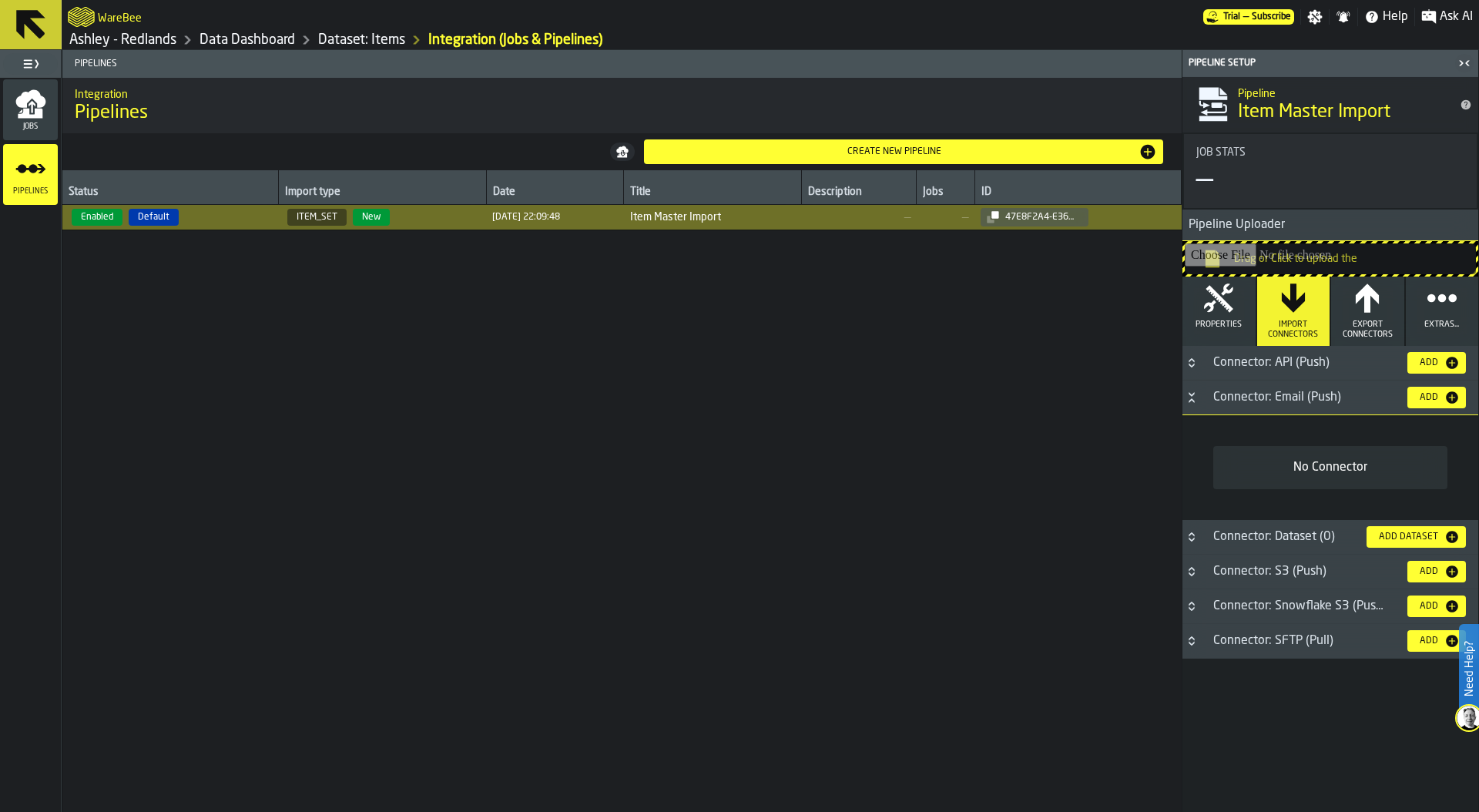
click at [1429, 398] on div "Add" at bounding box center [1428, 397] width 30 height 10
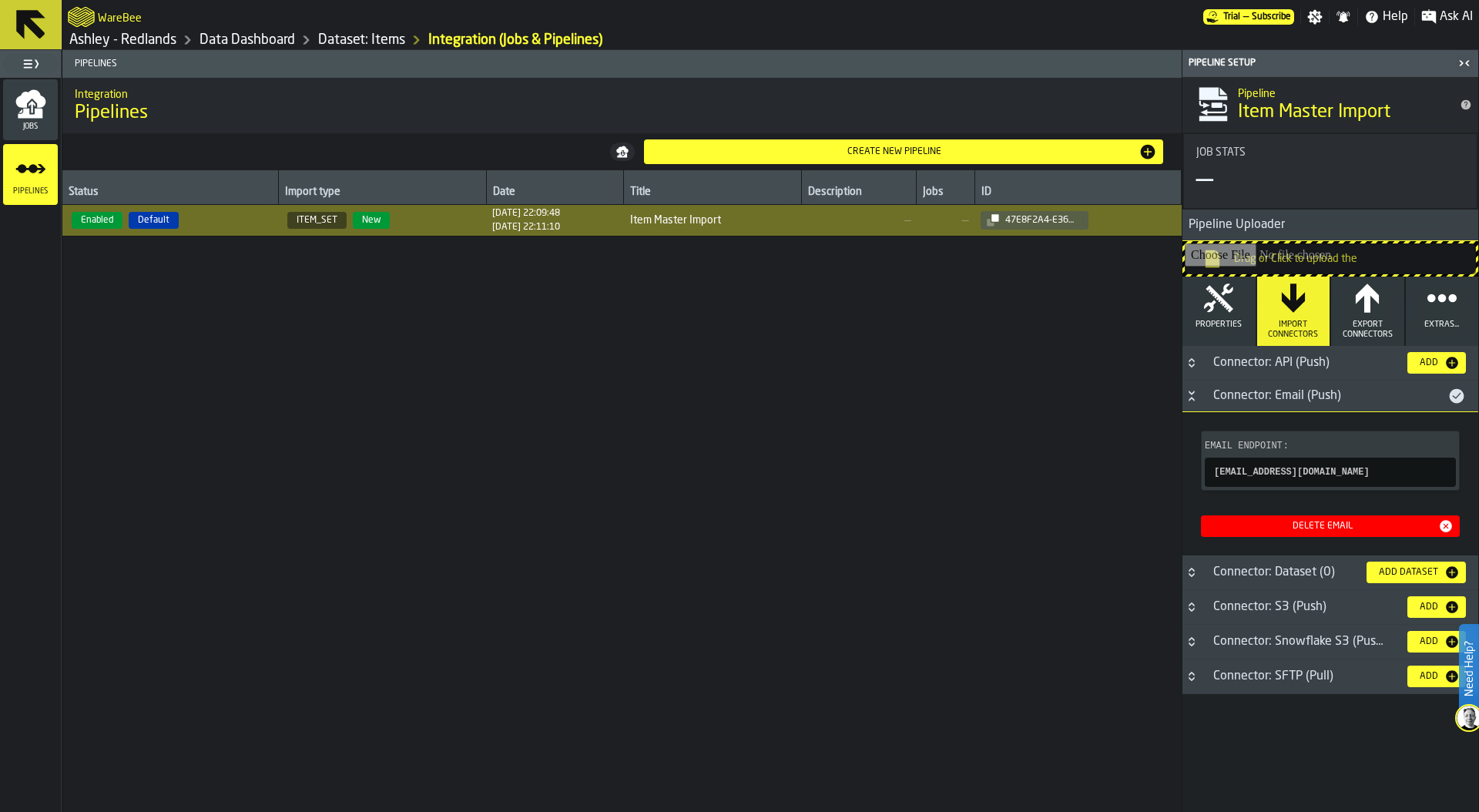
click at [1188, 399] on icon "Button-Connector: Email (Push)-open" at bounding box center [1191, 396] width 12 height 12
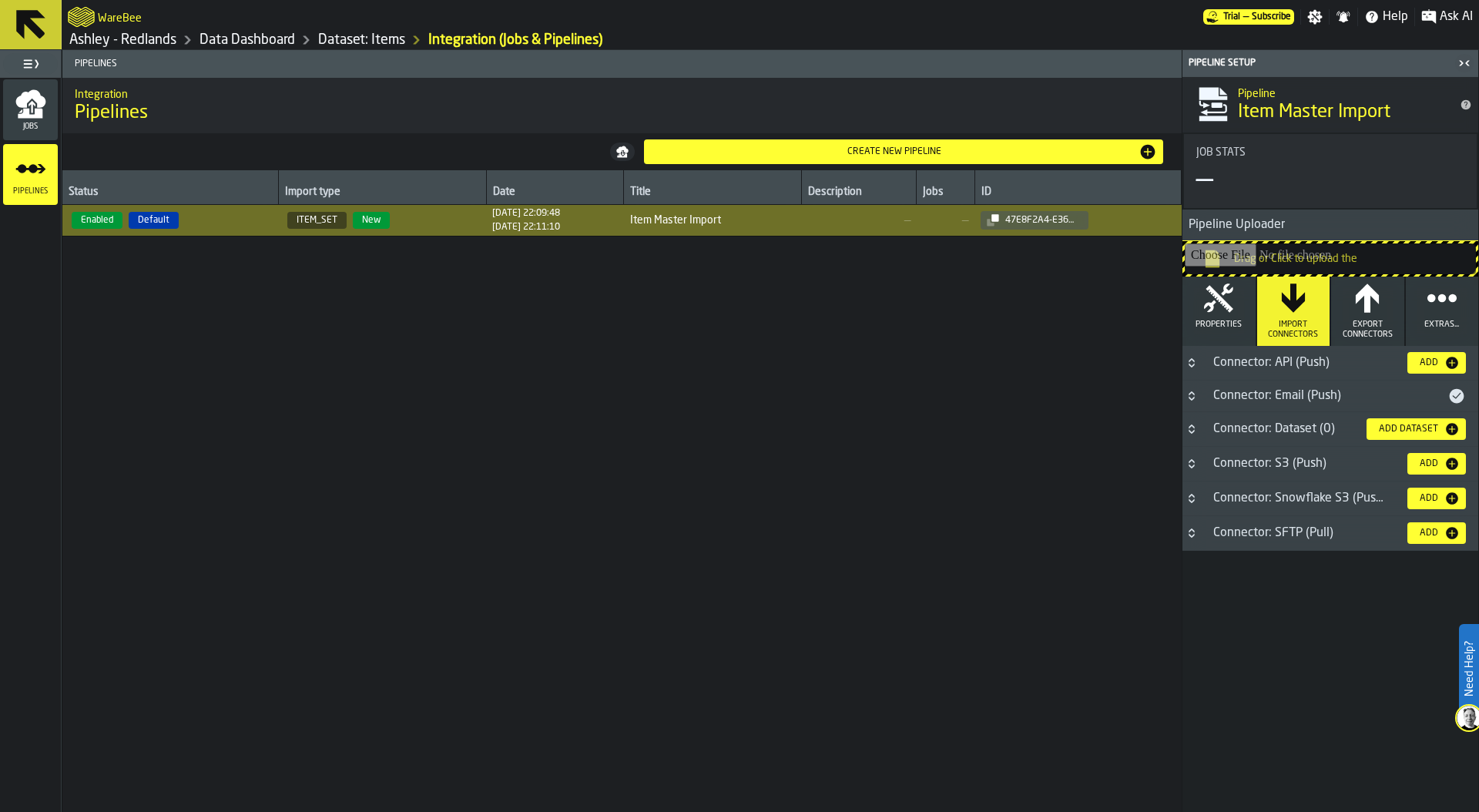
click at [1191, 362] on icon "Button-Connector: API (Push)-closed" at bounding box center [1191, 362] width 12 height 12
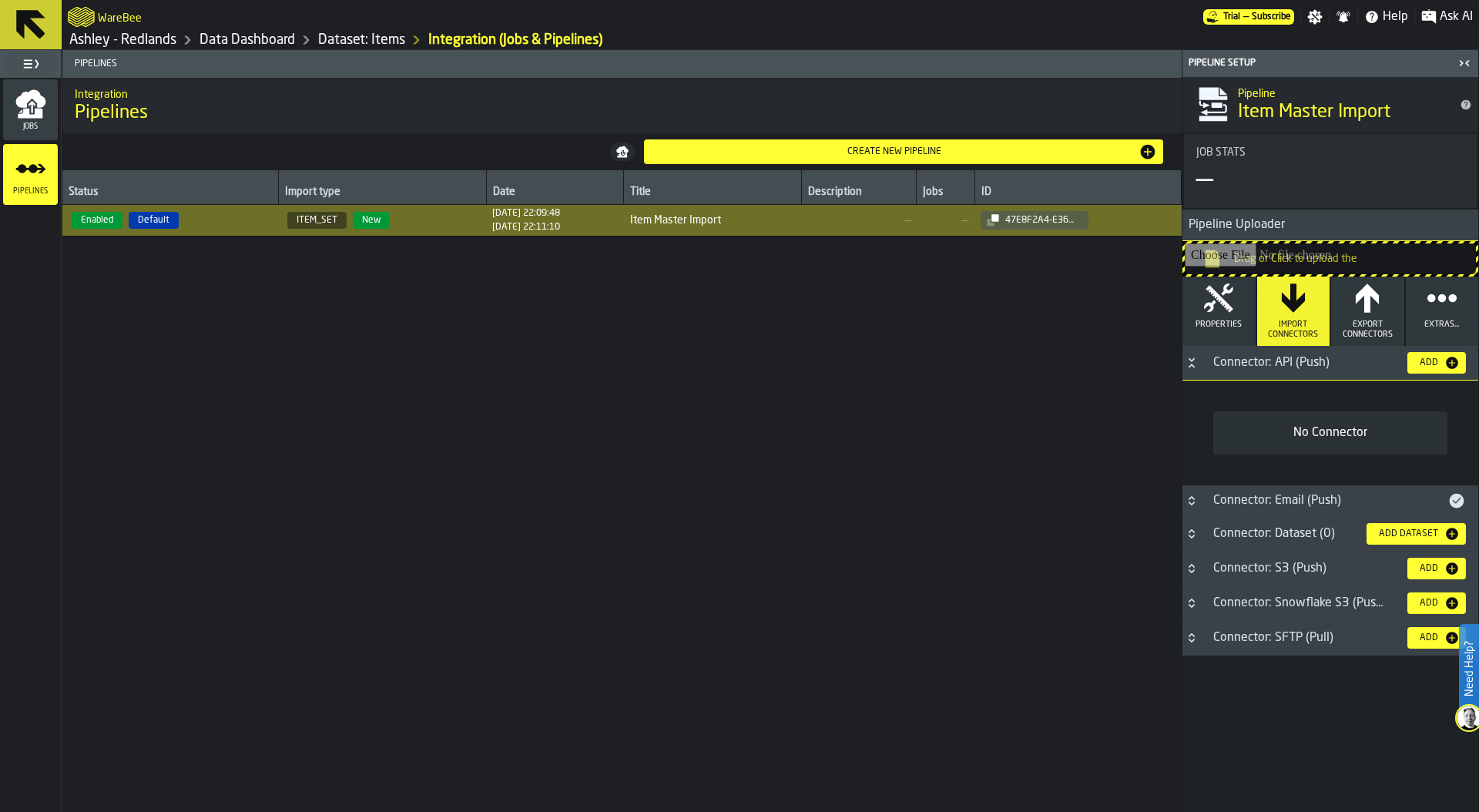
click at [1191, 362] on icon "Button-Connector: API (Push)-open" at bounding box center [1191, 362] width 12 height 12
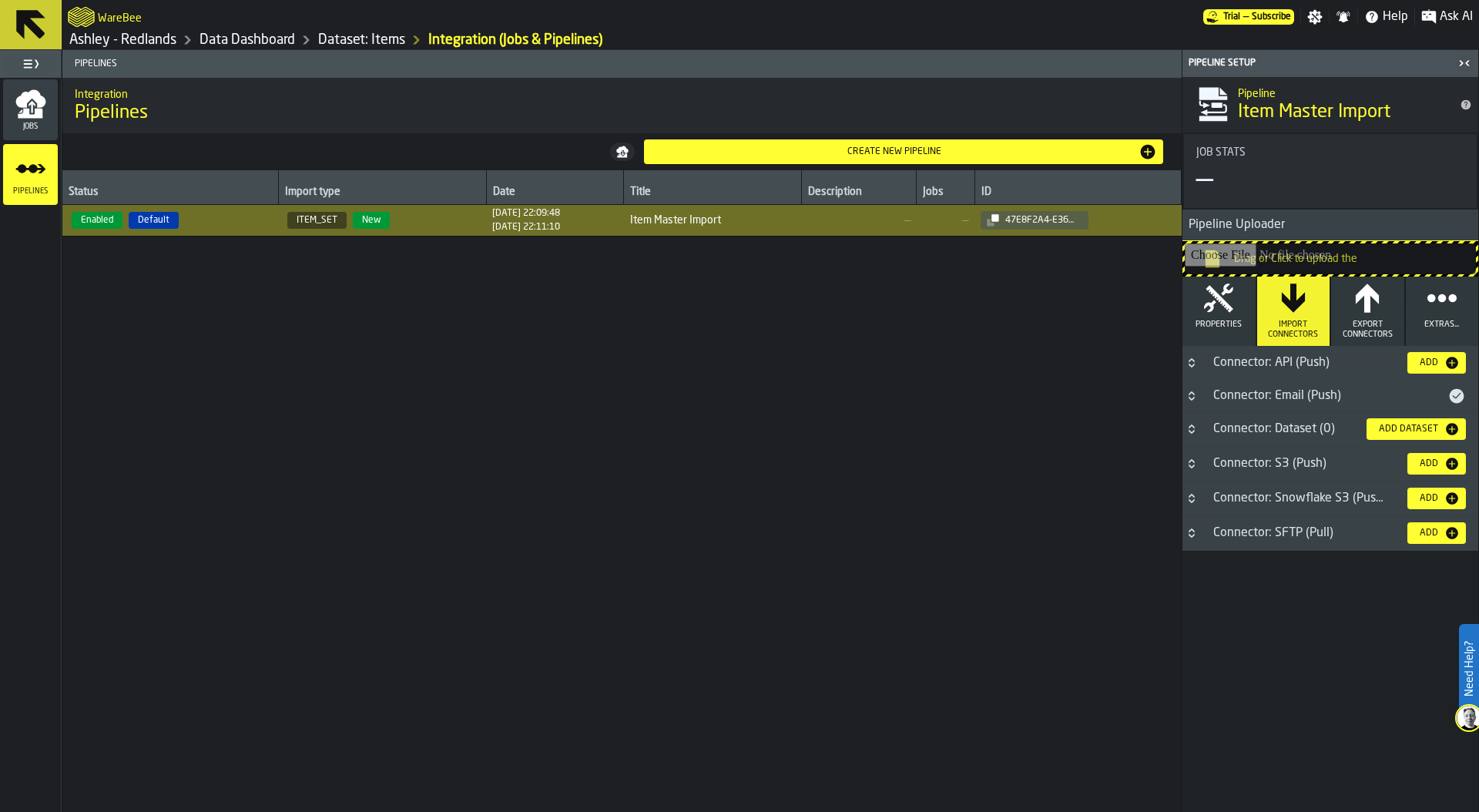
click at [1200, 501] on button "Button-Connector: Snowflake S3 (Push)-closed" at bounding box center [1191, 497] width 18 height 12
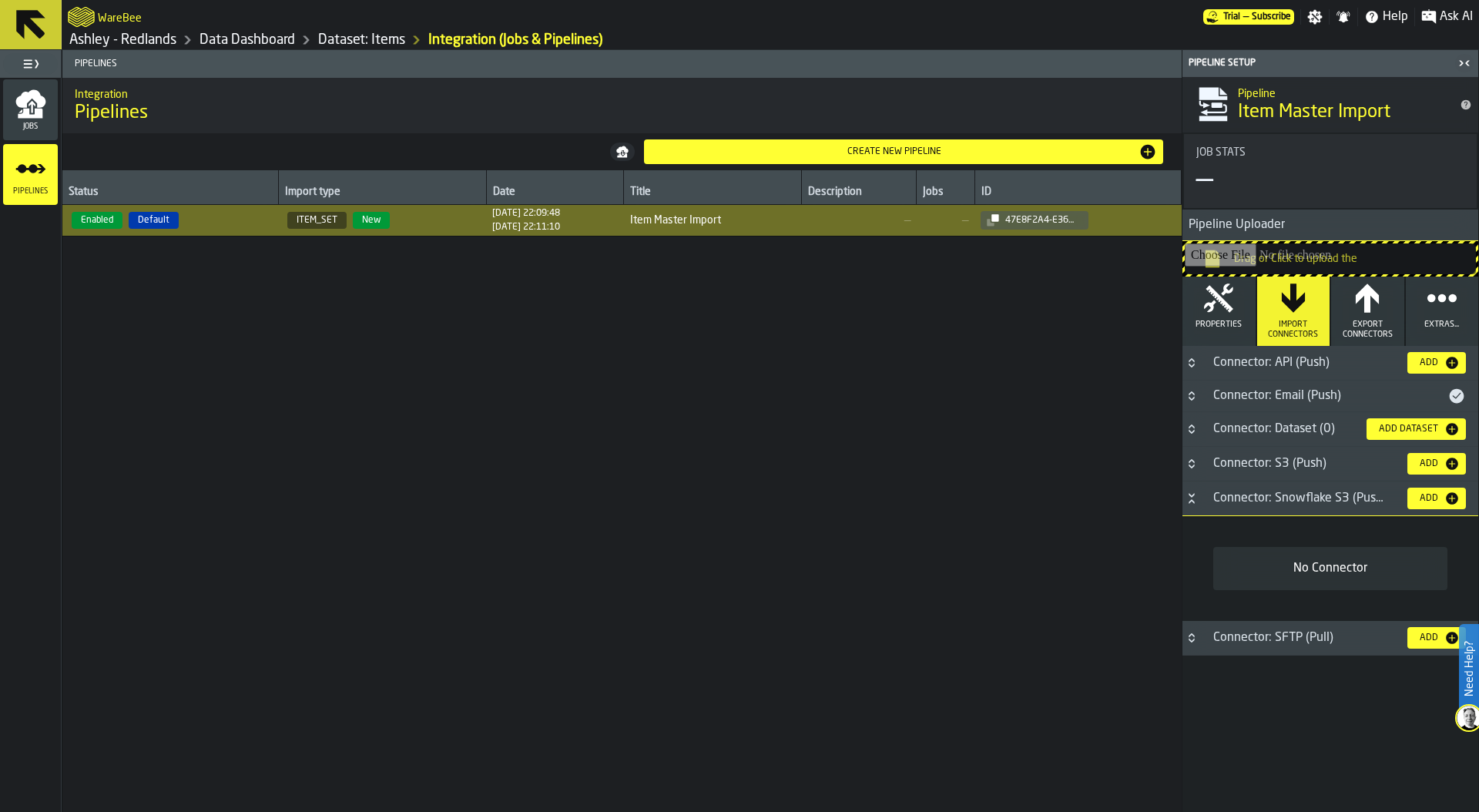
click at [1199, 501] on button "Button-Connector: Snowflake S3 (Push)-open" at bounding box center [1191, 497] width 18 height 12
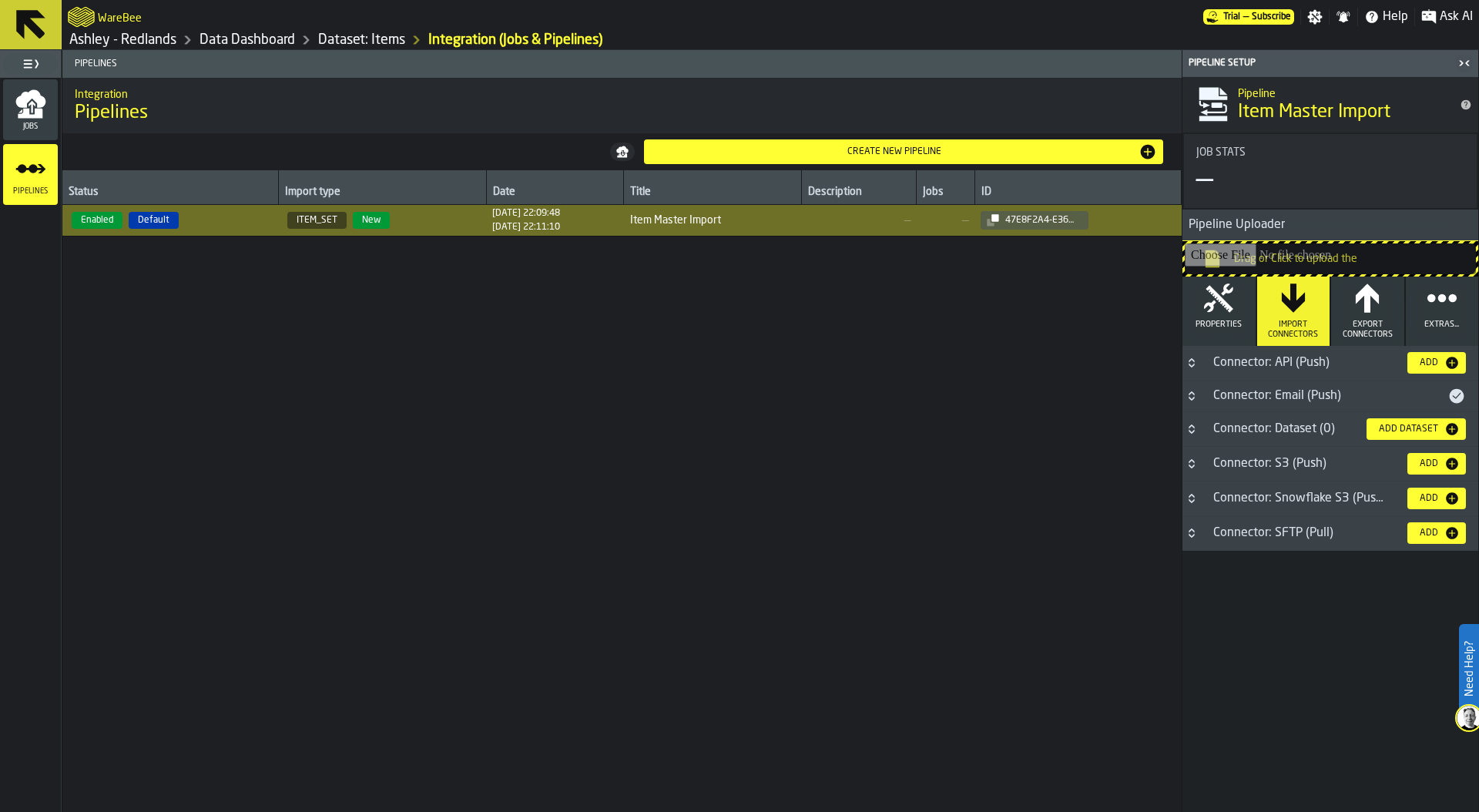
click at [1196, 537] on icon "Button-Connector: SFTP (Pull)-closed" at bounding box center [1191, 533] width 12 height 12
click at [1196, 537] on icon "Button-Connector: SFTP (Pull)-open" at bounding box center [1191, 533] width 12 height 12
click at [1206, 396] on div "Connector: Email (Push)" at bounding box center [1325, 396] width 243 height 18
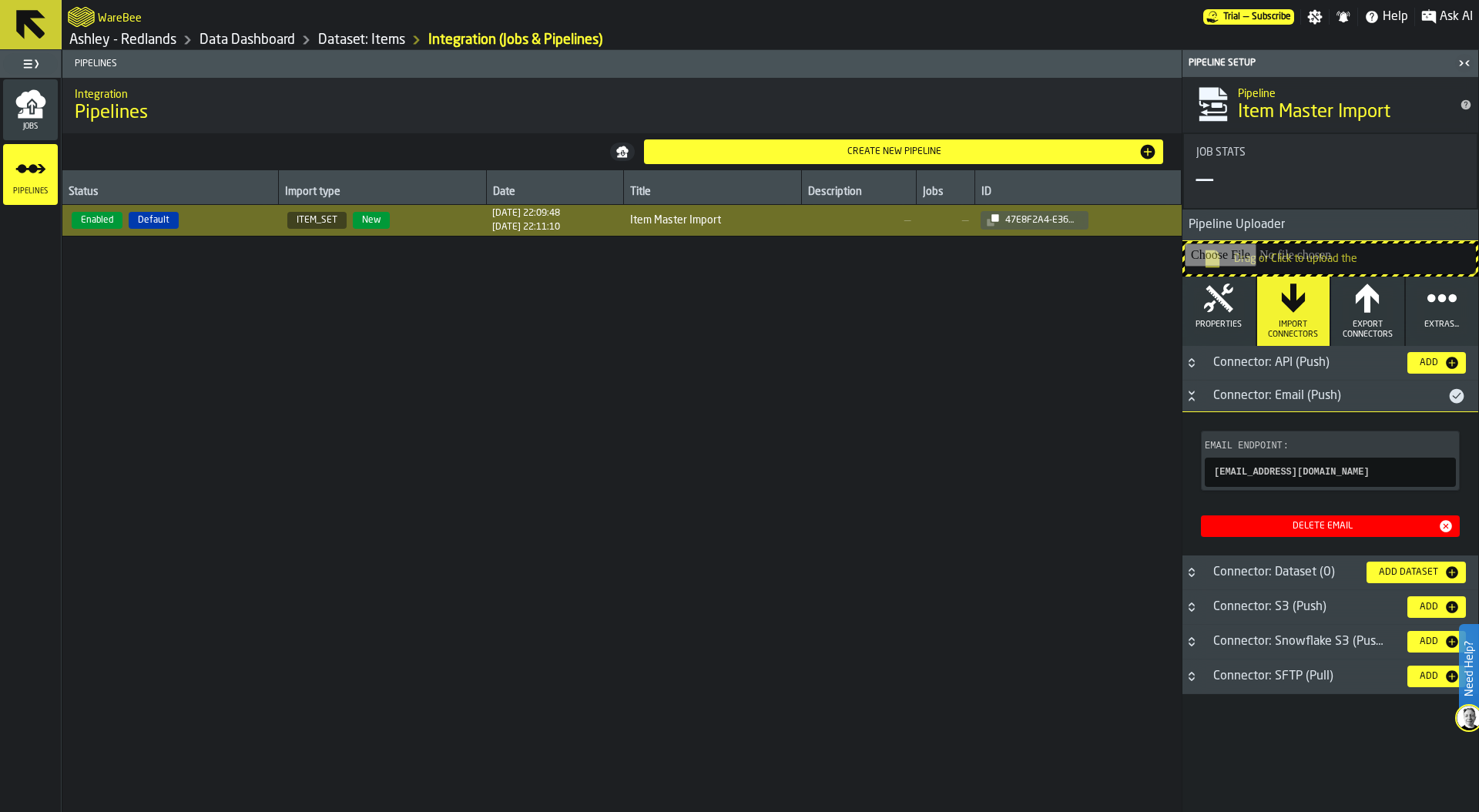
click at [359, 39] on link "Dataset: Items" at bounding box center [361, 39] width 87 height 17
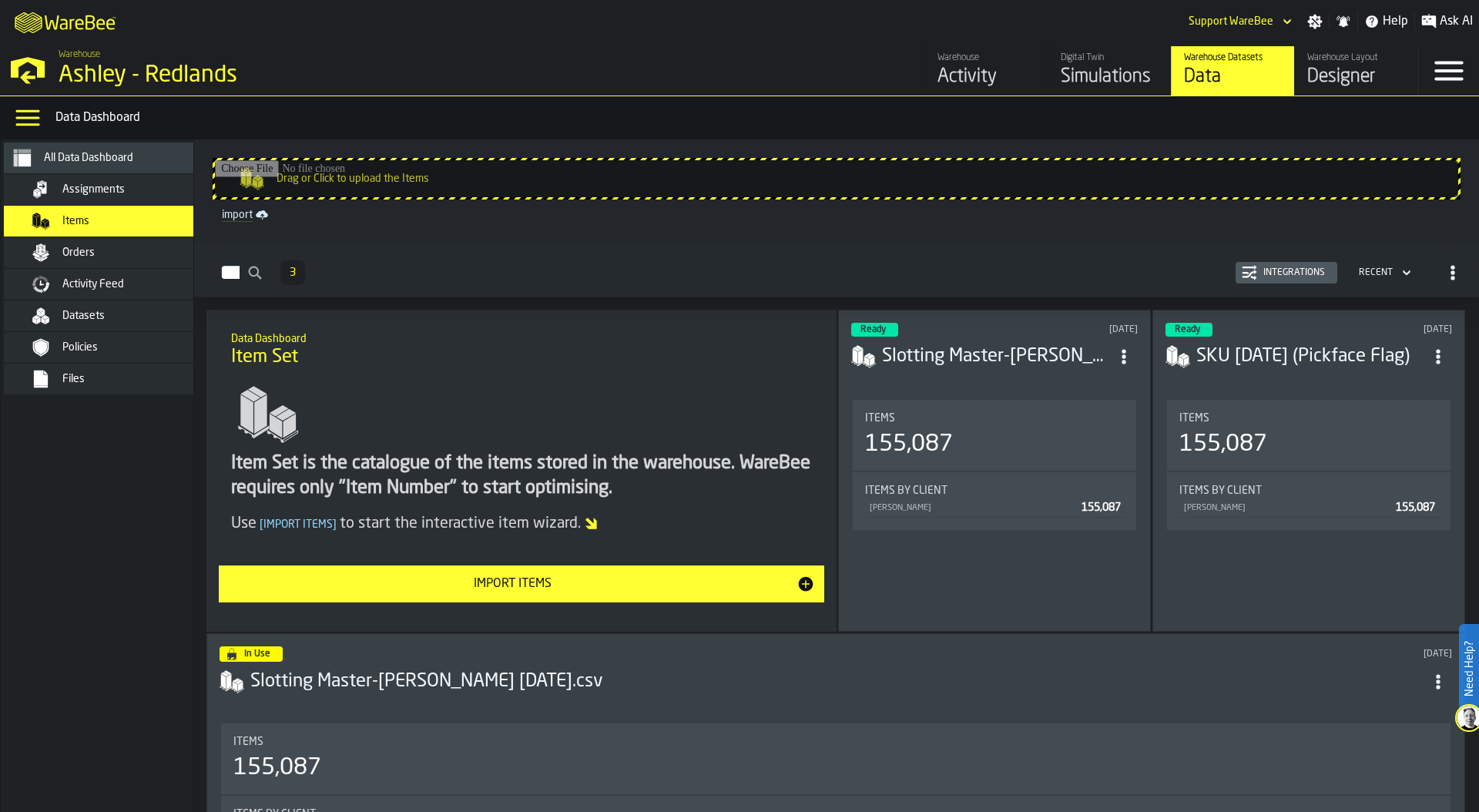
click at [127, 251] on div "Orders" at bounding box center [138, 252] width 151 height 12
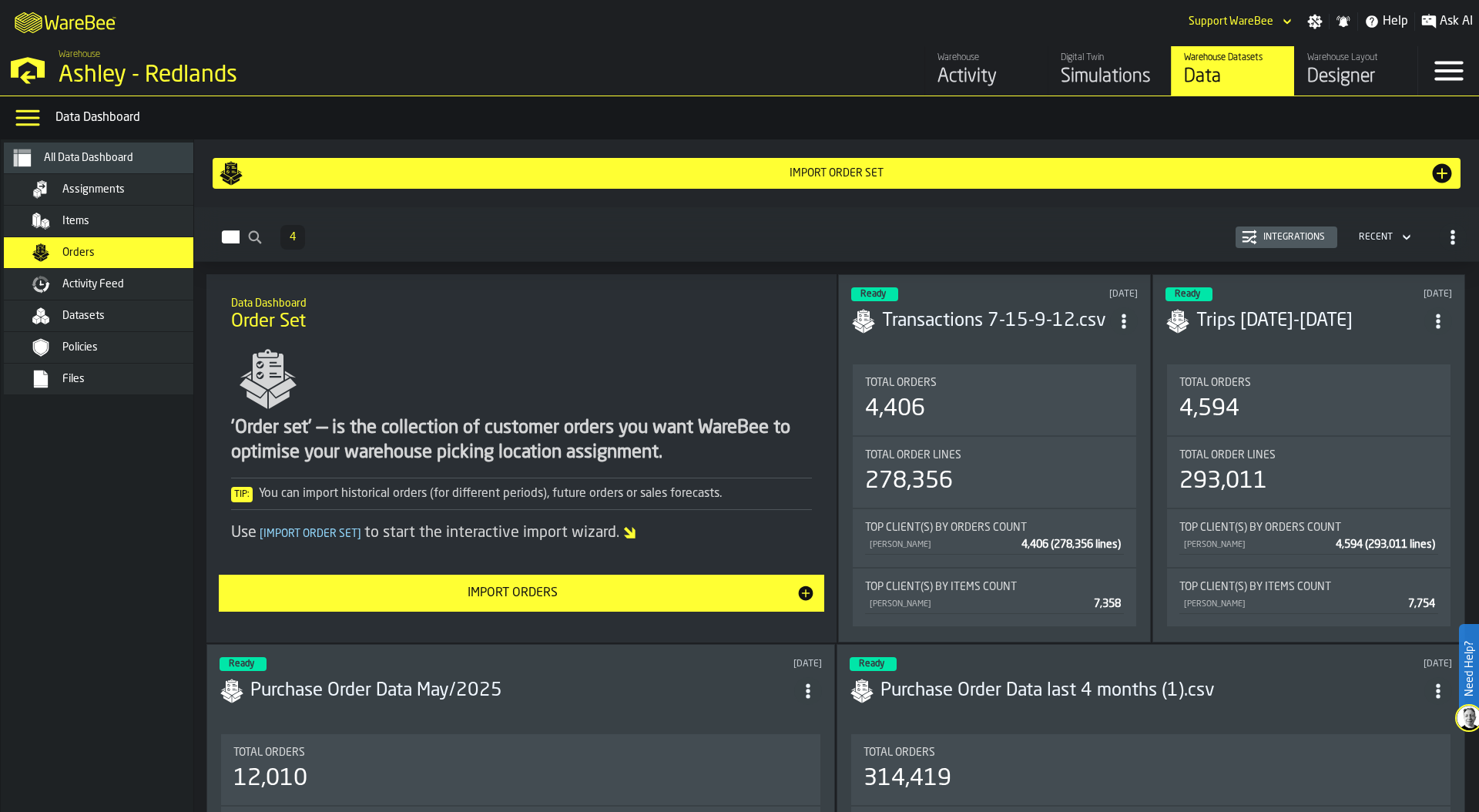
click at [1307, 238] on div "Integrations" at bounding box center [1294, 237] width 74 height 10
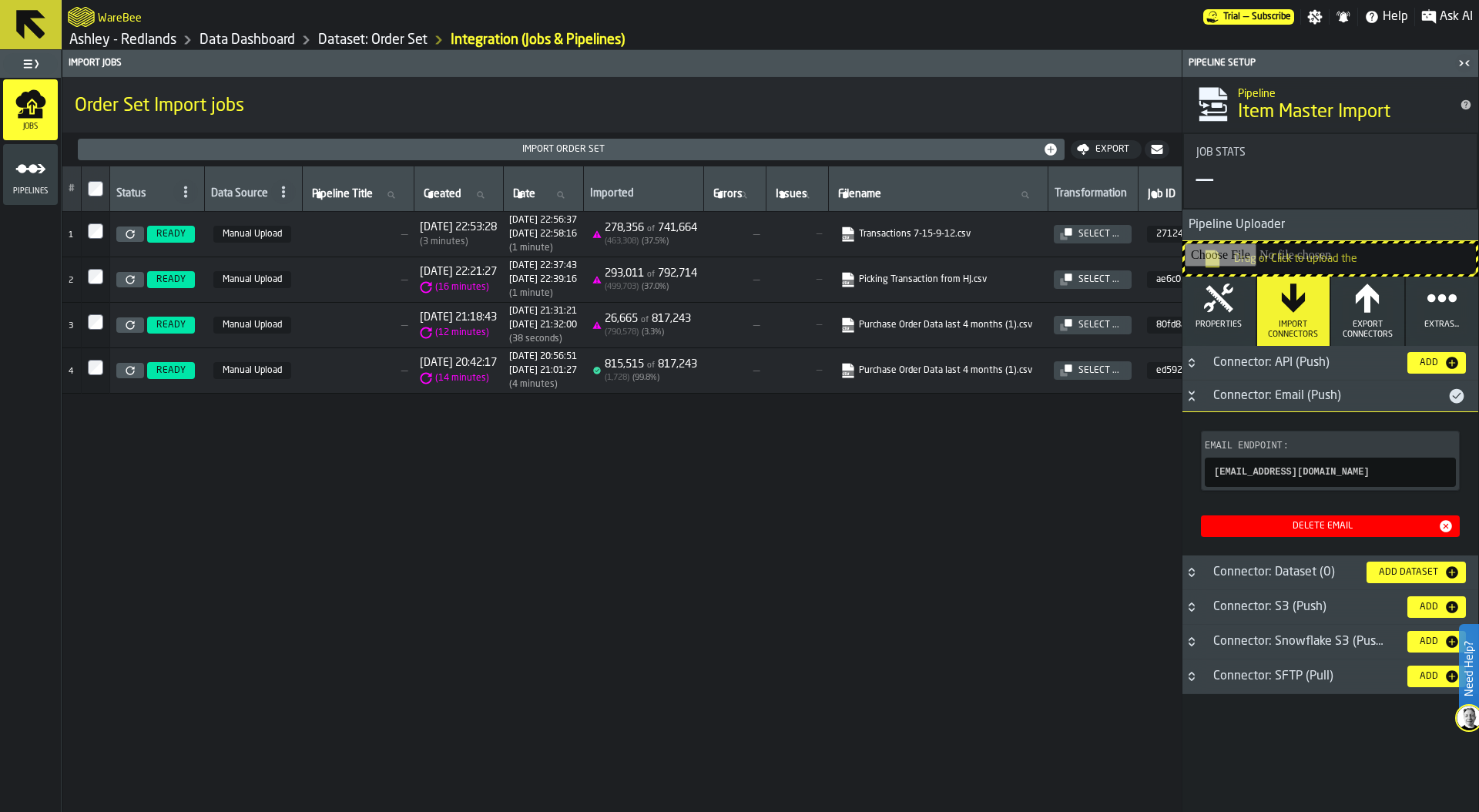
click at [37, 172] on icon "menu Pipelines" at bounding box center [30, 168] width 30 height 30
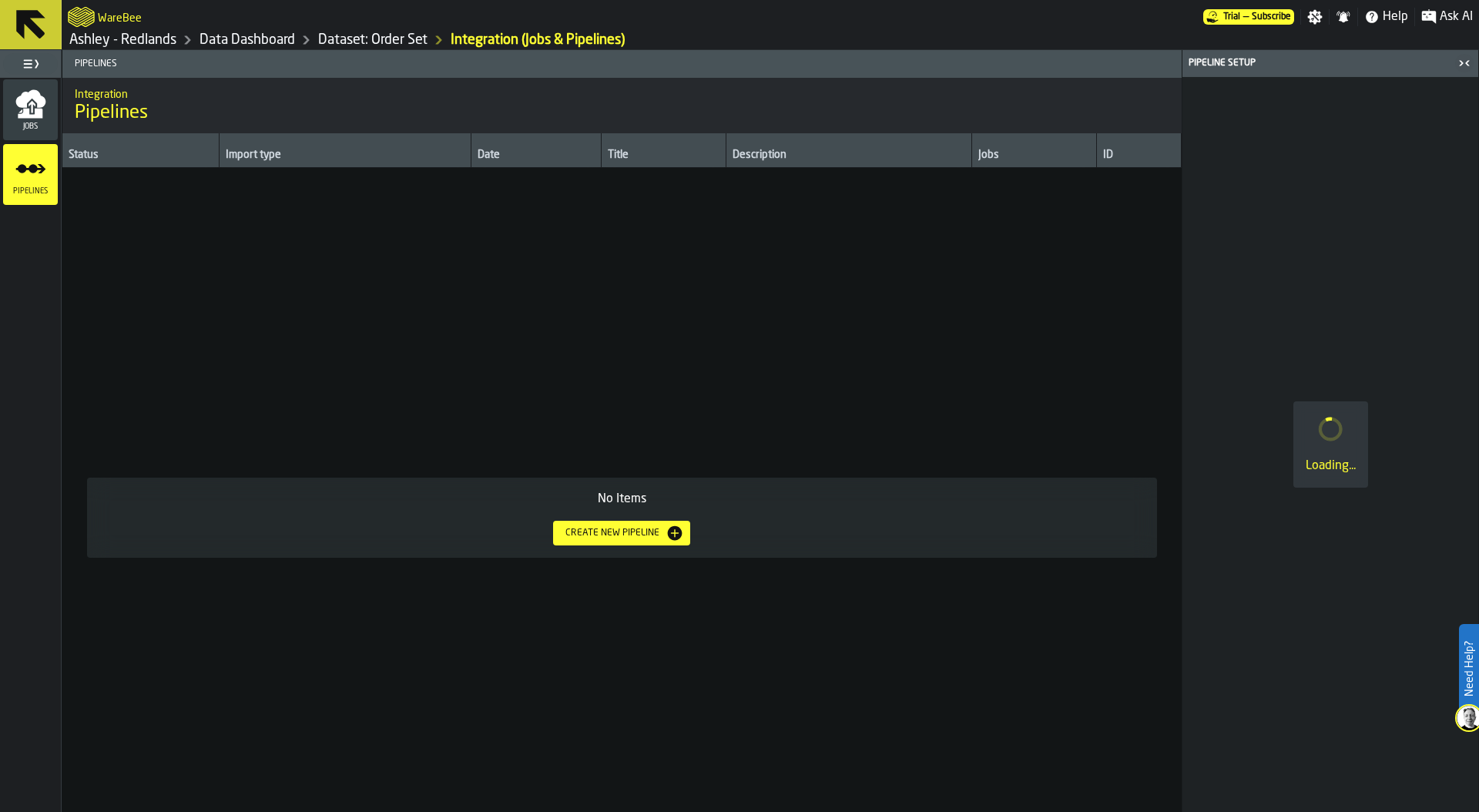
click at [37, 116] on icon "menu Jobs" at bounding box center [30, 113] width 25 height 10
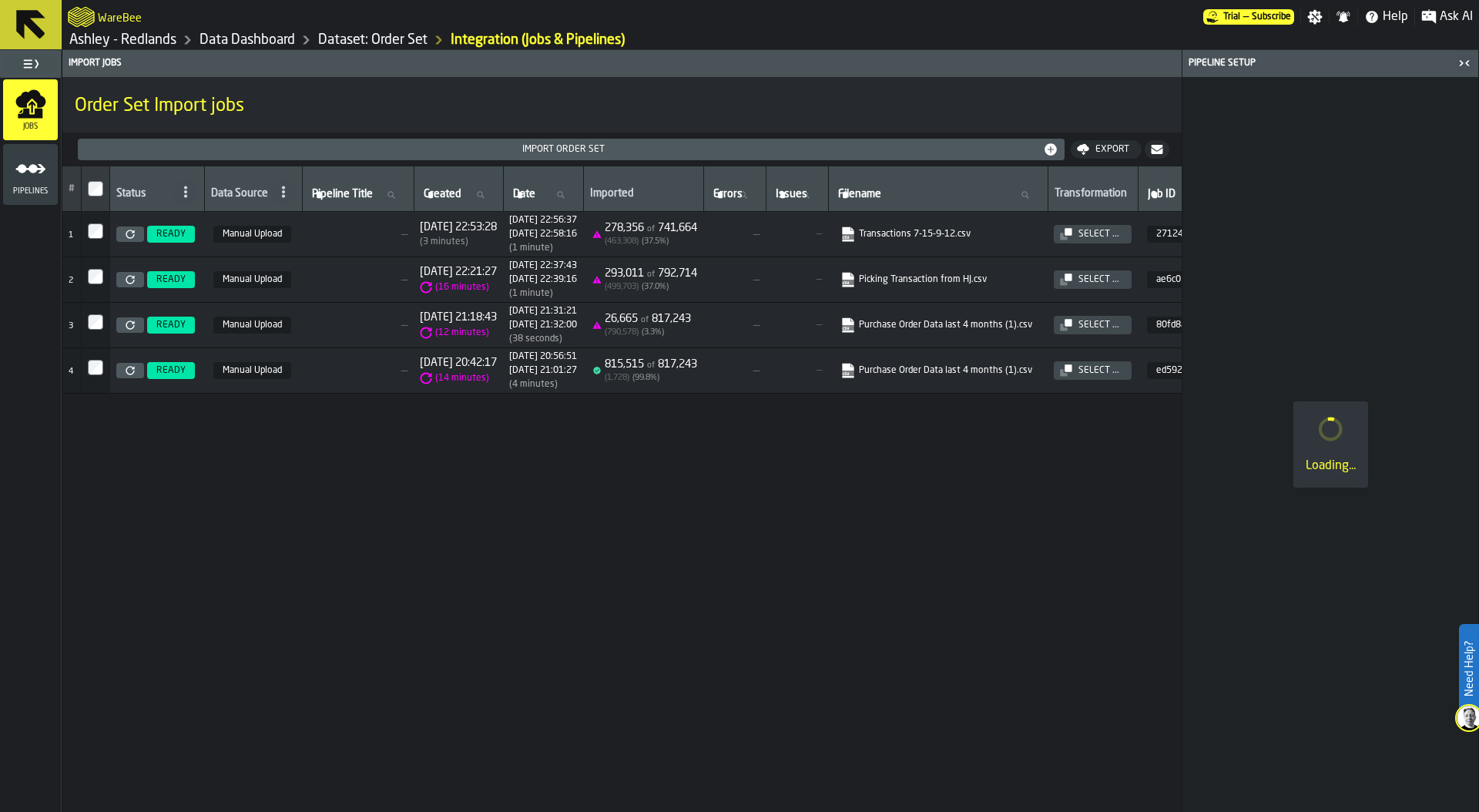
click at [281, 41] on link "Data Dashboard" at bounding box center [247, 39] width 95 height 17
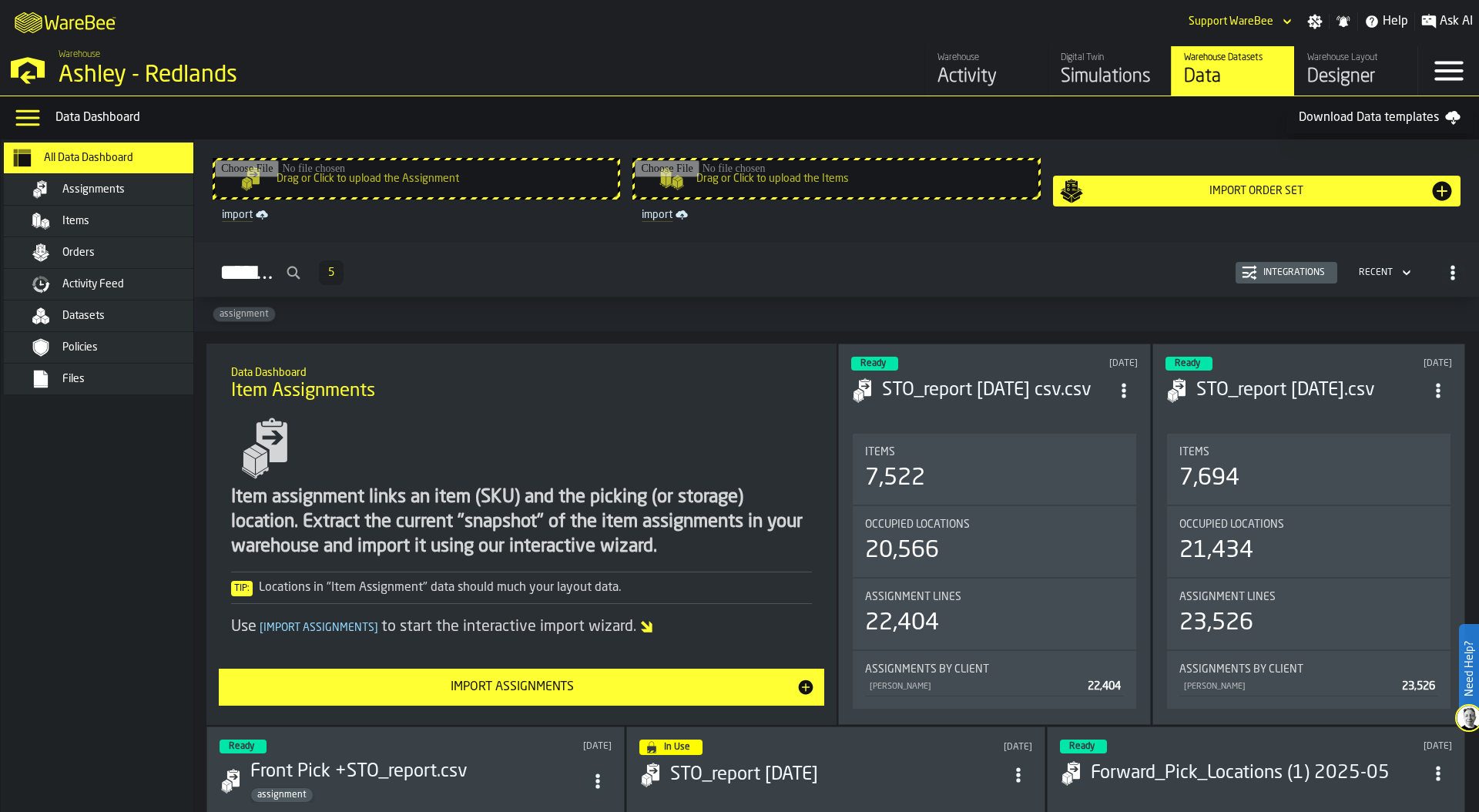
click at [124, 258] on div "Orders" at bounding box center [120, 252] width 188 height 18
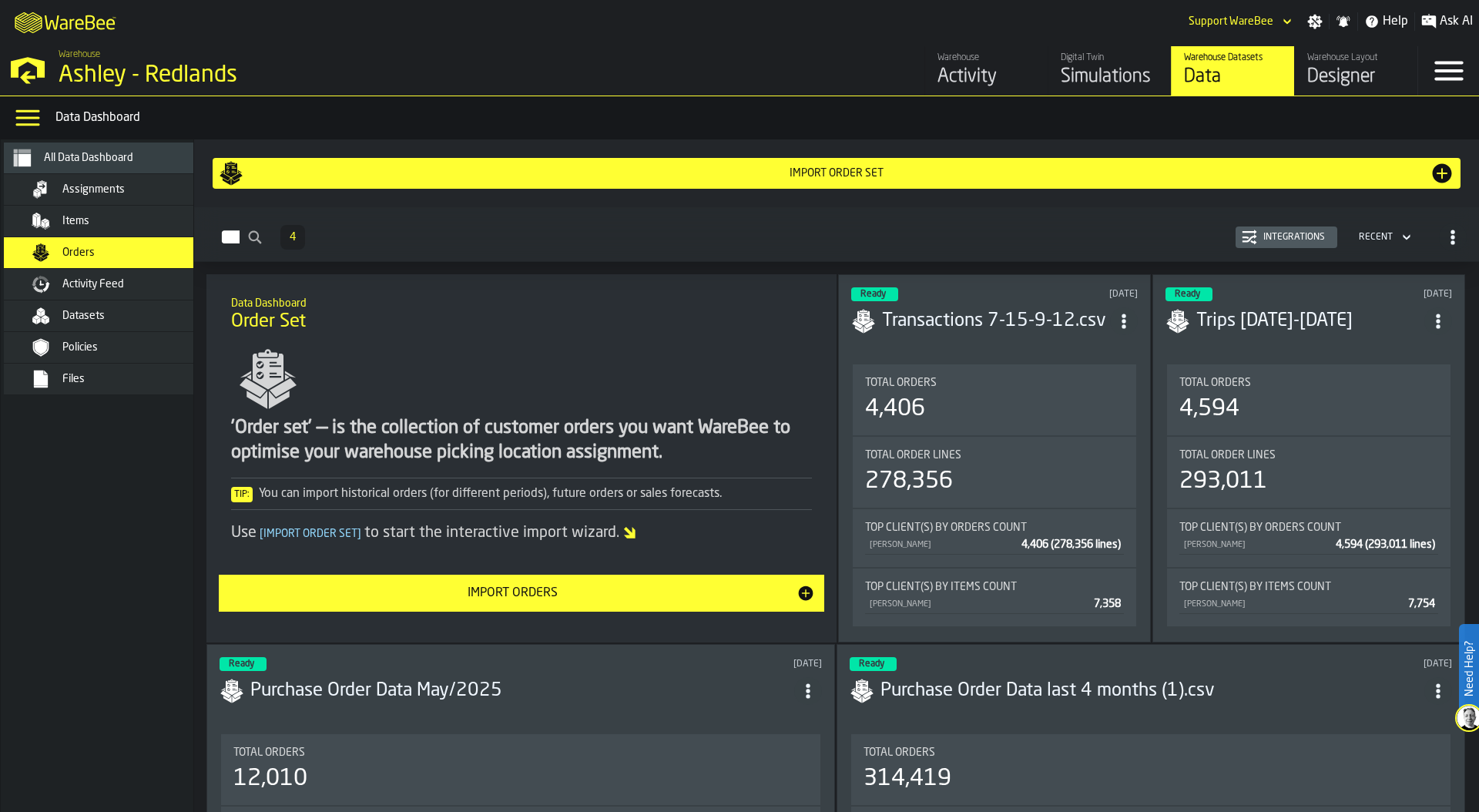
click at [97, 192] on span "Assignments" at bounding box center [94, 189] width 63 height 12
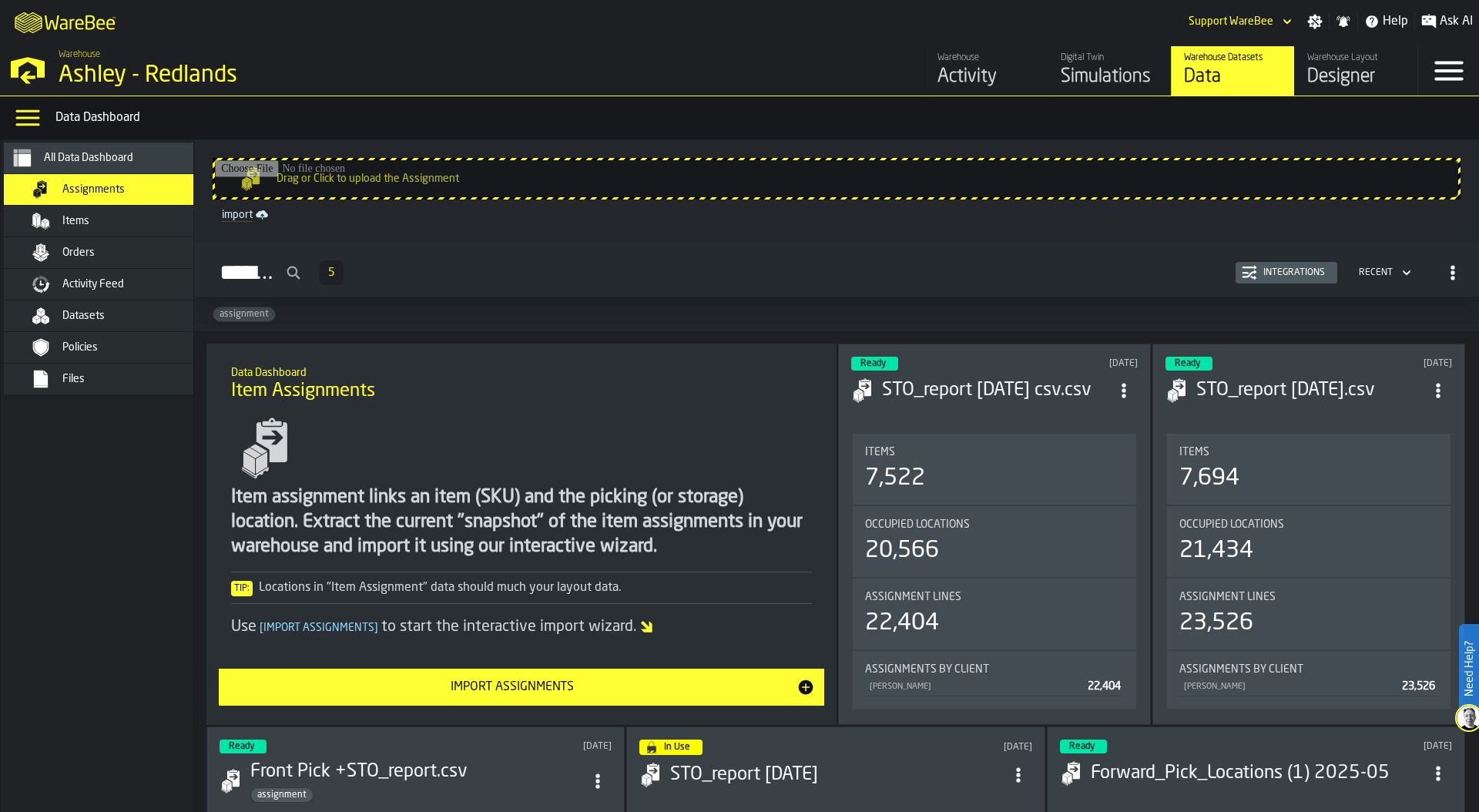
click at [67, 253] on span "Orders" at bounding box center [79, 252] width 32 height 12
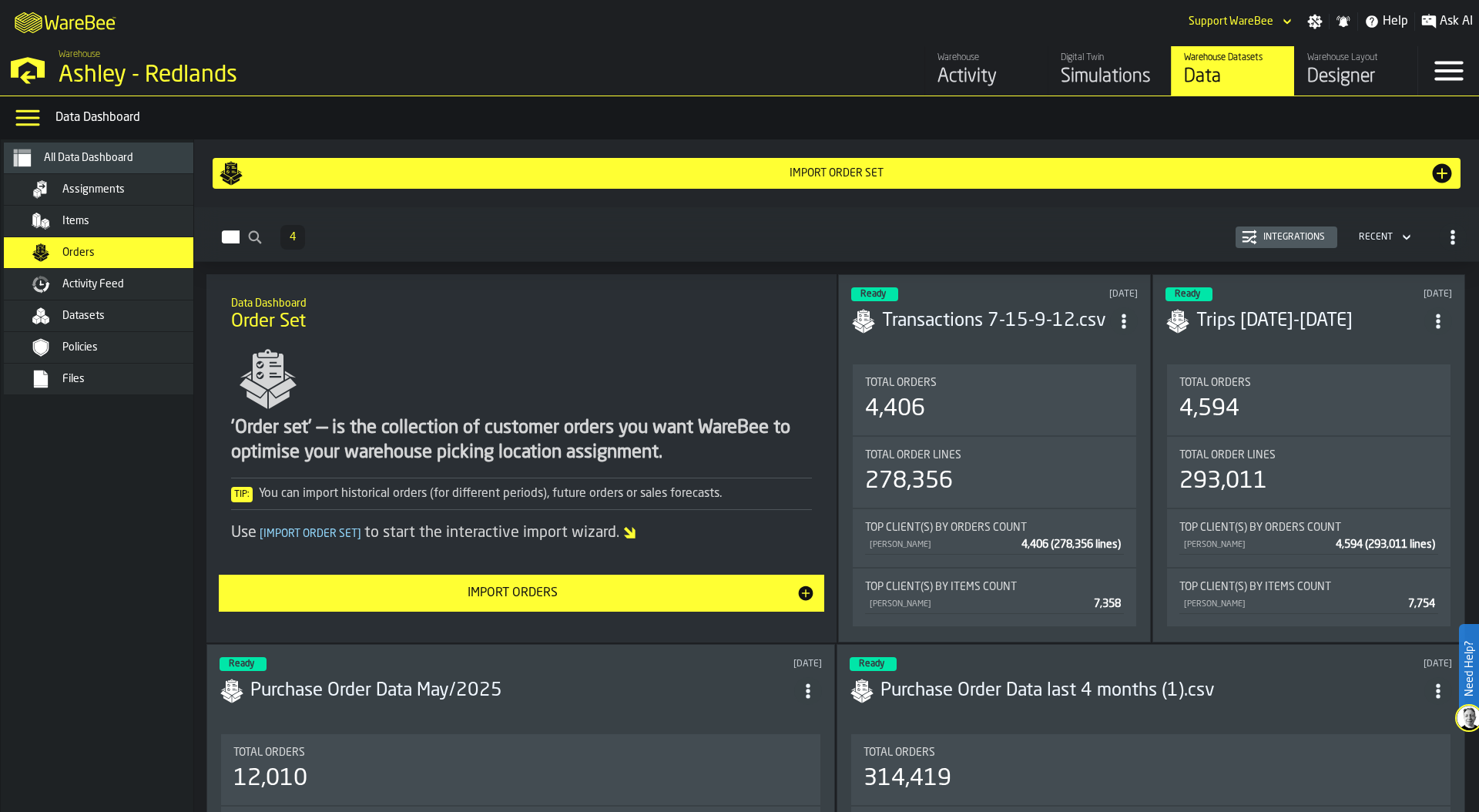
click at [133, 188] on div "Assignments" at bounding box center [138, 189] width 151 height 12
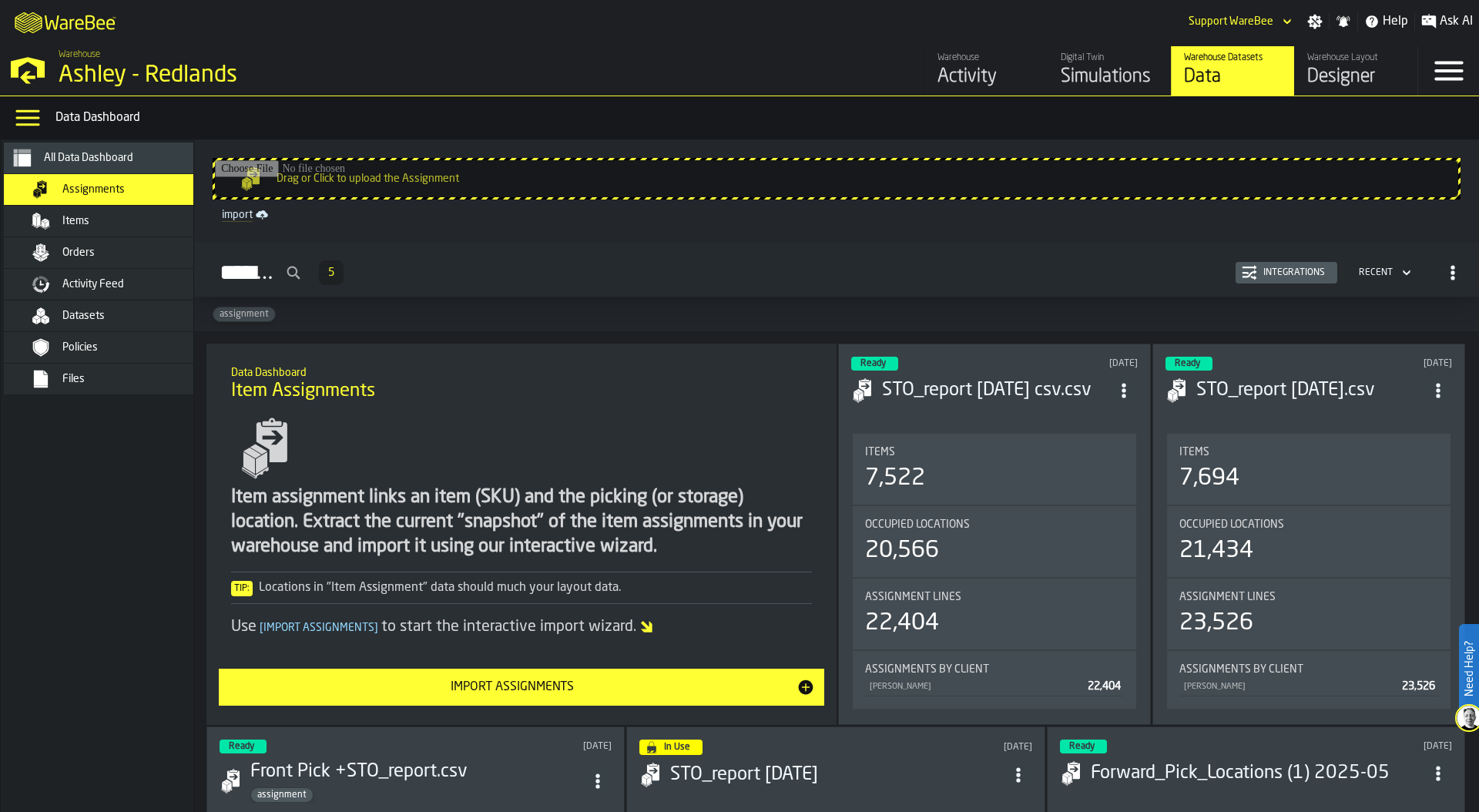
click at [1272, 274] on div "Integrations" at bounding box center [1294, 272] width 74 height 10
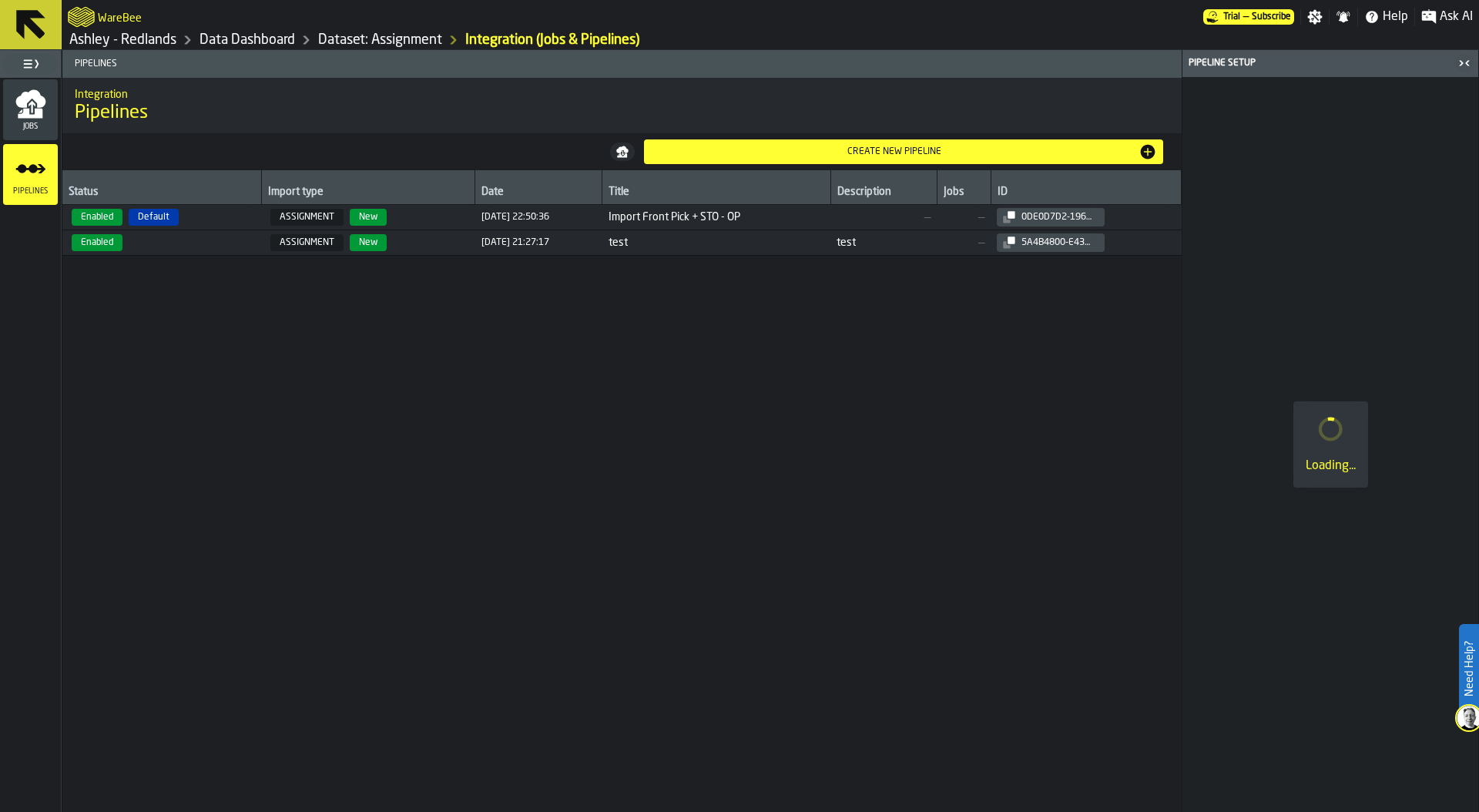
click at [25, 108] on icon "menu Jobs" at bounding box center [30, 104] width 30 height 30
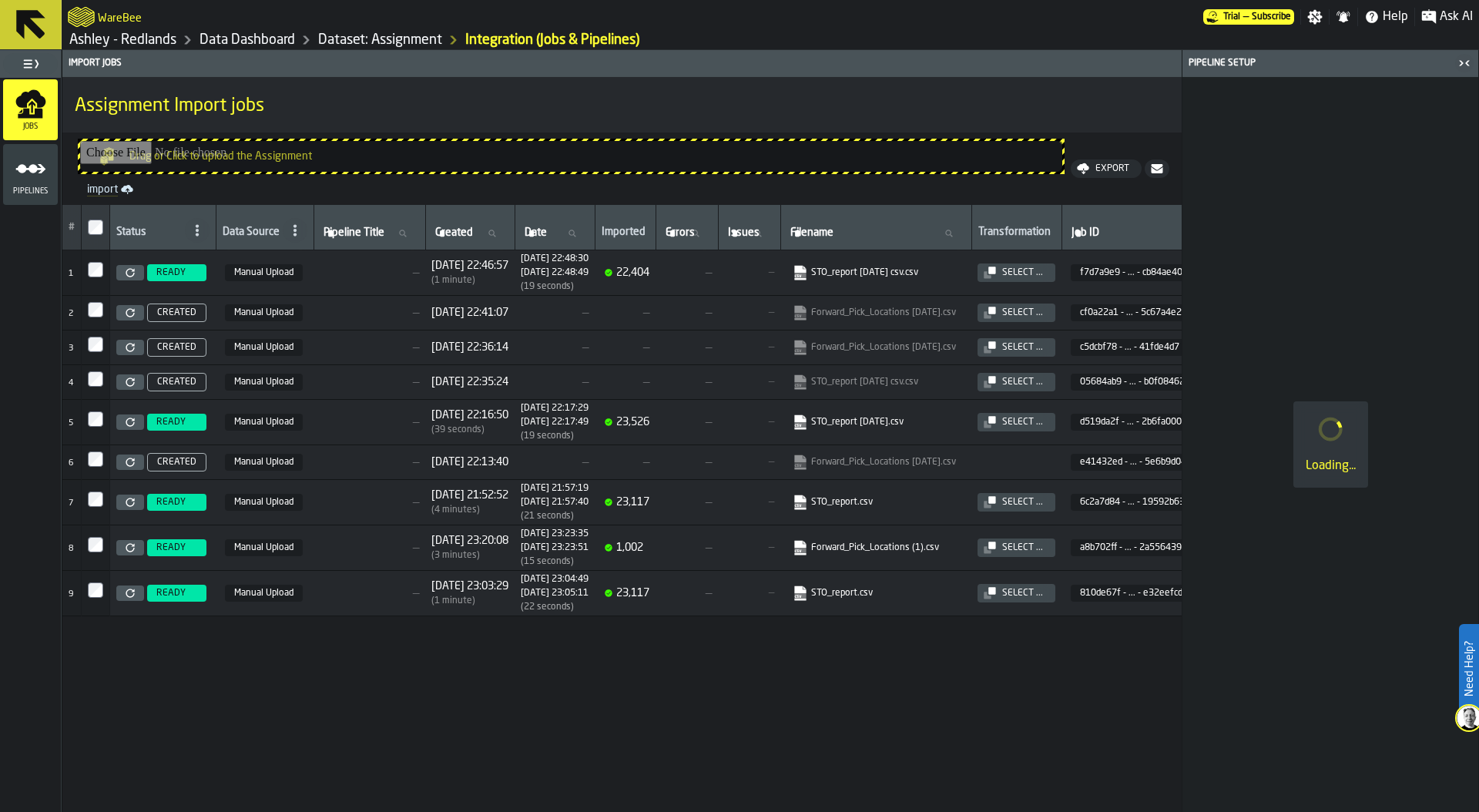
click at [12, 173] on div "Pipelines" at bounding box center [30, 174] width 55 height 43
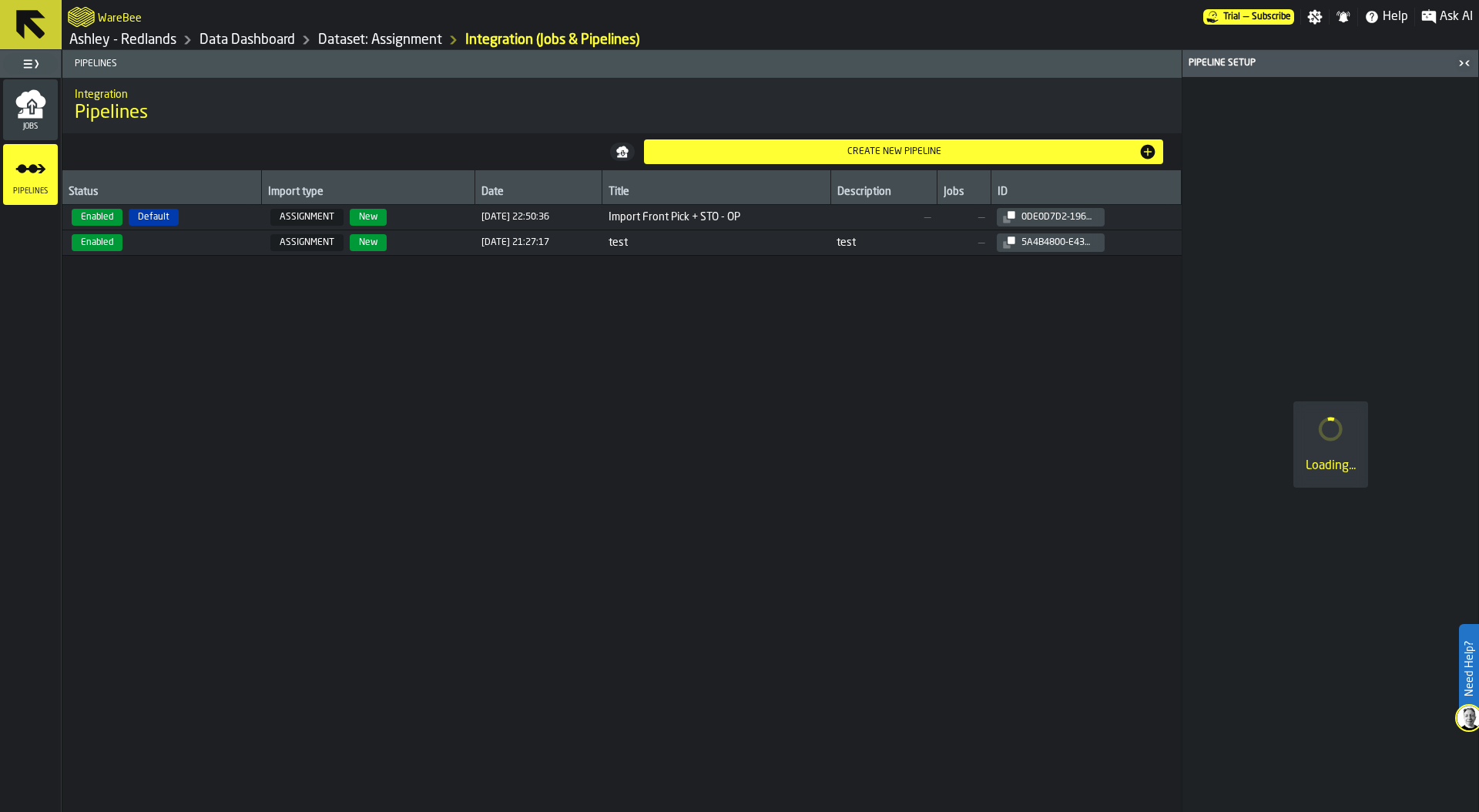
click at [157, 40] on link "Ashley - Redlands" at bounding box center [122, 39] width 107 height 17
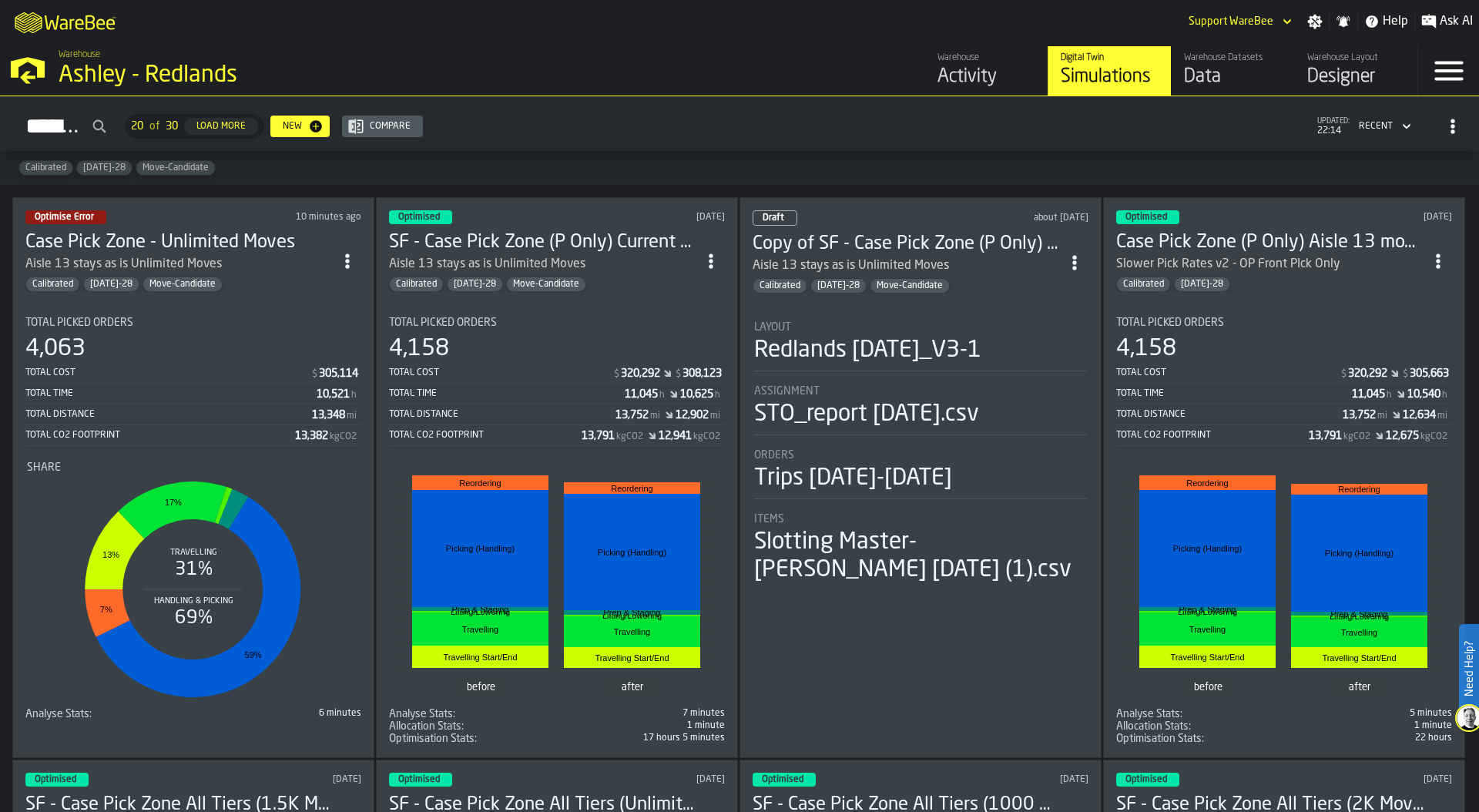
click at [713, 264] on circle "ItemListCard-DashboardItemContainer" at bounding box center [710, 266] width 4 height 4
click at [689, 144] on div "Simulations 20 of 30 Load More New Compare updated: 22:14 Recent" at bounding box center [739, 126] width 1454 height 35
click at [269, 290] on div "Optimise Error 26 minutes ago Case Pick Zone - Unlimited Moves Aisle 13 stays a…" at bounding box center [193, 477] width 362 height 561
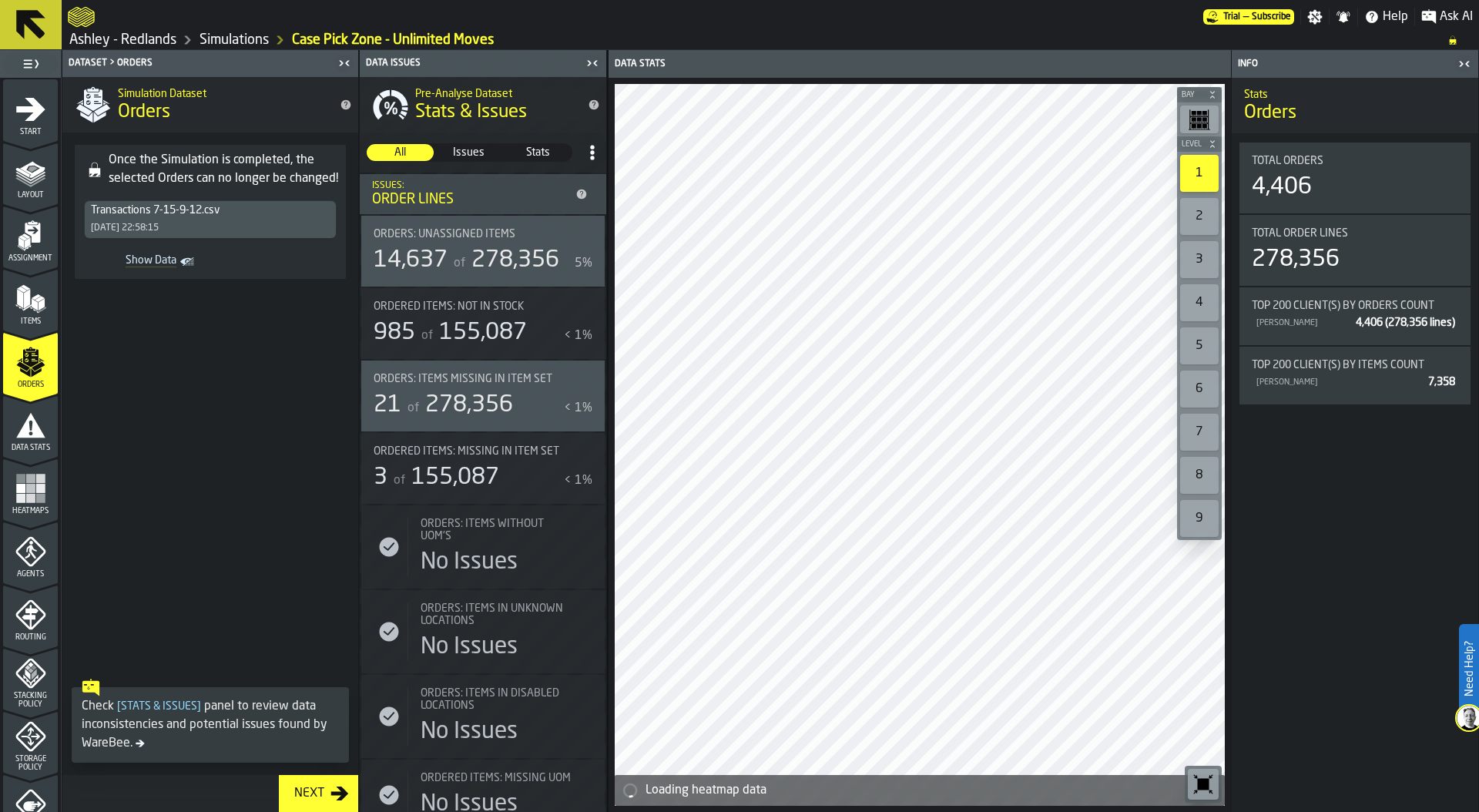
scroll to position [403, 0]
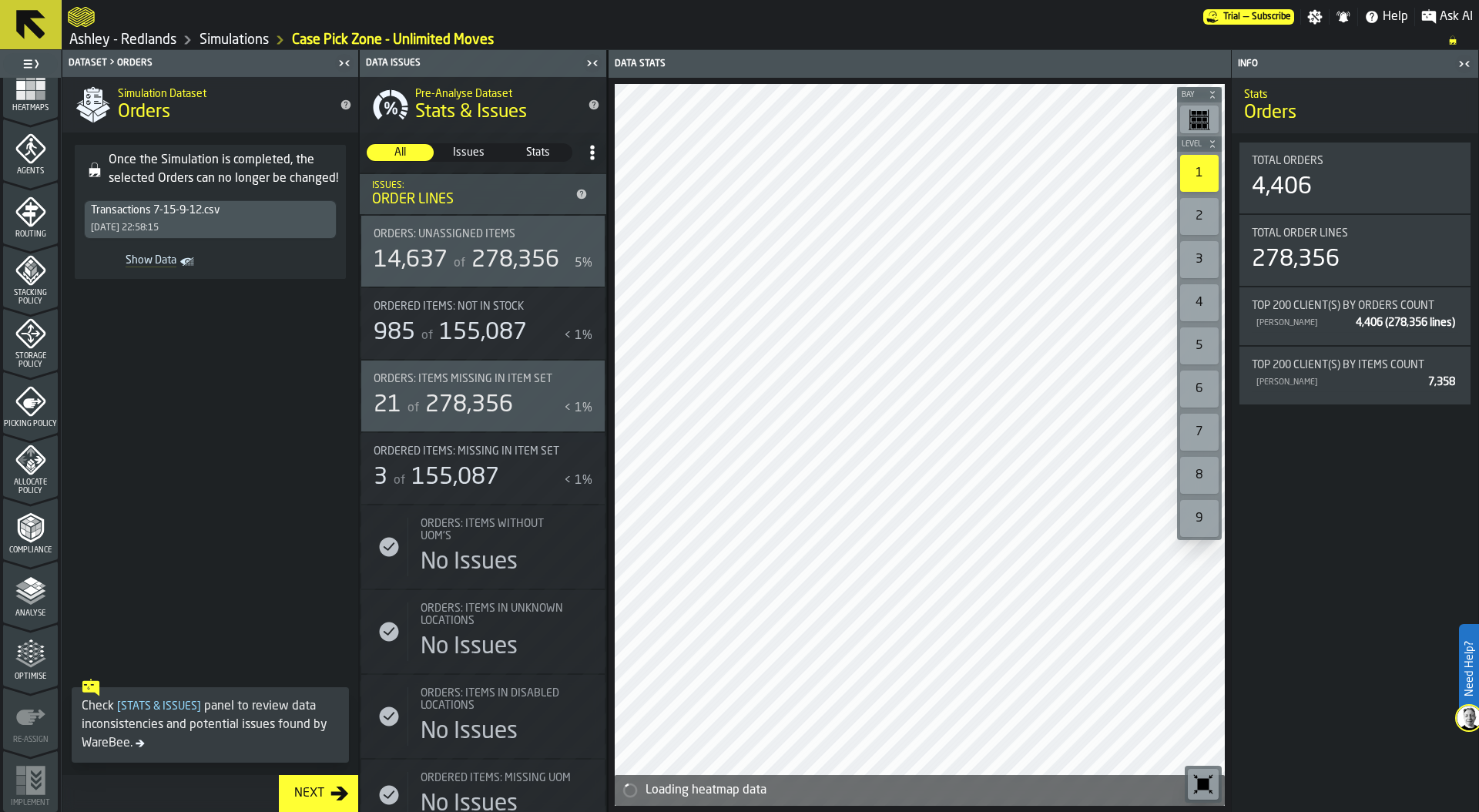
click at [30, 670] on div "Optimise" at bounding box center [30, 660] width 55 height 43
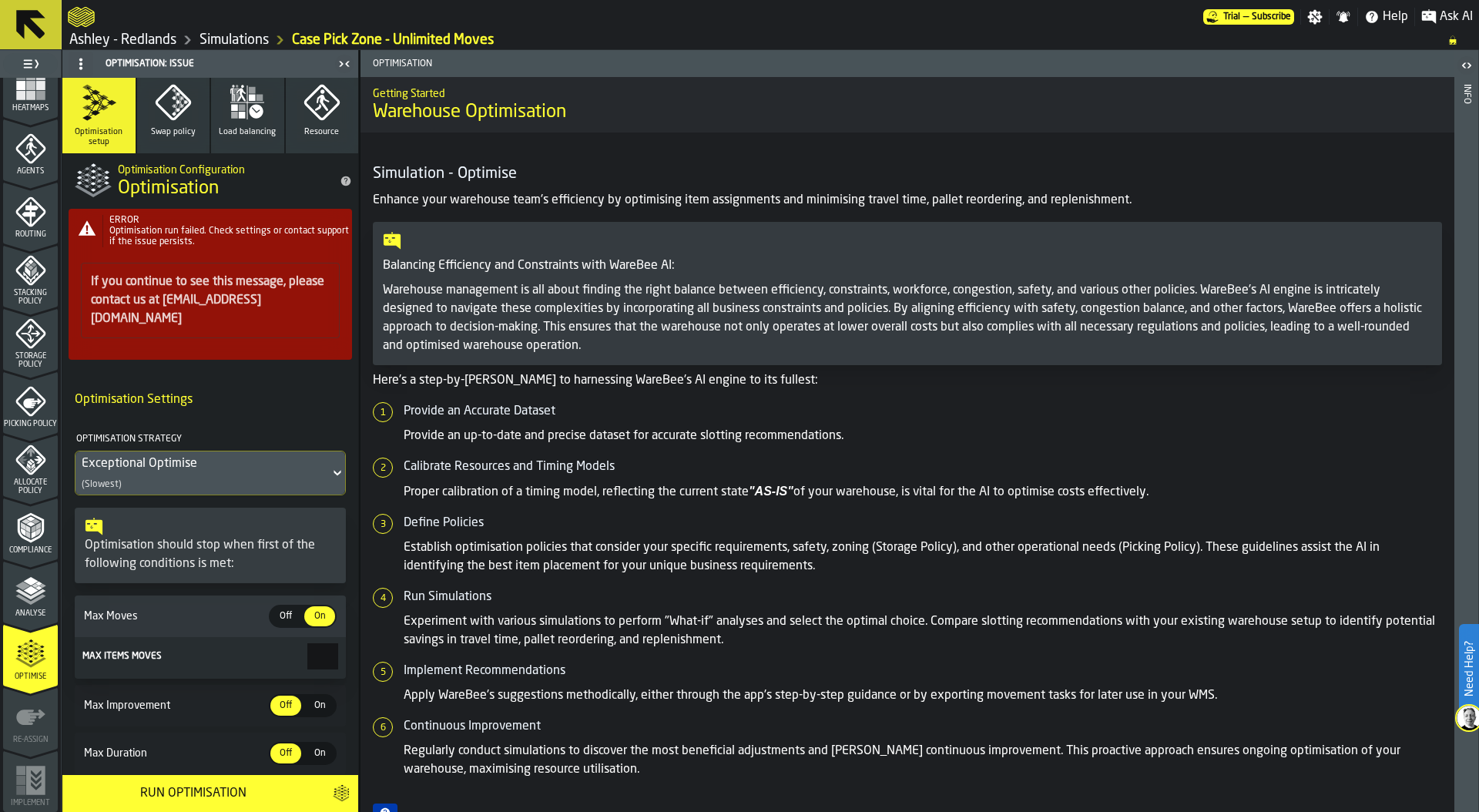
click at [200, 798] on div "Run Optimisation" at bounding box center [193, 793] width 242 height 18
click at [230, 41] on link "Simulations" at bounding box center [234, 39] width 69 height 17
